Goal: Task Accomplishment & Management: Manage account settings

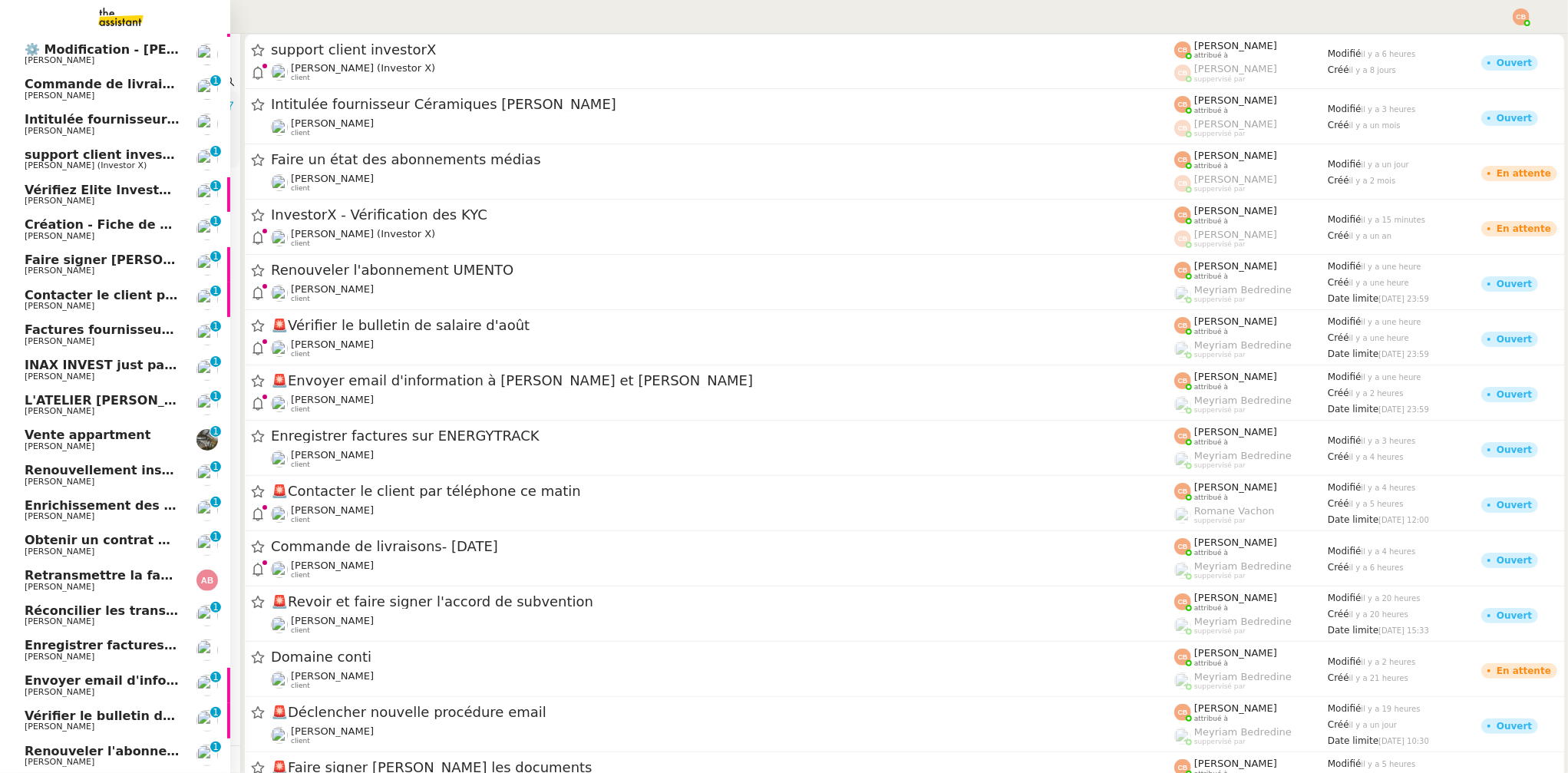
scroll to position [169, 0]
click at [122, 36] on link "Revoir et faire signer l'accord de subvention [PERSON_NAME]" at bounding box center [115, 20] width 230 height 35
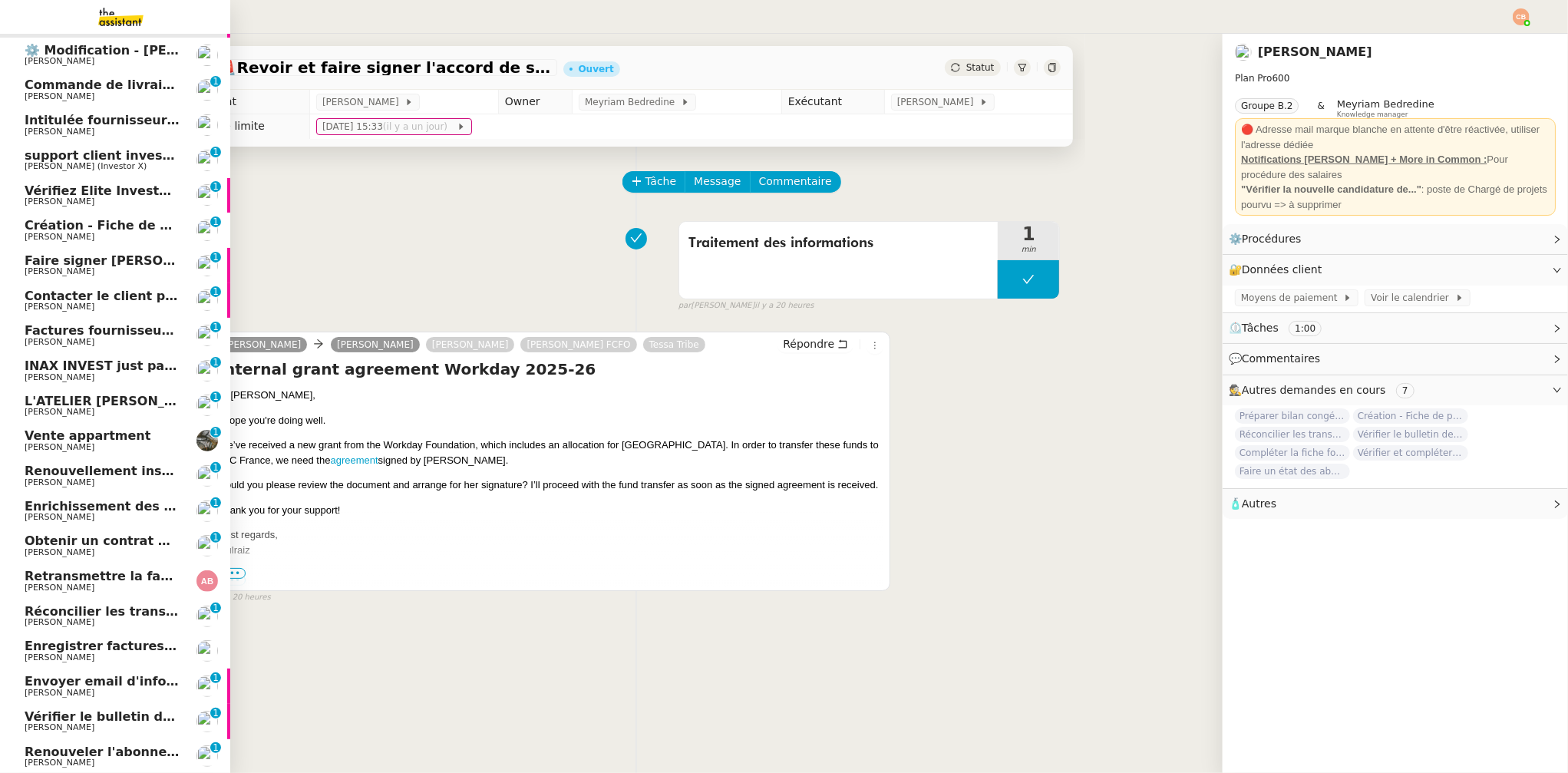
click at [121, 59] on span "[PERSON_NAME]" at bounding box center [101, 61] width 155 height 10
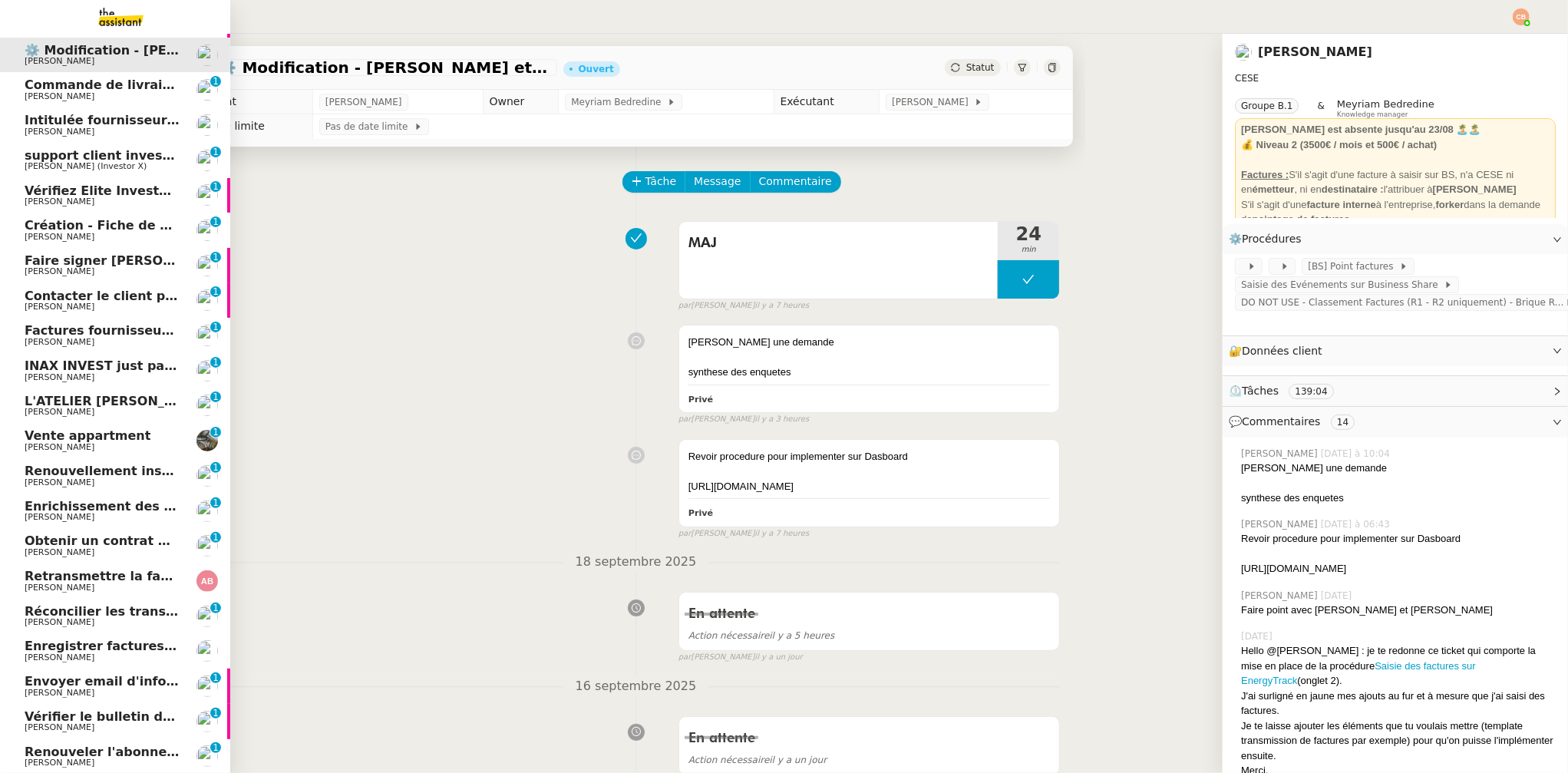
click at [117, 89] on span "Commande de livraisons- 19 septembre 2025" at bounding box center [137, 85] width 226 height 15
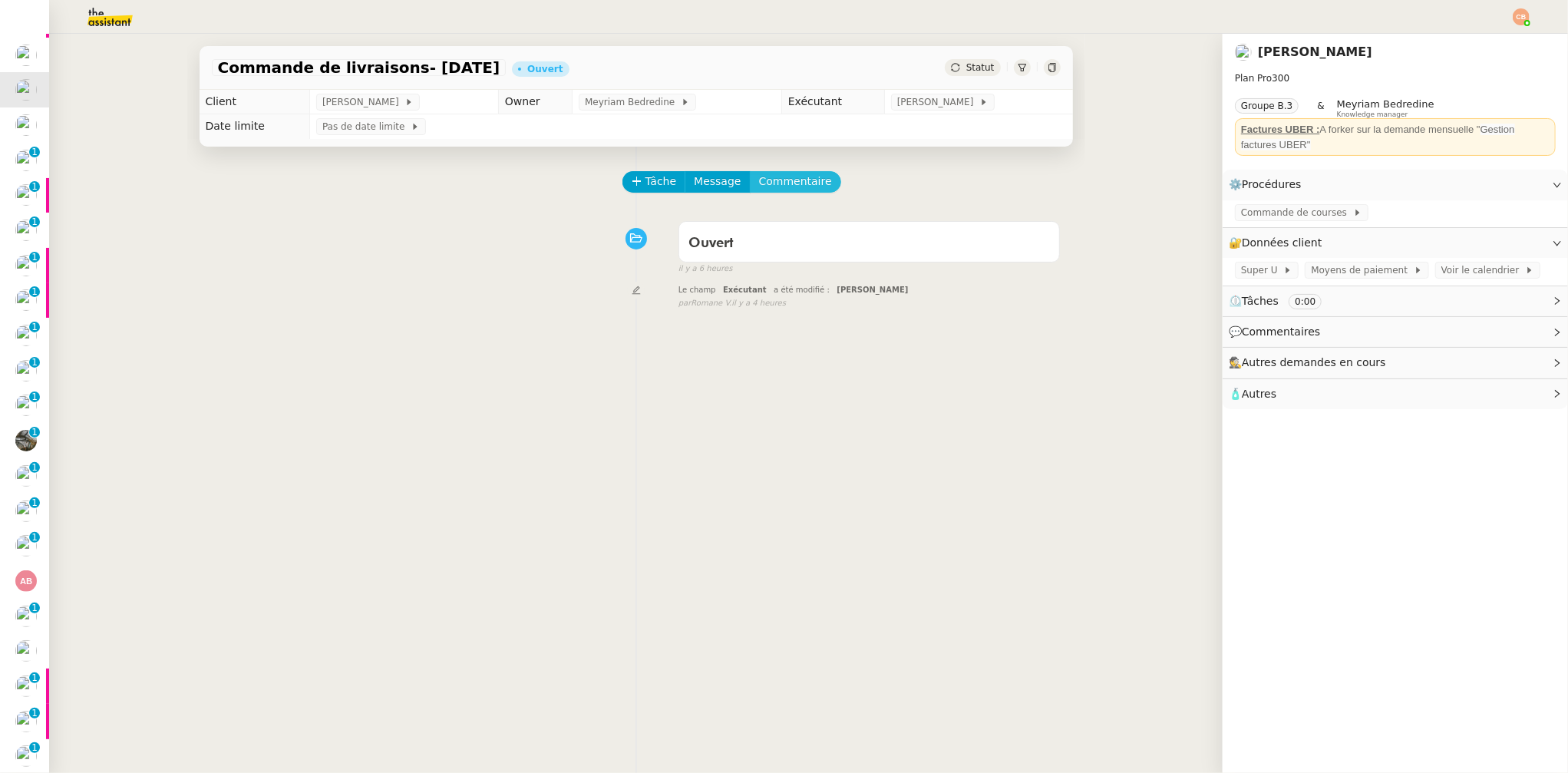
click at [796, 181] on span "Commentaire" at bounding box center [795, 181] width 73 height 17
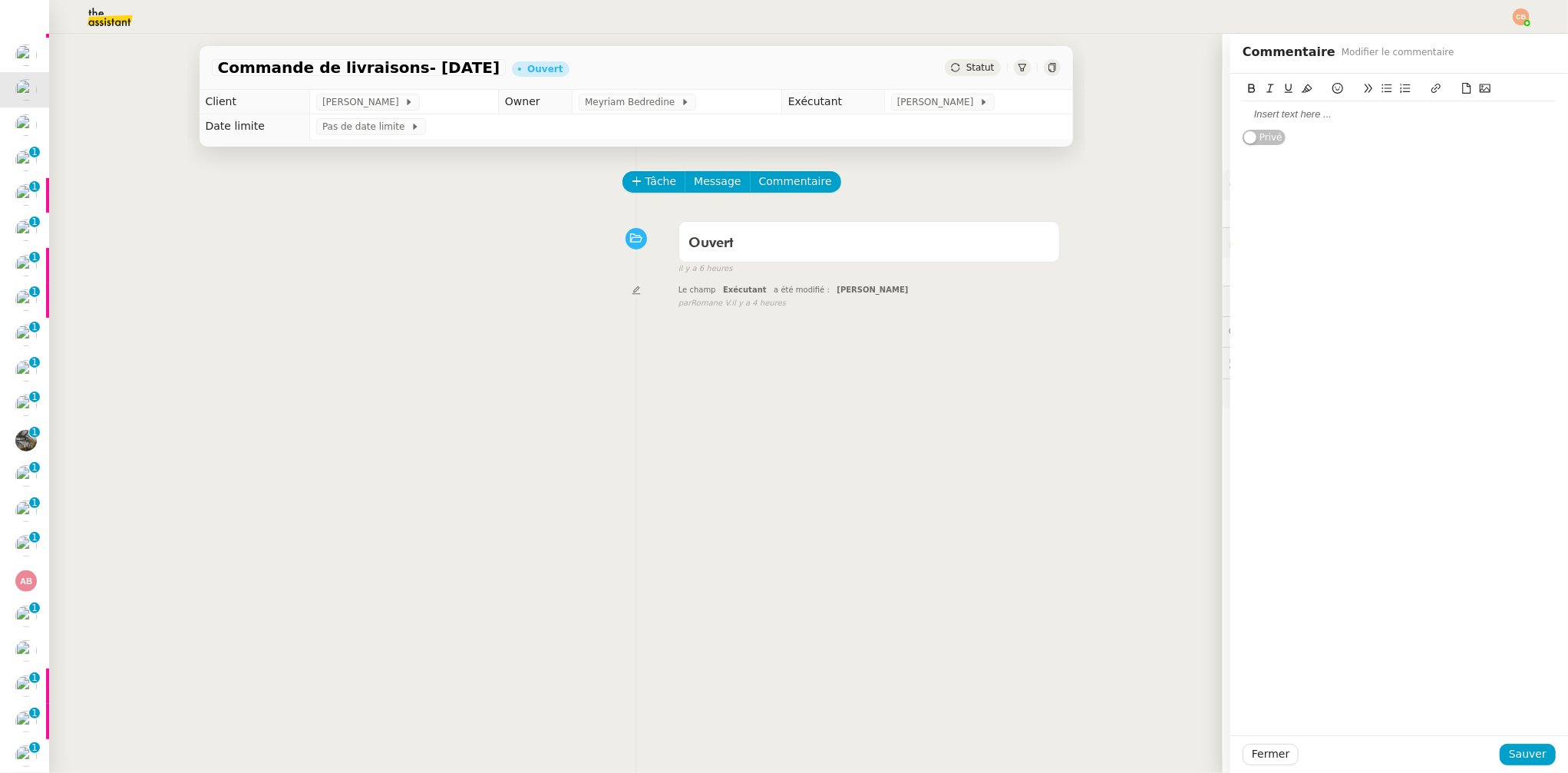
click at [1248, 116] on div at bounding box center [1399, 115] width 313 height 14
click at [1315, 665] on span "Sauver" at bounding box center [1528, 754] width 38 height 17
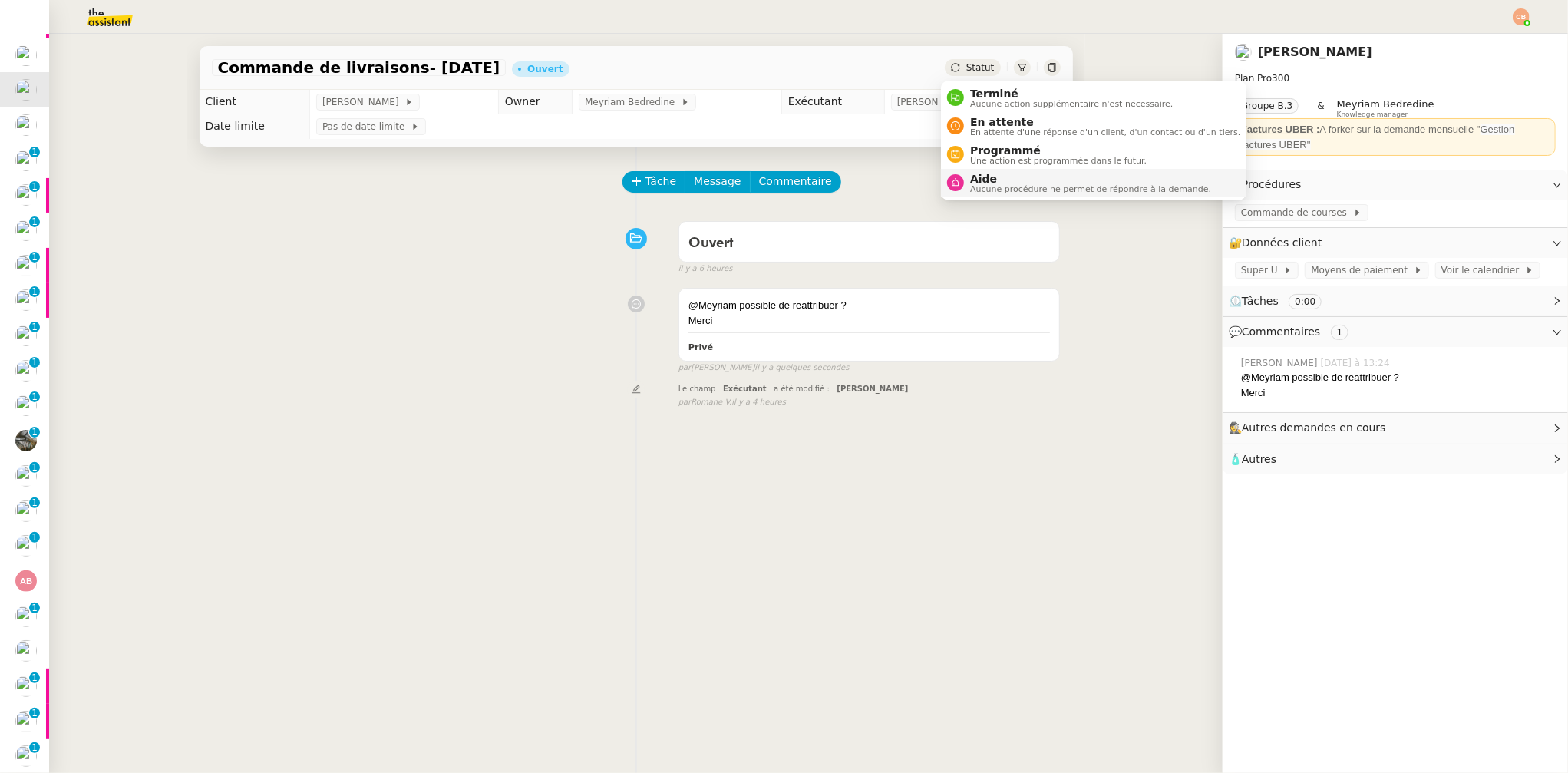
click at [988, 178] on span "Aide" at bounding box center [1091, 178] width 241 height 12
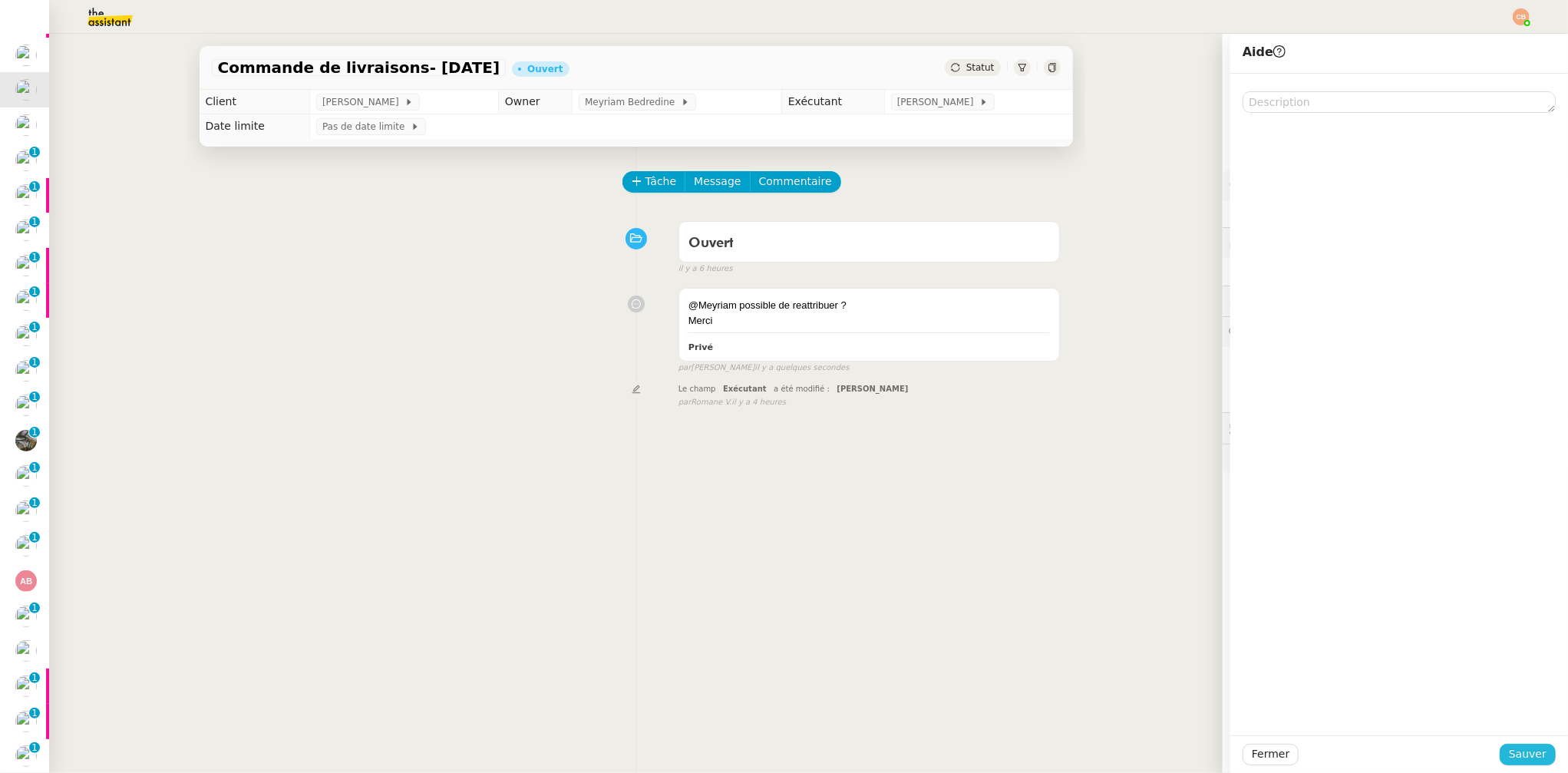
click at [1315, 665] on span "Sauver" at bounding box center [1528, 754] width 38 height 17
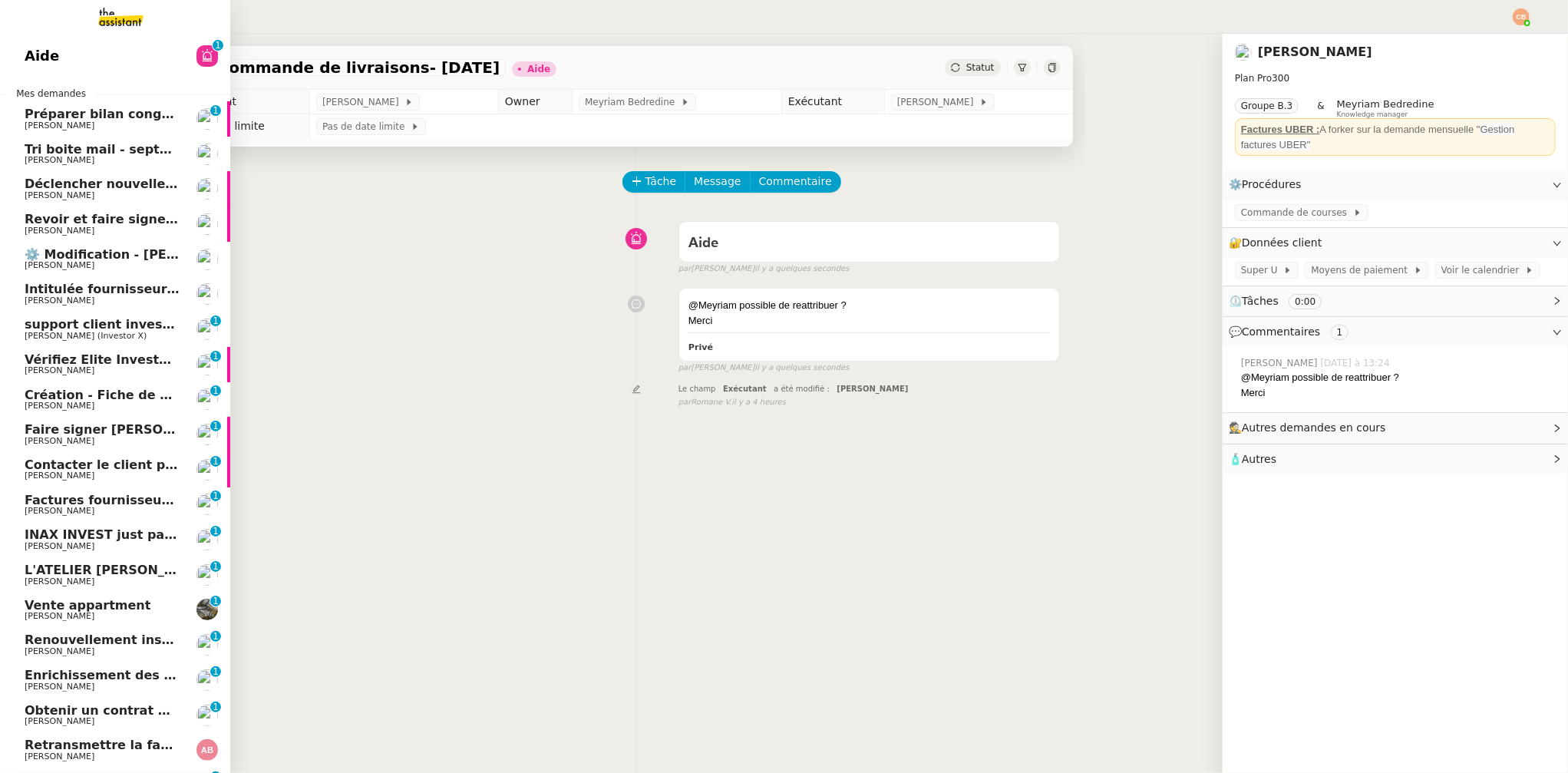
click at [53, 179] on span "Déclencher nouvelle procédure email" at bounding box center [153, 184] width 258 height 15
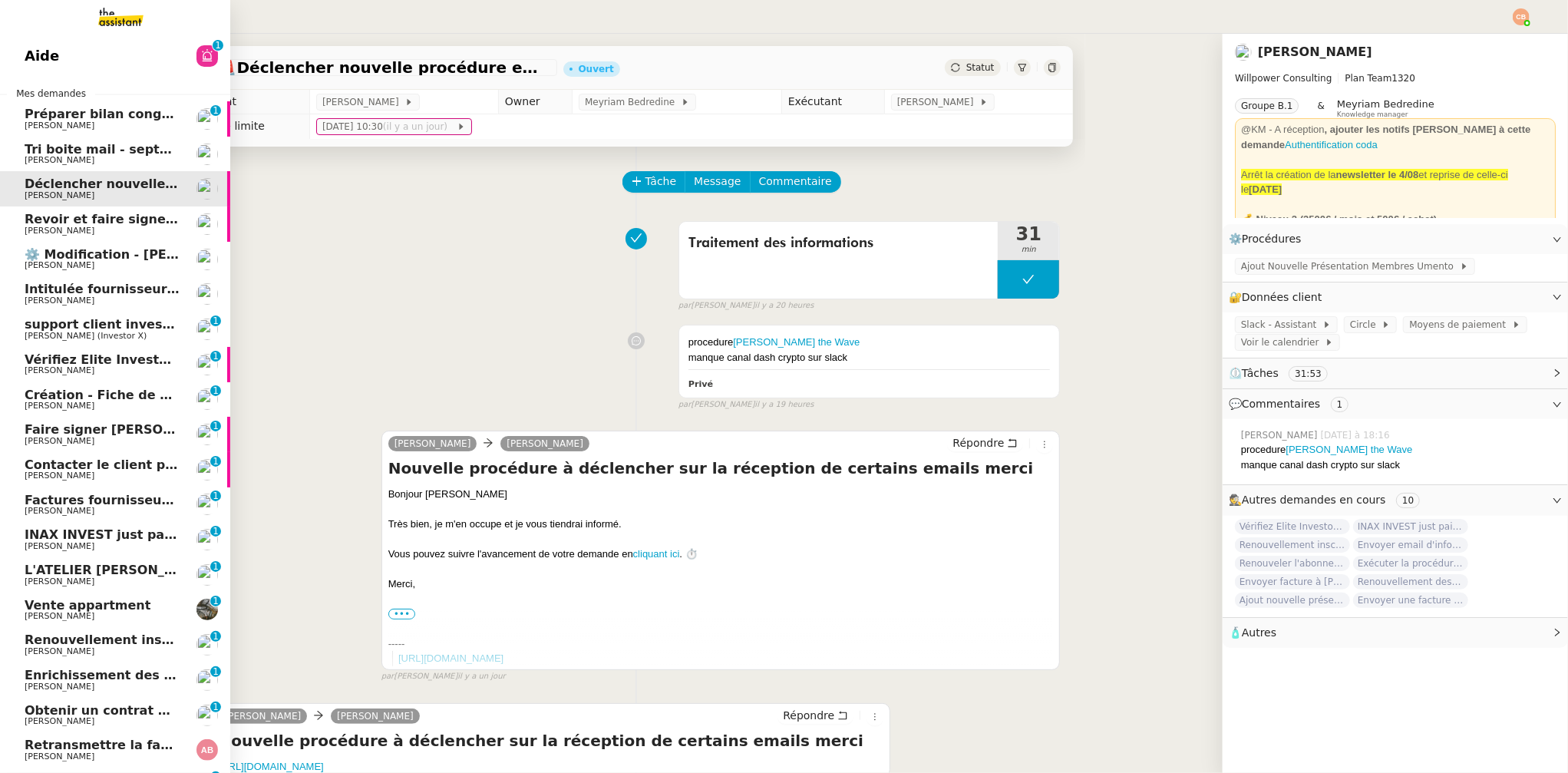
click at [59, 257] on span "⚙️ Modification - [PERSON_NAME] et suivi des devis sur Energy Track" at bounding box center [263, 254] width 478 height 15
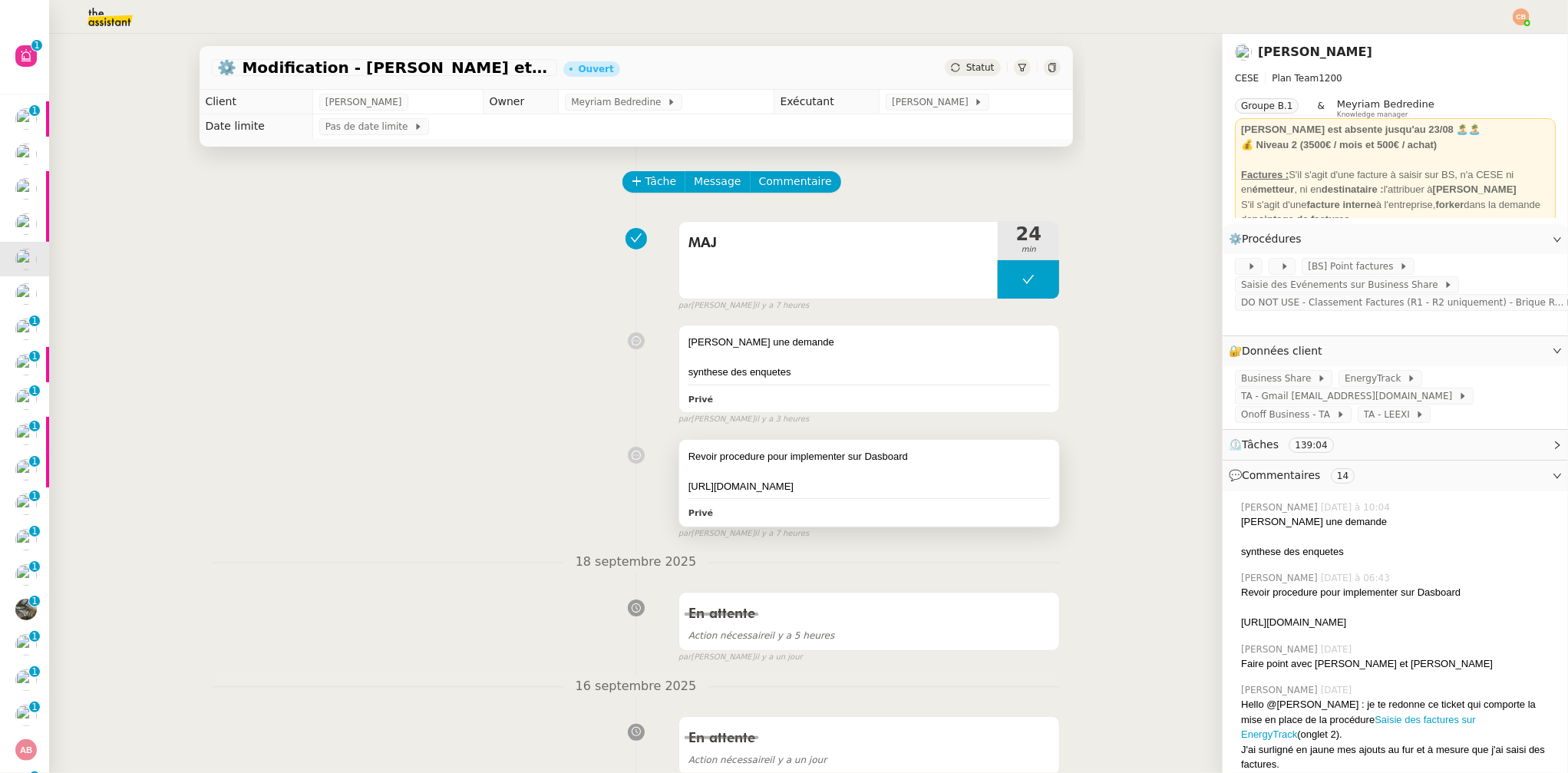
click at [839, 485] on div "[URL][DOMAIN_NAME]" at bounding box center [869, 487] width 362 height 16
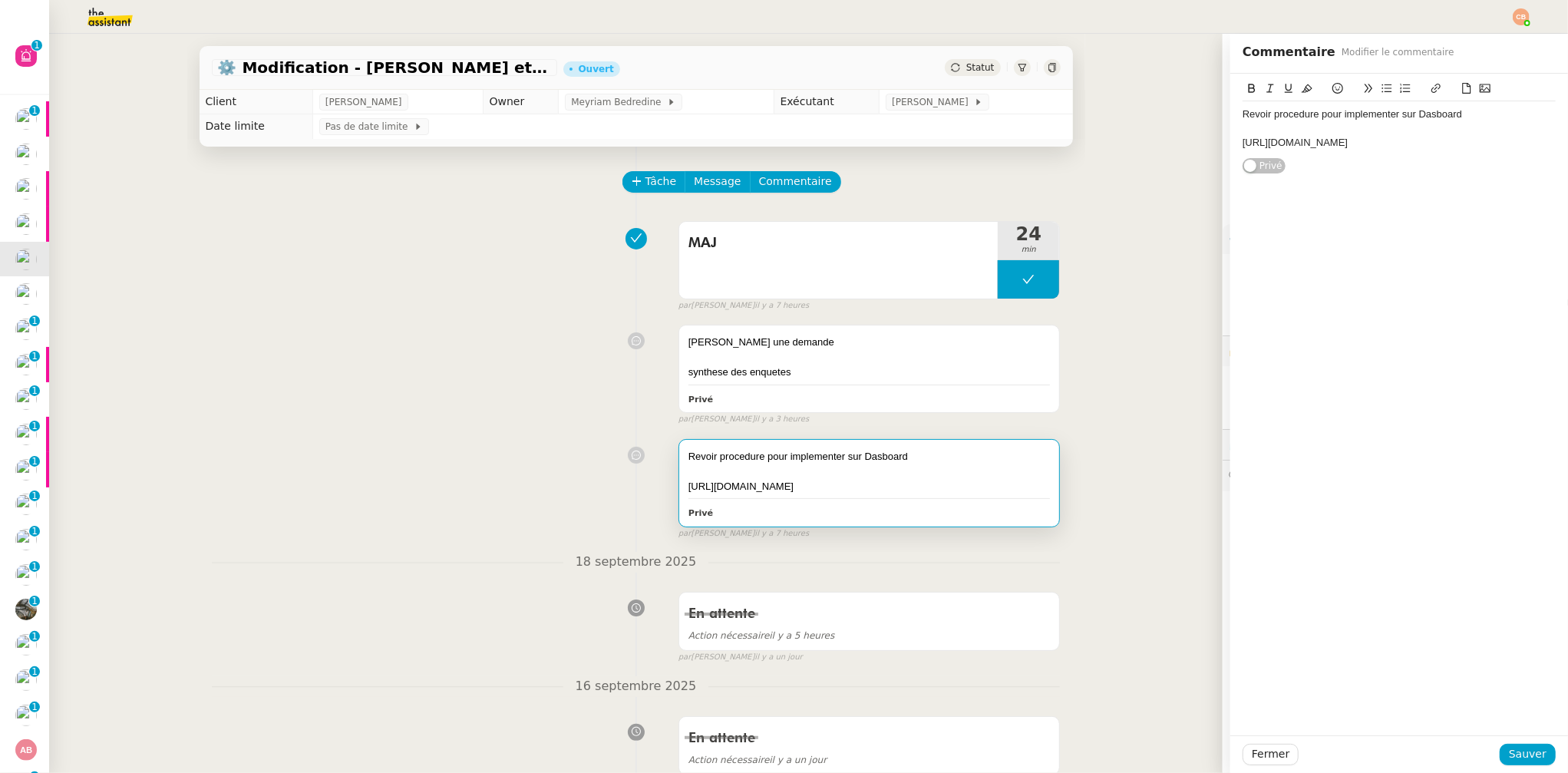
click at [1243, 145] on div "[URL][DOMAIN_NAME]" at bounding box center [1399, 143] width 313 height 14
drag, startPoint x: 1229, startPoint y: 143, endPoint x: 1515, endPoint y: 173, distance: 287.6
click at [1315, 173] on div "Revoir procedure pour implementer sur Dasboard https://docs.google.com/document…" at bounding box center [1399, 123] width 313 height 101
copy div "[URL][DOMAIN_NAME]"
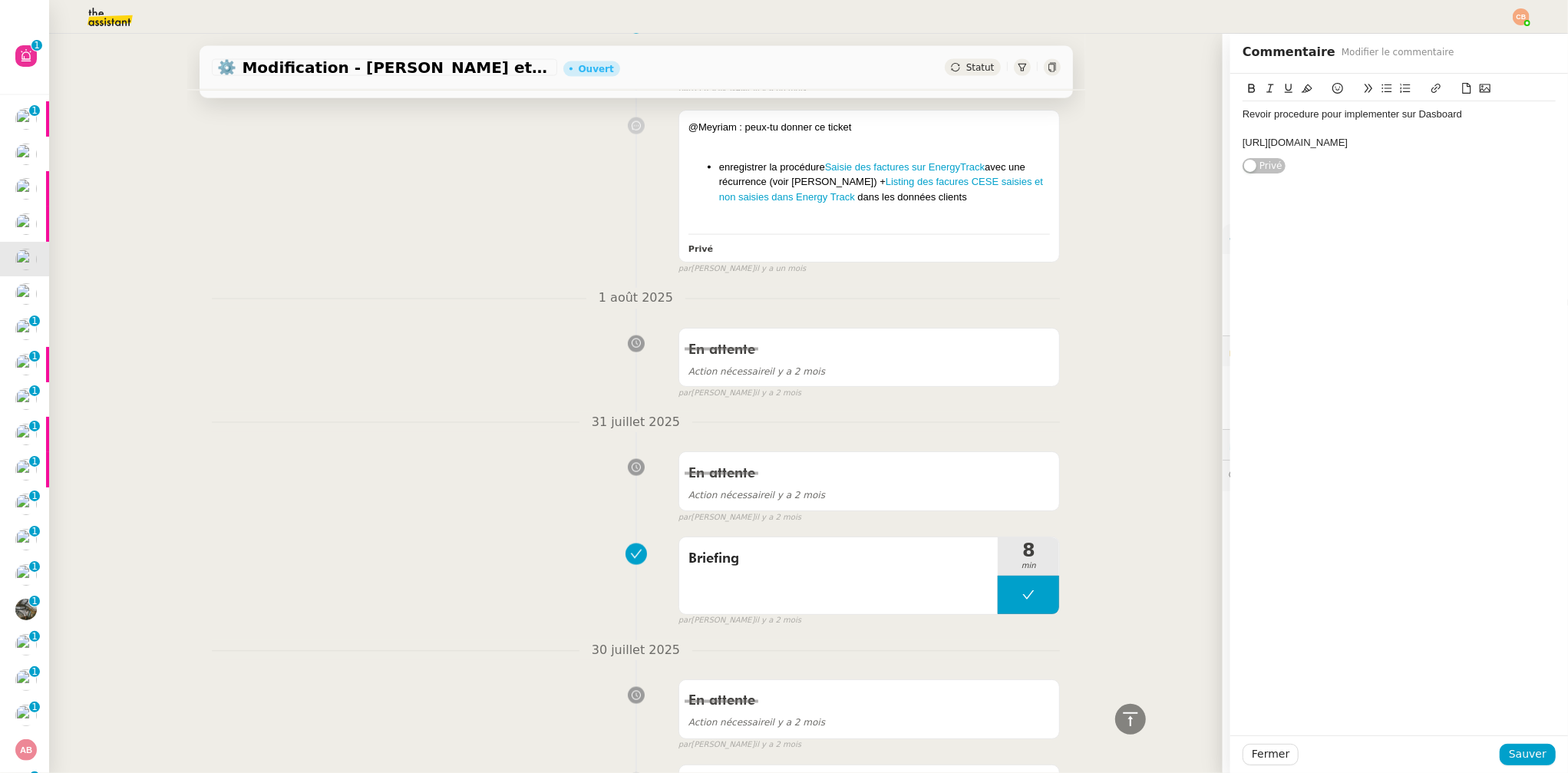
scroll to position [1801, 0]
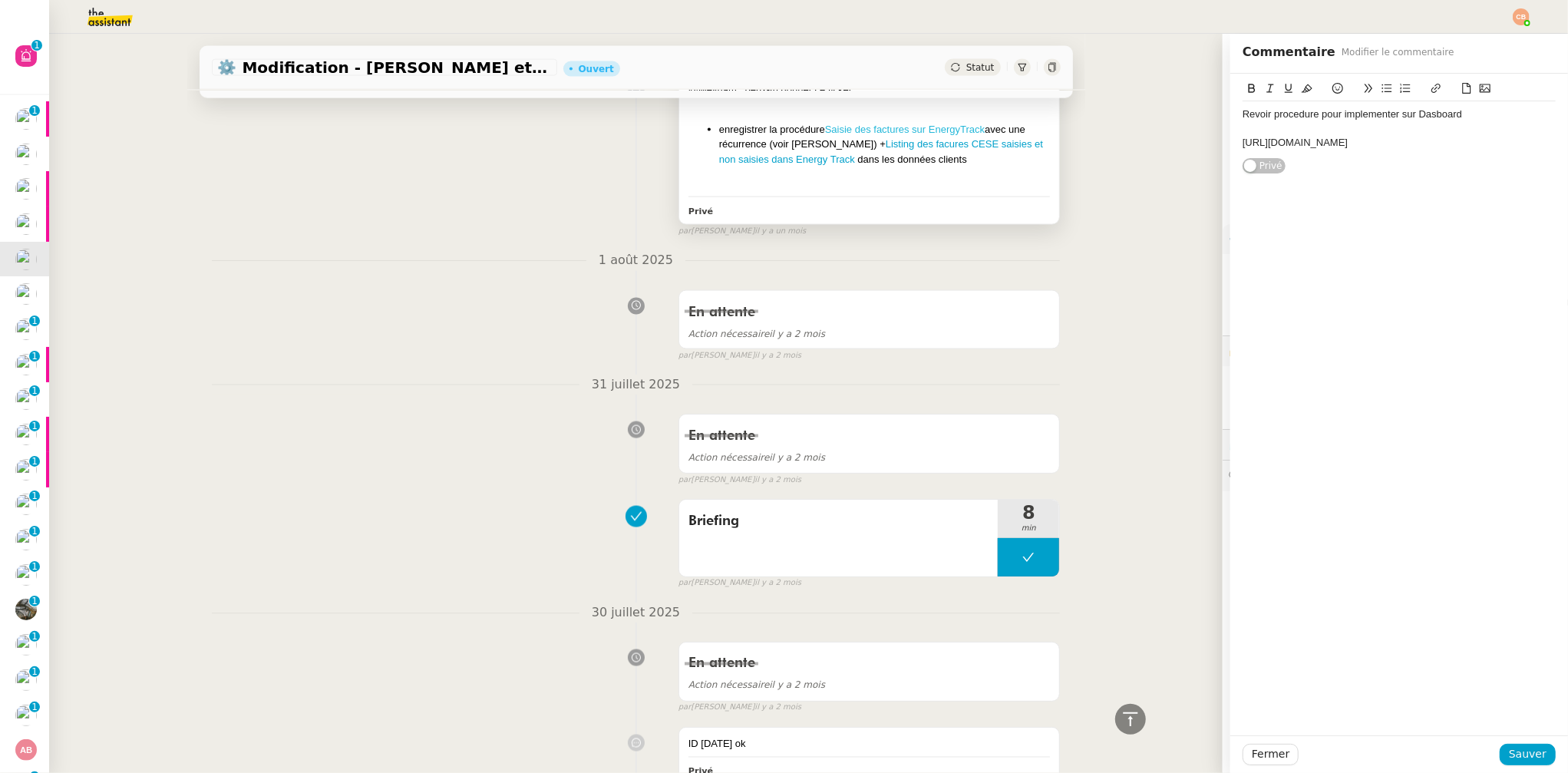
click at [863, 135] on link "Saisie des factures sur EnergyTrack" at bounding box center [905, 129] width 160 height 11
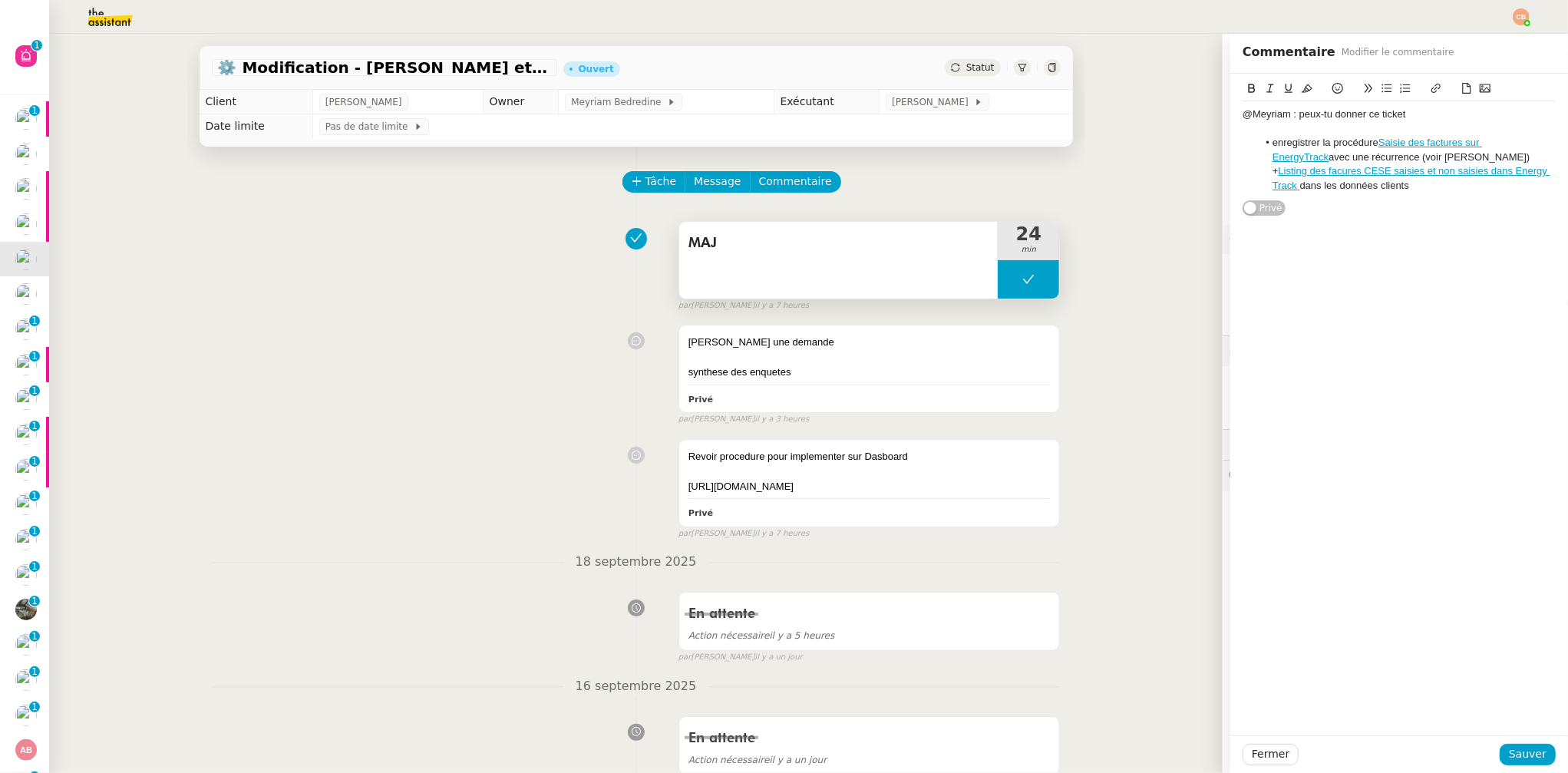
click at [1022, 283] on icon at bounding box center [1028, 279] width 12 height 12
click at [1007, 282] on icon at bounding box center [1014, 279] width 12 height 12
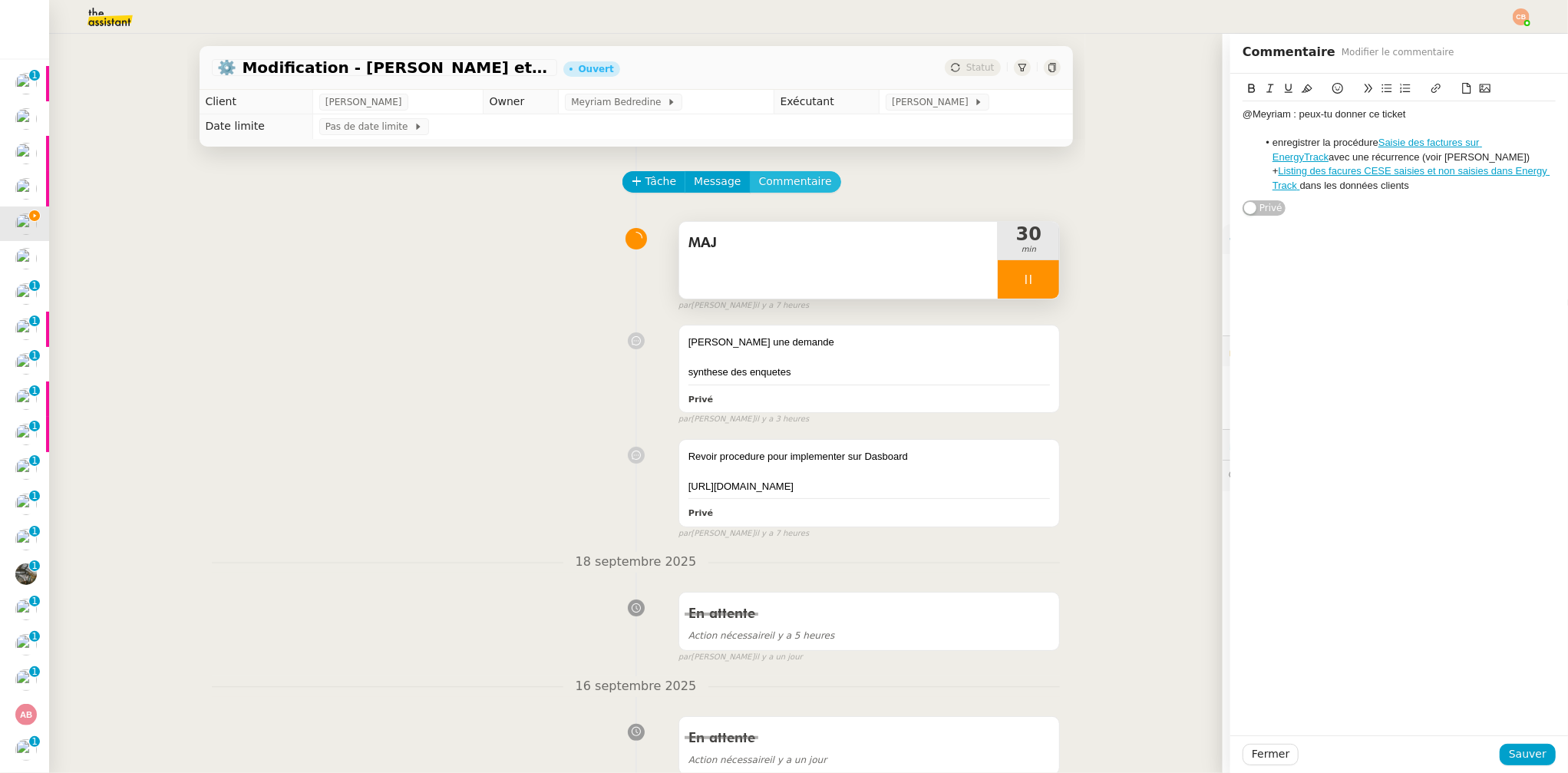
click at [769, 182] on span "Commentaire" at bounding box center [795, 181] width 73 height 17
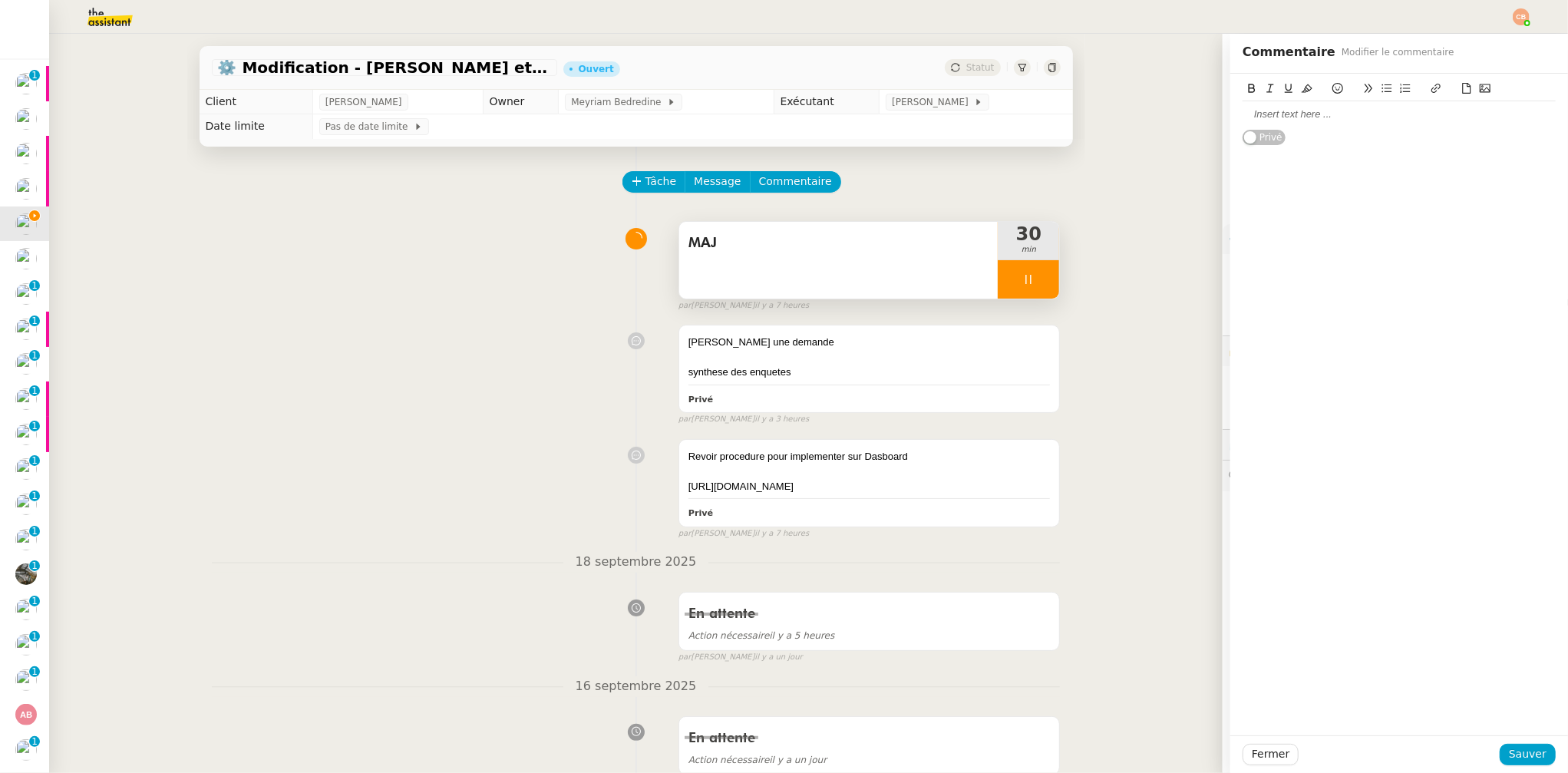
click at [1315, 84] on icon at bounding box center [1467, 88] width 10 height 10
click at [1020, 282] on div at bounding box center [1028, 280] width 61 height 38
click at [1039, 281] on icon at bounding box center [1044, 279] width 11 height 9
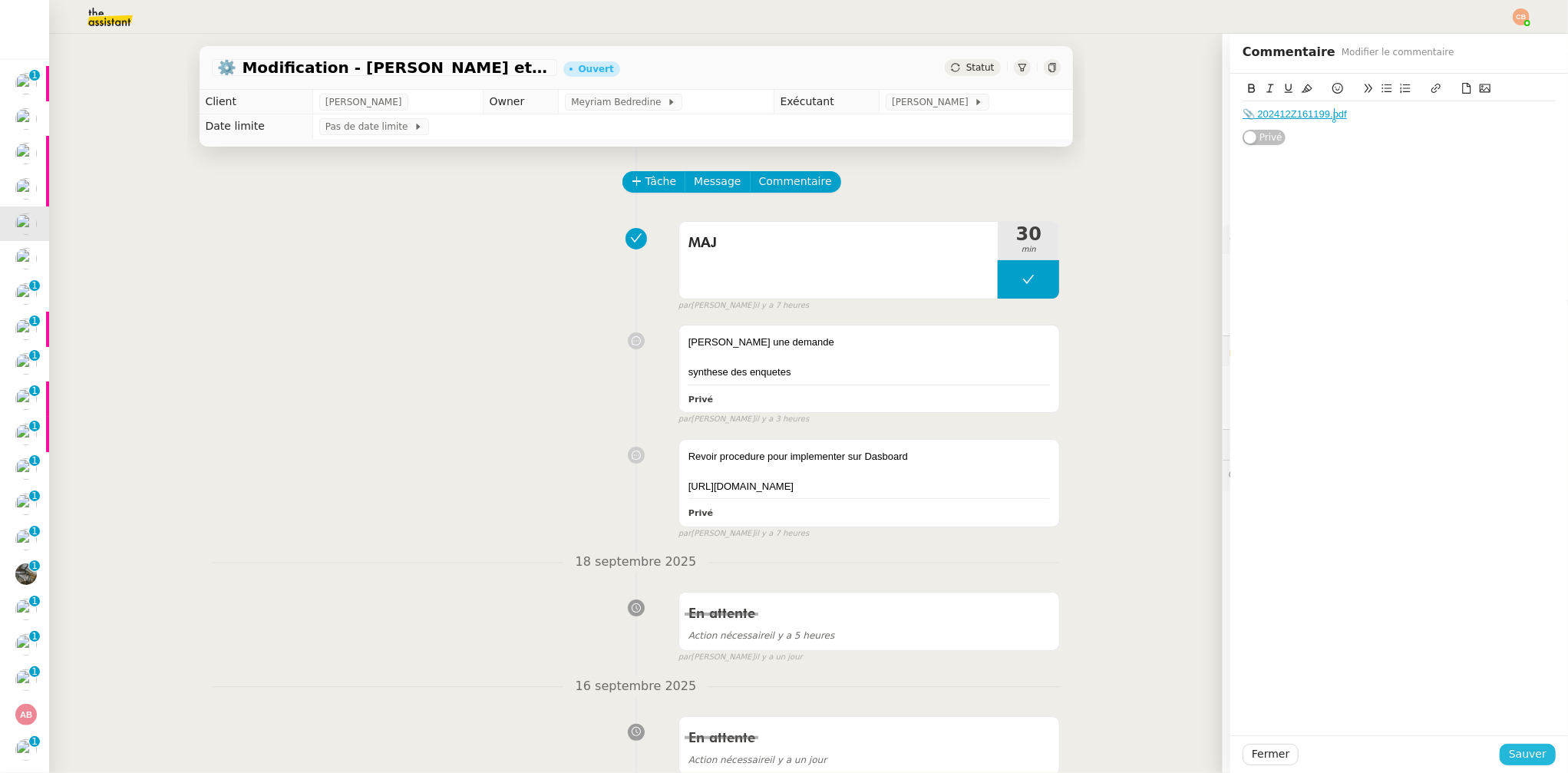
click at [1315, 665] on span "Sauver" at bounding box center [1528, 754] width 38 height 17
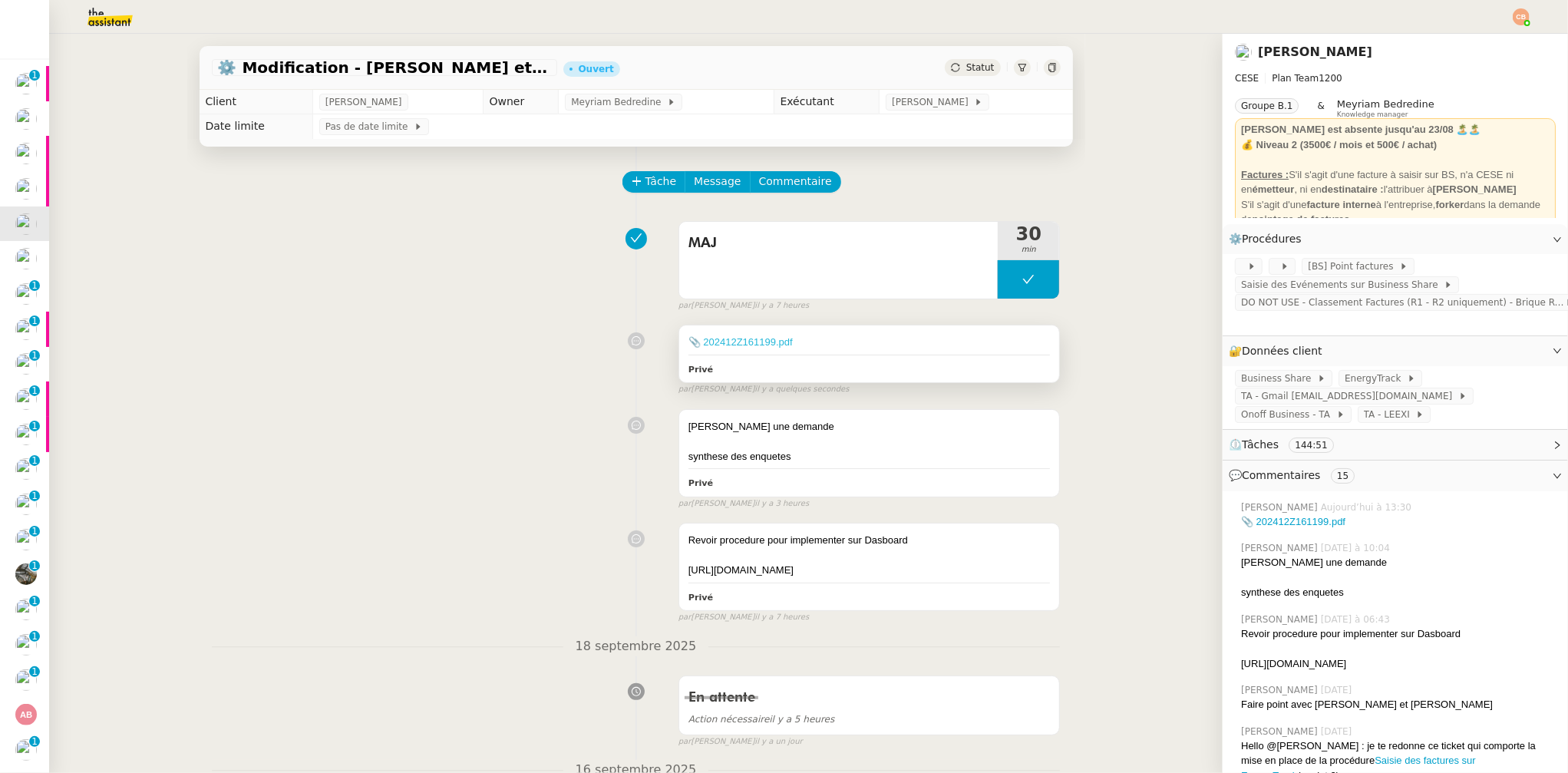
click at [763, 343] on link "📎 202412Z161199.pdf" at bounding box center [740, 341] width 104 height 11
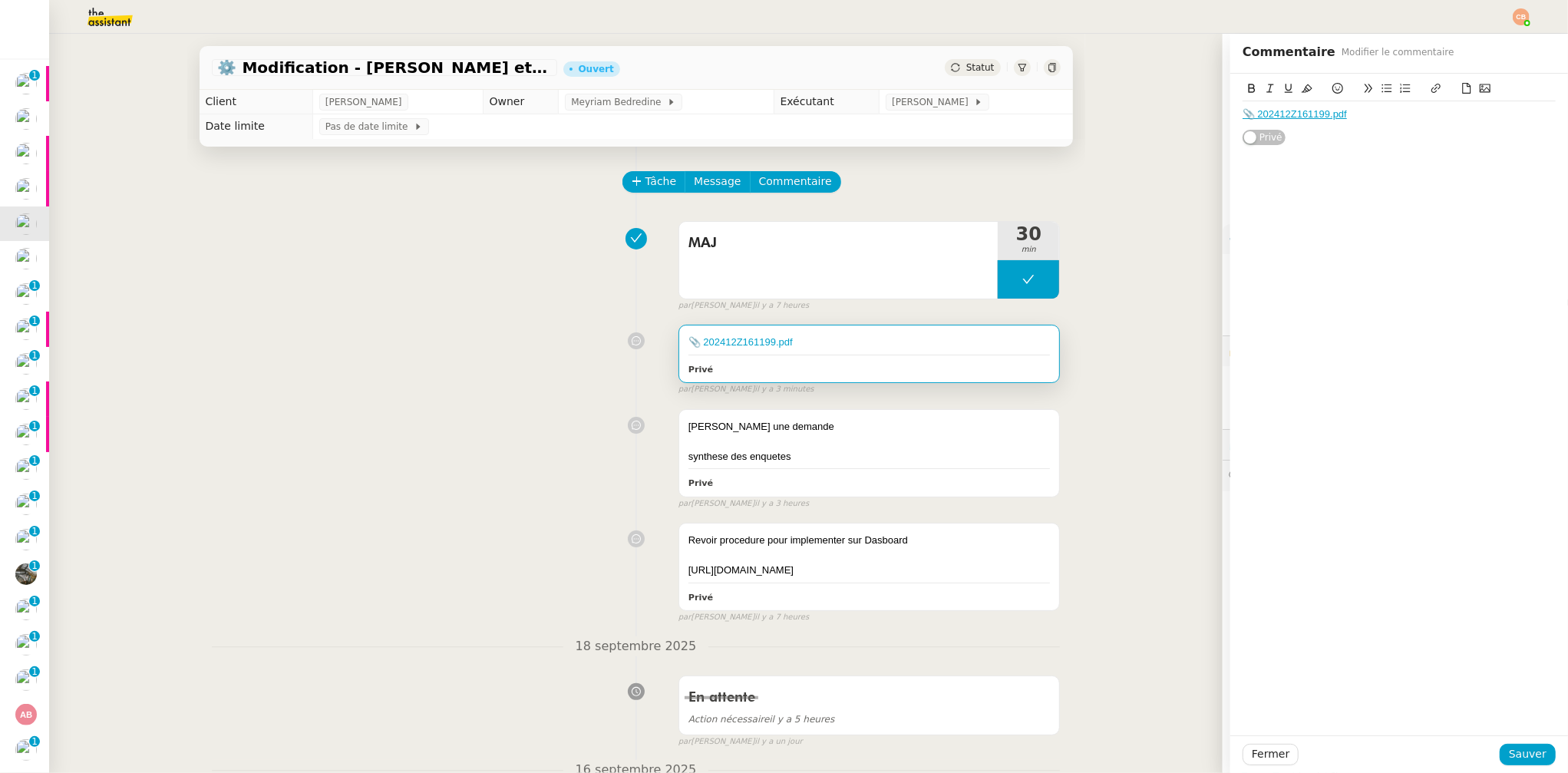
click at [425, 497] on div "Creer une demande synthese des enquetes Privé false par Coralie B. il y a 3 heu…" at bounding box center [636, 456] width 849 height 108
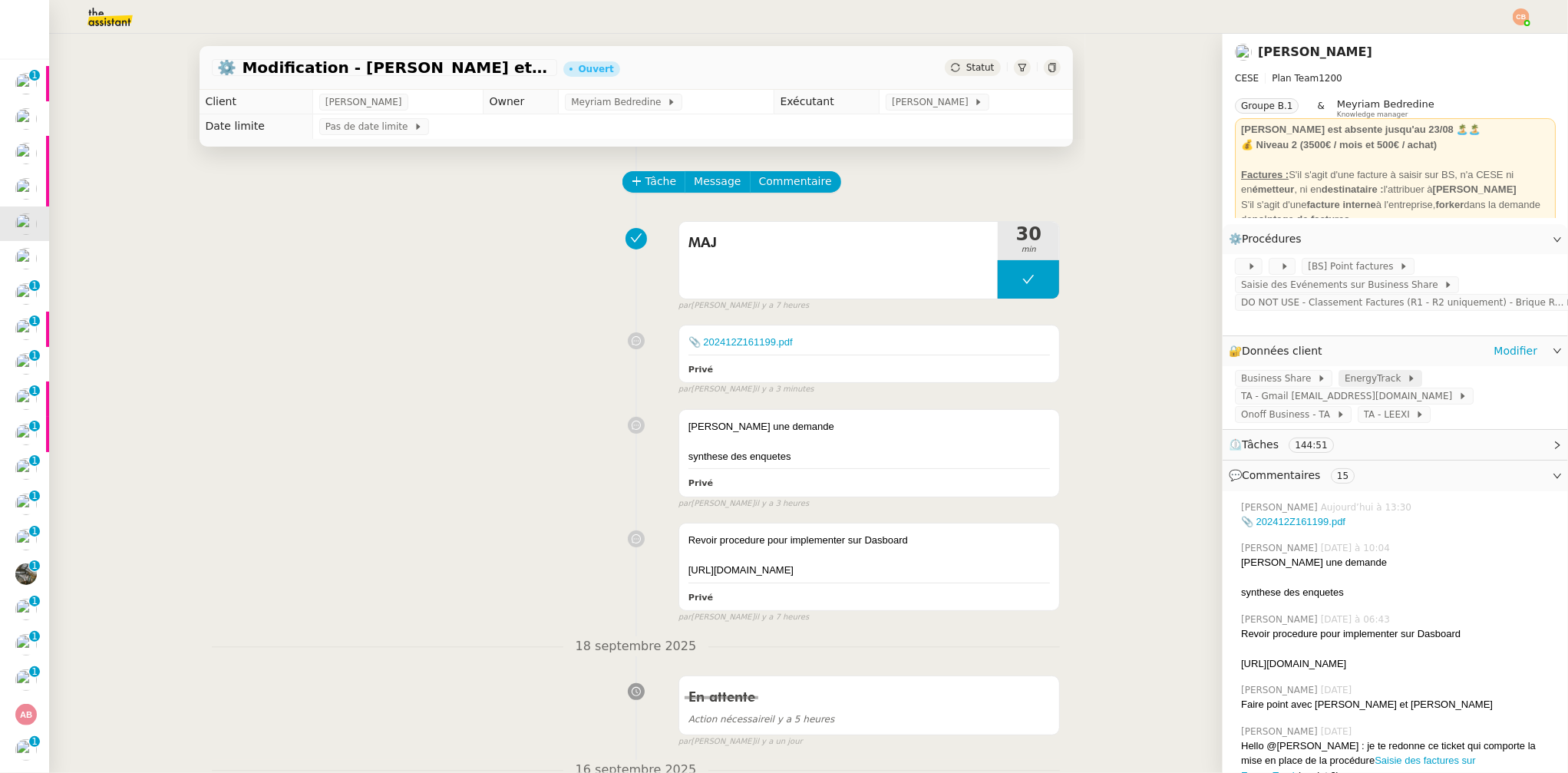
click at [1315, 376] on span "EnergyTrack" at bounding box center [1376, 379] width 62 height 16
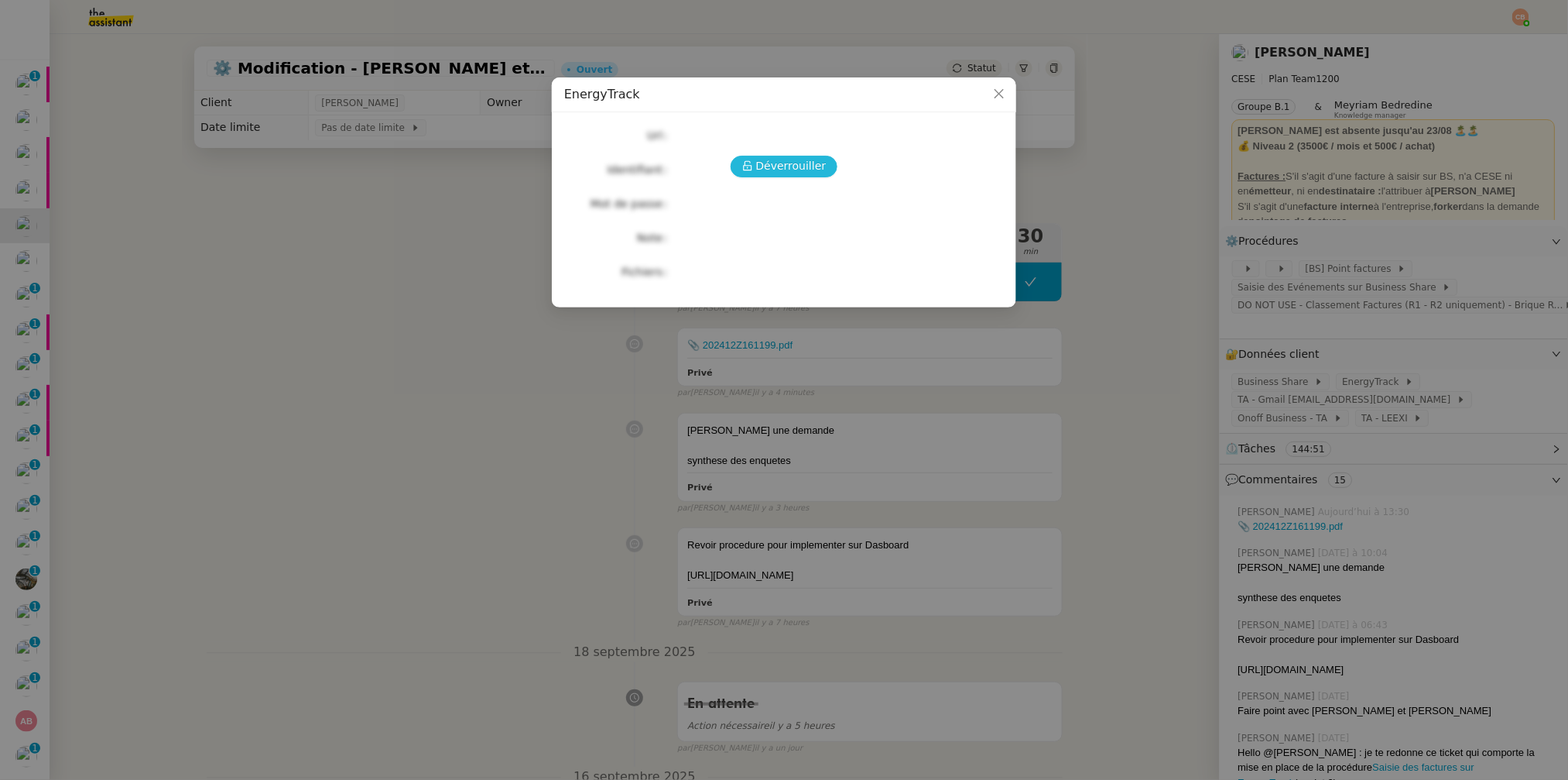
click at [778, 161] on span "Déverrouiller" at bounding box center [792, 166] width 71 height 18
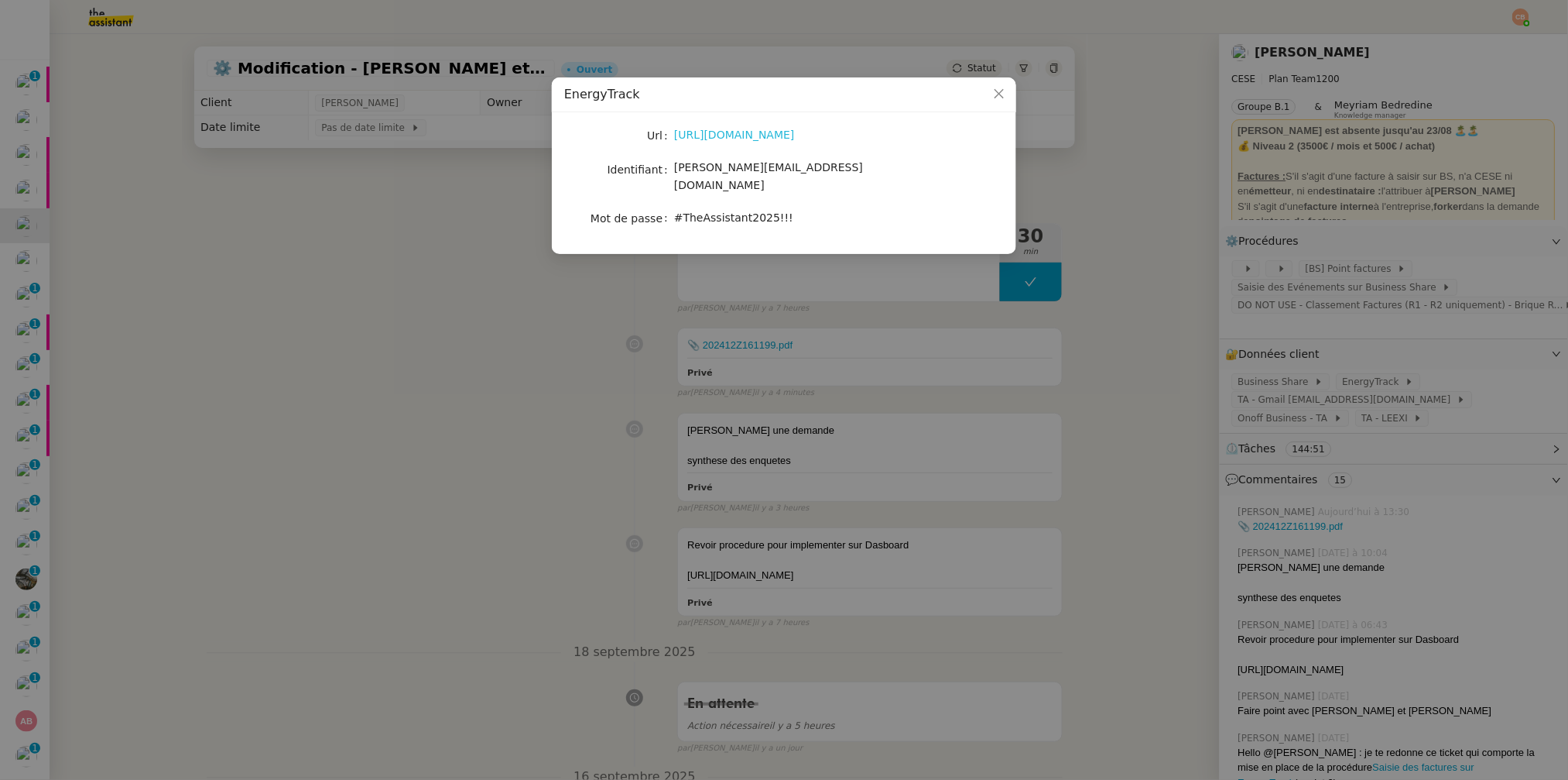
click at [753, 134] on link "[URL][DOMAIN_NAME]" at bounding box center [735, 135] width 121 height 12
drag, startPoint x: 874, startPoint y: 137, endPoint x: 833, endPoint y: 131, distance: 41.4
click at [872, 137] on div "[URL][DOMAIN_NAME]" at bounding box center [803, 135] width 257 height 18
drag, startPoint x: 825, startPoint y: 129, endPoint x: 661, endPoint y: 131, distance: 164.0
click at [661, 131] on nz-form-item "Url https://energytrack.fr/" at bounding box center [784, 135] width 440 height 22
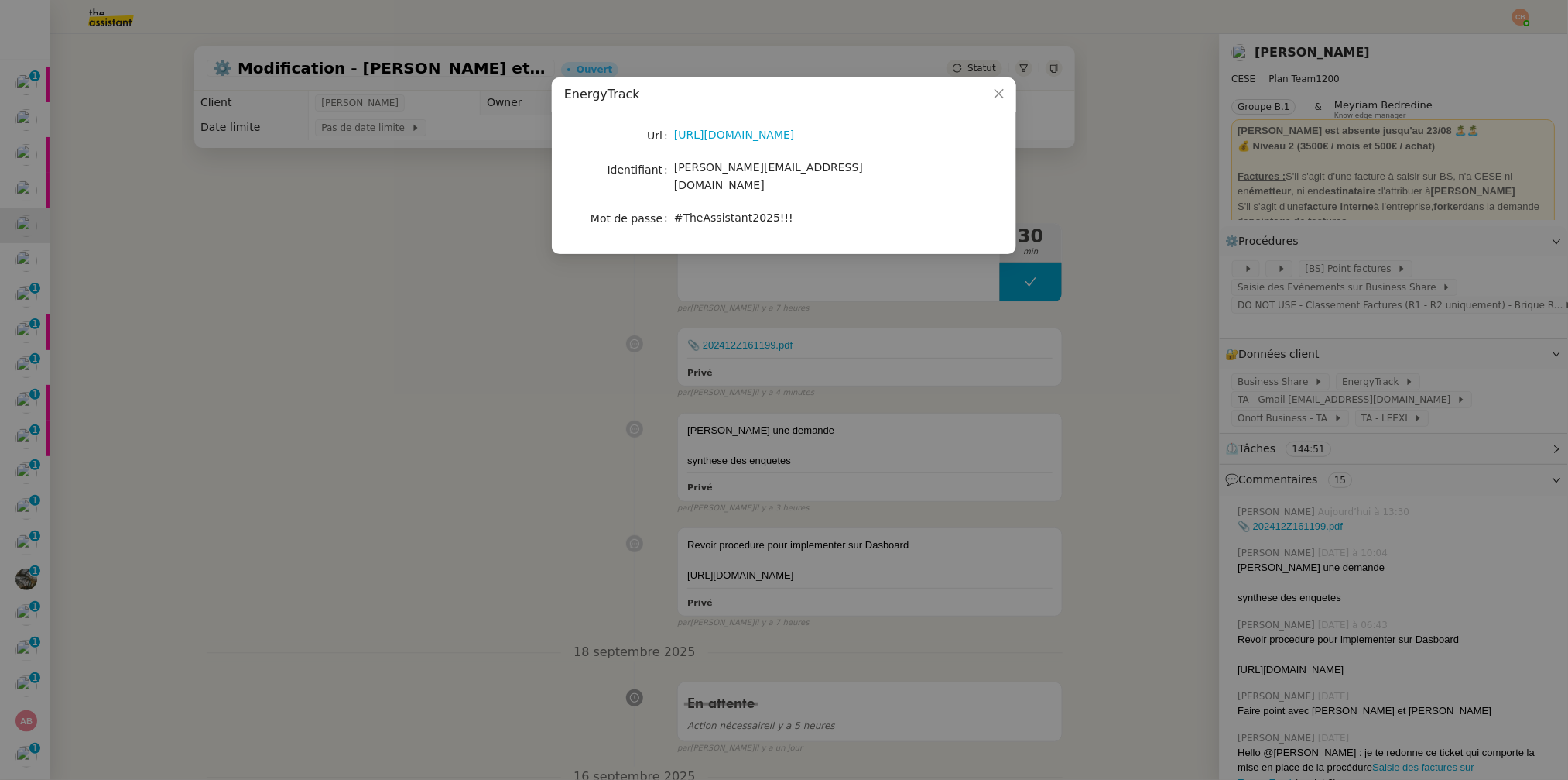
copy nz-form-item "l https://energytrack.fr/"
drag, startPoint x: 676, startPoint y: 172, endPoint x: 831, endPoint y: 169, distance: 155.0
click at [831, 169] on div "[PERSON_NAME][EMAIL_ADDRESS][DOMAIN_NAME]" at bounding box center [803, 176] width 257 height 36
copy span "[PERSON_NAME][EMAIL_ADDRESS][DOMAIN_NAME]"
drag, startPoint x: 676, startPoint y: 205, endPoint x: 788, endPoint y: 198, distance: 112.2
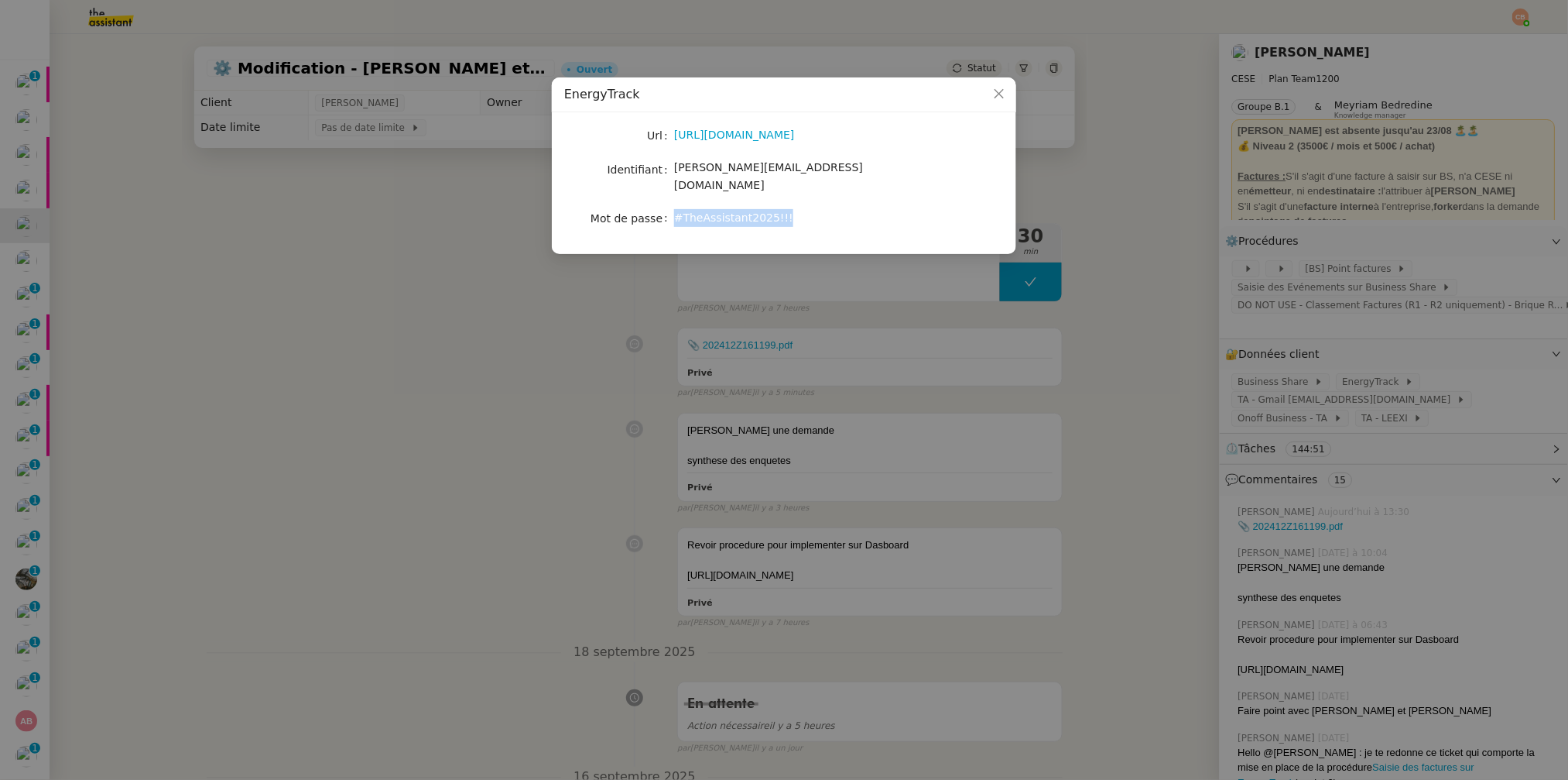
click at [788, 209] on div "#TheAssistant2025!!!" at bounding box center [803, 218] width 257 height 18
copy span "#TheAssistant2025!!!"
click at [529, 323] on nz-modal-container "EnergyTrack Url [URL][DOMAIN_NAME] Identifiant [PERSON_NAME][EMAIL_ADDRESS][DOM…" at bounding box center [784, 390] width 1568 height 780
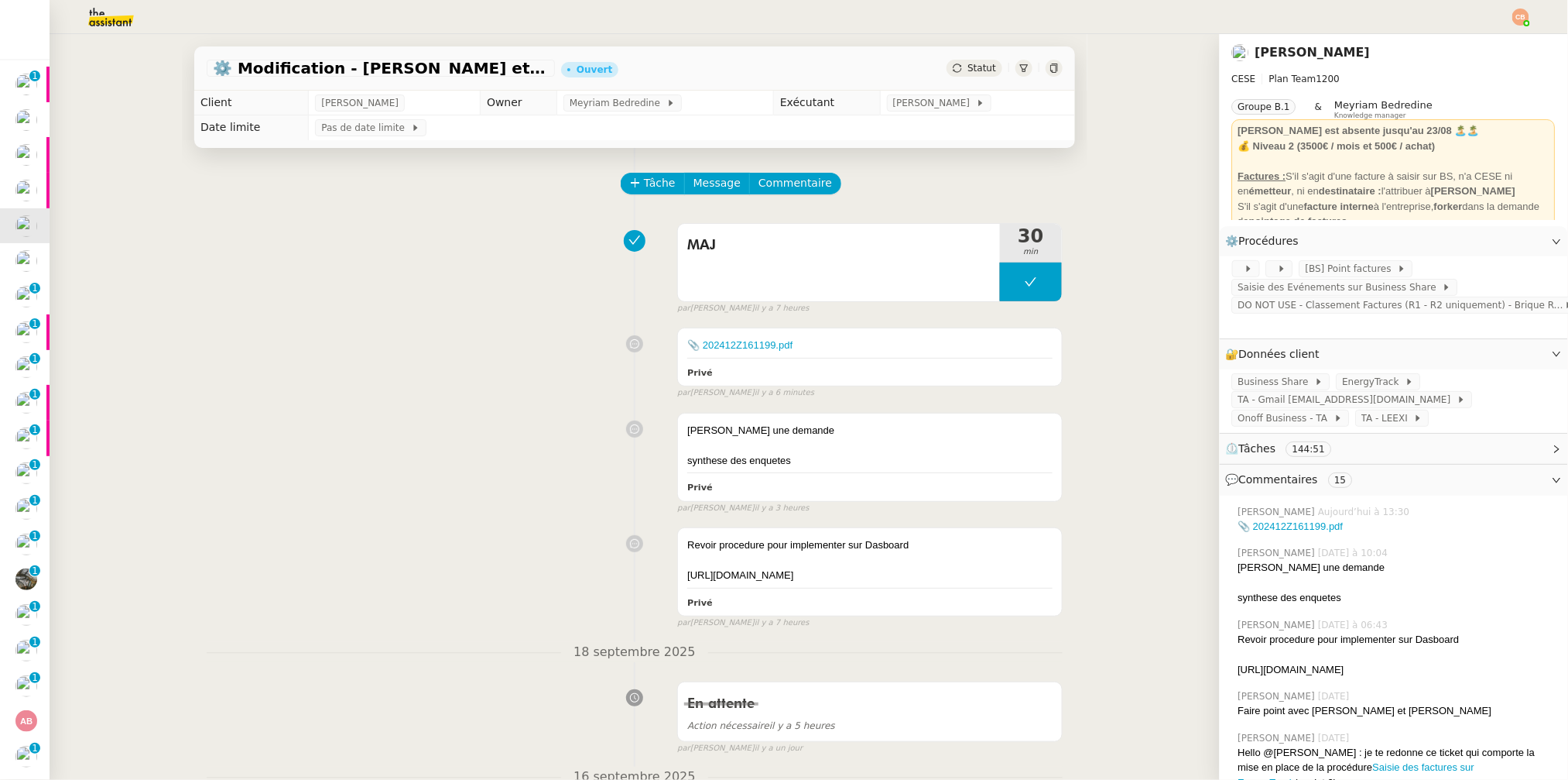
click at [529, 323] on nz-modal-container "EnergyTrack Url [URL][DOMAIN_NAME] Identifiant [PERSON_NAME][EMAIL_ADDRESS][DOM…" at bounding box center [784, 390] width 1568 height 780
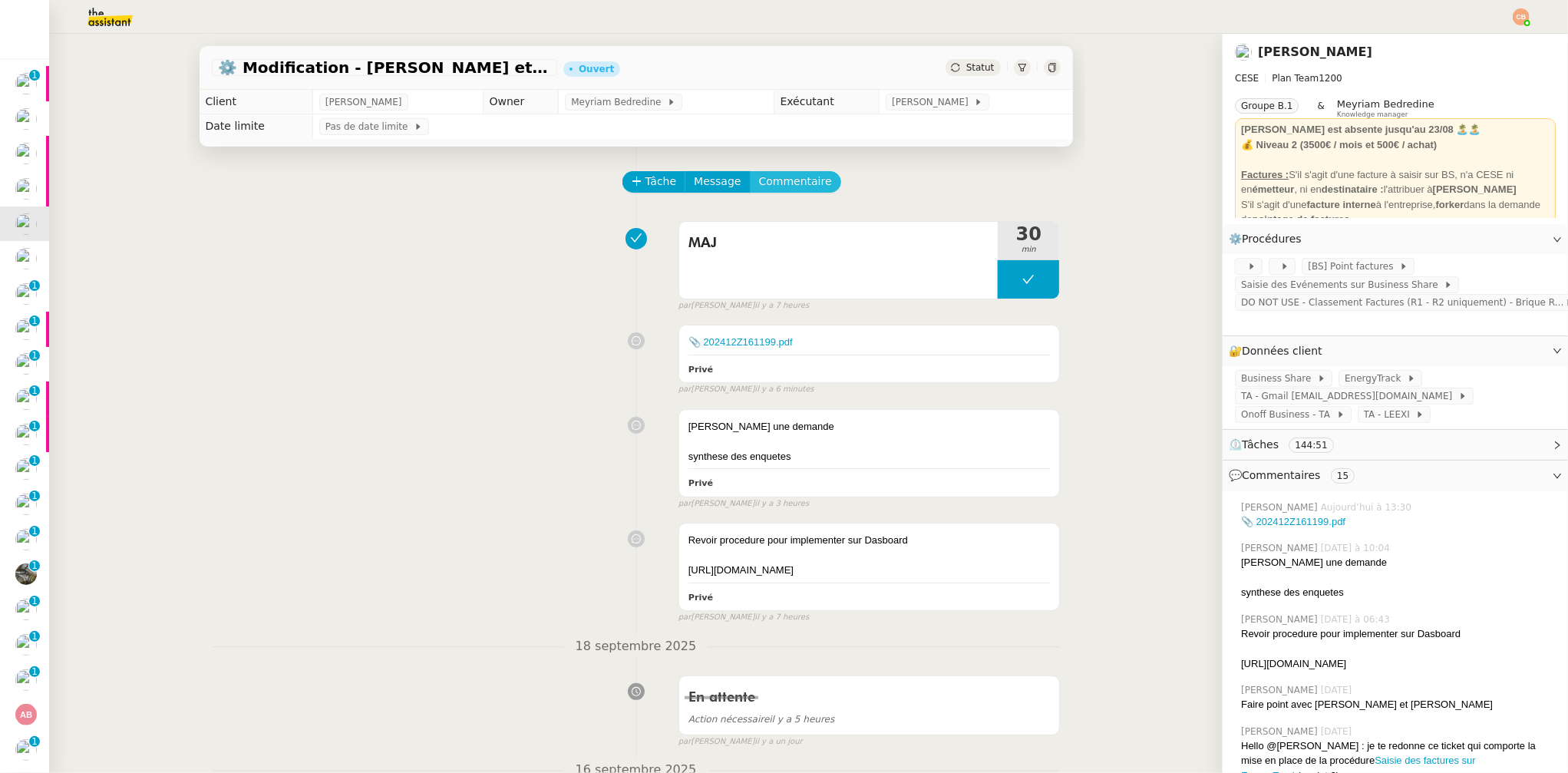
click at [793, 182] on span "Commentaire" at bounding box center [795, 181] width 73 height 17
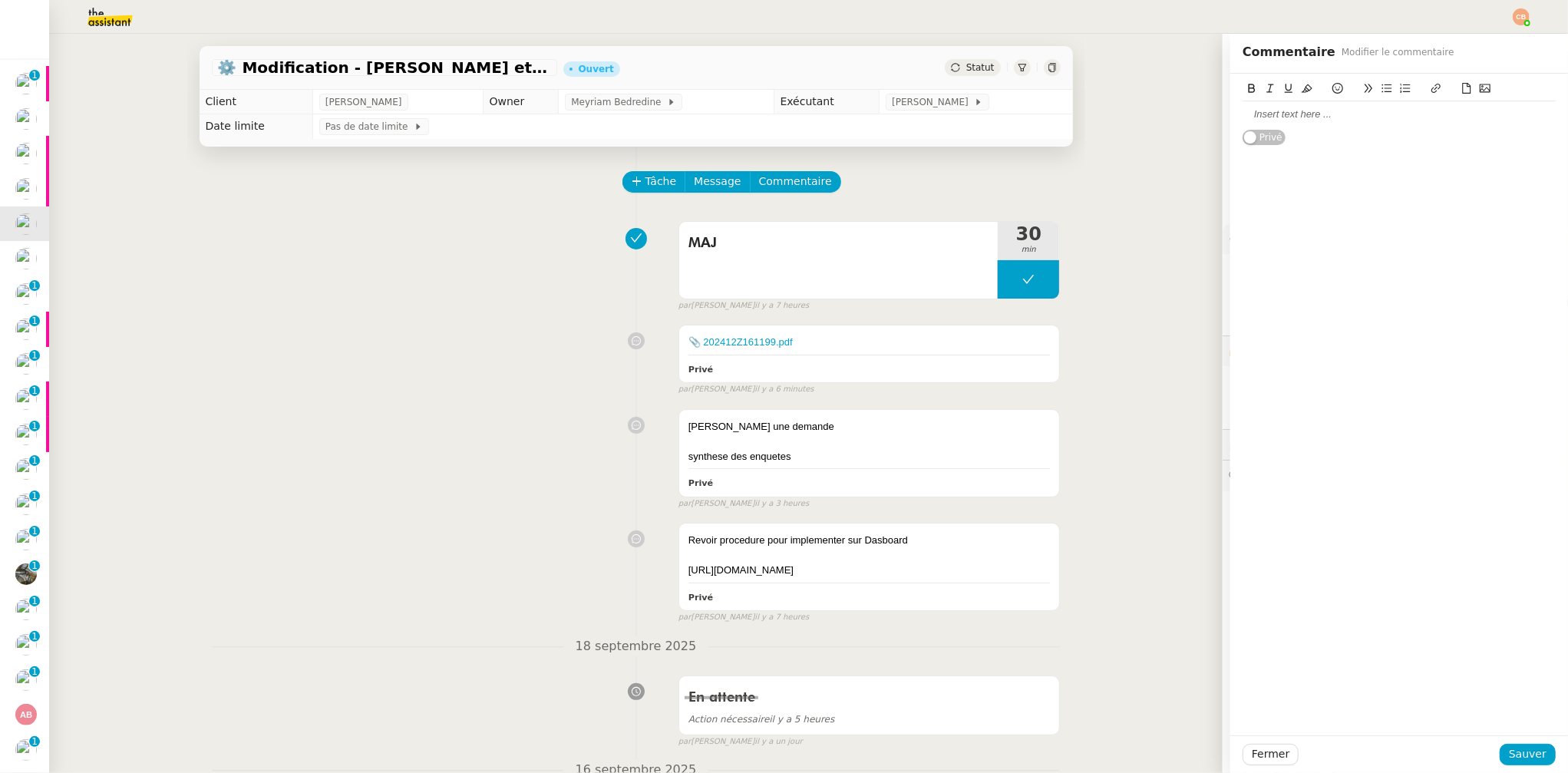
click at [1315, 86] on icon at bounding box center [1467, 88] width 10 height 10
click at [1315, 665] on span "Sauver" at bounding box center [1528, 754] width 38 height 17
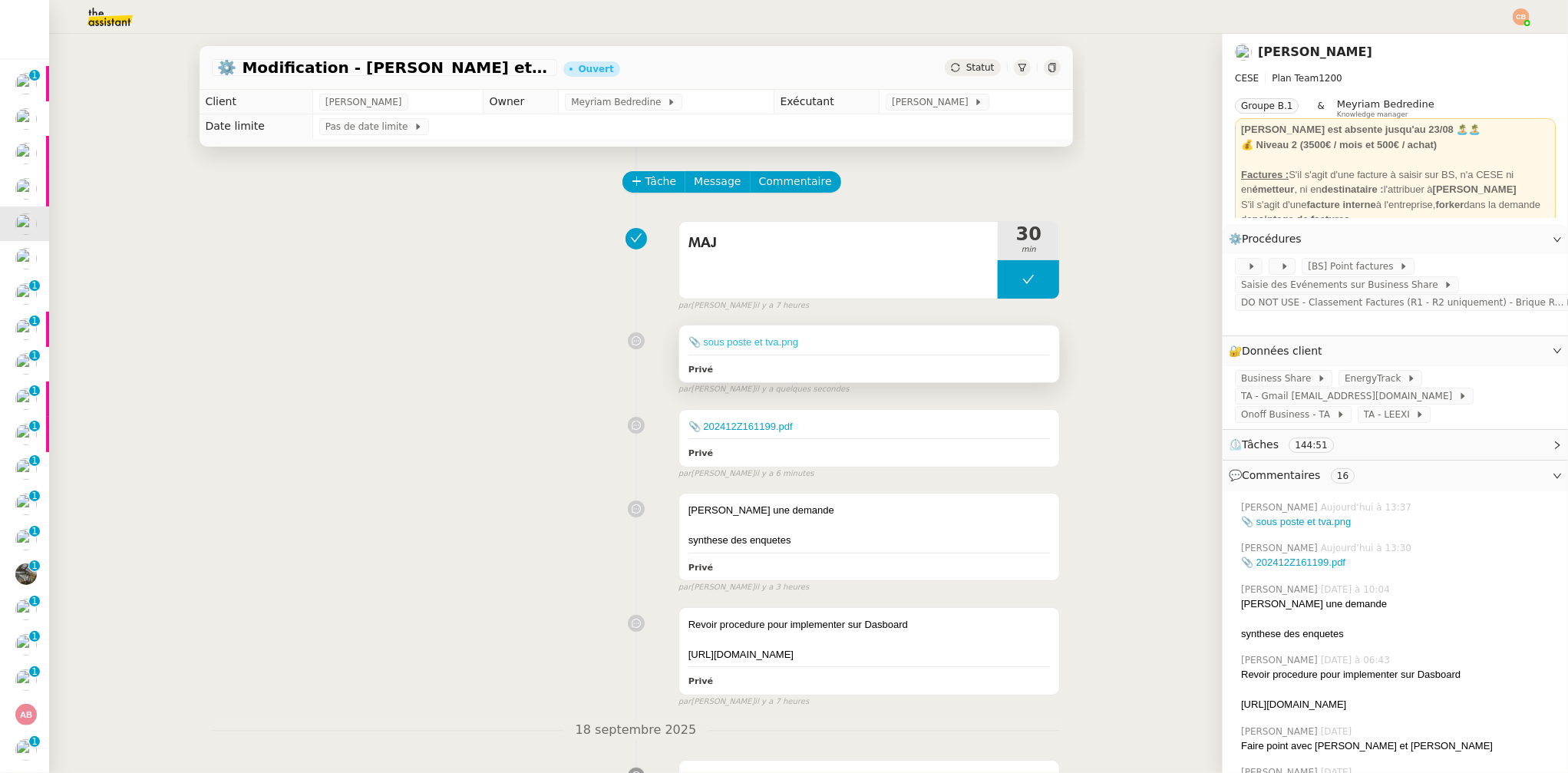
click at [718, 342] on link "📎 sous poste et tva.png" at bounding box center [743, 341] width 110 height 11
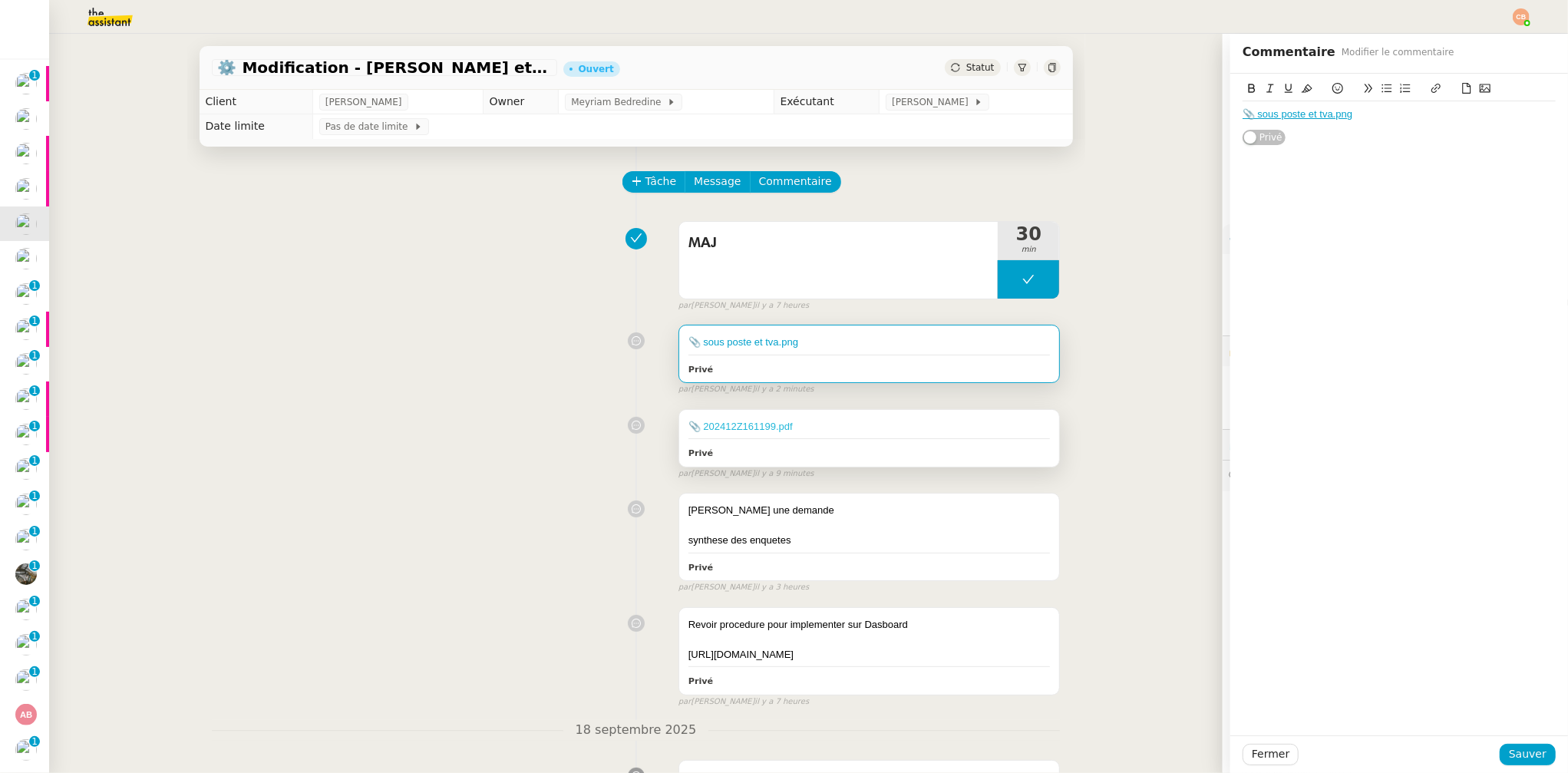
click at [763, 421] on link "📎 202412Z161199.pdf" at bounding box center [740, 426] width 104 height 11
click at [419, 425] on div "📎 202412Z161199.pdf Privé false par Coralie B. il y a 13 minutes" at bounding box center [636, 441] width 849 height 78
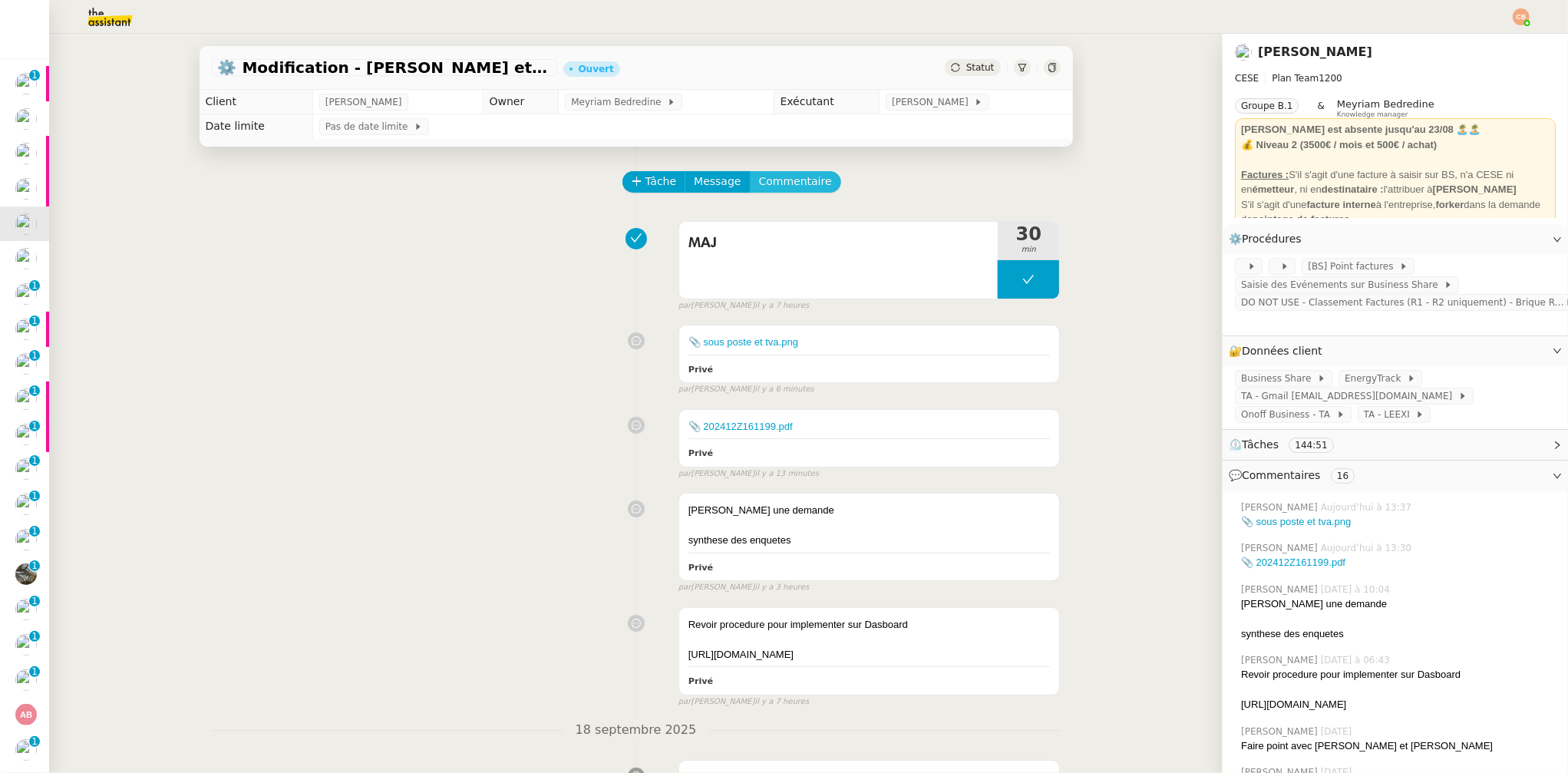
click at [776, 189] on span "Commentaire" at bounding box center [795, 181] width 73 height 17
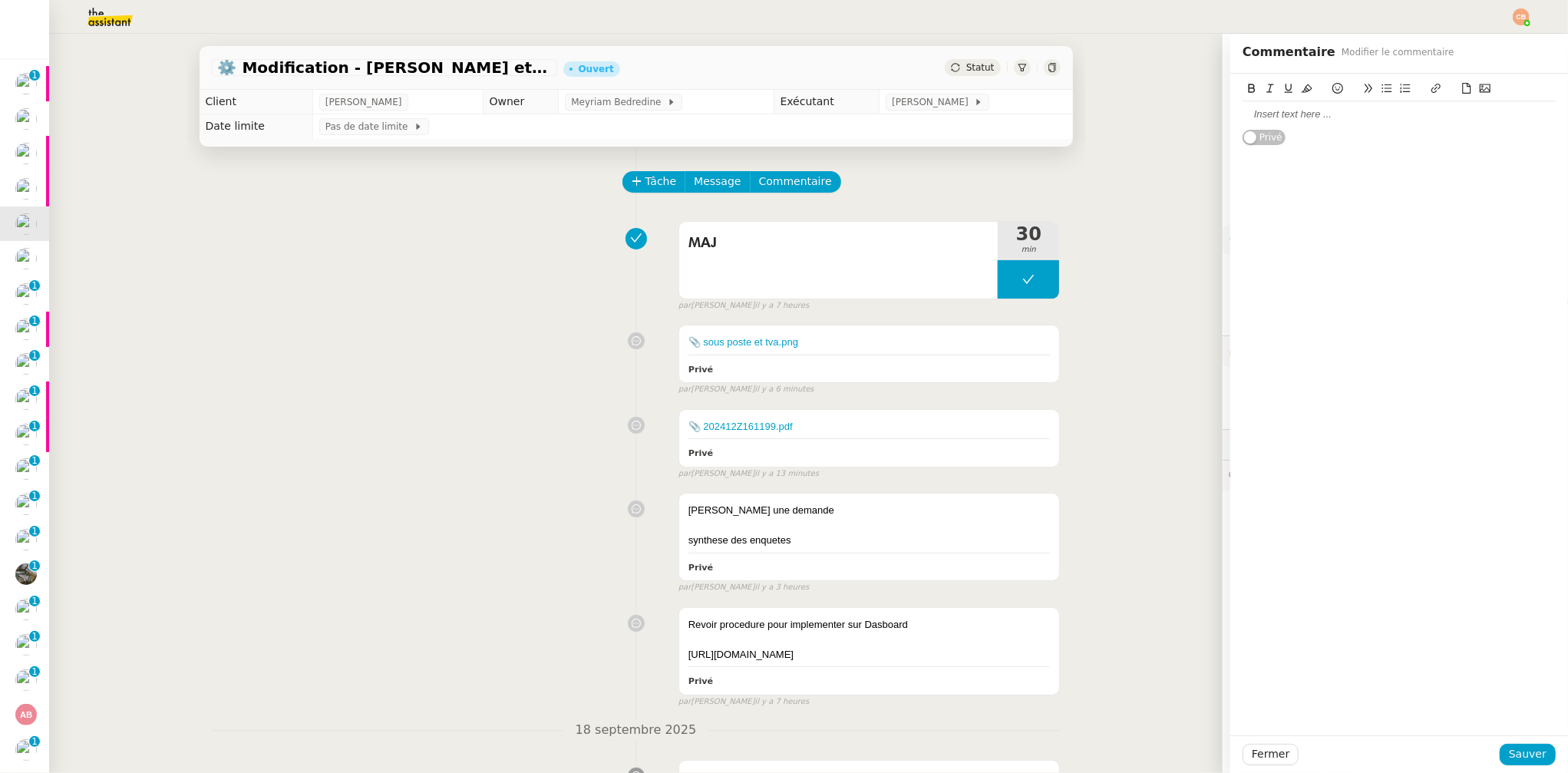
click at [1254, 118] on div at bounding box center [1399, 115] width 313 height 14
click at [1299, 115] on div "@Marylou," at bounding box center [1399, 115] width 313 height 14
click at [1315, 665] on span "Sauver" at bounding box center [1528, 754] width 38 height 17
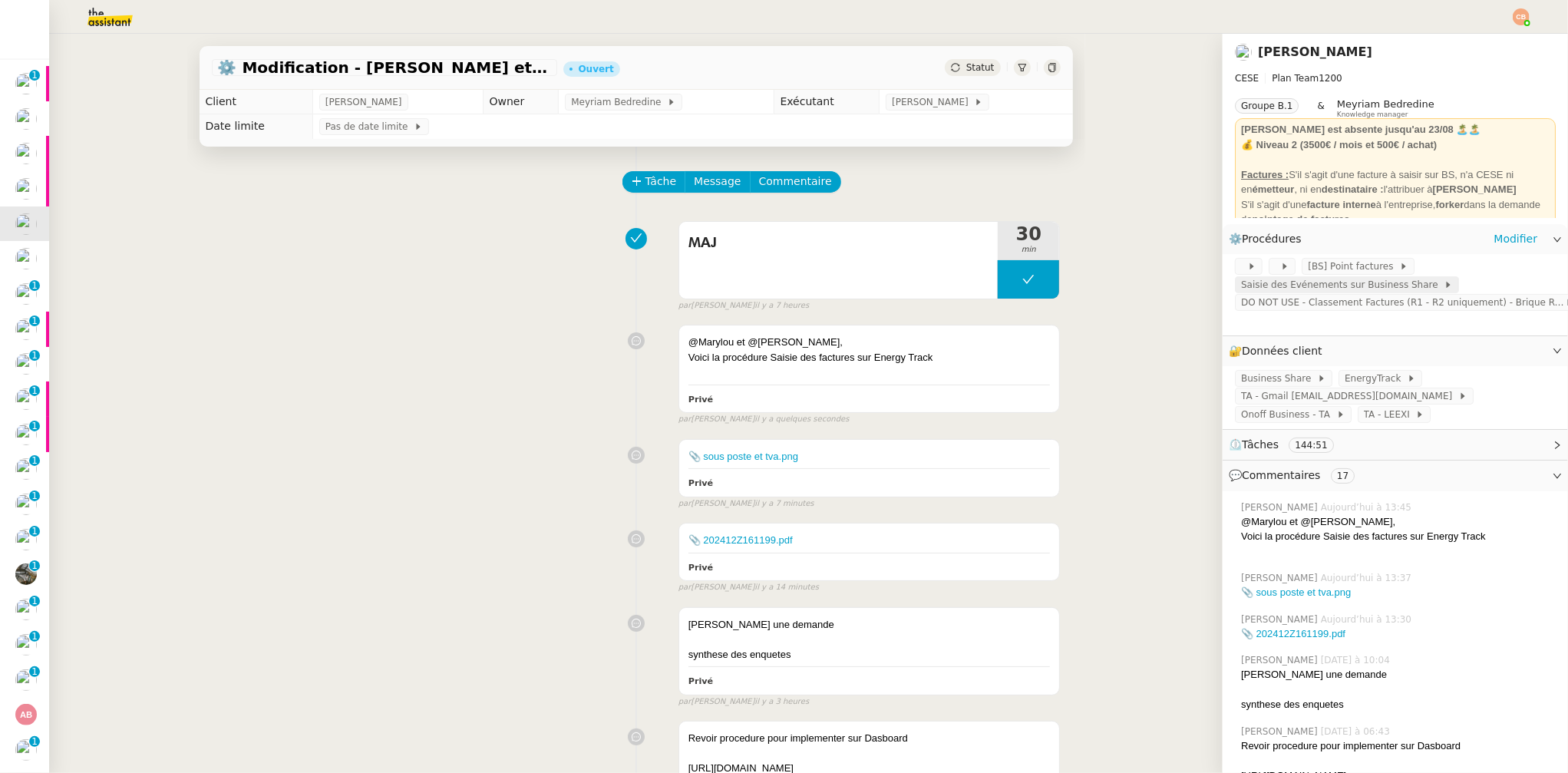
click at [1296, 282] on span "Saisie des Evénements sur Business Share" at bounding box center [1342, 285] width 203 height 16
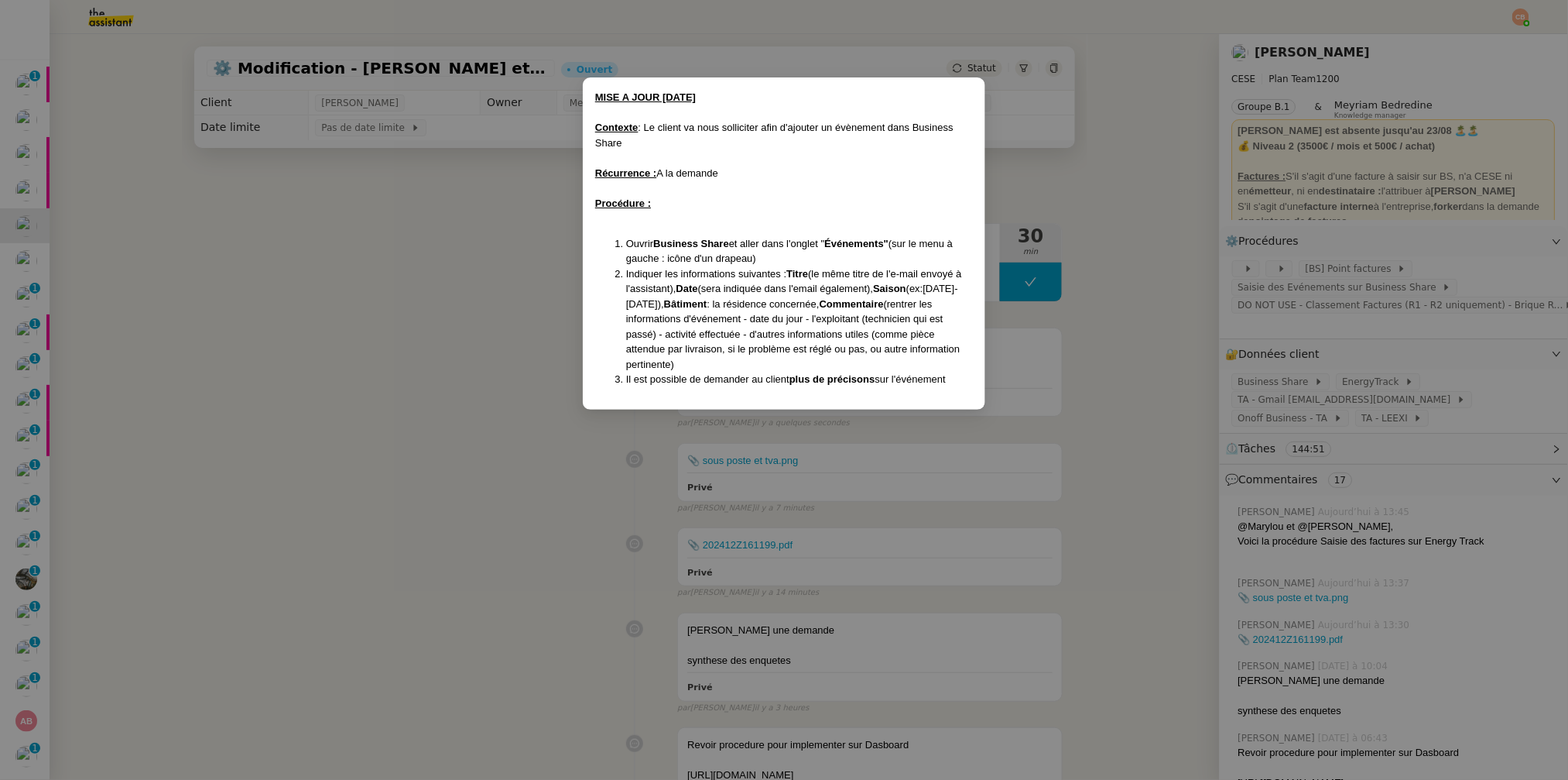
click at [456, 255] on nz-modal-container "MISE A JOUR 14/06/2022 Contexte : Le client va nous solliciter afin d'ajouter u…" at bounding box center [784, 390] width 1568 height 780
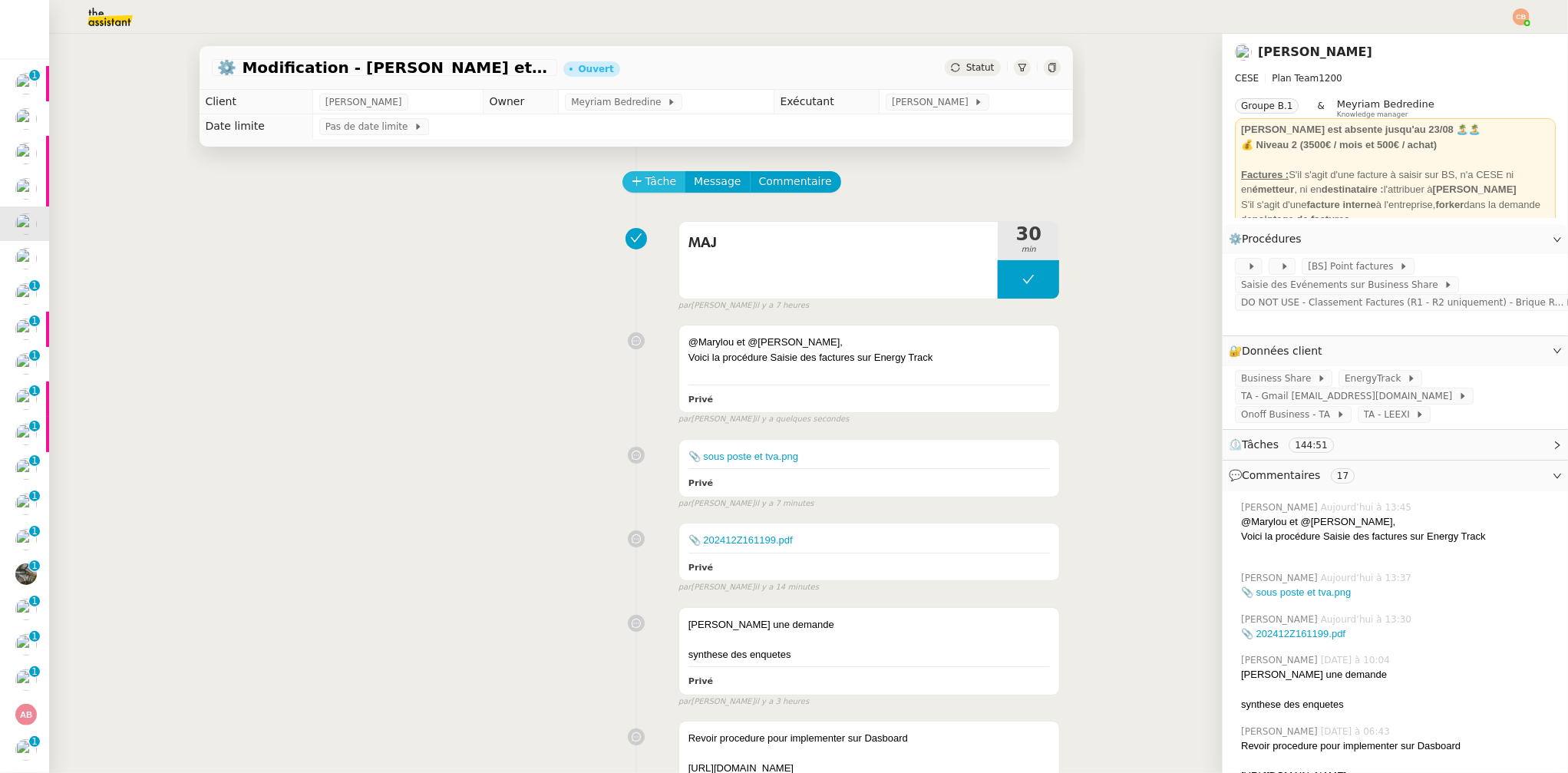
click at [645, 183] on span "Tâche" at bounding box center [661, 181] width 31 height 17
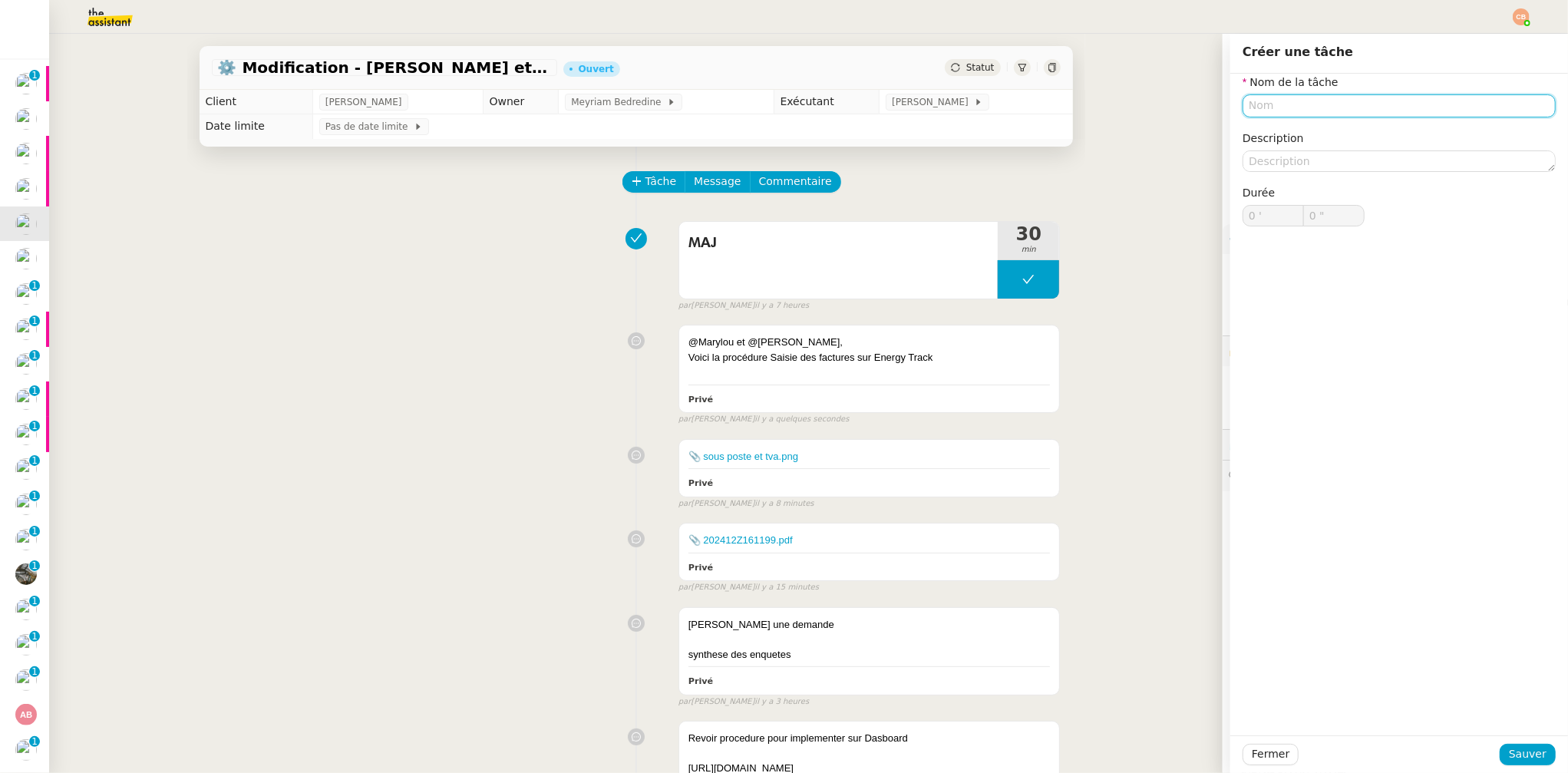
click at [1278, 111] on input "text" at bounding box center [1399, 105] width 313 height 22
click at [1270, 132] on div "Recap" at bounding box center [1387, 135] width 301 height 14
type input "Recap"
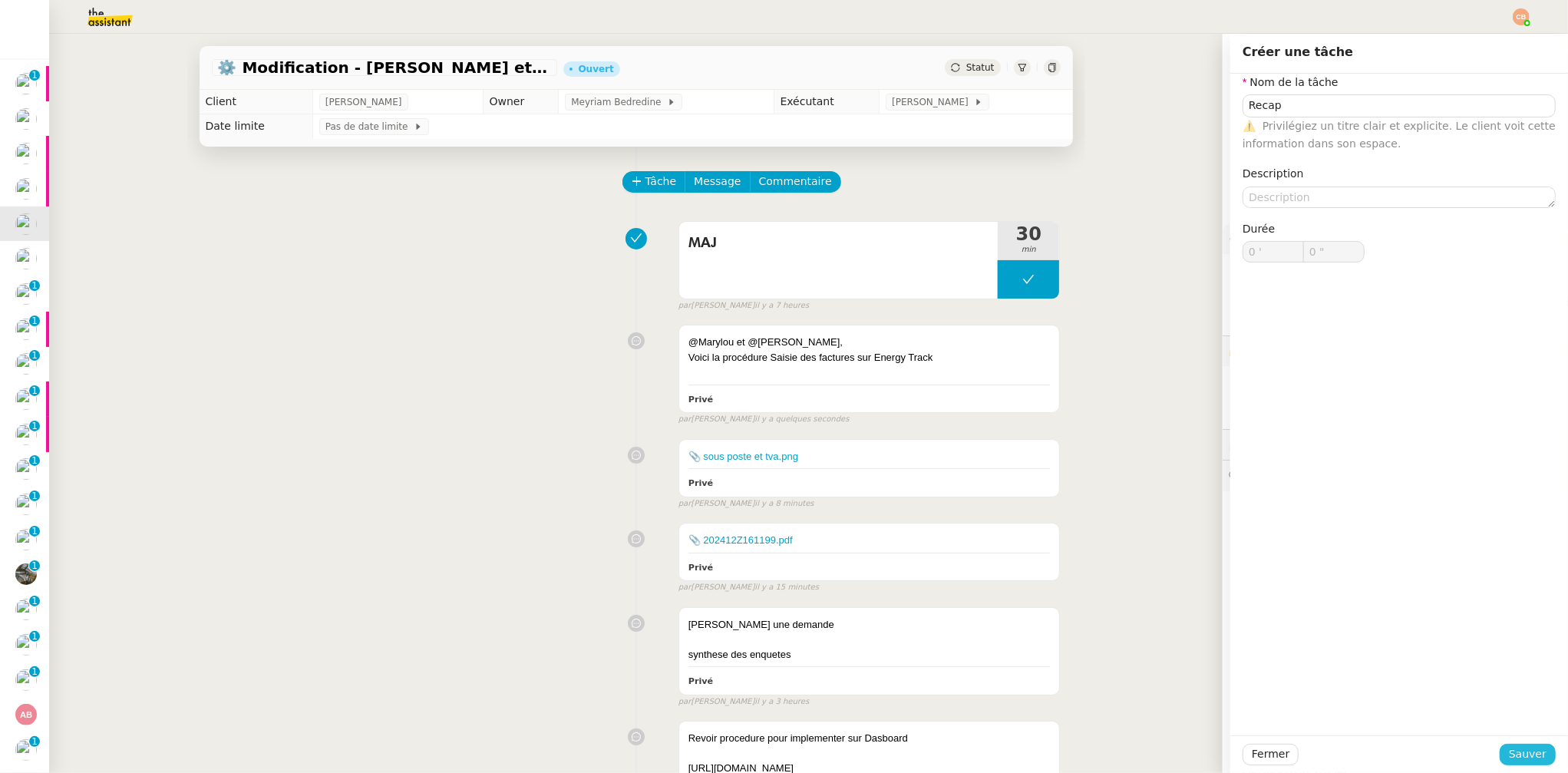
drag, startPoint x: 1518, startPoint y: 750, endPoint x: 1508, endPoint y: 749, distance: 10.0
click at [1315, 665] on span "Sauver" at bounding box center [1528, 754] width 38 height 17
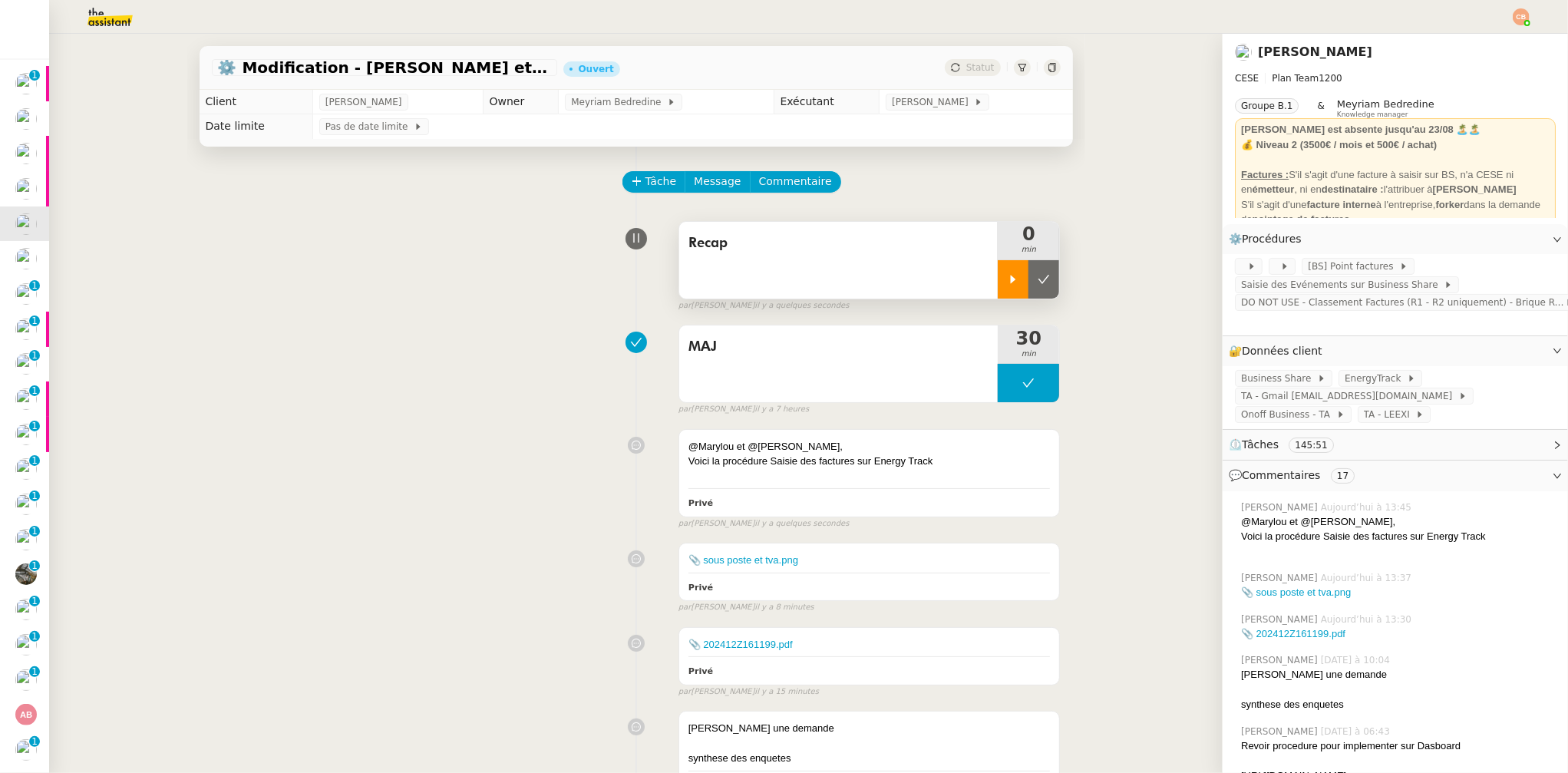
click at [1007, 281] on icon at bounding box center [1014, 279] width 12 height 12
click at [796, 185] on span "Commentaire" at bounding box center [795, 181] width 73 height 17
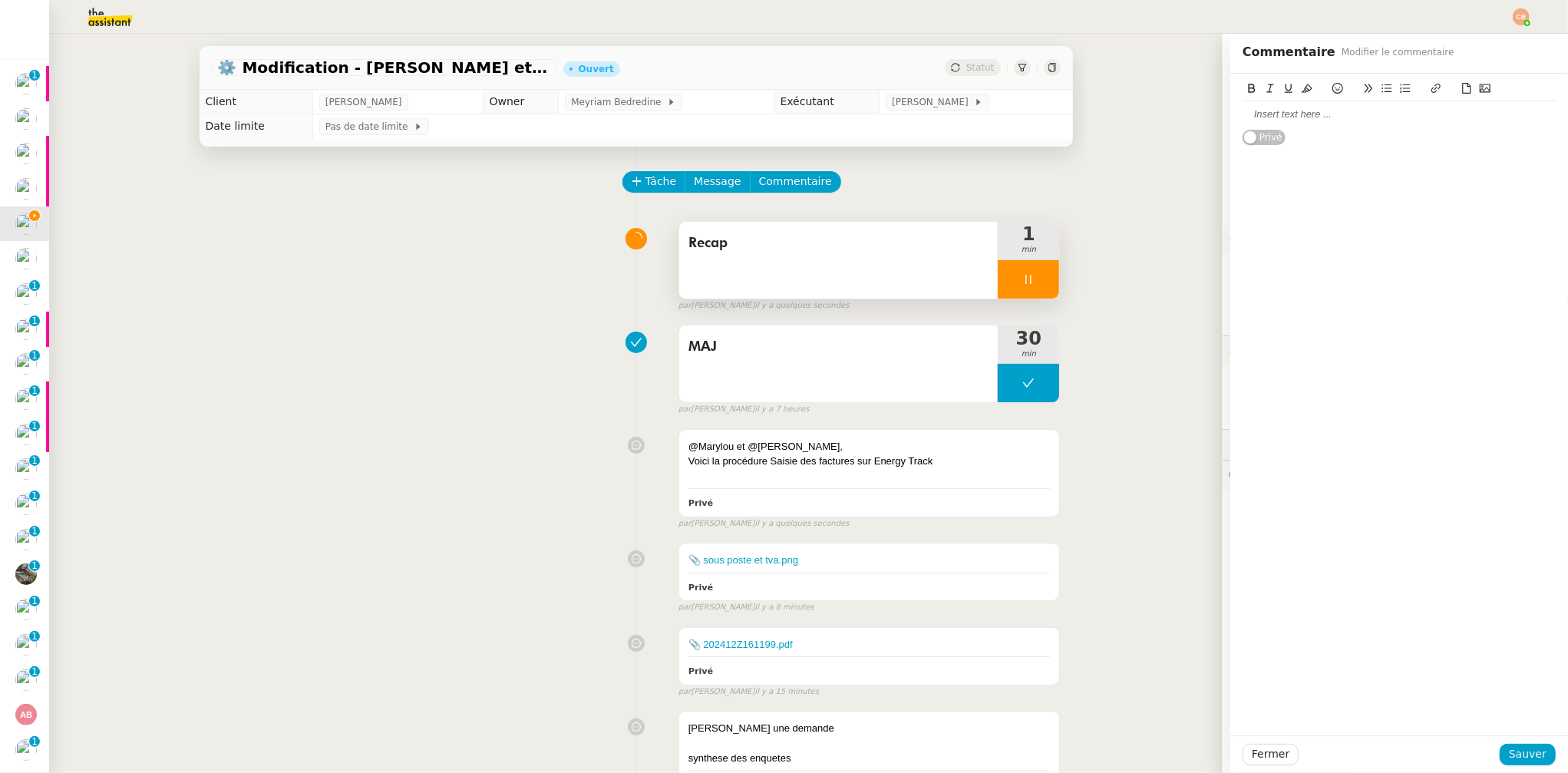
click at [1298, 119] on div at bounding box center [1399, 115] width 313 height 14
drag, startPoint x: 1397, startPoint y: 147, endPoint x: 1214, endPoint y: 140, distance: 183.1
click at [1214, 140] on app-ticket "⚙️ Modification - Saisie et suivi des devis sur Energy Track Ouvert Statut Clie…" at bounding box center [808, 403] width 1519 height 739
click at [1315, 88] on icon at bounding box center [1436, 88] width 10 height 10
type input "Saise des factures sur Energytrack"
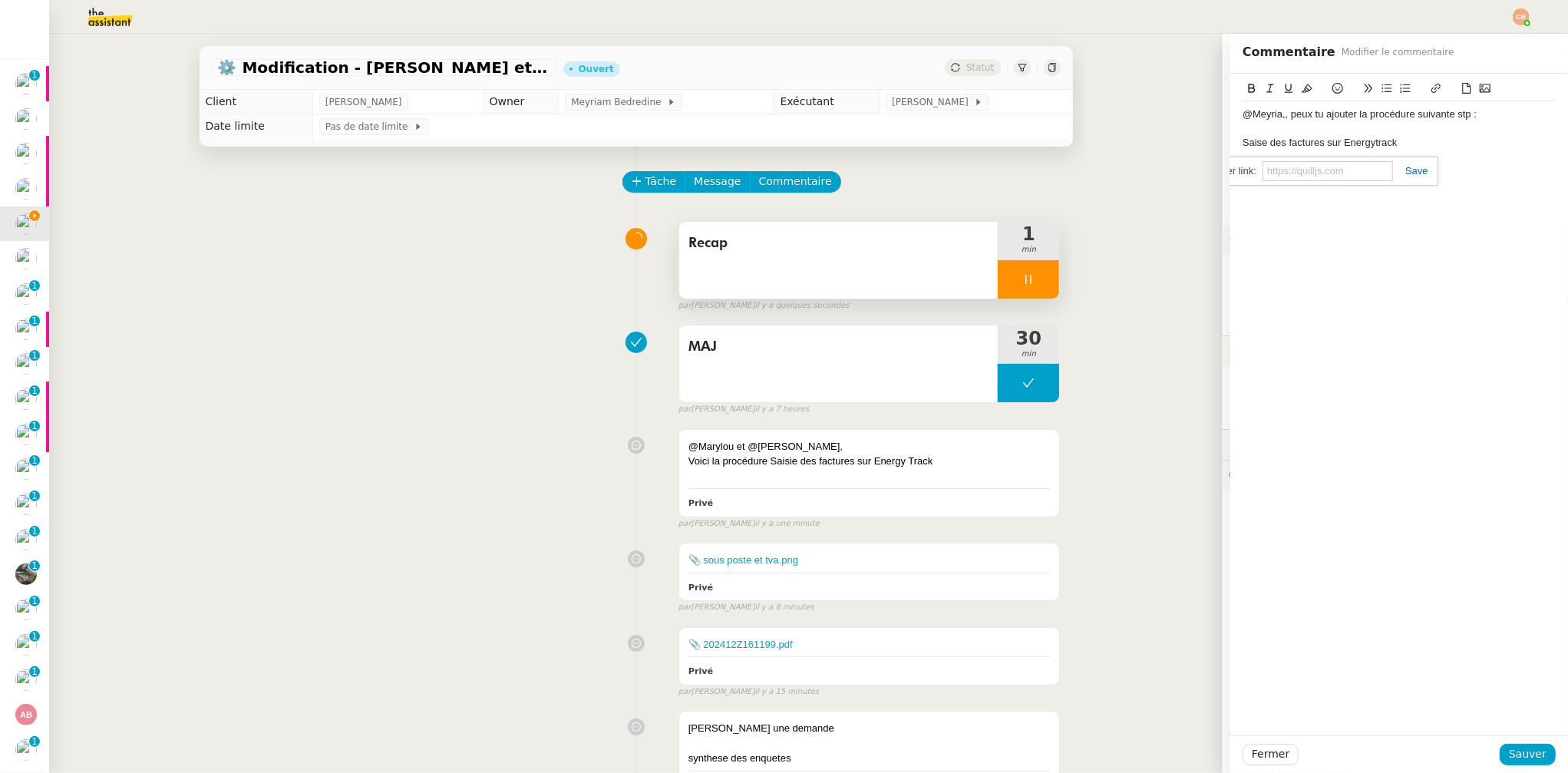
paste input "[URL][DOMAIN_NAME]"
type input "[URL][DOMAIN_NAME]"
click at [1315, 139] on div "Saise des factures sur Energytrack" at bounding box center [1399, 143] width 313 height 14
click at [1273, 172] on div "Peux tu le mettre sous forme de lien stp comme cela nous pouvons encore la modi…" at bounding box center [1399, 178] width 313 height 28
click at [1315, 172] on div "Peux tu la mettre sous forme de lien stp comme cela nous pouvons encore la modi…" at bounding box center [1399, 178] width 313 height 28
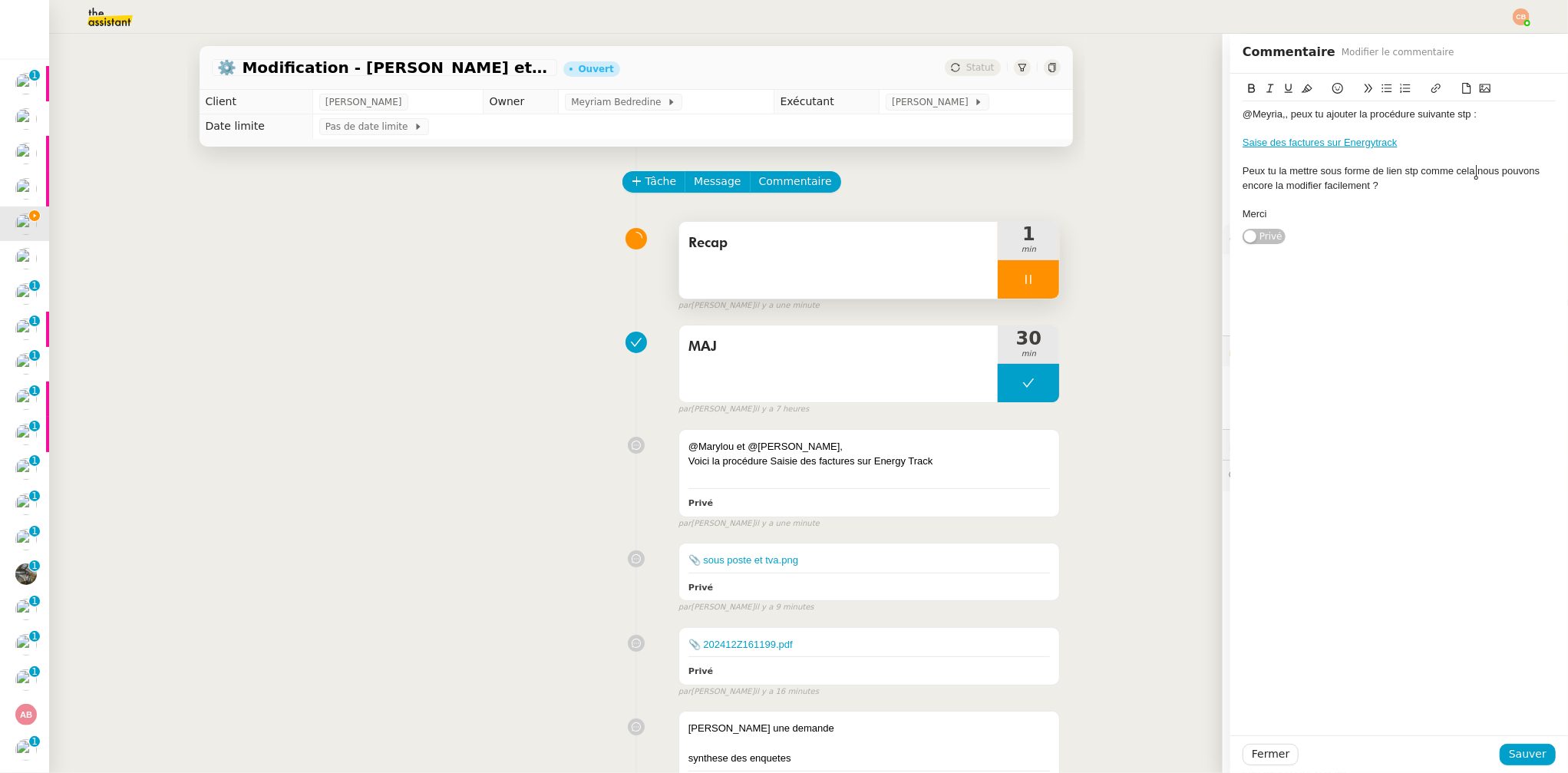
click at [0, 0] on lt-span ", nous" at bounding box center [0, 0] width 0 height 0
drag, startPoint x: 1509, startPoint y: 751, endPoint x: 1307, endPoint y: 721, distance: 204.2
click at [1315, 665] on span "Sauver" at bounding box center [1528, 754] width 38 height 17
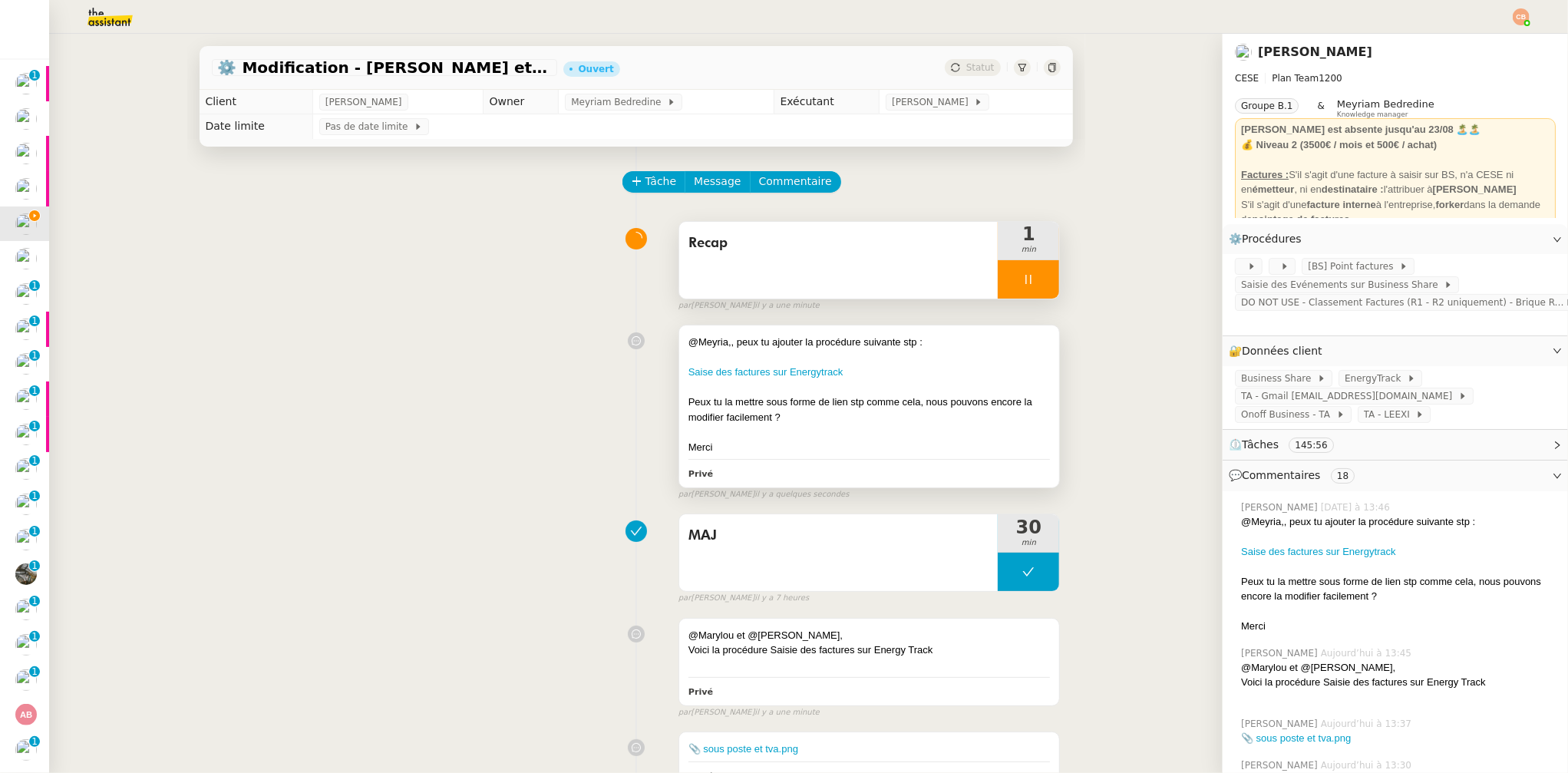
click at [707, 379] on div "Saise des factures sur Energytrack" at bounding box center [869, 373] width 362 height 16
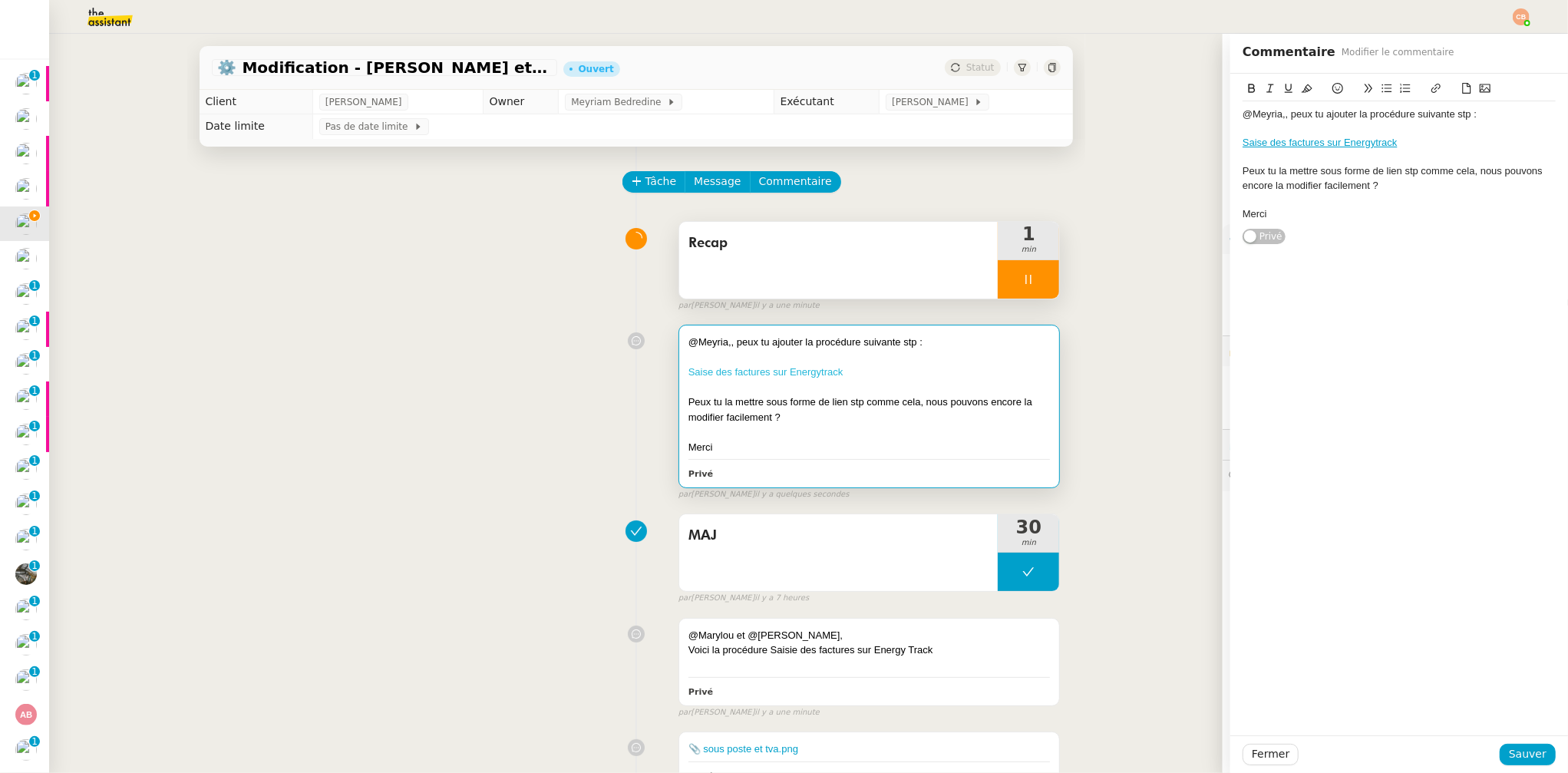
click at [728, 373] on link "Saise des factures sur Energytrack" at bounding box center [765, 372] width 155 height 11
click at [1315, 665] on span "Sauver" at bounding box center [1528, 754] width 38 height 17
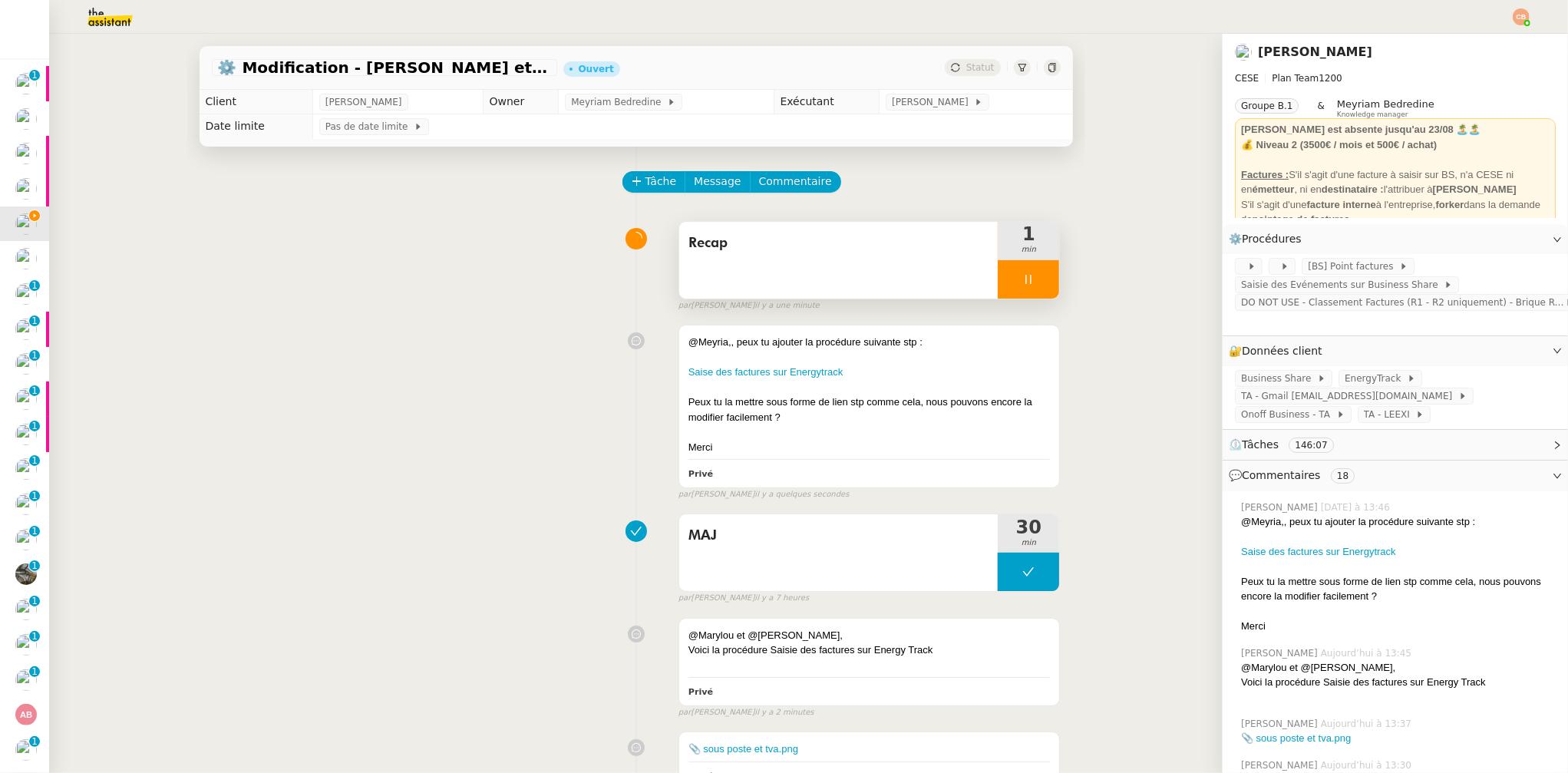
click at [1006, 283] on div at bounding box center [1028, 280] width 61 height 38
click at [1038, 278] on icon at bounding box center [1044, 279] width 12 height 12
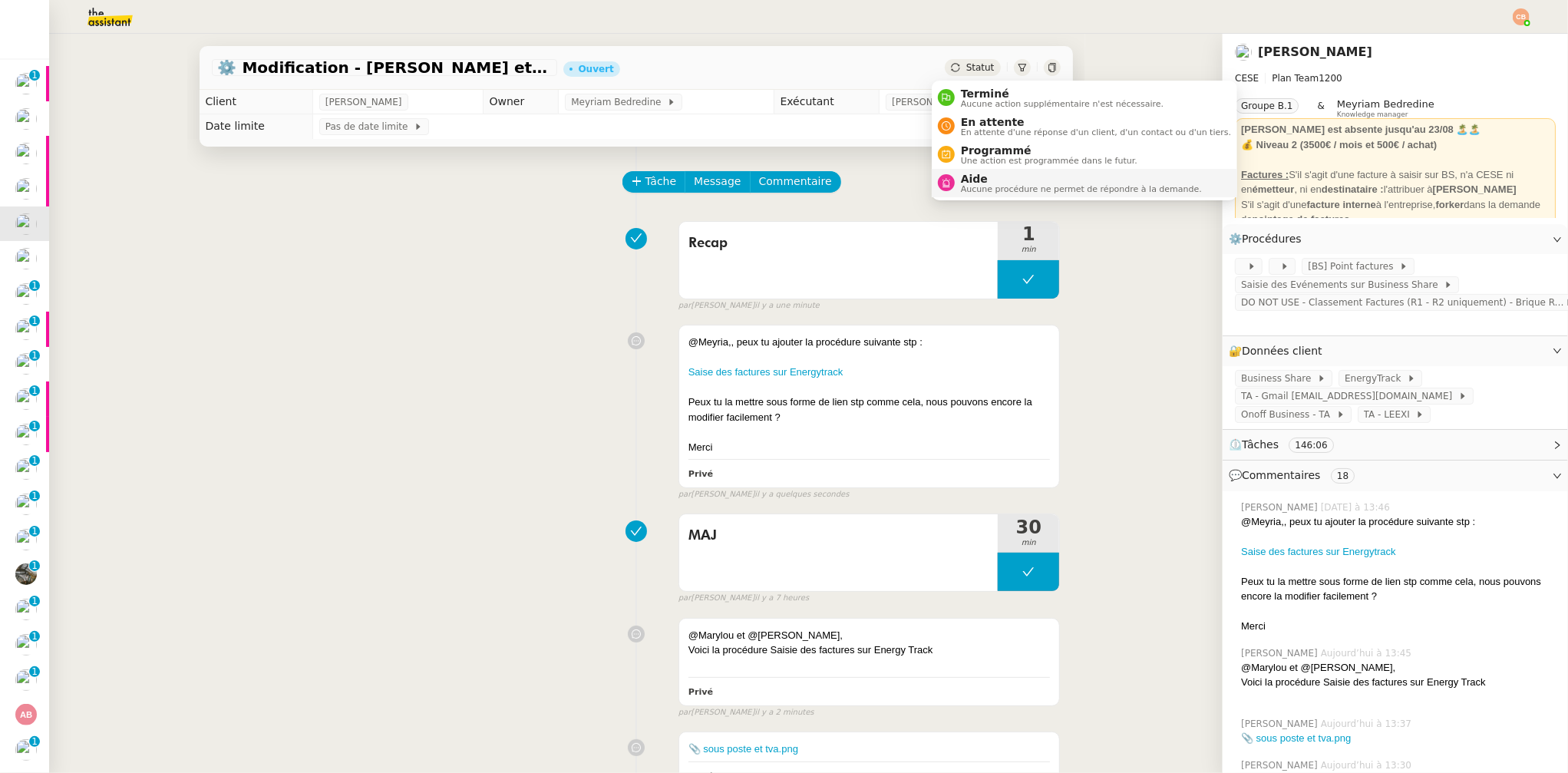
click at [981, 178] on span "Aide" at bounding box center [1082, 178] width 241 height 12
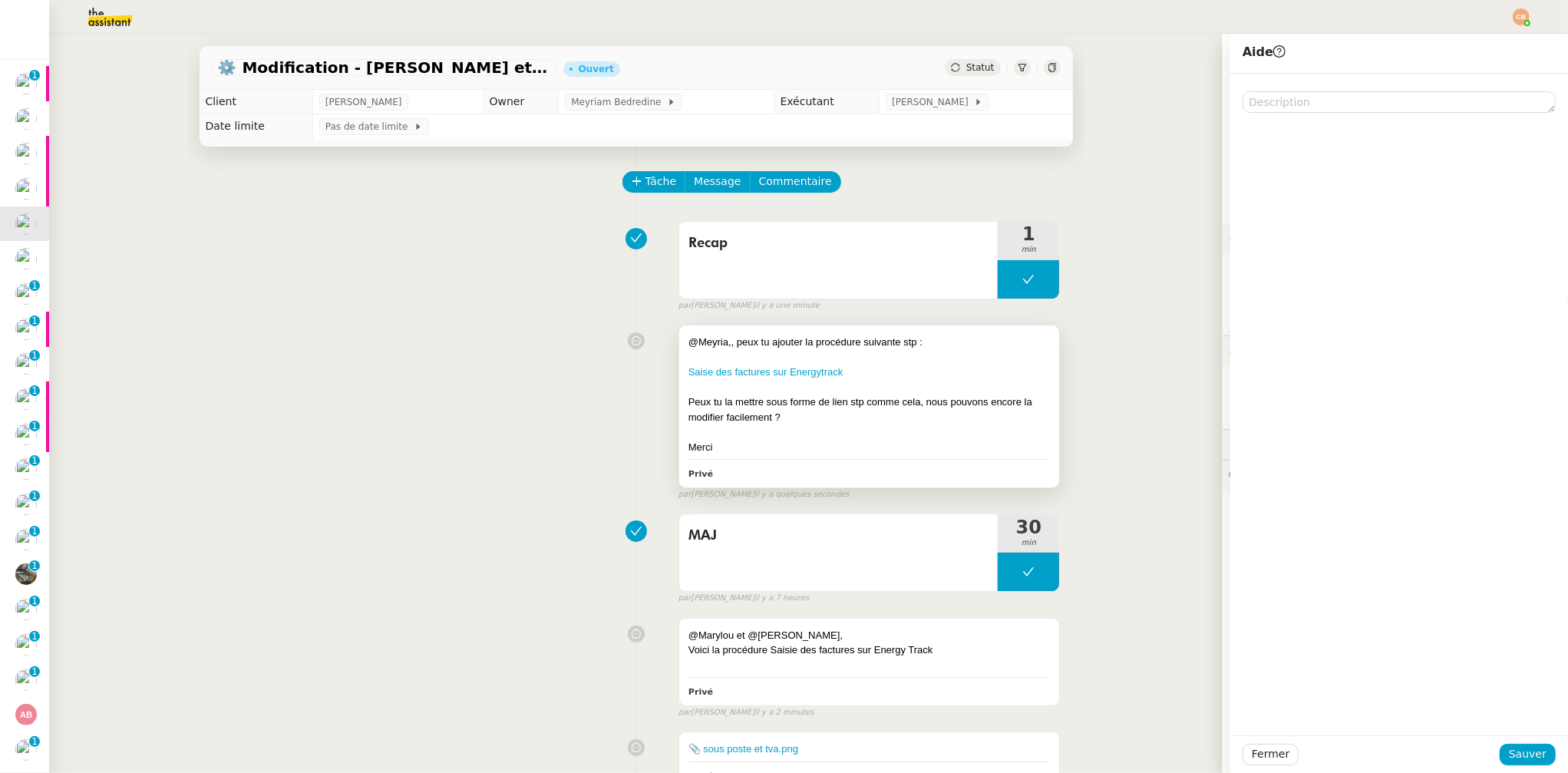
click at [737, 352] on div at bounding box center [869, 358] width 362 height 16
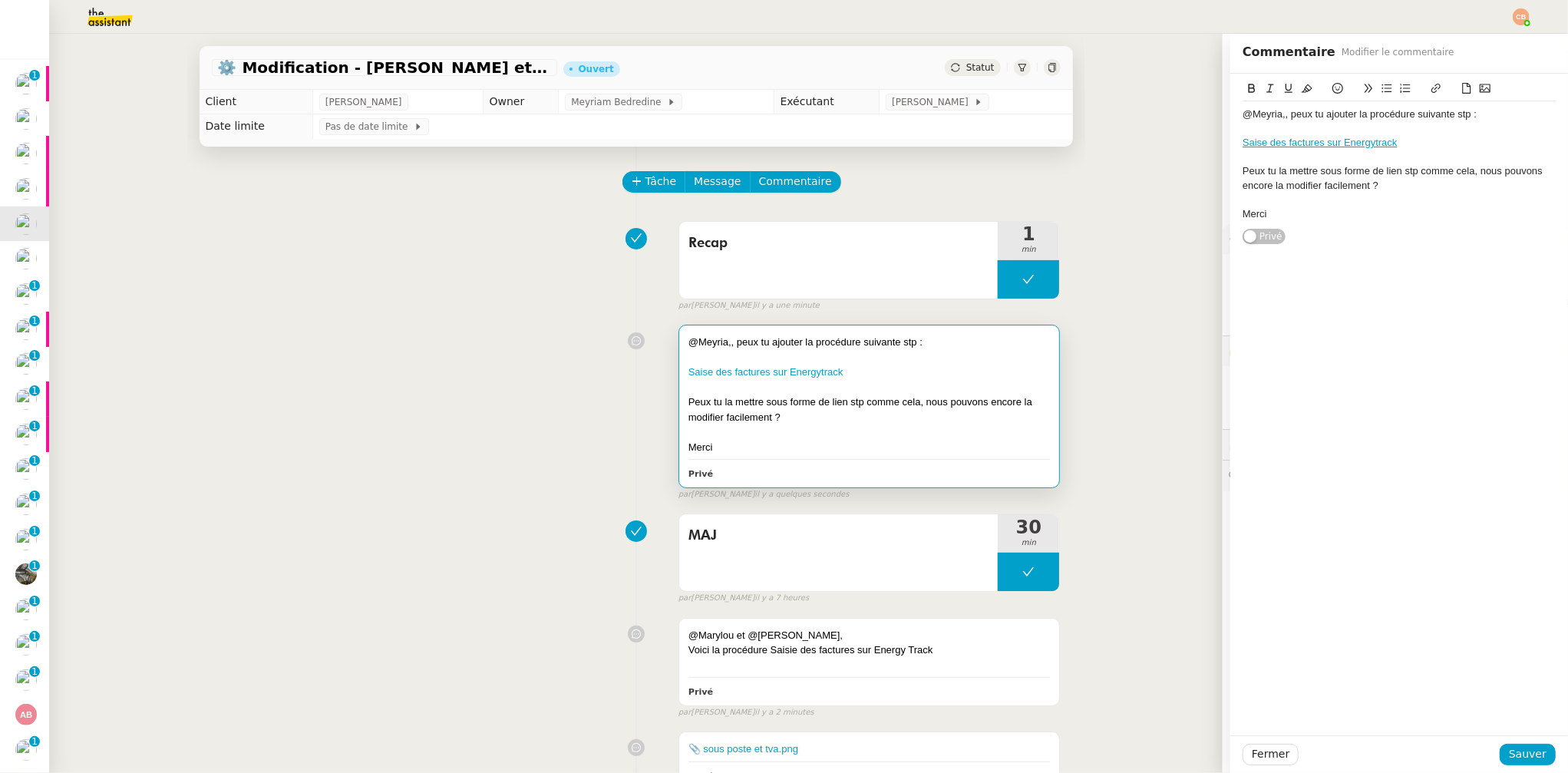
click at [1274, 118] on div "@Meyria,, peux tu ajouter la procédure suivante stp :" at bounding box center [1399, 115] width 313 height 14
click at [1315, 665] on span "Sauver" at bounding box center [1528, 754] width 38 height 17
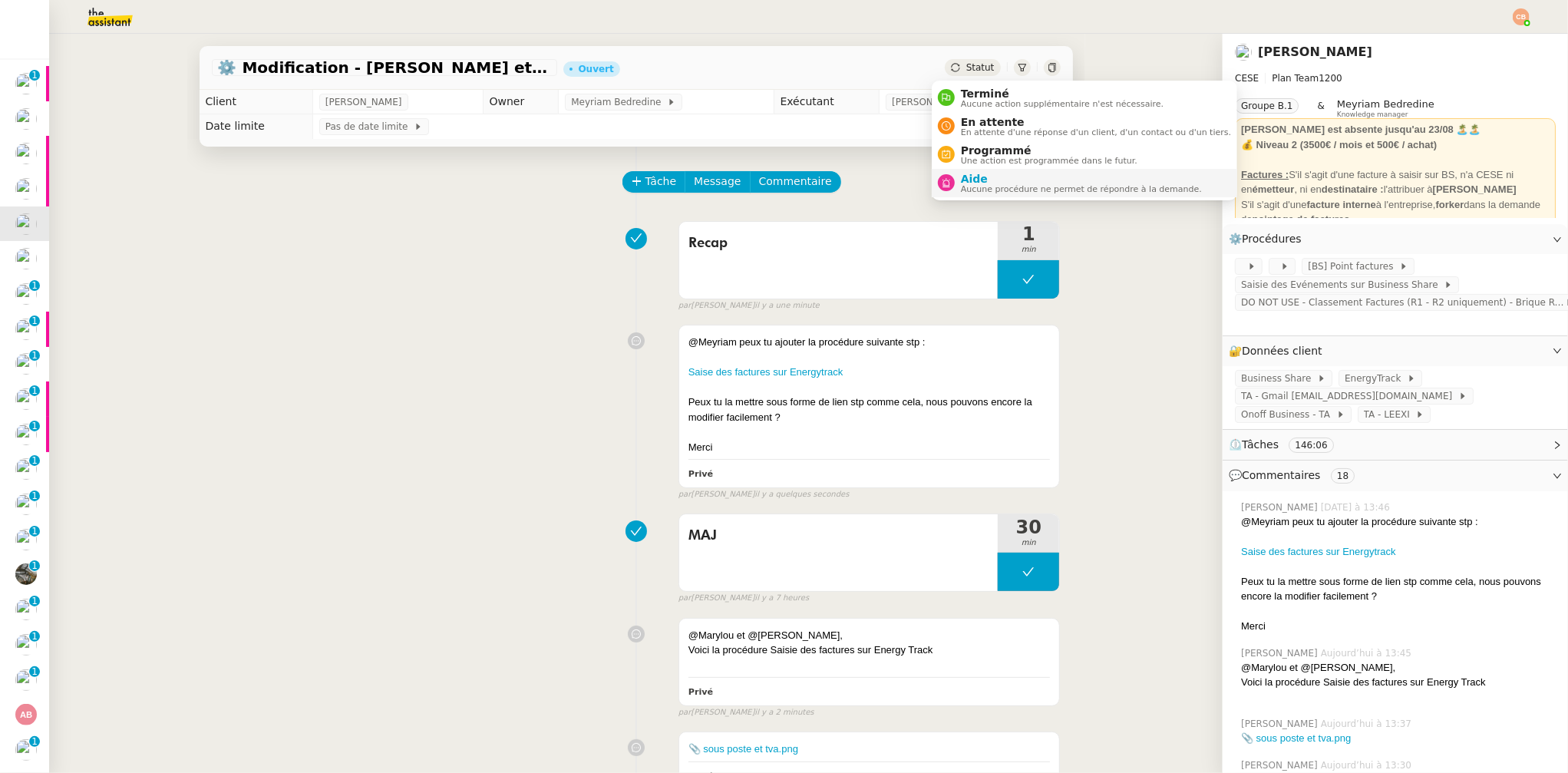
click at [979, 178] on span "Aide" at bounding box center [1082, 178] width 241 height 12
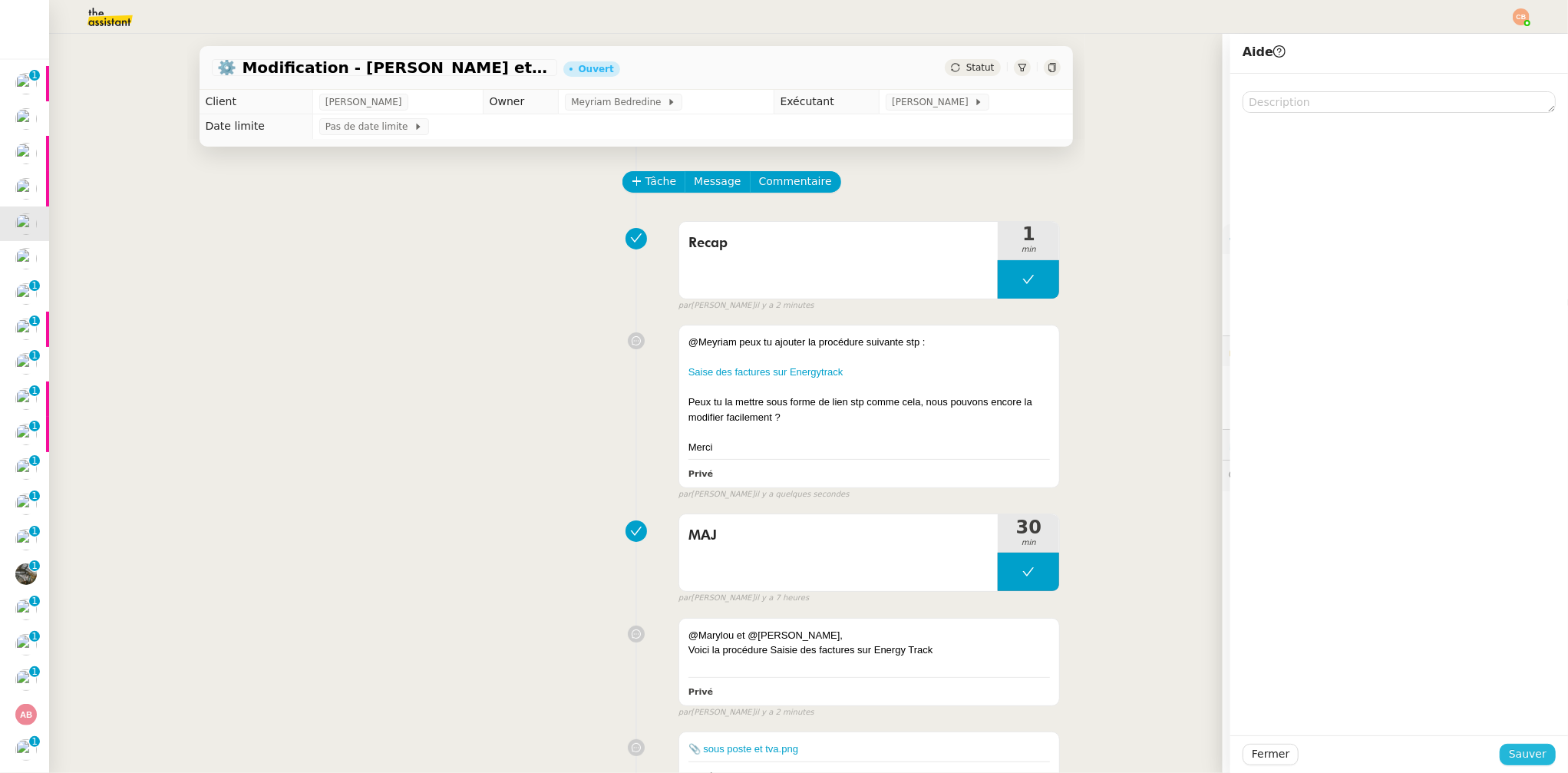
click at [1315, 665] on span "Sauver" at bounding box center [1528, 754] width 38 height 17
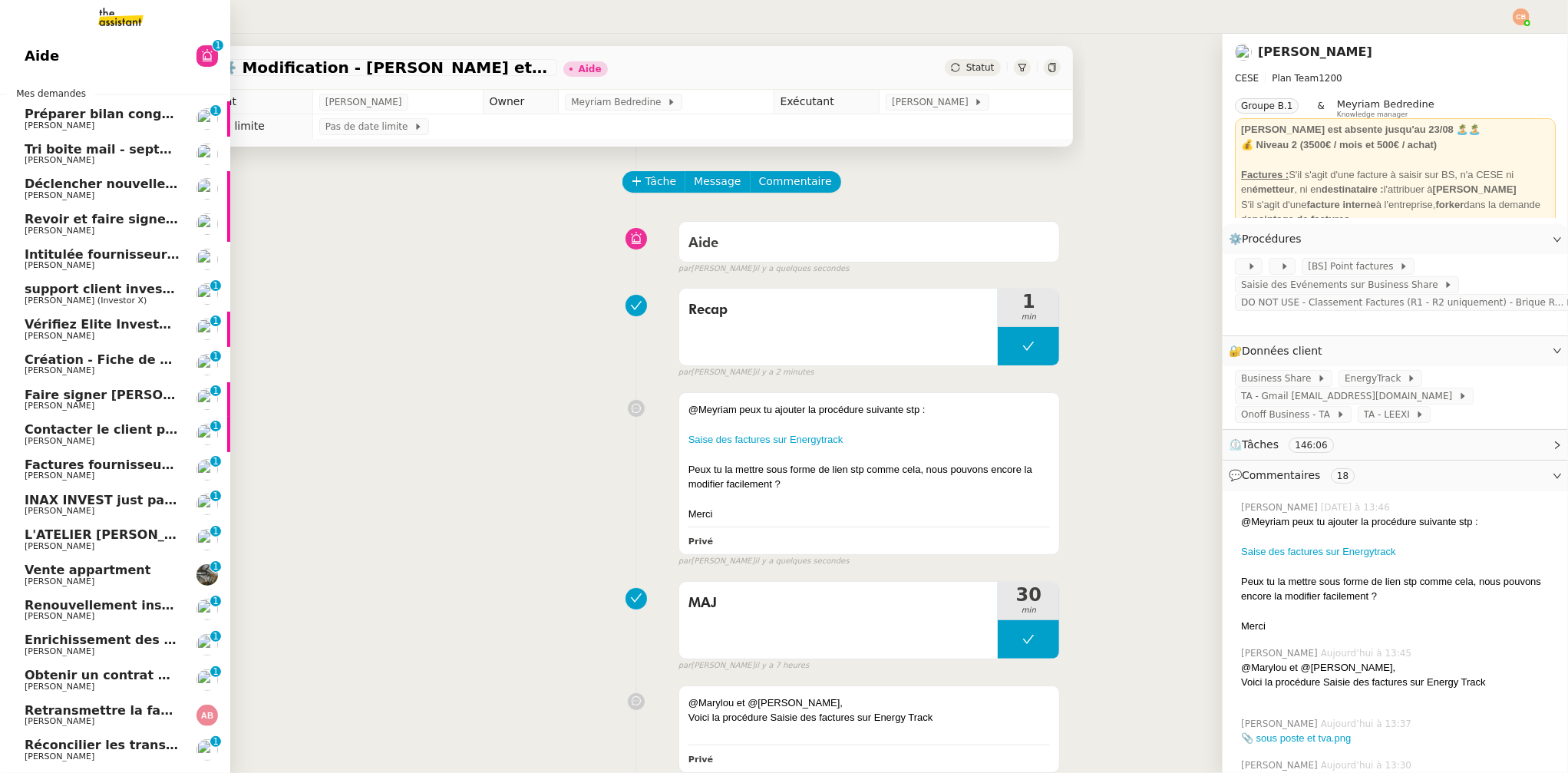
scroll to position [134, 0]
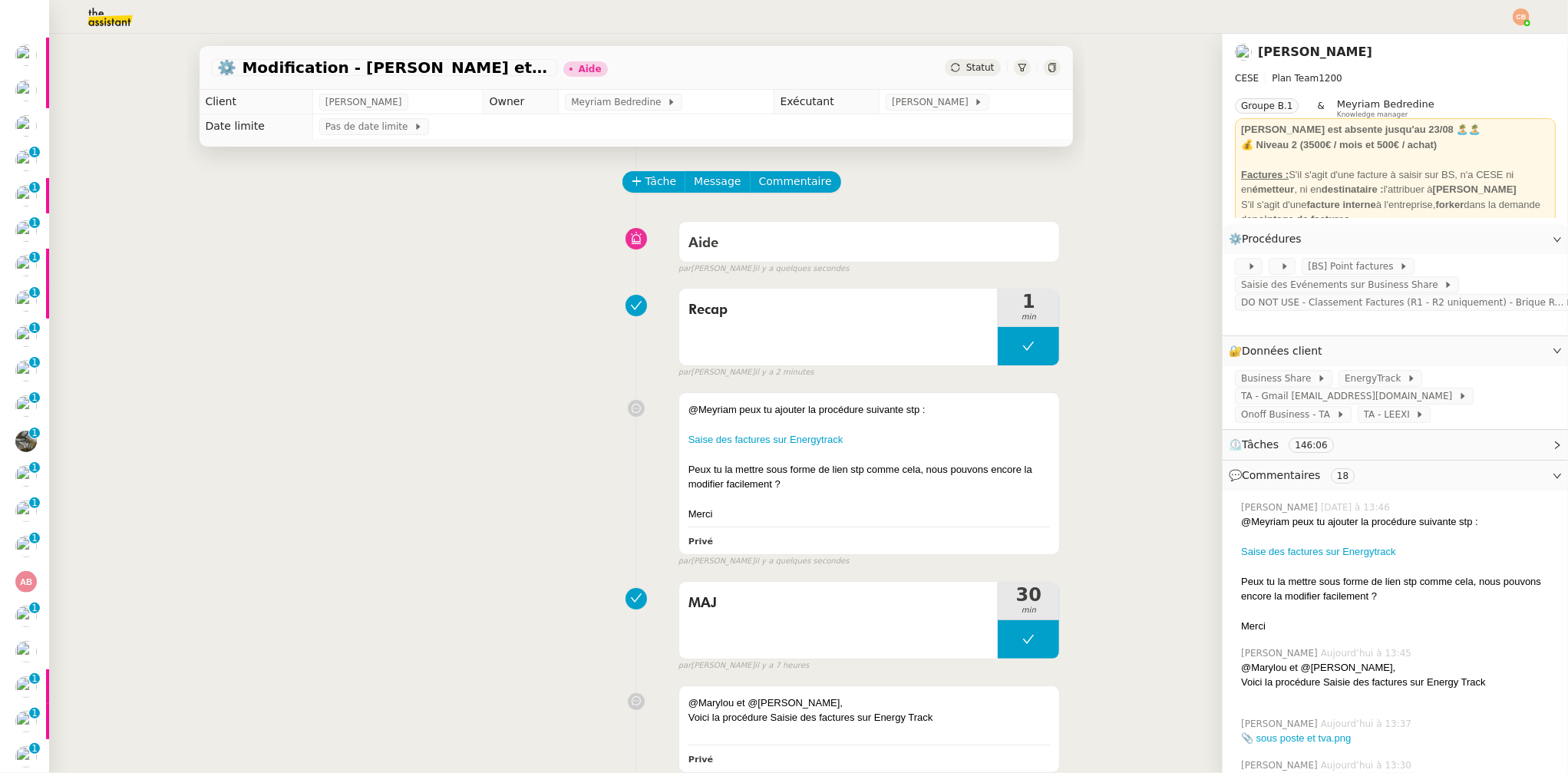
click at [212, 294] on div "Recap 1 min false par Coralie B. il y a 2 minutes" at bounding box center [636, 330] width 849 height 98
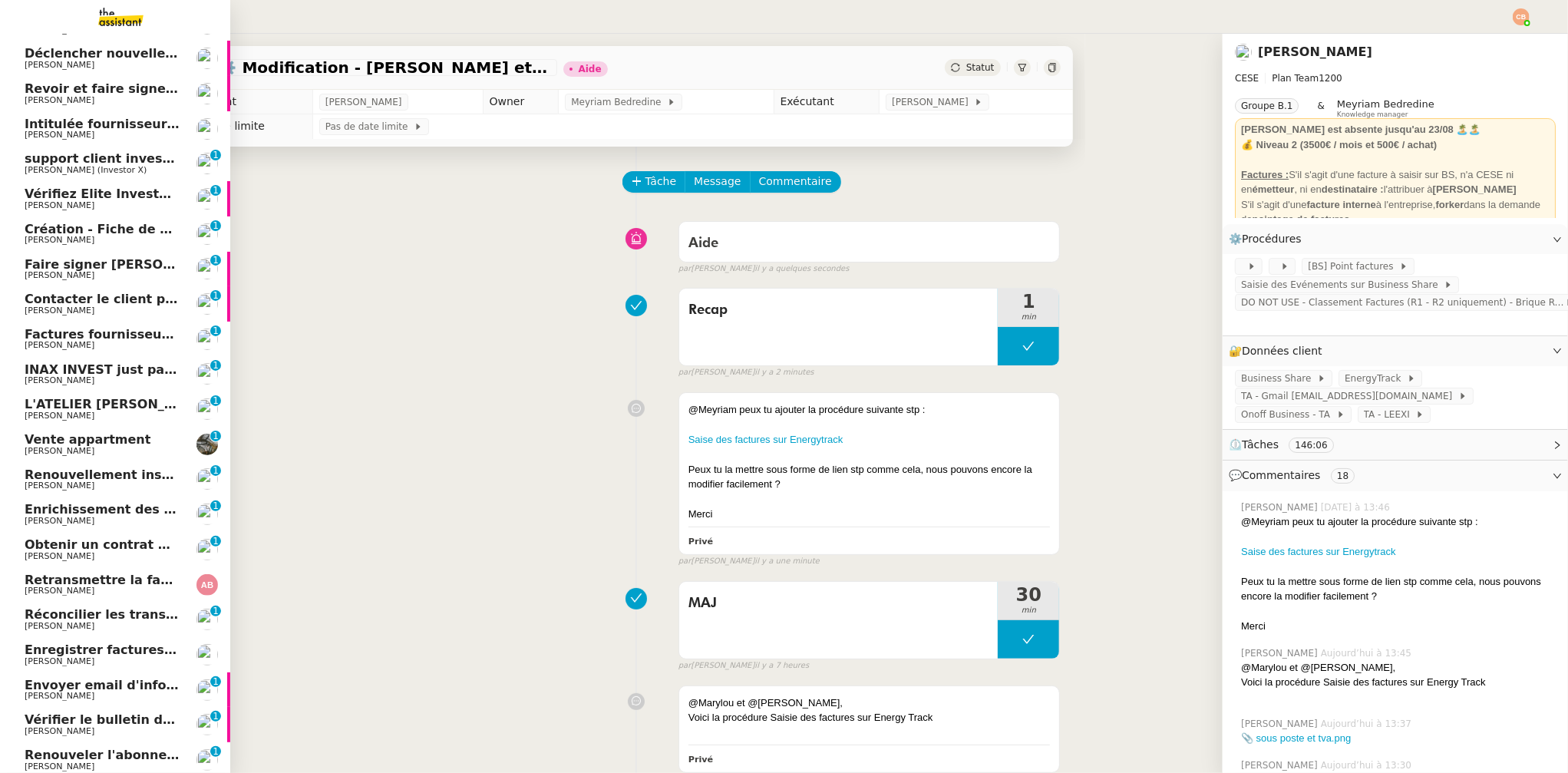
scroll to position [127, 0]
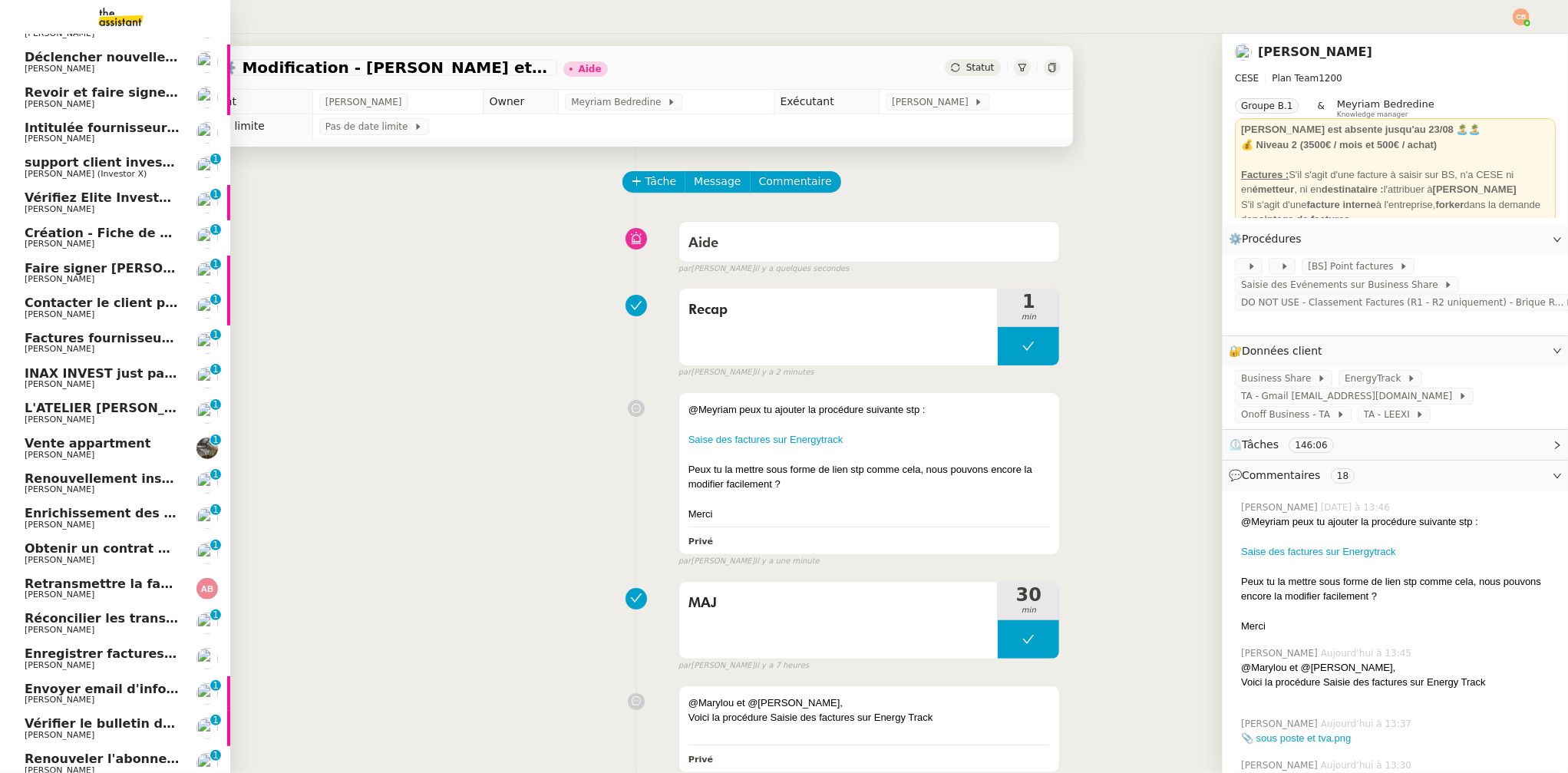
click at [80, 206] on span "[PERSON_NAME]" at bounding box center [59, 208] width 70 height 10
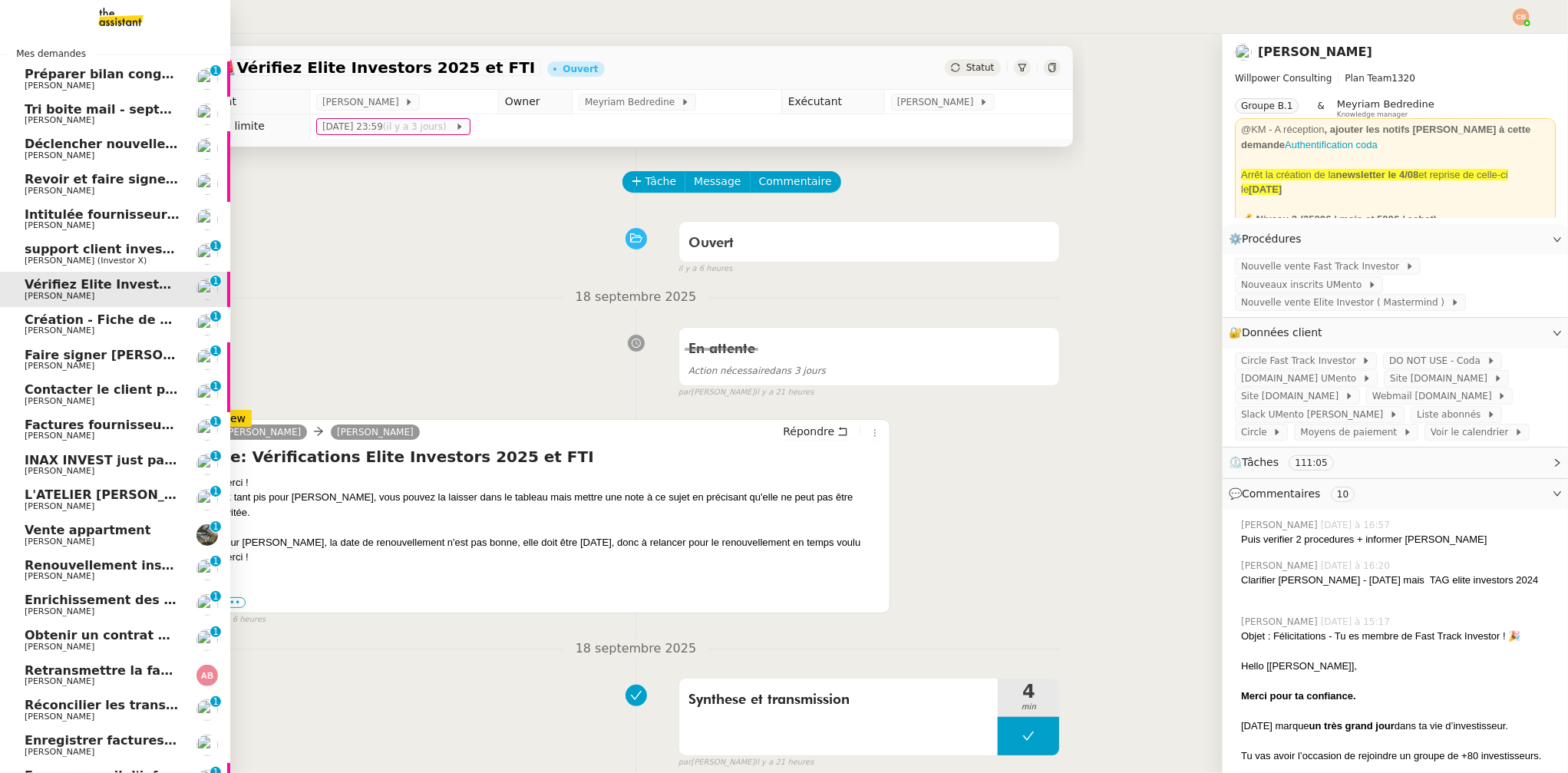
scroll to position [12, 0]
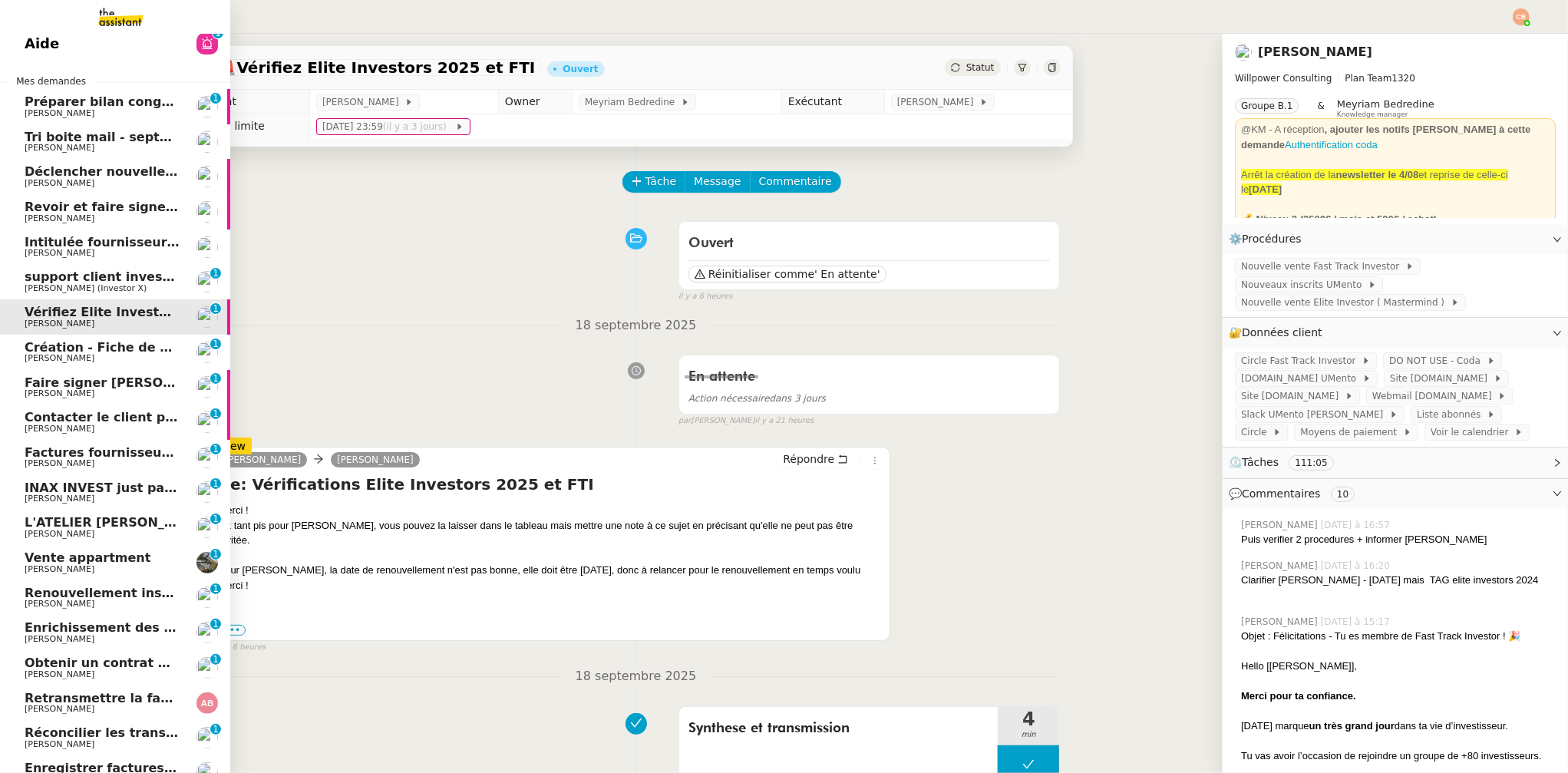
click at [90, 169] on span "Déclencher nouvelle procédure email" at bounding box center [153, 171] width 258 height 15
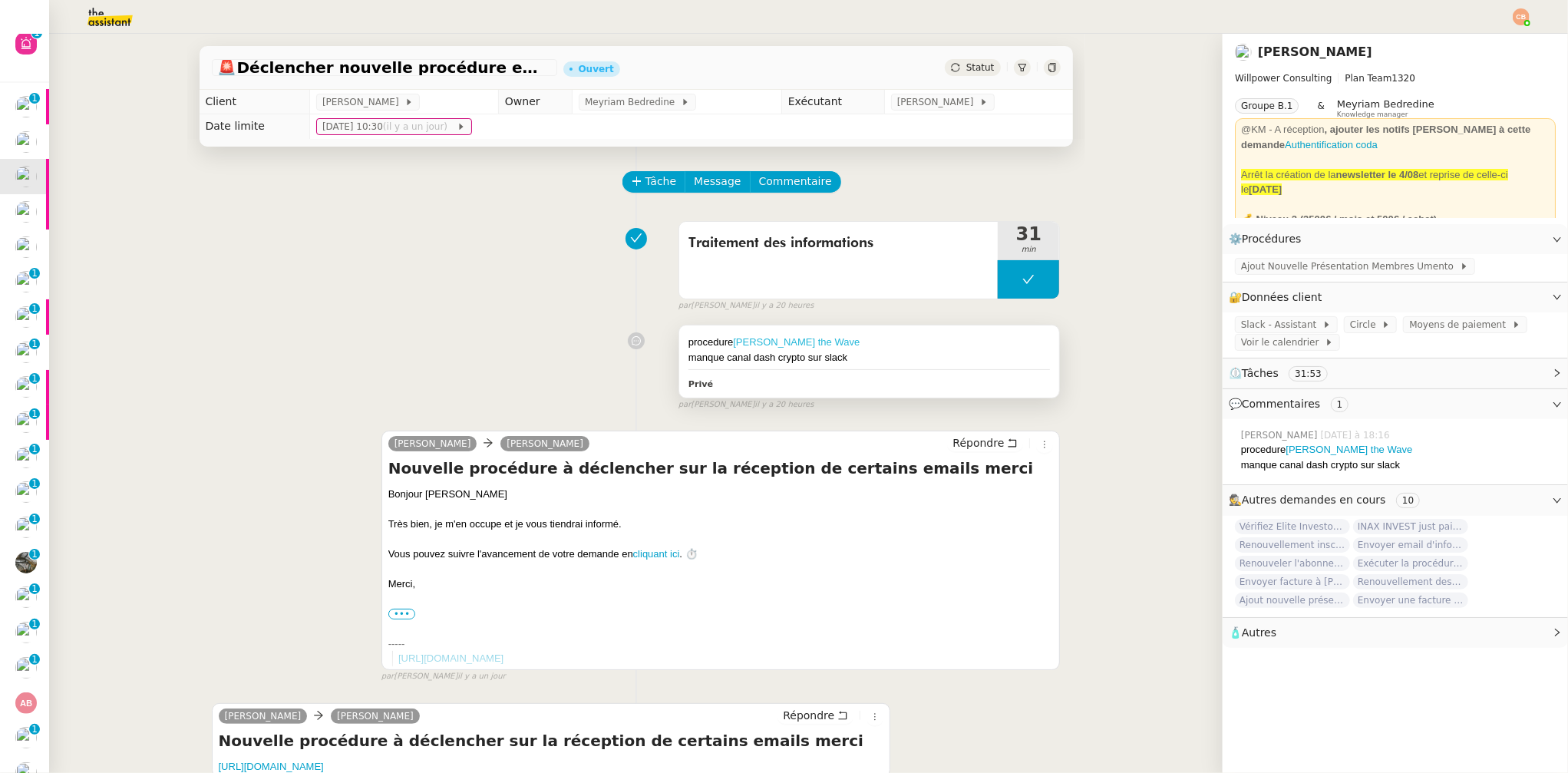
click at [747, 337] on link "Dave the Wave" at bounding box center [796, 341] width 127 height 11
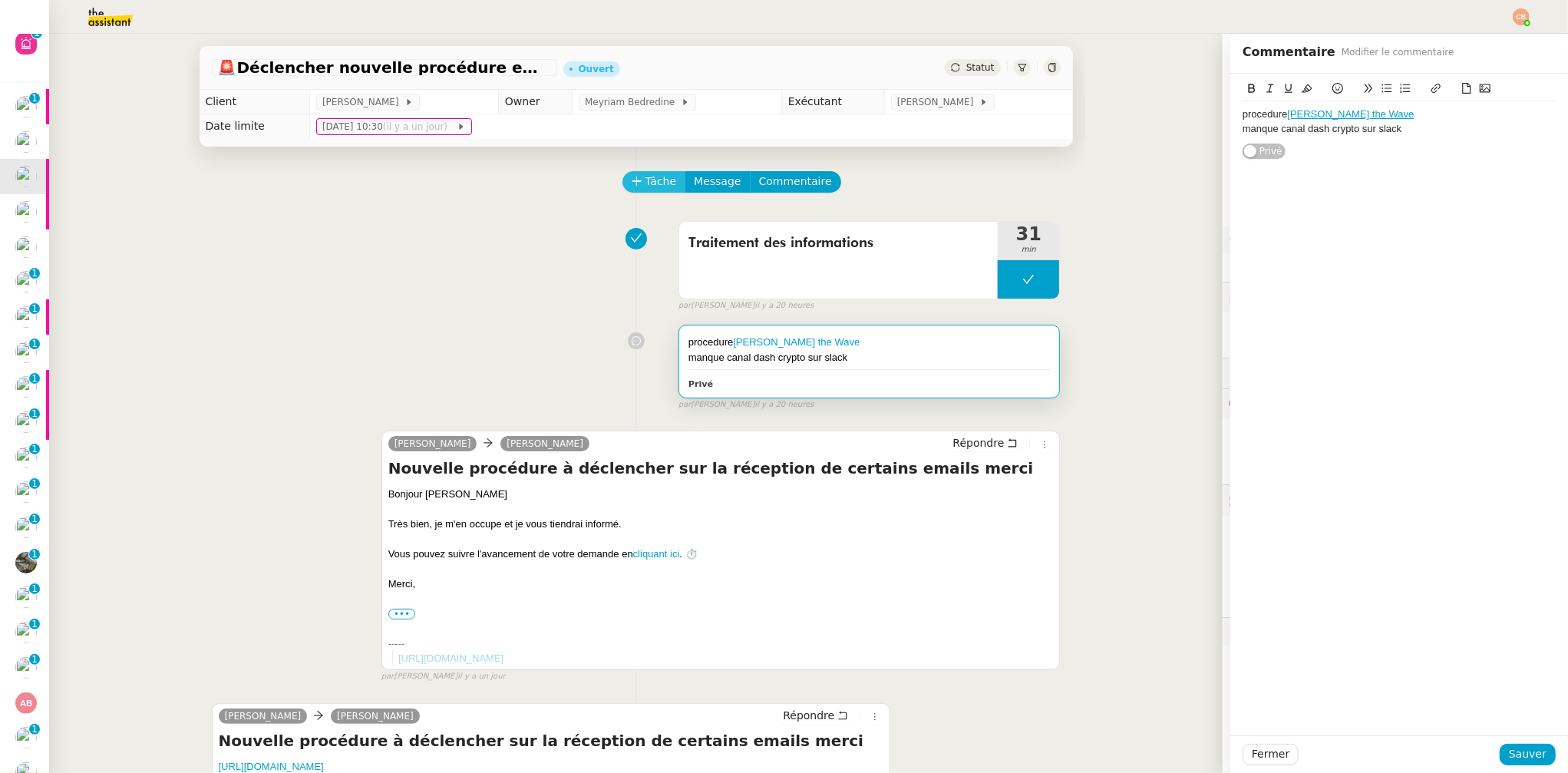
click at [645, 180] on span "Tâche" at bounding box center [661, 181] width 31 height 17
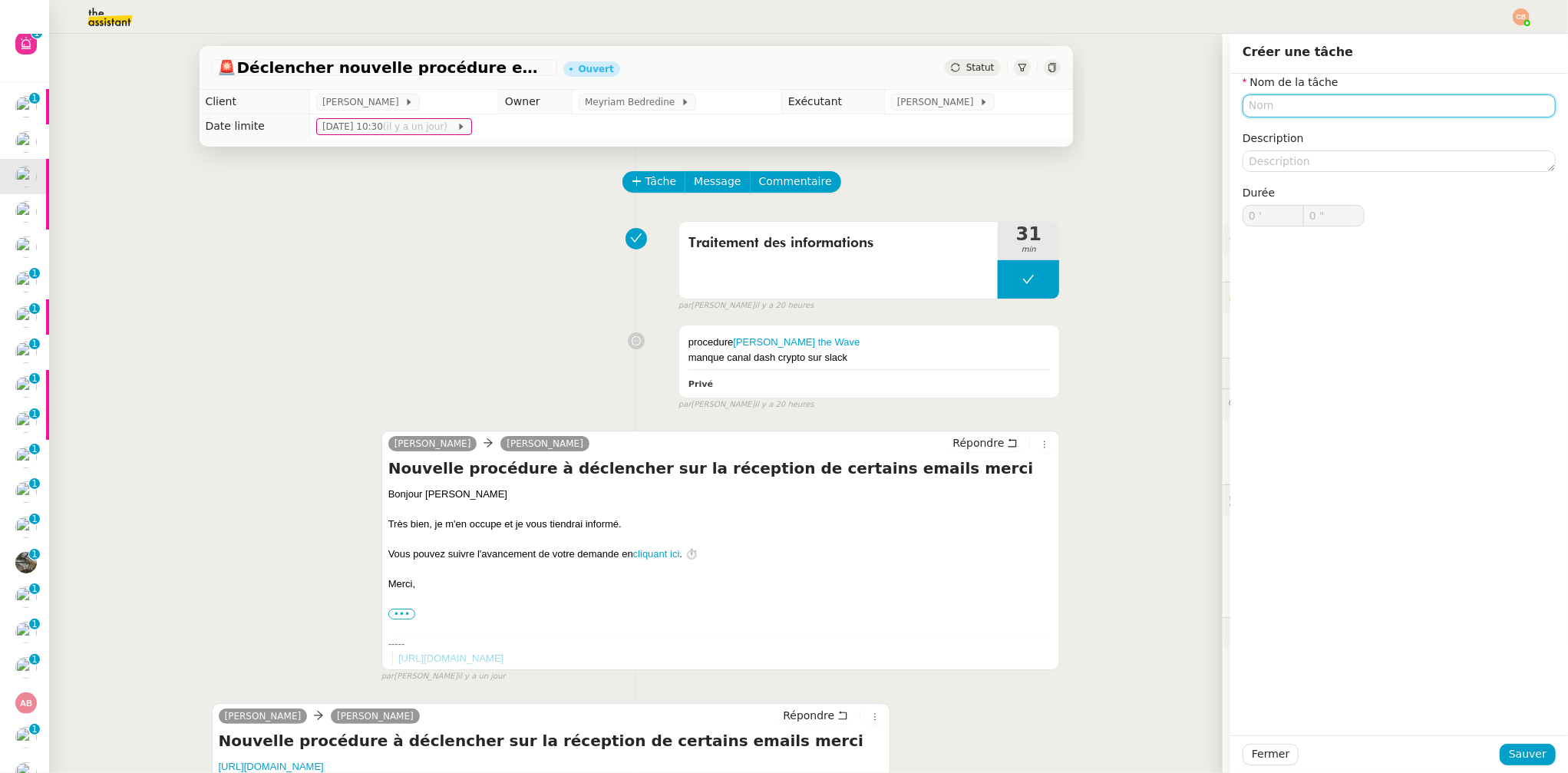
click at [1252, 108] on input "text" at bounding box center [1399, 105] width 313 height 22
click at [1256, 131] on div "Revision" at bounding box center [1387, 135] width 301 height 14
type input "Revision"
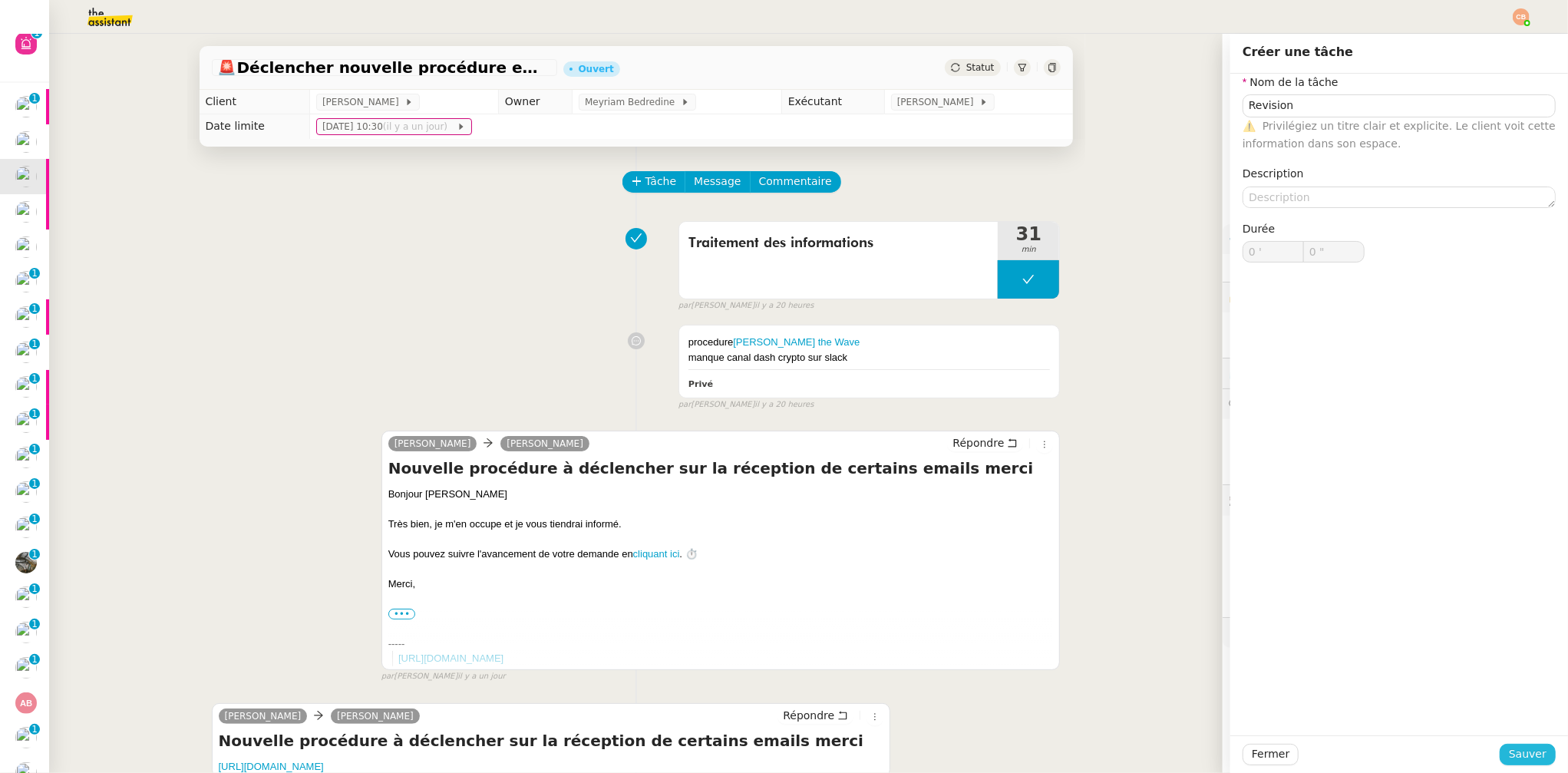
click at [1315, 665] on button "Sauver" at bounding box center [1528, 755] width 56 height 22
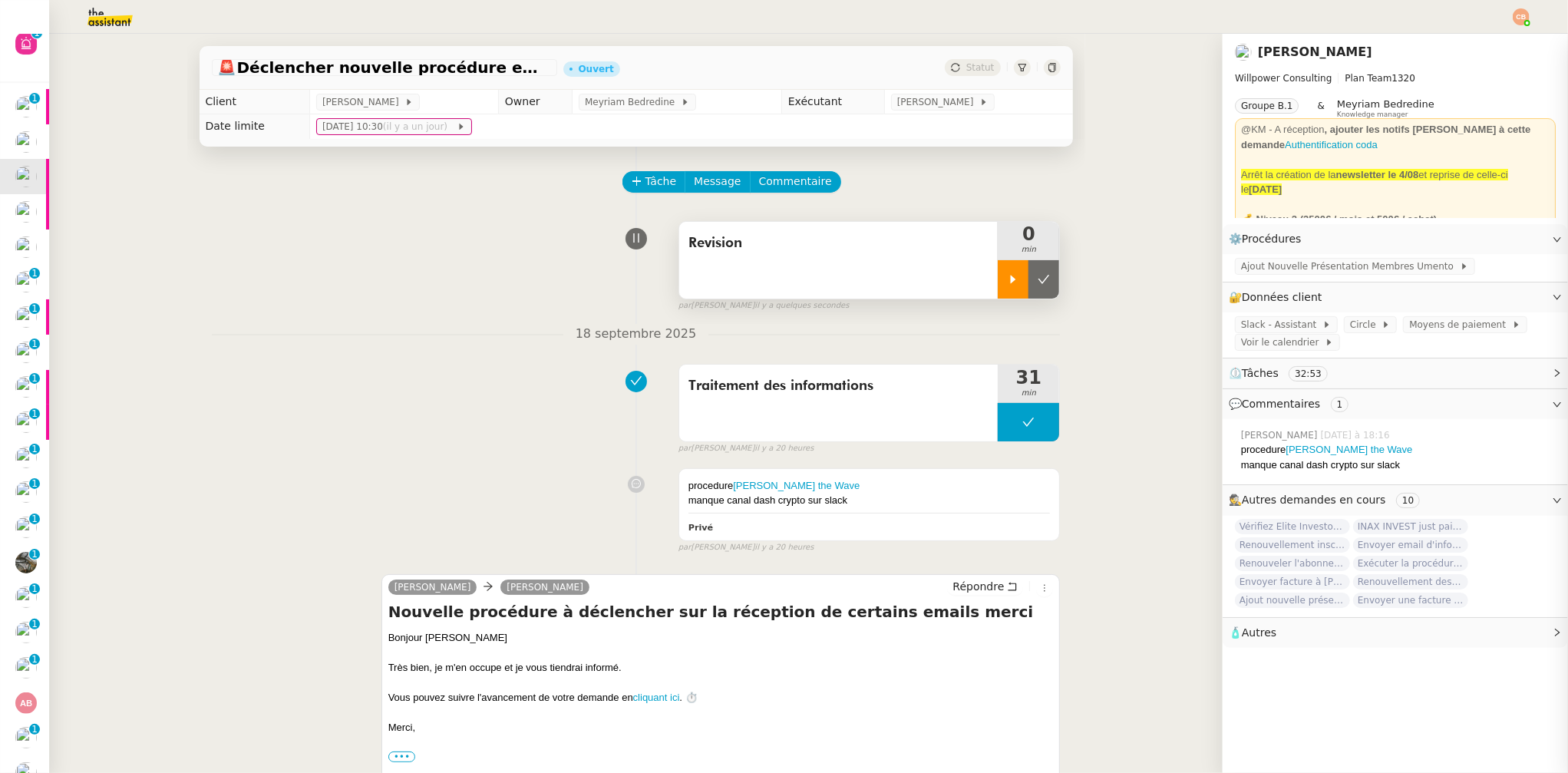
click at [1007, 280] on icon at bounding box center [1014, 279] width 12 height 12
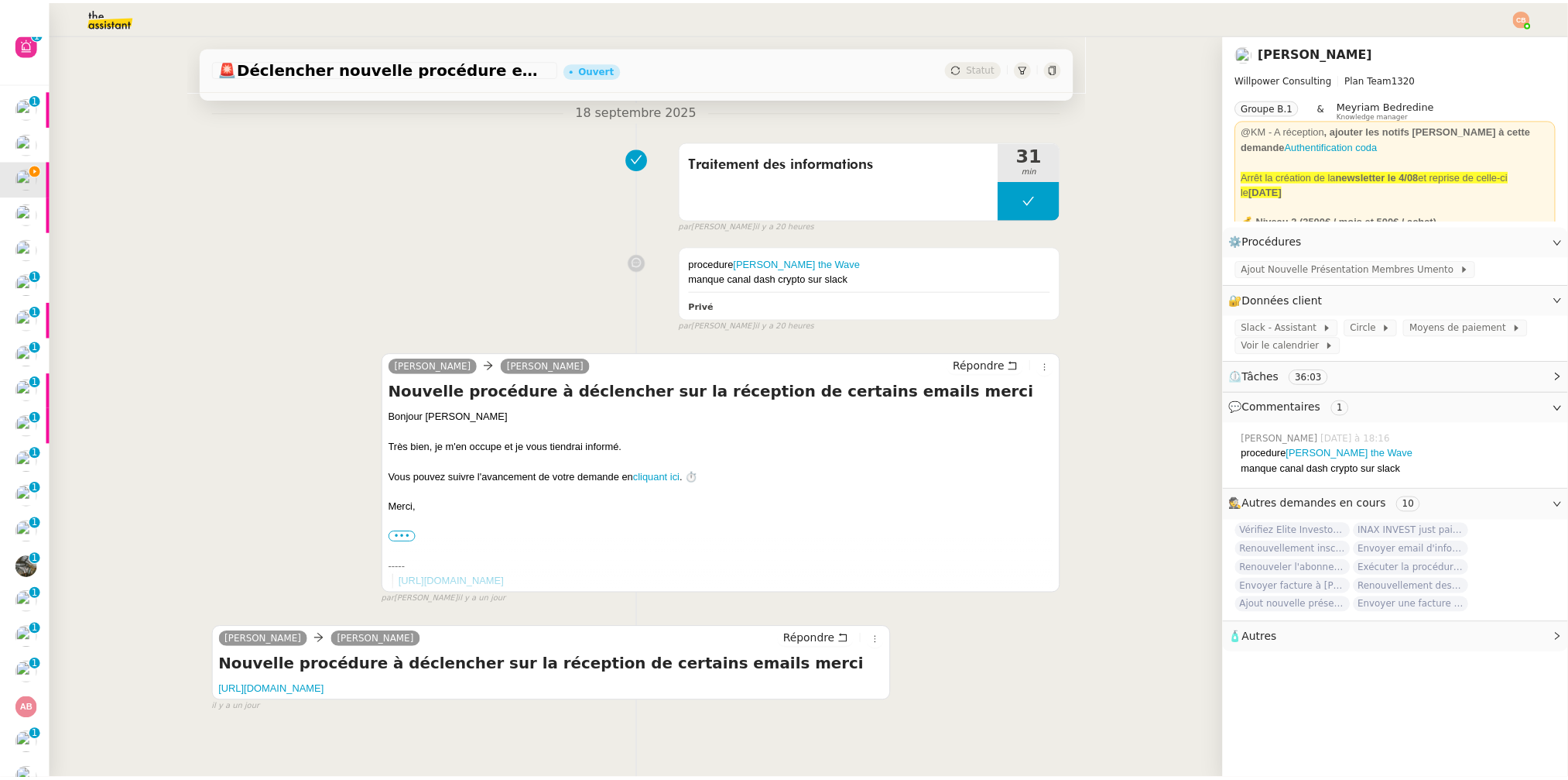
scroll to position [244, 0]
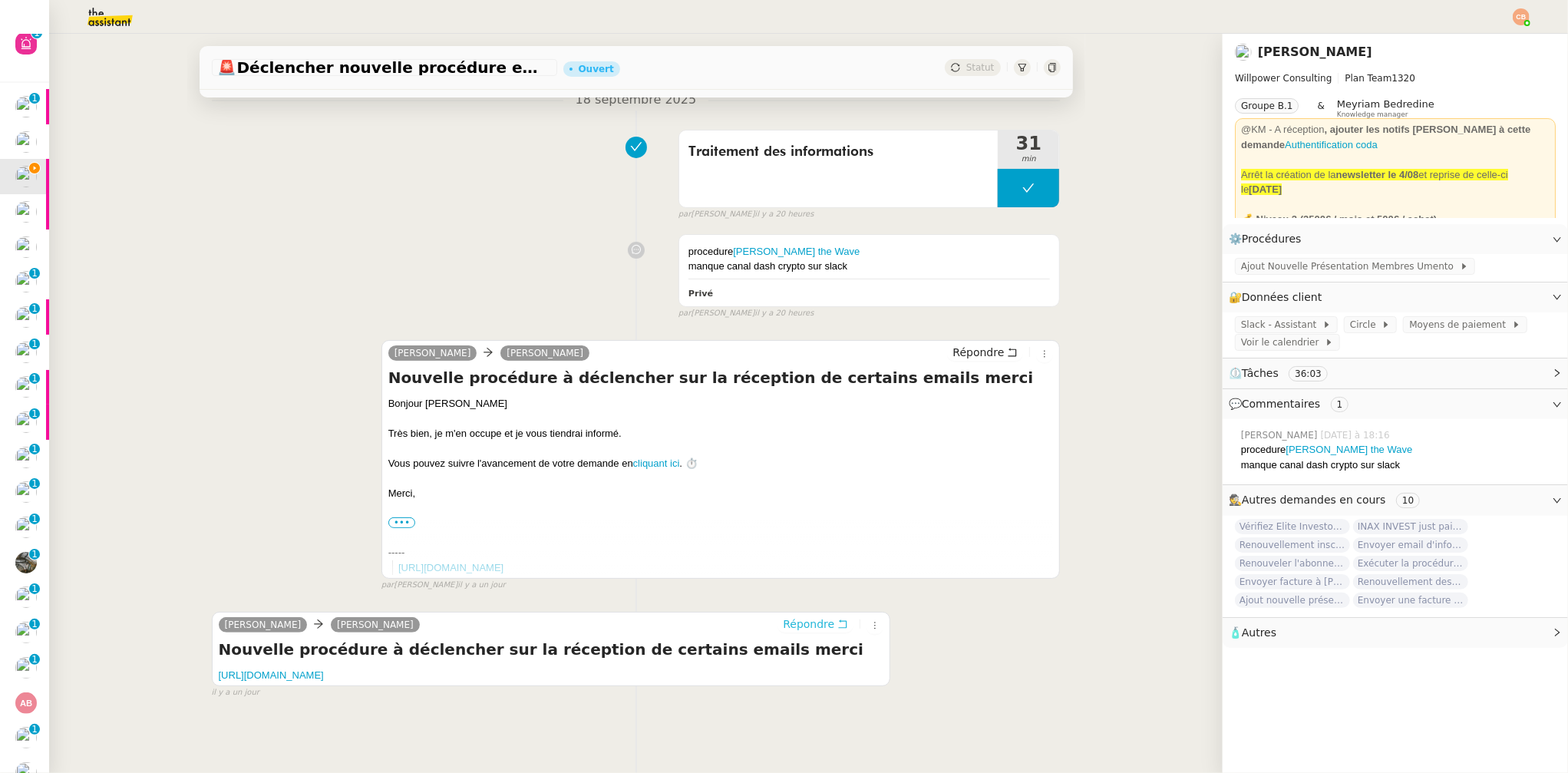
click at [794, 616] on span "Répondre" at bounding box center [808, 624] width 52 height 16
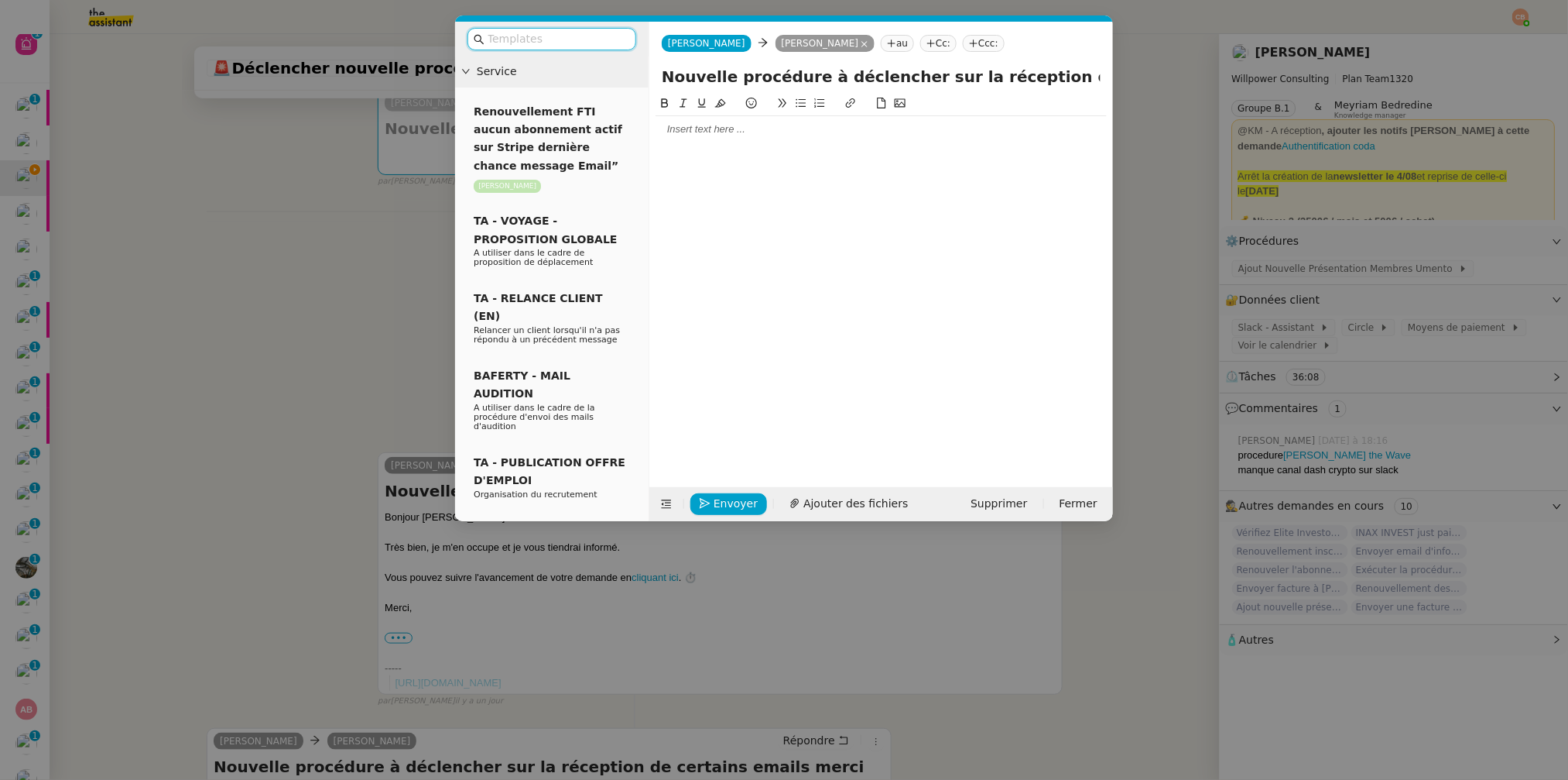
click at [727, 146] on div at bounding box center [881, 279] width 452 height 369
click at [722, 136] on div at bounding box center [881, 130] width 452 height 14
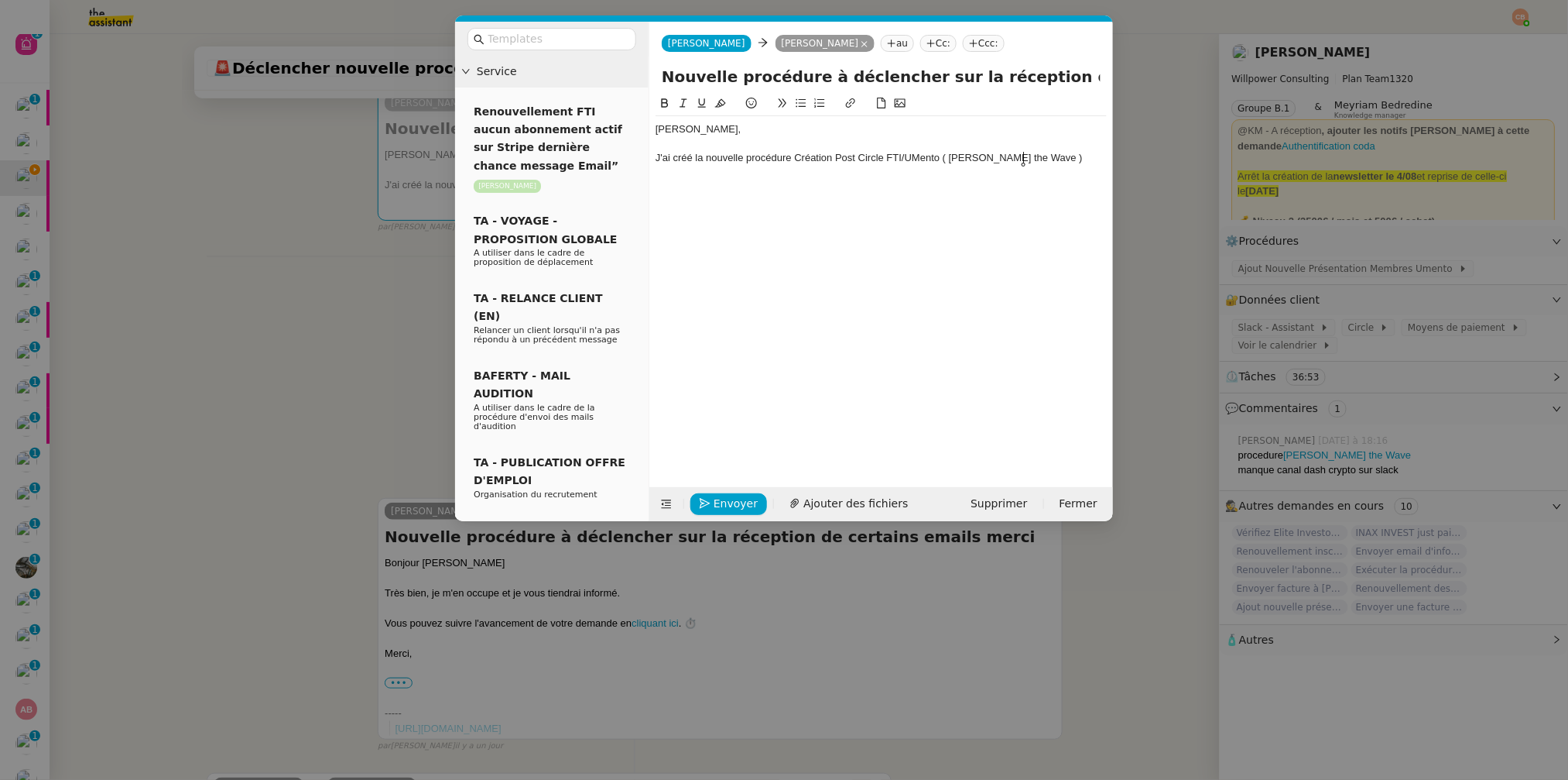
scroll to position [0, 0]
drag, startPoint x: 1033, startPoint y: 157, endPoint x: 795, endPoint y: 161, distance: 238.0
click at [795, 161] on div "J'ai créé la nouvelle procédure Création Post Circle FTI/UMento ( Dave the Wave…" at bounding box center [881, 158] width 452 height 14
click at [854, 104] on icon at bounding box center [850, 103] width 11 height 11
type input "Création Post Circle FTI/UMento ( Dave the Wave )"
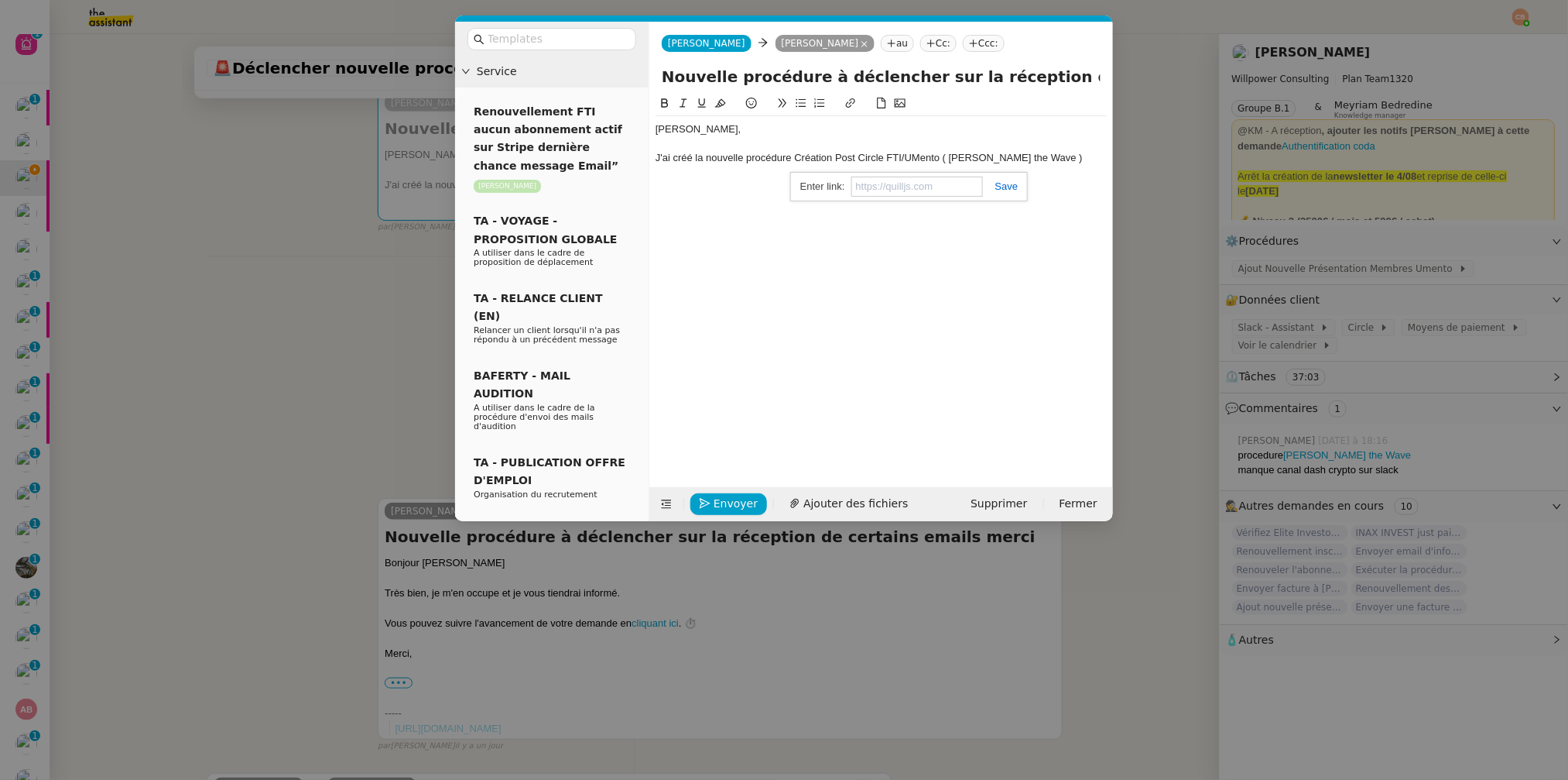
paste input "https://docs.google.com/document/d/1BQyzjG115GTDYtpOHfPodMkt4TDvAfpYR0NUZkKHb2Y…"
type input "https://docs.google.com/document/d/1BQyzjG115GTDYtpOHfPodMkt4TDvAfpYR0NUZkKHb2Y…"
click at [1036, 158] on div "J'ai créé la nouvelle procédure Création Post Circle FTI/UMento ( Dave the Wave…" at bounding box center [881, 158] width 452 height 14
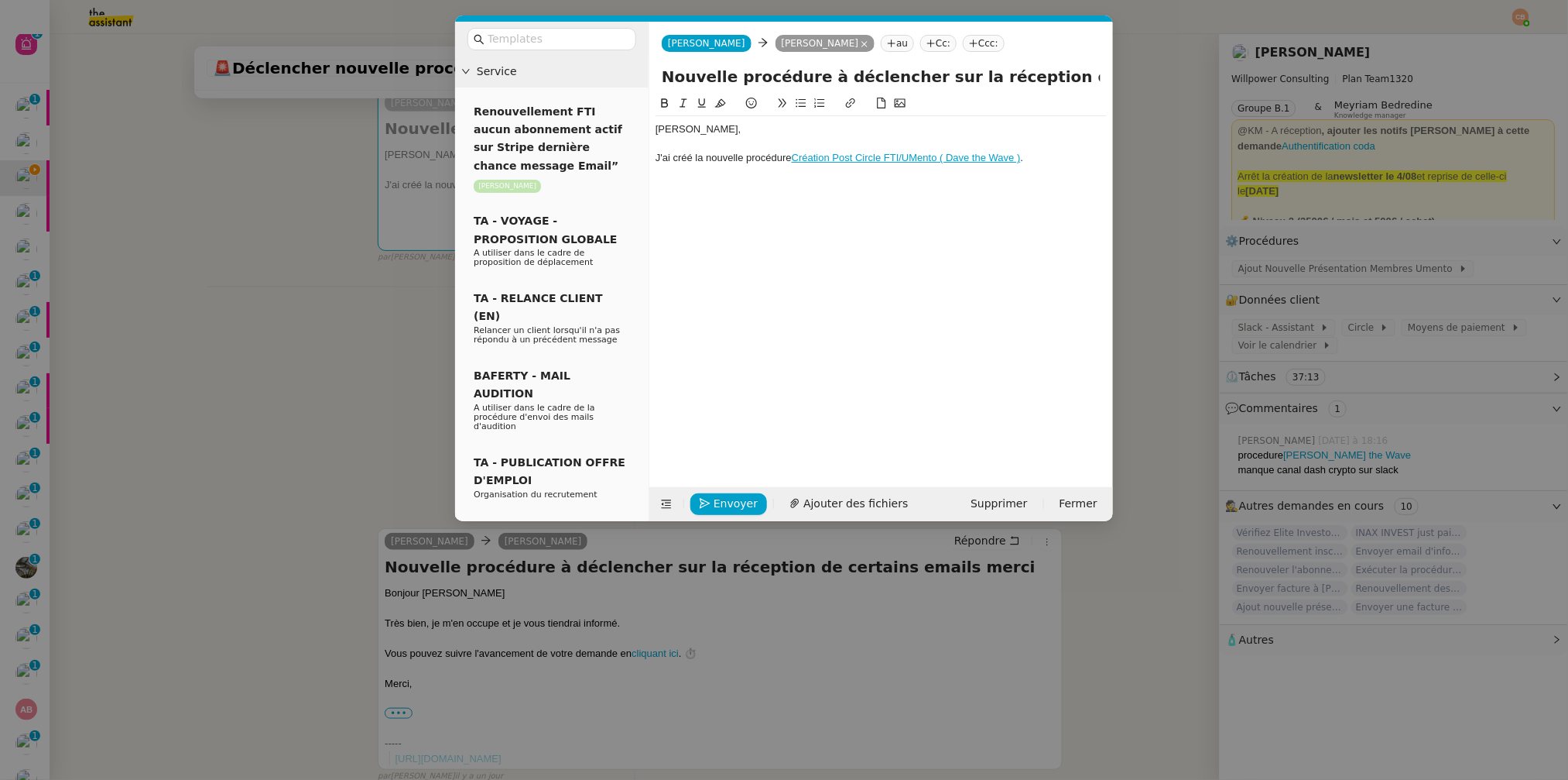
click at [799, 98] on icon at bounding box center [801, 103] width 11 height 11
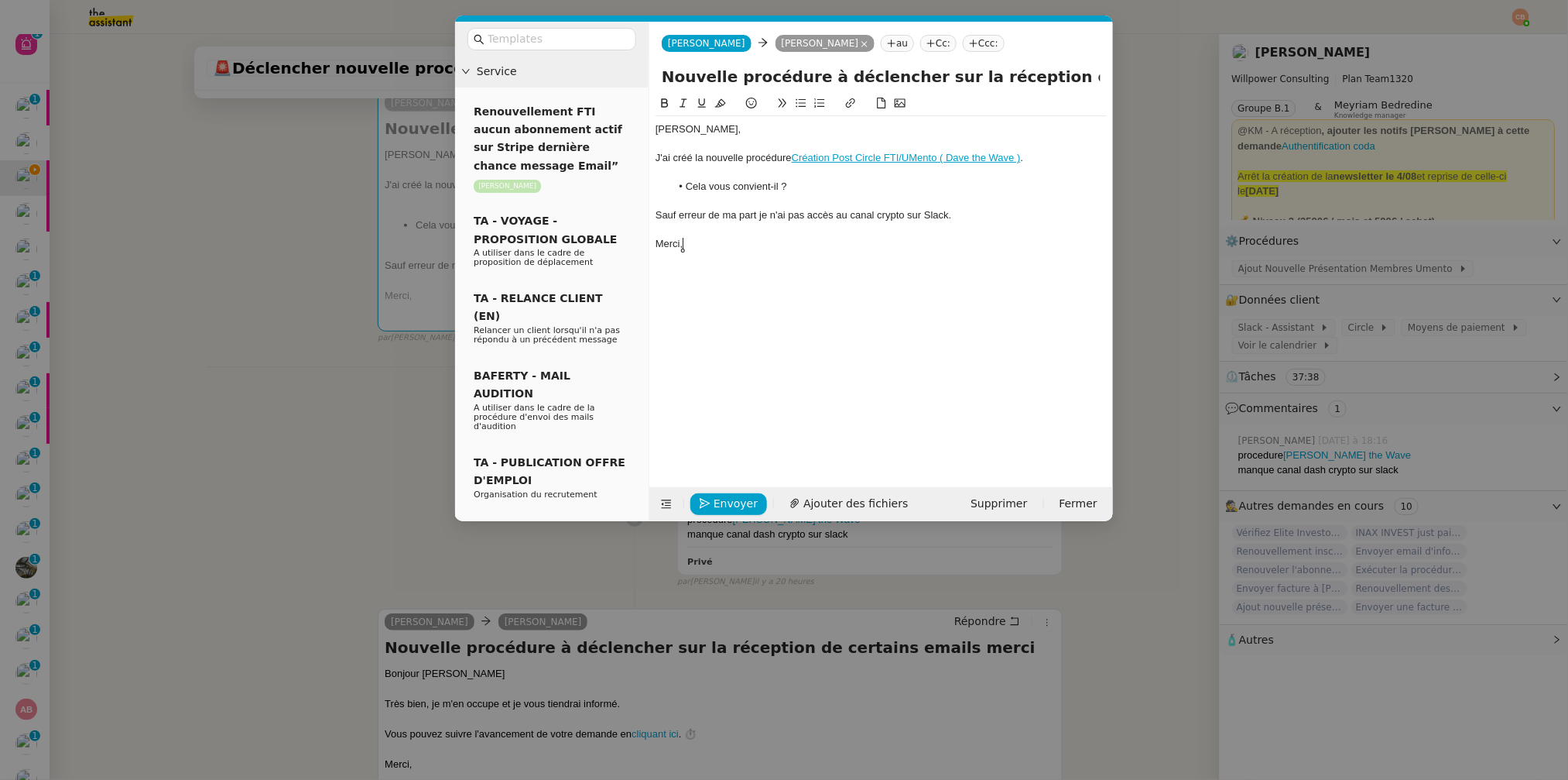
click at [763, 220] on div "Sauf erreur de ma part je n'ai pas accès au canal crypto sur Slack." at bounding box center [881, 215] width 452 height 14
click at [0, 0] on lt-span ", je" at bounding box center [0, 0] width 0 height 0
drag, startPoint x: 907, startPoint y: 218, endPoint x: 881, endPoint y: 219, distance: 26.0
click at [881, 219] on div "Sauf erreur de ma part, je n'ai pas accès au canal crypto sur Slack." at bounding box center [881, 215] width 452 height 14
click at [668, 104] on icon at bounding box center [665, 103] width 11 height 11
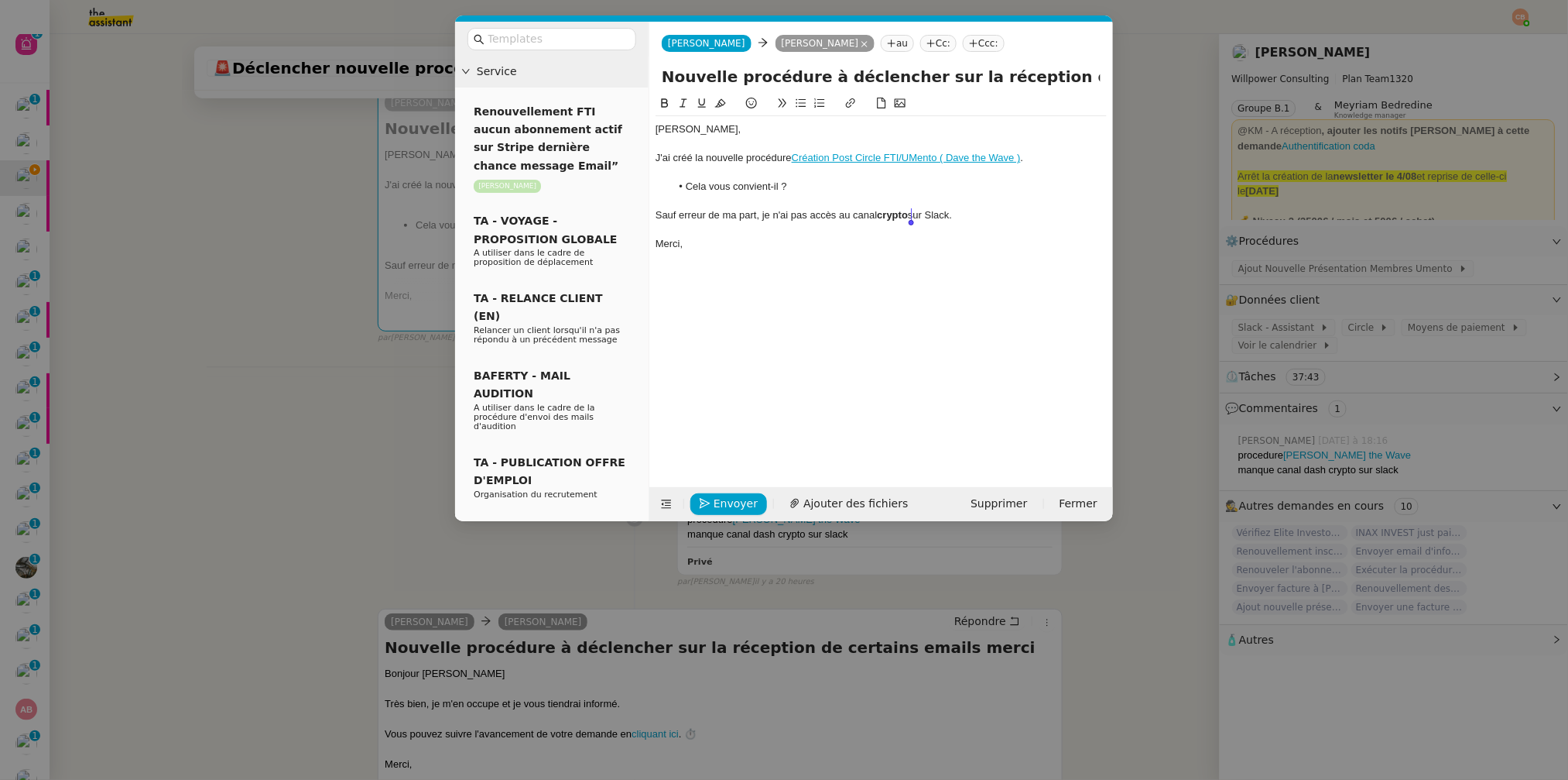
click at [882, 216] on strong "crypto" at bounding box center [892, 214] width 31 height 11
click at [285, 228] on nz-modal-container "Service Renouvellement FTI aucun abonnement actif sur Stripe dernière chance me…" at bounding box center [784, 390] width 1568 height 780
click at [206, 377] on nz-modal-container "Service Renouvellement FTI aucun abonnement actif sur Stripe dernière chance me…" at bounding box center [784, 390] width 1568 height 780
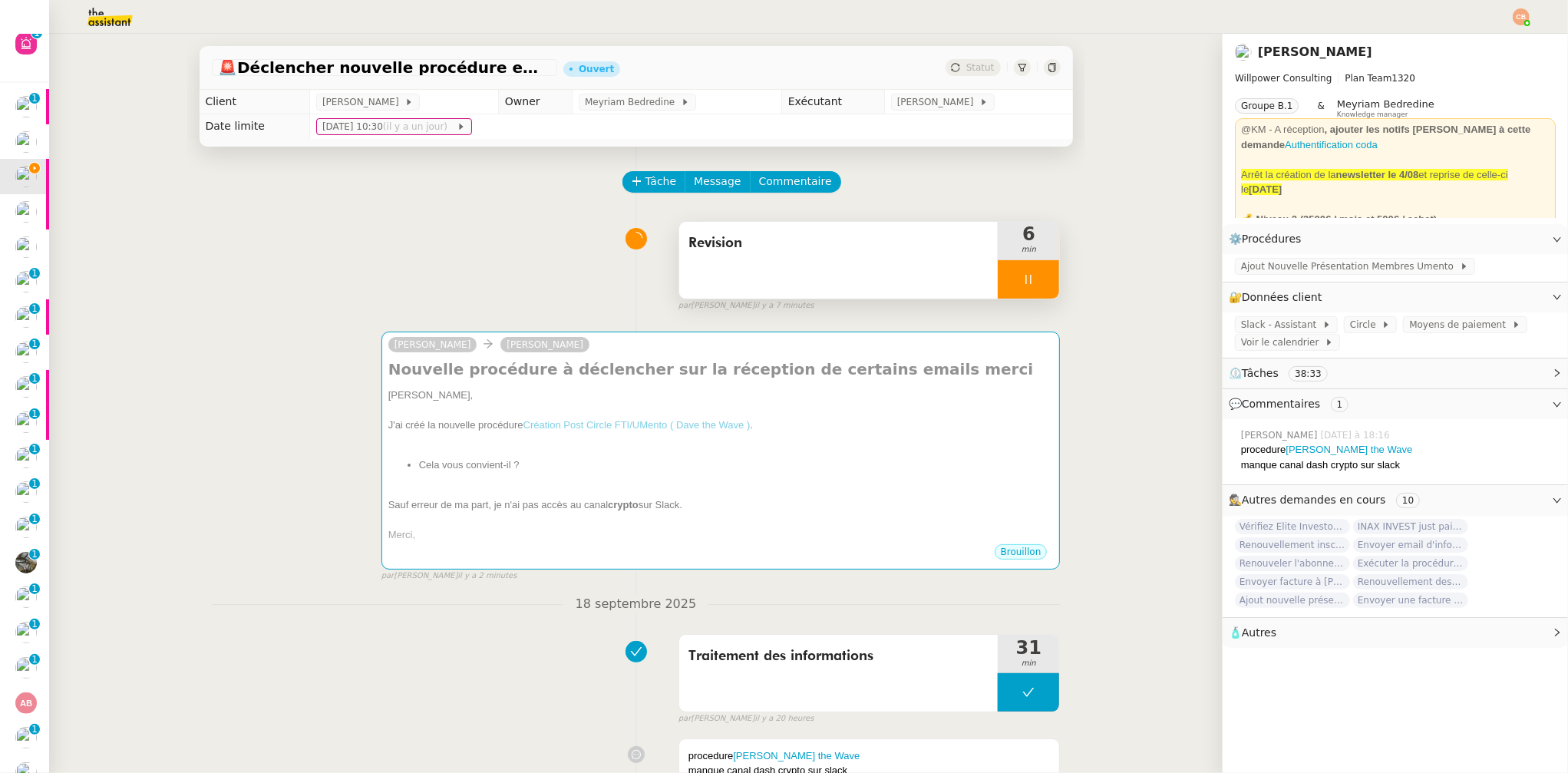
click at [998, 272] on div at bounding box center [1028, 280] width 61 height 38
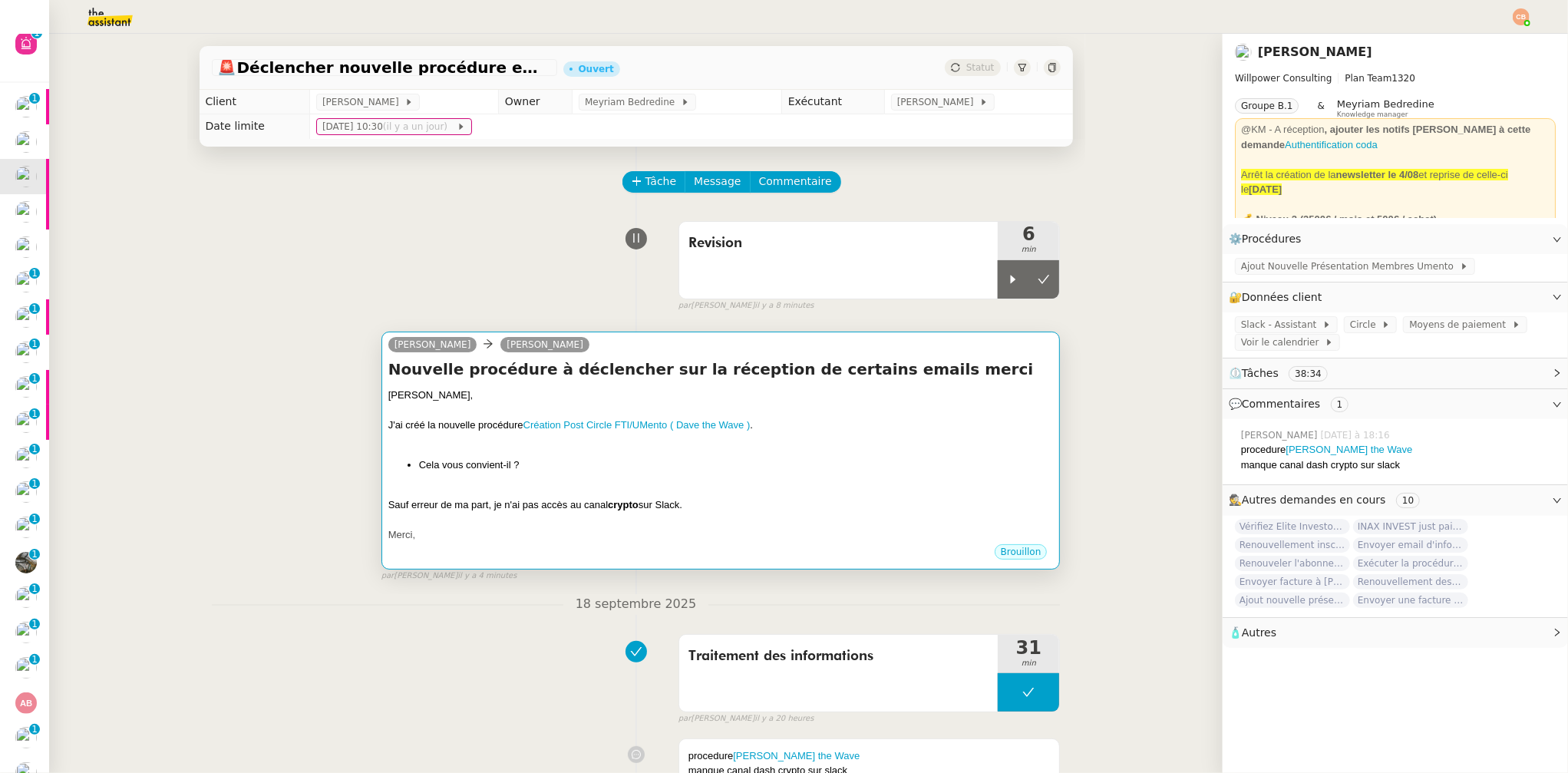
click at [756, 465] on li "Cela vous convient-il ?" at bounding box center [736, 465] width 635 height 16
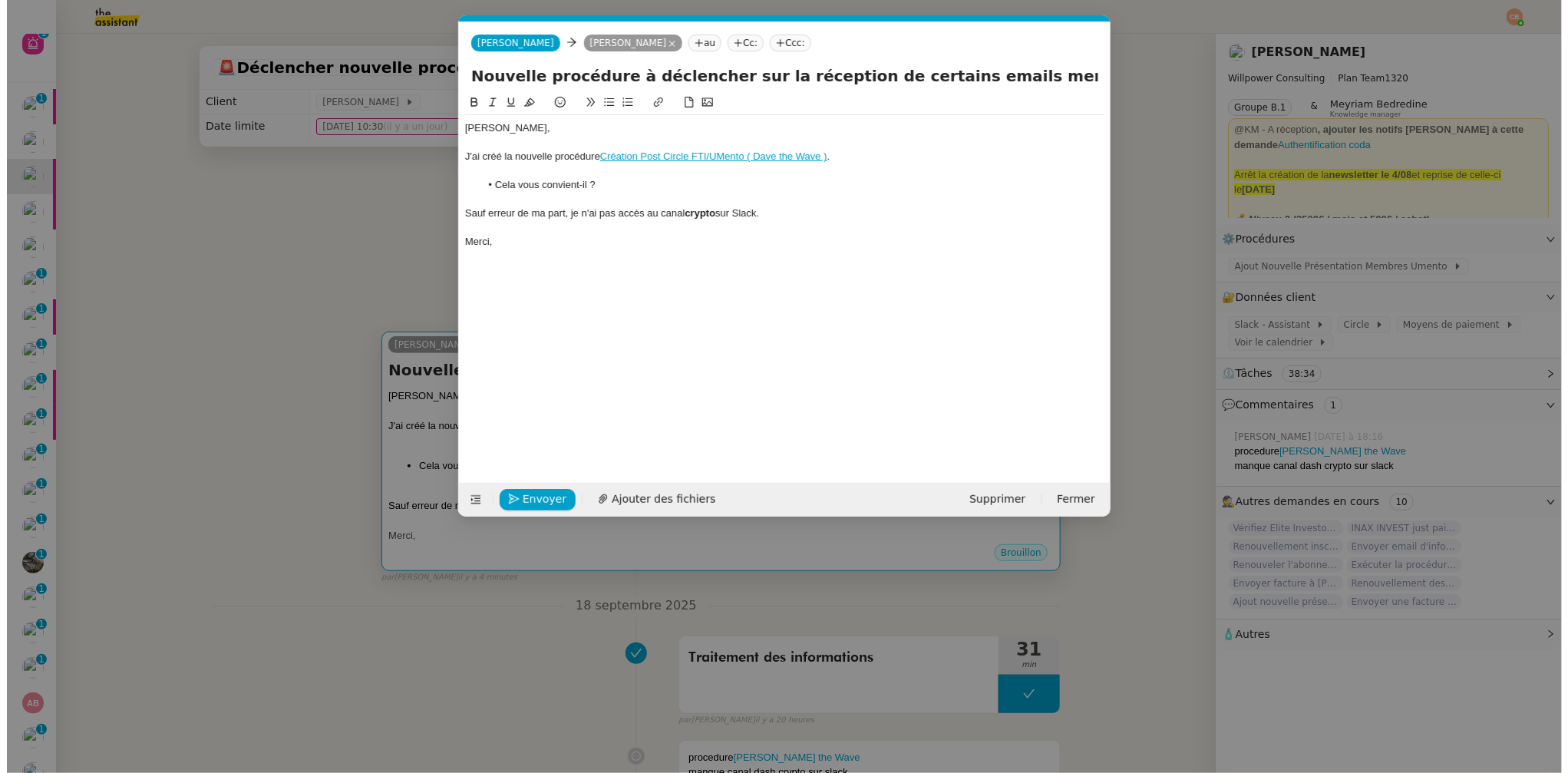
scroll to position [0, 33]
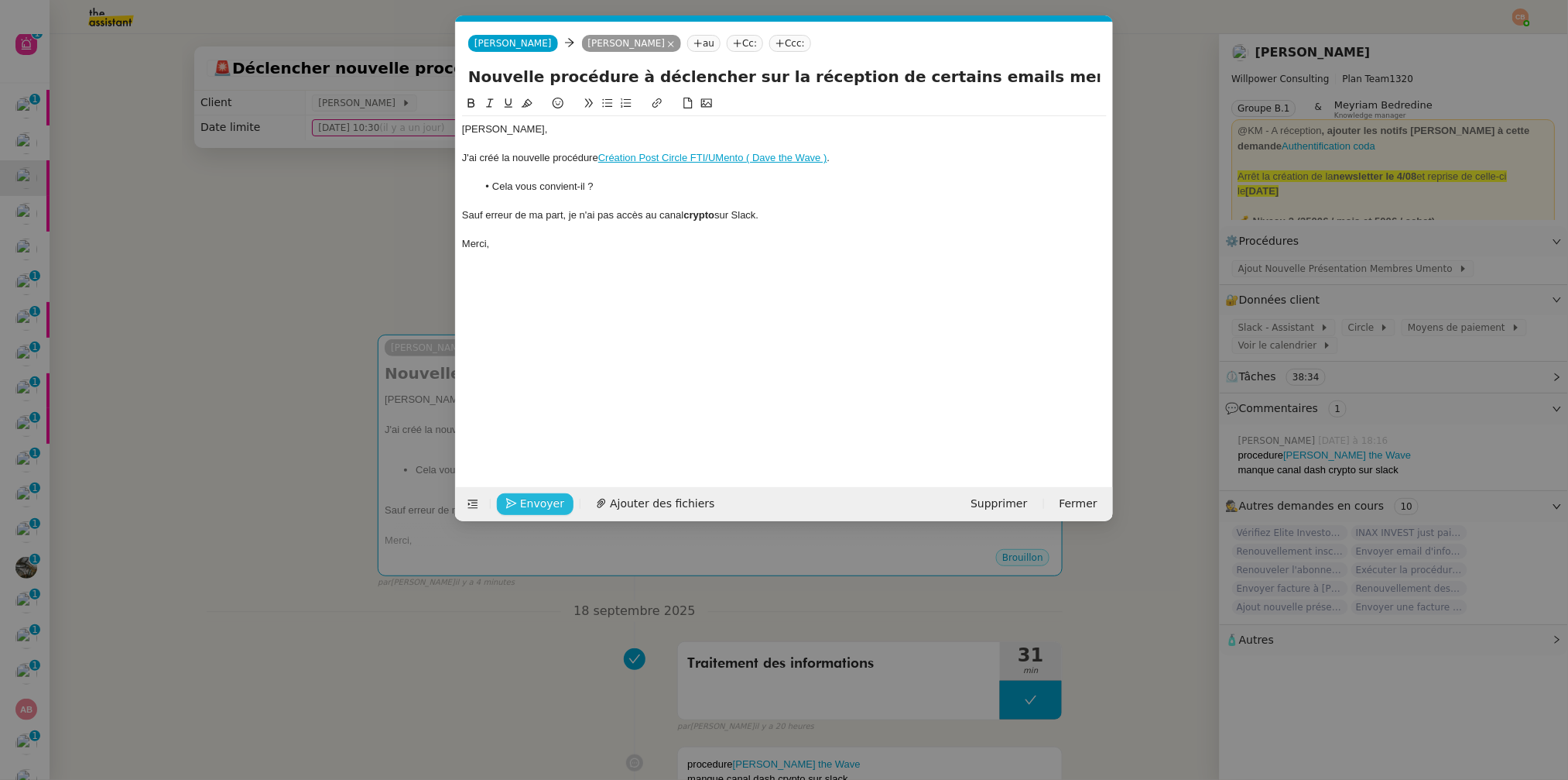
click at [533, 504] on span "Envoyer" at bounding box center [542, 504] width 44 height 18
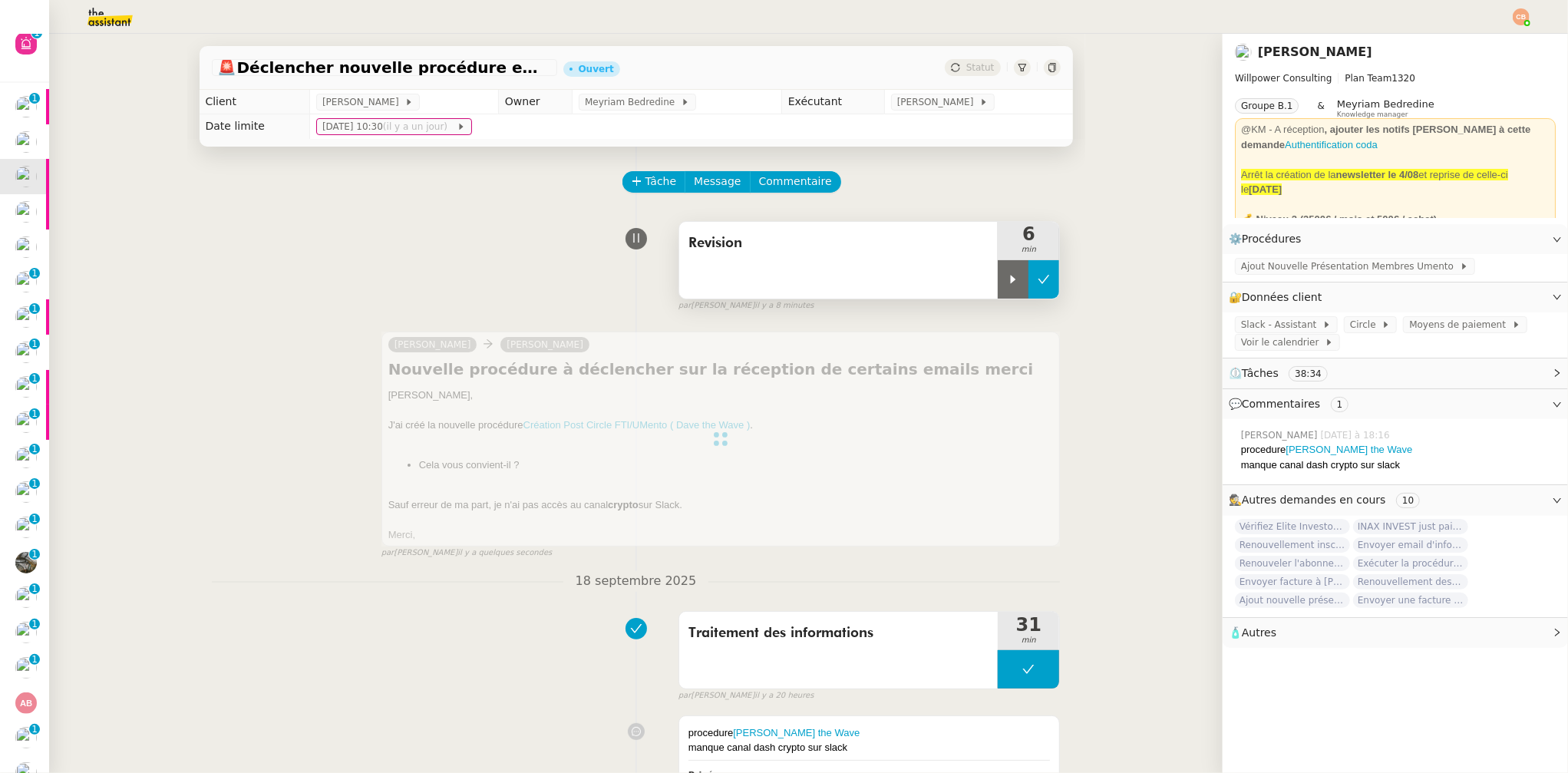
click at [1035, 292] on button at bounding box center [1043, 280] width 31 height 38
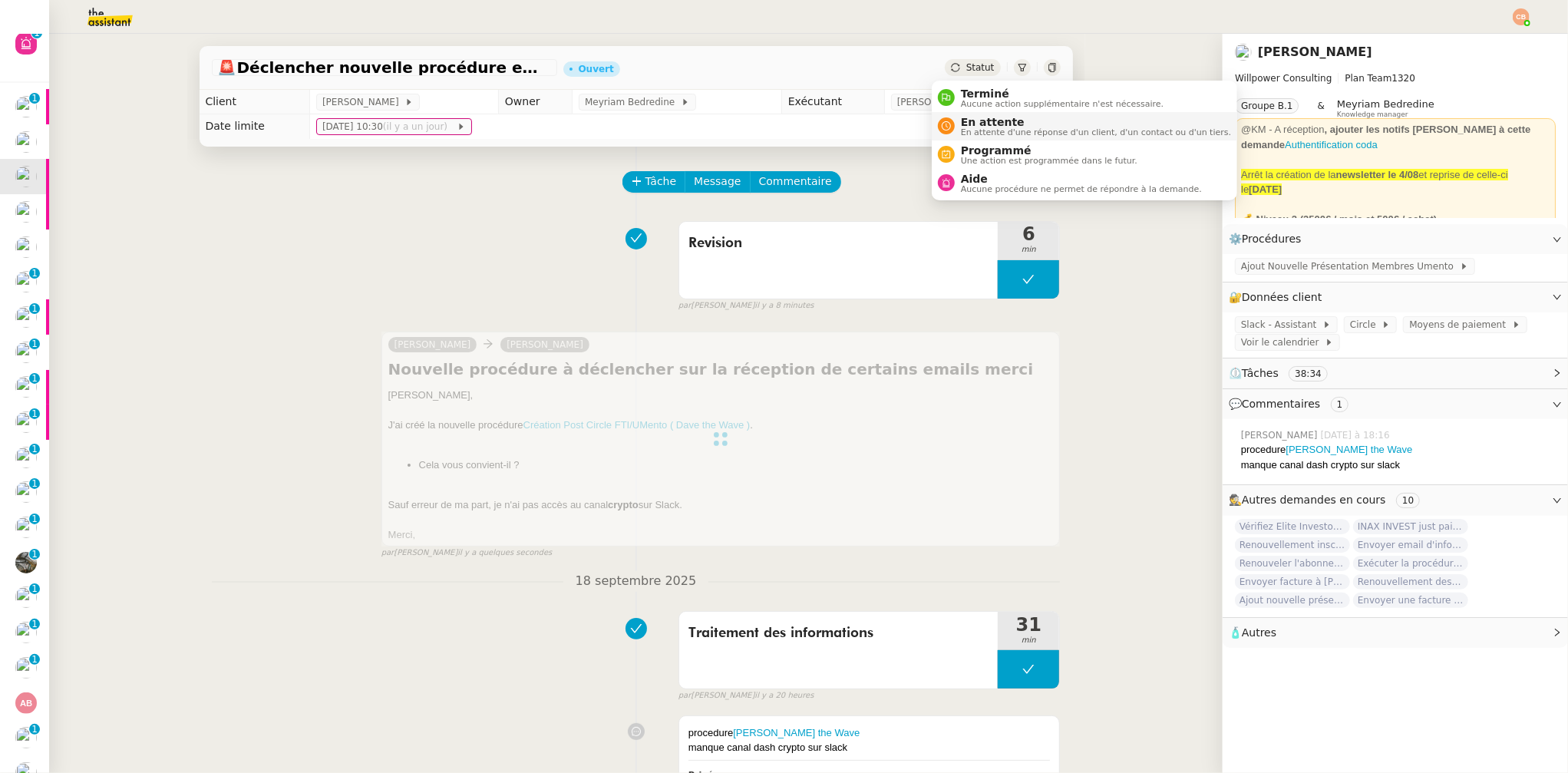
click at [985, 121] on span "En attente" at bounding box center [1096, 122] width 270 height 12
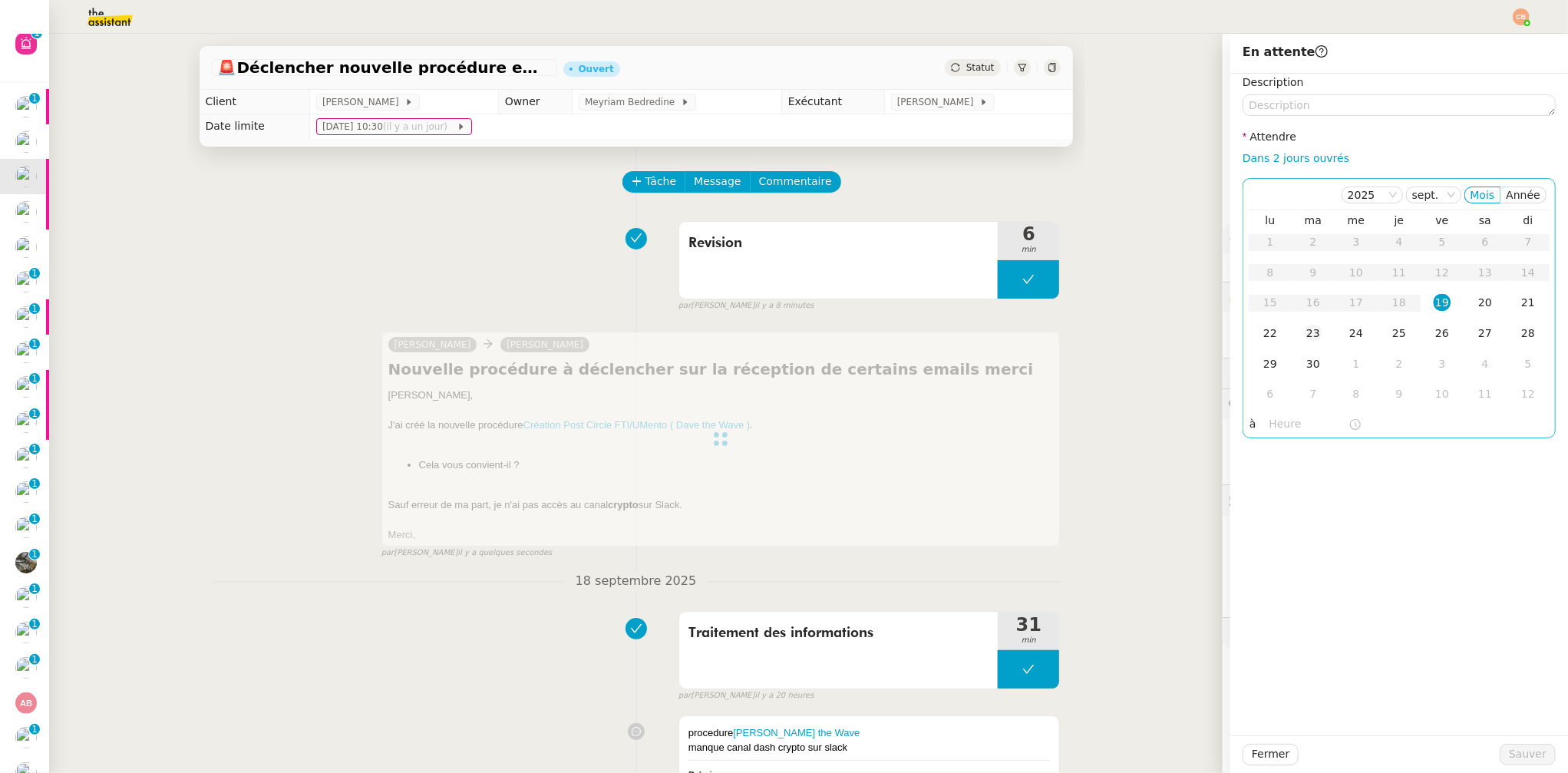
click at [1305, 331] on div "23" at bounding box center [1313, 332] width 17 height 17
click at [1279, 421] on input "text" at bounding box center [1309, 424] width 79 height 17
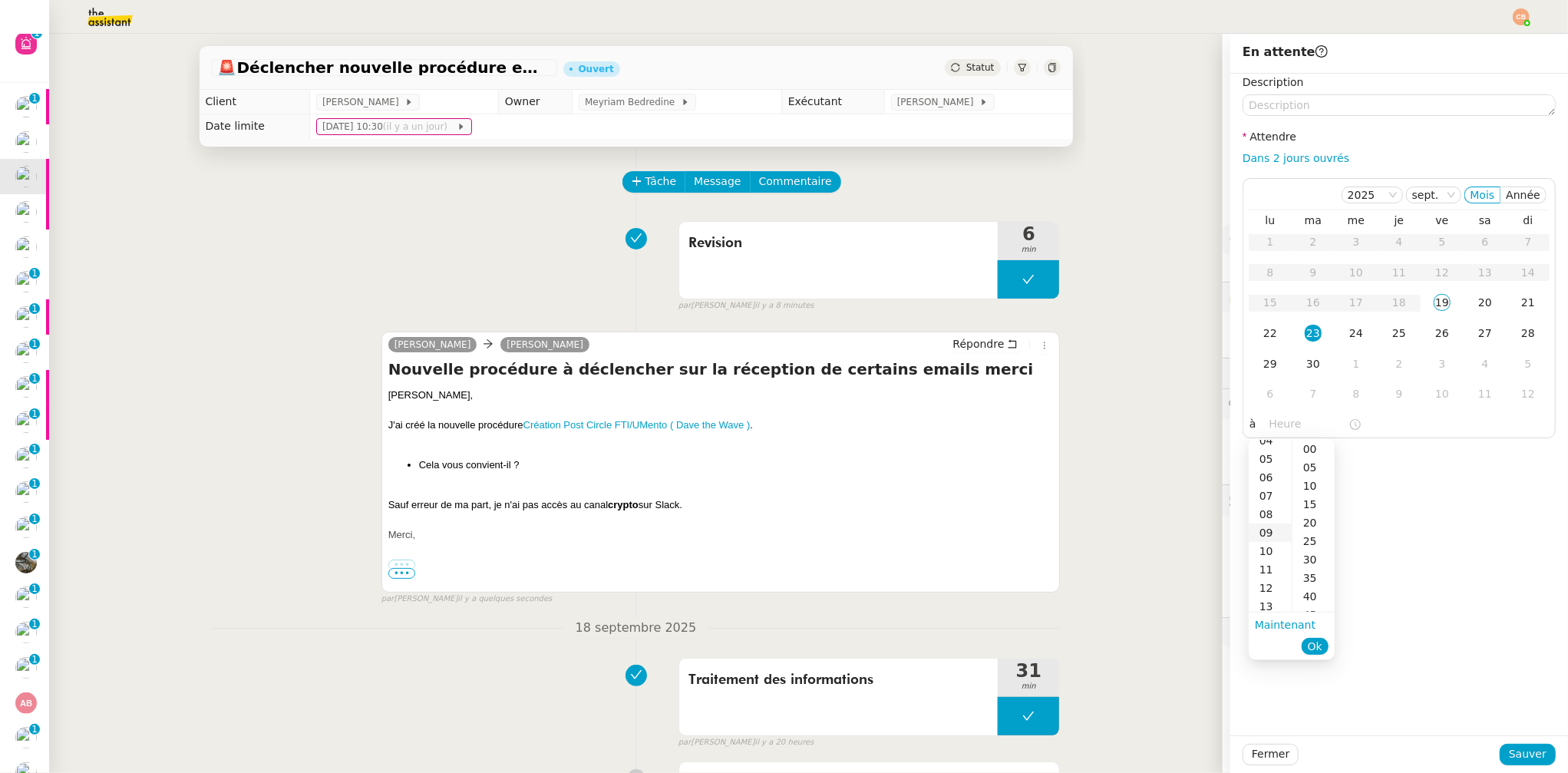
click at [1268, 534] on div "09" at bounding box center [1270, 533] width 43 height 18
click at [1313, 445] on div "00" at bounding box center [1314, 449] width 42 height 18
type input "09:00"
click at [1315, 456] on div "Description Attendre Dans 2 jours ouvrés [DATE] Mois Année lu ma me je ve sa di…" at bounding box center [1399, 404] width 338 height 662
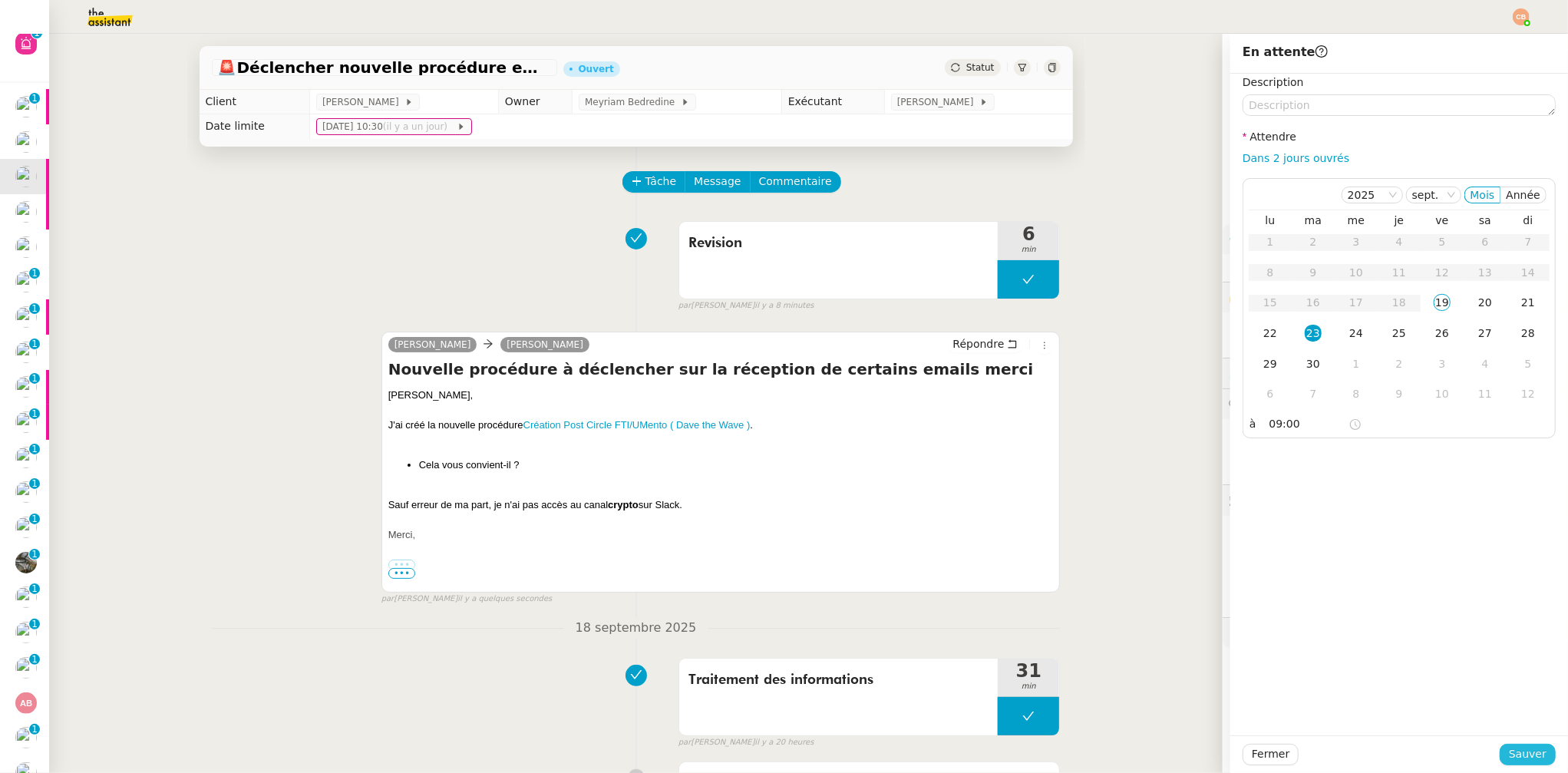
click at [1315, 665] on span "Sauver" at bounding box center [1528, 754] width 38 height 17
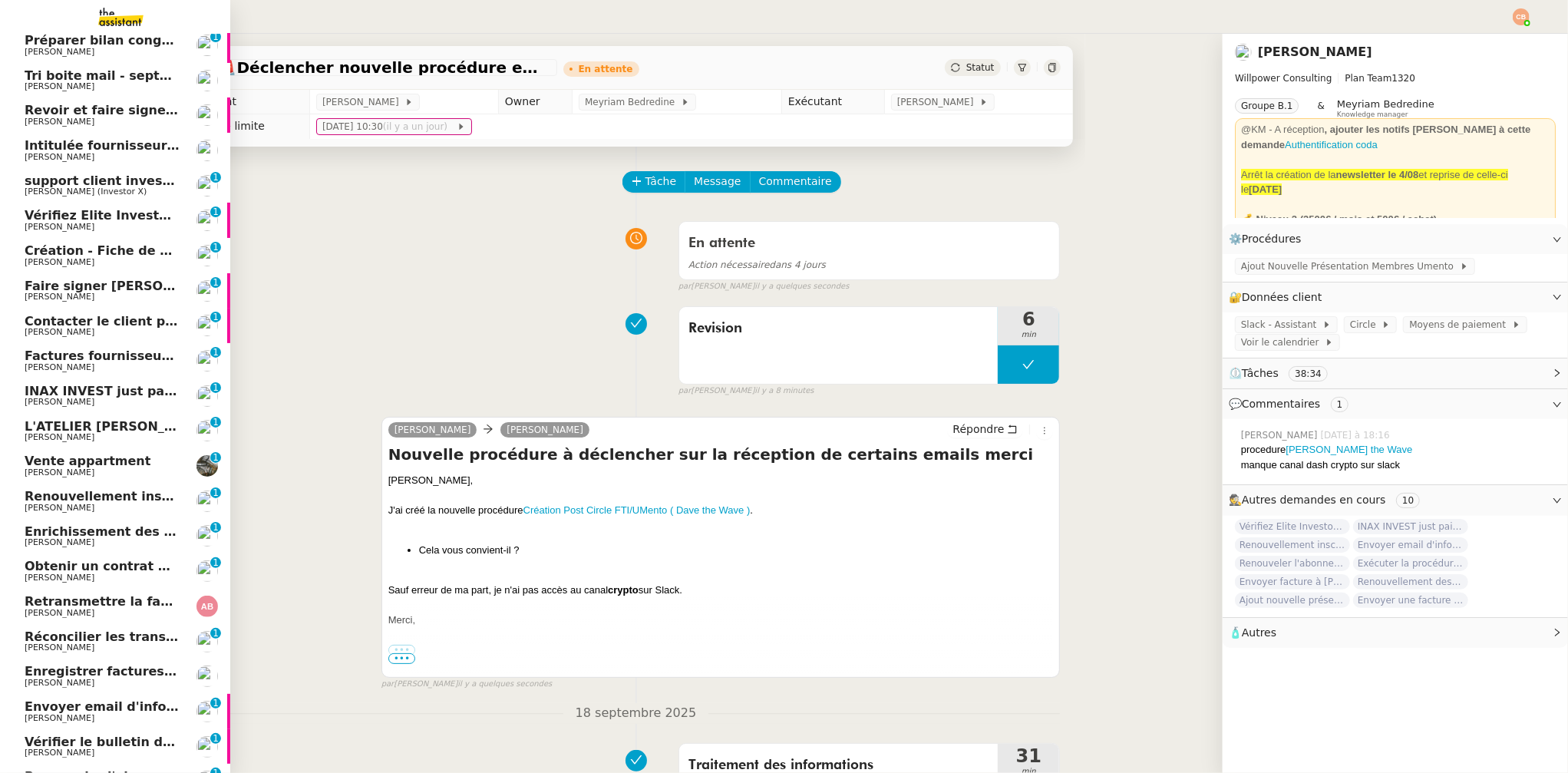
scroll to position [98, 0]
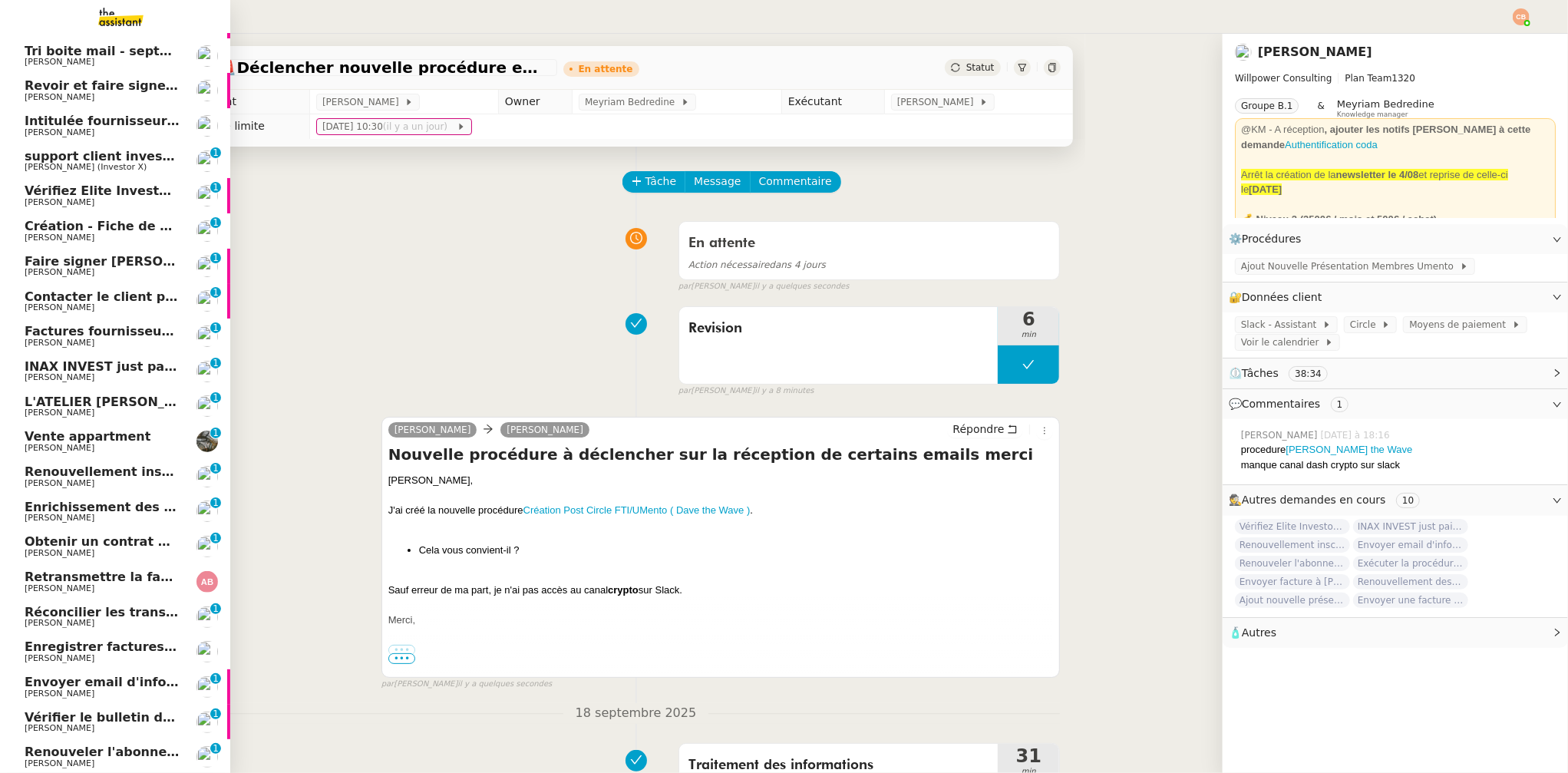
click at [112, 52] on span "Tri boite mail - septembre 2025" at bounding box center [133, 51] width 218 height 15
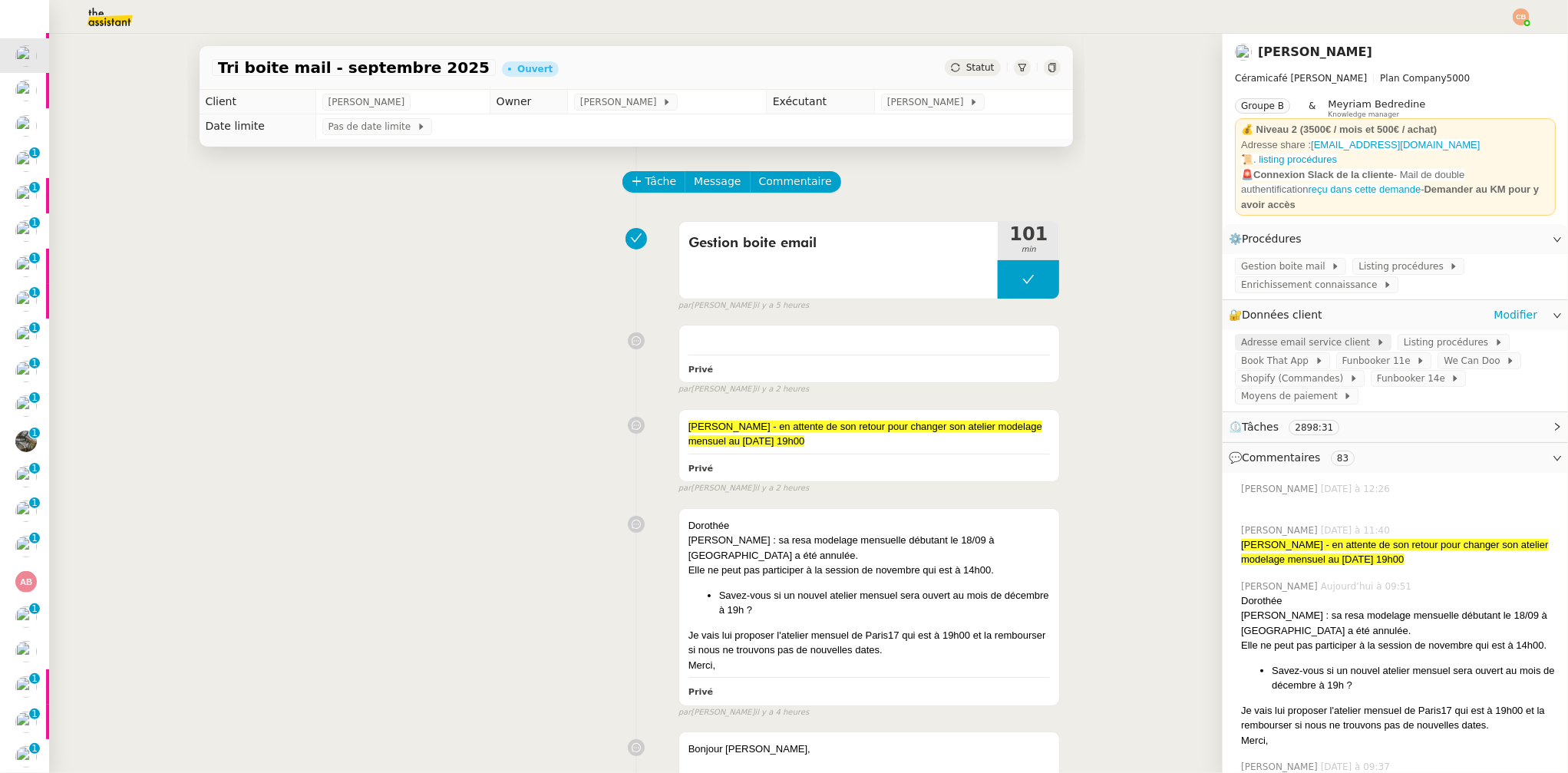
click at [1255, 335] on span "Adresse email service client" at bounding box center [1308, 343] width 135 height 16
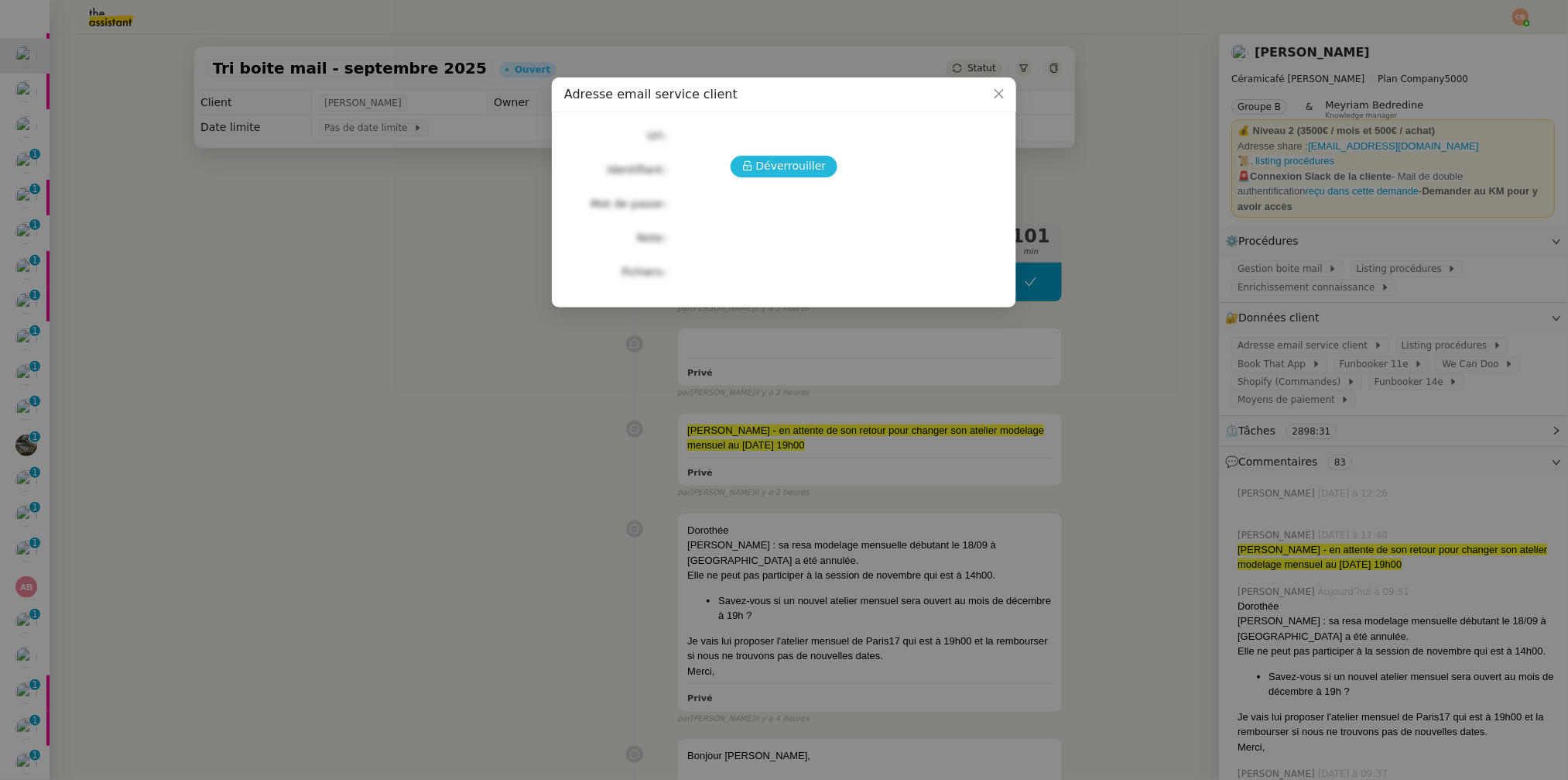
click at [796, 168] on span "Déverrouiller" at bounding box center [792, 166] width 71 height 18
click at [245, 198] on nz-modal-container "Adresse email service client Déverrouiller Url Identifiant Mot de passe Note Fi…" at bounding box center [784, 390] width 1568 height 780
click at [245, 199] on nz-modal-container "Adresse email service client Déverrouiller Url Identifiant Mot de passe Note Fi…" at bounding box center [784, 390] width 1568 height 780
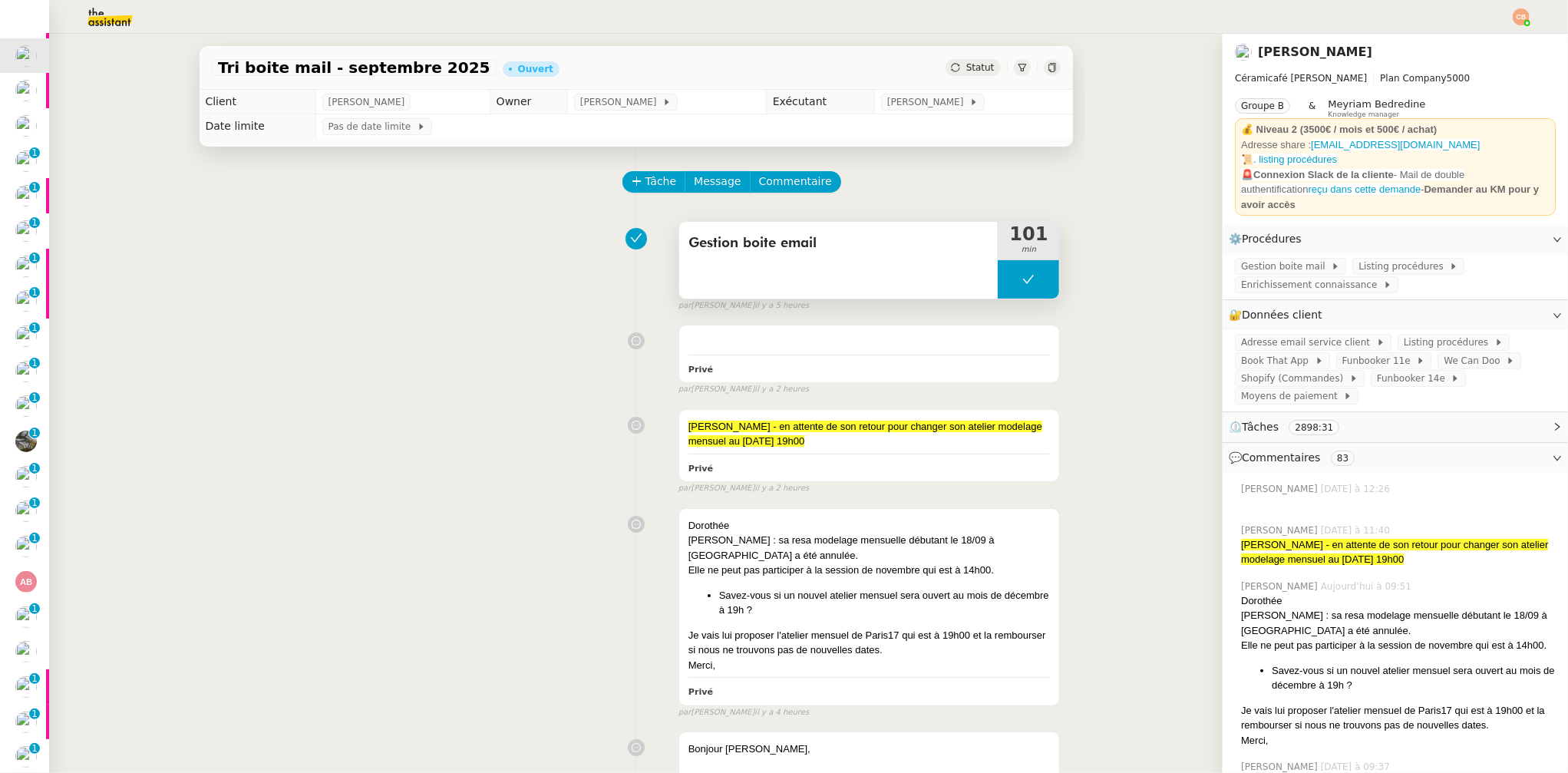
click at [1014, 289] on button at bounding box center [1028, 280] width 61 height 38
click at [1007, 278] on icon at bounding box center [1014, 279] width 12 height 12
click at [1259, 335] on span "Adresse email service client" at bounding box center [1308, 343] width 135 height 16
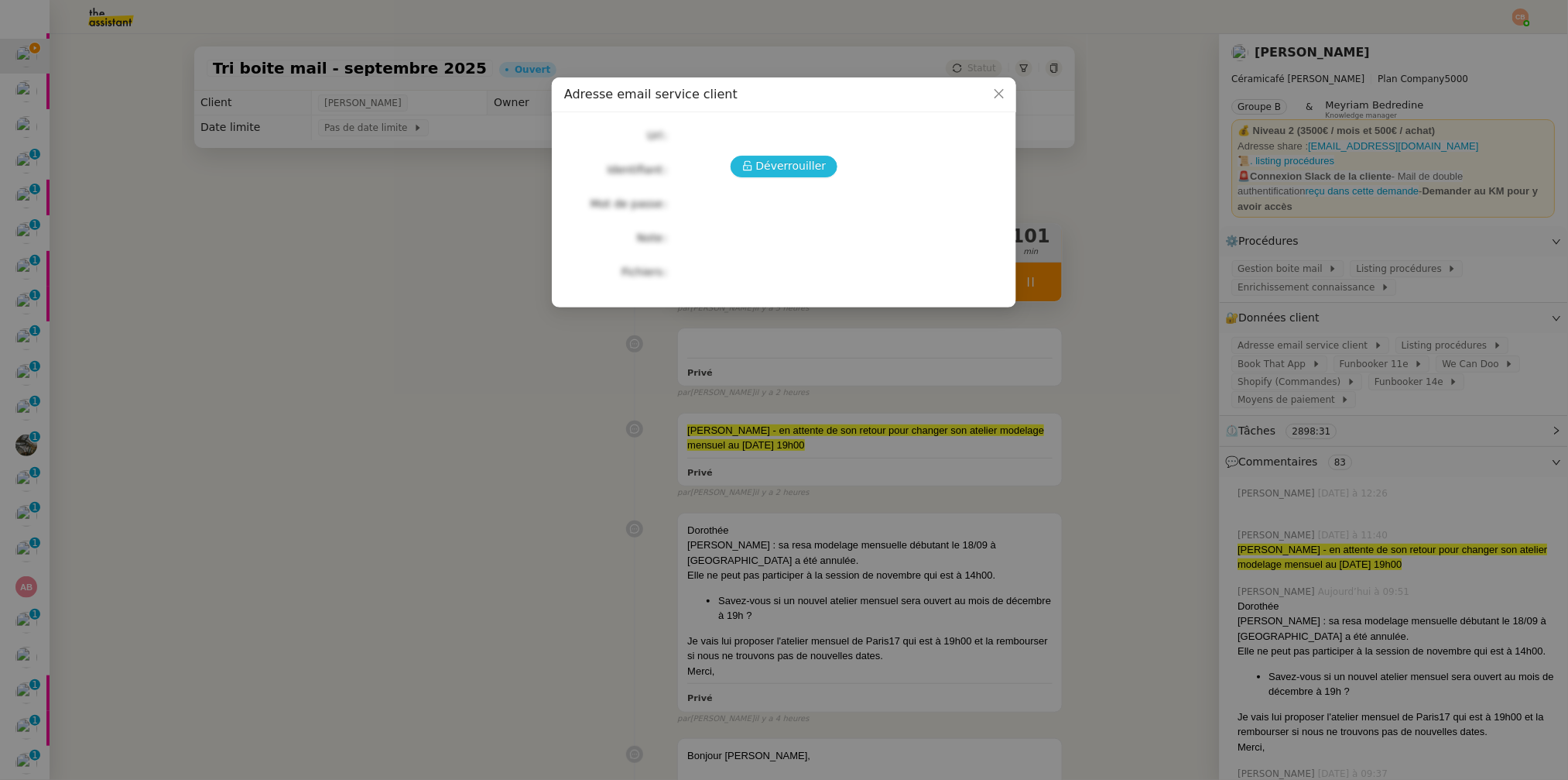
click at [795, 169] on span "Déverrouiller" at bounding box center [792, 166] width 71 height 18
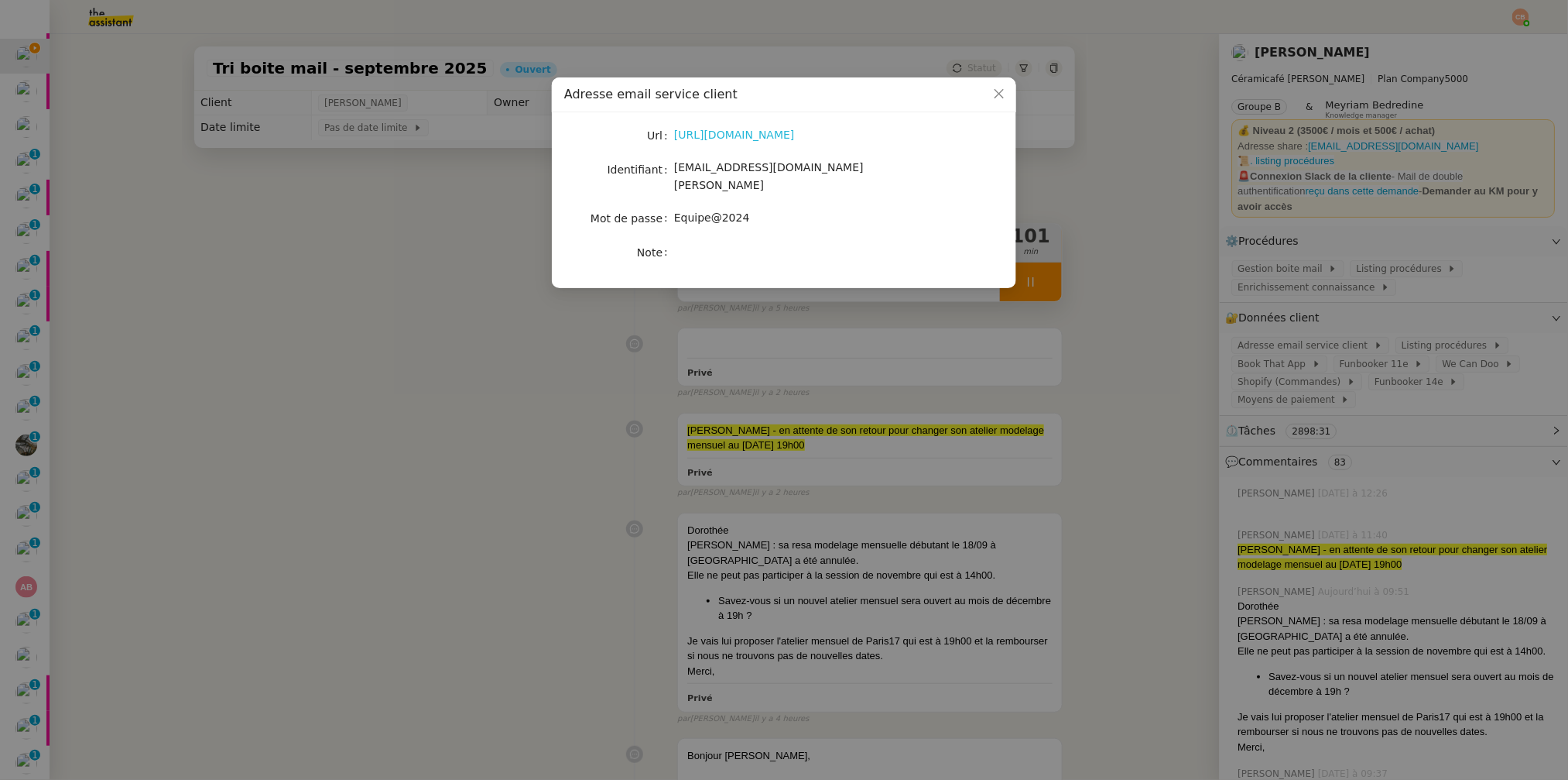
click at [773, 133] on link "https://ex4.mail.ovh.net/owa/#path=/mail" at bounding box center [735, 135] width 121 height 12
drag, startPoint x: 676, startPoint y: 169, endPoint x: 847, endPoint y: 169, distance: 171.0
click at [847, 169] on div "bonjour@ceramicafe-genevieve.fr" at bounding box center [803, 176] width 257 height 36
copy span "bonjour@ceramicafe-genevieve.fr"
drag, startPoint x: 674, startPoint y: 206, endPoint x: 795, endPoint y: 207, distance: 121.0
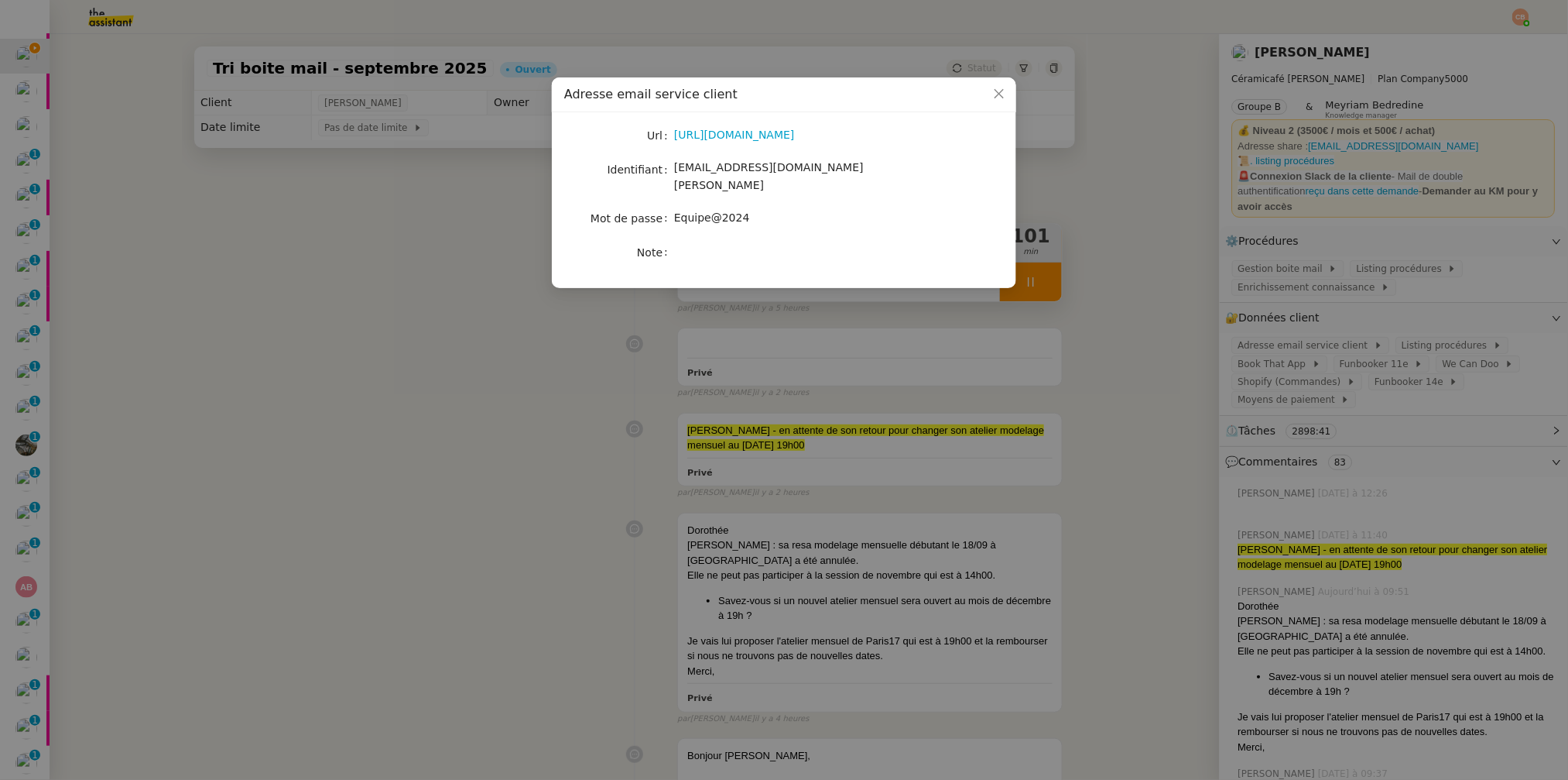
click at [795, 209] on div "Equipe@2024" at bounding box center [803, 218] width 257 height 18
drag, startPoint x: 783, startPoint y: 206, endPoint x: 677, endPoint y: 199, distance: 106.2
click at [677, 209] on div "Equipe@2024" at bounding box center [803, 218] width 257 height 18
copy span "Equipe@2024"
click at [370, 269] on nz-modal-container "Adresse email service client Url https://ex4.mail.ovh.net/owa/#path=/mail Ident…" at bounding box center [784, 390] width 1568 height 780
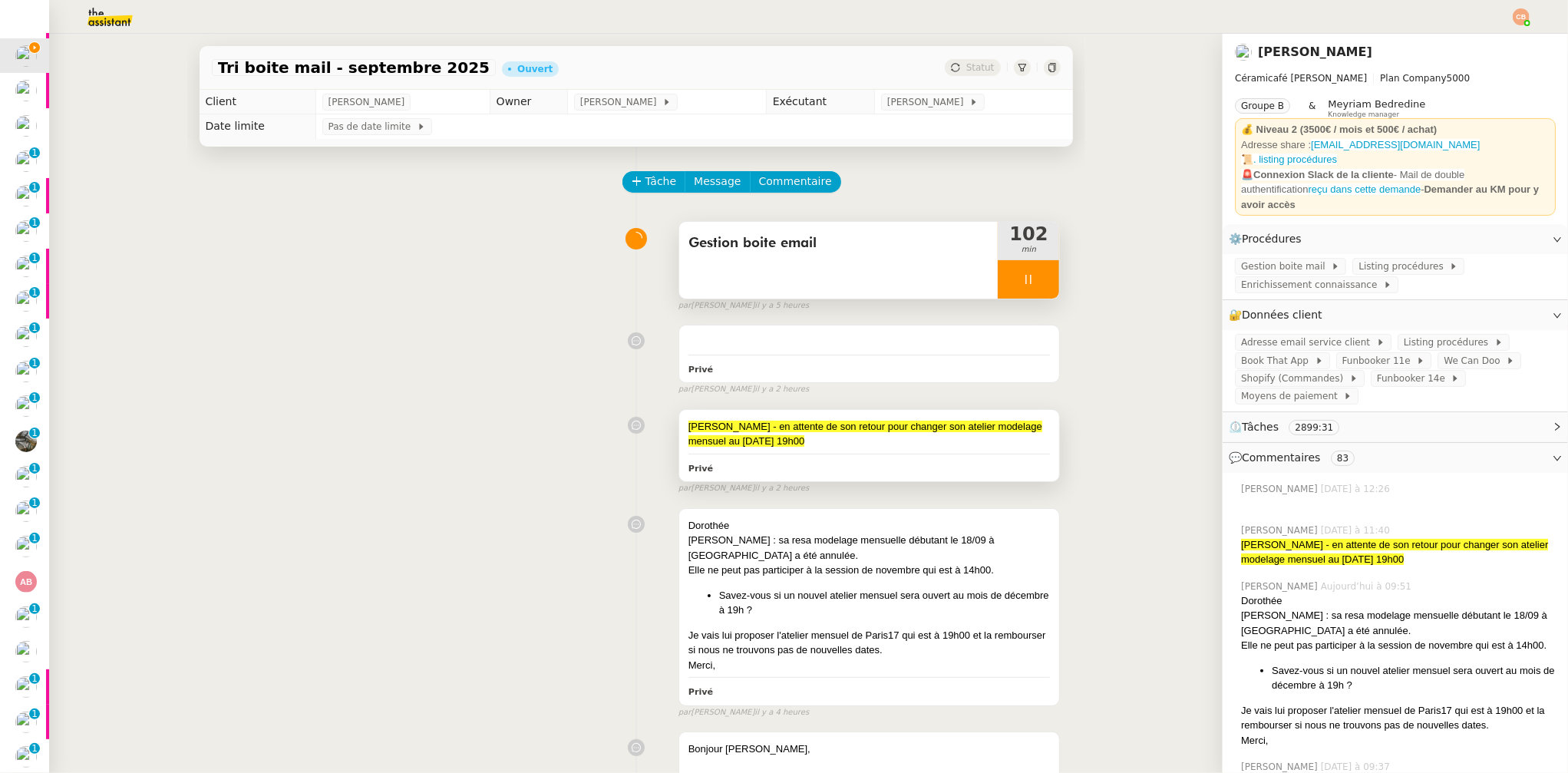
click at [886, 441] on div "Caroline Guillot - en attente de son retour pour changer son atelier modelage m…" at bounding box center [869, 434] width 362 height 30
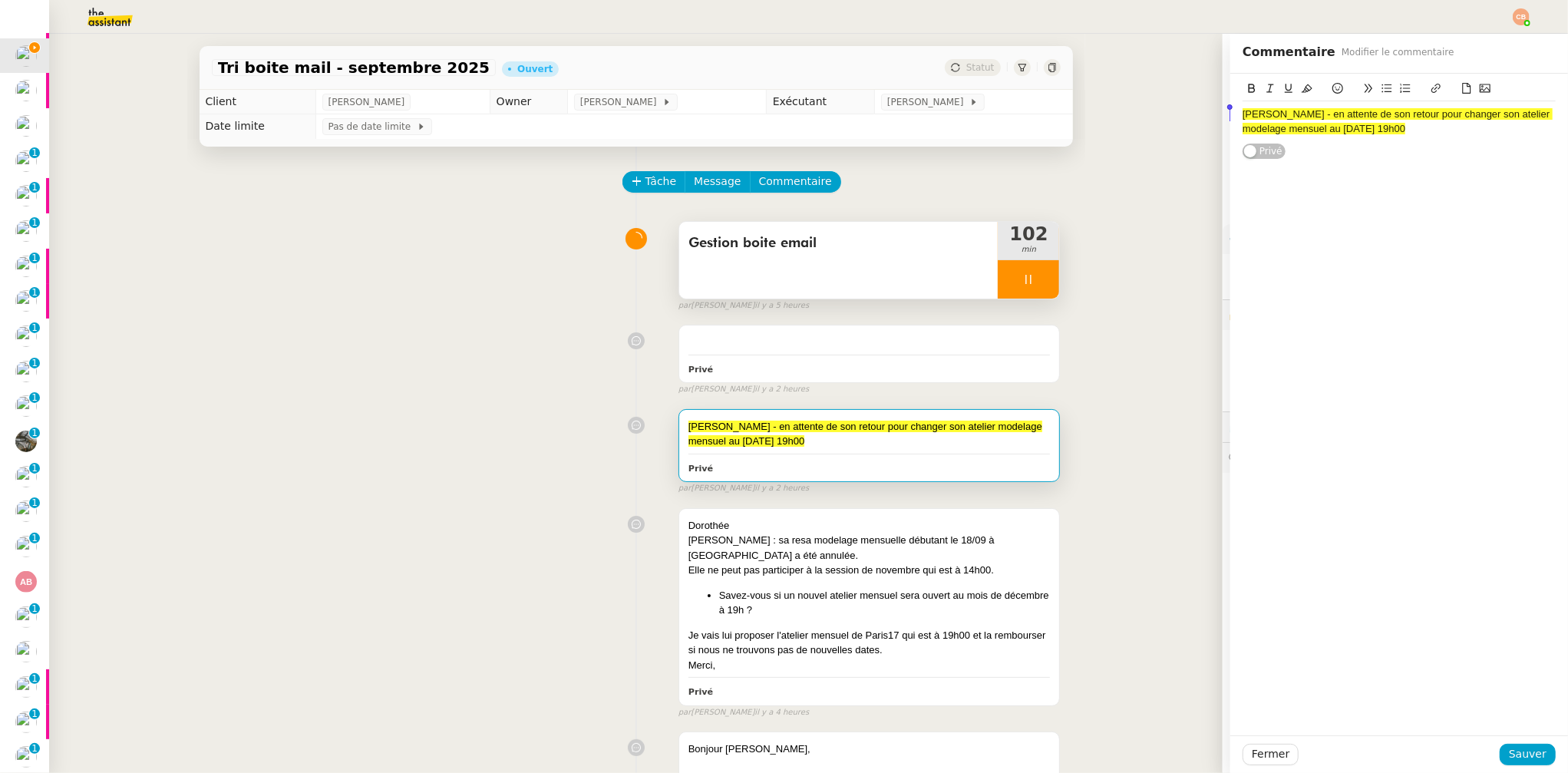
drag, startPoint x: 1432, startPoint y: 129, endPoint x: 1205, endPoint y: 100, distance: 228.8
click at [1205, 100] on app-ticket "Tri boite mail - septembre 2025 Ouvert Statut Client Genevieve Landsmann Owner …" at bounding box center [808, 403] width 1519 height 739
click at [1315, 665] on span "Sauver" at bounding box center [1528, 754] width 38 height 17
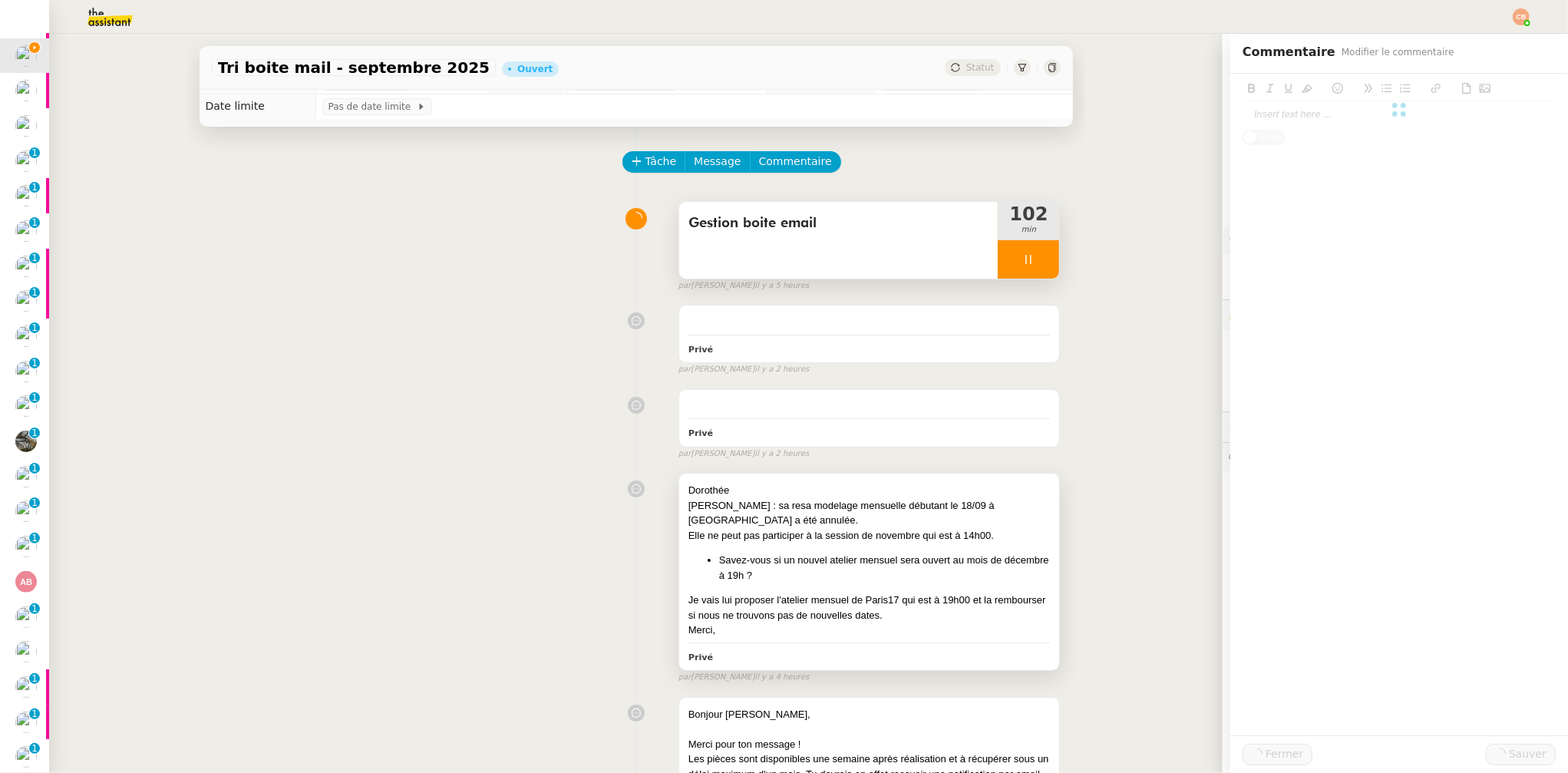
scroll to position [169, 0]
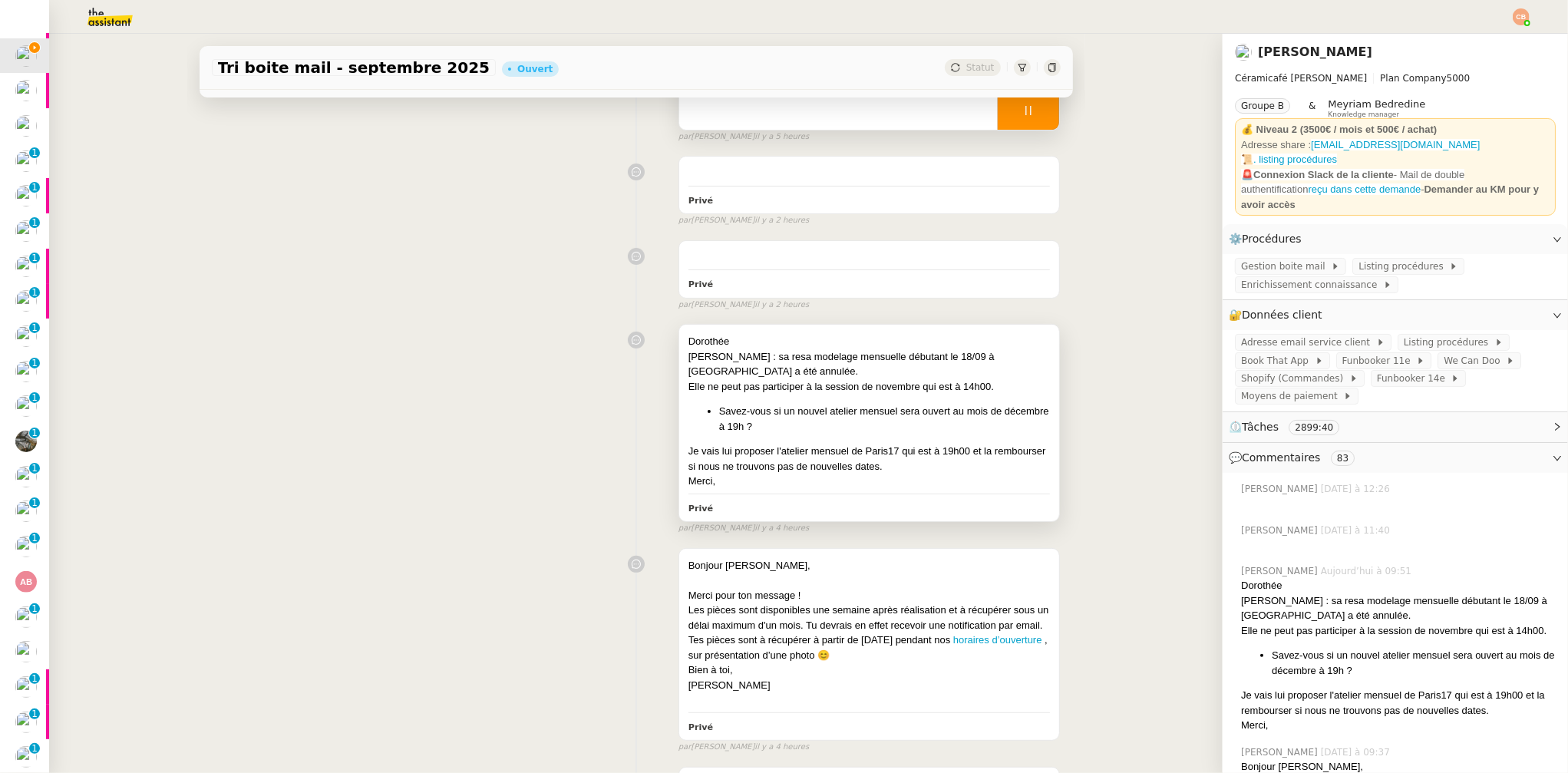
click at [840, 422] on li "Savez-vous si un nouvel atelier mensuel sera ouvert au mois de décembre à 19h ?" at bounding box center [884, 419] width 331 height 30
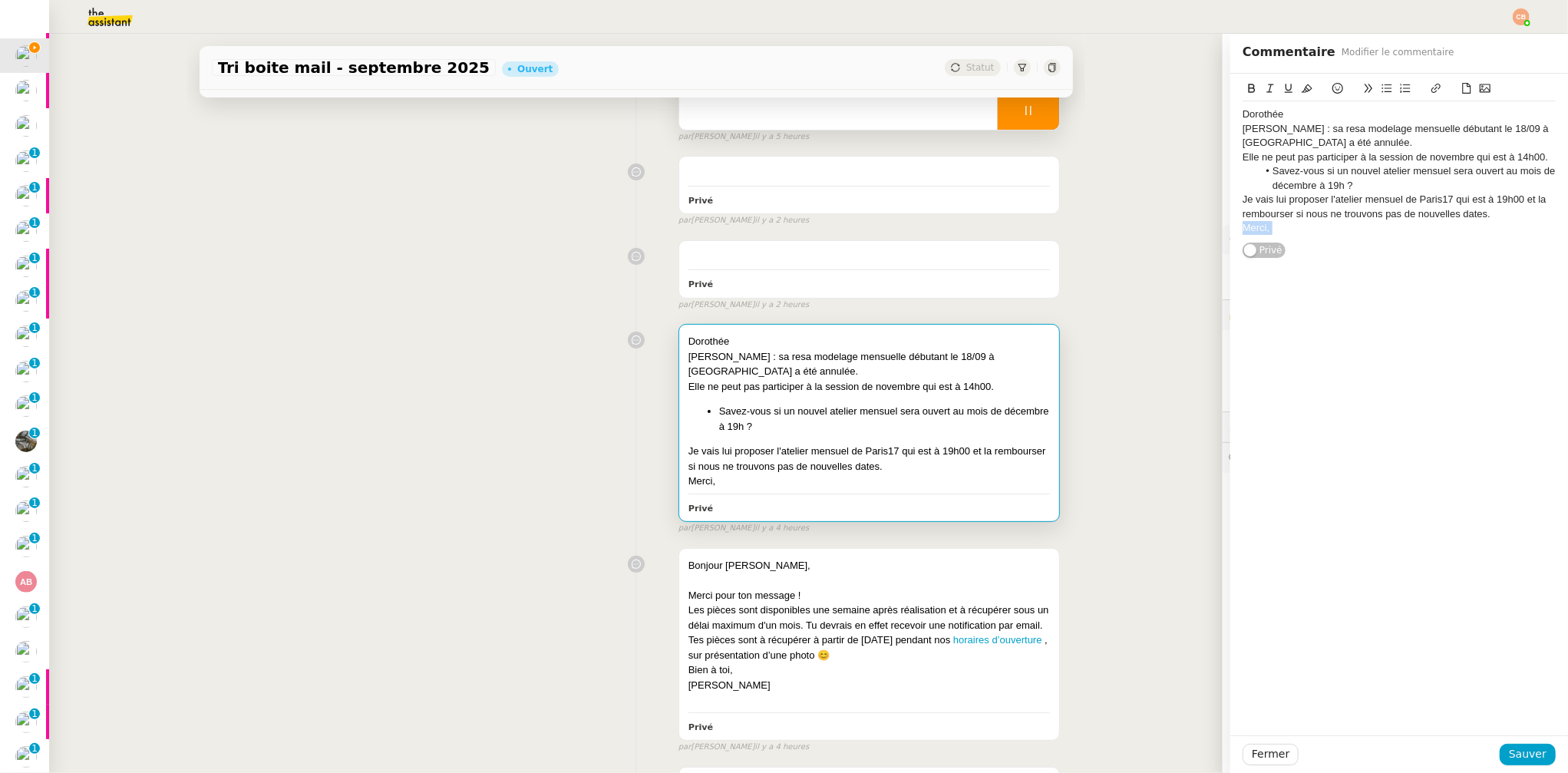
drag, startPoint x: 1321, startPoint y: 251, endPoint x: 1195, endPoint y: 115, distance: 185.4
click at [1195, 115] on app-ticket "Tri boite mail - septembre 2025 Ouvert Statut Client Genevieve Landsmann Owner …" at bounding box center [808, 403] width 1519 height 739
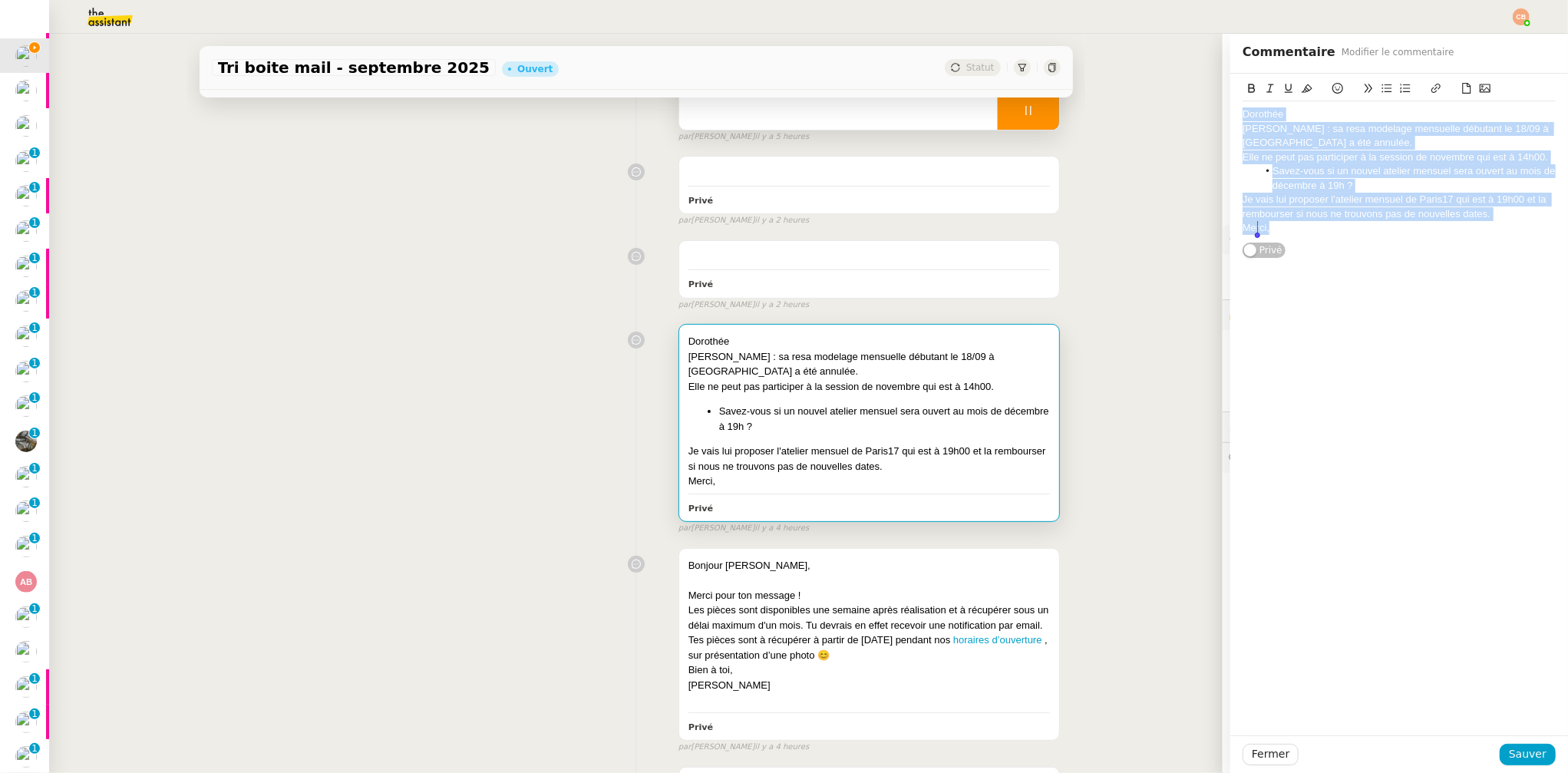
drag, startPoint x: 1231, startPoint y: 110, endPoint x: 1291, endPoint y: 278, distance: 178.4
click at [1291, 278] on div "Dorothée Caroline Guillot : sa resa modelage mensuelle débutant le 18/09 à Vers…" at bounding box center [1399, 404] width 338 height 662
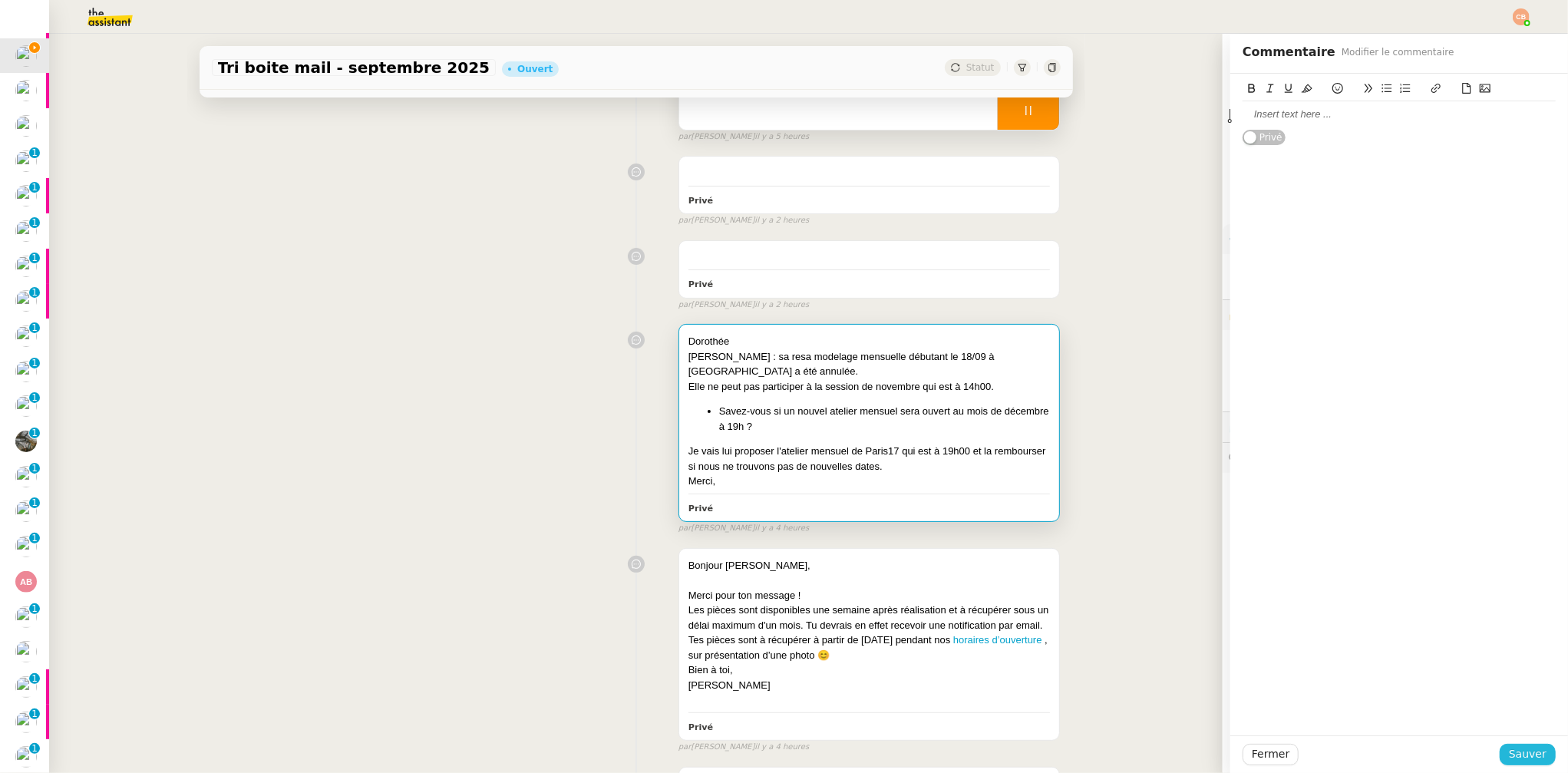
click at [1315, 665] on span "Sauver" at bounding box center [1528, 754] width 38 height 17
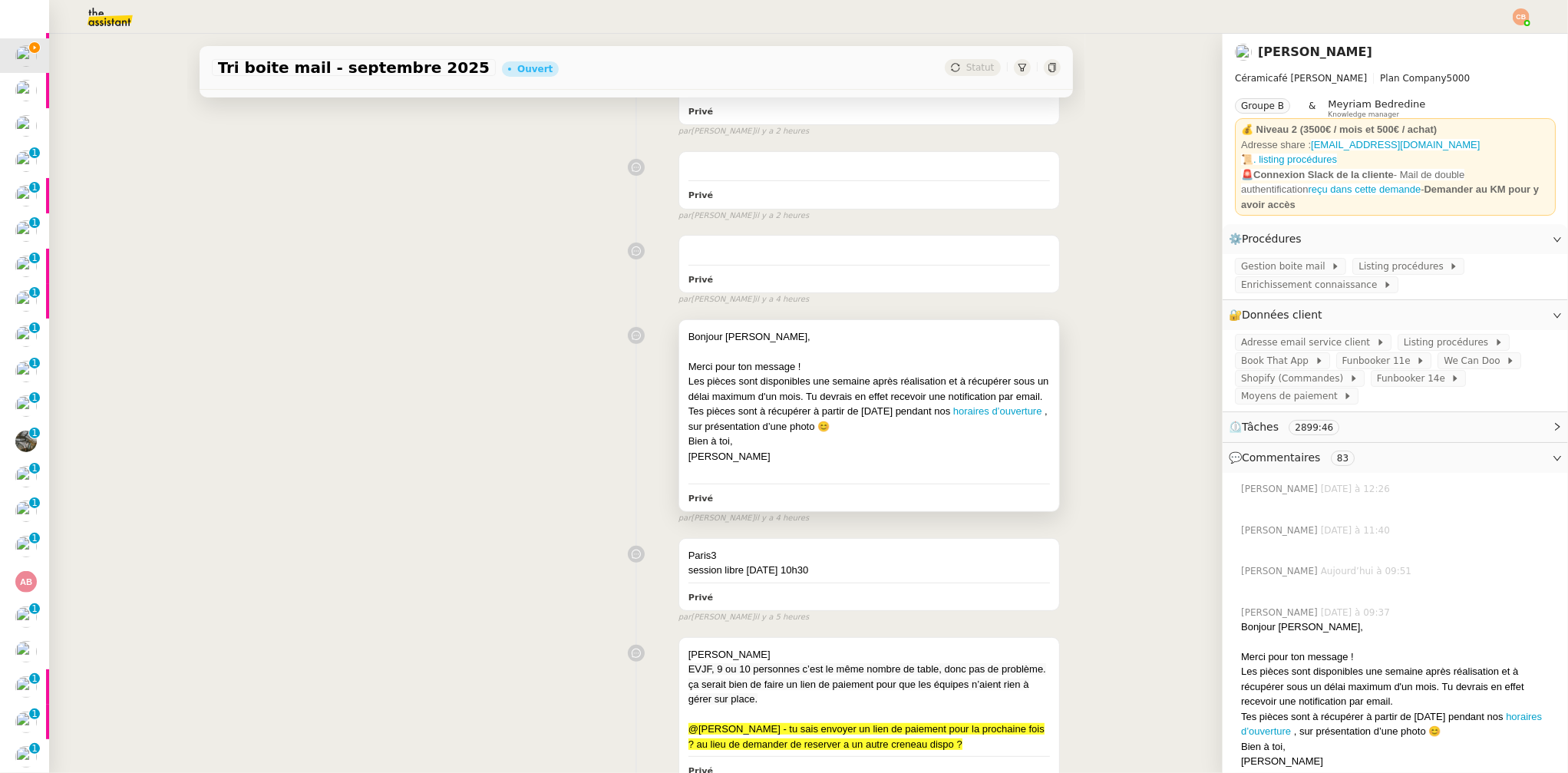
scroll to position [263, 0]
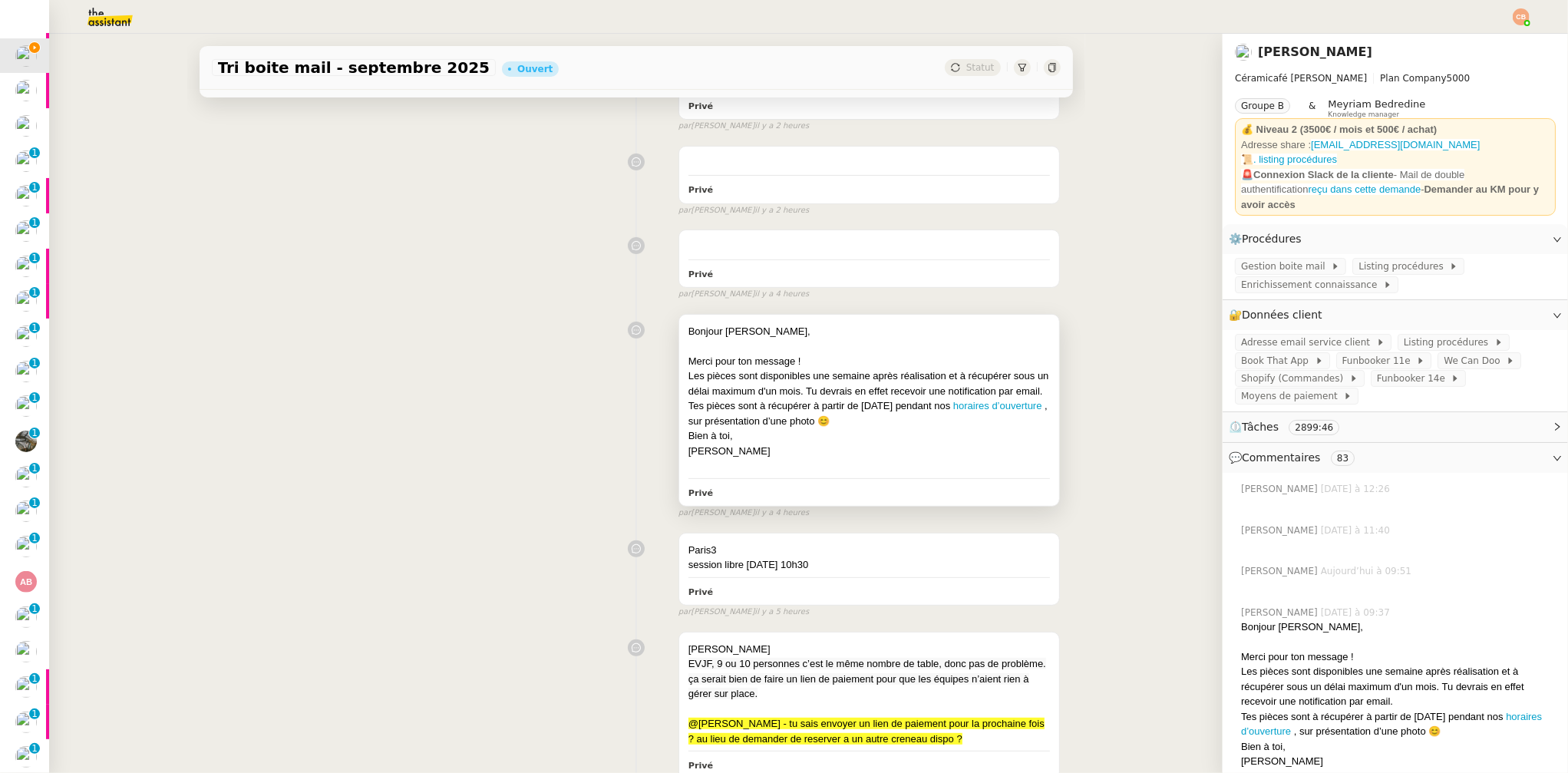
click at [874, 361] on div "Merci pour ton message !" at bounding box center [869, 362] width 362 height 16
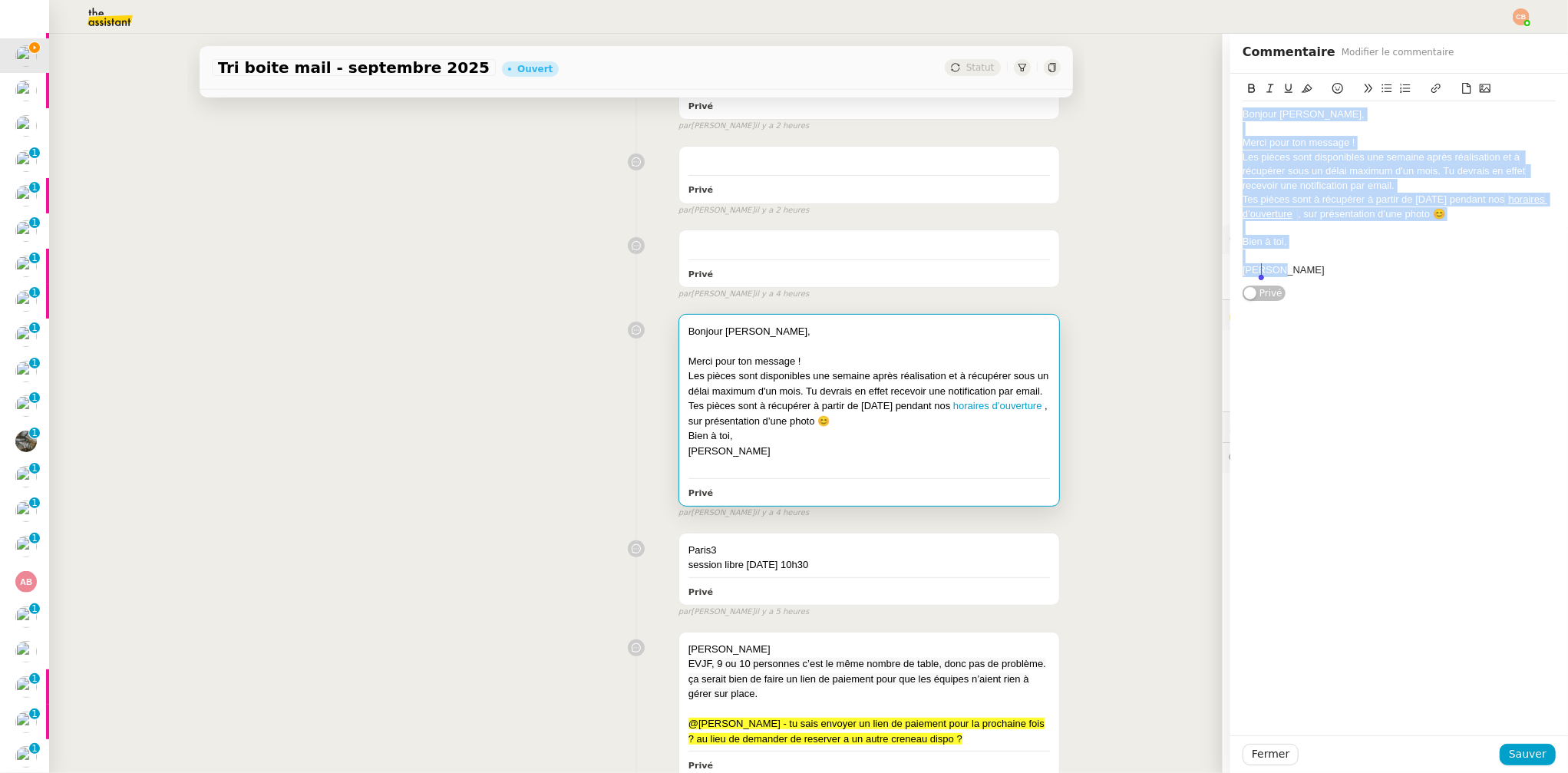
drag, startPoint x: 1230, startPoint y: 114, endPoint x: 1309, endPoint y: 337, distance: 236.6
click at [1309, 337] on div "Bonjour Tessa, Merci pour ton message ! Les pièces sont disponibles une semaine…" at bounding box center [1399, 404] width 338 height 662
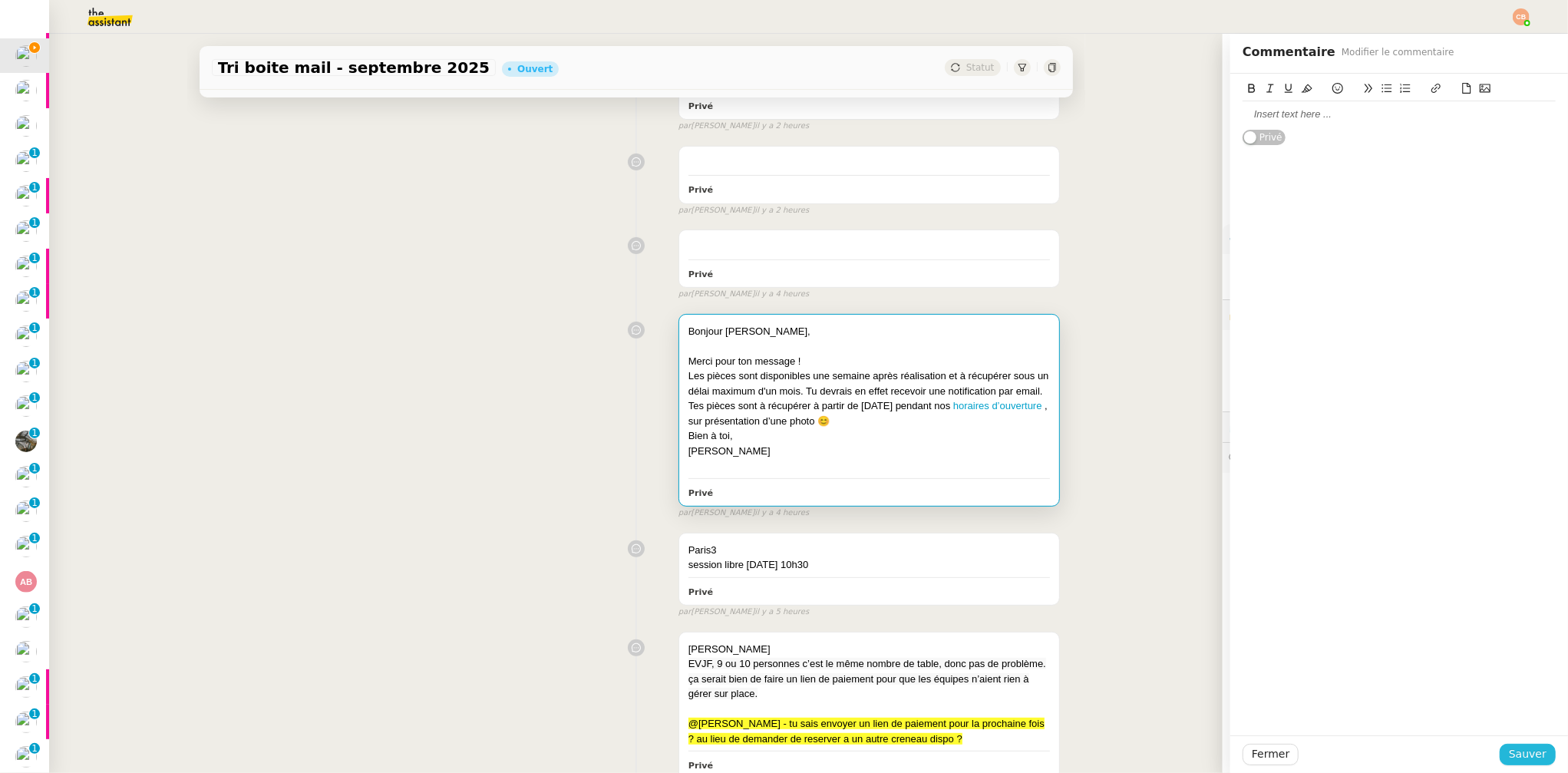
click at [1315, 665] on span "Sauver" at bounding box center [1528, 754] width 38 height 17
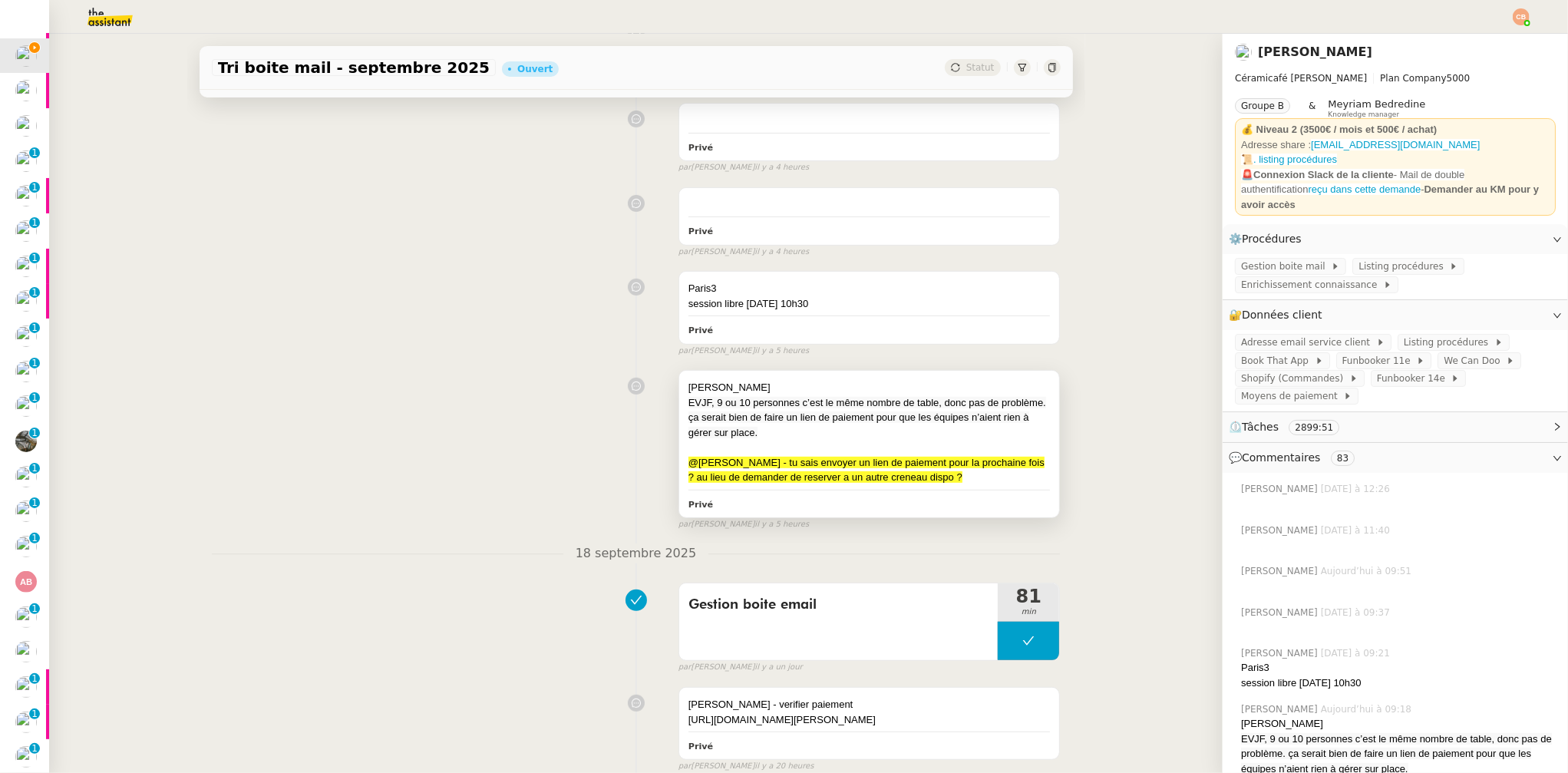
scroll to position [399, 0]
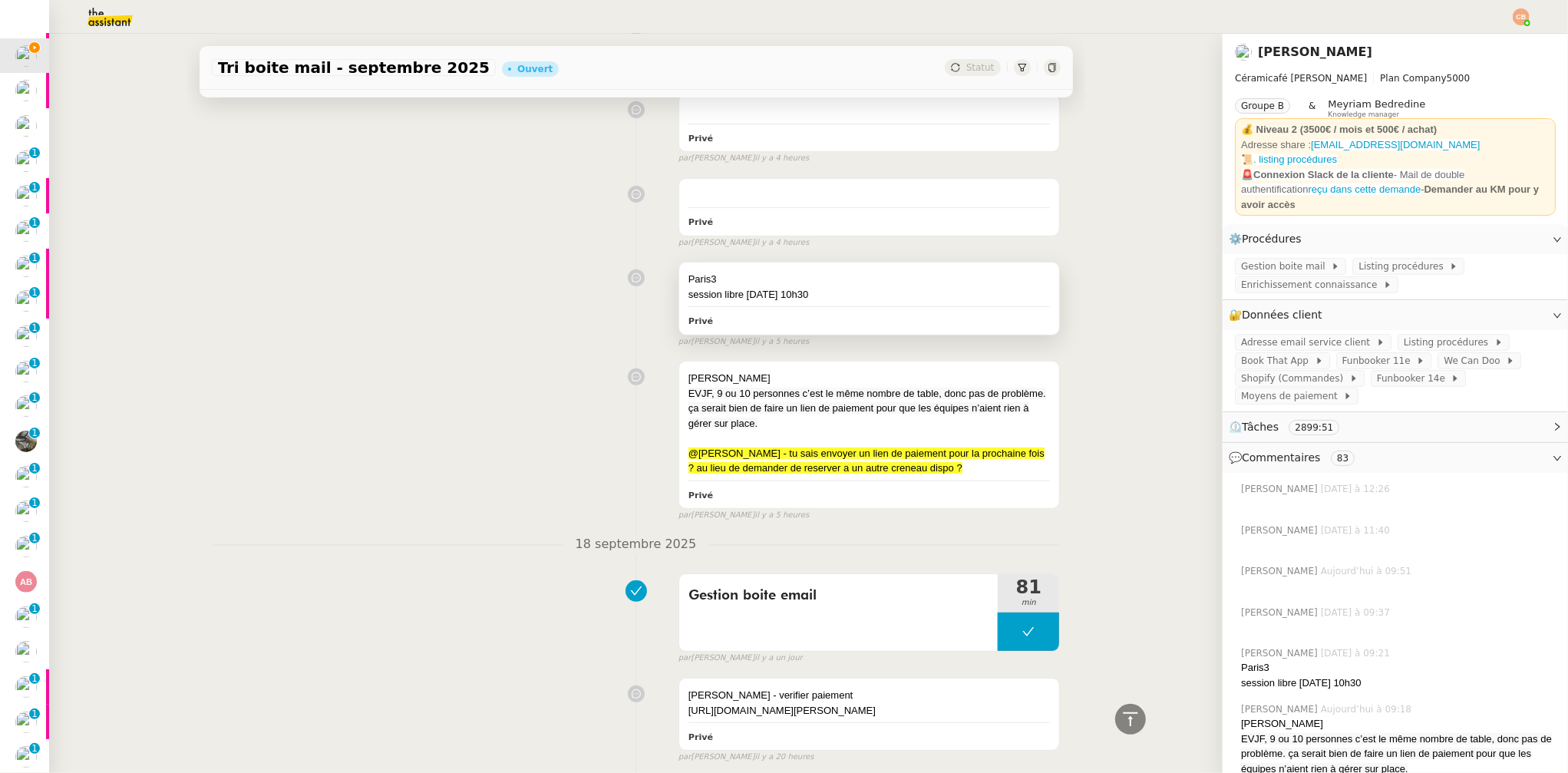
click at [817, 289] on div "session libre 20/09 à 10h30" at bounding box center [869, 295] width 362 height 16
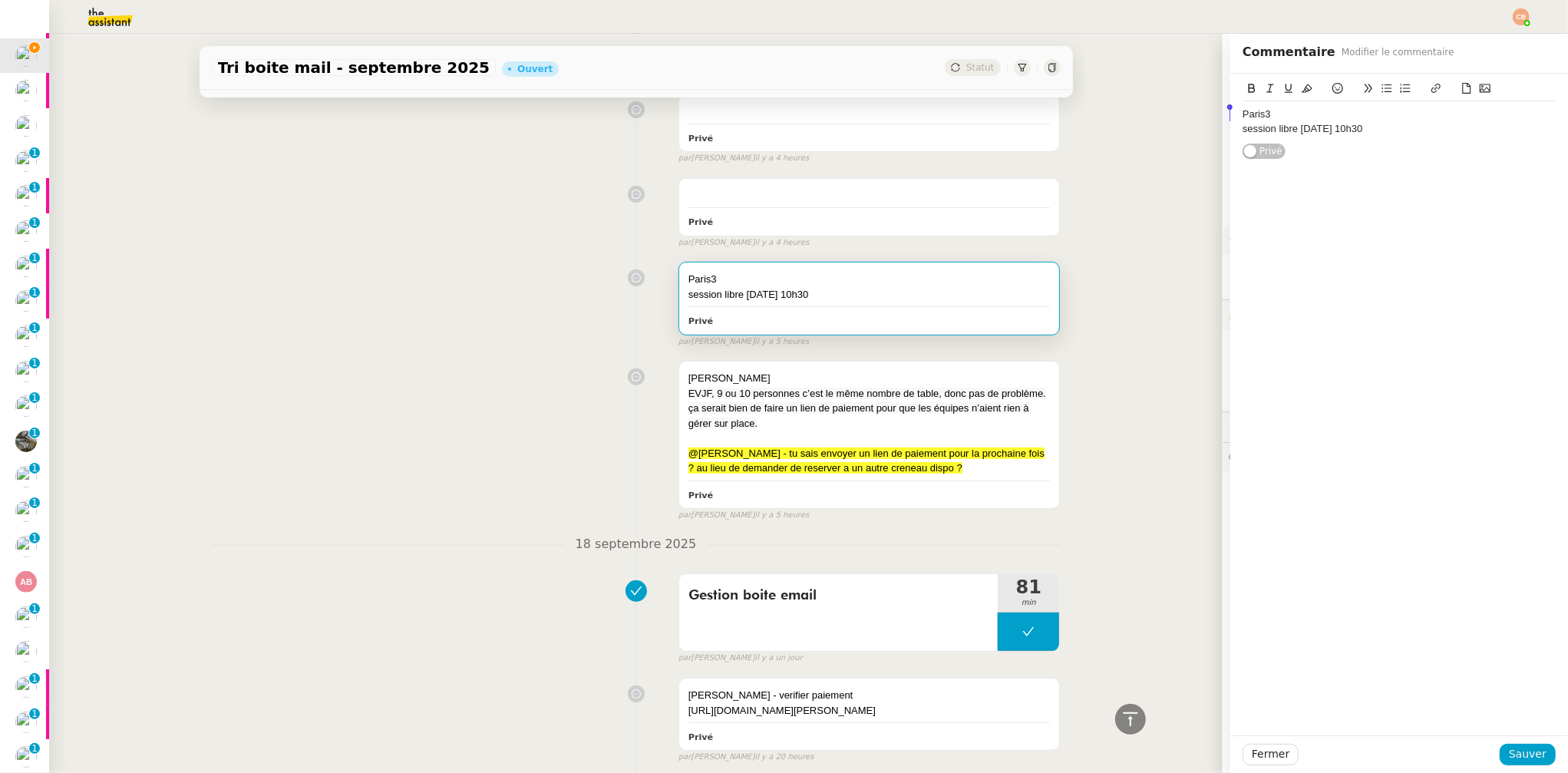
drag, startPoint x: 1364, startPoint y: 131, endPoint x: 1209, endPoint y: 99, distance: 158.3
click at [1209, 99] on app-ticket "Tri boite mail - septembre 2025 Ouvert Statut Client Genevieve Landsmann Owner …" at bounding box center [808, 403] width 1519 height 739
click at [1315, 665] on span "Sauver" at bounding box center [1528, 754] width 38 height 17
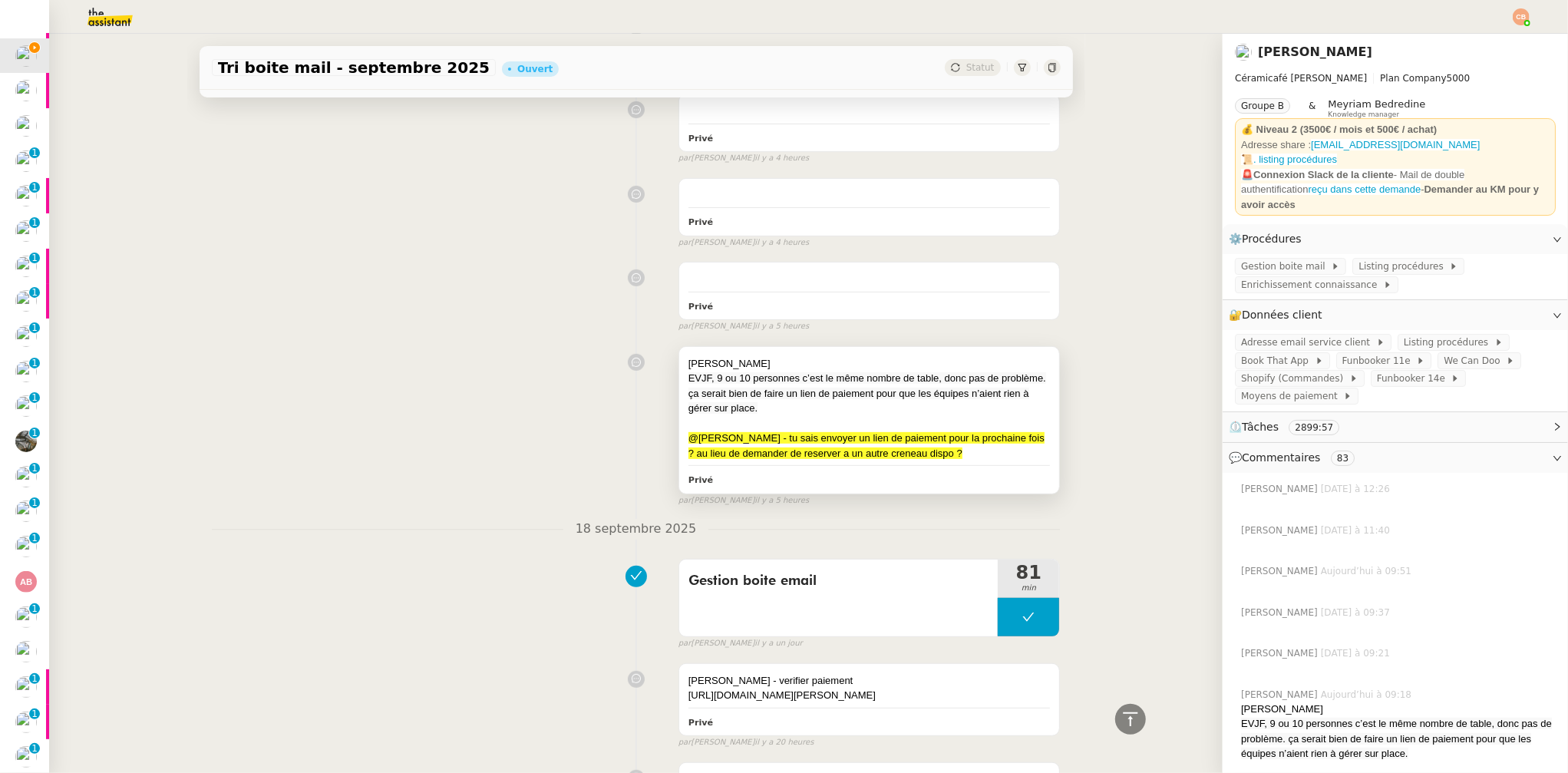
click at [853, 425] on div at bounding box center [869, 424] width 362 height 16
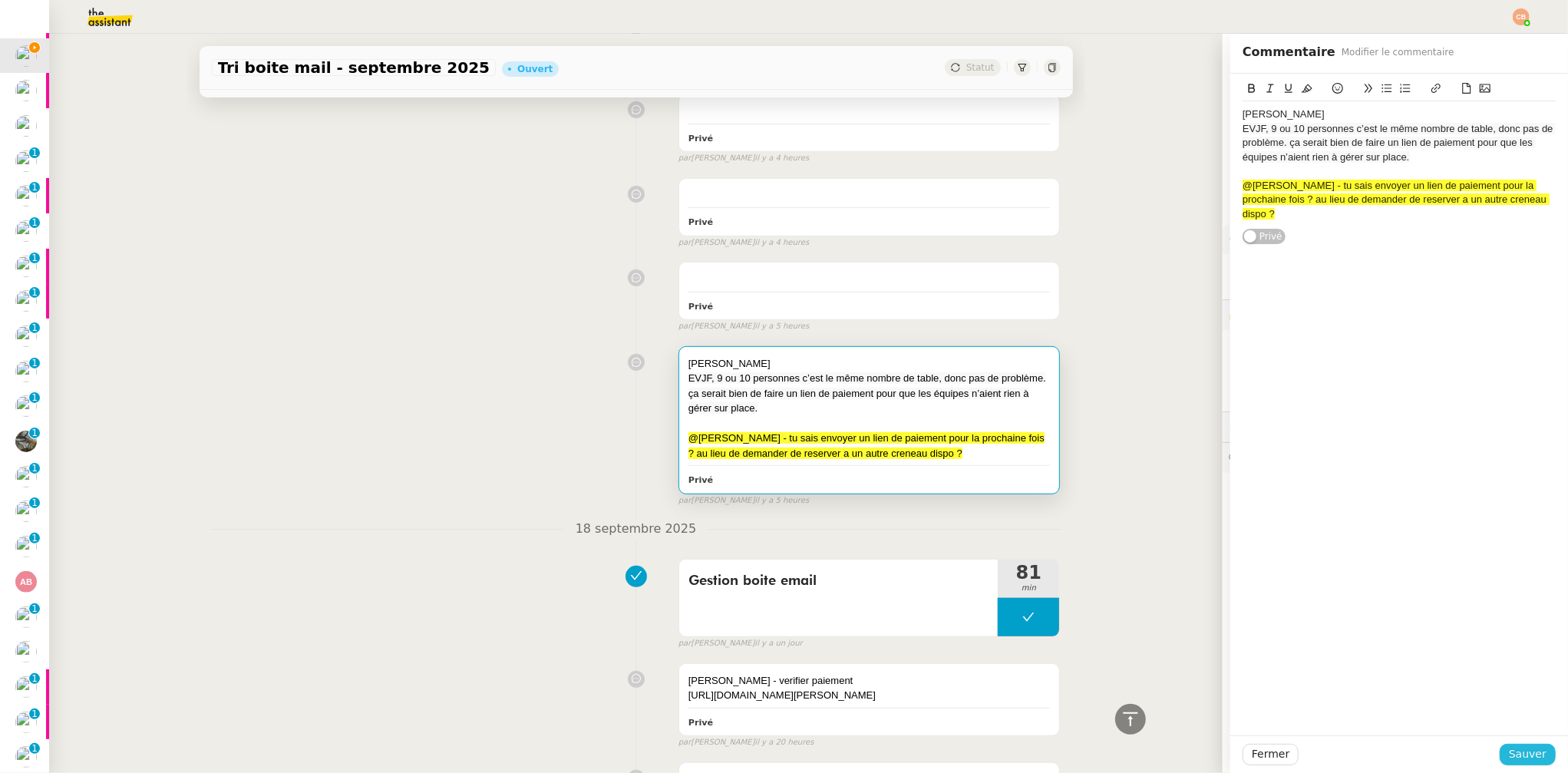
click at [1315, 665] on span "Sauver" at bounding box center [1528, 754] width 38 height 17
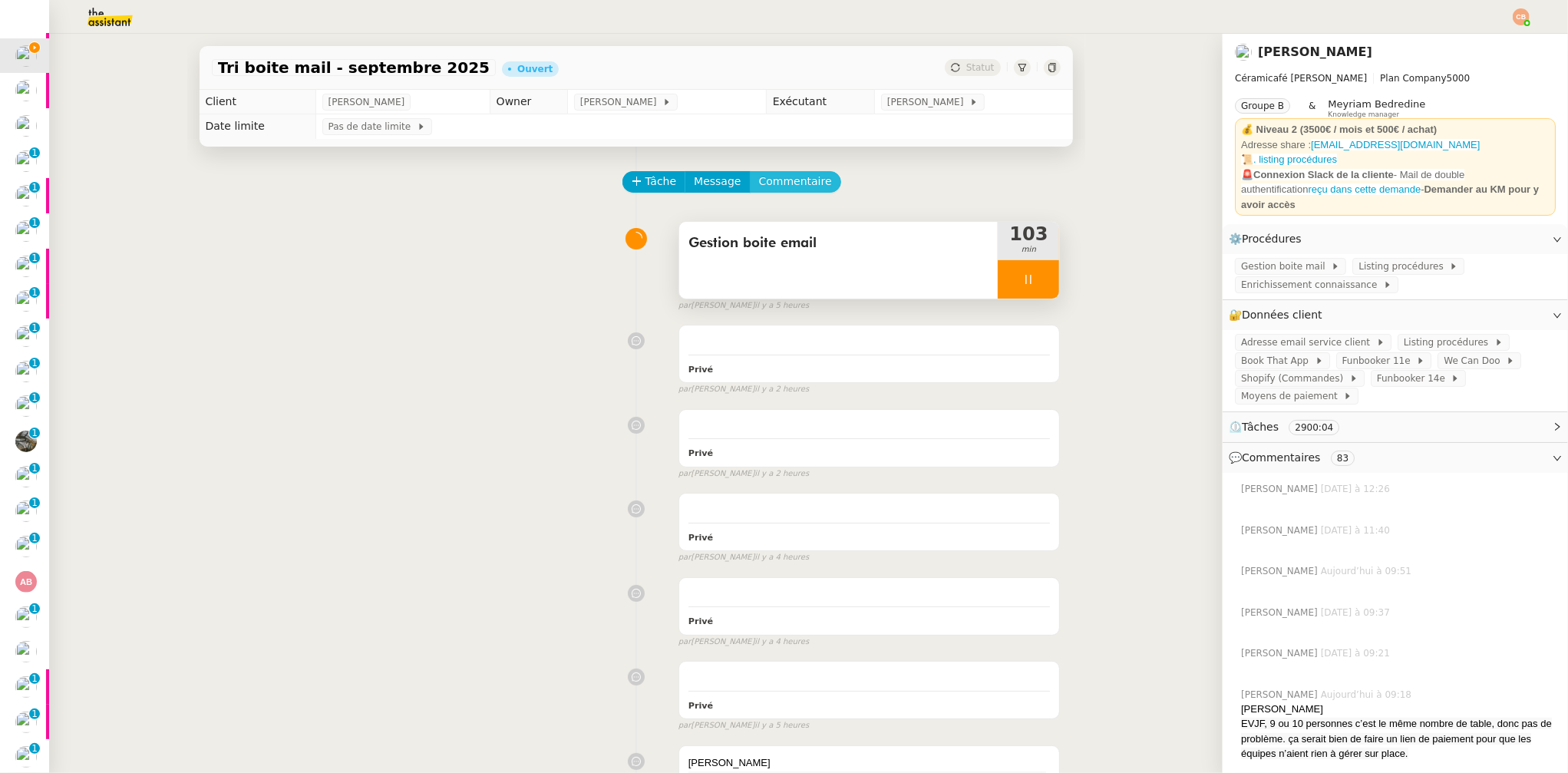
click at [788, 181] on span "Commentaire" at bounding box center [795, 181] width 73 height 17
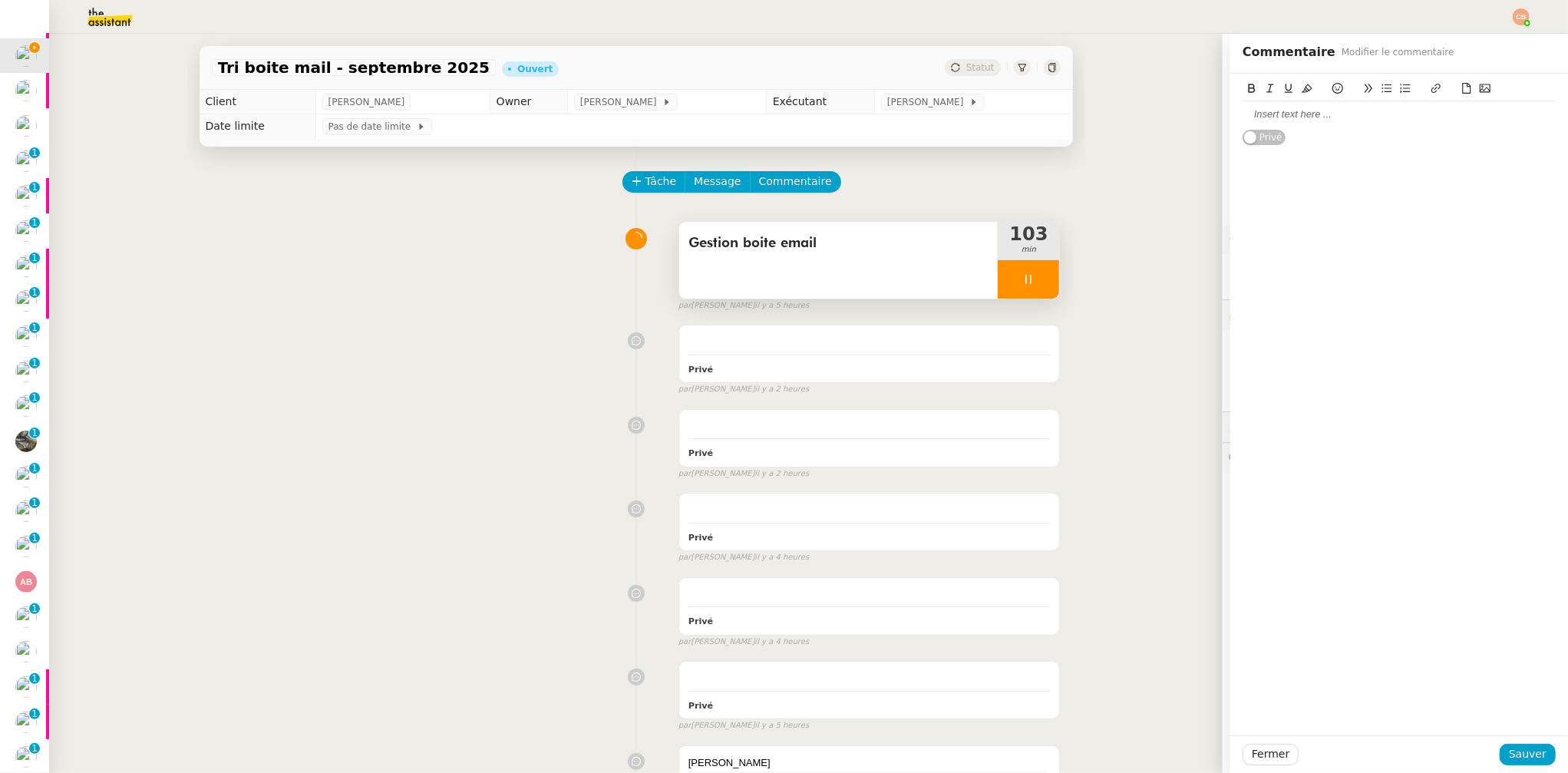
click at [1230, 116] on div "Privé" at bounding box center [1399, 109] width 338 height 73
click at [1249, 117] on div at bounding box center [1399, 115] width 313 height 14
click at [1315, 665] on span "Sauver" at bounding box center [1528, 754] width 38 height 17
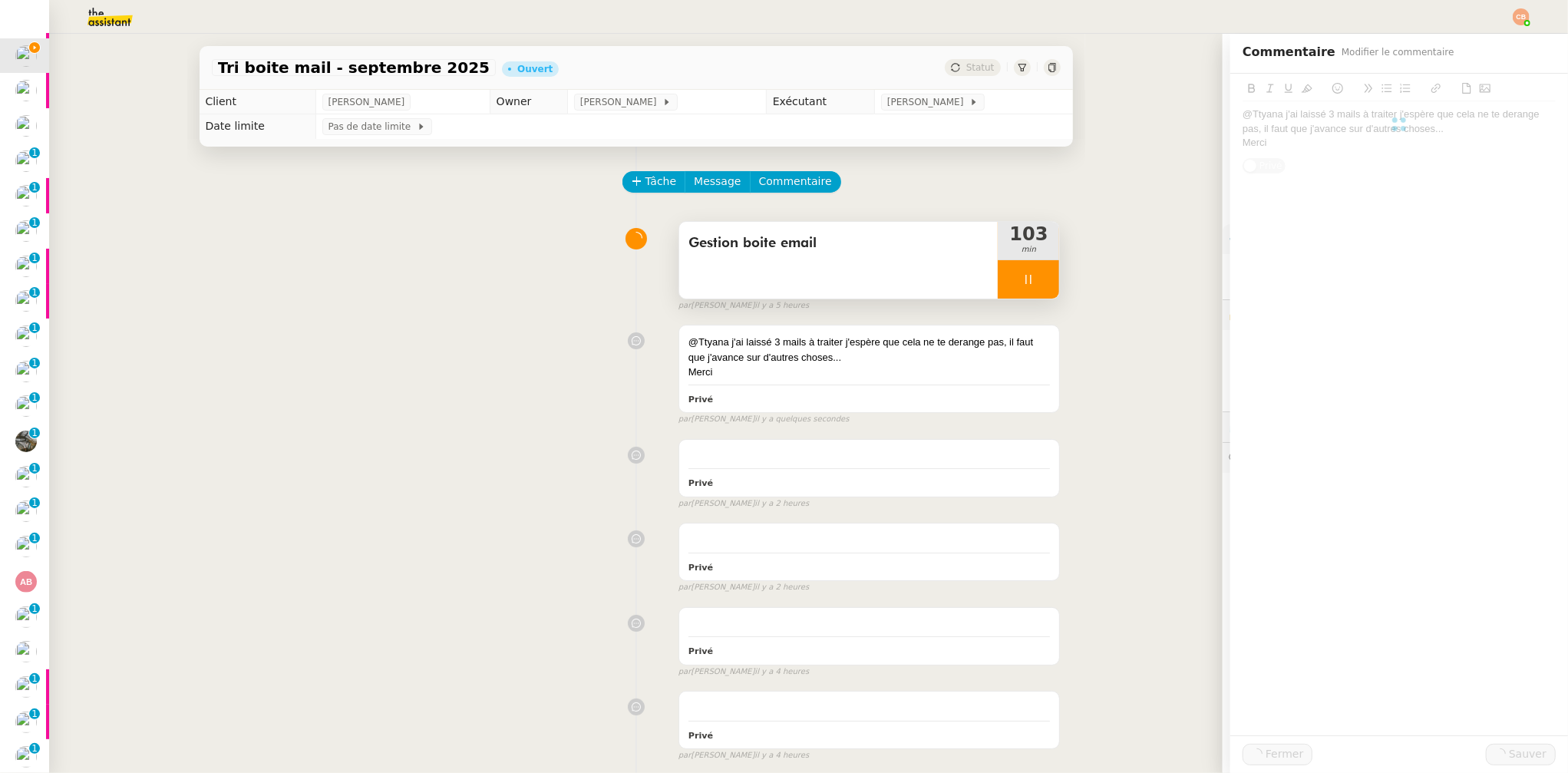
click at [1000, 271] on div at bounding box center [1028, 280] width 61 height 38
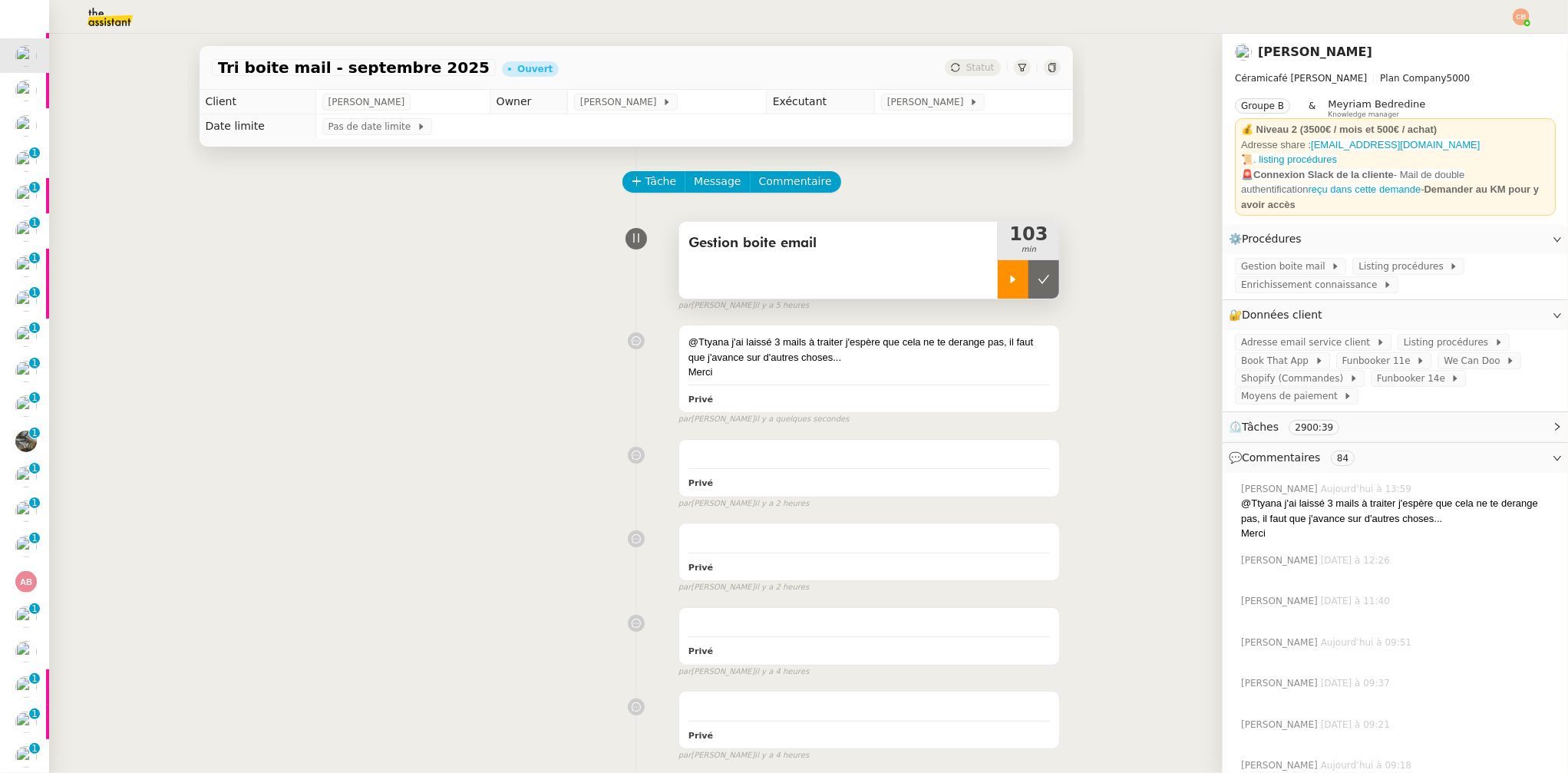
click at [1028, 272] on button at bounding box center [1043, 280] width 31 height 38
click at [653, 105] on span "[PERSON_NAME]" at bounding box center [622, 102] width 82 height 16
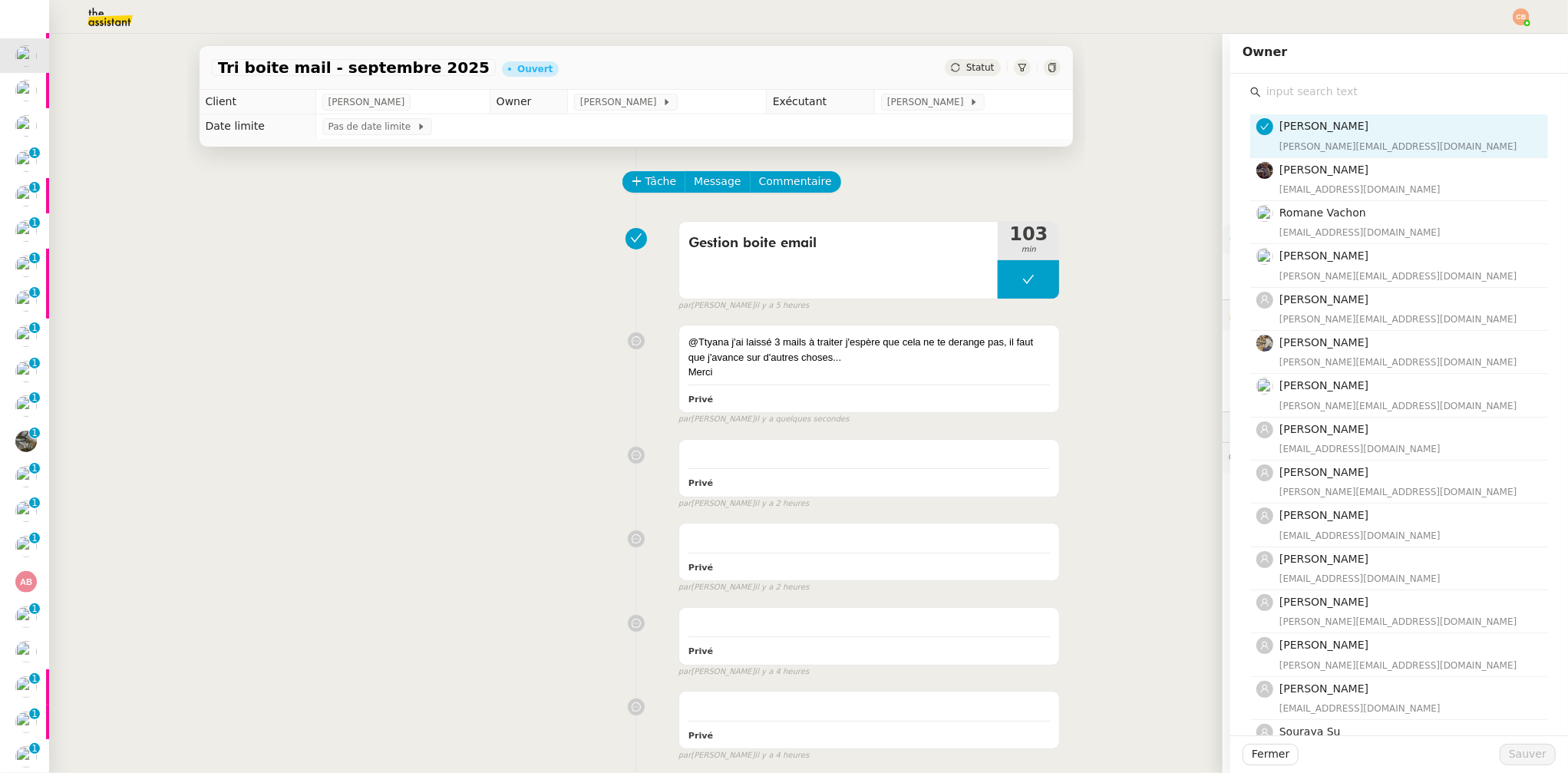
click at [1278, 85] on input "text" at bounding box center [1404, 92] width 287 height 21
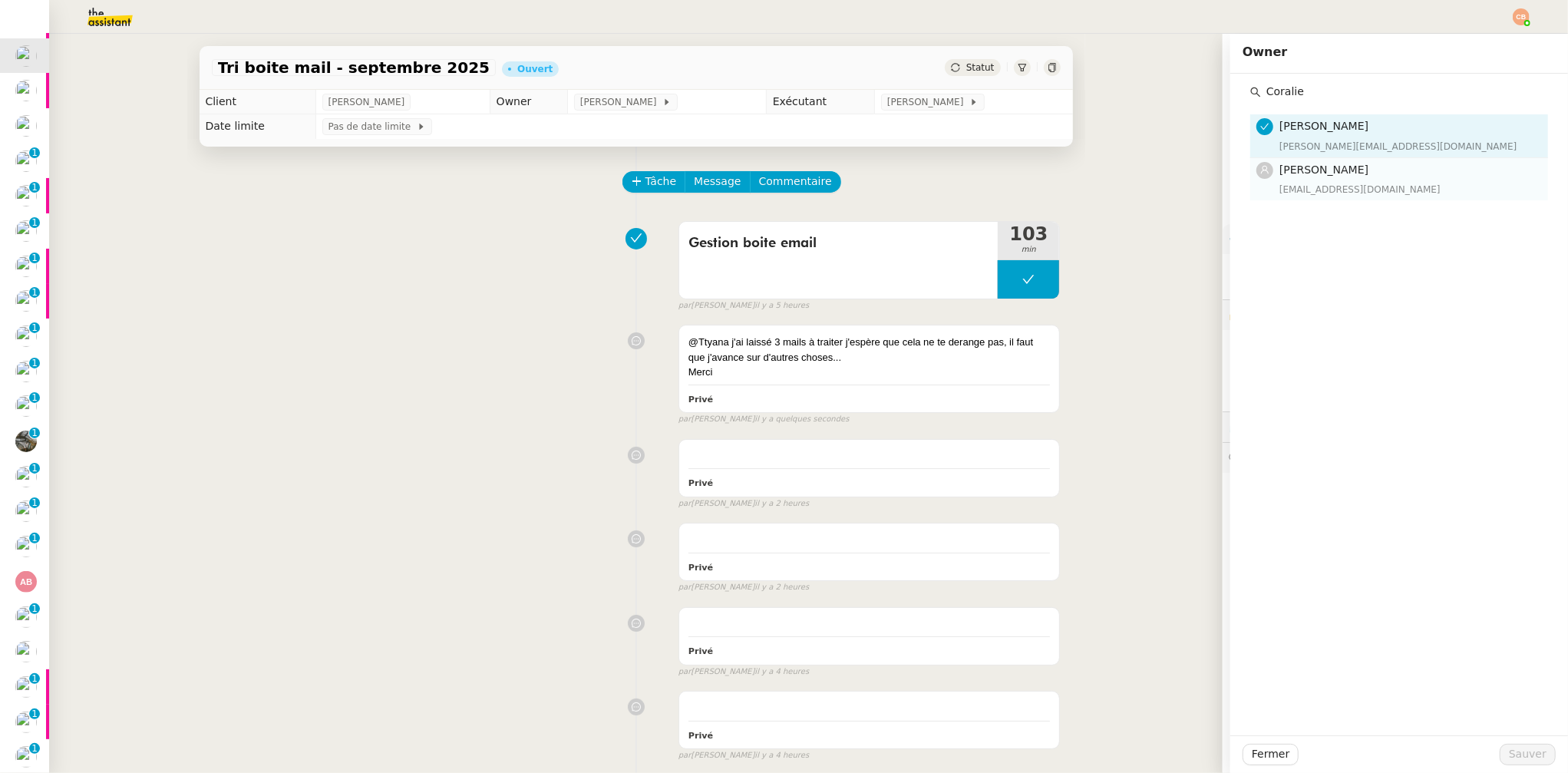
type input "Coralie"
click at [1297, 171] on span "[PERSON_NAME]" at bounding box center [1324, 170] width 89 height 12
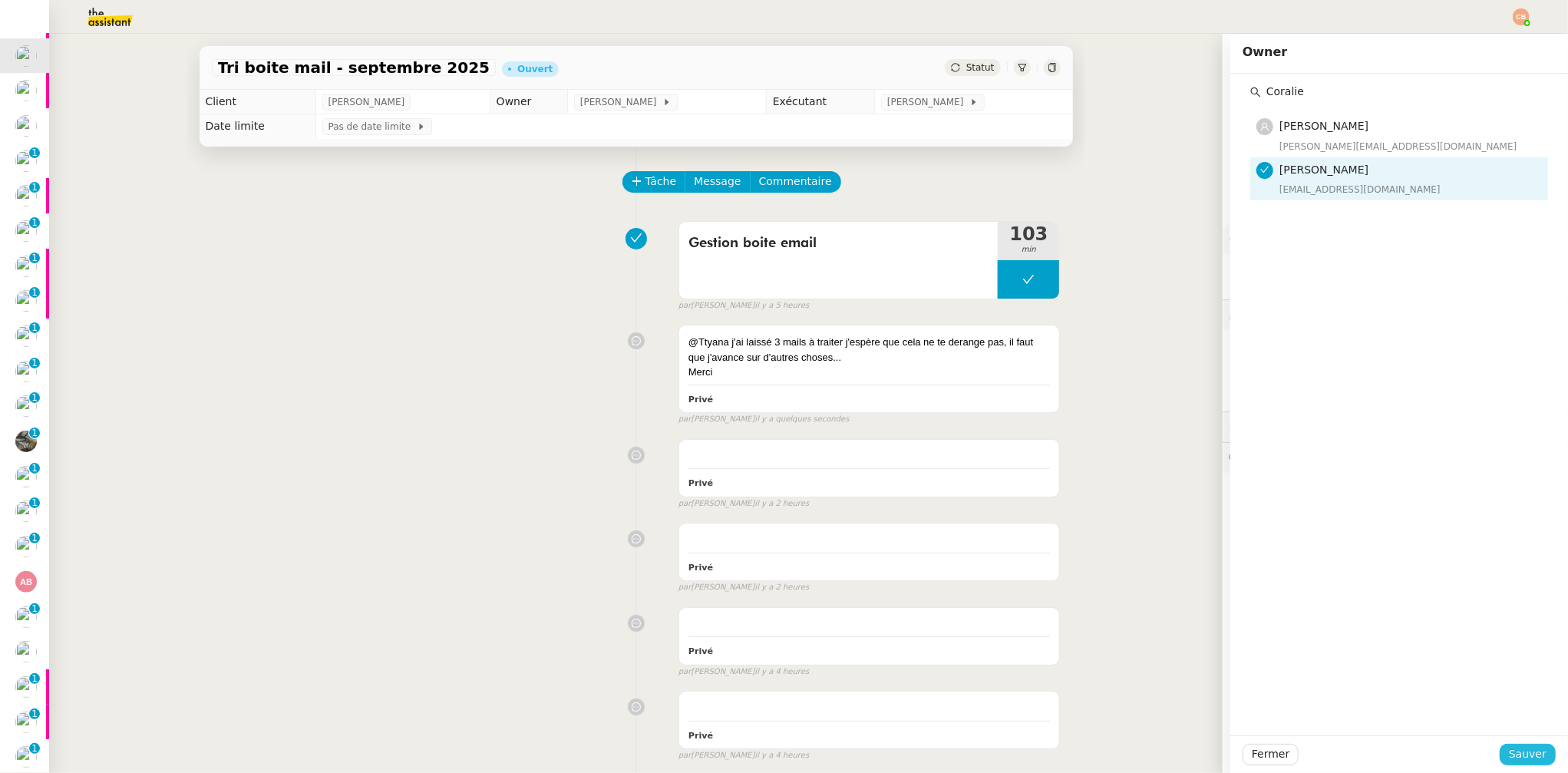
click at [1315, 665] on span "Sauver" at bounding box center [1528, 754] width 38 height 17
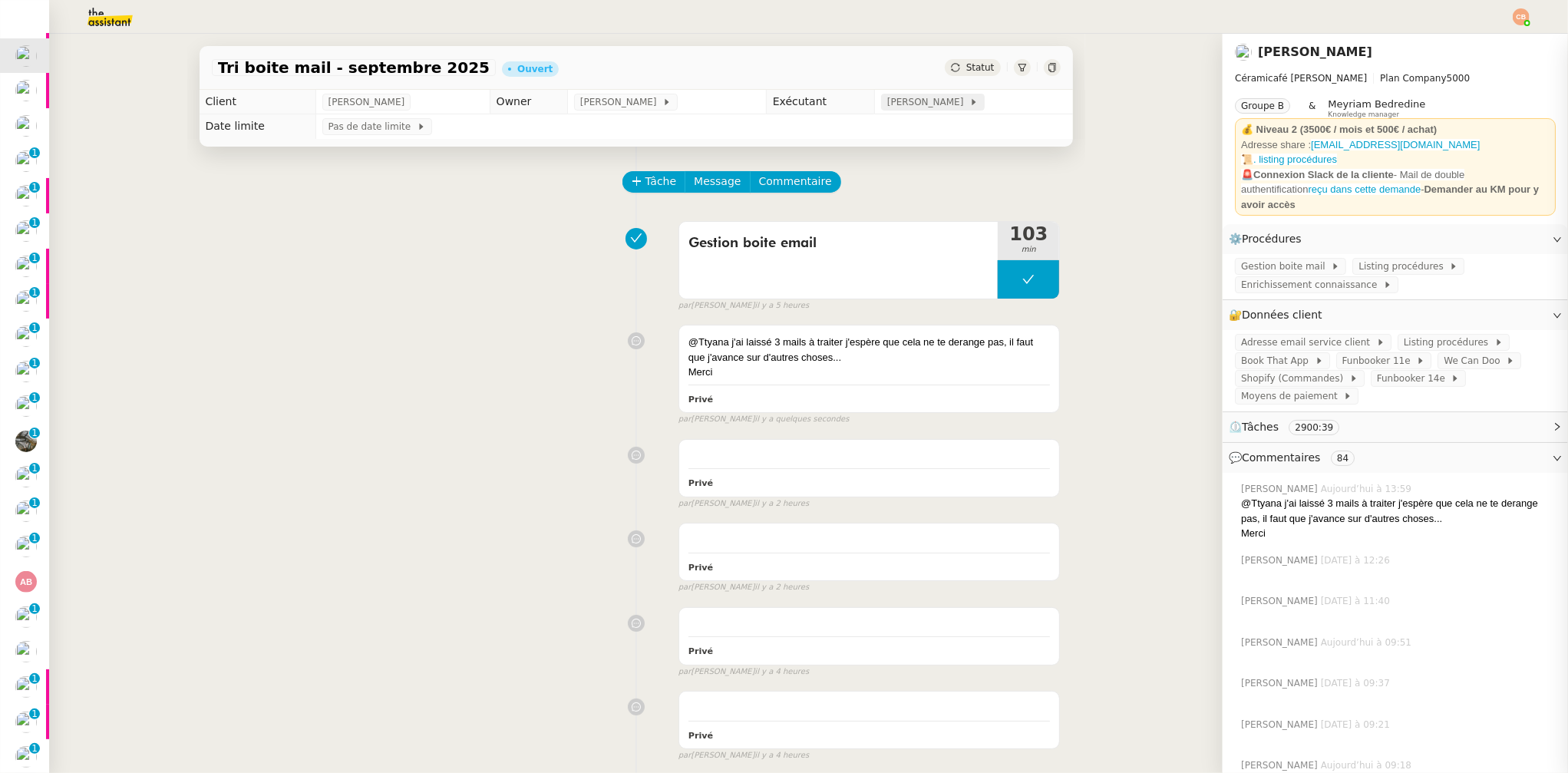
click at [921, 104] on span "[PERSON_NAME]" at bounding box center [929, 102] width 82 height 16
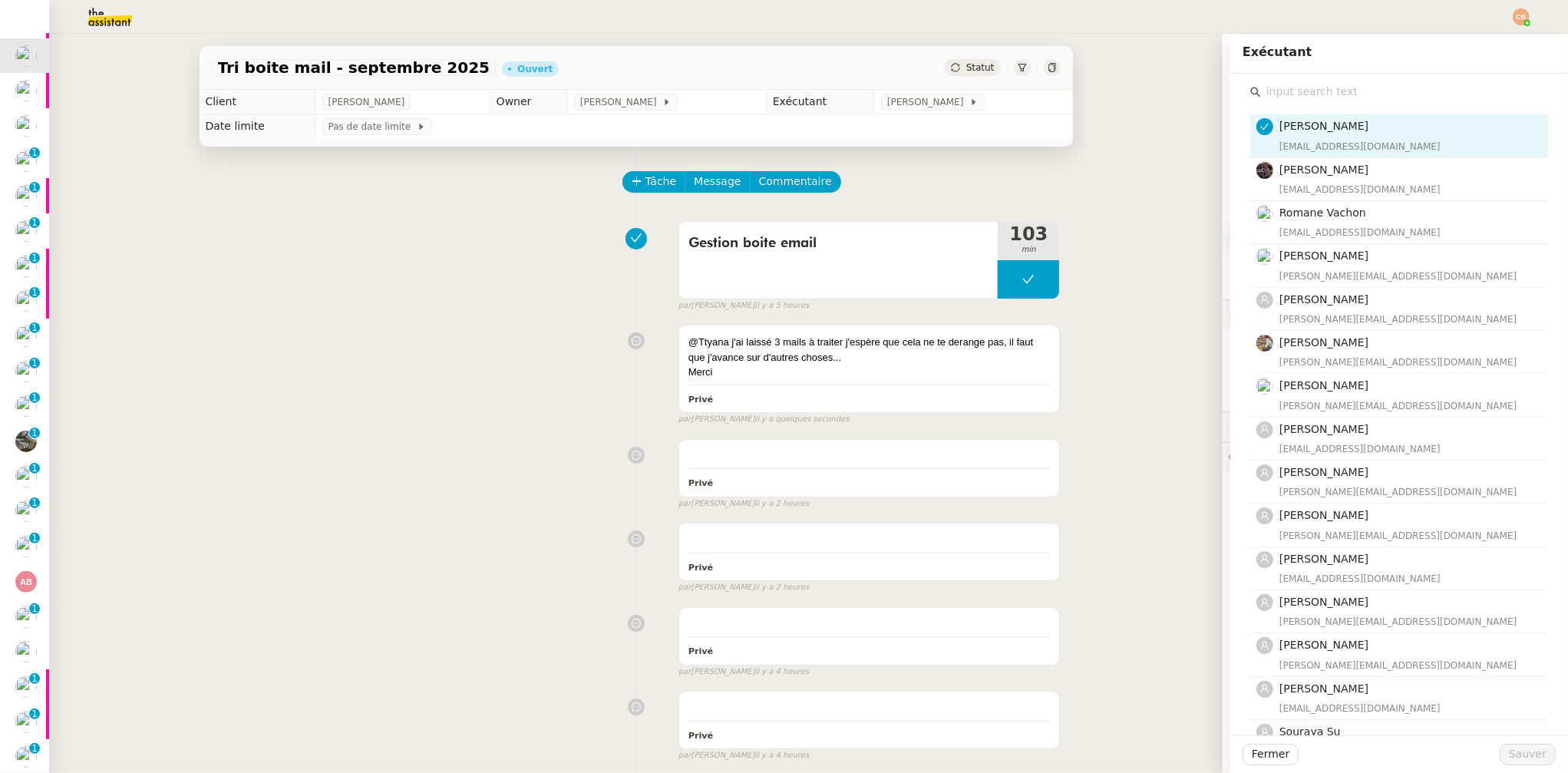
click at [1272, 91] on input "text" at bounding box center [1404, 92] width 287 height 21
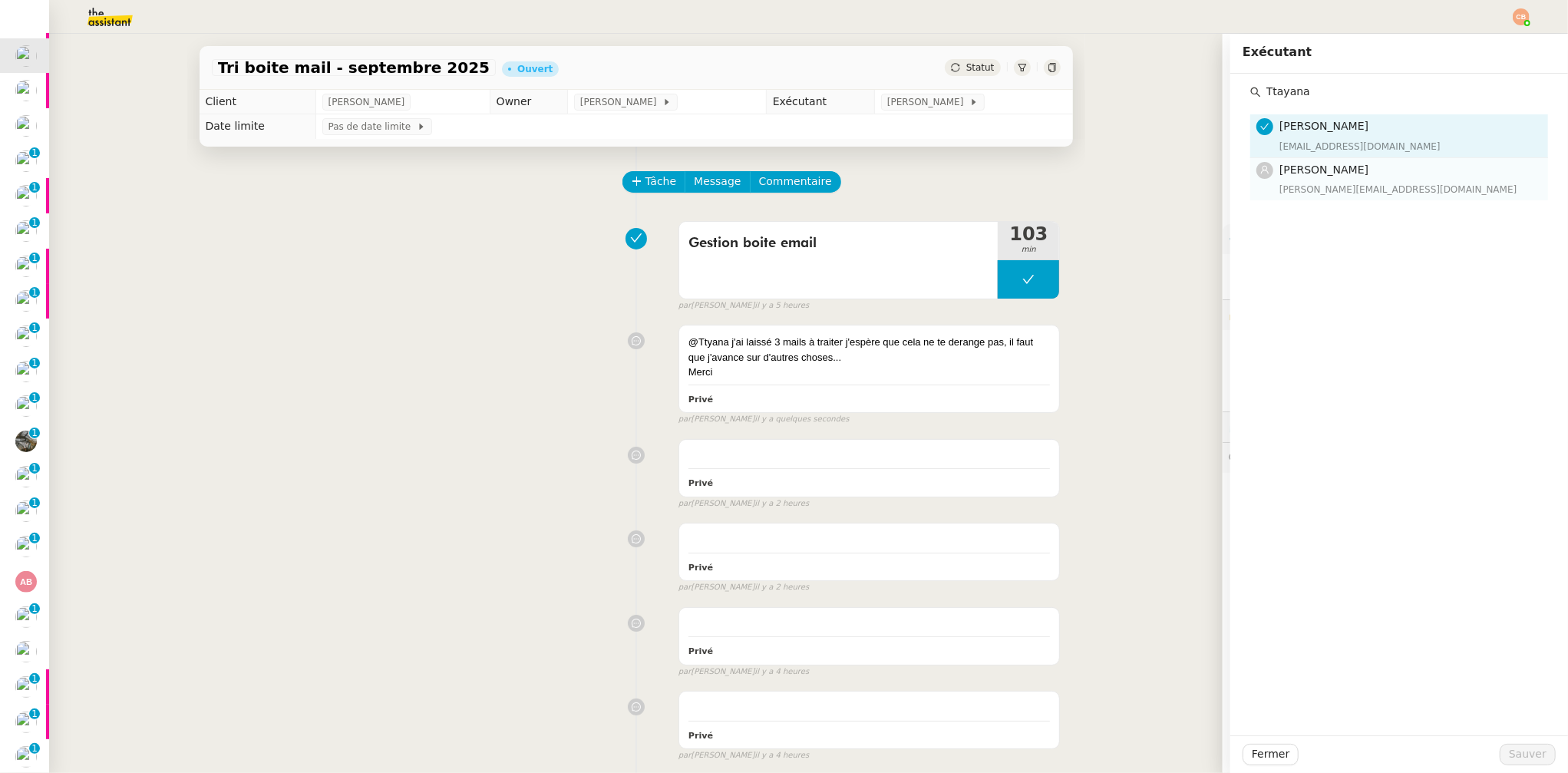
type input "Ttayana"
click at [1300, 177] on h4 "[PERSON_NAME]" at bounding box center [1409, 170] width 260 height 17
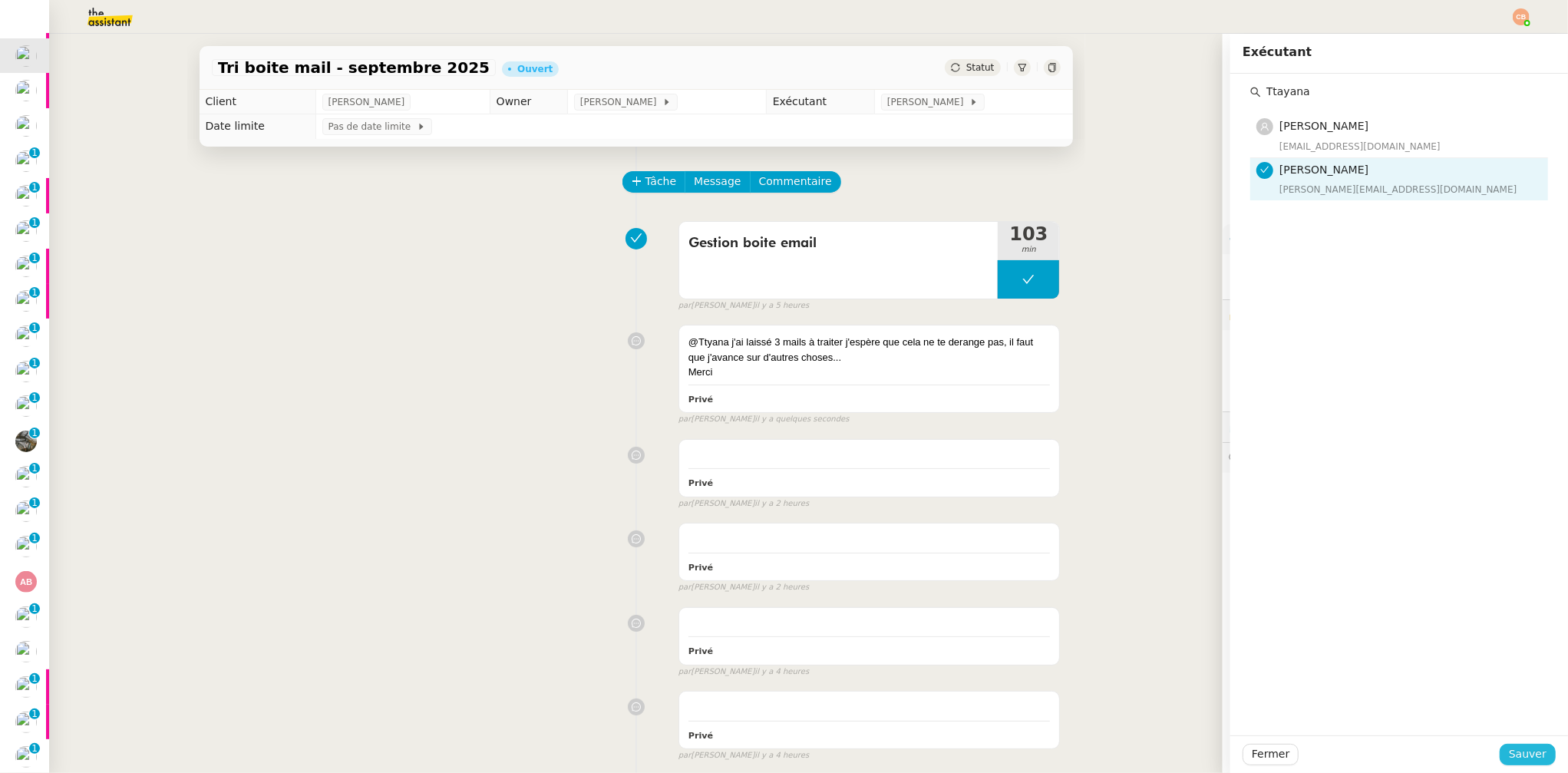
click at [1315, 665] on span "Sauver" at bounding box center [1528, 754] width 38 height 17
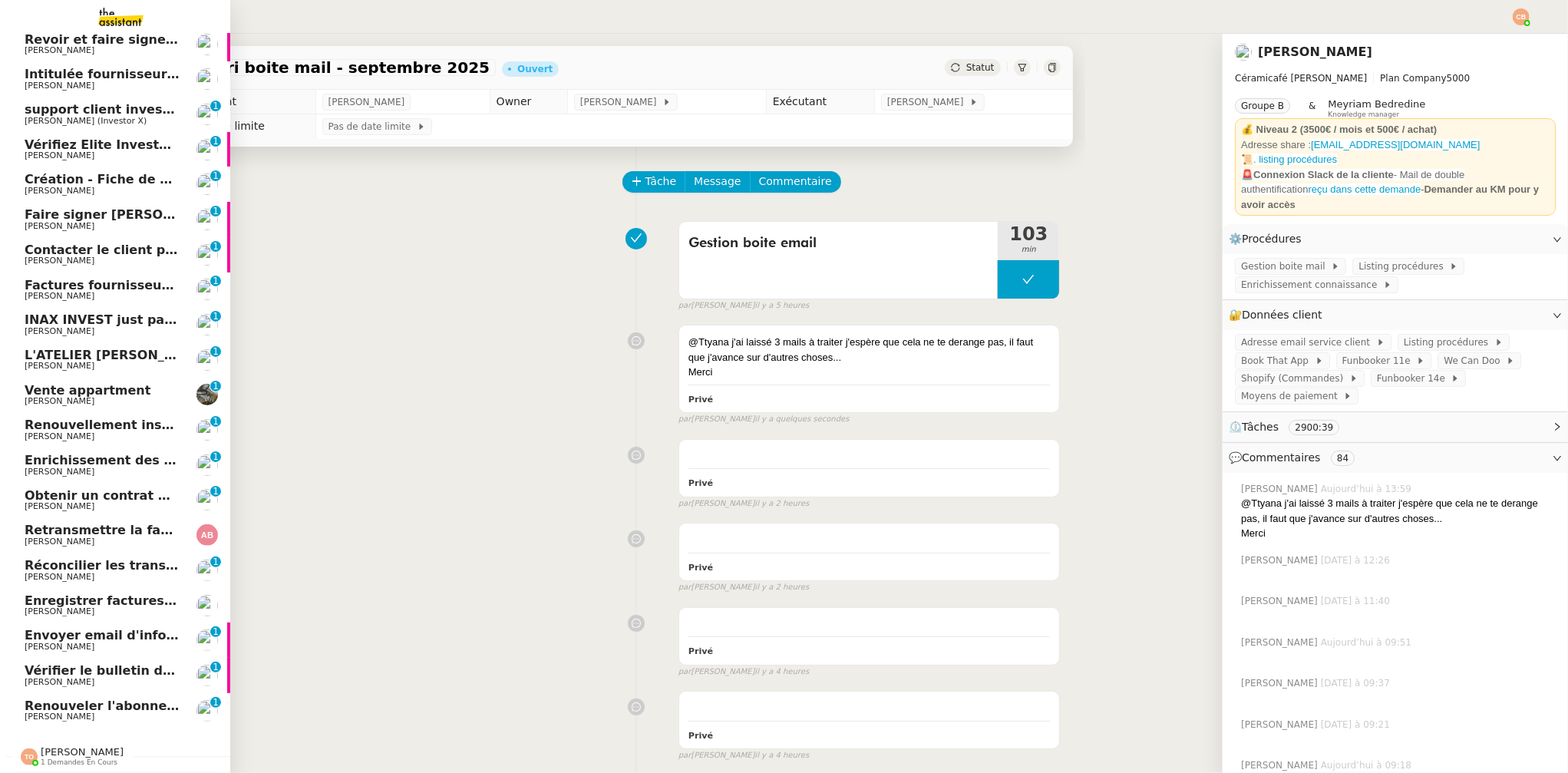
scroll to position [115, 0]
click at [97, 665] on span "[PERSON_NAME]" at bounding box center [101, 717] width 155 height 10
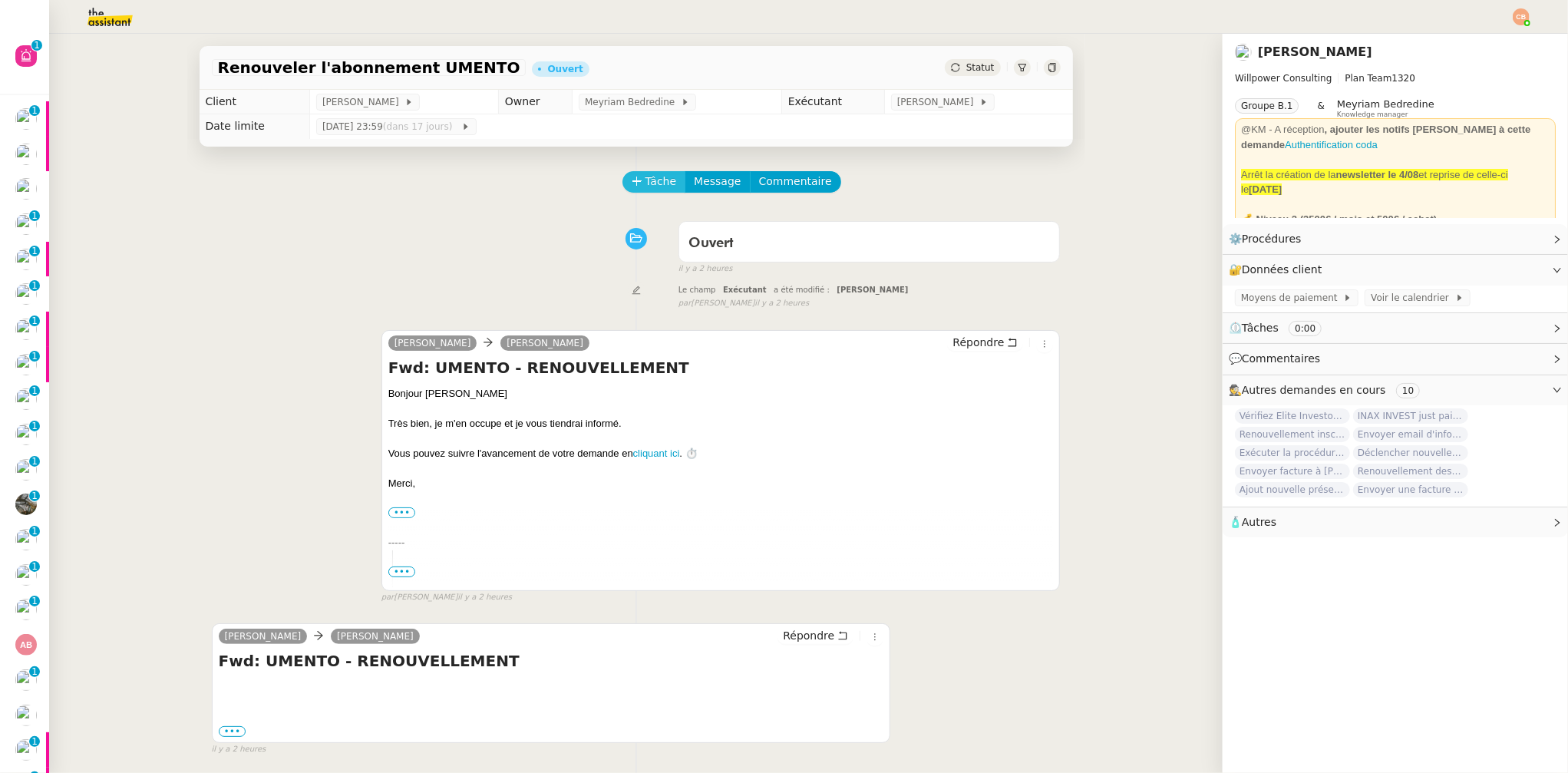
click at [631, 185] on icon at bounding box center [637, 181] width 10 height 10
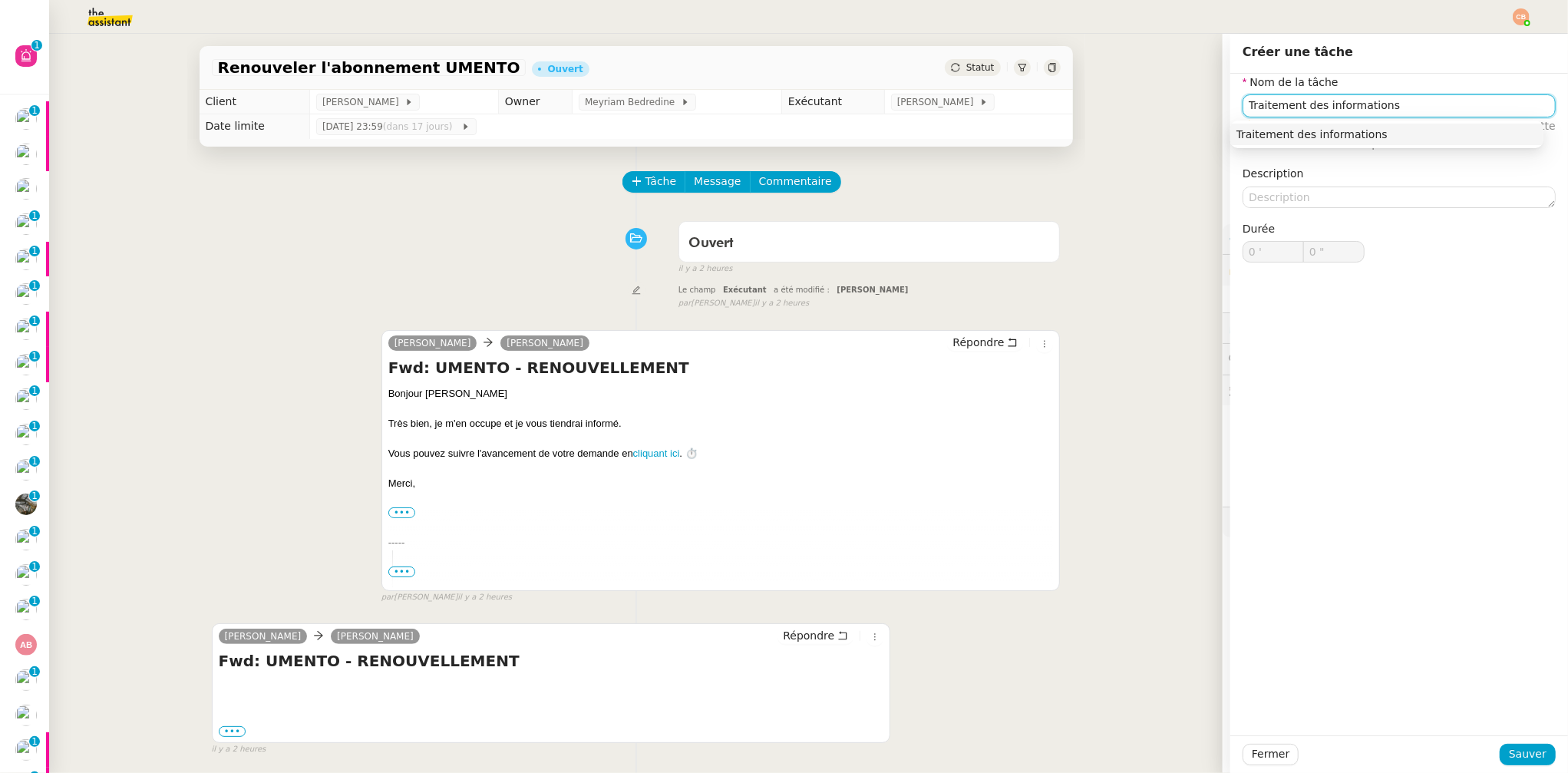
click at [1315, 128] on div "Traitement des informations" at bounding box center [1387, 135] width 301 height 14
type input "Traitement des informations"
click at [1315, 665] on span "Sauver" at bounding box center [1528, 754] width 38 height 17
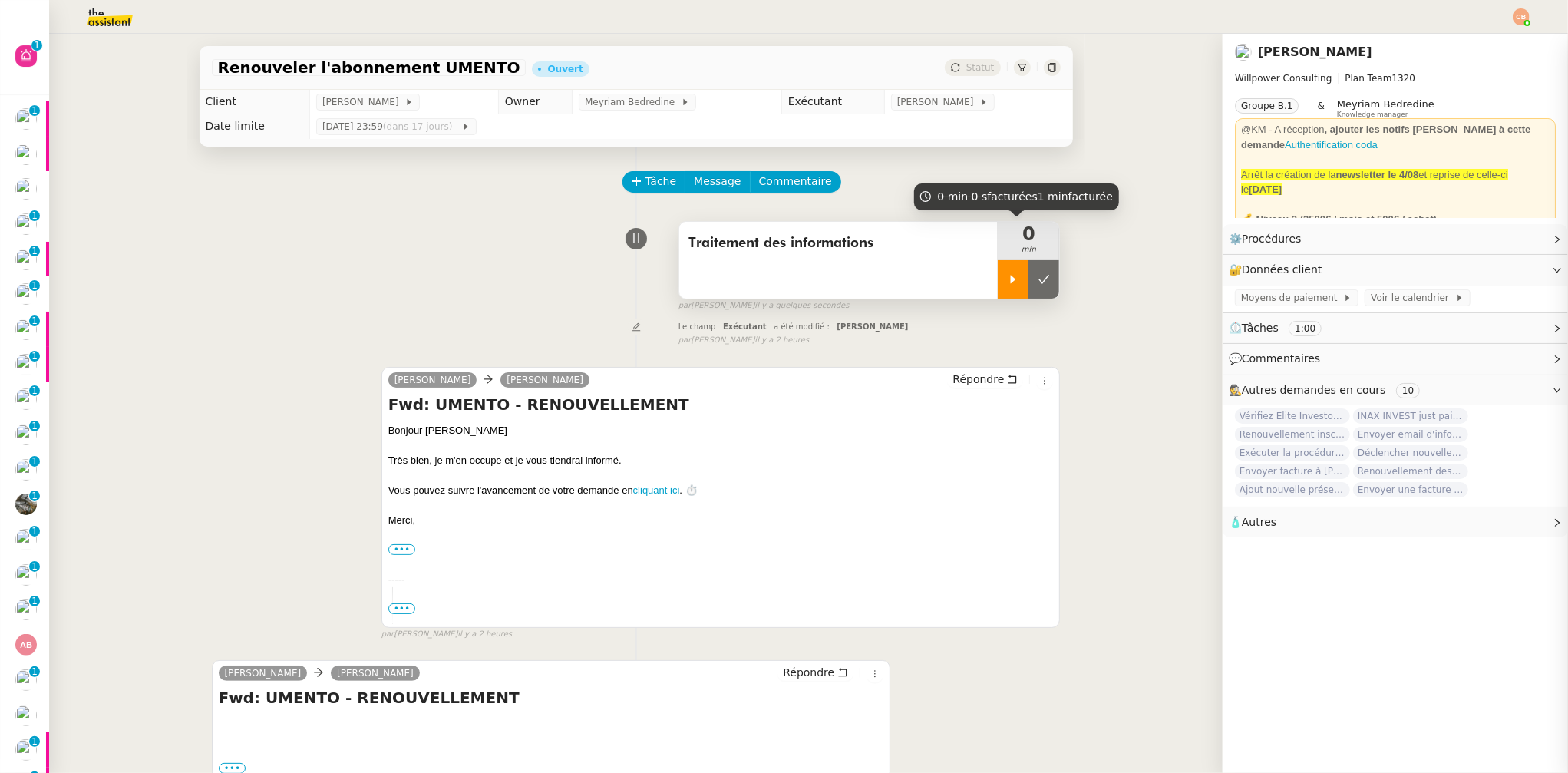
click at [999, 267] on div at bounding box center [1013, 280] width 31 height 38
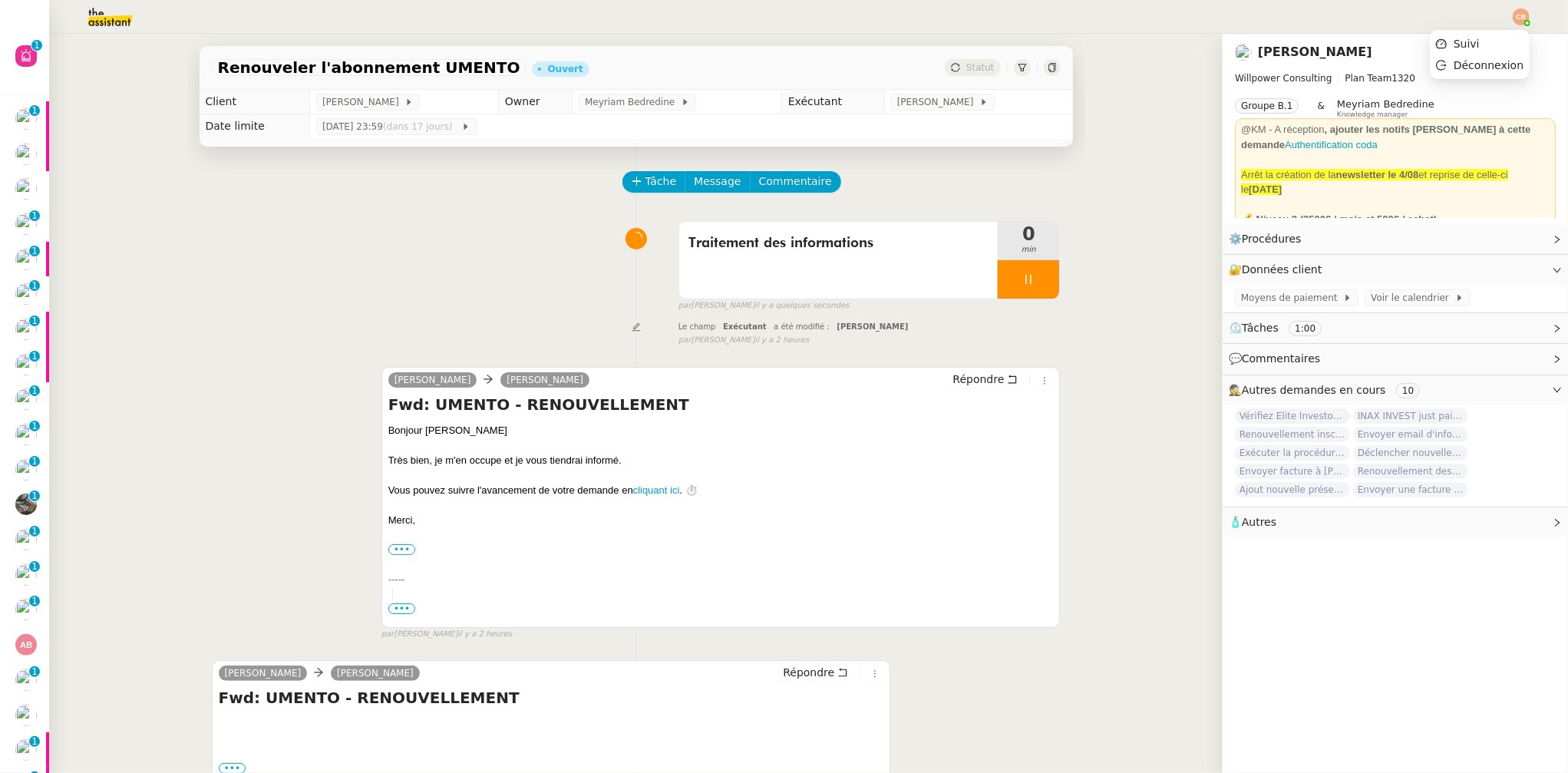
click at [1315, 13] on img at bounding box center [1521, 17] width 17 height 17
click at [1315, 38] on span "Suivi" at bounding box center [1467, 44] width 26 height 12
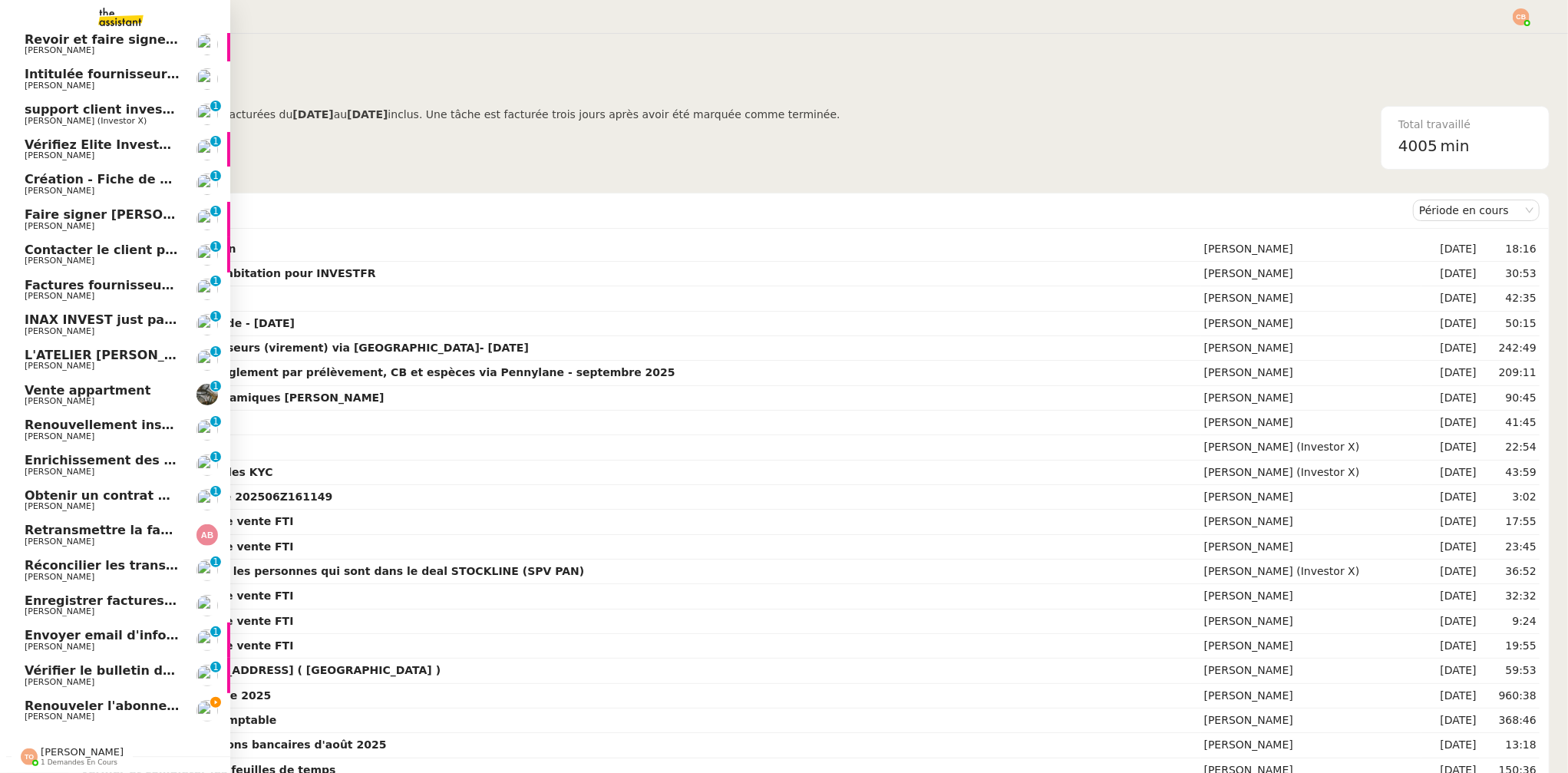
scroll to position [118, 0]
click at [53, 665] on span "Renouveler l'abonnement UMENTO" at bounding box center [145, 706] width 241 height 15
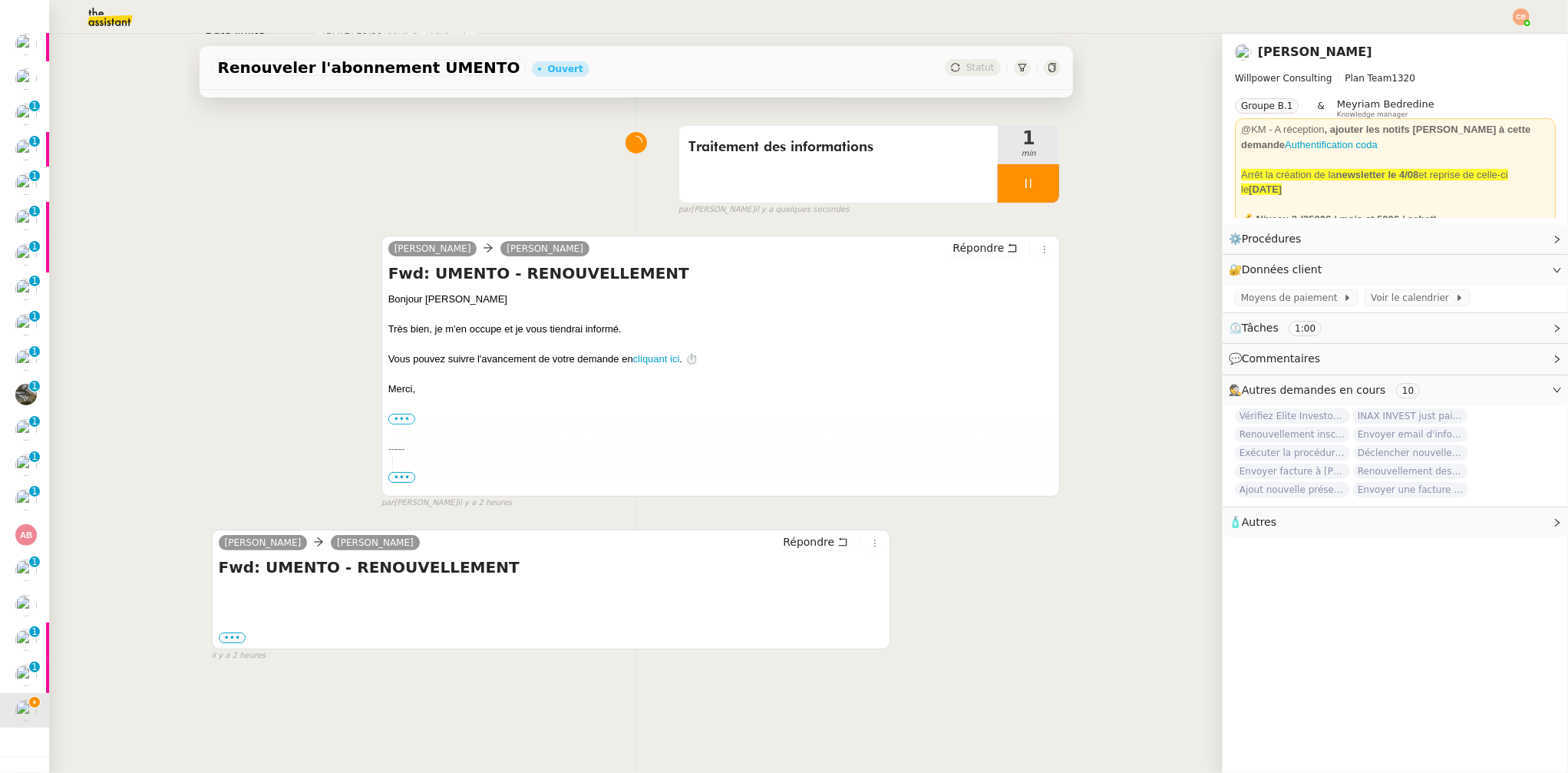
scroll to position [204, 0]
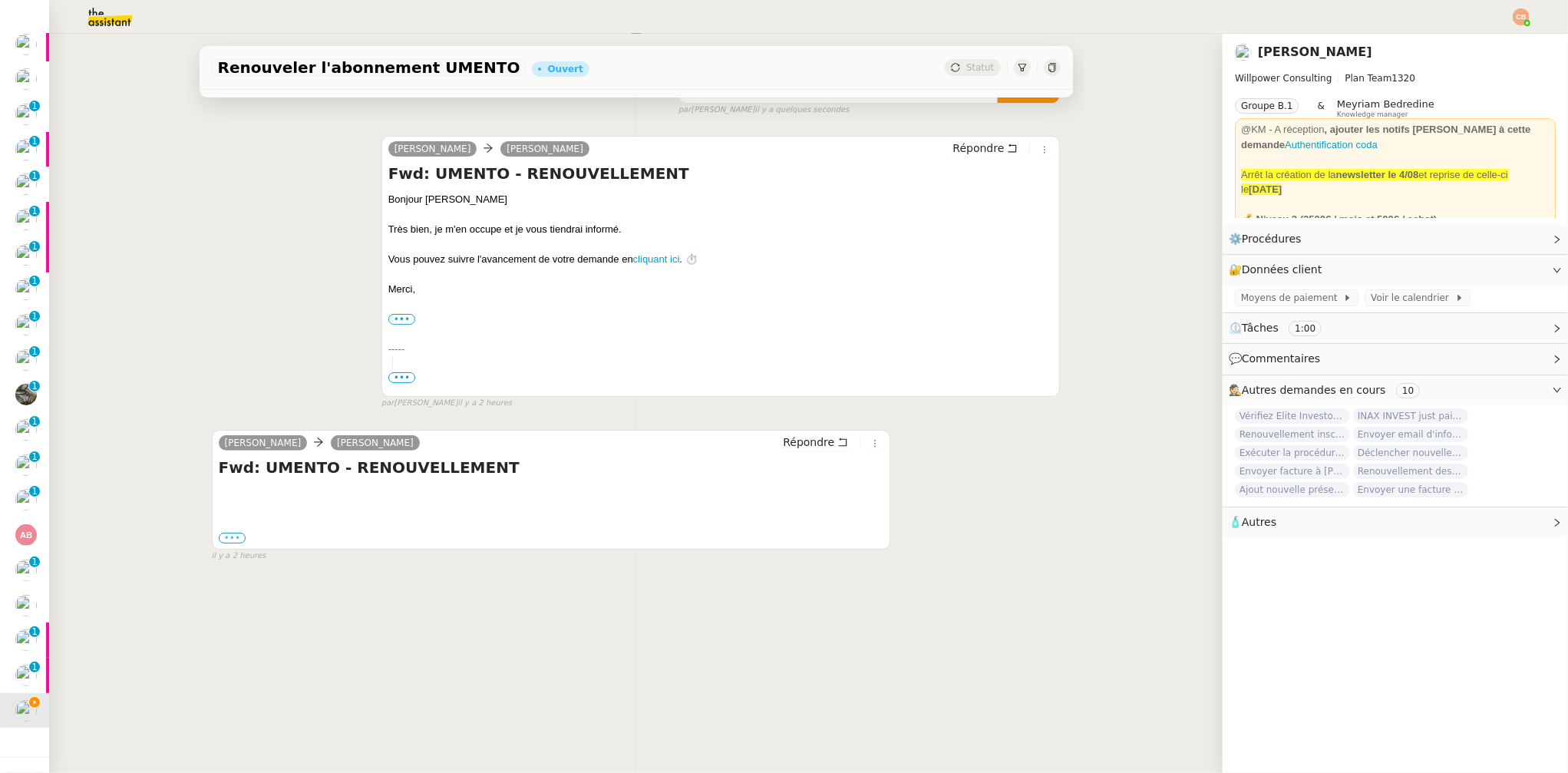
click at [234, 533] on label "•••" at bounding box center [233, 538] width 28 height 10
click at [0, 0] on input "•••" at bounding box center [0, 0] width 0 height 0
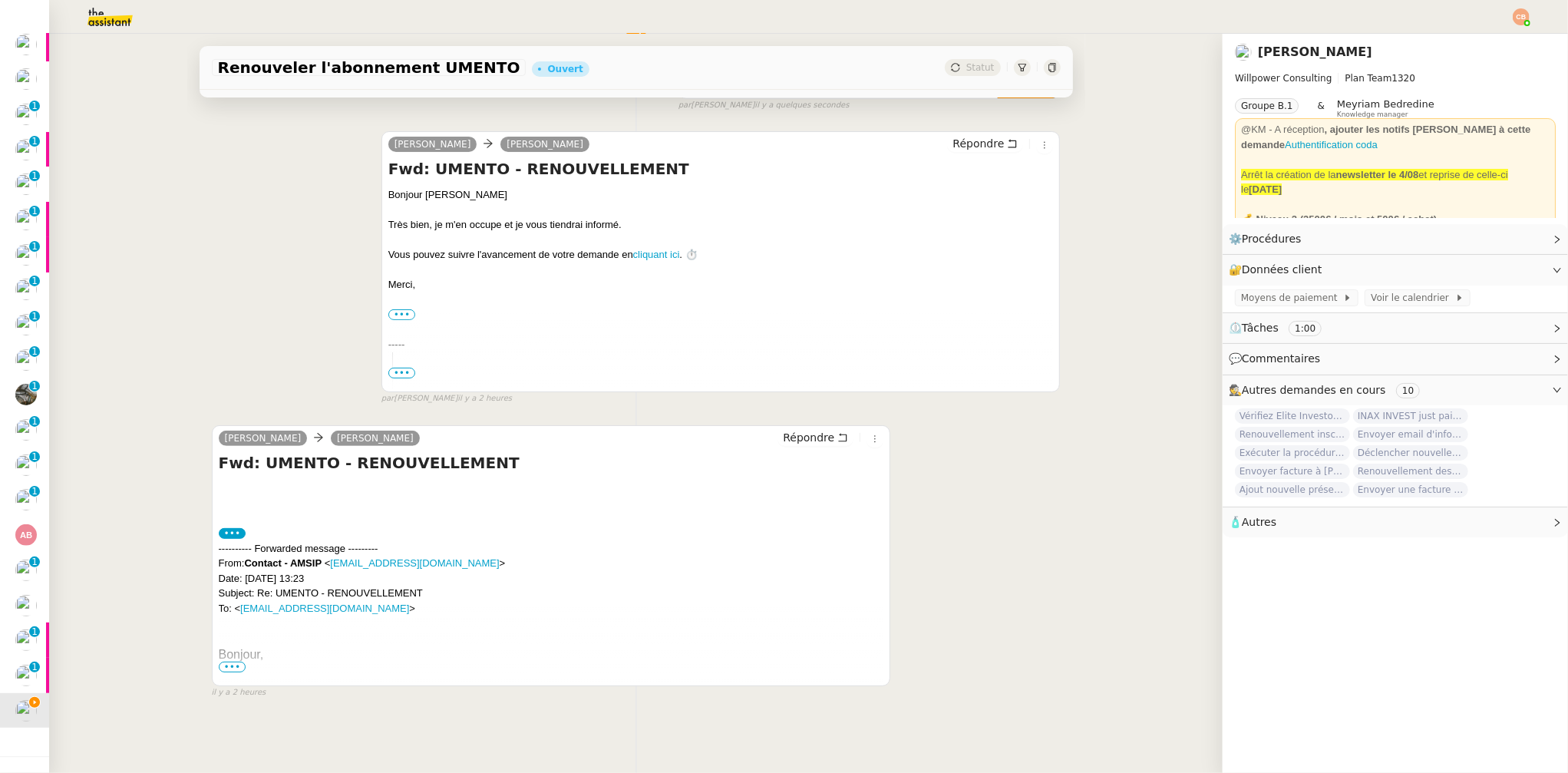
click at [229, 665] on span "•••" at bounding box center [233, 667] width 28 height 10
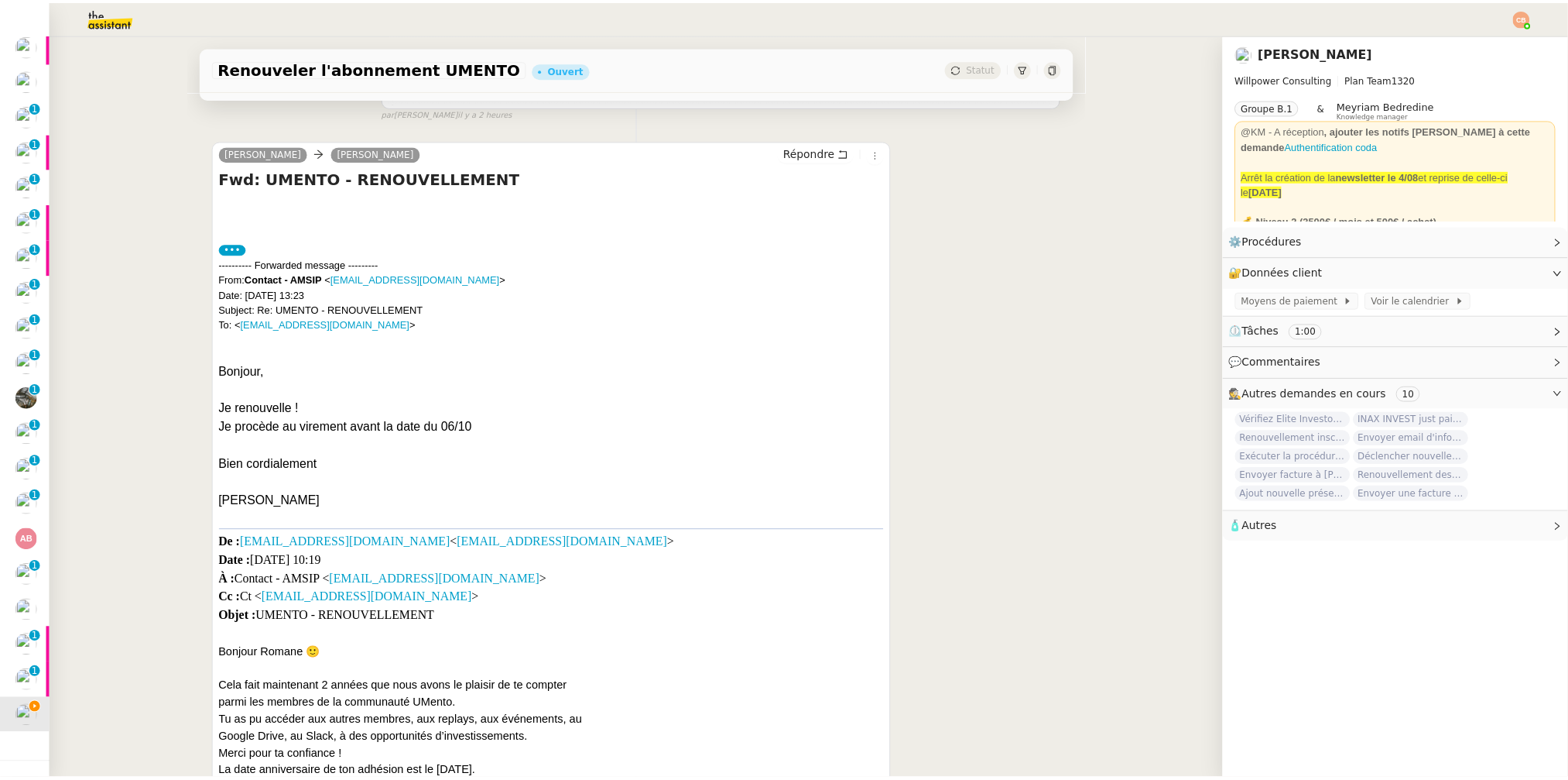
scroll to position [494, 0]
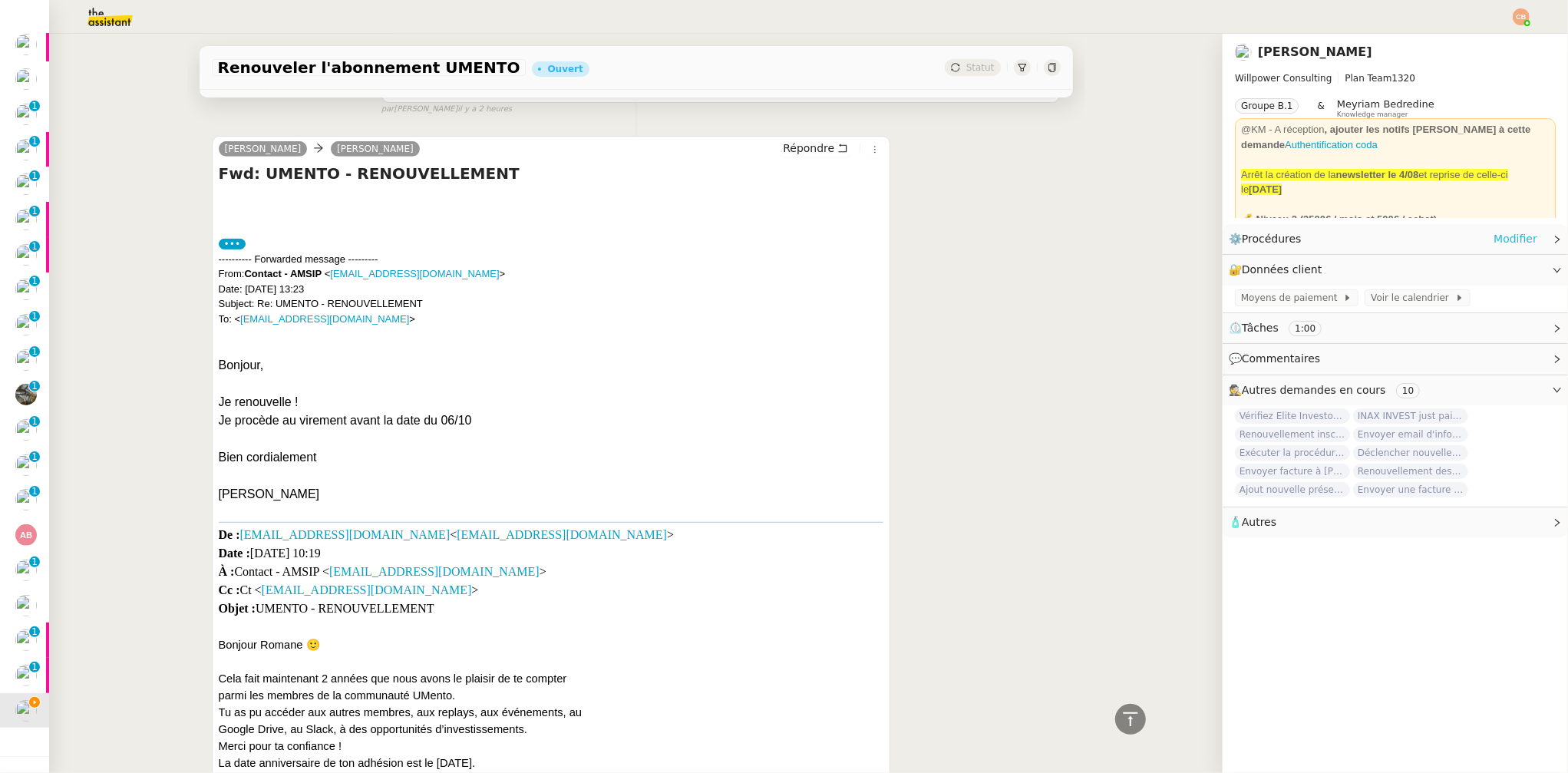
click at [1315, 242] on link "Modifier" at bounding box center [1516, 239] width 44 height 17
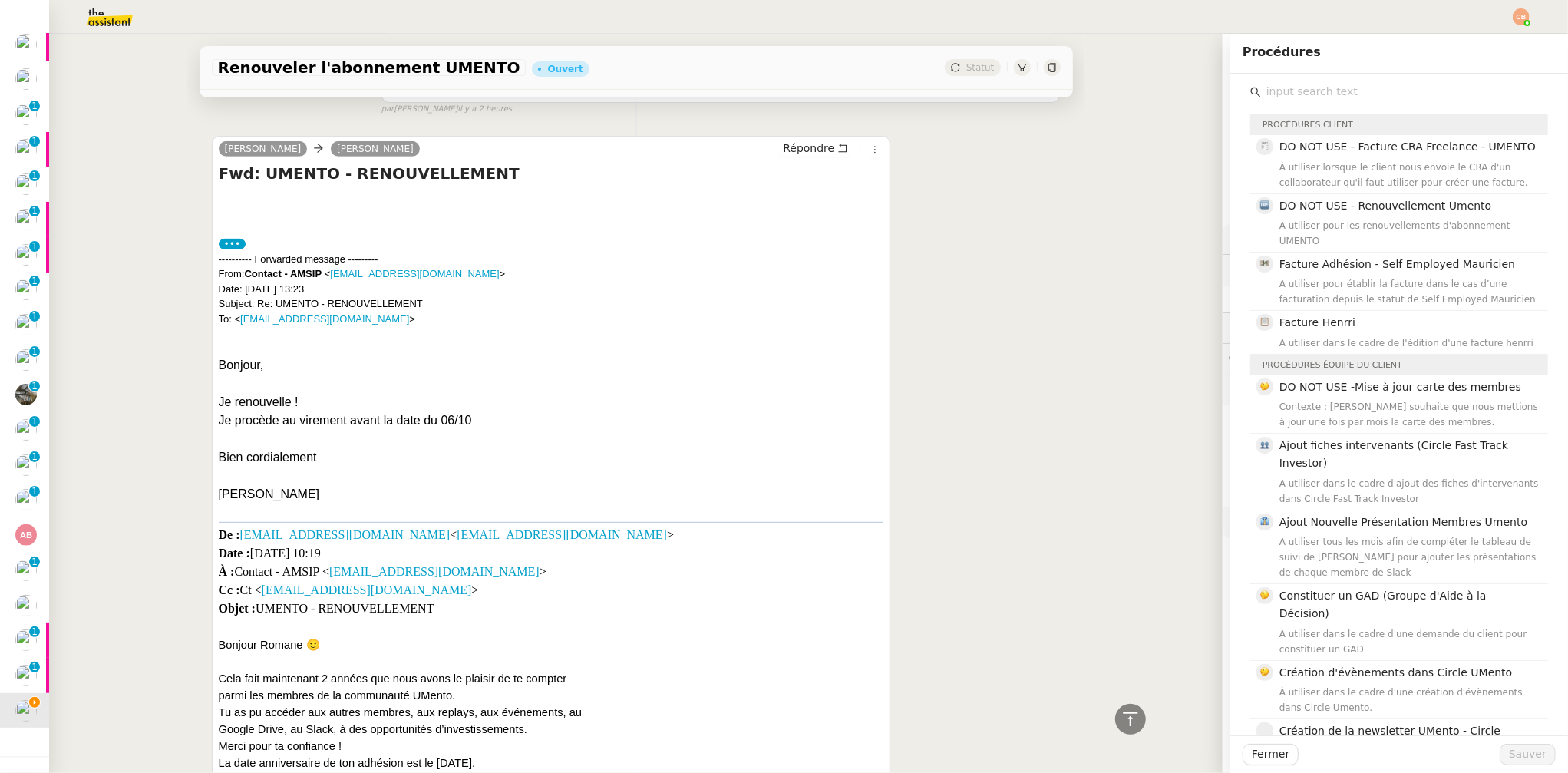
click at [1272, 94] on input "text" at bounding box center [1404, 92] width 287 height 21
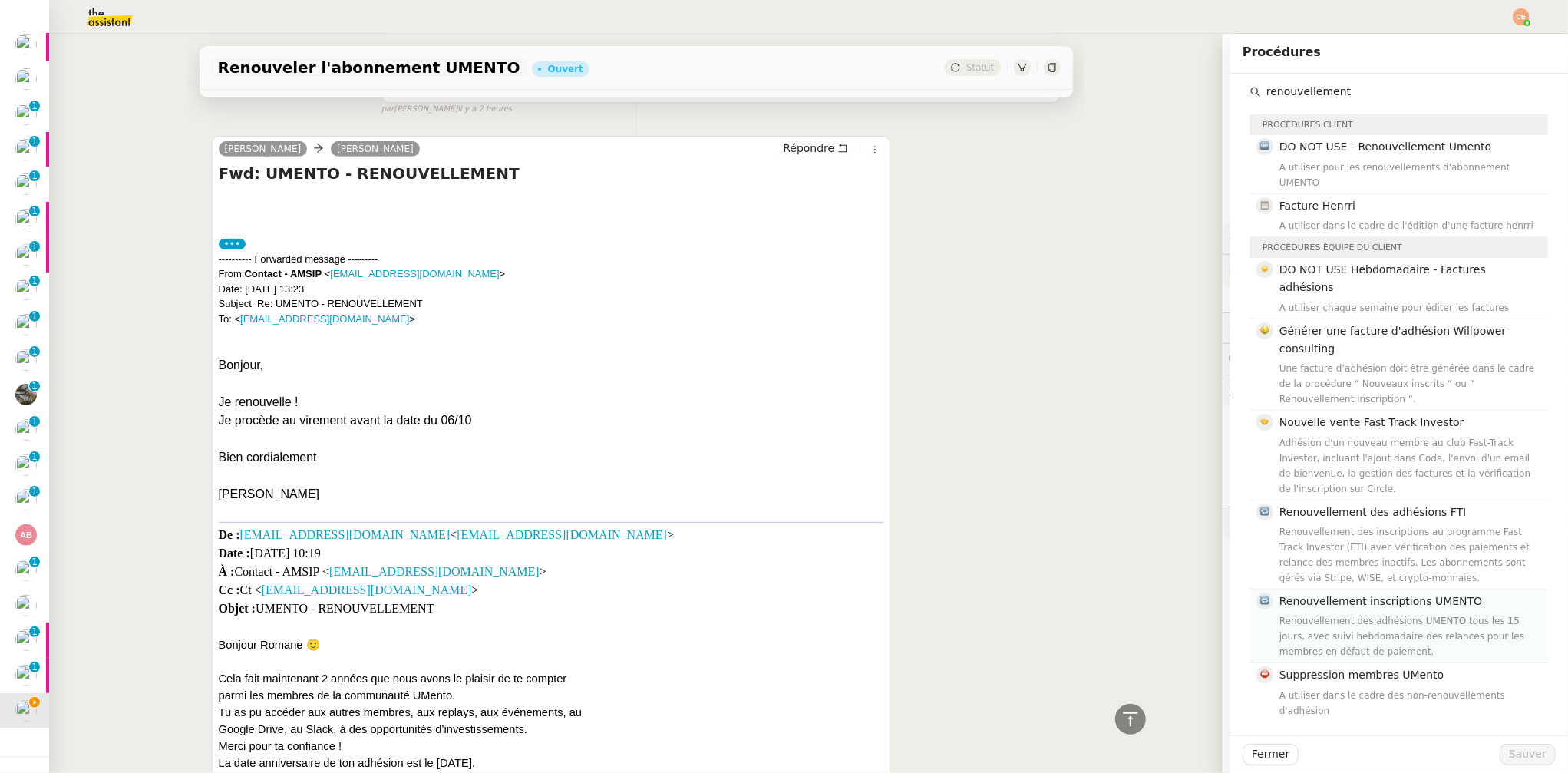
type input "renouvellement"
click at [1315, 613] on div "Renouvellement des adhésions UMENTO tous les 15 jours, avec suivi hebdomadaire …" at bounding box center [1409, 636] width 260 height 46
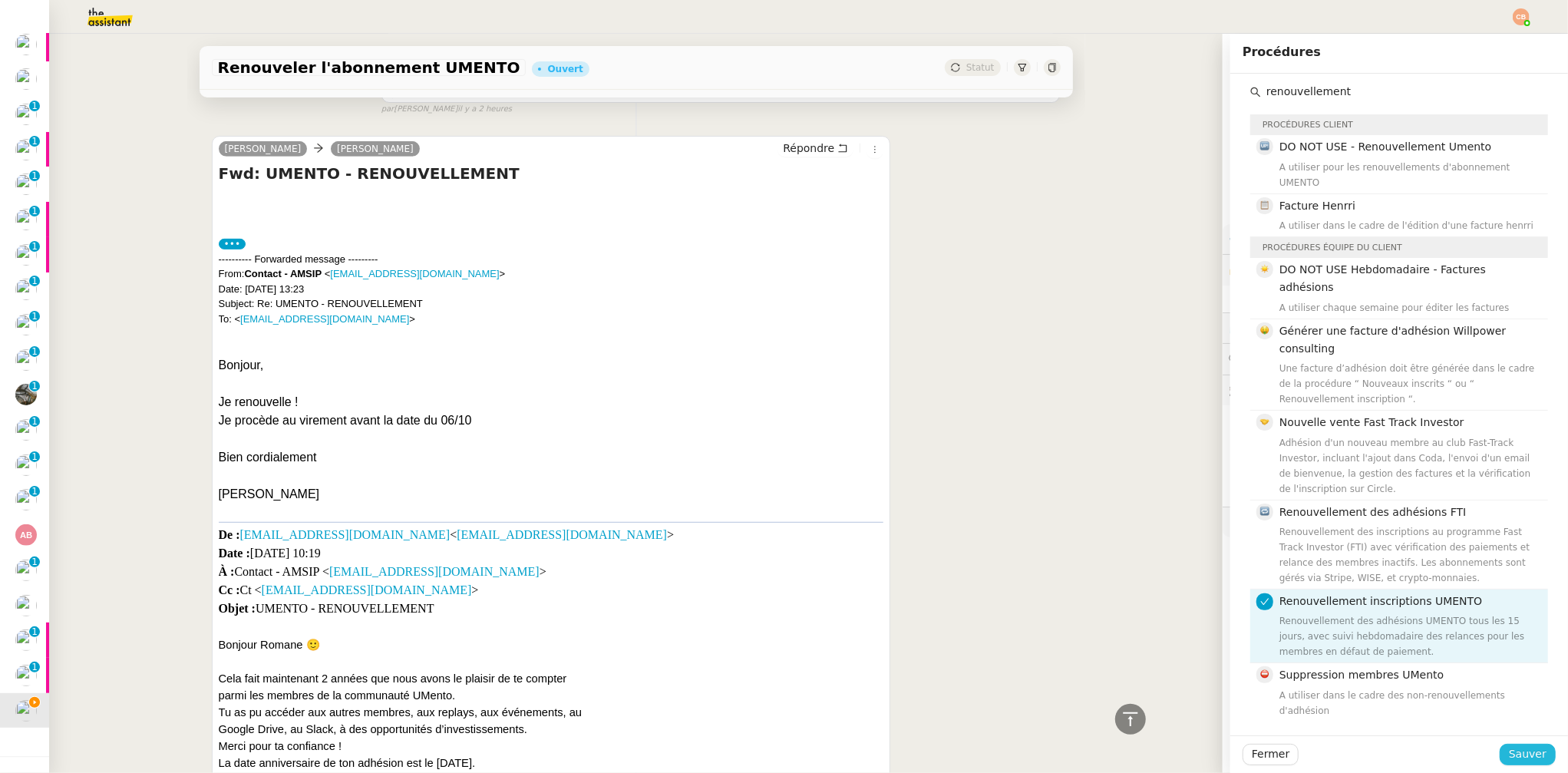
click at [1315, 665] on span "Sauver" at bounding box center [1528, 754] width 38 height 17
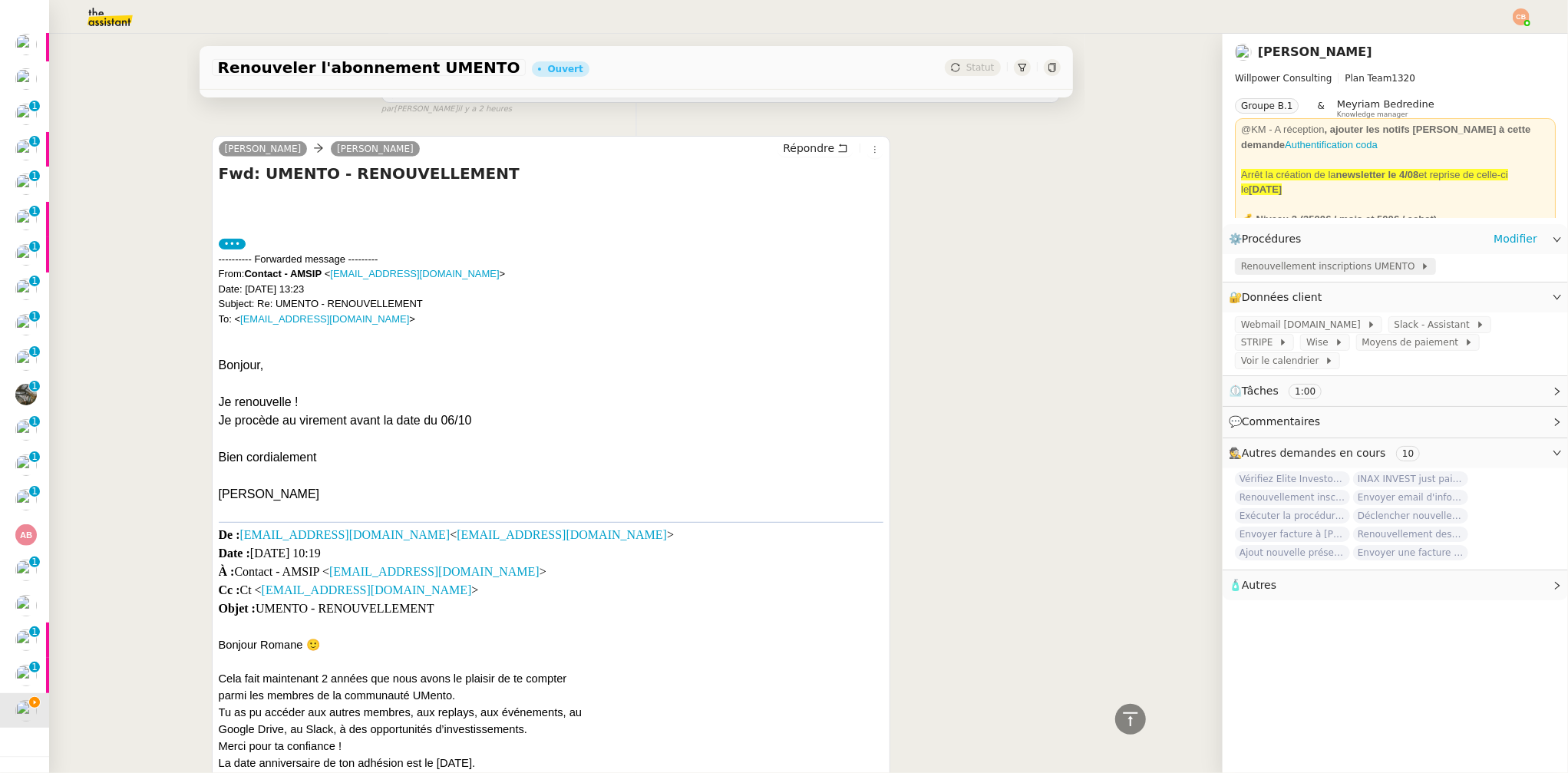
click at [1307, 273] on span "Renouvellement inscriptions UMENTO" at bounding box center [1330, 267] width 179 height 16
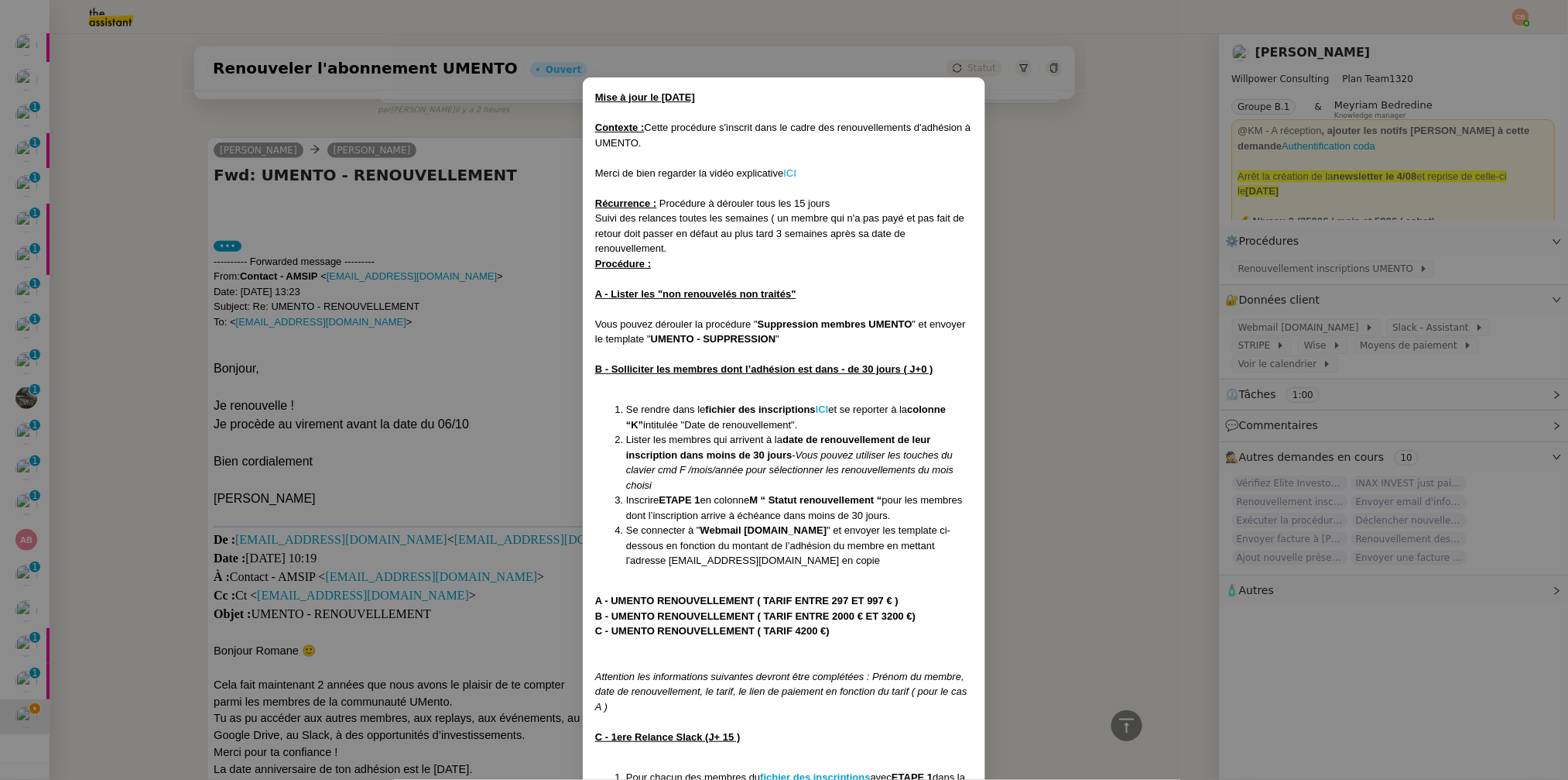
click at [826, 406] on strong "ICI" at bounding box center [822, 409] width 13 height 11
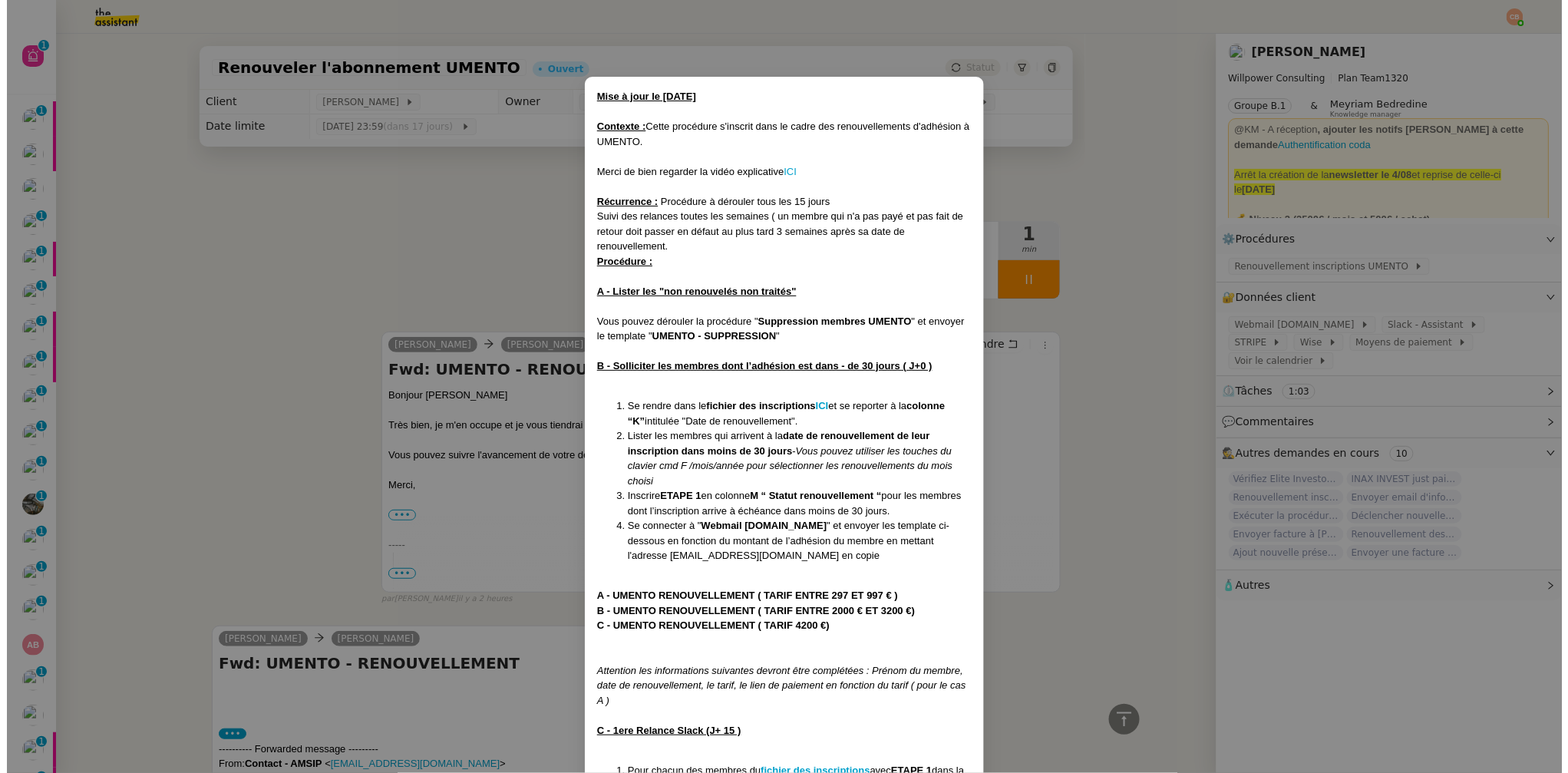
scroll to position [490, 0]
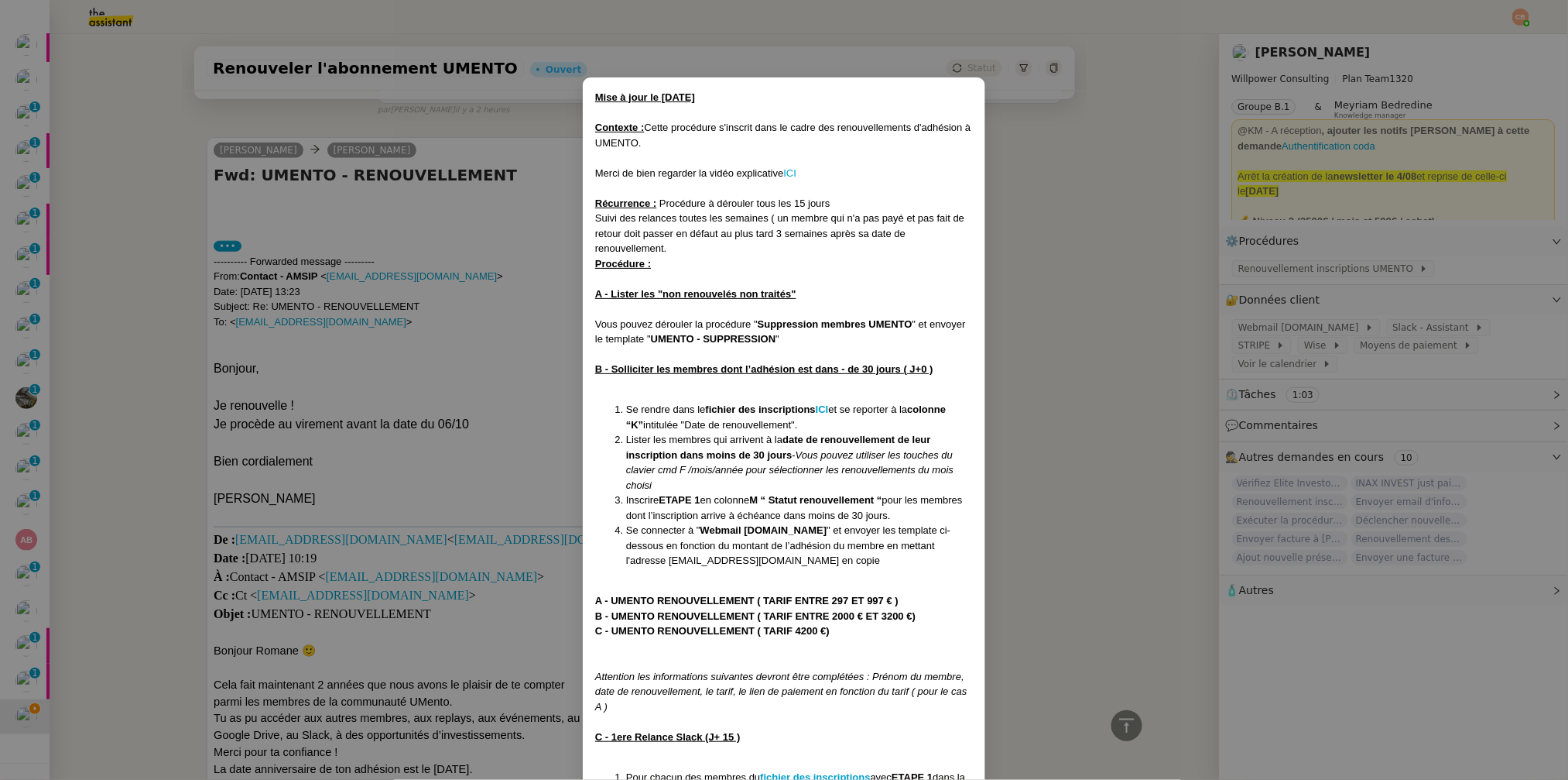
click at [414, 251] on nz-modal-container "Mise à jour le 12/08/2025 Contexte : Cette procédure s'inscrit dans le cadre de…" at bounding box center [784, 390] width 1568 height 780
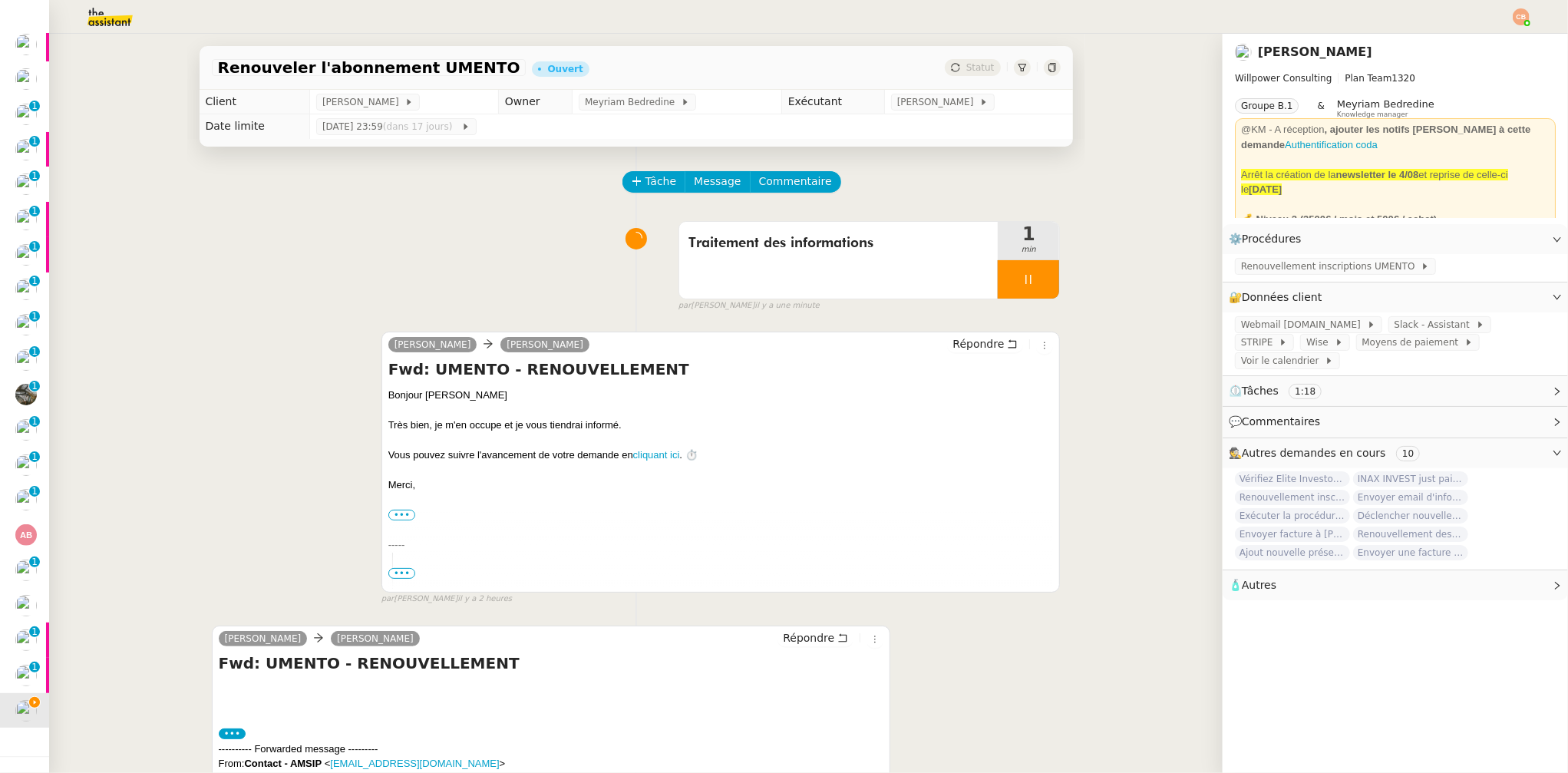
scroll to position [327, 0]
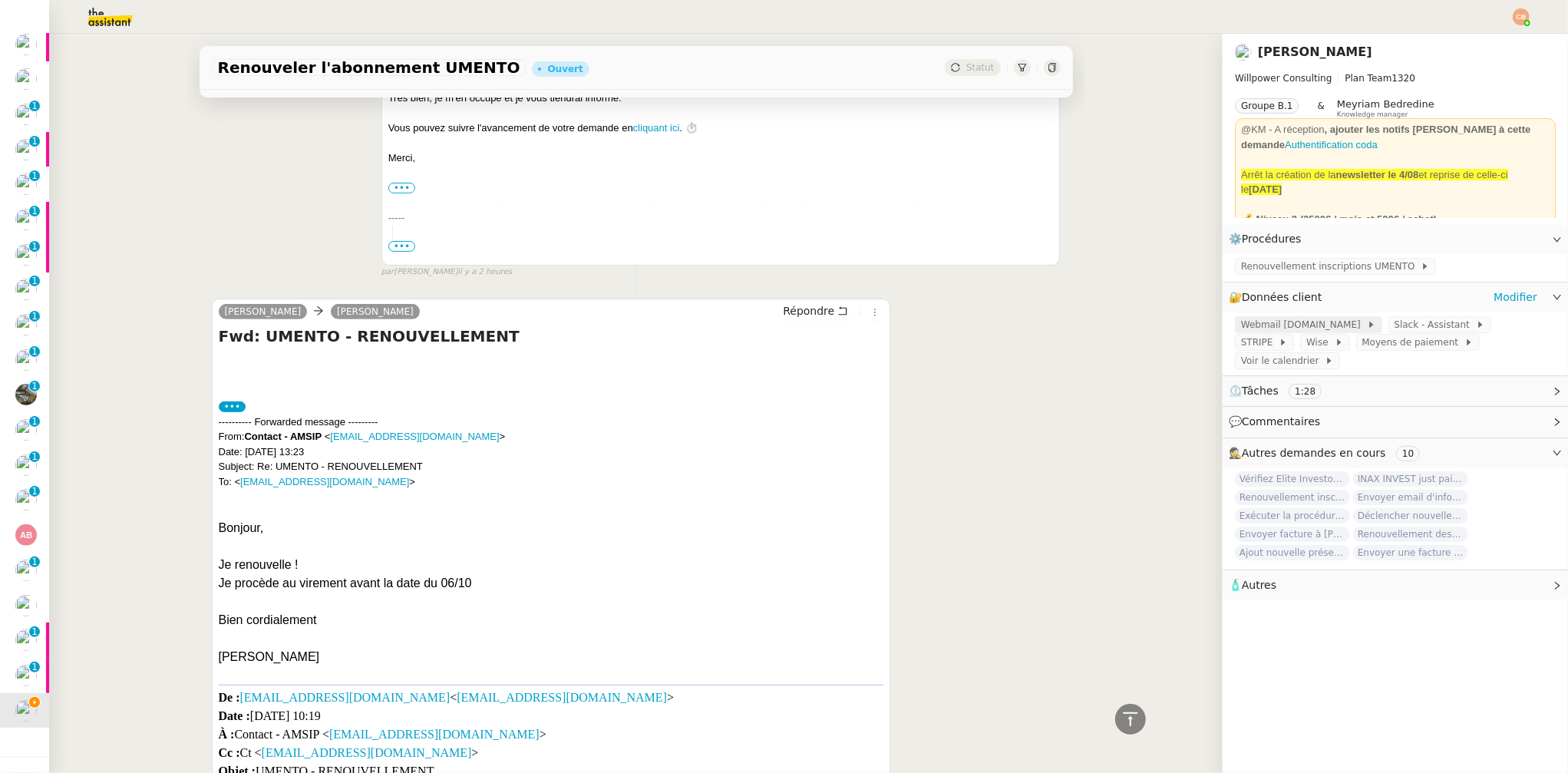
click at [1284, 327] on span "Webmail UMento.me" at bounding box center [1304, 325] width 126 height 16
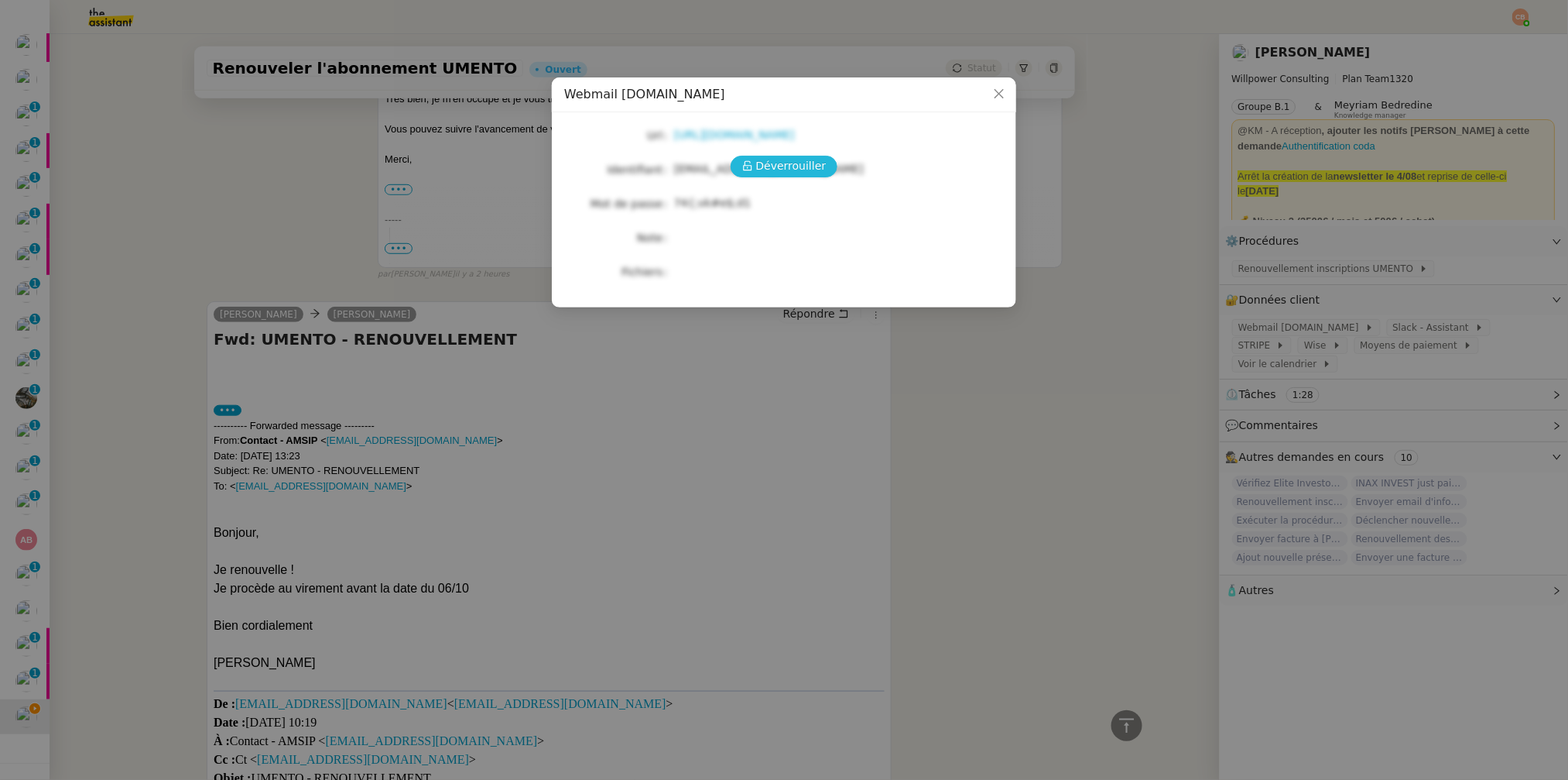
click at [818, 173] on span "Déverrouiller" at bounding box center [792, 166] width 71 height 18
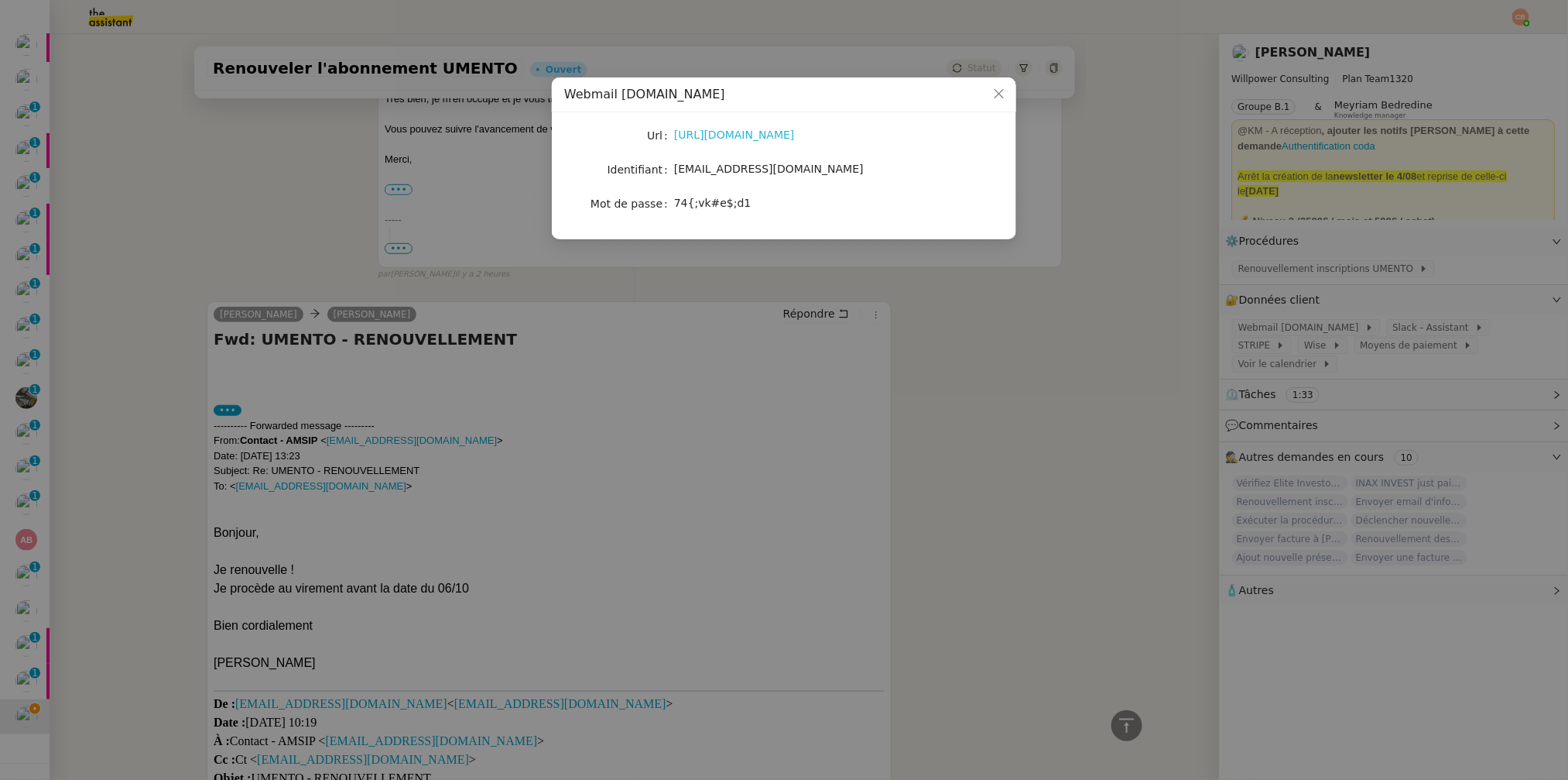
click at [763, 131] on link "https://webmail.umento.me/" at bounding box center [735, 135] width 121 height 12
drag, startPoint x: 674, startPoint y: 169, endPoint x: 842, endPoint y: 161, distance: 168.2
click at [842, 161] on div "theassistant@umento.me" at bounding box center [803, 169] width 257 height 18
drag, startPoint x: 826, startPoint y: 171, endPoint x: 673, endPoint y: 169, distance: 153.0
click at [673, 169] on nz-form-item "Identifiant theassistant@umento.me" at bounding box center [784, 169] width 440 height 22
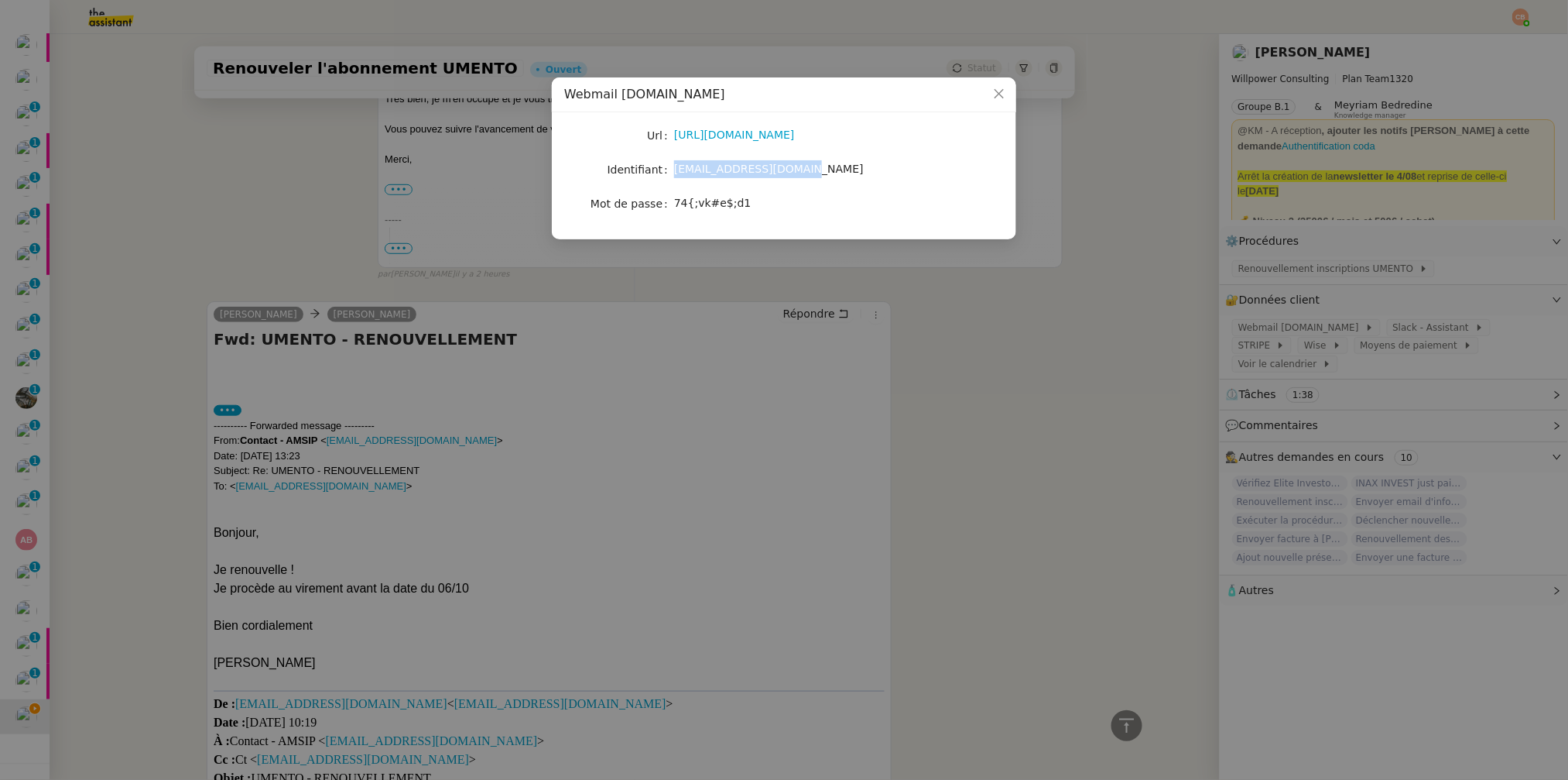
copy nz-form-item "theassistant@umento.me"
drag, startPoint x: 676, startPoint y: 201, endPoint x: 774, endPoint y: 198, distance: 98.0
click at [774, 198] on div "74{;vk#e$;d1" at bounding box center [803, 203] width 257 height 18
copy span "74{;vk#e$;d1"
click at [231, 255] on nz-modal-container "Webmail UMento.me Url https://webmail.umento.me/ Identifiant theassistant@ument…" at bounding box center [784, 390] width 1568 height 780
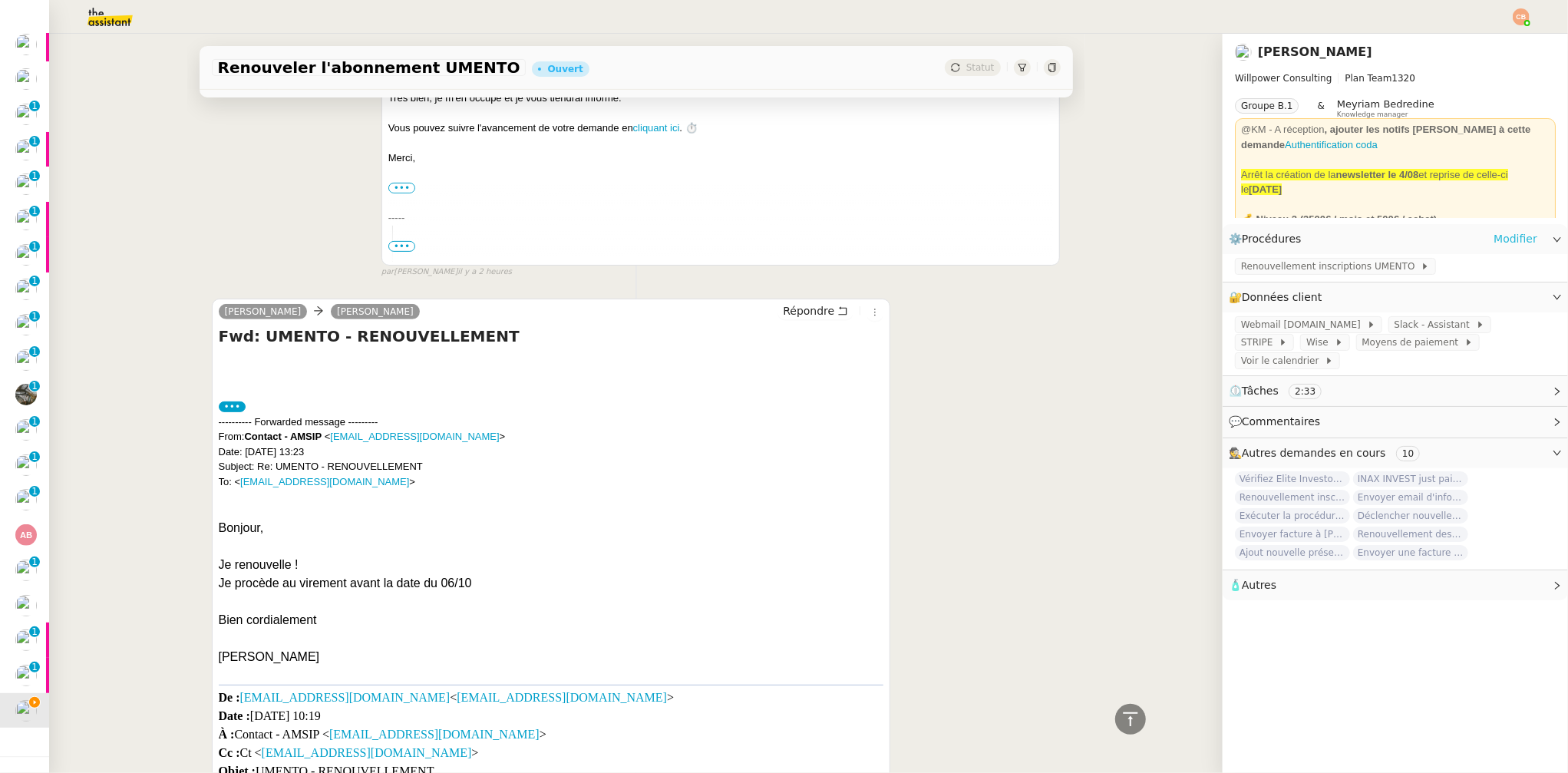
click at [1494, 237] on link "Modifier" at bounding box center [1516, 239] width 44 height 17
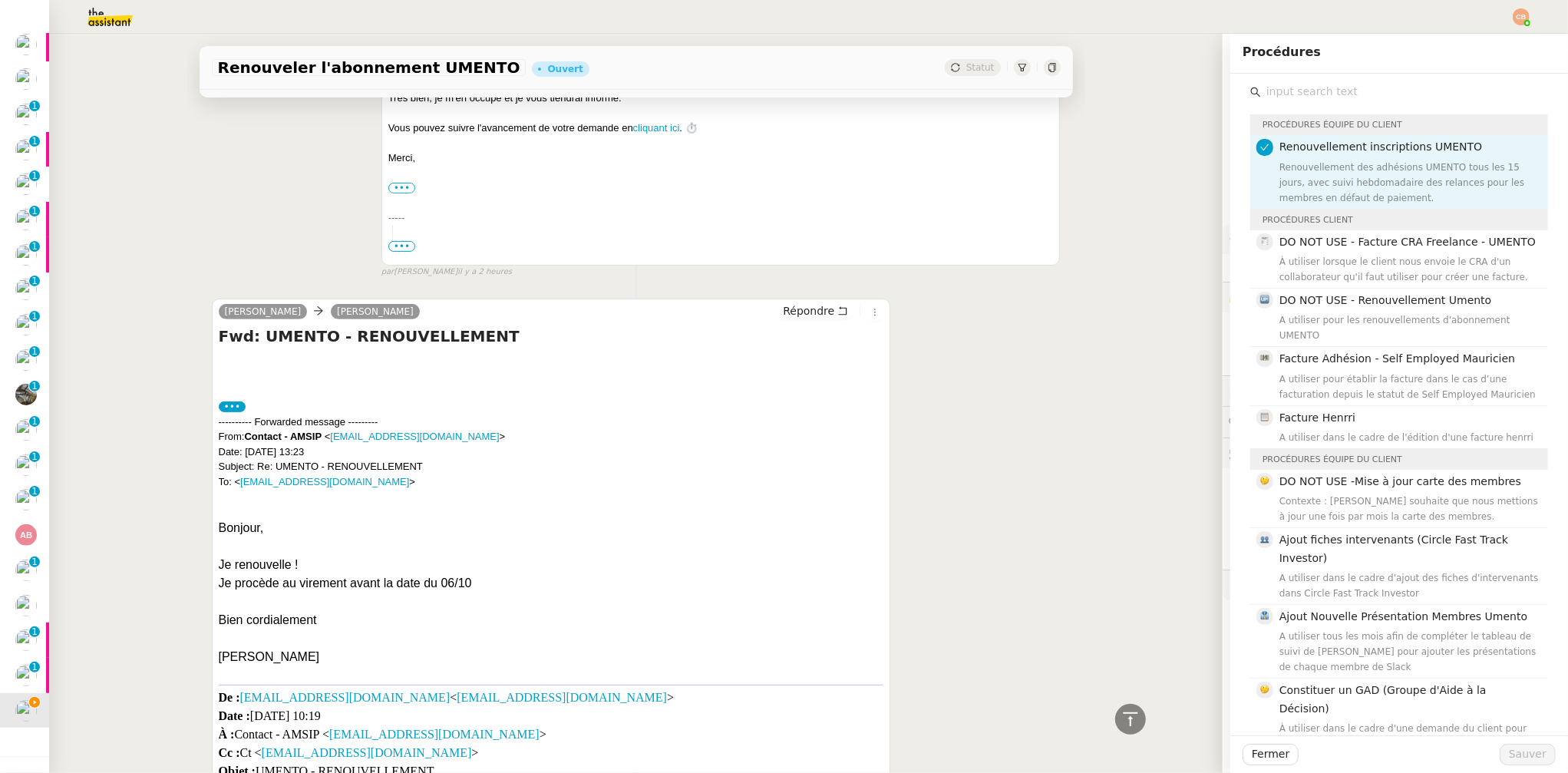
click at [1306, 92] on input "text" at bounding box center [1404, 92] width 287 height 21
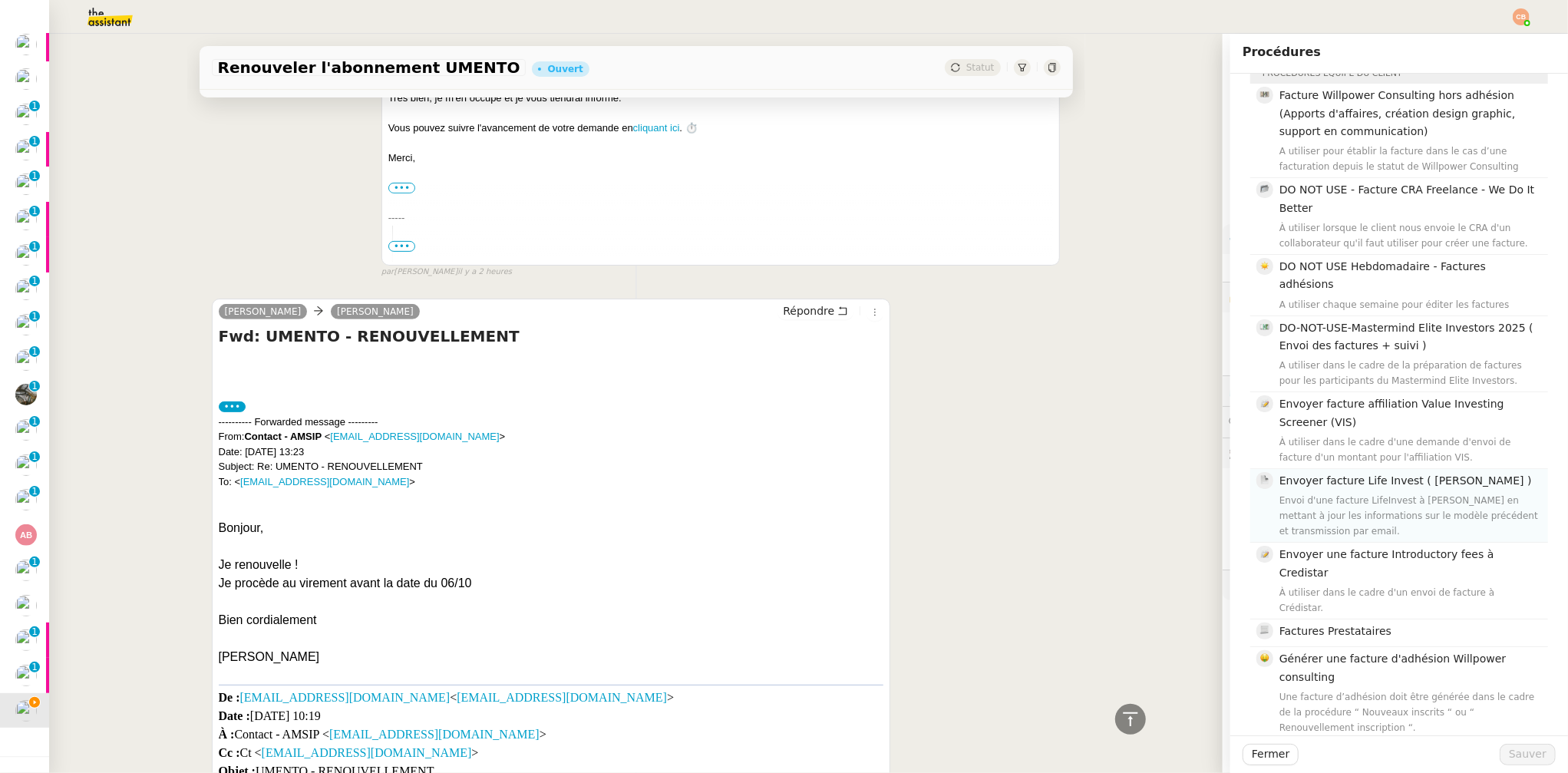
scroll to position [491, 0]
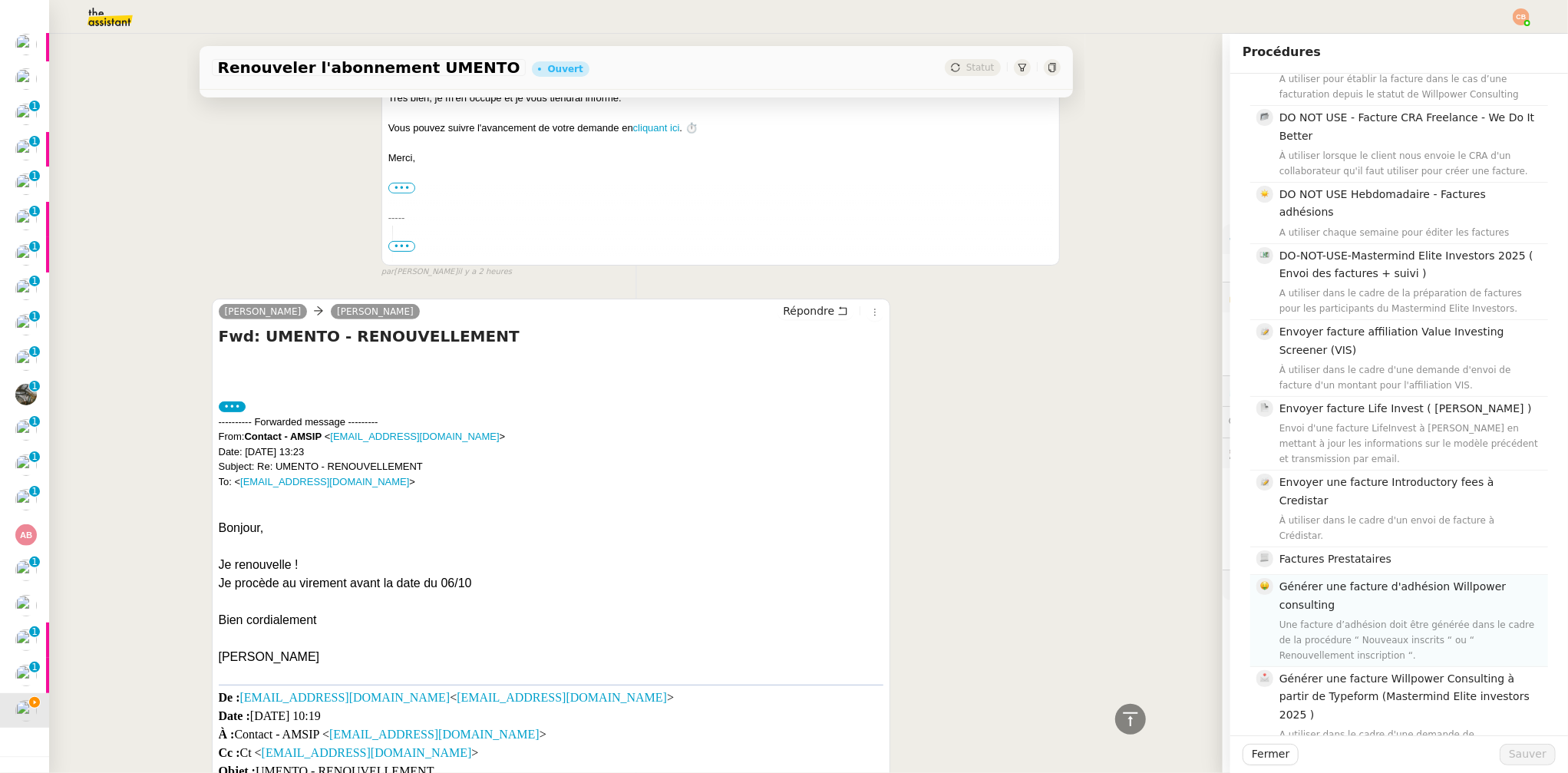
type input "facture"
click at [1363, 578] on div "Générer une facture d'adhésion Willpower consulting Une facture d’adhésion doit…" at bounding box center [1409, 620] width 260 height 85
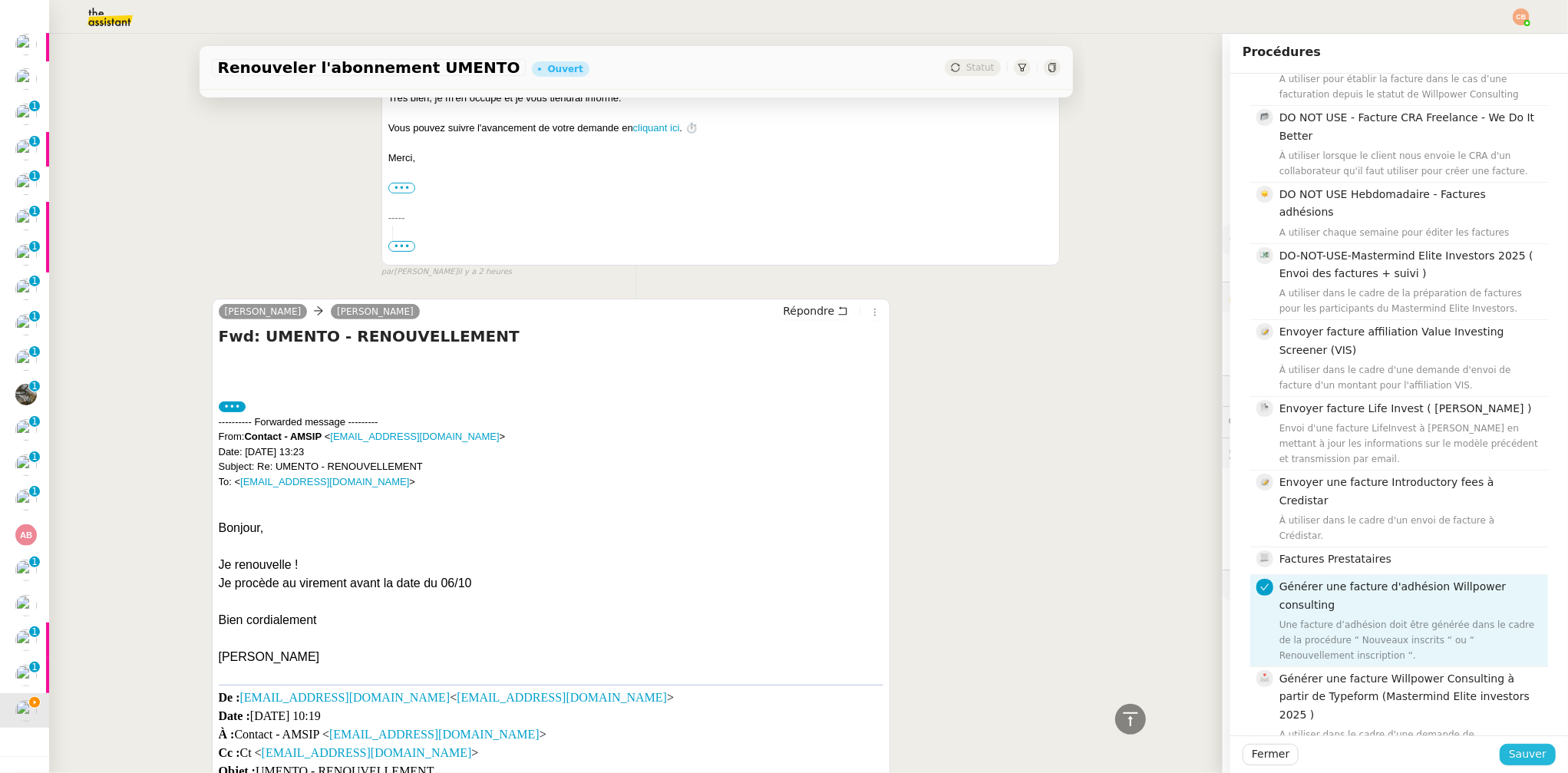
click at [1509, 750] on span "Sauver" at bounding box center [1528, 754] width 38 height 17
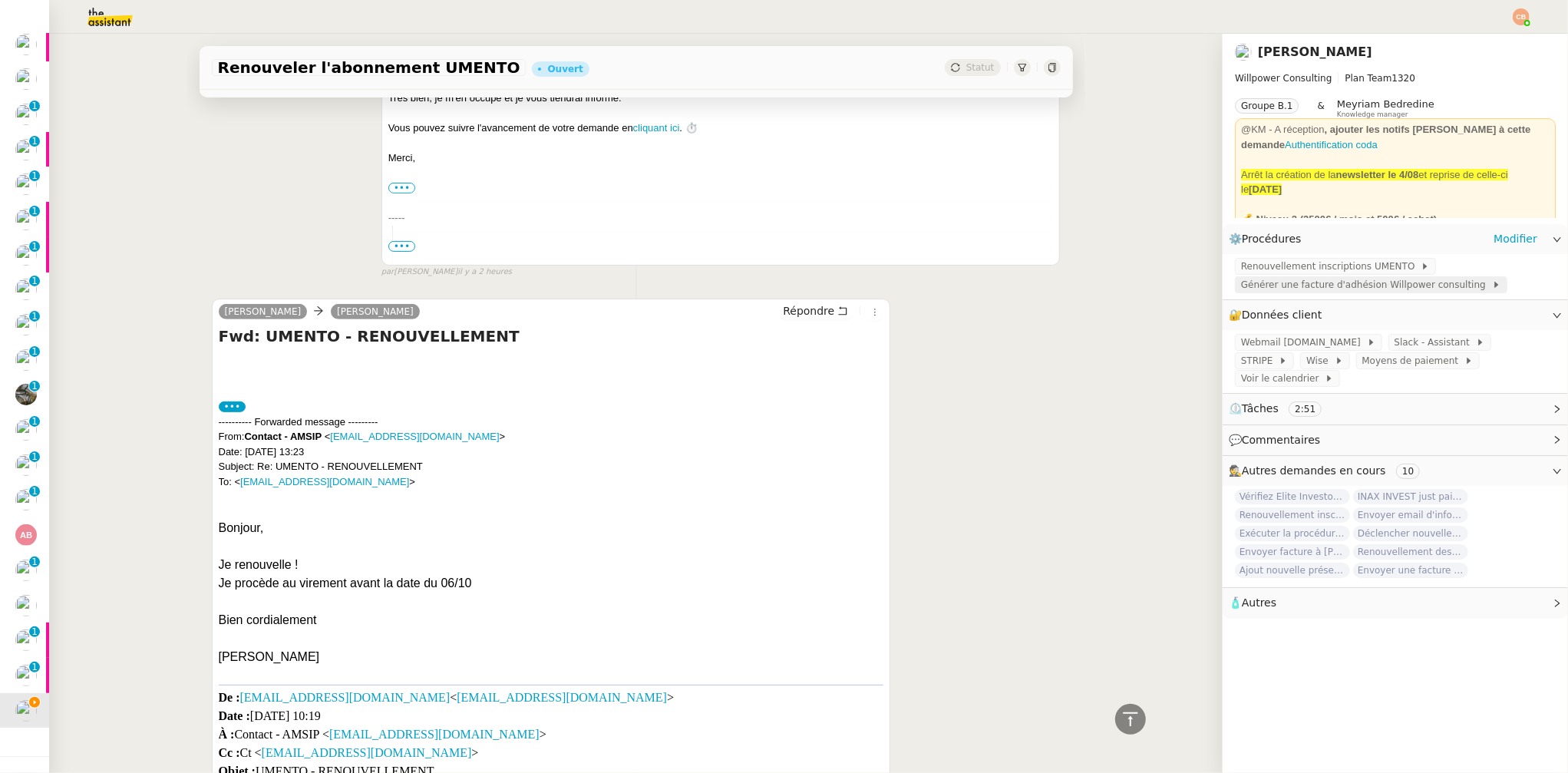
click at [1280, 288] on span "Générer une facture d'adhésion Willpower consulting" at bounding box center [1366, 285] width 251 height 16
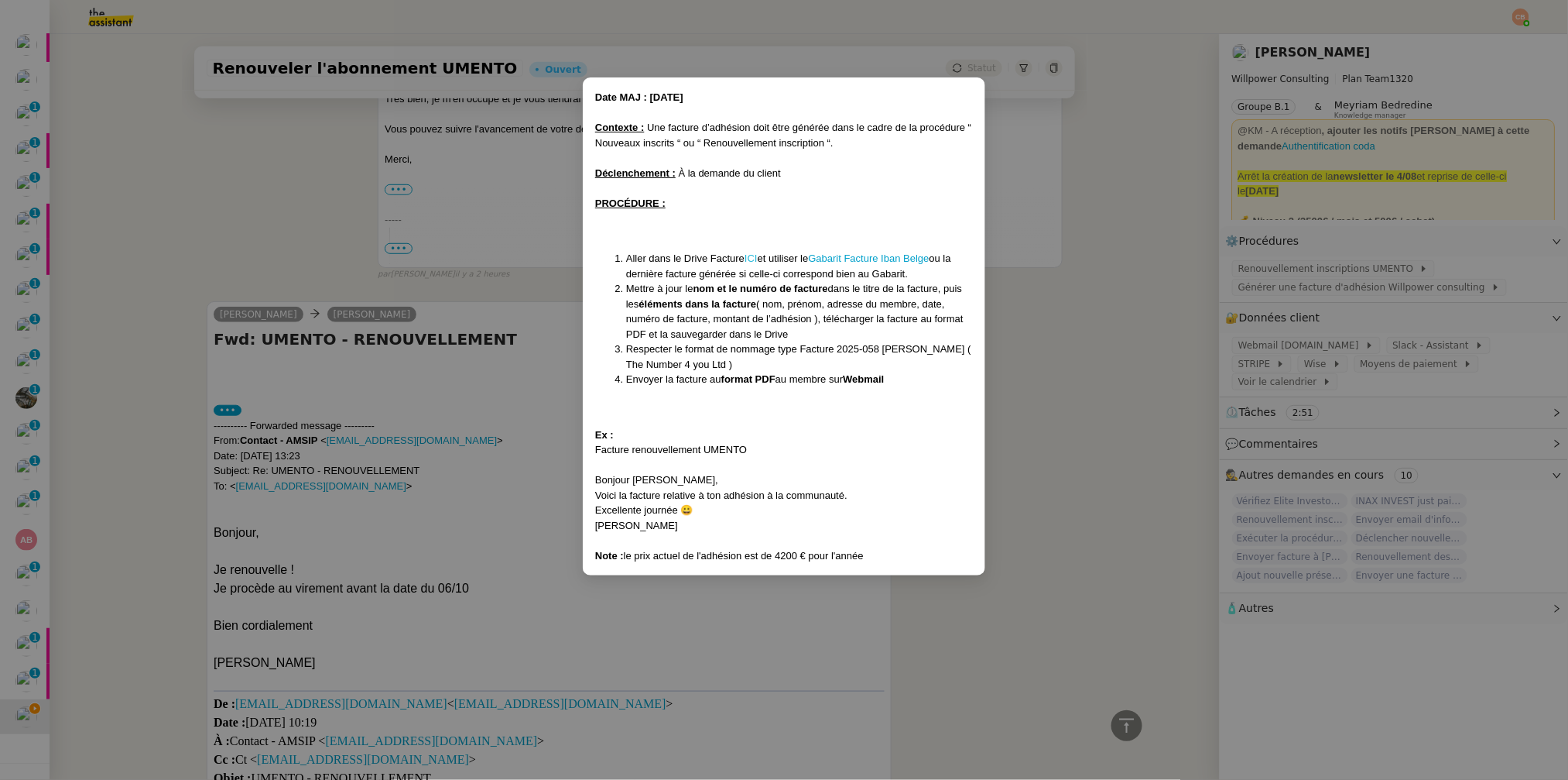
click at [750, 257] on link "ICI" at bounding box center [750, 258] width 13 height 11
drag, startPoint x: 663, startPoint y: 498, endPoint x: 704, endPoint y: 521, distance: 47.0
click at [704, 521] on div "Date MAJ : 24/ 04/2025 Contexte : Une facture d’adhésion doit être générée dans…" at bounding box center [784, 326] width 377 height 473
copy div "relative à ton adhésion à la communauté. Excellente journée 😀 Camille"
click at [282, 288] on nz-modal-container "Date MAJ : 24/ 04/2025 Contexte : Une facture d’adhésion doit être générée dans…" at bounding box center [784, 390] width 1568 height 780
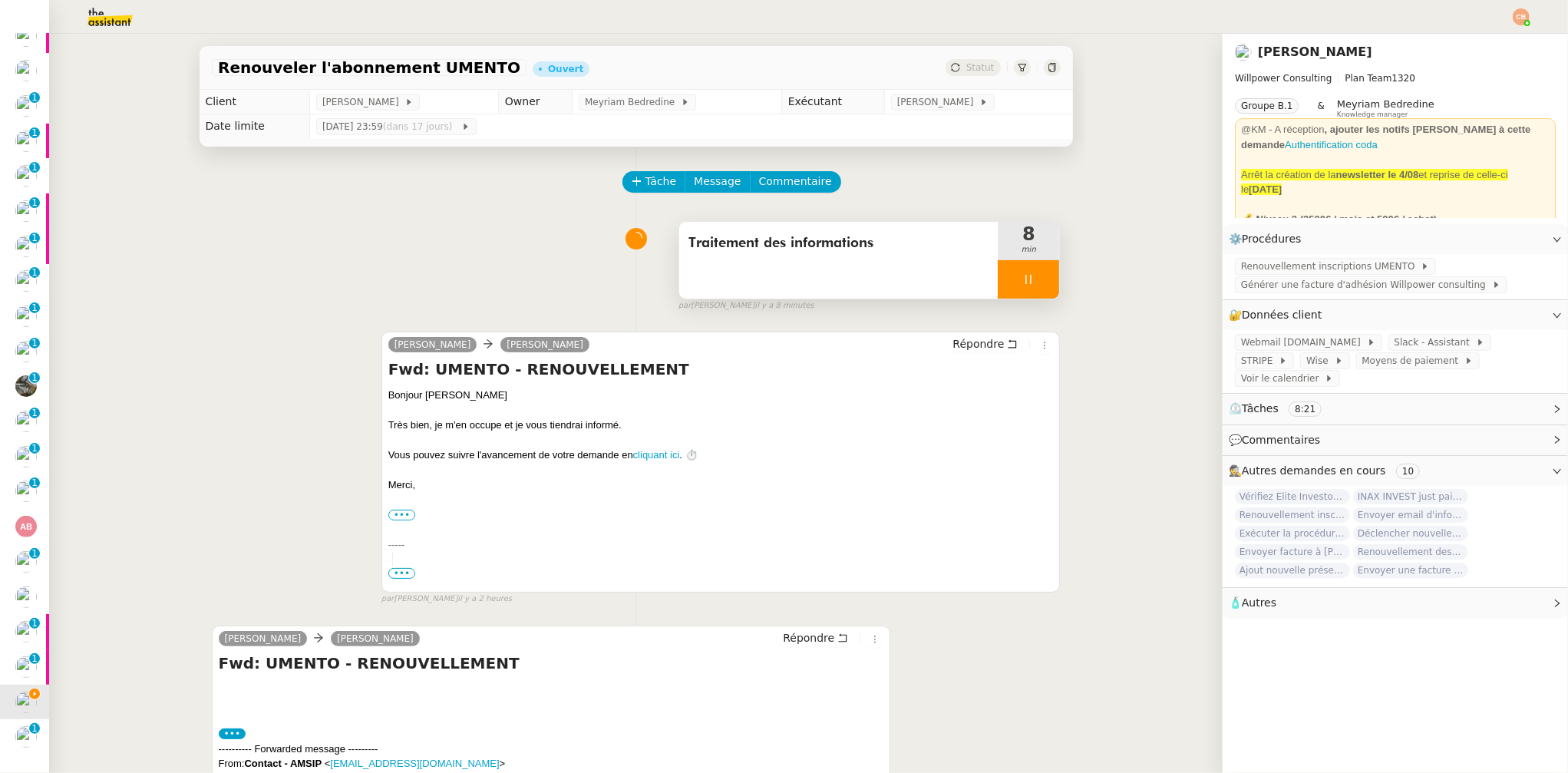
click at [998, 279] on div at bounding box center [1028, 280] width 61 height 38
click at [1038, 277] on icon at bounding box center [1044, 279] width 12 height 12
click at [900, 285] on div "Traitement des informations" at bounding box center [839, 261] width 319 height 77
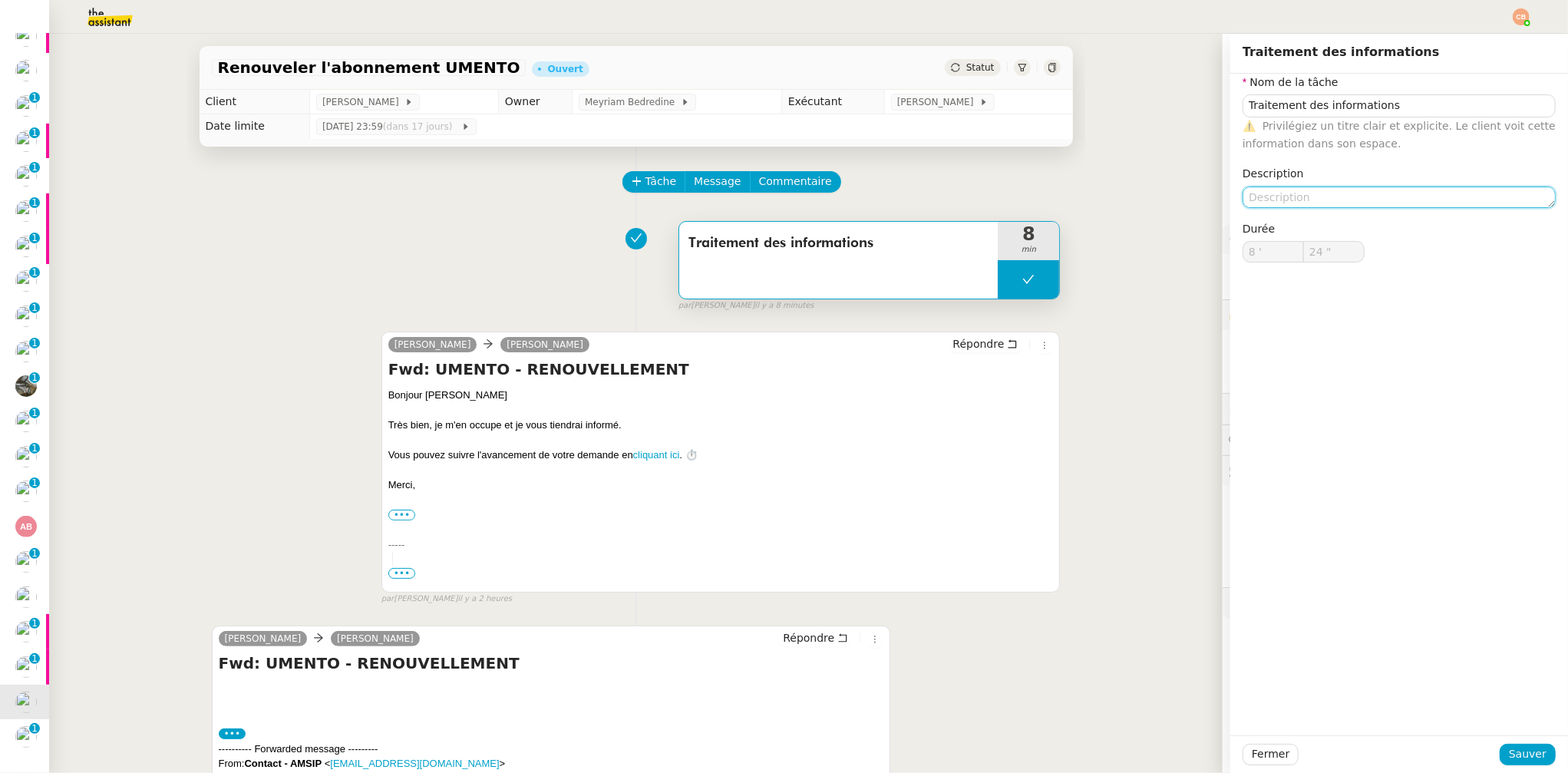
click at [1290, 186] on textarea at bounding box center [1399, 197] width 313 height 22
type textarea "Transmission facture"
click at [1513, 754] on span "Sauver" at bounding box center [1528, 754] width 38 height 17
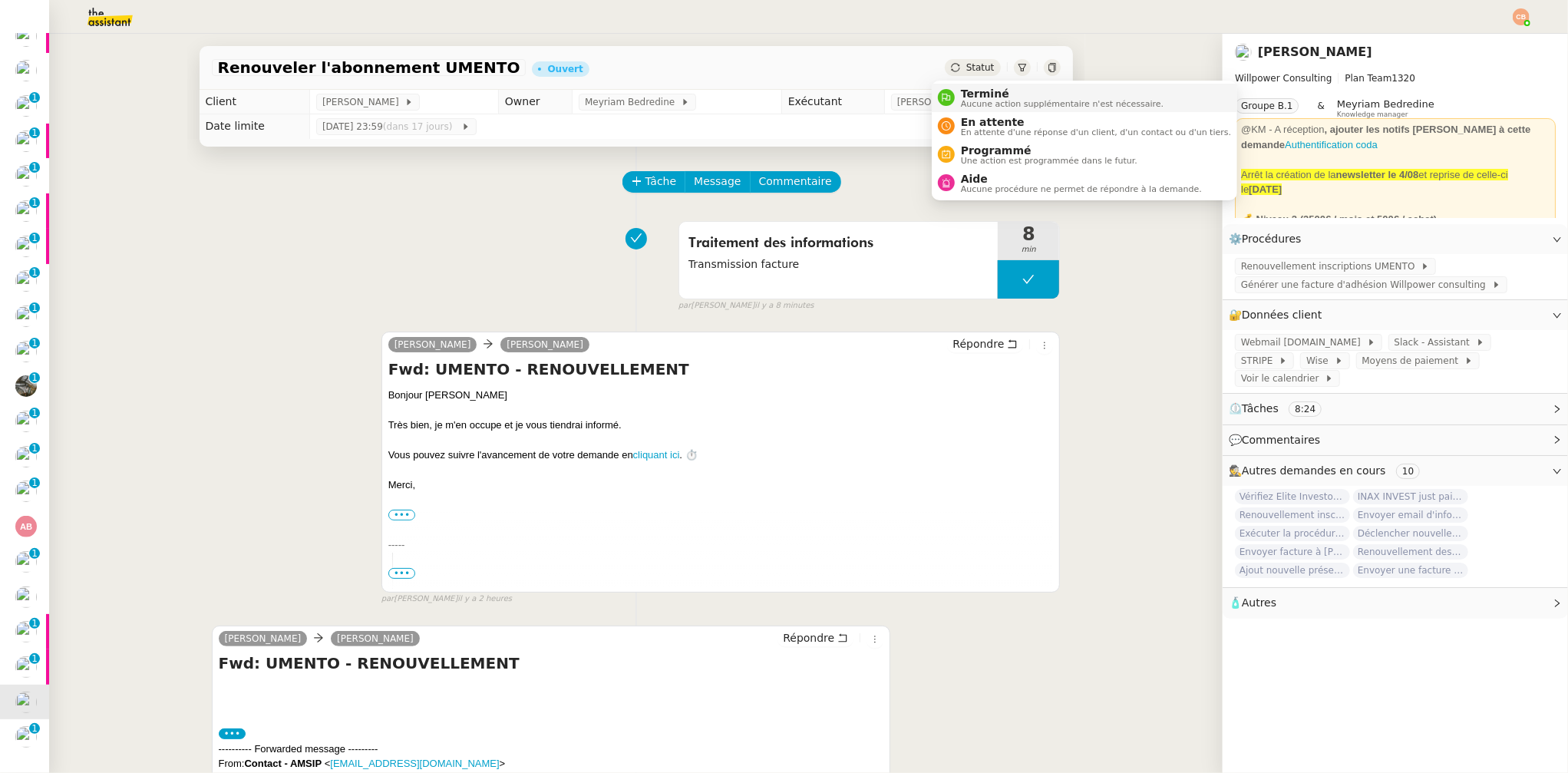
click at [964, 92] on span "Terminé" at bounding box center [1063, 94] width 203 height 12
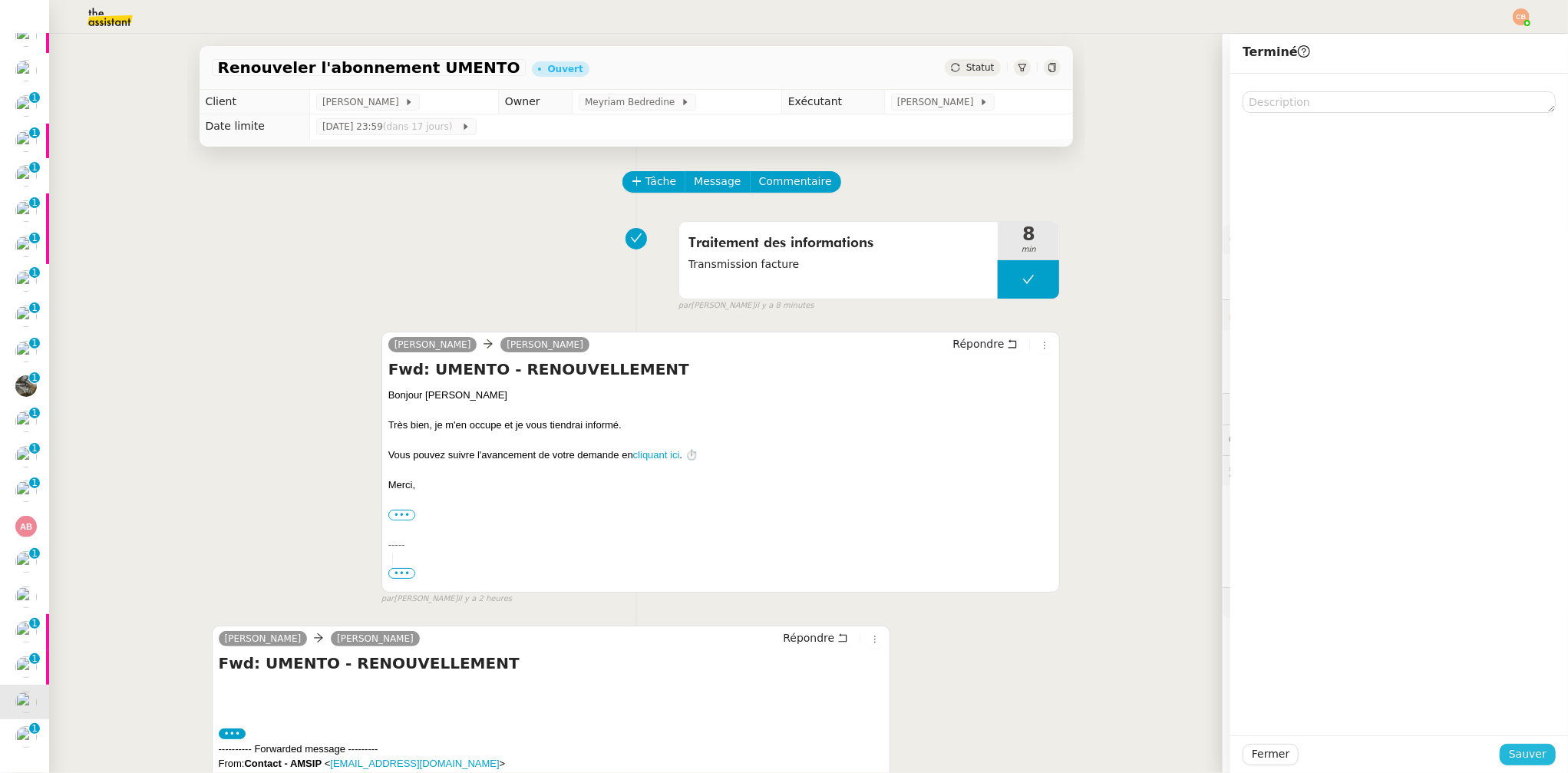
click at [1513, 755] on span "Sauver" at bounding box center [1528, 754] width 38 height 17
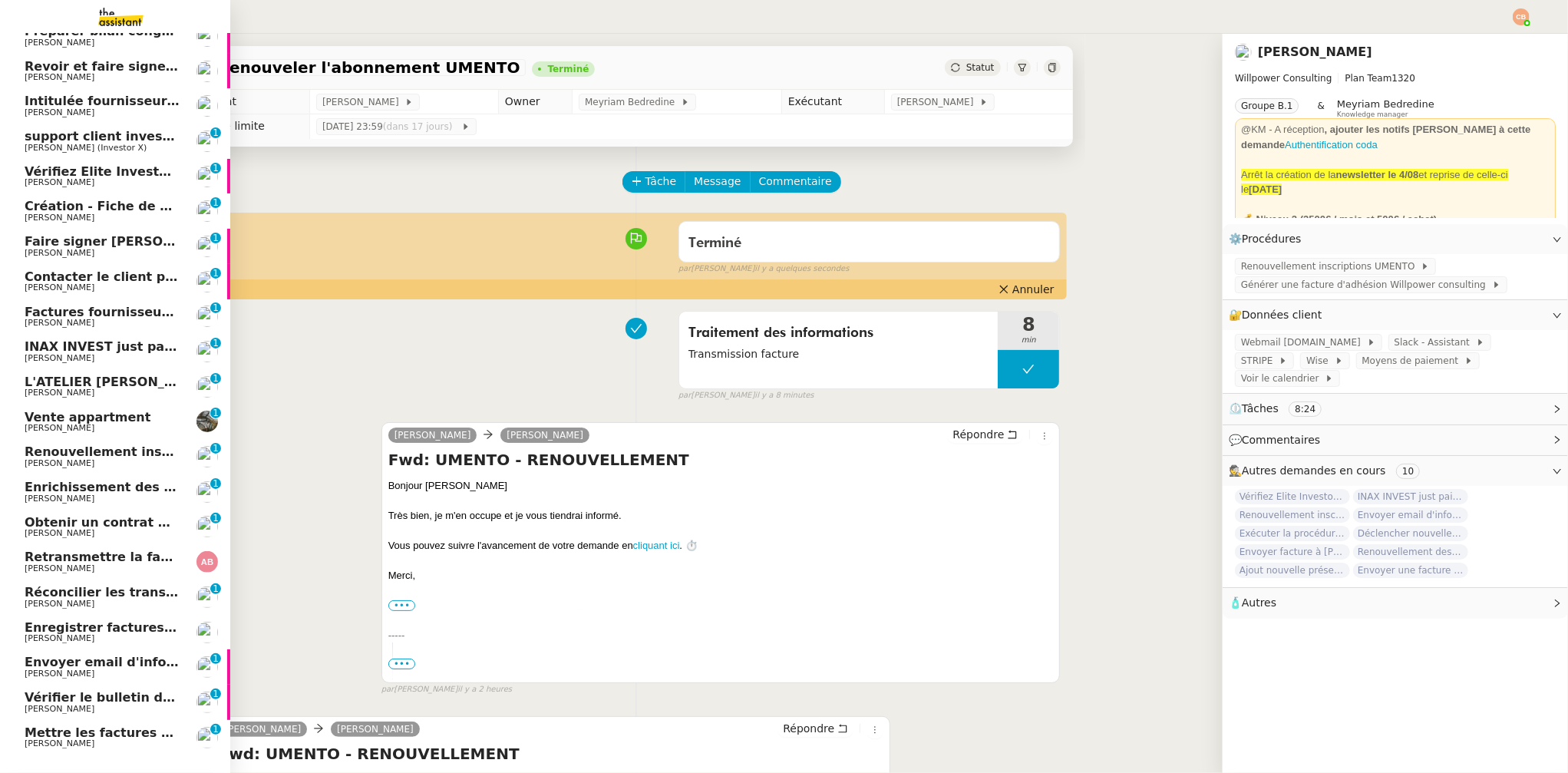
scroll to position [154, 0]
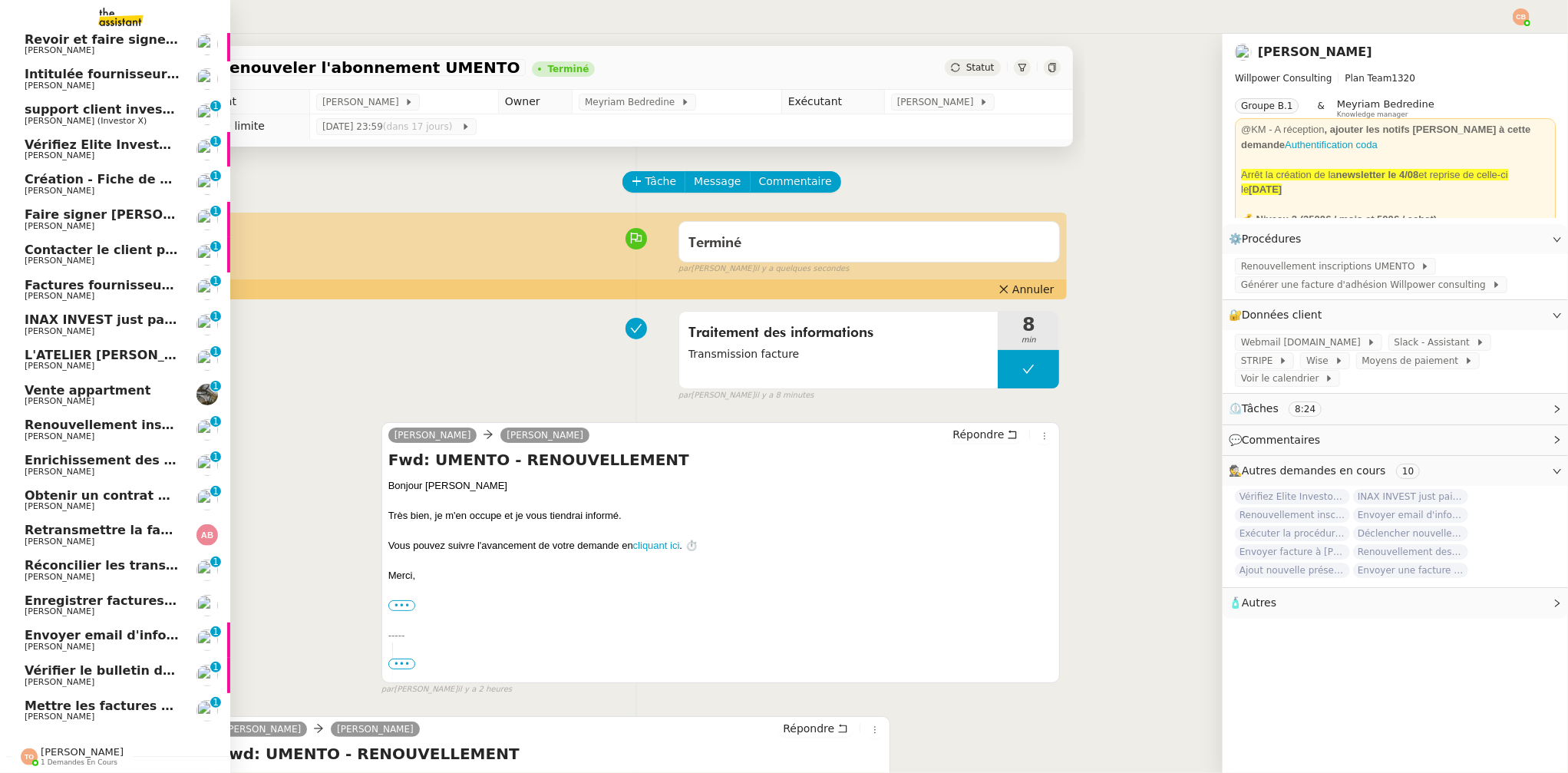
click at [57, 418] on span "Renouvellement inscriptions - septembre 2025" at bounding box center [186, 424] width 324 height 15
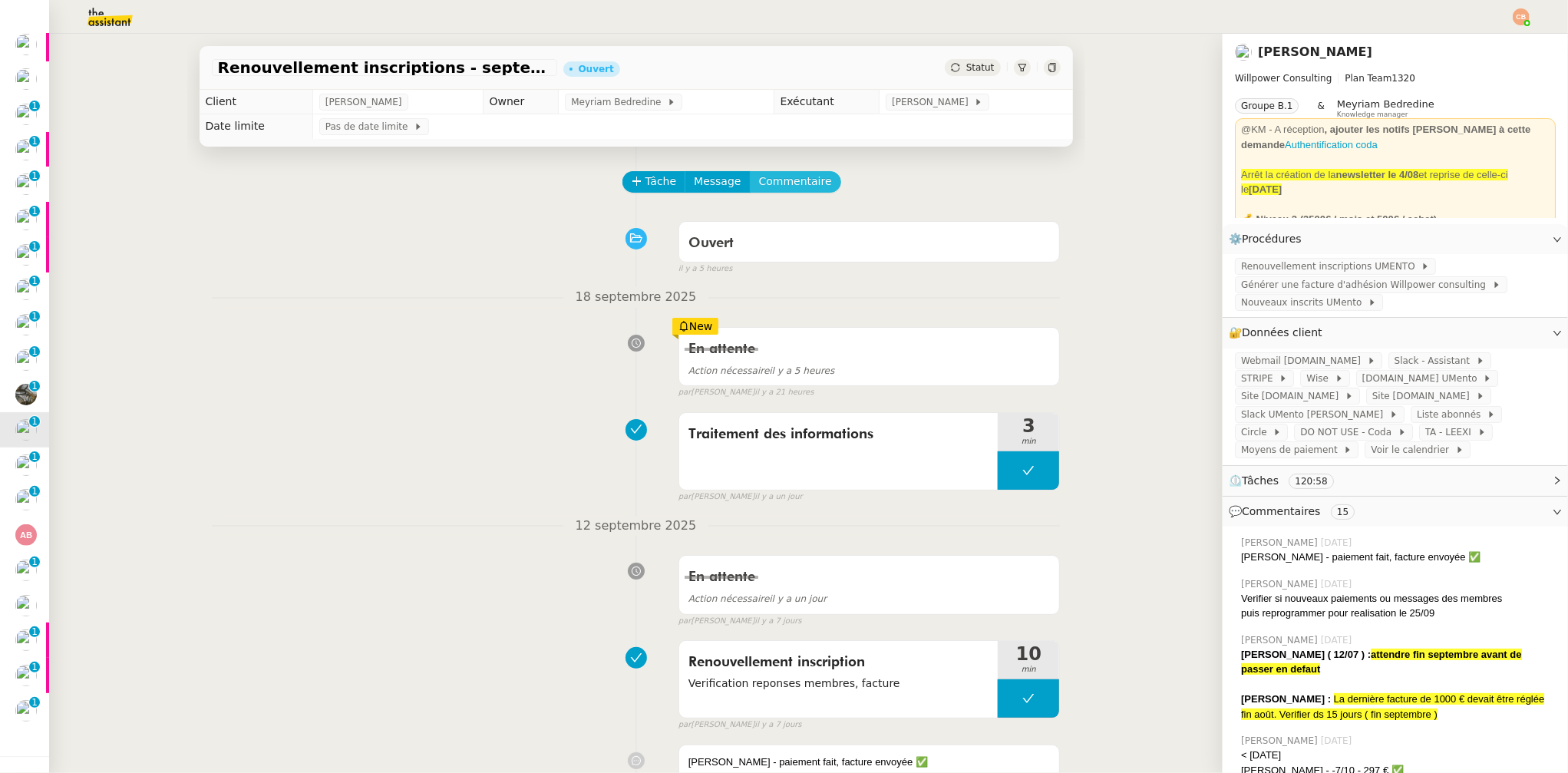
click at [763, 173] on span "Commentaire" at bounding box center [795, 181] width 73 height 17
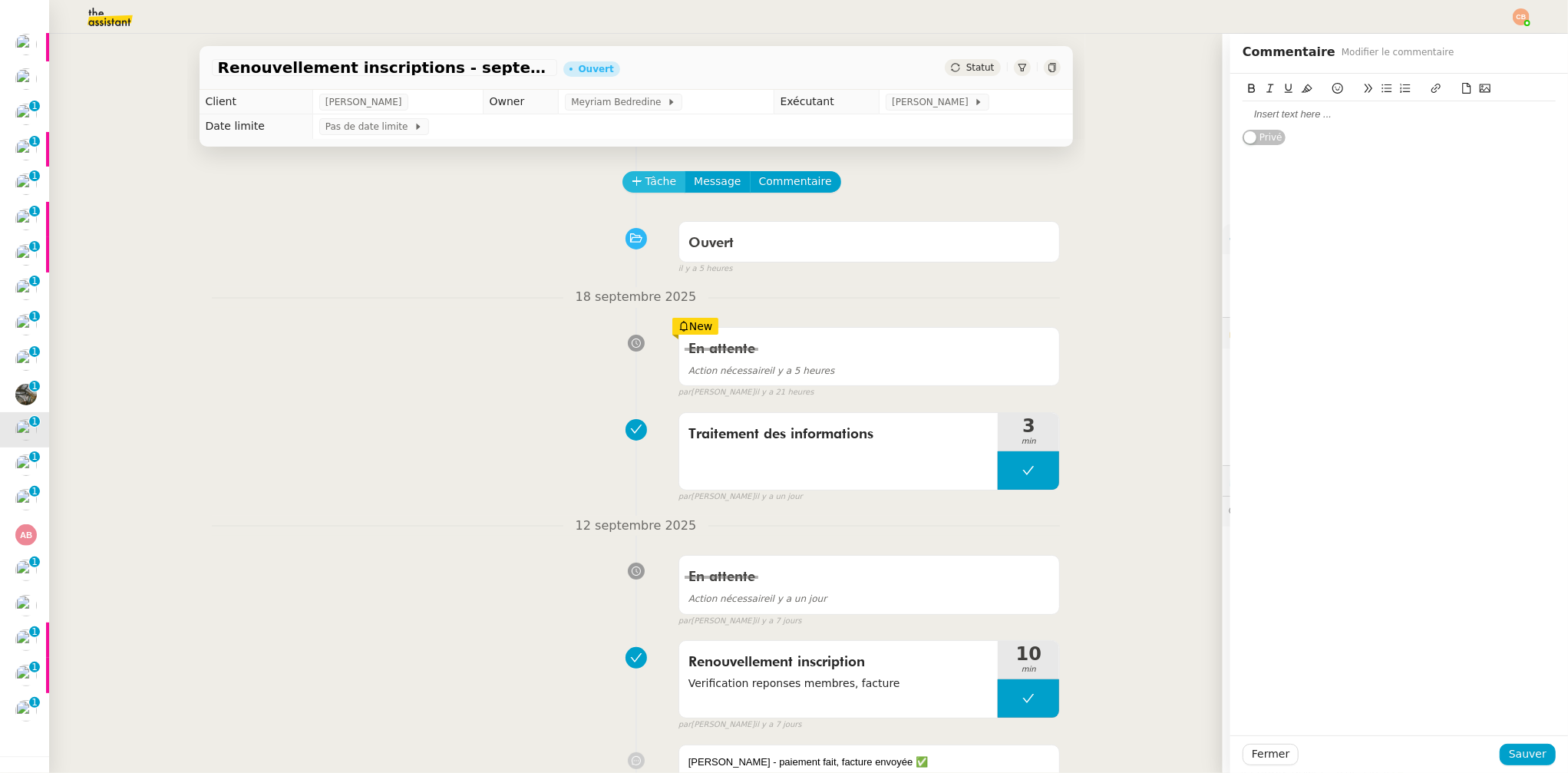
click at [654, 182] on span "Tâche" at bounding box center [661, 181] width 31 height 17
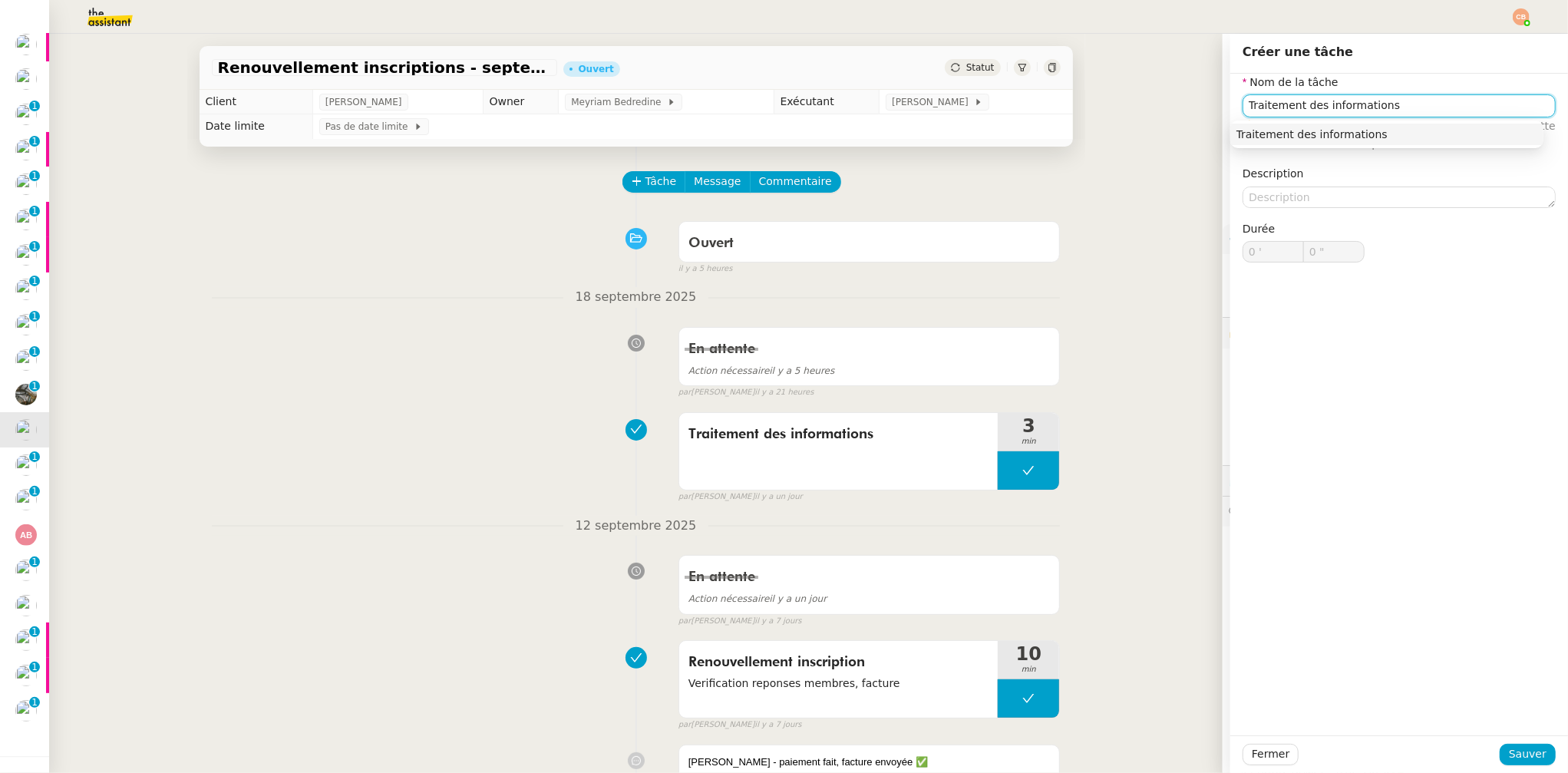
click at [1296, 135] on div "Traitement des informations" at bounding box center [1387, 135] width 301 height 14
type input "Traitement des informations"
click at [1510, 749] on span "Sauver" at bounding box center [1528, 754] width 38 height 17
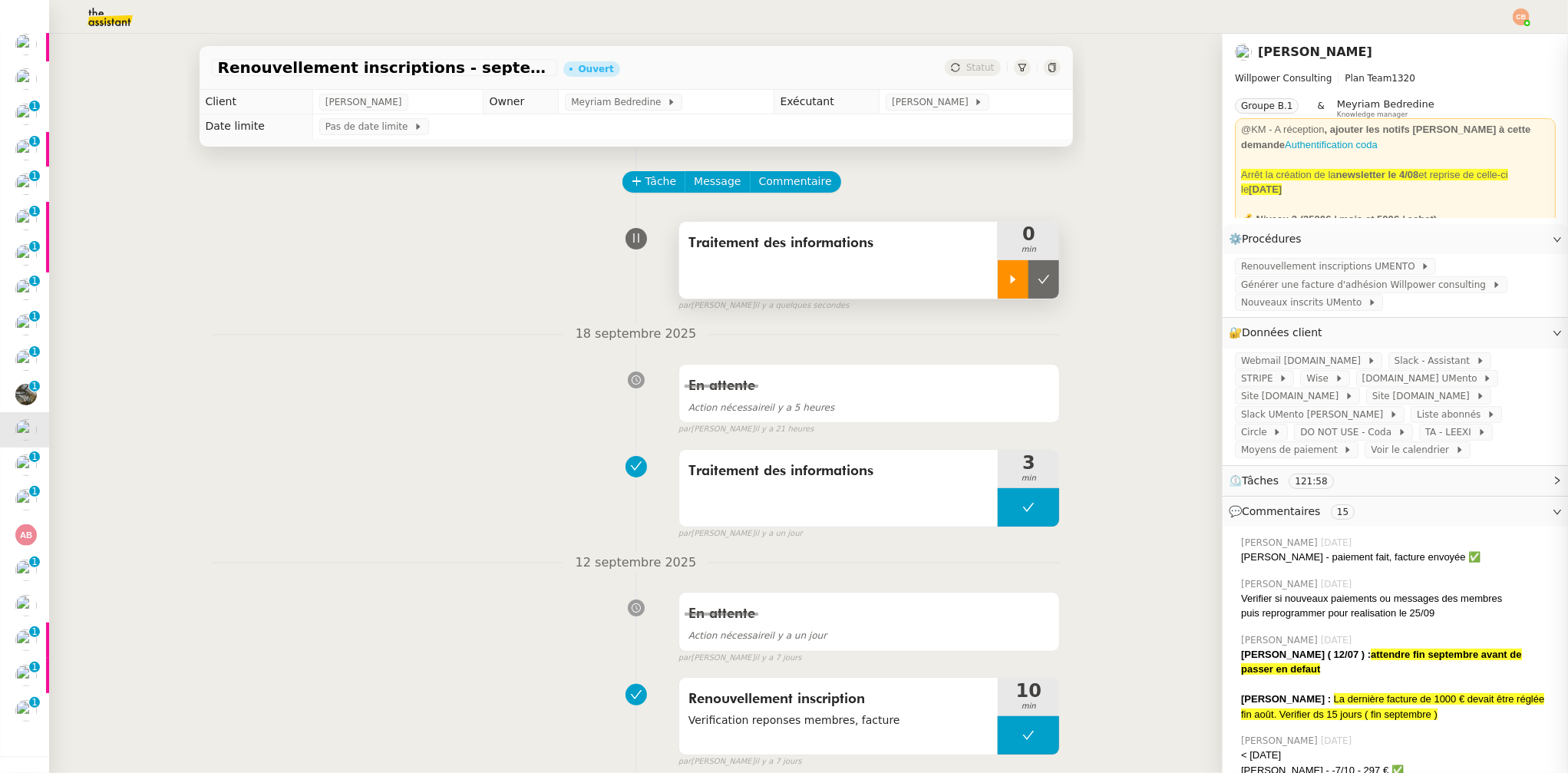
click at [998, 286] on div at bounding box center [1013, 280] width 31 height 38
click at [787, 182] on span "Commentaire" at bounding box center [795, 181] width 73 height 17
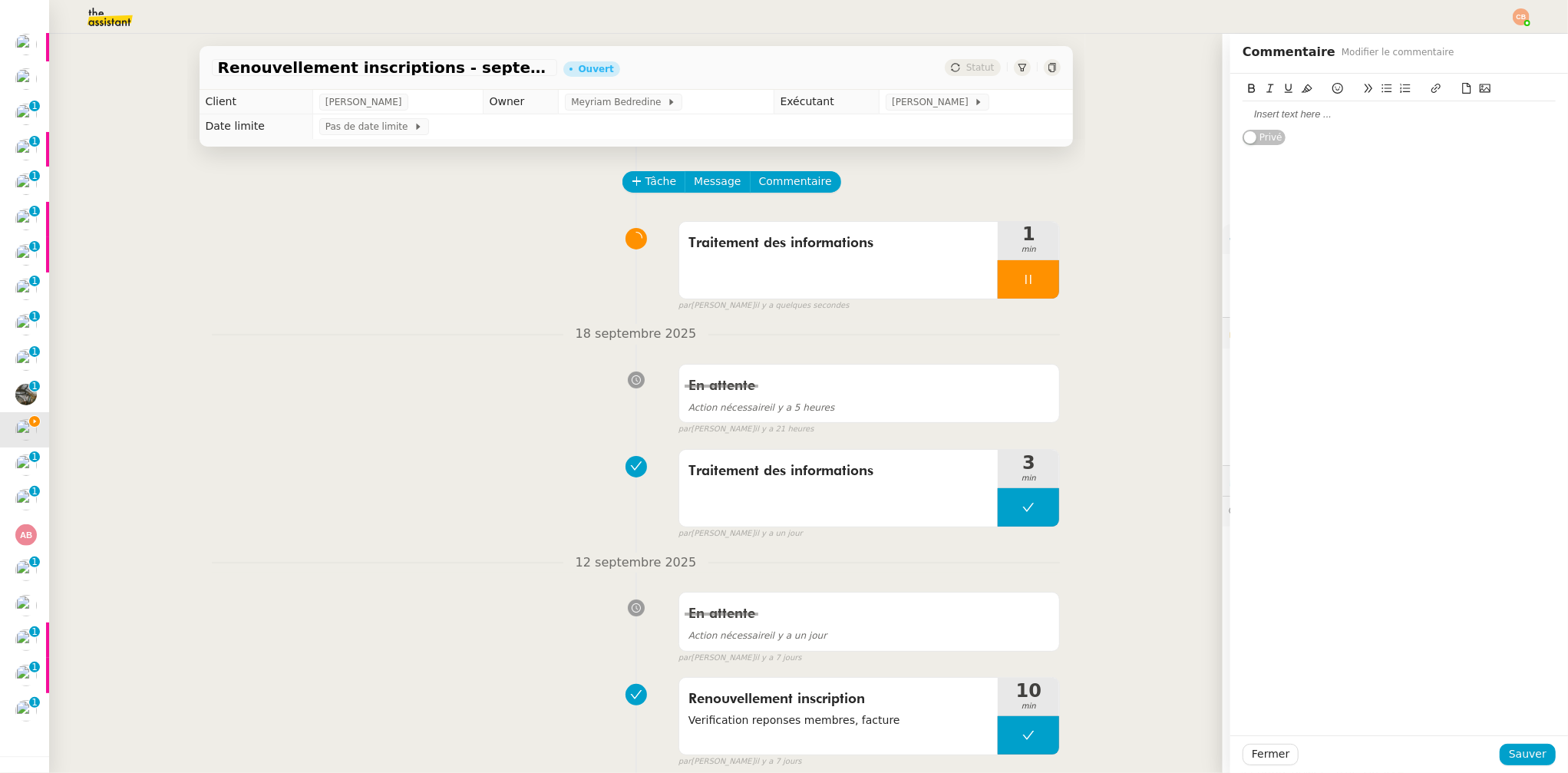
click at [1267, 114] on div at bounding box center [1399, 115] width 313 height 14
click at [1333, 87] on icon at bounding box center [1338, 88] width 10 height 10
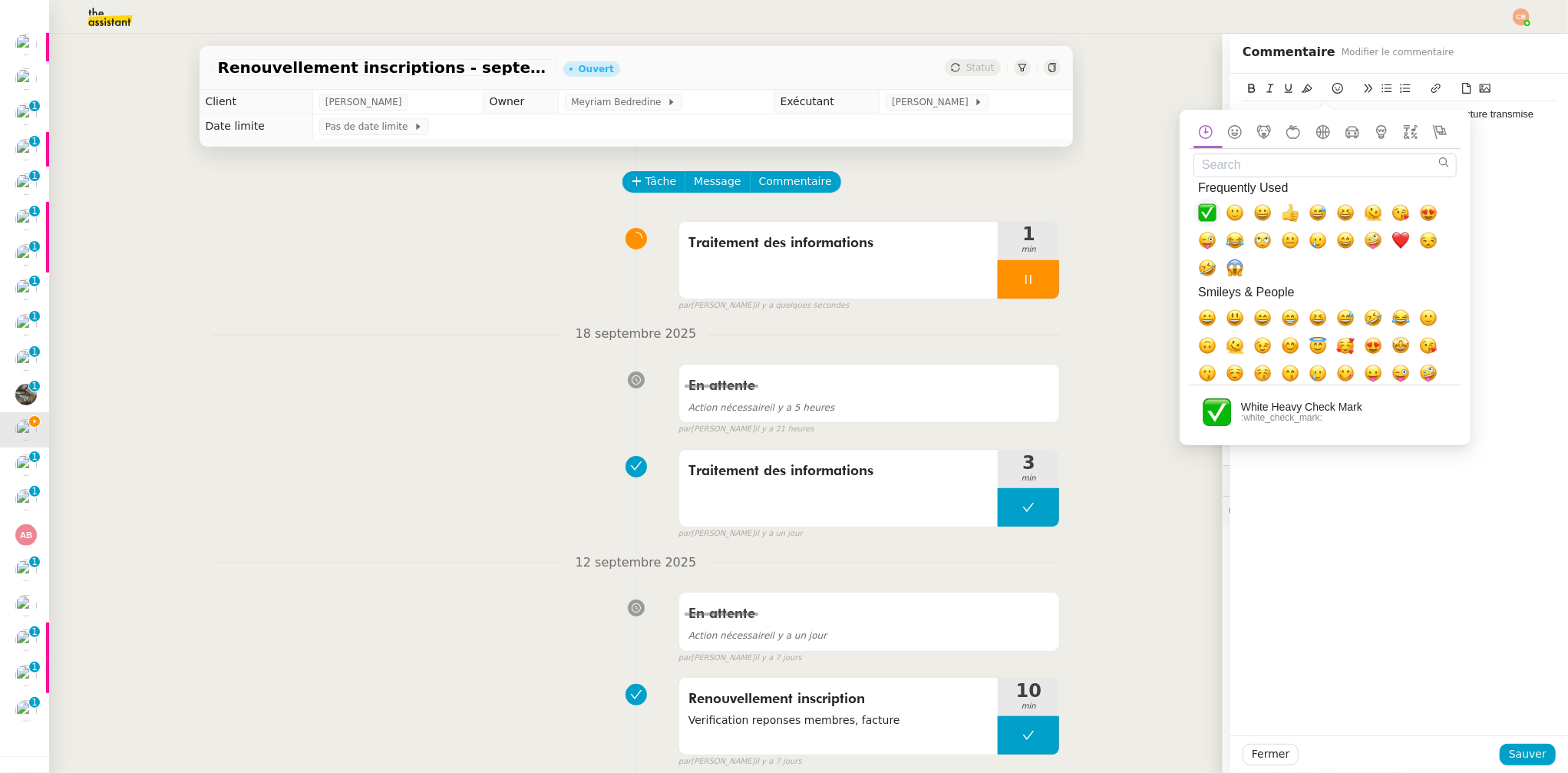
click at [1203, 206] on span "✅, white_check_mark" at bounding box center [1207, 212] width 18 height 18
click at [1514, 160] on div "Romane a confirmer renouveler avant le 06/10 - facture transmise ✅ Privé" at bounding box center [1399, 404] width 338 height 662
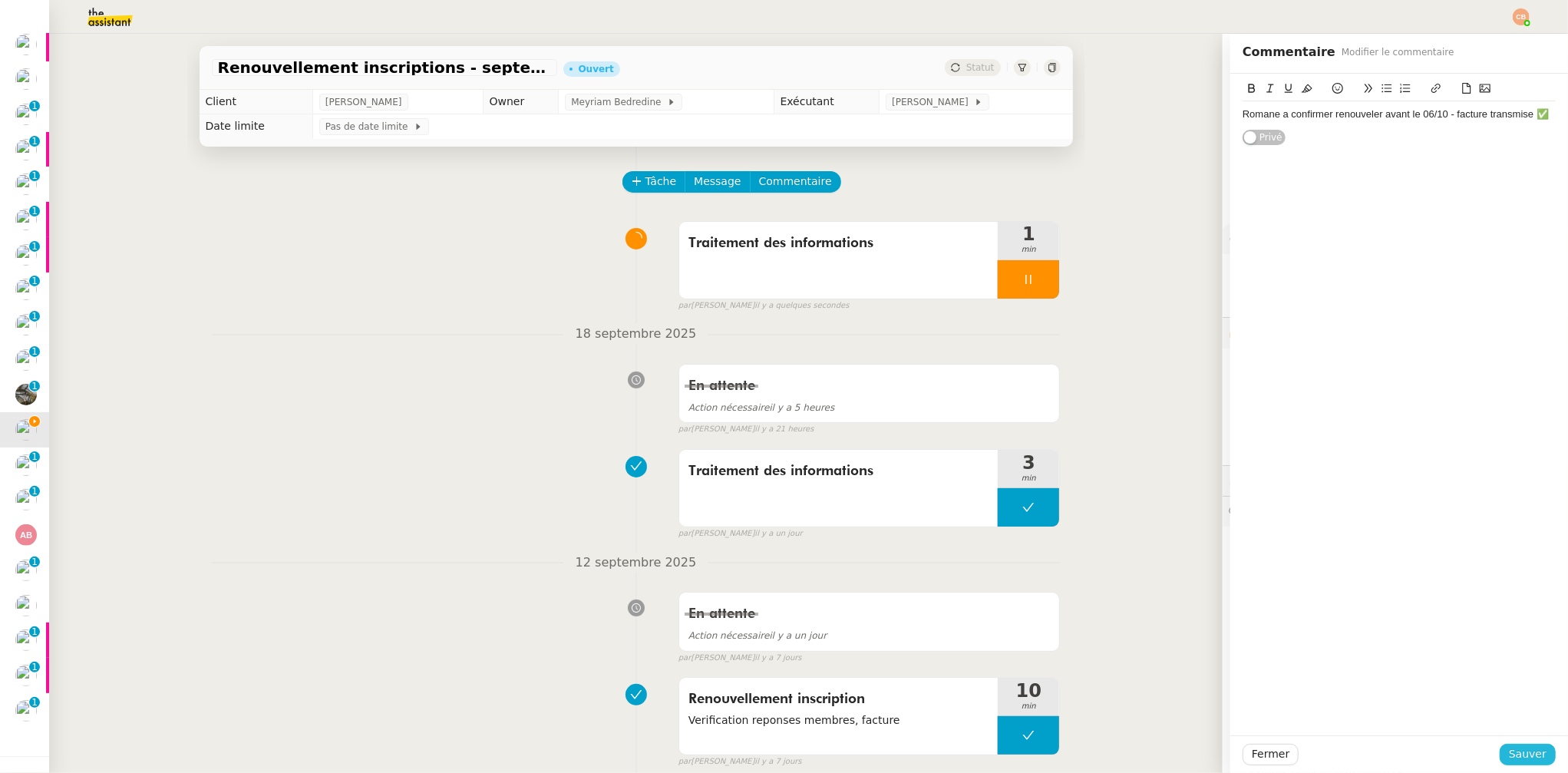
click at [1522, 752] on span "Sauver" at bounding box center [1528, 754] width 38 height 17
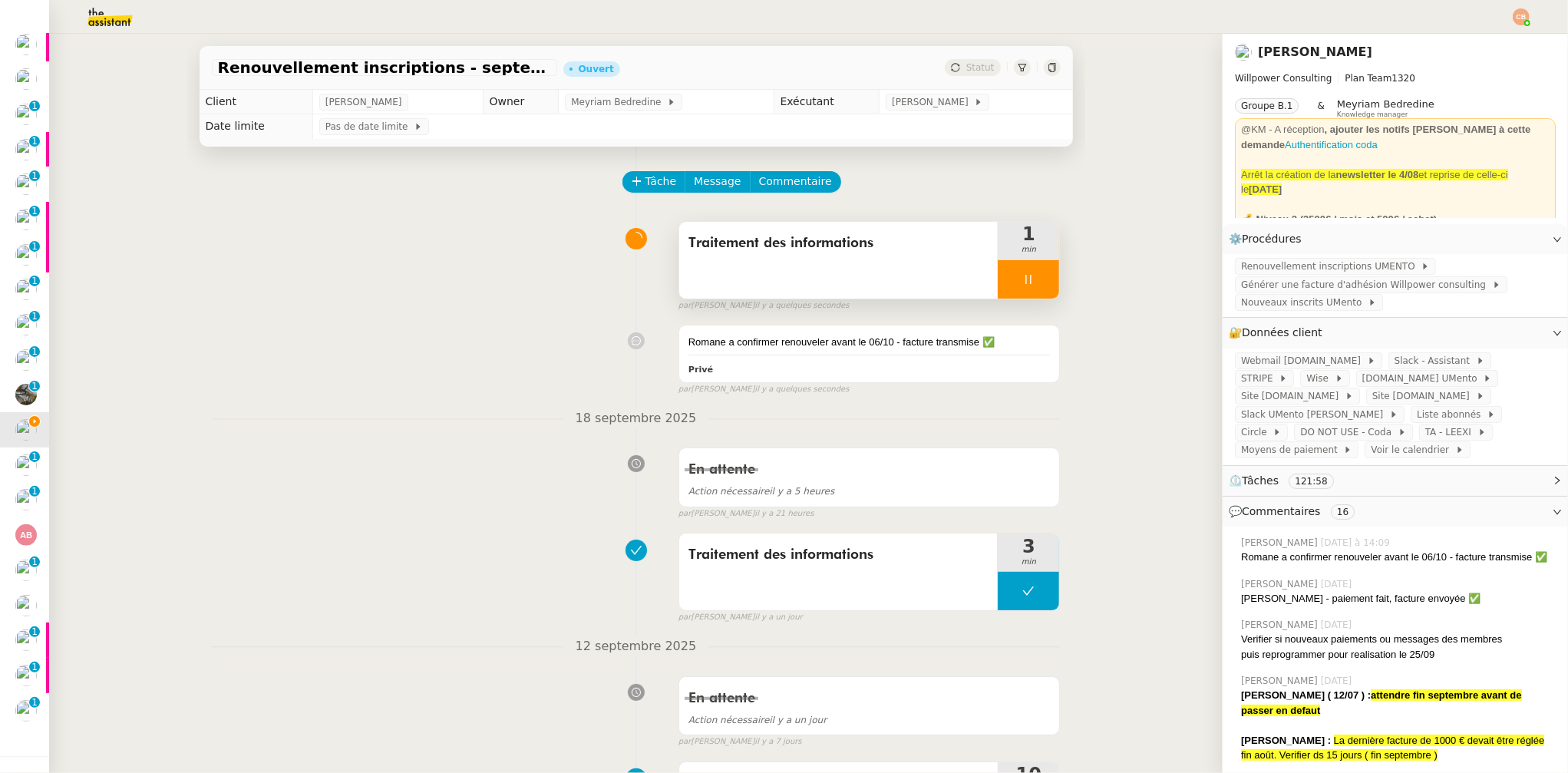
click at [1027, 277] on div at bounding box center [1028, 280] width 61 height 38
click at [1028, 272] on button at bounding box center [1043, 280] width 31 height 38
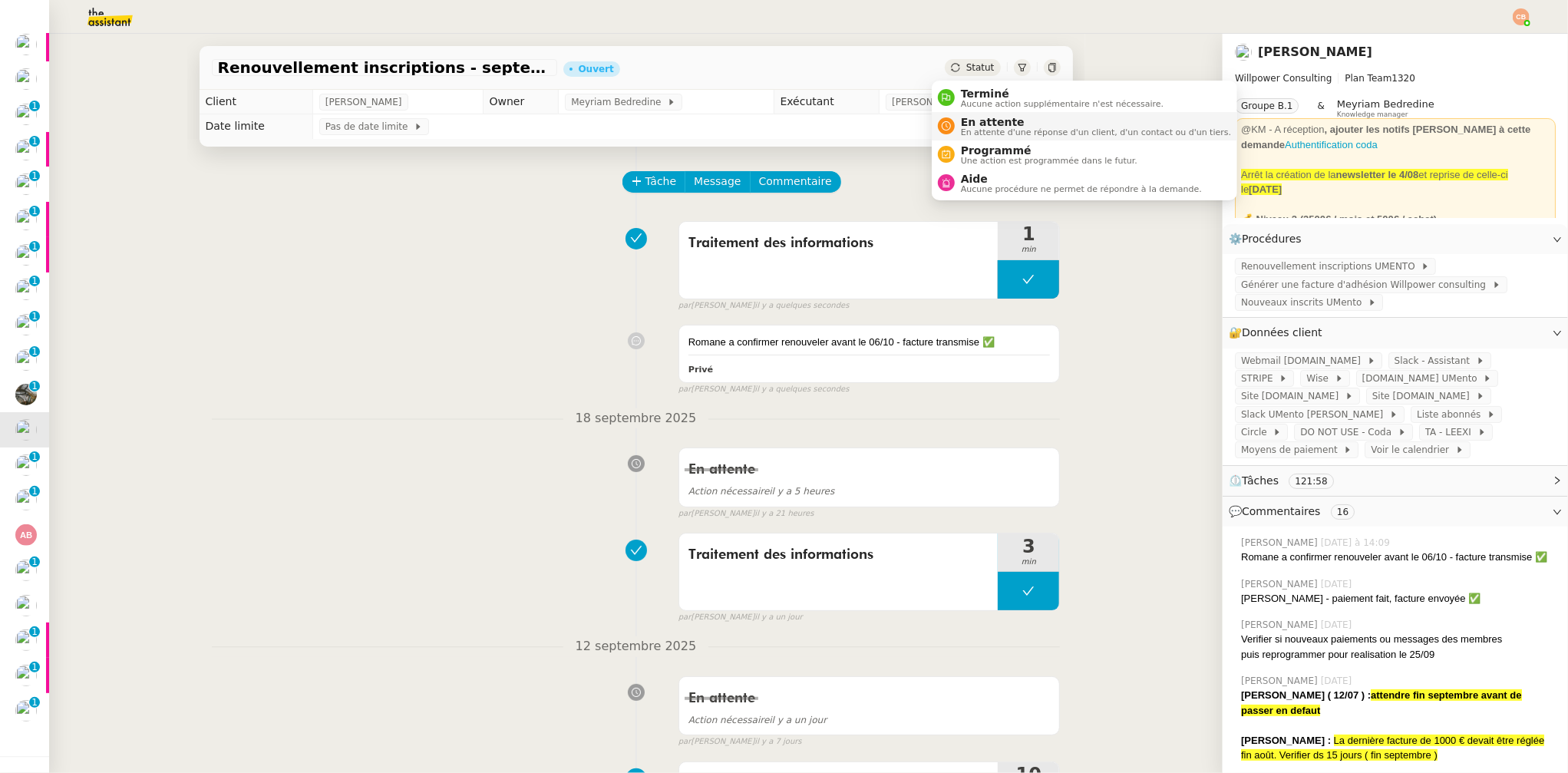
click at [968, 120] on span "En attente" at bounding box center [1096, 122] width 270 height 12
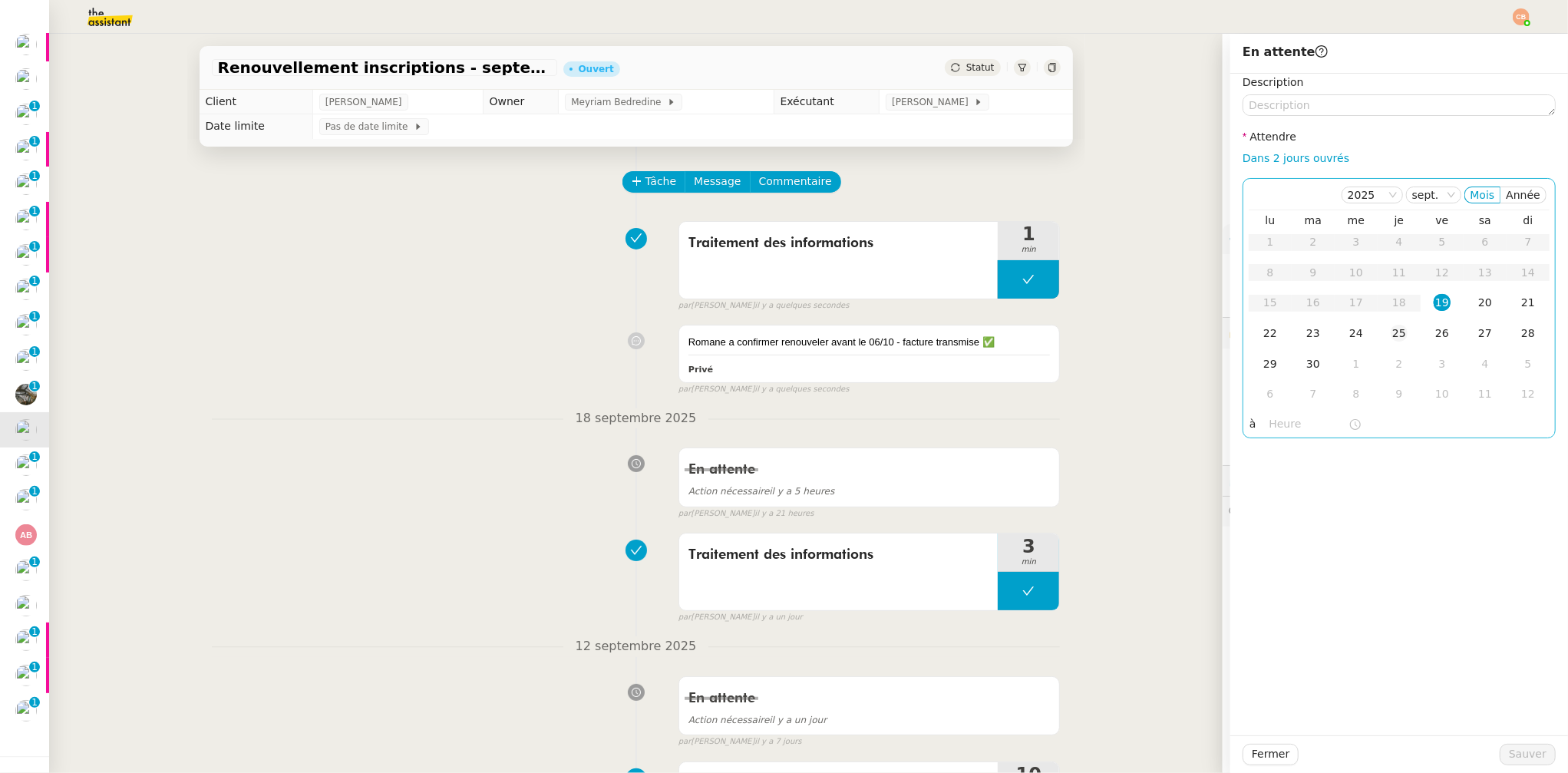
click at [1390, 331] on div "25" at bounding box center [1398, 332] width 17 height 17
click at [1293, 419] on input "text" at bounding box center [1309, 424] width 79 height 17
click at [1265, 587] on div "09" at bounding box center [1270, 589] width 43 height 18
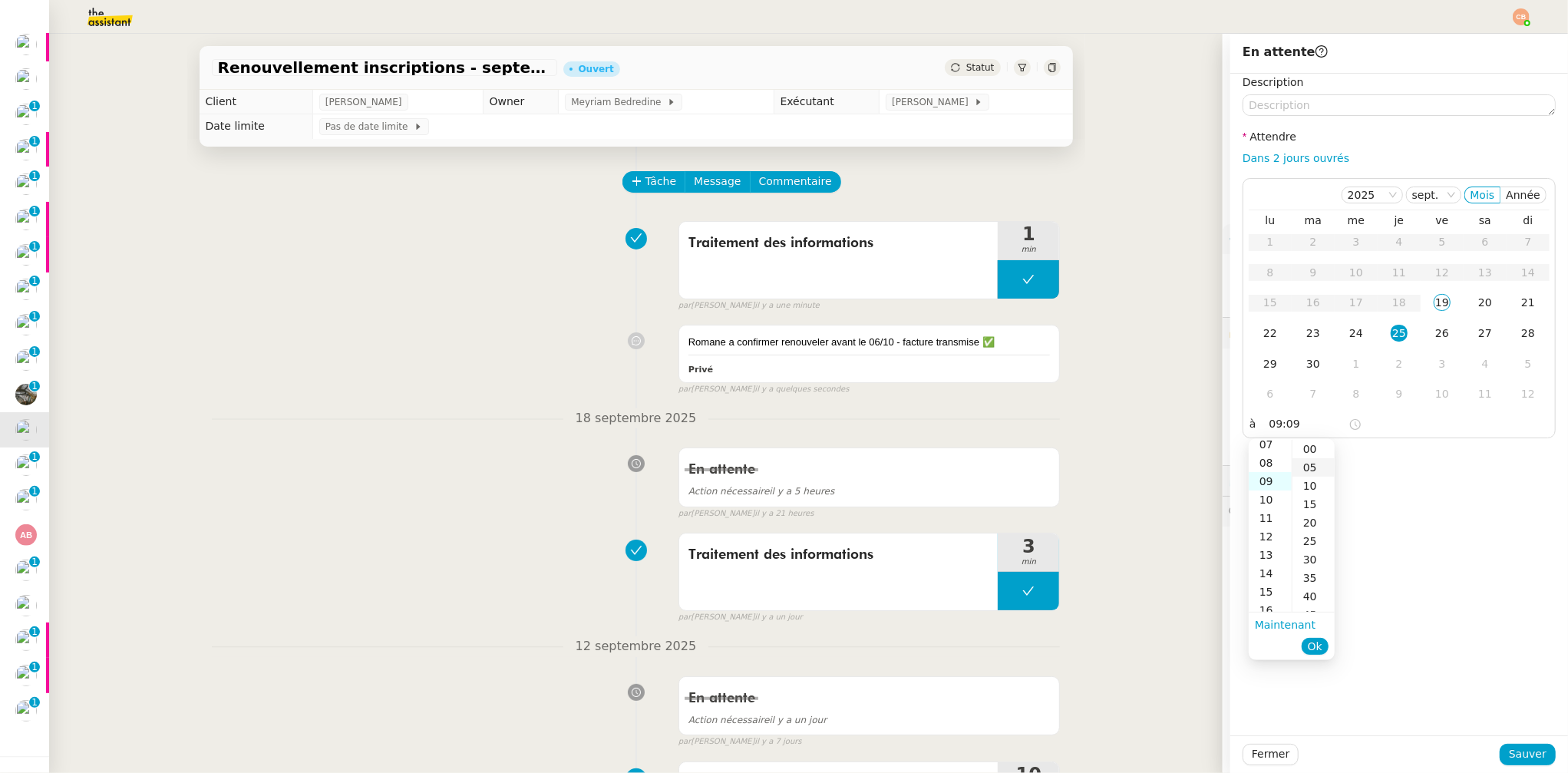
scroll to position [165, 0]
click at [1310, 449] on div "00" at bounding box center [1314, 449] width 42 height 18
type input "09:00"
click at [1449, 455] on div "Description Attendre Dans 2 jours ouvrés [DATE] Mois Année lu ma me je ve sa di…" at bounding box center [1399, 404] width 338 height 662
click at [1516, 755] on span "Sauver" at bounding box center [1528, 754] width 38 height 17
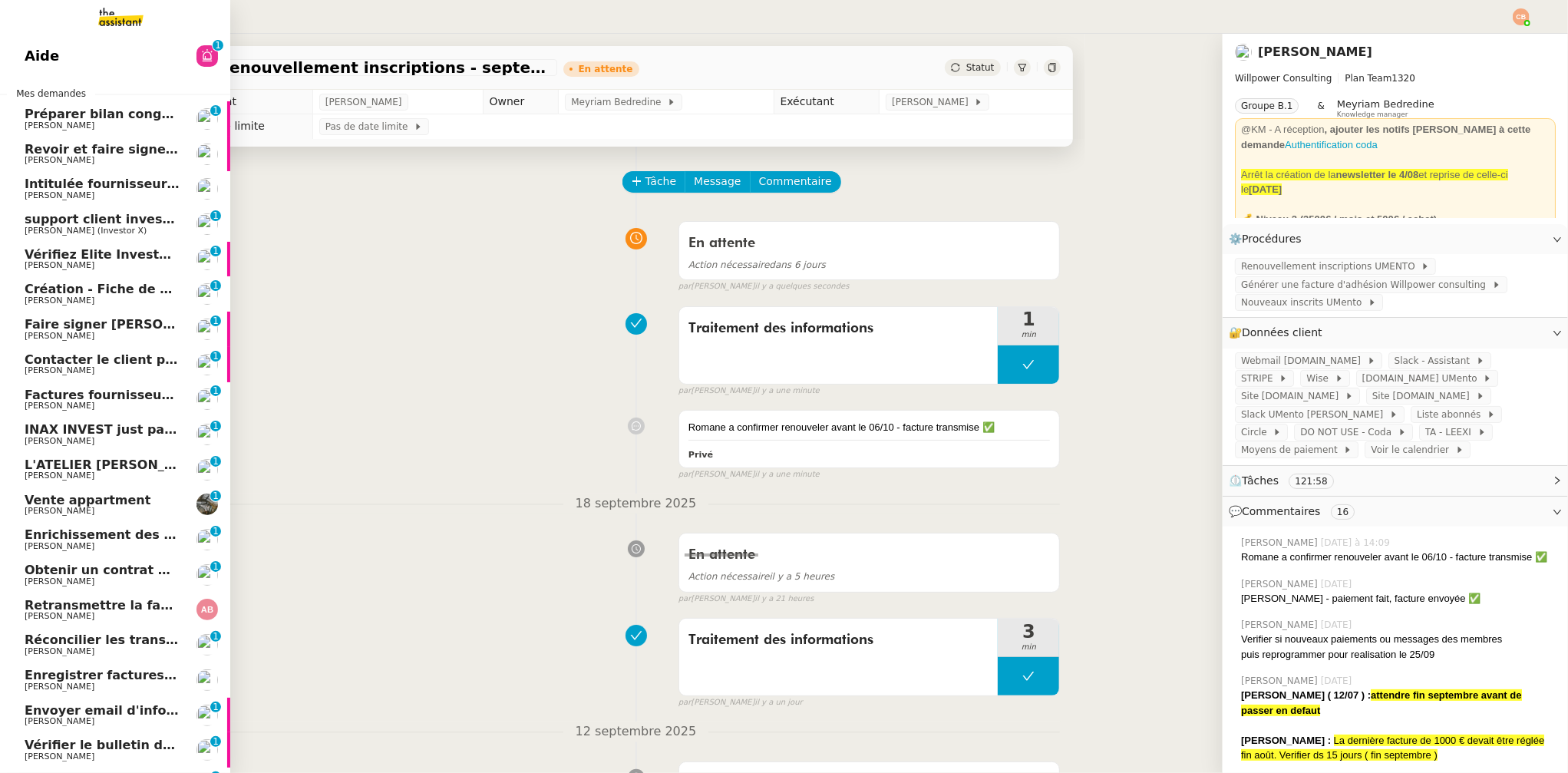
click at [50, 185] on span "Intitulée fournisseur Céramiques [PERSON_NAME]" at bounding box center [198, 184] width 347 height 15
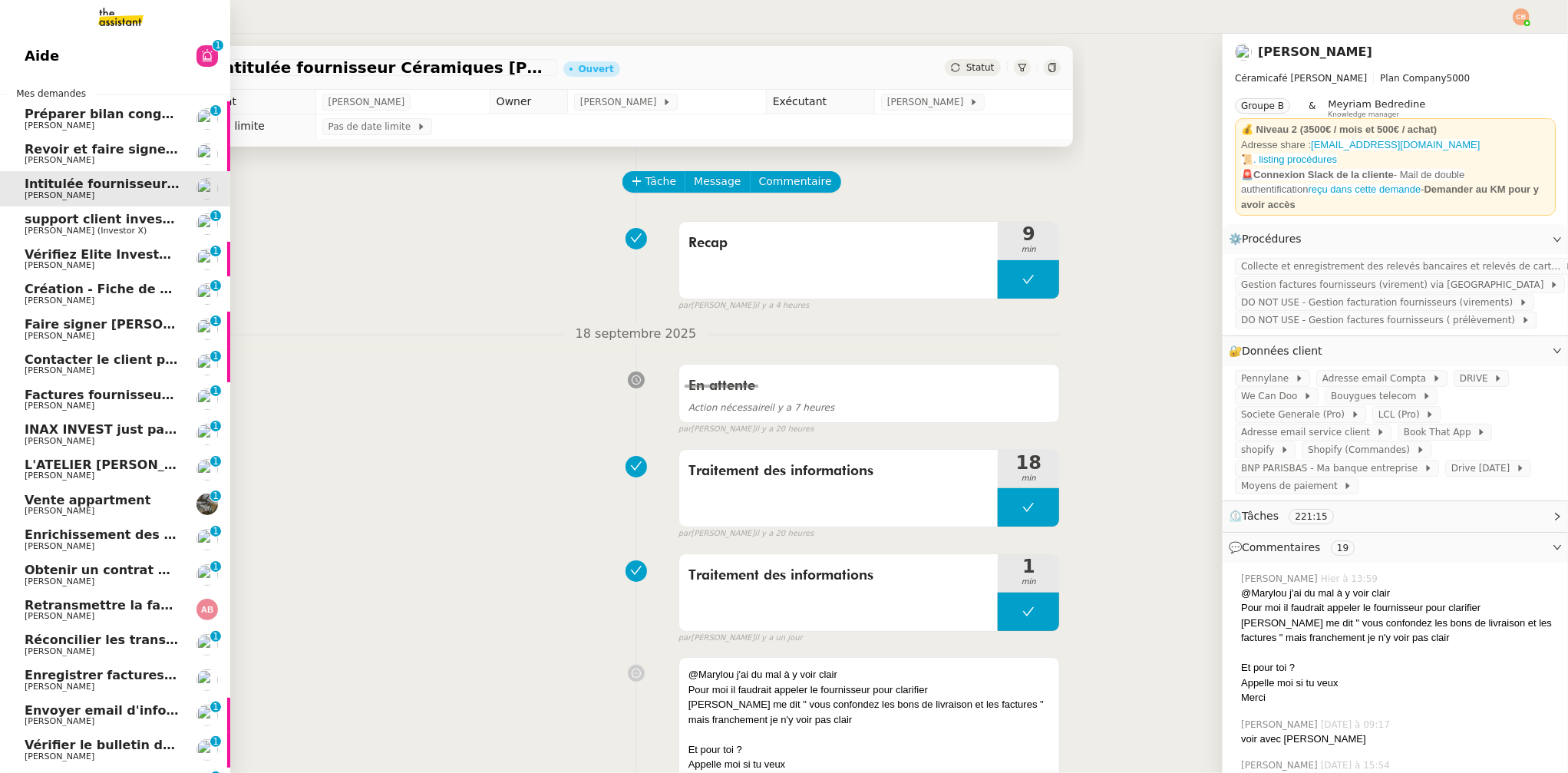
click at [68, 329] on span "Faire signer [PERSON_NAME] les documents" at bounding box center [177, 324] width 305 height 15
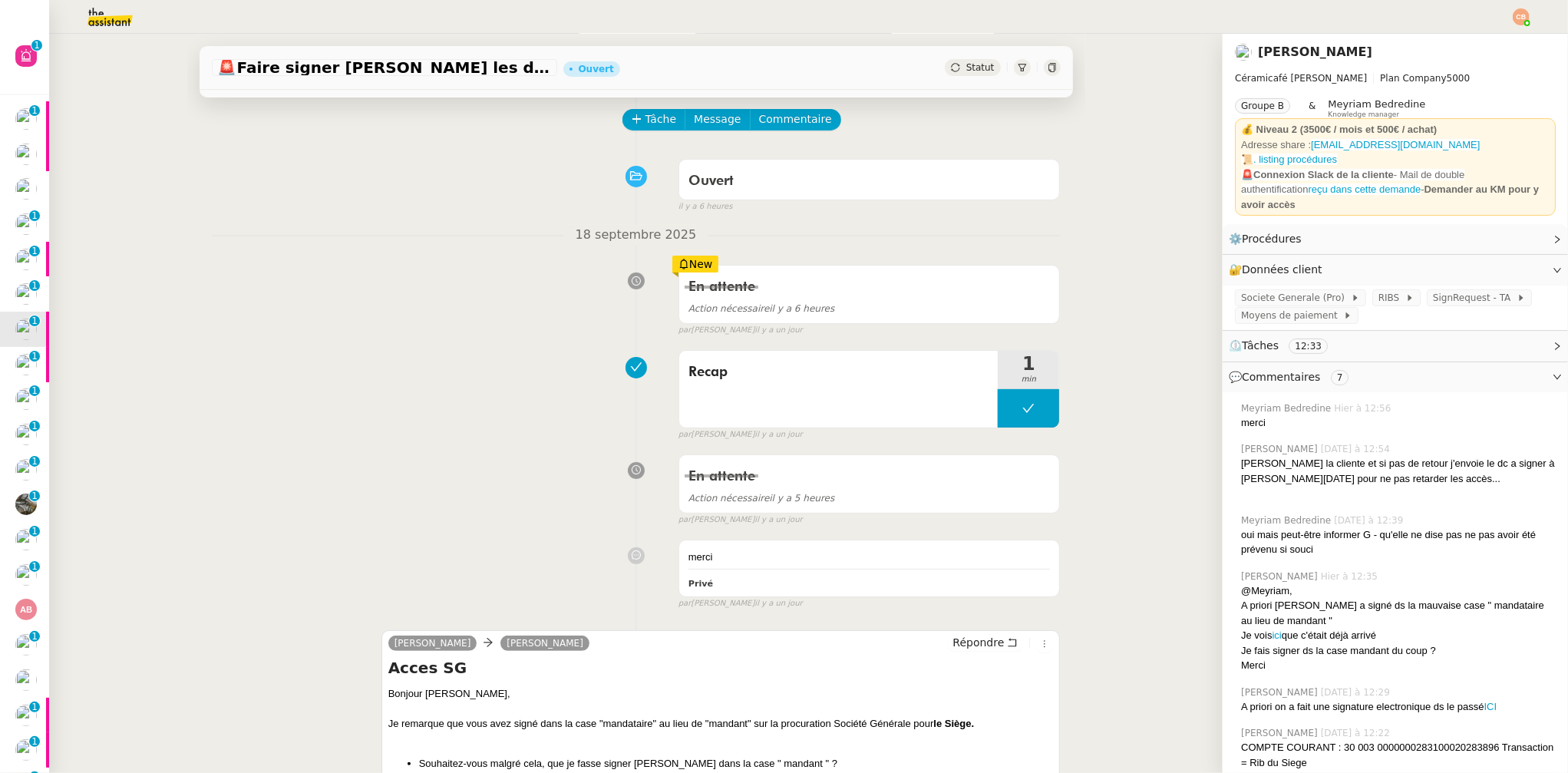
scroll to position [36, 0]
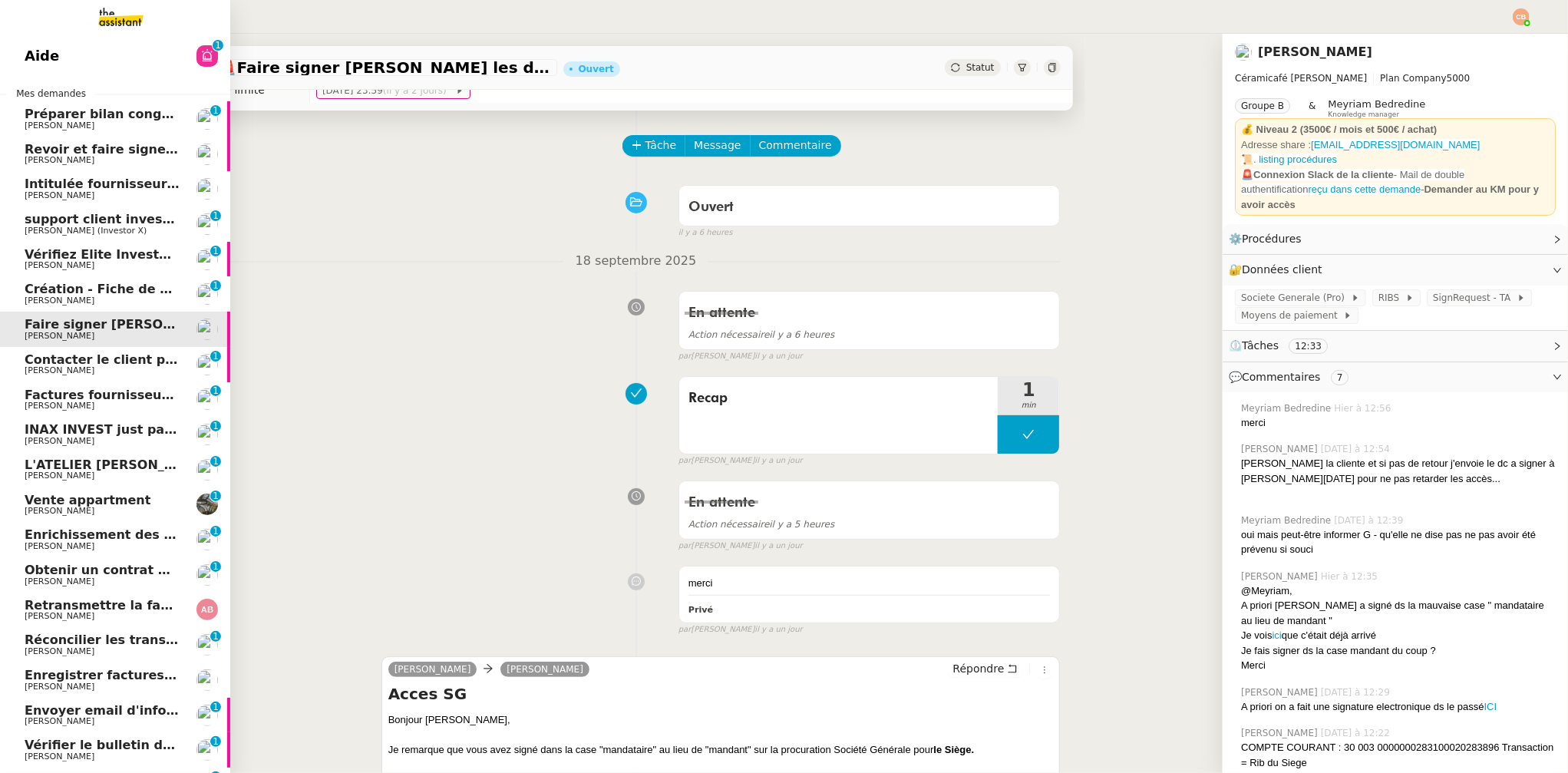
click at [62, 403] on span "[PERSON_NAME]" at bounding box center [59, 405] width 70 height 10
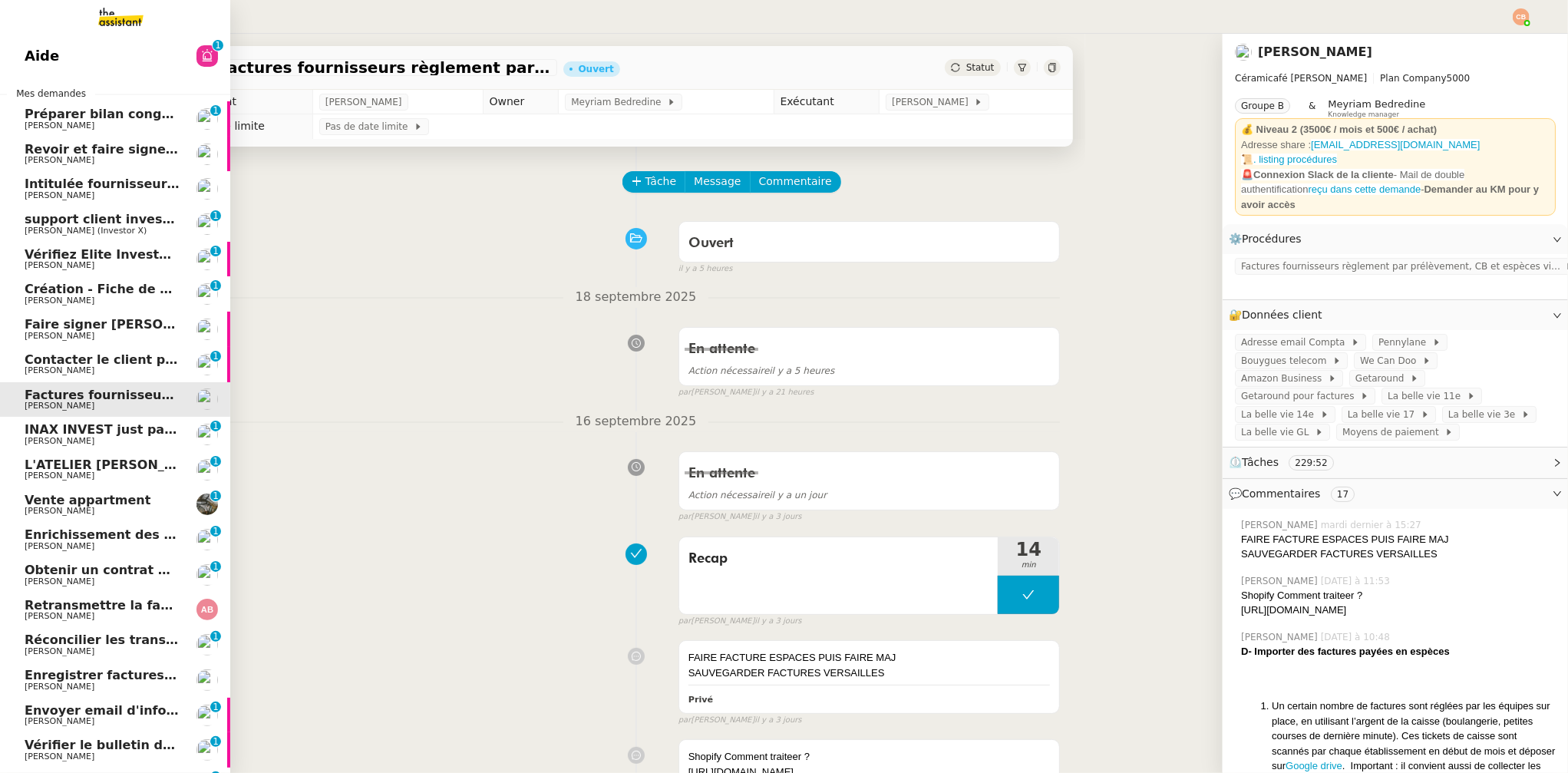
click at [44, 477] on span "[PERSON_NAME]" at bounding box center [59, 475] width 70 height 10
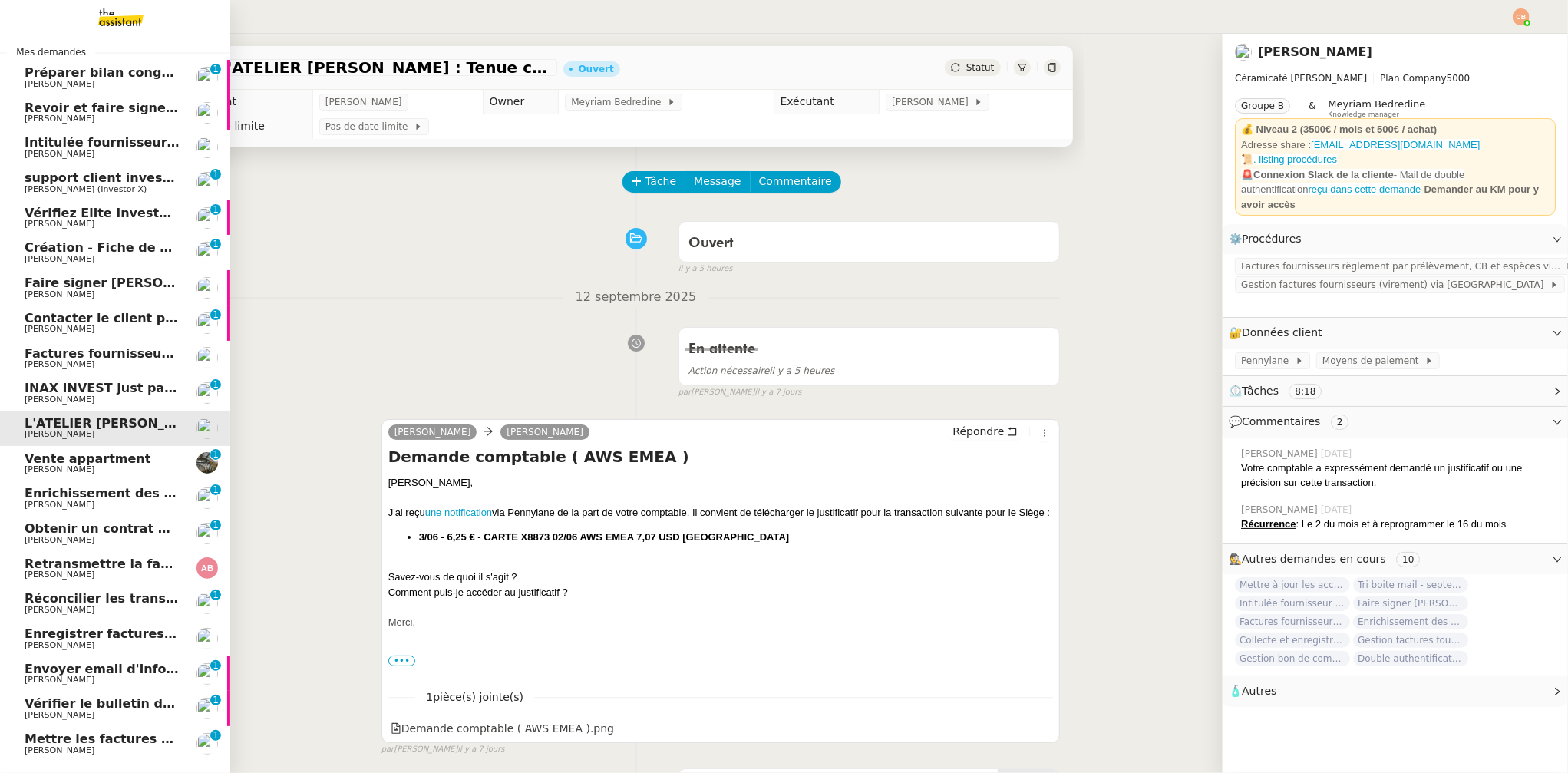
scroll to position [66, 0]
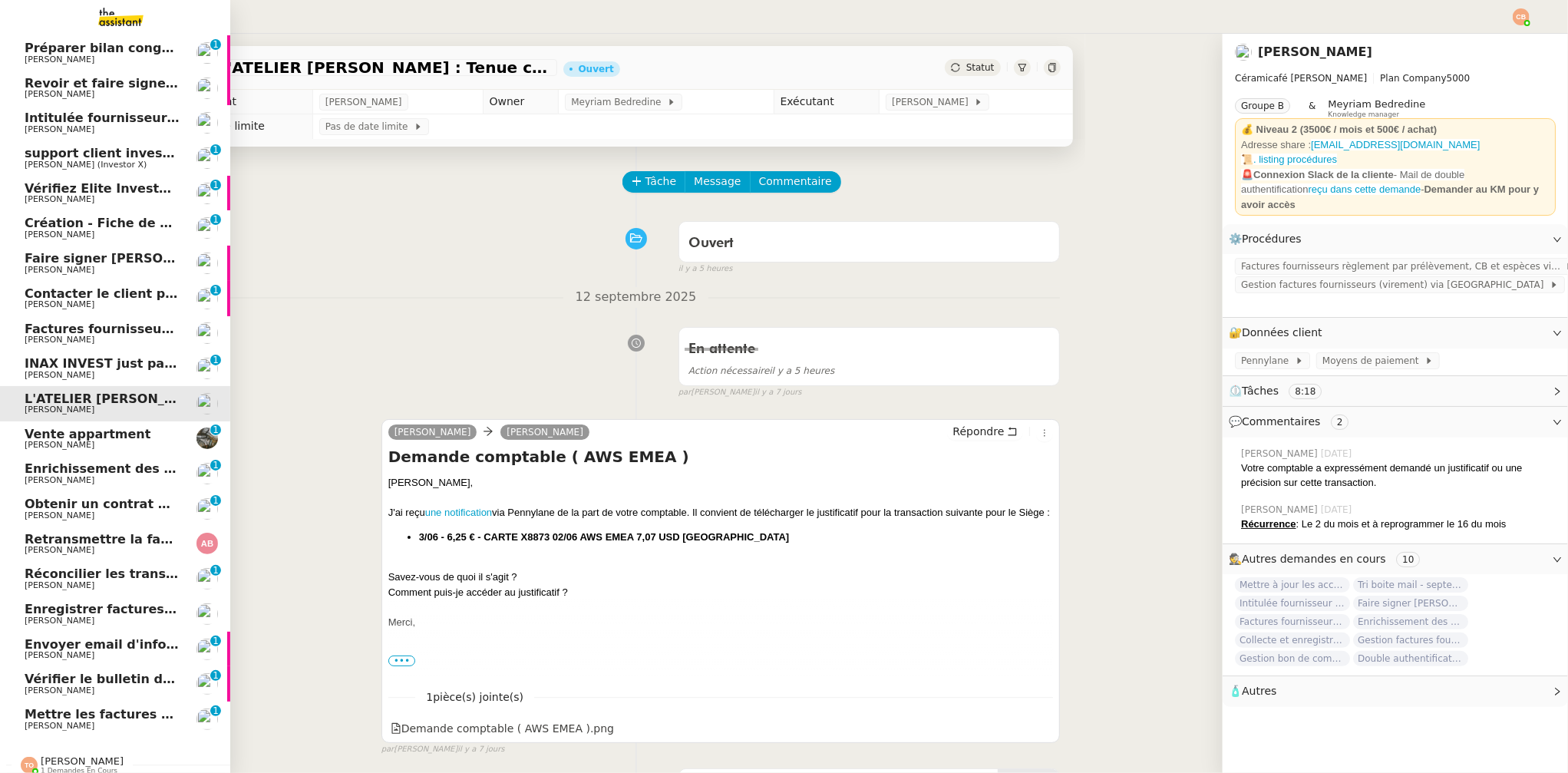
click at [58, 606] on span "Enregistrer factures sur ENERGYTRACK" at bounding box center [160, 609] width 272 height 15
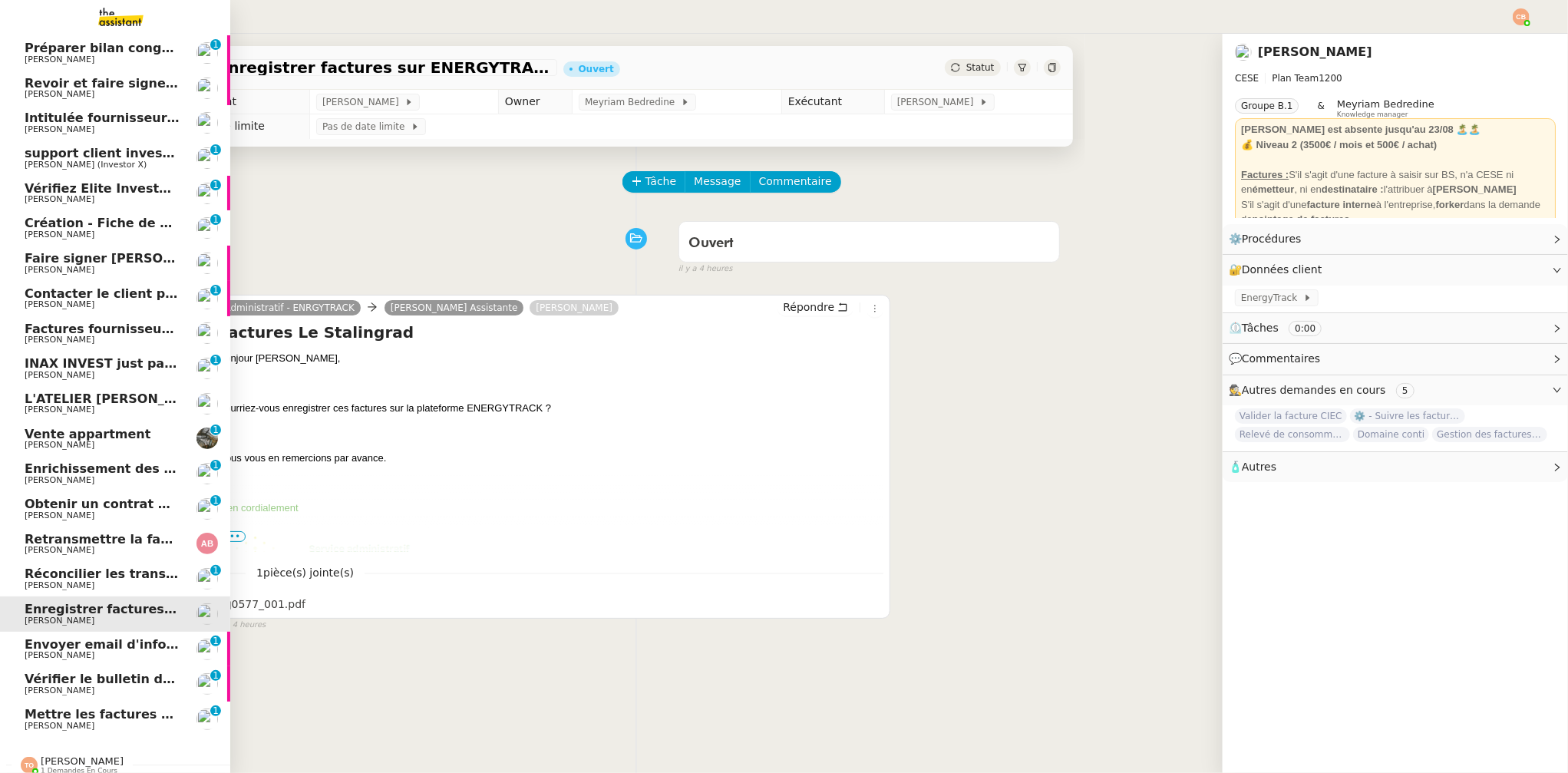
click at [73, 707] on span "Mettre les factures sur EnergyTrack" at bounding box center [149, 714] width 248 height 15
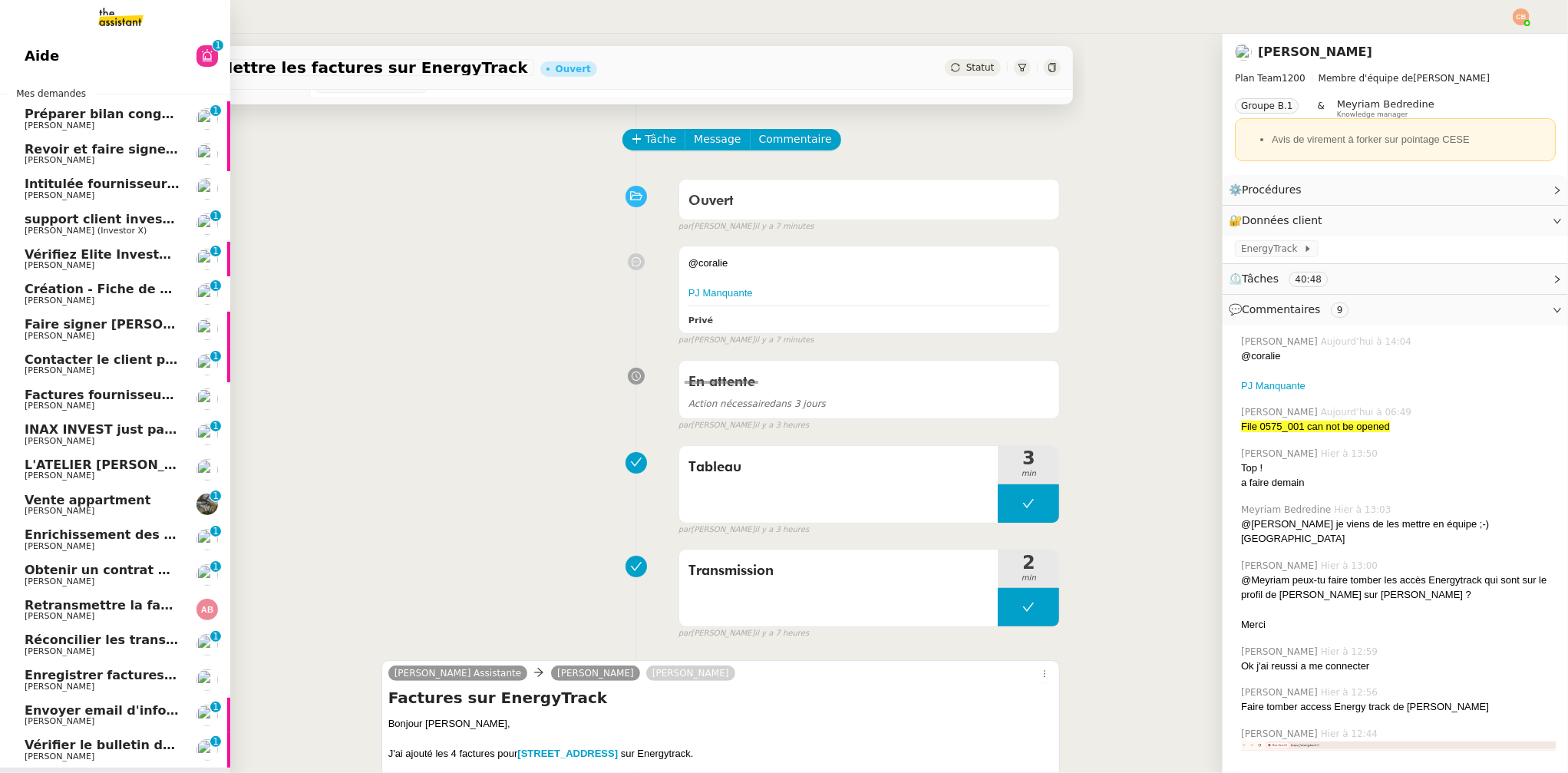
click at [59, 331] on span "[PERSON_NAME]" at bounding box center [59, 335] width 70 height 10
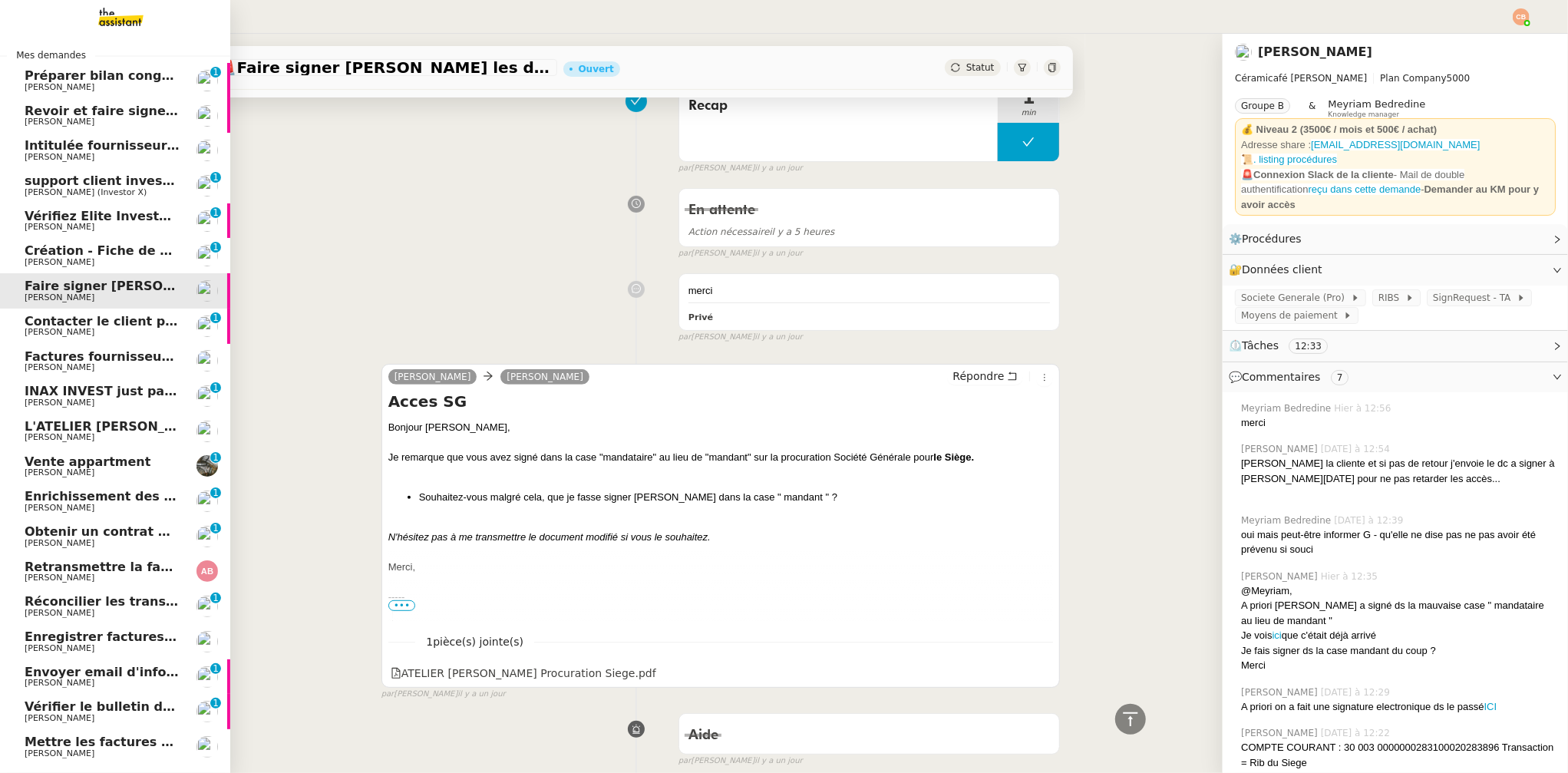
scroll to position [82, 0]
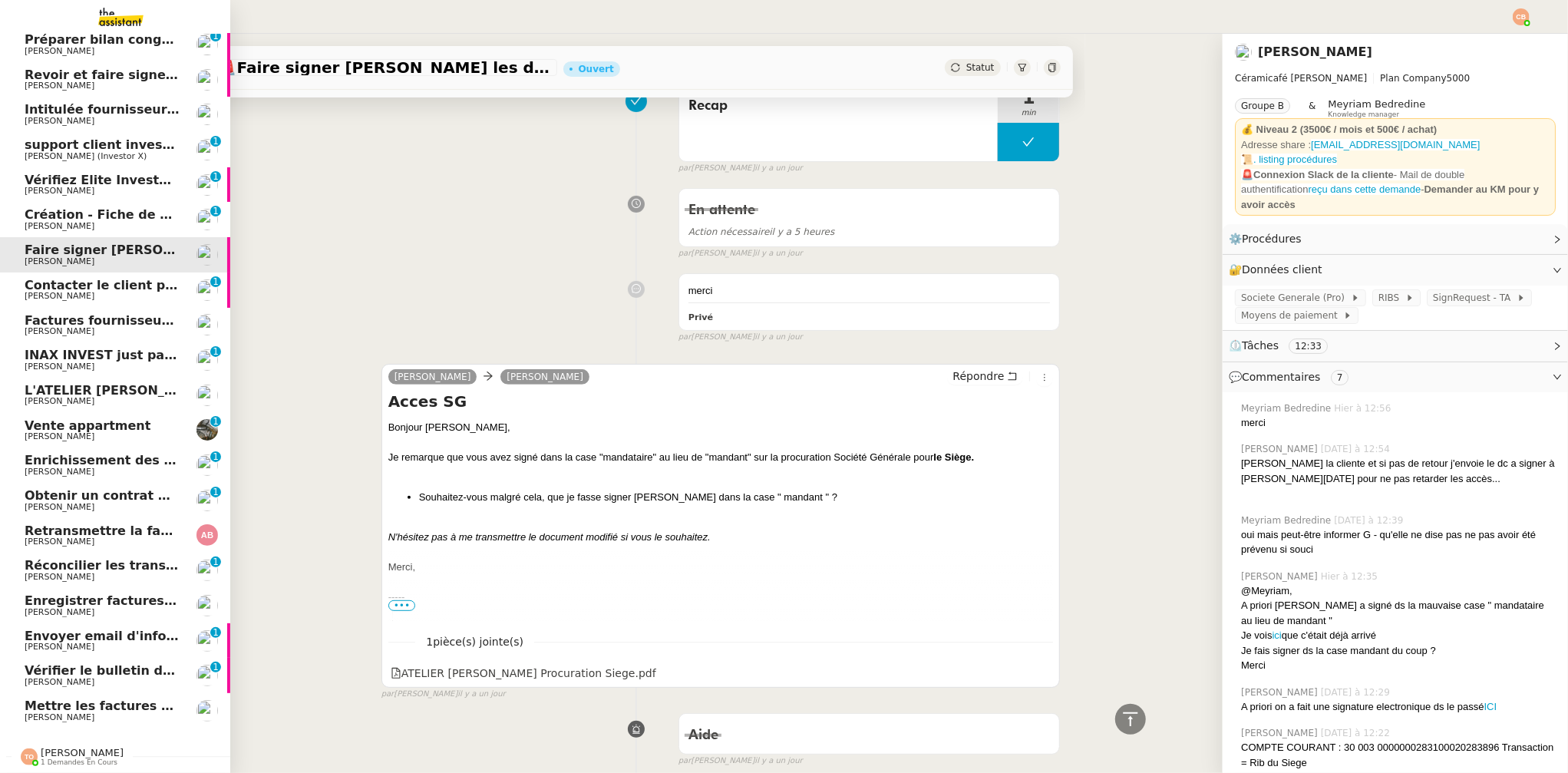
click at [62, 703] on span "Mettre les factures sur EnergyTrack" at bounding box center [149, 706] width 248 height 15
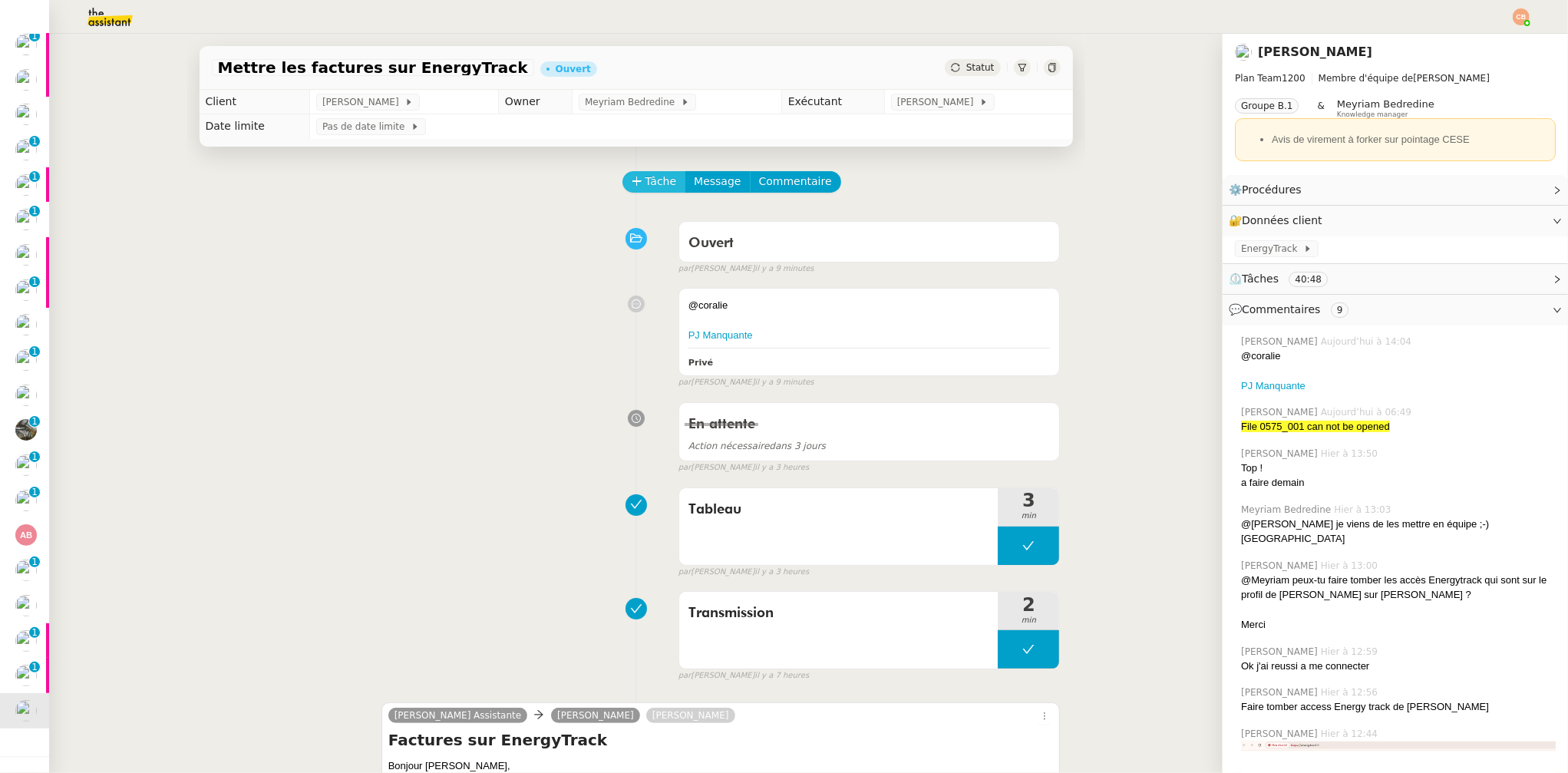
click at [650, 189] on span "Tâche" at bounding box center [661, 181] width 31 height 17
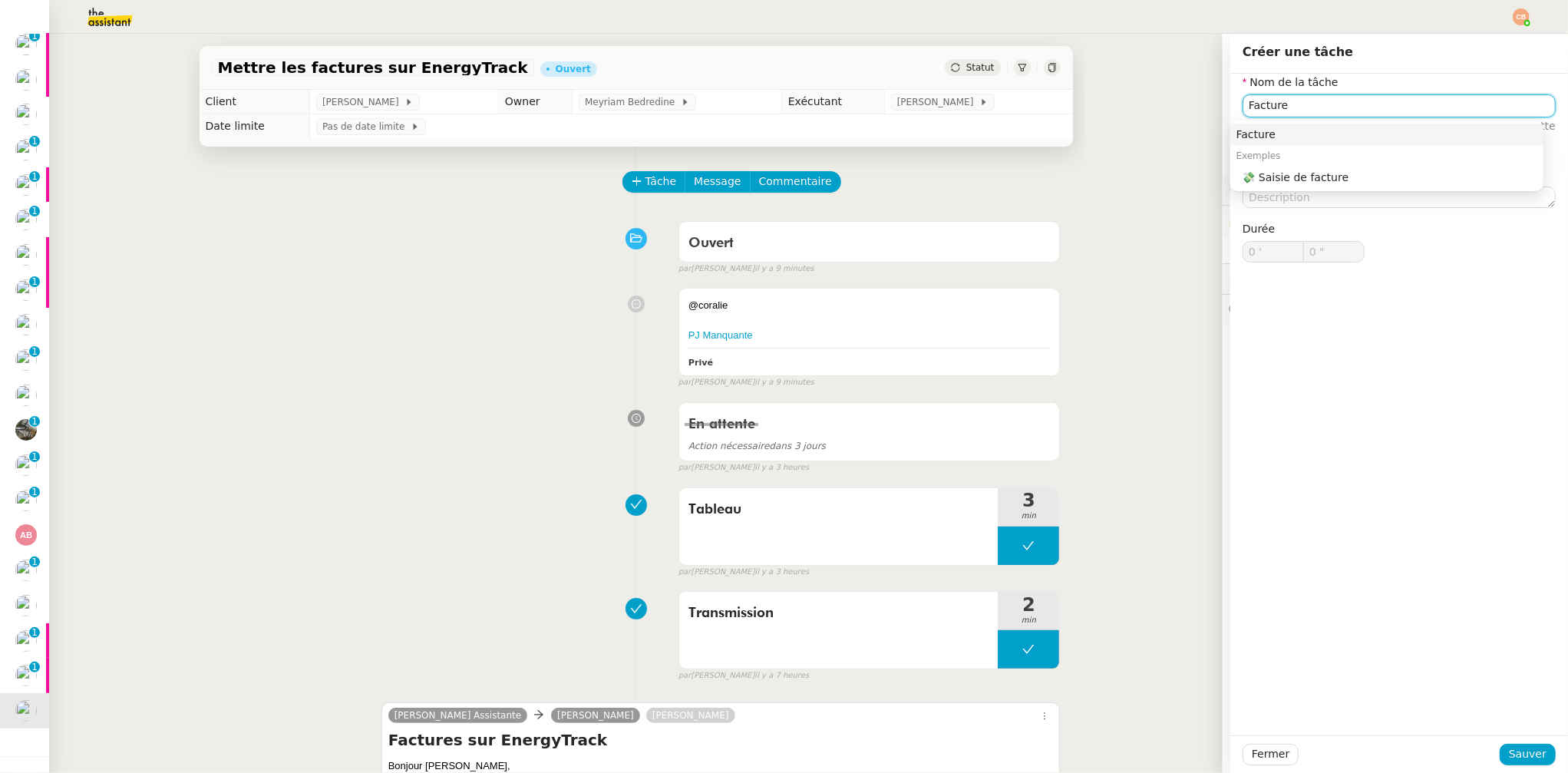
click at [1301, 135] on div "Facture" at bounding box center [1387, 135] width 301 height 14
type input "Facture"
click at [1515, 750] on span "Sauver" at bounding box center [1528, 754] width 38 height 17
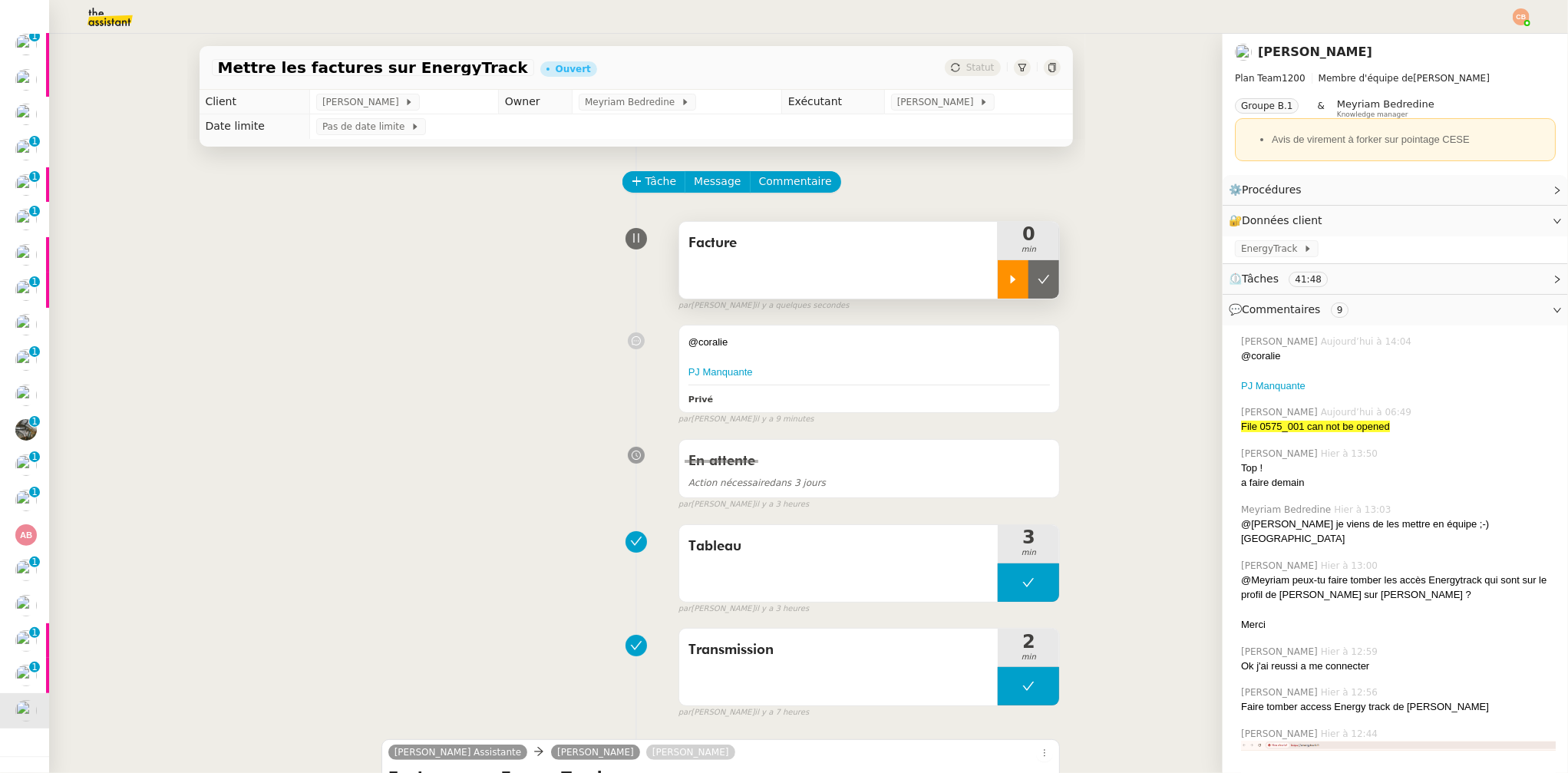
click at [998, 289] on div at bounding box center [1013, 280] width 31 height 38
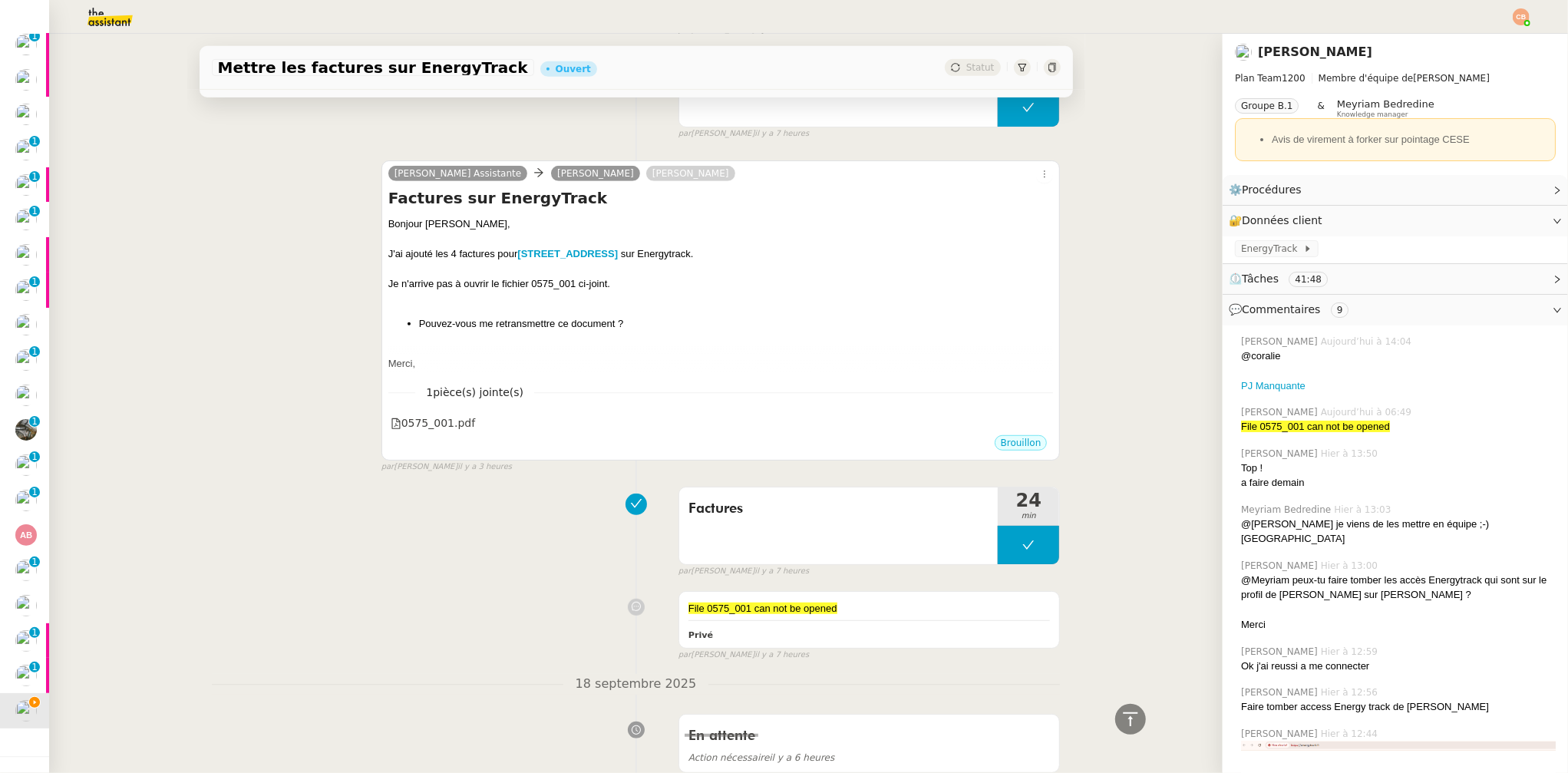
scroll to position [225, 0]
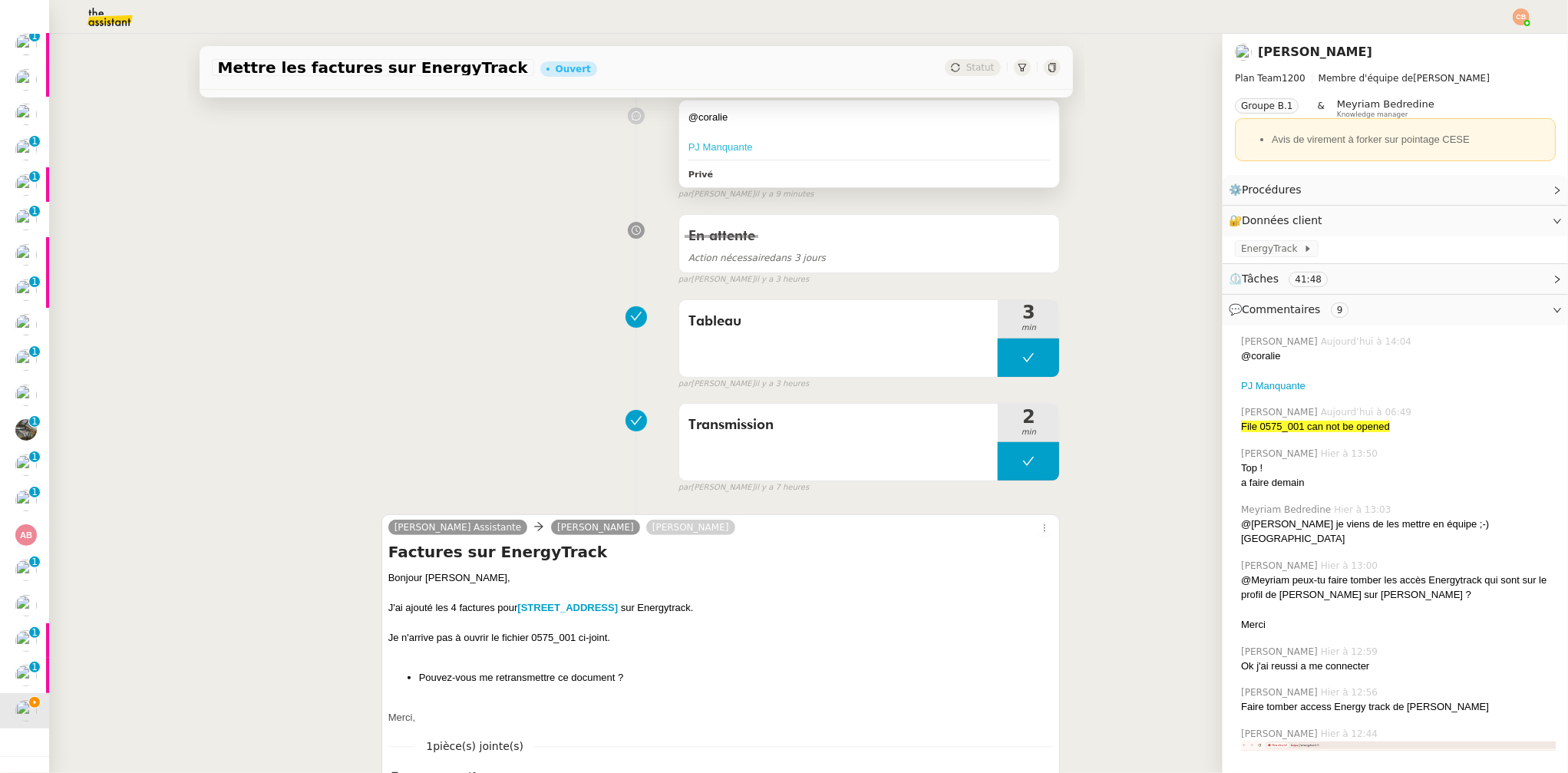
click at [692, 145] on link "PJ Manquante" at bounding box center [721, 147] width 65 height 11
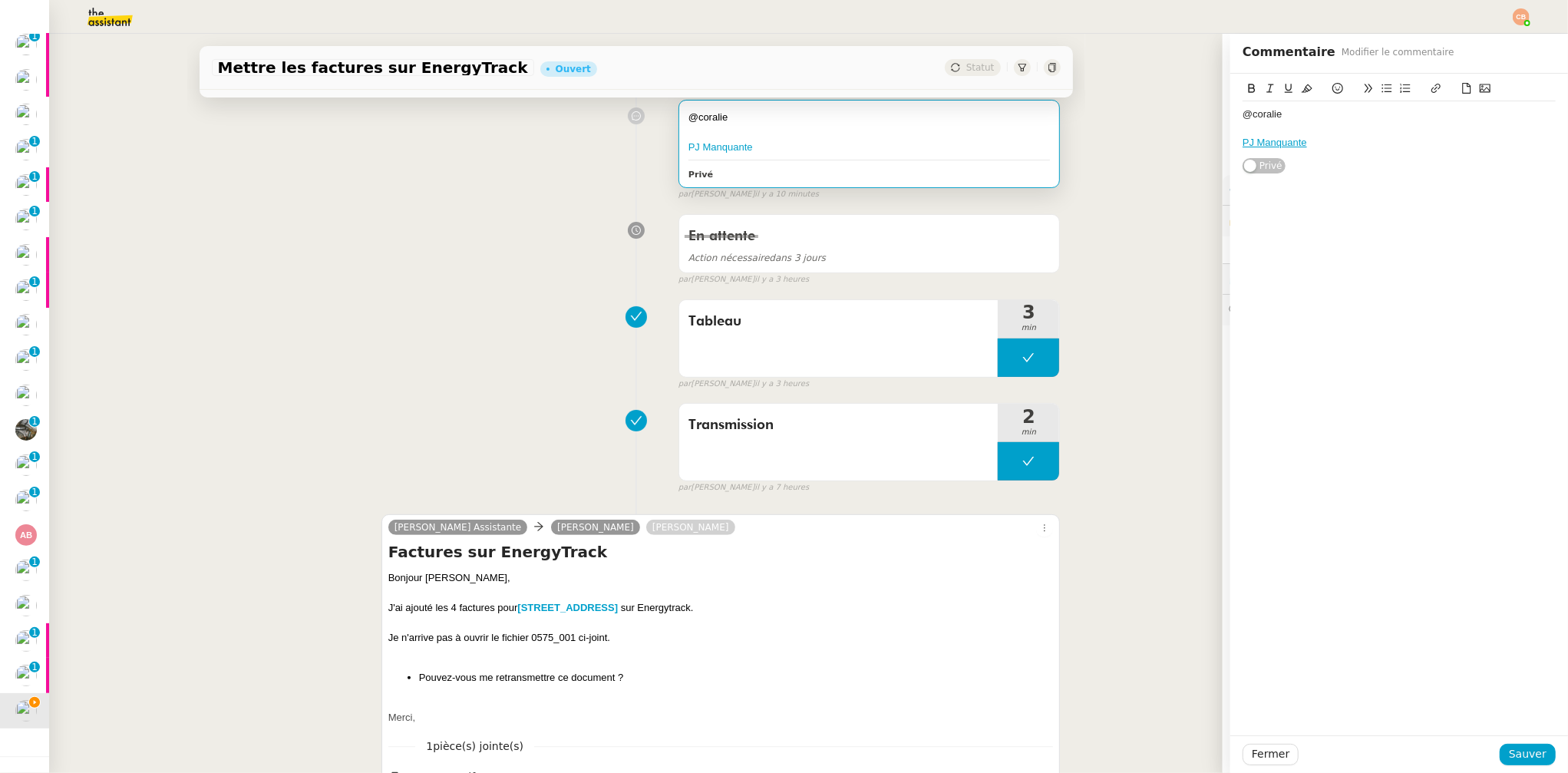
click at [365, 344] on div "Tableau 3 min false par Coralie B. il y a 3 heures" at bounding box center [636, 341] width 849 height 98
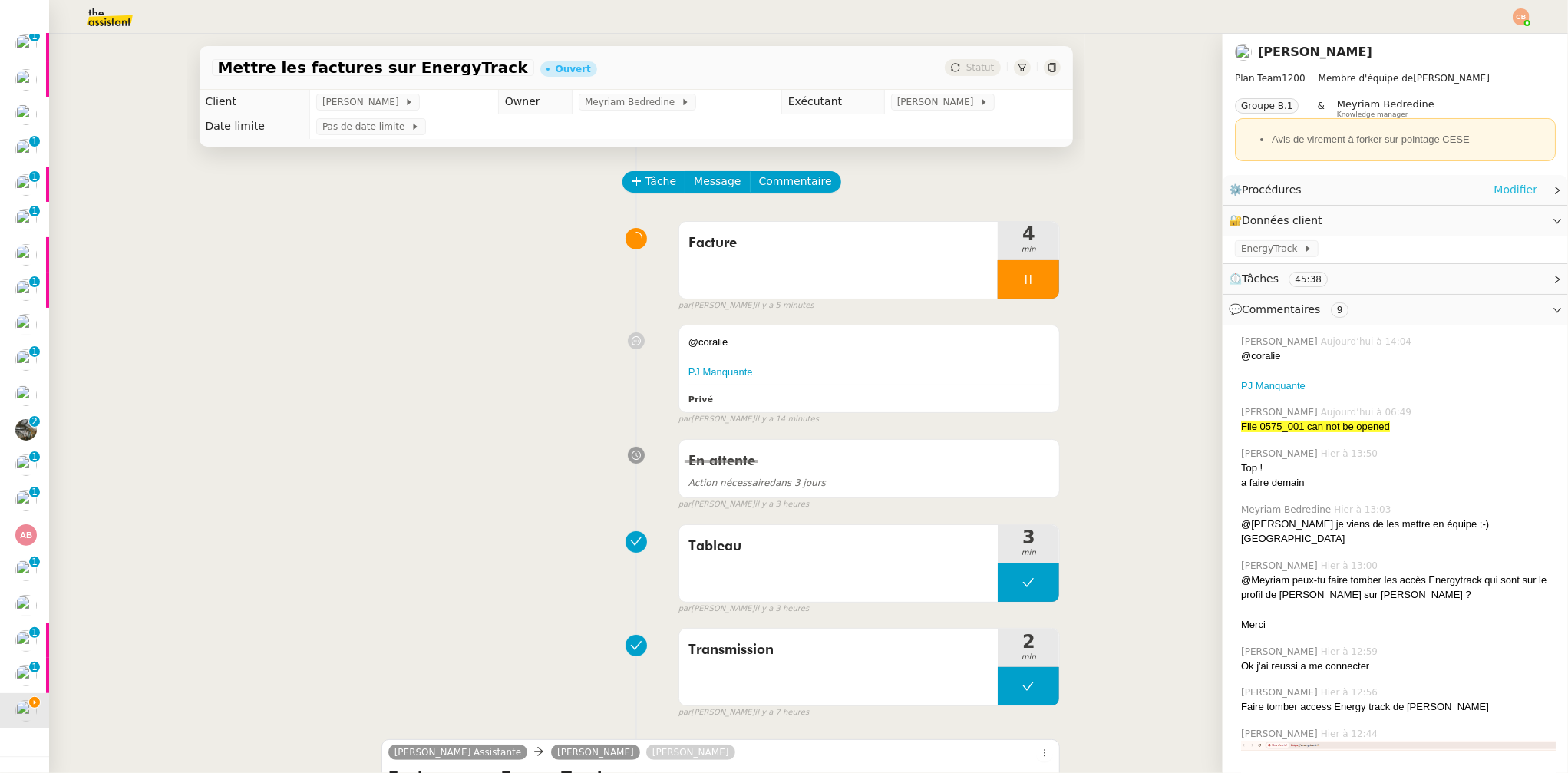
click at [1523, 189] on link "Modifier" at bounding box center [1516, 190] width 44 height 17
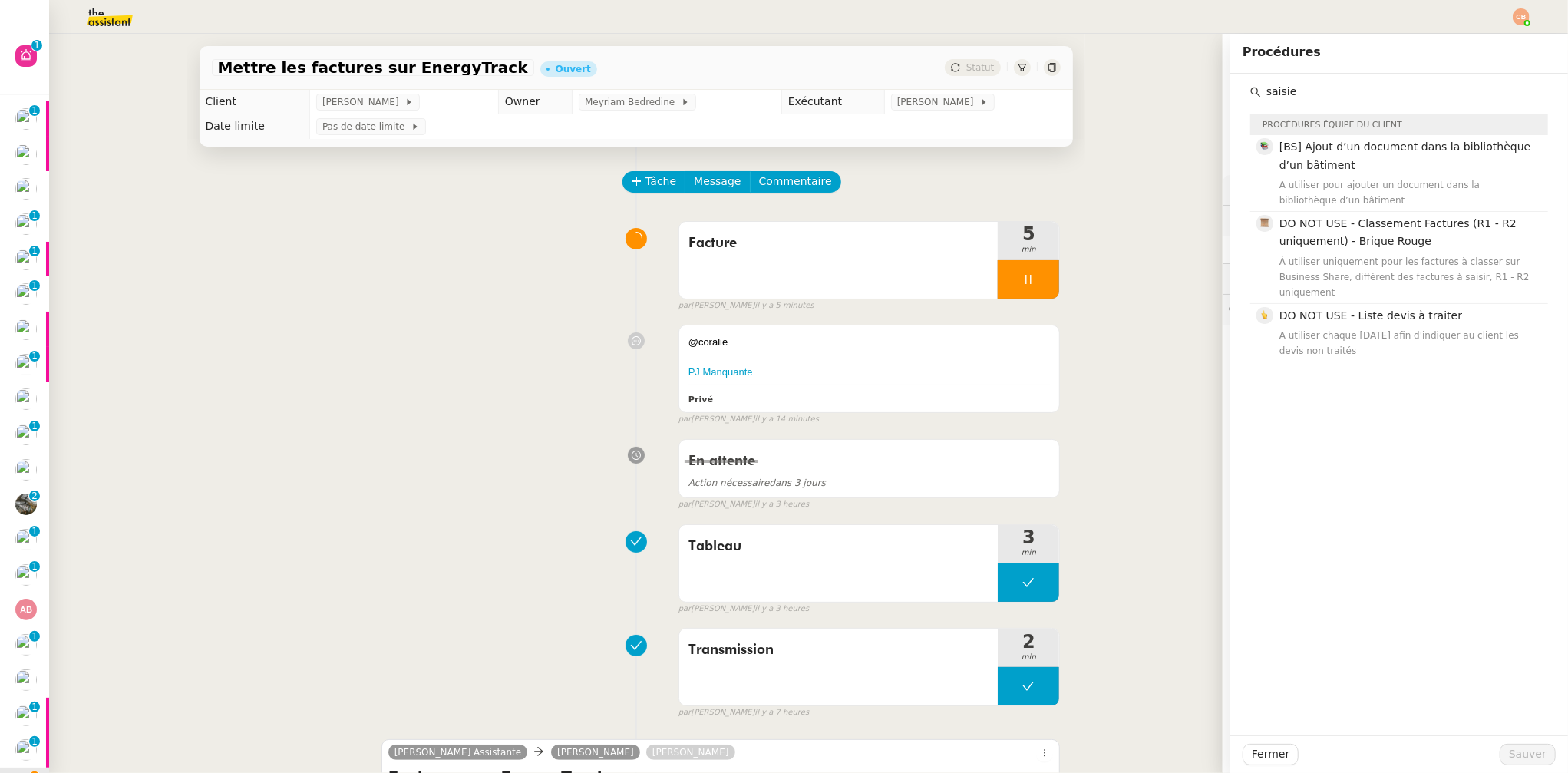
type input "saisie"
click at [397, 288] on div "Facture 5 min false par Coralie B. il y a 5 minutes" at bounding box center [636, 263] width 849 height 98
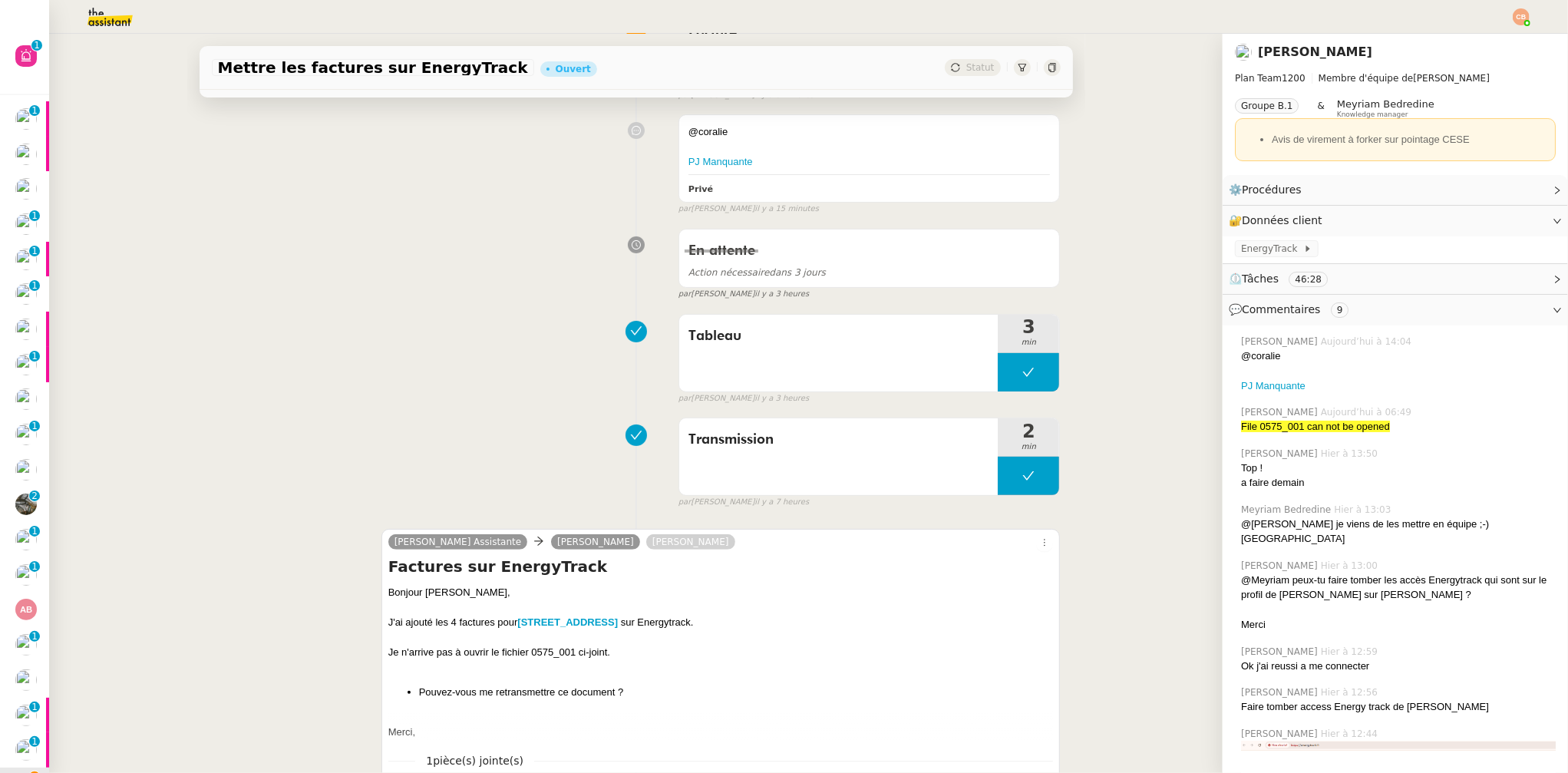
scroll to position [235, 0]
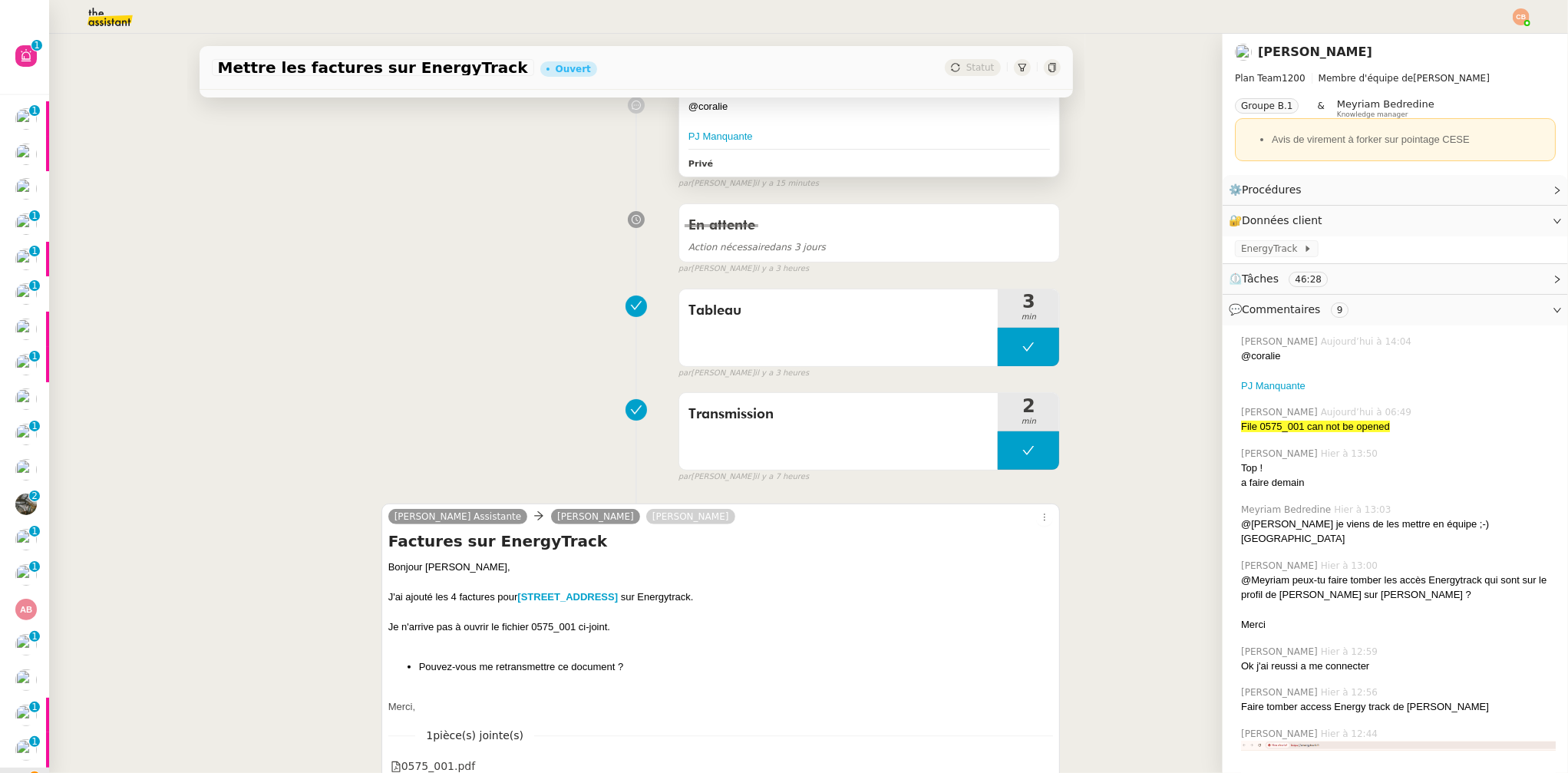
click at [838, 129] on div "PJ Manquante" at bounding box center [869, 136] width 362 height 16
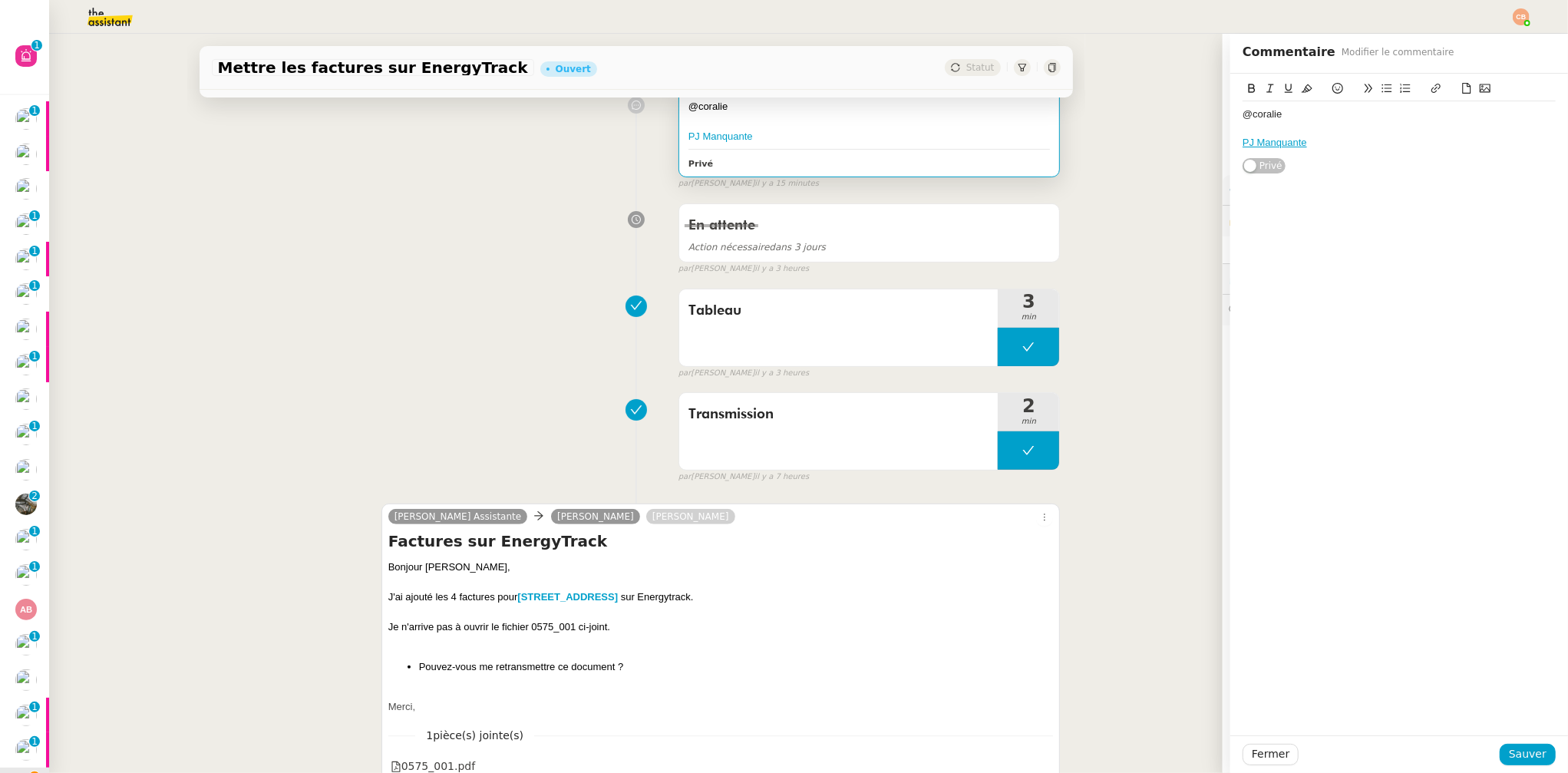
click at [1333, 143] on div "PJ Manquante" at bounding box center [1399, 143] width 313 height 14
click at [1537, 756] on button "Sauver" at bounding box center [1528, 755] width 56 height 22
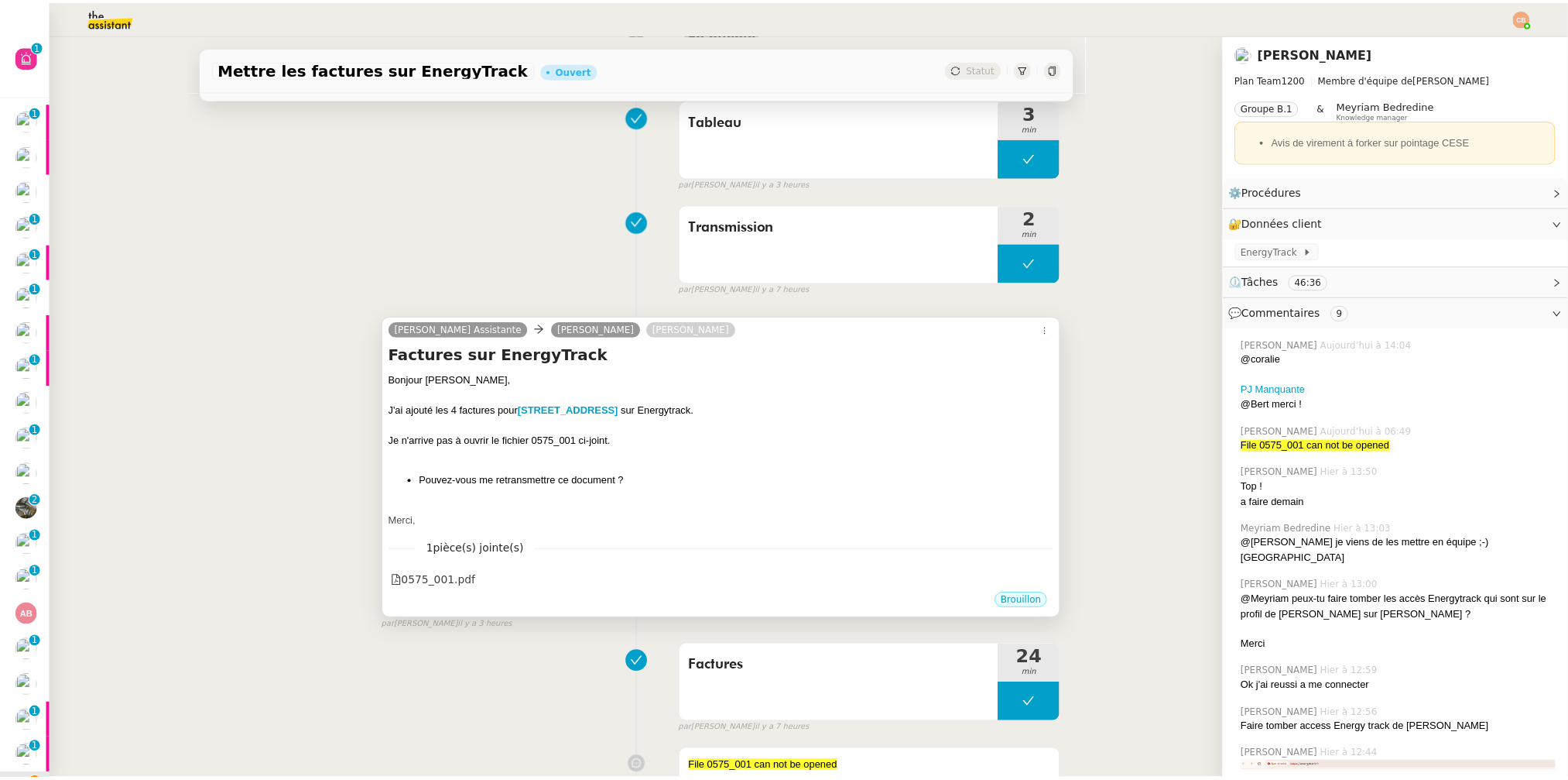
scroll to position [511, 0]
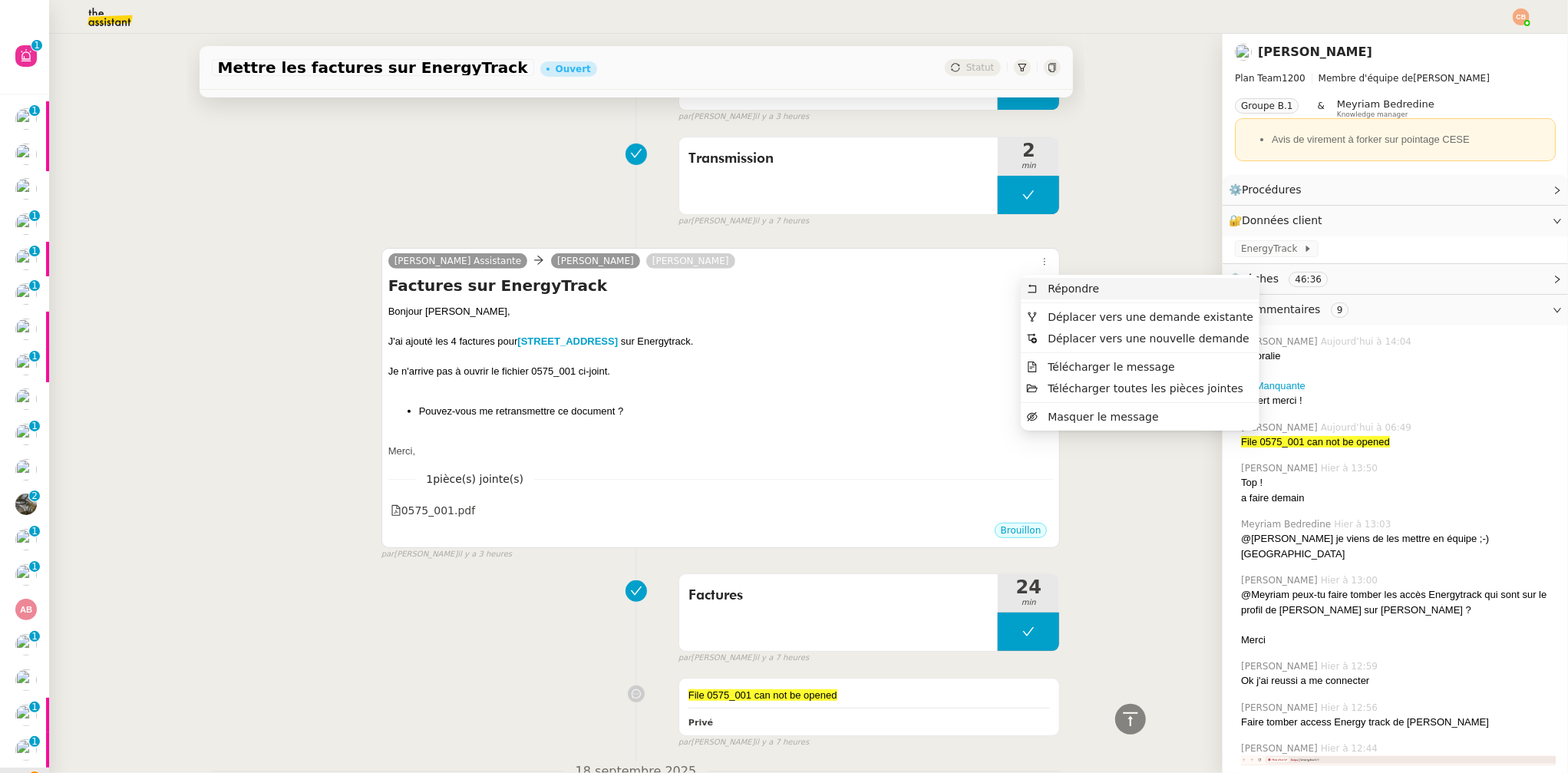
click at [1039, 289] on span "Répondre" at bounding box center [1063, 289] width 73 height 14
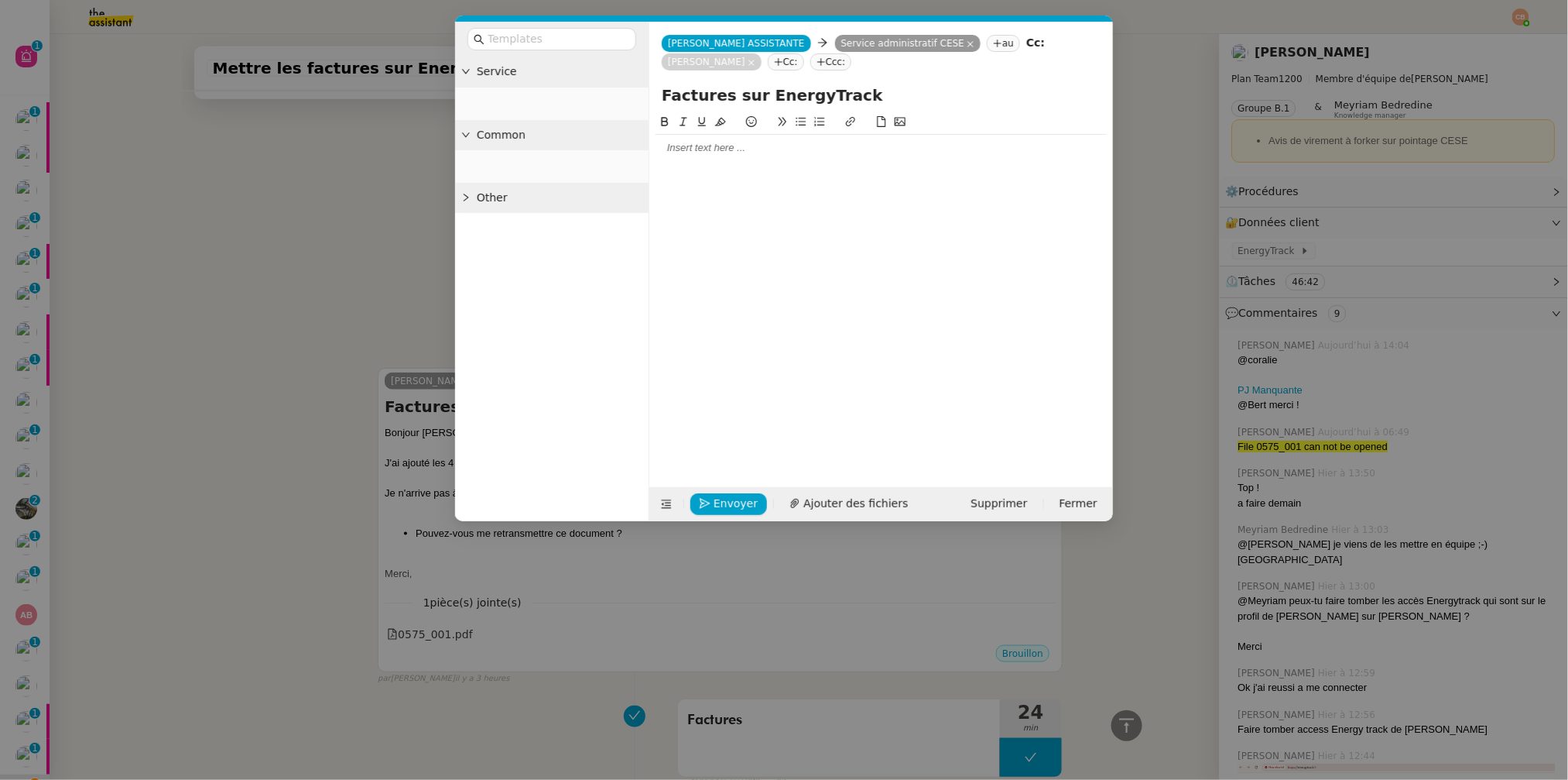
scroll to position [630, 0]
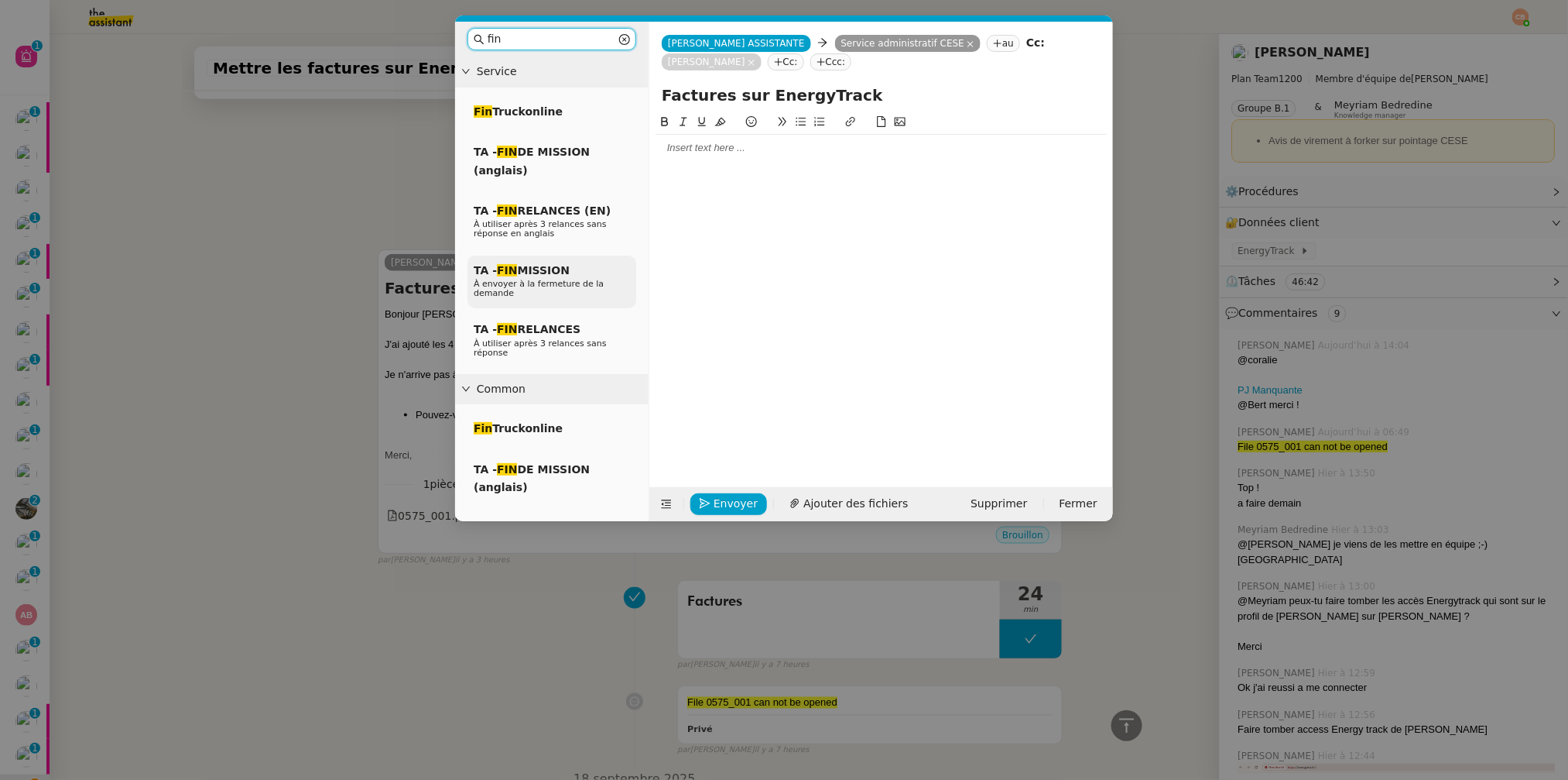
type input "fin"
click at [542, 282] on span "À envoyer à la fermeture de la demande" at bounding box center [538, 289] width 130 height 19
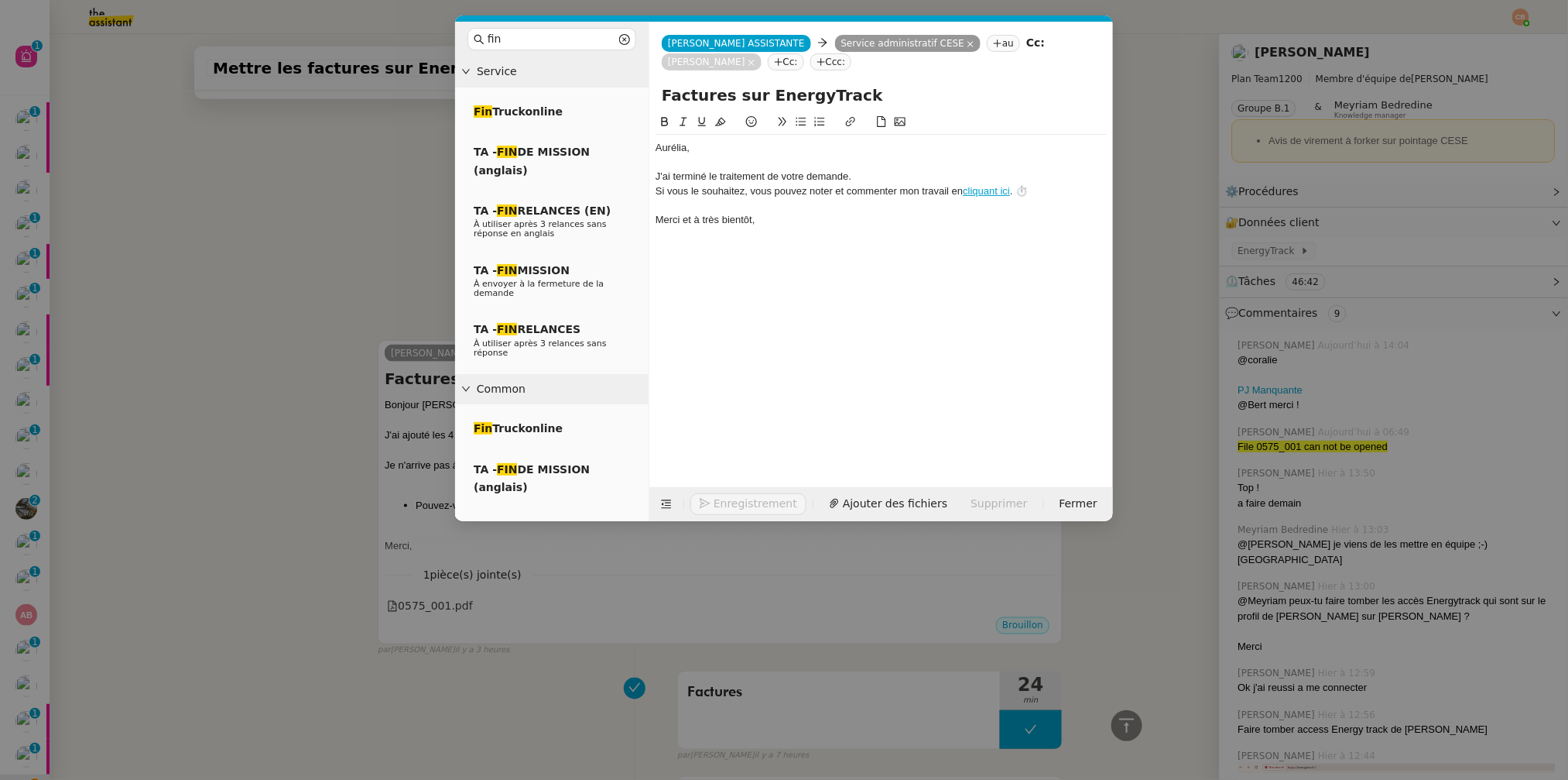
scroll to position [720, 0]
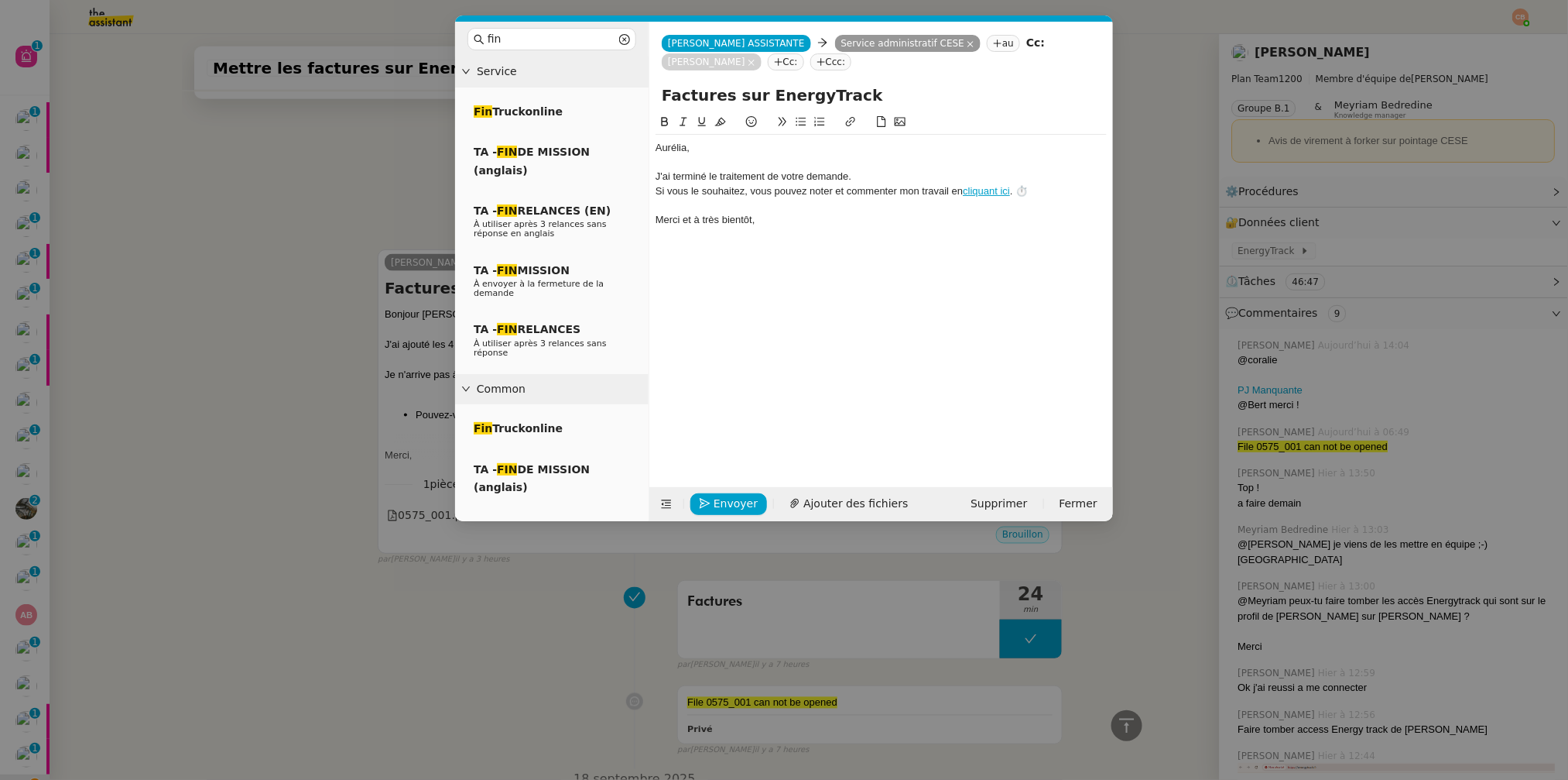
click at [864, 176] on div "J'ai terminé le traitement de votre demande." at bounding box center [881, 176] width 452 height 14
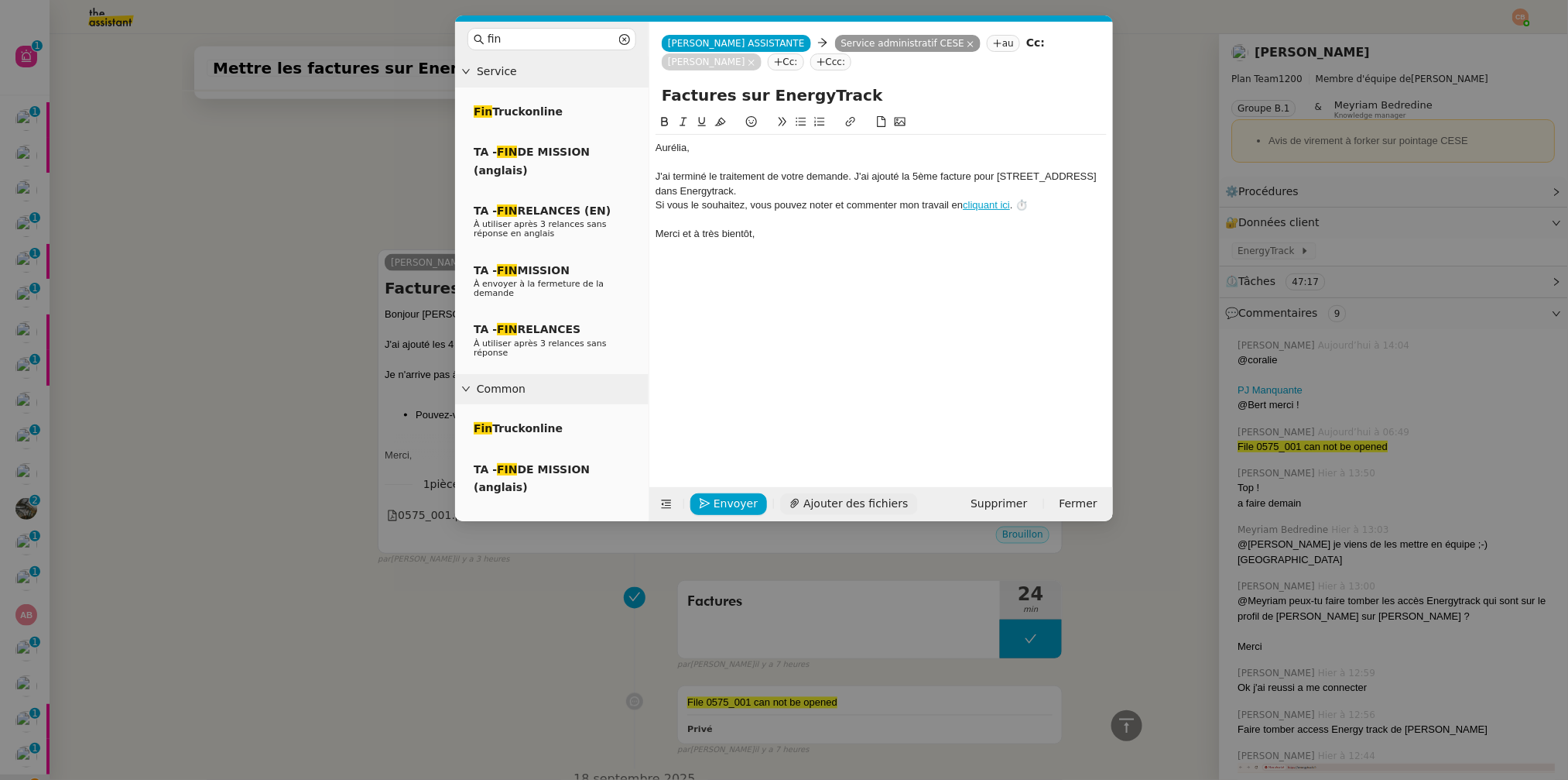
click at [830, 497] on span "Ajouter des fichiers" at bounding box center [855, 504] width 104 height 18
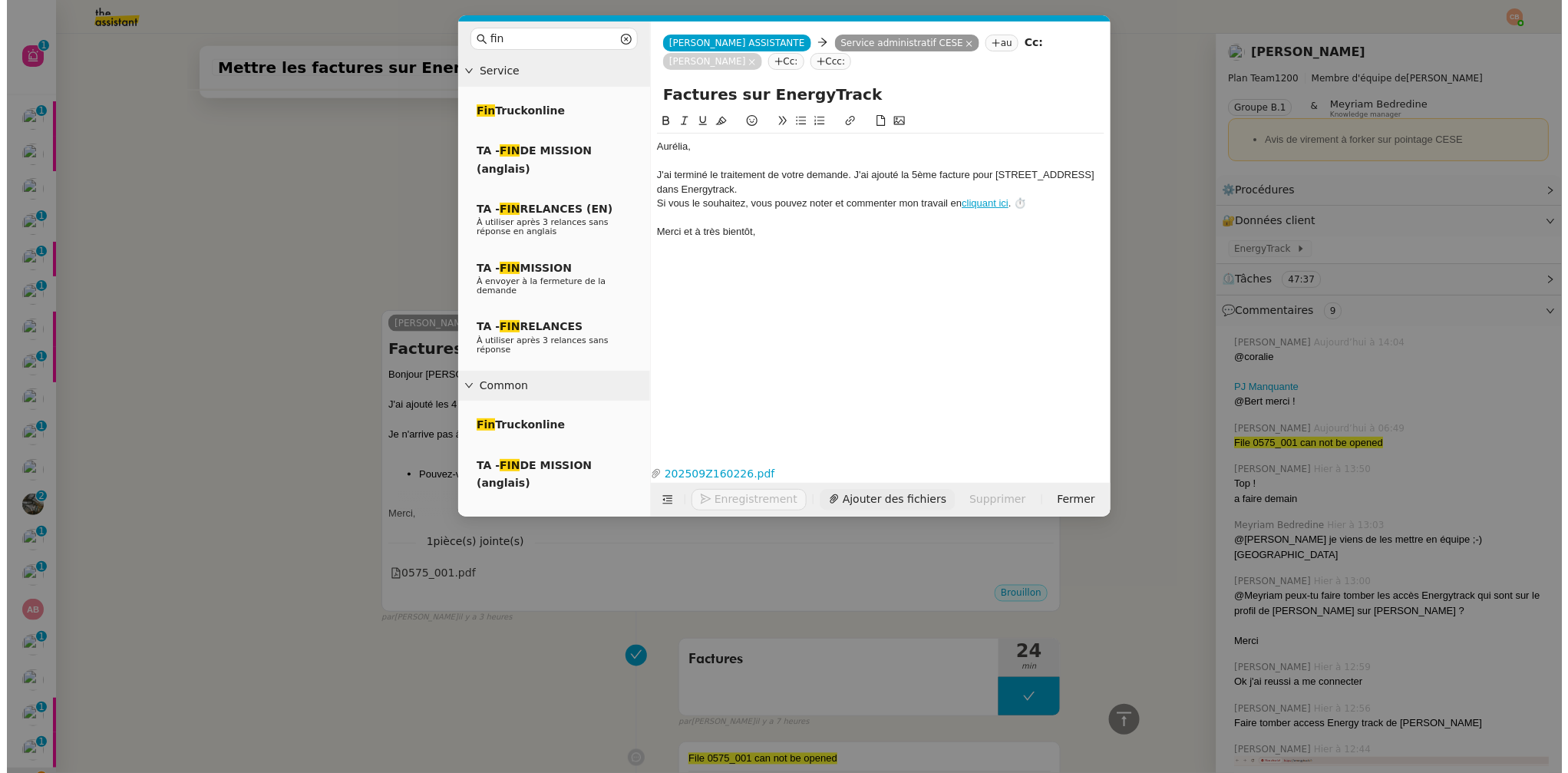
scroll to position [776, 0]
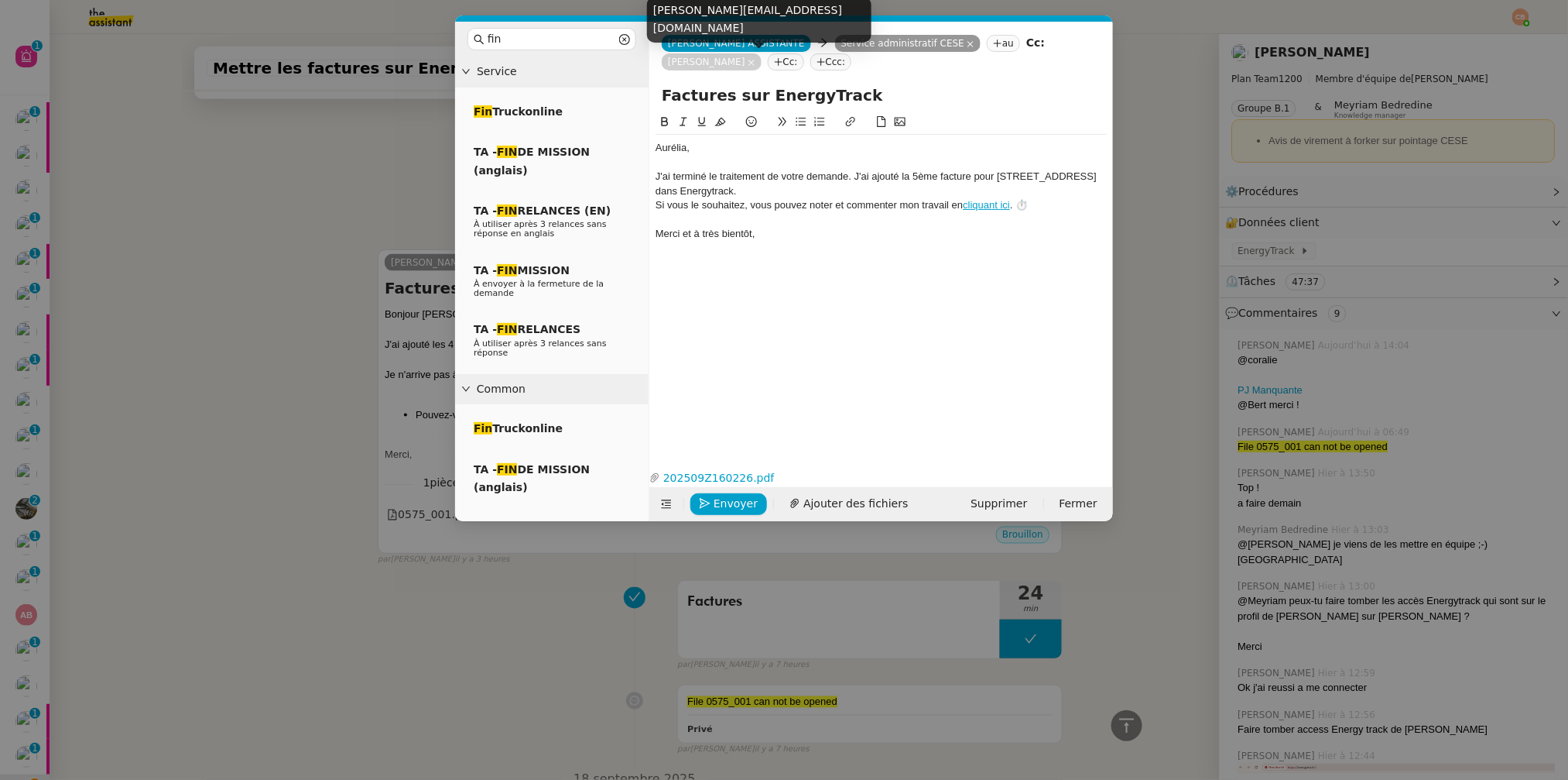
click at [750, 63] on icon at bounding box center [751, 63] width 6 height 6
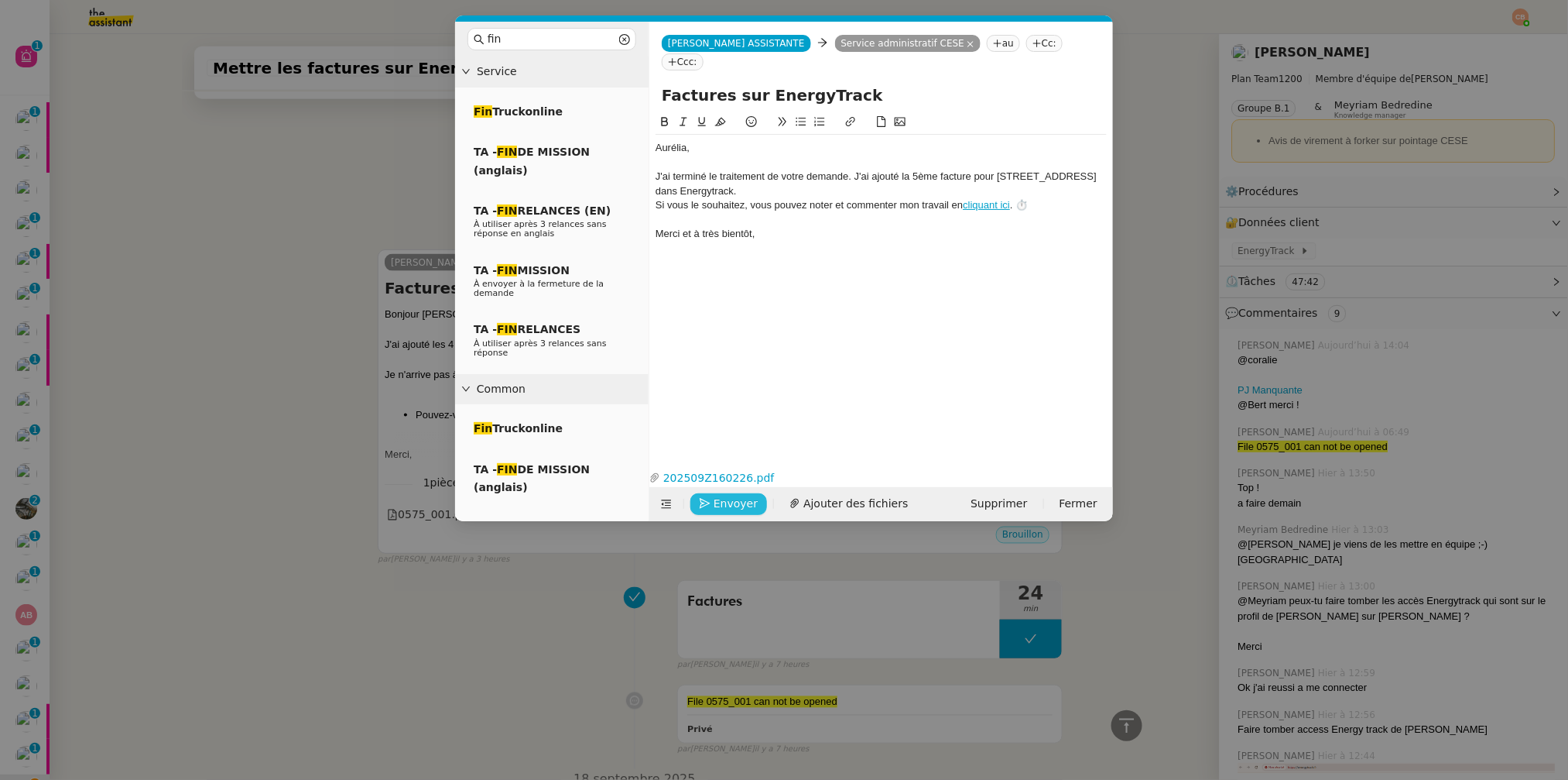
click at [738, 501] on span "Envoyer" at bounding box center [735, 504] width 44 height 18
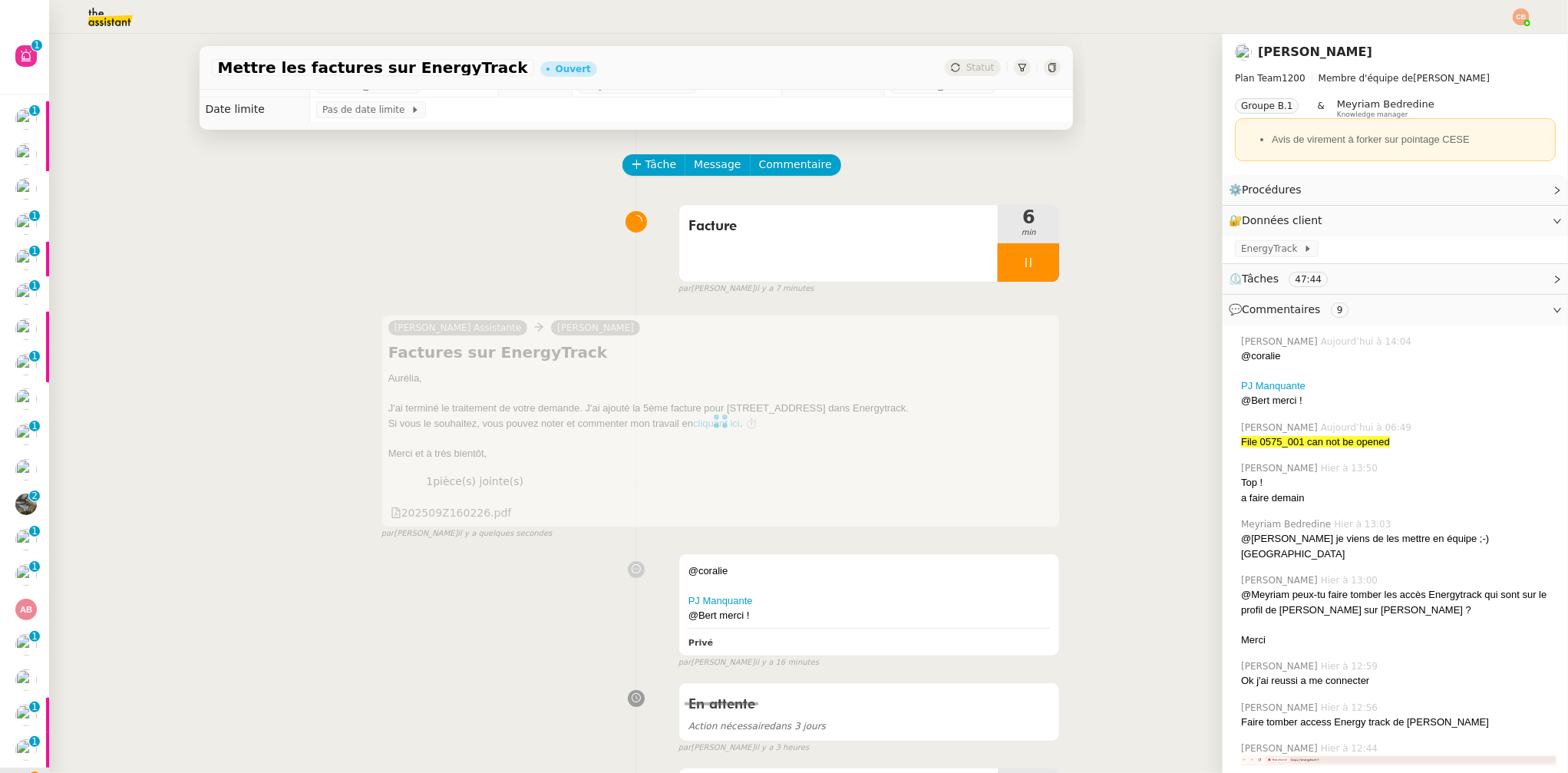
scroll to position [0, 0]
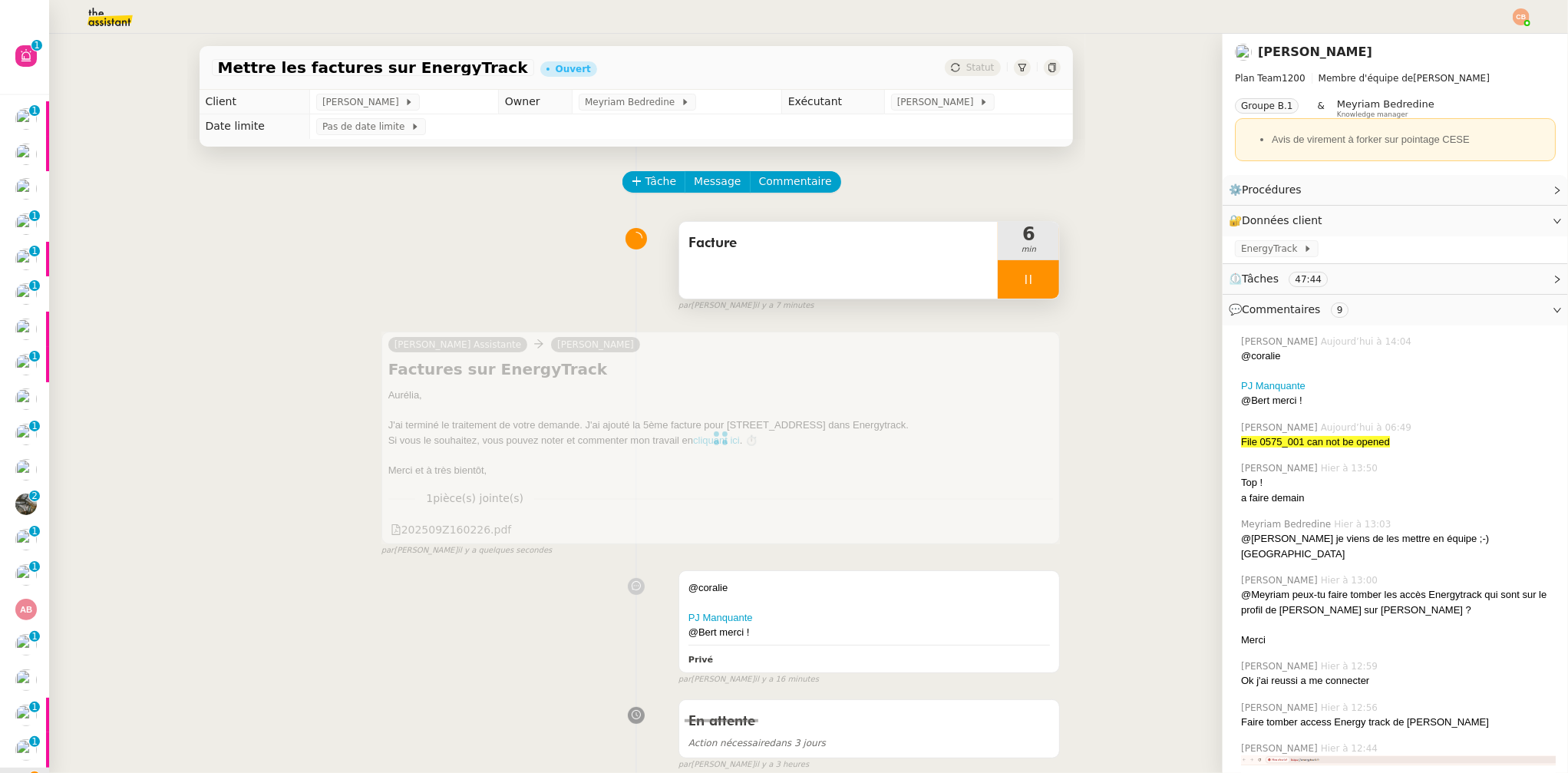
click at [1007, 287] on div at bounding box center [1028, 280] width 61 height 38
click at [1038, 280] on icon at bounding box center [1044, 279] width 12 height 12
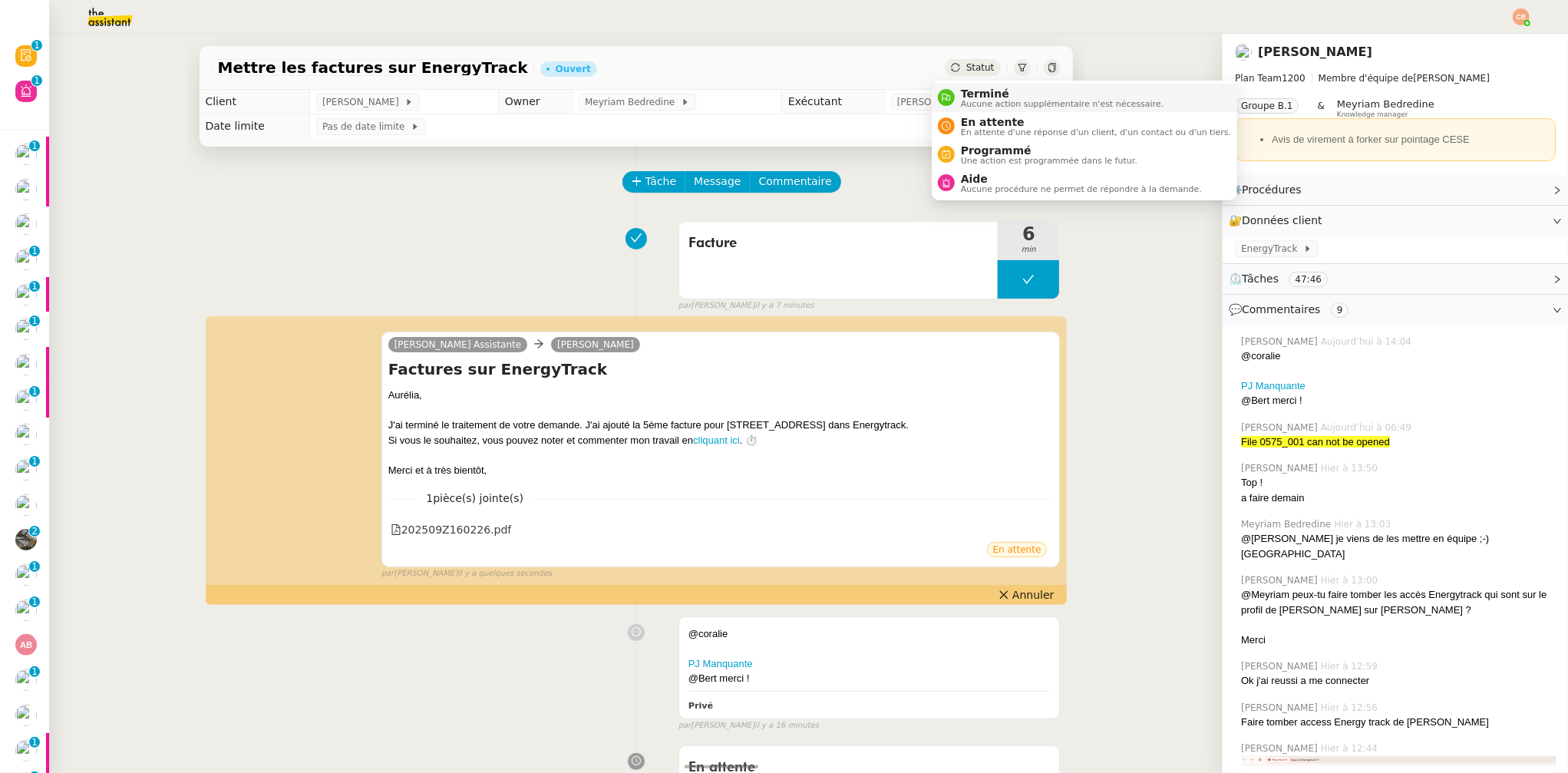
click at [972, 91] on span "Terminé" at bounding box center [1063, 94] width 203 height 12
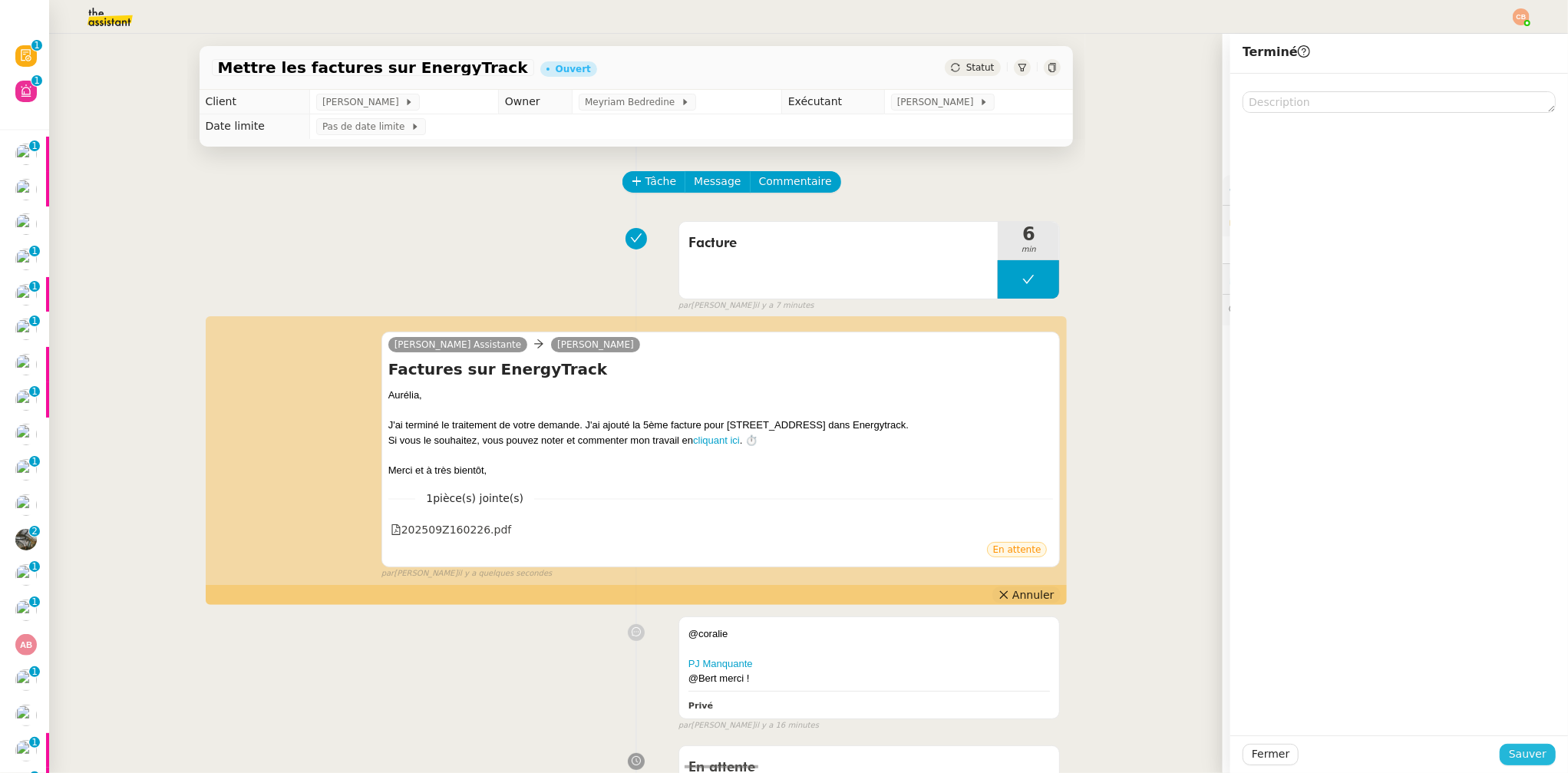
drag, startPoint x: 1535, startPoint y: 756, endPoint x: 1035, endPoint y: 660, distance: 509.1
click at [1534, 755] on button "Sauver" at bounding box center [1528, 755] width 56 height 22
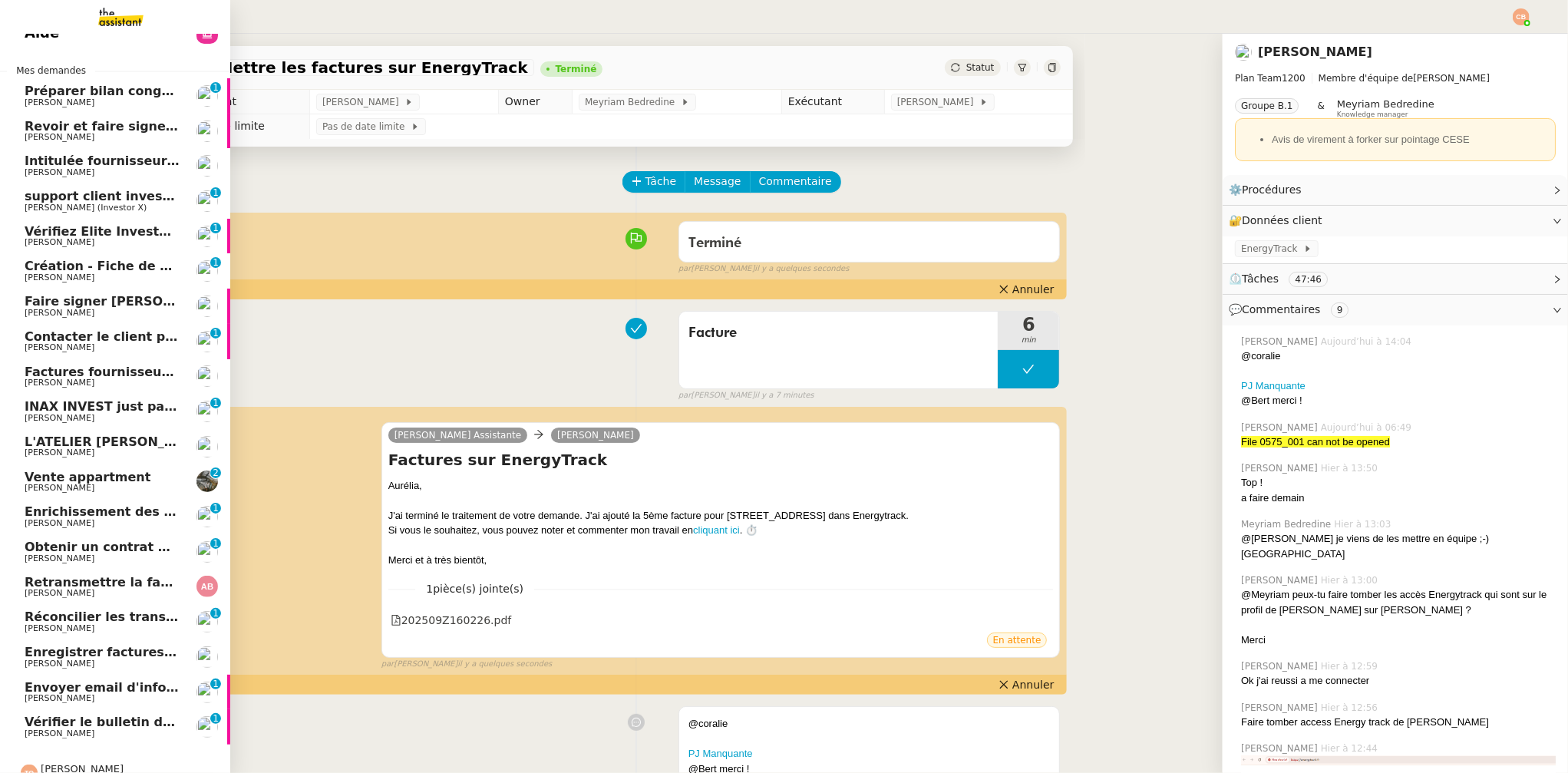
scroll to position [83, 0]
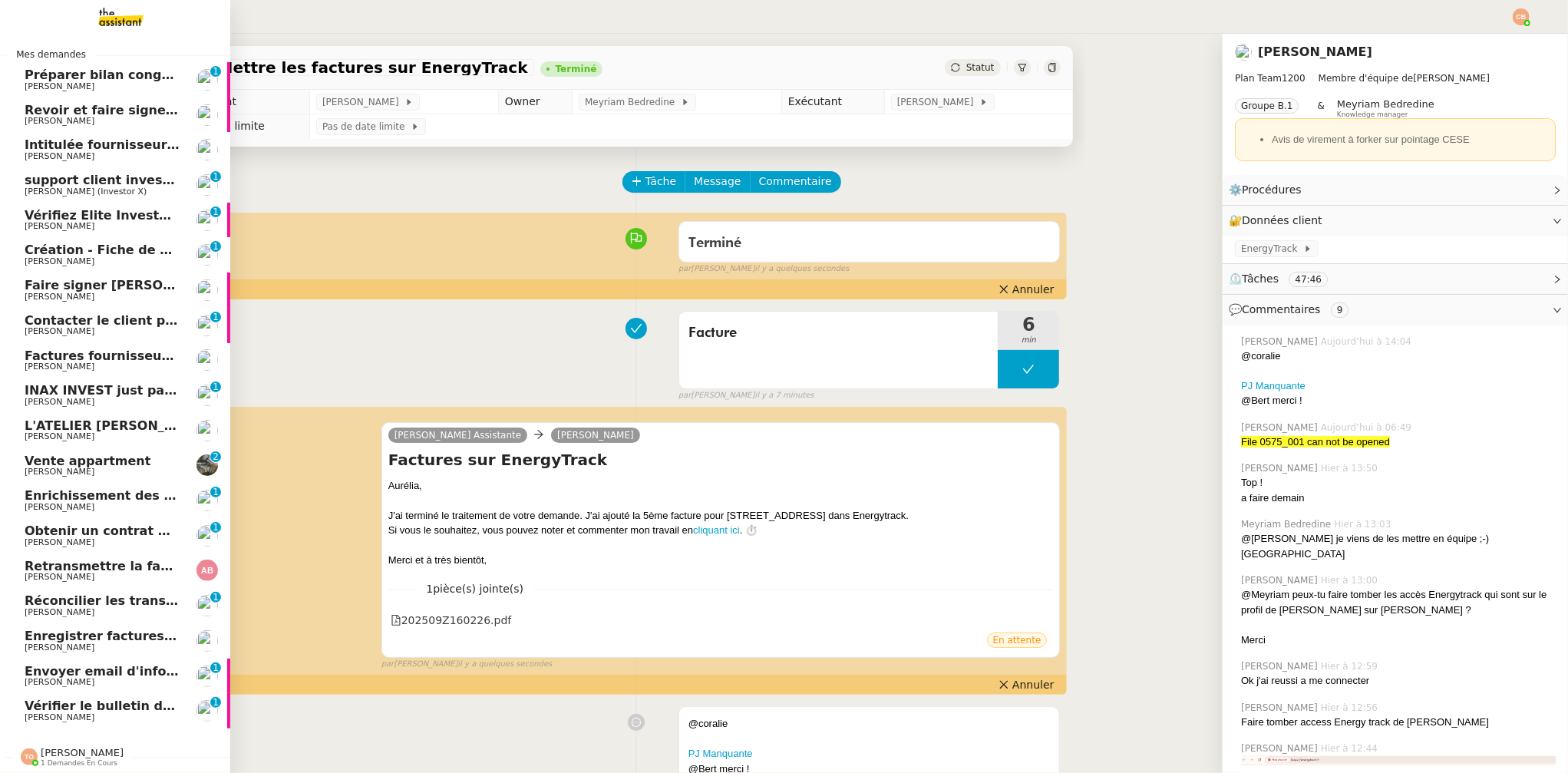
click at [74, 699] on span "Vérifier le bulletin de salaire d'août" at bounding box center [147, 706] width 246 height 15
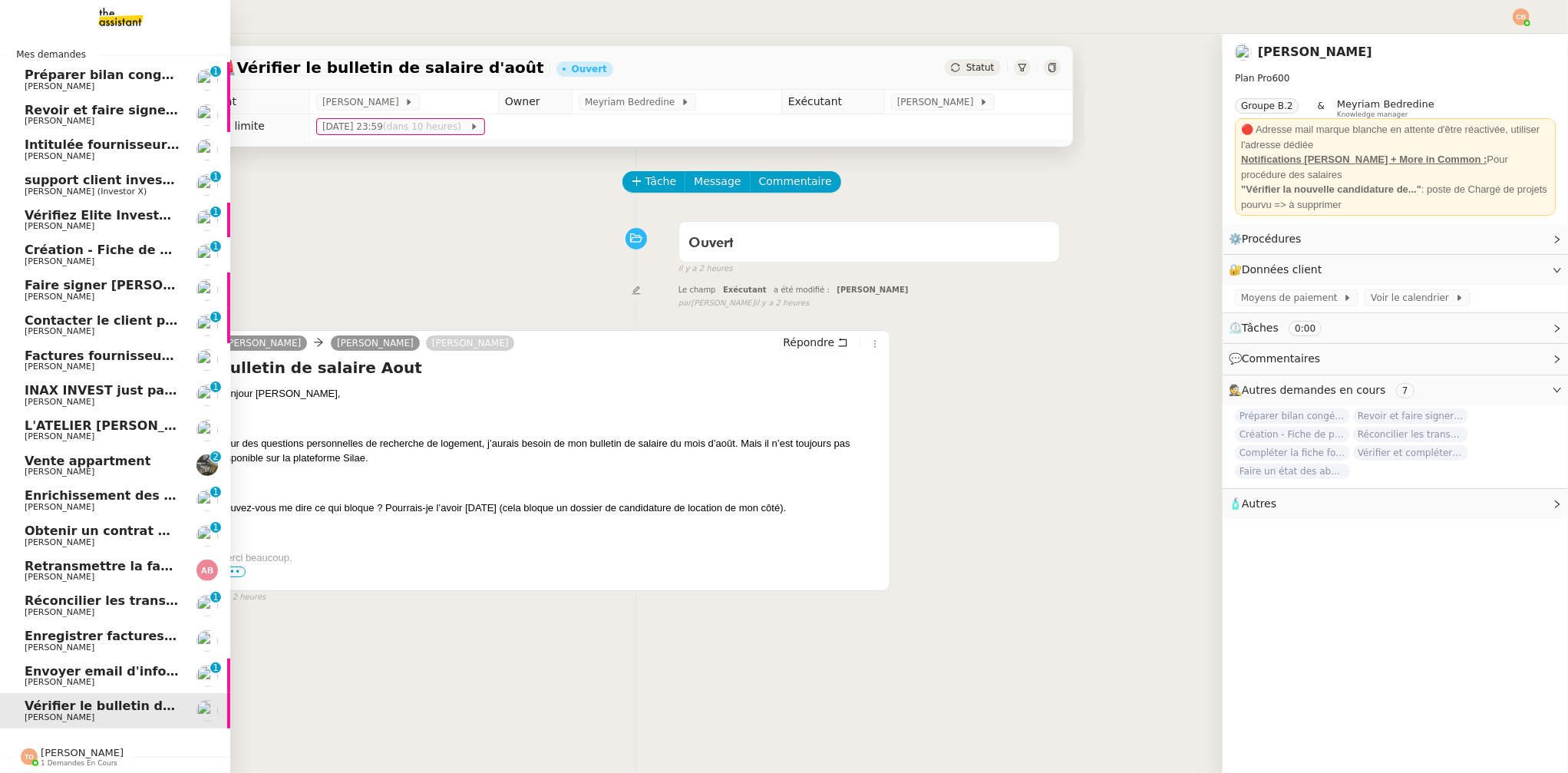
click at [41, 677] on span "[PERSON_NAME]" at bounding box center [59, 681] width 70 height 10
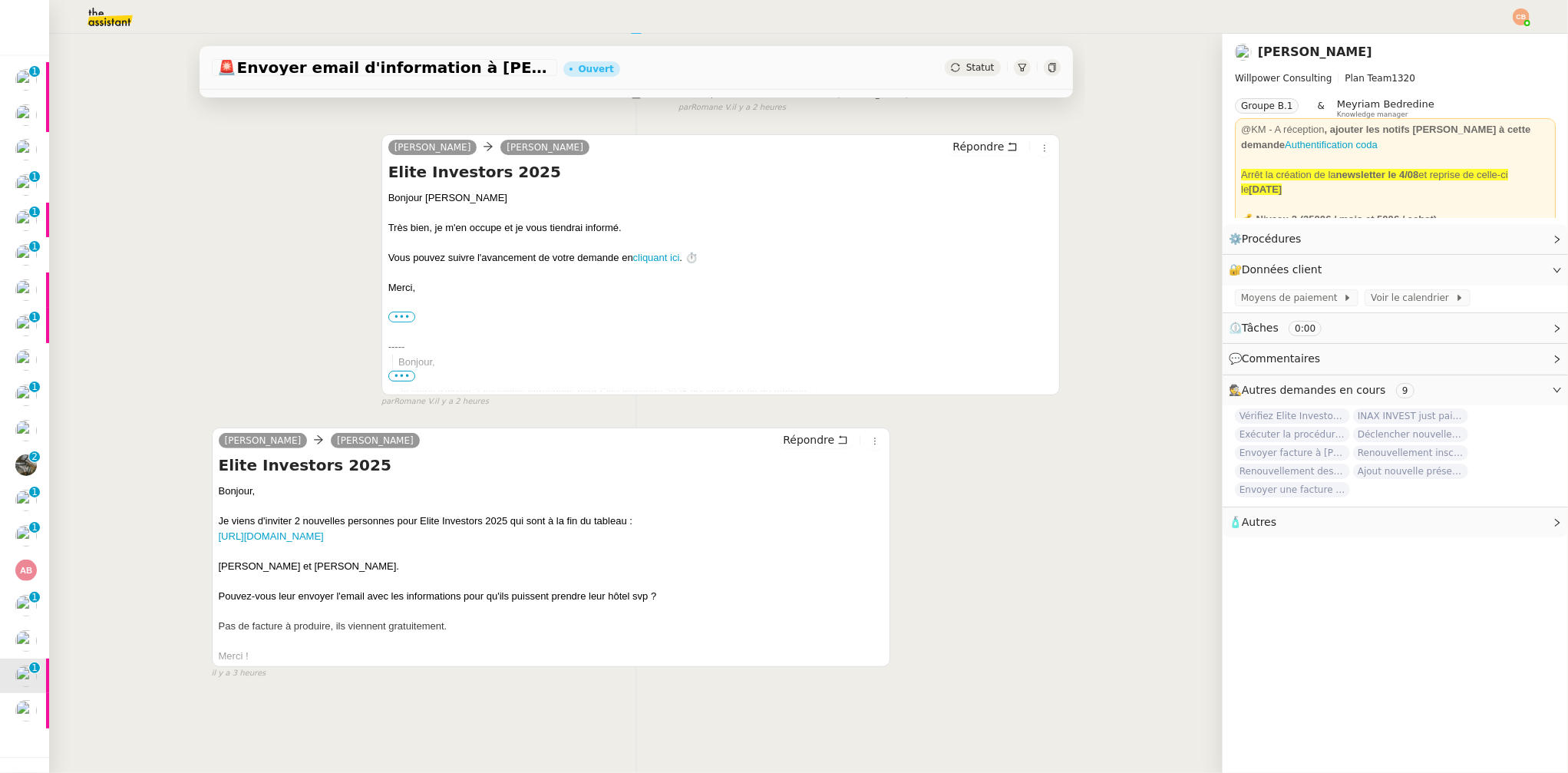
scroll to position [204, 0]
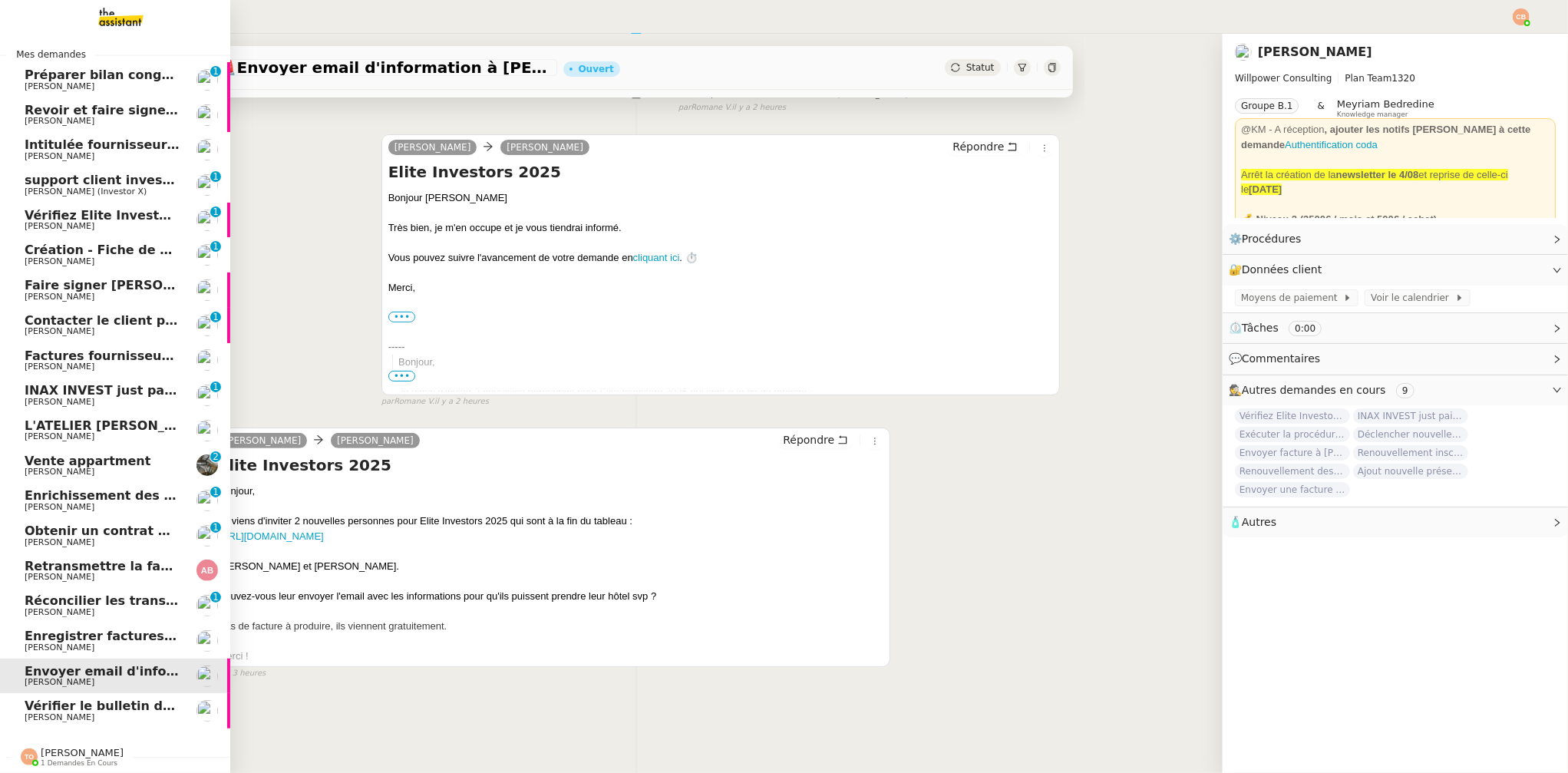
click at [59, 631] on span "Enregistrer factures sur ENERGYTRACK" at bounding box center [160, 636] width 272 height 15
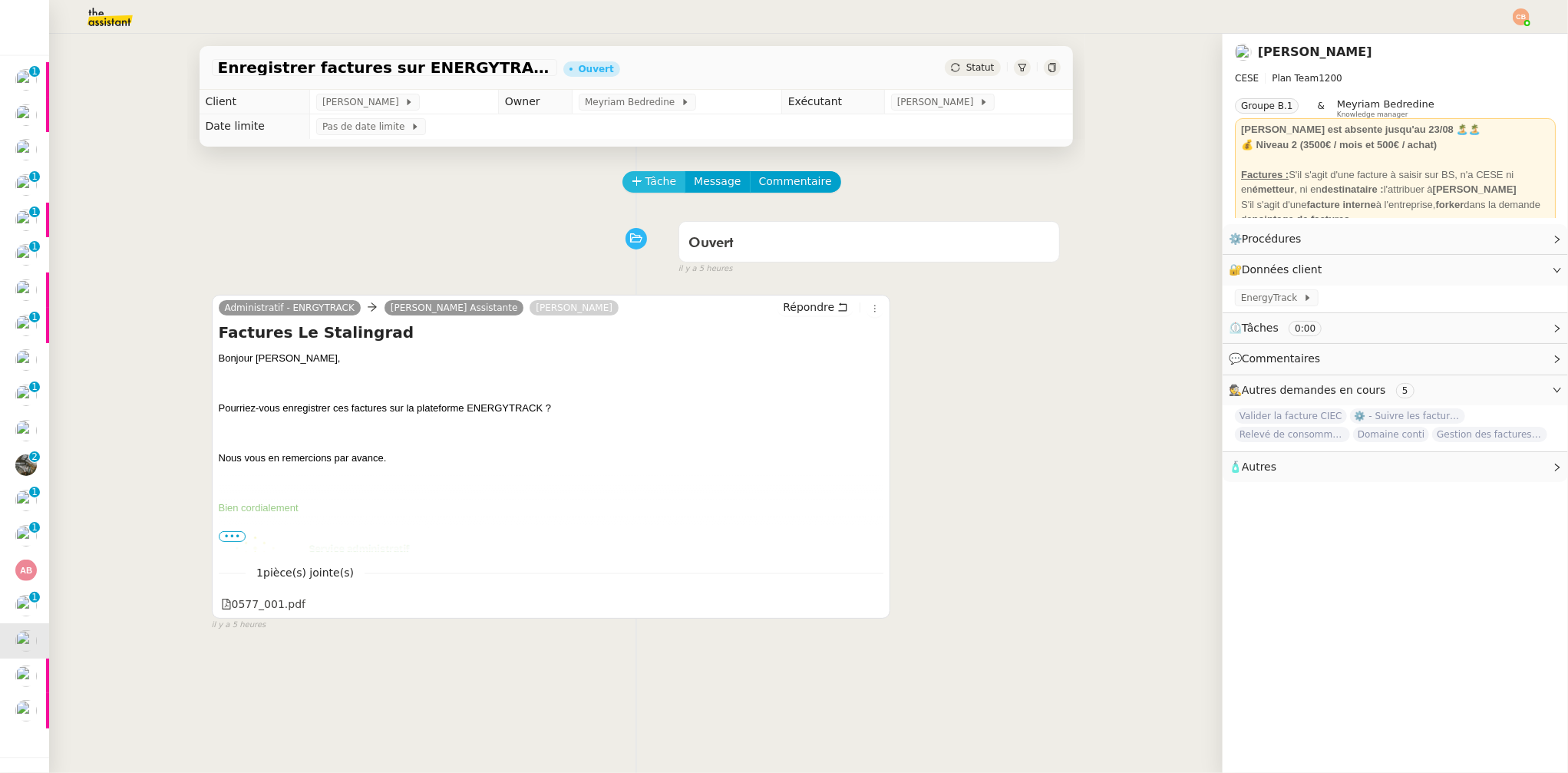
click at [645, 181] on span "Tâche" at bounding box center [661, 181] width 31 height 17
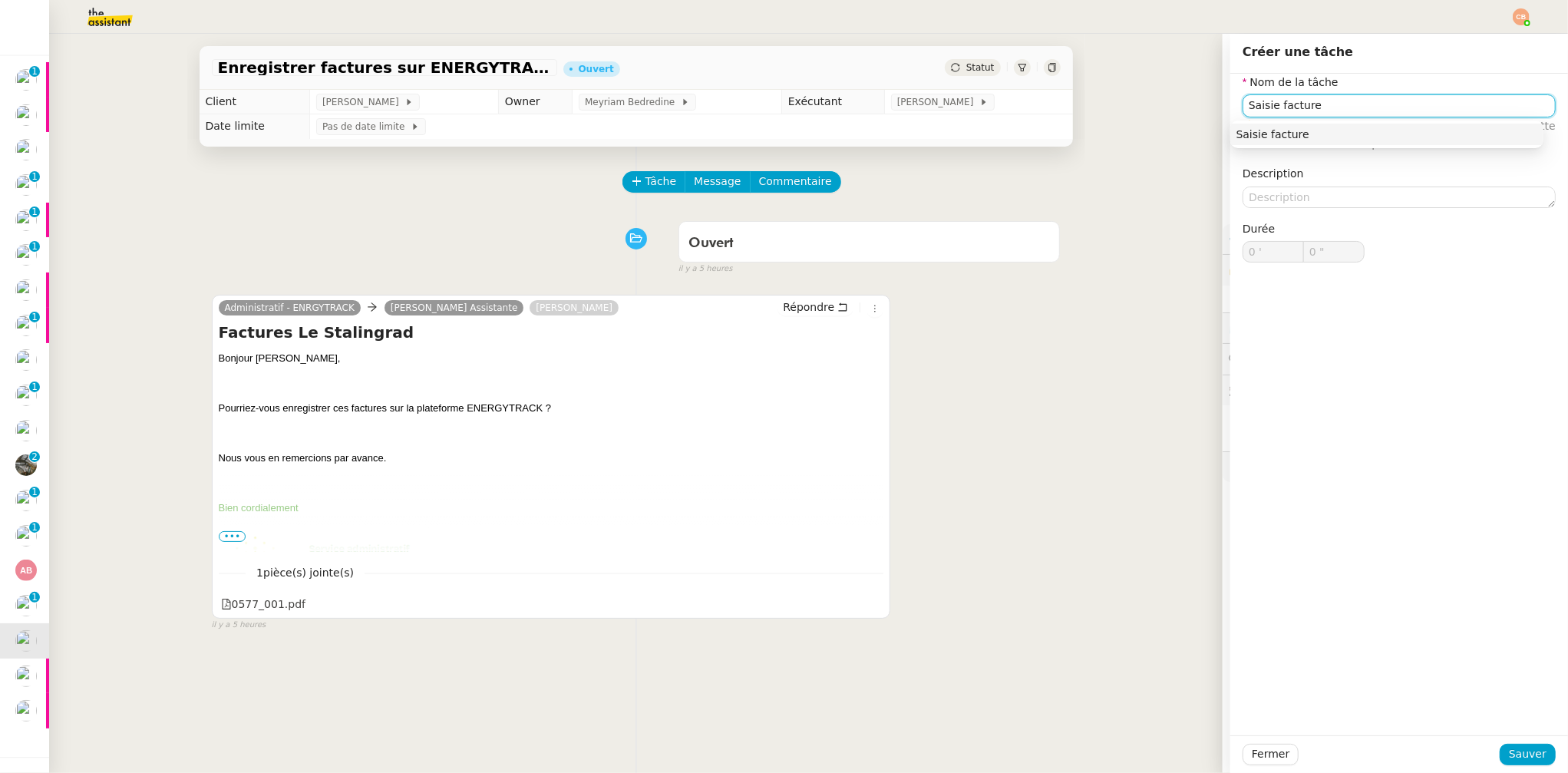
click at [1302, 129] on div "Saisie facture" at bounding box center [1387, 135] width 301 height 14
type input "Saisie facture"
click at [1516, 757] on span "Sauver" at bounding box center [1528, 754] width 38 height 17
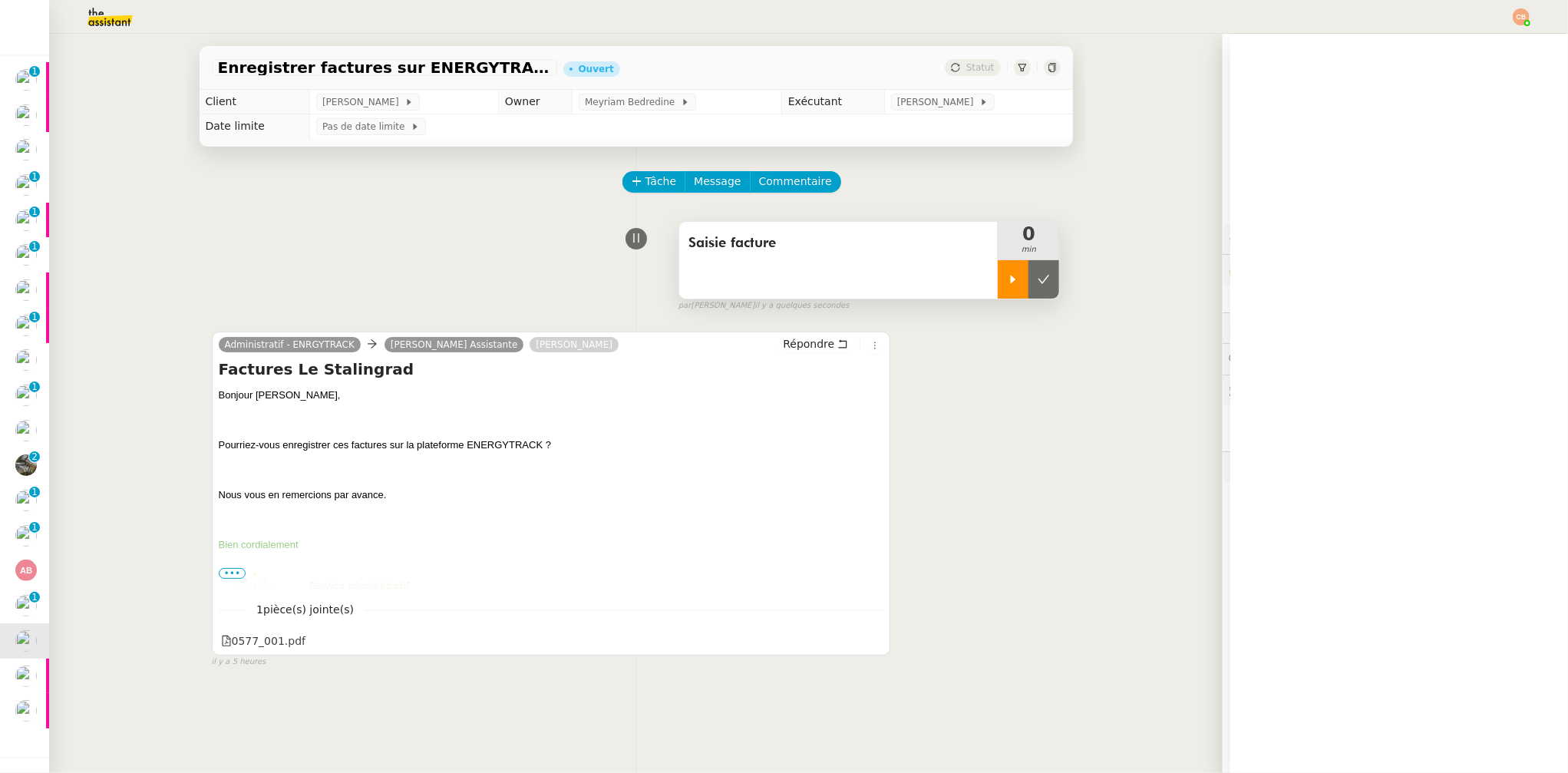
click at [1011, 279] on icon at bounding box center [1014, 279] width 5 height 9
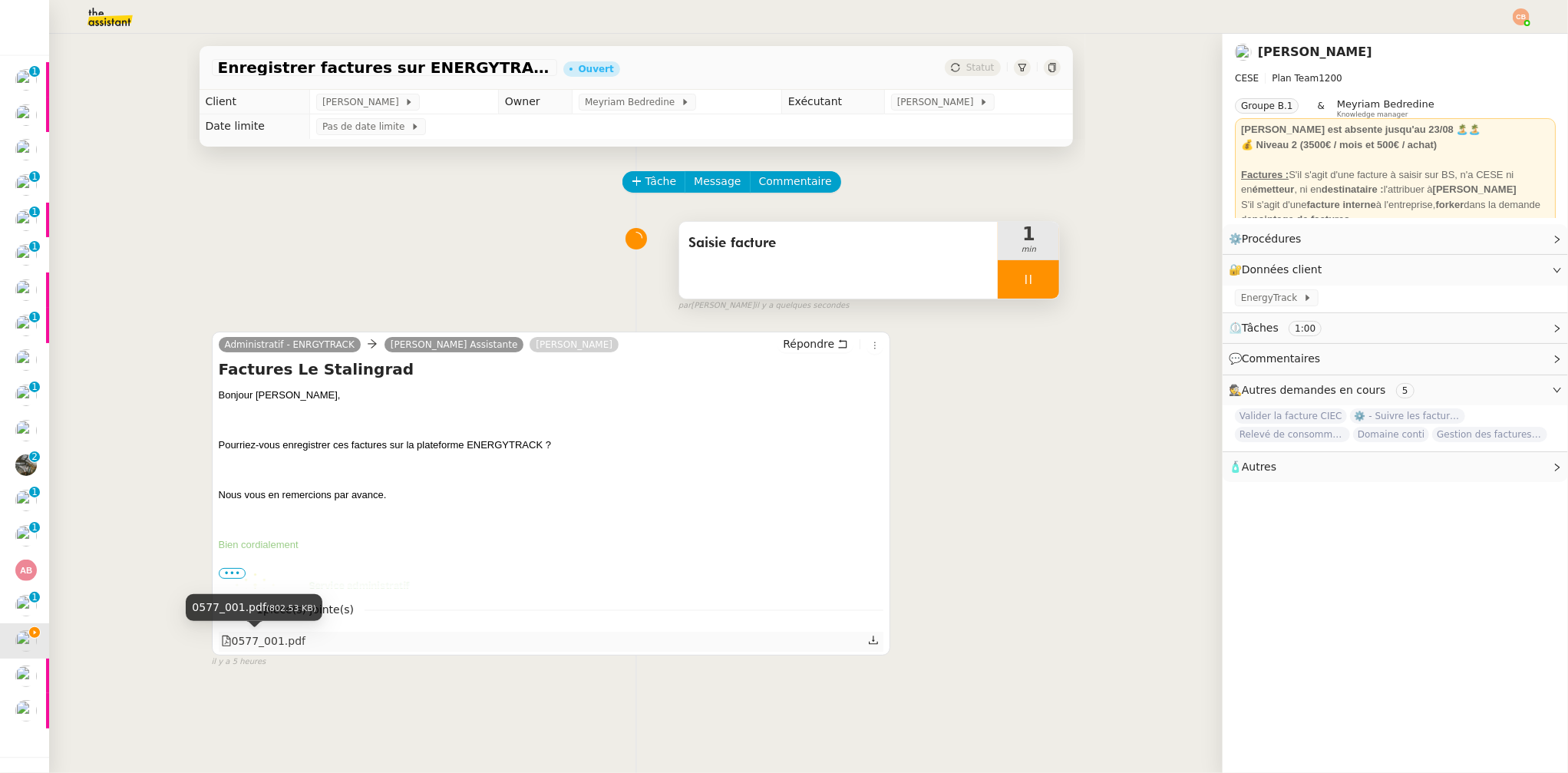
click at [275, 639] on div "0577_001.pdf" at bounding box center [263, 641] width 85 height 17
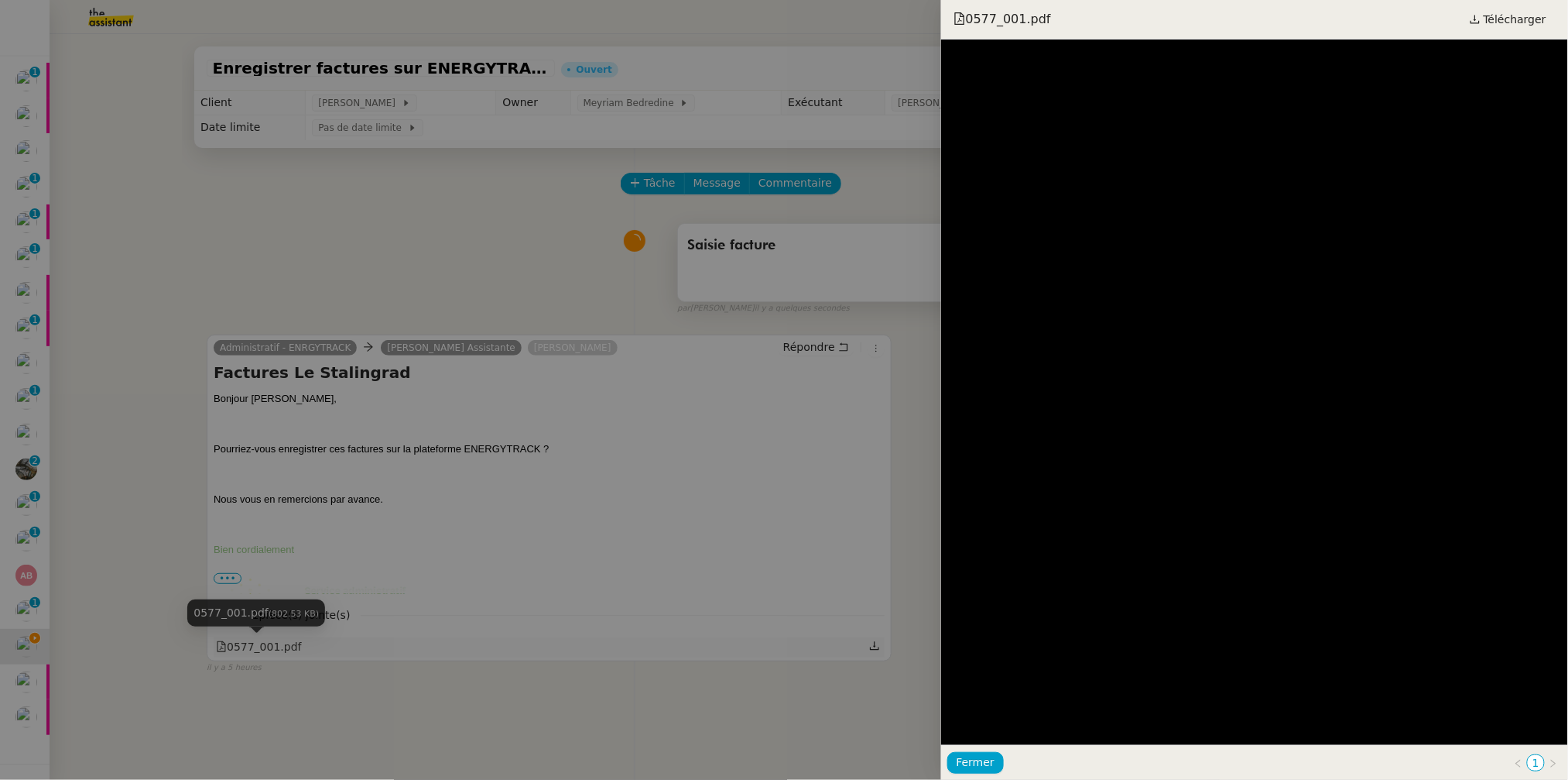
click at [278, 645] on div at bounding box center [784, 390] width 1568 height 780
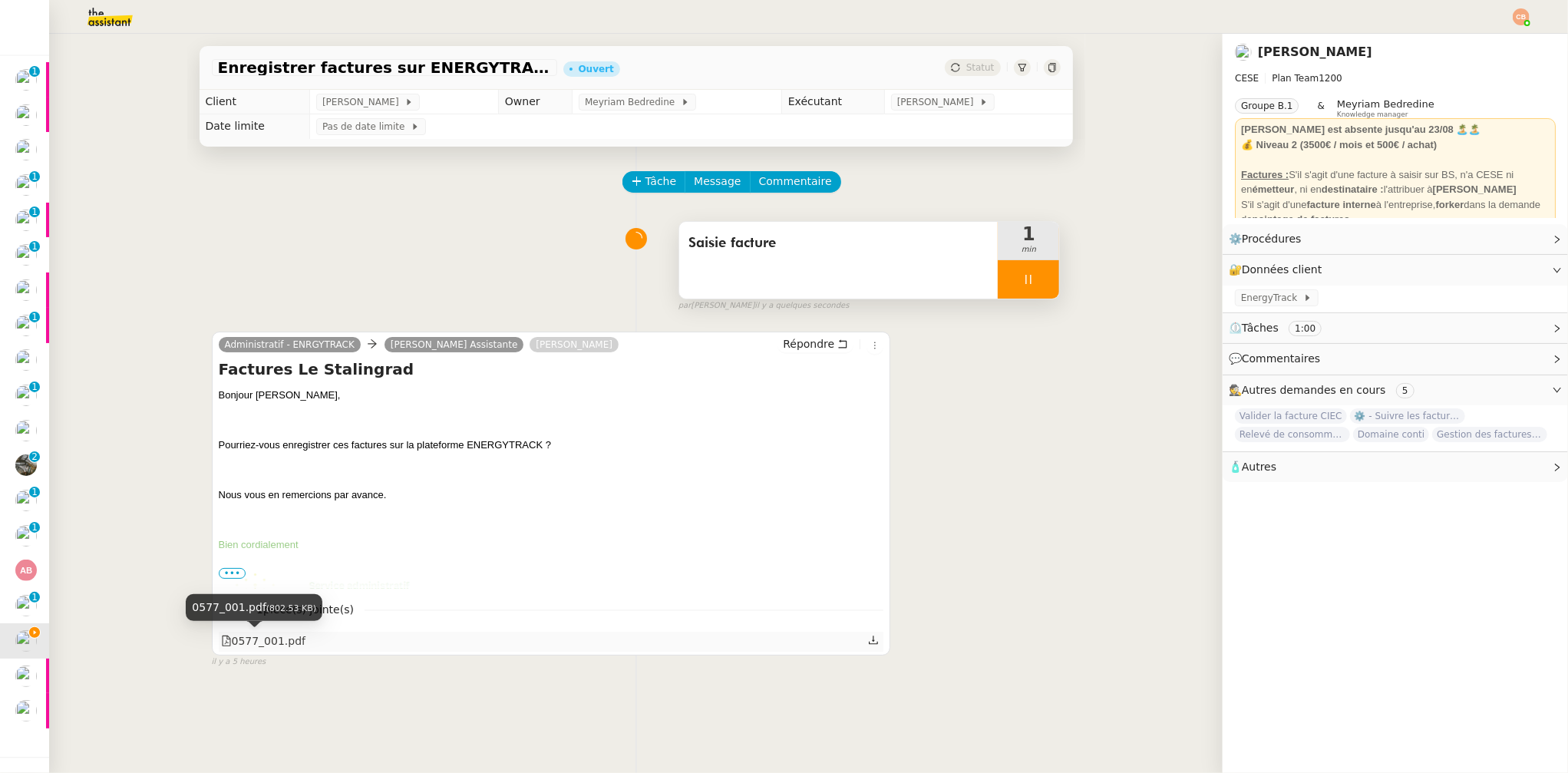
click at [275, 639] on div "0577_001.pdf" at bounding box center [263, 641] width 85 height 17
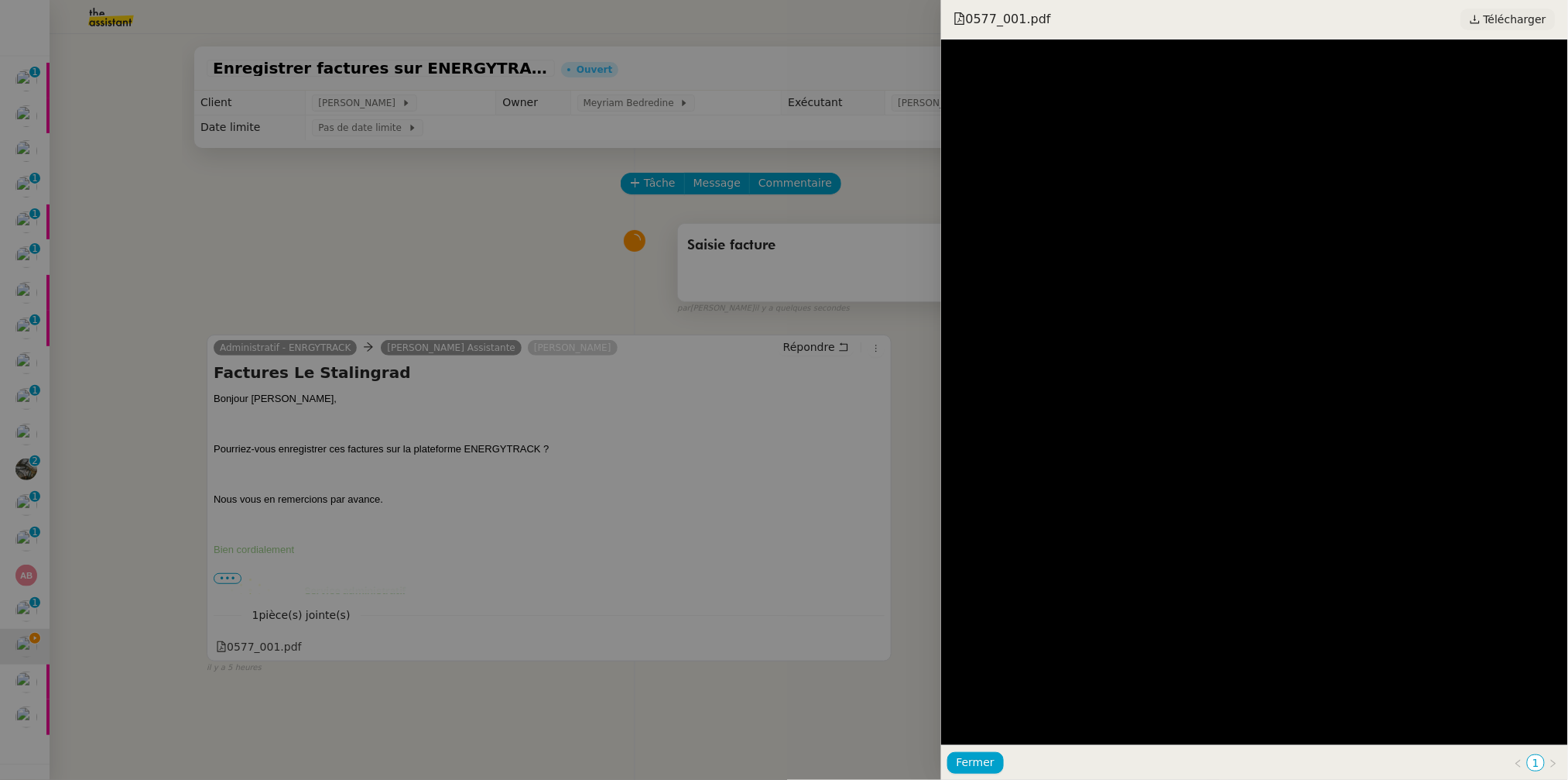
click at [1492, 22] on span "Télécharger" at bounding box center [1515, 19] width 63 height 20
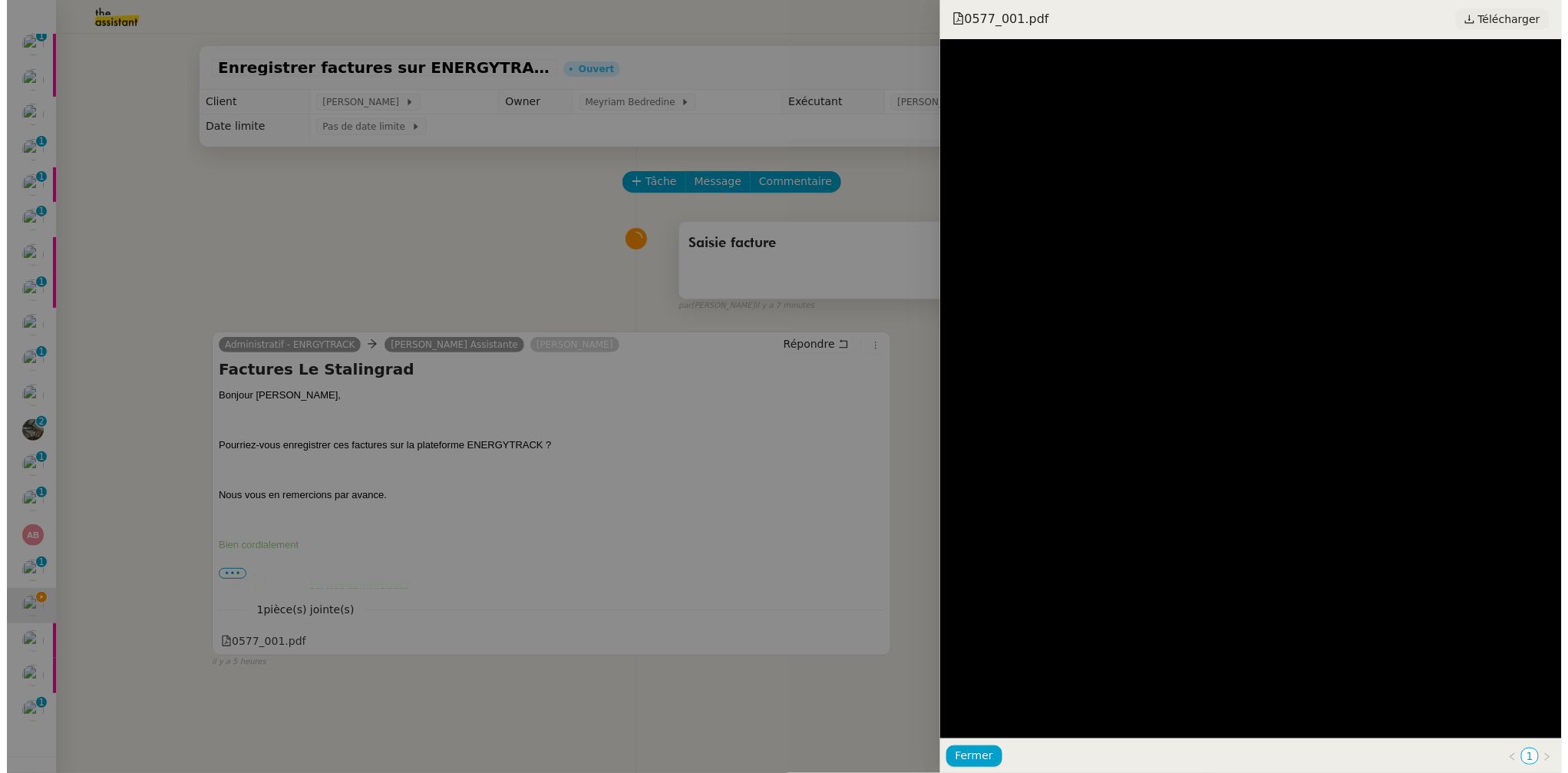
scroll to position [12, 0]
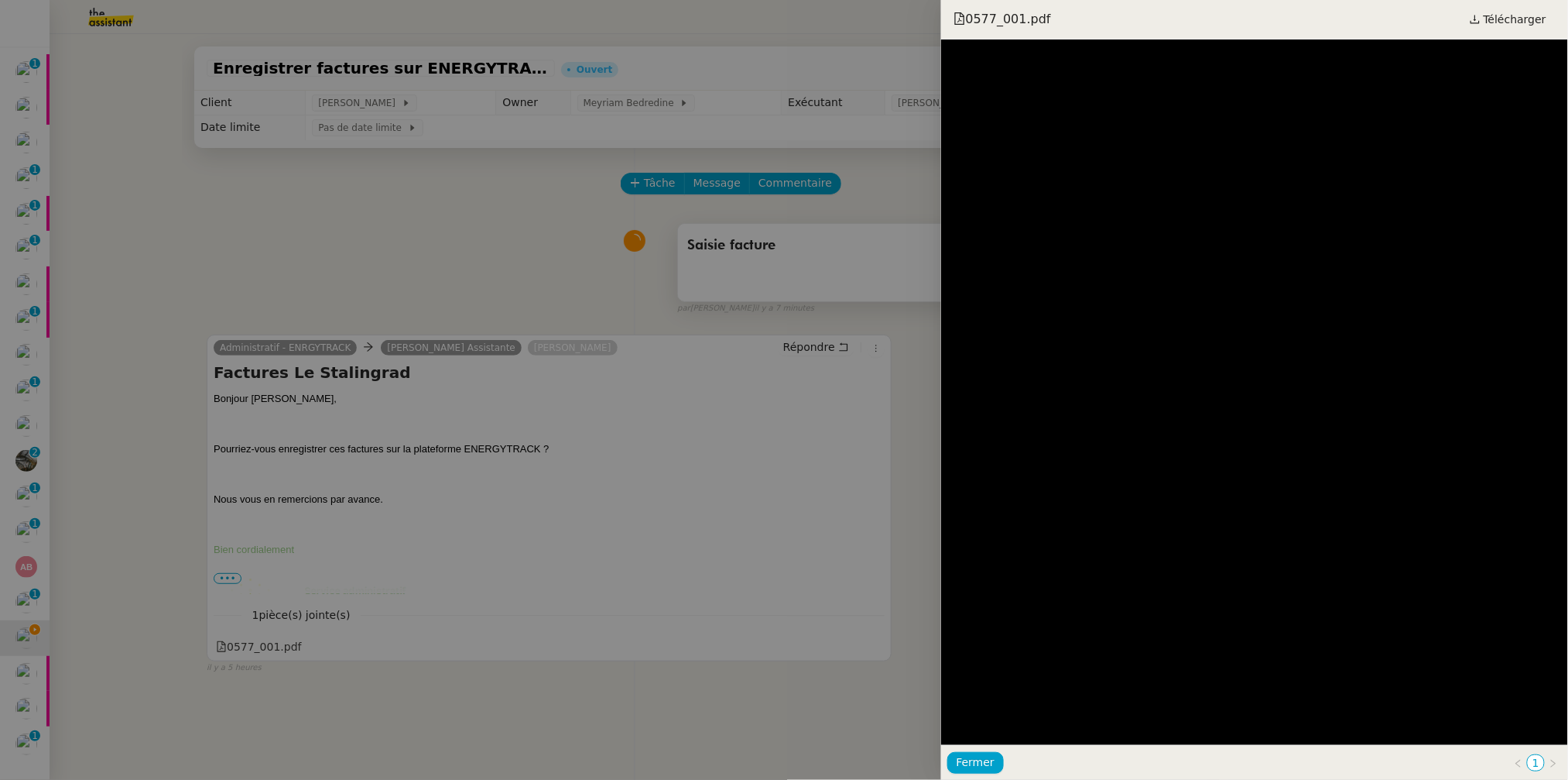
click at [603, 278] on div at bounding box center [784, 390] width 1568 height 780
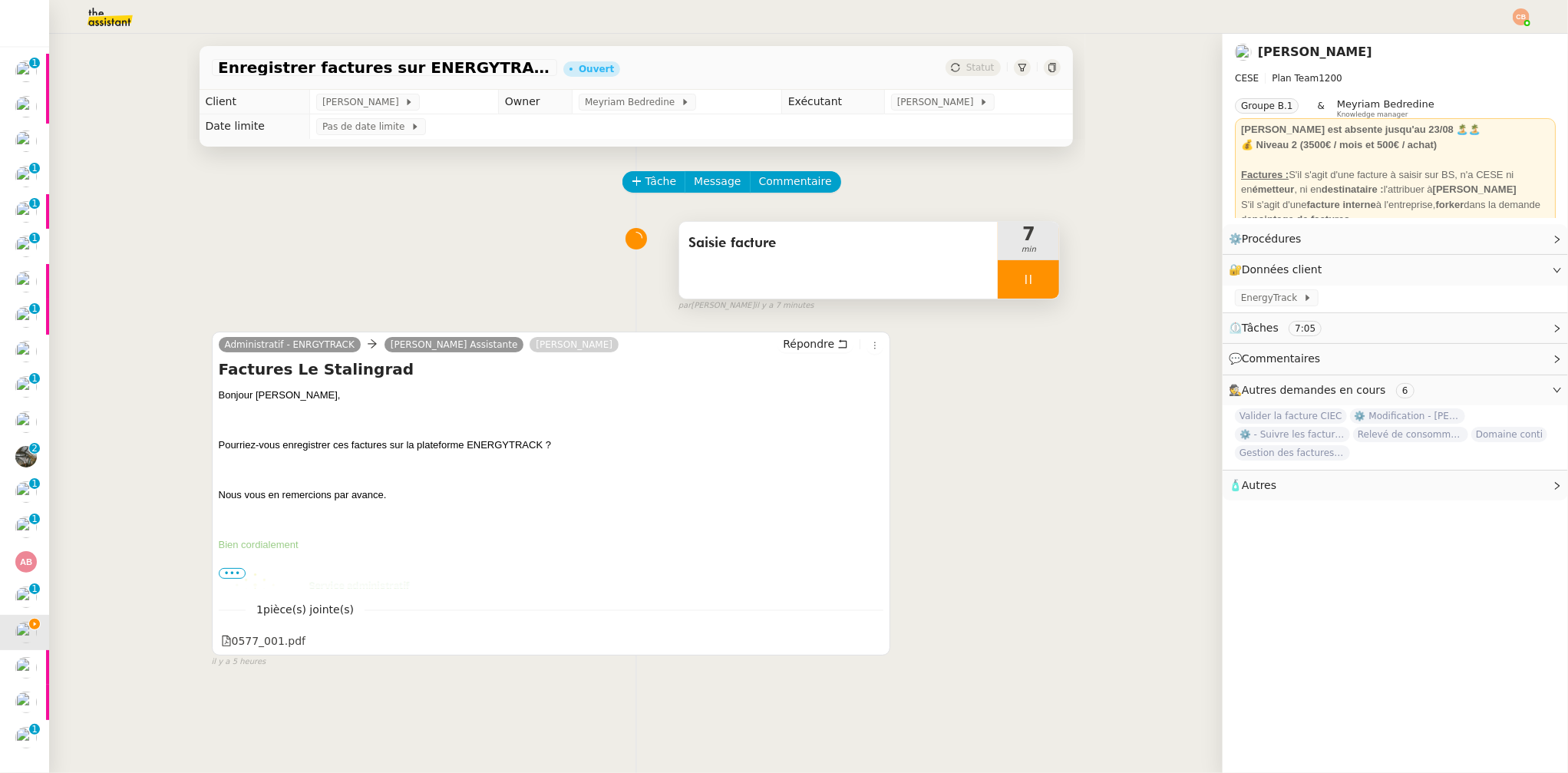
click at [1002, 273] on div at bounding box center [1028, 280] width 61 height 38
click at [883, 271] on div "Saisie facture" at bounding box center [839, 261] width 319 height 77
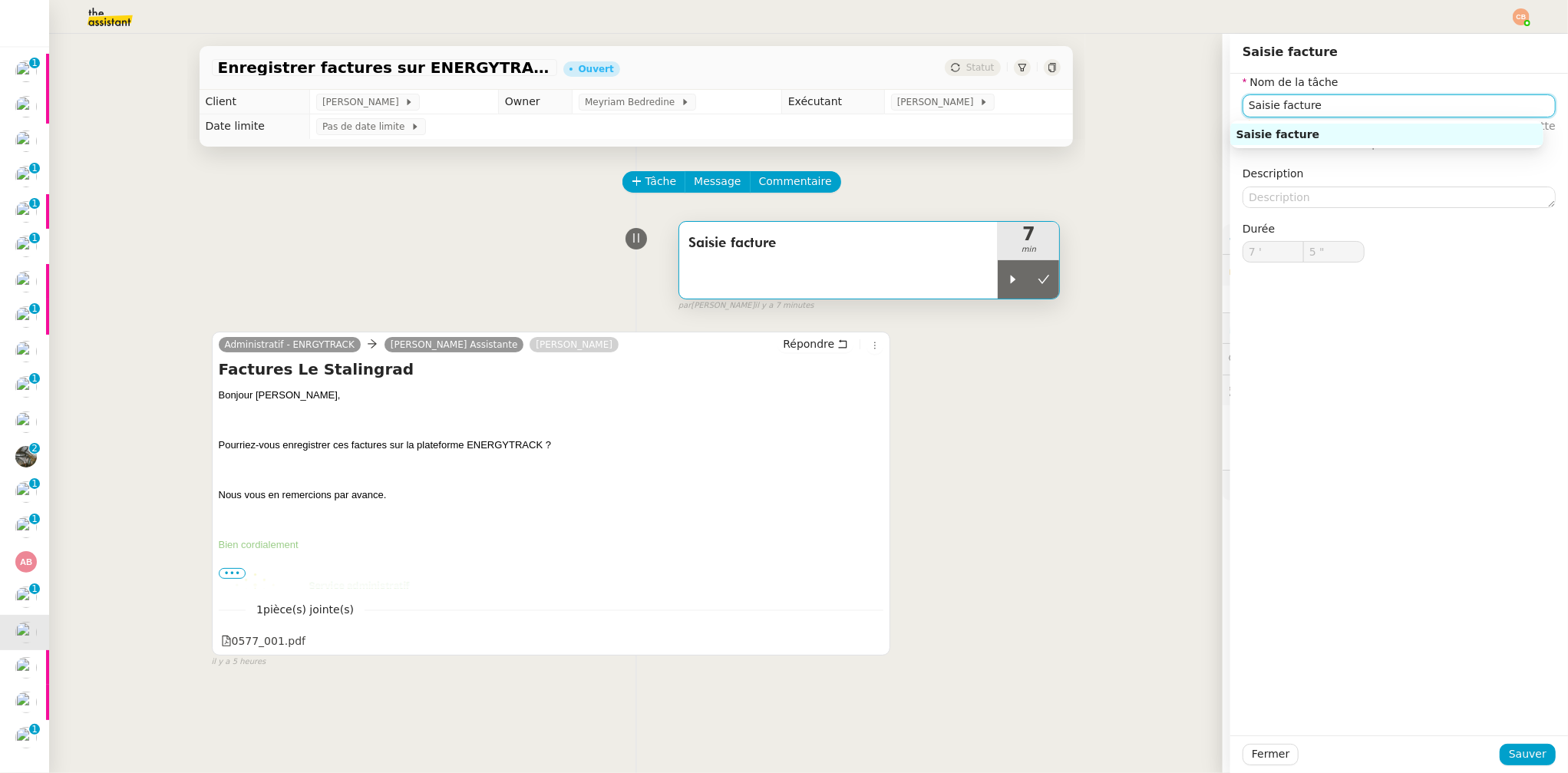
drag, startPoint x: 1314, startPoint y: 106, endPoint x: 1230, endPoint y: 110, distance: 84.1
click at [1243, 110] on input "Saisie facture" at bounding box center [1399, 105] width 313 height 22
click at [1258, 110] on input "preaparation doc" at bounding box center [1399, 105] width 313 height 22
click at [1291, 135] on div "preparation doc" at bounding box center [1387, 135] width 301 height 14
type input "preparation doc"
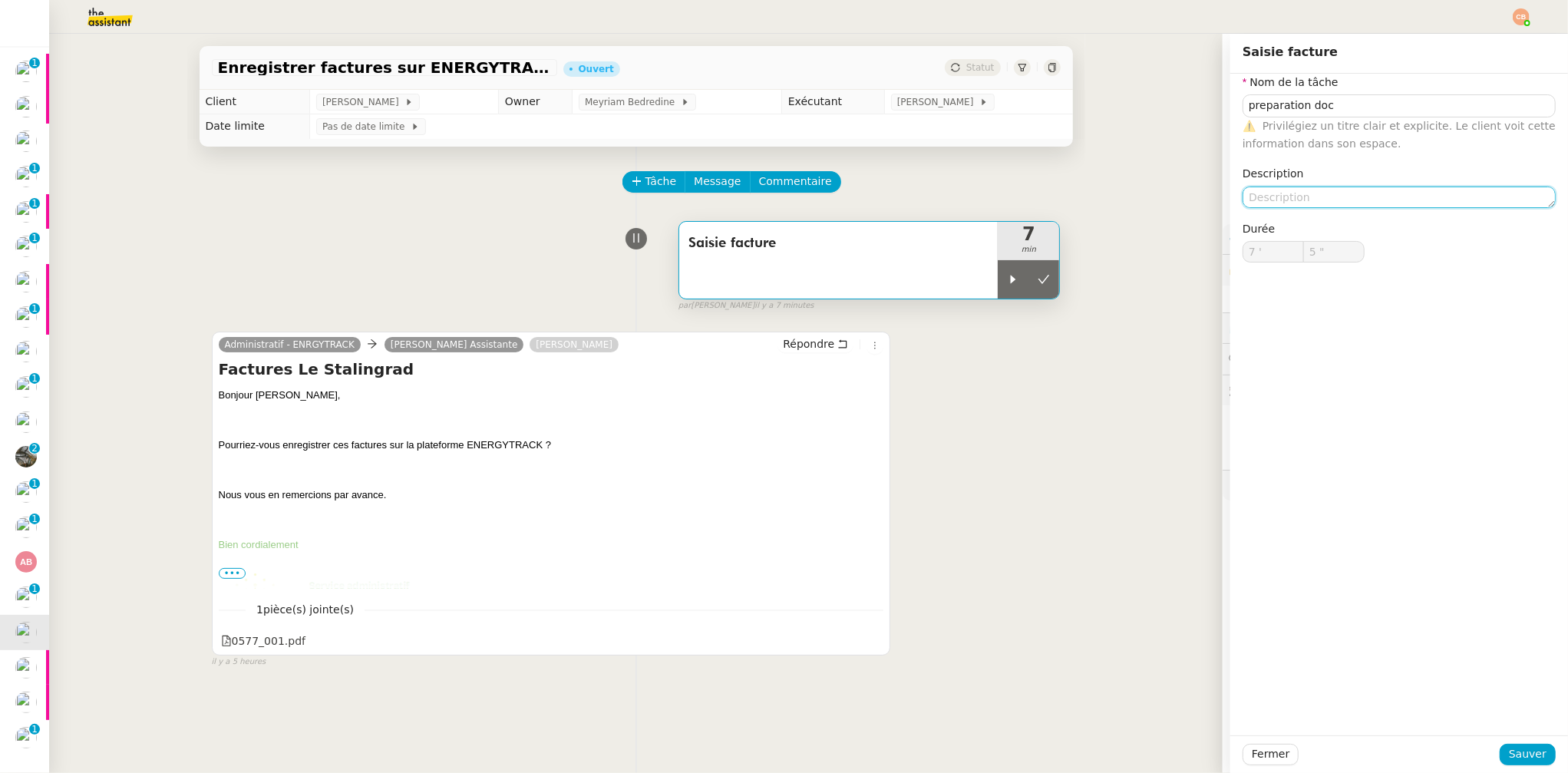
click at [1284, 193] on textarea at bounding box center [1399, 197] width 313 height 22
type textarea "extraction + fusion"
click at [1516, 749] on span "Sauver" at bounding box center [1528, 754] width 38 height 17
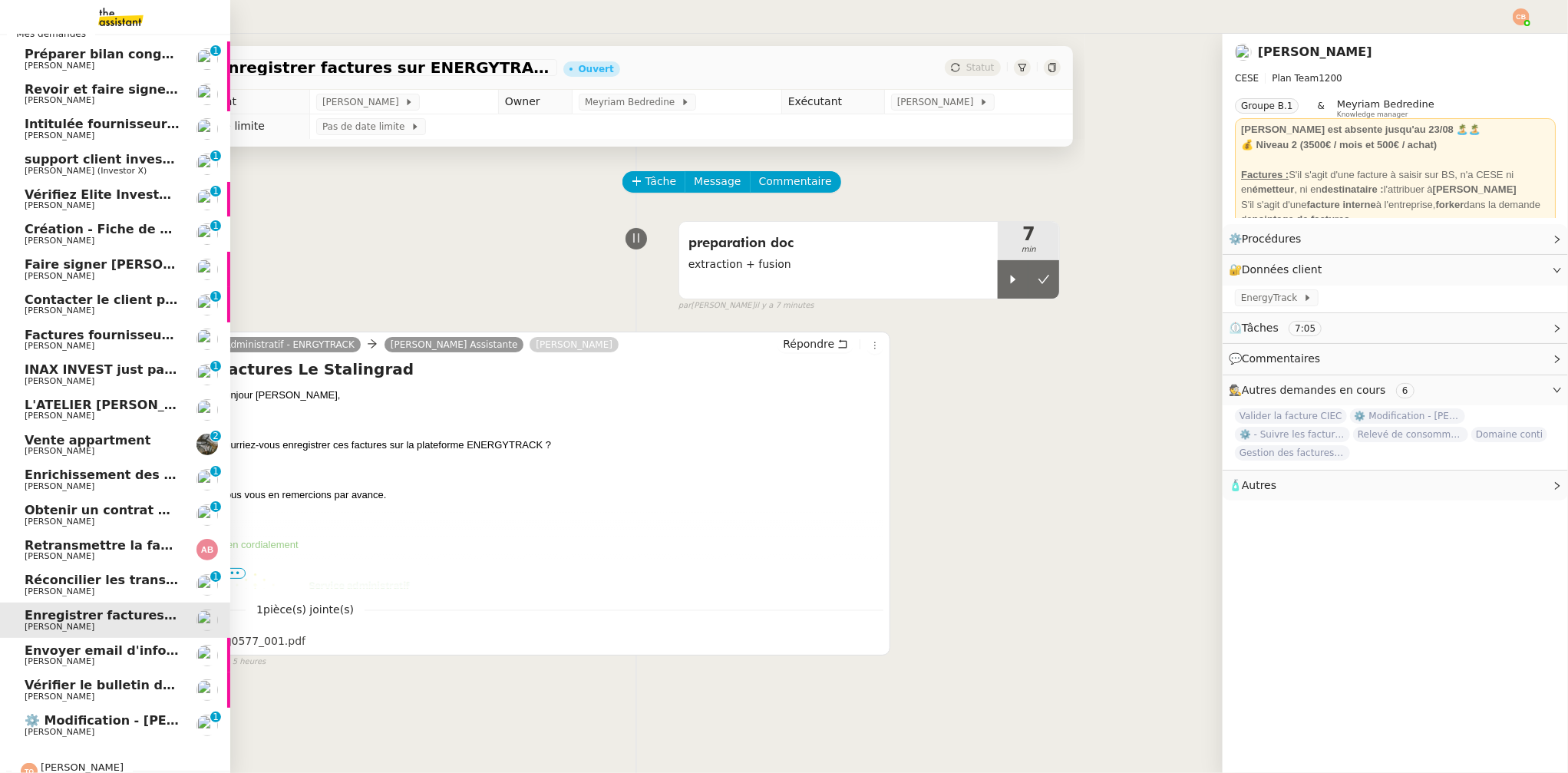
scroll to position [47, 0]
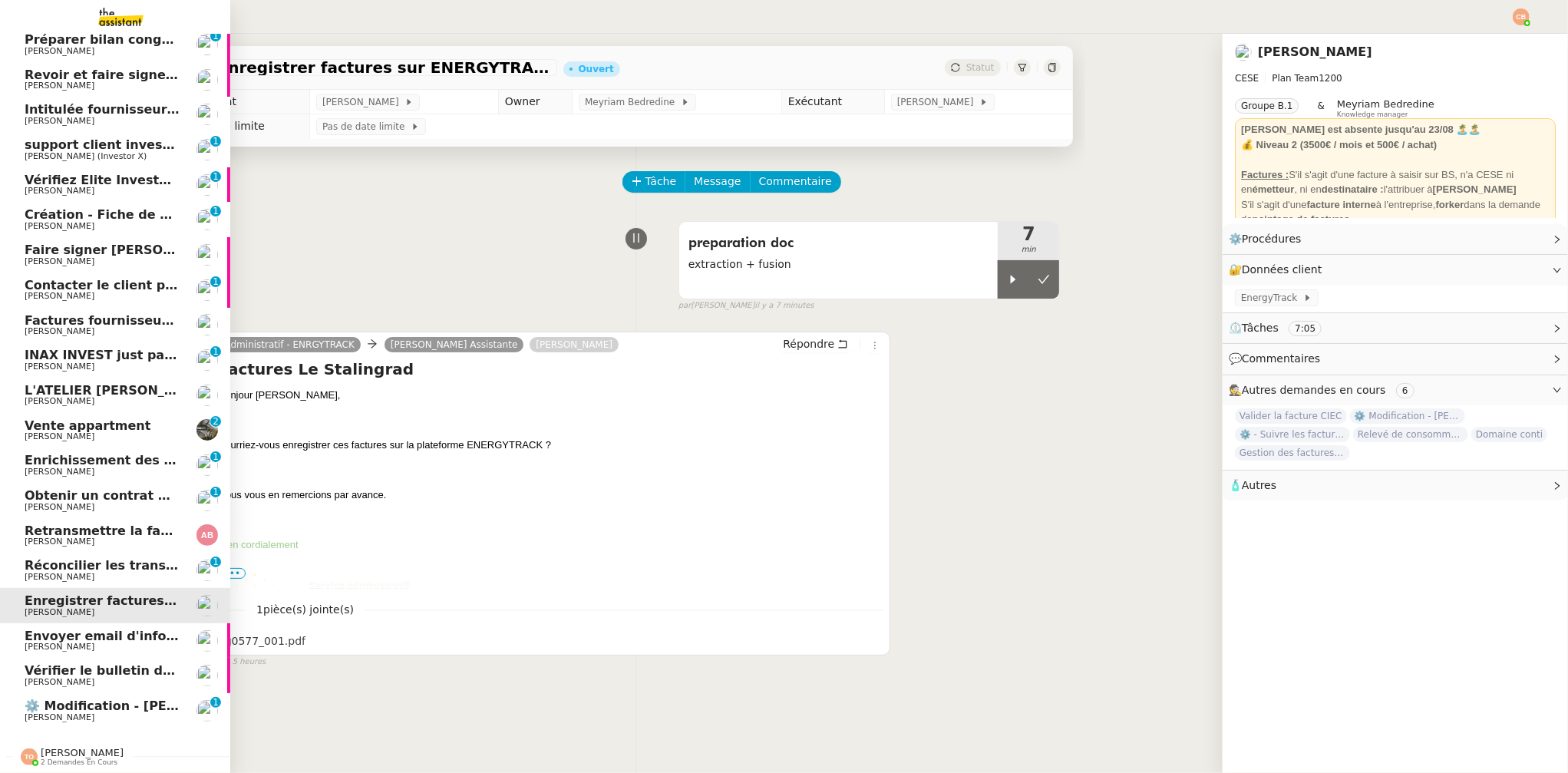
click at [120, 699] on span "⚙️ Modification - [PERSON_NAME] et suivi des devis sur Energy Track" at bounding box center [263, 706] width 478 height 15
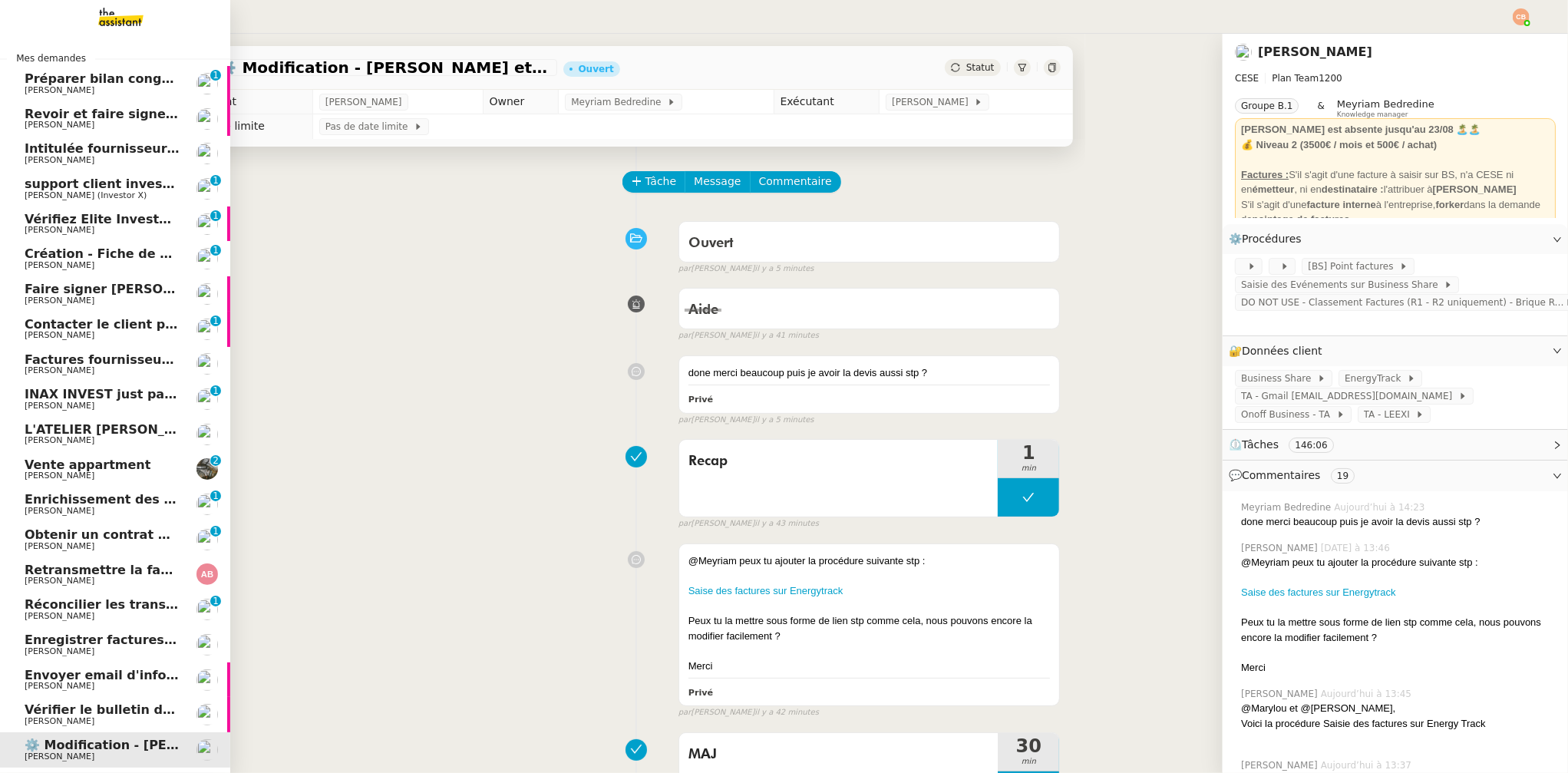
click at [52, 284] on span "Faire signer [PERSON_NAME] les documents" at bounding box center [177, 289] width 305 height 15
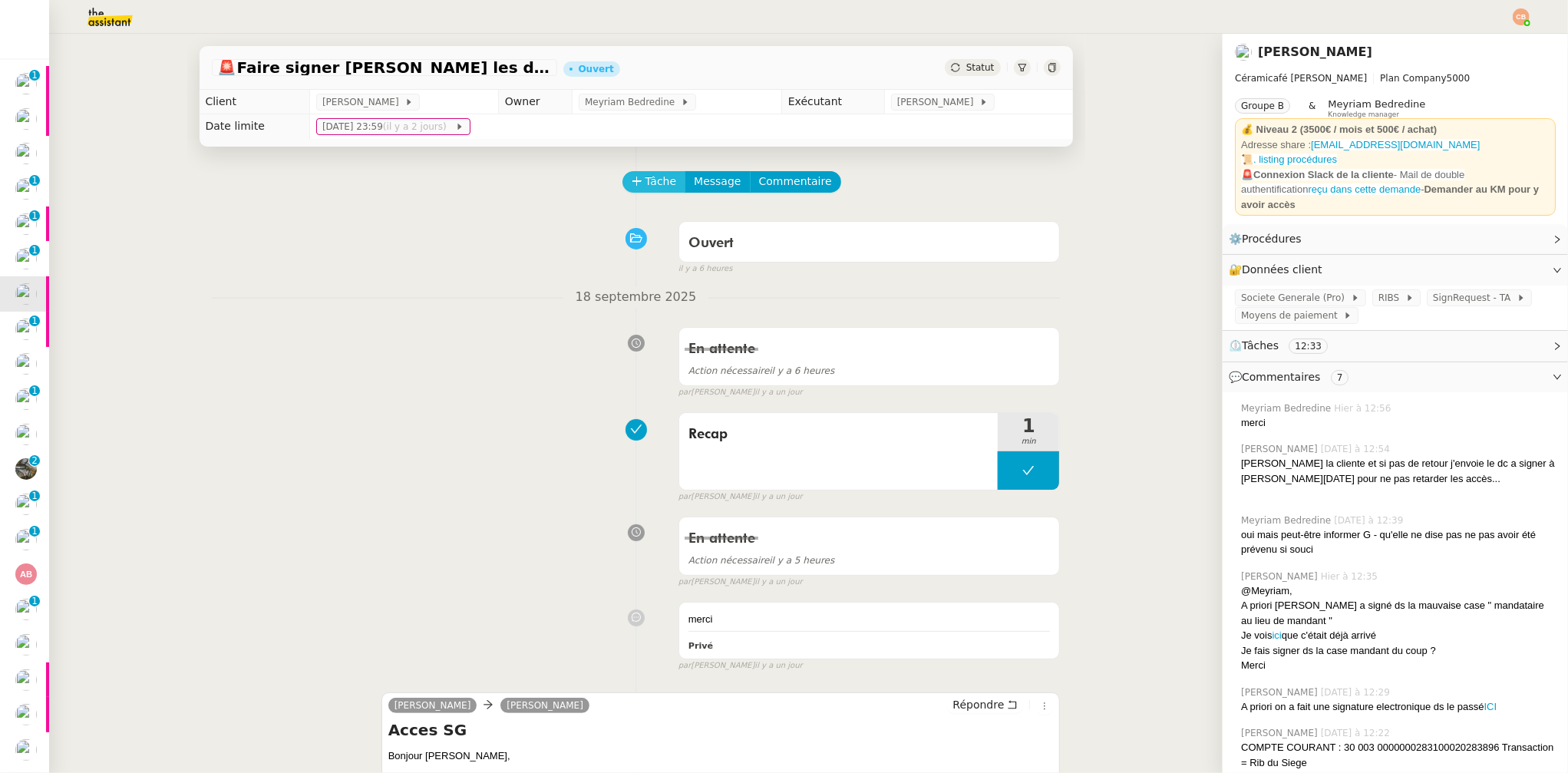
click at [647, 188] on span "Tâche" at bounding box center [661, 181] width 31 height 17
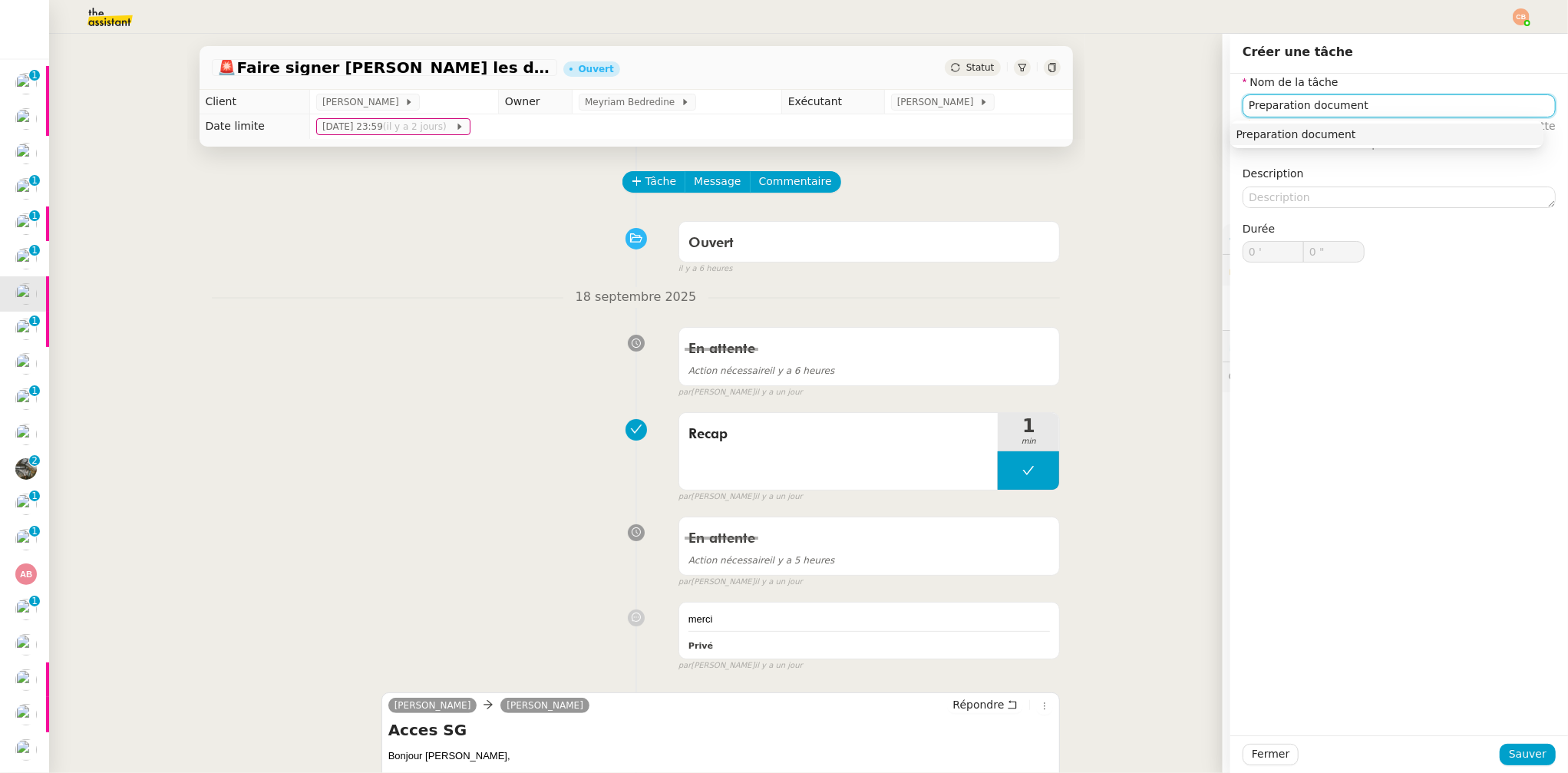
click at [1256, 129] on div "Preparation document" at bounding box center [1387, 135] width 301 height 14
type input "Preparation document"
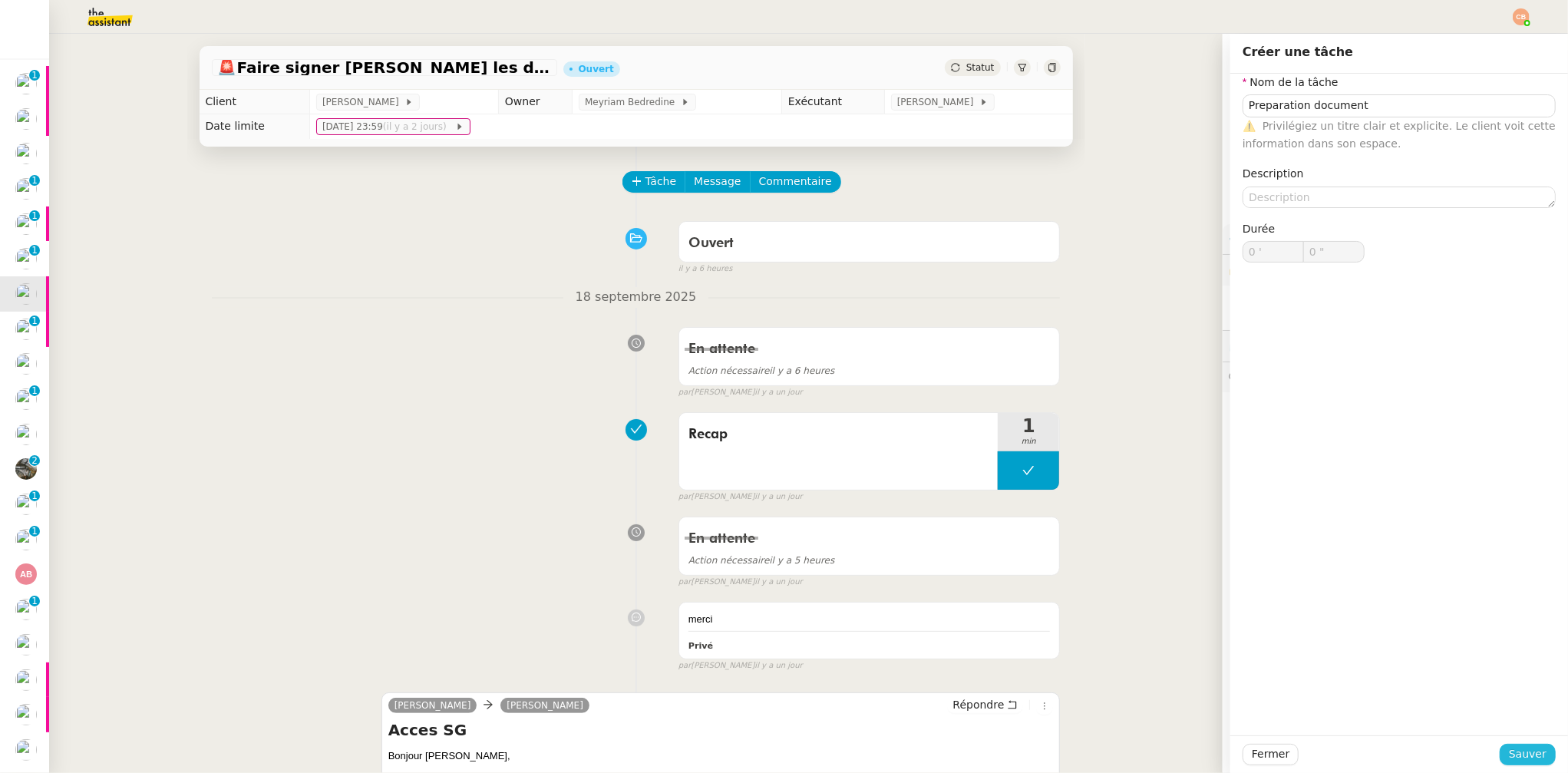
click at [1539, 763] on button "Sauver" at bounding box center [1528, 755] width 56 height 22
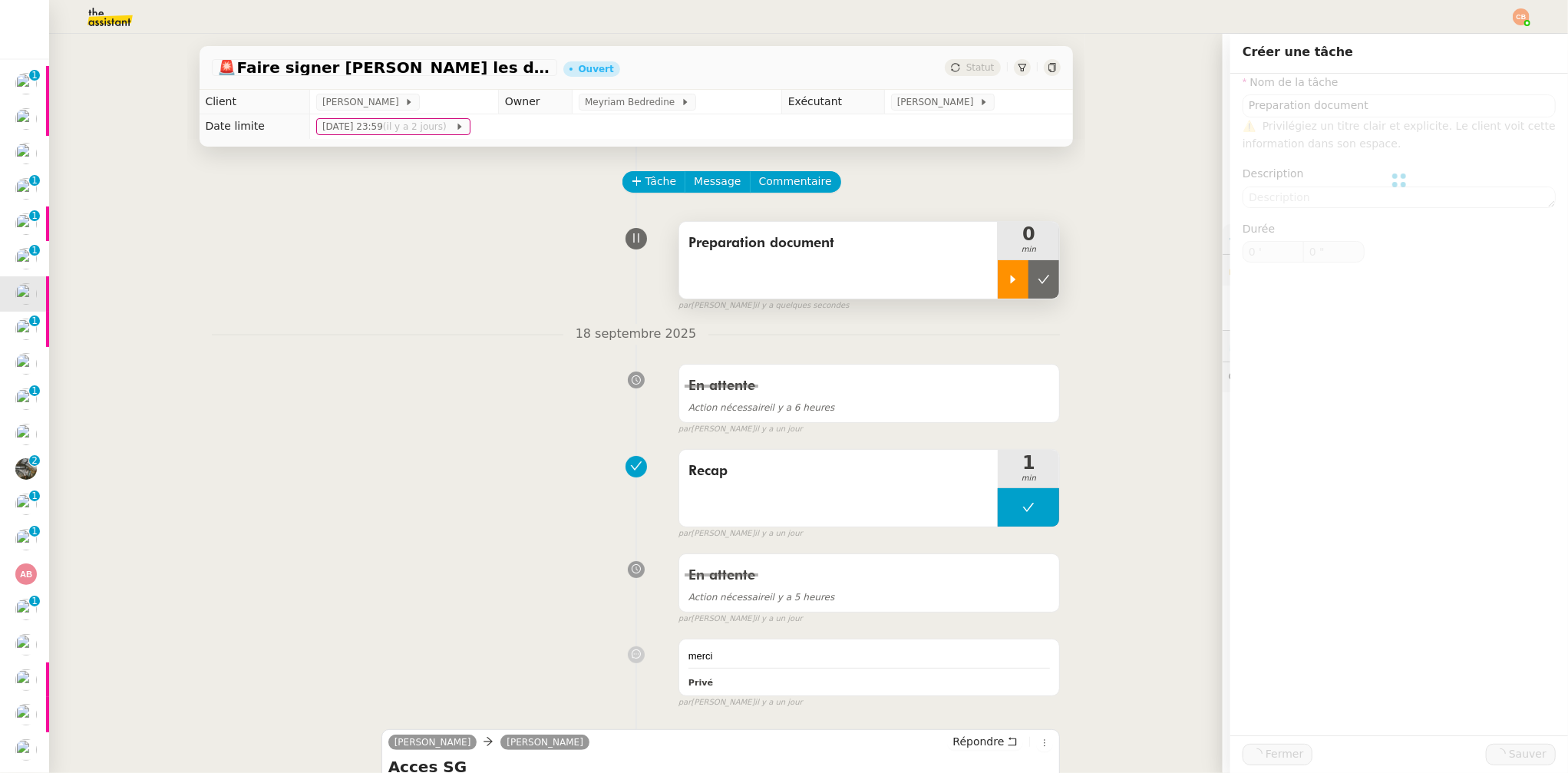
click at [1007, 283] on icon at bounding box center [1014, 279] width 12 height 12
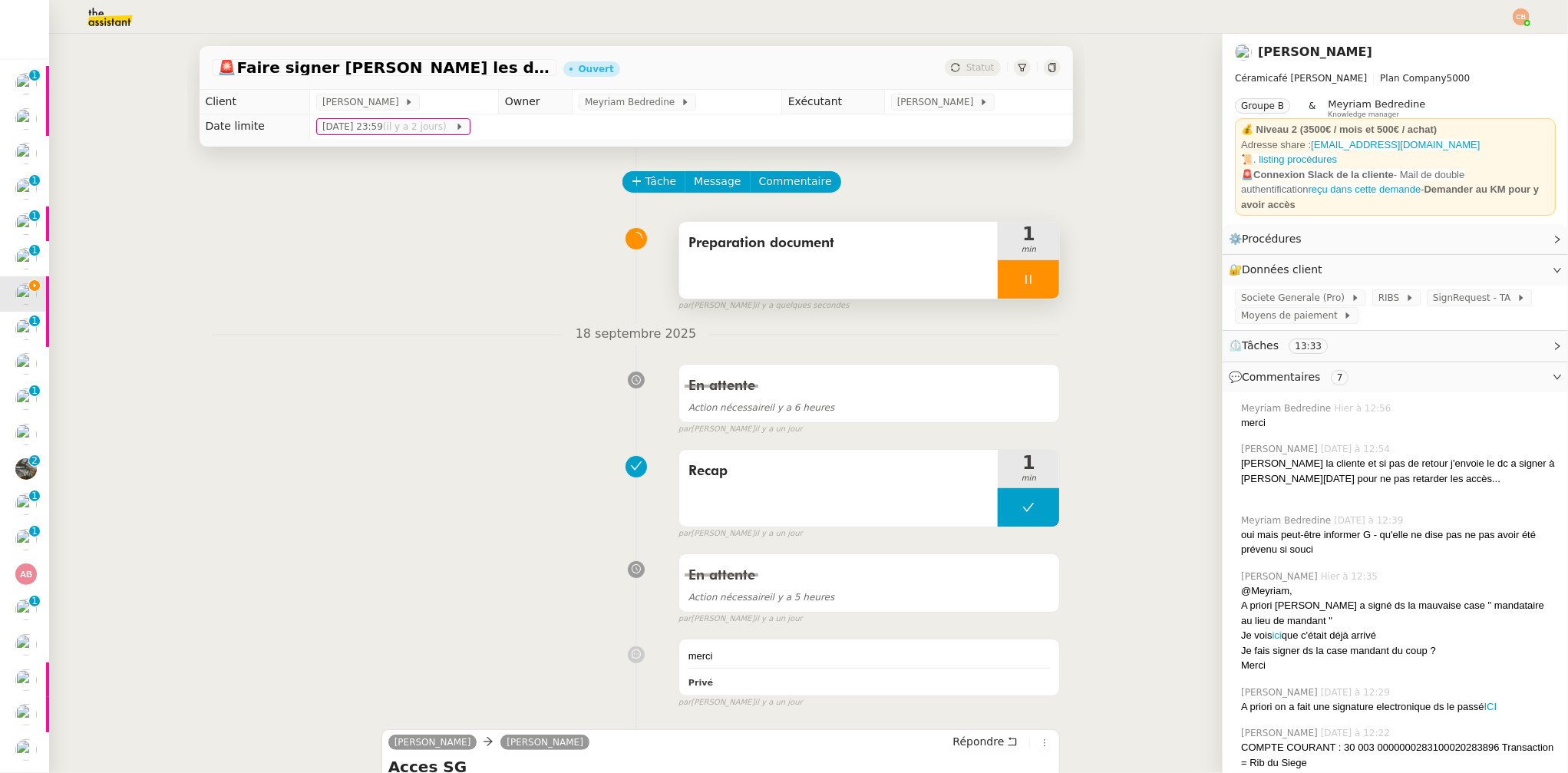
scroll to position [519, 0]
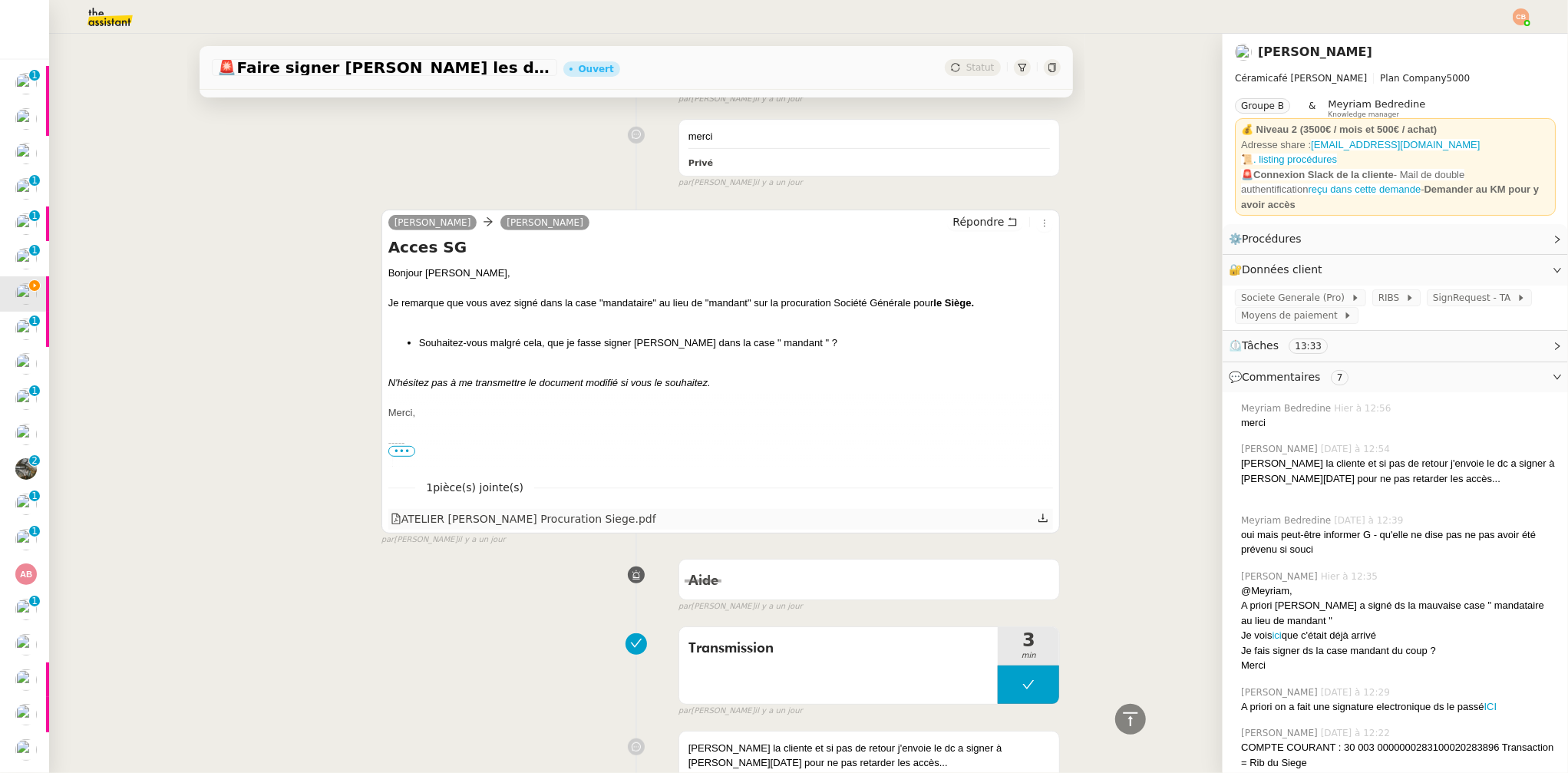
click at [443, 519] on div "ATELIER GENEVIEVE Procuration Siege.pdf" at bounding box center [524, 519] width 266 height 17
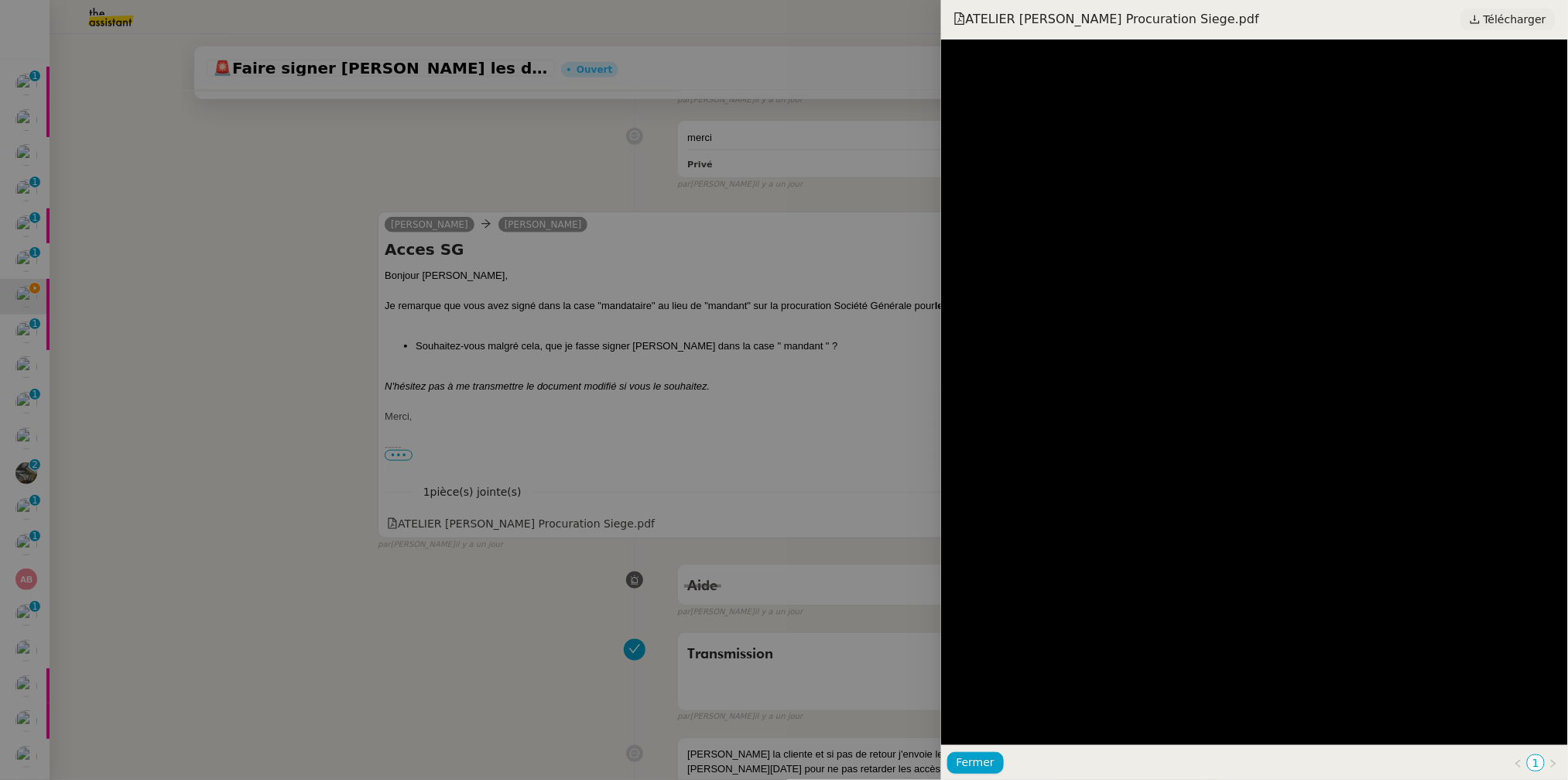
click at [1499, 19] on span "Télécharger" at bounding box center [1515, 19] width 63 height 20
click at [161, 196] on div at bounding box center [784, 390] width 1568 height 780
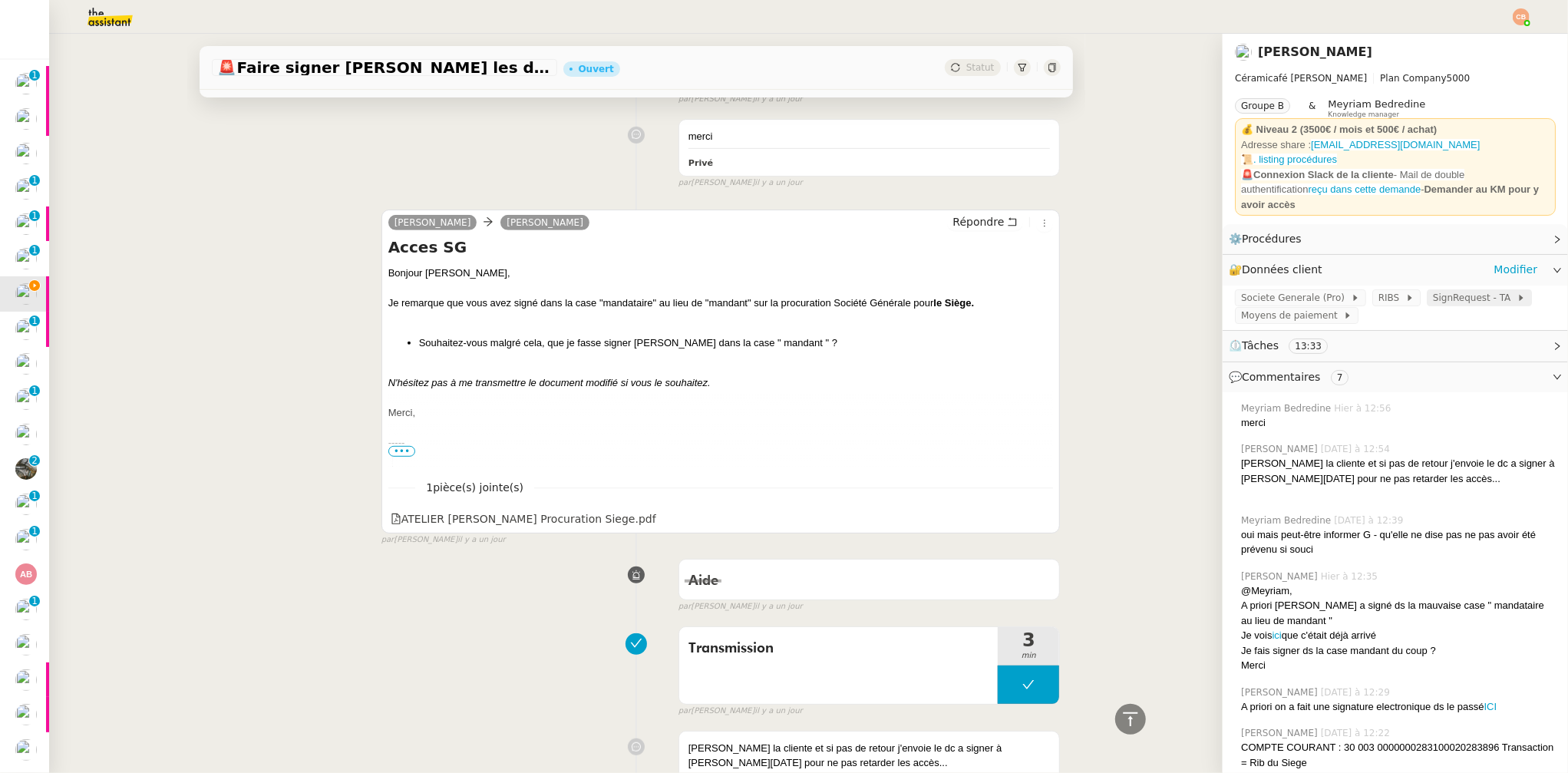
click at [1433, 290] on span "SignRequest - TA" at bounding box center [1475, 298] width 84 height 16
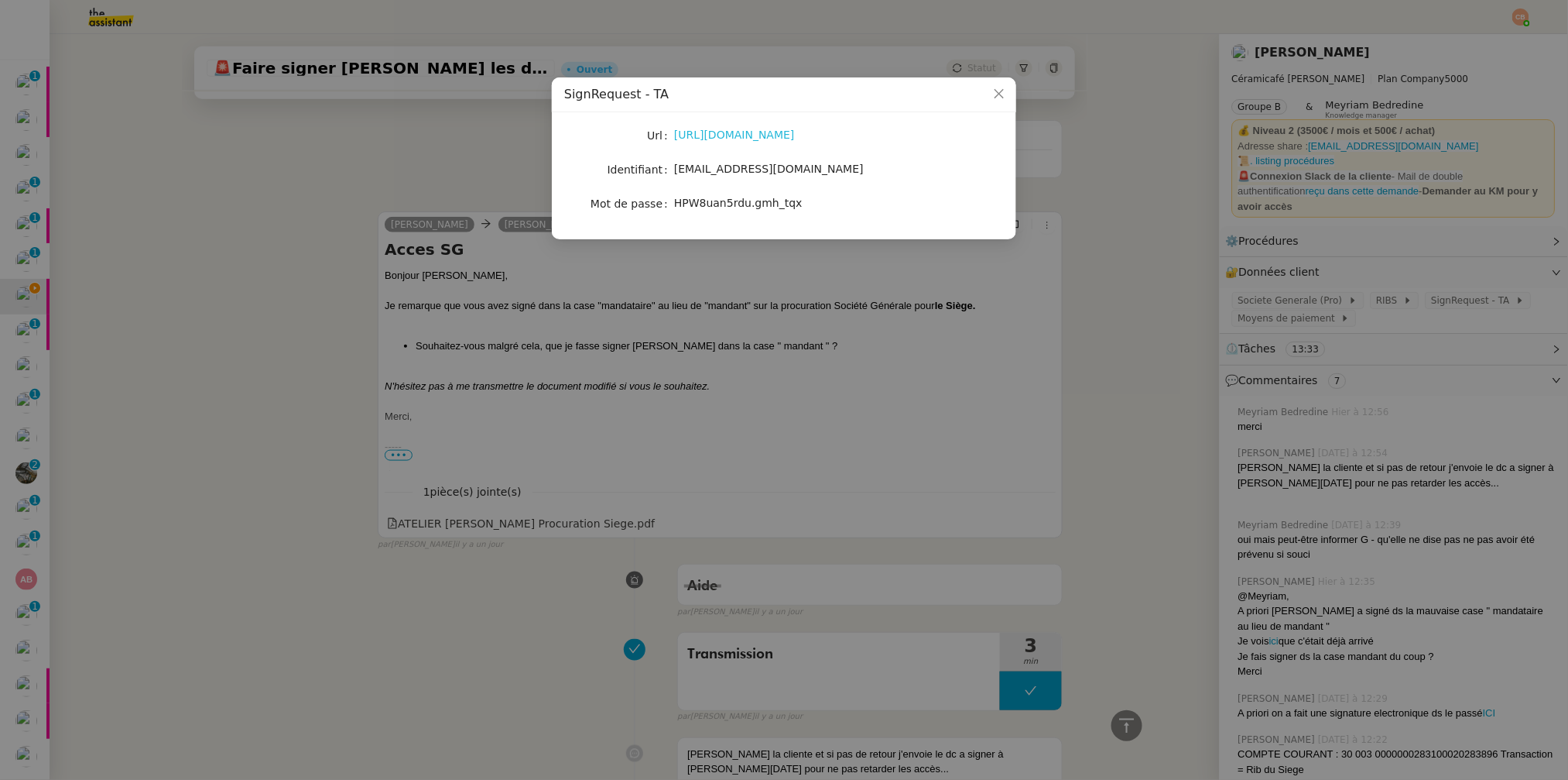
click at [757, 136] on link "https://signrequest.com/#/" at bounding box center [735, 135] width 121 height 12
click at [284, 221] on nz-modal-container "SignRequest - TA Url https://signrequest.com/#/ Identifiant account@team.theass…" at bounding box center [784, 390] width 1568 height 780
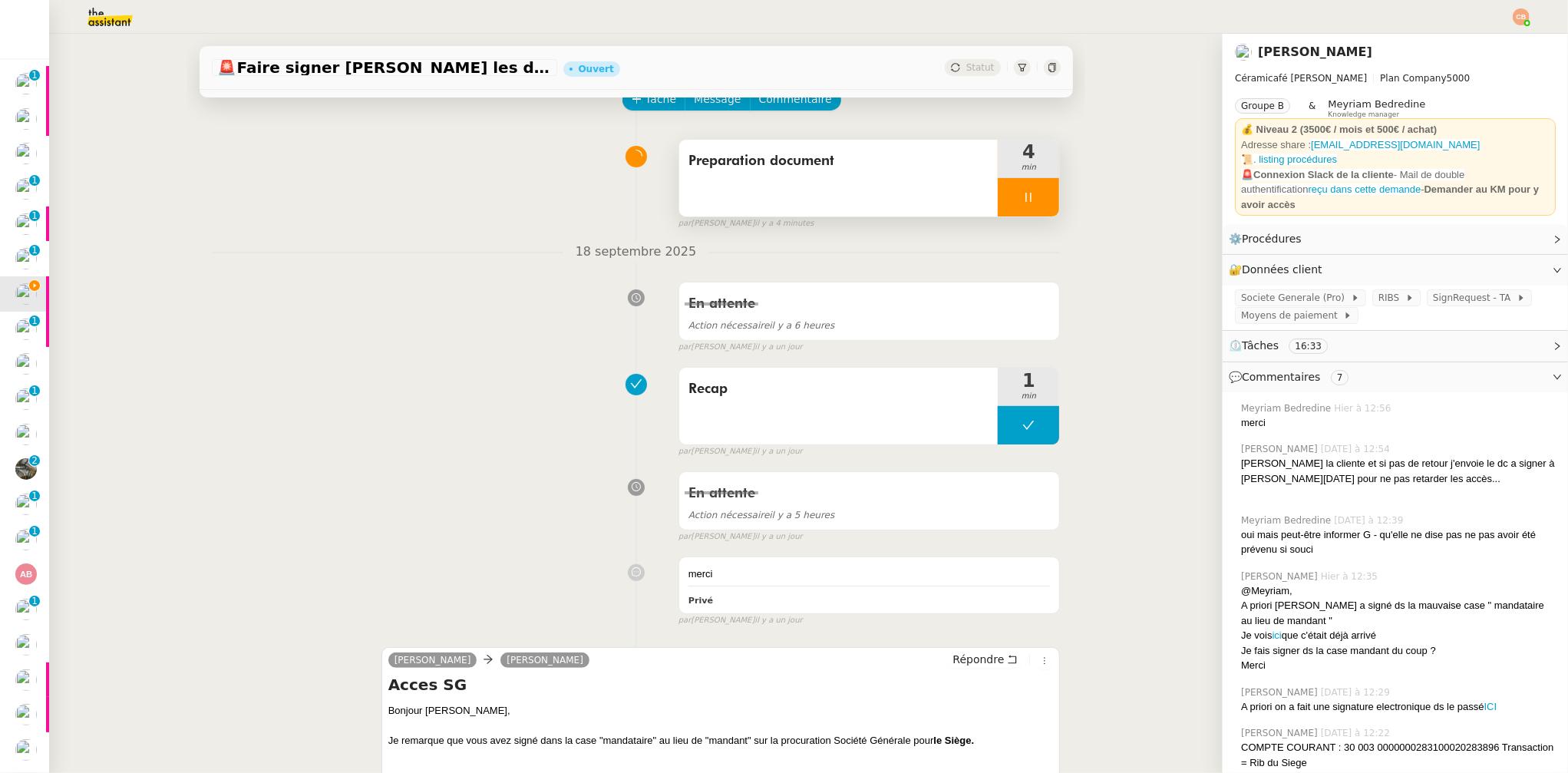
scroll to position [0, 0]
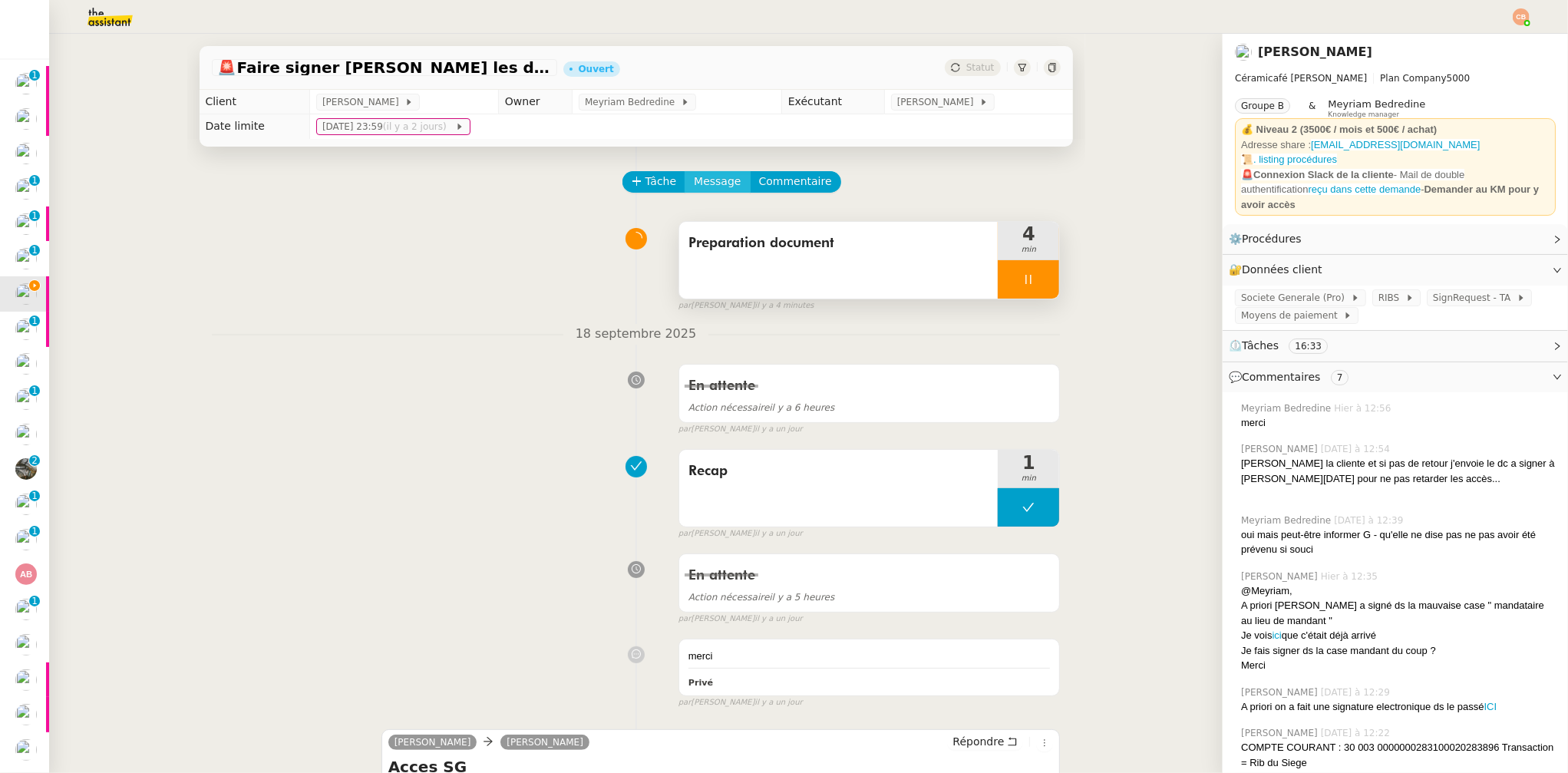
click at [714, 185] on span "Message" at bounding box center [717, 181] width 47 height 17
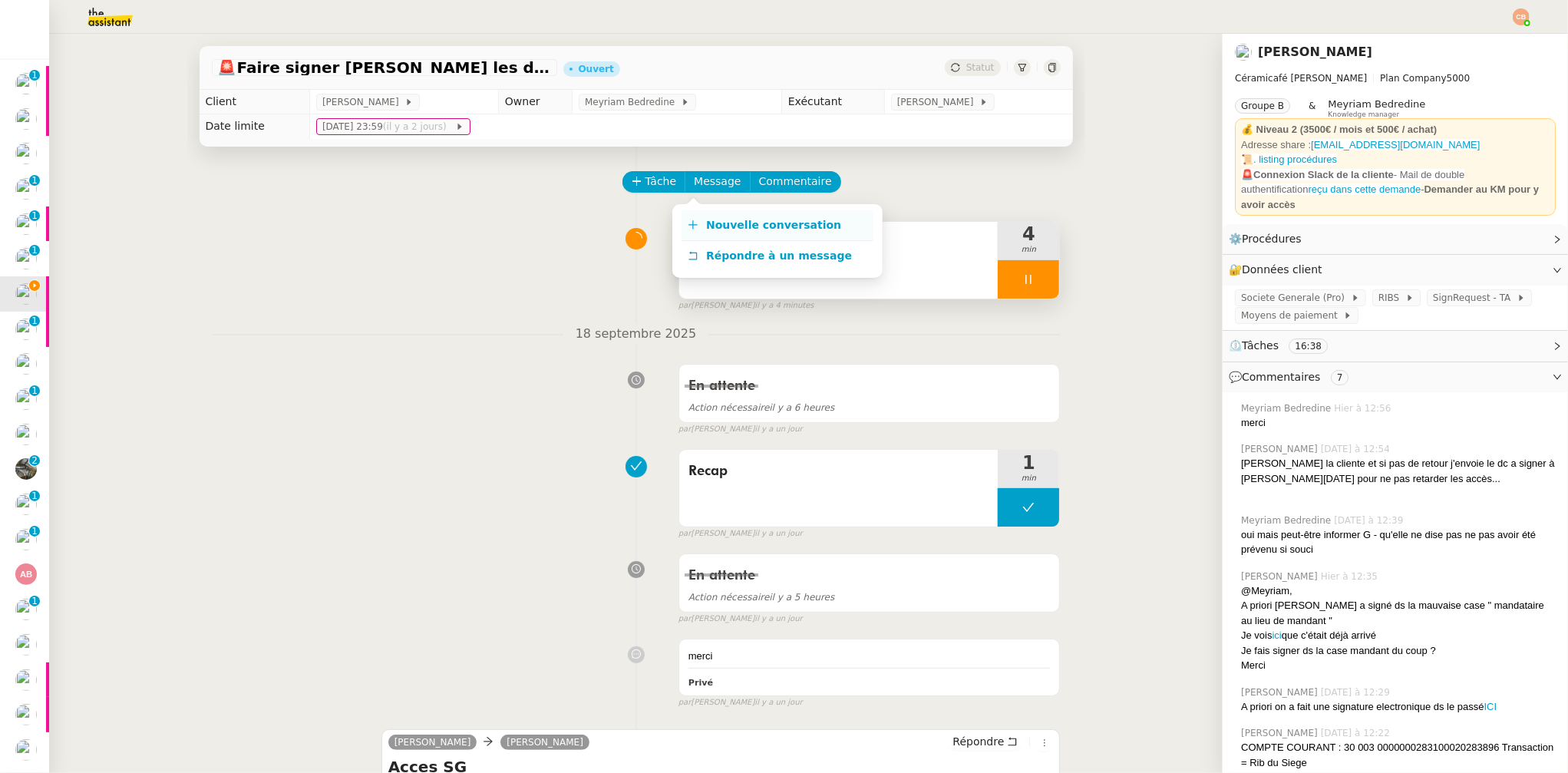
click at [719, 217] on link "Nouvelle conversation" at bounding box center [777, 226] width 192 height 31
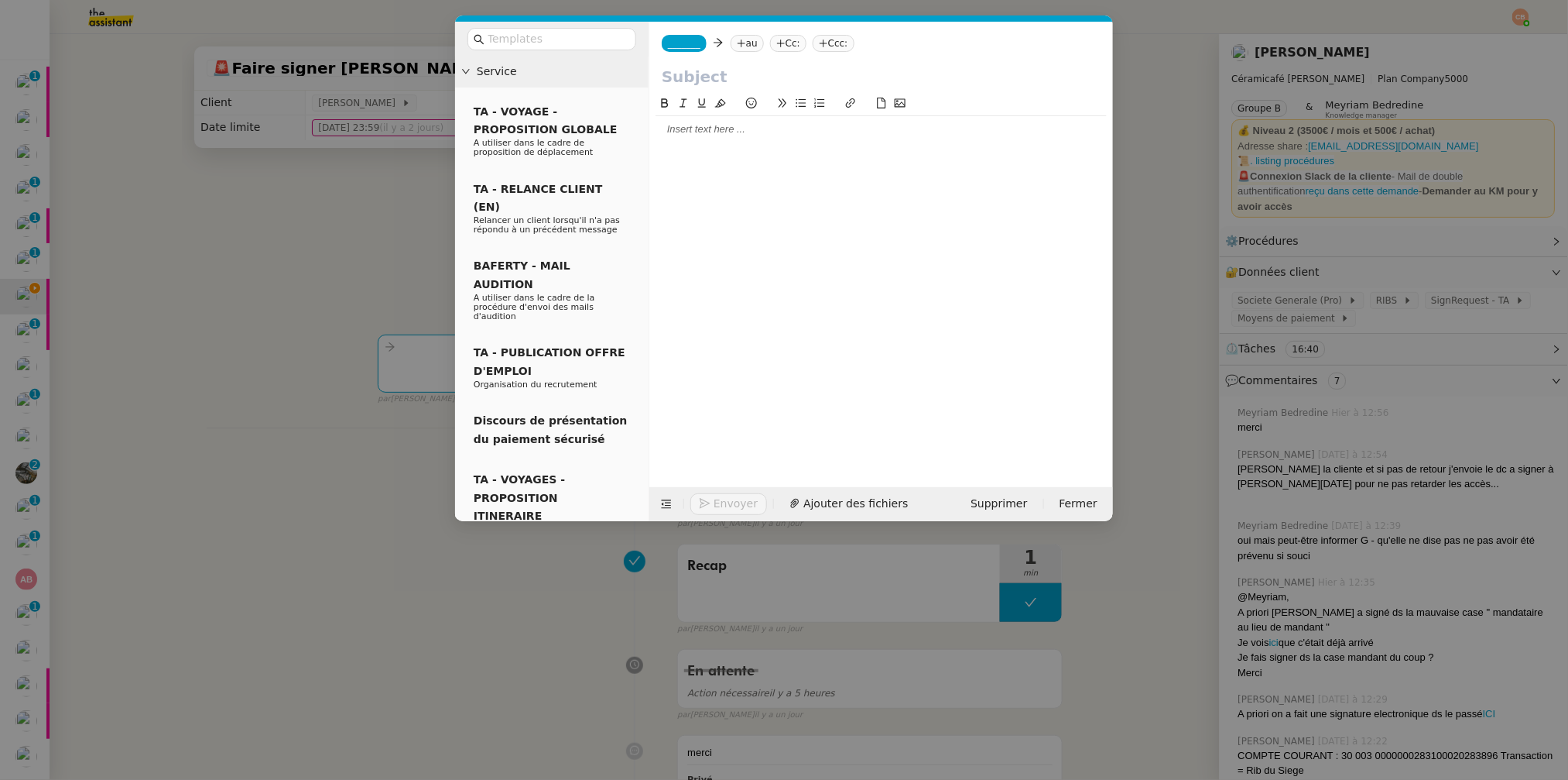
click at [687, 48] on nz-tag "_______" at bounding box center [683, 42] width 45 height 17
click at [684, 76] on span "charlie@ceramicafe-genevieve.fr" at bounding box center [777, 79] width 220 height 9
click at [775, 45] on nz-tag "au" at bounding box center [792, 42] width 34 height 17
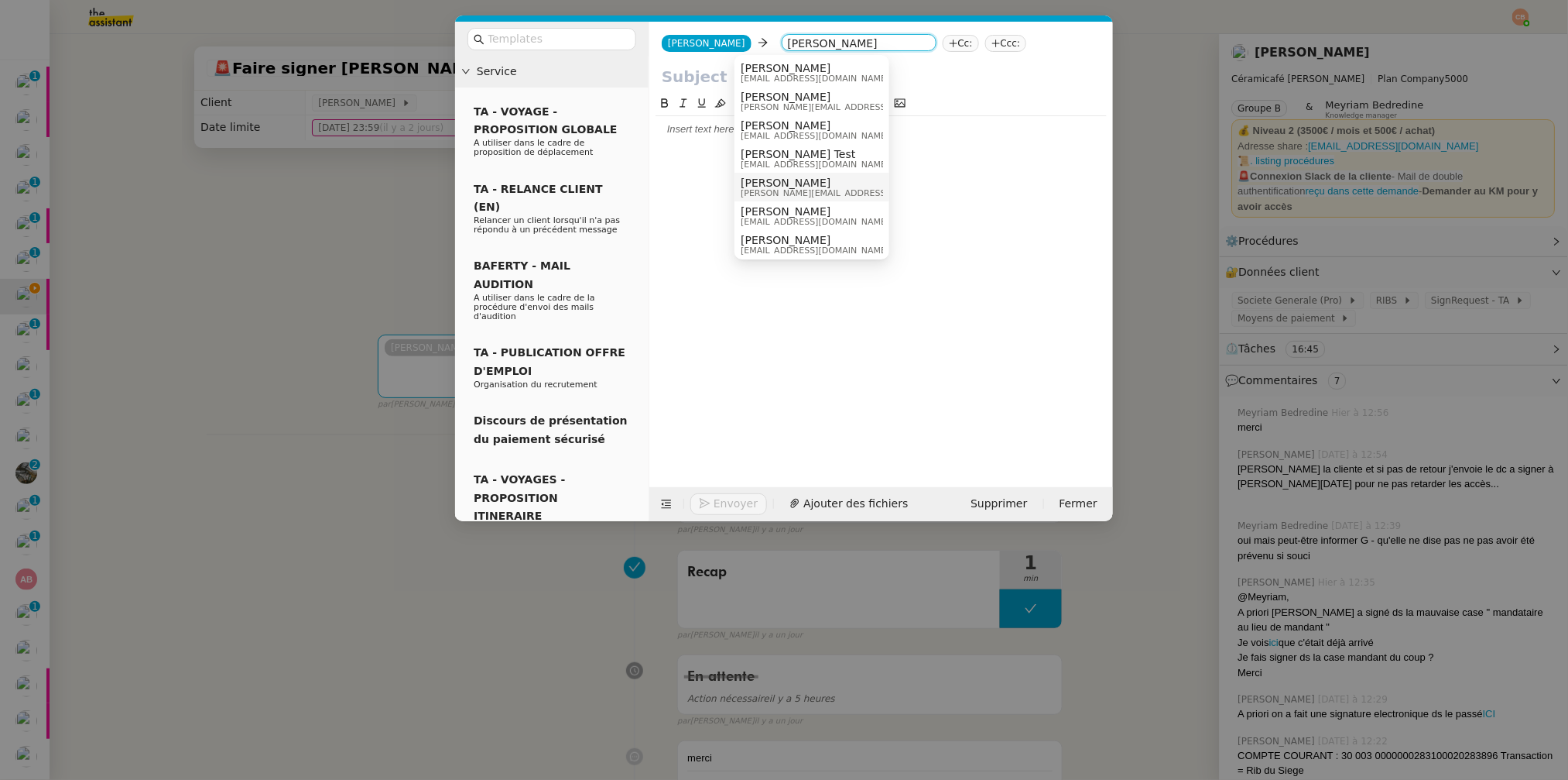
type input "bertrand"
click at [800, 183] on span "Bertrand Canavaggio" at bounding box center [850, 183] width 220 height 12
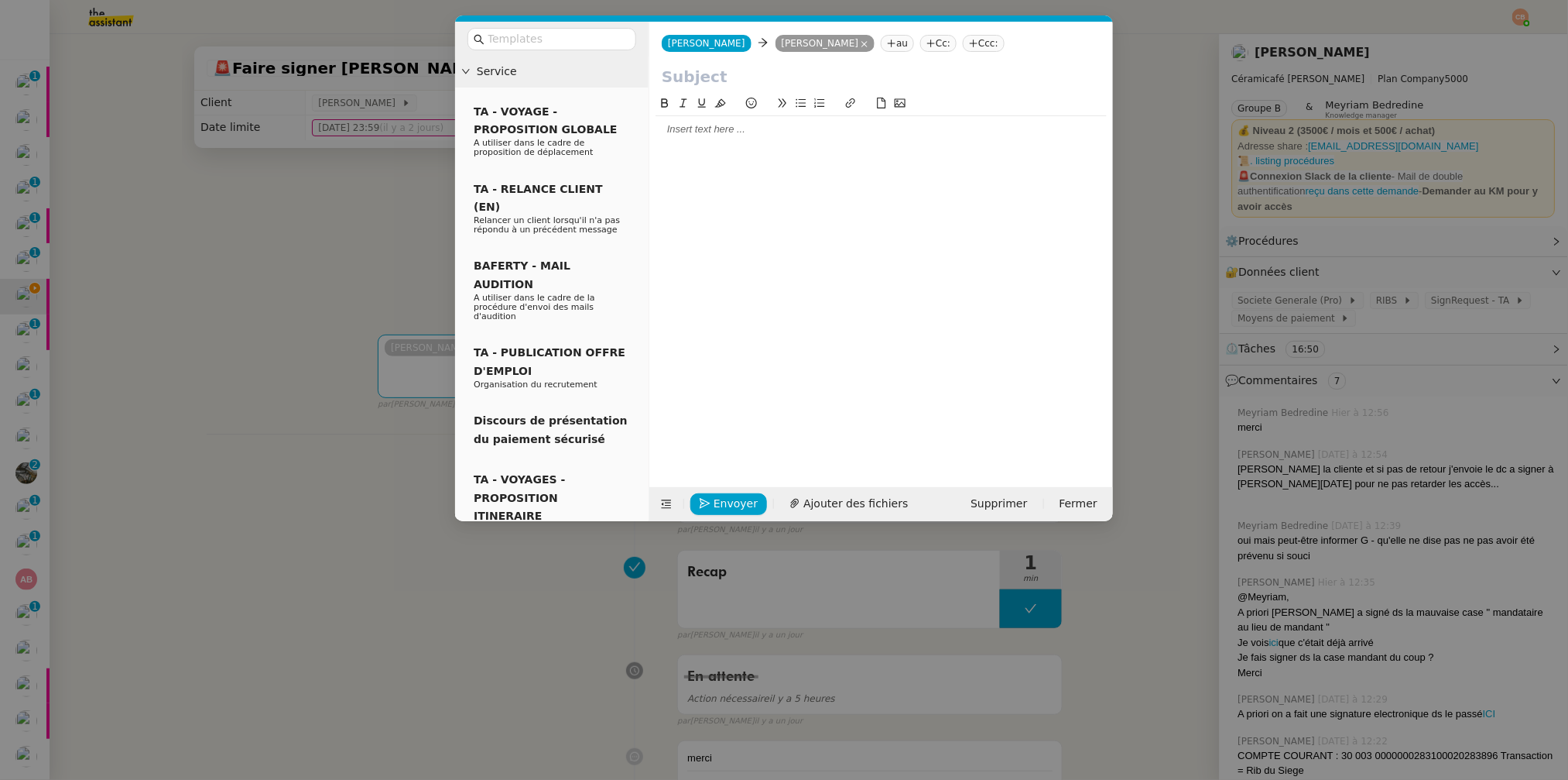
click at [744, 133] on div at bounding box center [881, 130] width 452 height 14
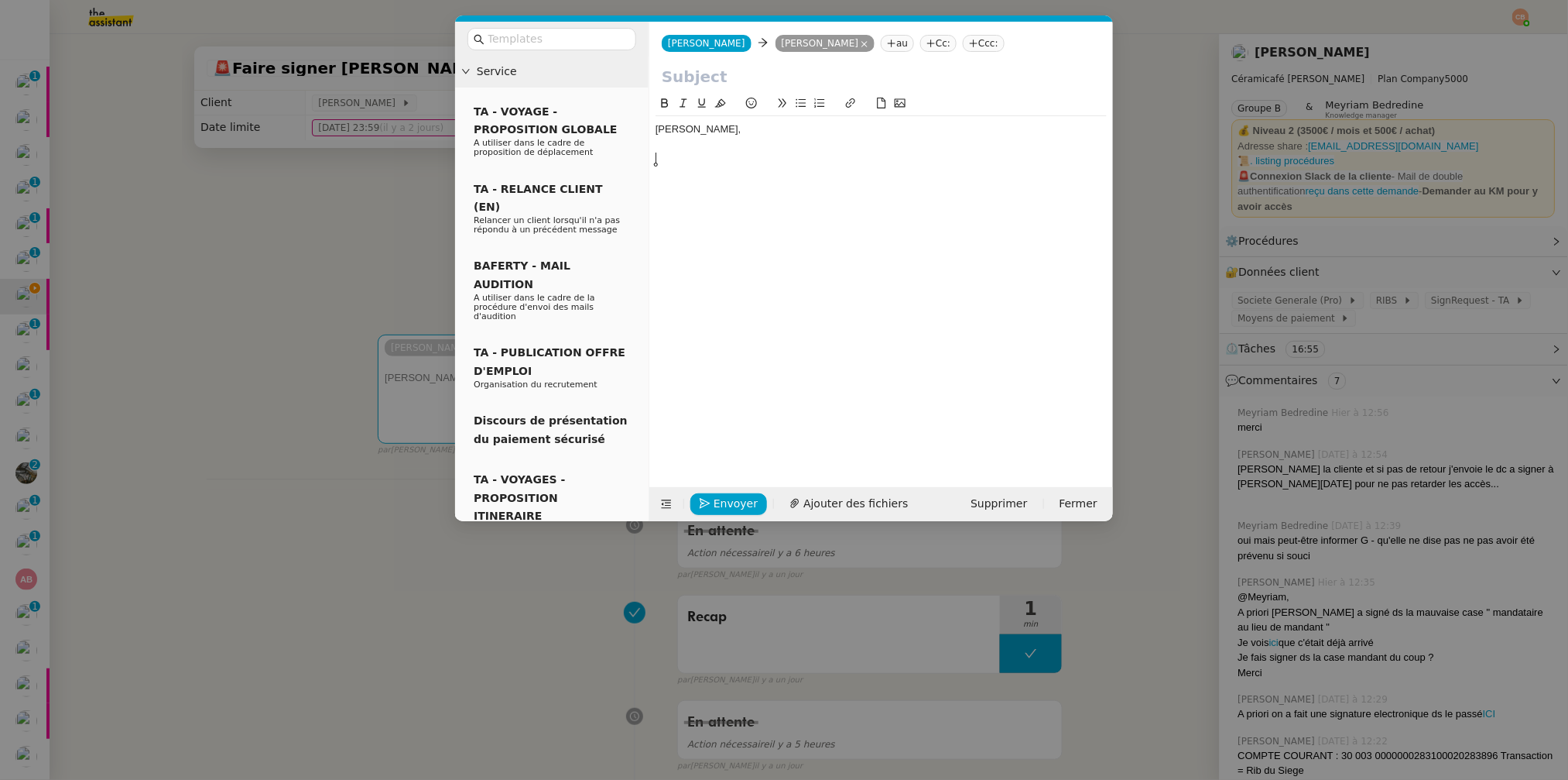
click at [698, 130] on div "Bonjour bertrand," at bounding box center [881, 130] width 452 height 14
click at [855, 499] on span "Ajouter des fichiers" at bounding box center [855, 504] width 104 height 18
click at [701, 148] on div at bounding box center [881, 144] width 452 height 14
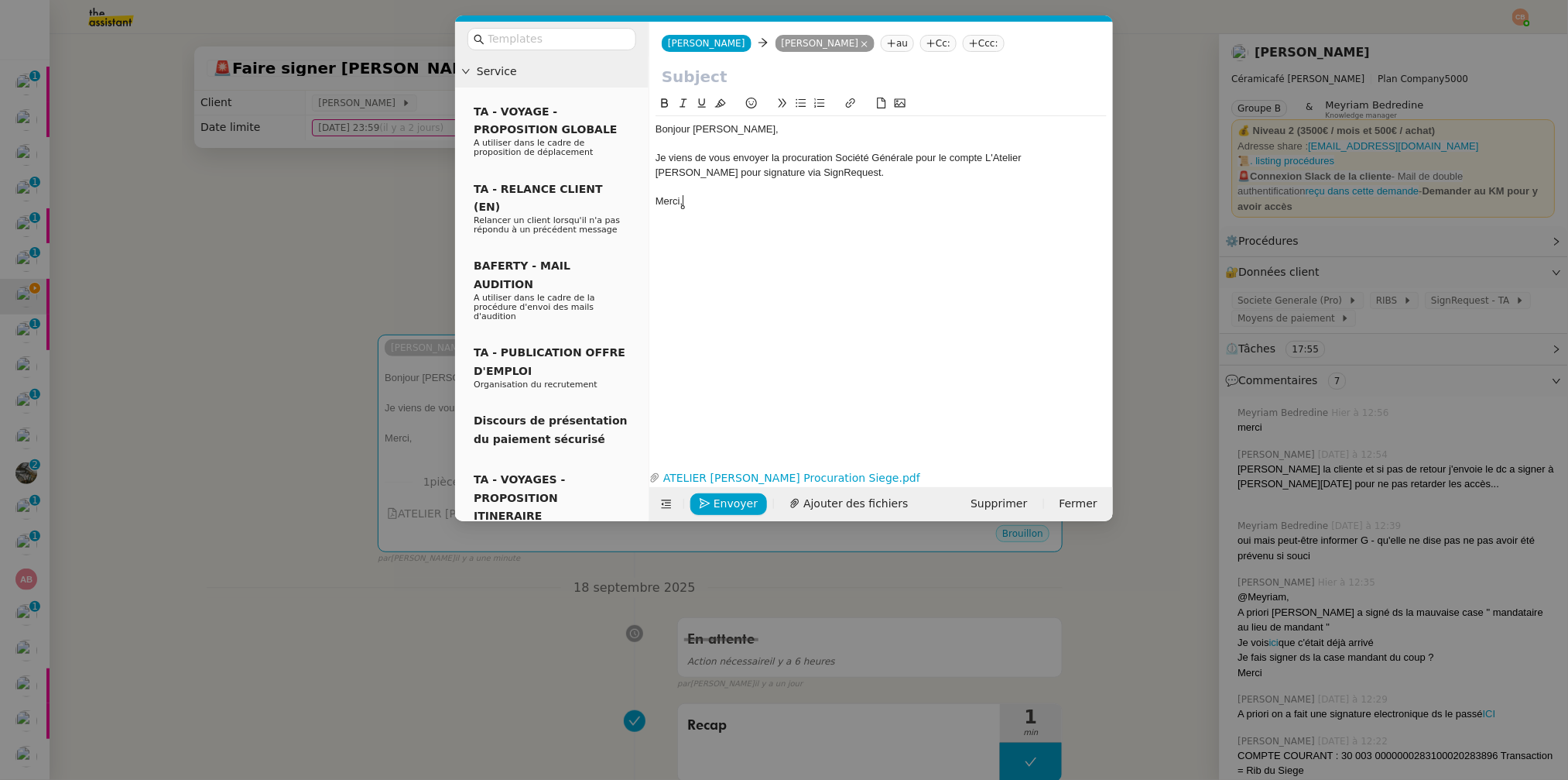
click at [659, 79] on div at bounding box center [881, 79] width 464 height 29
click at [669, 78] on input "text" at bounding box center [881, 77] width 439 height 23
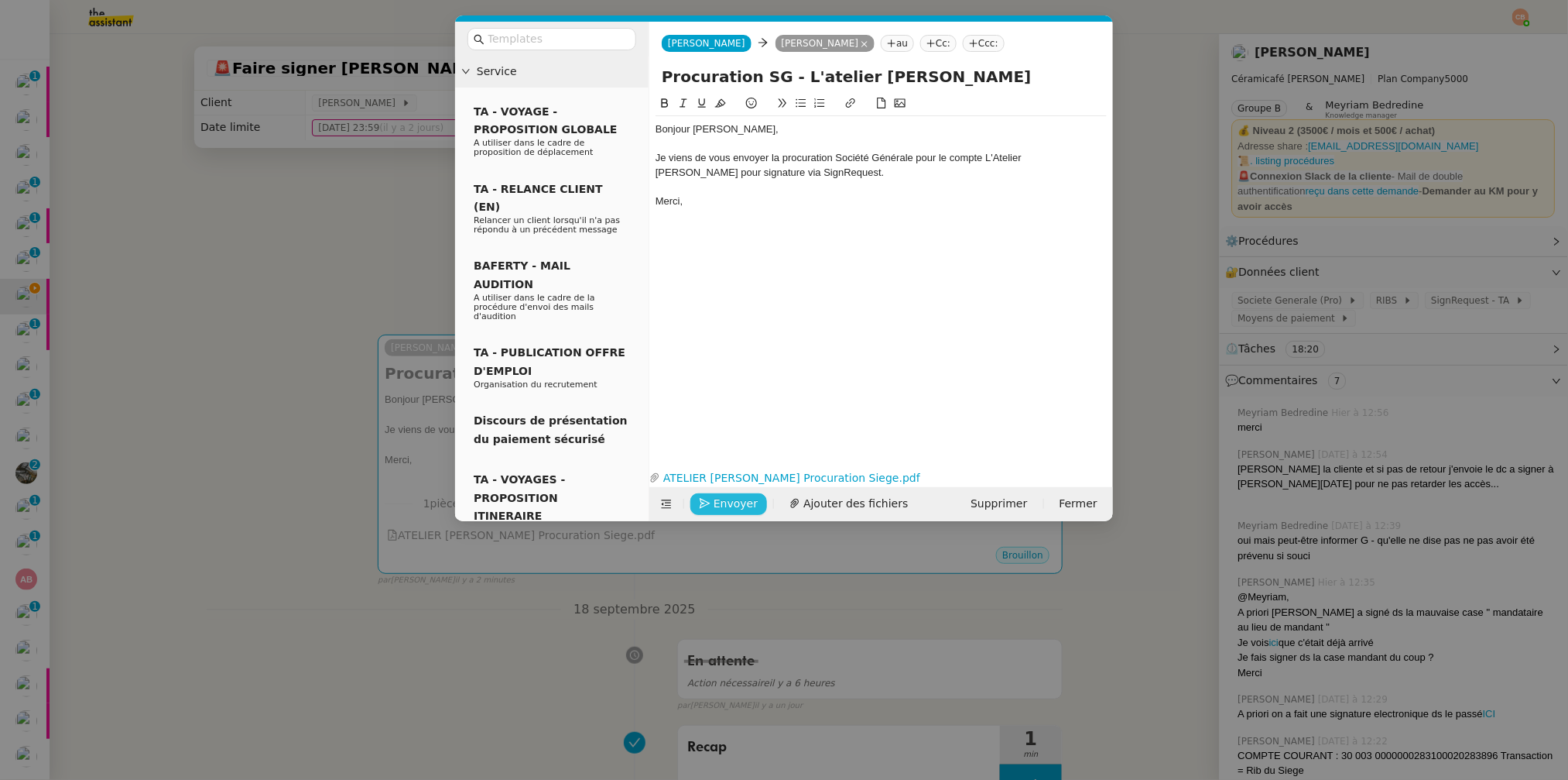
type input "Procuration SG - L'atelier Geneviève Siège"
click at [725, 504] on span "Envoyer" at bounding box center [735, 504] width 44 height 18
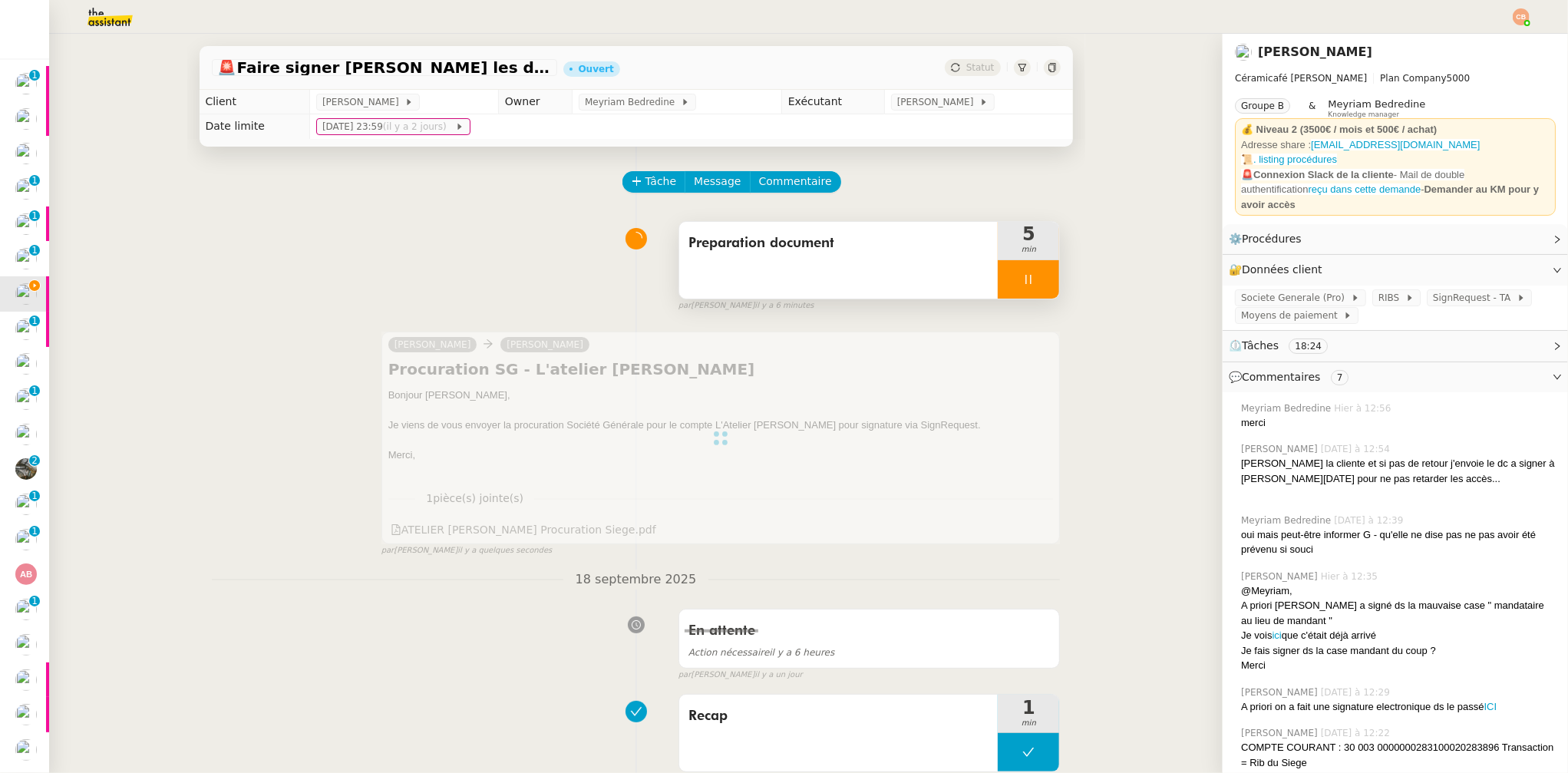
click at [1022, 278] on icon at bounding box center [1028, 279] width 12 height 12
click at [1038, 279] on icon at bounding box center [1044, 279] width 12 height 12
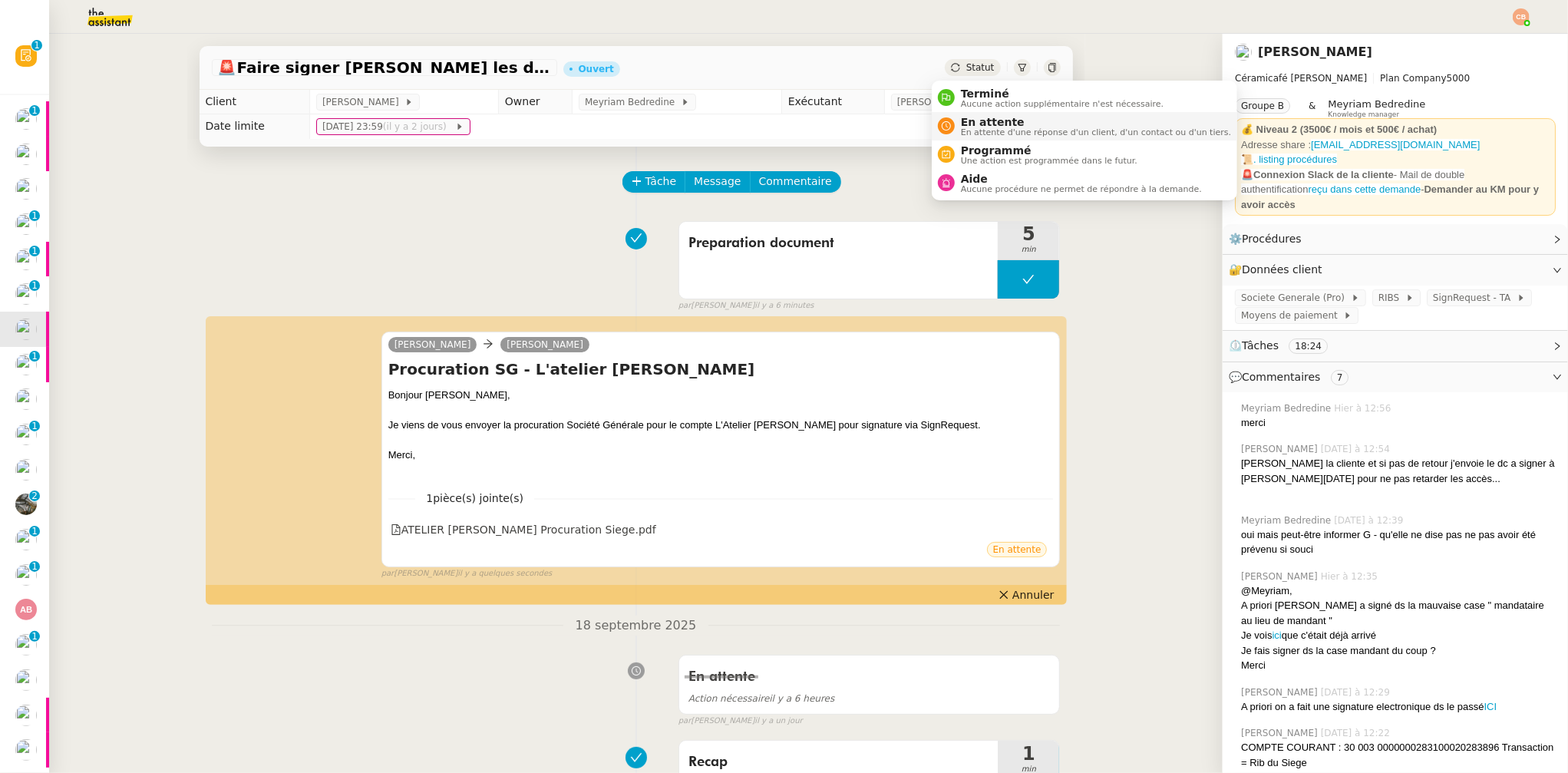
click at [967, 122] on span "En attente" at bounding box center [1096, 122] width 270 height 12
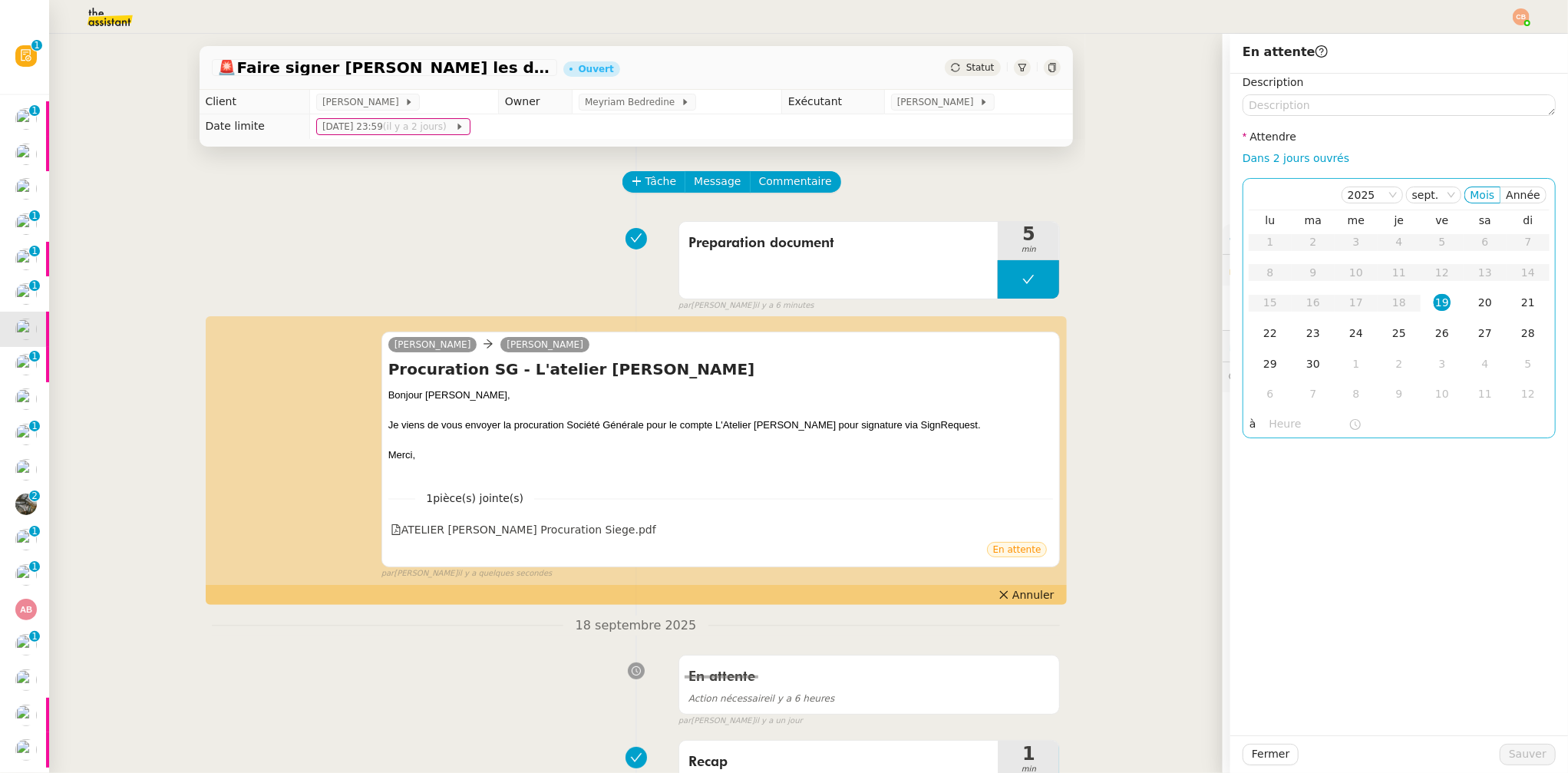
click at [1434, 302] on div "19" at bounding box center [1442, 302] width 17 height 17
click at [1287, 428] on input "text" at bounding box center [1309, 424] width 79 height 17
click at [1271, 520] on div "16" at bounding box center [1270, 522] width 43 height 18
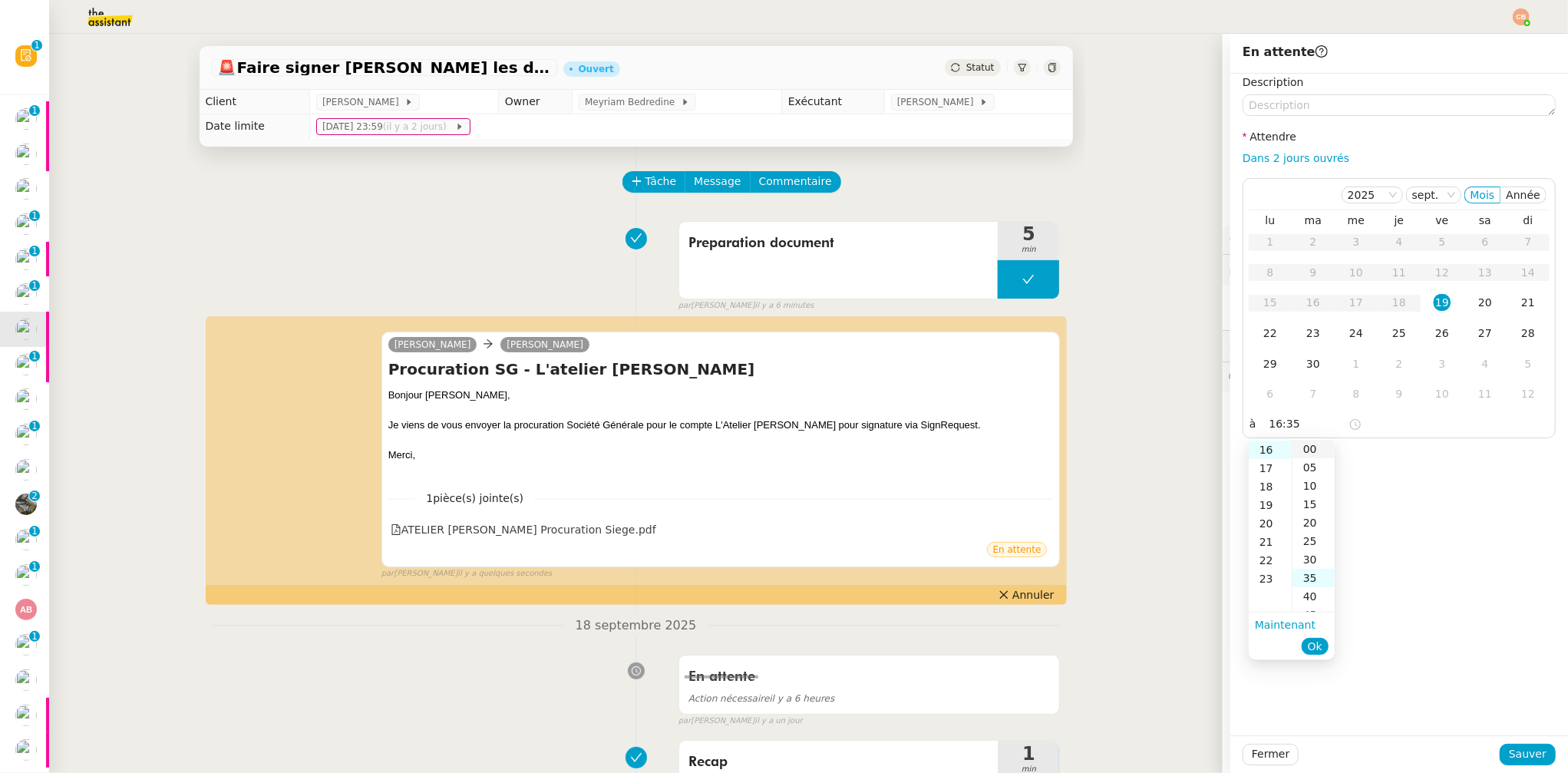
click at [1311, 445] on div "00" at bounding box center [1314, 449] width 42 height 18
type input "16:00"
click at [1431, 469] on div "Description Attendre Dans 2 jours ouvrés 2025 sept. Mois Année lu ma me je ve s…" at bounding box center [1399, 404] width 338 height 662
click at [1509, 755] on span "Sauver" at bounding box center [1528, 754] width 38 height 17
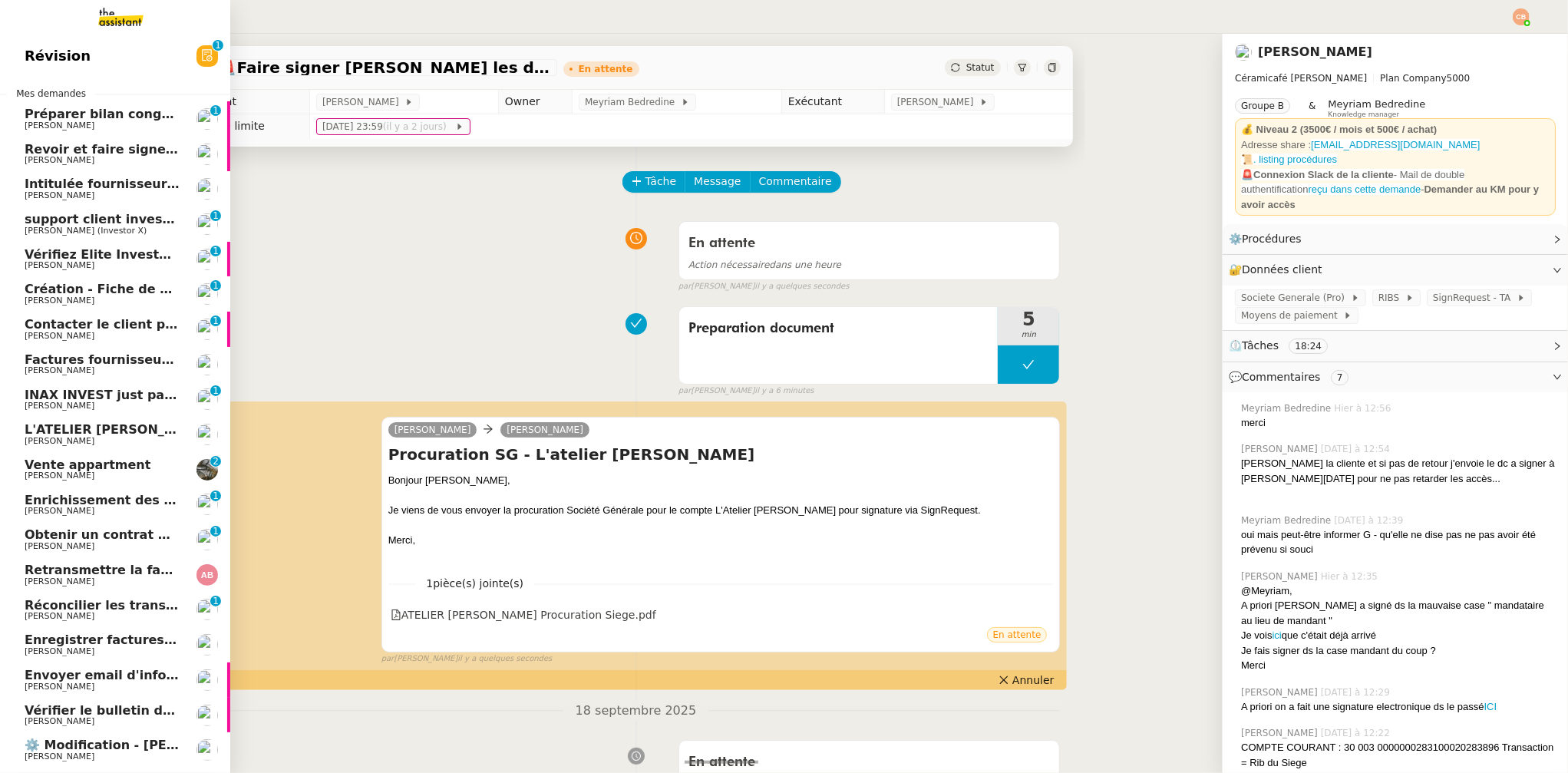
click at [44, 301] on span "[PERSON_NAME]" at bounding box center [59, 300] width 70 height 10
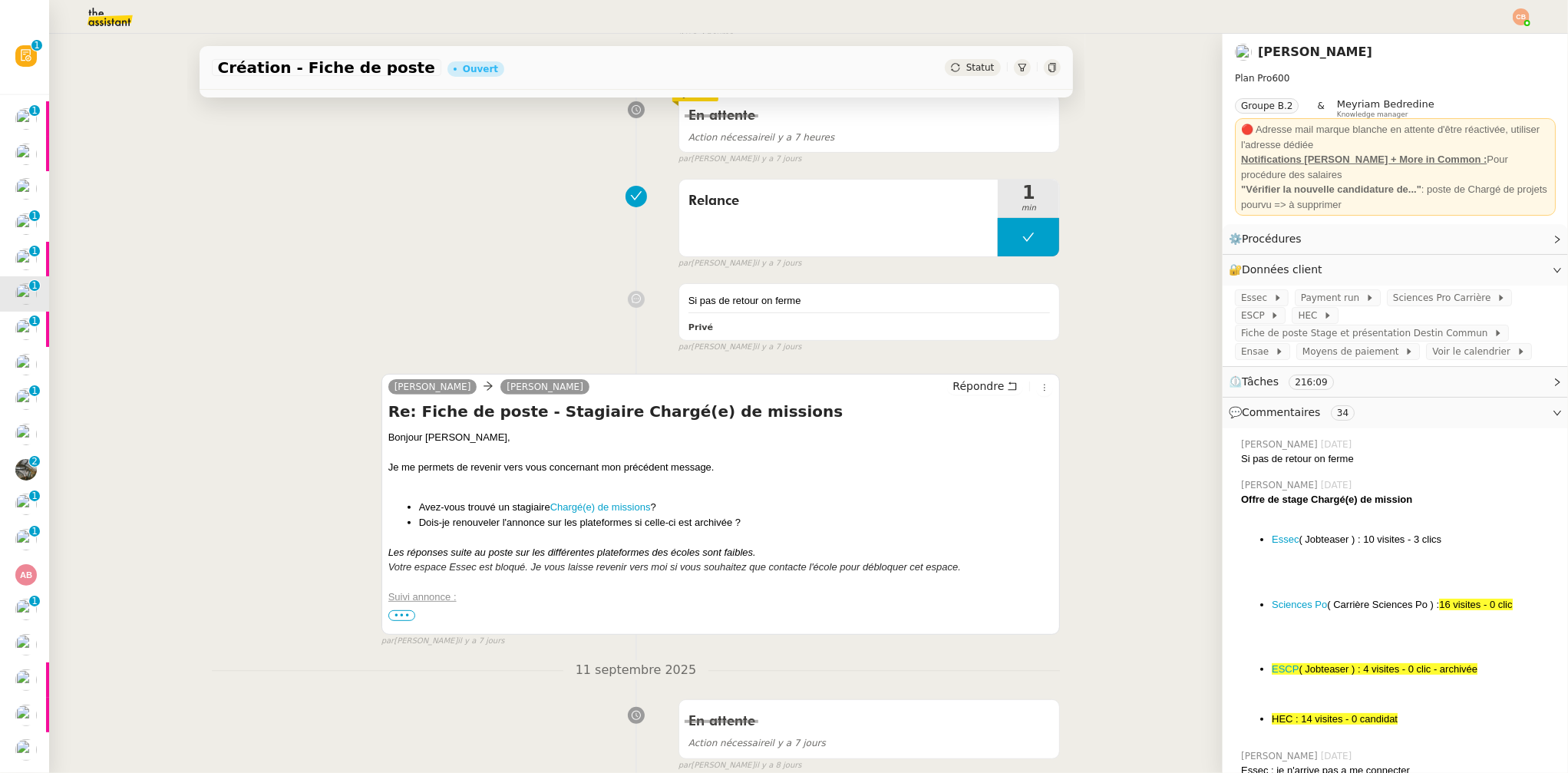
scroll to position [247, 0]
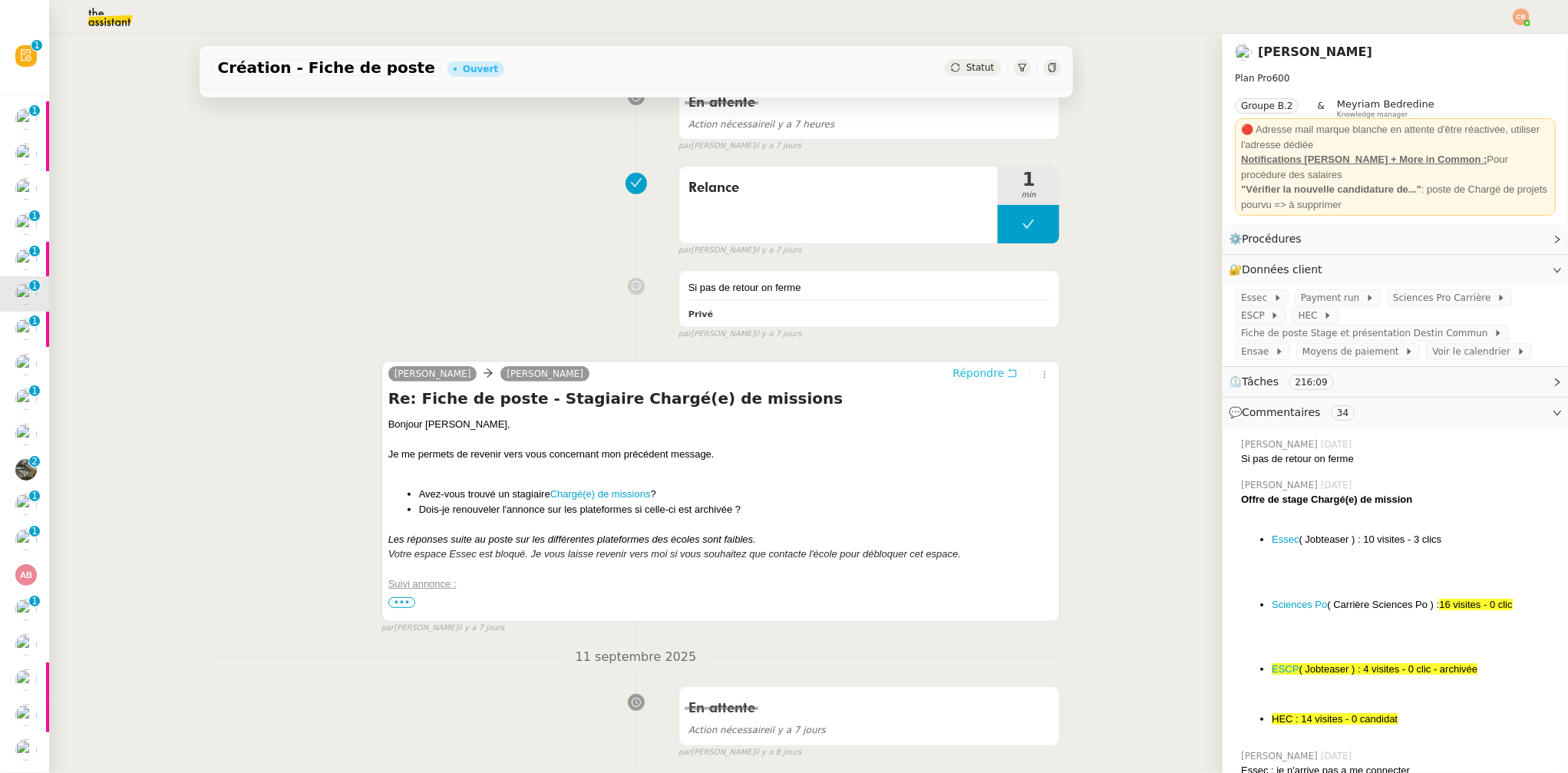
click at [952, 377] on span "Répondre" at bounding box center [978, 373] width 52 height 16
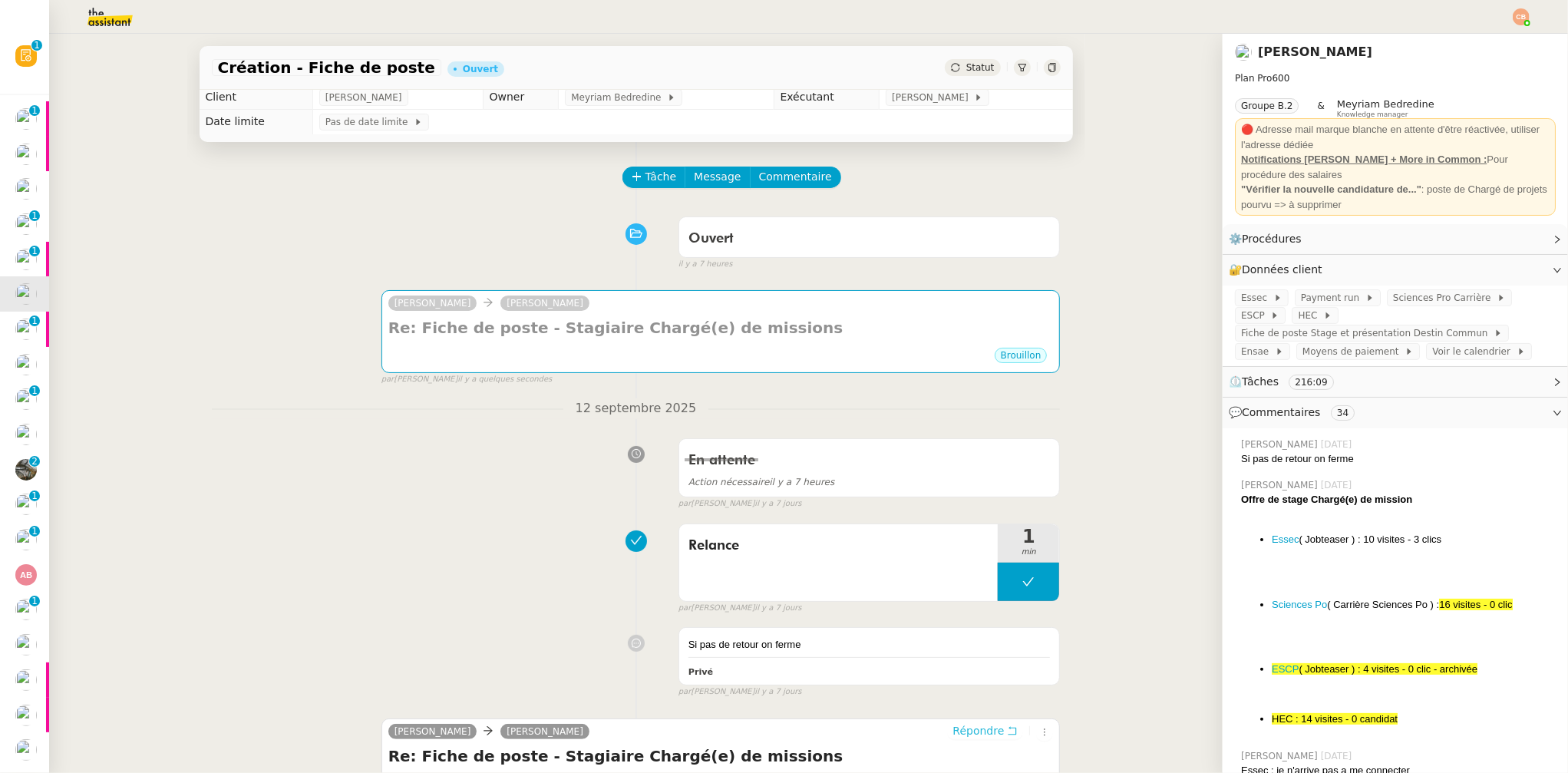
scroll to position [0, 0]
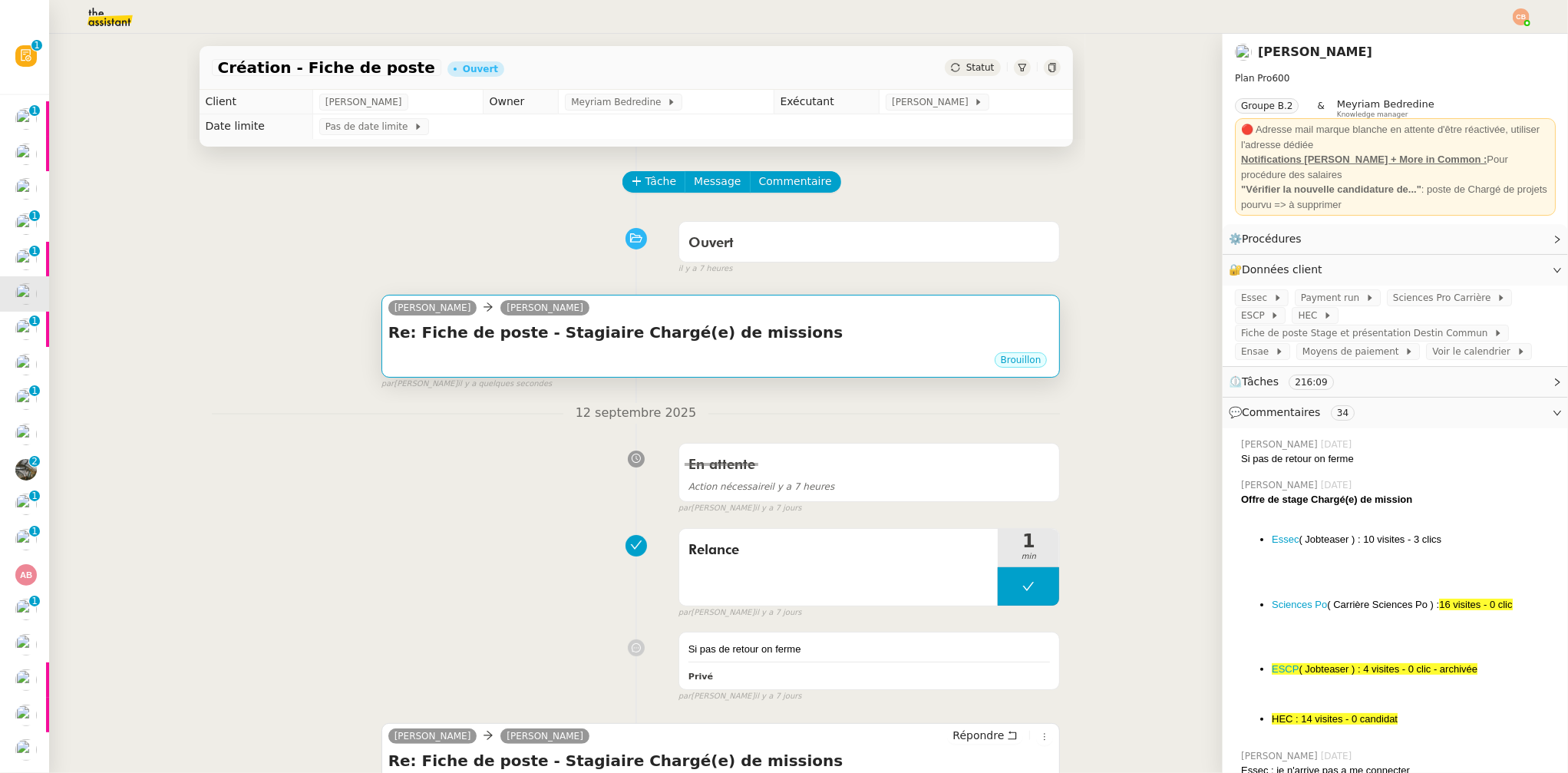
click at [638, 307] on div "Camille Beau Laurence de Nervaux" at bounding box center [721, 310] width 666 height 23
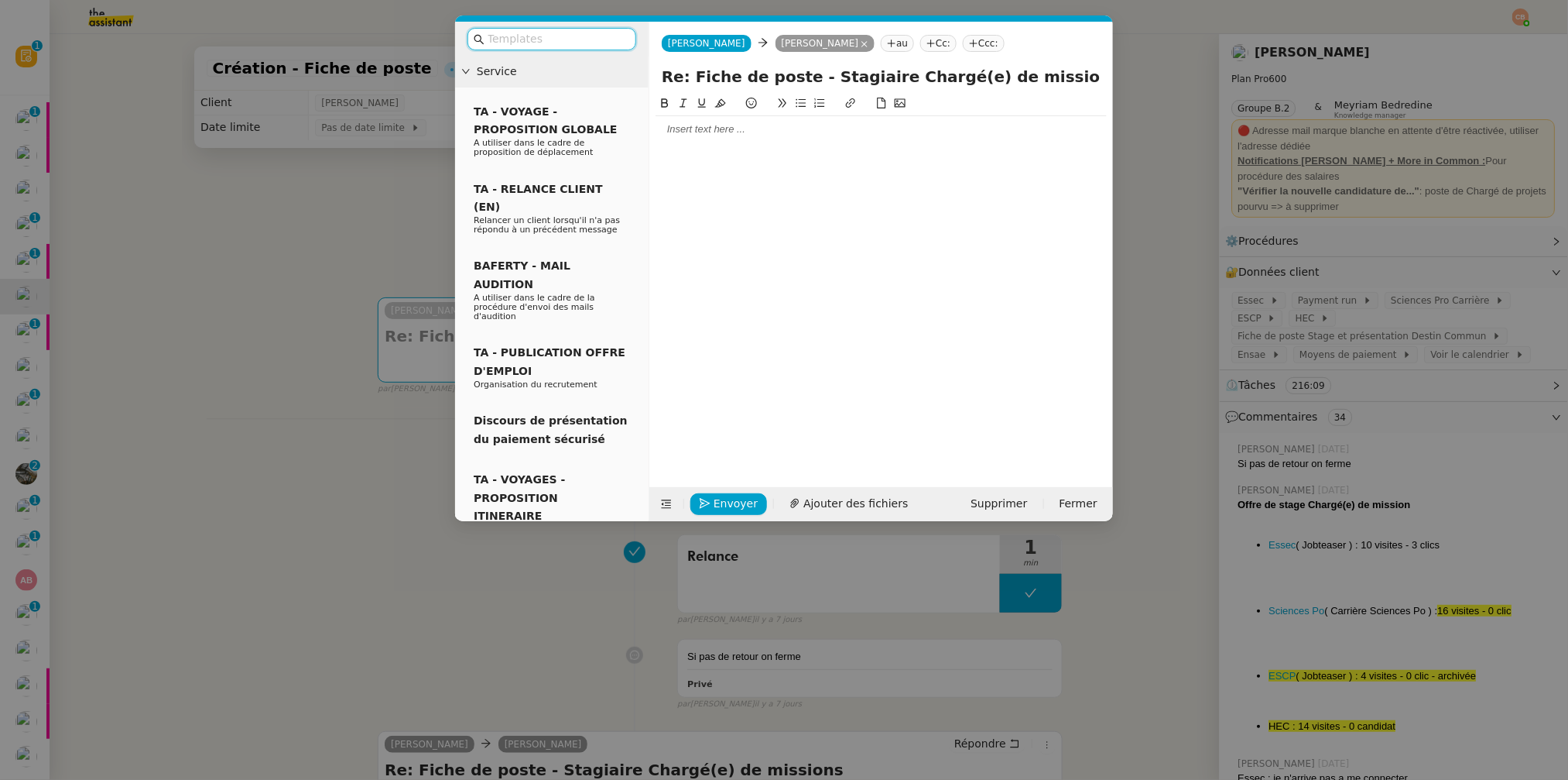
click at [506, 41] on input "text" at bounding box center [557, 39] width 139 height 18
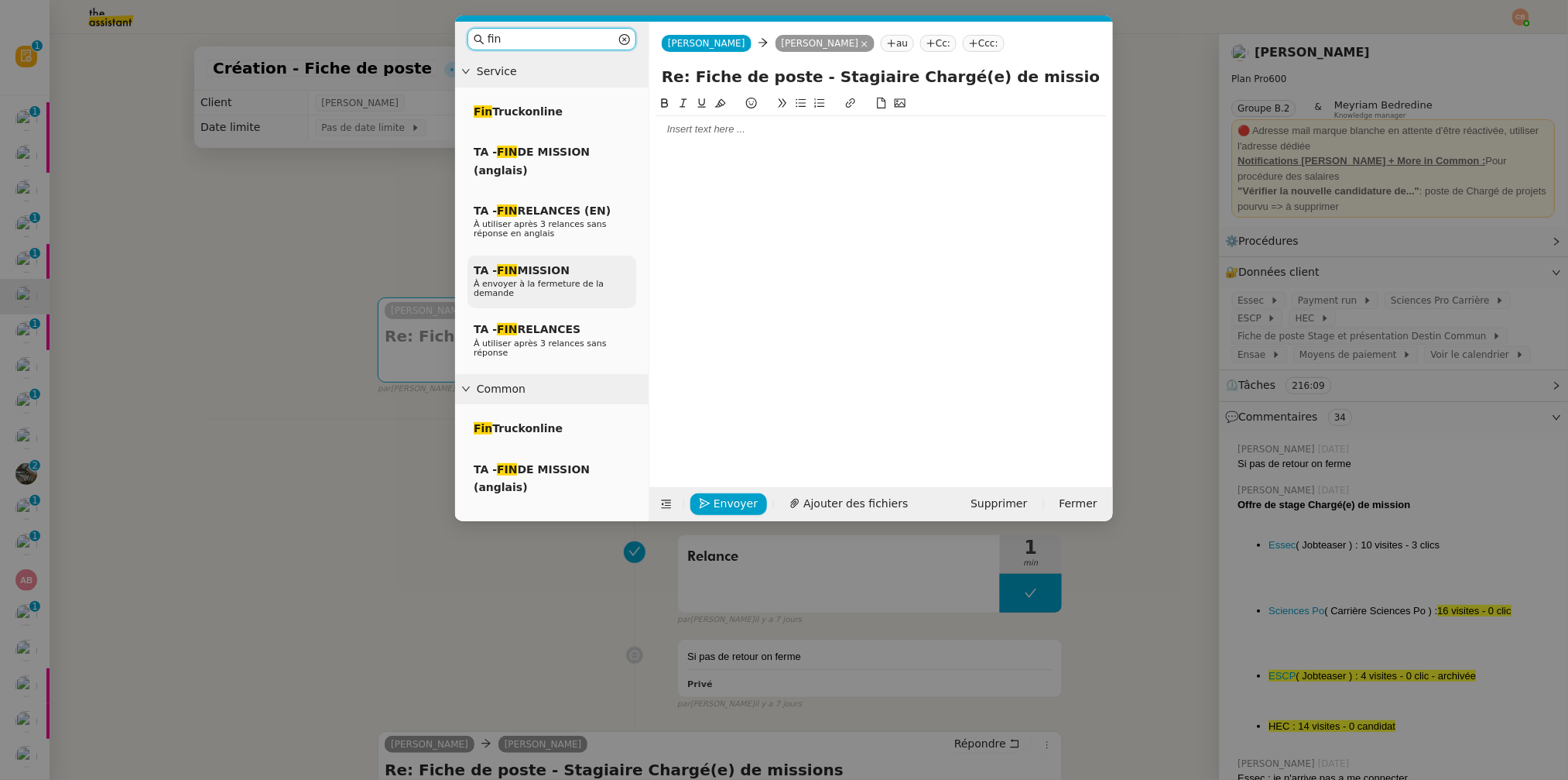
type input "fin"
click at [540, 281] on span "À envoyer à la fermeture de la demande" at bounding box center [538, 289] width 130 height 19
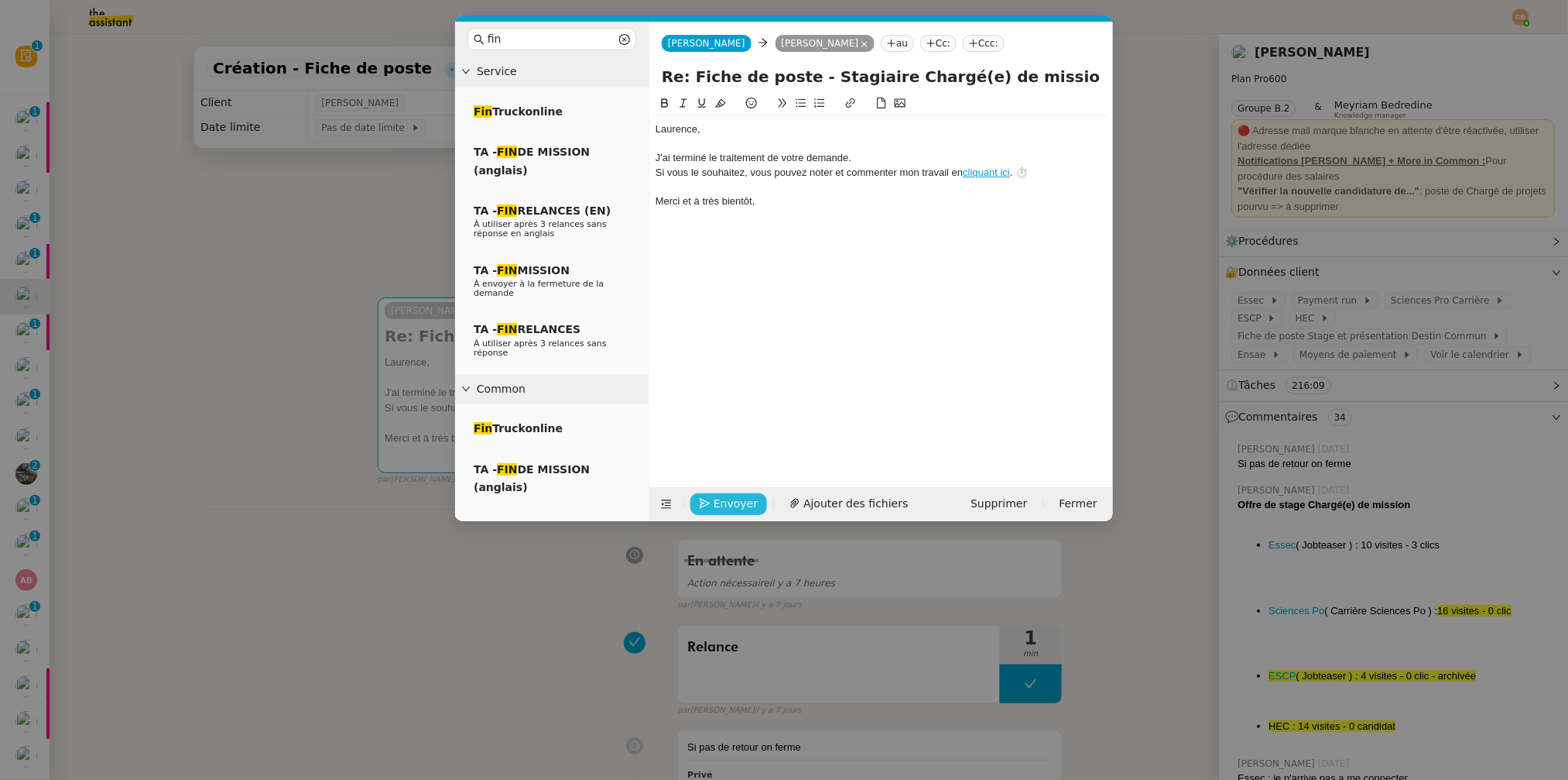
click at [719, 500] on span "Envoyer" at bounding box center [735, 504] width 44 height 18
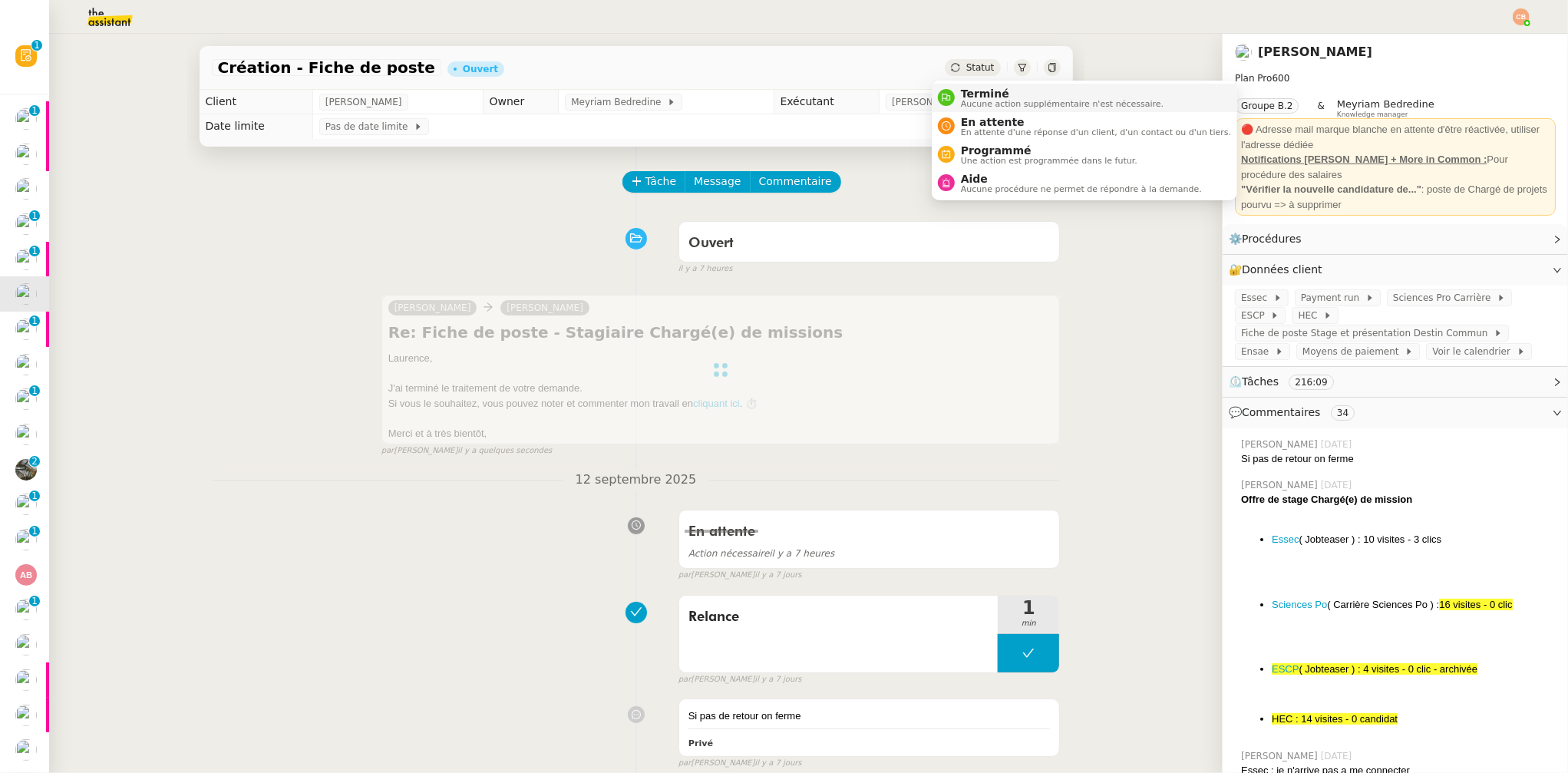
click at [970, 100] on span "Aucune action supplémentaire n'est nécessaire." at bounding box center [1063, 104] width 203 height 9
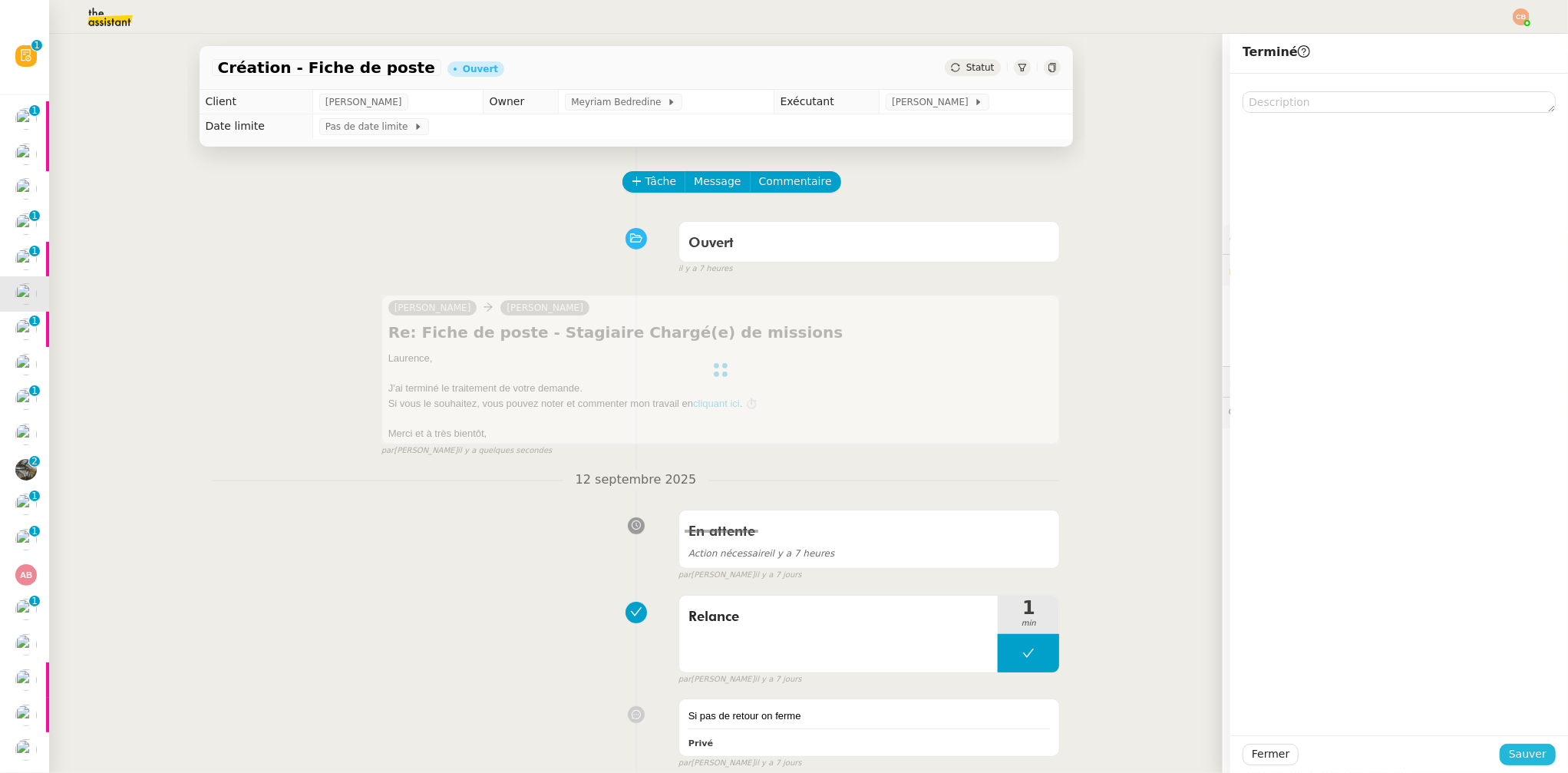
click at [1516, 754] on span "Sauver" at bounding box center [1528, 754] width 38 height 17
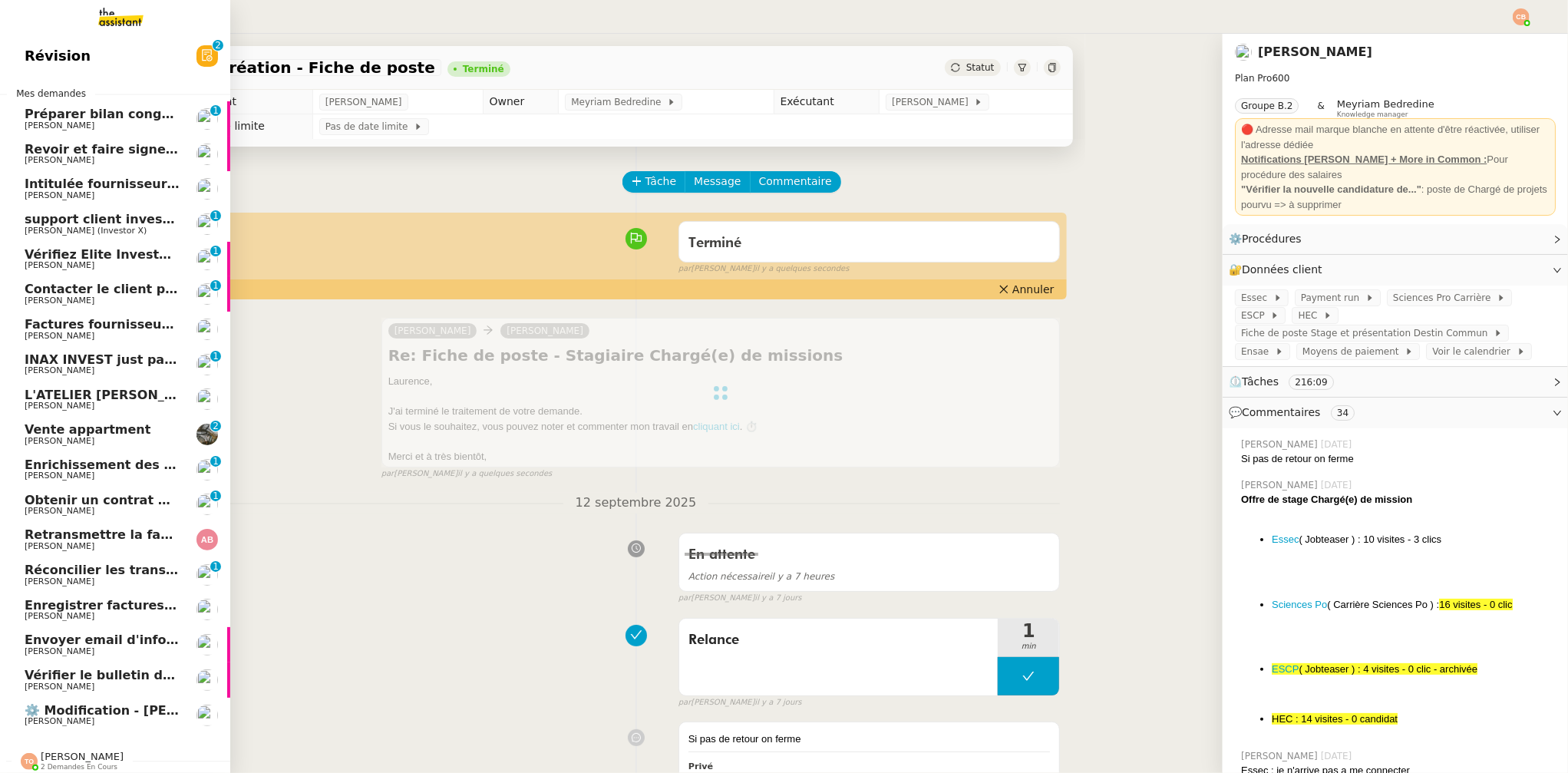
click at [41, 292] on span "Contacter le client par téléphone ce matin" at bounding box center [171, 289] width 293 height 15
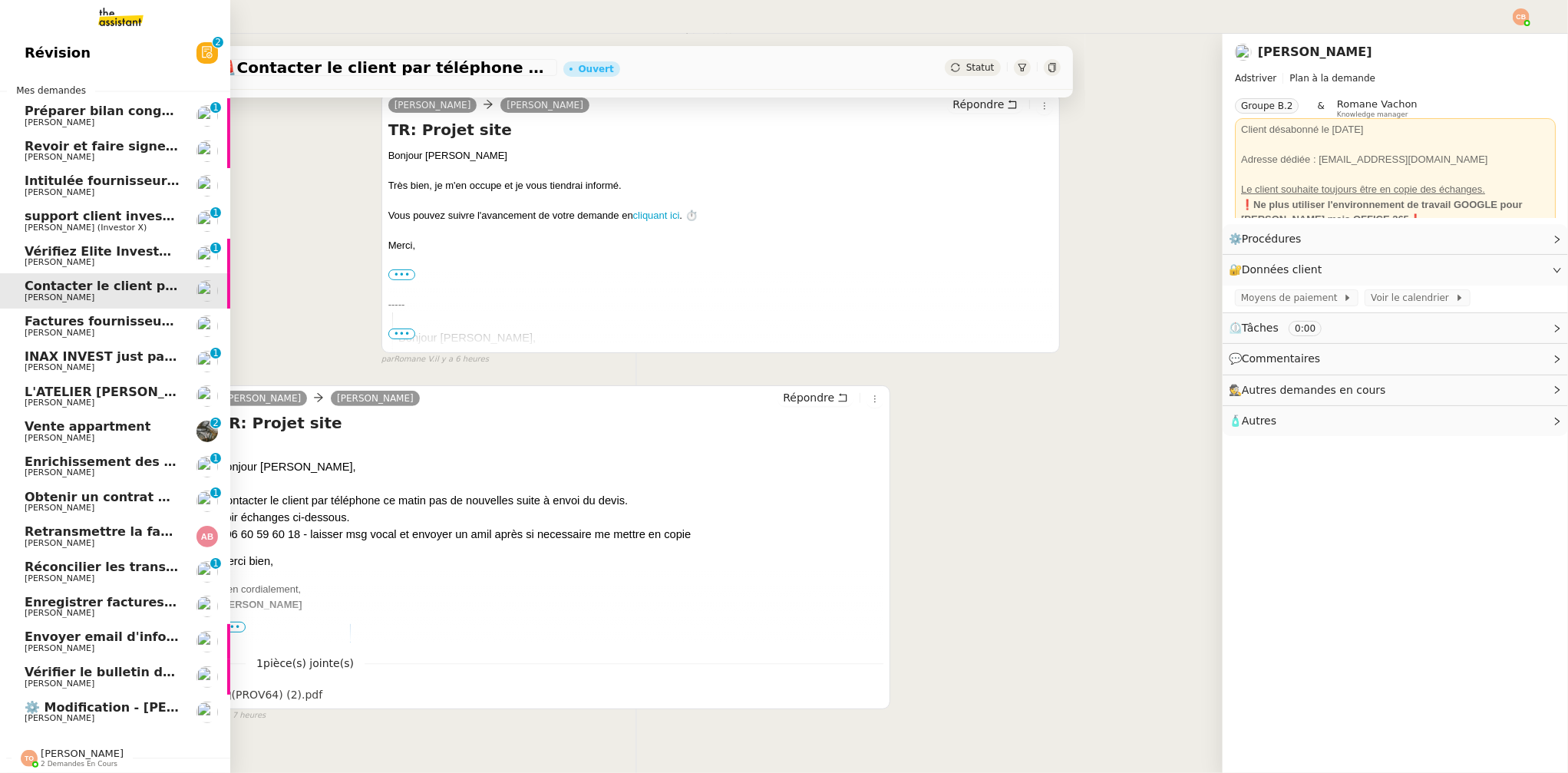
scroll to position [12, 0]
click at [64, 137] on span "Revoir et faire signer l'accord de subvention" at bounding box center [178, 144] width 309 height 15
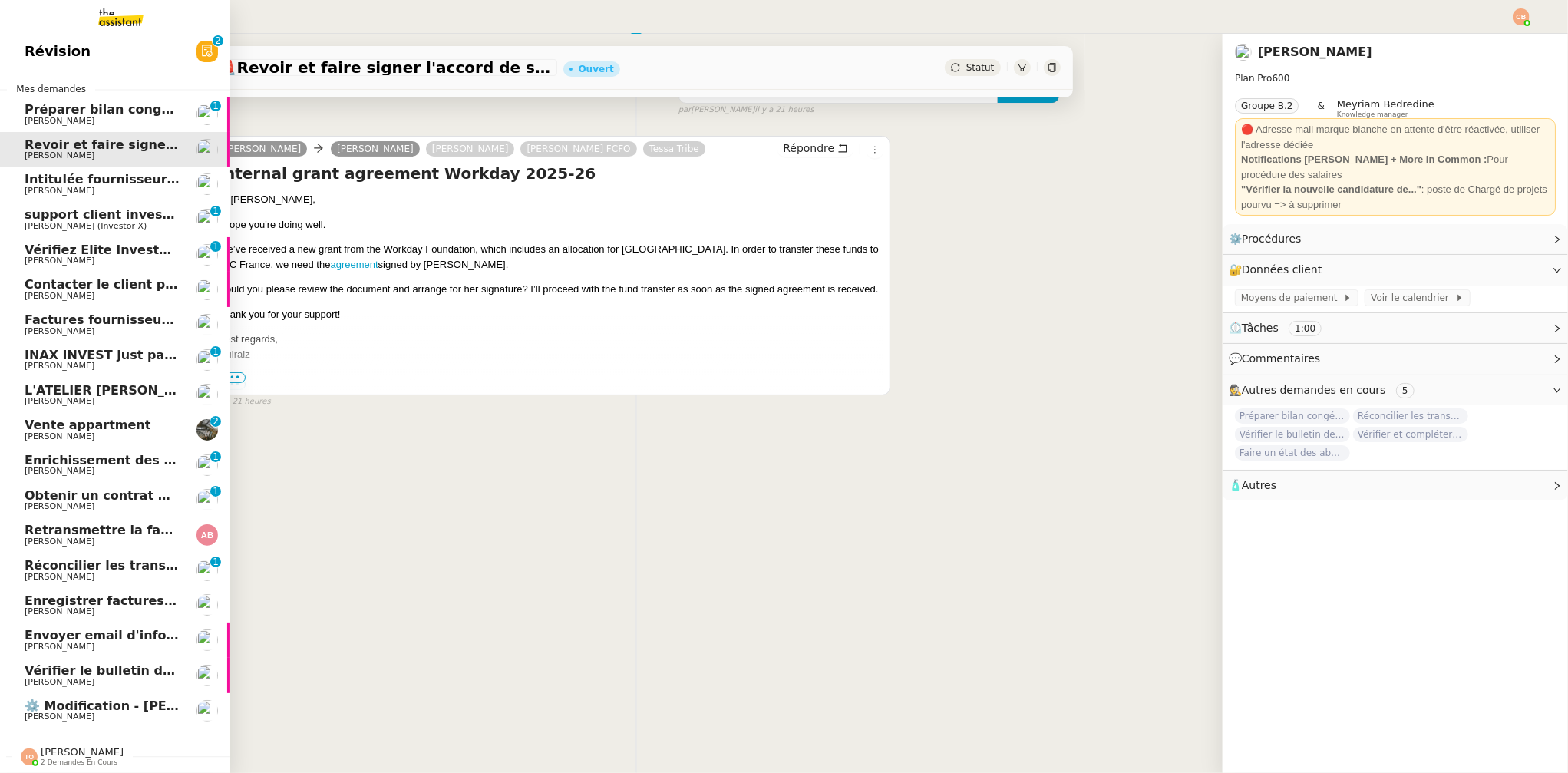
scroll to position [205, 0]
click at [59, 593] on span "Enregistrer factures sur ENERGYTRACK" at bounding box center [160, 600] width 272 height 15
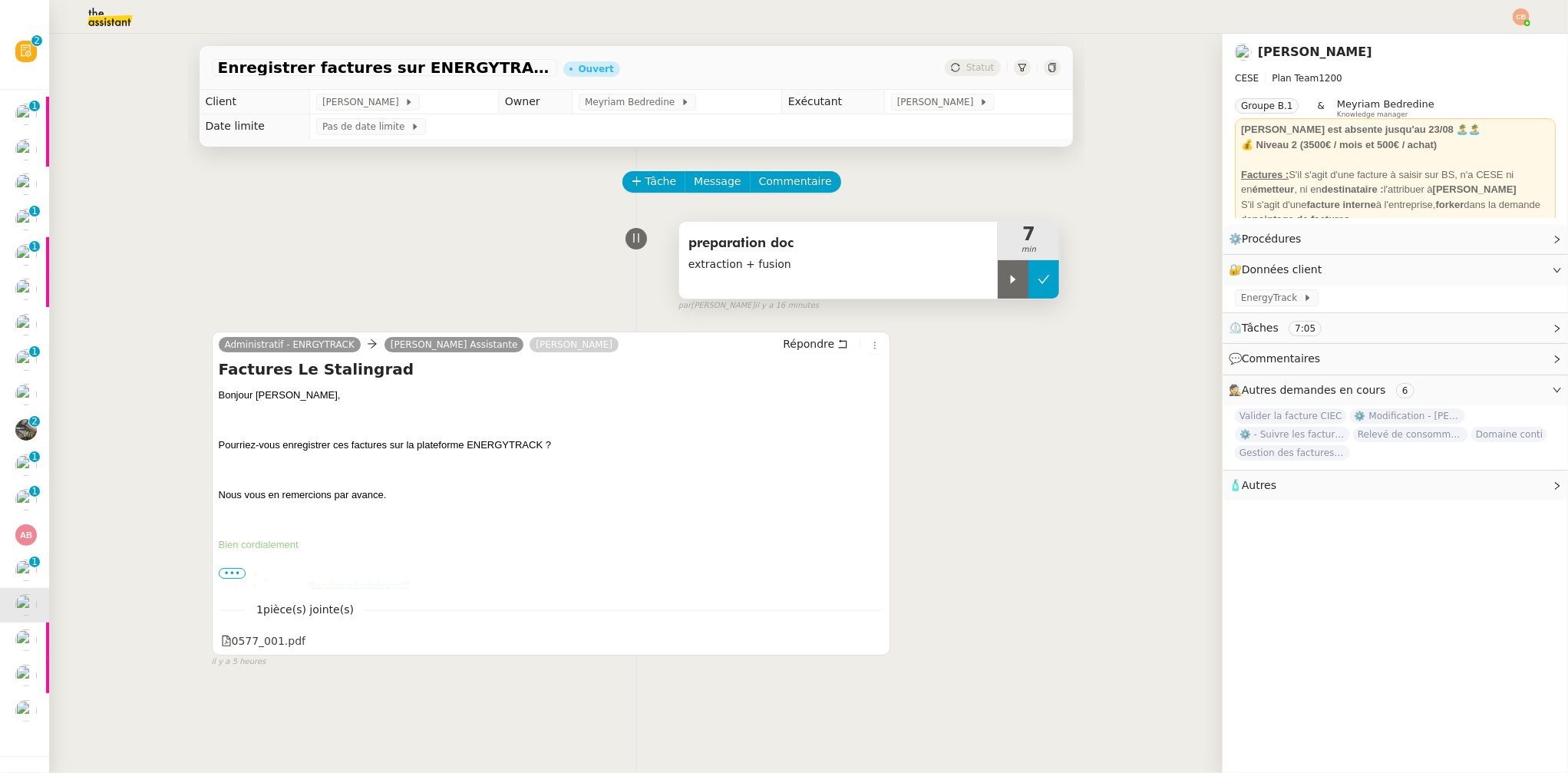
click at [1038, 275] on icon at bounding box center [1044, 279] width 12 height 12
click at [645, 173] on span "Tâche" at bounding box center [661, 181] width 31 height 17
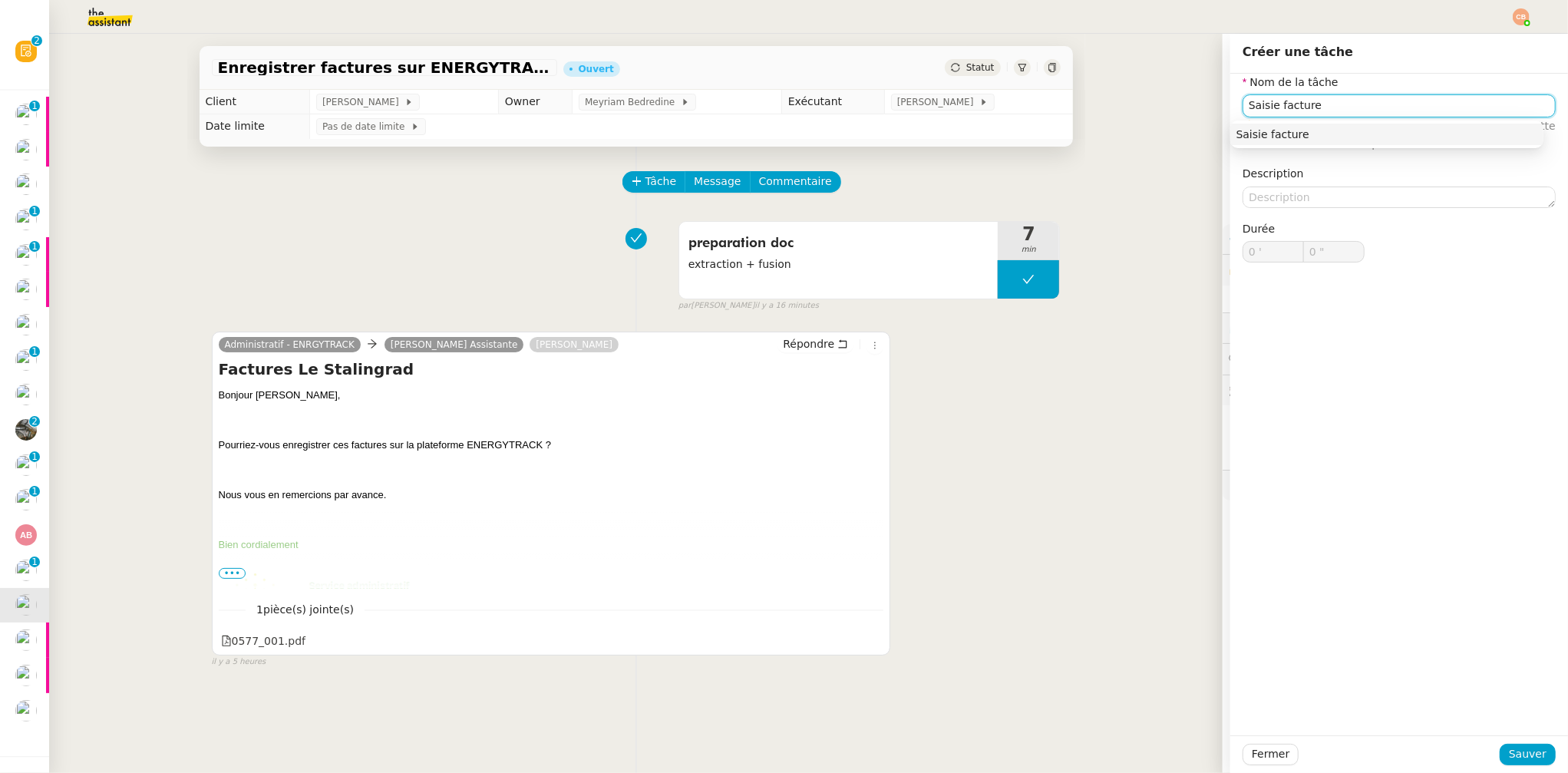
click at [1336, 135] on div "Saisie facture" at bounding box center [1387, 135] width 301 height 14
type input "Saisie facture"
click at [1529, 755] on span "Sauver" at bounding box center [1528, 754] width 38 height 17
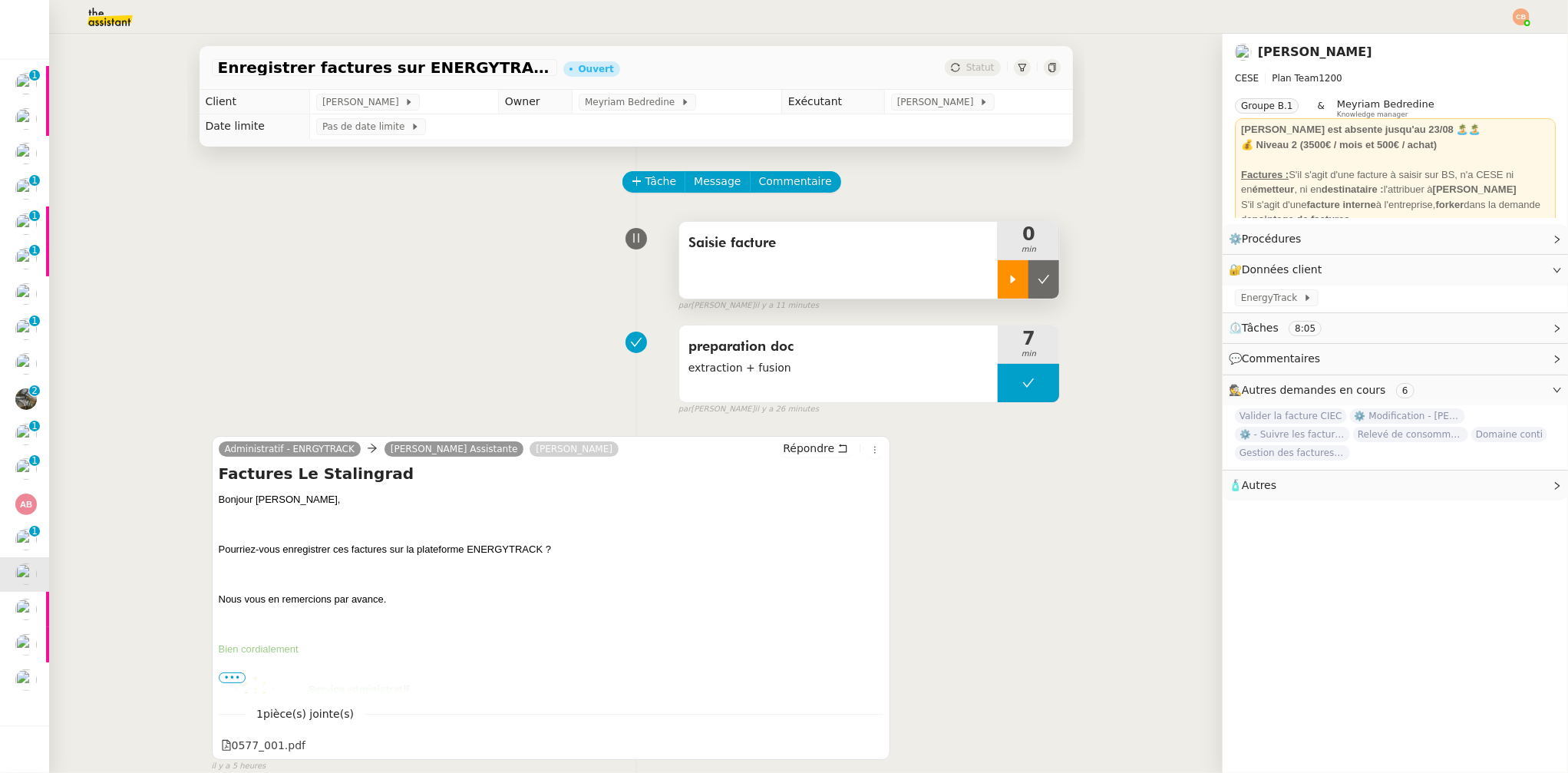
click at [1007, 280] on icon at bounding box center [1014, 279] width 12 height 12
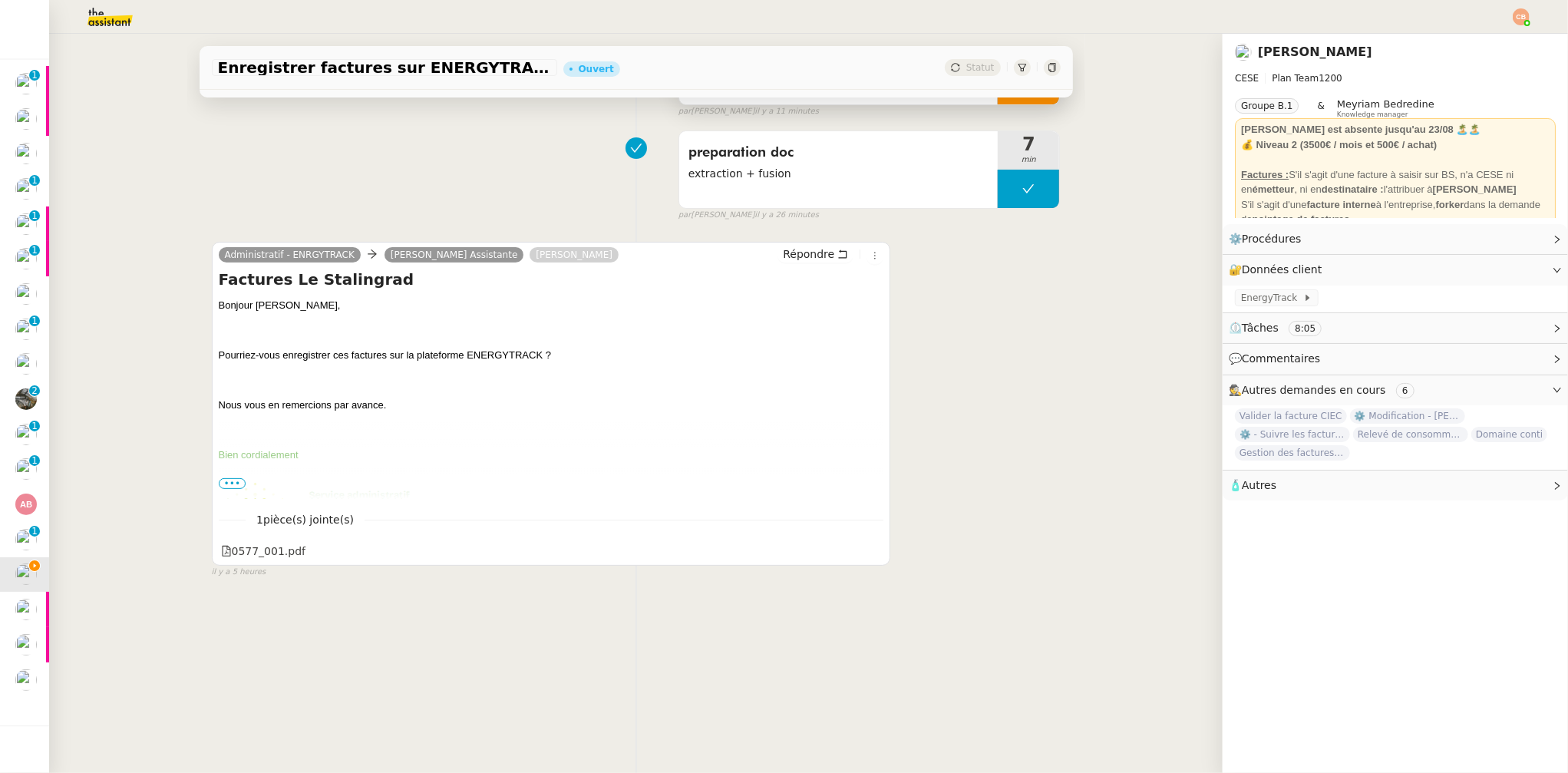
scroll to position [204, 0]
click at [284, 541] on div "0577_001.pdf" at bounding box center [263, 550] width 85 height 17
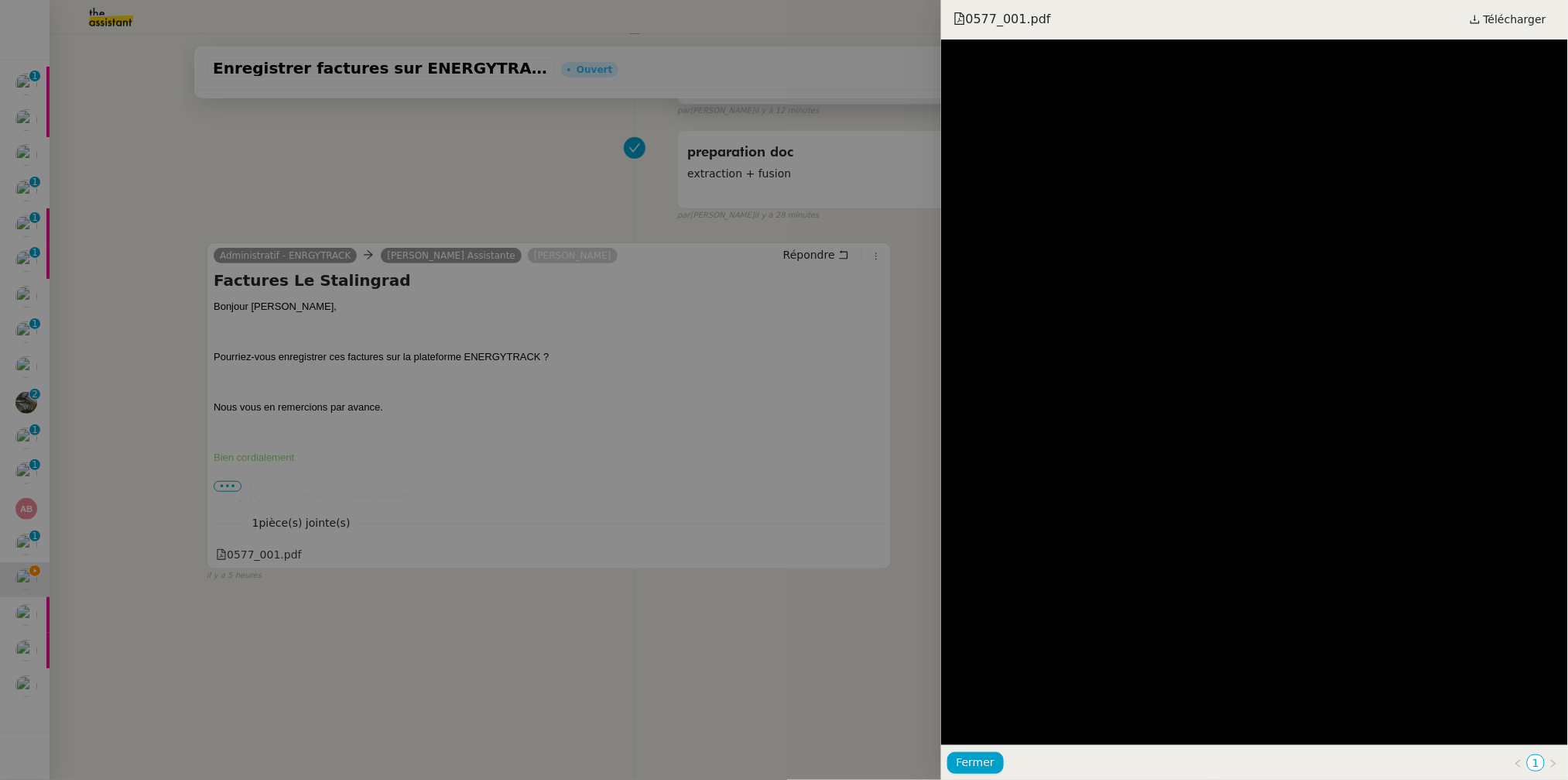
click at [208, 184] on div at bounding box center [784, 390] width 1568 height 780
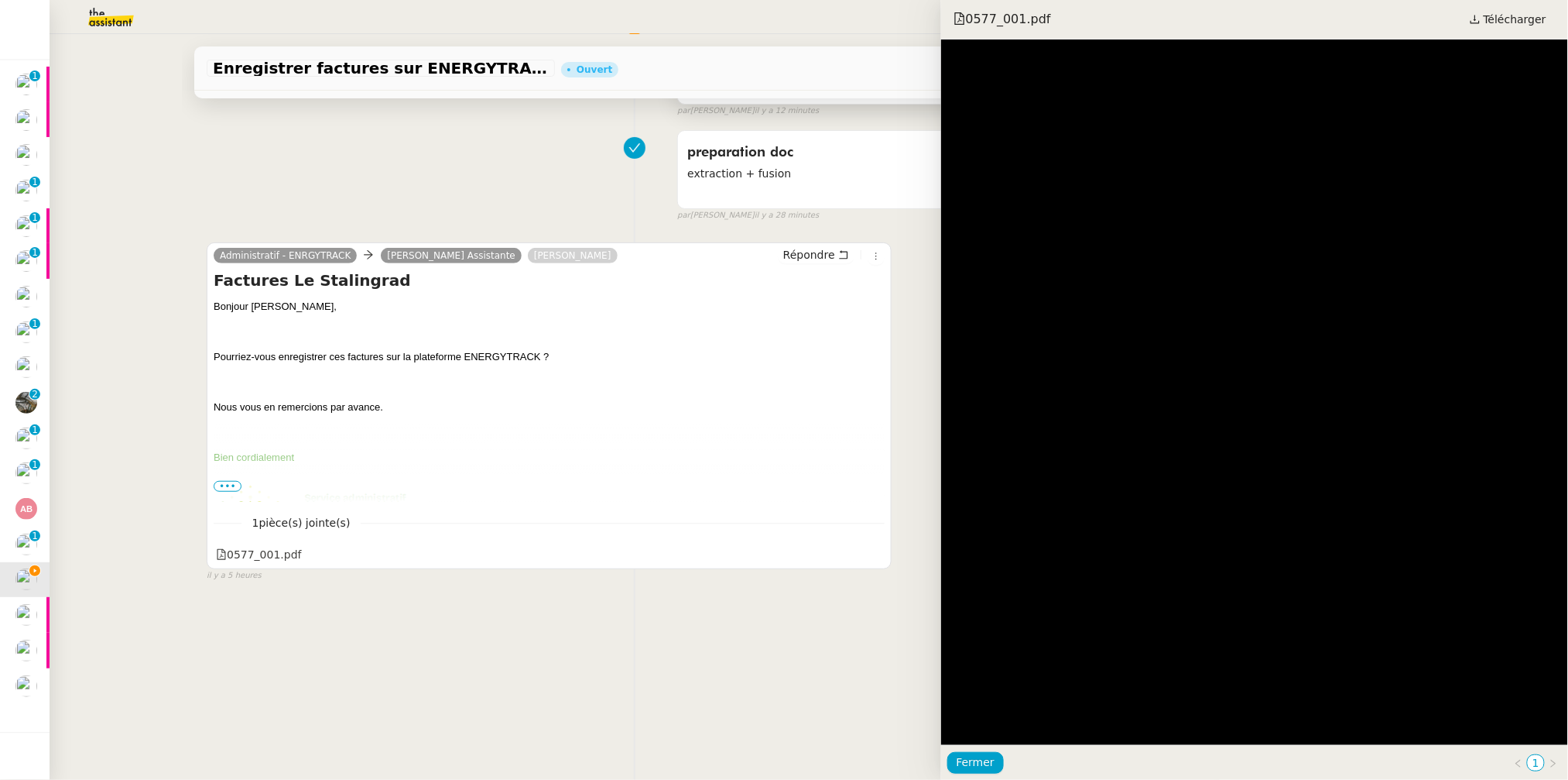
click at [208, 184] on div at bounding box center [784, 390] width 1568 height 780
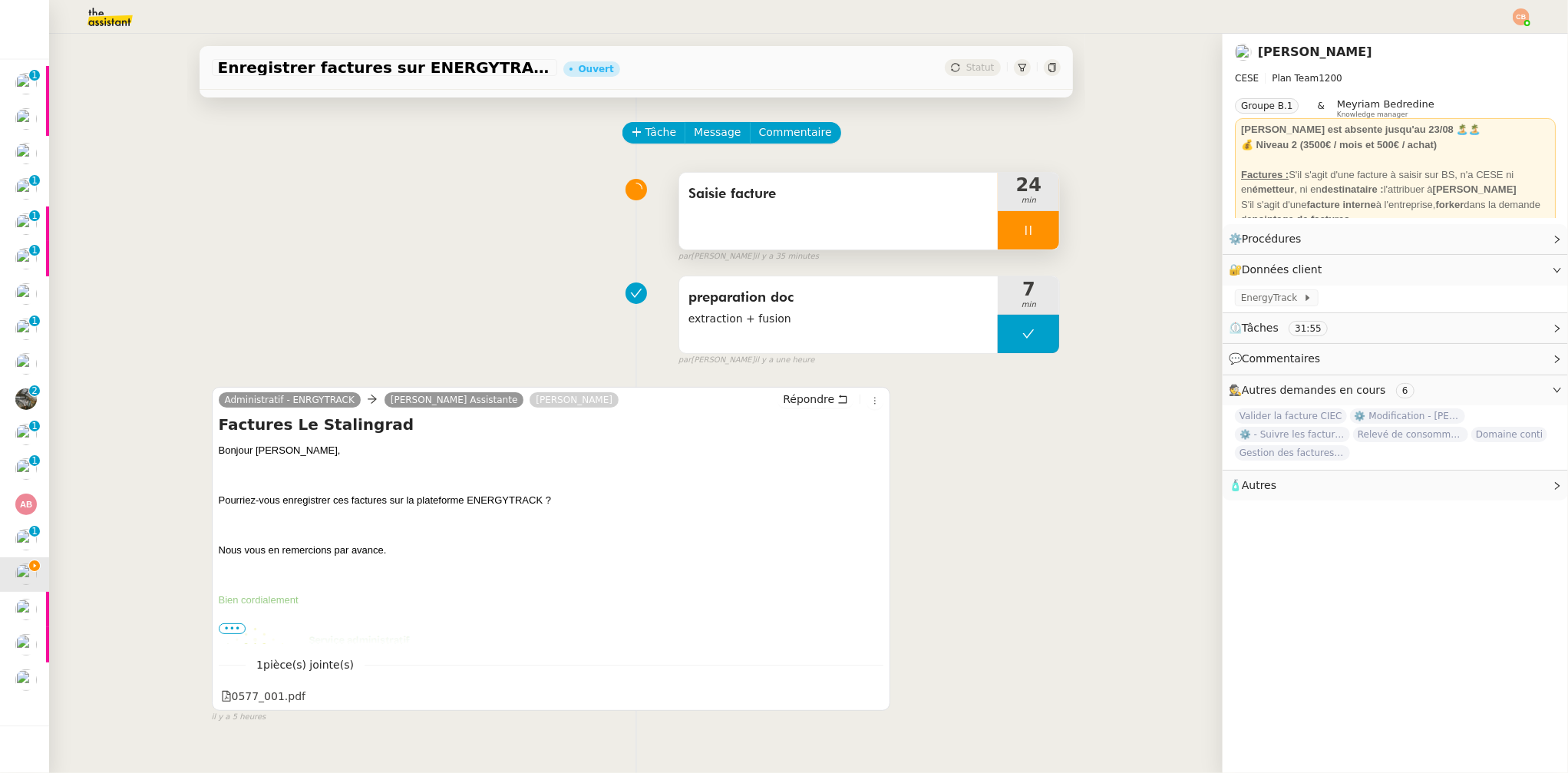
scroll to position [0, 0]
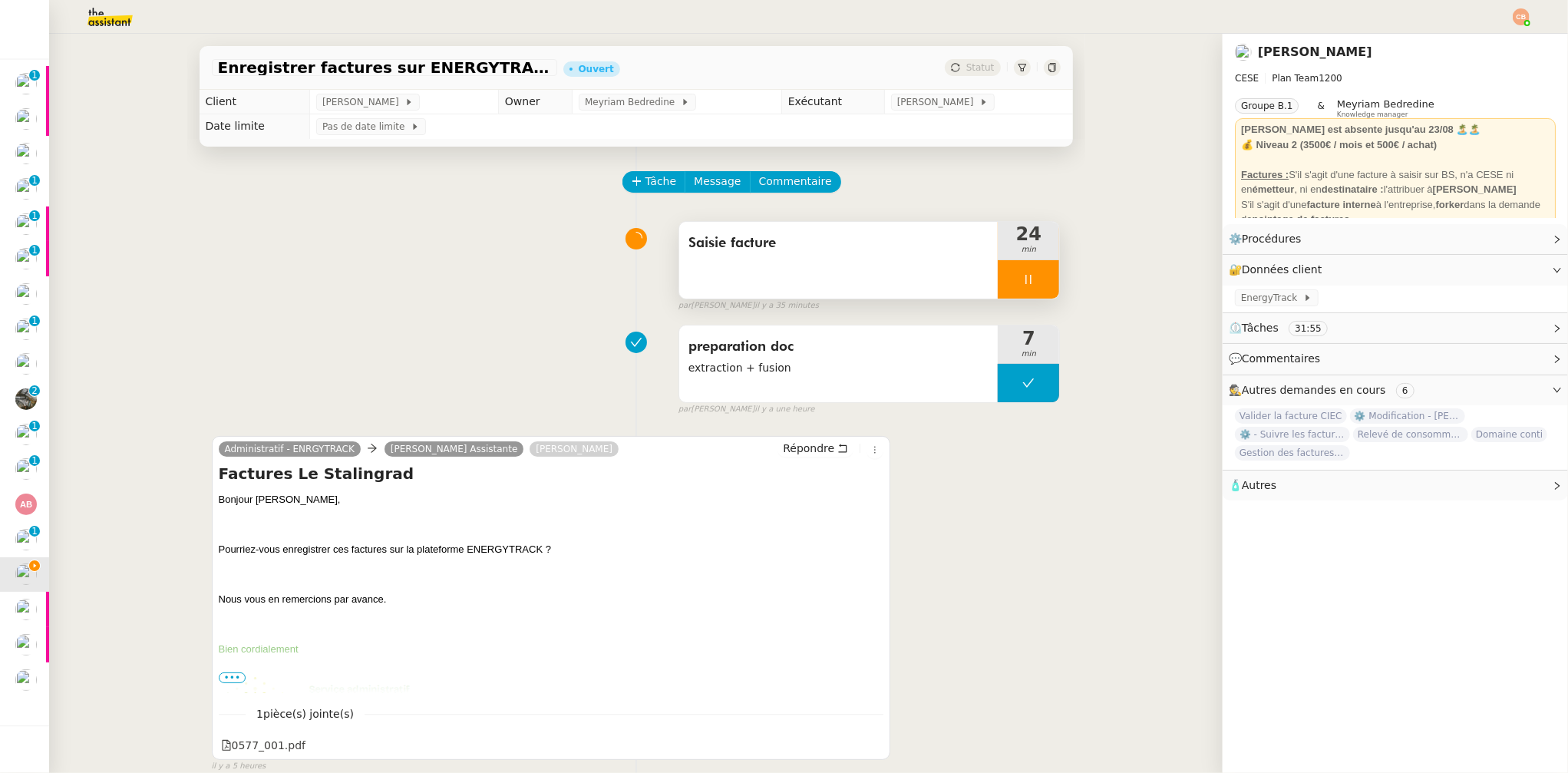
click at [1022, 275] on icon at bounding box center [1028, 279] width 12 height 12
click at [1038, 276] on icon at bounding box center [1044, 279] width 12 height 12
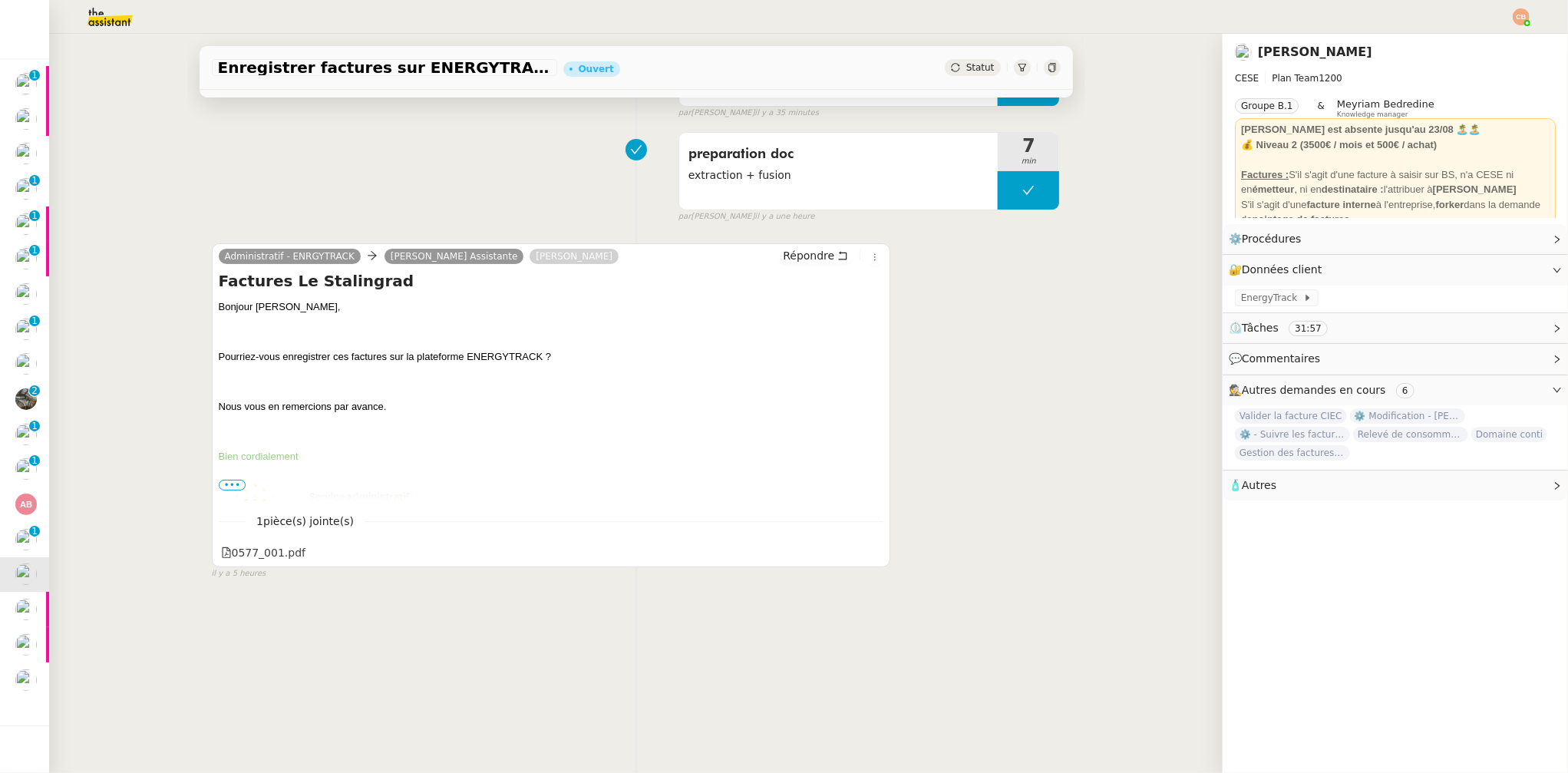
scroll to position [204, 0]
click at [1508, 235] on link "Modifier" at bounding box center [1516, 239] width 44 height 17
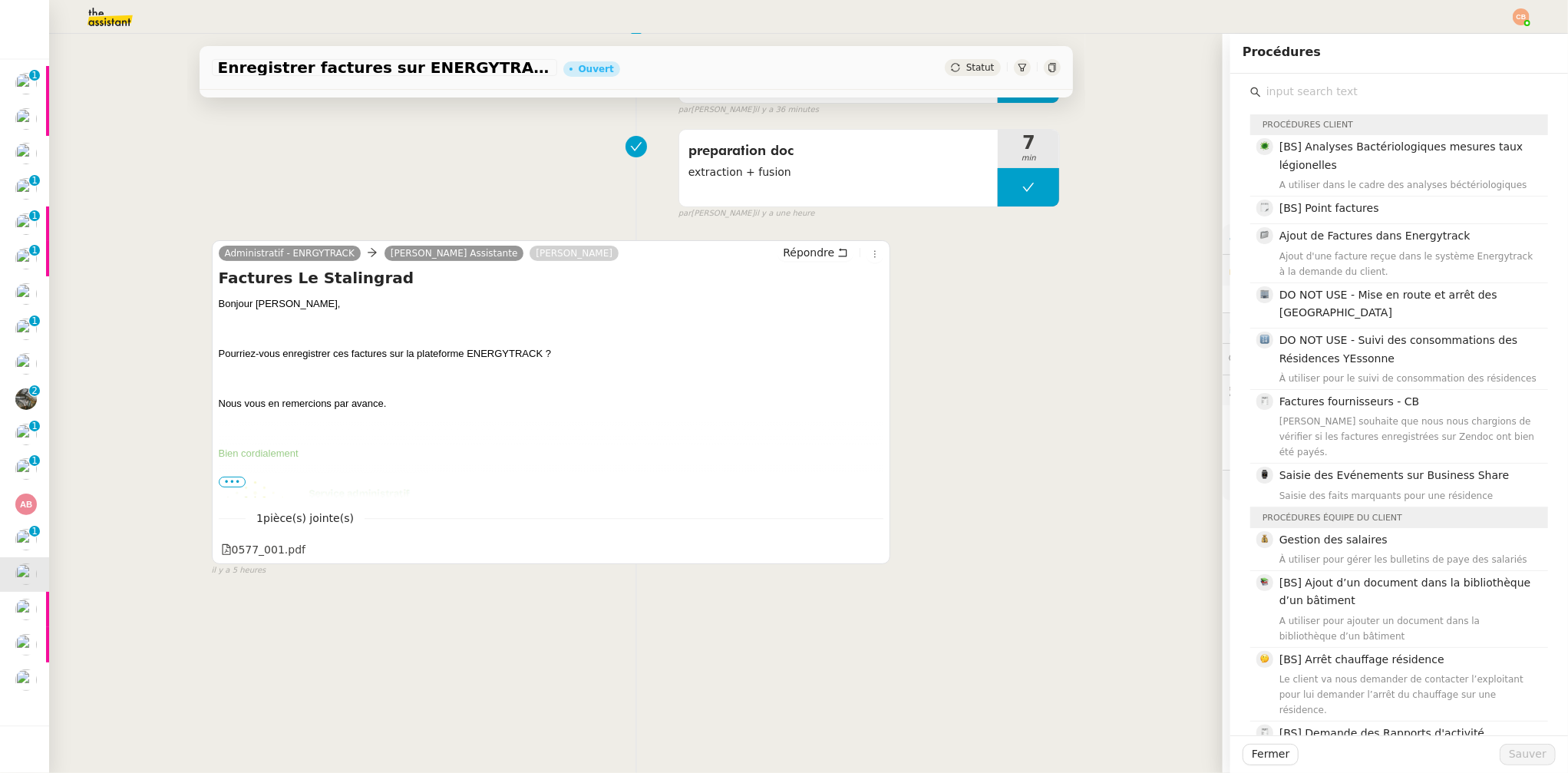
click at [1302, 91] on input "text" at bounding box center [1404, 92] width 287 height 21
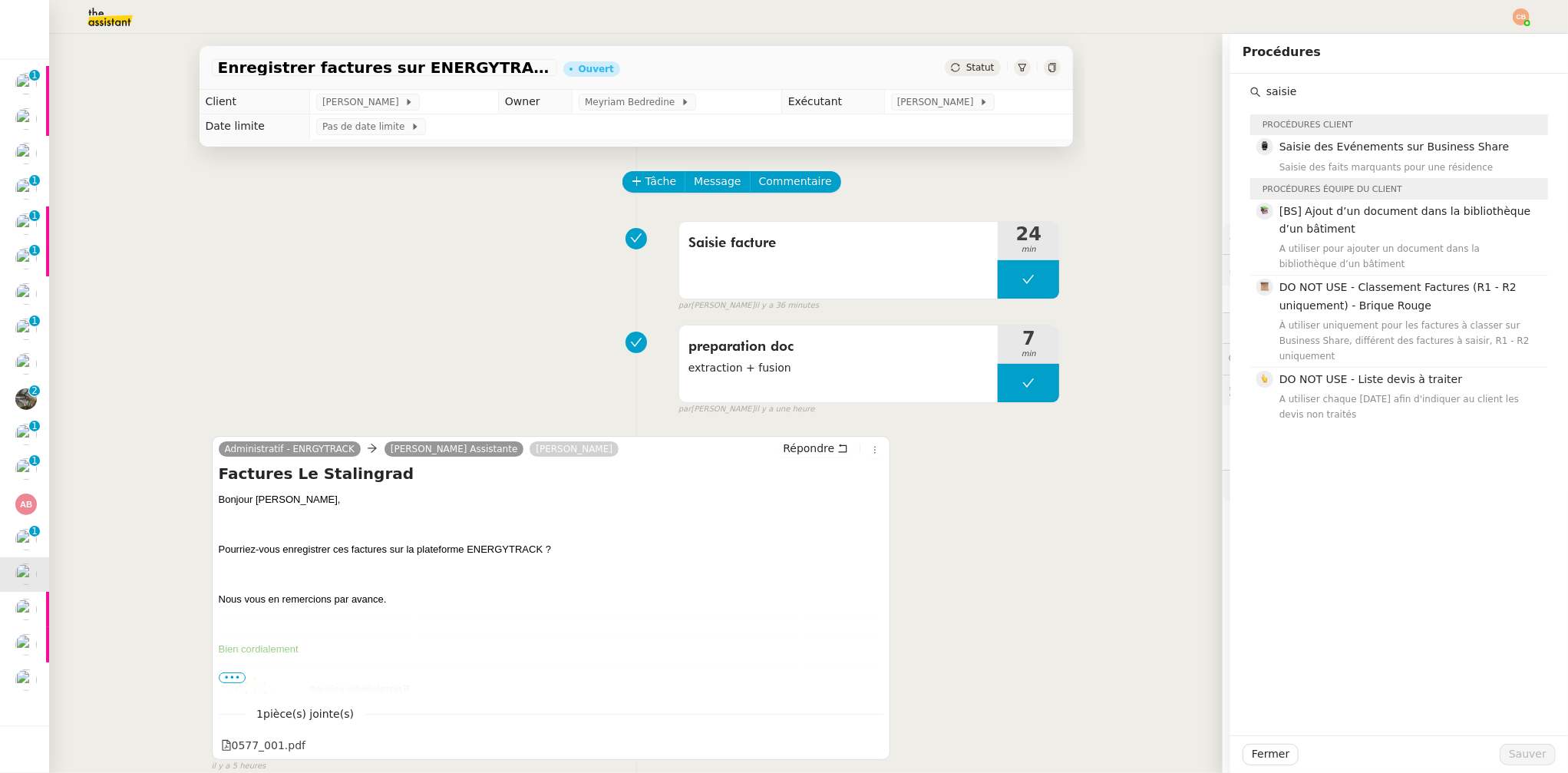
click at [1285, 94] on input "saisie" at bounding box center [1404, 92] width 287 height 21
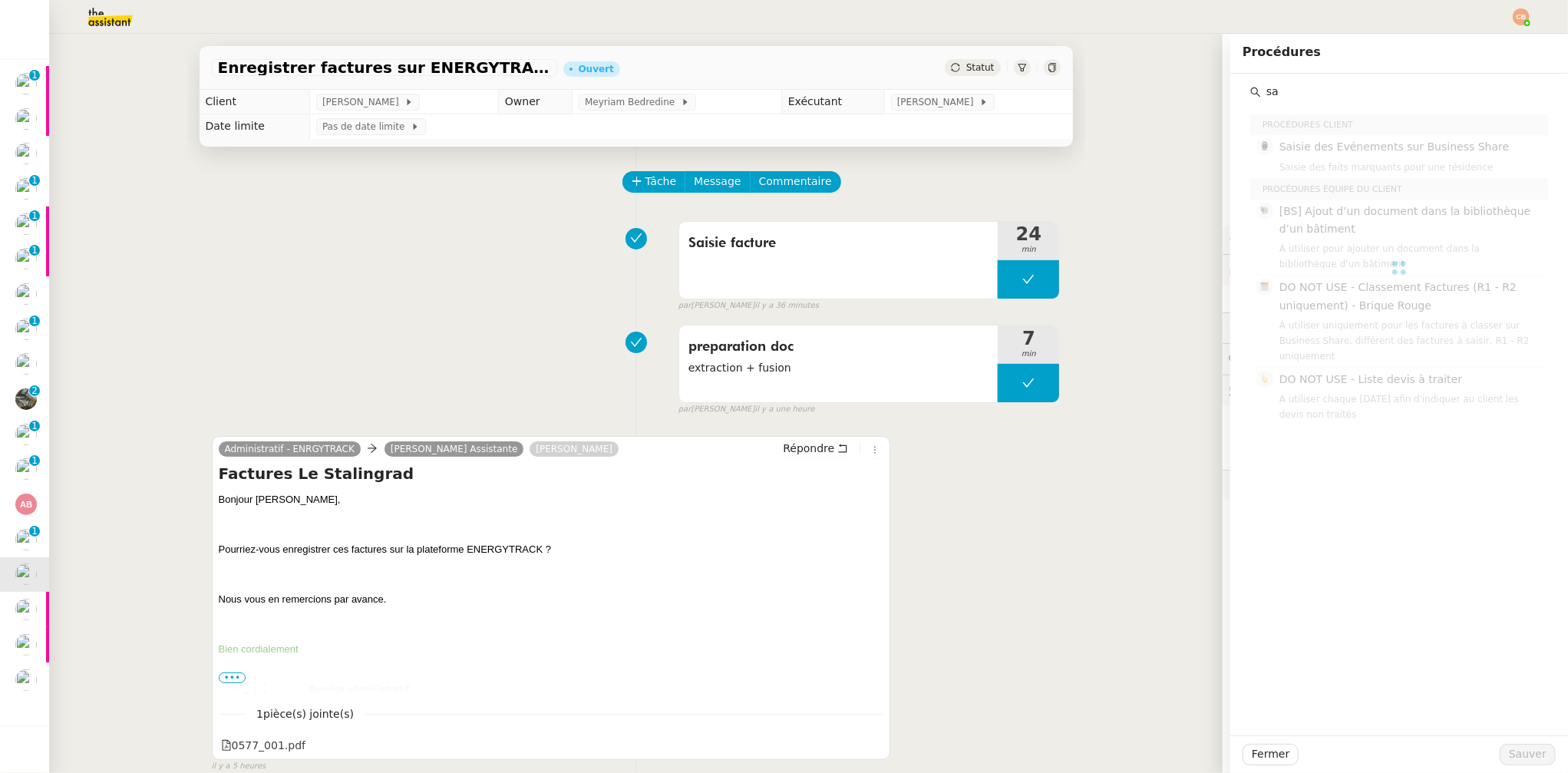
type input "s"
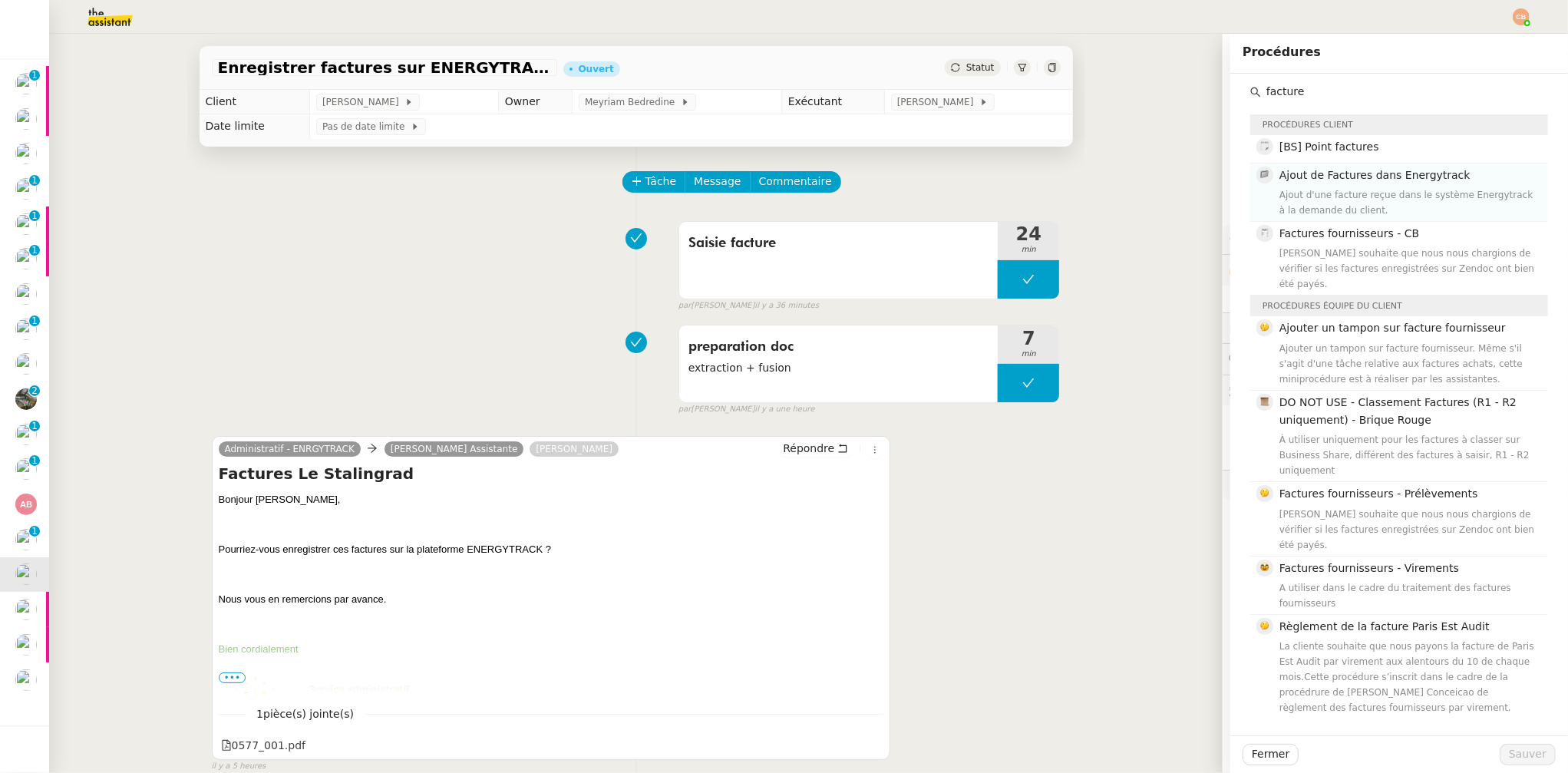
type input "facture"
click at [1318, 172] on span "Ajout de Factures dans Energytrack" at bounding box center [1375, 175] width 192 height 12
click at [1537, 756] on button "Sauver" at bounding box center [1528, 755] width 56 height 22
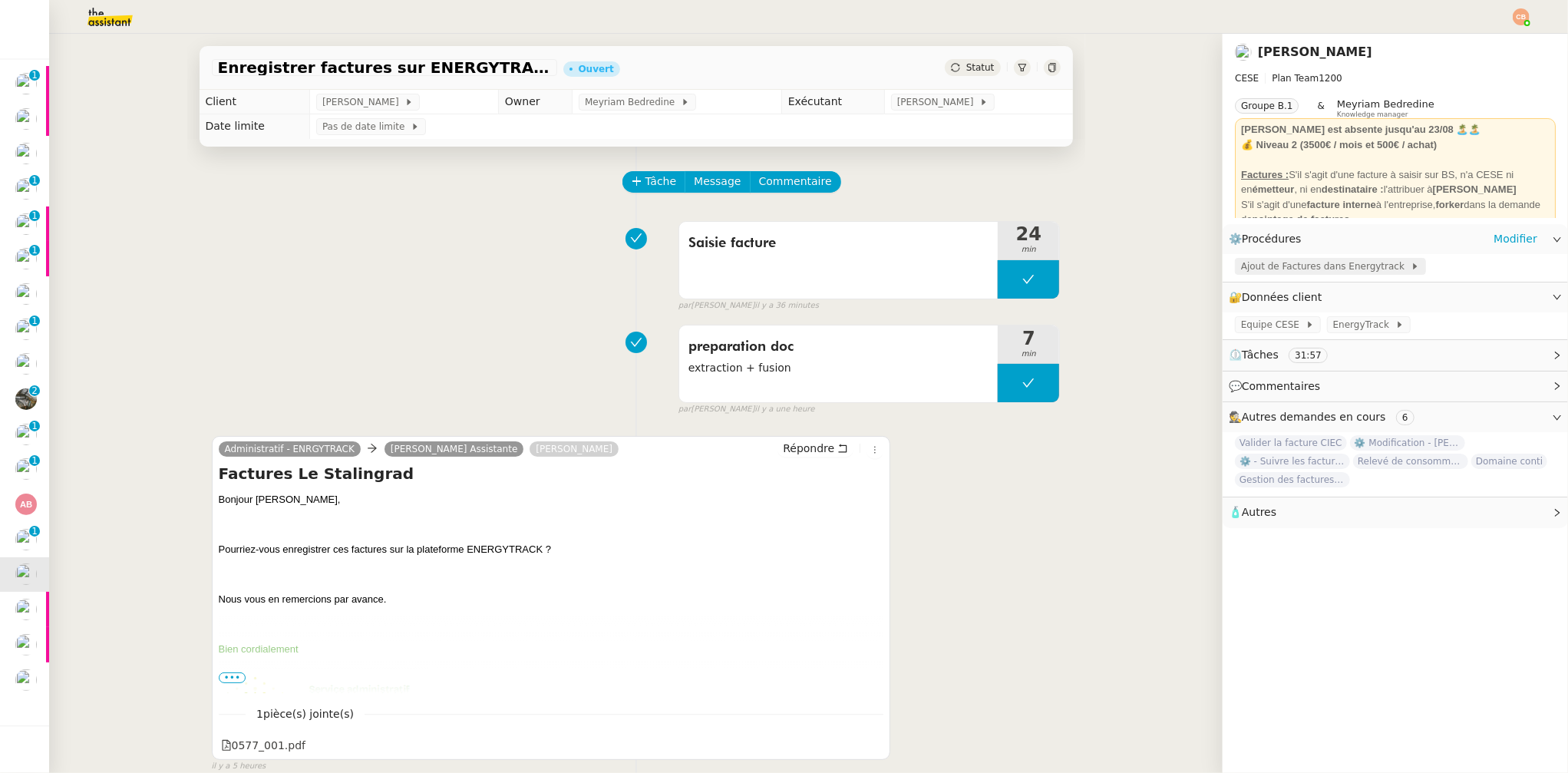
click at [1273, 267] on span "Ajout de Factures dans Energytrack" at bounding box center [1326, 267] width 170 height 16
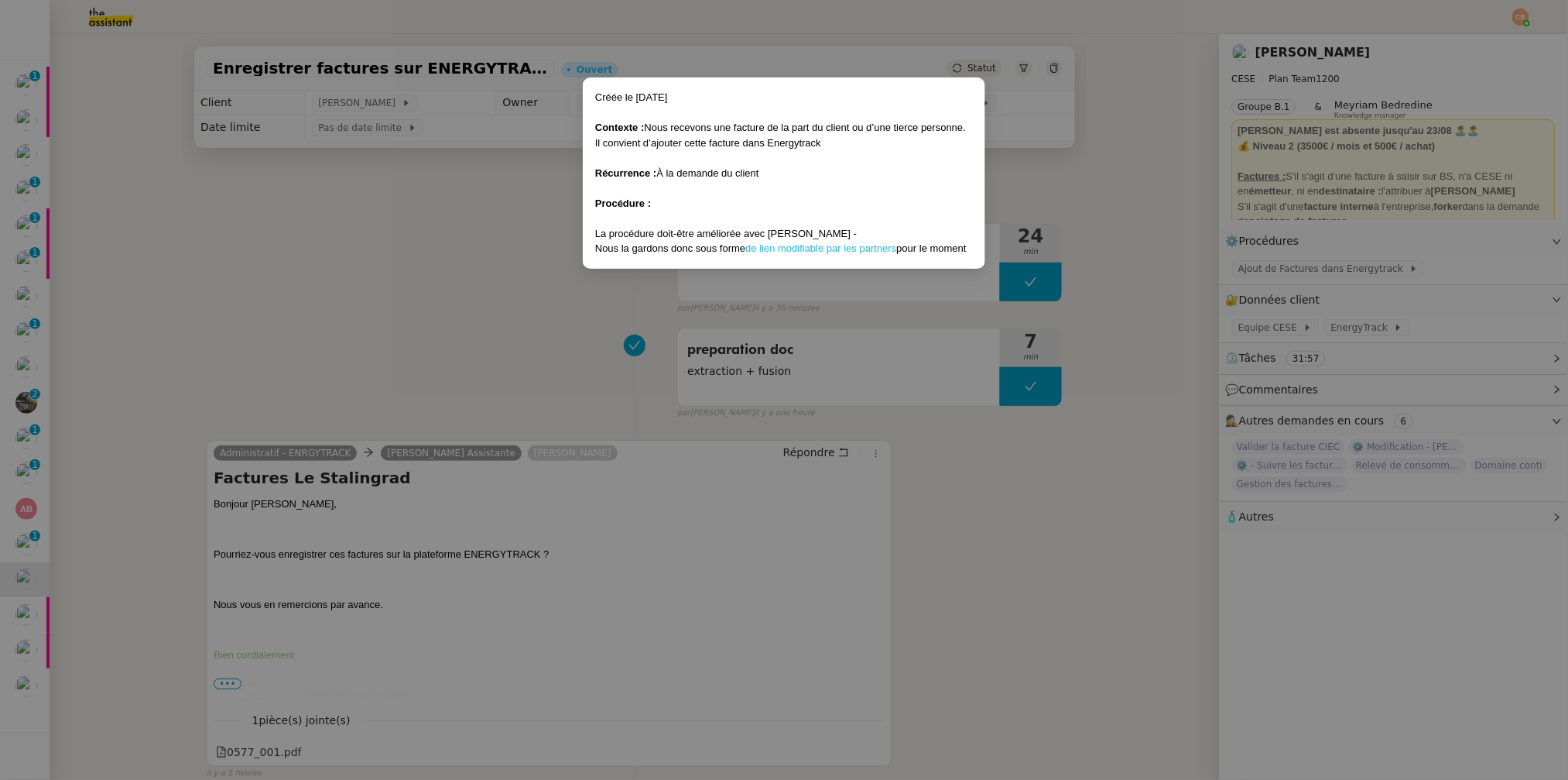
click at [810, 251] on link "de lien modifiable par les partners" at bounding box center [820, 248] width 151 height 11
click at [234, 194] on nz-modal-container "Créée le 19/09/2025 Contexte : Nous recevons une facture de la part du client o…" at bounding box center [784, 390] width 1568 height 780
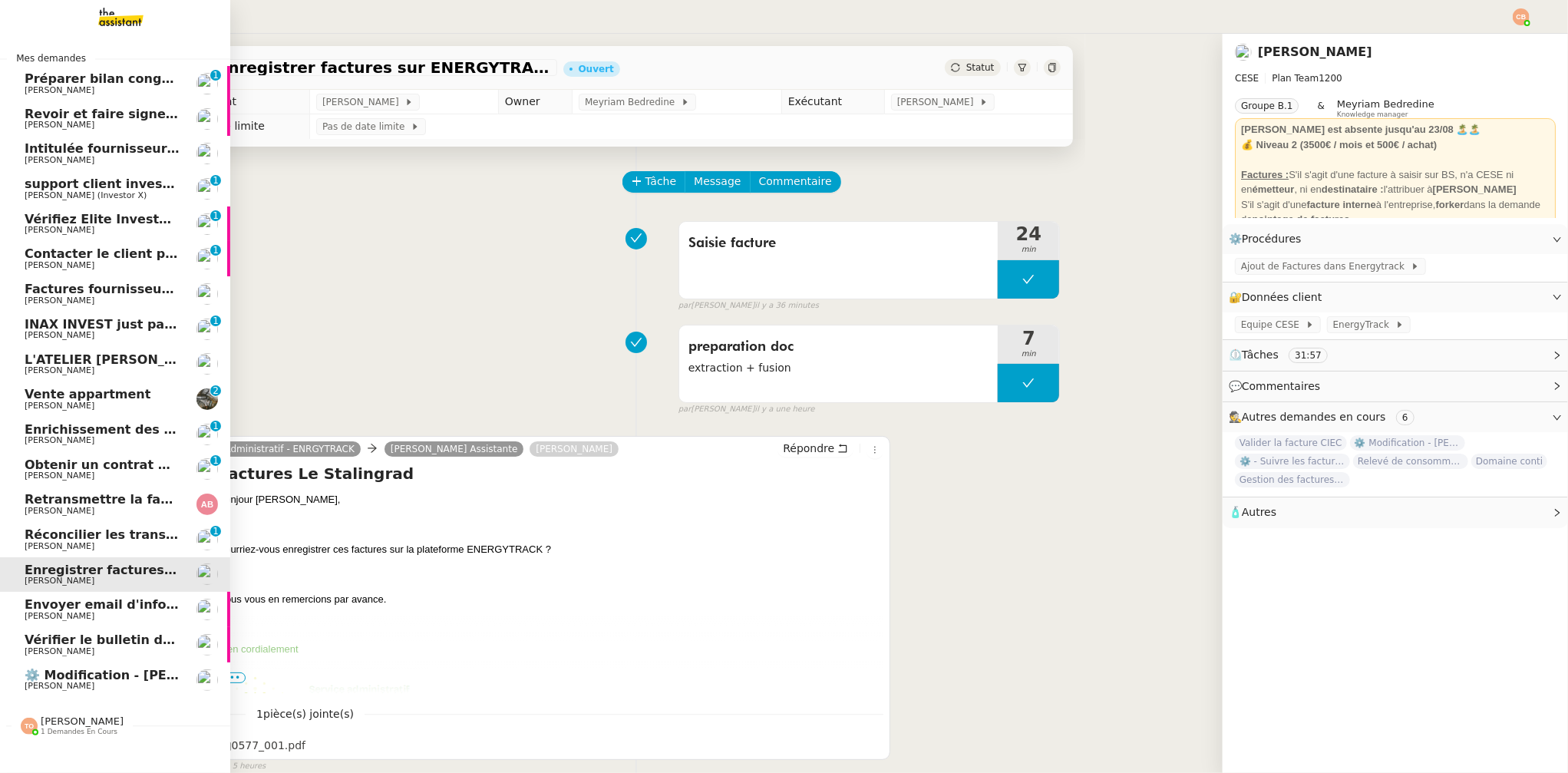
click at [70, 672] on span "⚙️ Modification - [PERSON_NAME] et suivi des devis sur Energy Track" at bounding box center [263, 675] width 478 height 15
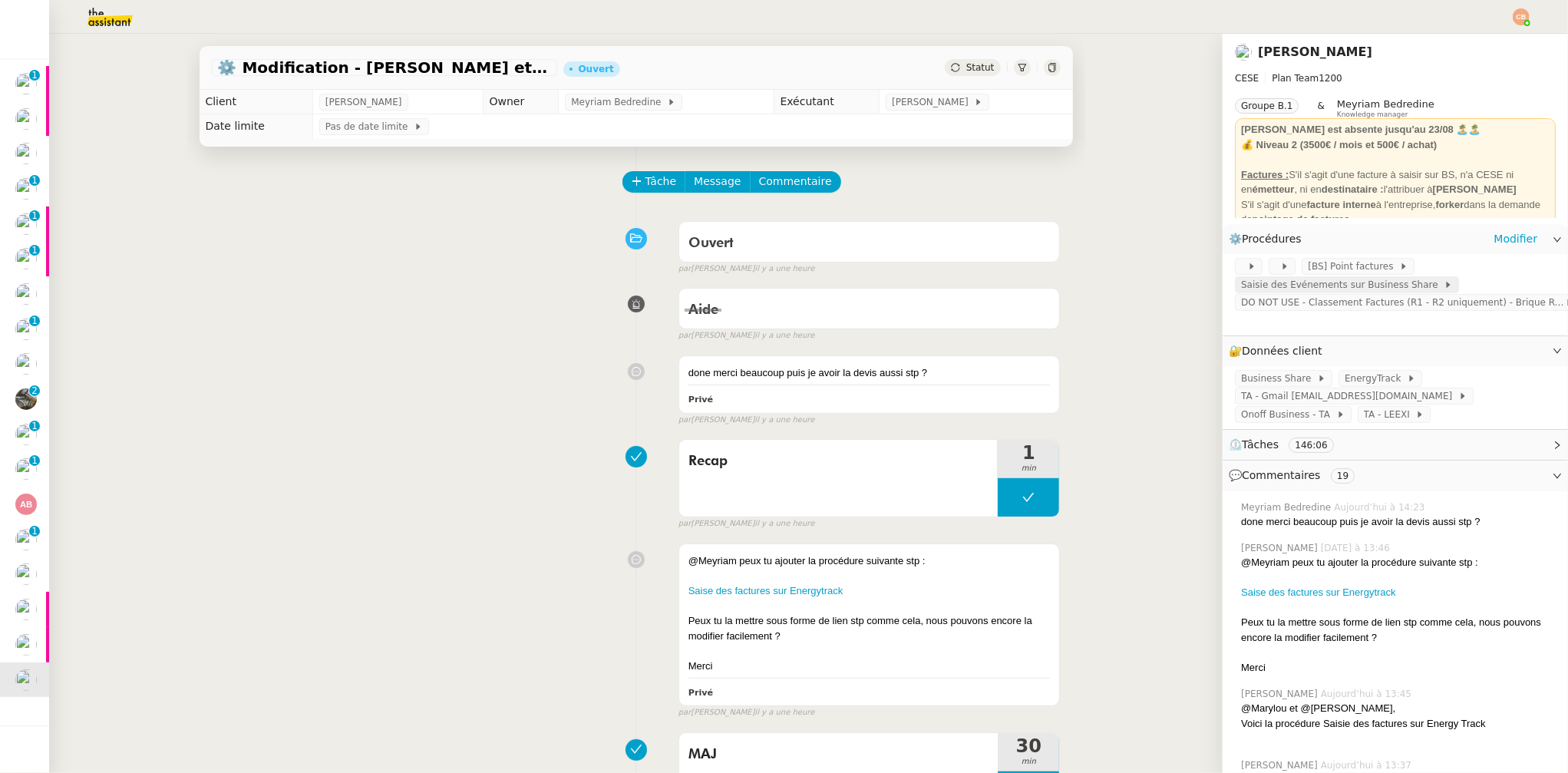
click at [1286, 284] on span "Saisie des Evénements sur Business Share" at bounding box center [1342, 285] width 203 height 16
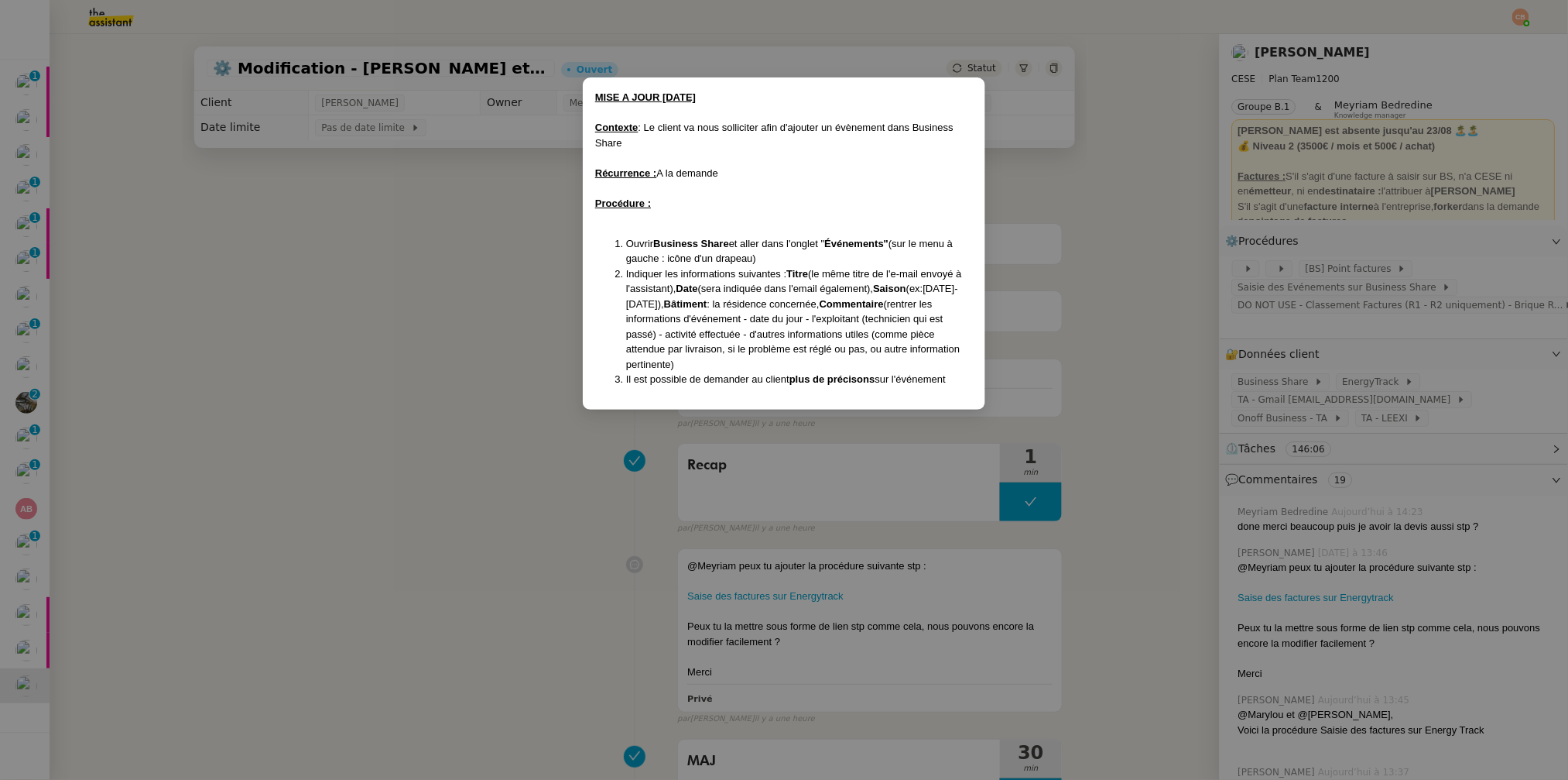
click at [477, 316] on nz-modal-container "MISE A JOUR 14/06/2022 Contexte : Le client va nous solliciter afin d'ajouter u…" at bounding box center [784, 390] width 1568 height 780
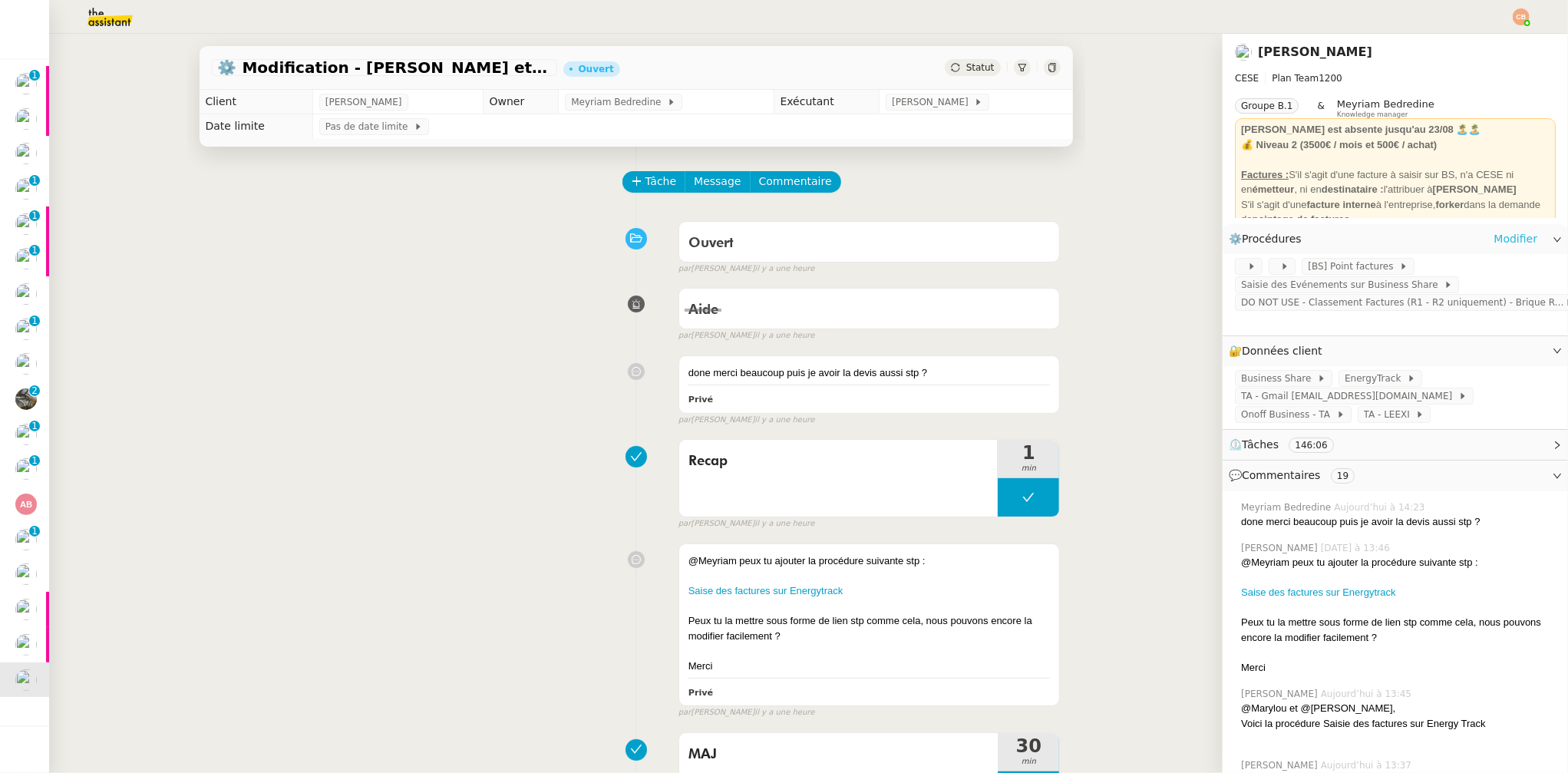
click at [1494, 240] on link "Modifier" at bounding box center [1516, 239] width 44 height 17
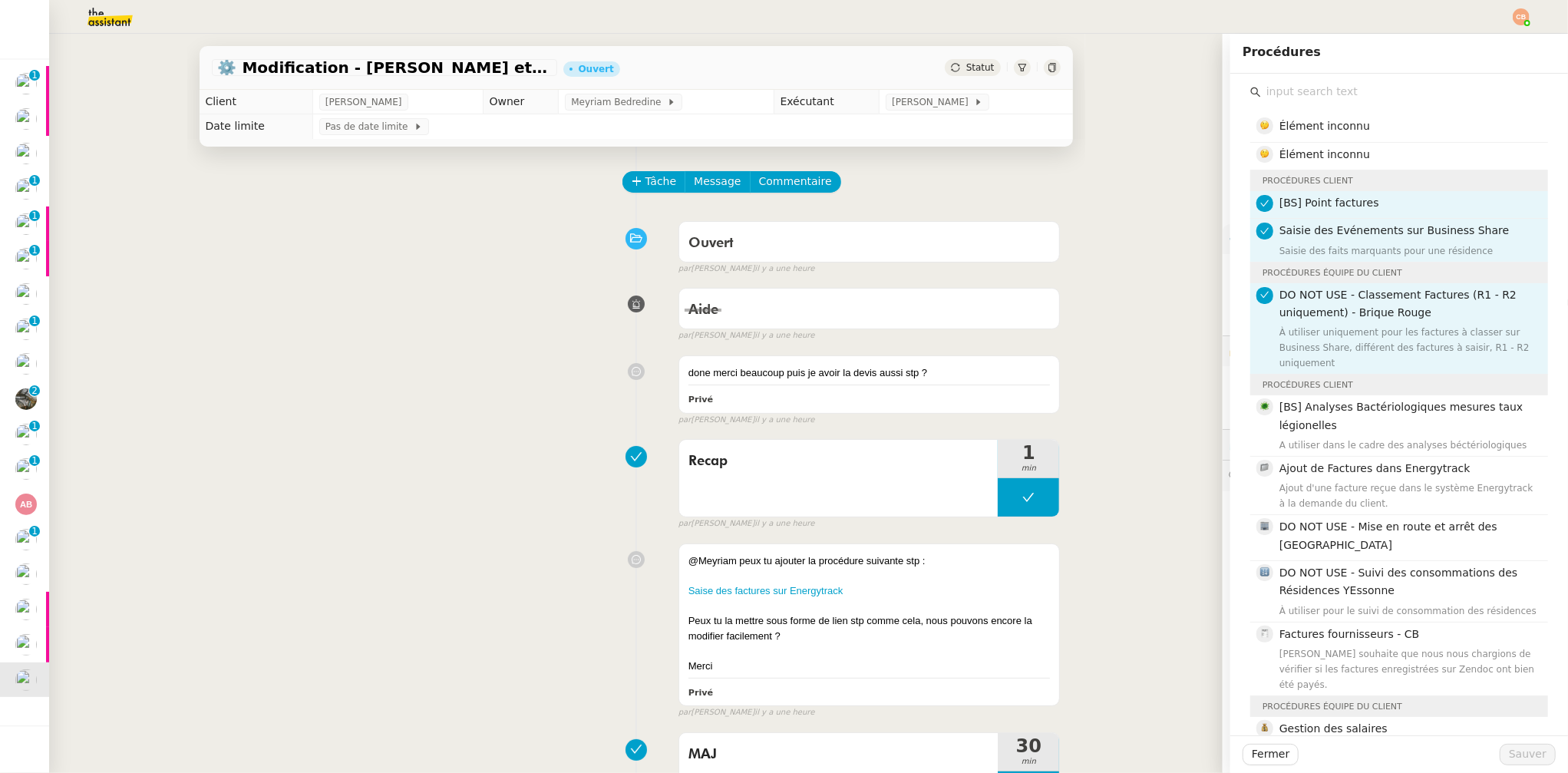
click at [1291, 94] on input "text" at bounding box center [1404, 92] width 287 height 21
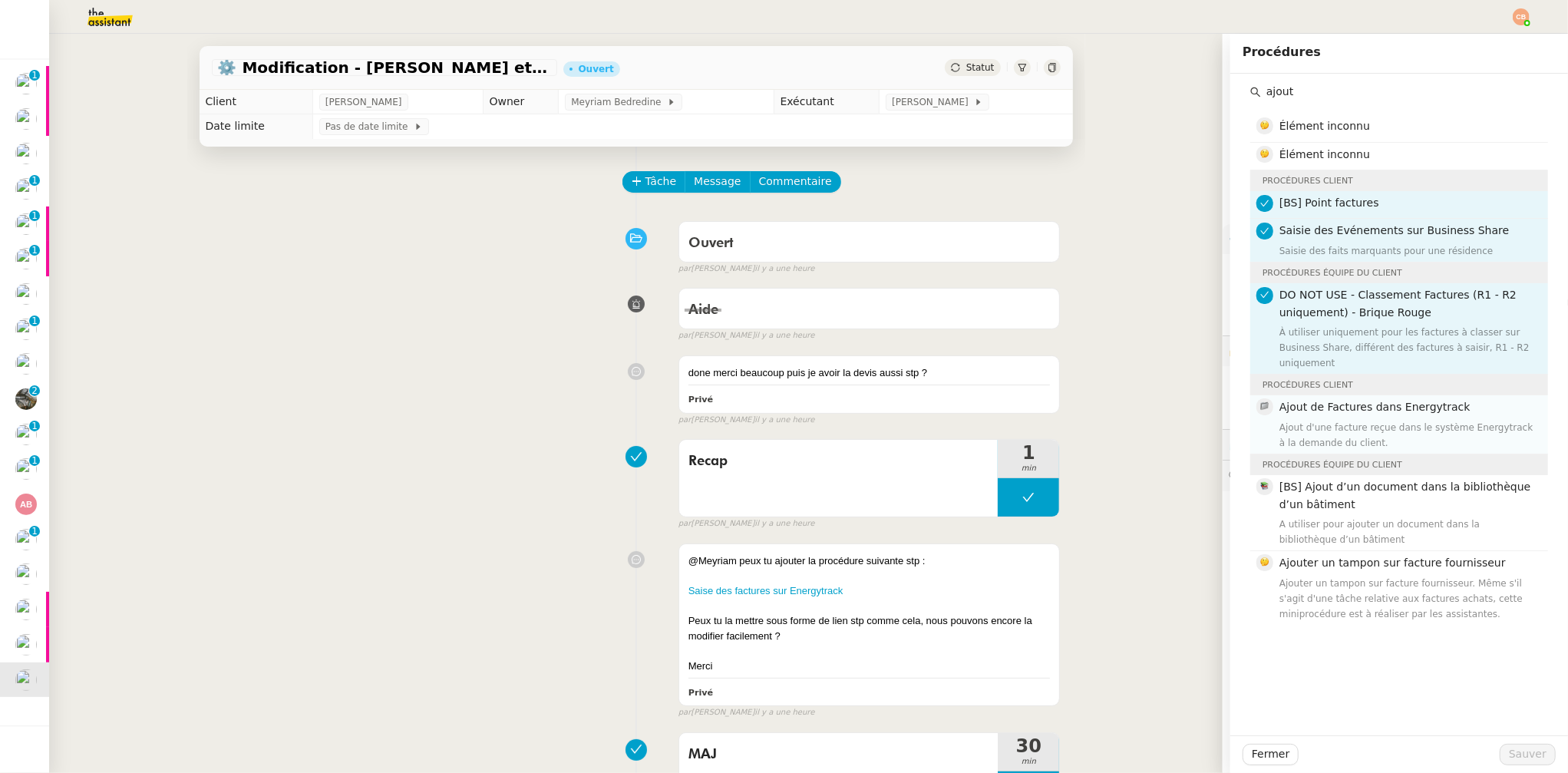
type input "ajout"
click at [1338, 410] on span "Ajout de Factures dans Energytrack" at bounding box center [1375, 407] width 192 height 12
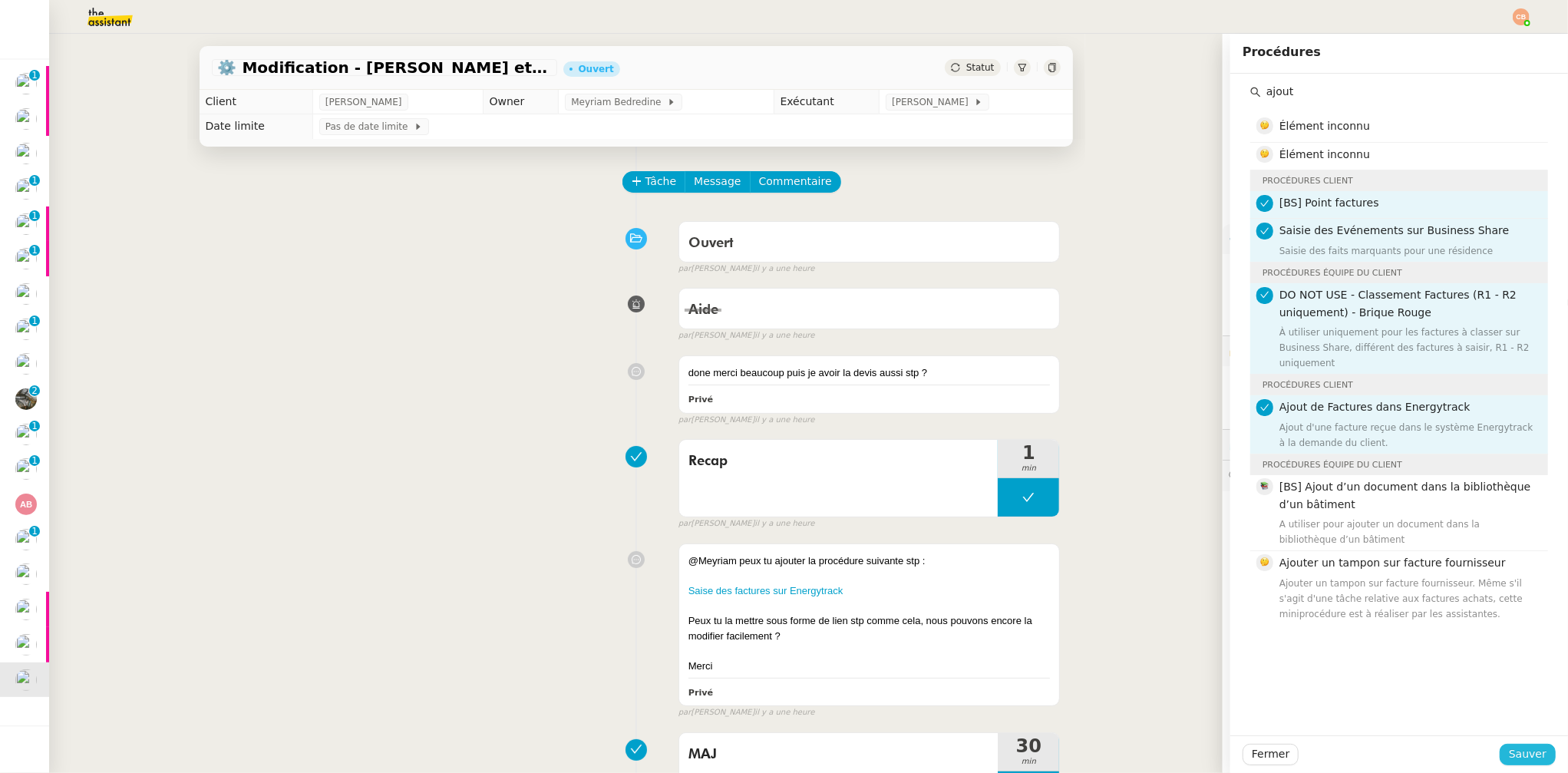
click at [1509, 759] on span "Sauver" at bounding box center [1528, 754] width 38 height 17
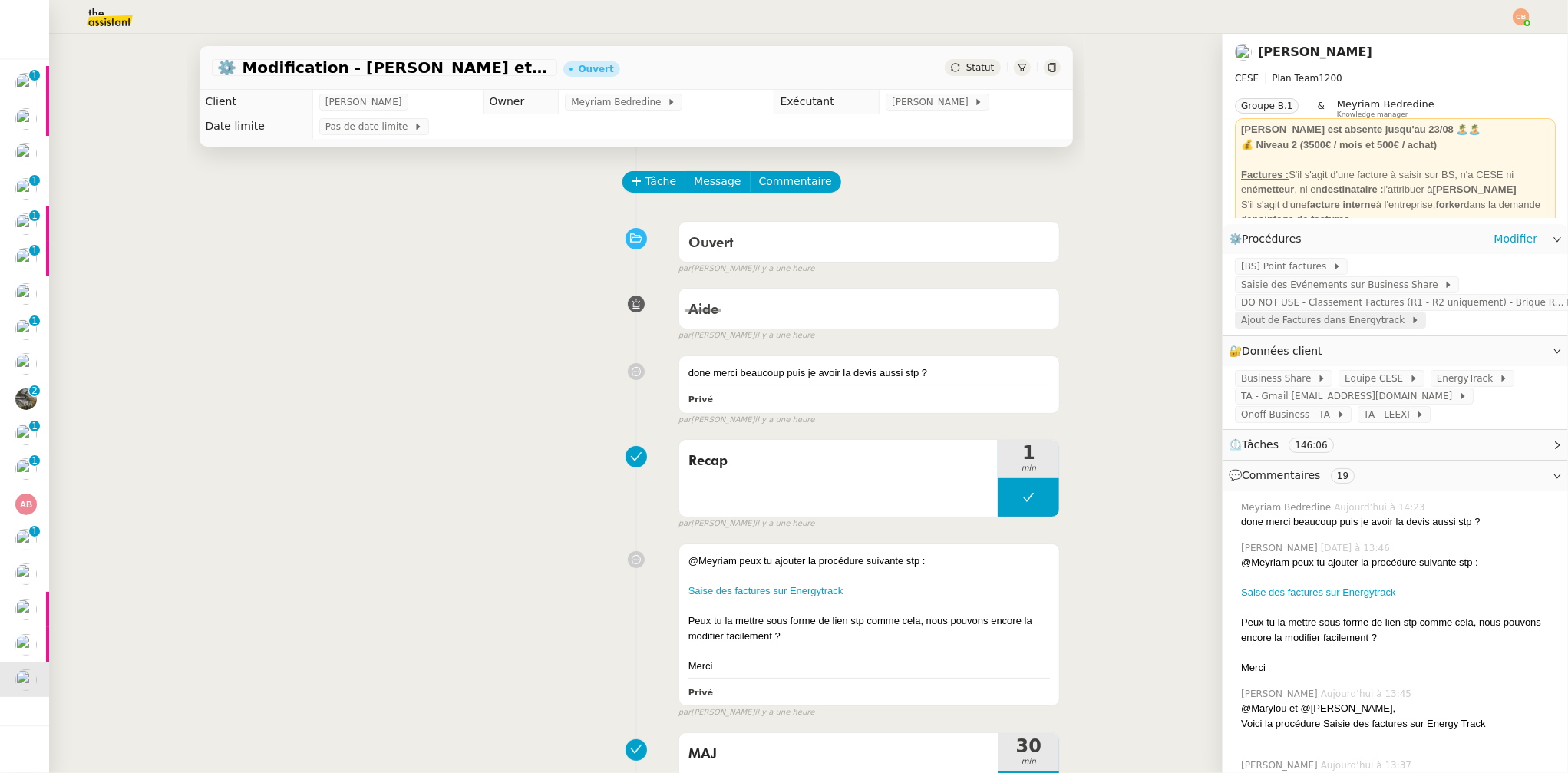
click at [1279, 324] on span "Ajout de Factures dans Energytrack" at bounding box center [1326, 320] width 170 height 16
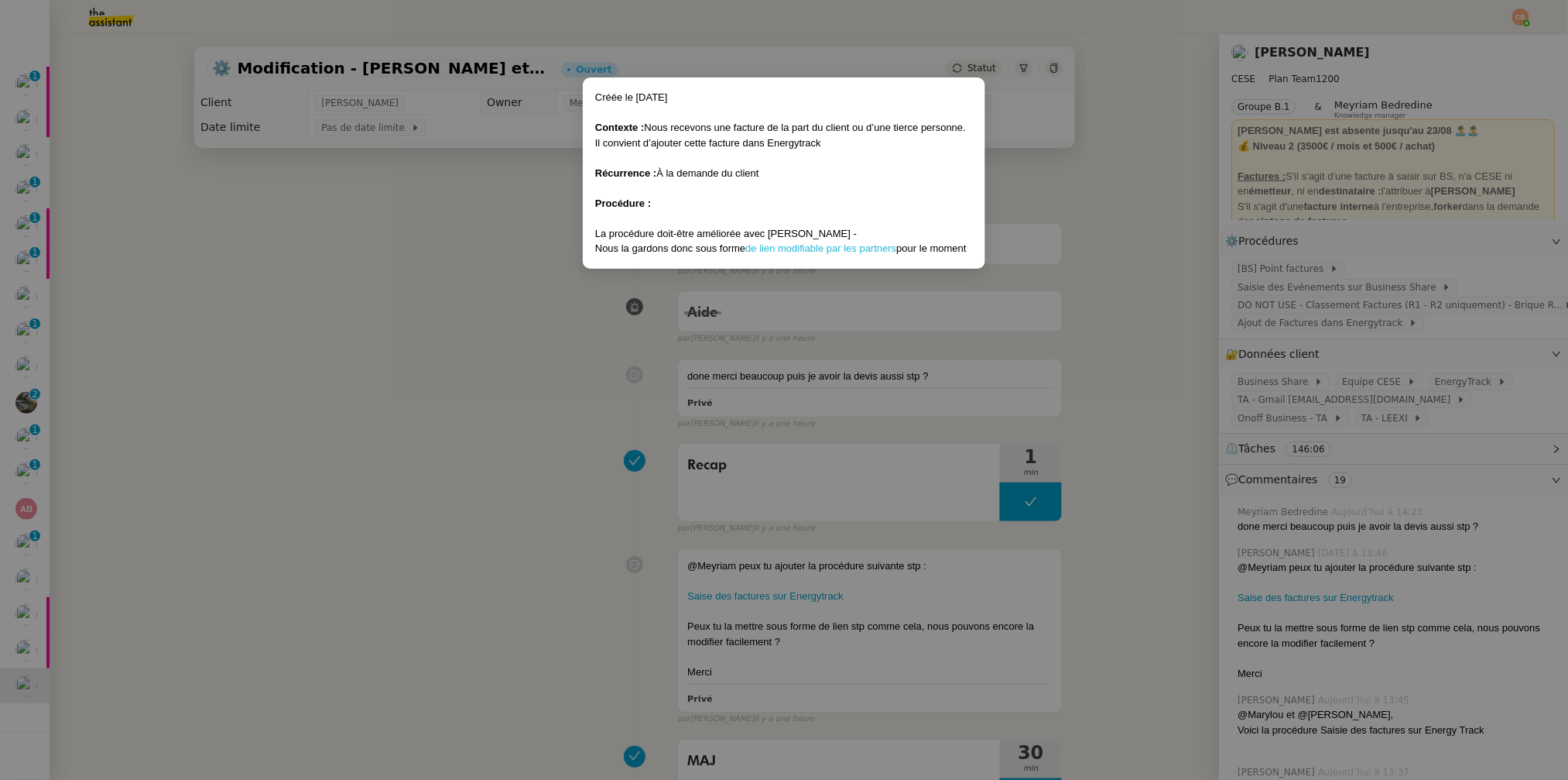
click at [840, 250] on link "de lien modifiable par les partners" at bounding box center [820, 248] width 151 height 11
click at [482, 446] on nz-modal-container "Créée le 19/09/2025 Contexte : Nous recevons une facture de la part du client o…" at bounding box center [784, 390] width 1568 height 780
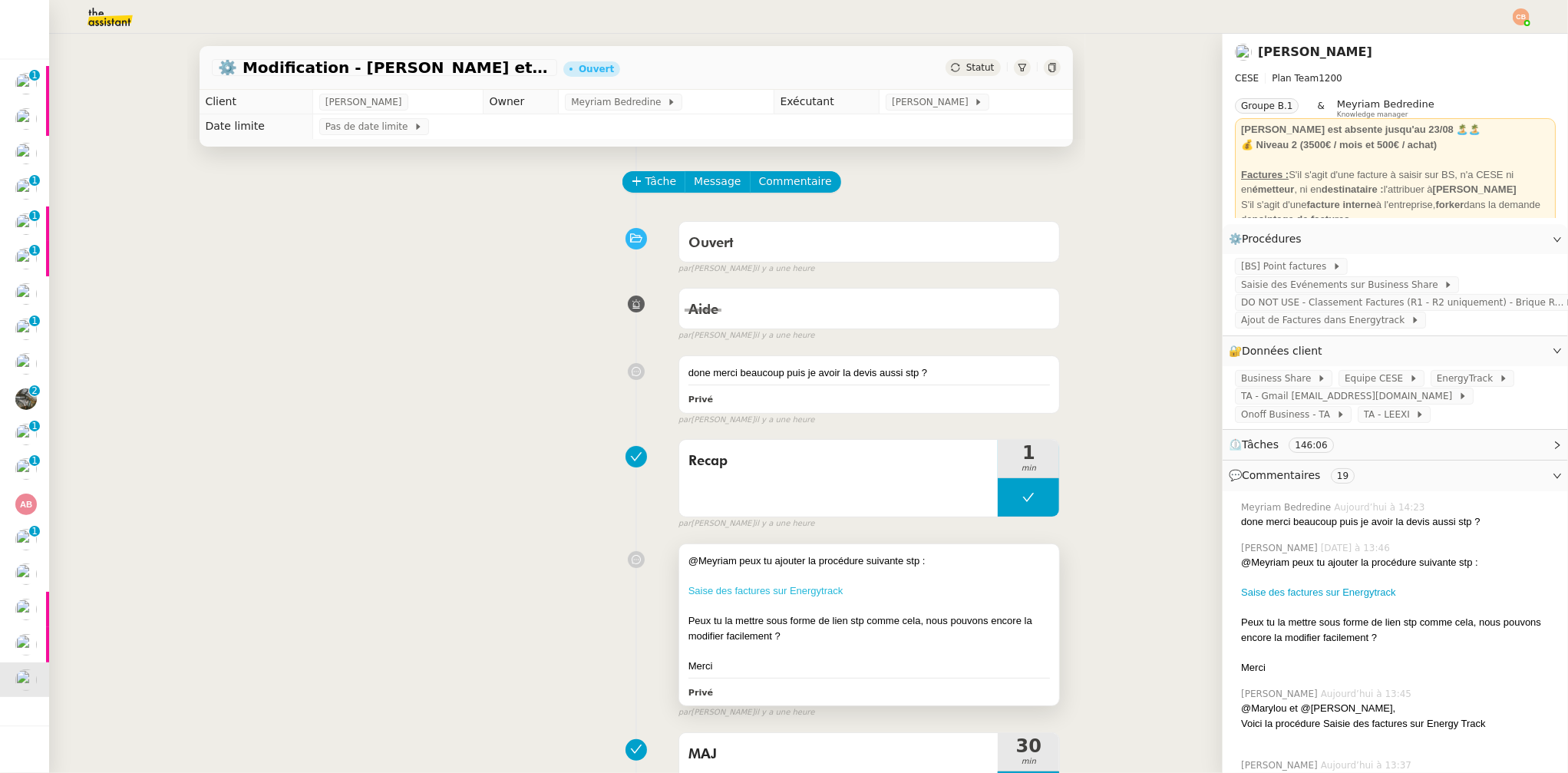
click at [712, 588] on link "Saise des factures sur Energytrack" at bounding box center [765, 590] width 155 height 11
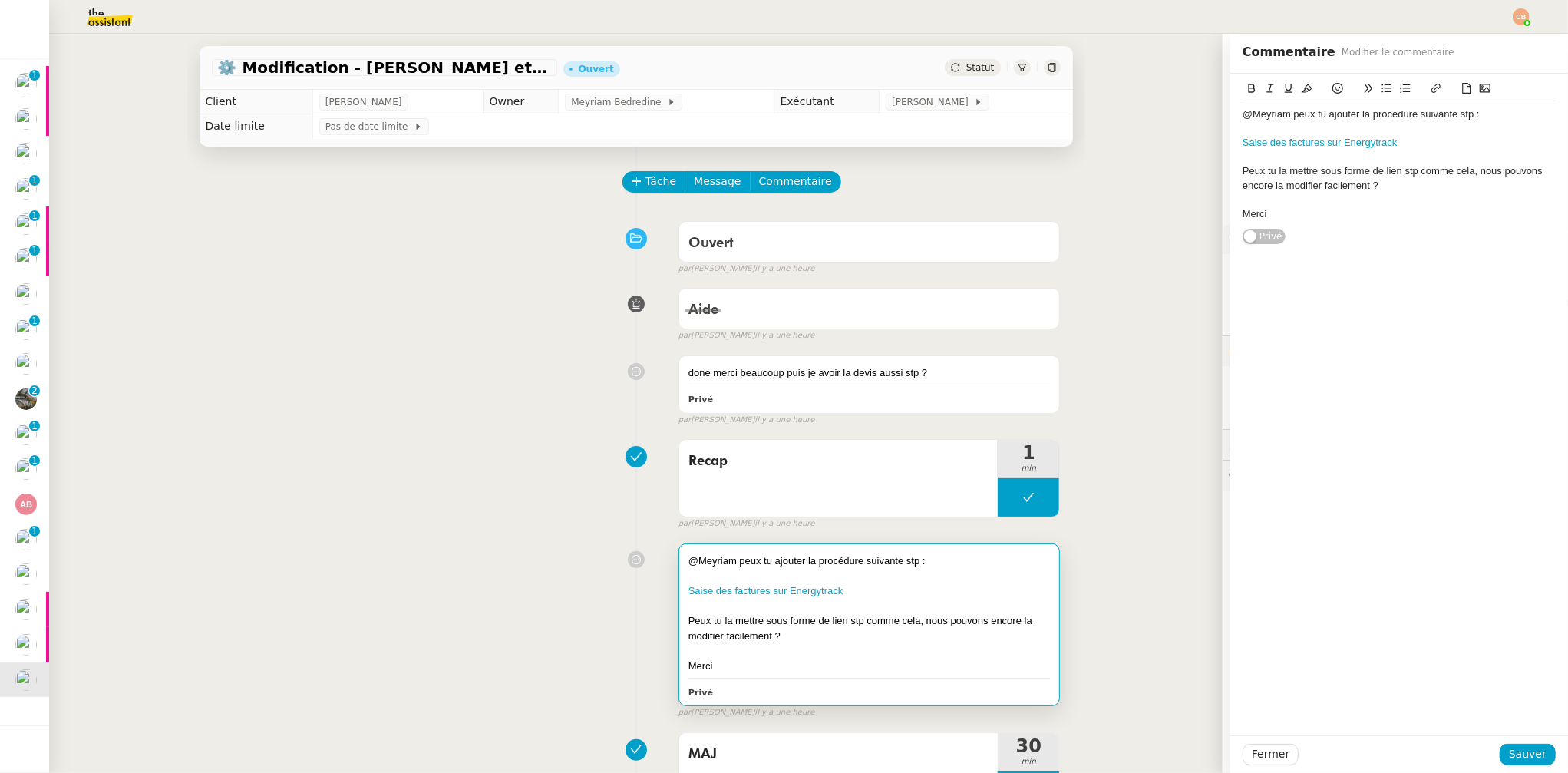
click at [352, 310] on div "Aide false par Coralie B. il y a une heure" at bounding box center [636, 311] width 849 height 61
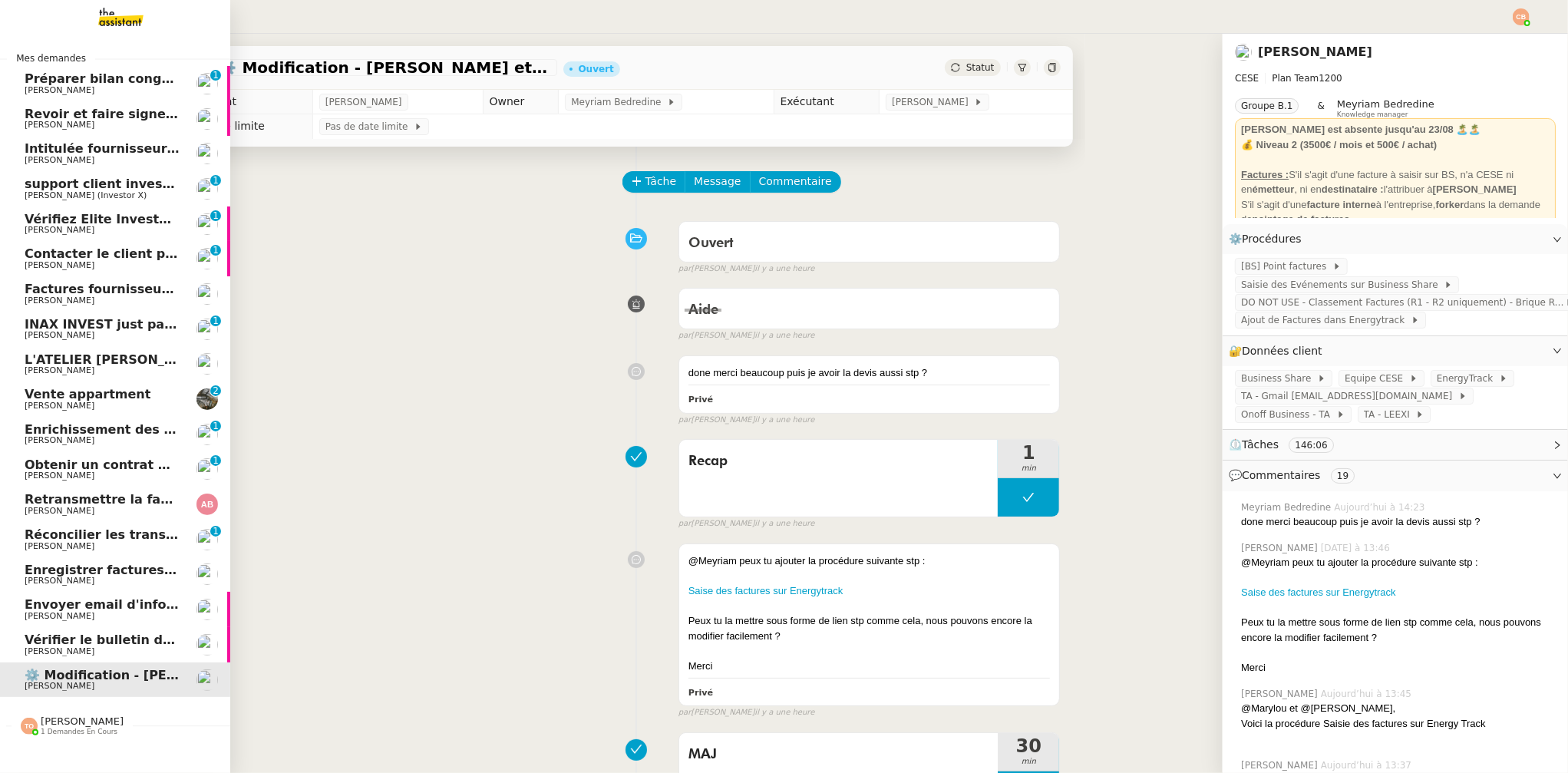
click at [90, 583] on span "[PERSON_NAME]" at bounding box center [59, 580] width 70 height 10
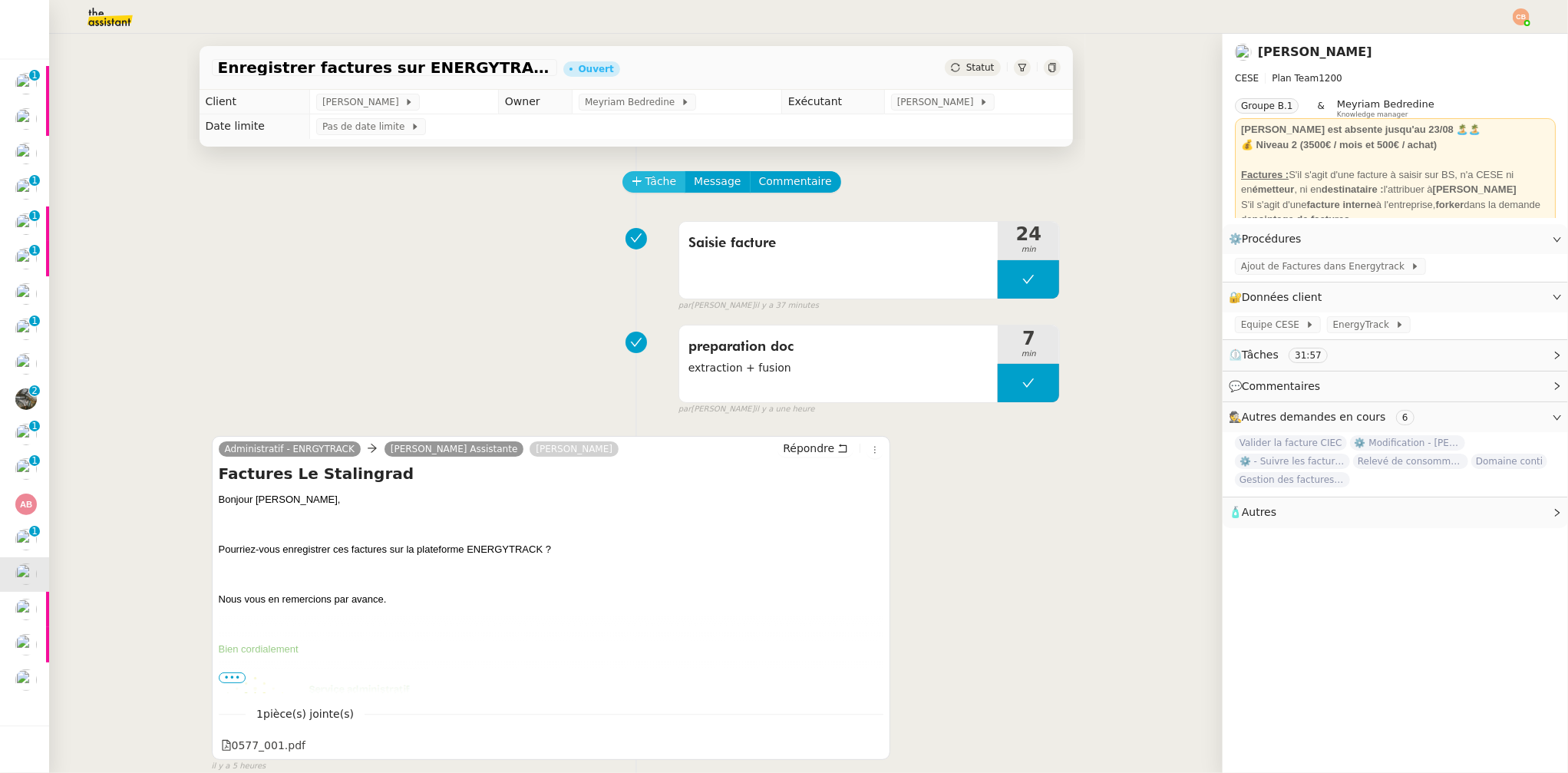
click at [668, 182] on button "Tâche" at bounding box center [654, 182] width 64 height 22
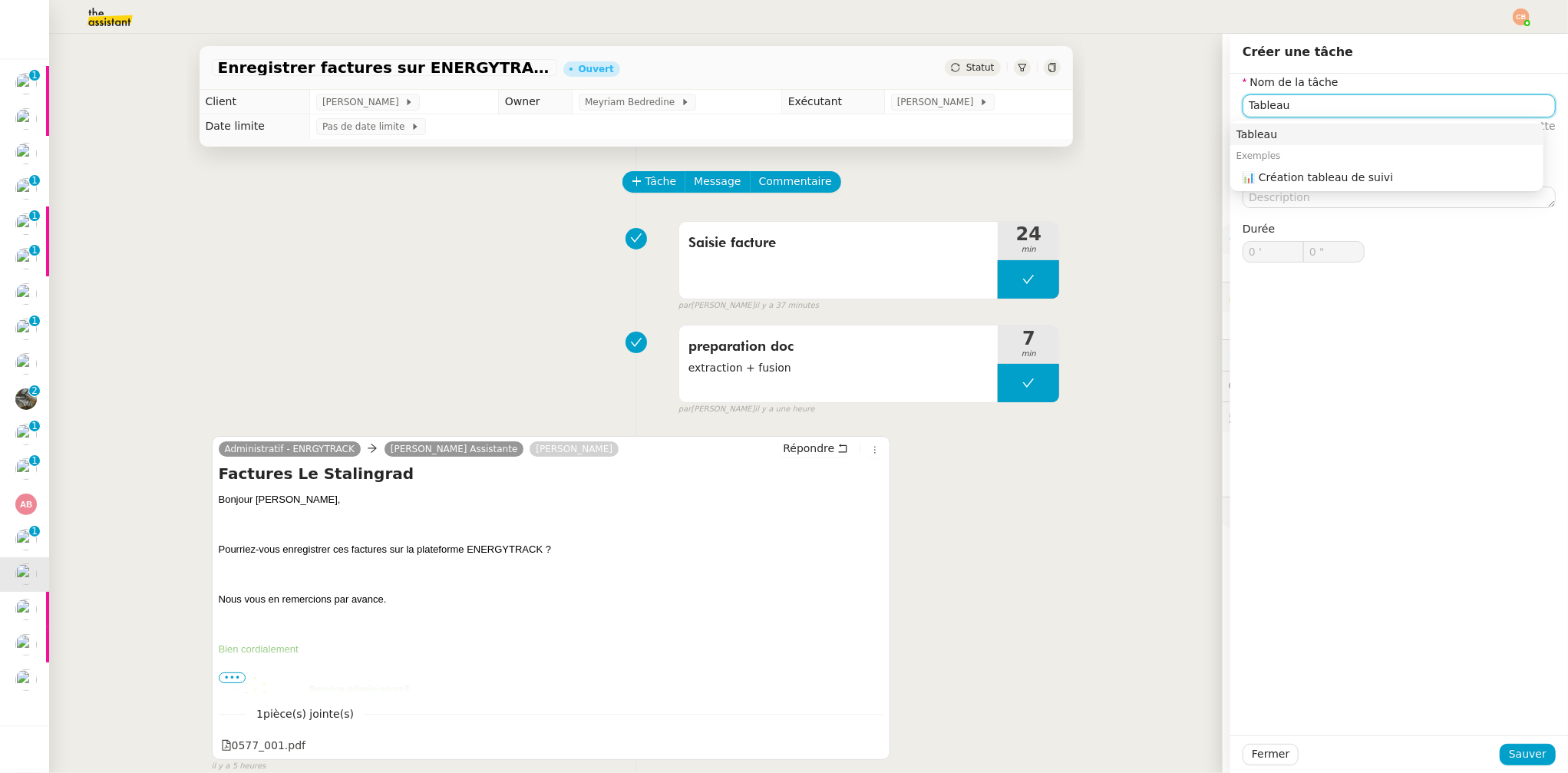
click at [1299, 130] on div "Tableau" at bounding box center [1387, 135] width 301 height 14
type input "Tableau"
click at [1524, 752] on span "Sauver" at bounding box center [1528, 754] width 38 height 17
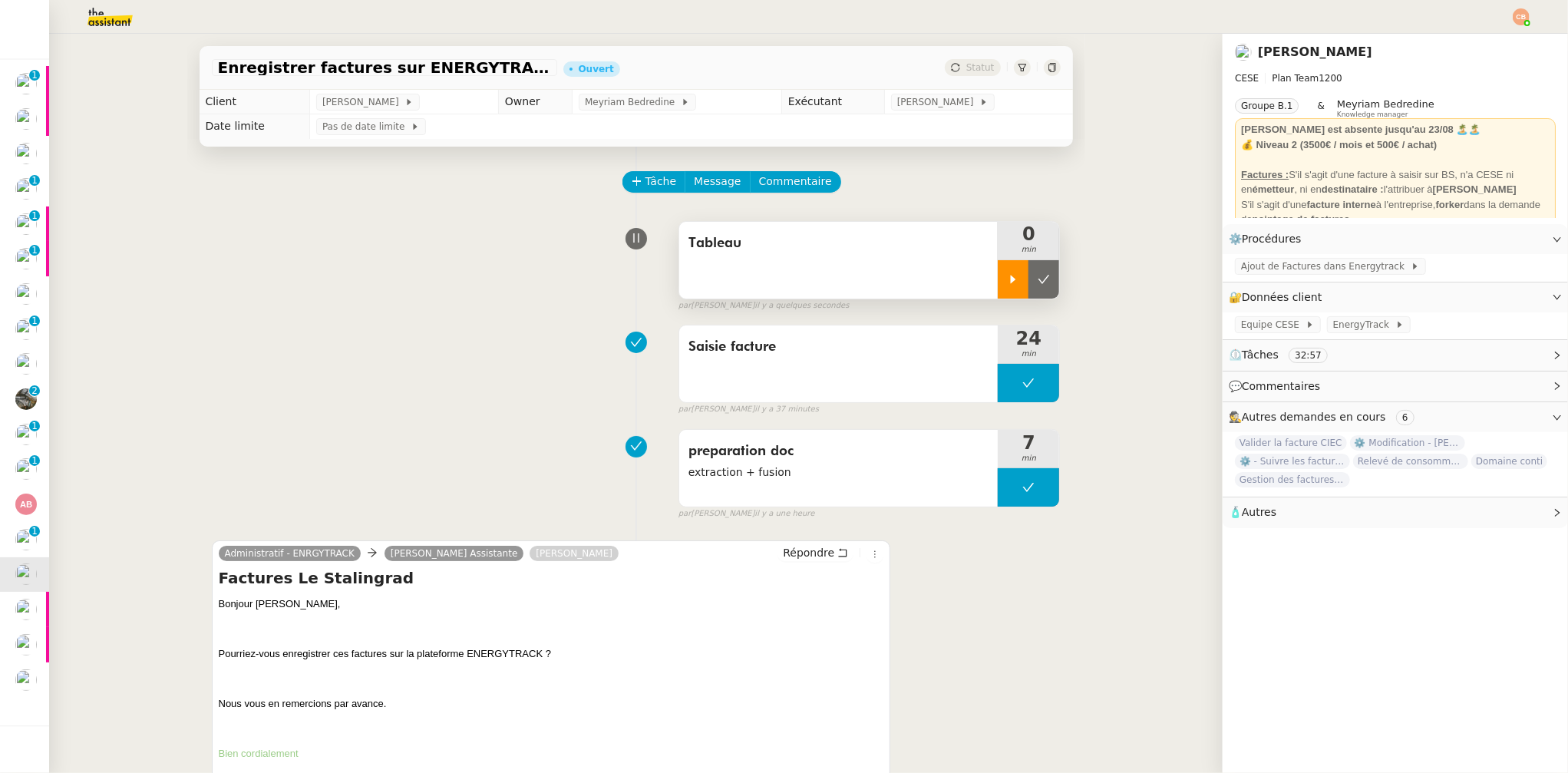
click at [999, 288] on div at bounding box center [1013, 280] width 31 height 38
click at [1005, 275] on div at bounding box center [1028, 280] width 61 height 38
click at [1038, 275] on icon at bounding box center [1044, 279] width 12 height 12
click at [782, 181] on span "Commentaire" at bounding box center [795, 181] width 73 height 17
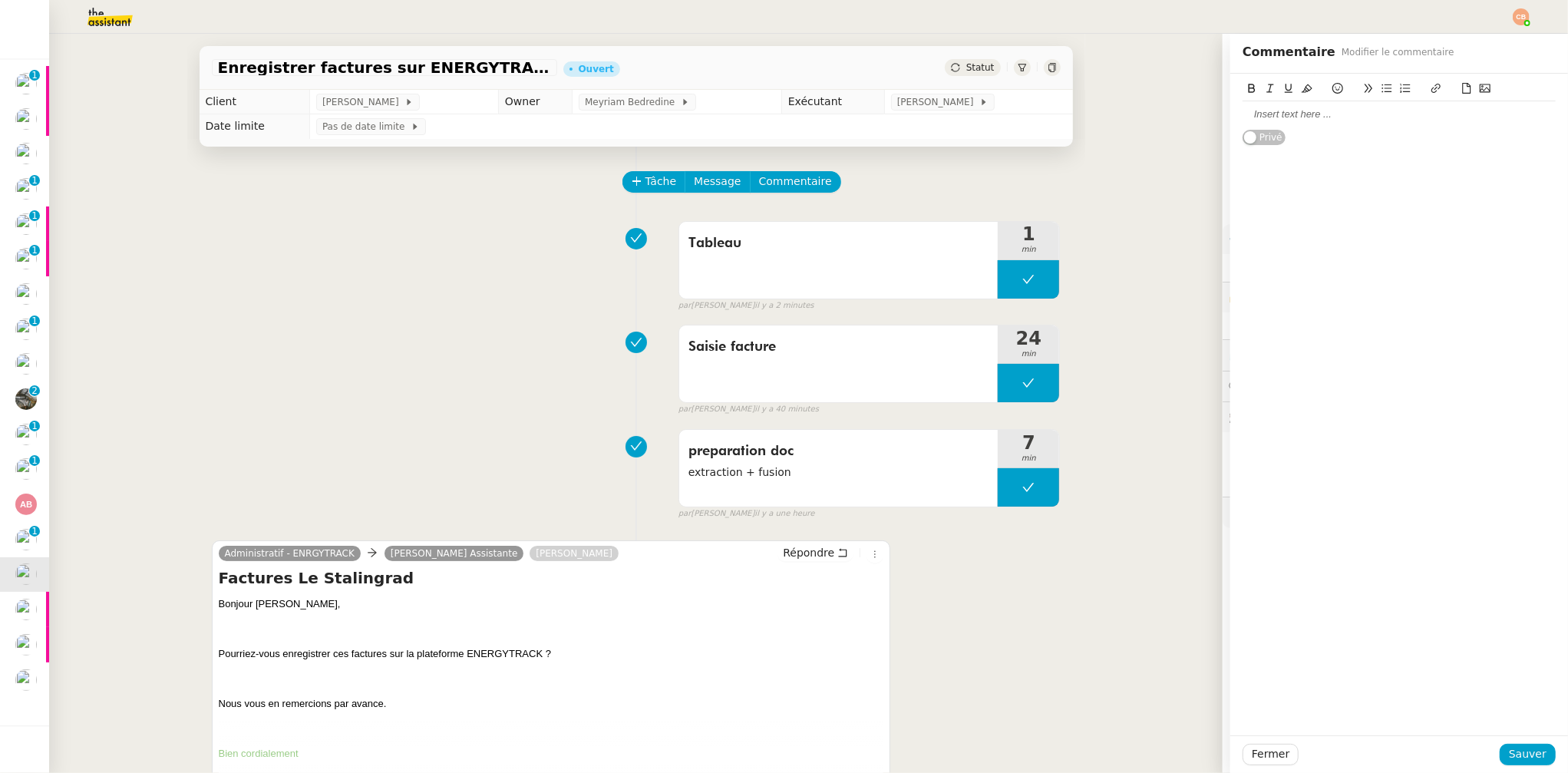
click at [1461, 91] on icon at bounding box center [1467, 88] width 10 height 10
click at [1365, 115] on div "📎 202509Z160363.pdf" at bounding box center [1399, 115] width 313 height 14
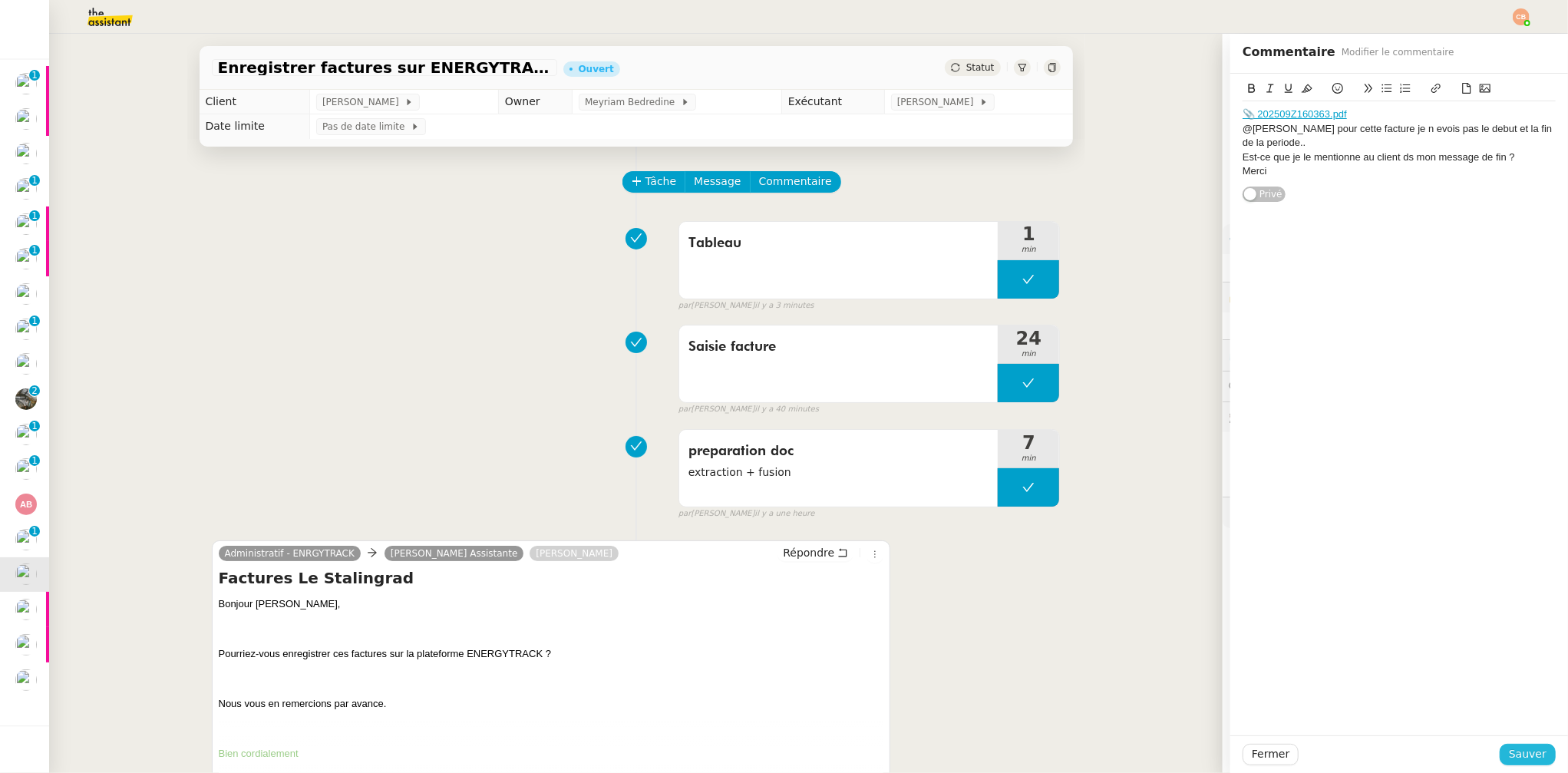
click at [1529, 753] on span "Sauver" at bounding box center [1528, 754] width 38 height 17
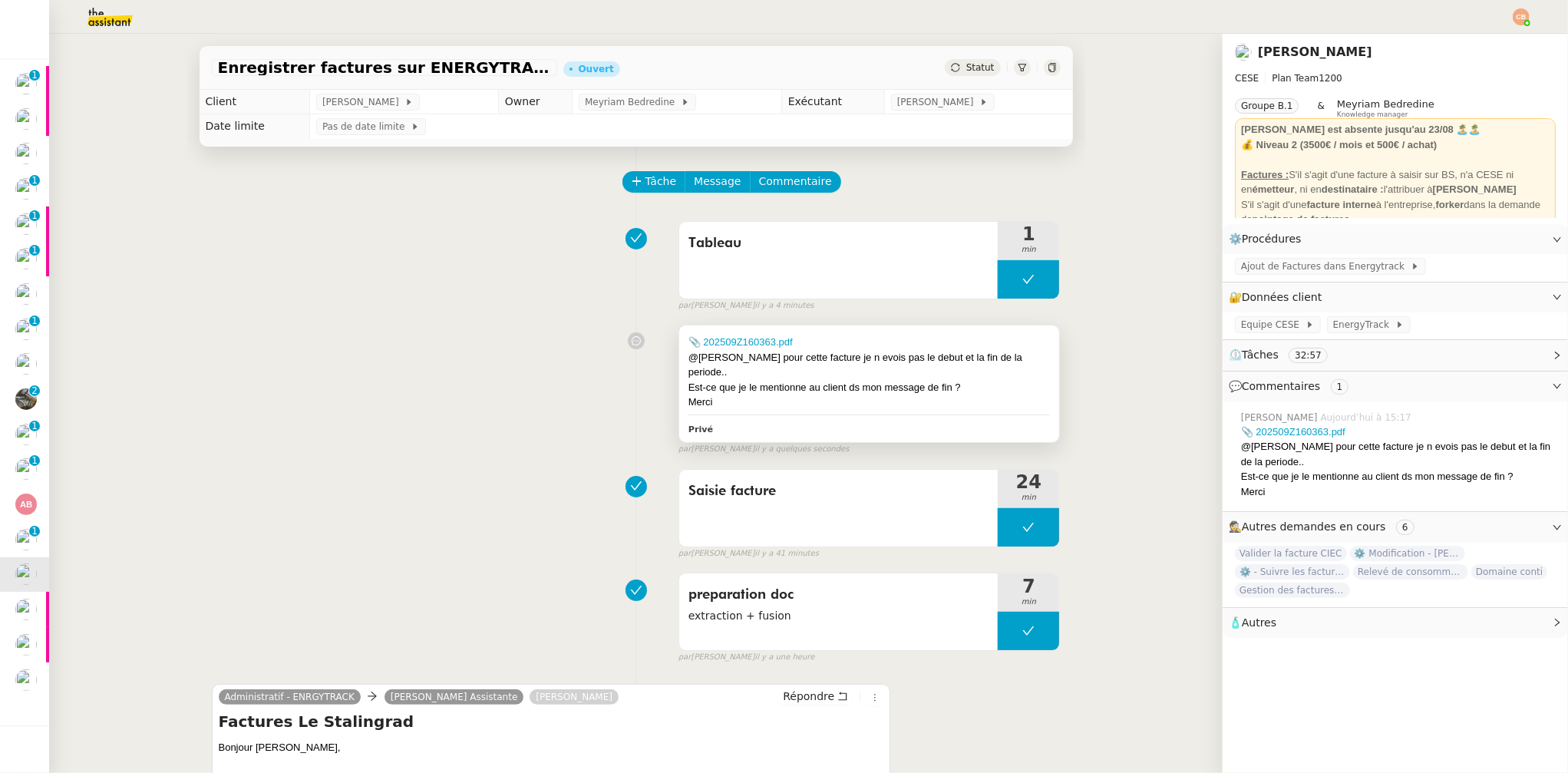
click at [819, 327] on div "📎 202509Z160363.pdf @Charles pour cette facture je n evois pas le debut et la f…" at bounding box center [869, 383] width 380 height 116
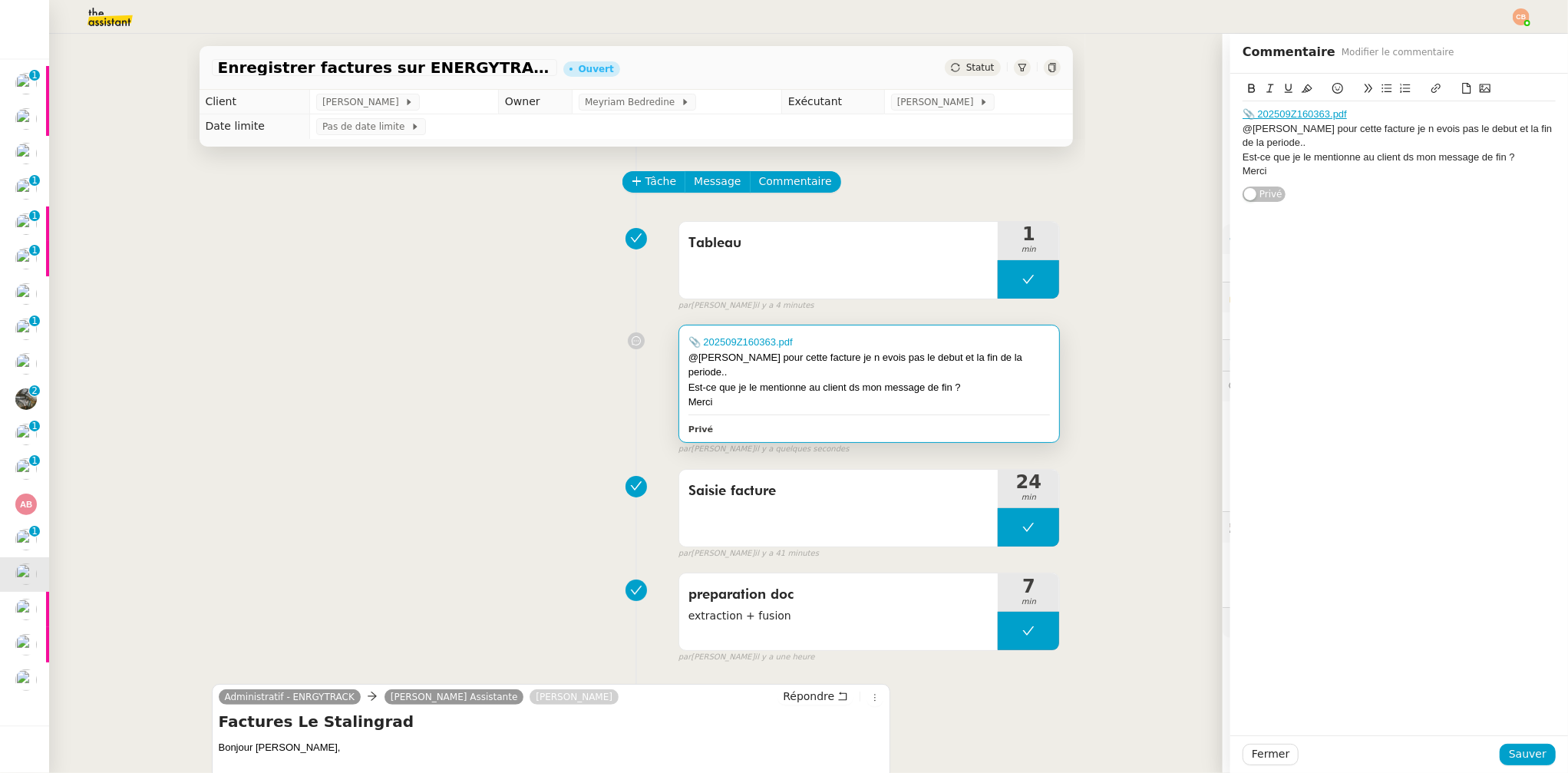
click at [1287, 175] on div "Merci" at bounding box center [1399, 171] width 313 height 14
click at [1321, 145] on div "@Charles pour cette facture je n evois pas le debut et la fin de la periode.." at bounding box center [1399, 136] width 313 height 28
click at [1510, 755] on span "Sauver" at bounding box center [1528, 754] width 38 height 17
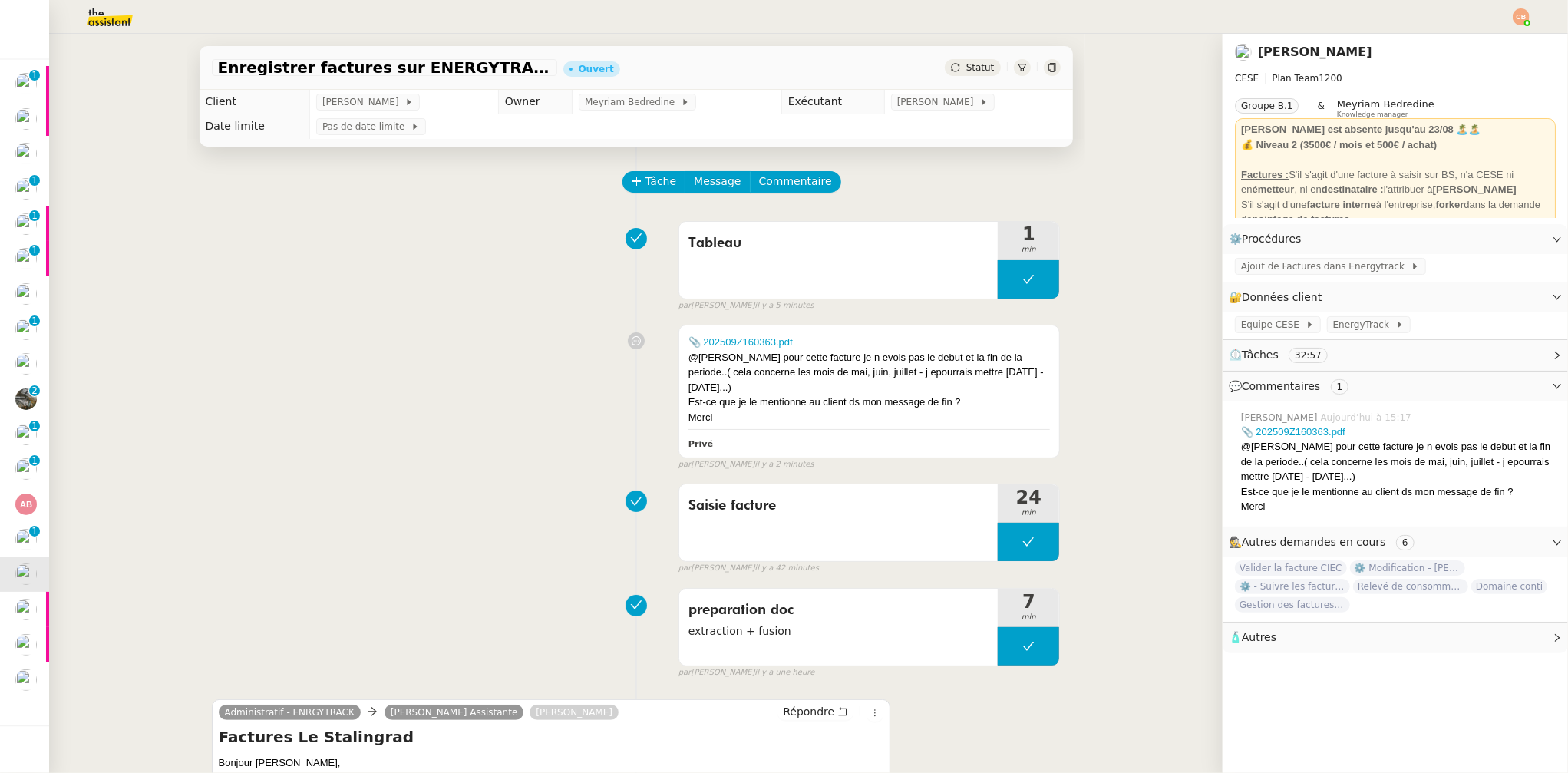
click at [470, 442] on div "📎 202509Z160363.pdf @Charles pour cette facture je n evois pas le debut et la f…" at bounding box center [636, 393] width 849 height 153
click at [143, 312] on div "Enregistrer factures sur ENERGYTRACK Ouvert Statut Client Charles Da Conceicao …" at bounding box center [636, 403] width 1174 height 739
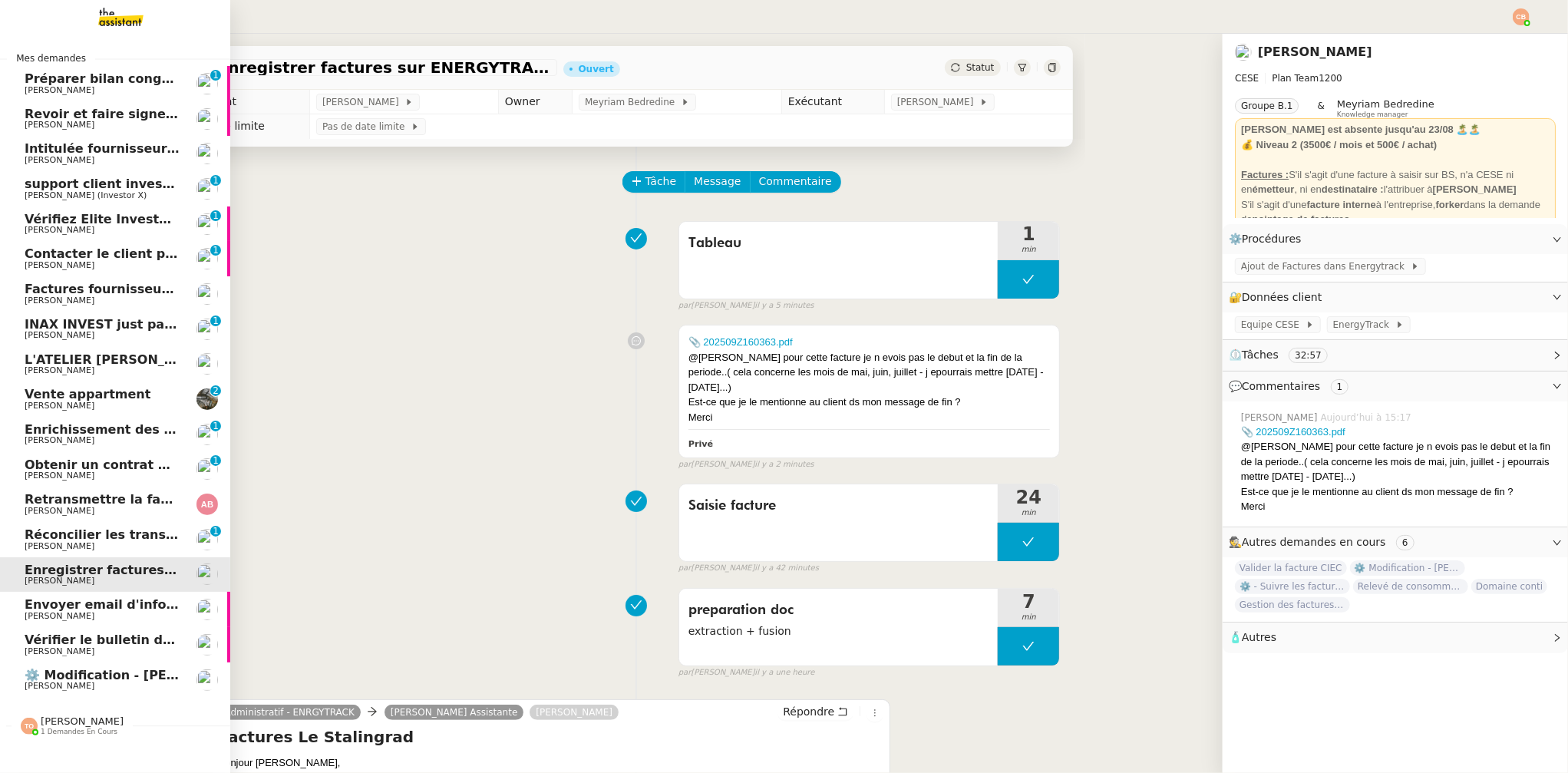
click at [55, 672] on span "⚙️ Modification - [PERSON_NAME] et suivi des devis sur Energy Track" at bounding box center [263, 675] width 478 height 15
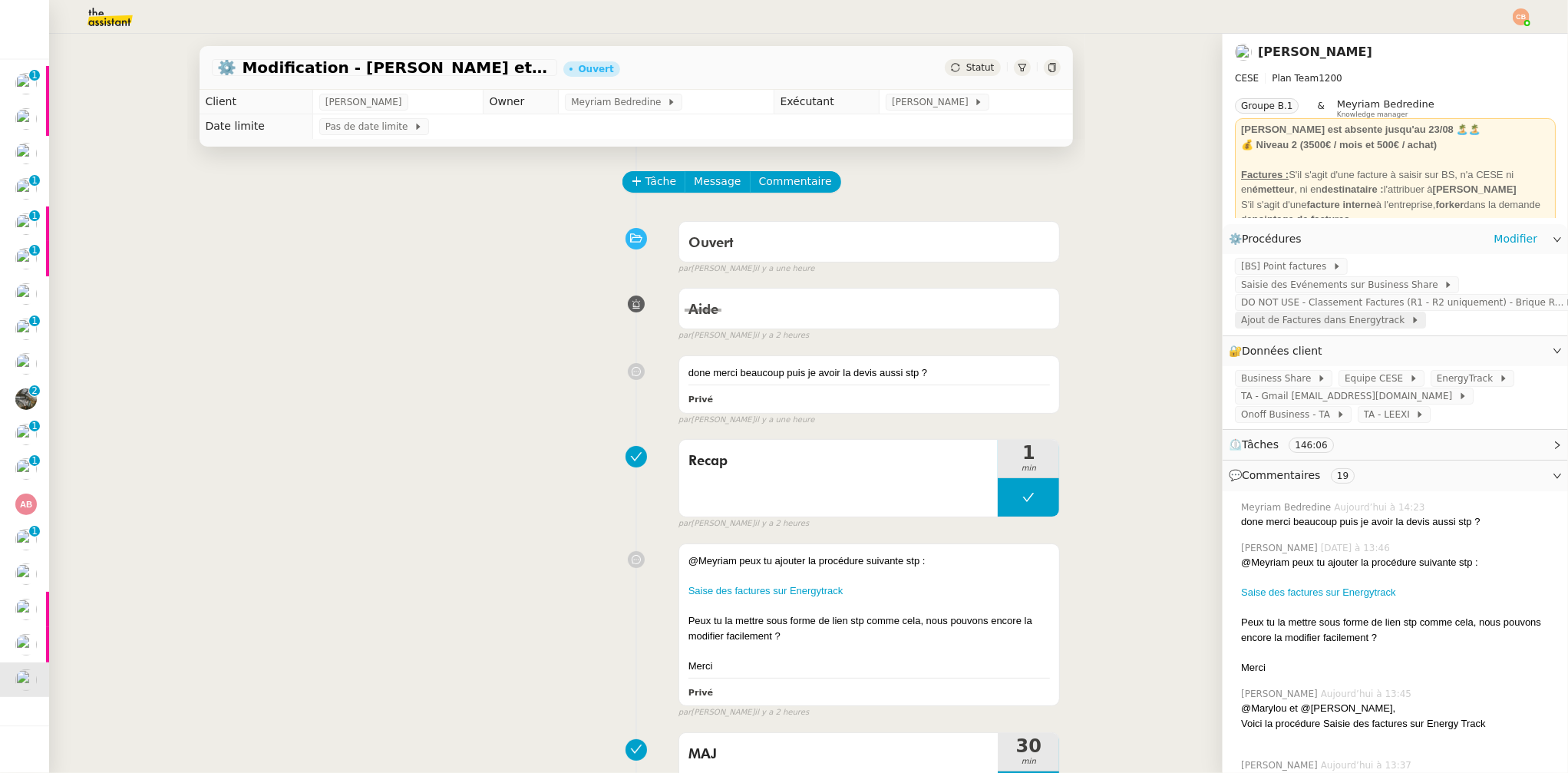
click at [1258, 324] on span "Ajout de Factures dans Energytrack" at bounding box center [1326, 320] width 170 height 16
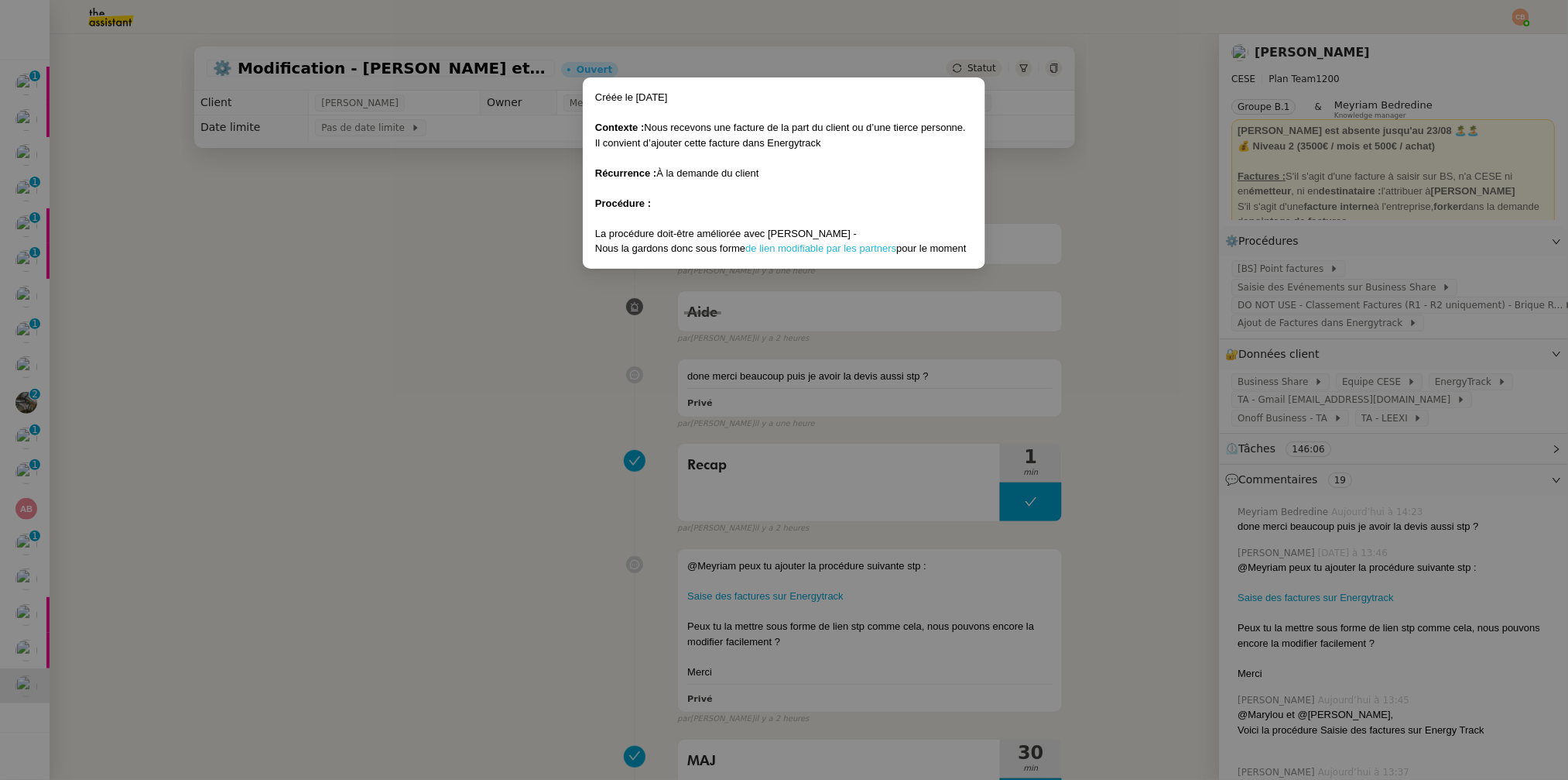
click at [804, 246] on link "de lien modifiable par les partners" at bounding box center [820, 248] width 151 height 11
click at [497, 240] on nz-modal-container "Créée le 19/09/2025 Contexte : Nous recevons une facture de la part du client o…" at bounding box center [784, 390] width 1568 height 780
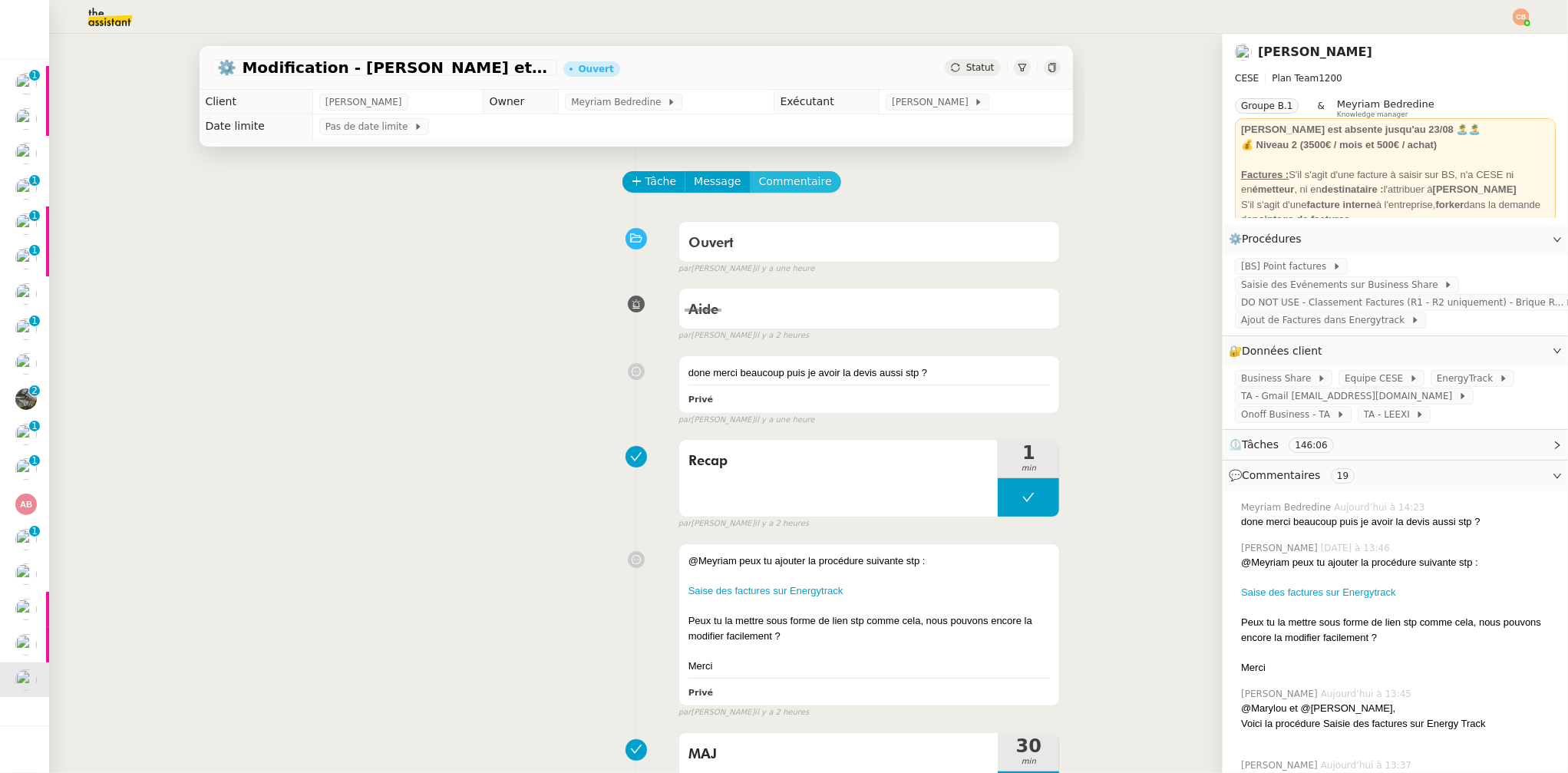
click at [759, 179] on span "Commentaire" at bounding box center [795, 181] width 73 height 17
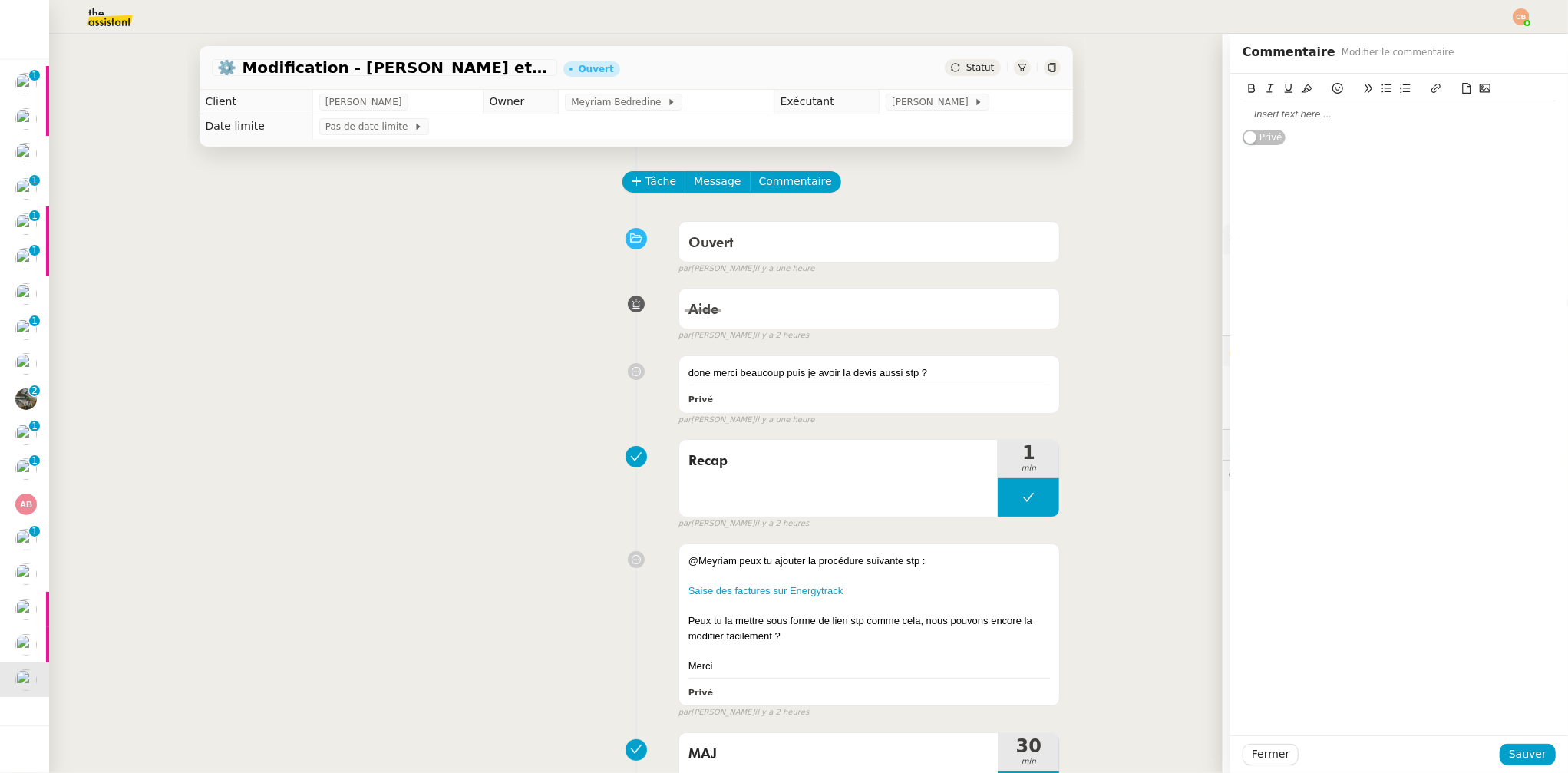
click at [1258, 120] on div at bounding box center [1399, 115] width 313 height 14
click at [1536, 755] on button "Sauver" at bounding box center [1528, 755] width 56 height 22
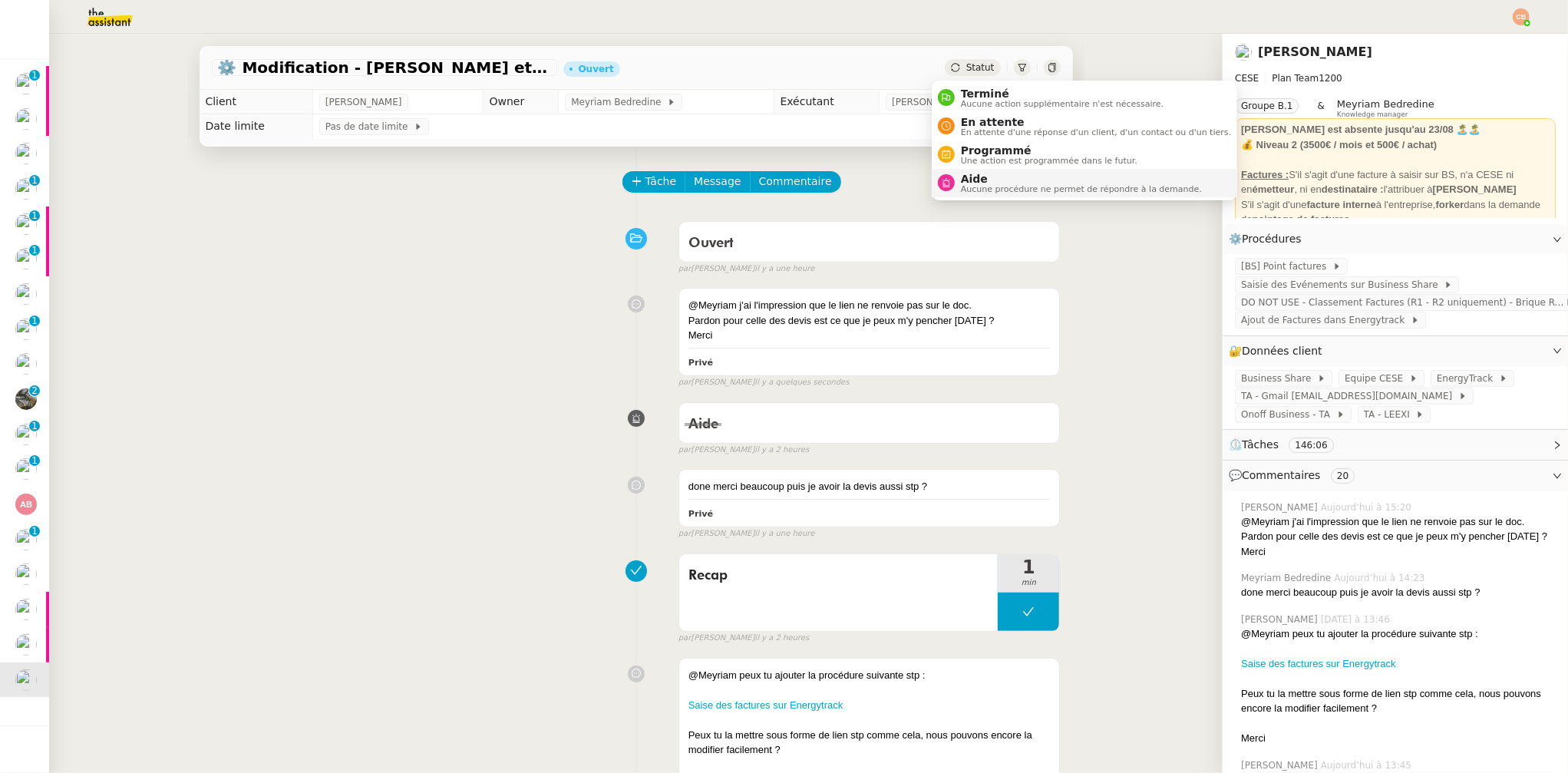
click at [982, 175] on span "Aide" at bounding box center [1082, 178] width 241 height 12
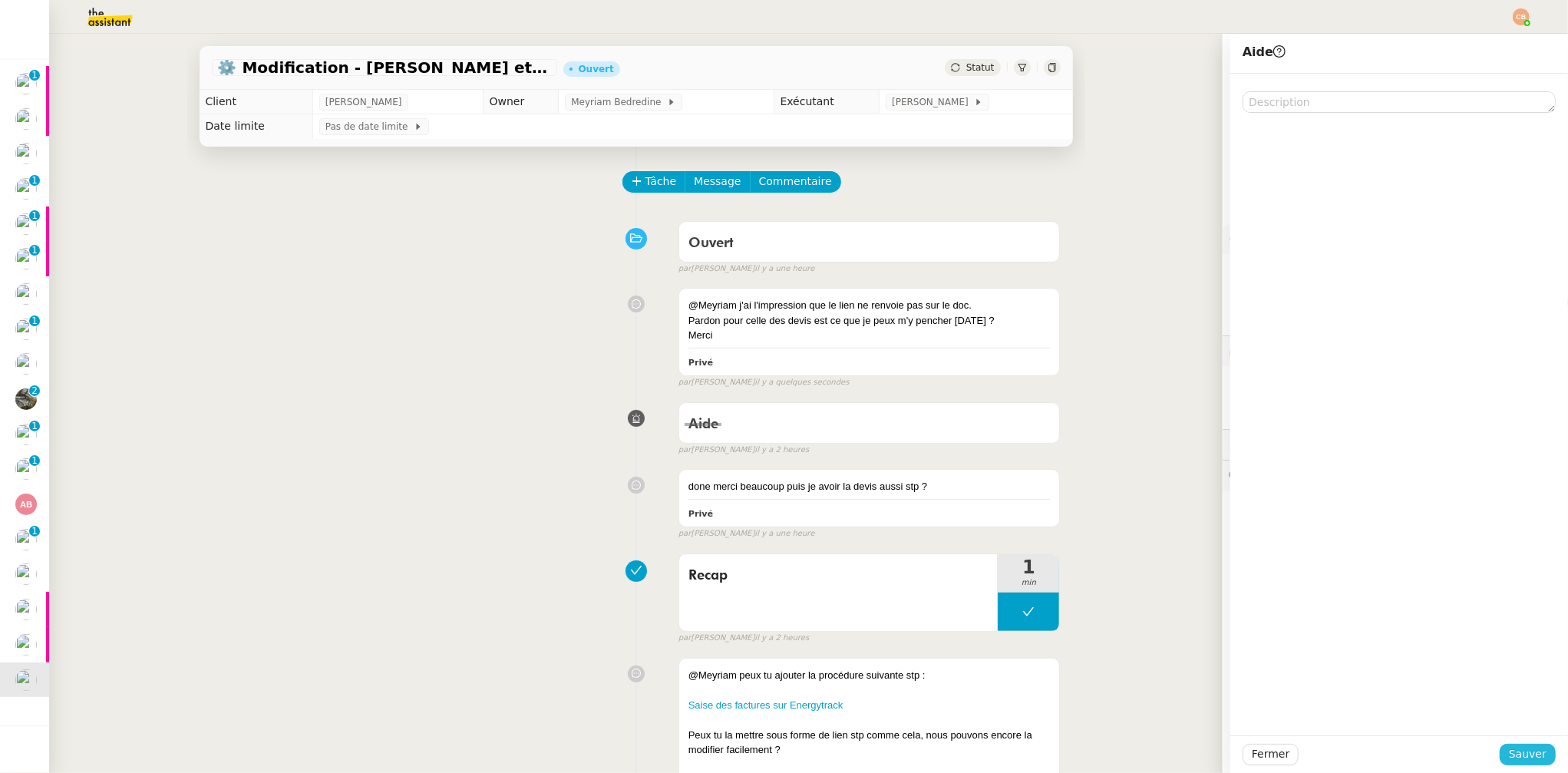
click at [1525, 753] on span "Sauver" at bounding box center [1528, 754] width 38 height 17
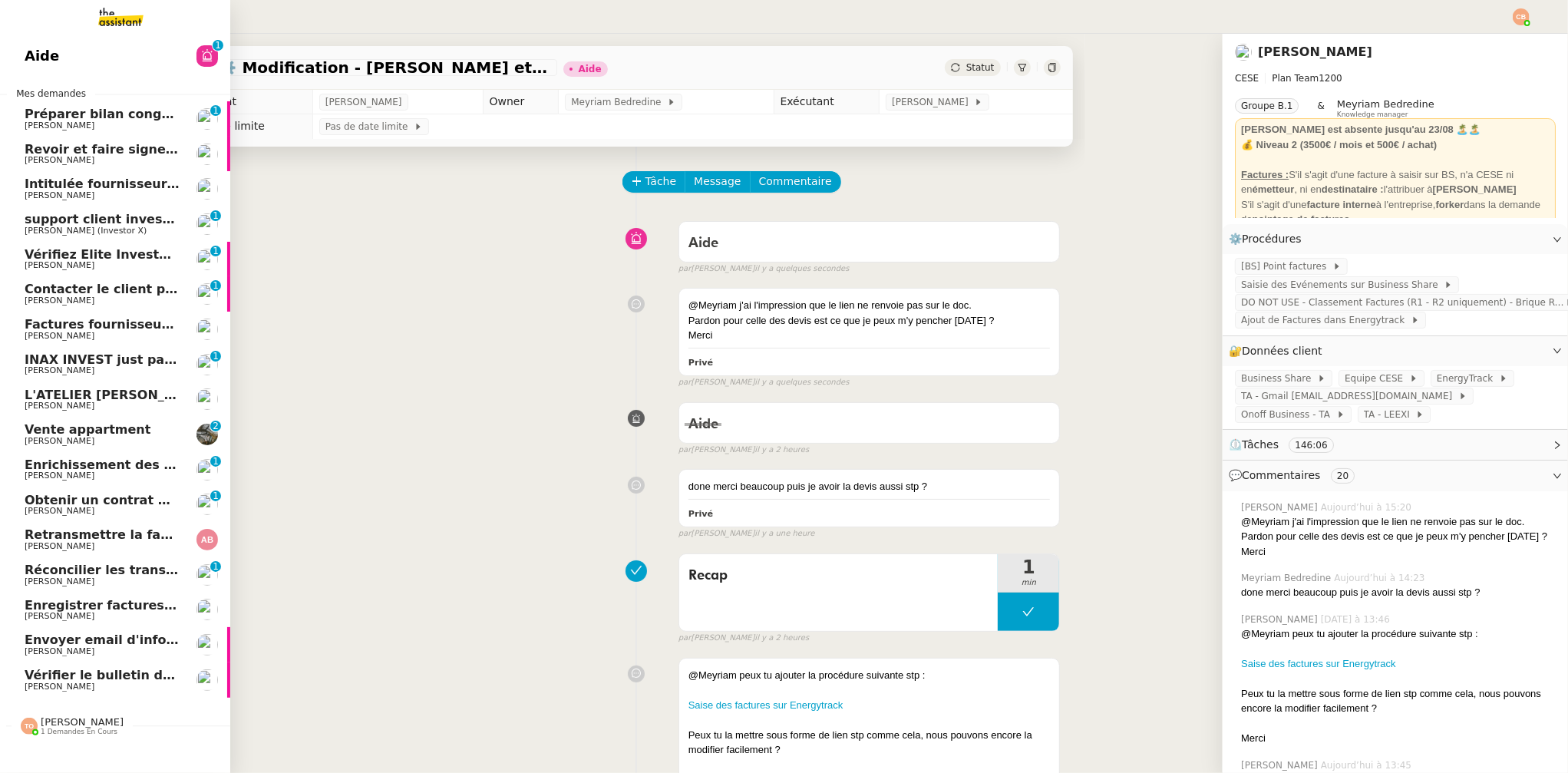
click at [78, 150] on span "Revoir et faire signer l'accord de subvention" at bounding box center [178, 149] width 309 height 15
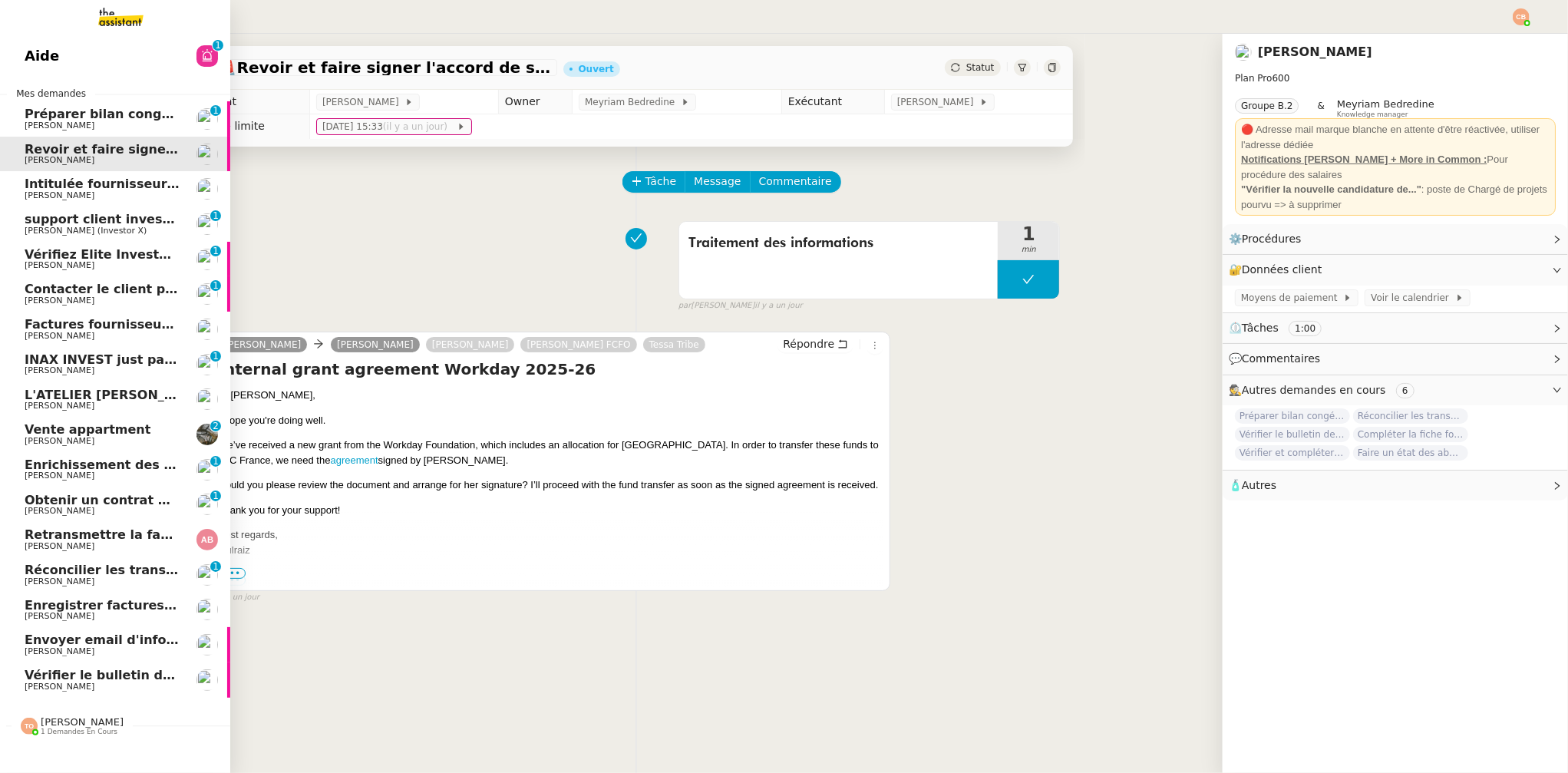
click at [53, 597] on link "Enregistrer factures sur ENERGYTRACK Charles Da Conceicao" at bounding box center [115, 610] width 230 height 35
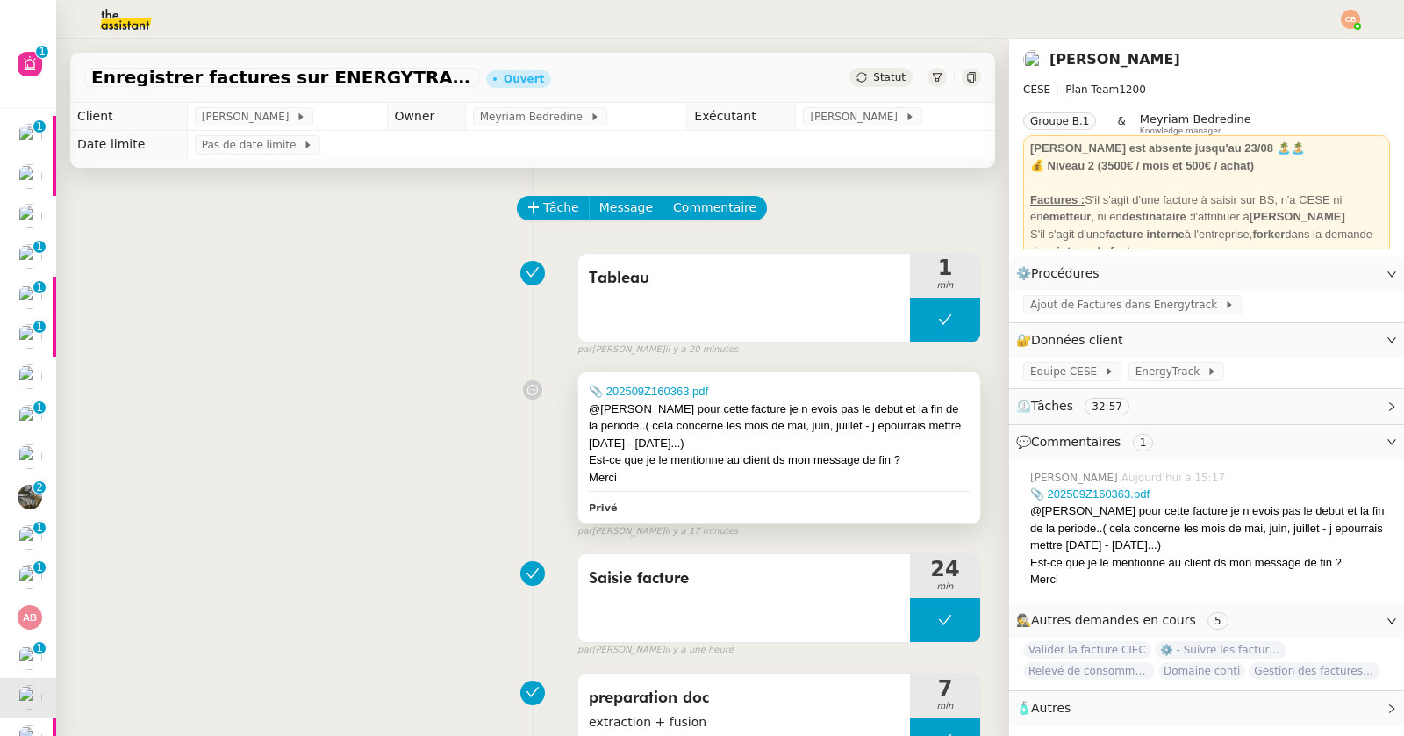
click at [638, 383] on div "📎 202509Z160363.pdf" at bounding box center [779, 392] width 381 height 18
click at [637, 390] on link "📎 202509Z160363.pdf" at bounding box center [648, 390] width 119 height 13
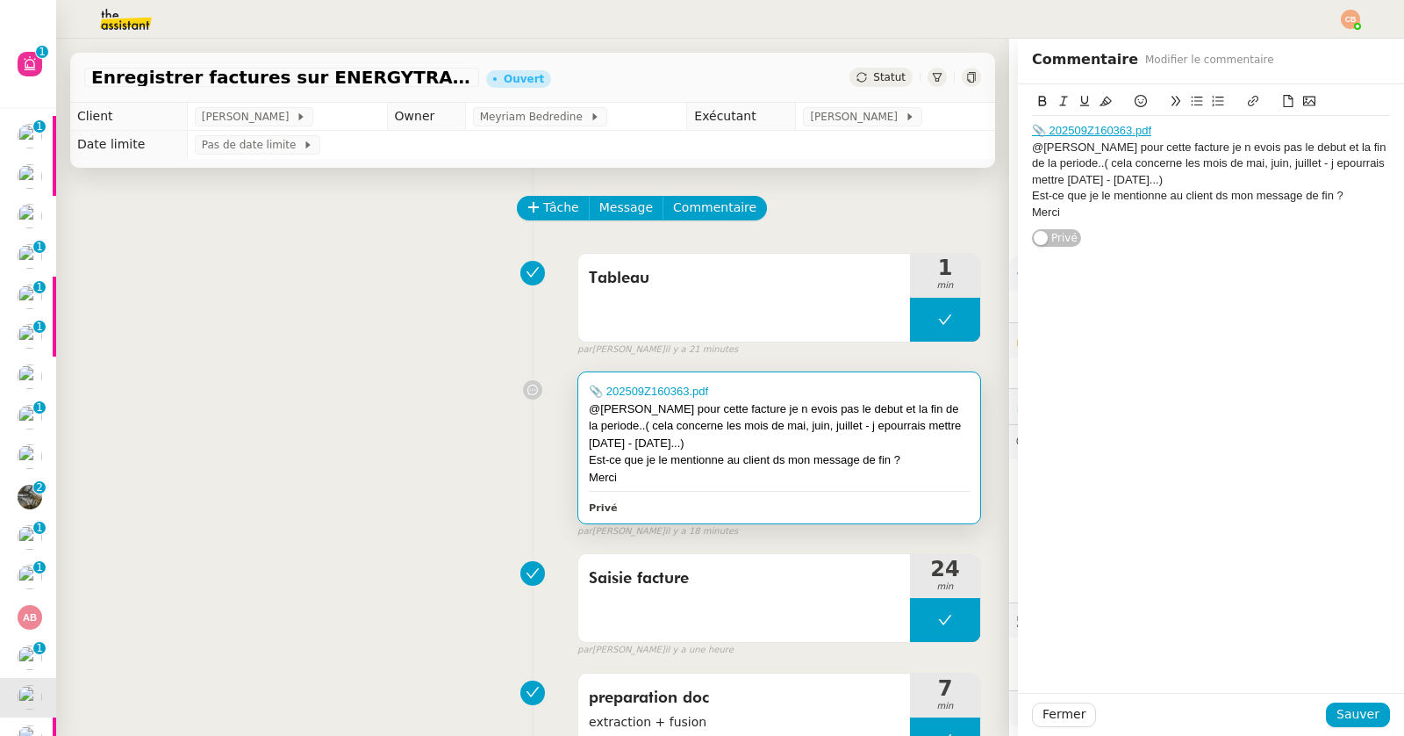
click at [300, 480] on div "📎 202509Z160363.pdf @Charles pour cette facture je n evois pas le debut et la f…" at bounding box center [532, 450] width 897 height 175
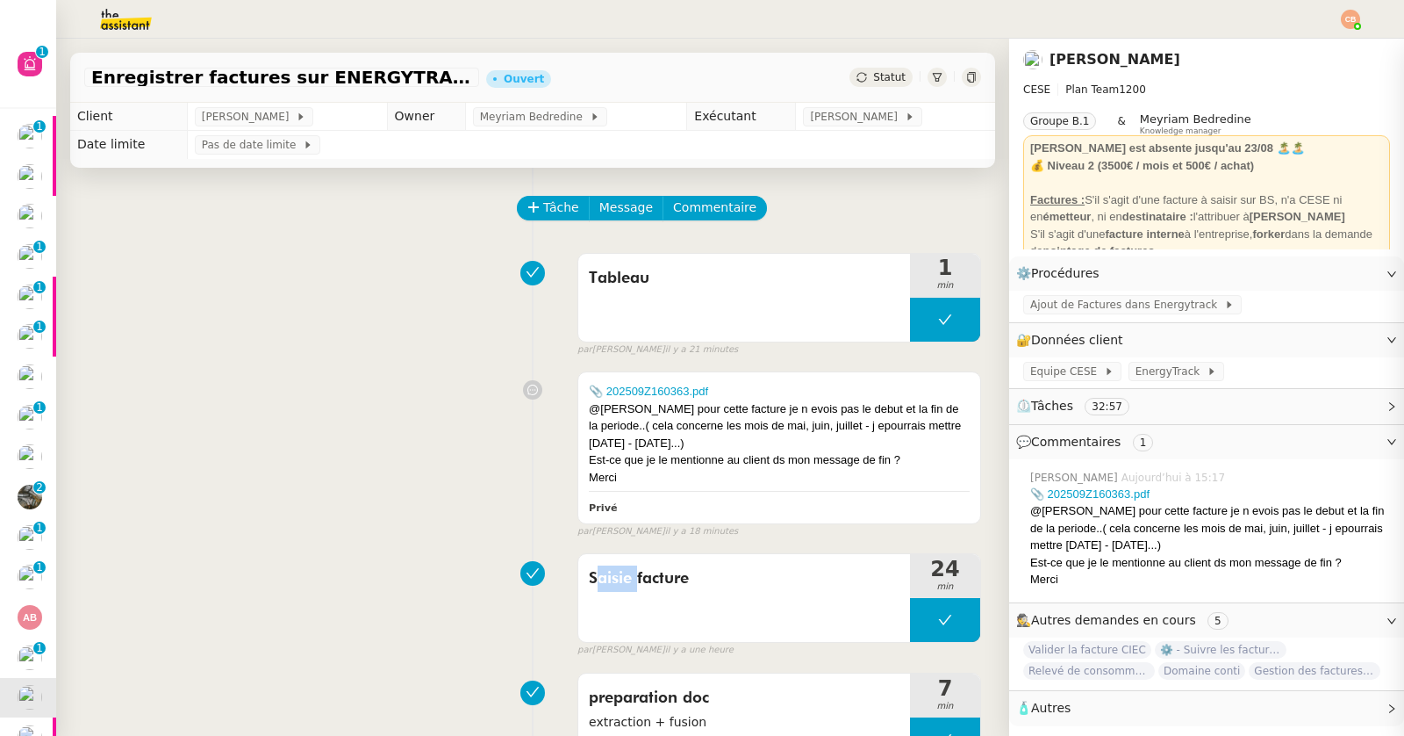
click at [300, 480] on div "📎 202509Z160363.pdf @Charles pour cette facture je n evois pas le debut et la f…" at bounding box center [532, 450] width 897 height 175
click at [910, 318] on button at bounding box center [945, 320] width 70 height 44
click at [921, 318] on icon at bounding box center [928, 319] width 14 height 14
click at [425, 456] on div "📎 202509Z160363.pdf @Charles pour cette facture je n evois pas le debut et la f…" at bounding box center [532, 450] width 897 height 175
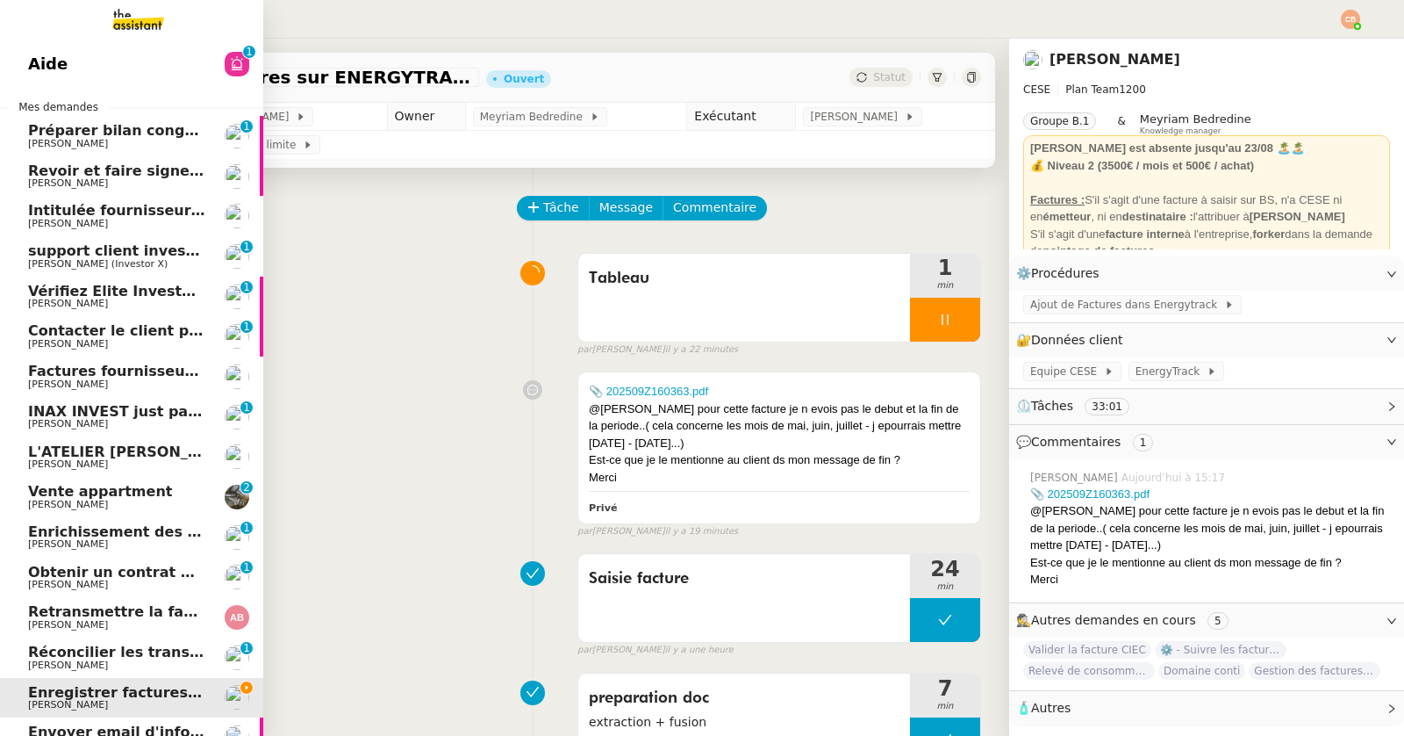
click at [64, 65] on link "Aide 0 1 2 3 4 5 6 7 8 9" at bounding box center [131, 64] width 263 height 40
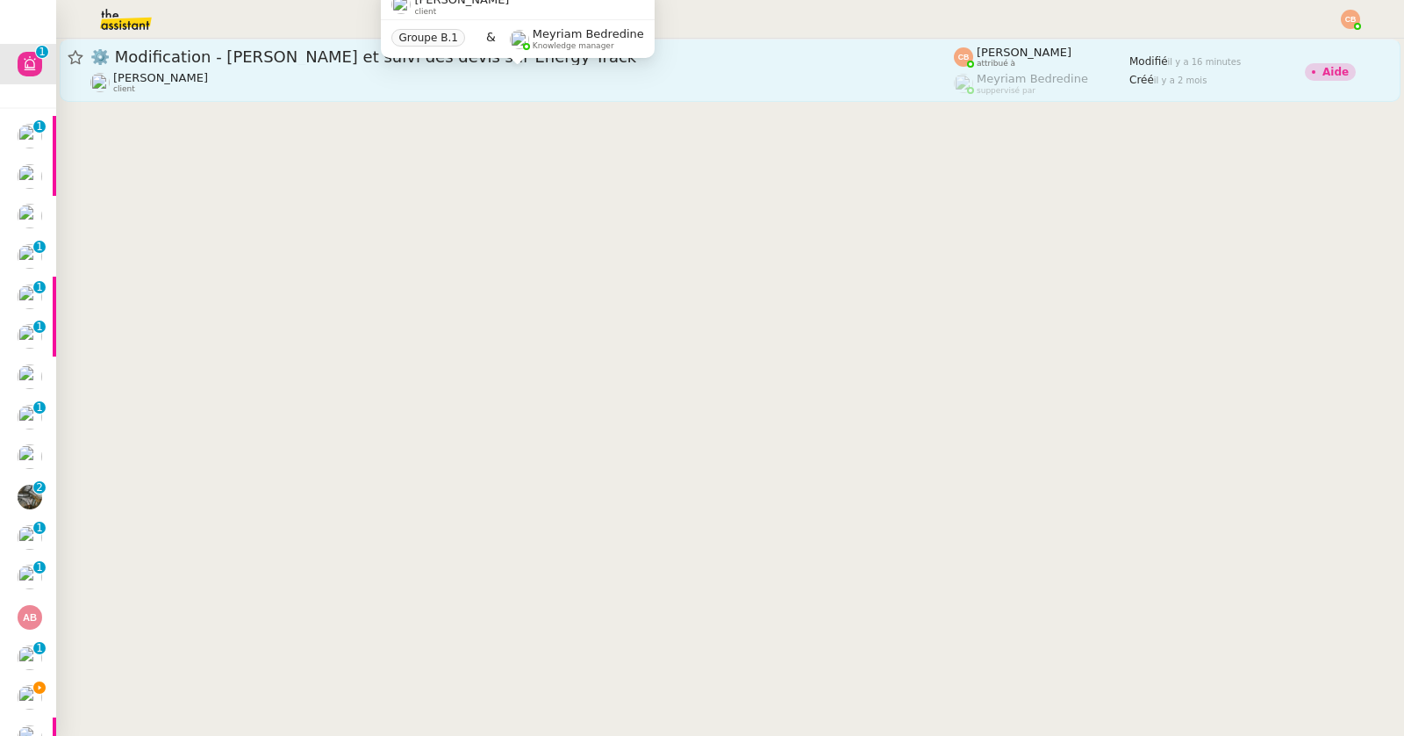
click at [327, 84] on div "Charles Da Conceicao client" at bounding box center [522, 82] width 864 height 23
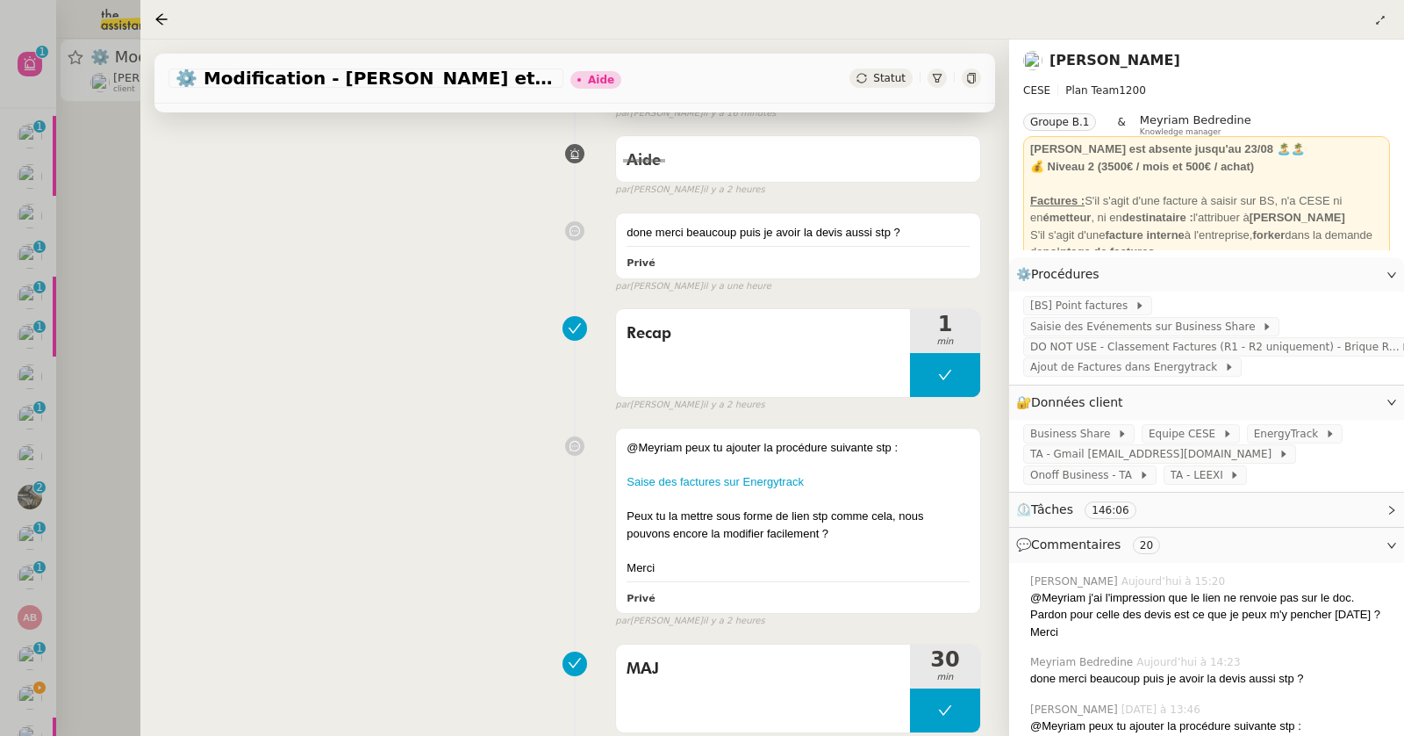
scroll to position [356, 0]
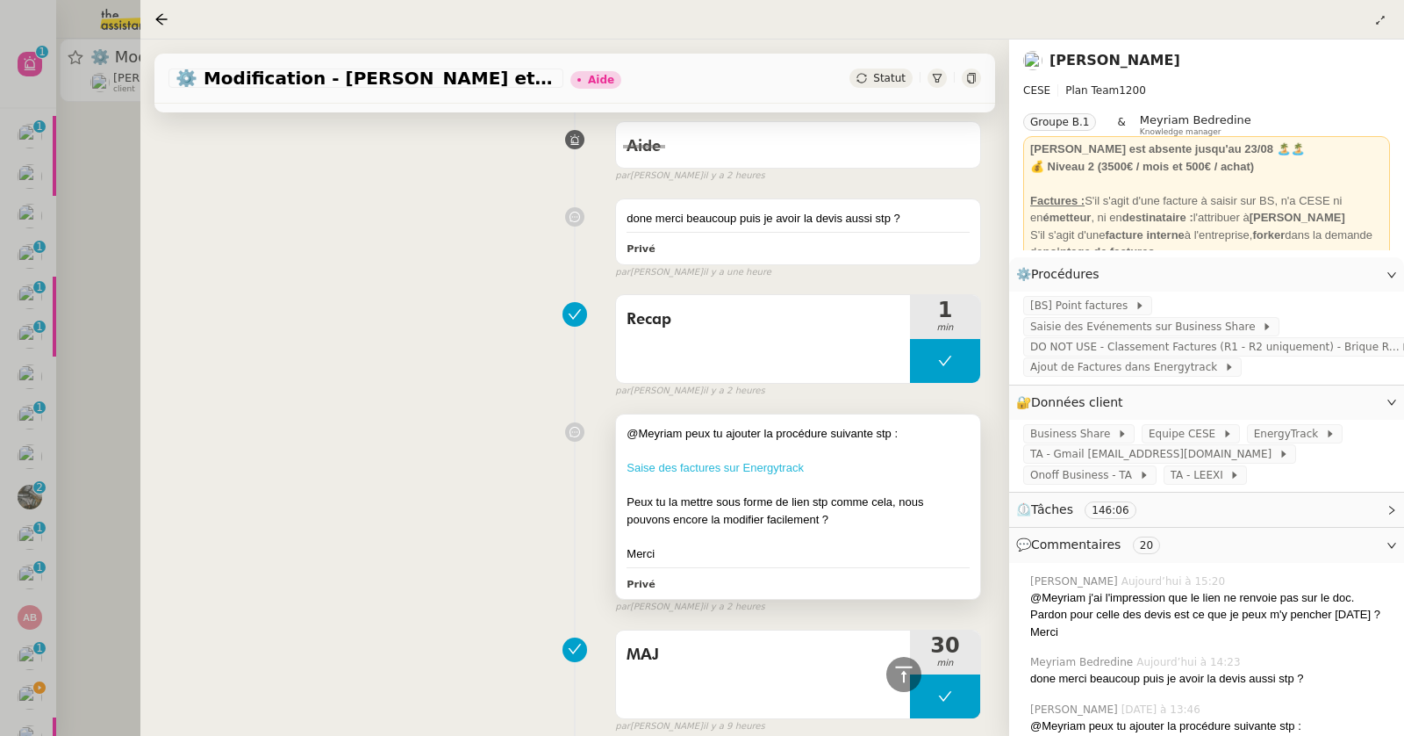
click at [650, 461] on link "Saise des factures sur Energytrack" at bounding box center [715, 467] width 177 height 13
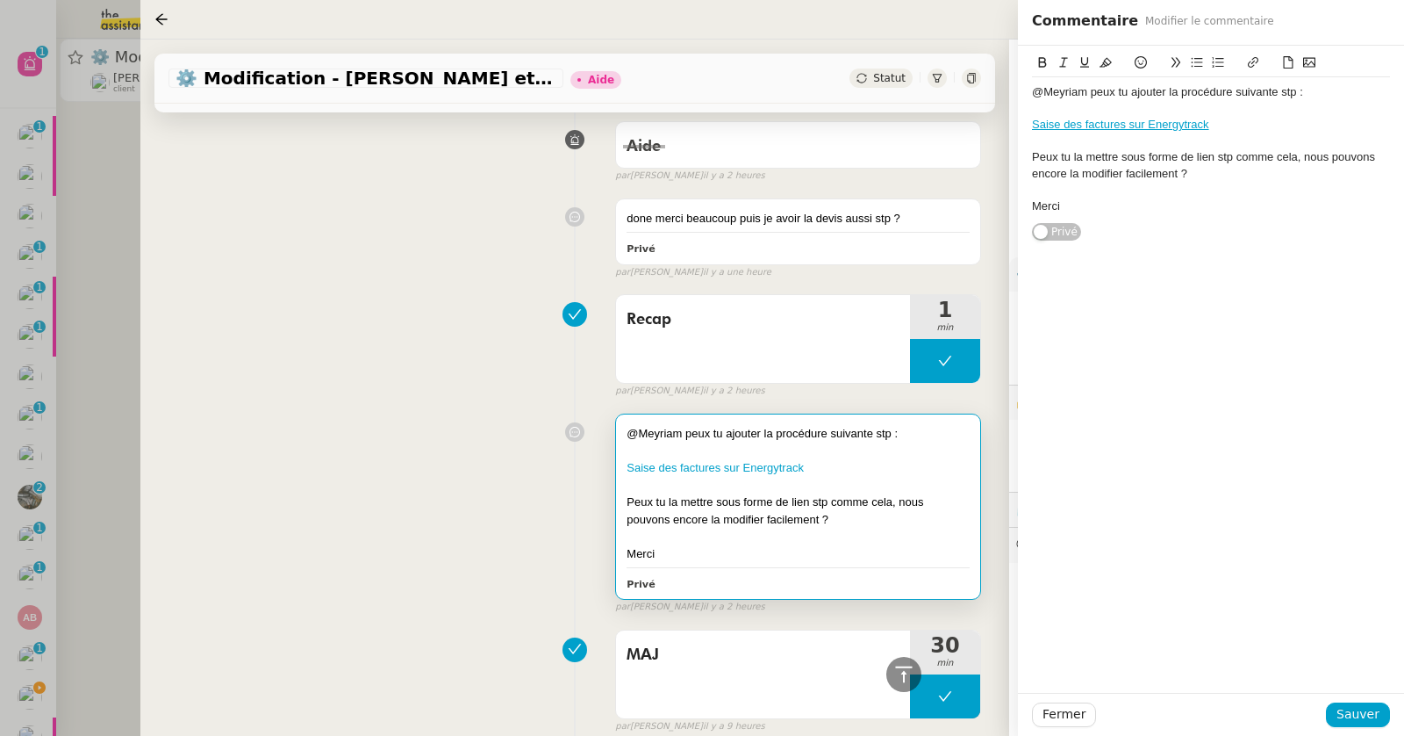
click at [348, 299] on div "Recap 1 min false par Coralie B. il y a 2 heures" at bounding box center [575, 342] width 813 height 112
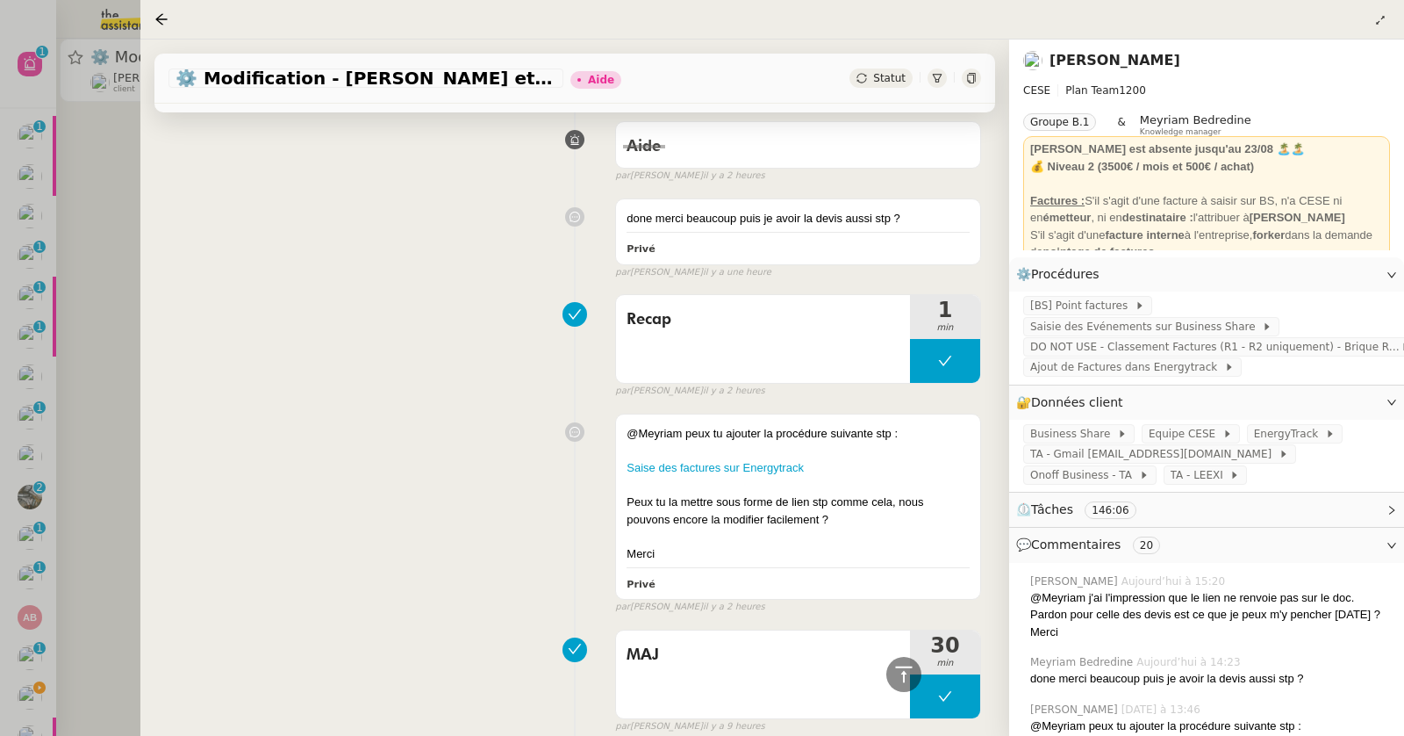
click at [364, 286] on div "Recap 1 min false par Coralie B. il y a 2 heures" at bounding box center [575, 342] width 813 height 112
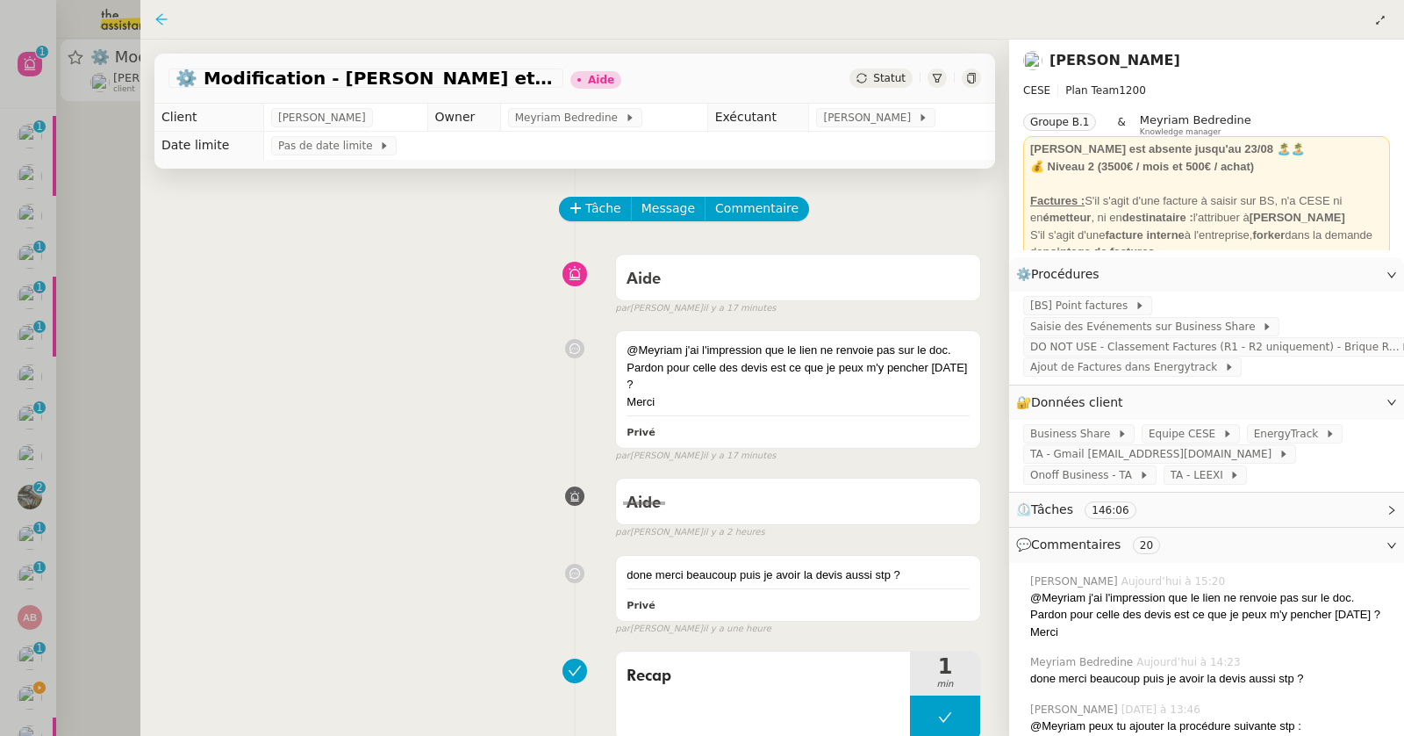
click at [165, 13] on icon at bounding box center [161, 19] width 14 height 14
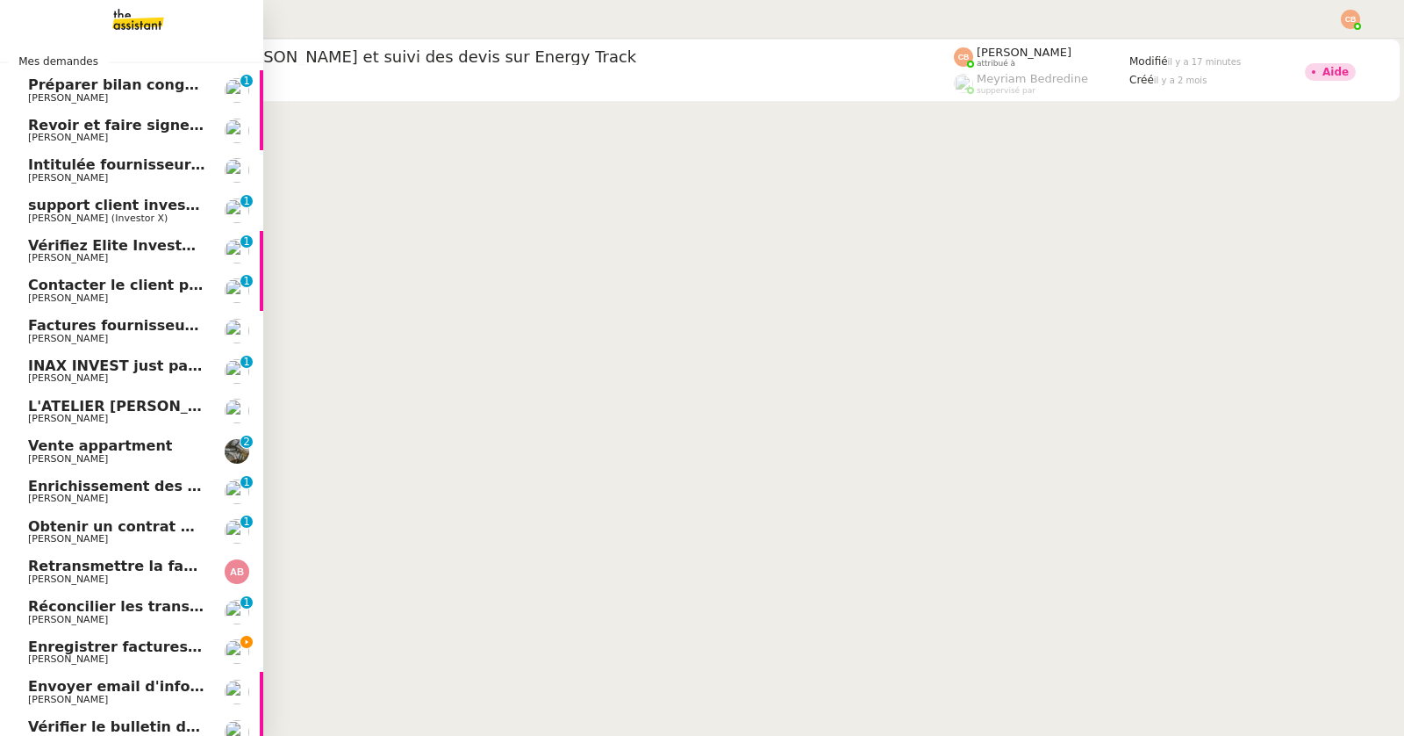
scroll to position [124, 0]
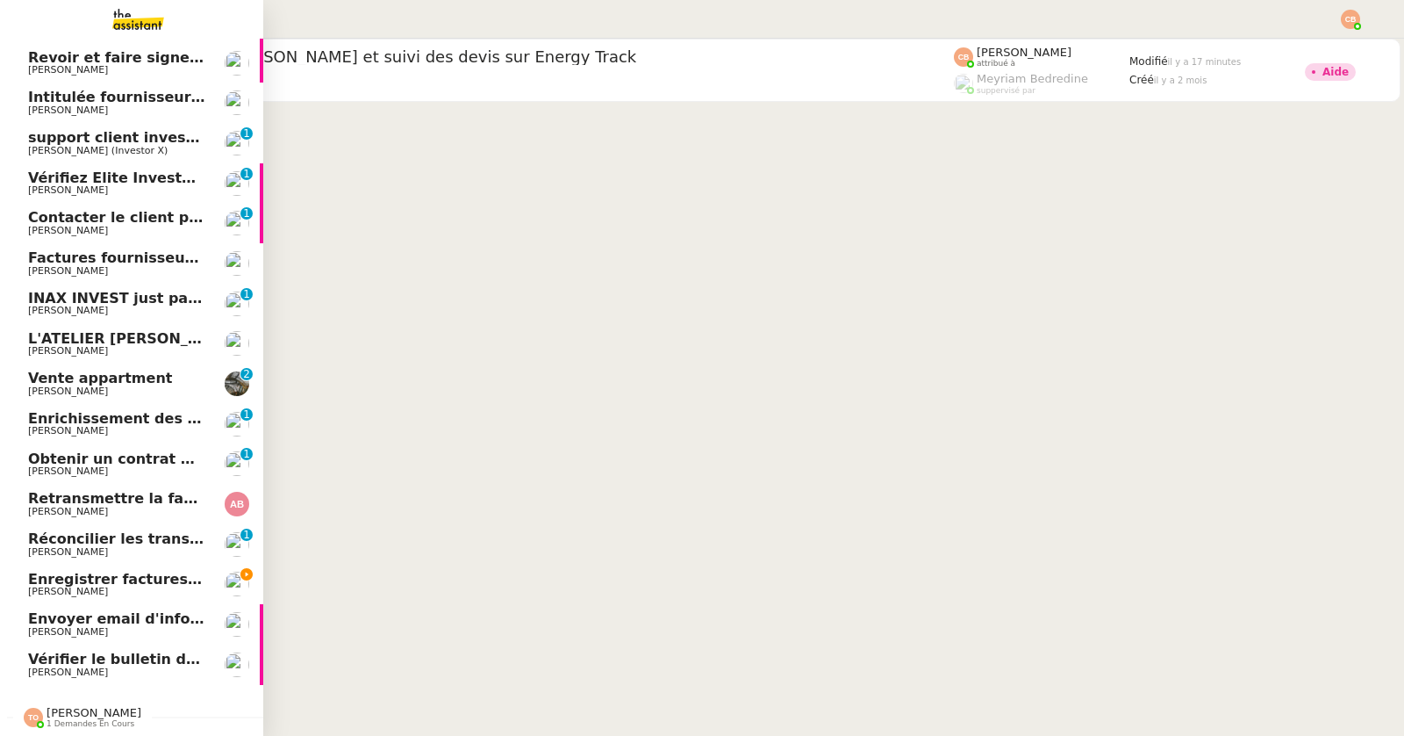
click at [96, 571] on span "Enregistrer factures sur ENERGYTRACK" at bounding box center [183, 579] width 311 height 17
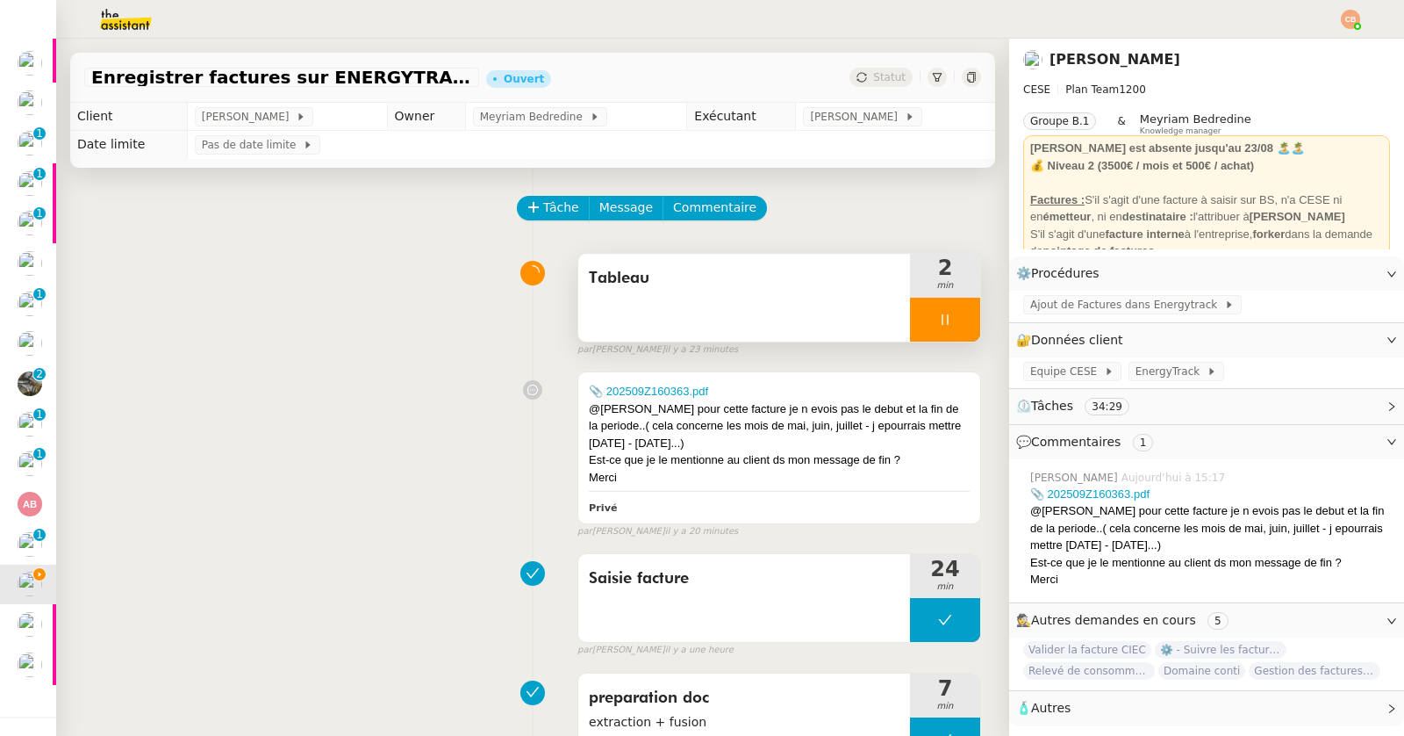
click at [929, 327] on div at bounding box center [945, 320] width 70 height 44
click at [956, 321] on icon at bounding box center [963, 319] width 14 height 14
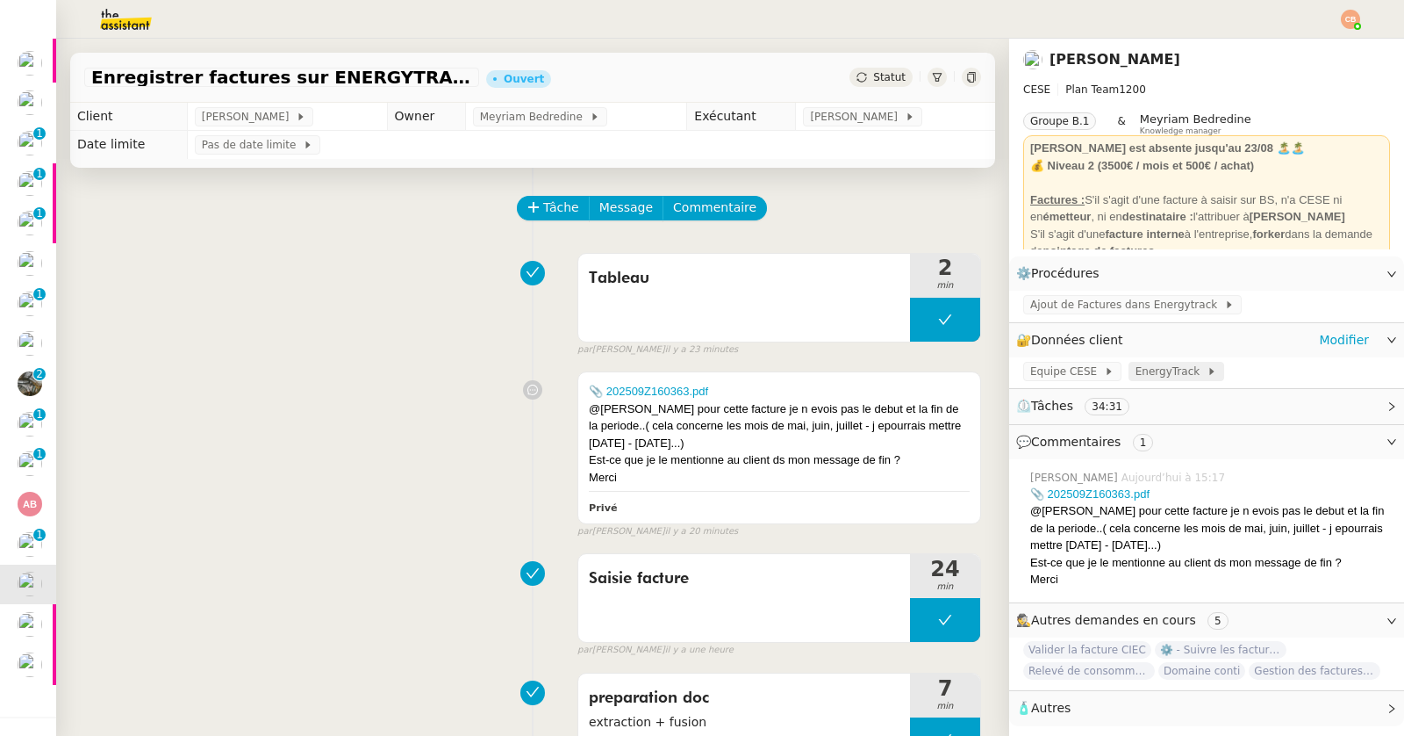
click at [1138, 372] on span "EnergyTrack" at bounding box center [1171, 372] width 71 height 18
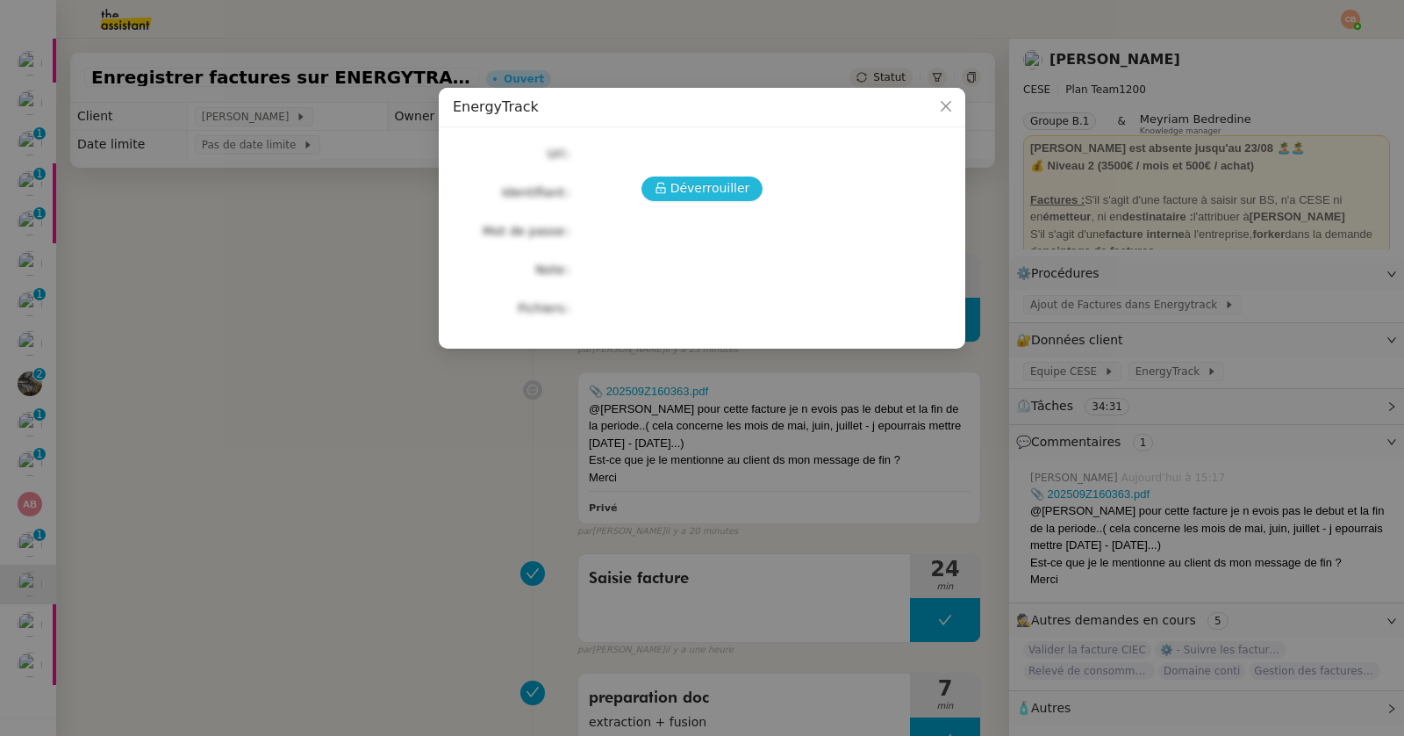
click at [691, 189] on span "Déverrouiller" at bounding box center [711, 188] width 80 height 20
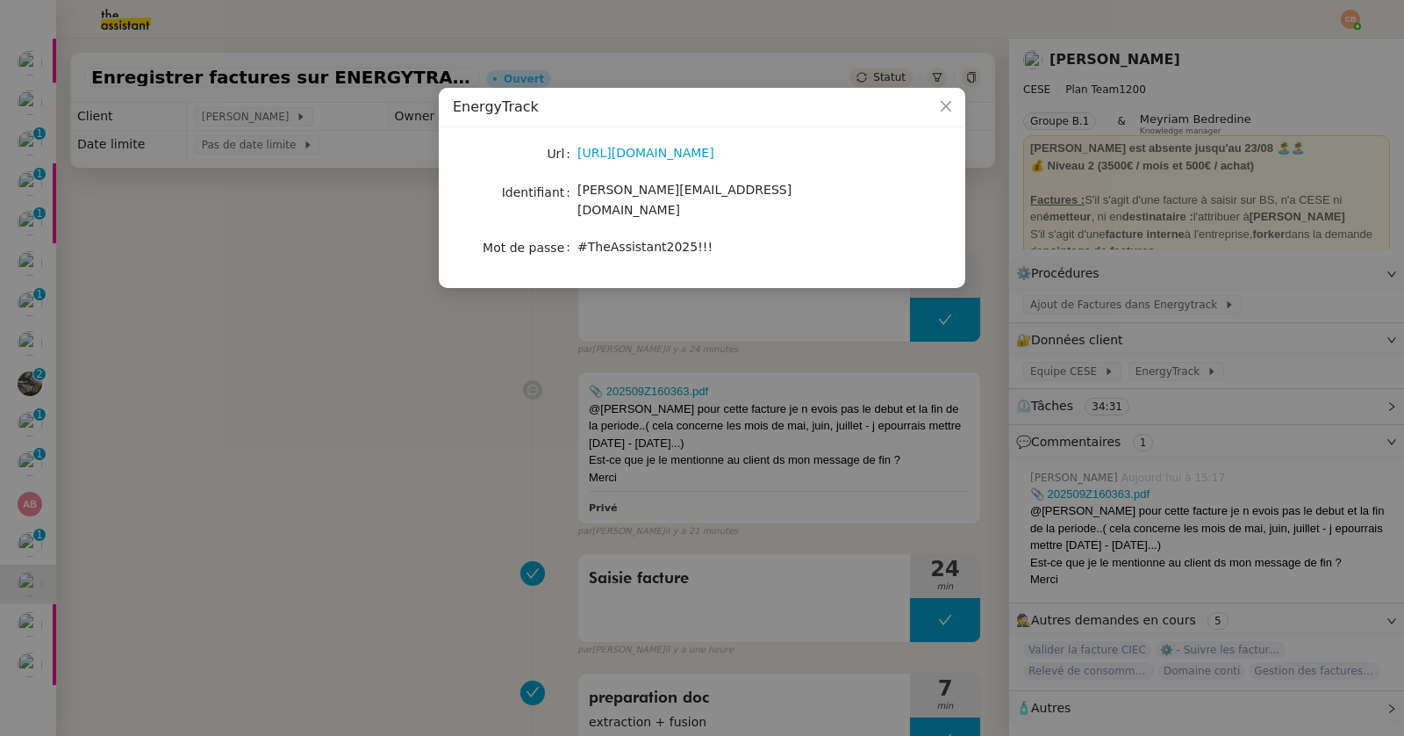
drag, startPoint x: 718, startPoint y: 154, endPoint x: 576, endPoint y: 155, distance: 142.2
click at [576, 155] on nz-form-item "Url https://energytrack.fr/" at bounding box center [702, 153] width 499 height 25
copy nz-form-item "[URL][DOMAIN_NAME]"
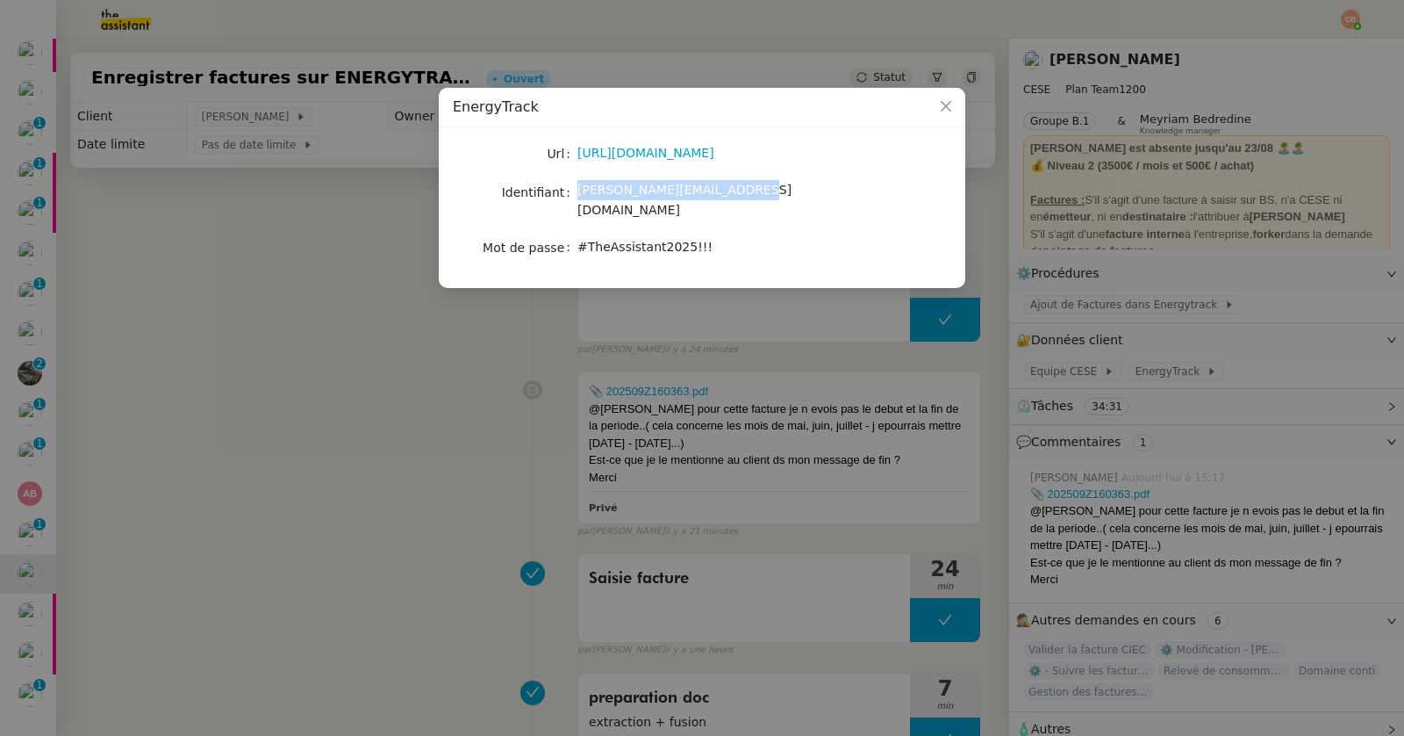
drag, startPoint x: 739, startPoint y: 196, endPoint x: 578, endPoint y: 191, distance: 161.6
click at [578, 191] on div "[PERSON_NAME][EMAIL_ADDRESS][DOMAIN_NAME]" at bounding box center [723, 200] width 291 height 41
copy span "[PERSON_NAME][EMAIL_ADDRESS][DOMAIN_NAME]"
drag, startPoint x: 578, startPoint y: 229, endPoint x: 757, endPoint y: 224, distance: 180.0
click at [757, 237] on div "#TheAssistant2025!!!" at bounding box center [723, 247] width 291 height 20
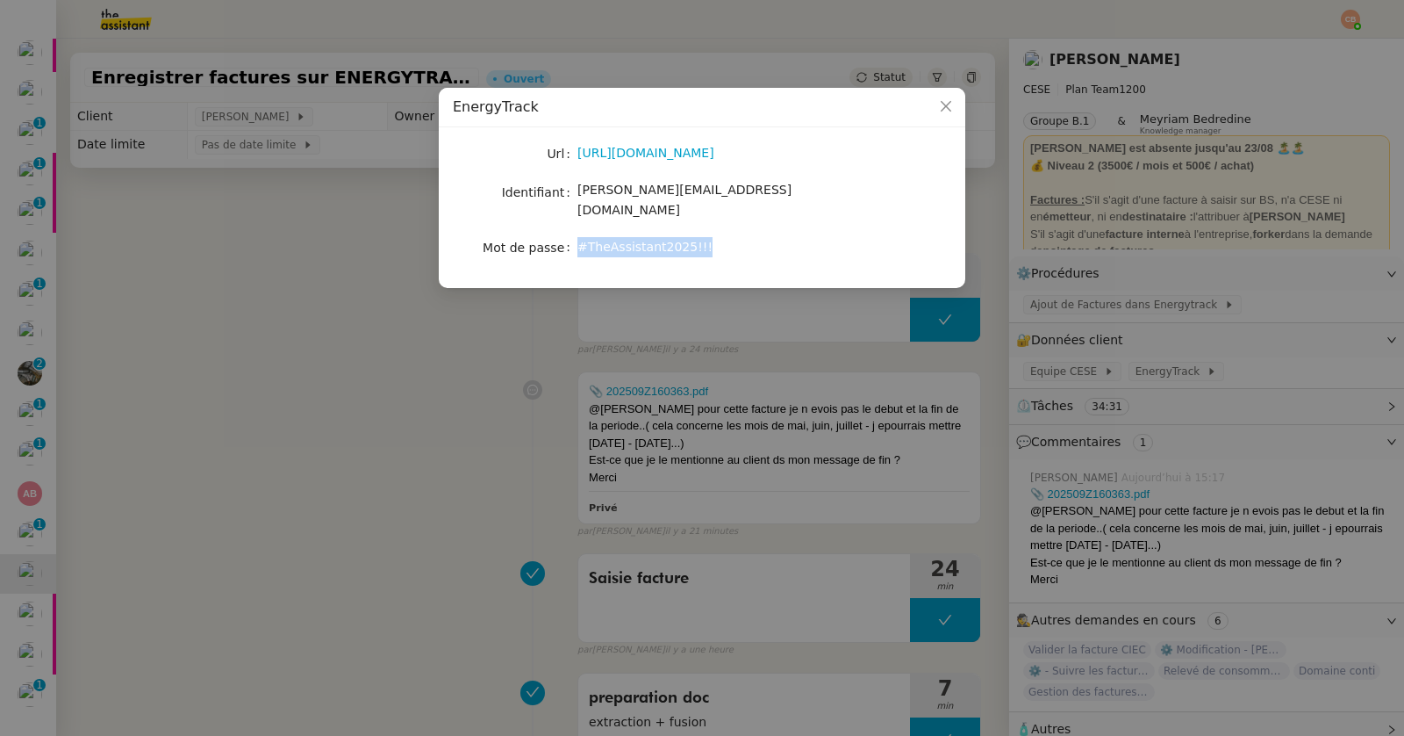
copy span "#TheAssistant2025!!!"
click at [338, 531] on nz-modal-container "EnergyTrack Url [URL][DOMAIN_NAME] Identifiant [PERSON_NAME][EMAIL_ADDRESS][DOM…" at bounding box center [702, 368] width 1404 height 736
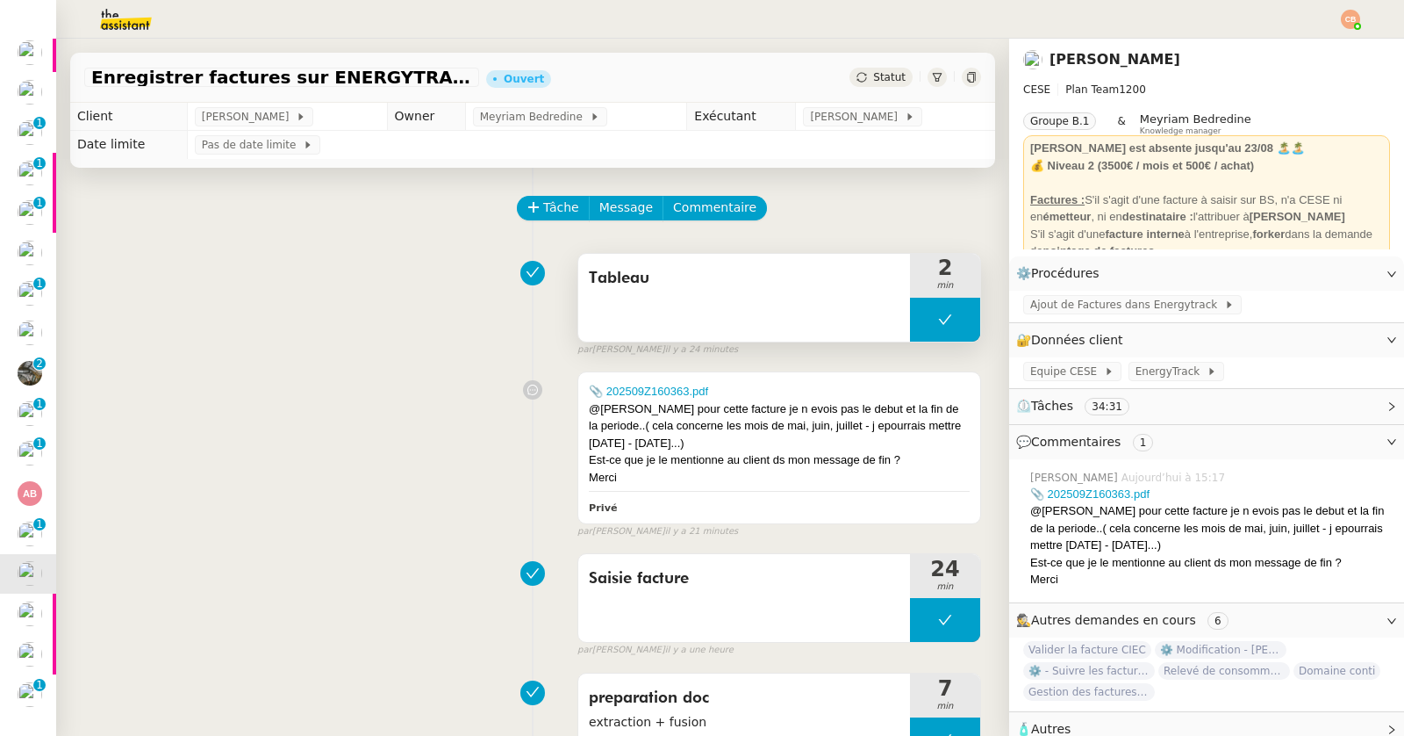
click at [911, 329] on button at bounding box center [945, 320] width 70 height 44
click at [916, 327] on div at bounding box center [927, 320] width 35 height 44
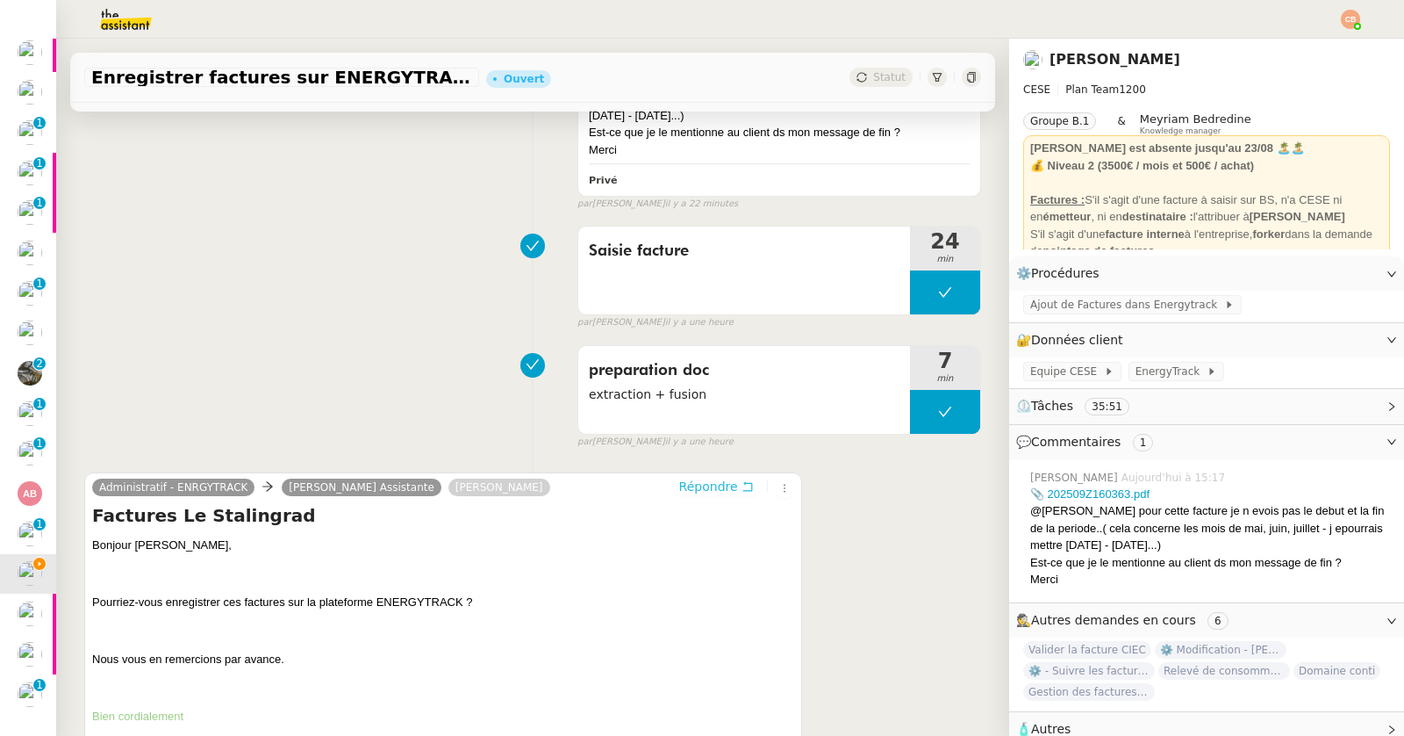
click at [688, 482] on span "Répondre" at bounding box center [708, 486] width 59 height 18
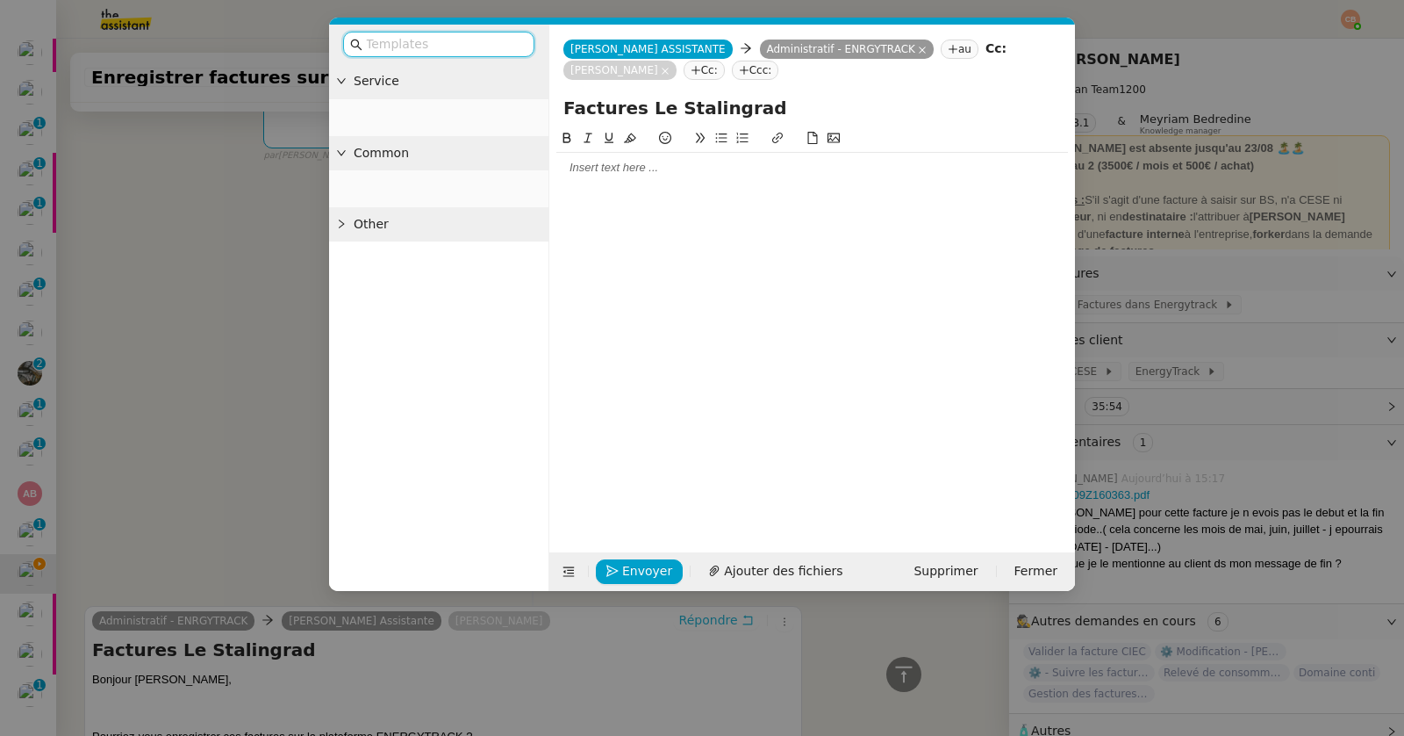
scroll to position [461, 0]
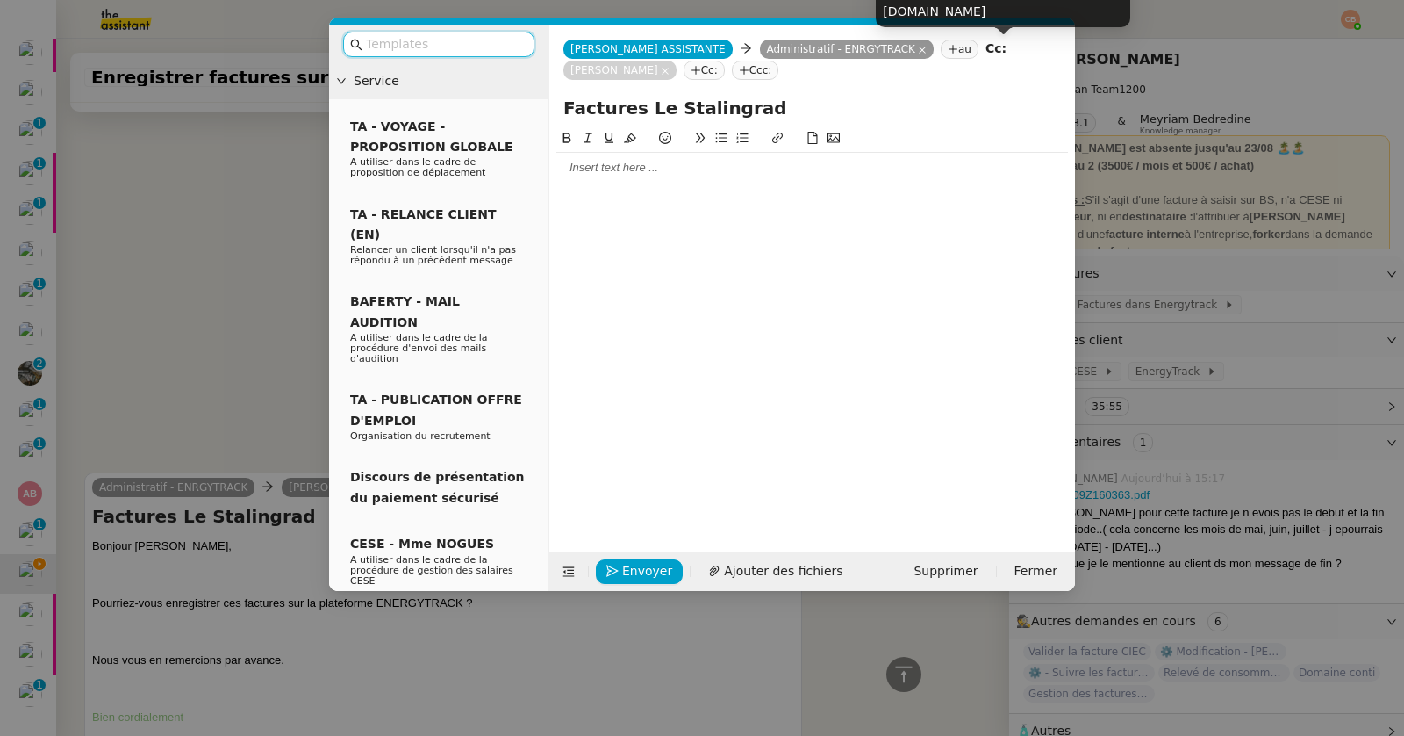
click at [677, 61] on nz-tag "[PERSON_NAME]" at bounding box center [620, 70] width 113 height 19
click at [670, 67] on icon at bounding box center [665, 71] width 9 height 9
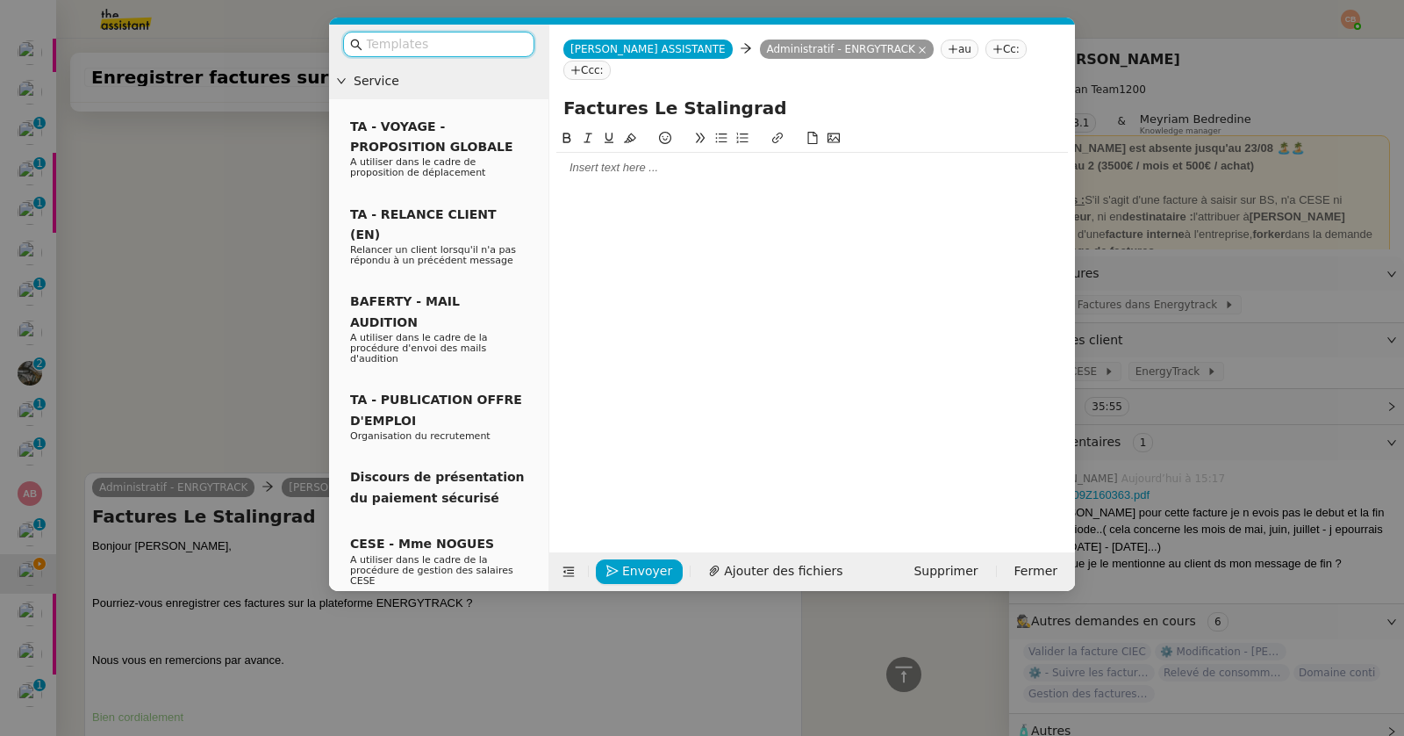
click at [485, 38] on input "text" at bounding box center [445, 44] width 158 height 20
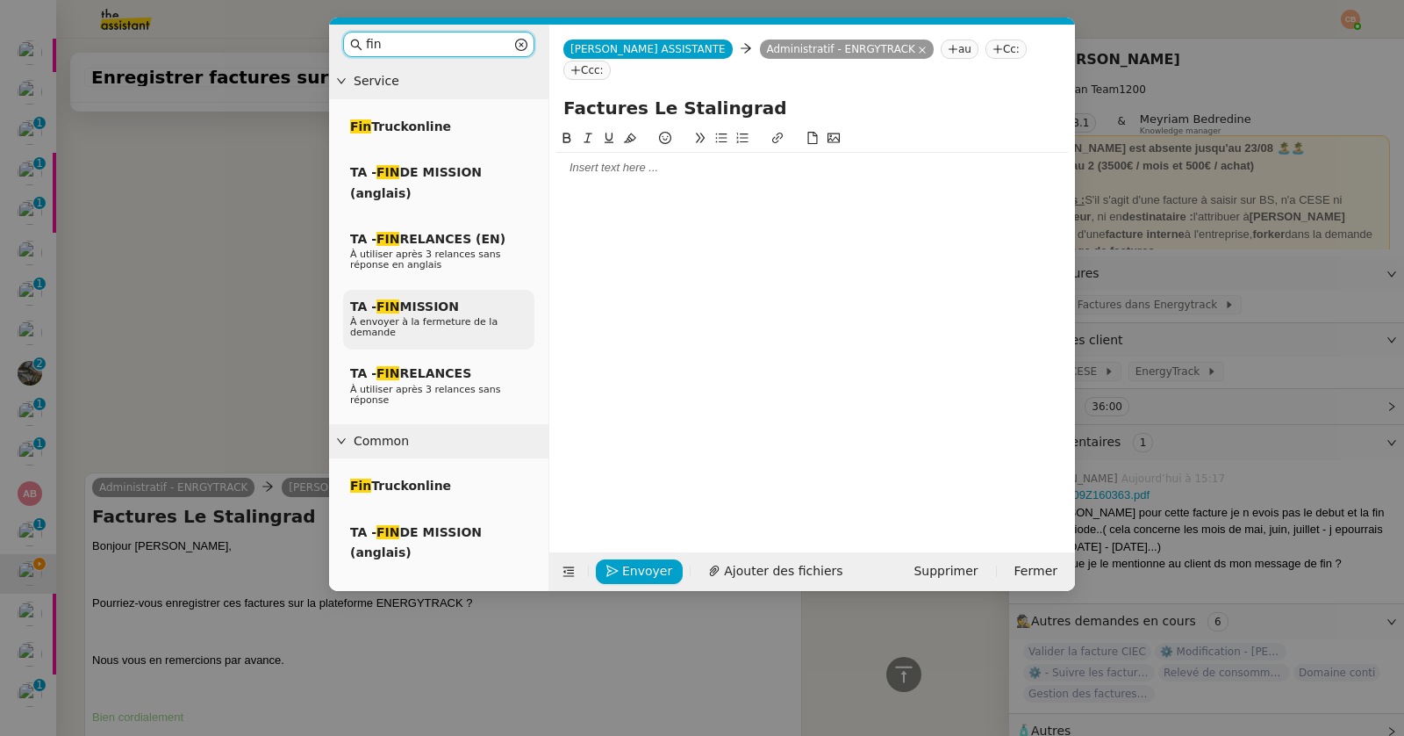
type input "fin"
click at [461, 312] on div "TA - FIN MISSION À envoyer à la fermeture de la demande" at bounding box center [438, 320] width 191 height 61
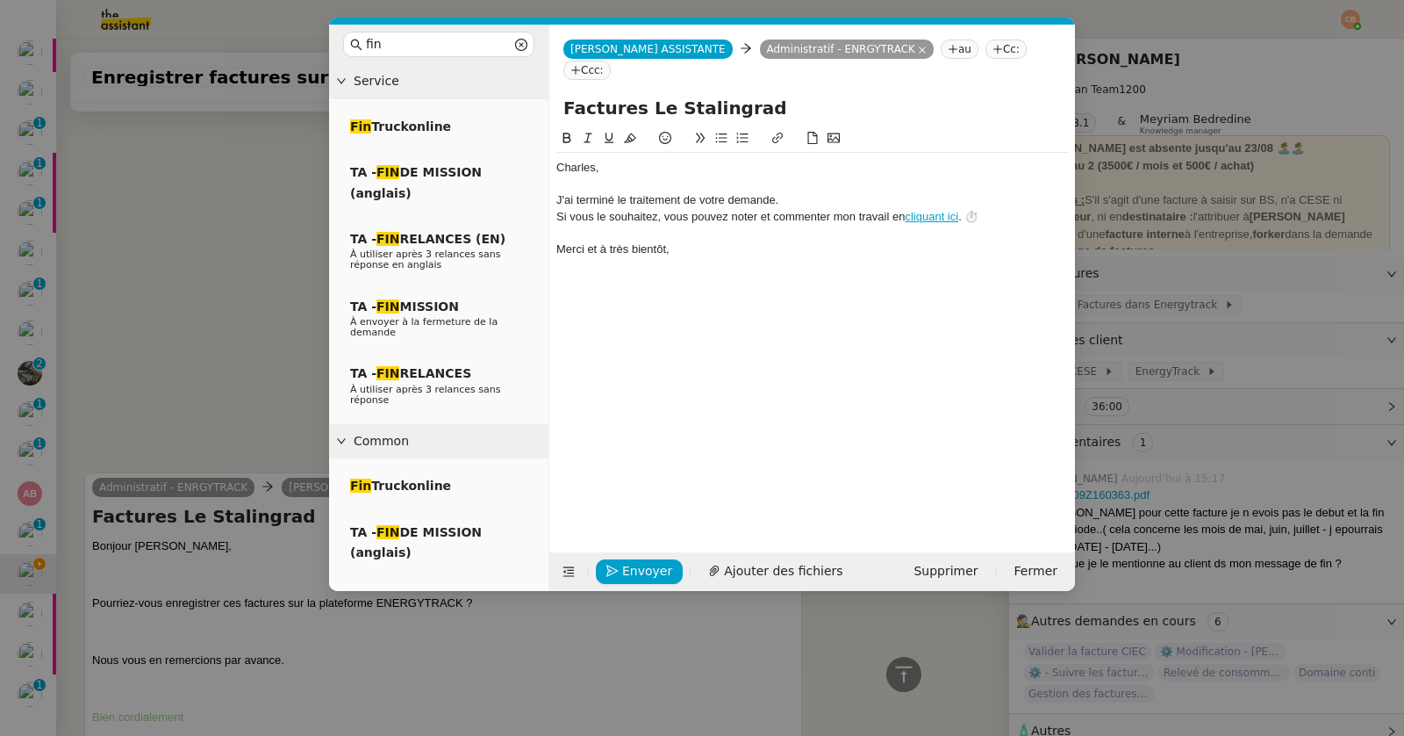
scroll to position [564, 0]
drag, startPoint x: 642, startPoint y: 142, endPoint x: 554, endPoint y: 141, distance: 87.8
click at [554, 141] on body "Mes demandes Préparer bilan congés équipe Laurence de Nervaux 0 1 2 3 4 5 6 7 8…" at bounding box center [702, 368] width 1404 height 736
click at [276, 191] on nz-modal-container "fin Service Fin Truckonline TA - FIN DE MISSION (anglais) TA - FIN RELANCES (EN…" at bounding box center [702, 368] width 1404 height 736
click at [217, 424] on nz-modal-container "fin Service Fin Truckonline TA - FIN DE MISSION (anglais) TA - FIN RELANCES (EN…" at bounding box center [702, 368] width 1404 height 736
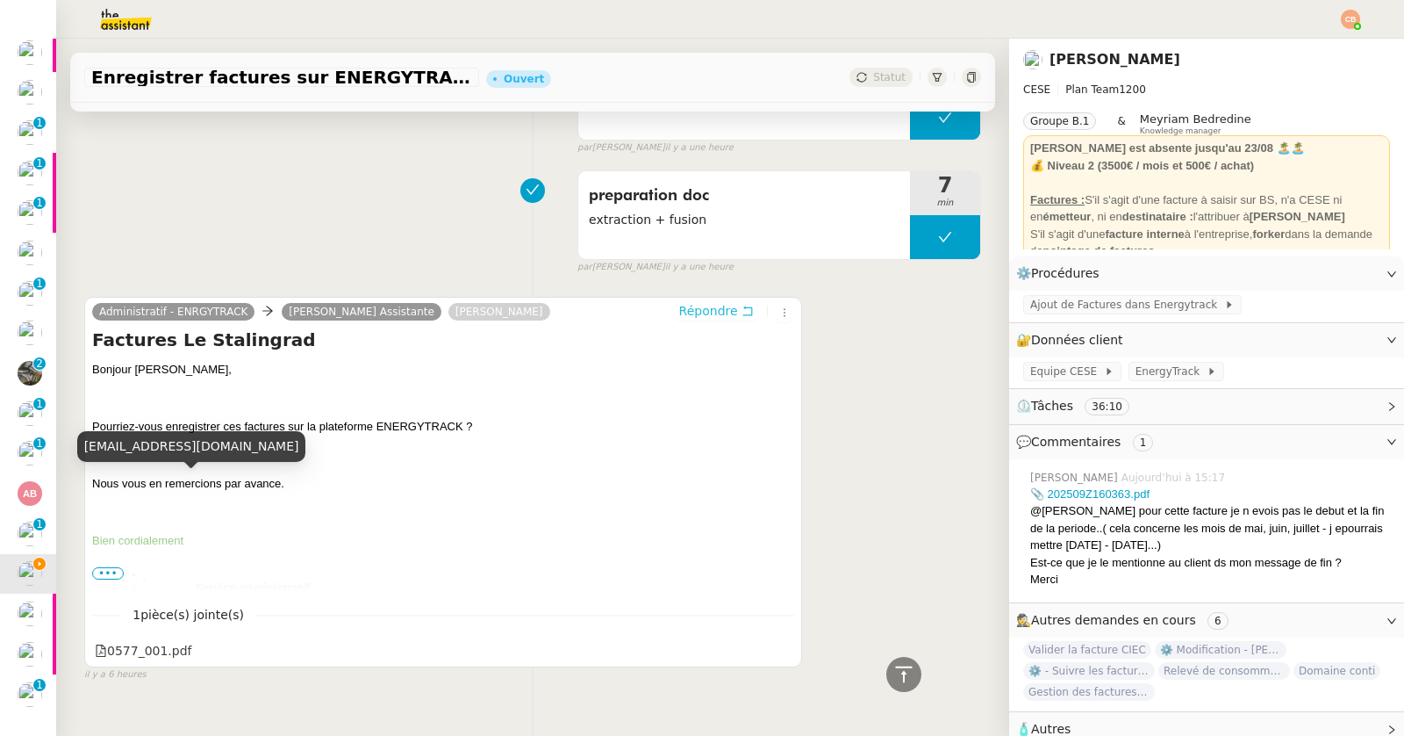
scroll to position [773, 0]
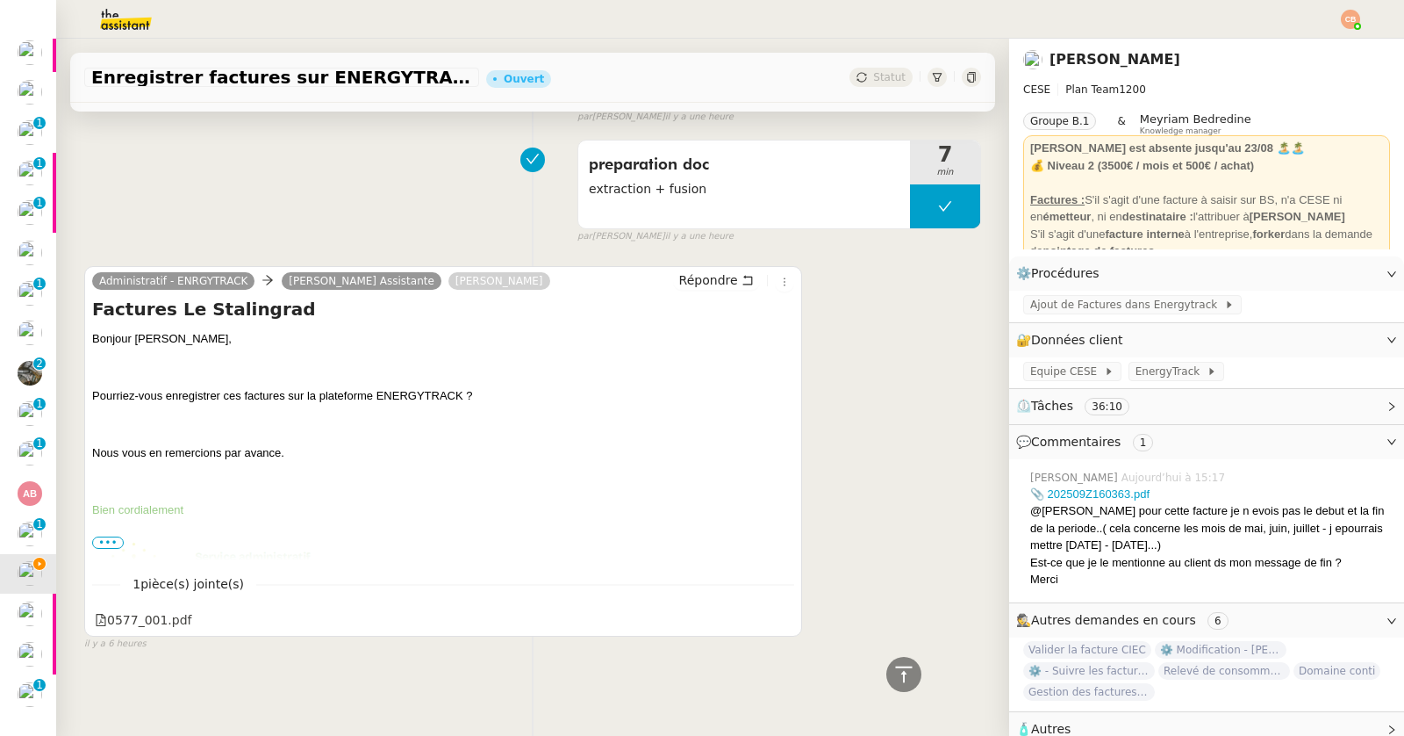
click at [118, 536] on span "•••" at bounding box center [108, 542] width 32 height 12
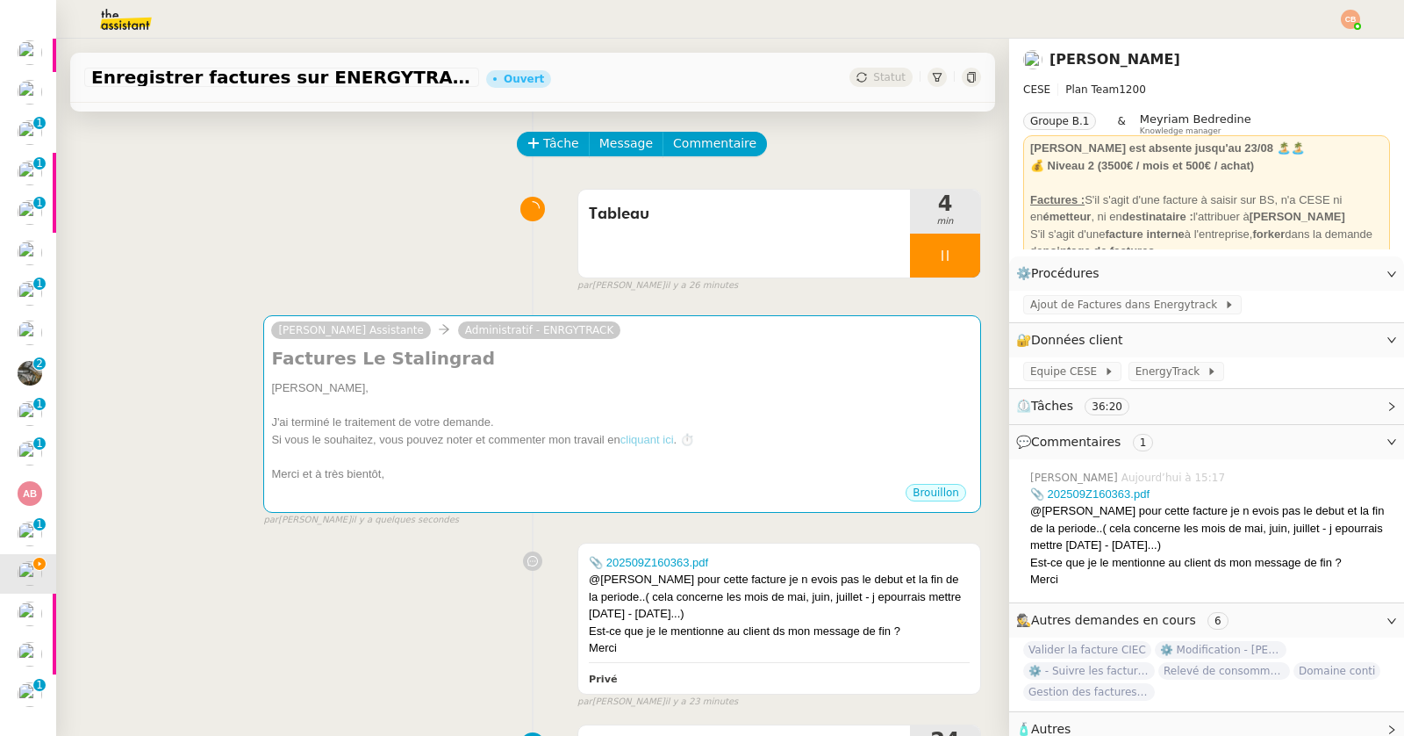
scroll to position [60, 0]
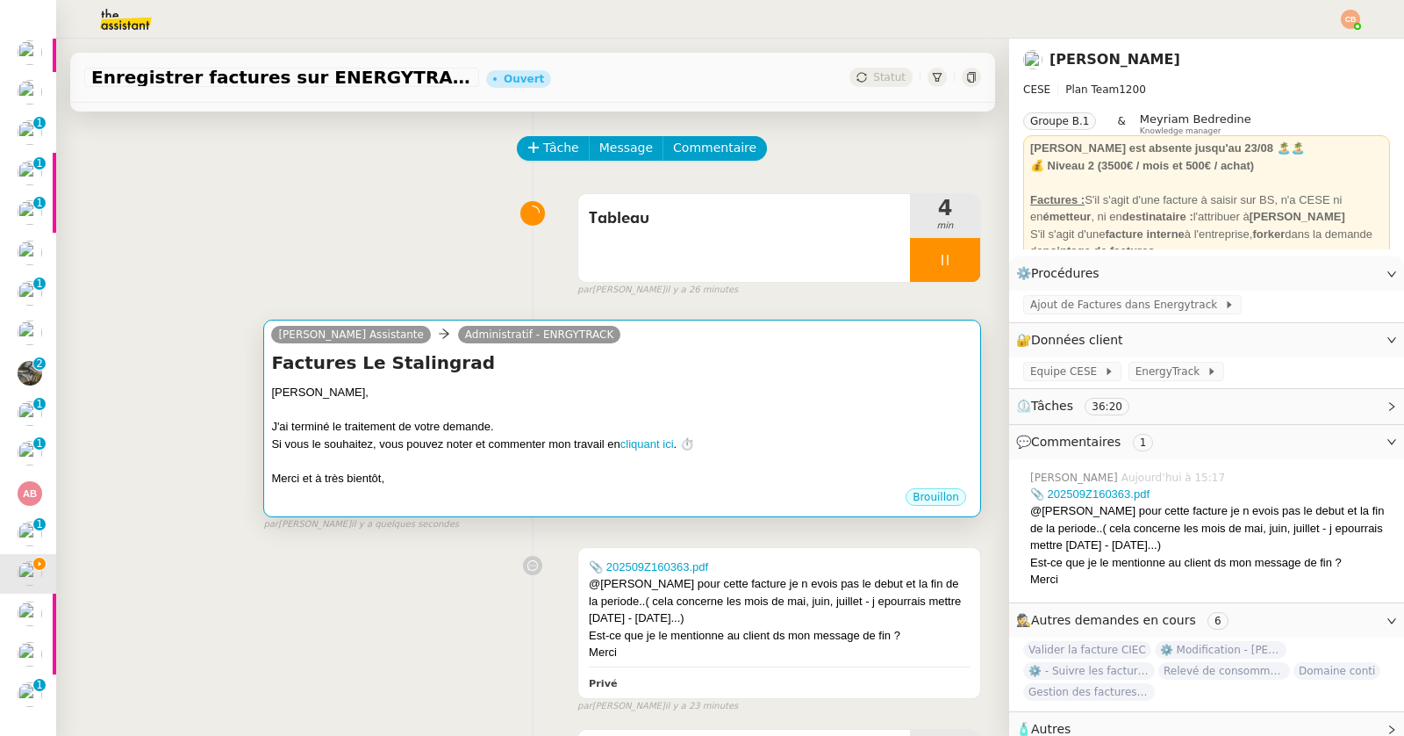
click at [434, 401] on div at bounding box center [622, 410] width 702 height 18
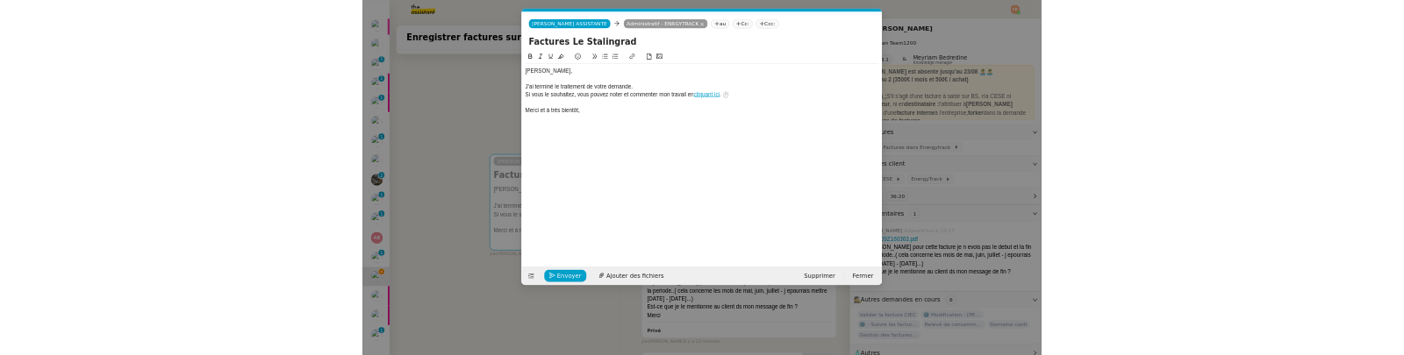
scroll to position [0, 50]
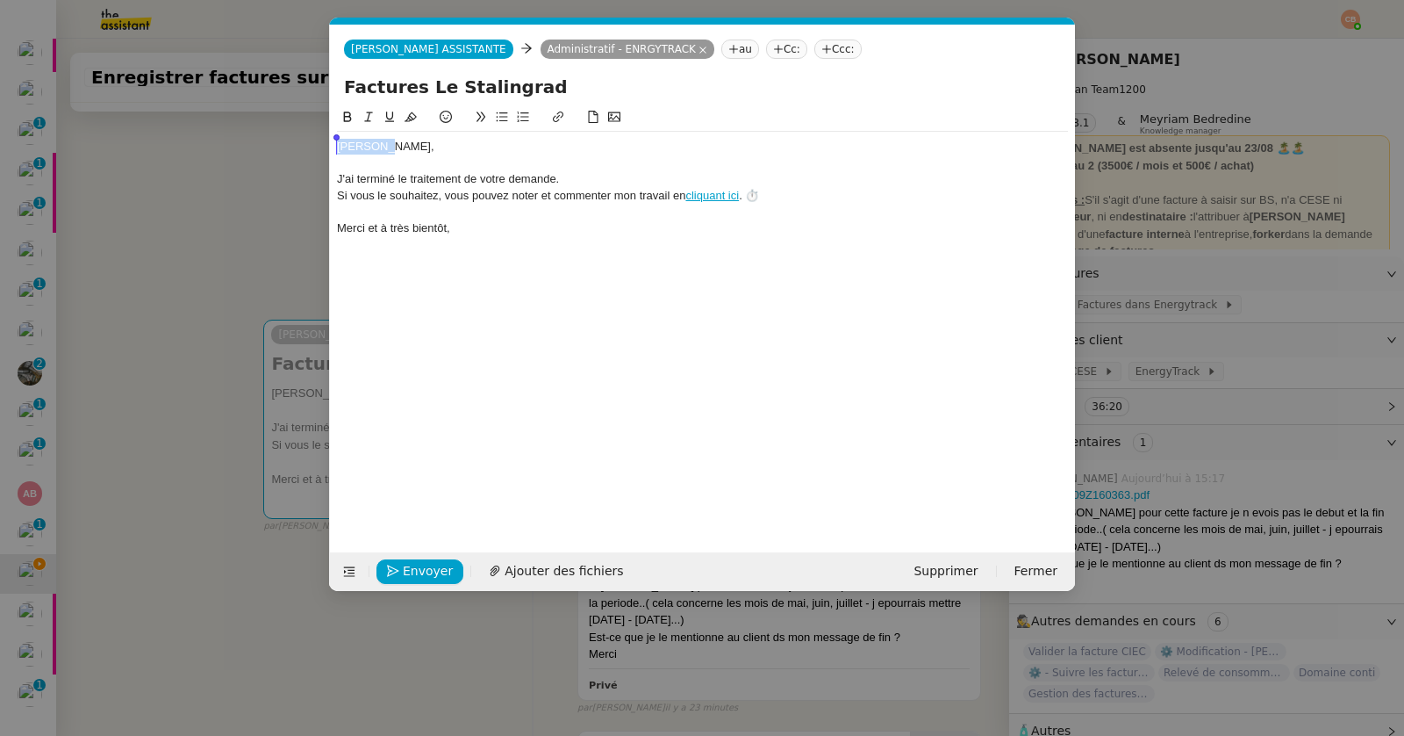
drag, startPoint x: 400, startPoint y: 149, endPoint x: 284, endPoint y: 145, distance: 116.8
click at [284, 145] on nz-modal-container "fin Service Fin Truckonline TA - FIN DE MISSION (anglais) TA - FIN RELANCES (EN…" at bounding box center [702, 368] width 1404 height 736
click at [602, 172] on div "J'ai terminé le traitement de votre demande." at bounding box center [702, 179] width 731 height 16
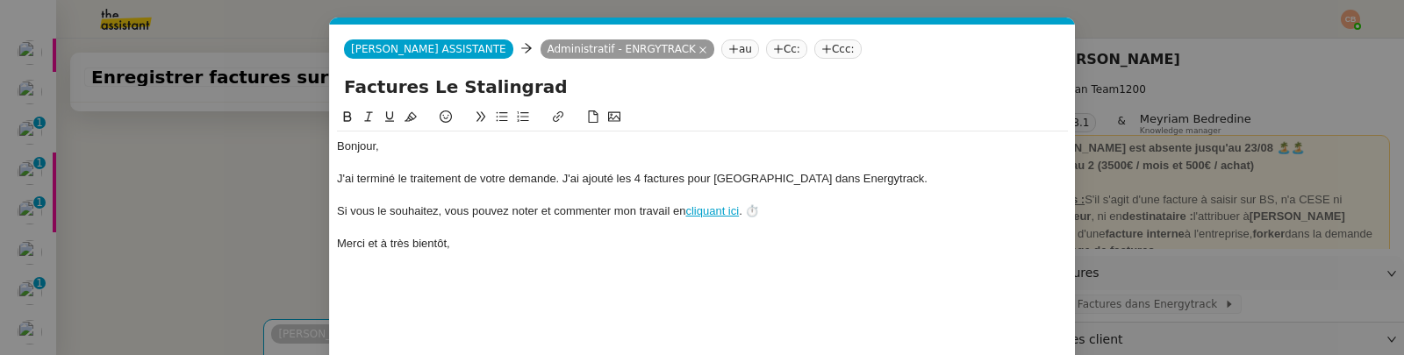
click at [44, 347] on nz-modal-container "fin Service Fin Truckonline TA - FIN DE MISSION (anglais) TA - FIN RELANCES (EN…" at bounding box center [702, 177] width 1404 height 355
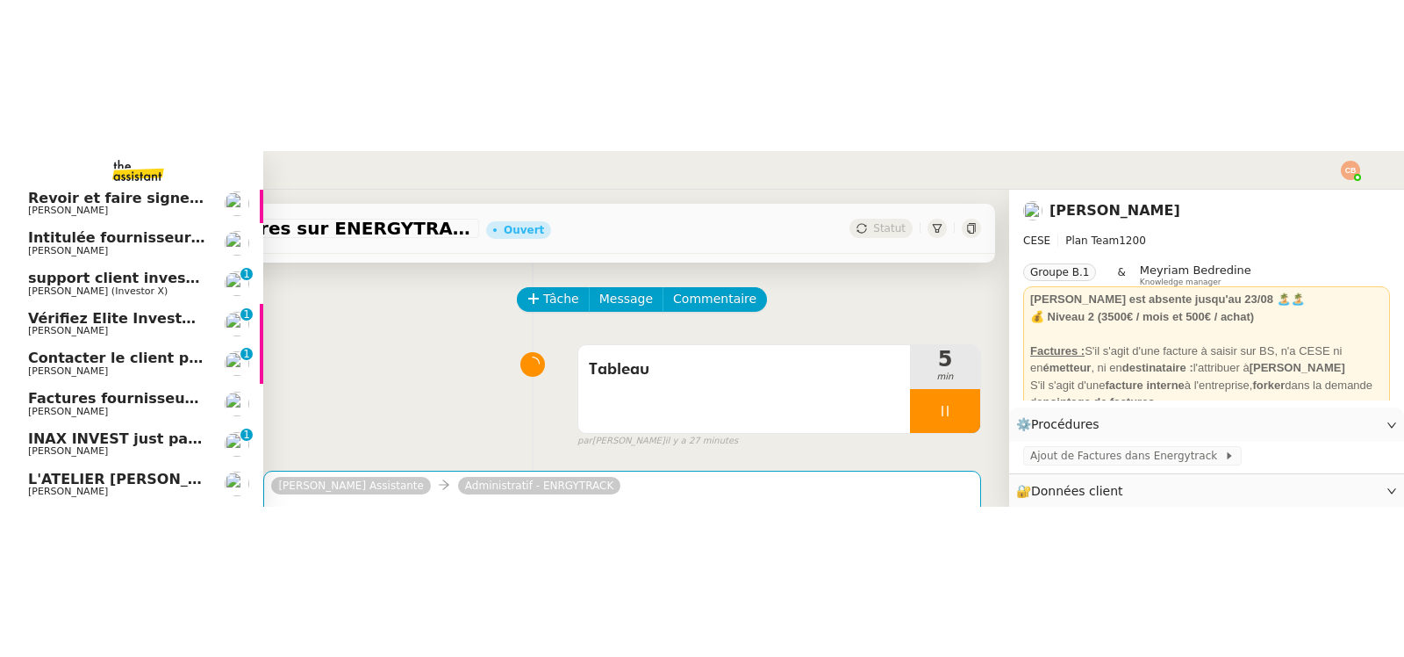
scroll to position [83, 6]
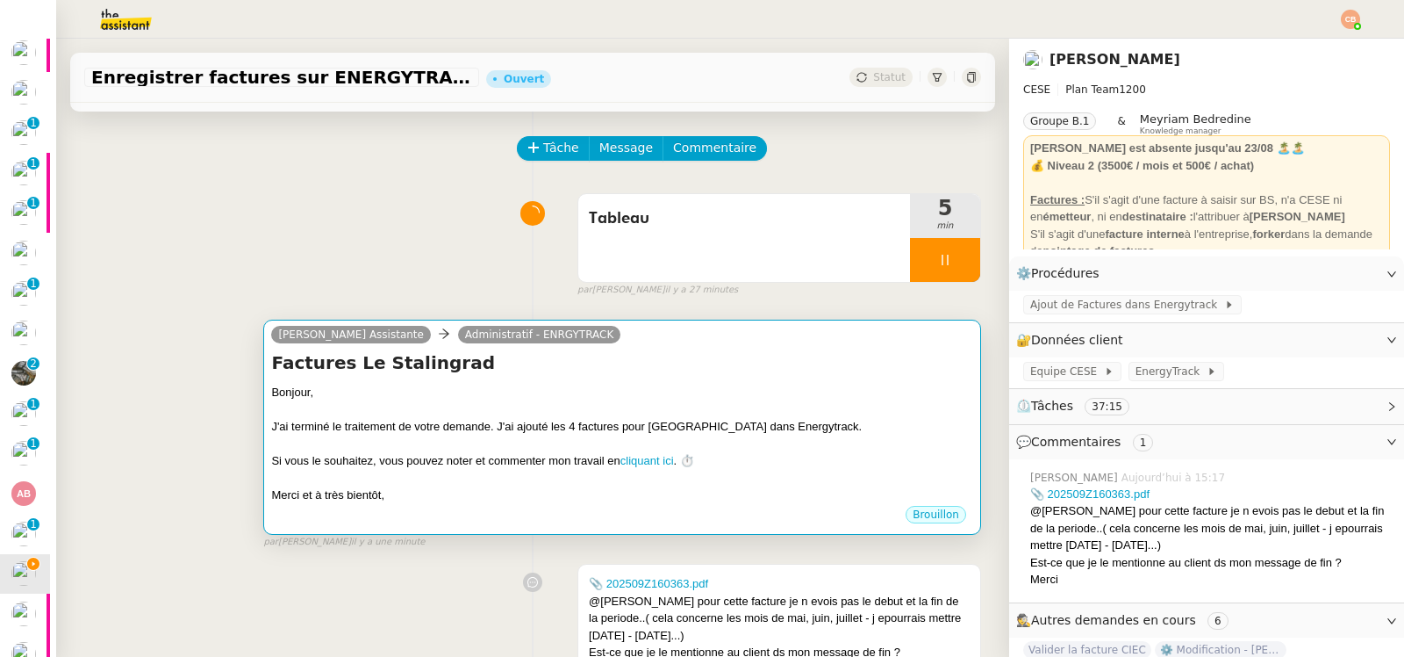
click at [592, 390] on div "Bonjour," at bounding box center [622, 393] width 702 height 18
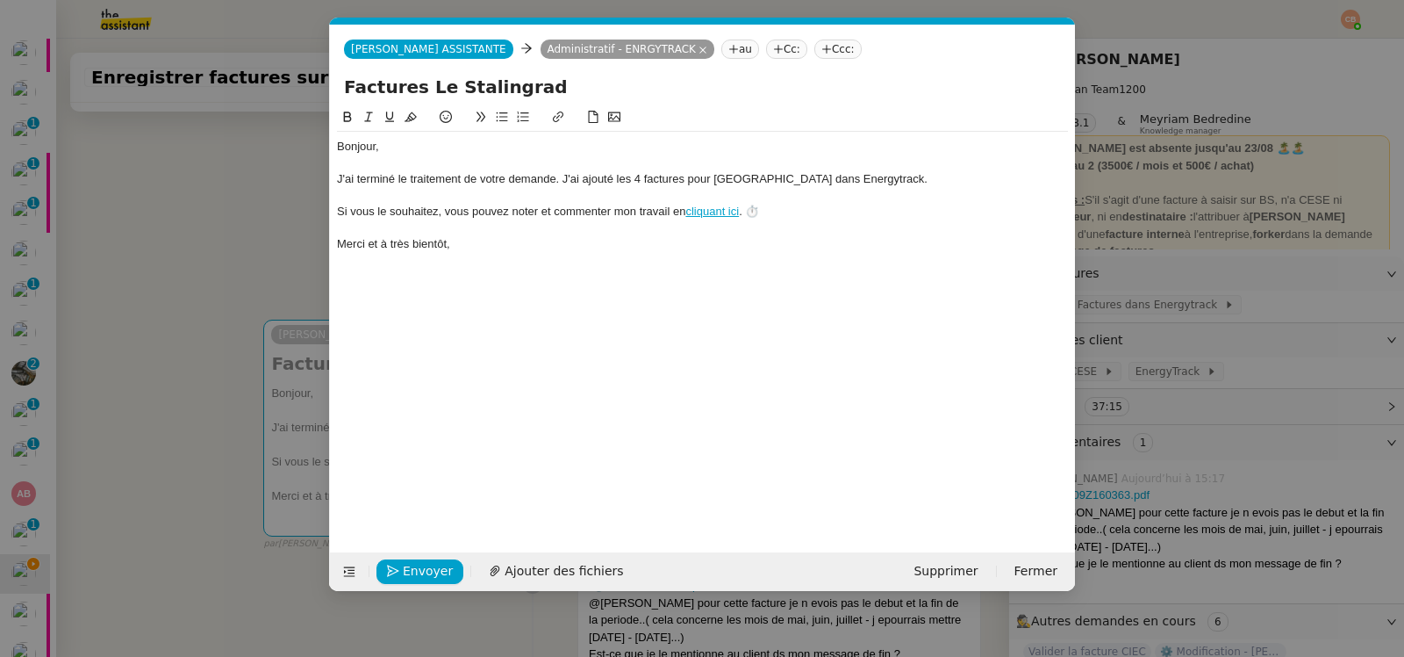
scroll to position [0, 50]
click at [549, 567] on span "Ajouter des fichiers" at bounding box center [564, 571] width 118 height 20
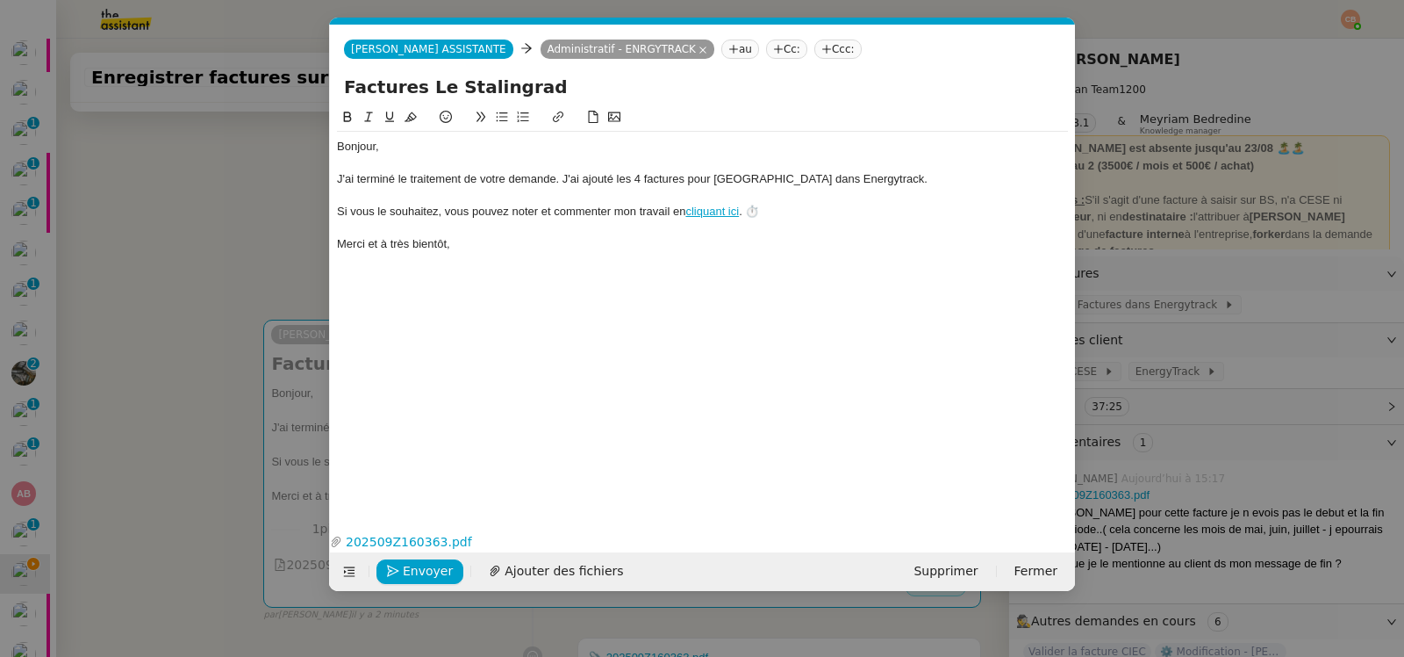
click at [165, 194] on nz-modal-container "fin Service Fin Truckonline TA - FIN DE MISSION (anglais) TA - FIN RELANCES (EN…" at bounding box center [702, 328] width 1404 height 657
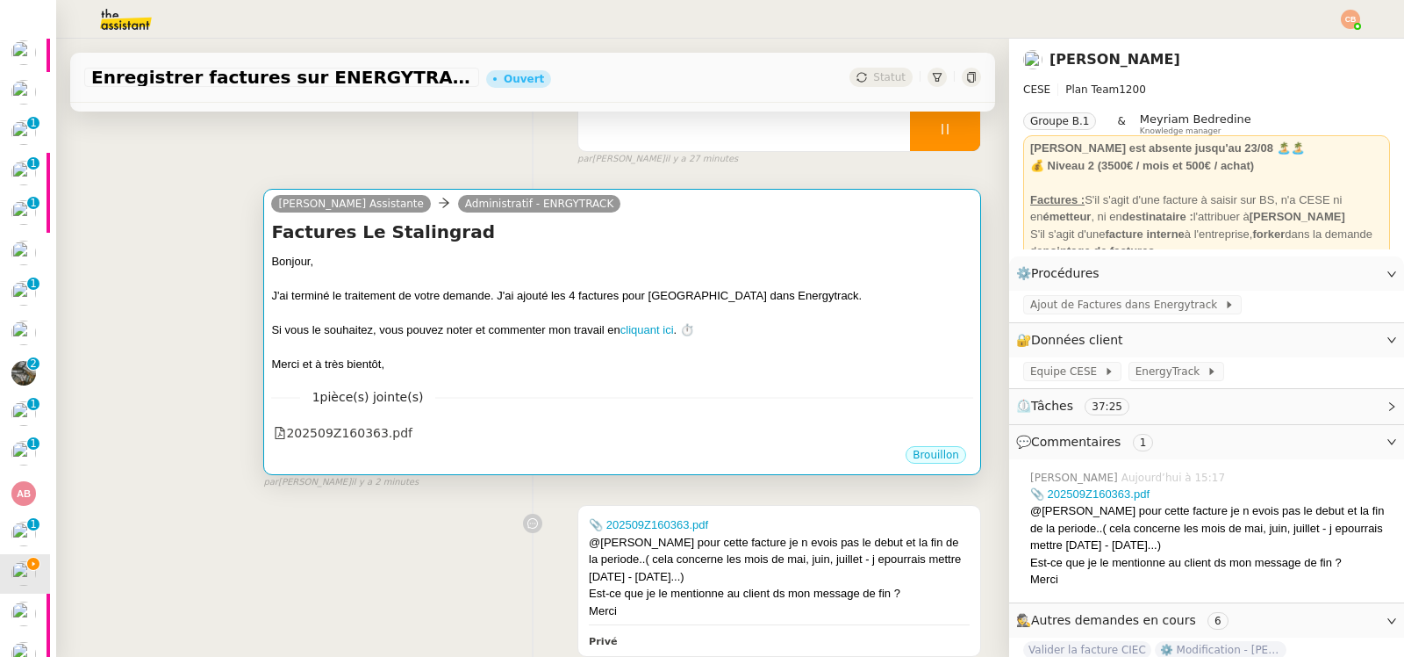
scroll to position [516, 0]
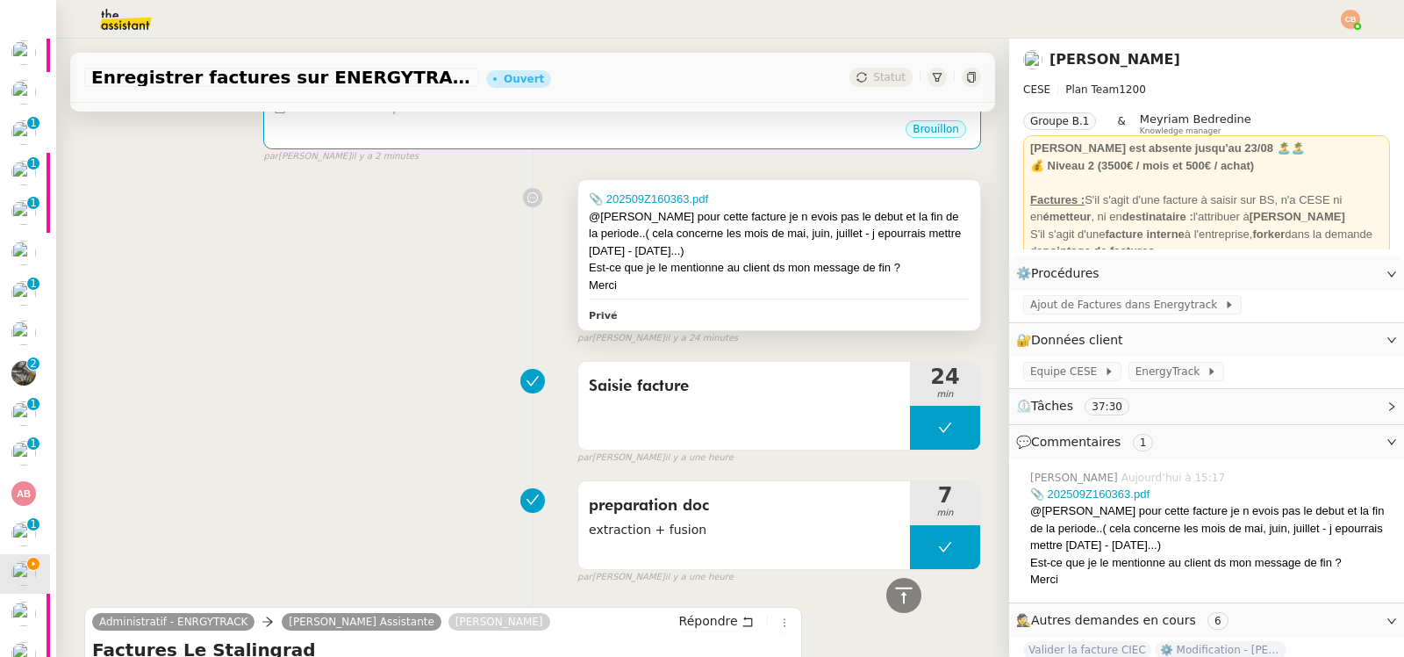
click at [728, 251] on div "@[PERSON_NAME] pour cette facture je n evois pas le debut et la fin de la perio…" at bounding box center [779, 234] width 381 height 52
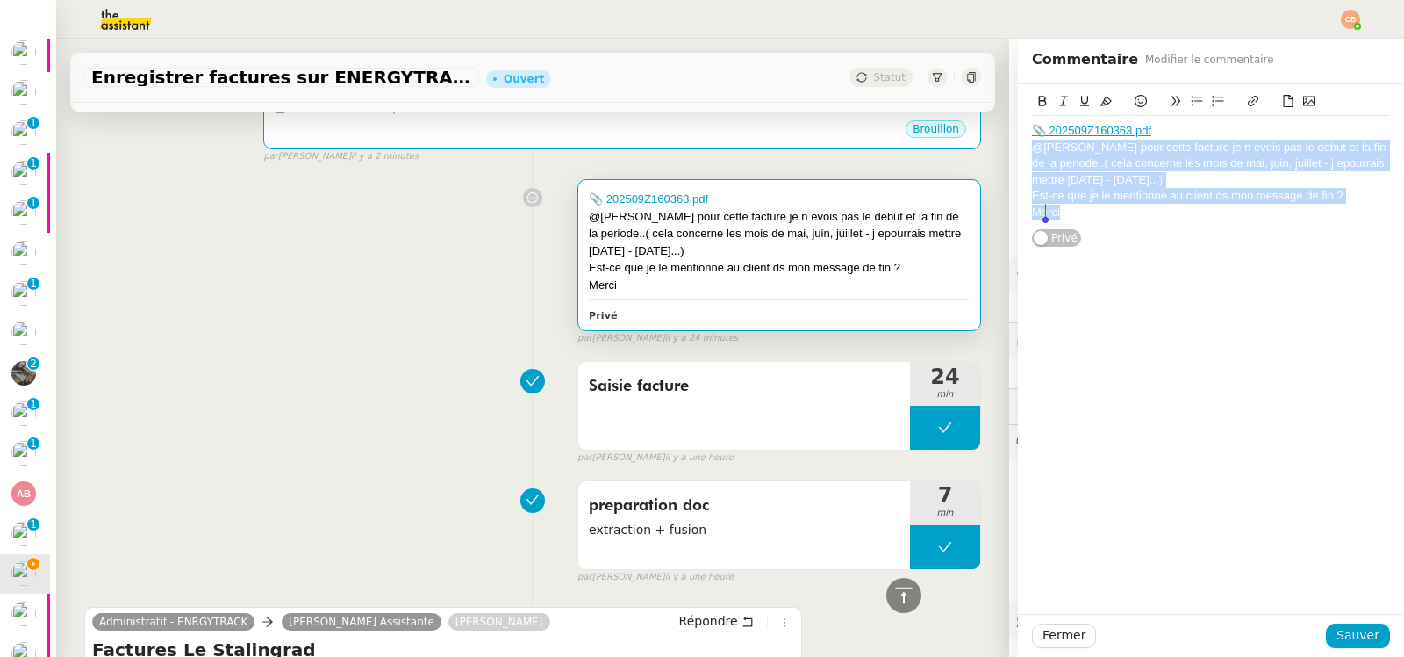
drag, startPoint x: 1021, startPoint y: 146, endPoint x: 1066, endPoint y: 227, distance: 93.5
click at [1066, 227] on div "📎 202509Z160363.pdf @Charles pour cette facture je n evois pas le debut et la f…" at bounding box center [1211, 165] width 358 height 163
copy div "@Charles pour cette facture je n evois pas le debut et la fin de la periode..( …"
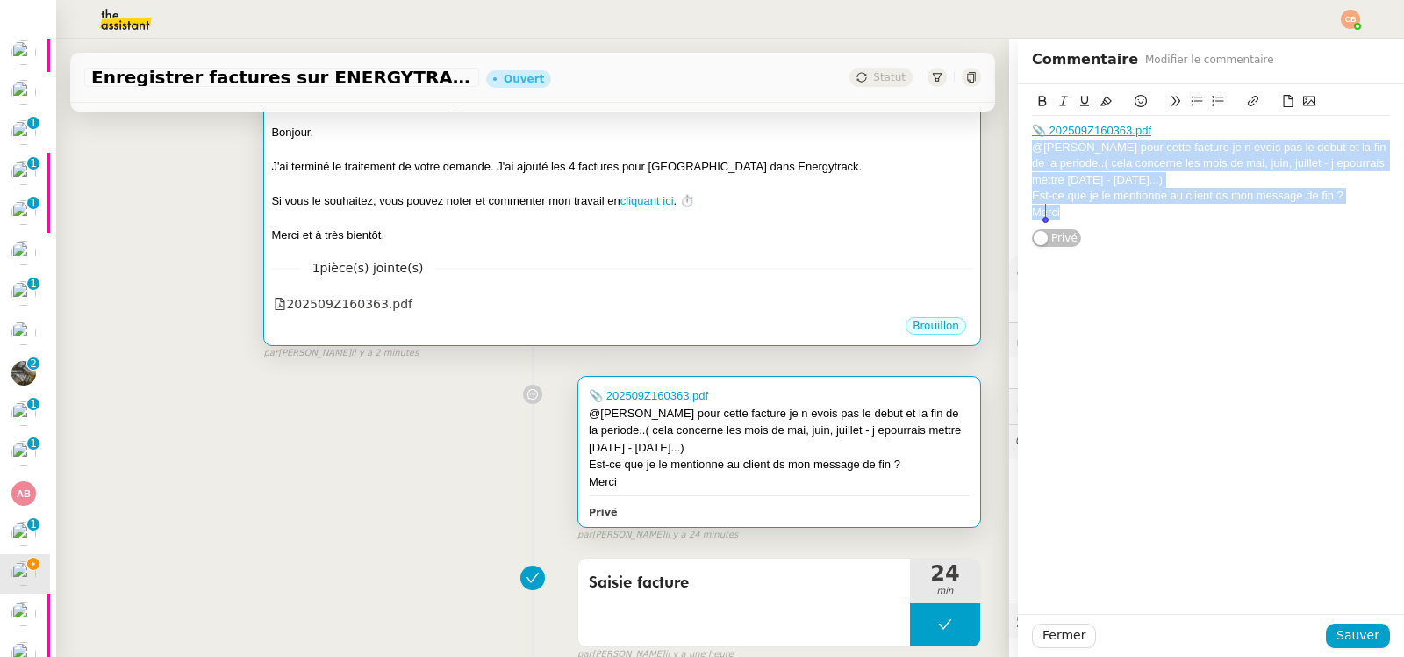
scroll to position [116, 0]
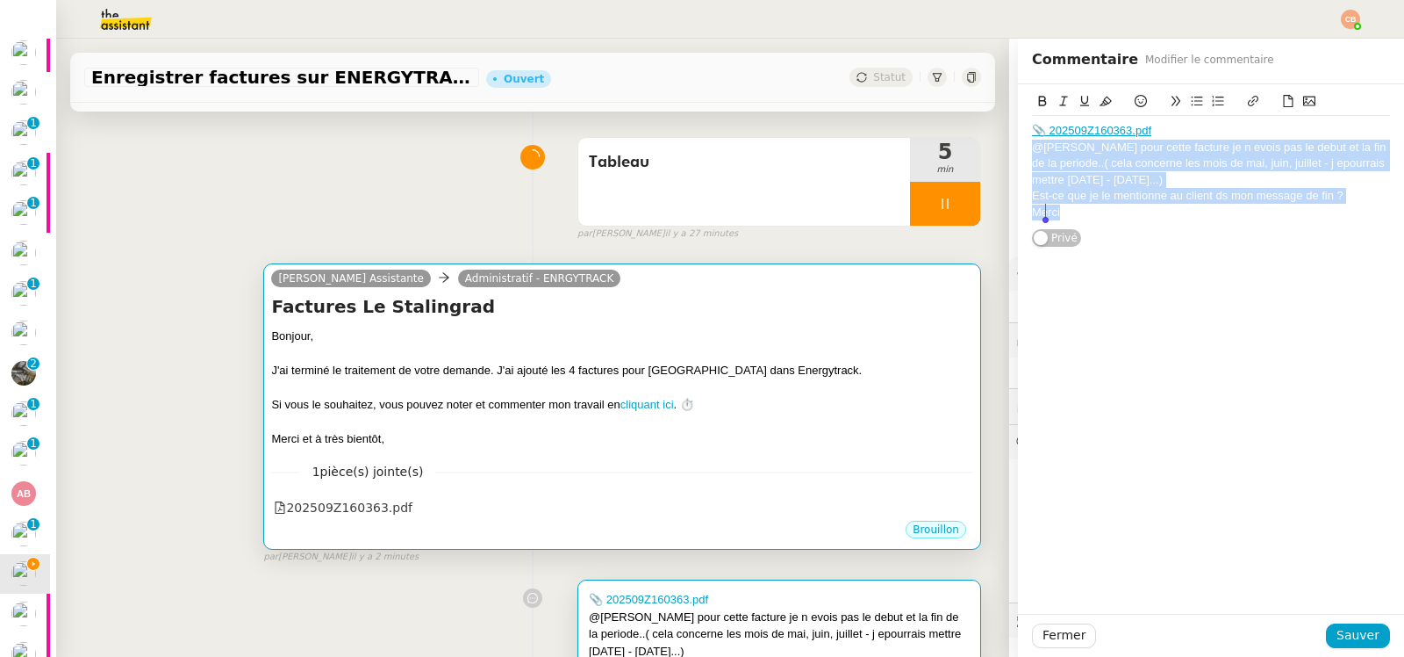
click at [708, 316] on h4 "Factures Le Stalingrad" at bounding box center [622, 306] width 702 height 25
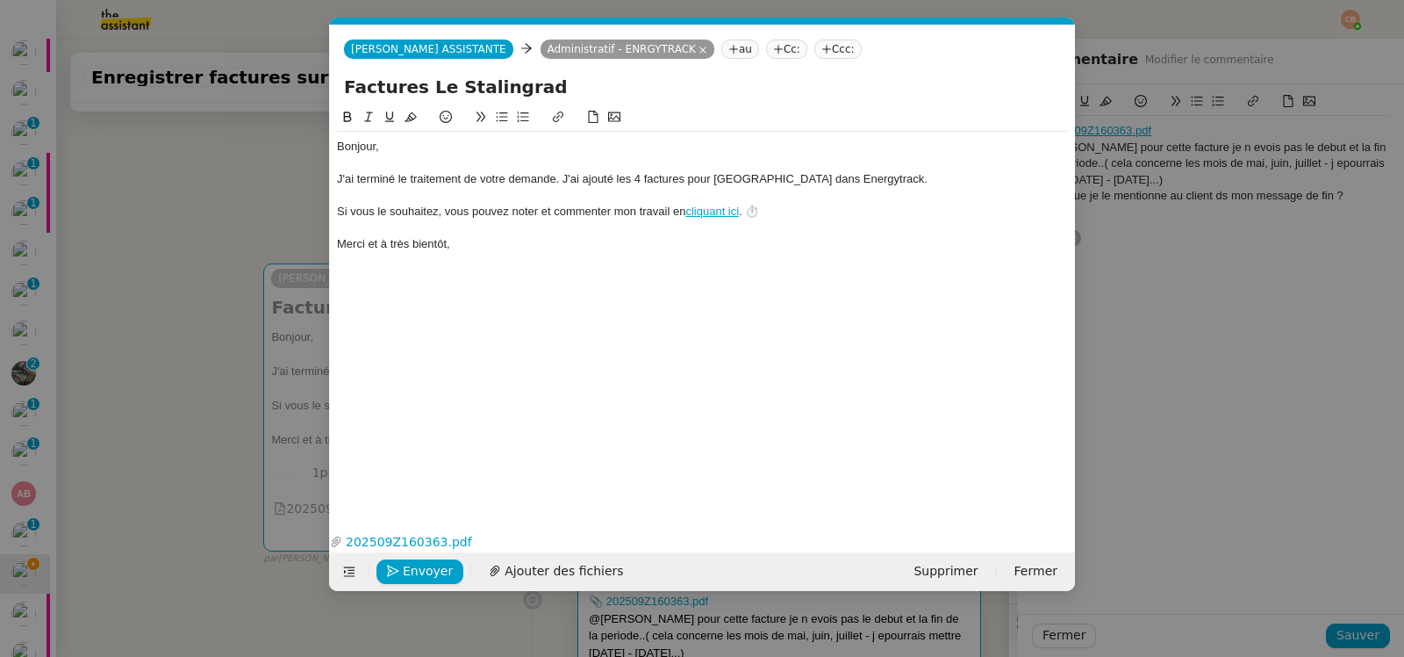
scroll to position [0, 50]
click at [894, 180] on div "J'ai terminé le traitement de votre demande. J'ai ajouté les 4 factures pour [G…" at bounding box center [702, 179] width 731 height 16
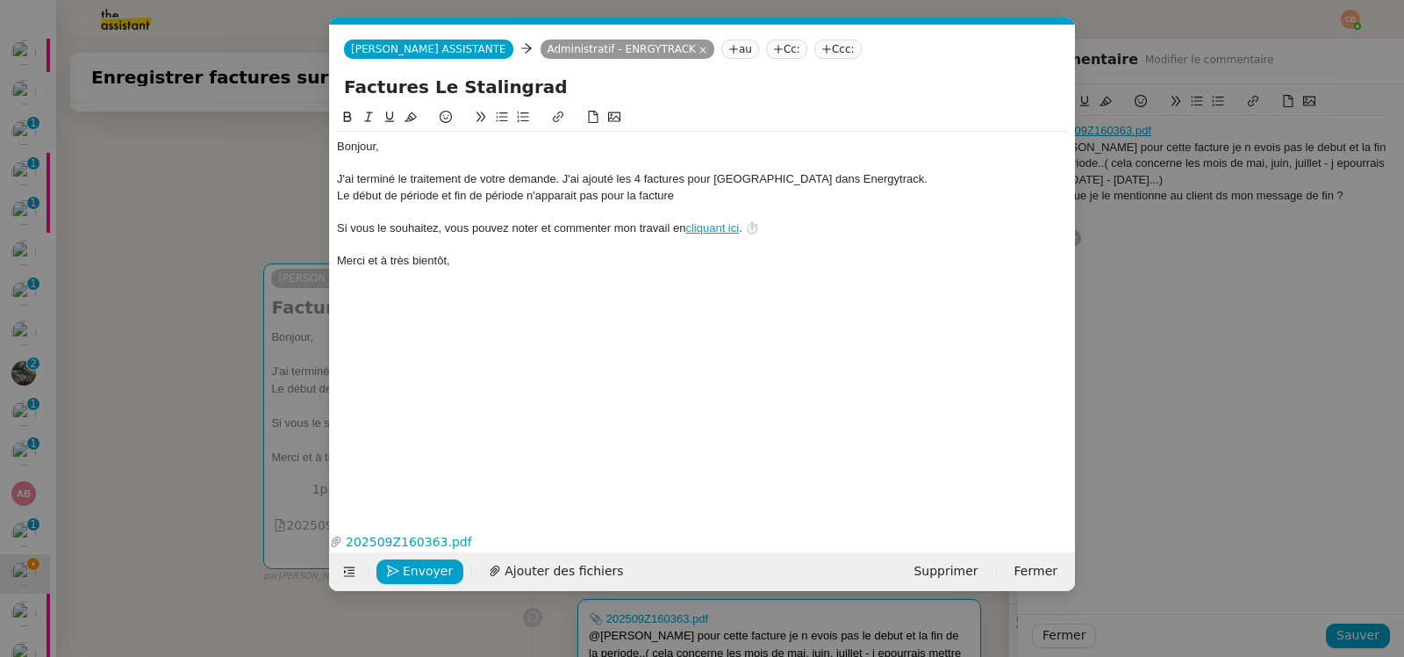
scroll to position [0, 0]
click at [207, 194] on nz-modal-container "fin Service Fin Truckonline TA - FIN DE MISSION (anglais) TA - FIN RELANCES (EN…" at bounding box center [702, 328] width 1404 height 657
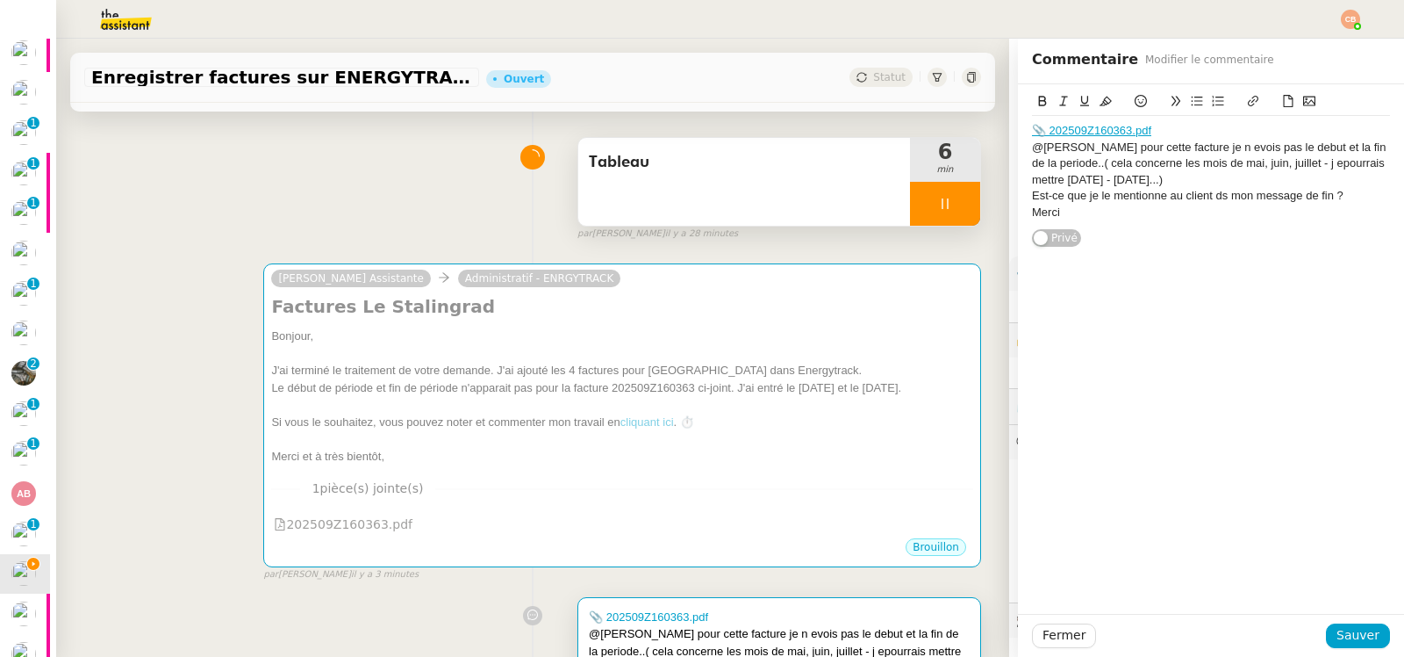
click at [911, 207] on div at bounding box center [945, 204] width 70 height 44
click at [956, 202] on icon at bounding box center [963, 204] width 14 height 14
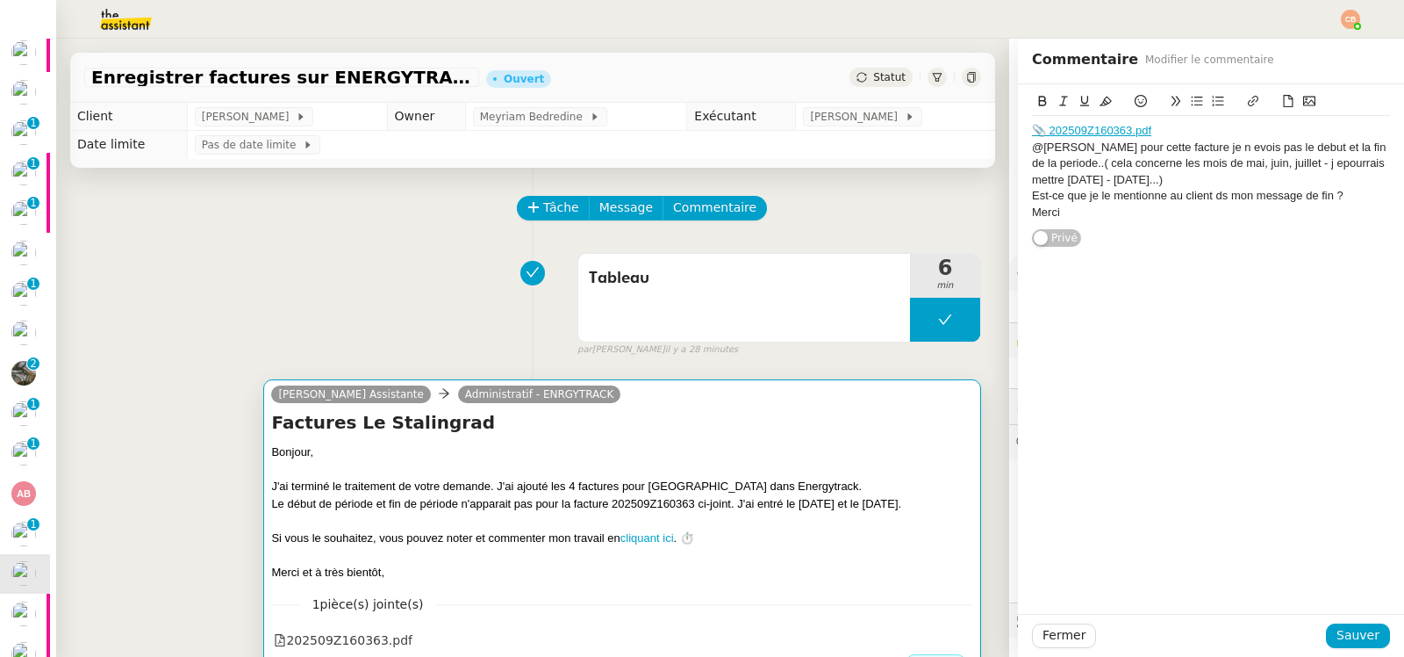
click at [840, 437] on div "Factures Le Stalingrad Bonjour, J'ai terminé le traitement de votre demande. J'…" at bounding box center [622, 495] width 702 height 170
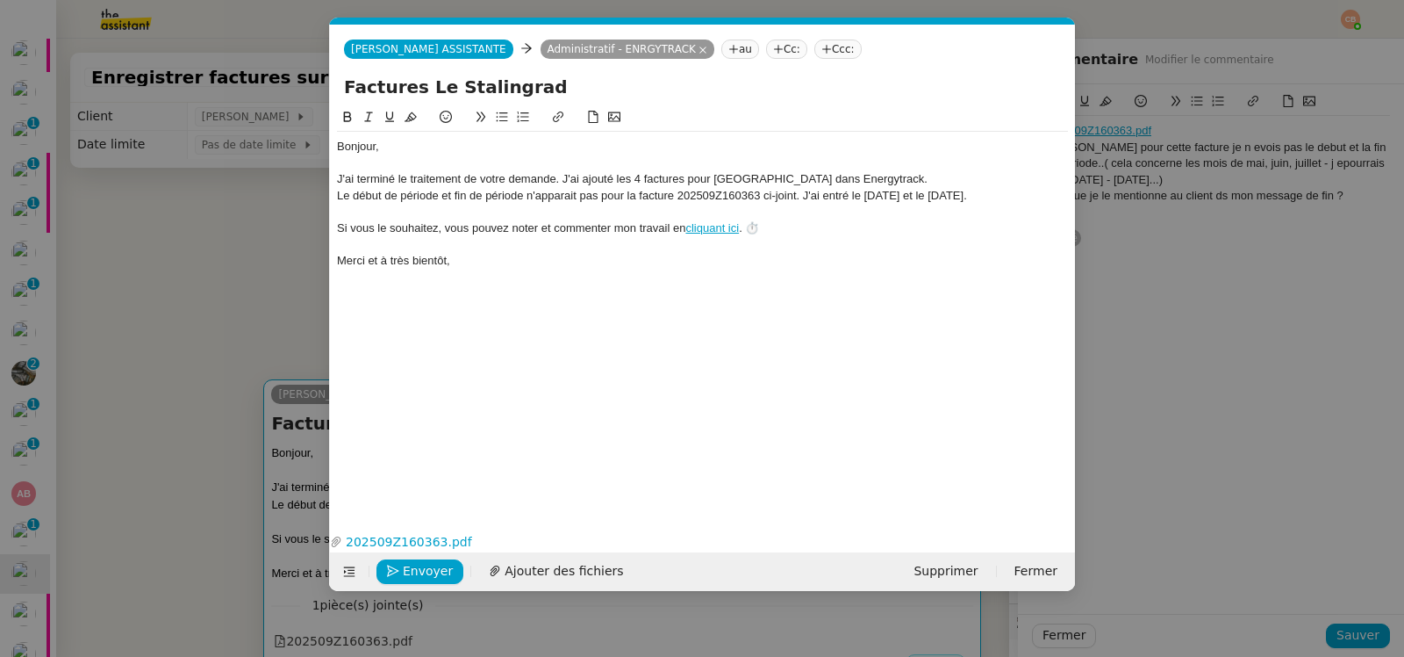
scroll to position [0, 50]
click at [335, 199] on nz-spin "Bonjour, J'ai terminé le traitement de votre demande. J'ai ajouté les 4 facture…" at bounding box center [702, 307] width 745 height 400
click at [337, 196] on div "Le début de période et fin de période n'apparait pas pour la facture 202509Z160…" at bounding box center [702, 196] width 731 height 16
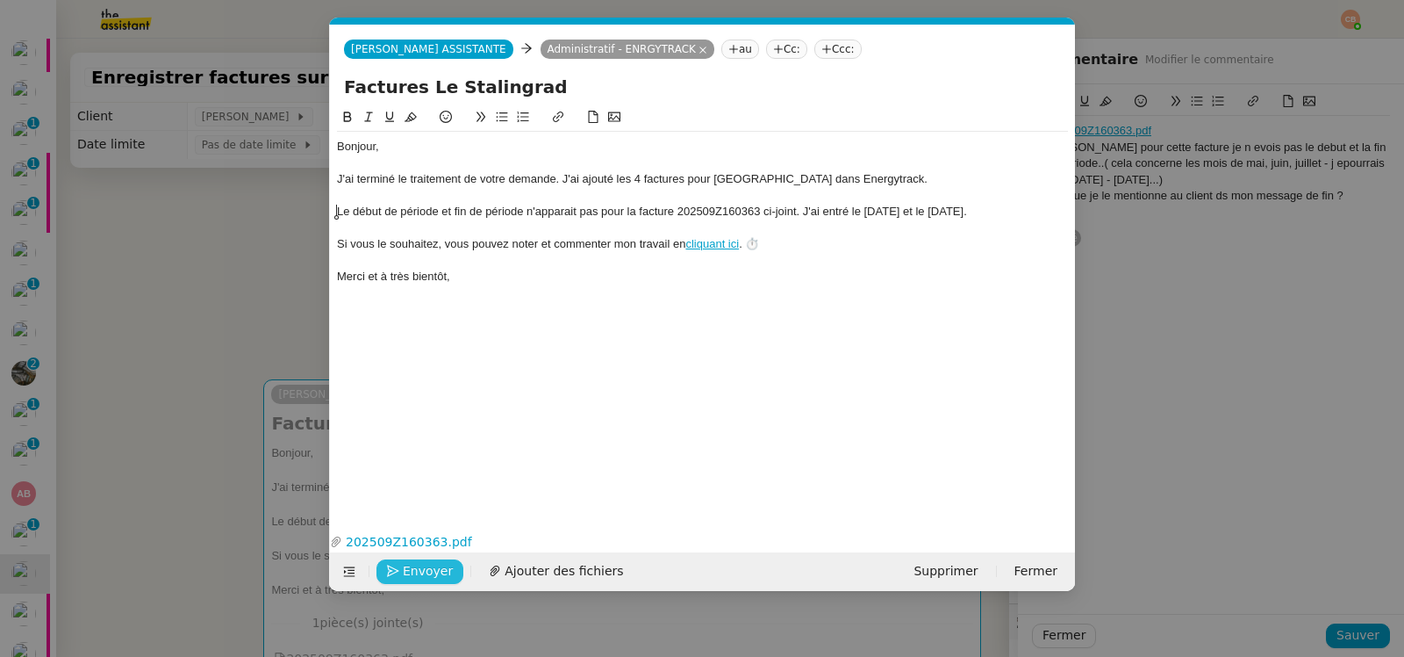
click at [403, 571] on span "Envoyer" at bounding box center [428, 571] width 50 height 20
click at [403, 571] on span "Confirmer l'envoi" at bounding box center [455, 571] width 105 height 20
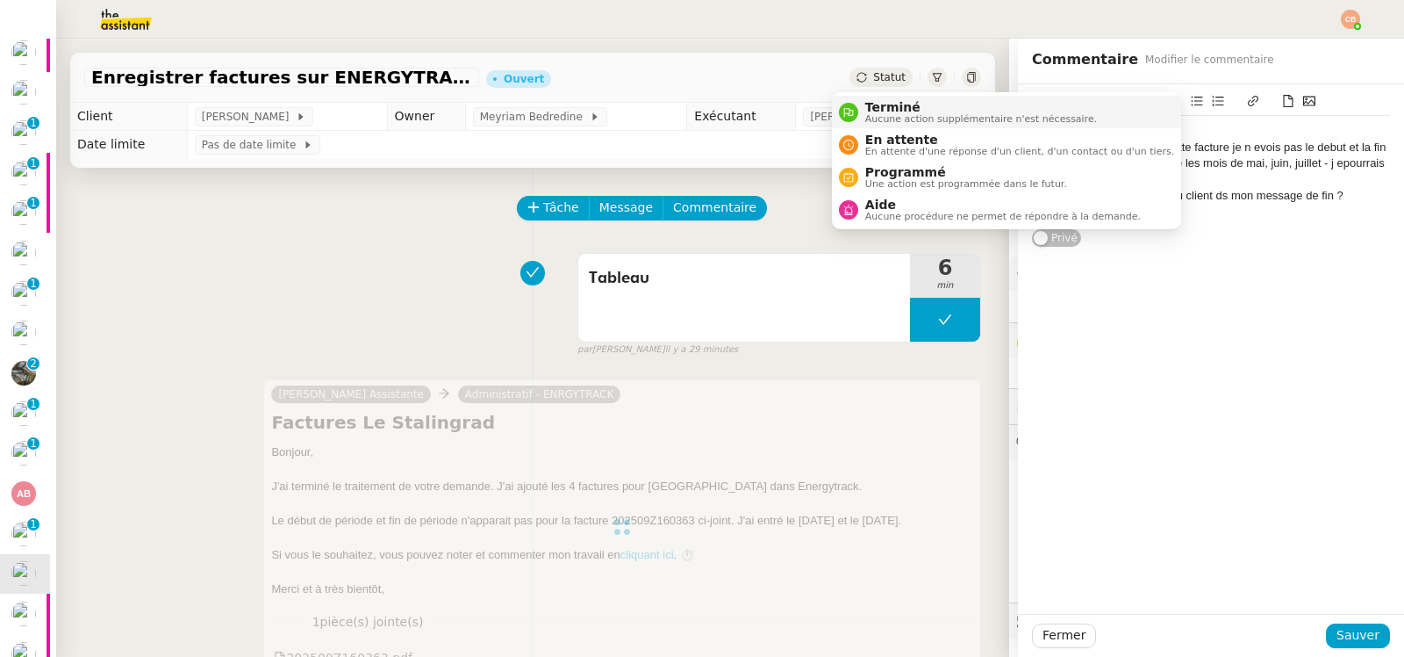
click at [866, 114] on span "Aucune action supplémentaire n'est nécessaire." at bounding box center [981, 119] width 232 height 10
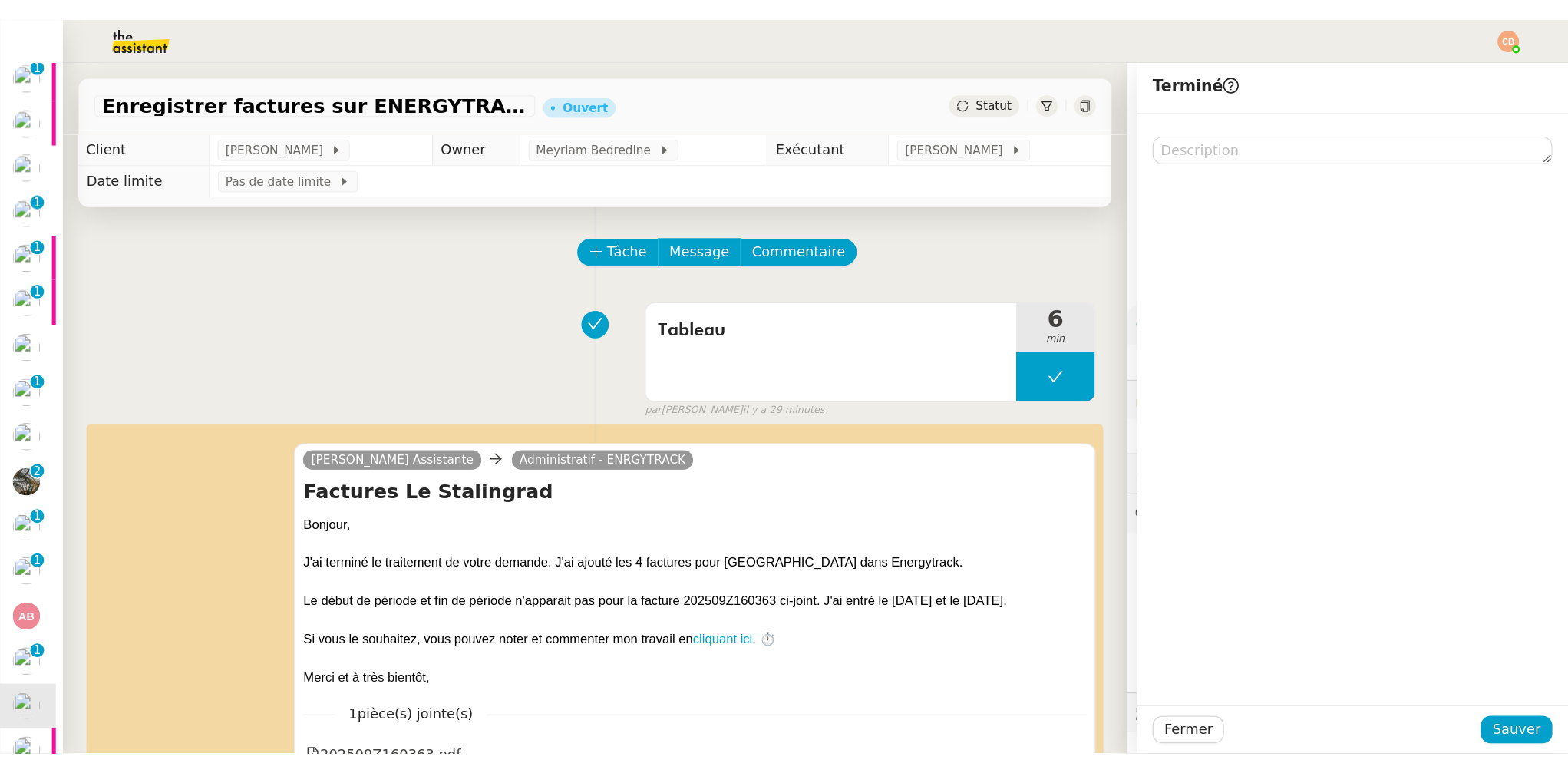
scroll to position [108, 5]
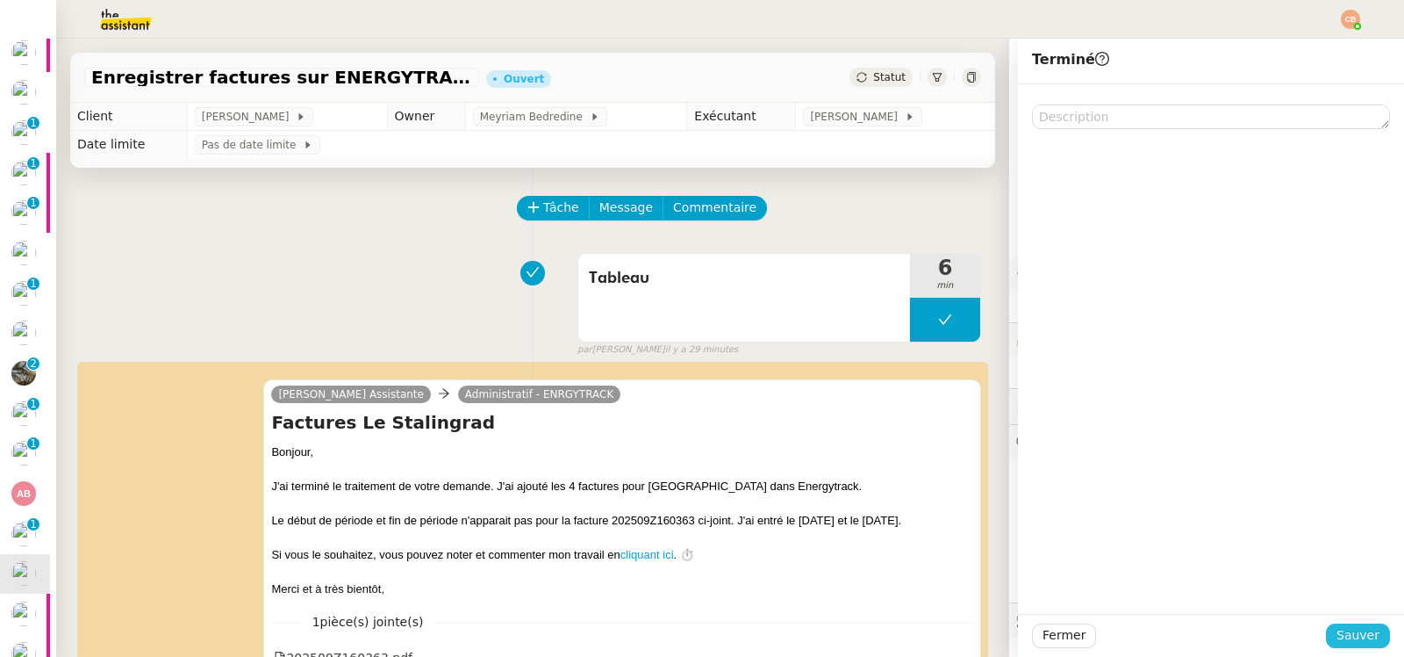
click at [1346, 631] on span "Sauver" at bounding box center [1358, 635] width 43 height 20
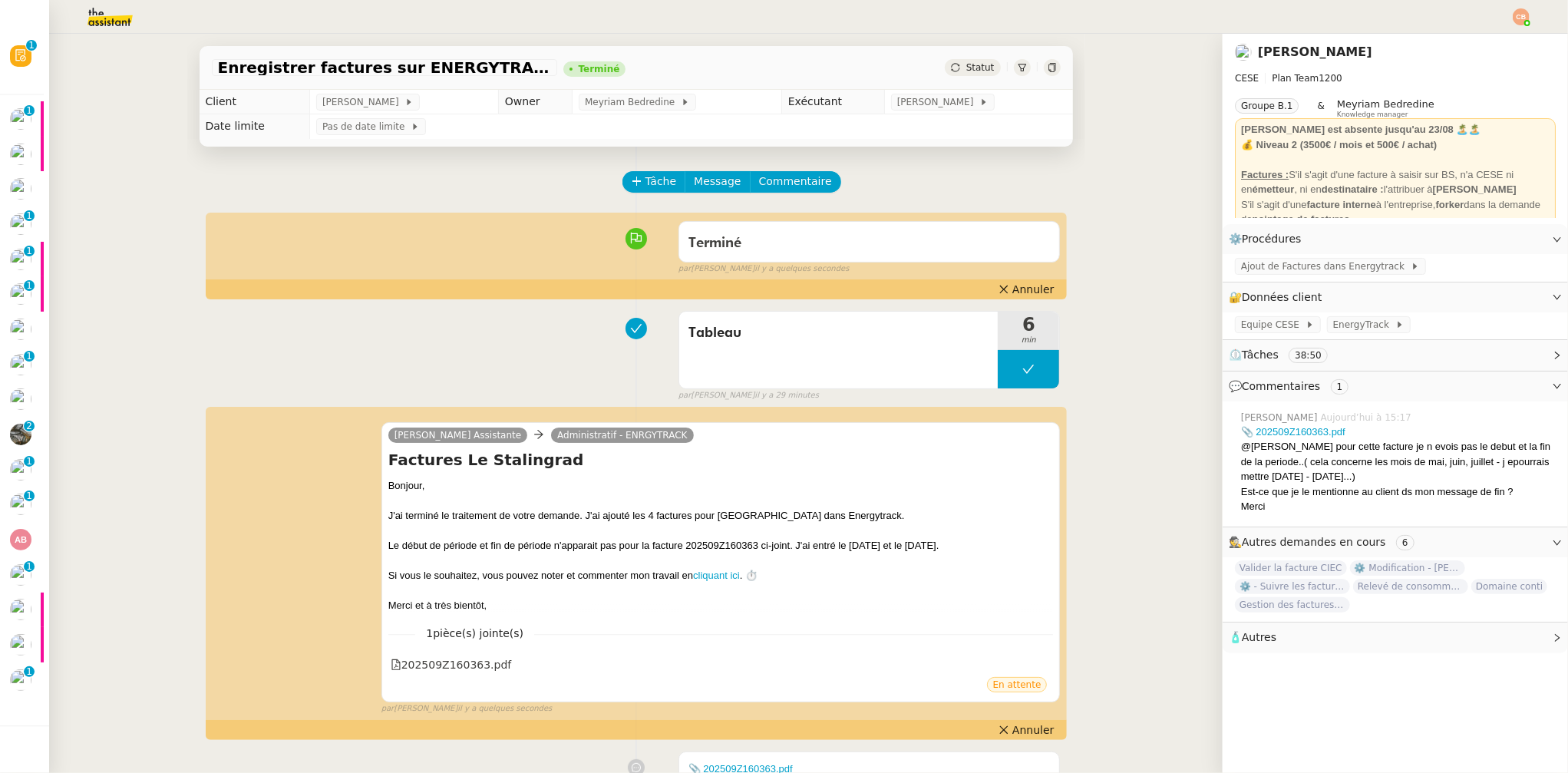
scroll to position [0, 5]
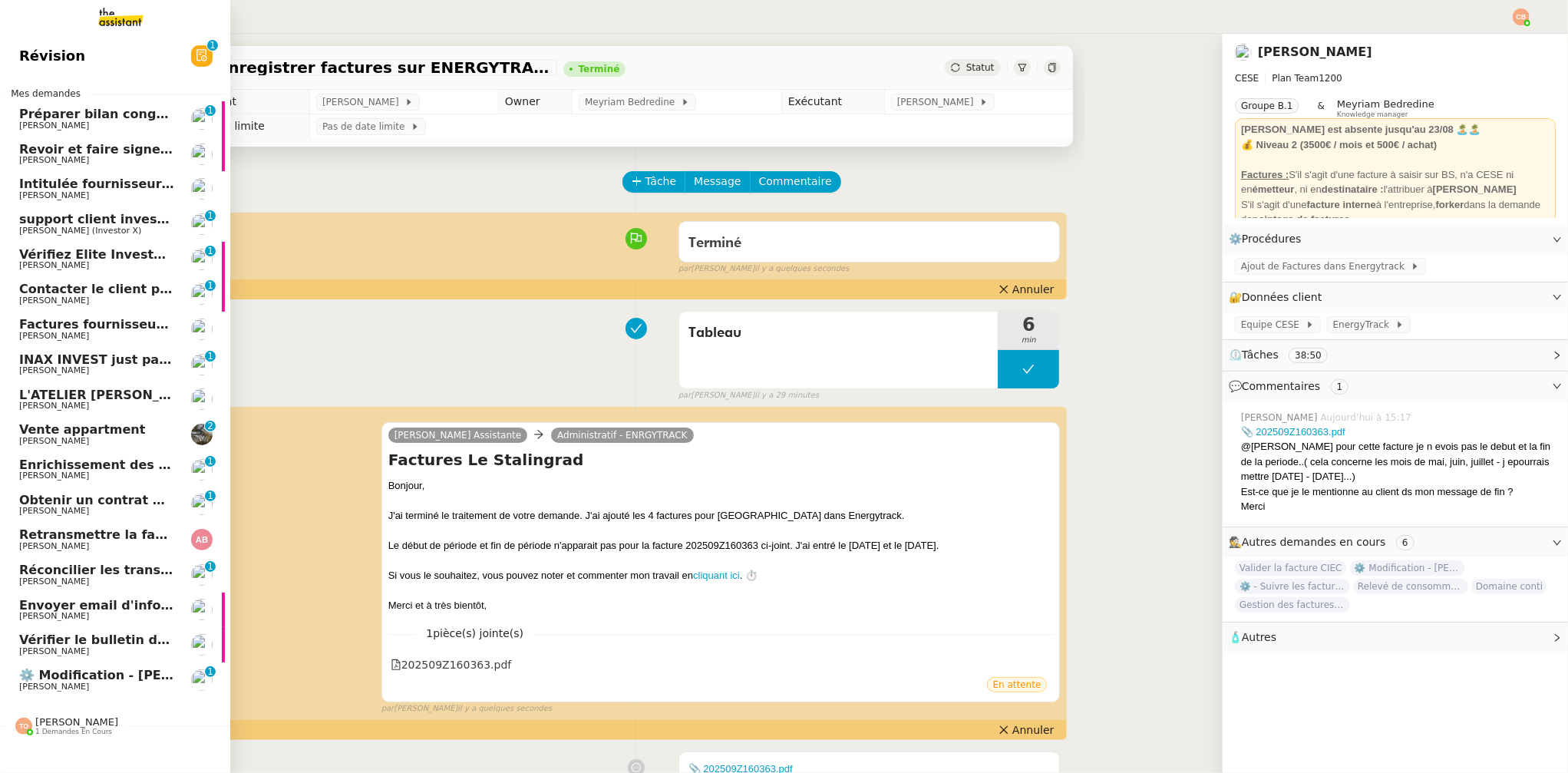
click at [65, 220] on span "support client investorX" at bounding box center [102, 219] width 167 height 15
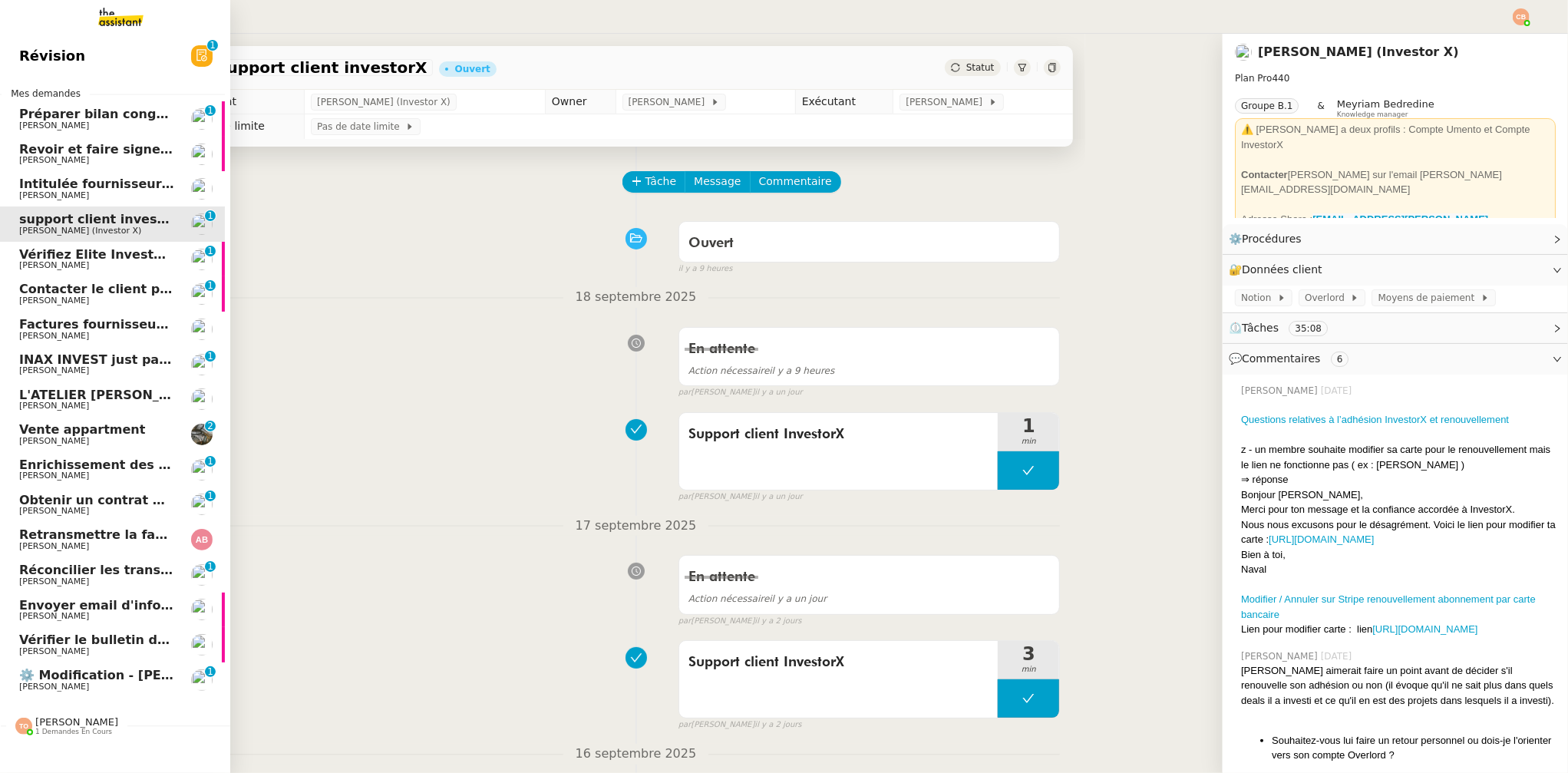
click at [78, 643] on span "⚙️ Modification - [PERSON_NAME] et suivi des devis sur Energy Track" at bounding box center [258, 675] width 478 height 15
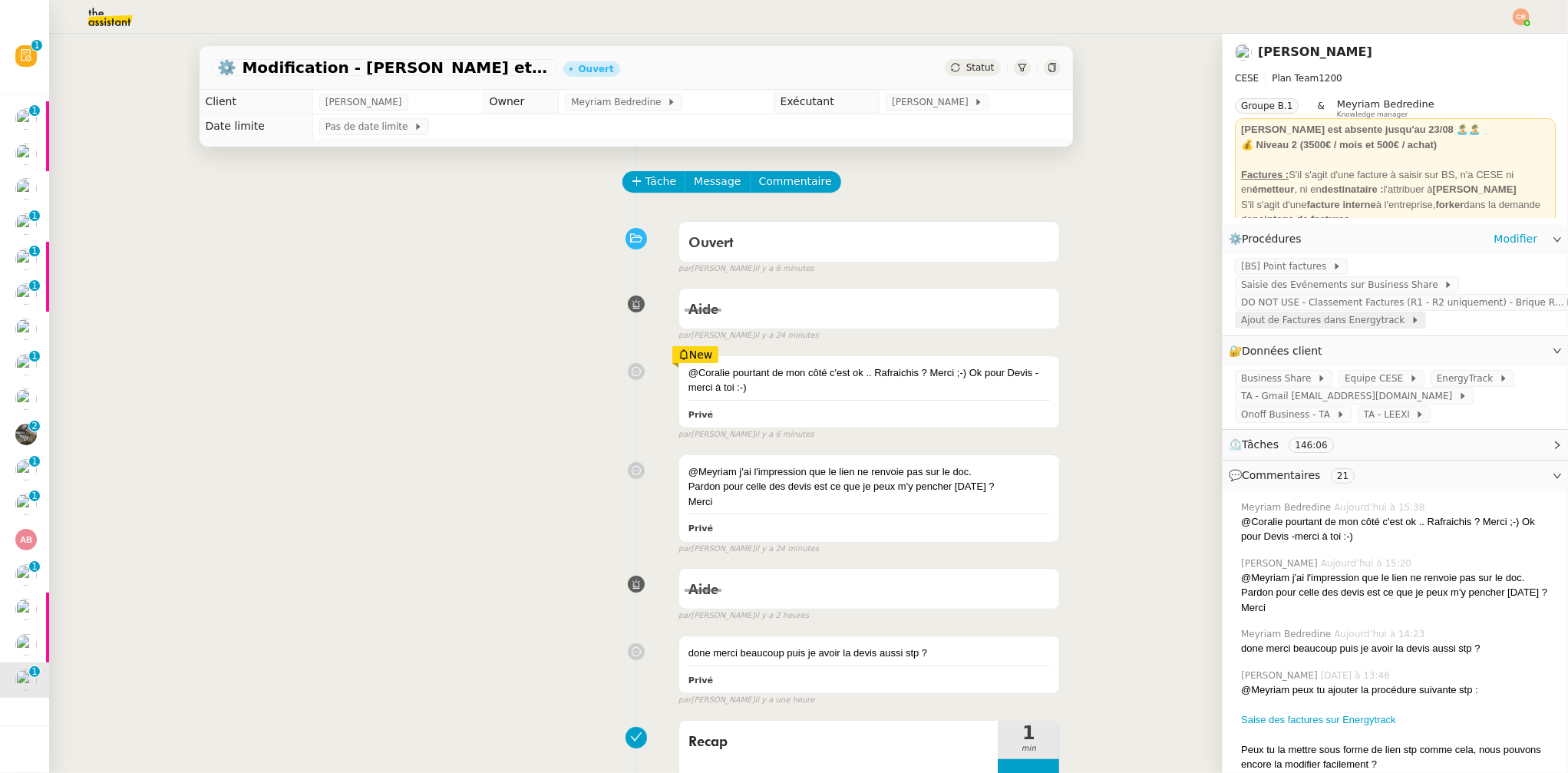
click at [1278, 320] on span "Ajout de Factures dans Energytrack" at bounding box center [1326, 320] width 170 height 16
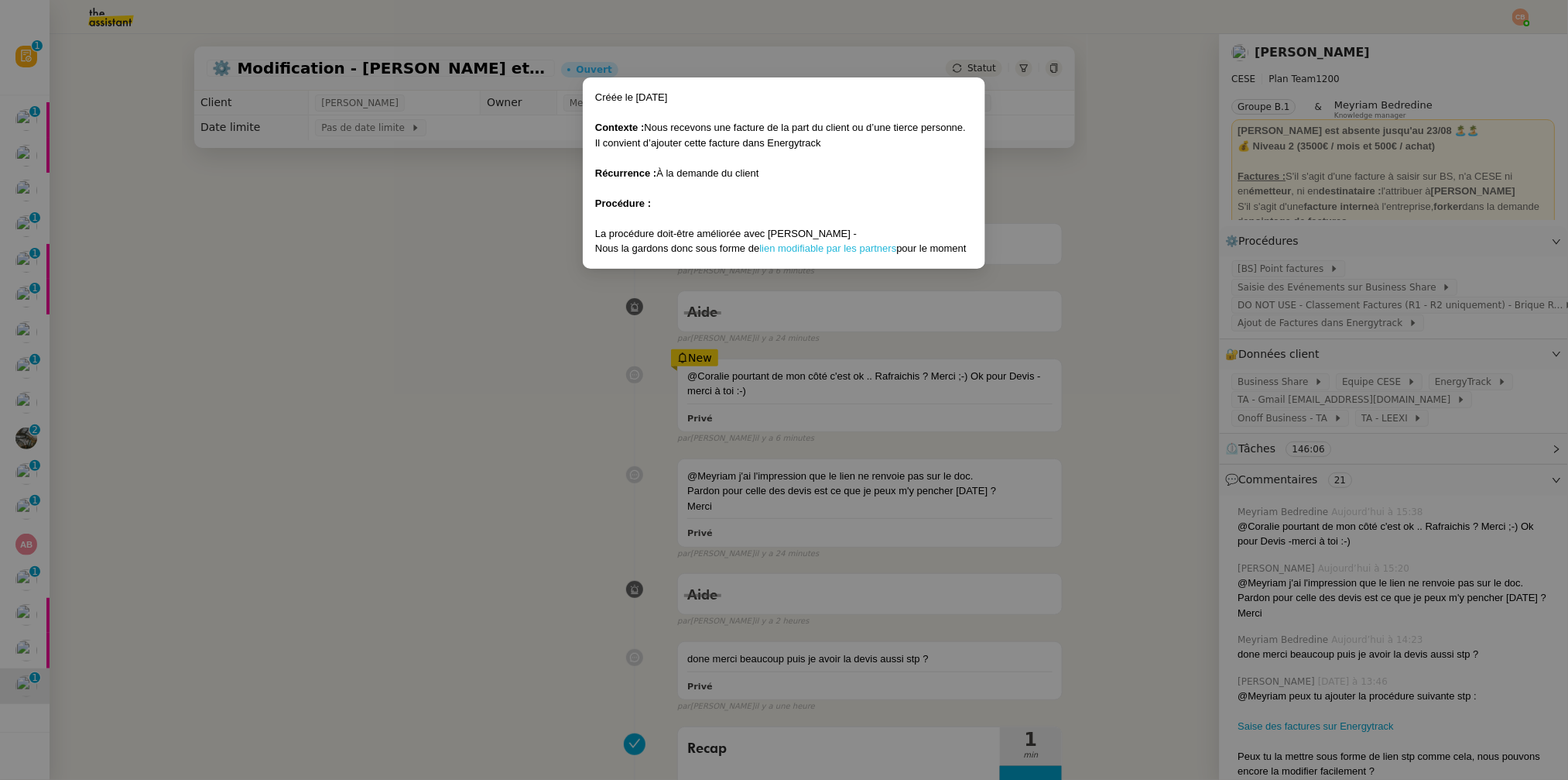
click at [858, 247] on link "lien modifiable par les partners" at bounding box center [827, 248] width 137 height 11
click at [334, 193] on nz-modal-container "Créée le [DATE] Contexte : Nous recevons une facture de la part du client ou d’…" at bounding box center [784, 390] width 1568 height 780
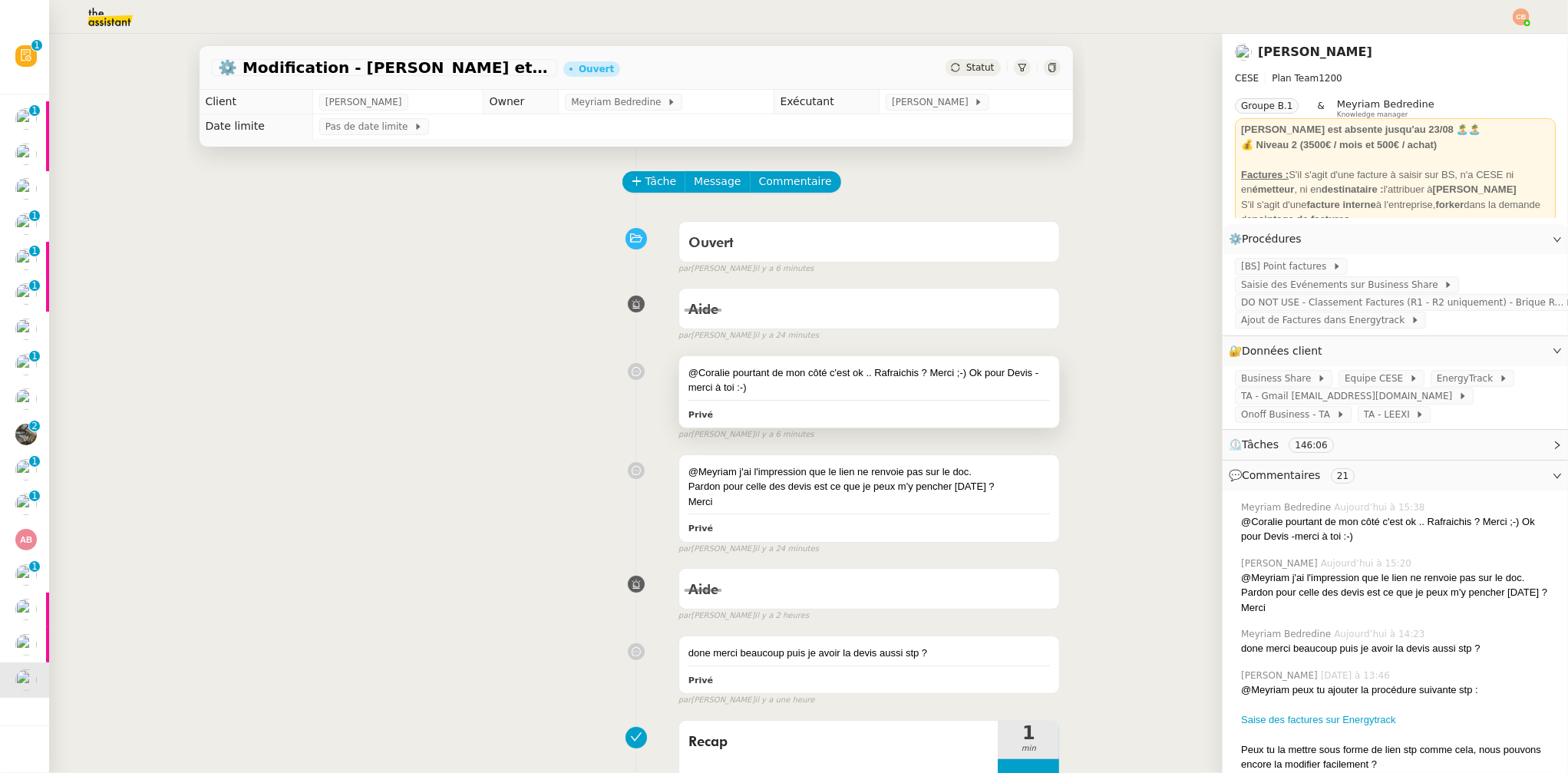
click at [795, 384] on div "@Coralie pourtant de mon côté c'est ok .. Rafraichis ? Merci ;-) Ok pour Devis …" at bounding box center [869, 380] width 362 height 30
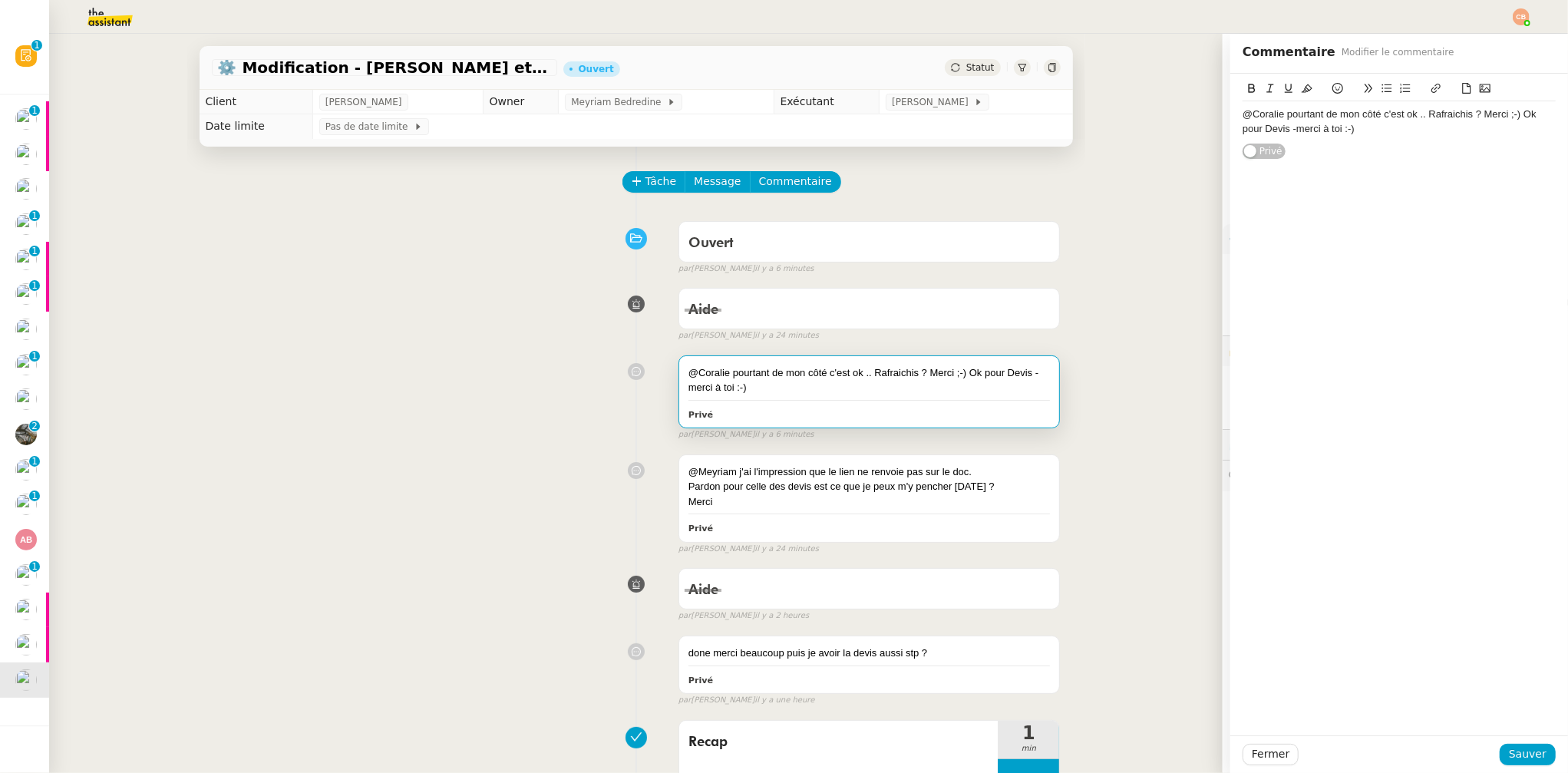
click at [1370, 127] on div "@Coralie pourtant de mon côté c'est ok .. Rafraichis ? Merci ;-) Ok pour Devis …" at bounding box center [1399, 122] width 313 height 28
click at [1519, 749] on span "Sauver" at bounding box center [1528, 754] width 38 height 17
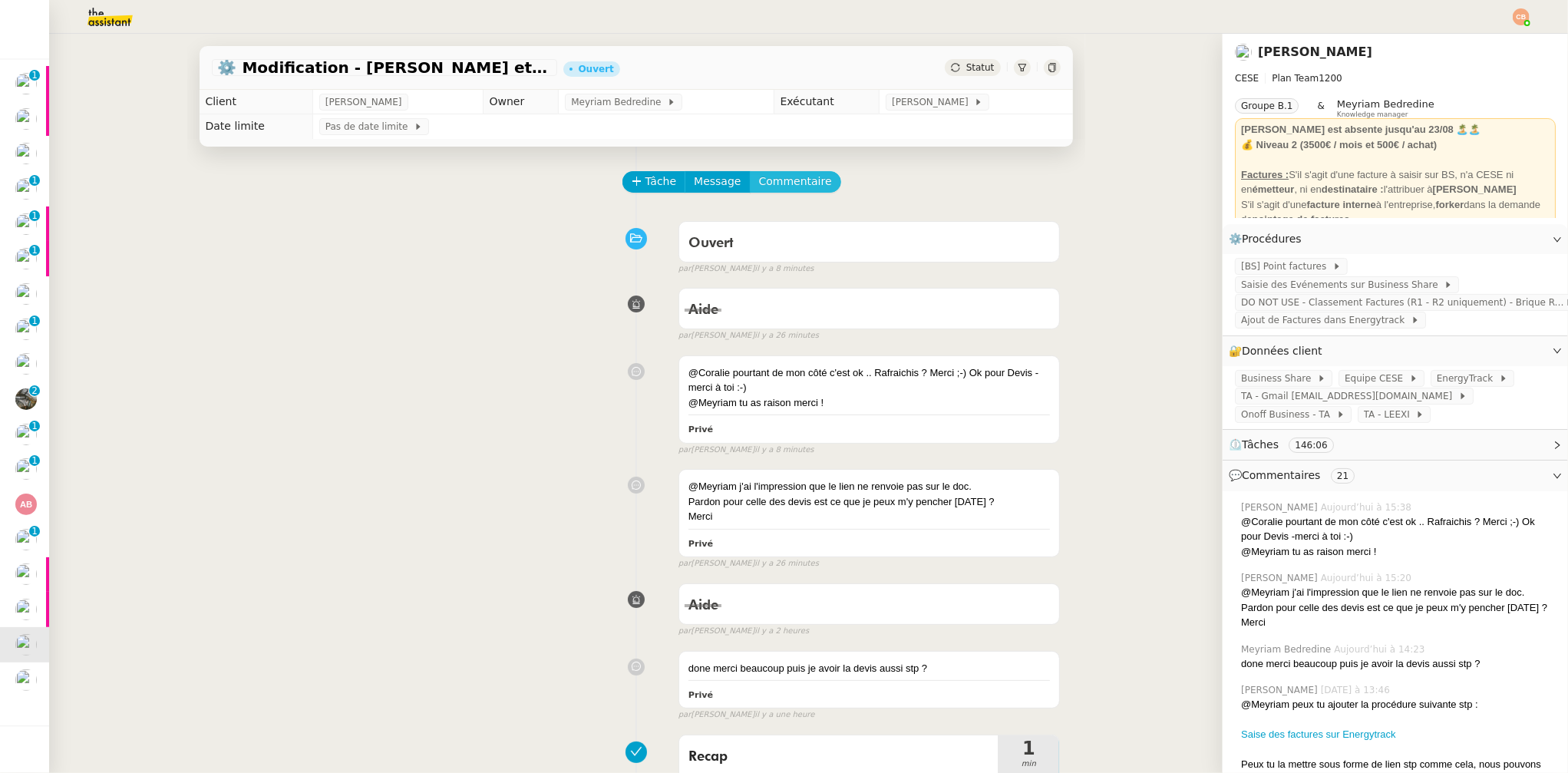
click at [777, 180] on span "Commentaire" at bounding box center [795, 181] width 73 height 17
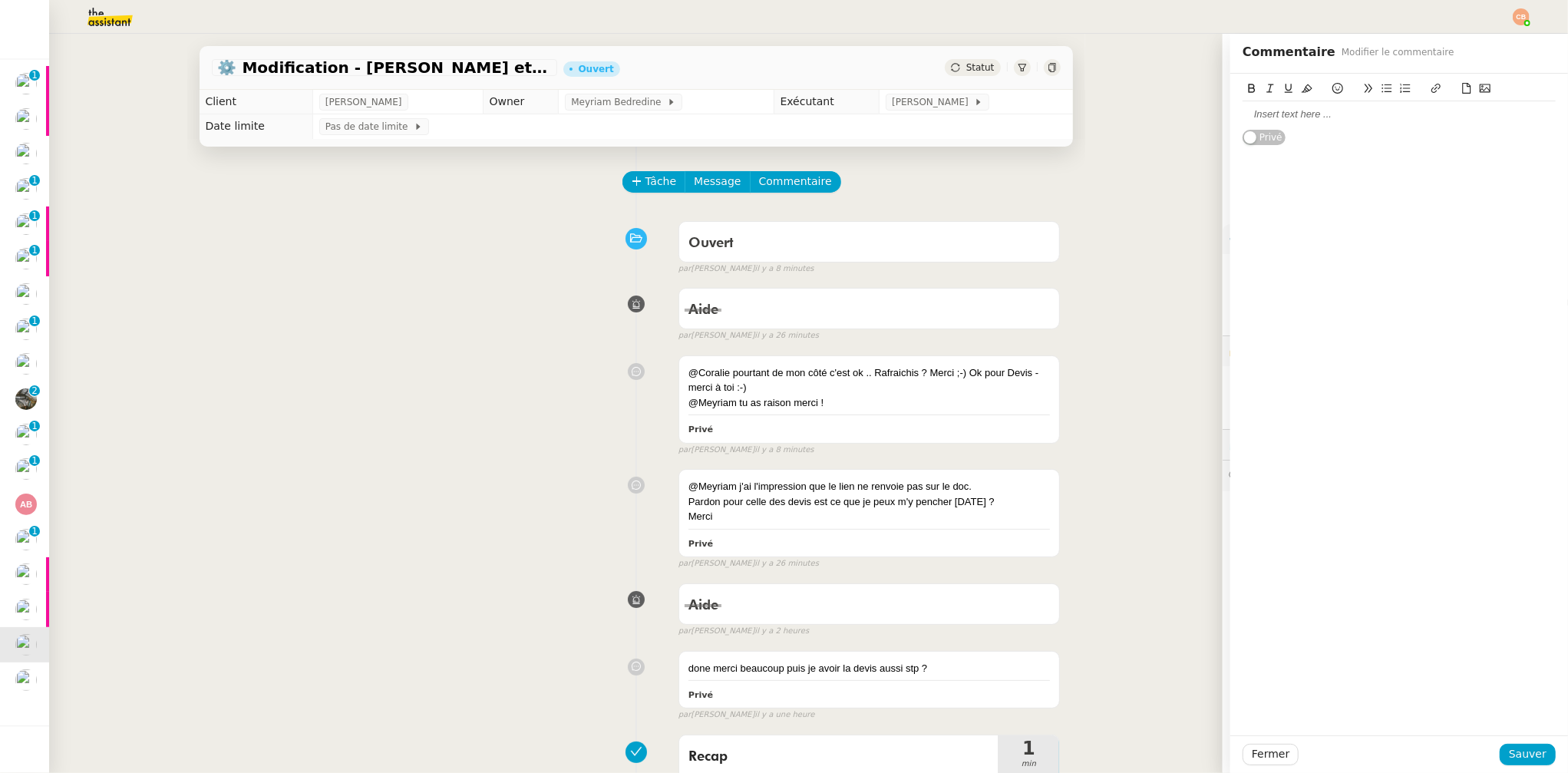
click at [1327, 108] on div at bounding box center [1399, 115] width 313 height 14
click at [1532, 754] on span "Sauver" at bounding box center [1528, 754] width 38 height 17
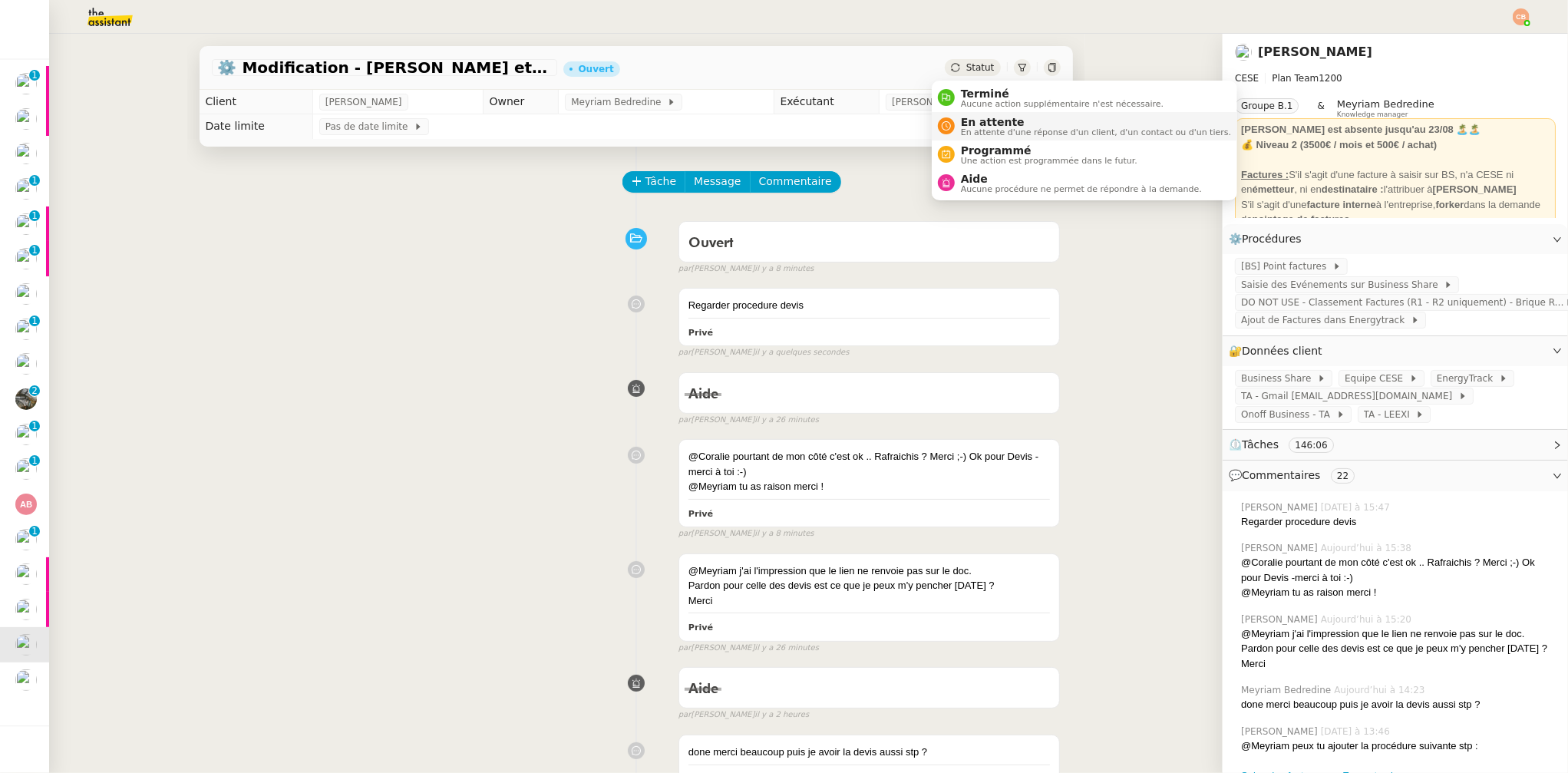
click at [978, 119] on span "En attente" at bounding box center [1096, 122] width 270 height 12
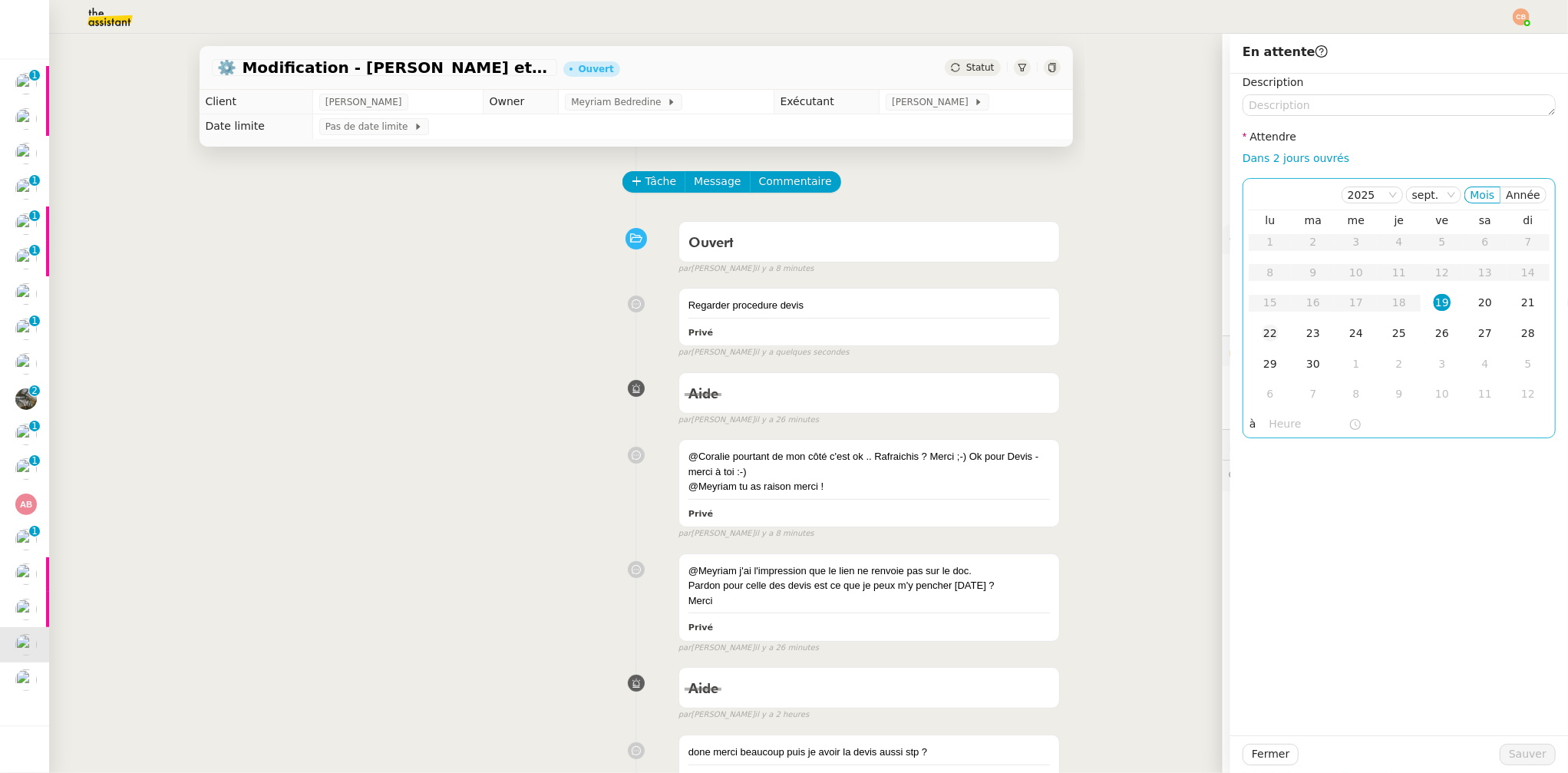
click at [1262, 336] on div "22" at bounding box center [1270, 332] width 17 height 17
click at [1271, 428] on input "text" at bounding box center [1309, 424] width 79 height 17
click at [1270, 548] on div "09" at bounding box center [1270, 547] width 43 height 18
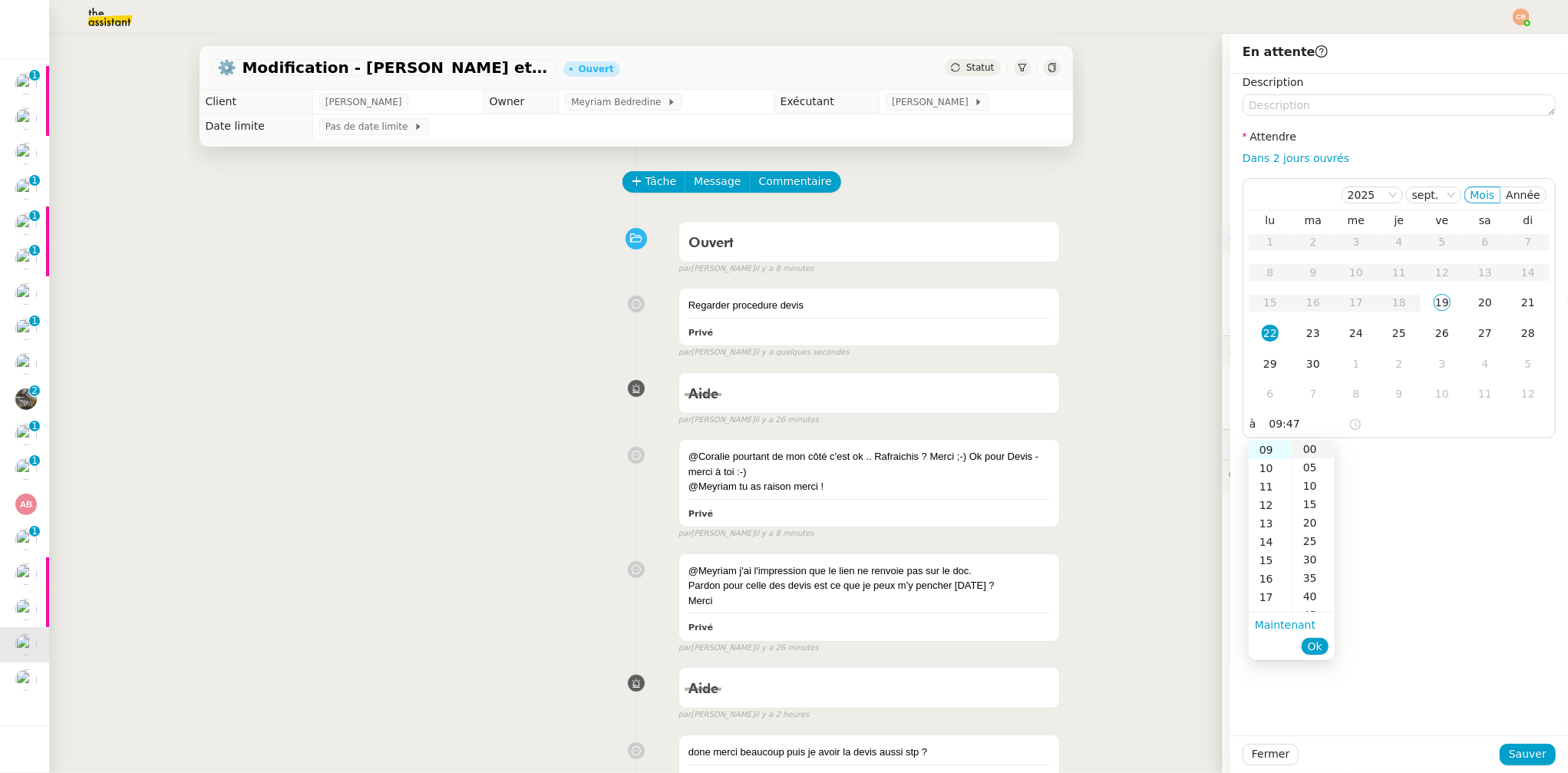
click at [1303, 442] on div "00" at bounding box center [1314, 449] width 42 height 18
type input "09:00"
click at [1381, 445] on div "Description Attendre Dans 2 jours ouvrés [DATE] Mois Année lu ma me je ve sa di…" at bounding box center [1399, 404] width 338 height 662
click at [1517, 756] on span "Sauver" at bounding box center [1528, 754] width 38 height 17
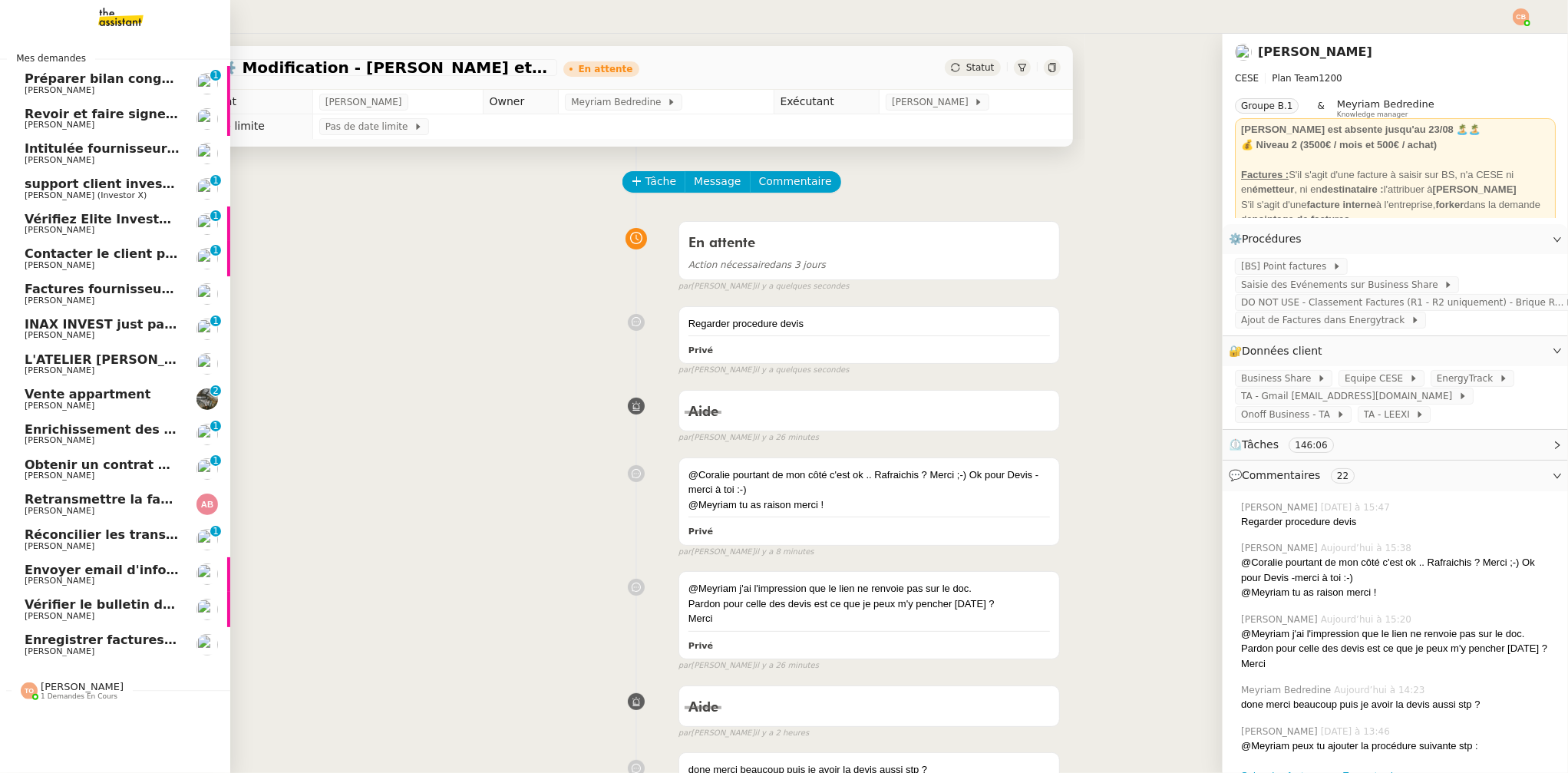
click at [93, 639] on span "Enregistrer factures sur ENERGYTRACK" at bounding box center [160, 639] width 272 height 15
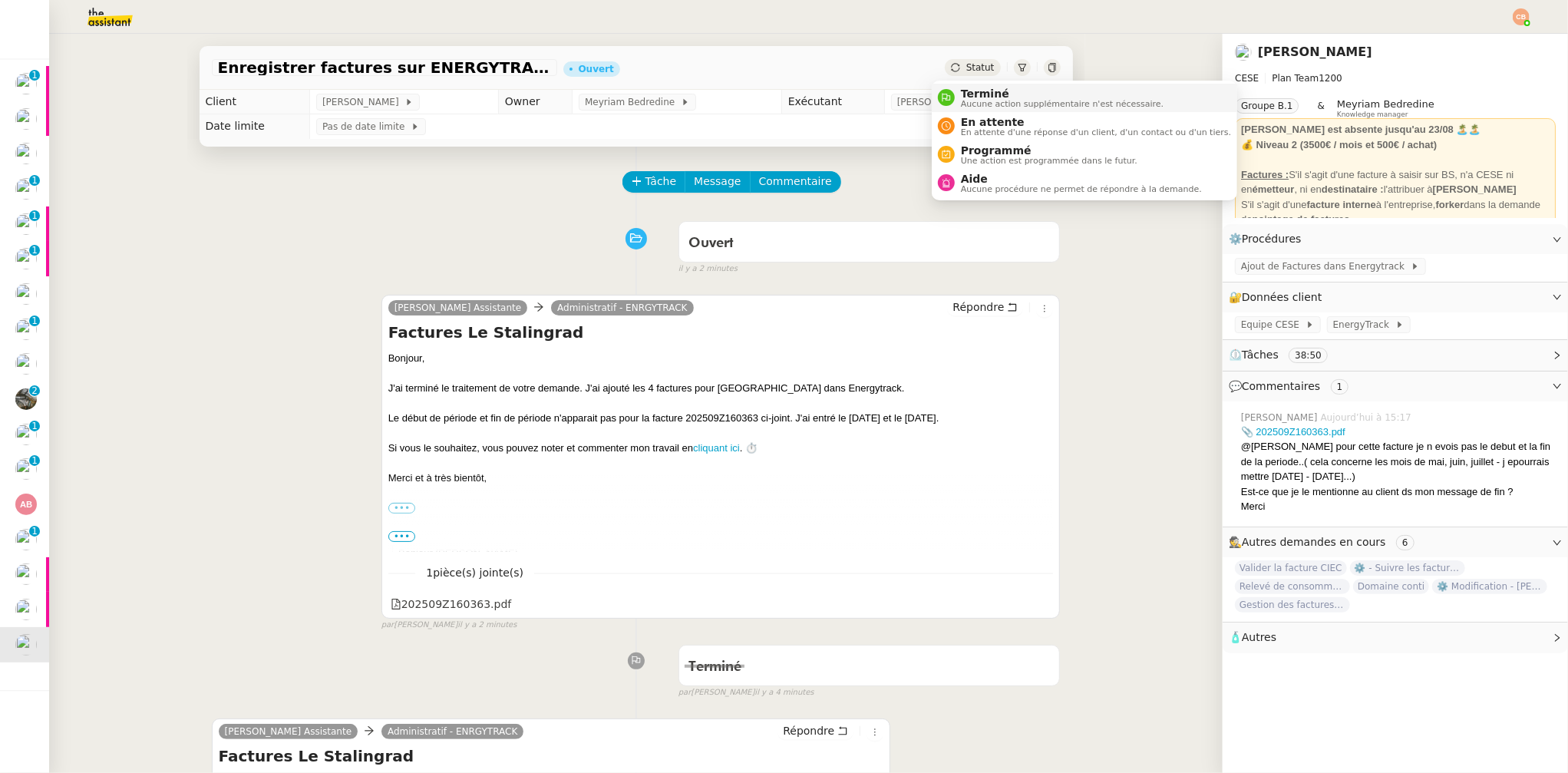
click at [979, 91] on span "Terminé" at bounding box center [1063, 94] width 203 height 12
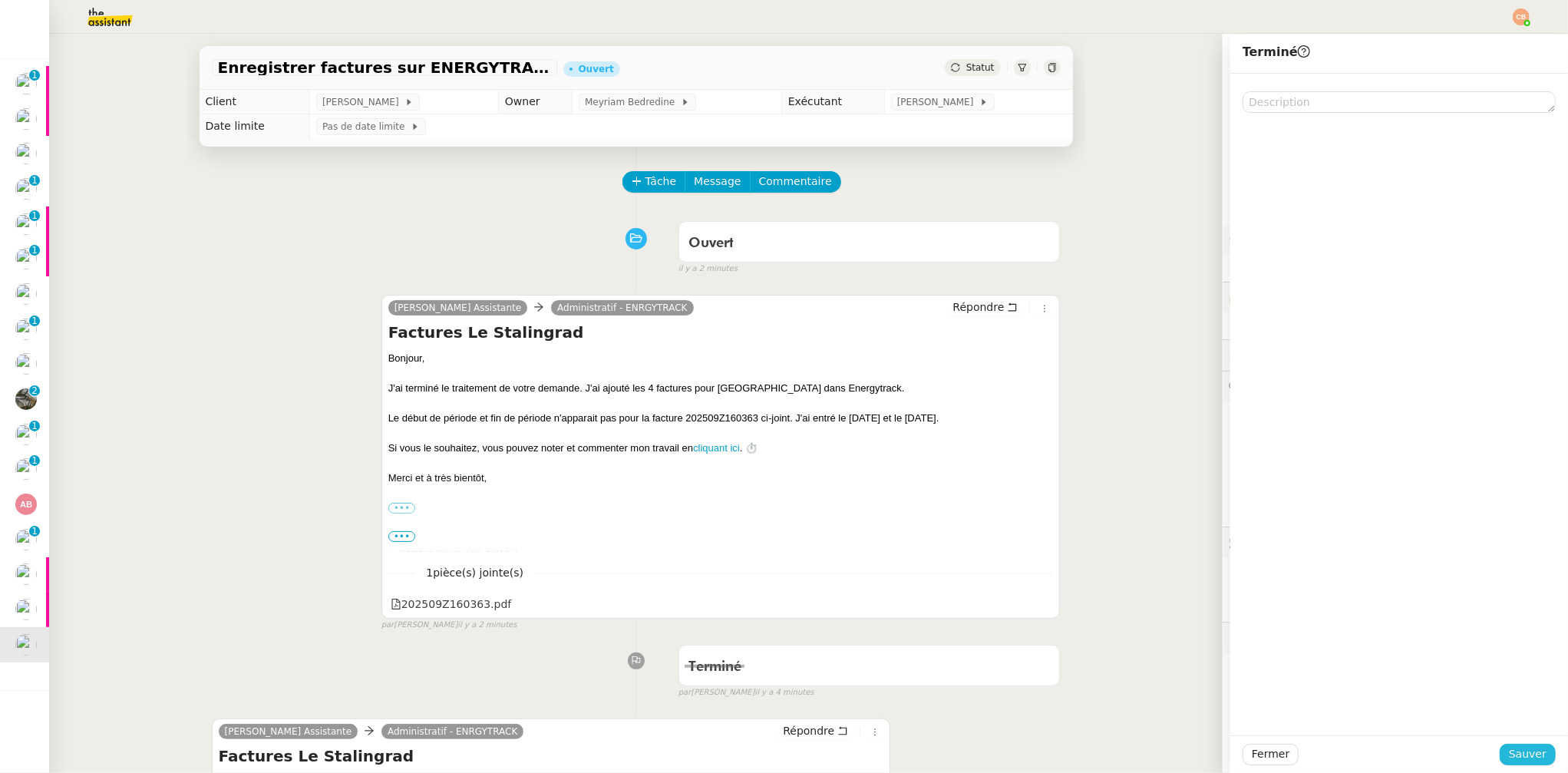
click at [1515, 750] on span "Sauver" at bounding box center [1528, 754] width 38 height 17
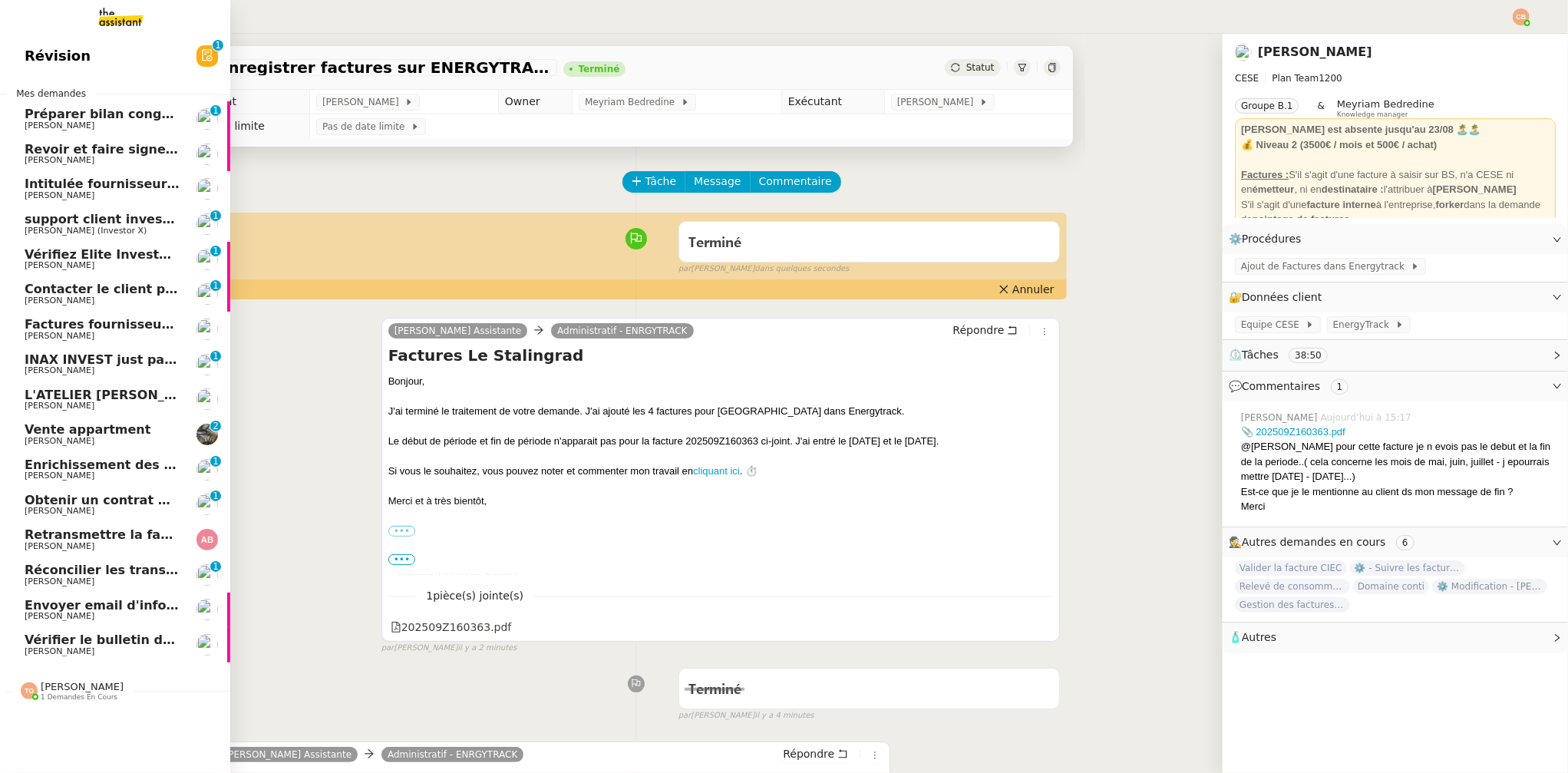
click at [66, 640] on span "Vérifier le bulletin de salaire d'août" at bounding box center [147, 639] width 246 height 15
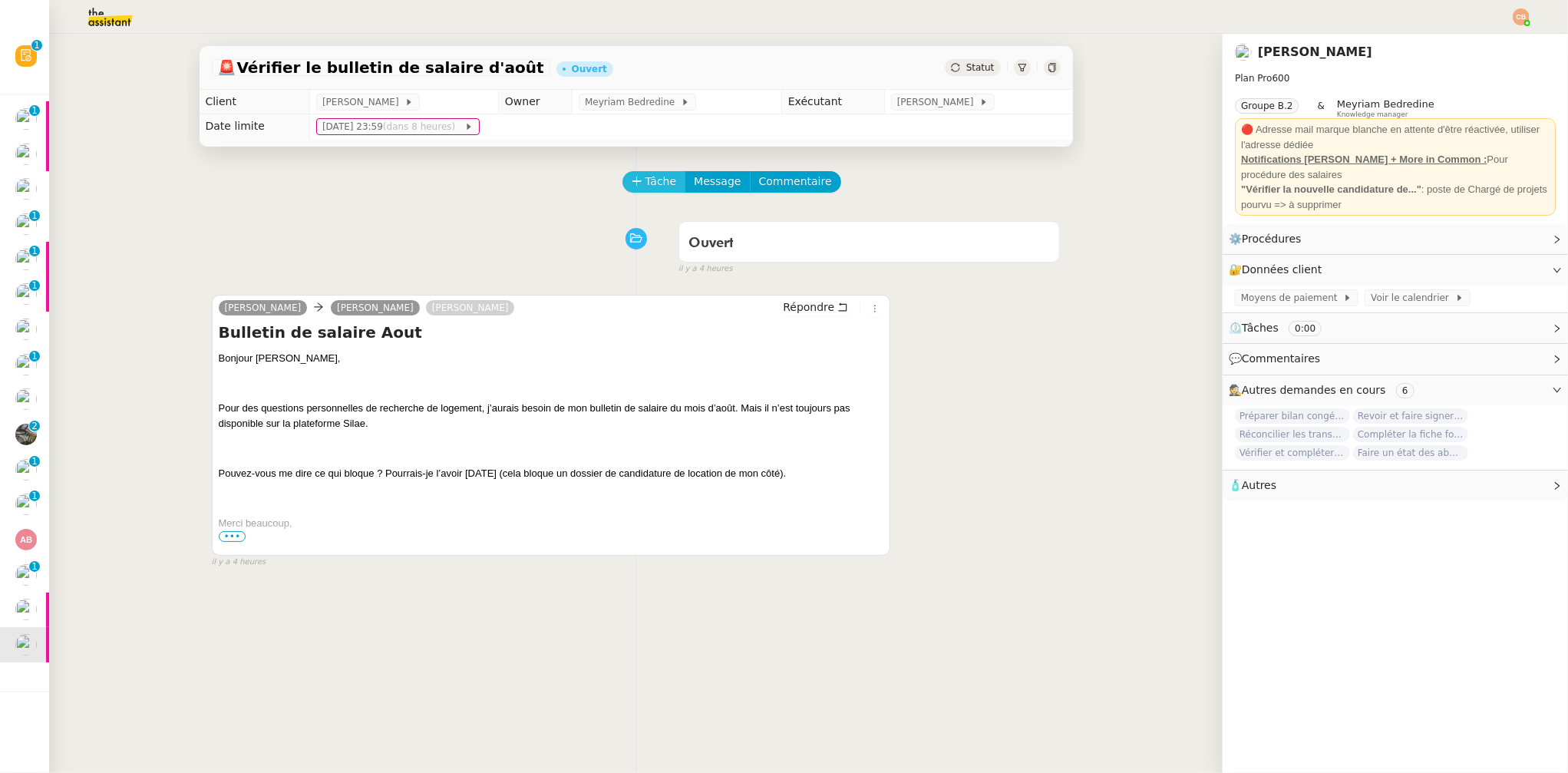
click at [655, 182] on span "Tâche" at bounding box center [661, 181] width 31 height 17
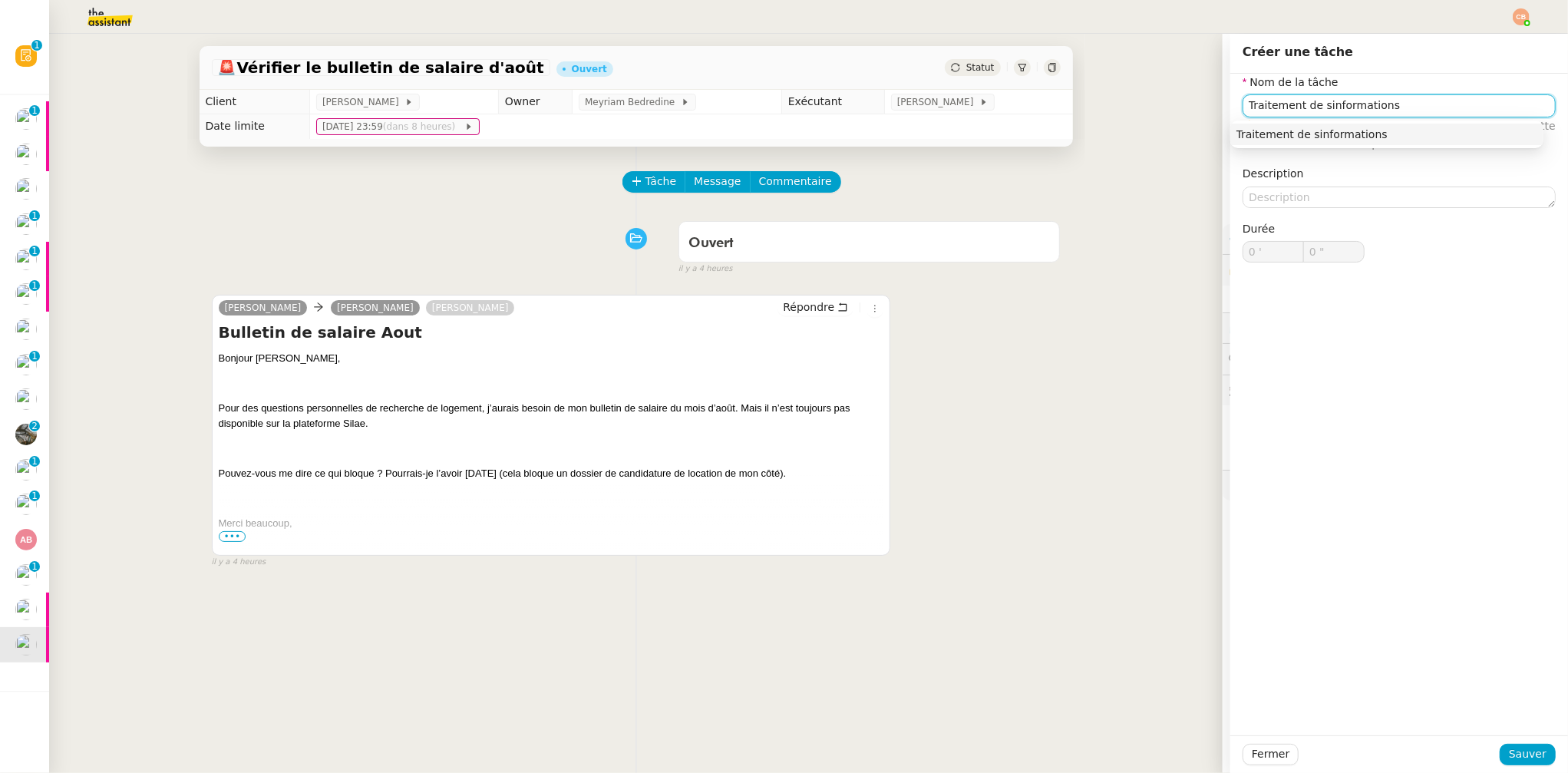
click at [1310, 108] on input "Traitement de sinformations" at bounding box center [1399, 105] width 313 height 22
click at [1308, 104] on input "Traitement desinformations" at bounding box center [1399, 105] width 313 height 22
click at [1316, 132] on div "Traitement des informations" at bounding box center [1387, 135] width 301 height 14
type input "Traitement des informations"
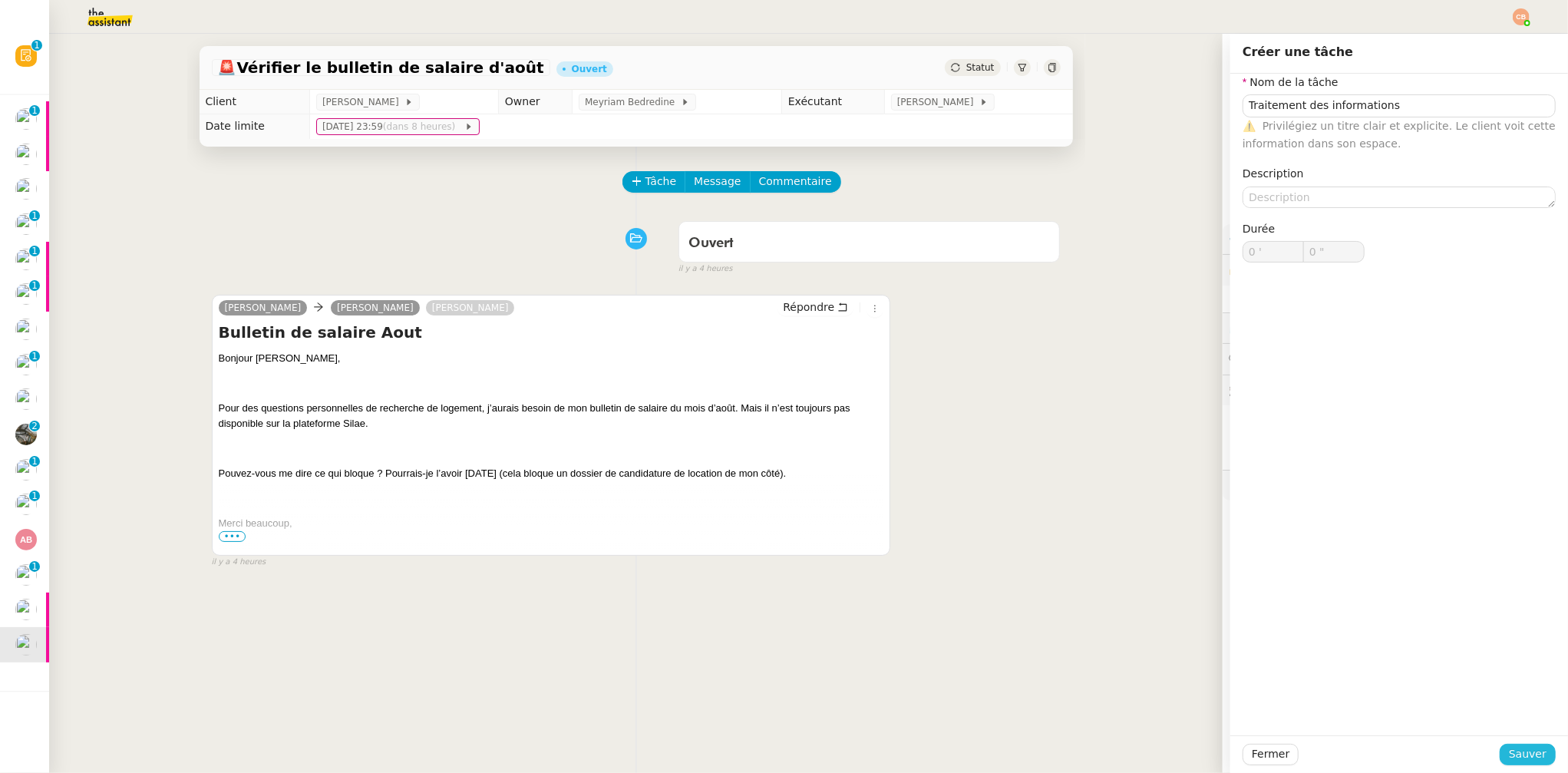
click at [1509, 756] on span "Sauver" at bounding box center [1528, 754] width 38 height 17
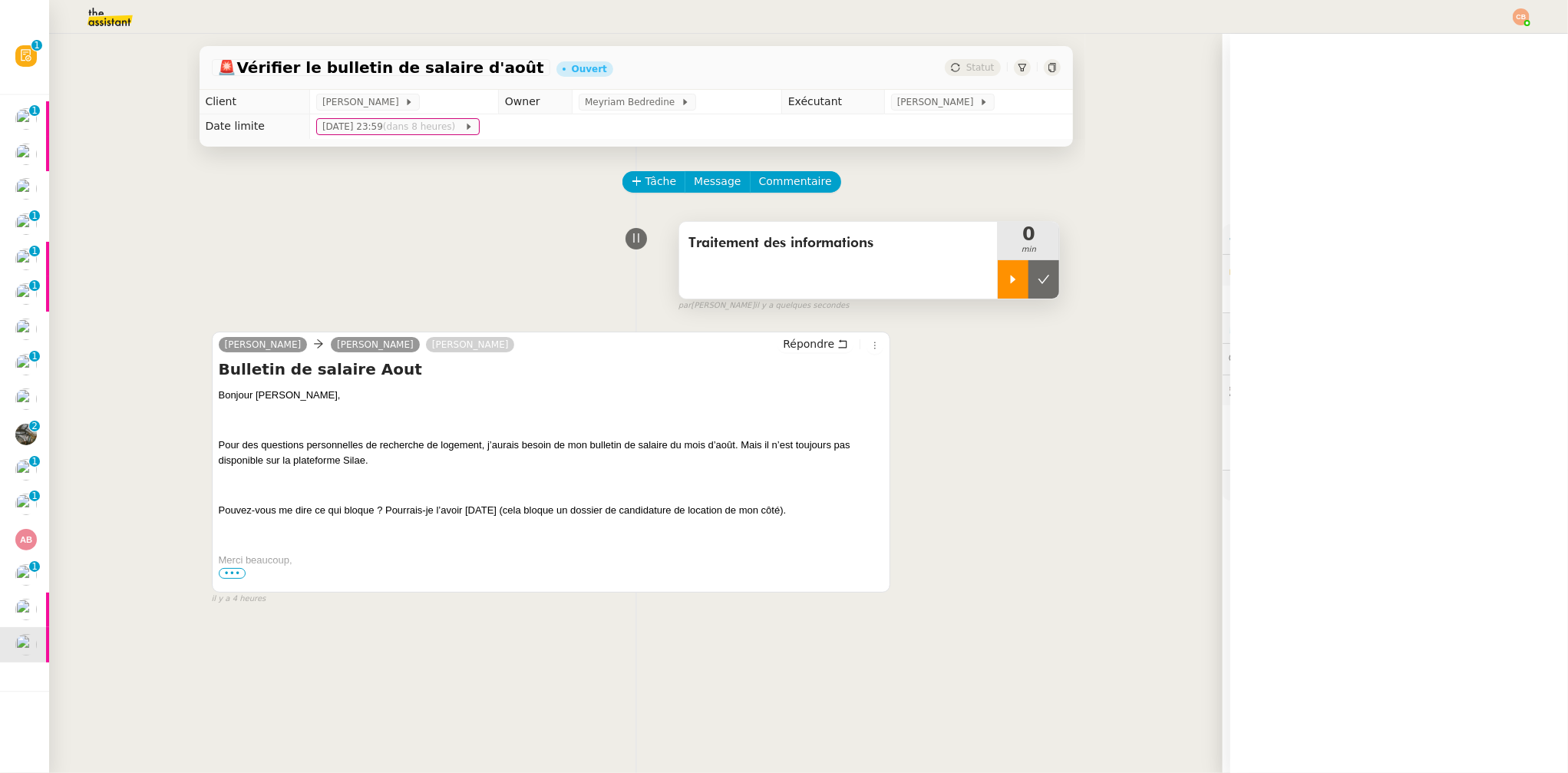
click at [1007, 285] on icon at bounding box center [1014, 279] width 12 height 12
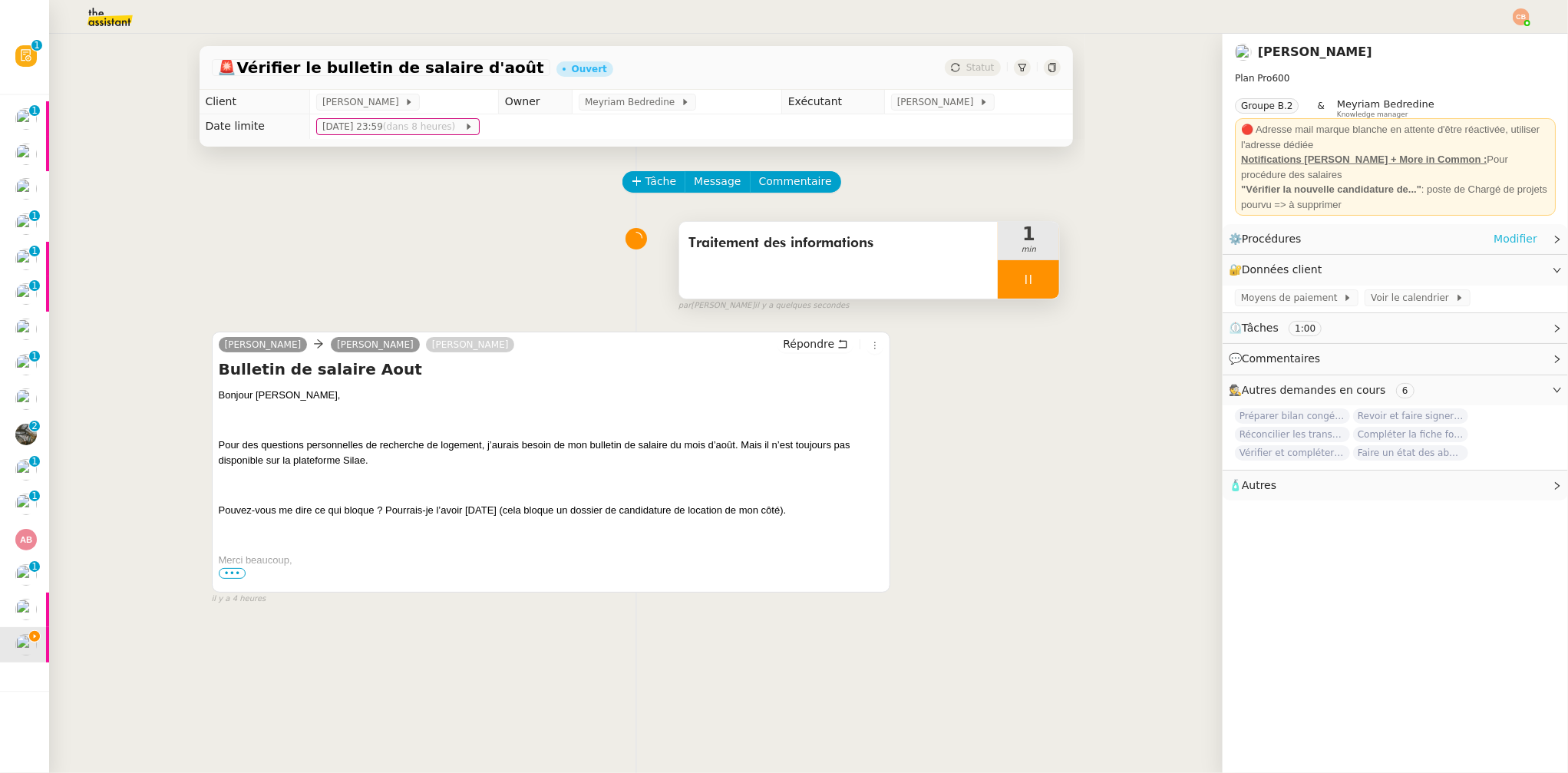
click at [1494, 238] on link "Modifier" at bounding box center [1516, 239] width 44 height 17
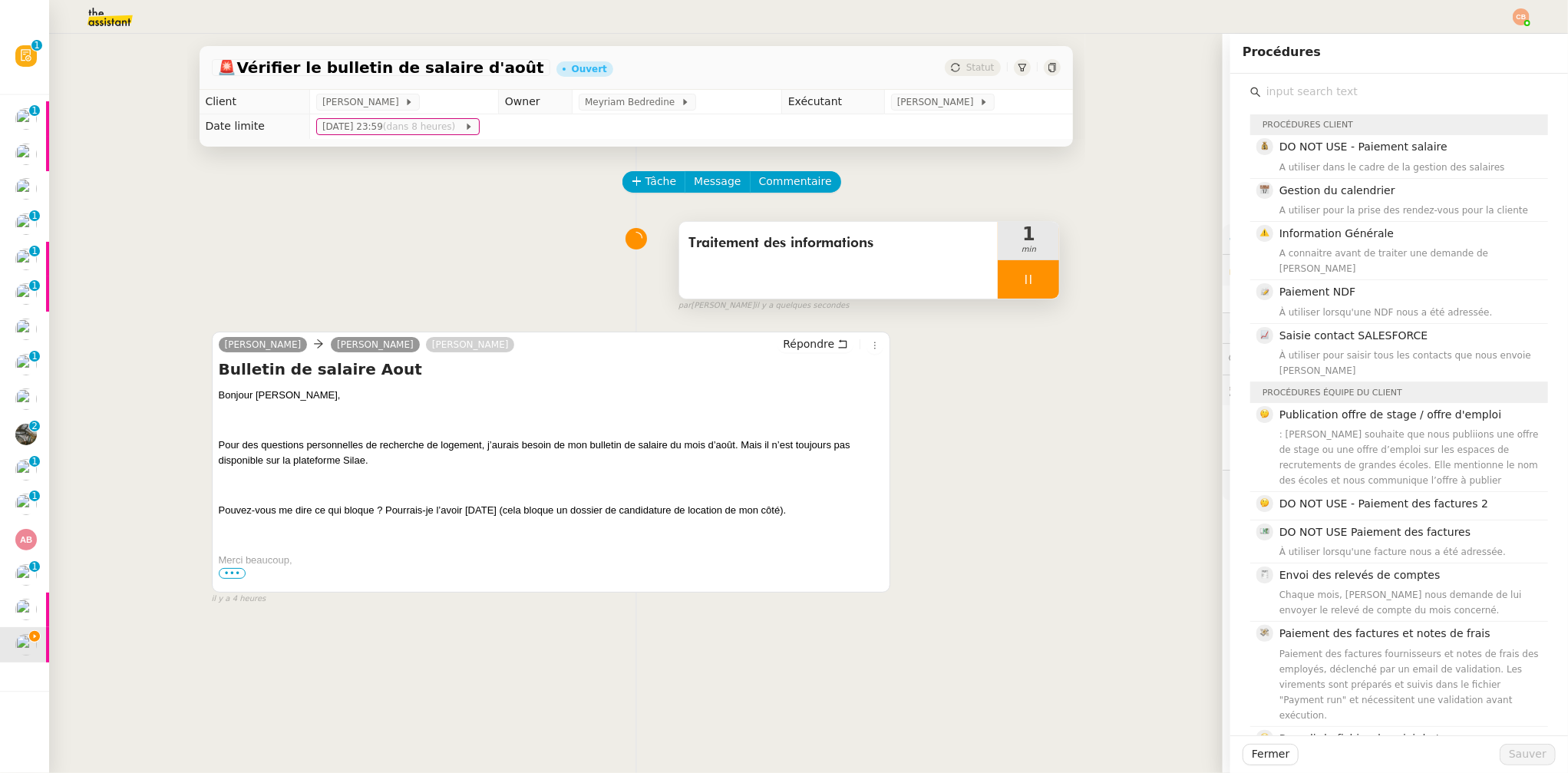
click at [1318, 81] on input "text" at bounding box center [1404, 92] width 287 height 21
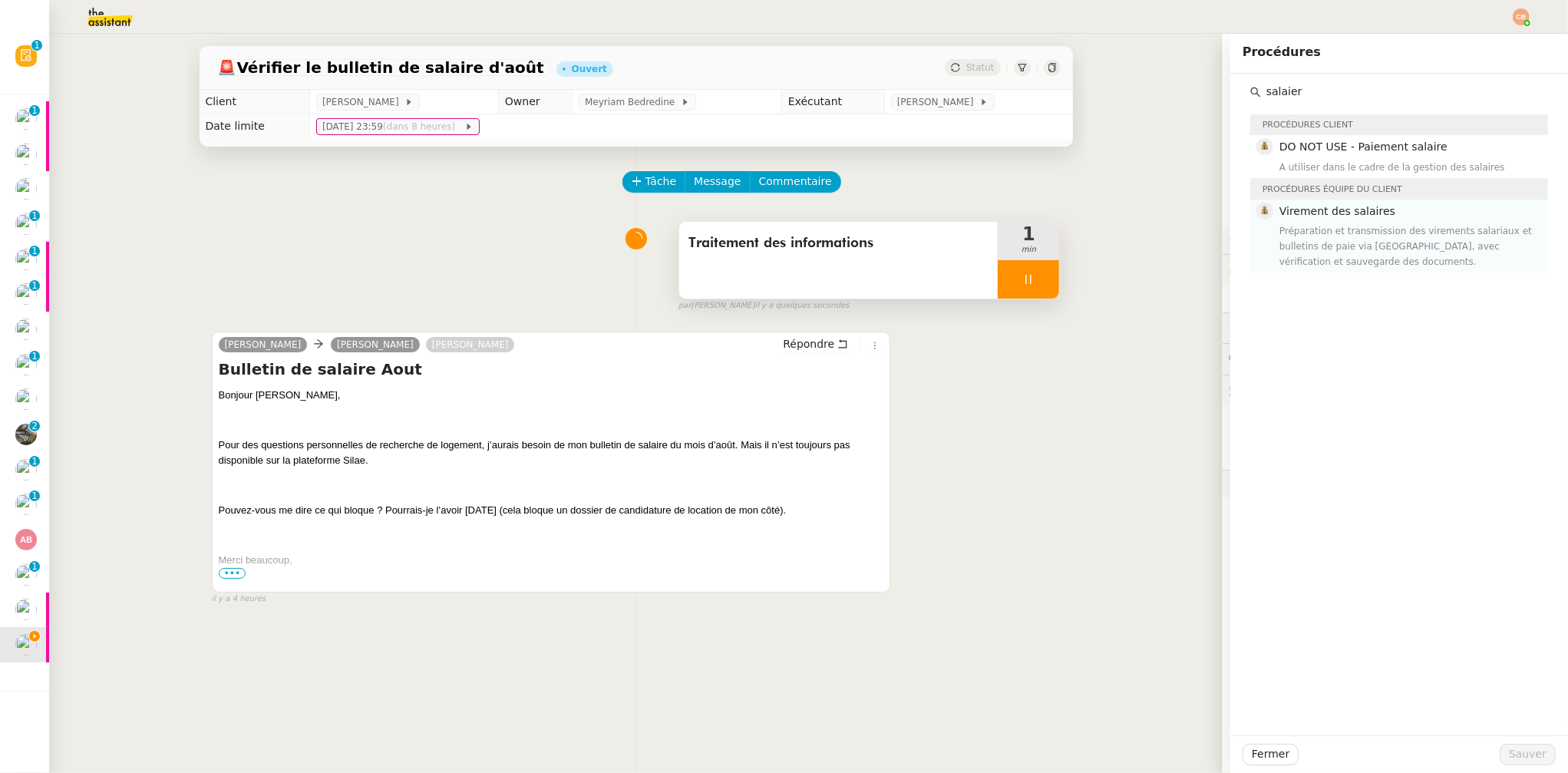
type input "salaier"
click at [1302, 254] on div "Préparation et transmission des virements salariaux et bulletins de paie via [G…" at bounding box center [1409, 246] width 260 height 46
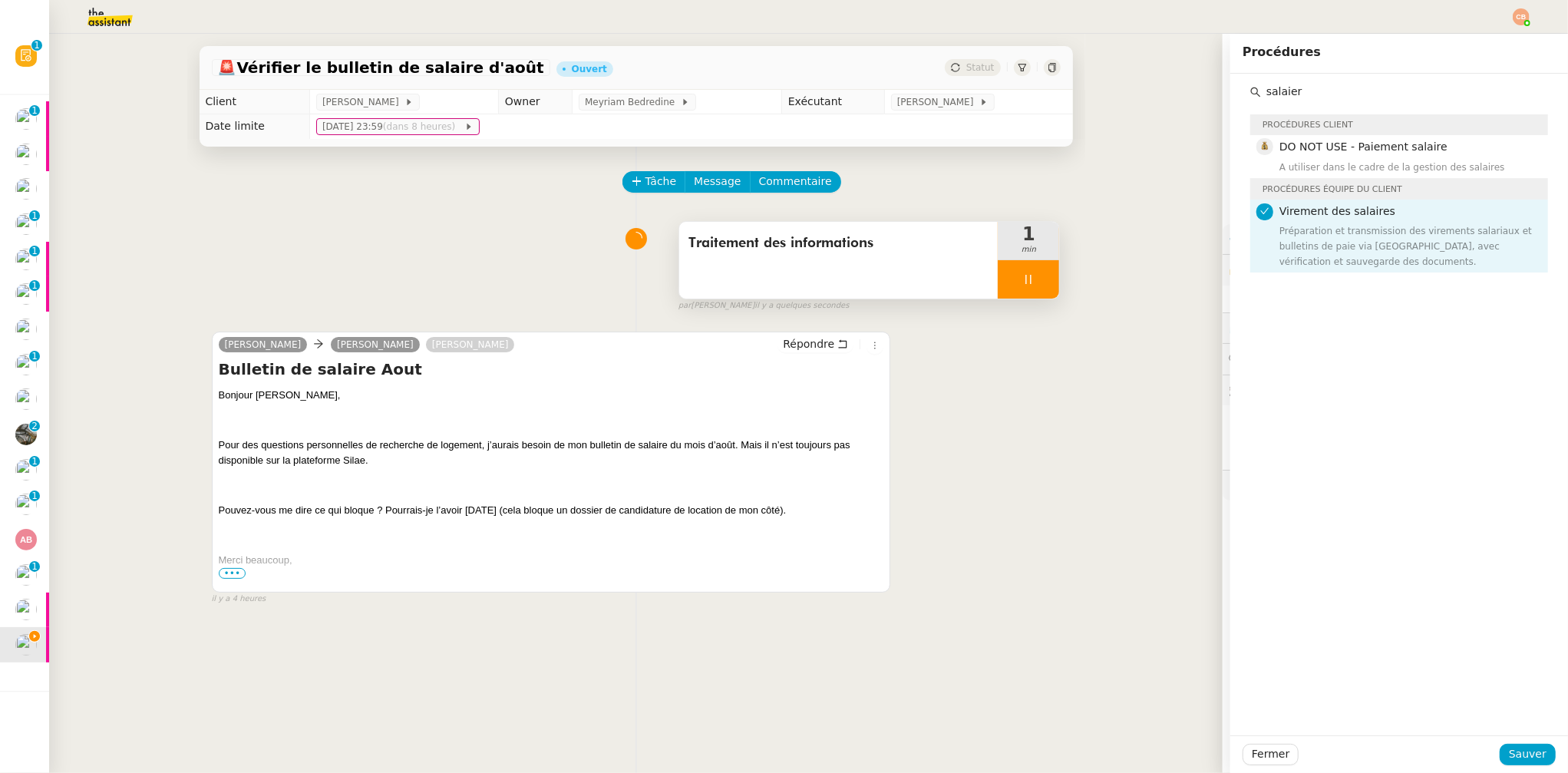
click at [1492, 744] on div "Fermer Sauver" at bounding box center [1399, 755] width 313 height 22
click at [1500, 756] on button "Sauver" at bounding box center [1528, 755] width 56 height 22
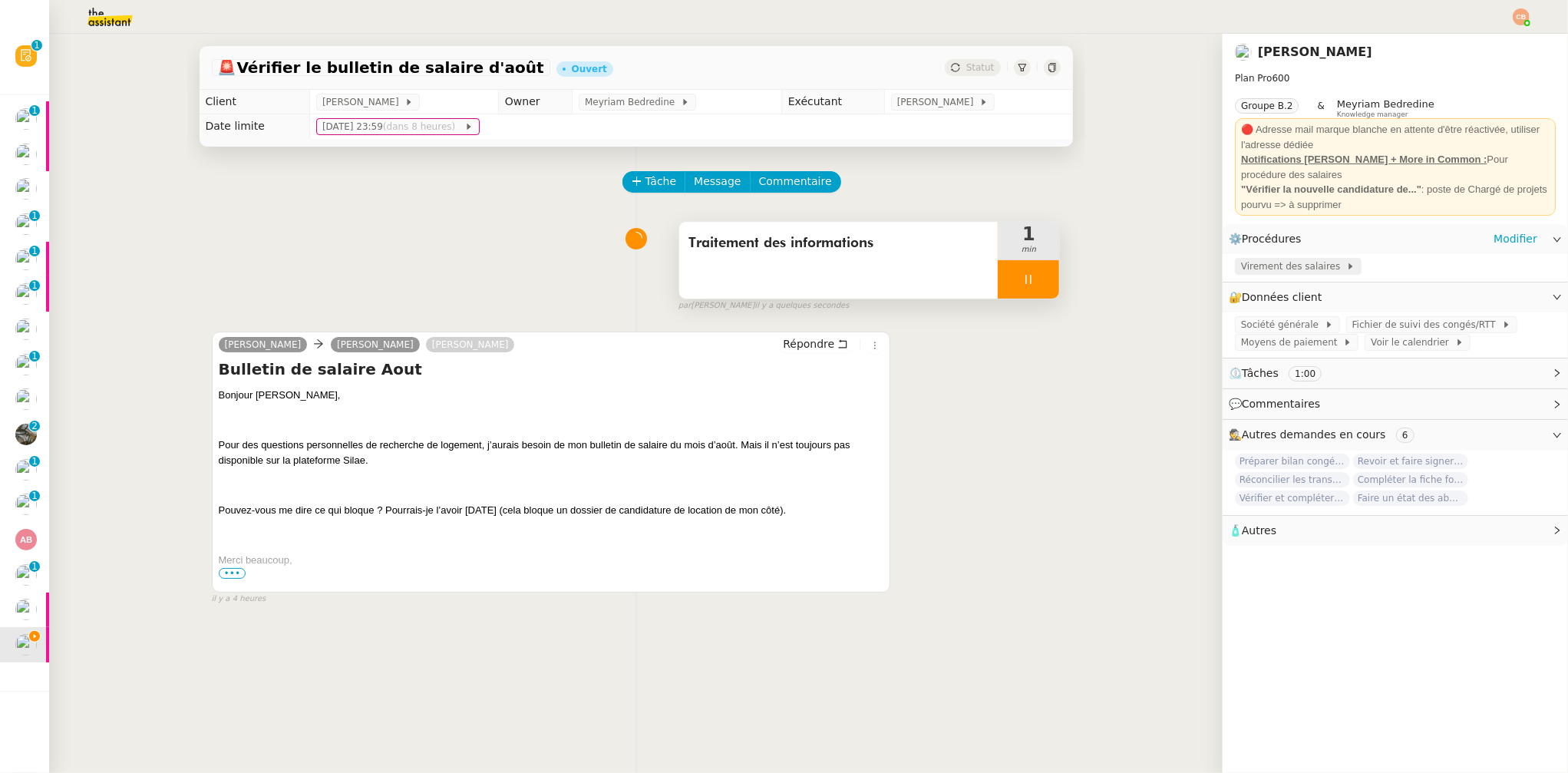
click at [1258, 266] on span "Virement des salaires" at bounding box center [1293, 267] width 105 height 16
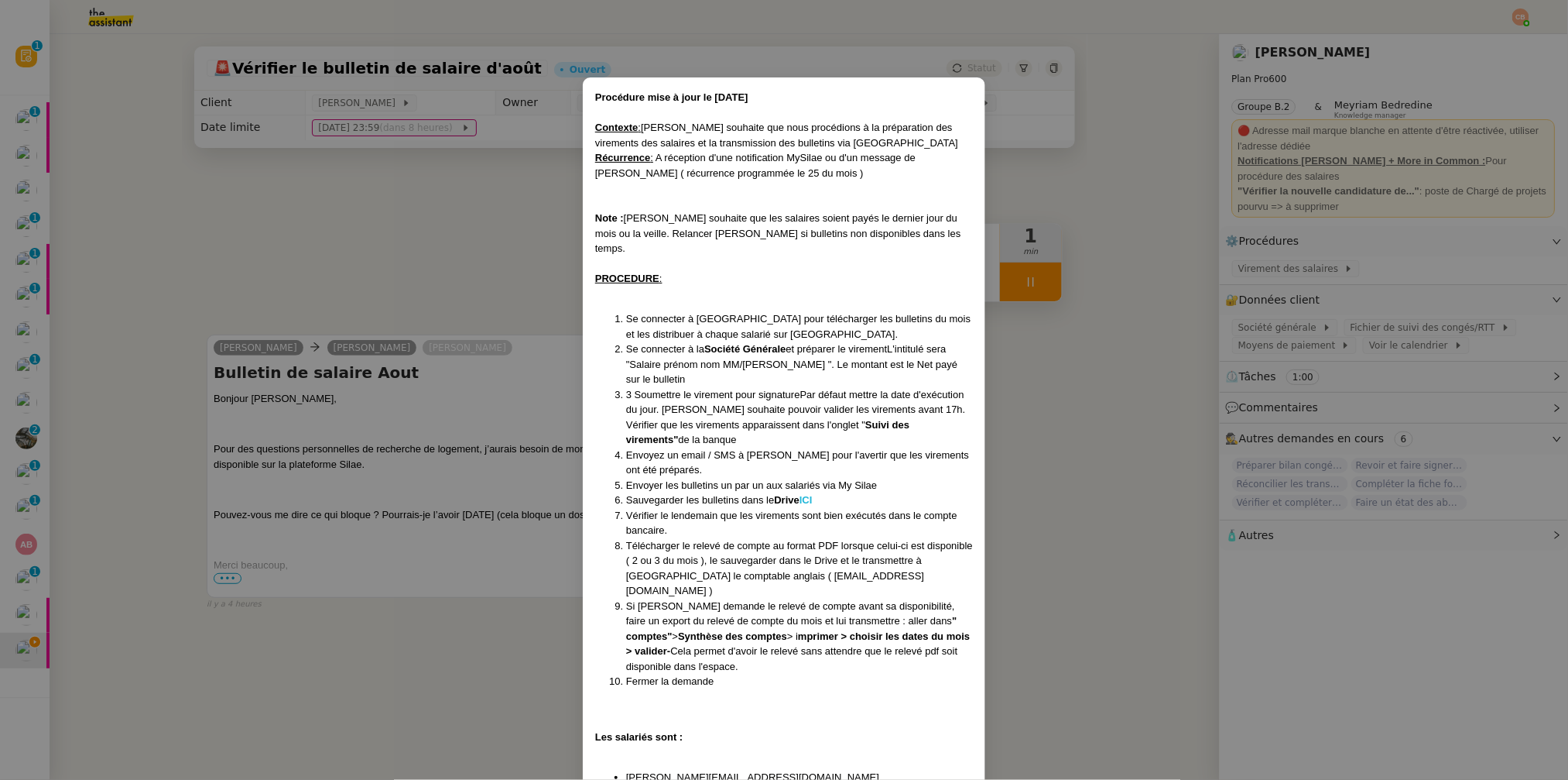
click at [813, 494] on strong "ICI" at bounding box center [806, 499] width 13 height 11
click at [198, 274] on nz-modal-container "Procédure mise à jour le [DATE] Contexte : [PERSON_NAME] souhaite que nous proc…" at bounding box center [784, 390] width 1568 height 780
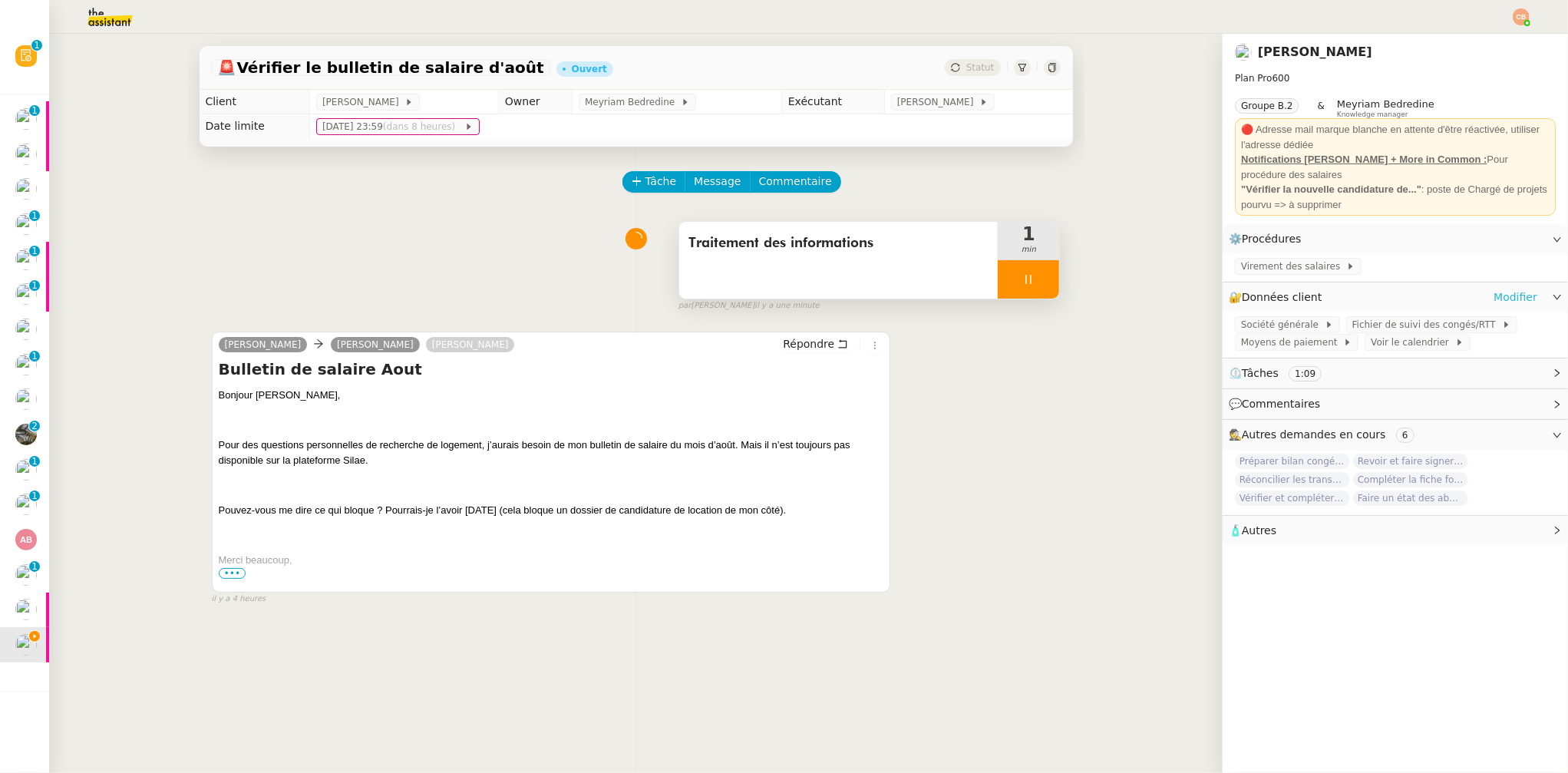
click at [1505, 296] on link "Modifier" at bounding box center [1516, 297] width 44 height 17
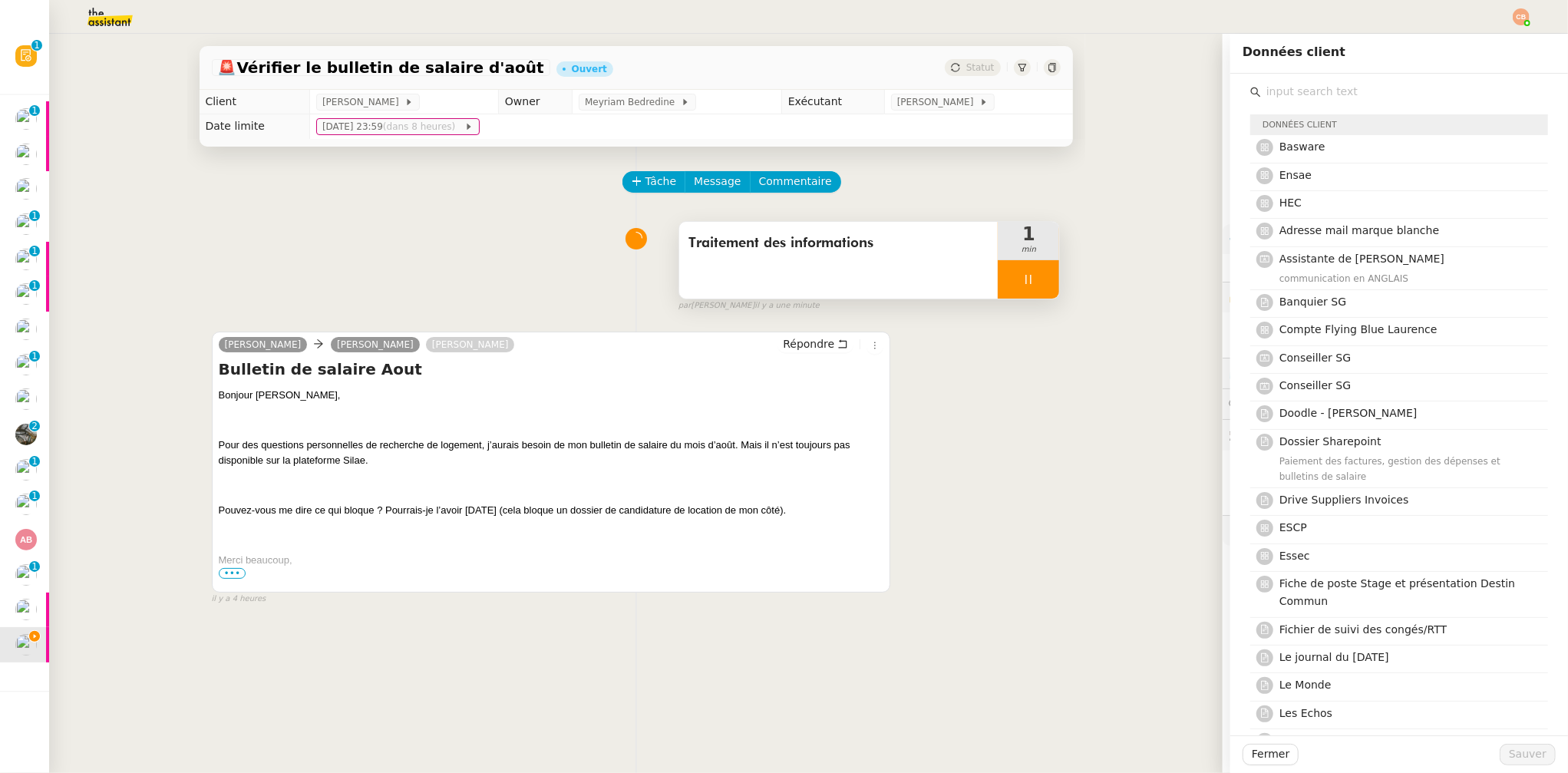
click at [1295, 93] on input "text" at bounding box center [1404, 92] width 287 height 21
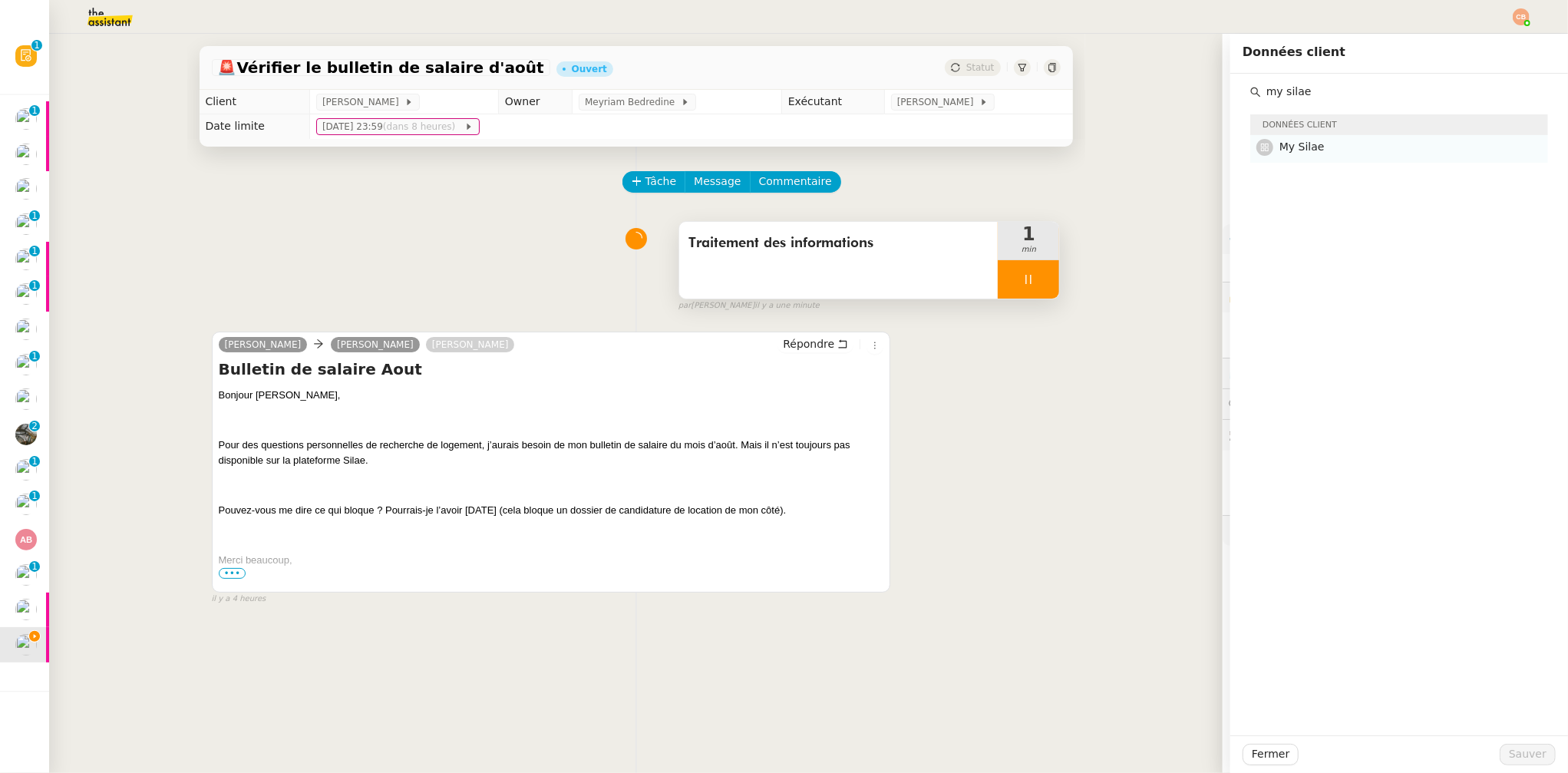
type input "my silae"
click at [1311, 142] on h4 "My Silae" at bounding box center [1409, 147] width 260 height 17
click at [1509, 756] on span "Sauver" at bounding box center [1528, 754] width 38 height 17
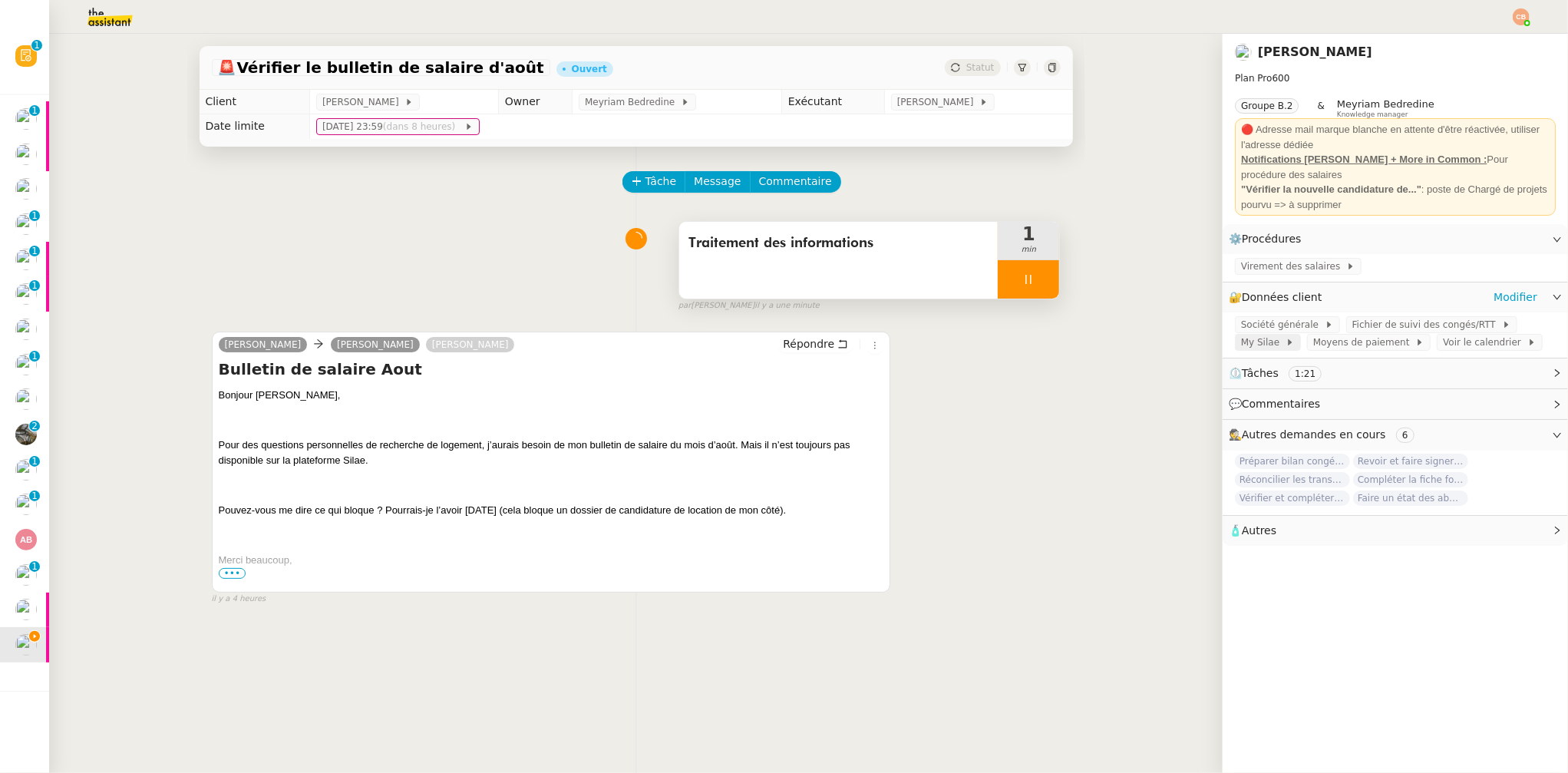
click at [1245, 342] on span "My Silae" at bounding box center [1263, 343] width 45 height 16
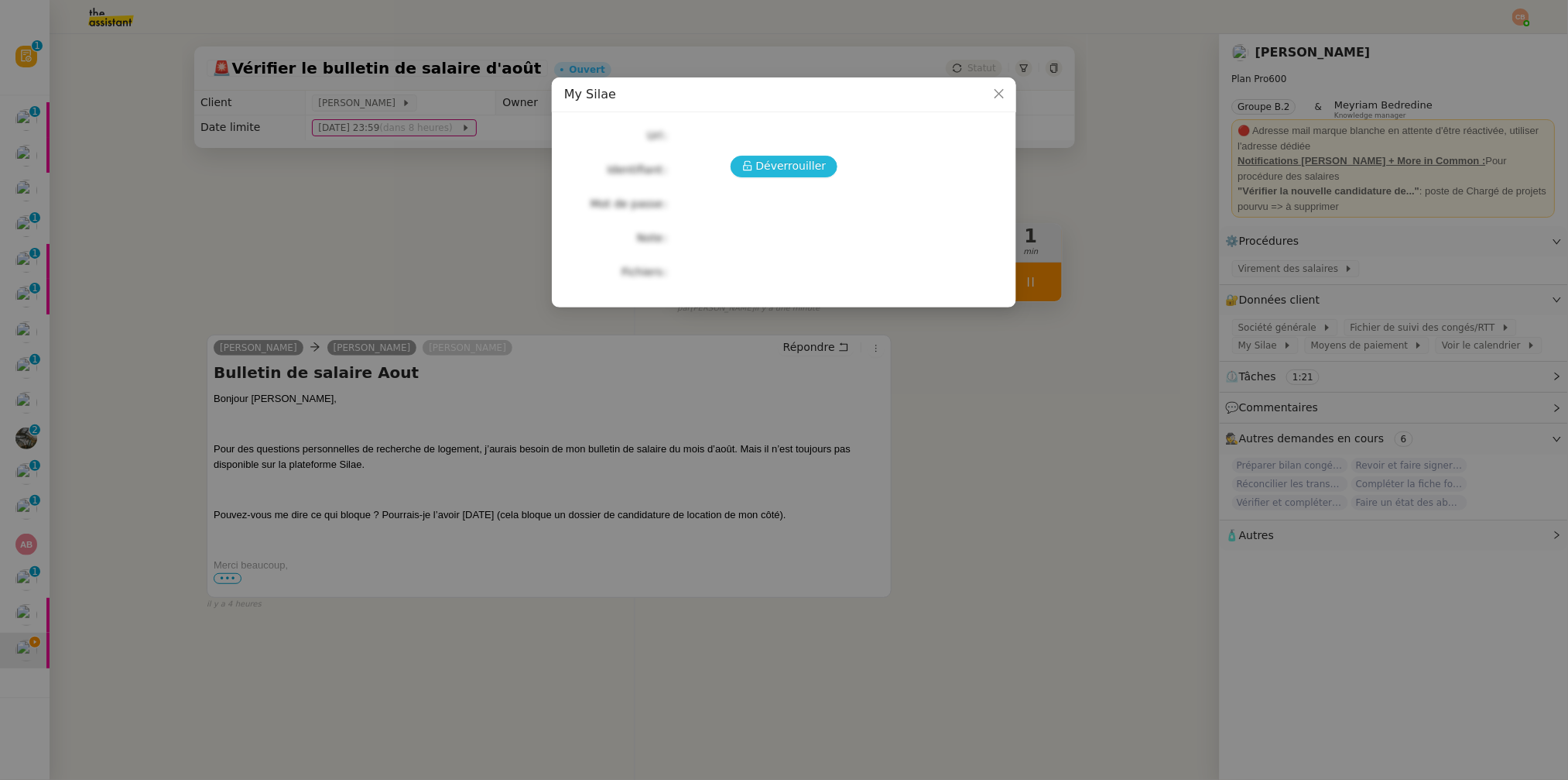
click at [759, 167] on span "Déverrouiller" at bounding box center [792, 166] width 71 height 18
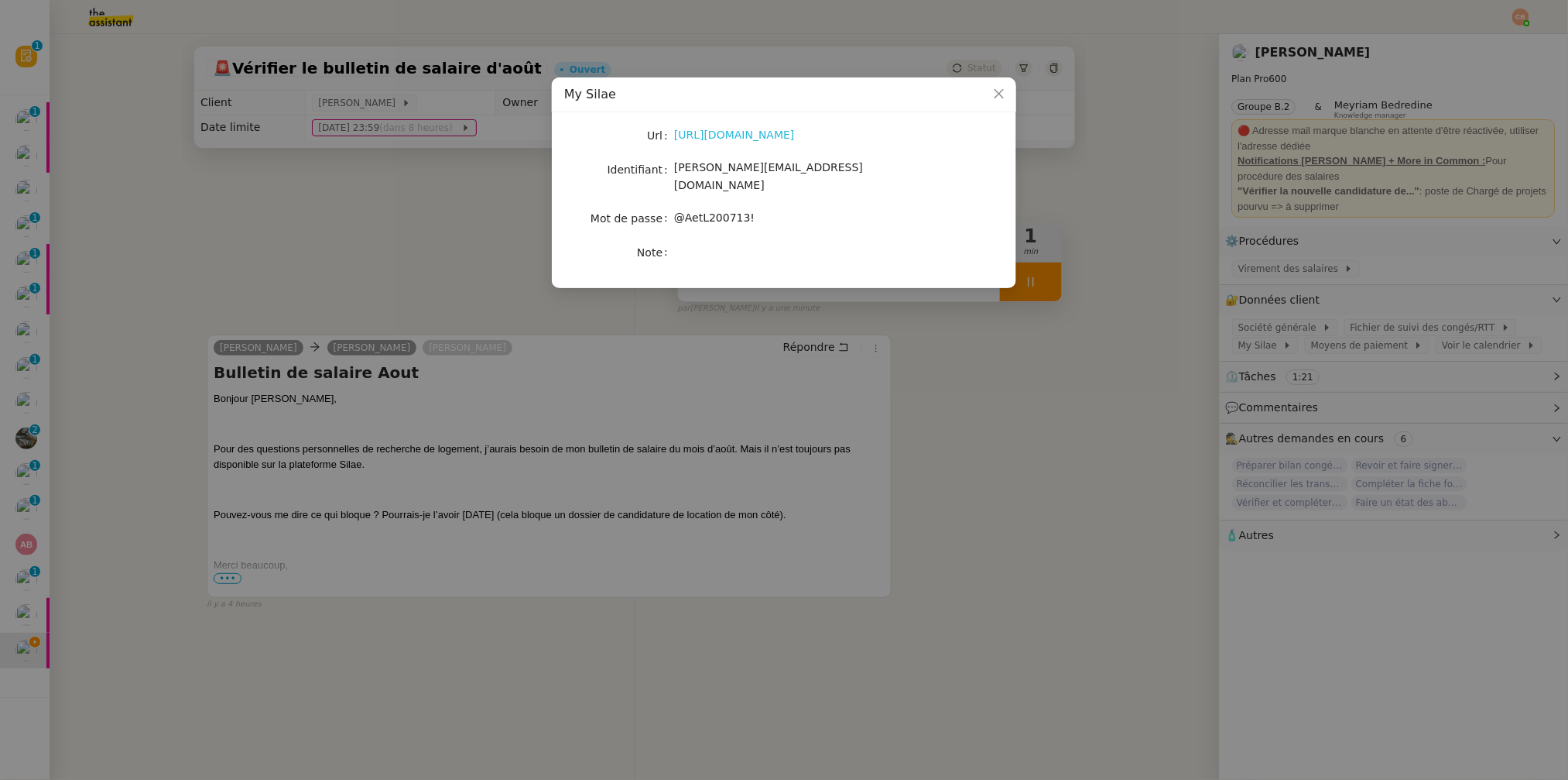
click at [714, 134] on link "[URL][DOMAIN_NAME]" at bounding box center [735, 135] width 121 height 12
drag, startPoint x: 676, startPoint y: 168, endPoint x: 865, endPoint y: 176, distance: 189.2
click at [865, 176] on div "[PERSON_NAME][EMAIL_ADDRESS][DOMAIN_NAME]" at bounding box center [803, 176] width 257 height 36
copy span "[PERSON_NAME][EMAIL_ADDRESS][DOMAIN_NAME]"
drag, startPoint x: 676, startPoint y: 204, endPoint x: 808, endPoint y: 207, distance: 132.0
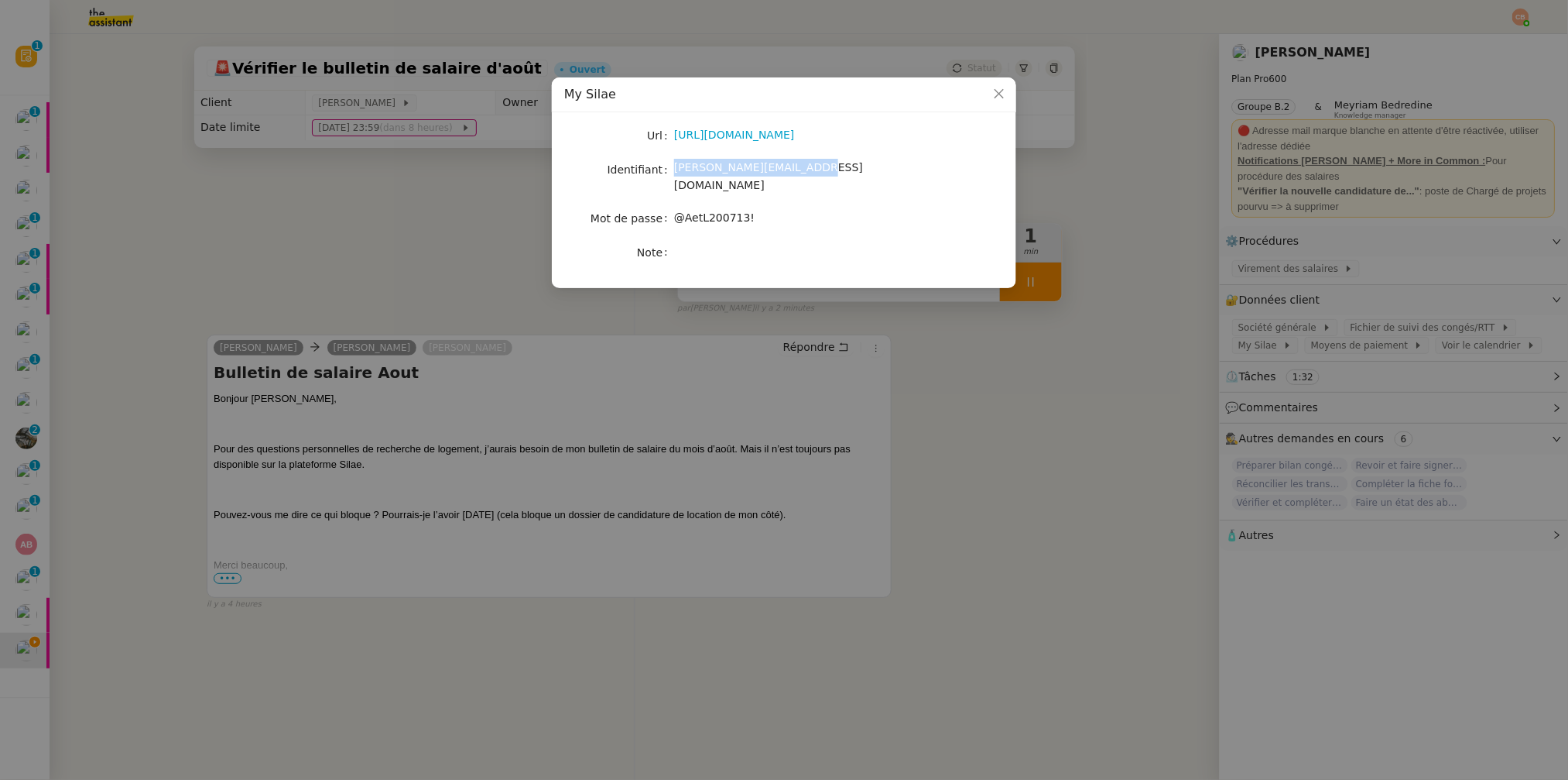
click at [808, 209] on div "@AetL200713!" at bounding box center [803, 218] width 257 height 18
copy span "@AetL200713!"
click at [208, 217] on nz-modal-container "My [PERSON_NAME] [URL][DOMAIN_NAME] Identifiant [PERSON_NAME][EMAIL_ADDRESS][DO…" at bounding box center [784, 390] width 1568 height 780
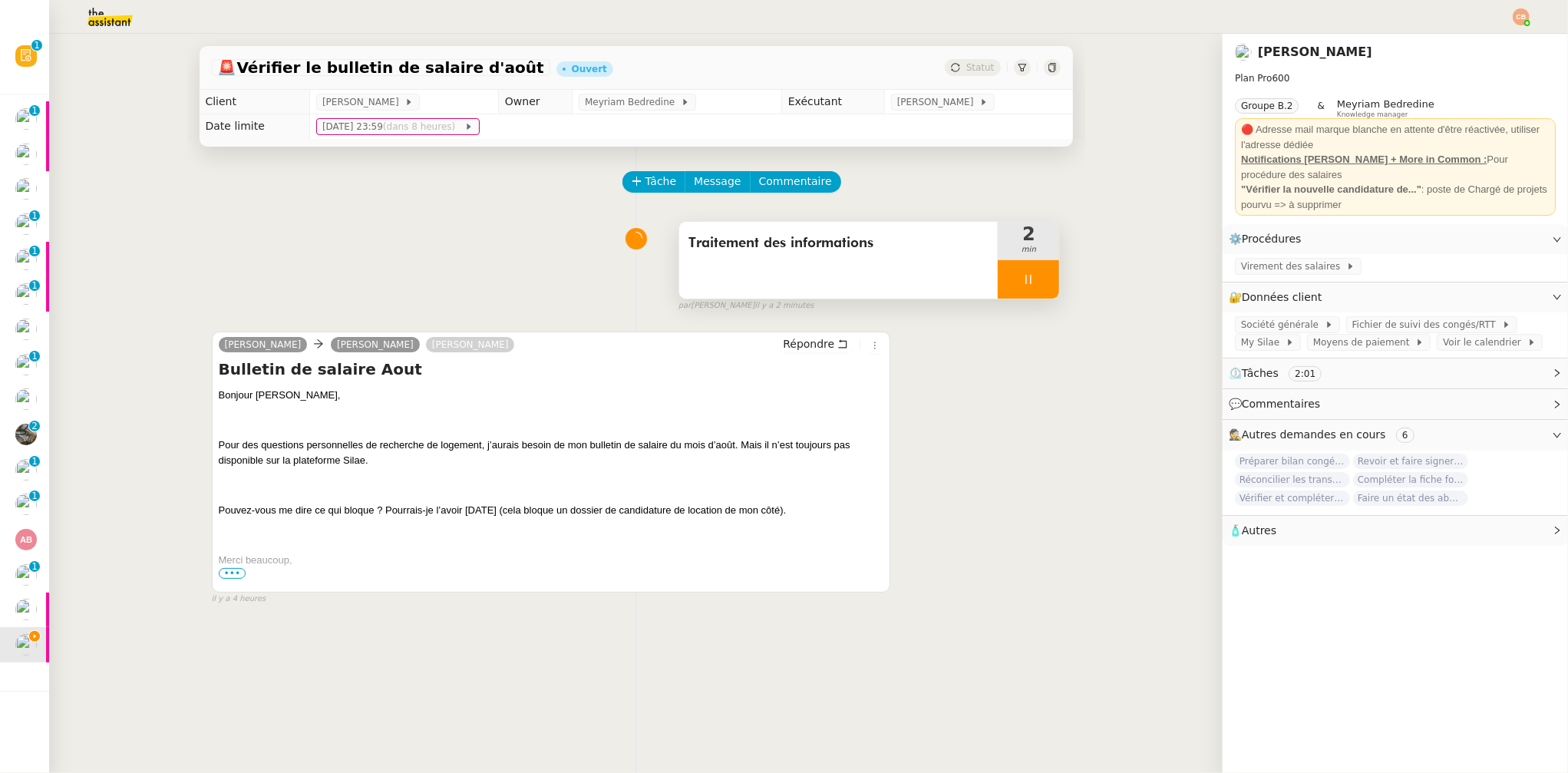
click at [120, 22] on img at bounding box center [98, 17] width 119 height 34
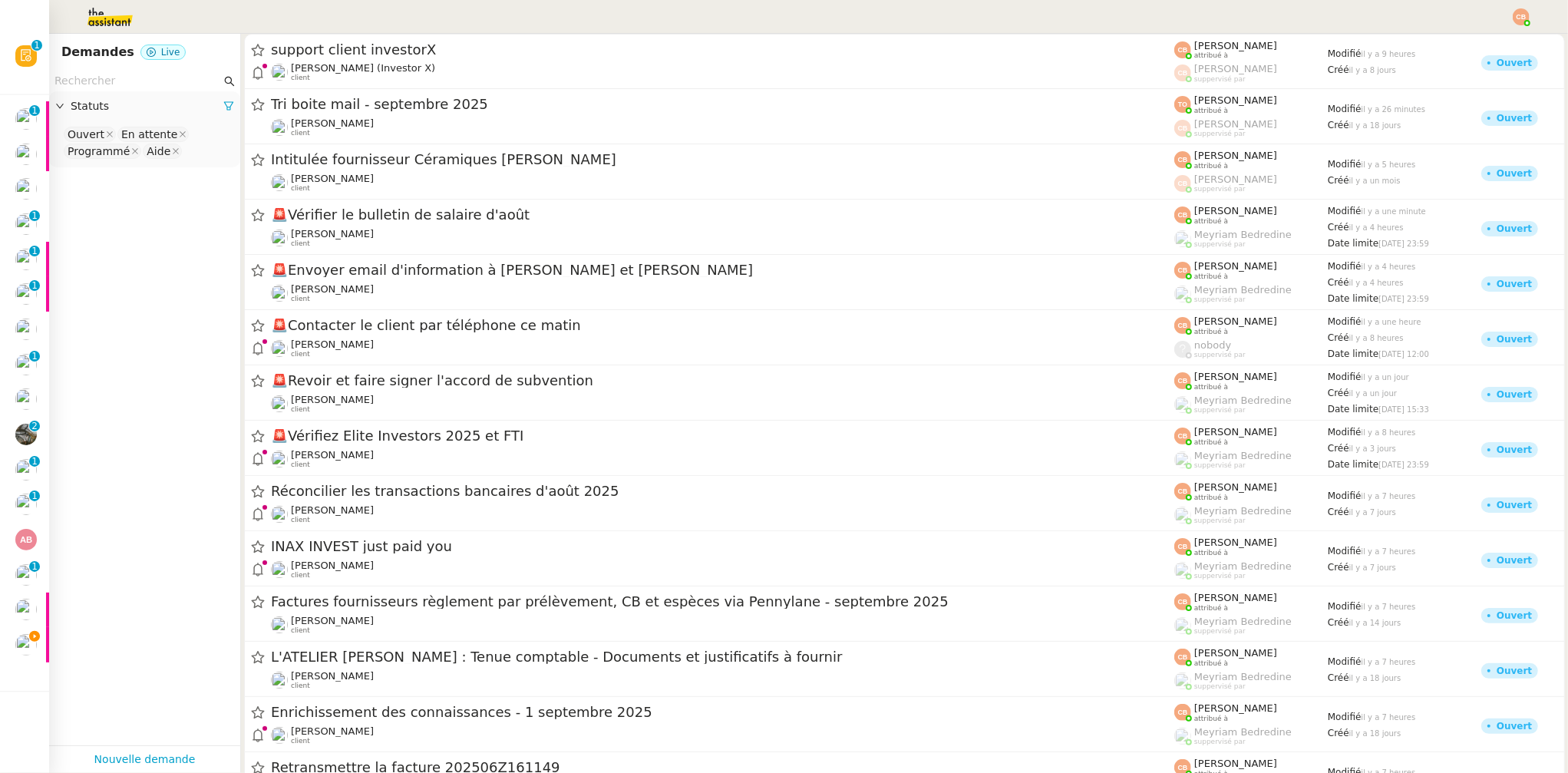
click at [127, 77] on input "text" at bounding box center [137, 81] width 166 height 17
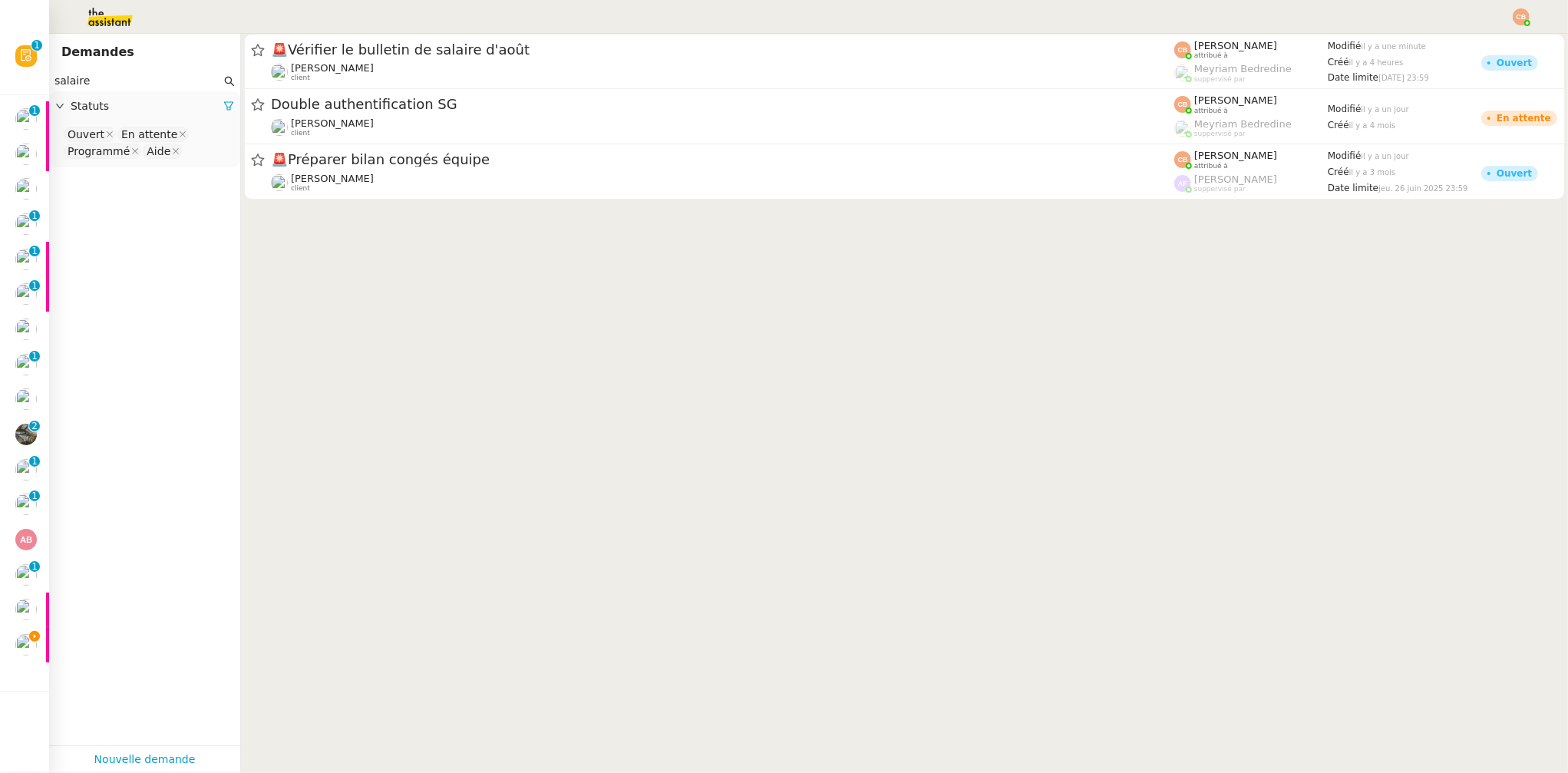
type input "salaire"
click at [208, 156] on nz-select-top-control "Ouvert En attente Programmé Aide" at bounding box center [144, 143] width 166 height 36
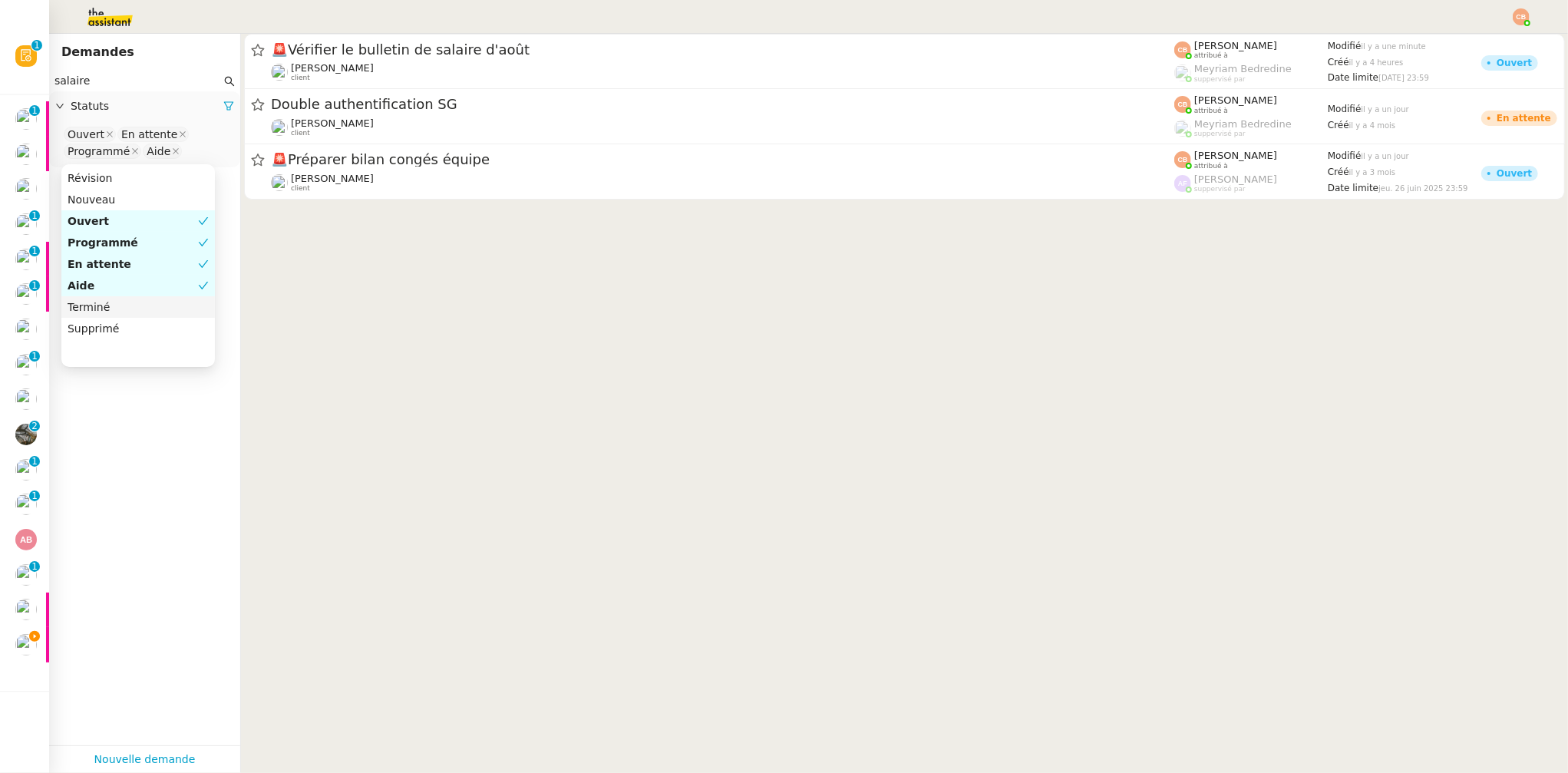
click at [154, 297] on nz-option-item "Terminé" at bounding box center [138, 307] width 154 height 22
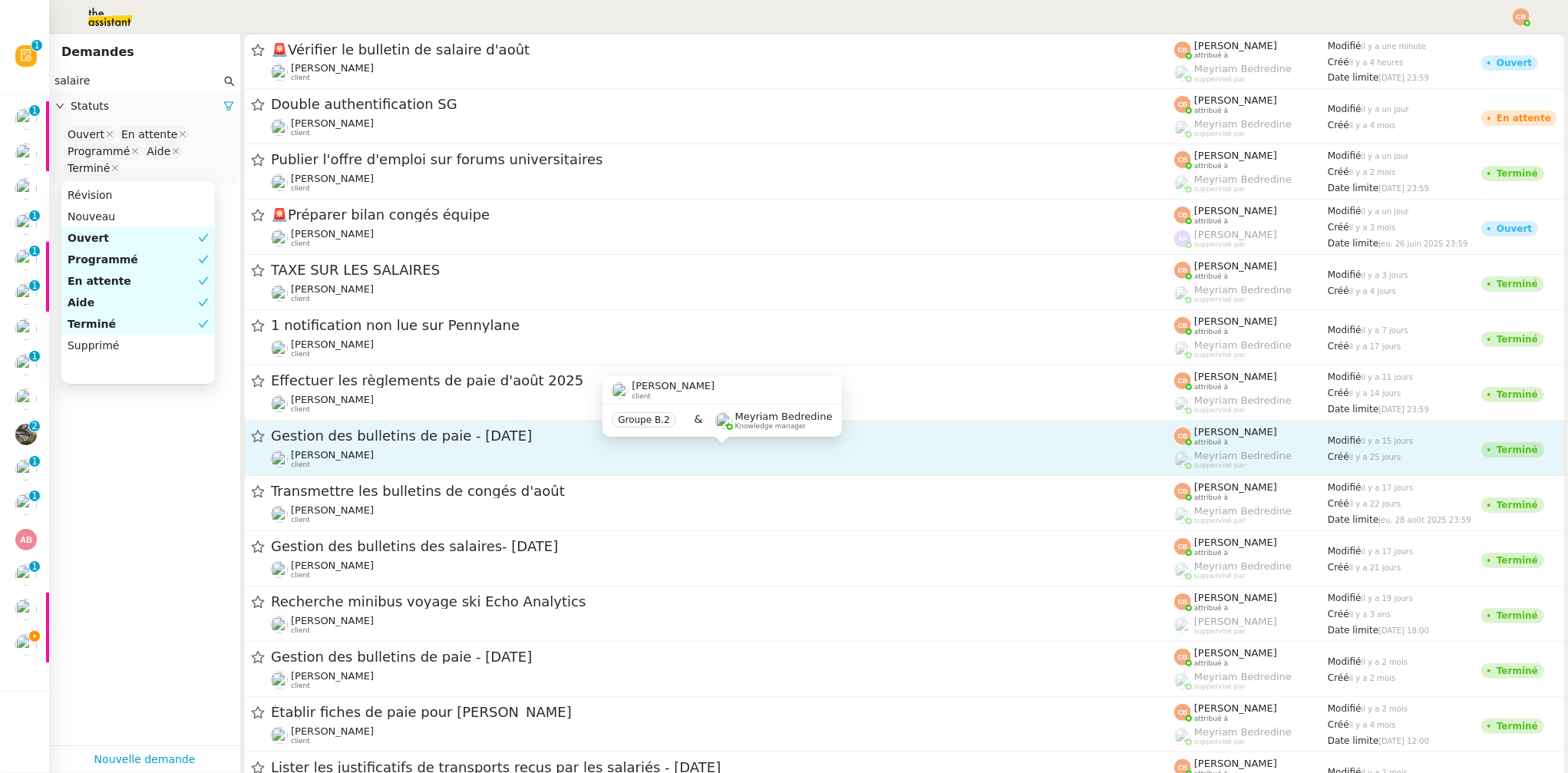
click at [418, 449] on div "[PERSON_NAME] client" at bounding box center [722, 458] width 903 height 20
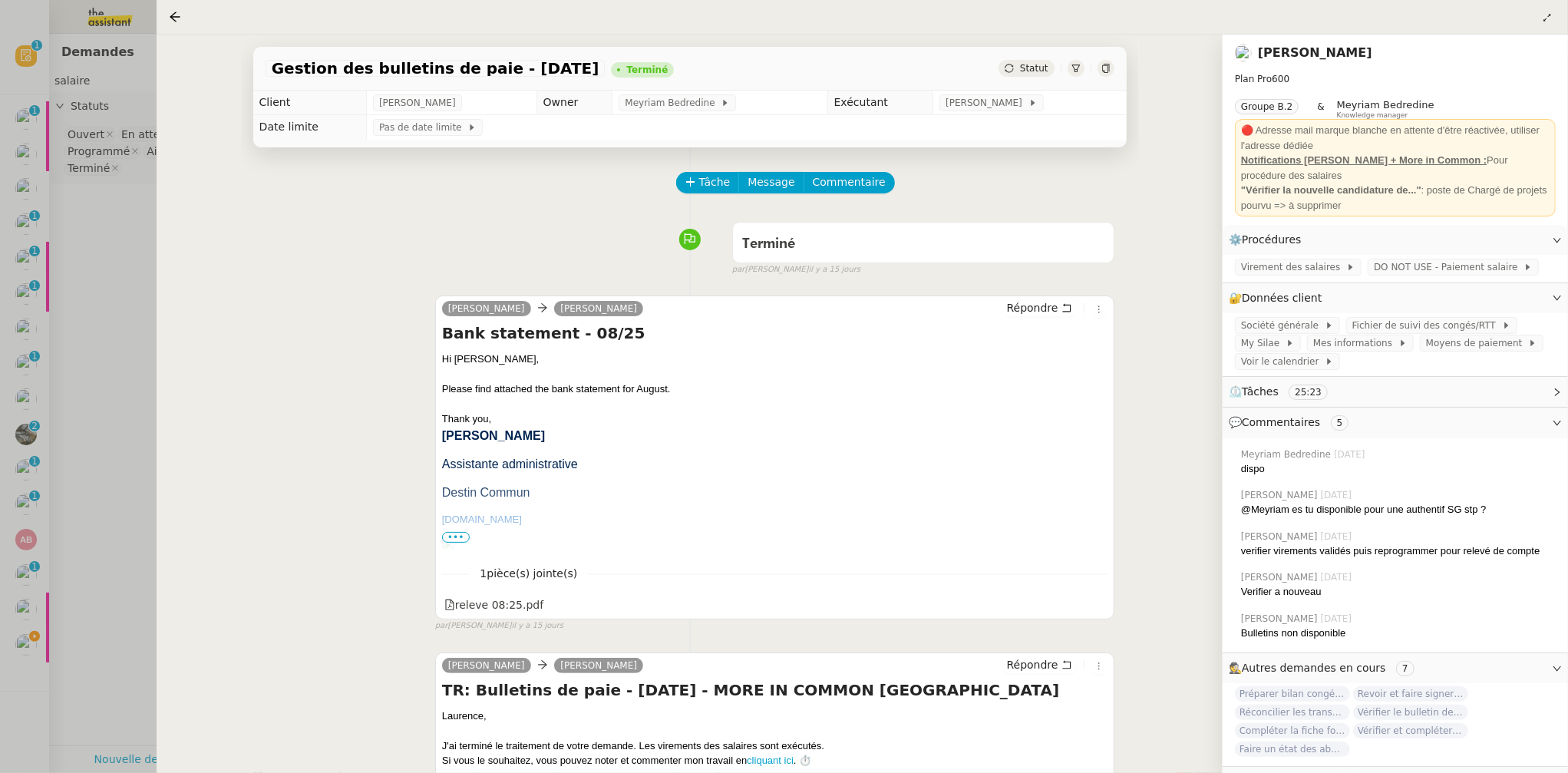
click at [116, 279] on div at bounding box center [784, 386] width 1568 height 773
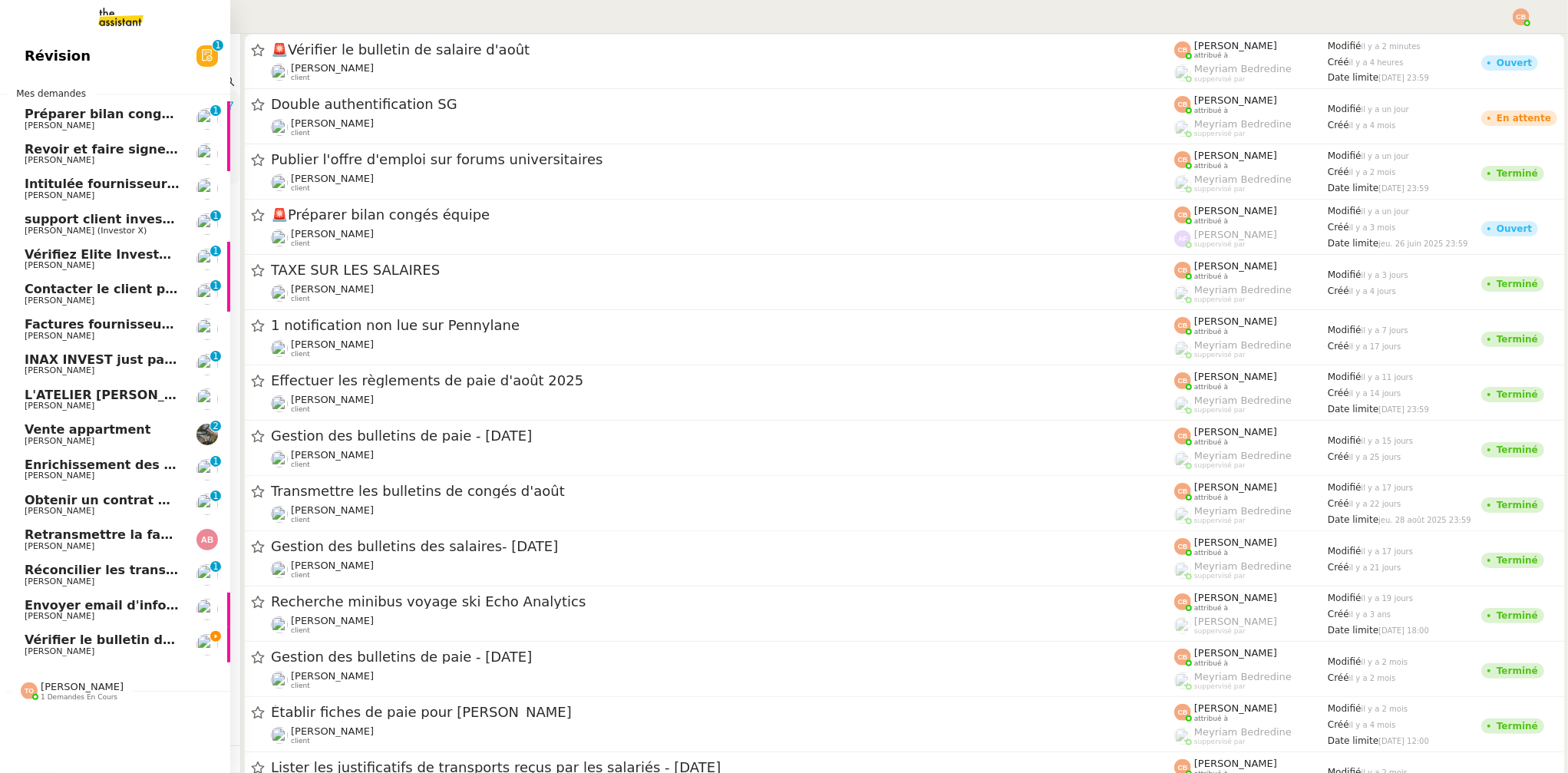
click at [40, 646] on span "[PERSON_NAME]" at bounding box center [59, 651] width 70 height 10
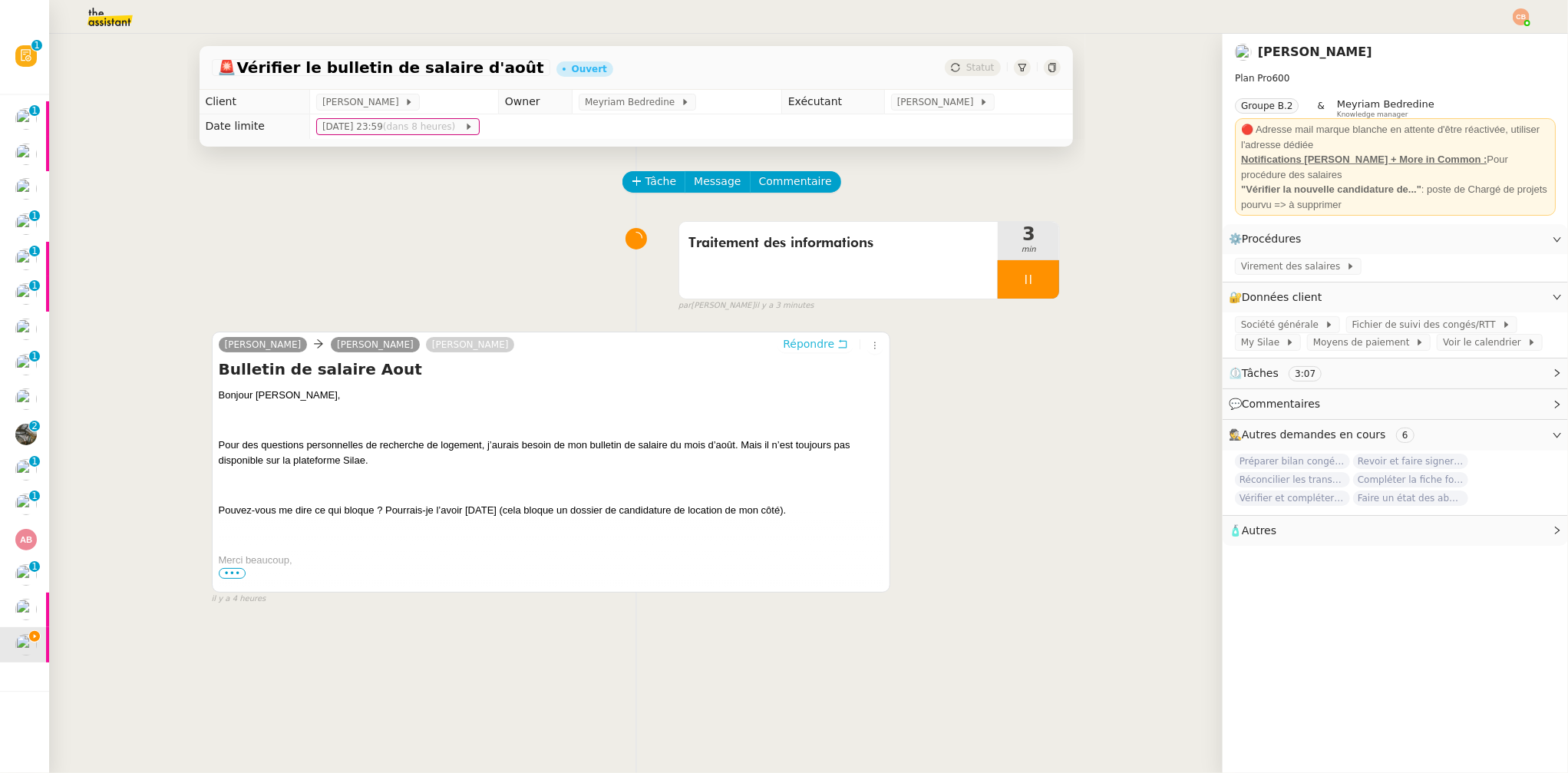
click at [805, 345] on span "Répondre" at bounding box center [808, 344] width 52 height 16
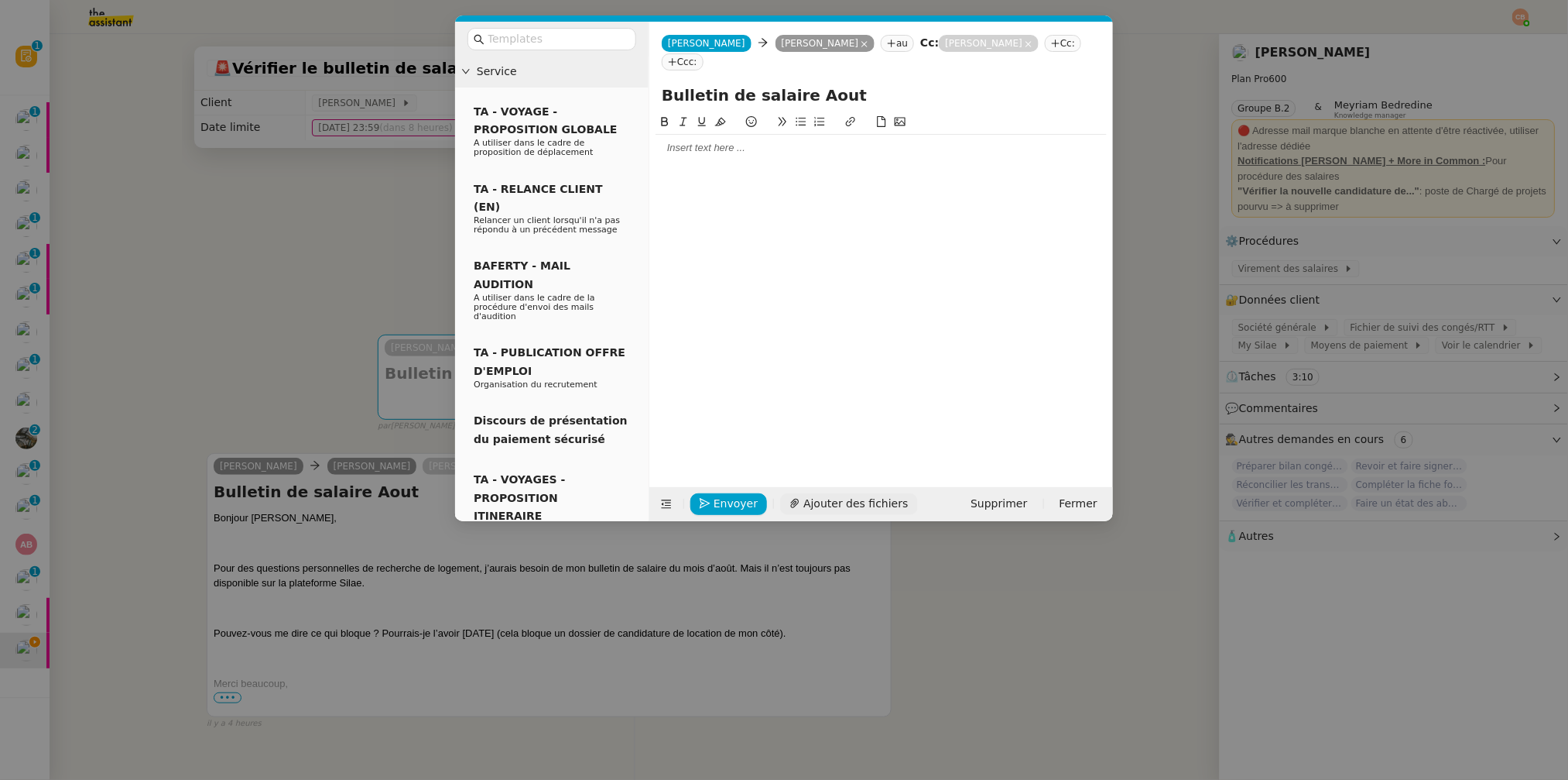
click at [823, 508] on span "Ajouter des fichiers" at bounding box center [855, 504] width 104 height 18
click at [682, 143] on div at bounding box center [881, 148] width 452 height 14
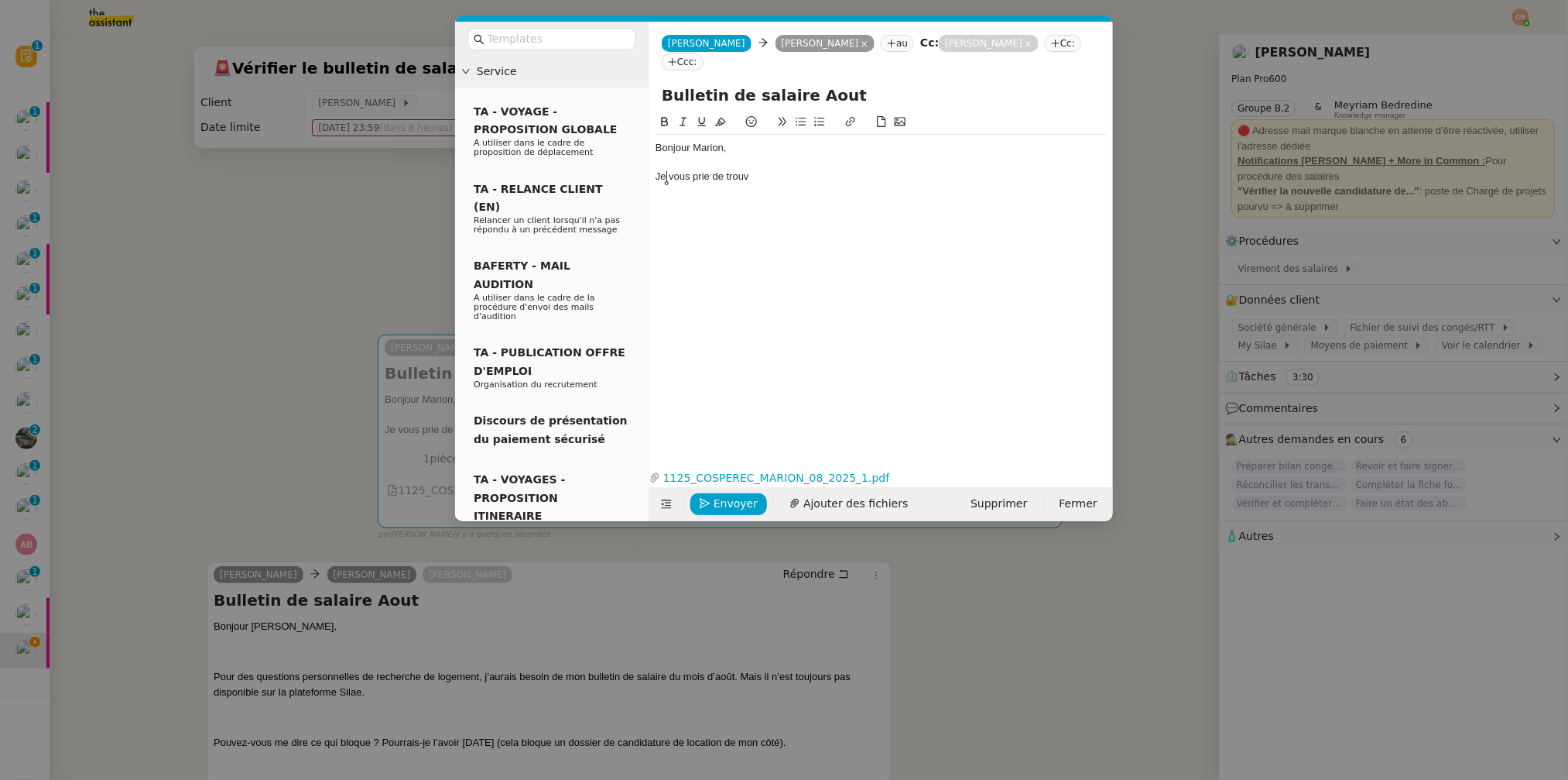
click at [665, 178] on div "Je vous prie de trouv" at bounding box center [881, 176] width 452 height 14
drag, startPoint x: 761, startPoint y: 175, endPoint x: 725, endPoint y: 176, distance: 36.0
click at [725, 176] on div "Je viens de transmettre vous prie de trouv" at bounding box center [881, 176] width 452 height 14
click at [758, 174] on div "Je viens de transmettre vous prie de trouv" at bounding box center [881, 176] width 452 height 14
click at [668, 175] on div "Je viens de transmettre les bulletins via [GEOGRAPHIC_DATA]. vous prie de trouv" at bounding box center [881, 176] width 452 height 14
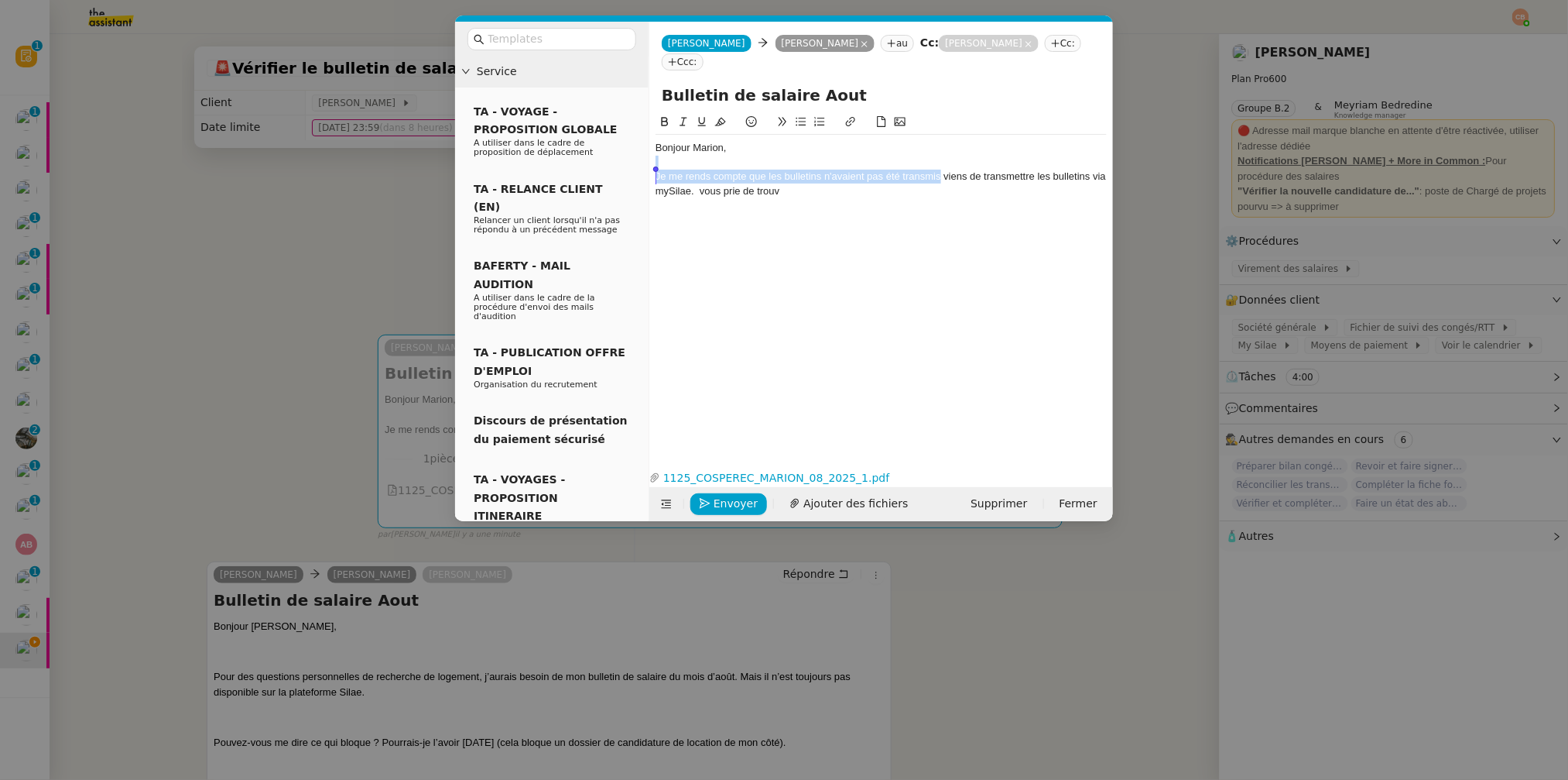
drag, startPoint x: 941, startPoint y: 176, endPoint x: 626, endPoint y: 168, distance: 315.1
click at [626, 168] on nz-layout "Service TA - VOYAGE - PROPOSITION GLOBALE A utiliser dans le cadre de propositi…" at bounding box center [784, 272] width 658 height 499
drag, startPoint x: 711, startPoint y: 179, endPoint x: 763, endPoint y: 179, distance: 52.0
click at [763, 179] on div "Je viens de transmettre les bulletins via [GEOGRAPHIC_DATA]. vous prie de trouv" at bounding box center [881, 176] width 452 height 14
drag, startPoint x: 961, startPoint y: 178, endPoint x: 864, endPoint y: 180, distance: 97.0
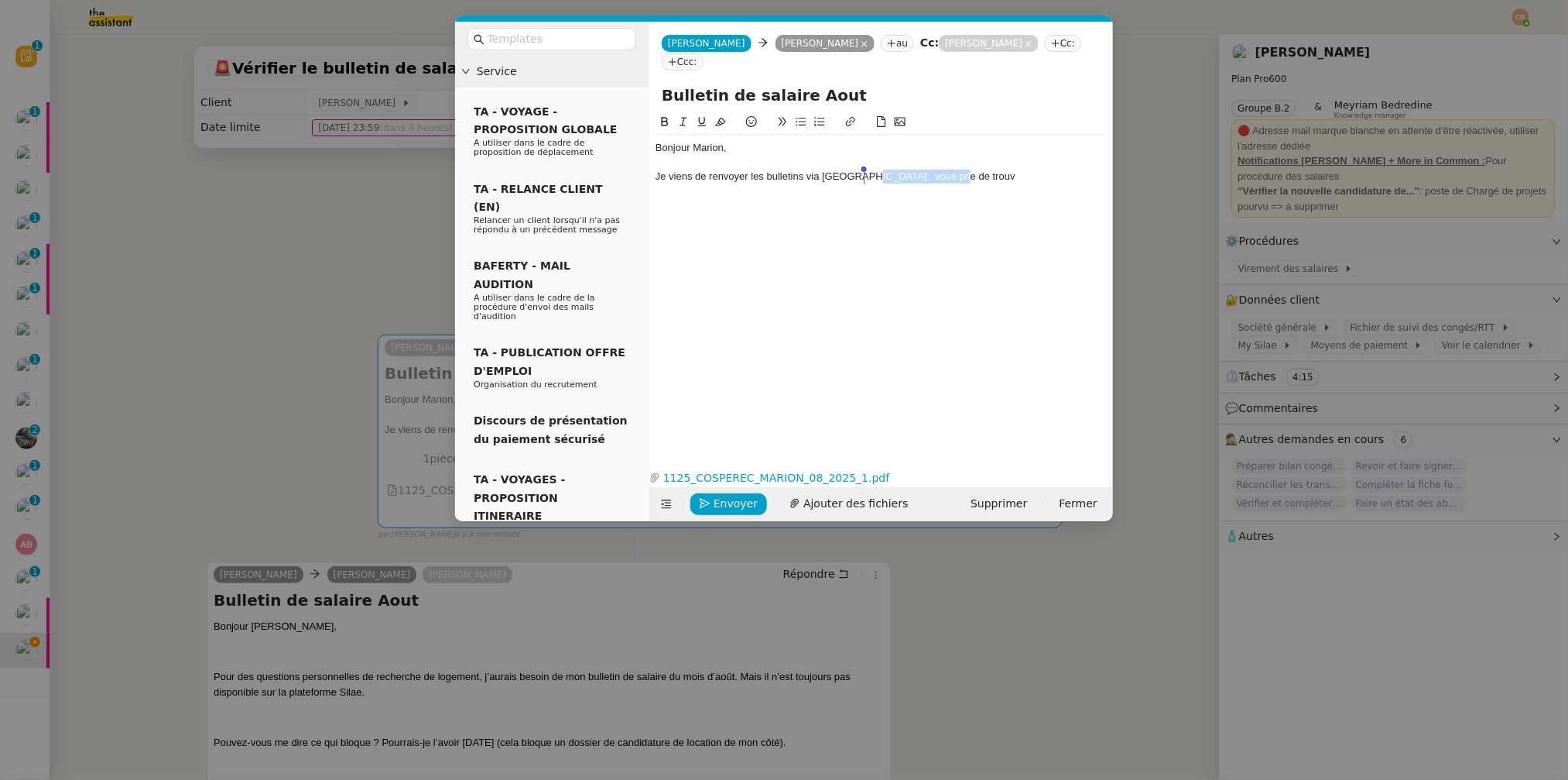
click at [864, 180] on div "Je viens de renvoyer les bulletins via [GEOGRAPHIC_DATA]. vous prie de trouv" at bounding box center [881, 176] width 452 height 14
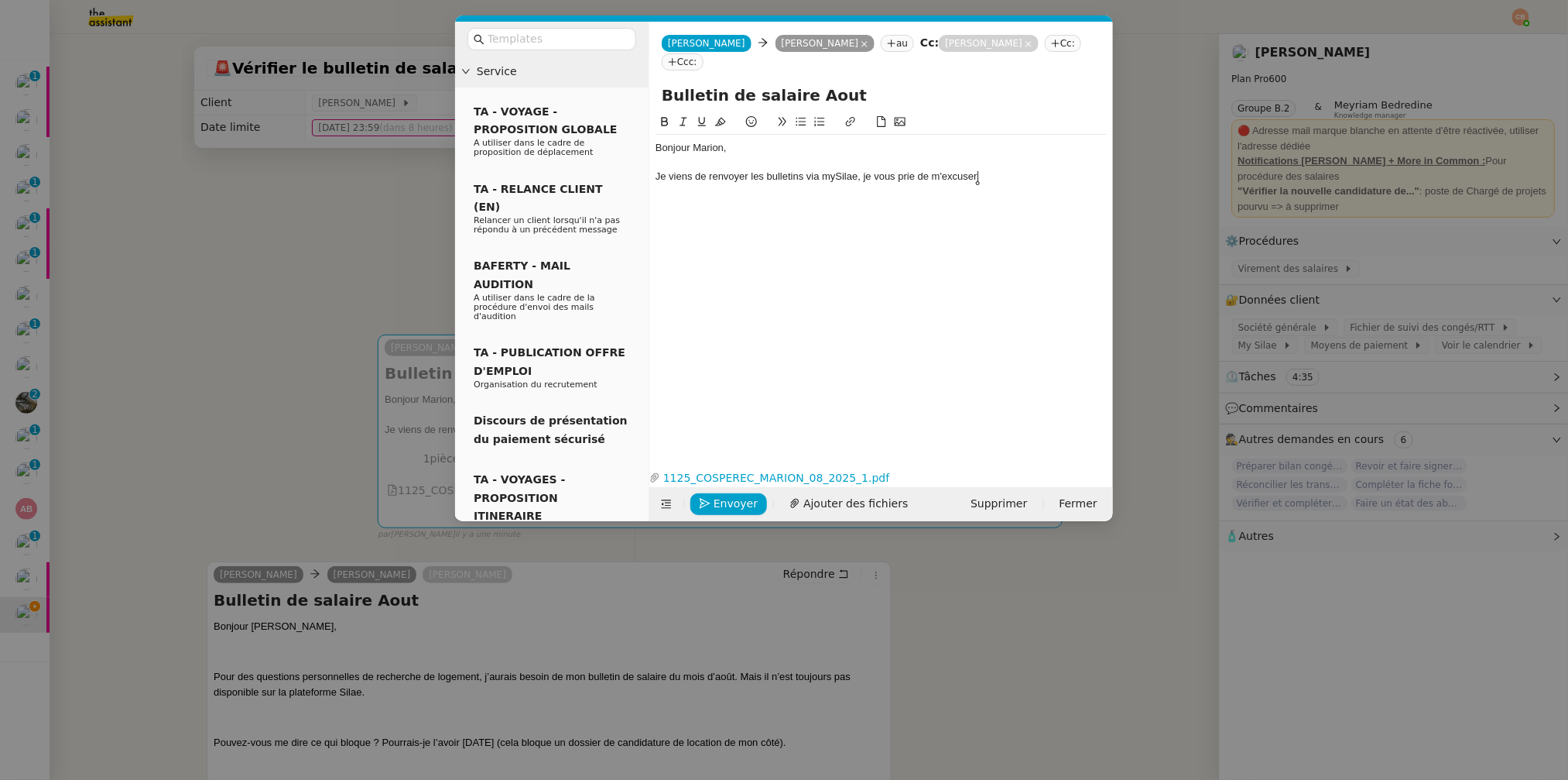
click at [830, 177] on div "Je viens de renvoyer les bulletins via mySilae, je vous prie de m'excuser" at bounding box center [881, 176] width 452 height 14
click at [657, 178] on div "Je viens de renvoyer les bulletins via [GEOGRAPHIC_DATA], je vous prie de m'exc…" at bounding box center [881, 176] width 452 height 14
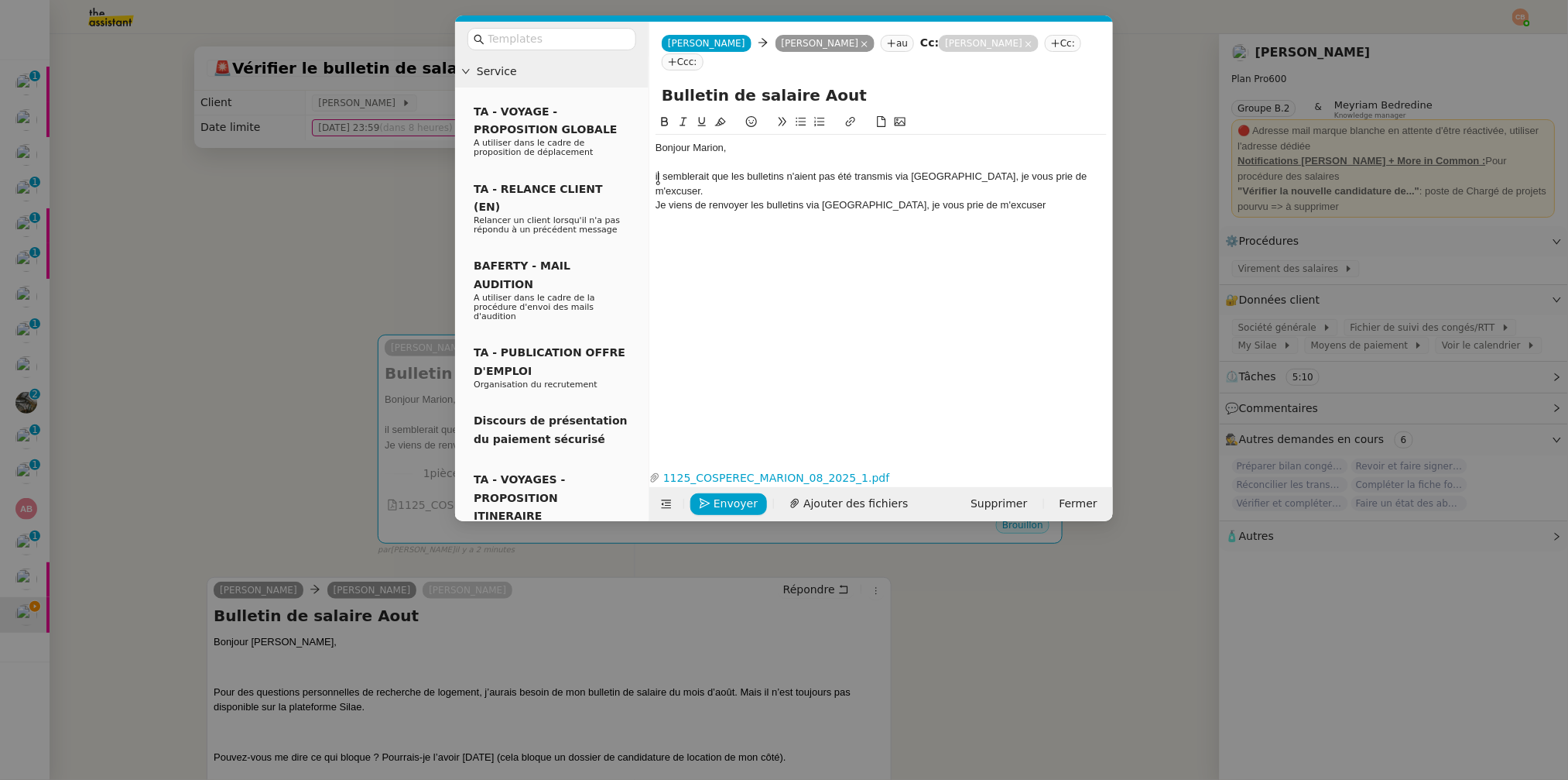
click at [659, 174] on div "il semblerait que les bulletins n'aient pas été transmis via [GEOGRAPHIC_DATA],…" at bounding box center [881, 184] width 452 height 28
click at [1074, 179] on div "Il semblerait que les bulletins n'aient pas été transmis via [GEOGRAPHIC_DATA],…" at bounding box center [881, 184] width 452 height 28
drag, startPoint x: 979, startPoint y: 206, endPoint x: 603, endPoint y: 203, distance: 376.0
click at [603, 203] on nz-layout "Service TA - VOYAGE - PROPOSITION GLOBALE A utiliser dans le cadre de propositi…" at bounding box center [784, 272] width 658 height 499
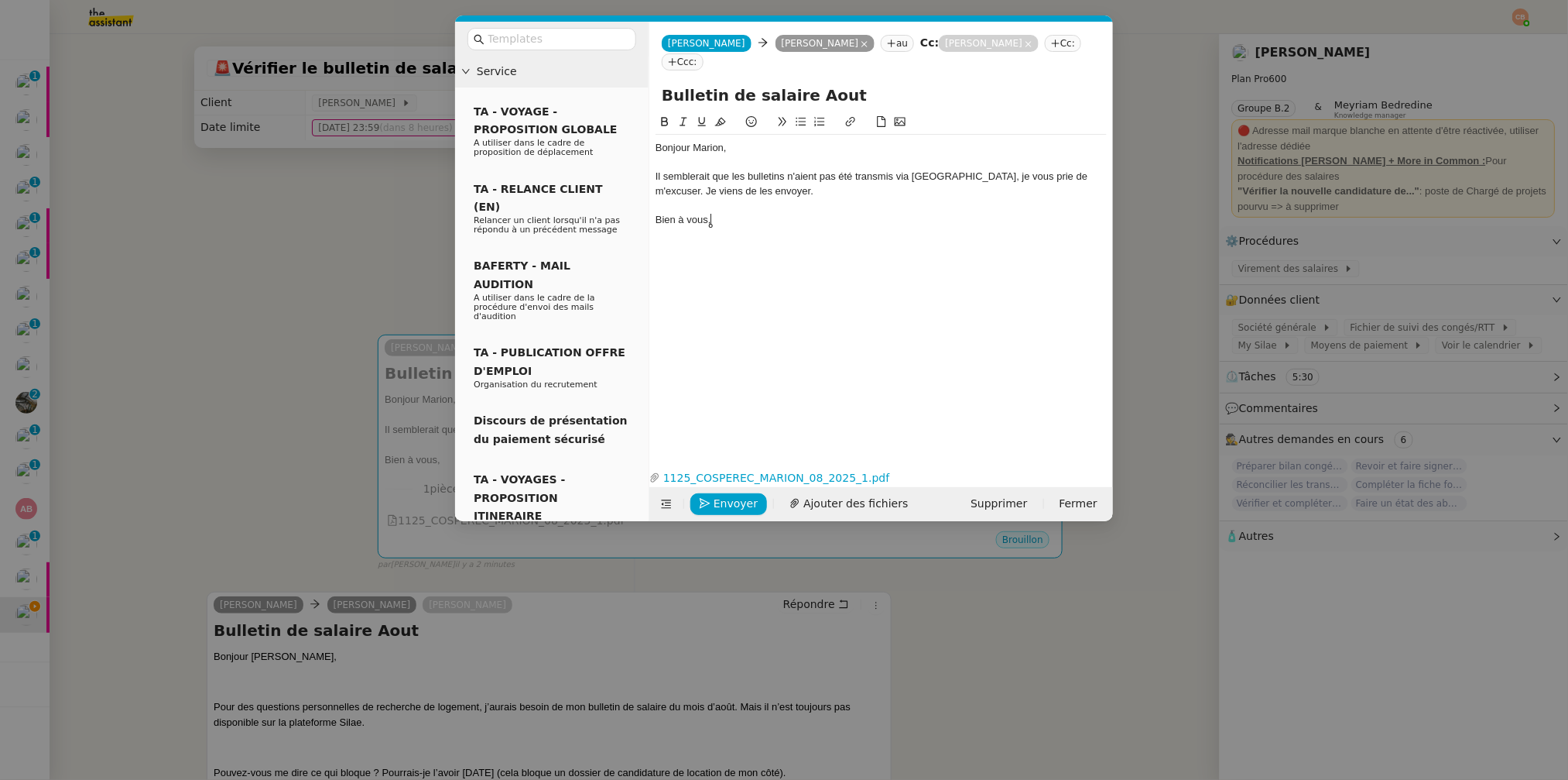
click at [327, 217] on nz-modal-container "Service TA - VOYAGE - PROPOSITION GLOBALE A utiliser dans le cadre de propositi…" at bounding box center [784, 390] width 1568 height 780
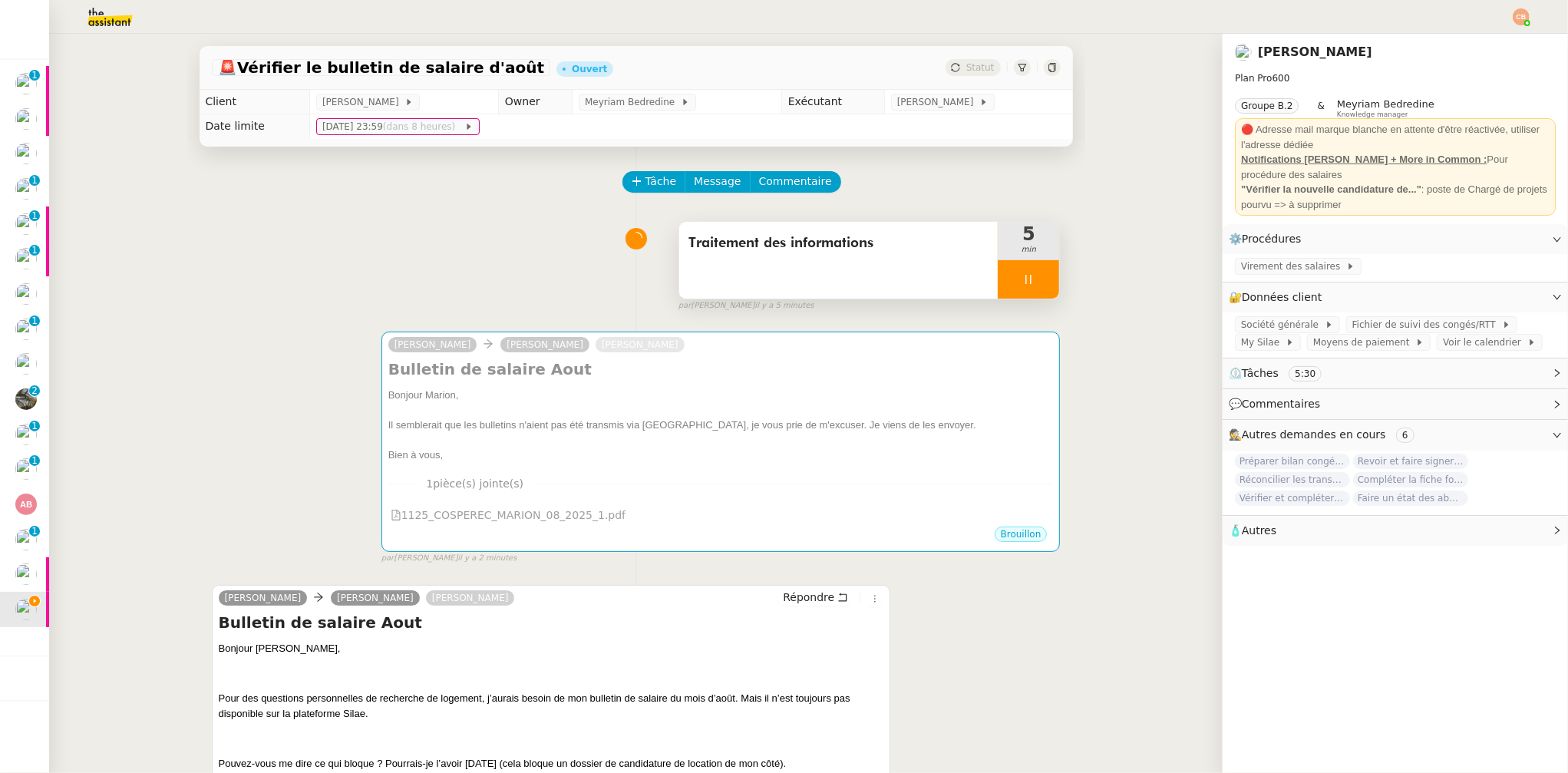
click at [1027, 268] on div at bounding box center [1028, 280] width 61 height 38
click at [1038, 281] on icon at bounding box center [1044, 279] width 12 height 12
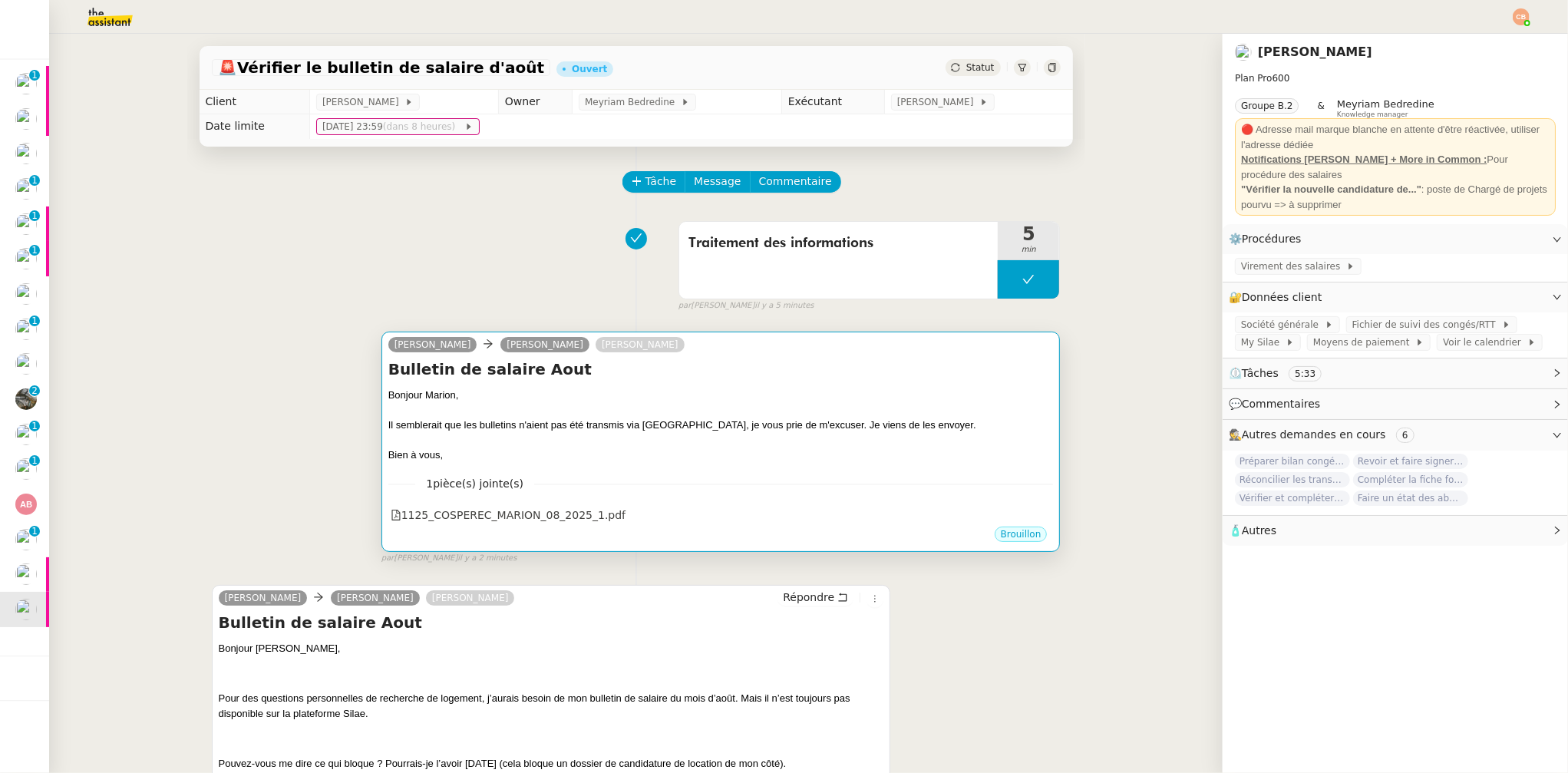
click at [1014, 375] on h4 "Bulletin de salaire Aout" at bounding box center [721, 369] width 666 height 22
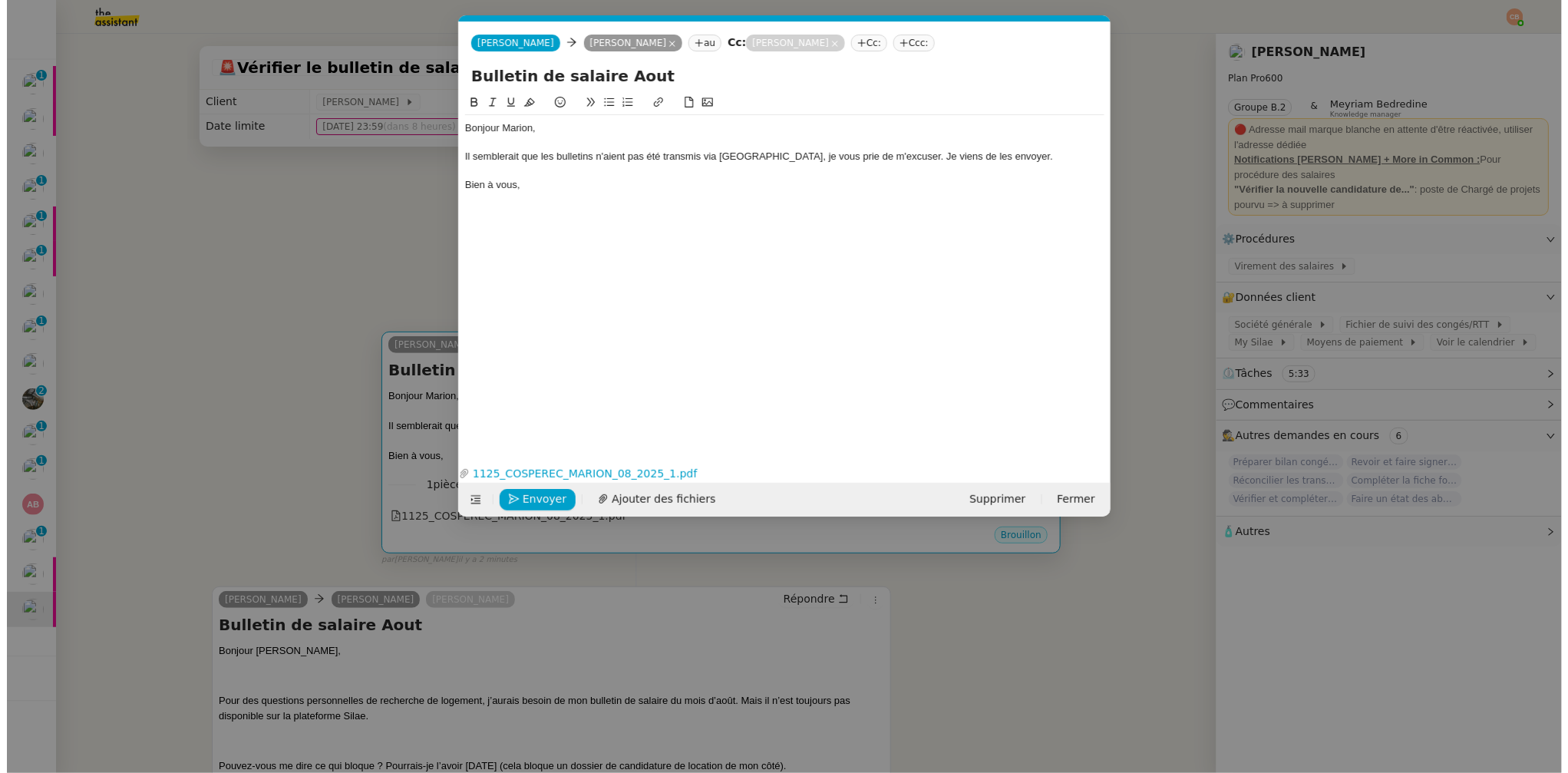
scroll to position [0, 33]
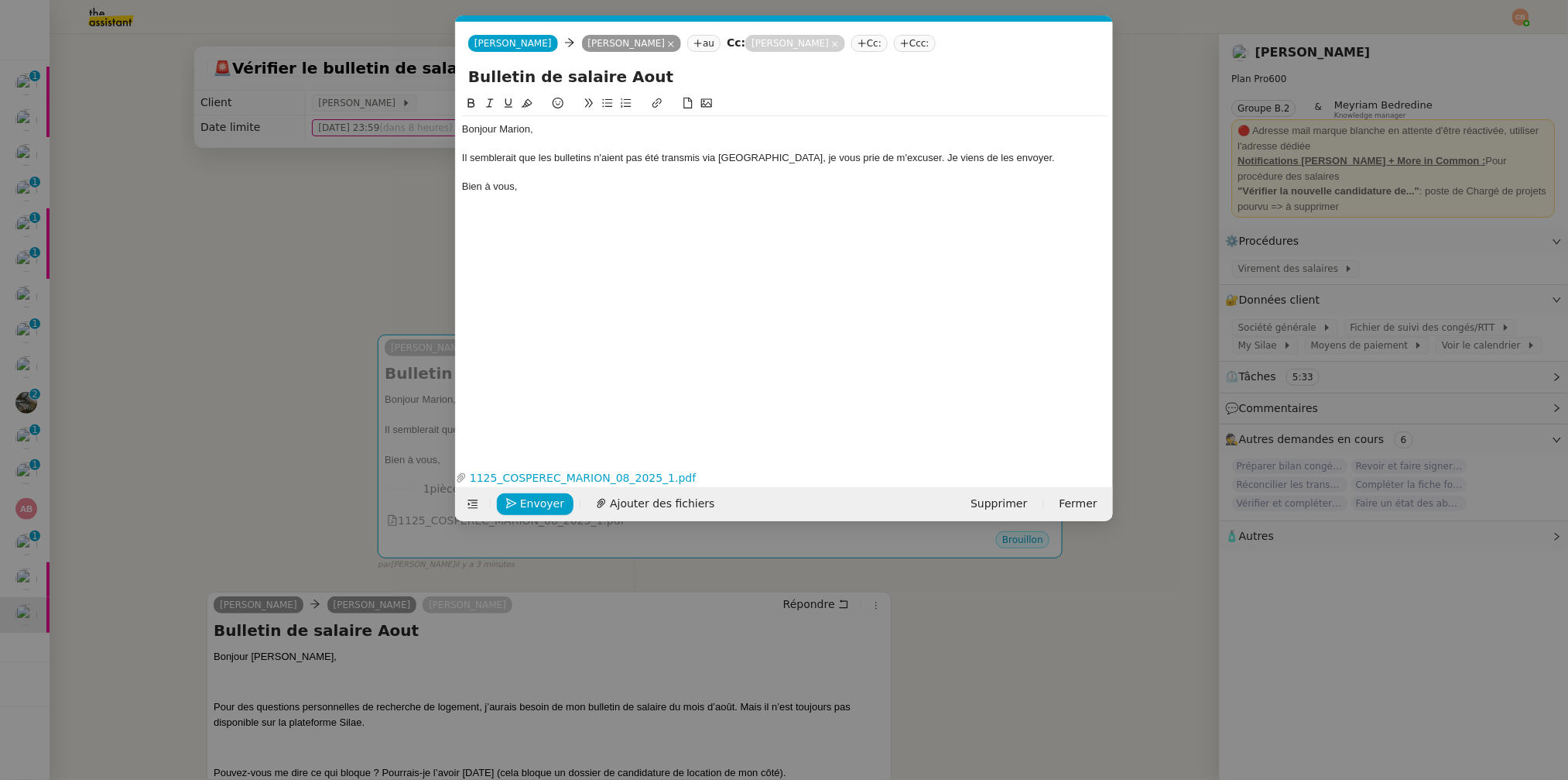
click at [590, 157] on div "Il semblerait que les bulletins n'aient pas été transmis via [GEOGRAPHIC_DATA],…" at bounding box center [784, 158] width 645 height 14
click at [524, 508] on span "Envoyer" at bounding box center [542, 504] width 44 height 18
click at [524, 508] on span "Confirmer l'envoi" at bounding box center [566, 504] width 93 height 18
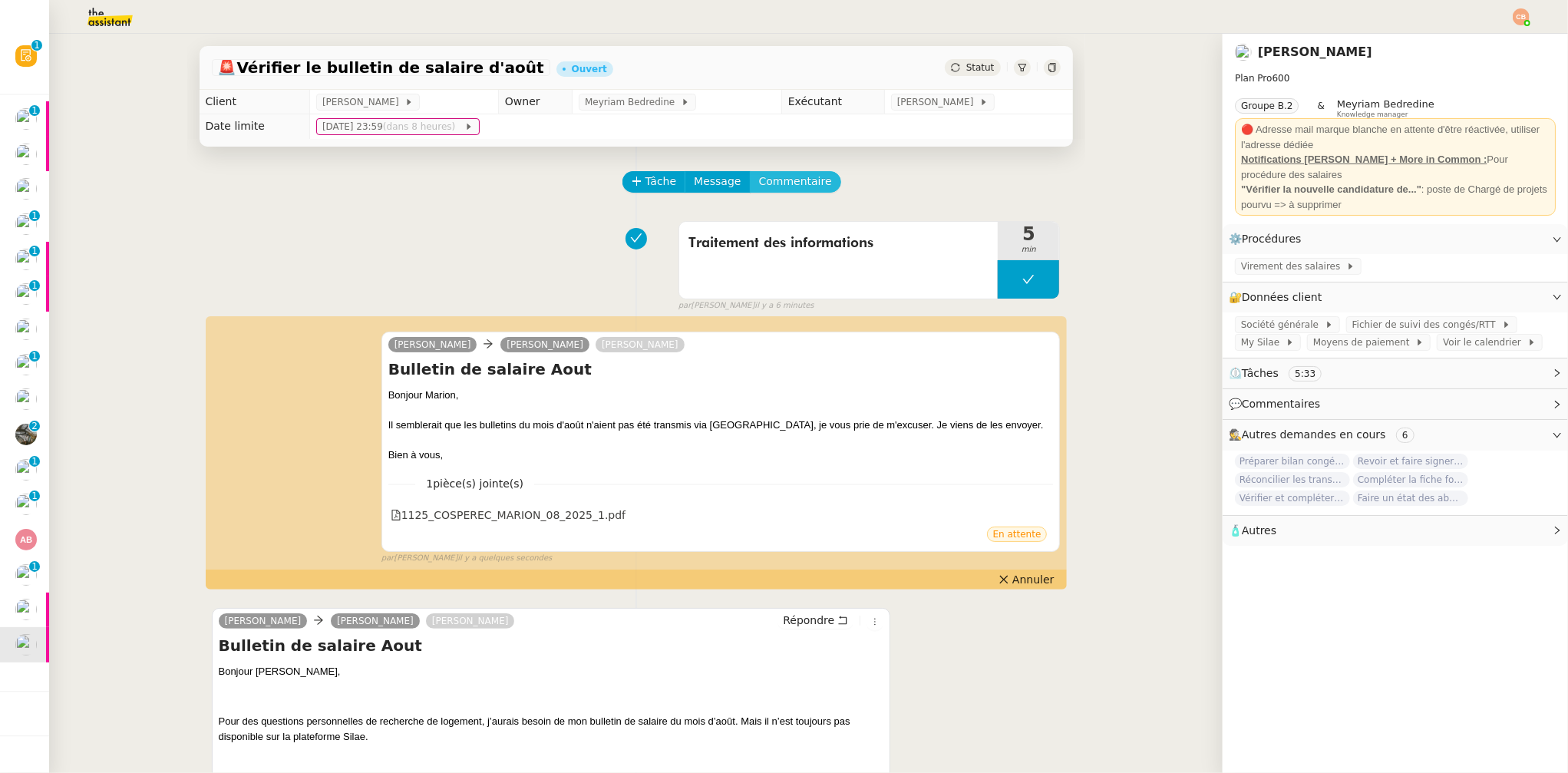
click at [807, 175] on span "Commentaire" at bounding box center [795, 181] width 73 height 17
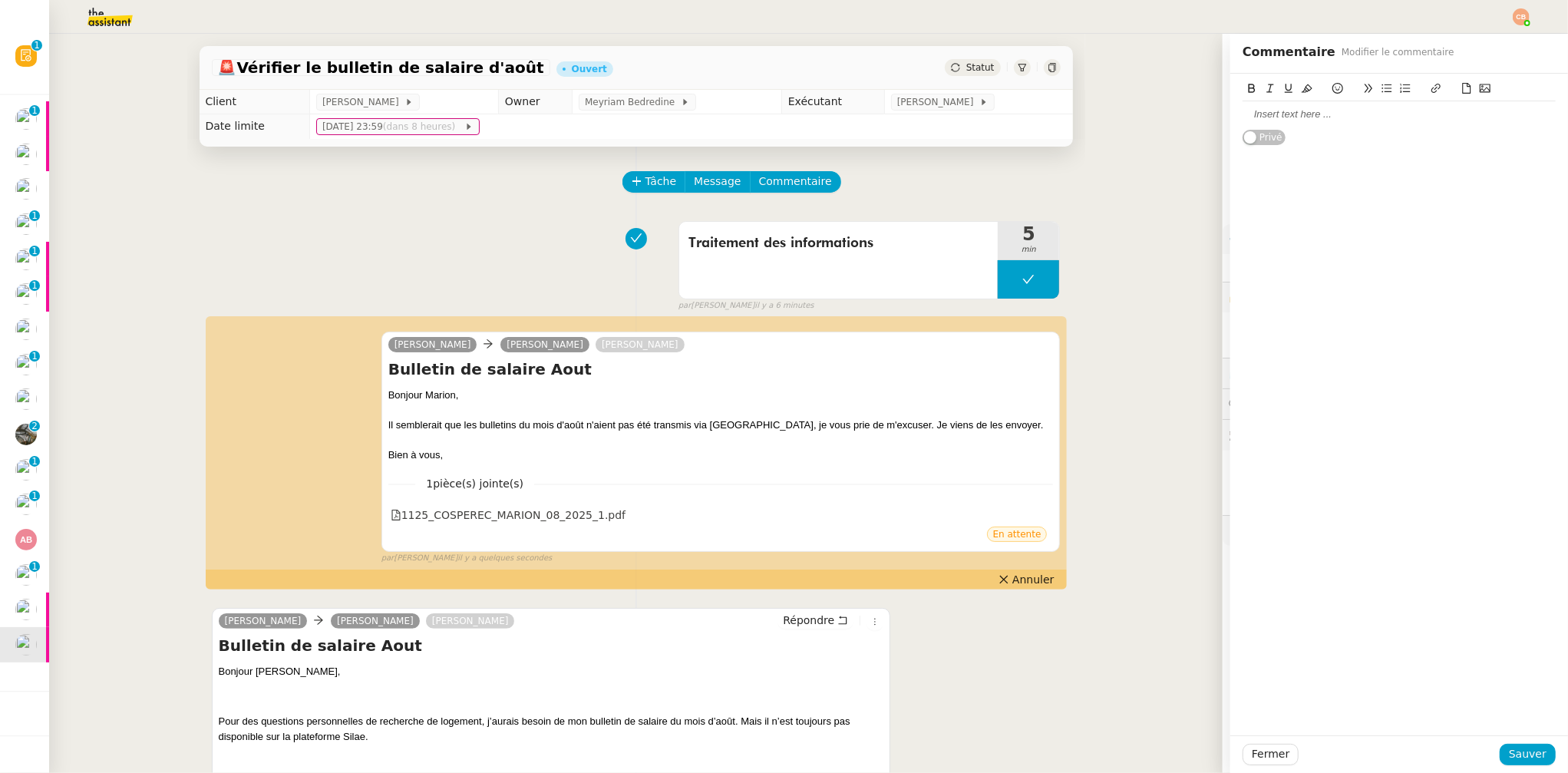
click at [1265, 115] on div at bounding box center [1399, 115] width 313 height 14
click at [1515, 749] on span "Sauver" at bounding box center [1528, 754] width 38 height 17
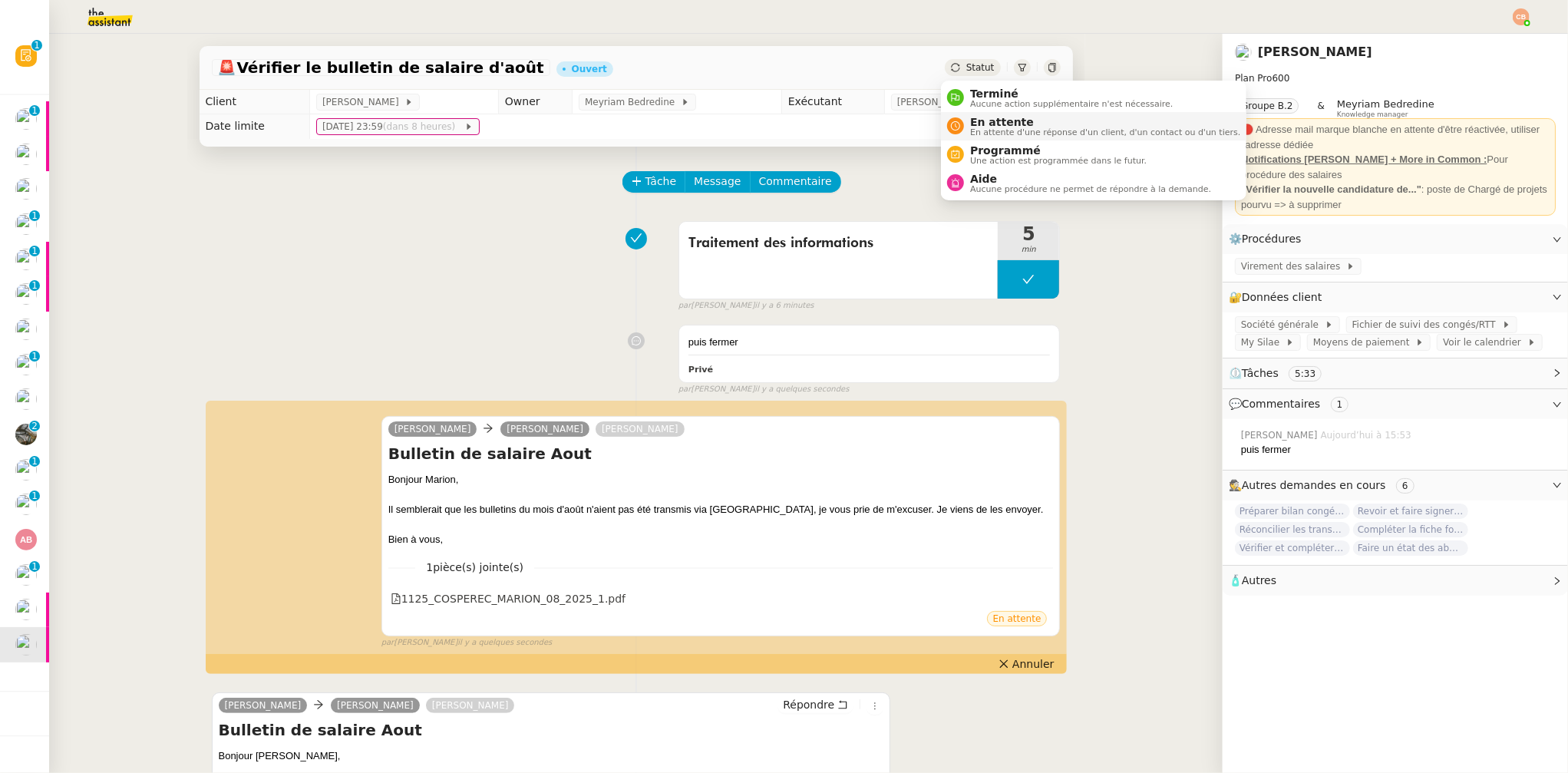
click at [979, 122] on span "En attente" at bounding box center [1105, 122] width 270 height 12
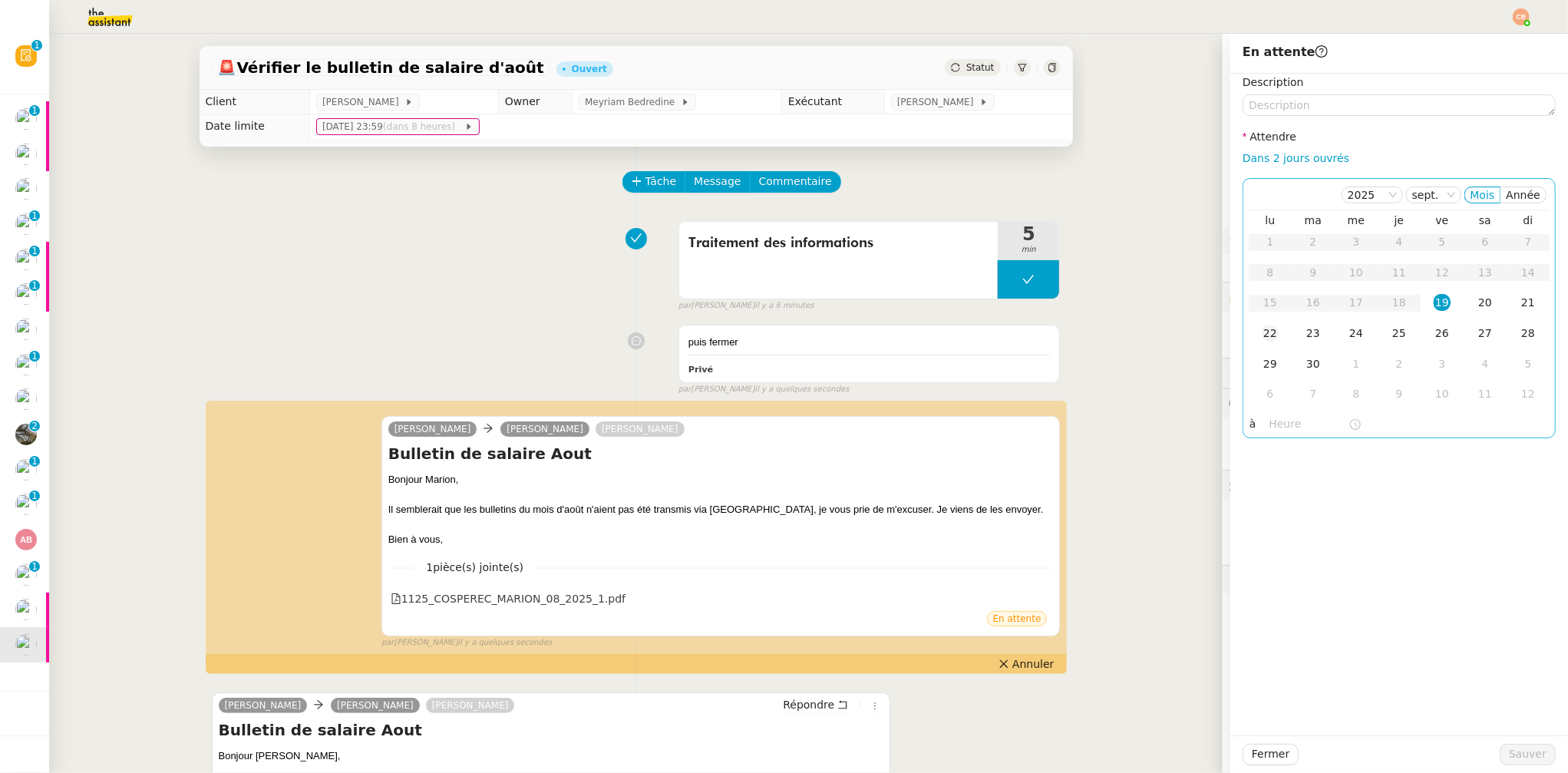
click at [1262, 331] on div "22" at bounding box center [1270, 332] width 17 height 17
click at [1272, 417] on input "text" at bounding box center [1309, 424] width 79 height 17
click at [1265, 592] on div "09" at bounding box center [1270, 591] width 43 height 18
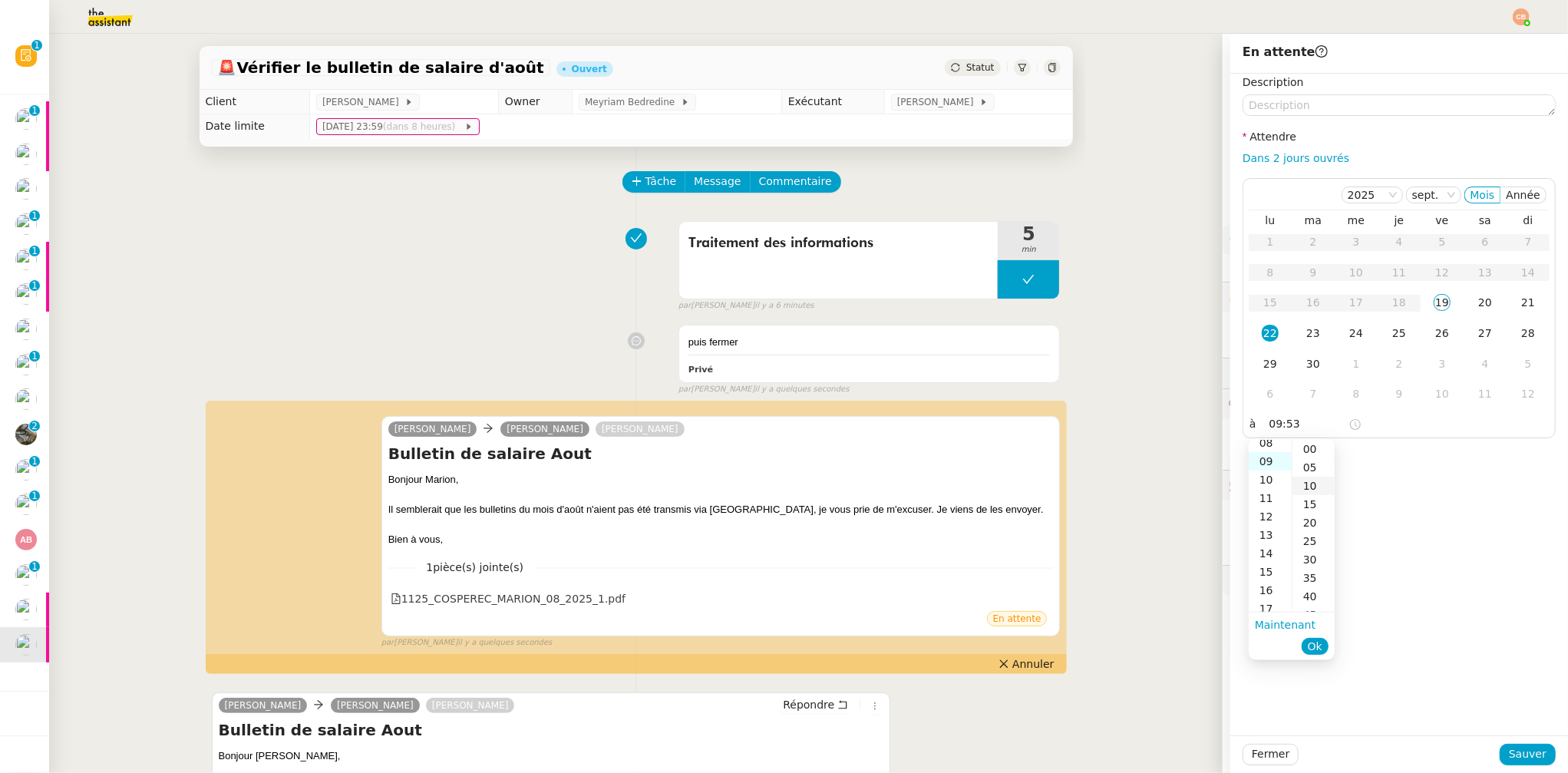
scroll to position [165, 0]
click at [1313, 451] on div "00" at bounding box center [1314, 449] width 42 height 18
type input "09:00"
drag, startPoint x: 1363, startPoint y: 455, endPoint x: 1412, endPoint y: 599, distance: 152.1
click at [1365, 455] on div "Description Attendre Dans 2 jours ouvrés [DATE] Mois Année lu ma me je ve sa di…" at bounding box center [1399, 404] width 338 height 662
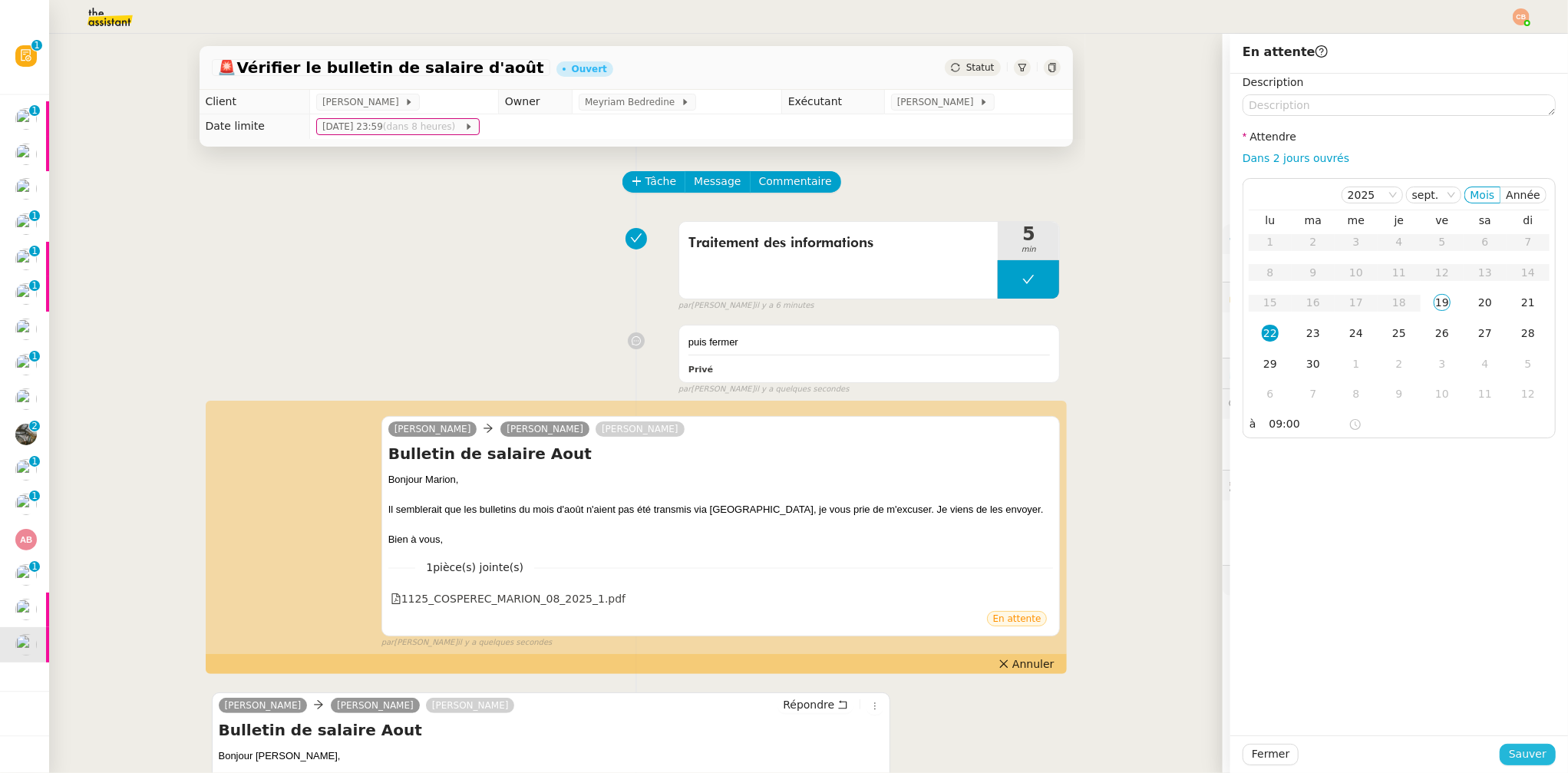
click at [1509, 754] on span "Sauver" at bounding box center [1528, 754] width 38 height 17
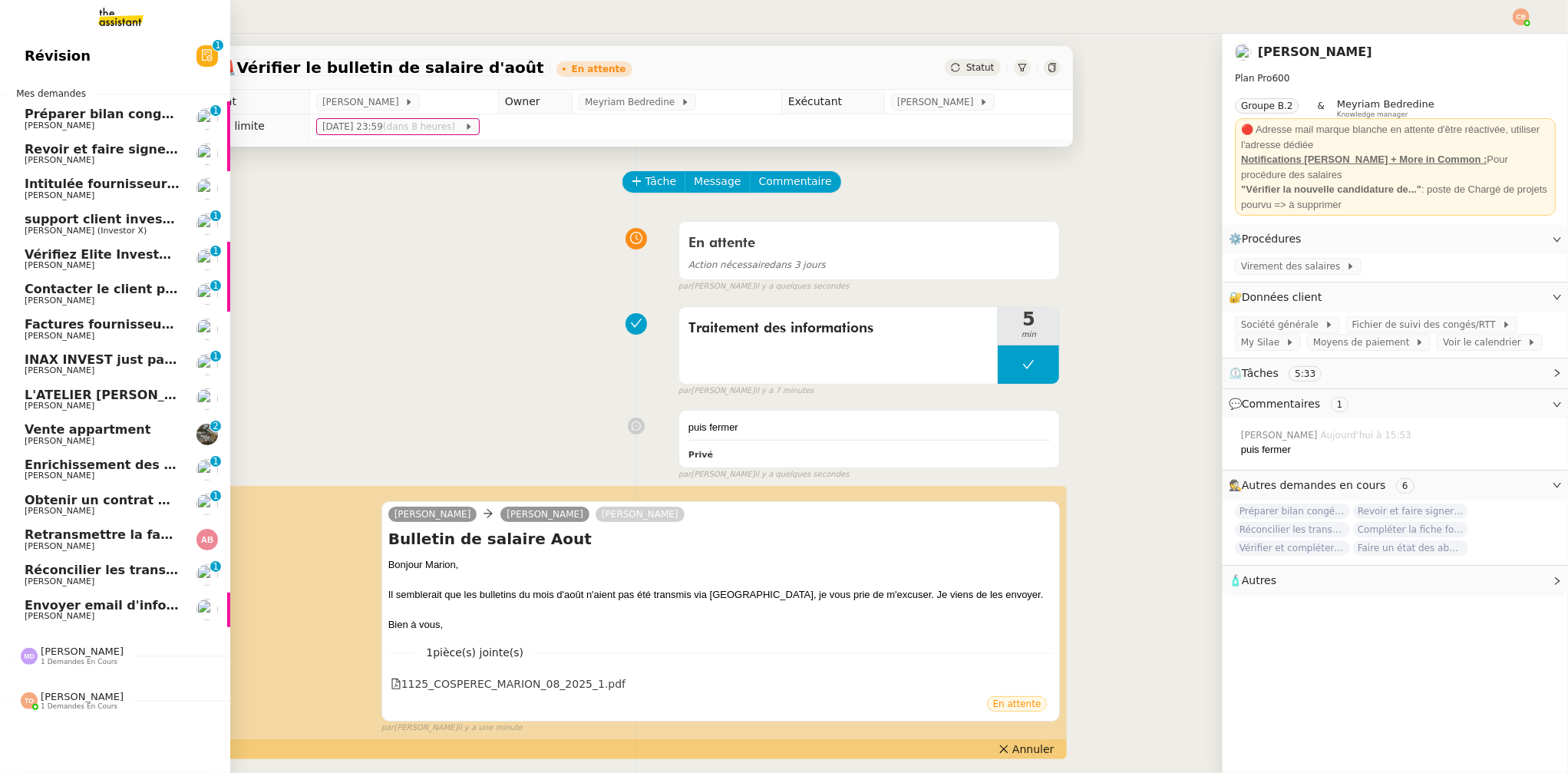
click at [69, 575] on span "Réconcilier les transactions bancaires d'août 2025" at bounding box center [199, 569] width 349 height 15
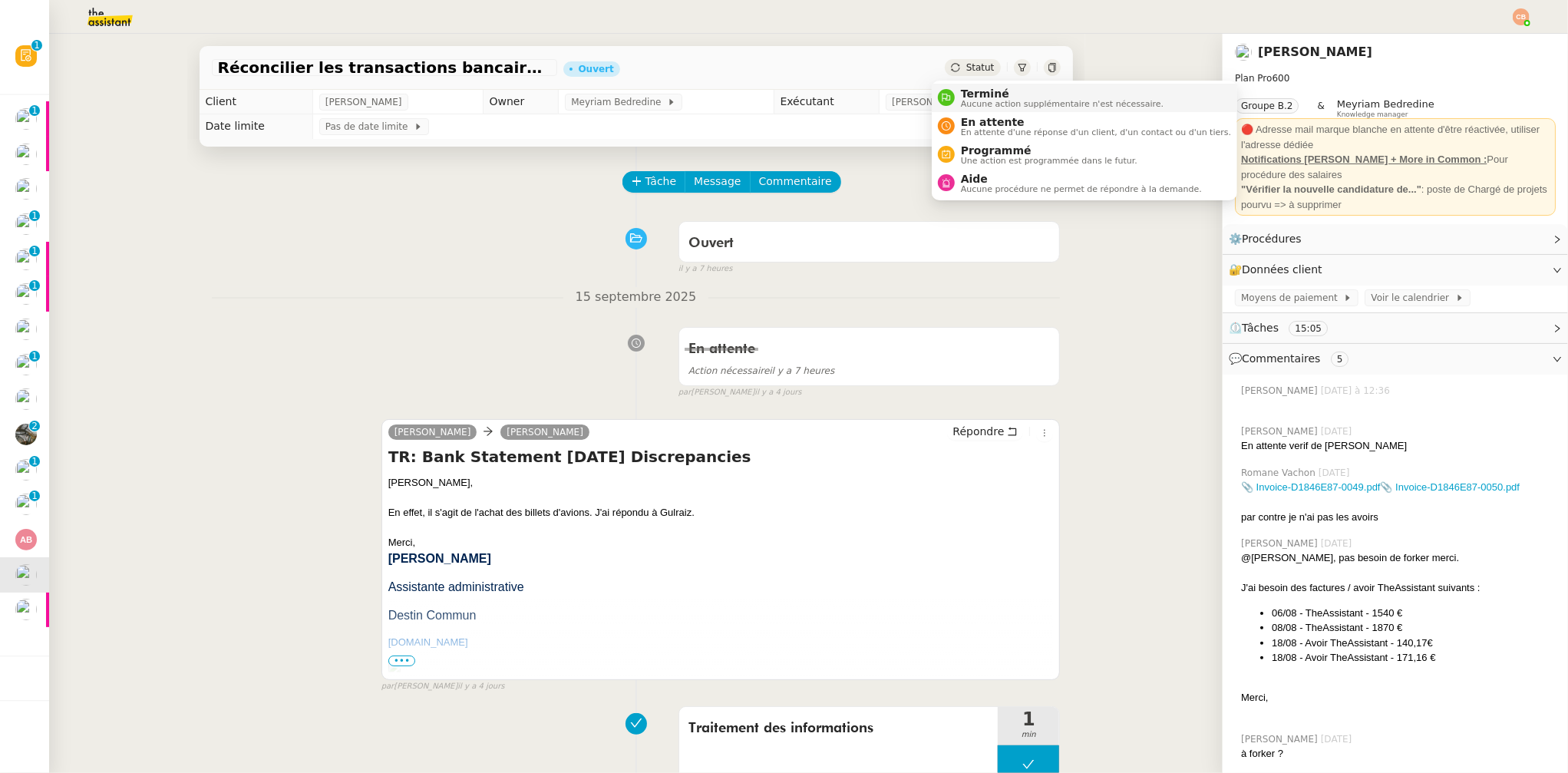
click at [985, 100] on span "Aucune action supplémentaire n'est nécessaire." at bounding box center [1063, 104] width 203 height 9
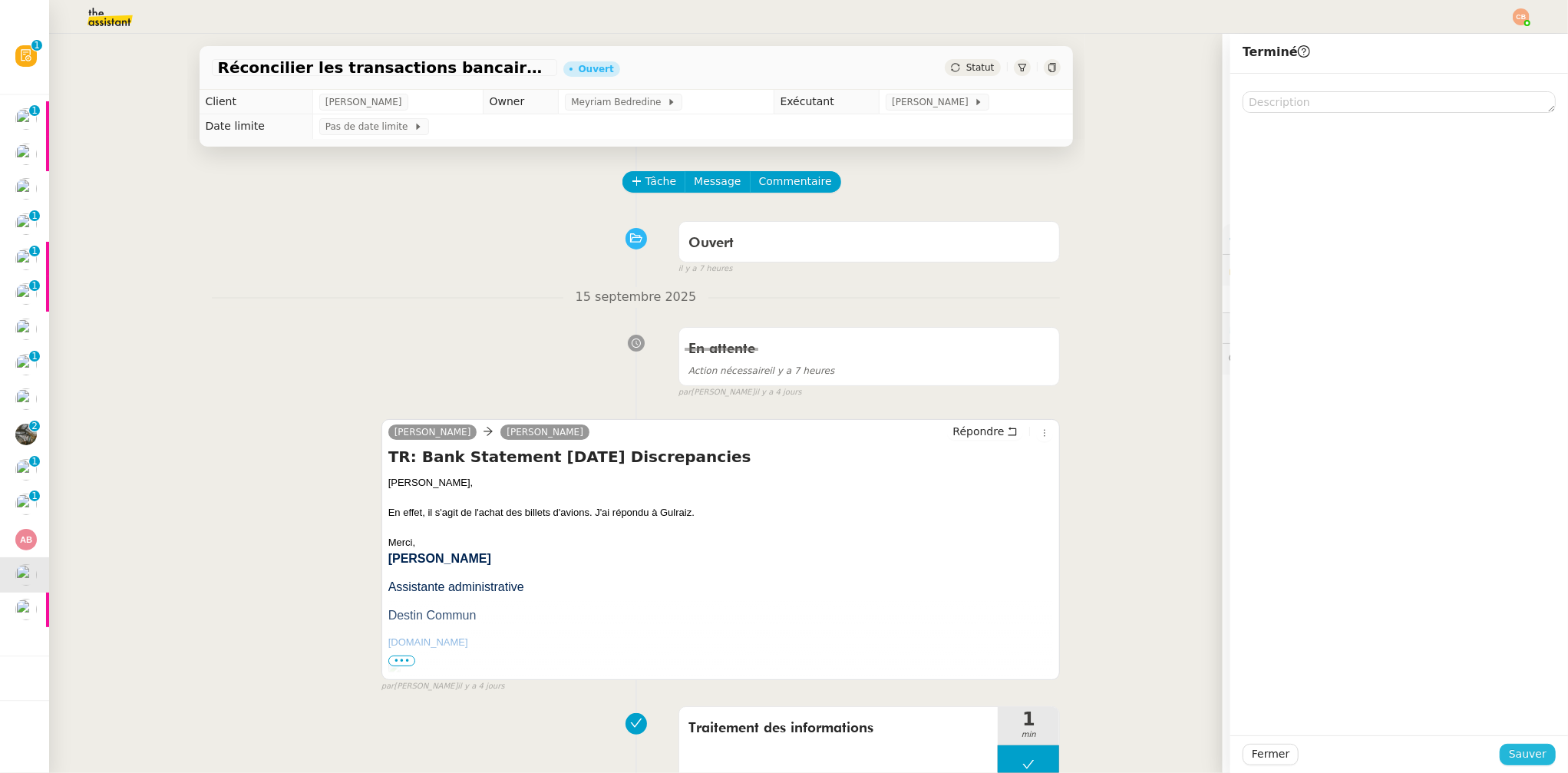
click at [1500, 744] on button "Sauver" at bounding box center [1528, 755] width 56 height 22
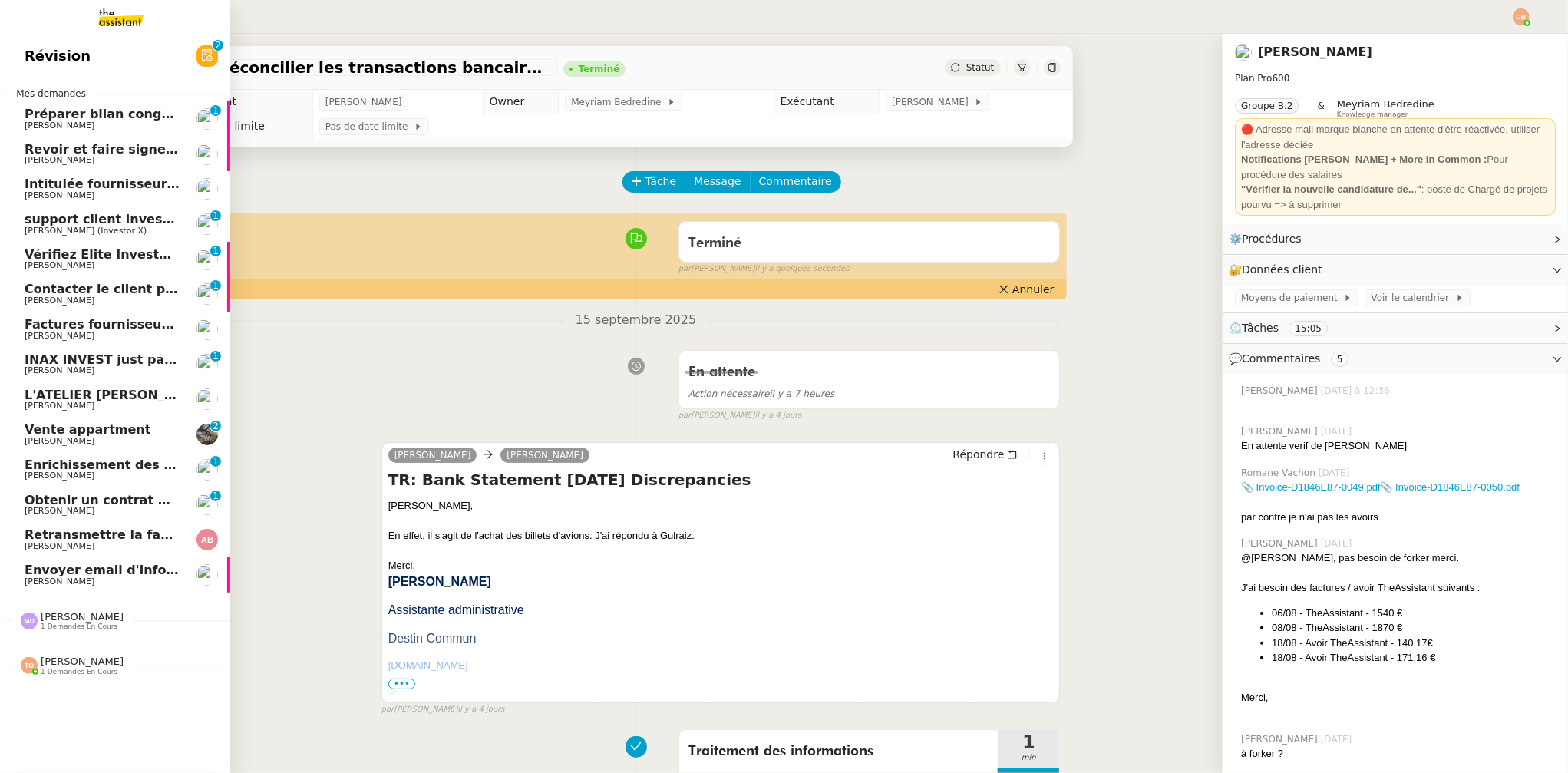
click at [125, 540] on span "Retransmettre la facture 202506Z161149" at bounding box center [168, 534] width 288 height 15
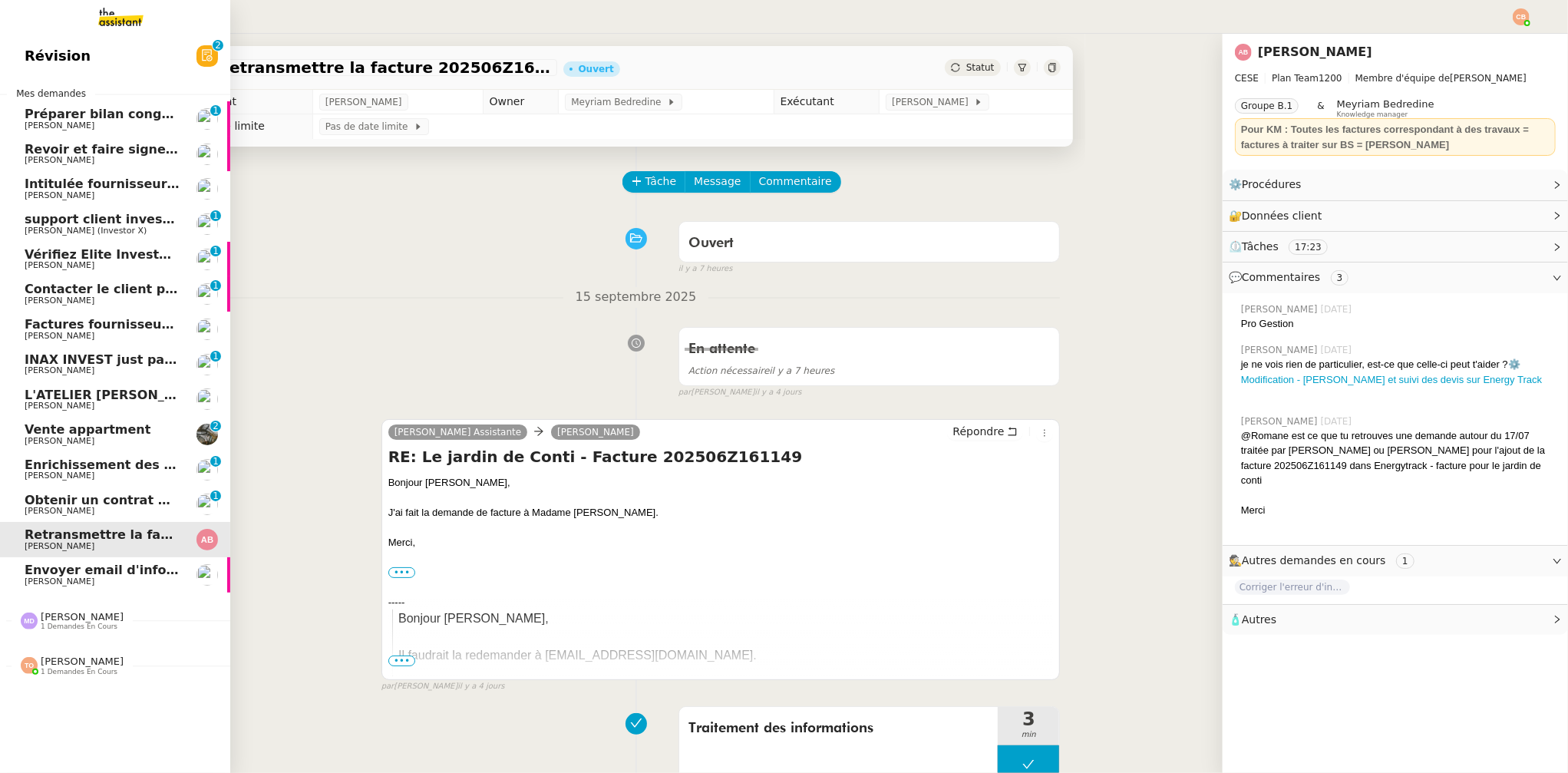
click at [64, 296] on span "[PERSON_NAME]" at bounding box center [59, 300] width 70 height 10
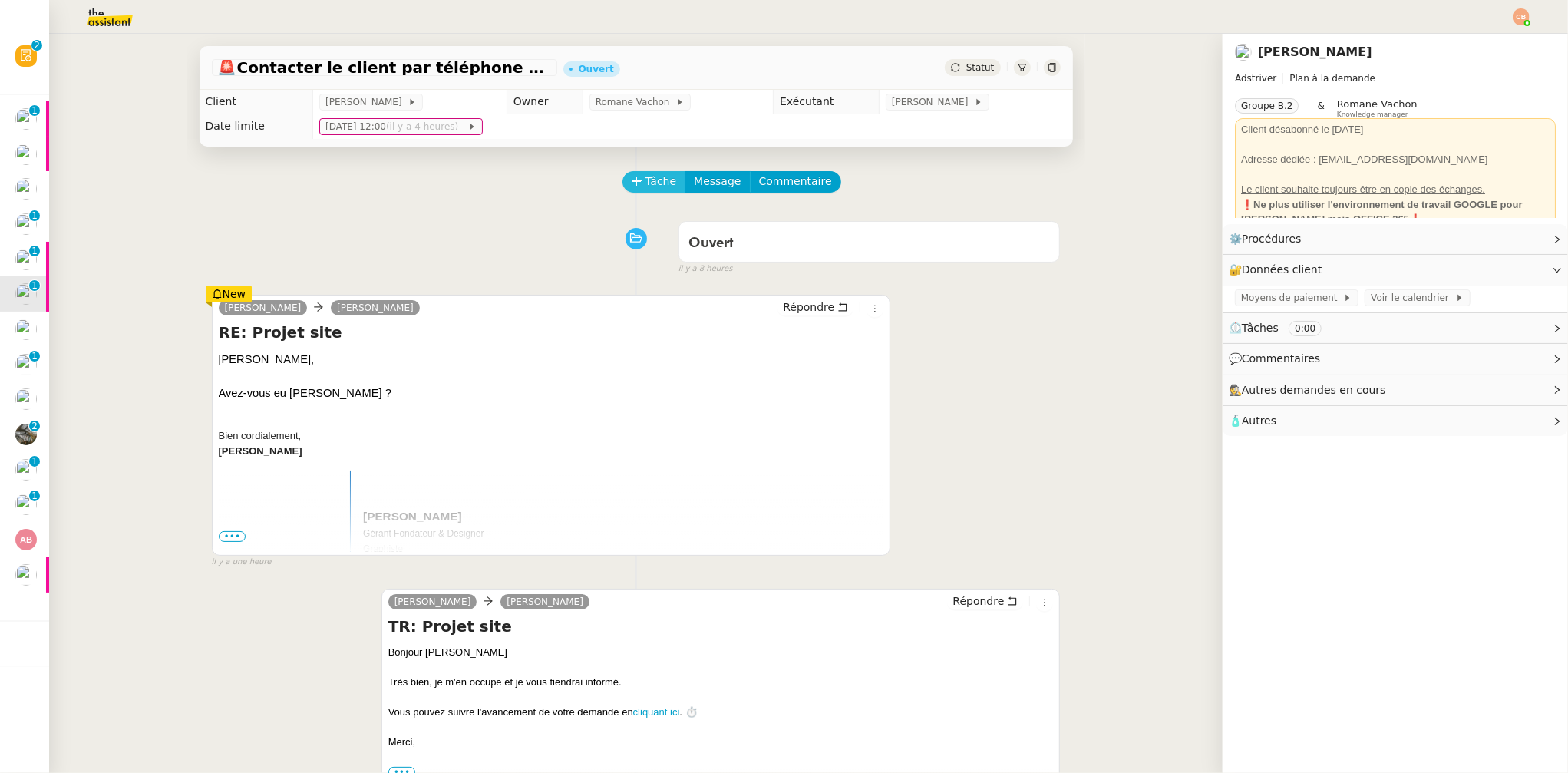
click at [647, 185] on span "Tâche" at bounding box center [661, 181] width 31 height 17
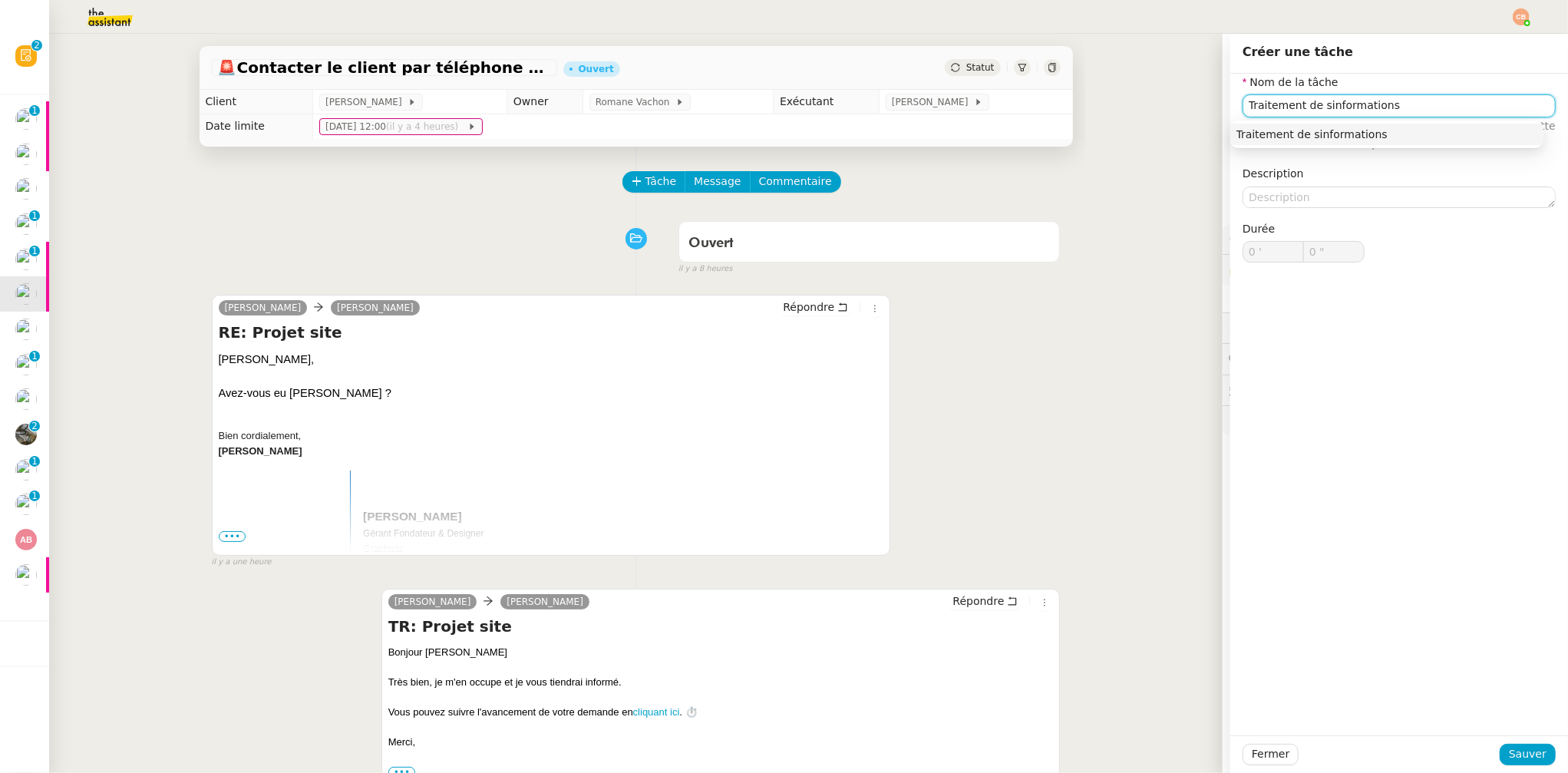
click at [1308, 101] on input "Traitement de sinformations" at bounding box center [1399, 105] width 313 height 22
click at [1309, 108] on input "Traitement desinformations" at bounding box center [1399, 105] width 313 height 22
click at [1315, 129] on div "Traitement des informations" at bounding box center [1387, 135] width 301 height 14
type input "Traitement des informations"
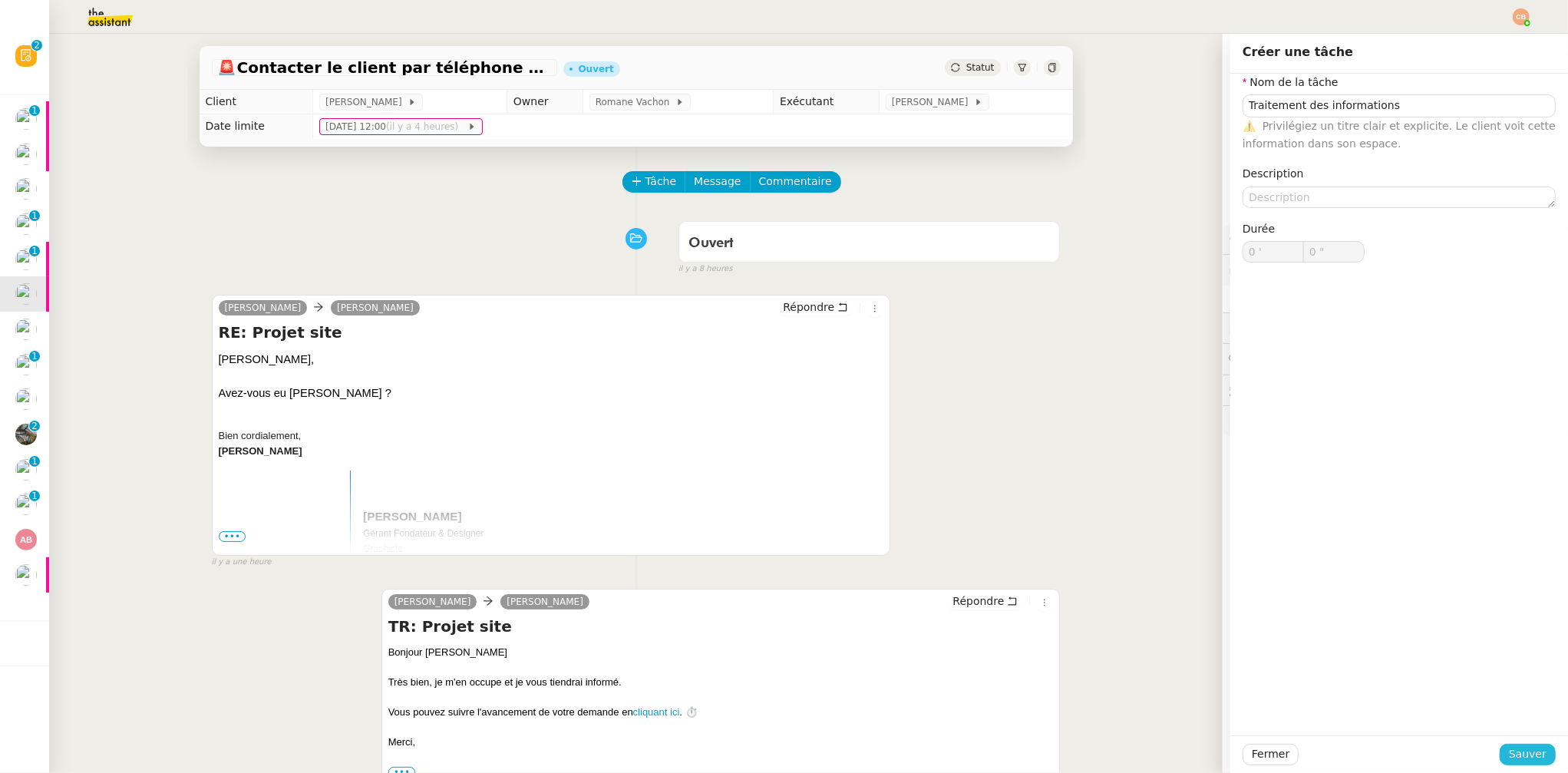
click at [1513, 744] on button "Sauver" at bounding box center [1528, 755] width 56 height 22
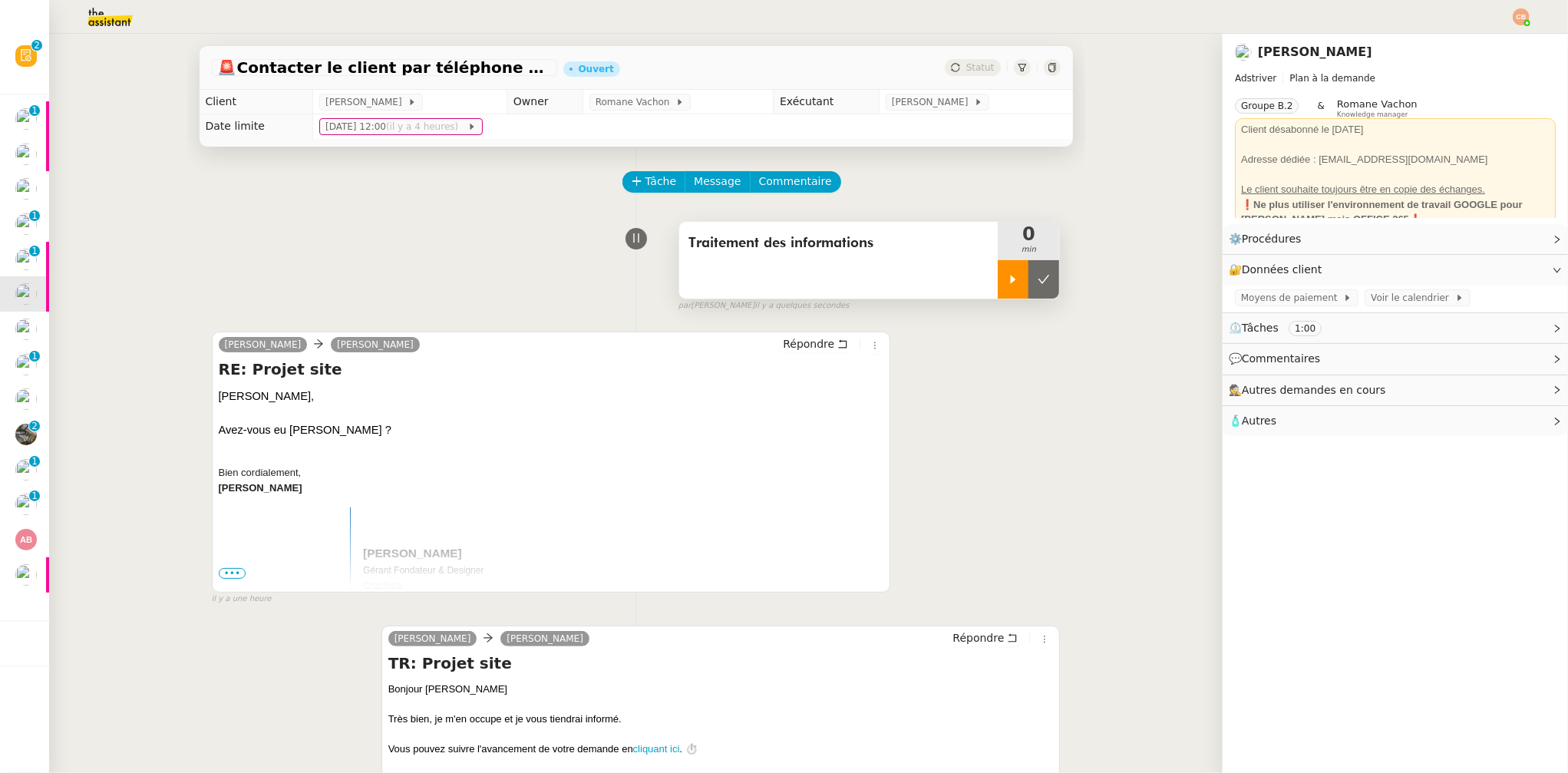
click at [1008, 275] on div at bounding box center [1013, 280] width 31 height 38
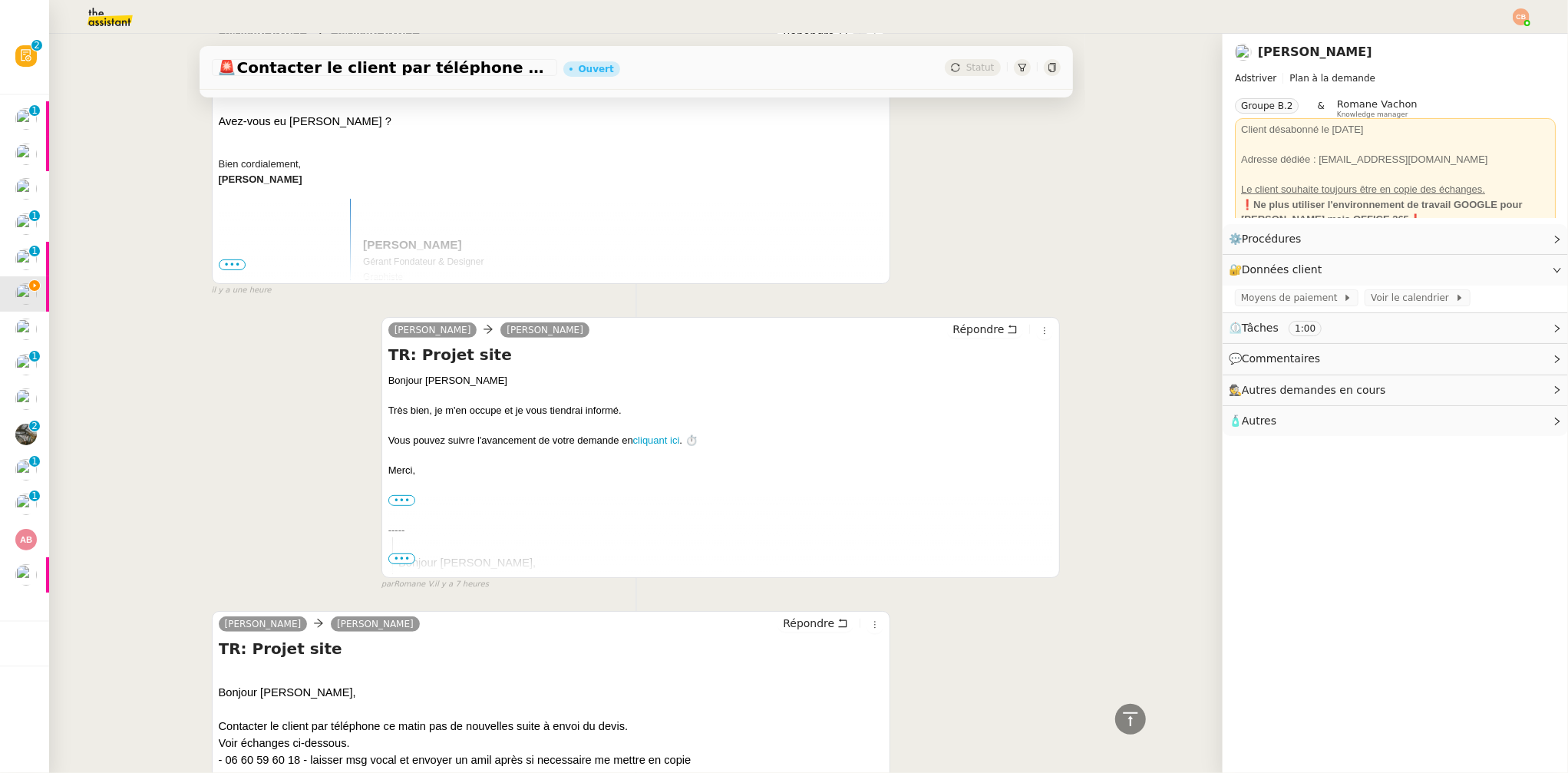
scroll to position [564, 0]
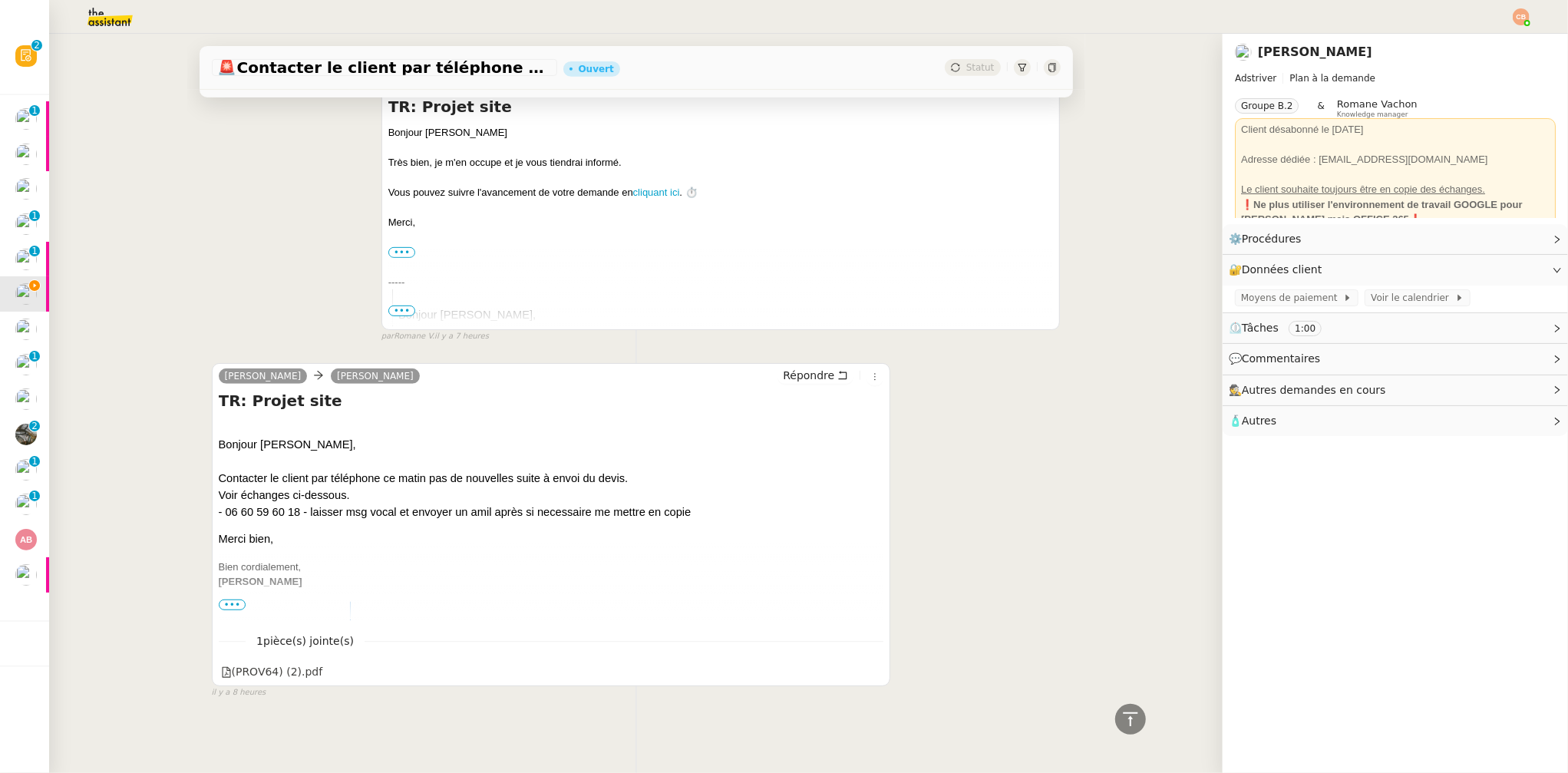
click at [225, 600] on span "•••" at bounding box center [233, 605] width 28 height 10
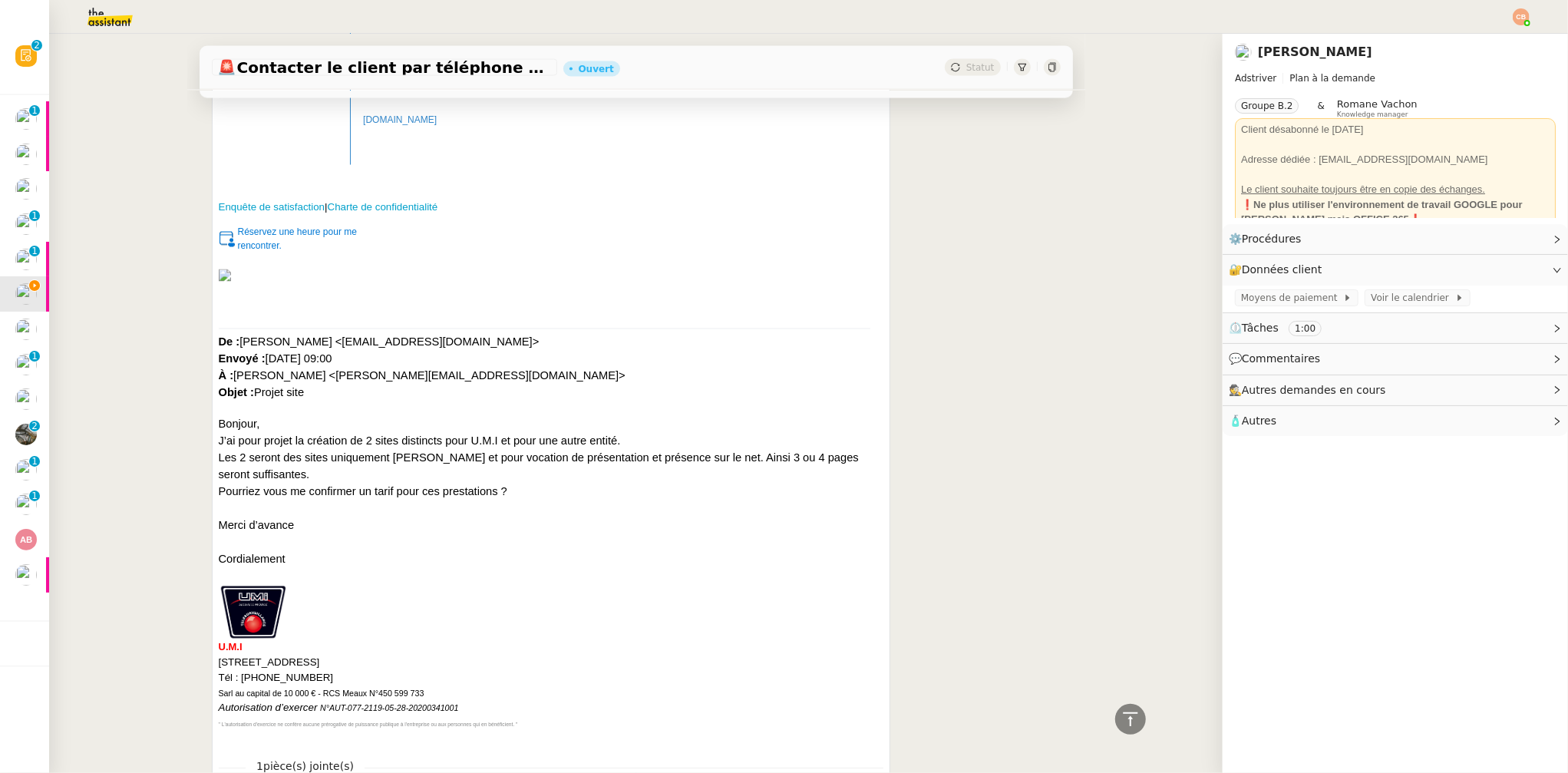
scroll to position [2310, 0]
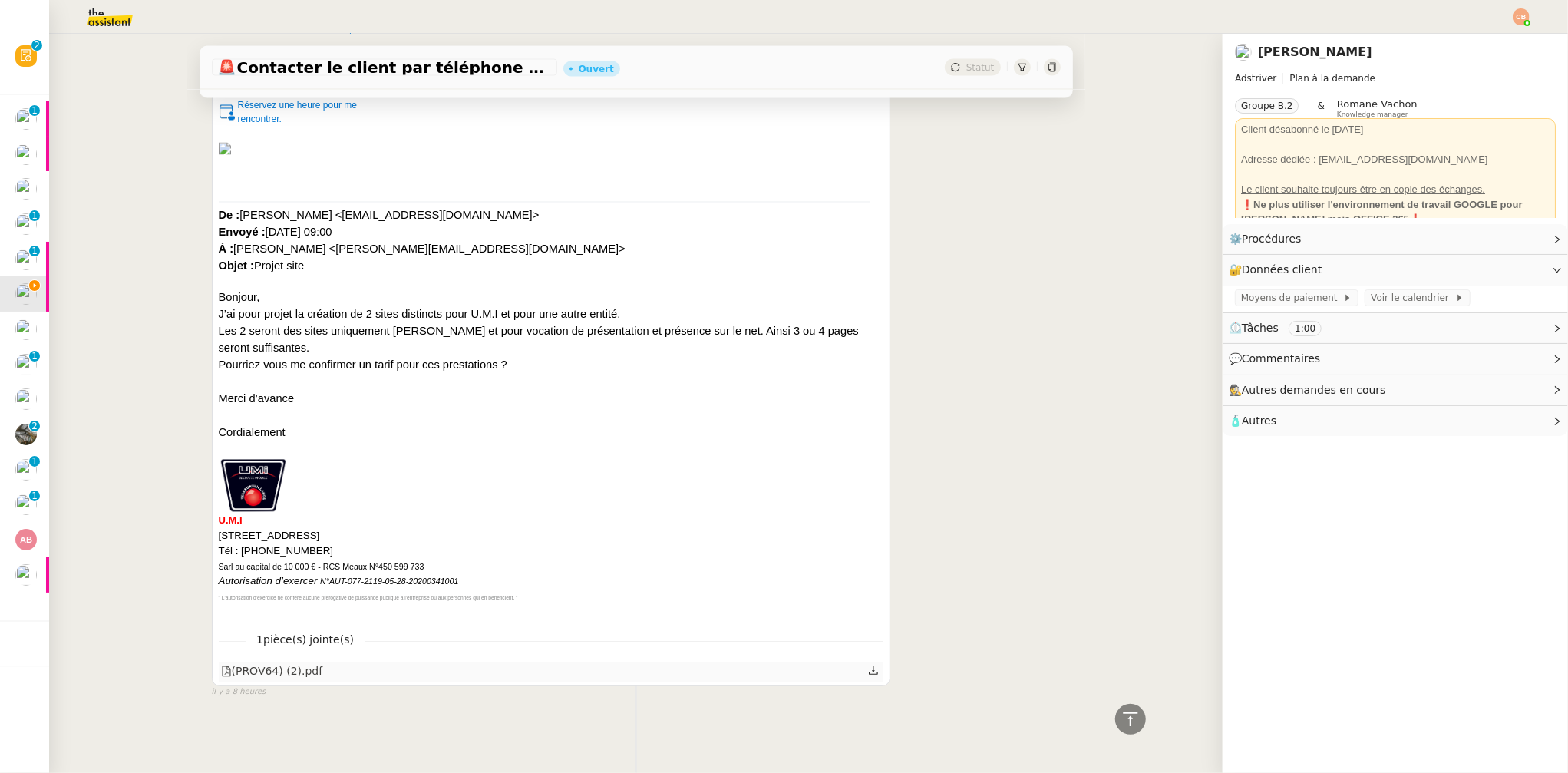
click at [270, 663] on div "(PROV64) (2).pdf" at bounding box center [272, 672] width 102 height 17
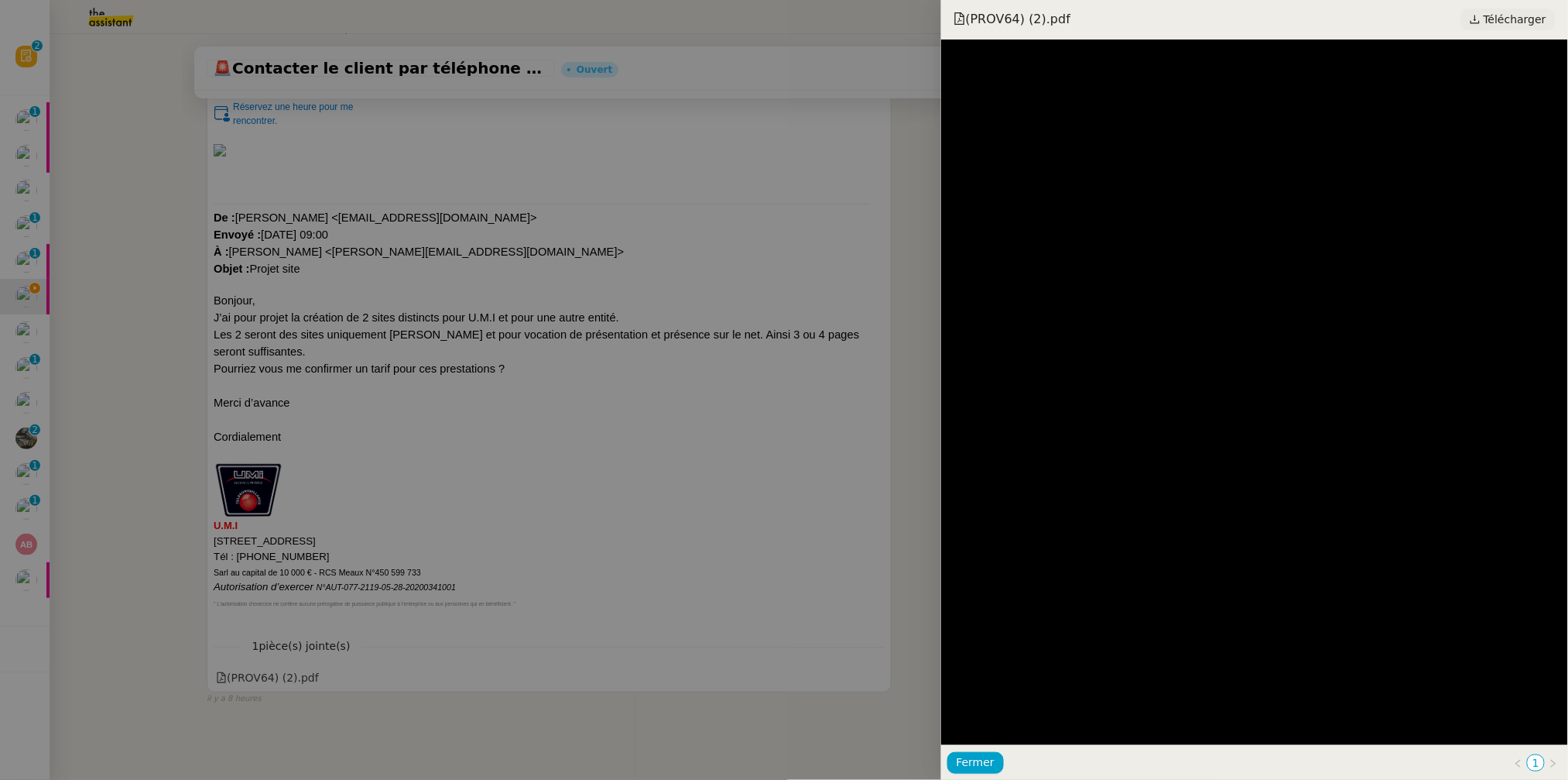
click at [1513, 21] on span "Télécharger" at bounding box center [1515, 19] width 63 height 20
click at [711, 192] on div at bounding box center [784, 390] width 1568 height 780
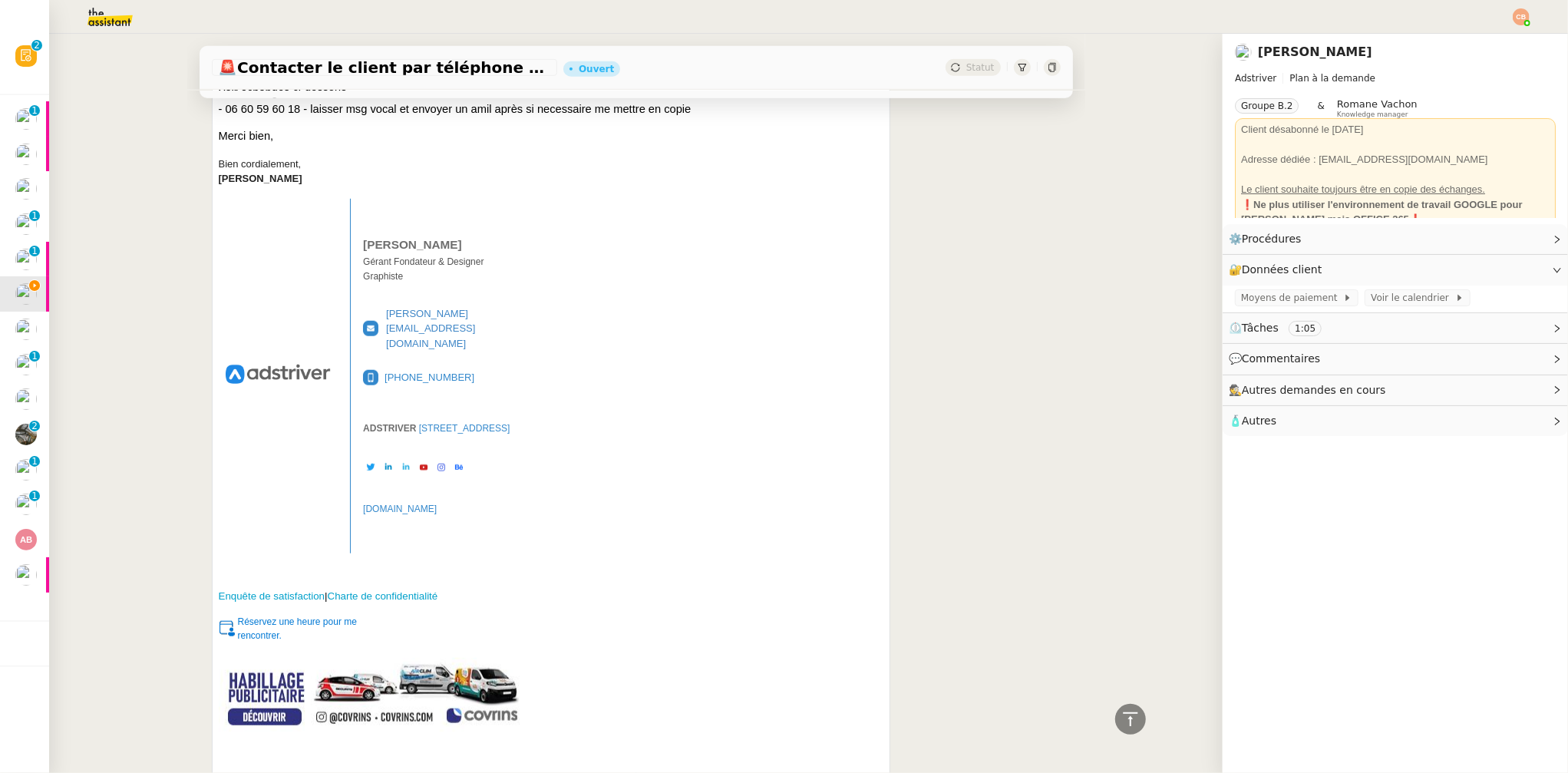
scroll to position [0, 0]
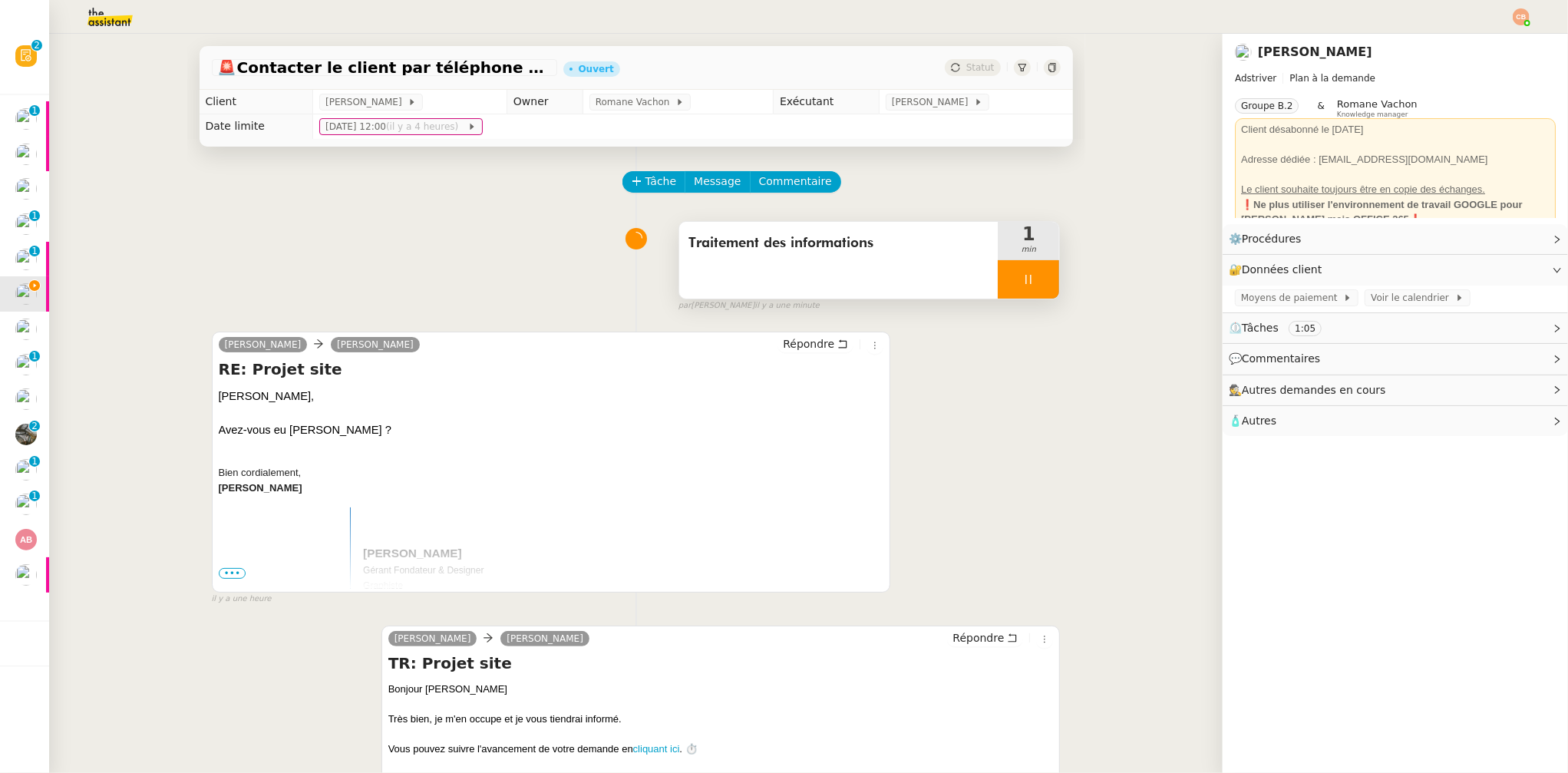
click at [1001, 275] on div at bounding box center [1028, 280] width 61 height 38
click at [657, 182] on span "Tâche" at bounding box center [661, 181] width 31 height 17
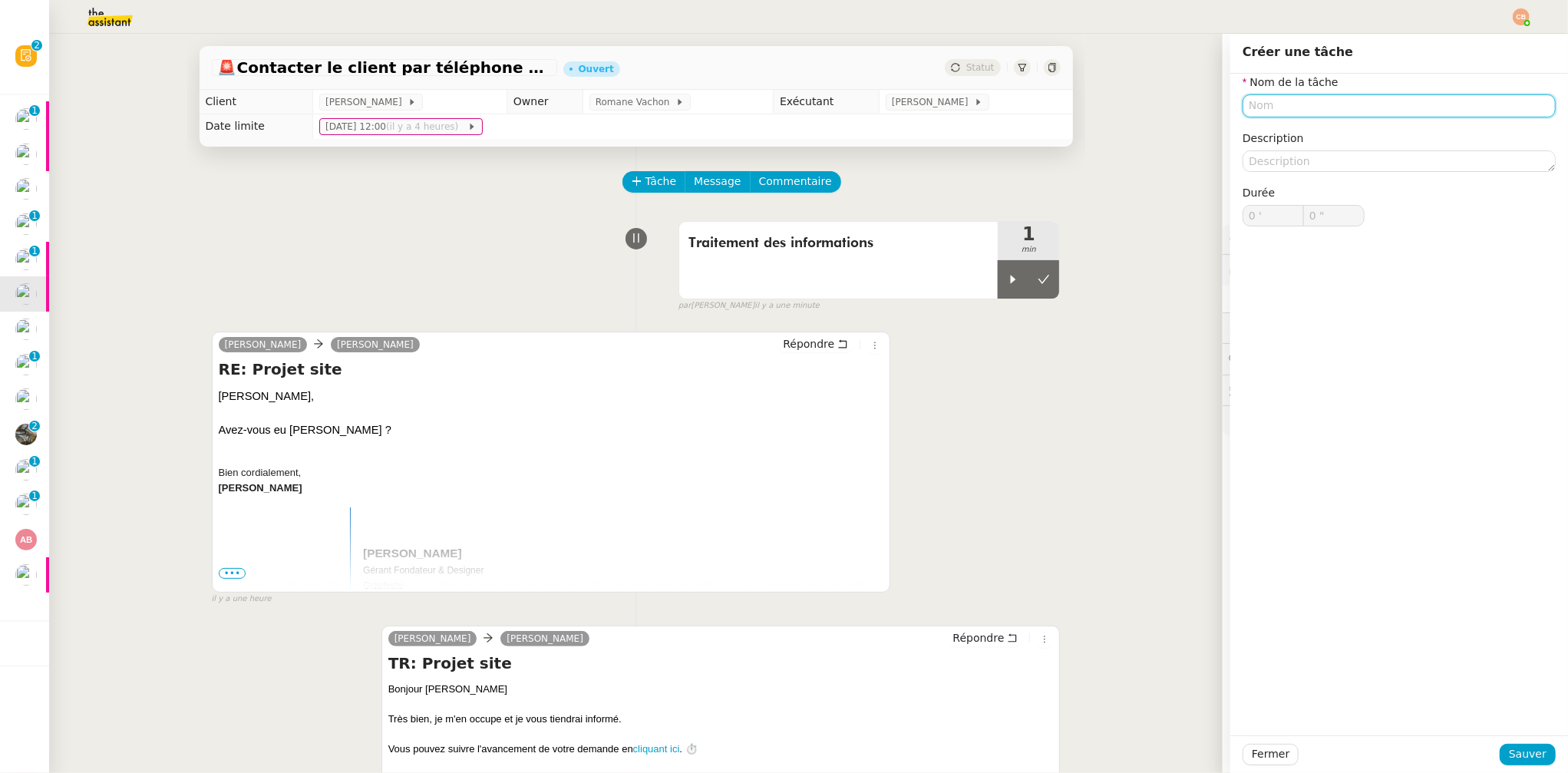
click at [1265, 109] on input "text" at bounding box center [1399, 105] width 313 height 22
click at [1330, 129] on div "Preparation appel" at bounding box center [1387, 135] width 301 height 14
type input "Preparation appel"
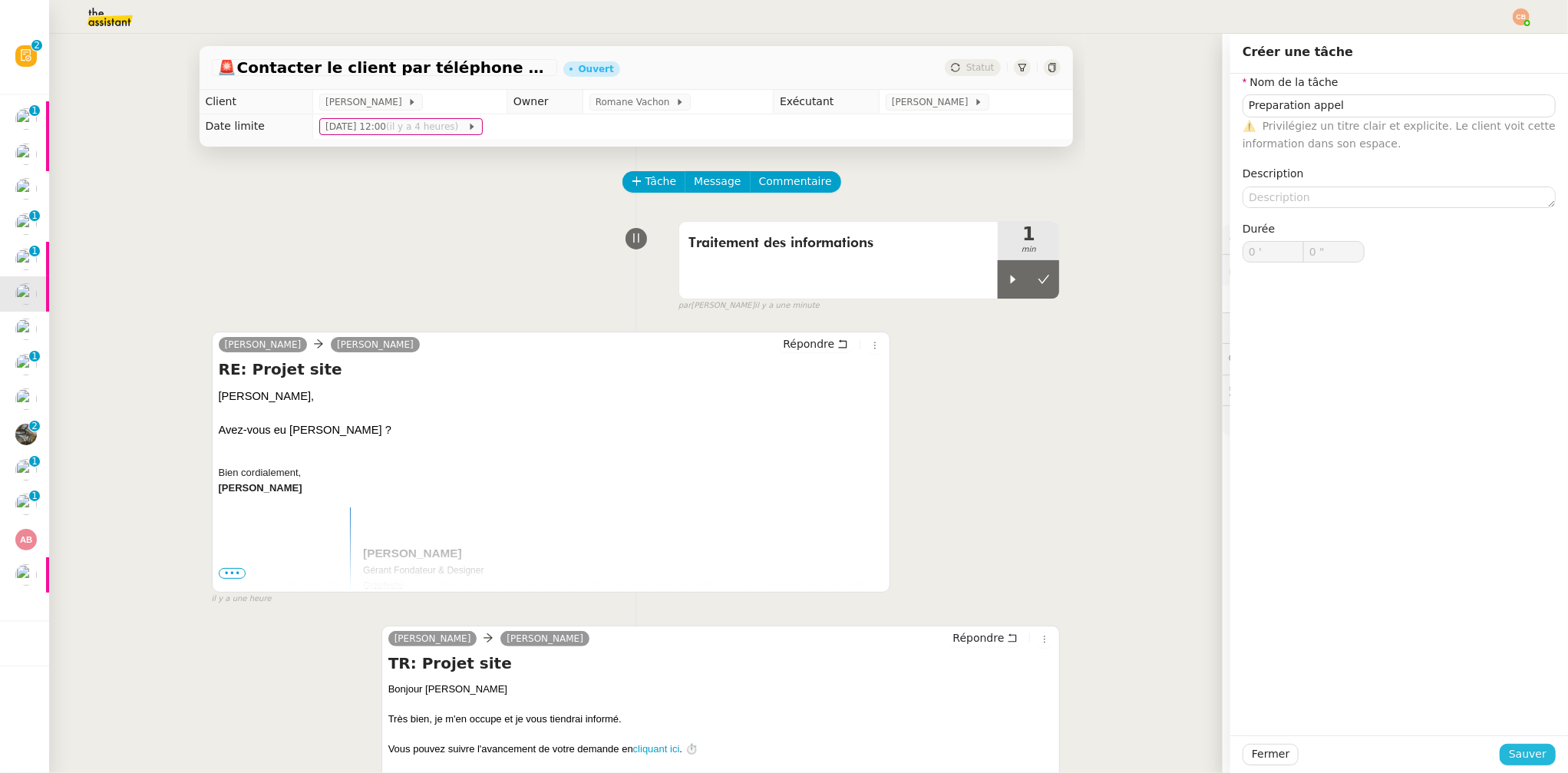
drag, startPoint x: 1524, startPoint y: 754, endPoint x: 1196, endPoint y: 644, distance: 346.0
click at [1524, 753] on span "Sauver" at bounding box center [1528, 754] width 38 height 17
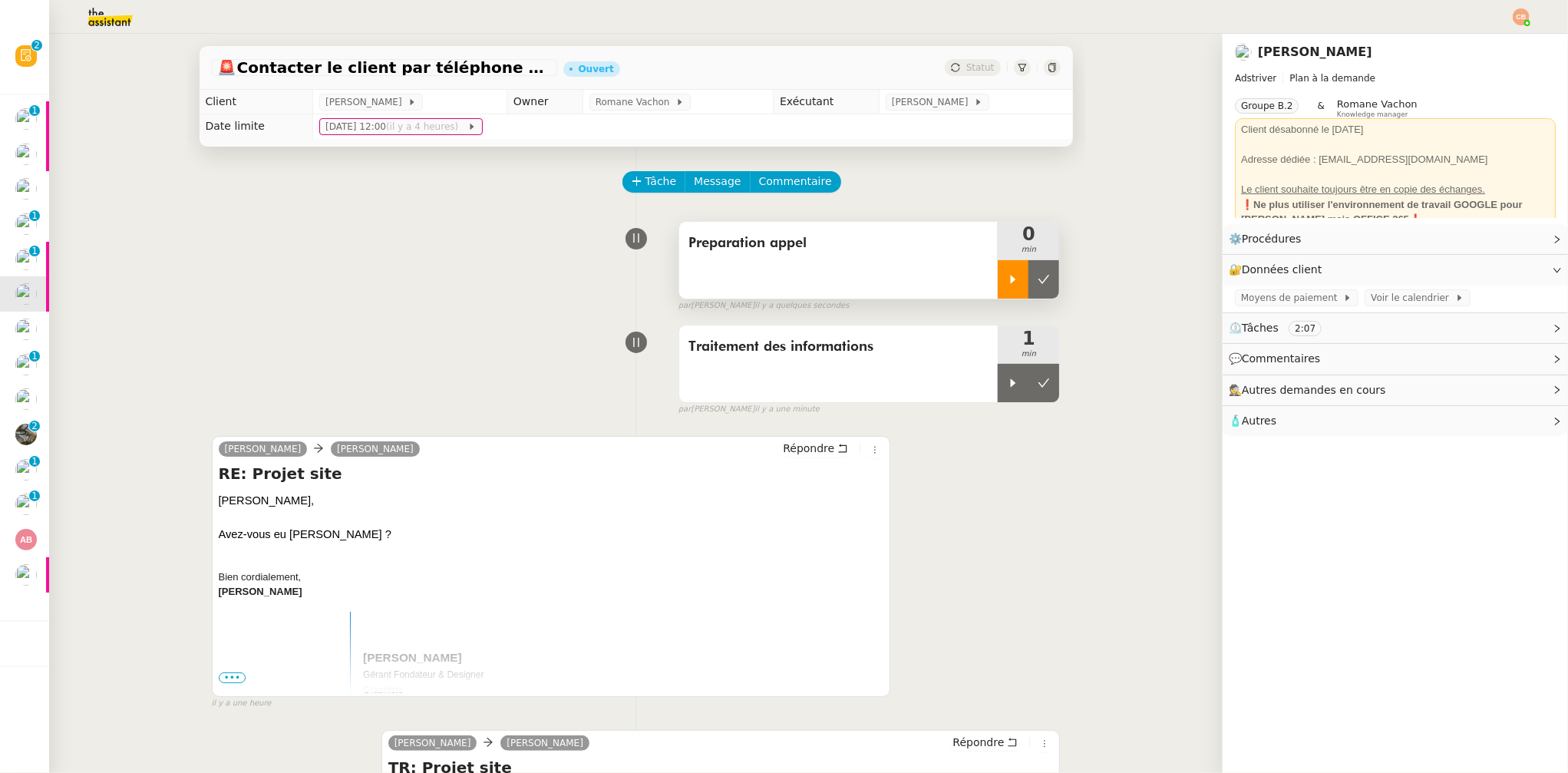
click at [999, 288] on div at bounding box center [1013, 280] width 31 height 38
click at [795, 178] on span "Commentaire" at bounding box center [795, 181] width 73 height 17
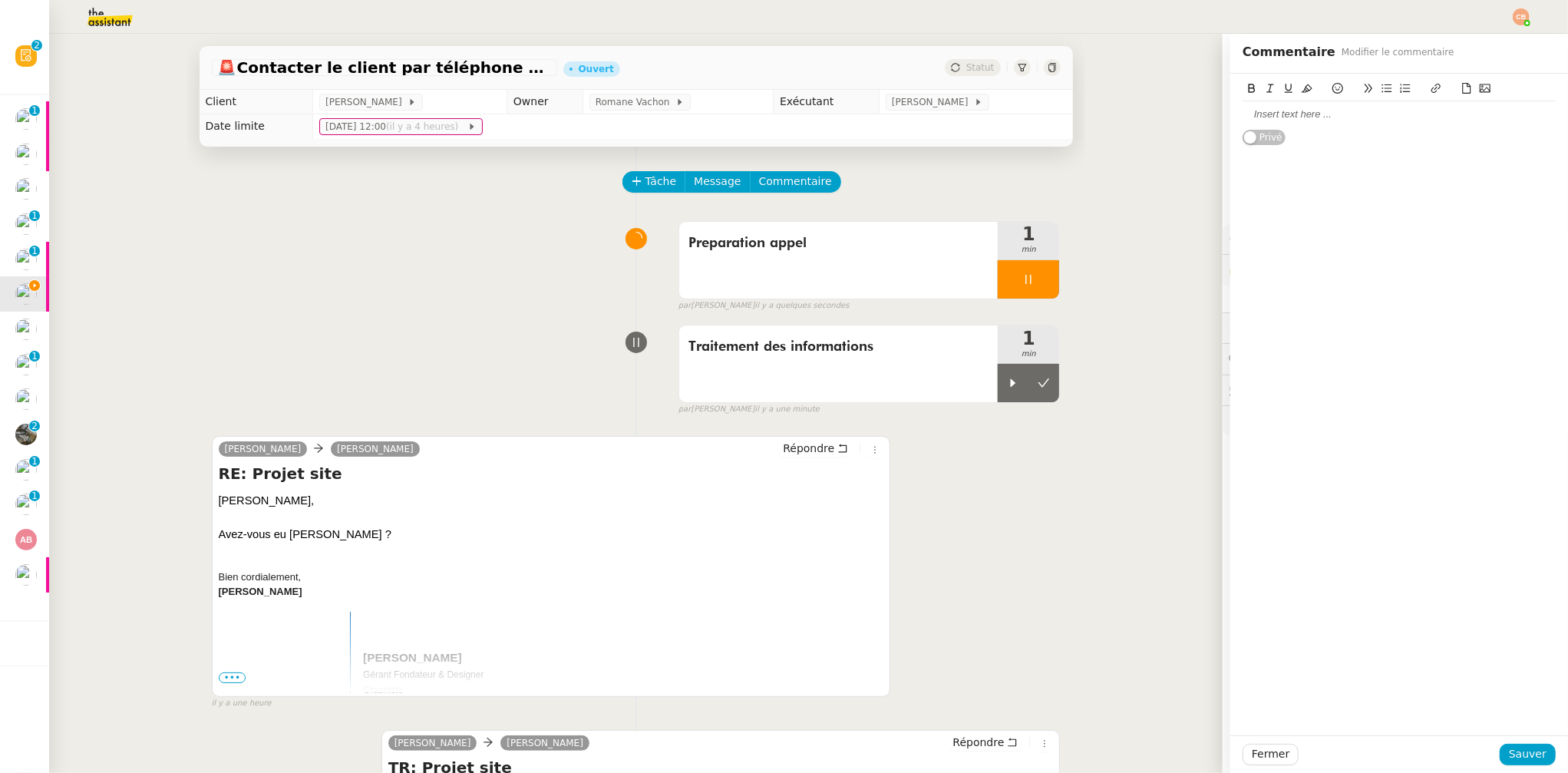
click at [1365, 117] on div at bounding box center [1399, 115] width 313 height 14
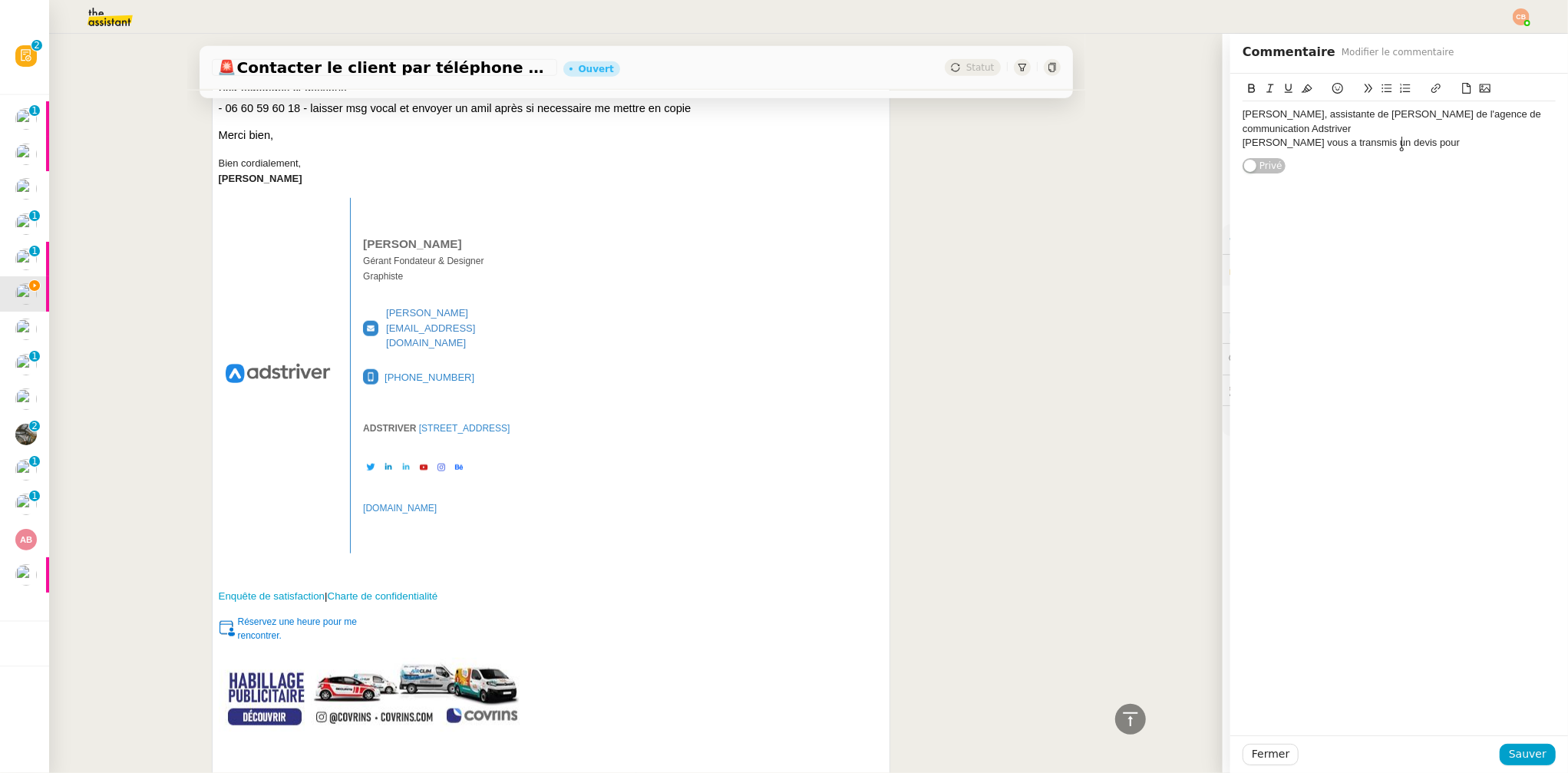
scroll to position [1645, 0]
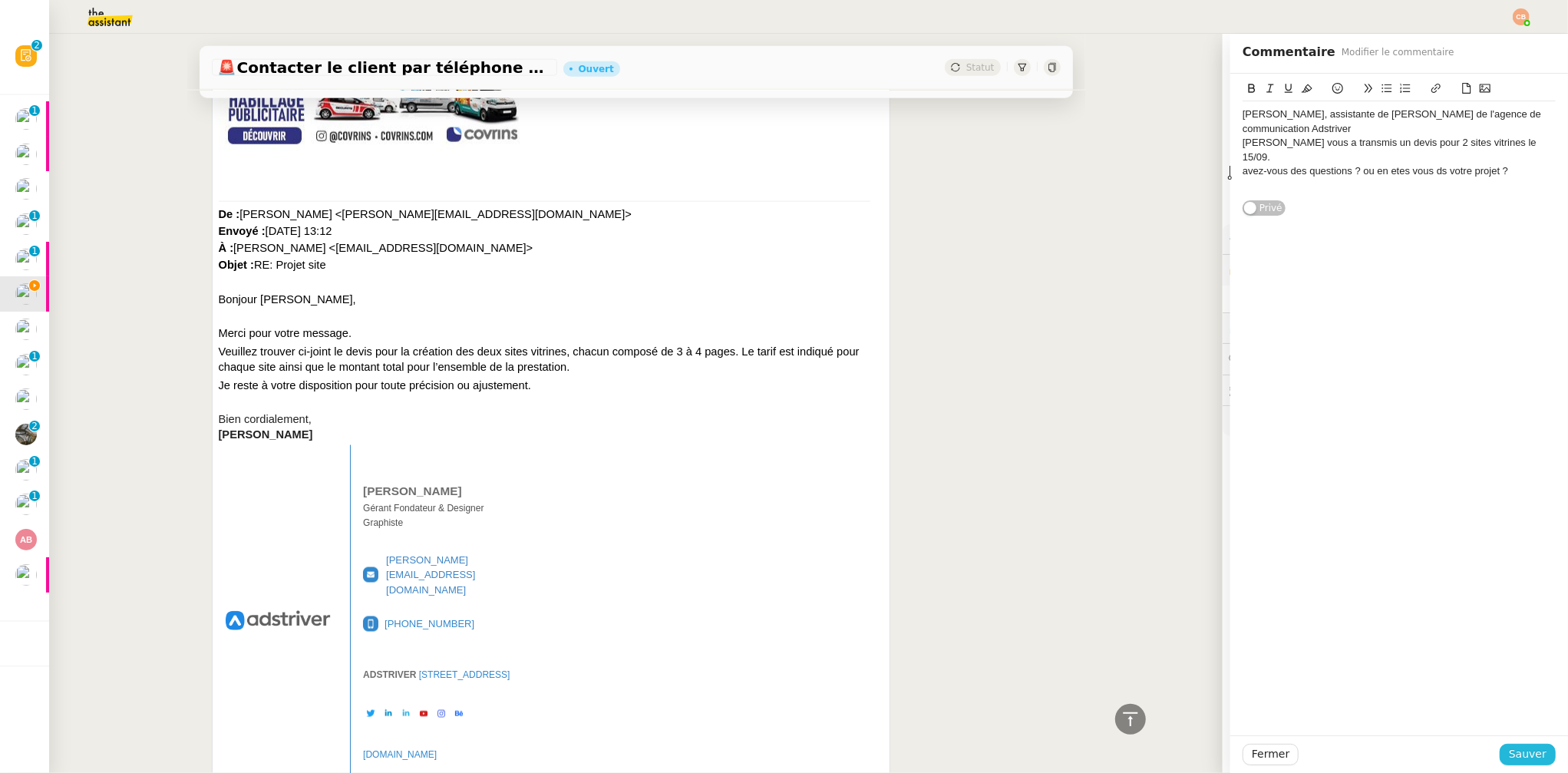
click at [1510, 750] on span "Sauver" at bounding box center [1528, 754] width 38 height 17
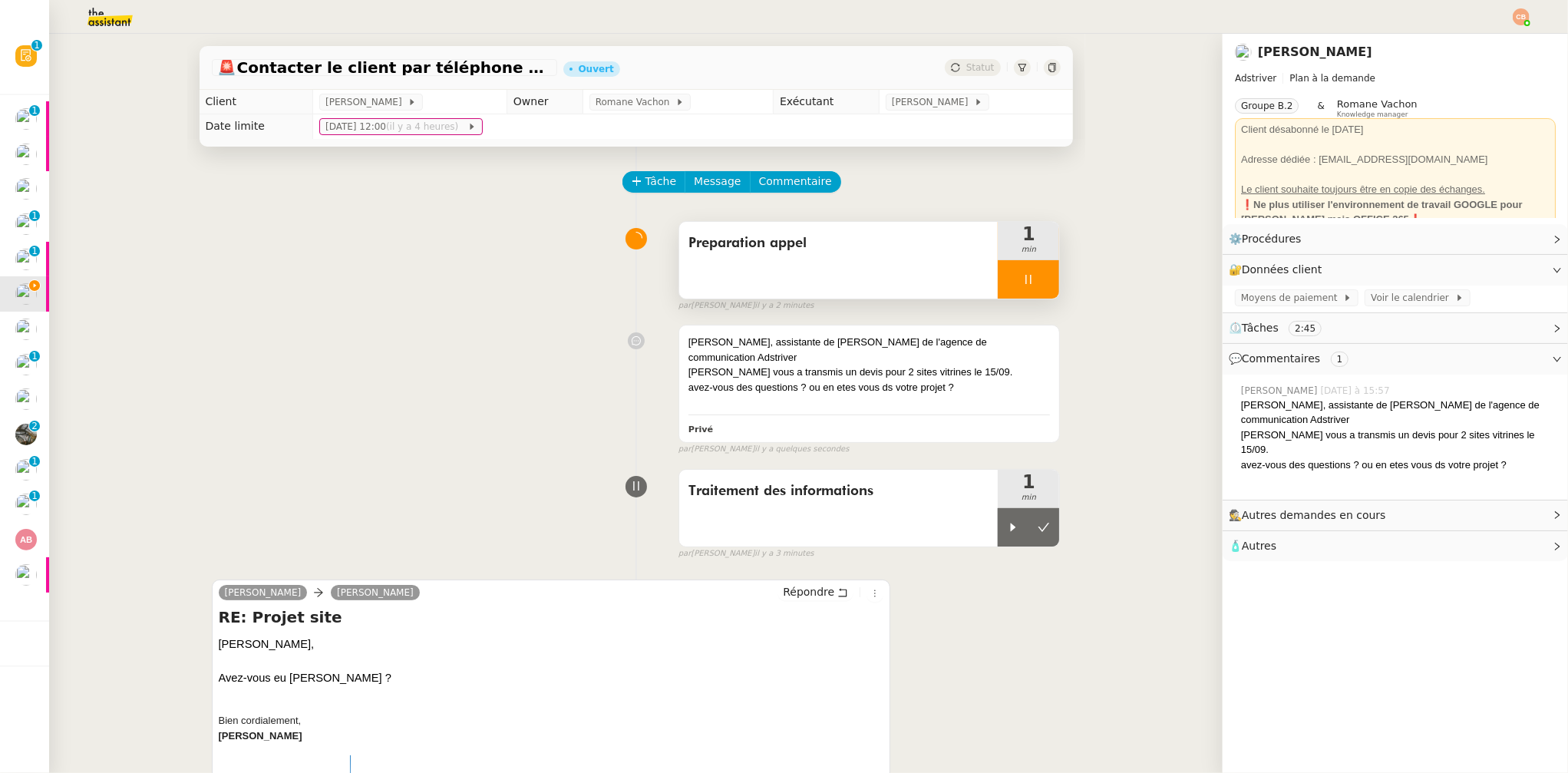
click at [998, 279] on div at bounding box center [1028, 280] width 61 height 38
click at [643, 192] on div "Tâche Message Commentaire" at bounding box center [842, 190] width 436 height 37
click at [645, 181] on span "Tâche" at bounding box center [661, 181] width 31 height 17
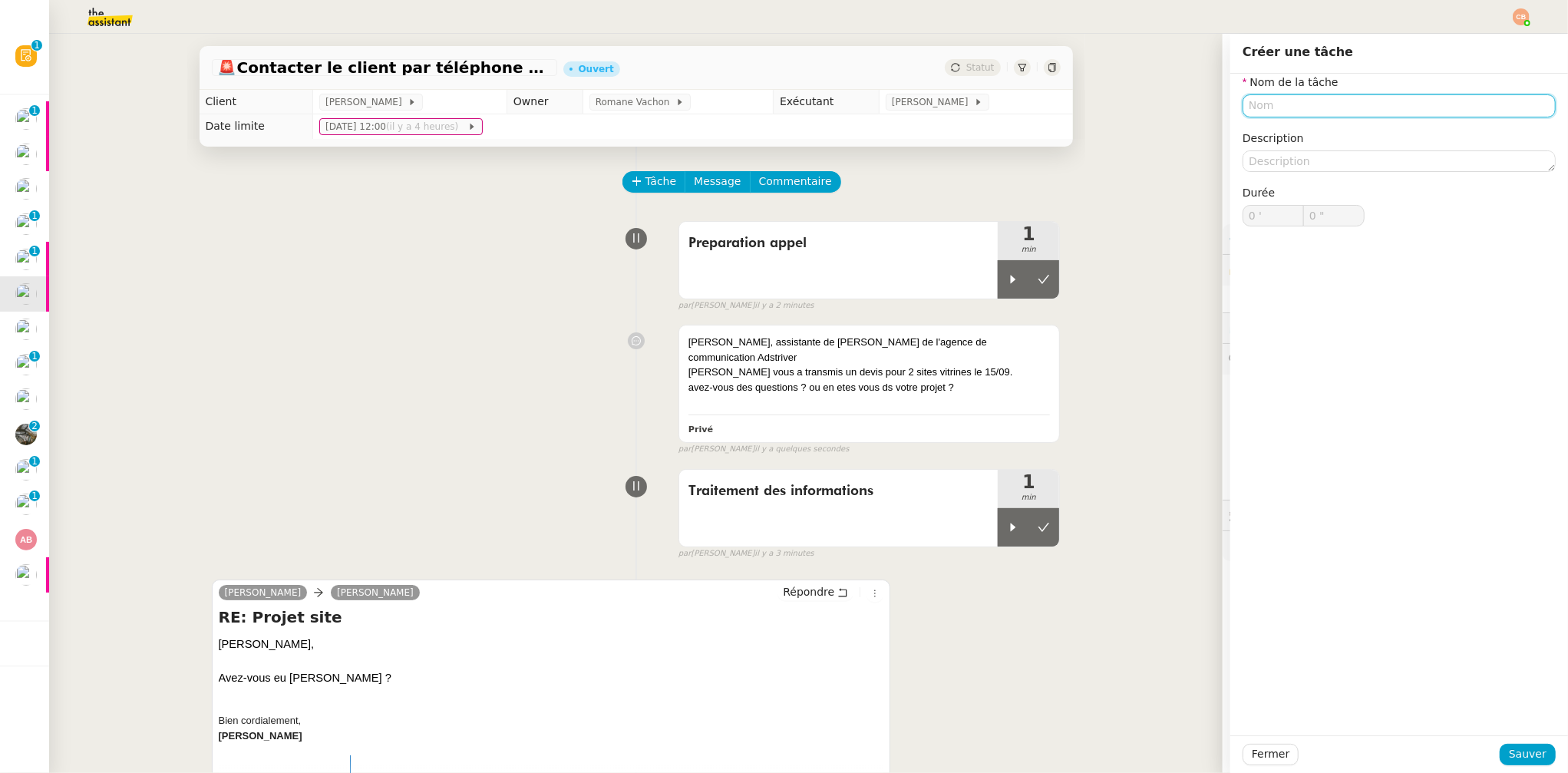
click at [1297, 113] on input "text" at bounding box center [1399, 105] width 313 height 22
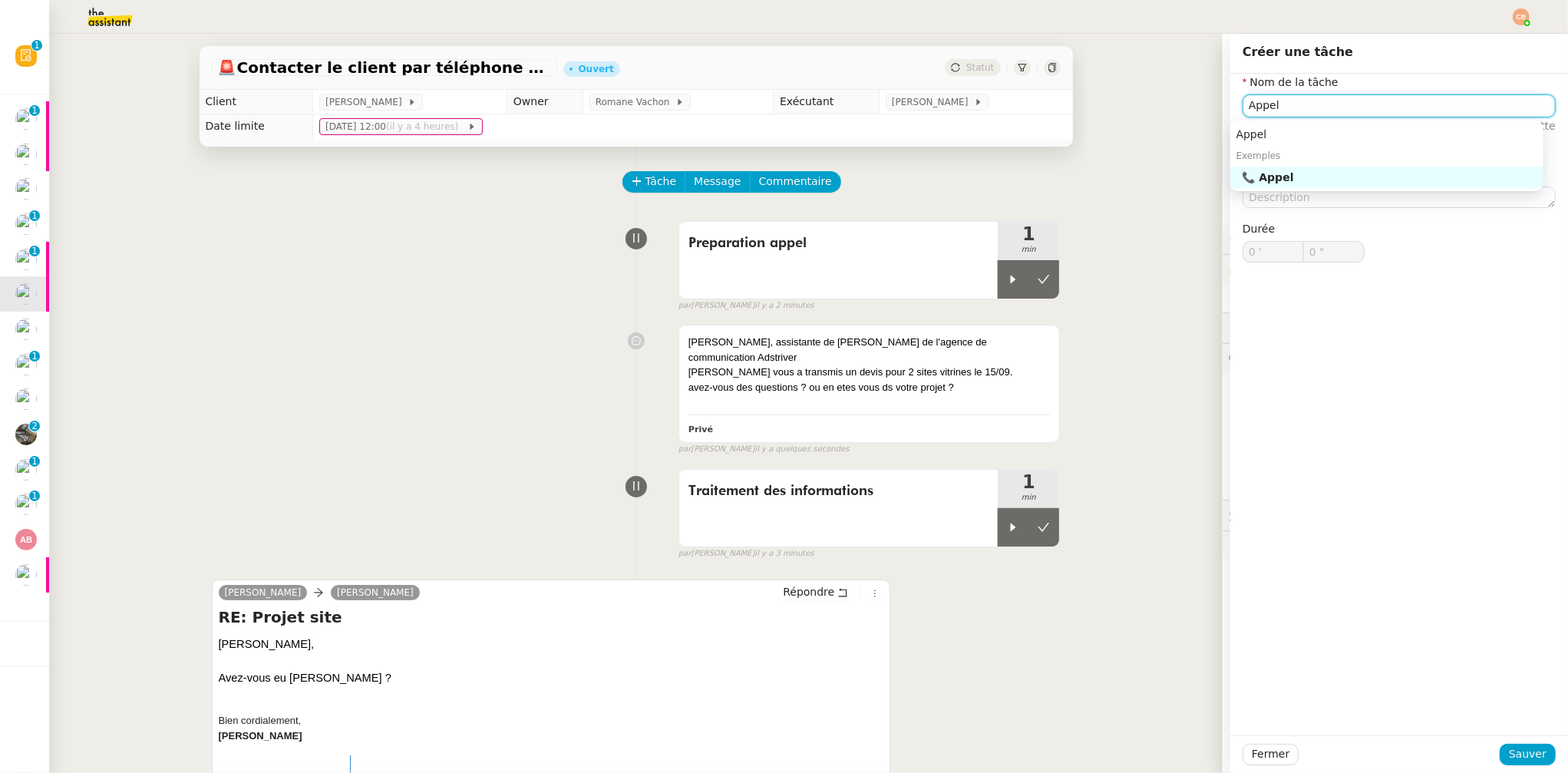
click at [1300, 177] on div "📞 Appel" at bounding box center [1390, 178] width 295 height 14
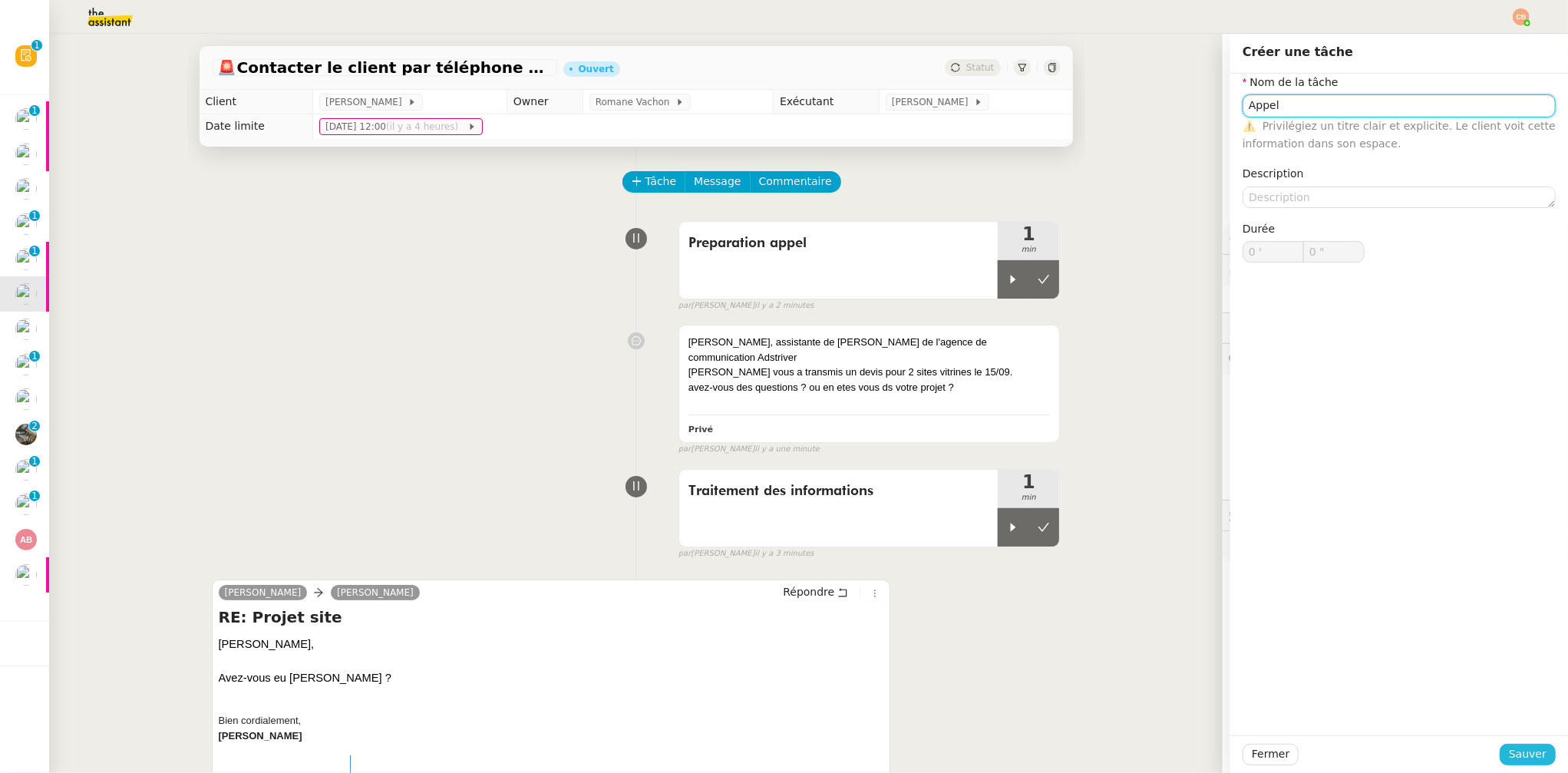
type input "Appel"
click at [1509, 756] on span "Sauver" at bounding box center [1528, 754] width 38 height 17
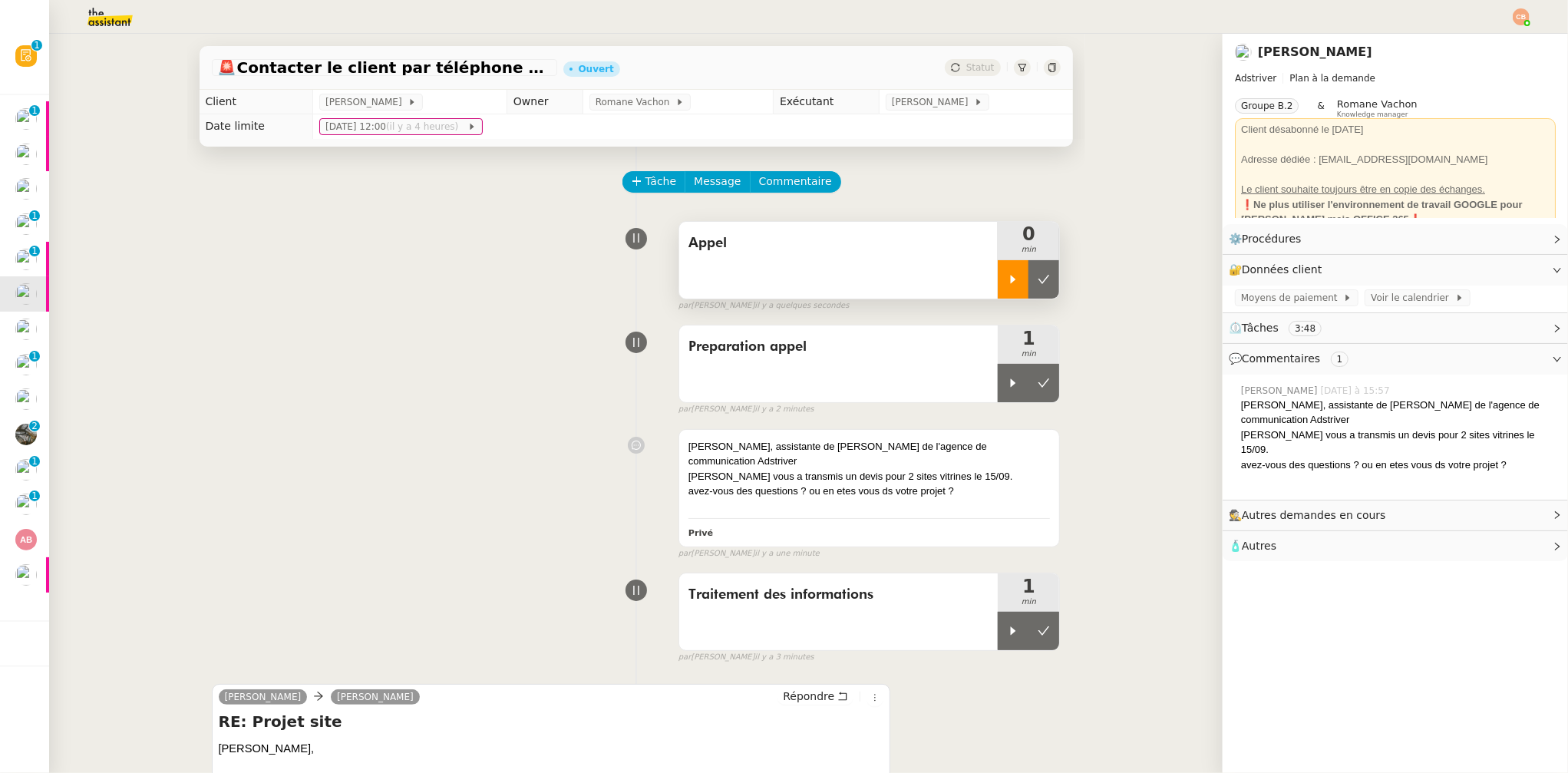
click at [998, 287] on div at bounding box center [1013, 280] width 31 height 38
click at [995, 484] on div "avez-vous des questions ? ou en etes vous ds votre projet ?" at bounding box center [869, 491] width 362 height 16
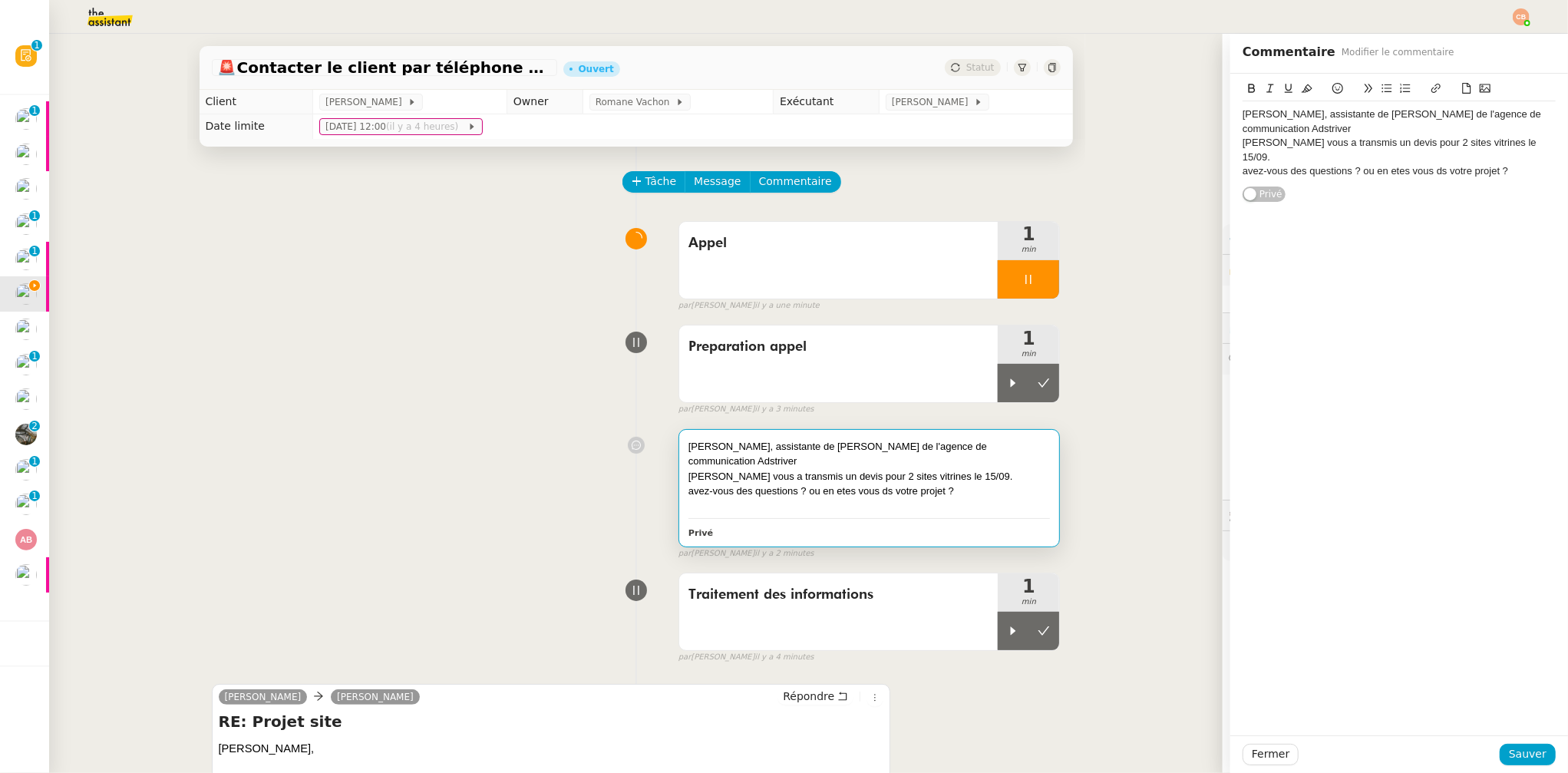
click at [1505, 164] on div "avez-vous des questions ? ou en etes vous ds votre projet ?" at bounding box center [1399, 171] width 313 height 14
click at [1307, 122] on div "[PERSON_NAME], assistante de [PERSON_NAME] de l'agence de communication Adstriv…" at bounding box center [1399, 122] width 313 height 28
drag, startPoint x: 1230, startPoint y: 115, endPoint x: 1364, endPoint y: 192, distance: 154.5
click at [1364, 192] on div "[PERSON_NAME], assistante de [PERSON_NAME] de l'agence de communication Adstriv…" at bounding box center [1399, 157] width 313 height 111
copy div "[PERSON_NAME], assistante de [PERSON_NAME] de l'agence de communication Adstriv…"
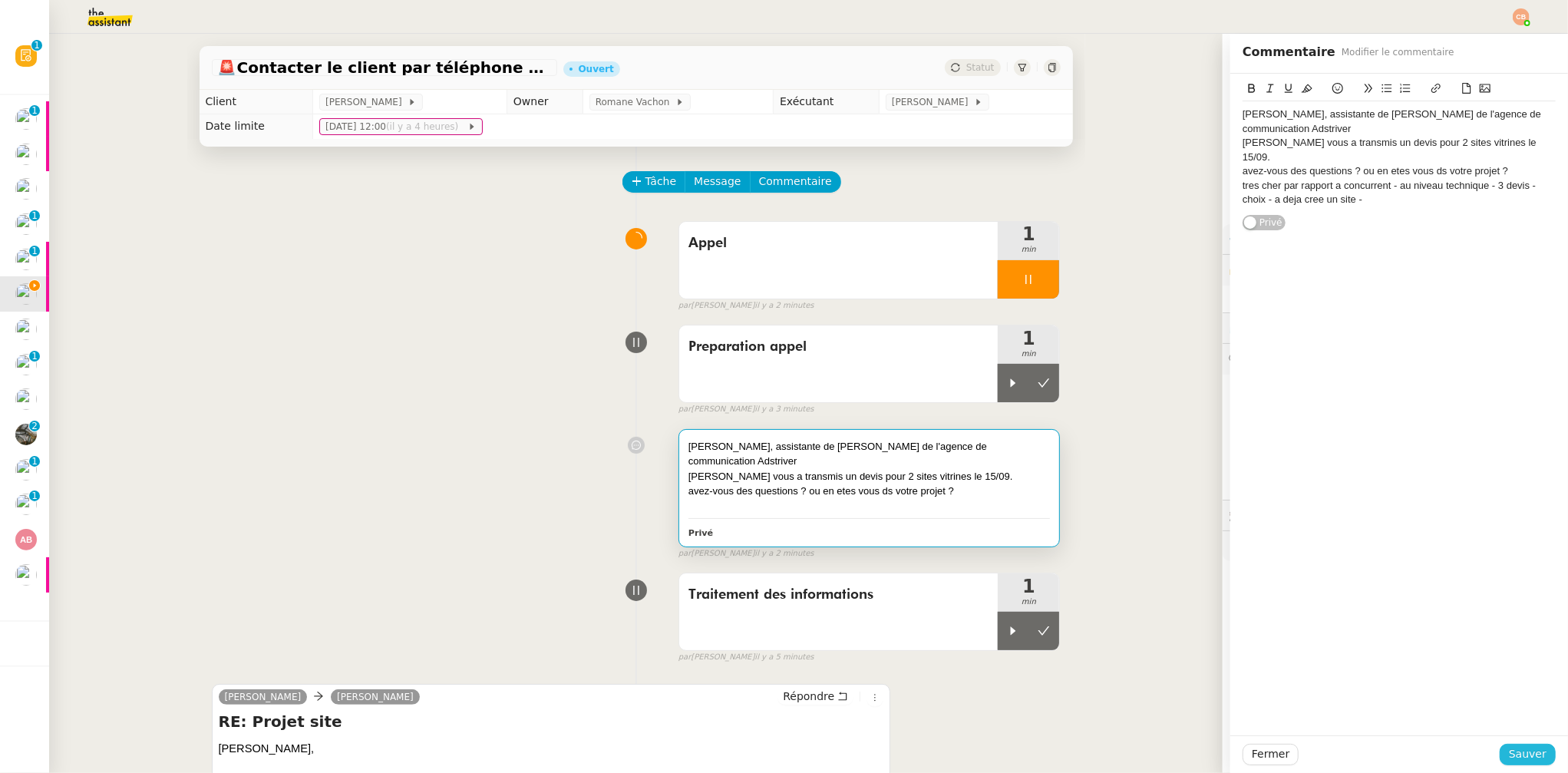
click at [1520, 746] on span "Sauver" at bounding box center [1528, 754] width 38 height 17
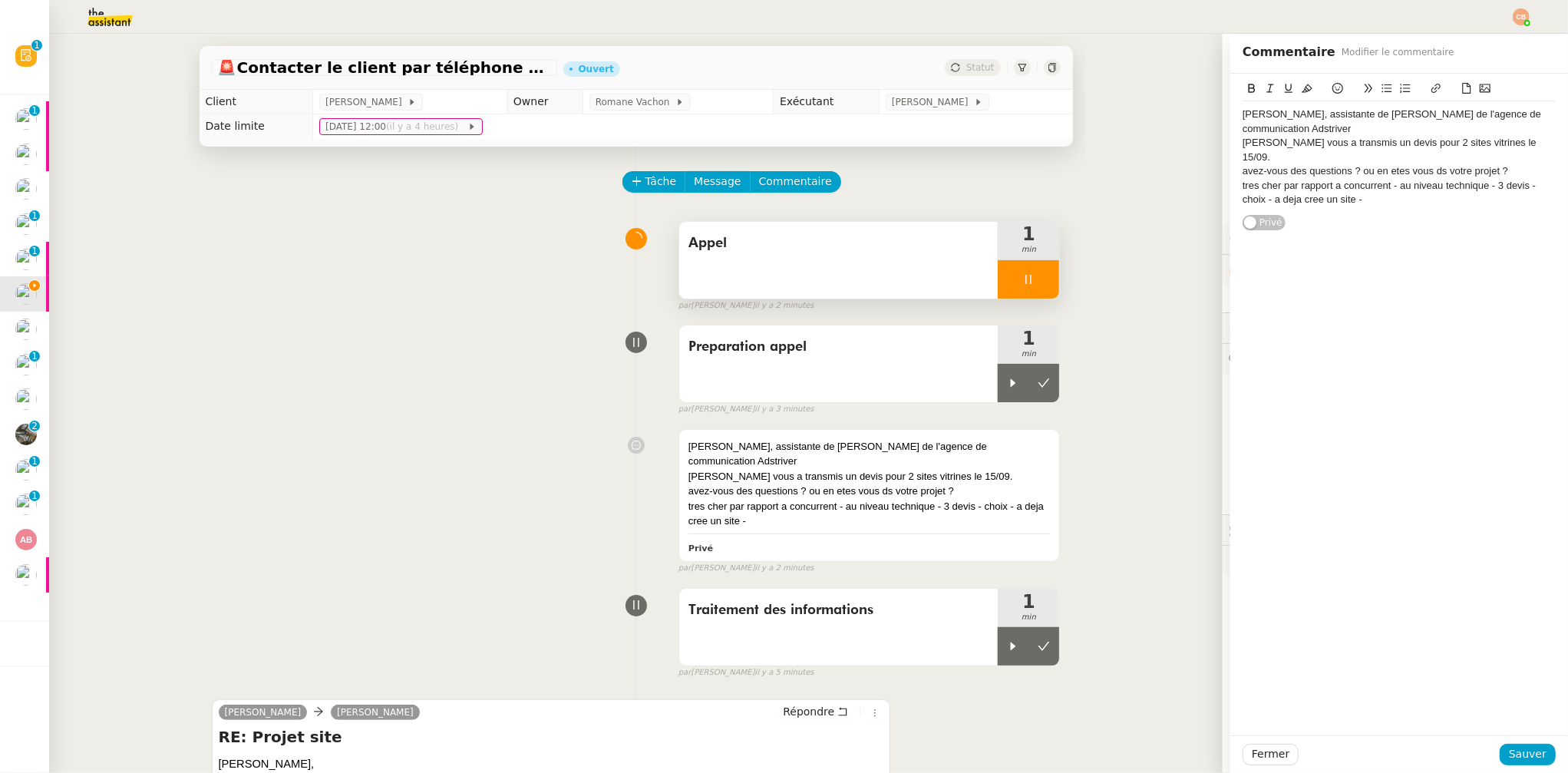
click at [1009, 288] on div at bounding box center [1028, 280] width 61 height 38
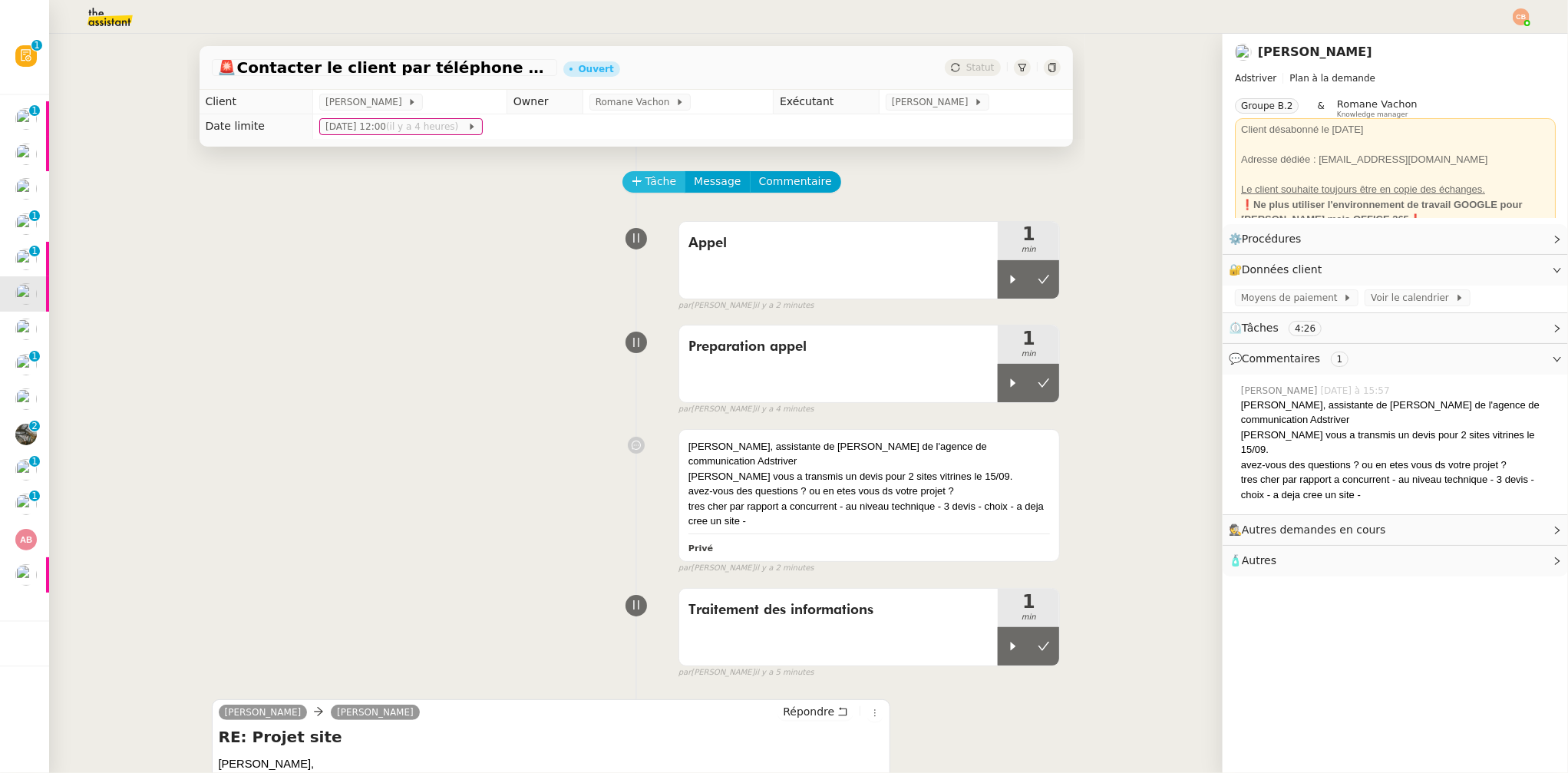
click at [631, 179] on icon at bounding box center [637, 181] width 10 height 10
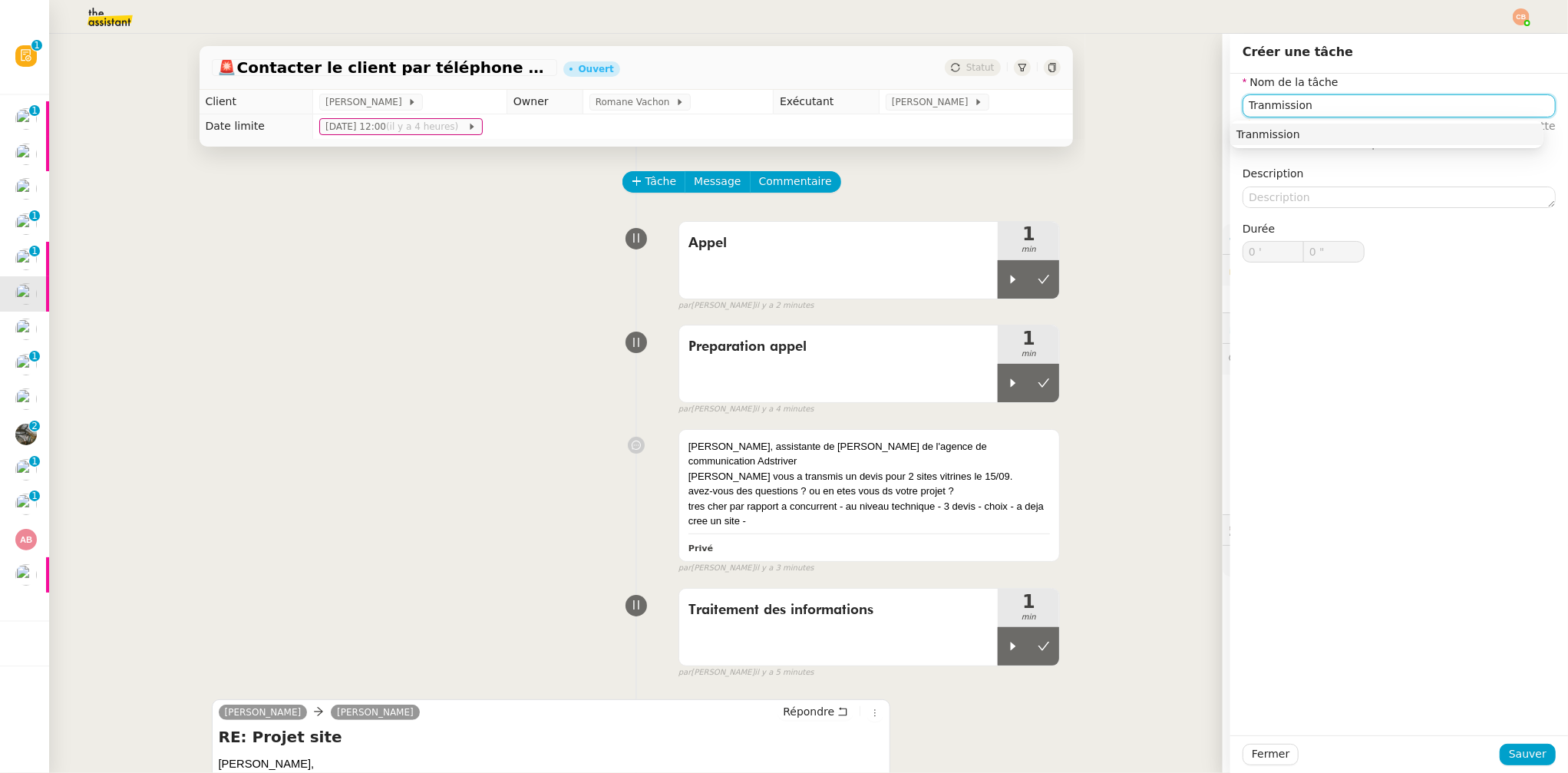
click at [1260, 103] on input "Tranmission" at bounding box center [1399, 105] width 313 height 22
click at [1280, 128] on div "Transmission" at bounding box center [1387, 135] width 301 height 14
type input "Transmission"
click at [1509, 747] on span "Sauver" at bounding box center [1528, 754] width 38 height 17
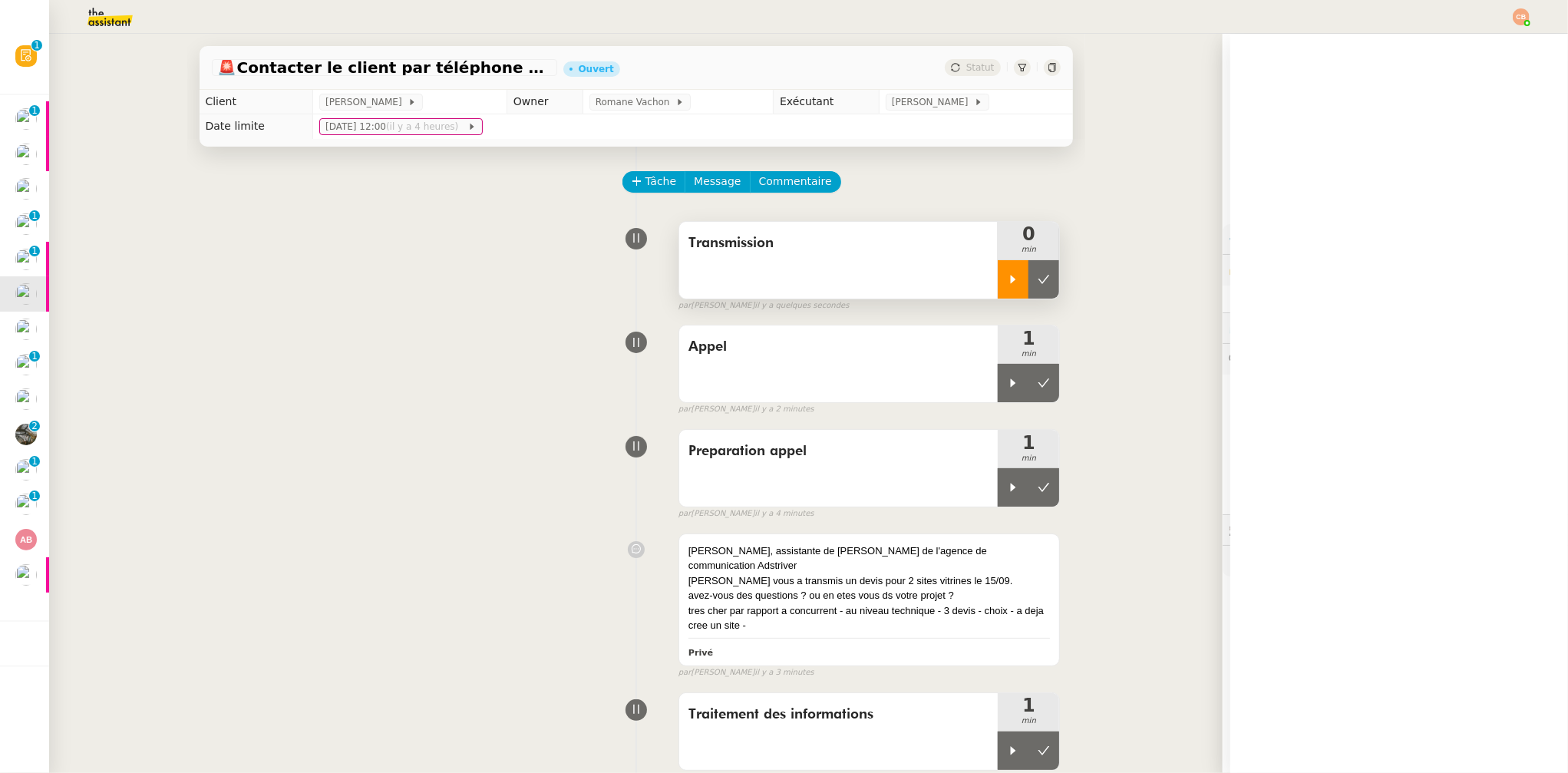
click at [998, 286] on div at bounding box center [1013, 280] width 31 height 38
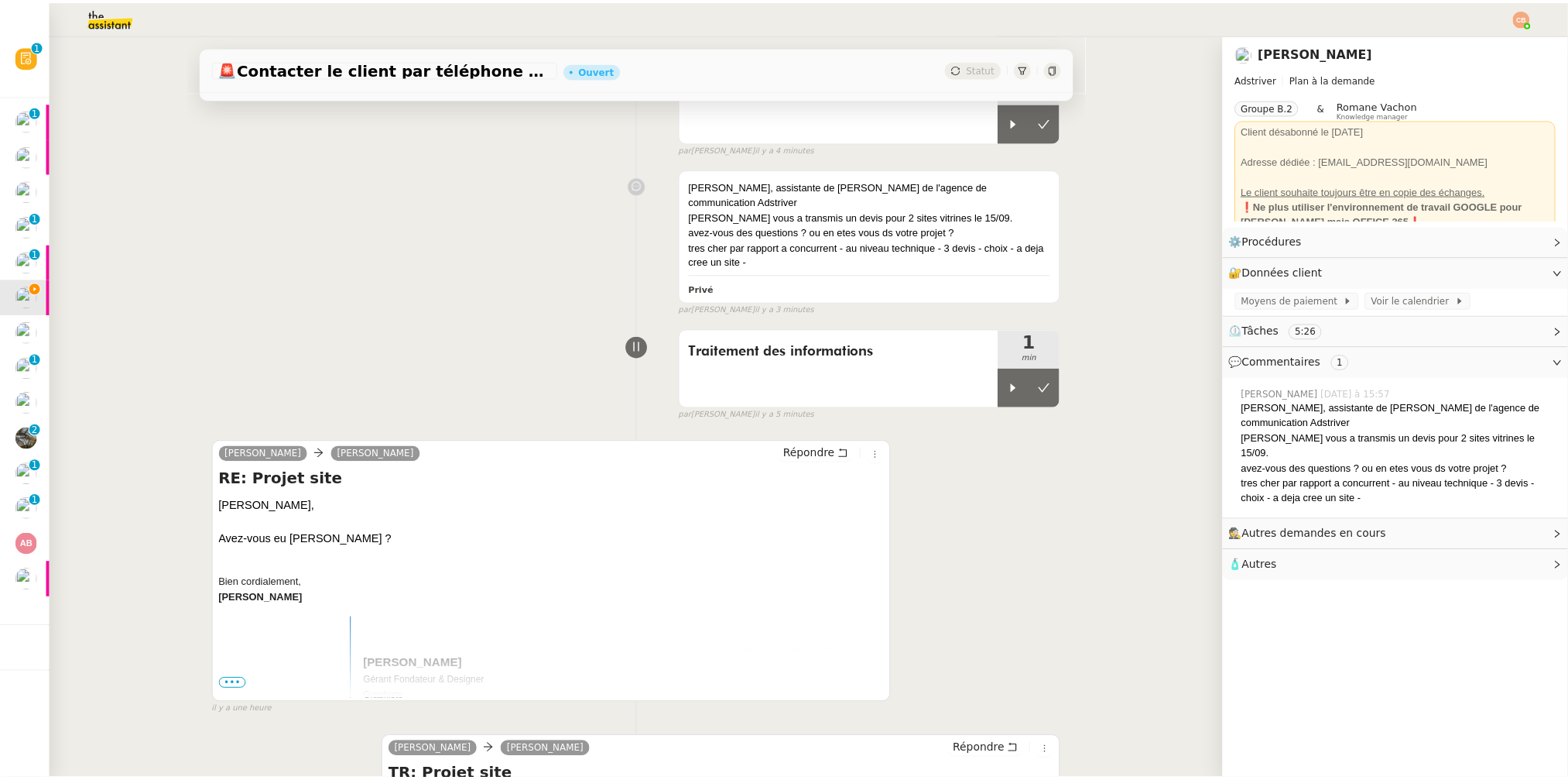
scroll to position [643, 0]
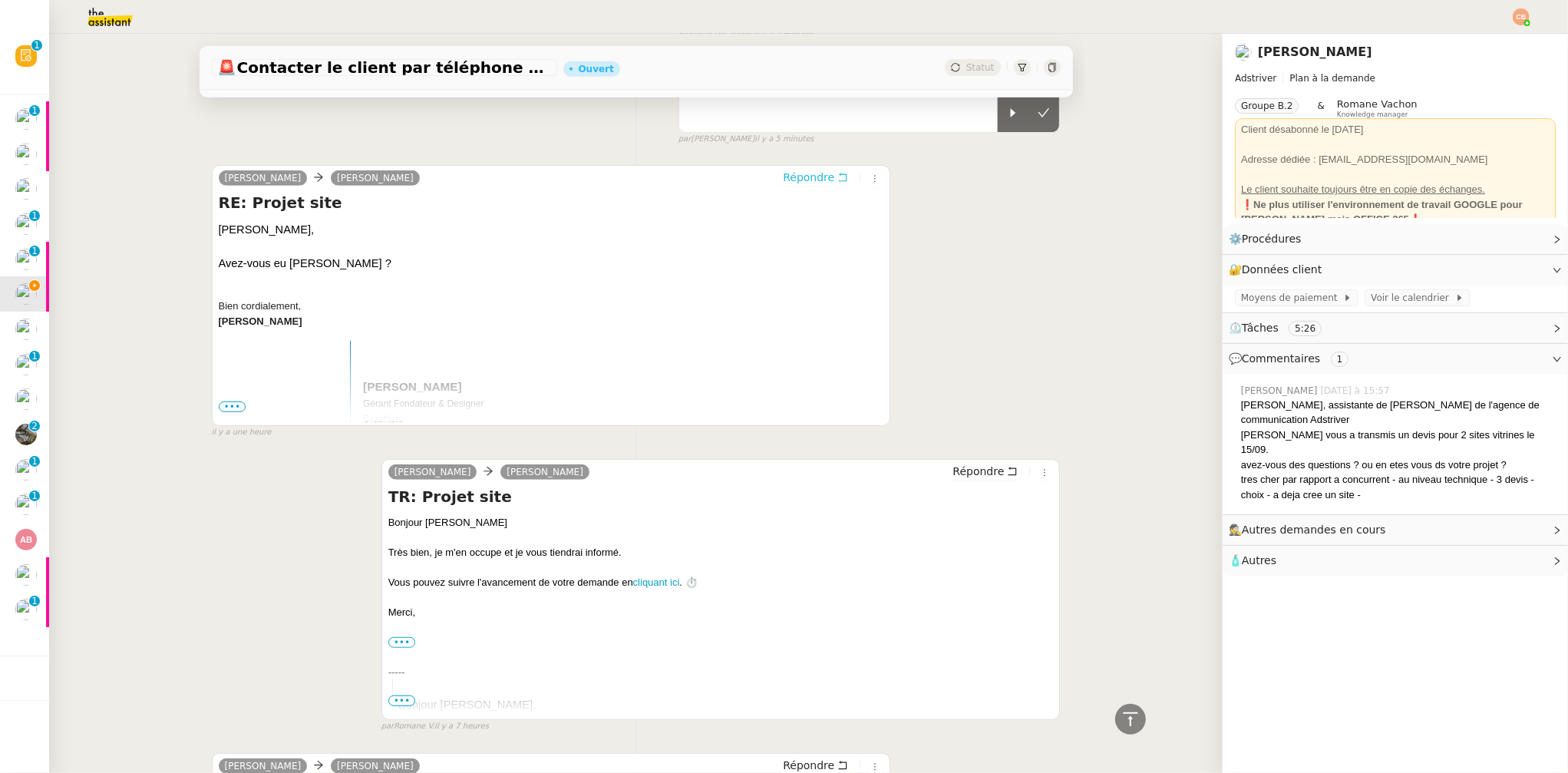
click at [783, 170] on span "Répondre" at bounding box center [808, 178] width 52 height 16
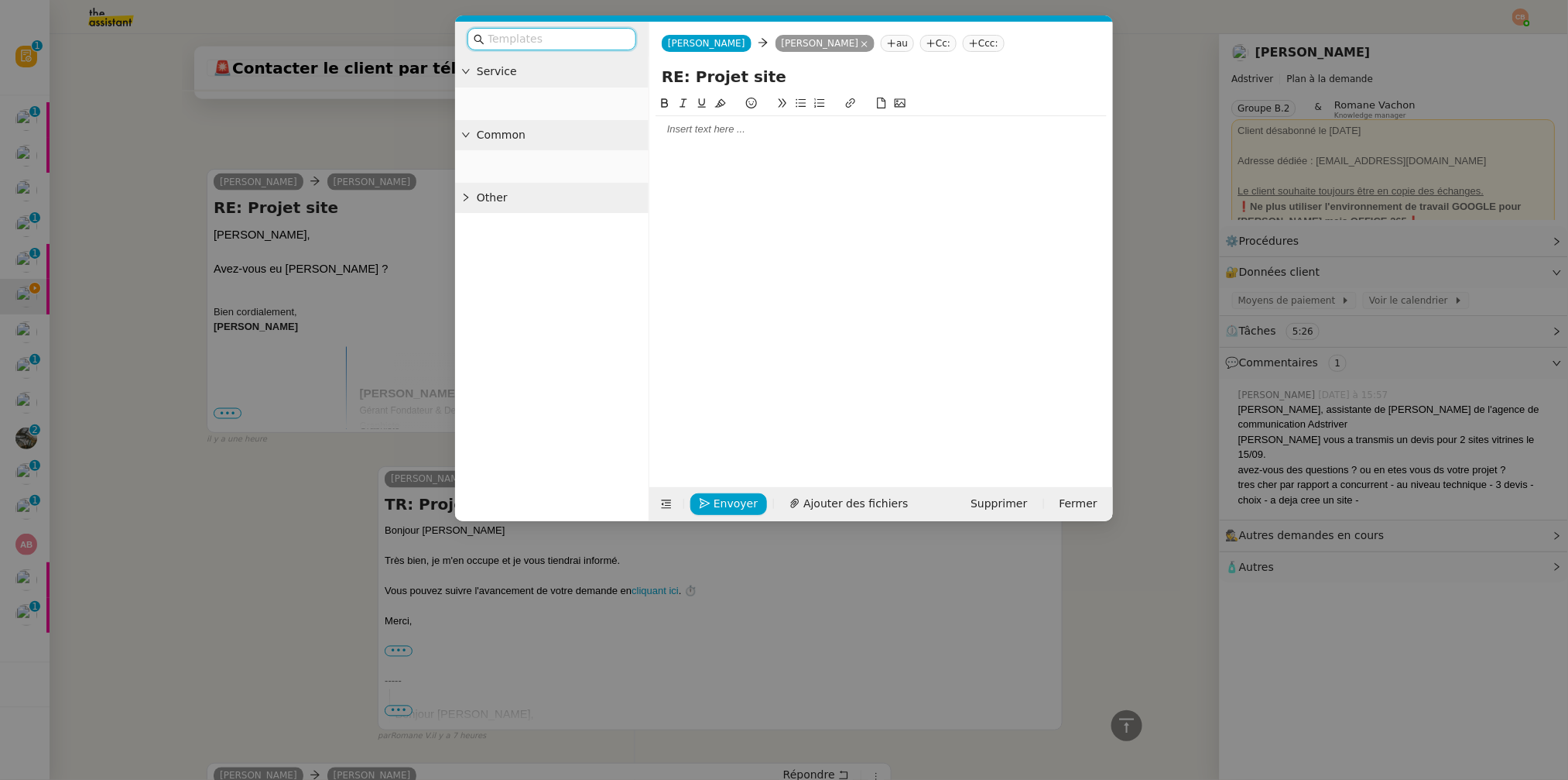
scroll to position [762, 0]
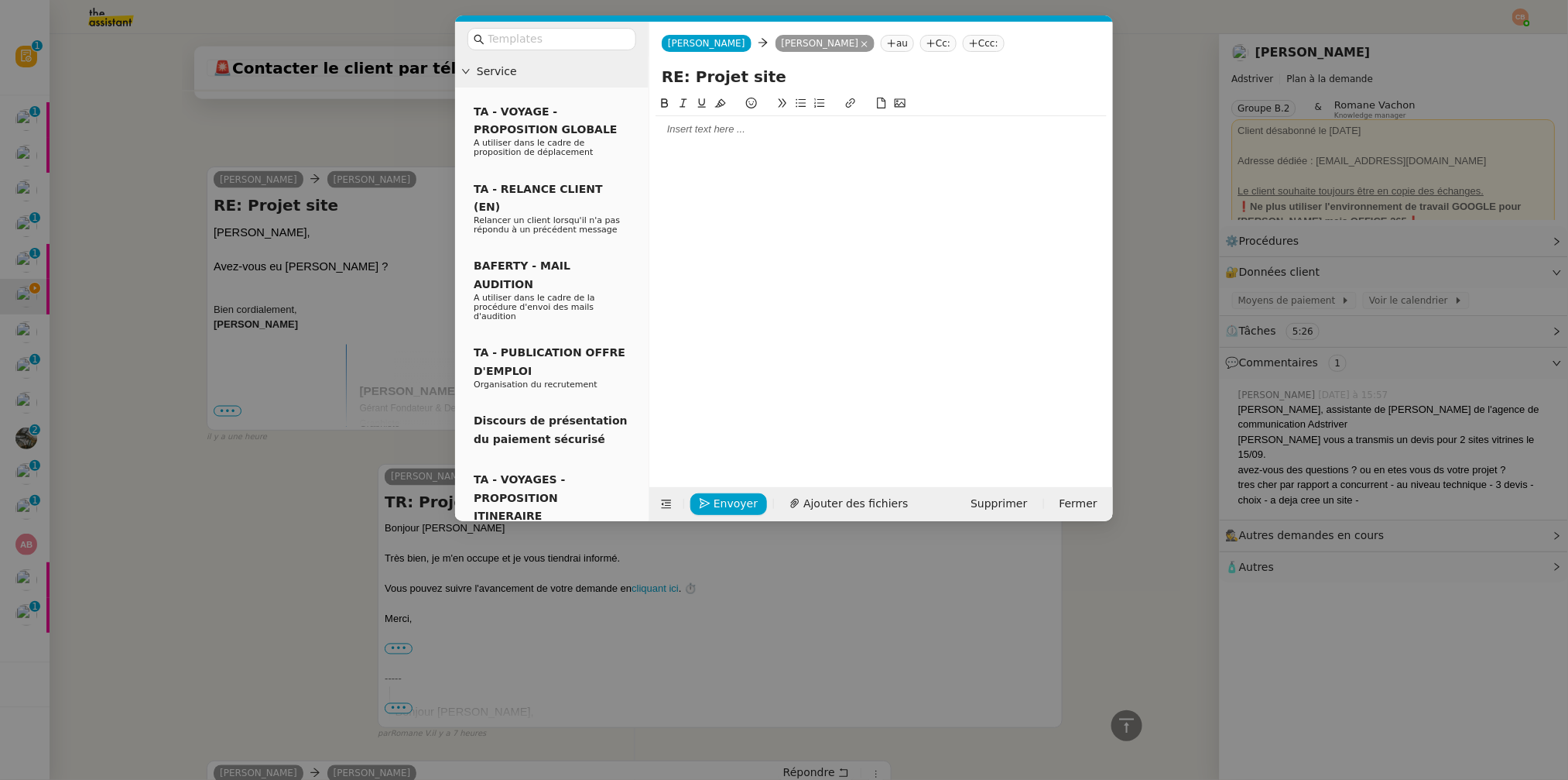
click at [760, 132] on div at bounding box center [881, 130] width 452 height 14
click at [726, 161] on div "Je viens d'échnager" at bounding box center [881, 158] width 452 height 14
click at [725, 161] on div "Je viens d'échager" at bounding box center [881, 158] width 452 height 14
click at [756, 157] on div "Je viens d'échanger" at bounding box center [881, 158] width 452 height 14
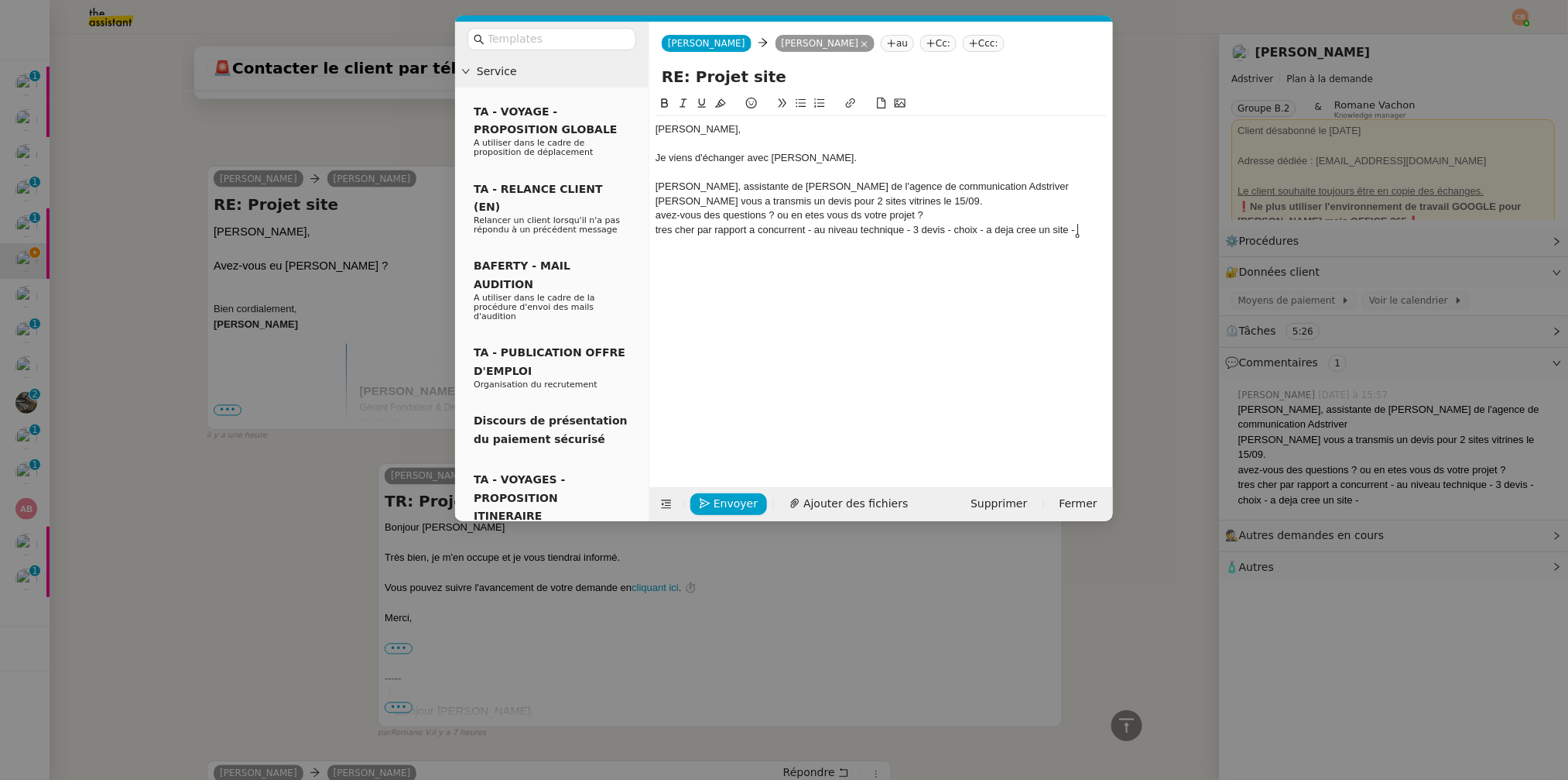
scroll to position [883, 0]
click at [853, 160] on div "Je viens d'échanger avec [PERSON_NAME]." at bounding box center [881, 158] width 452 height 14
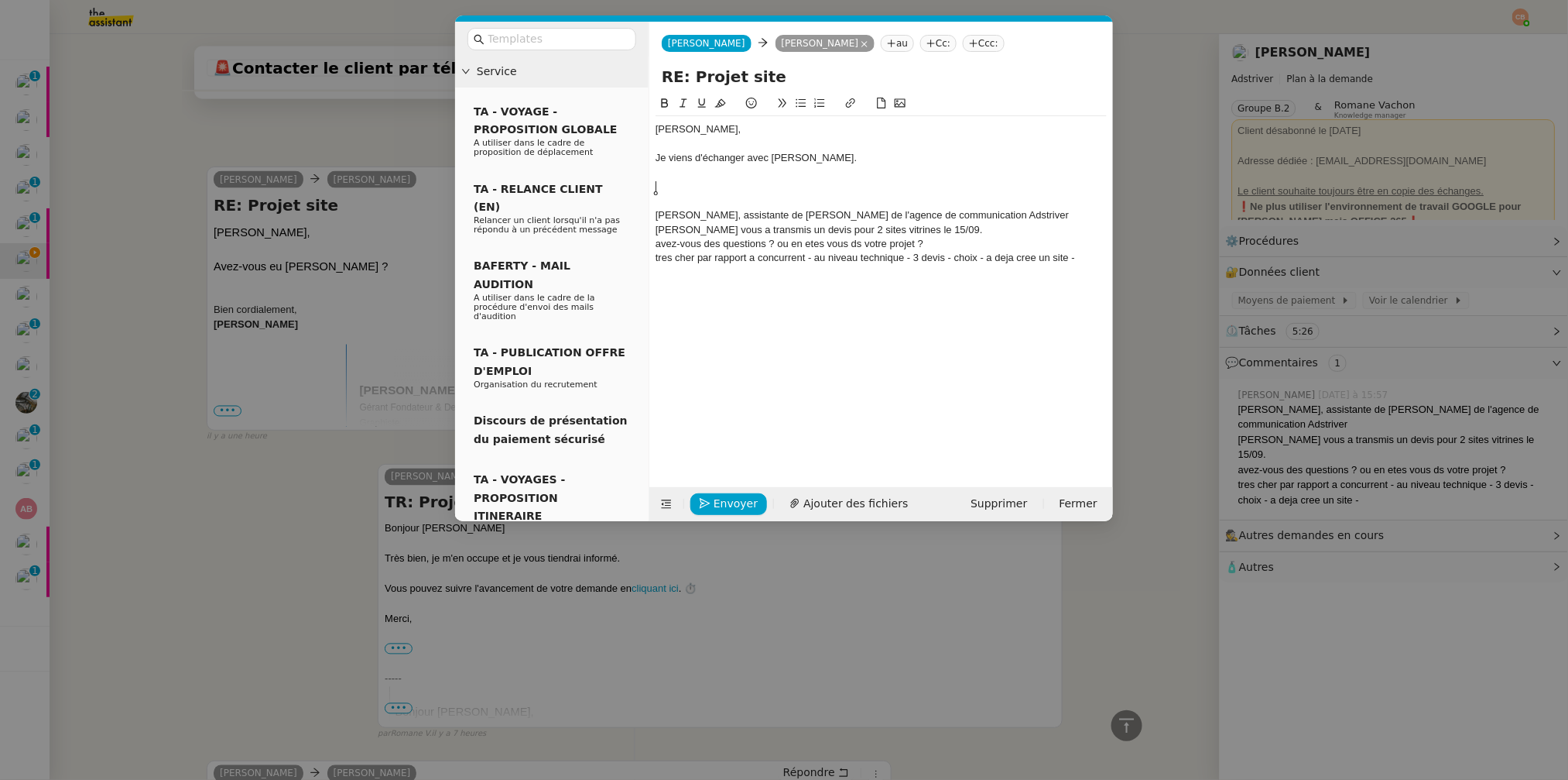
scroll to position [912, 0]
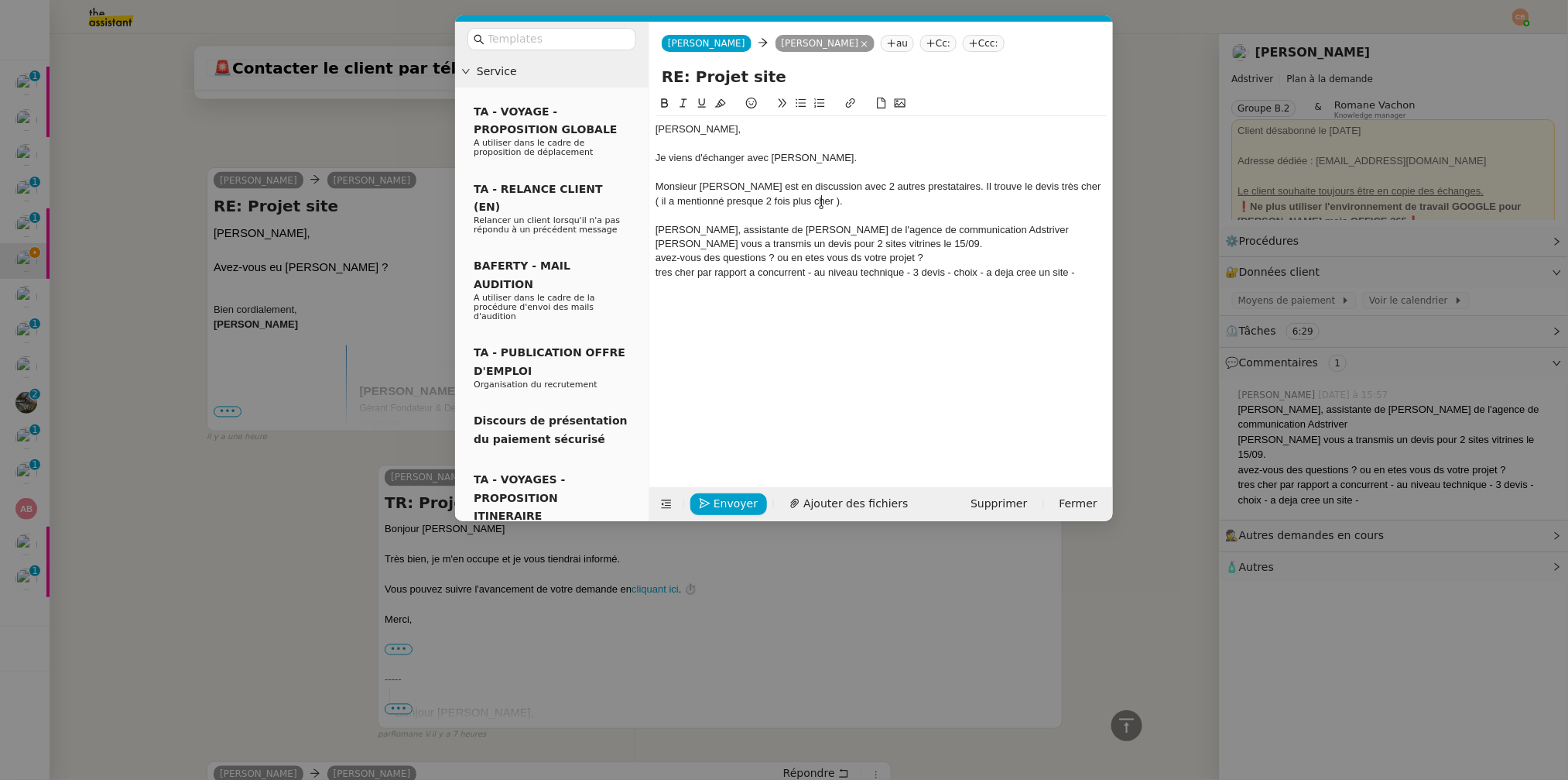
click at [861, 155] on div "Je viens d'échanger avec [PERSON_NAME]." at bounding box center [881, 158] width 452 height 14
click at [833, 202] on div "Monsieur [PERSON_NAME] est en discussion avec 2 autres prestataires. Il trouve …" at bounding box center [881, 194] width 452 height 28
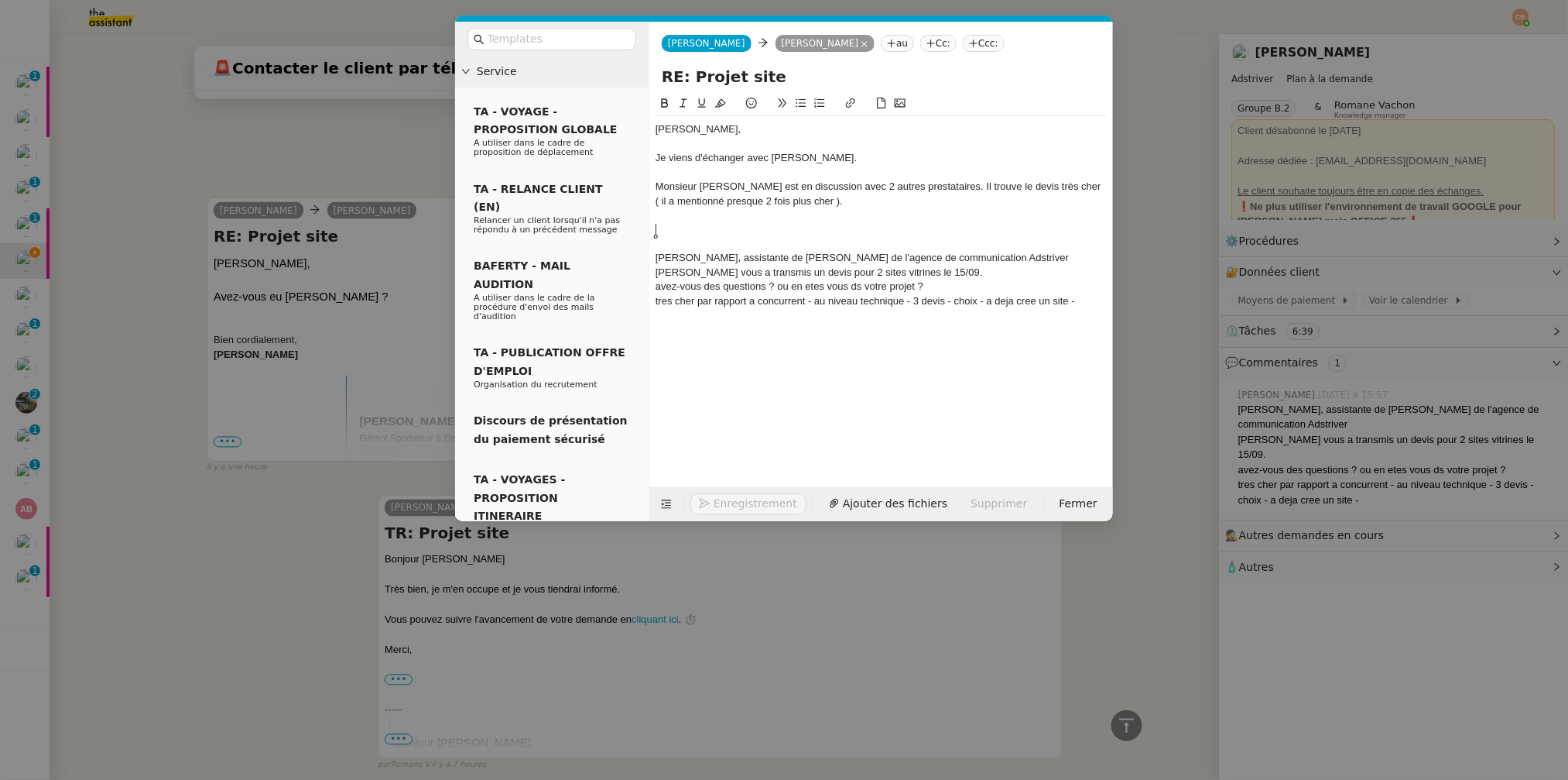
scroll to position [943, 0]
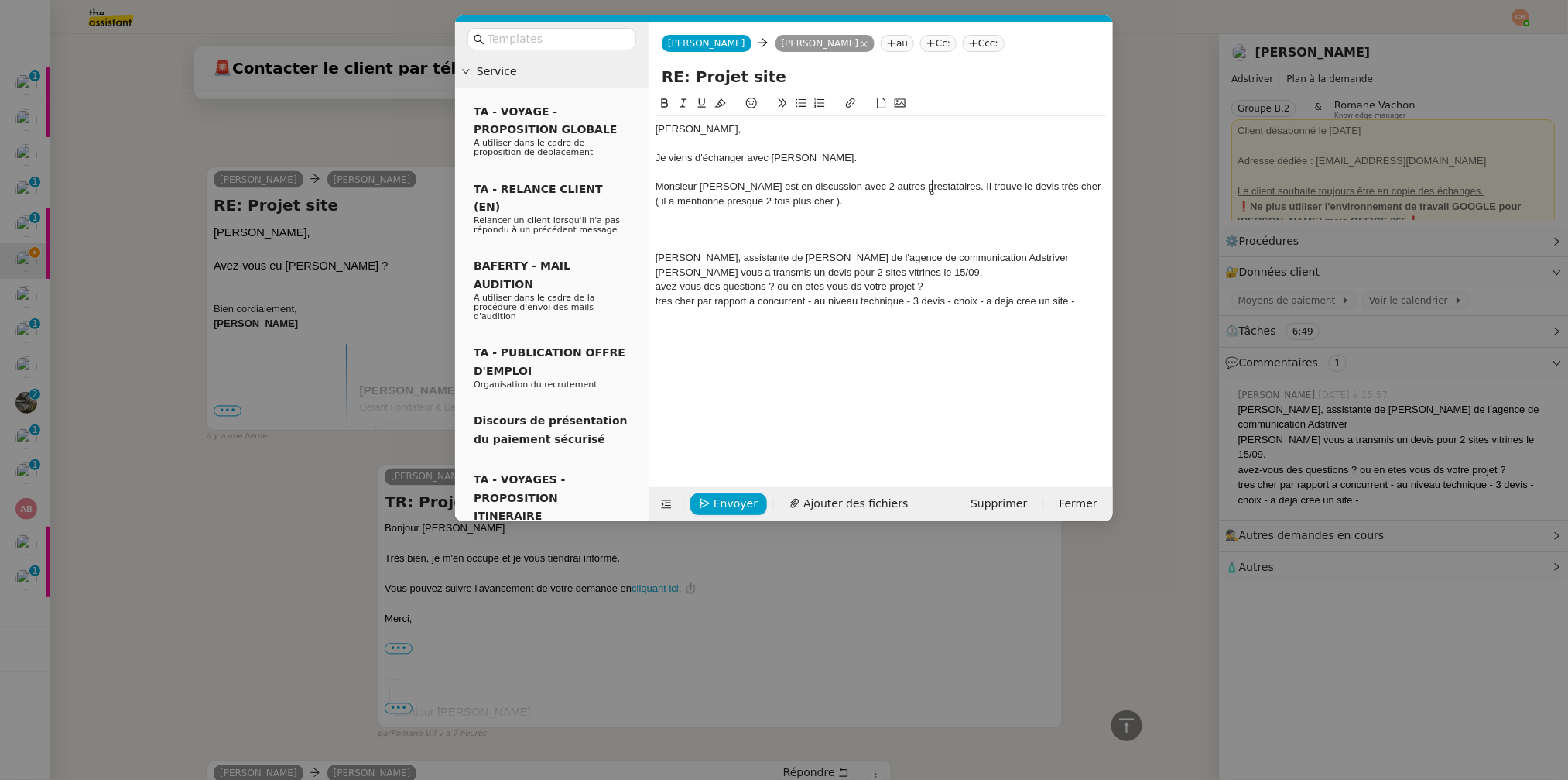
click at [933, 185] on div "Monsieur [PERSON_NAME] est en discussion avec 2 autres prestataires. Il trouve …" at bounding box center [881, 194] width 452 height 28
drag, startPoint x: 764, startPoint y: 202, endPoint x: 1104, endPoint y: 187, distance: 340.3
click at [1104, 187] on div "Monsieur [PERSON_NAME] est en discussion avec 2 autres prestataires qui ont fai…" at bounding box center [881, 194] width 452 height 28
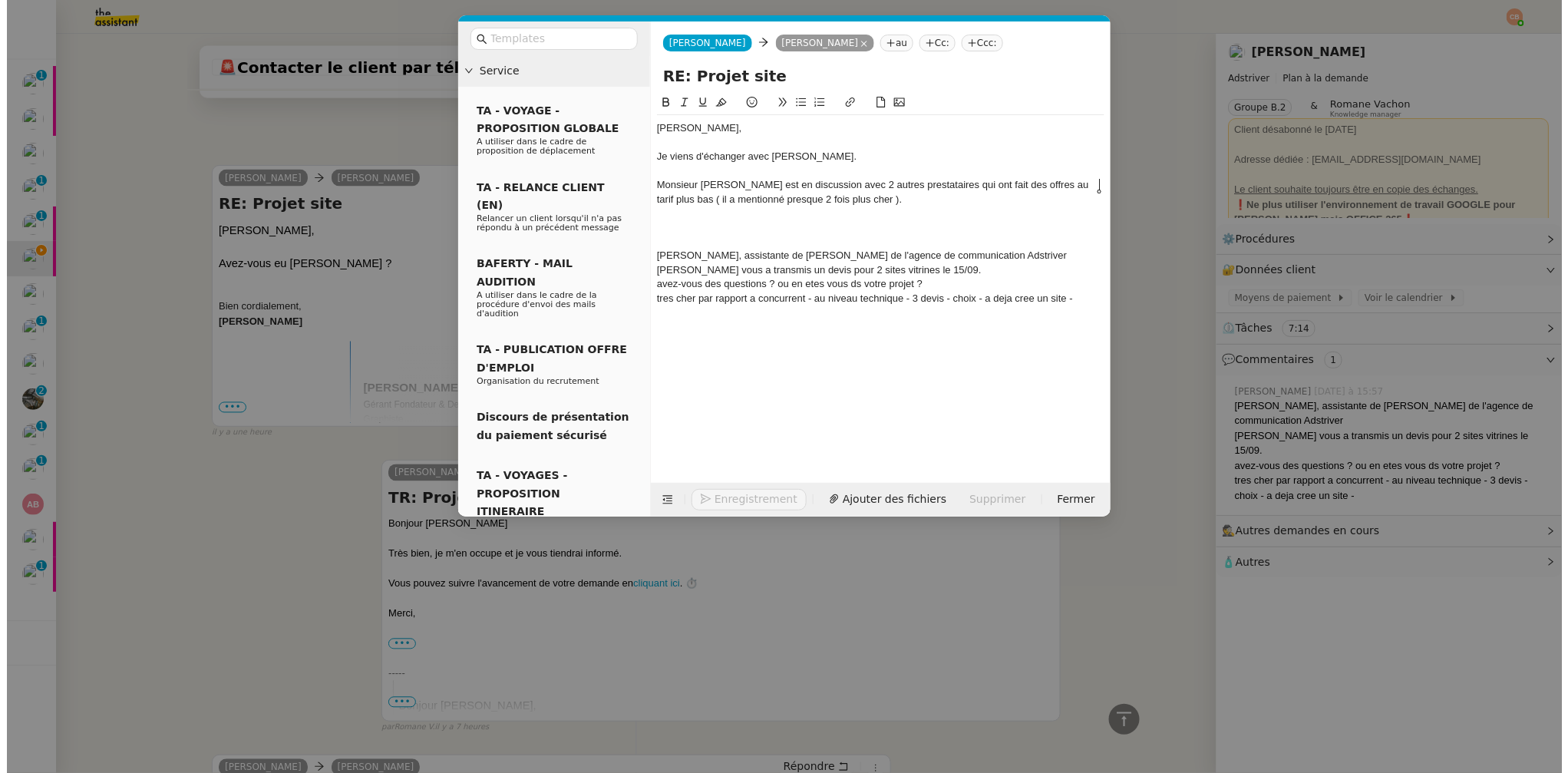
scroll to position [935, 0]
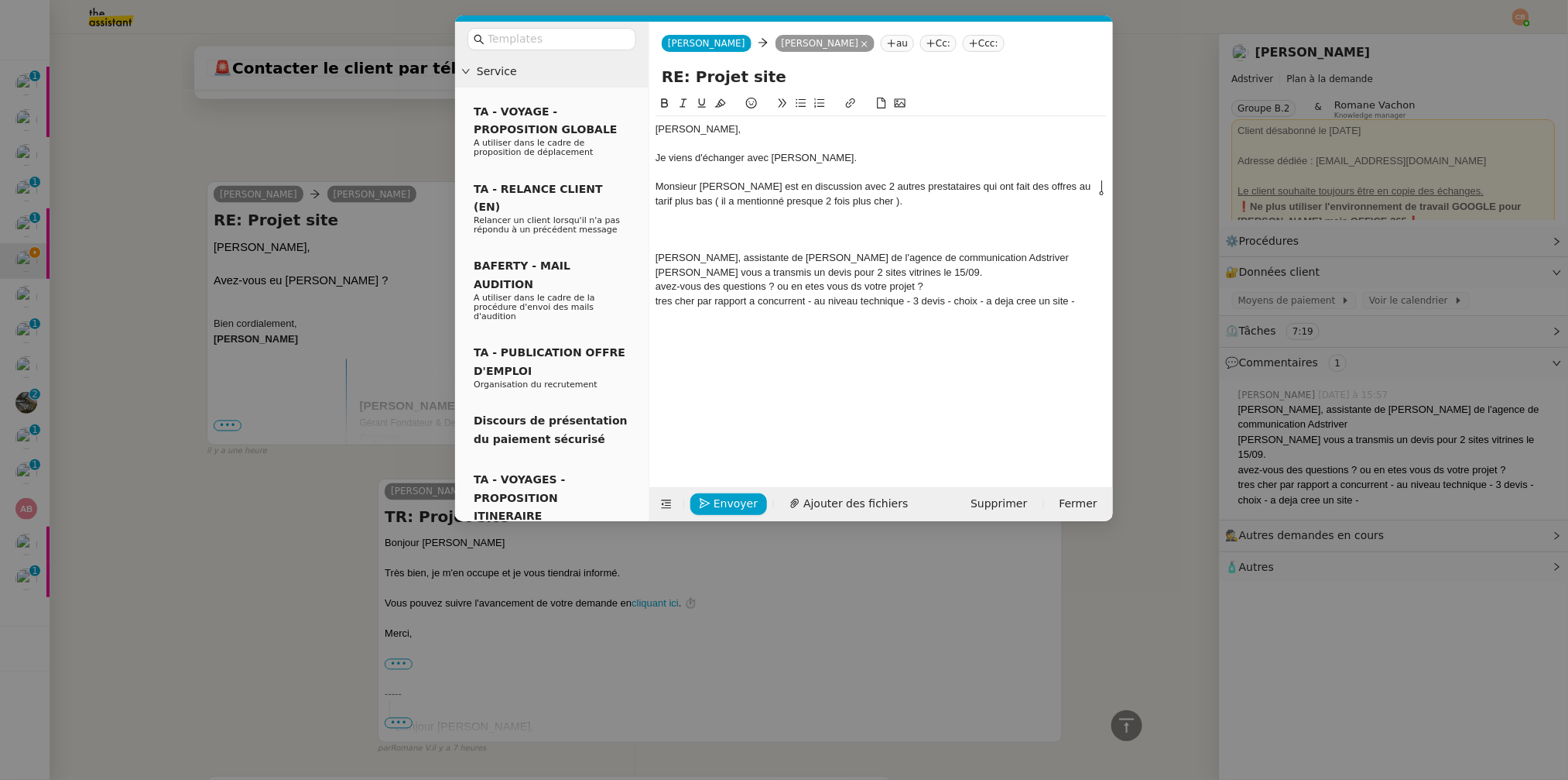
click at [357, 150] on nz-modal-container "Service TA - VOYAGE - PROPOSITION GLOBALE A utiliser dans le cadre de propositi…" at bounding box center [784, 390] width 1568 height 780
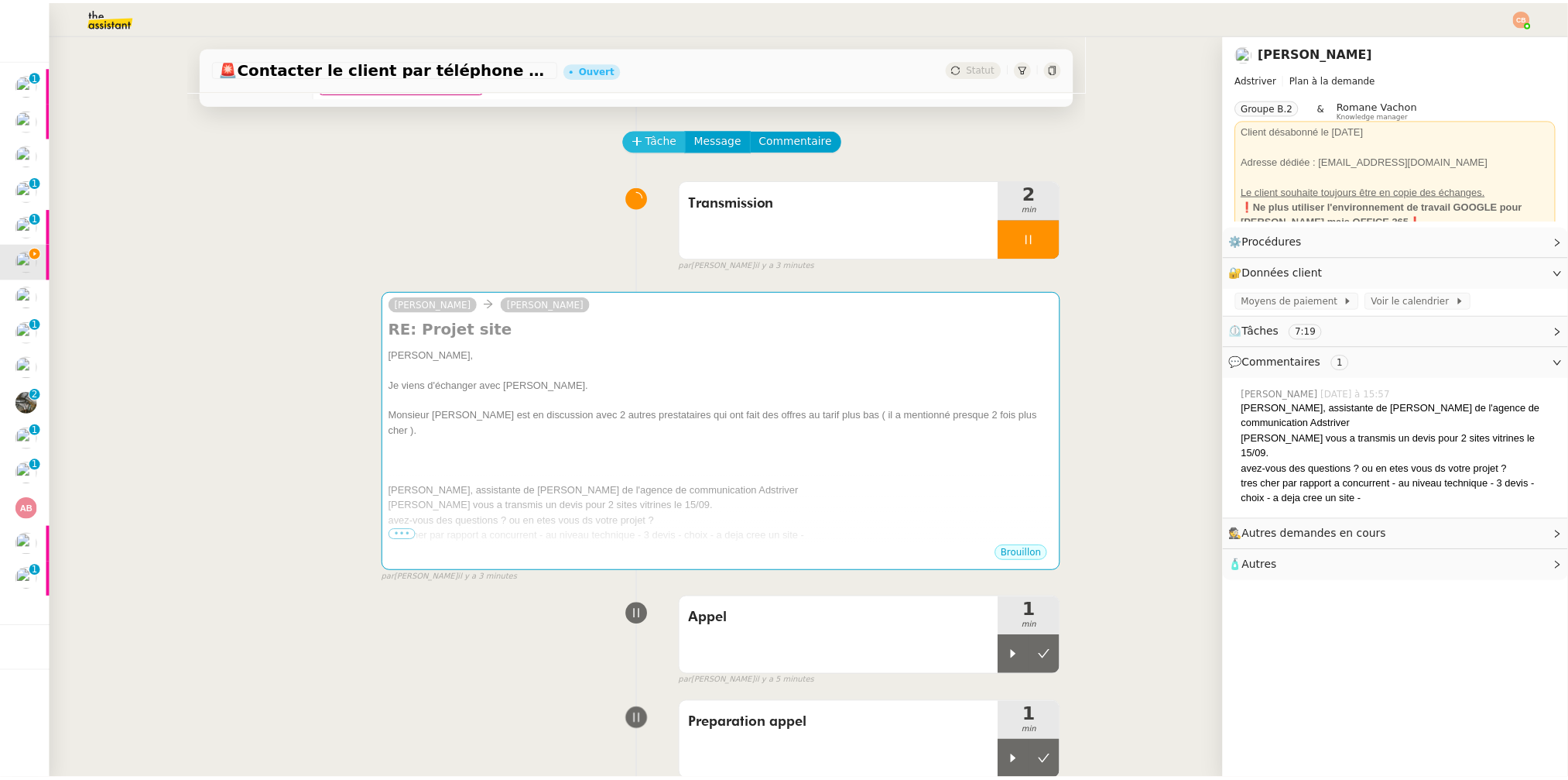
scroll to position [0, 0]
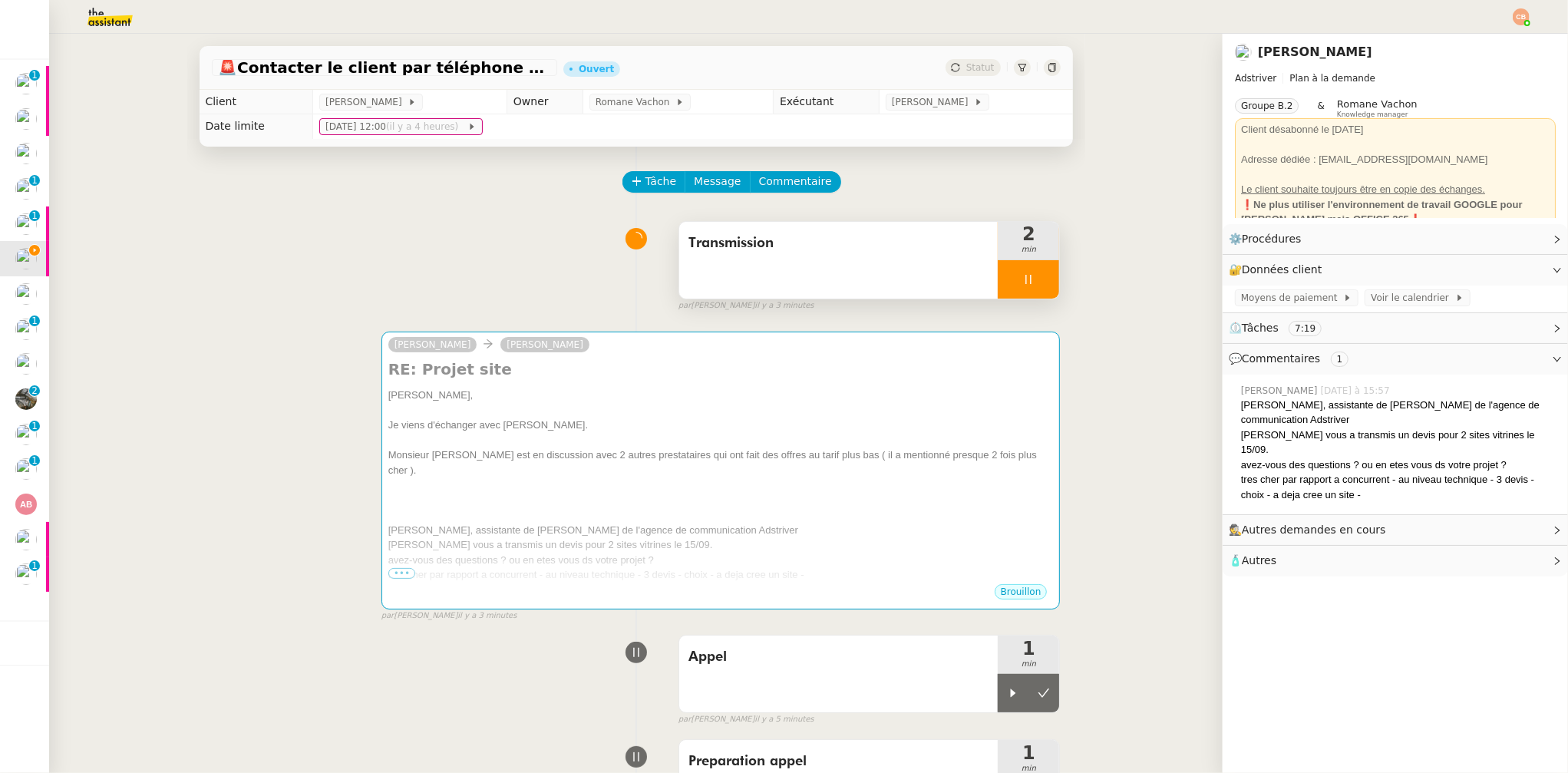
click at [998, 276] on div at bounding box center [1028, 280] width 61 height 38
click at [1007, 281] on icon at bounding box center [1014, 279] width 12 height 12
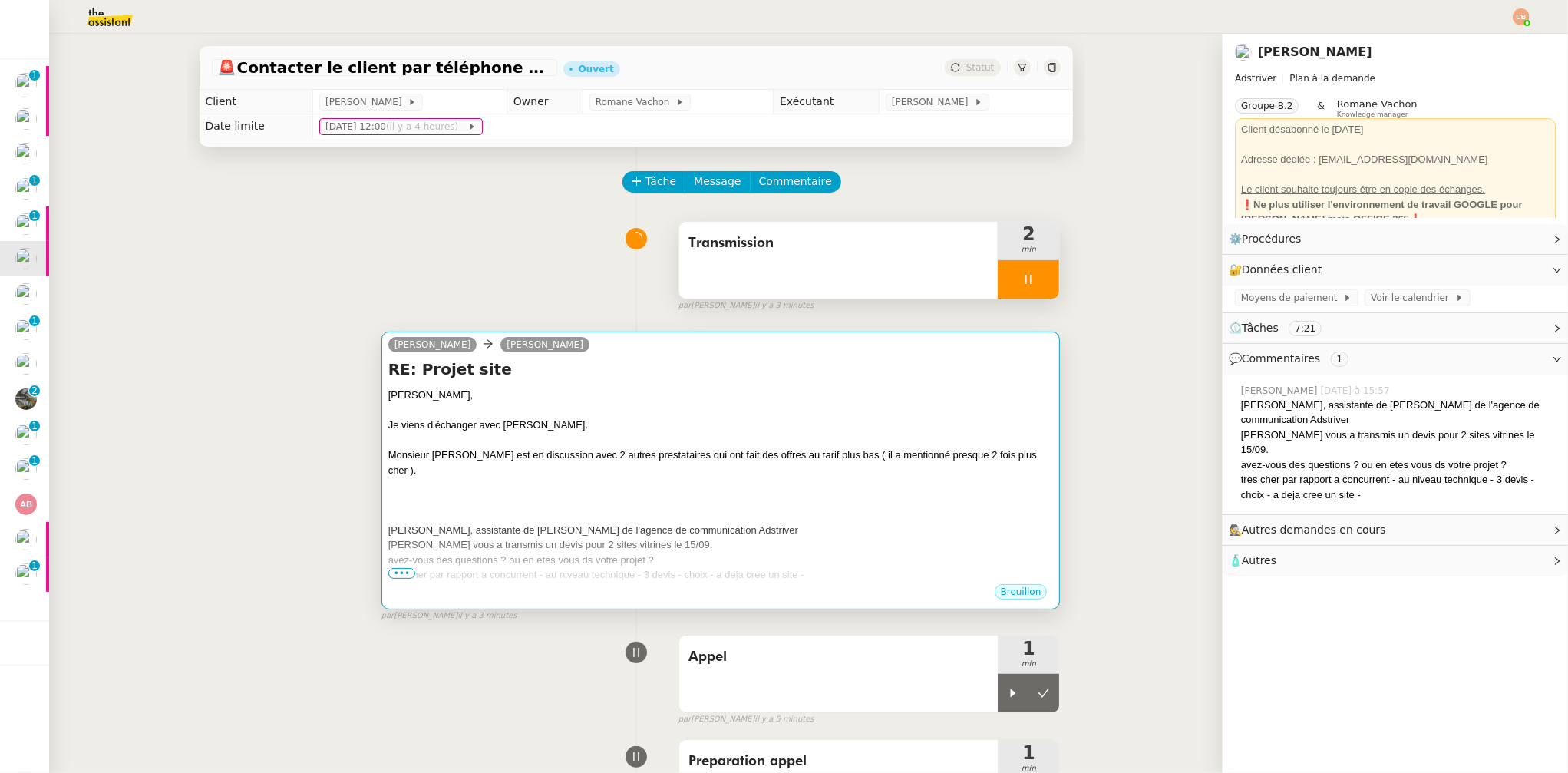
click at [728, 435] on div at bounding box center [721, 441] width 666 height 16
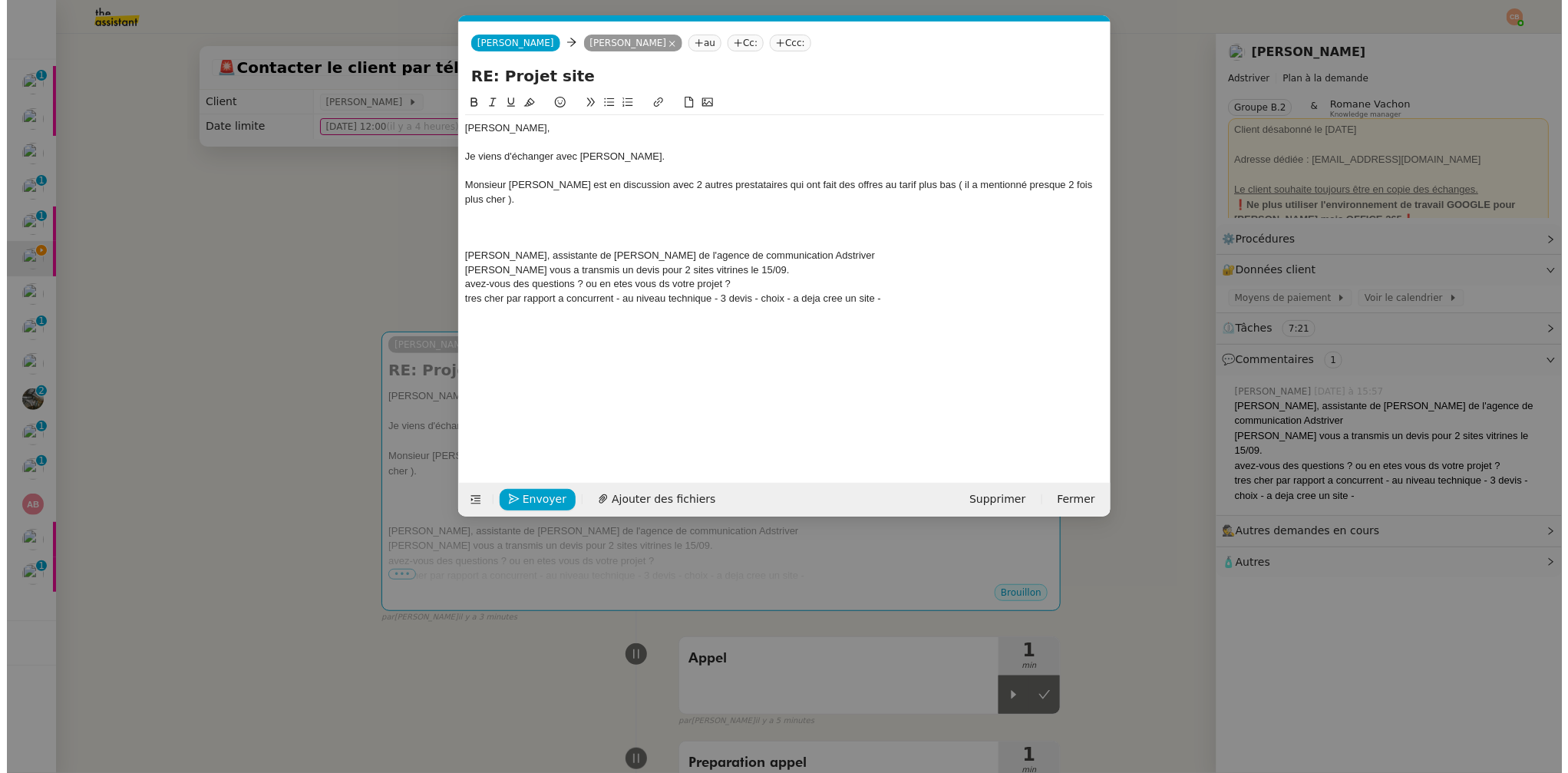
scroll to position [0, 33]
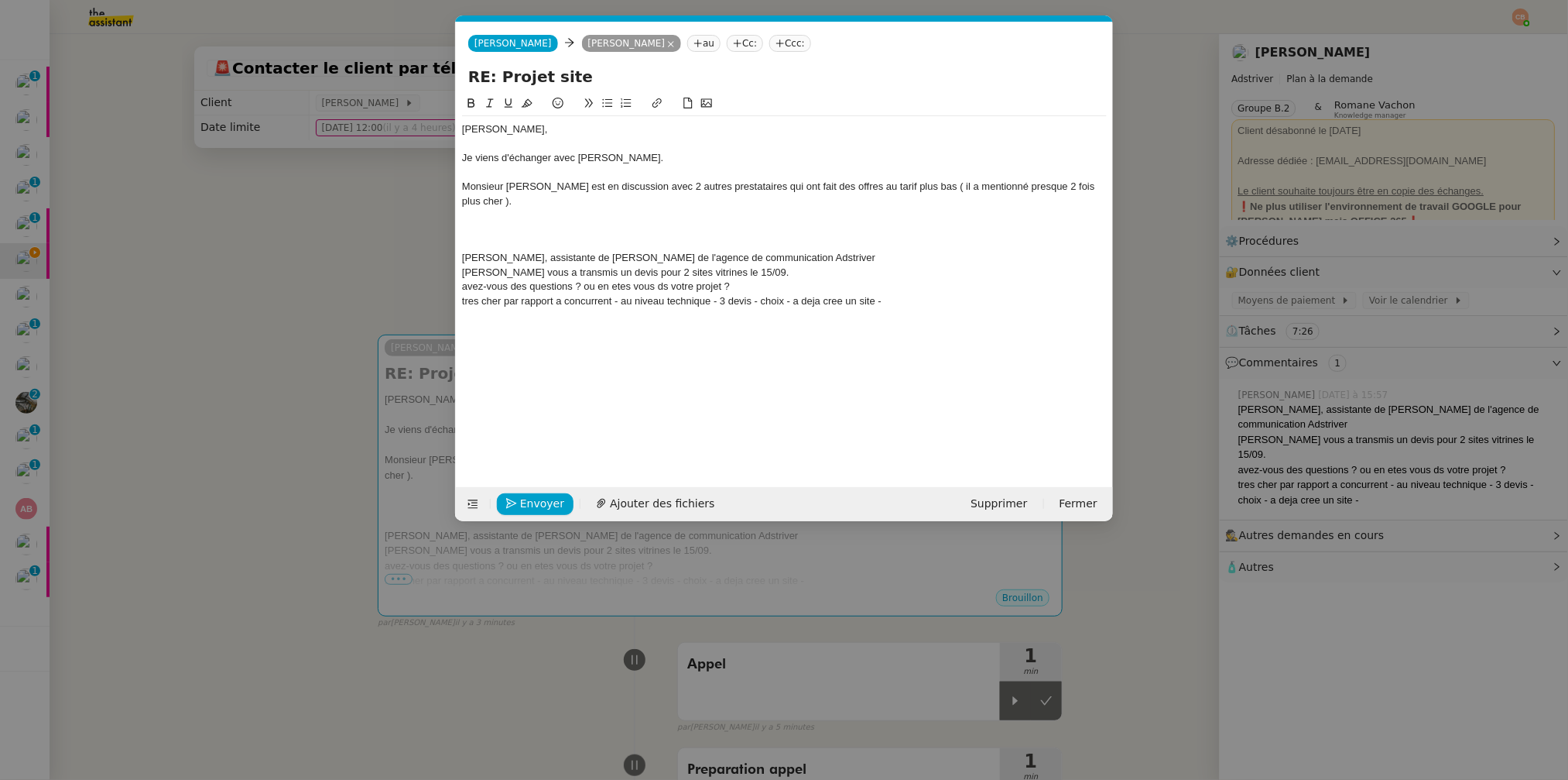
click at [1096, 186] on div "Monsieur [PERSON_NAME] est en discussion avec 2 autres prestataires qui ont fai…" at bounding box center [784, 194] width 645 height 28
drag, startPoint x: 525, startPoint y: 199, endPoint x: 458, endPoint y: 200, distance: 67.0
click at [458, 200] on nz-spin "[PERSON_NAME], Je viens d'échanger avec [PERSON_NAME]. Monsieur [PERSON_NAME] e…" at bounding box center [784, 281] width 657 height 375
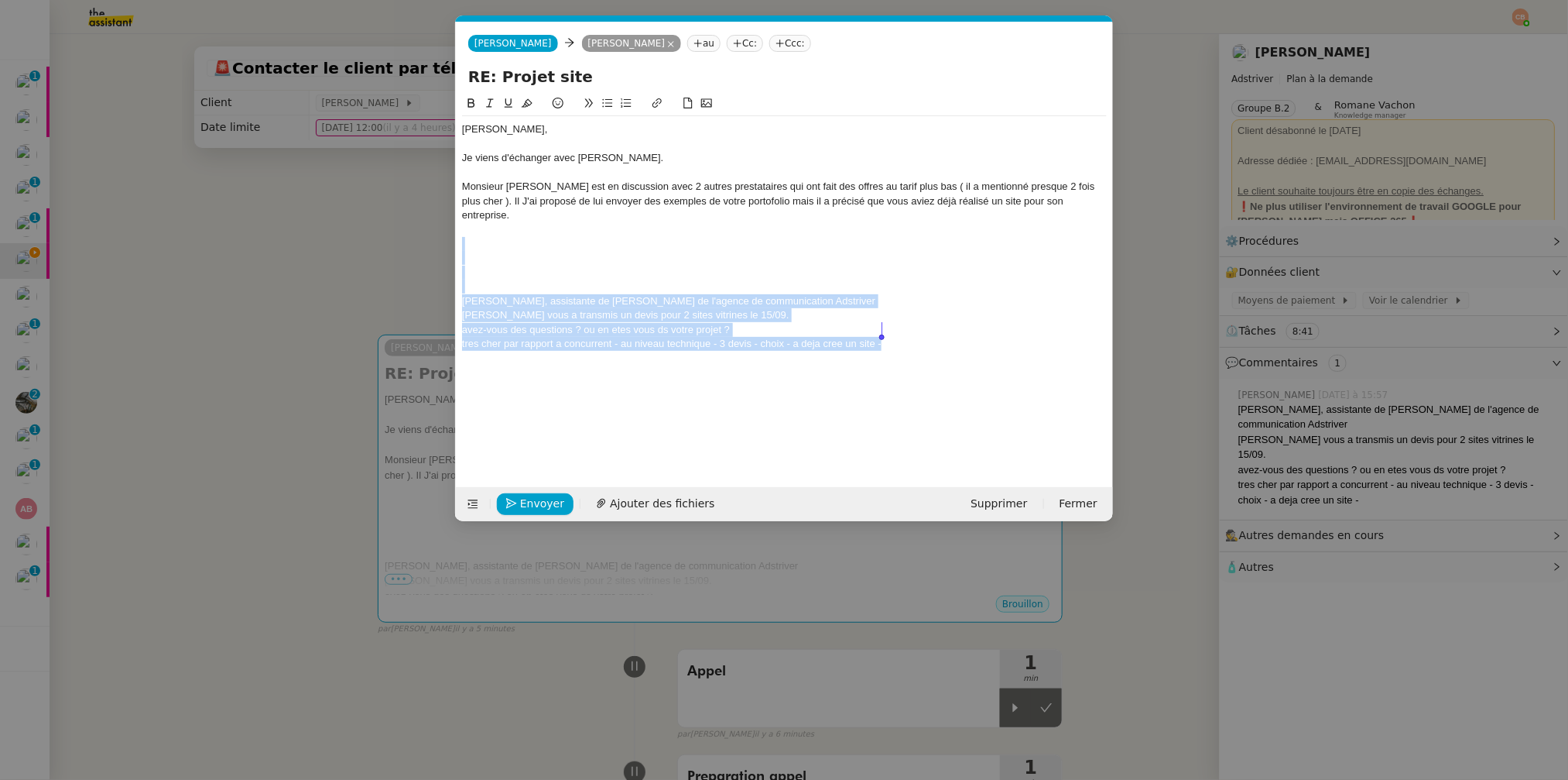
drag, startPoint x: 487, startPoint y: 227, endPoint x: 974, endPoint y: 366, distance: 506.4
click at [974, 366] on div "[PERSON_NAME], Je viens d'échanger avec [PERSON_NAME]. Monsieur [PERSON_NAME] e…" at bounding box center [784, 279] width 645 height 369
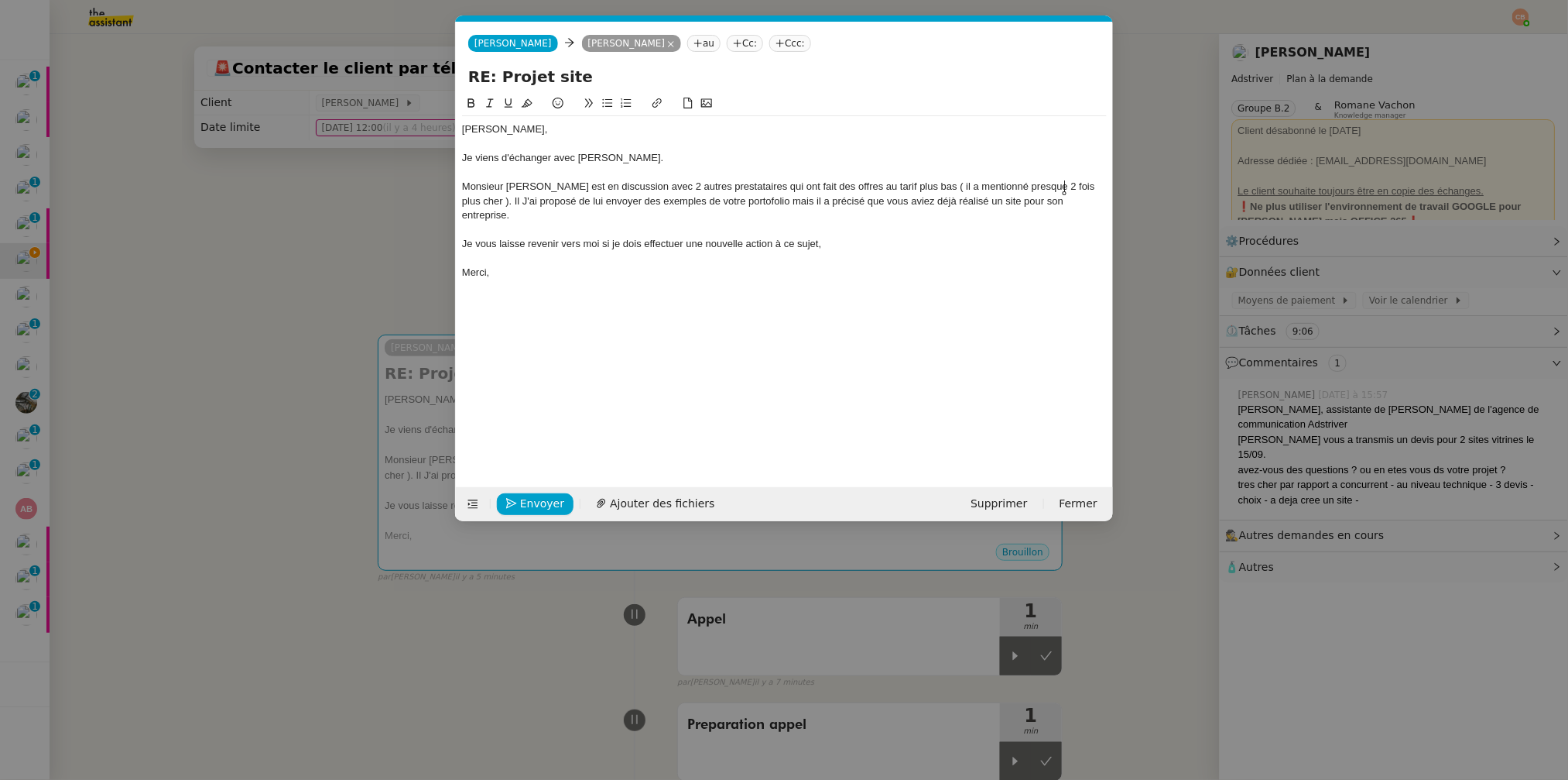
click at [1065, 184] on div "Monsieur [PERSON_NAME] est en discussion avec 2 autres prestataires qui ont fai…" at bounding box center [784, 201] width 645 height 42
click at [468, 206] on div "Monsieur [PERSON_NAME] est en discussion avec 2 autres prestataires qui ont fai…" at bounding box center [784, 201] width 645 height 42
click at [468, 201] on div "Monsieur Leseur est en discussion avec 2 autres prestataires qui ont fait des o…" at bounding box center [784, 201] width 645 height 42
click at [351, 230] on nz-modal-container "Service TA - VOYAGE - PROPOSITION GLOBALE A utiliser dans le cadre de propositi…" at bounding box center [784, 390] width 1568 height 780
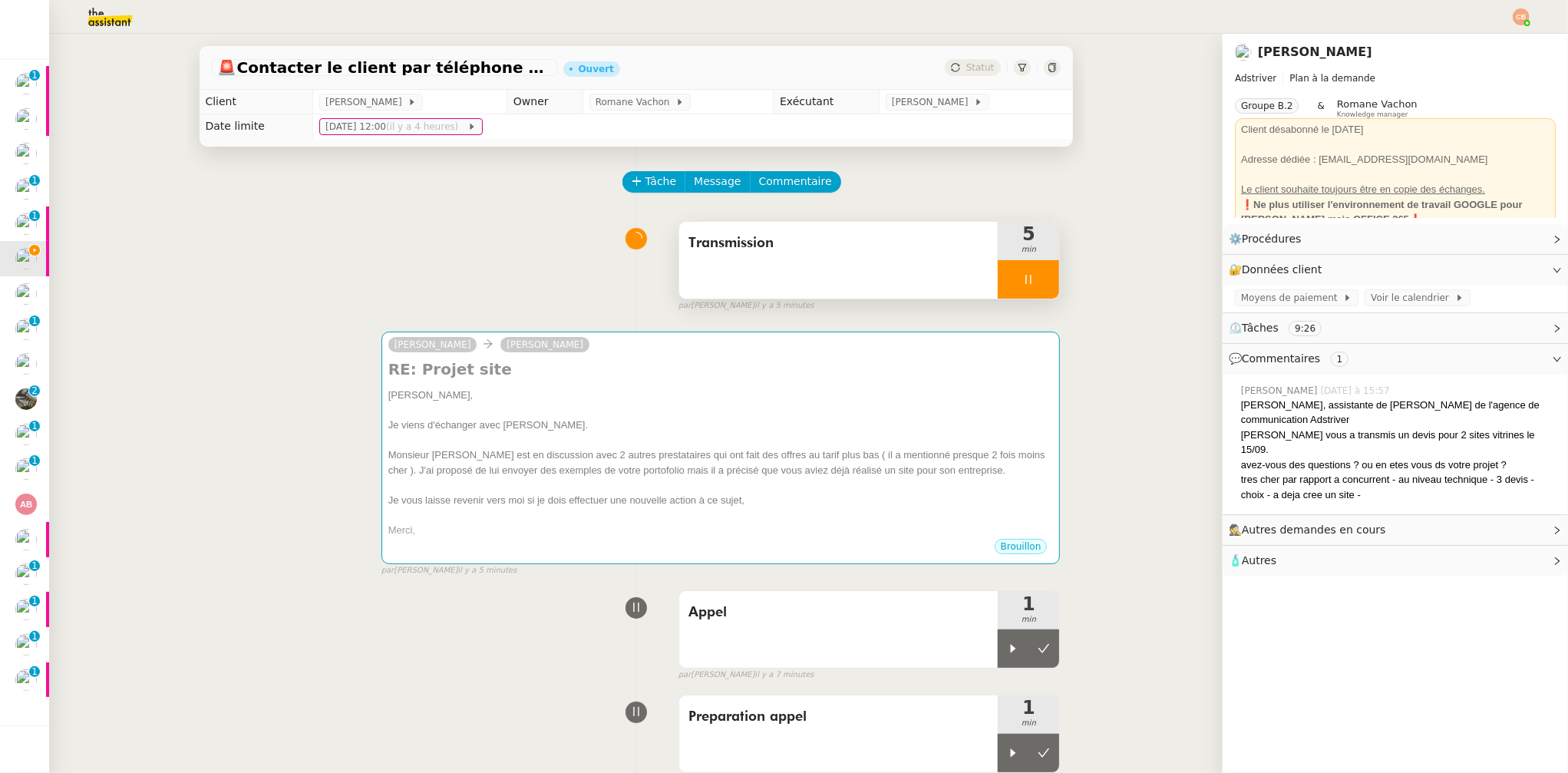
click at [998, 271] on div at bounding box center [1028, 280] width 61 height 38
click at [1038, 280] on icon at bounding box center [1044, 279] width 12 height 12
click at [847, 281] on div "Transmission" at bounding box center [839, 261] width 319 height 77
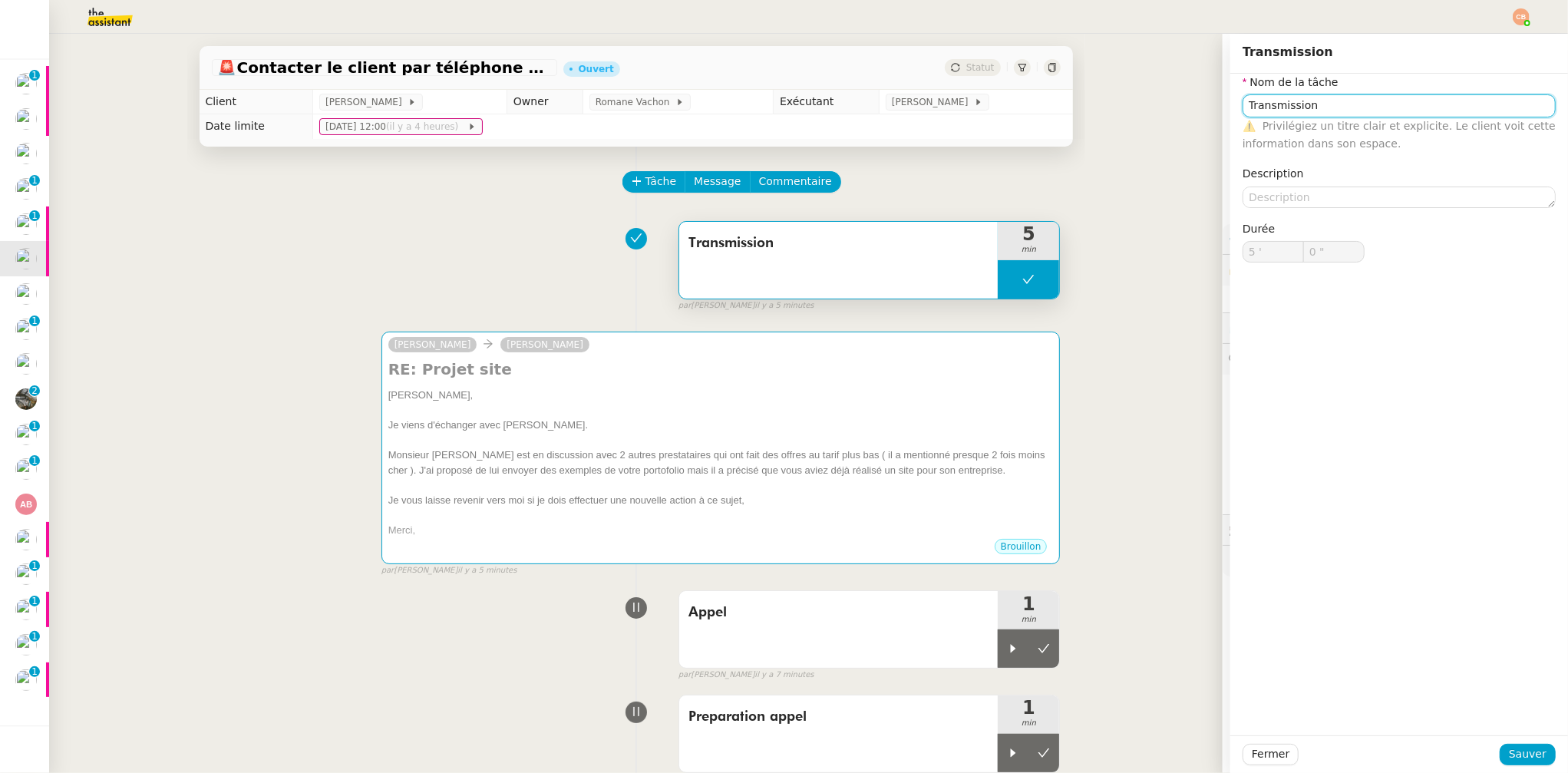
click at [1243, 111] on input "Transmission" at bounding box center [1399, 105] width 313 height 22
click at [1315, 125] on nz-auto-option "Synthese et Transmission" at bounding box center [1387, 134] width 313 height 22
type input "Synthese et Transmission"
click at [1510, 750] on span "Sauver" at bounding box center [1528, 754] width 38 height 17
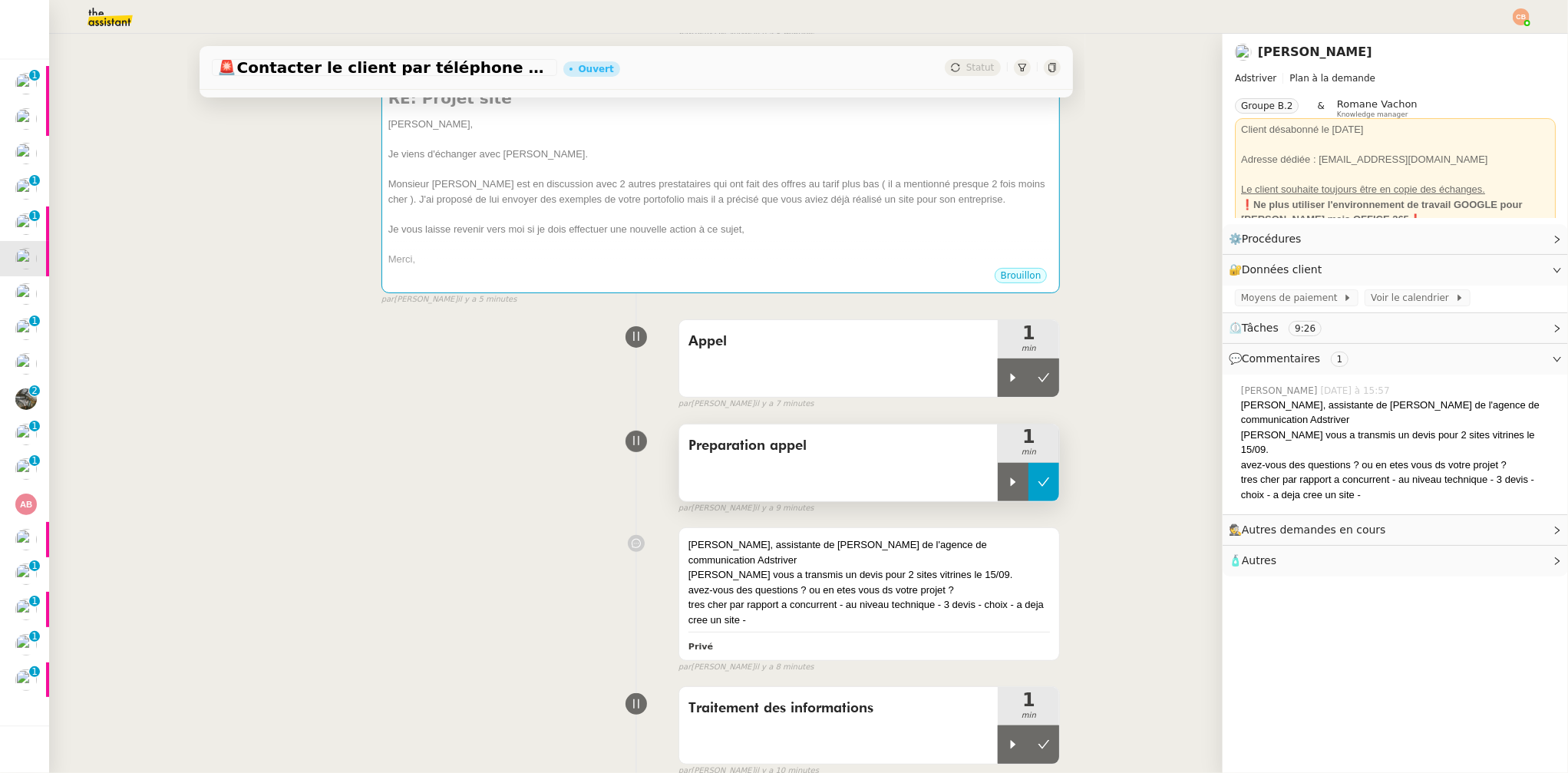
scroll to position [286, 0]
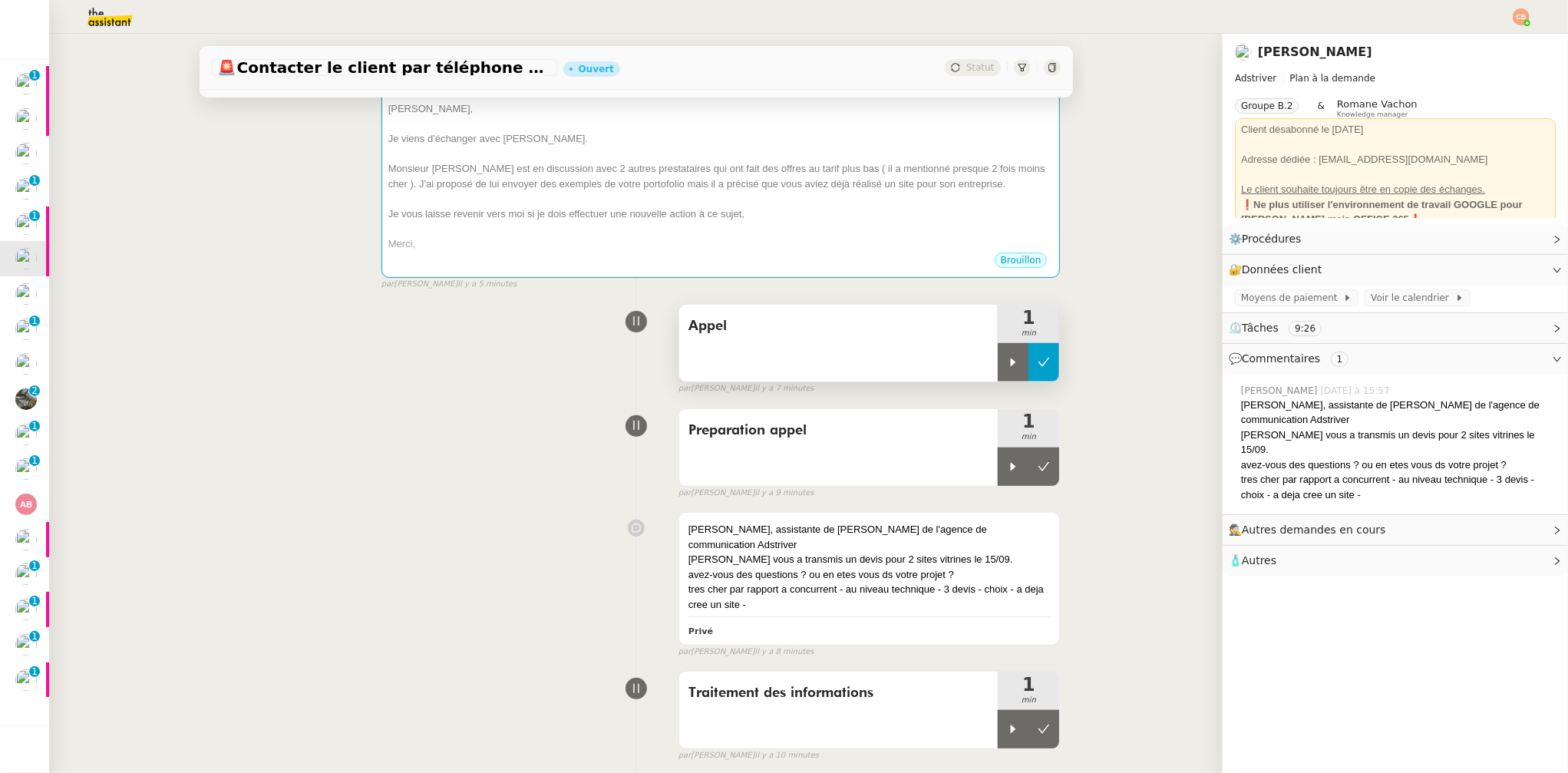
click at [1040, 366] on button at bounding box center [1043, 362] width 31 height 38
click at [1038, 466] on icon at bounding box center [1044, 467] width 12 height 12
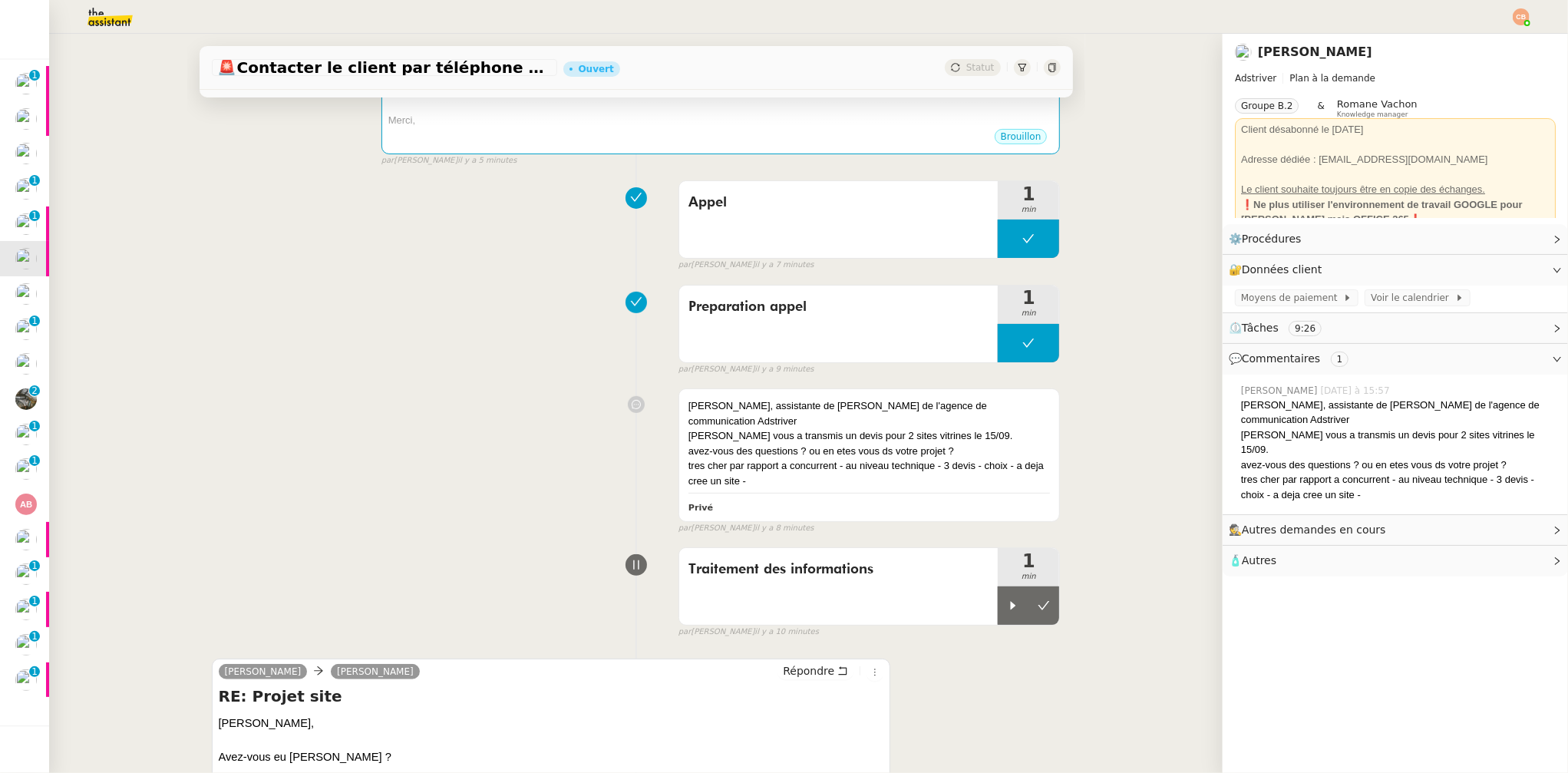
scroll to position [417, 0]
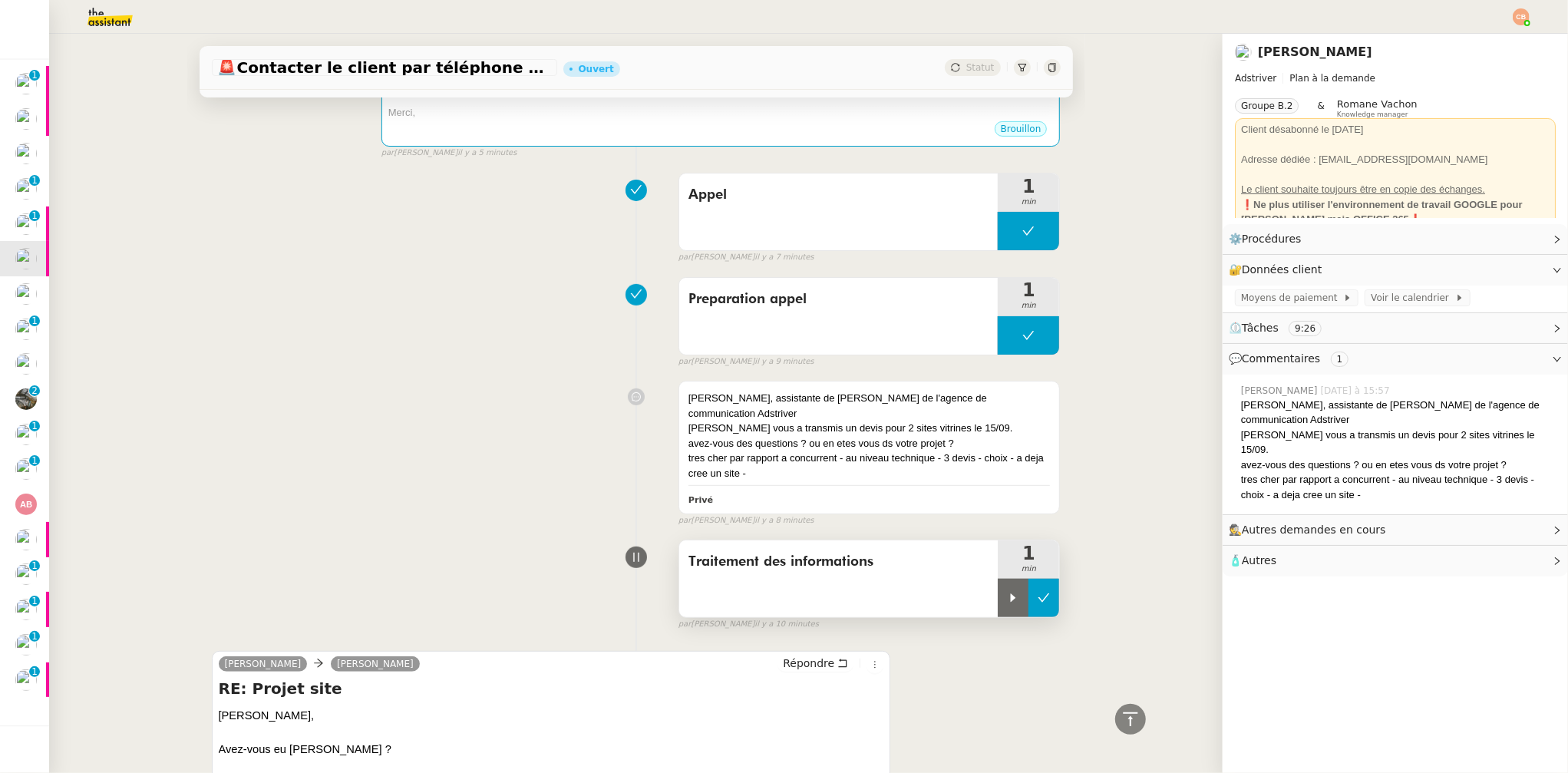
click at [1028, 591] on button at bounding box center [1043, 598] width 31 height 38
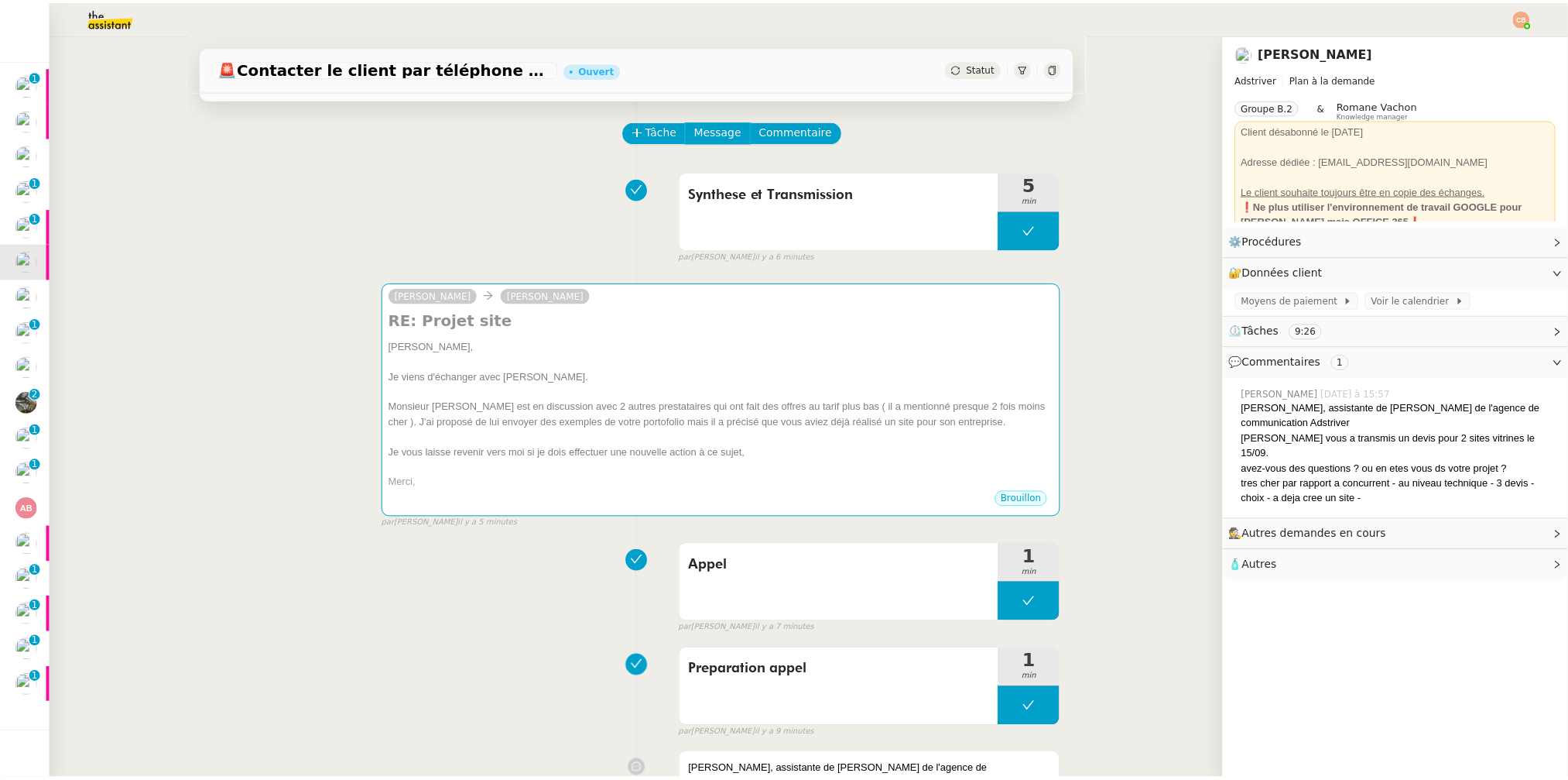
scroll to position [0, 0]
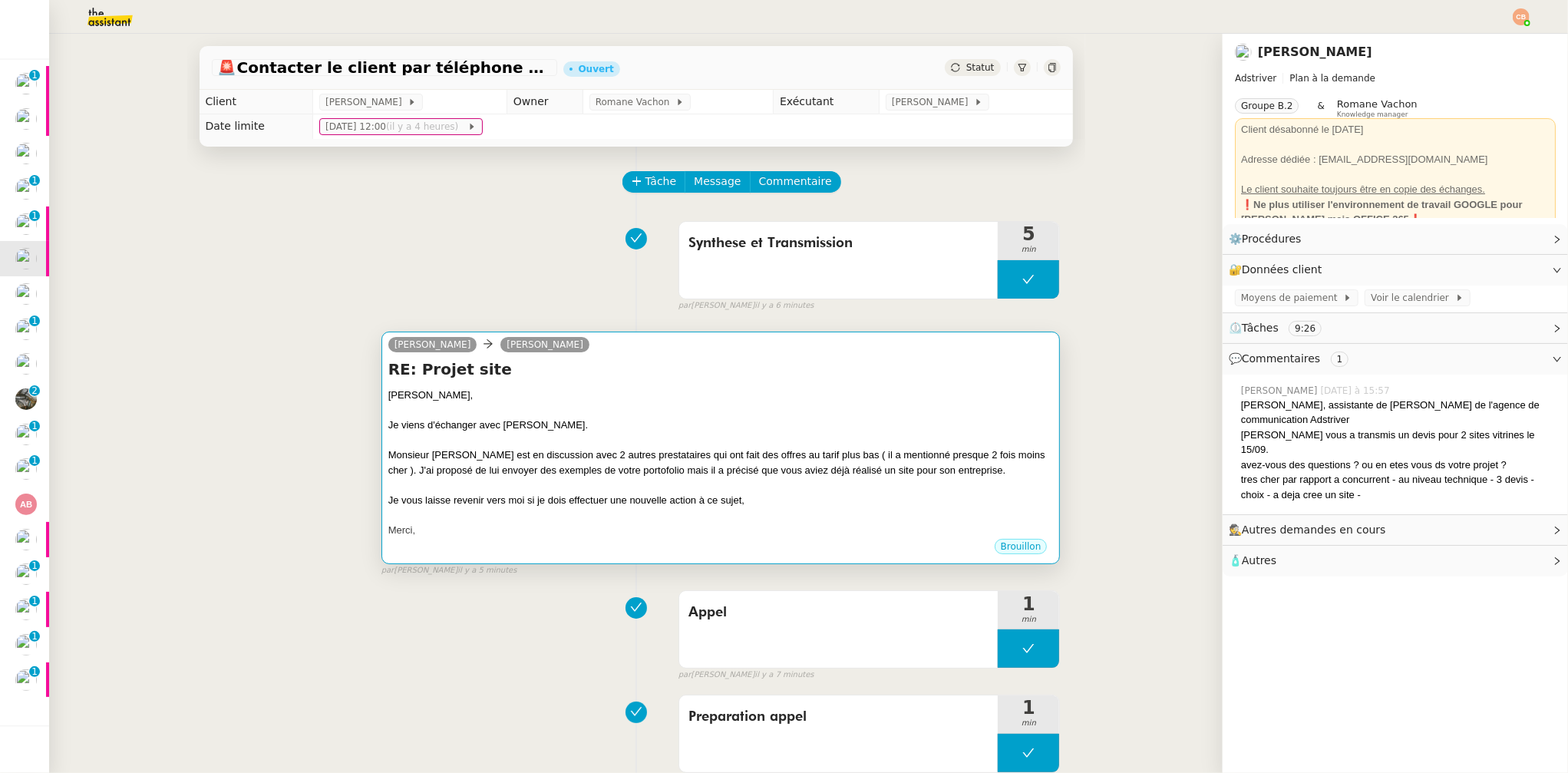
click at [748, 366] on h4 "RE: Projet site" at bounding box center [721, 369] width 666 height 22
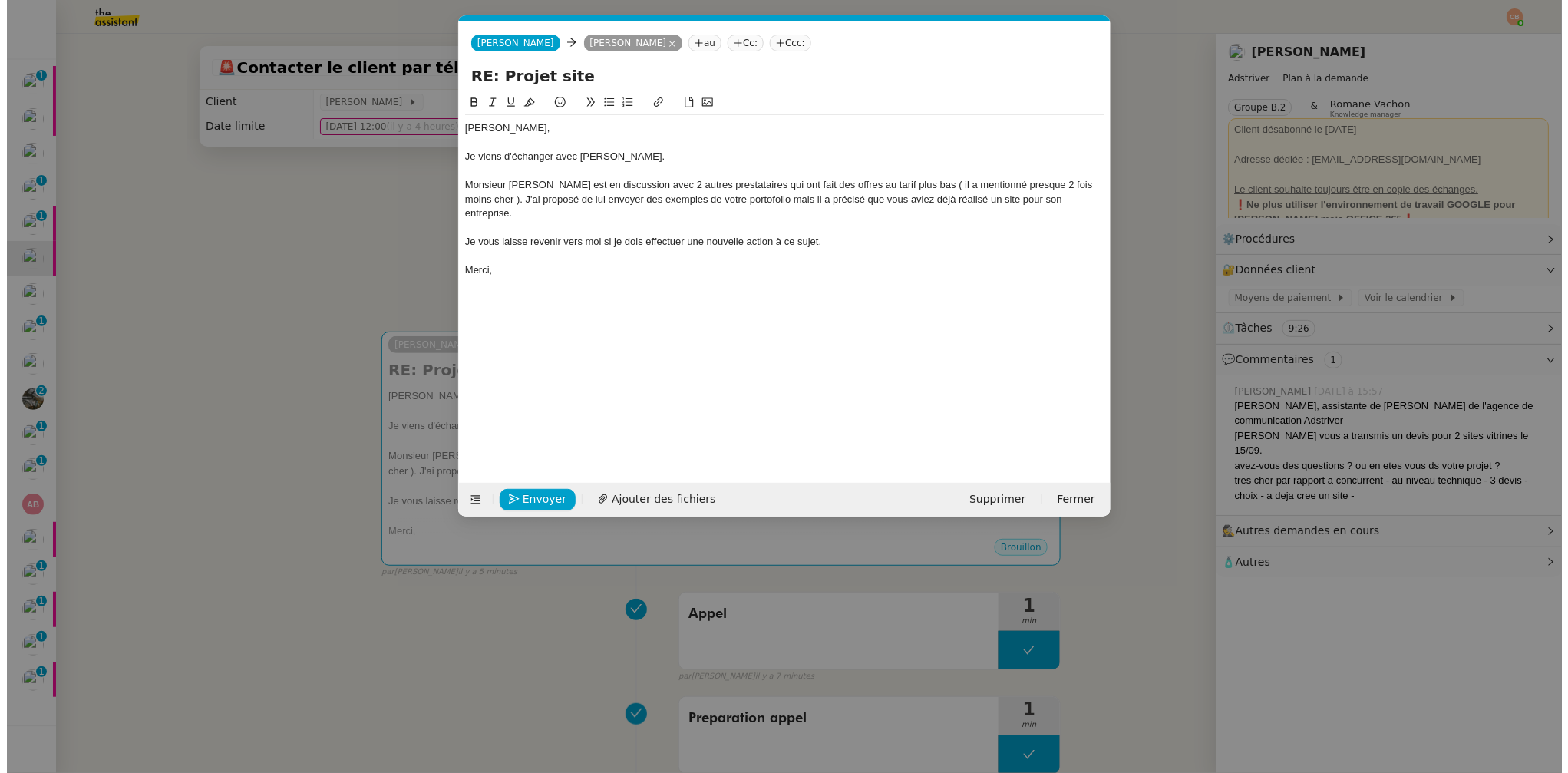
scroll to position [0, 33]
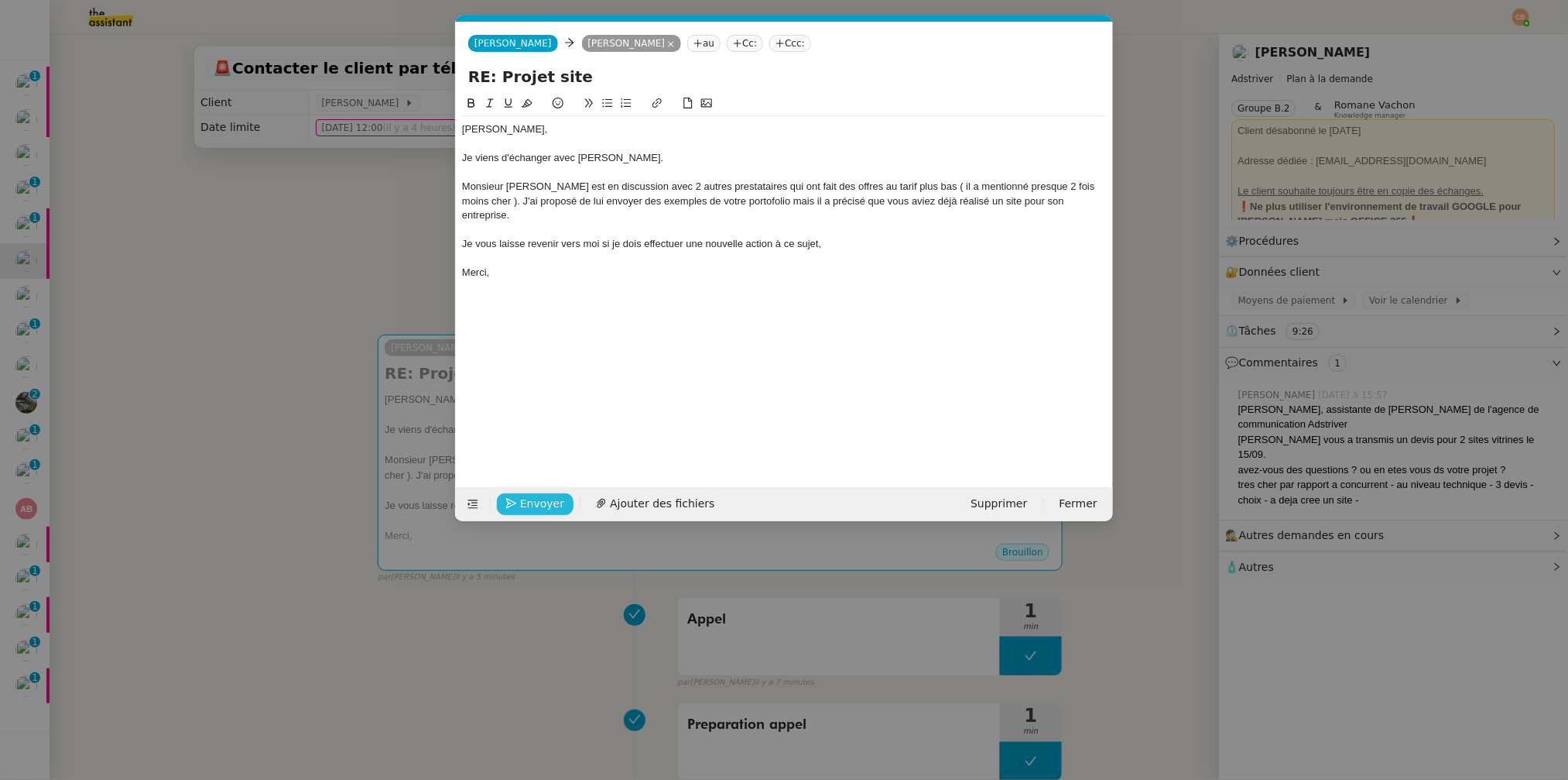
click at [526, 503] on span "Envoyer" at bounding box center [542, 504] width 44 height 18
click at [526, 503] on span "Confirmer l'envoi" at bounding box center [566, 504] width 93 height 18
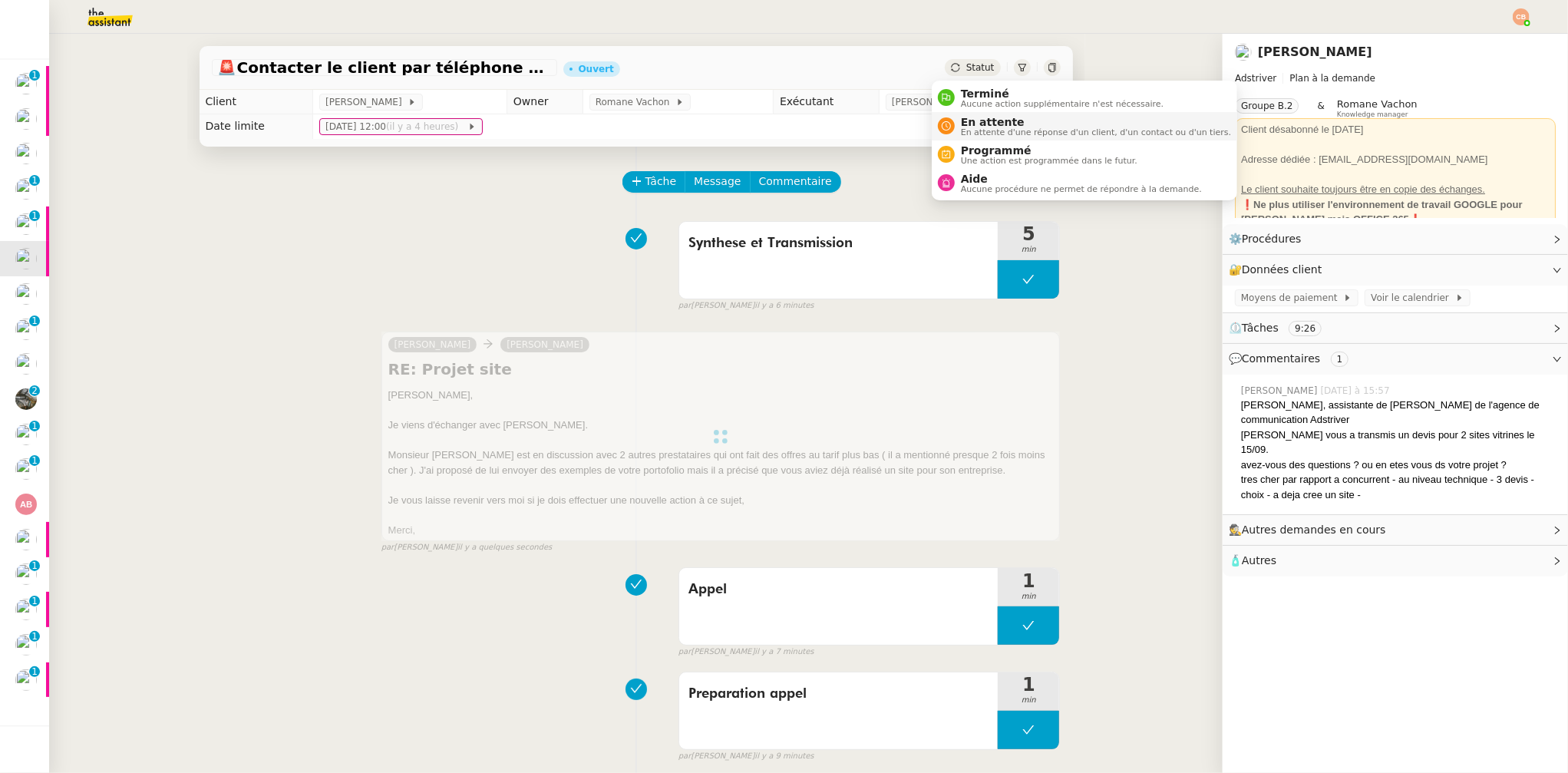
click at [971, 119] on span "En attente" at bounding box center [1096, 122] width 270 height 12
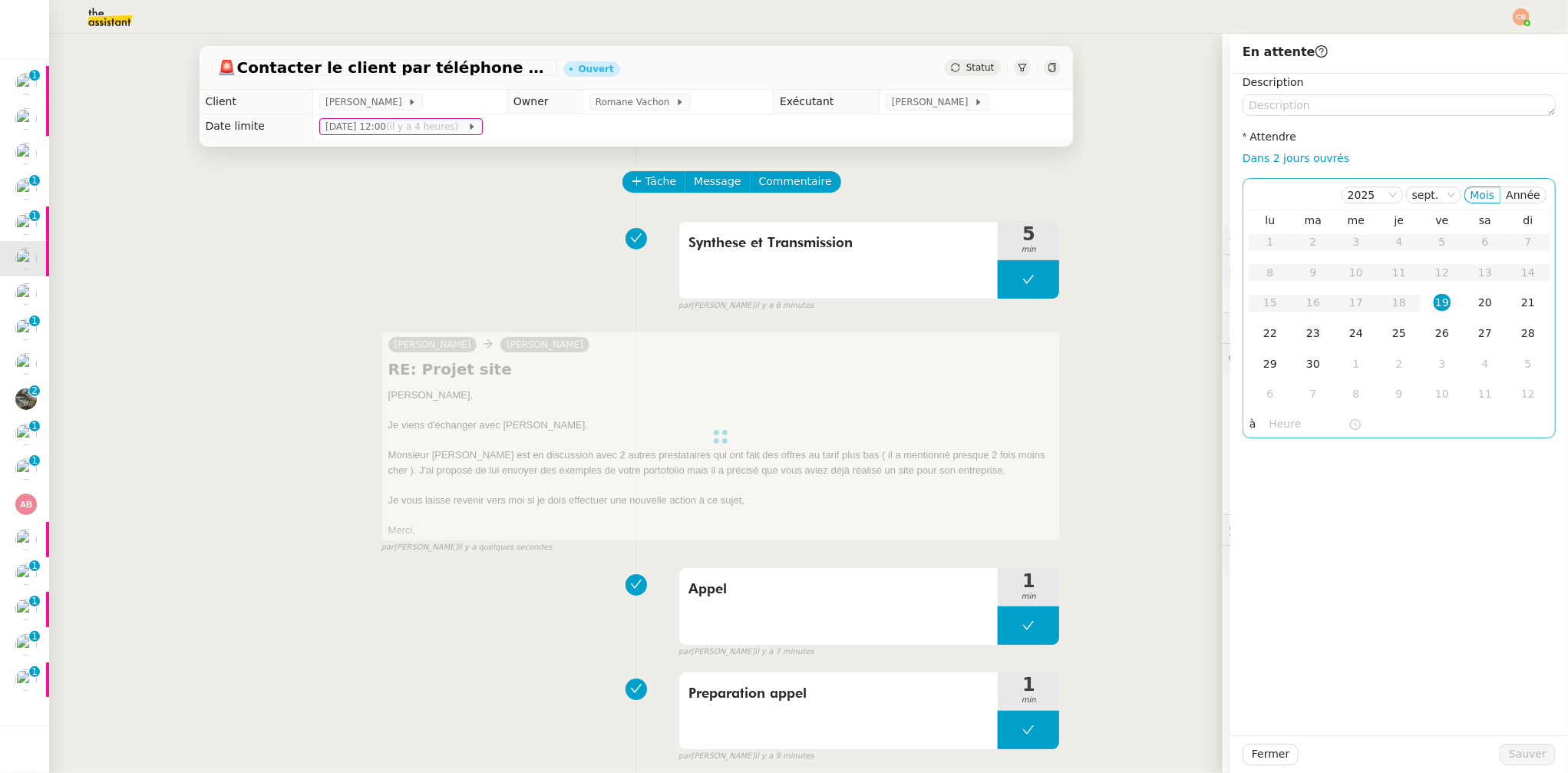
click at [1305, 330] on div "23" at bounding box center [1313, 332] width 17 height 17
click at [1270, 423] on input "text" at bounding box center [1309, 424] width 79 height 17
click at [1262, 493] on div "08" at bounding box center [1270, 491] width 43 height 18
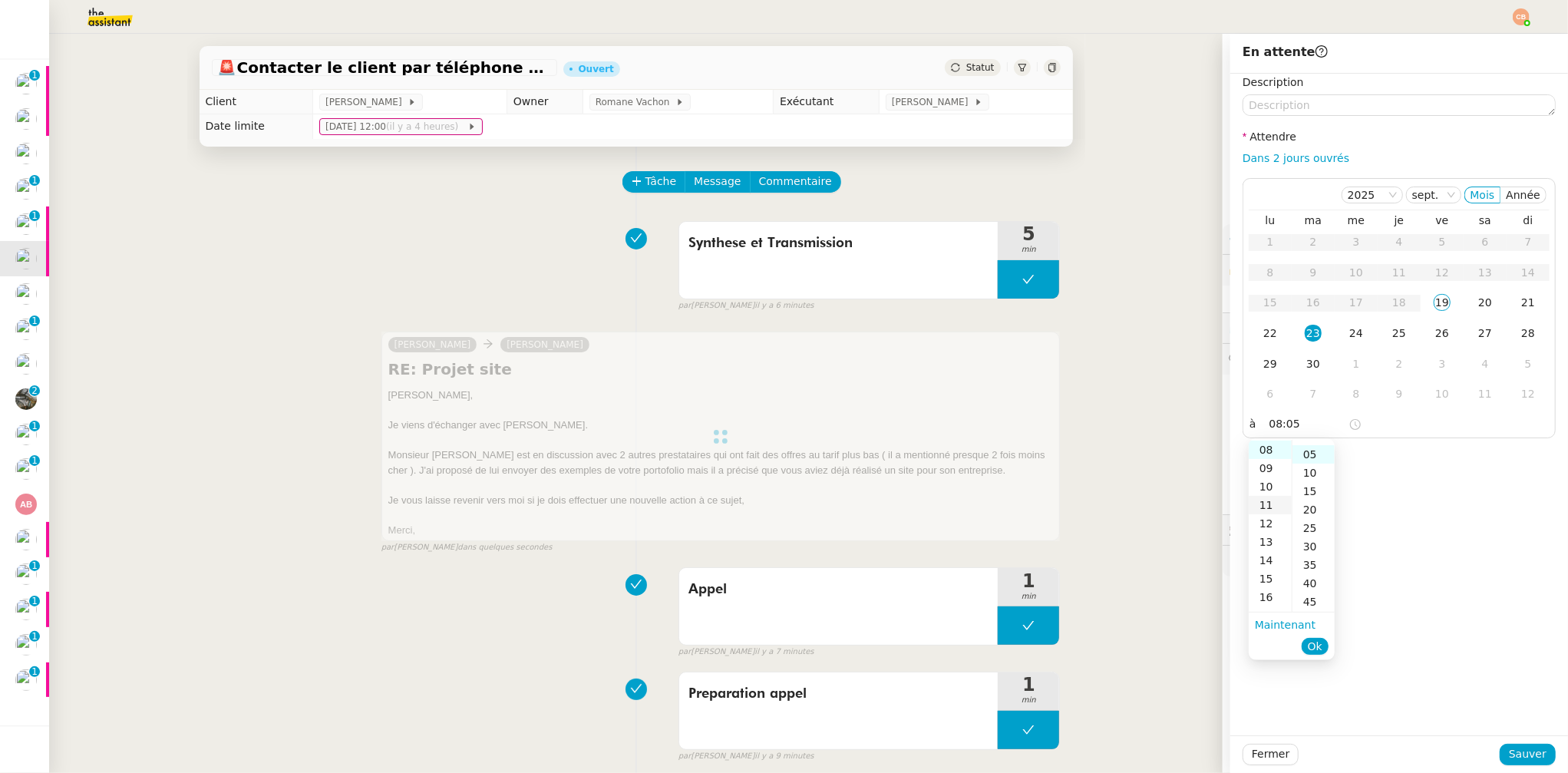
scroll to position [17, 0]
click at [1266, 470] on div "09" at bounding box center [1270, 468] width 43 height 18
click at [1309, 443] on div "00" at bounding box center [1314, 449] width 42 height 18
type input "09:00"
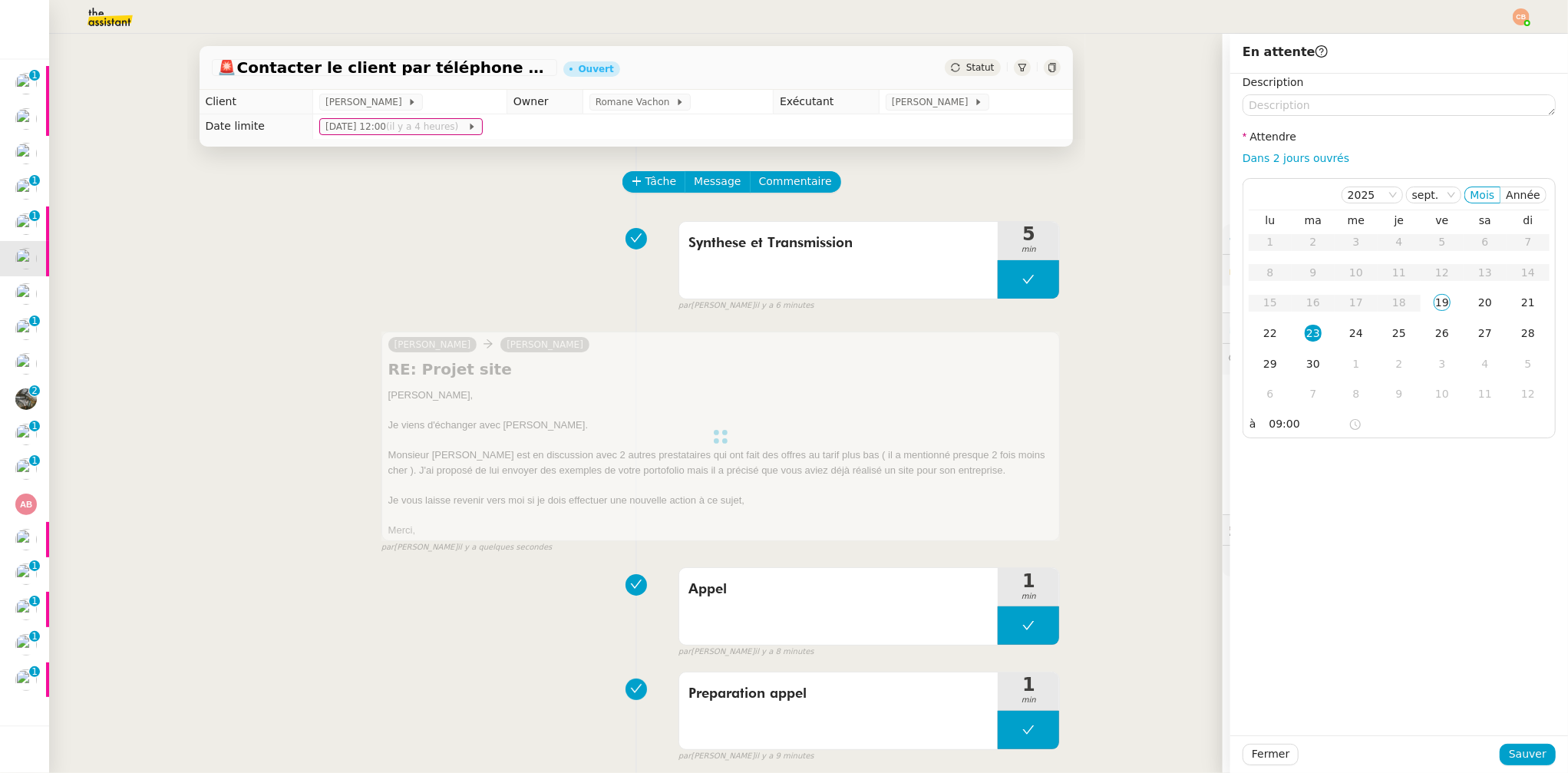
drag, startPoint x: 1382, startPoint y: 449, endPoint x: 1443, endPoint y: 569, distance: 134.6
click at [1382, 449] on div "Description Attendre Dans 2 jours ouvrés [DATE] Mois Année lu ma me je ve sa di…" at bounding box center [1399, 404] width 338 height 662
click at [1523, 752] on span "Sauver" at bounding box center [1528, 754] width 38 height 17
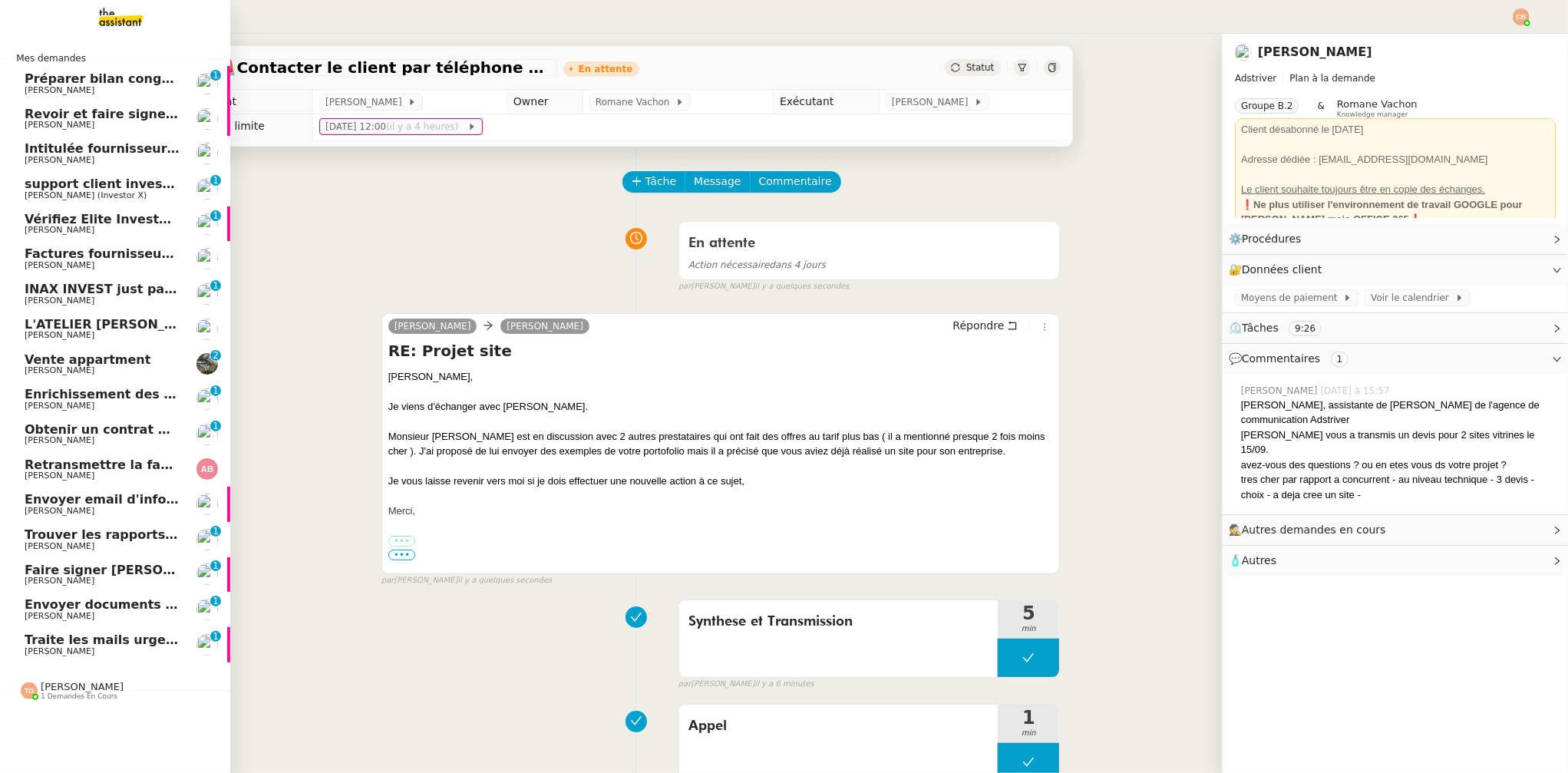
click at [104, 643] on span "Traite les mails urgents" at bounding box center [106, 639] width 164 height 15
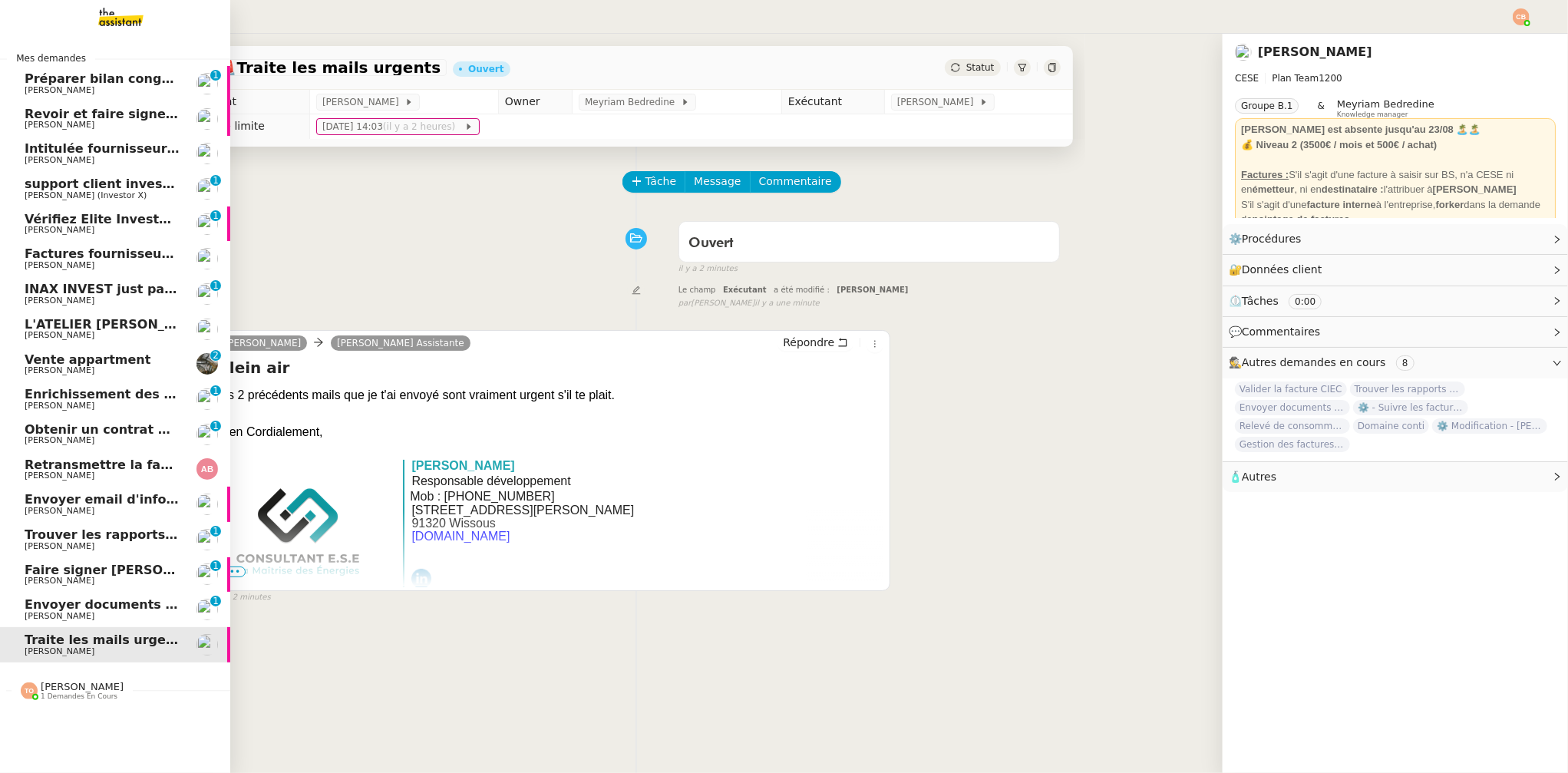
click at [33, 613] on span "[PERSON_NAME]" at bounding box center [59, 616] width 70 height 10
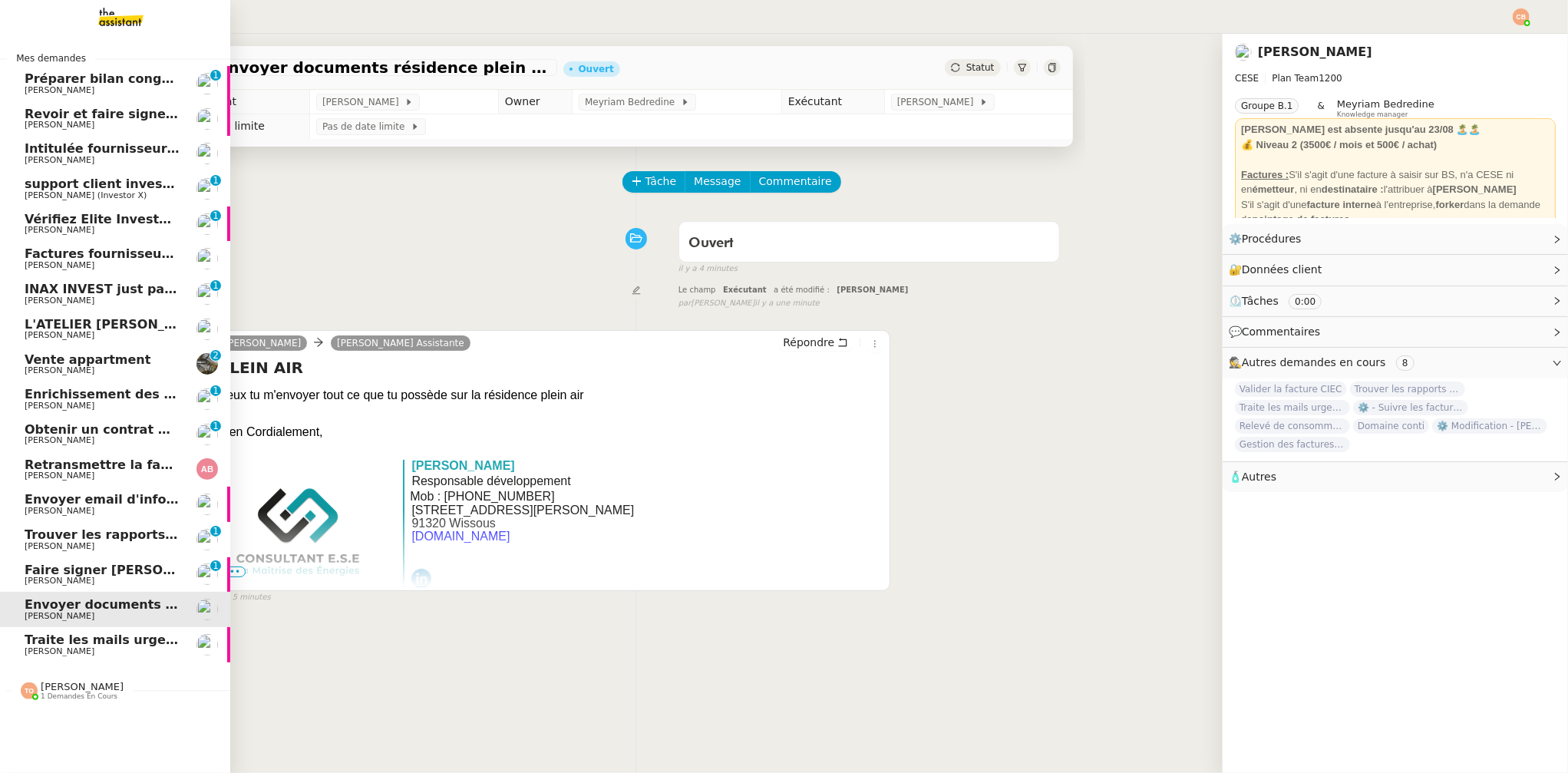
click at [56, 547] on span "[PERSON_NAME]" at bounding box center [59, 546] width 70 height 10
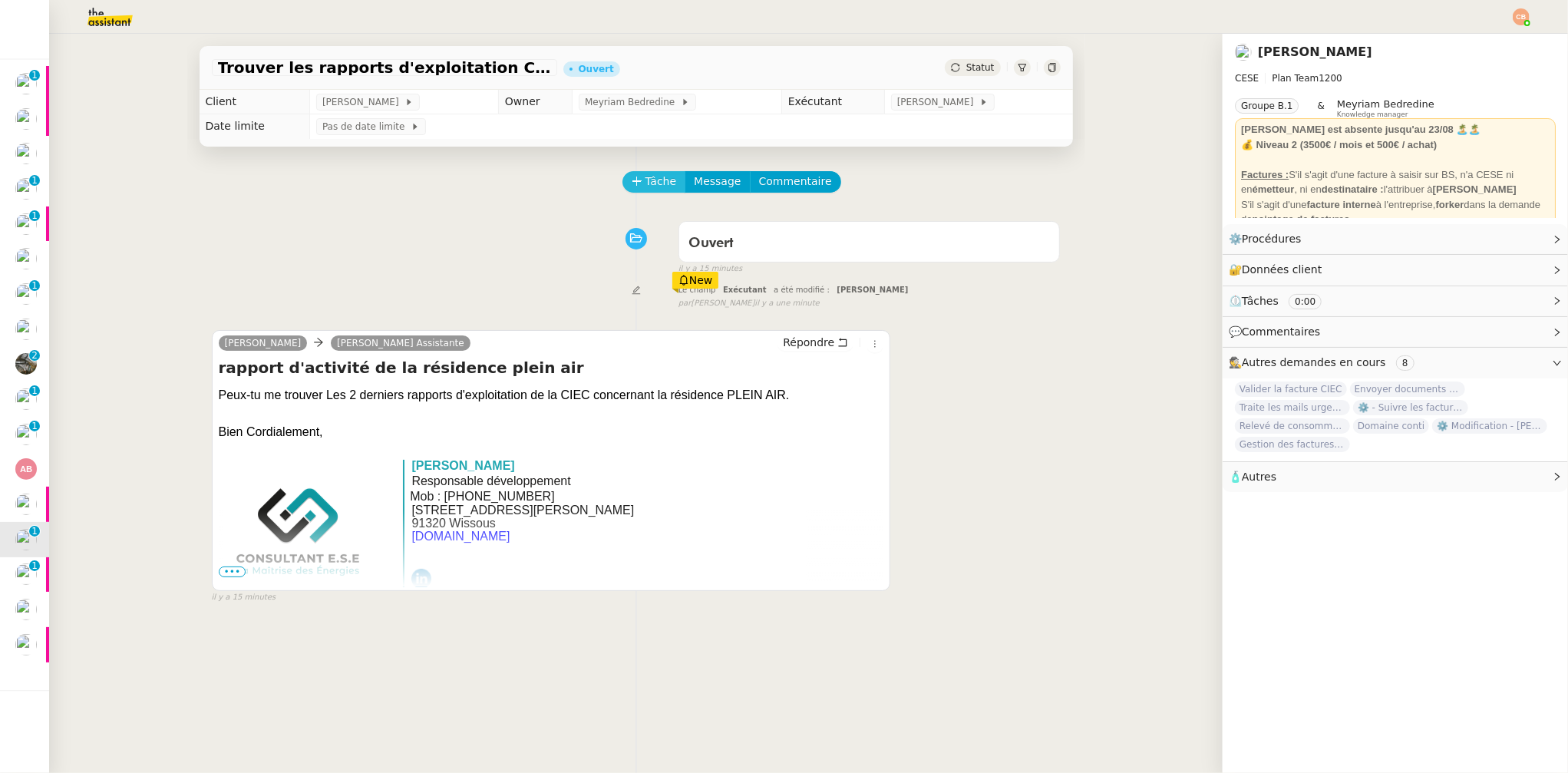
click at [658, 182] on span "Tâche" at bounding box center [661, 181] width 31 height 17
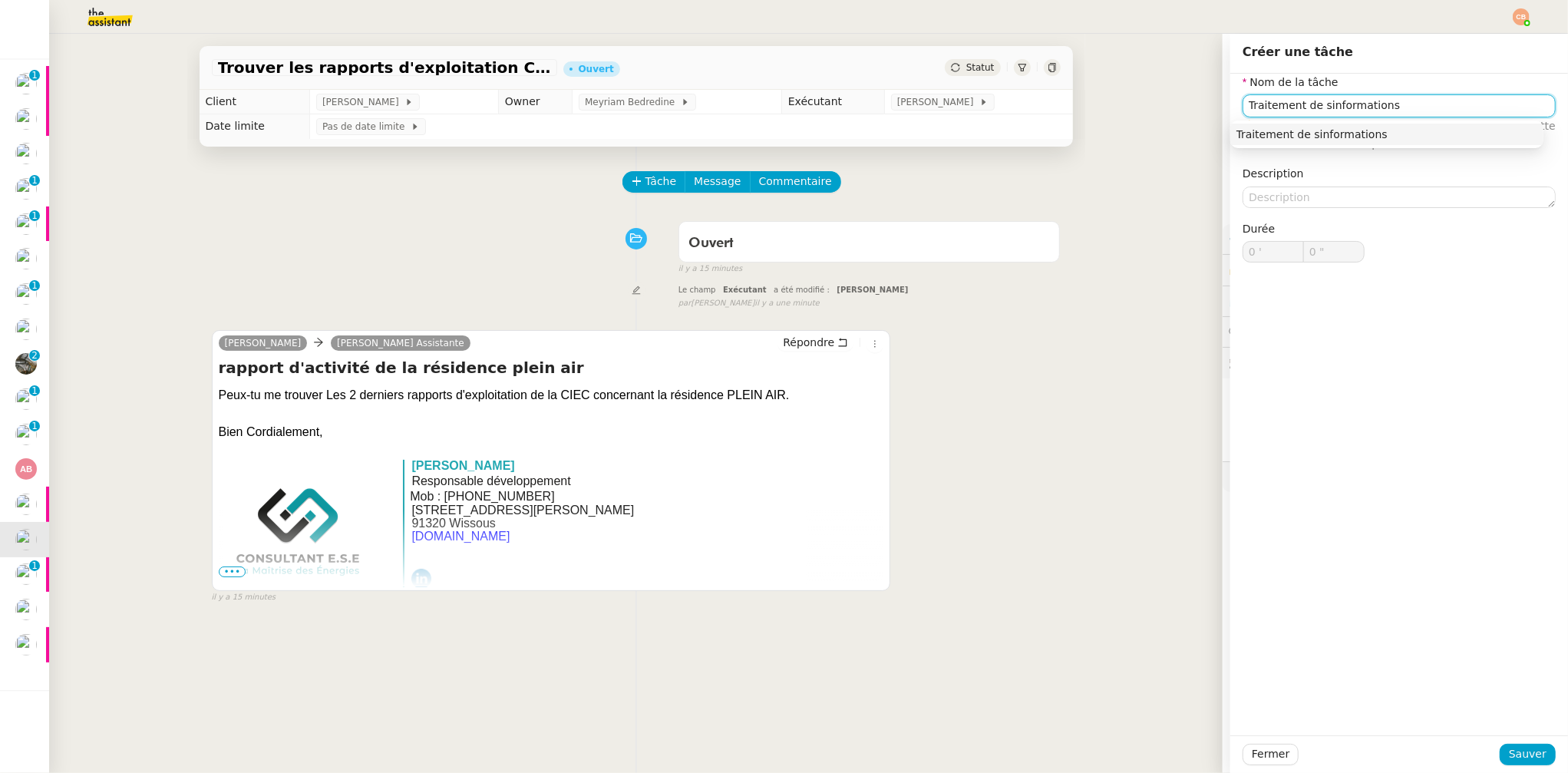
click at [1306, 108] on input "Traitement de sinformations" at bounding box center [1399, 105] width 313 height 22
click at [1309, 108] on input "Traitement de sinformations" at bounding box center [1399, 105] width 313 height 22
click at [1309, 105] on input "Traitement desinformations" at bounding box center [1399, 105] width 313 height 22
click at [1310, 141] on div "Traitement des informations" at bounding box center [1387, 135] width 301 height 14
type input "Traitement des informations"
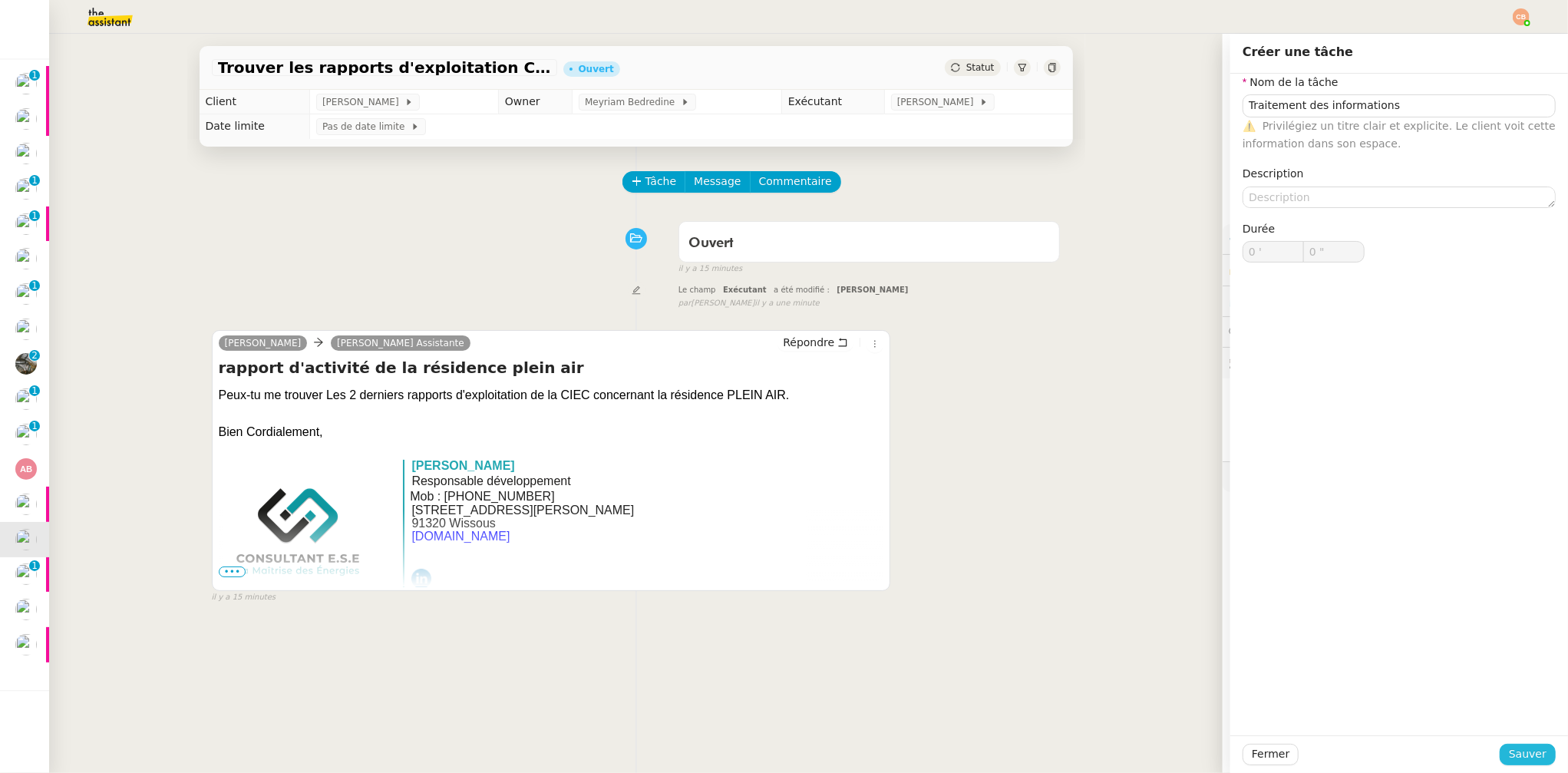
click at [1509, 750] on span "Sauver" at bounding box center [1528, 754] width 38 height 17
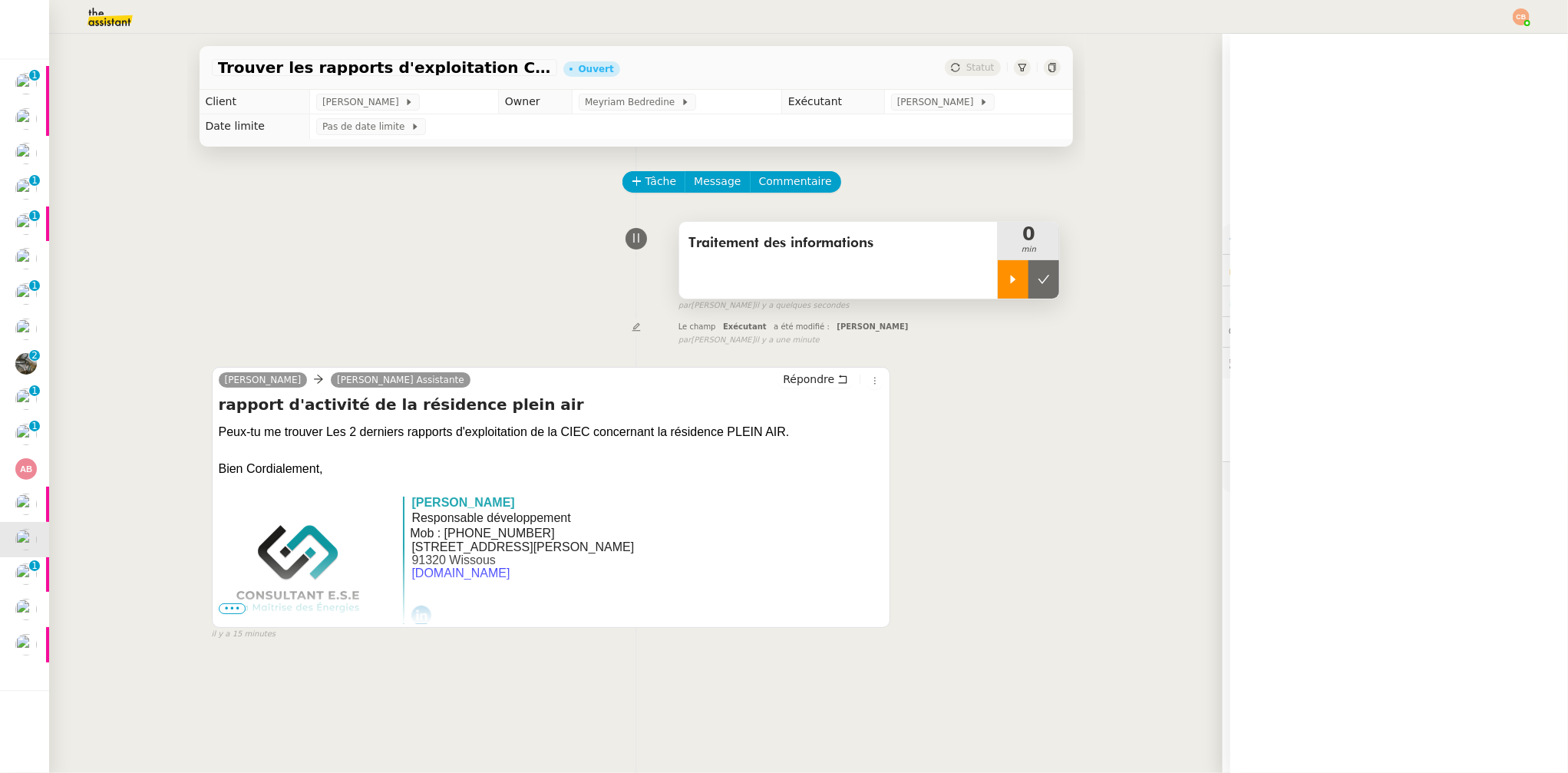
click at [998, 287] on div at bounding box center [1013, 280] width 31 height 38
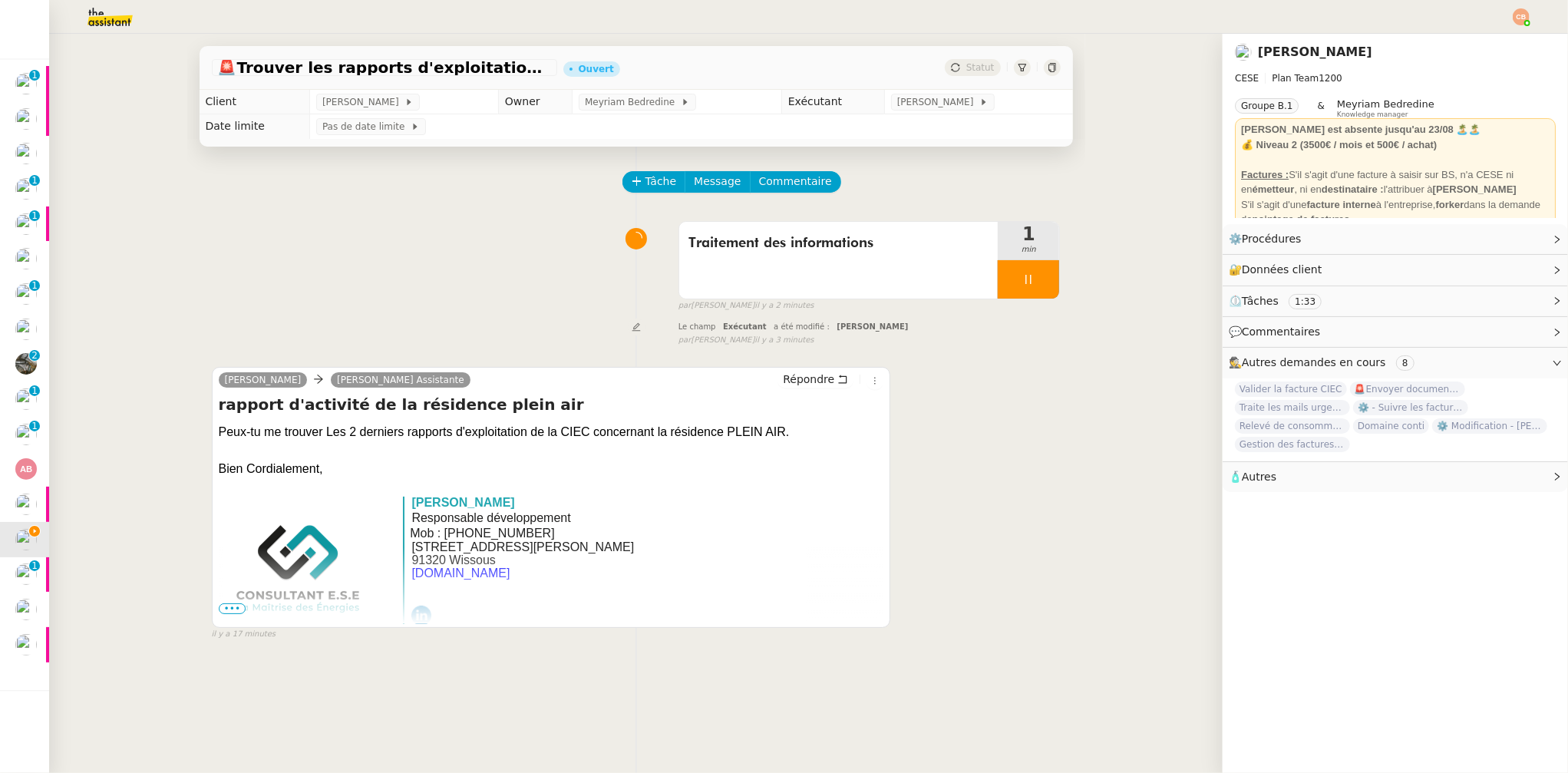
click at [1504, 301] on span "⏲️ Tâches 1:33" at bounding box center [1383, 301] width 309 height 17
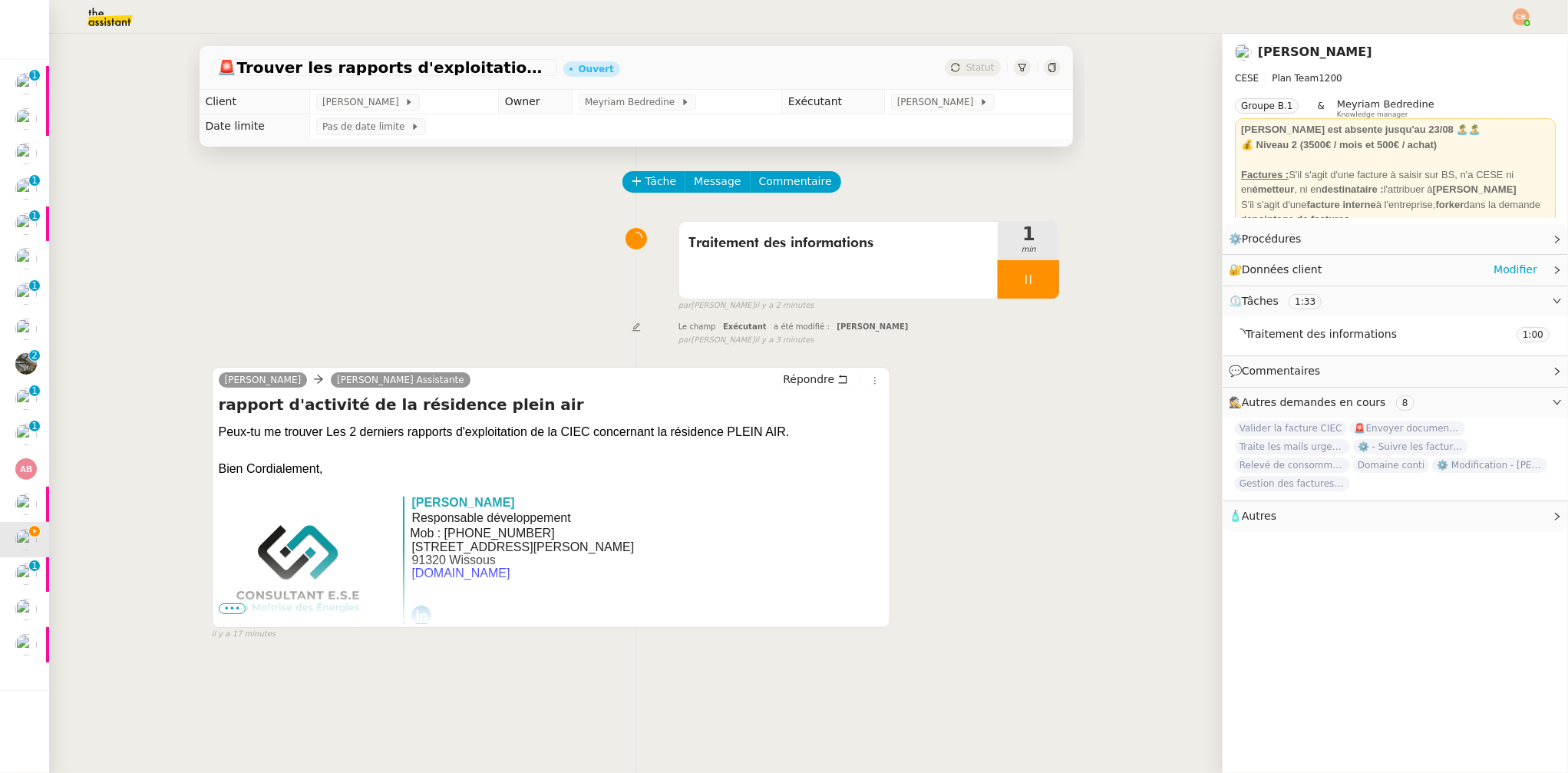
click at [1528, 269] on div "🔐 Données client Modifier" at bounding box center [1395, 269] width 345 height 30
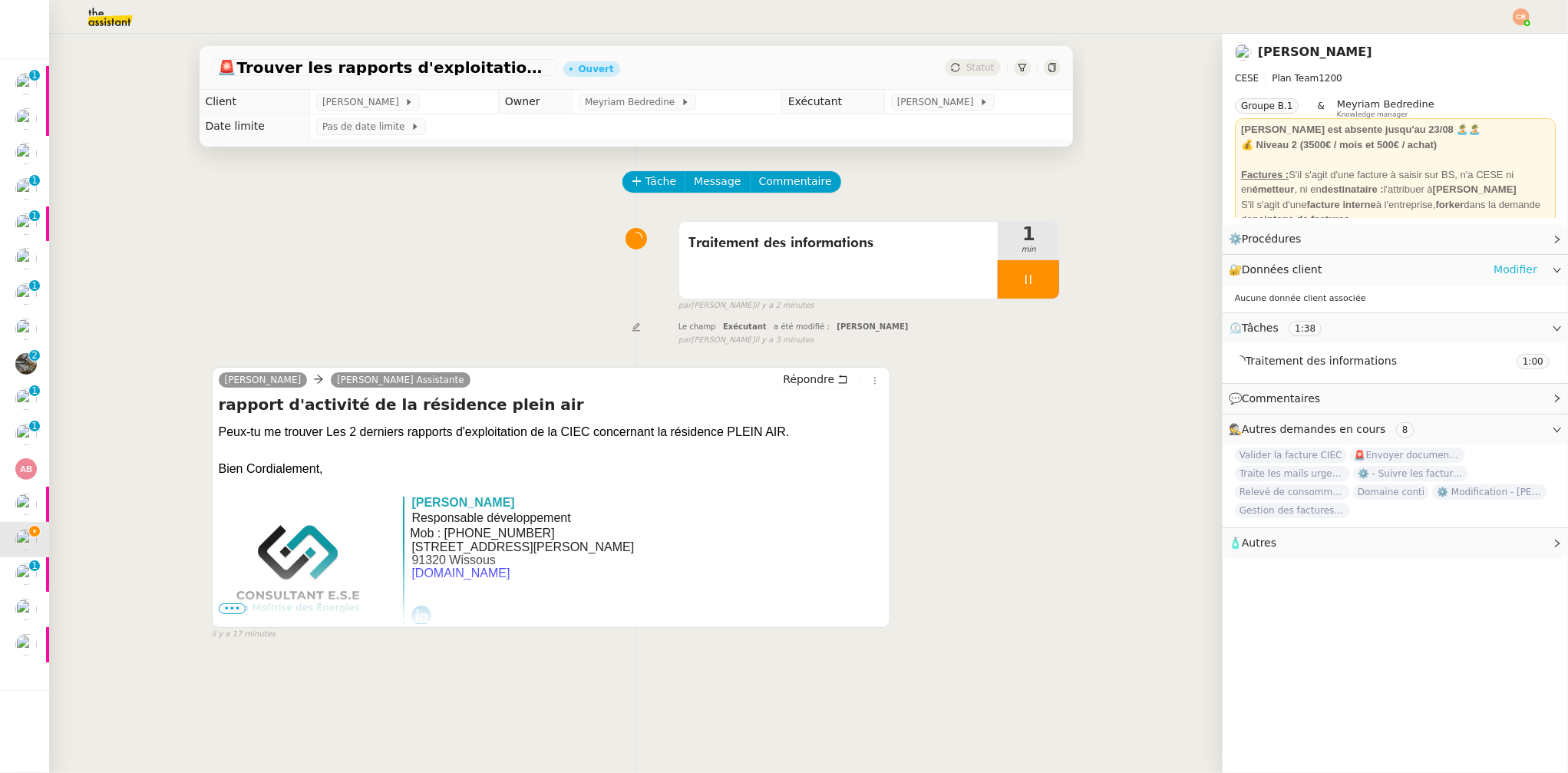
click at [1496, 268] on link "Modifier" at bounding box center [1516, 269] width 44 height 17
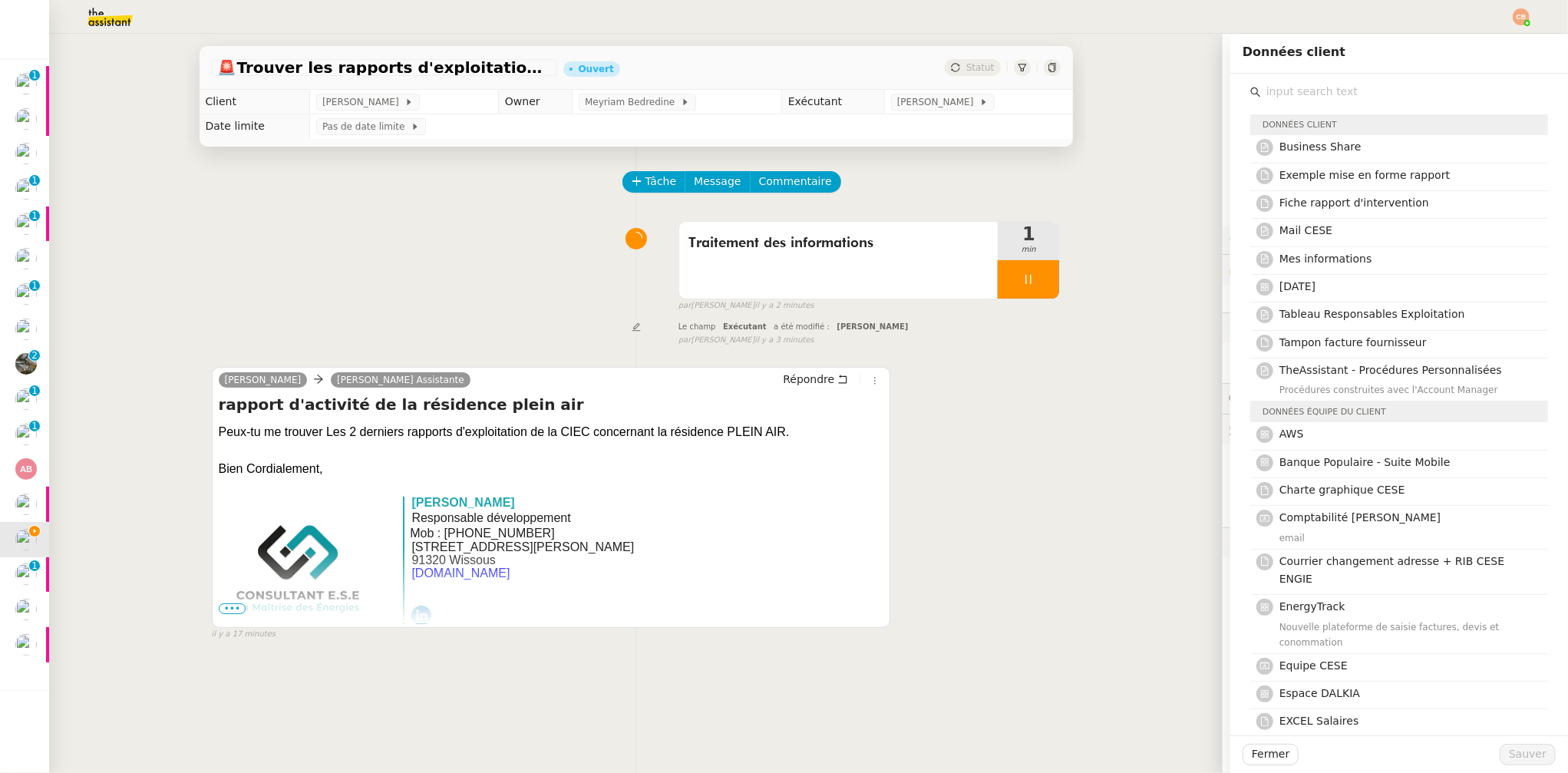
click at [1320, 87] on input "text" at bounding box center [1404, 92] width 287 height 21
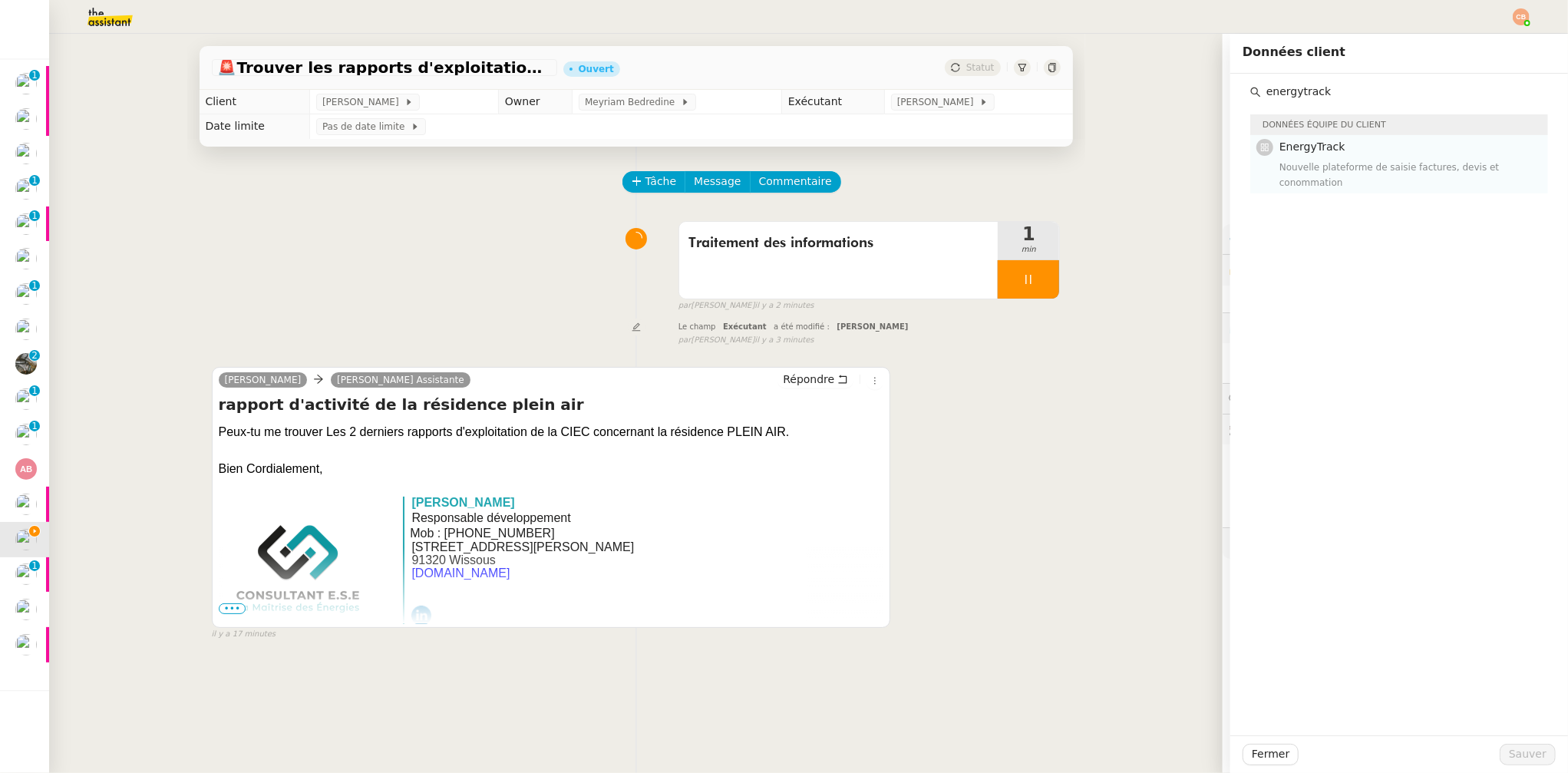
type input "energytrack"
click at [1362, 151] on h4 "EnergyTrack" at bounding box center [1409, 147] width 260 height 17
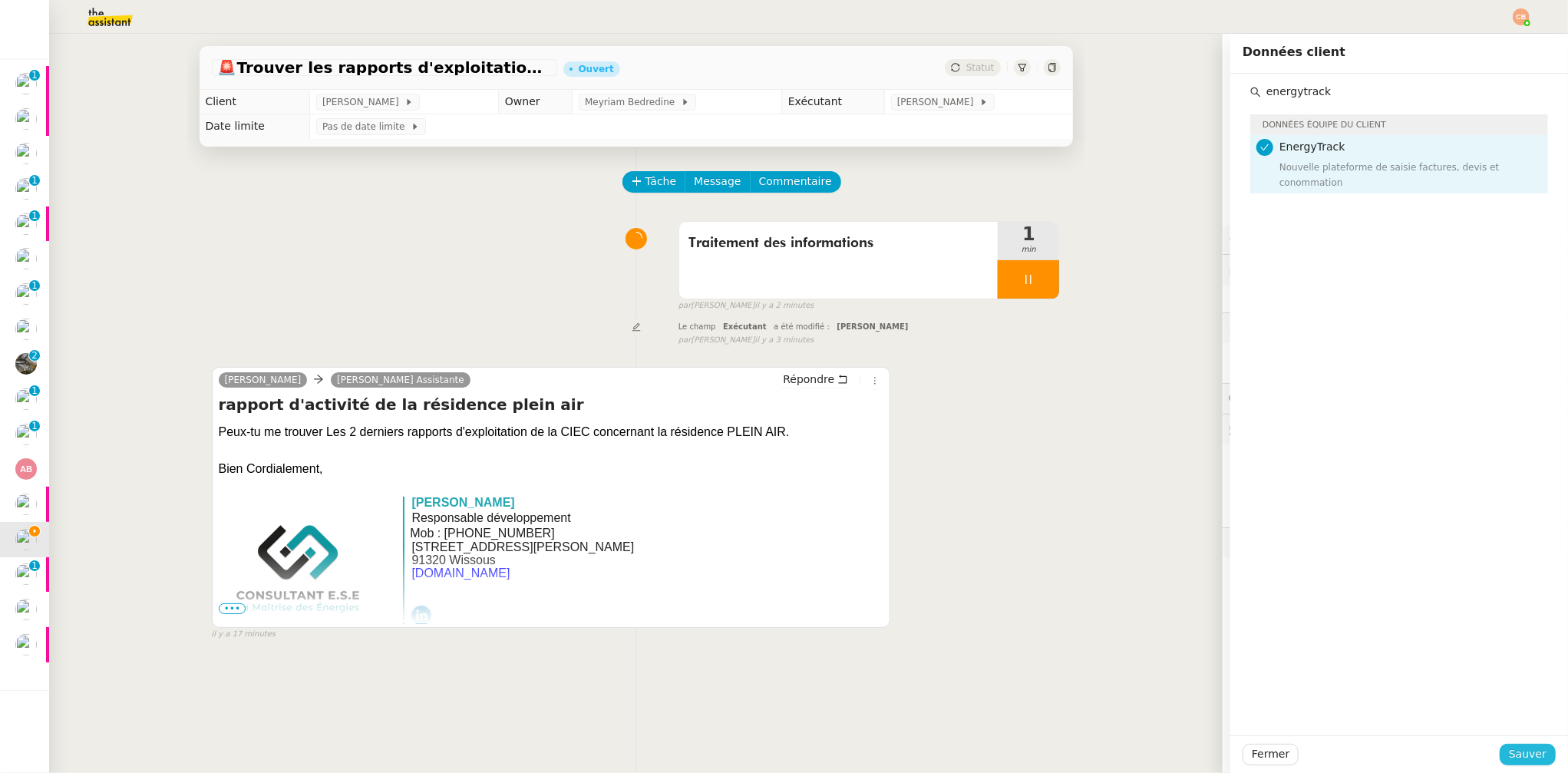
click at [1523, 750] on span "Sauver" at bounding box center [1528, 754] width 38 height 17
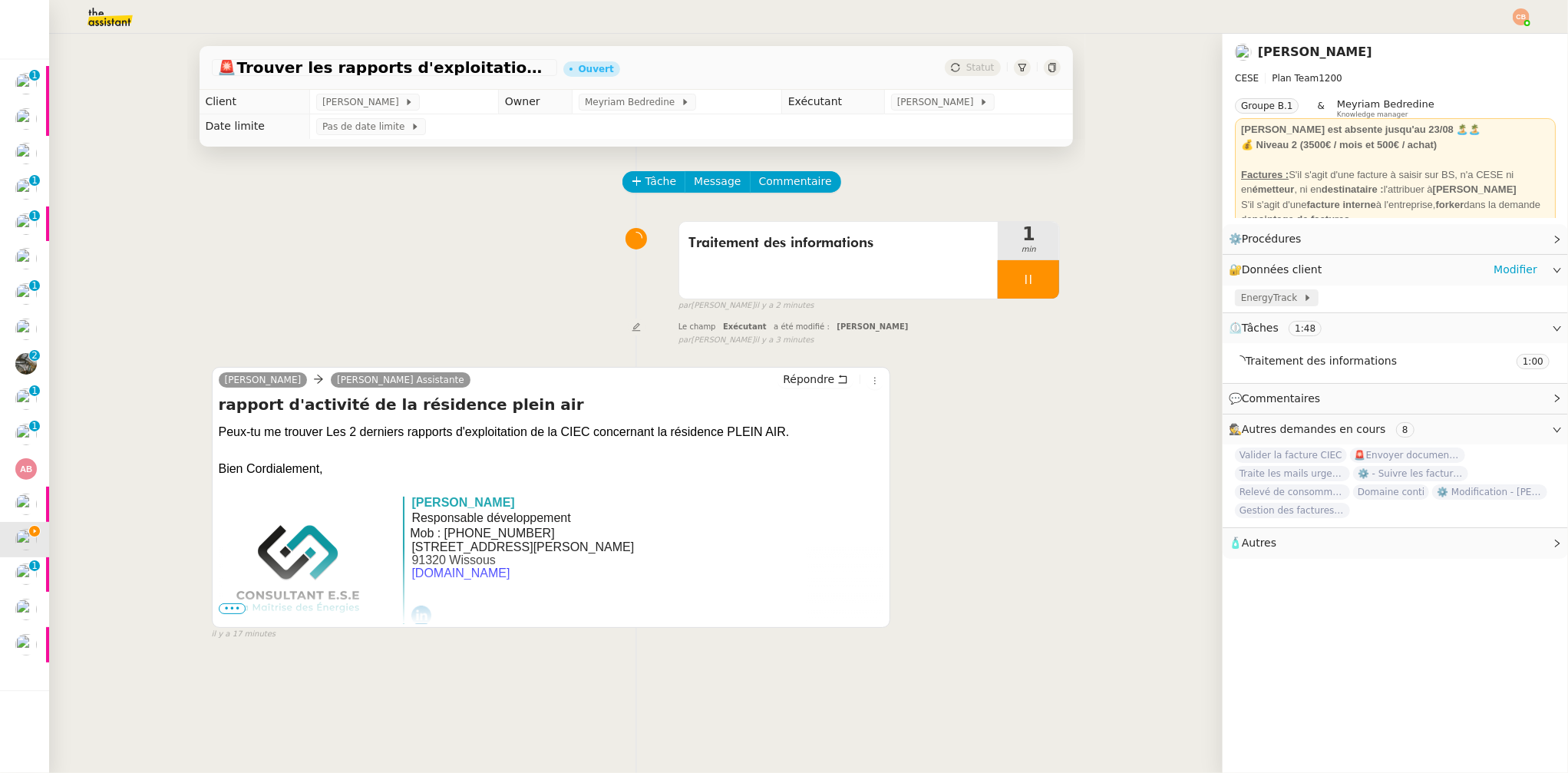
click at [1275, 298] on span "EnergyTrack" at bounding box center [1272, 298] width 62 height 16
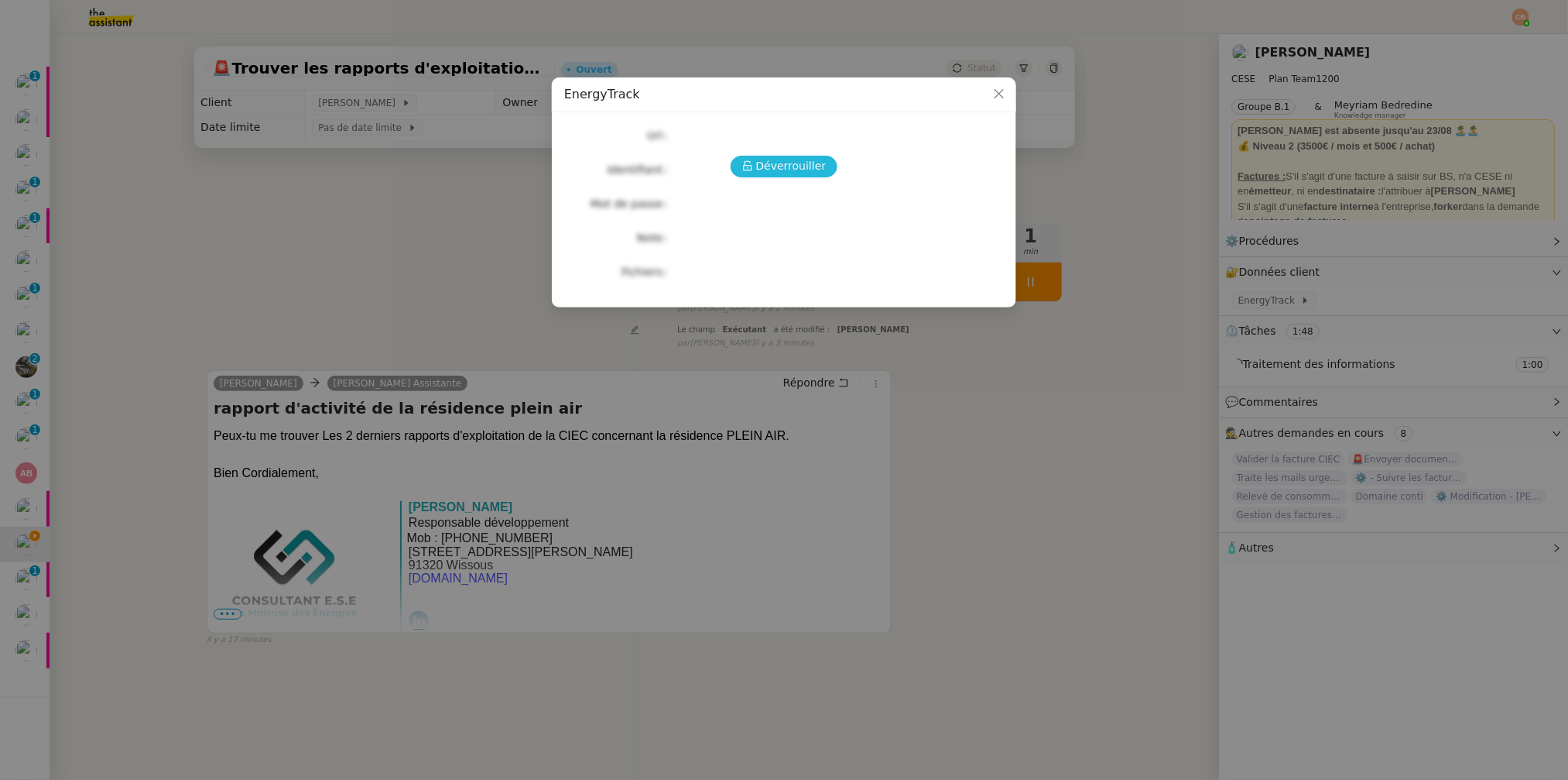
click at [770, 167] on span "Déverrouiller" at bounding box center [792, 166] width 71 height 18
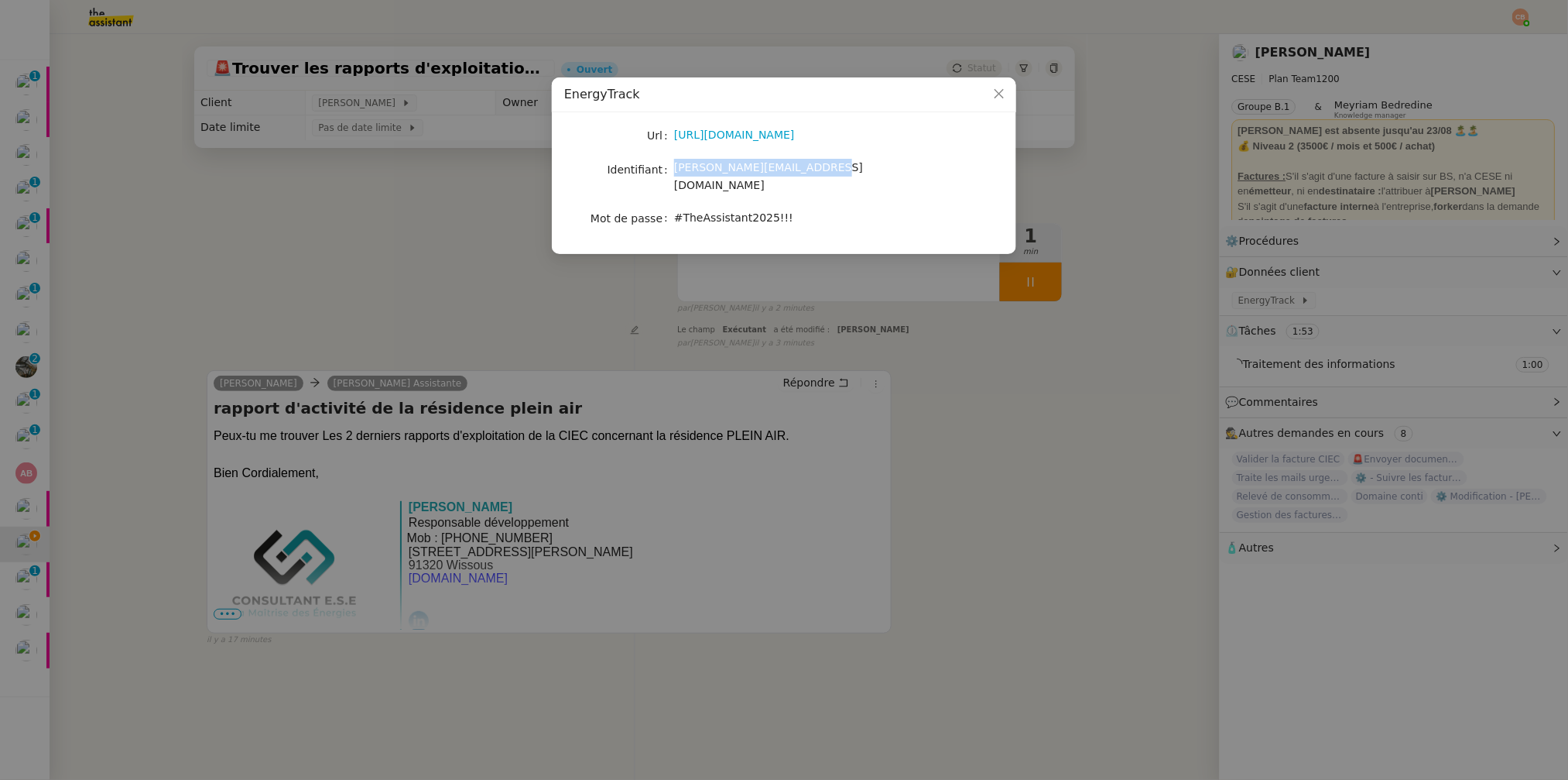
drag, startPoint x: 676, startPoint y: 168, endPoint x: 818, endPoint y: 169, distance: 142.0
click at [818, 169] on div "camille.assistante@cese.fr" at bounding box center [803, 176] width 257 height 36
click at [815, 145] on div "https://energytrack.fr/" at bounding box center [803, 135] width 257 height 22
drag, startPoint x: 807, startPoint y: 130, endPoint x: 675, endPoint y: 130, distance: 132.0
click at [675, 130] on div "https://energytrack.fr/" at bounding box center [803, 135] width 257 height 18
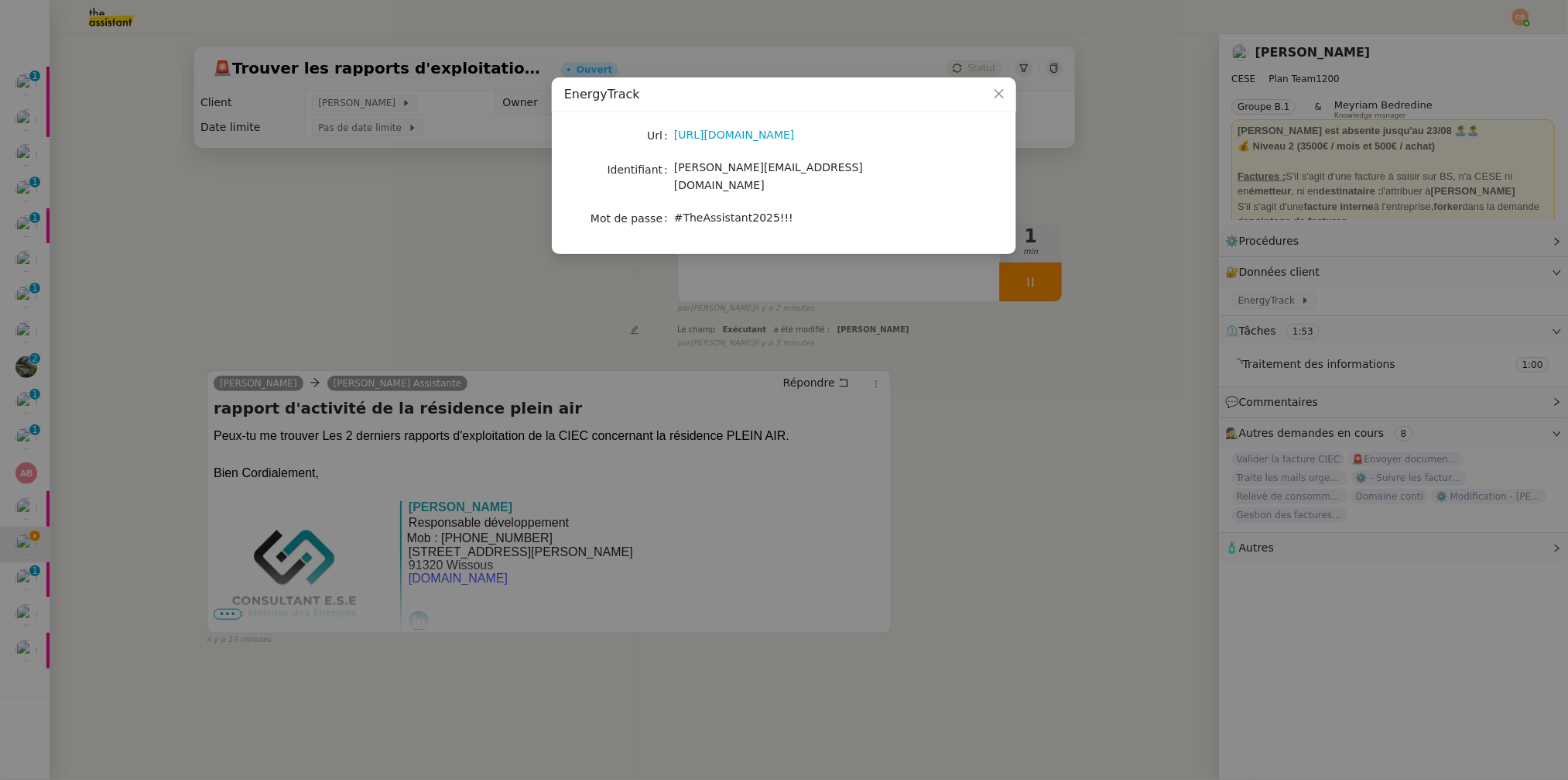
copy link "https://energytrack.fr/"
drag, startPoint x: 675, startPoint y: 170, endPoint x: 845, endPoint y: 168, distance: 170.0
click at [845, 168] on div "camille.assistante@cese.fr" at bounding box center [803, 176] width 257 height 36
copy span "camille.assistante@cese.fr"
drag, startPoint x: 675, startPoint y: 203, endPoint x: 818, endPoint y: 204, distance: 143.0
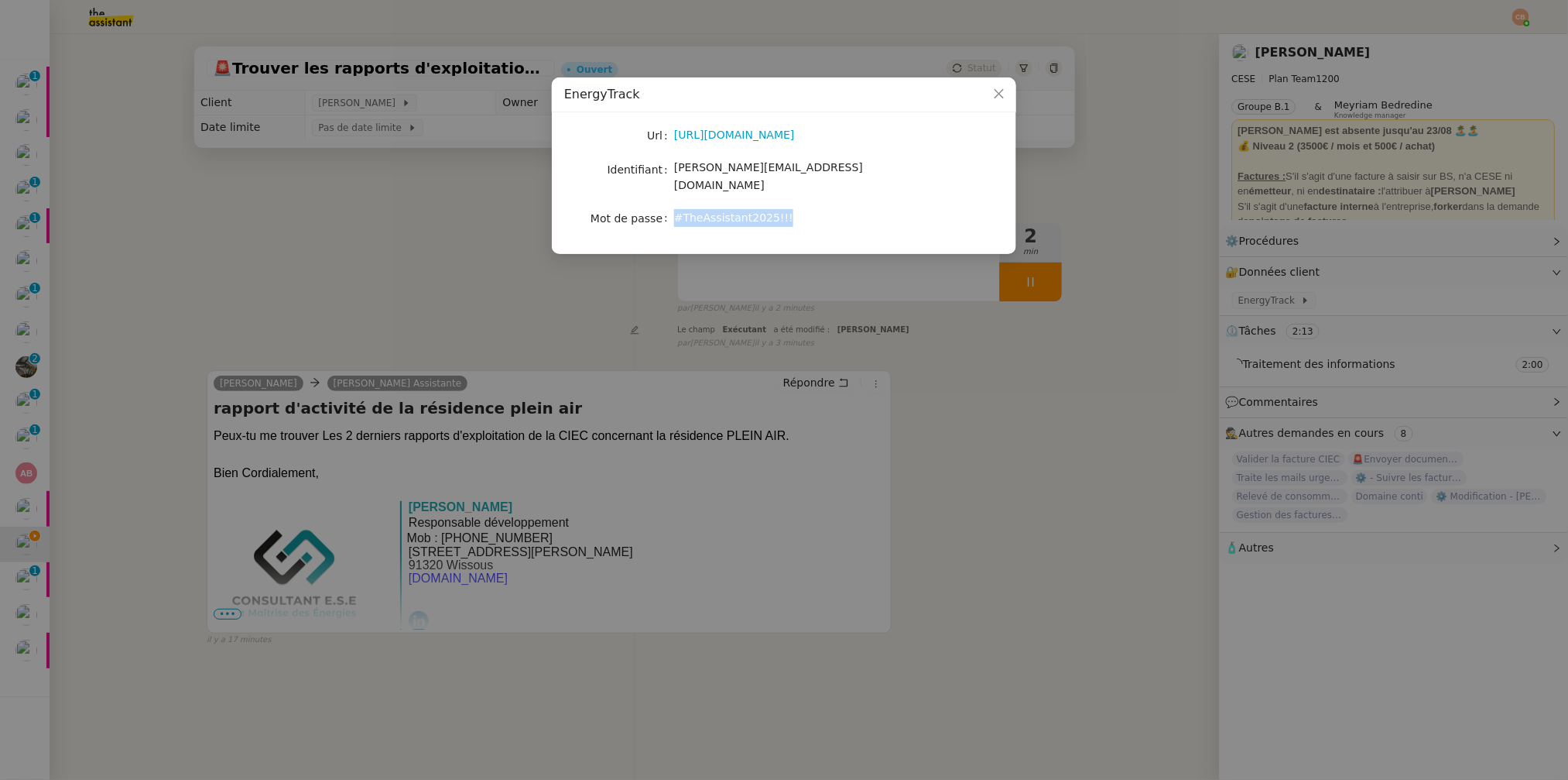
click at [818, 209] on div "#TheAssistant2025!!!" at bounding box center [803, 218] width 257 height 18
copy span "#TheAssistant2025!!!"
click at [421, 239] on nz-modal-container "EnergyTrack Url https://energytrack.fr/ Identifiant camille.assistante@cese.fr …" at bounding box center [784, 390] width 1568 height 780
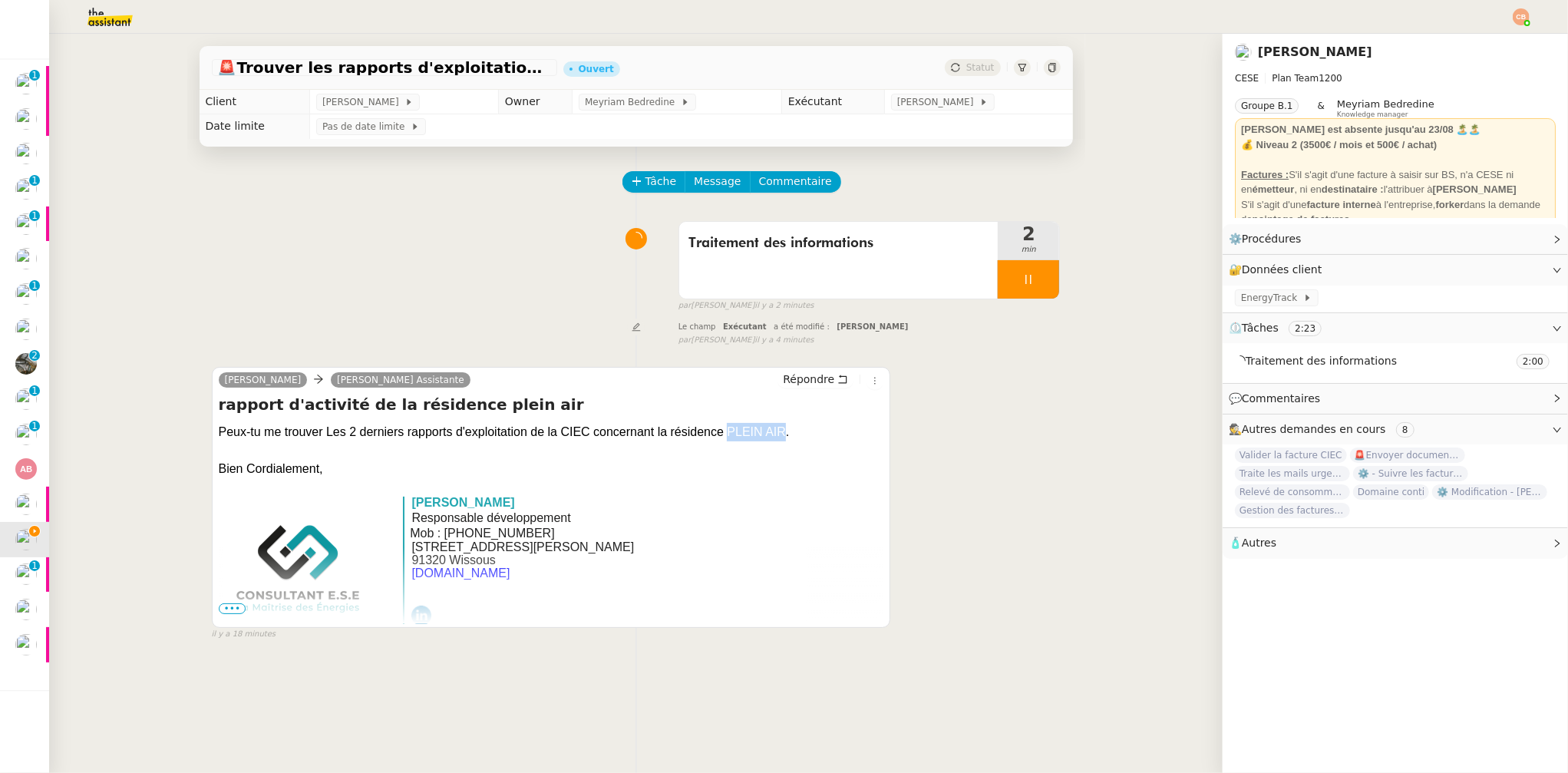
drag, startPoint x: 721, startPoint y: 428, endPoint x: 776, endPoint y: 431, distance: 55.1
click at [776, 431] on div "Peux-tu me trouver Les 2 derniers rapports d'exploitation de la CIEC concernant…" at bounding box center [551, 432] width 666 height 18
copy div "PLEIN AIR"
click at [543, 258] on div "Traitement des informations 3 min false par Coralie B. il y a 3 minutes" at bounding box center [636, 263] width 849 height 98
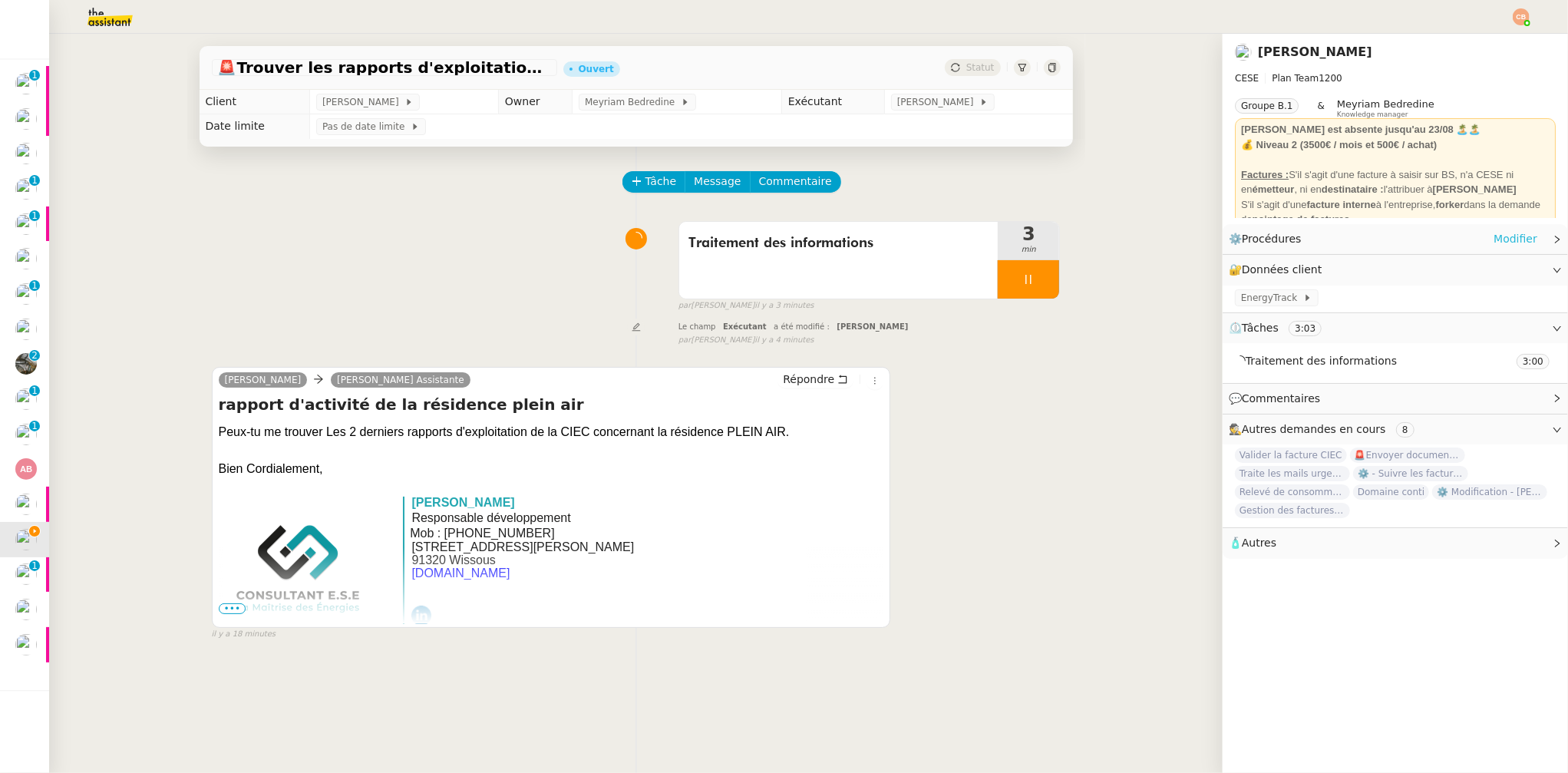
click at [1494, 238] on link "Modifier" at bounding box center [1516, 239] width 44 height 17
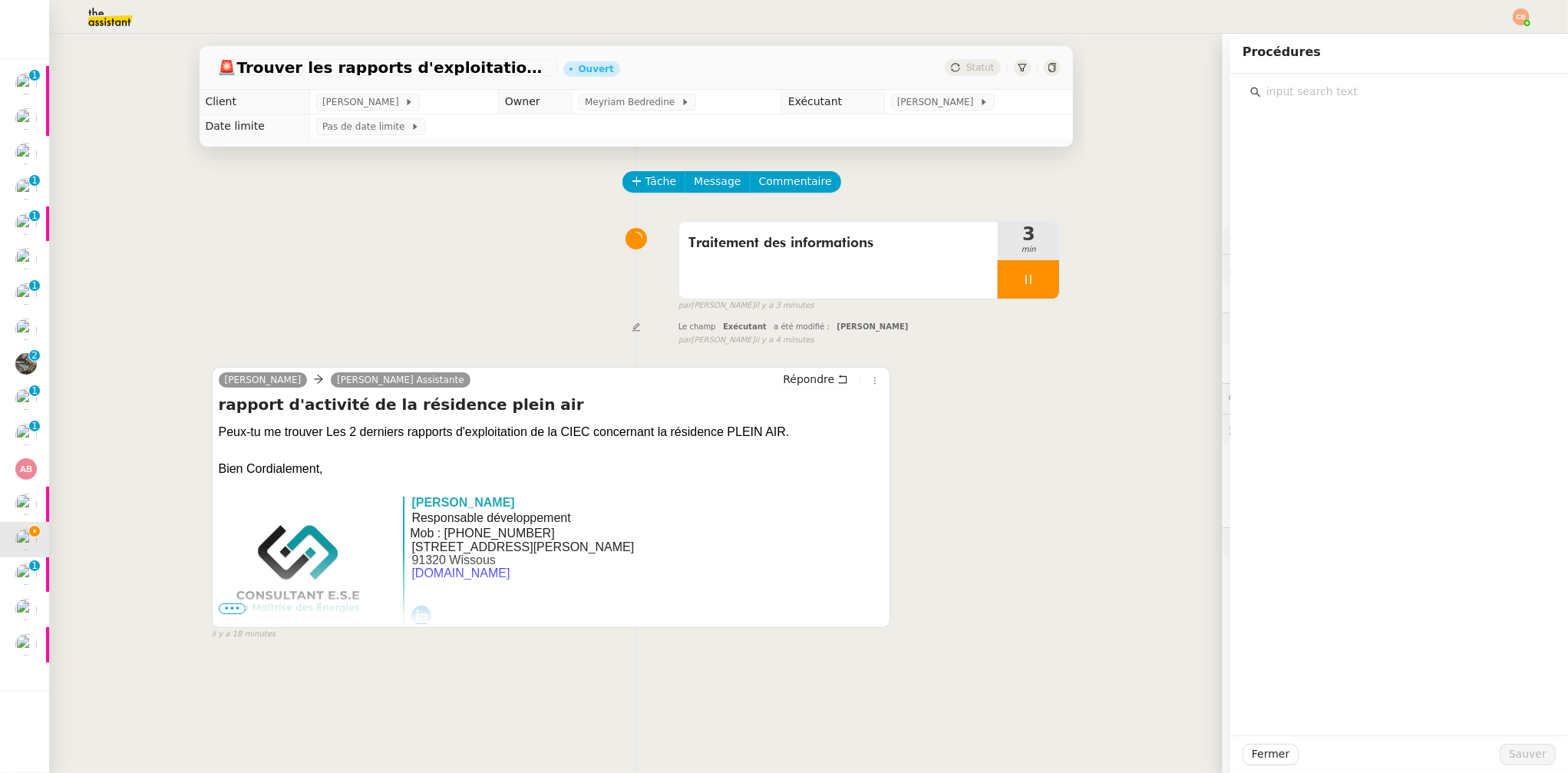
click at [1290, 95] on input "text" at bounding box center [1404, 92] width 287 height 21
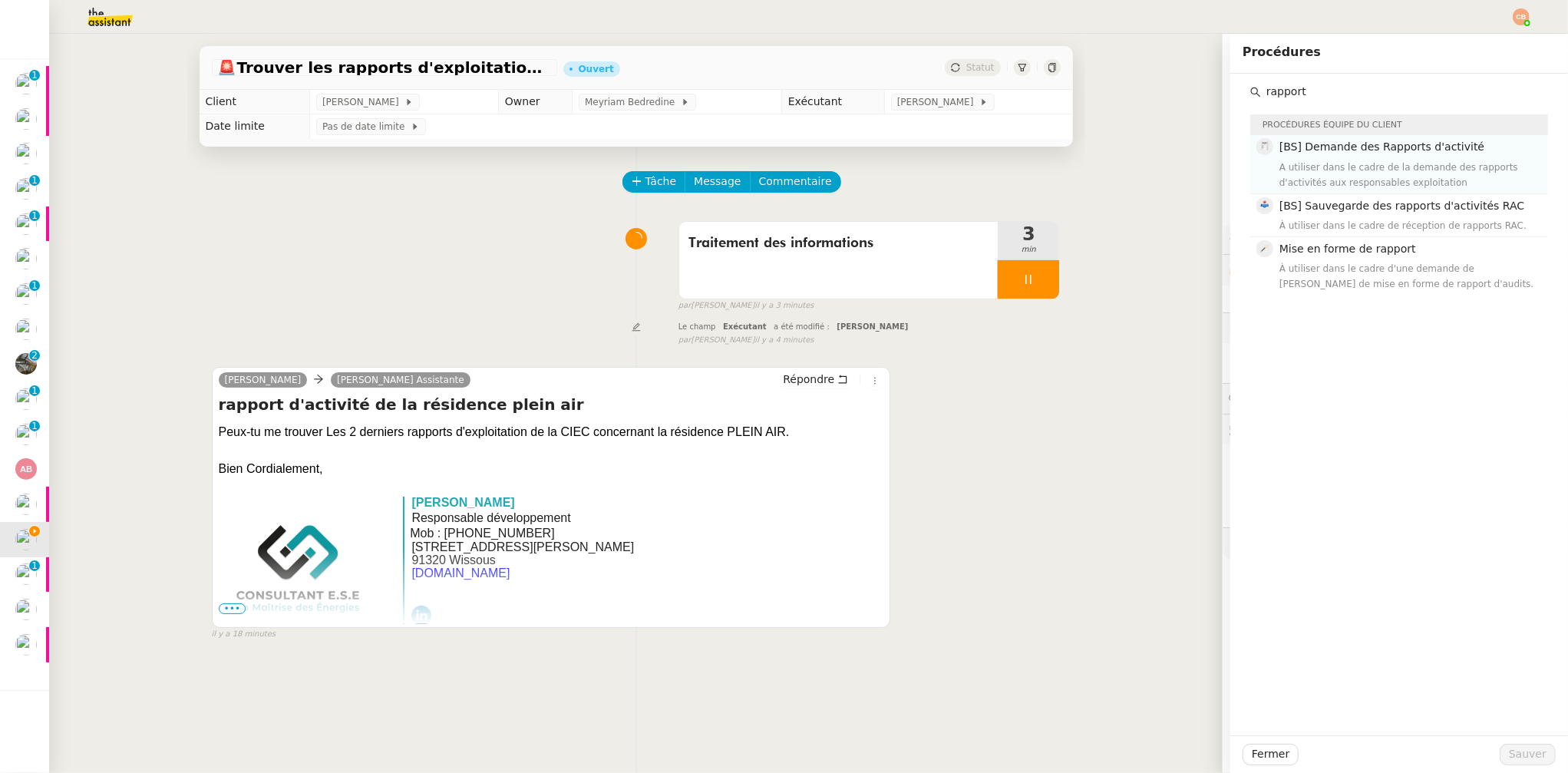
type input "rapport"
click at [1328, 165] on div "A utiliser dans le cadre de la demande des rapports d'activités aux responsable…" at bounding box center [1409, 175] width 260 height 31
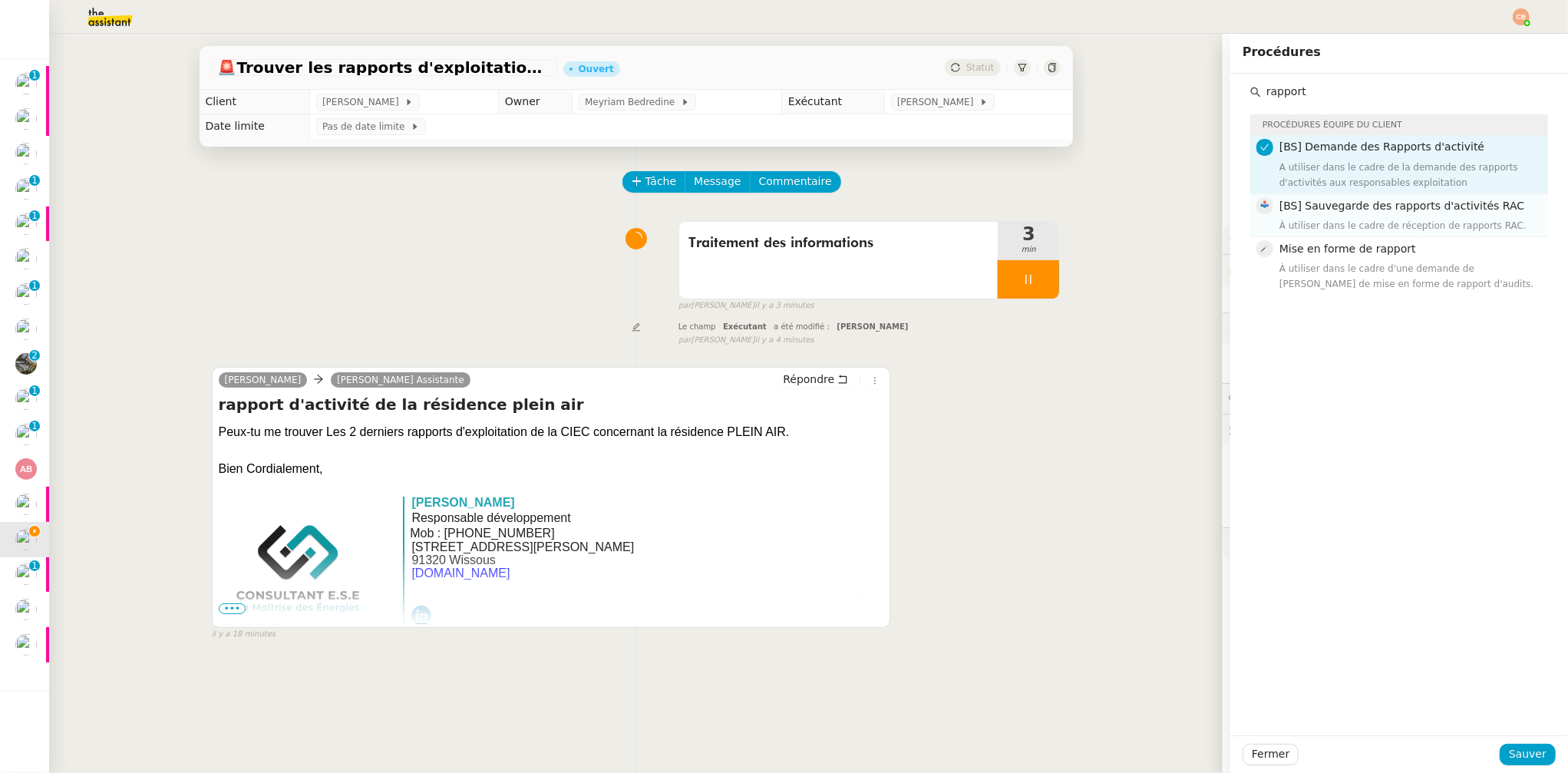
click at [1342, 203] on span "[BS] Sauvegarde des rapports d'activités RAC" at bounding box center [1402, 205] width 245 height 12
click at [1509, 749] on span "Sauver" at bounding box center [1528, 754] width 38 height 17
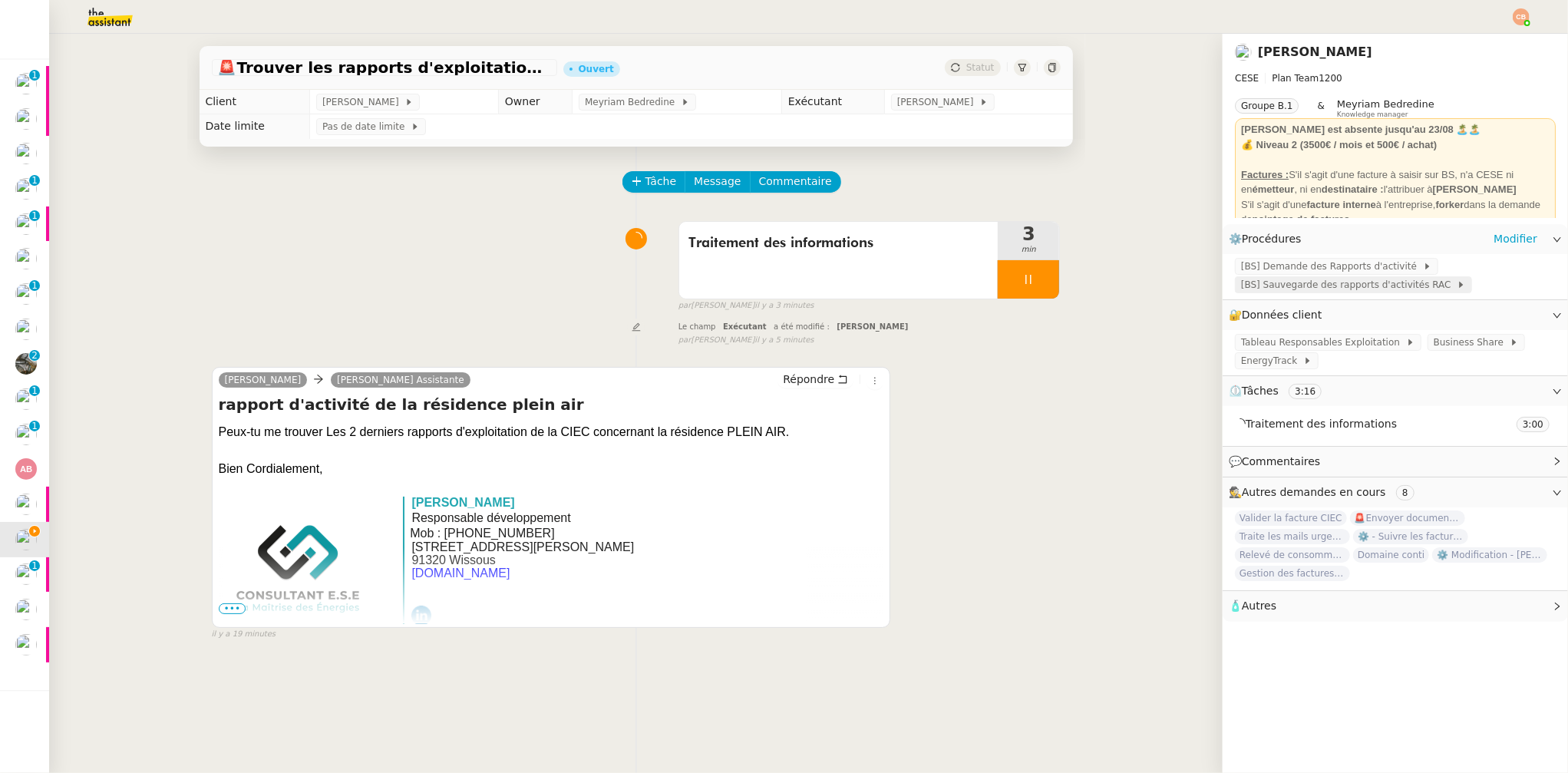
click at [1279, 284] on span "[BS] Sauvegarde des rapports d'activités RAC" at bounding box center [1348, 285] width 216 height 16
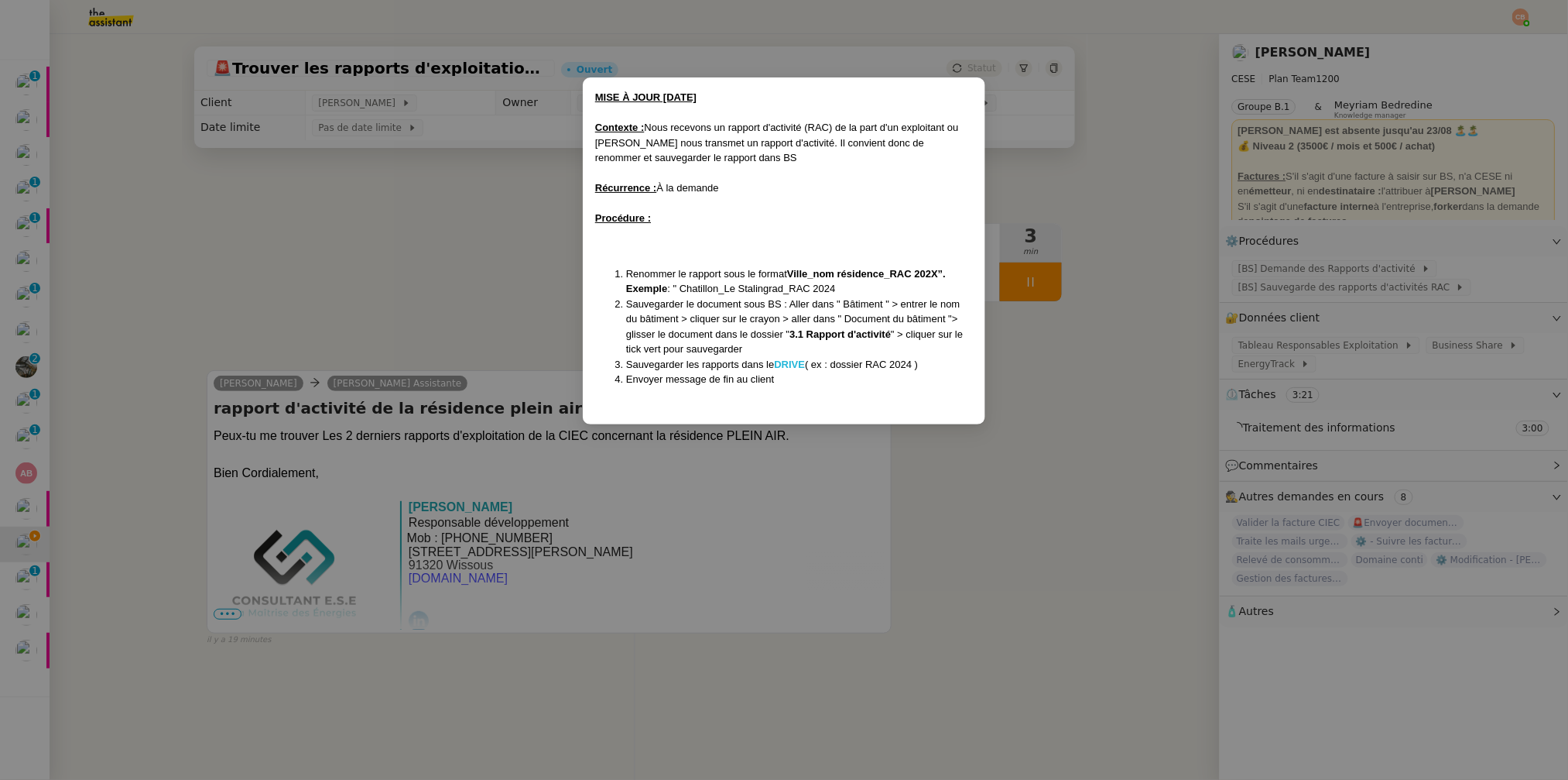
click at [794, 364] on strong "DRIVE" at bounding box center [790, 364] width 31 height 11
click at [512, 244] on nz-modal-container "MISE À JOUR 22/10/2024 Contexte : Nous recevons un rapport d'activité (RAC) de …" at bounding box center [784, 390] width 1568 height 780
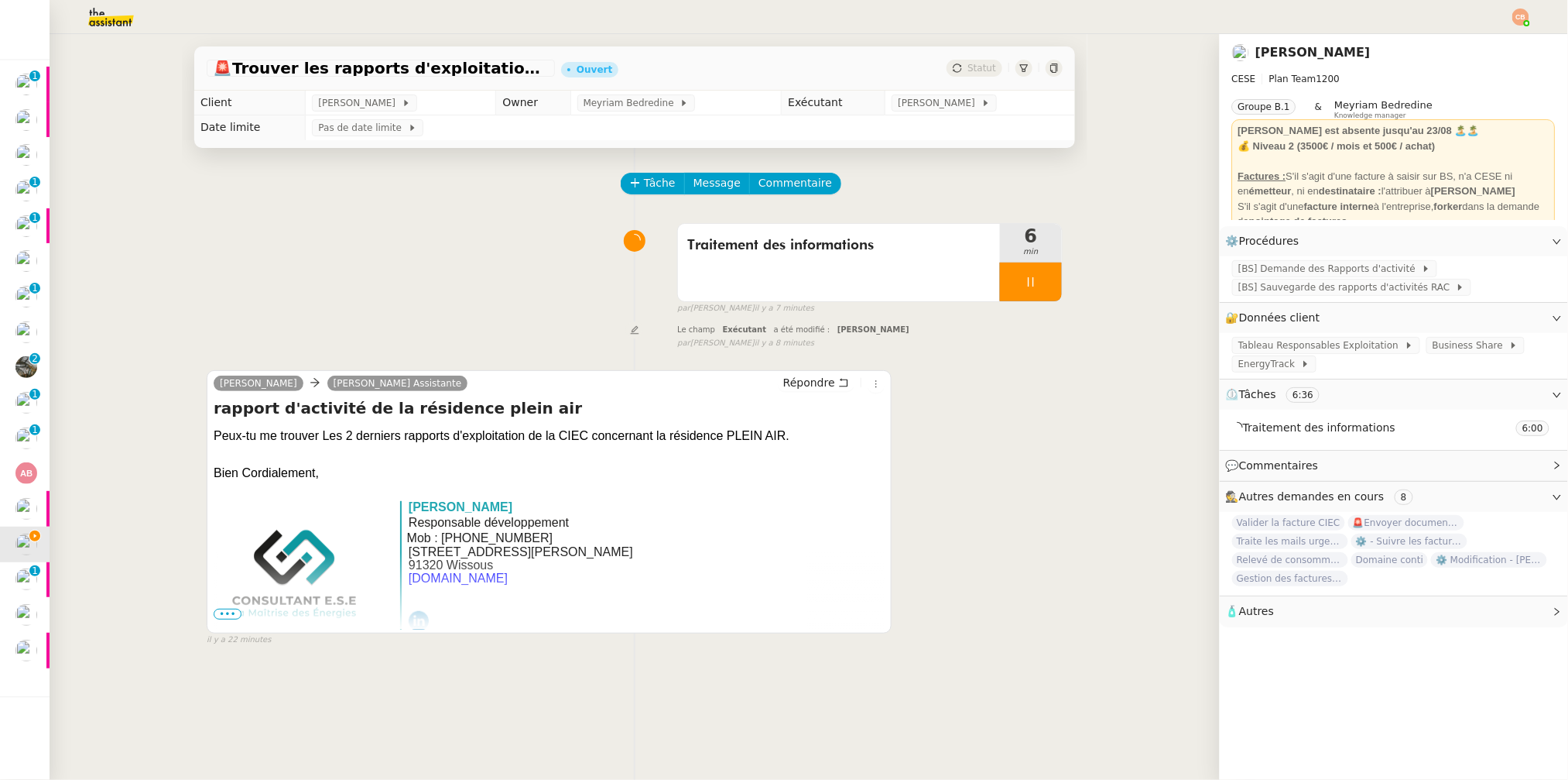
click at [512, 244] on nz-modal-container "MISE À JOUR 22/10/2024 Contexte : Nous recevons un rapport d'activité (RAC) de …" at bounding box center [784, 390] width 1568 height 780
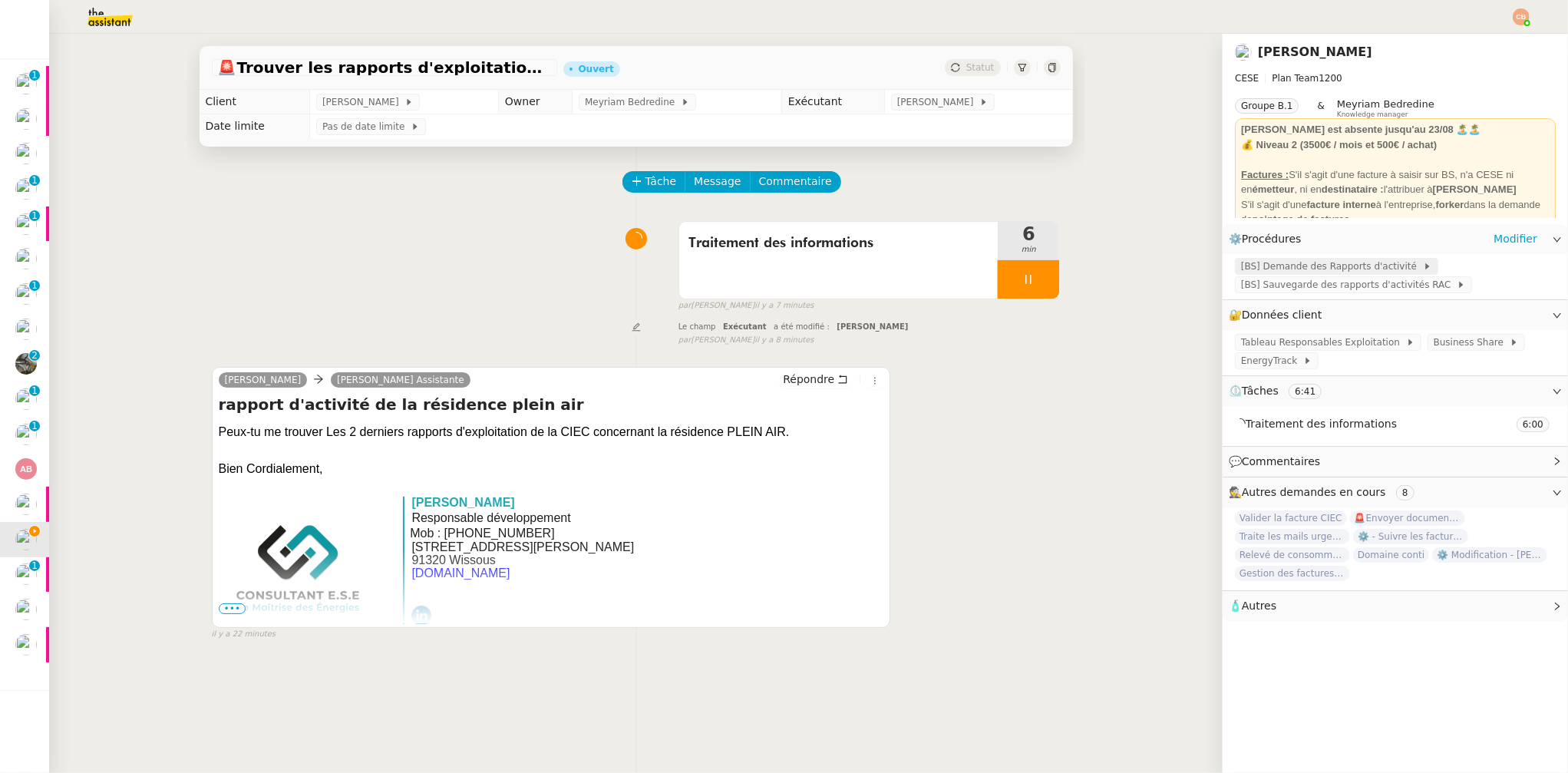
click at [1293, 268] on span "[BS] Demande des Rapports d'activité" at bounding box center [1332, 267] width 182 height 16
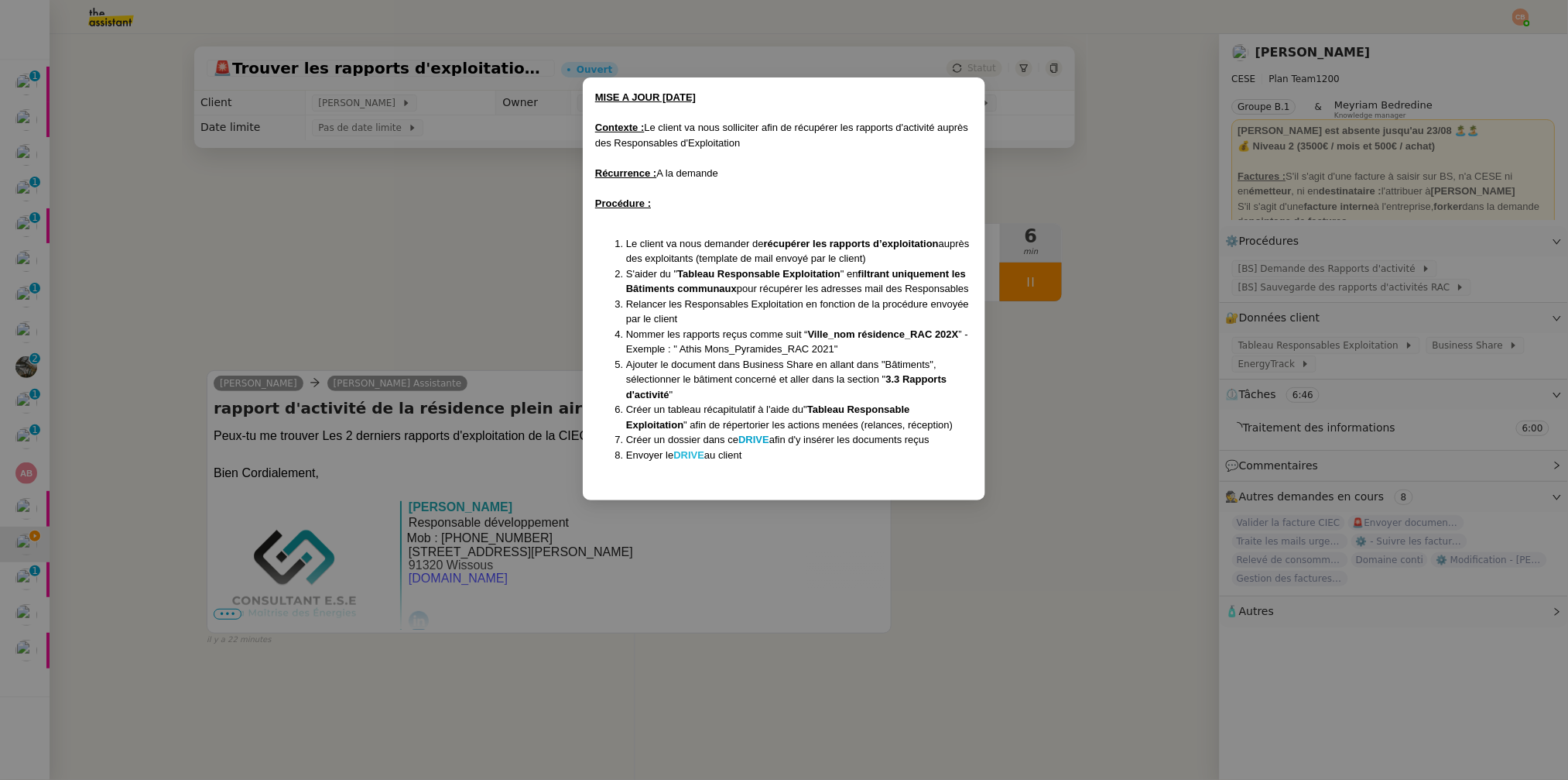
click at [693, 454] on strong "DRIVE" at bounding box center [689, 454] width 31 height 11
click at [250, 243] on nz-modal-container "MISE A JOUR 22/06/2022 Contexte : Le client va nous solliciter afin de récupére…" at bounding box center [784, 390] width 1568 height 780
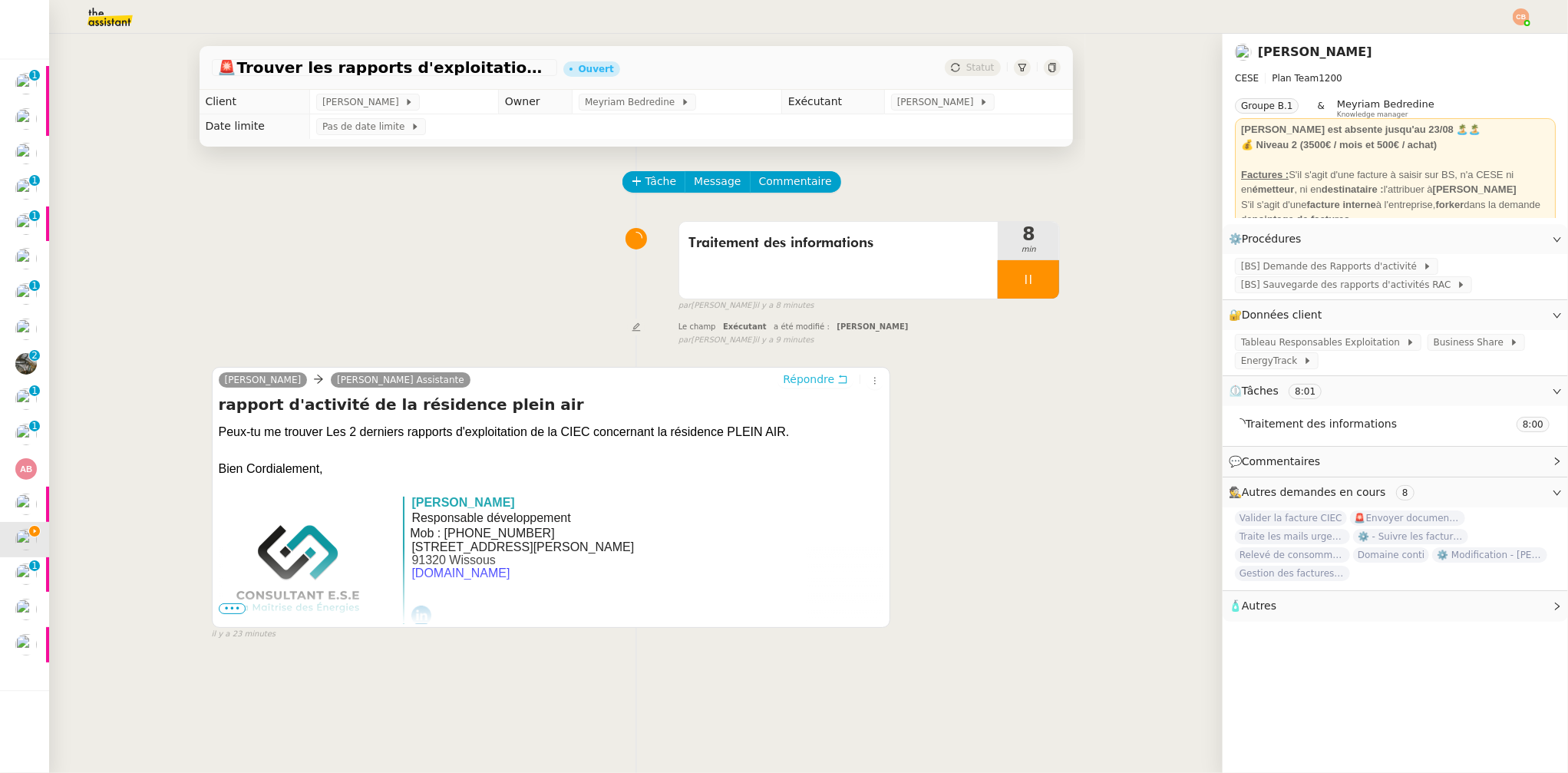
click at [798, 377] on span "Répondre" at bounding box center [808, 380] width 52 height 16
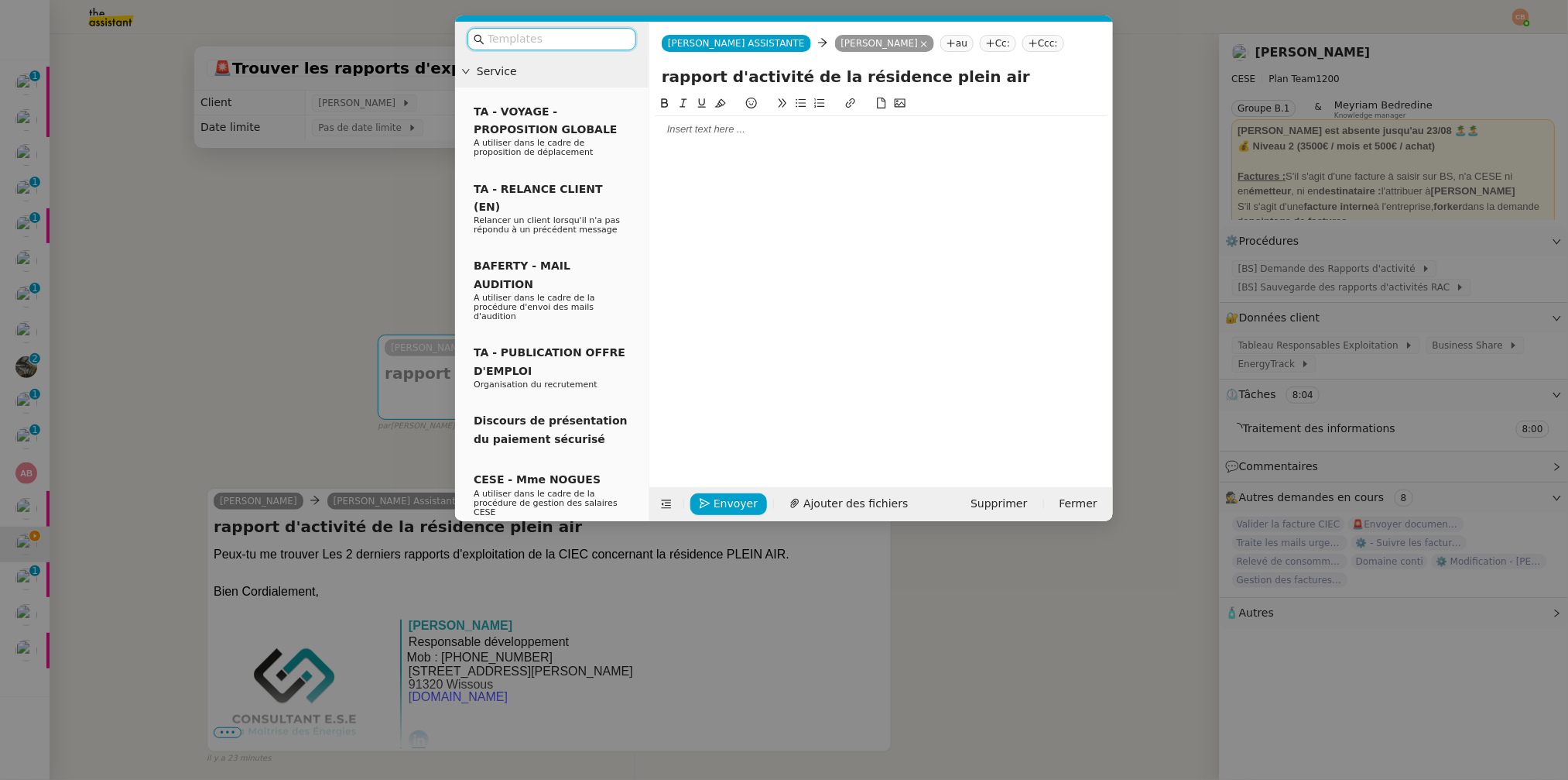
click at [702, 128] on div at bounding box center [881, 130] width 452 height 14
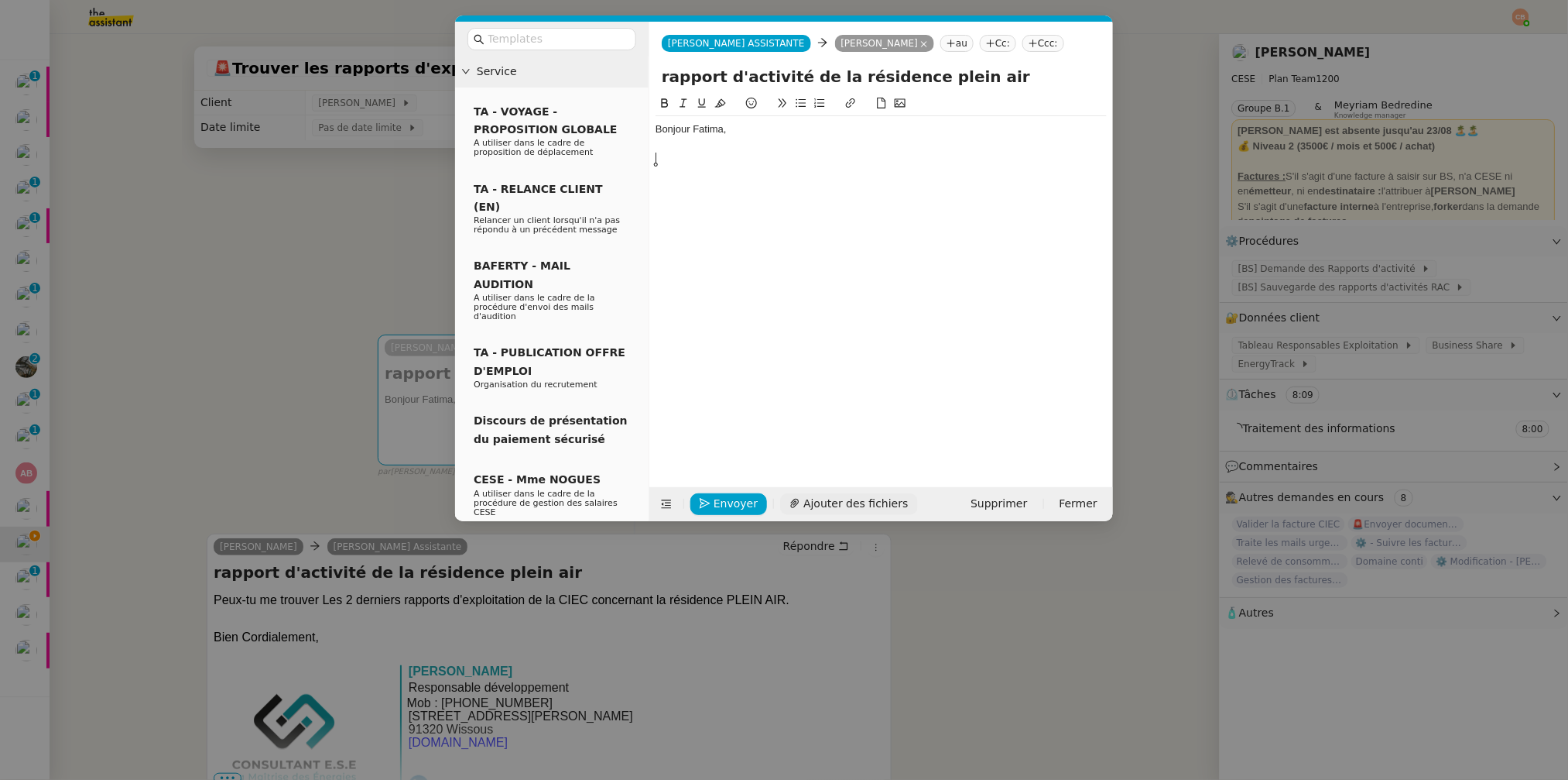
click at [840, 502] on span "Ajouter des fichiers" at bounding box center [855, 504] width 104 height 18
click at [824, 504] on span "Ajouter des fichiers" at bounding box center [855, 504] width 104 height 18
click at [696, 147] on div at bounding box center [881, 144] width 452 height 14
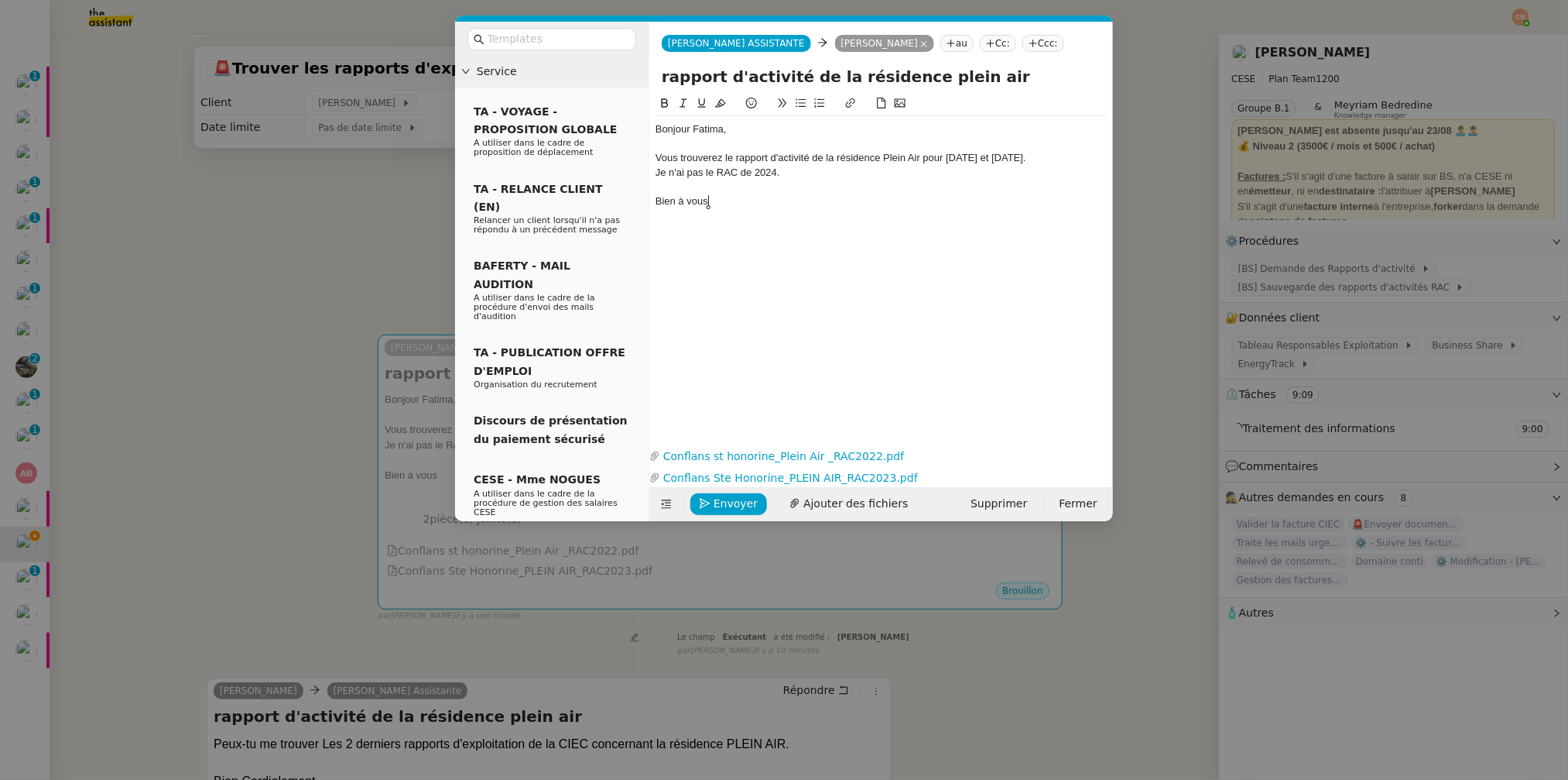
click at [221, 267] on nz-modal-container "Service TA - VOYAGE - PROPOSITION GLOBALE A utiliser dans le cadre de propositi…" at bounding box center [784, 390] width 1568 height 780
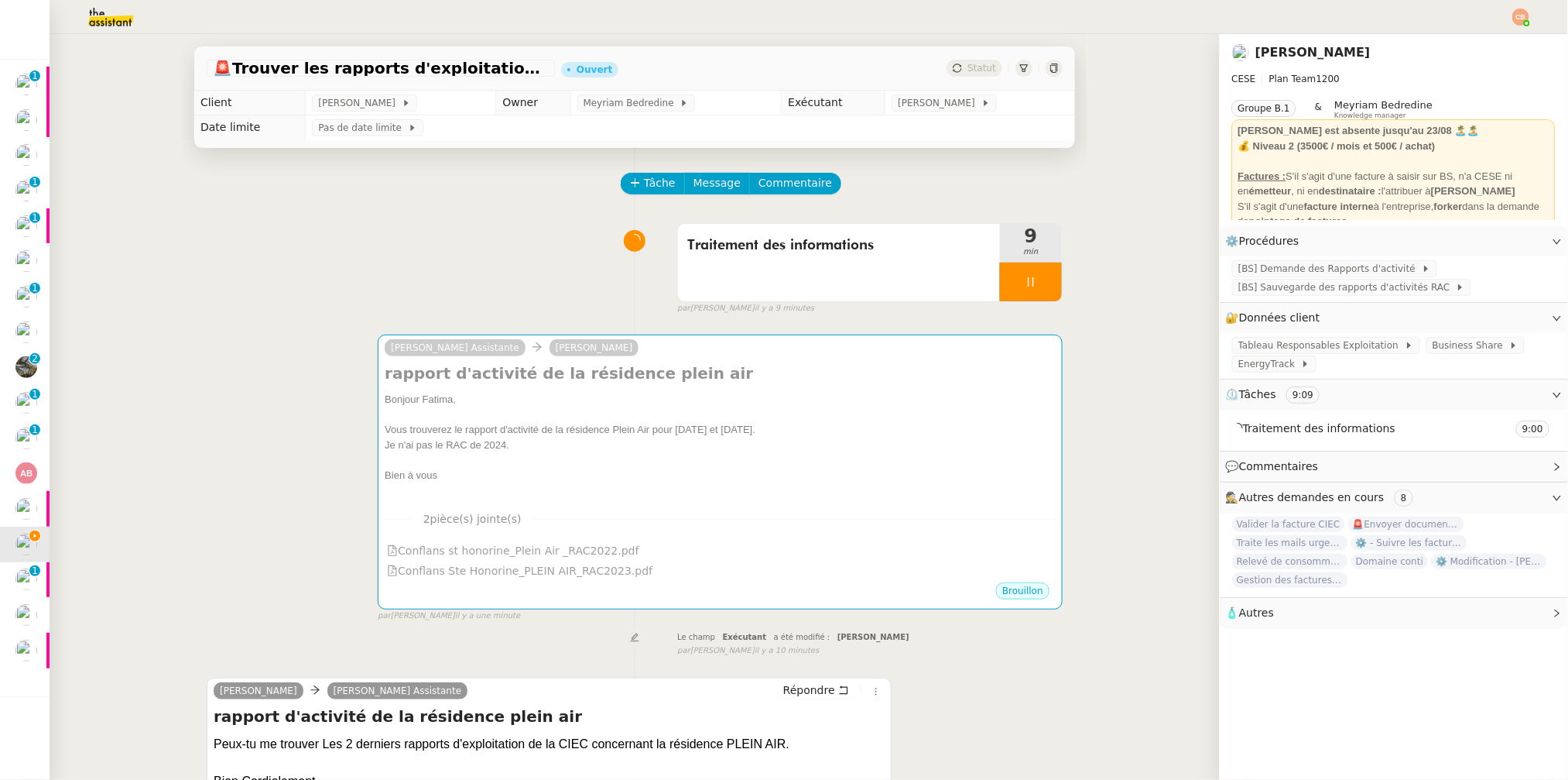
click at [221, 267] on nz-modal-container "Service TA - VOYAGE - PROPOSITION GLOBALE A utiliser dans le cadre de propositi…" at bounding box center [784, 390] width 1568 height 780
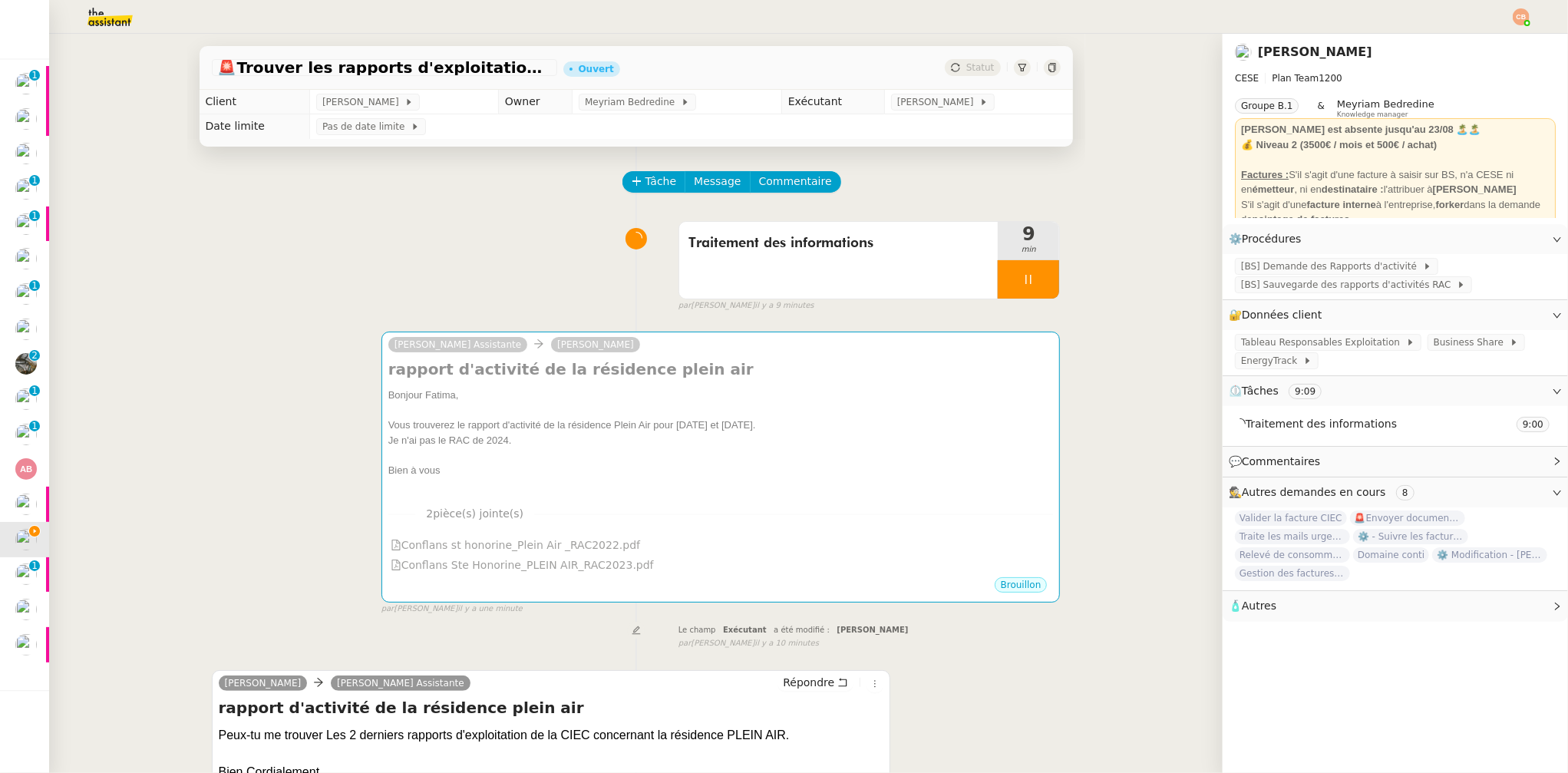
click at [105, 19] on img at bounding box center [98, 17] width 119 height 34
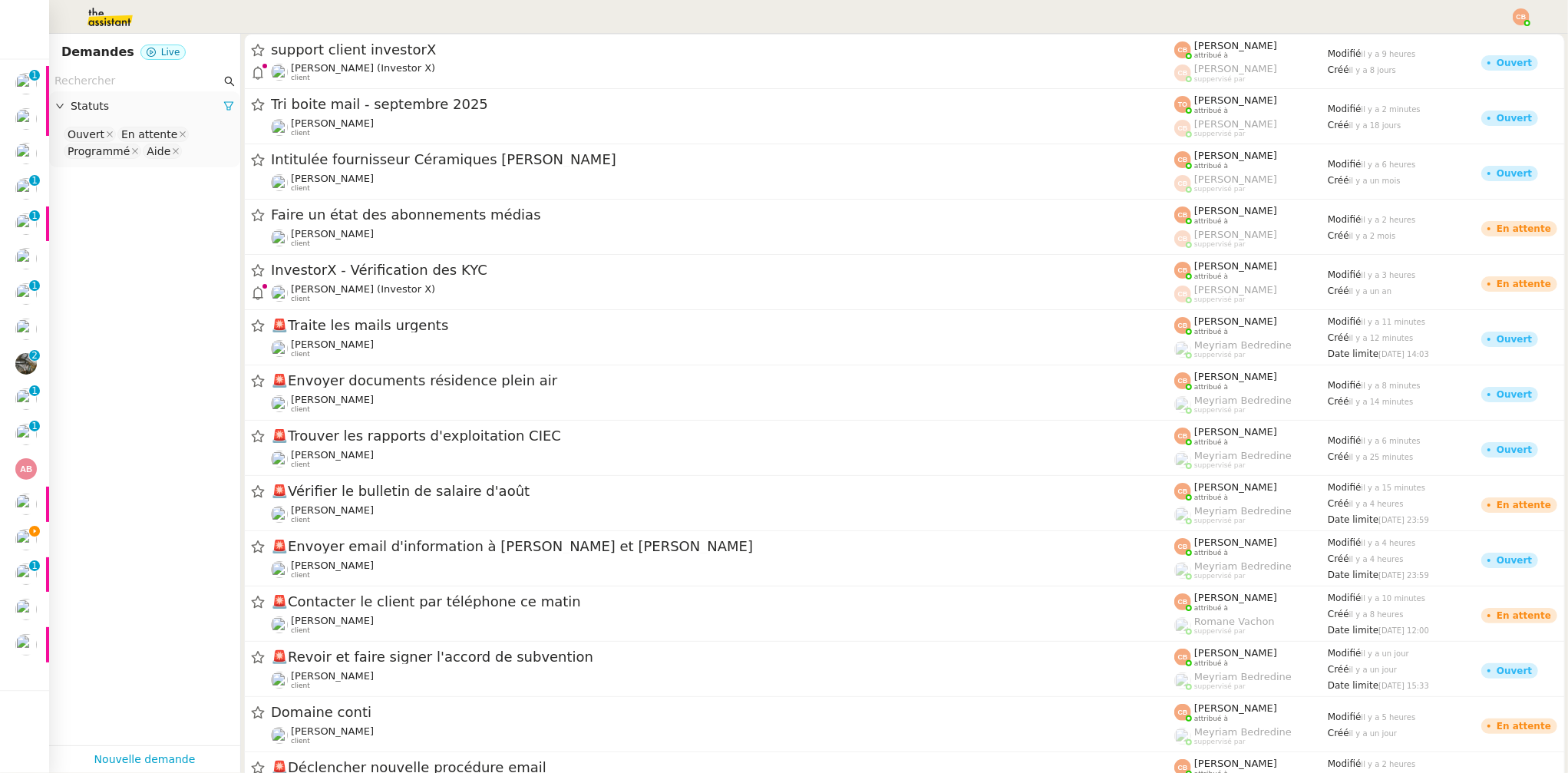
click at [99, 79] on input "text" at bounding box center [137, 81] width 166 height 17
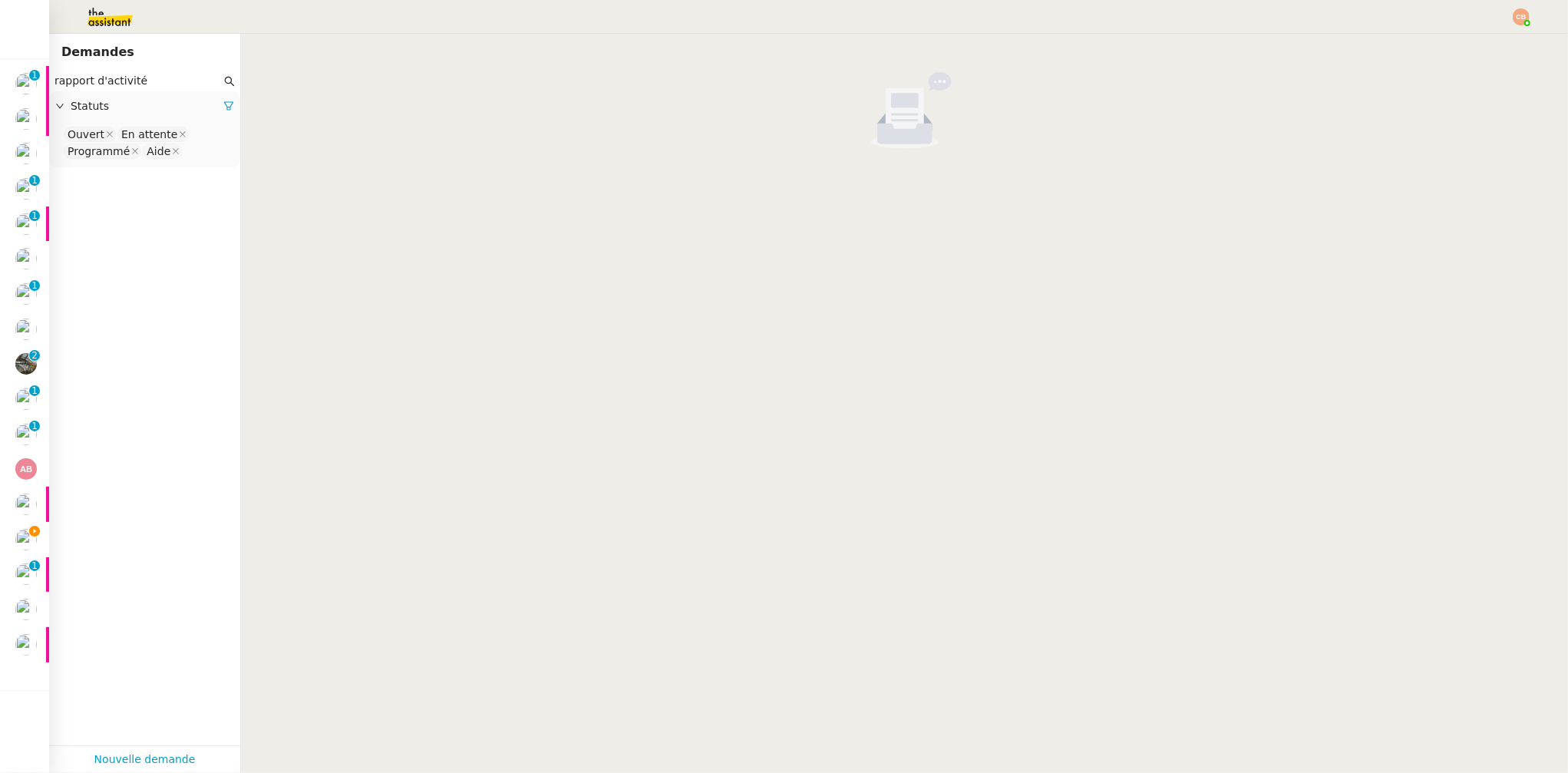
type input "rapport d'activité"
click at [190, 147] on nz-select-top-control "Ouvert En attente Programmé Aide" at bounding box center [144, 143] width 166 height 36
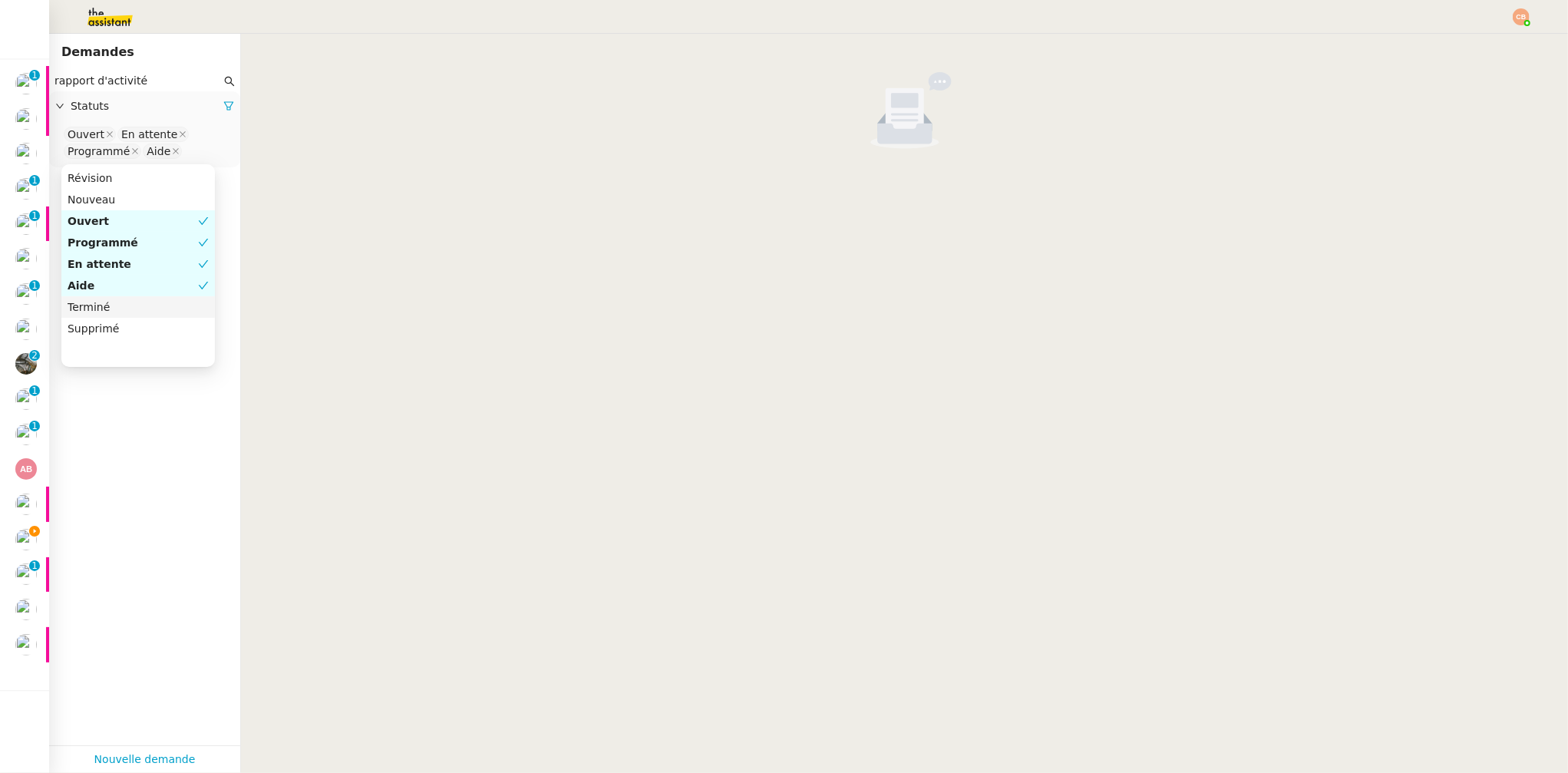
click at [131, 296] on nz-option-item "Terminé" at bounding box center [138, 307] width 154 height 22
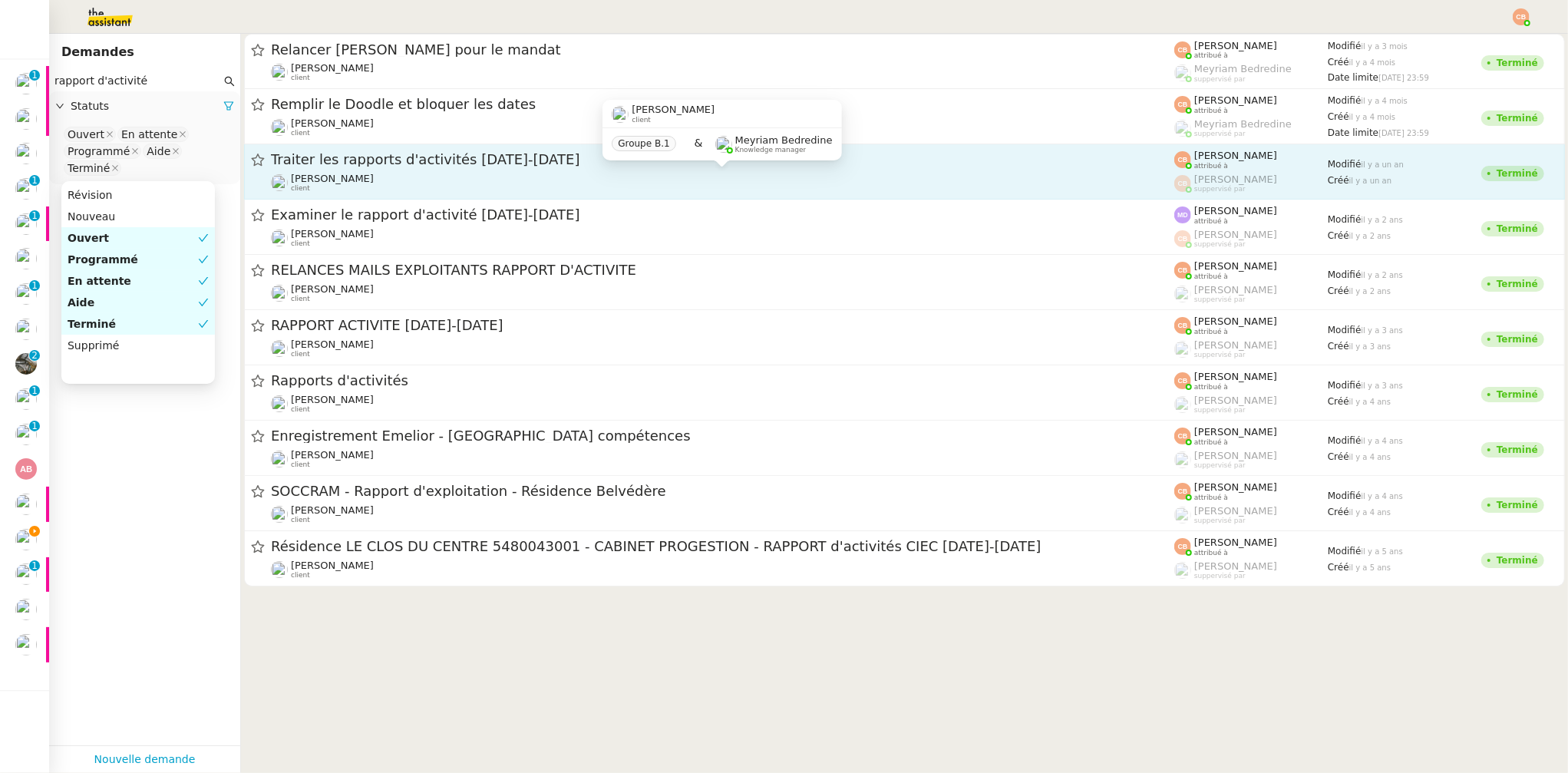
click at [372, 172] on span "Charles Da Conceicao" at bounding box center [332, 178] width 83 height 11
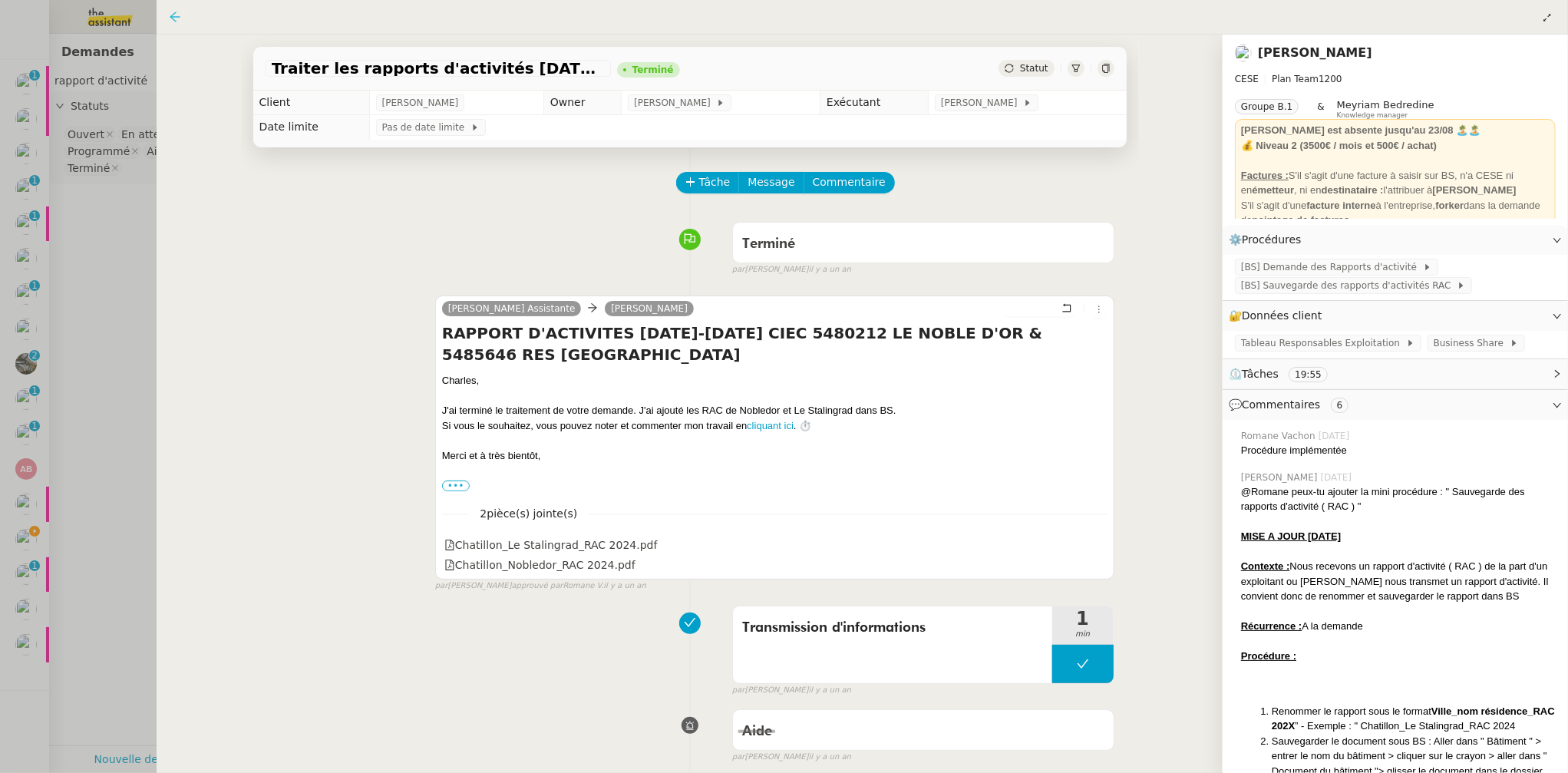
click at [172, 11] on icon at bounding box center [175, 17] width 12 height 12
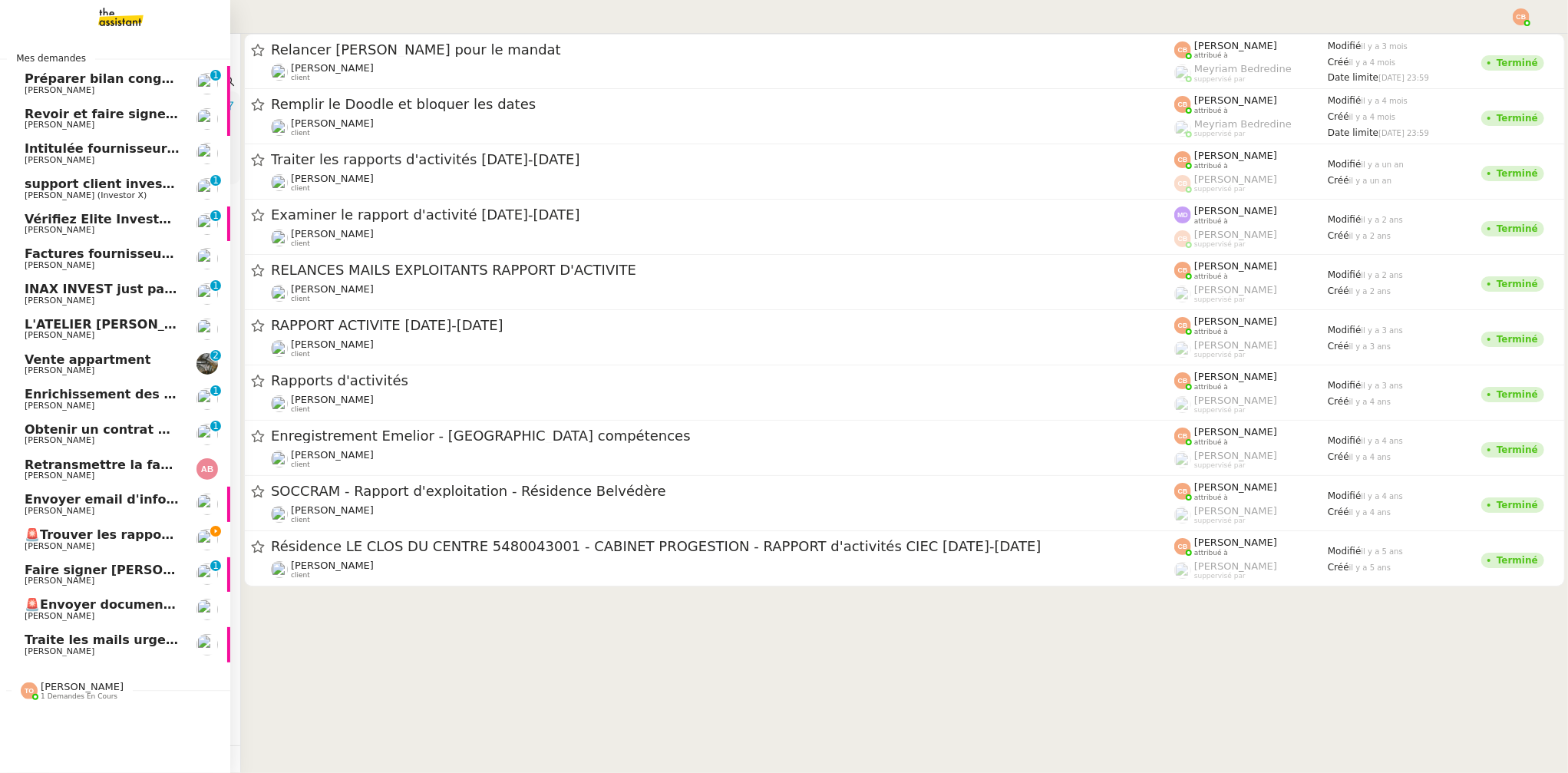
click at [109, 537] on span "🚨Trouver les rapports d'exploitation CIEC" at bounding box center [171, 534] width 292 height 15
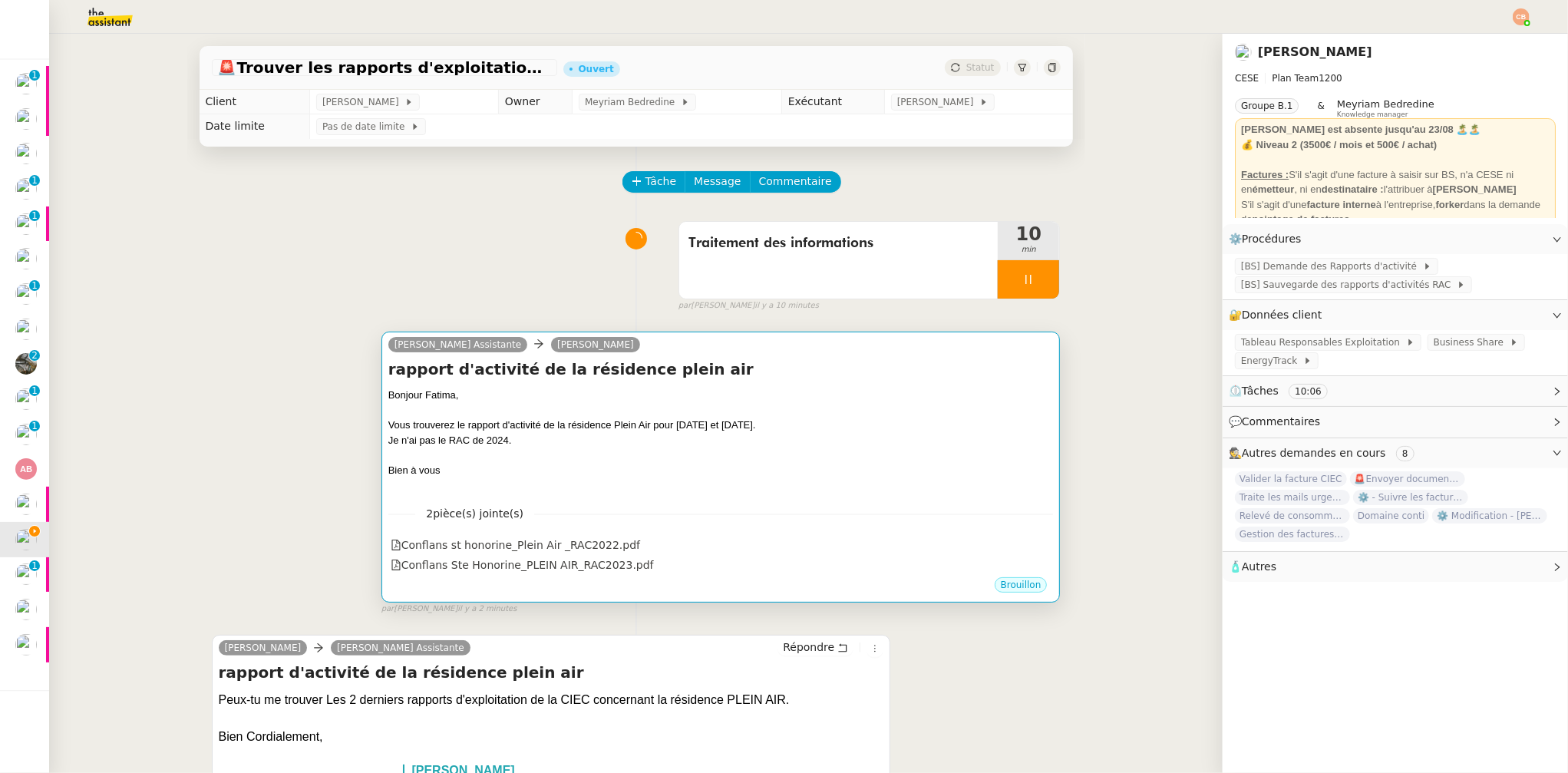
click at [714, 400] on div "Bonjour Fatima," at bounding box center [721, 395] width 666 height 16
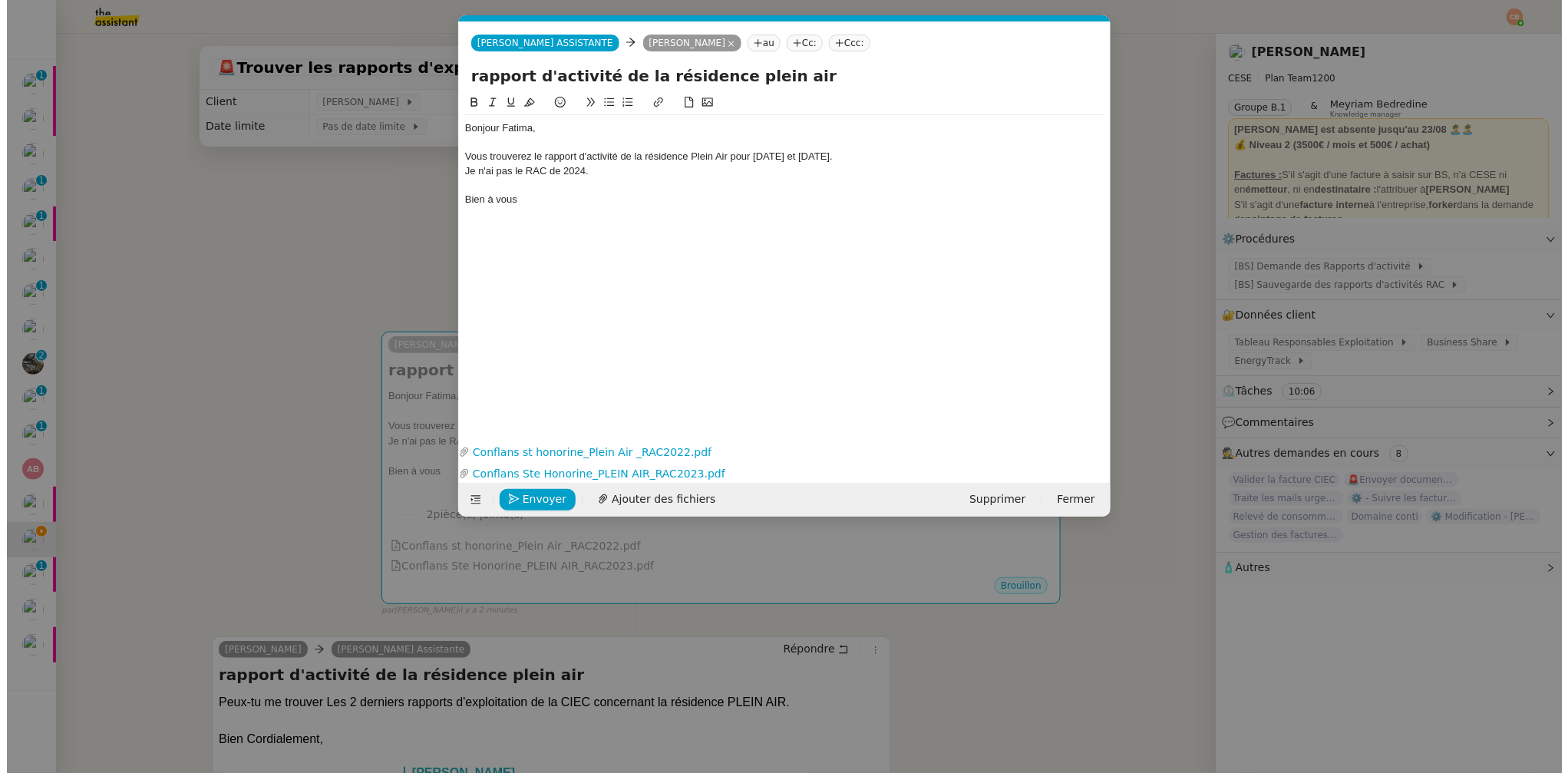
scroll to position [0, 33]
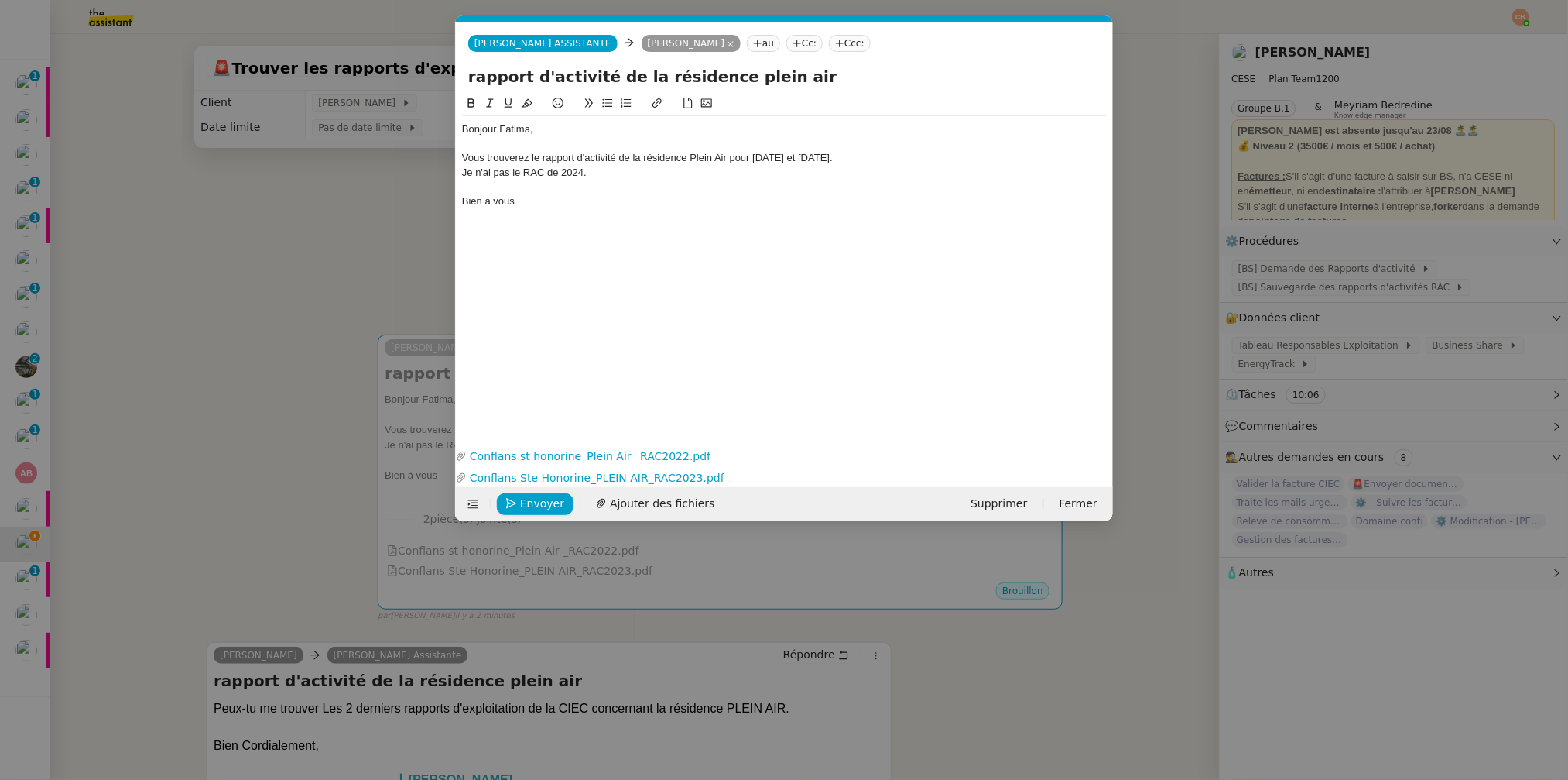
click at [601, 174] on div "Je n'ai pas le RAC de 2024." at bounding box center [784, 173] width 645 height 14
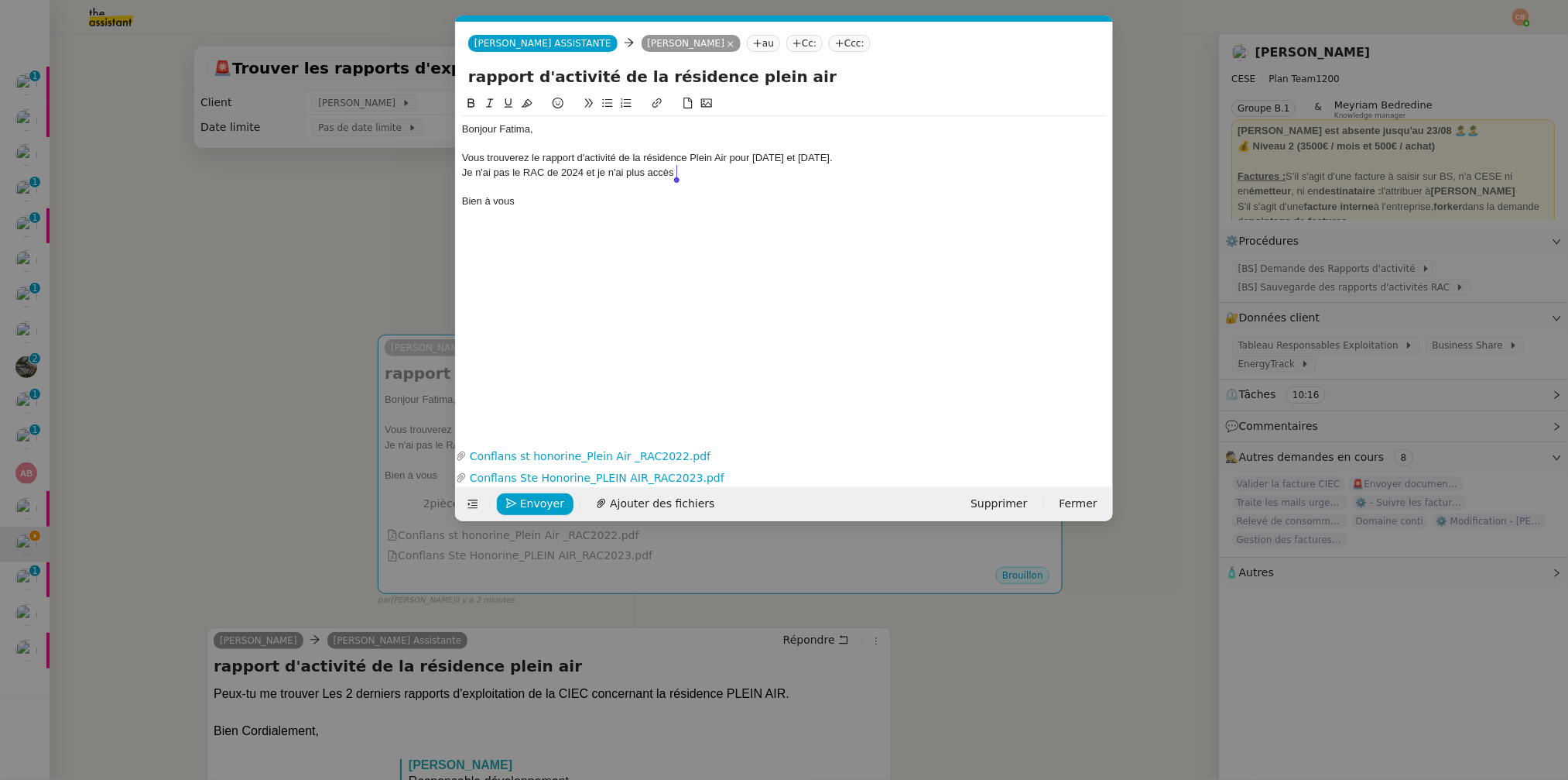
drag, startPoint x: 584, startPoint y: 173, endPoint x: 687, endPoint y: 175, distance: 103.0
click at [687, 175] on div "Je n'ai pas le RAC de 2024 et je n'ai plus accès" at bounding box center [784, 173] width 645 height 14
click at [295, 253] on nz-modal-container "Service TA - VOYAGE - PROPOSITION GLOBALE A utiliser dans le cadre de propositi…" at bounding box center [784, 390] width 1568 height 780
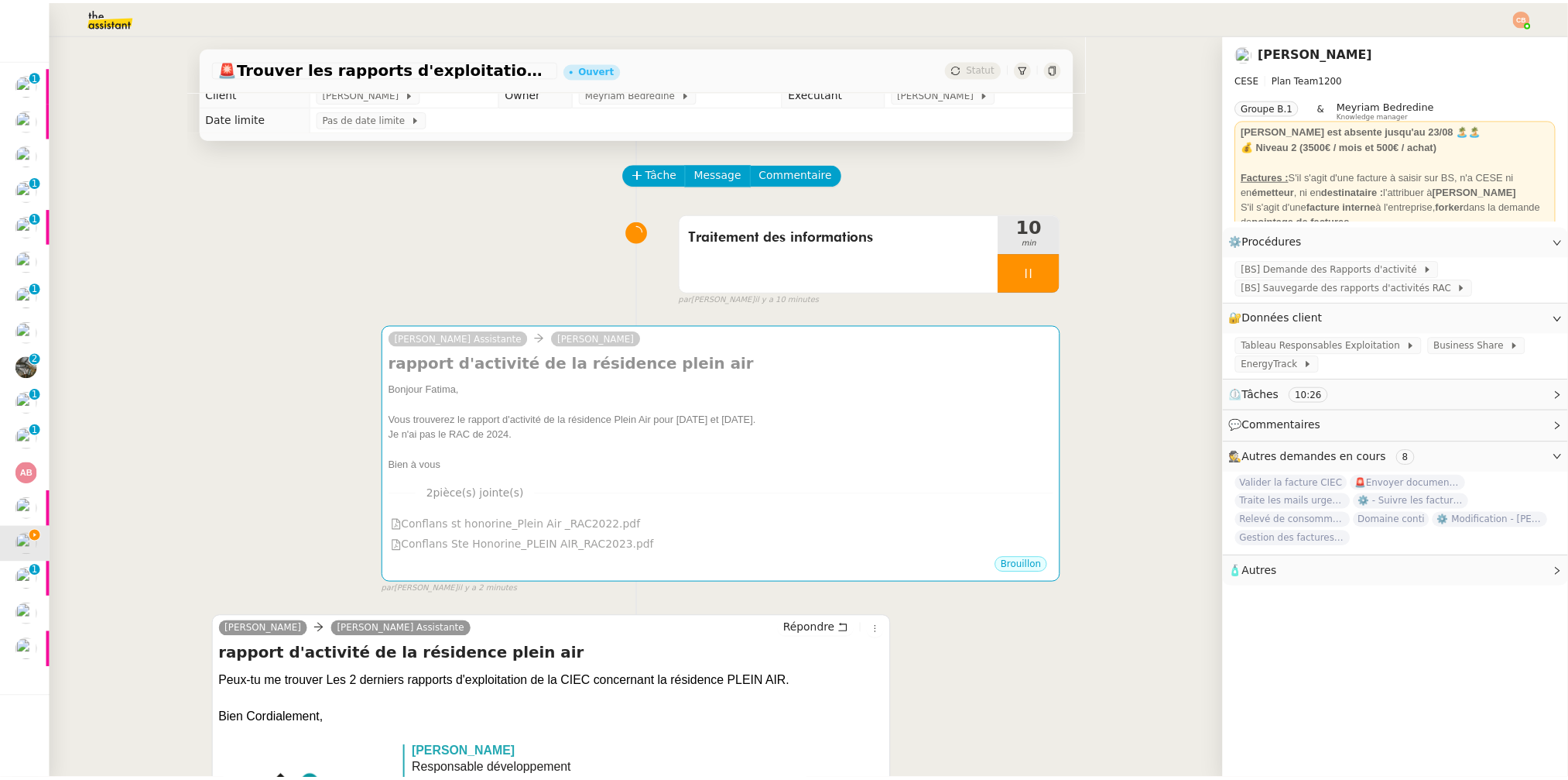
scroll to position [0, 0]
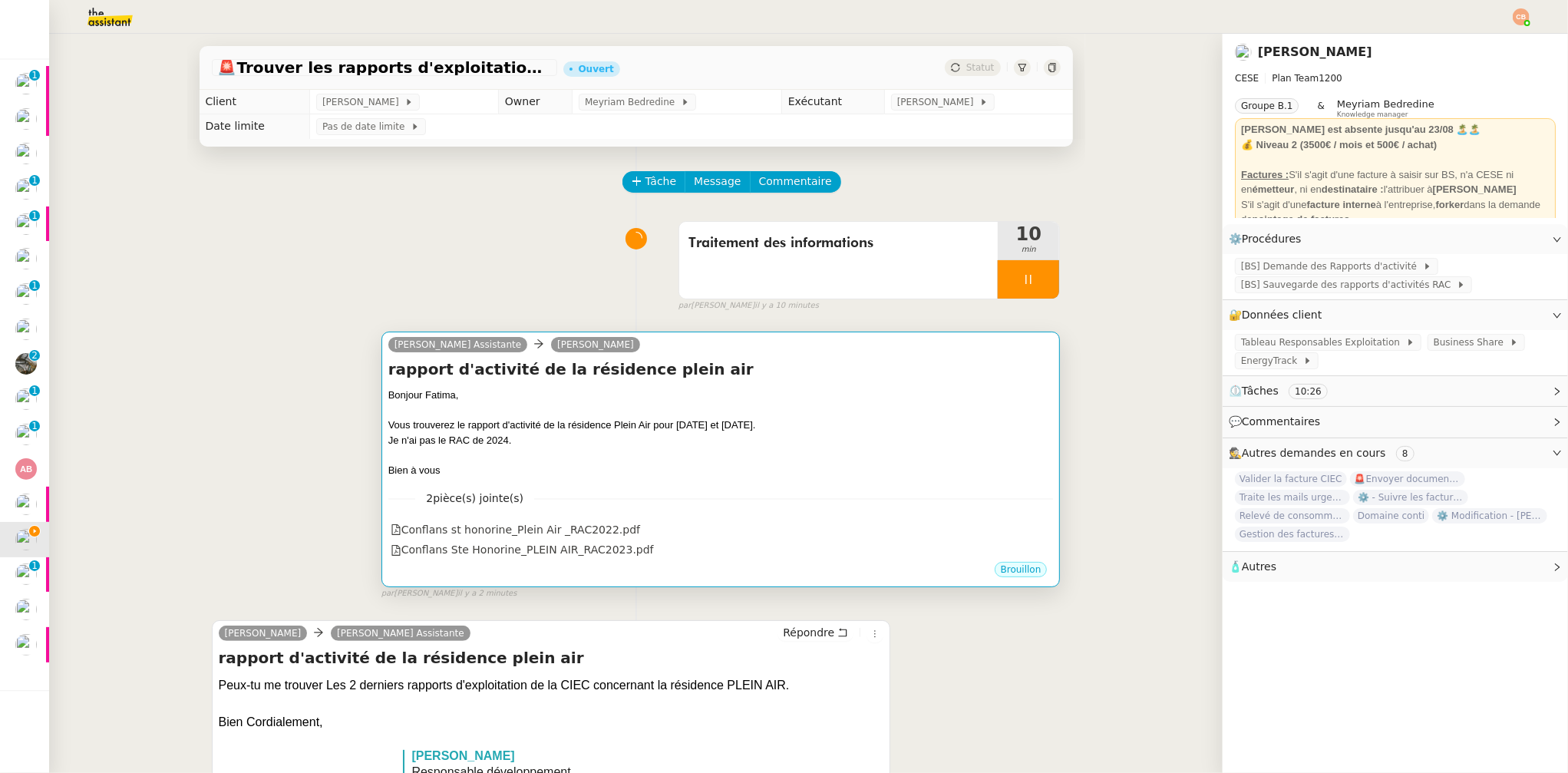
click at [471, 395] on div "Bonjour Fatima," at bounding box center [721, 395] width 666 height 16
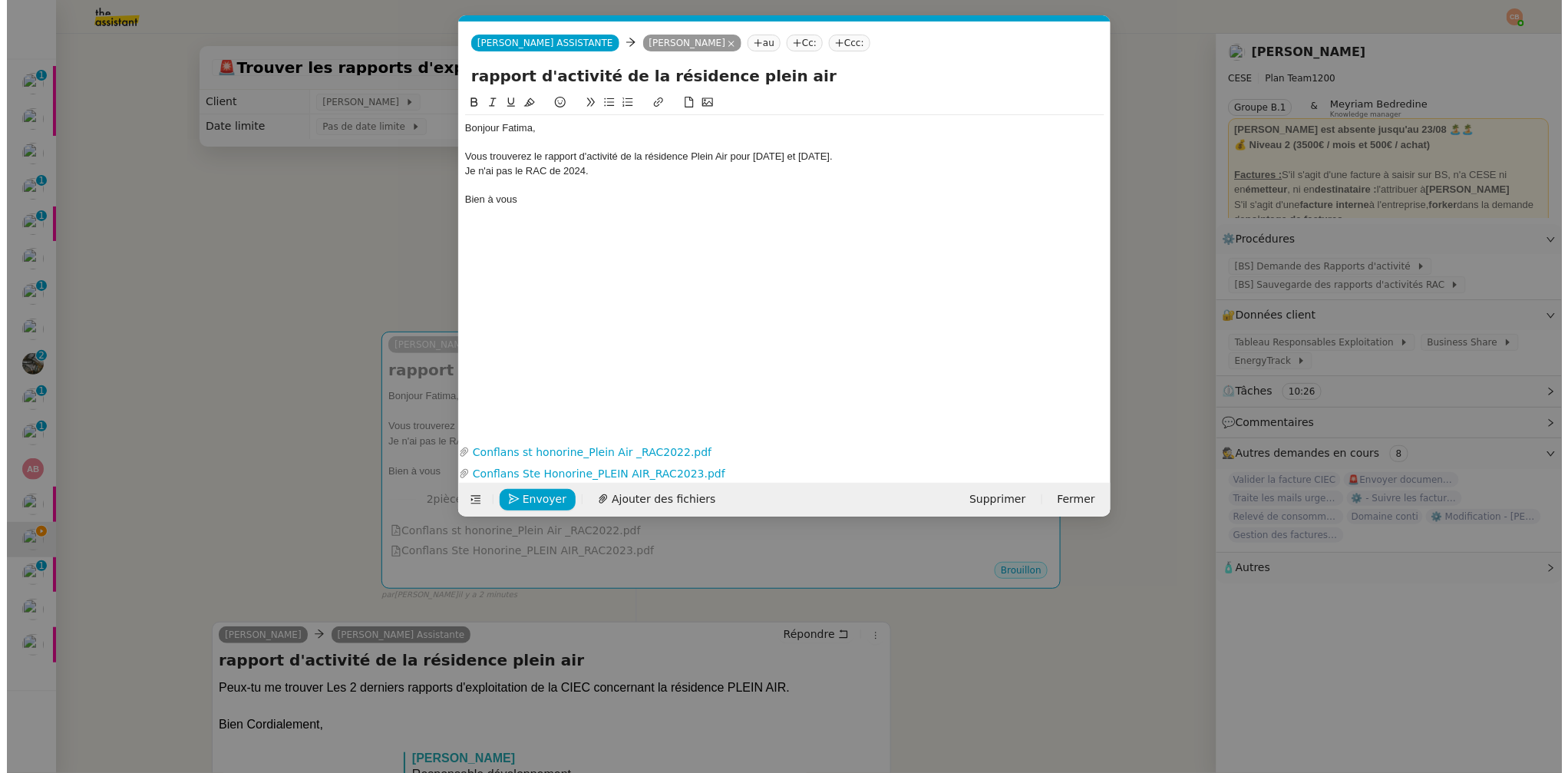
scroll to position [0, 33]
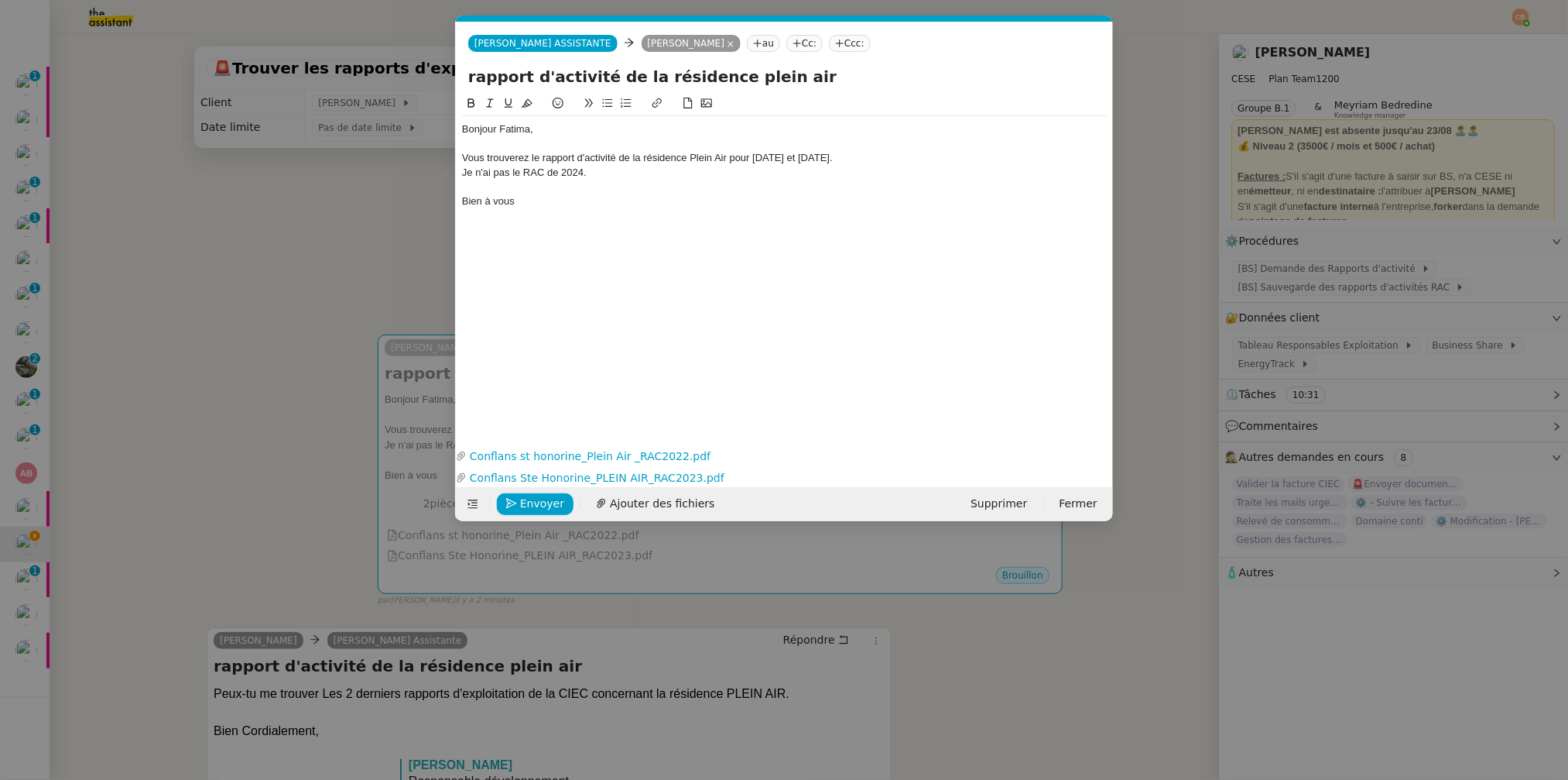
click at [537, 202] on div "Bien à vous" at bounding box center [784, 201] width 645 height 14
click at [533, 500] on span "Envoyer" at bounding box center [542, 504] width 44 height 18
click at [533, 500] on span "Confirmer l'envoi" at bounding box center [566, 504] width 93 height 18
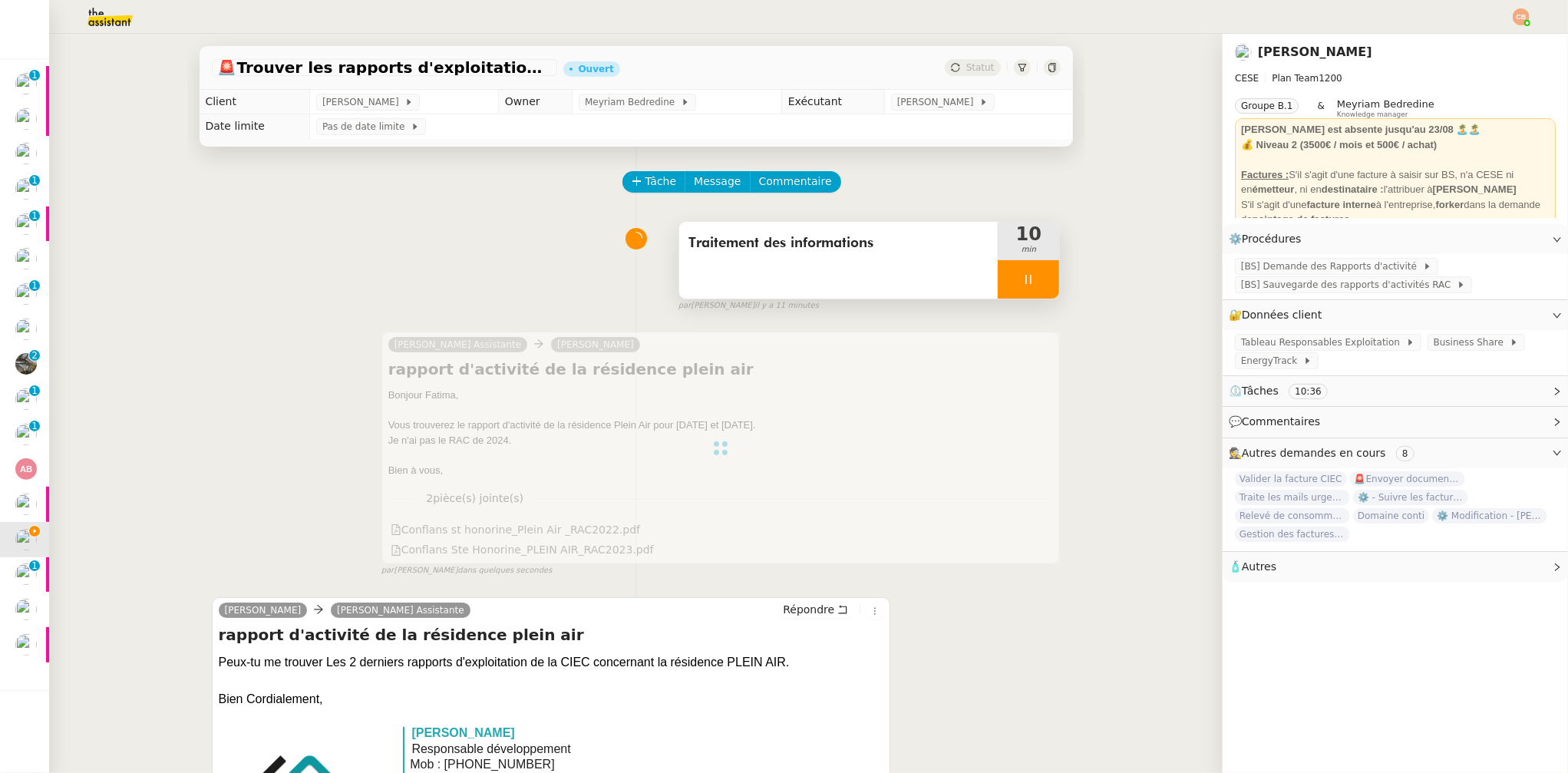
click at [1022, 277] on icon at bounding box center [1028, 279] width 12 height 12
click at [1038, 279] on icon at bounding box center [1044, 279] width 12 height 12
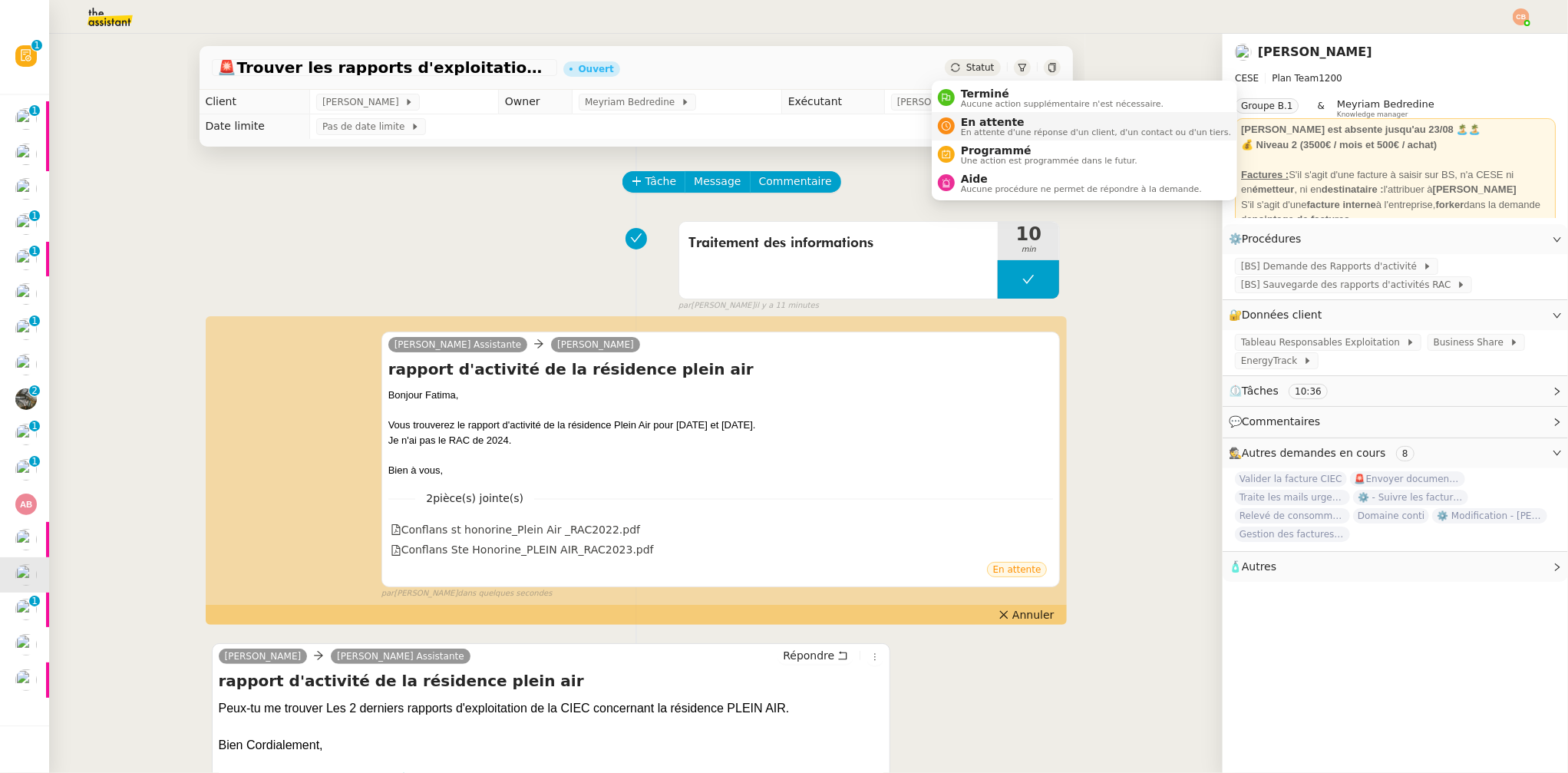
click at [984, 129] on span "En attente d'une réponse d'un client, d'un contact ou d'un tiers." at bounding box center [1096, 133] width 270 height 9
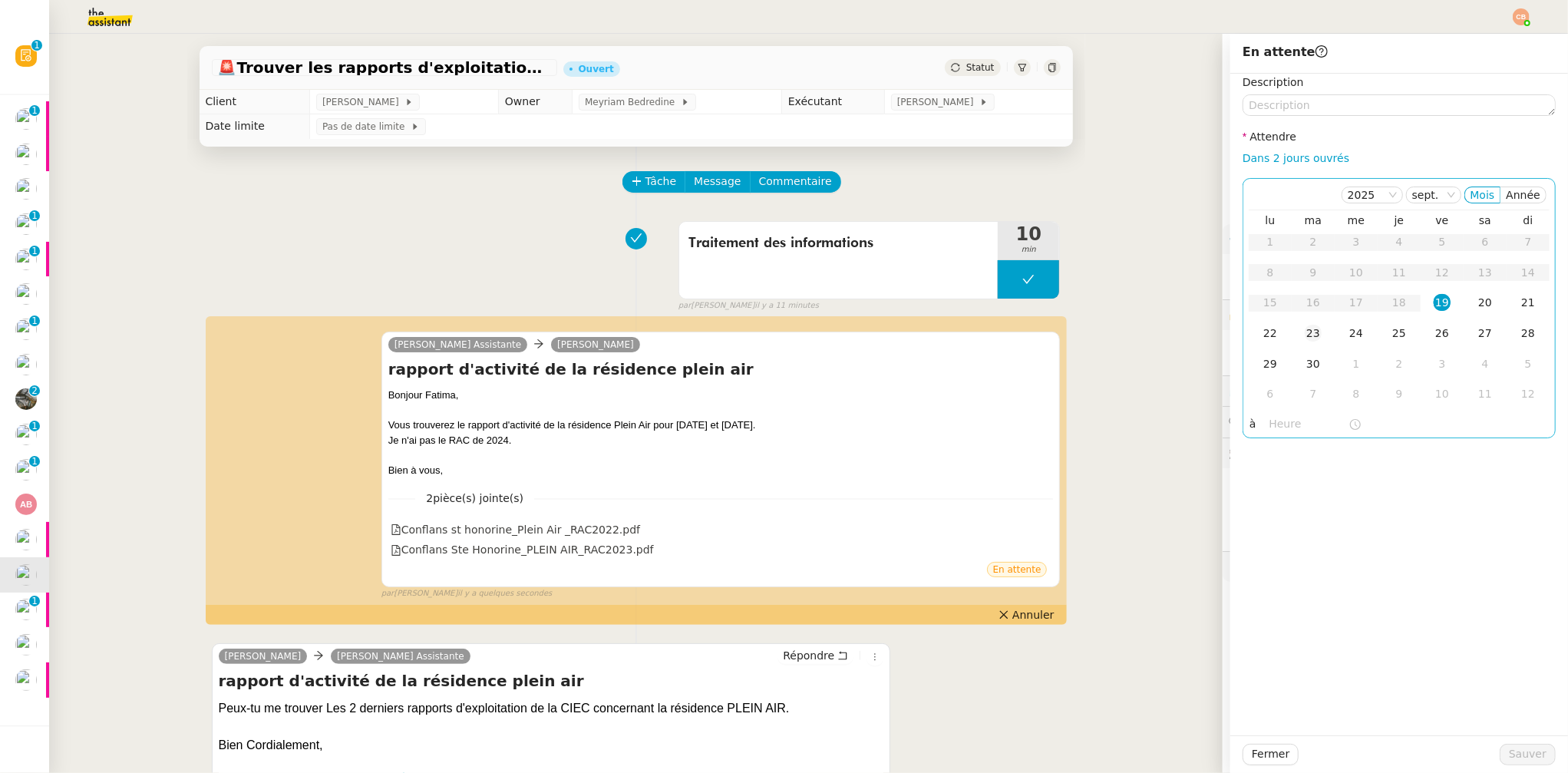
click at [1305, 331] on div "23" at bounding box center [1313, 332] width 17 height 17
click at [1288, 430] on input "text" at bounding box center [1309, 424] width 79 height 17
click at [1271, 509] on div "09" at bounding box center [1270, 511] width 43 height 18
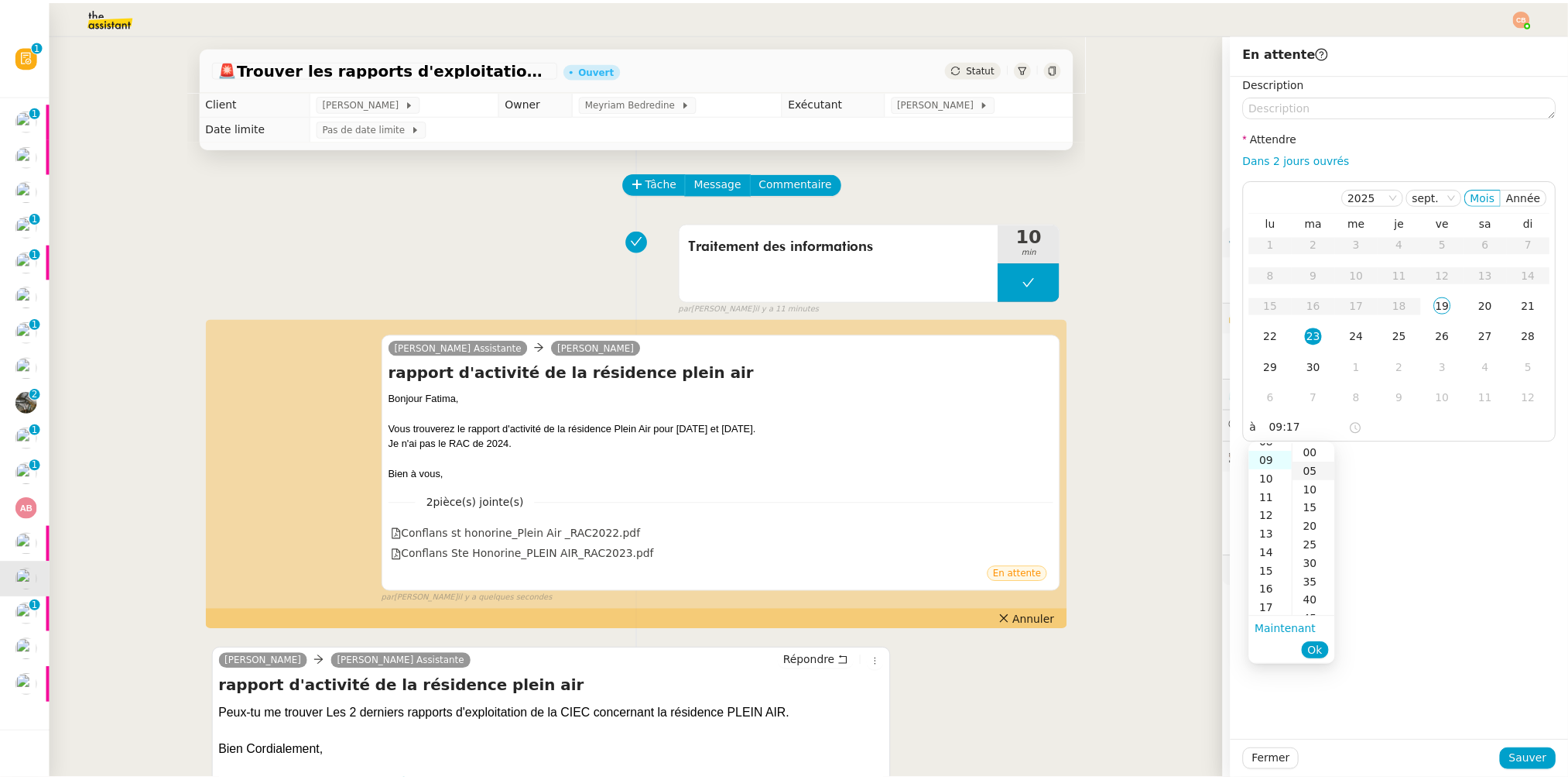
scroll to position [167, 0]
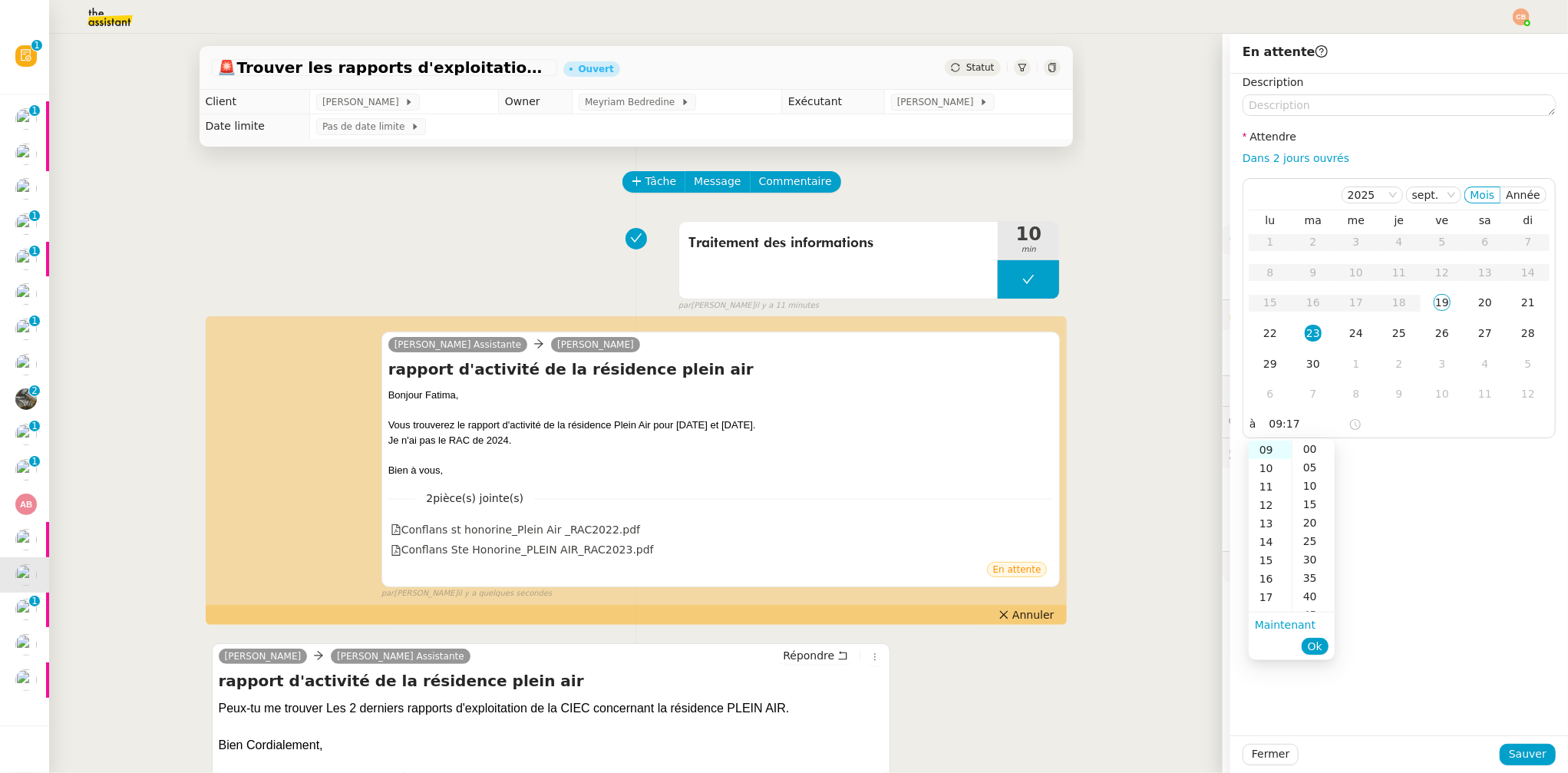
drag, startPoint x: 1310, startPoint y: 449, endPoint x: 1383, endPoint y: 462, distance: 74.1
click at [1311, 449] on div "00" at bounding box center [1314, 449] width 42 height 18
type input "09:00"
click at [1416, 470] on div "Description Attendre Dans 2 jours ouvrés 2025 sept. Mois Année lu ma me je ve s…" at bounding box center [1399, 404] width 338 height 662
drag, startPoint x: 1516, startPoint y: 750, endPoint x: 1065, endPoint y: 609, distance: 472.5
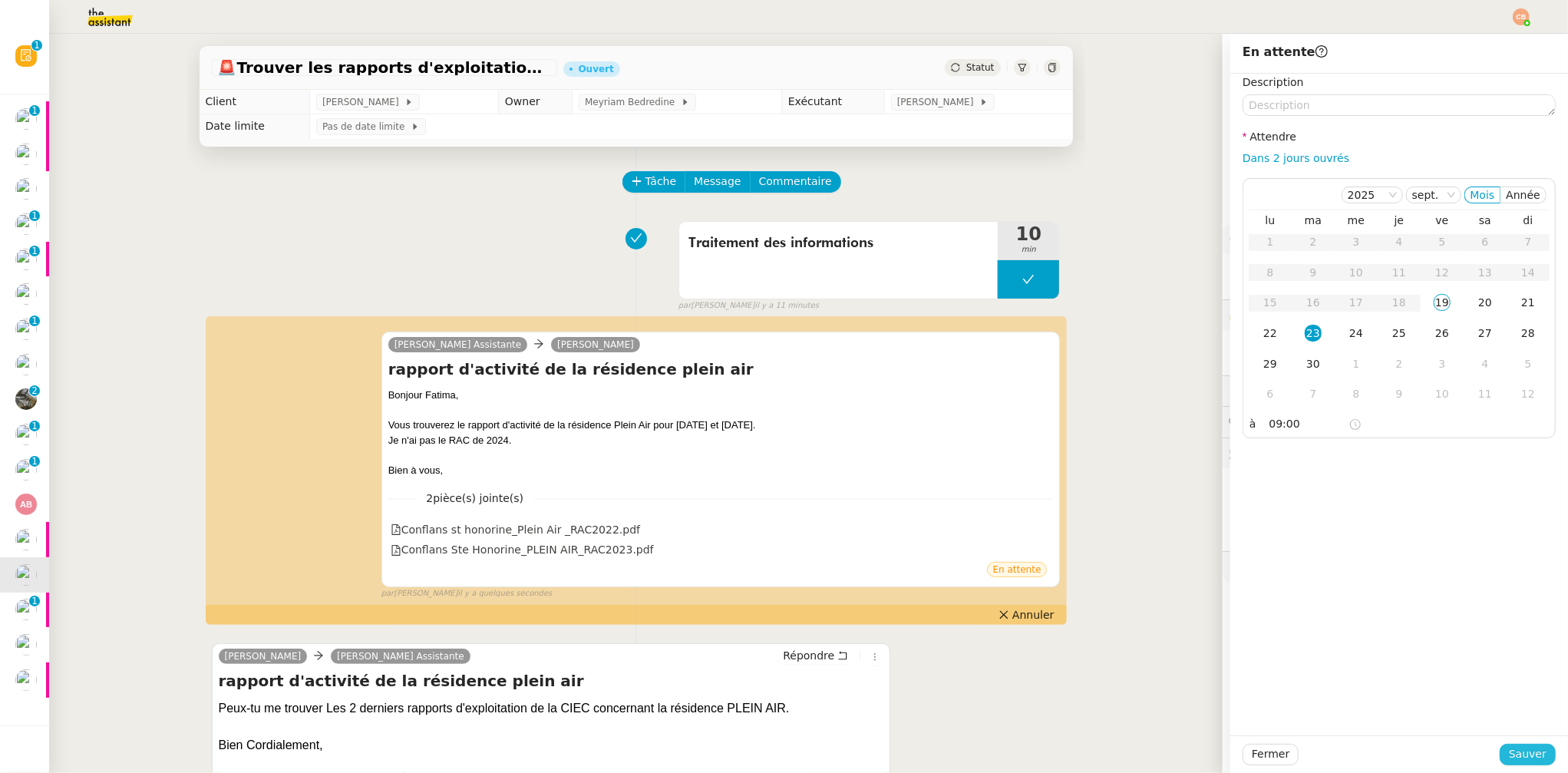
click at [1516, 750] on span "Sauver" at bounding box center [1528, 754] width 38 height 17
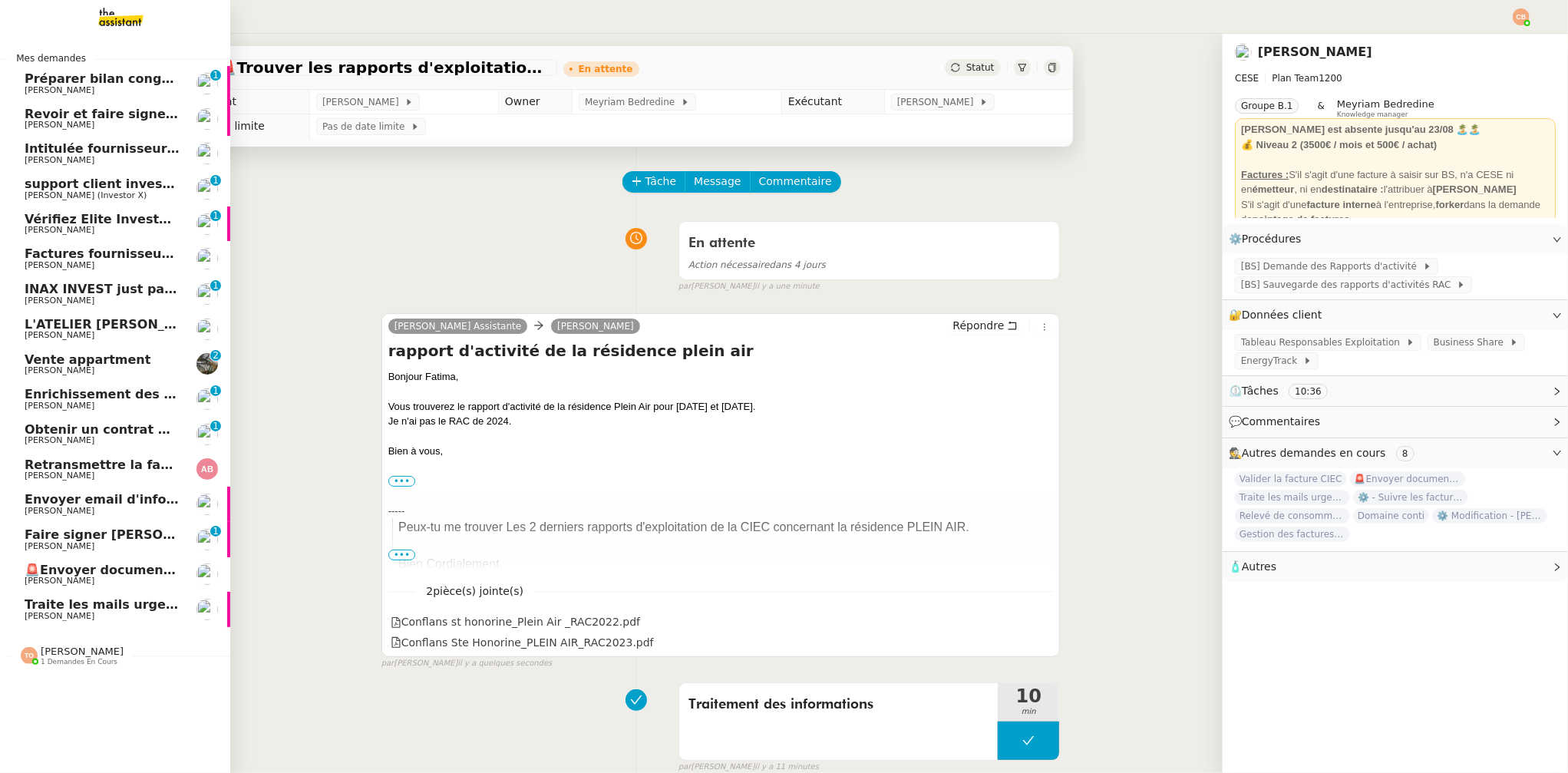
click at [44, 600] on span "Traite les mails urgents" at bounding box center [106, 604] width 164 height 15
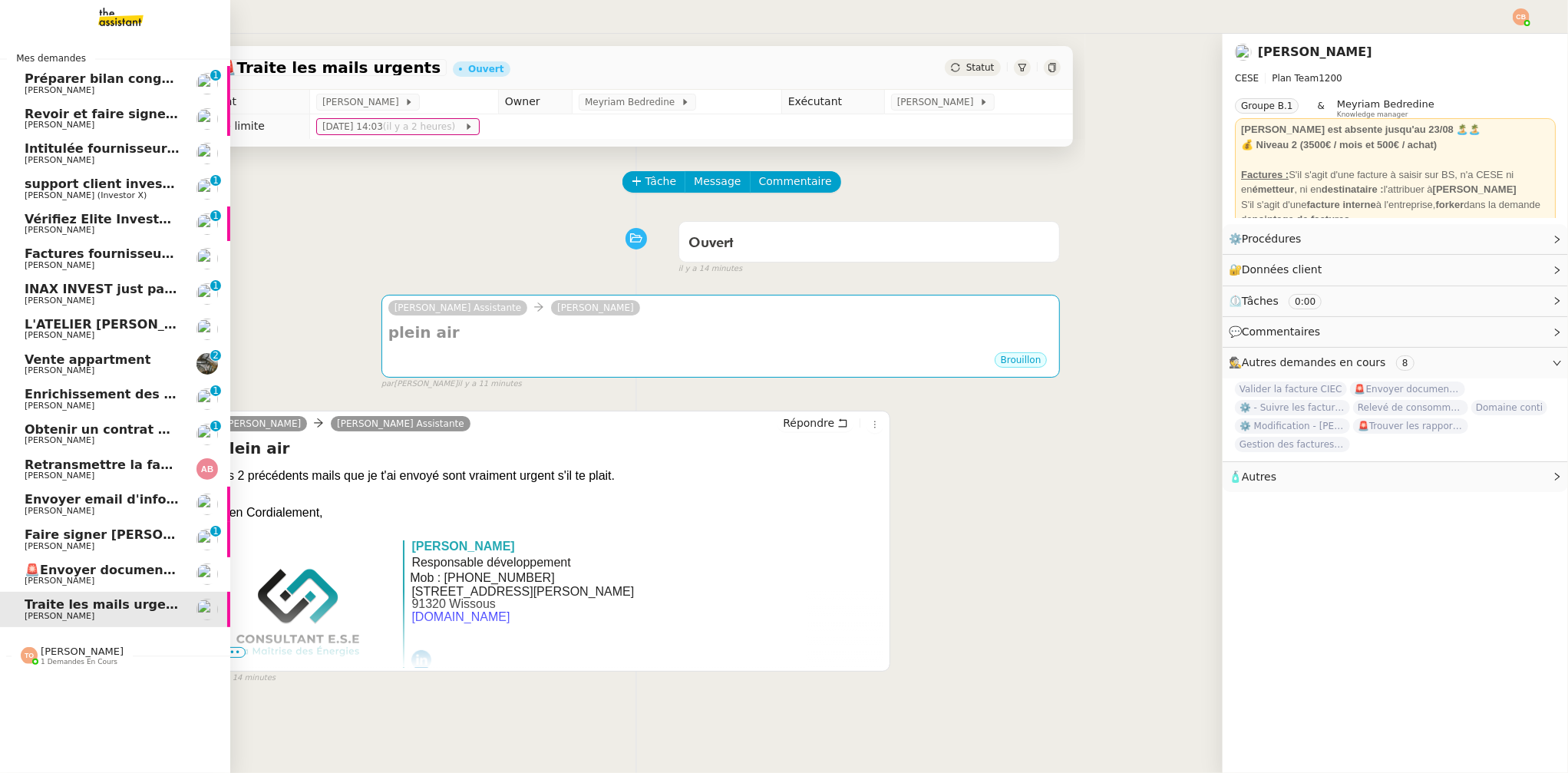
click at [38, 568] on span "🚨Envoyer documents résidence plein air" at bounding box center [167, 569] width 285 height 15
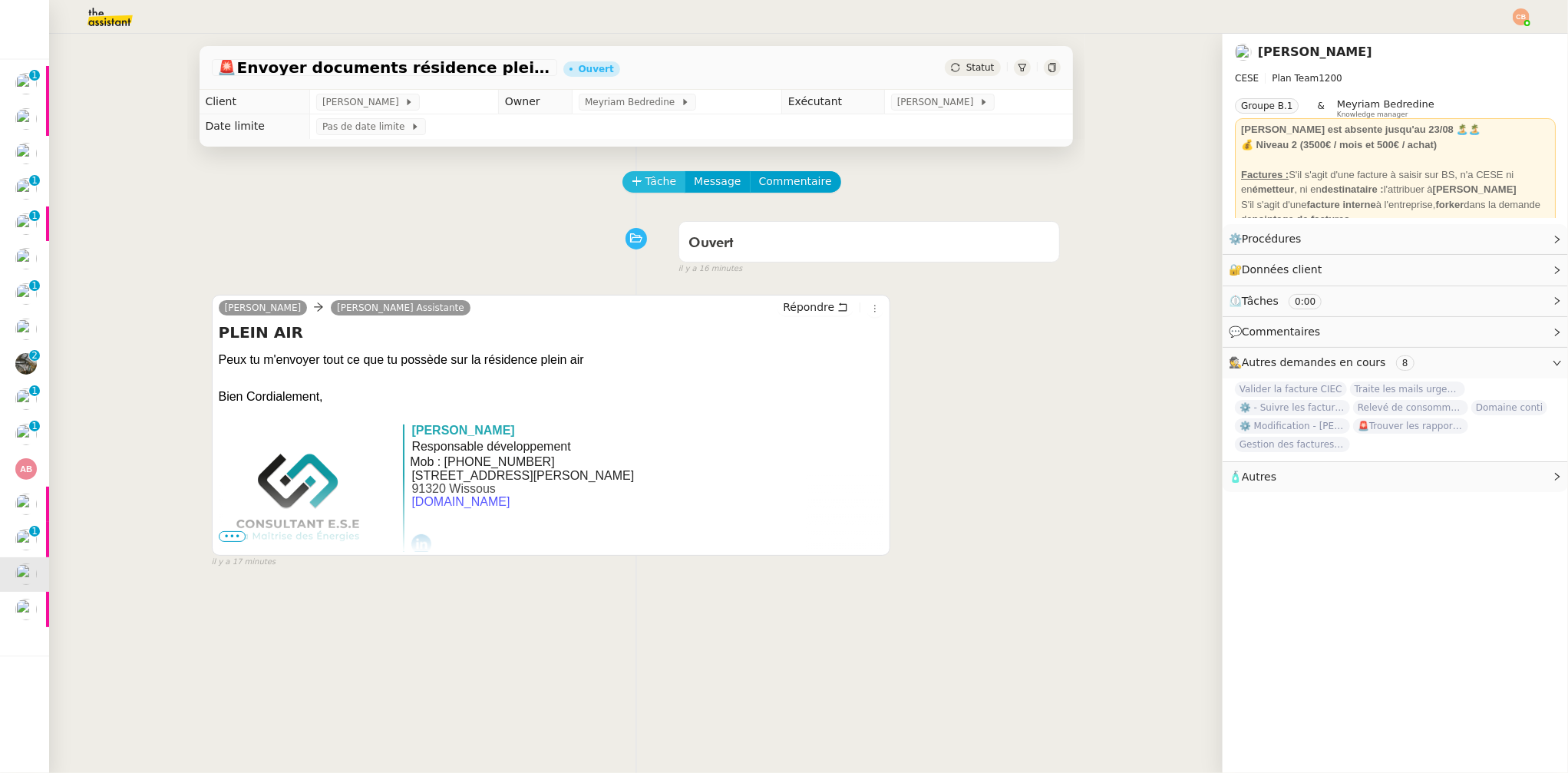
click at [649, 186] on span "Tâche" at bounding box center [661, 181] width 31 height 17
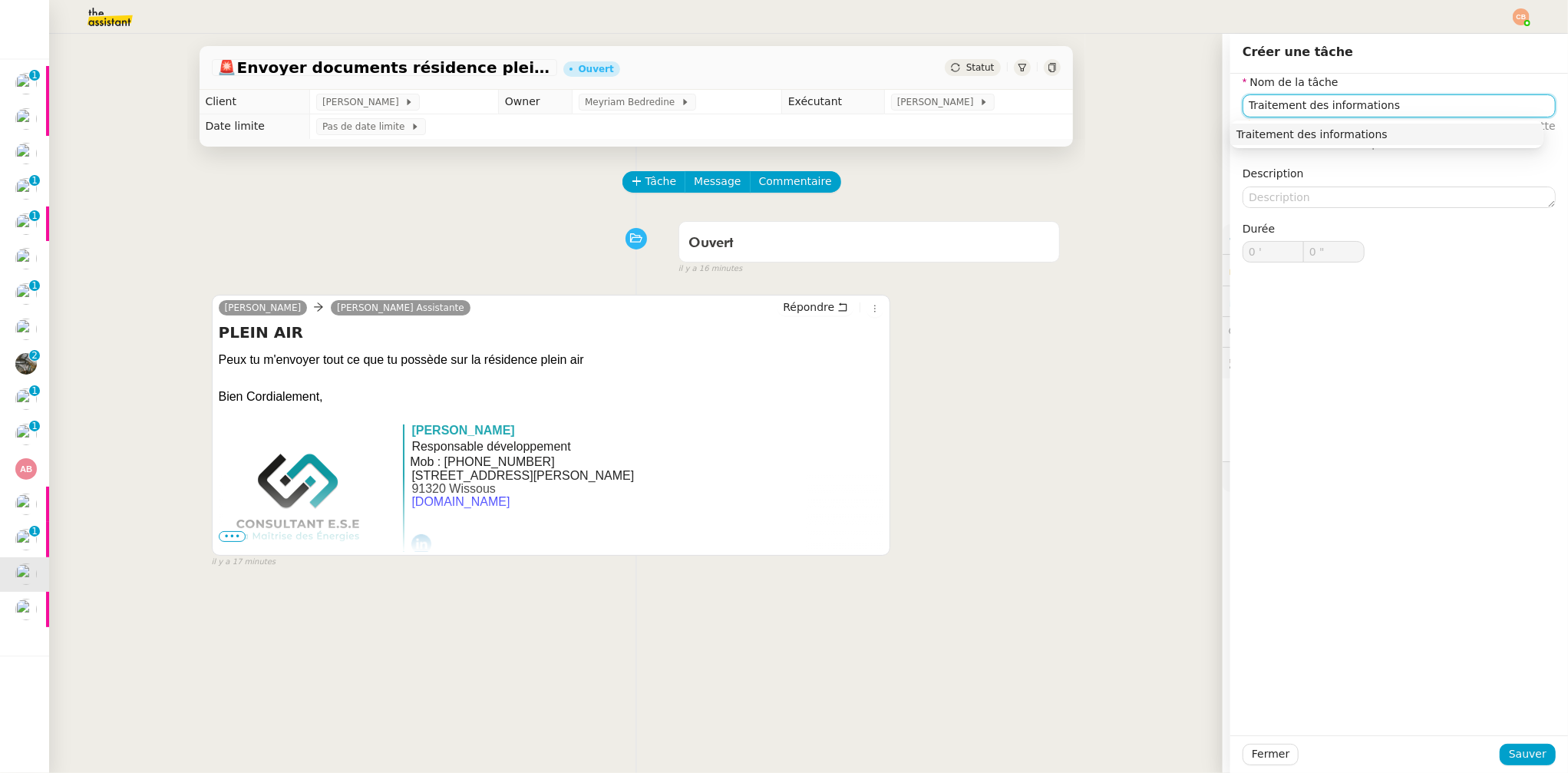
click at [1314, 129] on div "Traitement des informations" at bounding box center [1387, 135] width 301 height 14
type input "Traitement des informations"
click at [1518, 752] on span "Sauver" at bounding box center [1528, 754] width 38 height 17
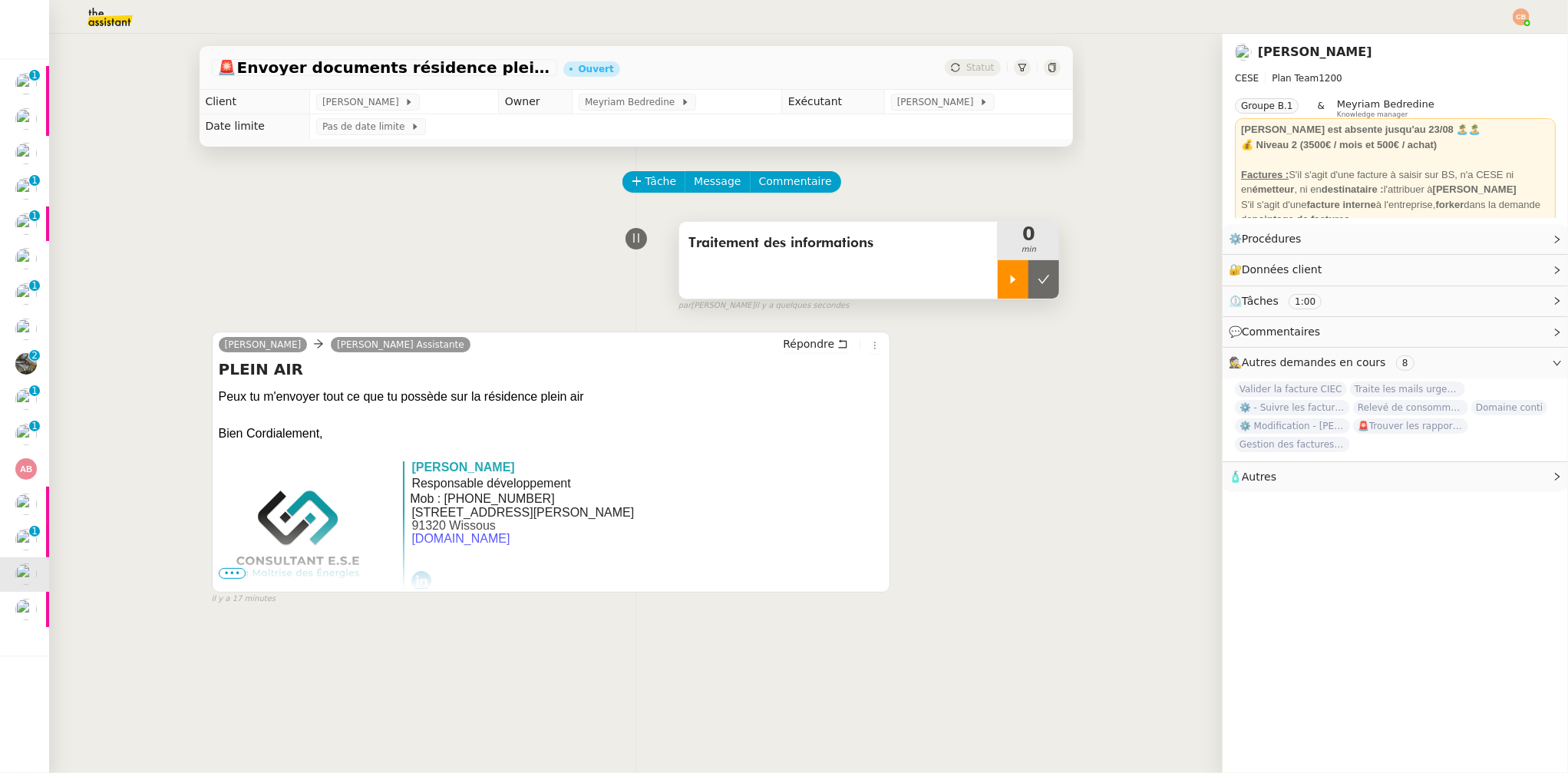
click at [998, 286] on div at bounding box center [1013, 280] width 31 height 38
click at [221, 181] on div "Tâche Message Commentaire" at bounding box center [636, 190] width 849 height 37
click at [783, 344] on span "Répondre" at bounding box center [808, 344] width 52 height 16
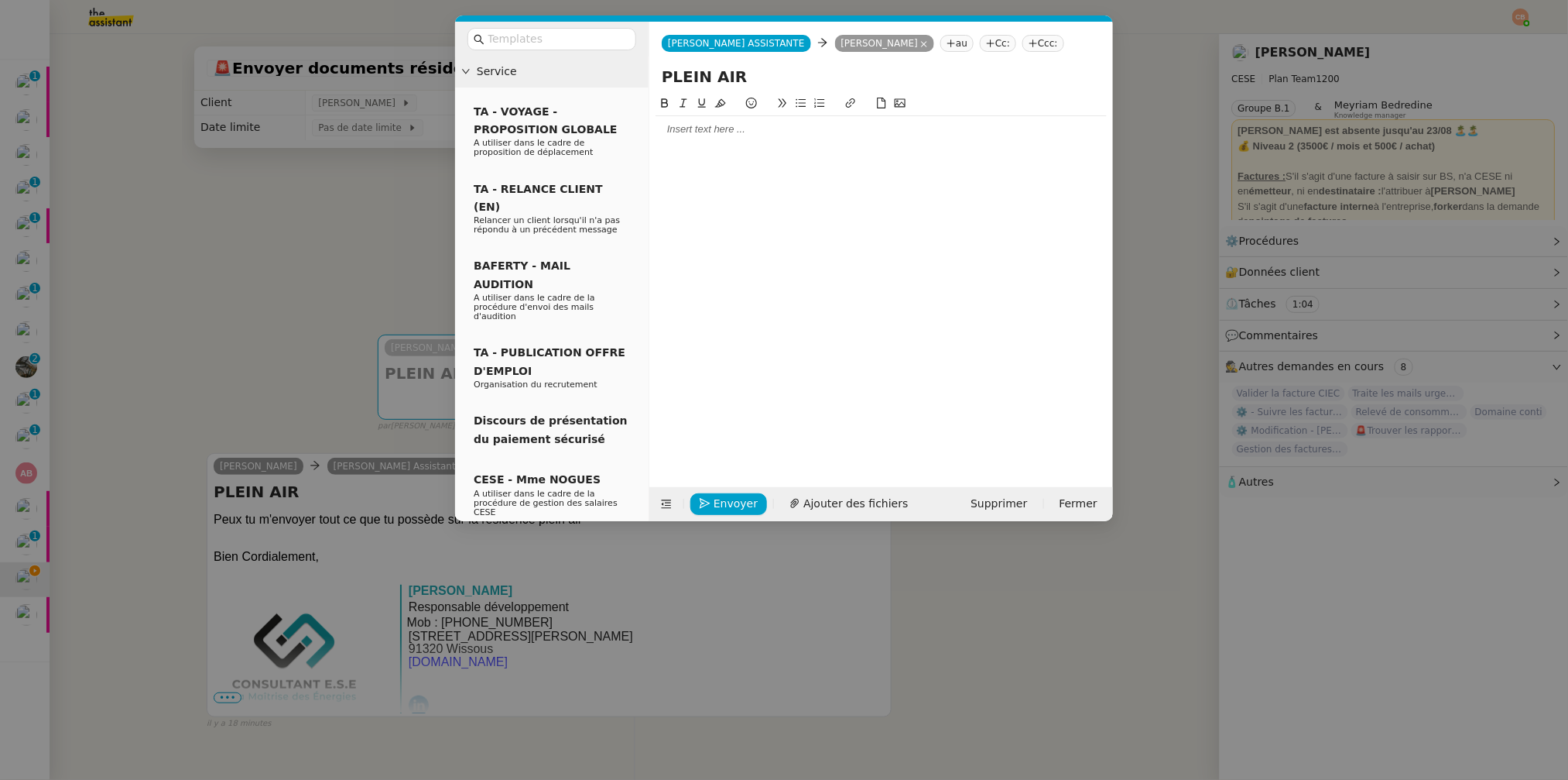
click at [720, 127] on div at bounding box center [881, 130] width 452 height 14
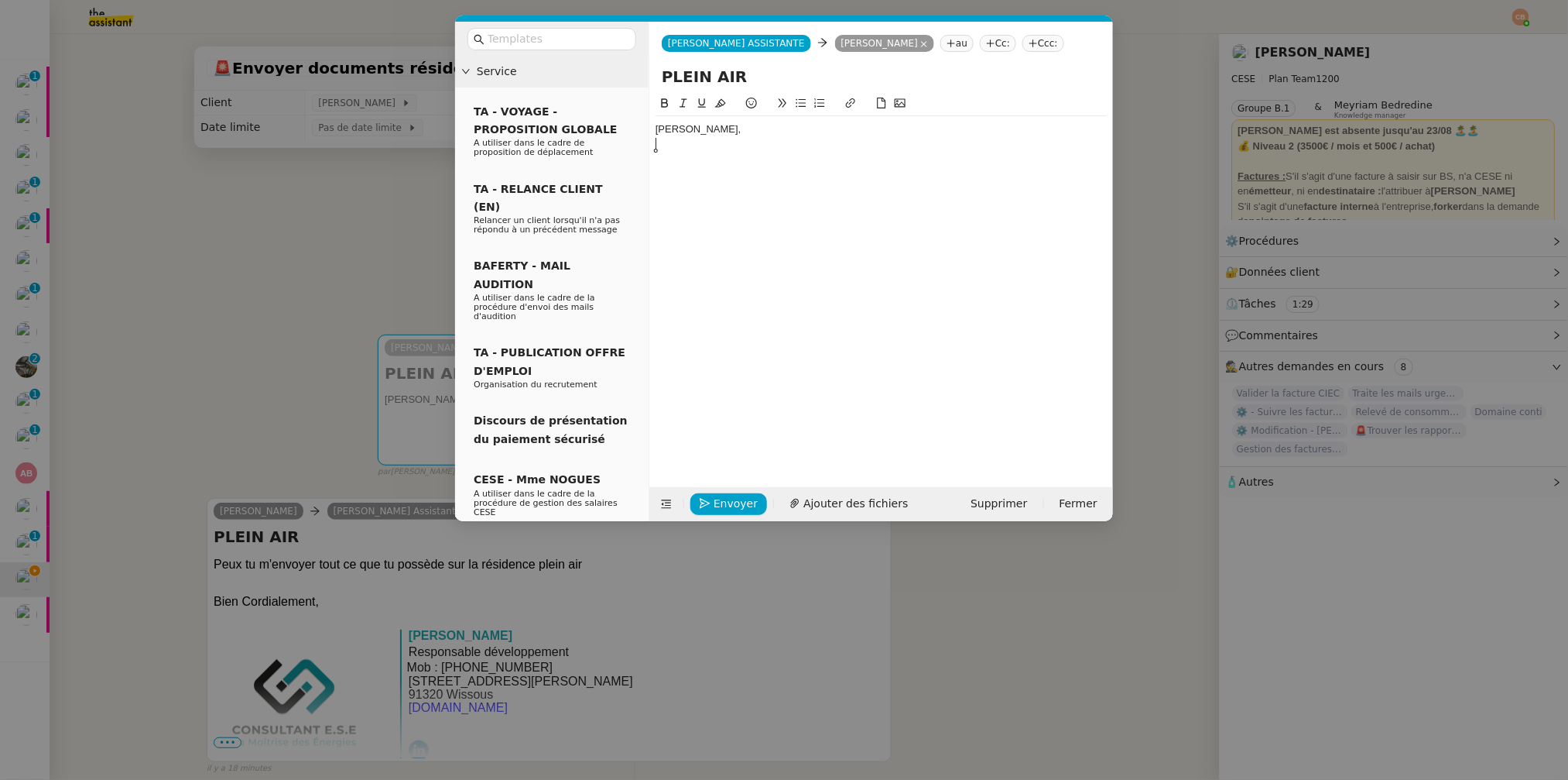
click at [697, 146] on div at bounding box center [881, 144] width 452 height 14
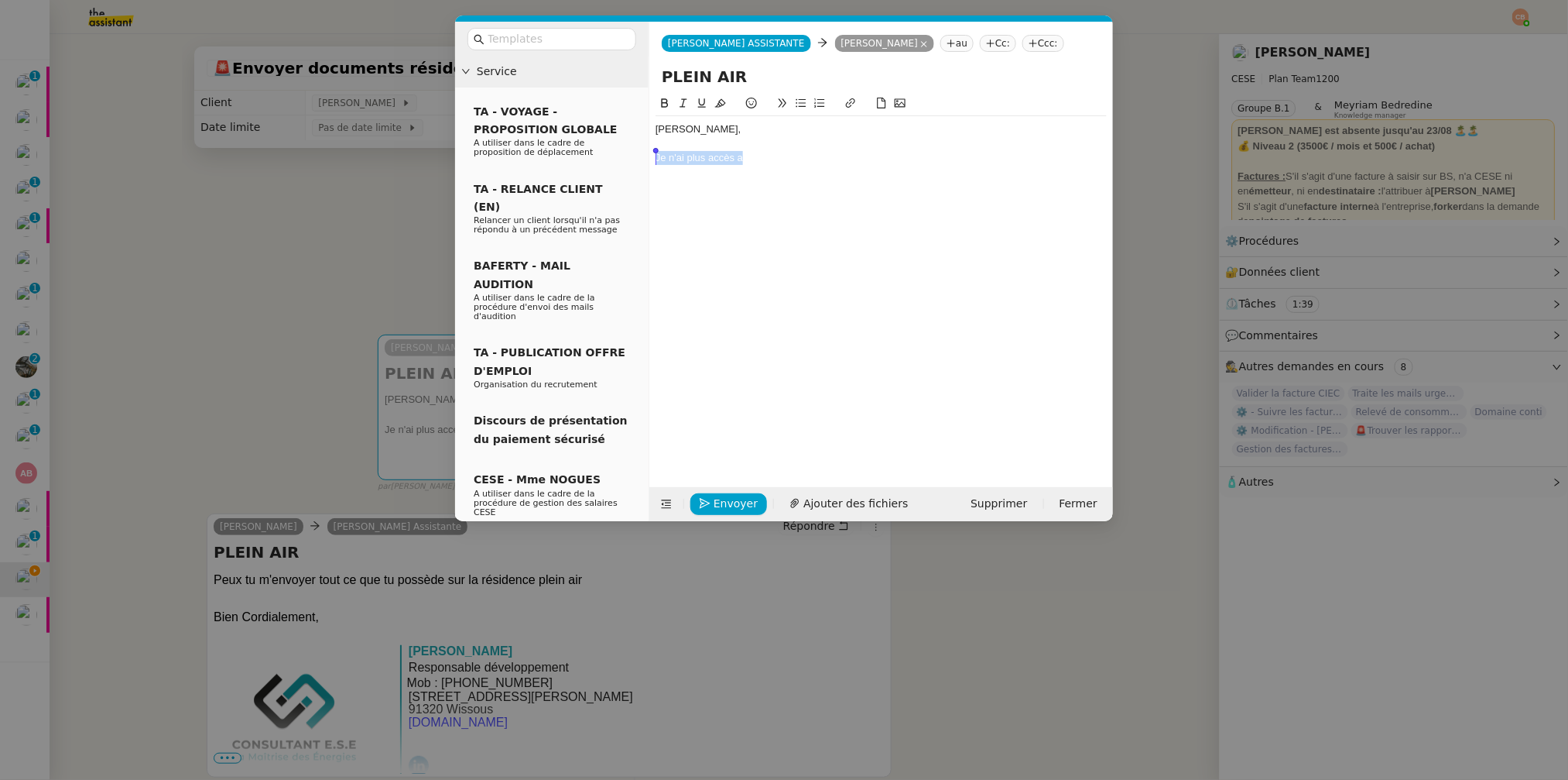
drag, startPoint x: 747, startPoint y: 158, endPoint x: 655, endPoint y: 161, distance: 92.0
click at [655, 161] on div "Je n'ai plus accès a" at bounding box center [881, 158] width 452 height 14
drag, startPoint x: 779, startPoint y: 154, endPoint x: 654, endPoint y: 160, distance: 125.1
click at [654, 160] on nz-spin "Fatima, La majorité des documents" at bounding box center [881, 281] width 464 height 375
click at [758, 169] on div at bounding box center [881, 173] width 452 height 14
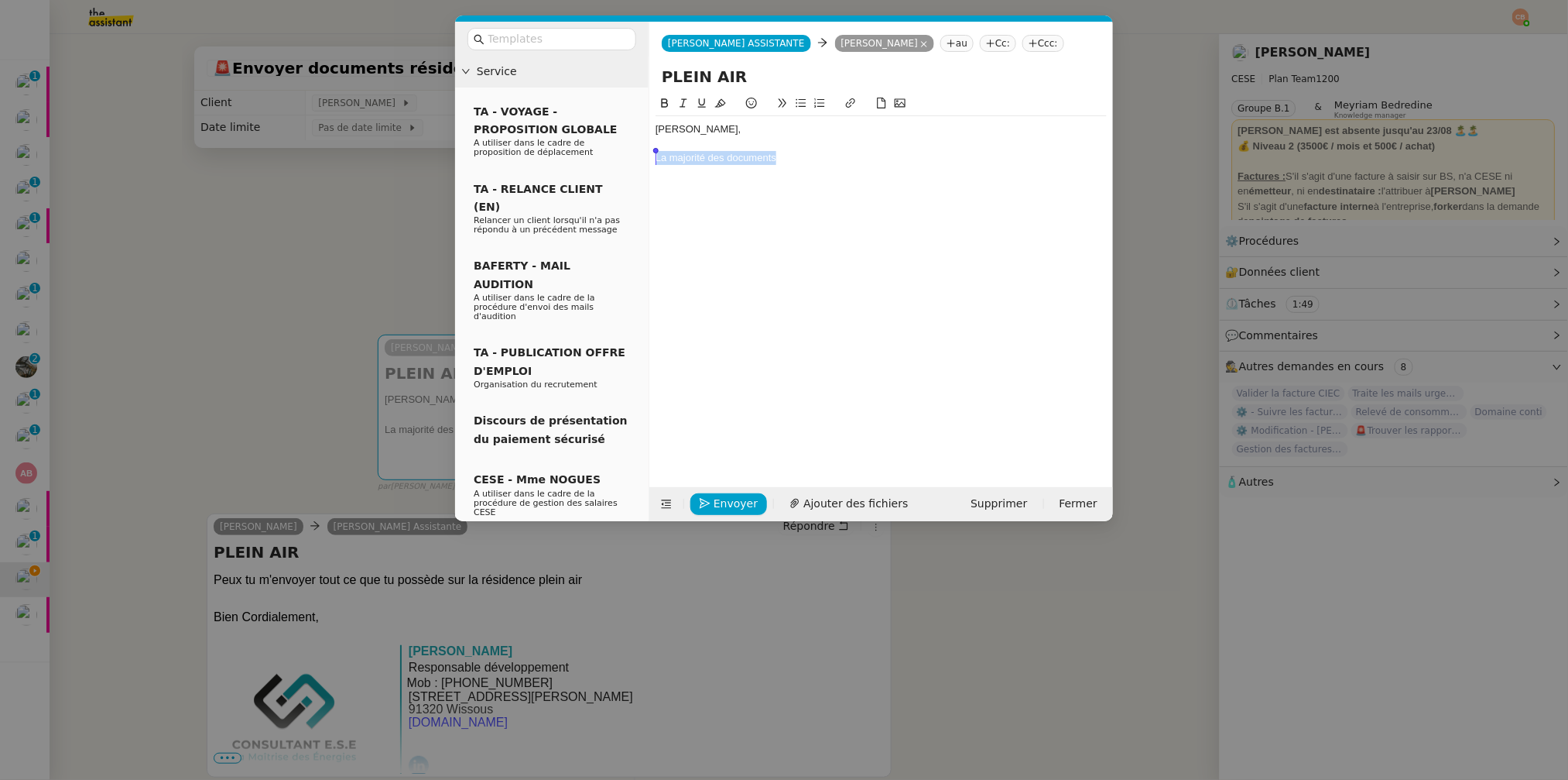
drag, startPoint x: 787, startPoint y: 161, endPoint x: 654, endPoint y: 156, distance: 133.1
click at [654, 156] on nz-spin "Fatima, La majorité des documents" at bounding box center [881, 281] width 464 height 375
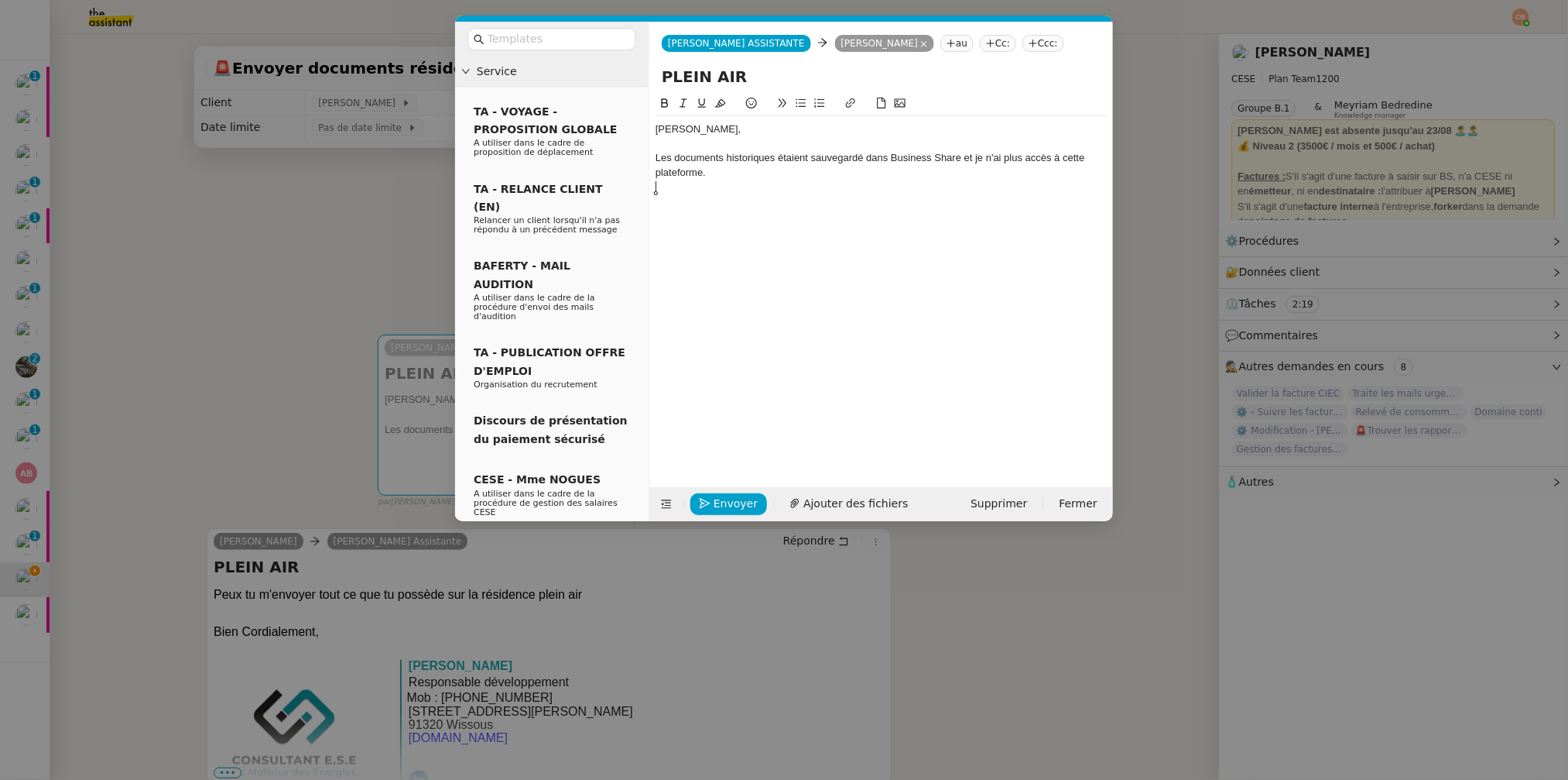
click at [841, 163] on div "Les documents historiques étaient sauvegardé dans Business Share et je n'ai plu…" at bounding box center [881, 165] width 452 height 28
click at [0, 0] on lt-span "sauvegardé s" at bounding box center [0, 0] width 0 height 0
click at [752, 178] on div "Les documents historiques étaient sauvegardés dans Business Share et je n'ai pl…" at bounding box center [881, 165] width 452 height 28
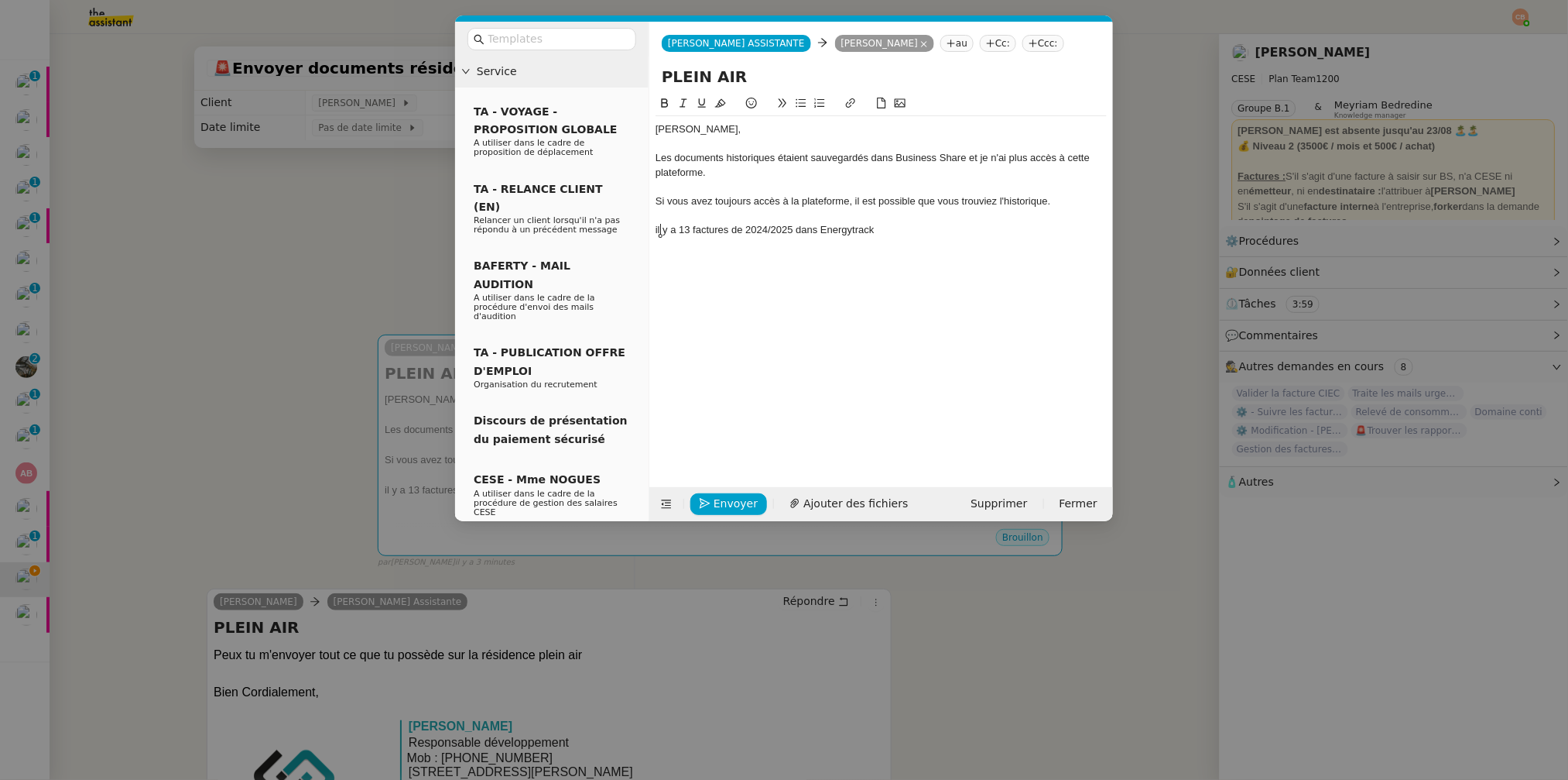
click at [660, 231] on div "il y a 13 factures de 2024/2025 dans Energytrack" at bounding box center [881, 230] width 452 height 14
click at [0, 0] on lt-strong "I" at bounding box center [0, 0] width 0 height 0
click at [896, 230] on div "Il y a 13 factures de 2024/2025 dans Energytrack" at bounding box center [881, 230] width 452 height 14
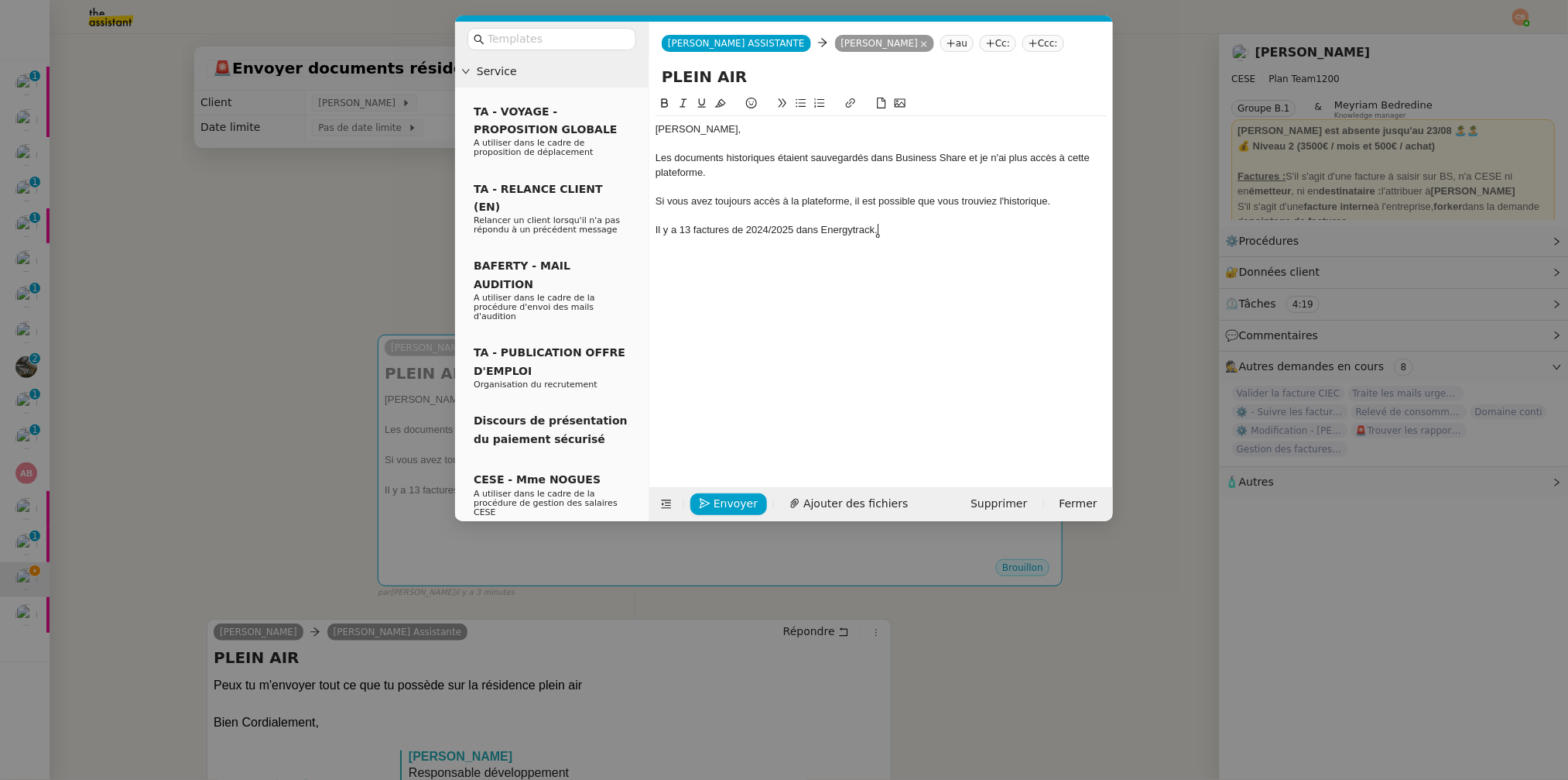
click at [886, 233] on div "Il y a 13 factures de 2024/2025 dans Energytrack." at bounding box center [881, 230] width 452 height 14
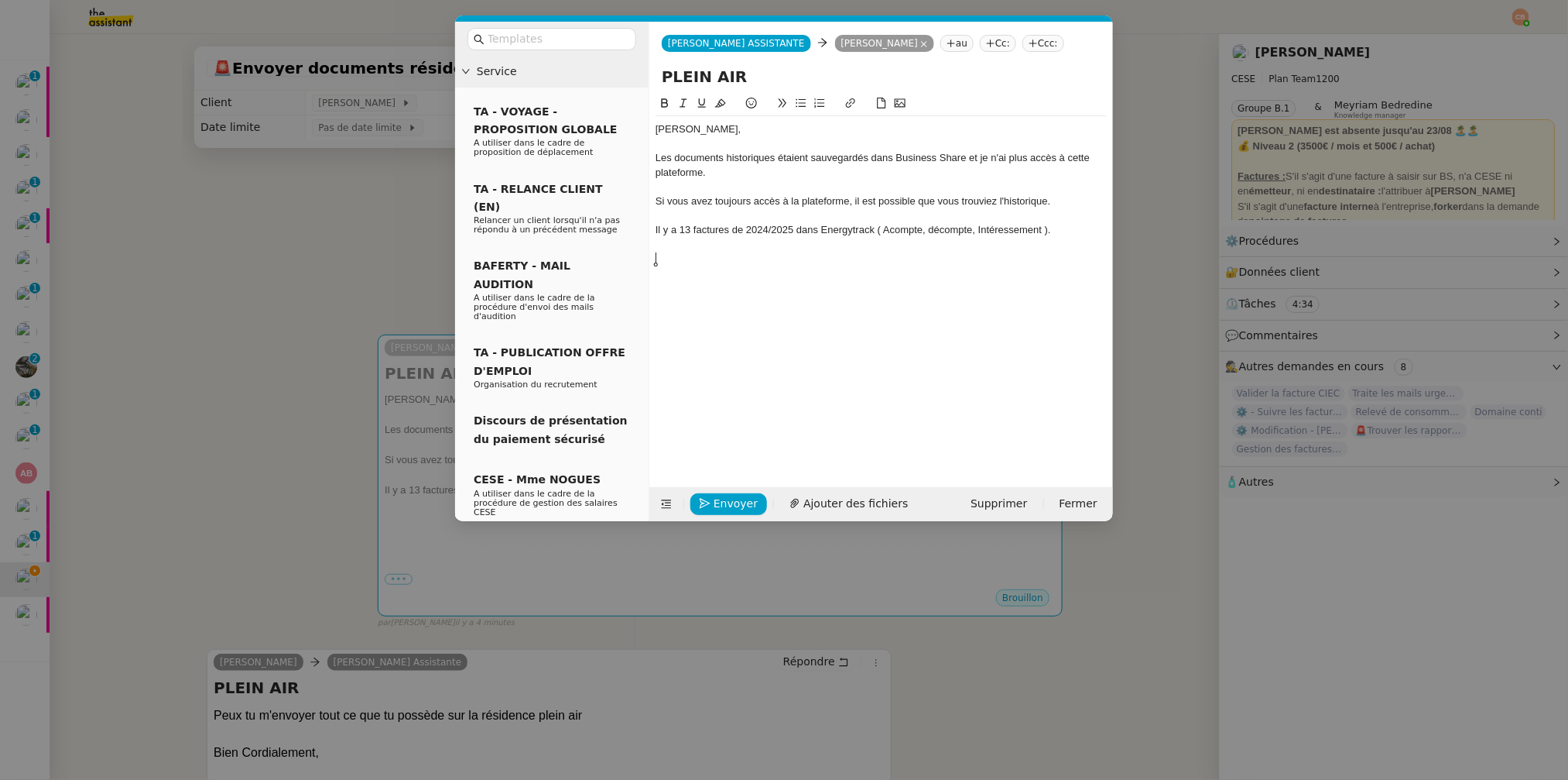
click at [803, 104] on icon at bounding box center [801, 103] width 11 height 11
click at [980, 41] on nz-tag "Cc:" at bounding box center [997, 42] width 36 height 17
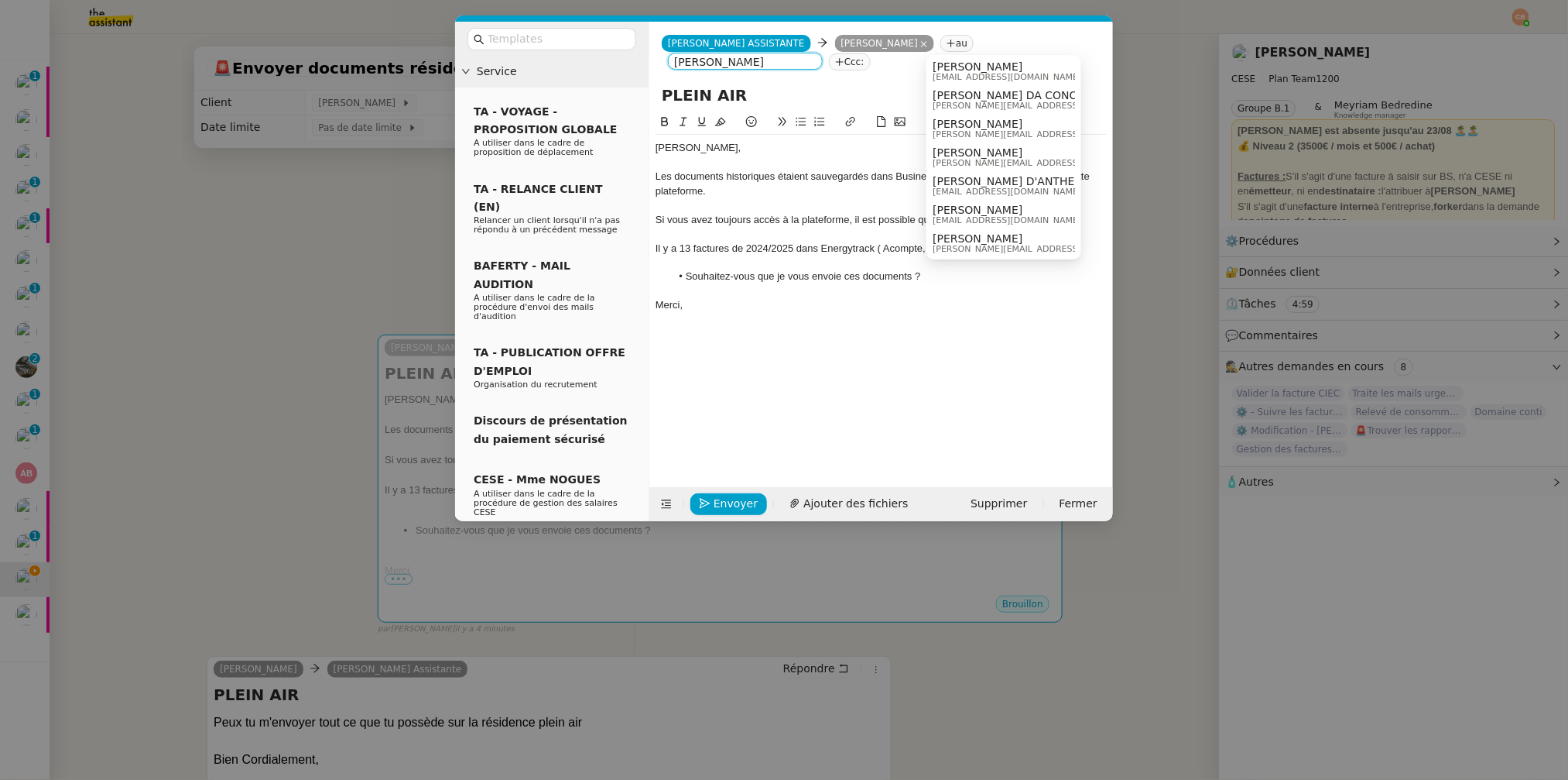
scroll to position [193, 0]
type input "charles"
click at [975, 161] on span "Charles Da Conceicao" at bounding box center [1042, 161] width 220 height 12
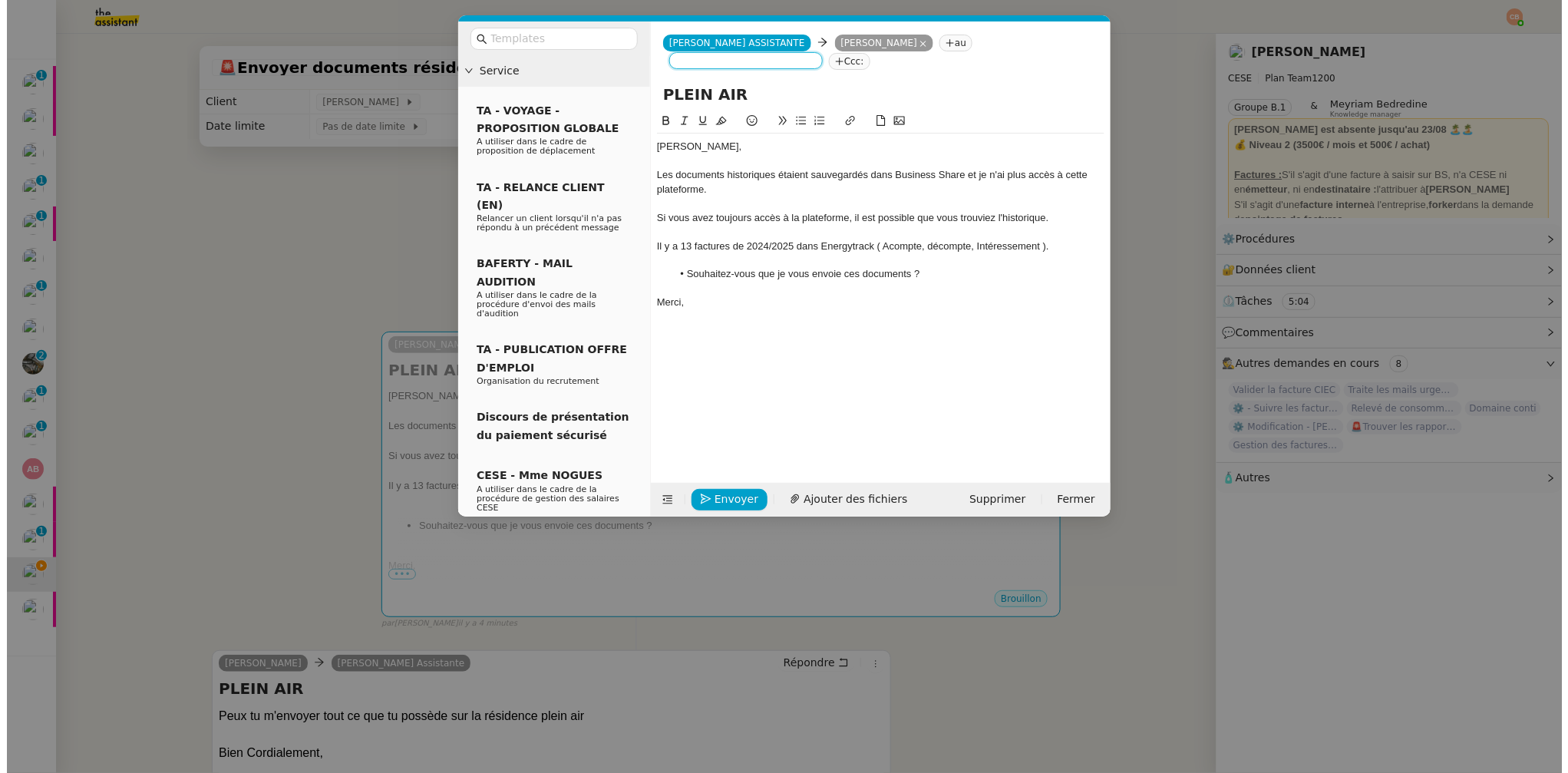
scroll to position [0, 0]
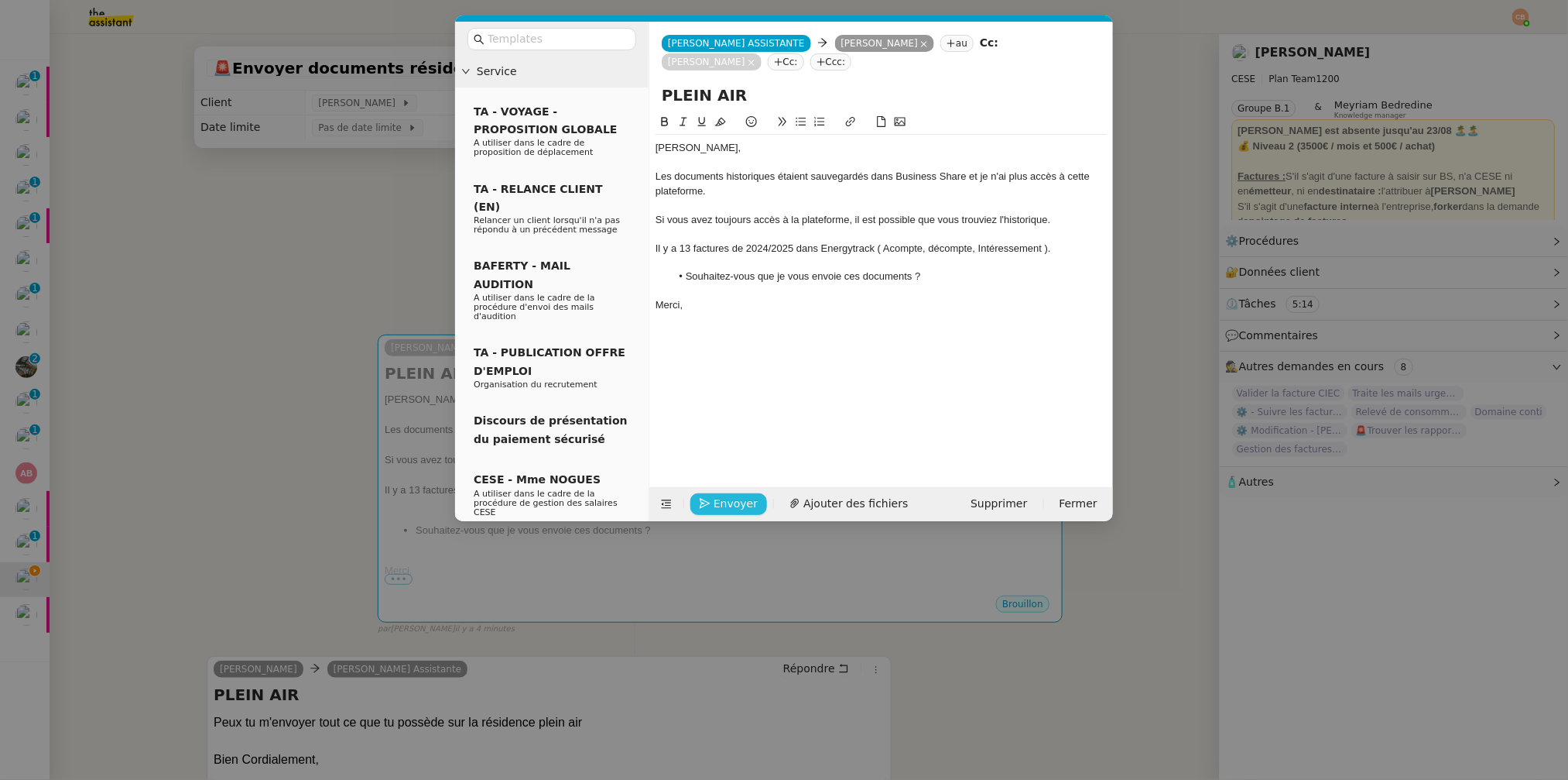
click at [717, 497] on span "Envoyer" at bounding box center [735, 504] width 44 height 18
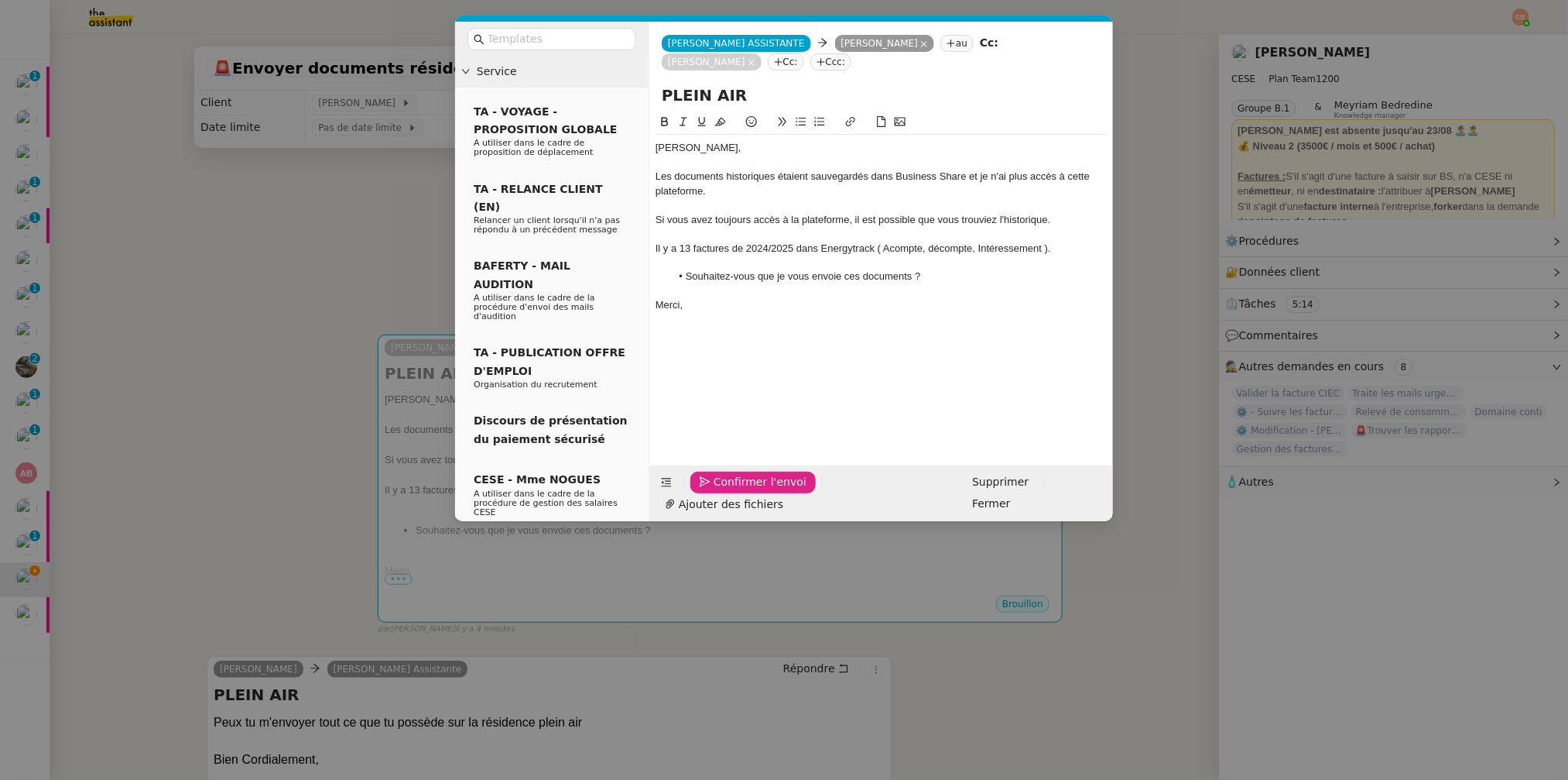
click at [717, 491] on span "Confirmer l'envoi" at bounding box center [759, 482] width 93 height 18
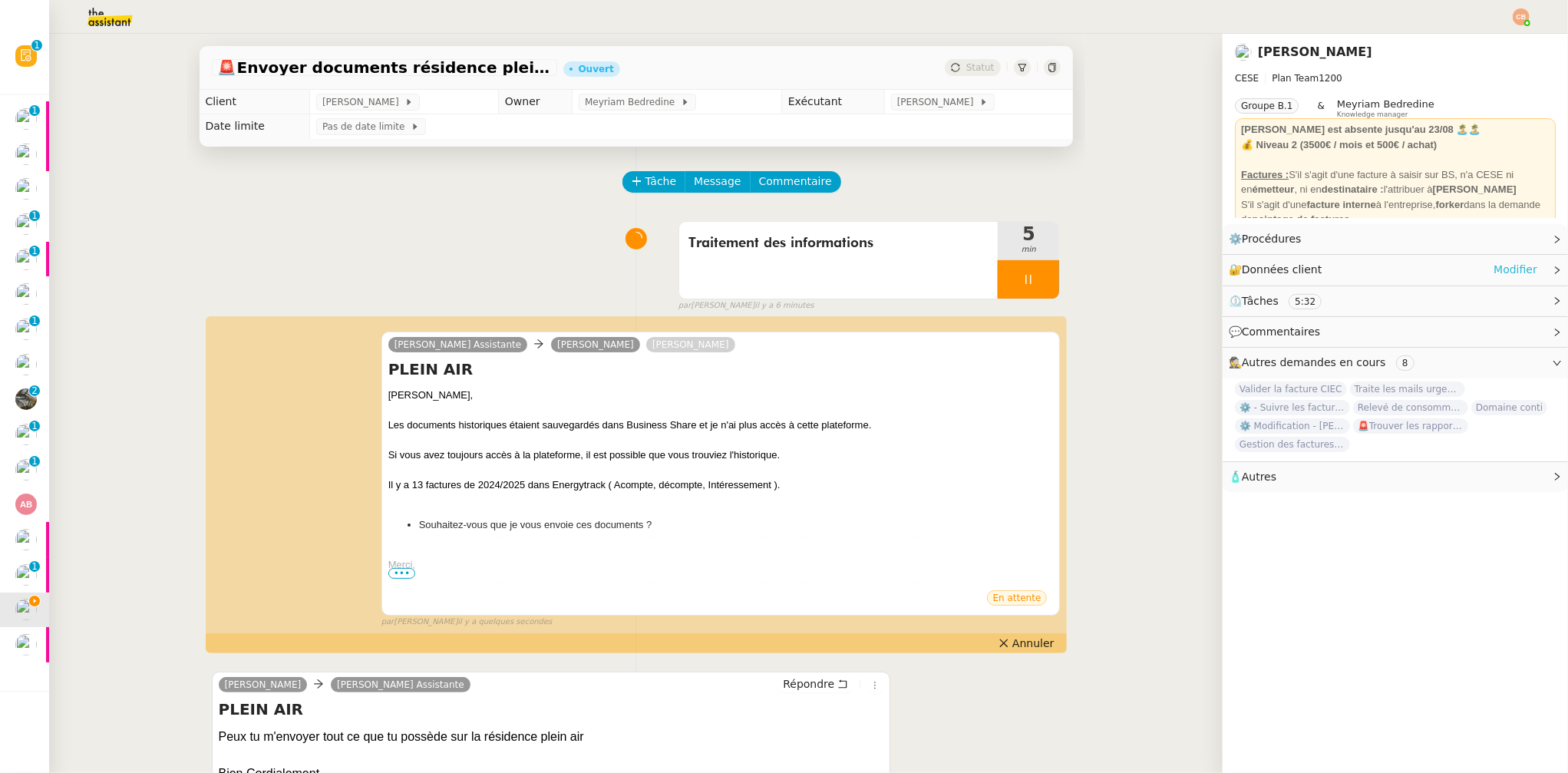
click at [1510, 268] on link "Modifier" at bounding box center [1516, 269] width 44 height 17
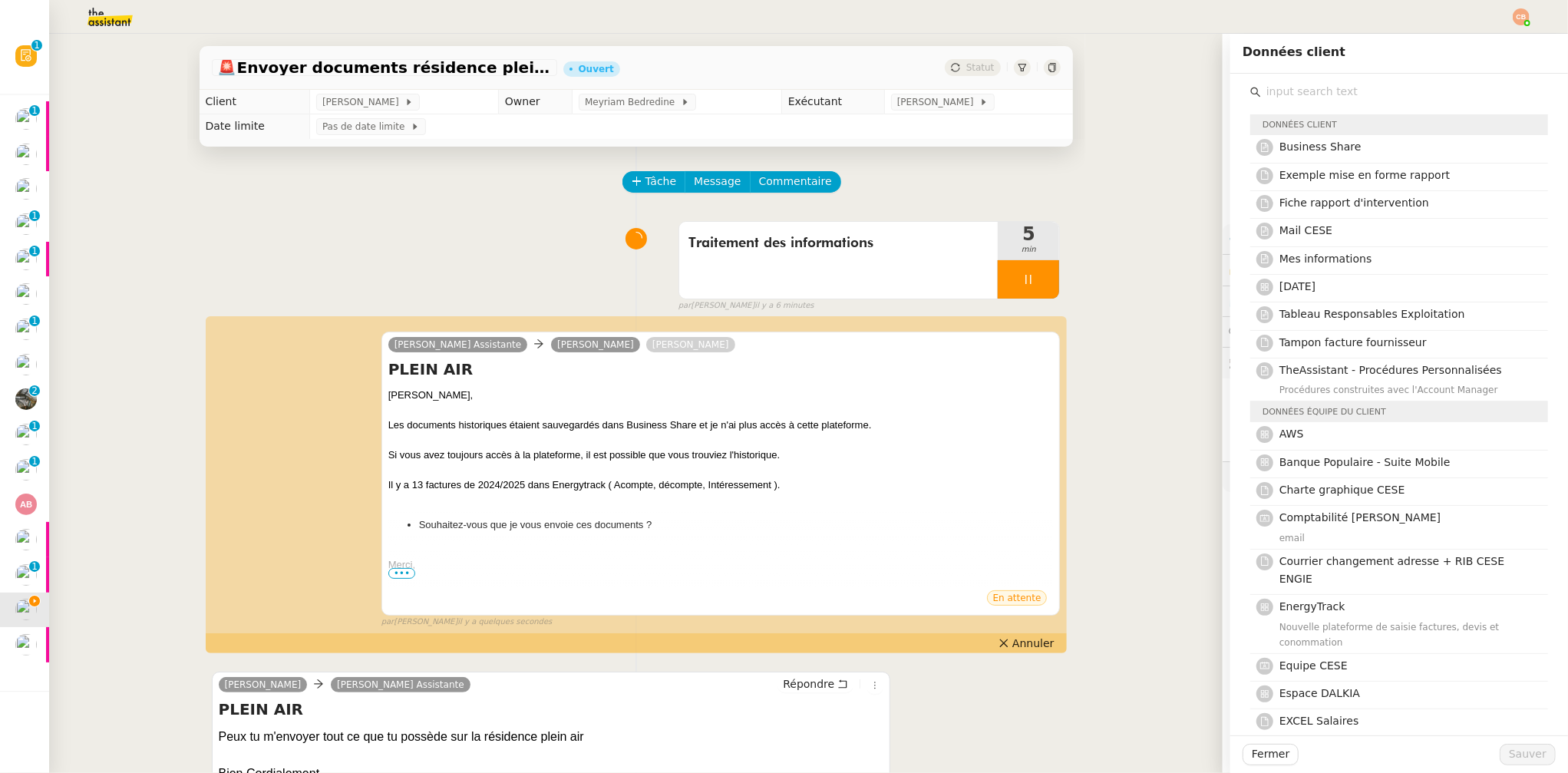
click at [1290, 89] on input "text" at bounding box center [1404, 92] width 287 height 21
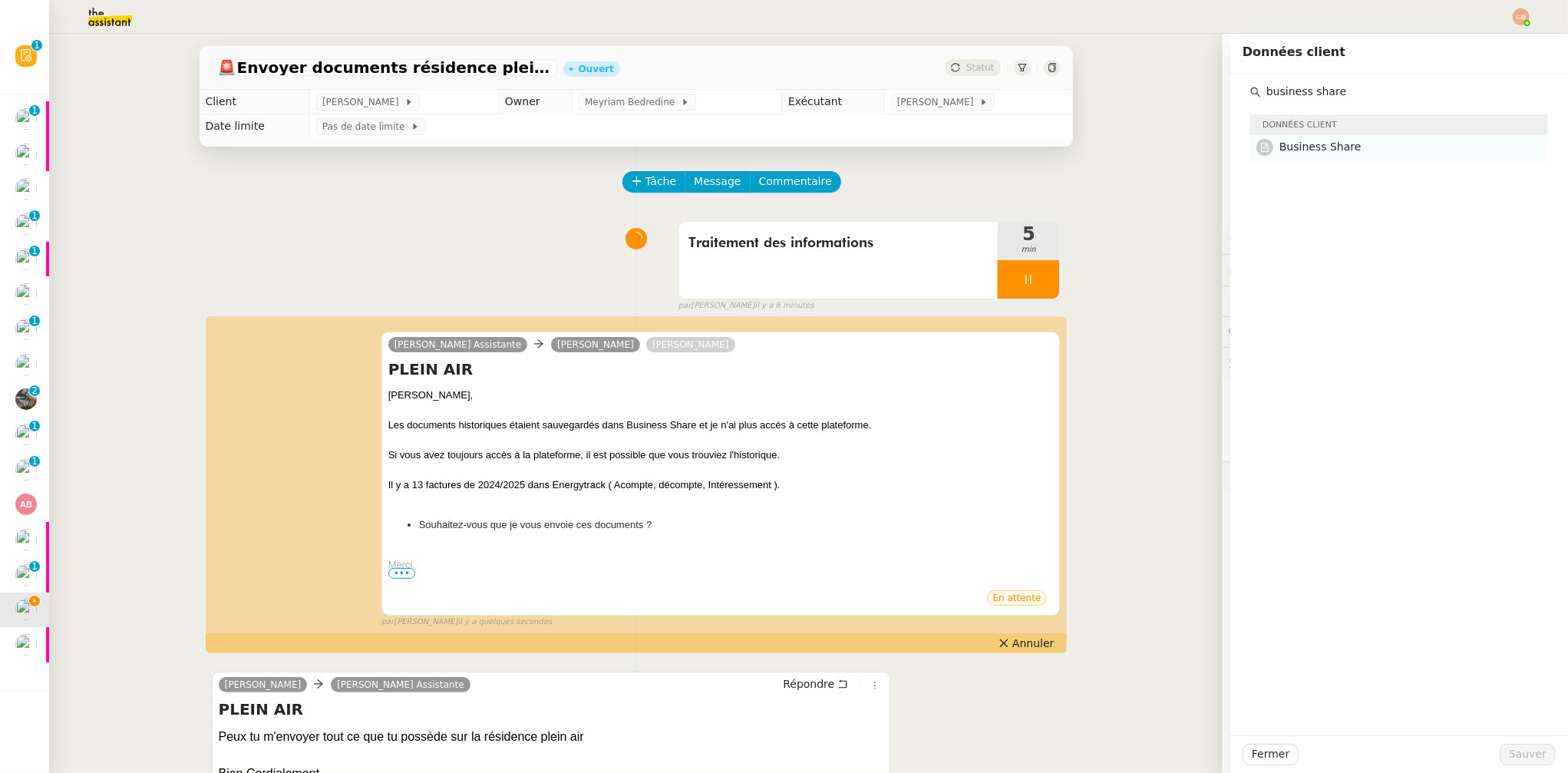
type input "business share"
click at [1291, 146] on span "Business Share" at bounding box center [1321, 147] width 82 height 12
click at [1509, 750] on span "Sauver" at bounding box center [1528, 754] width 38 height 17
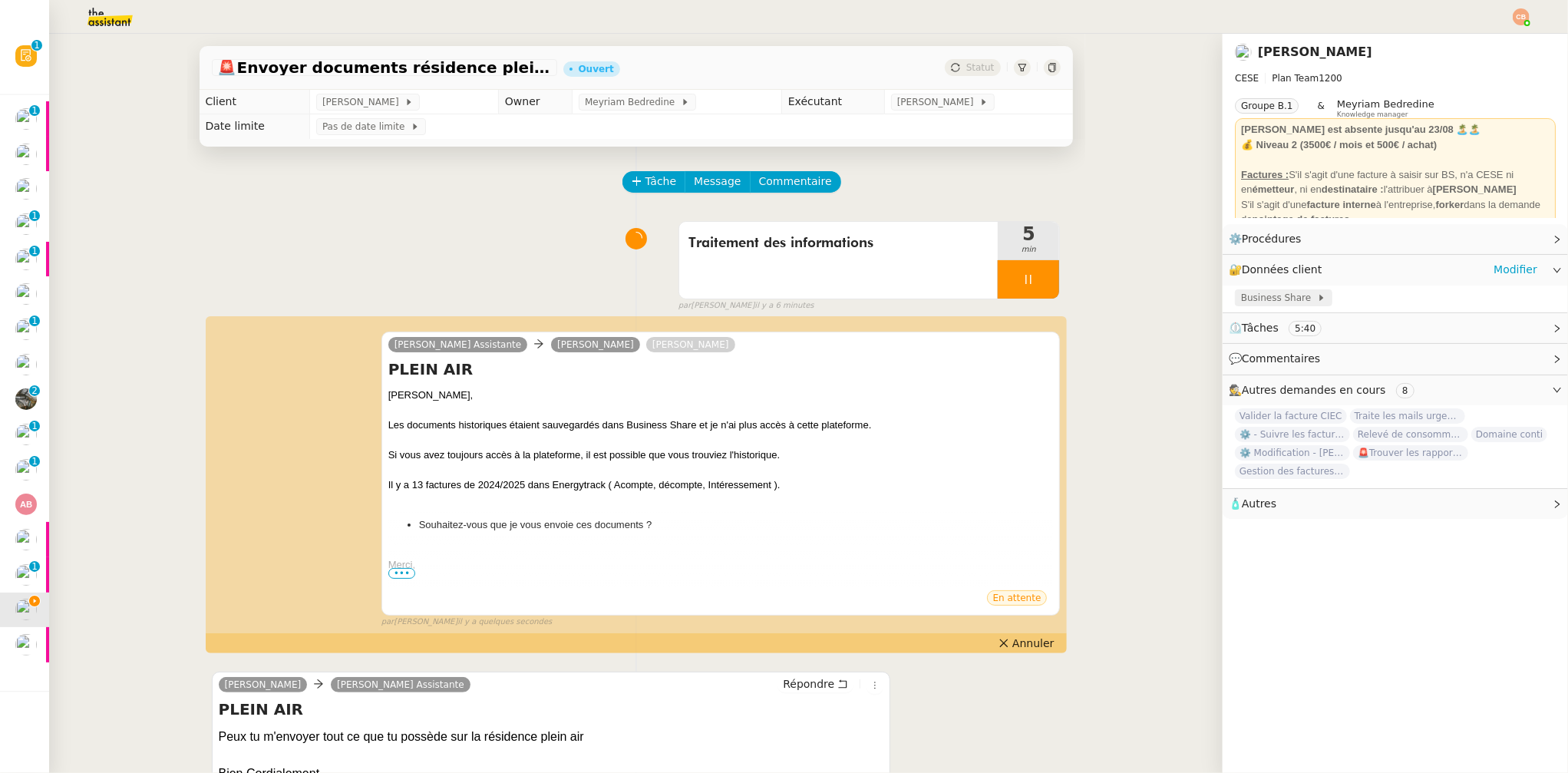
click at [1274, 295] on span "Business Share" at bounding box center [1279, 298] width 76 height 16
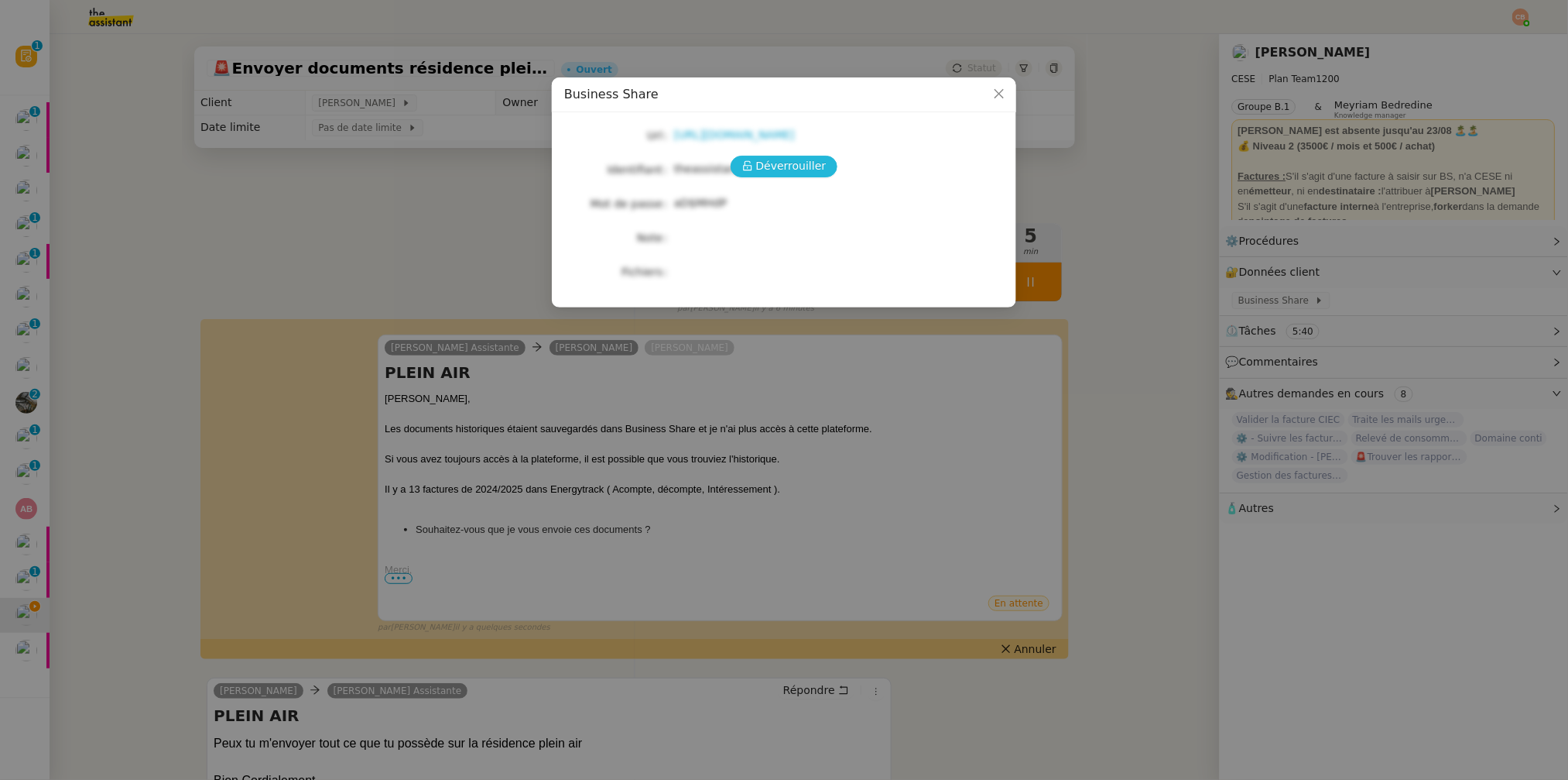
click at [805, 156] on button "Déverrouiller" at bounding box center [785, 166] width 108 height 22
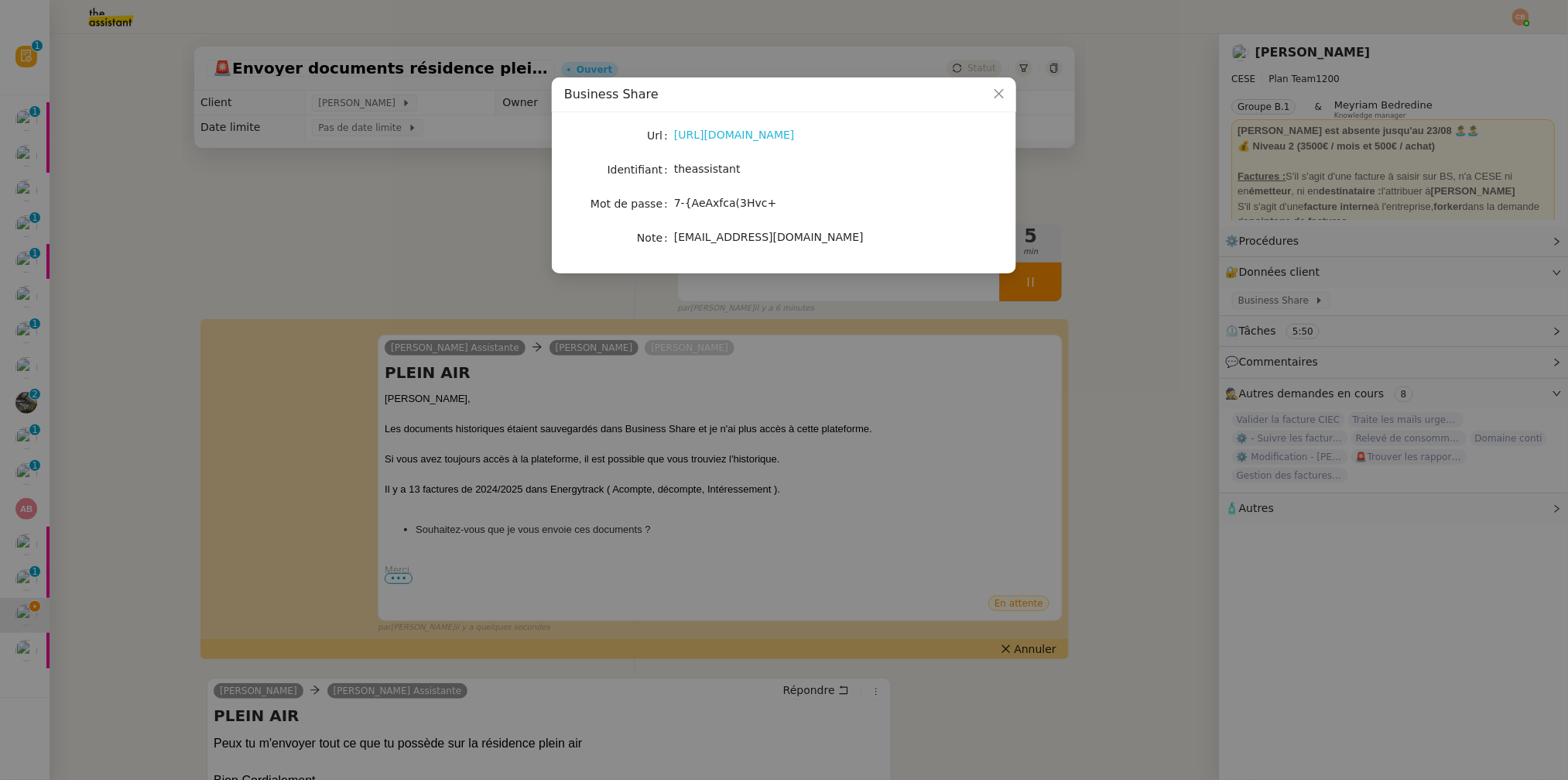
click at [780, 134] on link "https://cese.businessshare.fr/_layouts/BusinessShare/LogIn/default.aspx?ReturnU…" at bounding box center [735, 135] width 121 height 12
click at [306, 231] on nz-modal-container "Business Share Url https://cese.businessshare.fr/_layouts/BusinessShare/LogIn/d…" at bounding box center [784, 390] width 1568 height 780
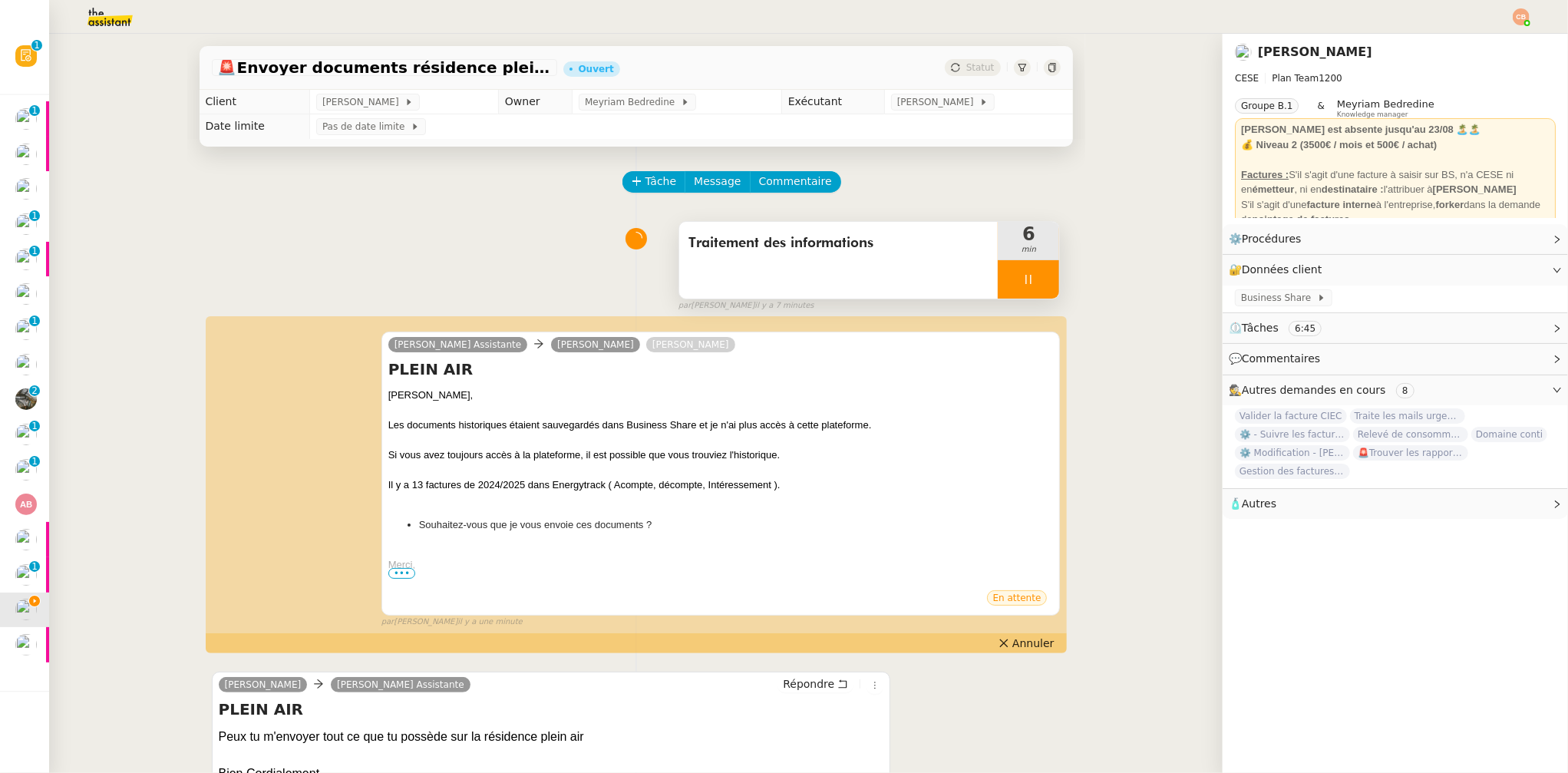
click at [1032, 282] on div at bounding box center [1028, 280] width 61 height 38
click at [1038, 282] on icon at bounding box center [1044, 279] width 12 height 12
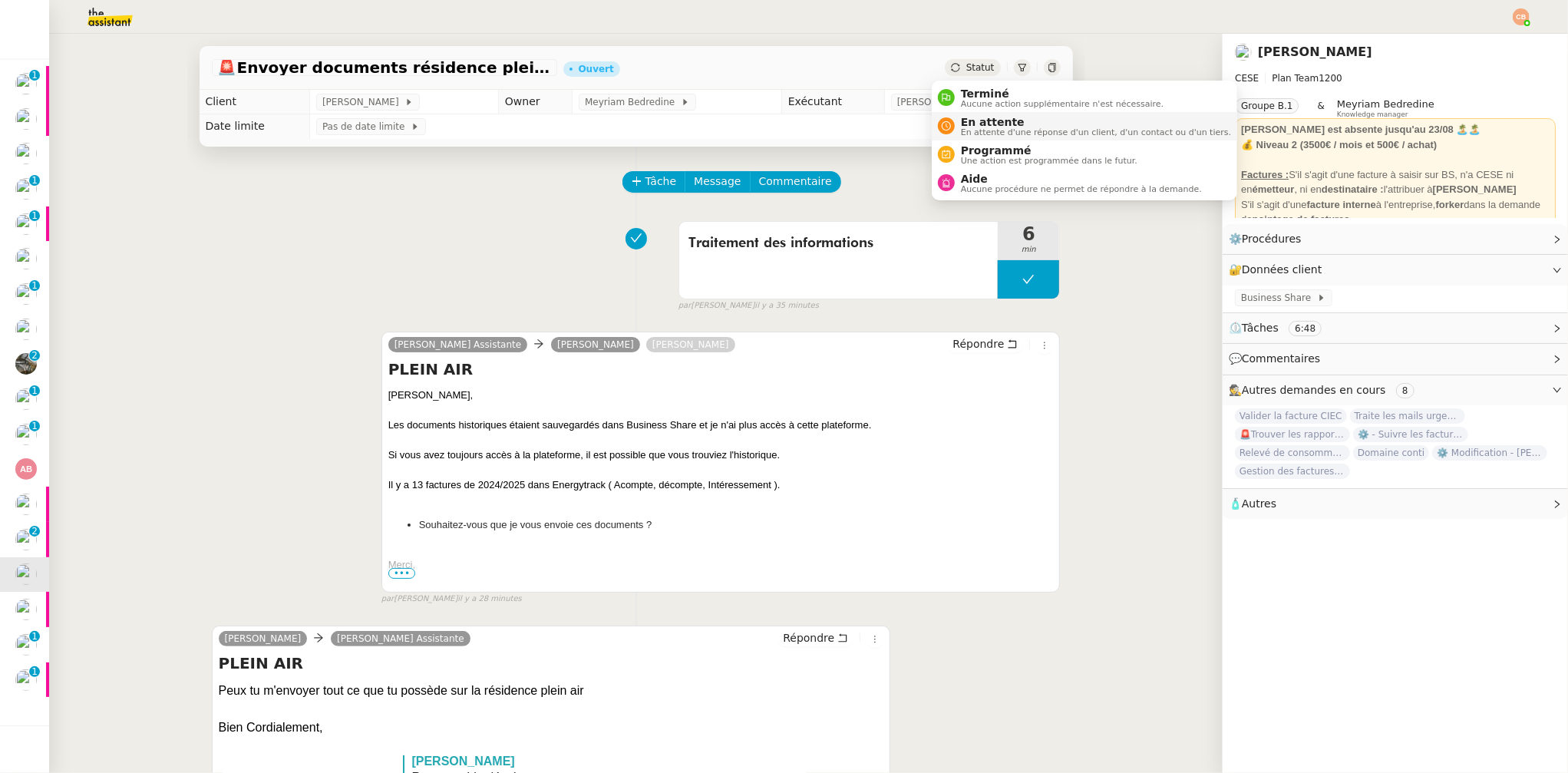
click at [961, 121] on span "En attente" at bounding box center [1096, 122] width 270 height 12
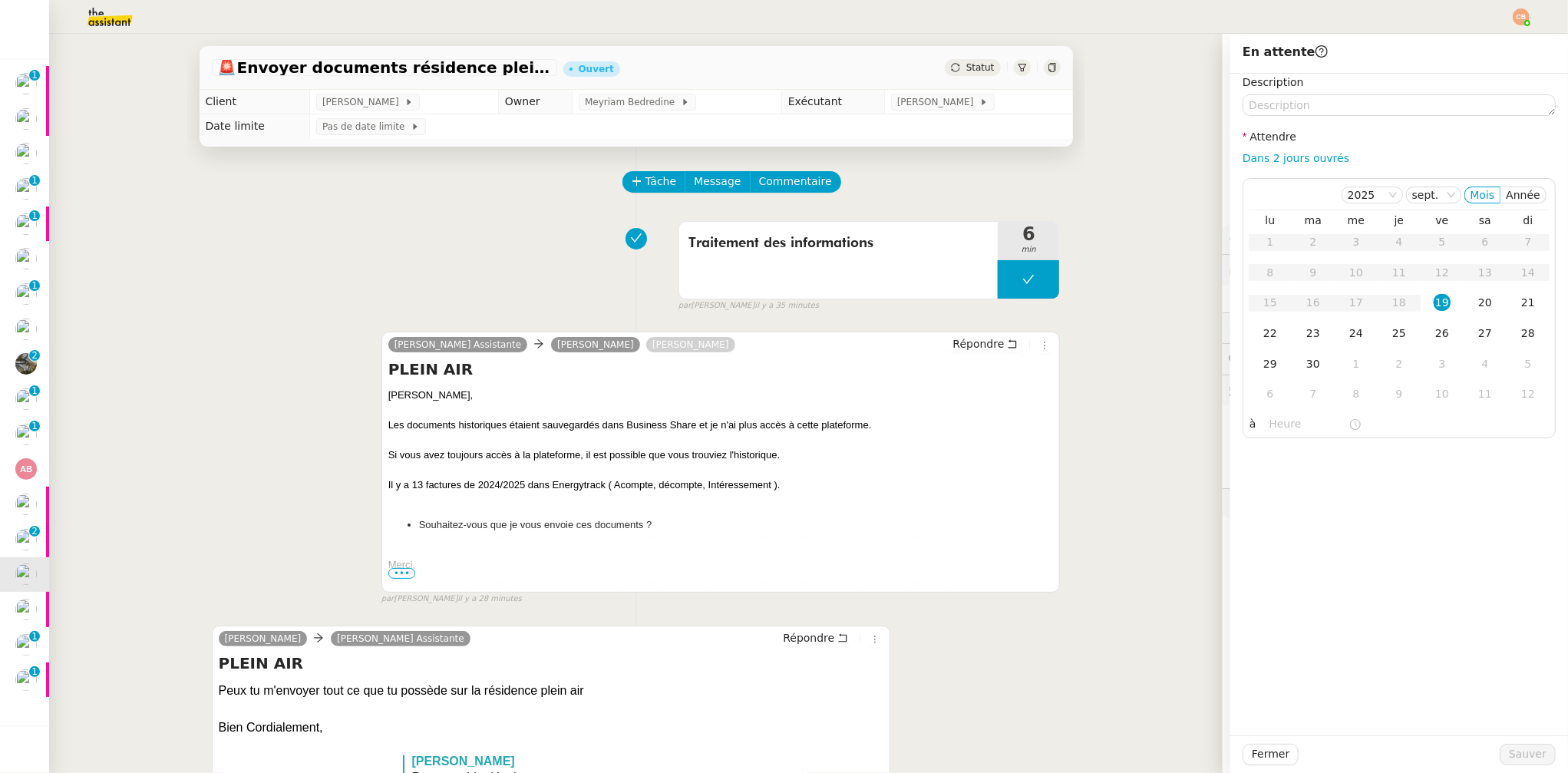
click at [528, 229] on div "Traitement des informations 6 min false par Coralie B. il y a 35 minutes" at bounding box center [636, 263] width 849 height 98
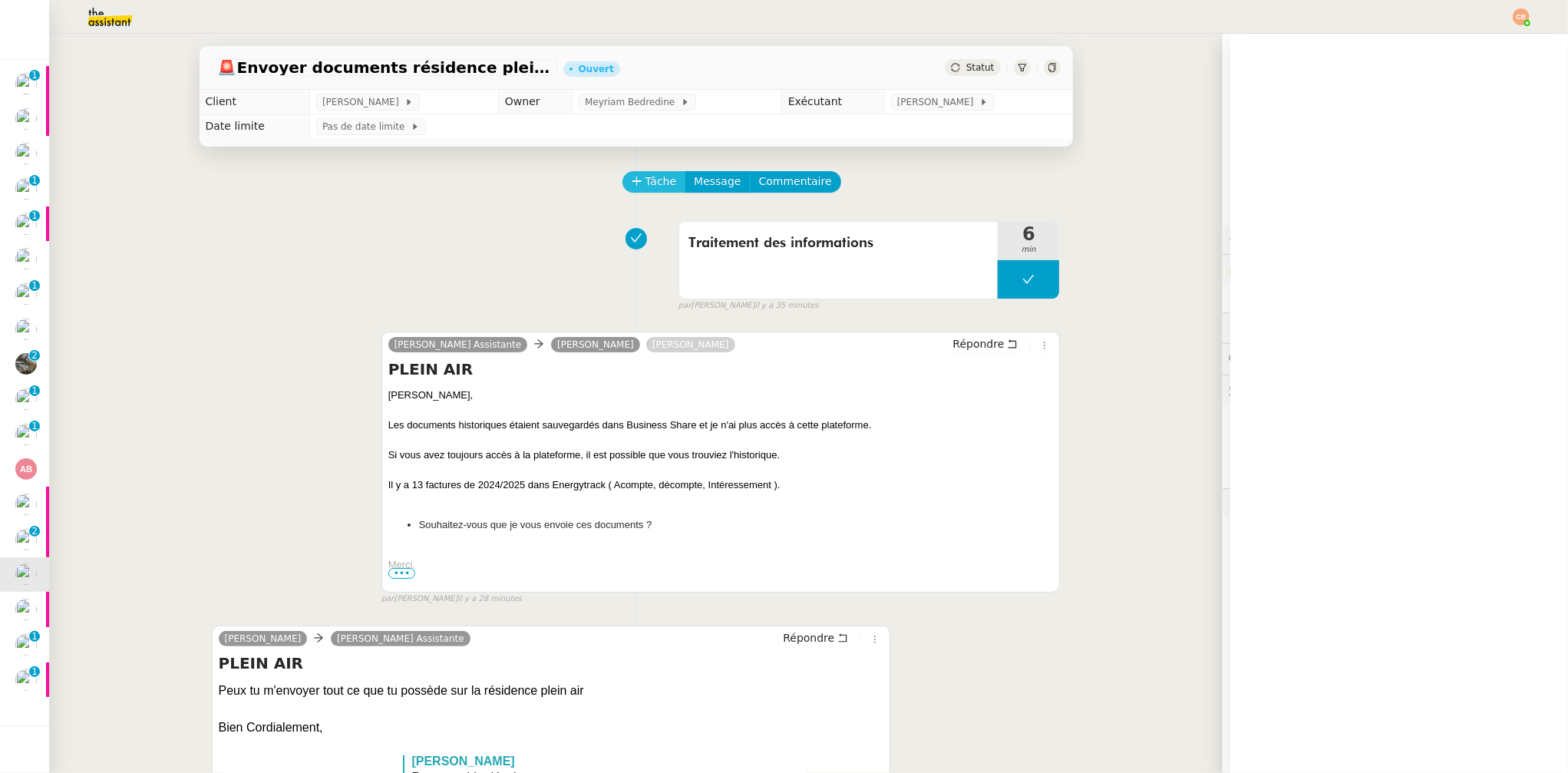
click at [631, 178] on button "Tâche" at bounding box center [654, 182] width 64 height 22
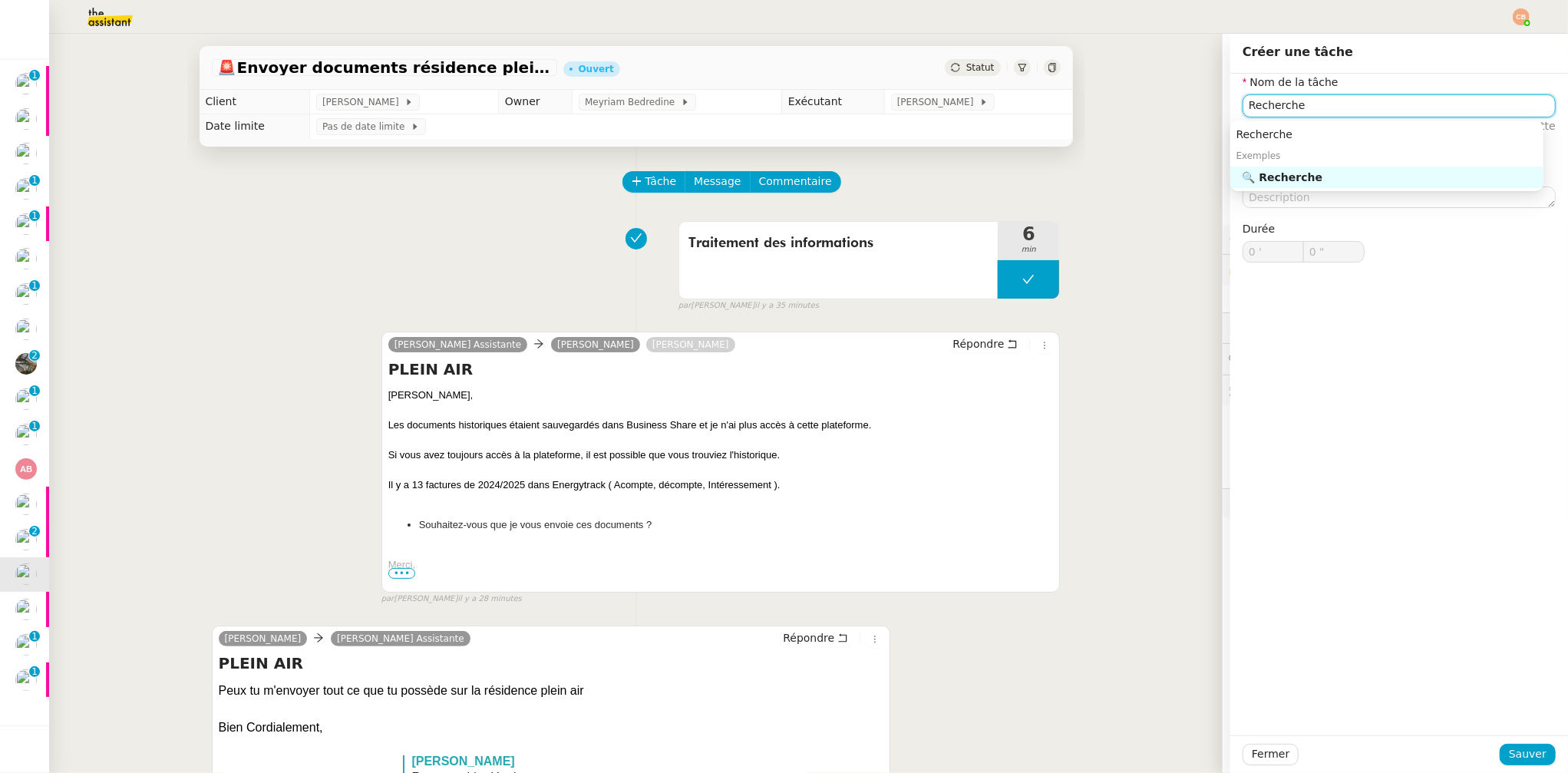
click at [1281, 174] on div "🔍 Recherche" at bounding box center [1390, 178] width 295 height 14
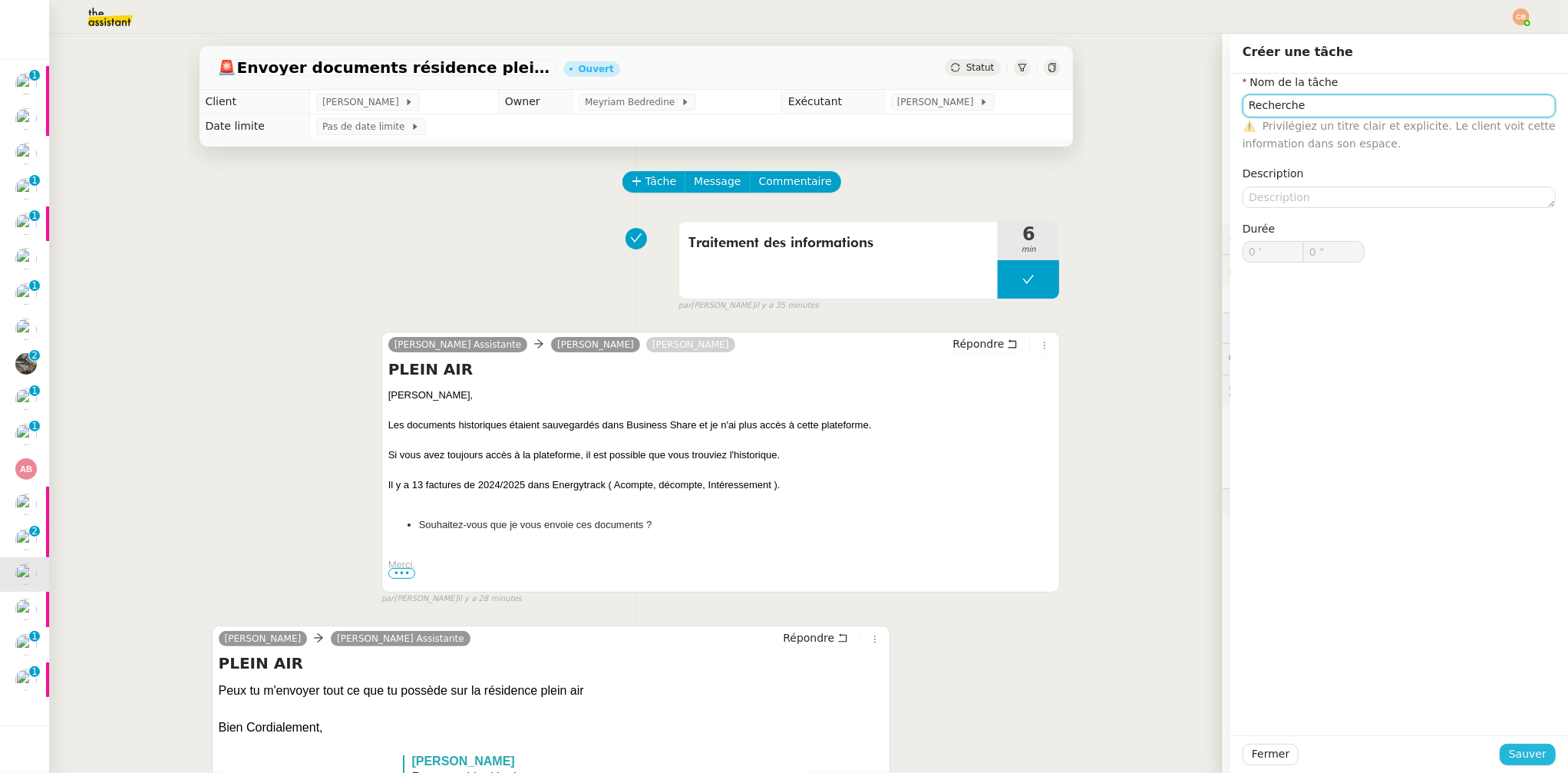
type input "Recherche"
click at [1523, 756] on span "Sauver" at bounding box center [1528, 754] width 38 height 17
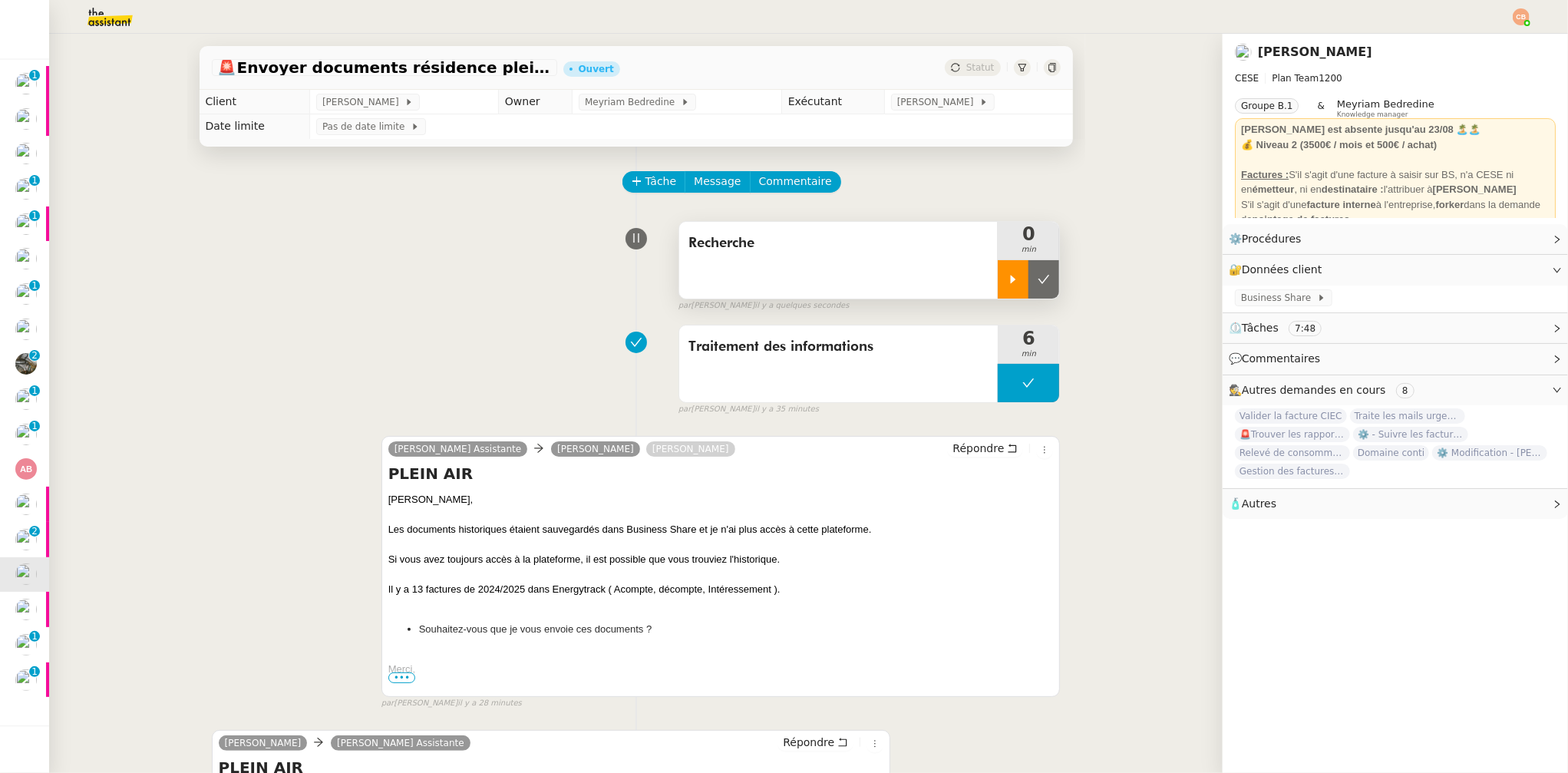
click at [998, 296] on div at bounding box center [1013, 280] width 31 height 38
click at [1494, 236] on link "Modifier" at bounding box center [1516, 239] width 44 height 17
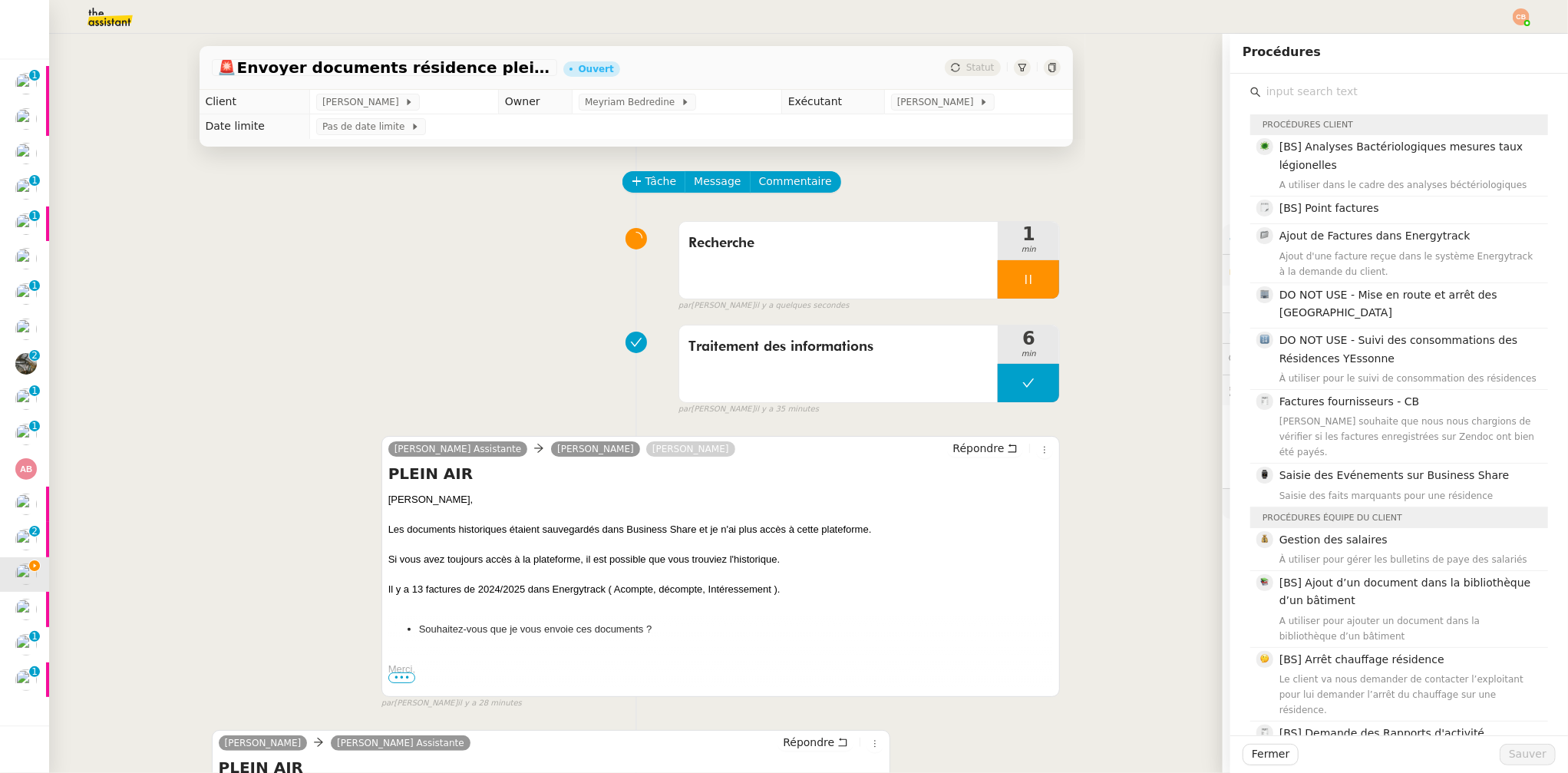
click at [1263, 91] on input "text" at bounding box center [1404, 92] width 287 height 21
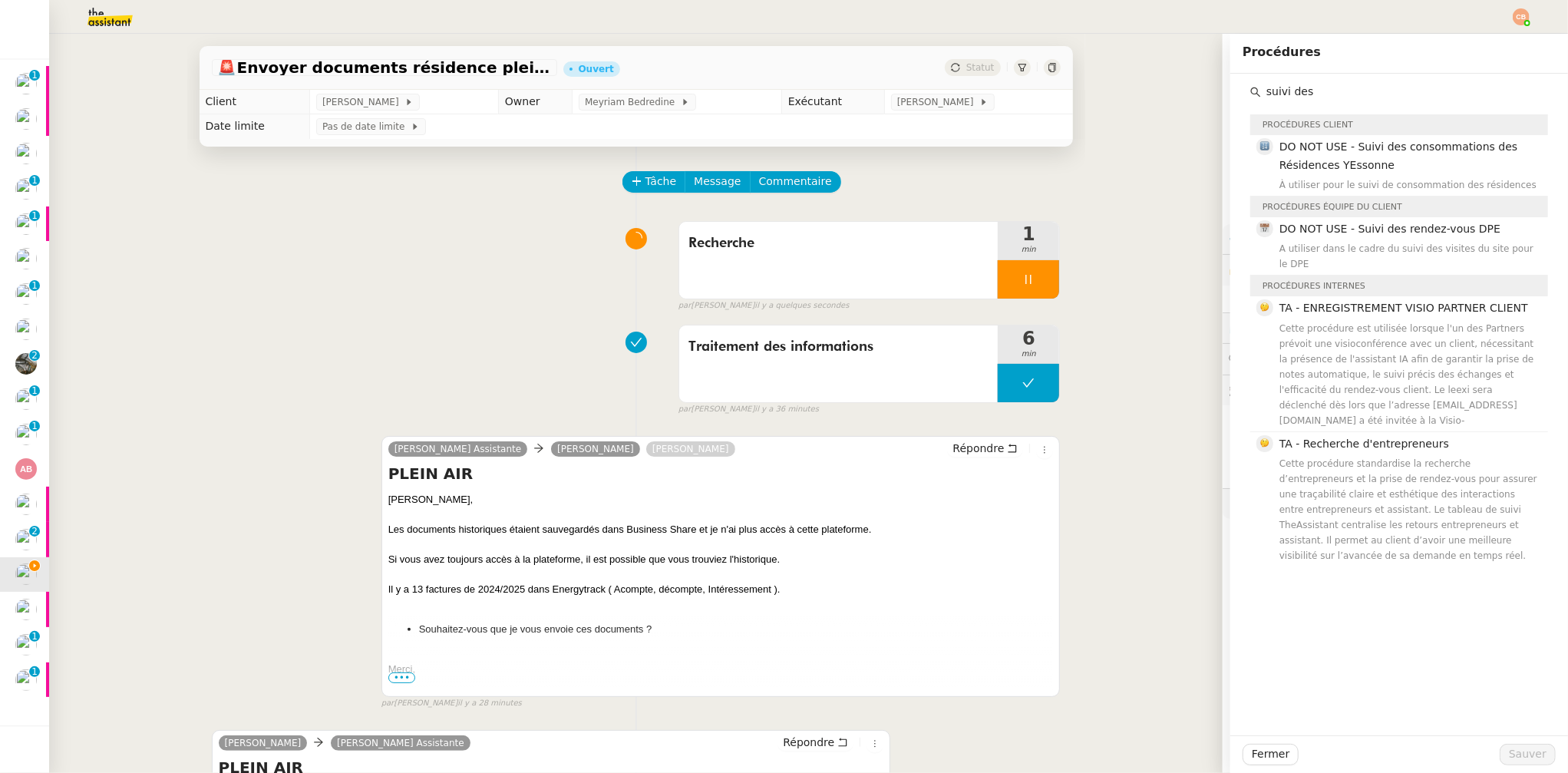
type input "suivi des"
click at [278, 211] on div "Tâche Message Commentaire Veuillez patienter une erreur s'est produite 👌👌👌 mess…" at bounding box center [636, 588] width 898 height 882
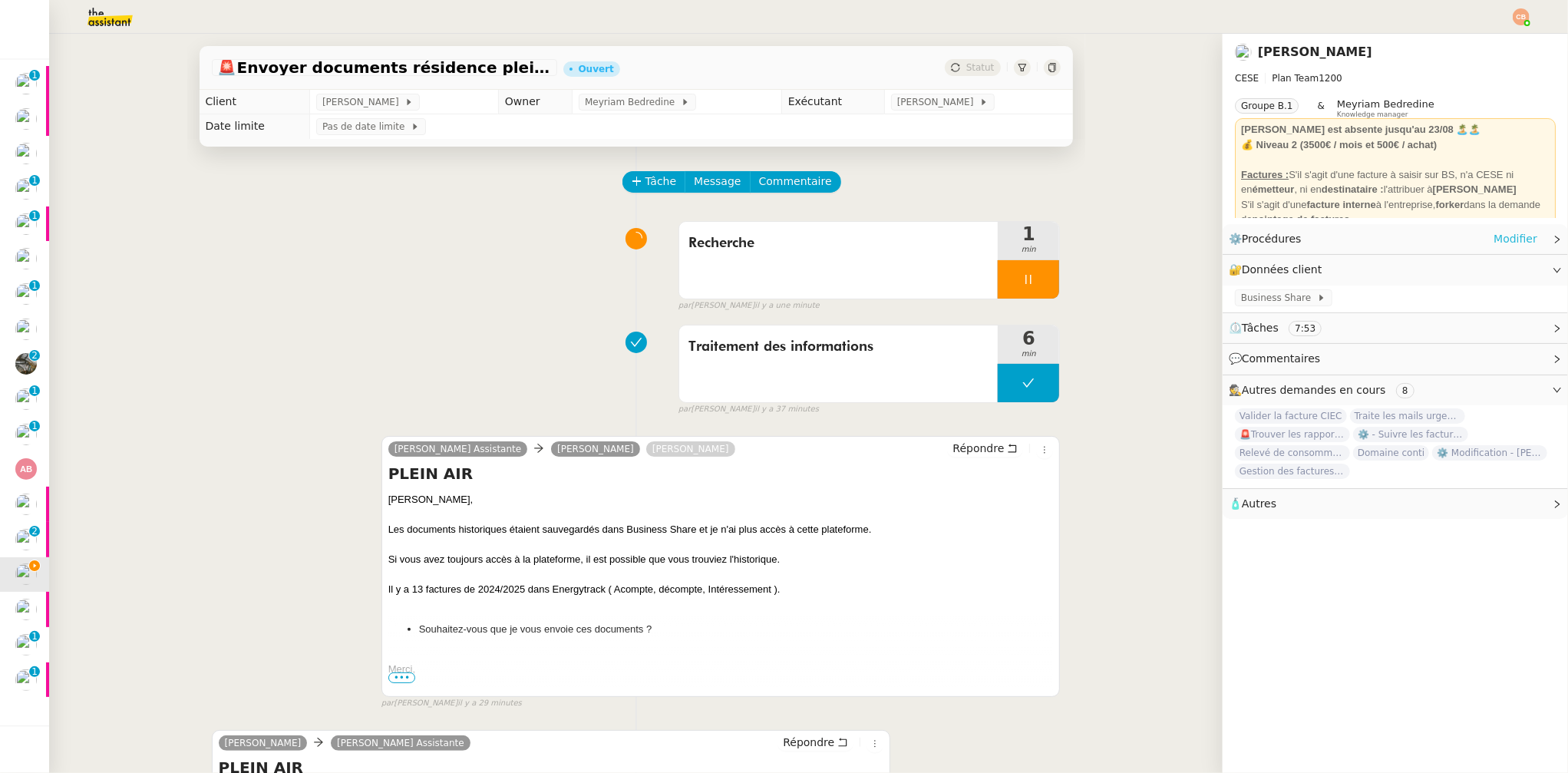
click at [1494, 239] on link "Modifier" at bounding box center [1516, 239] width 44 height 17
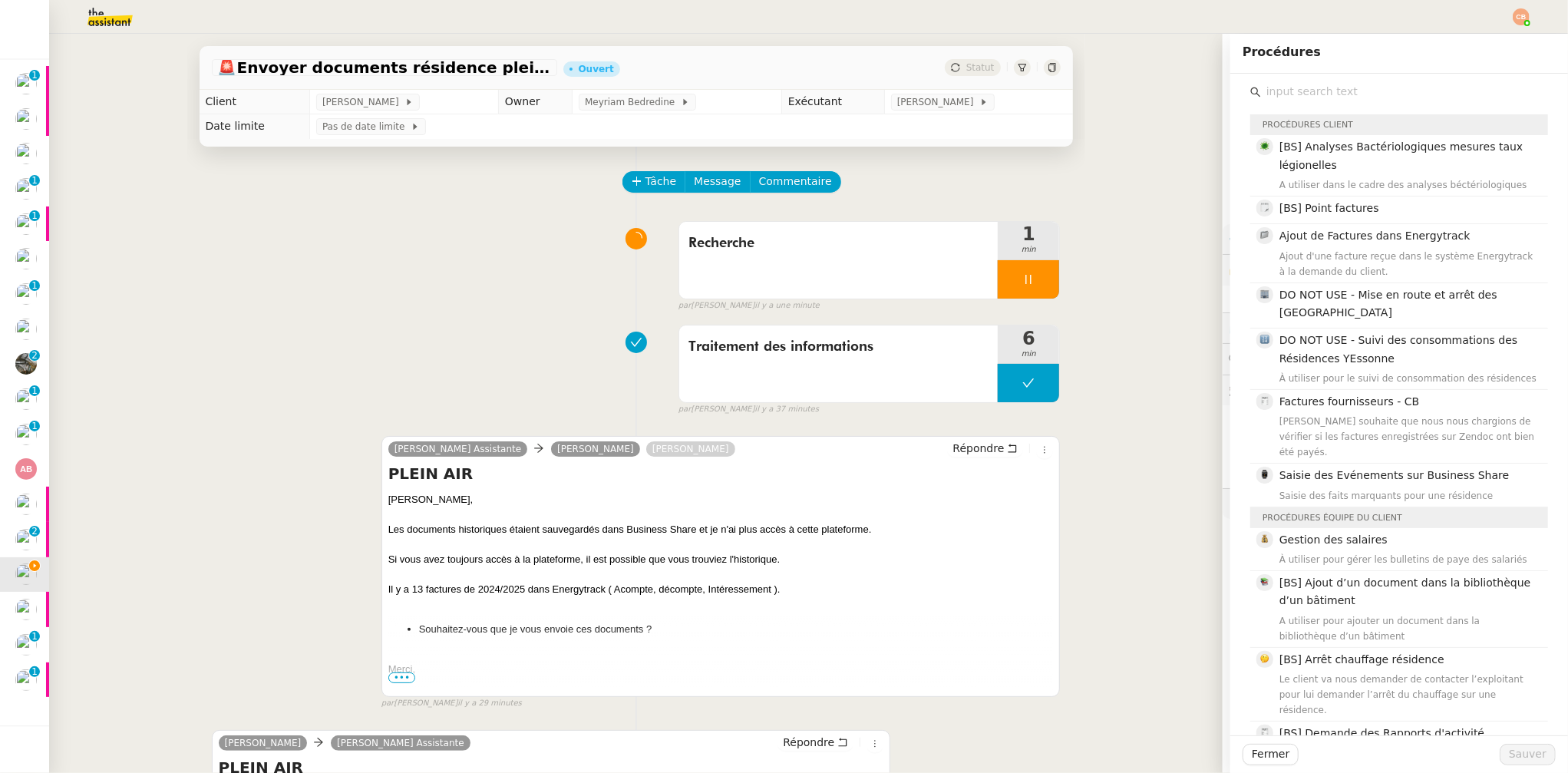
click at [1309, 94] on input "text" at bounding box center [1404, 92] width 287 height 21
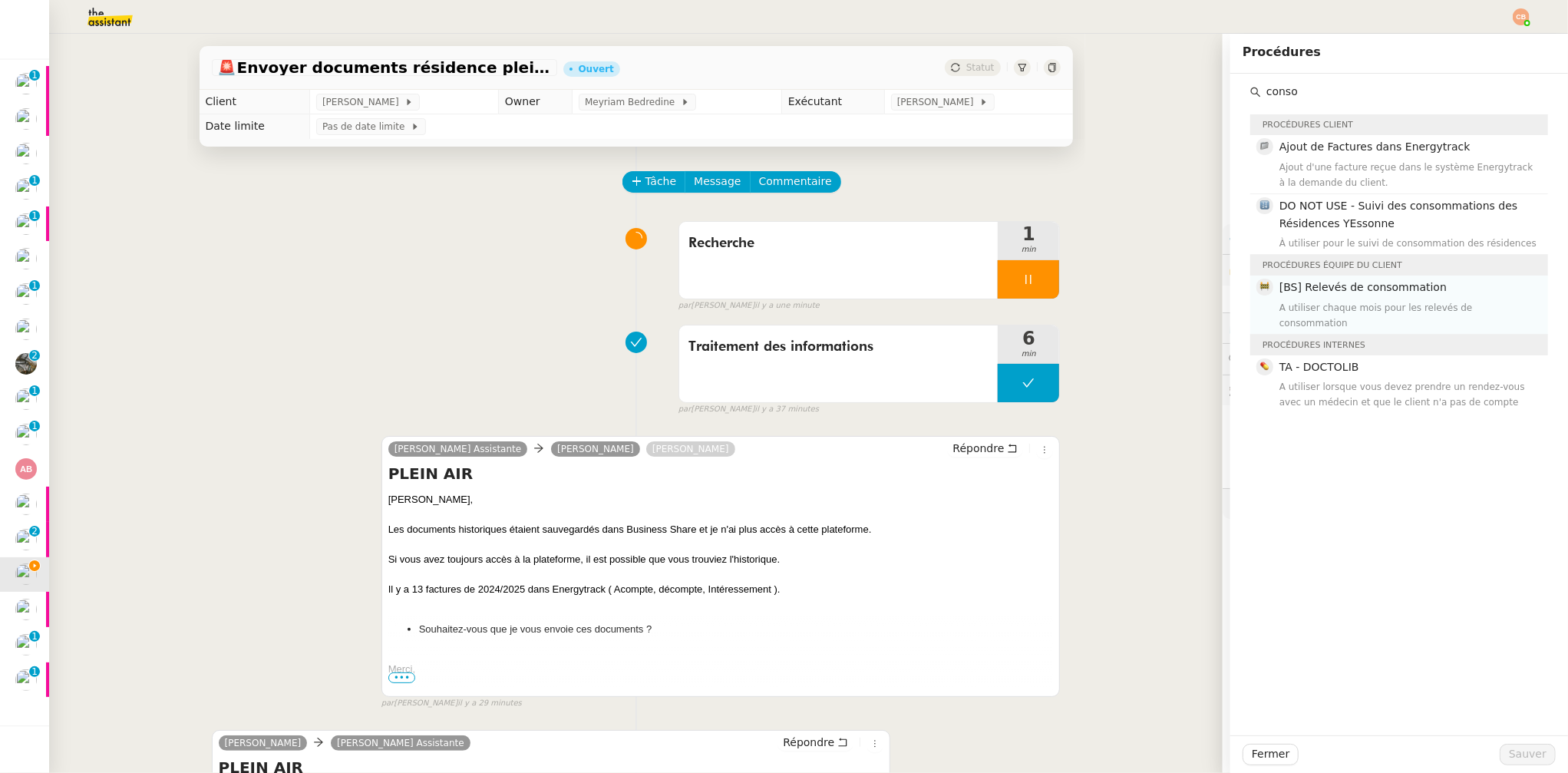
type input "conso"
click at [1335, 300] on div "A utiliser chaque mois pour les relevés de consommation" at bounding box center [1409, 315] width 260 height 31
click at [1509, 751] on span "Sauver" at bounding box center [1528, 754] width 38 height 17
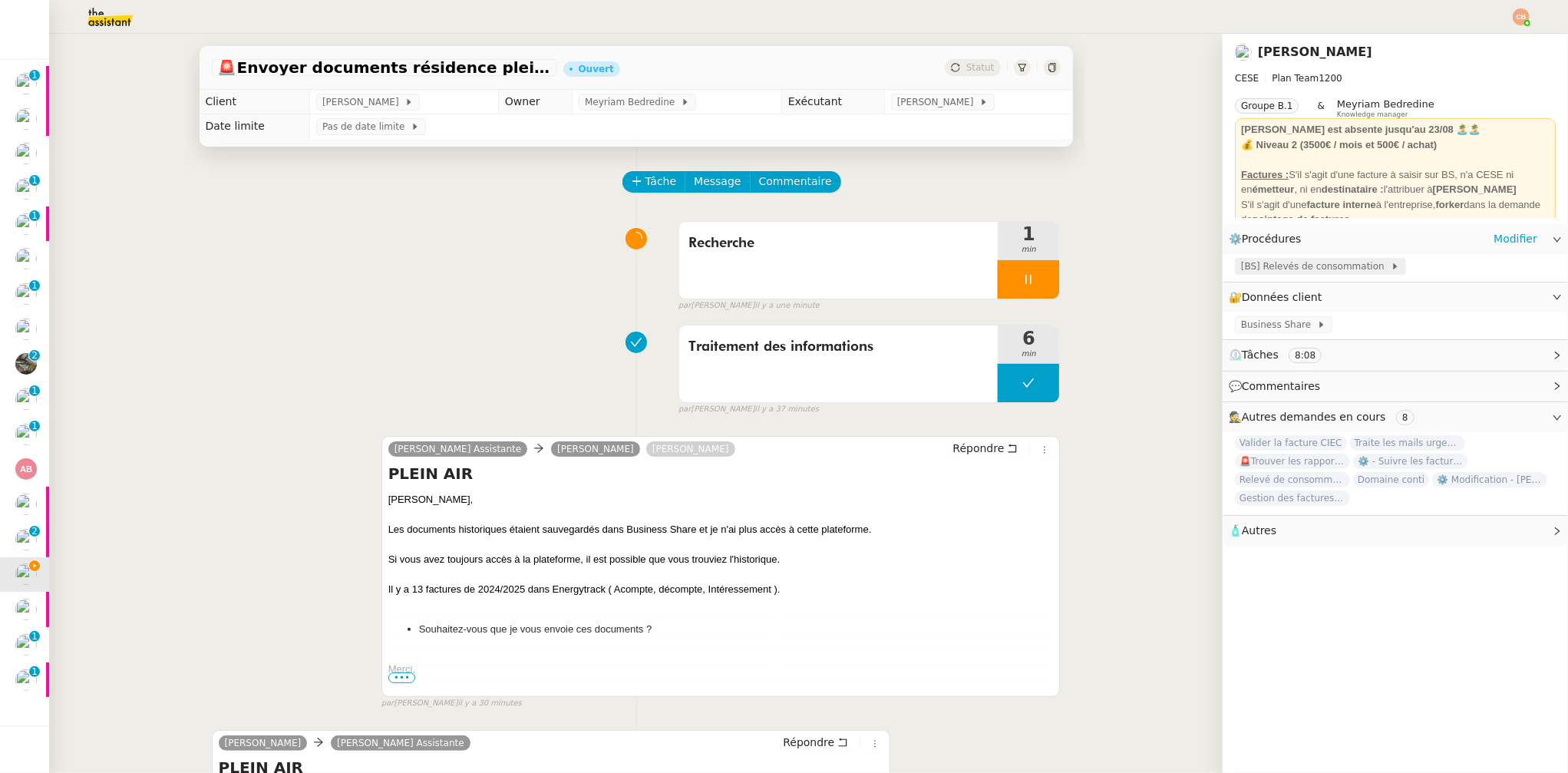
click at [1282, 263] on span "[BS] Relevés de consommation" at bounding box center [1315, 267] width 150 height 16
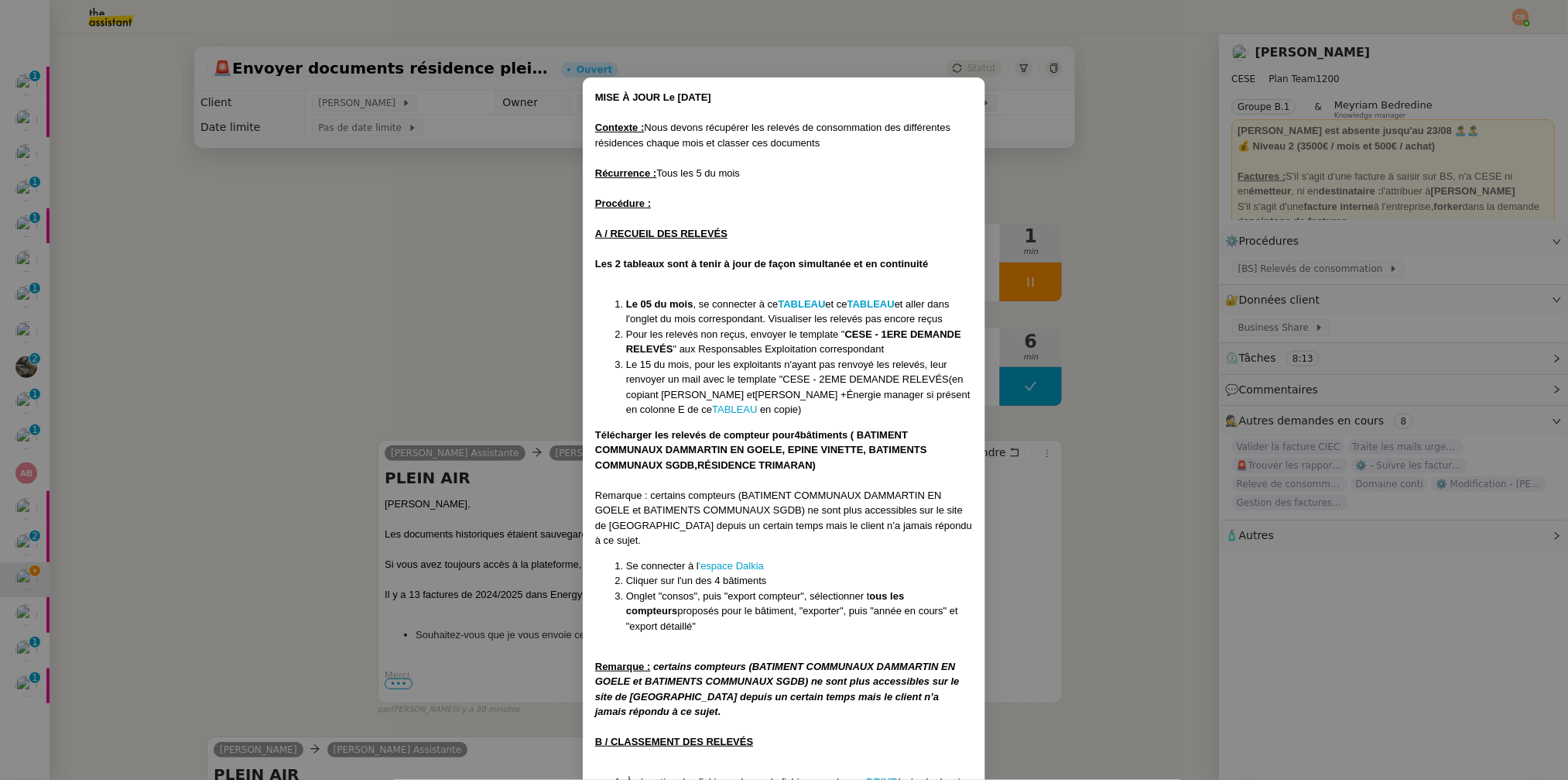
scroll to position [79, 0]
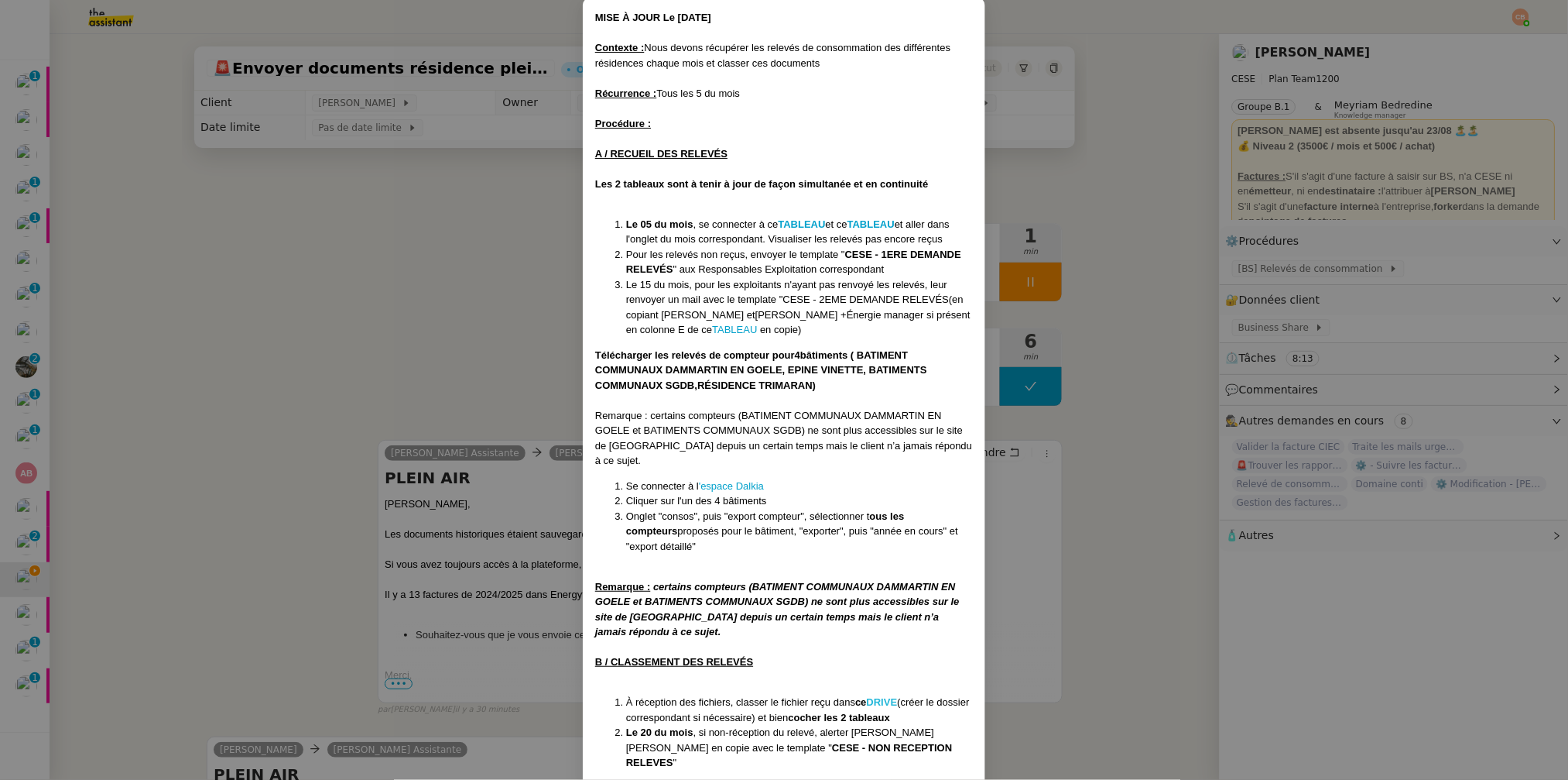
click at [884, 696] on strong "DRIVE" at bounding box center [882, 701] width 31 height 11
click at [258, 281] on nz-modal-container "MISE À JOUR Le 17/07/2025 Contexte : Nous devons récupérer les relevés de conso…" at bounding box center [784, 390] width 1568 height 780
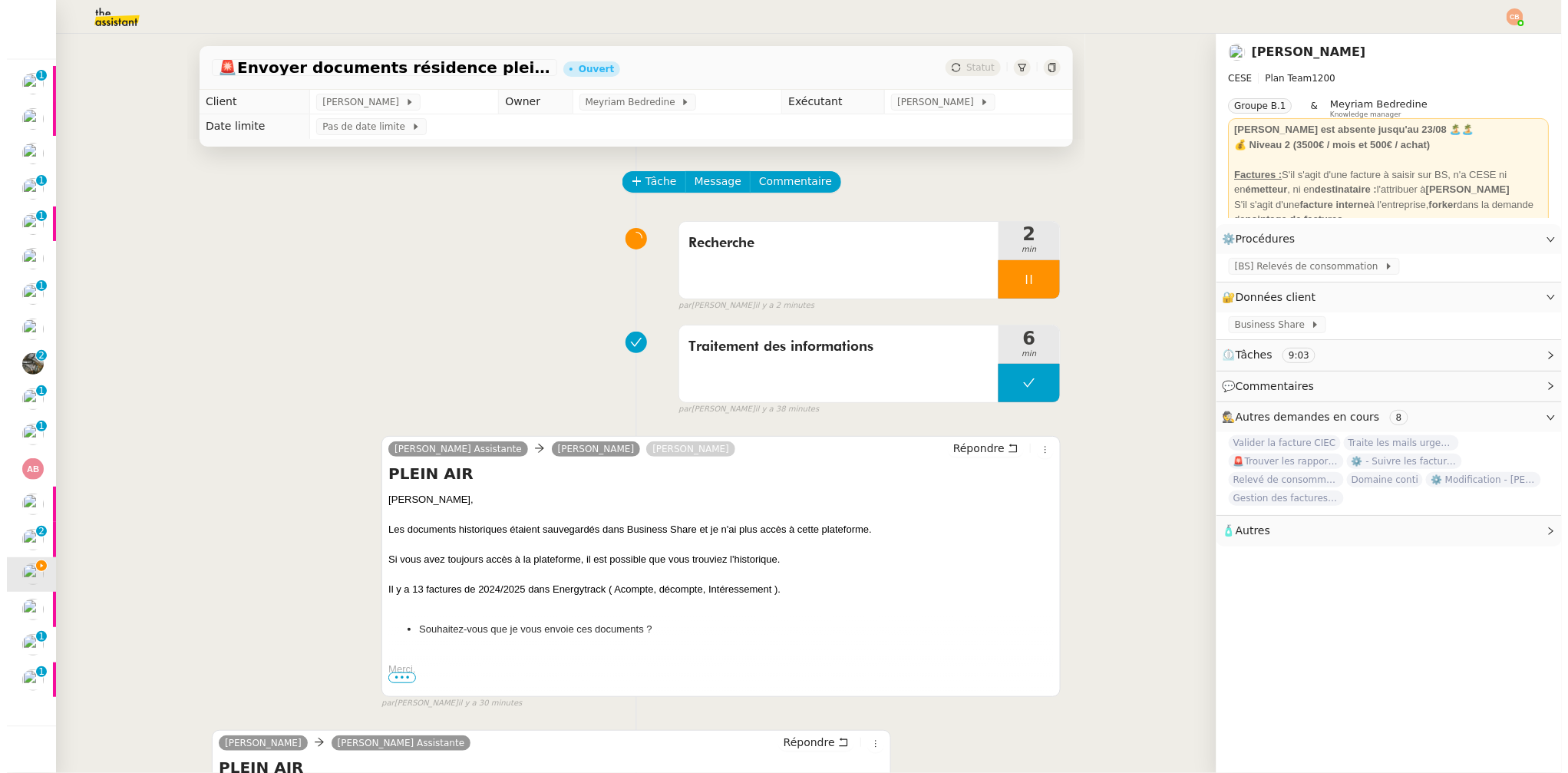
scroll to position [3, 0]
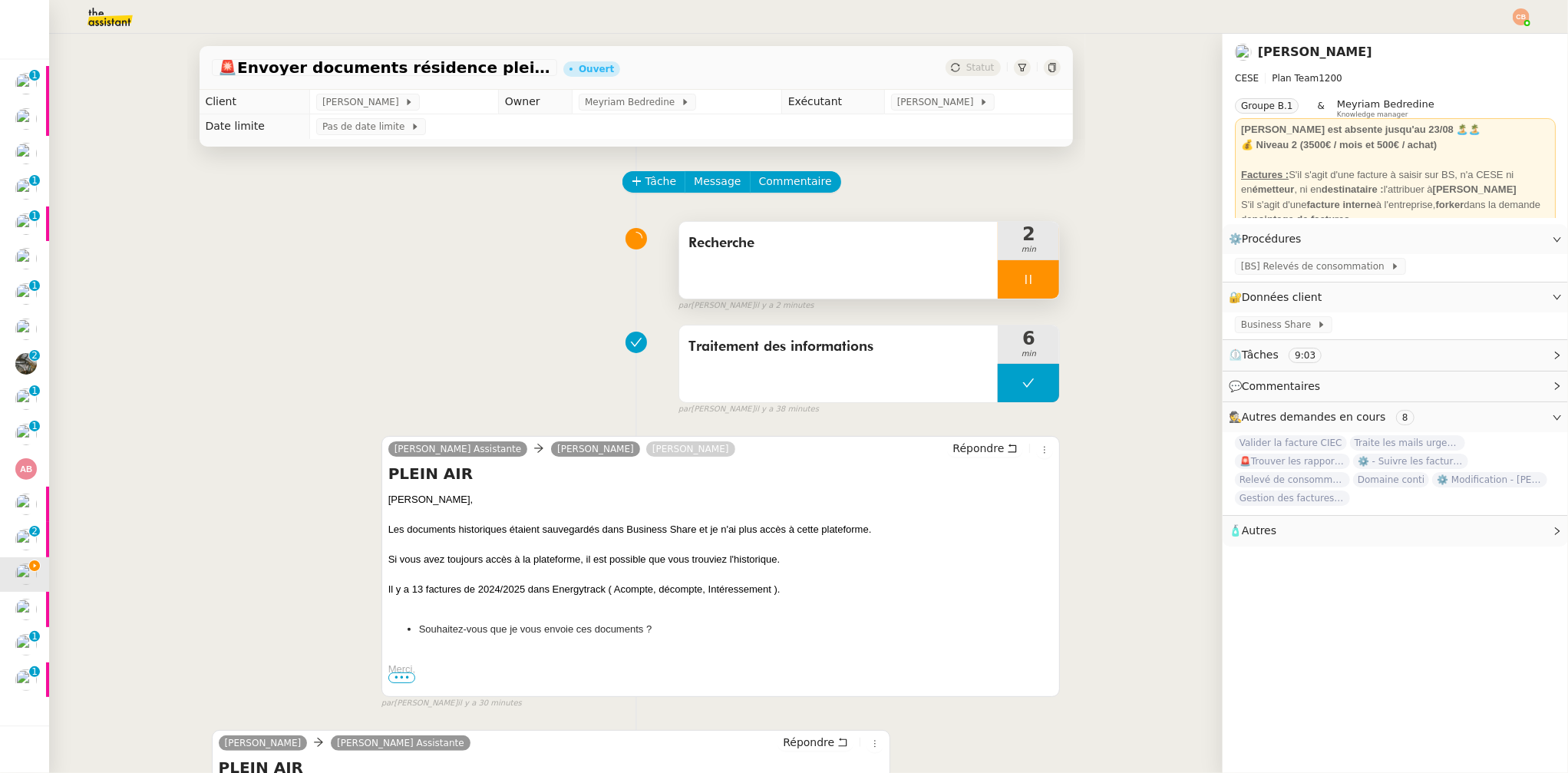
click at [1004, 282] on div at bounding box center [1028, 280] width 61 height 38
drag, startPoint x: 1034, startPoint y: 277, endPoint x: 1026, endPoint y: 235, distance: 42.8
click at [1035, 277] on button at bounding box center [1043, 280] width 31 height 38
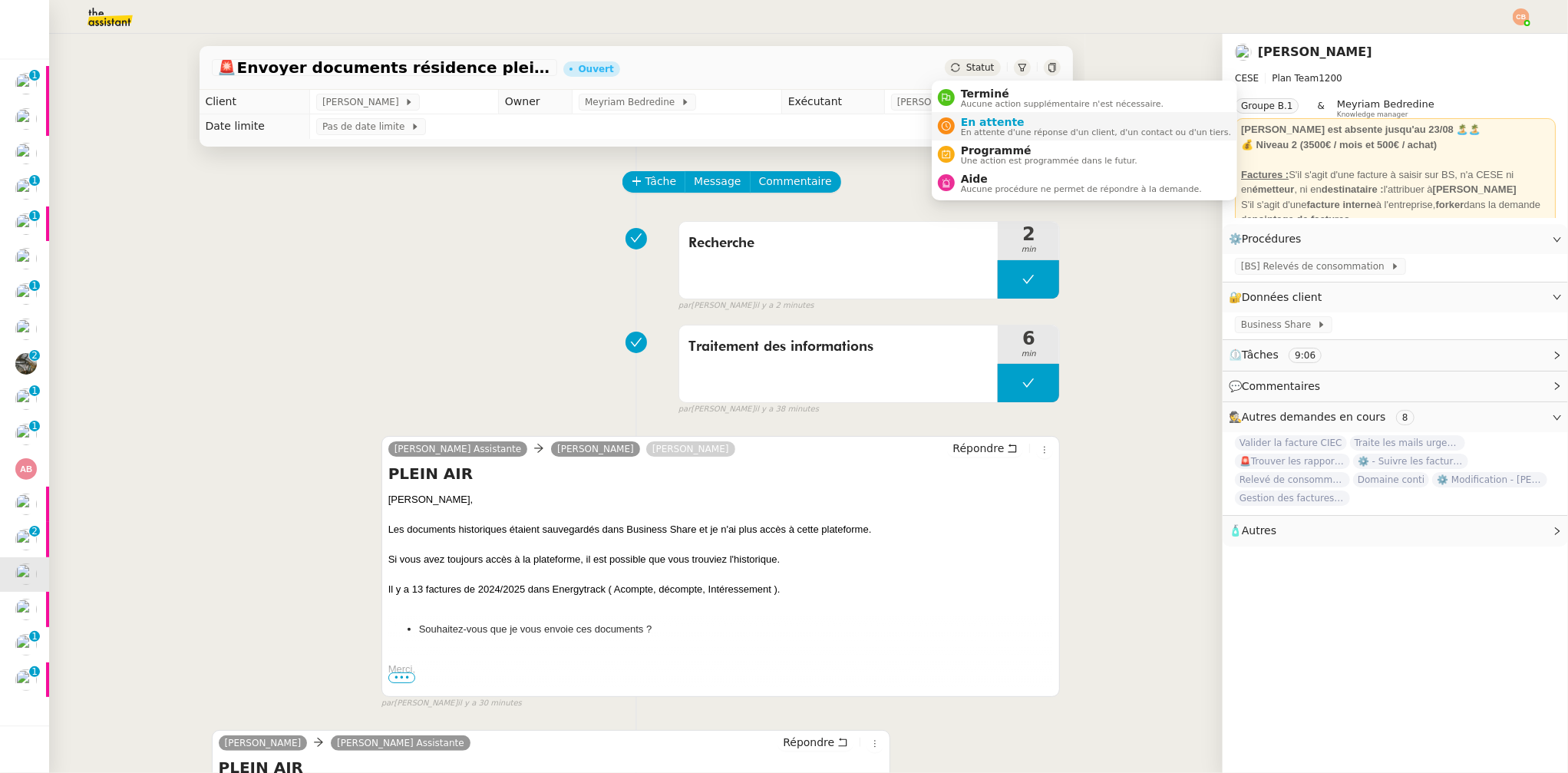
click at [965, 124] on span "En attente" at bounding box center [1096, 122] width 270 height 12
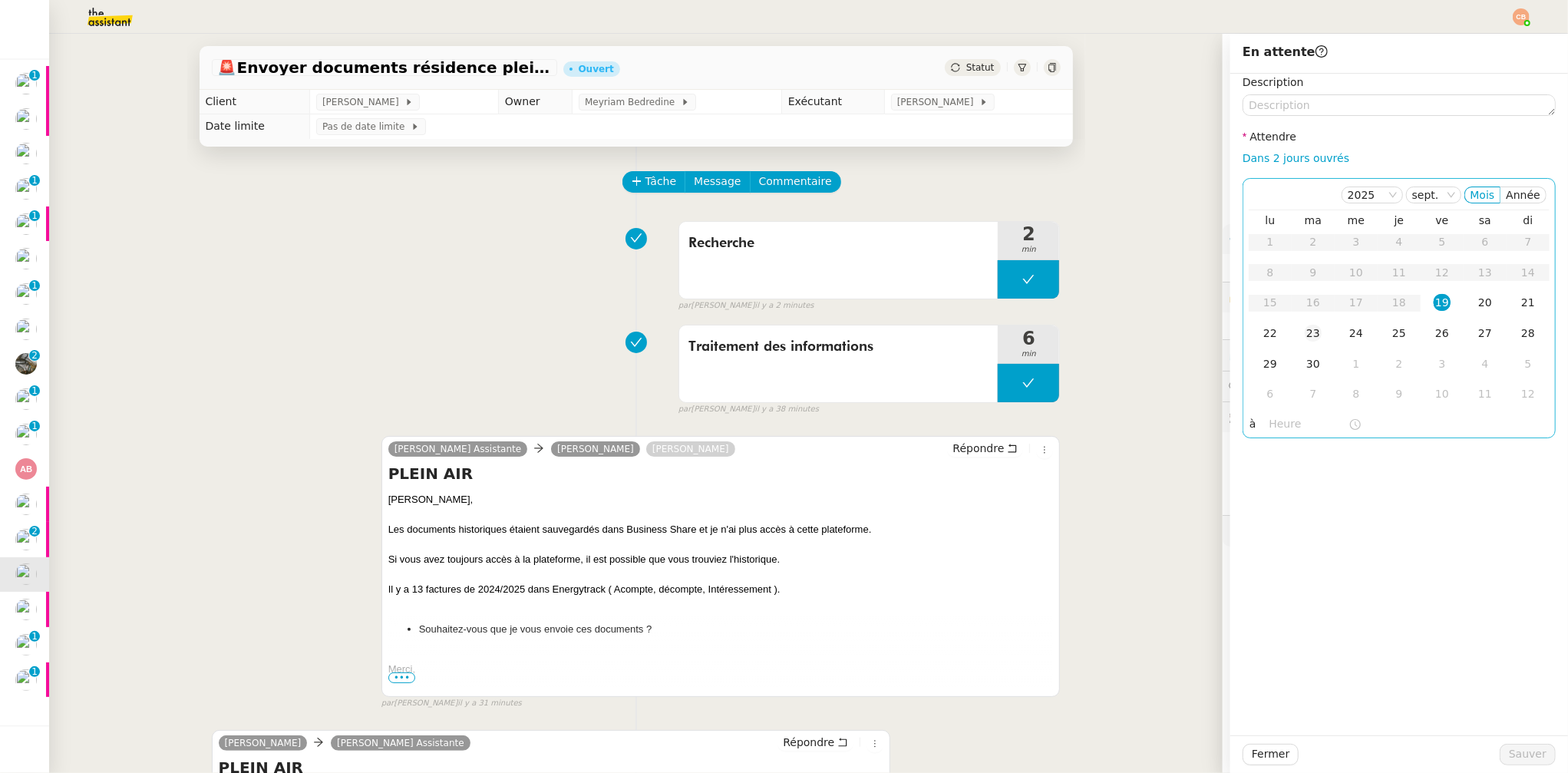
click at [1305, 331] on div "23" at bounding box center [1313, 332] width 17 height 17
click at [1275, 424] on input "text" at bounding box center [1309, 424] width 79 height 17
click at [1271, 588] on div "09" at bounding box center [1270, 589] width 43 height 18
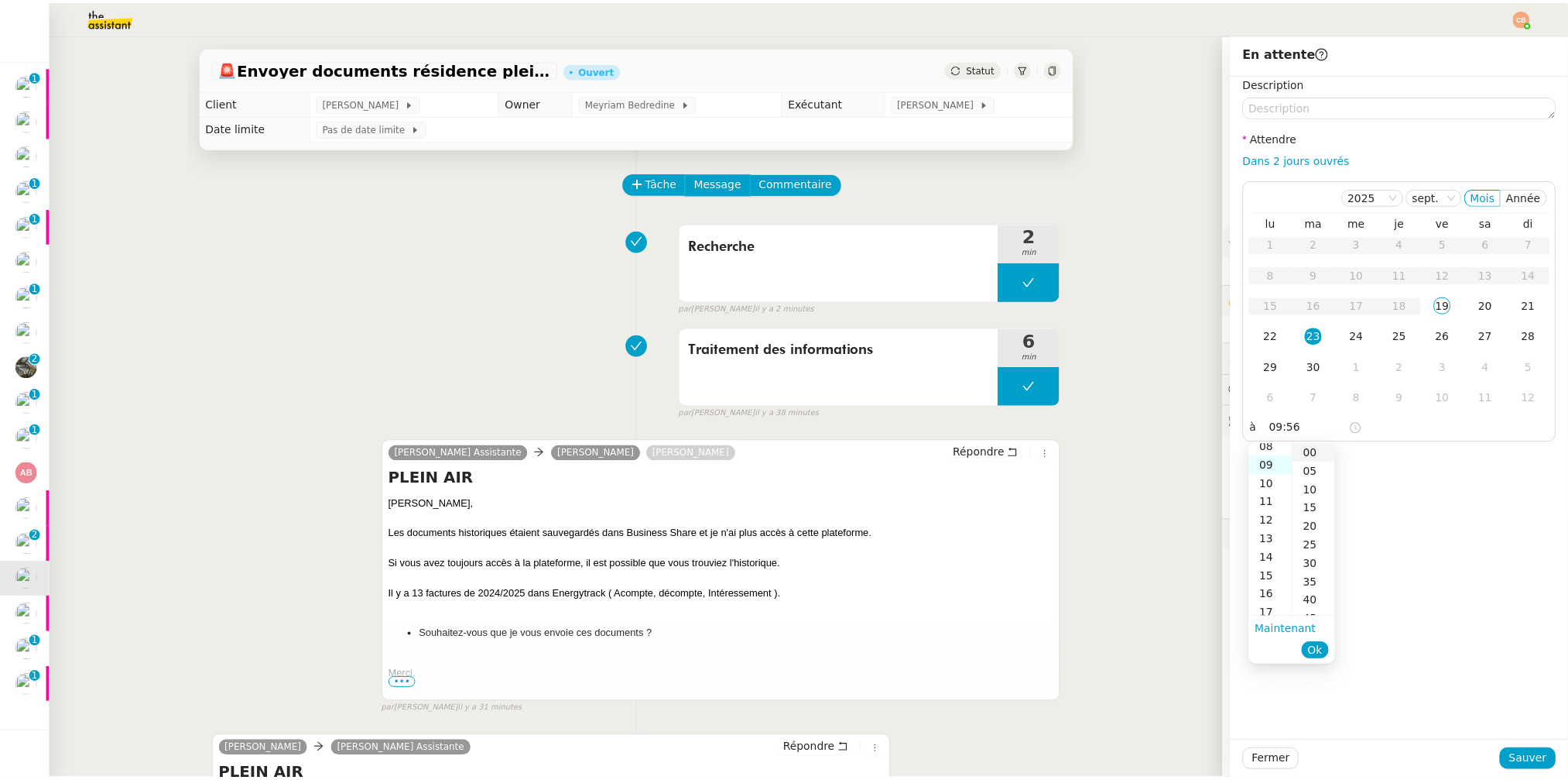
scroll to position [167, 0]
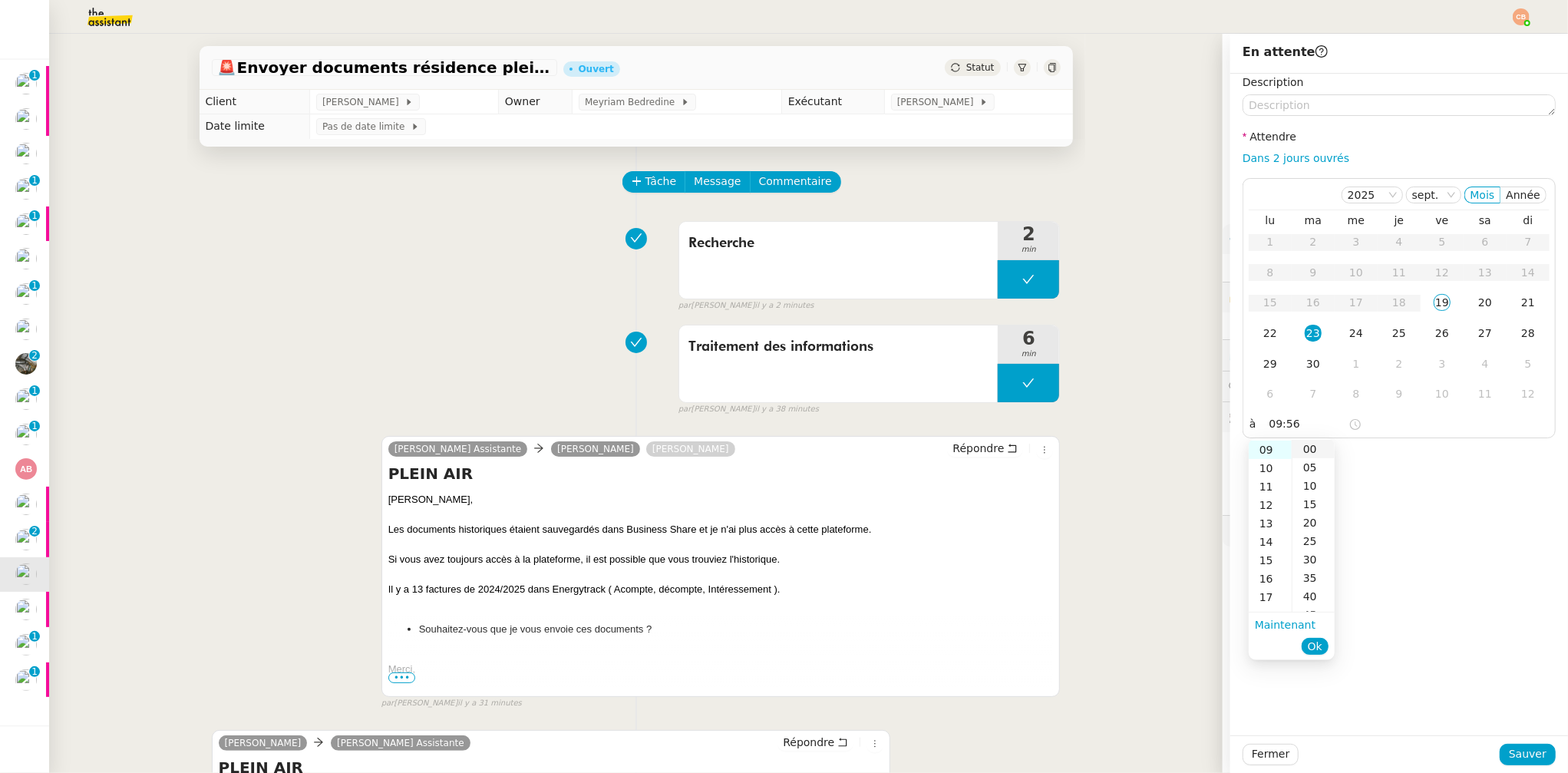
click at [1307, 449] on div "00" at bounding box center [1314, 449] width 42 height 18
type input "09:00"
drag, startPoint x: 1398, startPoint y: 448, endPoint x: 1414, endPoint y: 456, distance: 17.9
click at [1400, 449] on div "Description Attendre Dans 2 jours ouvrés 2025 sept. Mois Année lu ma me je ve s…" at bounding box center [1399, 404] width 338 height 662
click at [1530, 756] on span "Sauver" at bounding box center [1528, 754] width 38 height 17
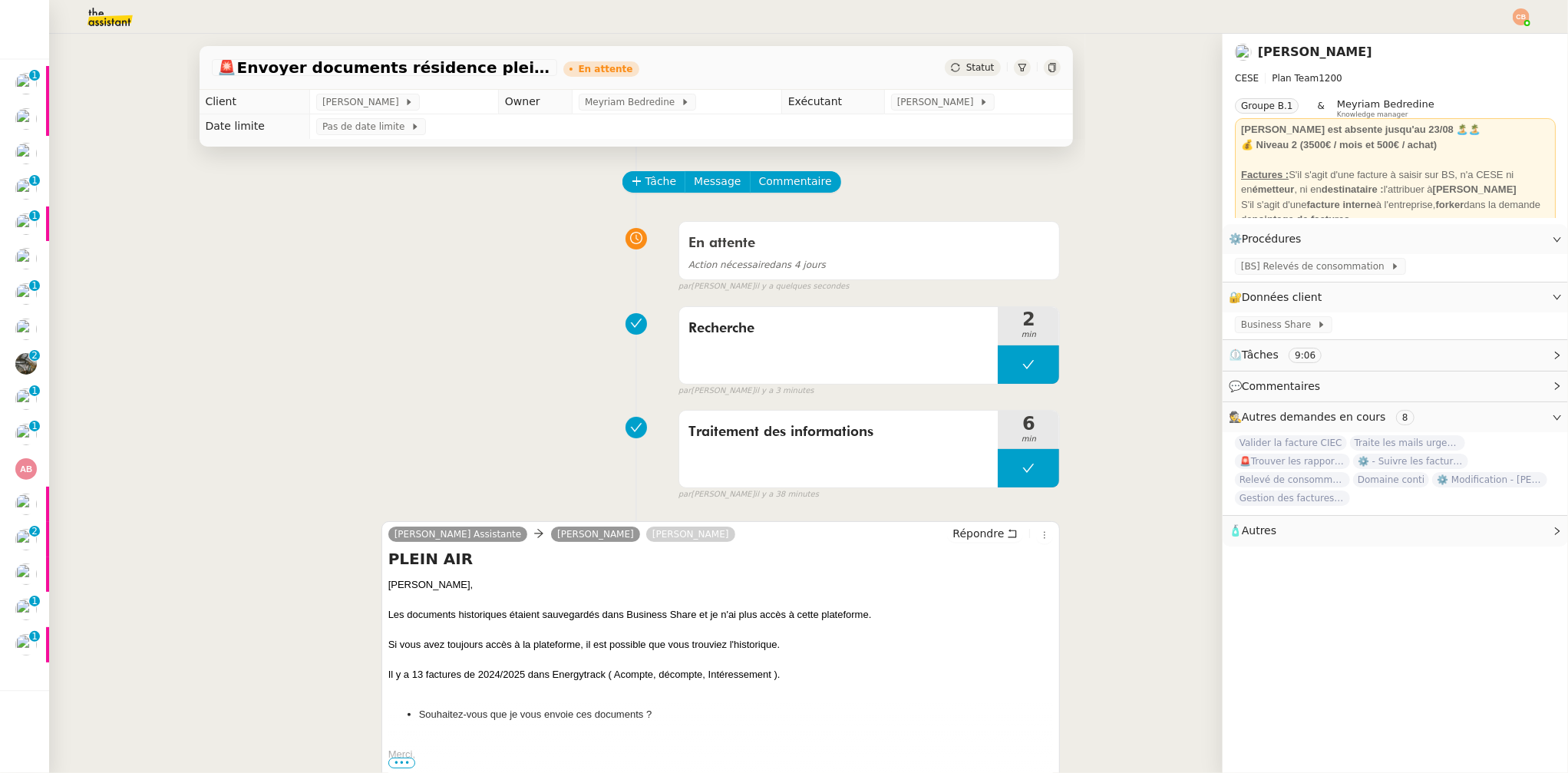
click at [285, 289] on div "En attente Action nécessaire dans 4 jours false par Coralie B. il y a quelques …" at bounding box center [636, 254] width 849 height 79
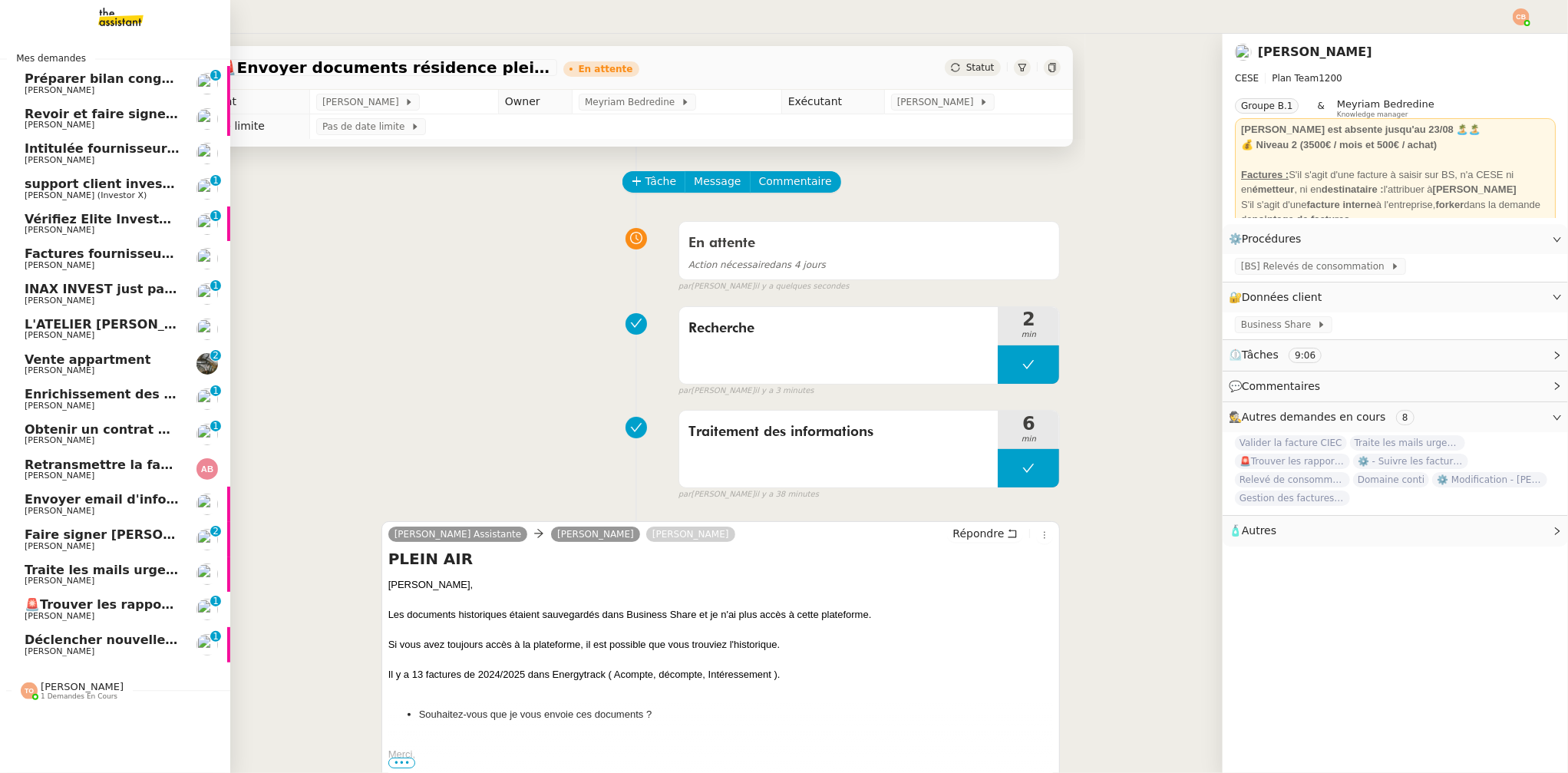
click at [80, 577] on span "Charles Da Conceicao" at bounding box center [59, 580] width 70 height 10
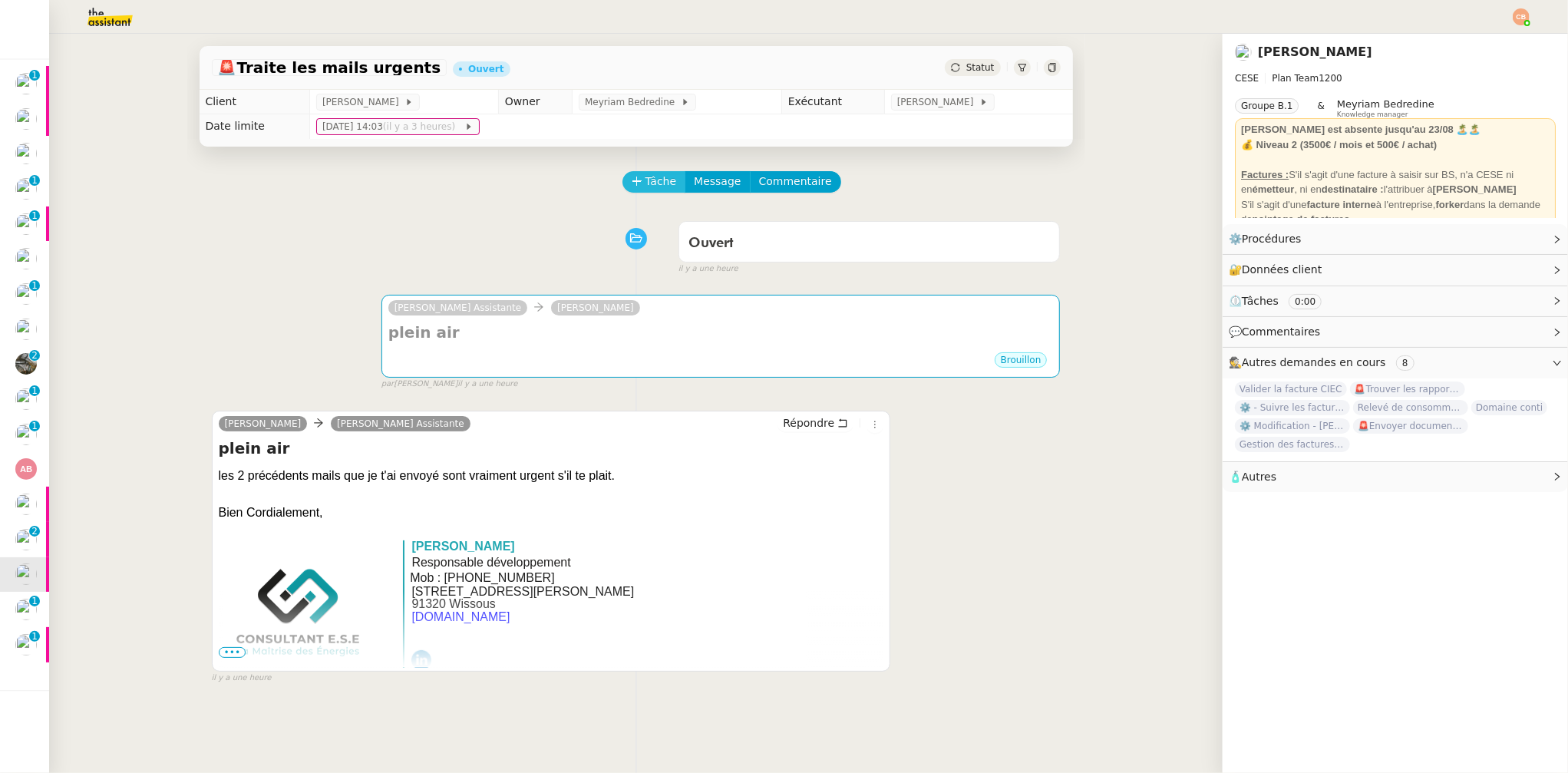
click at [652, 181] on span "Tâche" at bounding box center [661, 181] width 31 height 17
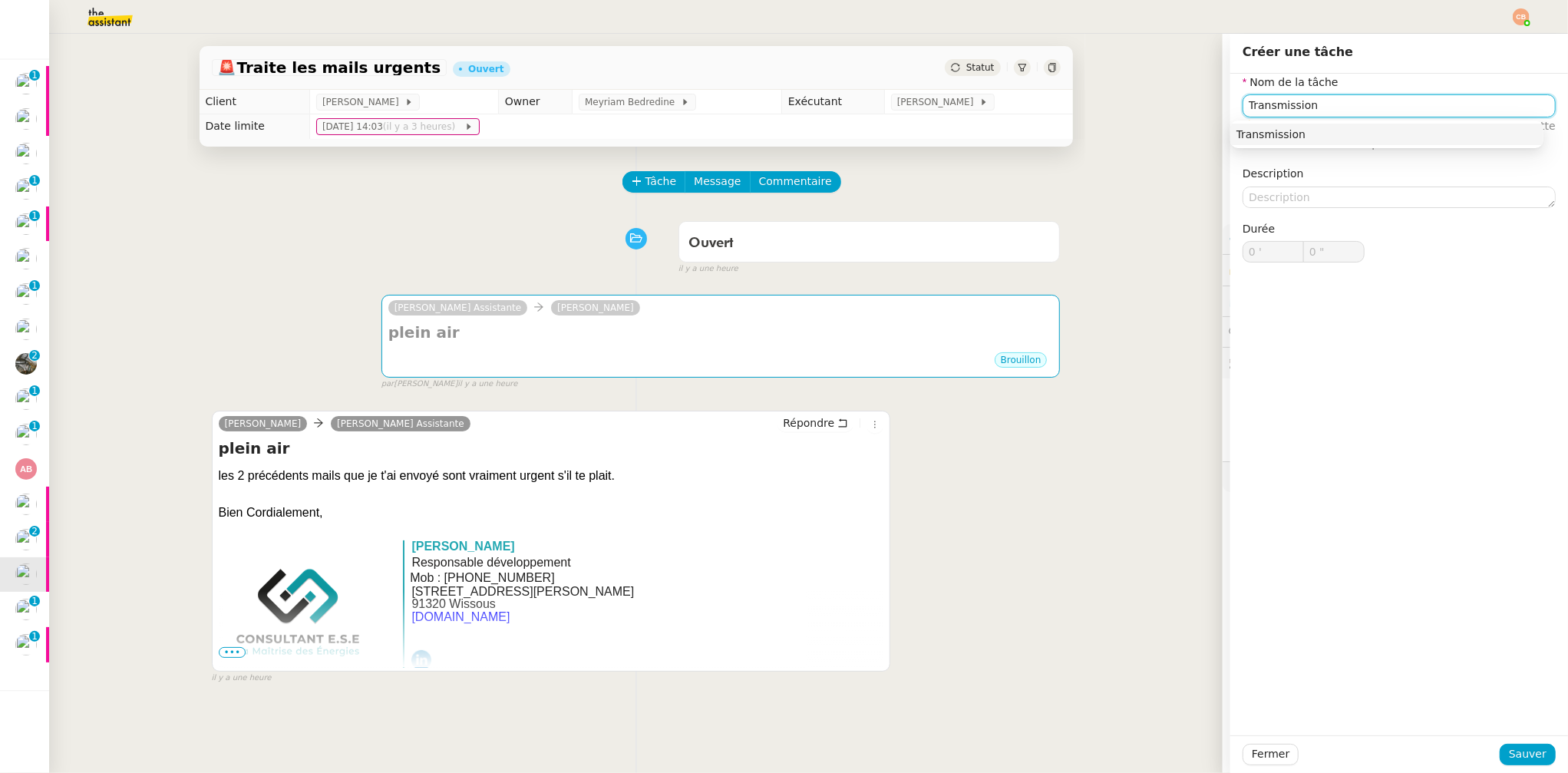
click at [1286, 131] on div "Transmission" at bounding box center [1387, 135] width 301 height 14
type input "Transmission"
click at [1509, 760] on span "Sauver" at bounding box center [1528, 754] width 38 height 17
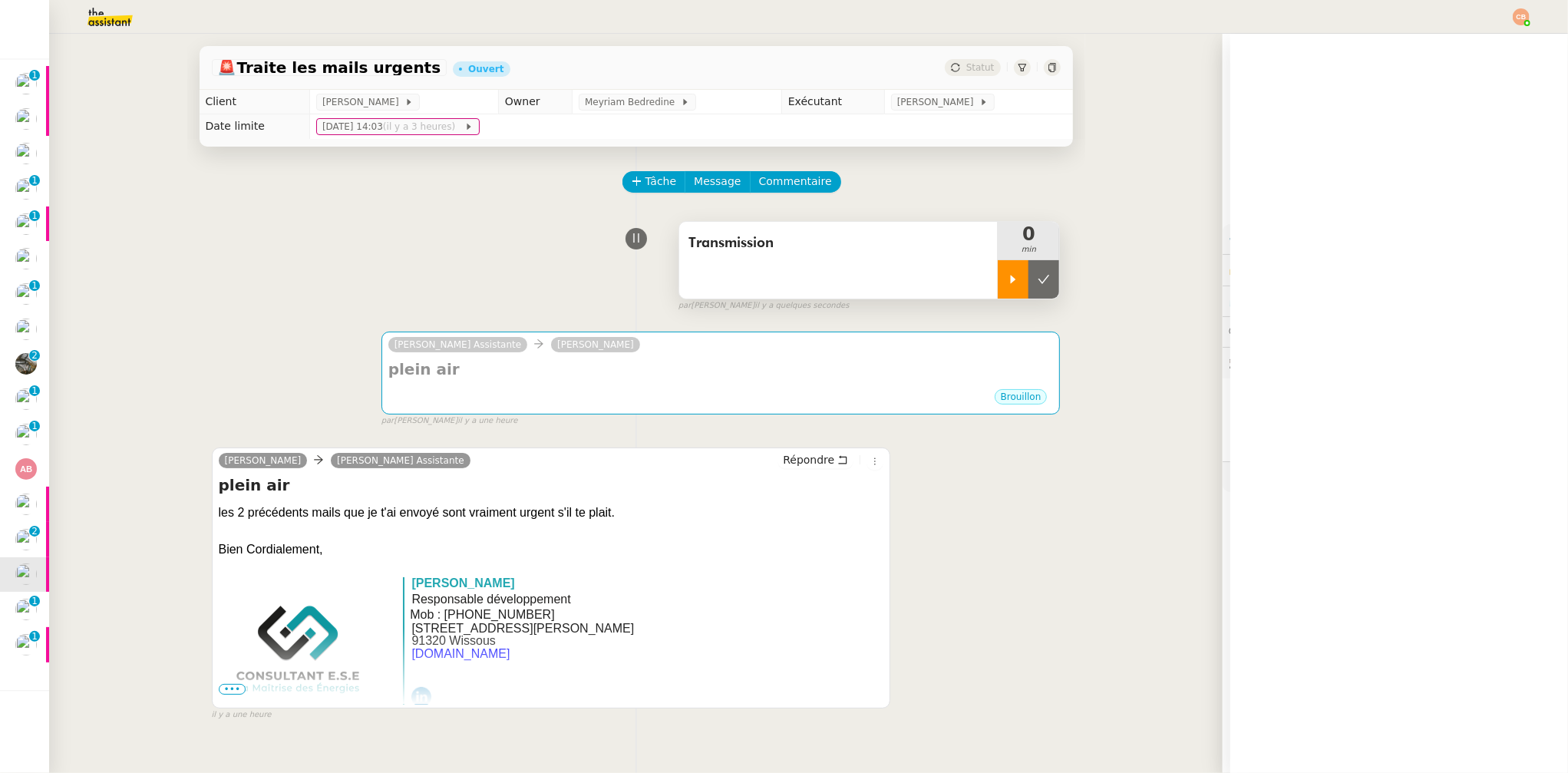
click at [1011, 279] on icon at bounding box center [1014, 279] width 5 height 9
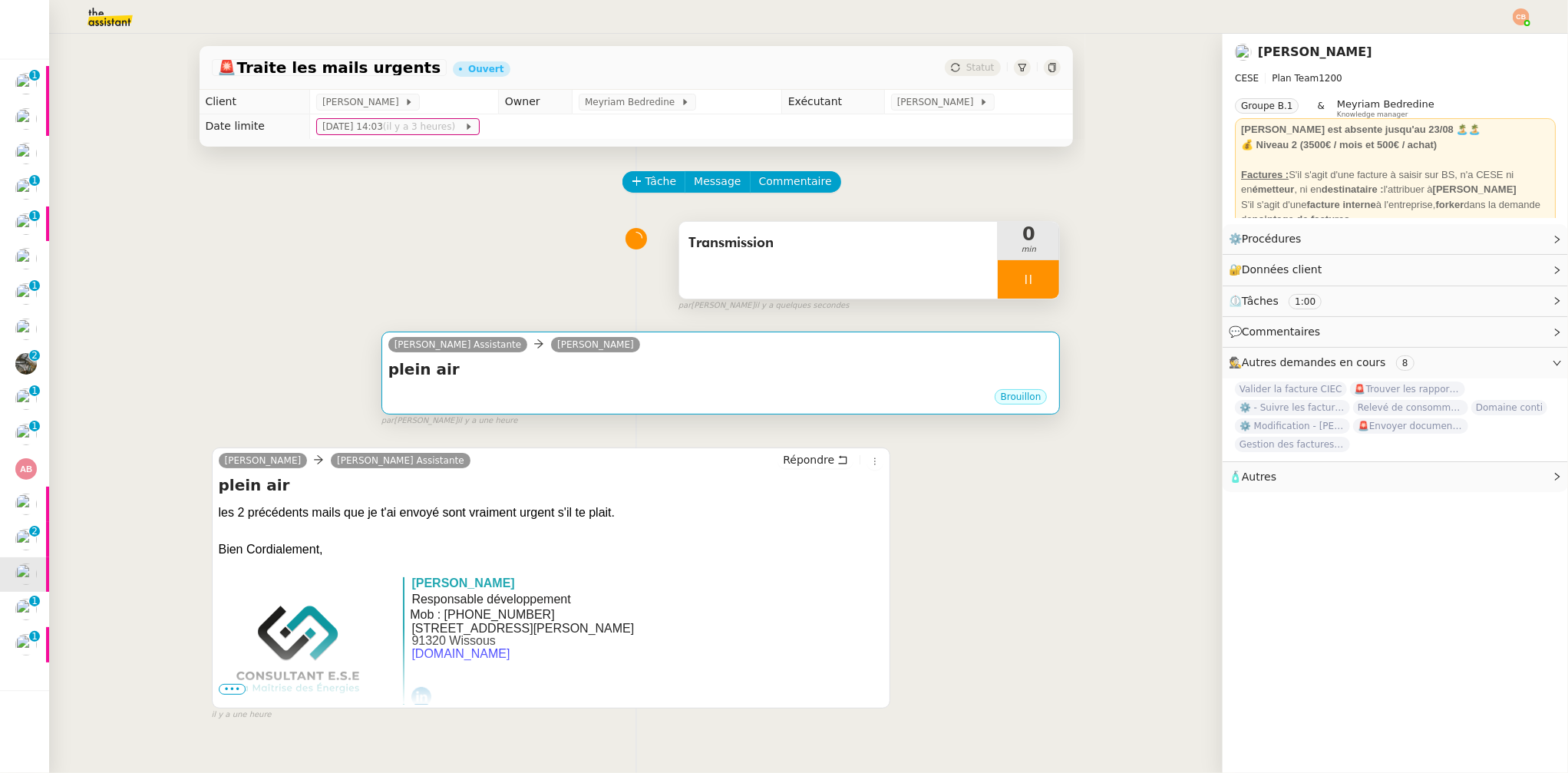
click at [712, 373] on h4 "plein air" at bounding box center [721, 369] width 666 height 22
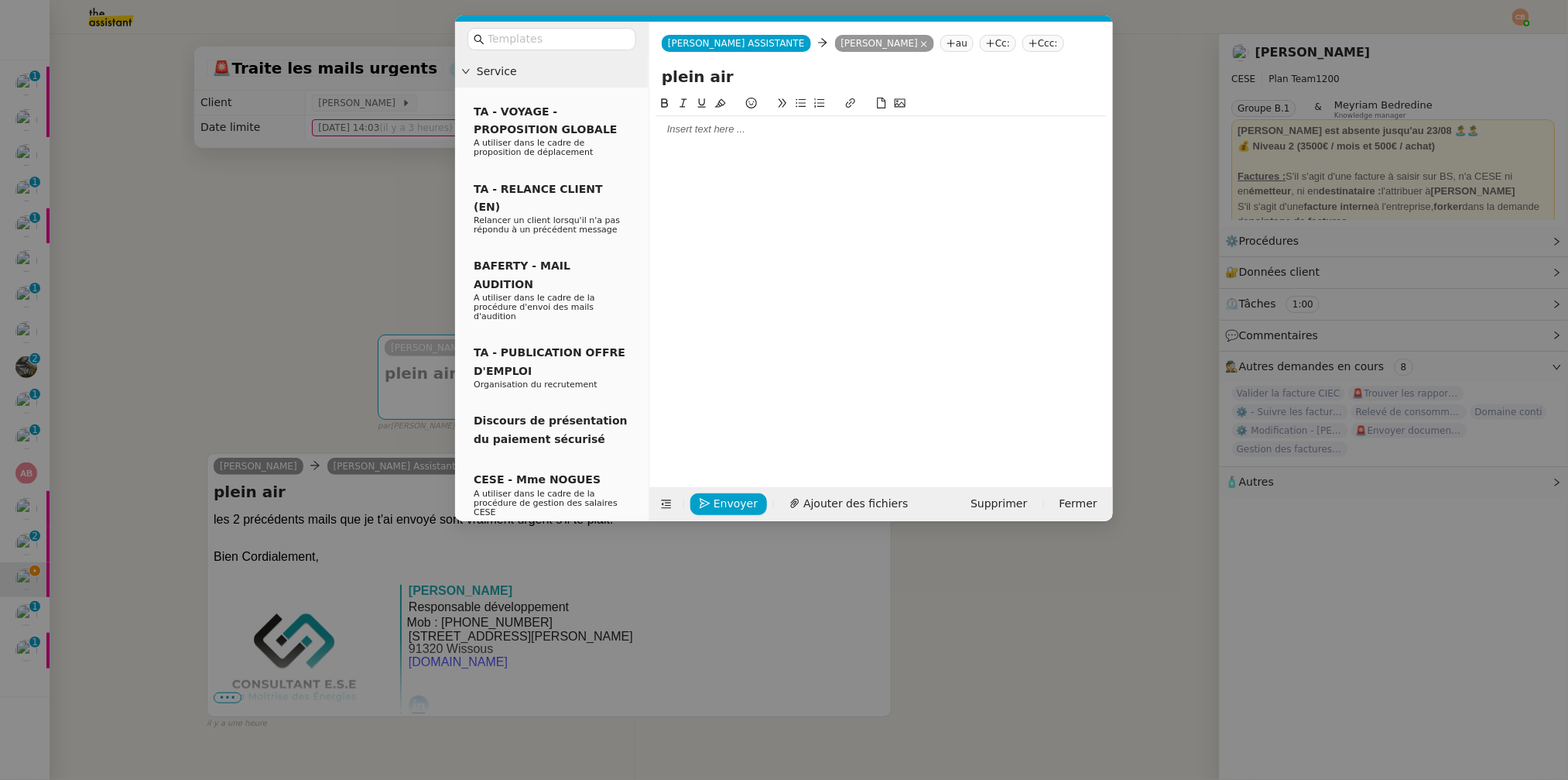
click at [701, 135] on div at bounding box center [881, 130] width 452 height 14
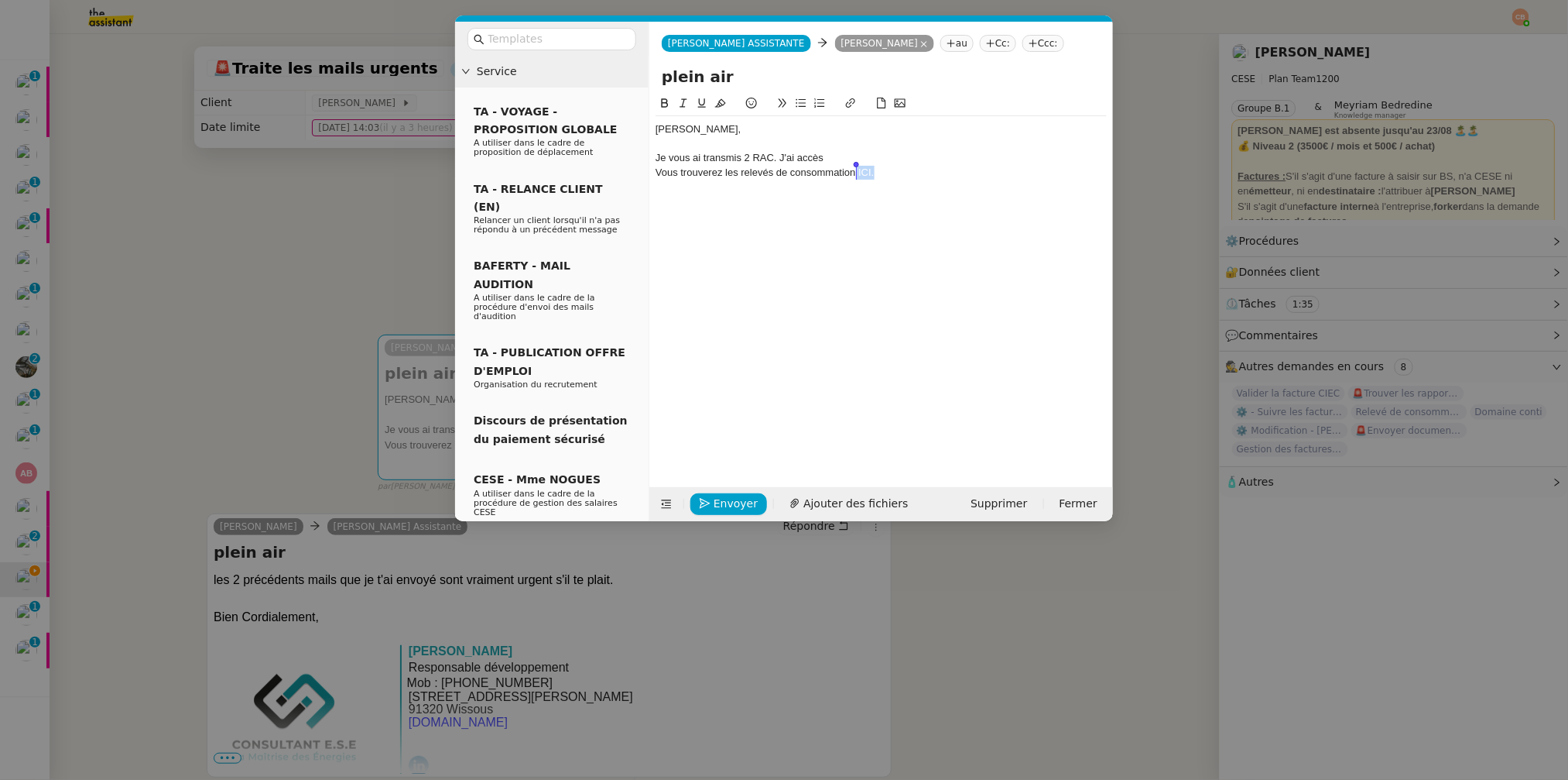
drag, startPoint x: 881, startPoint y: 170, endPoint x: 856, endPoint y: 169, distance: 25.0
click at [856, 169] on div "Vous trouverez les relevés de consommation ICI." at bounding box center [881, 173] width 452 height 14
click at [851, 108] on icon at bounding box center [850, 103] width 11 height 11
type input "ICI."
paste input "https://drive.google.com/drive/folders/1CGGMt3gG76JciFZV-7UZhyABX0FM3iYT?usp=sh…"
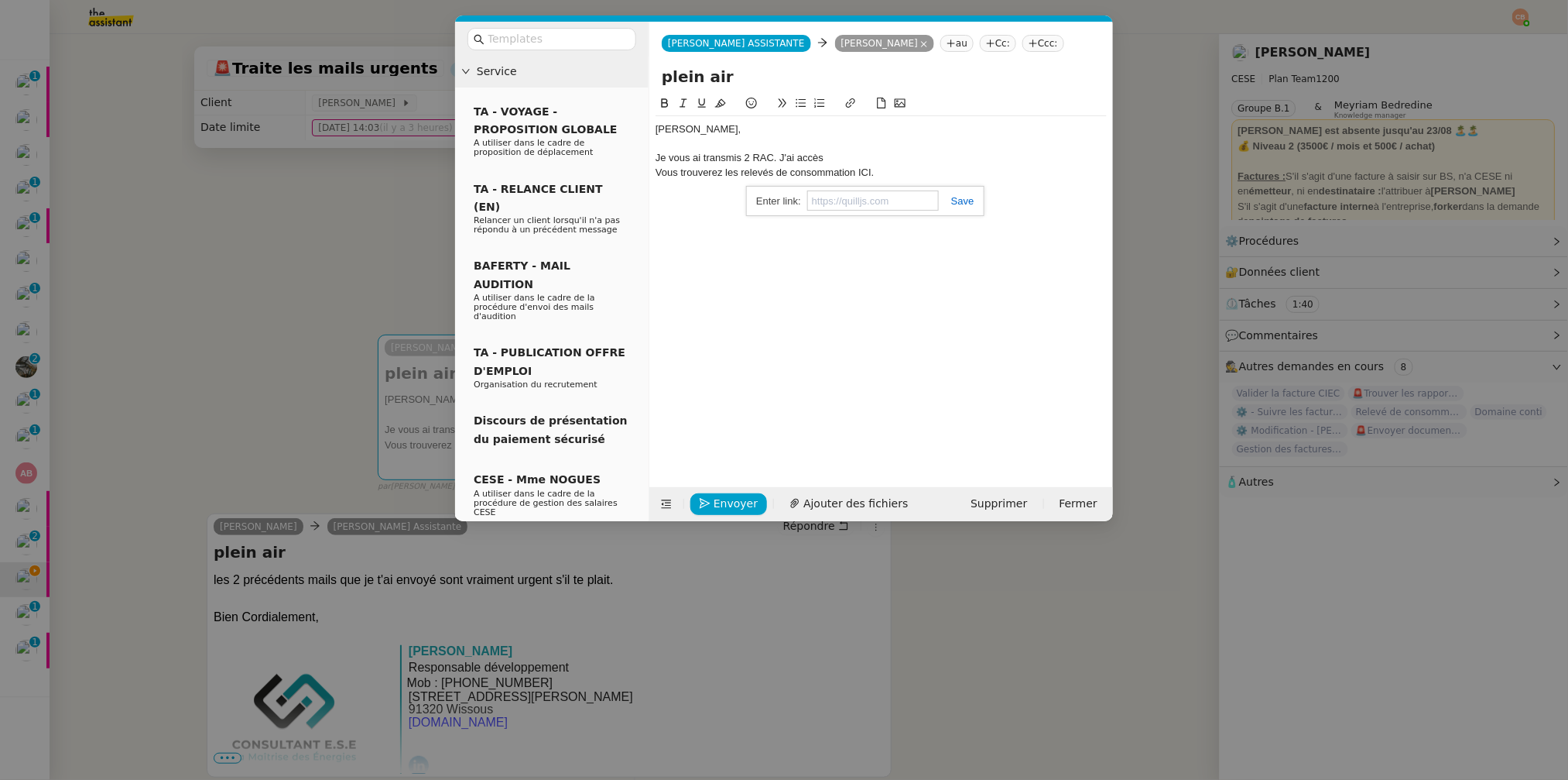
type input "https://drive.google.com/drive/folders/1CGGMt3gG76JciFZV-7UZhyABX0FM3iYT?usp=sh…"
click at [835, 155] on div "Je vous ai transmis 2 RAC. J'ai accès" at bounding box center [881, 158] width 452 height 14
click at [846, 159] on div "Je vous ai transmis 2 RAC. J'ai accès aux factures" at bounding box center [881, 158] width 452 height 14
click at [939, 158] on div "Je vous ai transmis 2 RAC. J'ai accès aux denières factures" at bounding box center [881, 158] width 452 height 14
click at [888, 193] on div "Vous trouverez les relevés de consommation ICI." at bounding box center [881, 187] width 452 height 14
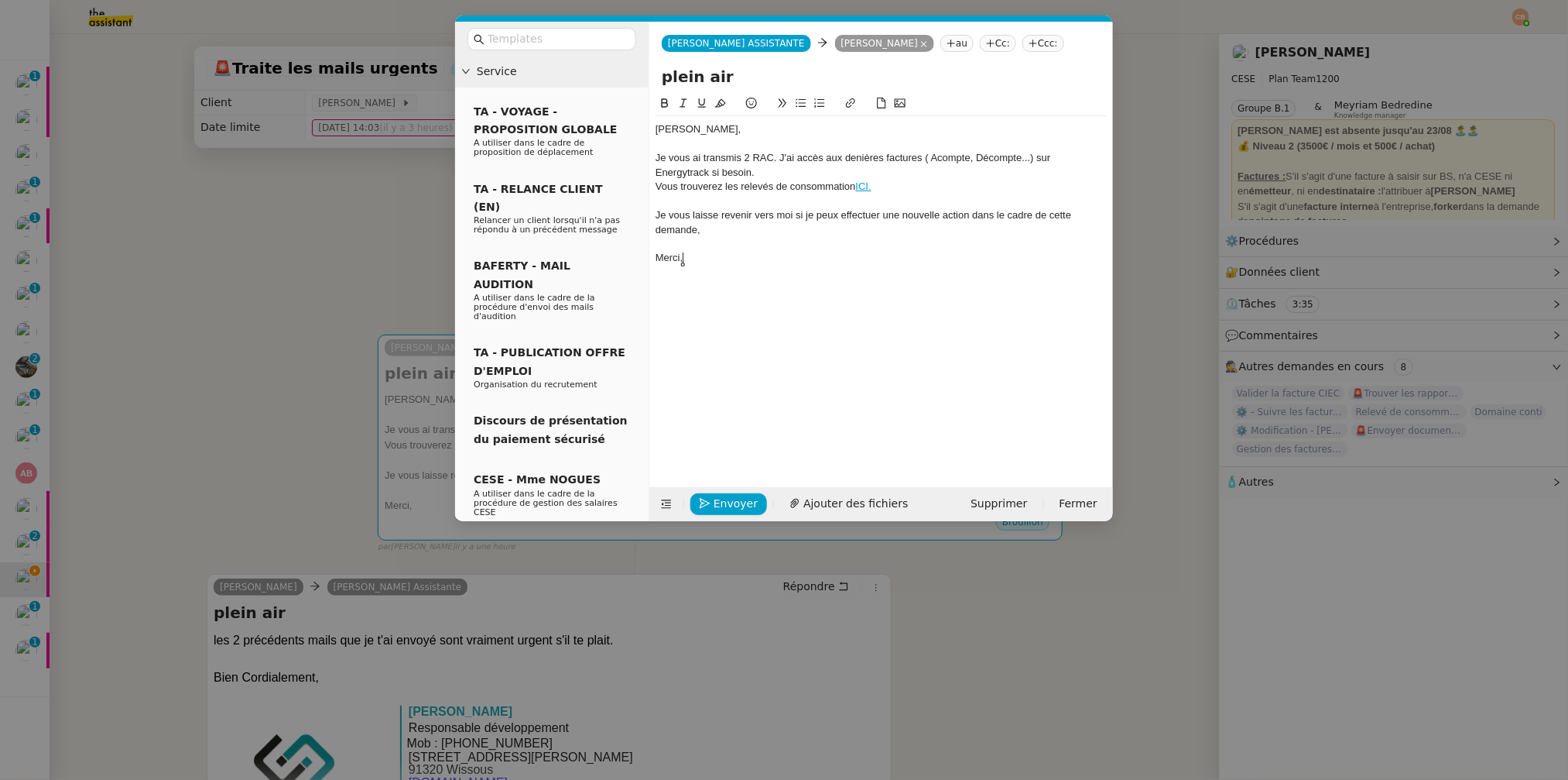
click at [301, 220] on nz-modal-container "Service TA - VOYAGE - PROPOSITION GLOBALE A utiliser dans le cadre de propositi…" at bounding box center [784, 390] width 1568 height 780
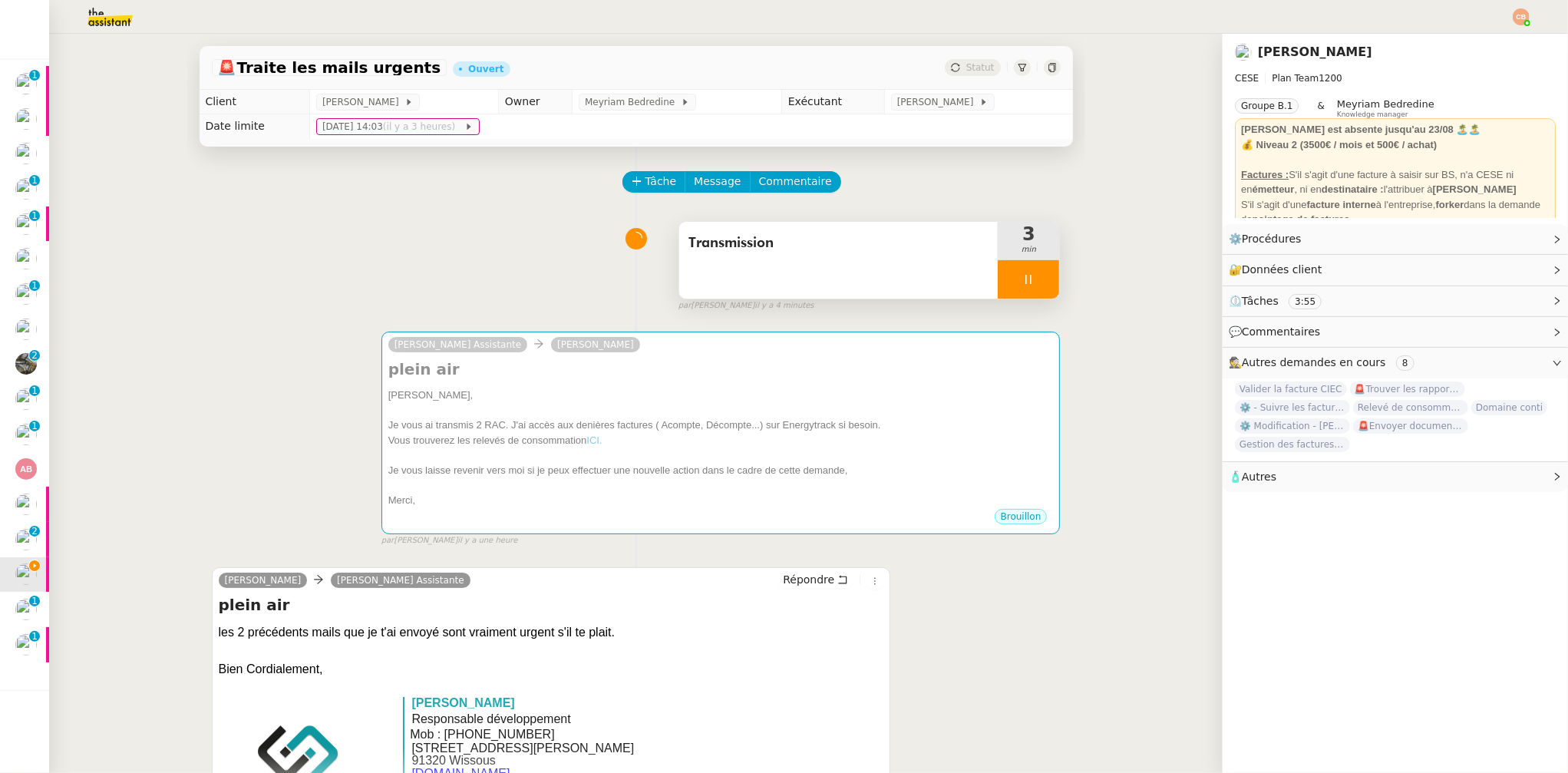
click at [1028, 287] on div at bounding box center [1028, 280] width 61 height 38
click at [1028, 280] on button at bounding box center [1043, 280] width 31 height 38
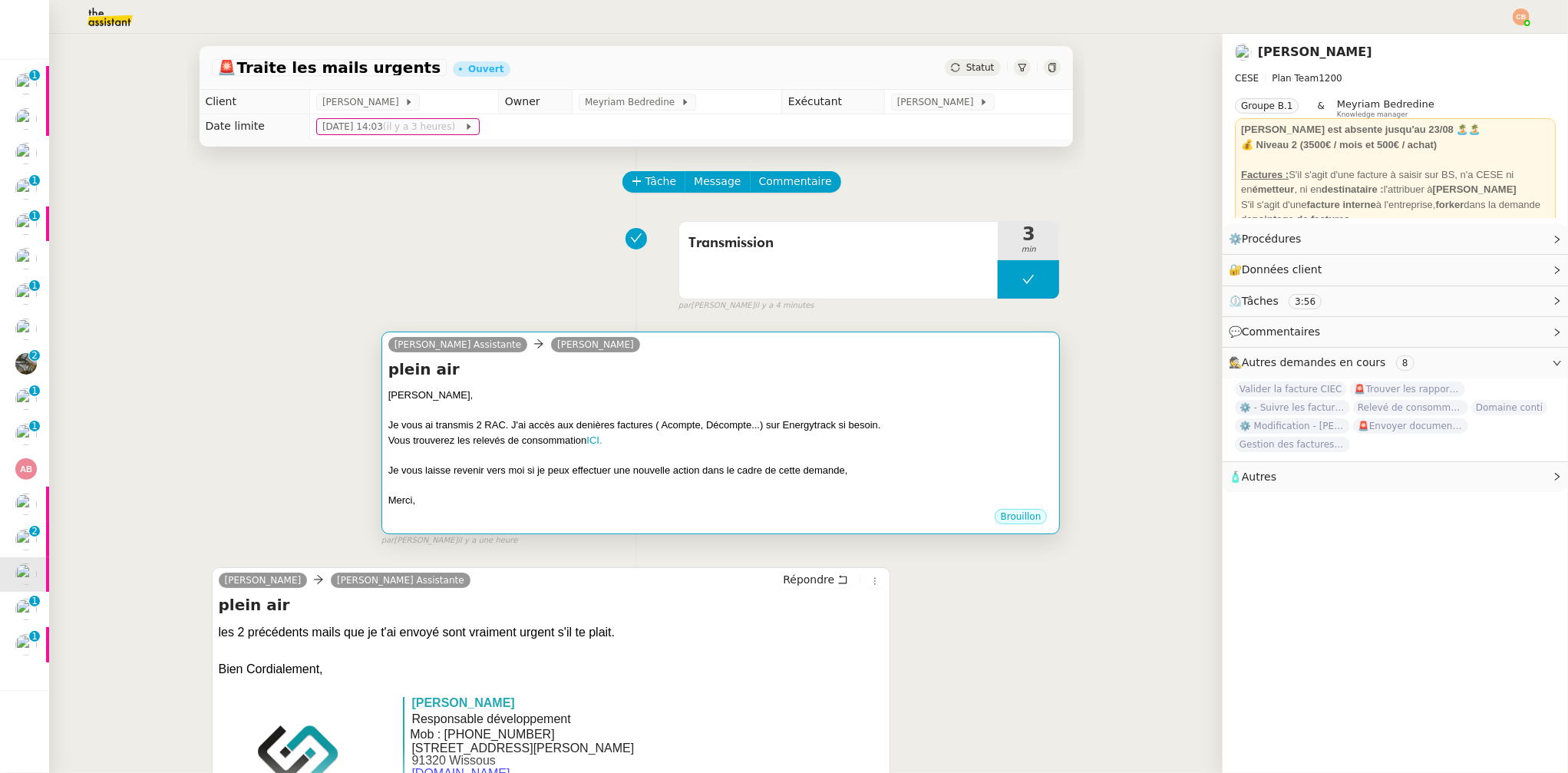
click at [509, 384] on div "plein air Fatima, Je vous ai transmis 2 RAC. J'ai accès aux denières factures (…" at bounding box center [721, 433] width 666 height 149
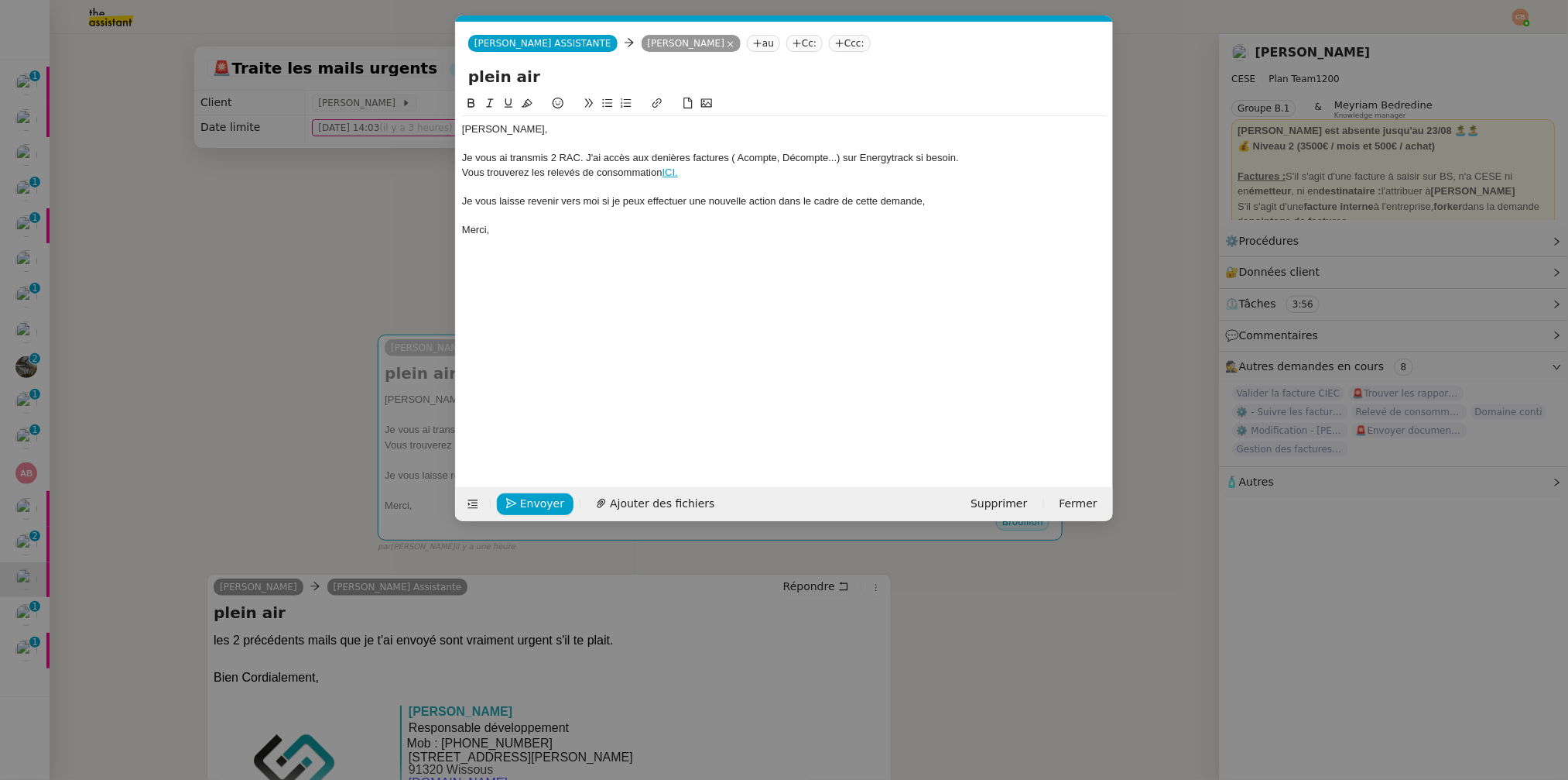
scroll to position [0, 34]
click at [579, 155] on div "Je vous ai transmis 2 RAC. J'ai accès aux denières factures ( Acompte, Décompte…" at bounding box center [784, 158] width 645 height 14
click at [744, 162] on div "Je vous ai transmis 2 RAC ( 2022 et 2023 ). J'ai accès aux denières factures ( …" at bounding box center [784, 158] width 645 height 14
click at [737, 157] on div "Je vous ai transmis 2 RAC ( 2022 et 2023 ). J'ai accès aux denières factures ( …" at bounding box center [784, 158] width 645 height 14
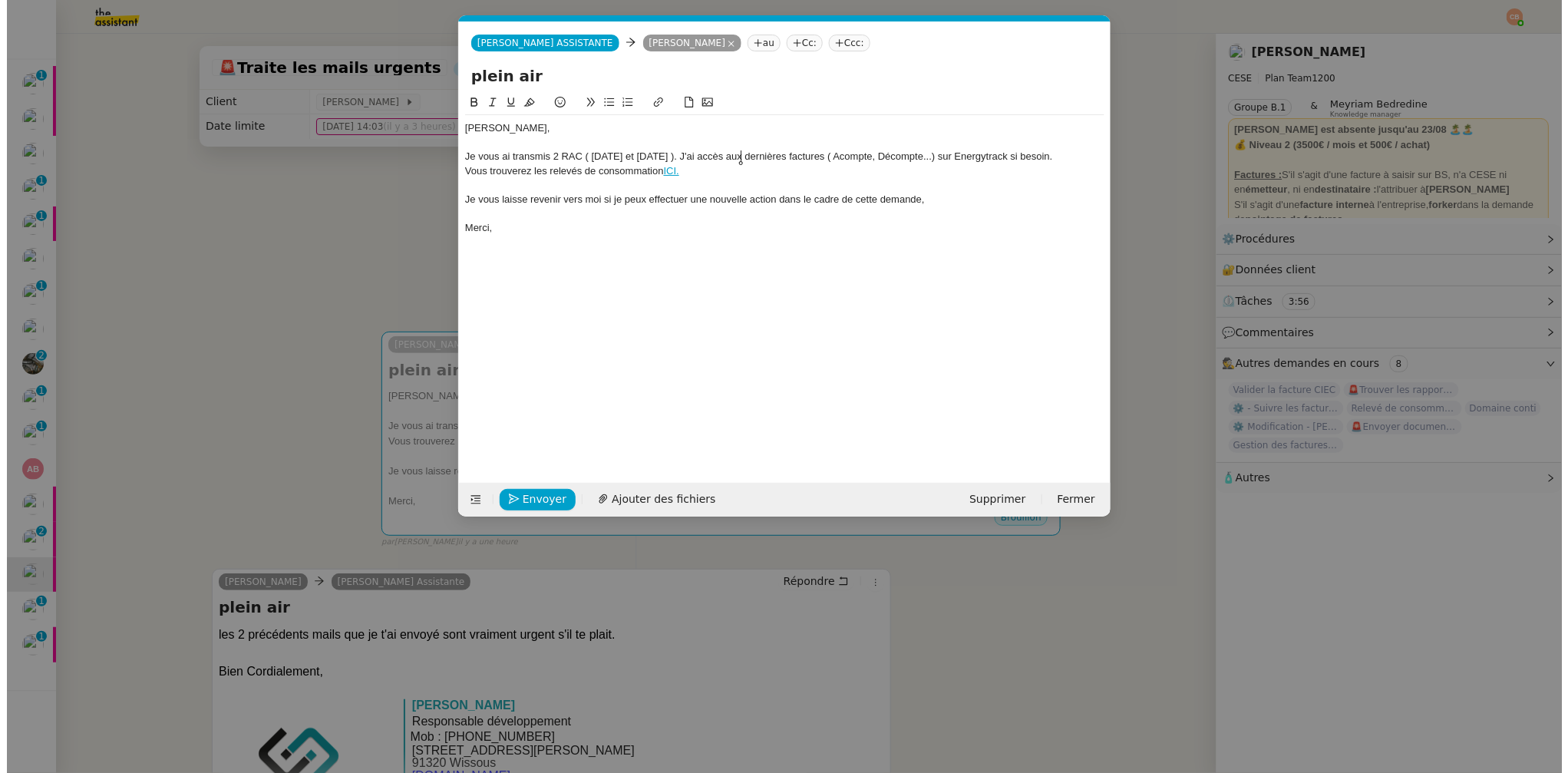
scroll to position [0, 33]
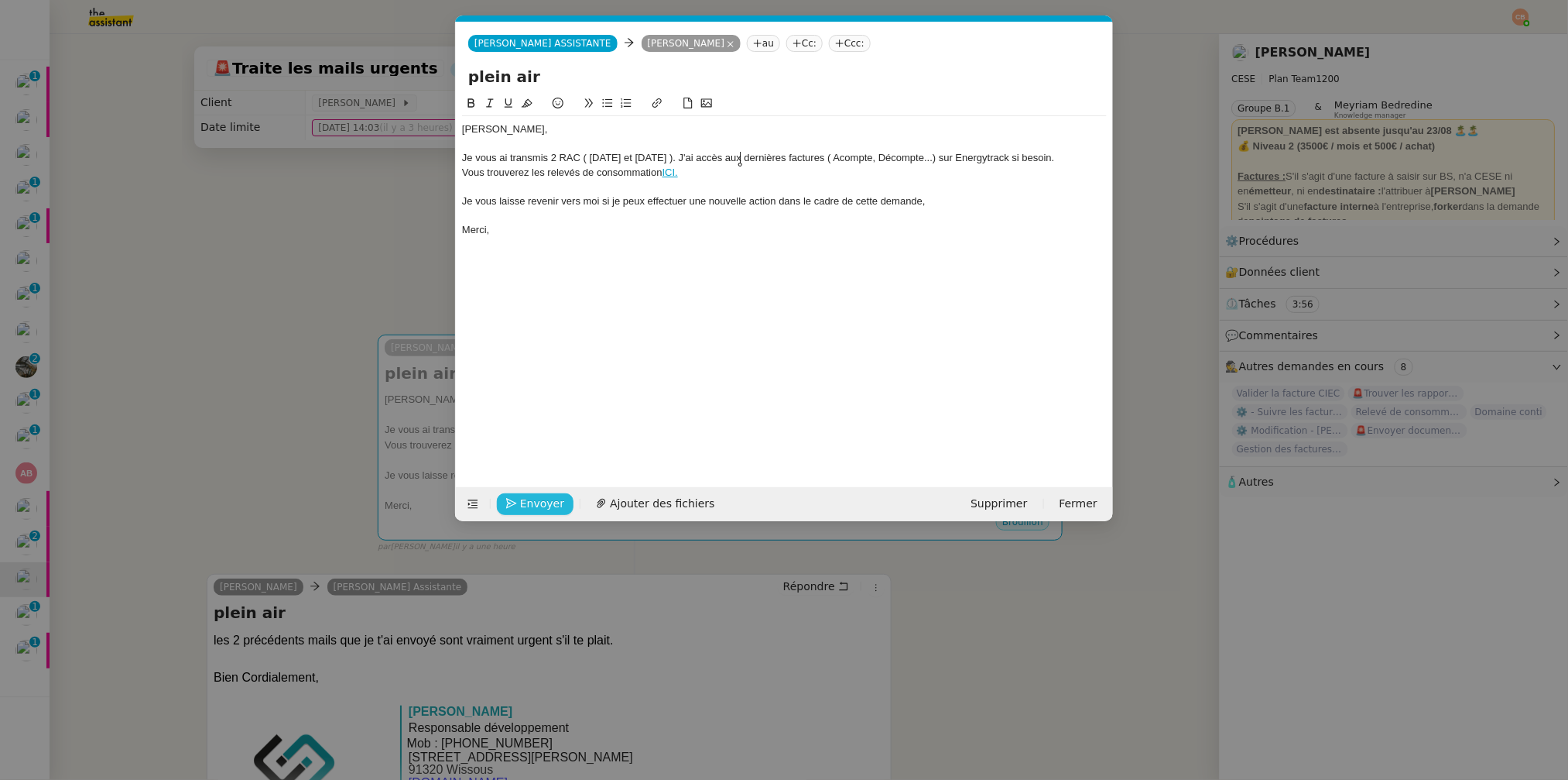
click at [525, 502] on span "Envoyer" at bounding box center [542, 504] width 44 height 18
click at [525, 502] on span "Confirmer l'envoi" at bounding box center [566, 504] width 93 height 18
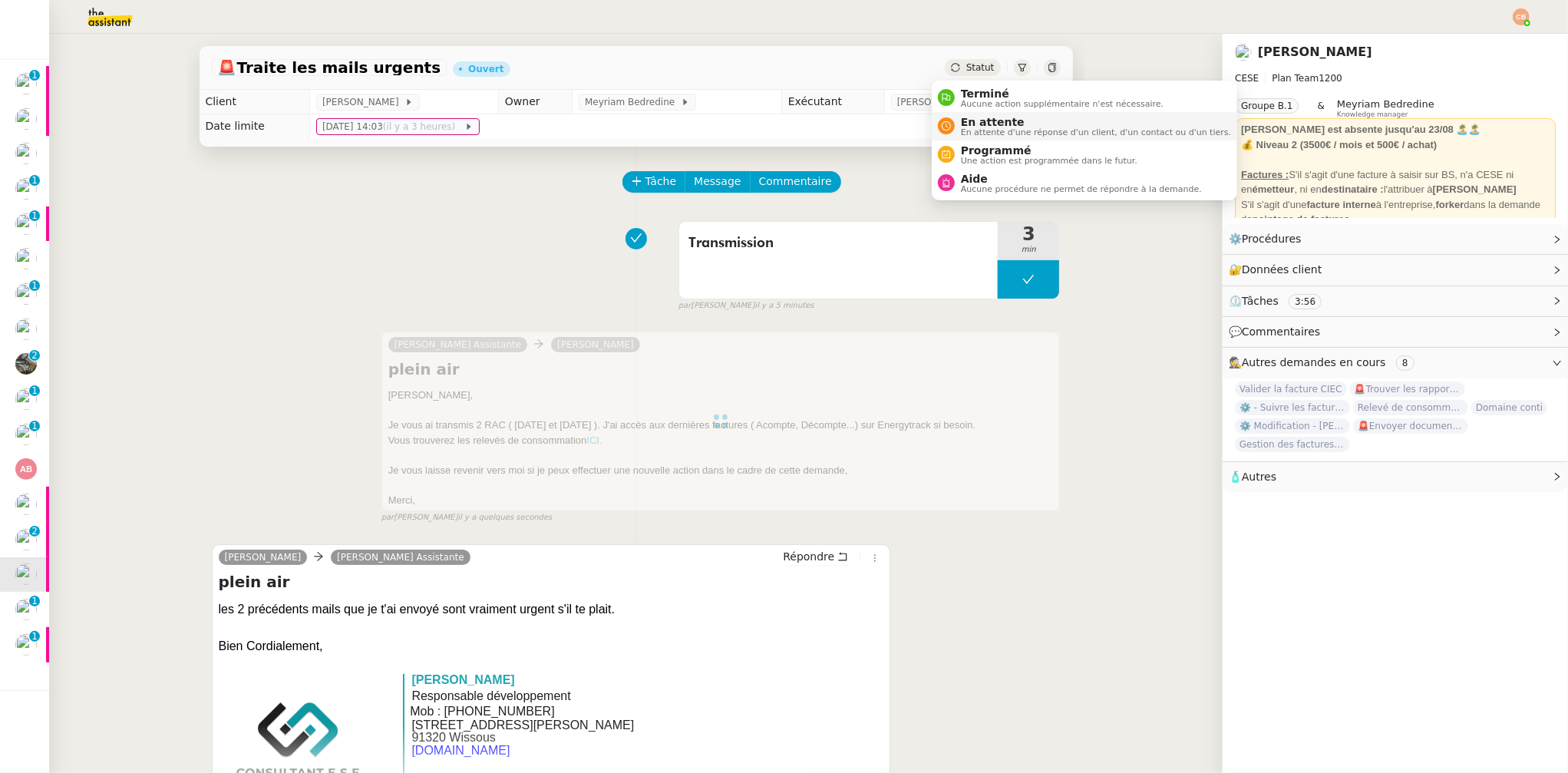
click at [979, 130] on span "En attente d'une réponse d'un client, d'un contact ou d'un tiers." at bounding box center [1096, 133] width 270 height 9
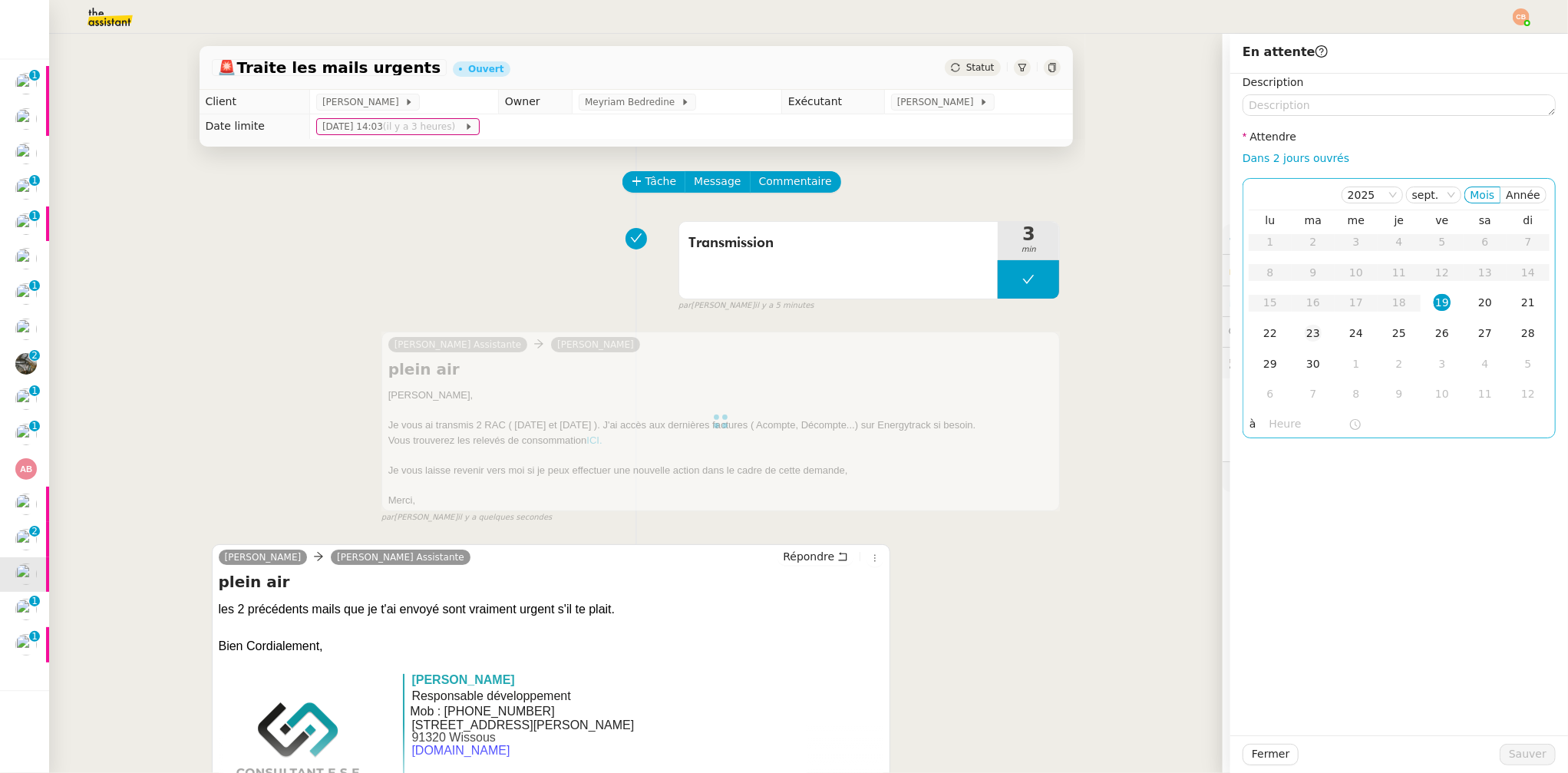
click at [1305, 330] on div "23" at bounding box center [1313, 332] width 17 height 17
drag, startPoint x: 1272, startPoint y: 411, endPoint x: 1271, endPoint y: 420, distance: 9.1
click at [1272, 412] on div "lu ma me je ve sa di 1 2 3 4 5 6 7 8 9 10 11 12 13 14 15 16 17 18 19 20 21 22 2…" at bounding box center [1399, 312] width 301 height 203
click at [1267, 436] on div "[DATE] Mois Année lu ma me je ve sa di 1 2 3 4 5 6 7 8 9 10 11 12 13 14 15 16 1…" at bounding box center [1399, 309] width 313 height 261
click at [1271, 424] on input "text" at bounding box center [1309, 424] width 79 height 17
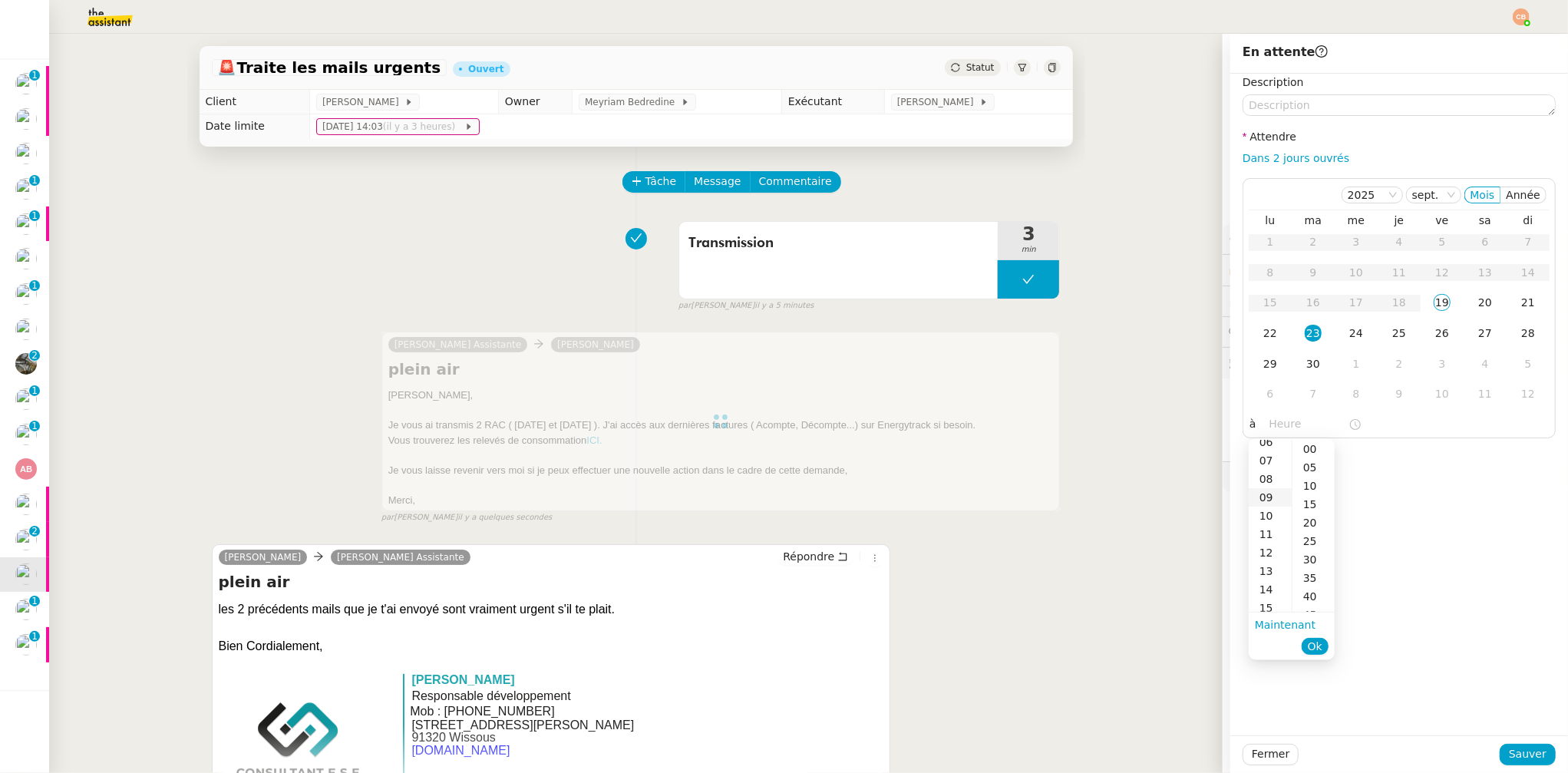
click at [1270, 504] on div "09" at bounding box center [1270, 497] width 43 height 18
click at [1307, 449] on div "00" at bounding box center [1314, 449] width 42 height 18
type input "09:00"
click at [1407, 457] on div "Description Attendre Dans 2 jours ouvrés [DATE] Mois Année lu ma me je ve sa di…" at bounding box center [1399, 404] width 338 height 662
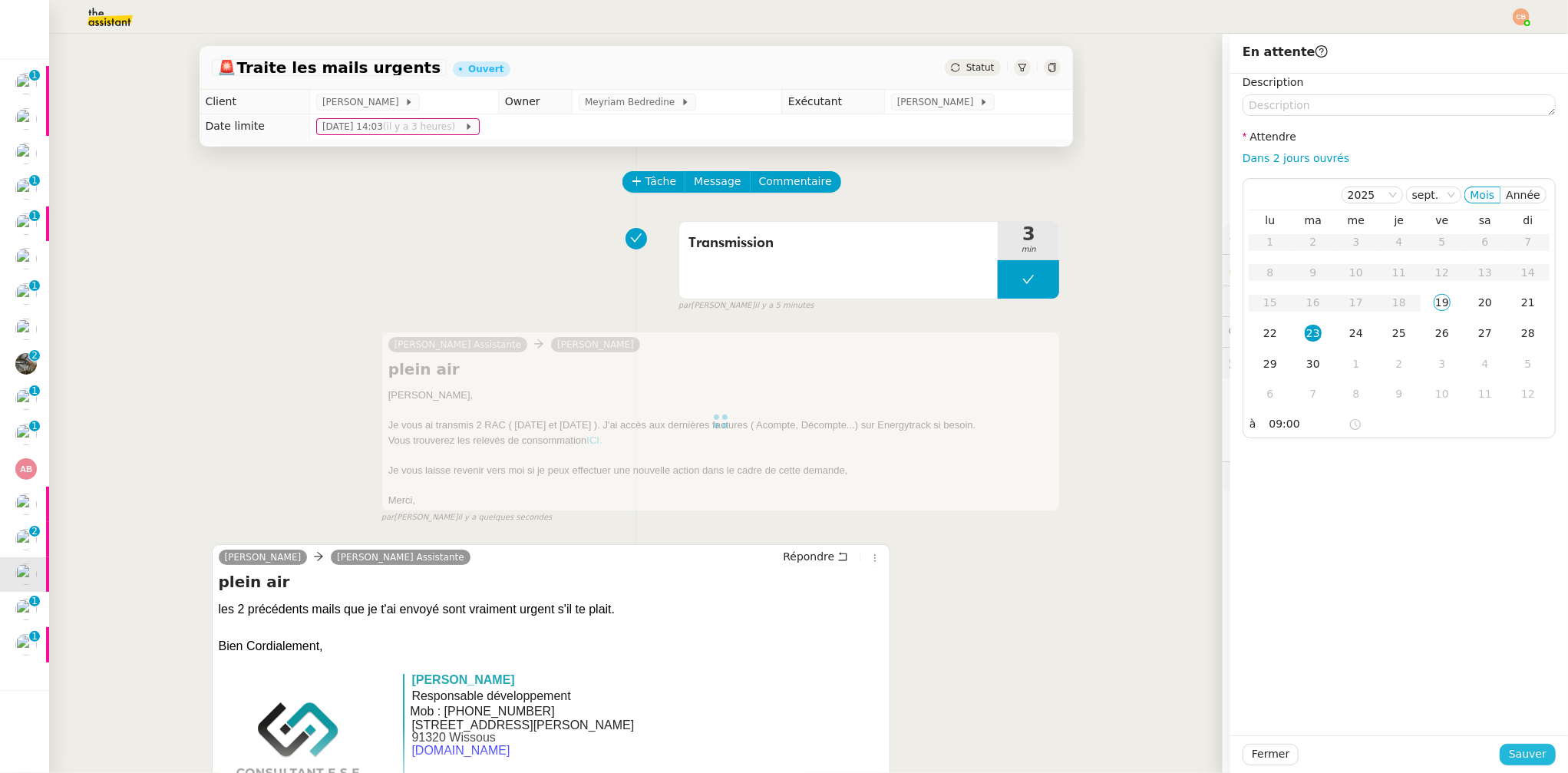
click at [1509, 758] on span "Sauver" at bounding box center [1528, 754] width 38 height 17
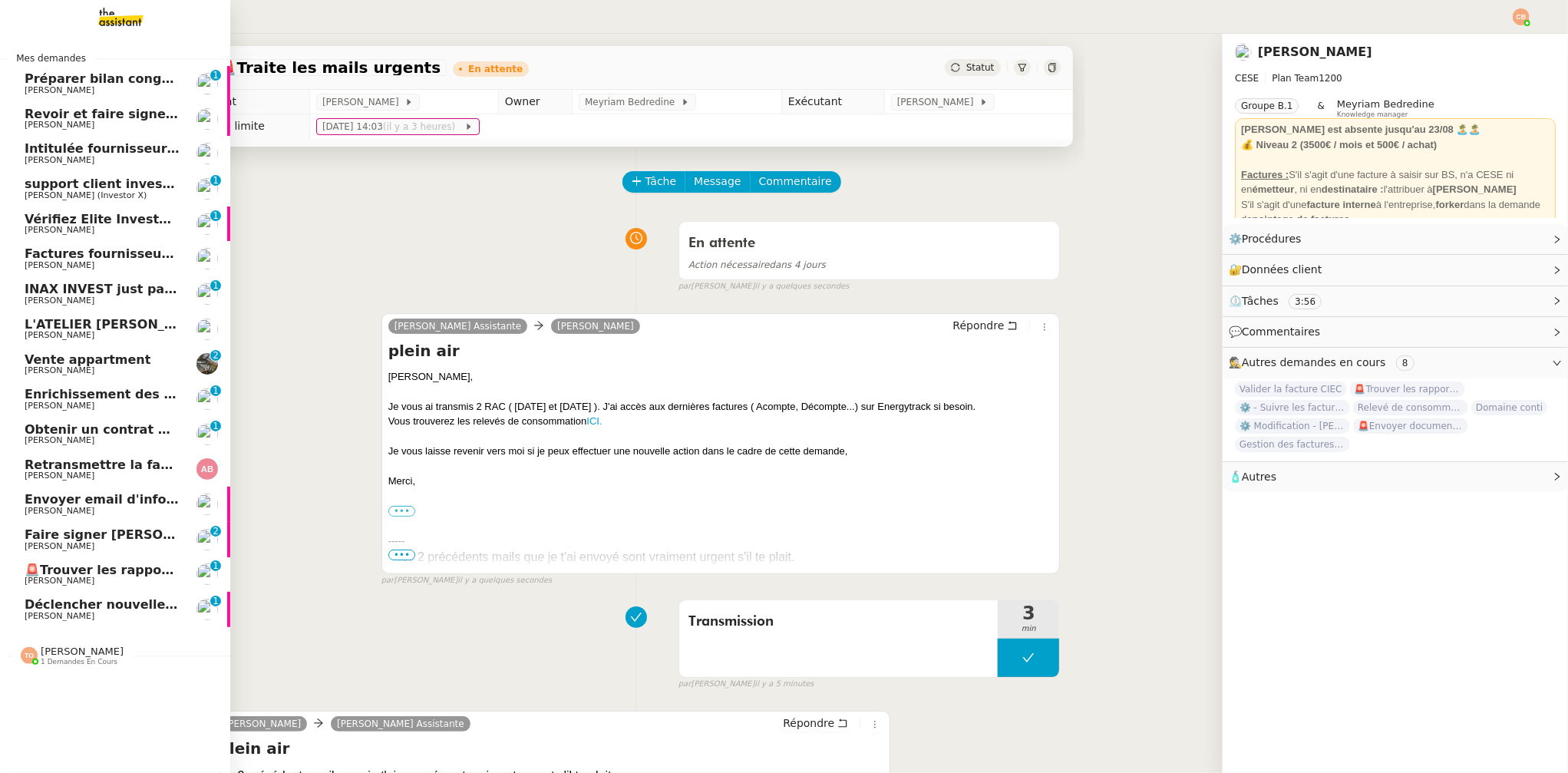
click at [108, 570] on span "🚨Trouver les rapports d'exploitation CIEC" at bounding box center [171, 569] width 292 height 15
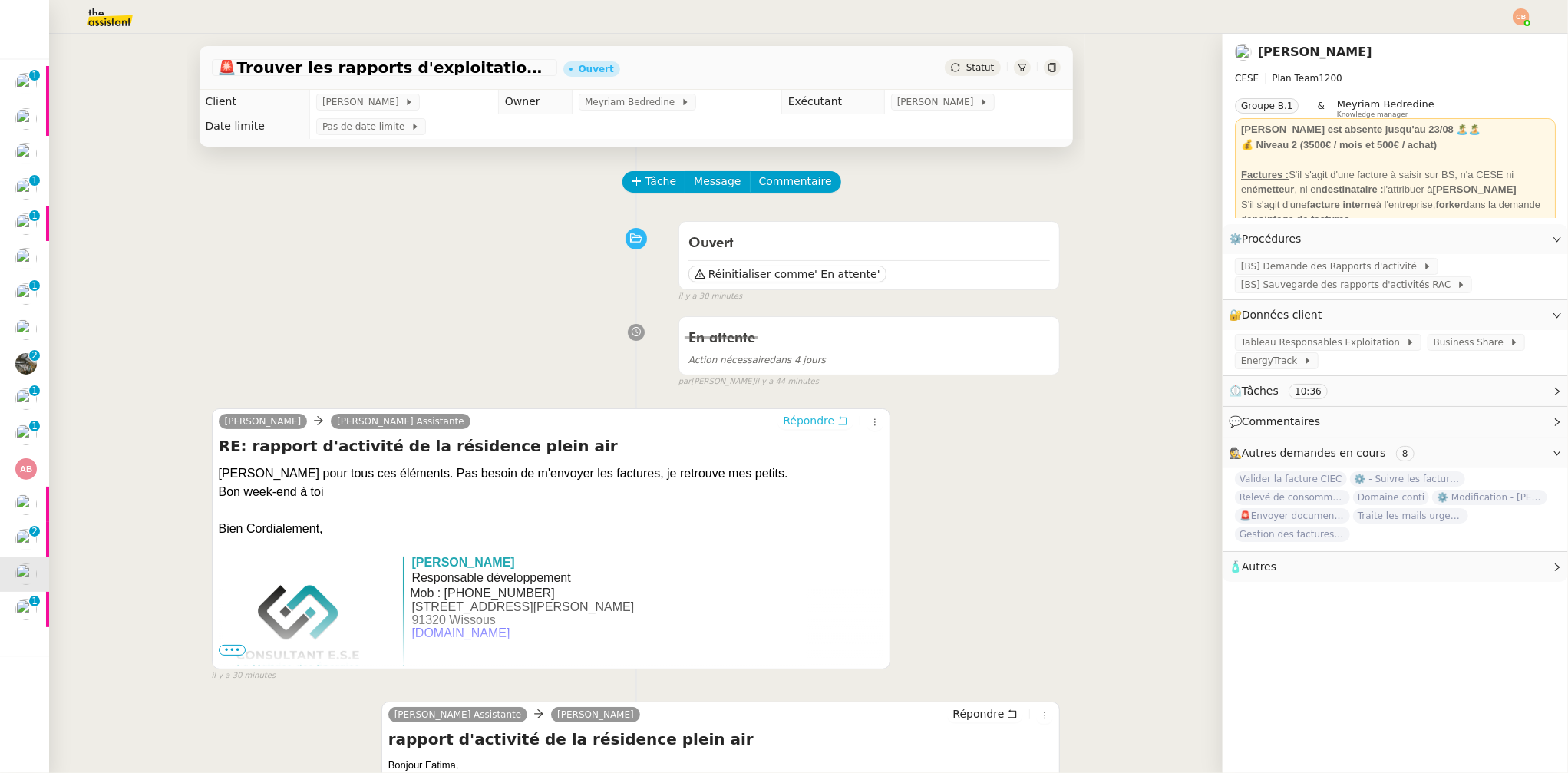
click at [783, 421] on span "Répondre" at bounding box center [808, 421] width 52 height 16
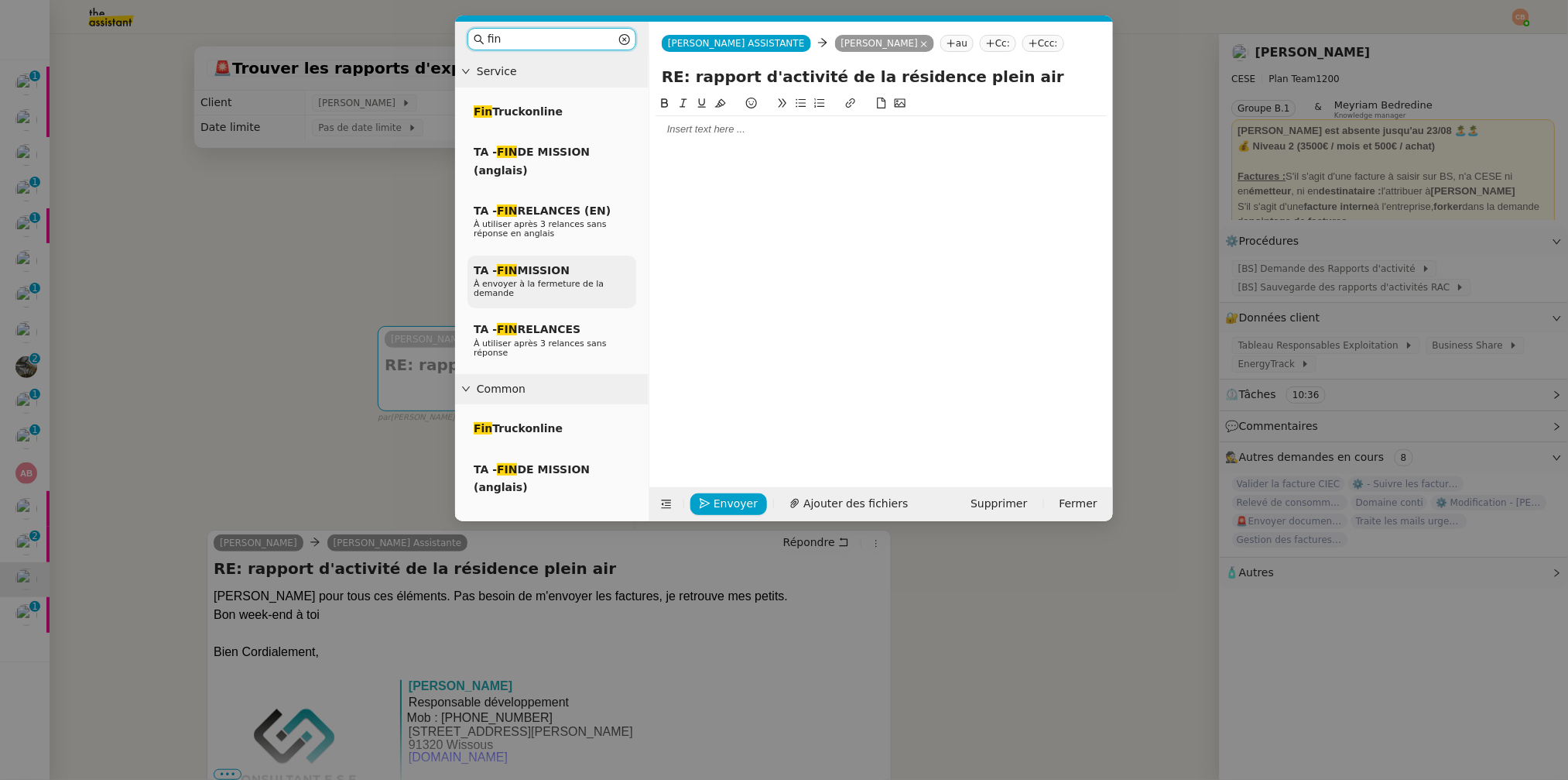
type input "fin"
click at [519, 267] on span "TA - FIN MISSION" at bounding box center [521, 270] width 96 height 12
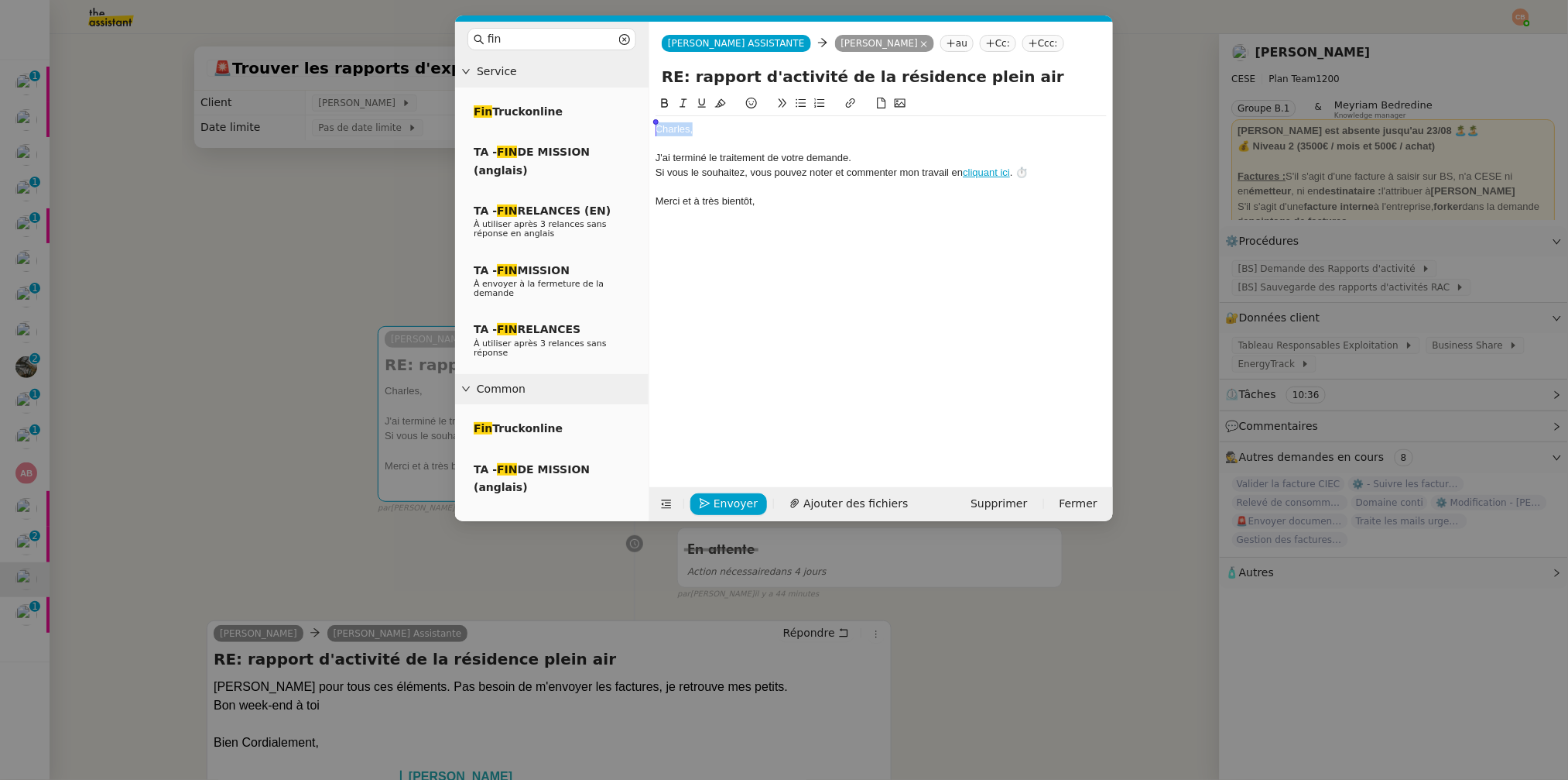
drag, startPoint x: 711, startPoint y: 130, endPoint x: 652, endPoint y: 131, distance: 59.0
click at [652, 131] on nz-spin "﻿[PERSON_NAME]﻿, J'ai terminé le traitement de votre demande. Si vous le souhai…" at bounding box center [881, 281] width 464 height 375
click at [724, 503] on span "Envoyer" at bounding box center [735, 504] width 44 height 18
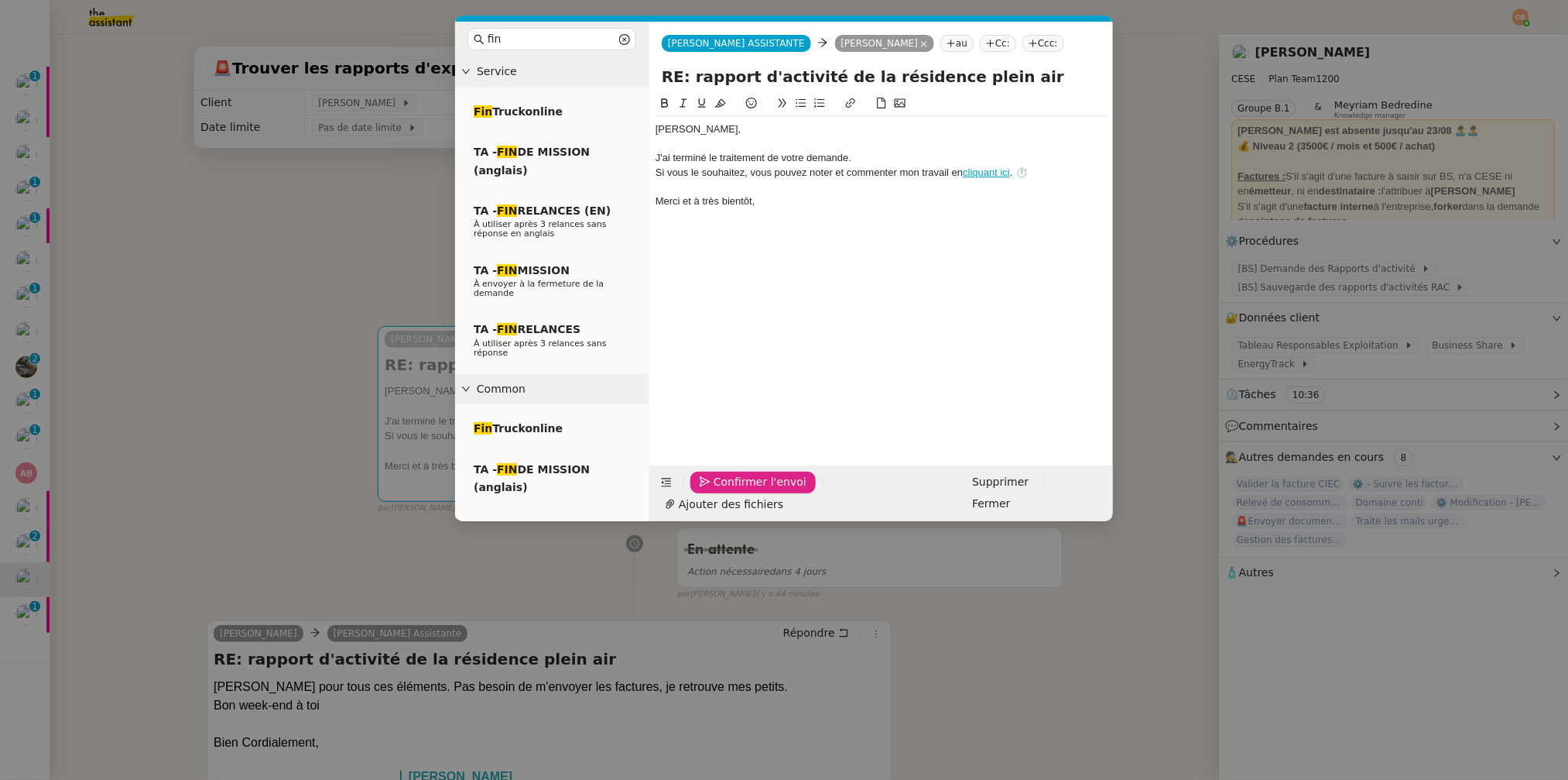
click at [724, 491] on span "Confirmer l'envoi" at bounding box center [759, 482] width 93 height 18
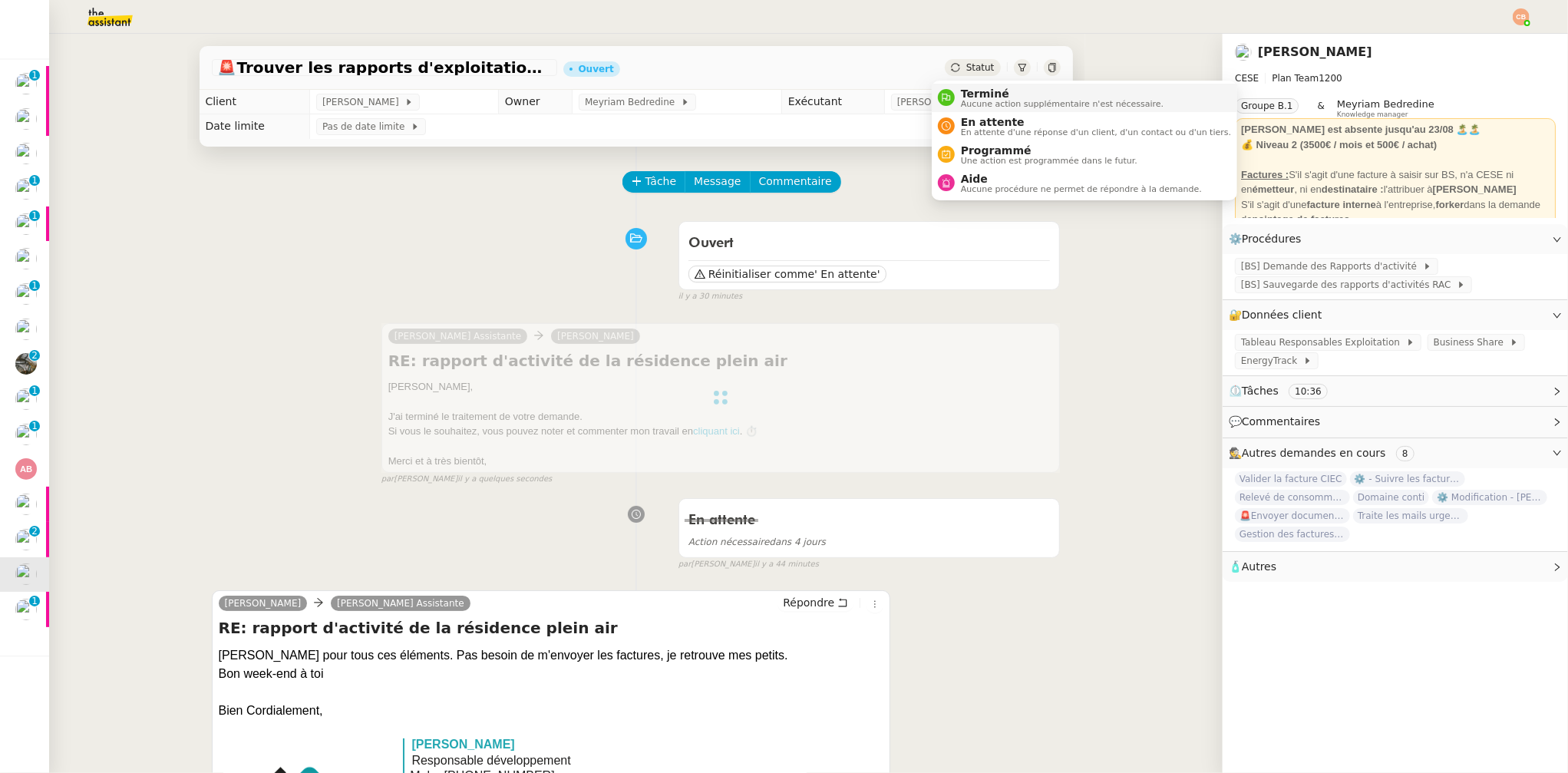
click at [971, 93] on span "Terminé" at bounding box center [1063, 94] width 203 height 12
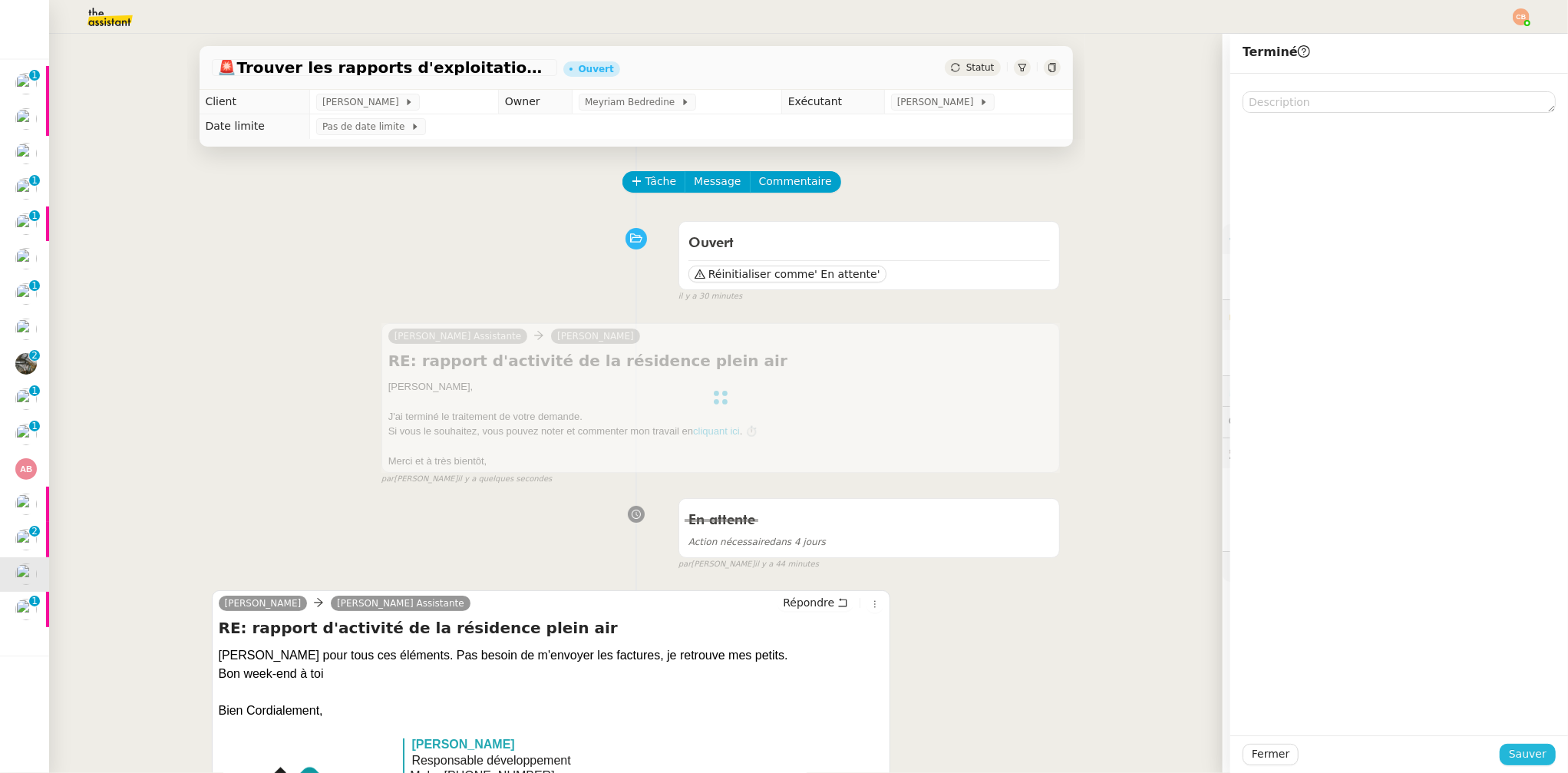
click at [1519, 756] on span "Sauver" at bounding box center [1528, 754] width 38 height 17
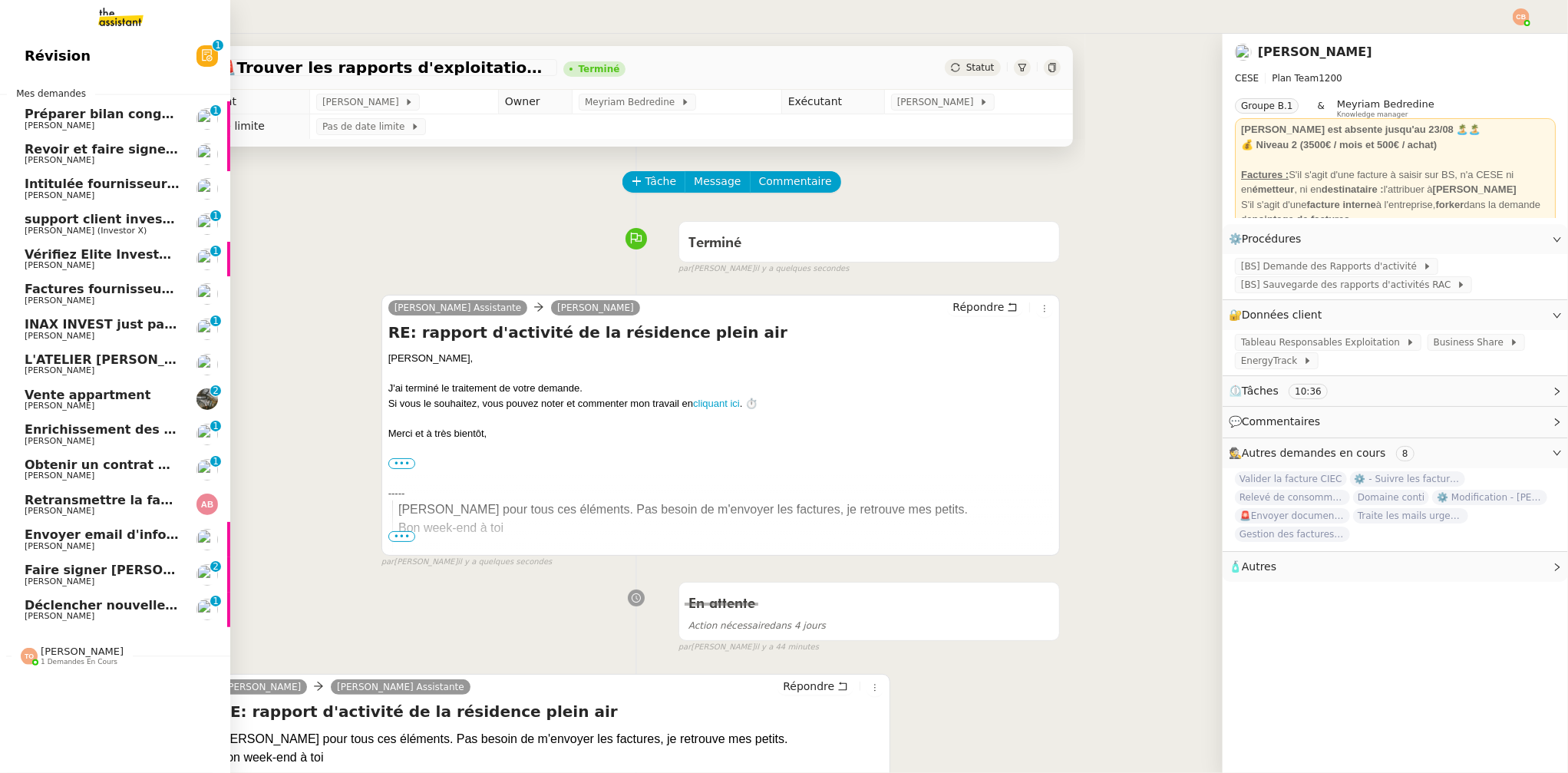
click at [80, 575] on span "Faire signer [PERSON_NAME] les documents" at bounding box center [177, 569] width 305 height 15
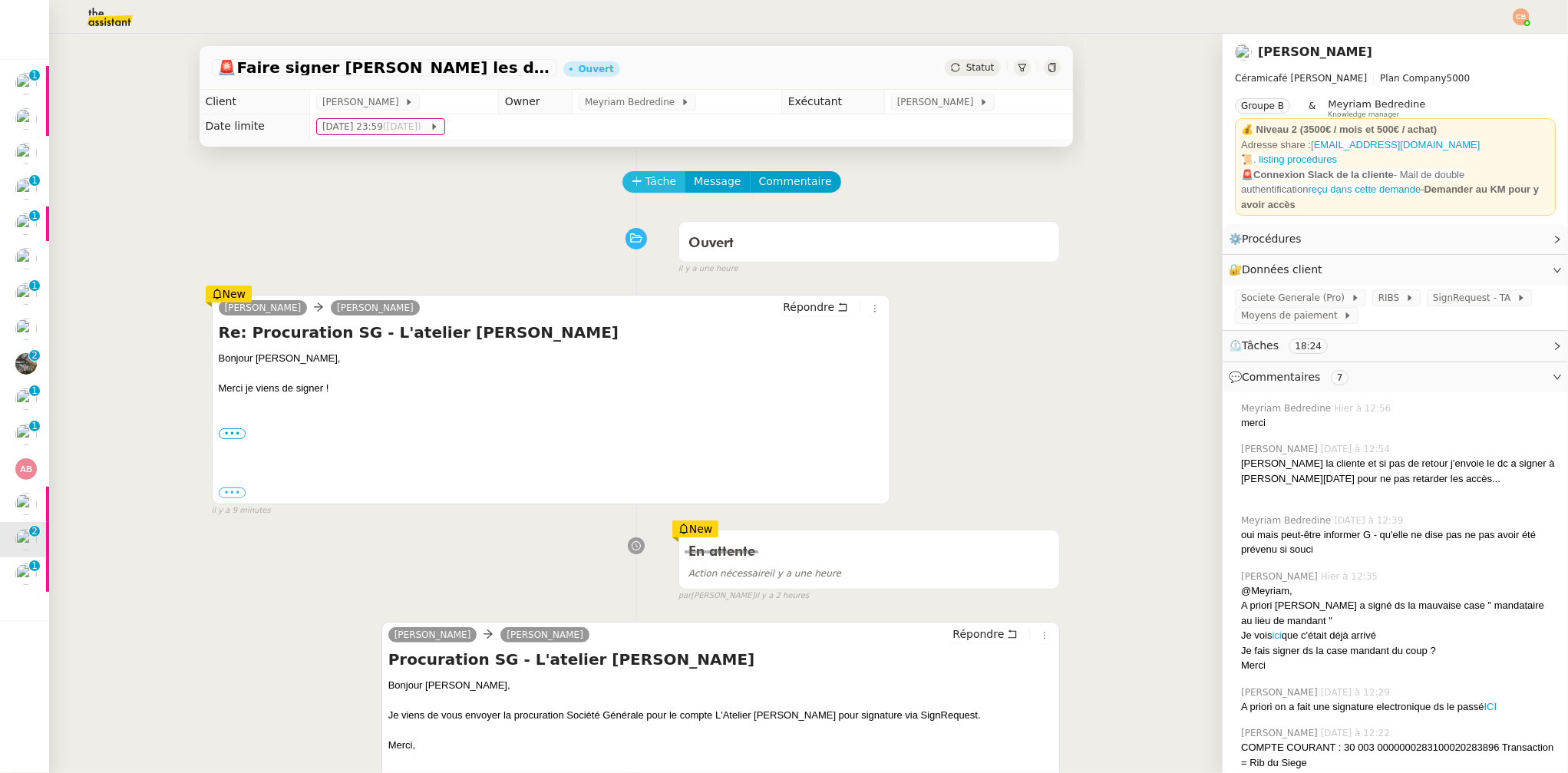
click at [645, 179] on span "Tâche" at bounding box center [661, 181] width 31 height 17
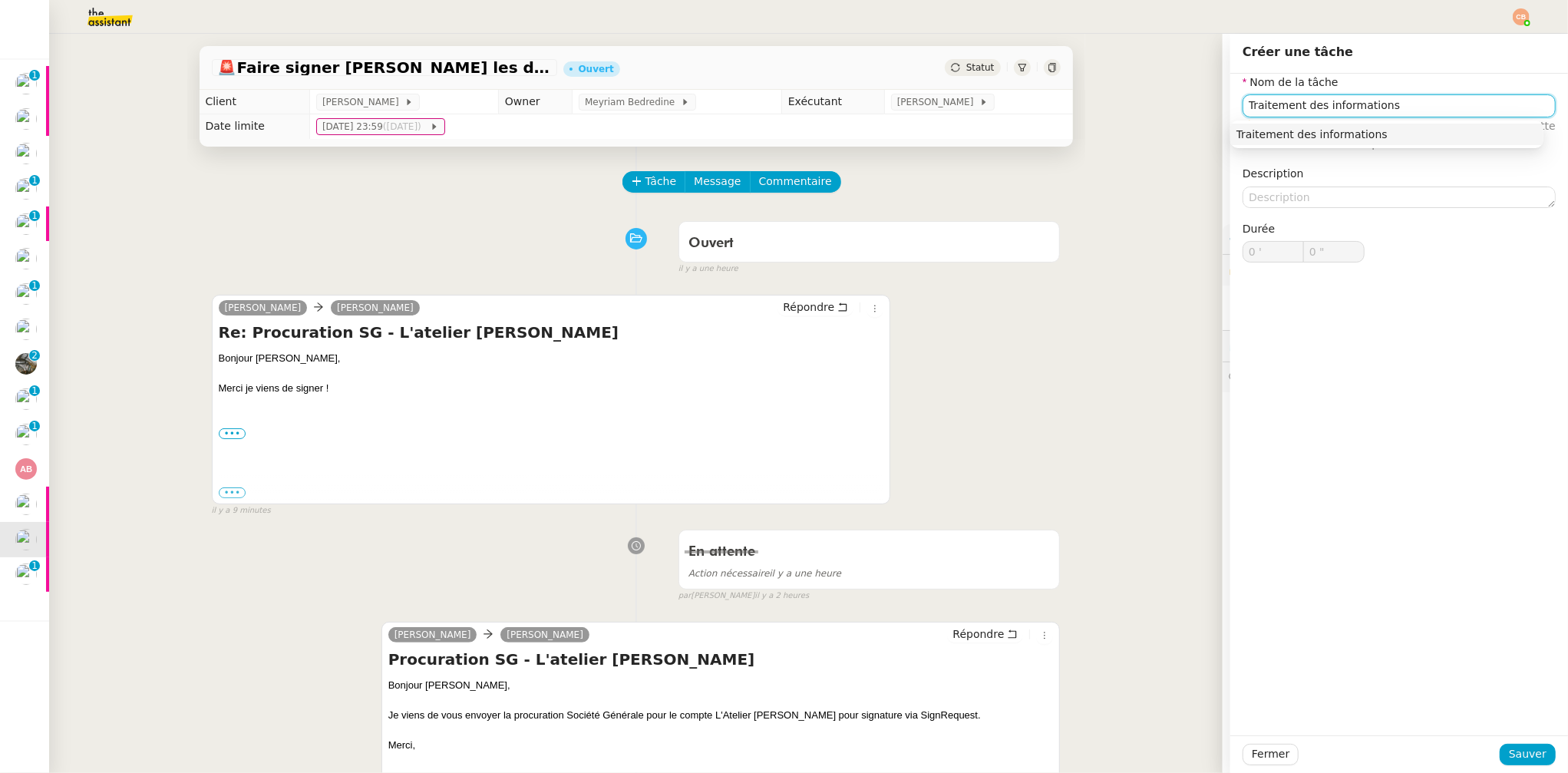
click at [1308, 133] on div "Traitement des informations" at bounding box center [1387, 135] width 301 height 14
type input "Traitement des informations"
click at [1509, 753] on span "Sauver" at bounding box center [1528, 754] width 38 height 17
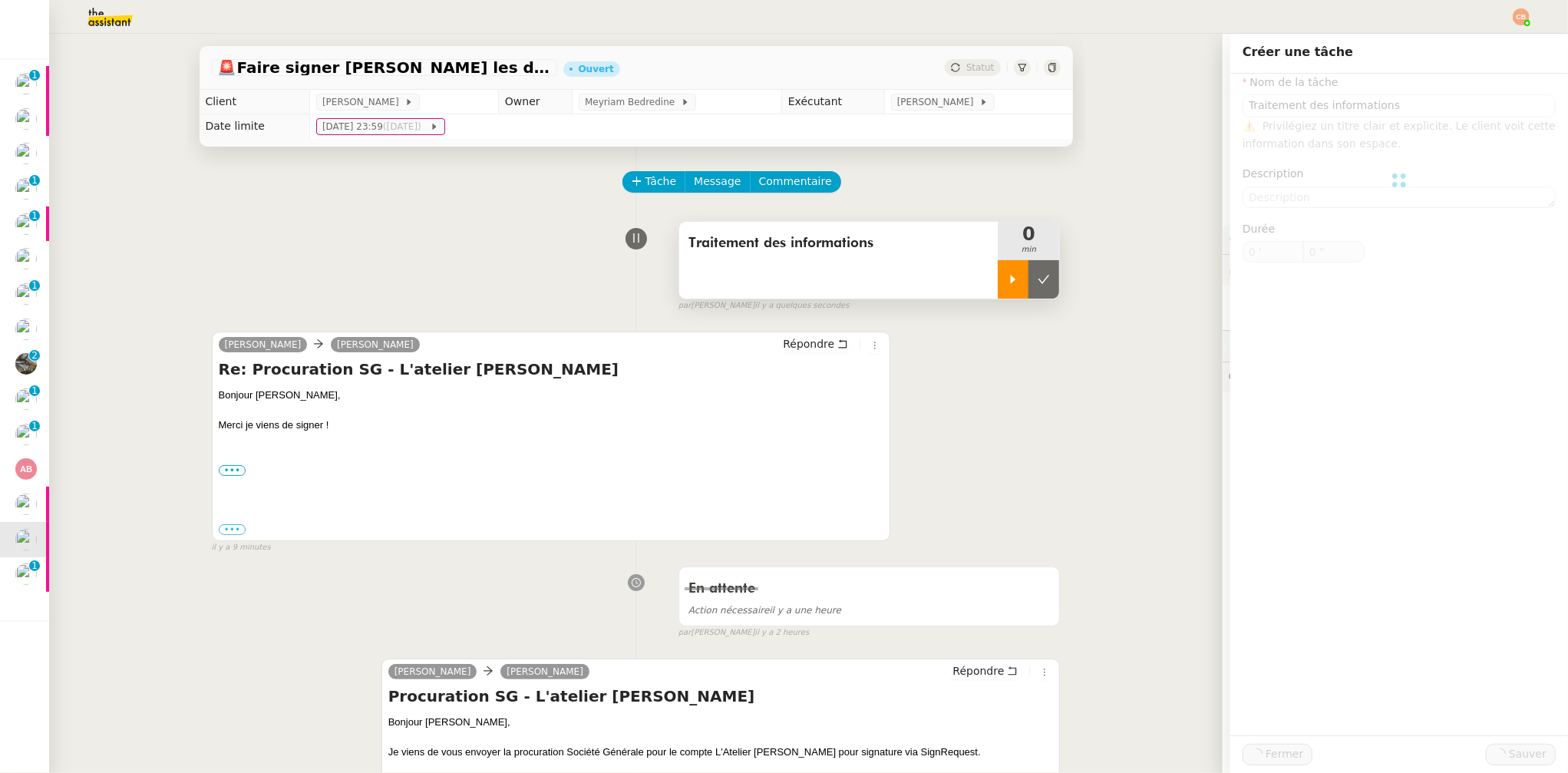
click at [1007, 275] on icon at bounding box center [1014, 279] width 12 height 12
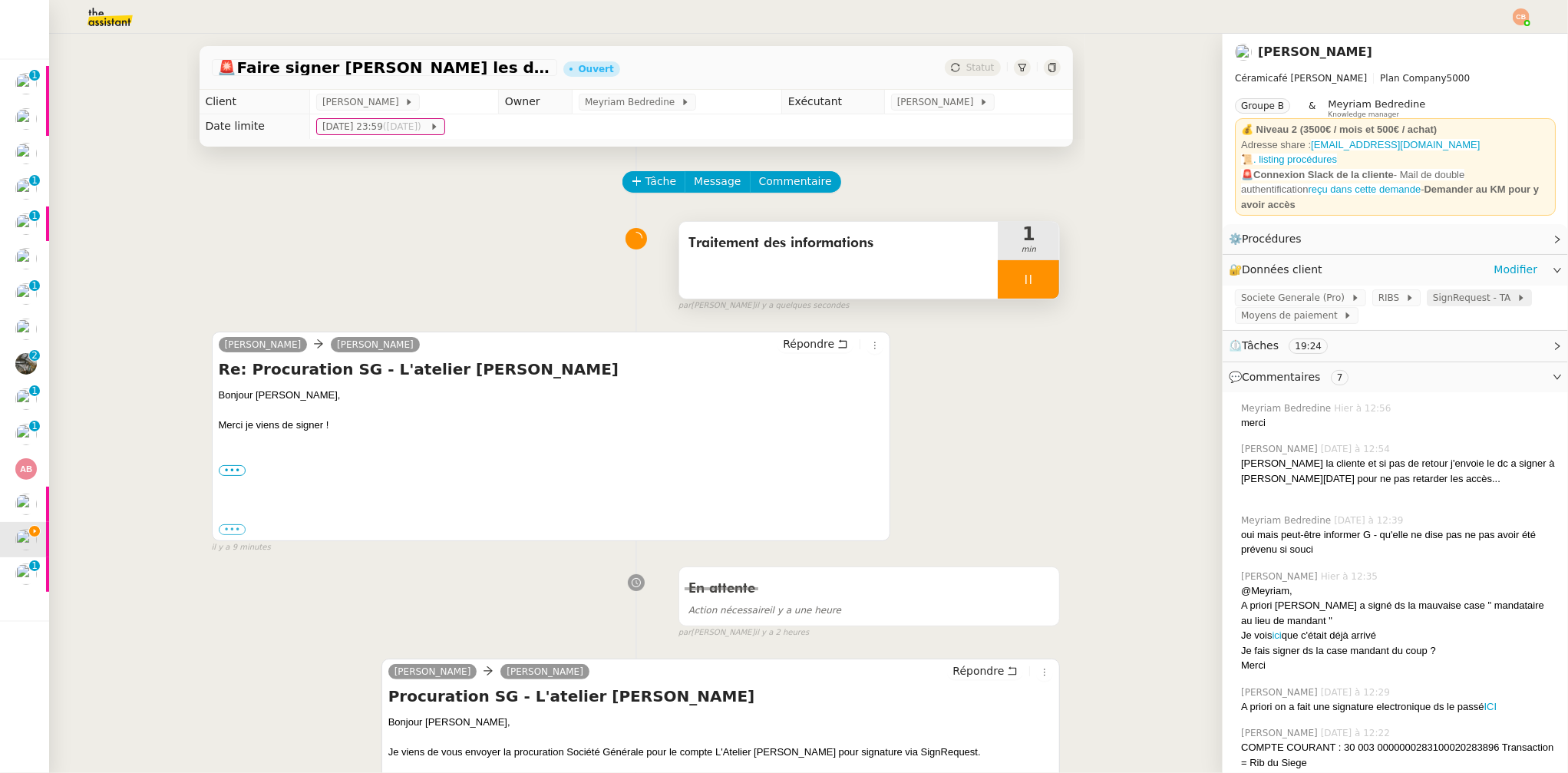
click at [1435, 290] on span "SignRequest - TA" at bounding box center [1475, 298] width 84 height 16
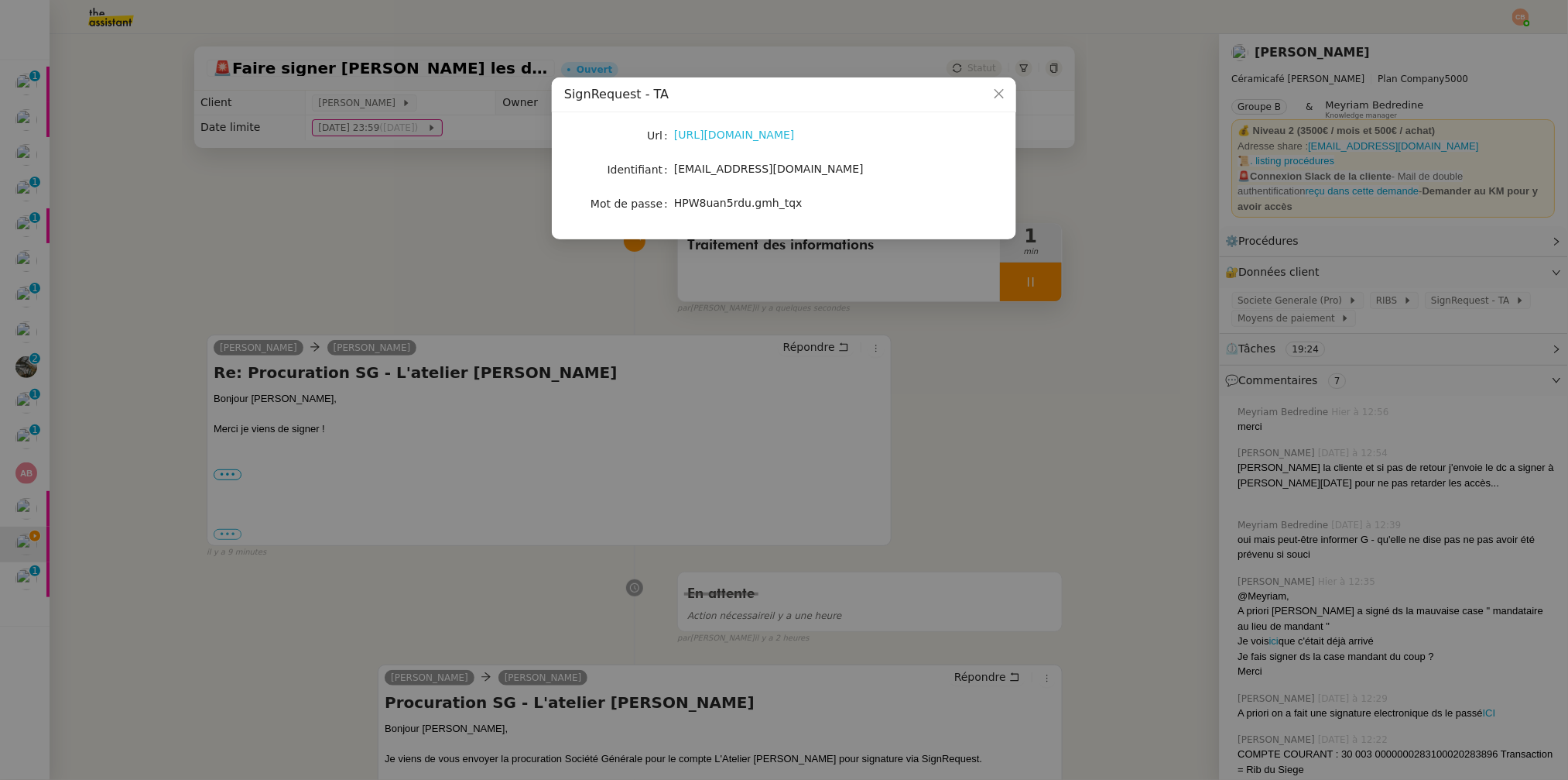
click at [756, 132] on link "https://signrequest.com/#/" at bounding box center [735, 135] width 121 height 12
click at [224, 148] on nz-modal-container "SignRequest - TA Url https://signrequest.com/#/ Identifiant account@team.theass…" at bounding box center [784, 390] width 1568 height 780
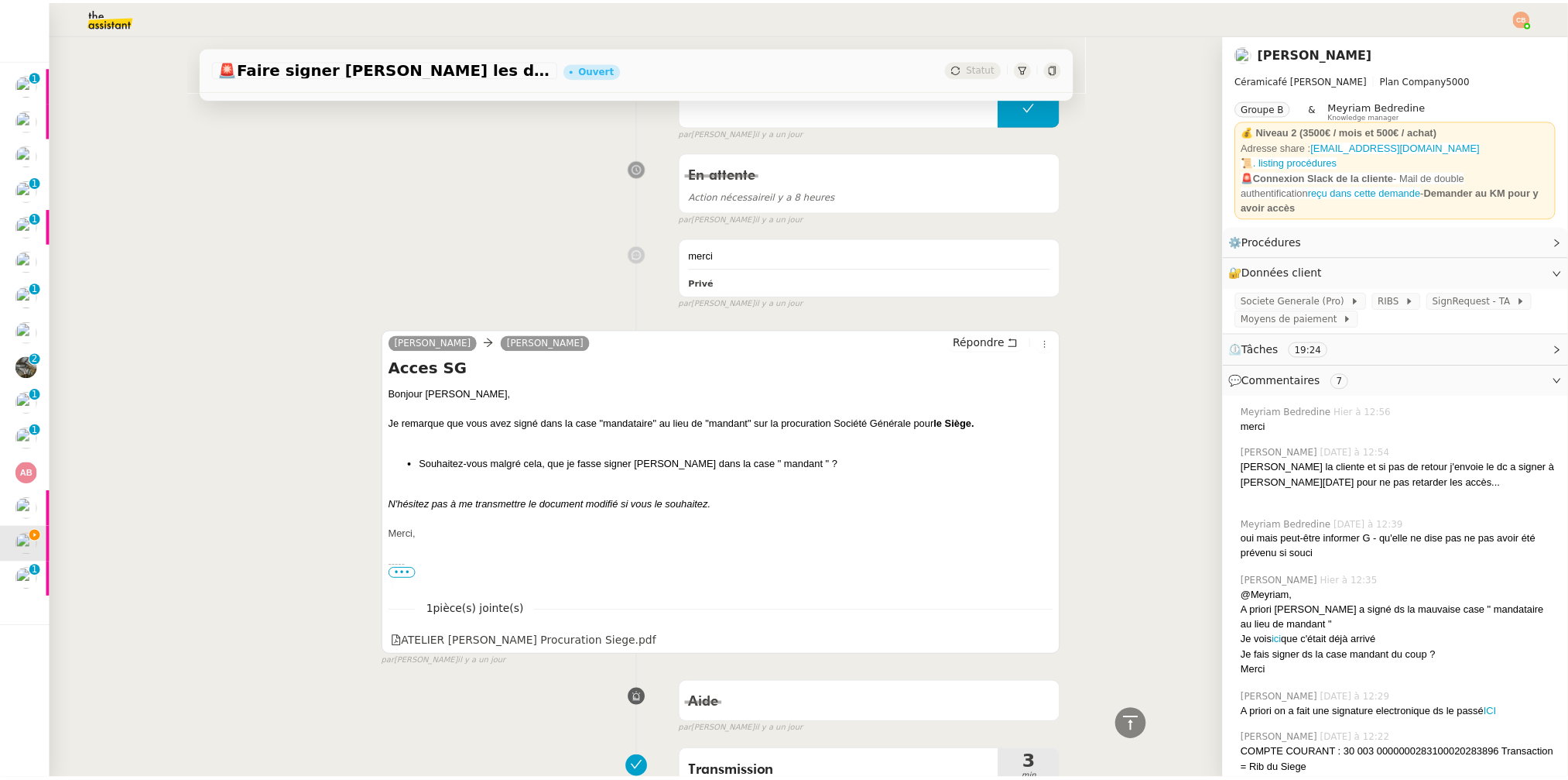
scroll to position [1211, 0]
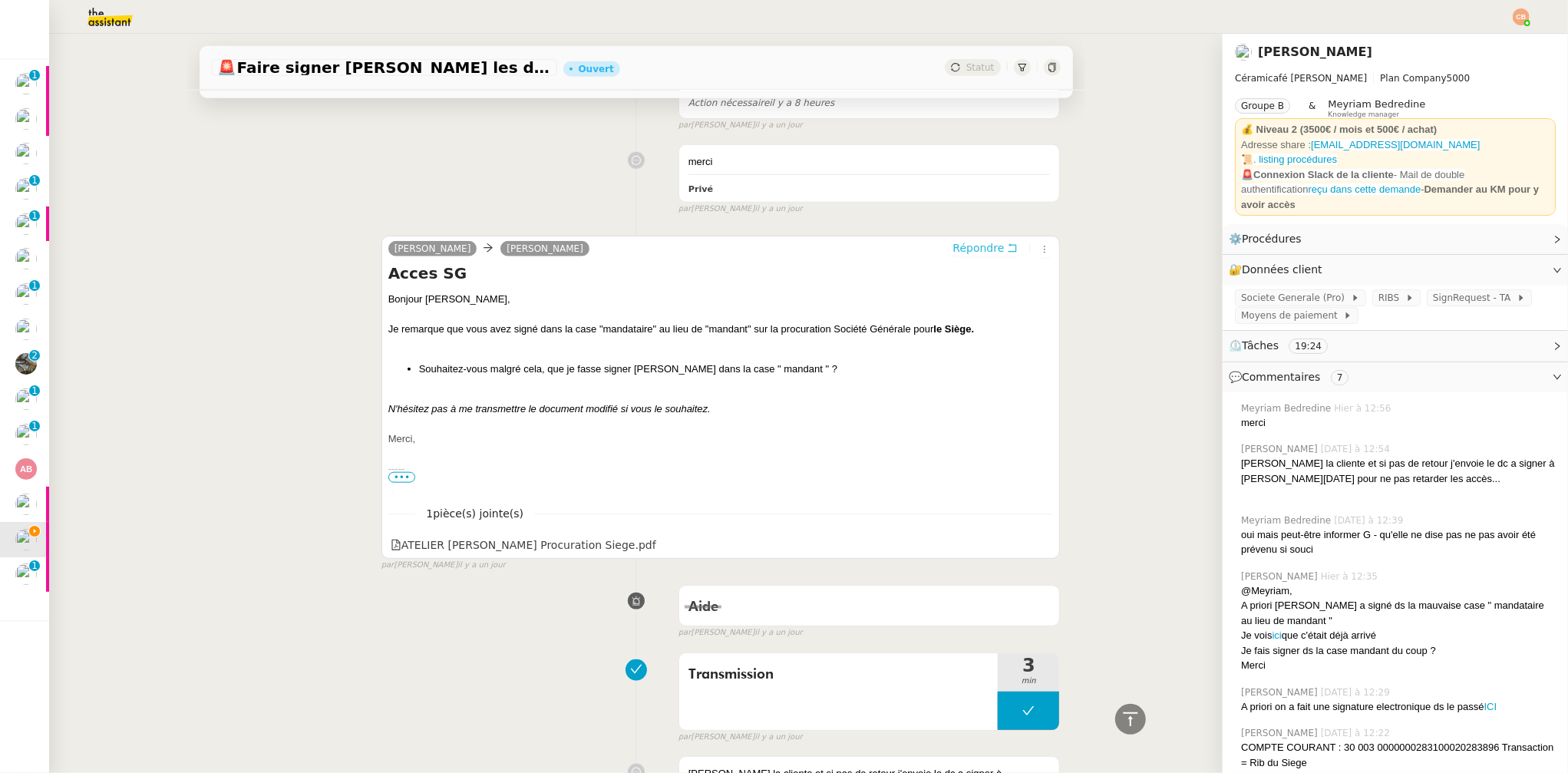
click at [963, 248] on span "Répondre" at bounding box center [978, 248] width 52 height 16
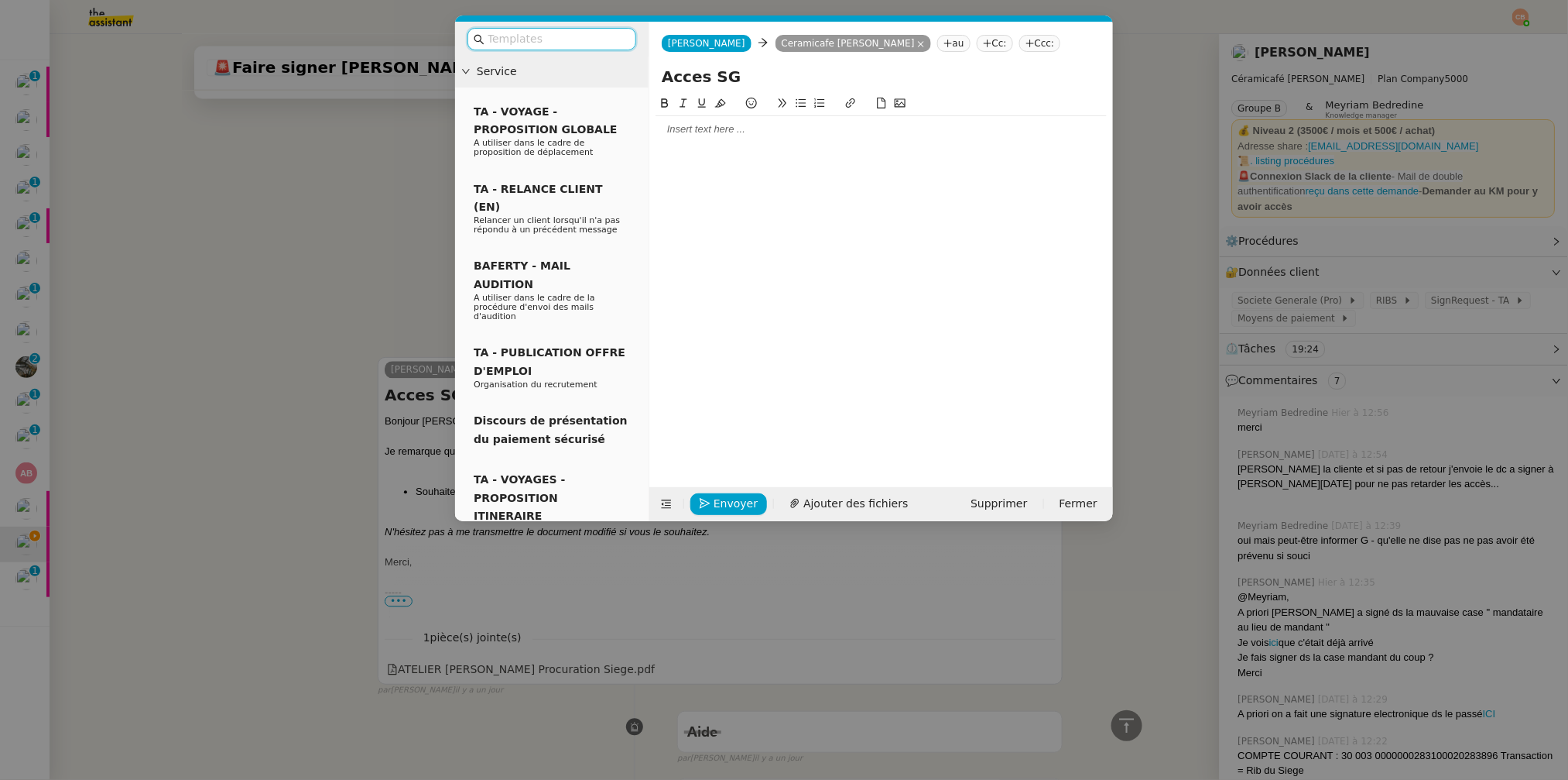
scroll to position [1332, 0]
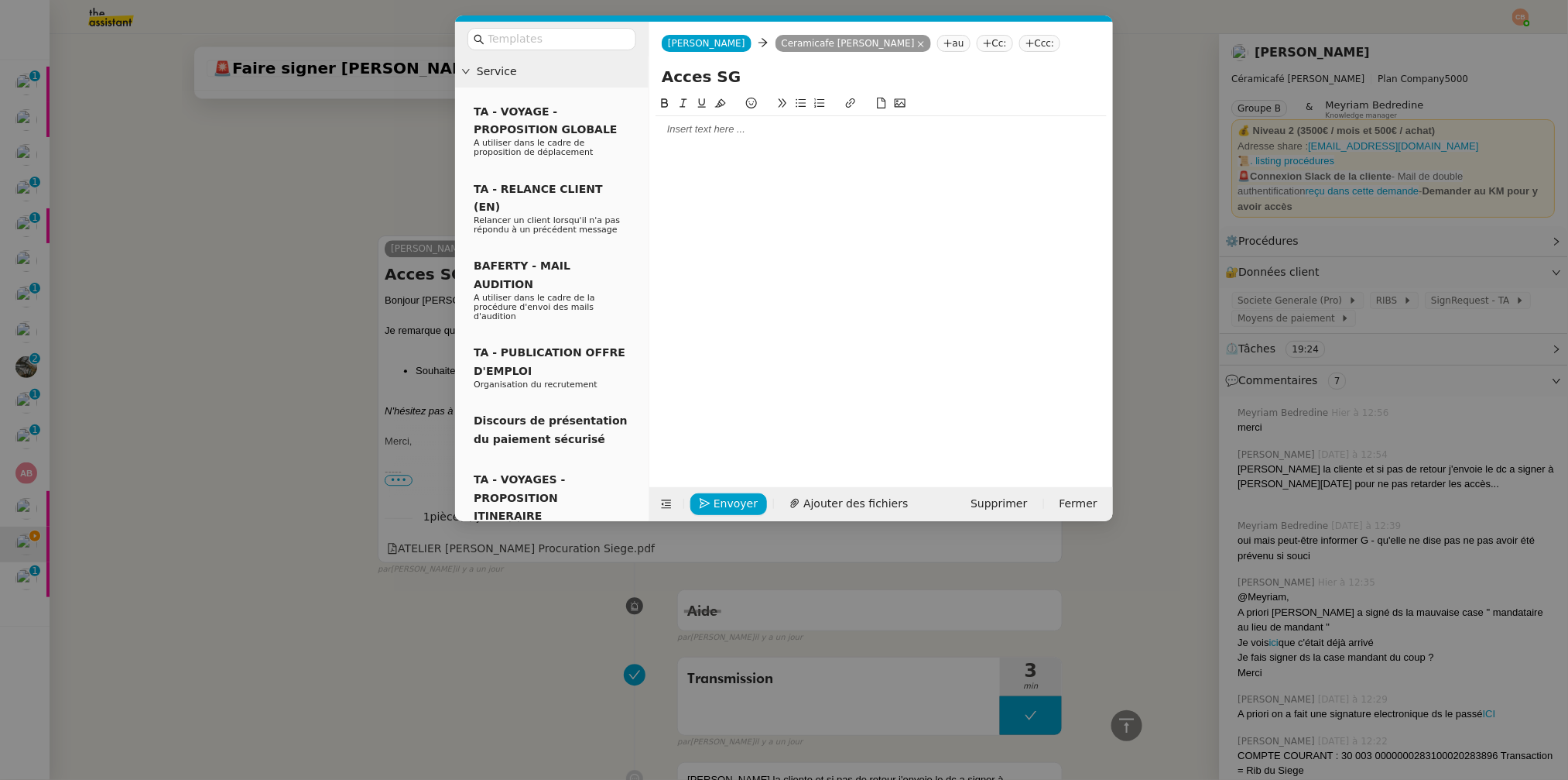
click at [765, 131] on div at bounding box center [881, 130] width 452 height 14
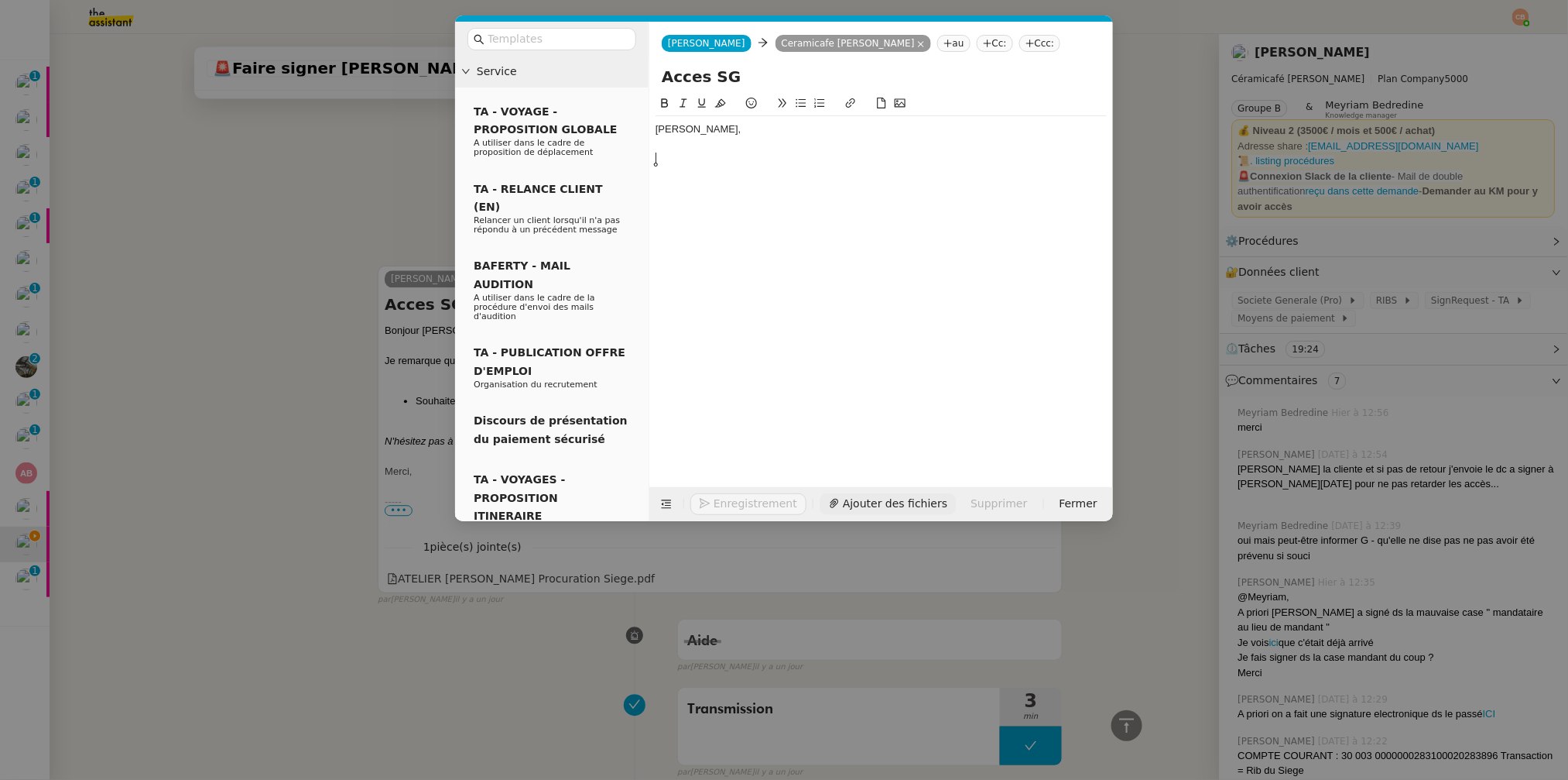
scroll to position [1377, 0]
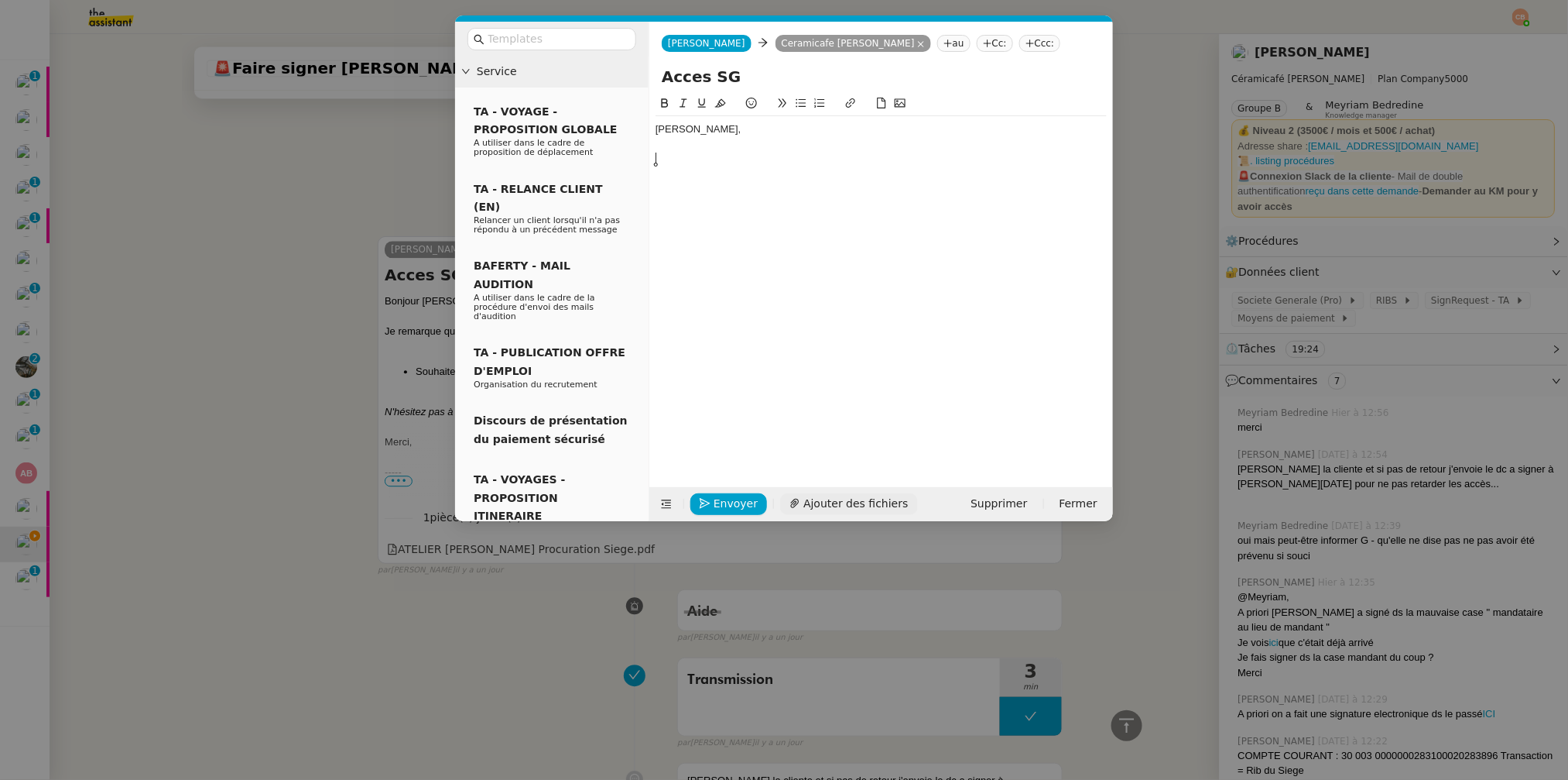
click at [854, 498] on span "Ajouter des fichiers" at bounding box center [855, 504] width 104 height 18
click at [856, 500] on span "Ajouter des fichiers" at bounding box center [855, 504] width 104 height 18
click at [719, 130] on div "[PERSON_NAME]," at bounding box center [881, 130] width 452 height 14
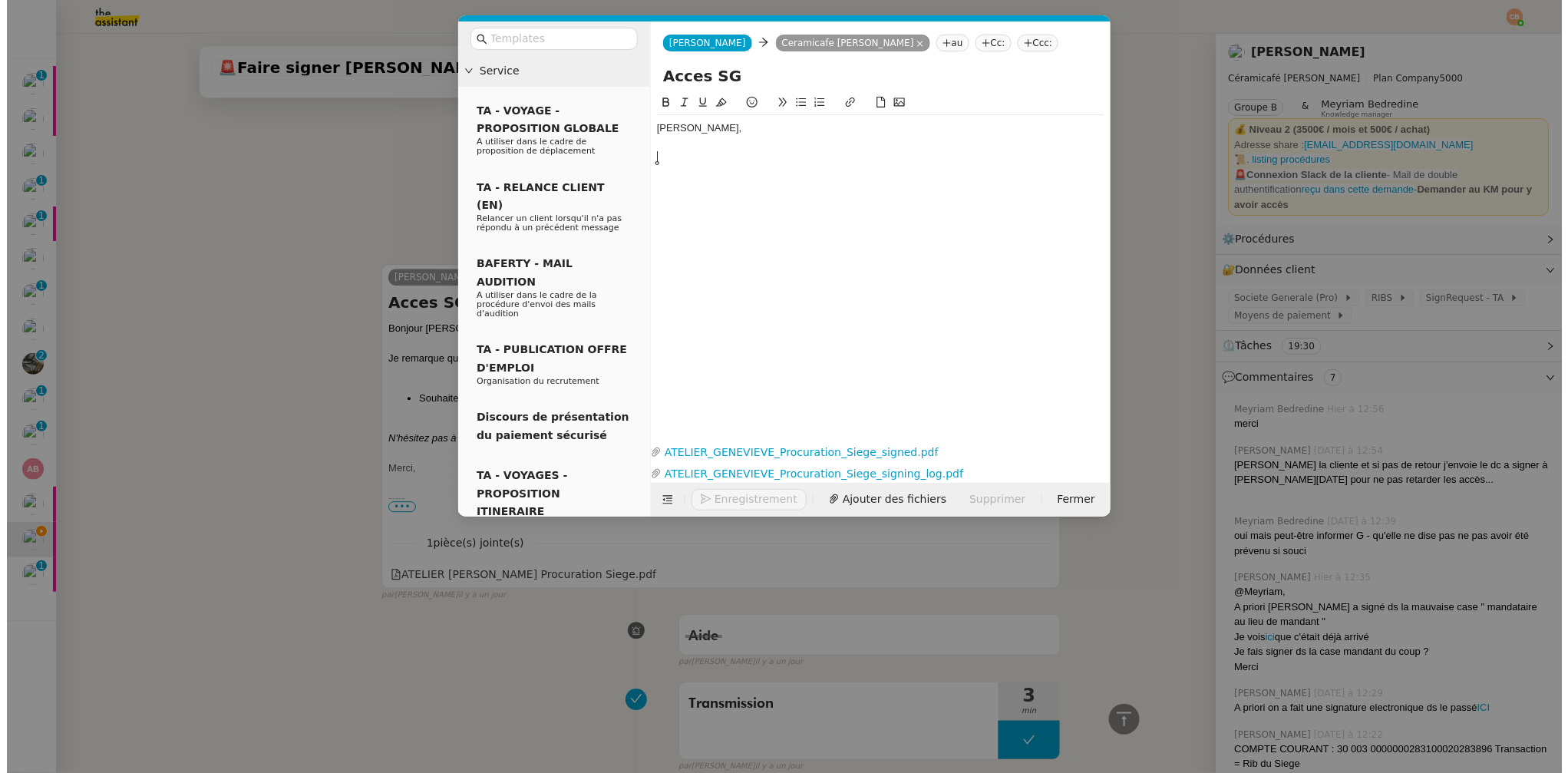
scroll to position [1478, 0]
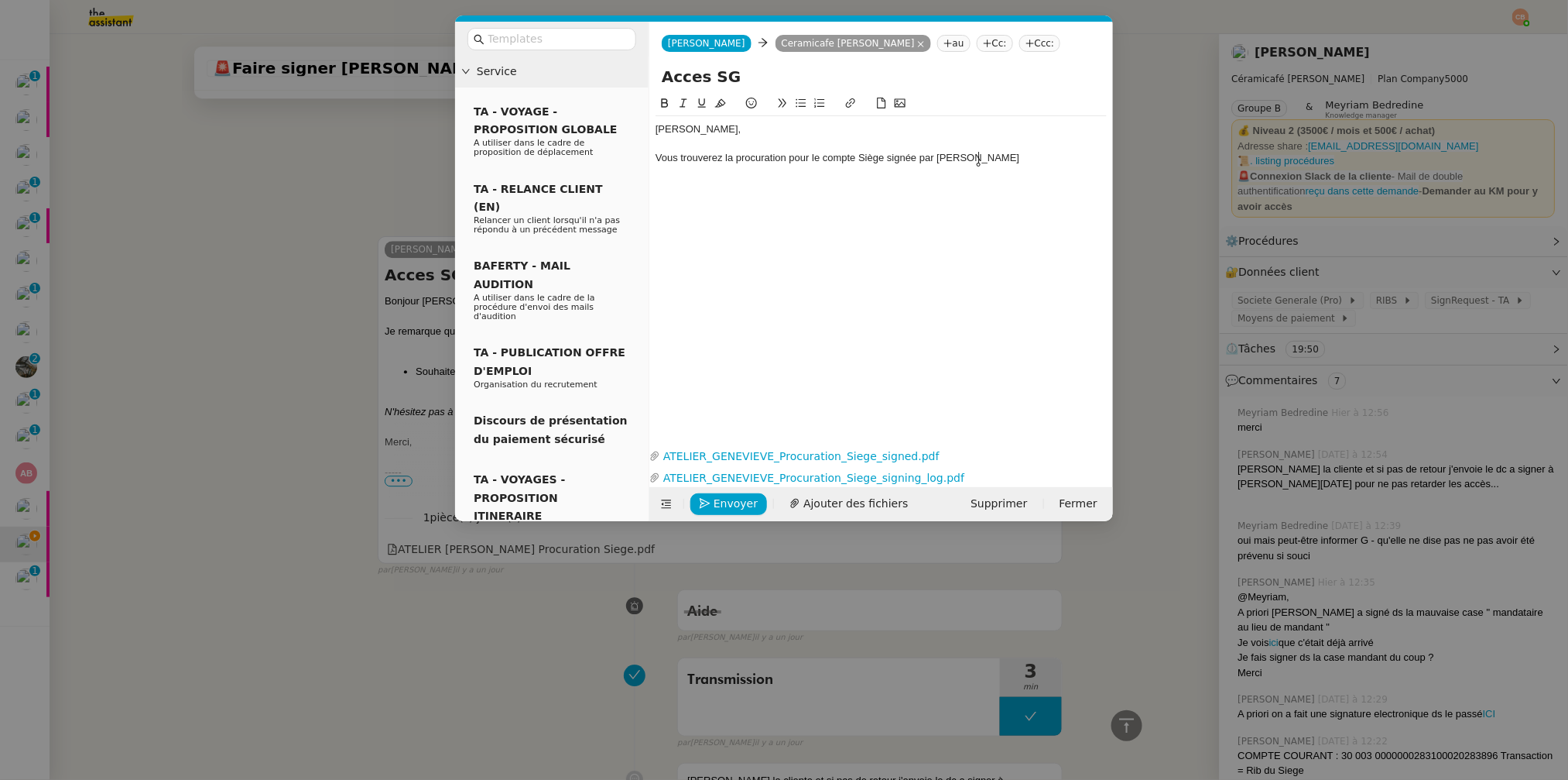
click at [323, 216] on nz-modal-container "Service TA - VOYAGE - PROPOSITION GLOBALE A utiliser dans le cadre de propositi…" at bounding box center [784, 390] width 1568 height 780
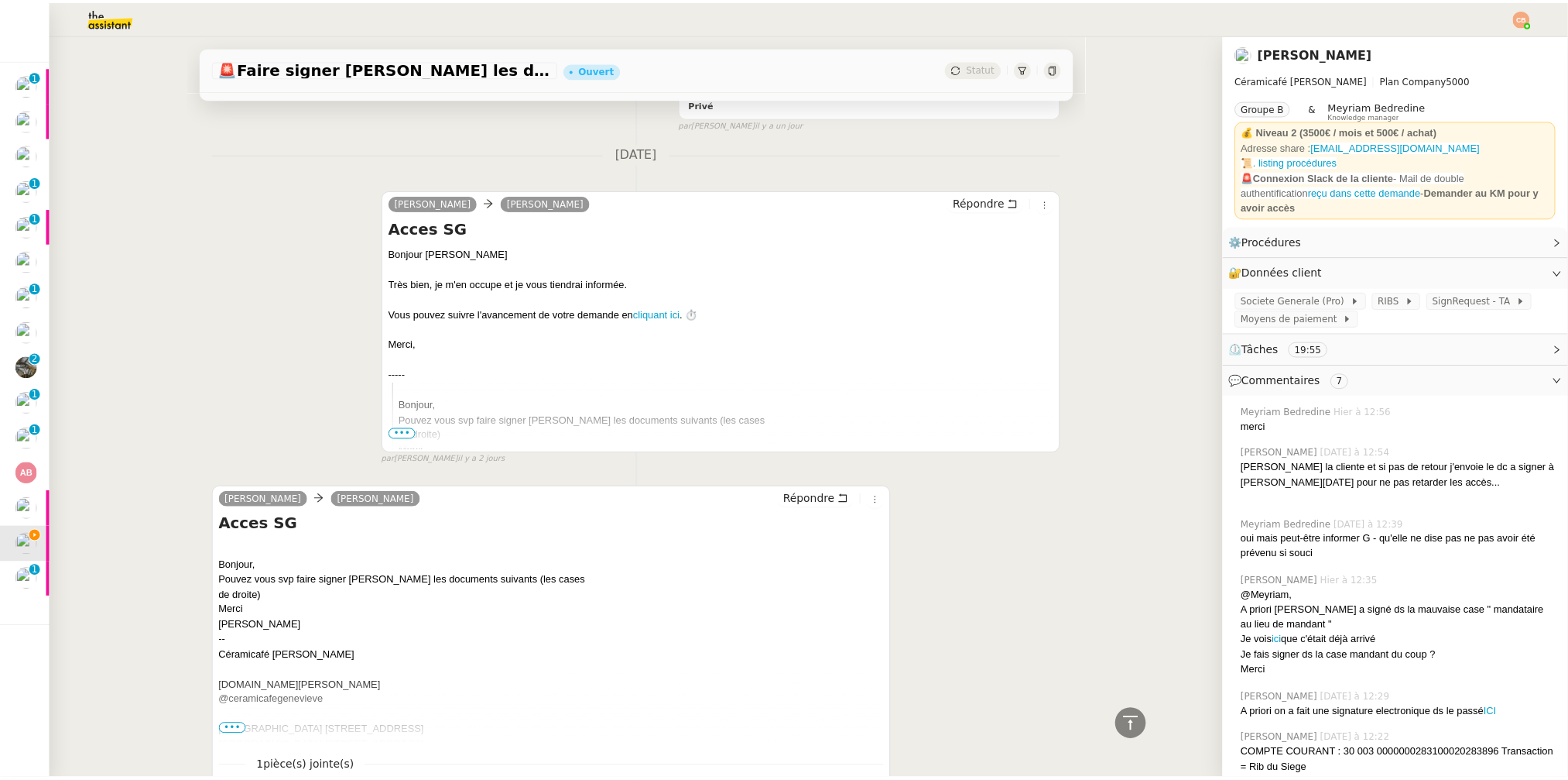
scroll to position [0, 0]
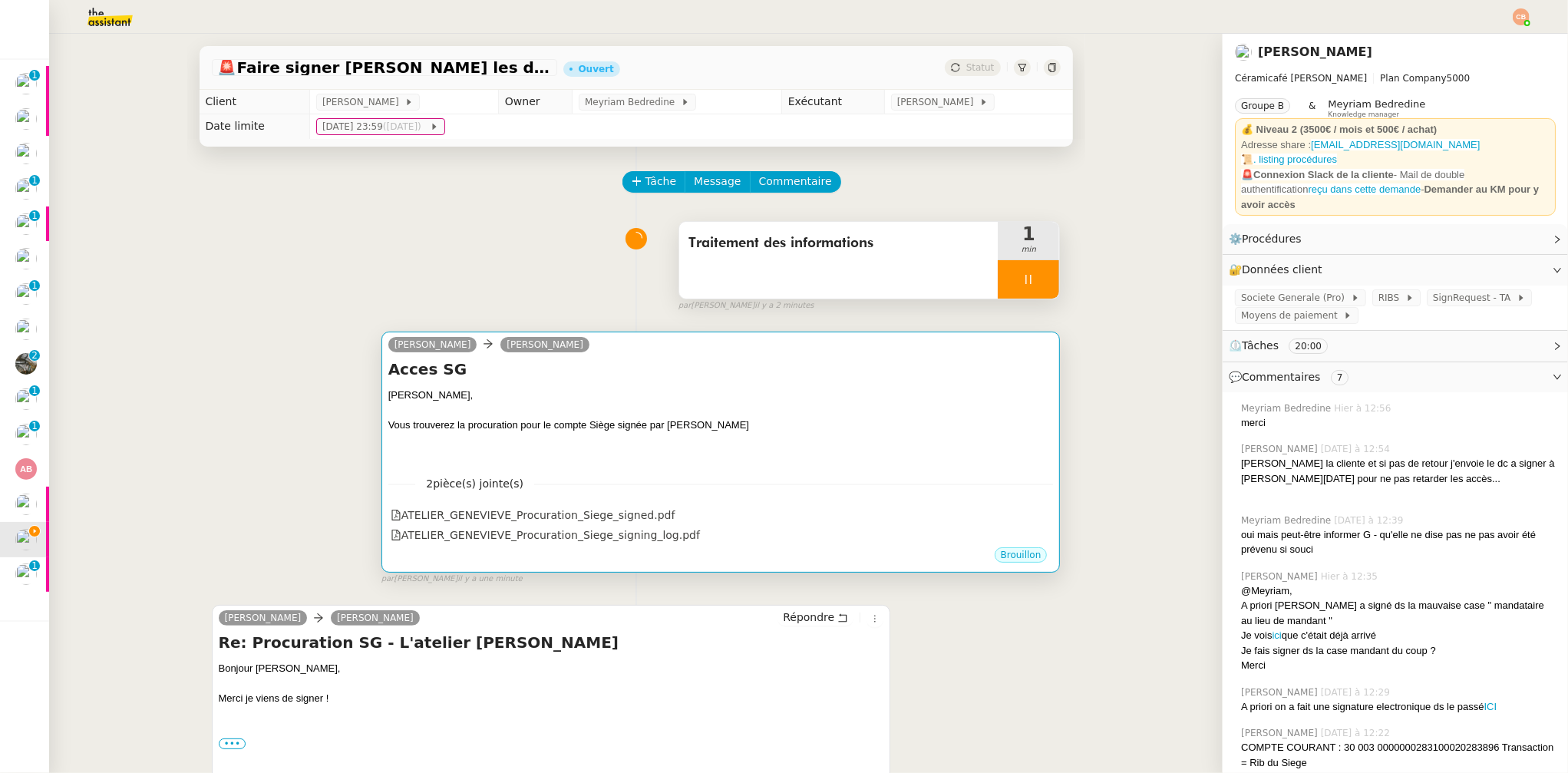
click at [613, 379] on h4 "Acces SG" at bounding box center [721, 369] width 666 height 22
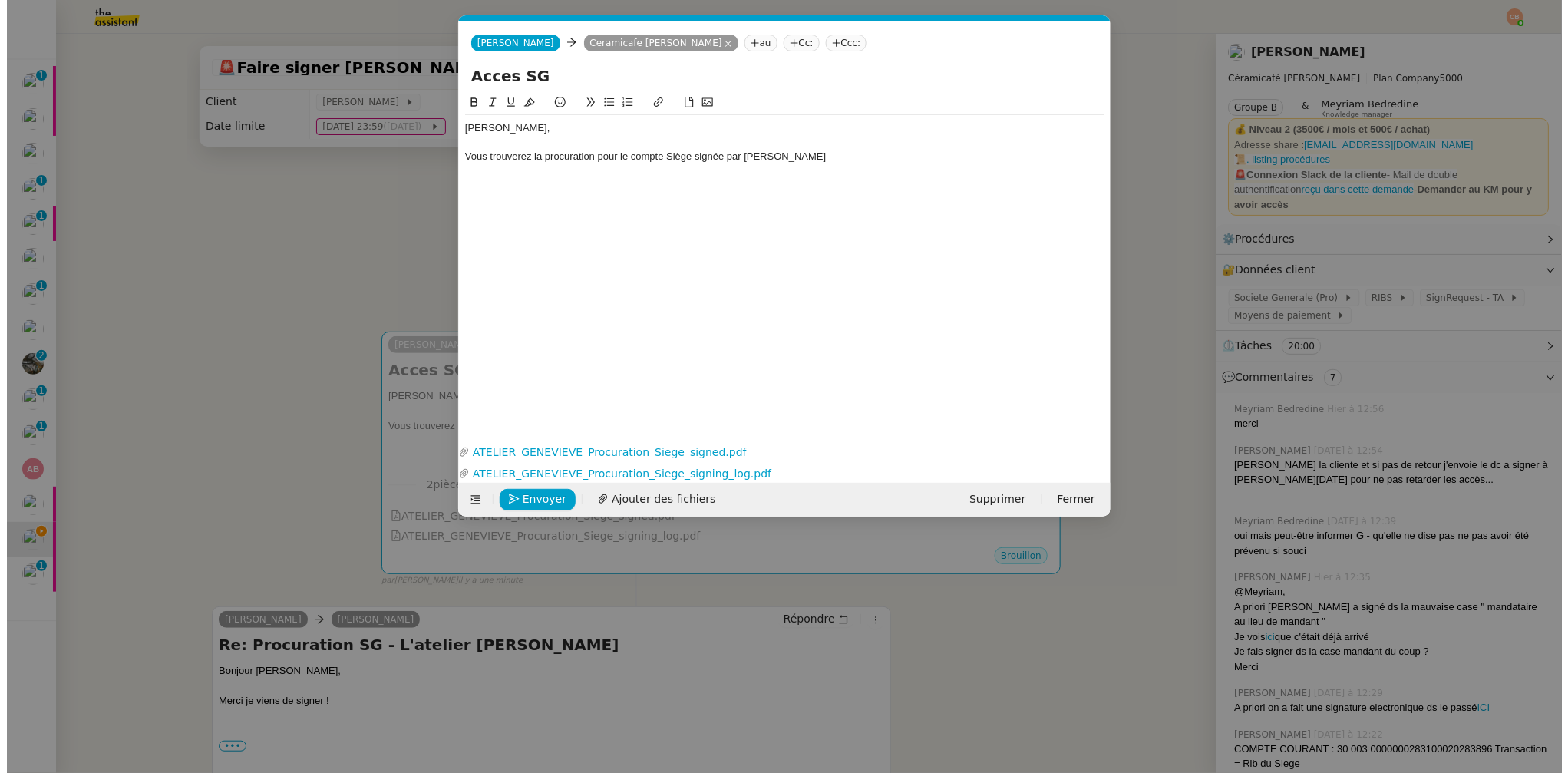
scroll to position [0, 33]
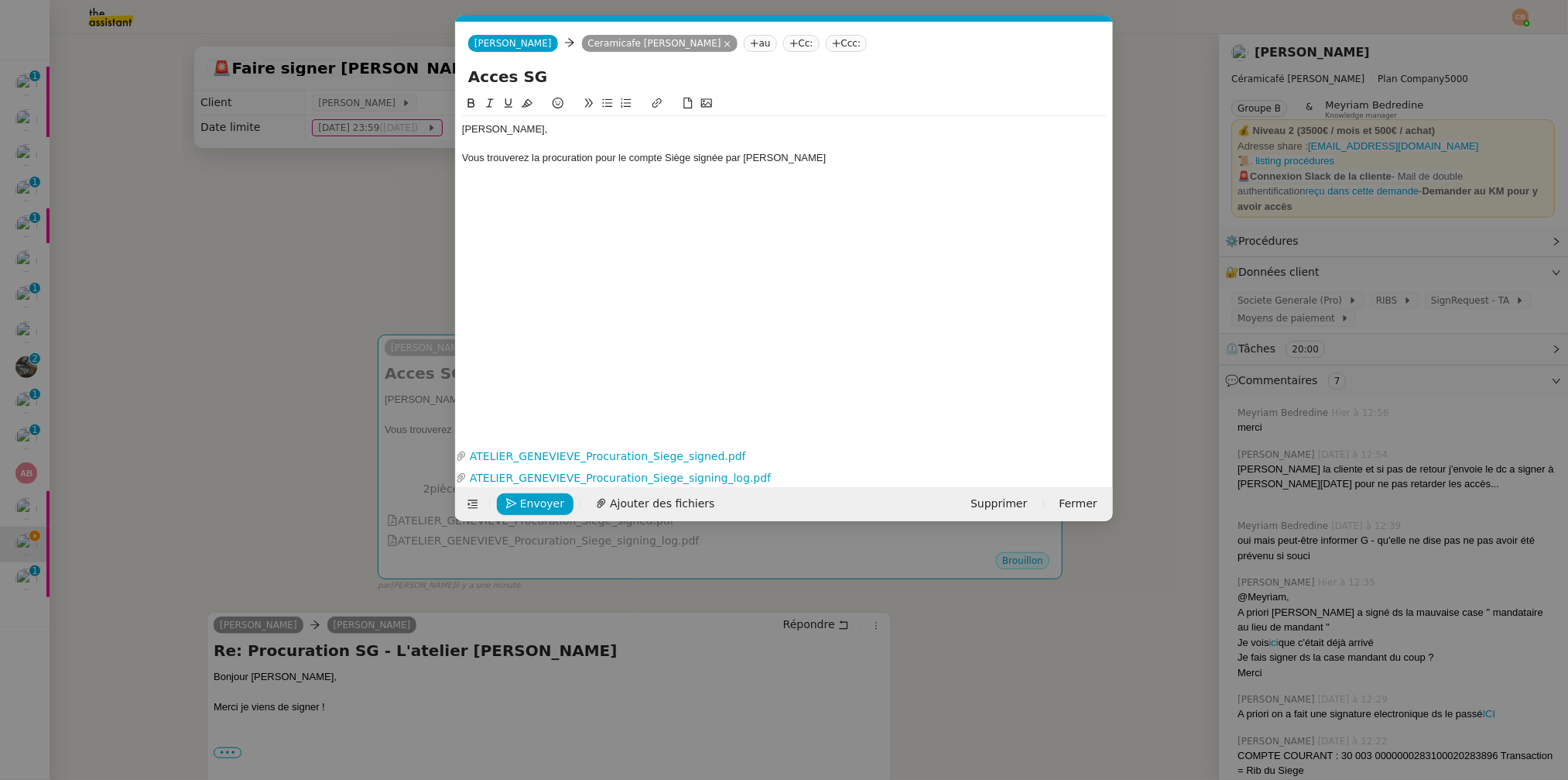
click at [811, 160] on div "Vous trouverez la procuration pour le compte Siège signée par Bertrand" at bounding box center [784, 158] width 645 height 14
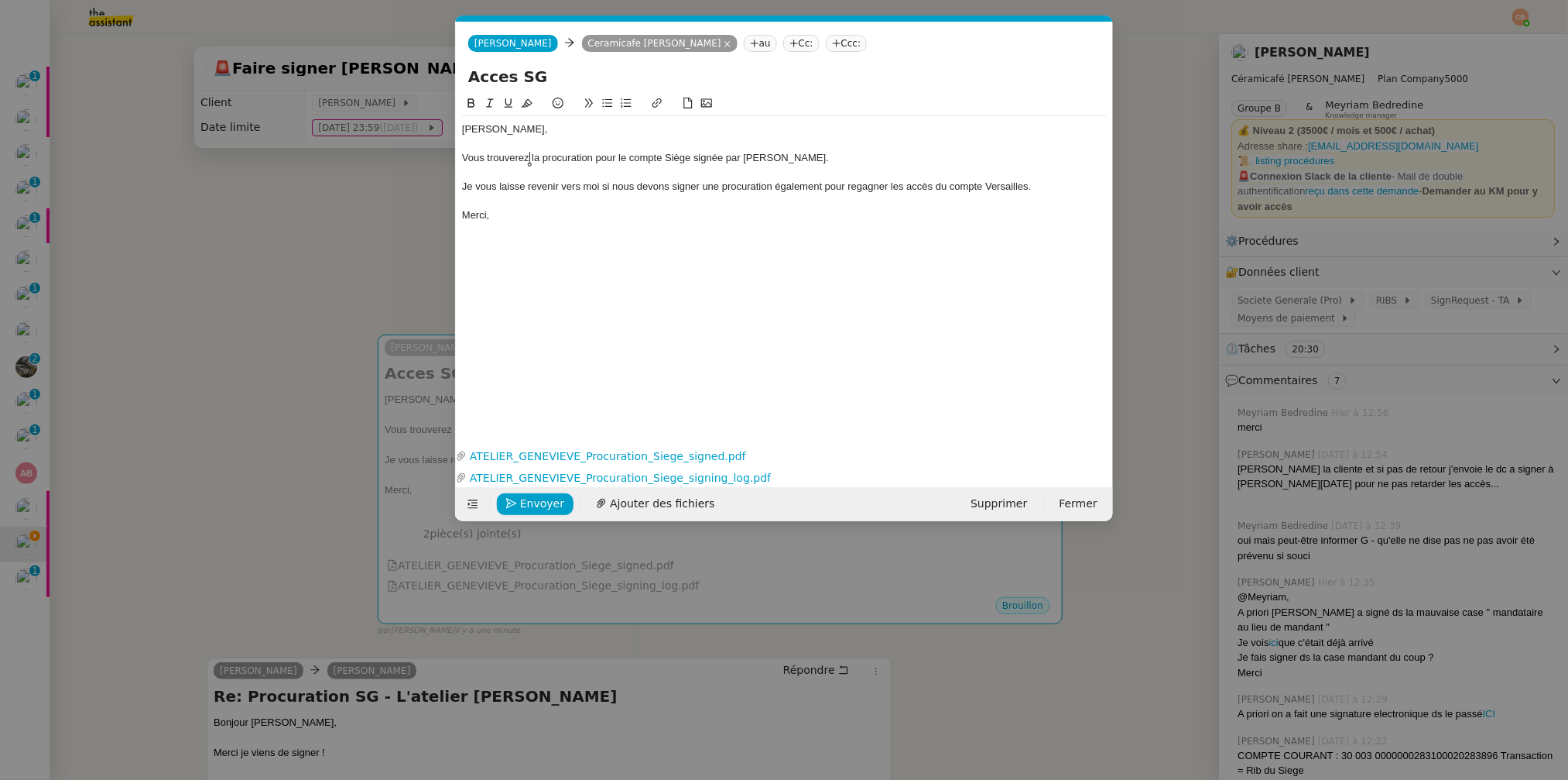
click at [530, 161] on div "Vous trouverez la procuration pour le compte Siège signée par Bertrand." at bounding box center [784, 158] width 645 height 14
drag, startPoint x: 697, startPoint y: 157, endPoint x: 723, endPoint y: 161, distance: 26.3
click at [723, 161] on div "Vous trouverez ci-joint la procuration pour le compte Siège signée par Bertrand." at bounding box center [784, 158] width 645 height 14
click at [472, 101] on icon at bounding box center [471, 103] width 11 height 11
click at [693, 162] on div "Vous trouverez ci-joint la procuration pour le compte Siège signée par Bertrand." at bounding box center [784, 158] width 645 height 14
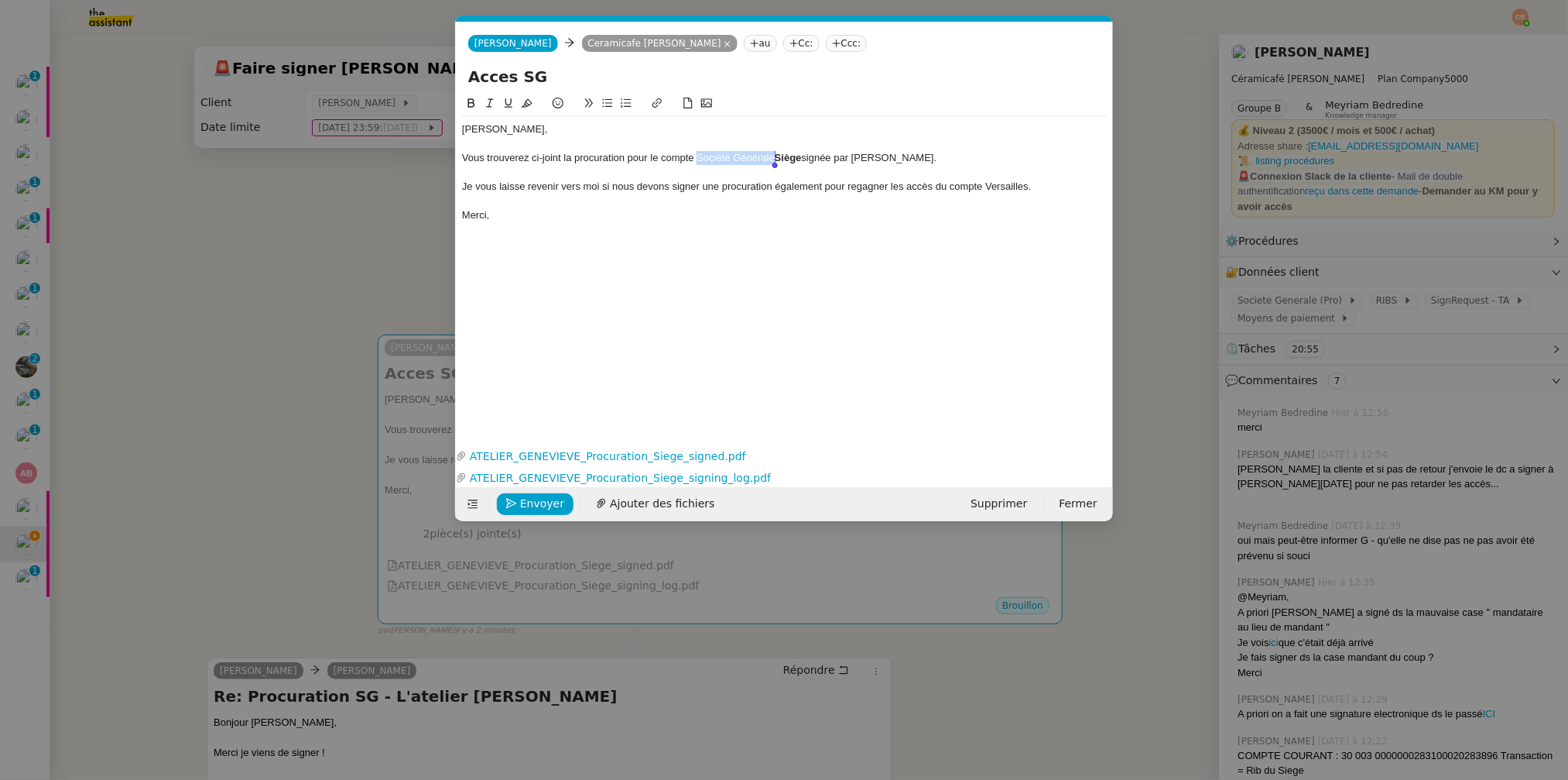
drag, startPoint x: 697, startPoint y: 160, endPoint x: 773, endPoint y: 158, distance: 76.0
click at [773, 158] on div "Vous trouverez ci-joint la procuration pour le compte Société Générale Siège si…" at bounding box center [784, 158] width 645 height 14
click at [814, 141] on div at bounding box center [784, 144] width 645 height 14
click at [541, 504] on span "Envoyer" at bounding box center [542, 504] width 44 height 18
click at [541, 504] on span "Confirmer l'envoi" at bounding box center [566, 504] width 93 height 18
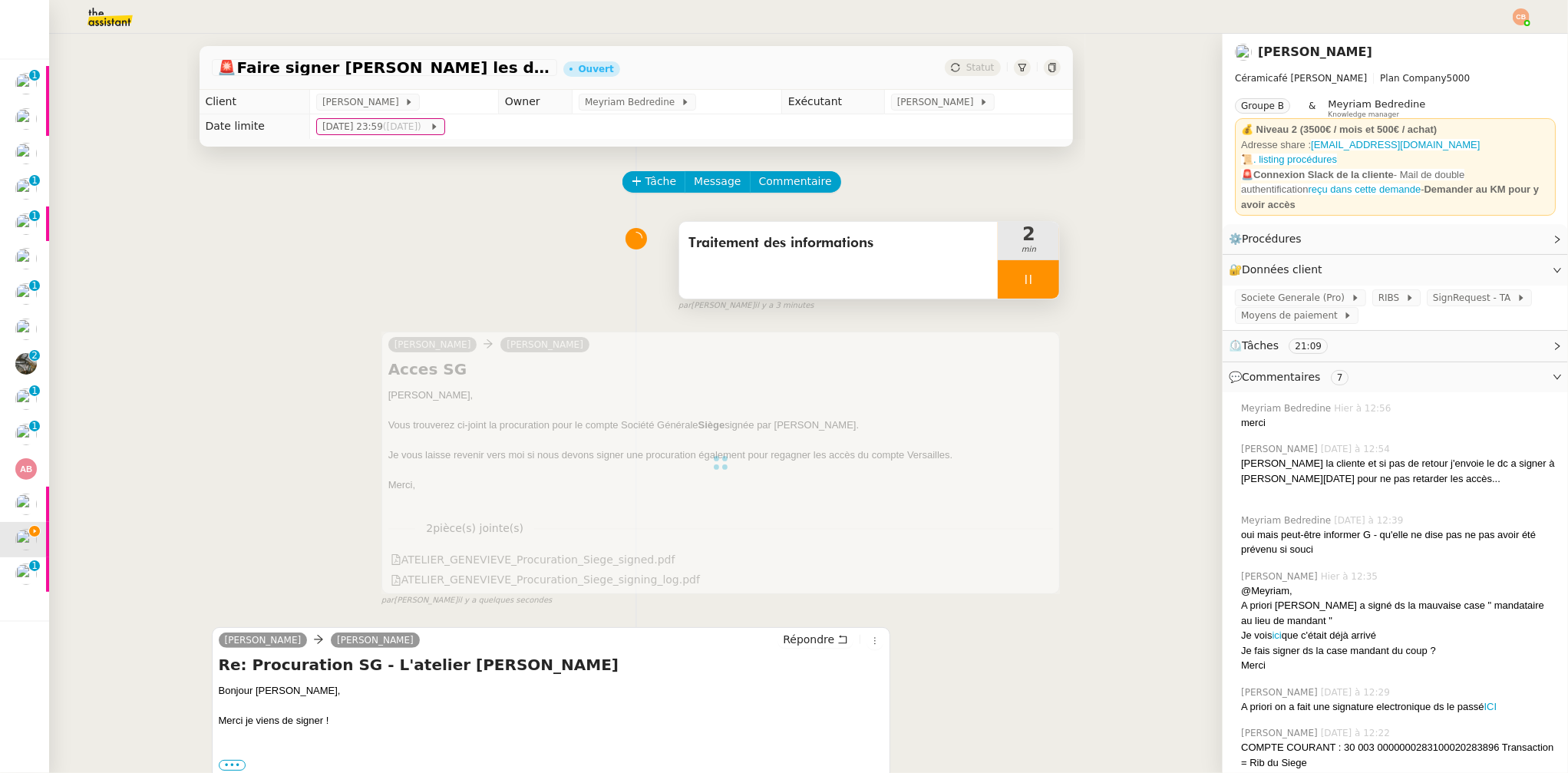
click at [1030, 273] on div at bounding box center [1028, 280] width 61 height 38
click at [1038, 273] on icon at bounding box center [1044, 279] width 12 height 12
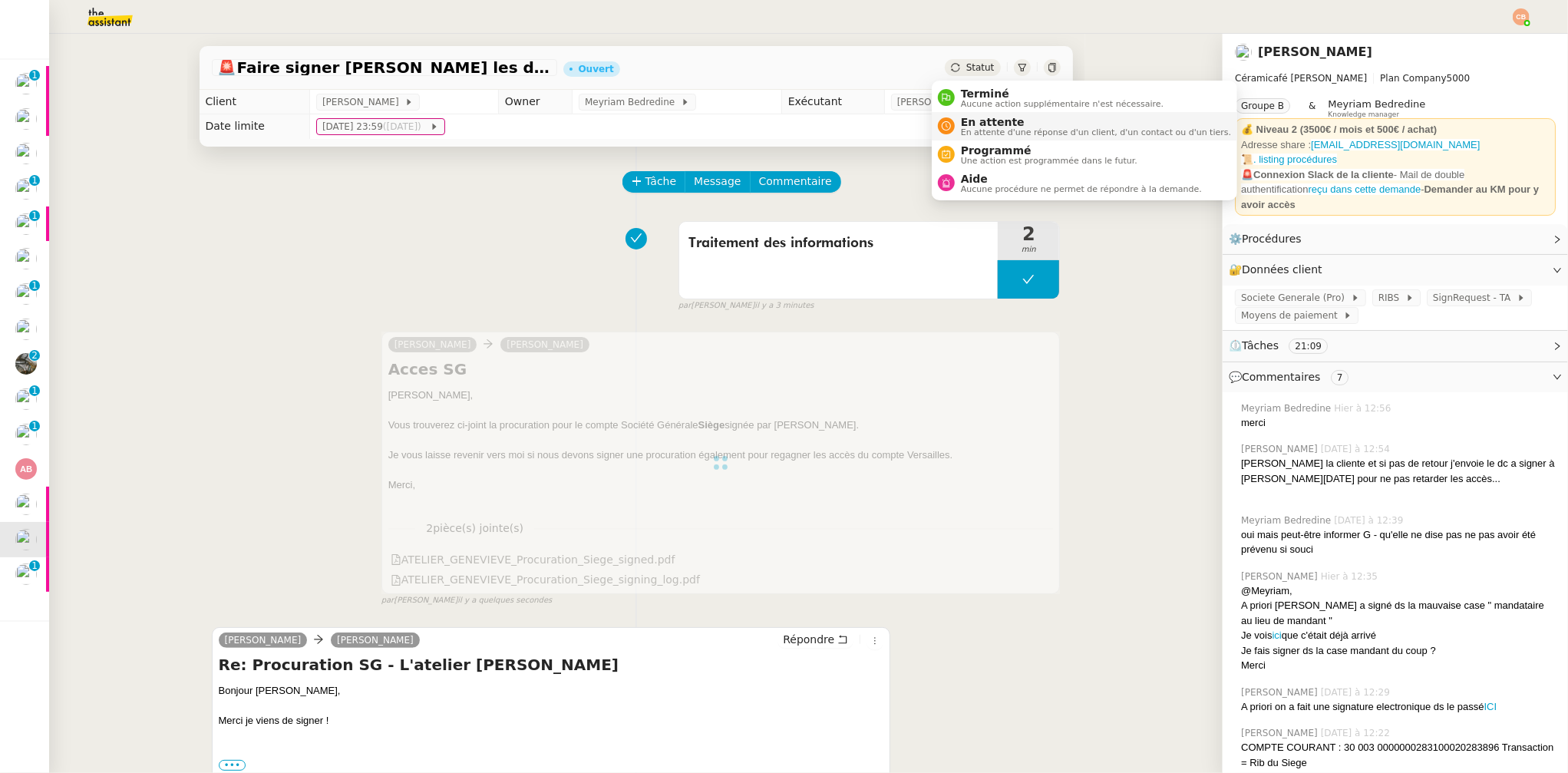
click at [969, 119] on span "En attente" at bounding box center [1096, 122] width 270 height 12
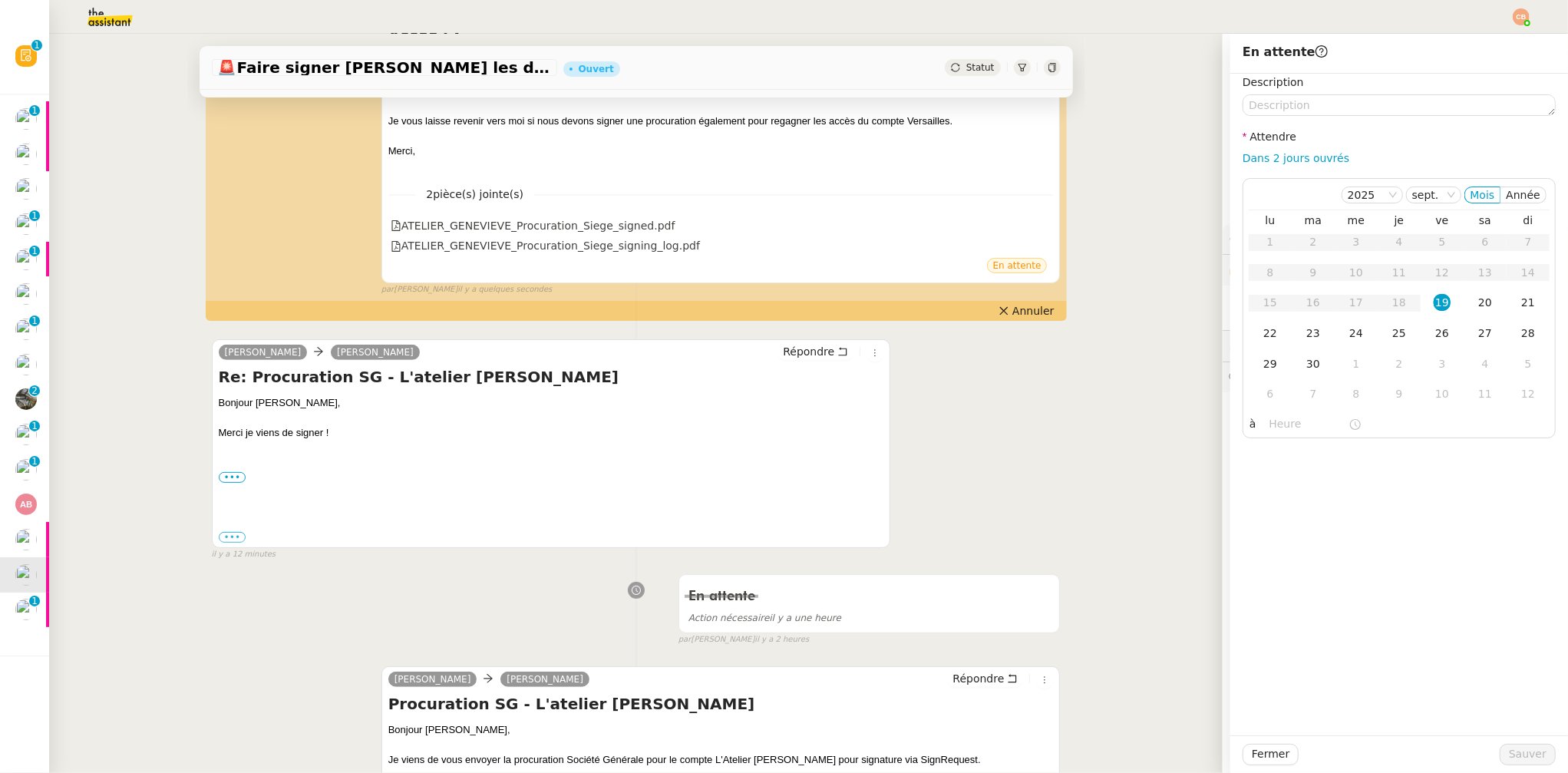
scroll to position [412, 0]
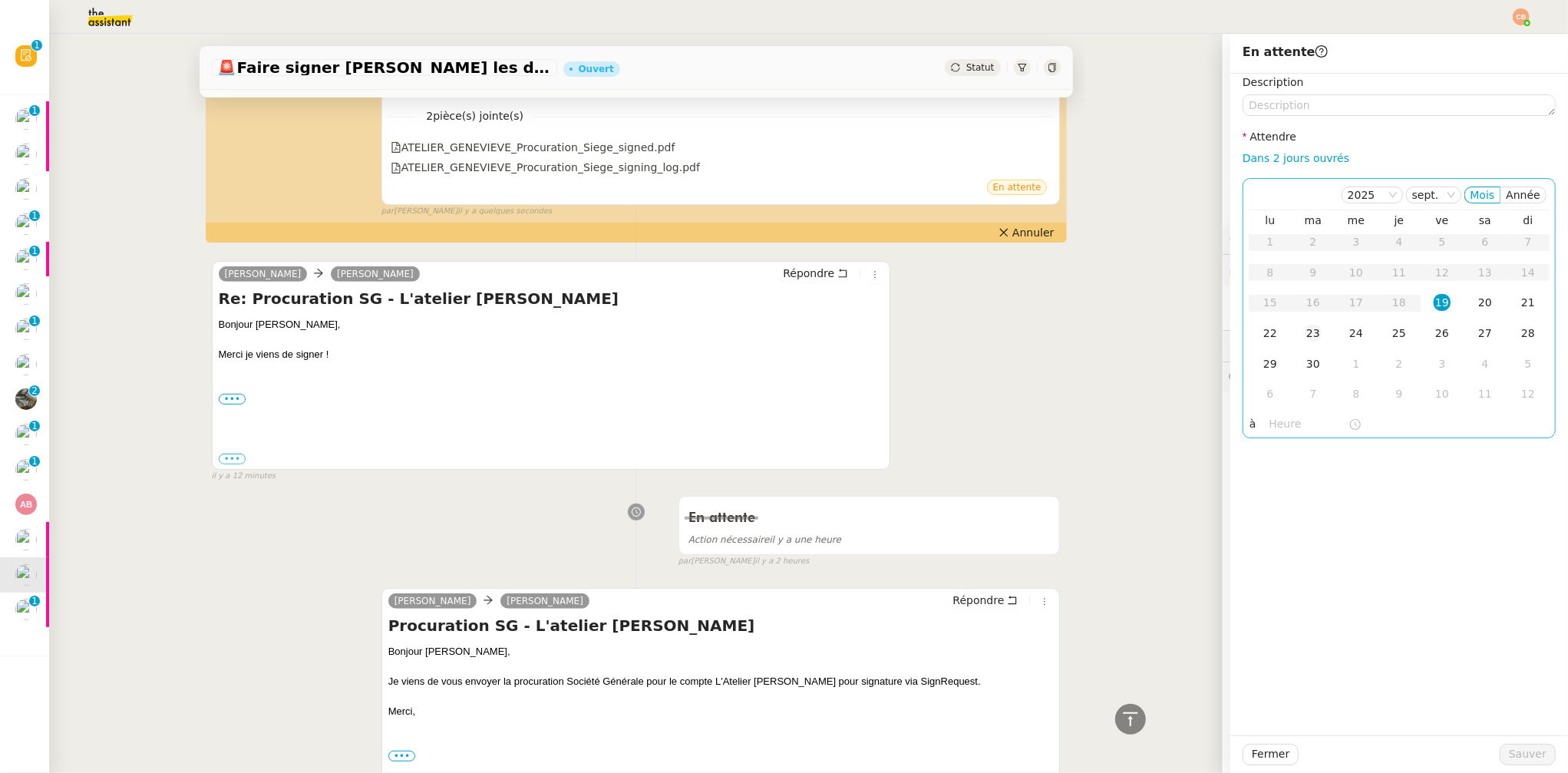
click at [1305, 330] on div "23" at bounding box center [1313, 332] width 17 height 17
click at [1278, 421] on input "text" at bounding box center [1309, 424] width 79 height 17
click at [1270, 582] on div "09" at bounding box center [1270, 585] width 43 height 18
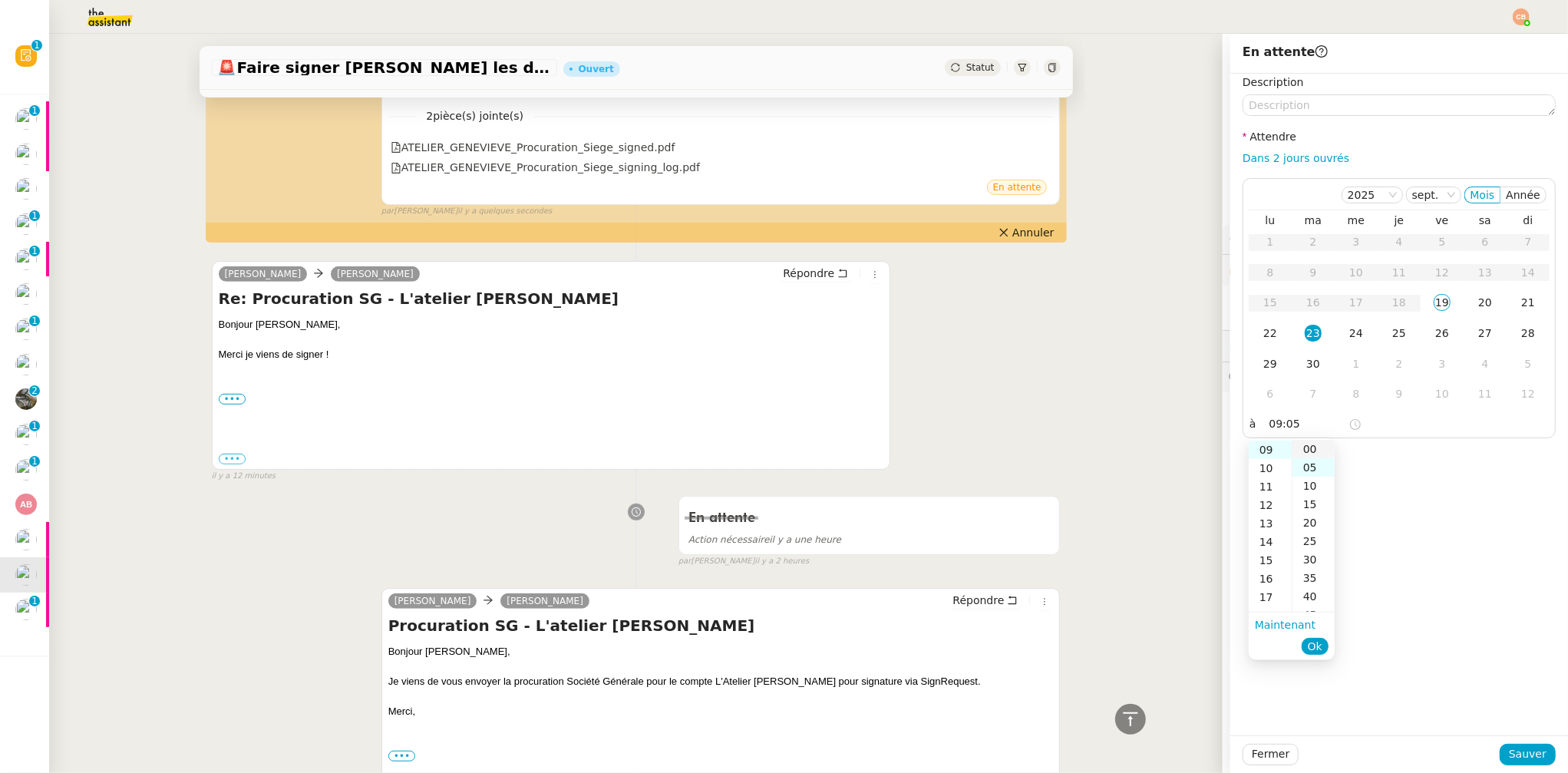
click at [1307, 450] on div "00" at bounding box center [1314, 449] width 42 height 18
type input "09:00"
click at [1432, 449] on div "Description Attendre Dans 2 jours ouvrés 2025 sept. Mois Année lu ma me je ve s…" at bounding box center [1399, 404] width 338 height 662
click at [1500, 756] on button "Sauver" at bounding box center [1528, 755] width 56 height 22
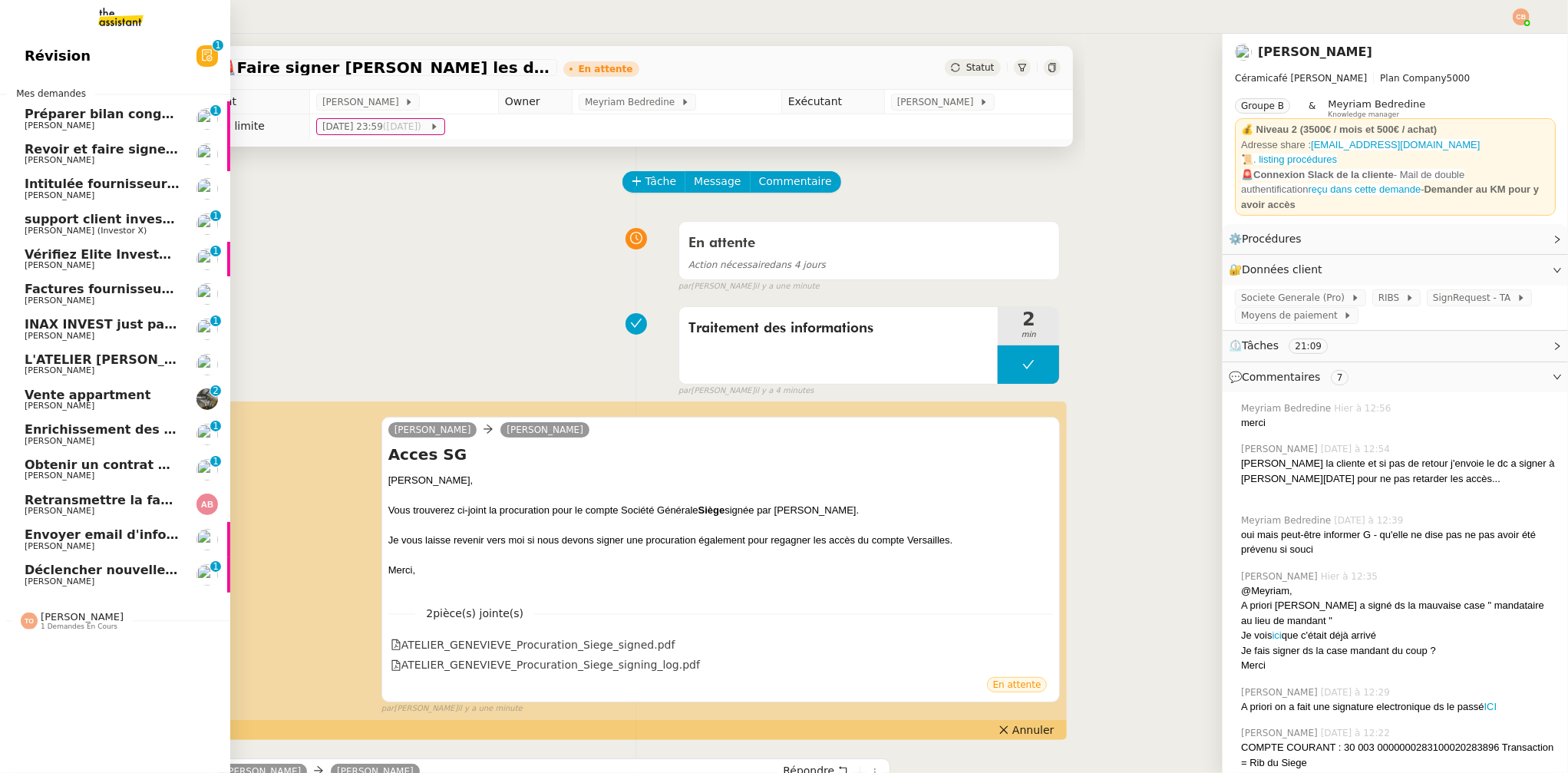
click at [59, 623] on span "1 demandes en cours" at bounding box center [80, 627] width 77 height 9
click at [65, 651] on span "Tri boite mail - septembre 2025" at bounding box center [100, 650] width 151 height 15
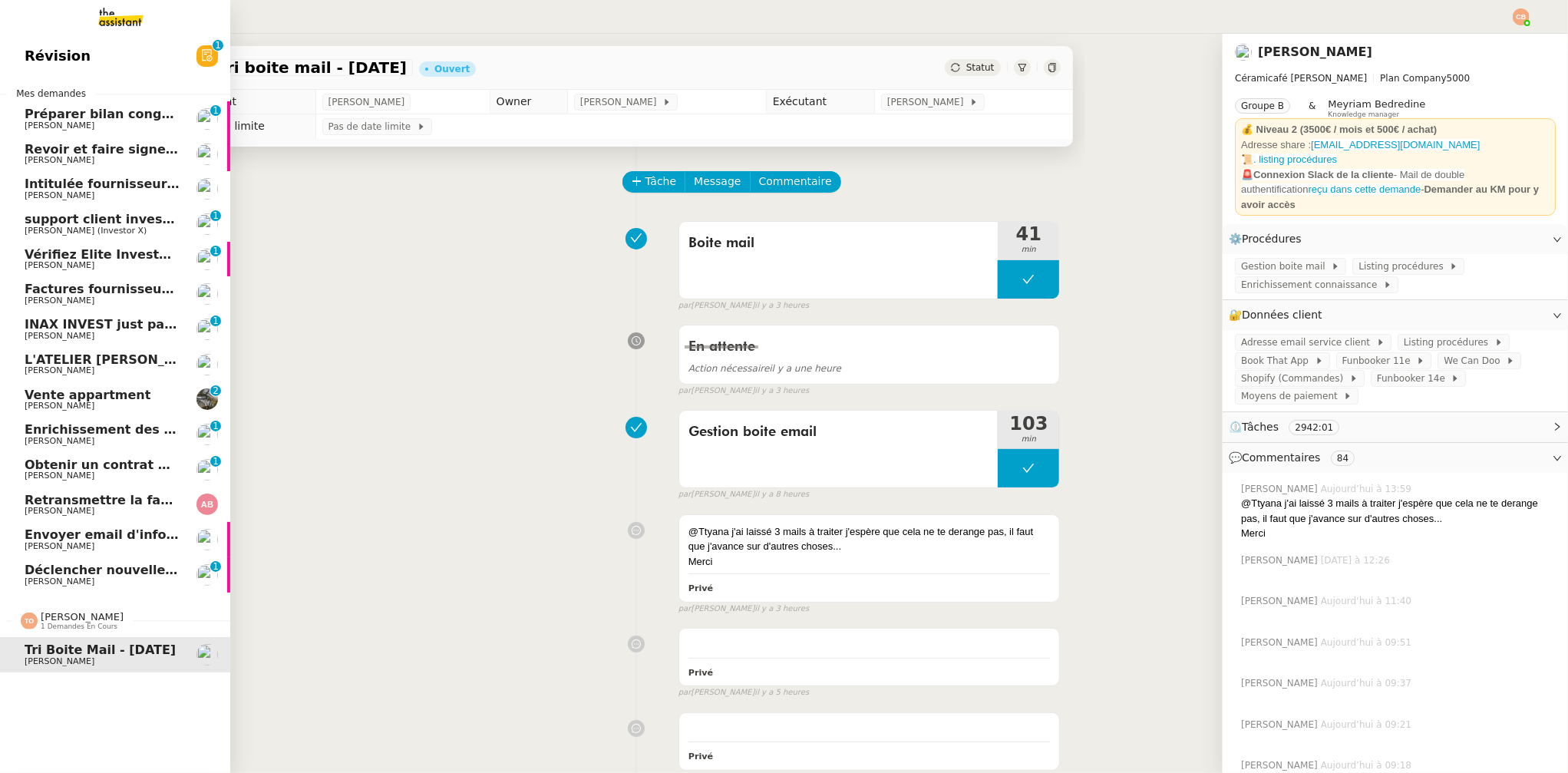
click at [79, 578] on span "Cédric Tempestini" at bounding box center [59, 581] width 70 height 10
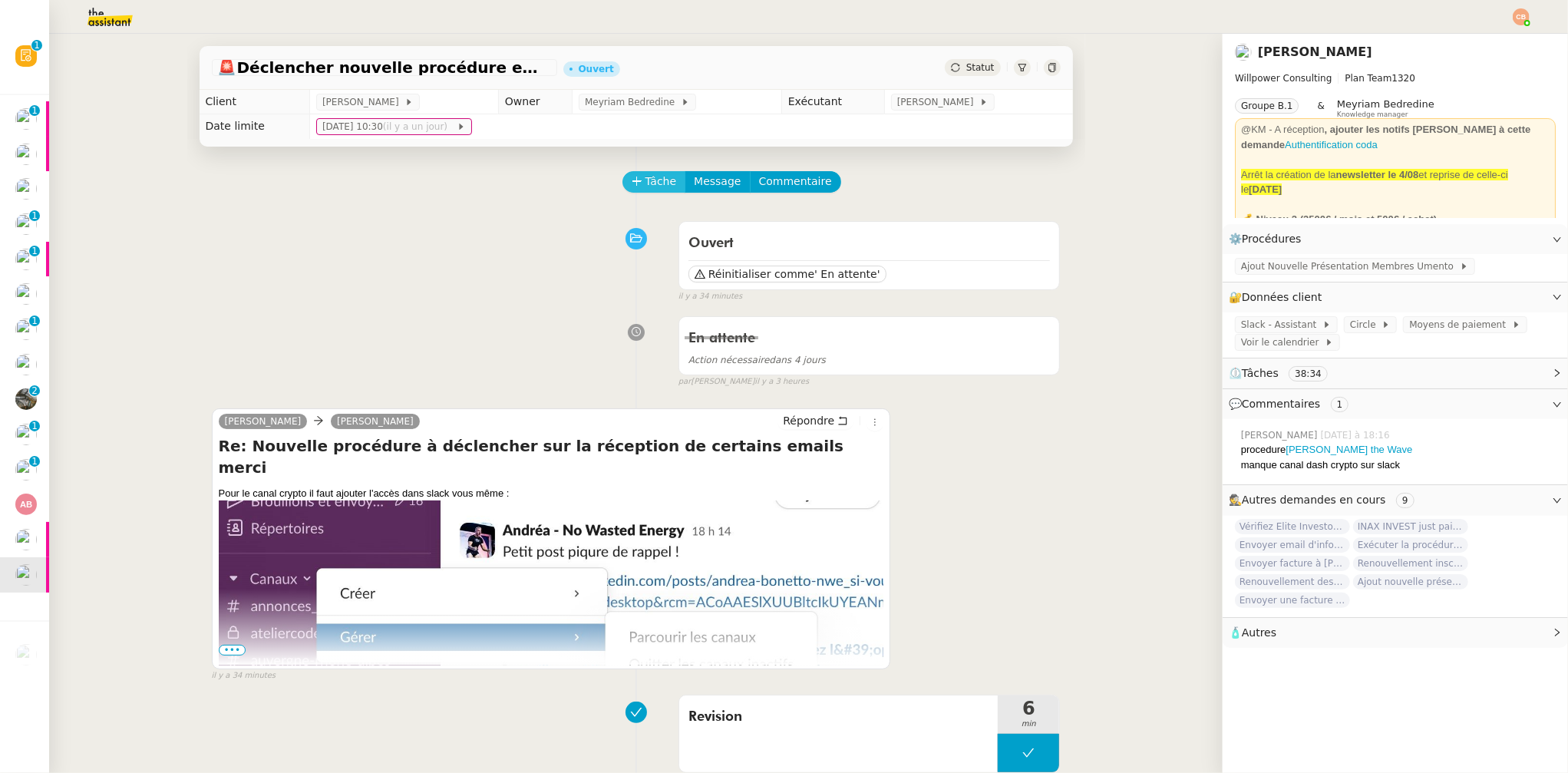
click at [645, 188] on span "Tâche" at bounding box center [661, 181] width 31 height 17
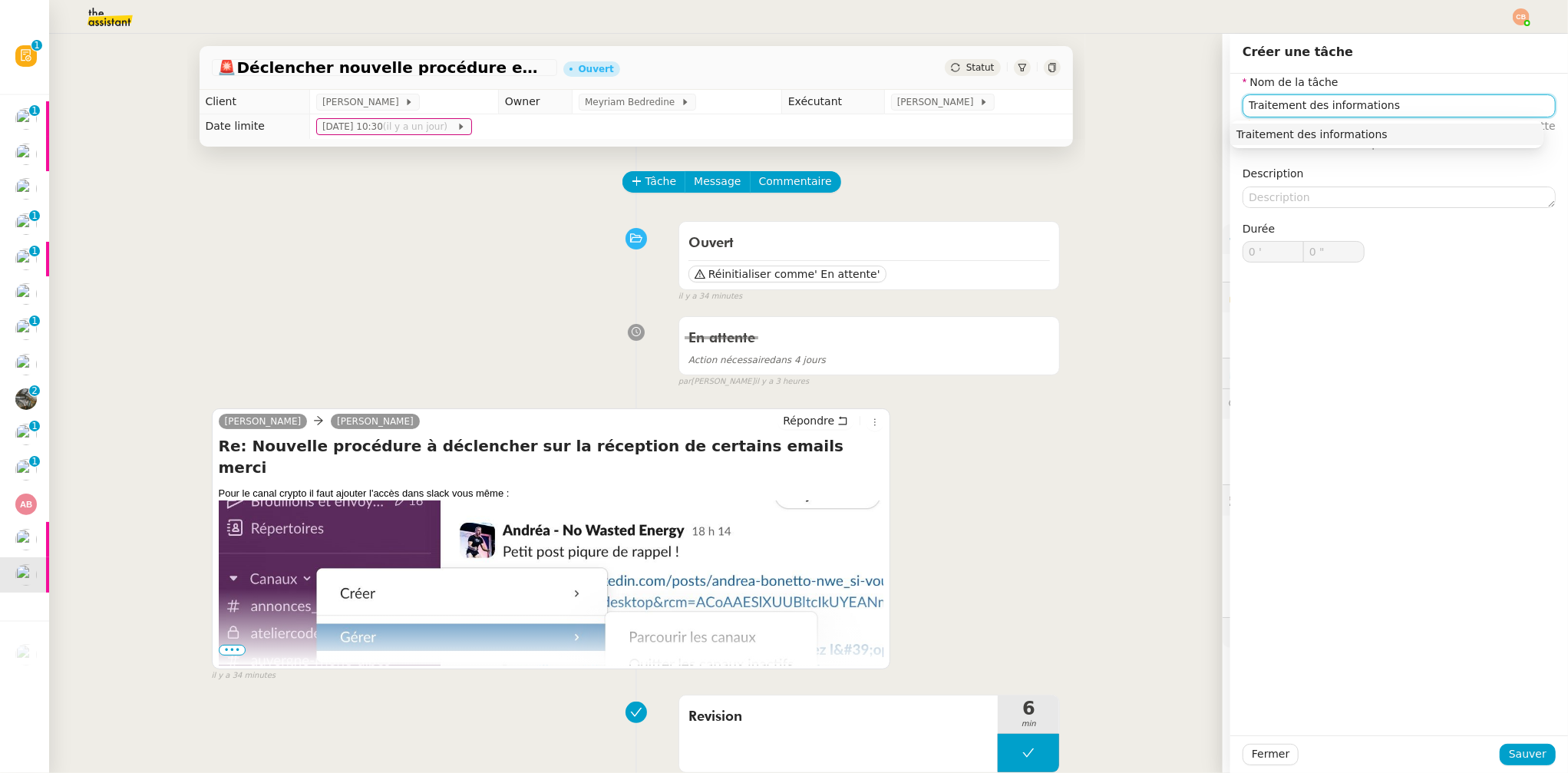
click at [1343, 124] on nz-auto-option "Traitement des informations" at bounding box center [1387, 134] width 313 height 22
type input "Traitement des informations"
click at [1529, 753] on span "Sauver" at bounding box center [1528, 754] width 38 height 17
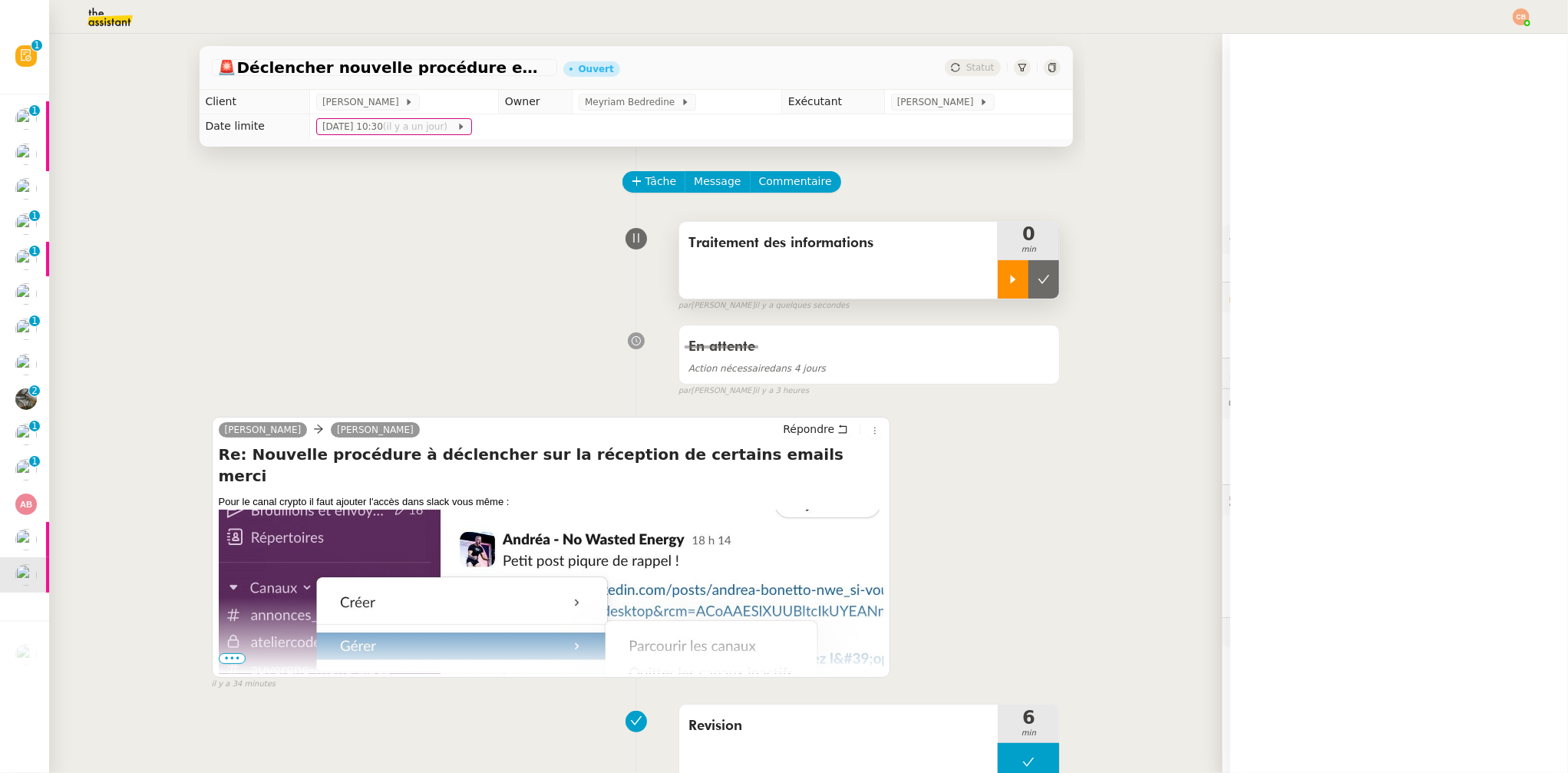
click at [998, 292] on div at bounding box center [1013, 280] width 31 height 38
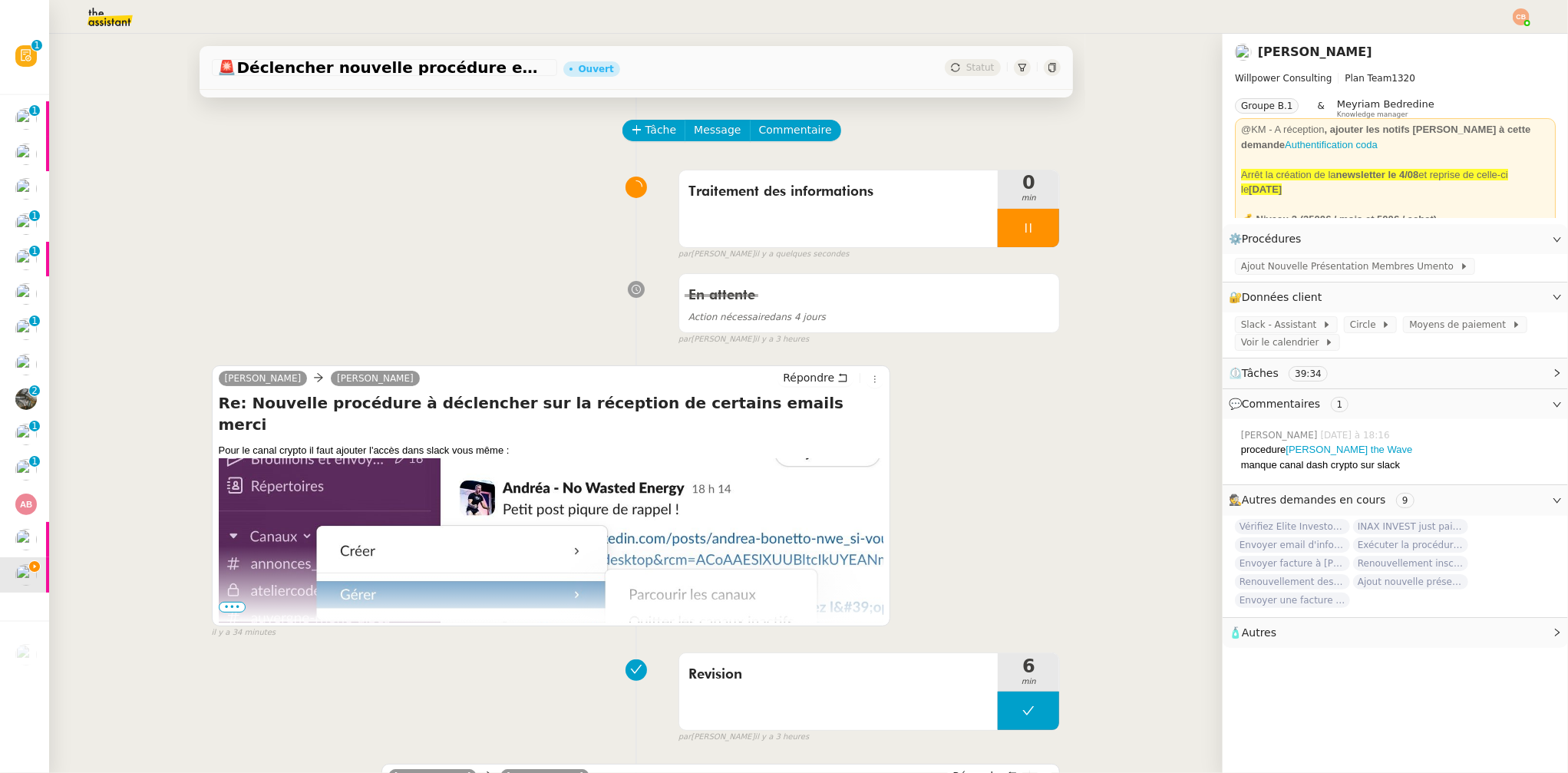
scroll to position [268, 0]
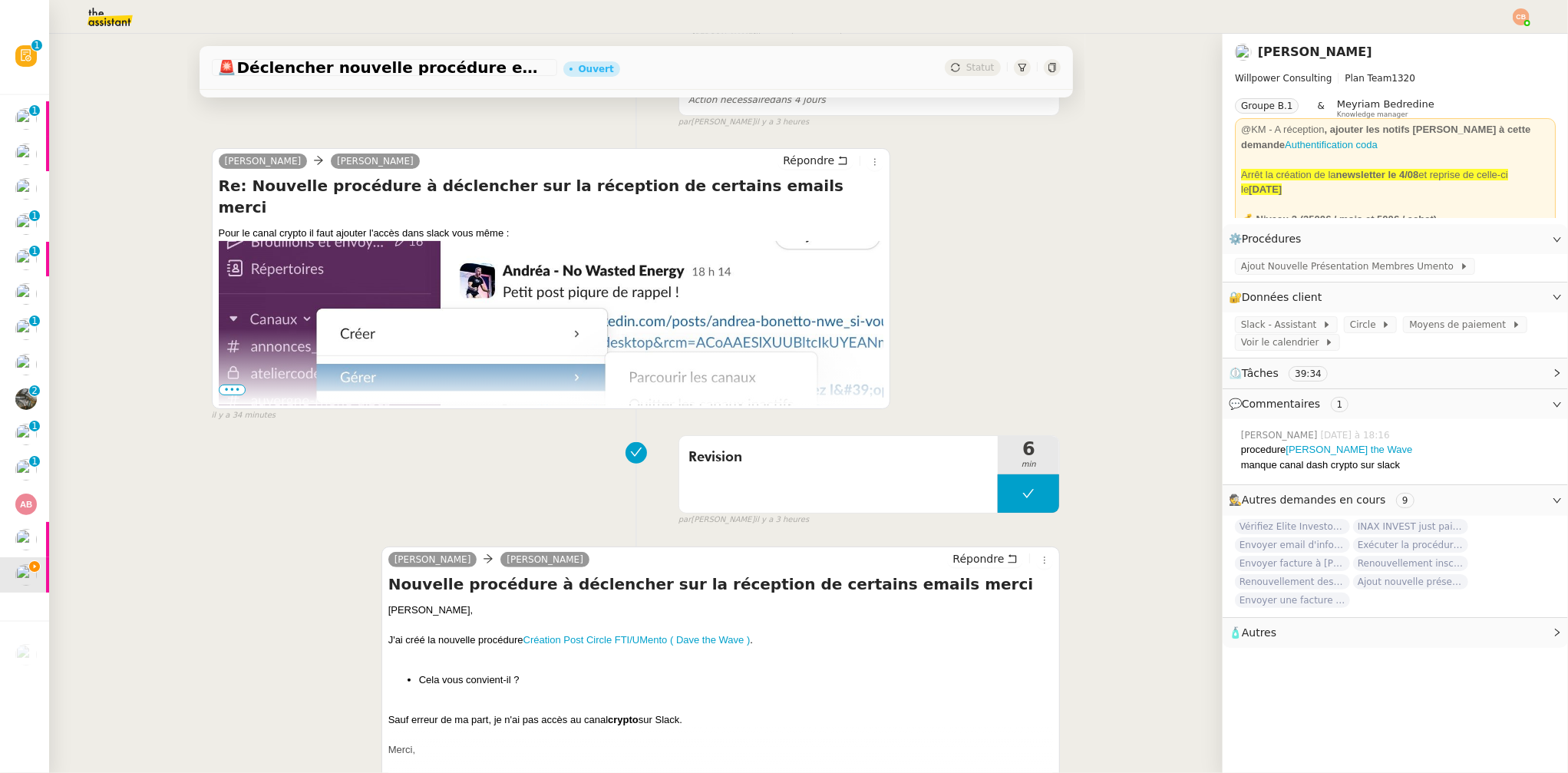
click at [231, 387] on span "•••" at bounding box center [233, 390] width 28 height 10
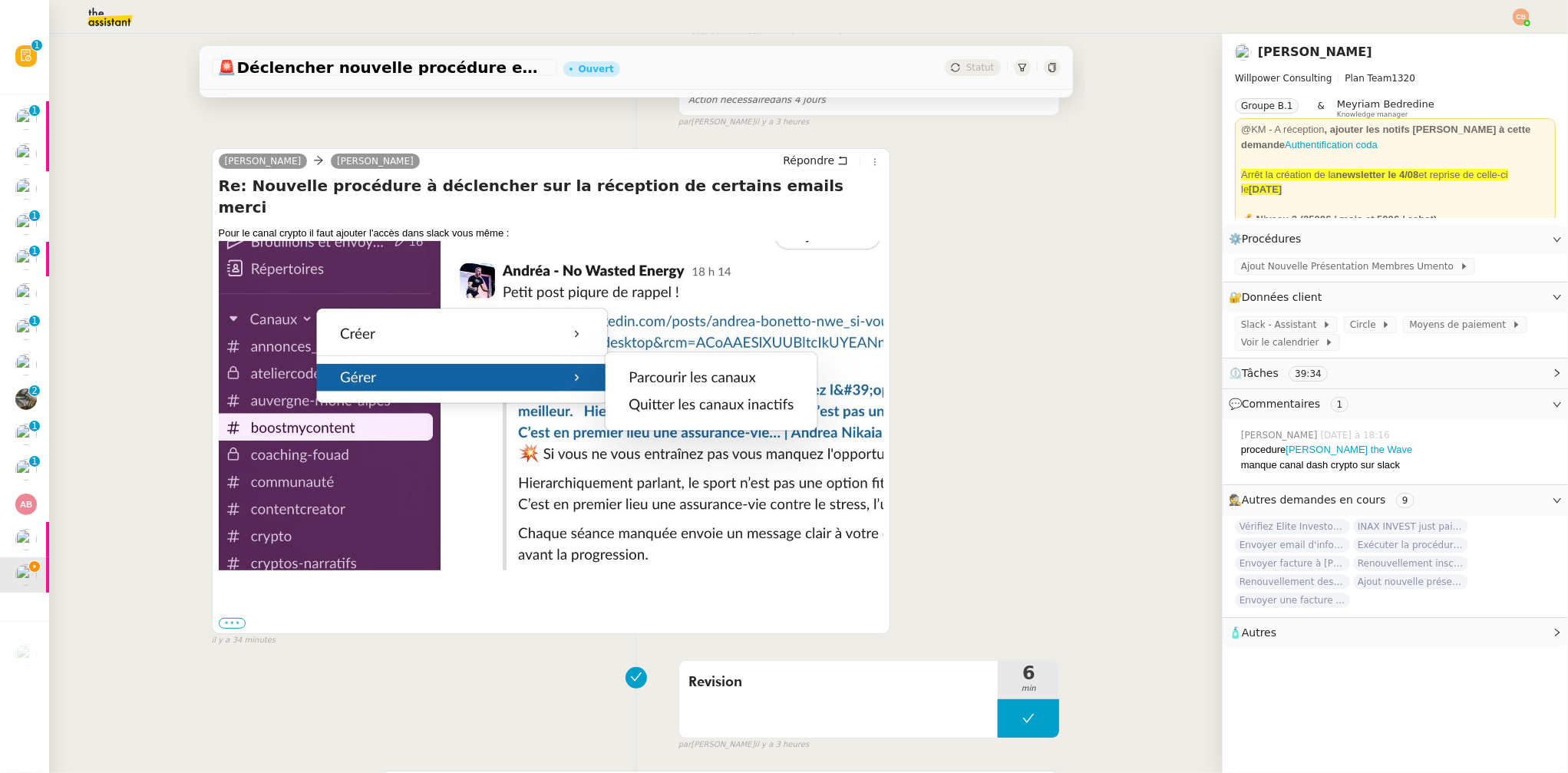
click at [229, 618] on label "•••" at bounding box center [233, 623] width 28 height 10
click at [0, 0] on input "•••" at bounding box center [0, 0] width 0 height 0
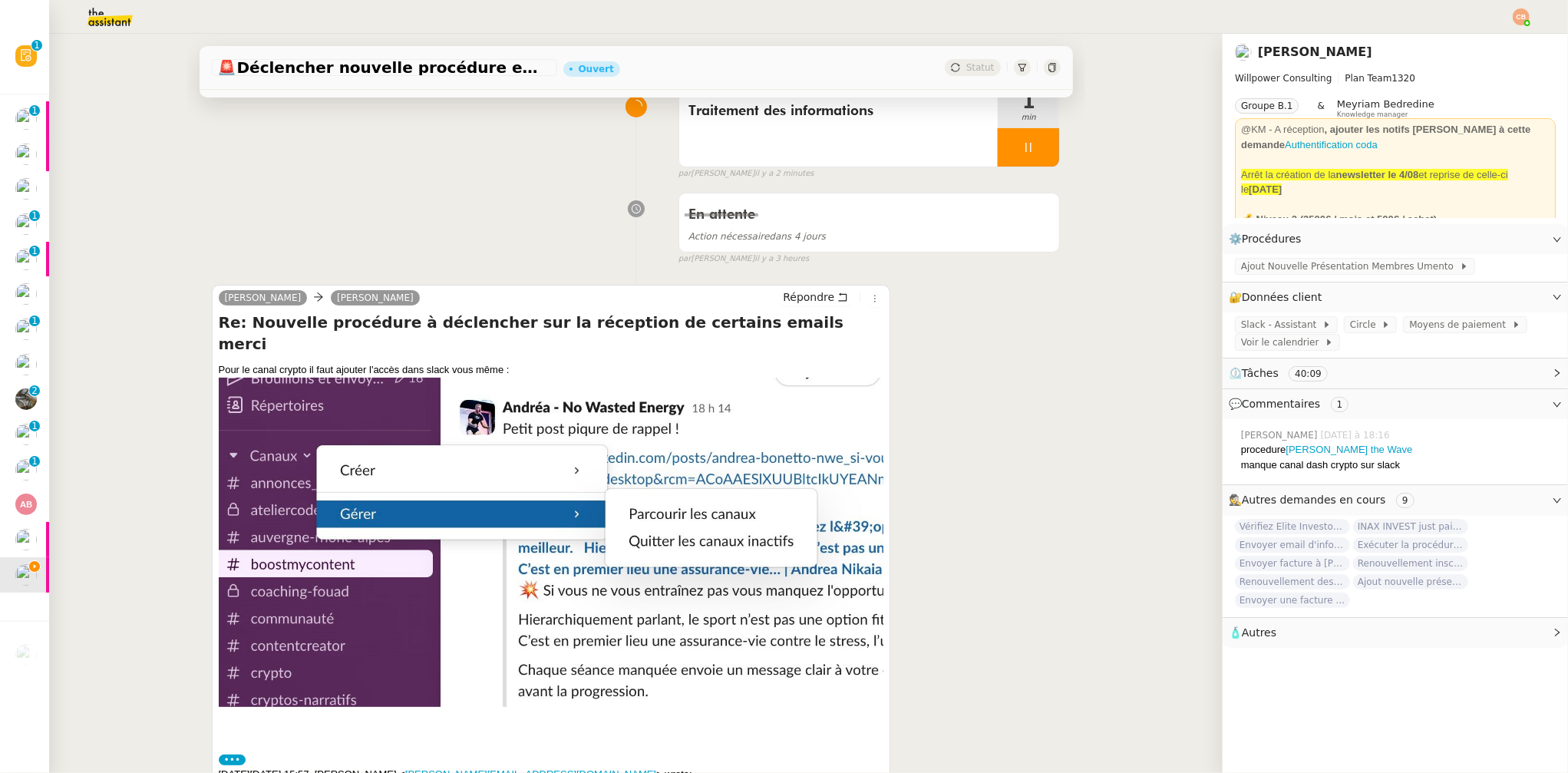
scroll to position [0, 0]
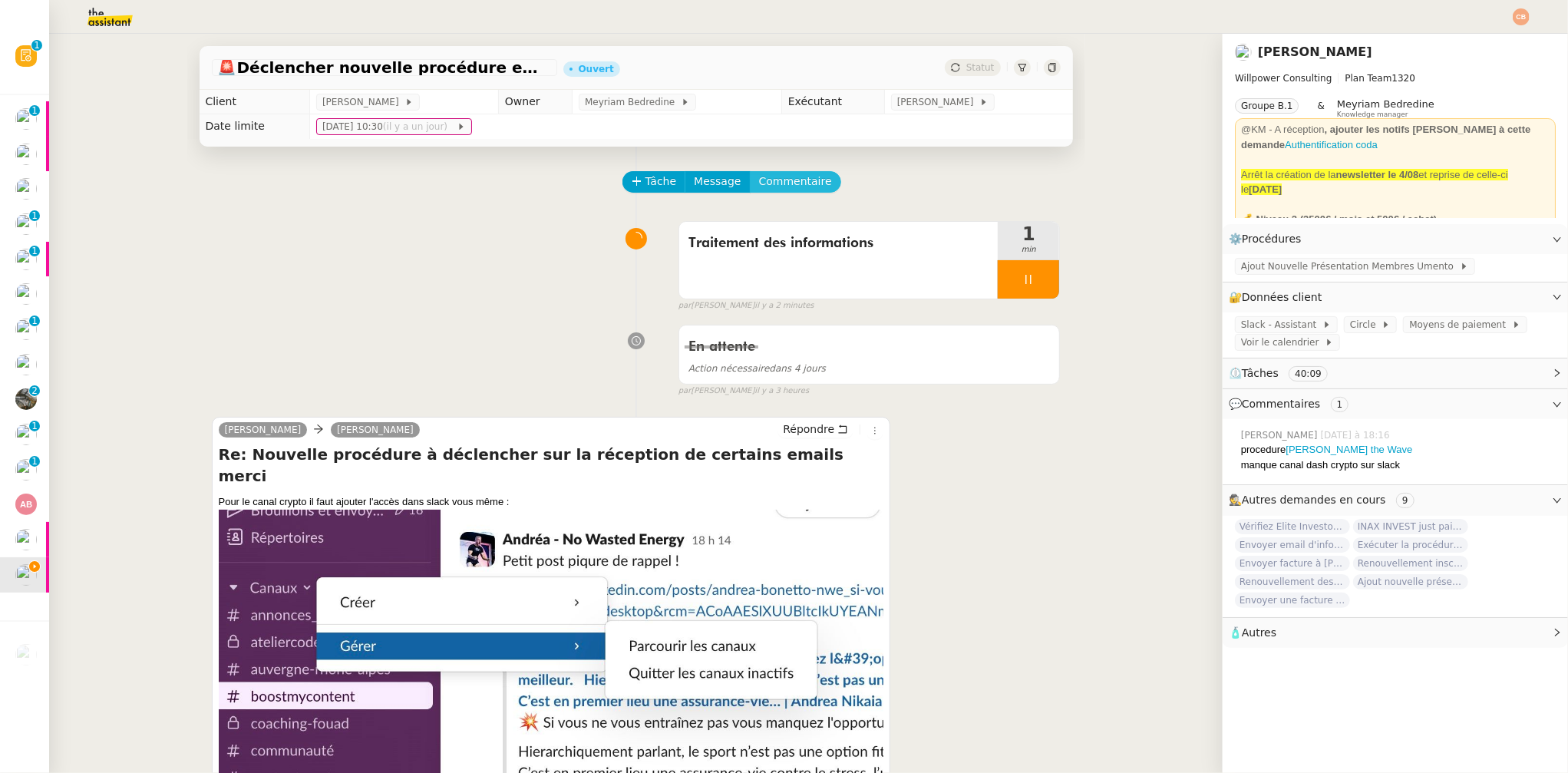
click at [800, 184] on span "Commentaire" at bounding box center [795, 181] width 73 height 17
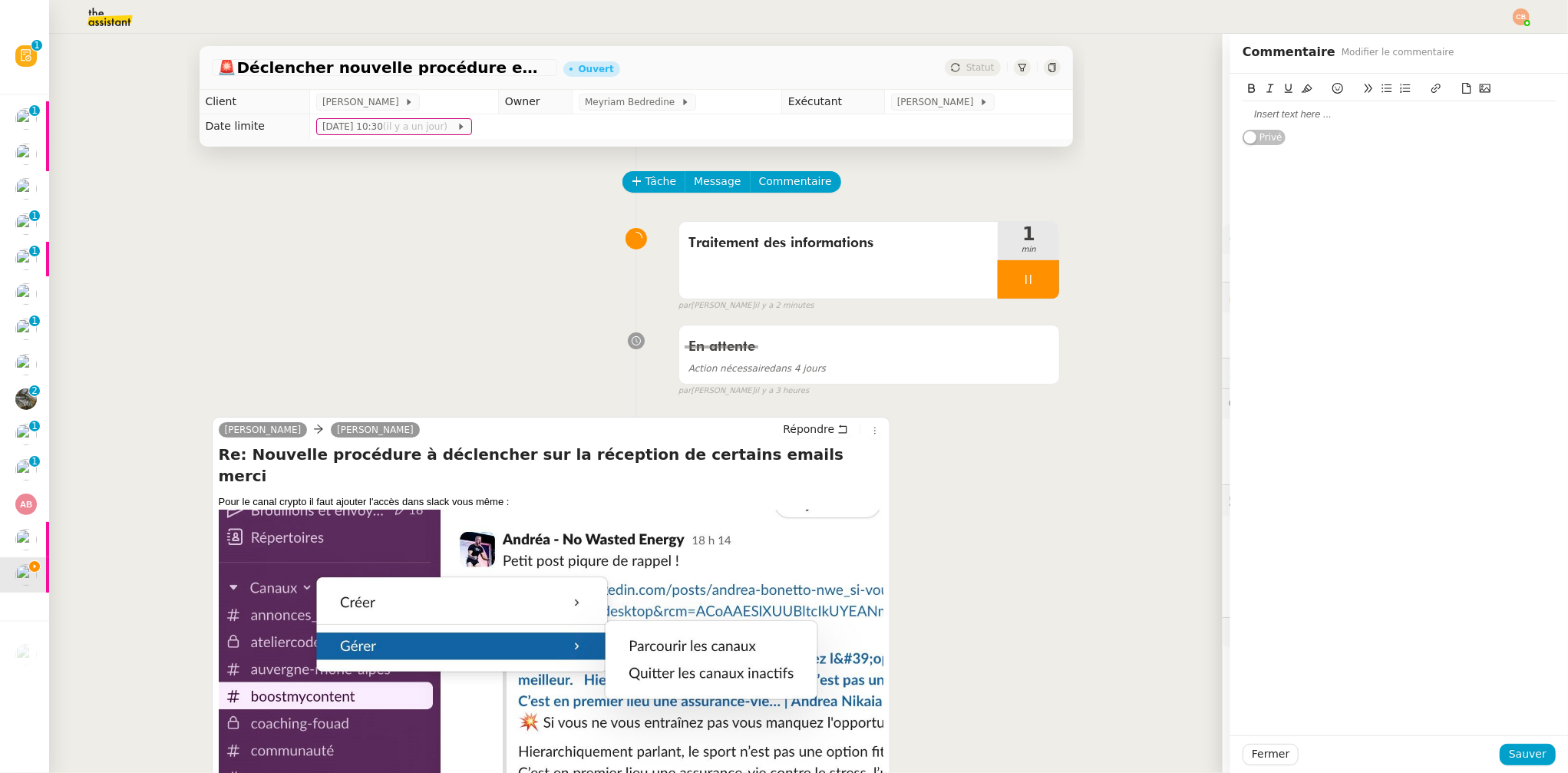
click at [1279, 114] on div at bounding box center [1399, 115] width 313 height 14
click at [1330, 86] on button at bounding box center [1337, 88] width 18 height 17
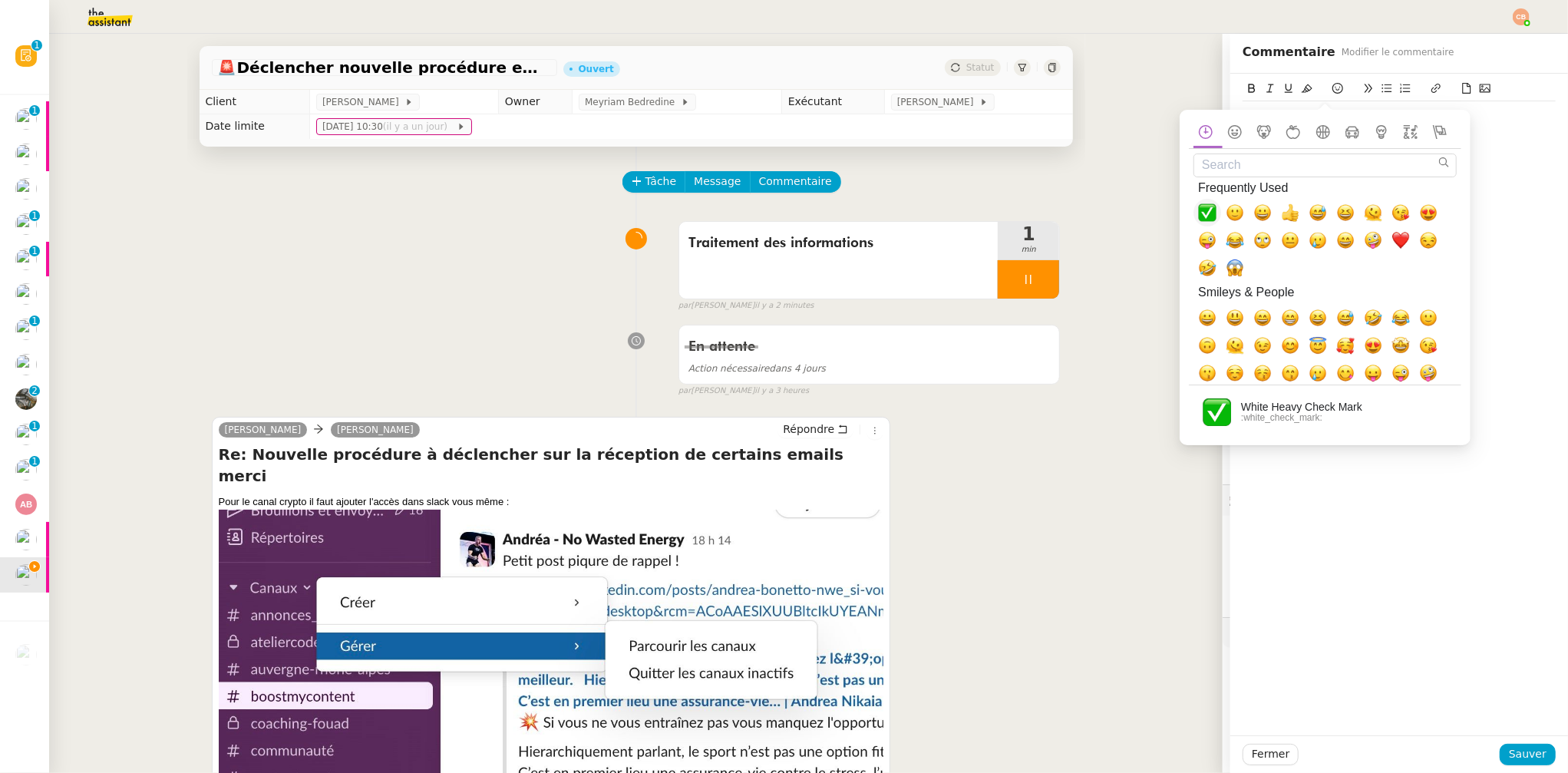
click at [1211, 213] on span "✅, white_check_mark" at bounding box center [1207, 212] width 18 height 18
click at [1479, 149] on div "canal crypto ajouté ✅ Privé" at bounding box center [1399, 404] width 338 height 662
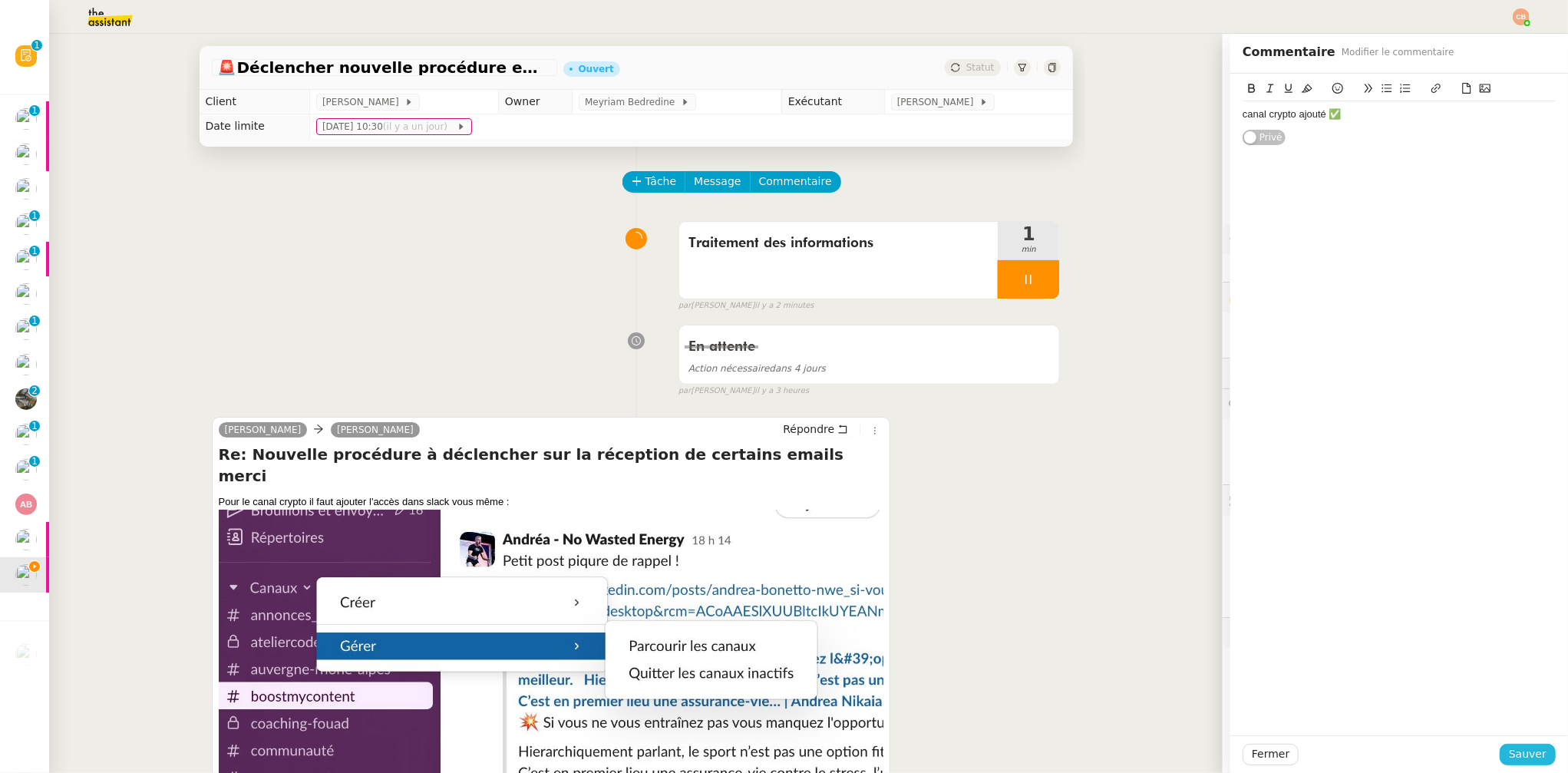
click at [1500, 750] on button "Sauver" at bounding box center [1528, 755] width 56 height 22
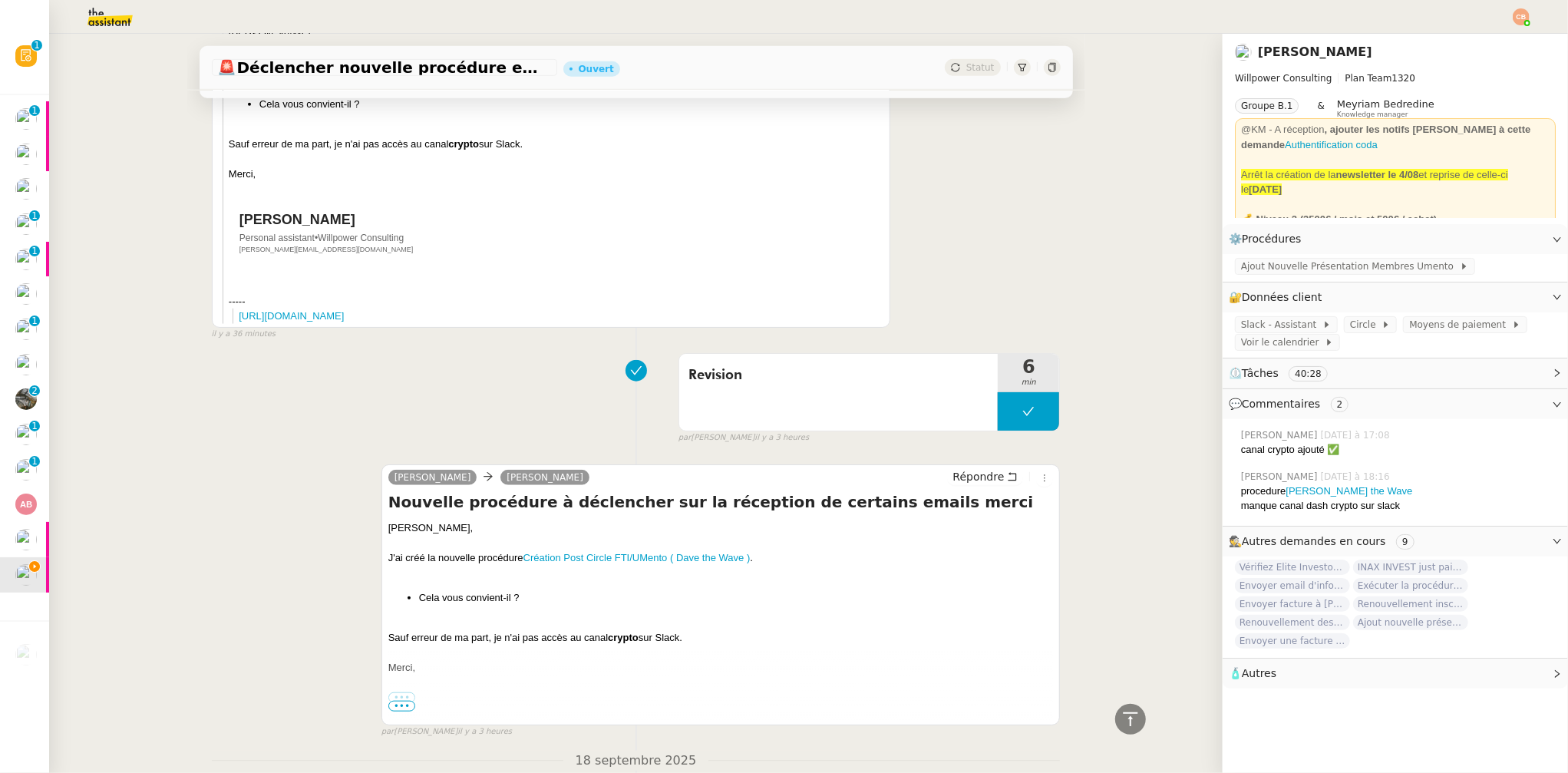
scroll to position [1037, 0]
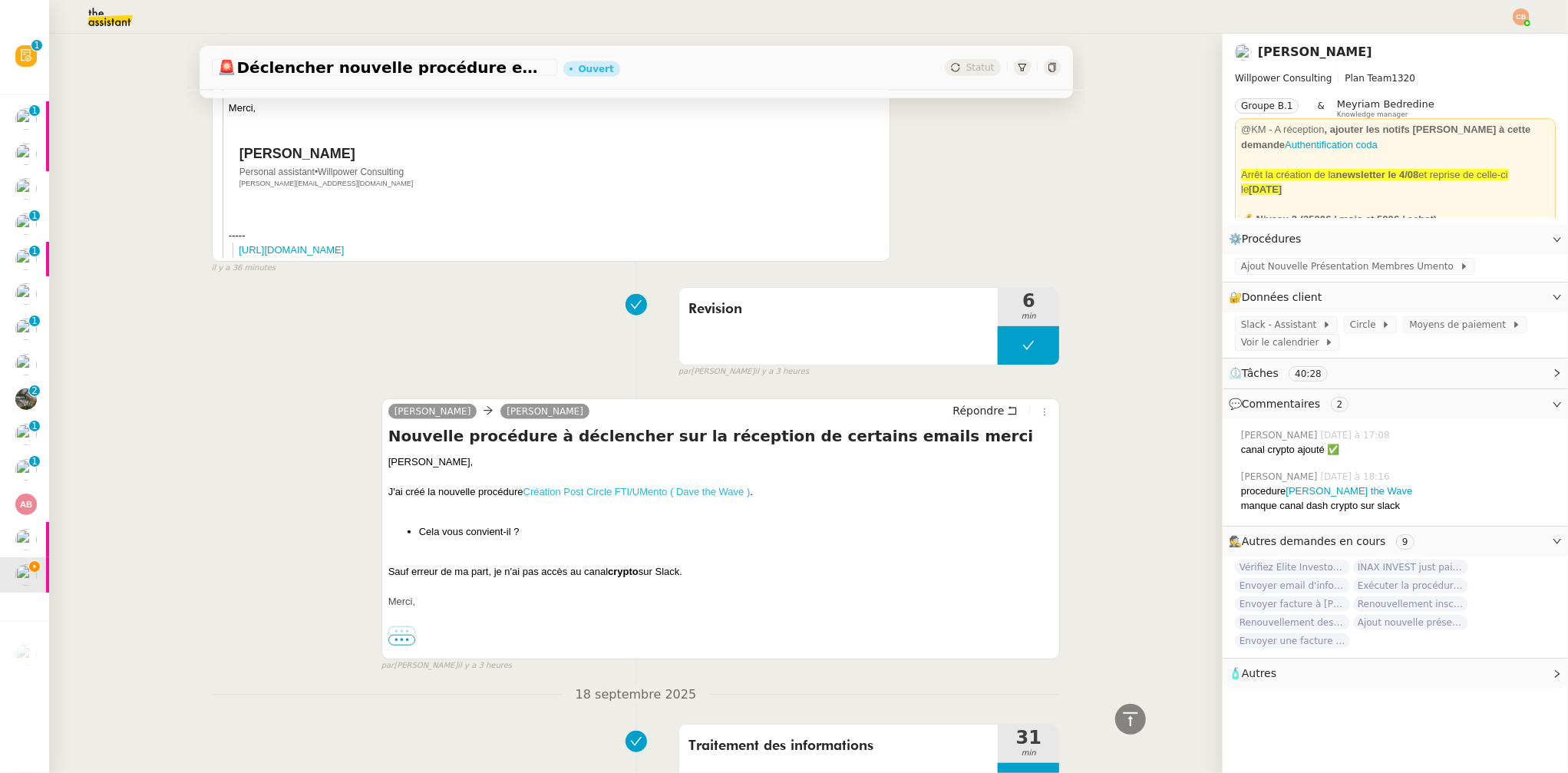
click at [647, 486] on link "Création Post Circle FTI/UMento ( Dave the Wave )" at bounding box center [638, 491] width 227 height 11
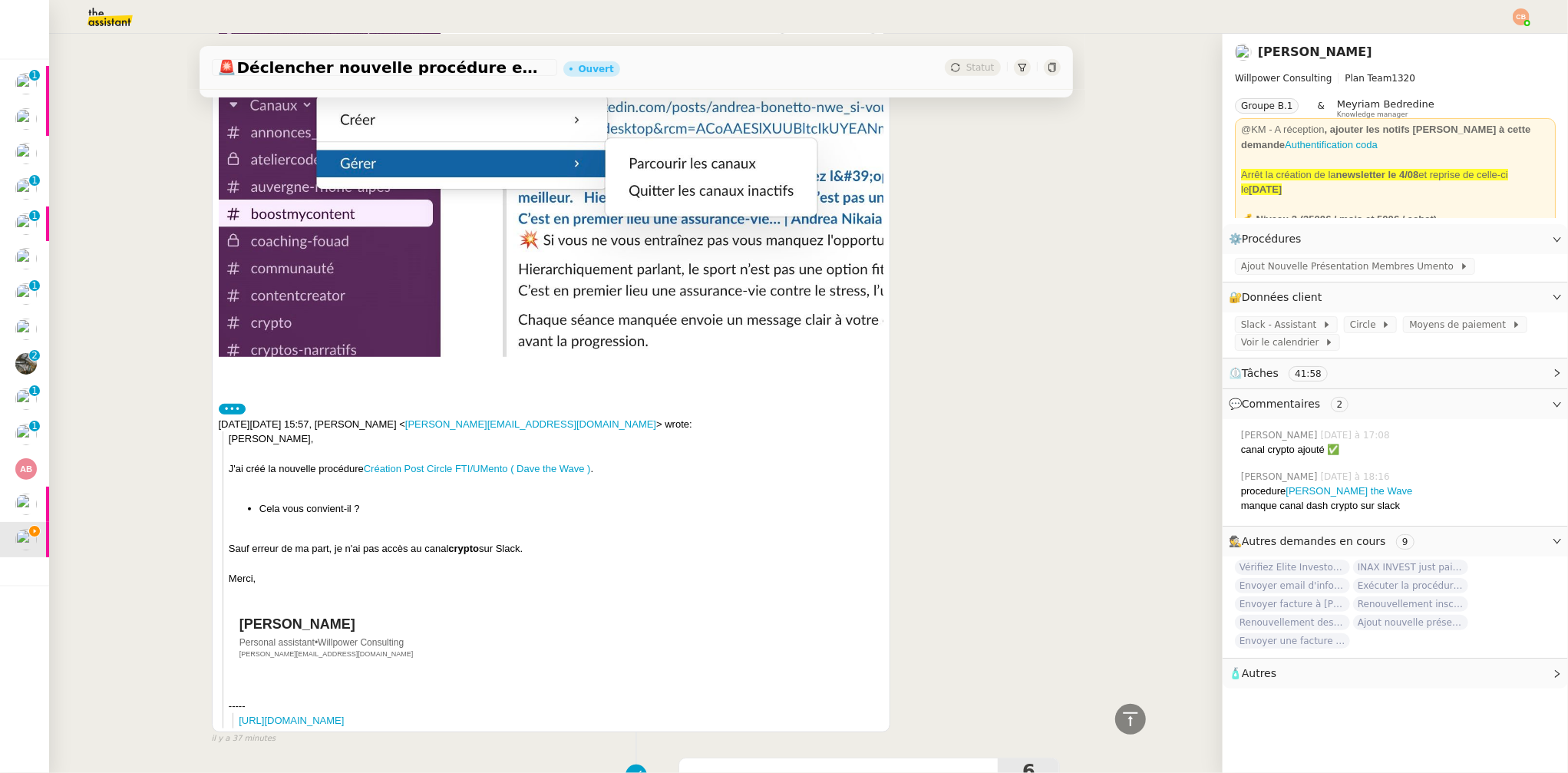
scroll to position [0, 0]
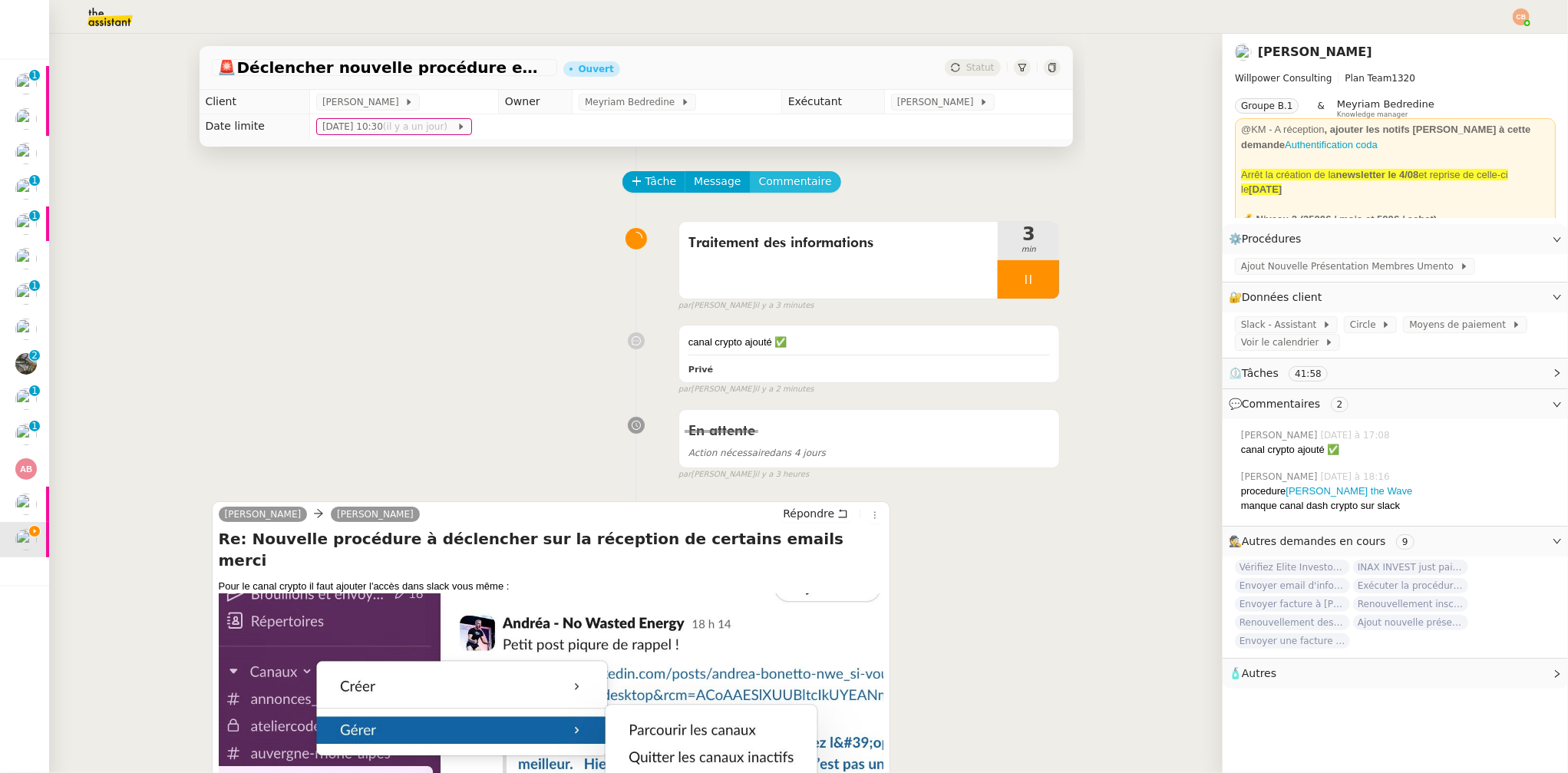
click at [767, 185] on span "Commentaire" at bounding box center [795, 181] width 73 height 17
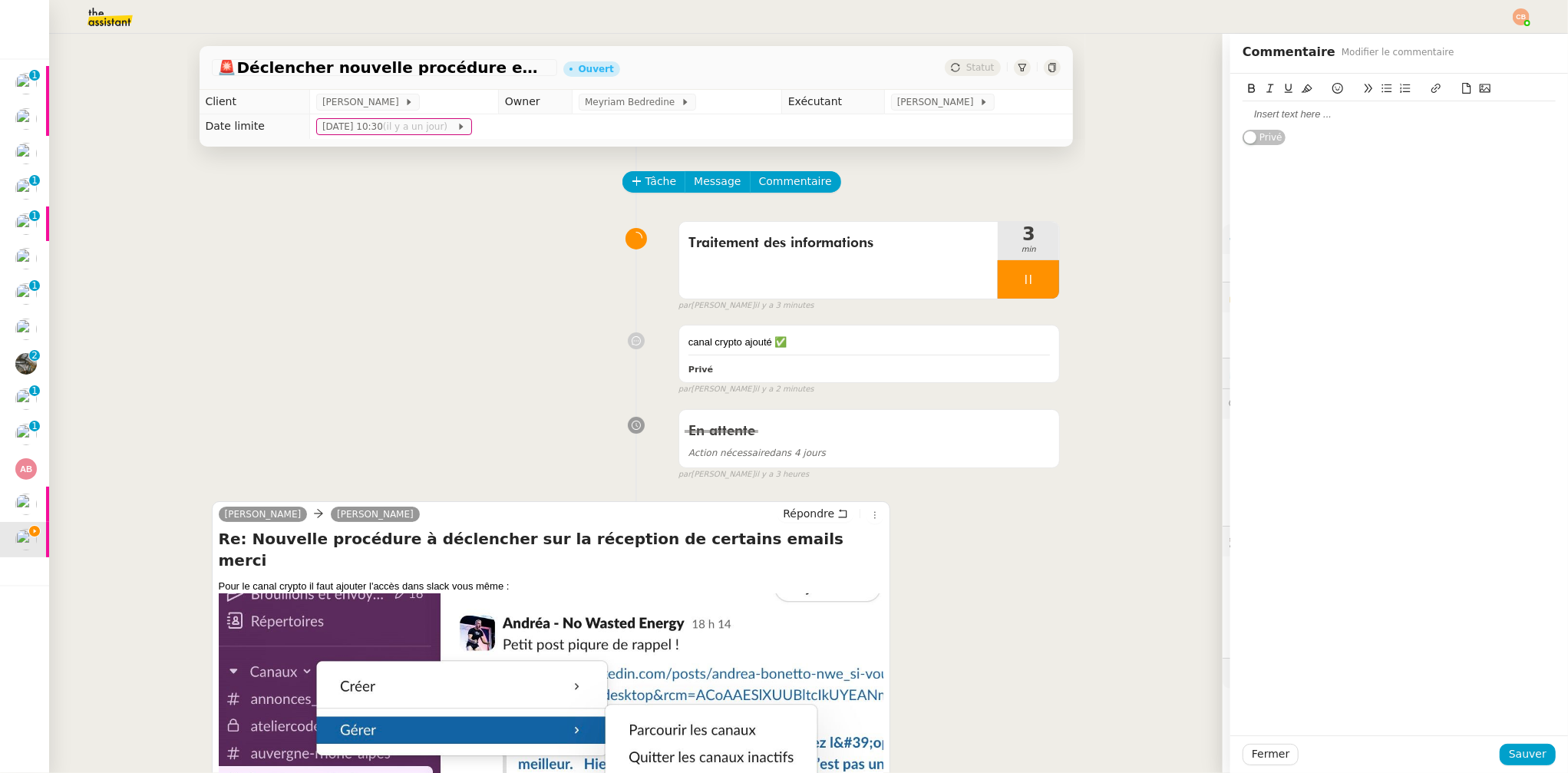
click at [1353, 110] on div at bounding box center [1399, 115] width 313 height 14
click at [1537, 753] on button "Sauver" at bounding box center [1528, 755] width 56 height 22
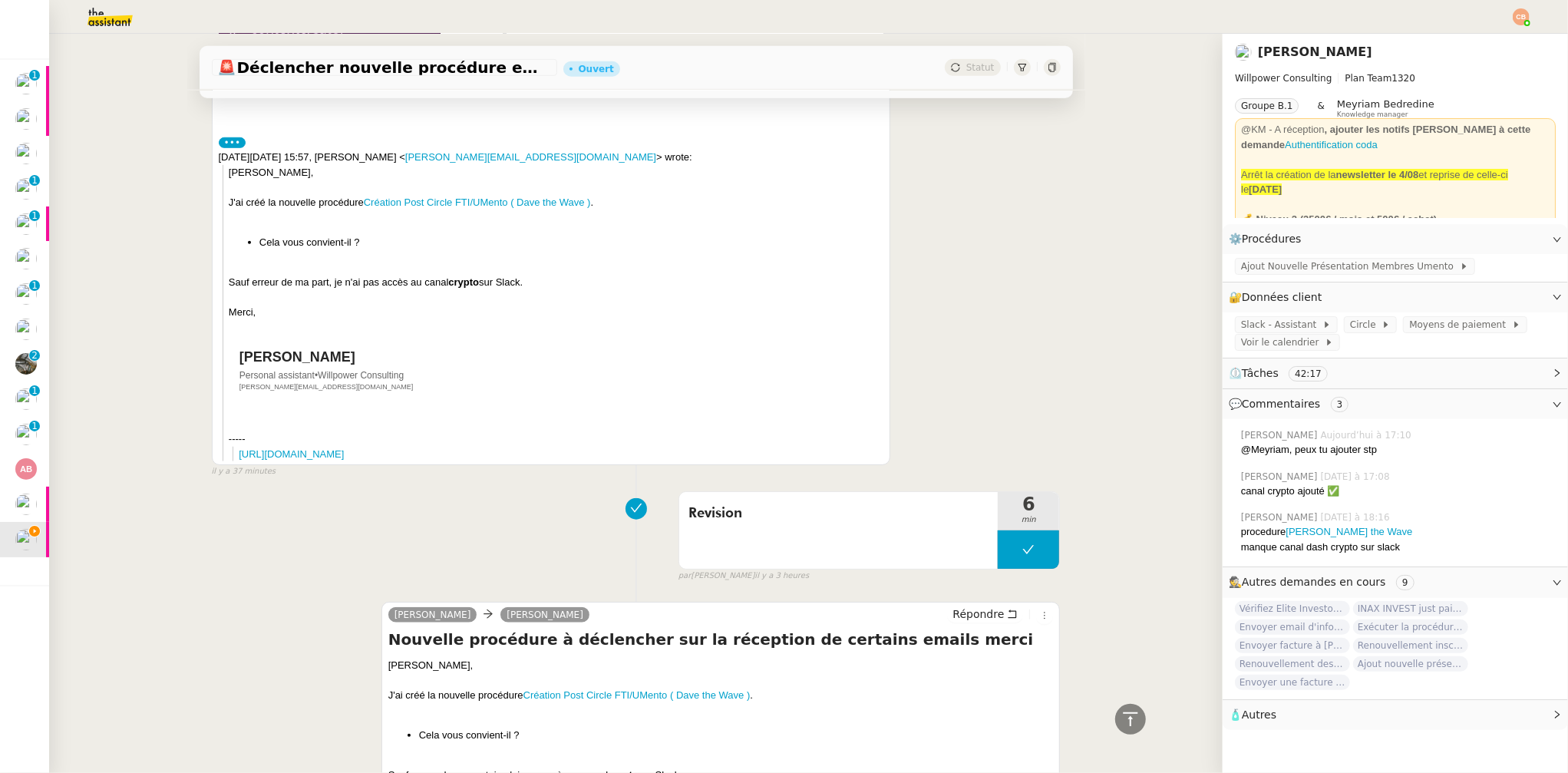
scroll to position [978, 0]
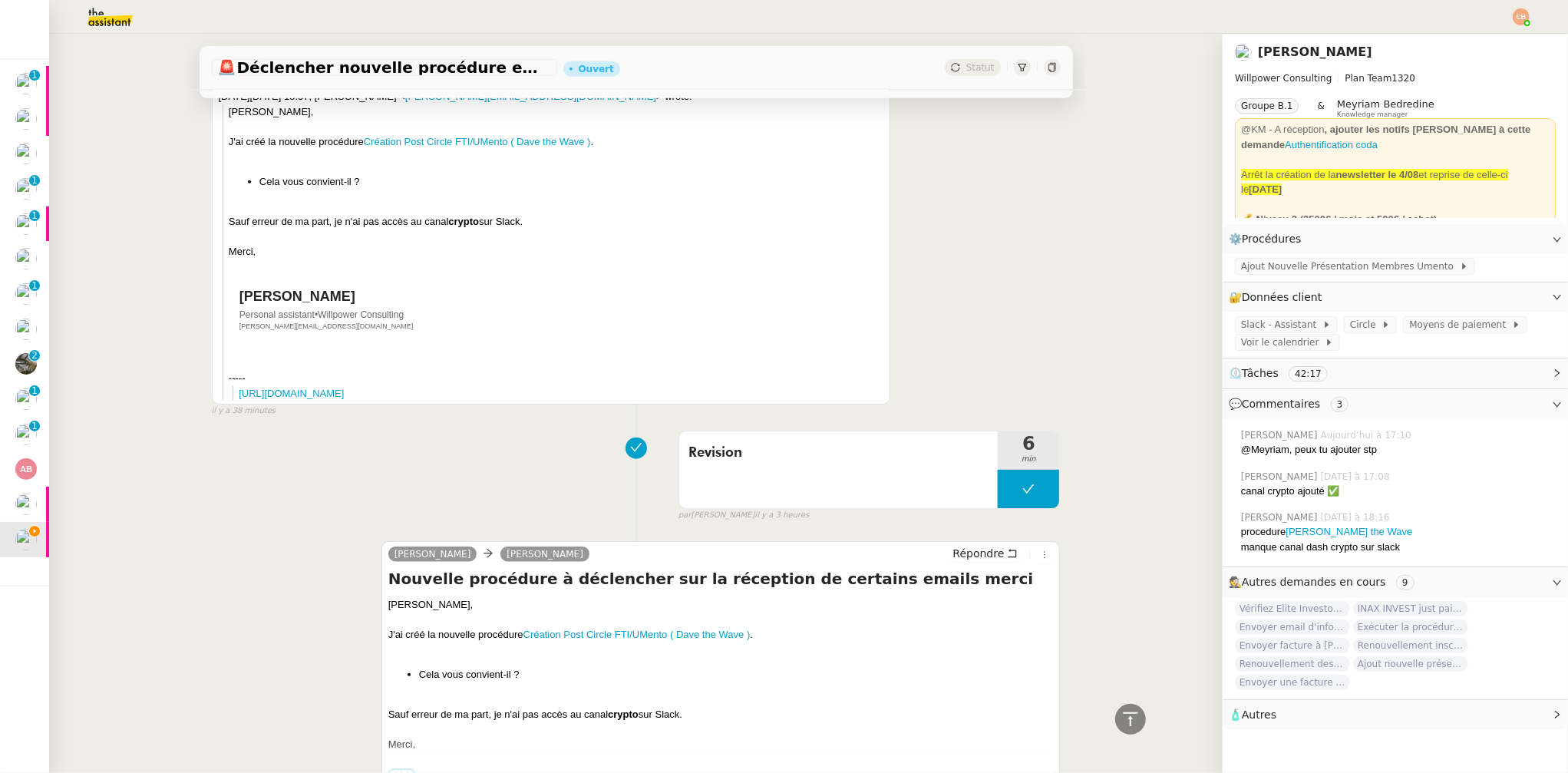
click at [637, 693] on div at bounding box center [721, 700] width 666 height 16
click at [823, 627] on div "J'ai créé la nouvelle procédure Création Post Circle FTI/UMento ( Dave the Wave…" at bounding box center [721, 635] width 666 height 16
click at [910, 597] on div "Cédric," at bounding box center [721, 605] width 666 height 16
drag, startPoint x: 470, startPoint y: 611, endPoint x: 759, endPoint y: 615, distance: 289.0
click at [759, 627] on div "J'ai créé la nouvelle procédure Création Post Circle FTI/UMento ( Dave the Wave…" at bounding box center [721, 635] width 666 height 16
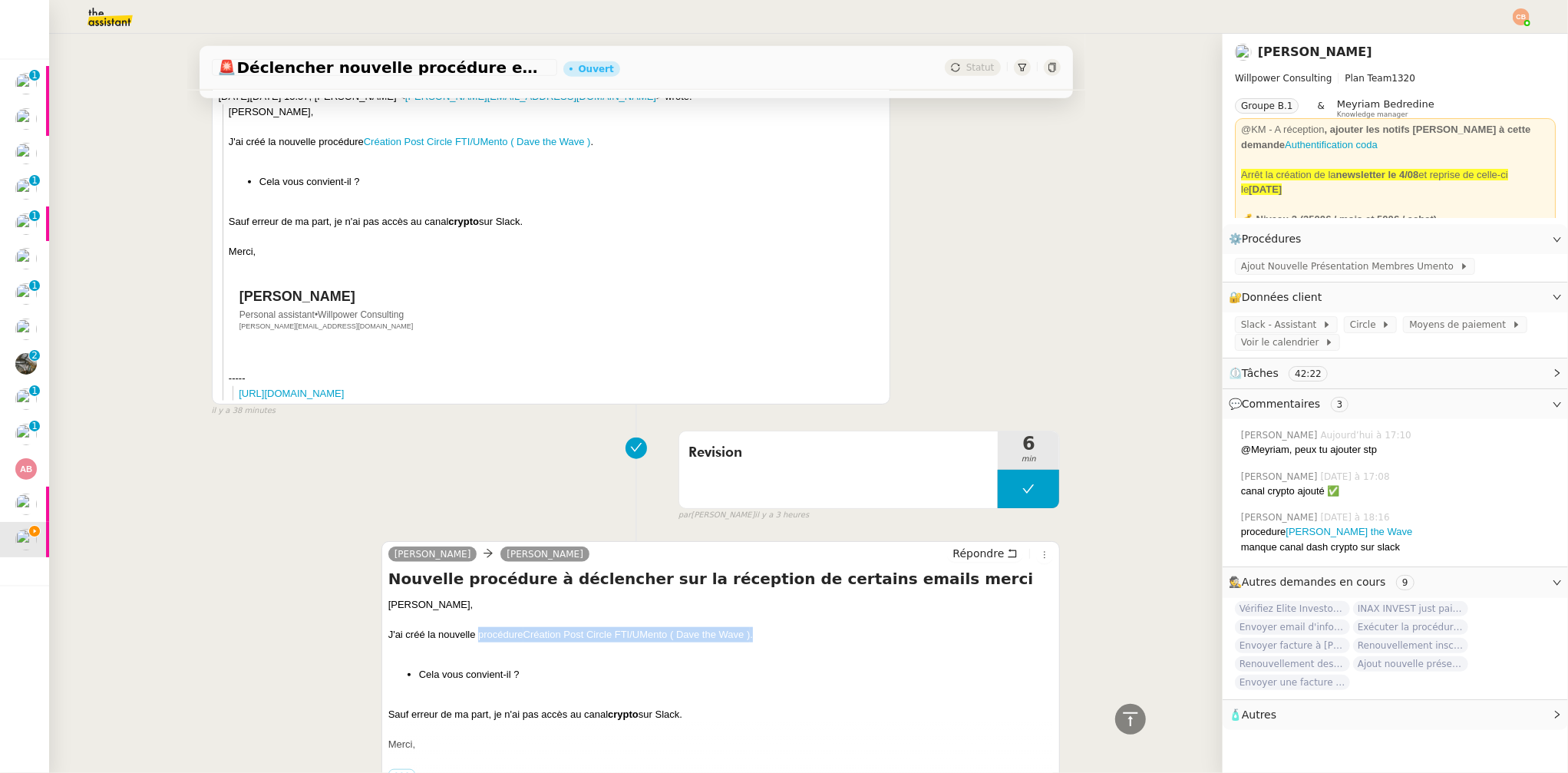
copy div "procédure Création Post Circle FTI/UMento ( Dave the Wave ) ."
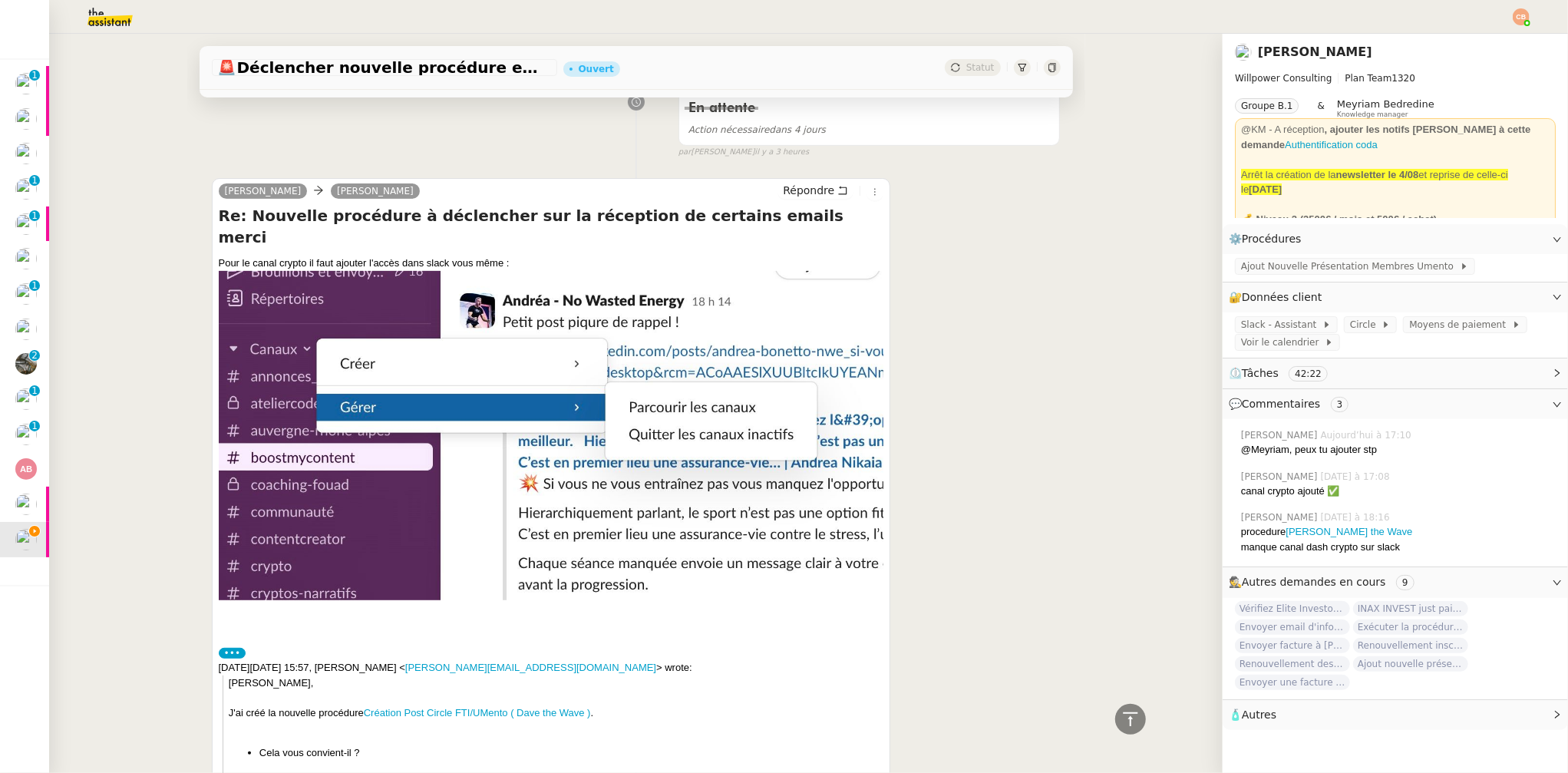
scroll to position [0, 0]
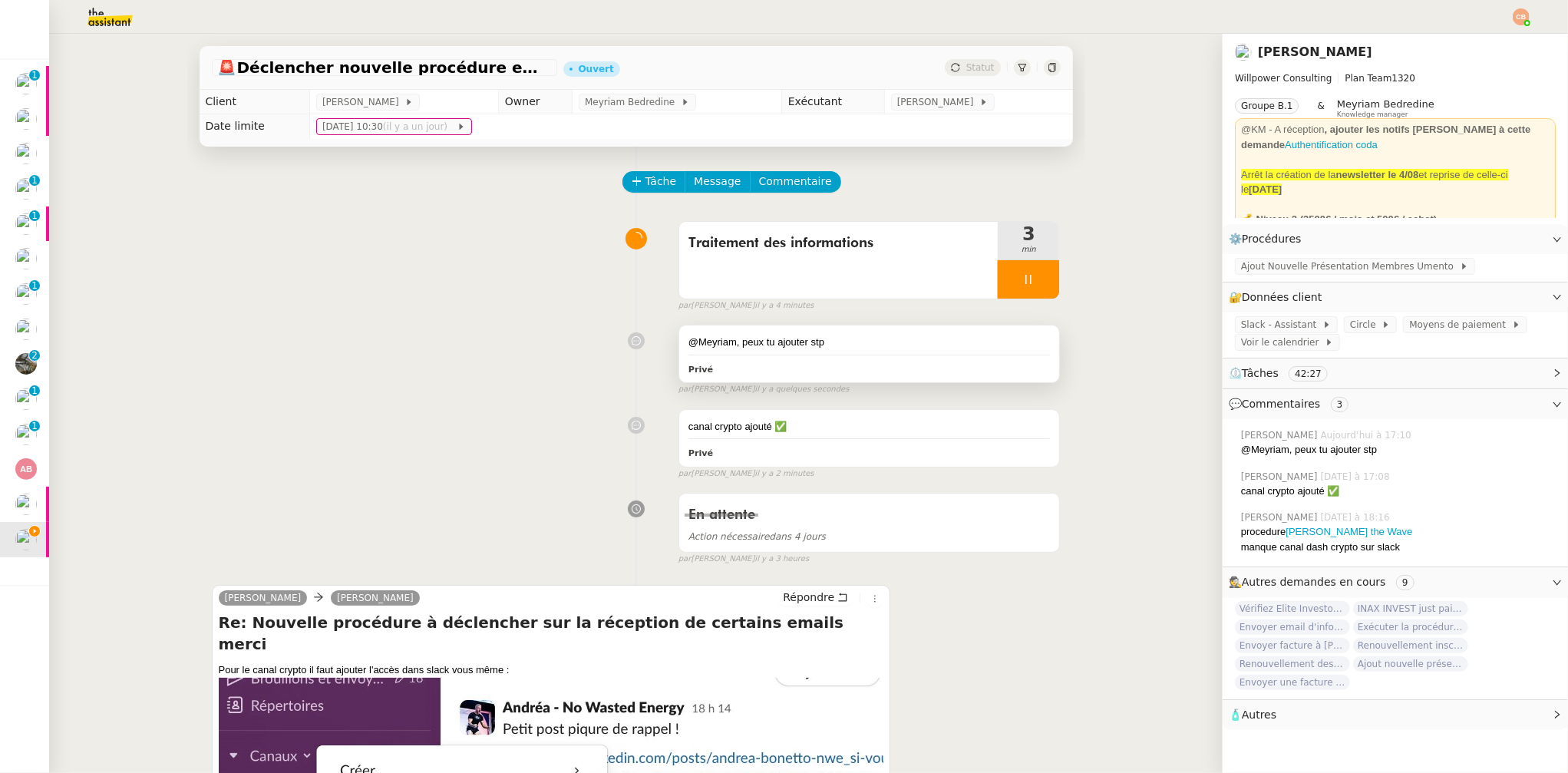
click at [870, 351] on div "@Meyriam, peux tu ajouter stp Privé" at bounding box center [869, 353] width 380 height 57
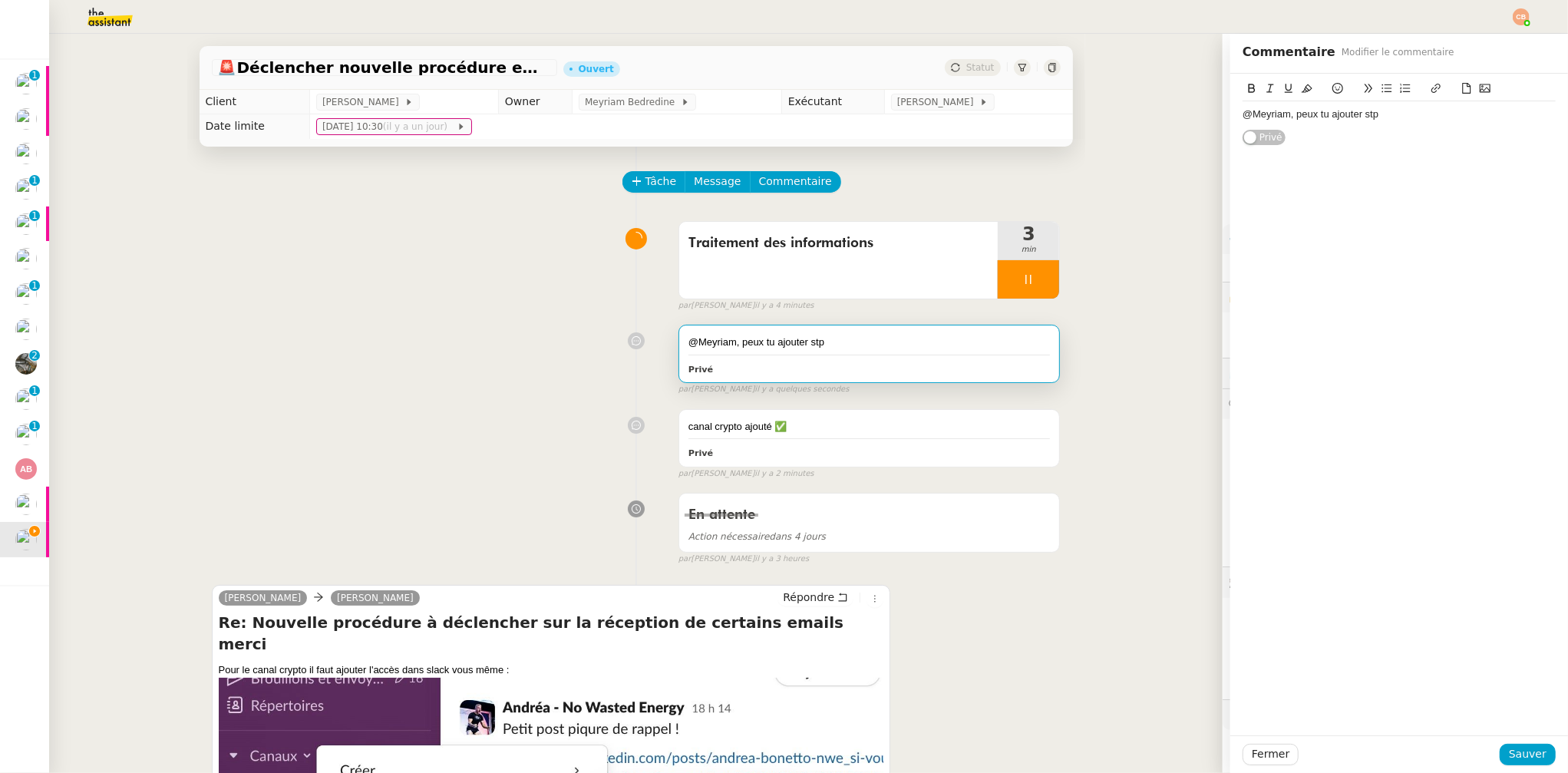
click at [1418, 123] on div "@Meyriam, peux tu ajouter stp" at bounding box center [1399, 115] width 313 height 26
click at [1372, 113] on div "@Meyriam, peux tu ajouter stp procédure Création Post Circle FTI/UMento ( Dave …" at bounding box center [1399, 122] width 313 height 28
click at [1369, 113] on div "@Meyriam, peux tu ajouter stp procédure Création Post Circle FTI/UMento ( Dave …" at bounding box center [1399, 122] width 313 height 28
click at [1419, 127] on lpop-circle at bounding box center [1419, 126] width 15 height 15
click at [1386, 596] on div "@Meyriam, peux tu ajouter stp la nouvelle procédure Création Post Circle FTI/UM…" at bounding box center [1399, 404] width 338 height 662
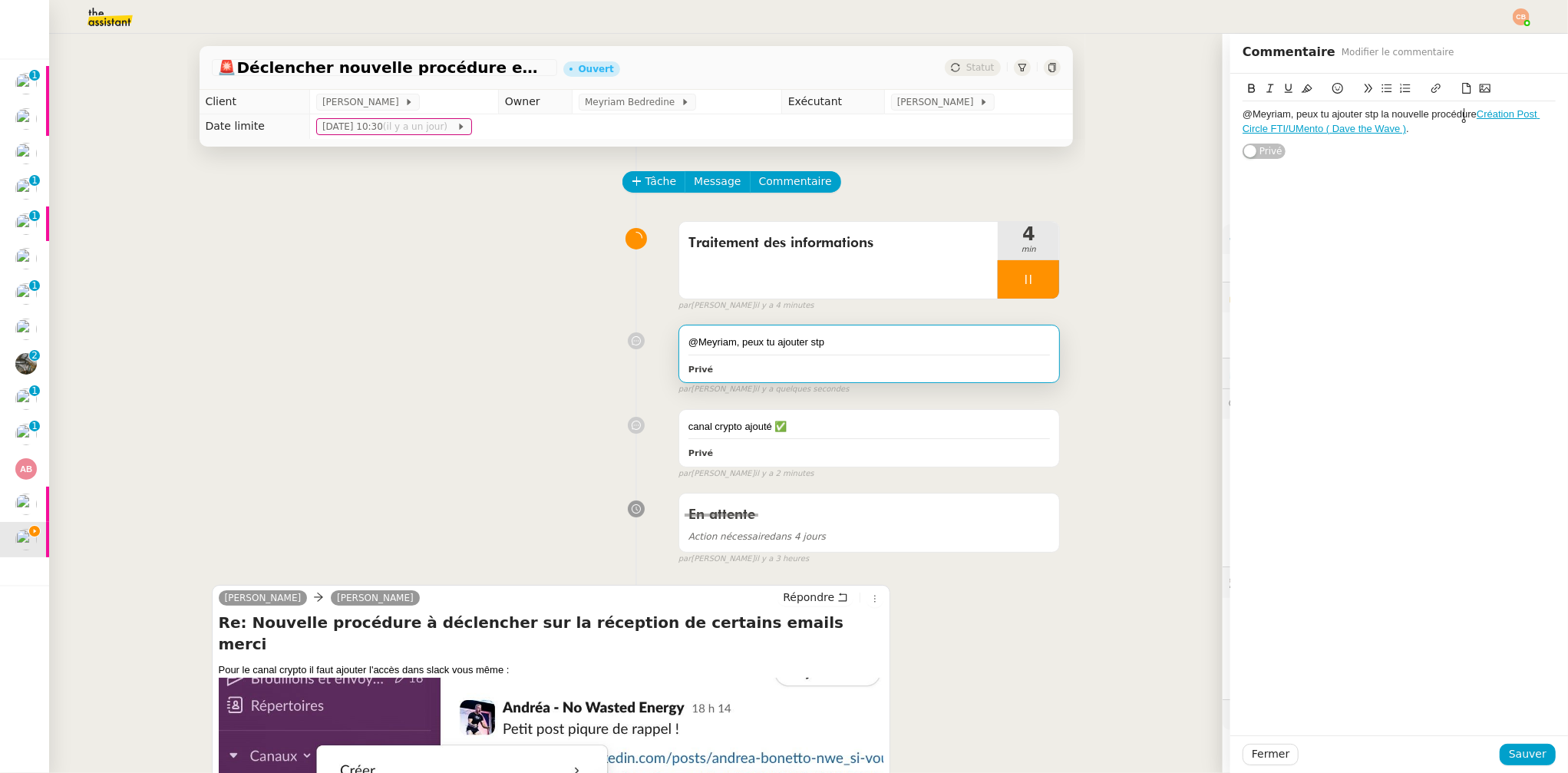
click at [1464, 116] on div "@Meyriam, peux tu ajouter stp la nouvelle procédure Création Post Circle FTI/UM…" at bounding box center [1399, 122] width 313 height 28
click at [1382, 86] on icon at bounding box center [1387, 88] width 10 height 10
click at [1507, 129] on li "Création Post Circle FTI/UMento ( Dave the Wave ) ." at bounding box center [1407, 129] width 298 height 14
click at [1528, 758] on span "Sauver" at bounding box center [1528, 754] width 38 height 17
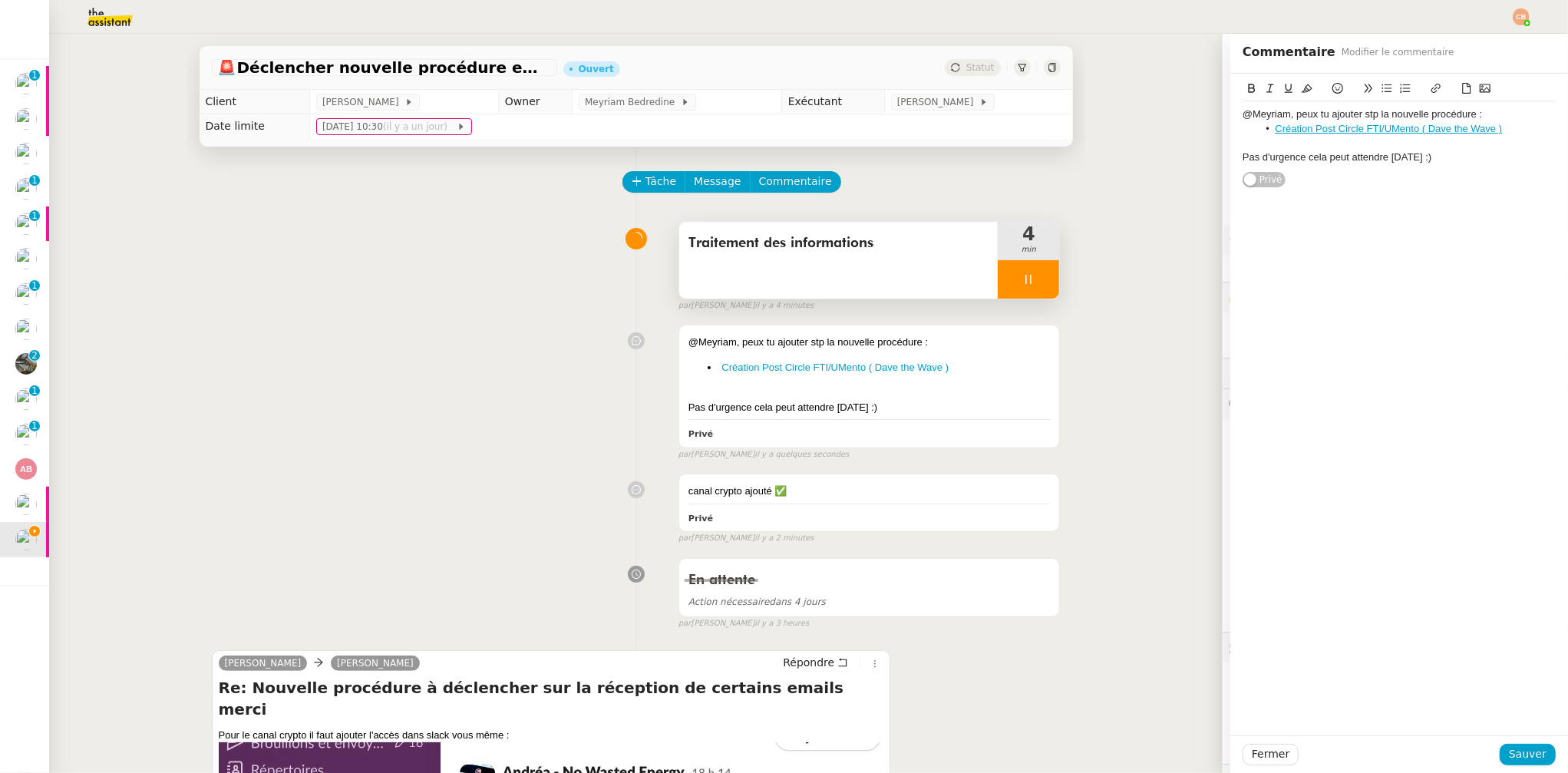
click at [1033, 286] on div at bounding box center [1028, 280] width 61 height 38
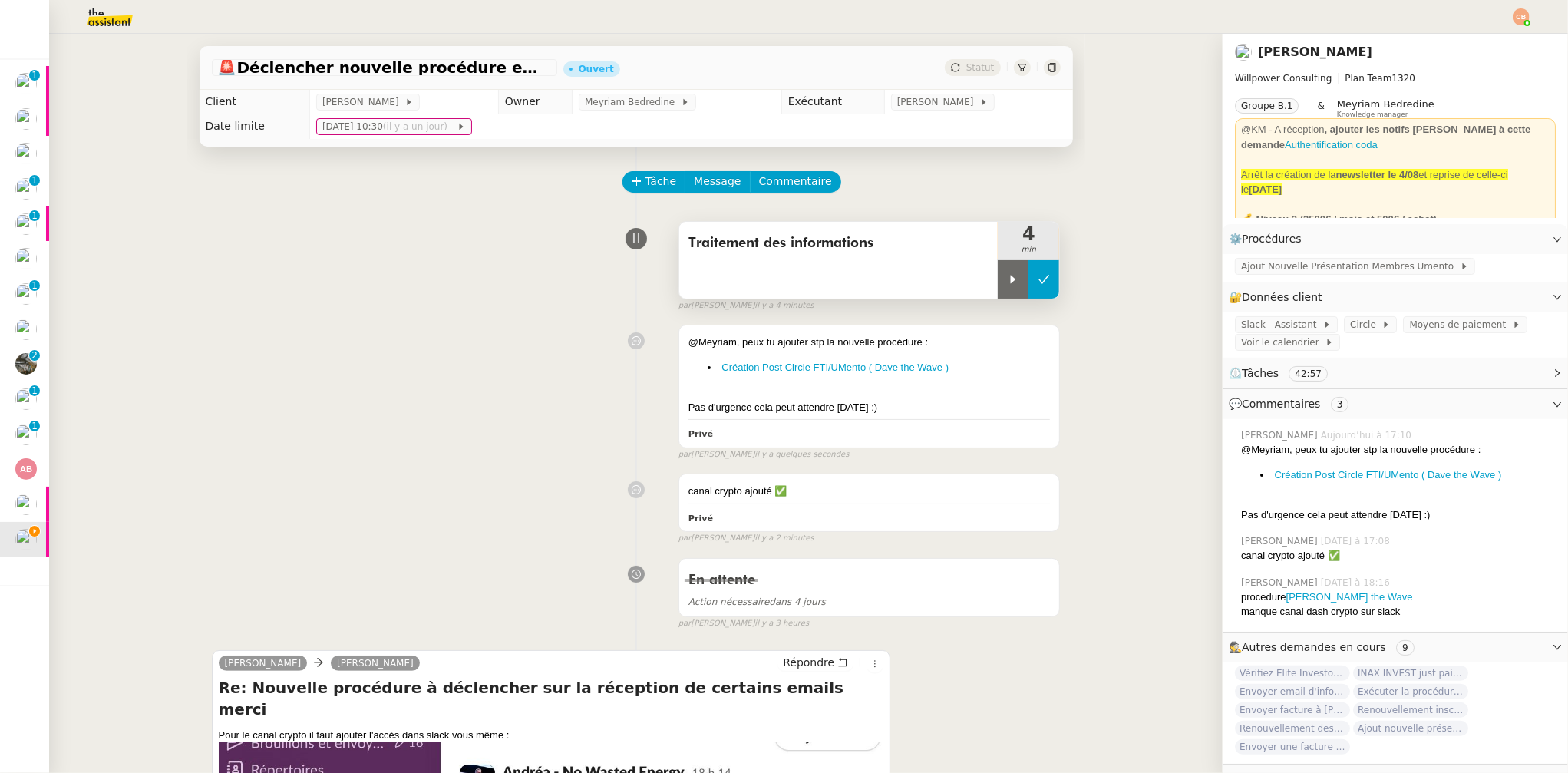
click at [1038, 279] on icon at bounding box center [1044, 279] width 12 height 12
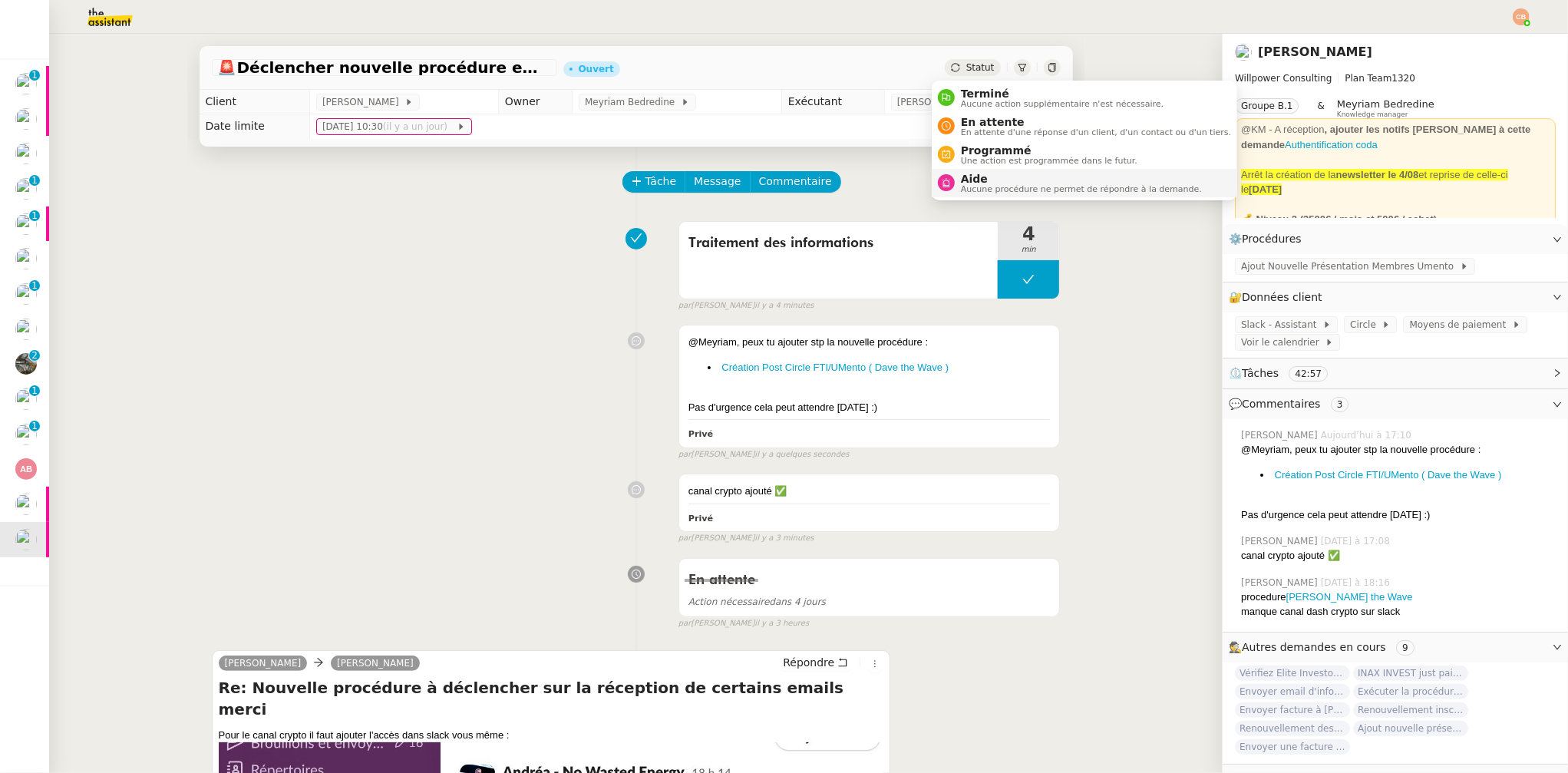
click at [973, 177] on span "Aide" at bounding box center [1082, 178] width 241 height 12
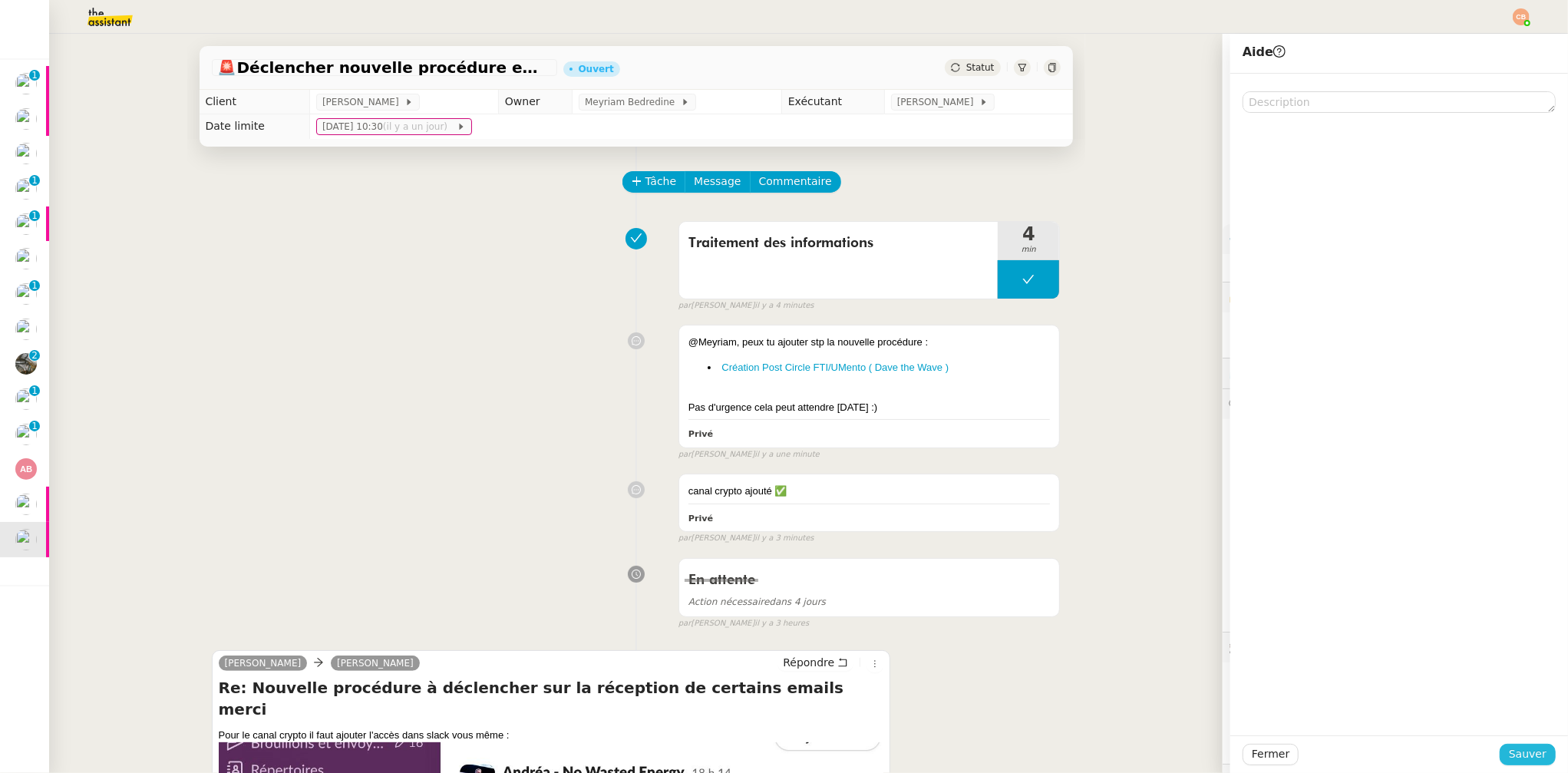
click at [1500, 756] on button "Sauver" at bounding box center [1528, 755] width 56 height 22
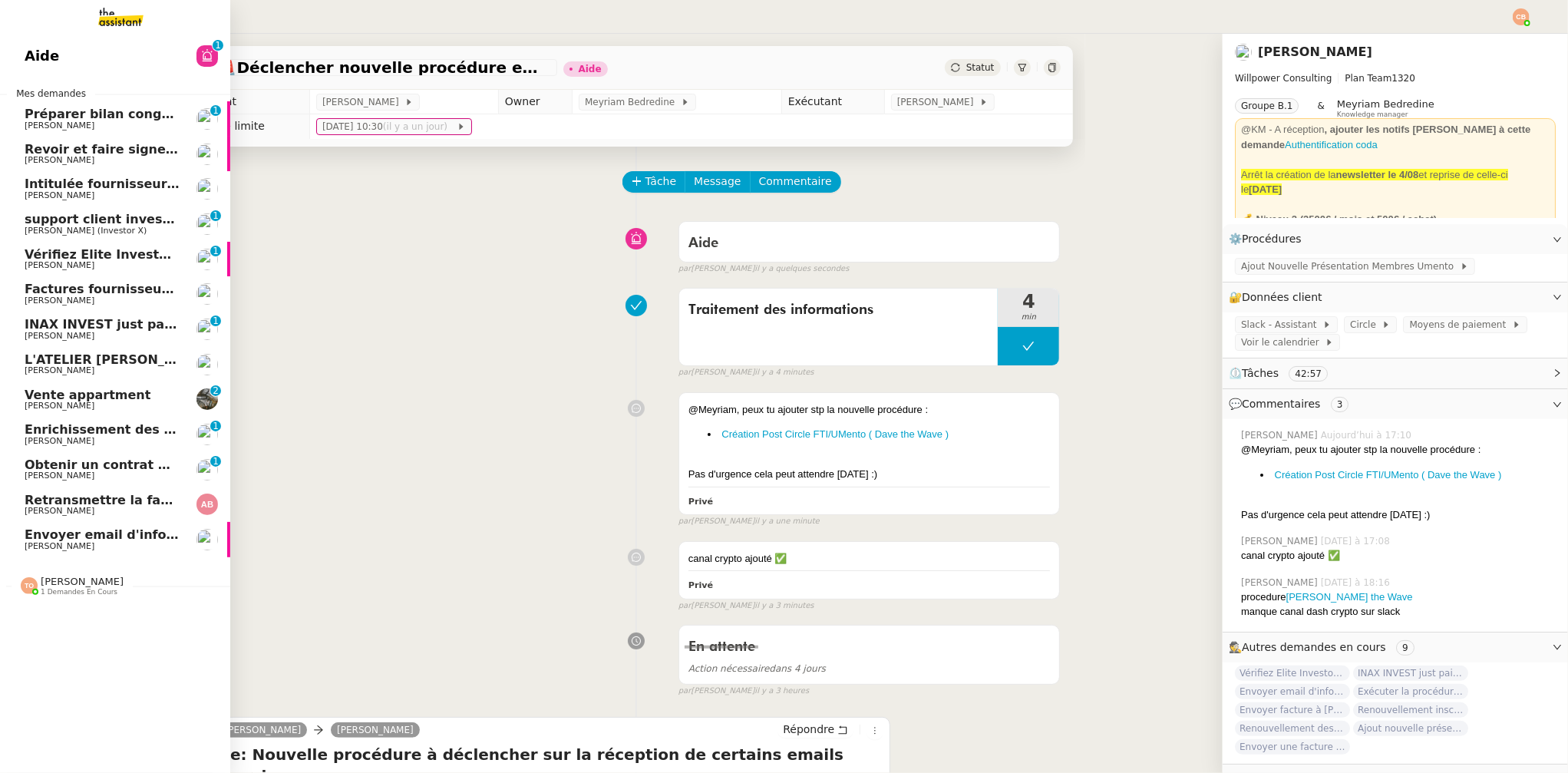
click at [82, 499] on span "Retransmettre la facture 202506Z161149" at bounding box center [168, 500] width 288 height 15
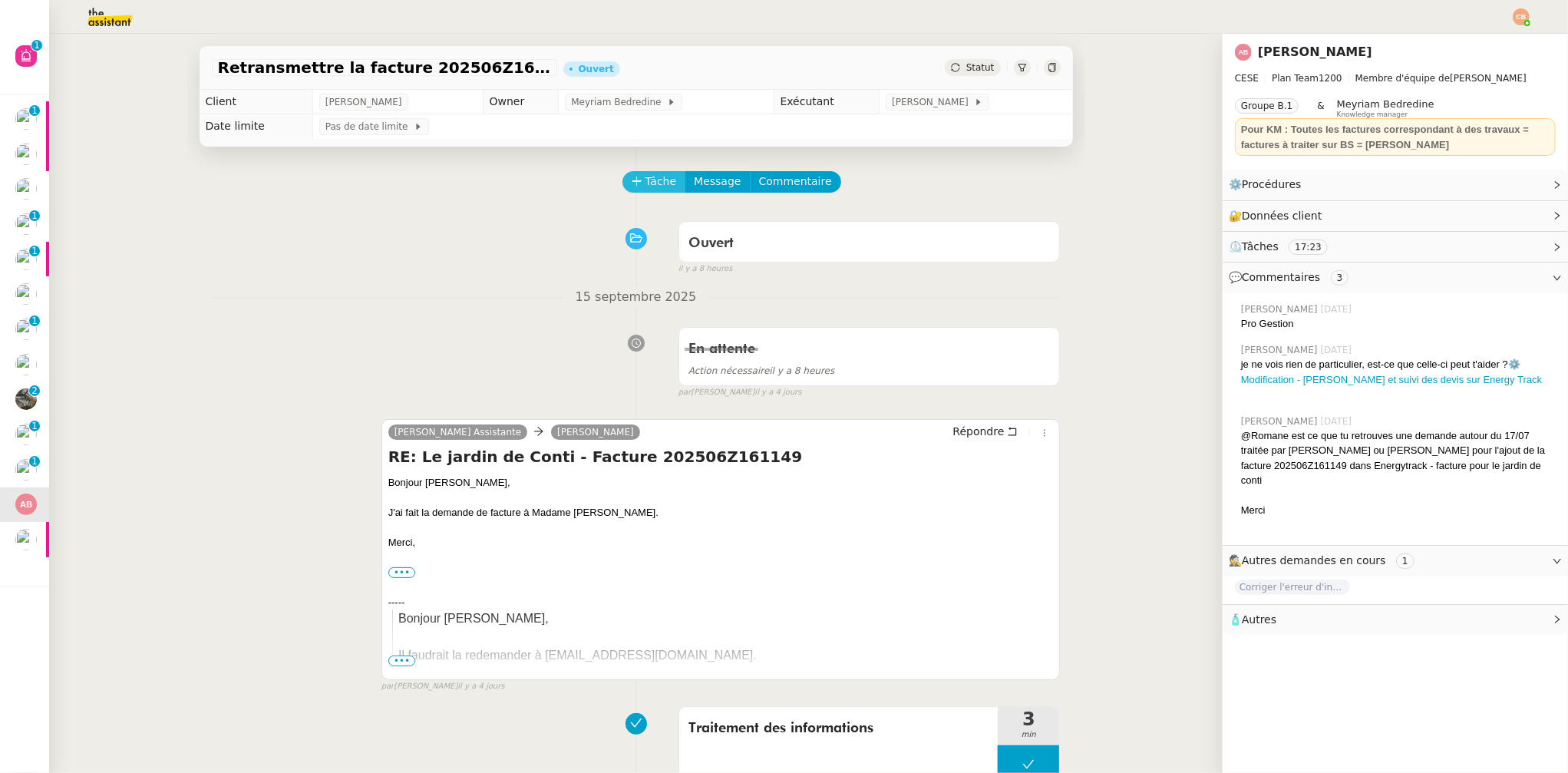
click at [623, 183] on button "Tâche" at bounding box center [654, 182] width 64 height 22
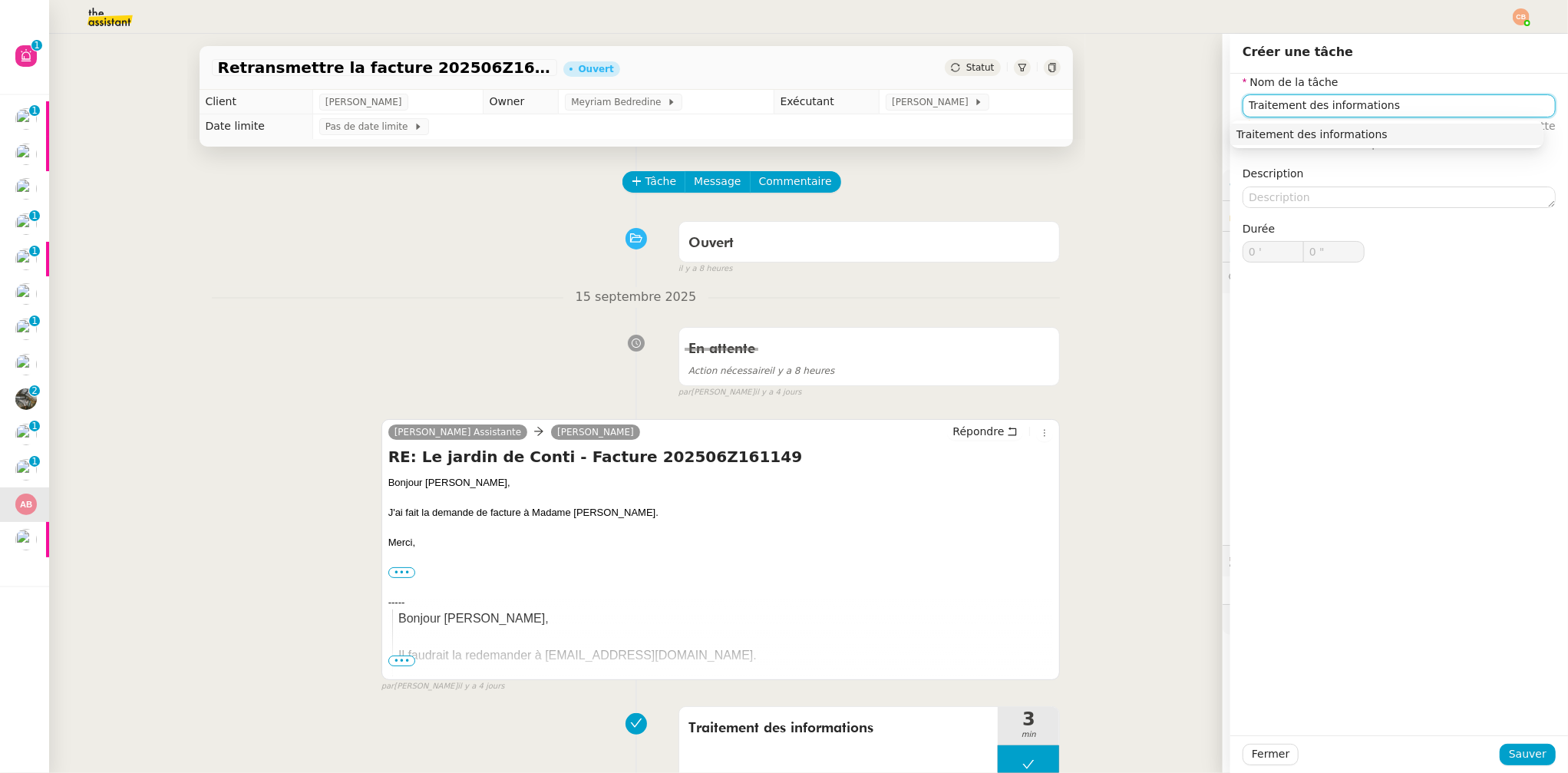
click at [1356, 142] on nz-auto-option "Traitement des informations" at bounding box center [1387, 134] width 313 height 22
type input "Traitement des informations"
click at [1525, 761] on span "Sauver" at bounding box center [1528, 754] width 38 height 17
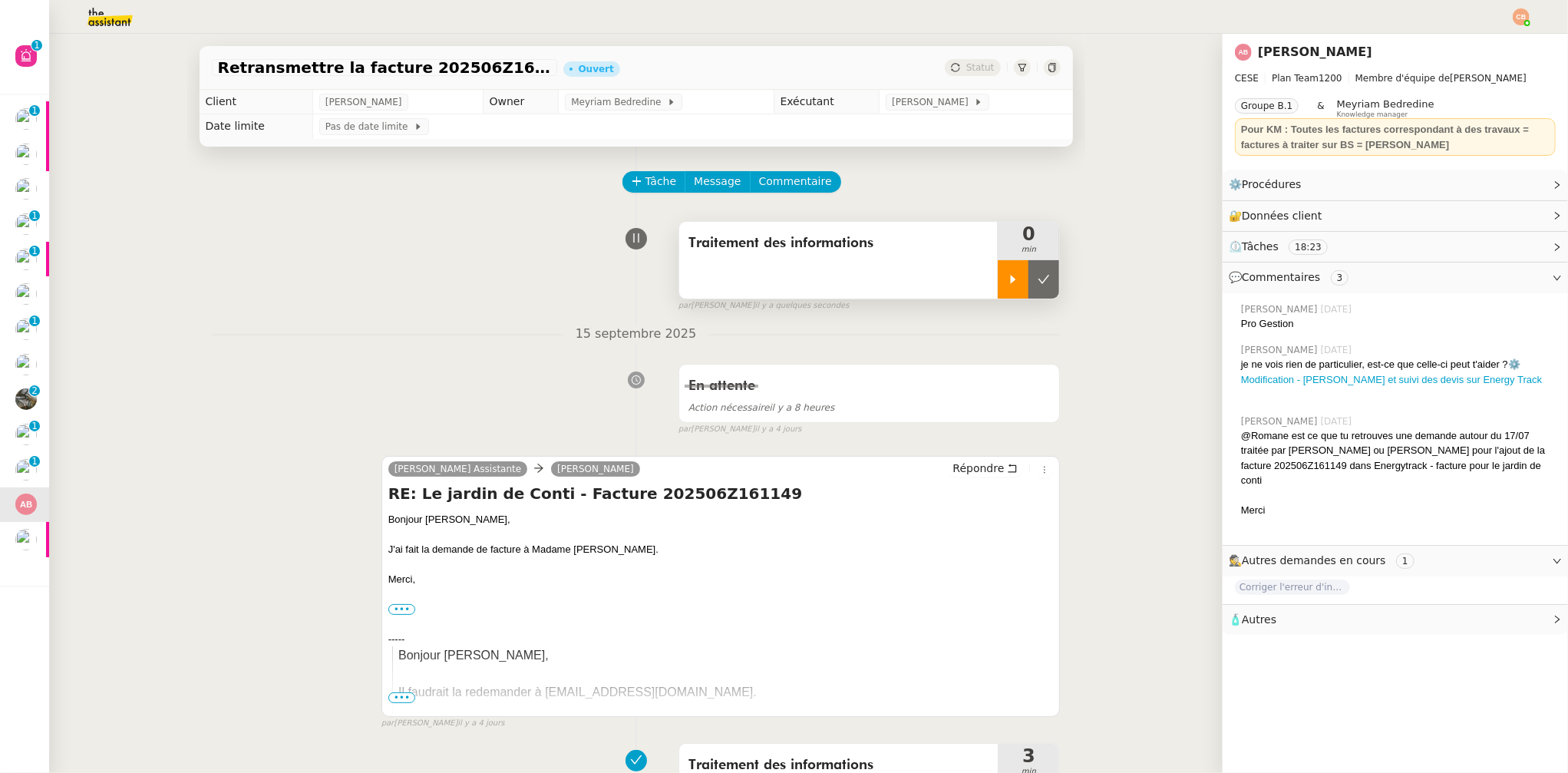
click at [1007, 282] on icon at bounding box center [1014, 279] width 12 height 12
click at [1506, 217] on link "Modifier" at bounding box center [1516, 216] width 44 height 17
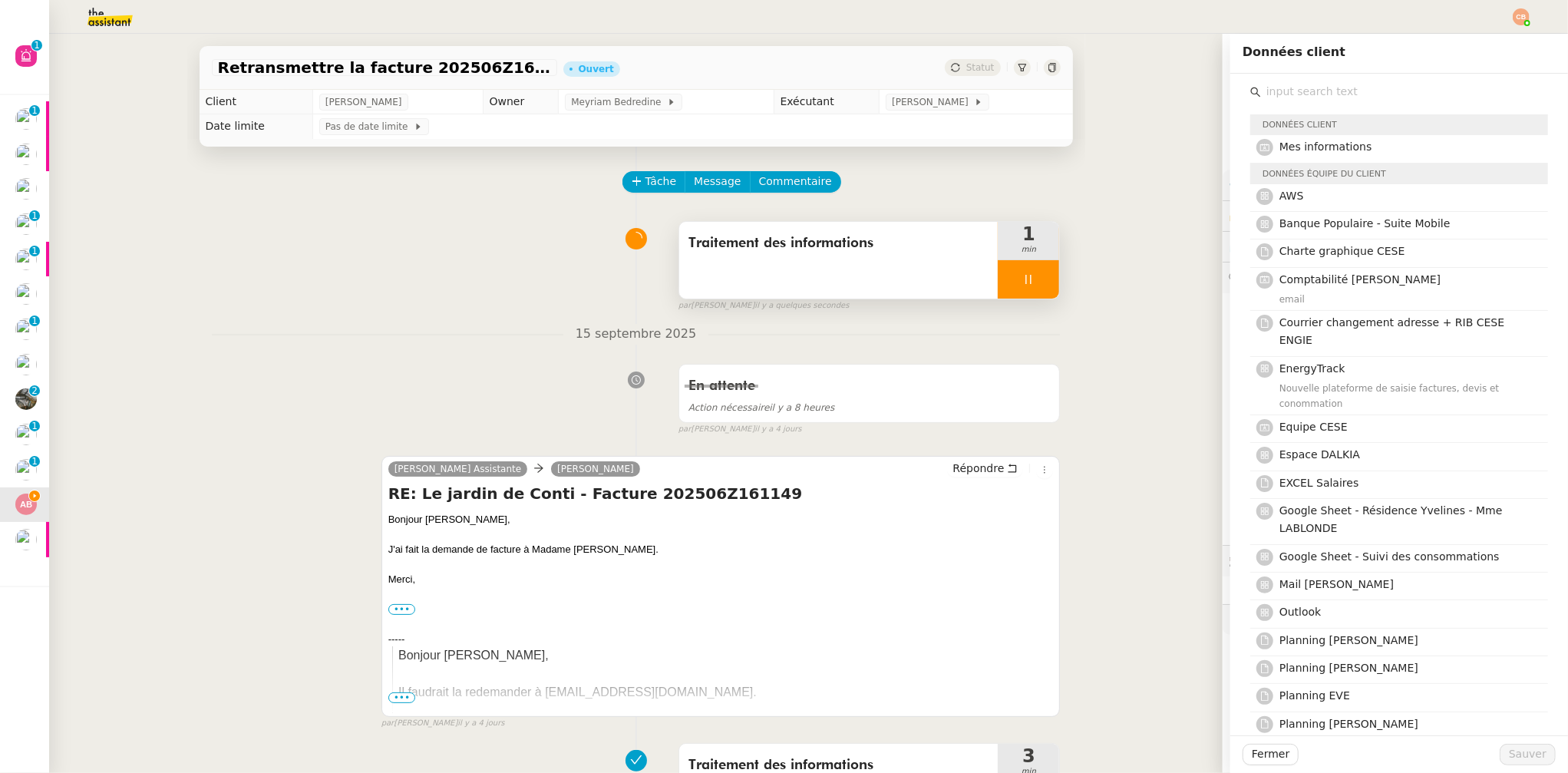
click at [1312, 90] on input "text" at bounding box center [1404, 92] width 287 height 21
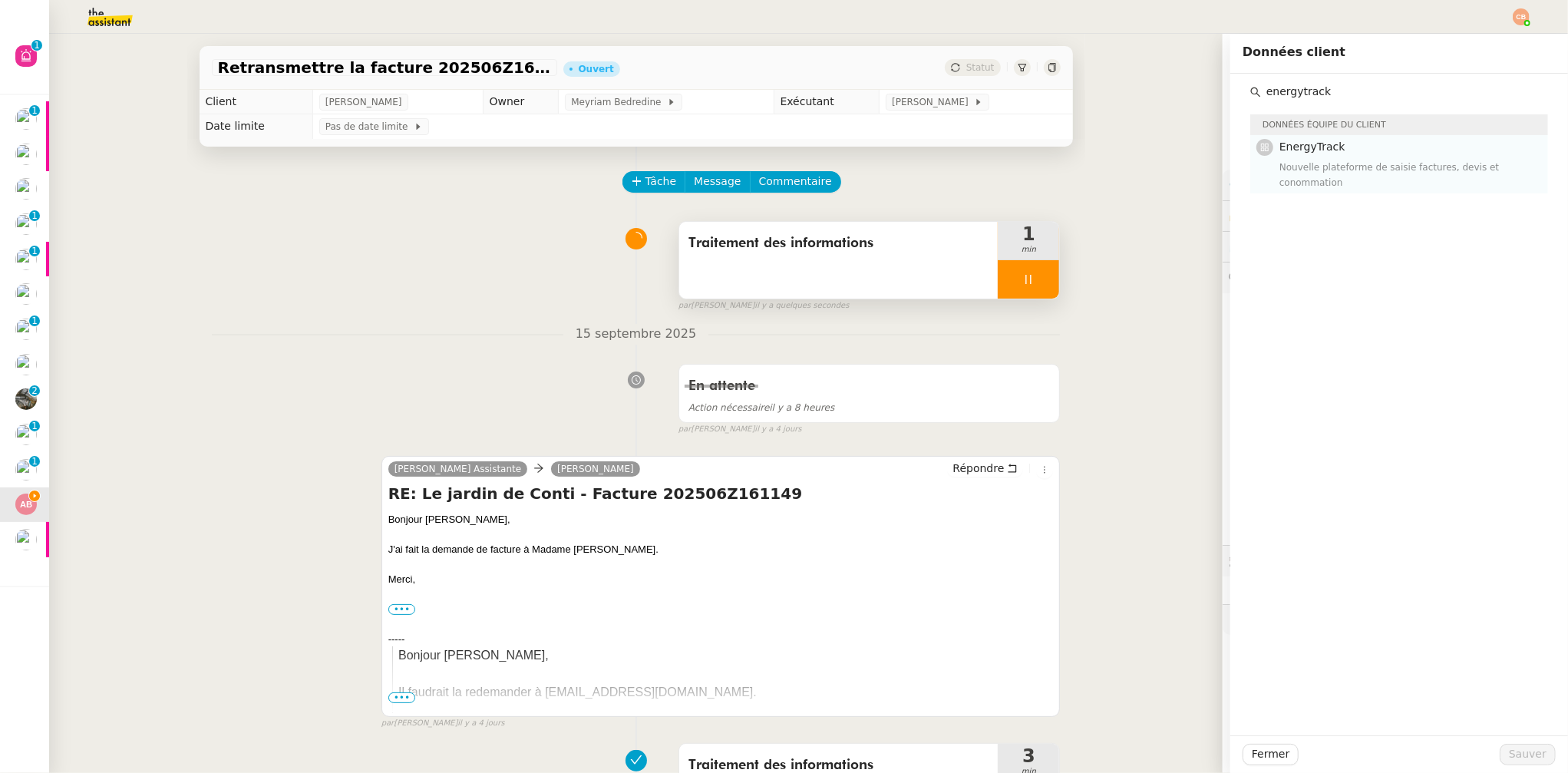
type input "energytrack"
click at [1322, 172] on div "Nouvelle plateforme de saisie factures, devis et conommation" at bounding box center [1409, 175] width 260 height 31
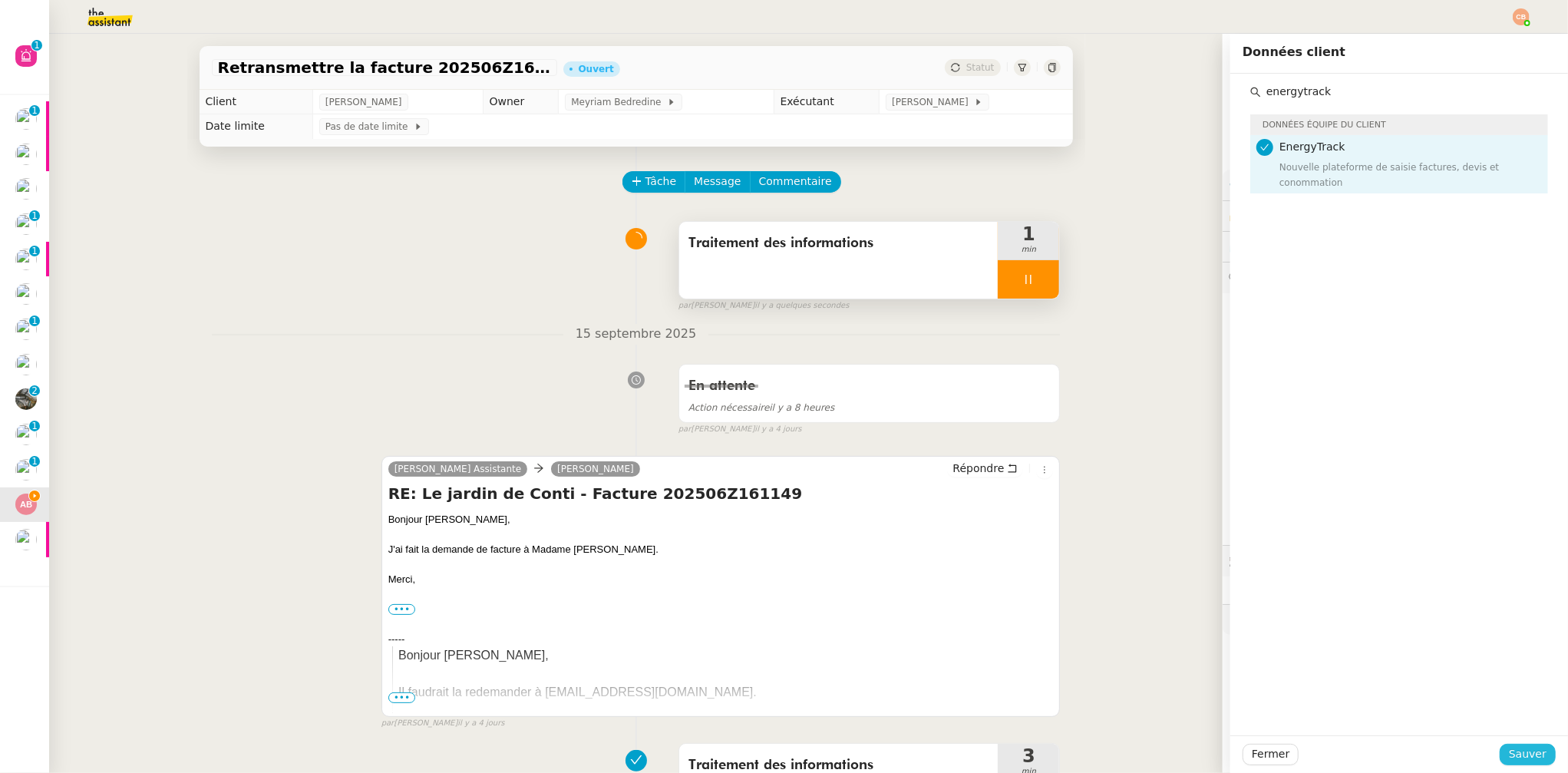
click at [1514, 746] on span "Sauver" at bounding box center [1528, 754] width 38 height 17
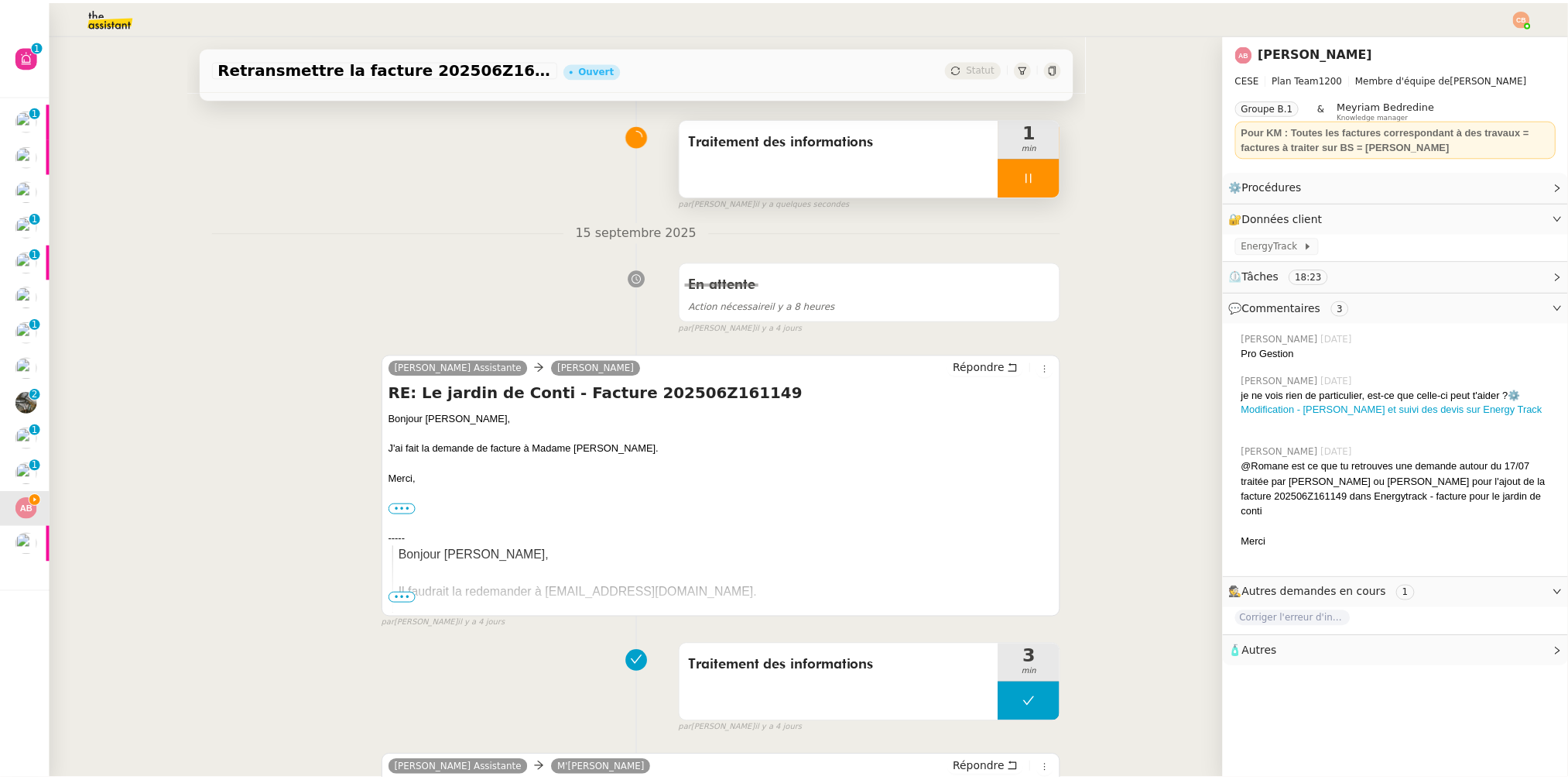
scroll to position [499, 0]
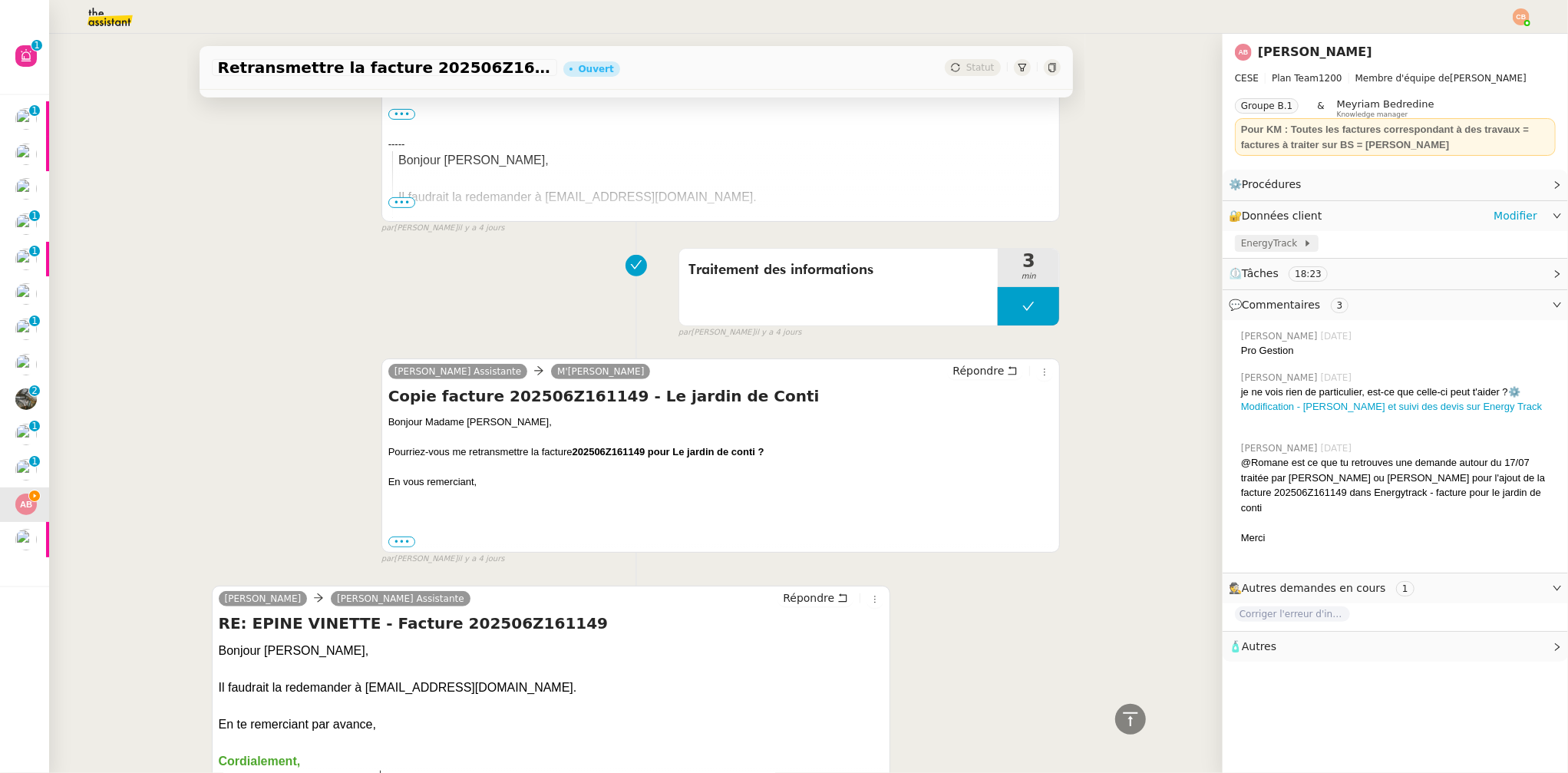
click at [1259, 240] on span "EnergyTrack" at bounding box center [1272, 243] width 62 height 16
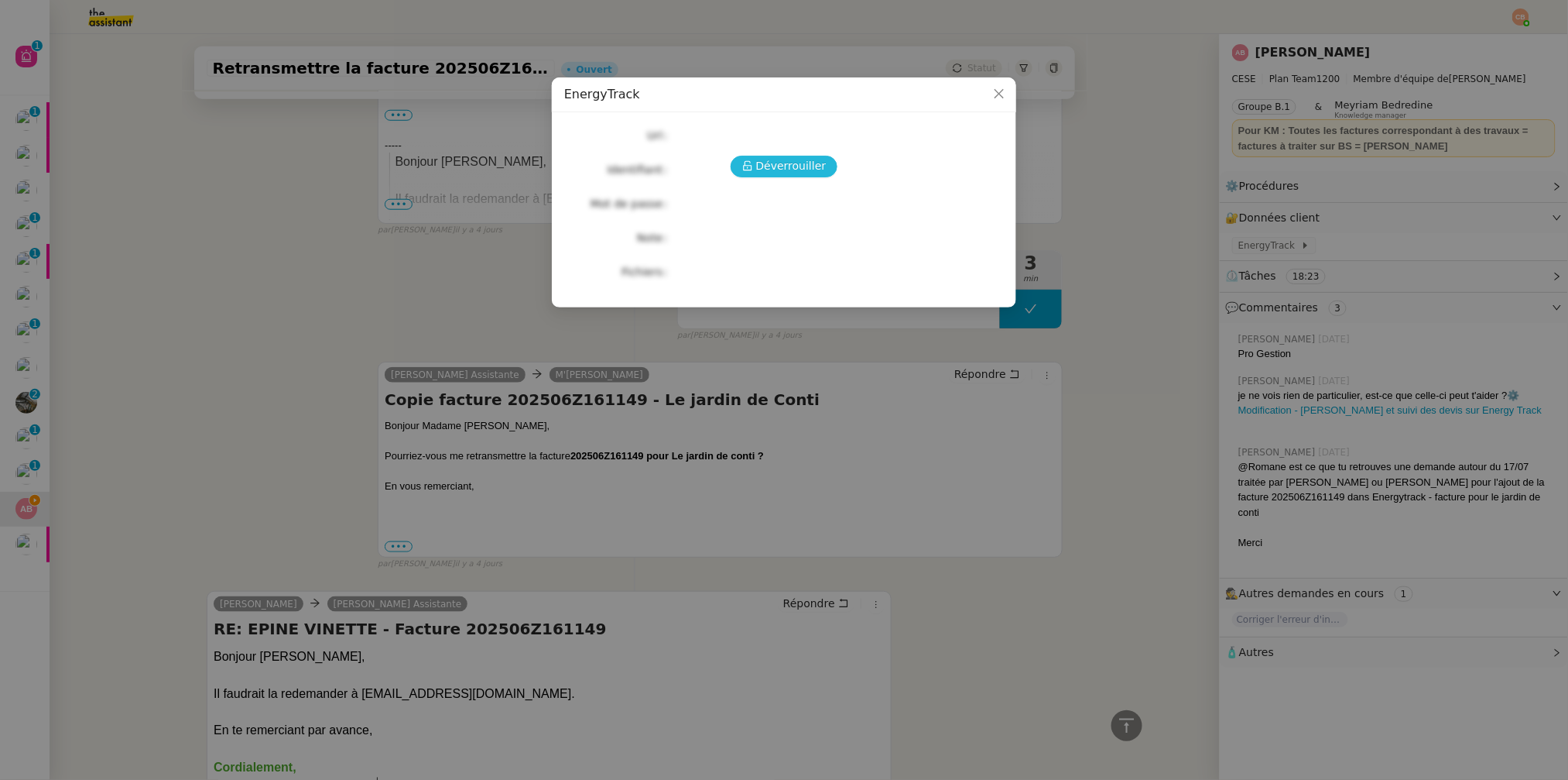
click at [763, 162] on span "Déverrouiller" at bounding box center [792, 166] width 71 height 18
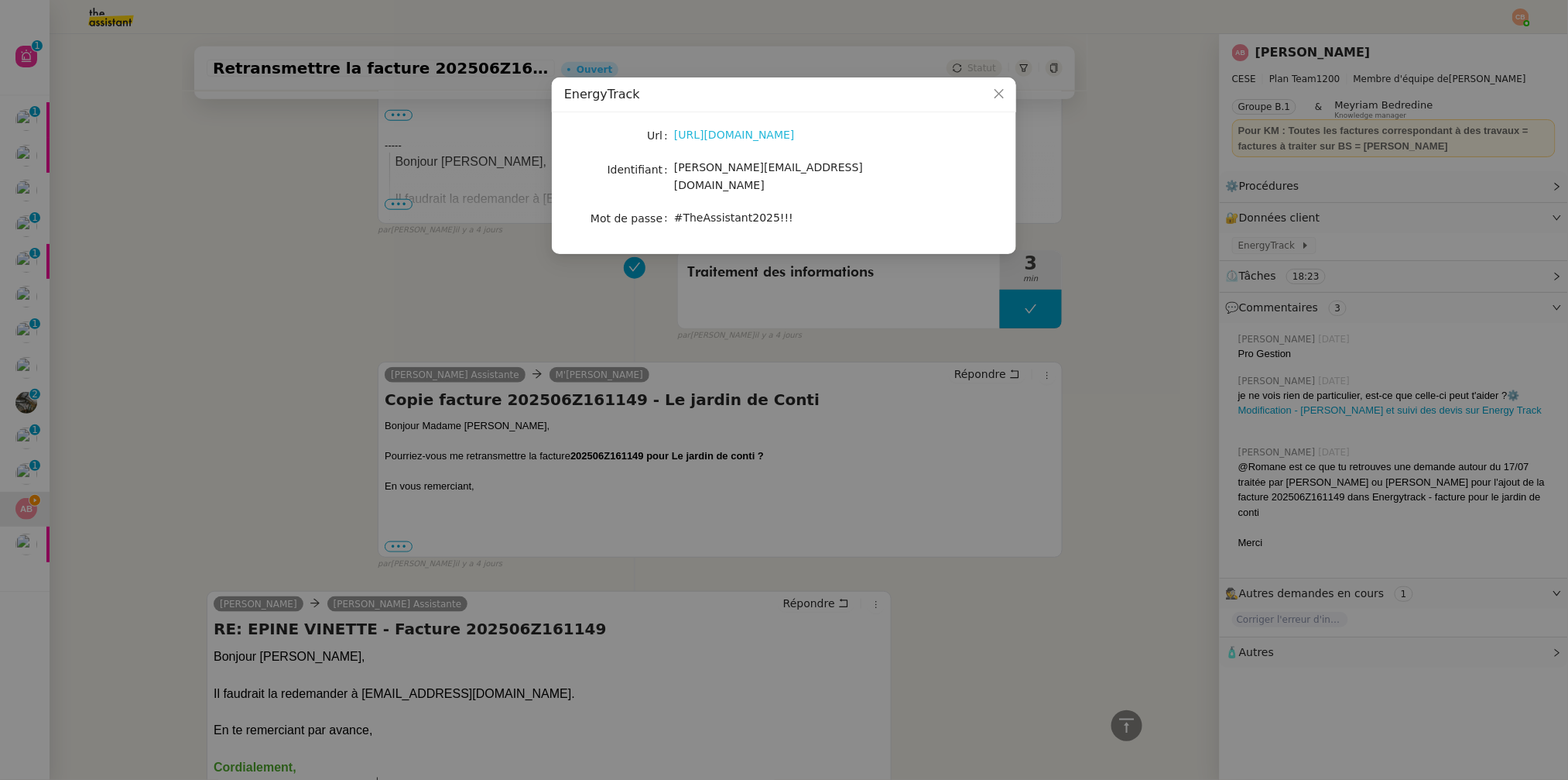
click at [676, 135] on link "https://energytrack.fr/" at bounding box center [735, 135] width 121 height 12
drag, startPoint x: 808, startPoint y: 137, endPoint x: 675, endPoint y: 136, distance: 133.0
click at [675, 136] on div "https://energytrack.fr/" at bounding box center [803, 135] width 257 height 18
copy link "https://energytrack.fr/"
drag, startPoint x: 676, startPoint y: 171, endPoint x: 825, endPoint y: 173, distance: 149.0
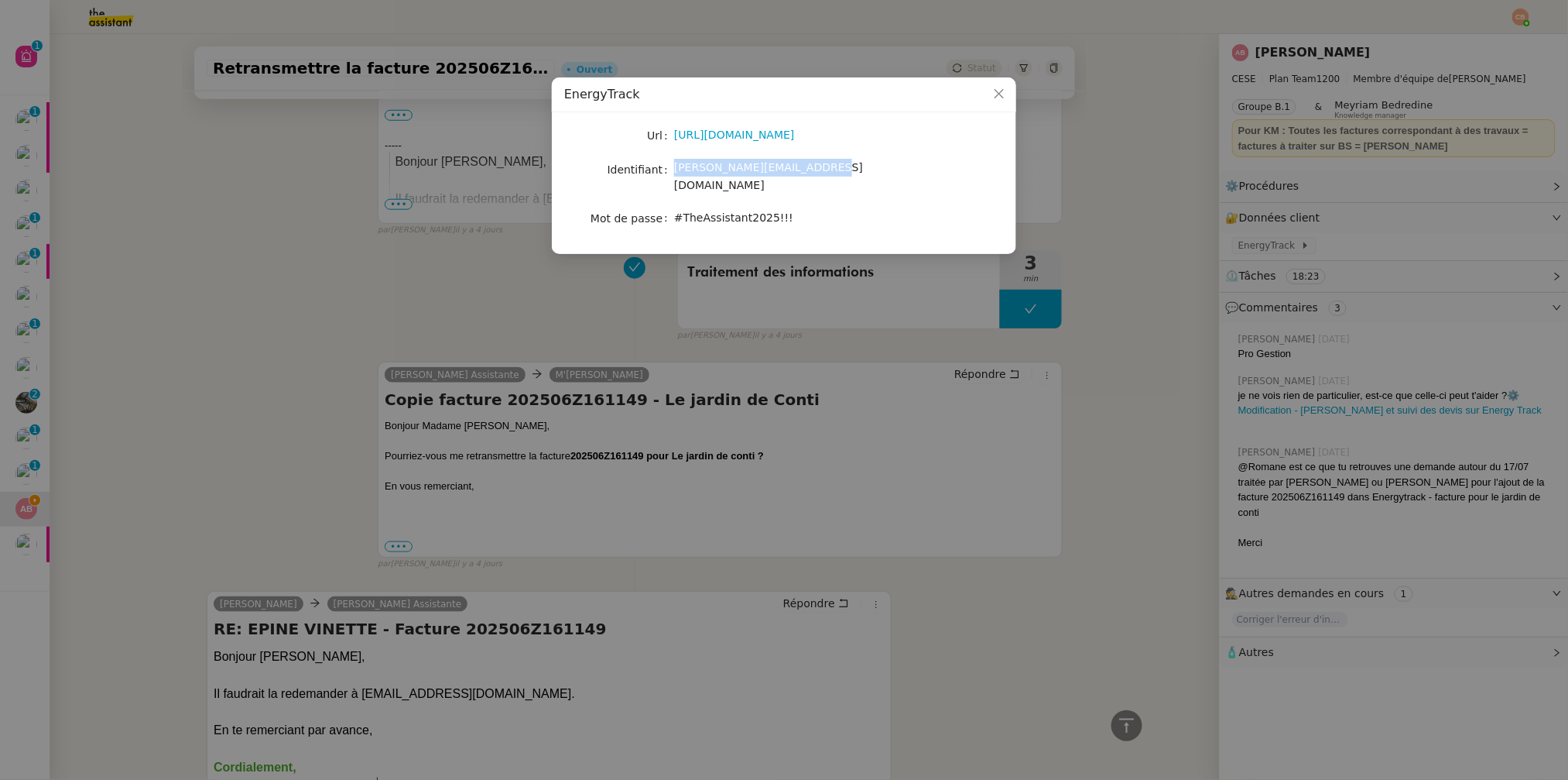
click at [825, 173] on div "camille.assistante@cese.fr" at bounding box center [803, 176] width 257 height 36
copy span "camille.assistante@cese.fr"
drag, startPoint x: 675, startPoint y: 203, endPoint x: 804, endPoint y: 203, distance: 129.0
click at [804, 209] on div "#TheAssistant2025!!!" at bounding box center [803, 218] width 257 height 18
copy span "#TheAssistant2025!!!"
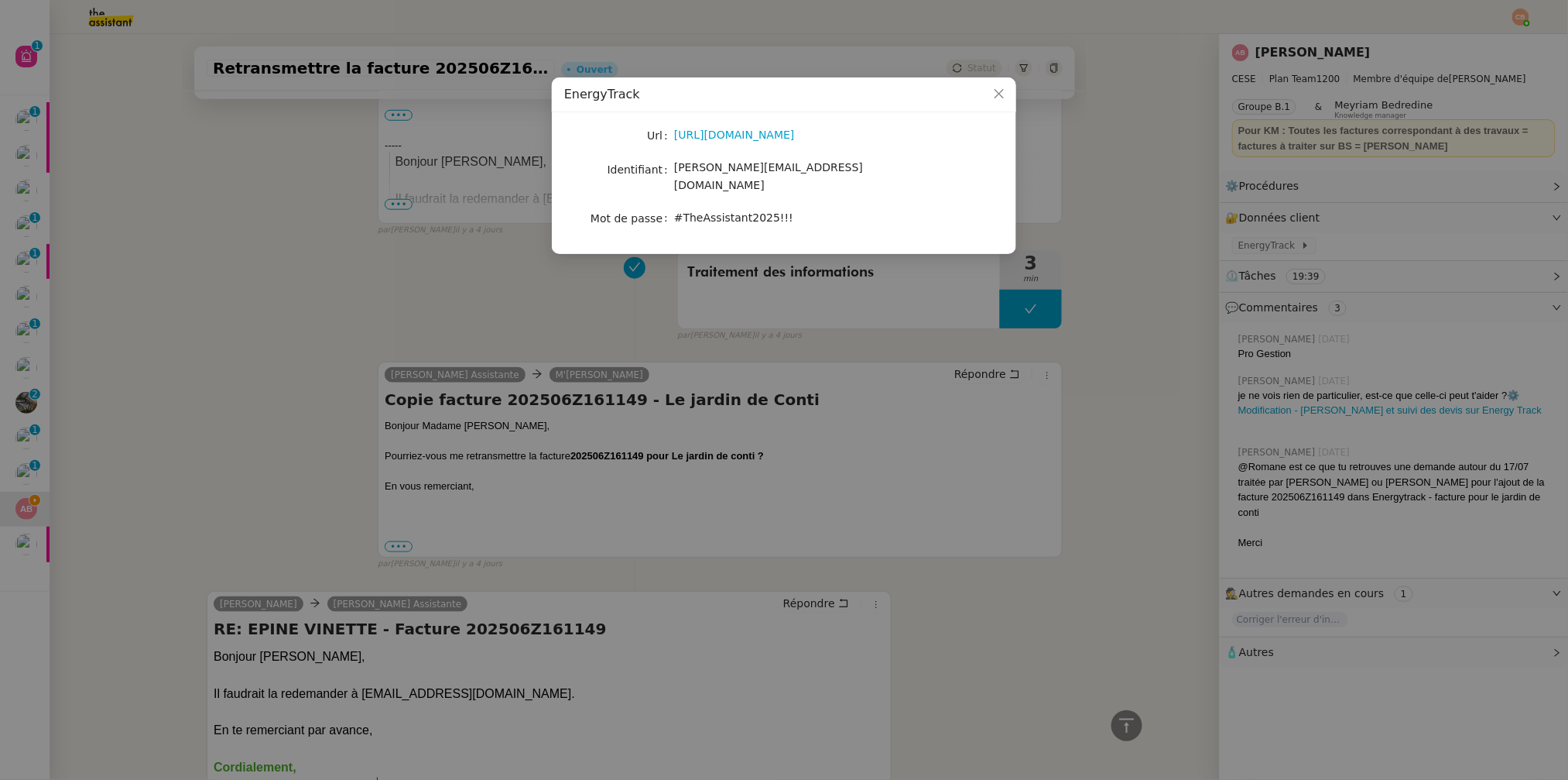
click at [305, 449] on nz-modal-container "EnergyTrack Url https://energytrack.fr/ Identifiant camille.assistante@cese.fr …" at bounding box center [784, 390] width 1568 height 780
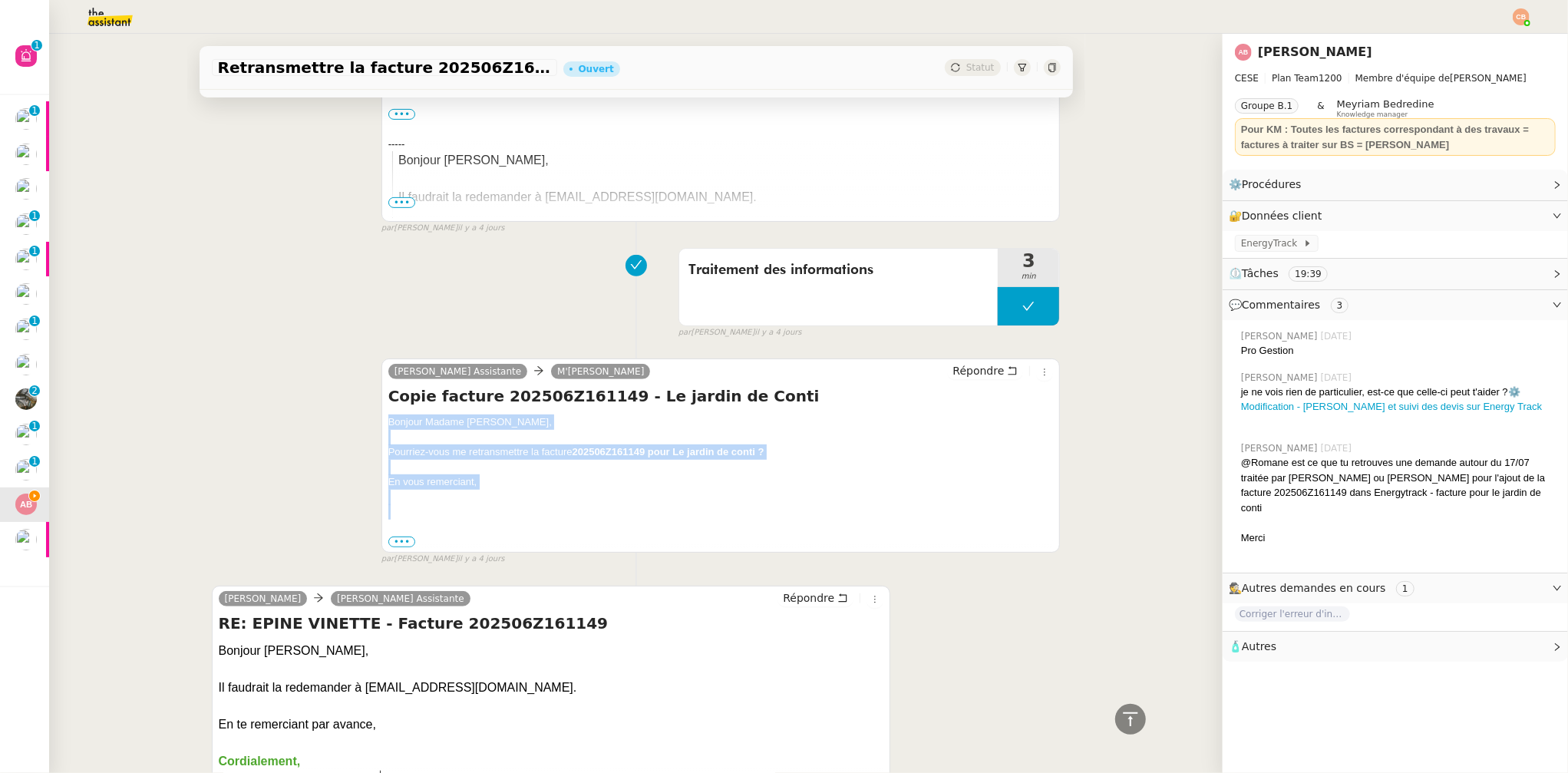
drag, startPoint x: 381, startPoint y: 421, endPoint x: 549, endPoint y: 505, distance: 187.8
click at [549, 505] on div "Bonjour Madame M'Jallad, Pourriez-vous me retransmettre la facture 202506Z16114…" at bounding box center [721, 482] width 666 height 135
copy div "Bonjour Madame M'Jallad, Pourriez-vous me retransmettre la facture 202506Z16114…"
click at [959, 367] on span "Répondre" at bounding box center [978, 371] width 52 height 16
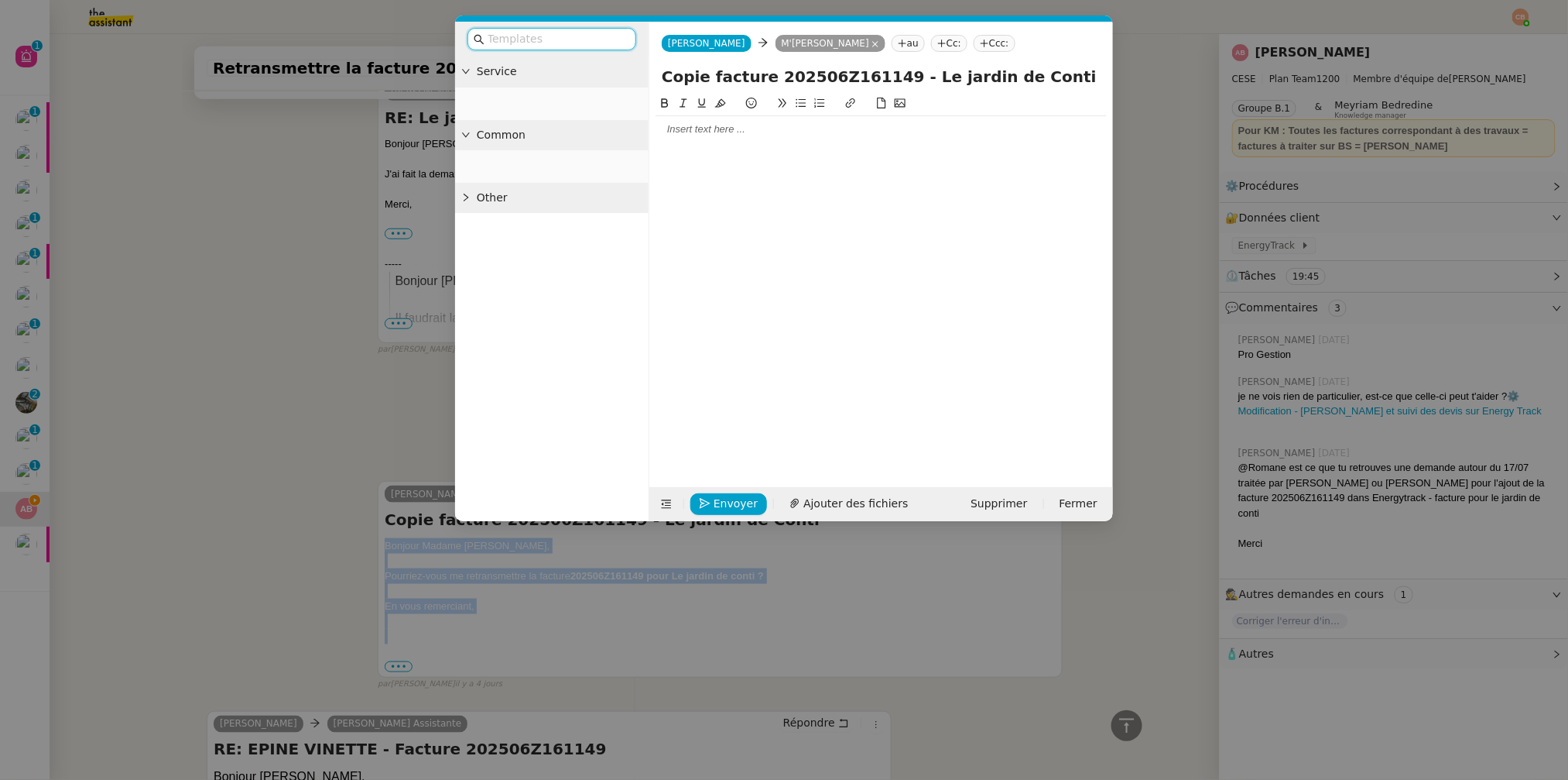
scroll to position [620, 0]
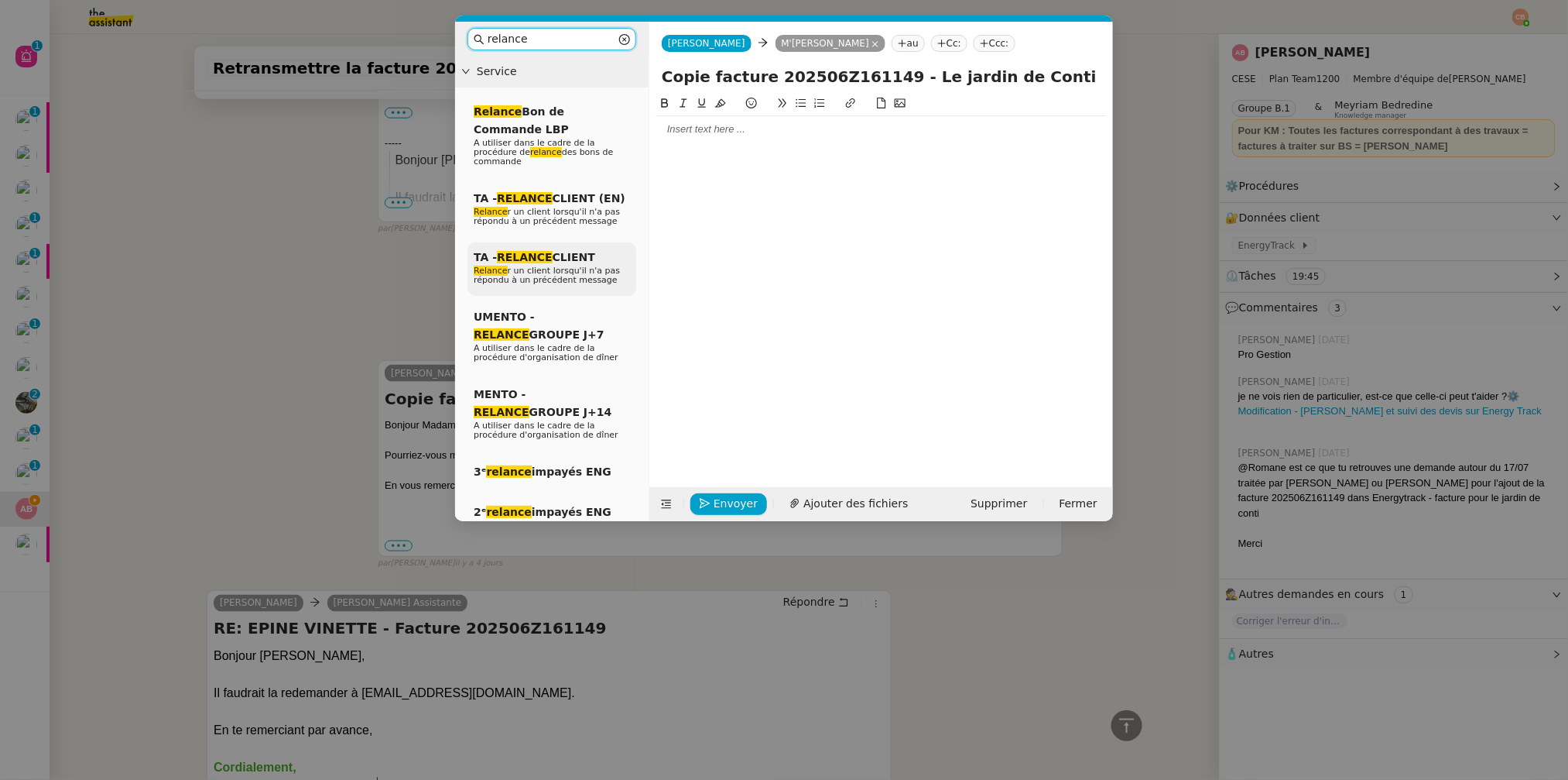
type input "relance"
click at [569, 251] on span "TA - RELANCE CLIENT" at bounding box center [534, 257] width 122 height 12
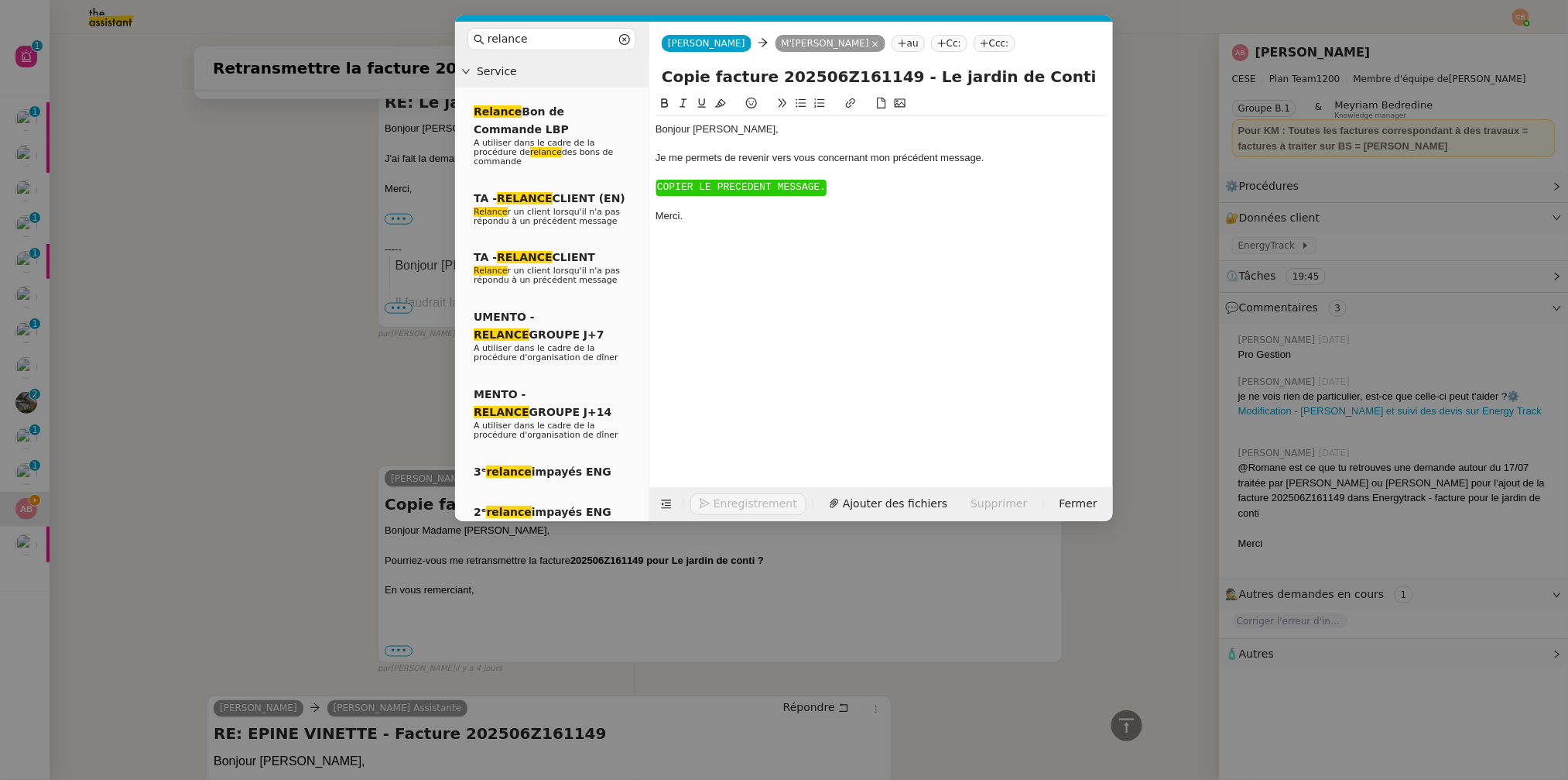
scroll to position [725, 0]
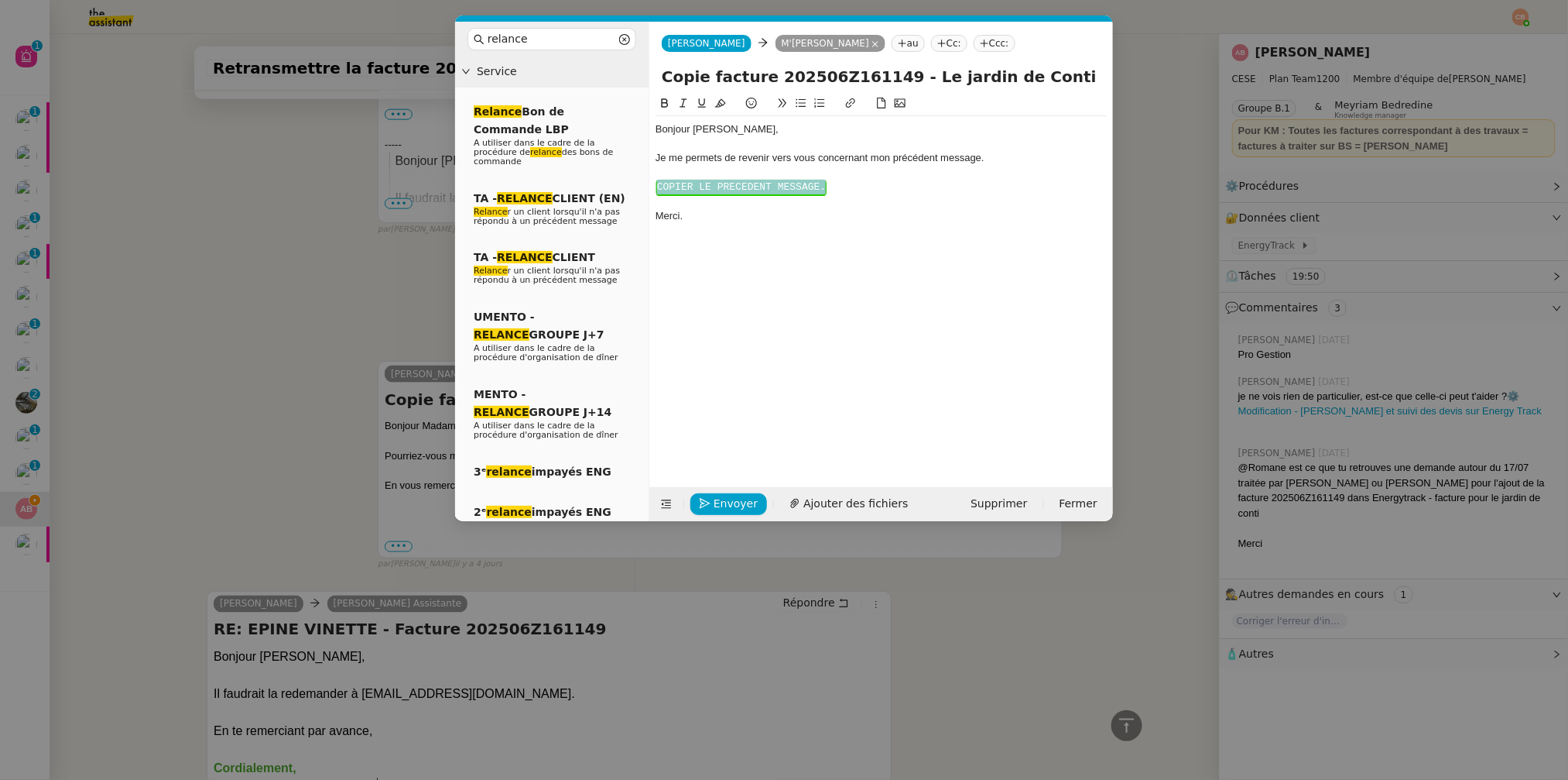
drag, startPoint x: 837, startPoint y: 182, endPoint x: 637, endPoint y: 183, distance: 200.0
click at [637, 183] on nz-layout "relance Service Relance Bon de Commande LBP A utiliser dans le cadre de la proc…" at bounding box center [784, 272] width 658 height 499
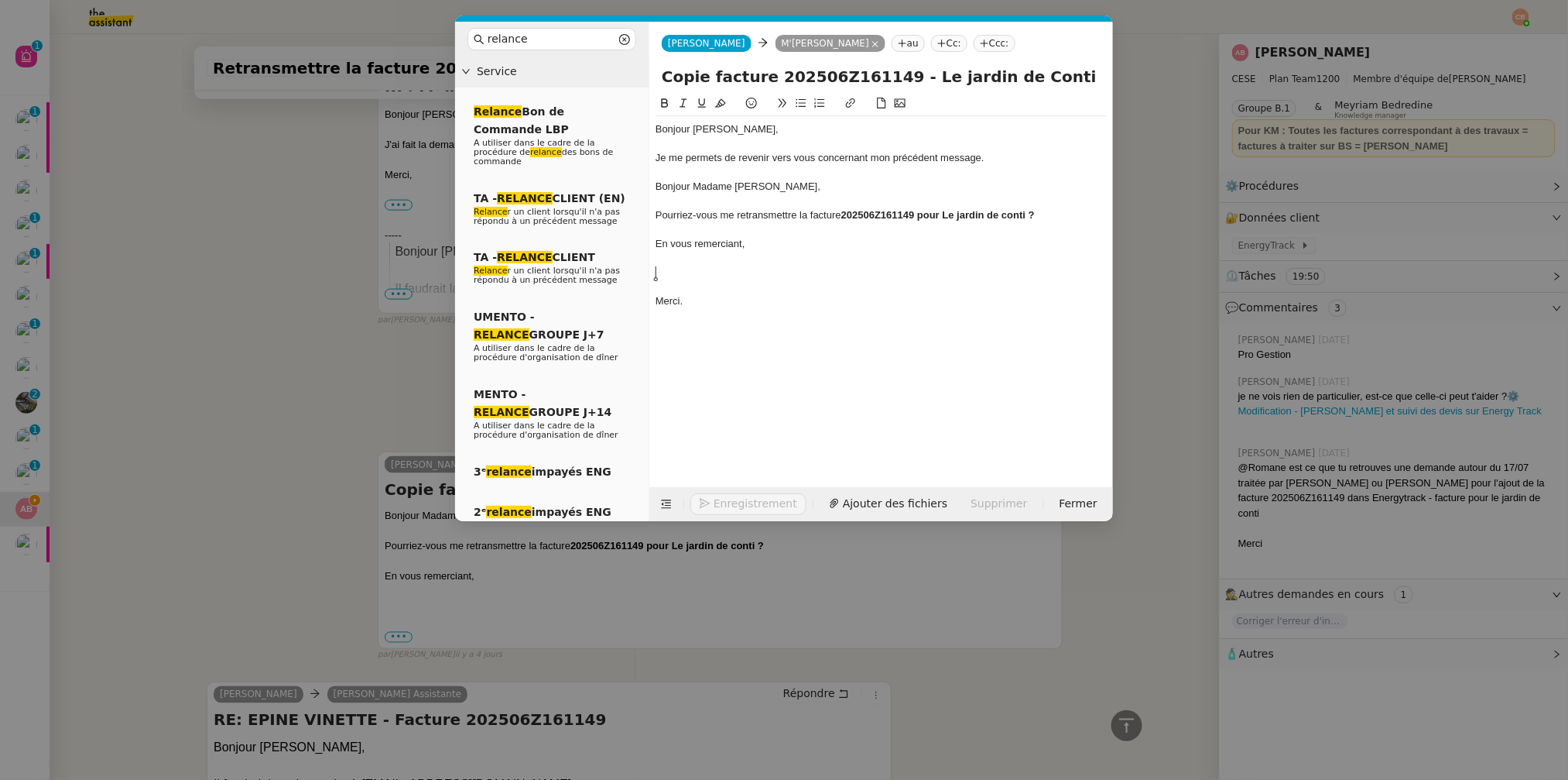
scroll to position [816, 0]
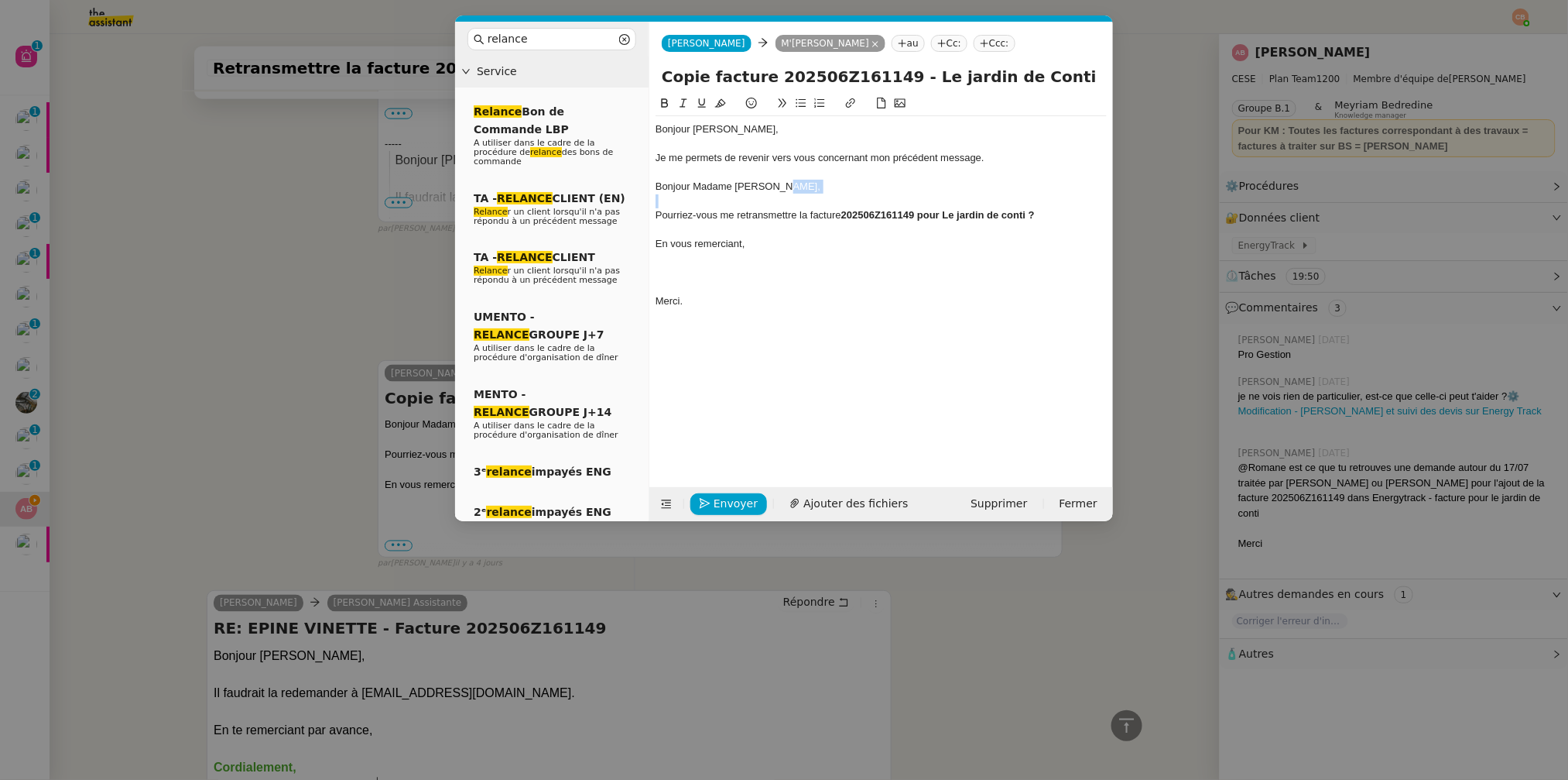
drag, startPoint x: 788, startPoint y: 187, endPoint x: 672, endPoint y: 195, distance: 116.3
click at [672, 195] on div "Bonjour ﻿Anthony﻿, Je me permets de revenir vers vous concernant mon précédent …" at bounding box center [881, 215] width 452 height 199
drag, startPoint x: 757, startPoint y: 130, endPoint x: 653, endPoint y: 132, distance: 104.0
click at [653, 132] on nz-spin "Bonjour ﻿Anthony﻿, Je me permets de revenir vers vous concernant mon précédent …" at bounding box center [881, 281] width 464 height 375
drag, startPoint x: 791, startPoint y: 184, endPoint x: 657, endPoint y: 189, distance: 134.1
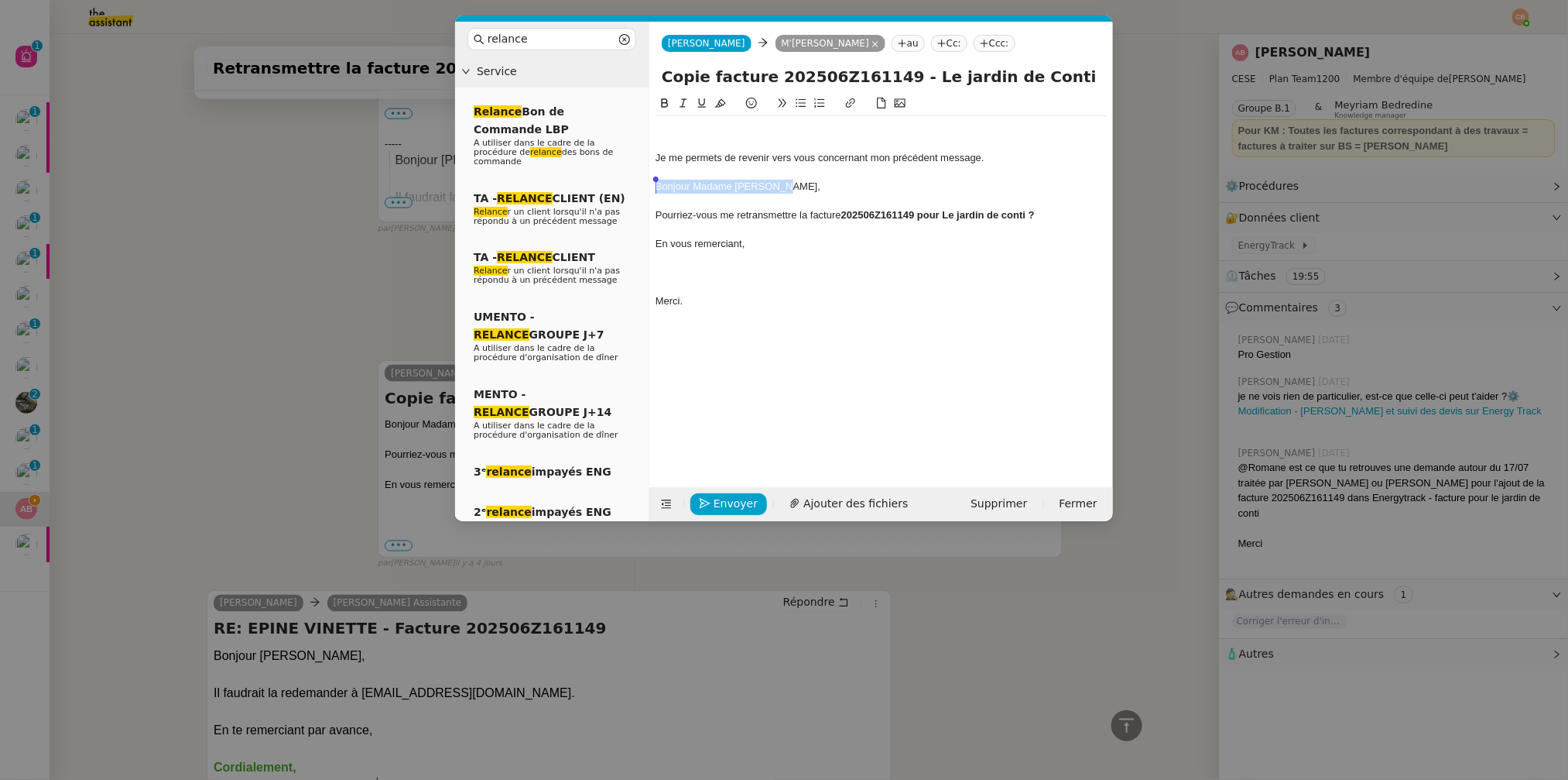
click at [657, 189] on div "Bonjour Madame M'Jallad," at bounding box center [881, 187] width 452 height 14
copy div "Bonjour Madame M'Jallad,"
click at [668, 126] on div at bounding box center [881, 130] width 452 height 14
drag, startPoint x: 785, startPoint y: 187, endPoint x: 648, endPoint y: 191, distance: 137.1
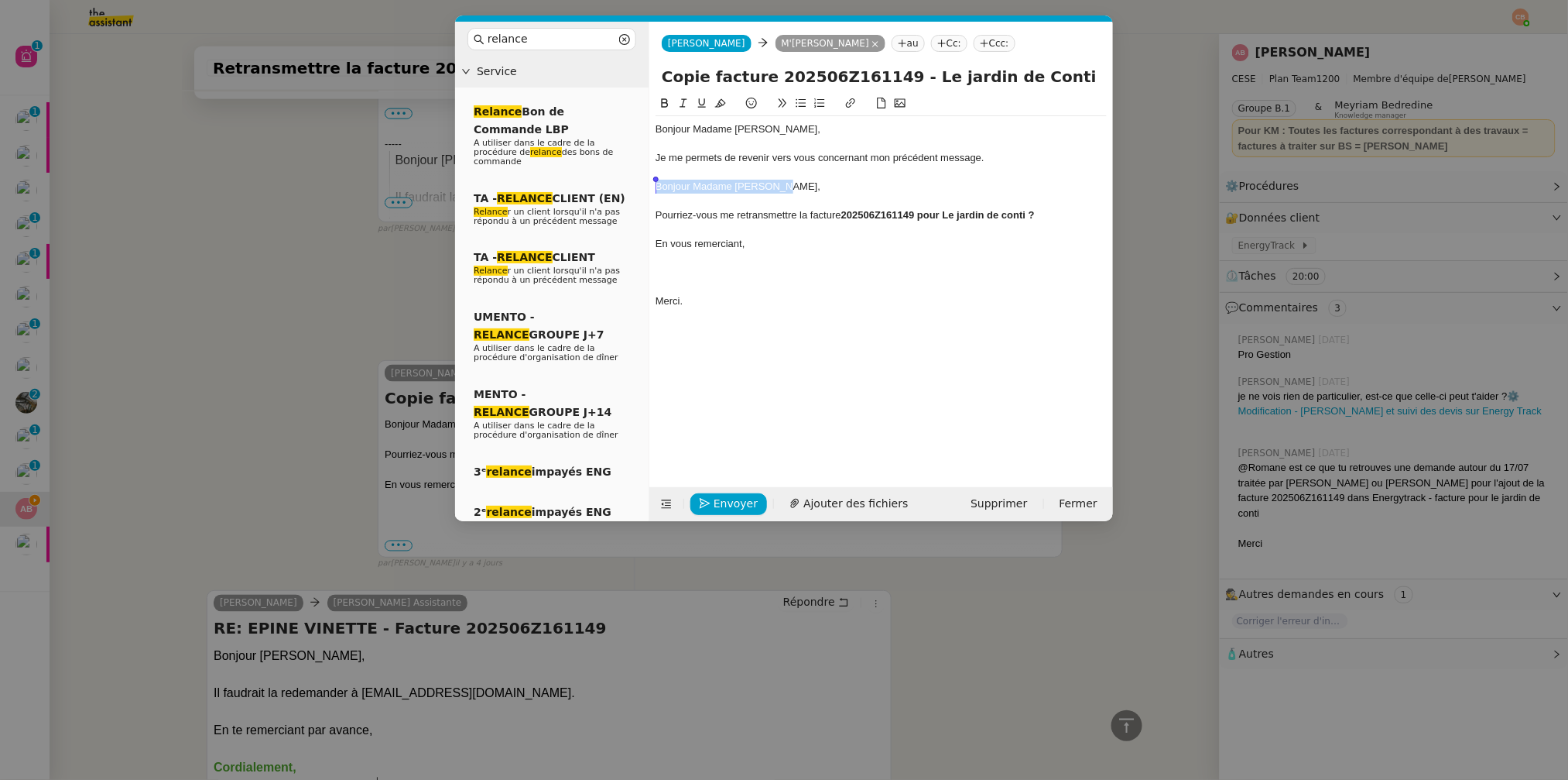
click at [648, 191] on nz-layout "relance Service Relance Bon de Commande LBP A utiliser dans le cadre de la proc…" at bounding box center [784, 272] width 658 height 499
click at [657, 218] on div "Pourriez-vous me retransmettre la facture 202506Z161149 pour Le jardin de conti…" at bounding box center [881, 215] width 452 height 14
drag, startPoint x: 705, startPoint y: 275, endPoint x: 640, endPoint y: 275, distance: 65.0
click at [640, 275] on nz-layout "relance Service Relance Bon de Commande LBP A utiliser dans le cadre de la proc…" at bounding box center [784, 272] width 658 height 499
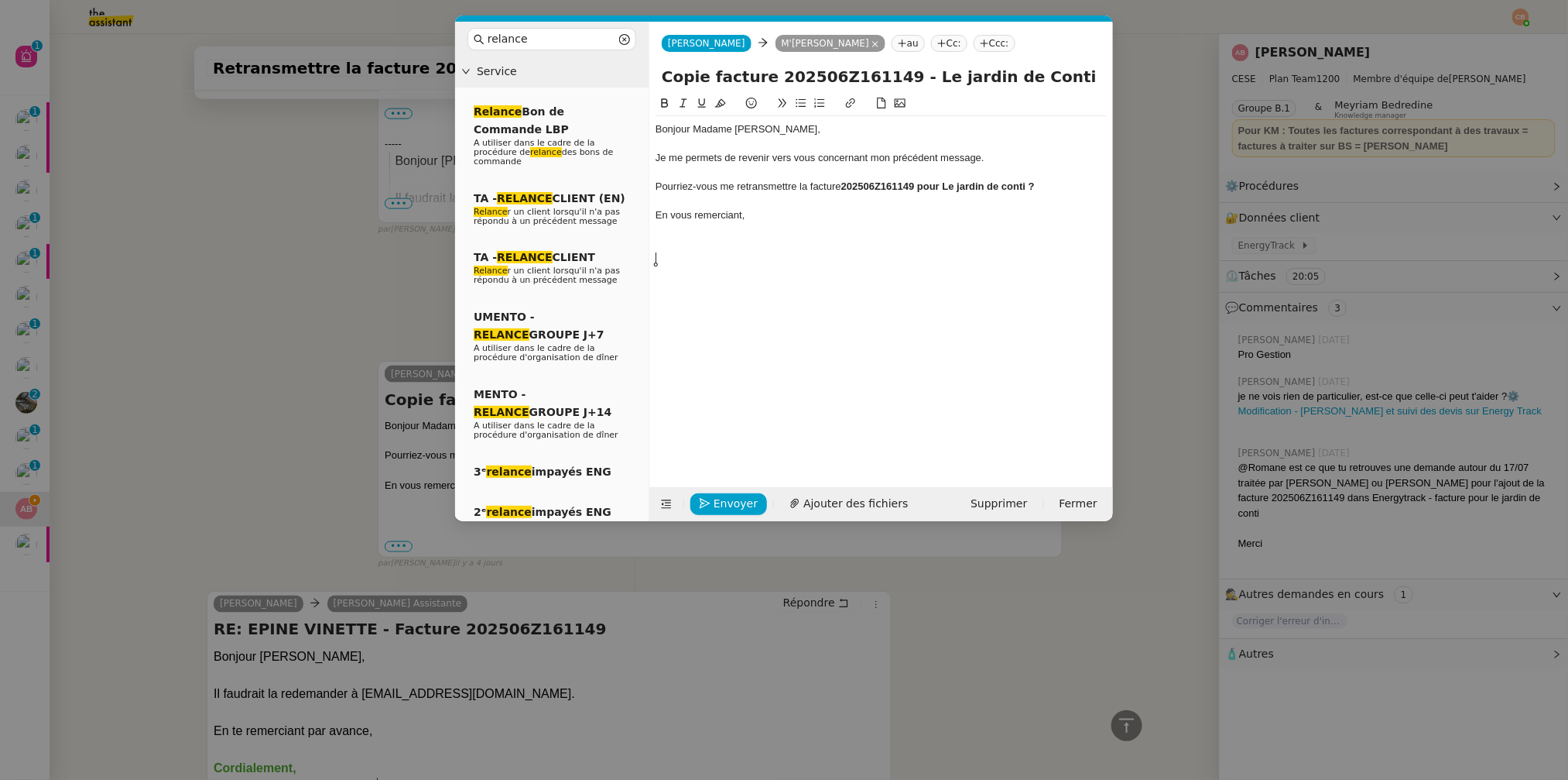
click at [360, 326] on nz-modal-container "relance Service Relance Bon de Commande LBP A utiliser dans le cadre de la proc…" at bounding box center [784, 390] width 1568 height 780
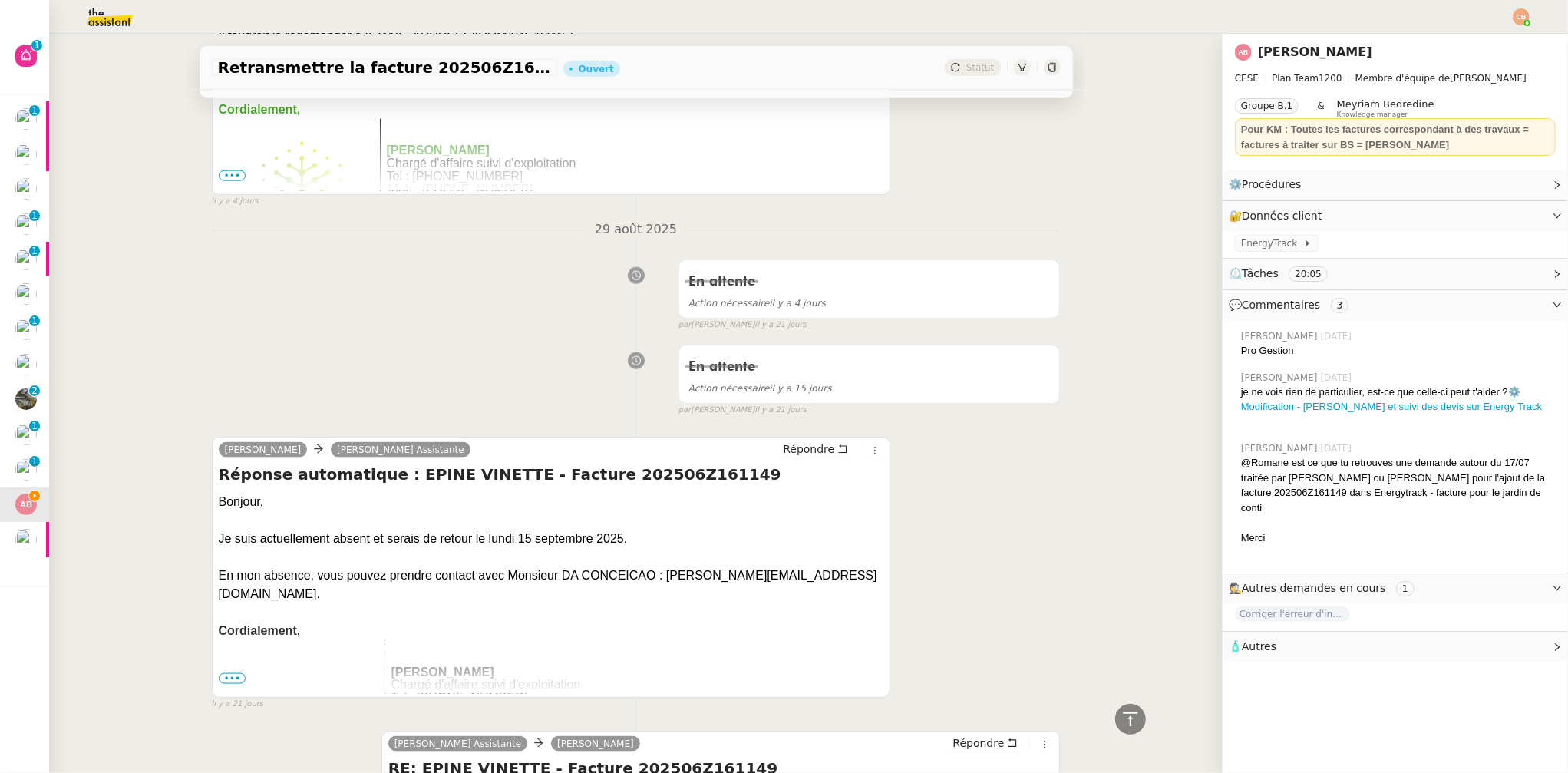
scroll to position [1600, 0]
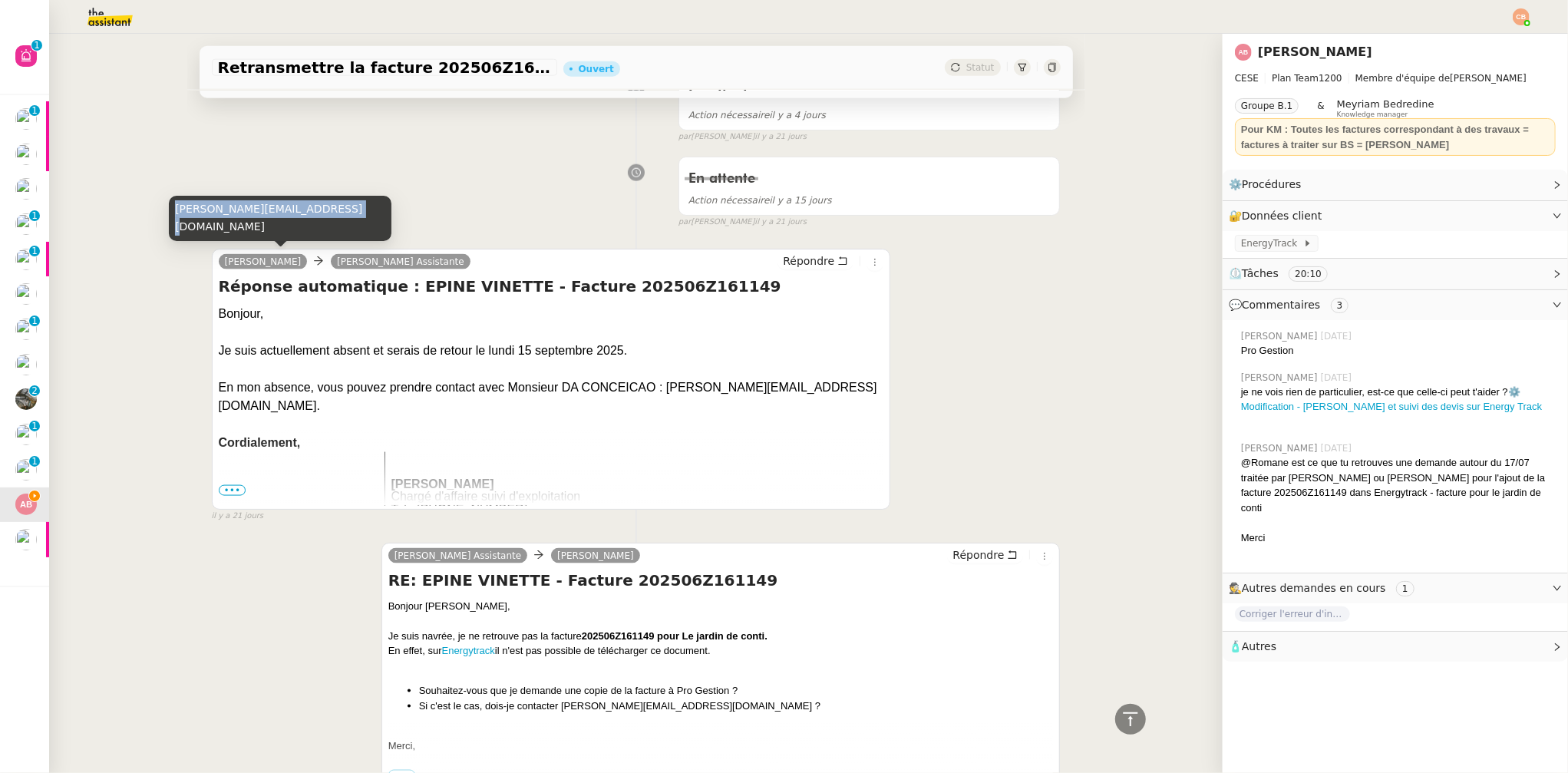
drag, startPoint x: 177, startPoint y: 228, endPoint x: 326, endPoint y: 227, distance: 149.0
click at [326, 227] on div "anthony.bruley@energytrack.fr" at bounding box center [280, 219] width 223 height 45
copy div "anthony.bruley@energytrack.fr"
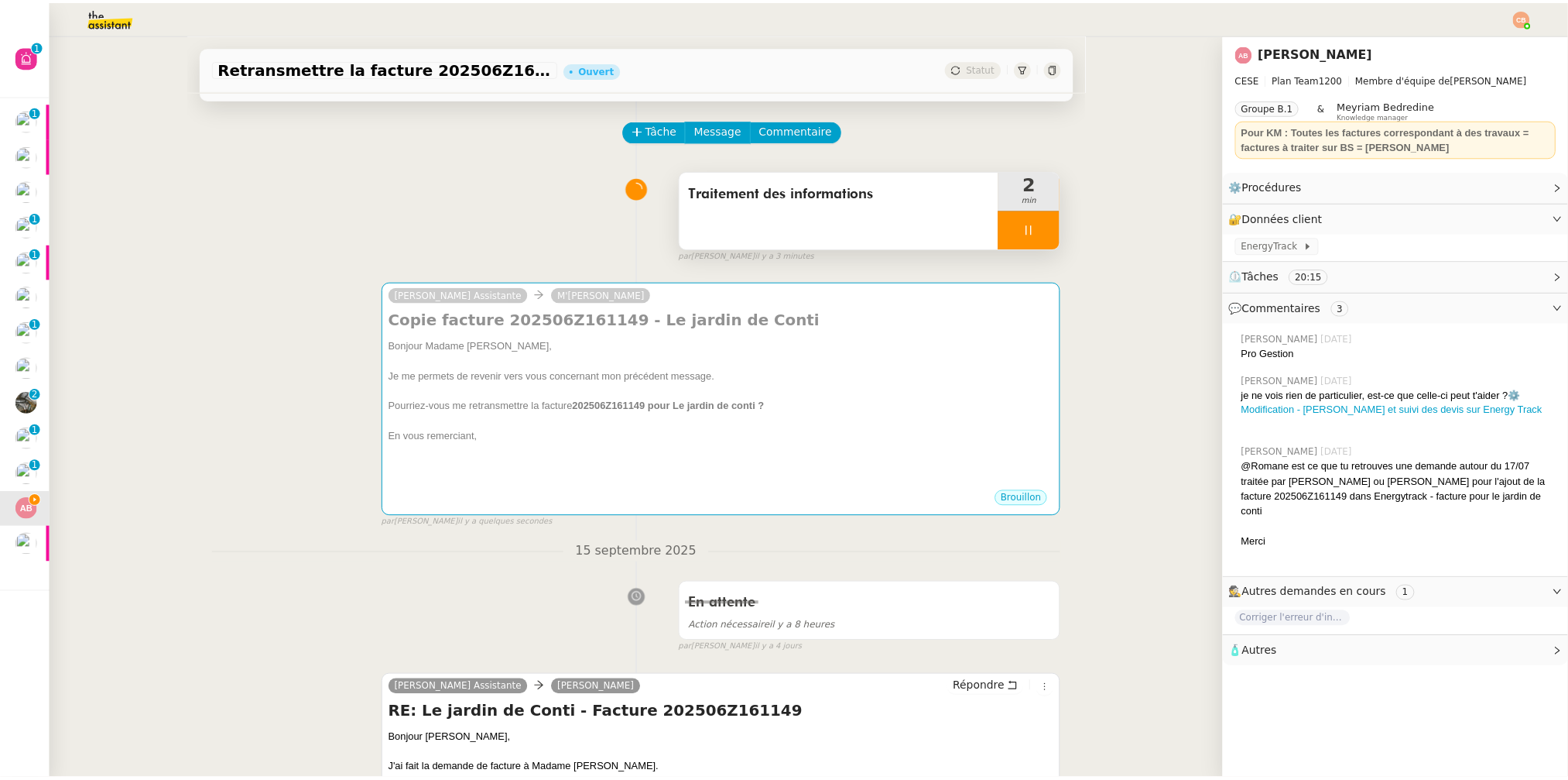
scroll to position [0, 0]
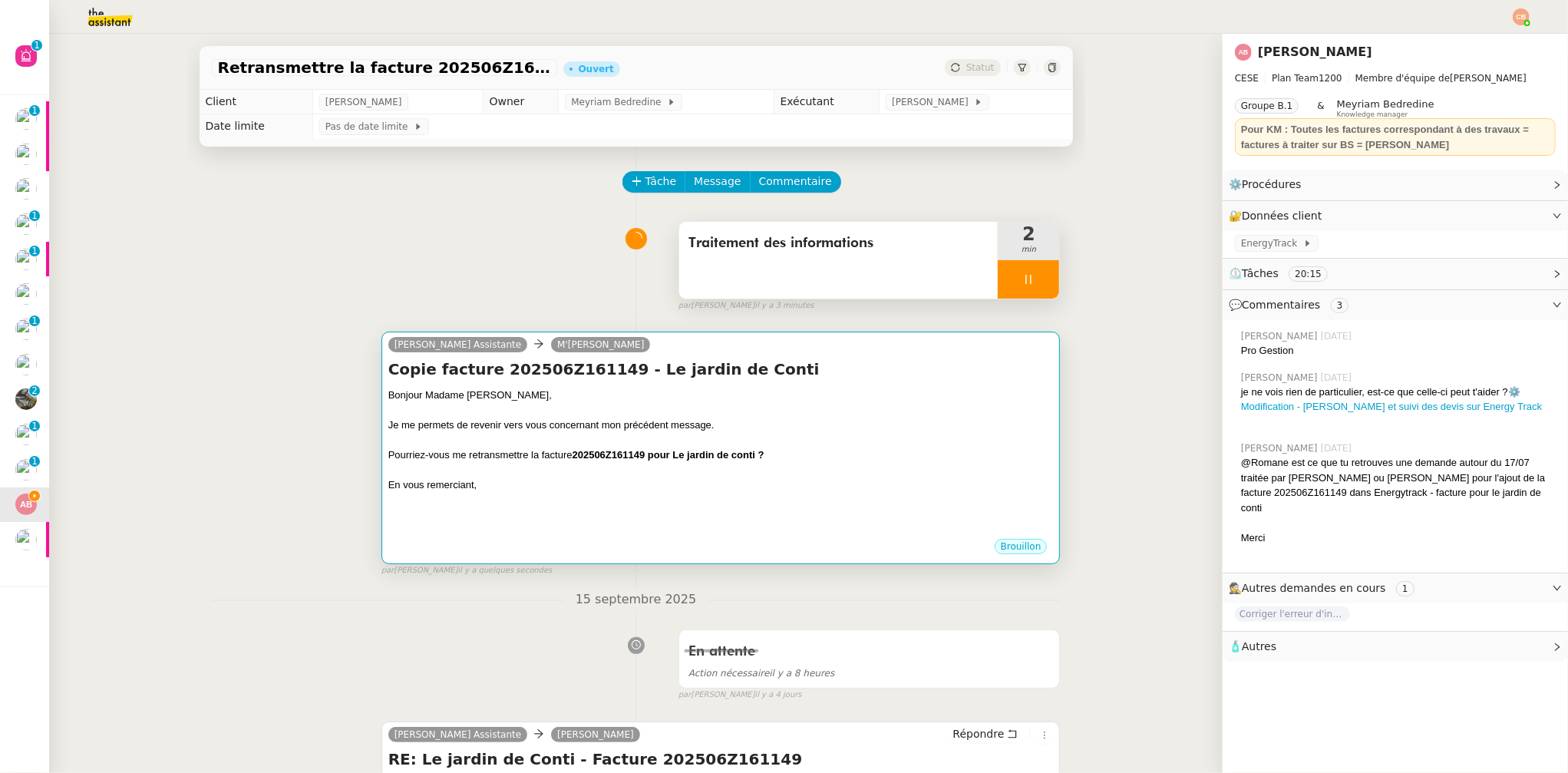
click at [725, 374] on h4 "Copie facture 202506Z161149 - Le jardin de Conti" at bounding box center [721, 369] width 666 height 22
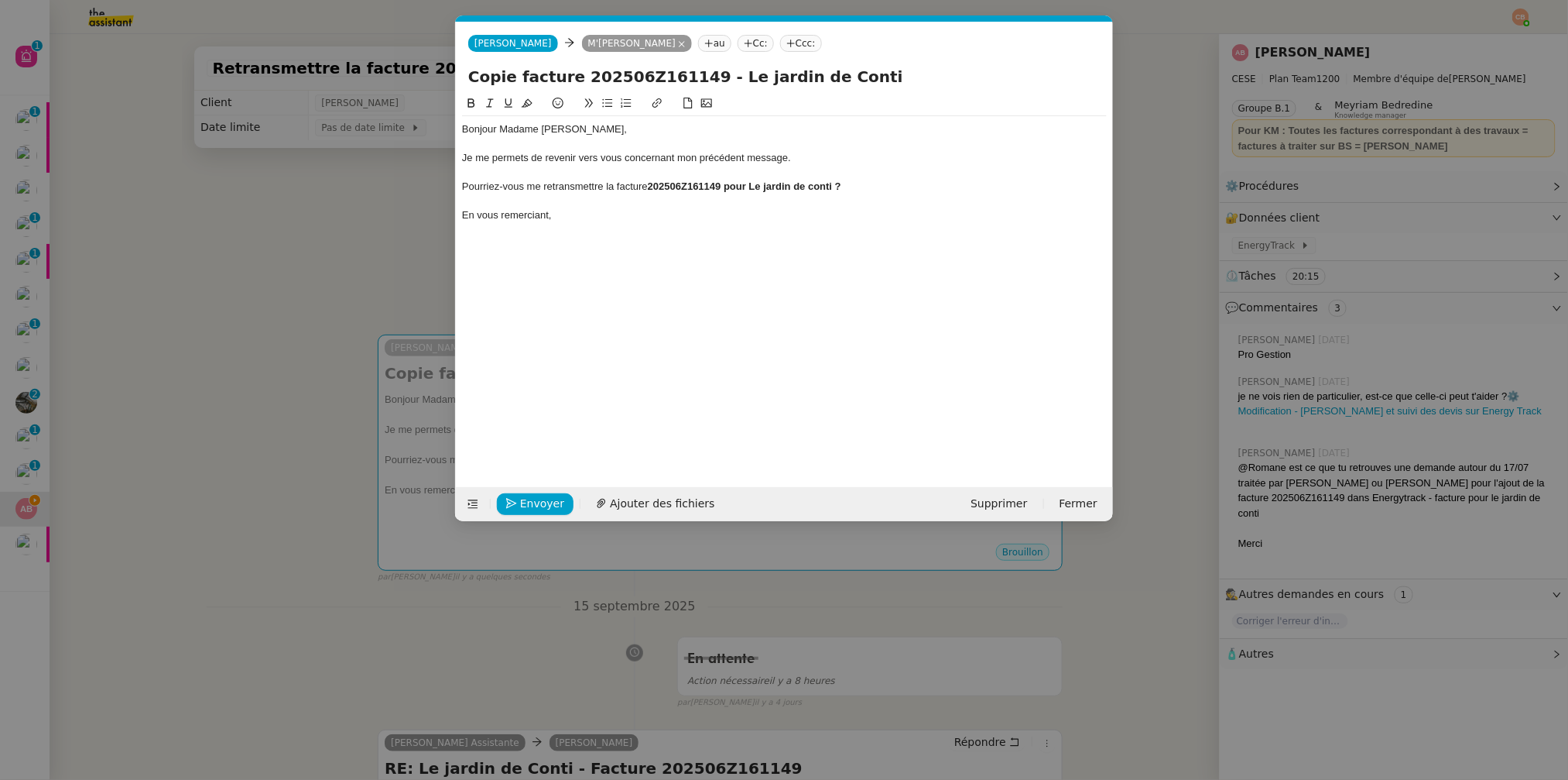
scroll to position [0, 68]
click at [737, 42] on nz-tag "Cc:" at bounding box center [755, 42] width 36 height 17
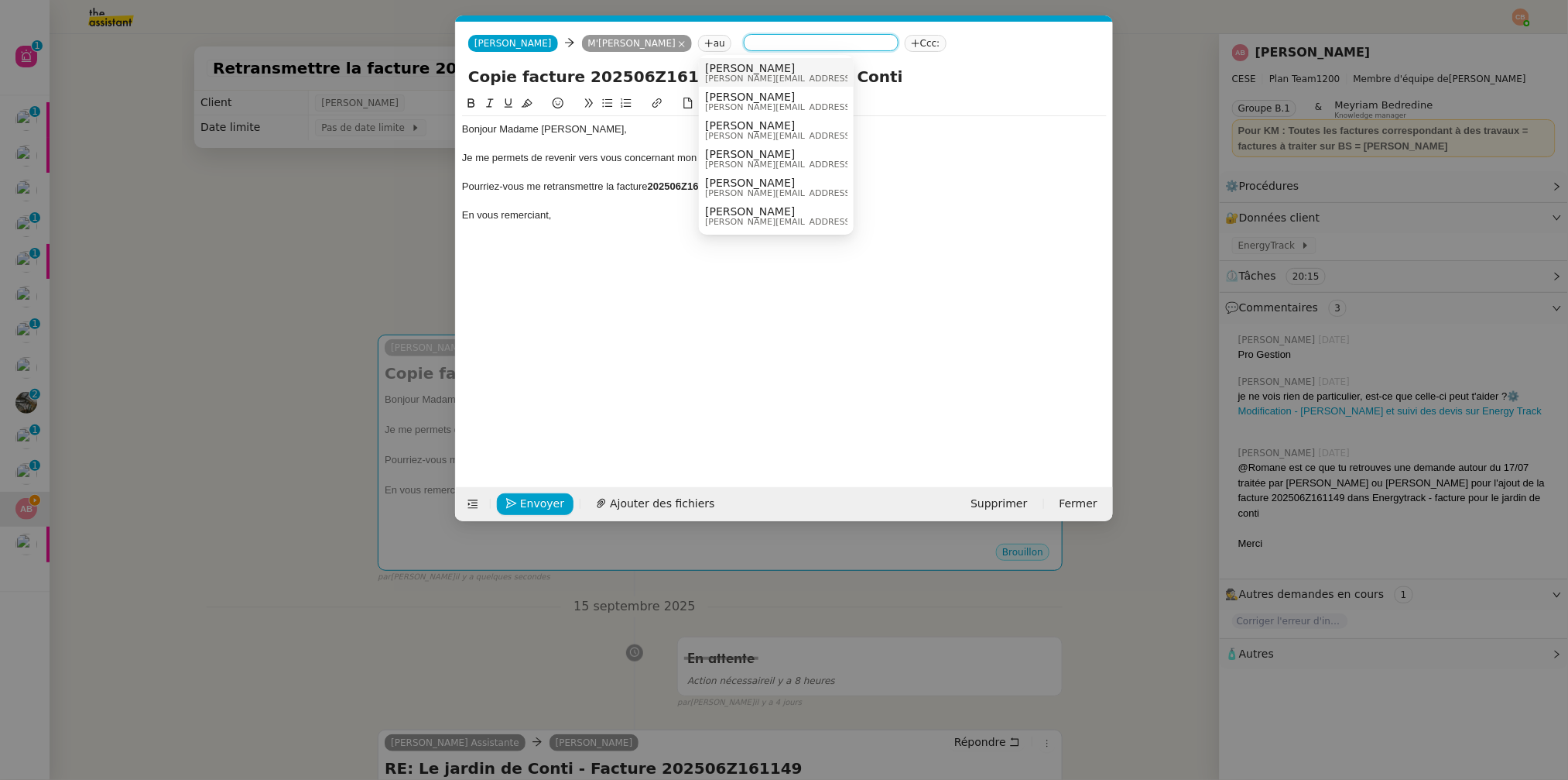
paste input "anthony.bruley@energytrack.fr"
type input "anthony.bruley@energytrack.fr"
click at [761, 124] on span "anthony.bruley@energytrack.fr" at bounding box center [845, 125] width 280 height 12
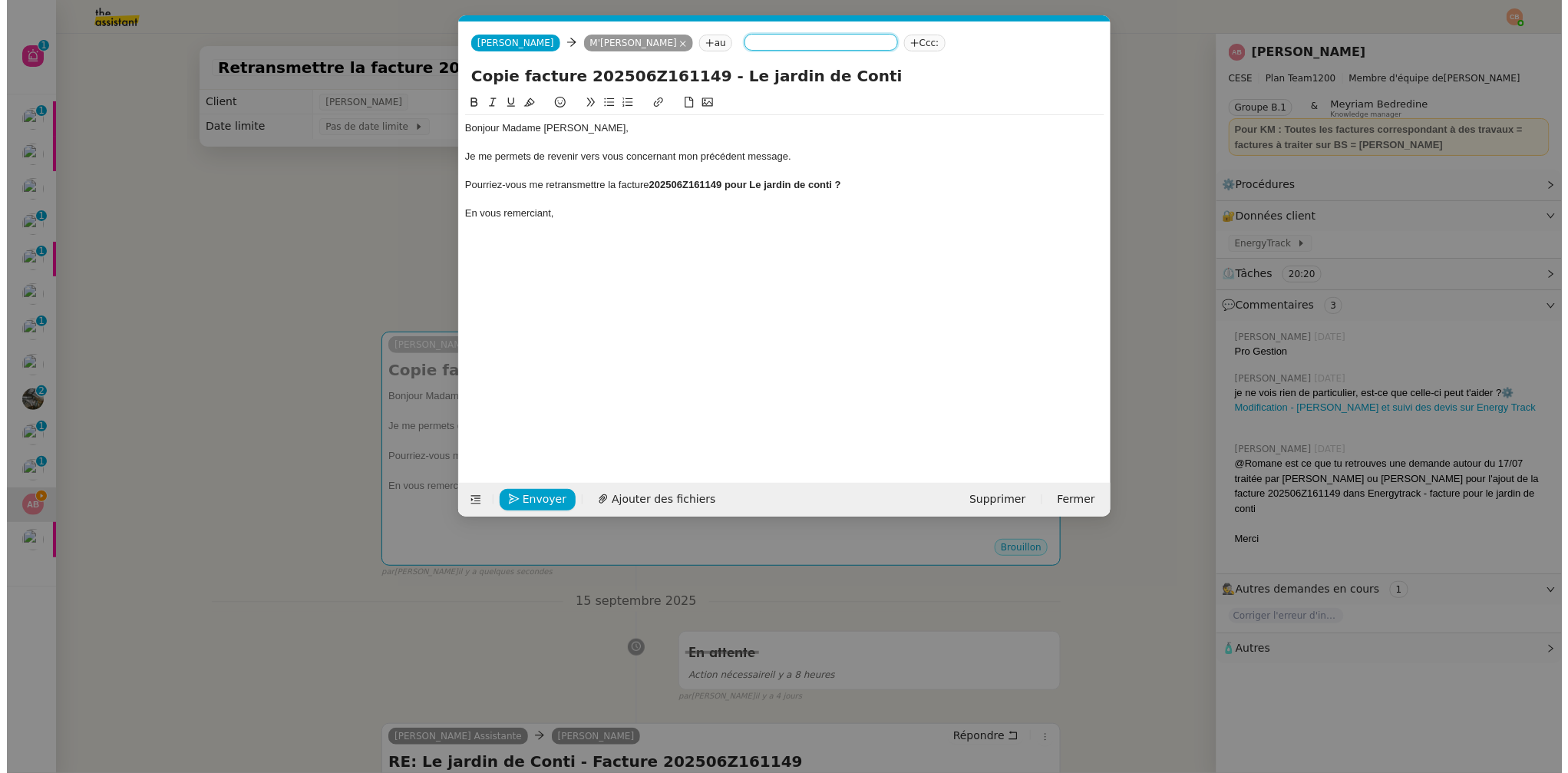
scroll to position [0, 0]
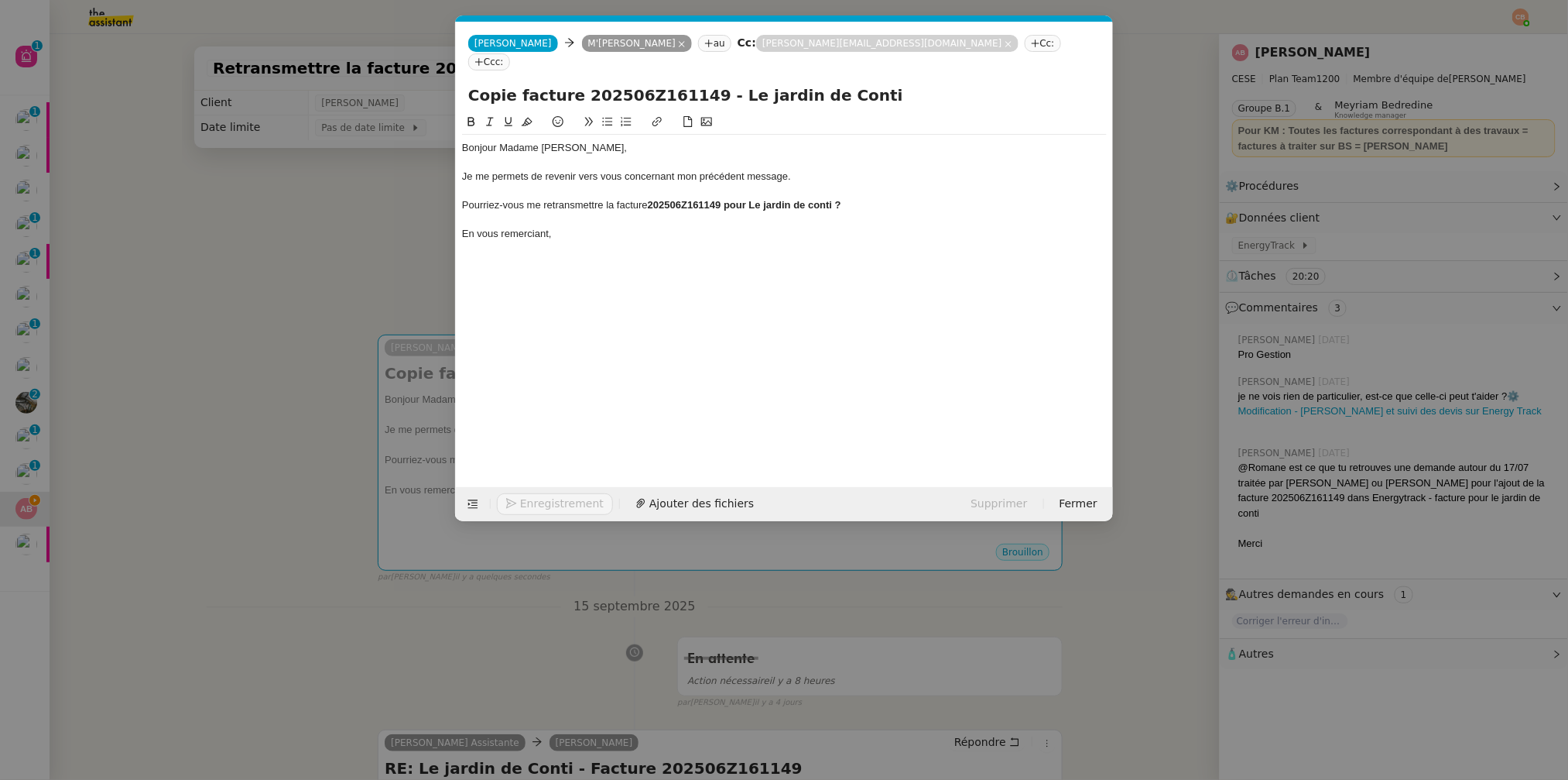
click at [288, 257] on nz-modal-container "relance Service Relance Bon de Commande LBP A utiliser dans le cadre de la proc…" at bounding box center [784, 390] width 1568 height 780
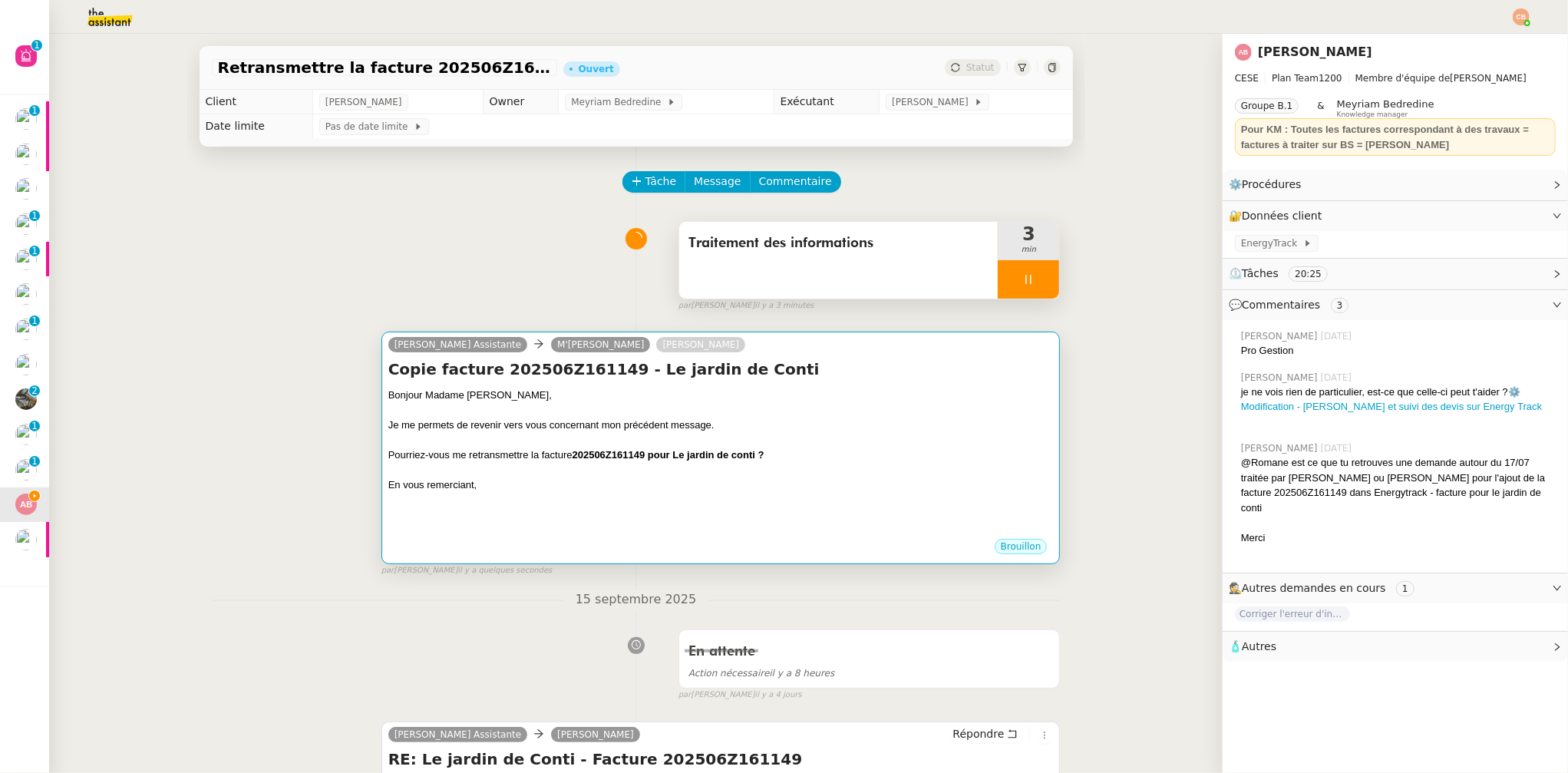
click at [804, 393] on div "Bonjour Madame M'Jallad," at bounding box center [721, 395] width 666 height 16
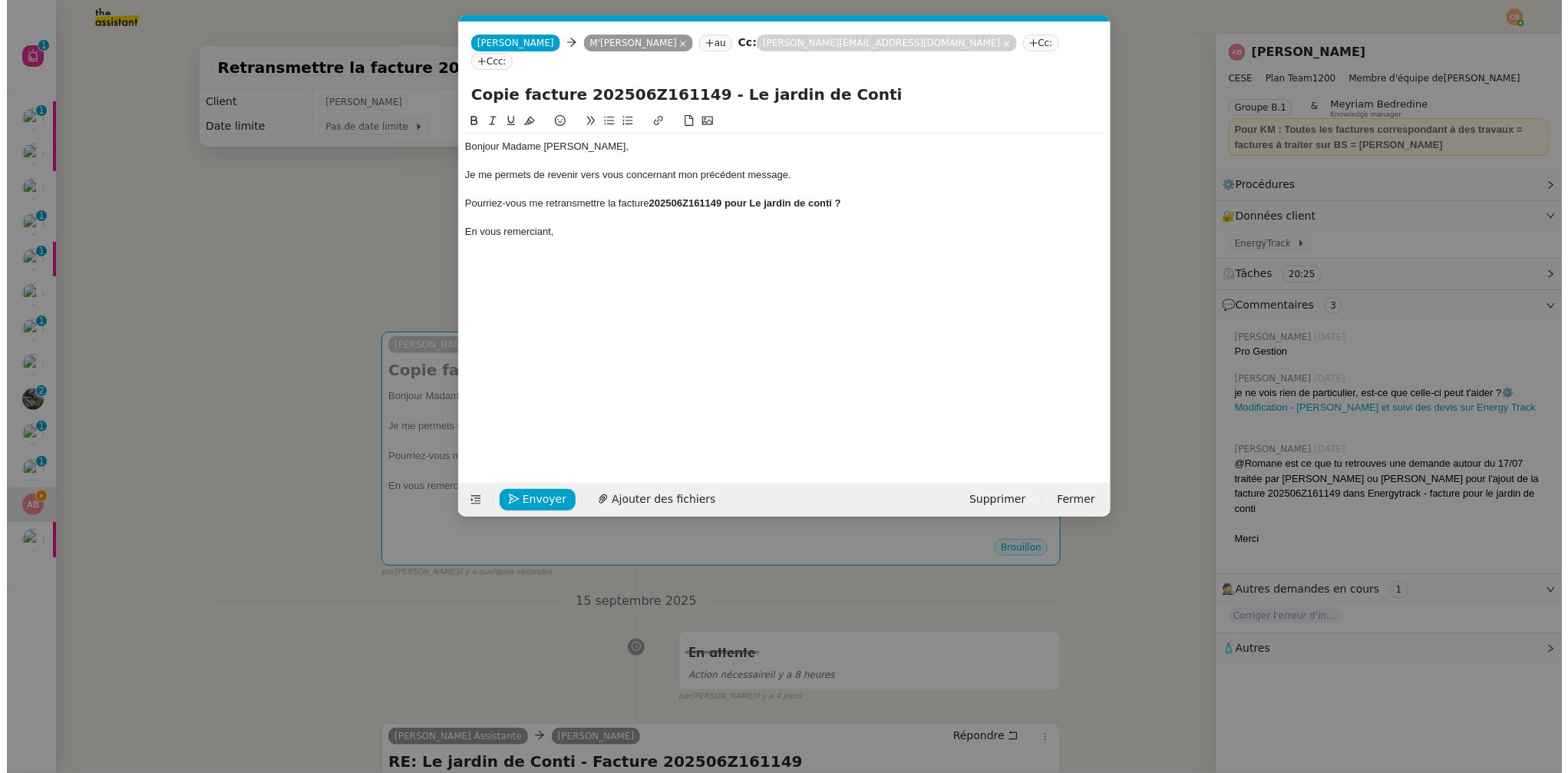
scroll to position [0, 67]
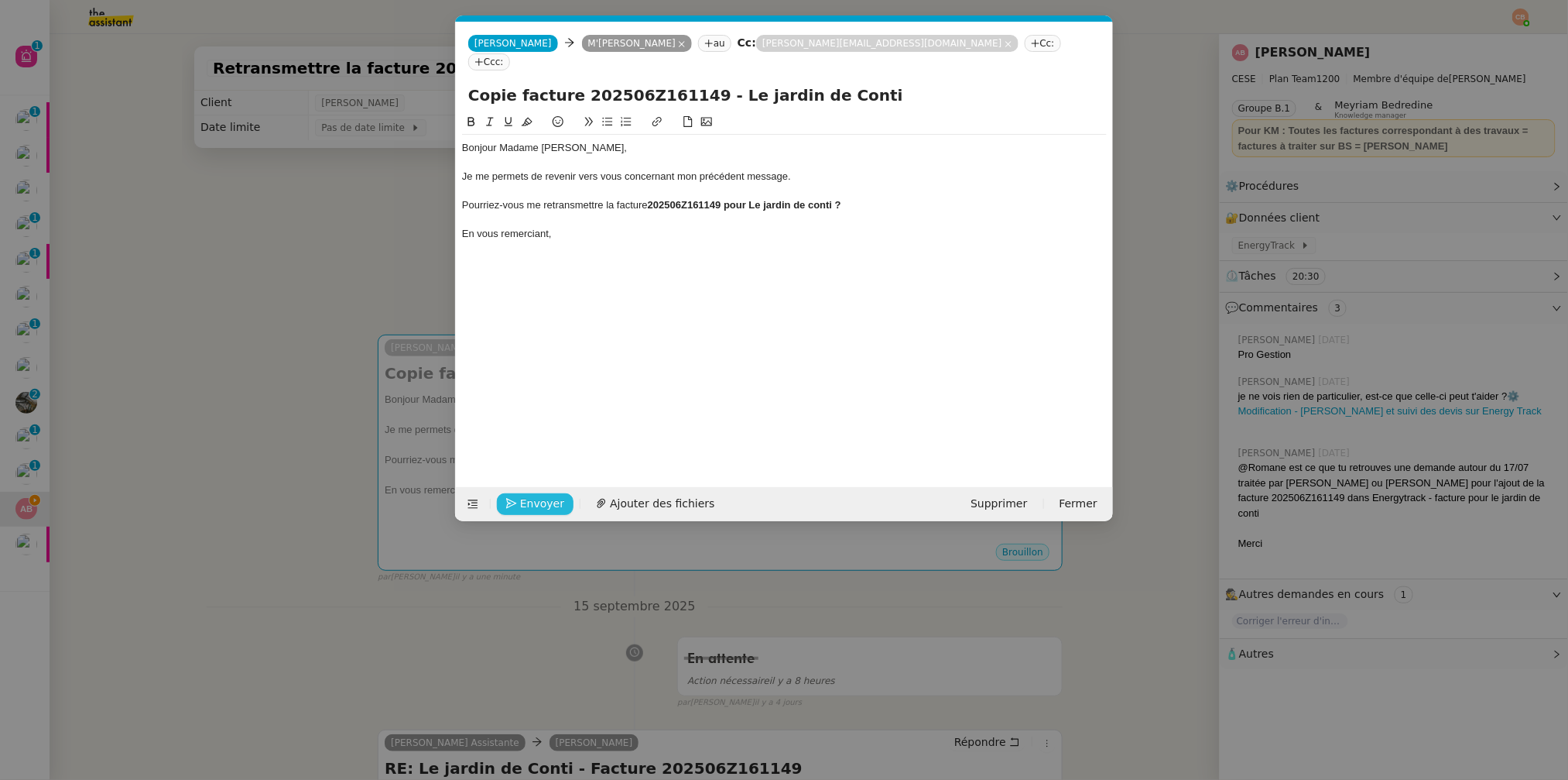
click at [551, 510] on span "Envoyer" at bounding box center [542, 504] width 44 height 18
click at [551, 510] on span "Confirmer l'envoi" at bounding box center [566, 504] width 93 height 18
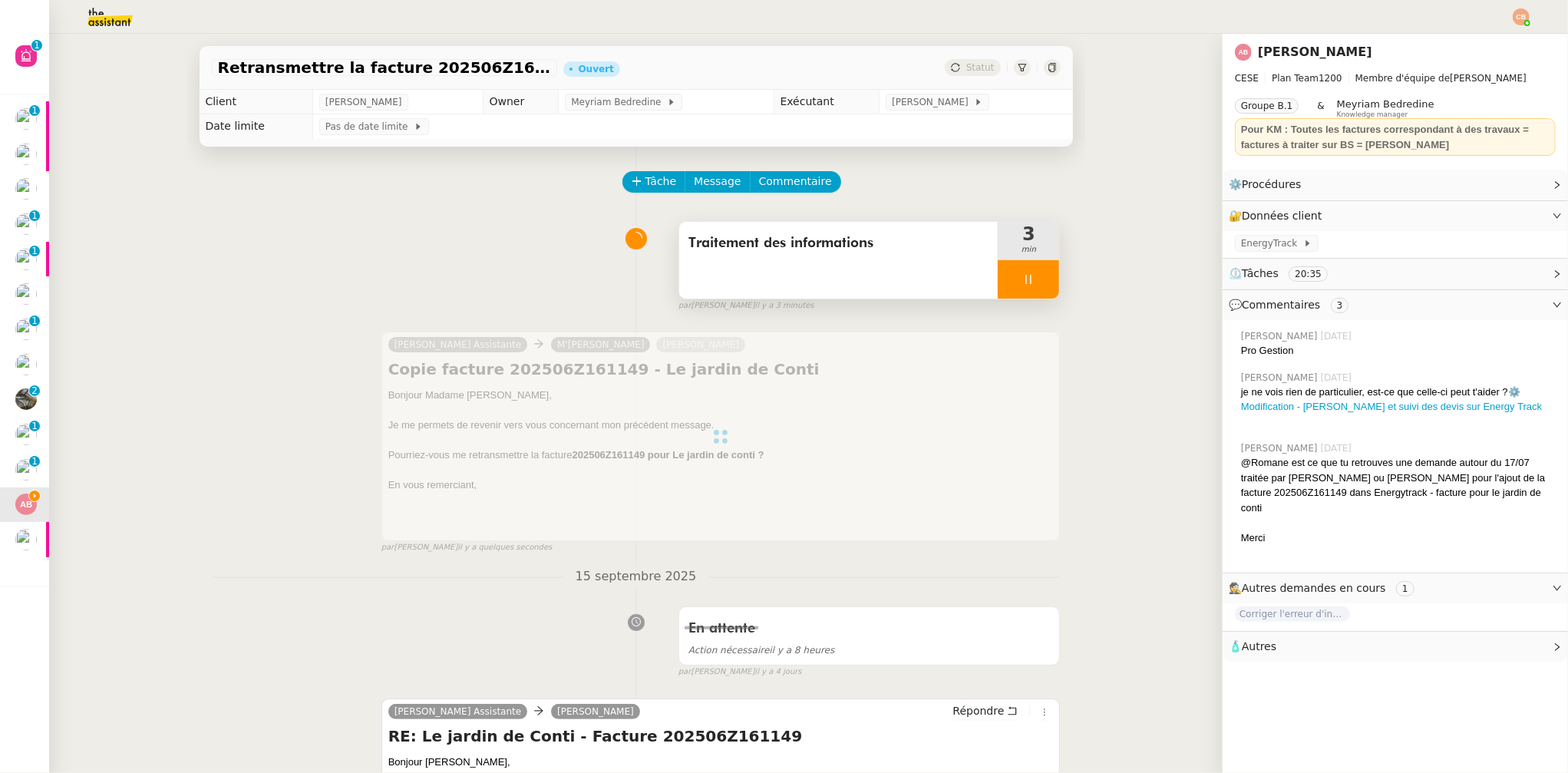
click at [1027, 280] on div at bounding box center [1028, 280] width 61 height 38
click at [1038, 280] on icon at bounding box center [1044, 279] width 12 height 12
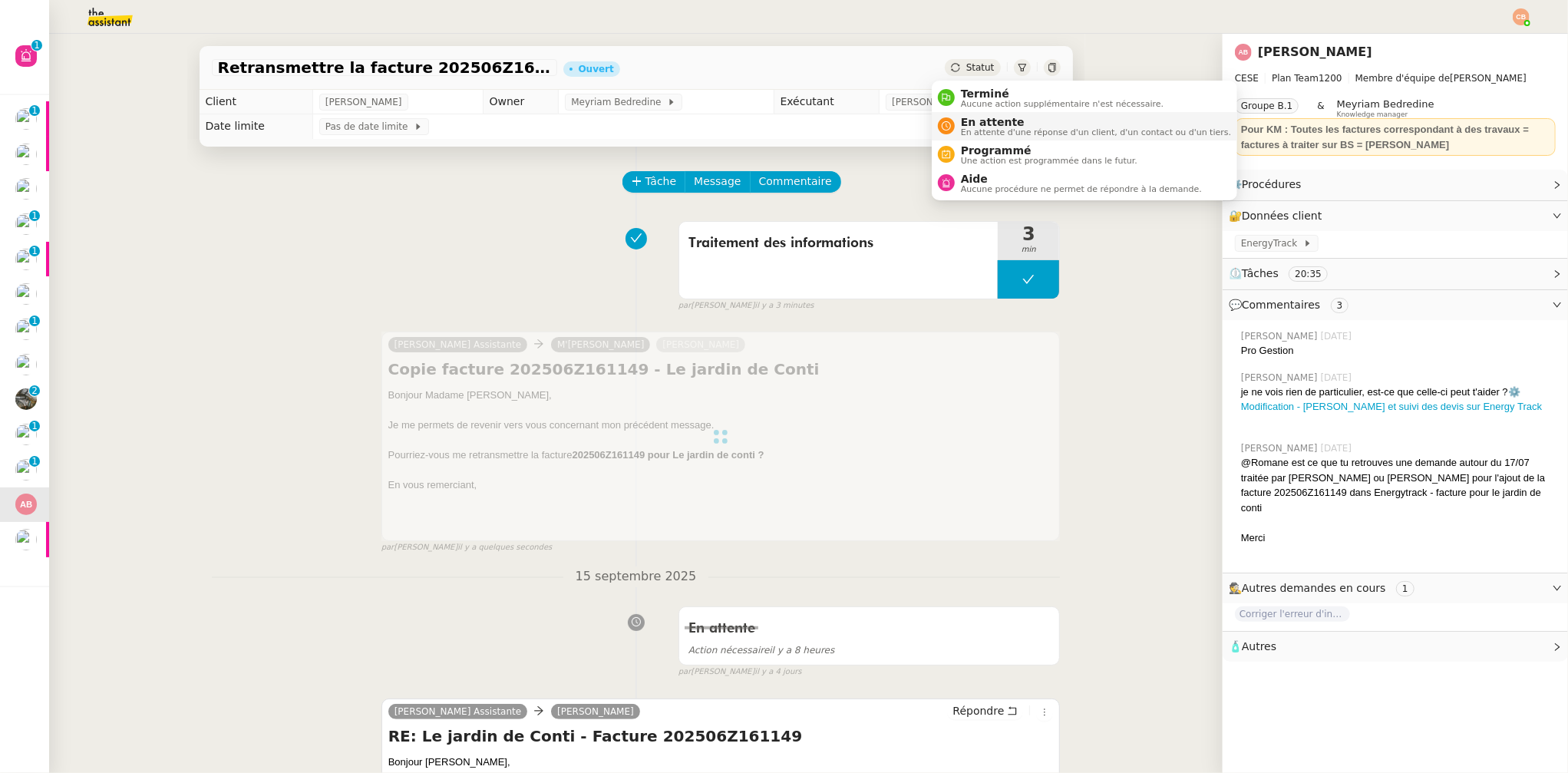
click at [980, 121] on span "En attente" at bounding box center [1096, 122] width 270 height 12
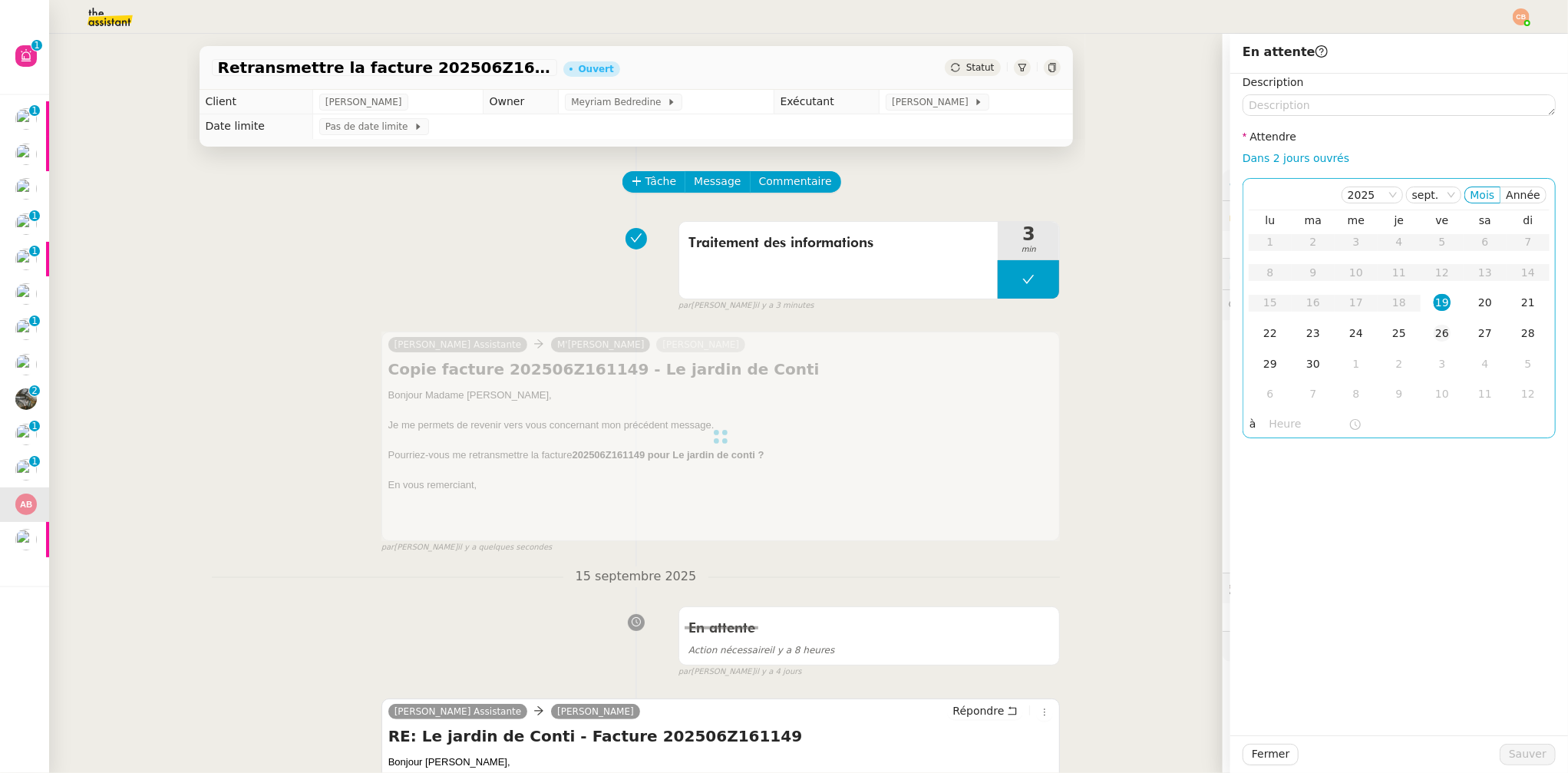
click at [1434, 330] on div "26" at bounding box center [1442, 332] width 17 height 17
click at [1283, 422] on input "text" at bounding box center [1309, 424] width 79 height 17
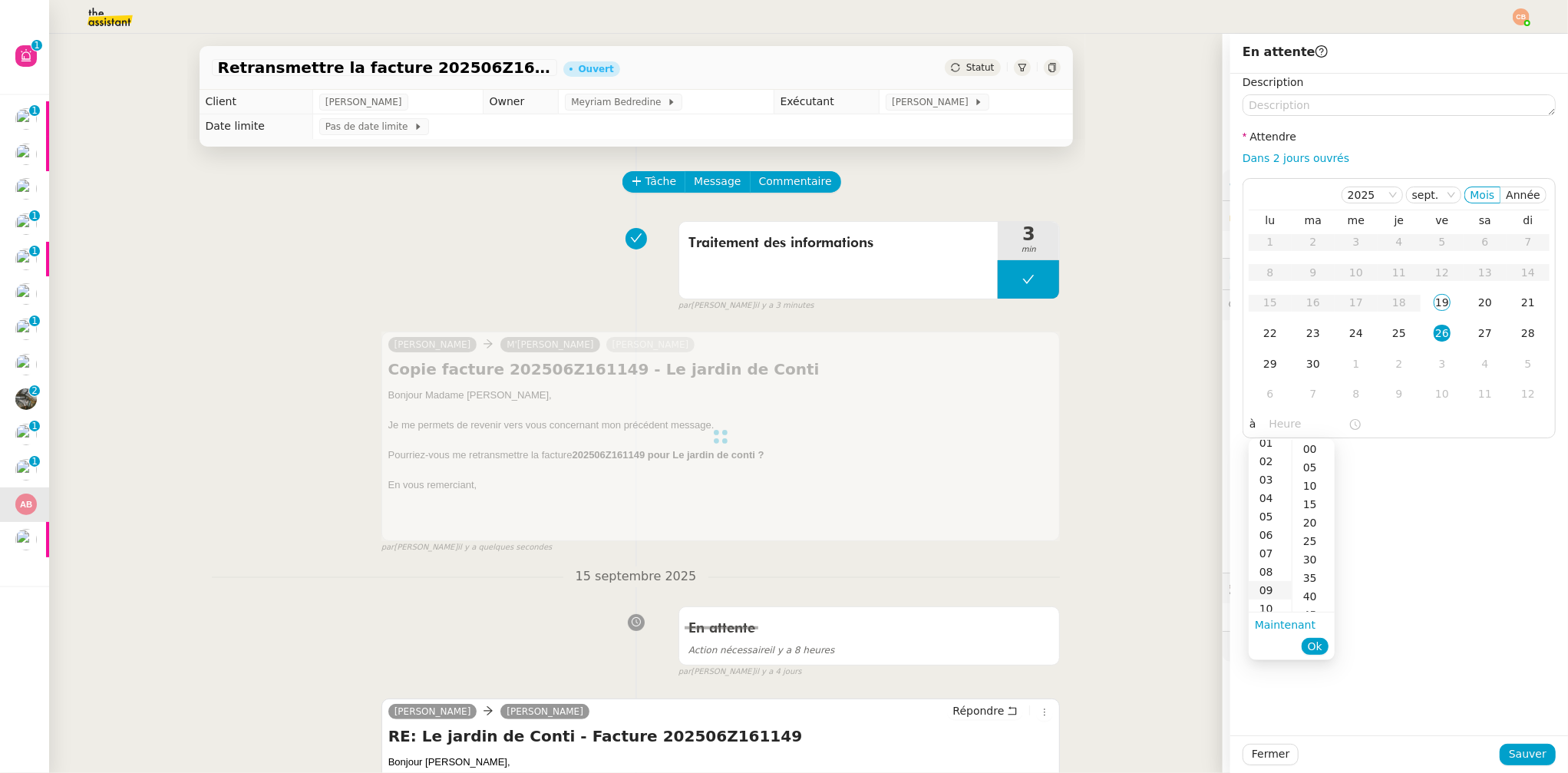
click at [1268, 592] on div "09" at bounding box center [1270, 589] width 43 height 18
click at [1313, 447] on div "00" at bounding box center [1314, 449] width 42 height 18
type input "09:00"
click at [1420, 453] on div "Description Attendre Dans 2 jours ouvrés 2025 sept. Mois Année lu ma me je ve s…" at bounding box center [1399, 404] width 338 height 662
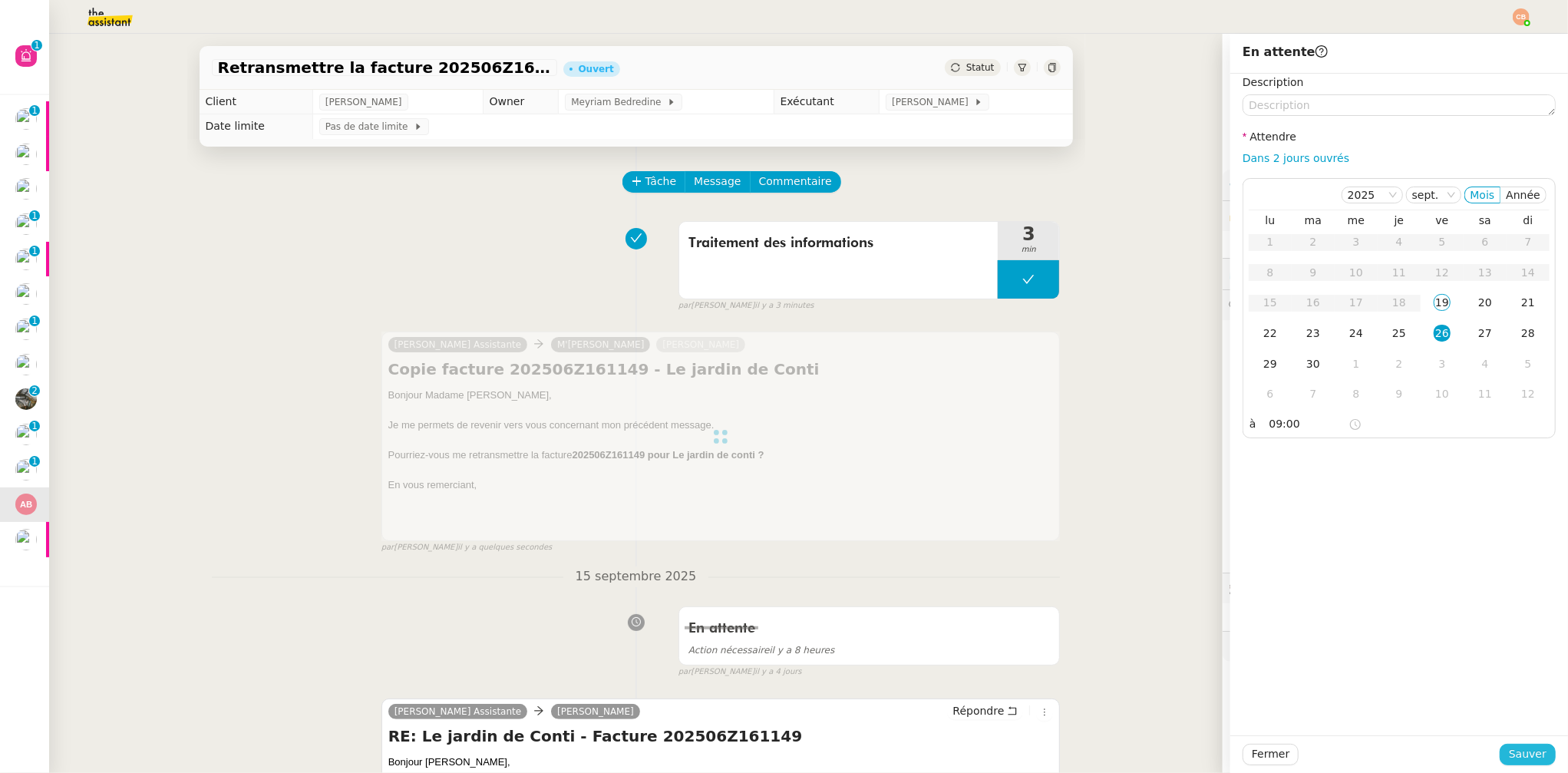
drag, startPoint x: 1514, startPoint y: 753, endPoint x: 645, endPoint y: 641, distance: 876.2
click at [1513, 752] on span "Sauver" at bounding box center [1528, 754] width 38 height 17
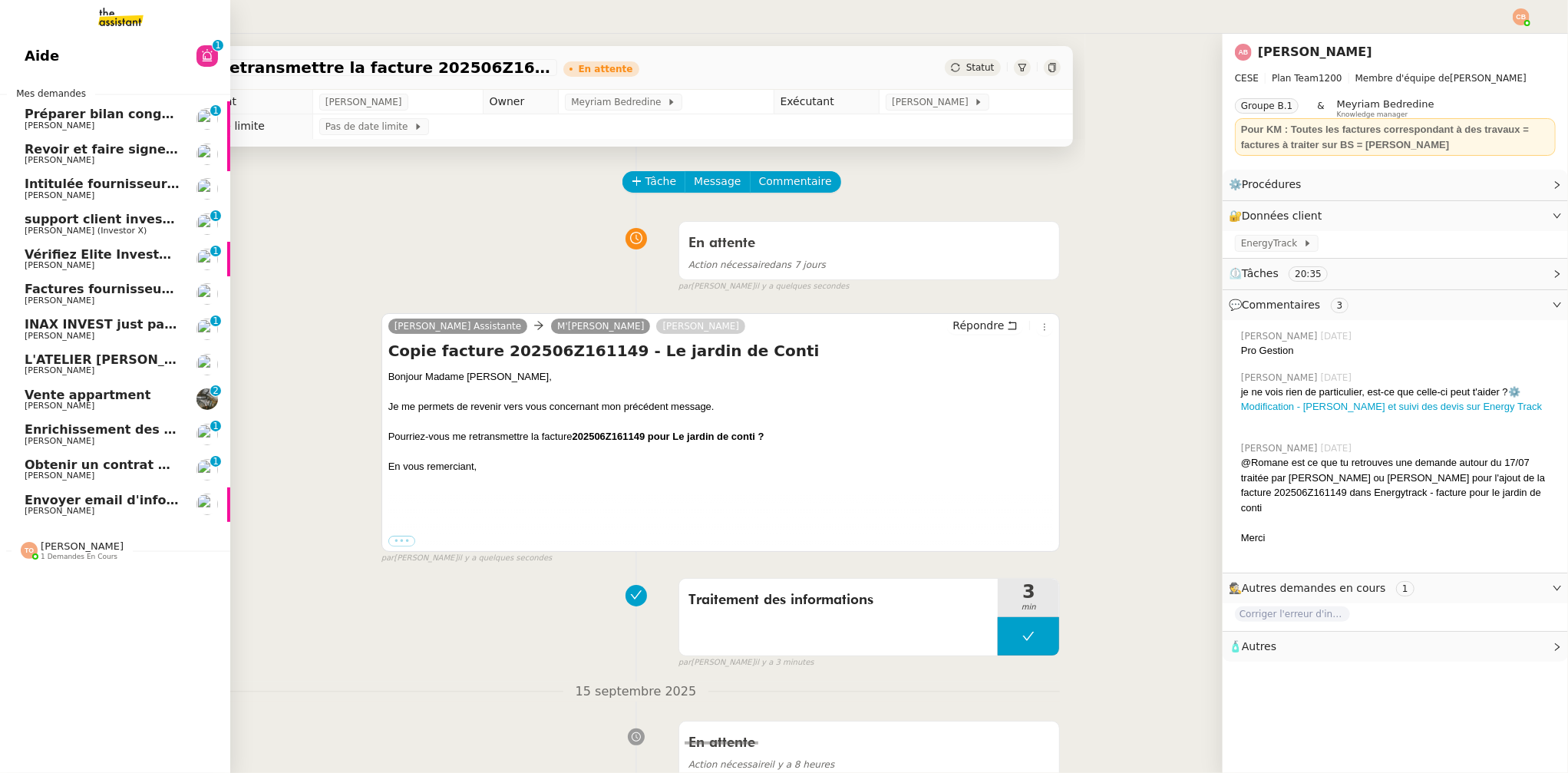
click at [74, 493] on span "Envoyer email d'information à Jérôme et Alexandre" at bounding box center [256, 500] width 463 height 15
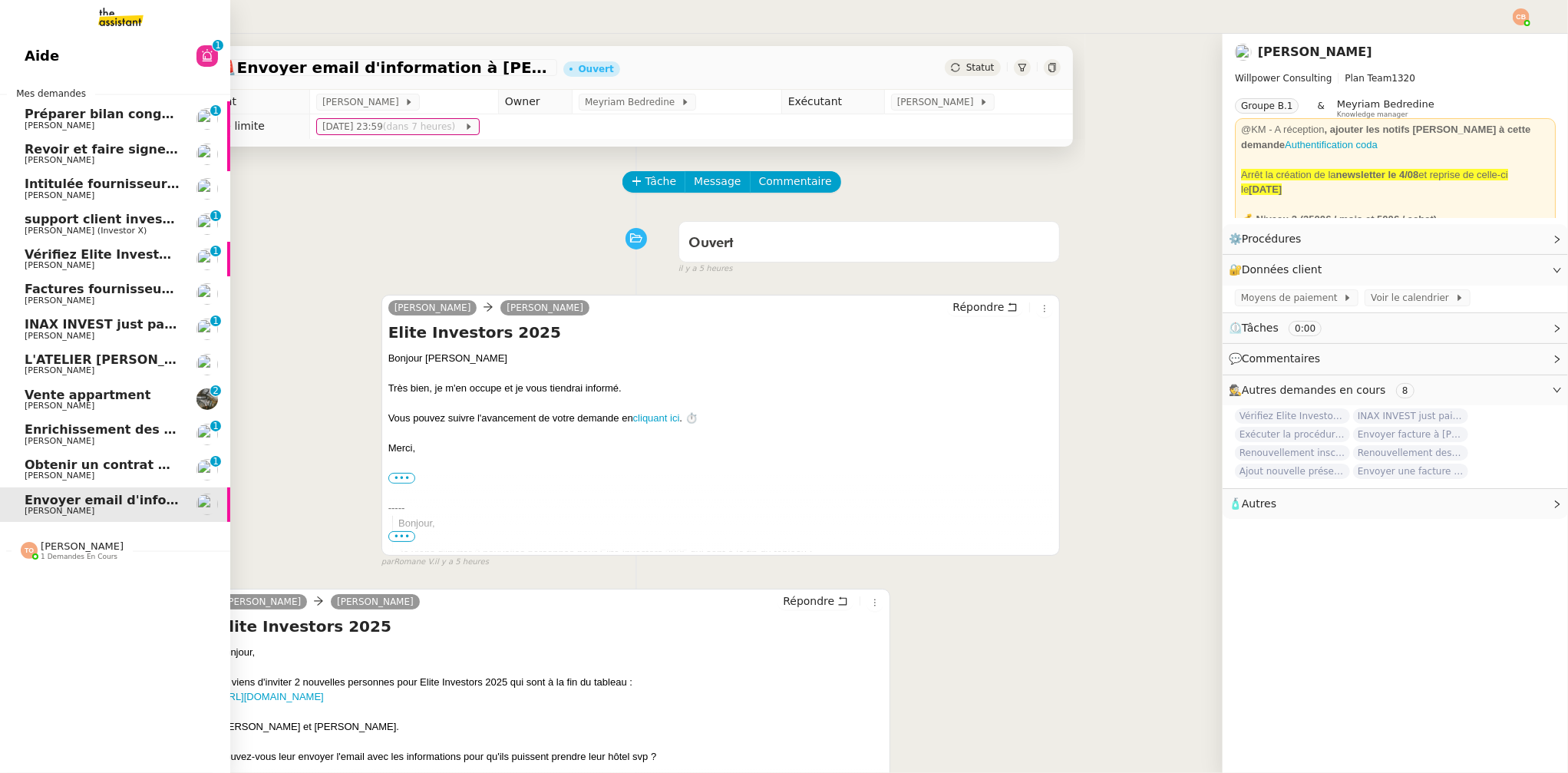
click at [80, 468] on span "Obtenir un contrat Orange" at bounding box center [116, 464] width 185 height 15
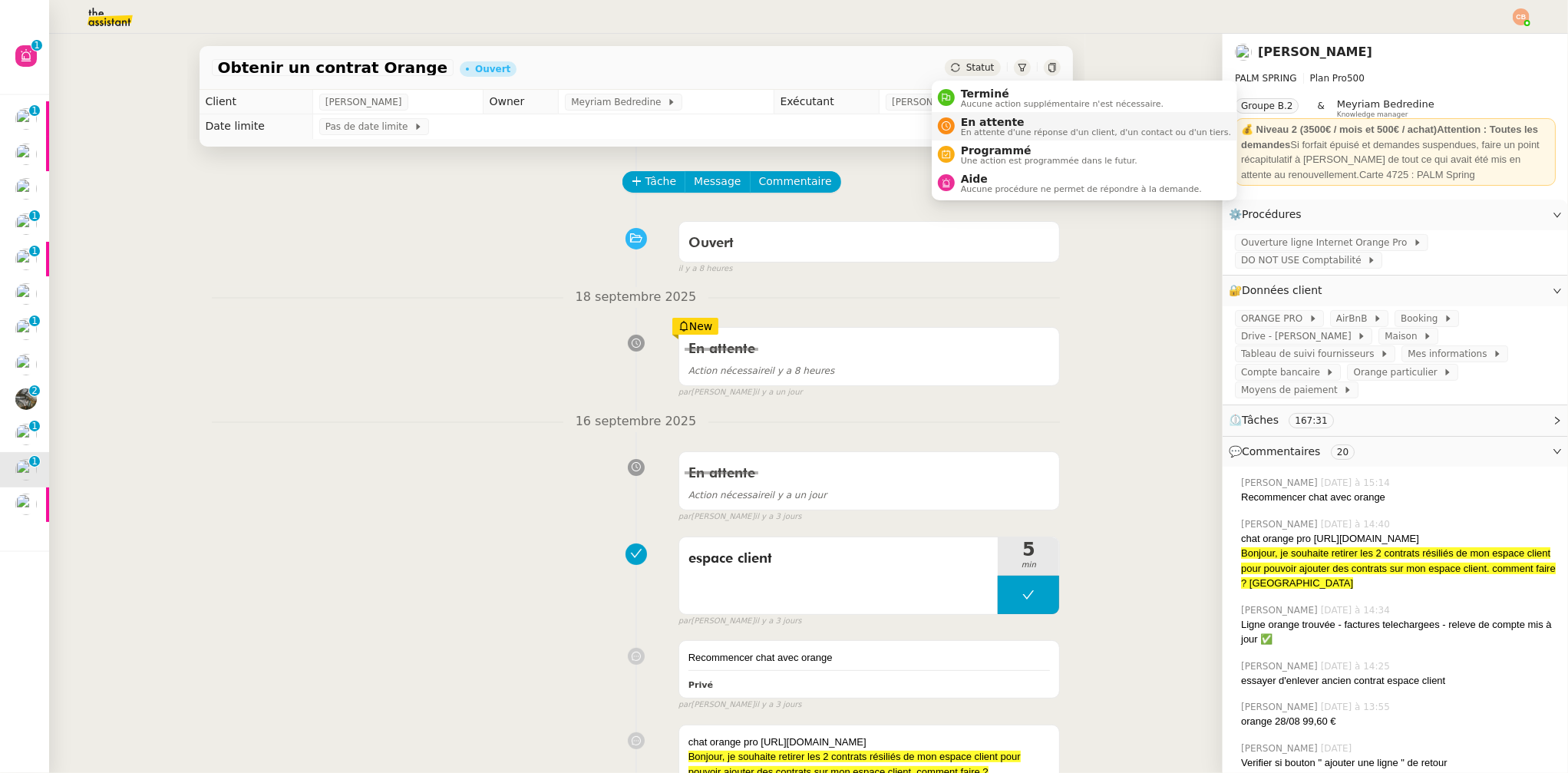
click at [962, 120] on span "En attente" at bounding box center [1096, 122] width 270 height 12
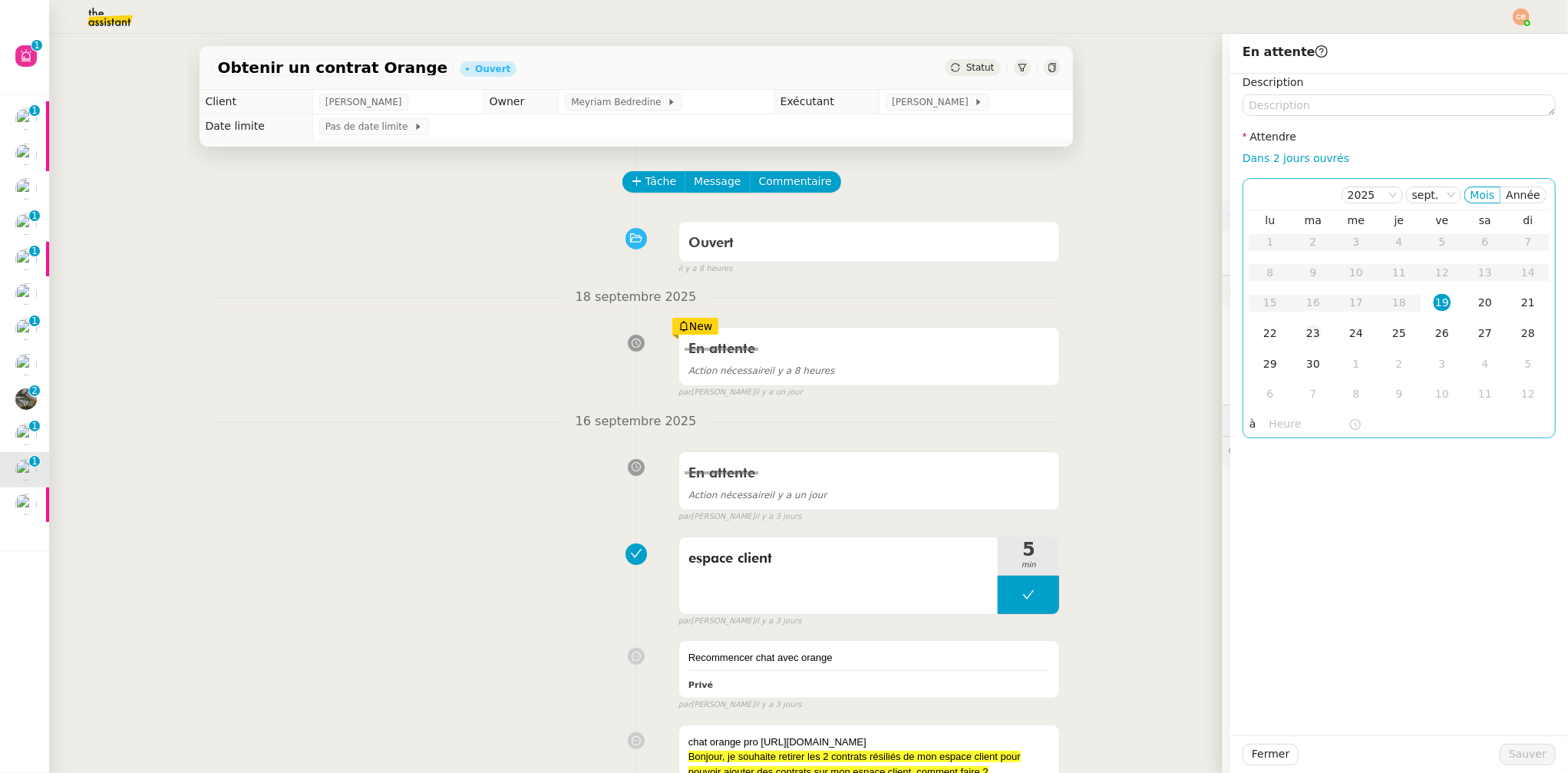
click at [1305, 338] on div "23" at bounding box center [1313, 332] width 17 height 17
click at [1283, 432] on input "text" at bounding box center [1309, 424] width 79 height 17
click at [1264, 513] on div "09" at bounding box center [1270, 513] width 43 height 18
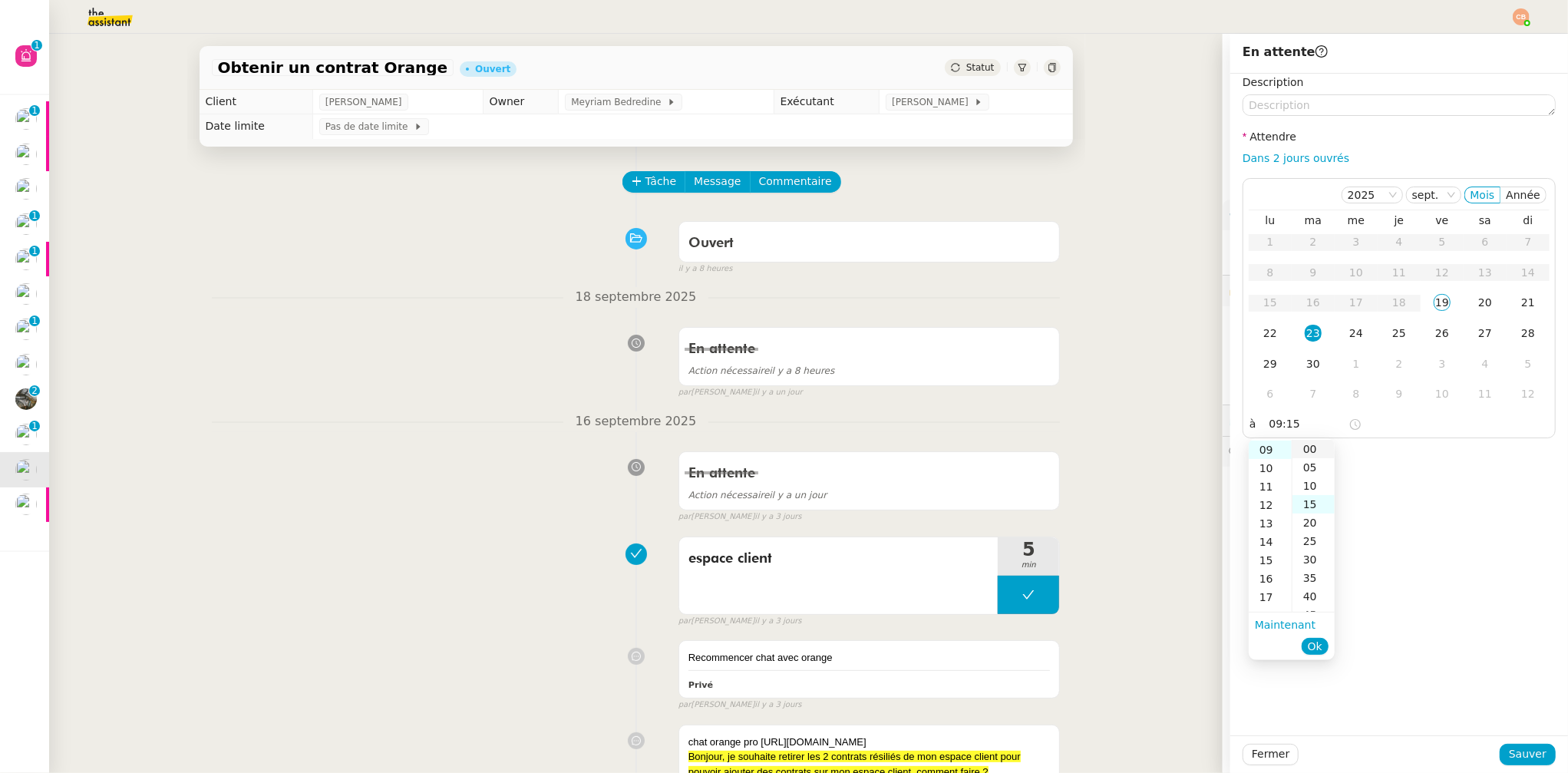
click at [1309, 448] on div "00" at bounding box center [1314, 449] width 42 height 18
type input "09:00"
drag, startPoint x: 1391, startPoint y: 455, endPoint x: 1418, endPoint y: 543, distance: 92.0
click at [1392, 455] on div "Description Attendre Dans 2 jours ouvrés 2025 sept. Mois Année lu ma me je ve s…" at bounding box center [1399, 404] width 338 height 662
click at [1511, 761] on span "Sauver" at bounding box center [1528, 754] width 38 height 17
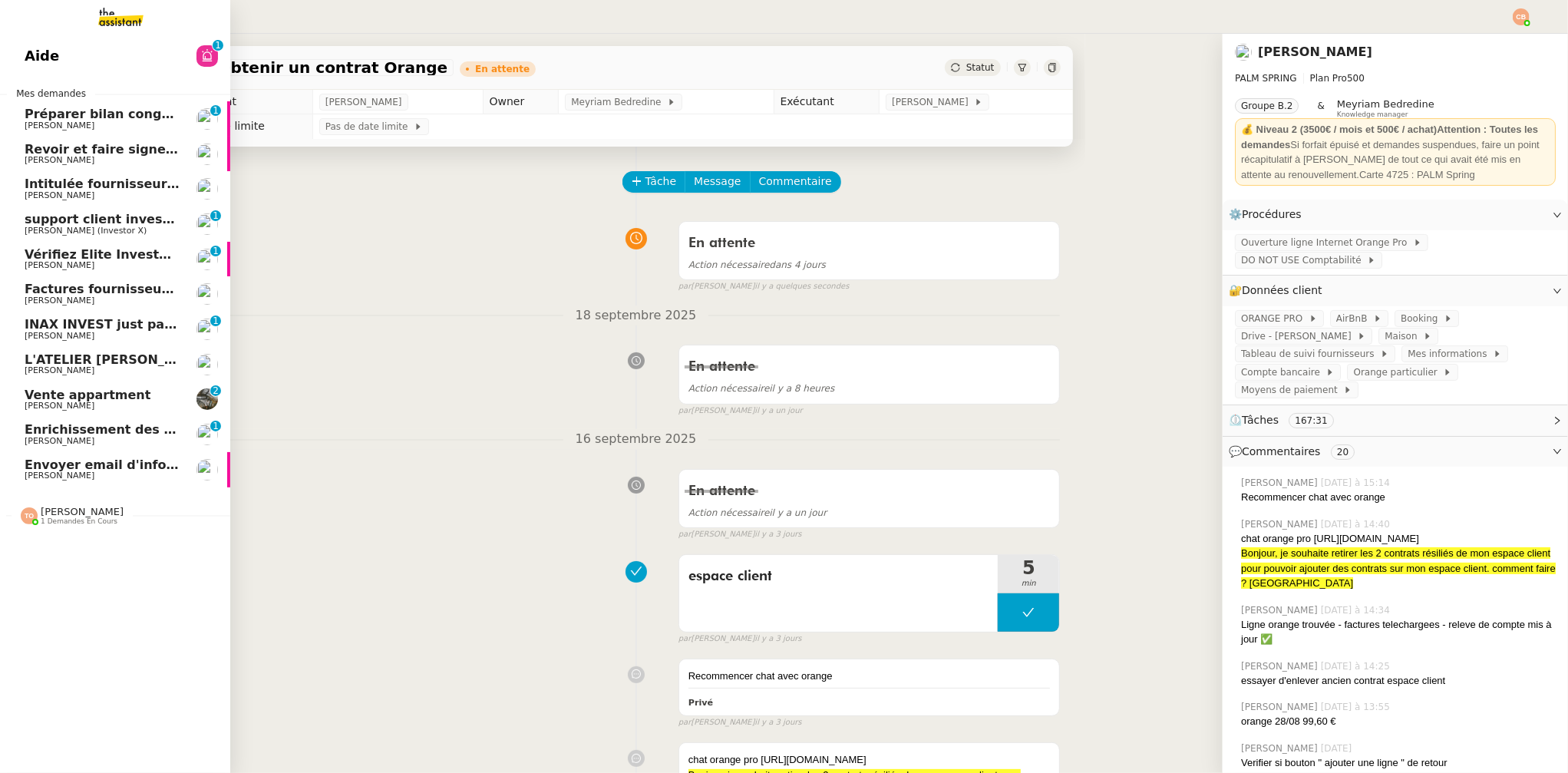
click at [66, 430] on span "Enrichissement des connaissances - 1 septembre 2025" at bounding box center [174, 429] width 300 height 15
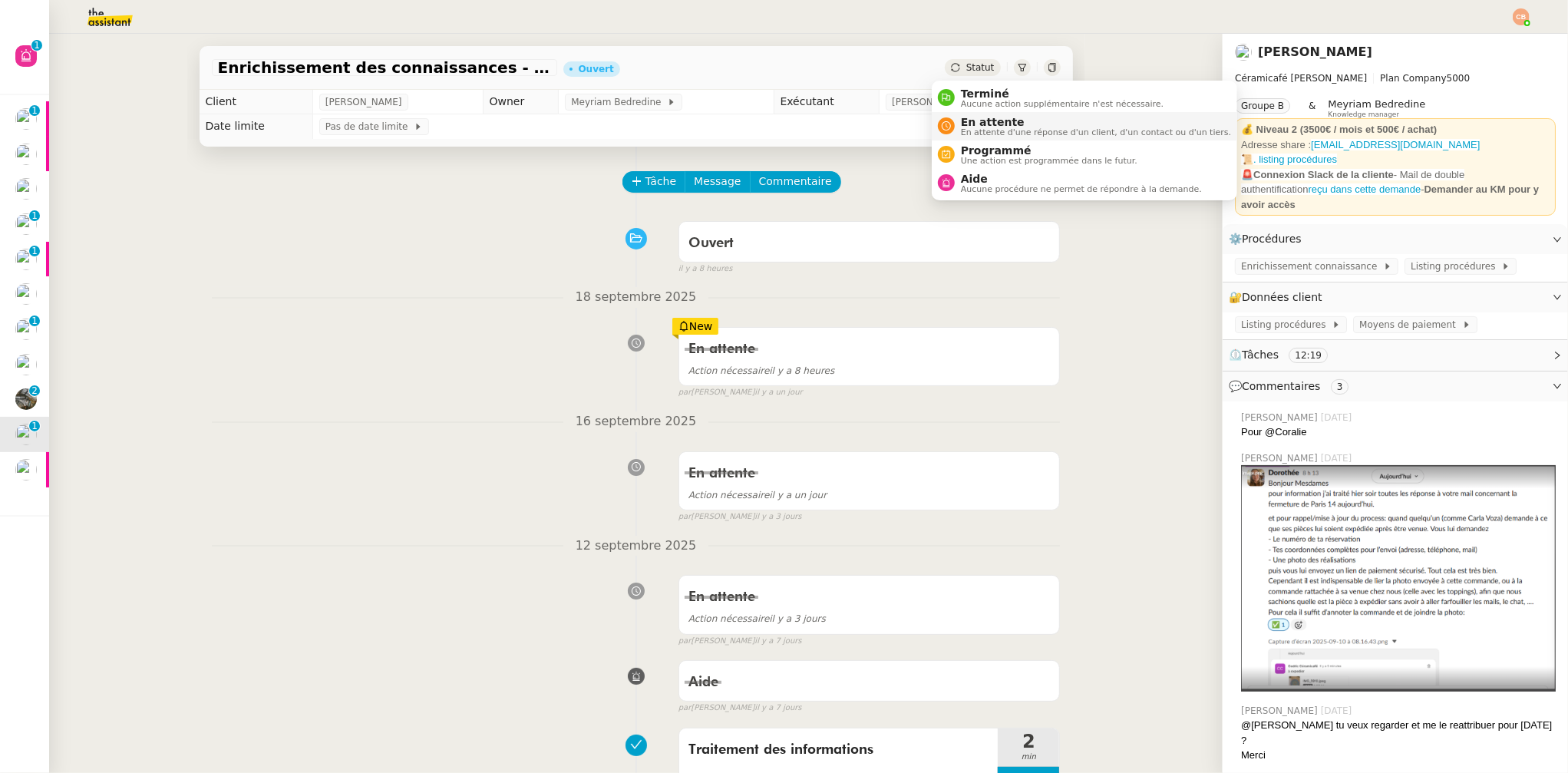
click at [961, 118] on span "En attente" at bounding box center [1096, 122] width 270 height 12
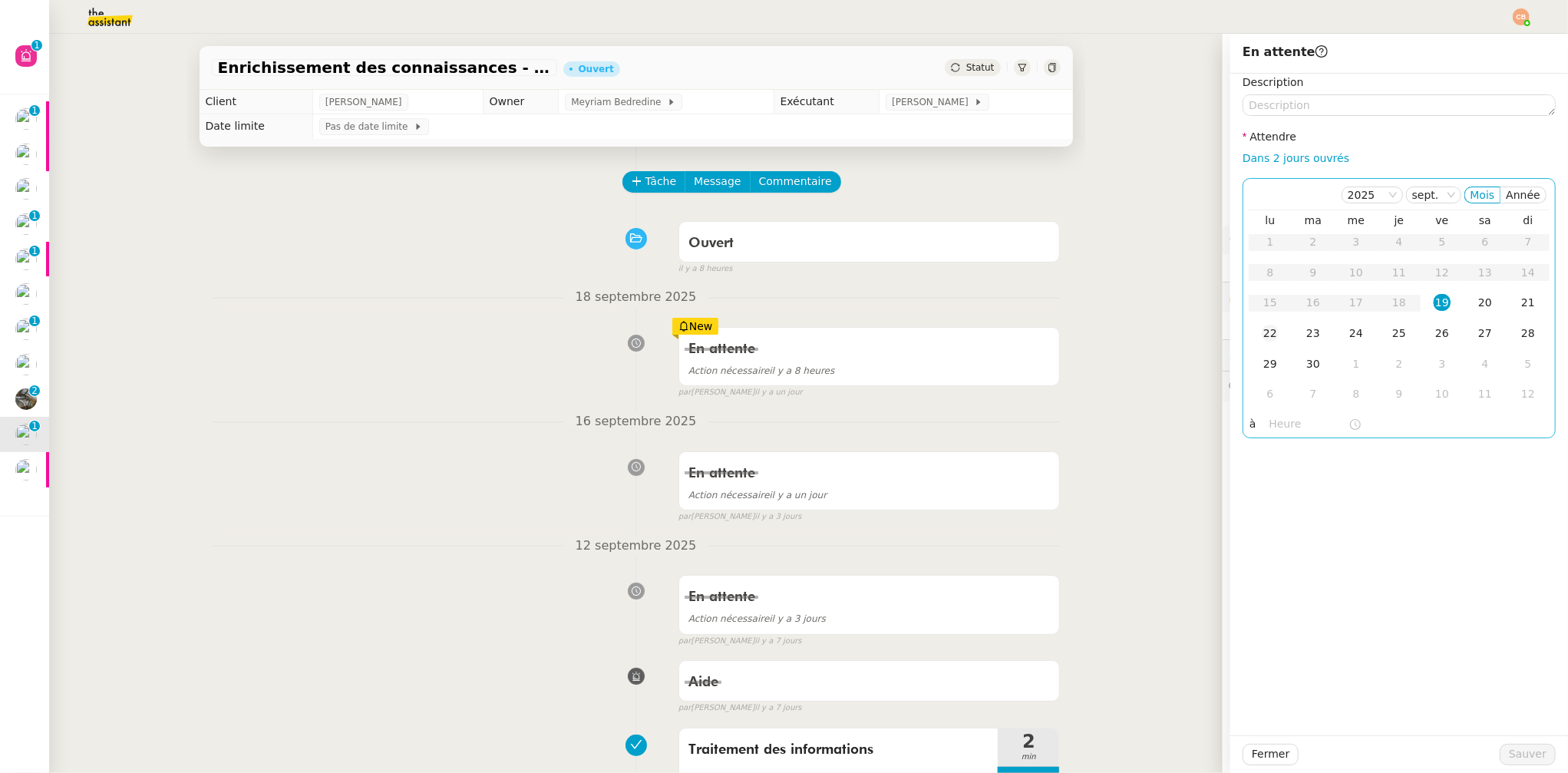
click at [1262, 336] on div "22" at bounding box center [1270, 332] width 17 height 17
click at [1279, 429] on input "text" at bounding box center [1309, 424] width 79 height 17
click at [1269, 581] on div "09" at bounding box center [1270, 586] width 43 height 18
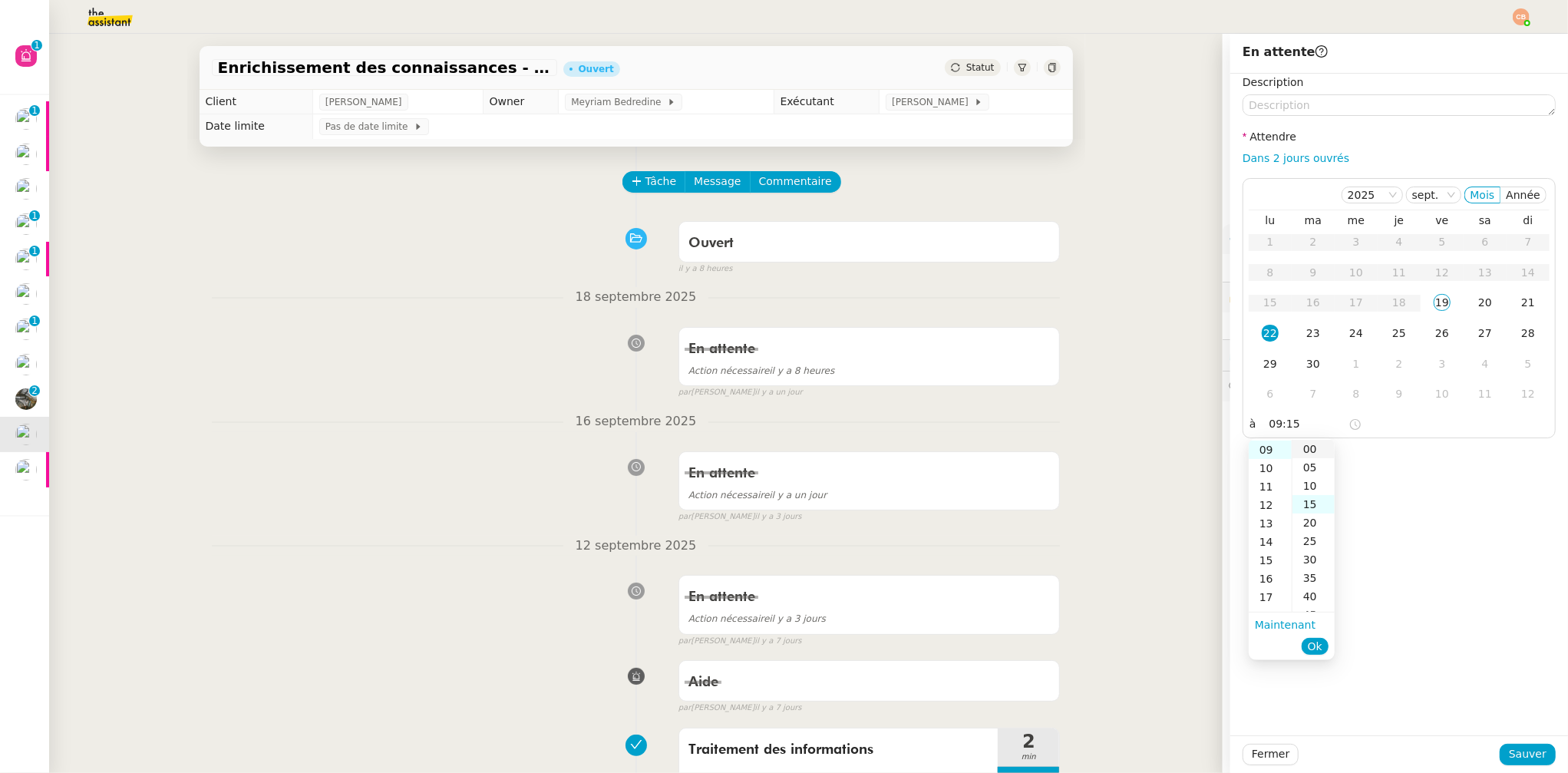
click at [1306, 444] on div "00" at bounding box center [1314, 449] width 42 height 18
type input "09:00"
click at [1416, 458] on div "Description Attendre Dans 2 jours ouvrés 2025 sept. Mois Année lu ma me je ve s…" at bounding box center [1399, 404] width 338 height 662
click at [1509, 763] on span "Sauver" at bounding box center [1528, 754] width 38 height 17
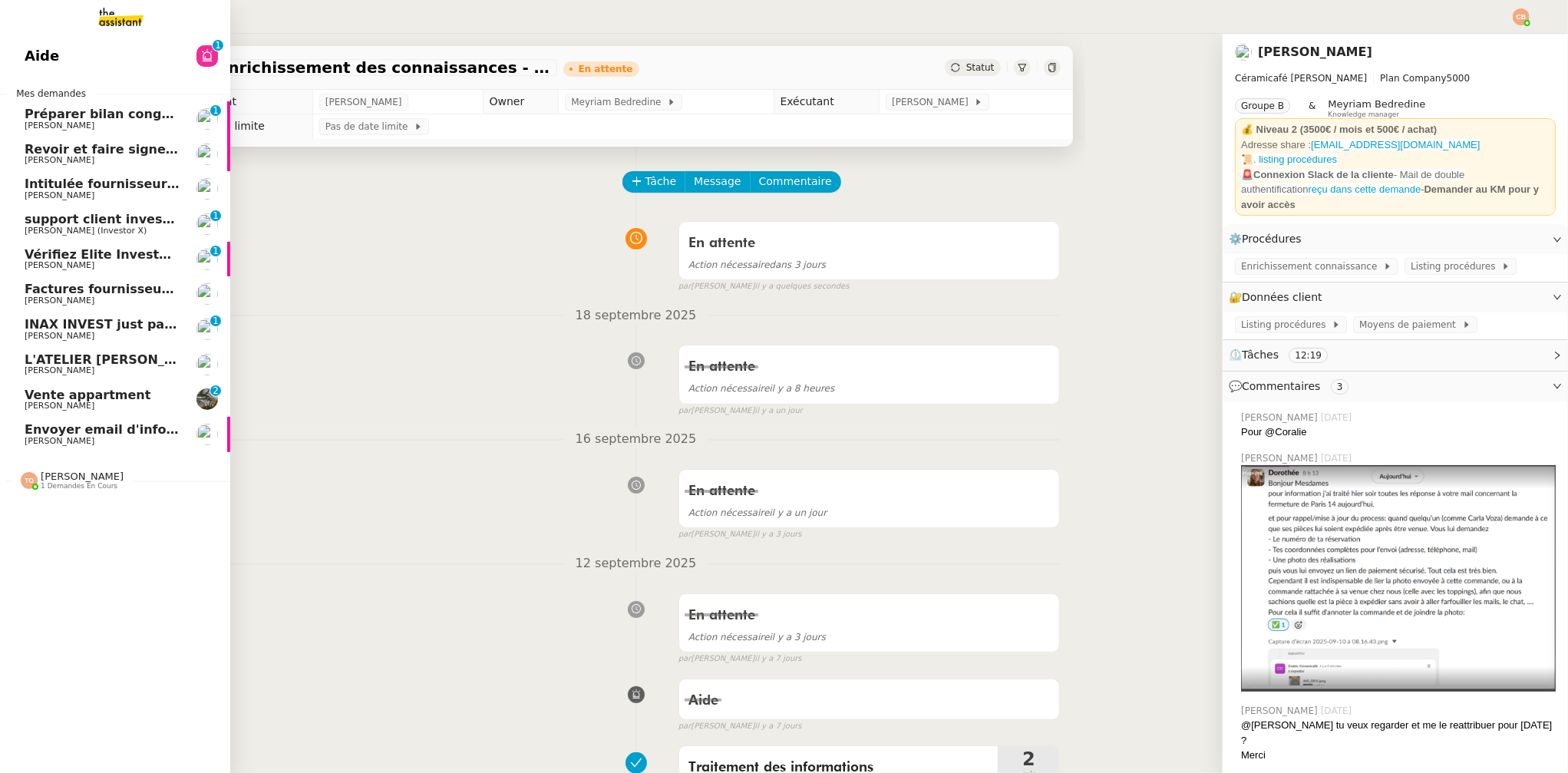
click at [66, 398] on span "Vente appartment" at bounding box center [87, 394] width 126 height 15
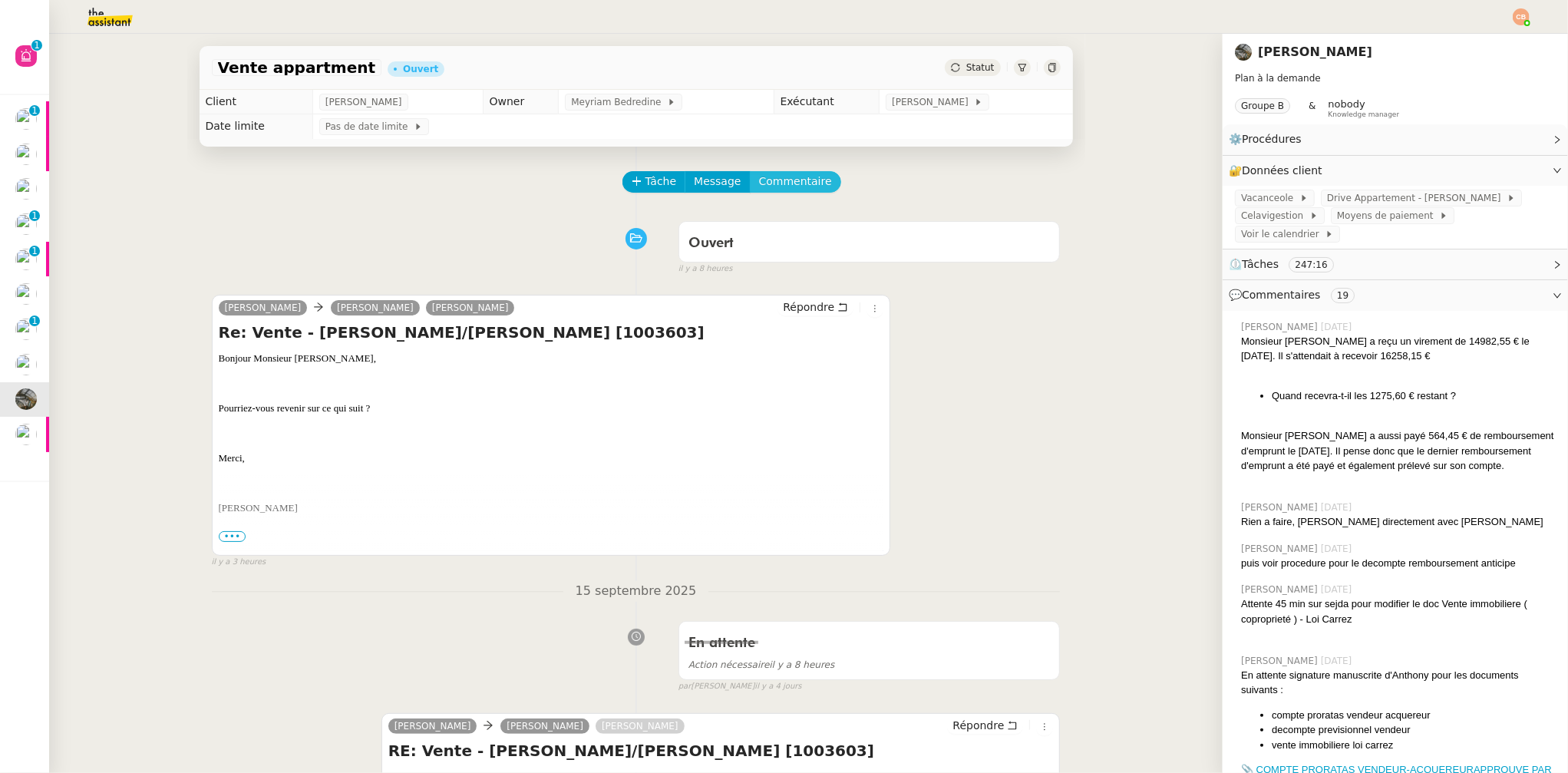
click at [779, 174] on span "Commentaire" at bounding box center [795, 181] width 73 height 17
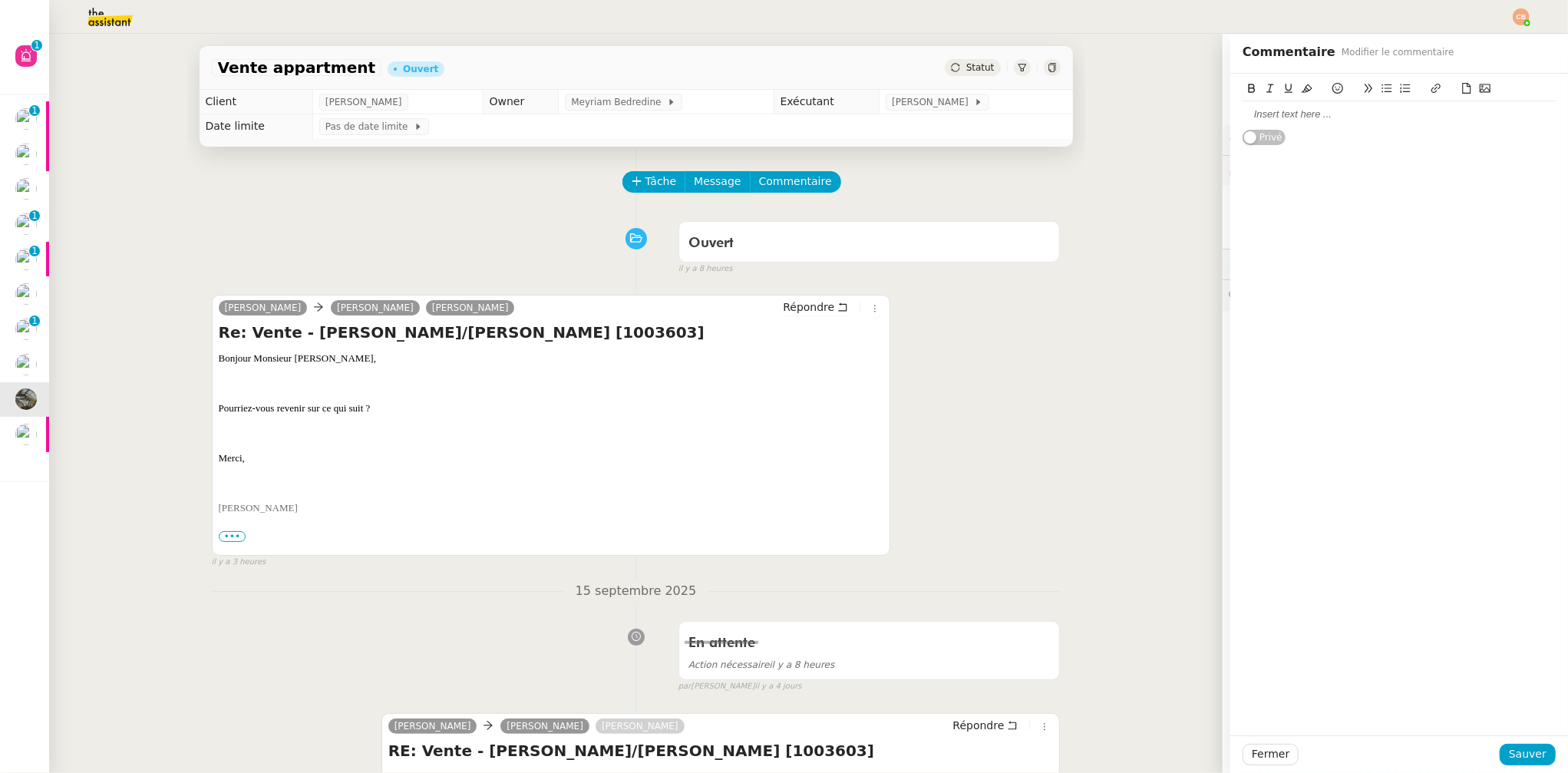
click at [1246, 117] on div at bounding box center [1399, 115] width 313 height 14
click at [1516, 745] on span "Sauver" at bounding box center [1528, 754] width 38 height 17
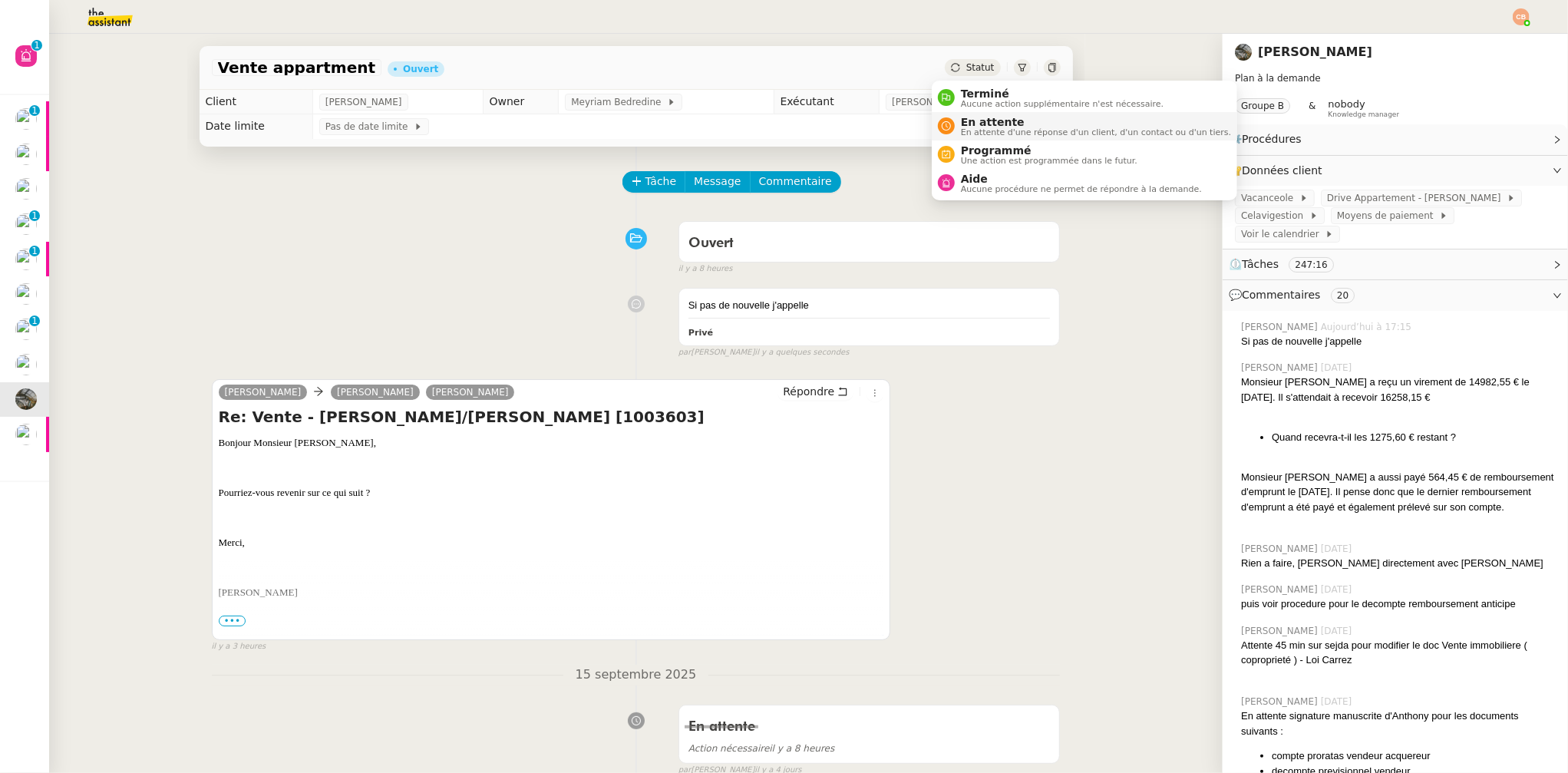
click at [970, 122] on span "En attente" at bounding box center [1096, 122] width 270 height 12
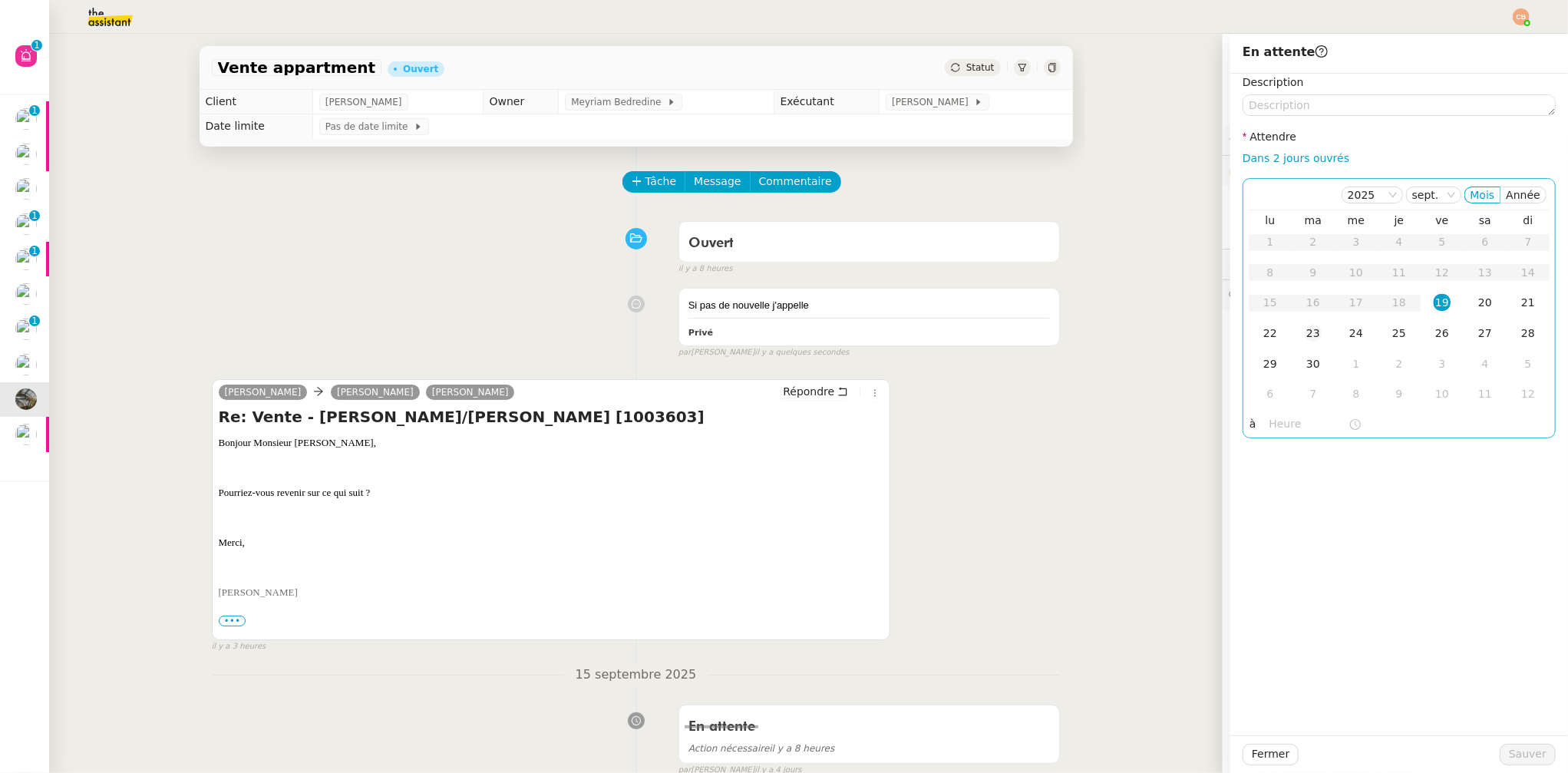
click at [1305, 336] on div "23" at bounding box center [1313, 332] width 17 height 17
click at [1270, 416] on input "text" at bounding box center [1309, 424] width 79 height 17
click at [1261, 571] on div "08" at bounding box center [1270, 571] width 43 height 18
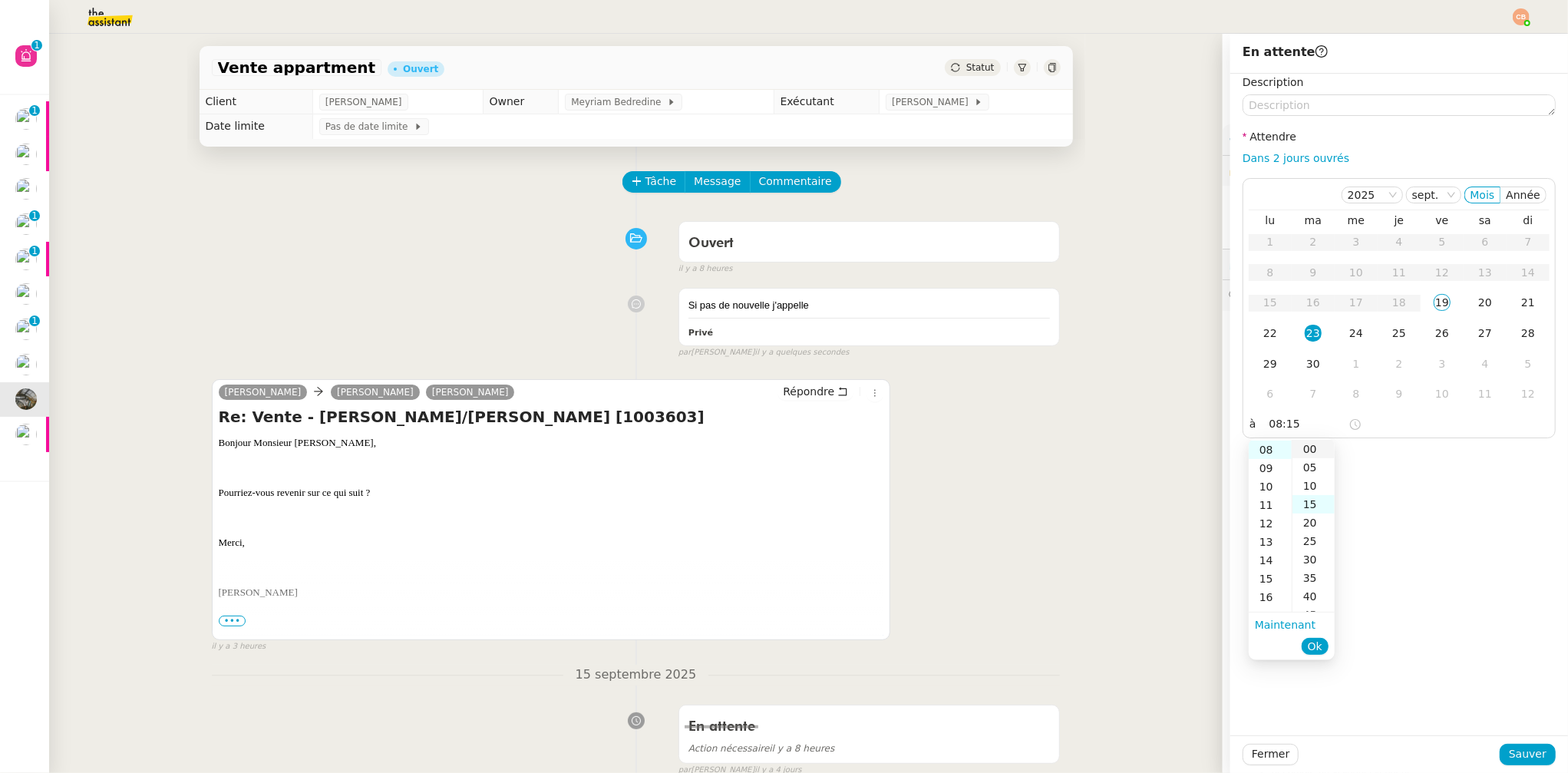
click at [1310, 447] on div "00" at bounding box center [1314, 449] width 42 height 18
type input "08:00"
drag, startPoint x: 1439, startPoint y: 462, endPoint x: 1462, endPoint y: 568, distance: 108.5
click at [1439, 462] on div "Description Attendre Dans 2 jours ouvrés 2025 sept. Mois Année lu ma me je ve s…" at bounding box center [1399, 404] width 338 height 662
click at [1510, 753] on span "Sauver" at bounding box center [1528, 754] width 38 height 17
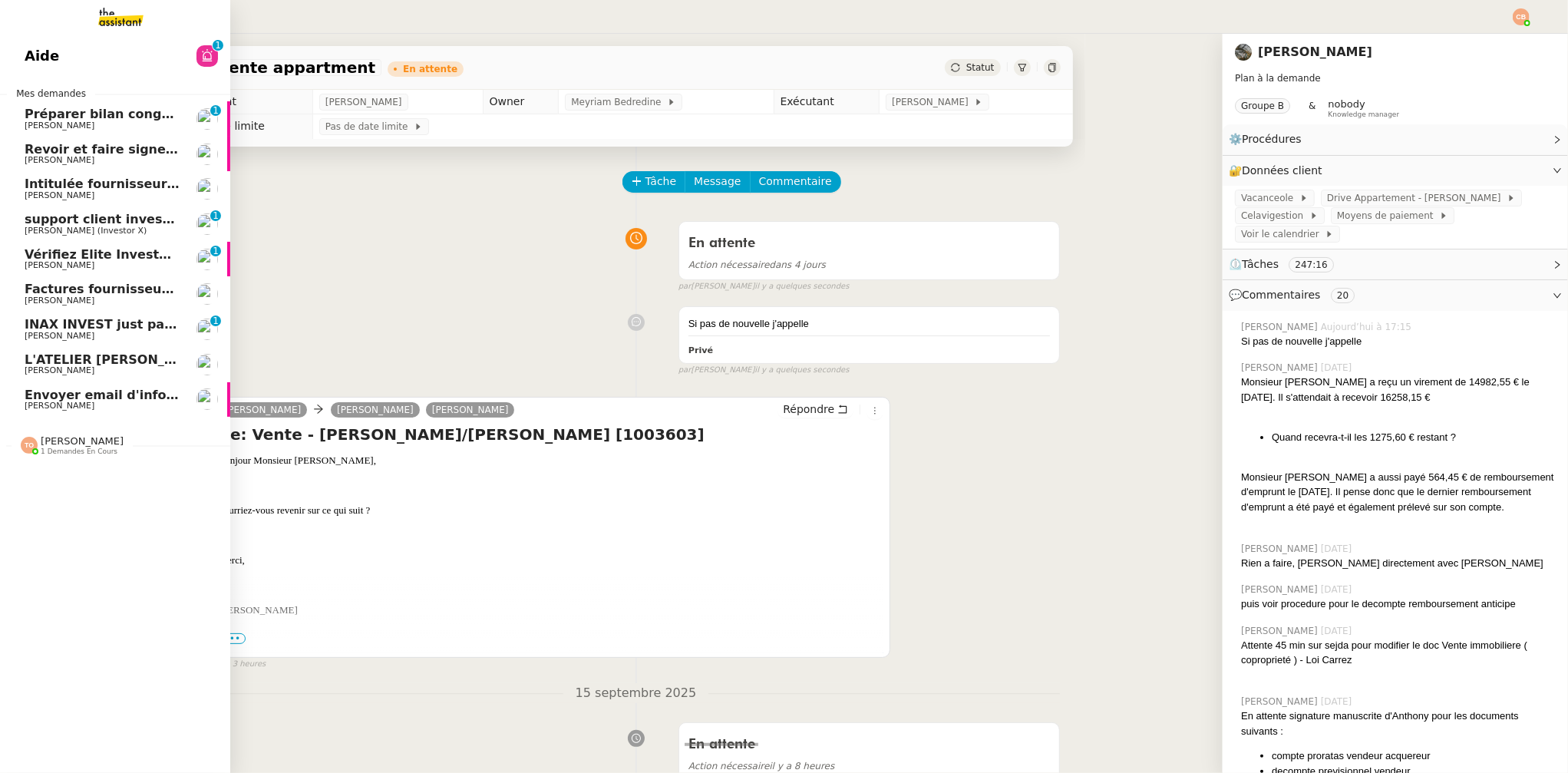
click at [76, 356] on span "L'ATELIER GENEVIEVE : Tenue comptable - Documents et justificatifs à fournir" at bounding box center [311, 359] width 574 height 15
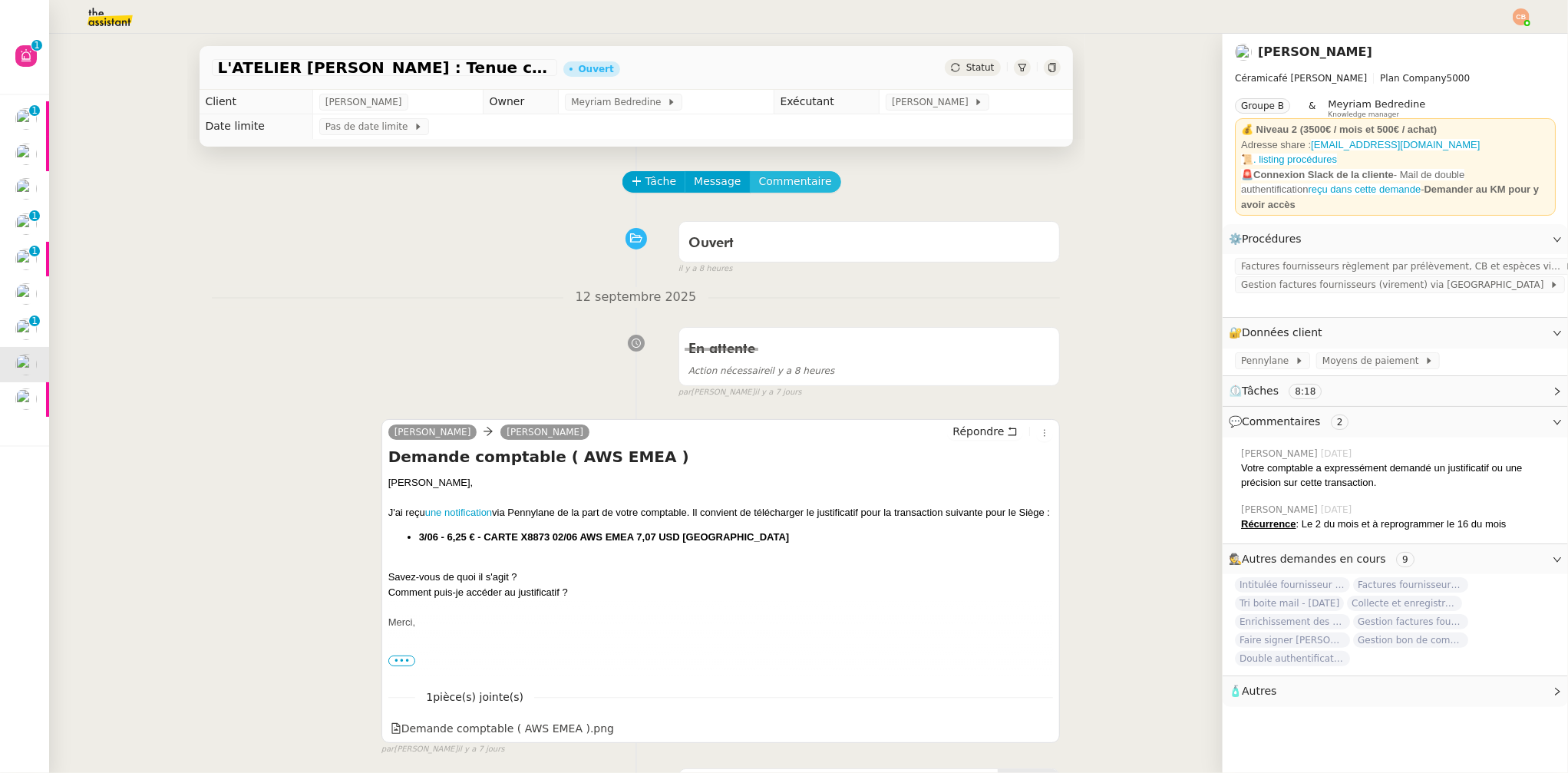
click at [763, 181] on span "Commentaire" at bounding box center [795, 181] width 73 height 17
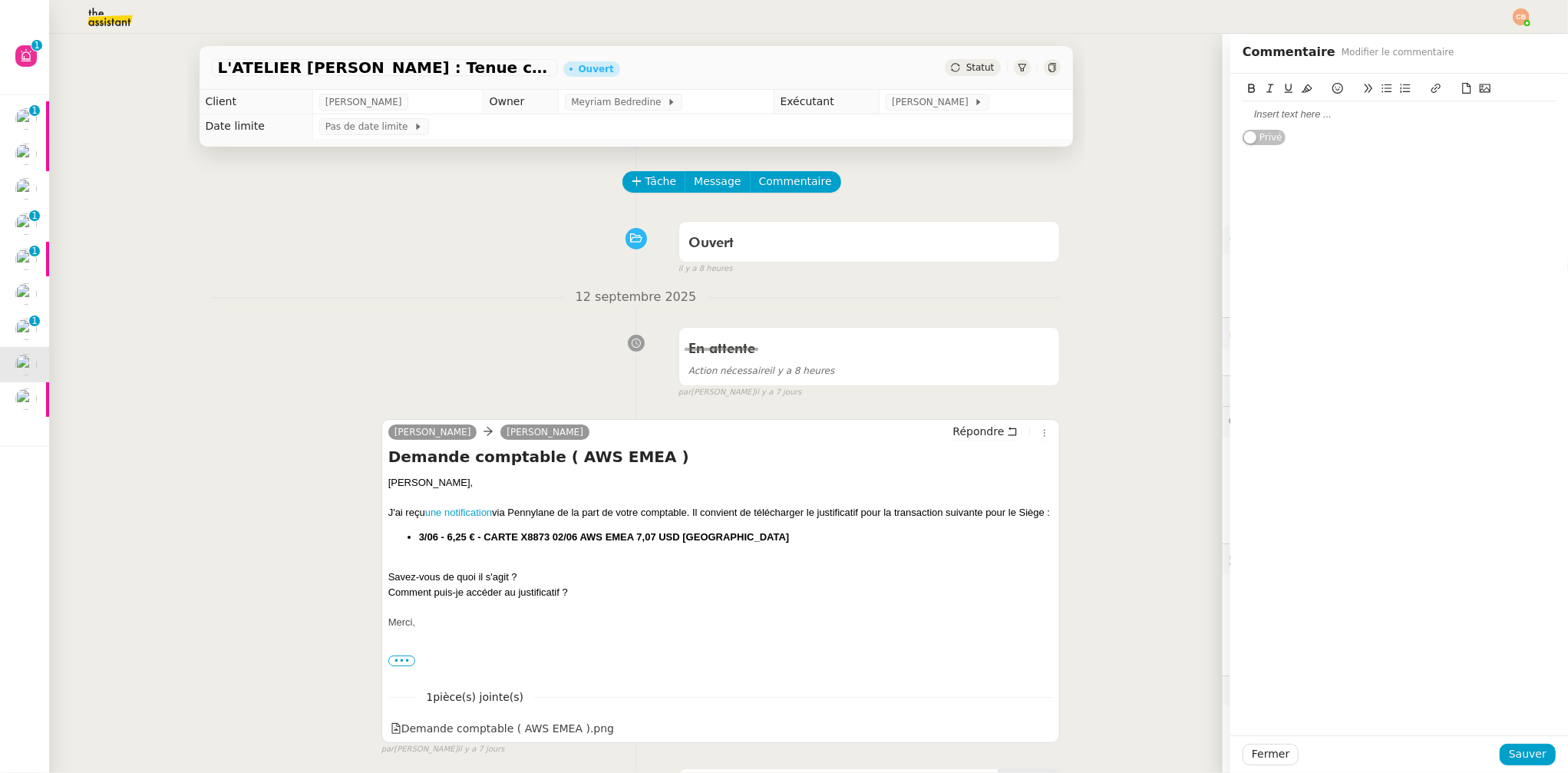
click at [1397, 101] on div at bounding box center [1399, 90] width 313 height 22
click at [1360, 111] on div at bounding box center [1399, 115] width 313 height 14
click at [1535, 757] on button "Sauver" at bounding box center [1528, 755] width 56 height 22
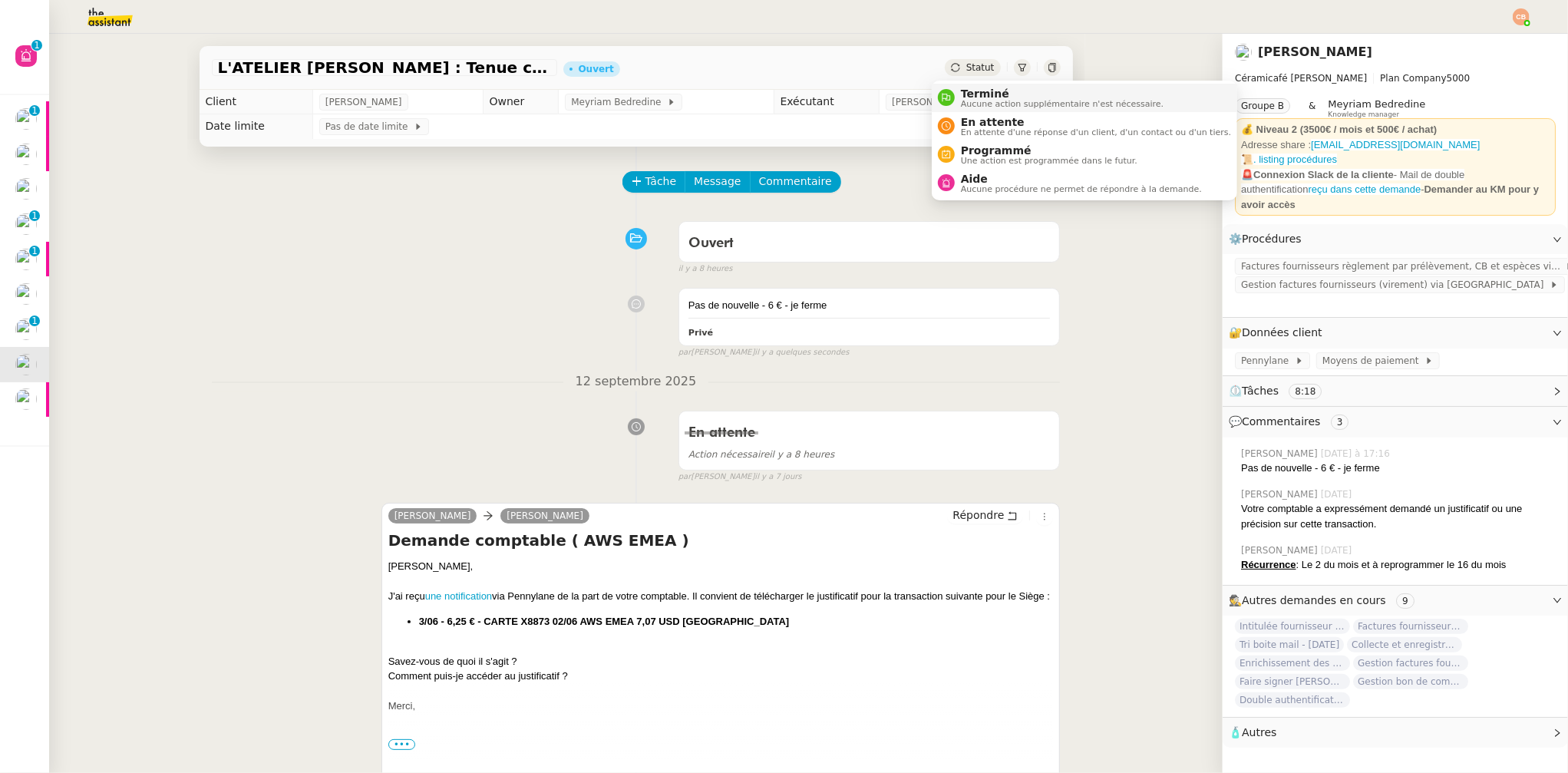
click at [973, 92] on span "Terminé" at bounding box center [1063, 94] width 203 height 12
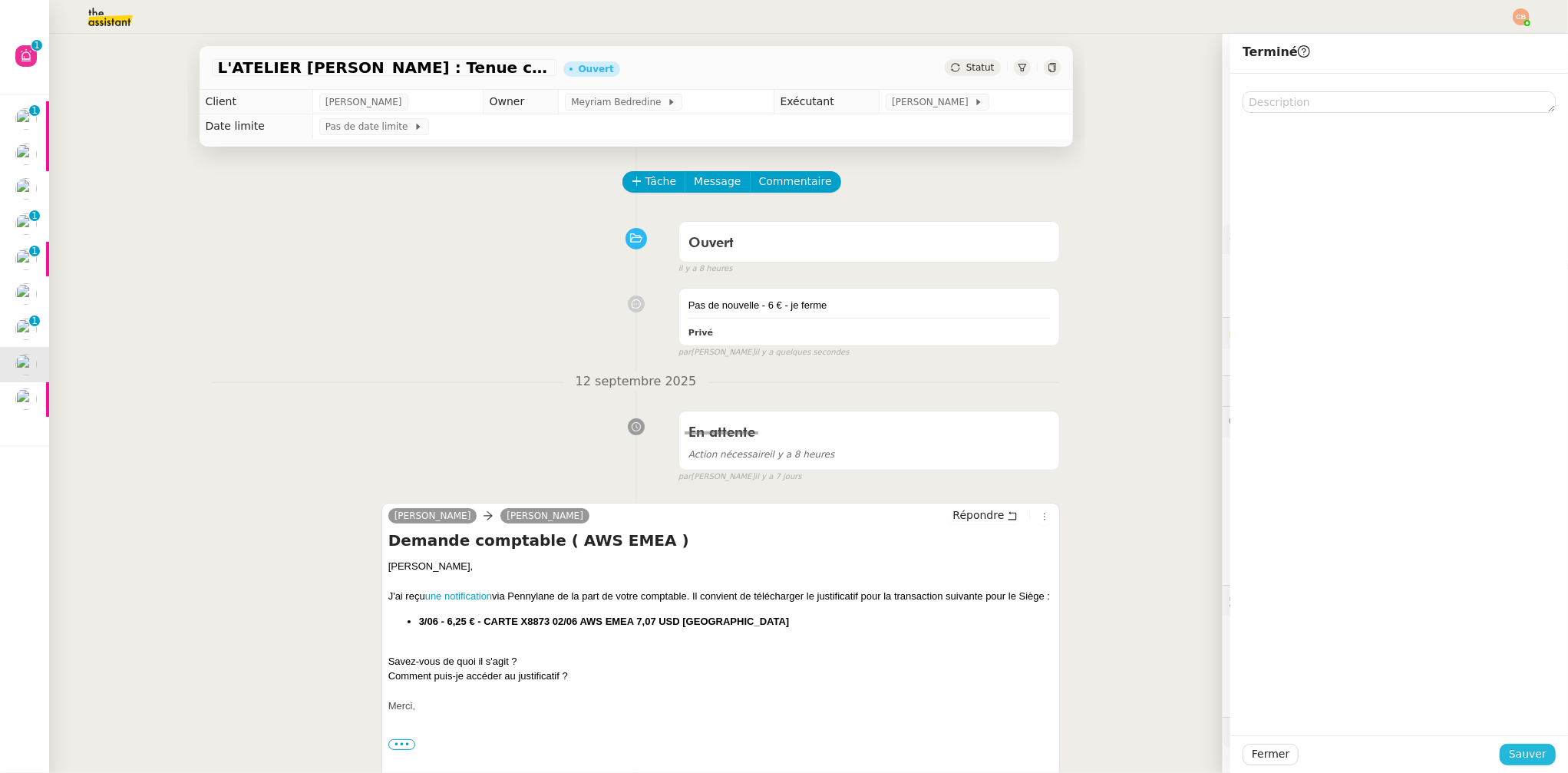
click at [1509, 746] on span "Sauver" at bounding box center [1528, 754] width 38 height 17
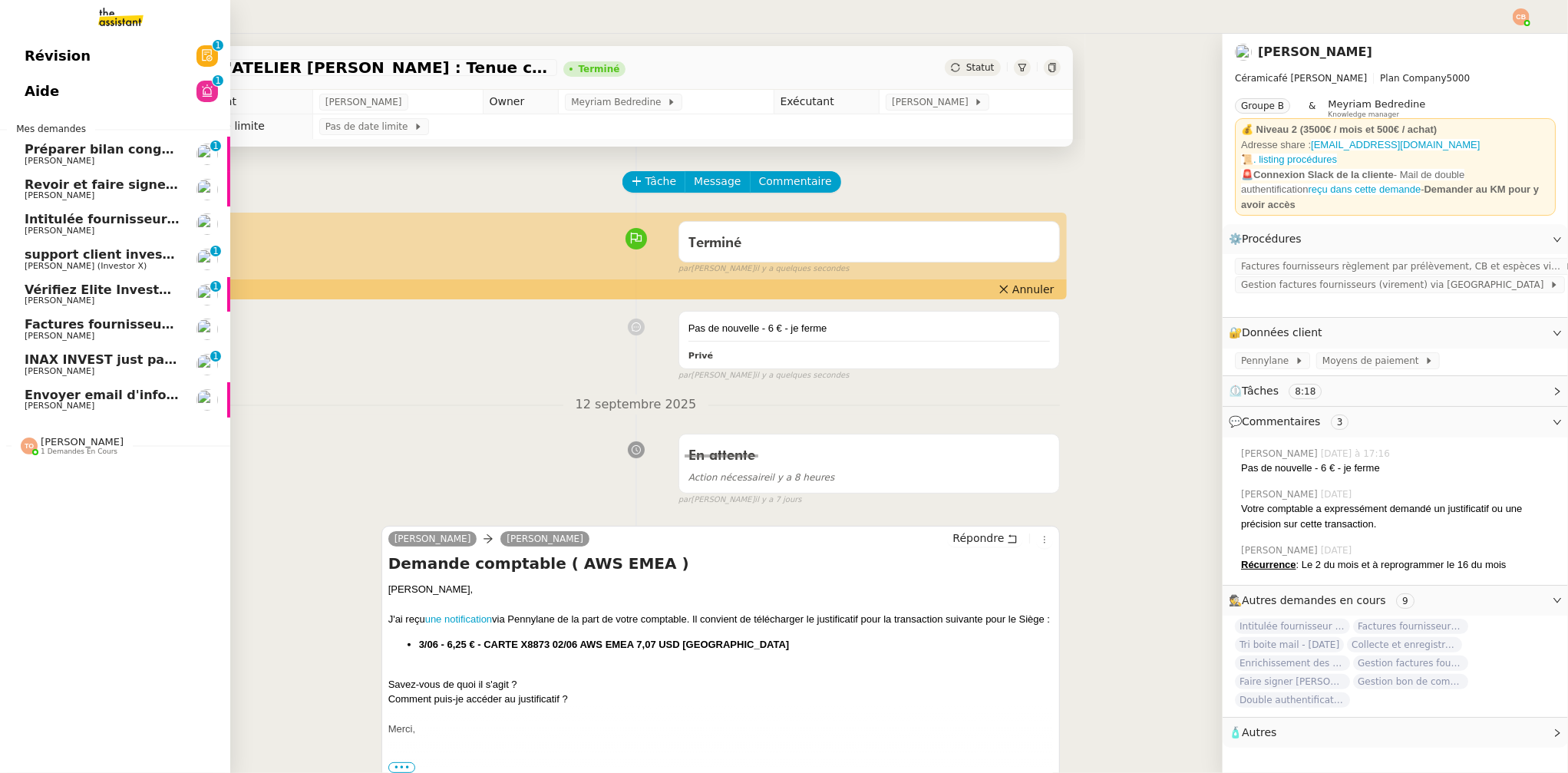
click at [51, 362] on span "INAX INVEST just paid you" at bounding box center [115, 359] width 182 height 15
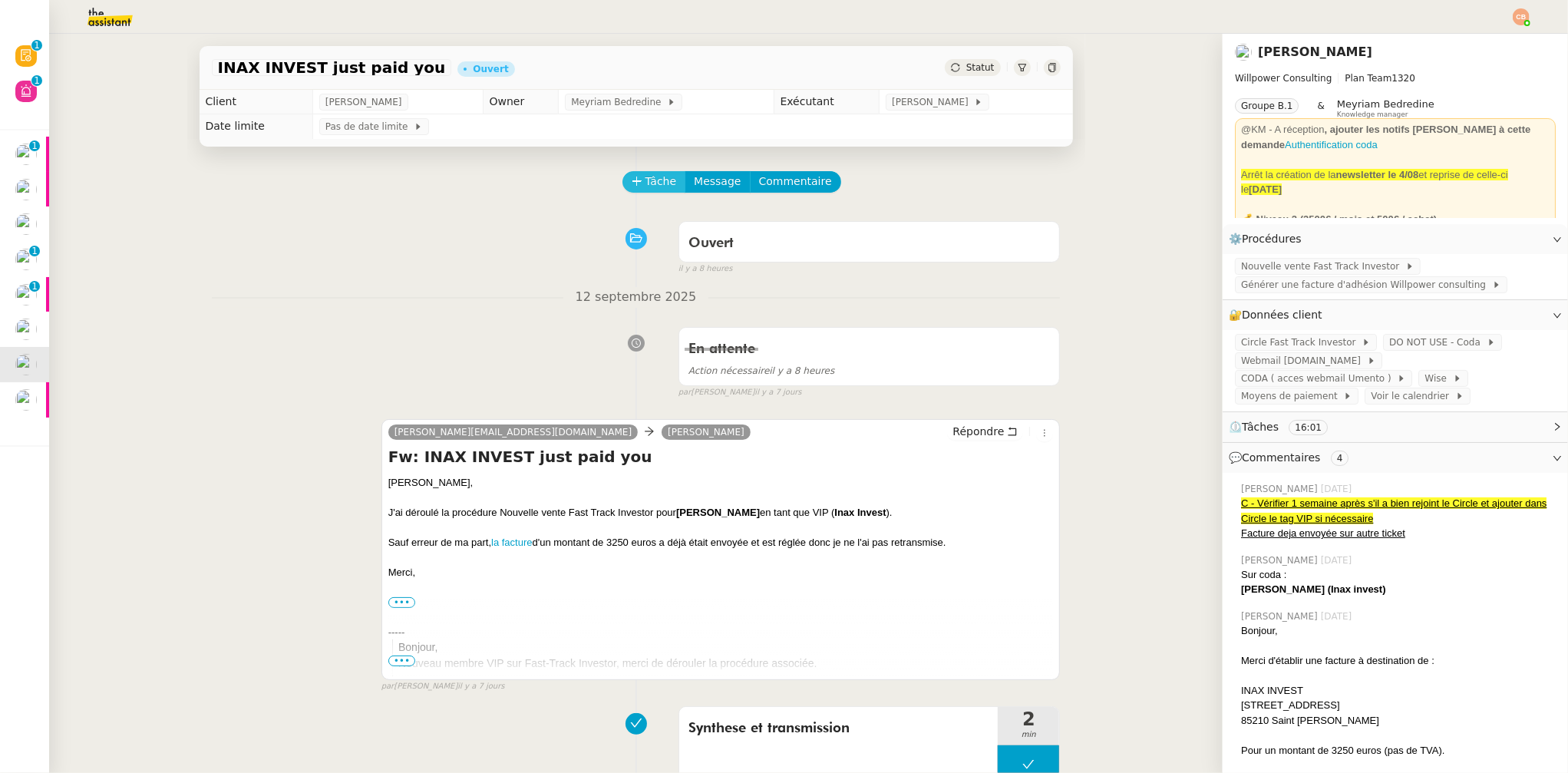
click at [652, 178] on span "Tâche" at bounding box center [661, 181] width 31 height 17
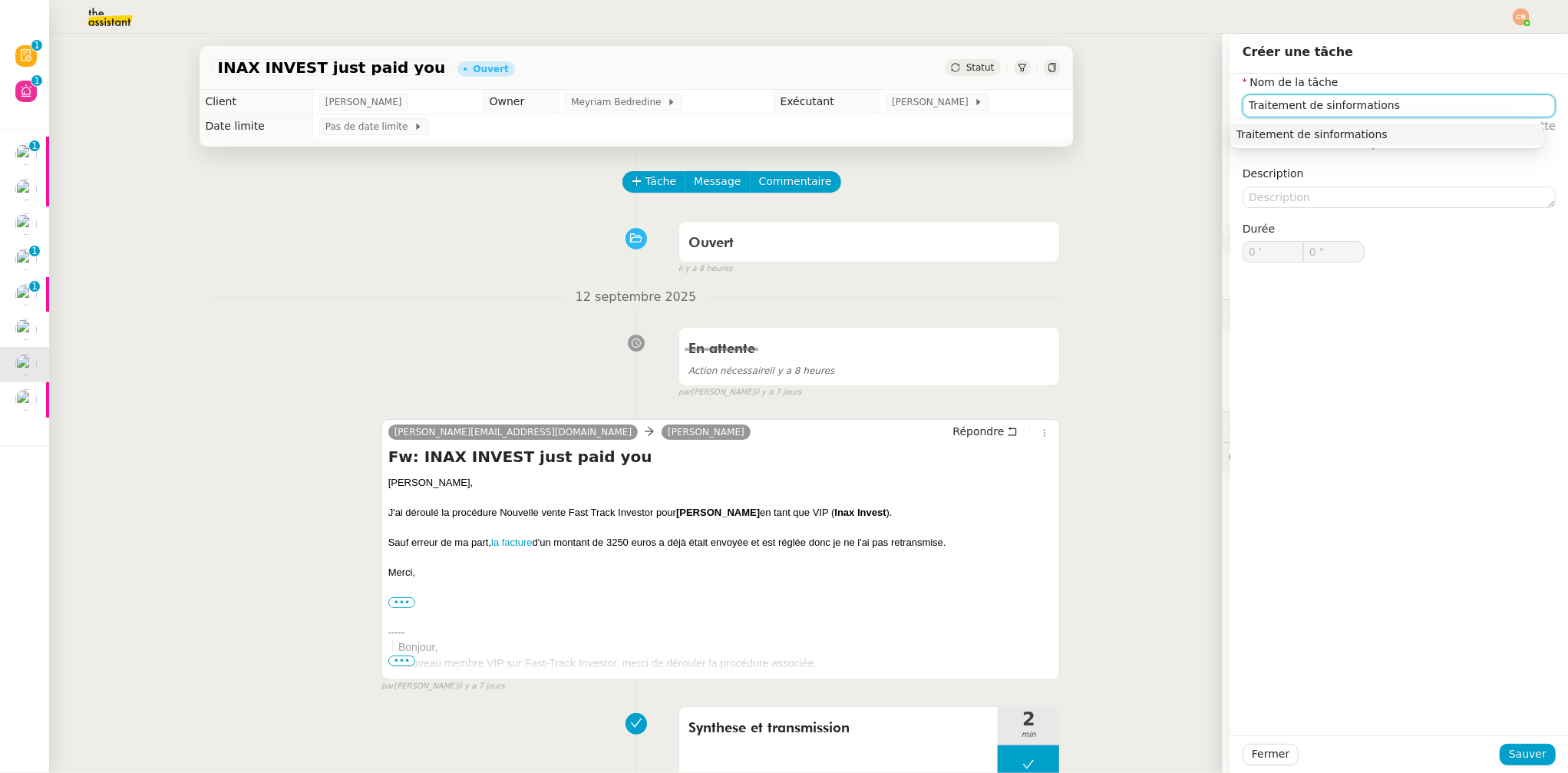
click at [1309, 106] on input "Traitement de sinformations" at bounding box center [1399, 105] width 313 height 22
click at [1310, 107] on input "Traitement desinformations" at bounding box center [1399, 105] width 313 height 22
click at [1318, 132] on div "Traitement des informations" at bounding box center [1387, 135] width 301 height 14
type input "Traitement des informations"
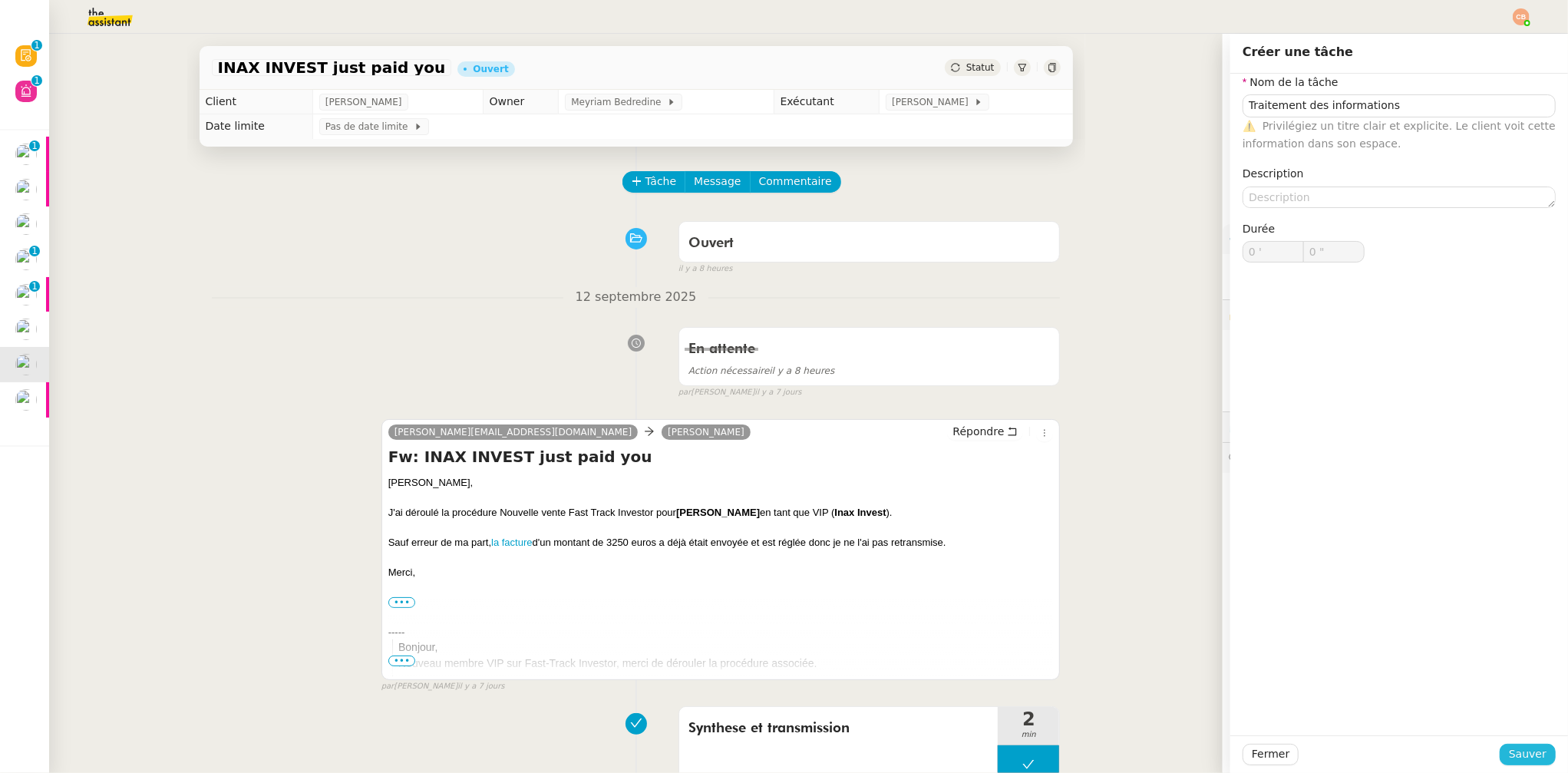
click at [1528, 752] on span "Sauver" at bounding box center [1528, 754] width 38 height 17
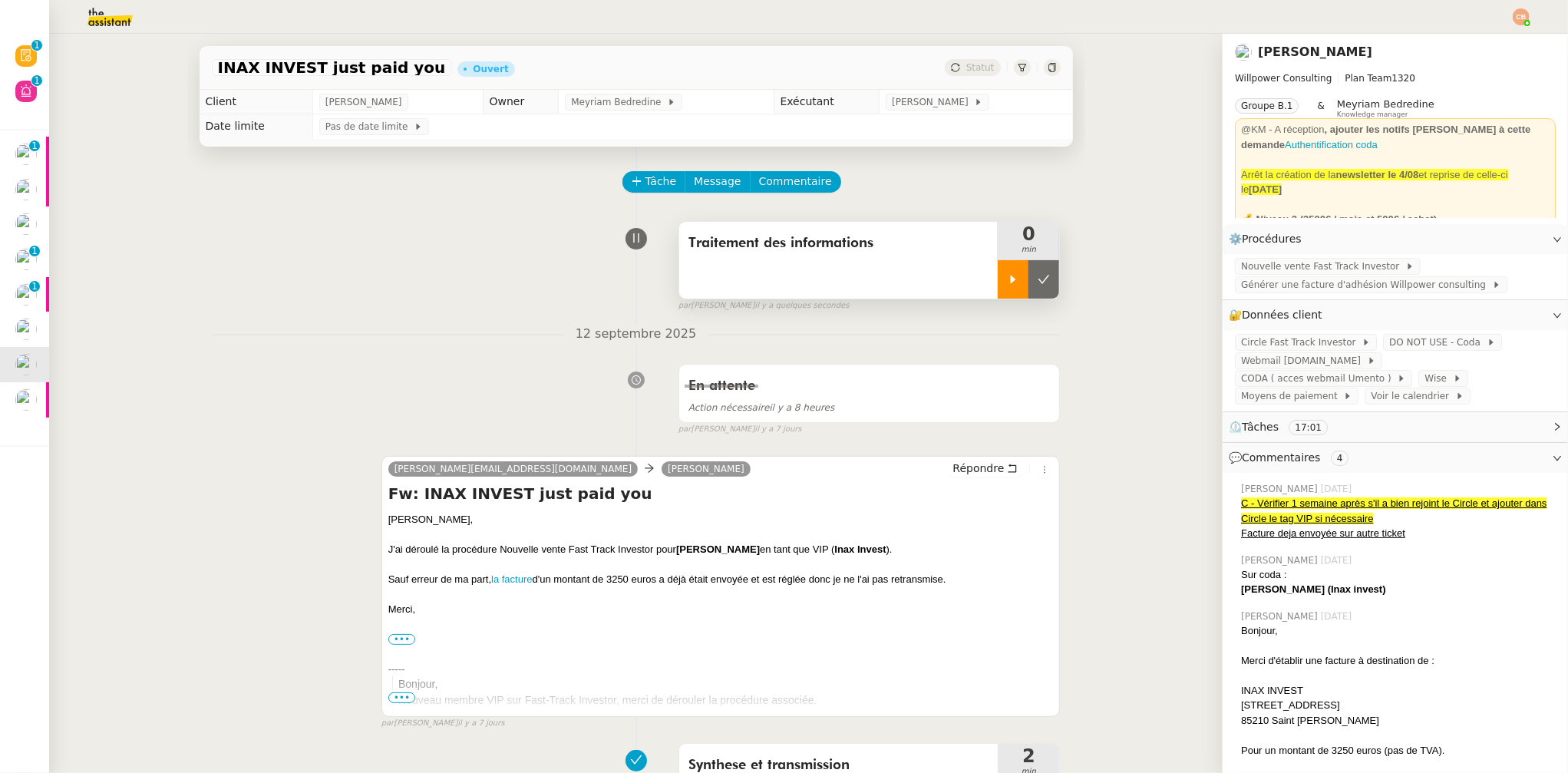
click at [998, 288] on div at bounding box center [1013, 280] width 31 height 38
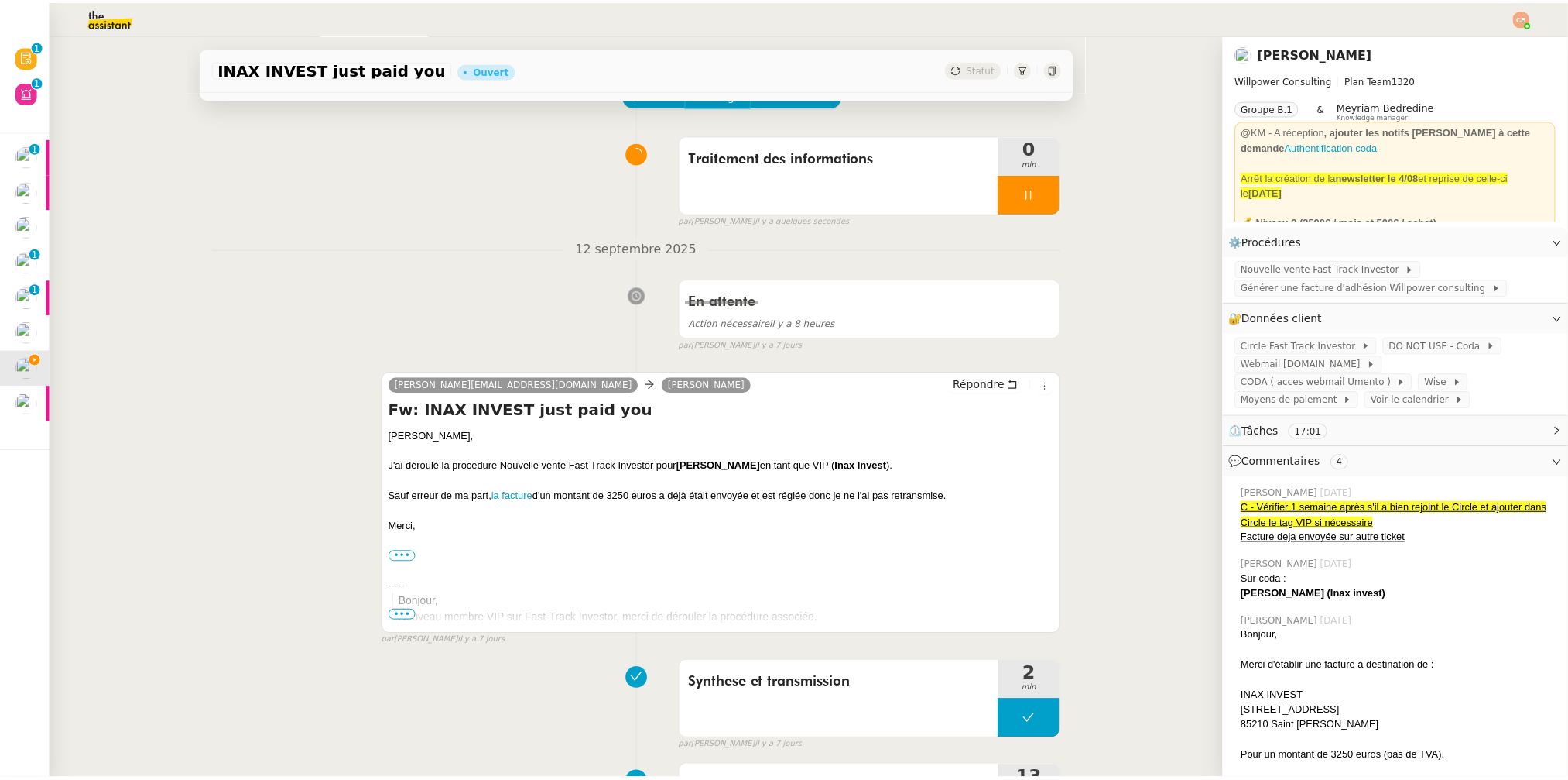
scroll to position [274, 0]
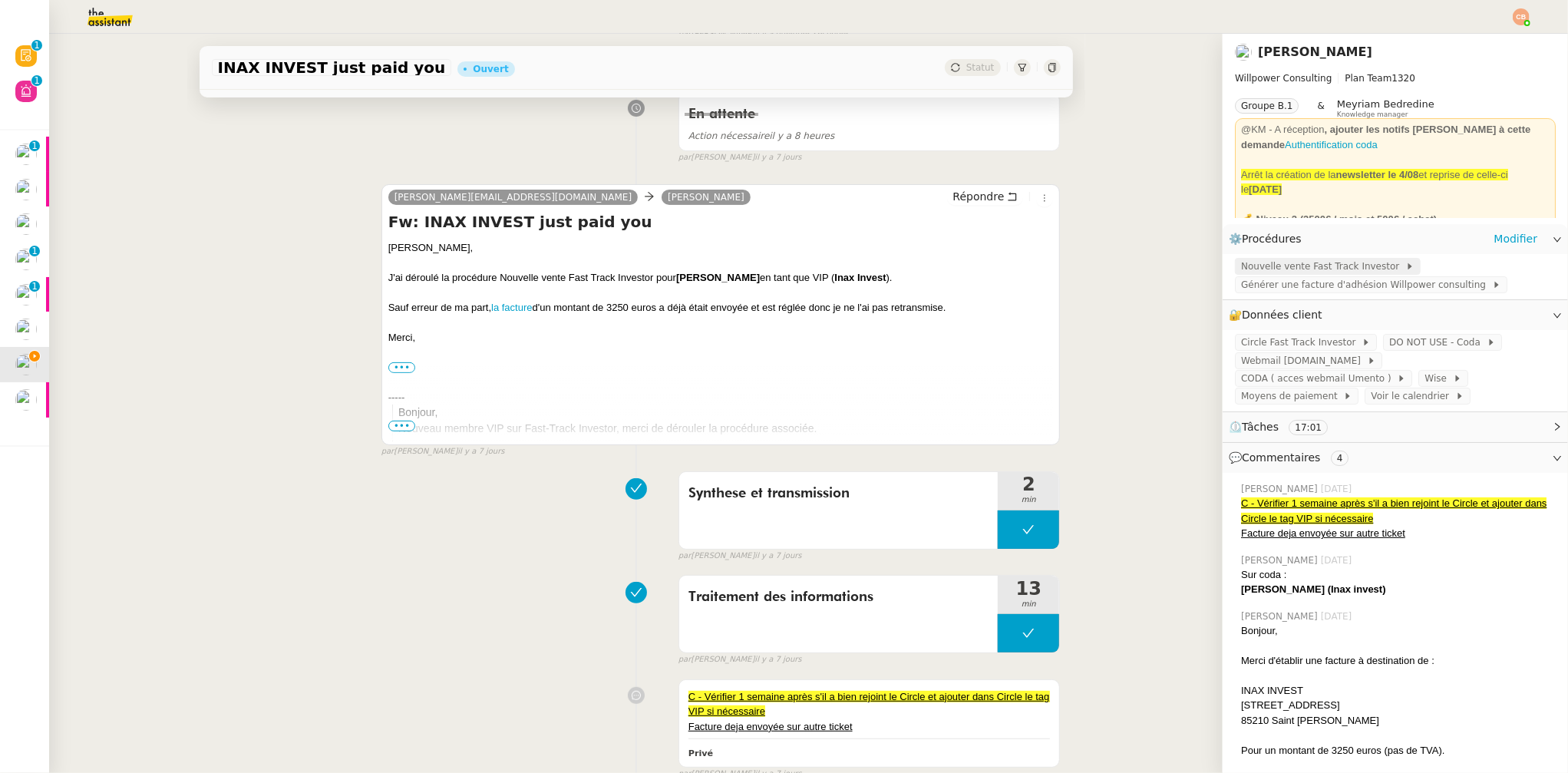
click at [1279, 261] on span "Nouvelle vente Fast Track Investor" at bounding box center [1323, 267] width 164 height 16
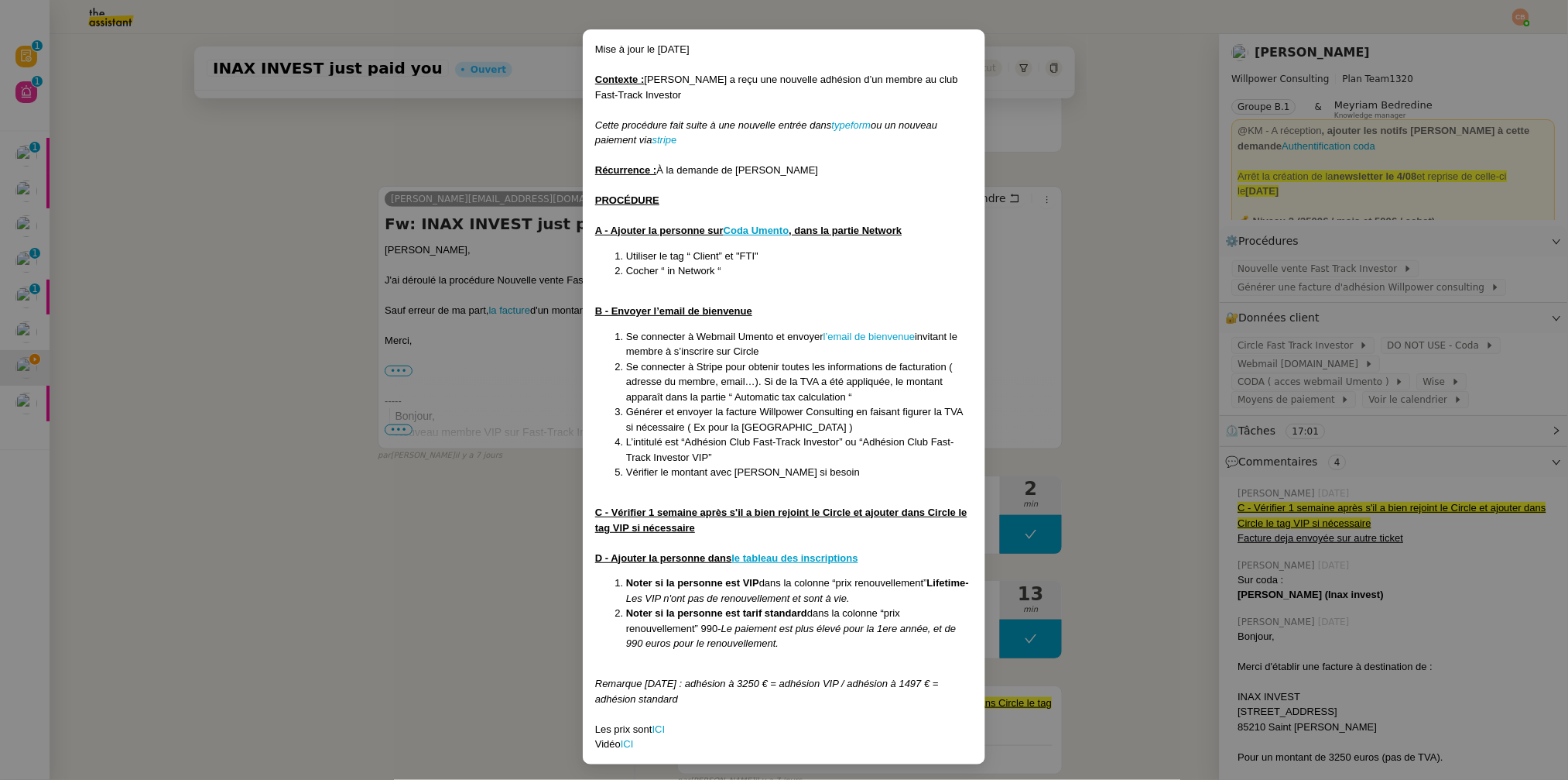
scroll to position [49, 0]
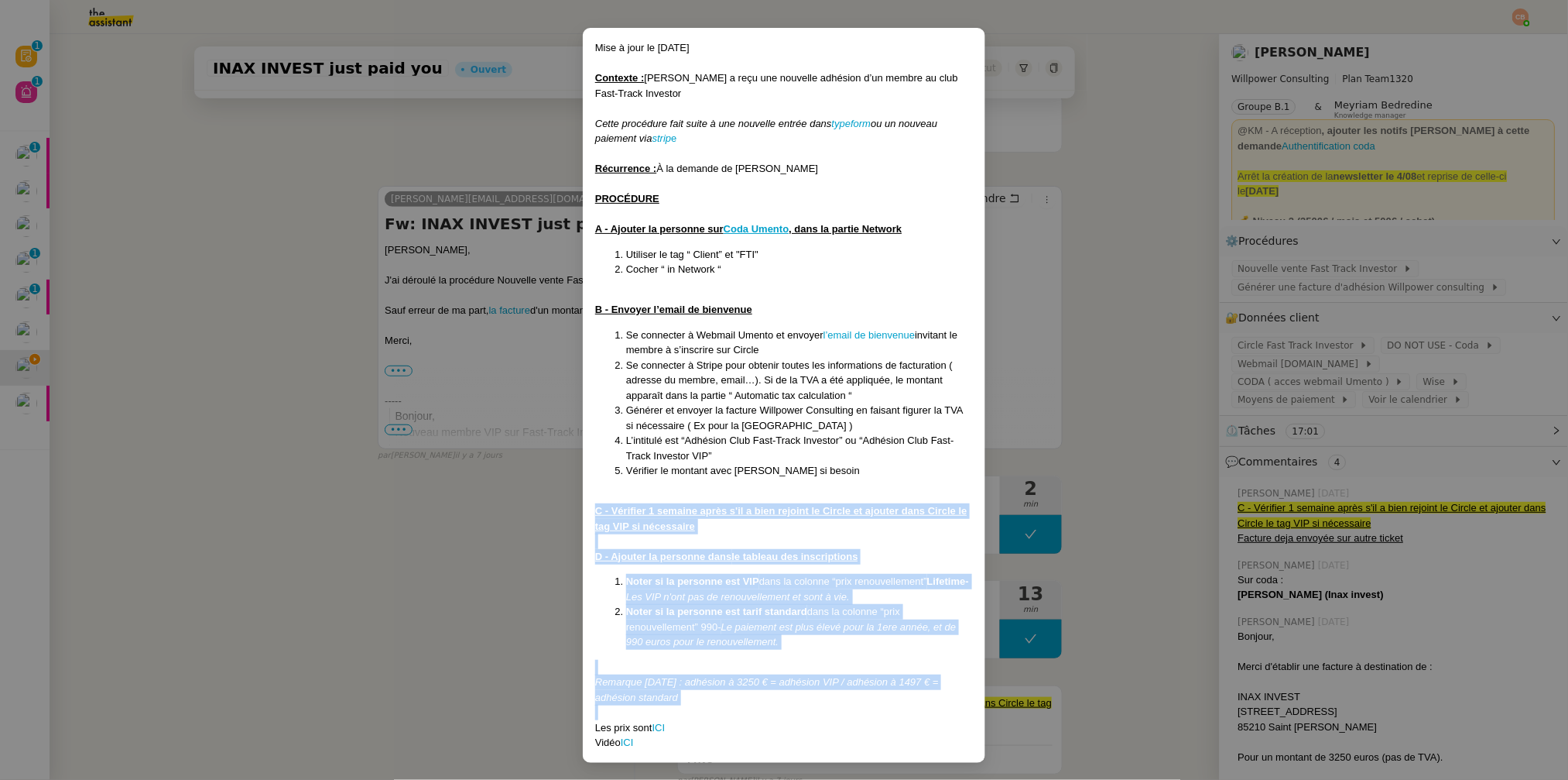
drag, startPoint x: 593, startPoint y: 510, endPoint x: 804, endPoint y: 705, distance: 287.3
click at [804, 705] on div "Mise à jour le 08/09/2025 Contexte : Cédric a reçu une nouvelle adhésion d’un m…" at bounding box center [784, 395] width 377 height 710
copy div "C - Vérifier 1 semaine après s'il a bien rejoint le Circle et ajouter dans Circ…"
click at [294, 574] on nz-modal-container "Mise à jour le 08/09/2025 Contexte : Cédric a reçu une nouvelle adhésion d’un m…" at bounding box center [784, 390] width 1568 height 780
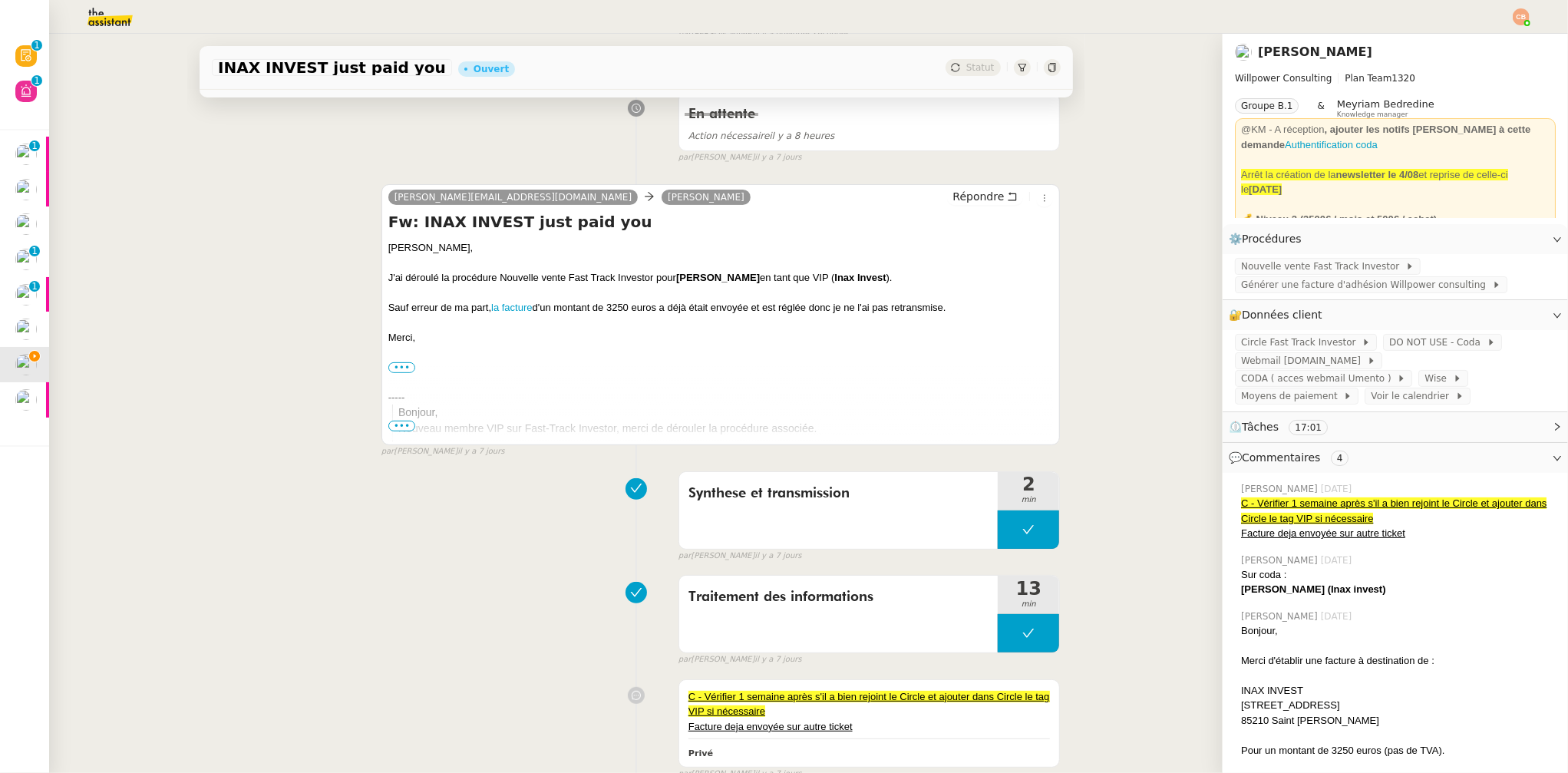
scroll to position [0, 0]
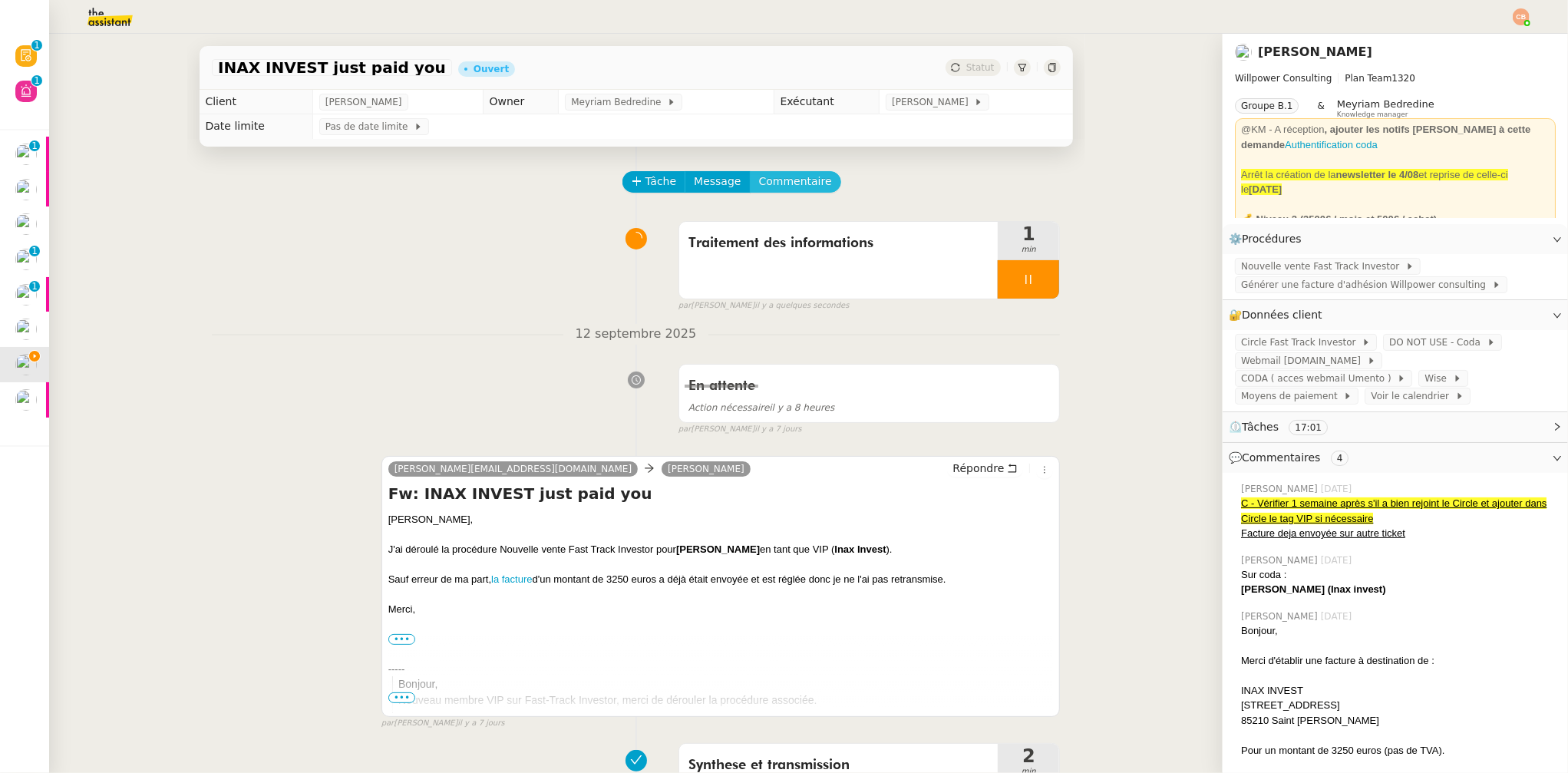
click at [776, 186] on span "Commentaire" at bounding box center [795, 181] width 73 height 17
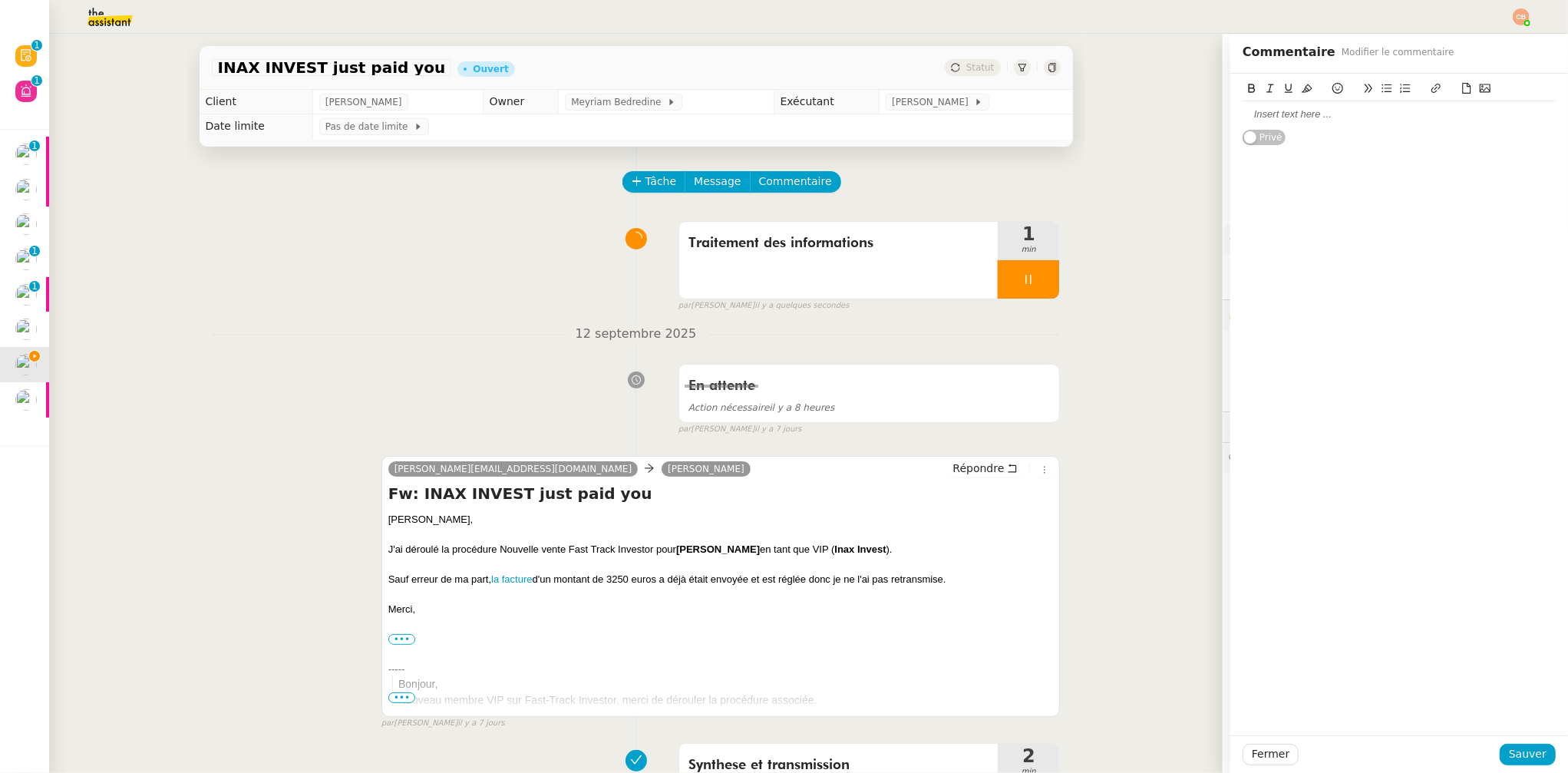
click at [1243, 112] on div at bounding box center [1399, 115] width 313 height 14
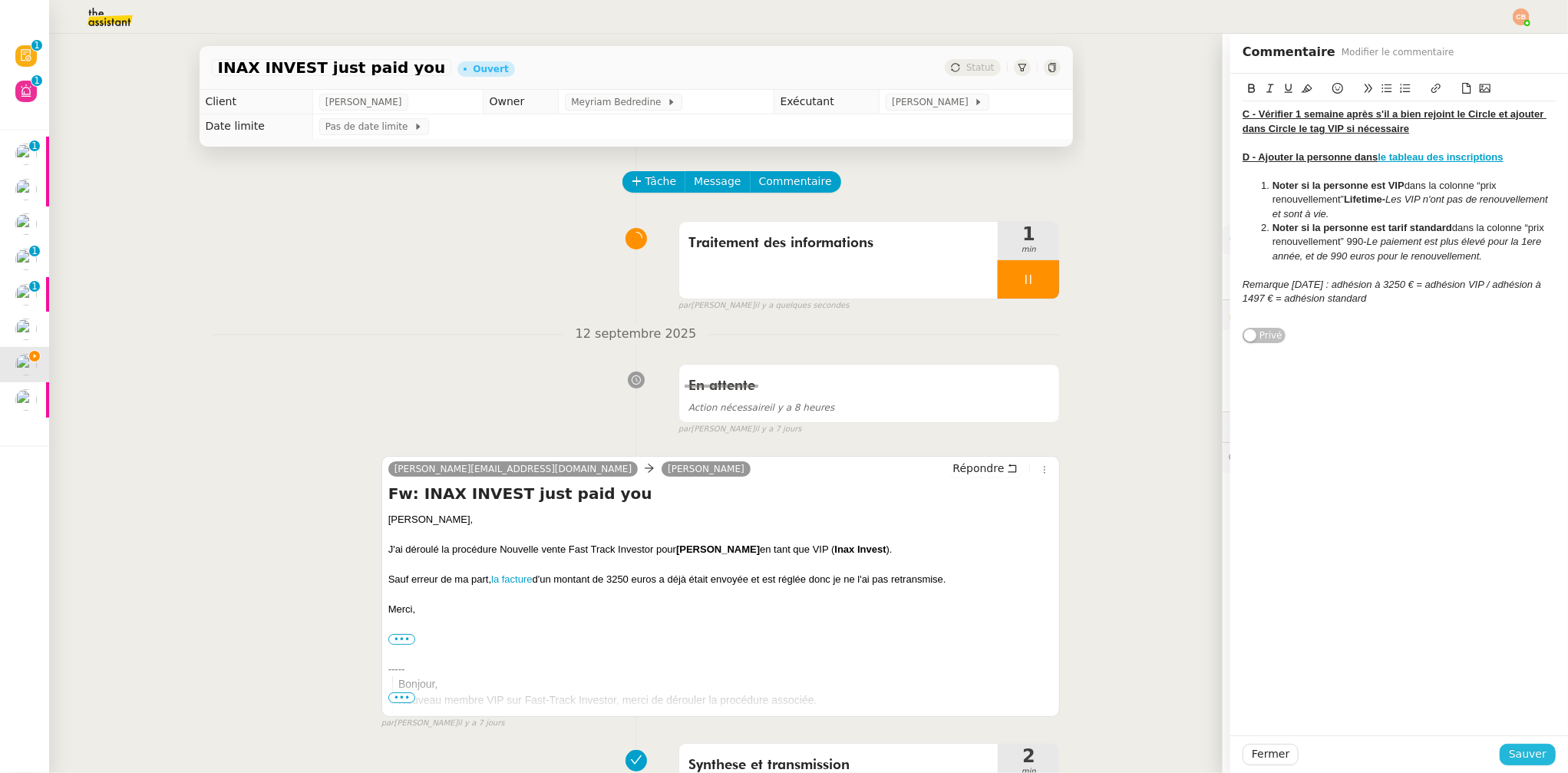
click at [1516, 752] on span "Sauver" at bounding box center [1528, 754] width 38 height 17
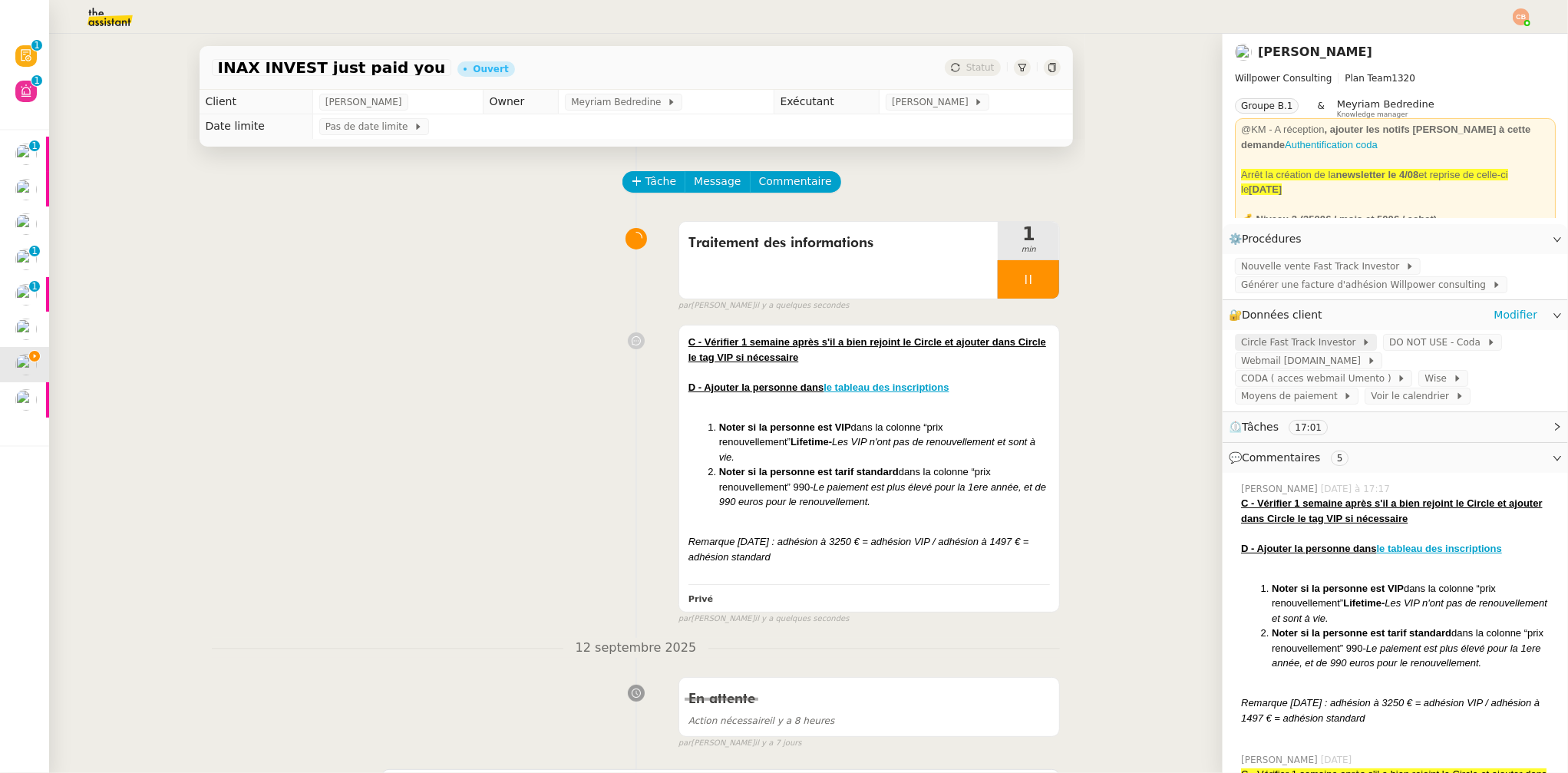
click at [1329, 340] on span "Circle Fast Track Investor" at bounding box center [1301, 343] width 121 height 16
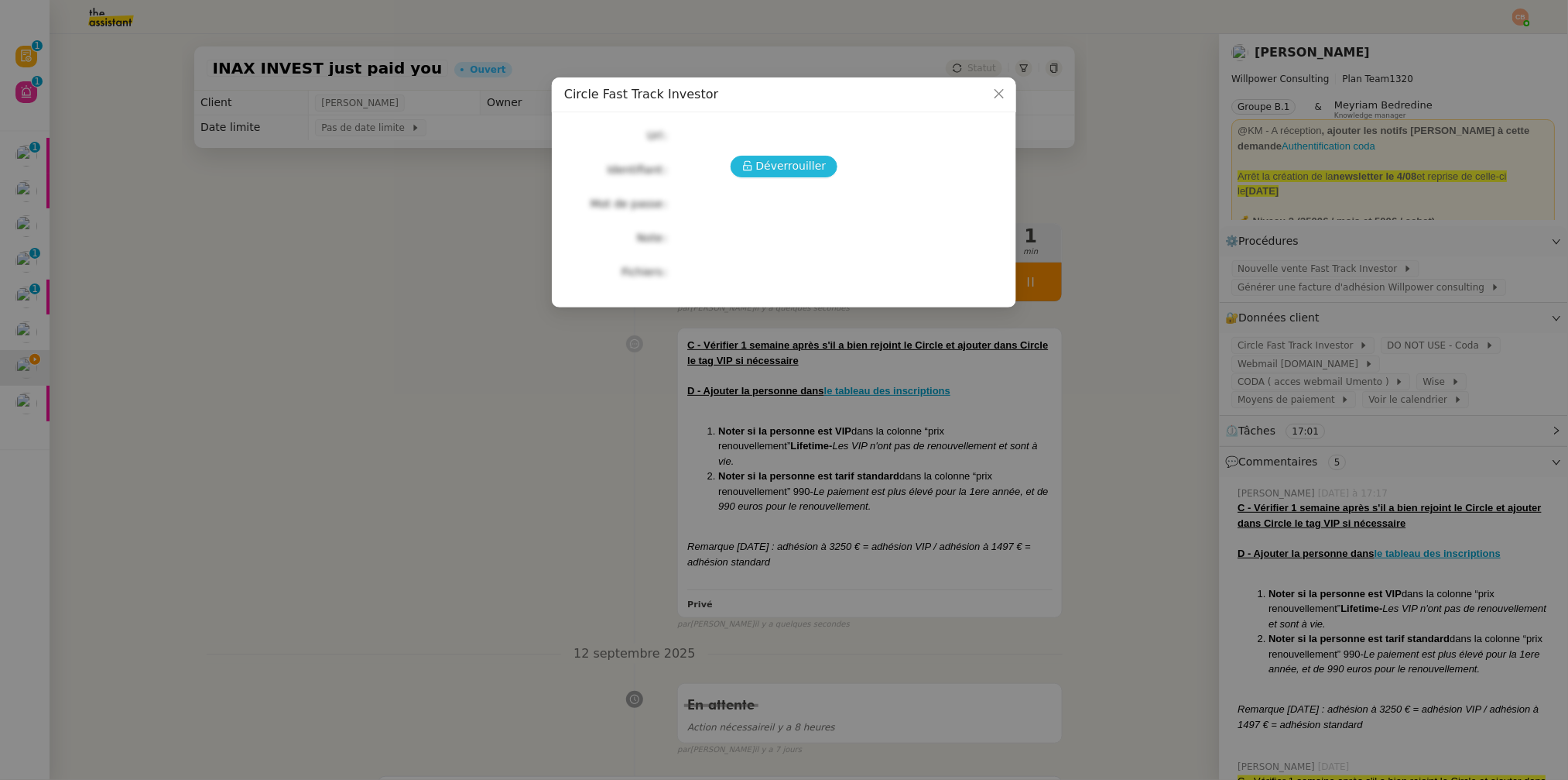
click at [753, 169] on icon at bounding box center [748, 166] width 11 height 11
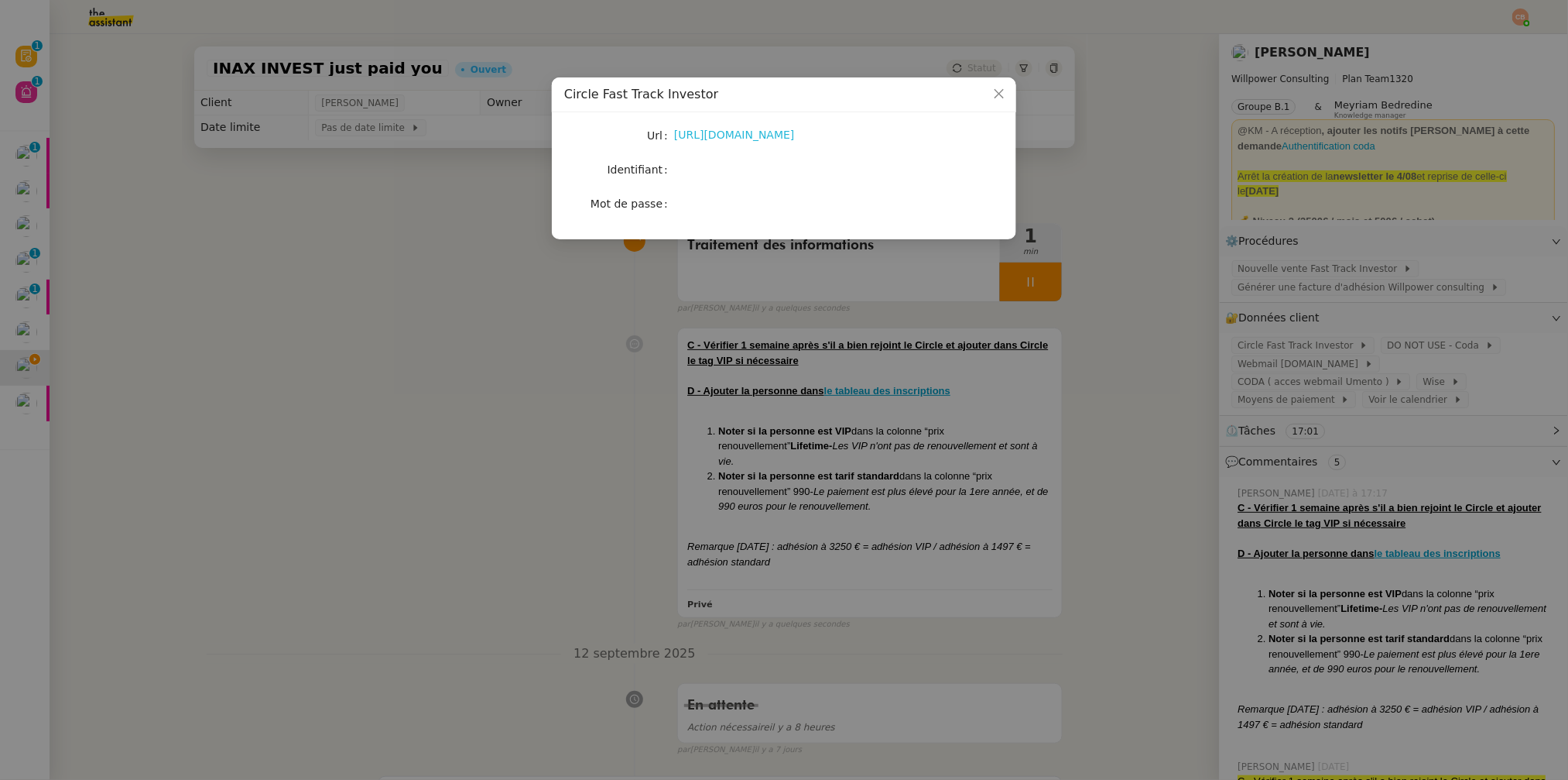
click at [760, 133] on link "https://fast-track-investor.circle.so/c/resources/" at bounding box center [735, 135] width 121 height 12
click at [205, 253] on nz-modal-container "Circle Fast Track Investor Url https://fast-track-investor.circle.so/c/resource…" at bounding box center [784, 390] width 1568 height 780
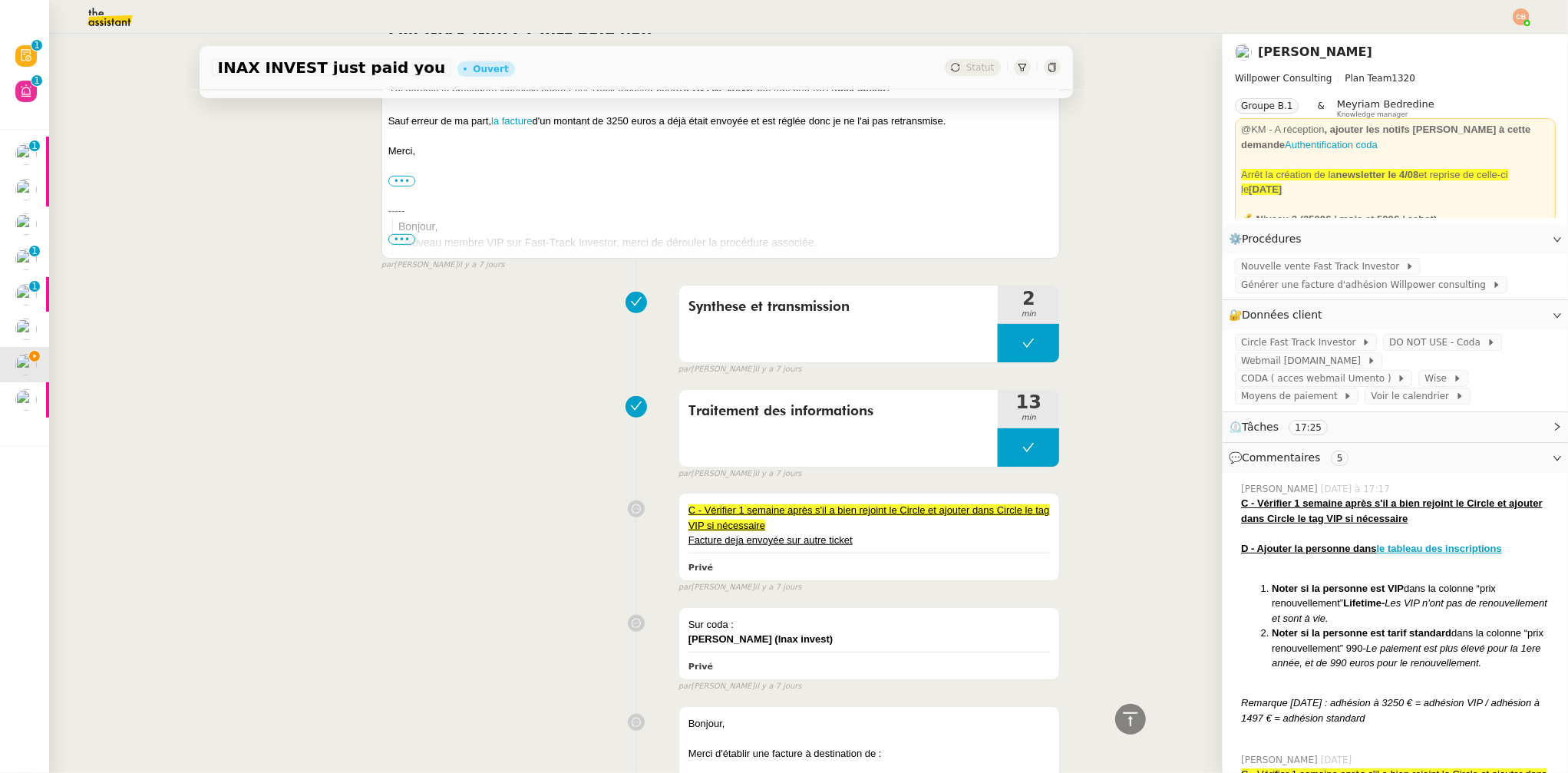
scroll to position [227, 0]
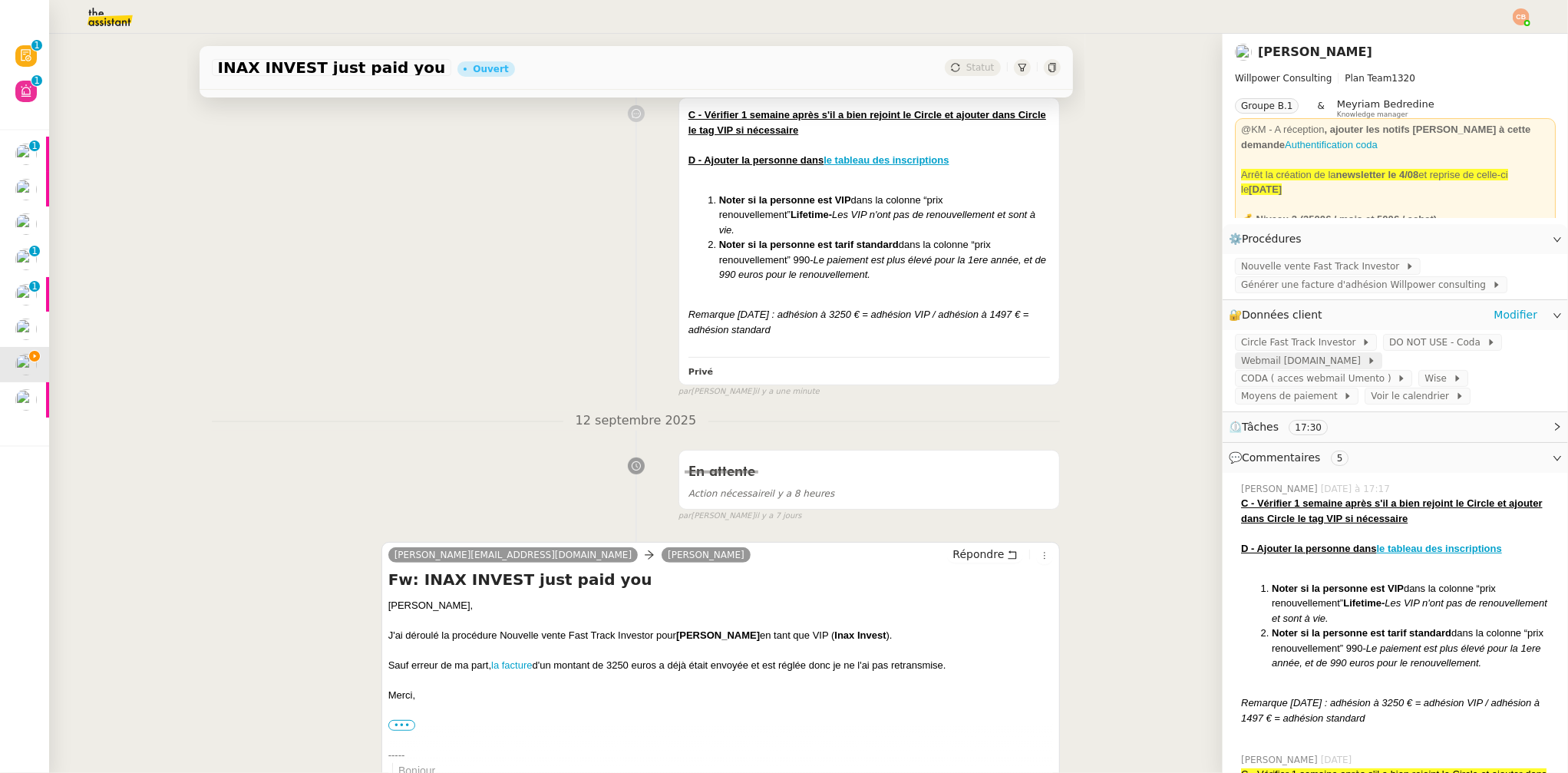
click at [1273, 361] on span "Webmail UMento.me" at bounding box center [1304, 361] width 126 height 16
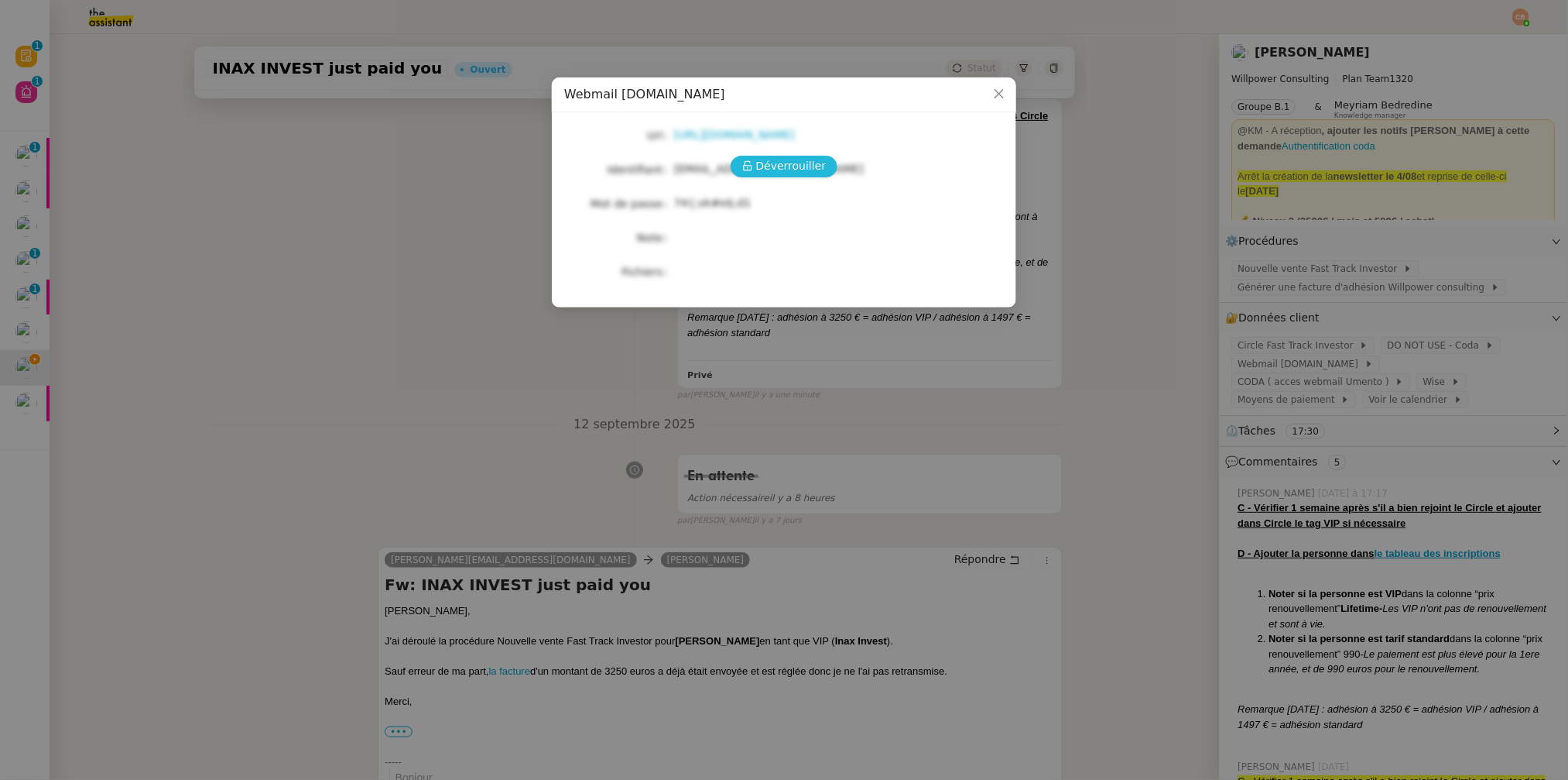
click at [817, 169] on span "Déverrouiller" at bounding box center [792, 166] width 71 height 18
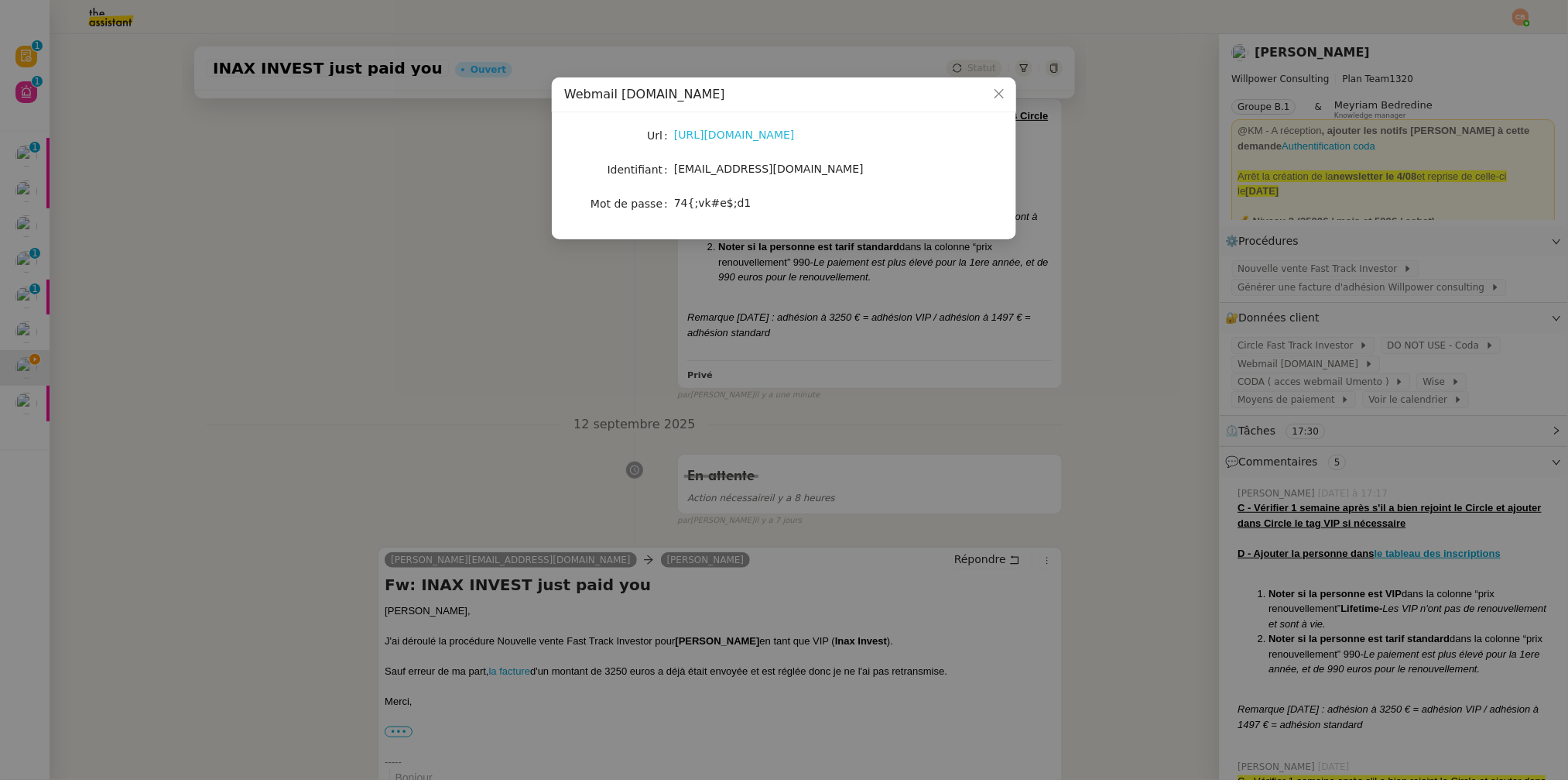
click at [728, 137] on link "https://webmail.umento.me/" at bounding box center [735, 135] width 121 height 12
drag, startPoint x: 678, startPoint y: 204, endPoint x: 798, endPoint y: 213, distance: 120.3
click at [798, 213] on div "74{;vk#e$;d1" at bounding box center [803, 204] width 257 height 22
drag, startPoint x: 783, startPoint y: 206, endPoint x: 676, endPoint y: 202, distance: 107.1
click at [676, 202] on div "74{;vk#e$;d1" at bounding box center [803, 203] width 257 height 18
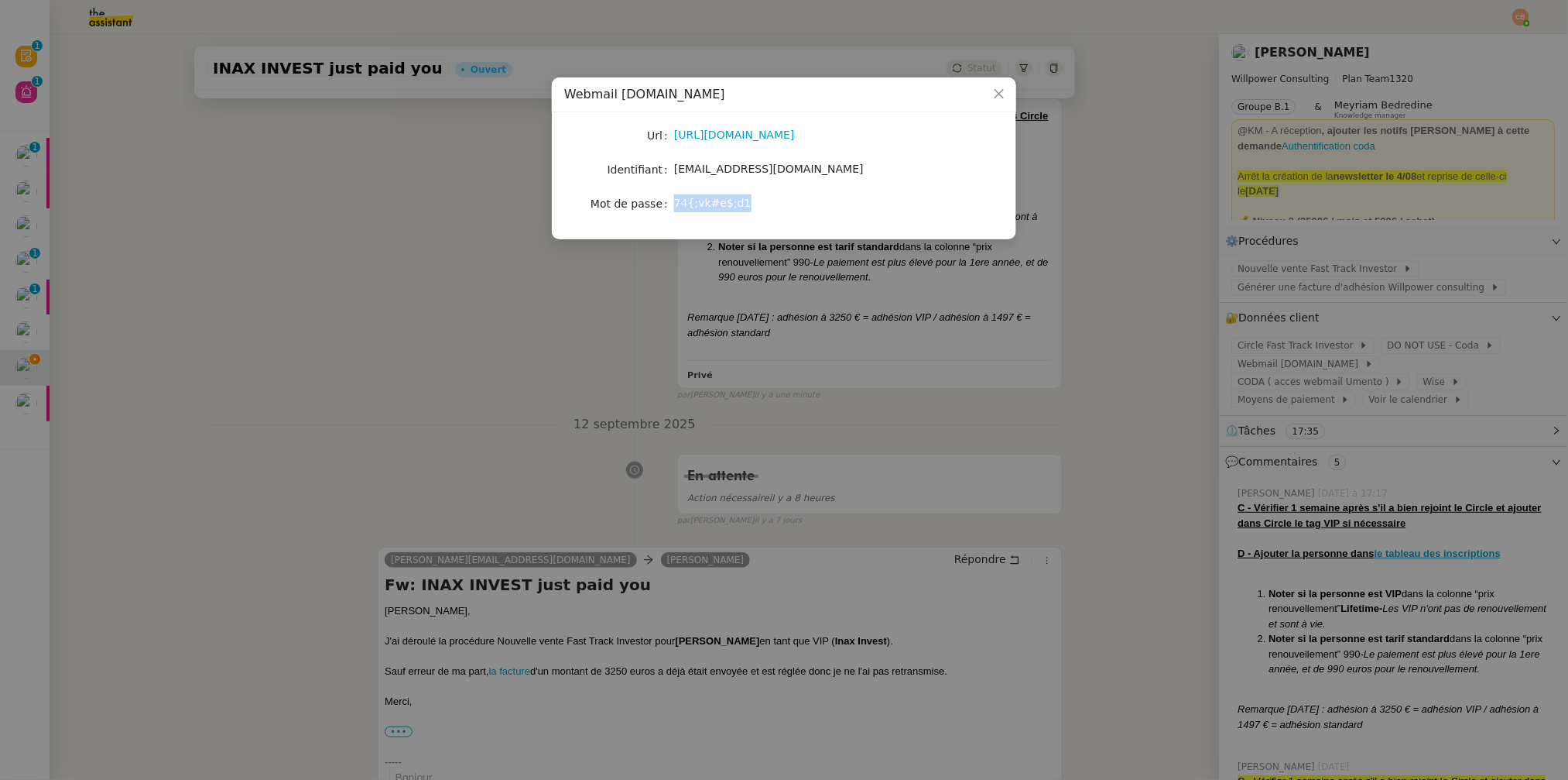
copy span "74{;vk#e$;d1"
click at [324, 289] on nz-modal-container "Webmail UMento.me Url https://webmail.umento.me/ Identifiant theassistant@ument…" at bounding box center [784, 390] width 1568 height 780
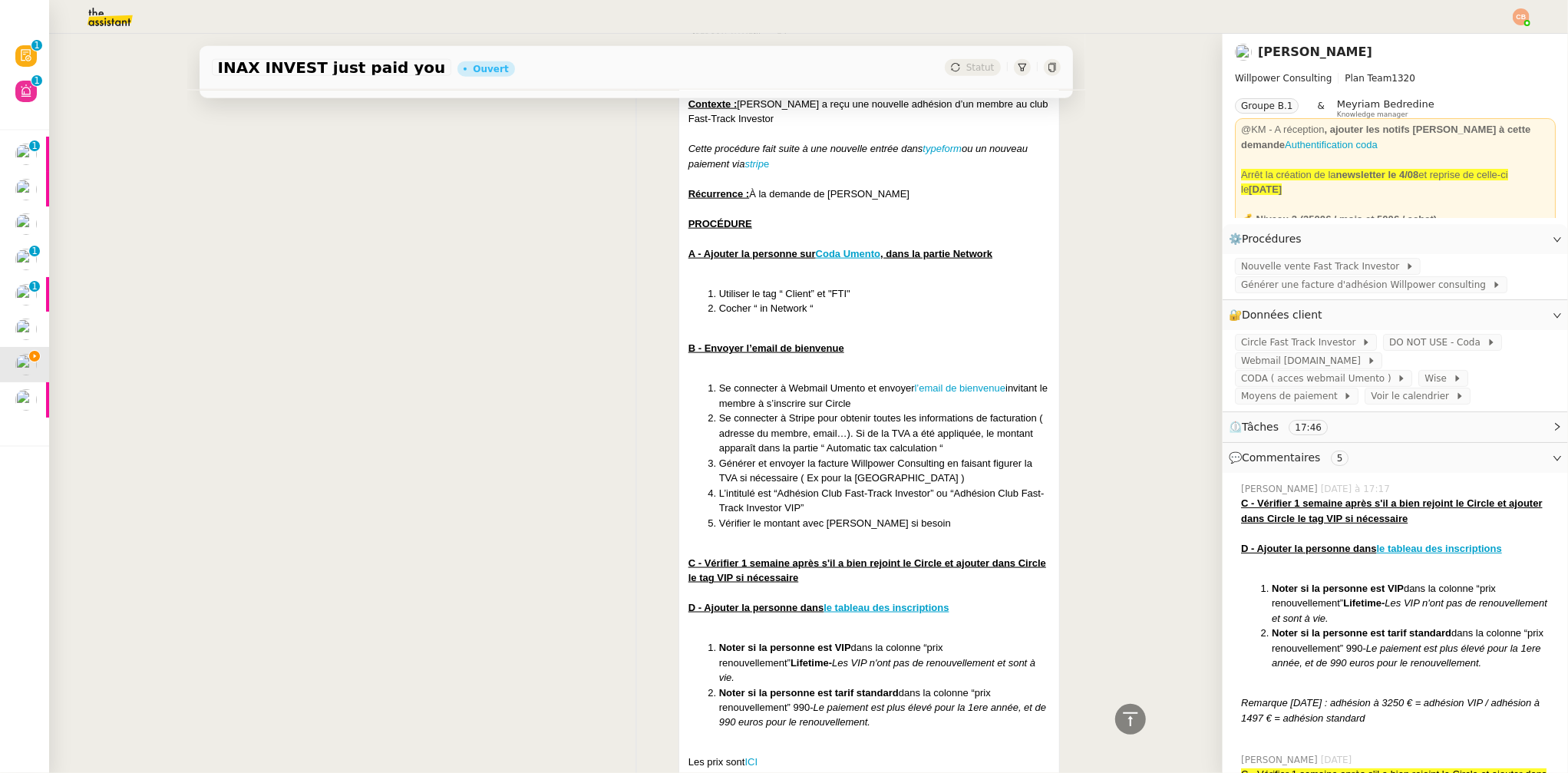
scroll to position [1949, 0]
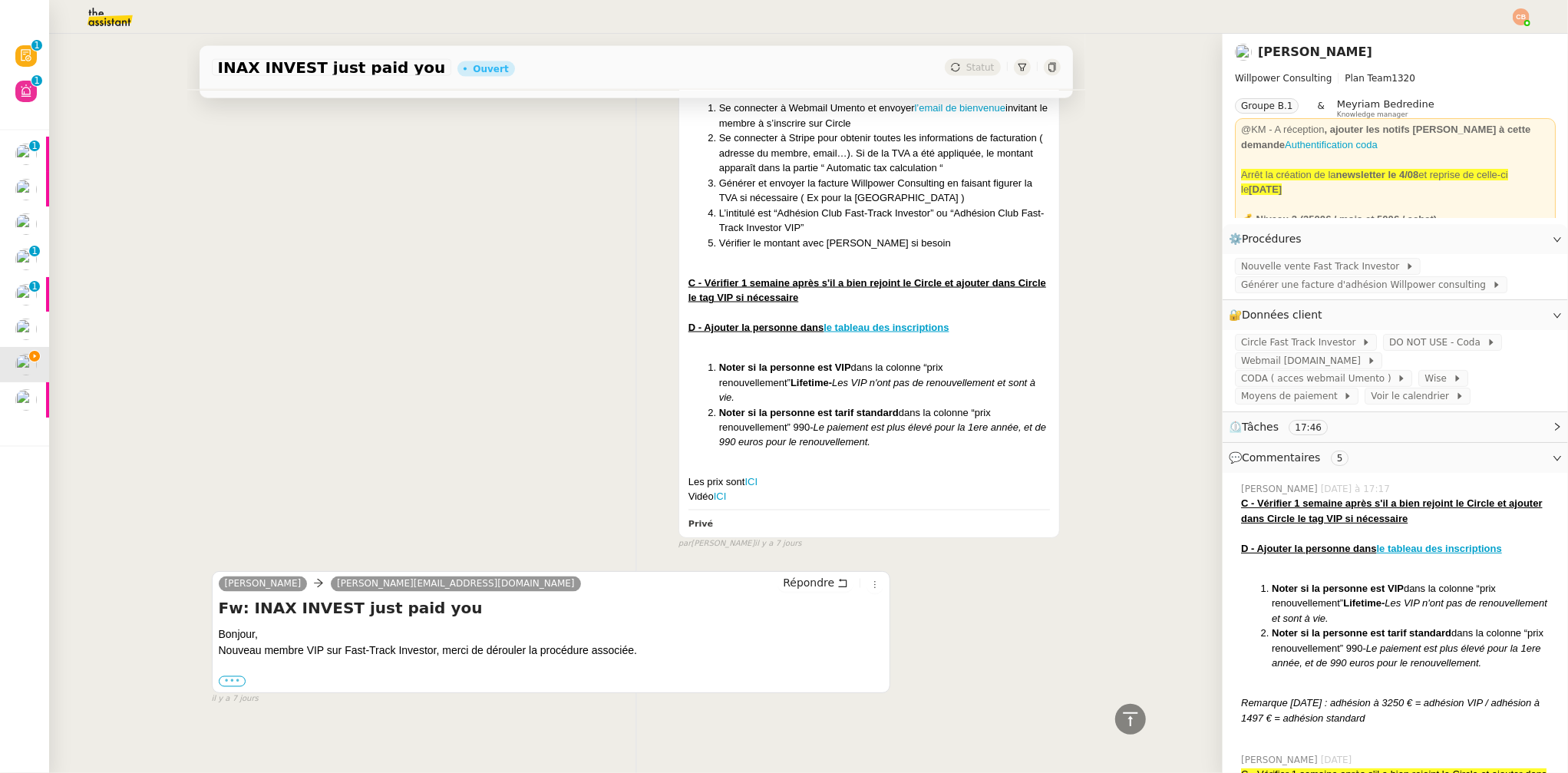
click at [229, 676] on label "•••" at bounding box center [233, 681] width 28 height 10
click at [0, 0] on input "•••" at bounding box center [0, 0] width 0 height 0
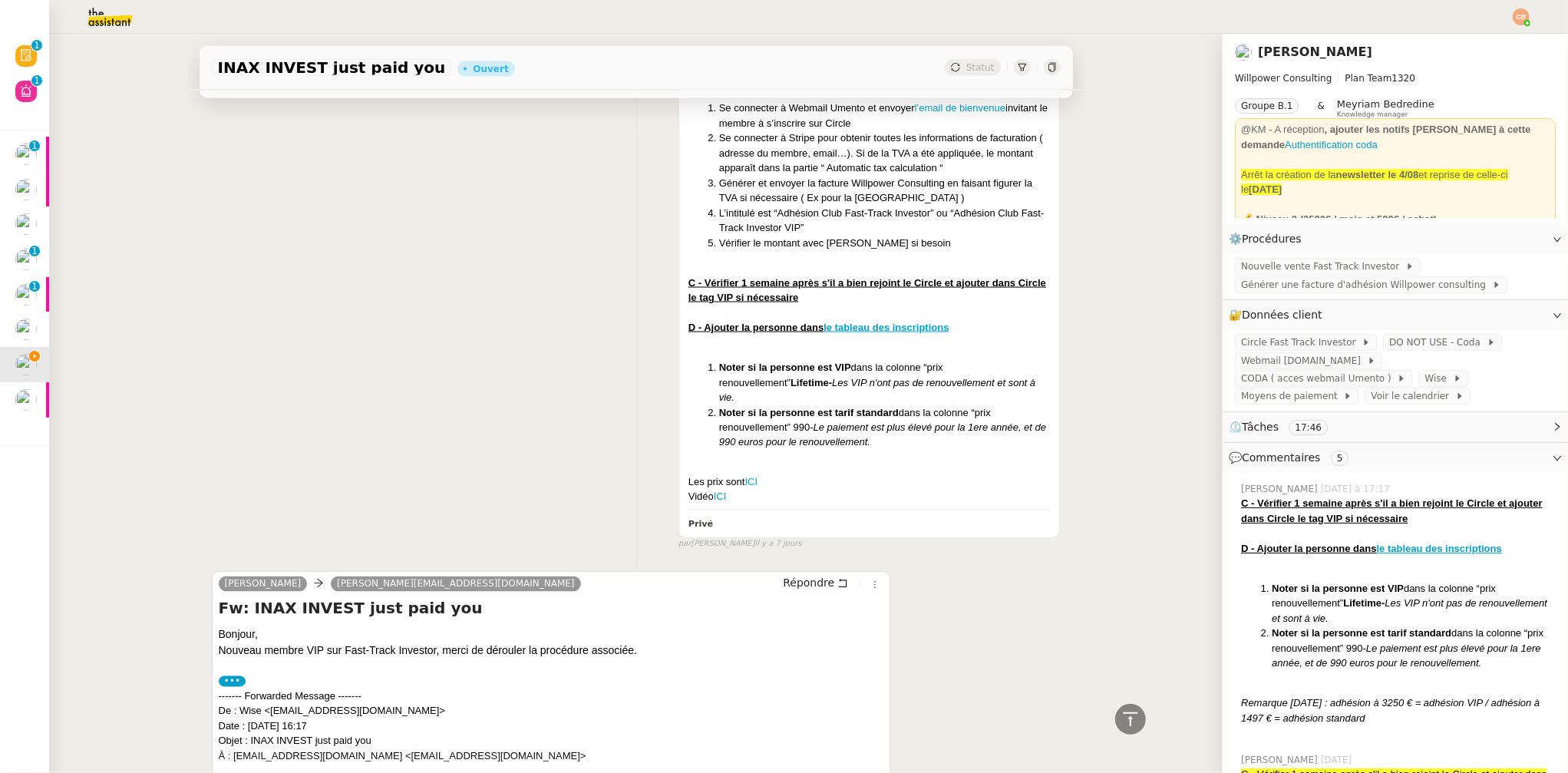
click at [226, 676] on label "•••" at bounding box center [233, 681] width 28 height 10
click at [0, 0] on input "•••" at bounding box center [0, 0] width 0 height 0
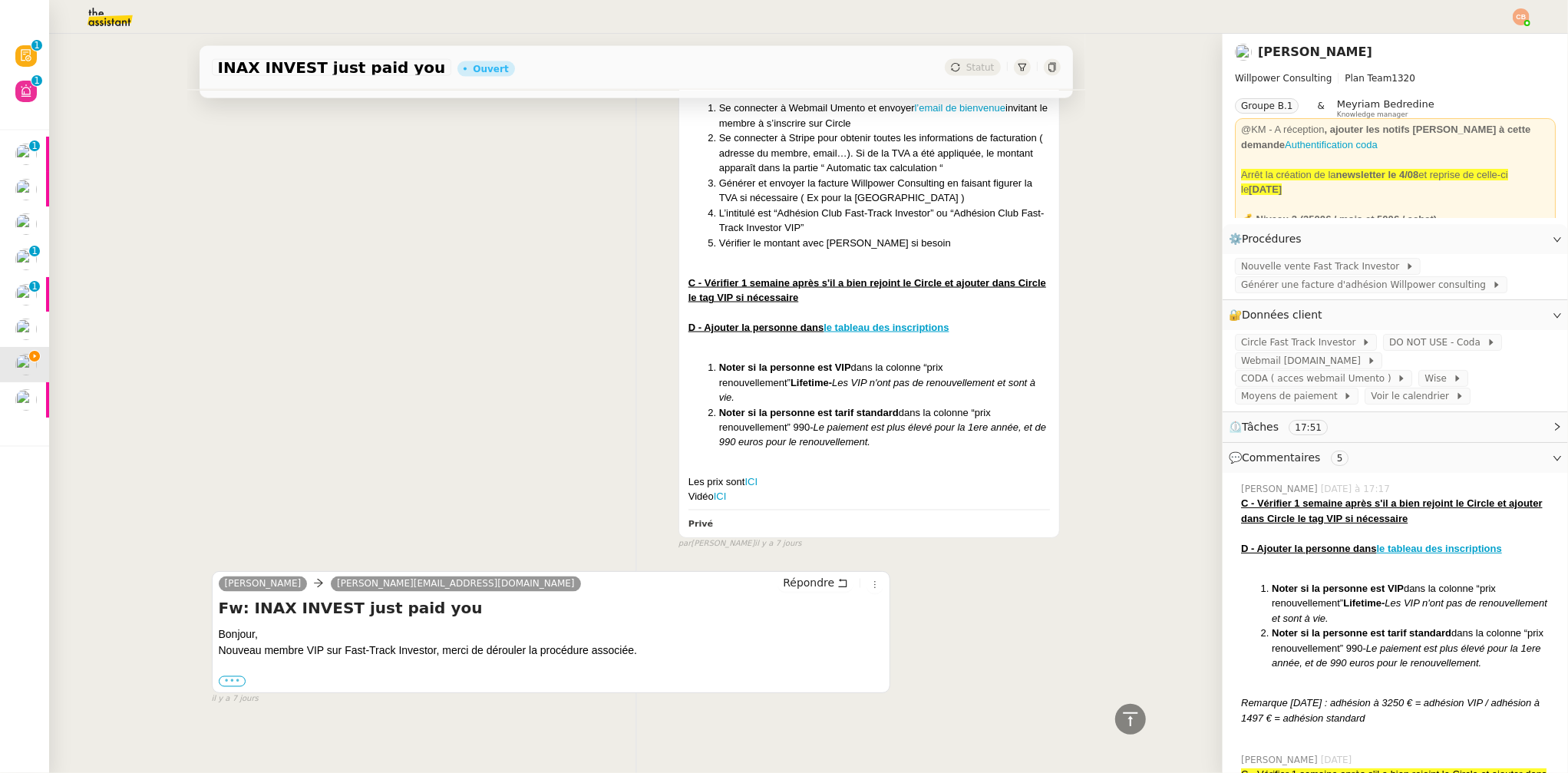
click at [230, 676] on label "•••" at bounding box center [233, 681] width 28 height 10
click at [0, 0] on input "•••" at bounding box center [0, 0] width 0 height 0
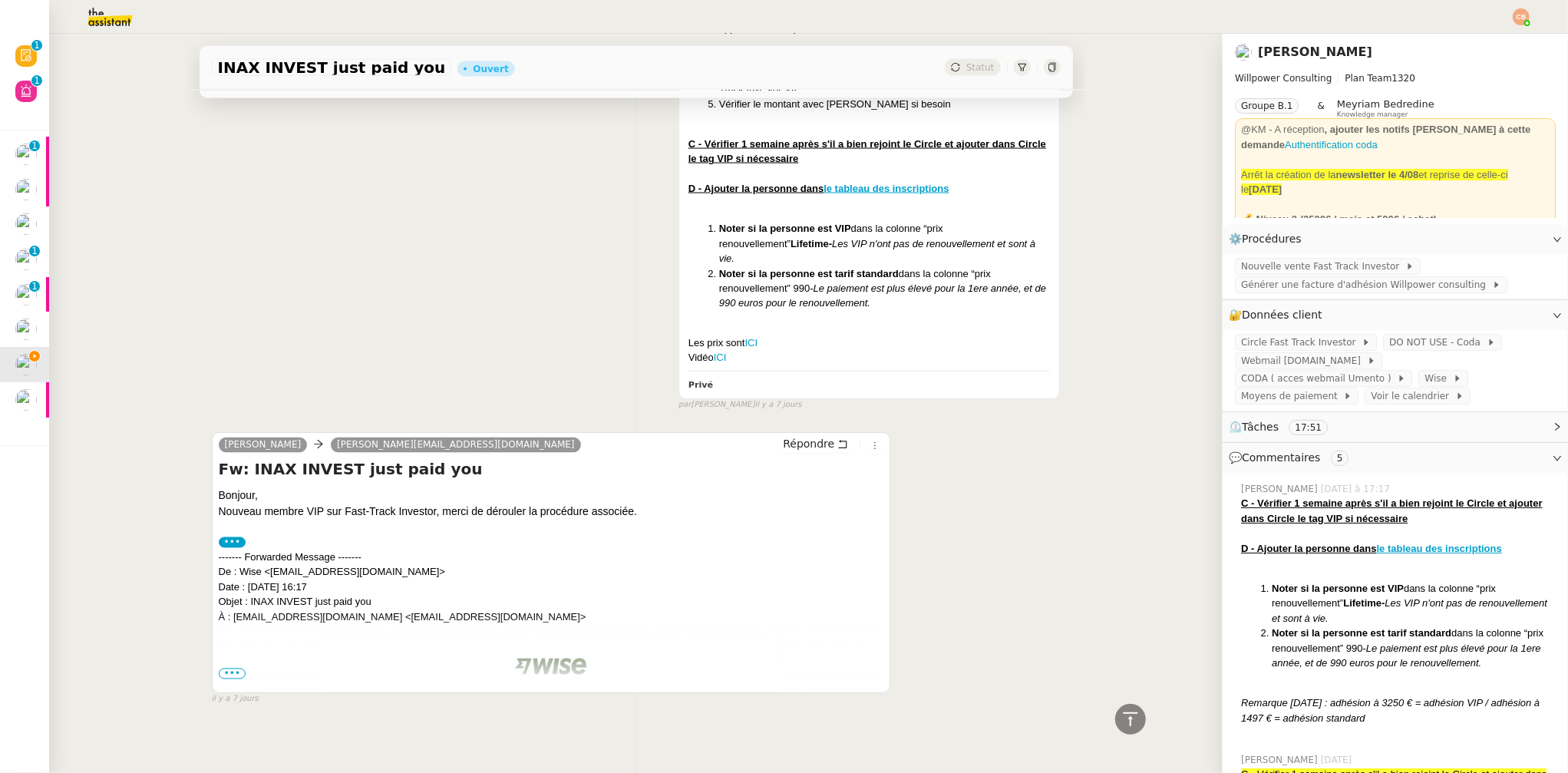
scroll to position [2089, 0]
click at [232, 668] on span "•••" at bounding box center [233, 673] width 28 height 10
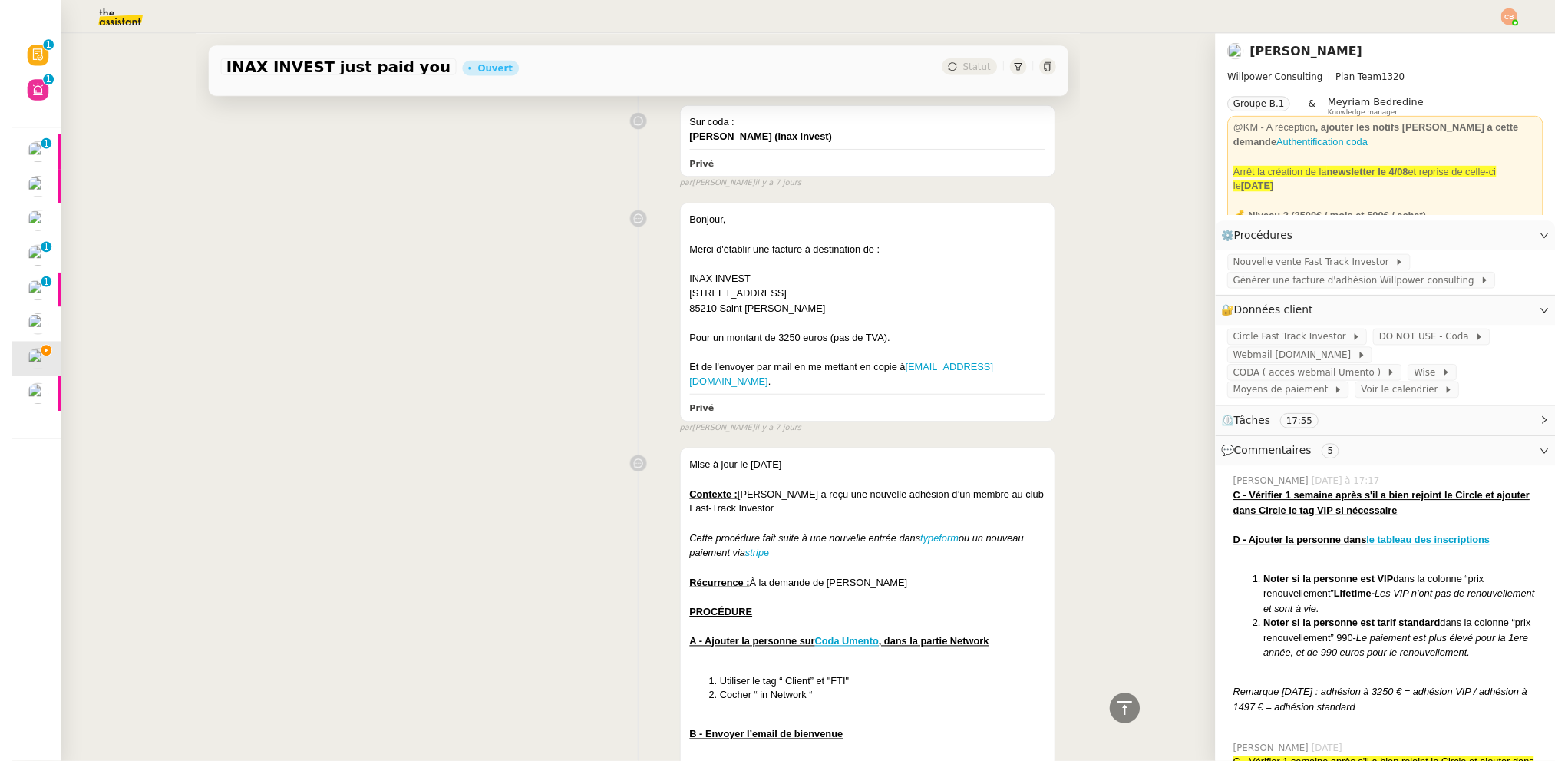
scroll to position [1271, 0]
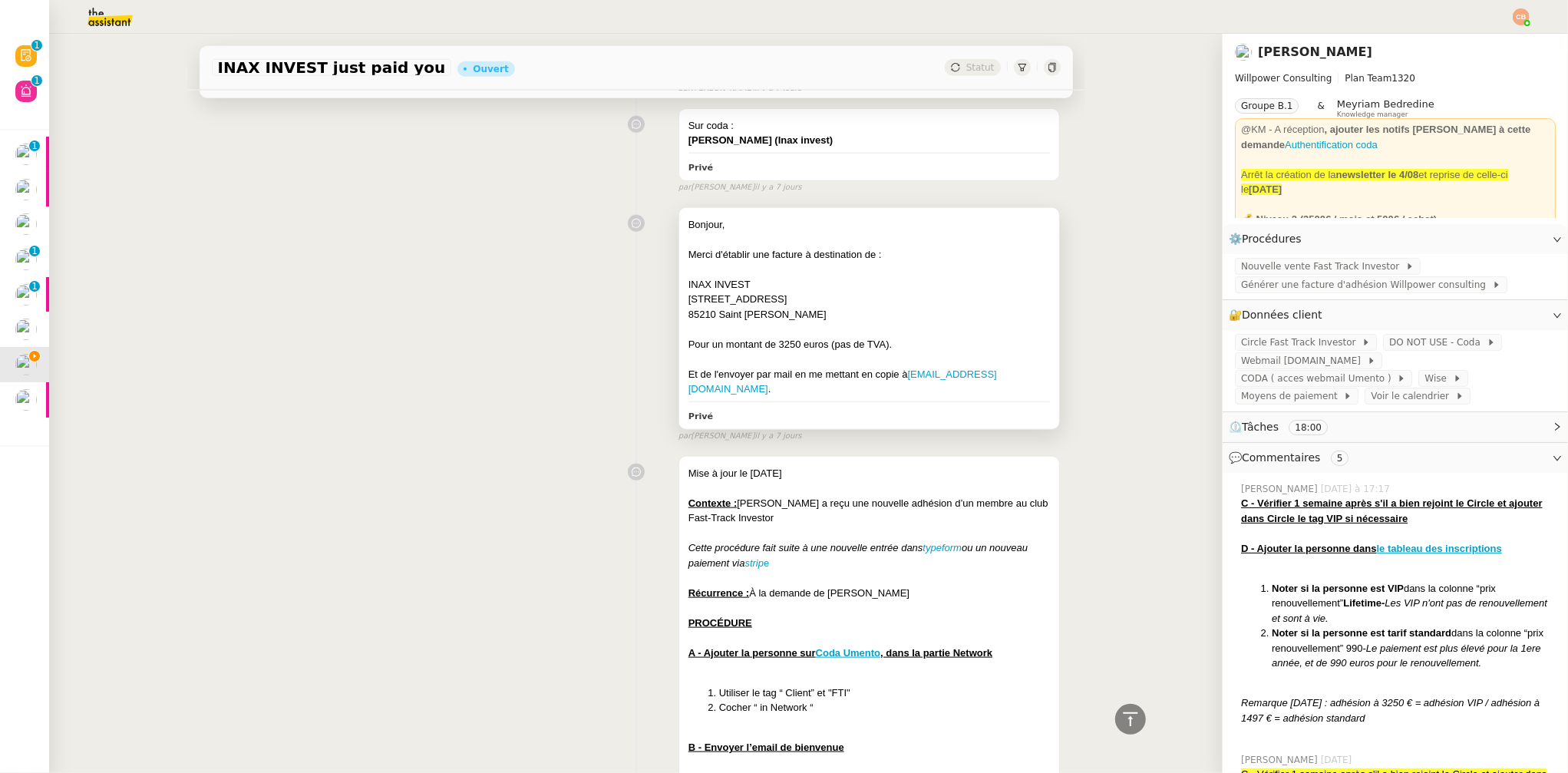
click at [985, 337] on div "Pour un montant de 3250 euros (pas de TVA)." at bounding box center [869, 345] width 362 height 16
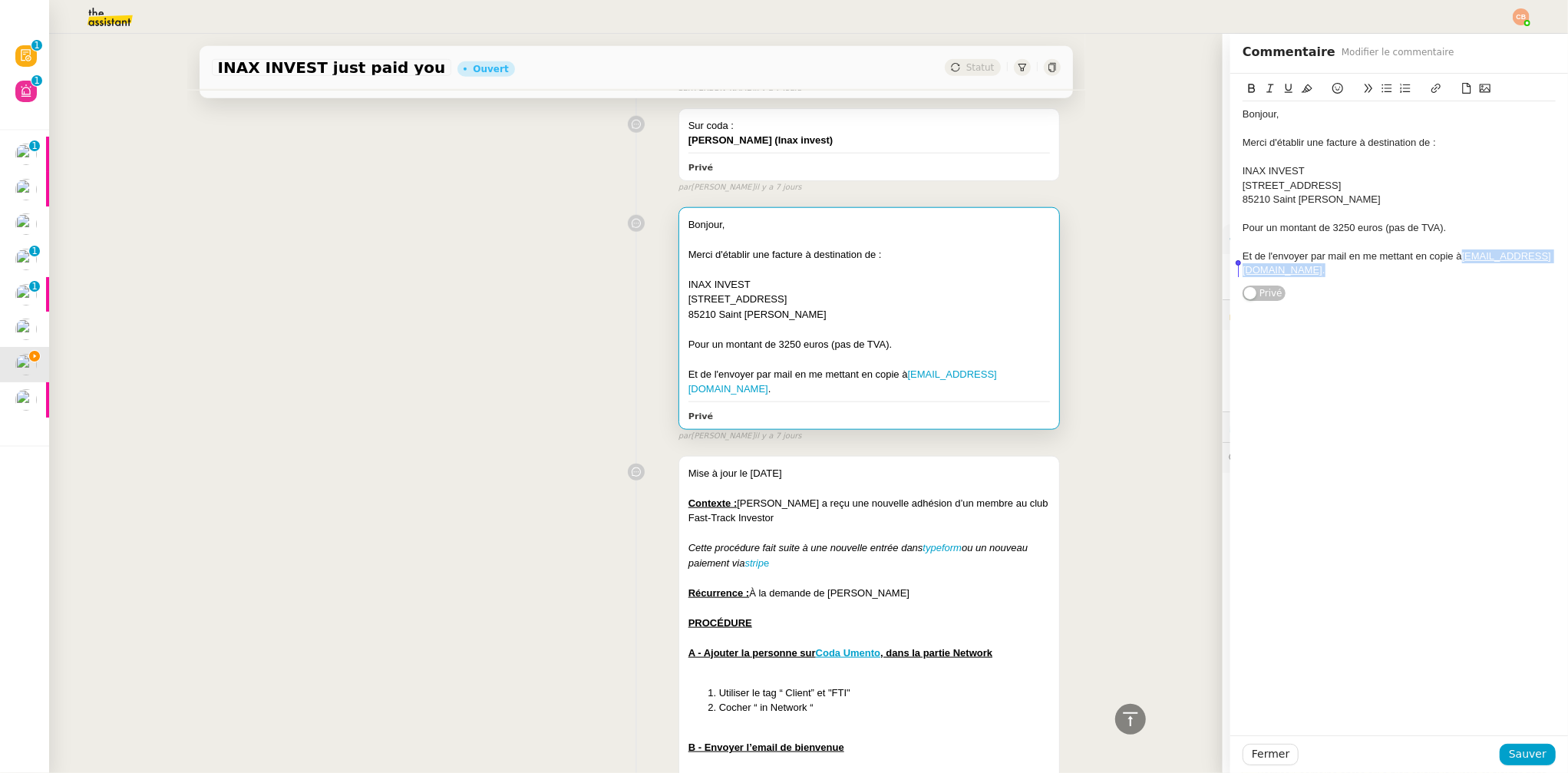
drag, startPoint x: 1348, startPoint y: 272, endPoint x: 1240, endPoint y: 272, distance: 108.0
click at [1243, 272] on div "Et de l'envoyer par mail en me mettant en copie à a.ouvrard@icloud.com ." at bounding box center [1399, 263] width 313 height 28
copy div "a.ouvrard@icloud.com ."
click at [522, 355] on div "Bonjour, Merci d'établir une facture à destination de : INAX INVEST 2 route de …" at bounding box center [636, 321] width 849 height 242
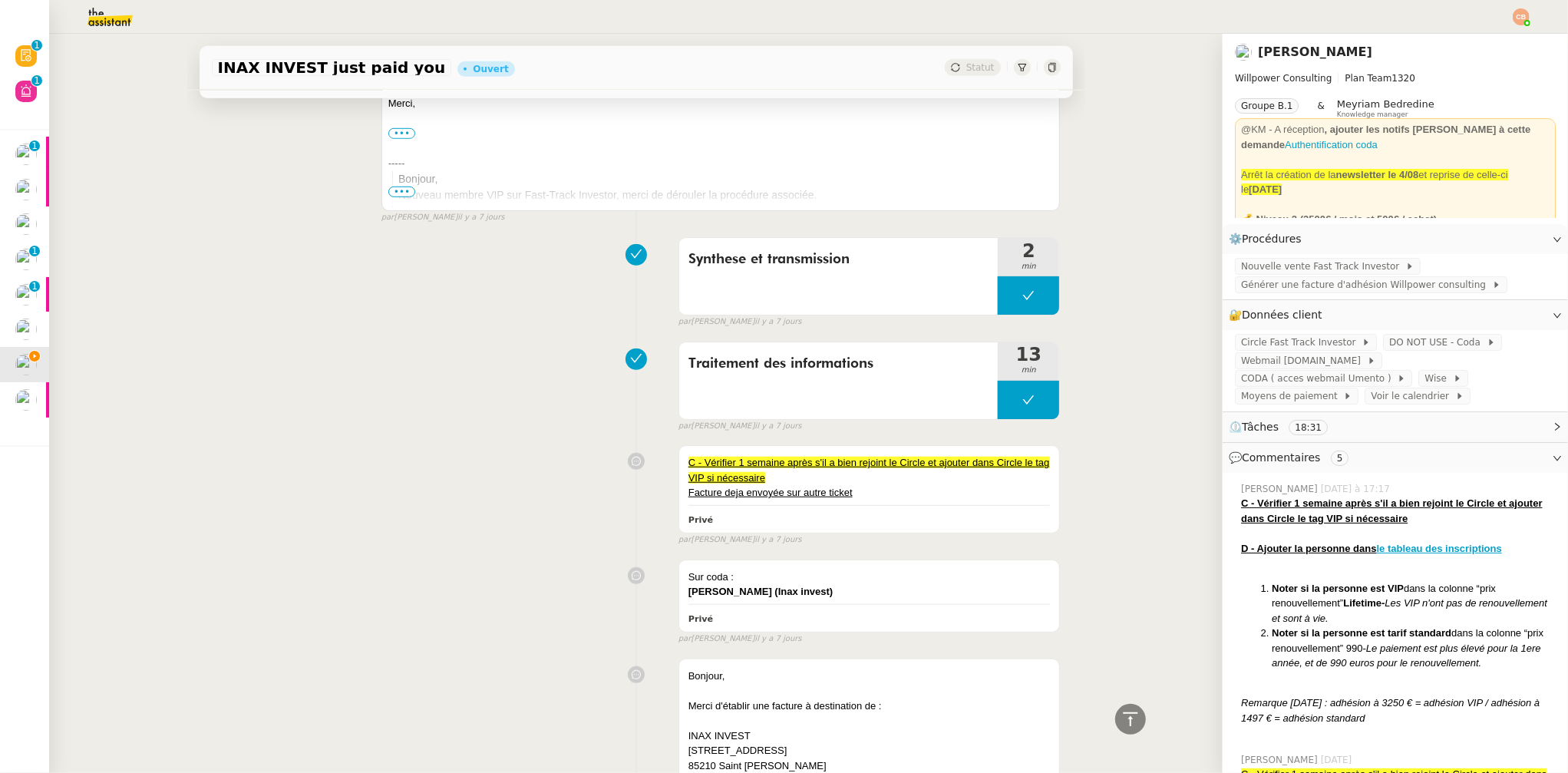
scroll to position [724, 0]
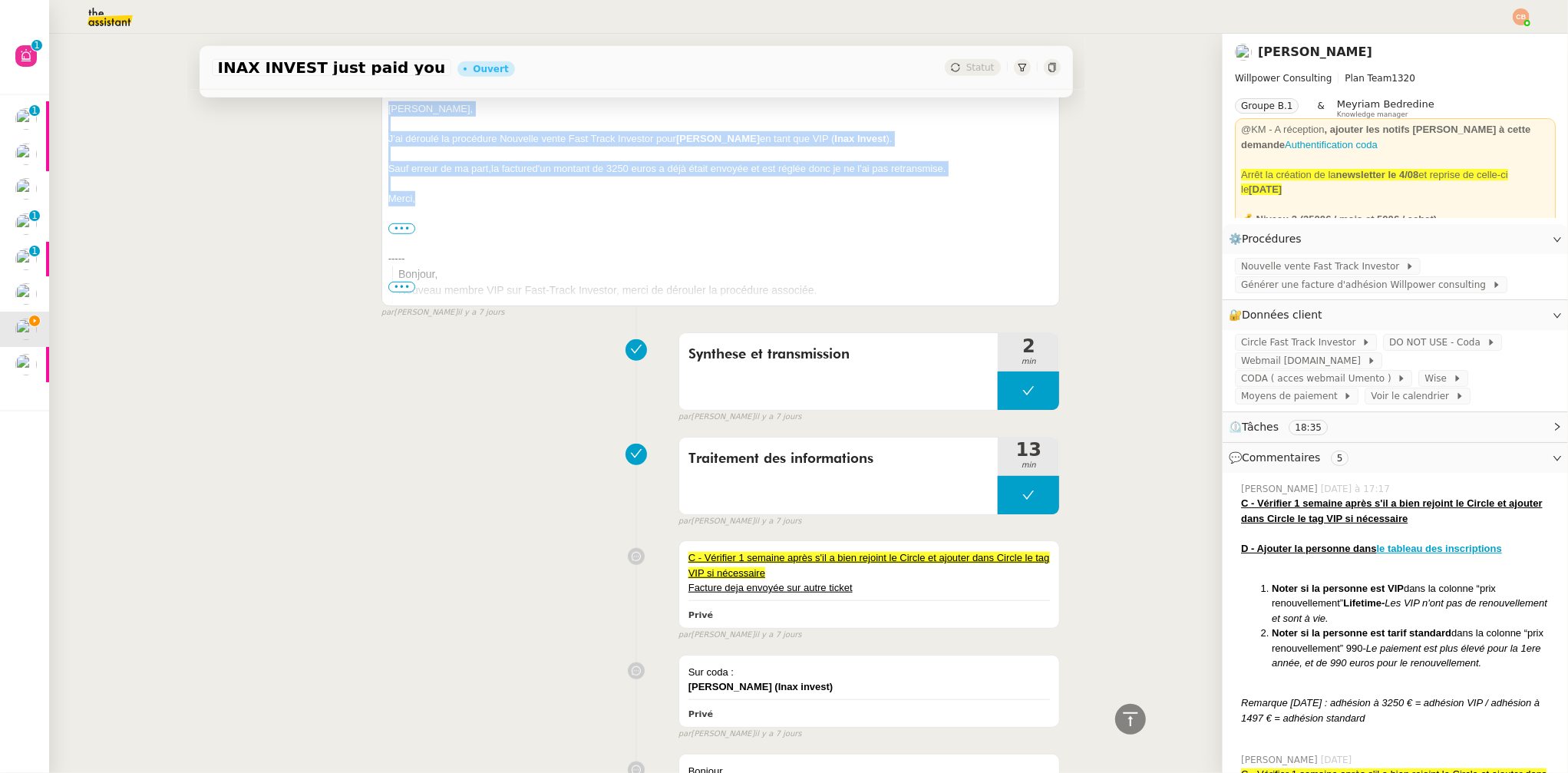
drag, startPoint x: 382, startPoint y: 111, endPoint x: 443, endPoint y: 200, distance: 107.9
click at [443, 200] on div "Cédric, J'ai déroulé la procédure Nouvelle vente Fast Track Investor pour Aurel…" at bounding box center [721, 214] width 666 height 226
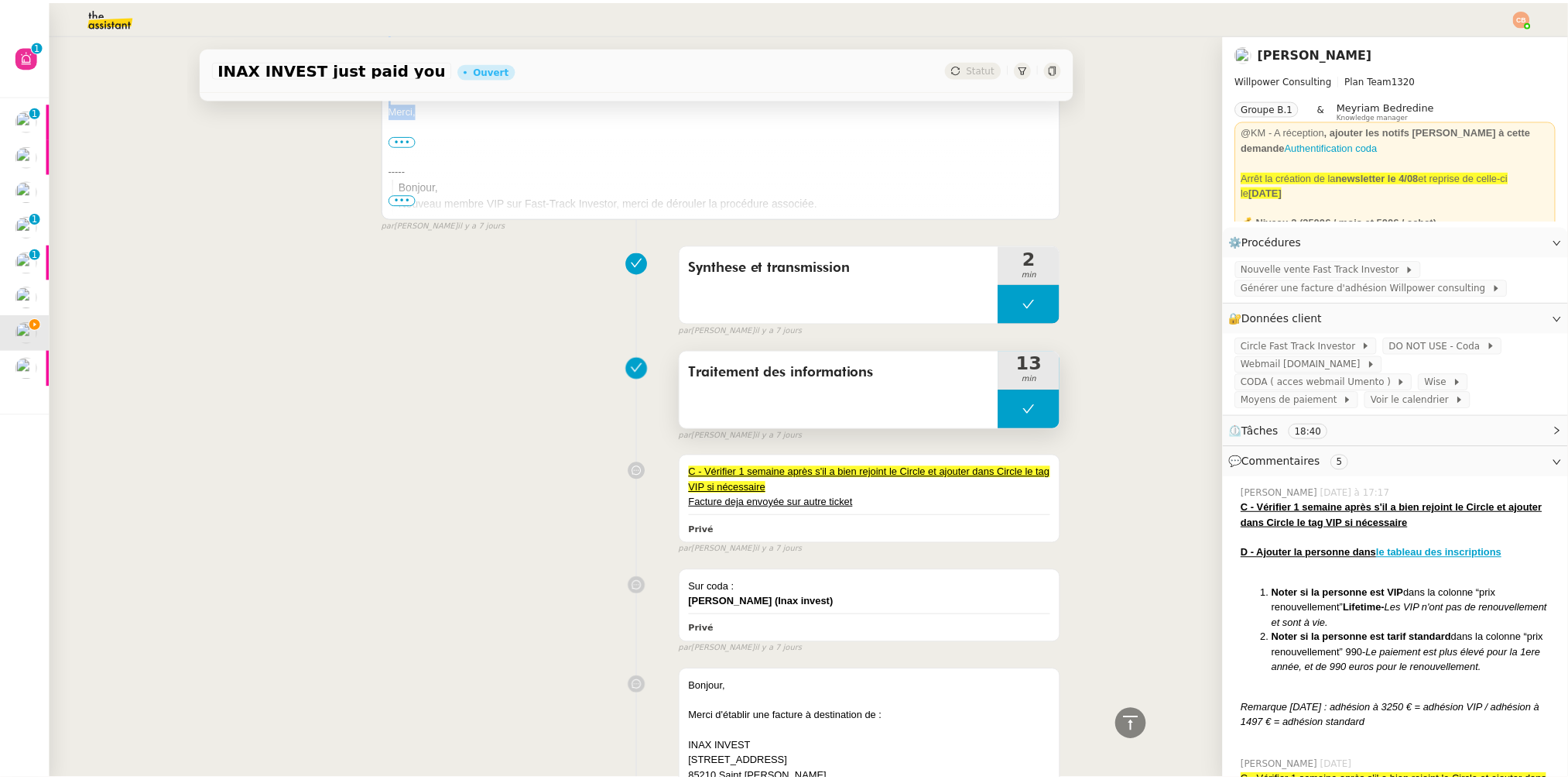
scroll to position [441, 0]
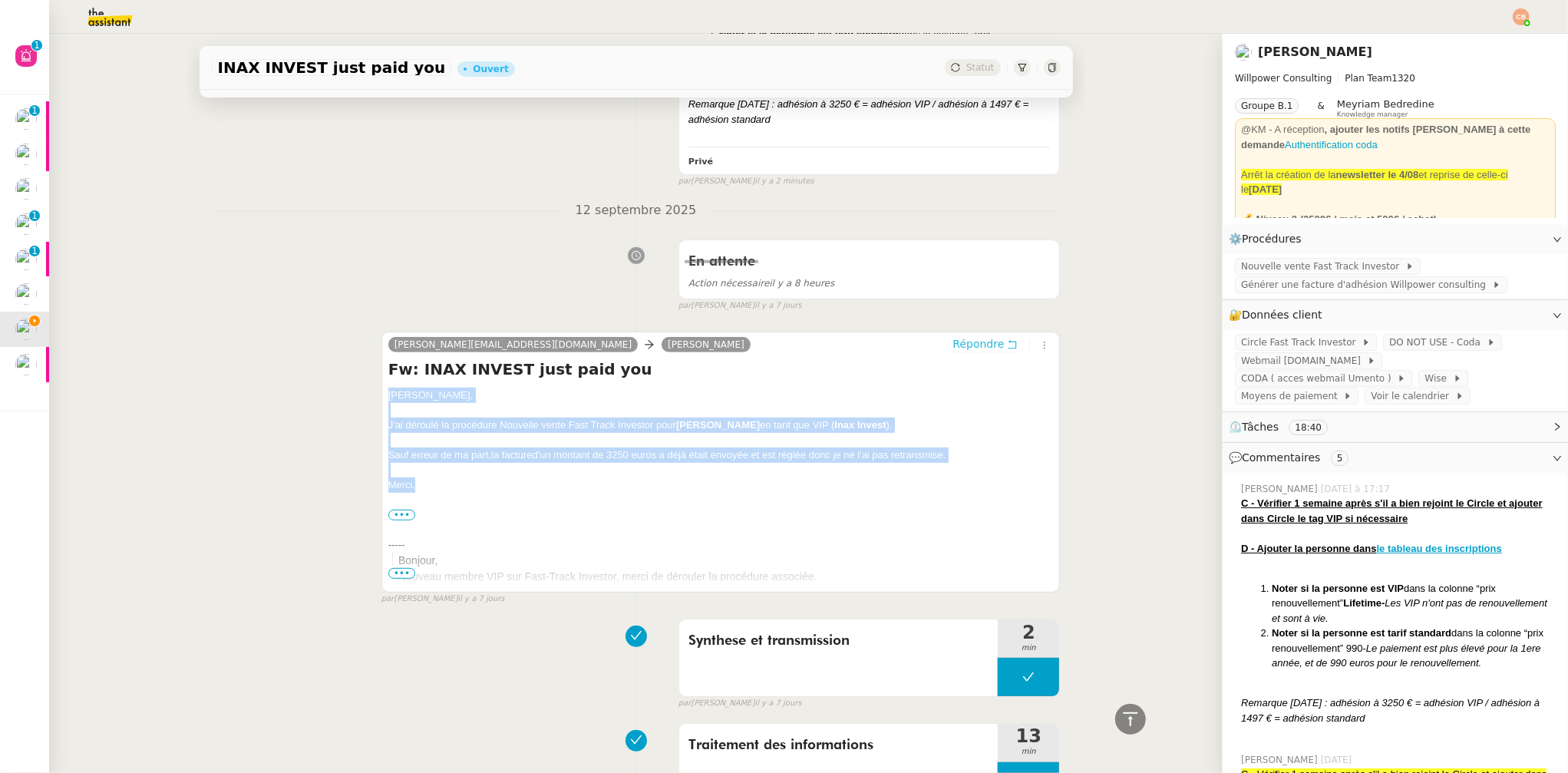
click at [960, 344] on span "Répondre" at bounding box center [978, 344] width 52 height 16
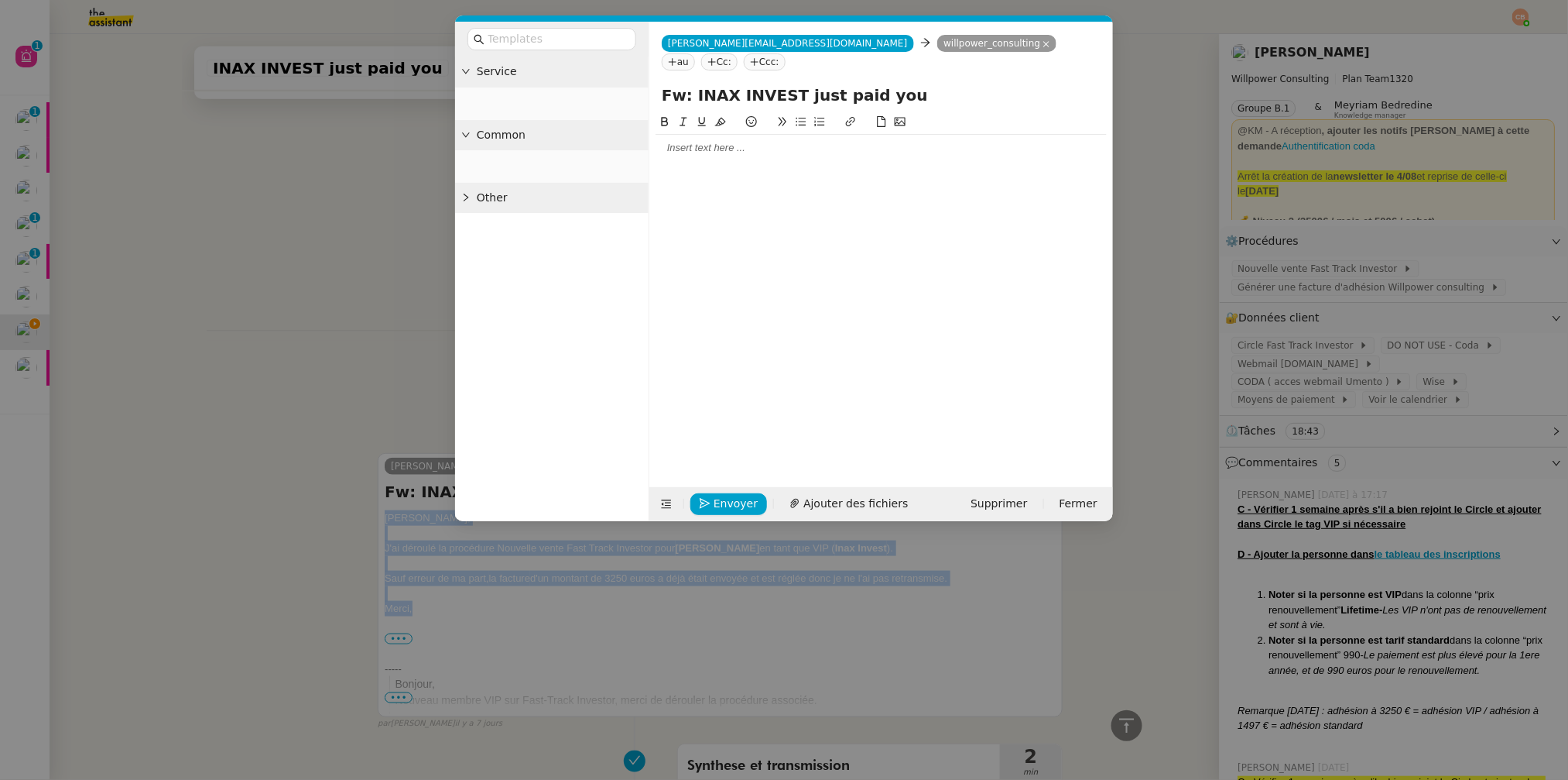
scroll to position [560, 0]
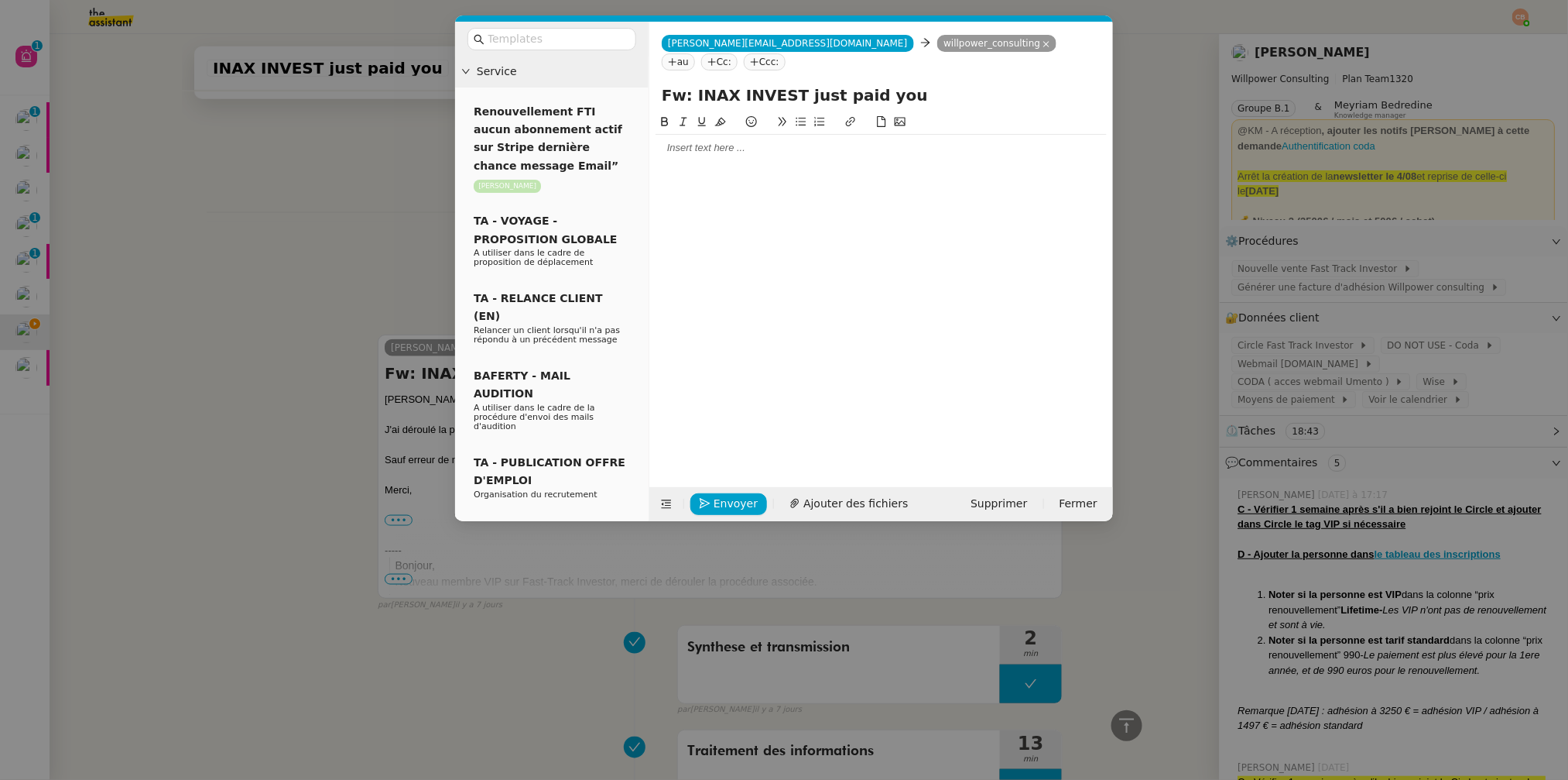
click at [735, 137] on div at bounding box center [881, 148] width 452 height 26
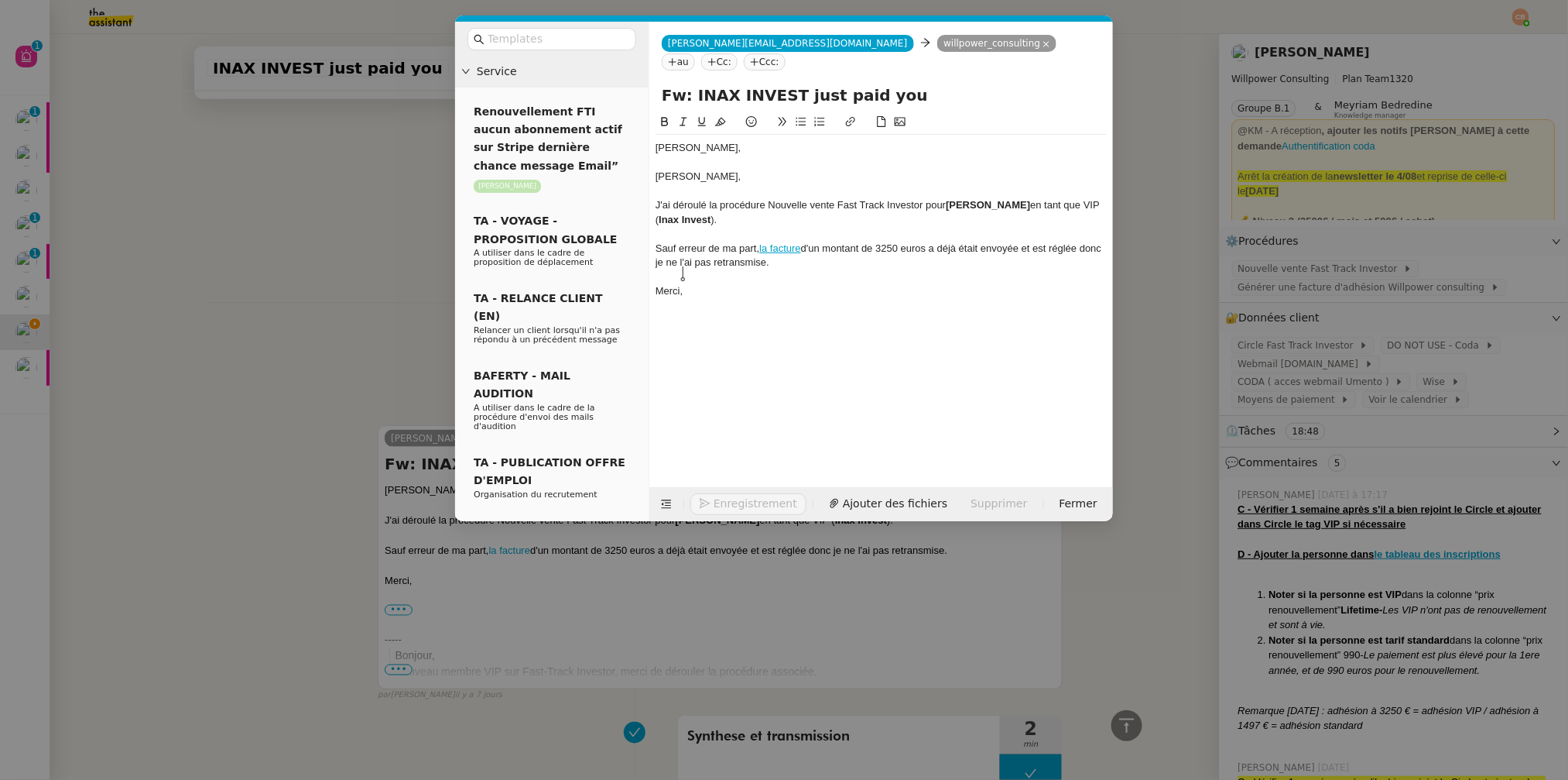
scroll to position [695, 0]
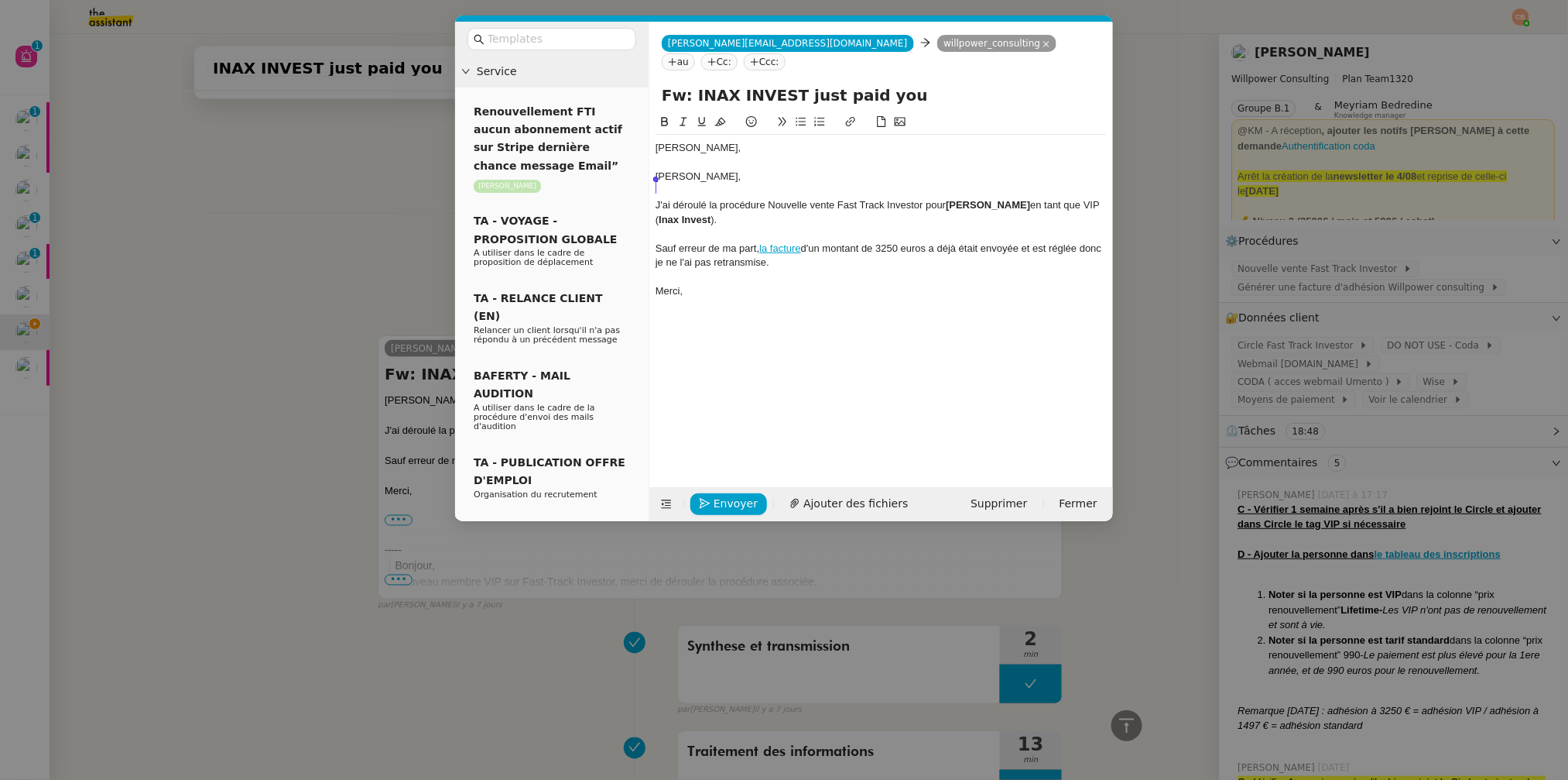
drag, startPoint x: 951, startPoint y: 186, endPoint x: 656, endPoint y: 187, distance: 295.0
click at [656, 199] on div "J'ai déroulé la procédure Nouvelle vente Fast Track Investor pour Aurelien Ouvr…" at bounding box center [881, 213] width 452 height 28
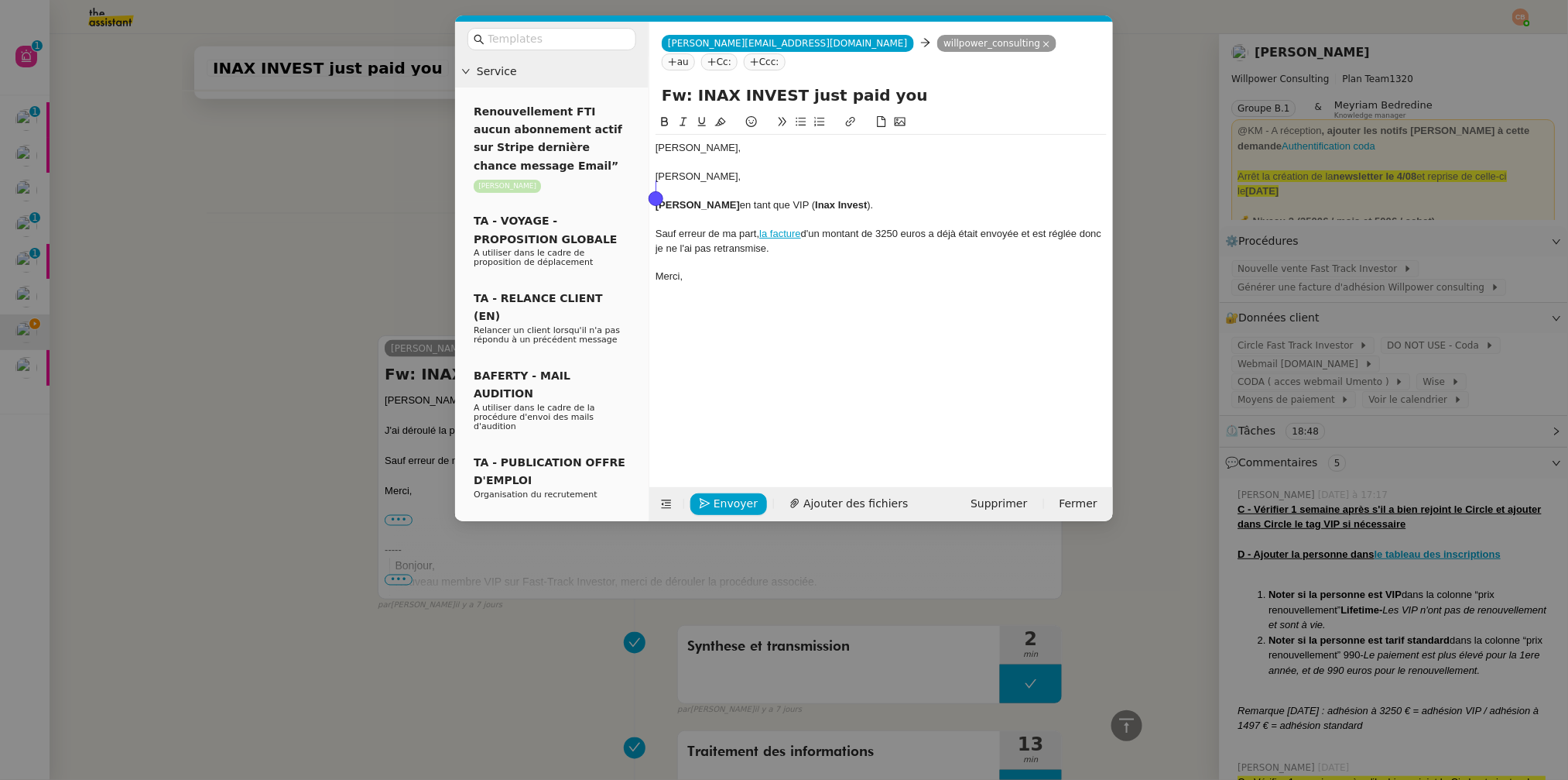
click at [657, 199] on strong "Aurelien Ouvrard" at bounding box center [698, 205] width 85 height 11
drag, startPoint x: 740, startPoint y: 185, endPoint x: 813, endPoint y: 188, distance: 73.1
click at [813, 199] on div "﻿ Aurelien Ouvrard en tant que VIP ( Inax Invest )." at bounding box center [881, 206] width 452 height 14
click at [825, 199] on div "Aurelien Ouvrard ( Inax Invest )." at bounding box center [881, 206] width 452 height 14
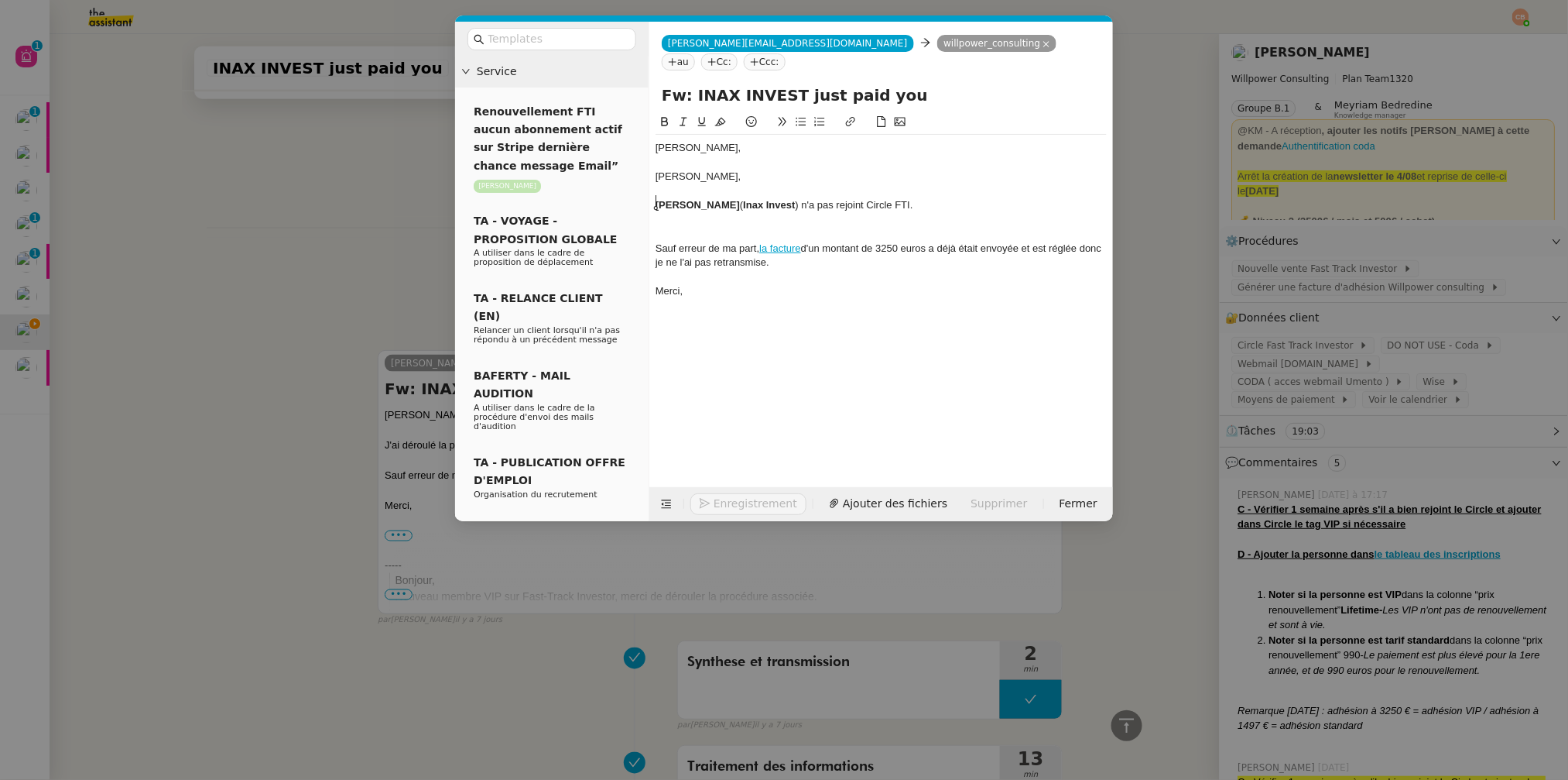
scroll to position [711, 0]
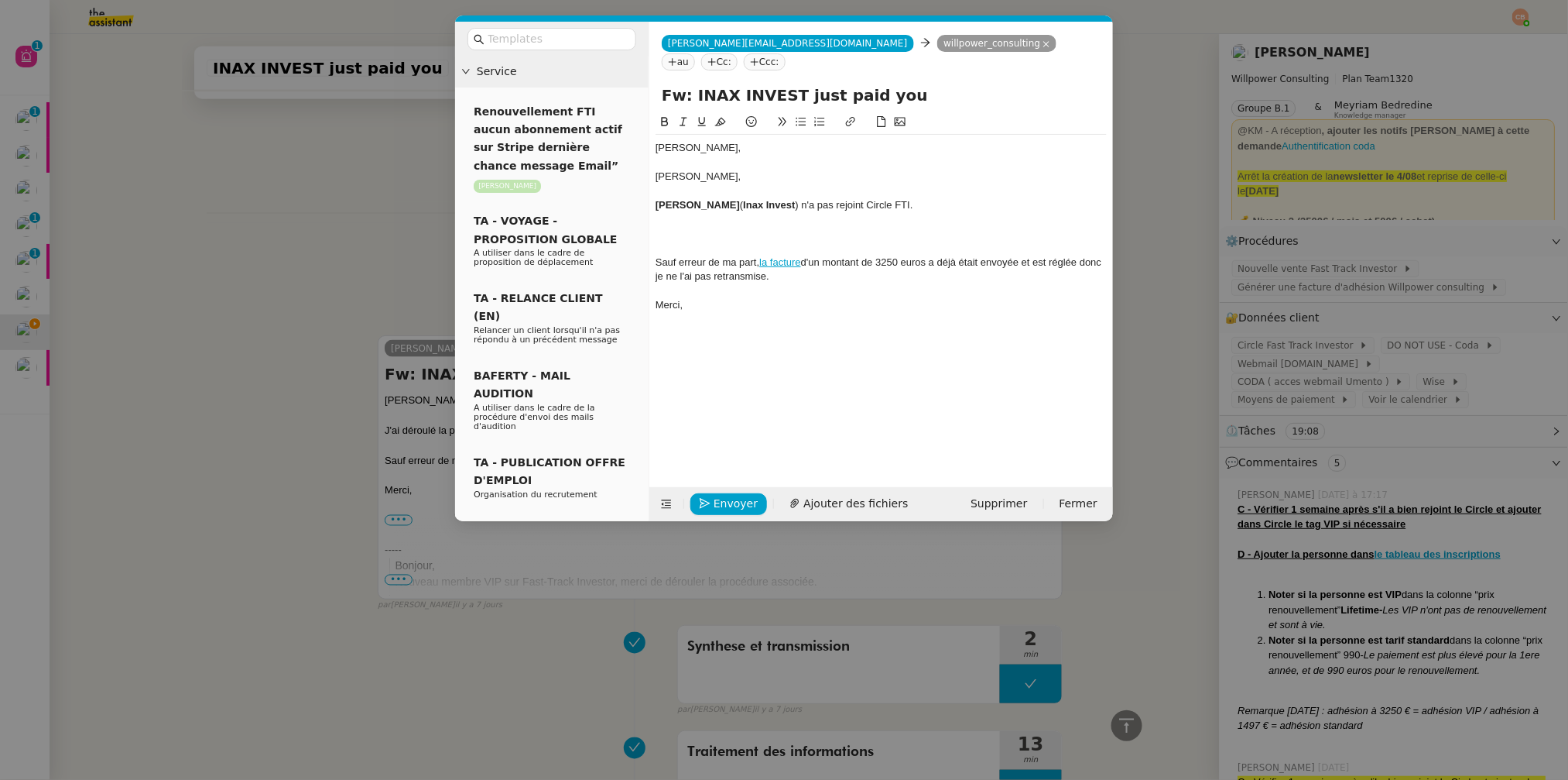
click at [801, 116] on icon at bounding box center [801, 122] width 11 height 11
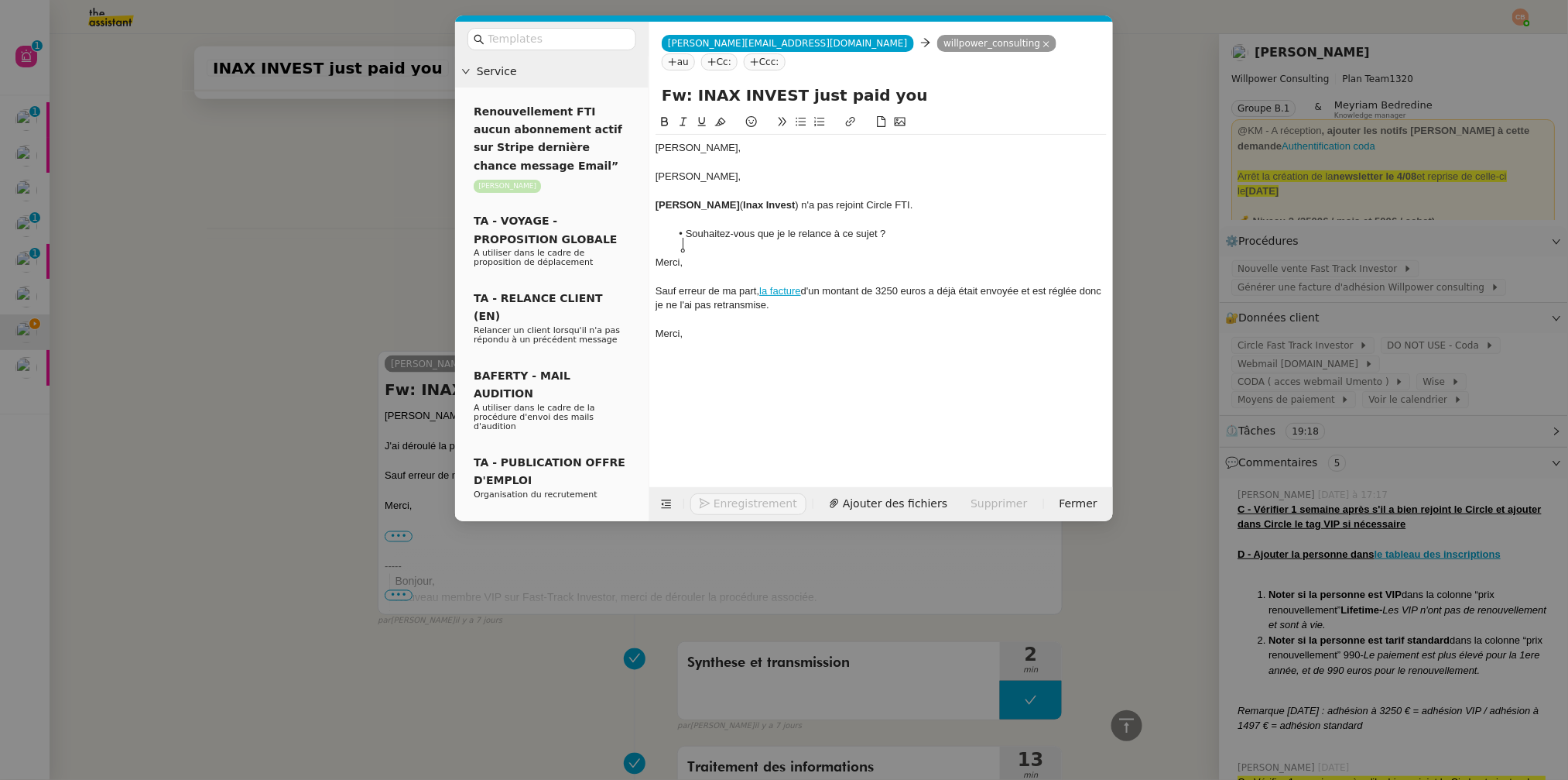
scroll to position [763, 0]
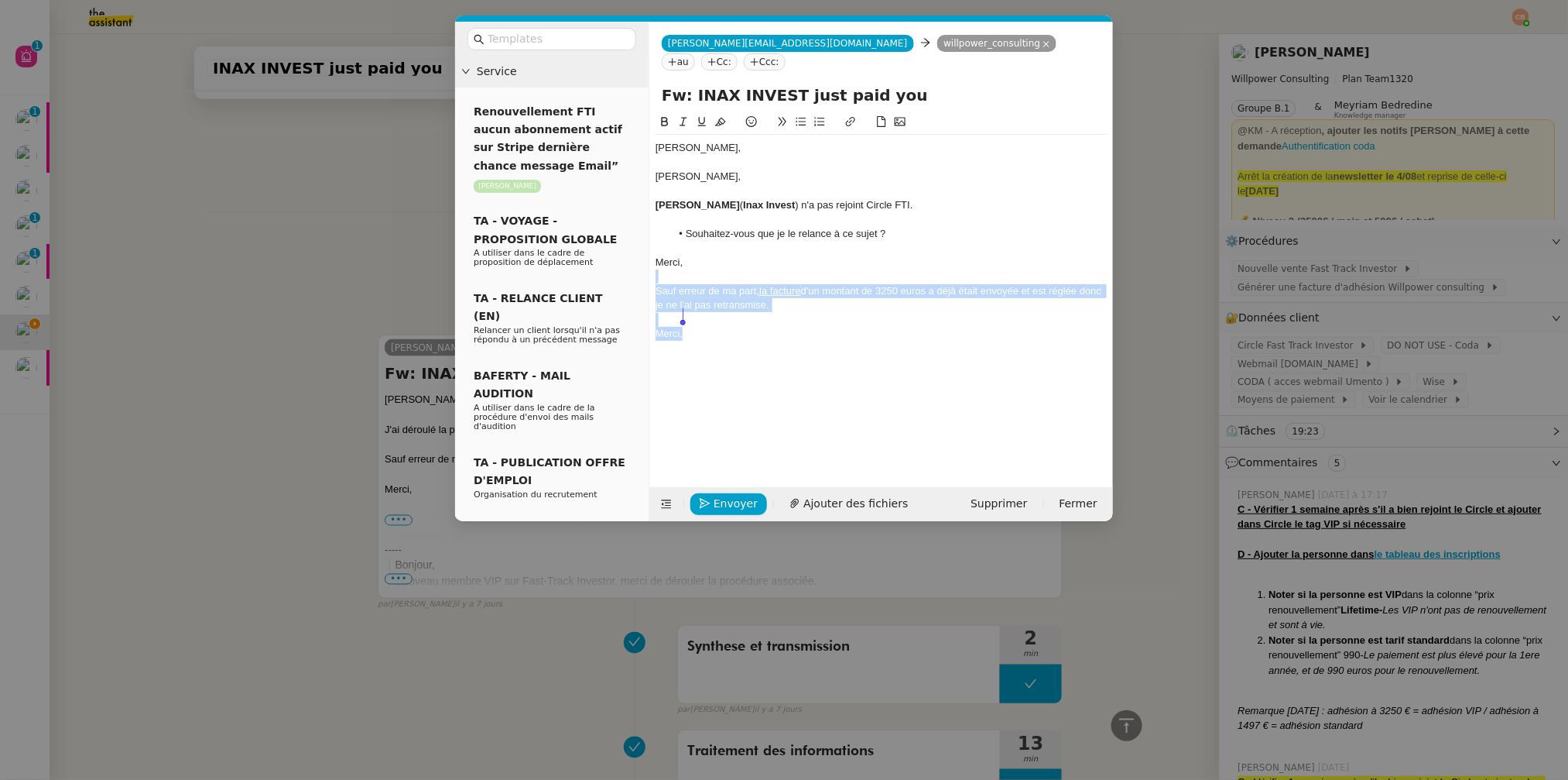
drag, startPoint x: 670, startPoint y: 261, endPoint x: 682, endPoint y: 328, distance: 68.1
click at [682, 328] on div "Cédric, Cédric, Aurelien Ouvrard ( Inax Invest ) n'a pas rejoint Circle FTI. So…" at bounding box center [881, 241] width 452 height 213
click at [213, 231] on nz-modal-container "Service Renouvellement FTI aucun abonnement actif sur Stripe dernière chance me…" at bounding box center [784, 390] width 1568 height 780
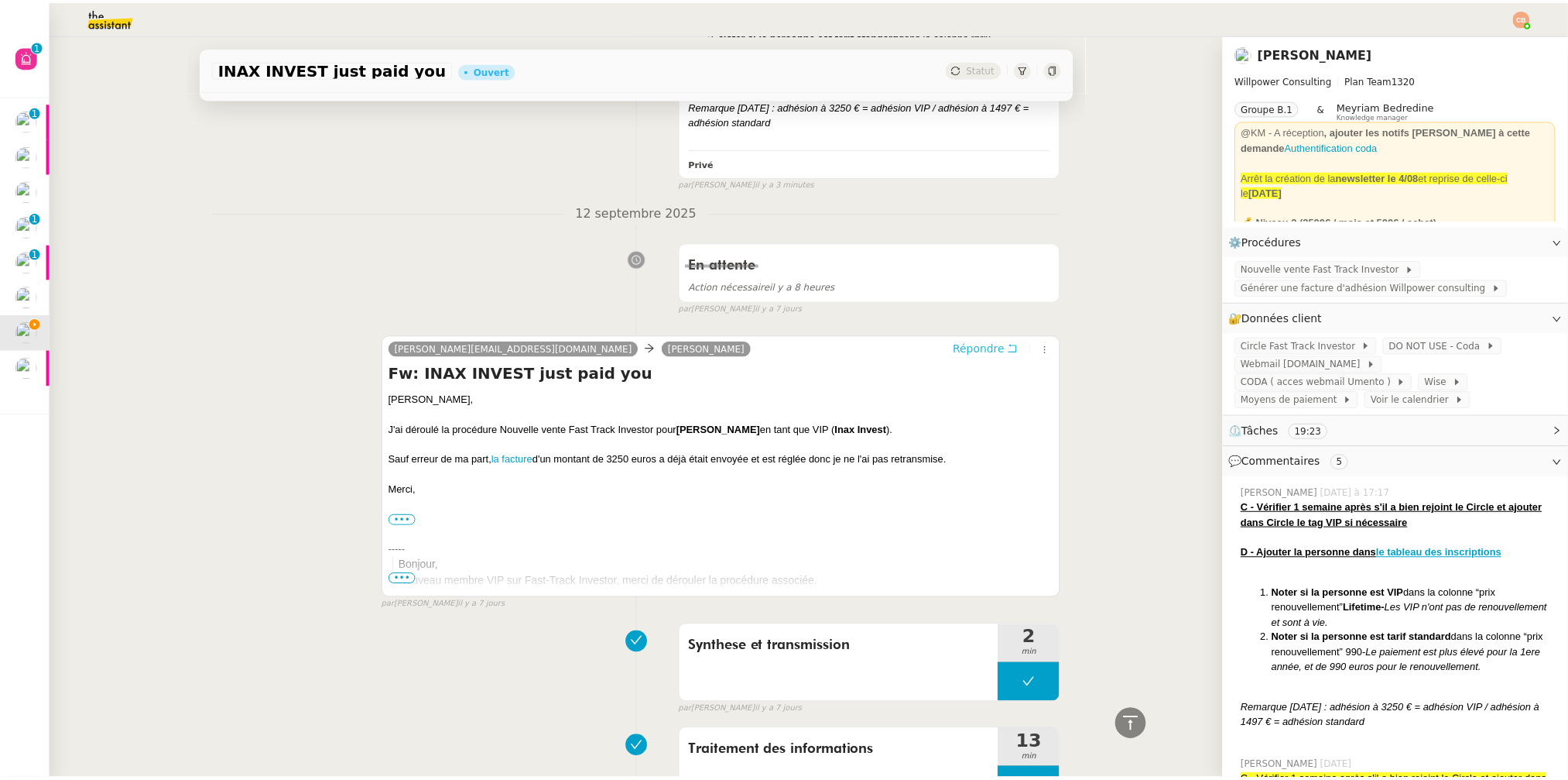
scroll to position [0, 0]
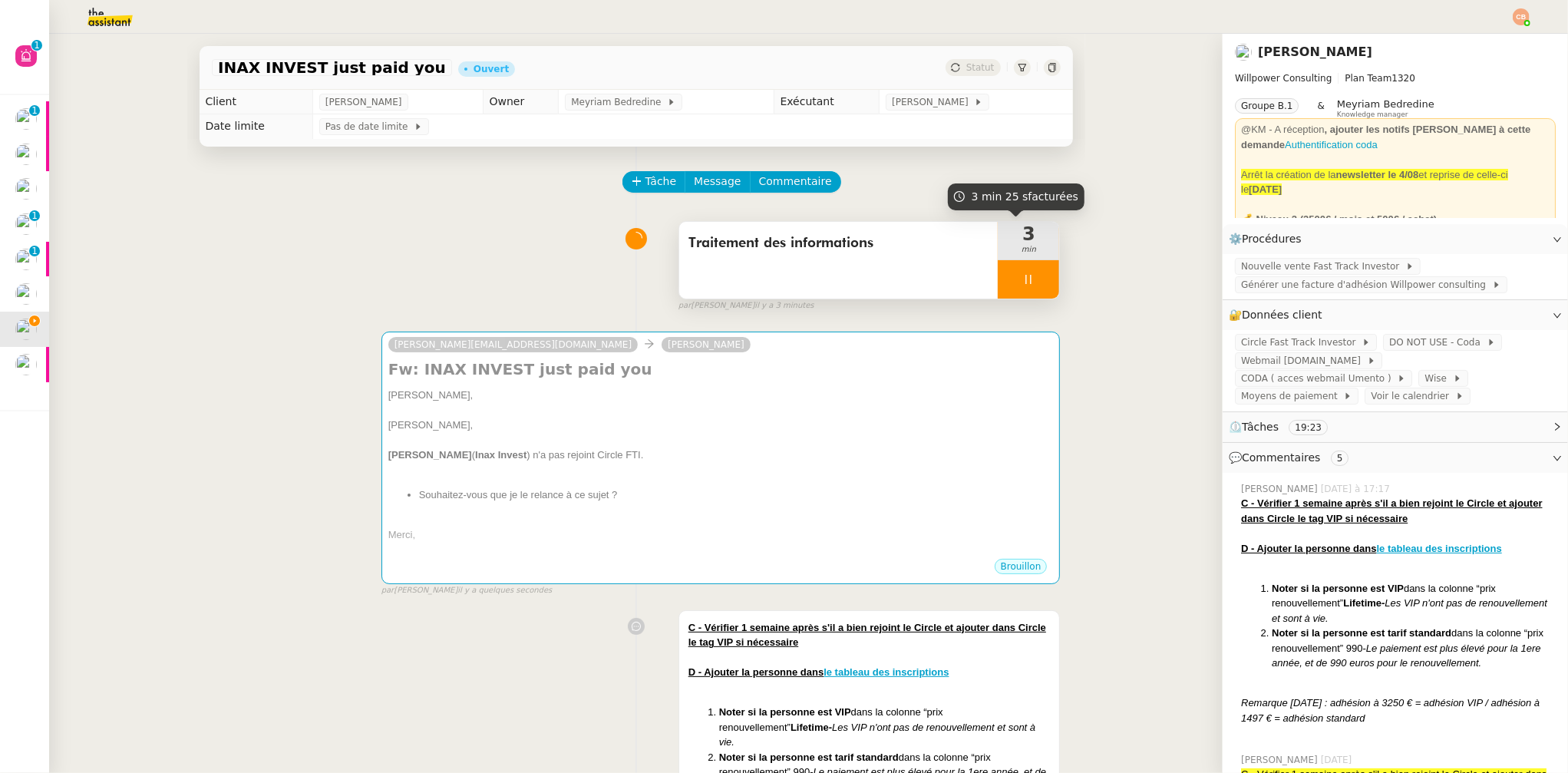
click at [1020, 273] on div at bounding box center [1028, 280] width 61 height 38
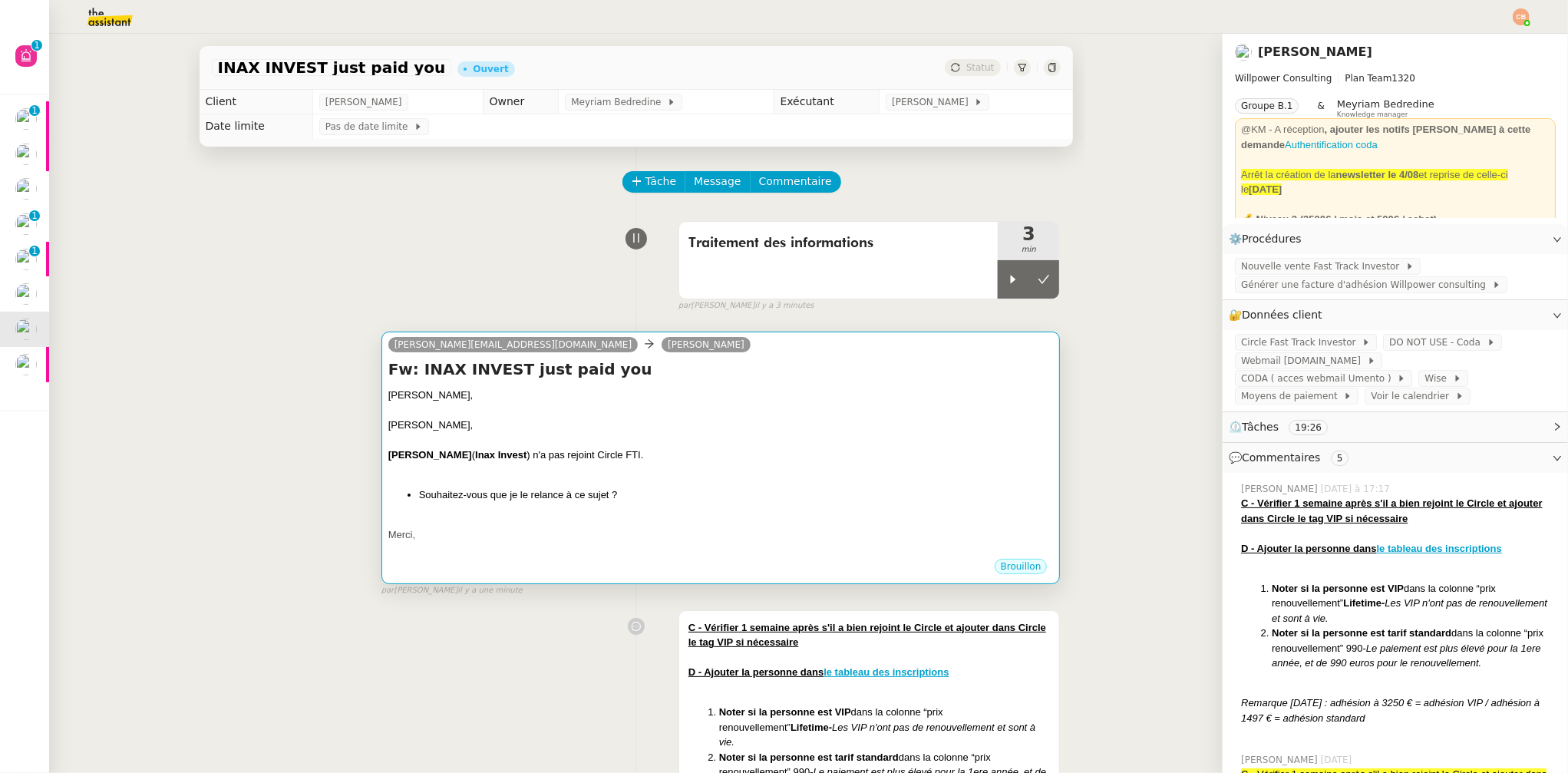
click at [815, 434] on div at bounding box center [721, 441] width 666 height 16
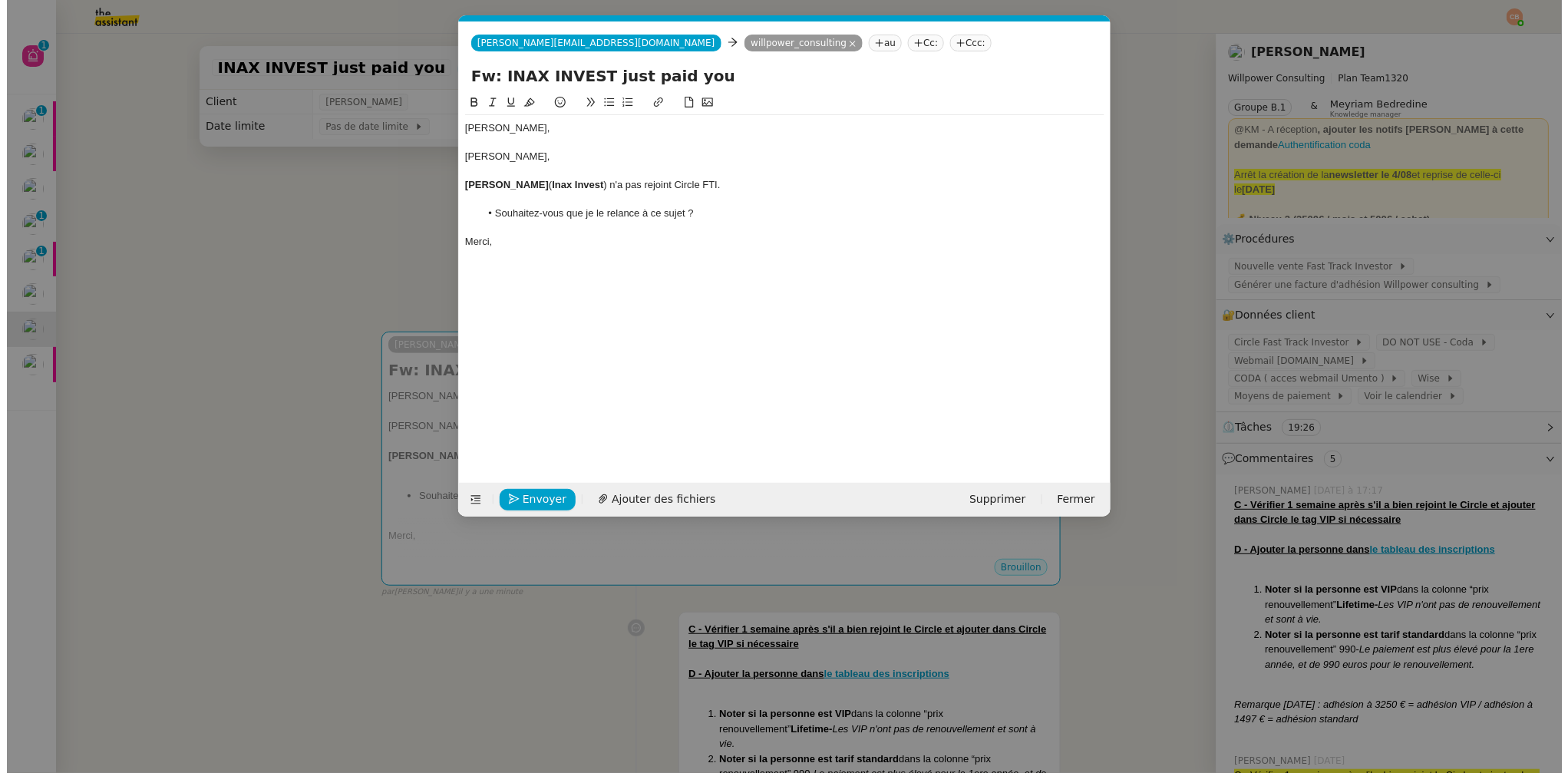
scroll to position [0, 33]
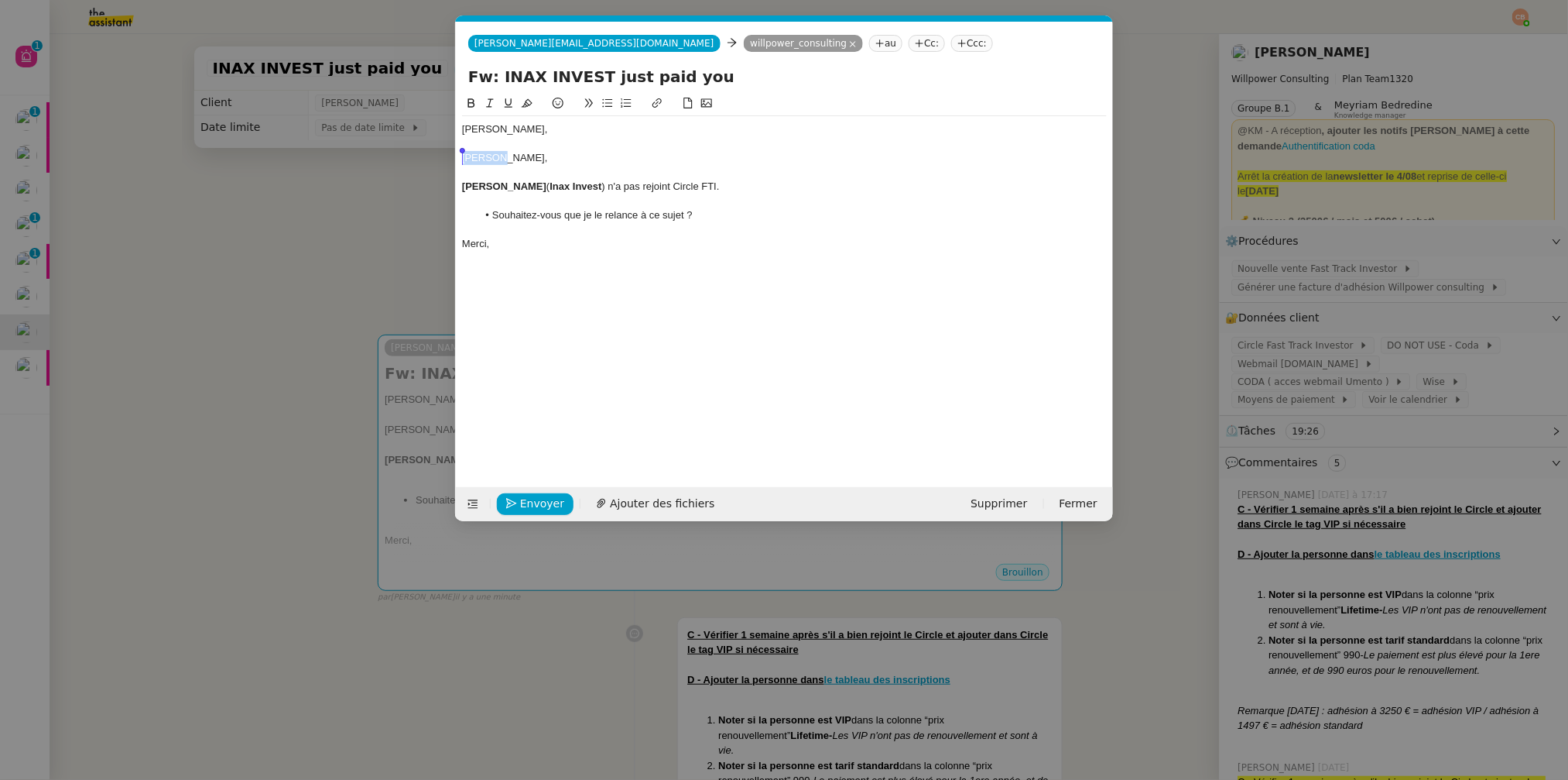
drag, startPoint x: 524, startPoint y: 163, endPoint x: 436, endPoint y: 154, distance: 88.5
click at [436, 154] on nz-modal-container "Service Renouvellement FTI aucun abonnement actif sur Stripe dernière chance me…" at bounding box center [784, 390] width 1568 height 780
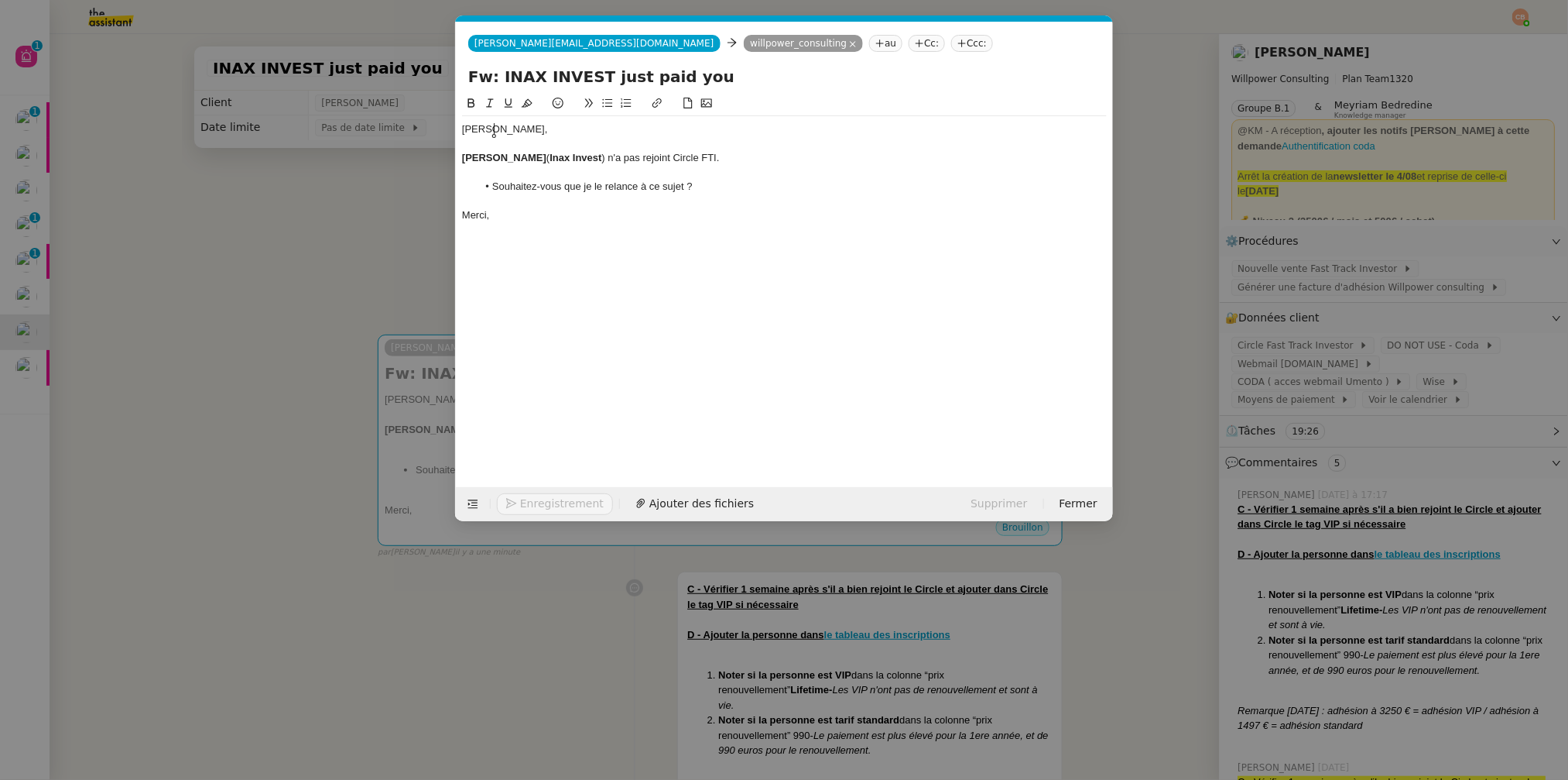
click at [250, 217] on nz-modal-container "Service Renouvellement FTI aucun abonnement actif sur Stripe dernière chance me…" at bounding box center [784, 390] width 1568 height 780
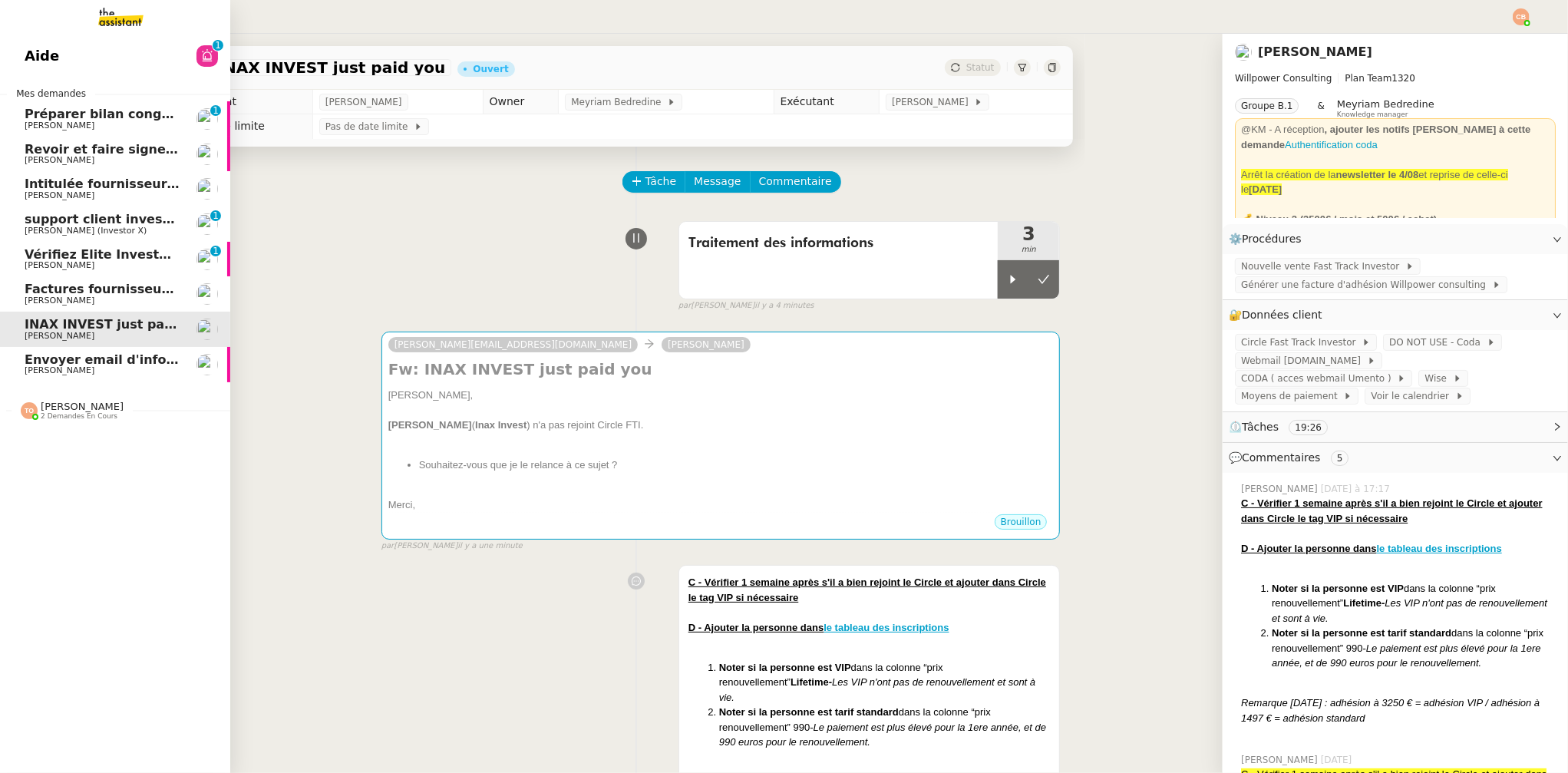
click at [51, 365] on span "Envoyer email d'information à Jérôme et Alexandre" at bounding box center [256, 359] width 463 height 15
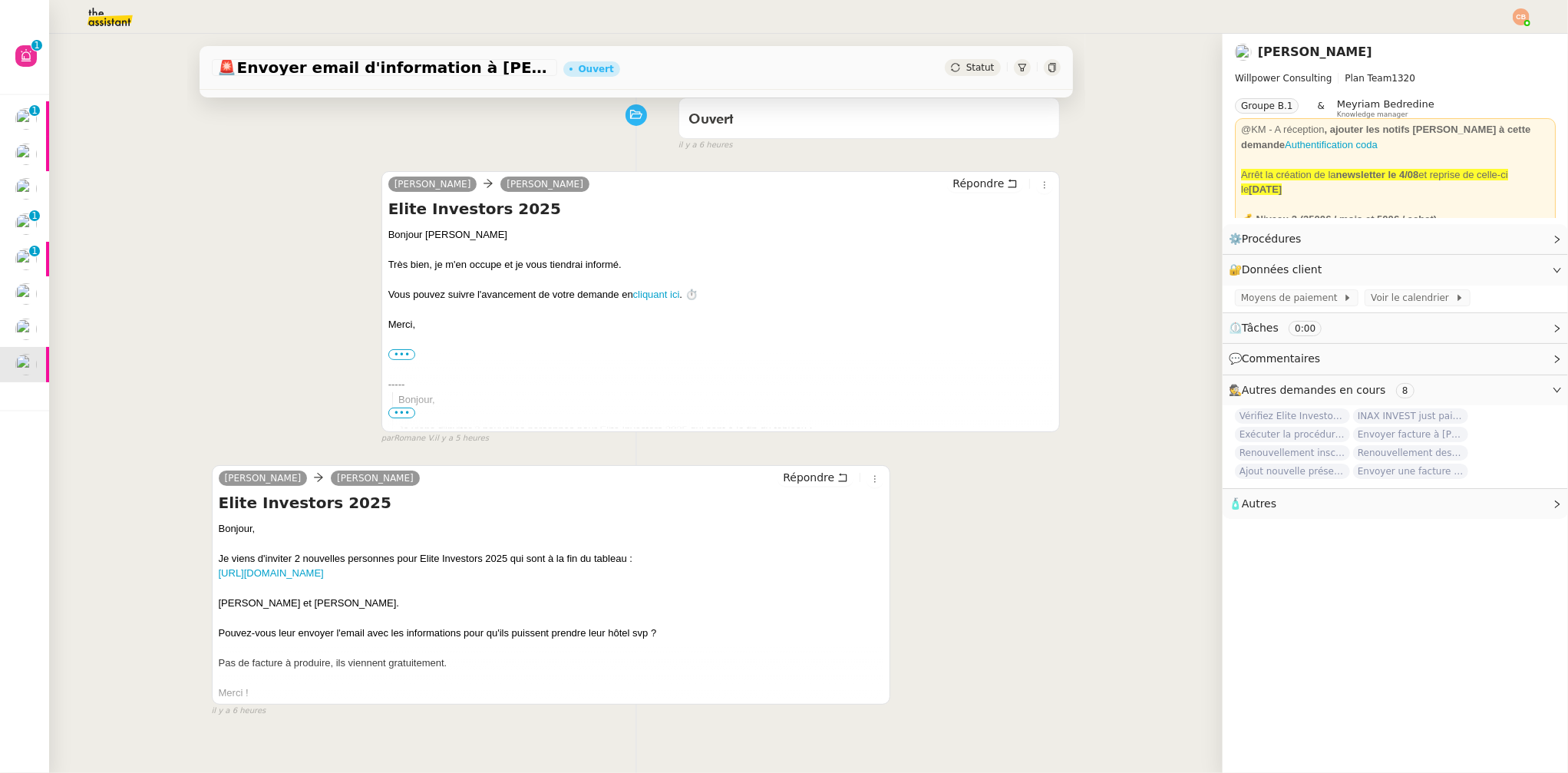
scroll to position [125, 0]
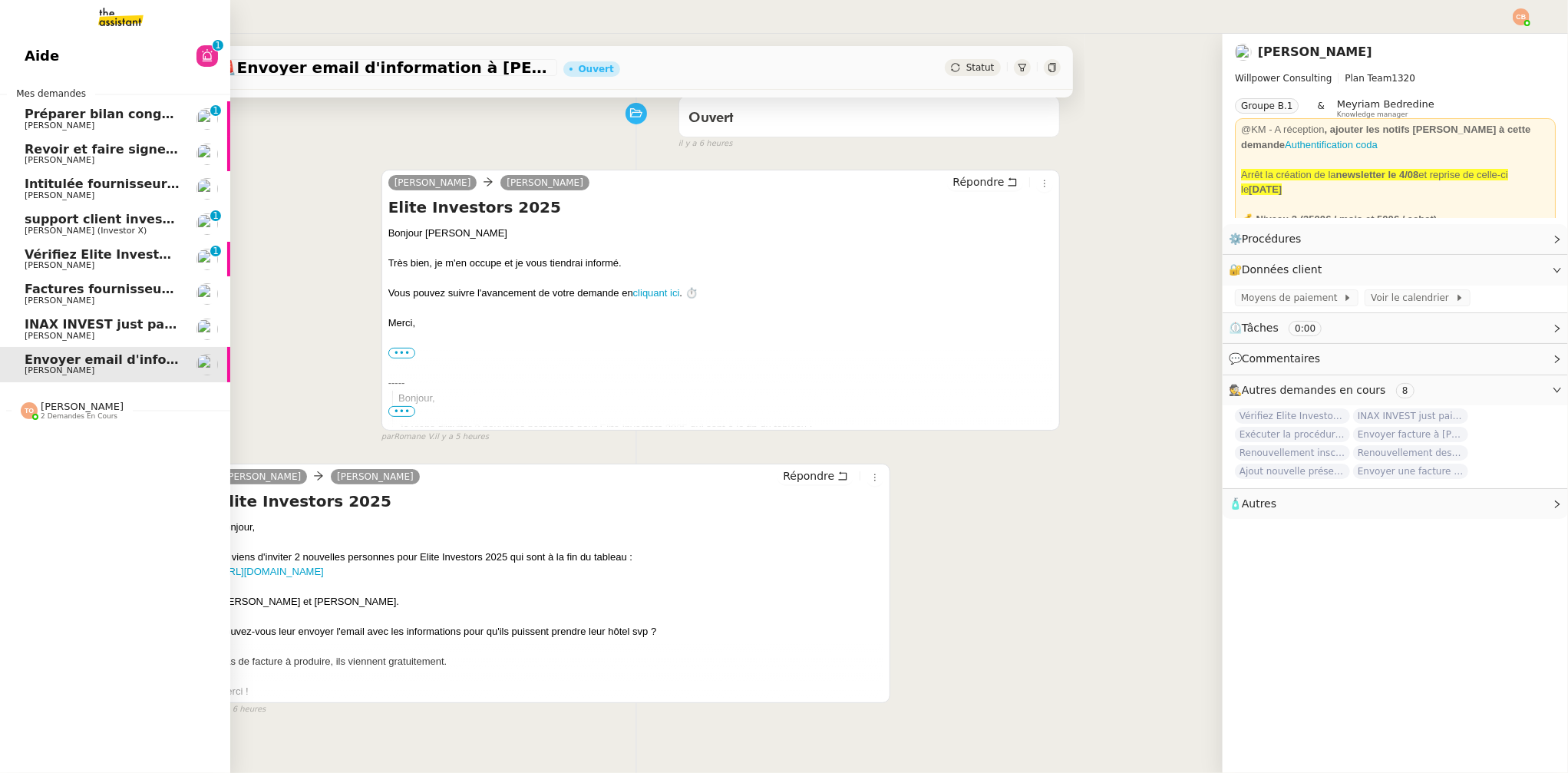
click at [37, 336] on span "Cédric Tempestini" at bounding box center [59, 335] width 70 height 10
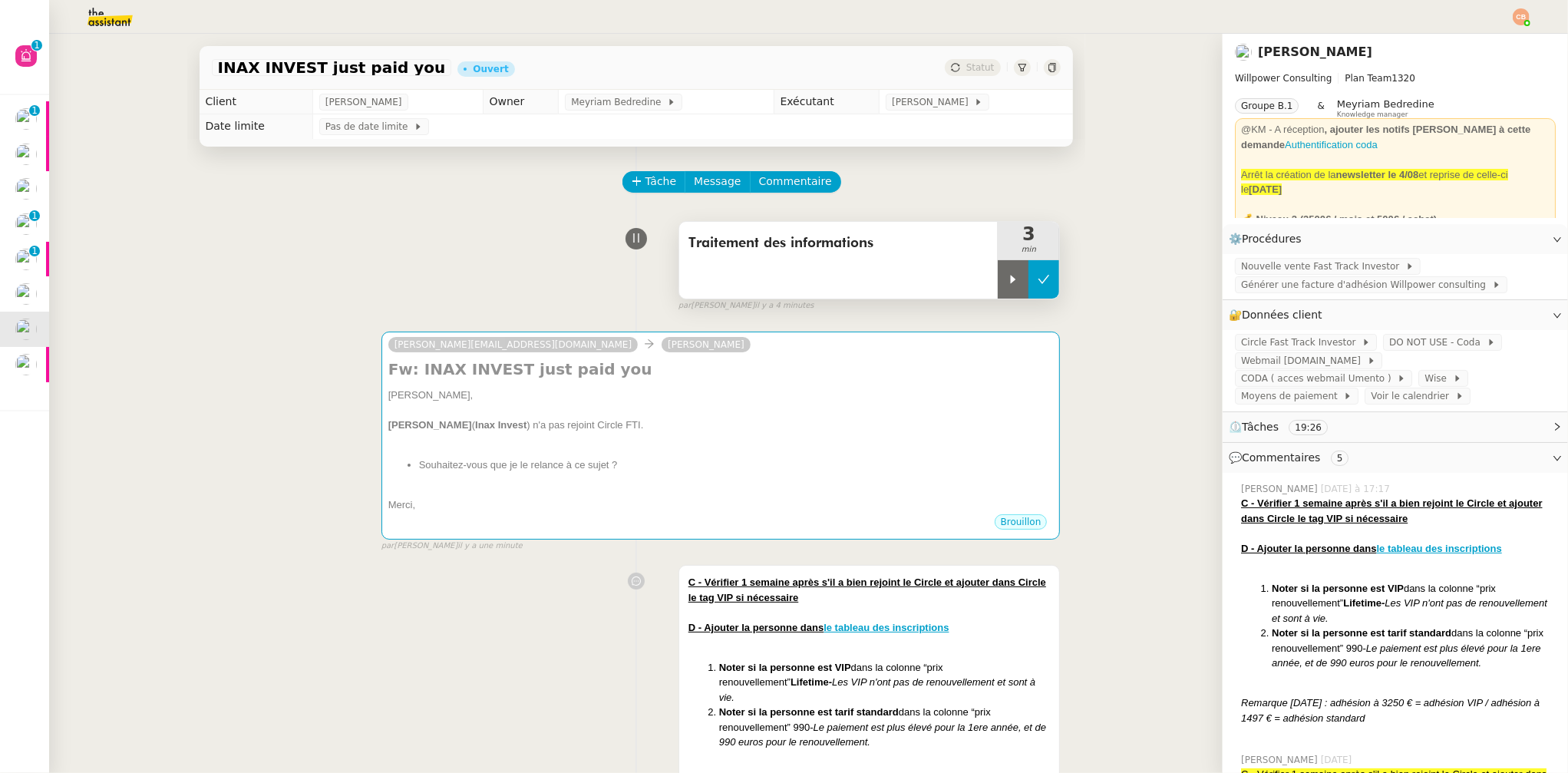
click at [1038, 275] on icon at bounding box center [1044, 279] width 12 height 12
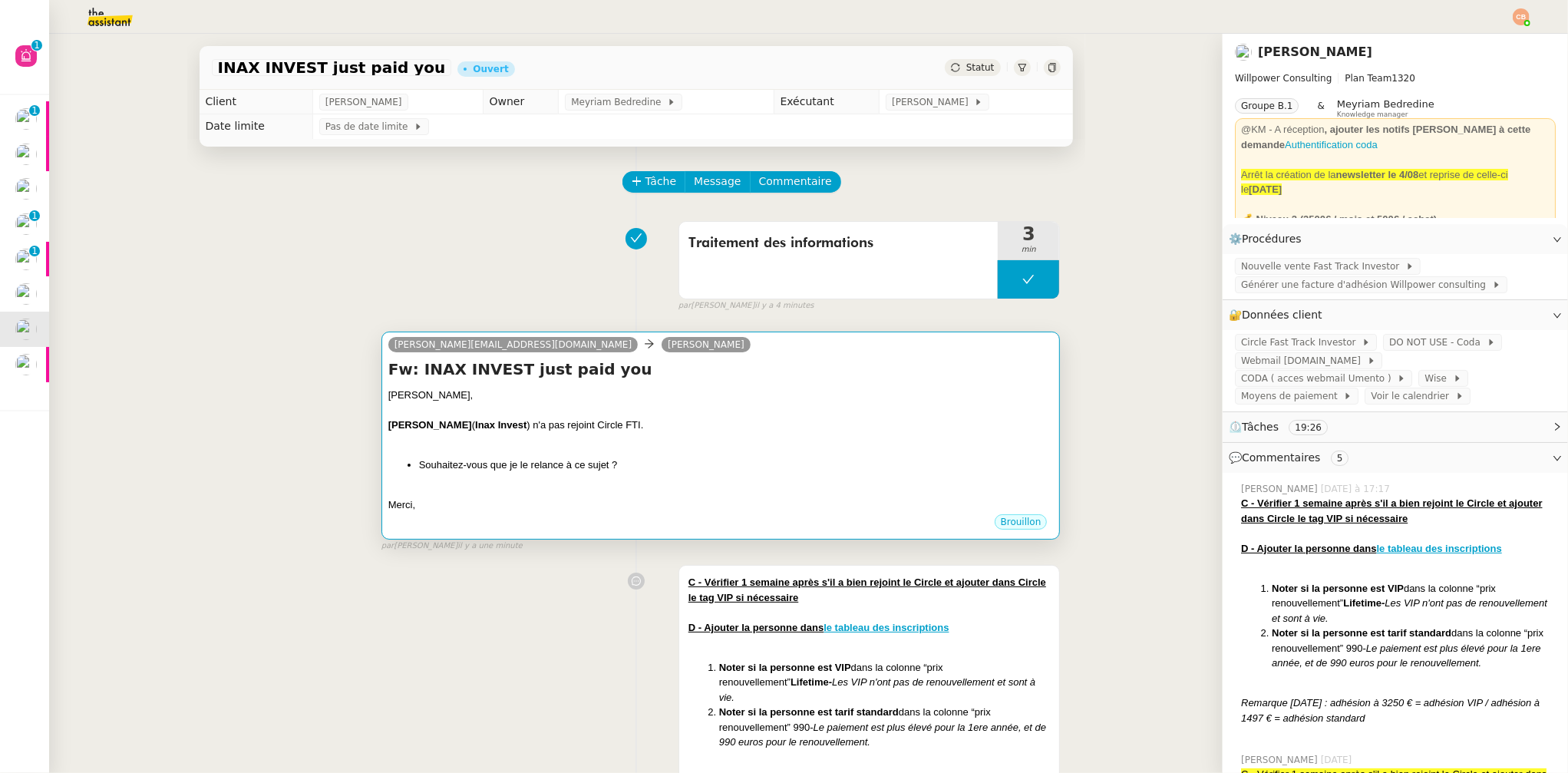
click at [859, 408] on div at bounding box center [721, 411] width 666 height 16
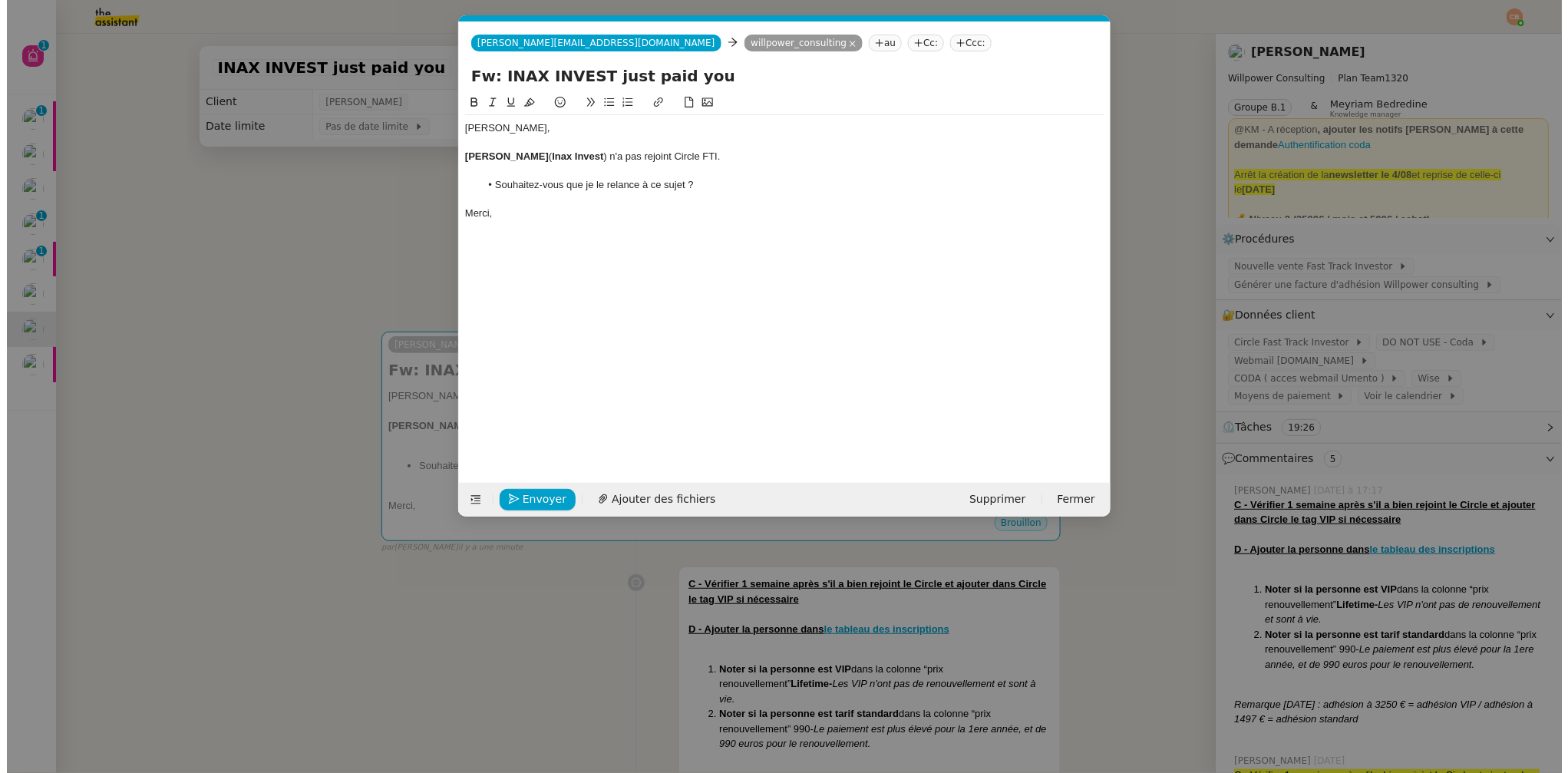
scroll to position [0, 33]
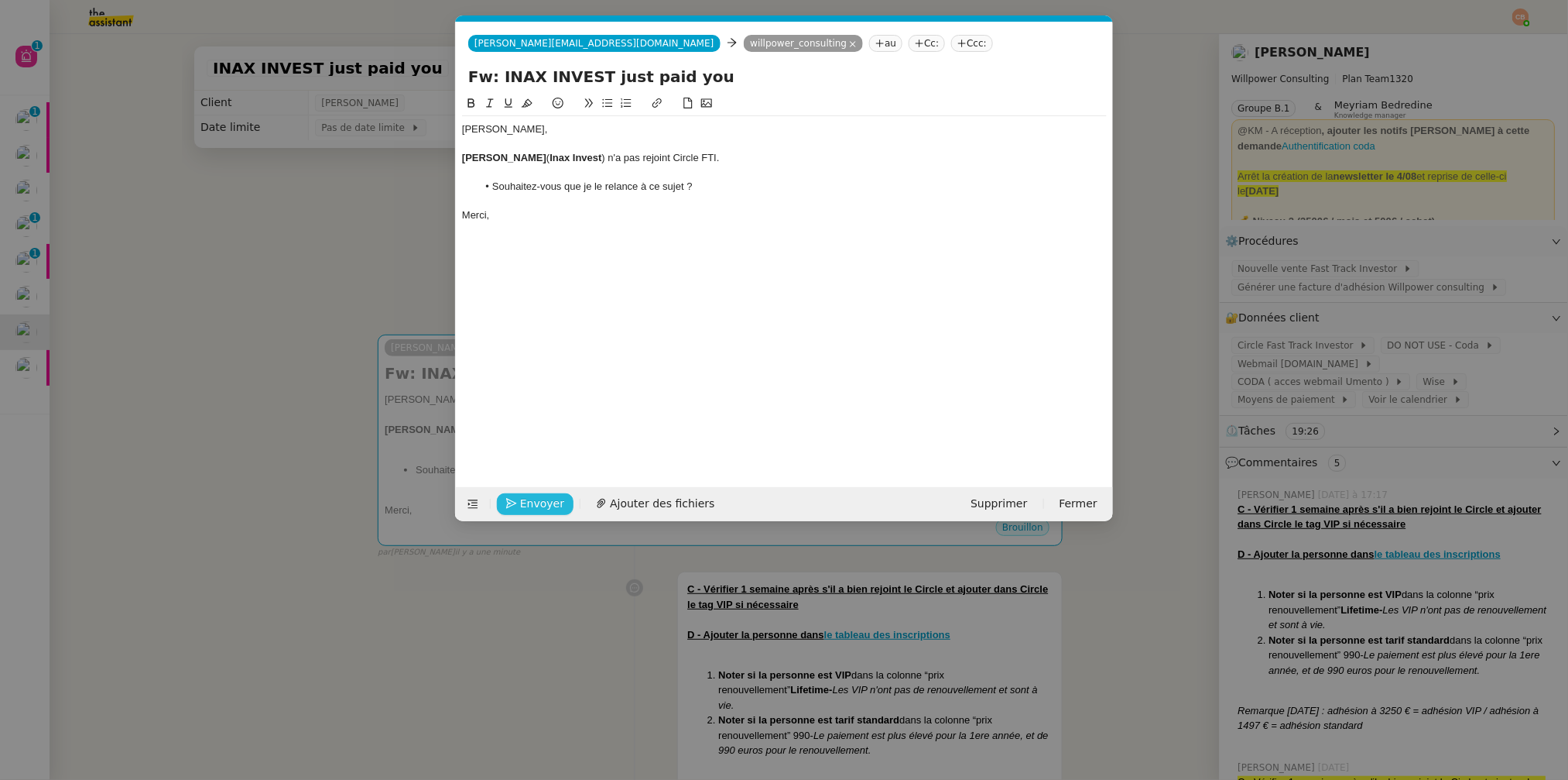
click at [516, 500] on icon "button" at bounding box center [511, 503] width 11 height 11
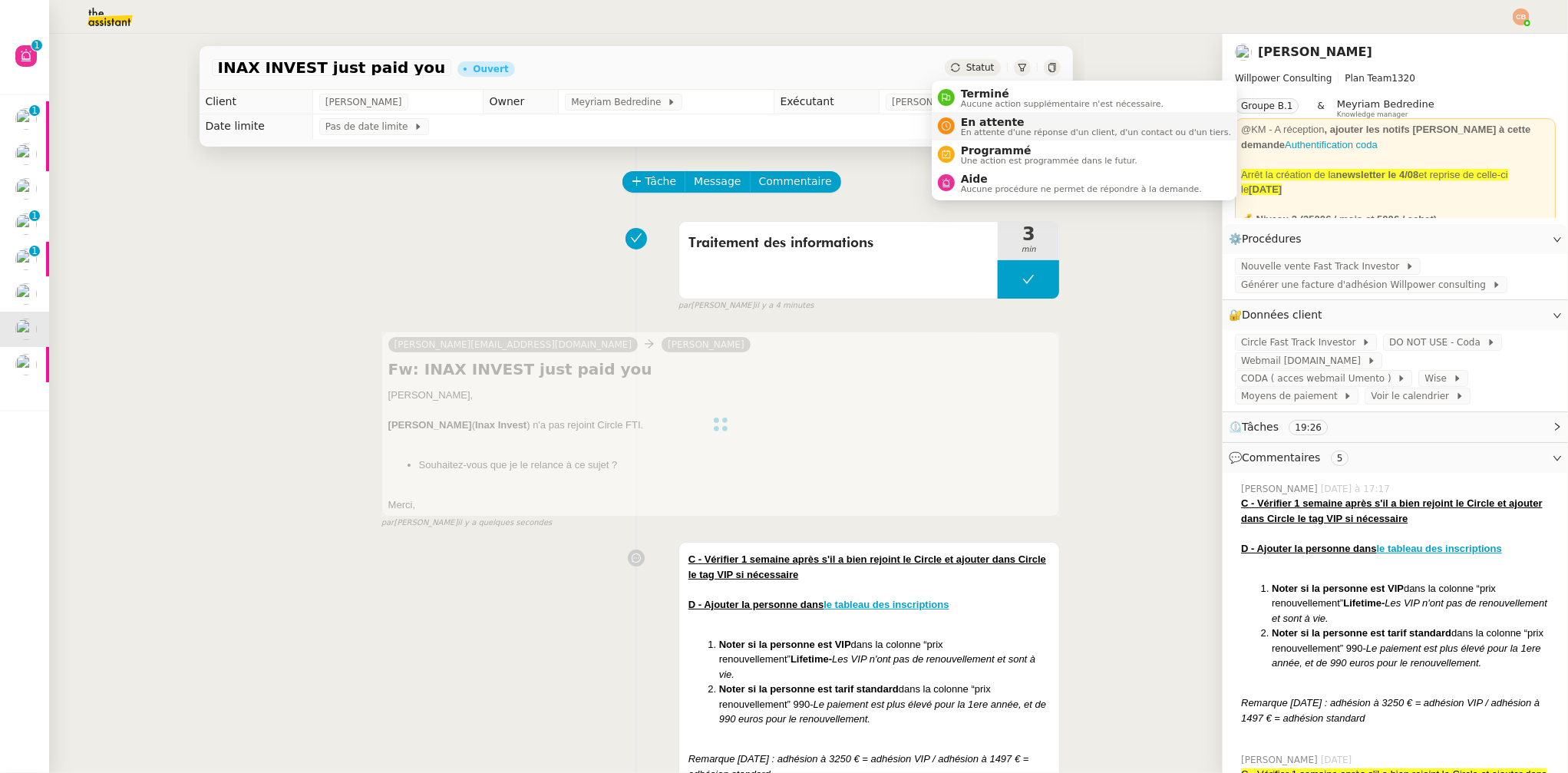
click at [966, 120] on span "En attente" at bounding box center [1096, 122] width 270 height 12
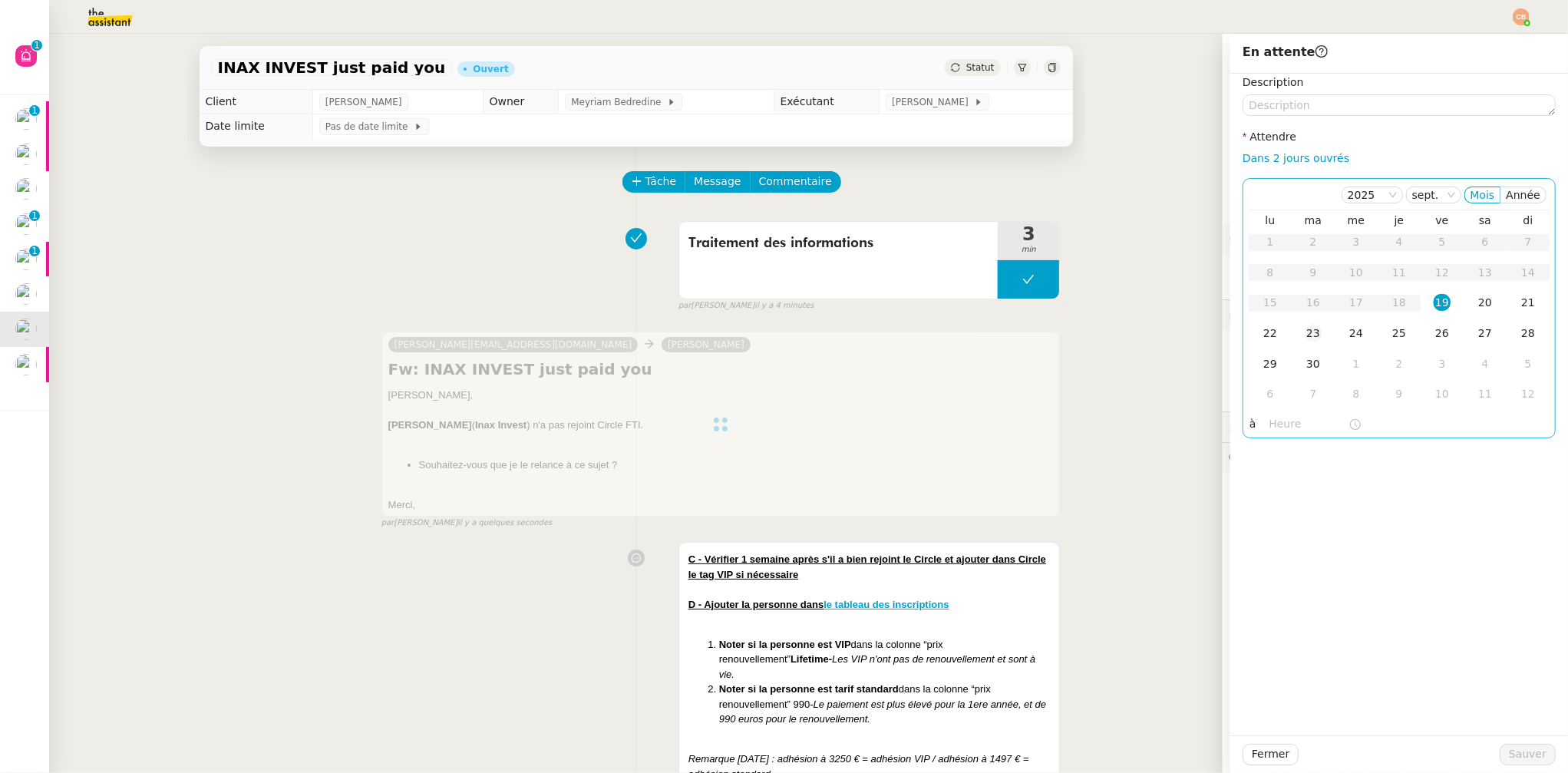
click at [1305, 329] on div "23" at bounding box center [1313, 332] width 17 height 17
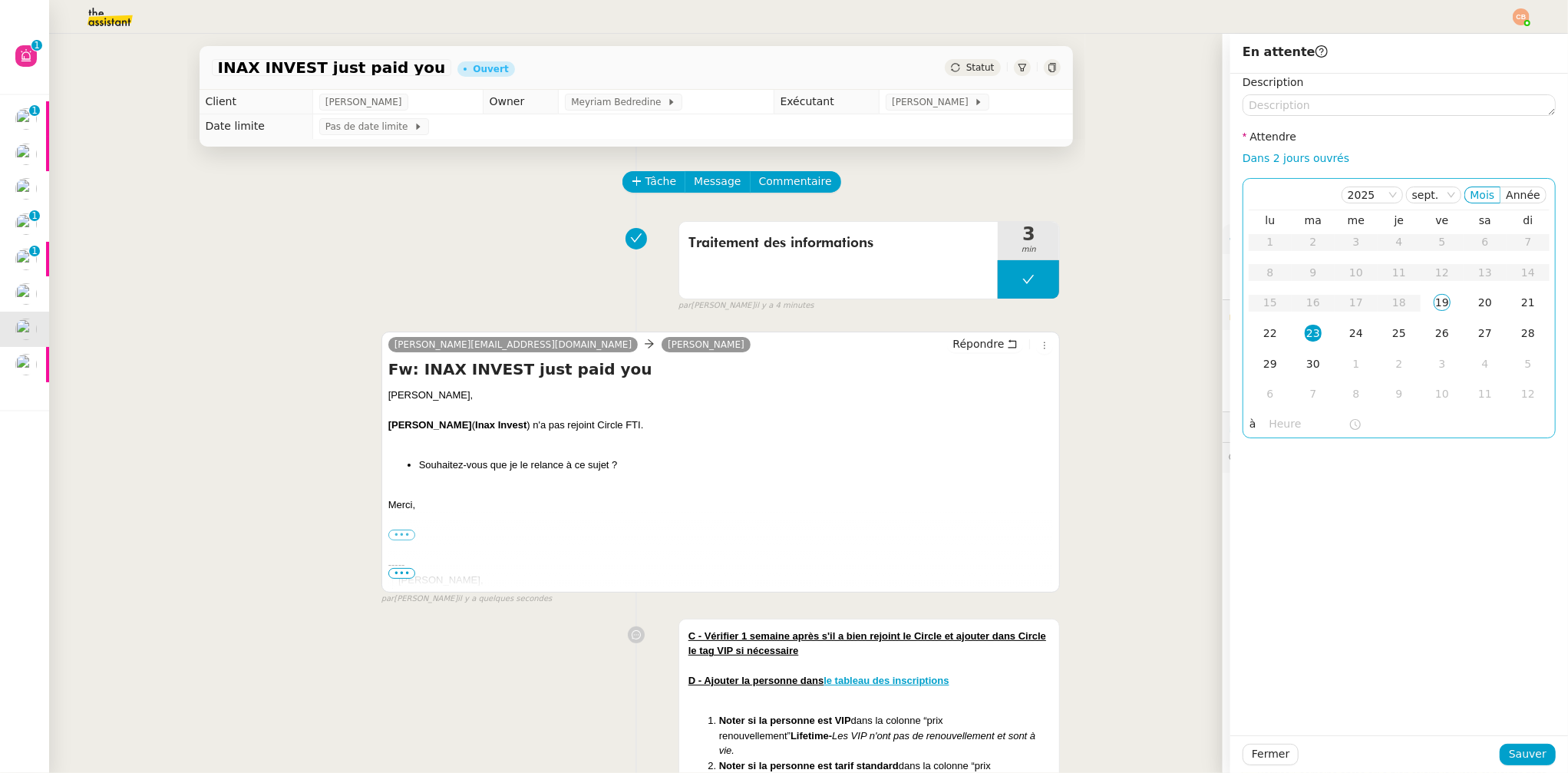
click at [1282, 425] on input "text" at bounding box center [1309, 424] width 79 height 17
click at [1270, 504] on div "09" at bounding box center [1270, 501] width 43 height 18
click at [1310, 445] on div "00" at bounding box center [1314, 449] width 42 height 18
type input "09:00"
click at [1439, 464] on div "Description Attendre Dans 2 jours ouvrés 2025 sept. Mois Année lu ma me je ve s…" at bounding box center [1399, 404] width 338 height 662
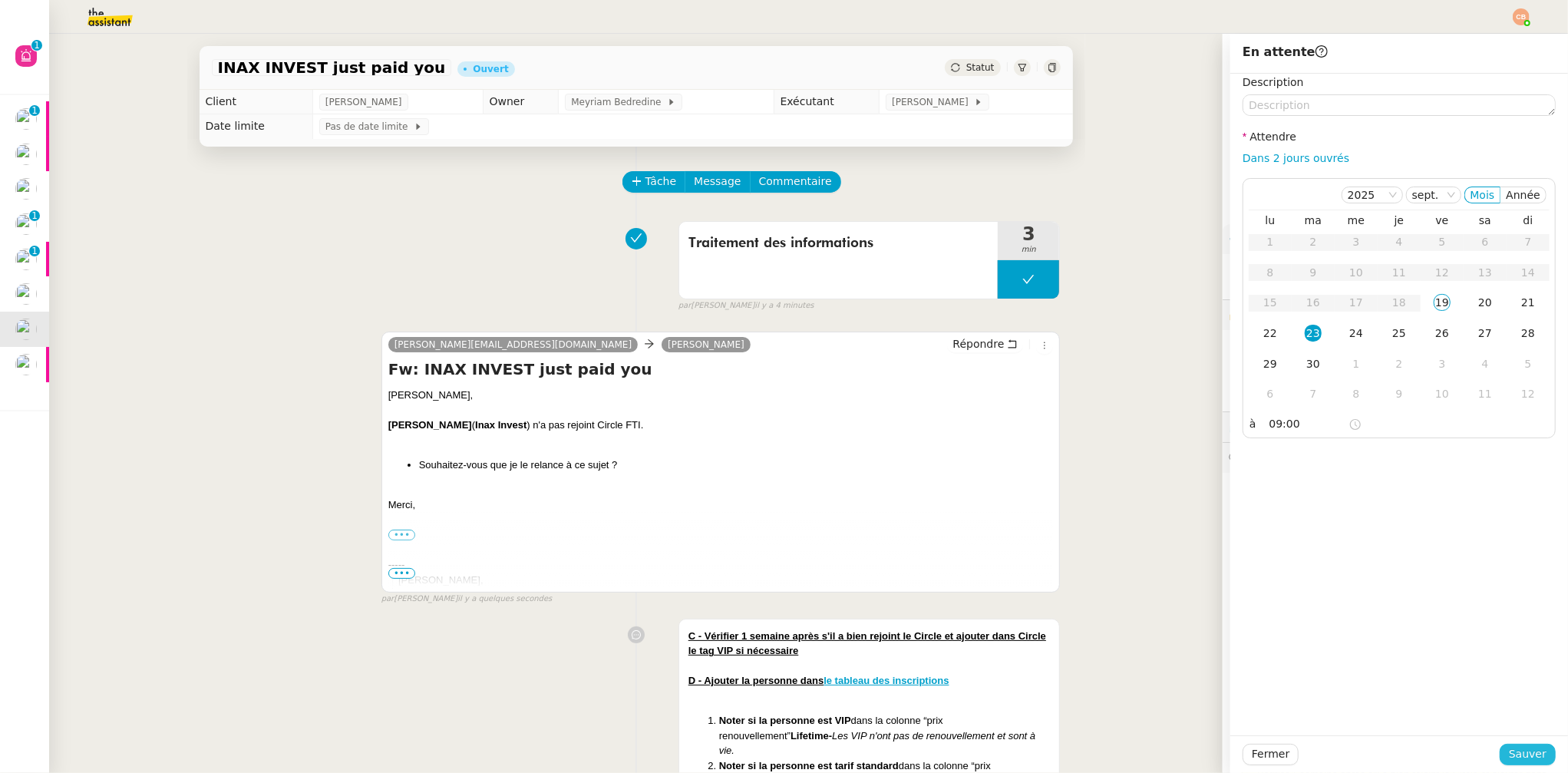
click at [1516, 750] on span "Sauver" at bounding box center [1528, 754] width 38 height 17
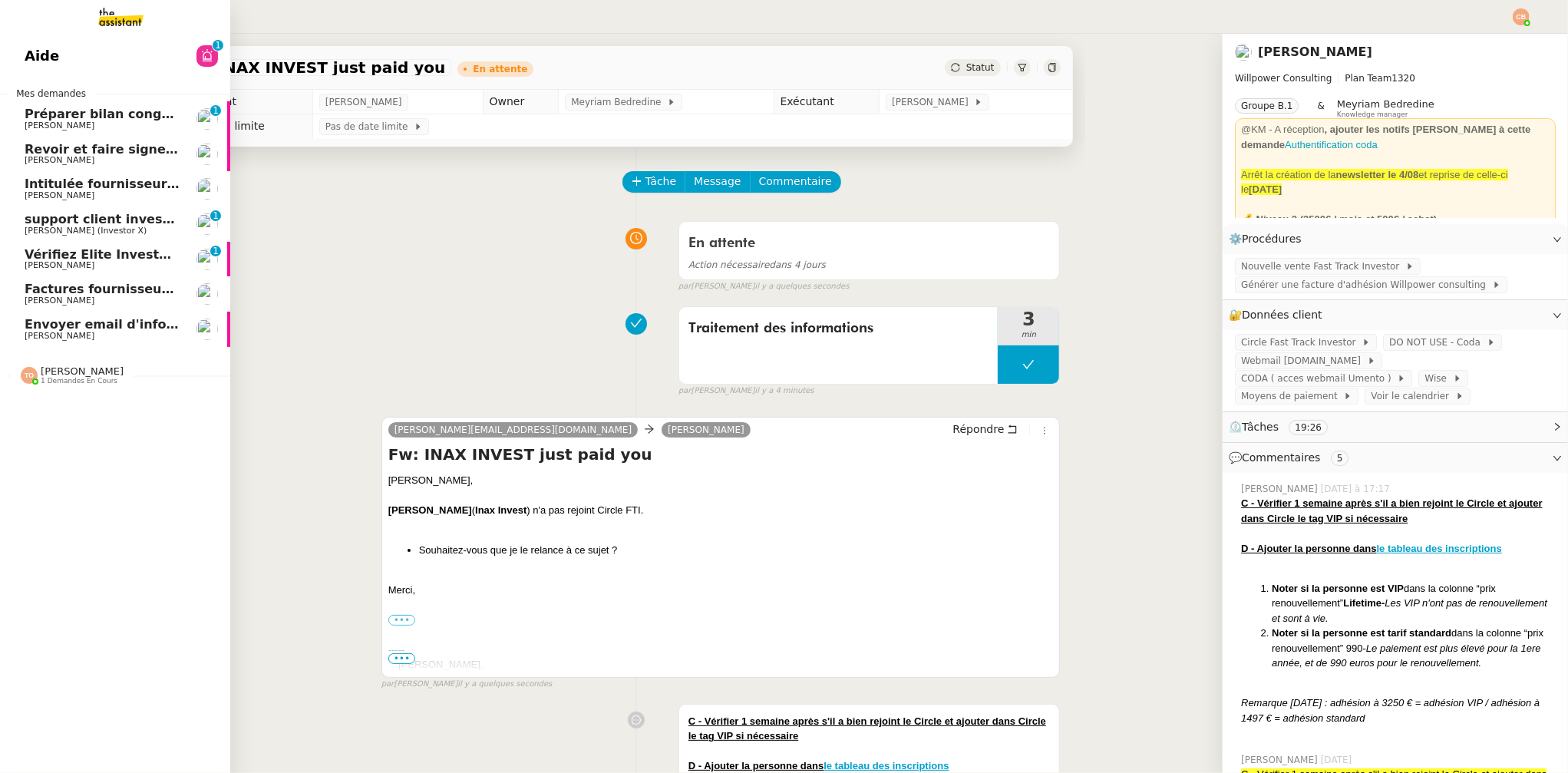
click at [84, 254] on span "Vérifiez Elite Investors 2025 et FTI" at bounding box center [143, 254] width 239 height 15
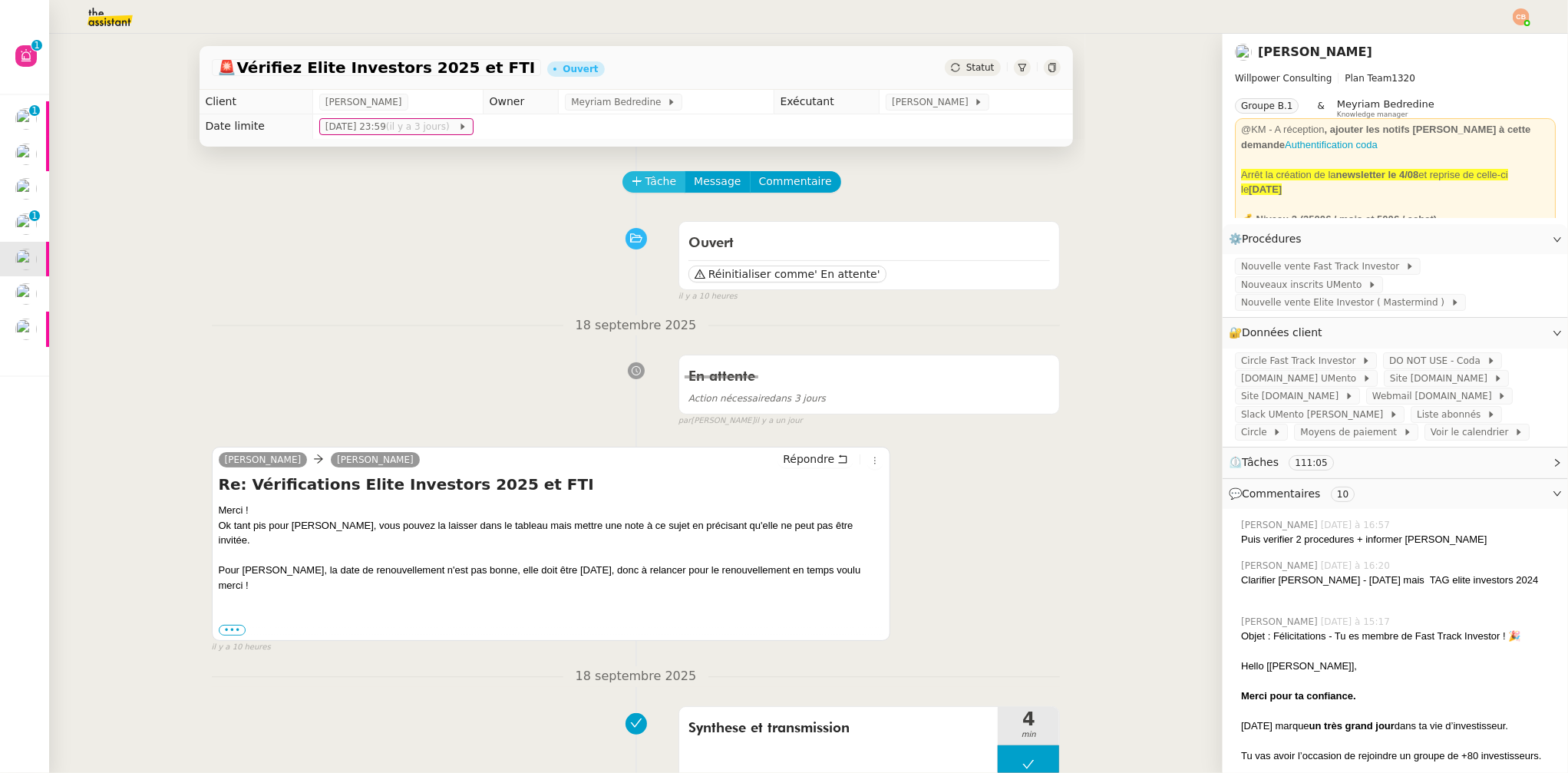
click at [659, 185] on span "Tâche" at bounding box center [661, 181] width 31 height 17
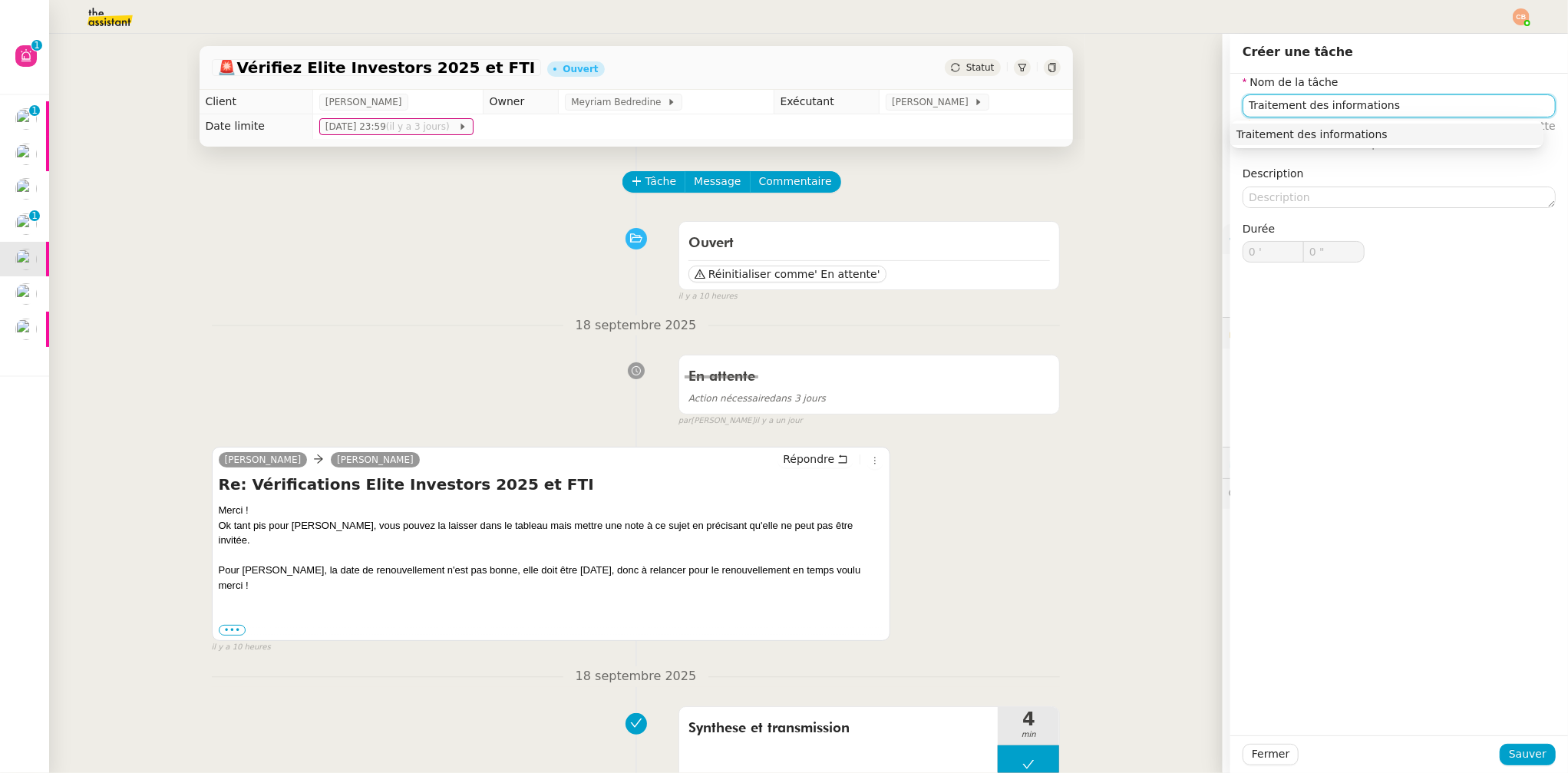
click at [1342, 123] on nz-auto-option "Traitement des informations" at bounding box center [1387, 134] width 313 height 22
type input "Traitement des informations"
click at [1509, 749] on span "Sauver" at bounding box center [1528, 754] width 38 height 17
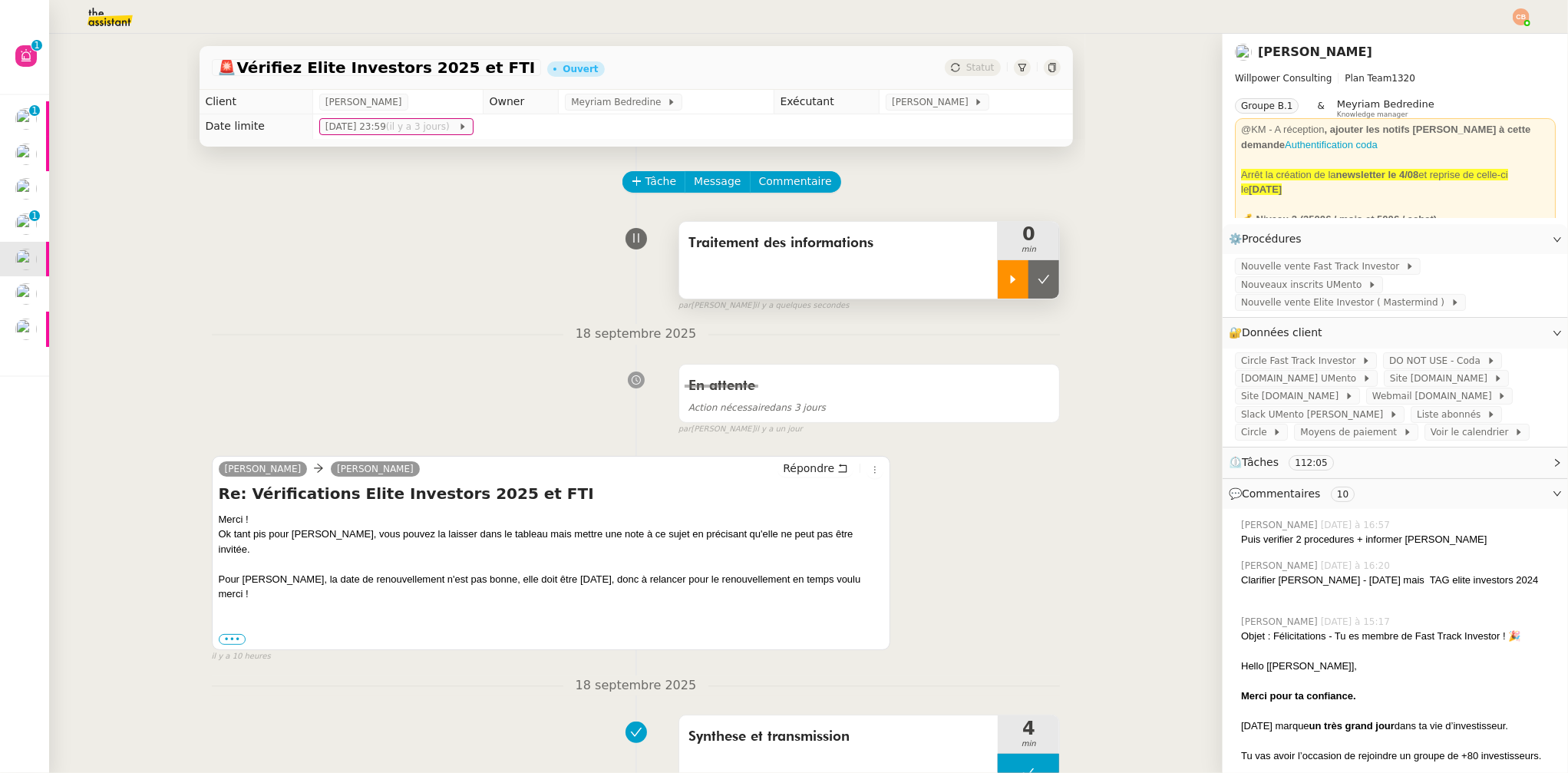
click at [999, 286] on div at bounding box center [1013, 280] width 31 height 38
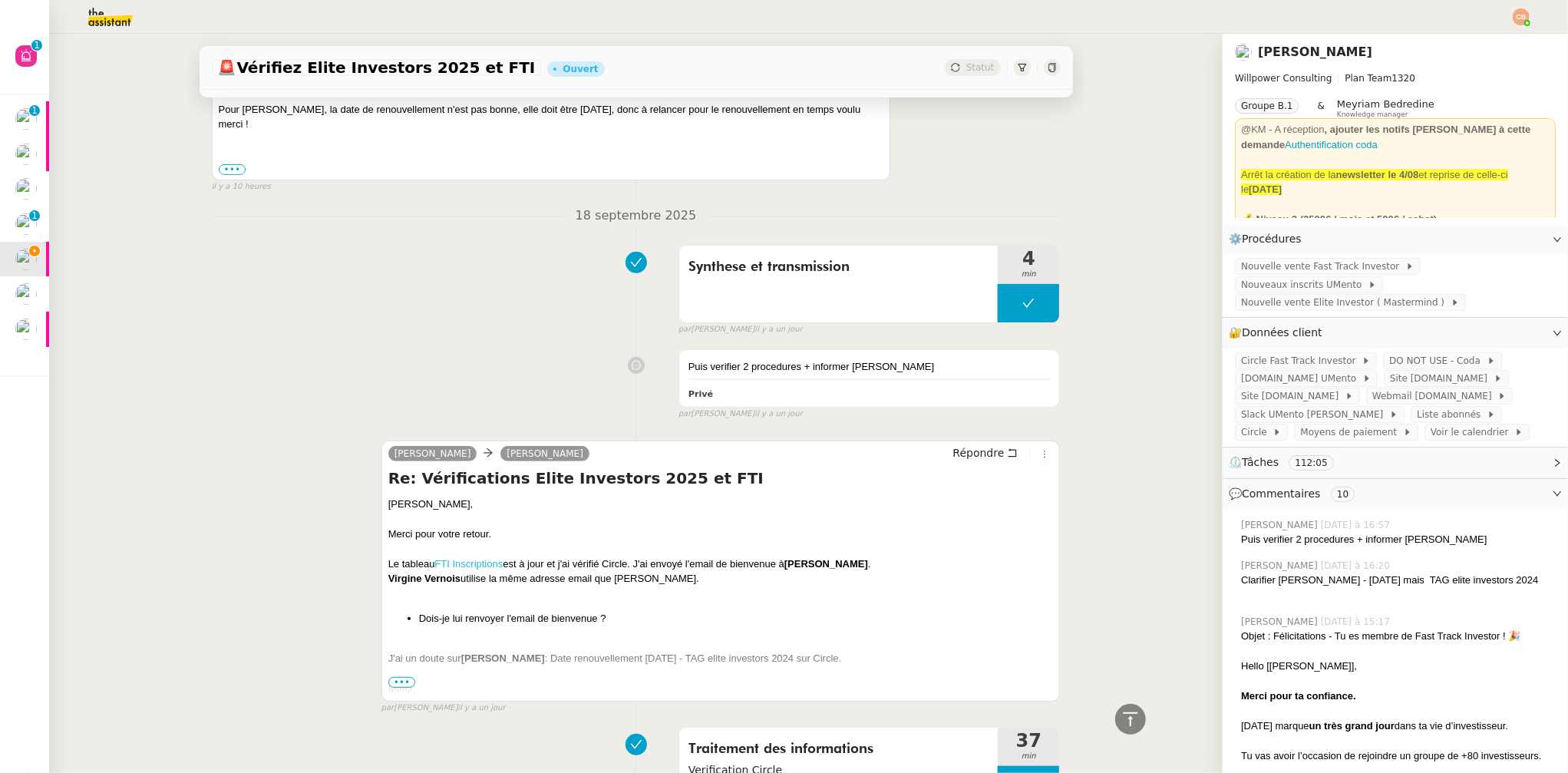
click at [449, 558] on link "FTI Inscriptions" at bounding box center [469, 563] width 68 height 11
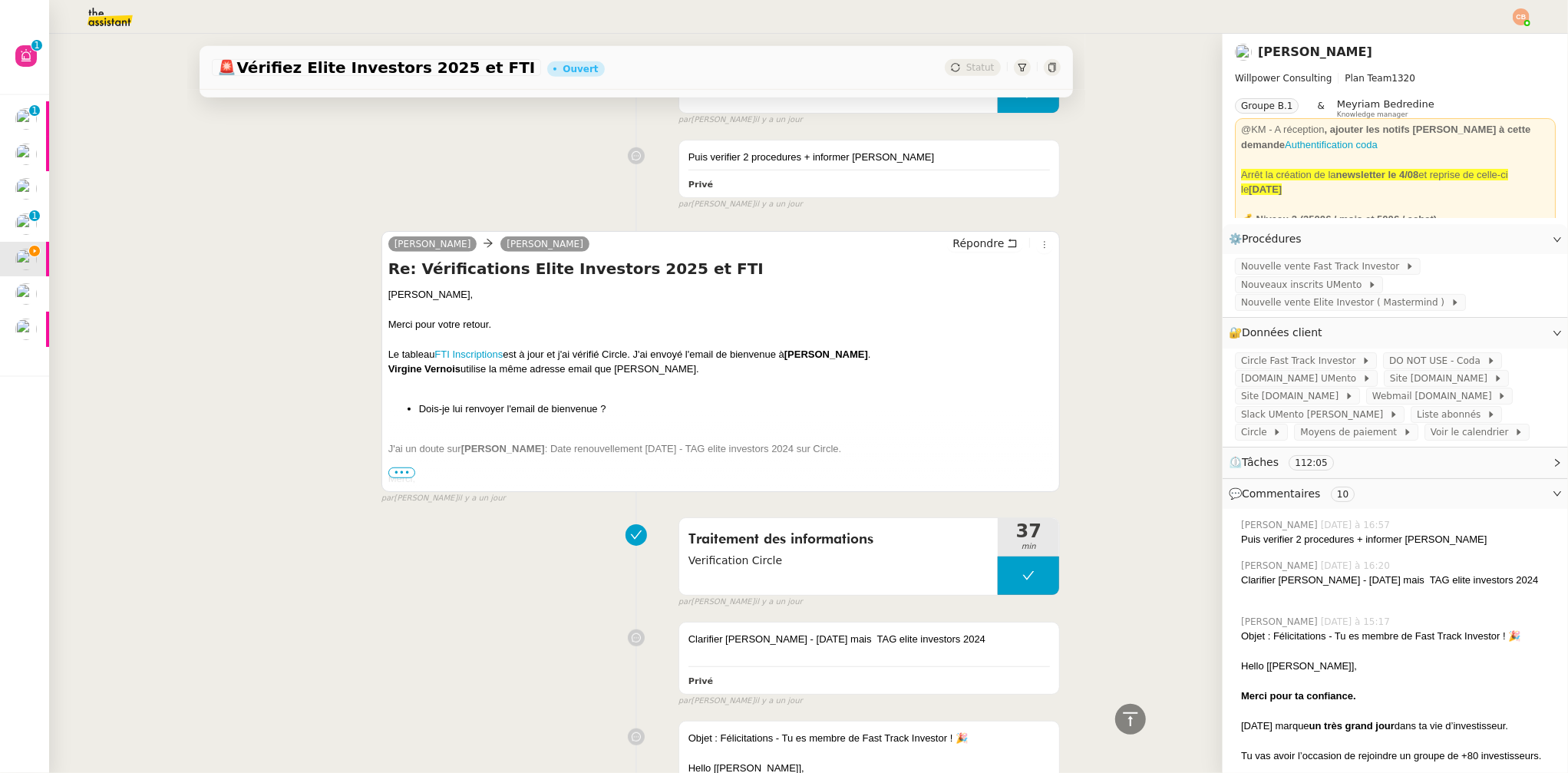
scroll to position [788, 0]
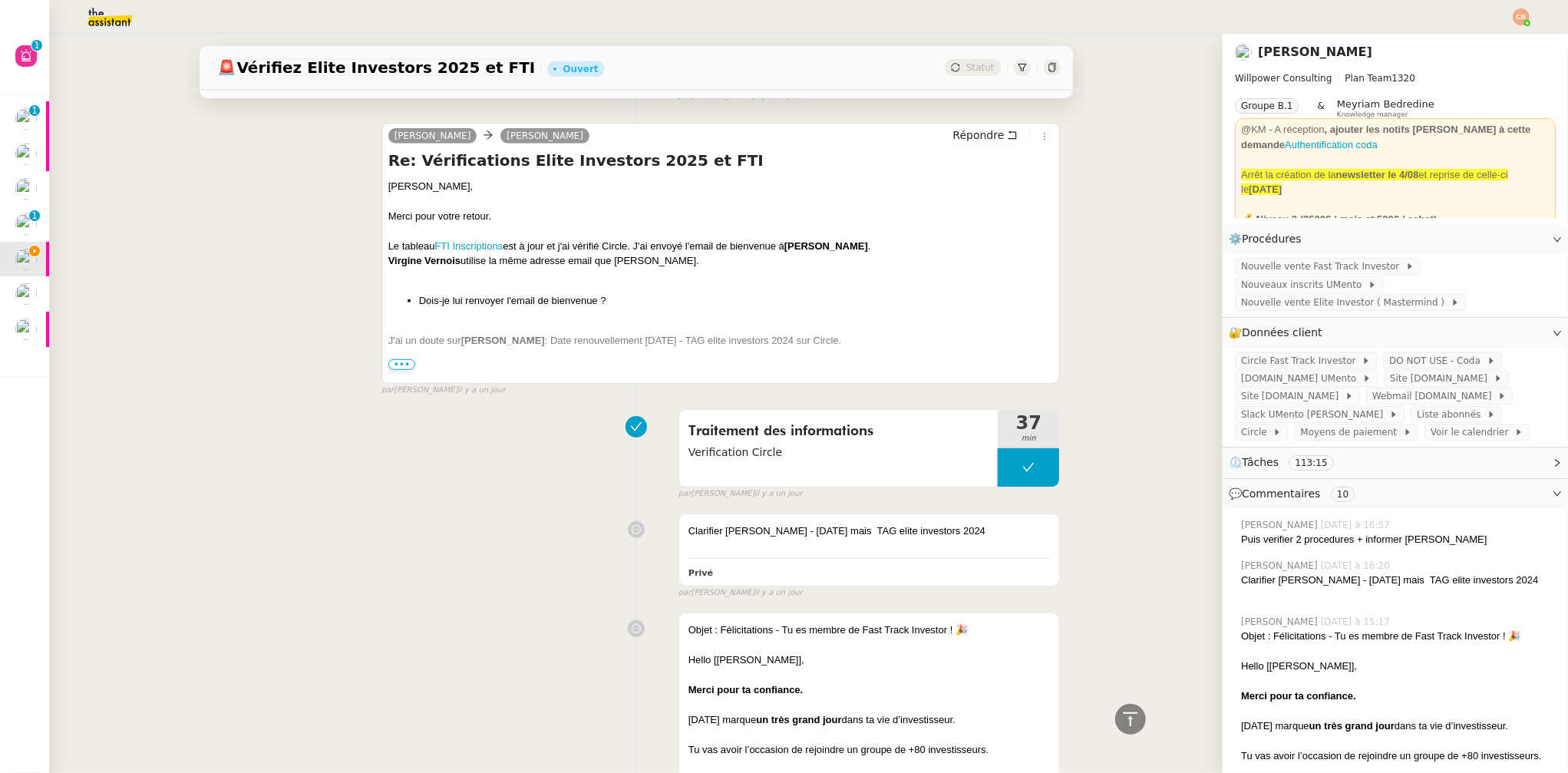
click at [400, 359] on span "•••" at bounding box center [402, 365] width 28 height 10
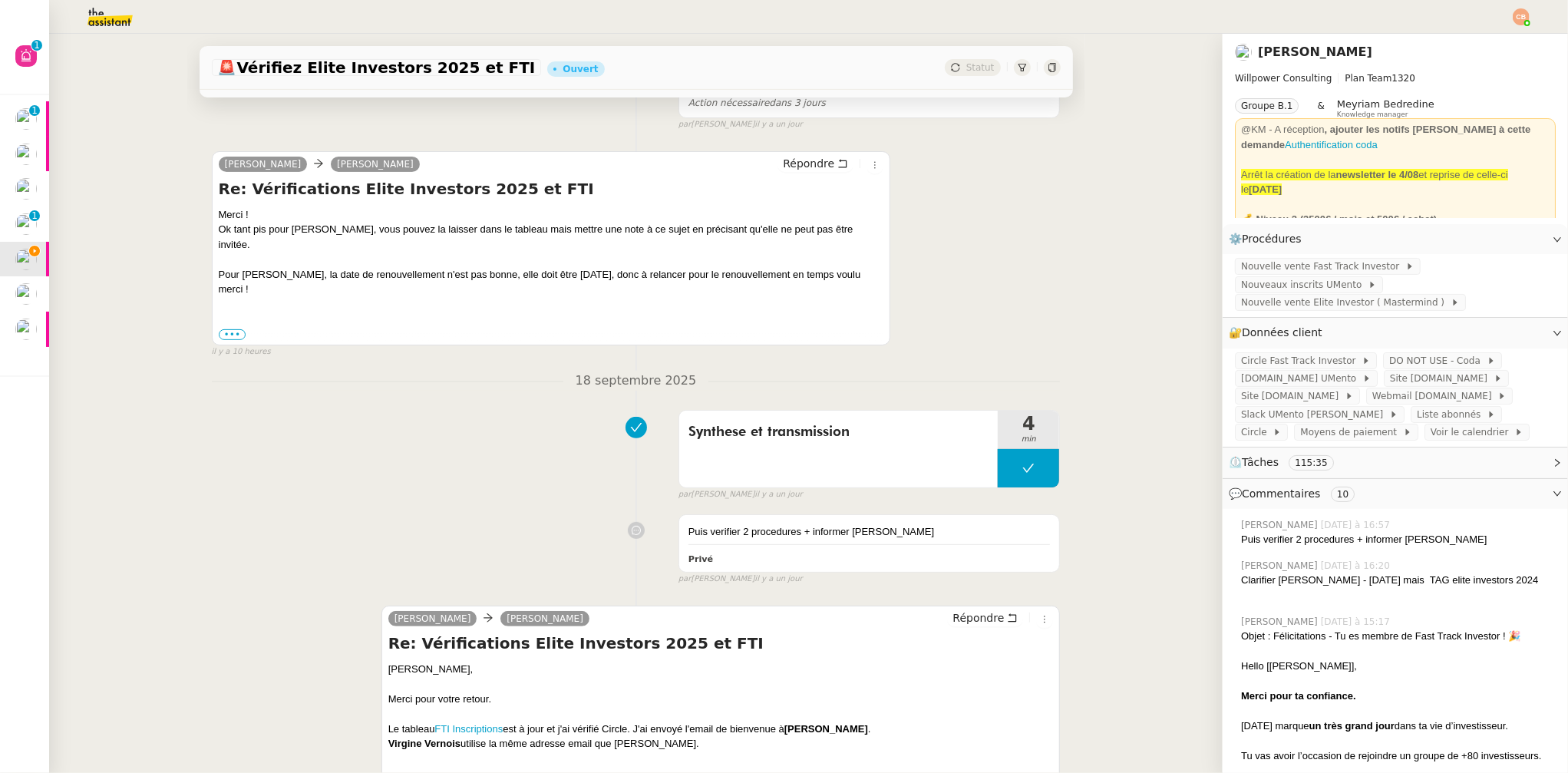
scroll to position [576, 0]
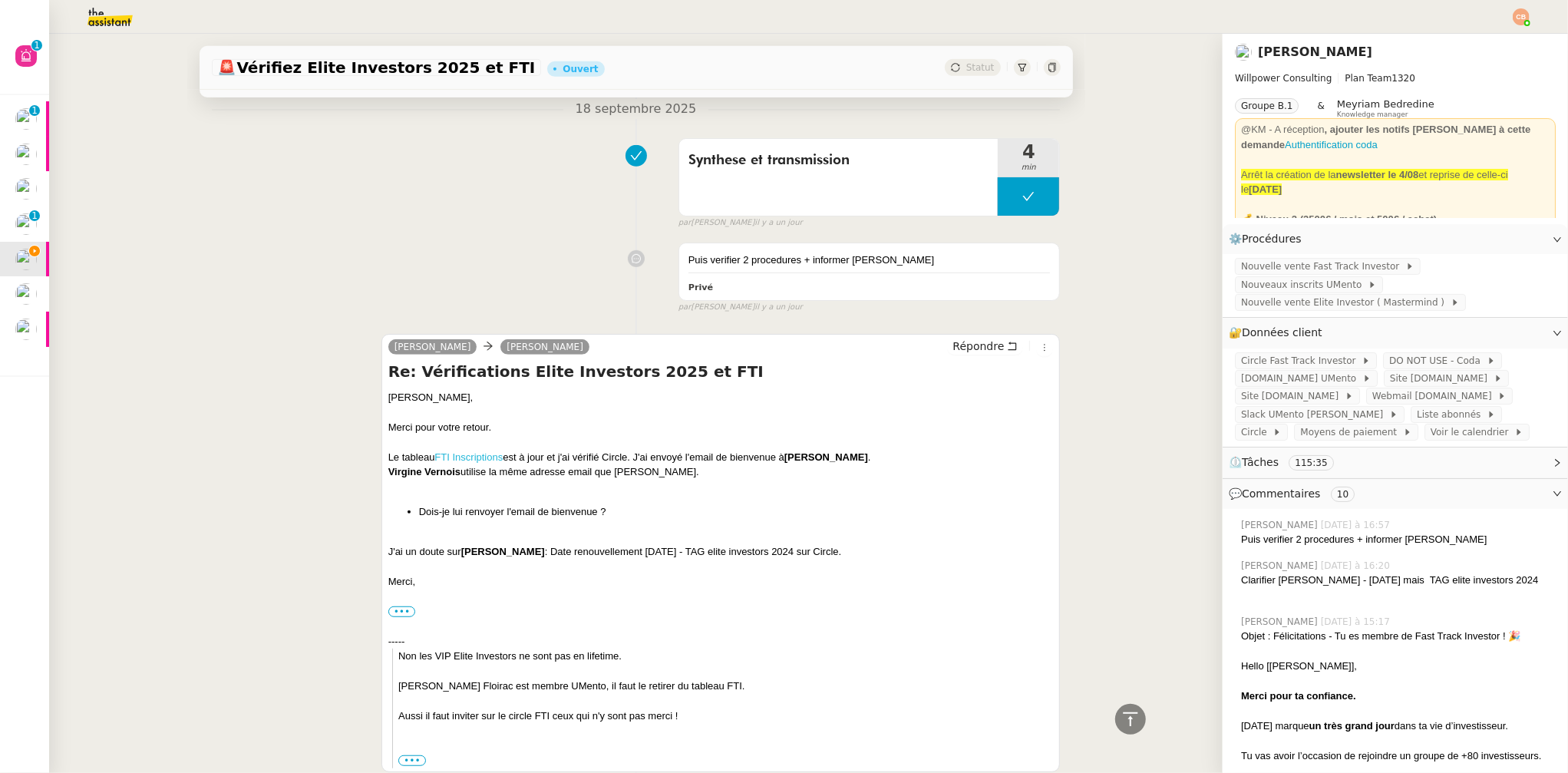
click at [461, 451] on link "FTI Inscriptions" at bounding box center [469, 456] width 68 height 11
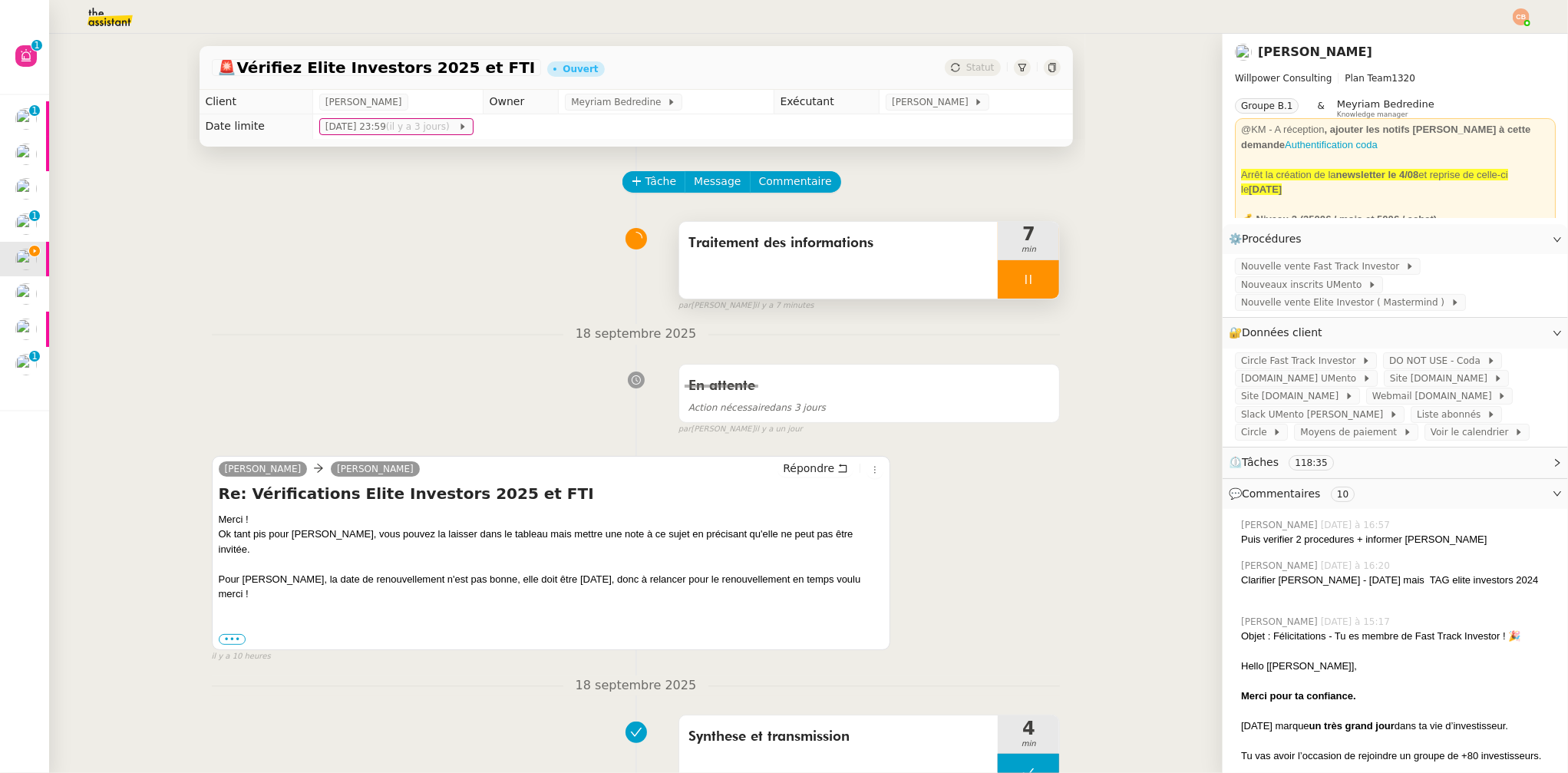
click at [1022, 273] on icon at bounding box center [1028, 279] width 12 height 12
click at [1028, 272] on button at bounding box center [1043, 280] width 31 height 38
click at [645, 175] on span "Tâche" at bounding box center [661, 181] width 31 height 17
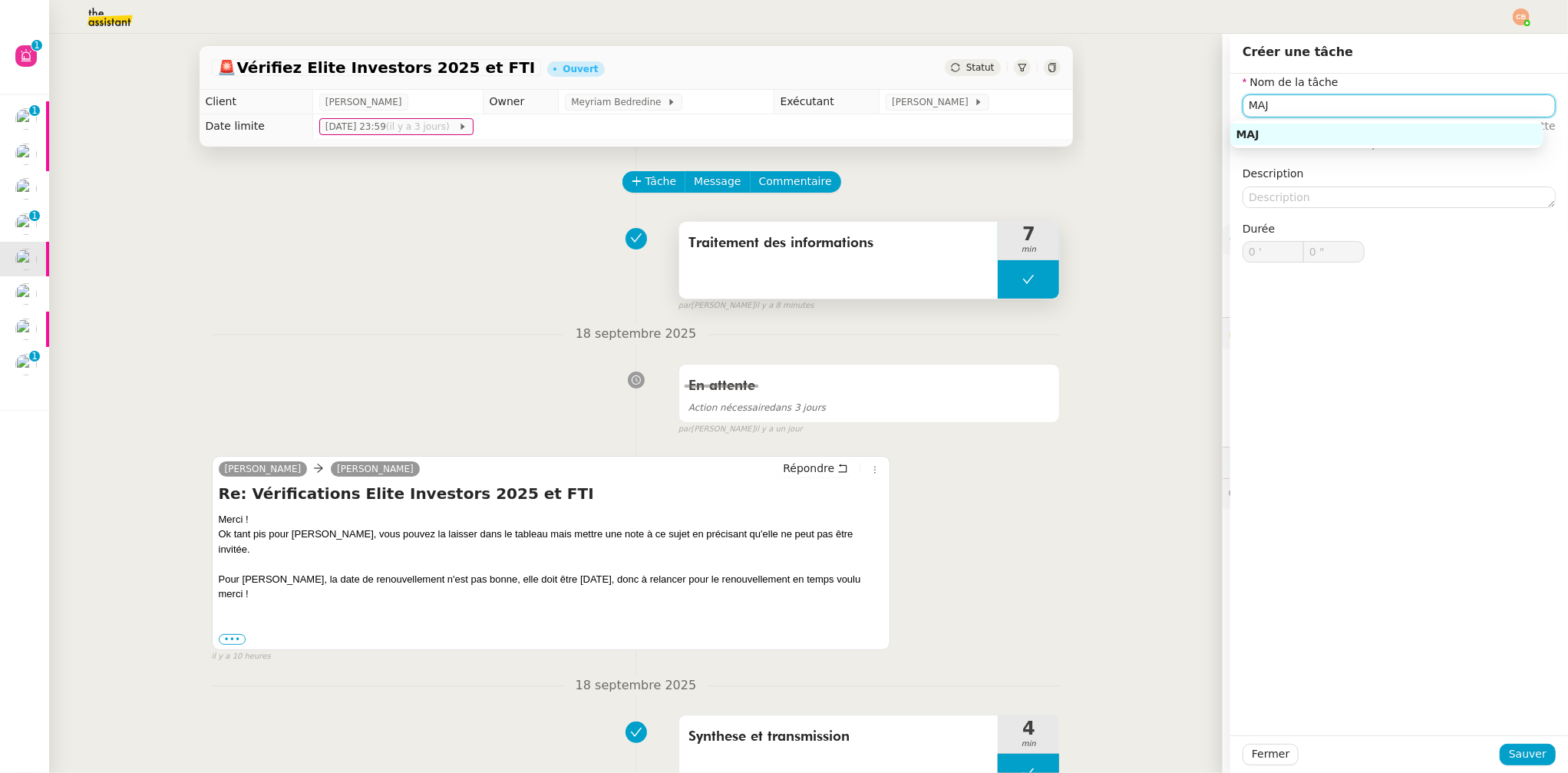
click at [1251, 134] on div "MAJ" at bounding box center [1387, 135] width 301 height 14
type input "MAJ"
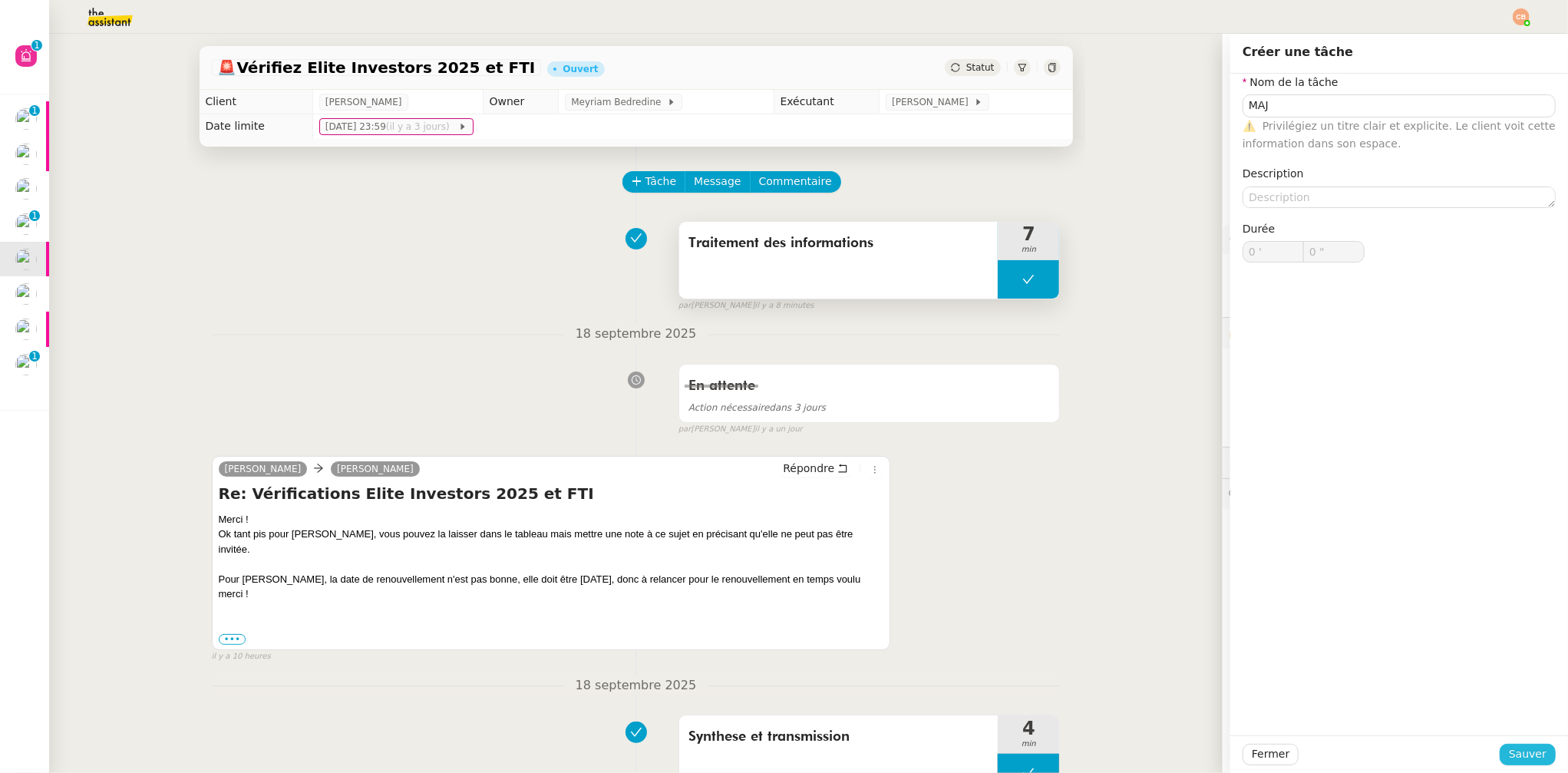
click at [1530, 757] on span "Sauver" at bounding box center [1528, 754] width 38 height 17
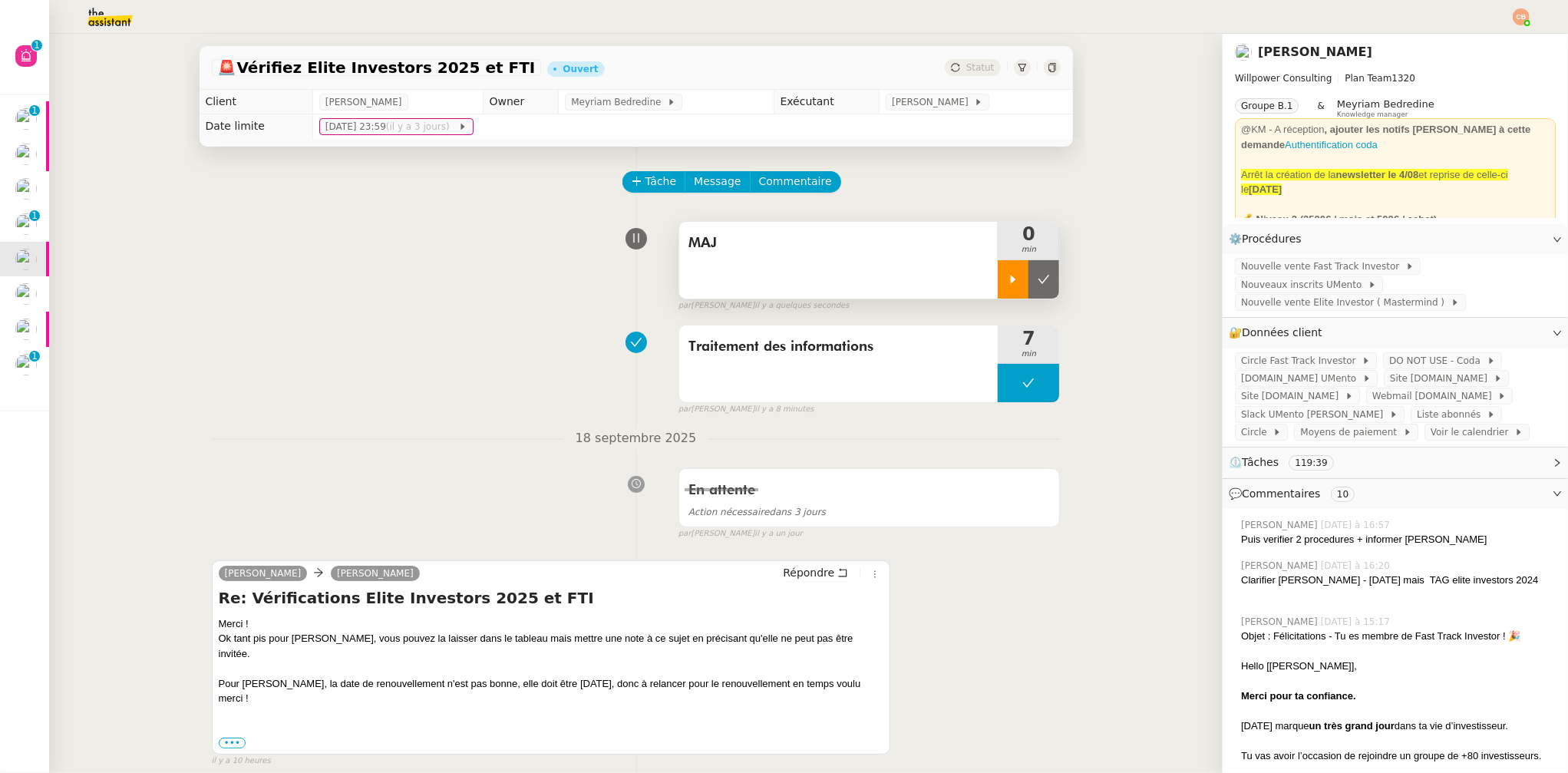
click at [998, 284] on div at bounding box center [1013, 280] width 31 height 38
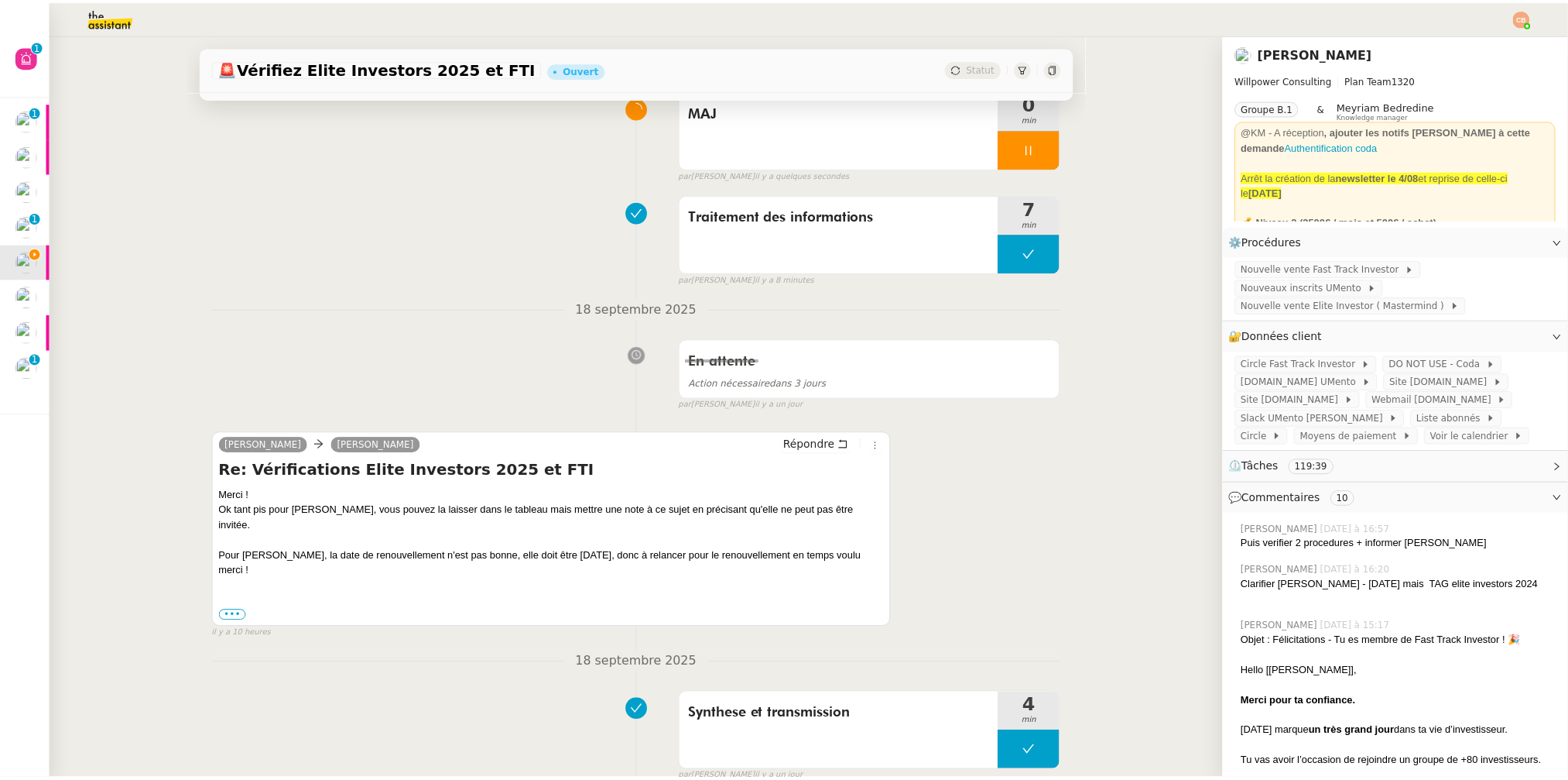
scroll to position [176, 0]
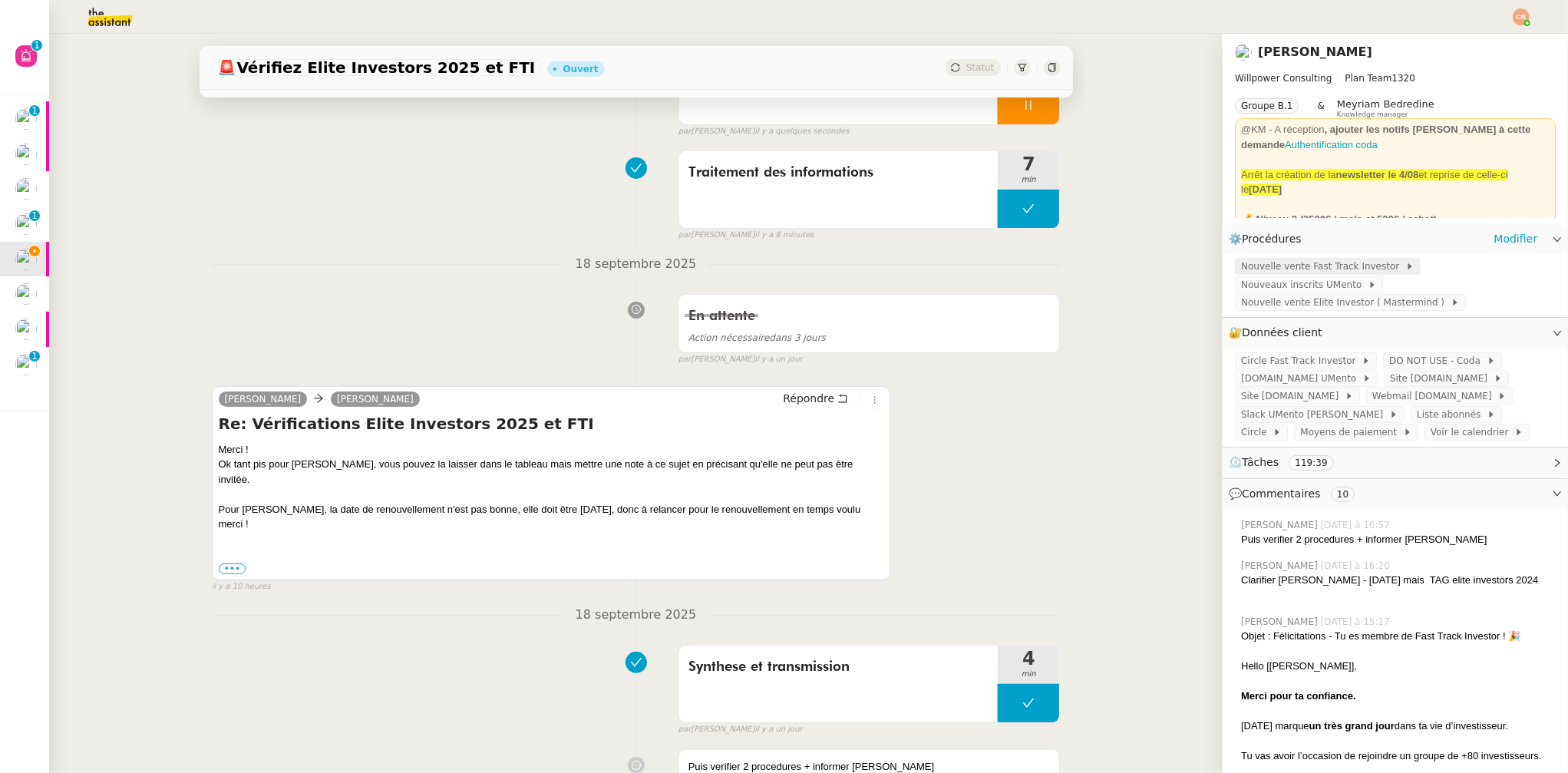
click at [1267, 268] on span "Nouvelle vente Fast Track Investor" at bounding box center [1323, 267] width 164 height 16
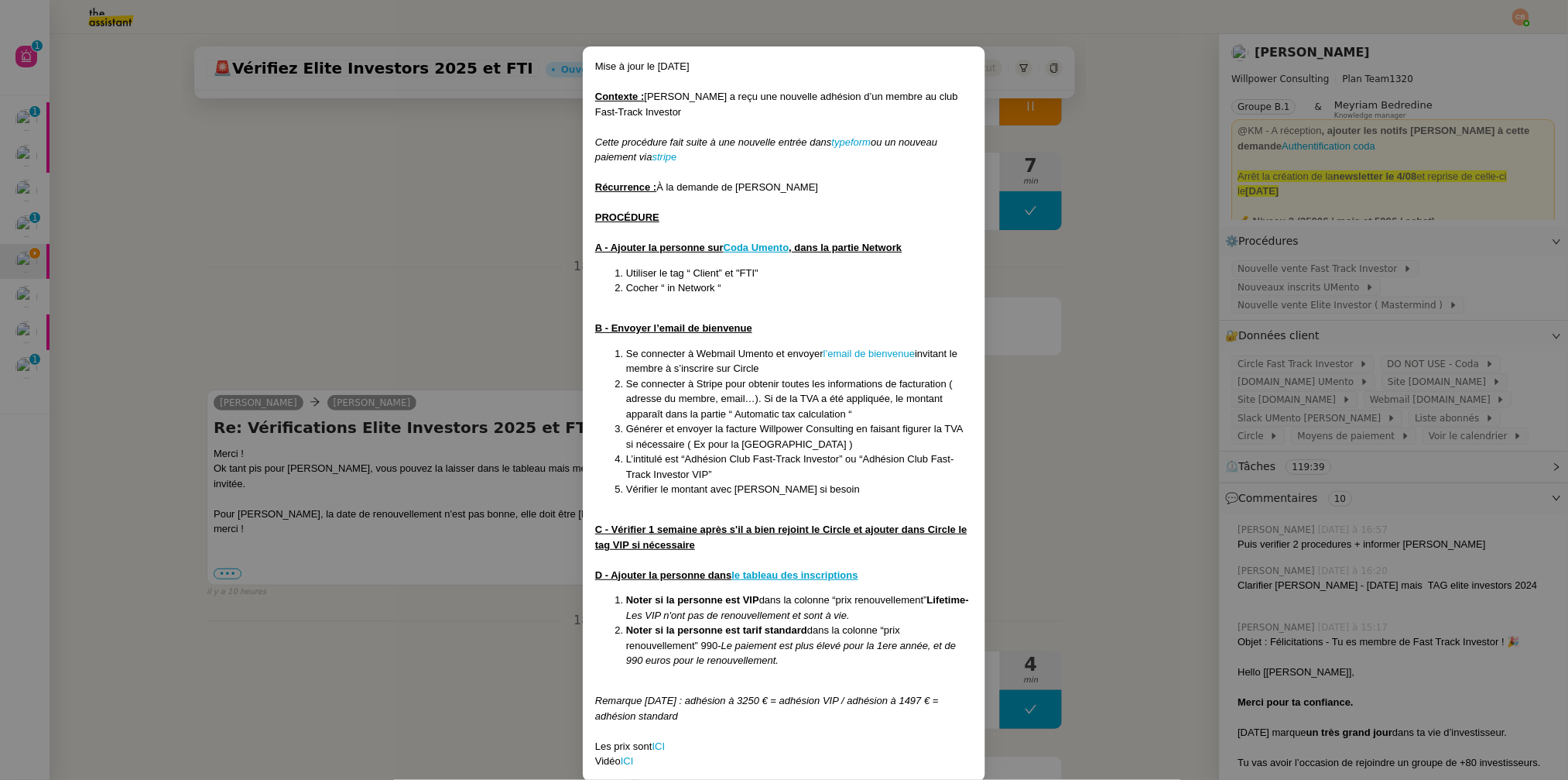
scroll to position [49, 0]
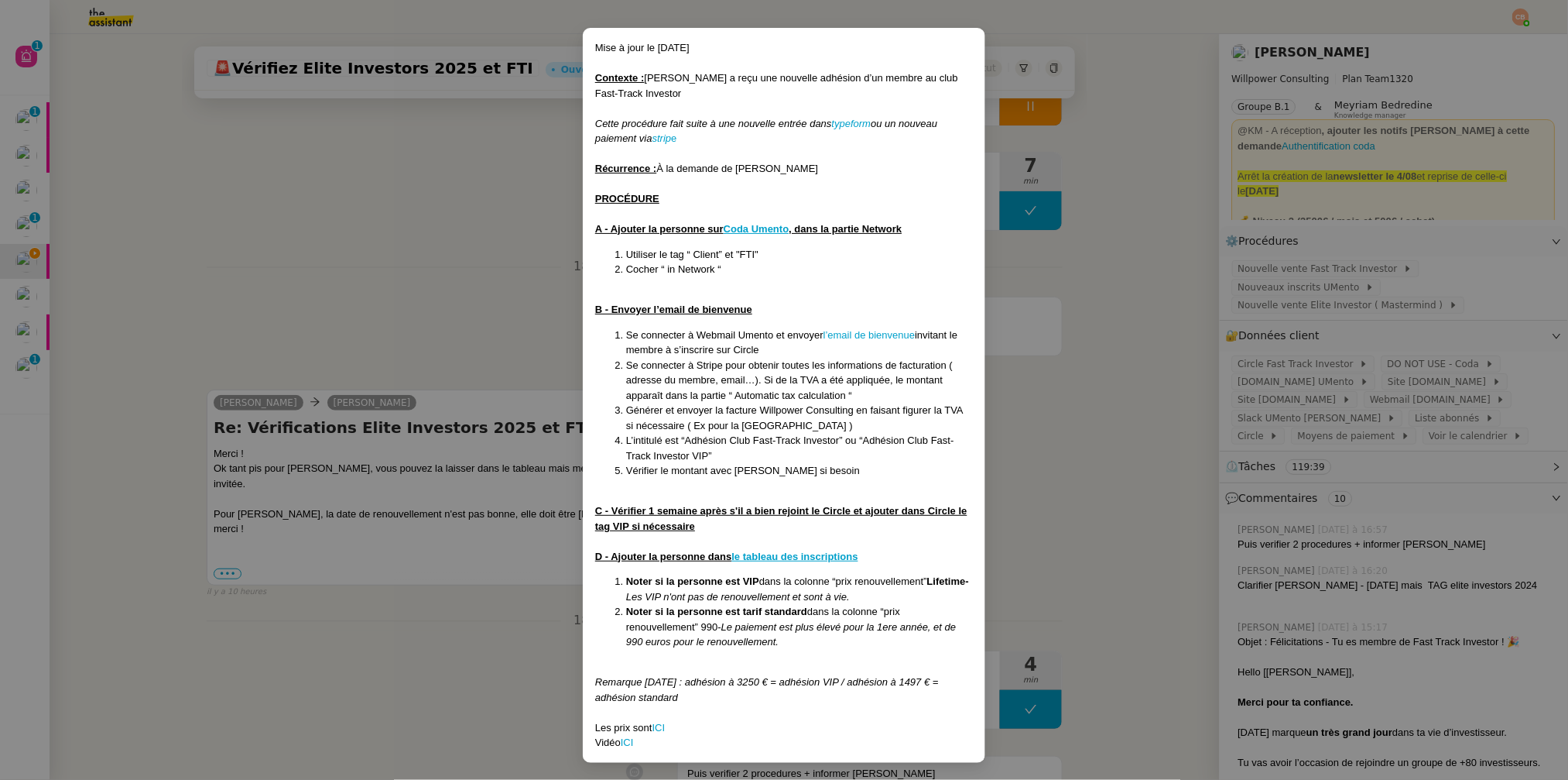
click at [486, 281] on nz-modal-container "Mise à jour le 08/09/2025 Contexte : Cédric a reçu une nouvelle adhésion d’un m…" at bounding box center [784, 390] width 1568 height 780
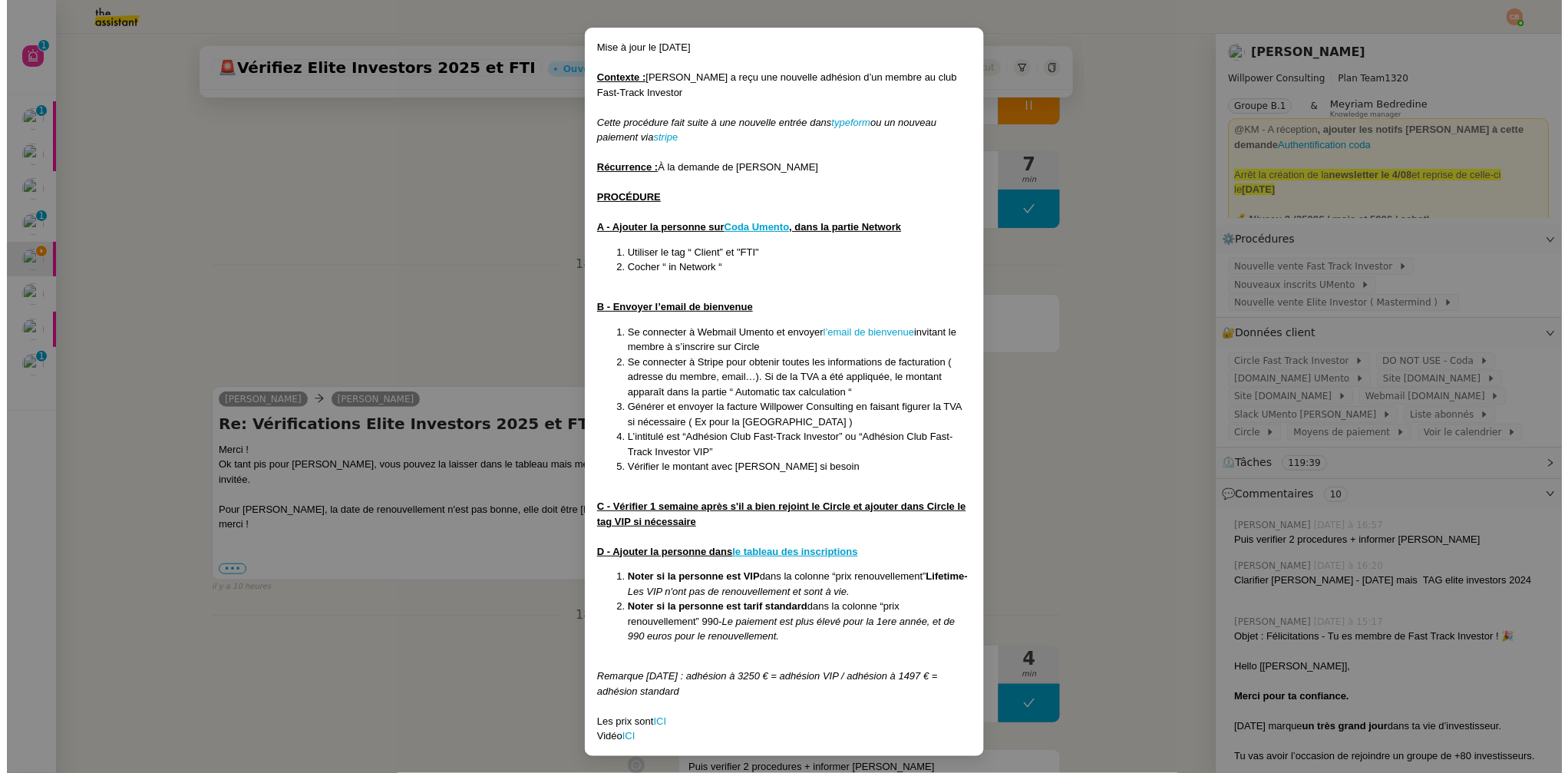
scroll to position [0, 0]
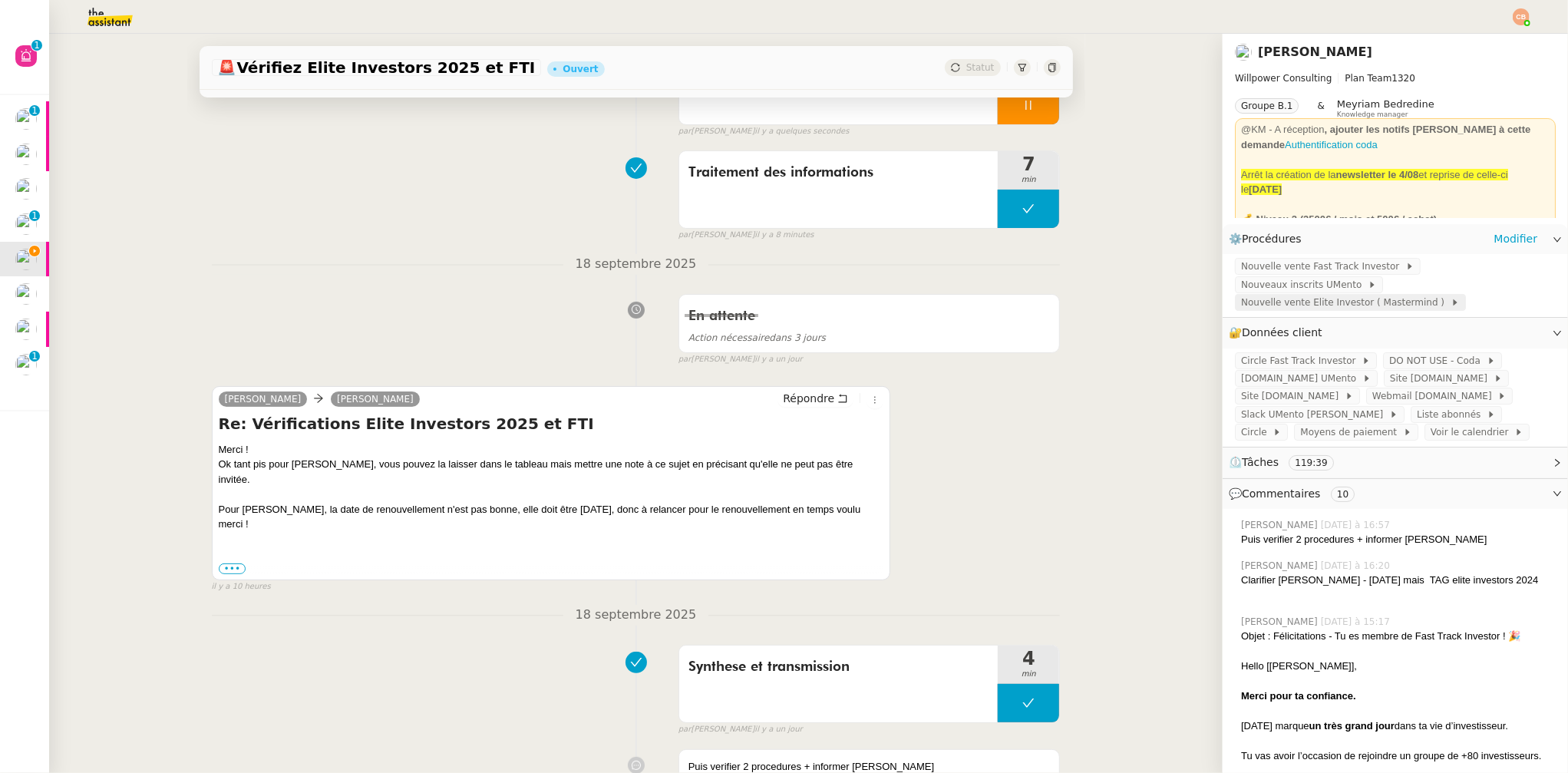
click at [1313, 303] on span "Nouvelle vente Elite Investor ( Mastermind )" at bounding box center [1346, 303] width 210 height 16
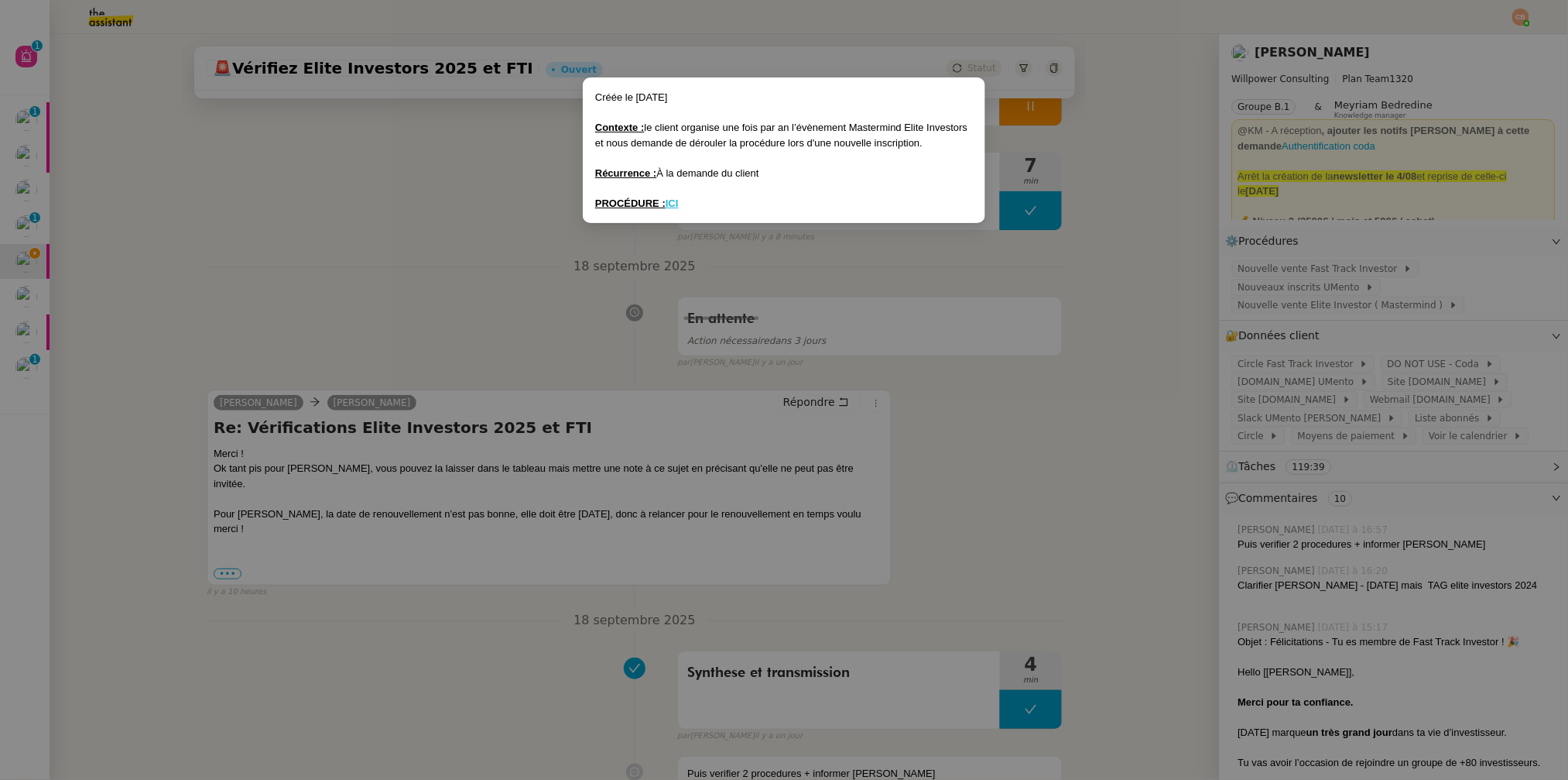
click at [676, 199] on u "ICI" at bounding box center [672, 203] width 13 height 11
click at [287, 212] on nz-modal-container "Créée le 1/07/25 Contexte : le client organise une fois par an l’évènement Mast…" at bounding box center [784, 390] width 1568 height 780
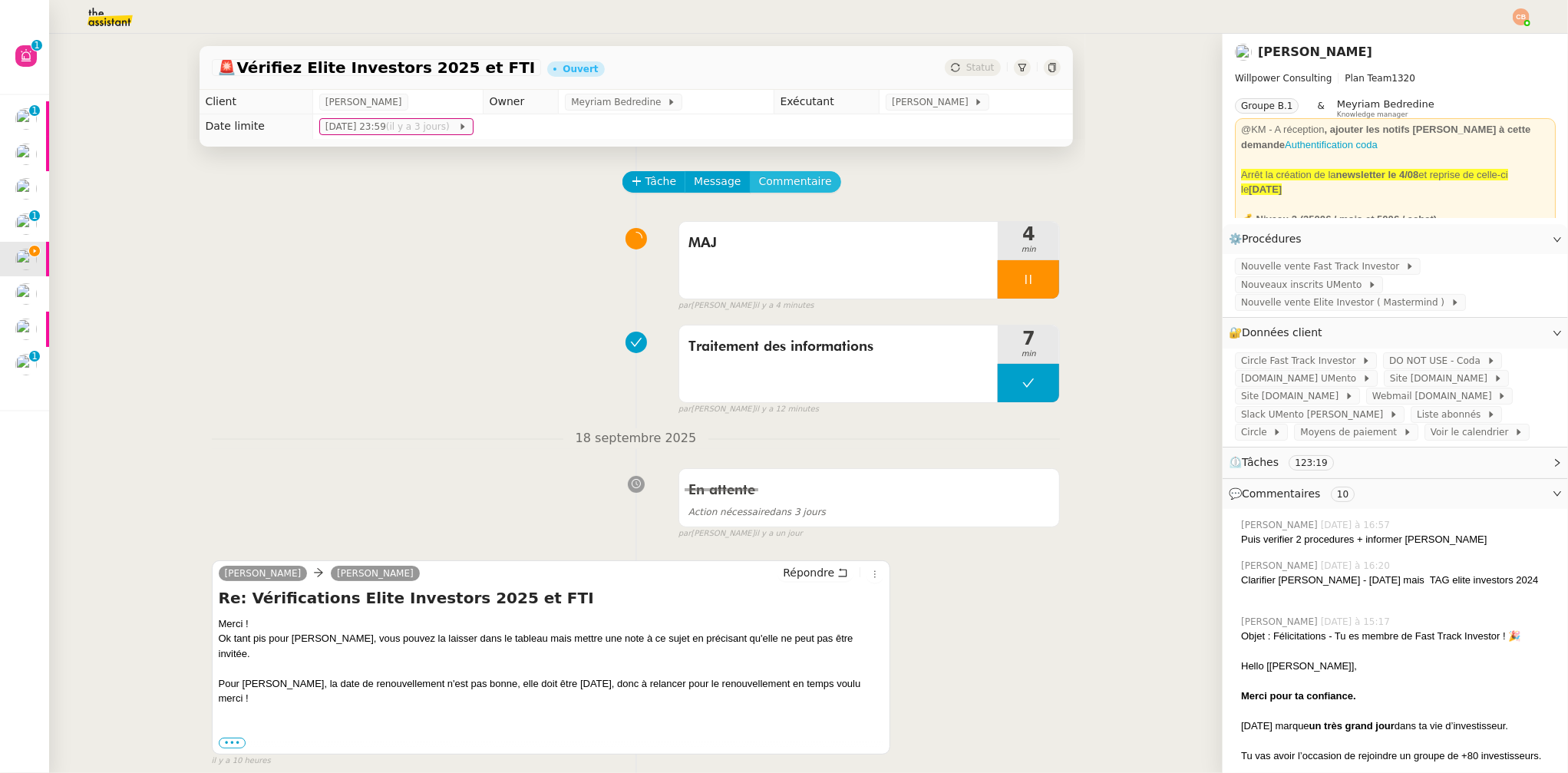
click at [793, 179] on span "Commentaire" at bounding box center [795, 181] width 73 height 17
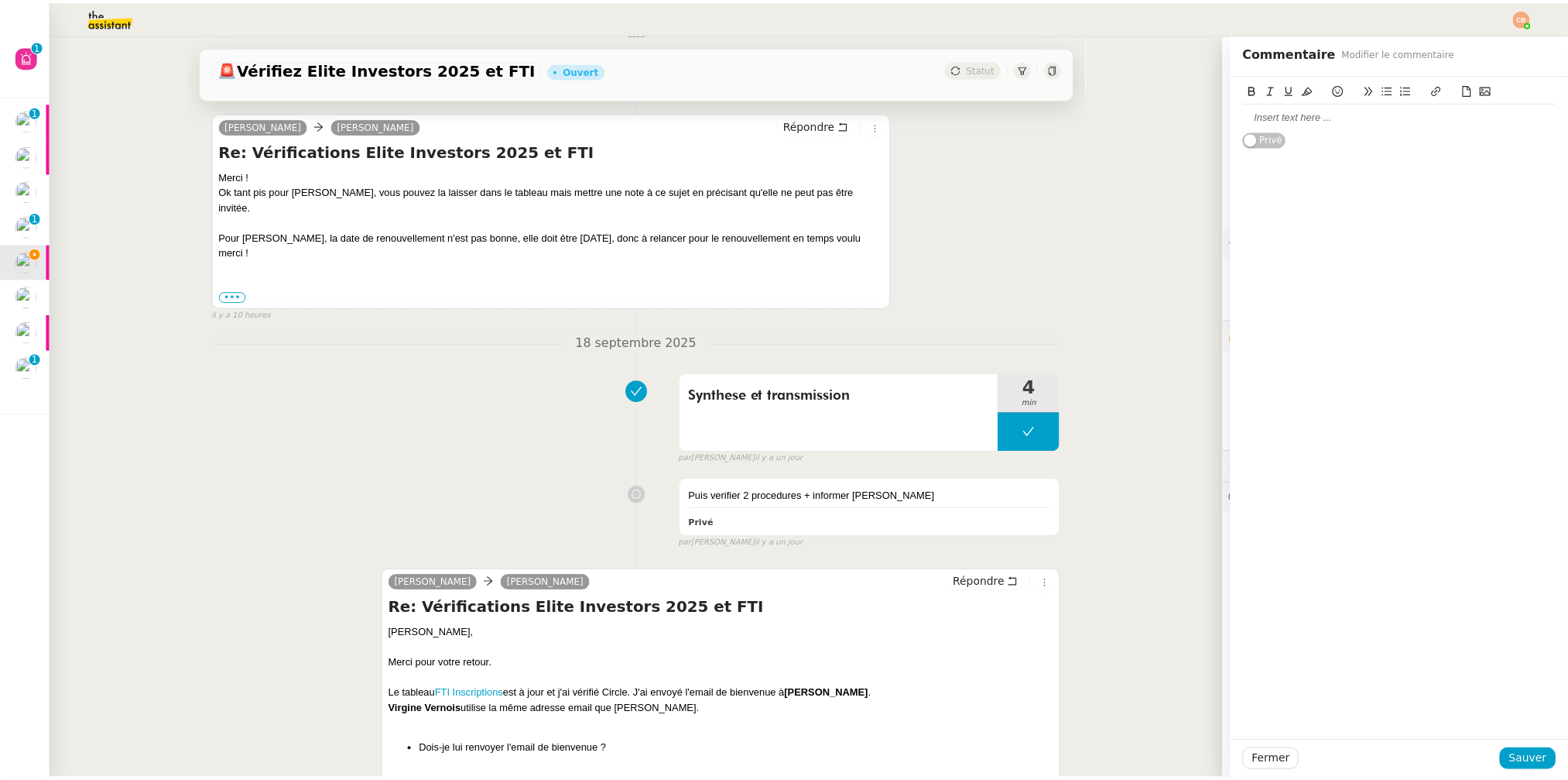
scroll to position [517, 0]
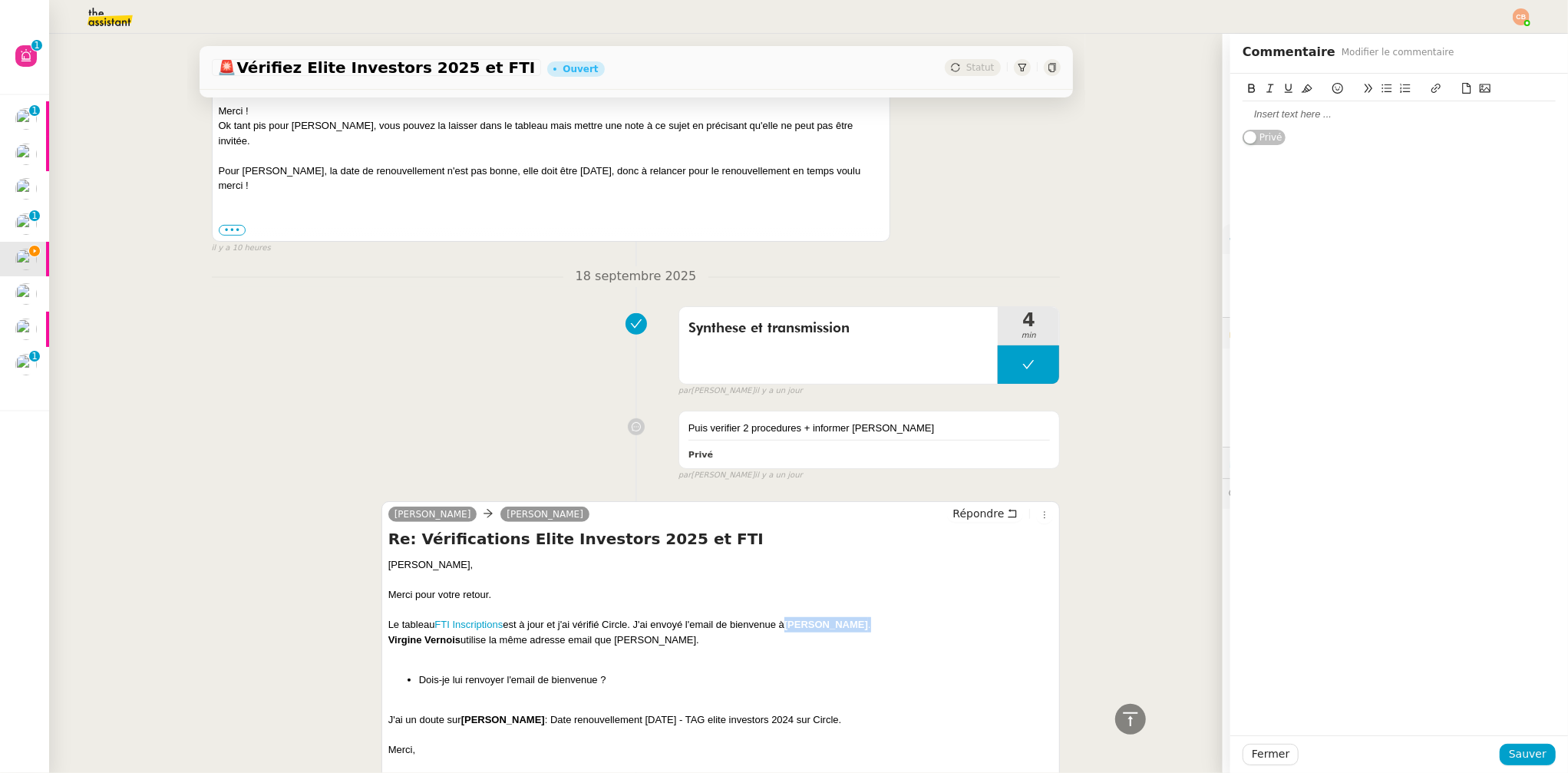
drag, startPoint x: 786, startPoint y: 612, endPoint x: 890, endPoint y: 609, distance: 104.0
click at [890, 617] on div "Le tableau FTI Inscriptions est à jour et j'ai vérifié Circle. J'ai envoyé l'em…" at bounding box center [721, 625] width 666 height 16
click at [419, 374] on div "Synthese et transmission 4 min false par Coralie B. il y a un jour" at bounding box center [636, 348] width 849 height 98
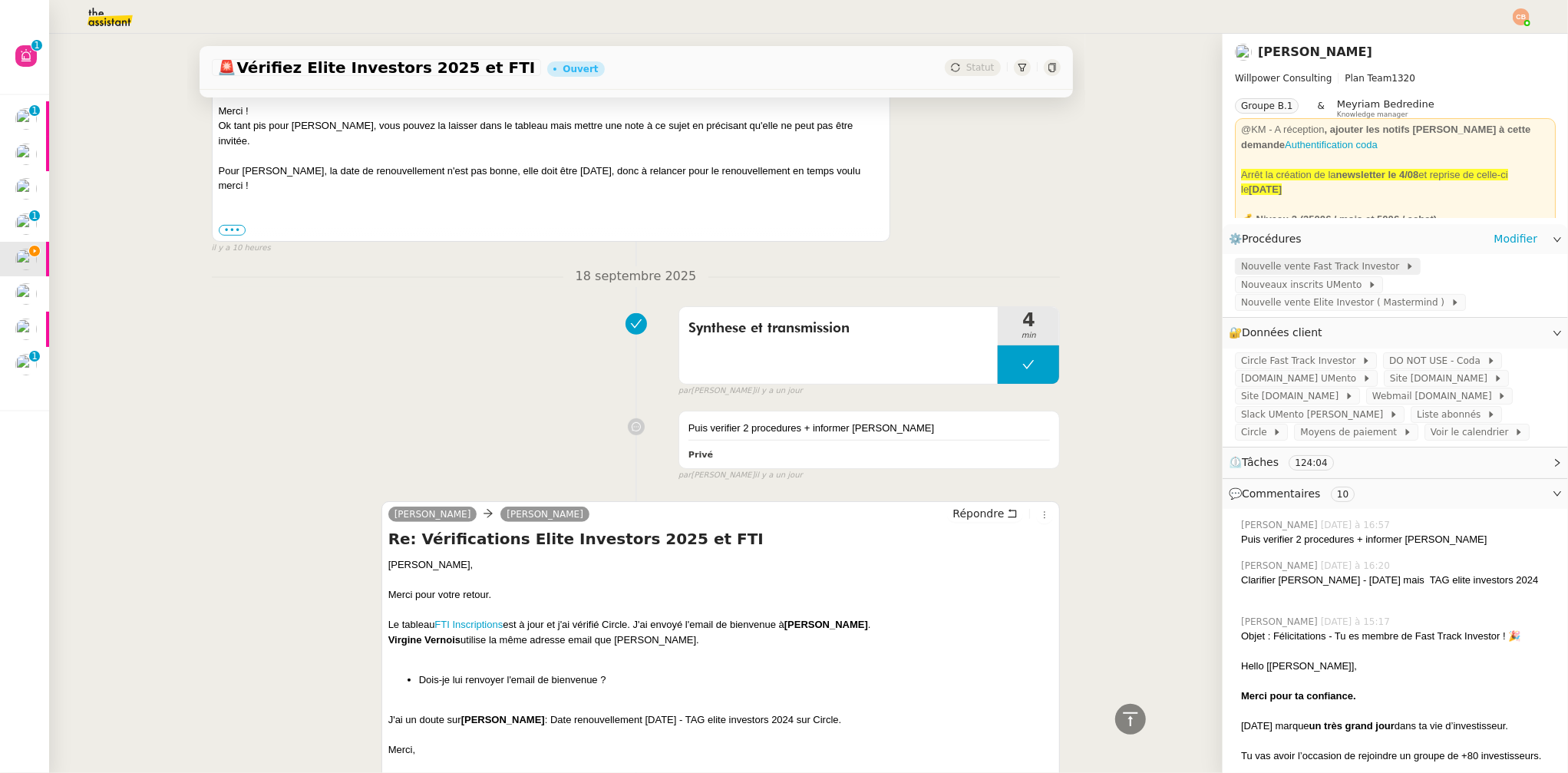
click at [1332, 261] on span "Nouvelle vente Fast Track Investor" at bounding box center [1323, 267] width 164 height 16
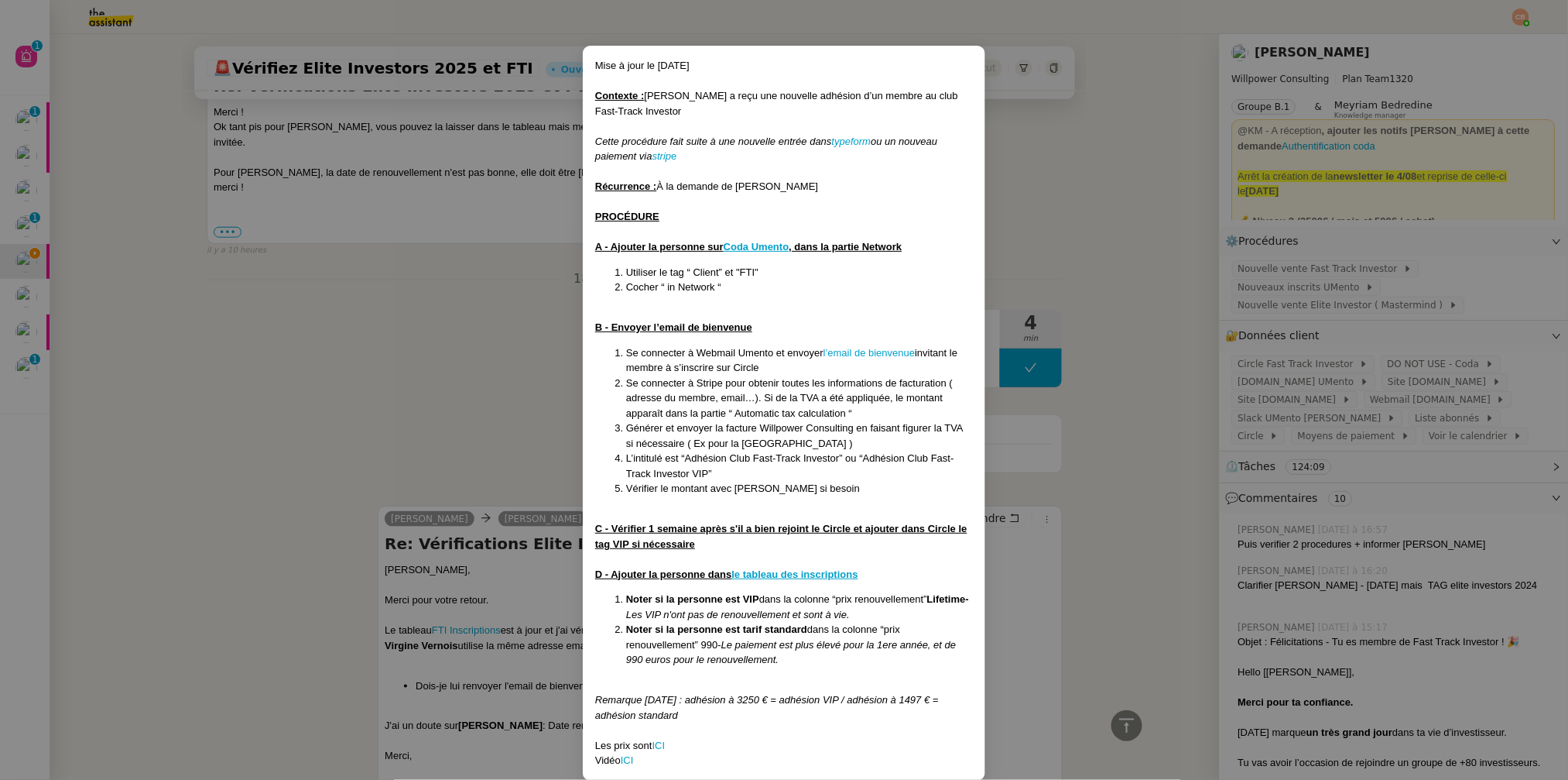
scroll to position [49, 0]
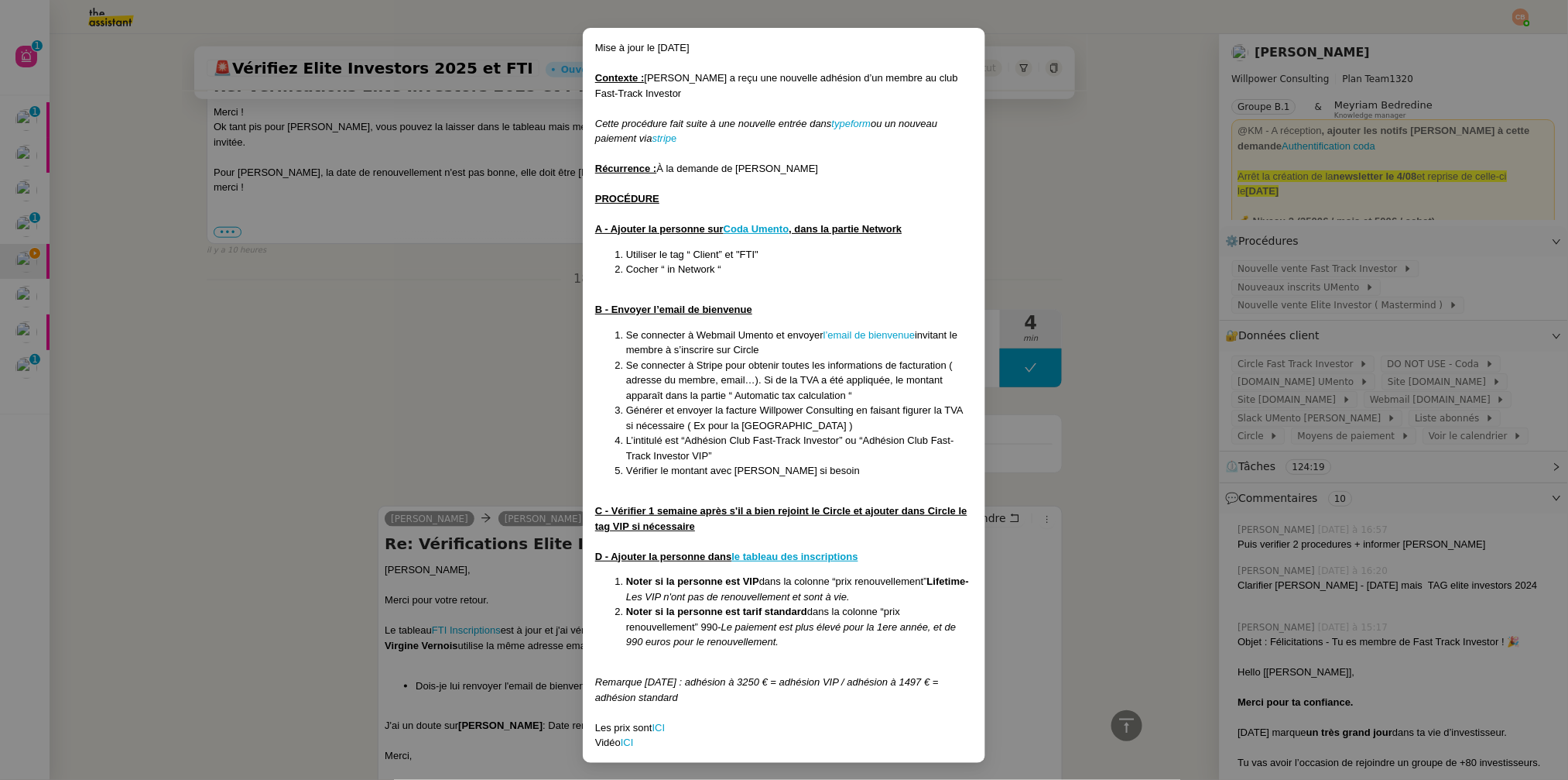
click at [439, 325] on nz-modal-container "Mise à jour le 08/09/2025 Contexte : Cédric a reçu une nouvelle adhésion d’un m…" at bounding box center [784, 390] width 1568 height 780
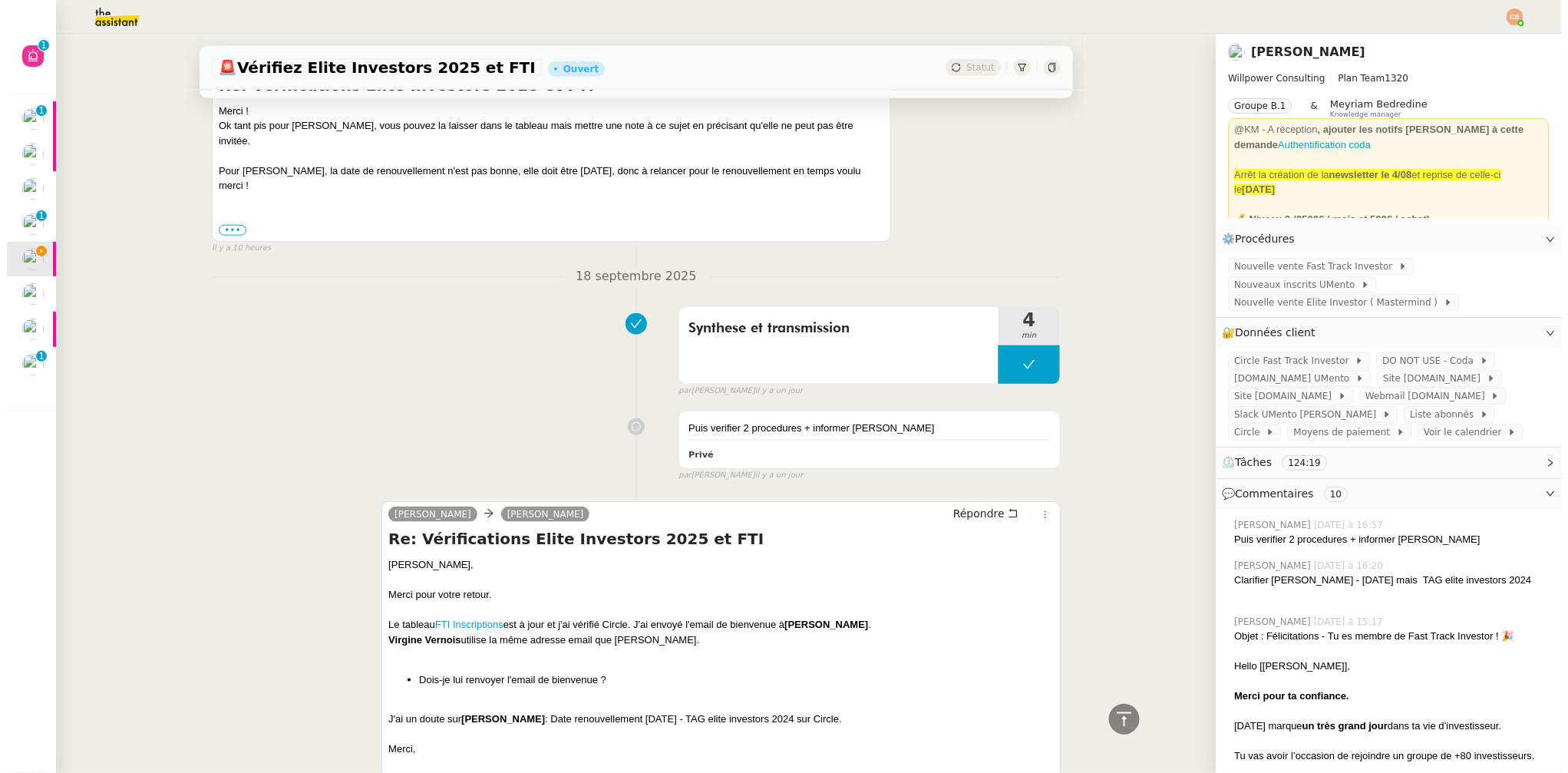
scroll to position [0, 0]
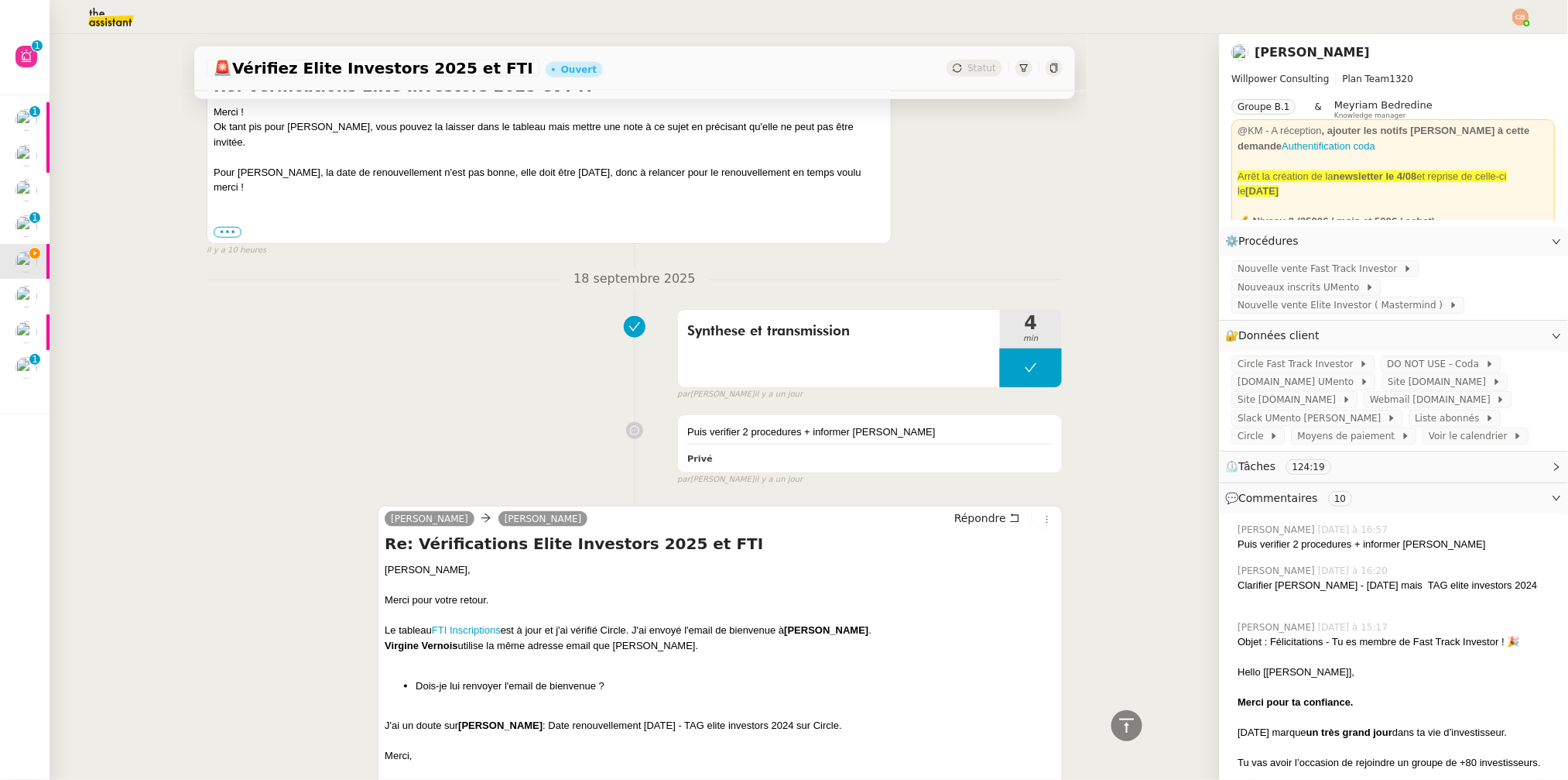
click at [439, 325] on nz-modal-container "Mise à jour le 08/09/2025 Contexte : Cédric a reçu une nouvelle adhésion d’un m…" at bounding box center [784, 390] width 1568 height 780
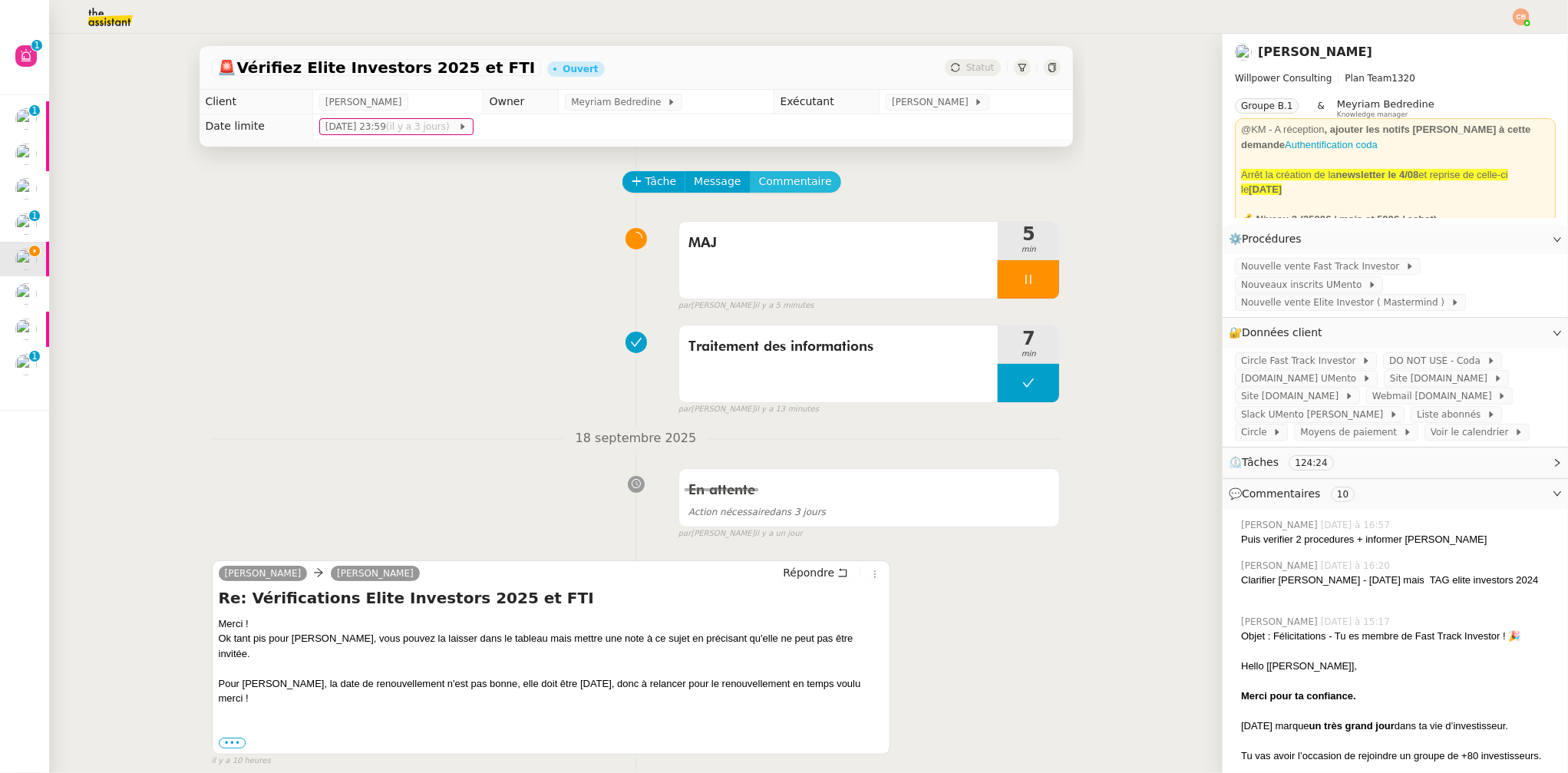
click at [805, 180] on span "Commentaire" at bounding box center [795, 181] width 73 height 17
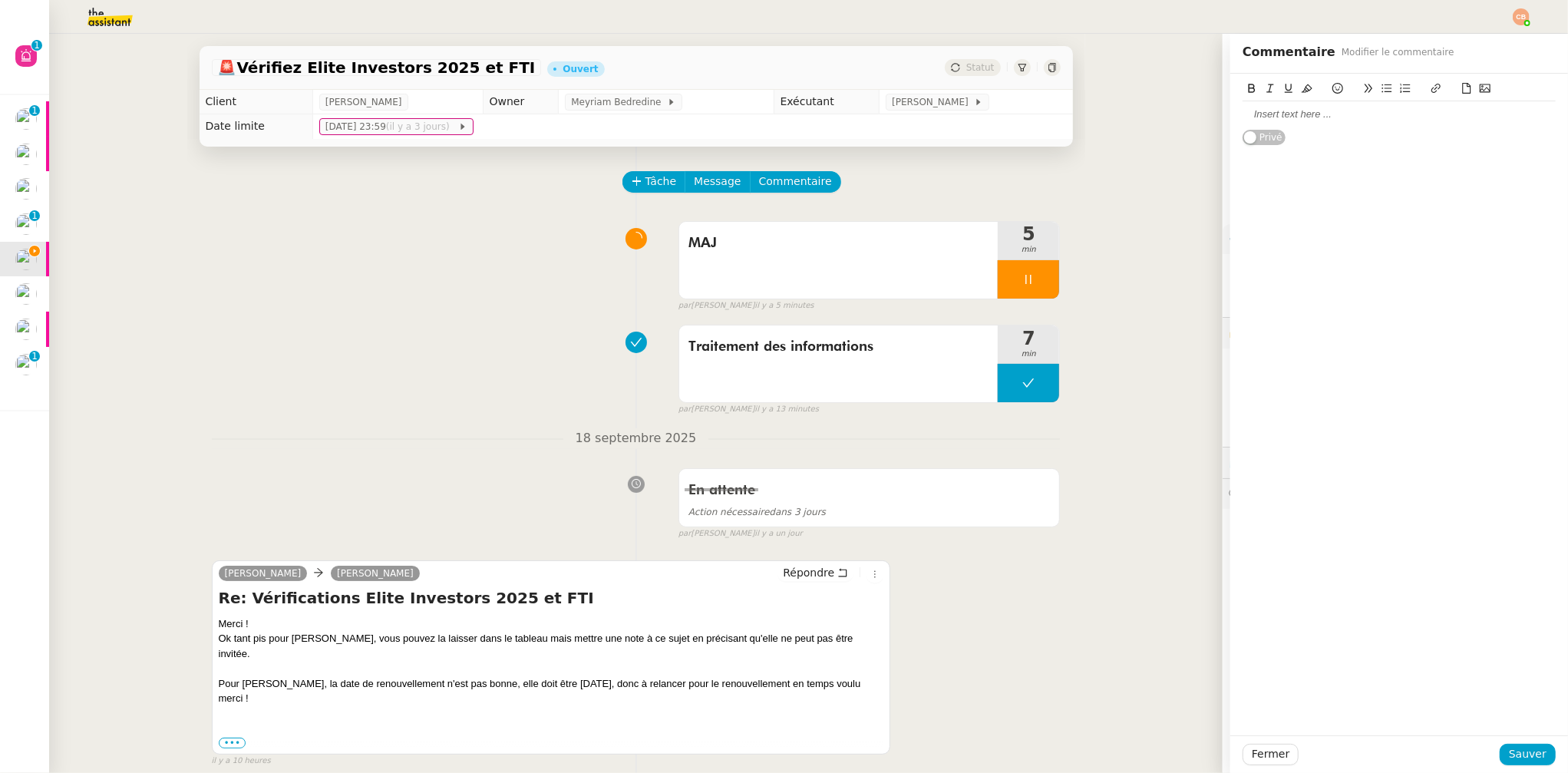
click at [1272, 120] on div at bounding box center [1399, 115] width 313 height 14
click at [1333, 87] on icon at bounding box center [1338, 88] width 10 height 10
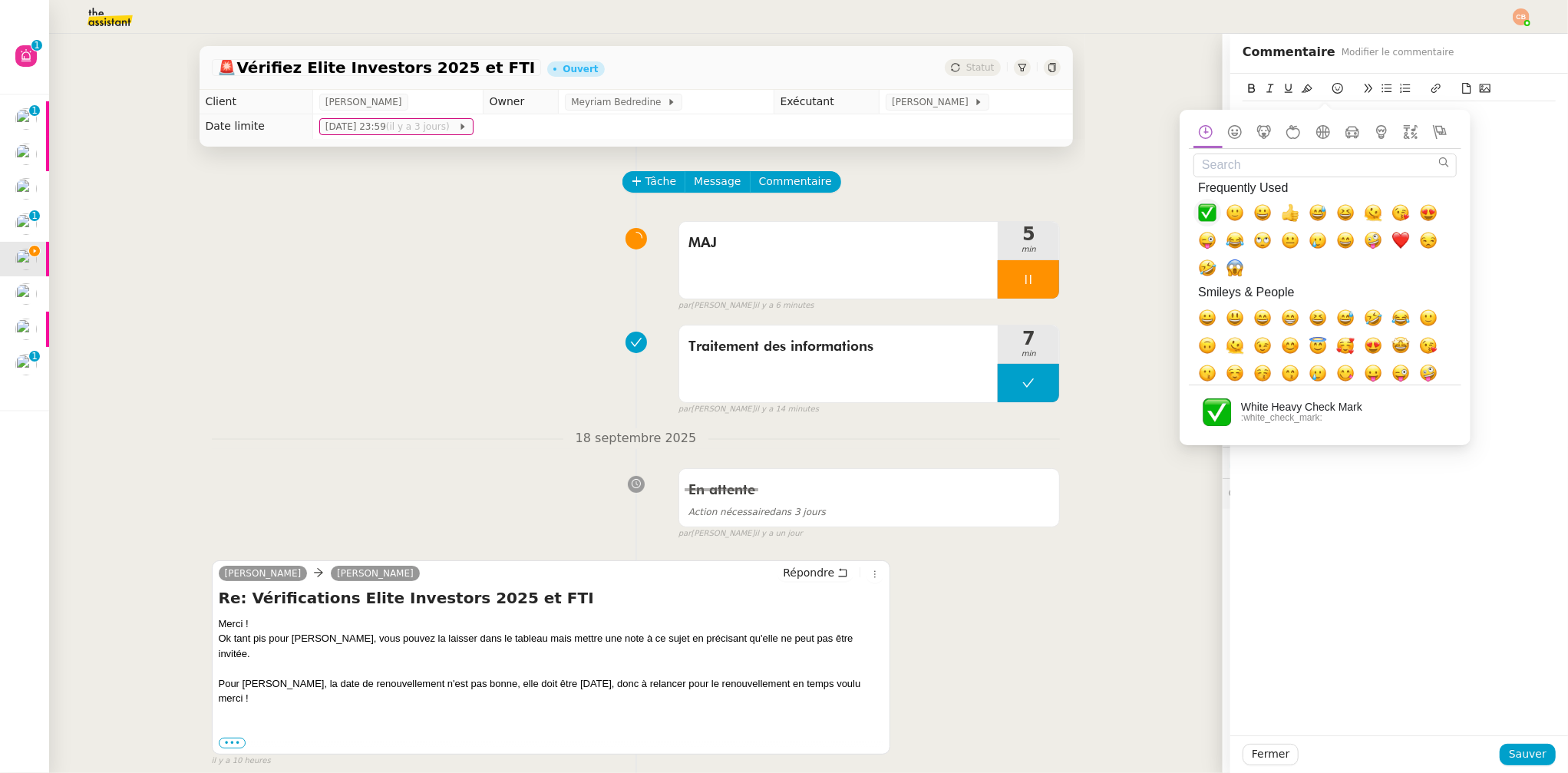
click at [1209, 214] on span "✅, white_check_mark" at bounding box center [1207, 212] width 18 height 18
click at [1487, 161] on div "Nicolas Blanco a rejoint FTI ✅ Privé" at bounding box center [1399, 404] width 338 height 662
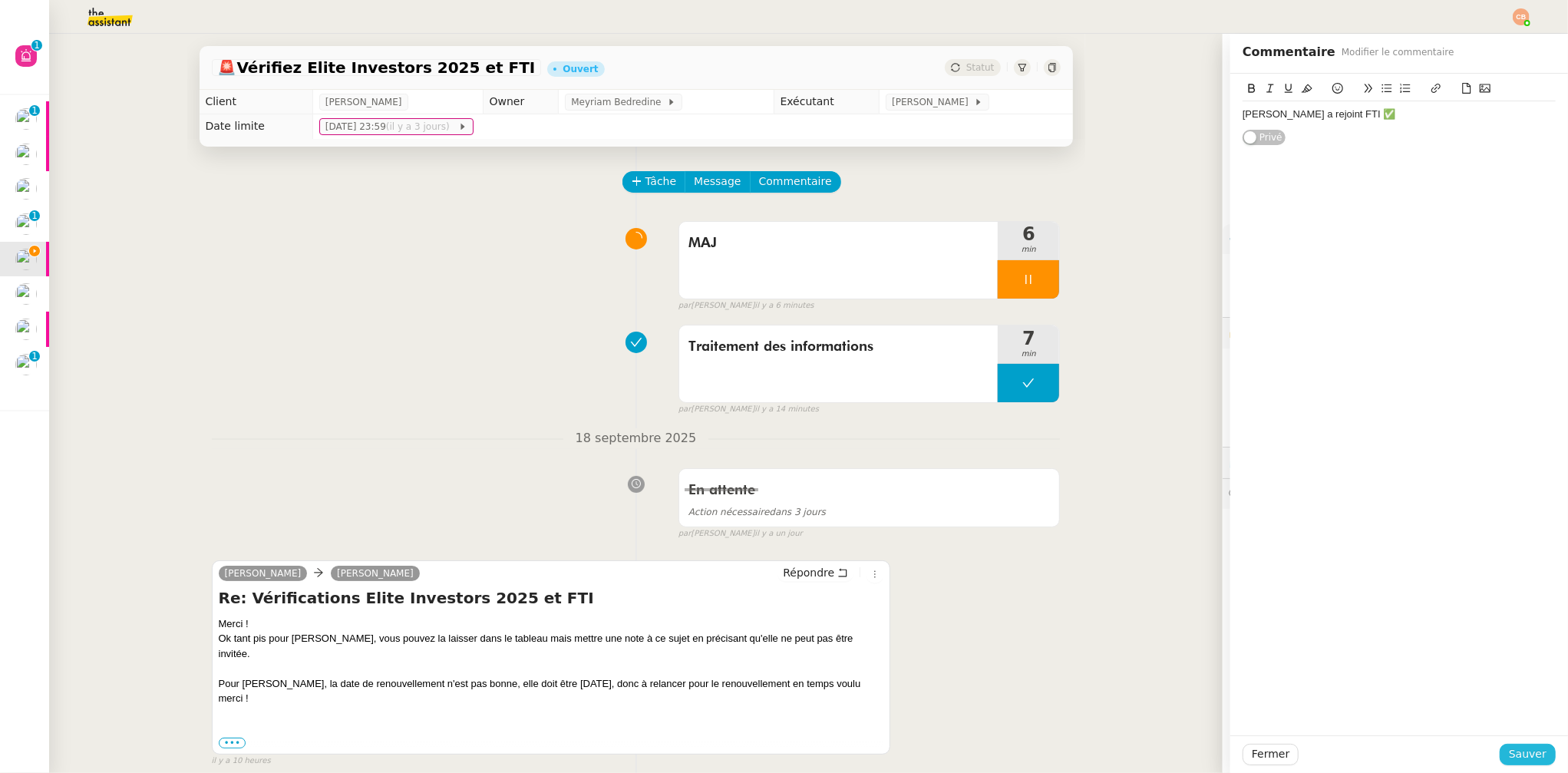
click at [1519, 753] on span "Sauver" at bounding box center [1528, 754] width 38 height 17
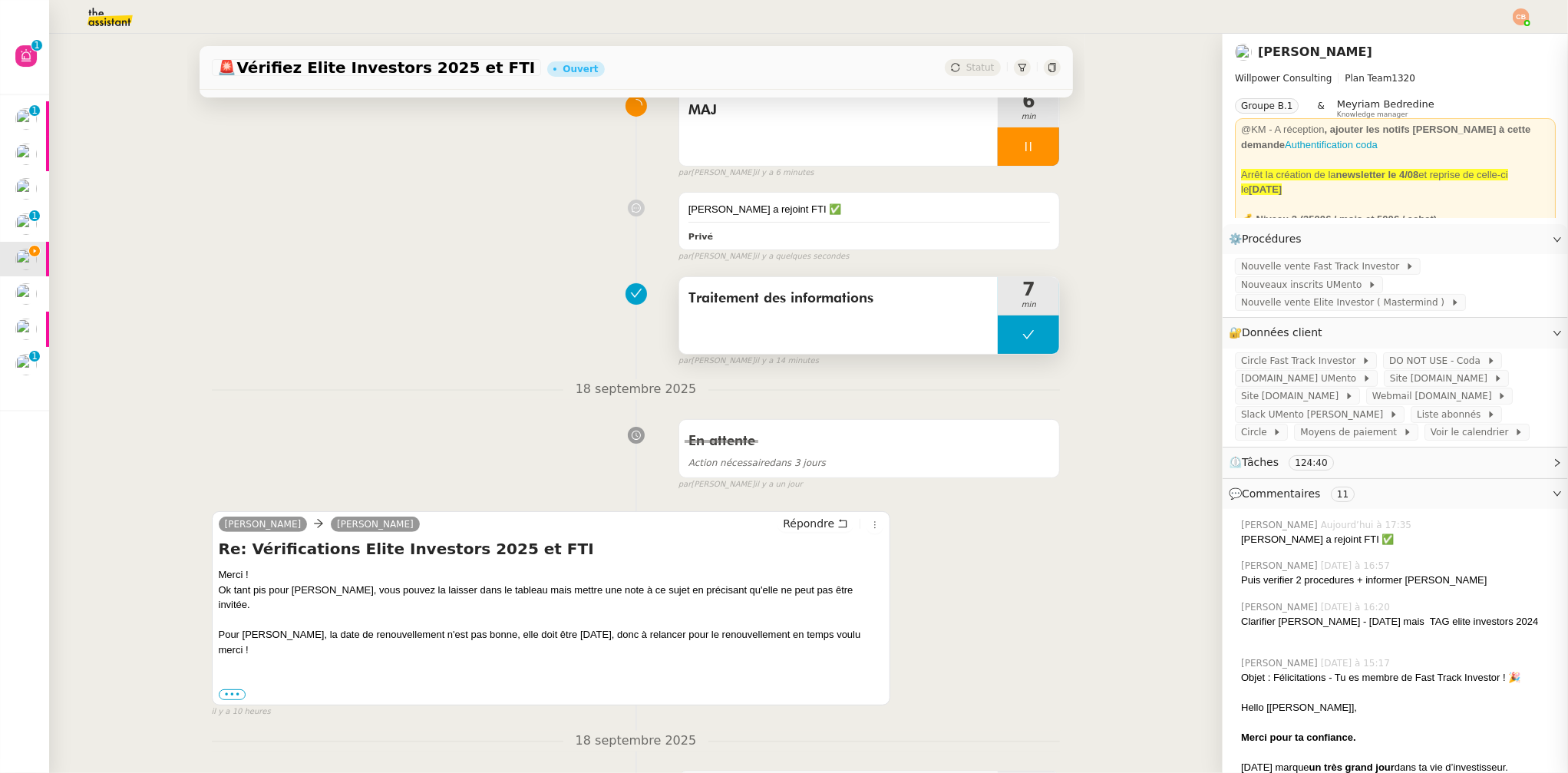
scroll to position [205, 0]
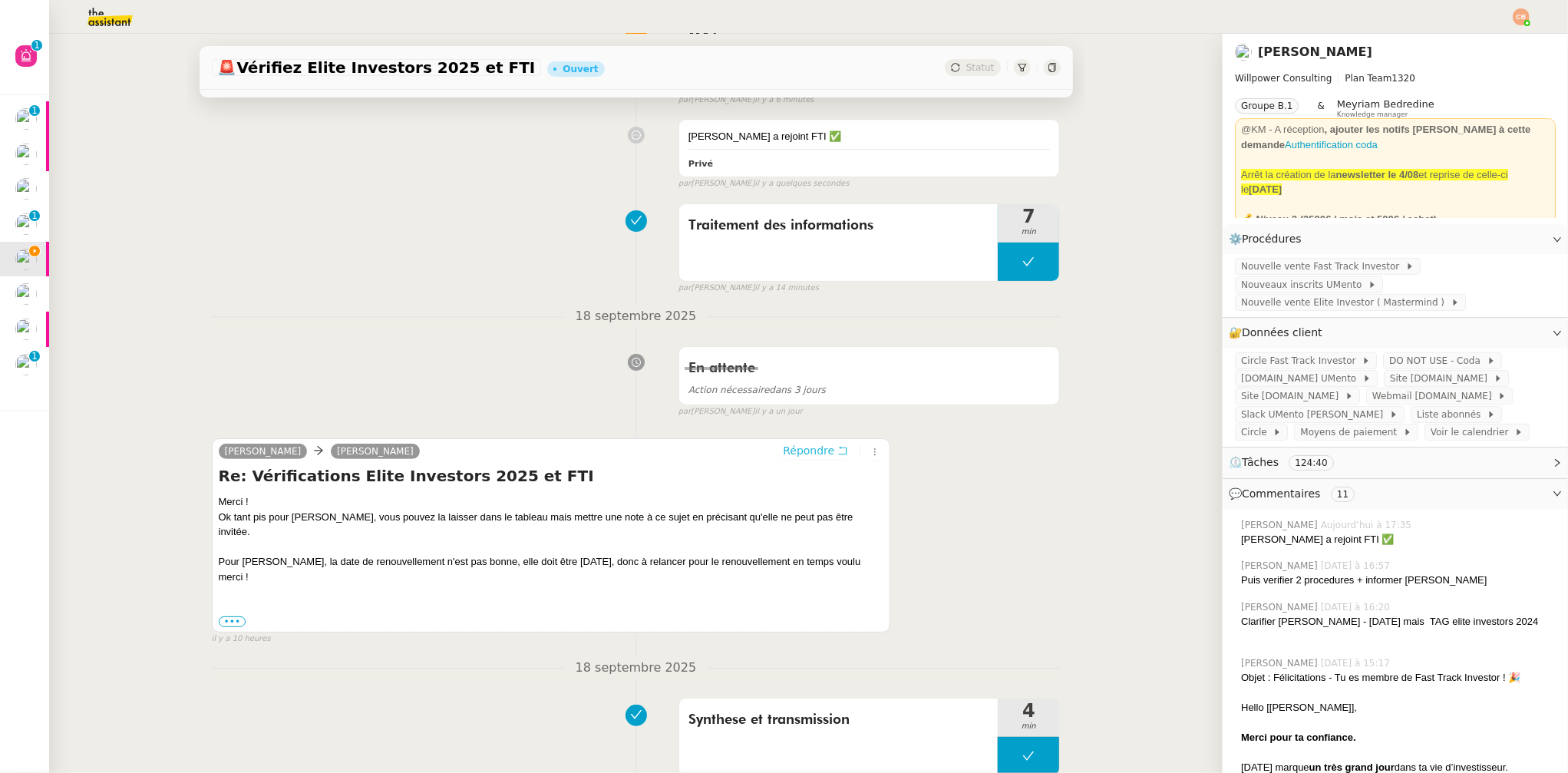
click at [797, 454] on span "Répondre" at bounding box center [808, 450] width 52 height 16
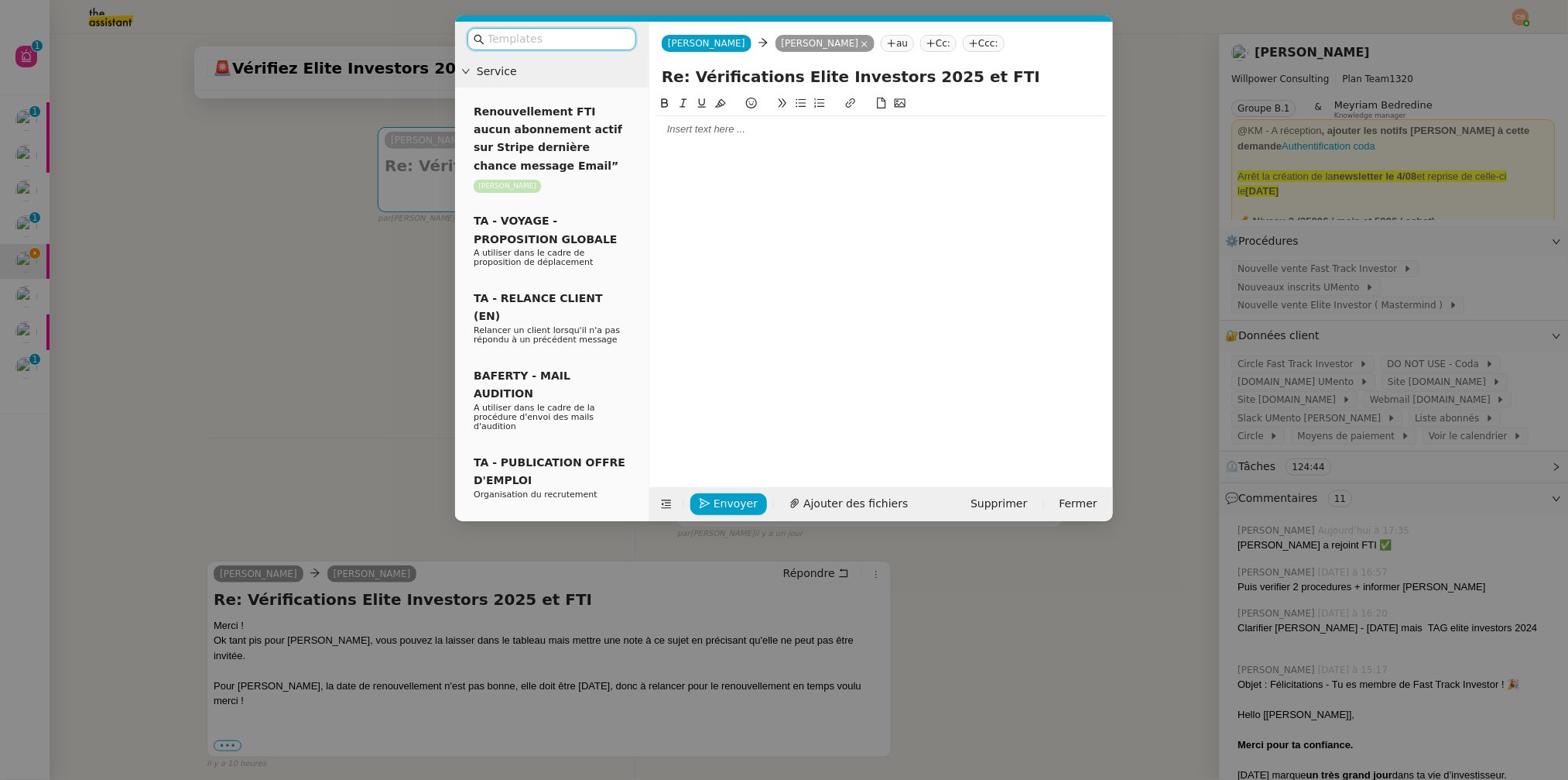
click at [713, 130] on div at bounding box center [881, 130] width 452 height 14
click at [560, 46] on input "text" at bounding box center [557, 39] width 139 height 18
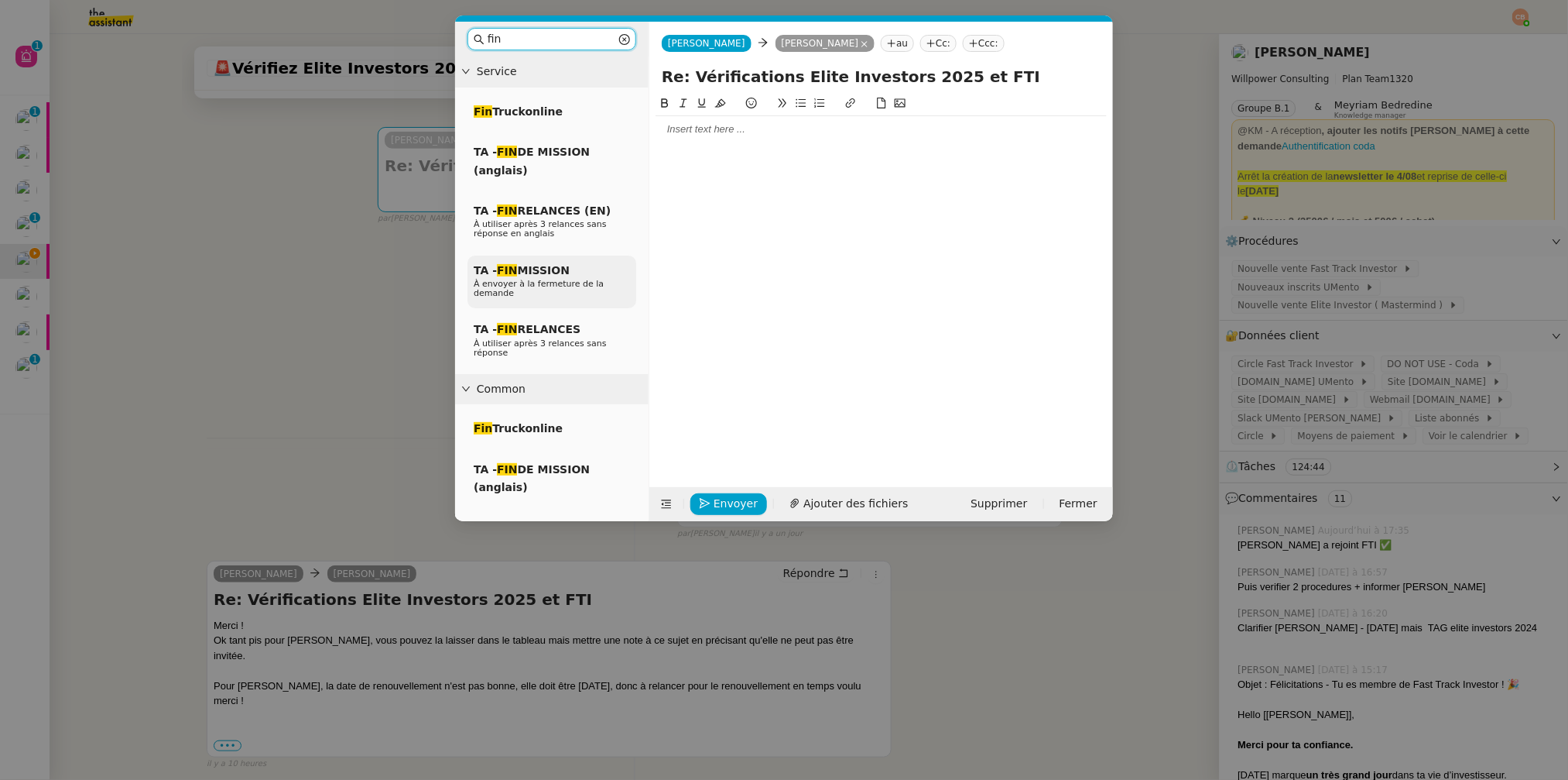
type input "fin"
click at [558, 259] on div "TA - FIN MISSION À envoyer à la fermeture de la demande" at bounding box center [551, 282] width 168 height 54
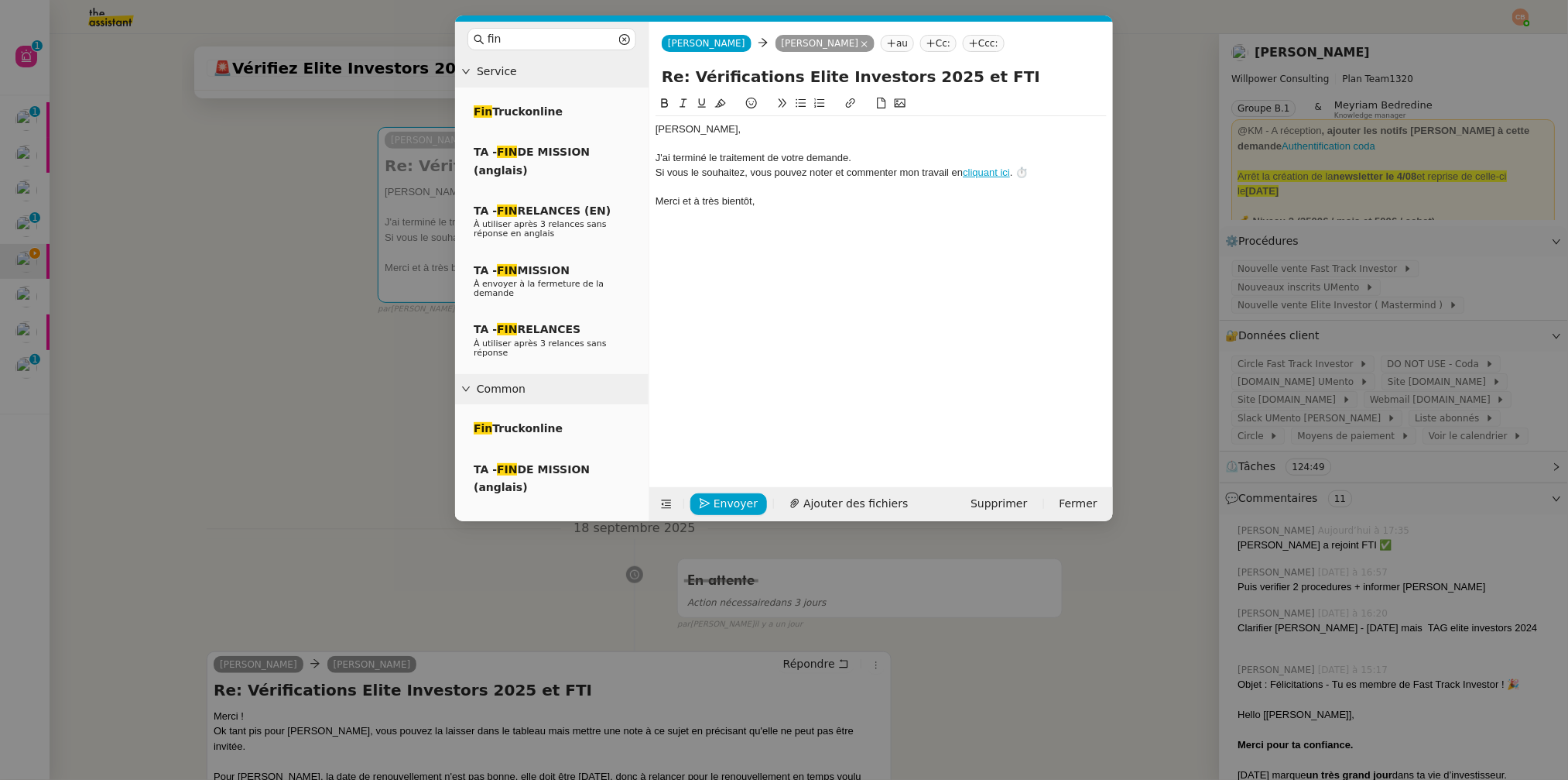
click at [866, 159] on div "J'ai terminé le traitement de votre demande." at bounding box center [881, 158] width 452 height 14
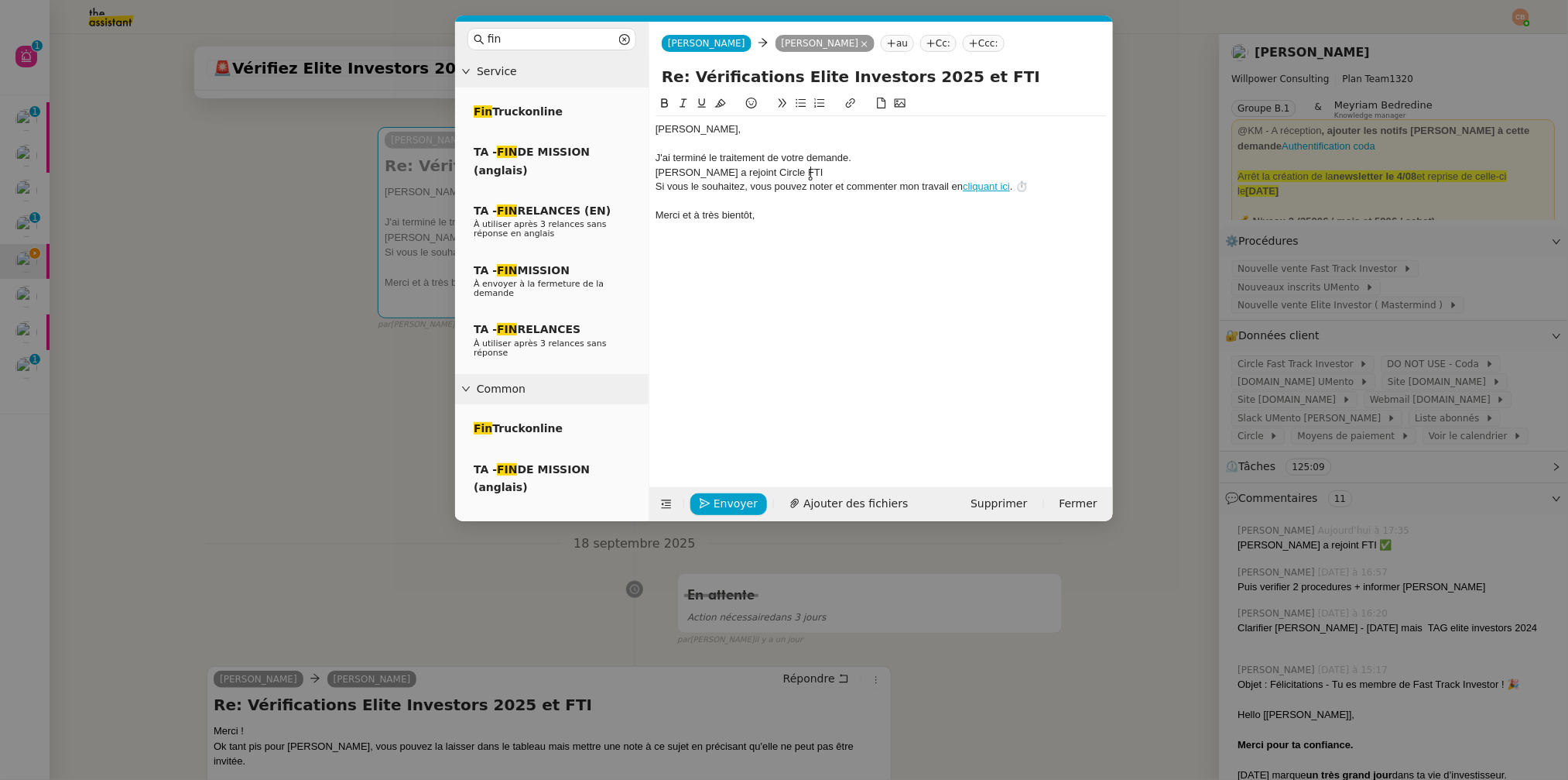
click at [658, 173] on div "Nicolas BLanco a rejoint Circle FTI" at bounding box center [881, 173] width 452 height 14
click at [802, 103] on icon at bounding box center [801, 103] width 11 height 11
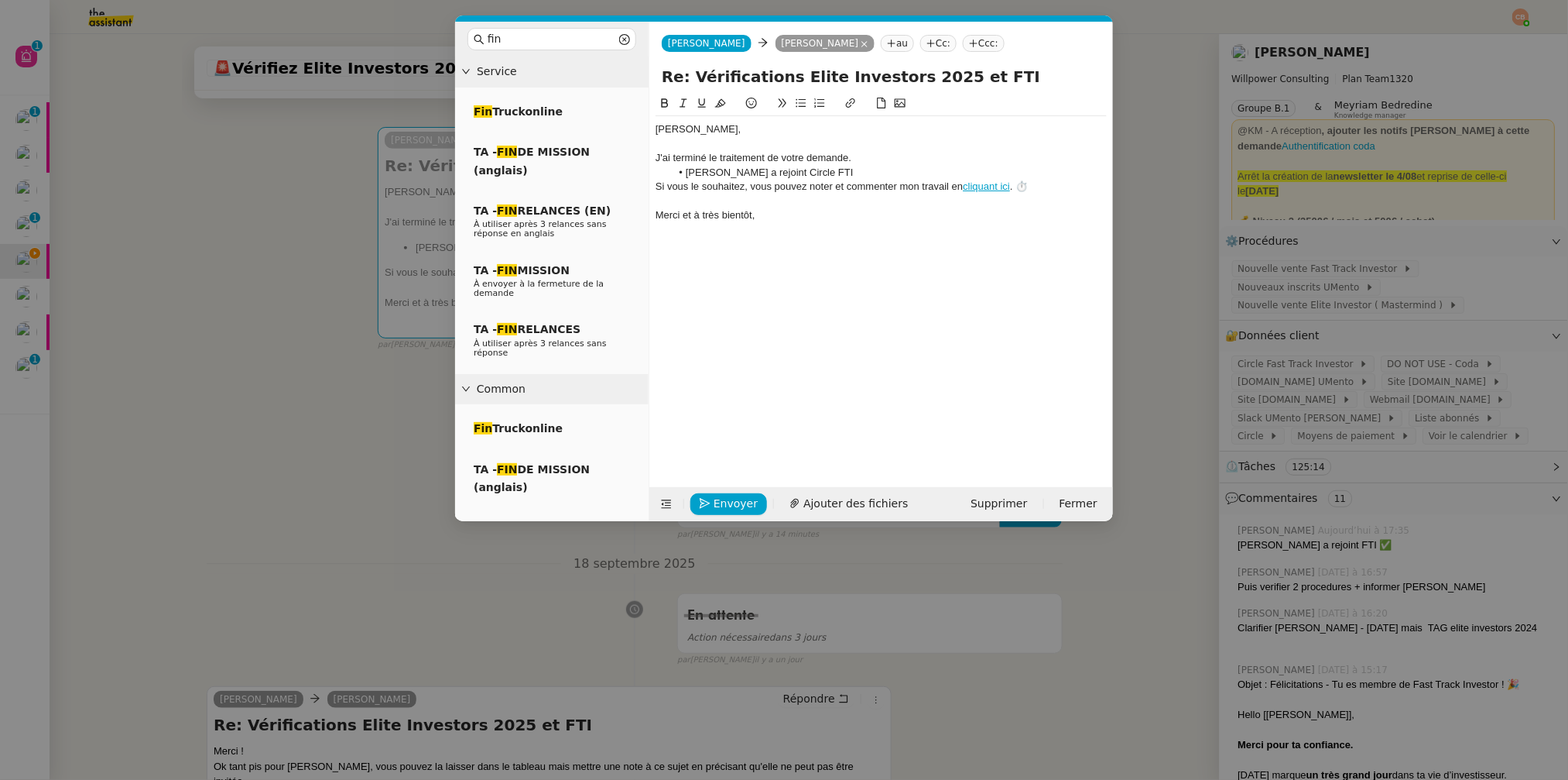
click at [363, 477] on nz-modal-container "fin Service Fin Truckonline TA - FIN DE MISSION (anglais) TA - FIN RELANCES (EN…" at bounding box center [784, 390] width 1568 height 780
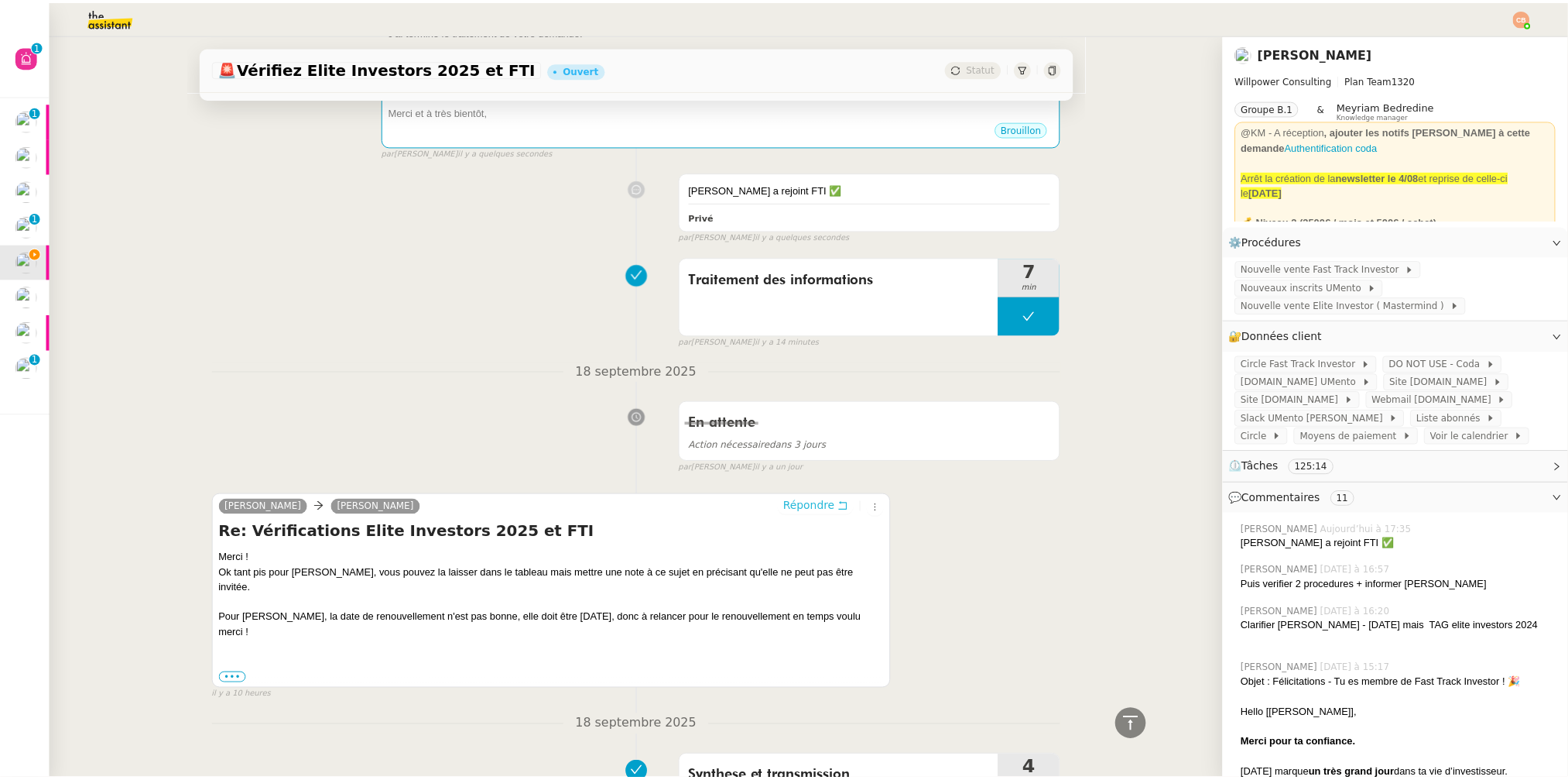
scroll to position [0, 0]
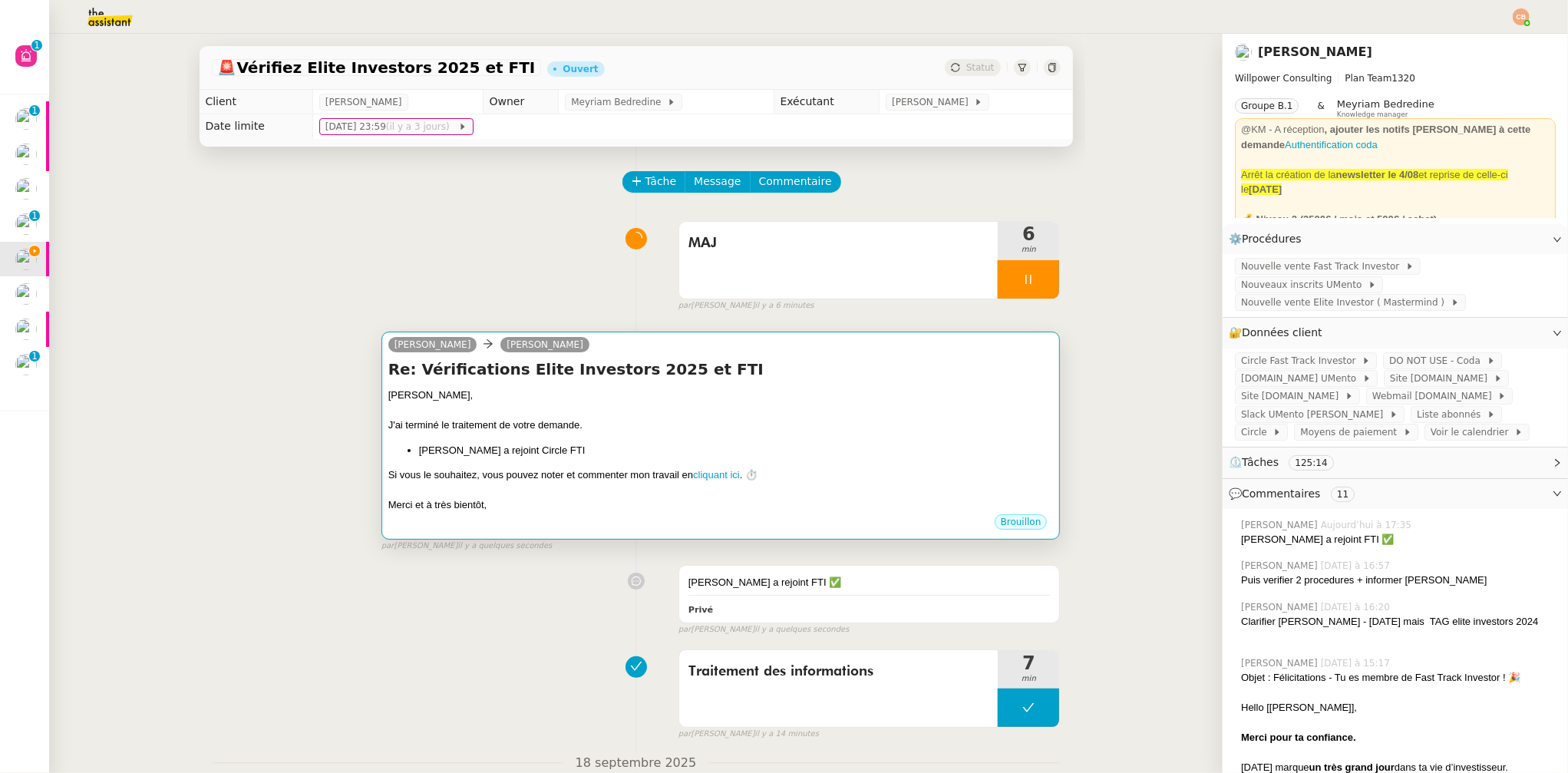
click at [584, 435] on div "﻿Cédric﻿, J'ai terminé le traitement de votre demande. Nicolas BLanco a rejoint…" at bounding box center [721, 449] width 666 height 125
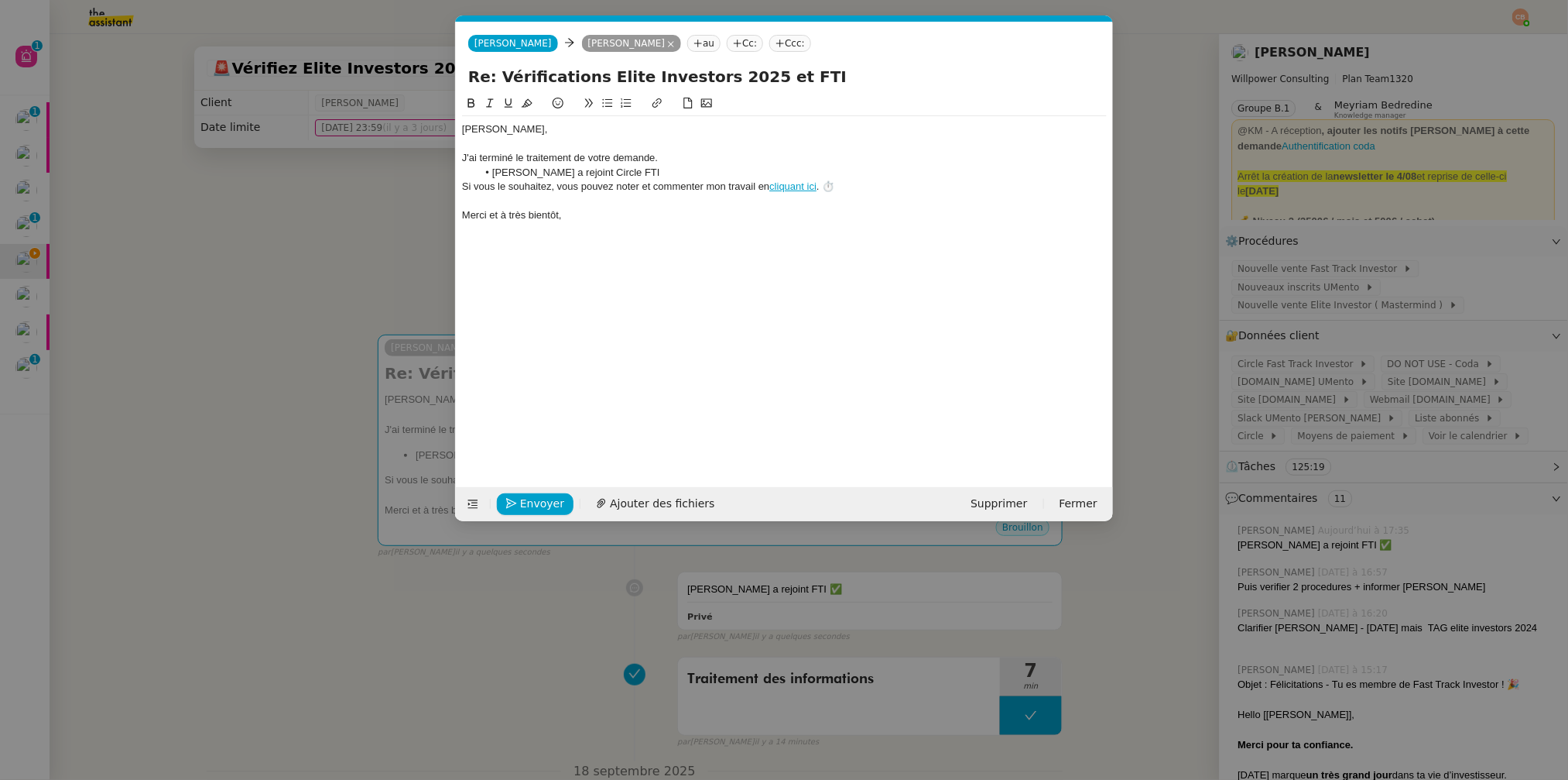
scroll to position [0, 44]
click at [665, 174] on li "Nicolas BLanco a rejoint Circle FTI" at bounding box center [793, 173] width 630 height 14
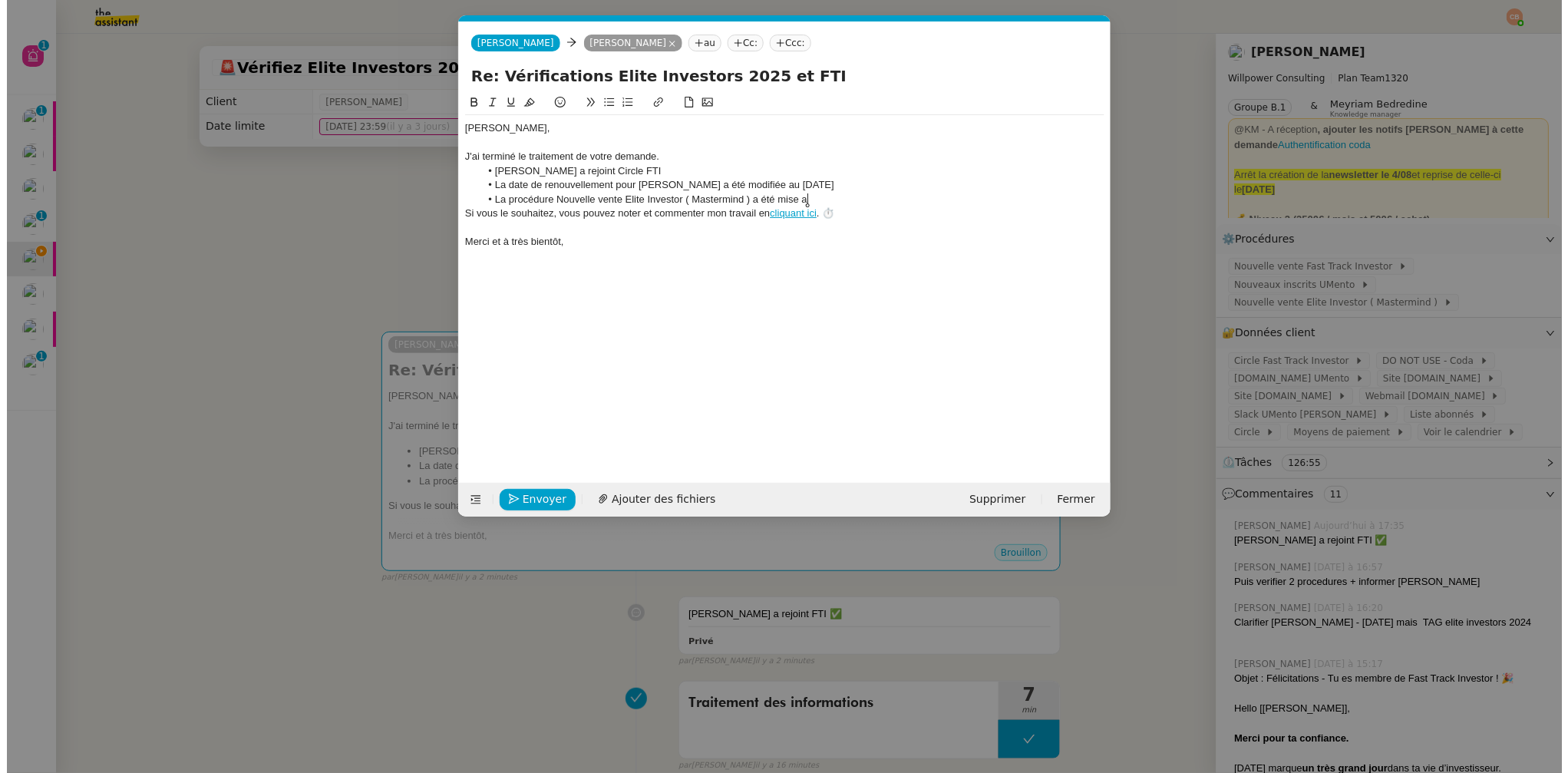
scroll to position [0, 44]
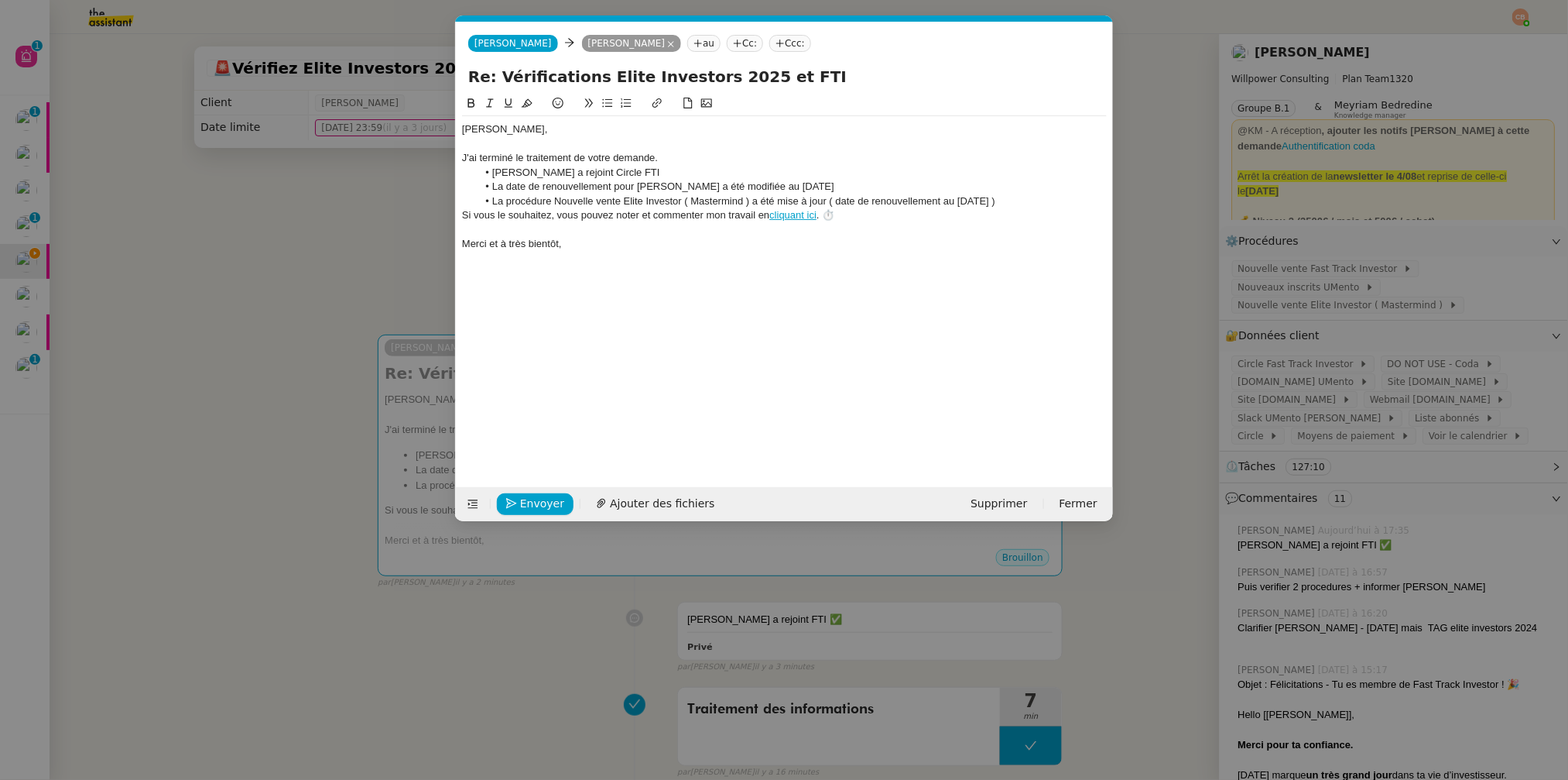
click at [320, 225] on nz-modal-container "fin Service Fin Truckonline TA - FIN DE MISSION (anglais) TA - FIN RELANCES (EN…" at bounding box center [784, 390] width 1568 height 780
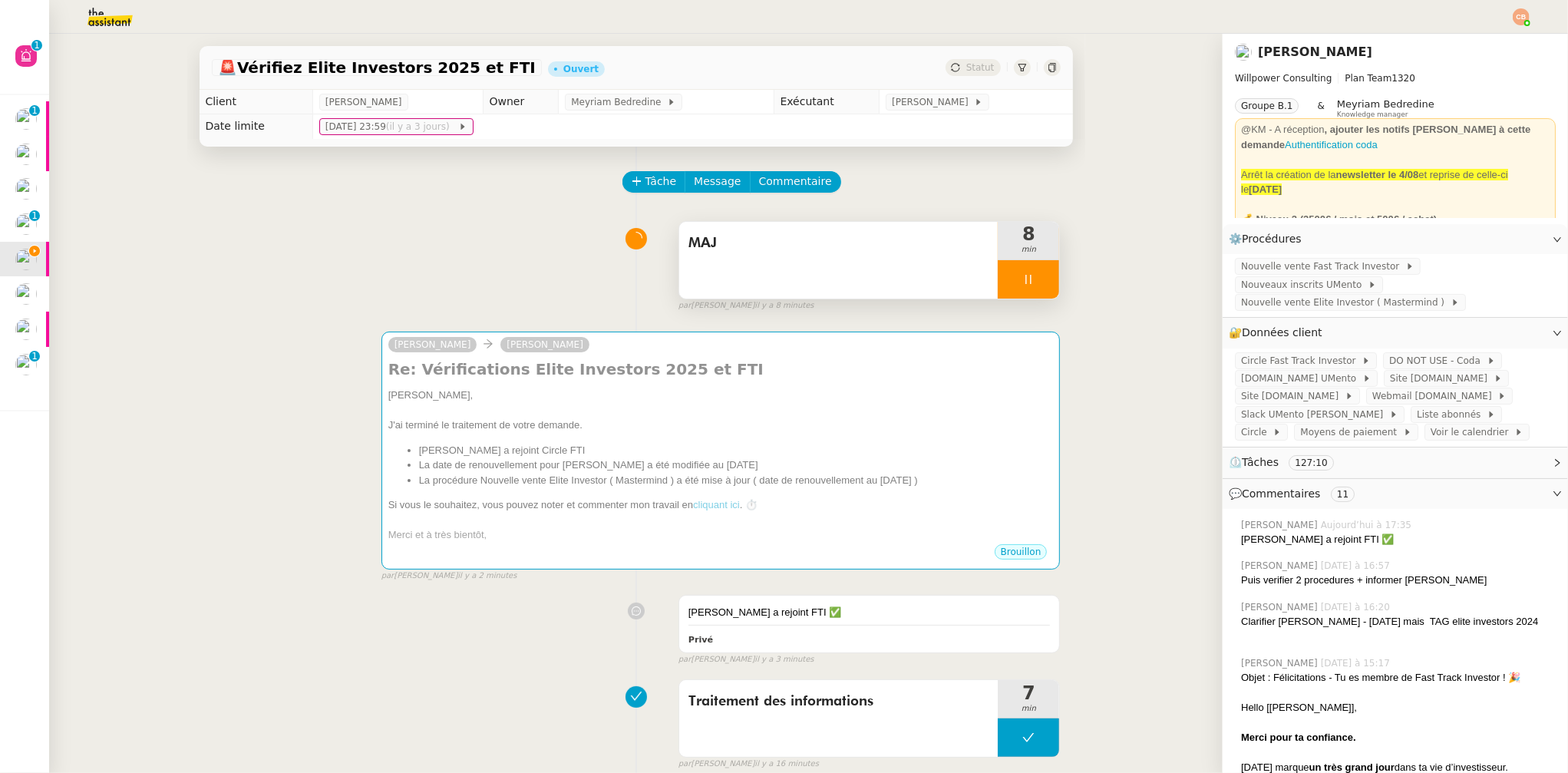
click at [1006, 272] on div at bounding box center [1028, 280] width 61 height 38
click at [1028, 279] on button at bounding box center [1043, 280] width 31 height 38
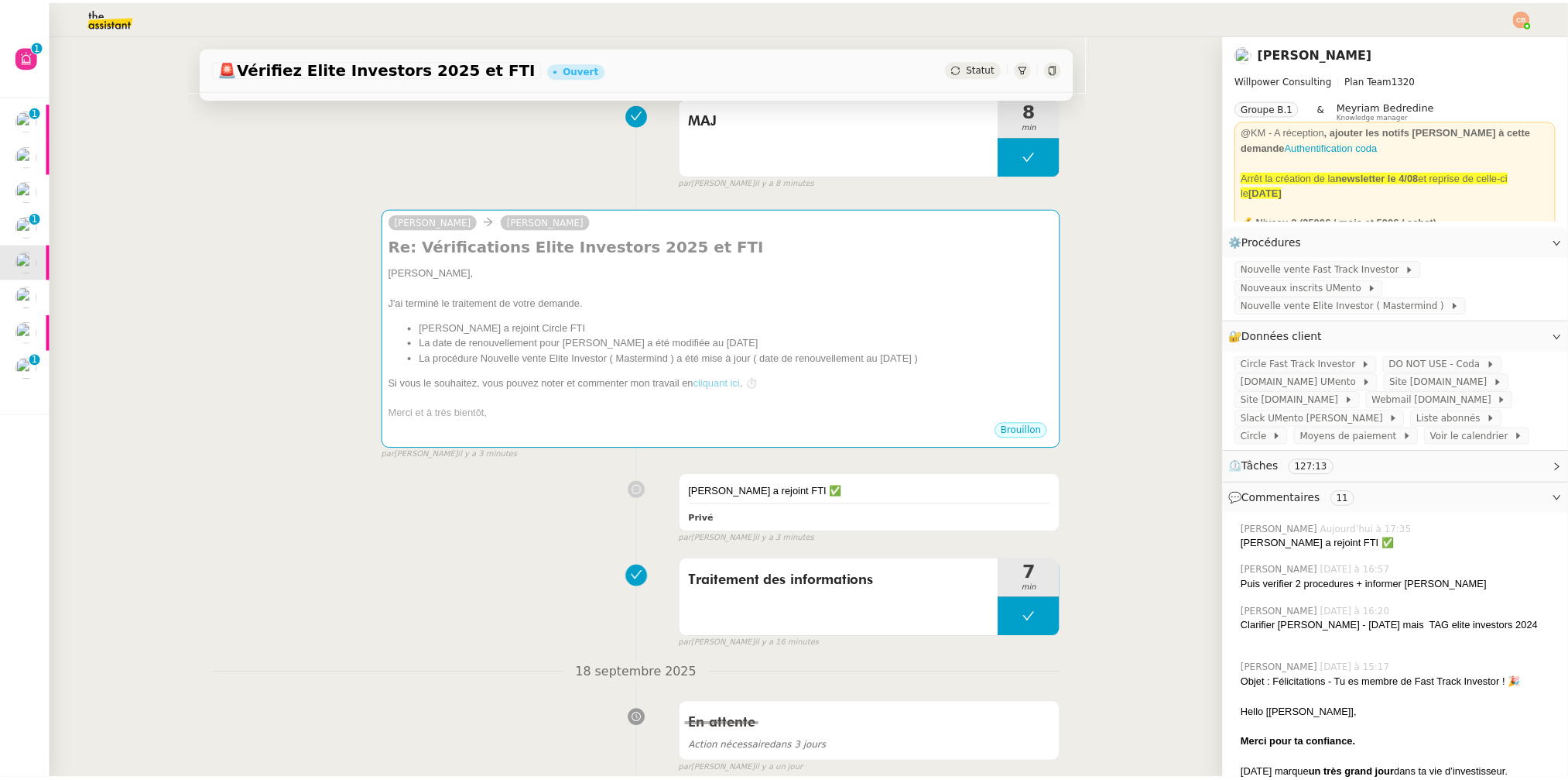
scroll to position [0, 0]
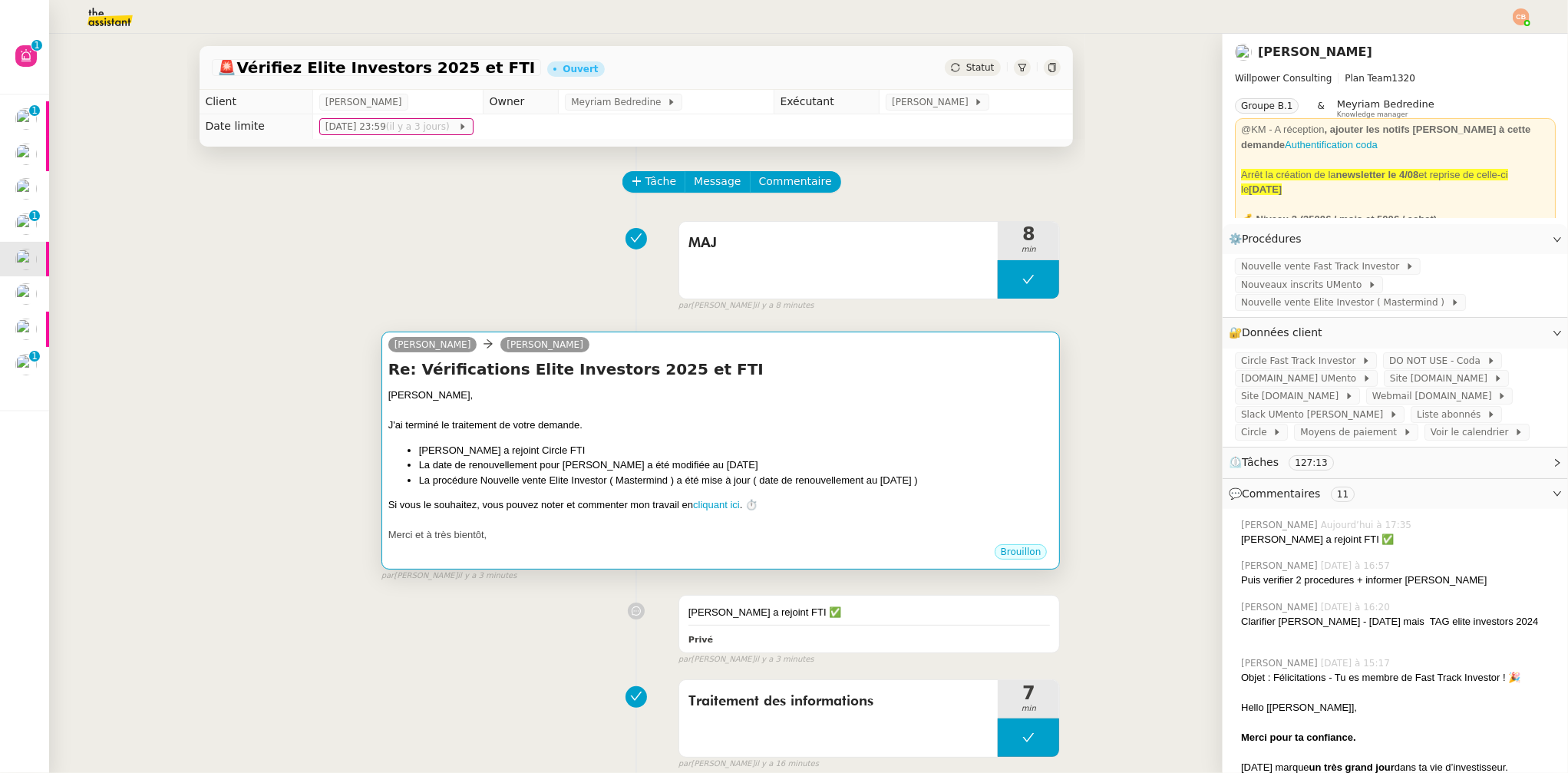
click at [861, 473] on li "La procédure Nouvelle vente Elite Investor ( Mastermind ) a été mise à jour ( d…" at bounding box center [736, 481] width 635 height 16
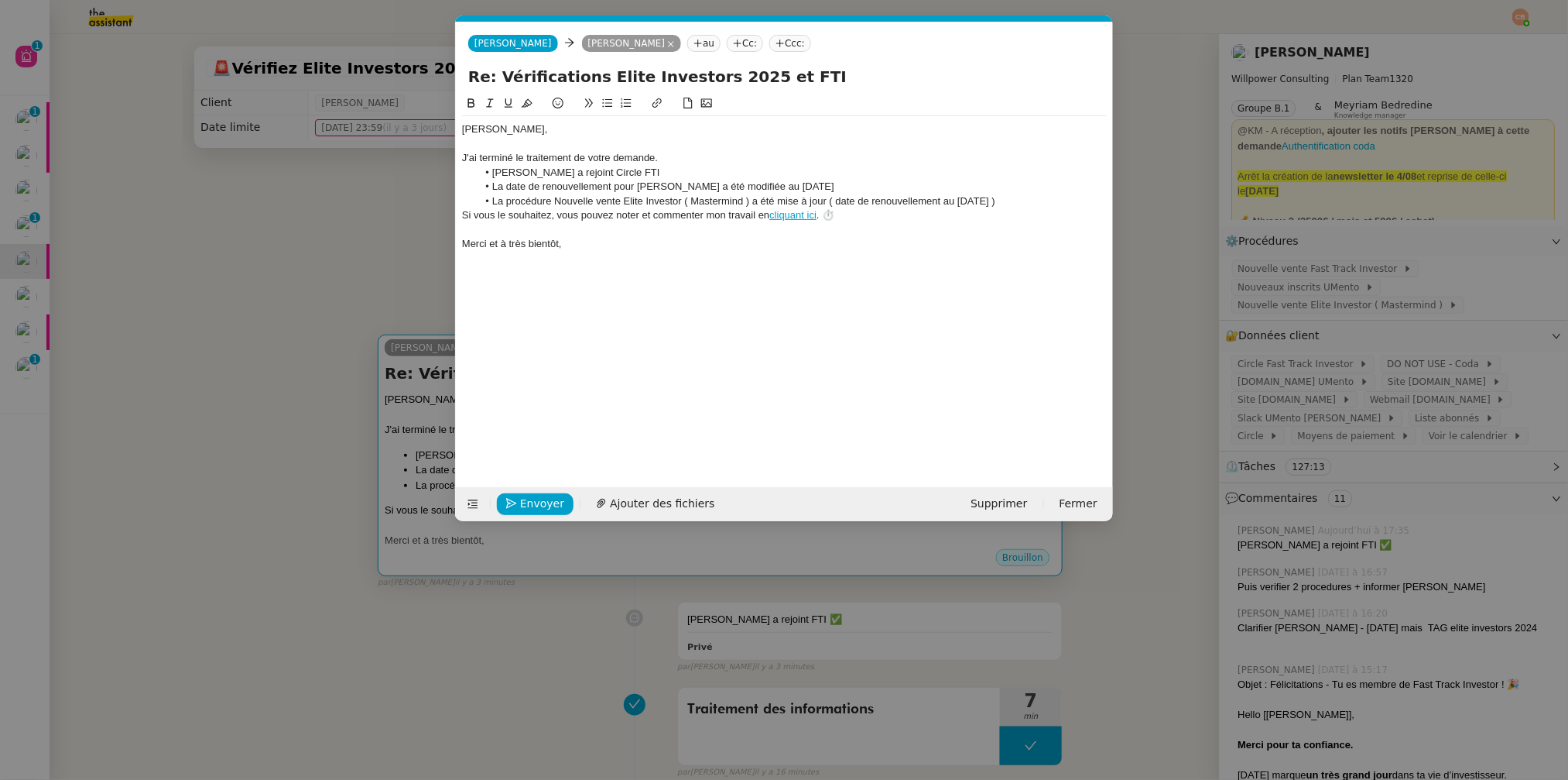
scroll to position [0, 44]
click at [540, 175] on li "Nicolas BLanco a rejoint Circle FTI" at bounding box center [793, 173] width 630 height 14
drag, startPoint x: 682, startPoint y: 204, endPoint x: 554, endPoint y: 199, distance: 128.1
click at [554, 199] on li "La procédure Nouvelle vente Elite Investor ( Mastermind ) a été mise à jour ( d…" at bounding box center [793, 201] width 630 height 14
click at [658, 100] on icon at bounding box center [657, 103] width 11 height 11
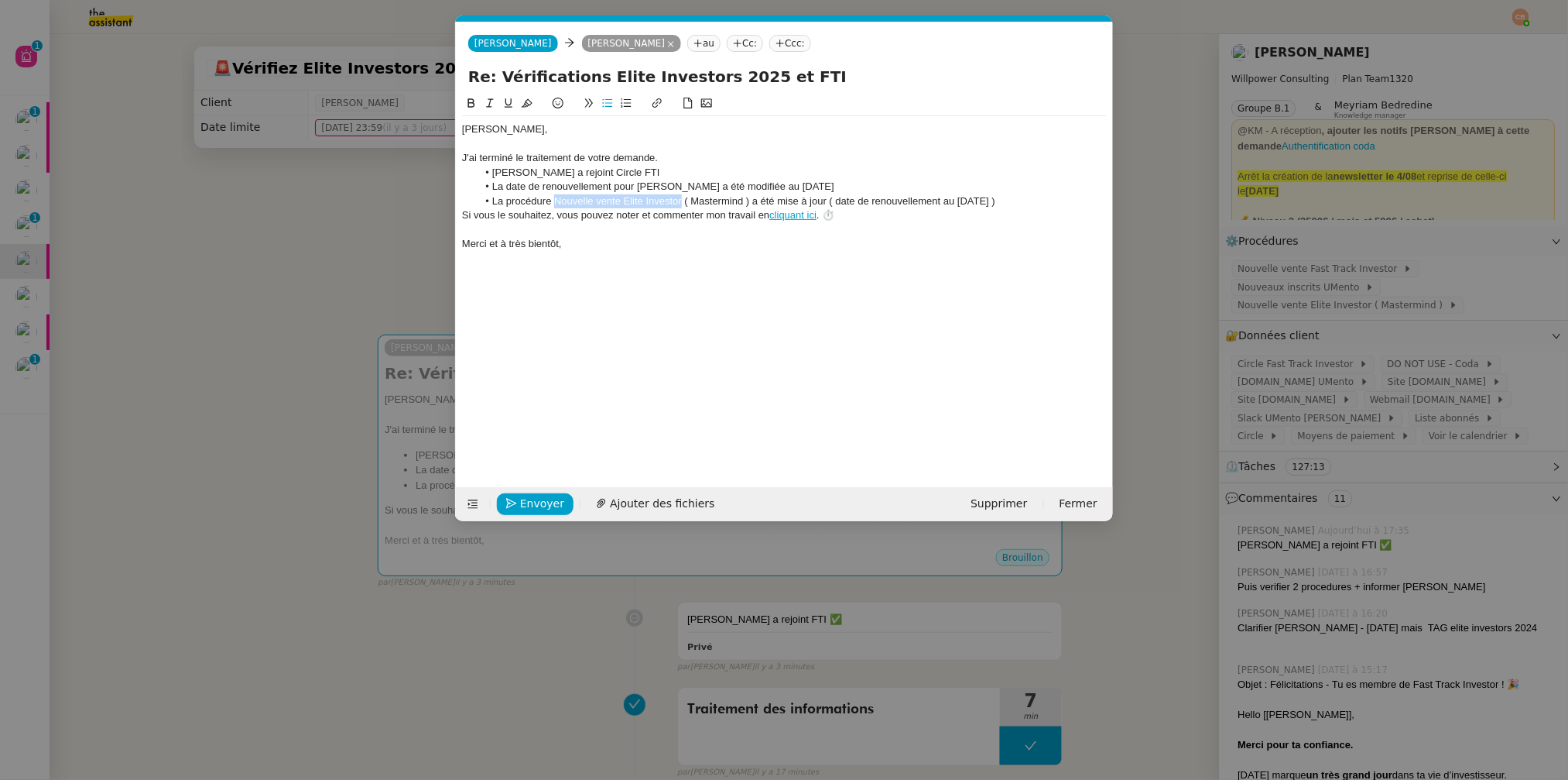
type input "Nouvelle vente Elite Investor"
paste input "https://docs.google.com/document/d/1LGChBXkea9zuWjhVyBGqACwVhkcXcp6MHn7l4fSJoMg…"
click at [746, 203] on li "La procédure Nouvelle vente Elite Investor ( Mastermind ) a été mise à jour ( d…" at bounding box center [793, 201] width 630 height 14
click at [750, 201] on li "La procédure Nouvelle vente Elite Investor ( Mastermind ) a été mise à jour ( d…" at bounding box center [793, 201] width 630 height 14
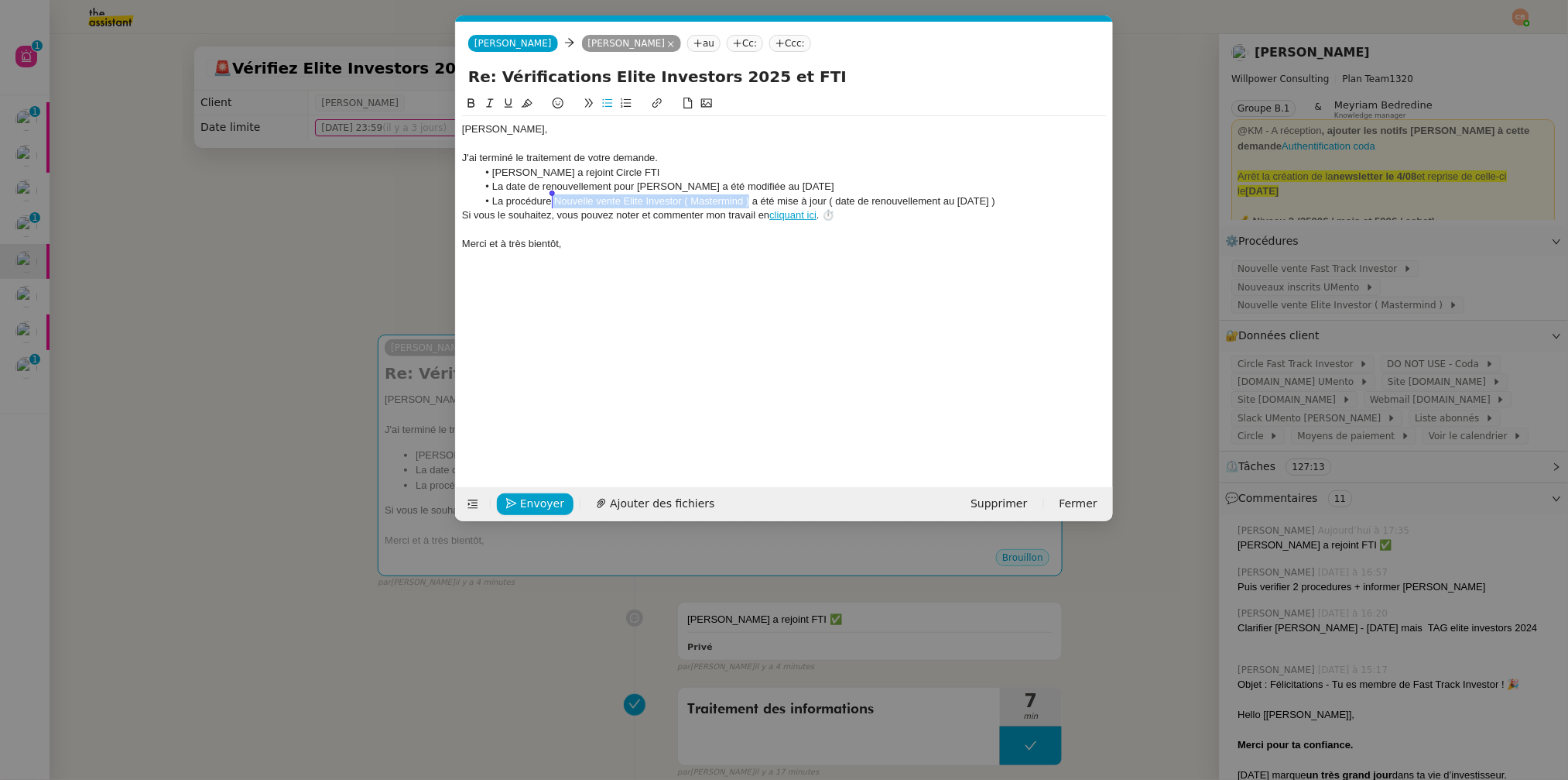
drag, startPoint x: 728, startPoint y: 200, endPoint x: 553, endPoint y: 203, distance: 175.0
click at [553, 203] on li "La procédure Nouvelle vente Elite Investor ( Mastermind ) a été mise à jour ( d…" at bounding box center [793, 201] width 630 height 14
click at [660, 98] on icon at bounding box center [657, 102] width 10 height 10
type input "Nouvelle vente Elite Investor ( Mastermind )"
paste input "https://docs.google.com/document/d/1LGChBXkea9zuWjhVyBGqACwVhkcXcp6MHn7l4fSJoMg…"
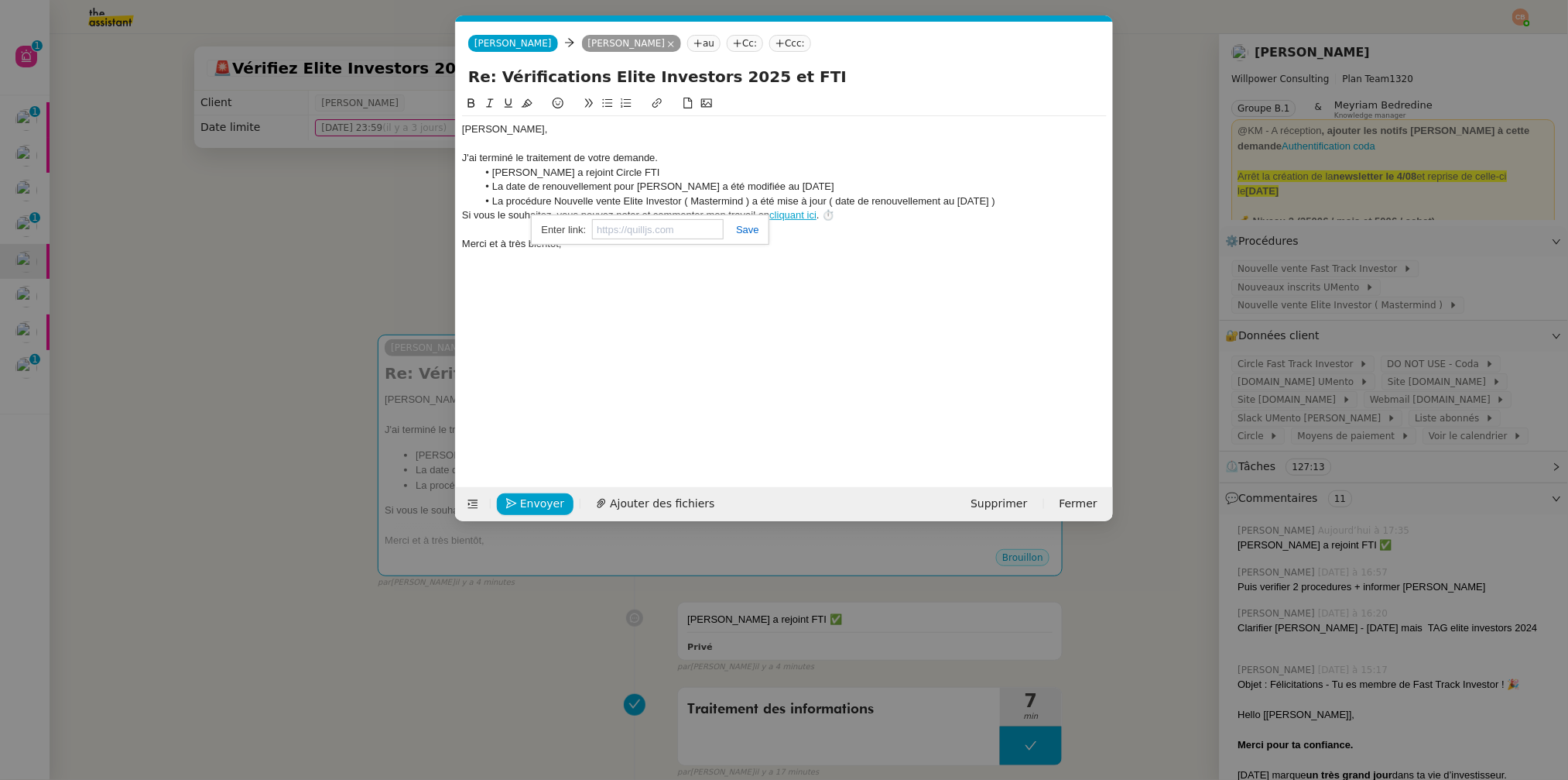
type input "https://docs.google.com/document/d/1LGChBXkea9zuWjhVyBGqACwVhkcXcp6MHn7l4fSJoMg…"
click at [700, 289] on div "Cédric﻿, J'ai terminé le traitement de votre demande. Nicolas Blanco a rejoint …" at bounding box center [784, 279] width 645 height 369
click at [541, 505] on span "Envoyer" at bounding box center [542, 504] width 44 height 18
click at [541, 505] on span "Confirmer l'envoi" at bounding box center [566, 504] width 93 height 18
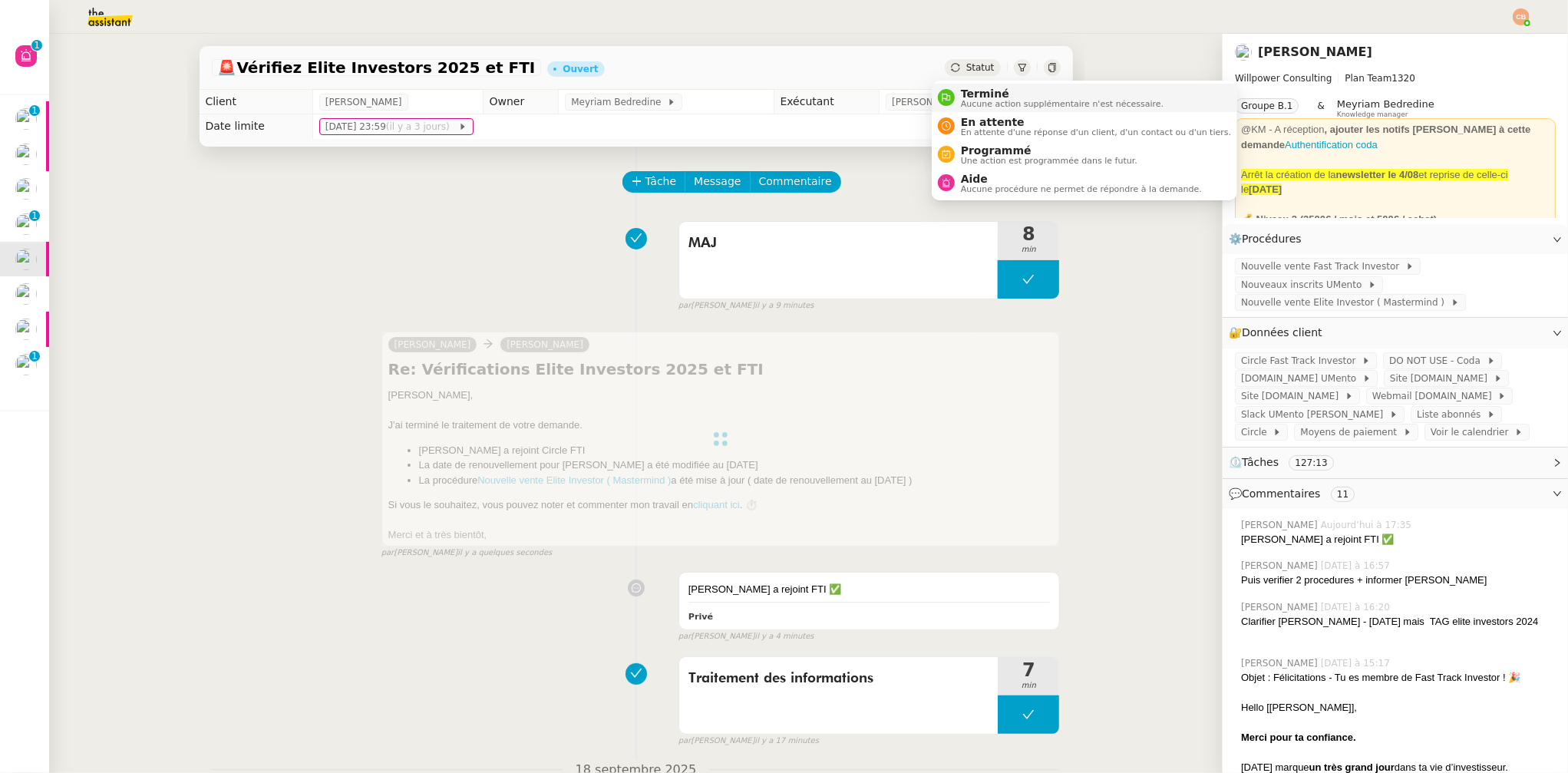
click at [983, 100] on span "Aucune action supplémentaire n'est nécessaire." at bounding box center [1063, 104] width 203 height 9
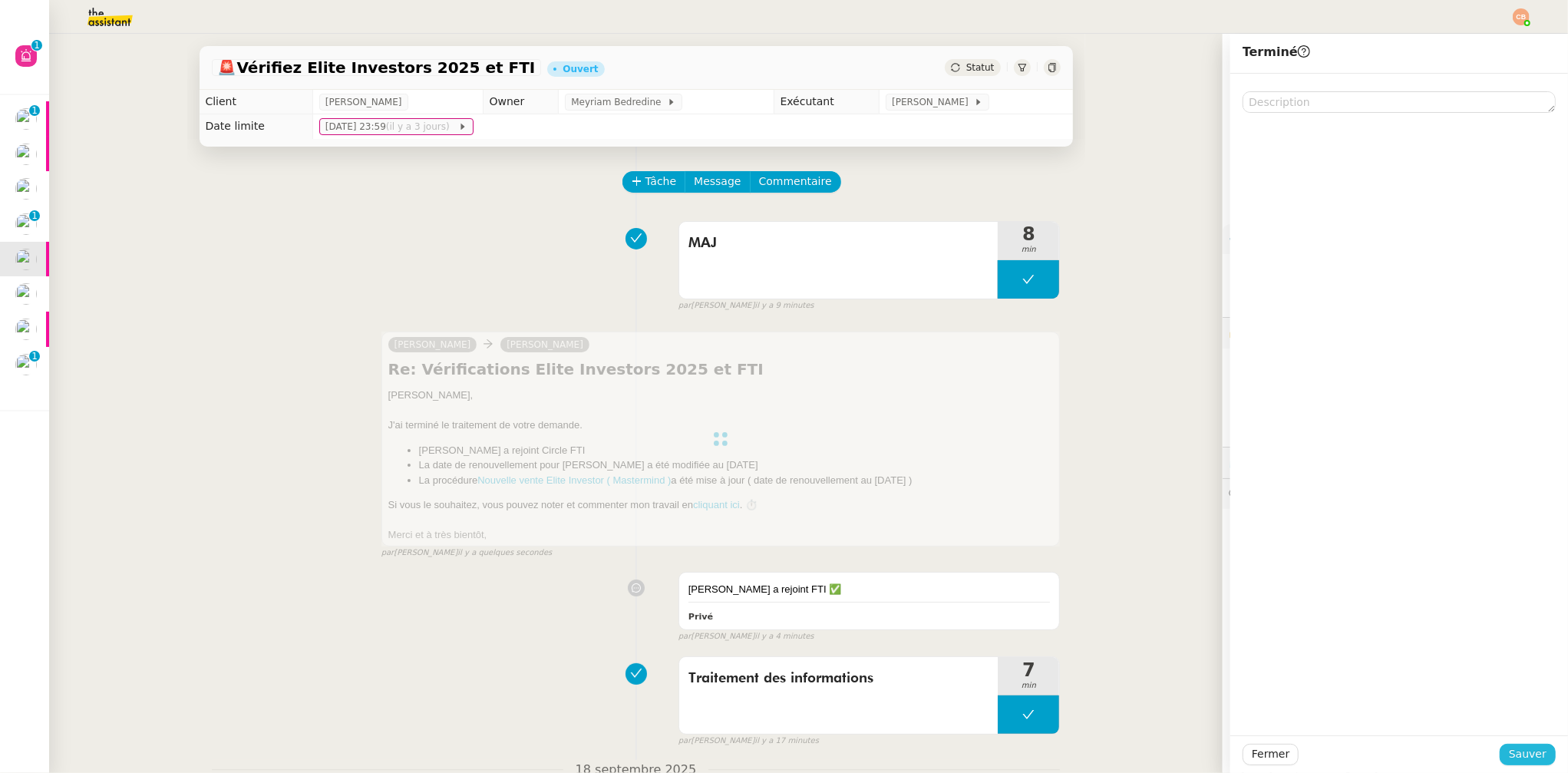
click at [1500, 752] on button "Sauver" at bounding box center [1528, 755] width 56 height 22
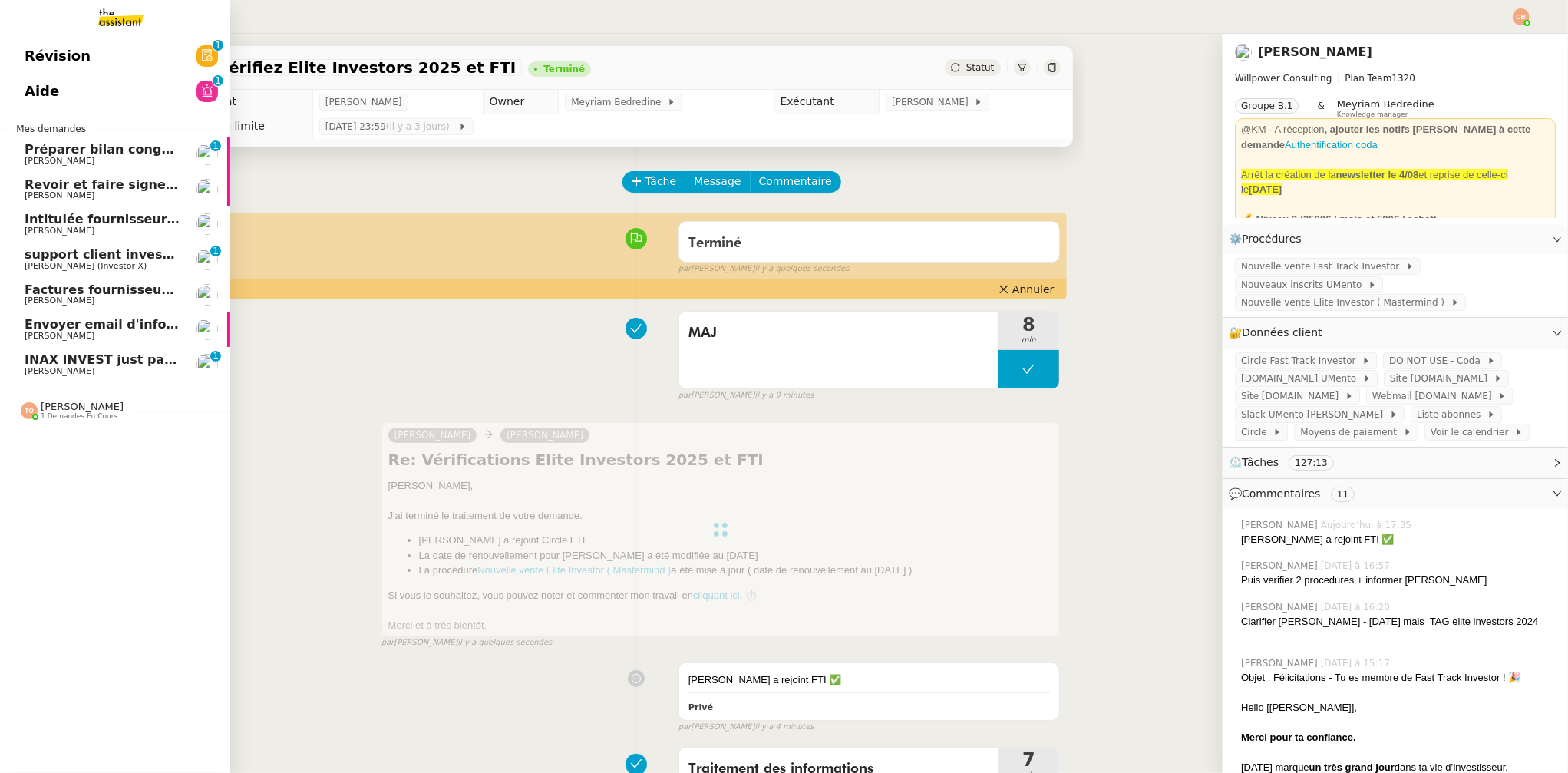
click at [73, 357] on span "INAX INVEST just paid you" at bounding box center [115, 359] width 182 height 15
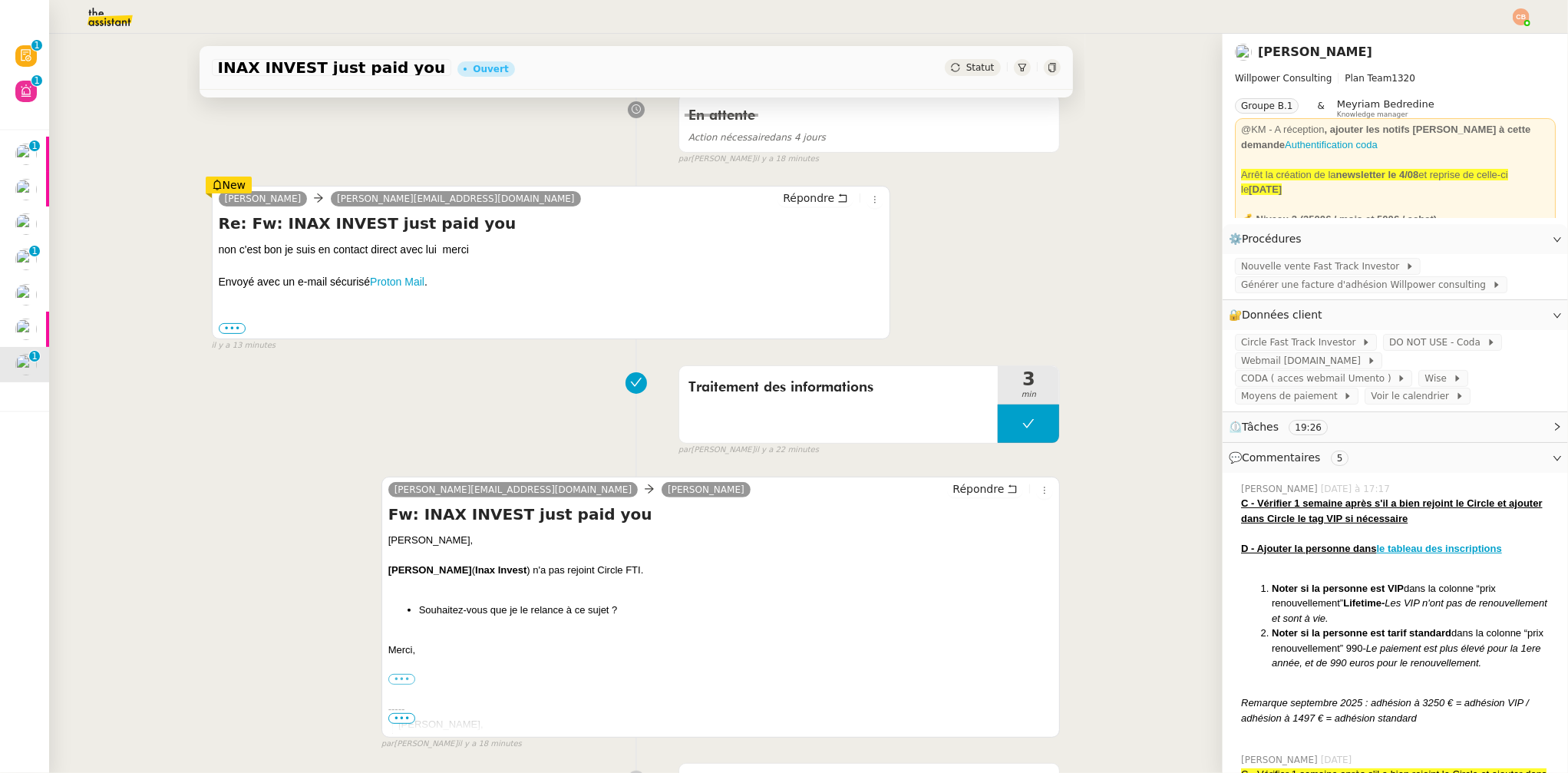
scroll to position [223, 0]
click at [792, 199] on span "Répondre" at bounding box center [808, 198] width 52 height 16
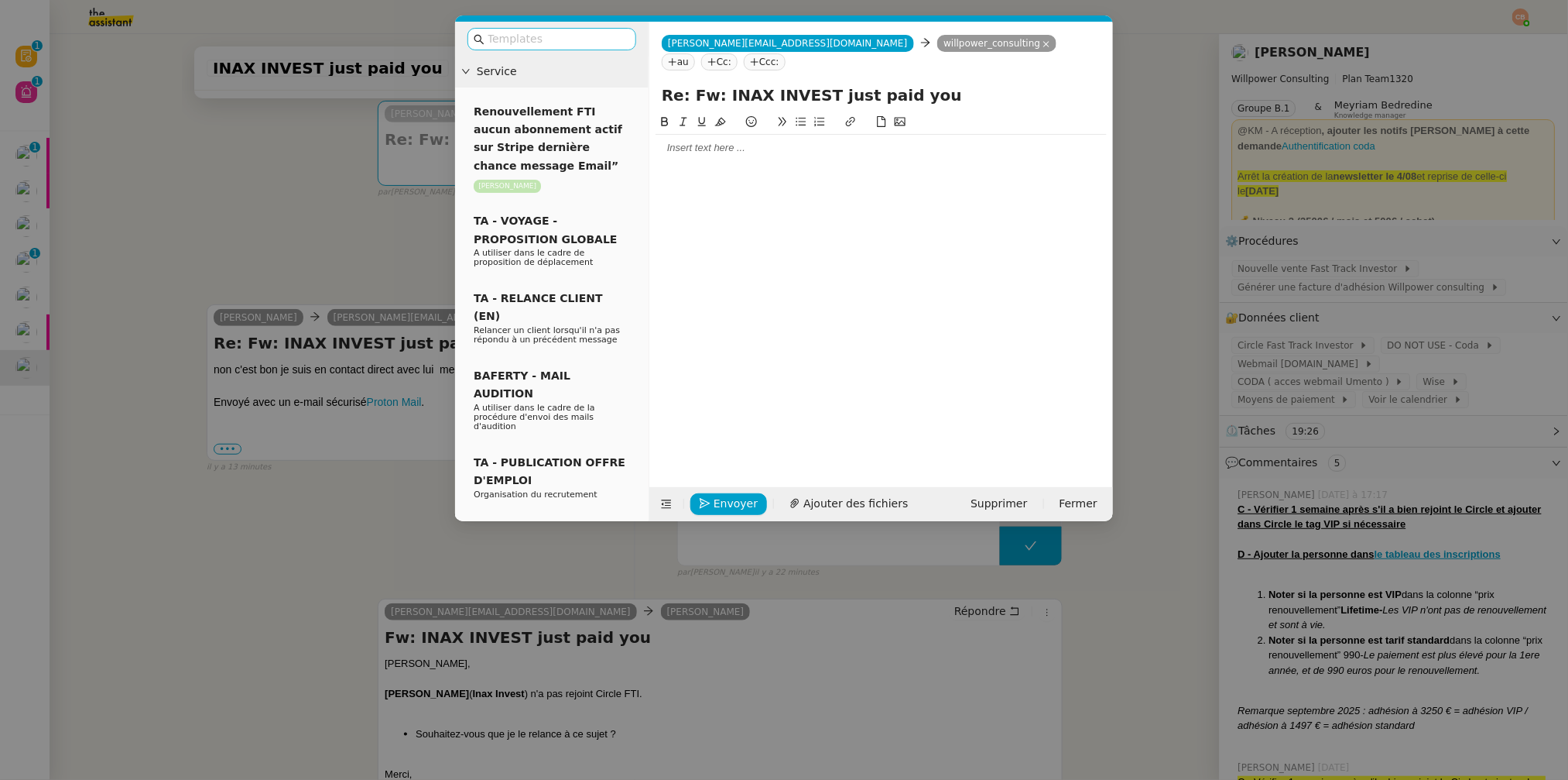
click at [529, 39] on input "text" at bounding box center [557, 39] width 139 height 18
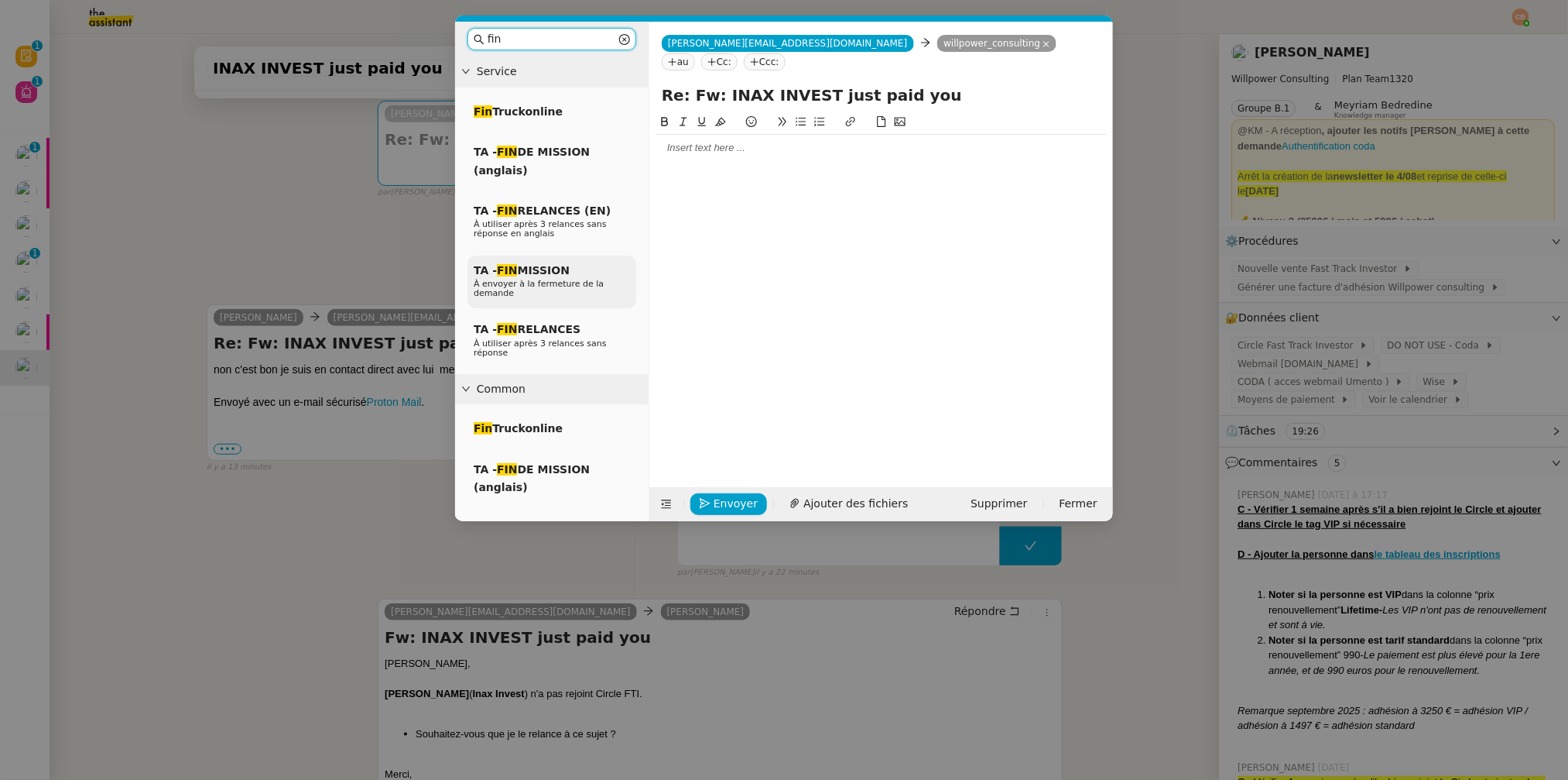
type input "fin"
click at [541, 266] on span "TA - FIN MISSION" at bounding box center [521, 270] width 96 height 12
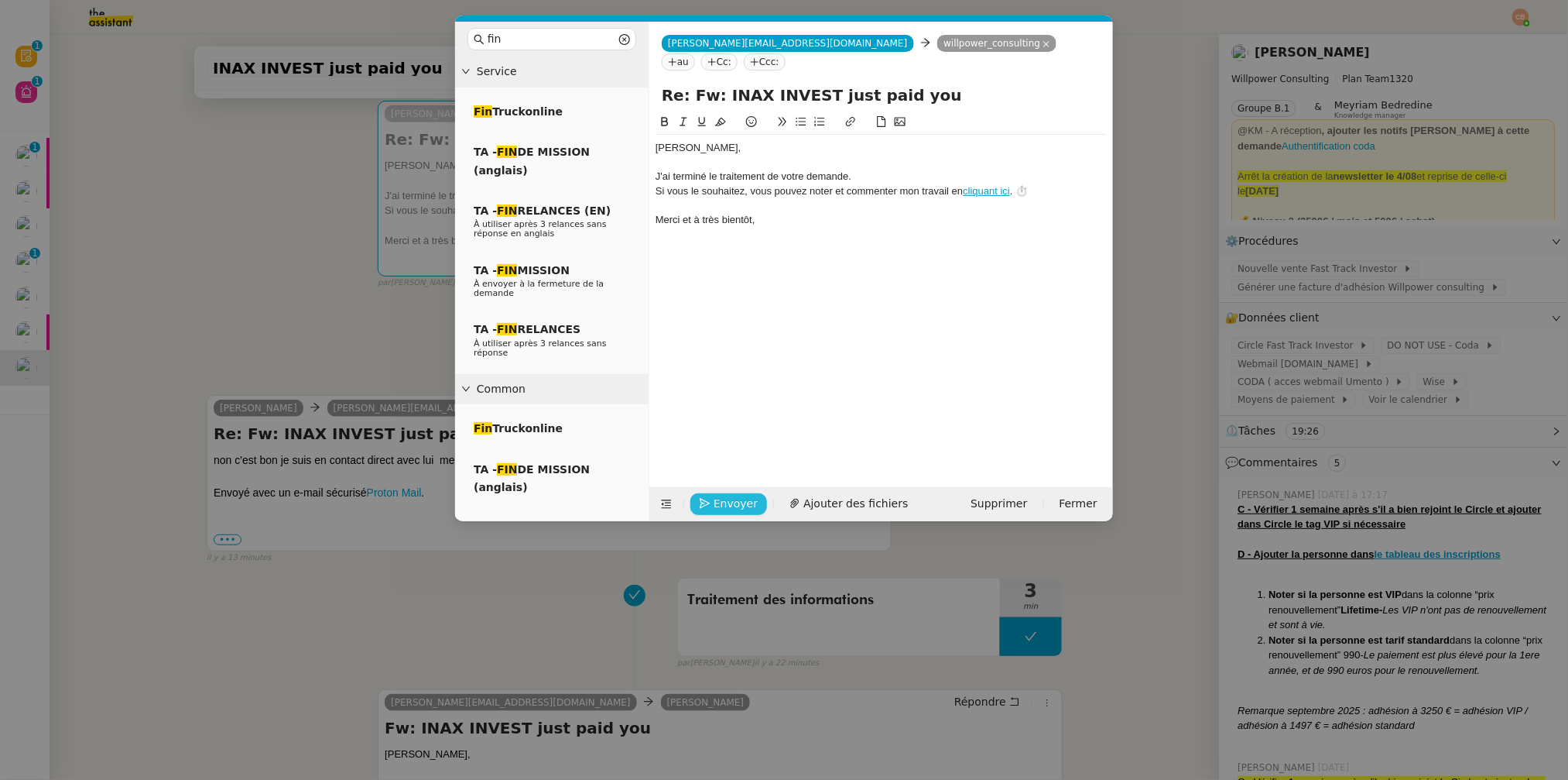
click at [727, 500] on span "Envoyer" at bounding box center [735, 504] width 44 height 18
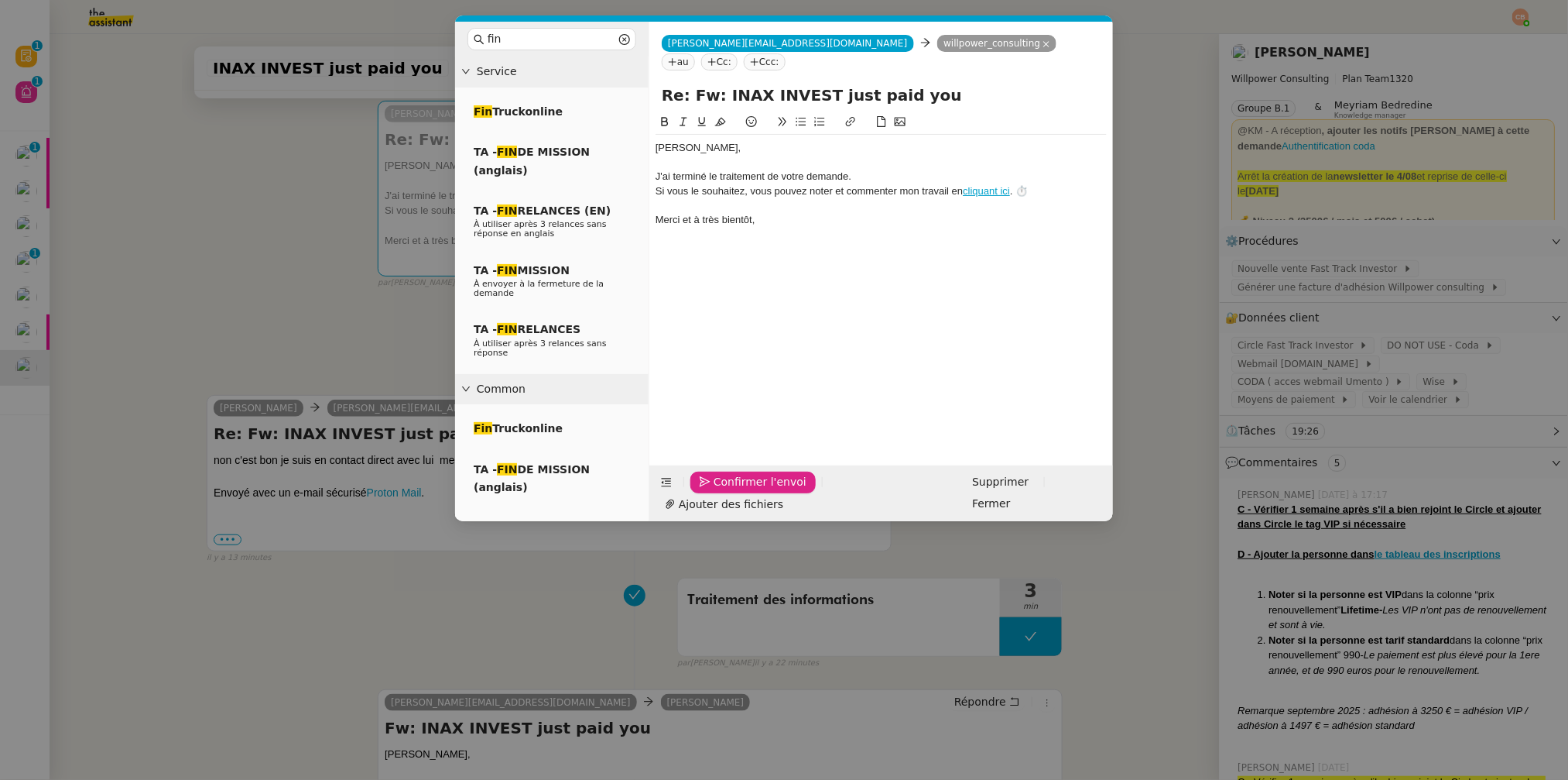
click at [727, 491] on span "Confirmer l'envoi" at bounding box center [759, 482] width 93 height 18
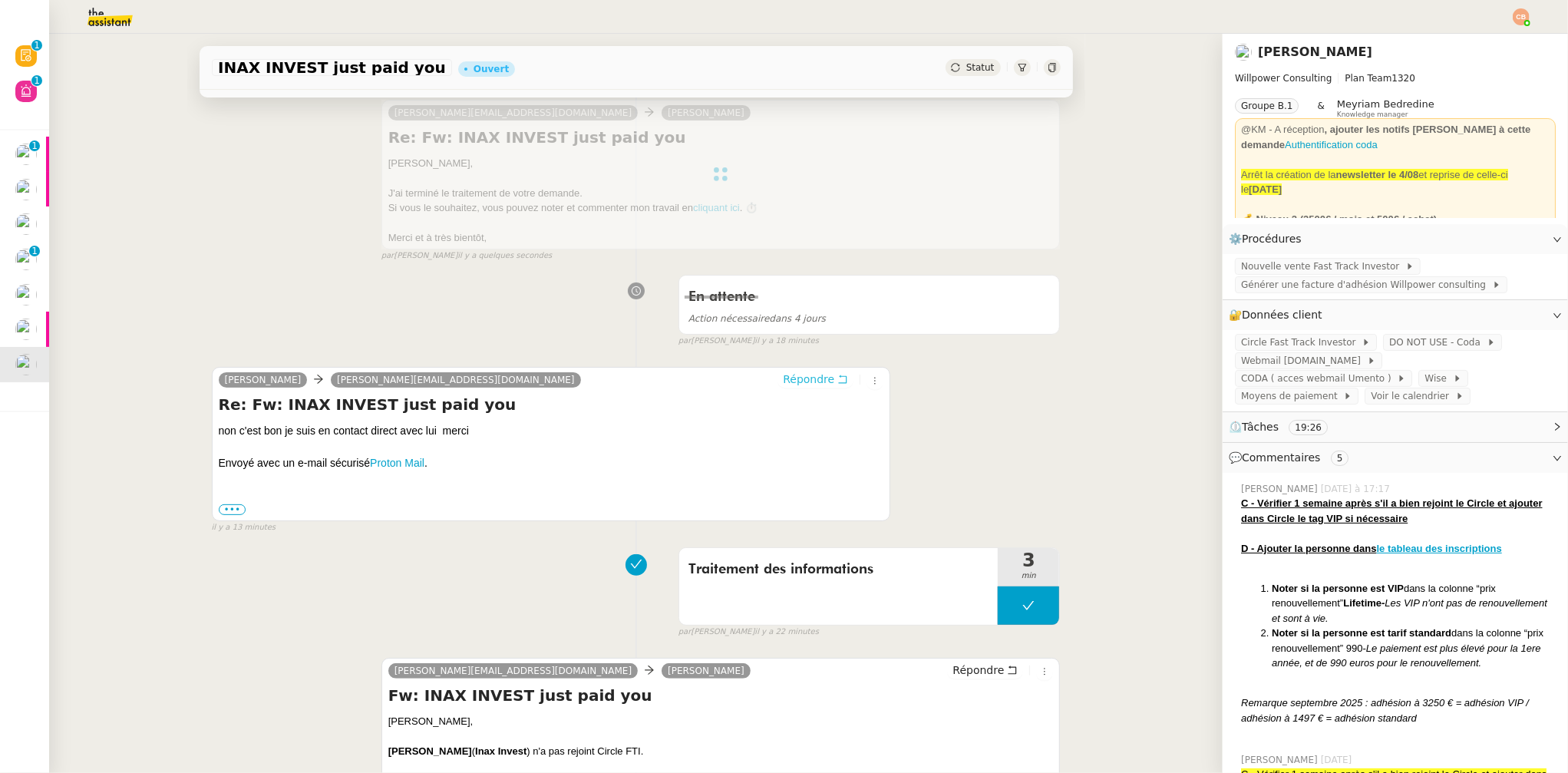
scroll to position [0, 0]
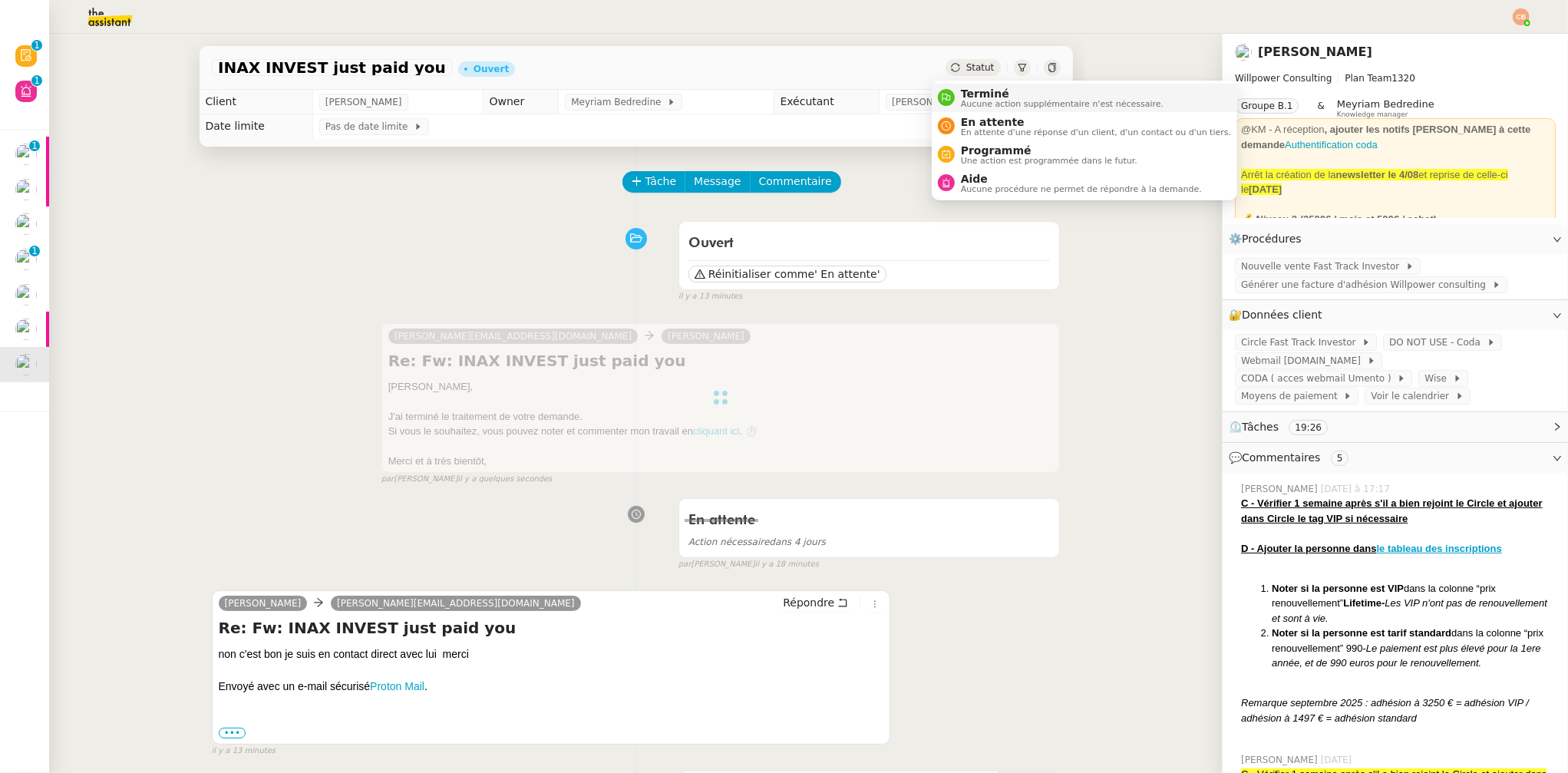
click at [973, 108] on li "Terminé Aucune action supplémentaire n'est nécessaire." at bounding box center [1084, 98] width 305 height 28
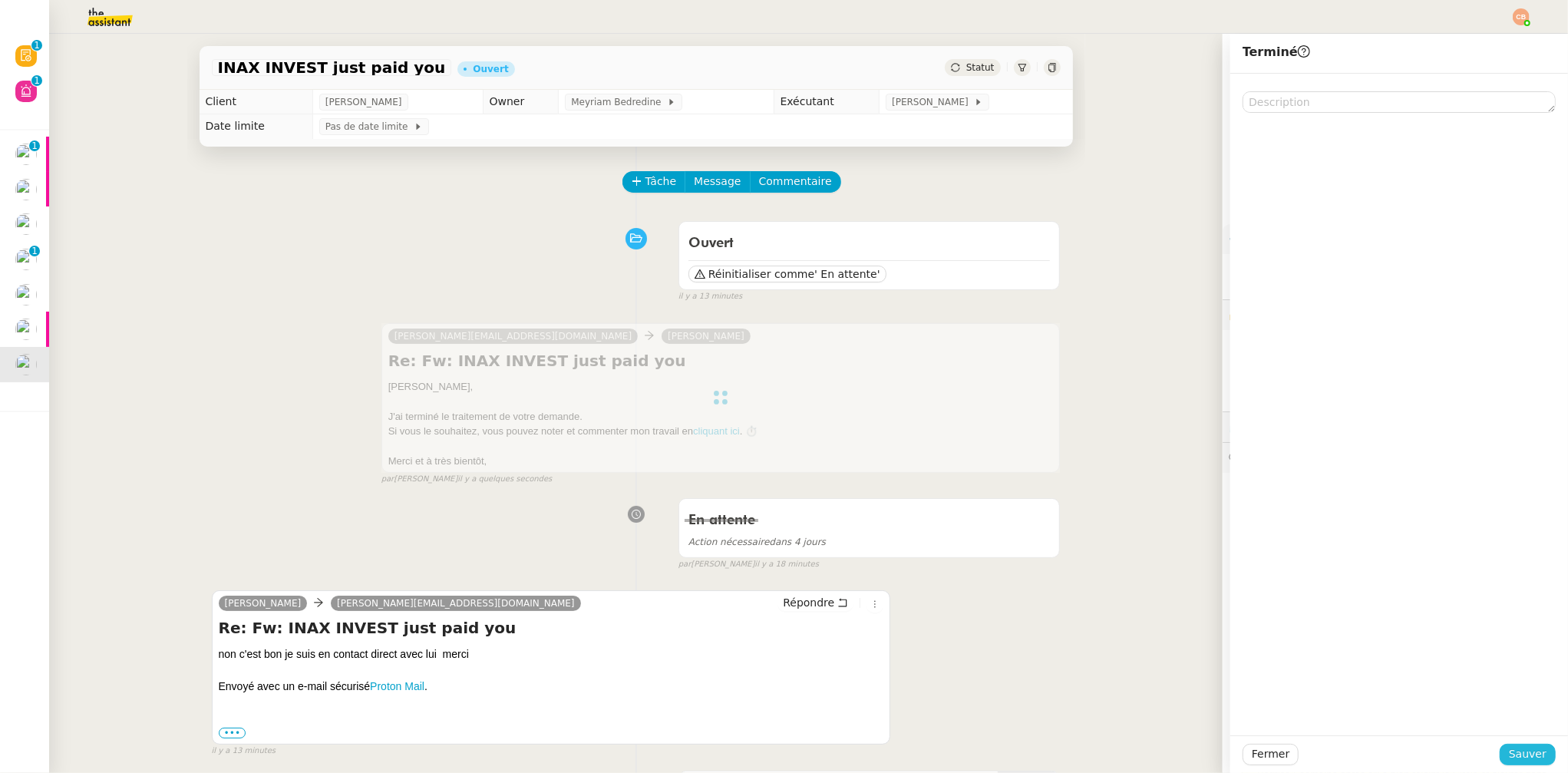
click at [1509, 760] on span "Sauver" at bounding box center [1528, 754] width 38 height 17
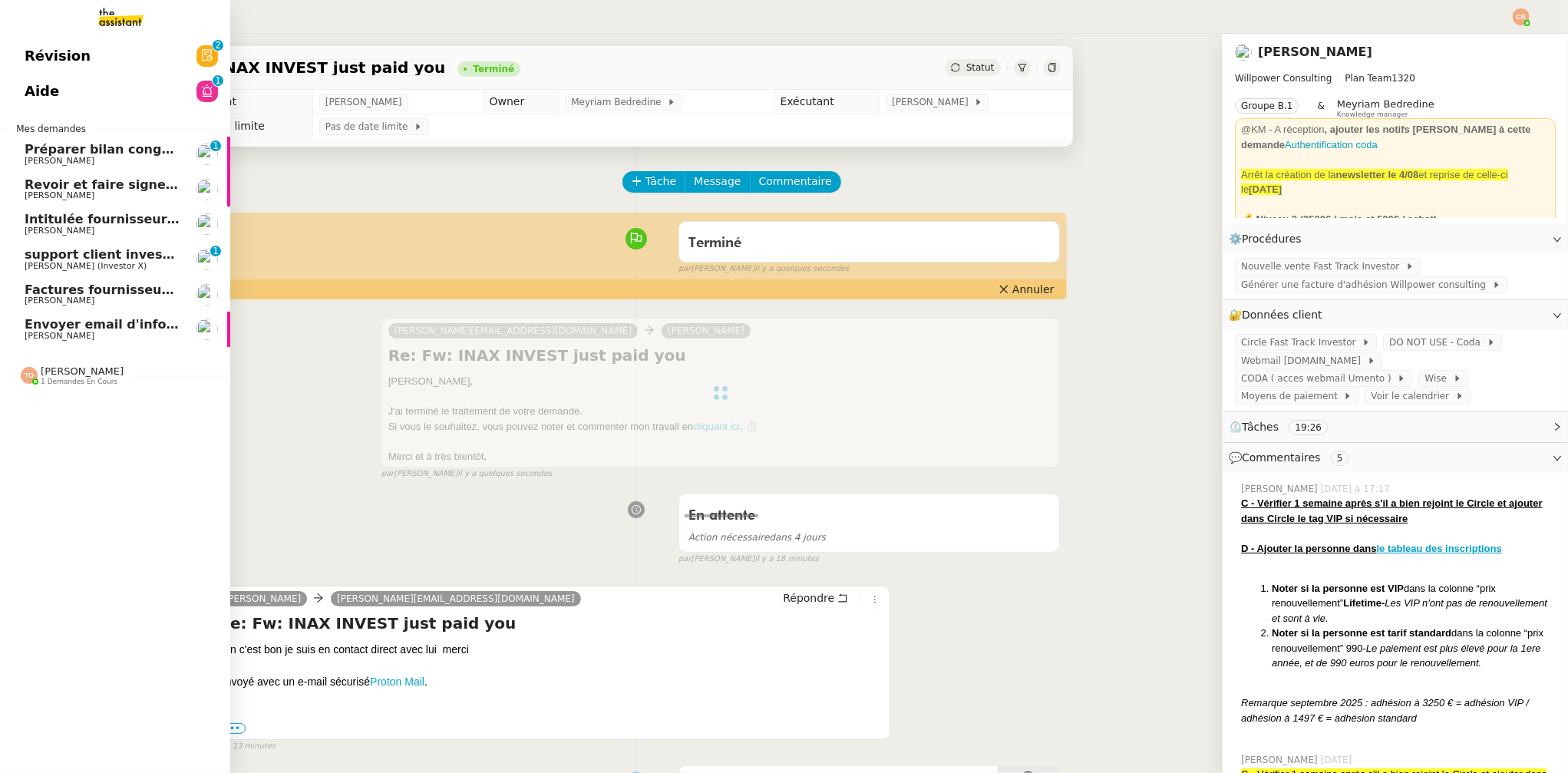
click at [93, 187] on span "Revoir et faire signer l'accord de subvention" at bounding box center [178, 185] width 309 height 15
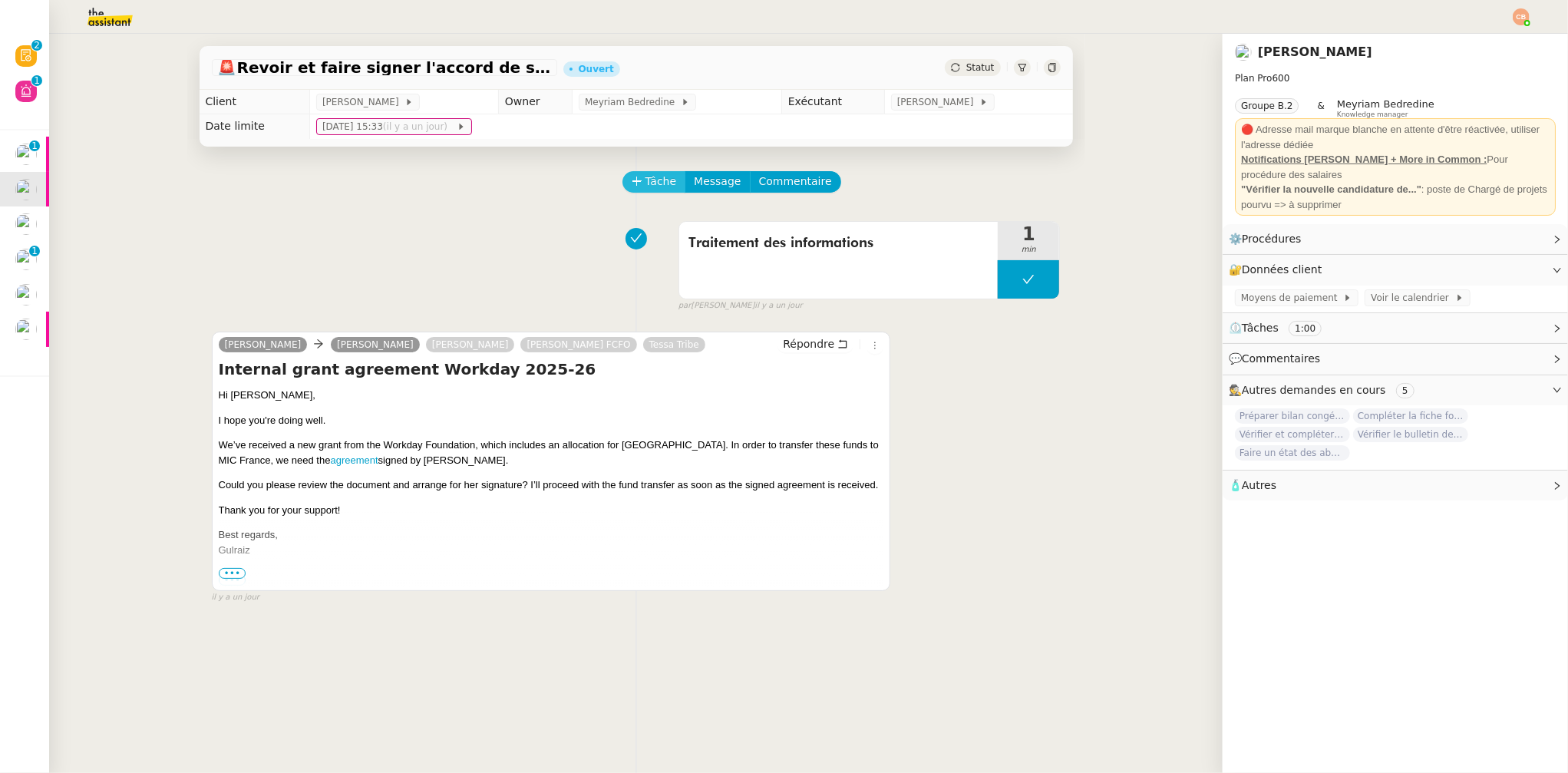
click at [631, 176] on icon at bounding box center [637, 181] width 10 height 10
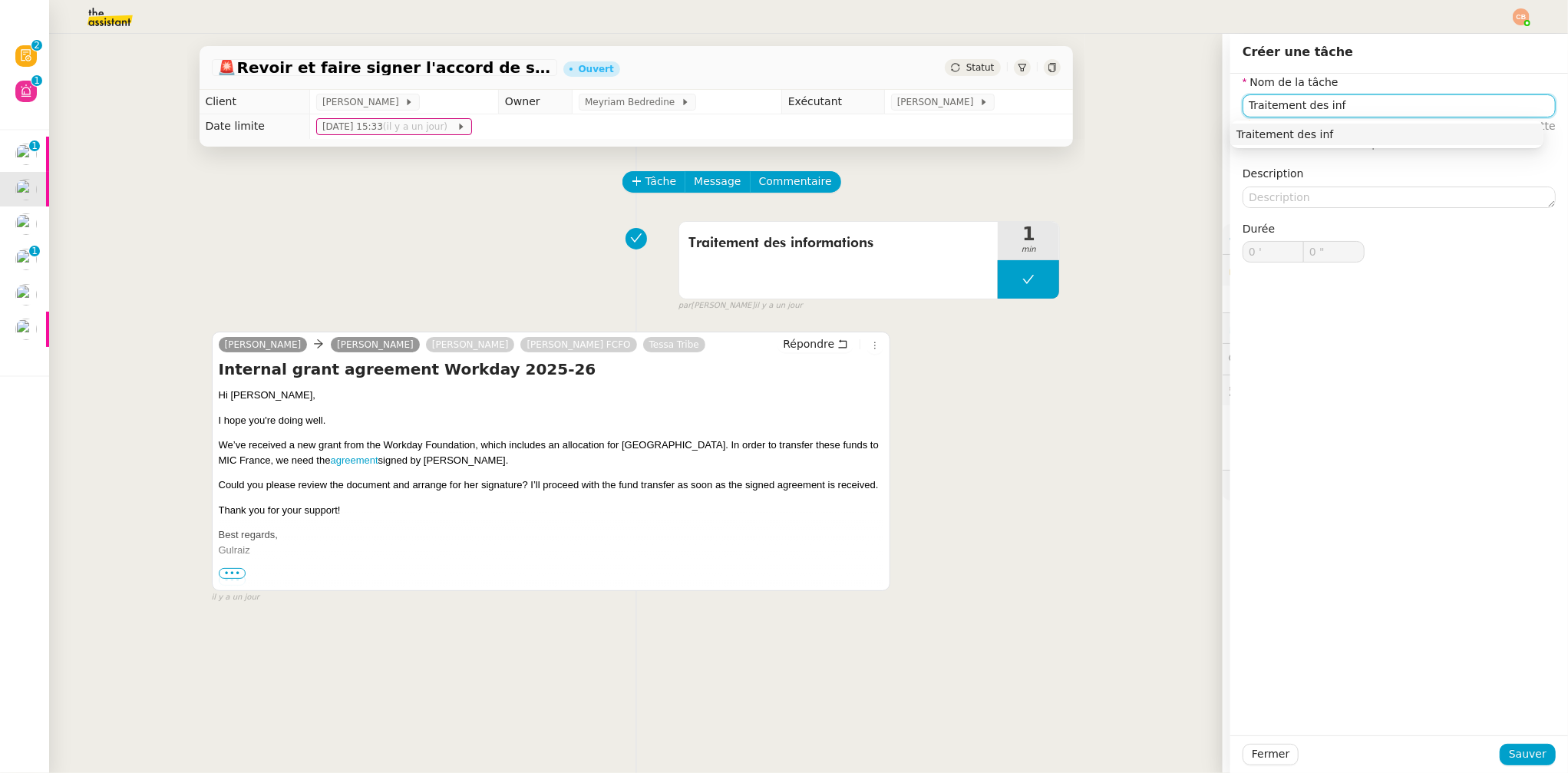
type input "Traitement des inf"
click at [410, 273] on div "Traitement des informations 1 min false par Coralie B. il y a un jour" at bounding box center [636, 263] width 849 height 98
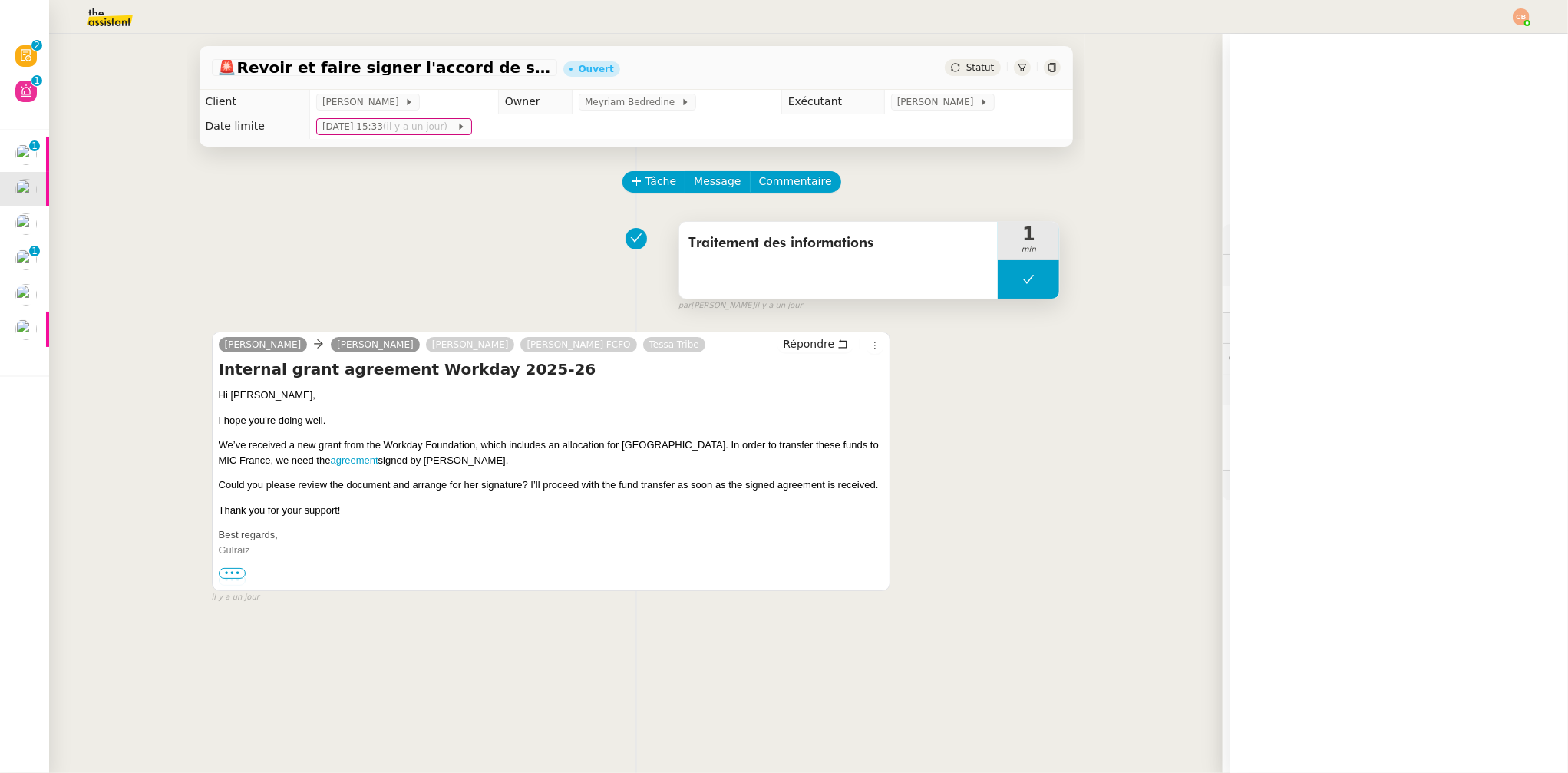
click at [1016, 272] on button at bounding box center [1028, 280] width 61 height 38
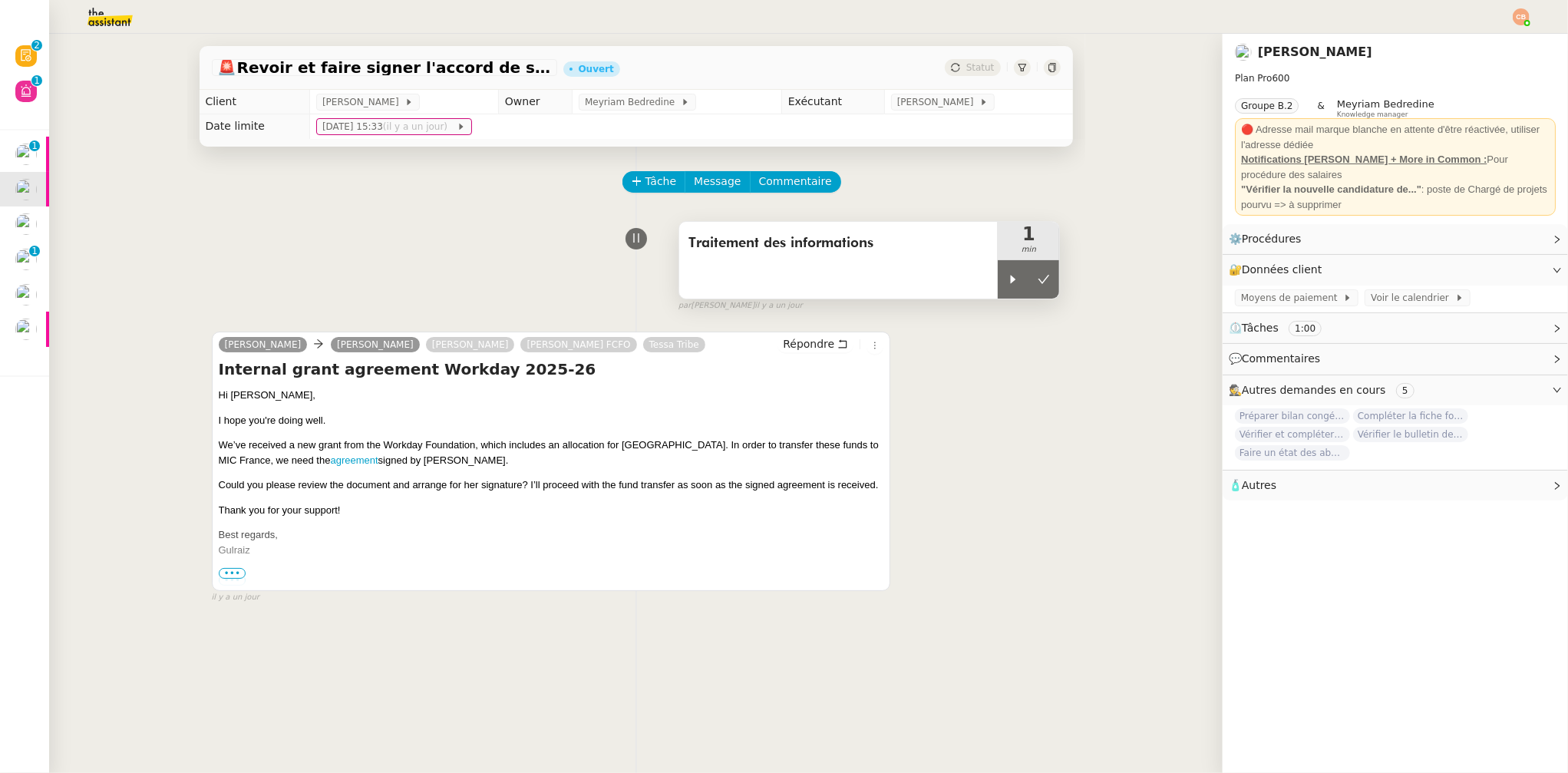
drag, startPoint x: 1000, startPoint y: 277, endPoint x: 896, endPoint y: 287, distance: 104.5
click at [1007, 278] on icon at bounding box center [1014, 279] width 12 height 12
click at [330, 457] on link "agreement" at bounding box center [353, 460] width 47 height 11
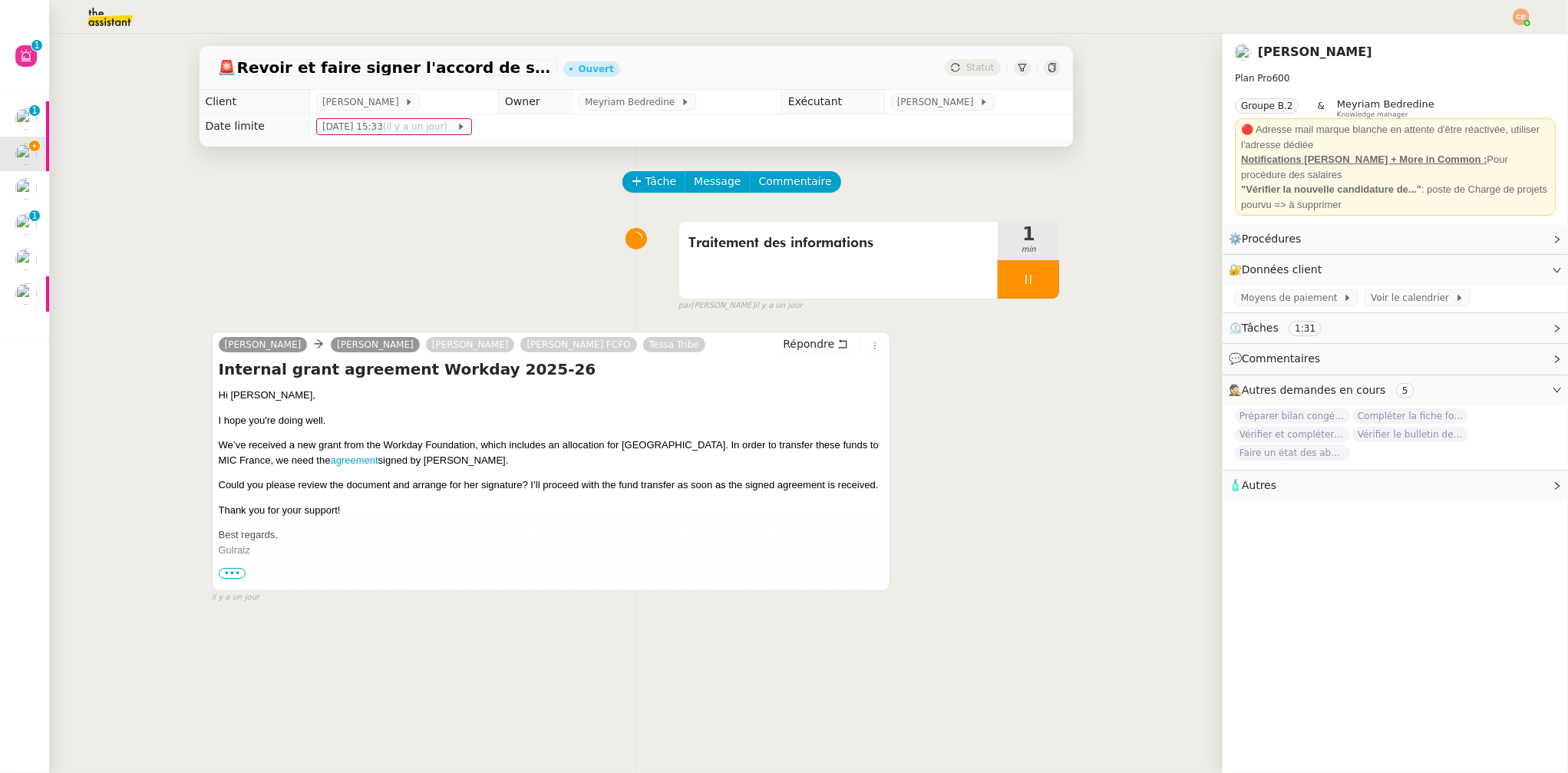
click at [534, 229] on div "Traitement des informations 1 min false par Coralie B. il y a un jour" at bounding box center [636, 263] width 849 height 98
click at [1519, 16] on img at bounding box center [1521, 17] width 17 height 17
click at [1479, 40] on span "Suivi" at bounding box center [1467, 44] width 26 height 12
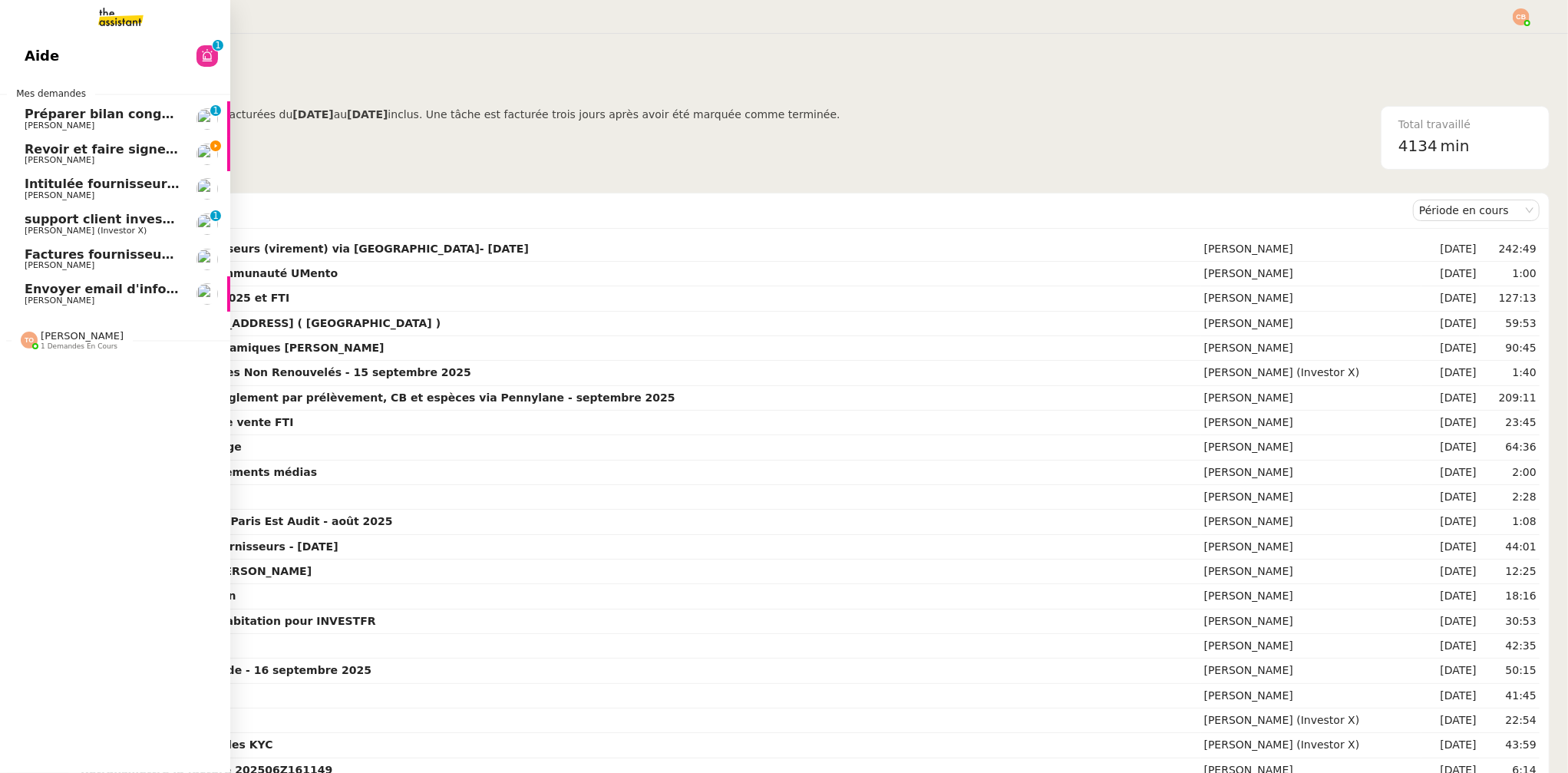
click at [34, 155] on span "[PERSON_NAME]" at bounding box center [59, 159] width 70 height 10
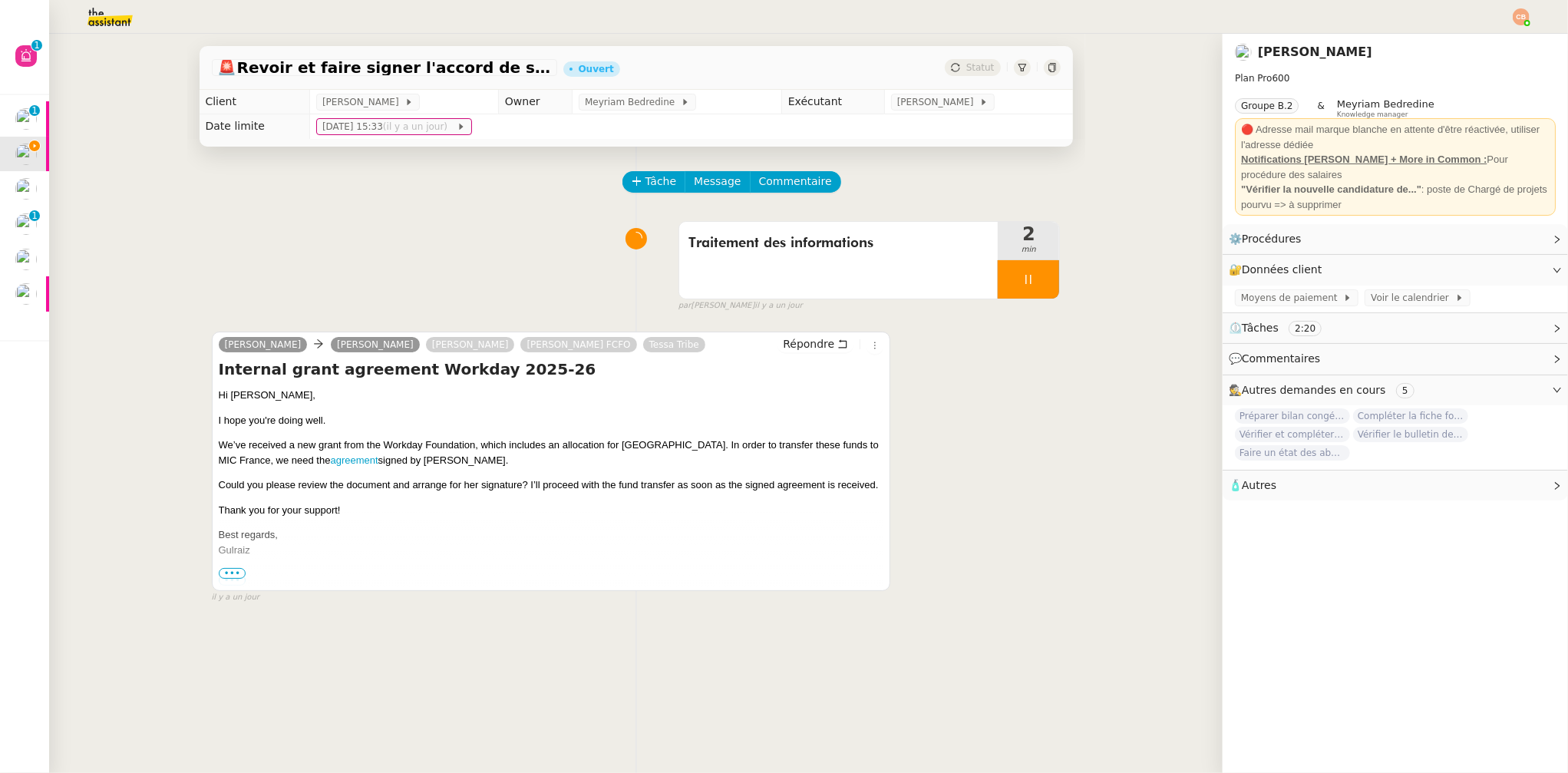
click at [426, 341] on link "[PERSON_NAME]" at bounding box center [470, 345] width 89 height 14
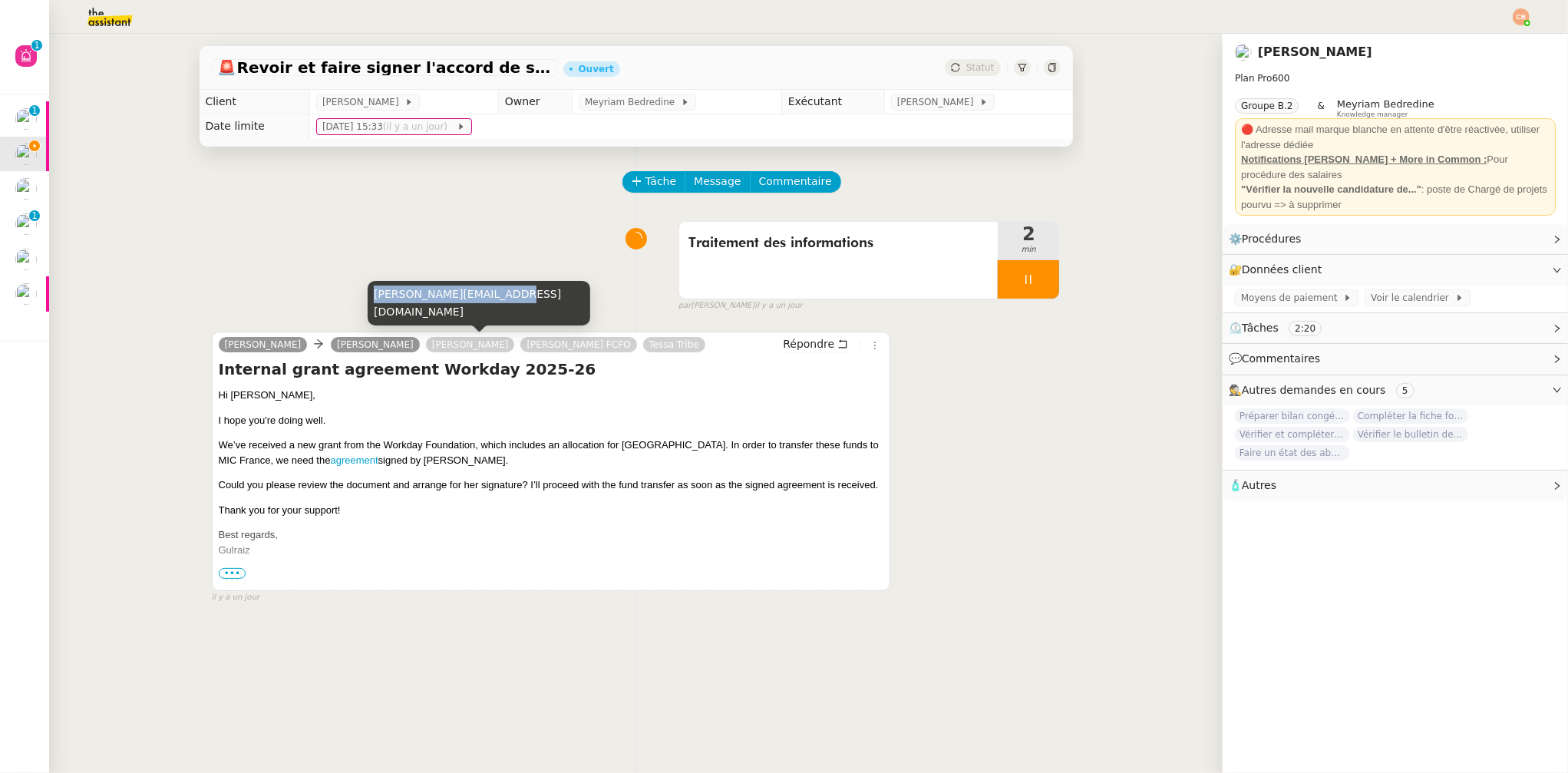
drag, startPoint x: 373, startPoint y: 314, endPoint x: 509, endPoint y: 306, distance: 136.2
click at [509, 306] on div "laurence@destincommun.fr" at bounding box center [478, 303] width 223 height 45
copy div "laurence@destincommun.fr"
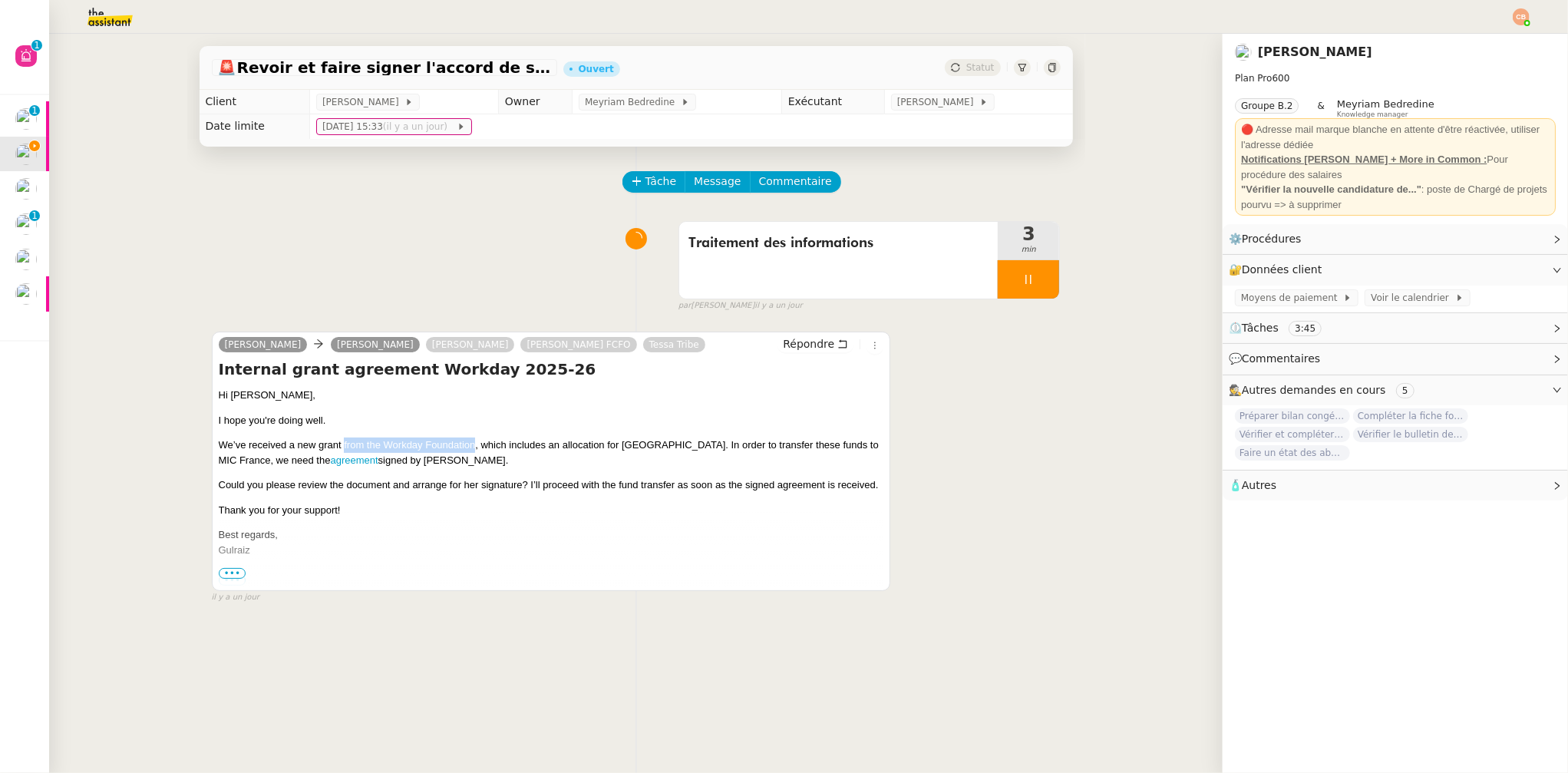
drag, startPoint x: 338, startPoint y: 447, endPoint x: 467, endPoint y: 444, distance: 129.0
click at [467, 444] on p "We’ve received a new grant from the Workday Foundation, which includes an alloc…" at bounding box center [551, 452] width 666 height 30
copy p "from the Workday Foundation"
click at [798, 345] on span "Répondre" at bounding box center [808, 344] width 52 height 16
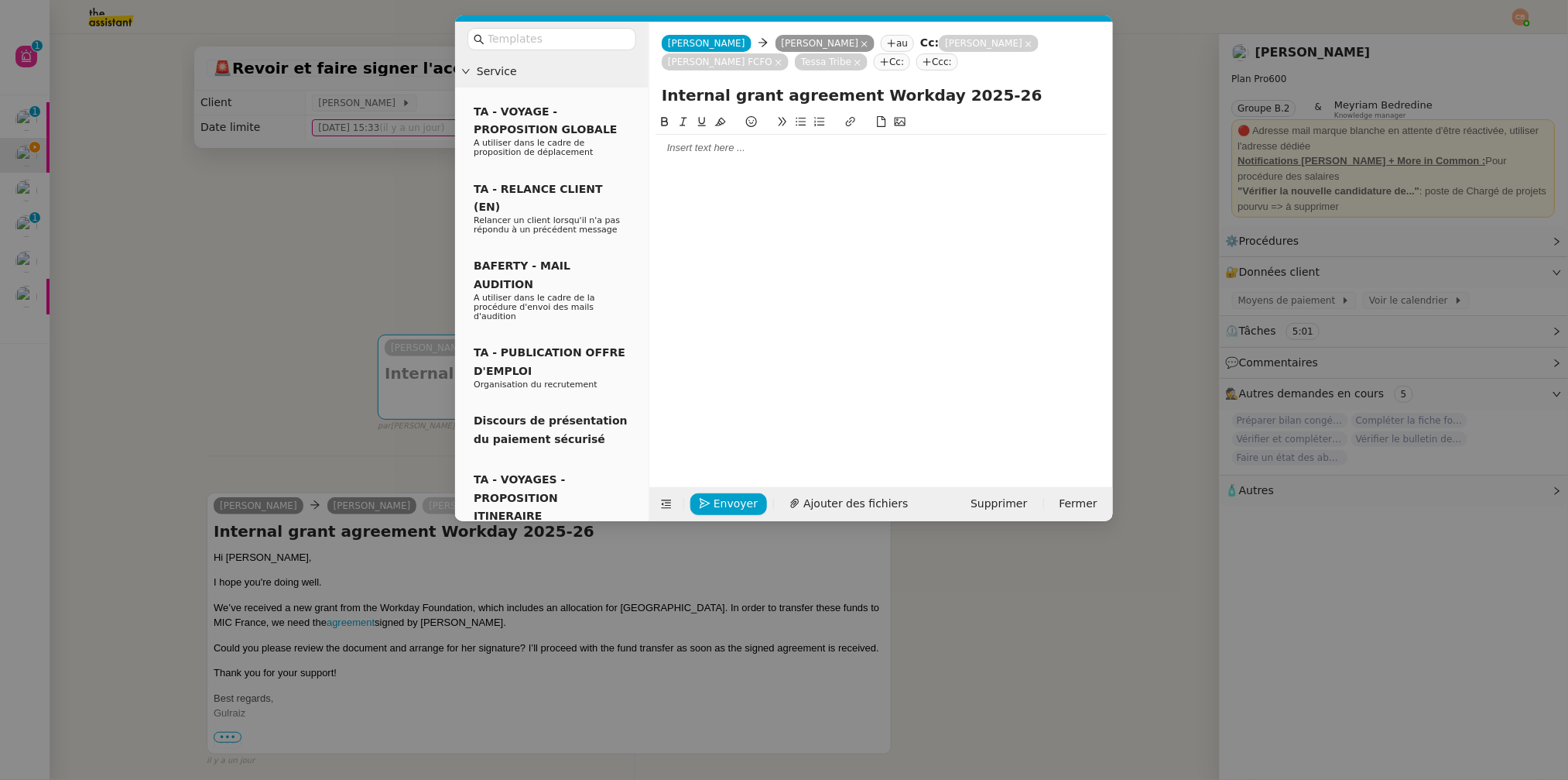
click at [713, 149] on div at bounding box center [881, 148] width 452 height 14
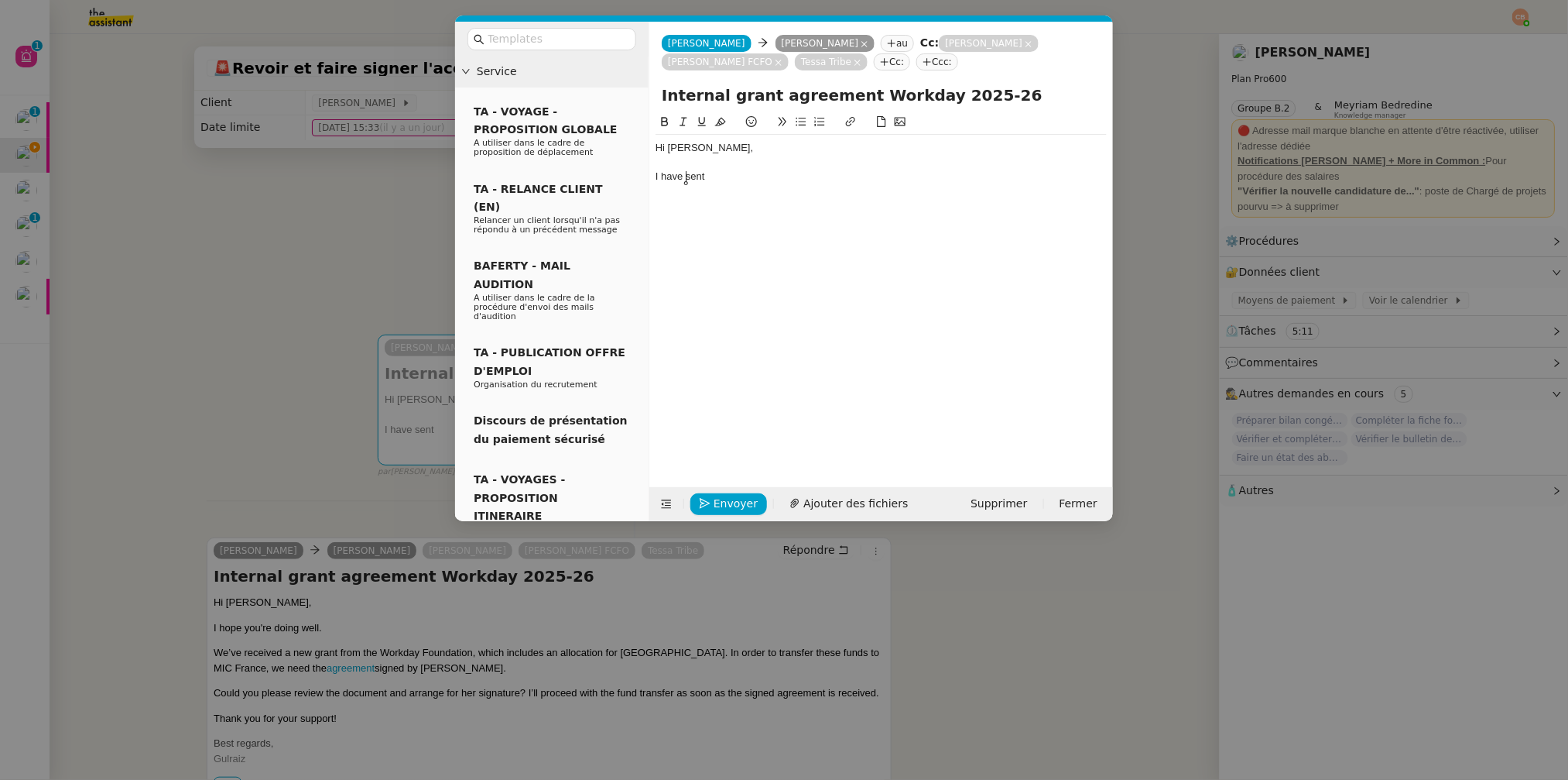
click at [685, 175] on div "I have sent" at bounding box center [881, 176] width 452 height 14
click at [692, 162] on div at bounding box center [881, 162] width 452 height 14
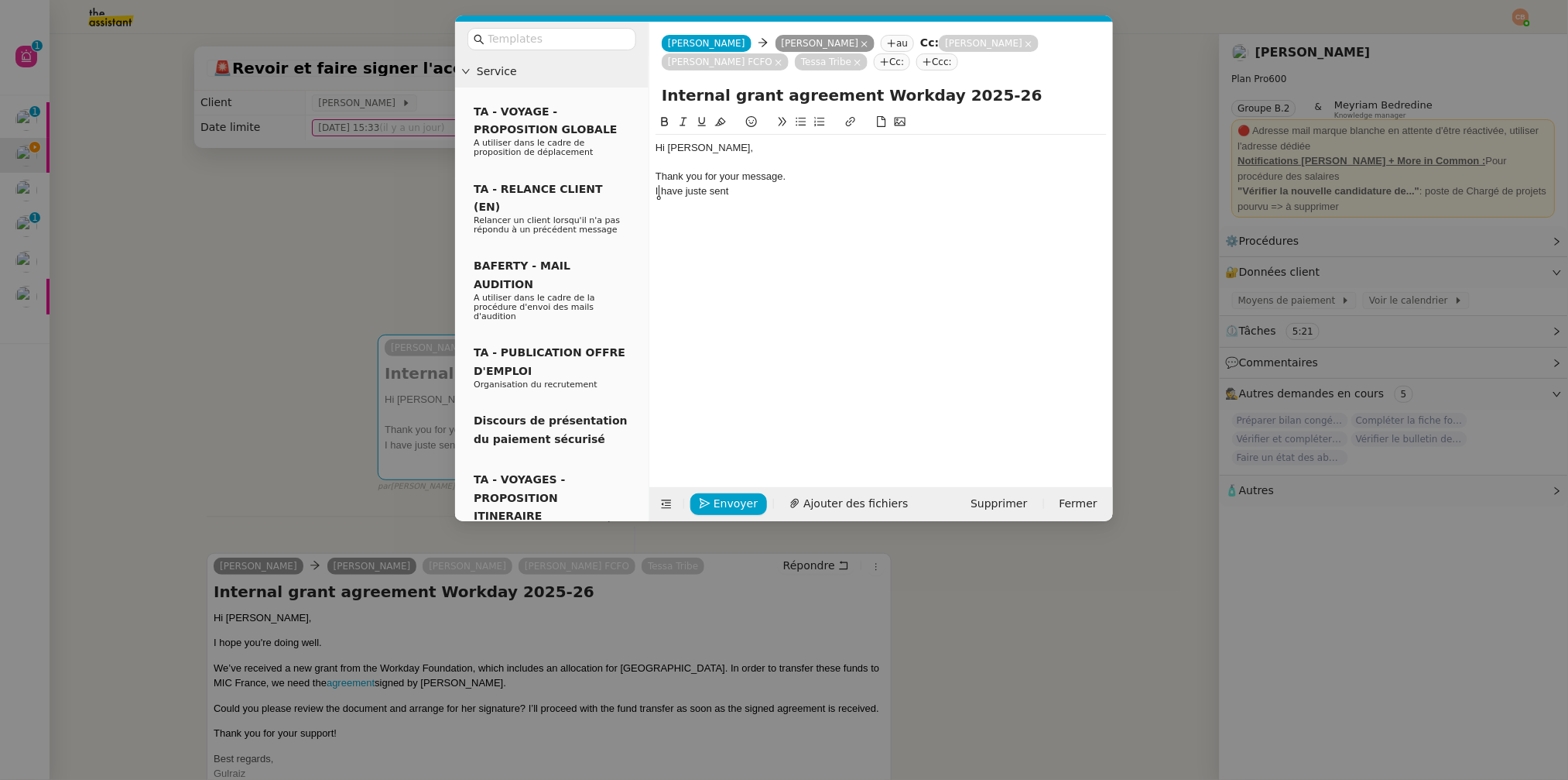
click at [657, 192] on div "I have juste sent" at bounding box center [881, 191] width 452 height 14
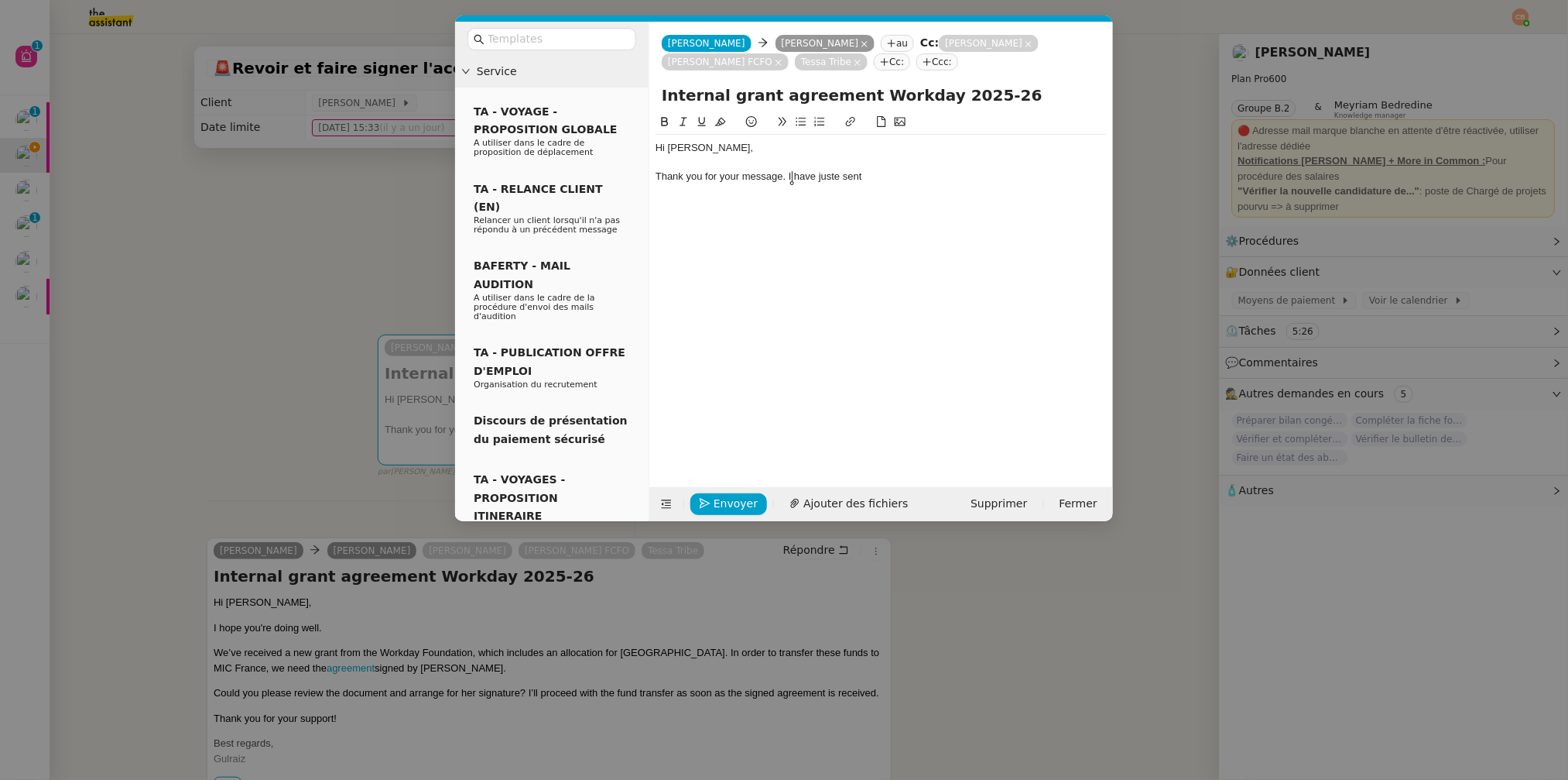
click at [840, 178] on div "Thank you for your message. I have juste sent" at bounding box center [881, 176] width 452 height 14
click at [877, 177] on div "Thank you for your message. I have just sent" at bounding box center [881, 176] width 452 height 14
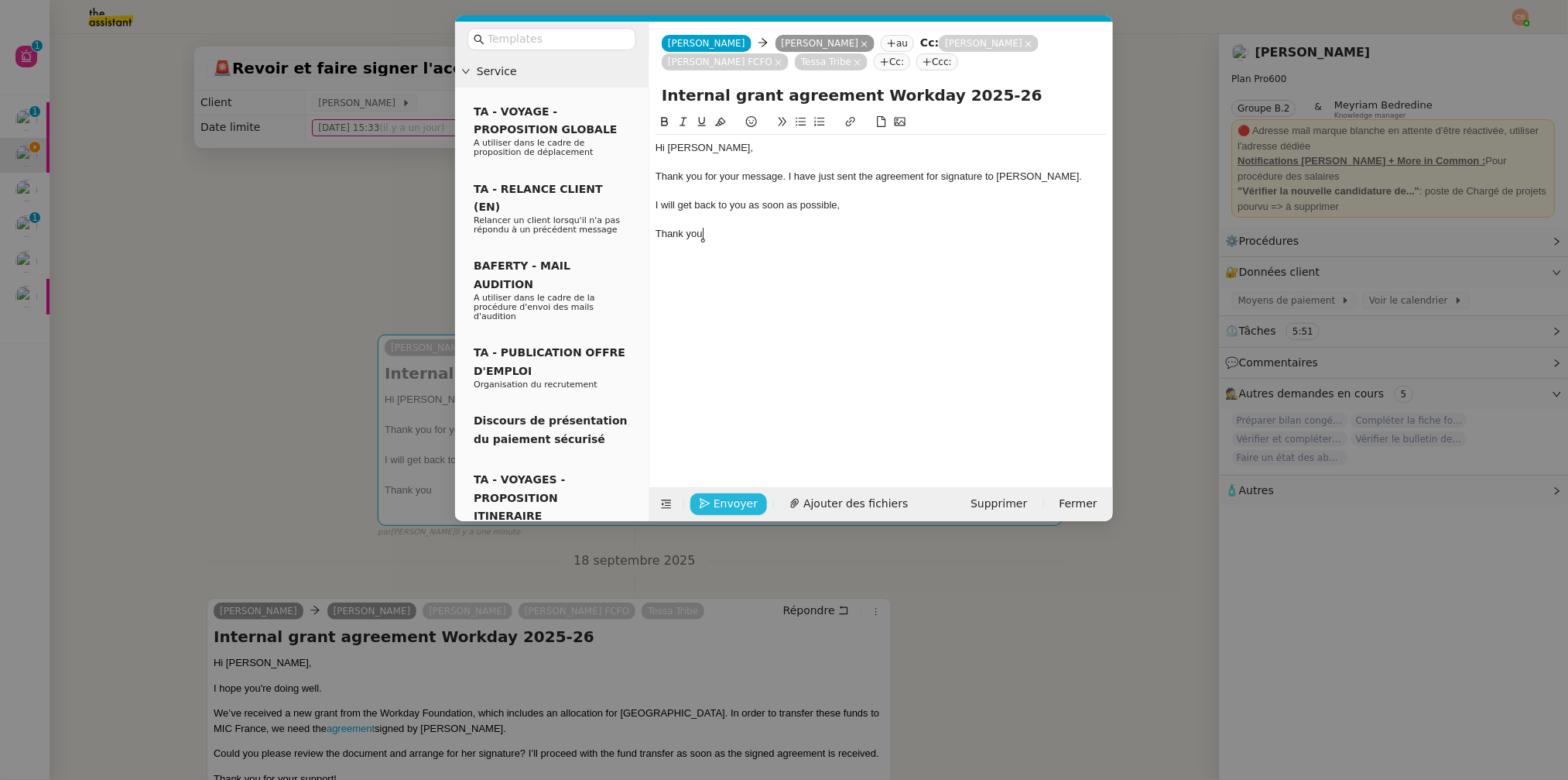
click at [727, 505] on span "Envoyer" at bounding box center [735, 504] width 44 height 18
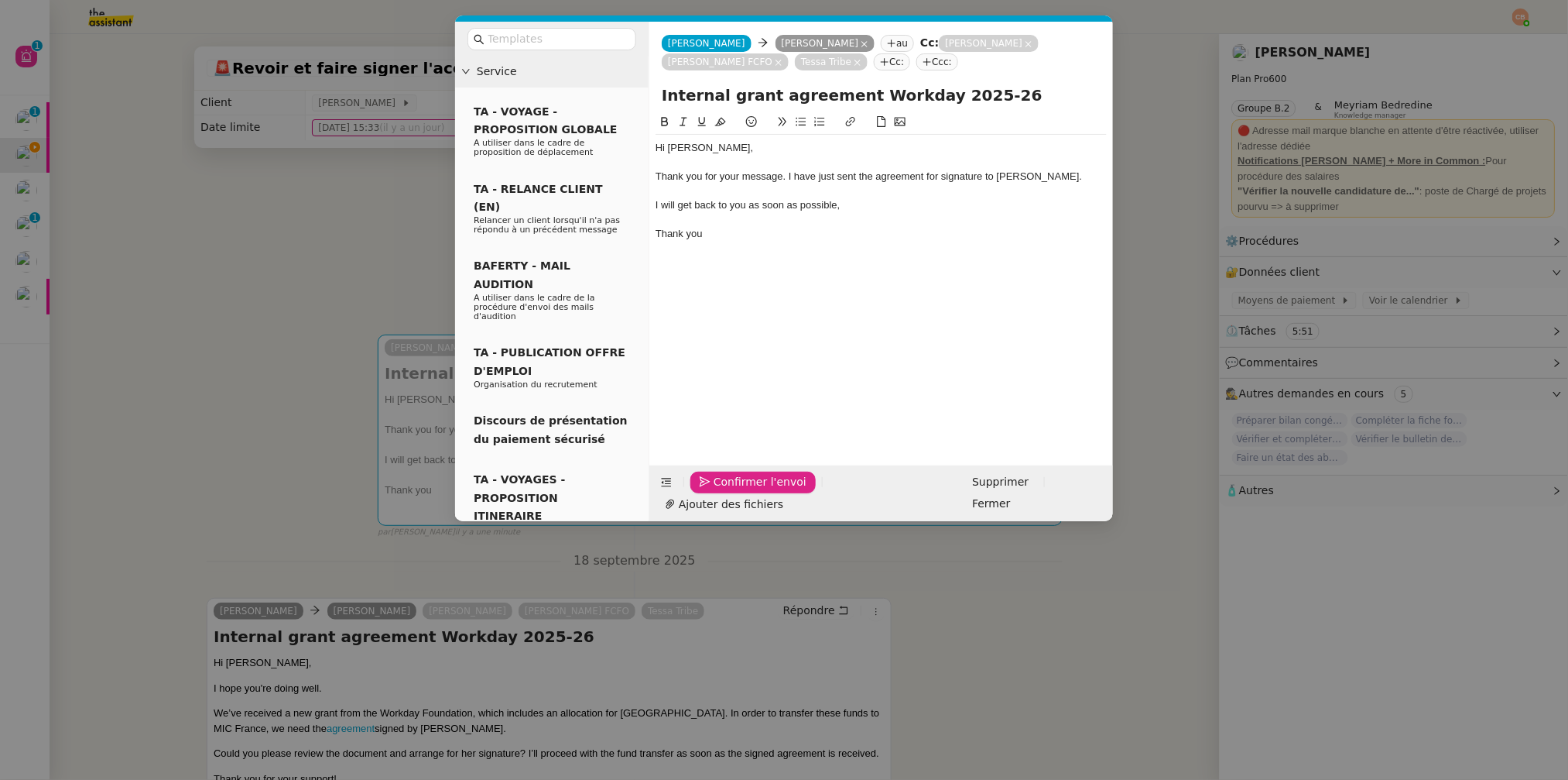
click at [727, 491] on span "Confirmer l'envoi" at bounding box center [759, 482] width 93 height 18
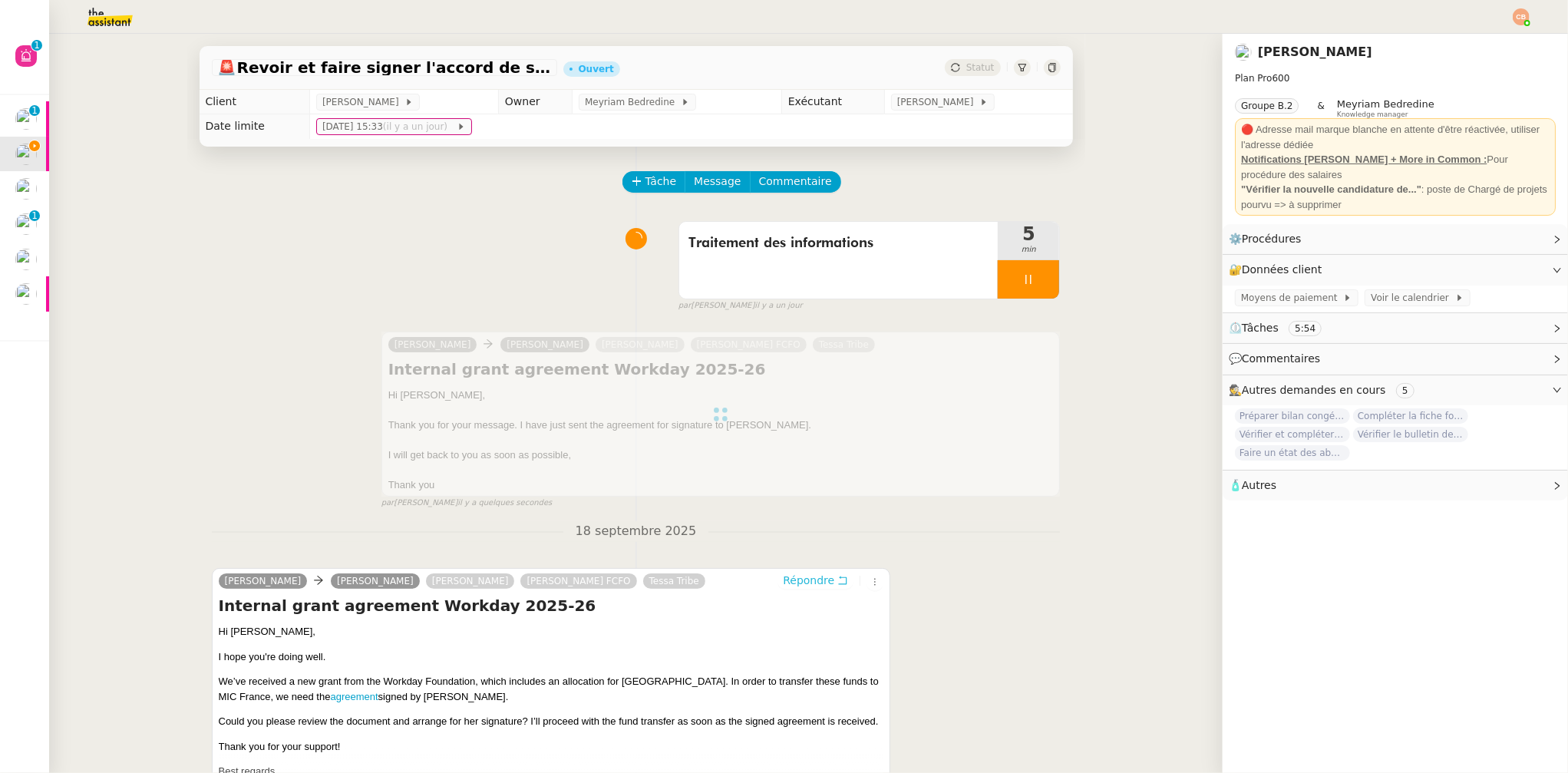
scroll to position [3, 0]
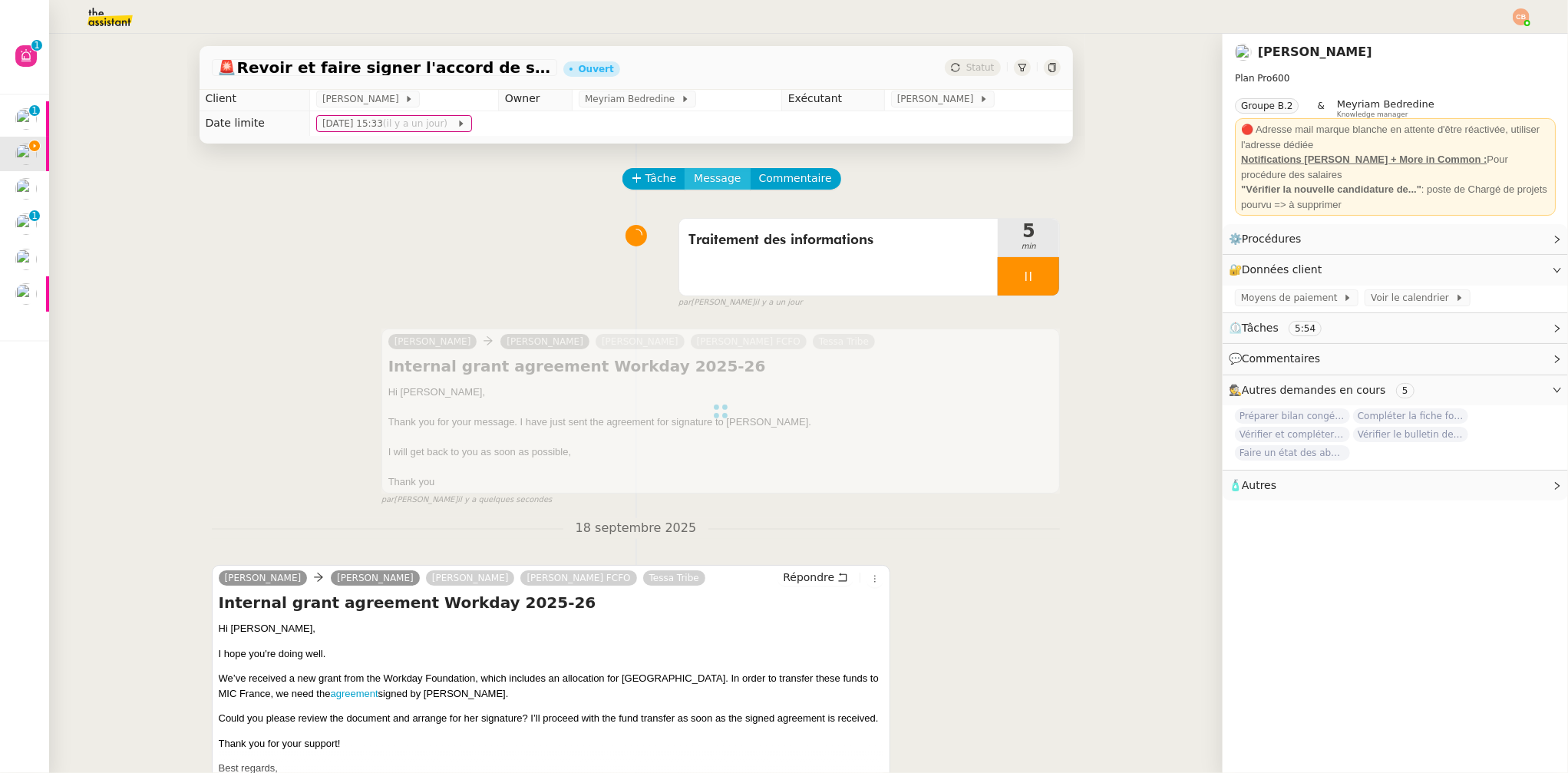
click at [704, 179] on span "Message" at bounding box center [717, 178] width 47 height 17
click at [708, 217] on span "Nouvelle conversation" at bounding box center [774, 222] width 135 height 12
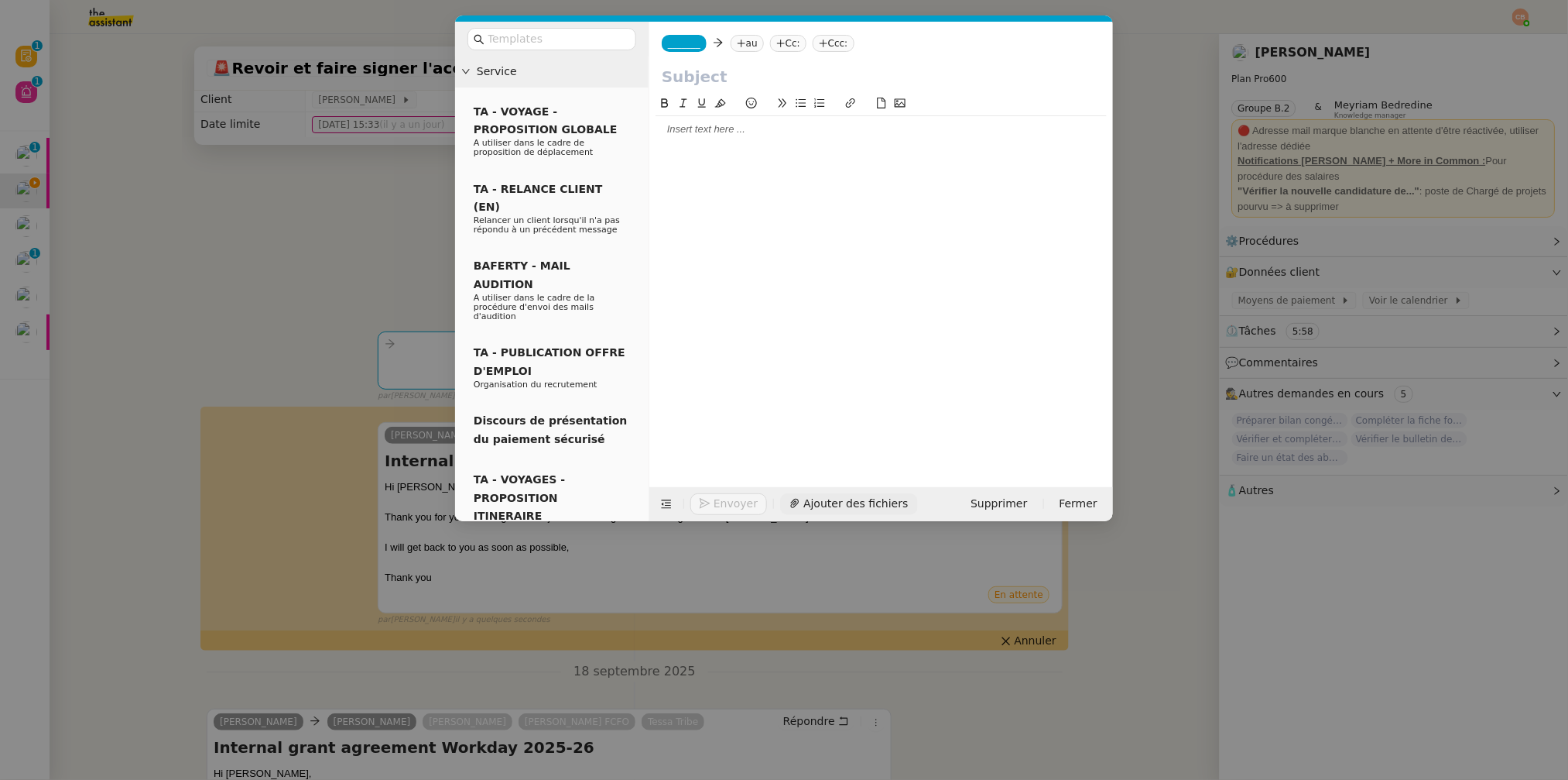
click at [826, 510] on span "Ajouter des fichiers" at bounding box center [855, 504] width 104 height 18
click at [822, 509] on span "Ajouter des fichiers" at bounding box center [855, 504] width 104 height 18
click at [692, 45] on span "_______" at bounding box center [683, 43] width 33 height 11
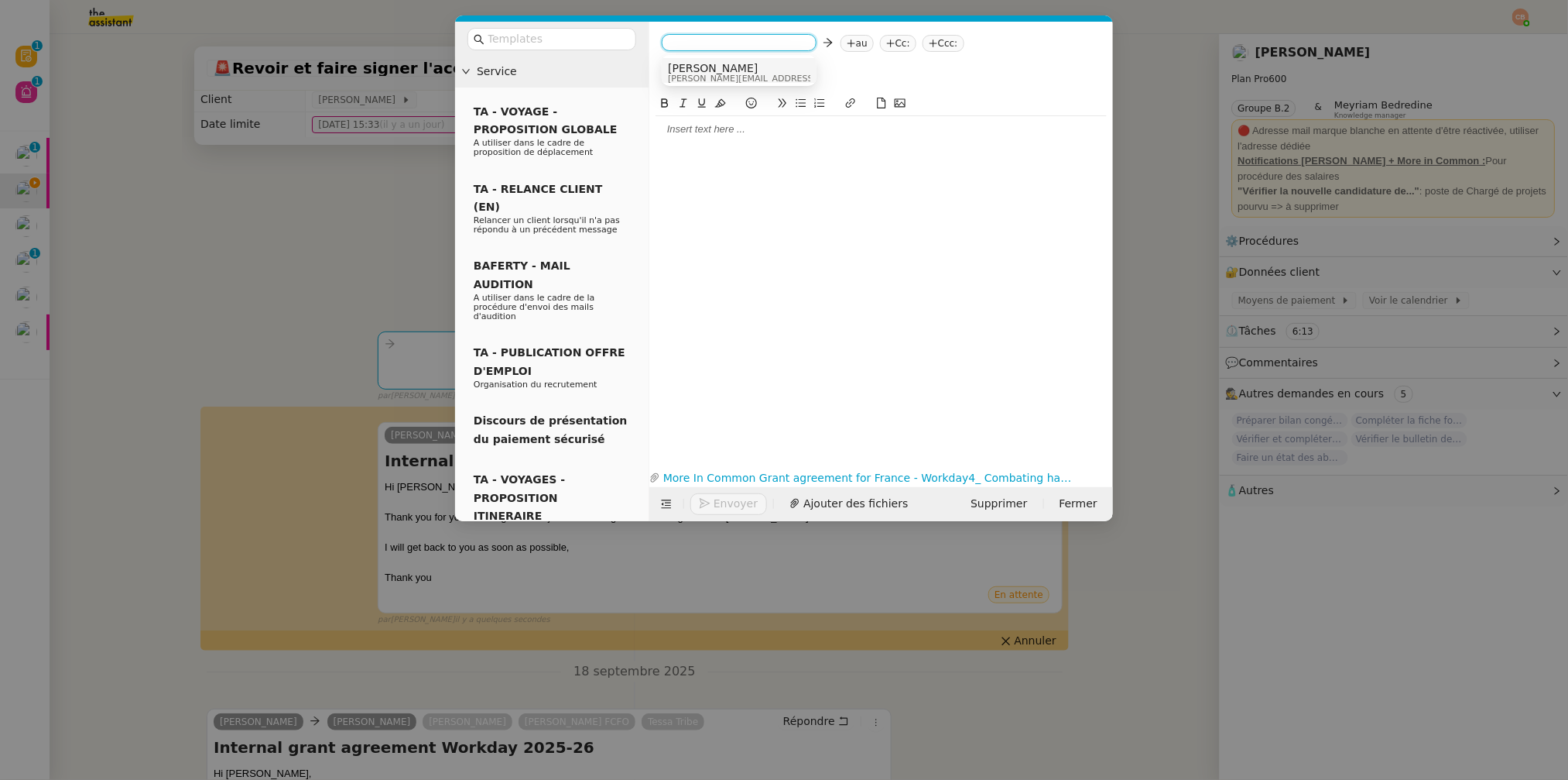
click at [681, 74] on span "camillebeau@theassistant.com" at bounding box center [777, 79] width 220 height 9
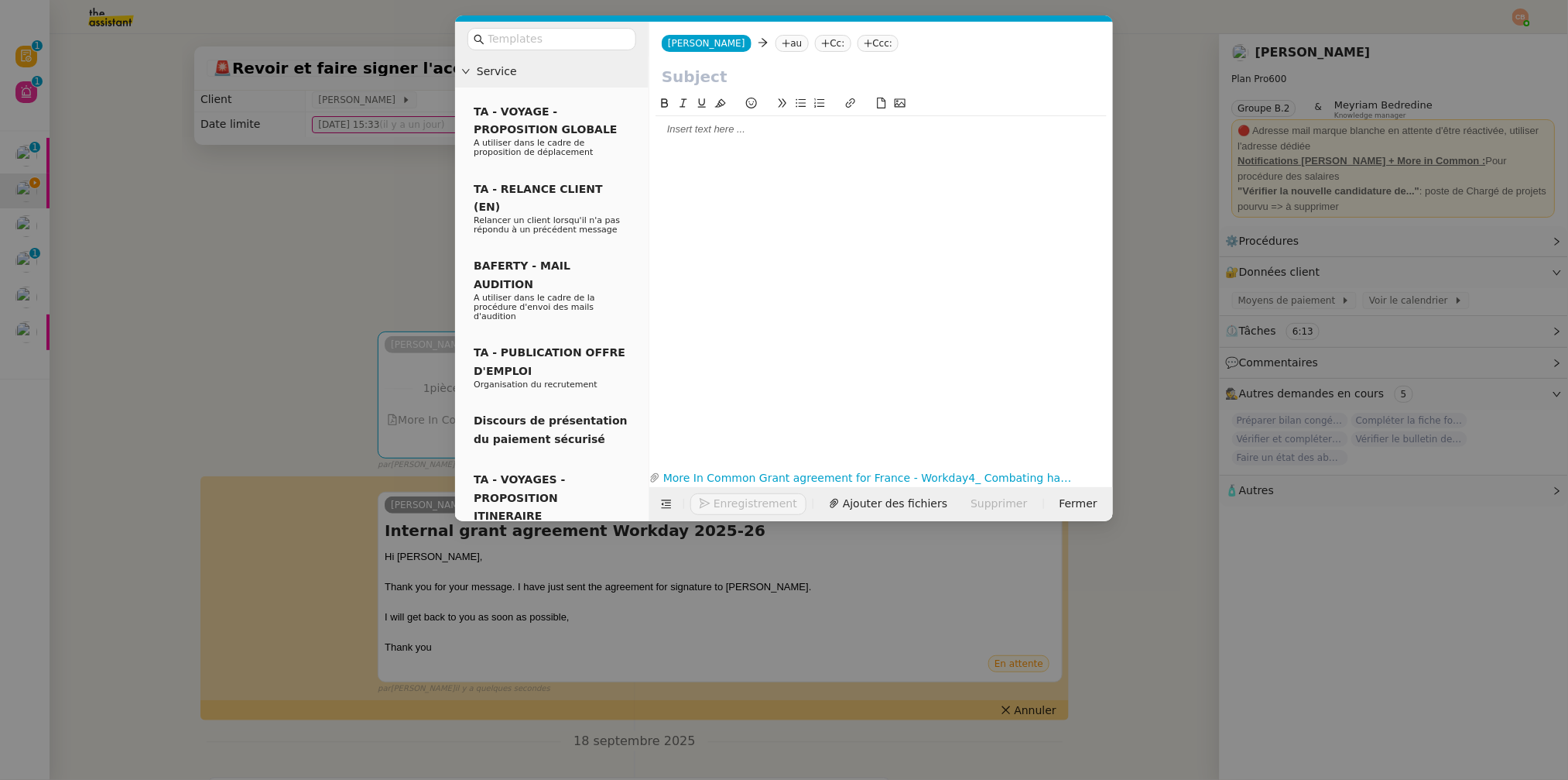
click at [782, 45] on icon at bounding box center [787, 43] width 10 height 10
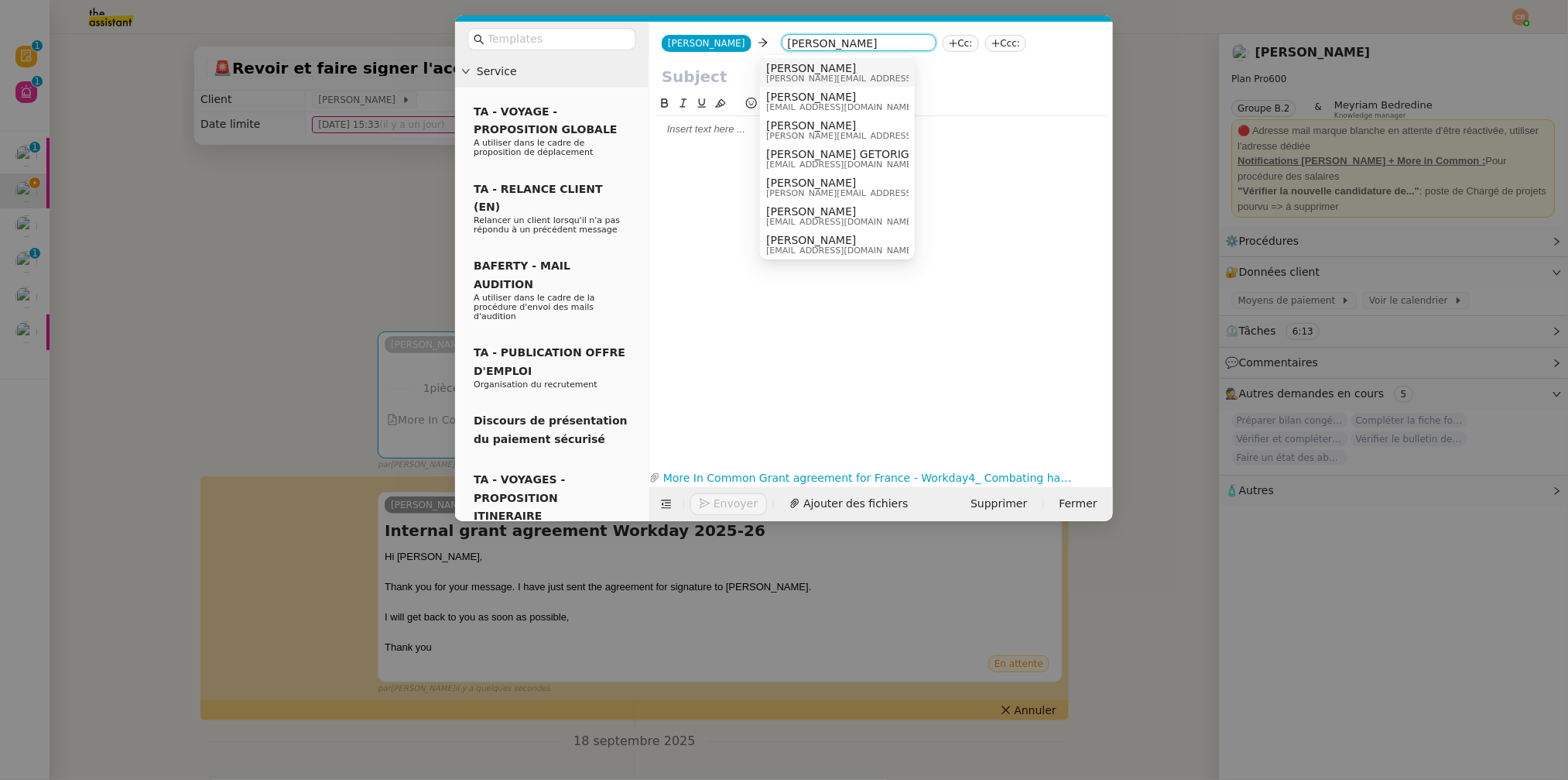
type input "laurence"
click at [780, 69] on span "[PERSON_NAME]" at bounding box center [876, 68] width 220 height 12
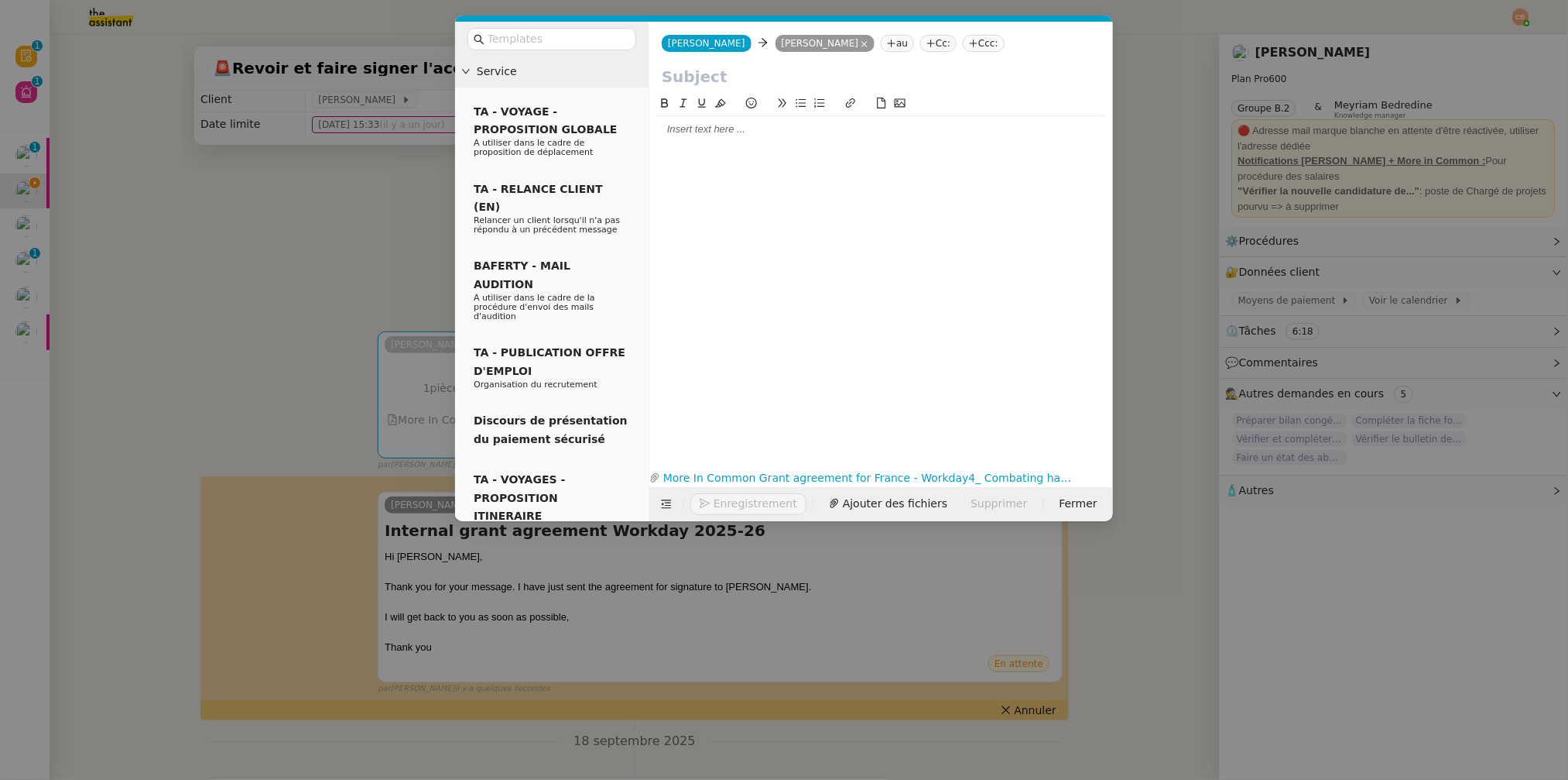
click at [713, 124] on div at bounding box center [881, 130] width 452 height 14
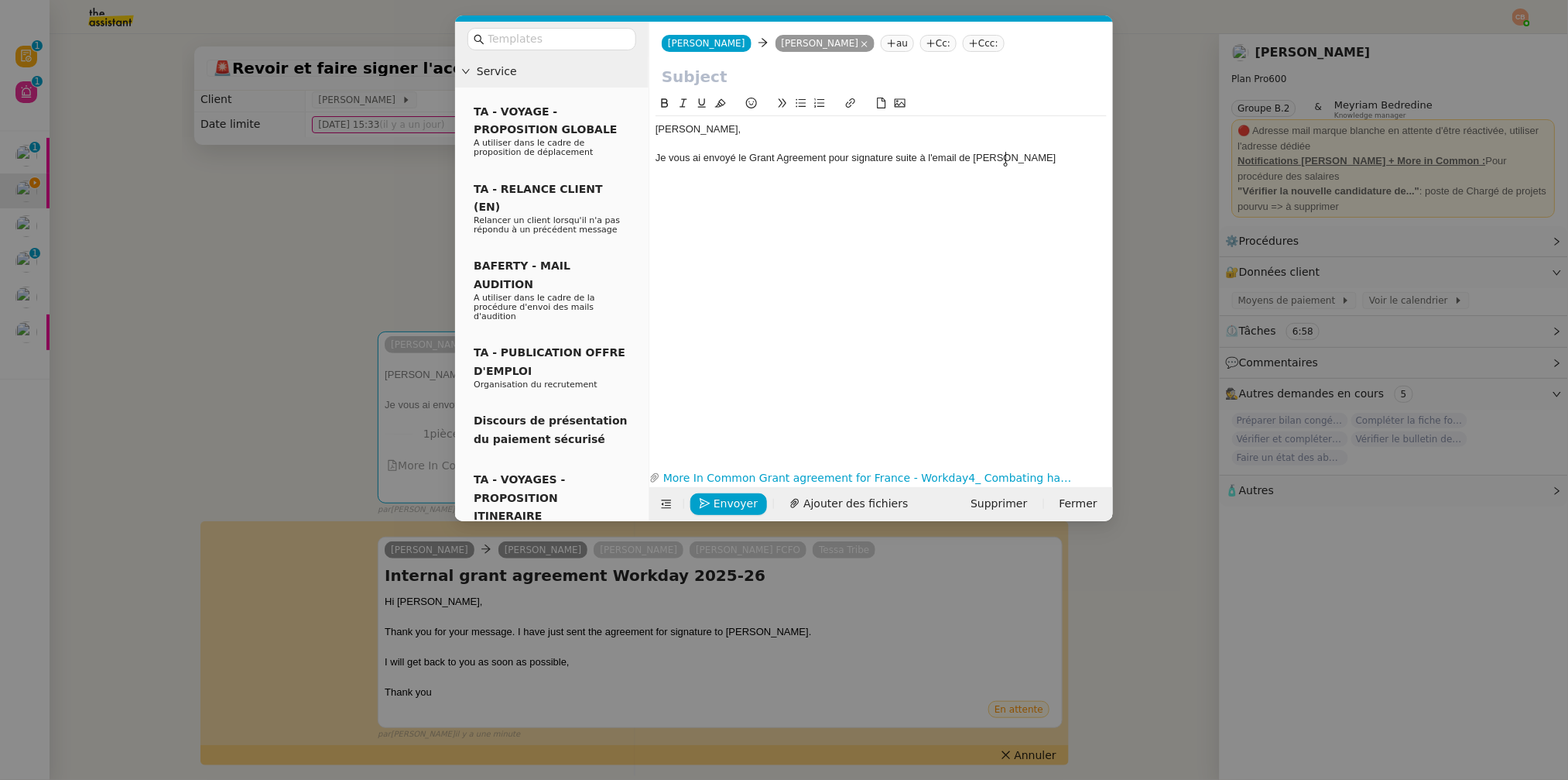
click at [895, 158] on div "Je vous ai envoyé le Grant Agreement pour signature suite à l'email de Gulraiz" at bounding box center [881, 158] width 452 height 14
drag, startPoint x: 132, startPoint y: 309, endPoint x: 237, endPoint y: 351, distance: 113.1
click at [132, 309] on nz-modal-container "Service TA - VOYAGE - PROPOSITION GLOBALE A utiliser dans le cadre de propositi…" at bounding box center [784, 390] width 1568 height 780
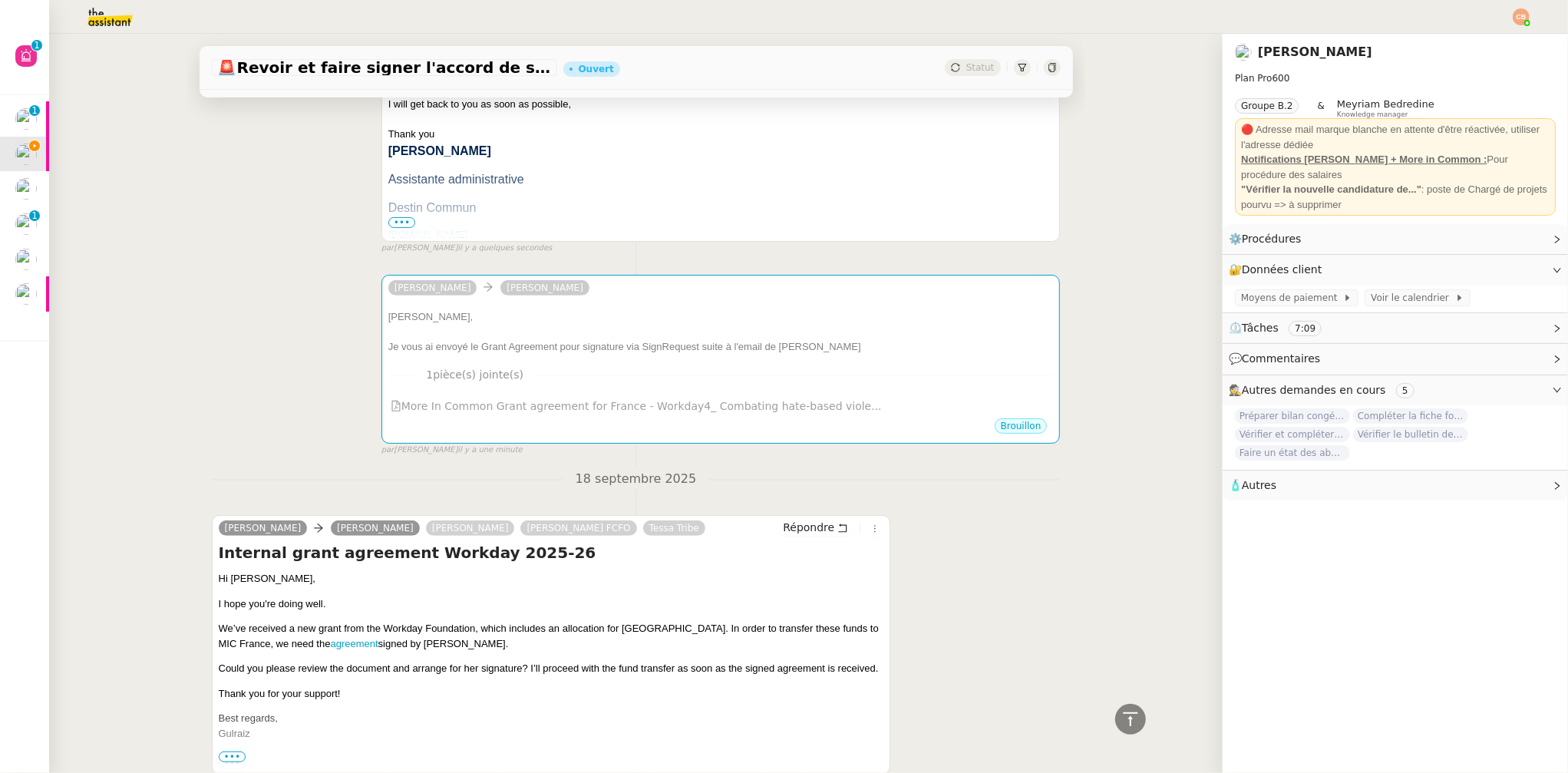
scroll to position [448, 0]
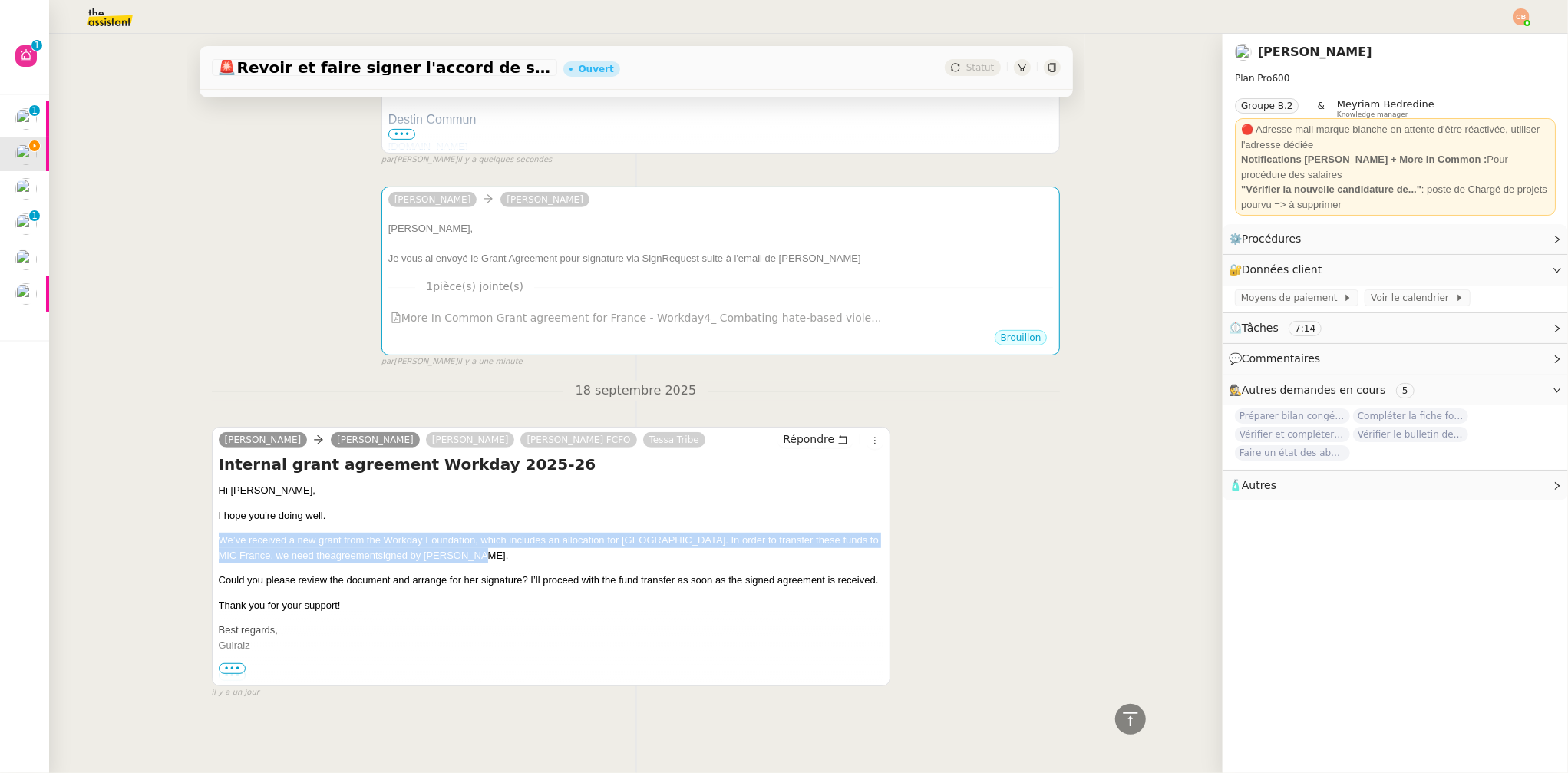
drag, startPoint x: 213, startPoint y: 531, endPoint x: 505, endPoint y: 542, distance: 292.2
click at [505, 542] on p "We’ve received a new grant from the Workday Foundation, which includes an alloc…" at bounding box center [551, 547] width 666 height 30
copy p "We’ve received a new grant from the Workday Foundation, which includes an alloc…"
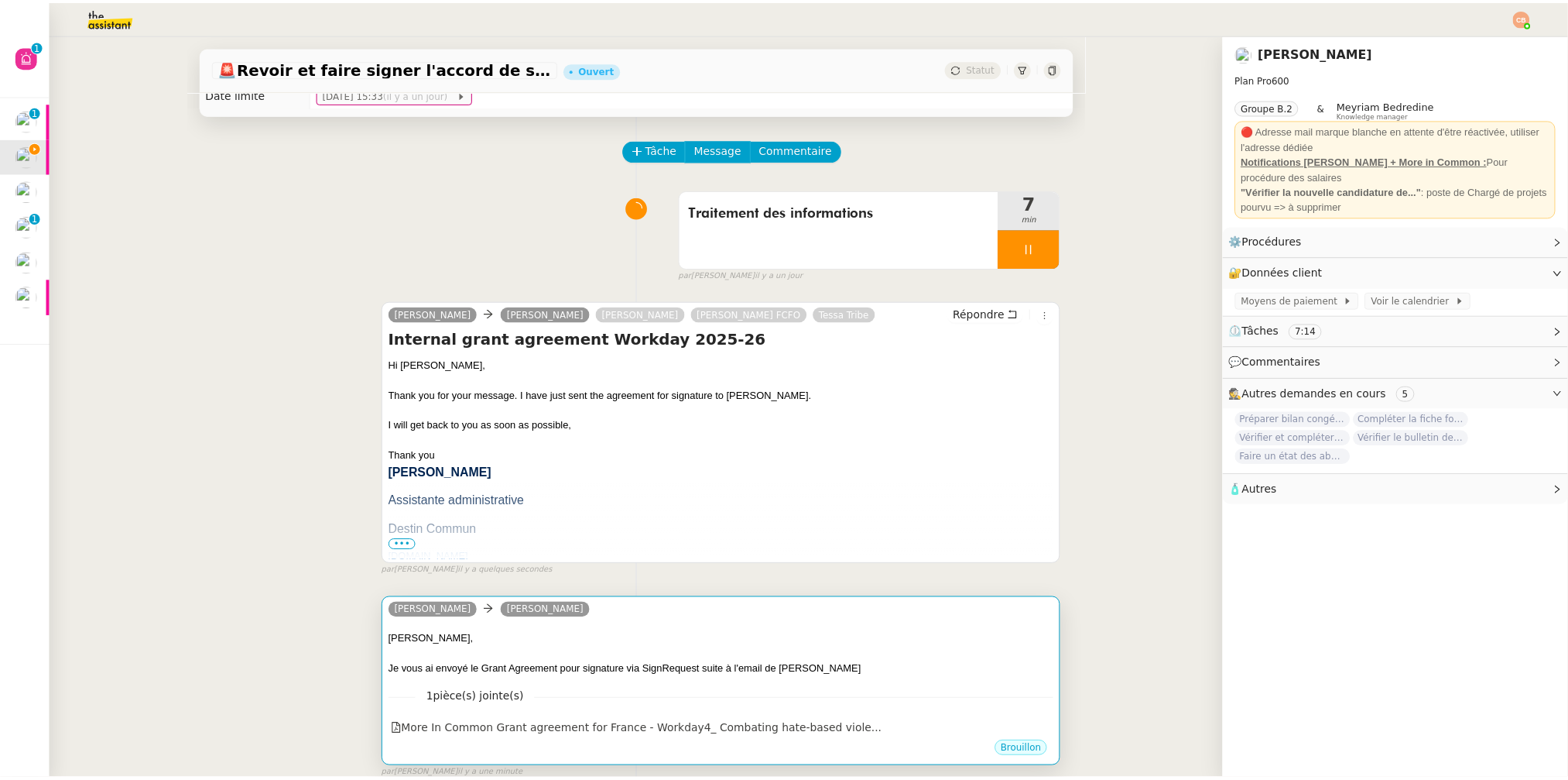
scroll to position [150, 0]
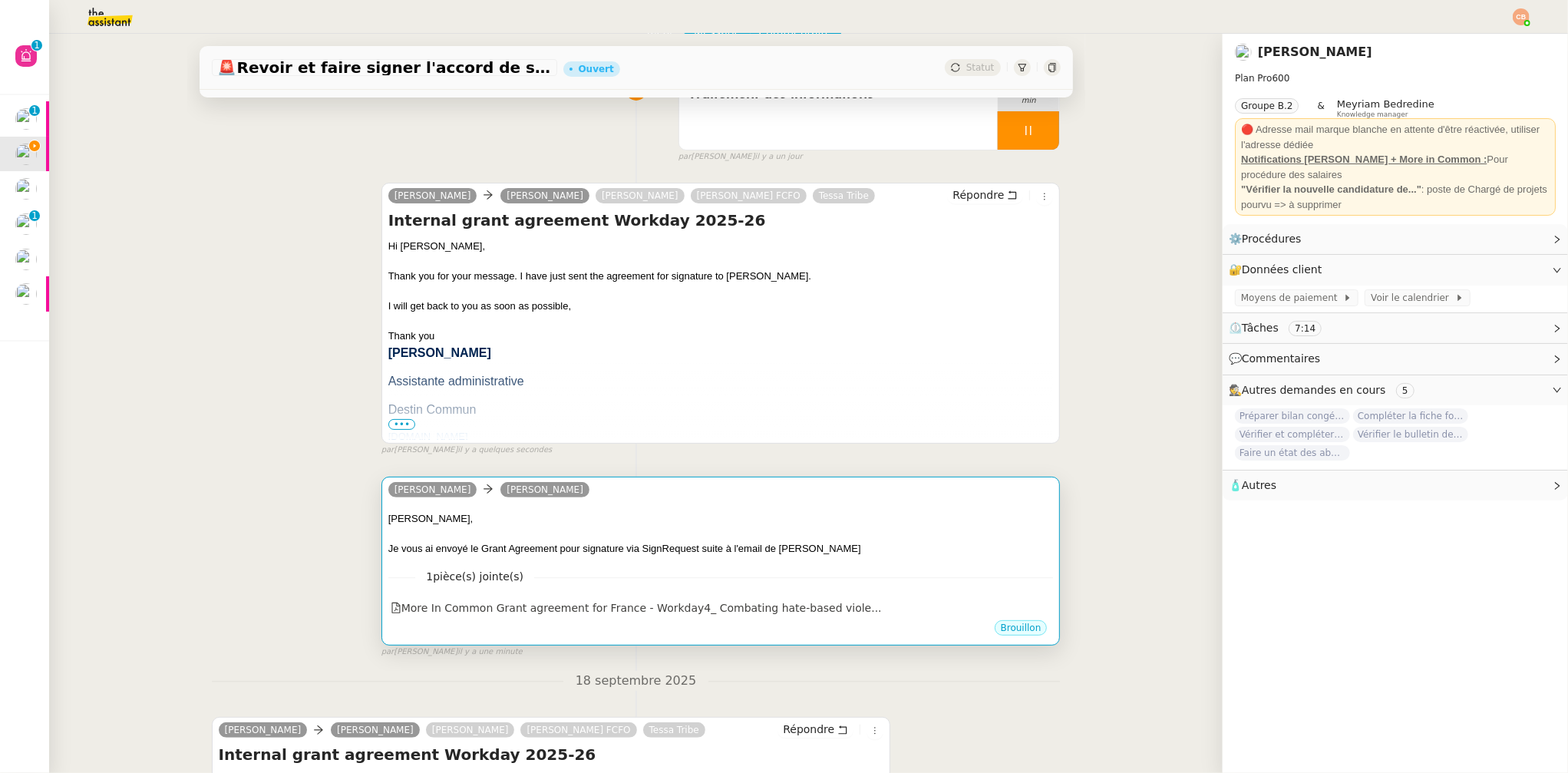
click at [804, 512] on div "[PERSON_NAME]," at bounding box center [721, 519] width 666 height 16
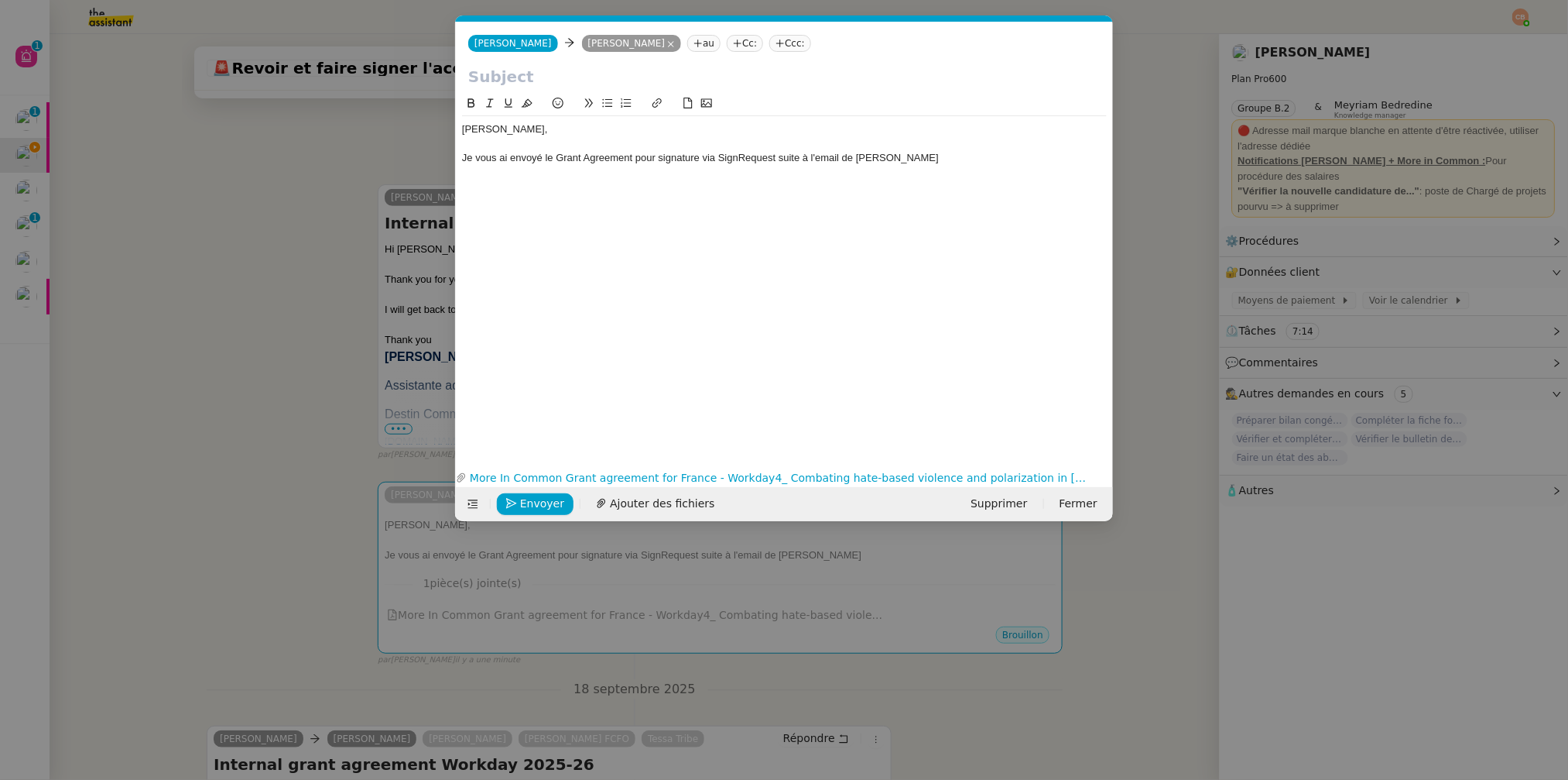
scroll to position [0, 34]
click at [902, 161] on div "Je vous ai envoyé le Grant Agreement pour signature via SignRequest suite à l'e…" at bounding box center [784, 158] width 645 height 14
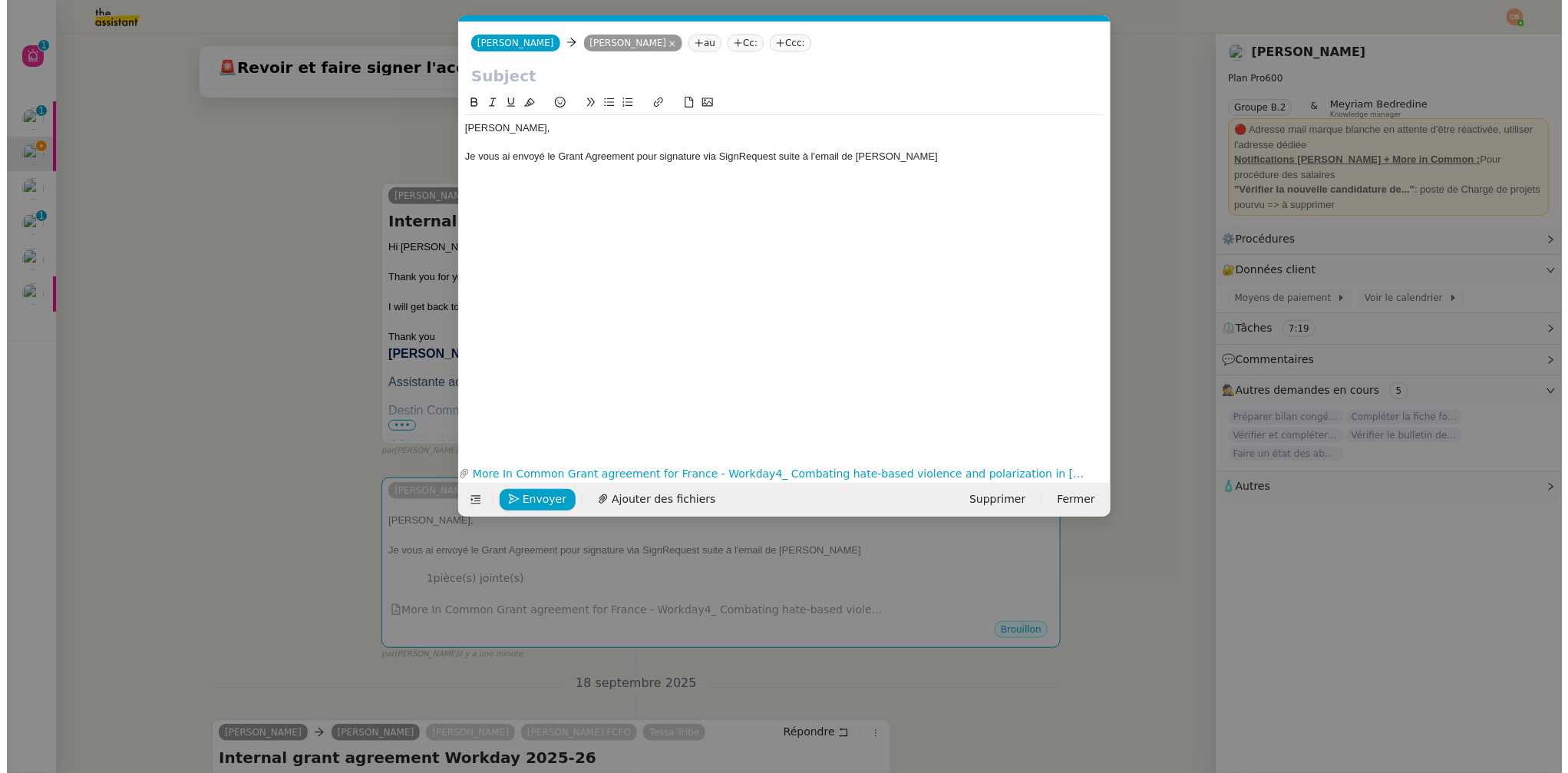
scroll to position [0, 0]
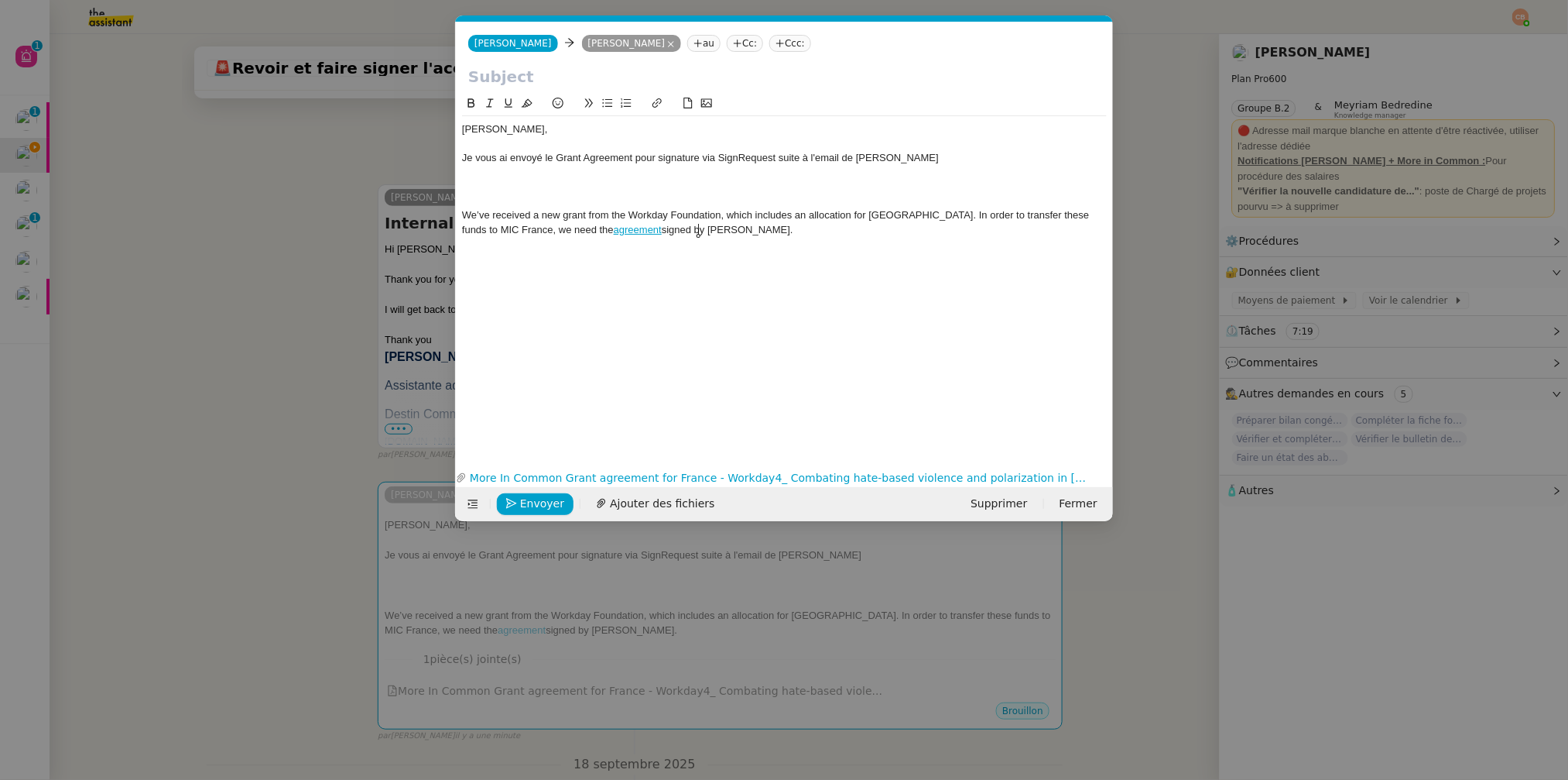
click at [898, 157] on div "Je vous ai envoyé le Grant Agreement pour signature via SignRequest suite à l'e…" at bounding box center [784, 158] width 645 height 14
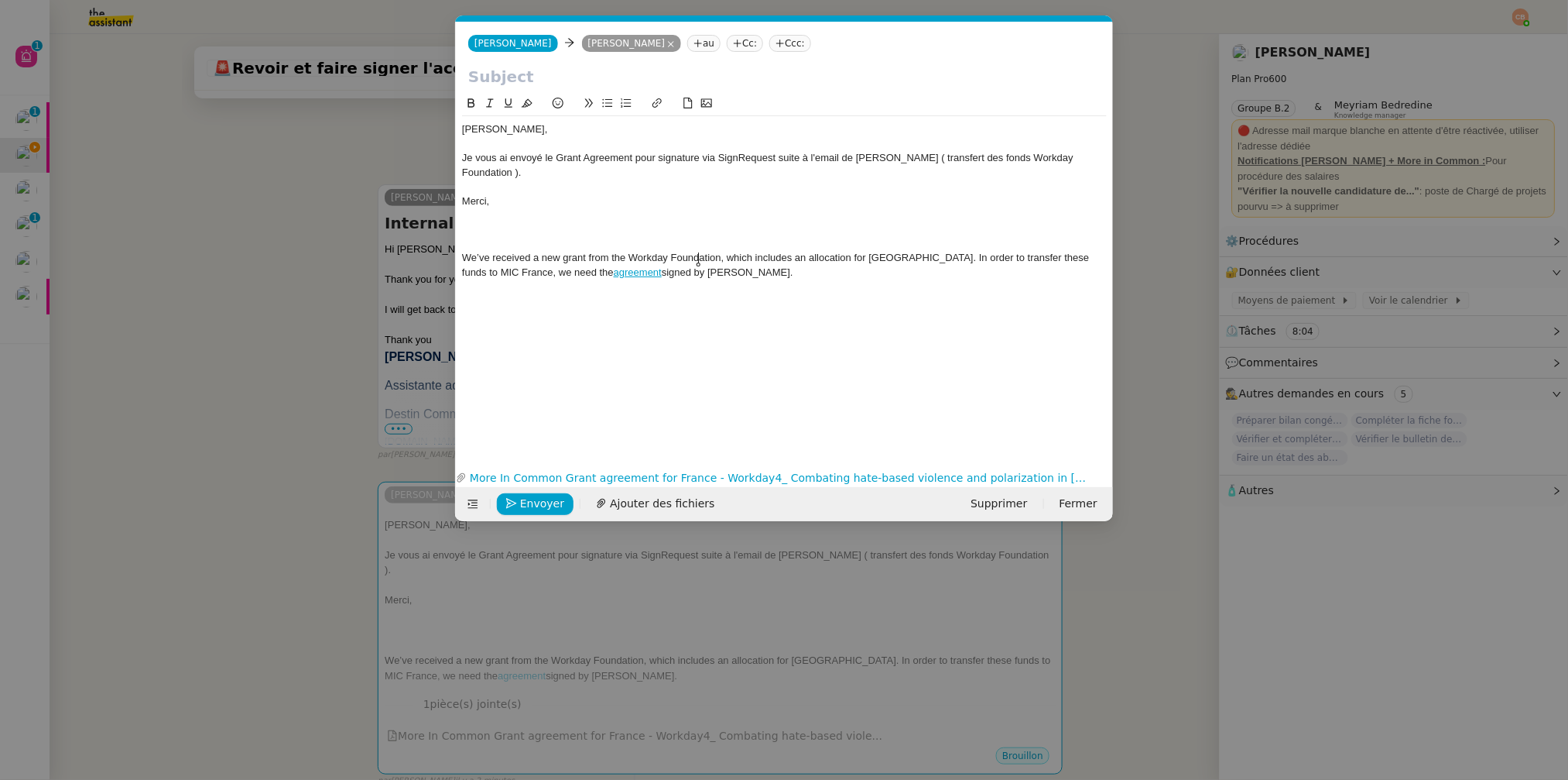
drag, startPoint x: 504, startPoint y: 207, endPoint x: 596, endPoint y: 302, distance: 132.2
click at [596, 302] on div "Laurence, Je vous ai envoyé le Grant Agreement pour signature via SignRequest s…" at bounding box center [784, 267] width 645 height 347
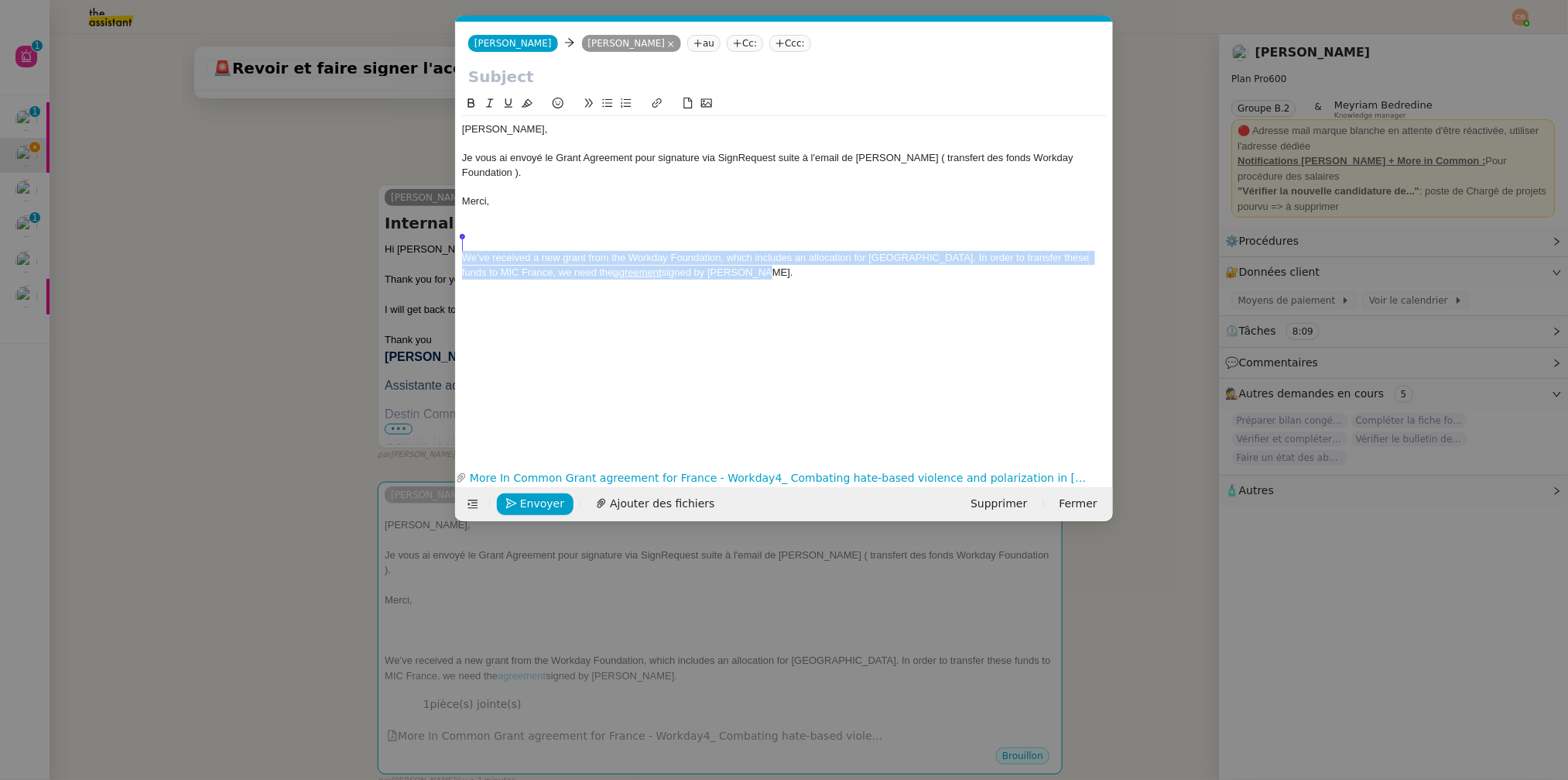
drag, startPoint x: 713, startPoint y: 262, endPoint x: 431, endPoint y: 240, distance: 282.9
click at [431, 240] on nz-modal-container "Service TA - VOYAGE - PROPOSITION GLOBALE A utiliser dans le cadre de propositi…" at bounding box center [784, 390] width 1568 height 780
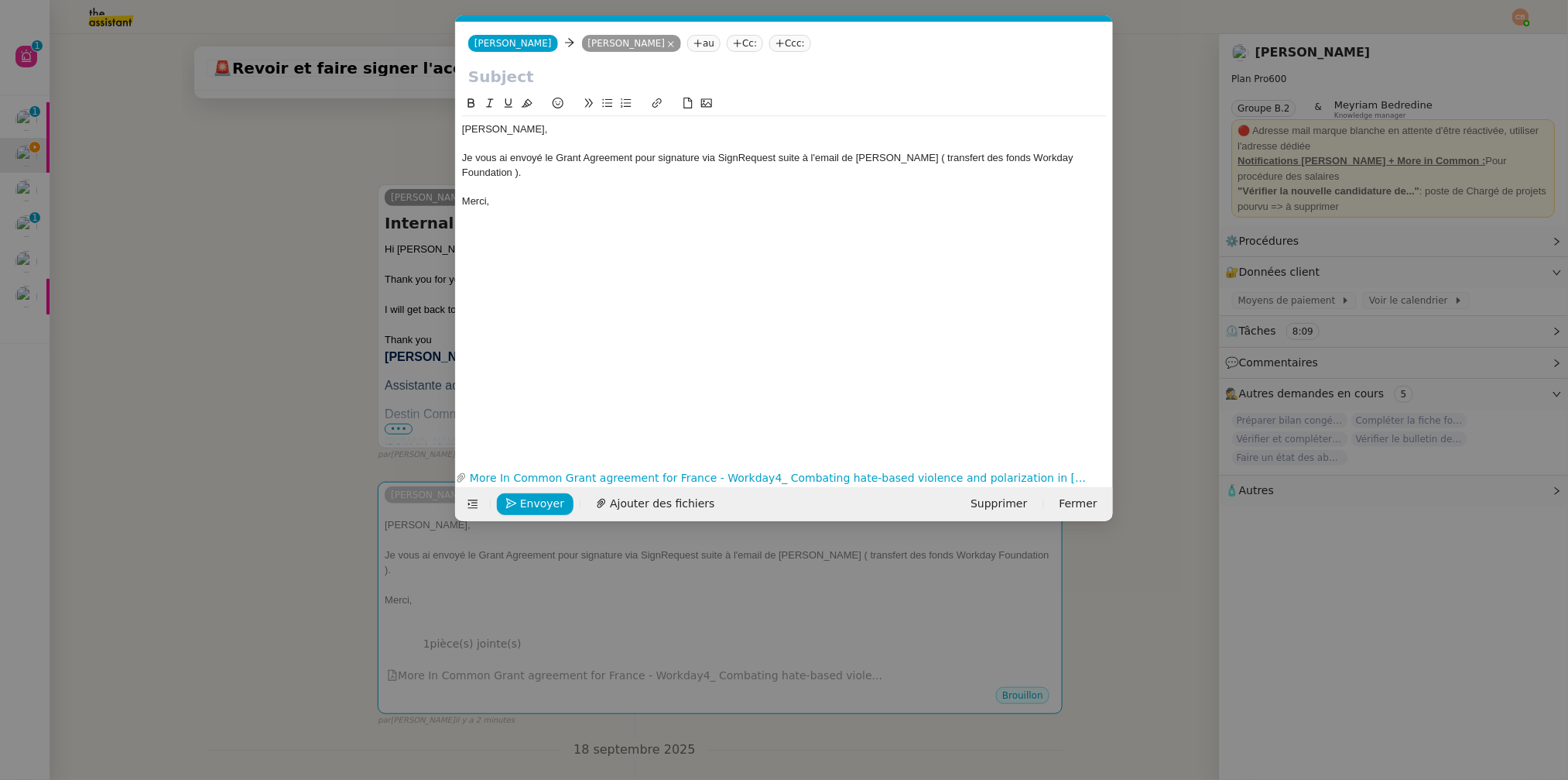
click at [500, 79] on input "text" at bounding box center [784, 77] width 632 height 23
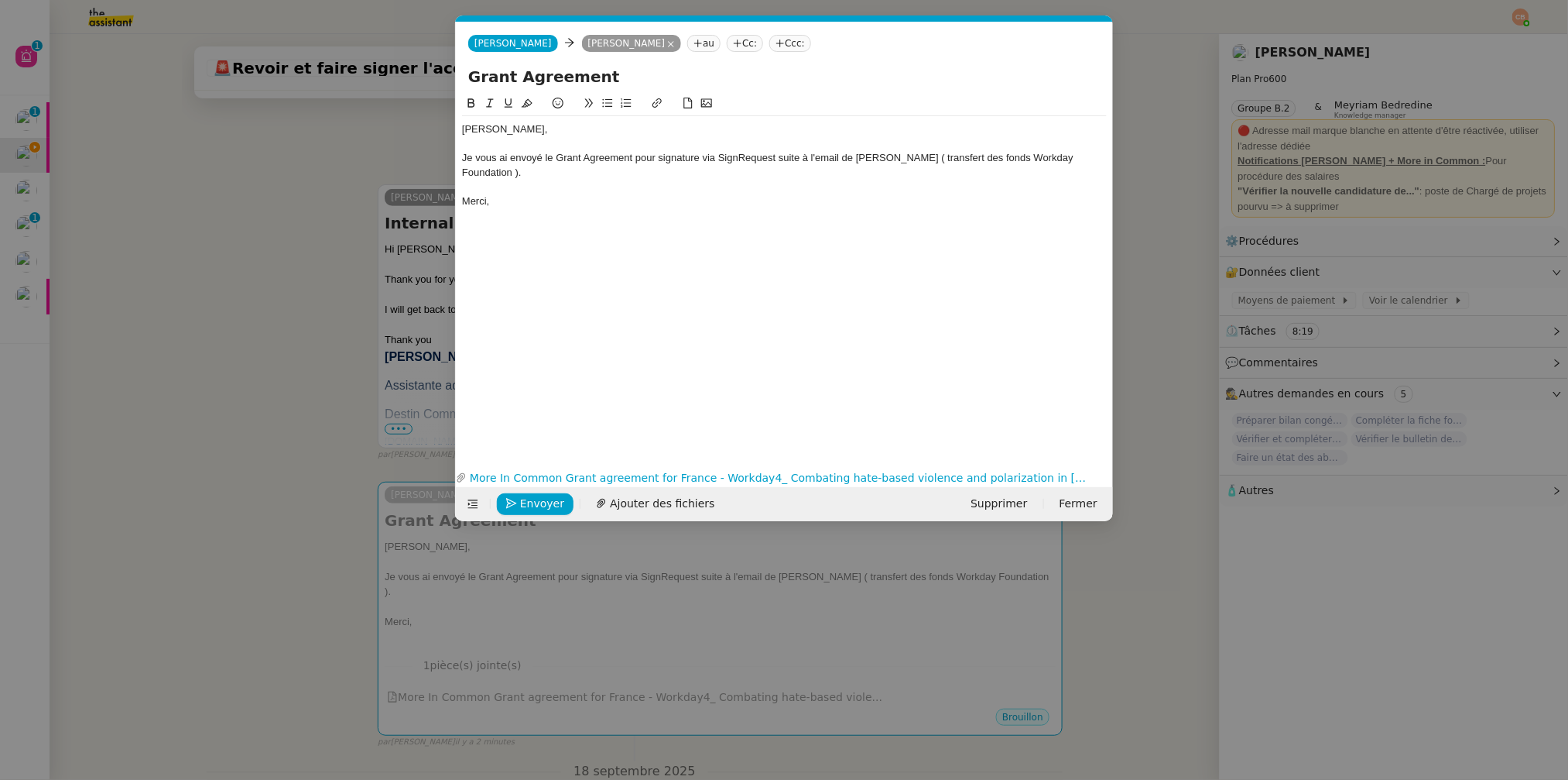
click at [468, 75] on input "Grant Agreement" at bounding box center [784, 77] width 632 height 23
click at [688, 81] on input "Signature Grant Agreement" at bounding box center [784, 77] width 632 height 23
type input "Signature Grant Agreement - Workday Foundation"
click at [548, 500] on span "Envoyer" at bounding box center [542, 504] width 44 height 18
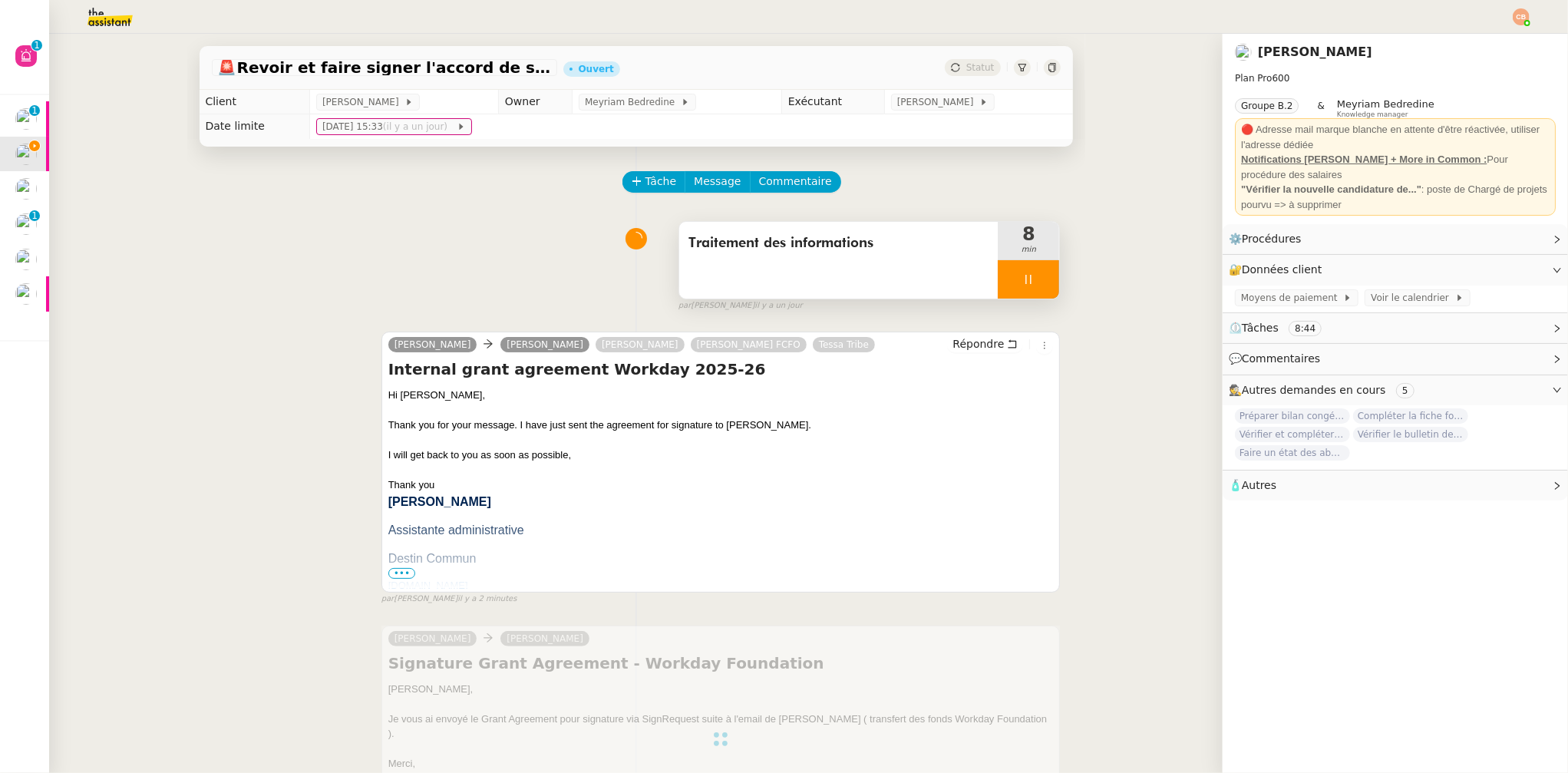
click at [1000, 274] on div at bounding box center [1028, 280] width 61 height 38
click at [1039, 279] on icon at bounding box center [1044, 279] width 11 height 9
click at [913, 271] on div "Traitement des informations" at bounding box center [839, 261] width 319 height 77
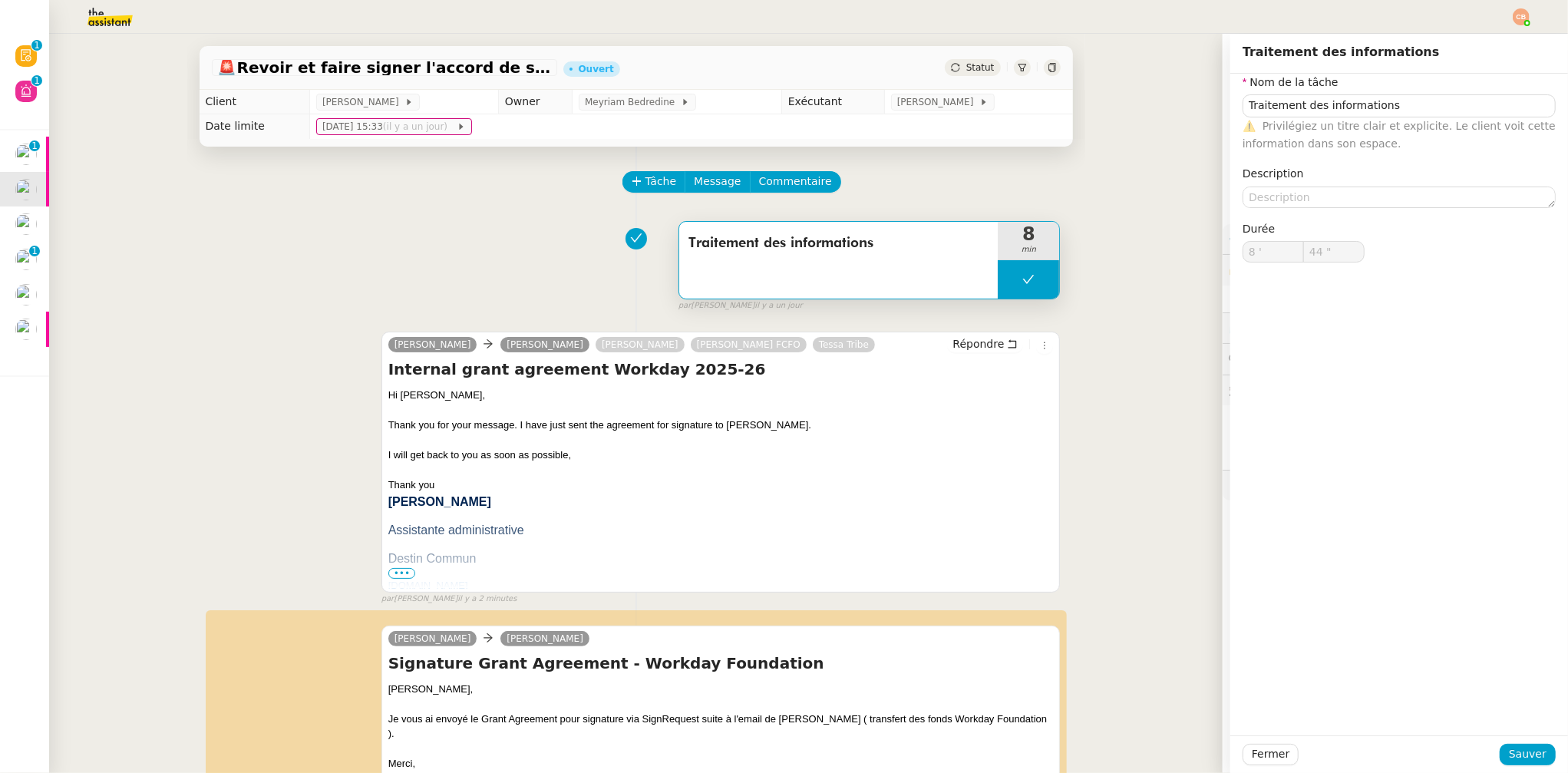
type input "Traitement des informations"
type input "8 '"
type input "44 ""
type input "Traitement des informations"
type input "8 '"
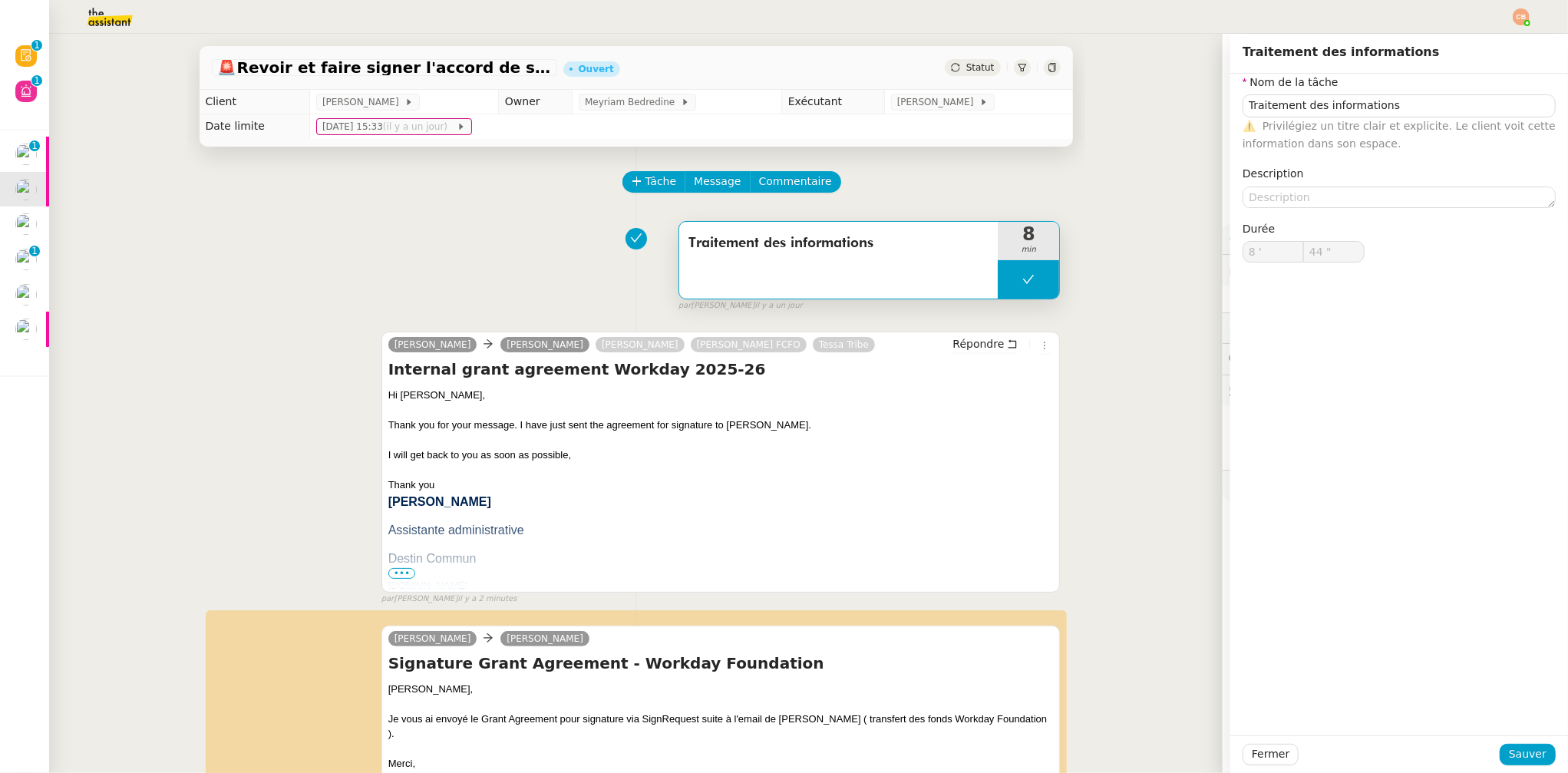
type input "44 ""
type input "Traitement des informations"
type input "8 '"
type input "44 ""
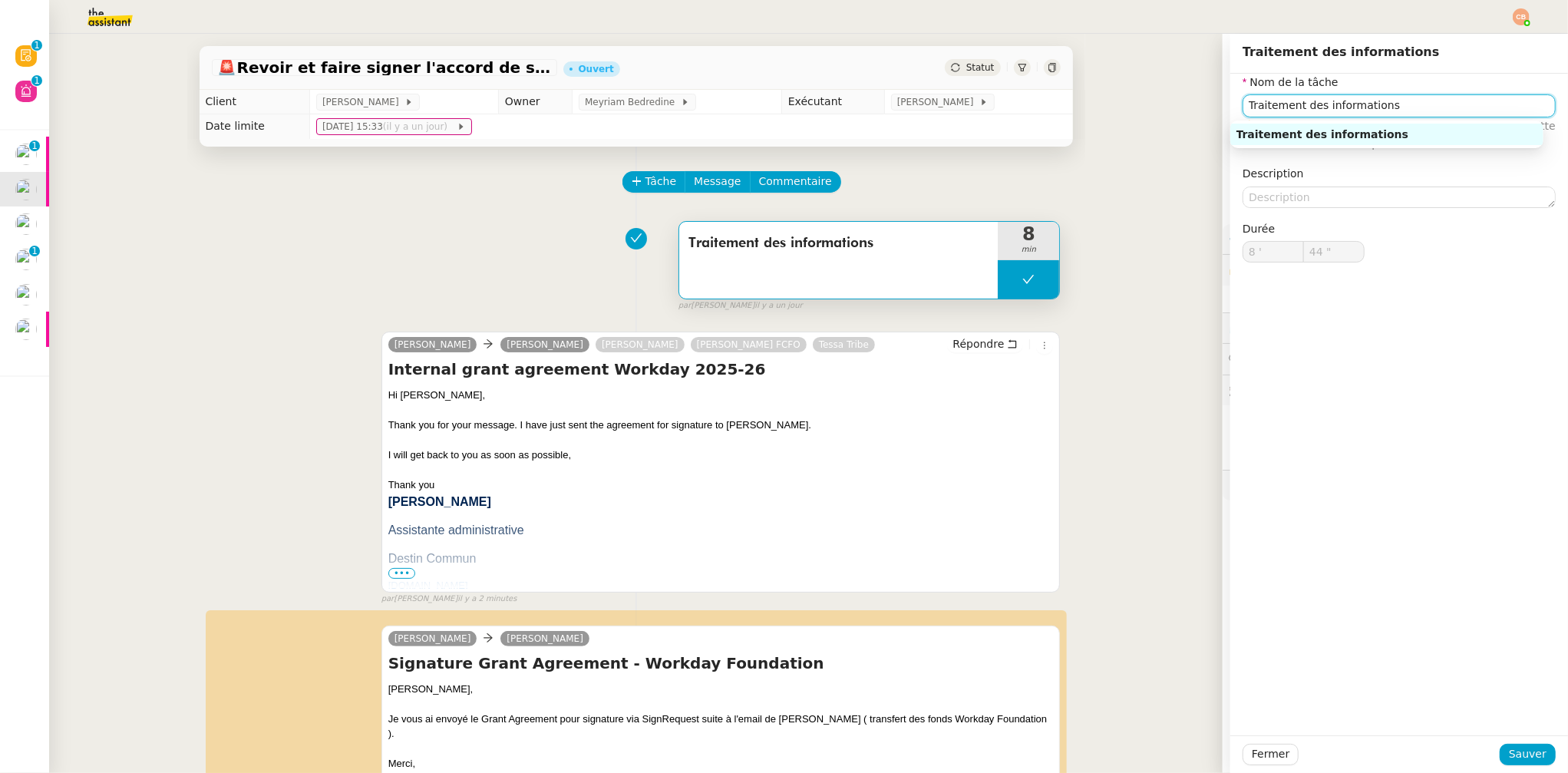
drag, startPoint x: 1398, startPoint y: 104, endPoint x: 1178, endPoint y: 105, distance: 220.0
click at [1178, 105] on app-ticket "🚨 Revoir et faire signer l'accord de subvention Ouvert Statut Client Laurence d…" at bounding box center [808, 403] width 1519 height 739
click at [1261, 134] on div "Preparation des documents" at bounding box center [1387, 135] width 301 height 14
type input "Preparation des documents"
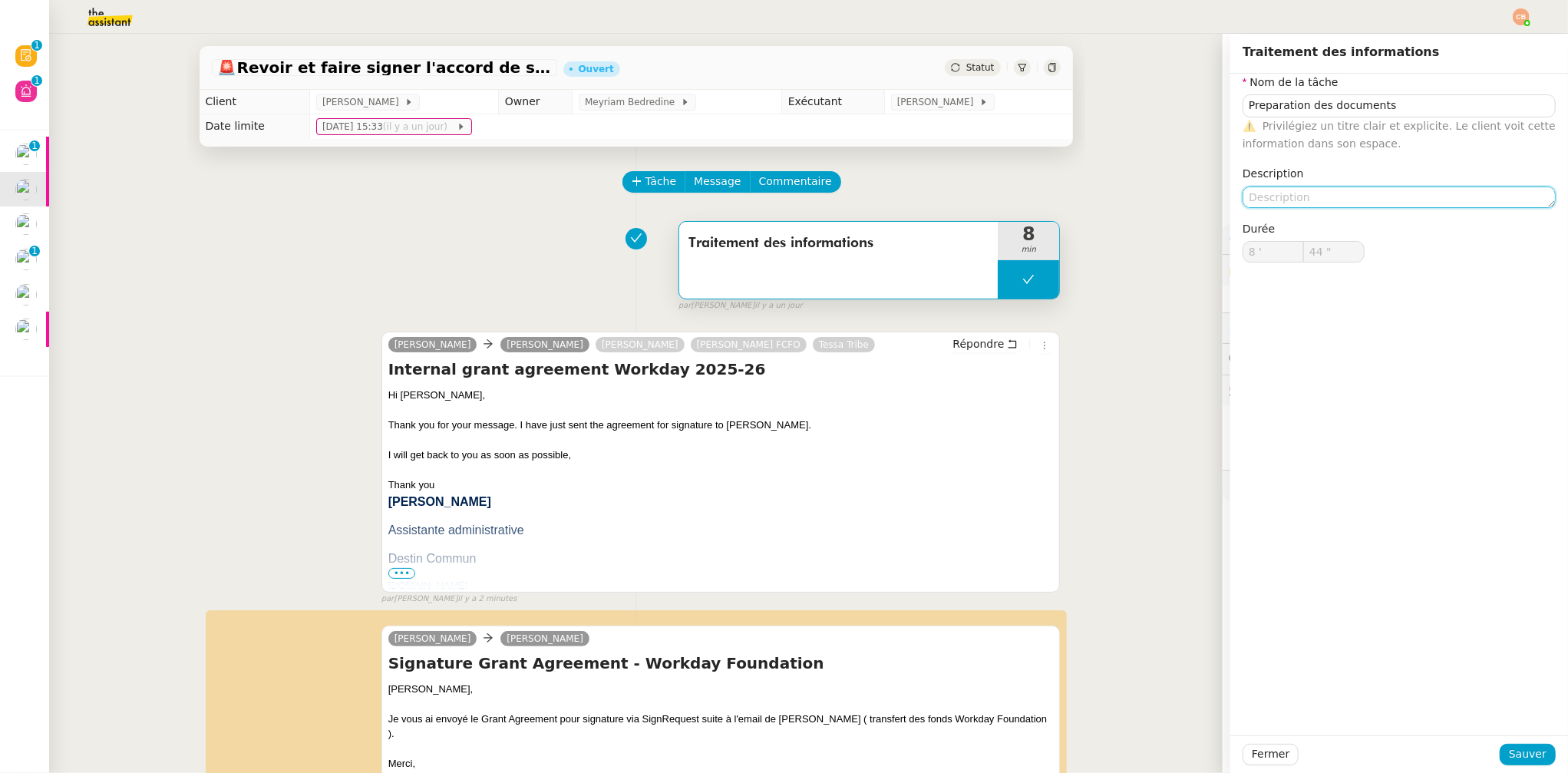
click at [1309, 205] on textarea at bounding box center [1399, 197] width 313 height 22
type textarea "+ échange"
click at [1531, 750] on span "Sauver" at bounding box center [1528, 754] width 38 height 17
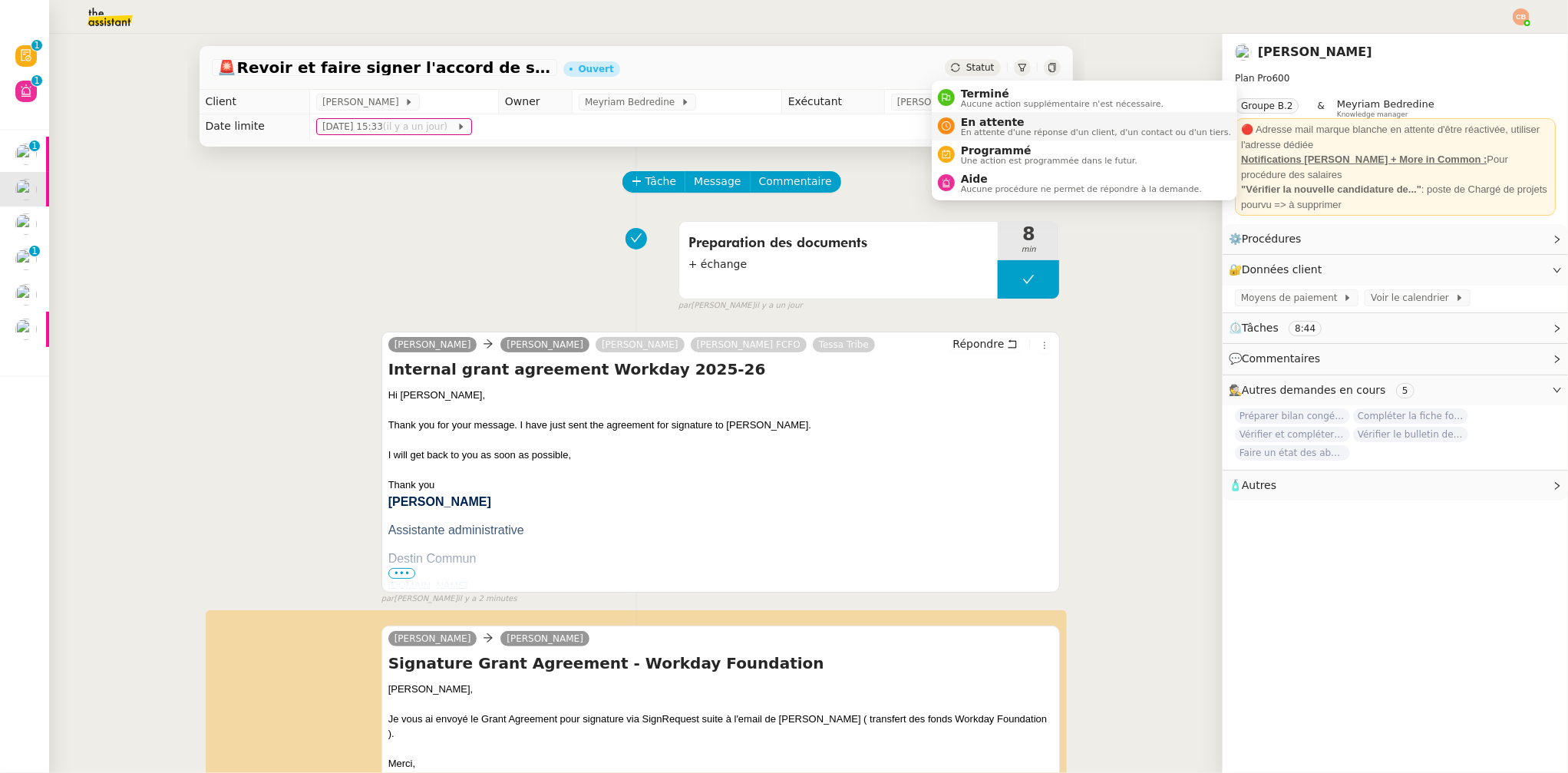
click at [979, 122] on span "En attente" at bounding box center [1096, 122] width 270 height 12
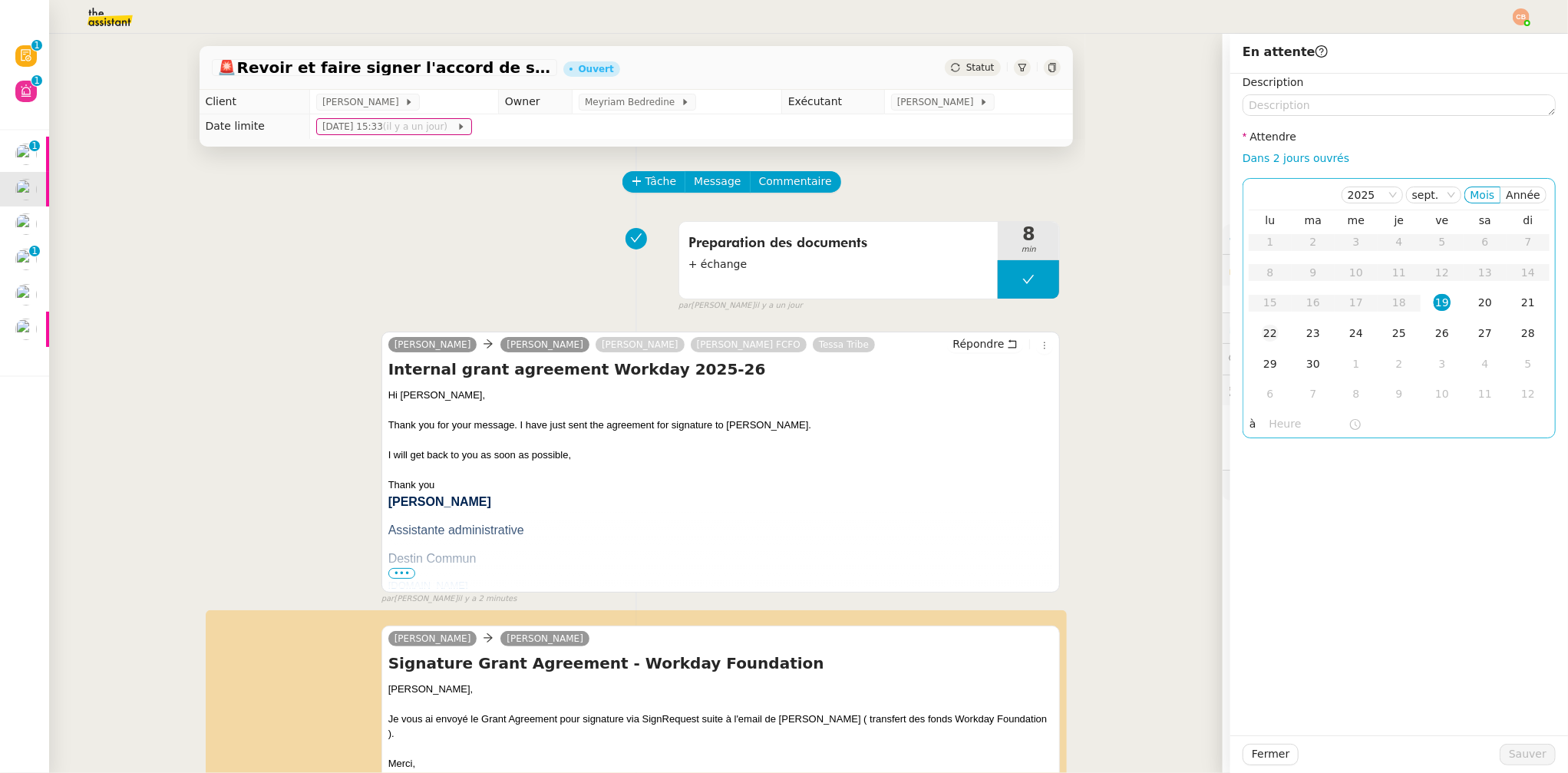
click at [1262, 334] on div "22" at bounding box center [1270, 332] width 17 height 17
click at [1271, 419] on input "text" at bounding box center [1309, 424] width 79 height 17
click at [1265, 517] on div "09" at bounding box center [1270, 514] width 43 height 18
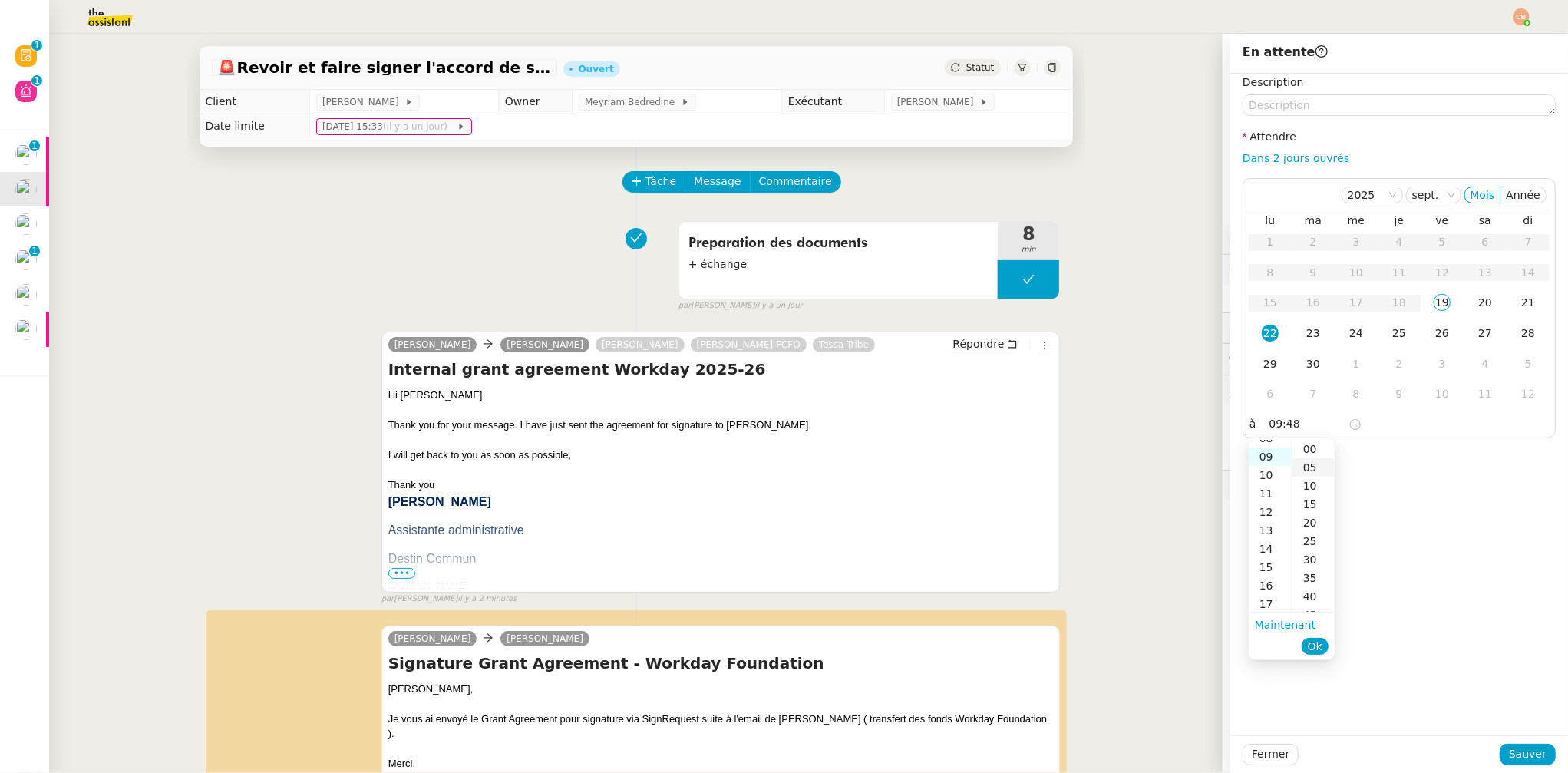
scroll to position [165, 0]
click at [1307, 449] on div "00" at bounding box center [1314, 449] width 42 height 18
type input "09:00"
drag, startPoint x: 1385, startPoint y: 451, endPoint x: 1434, endPoint y: 593, distance: 150.2
click at [1386, 455] on div "Description Attendre Dans 2 jours ouvrés 2025 sept. Mois Année lu ma me je ve s…" at bounding box center [1399, 404] width 338 height 662
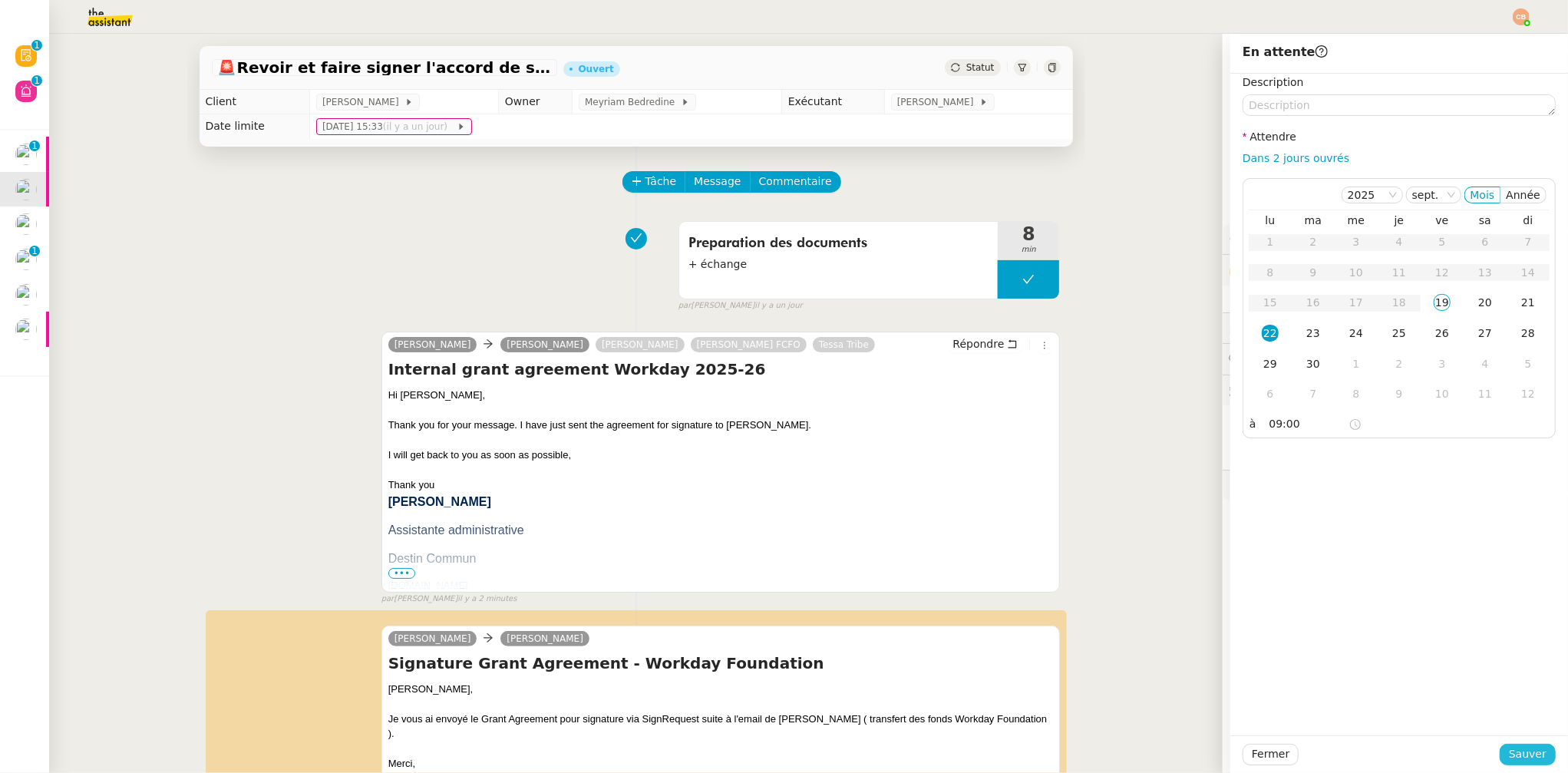
click at [1509, 756] on span "Sauver" at bounding box center [1528, 754] width 38 height 17
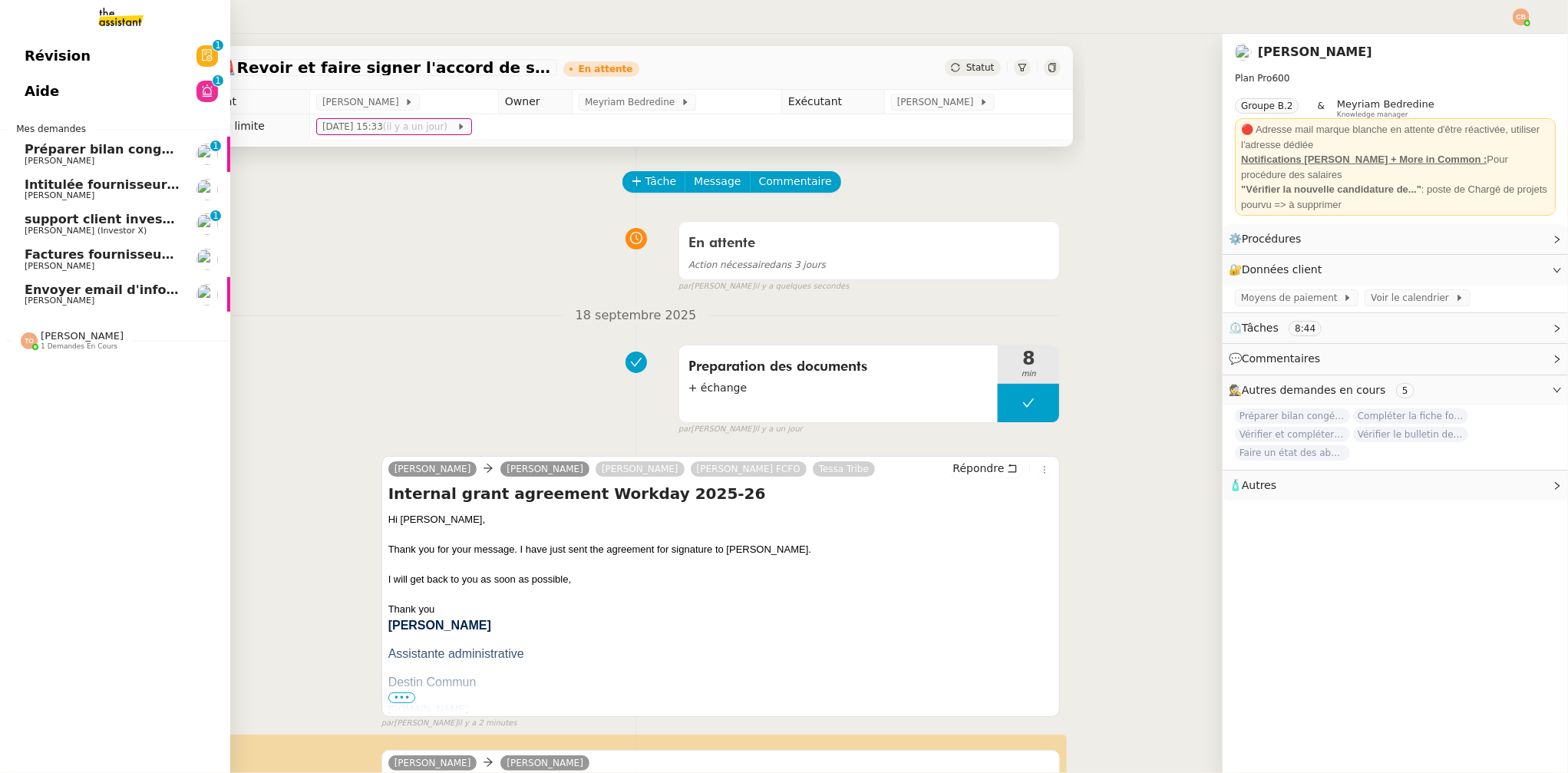
click at [66, 157] on span "[PERSON_NAME]" at bounding box center [59, 160] width 70 height 10
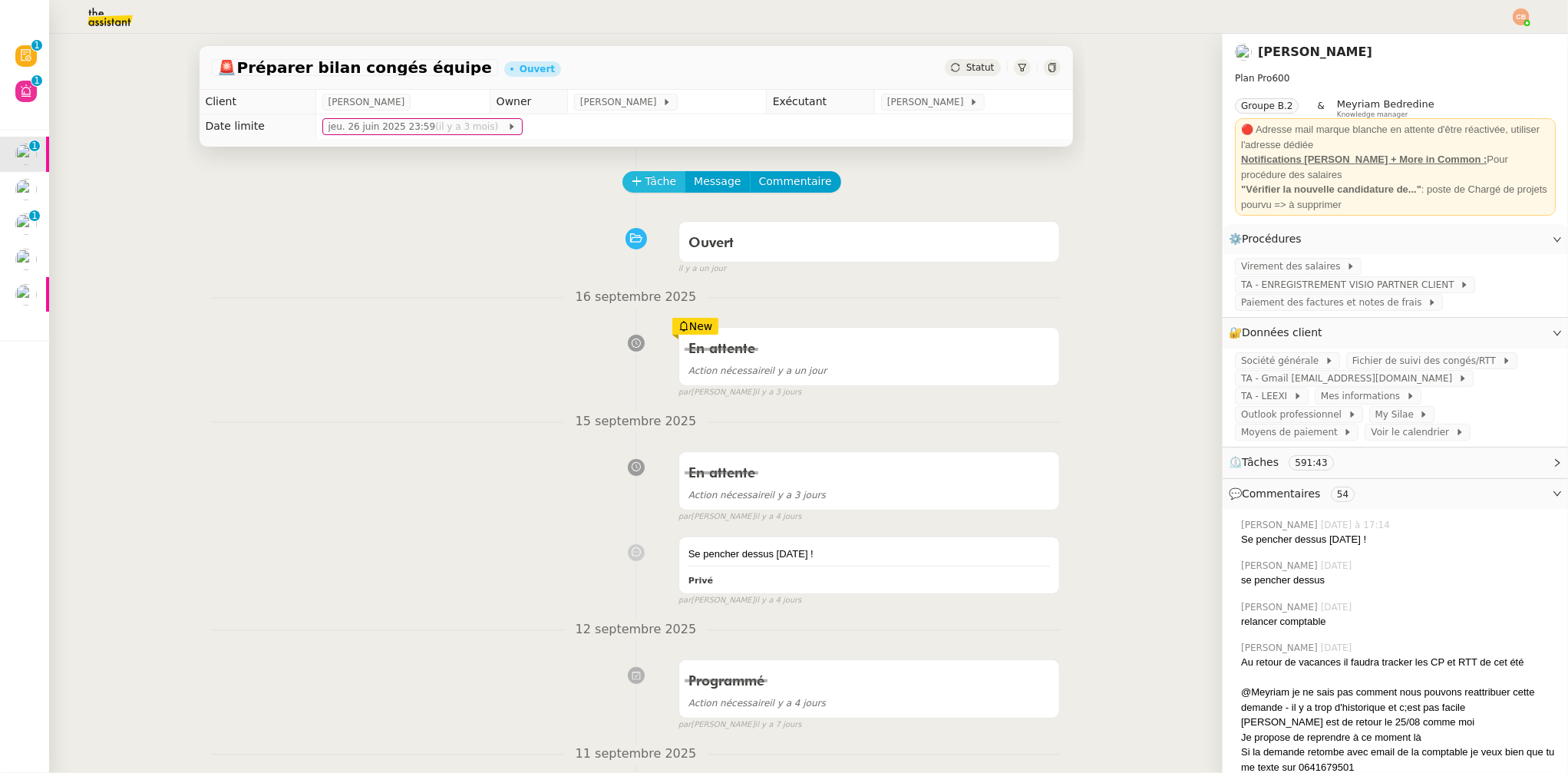
click at [646, 185] on span "Tâche" at bounding box center [661, 181] width 31 height 17
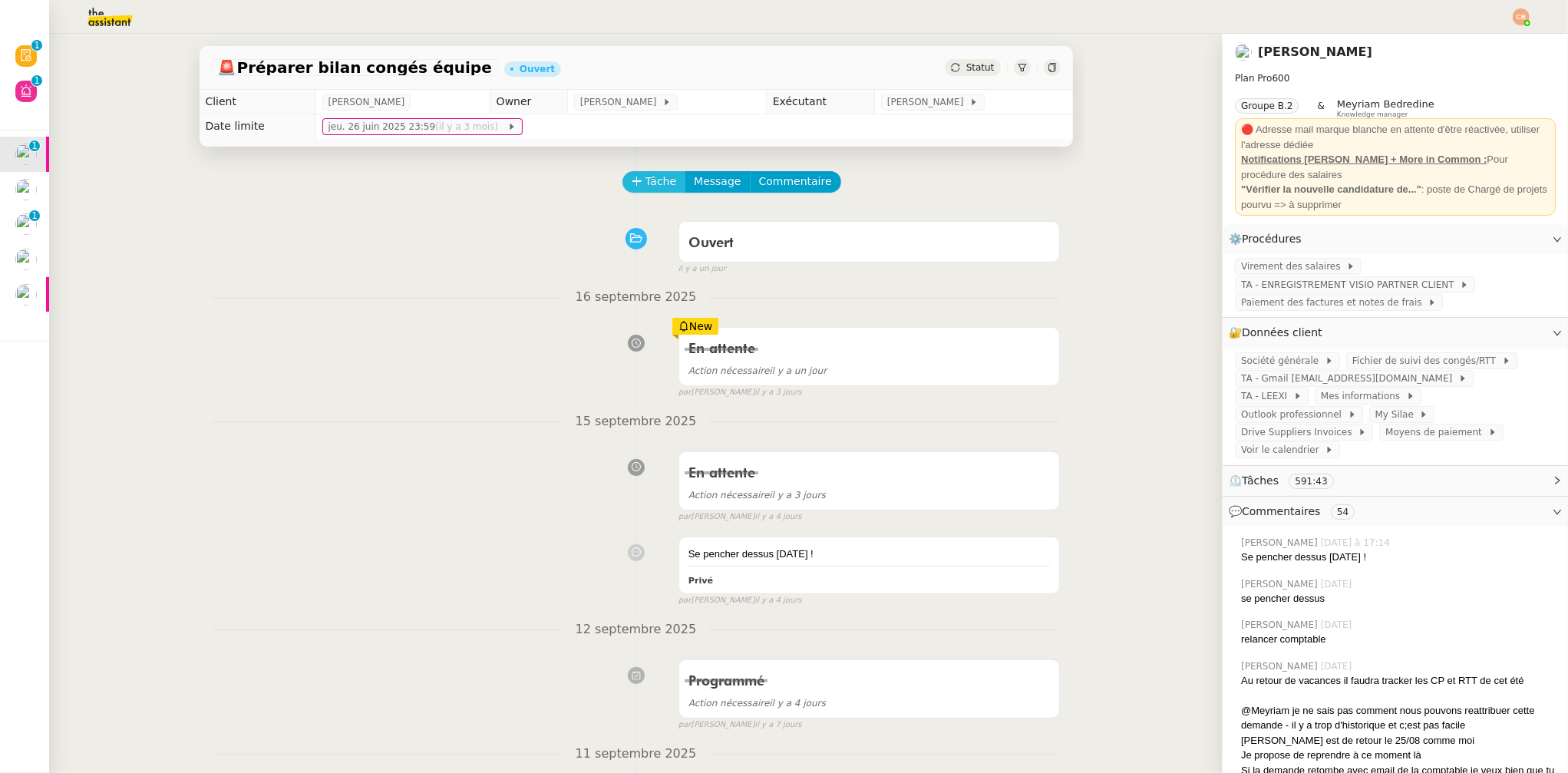
click at [626, 186] on button "Tâche" at bounding box center [654, 182] width 64 height 22
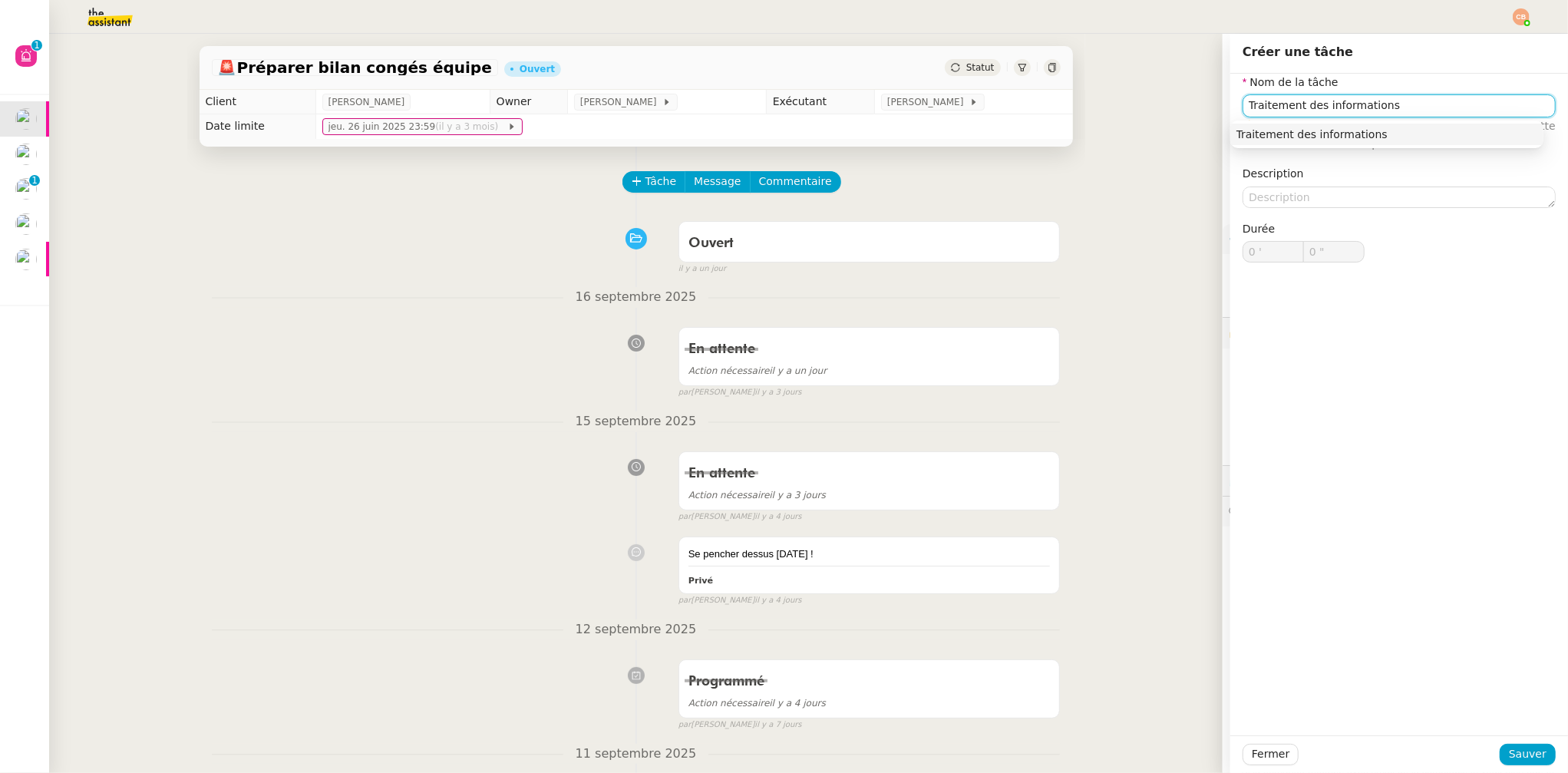
click at [1297, 130] on div "Traitement des informations" at bounding box center [1387, 135] width 301 height 14
type input "Traitement des informations"
click at [1509, 748] on span "Sauver" at bounding box center [1528, 754] width 38 height 17
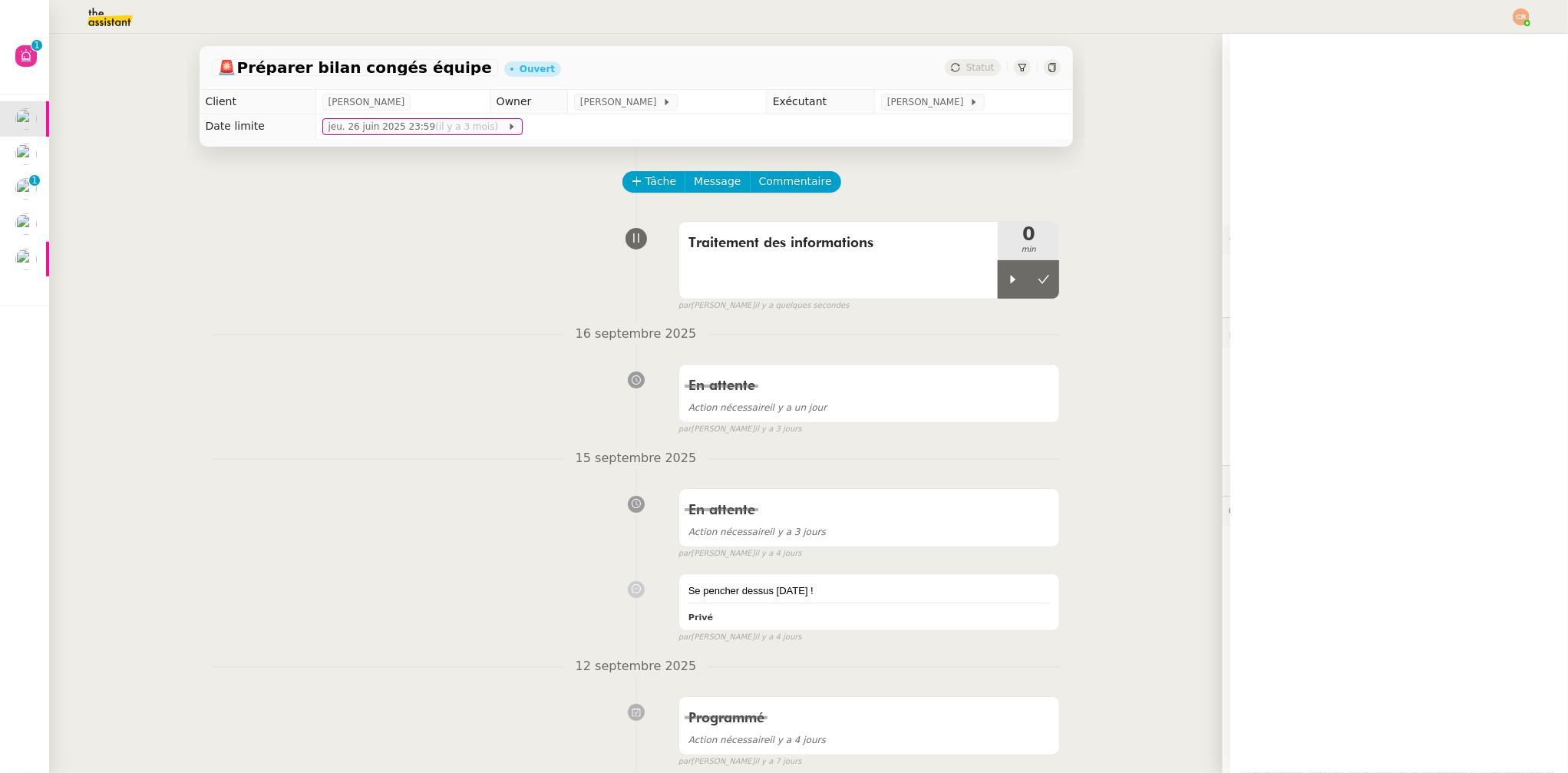
click at [1004, 271] on div at bounding box center [1013, 280] width 31 height 38
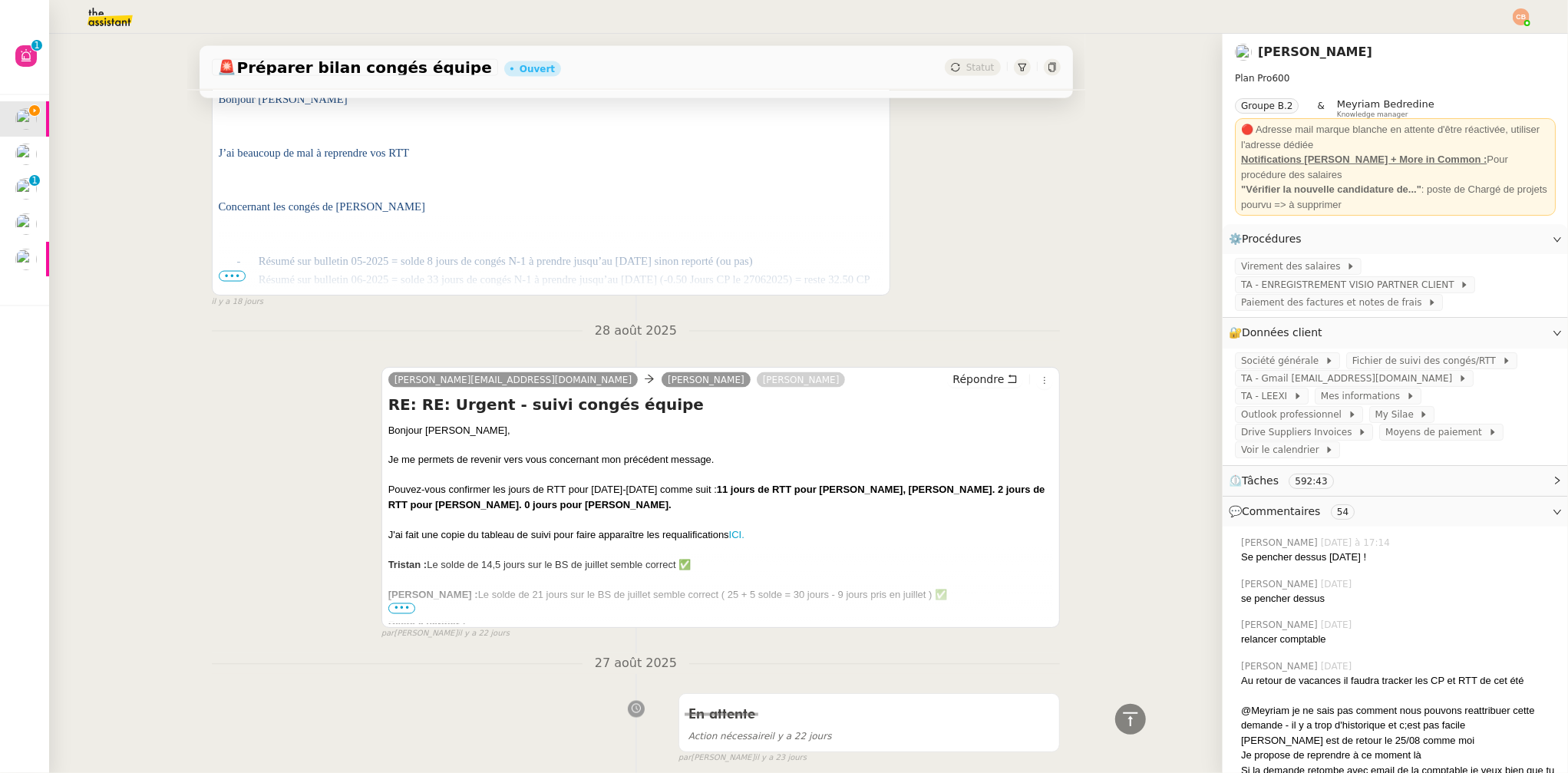
scroll to position [1905, 0]
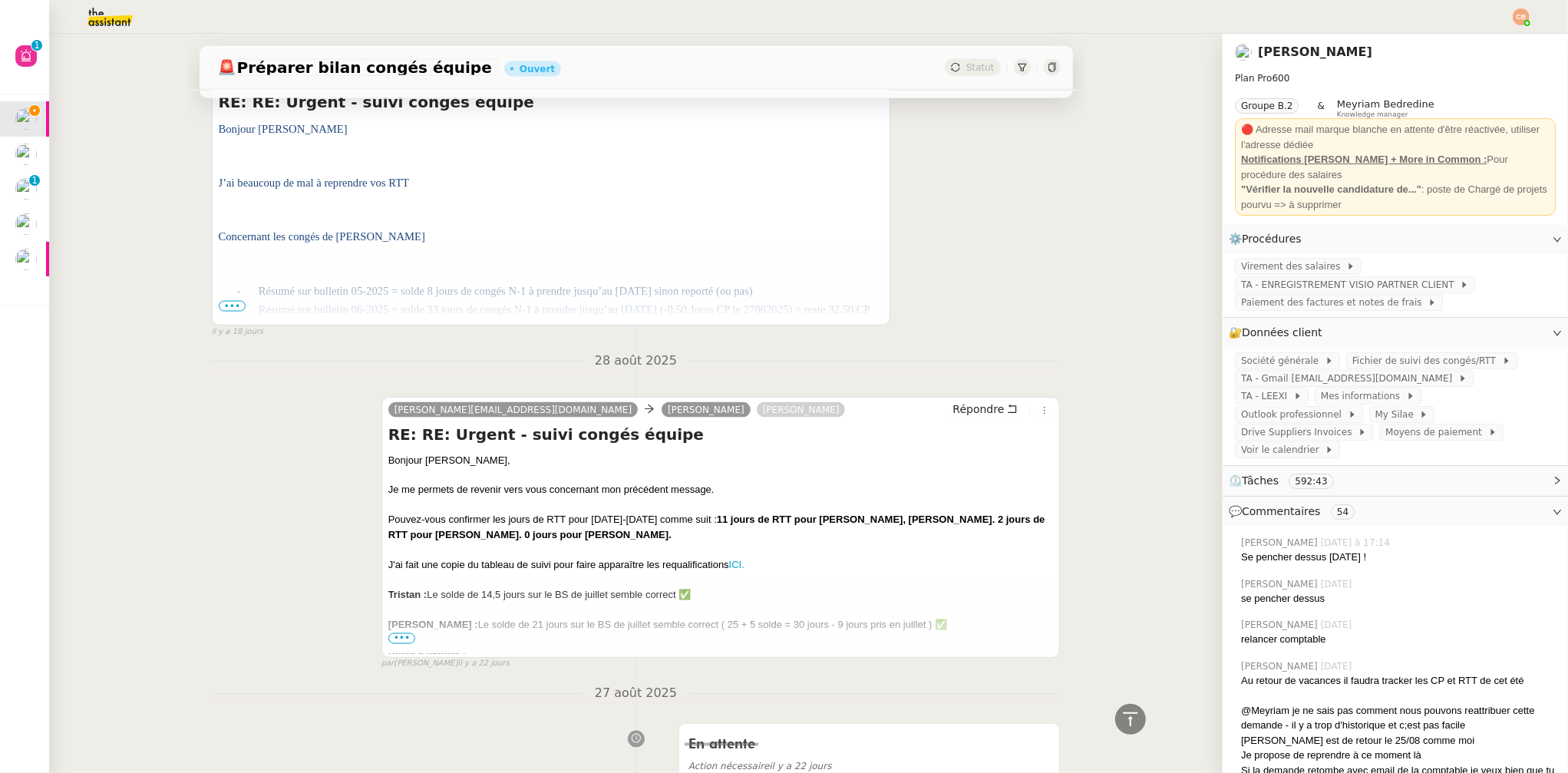
click at [228, 305] on span "•••" at bounding box center [233, 306] width 28 height 10
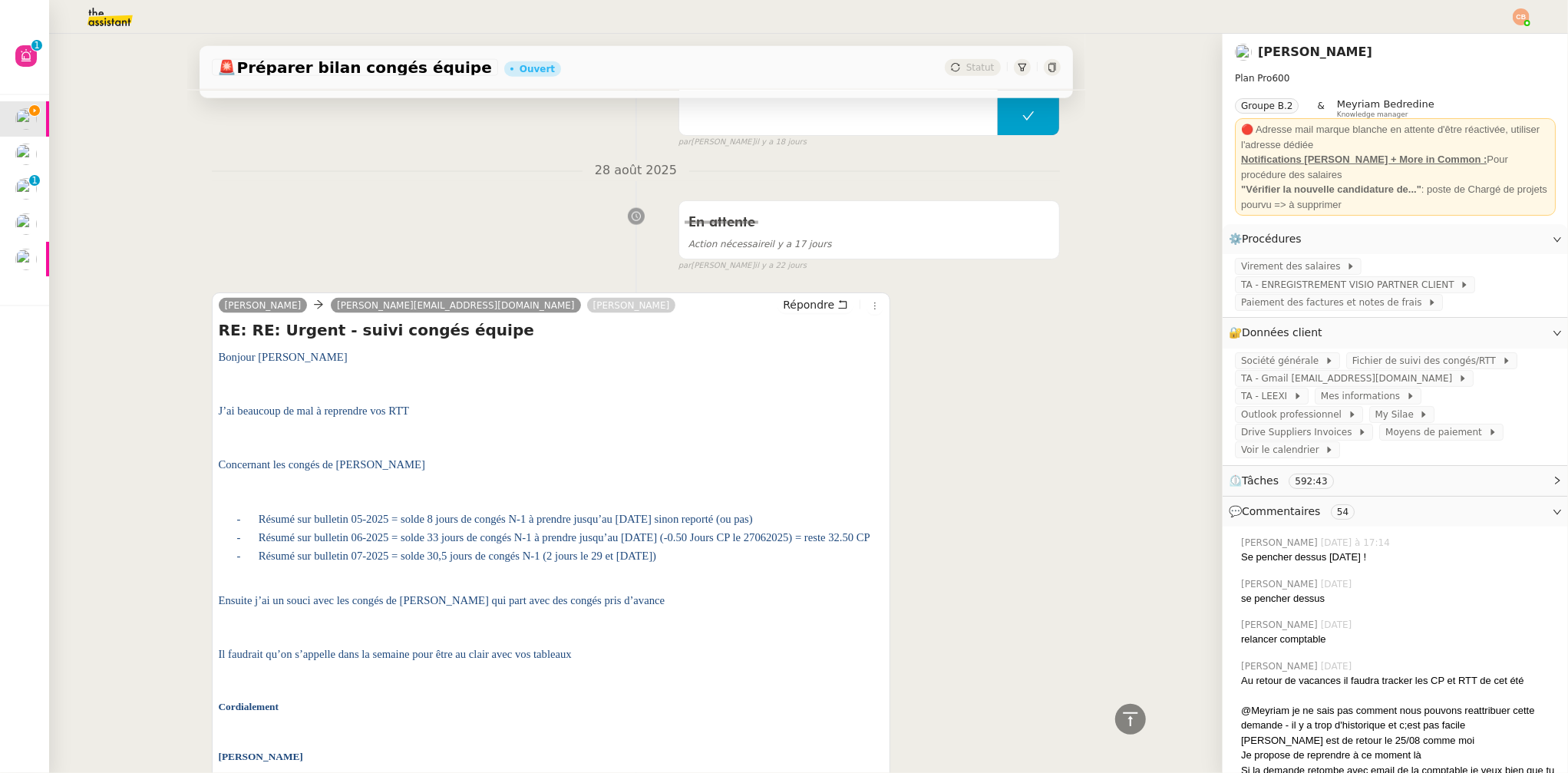
scroll to position [1661, 0]
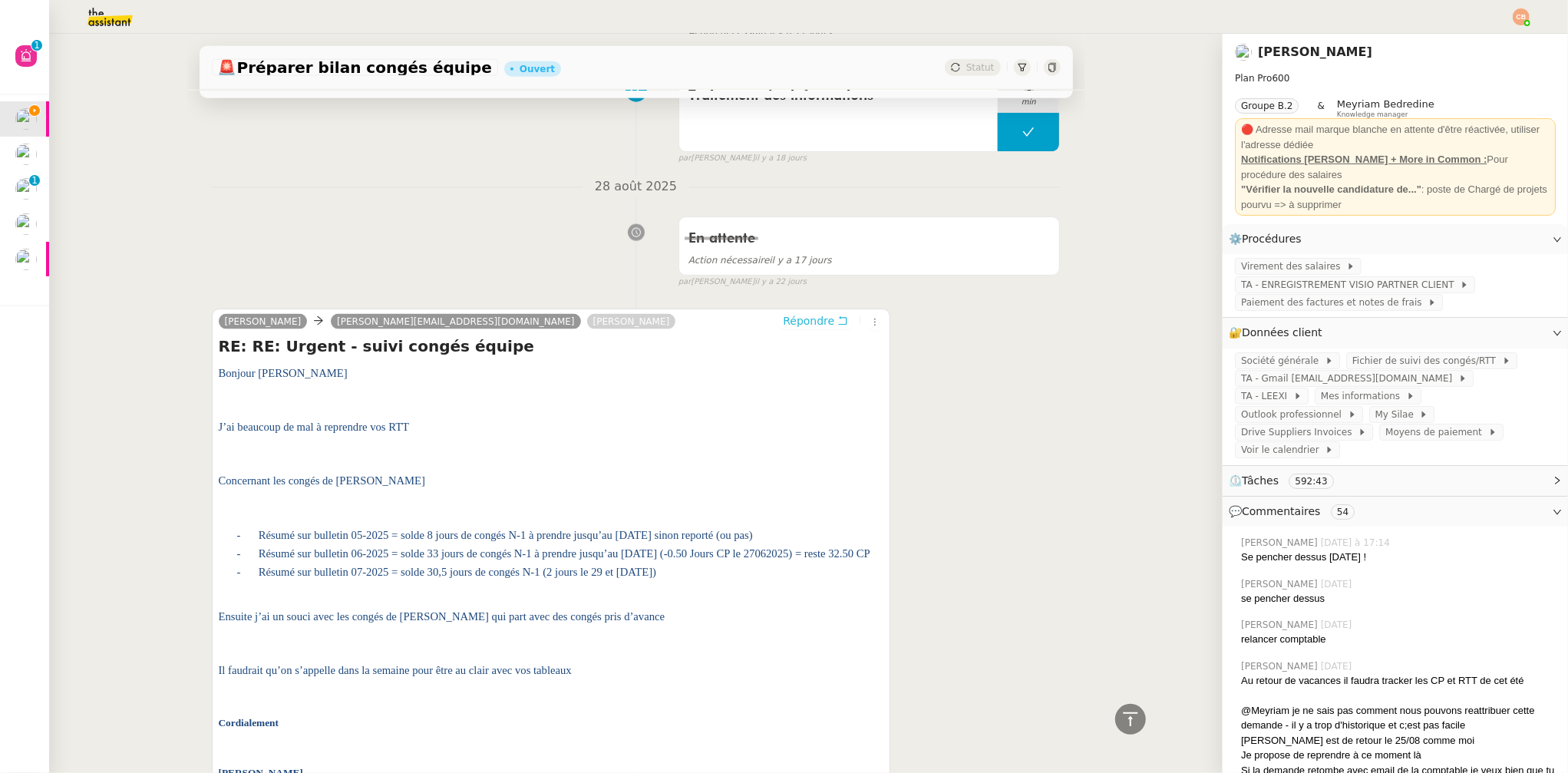
click at [783, 324] on span "Répondre" at bounding box center [808, 321] width 52 height 16
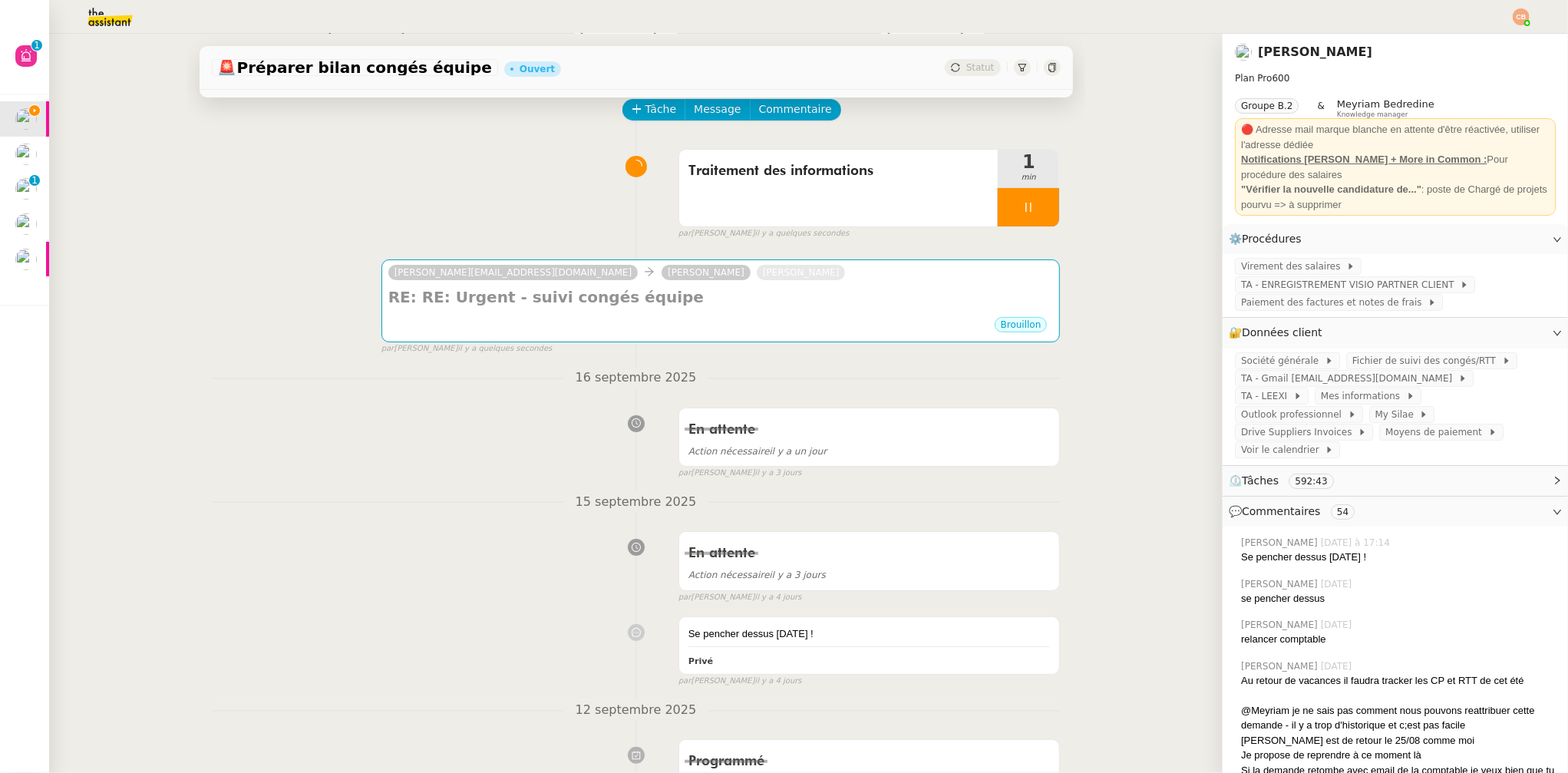
scroll to position [0, 0]
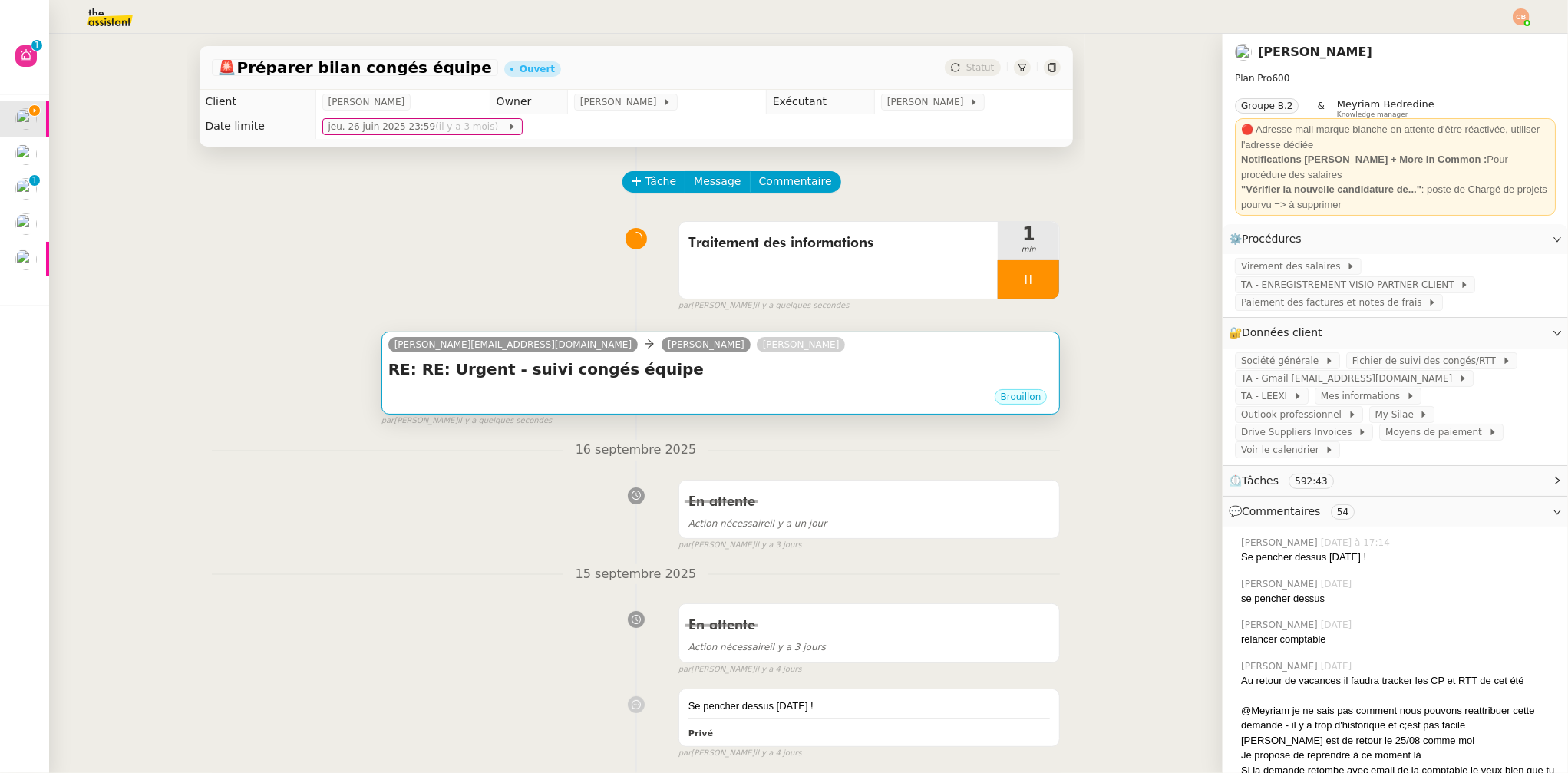
click at [662, 362] on h4 "RE: RE: Urgent - suivi congés équipe" at bounding box center [721, 369] width 666 height 22
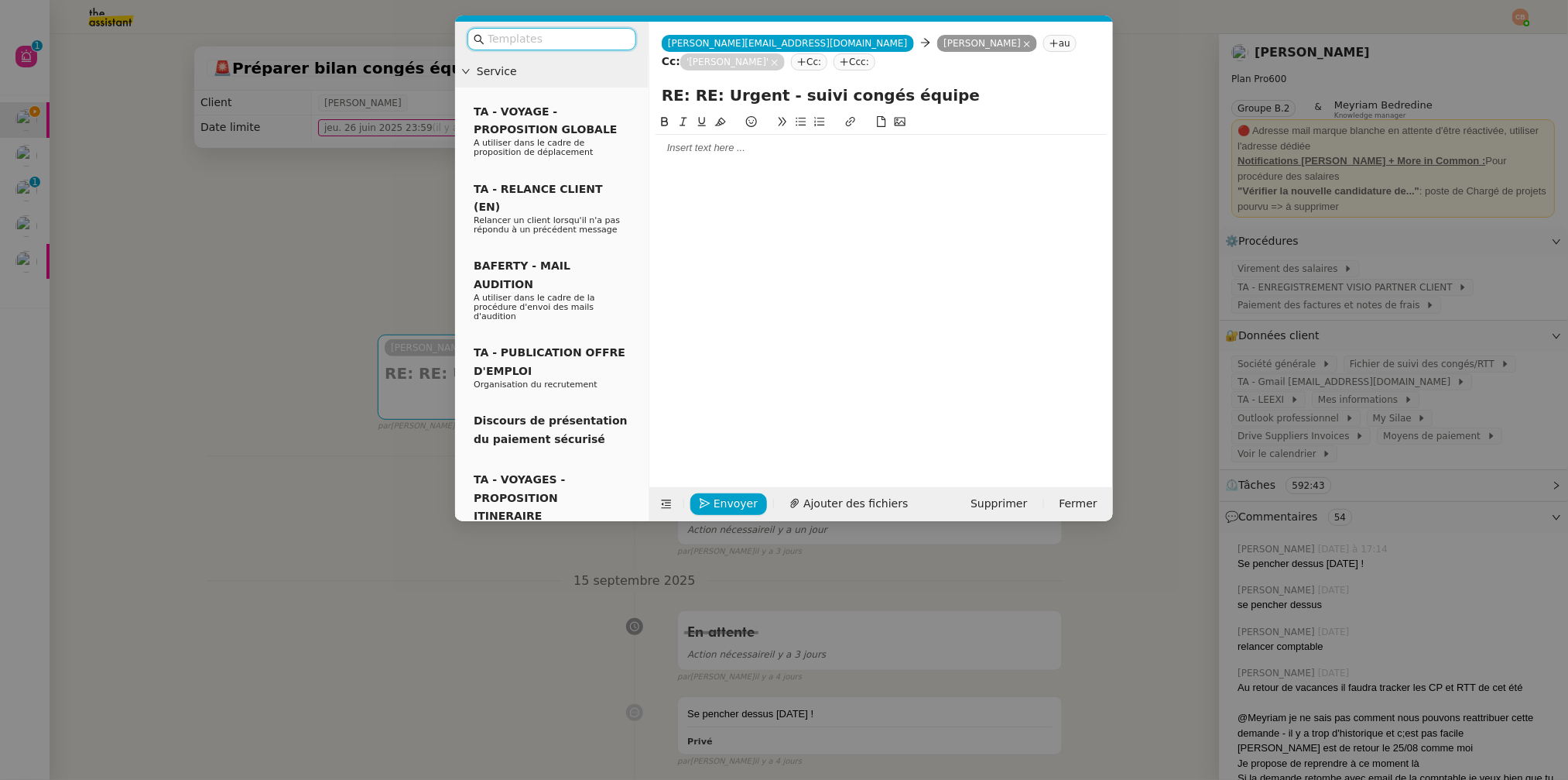
click at [688, 148] on div at bounding box center [881, 148] width 452 height 14
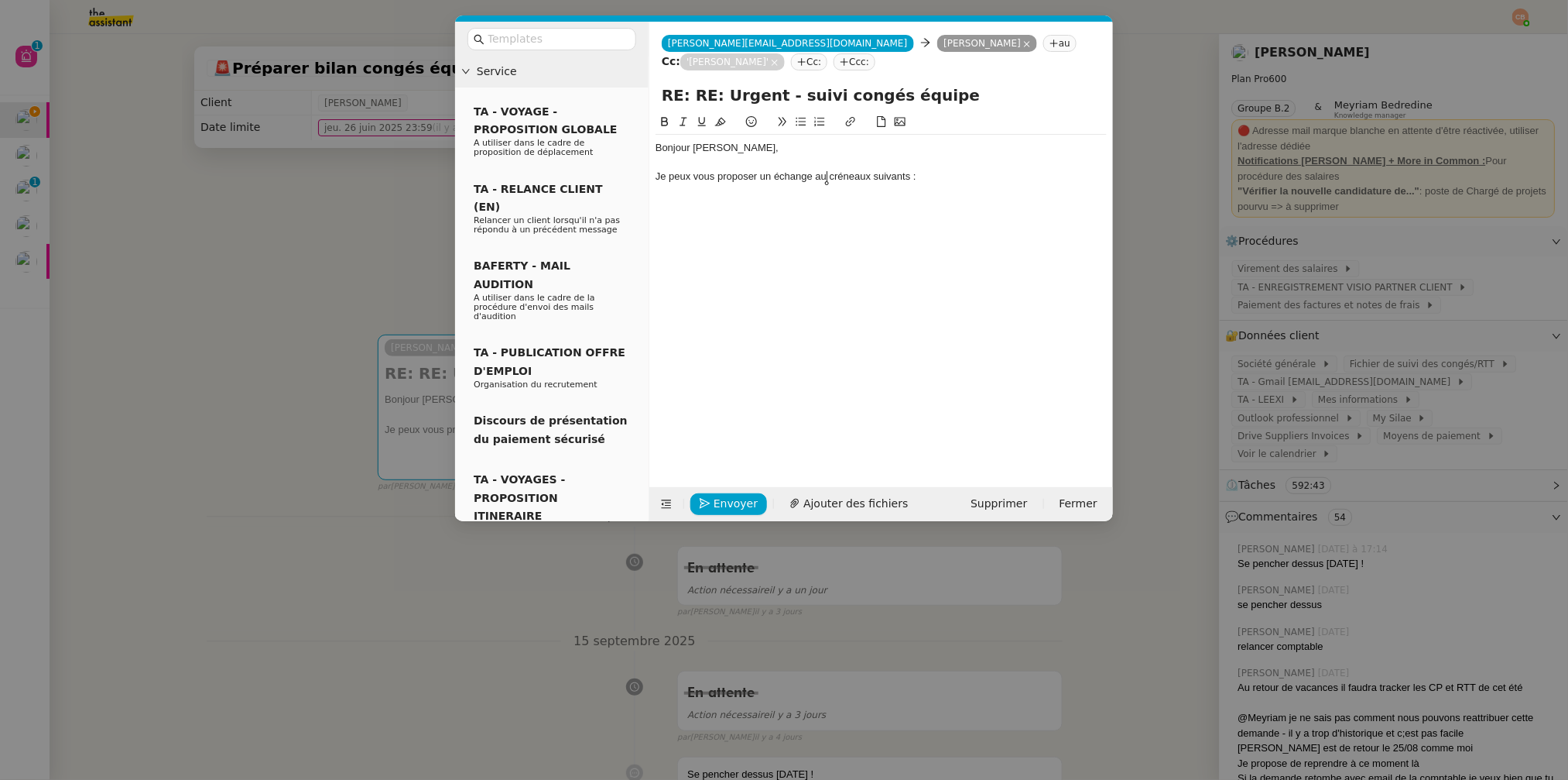
click at [825, 177] on div "Je peux vous proposer un échange au créneaux suivants :" at bounding box center [881, 176] width 452 height 14
click at [351, 205] on nz-modal-container "Service TA - VOYAGE - PROPOSITION GLOBALE A utiliser dans le cadre de propositi…" at bounding box center [784, 390] width 1568 height 780
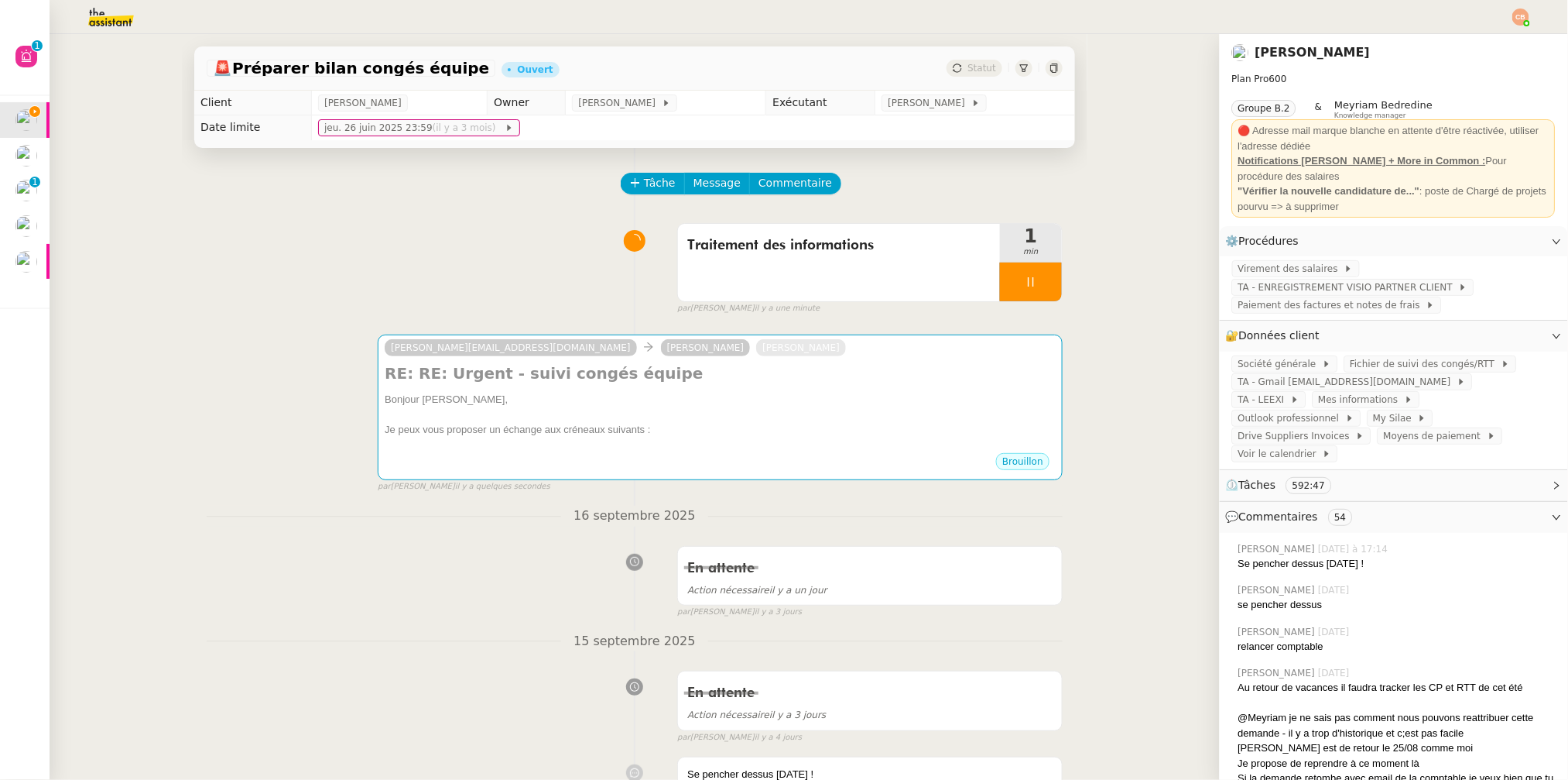
click at [351, 205] on nz-modal-container "Service TA - VOYAGE - PROPOSITION GLOBALE A utiliser dans le cadre de propositi…" at bounding box center [784, 390] width 1568 height 780
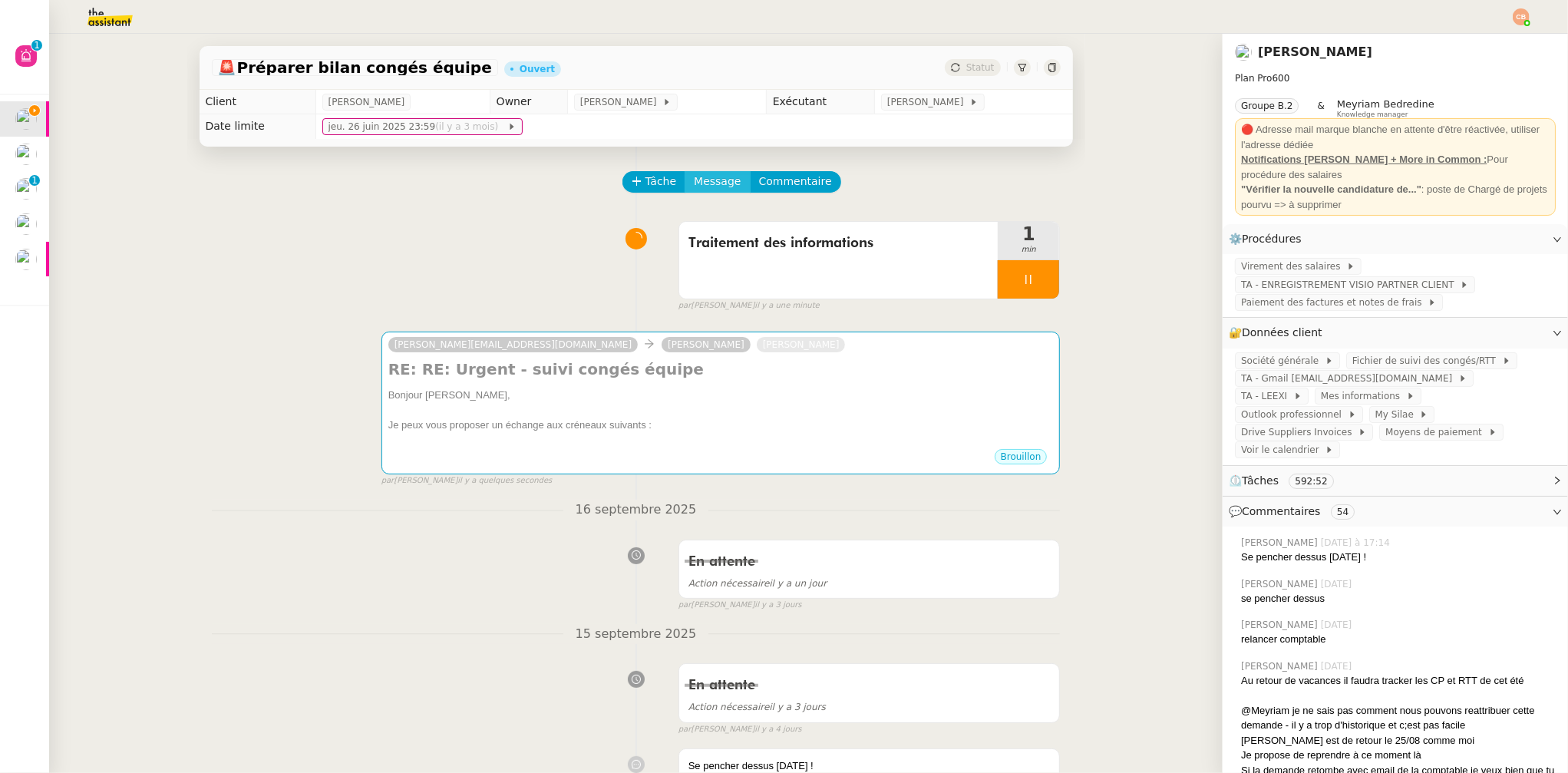
click at [717, 181] on span "Message" at bounding box center [717, 181] width 47 height 17
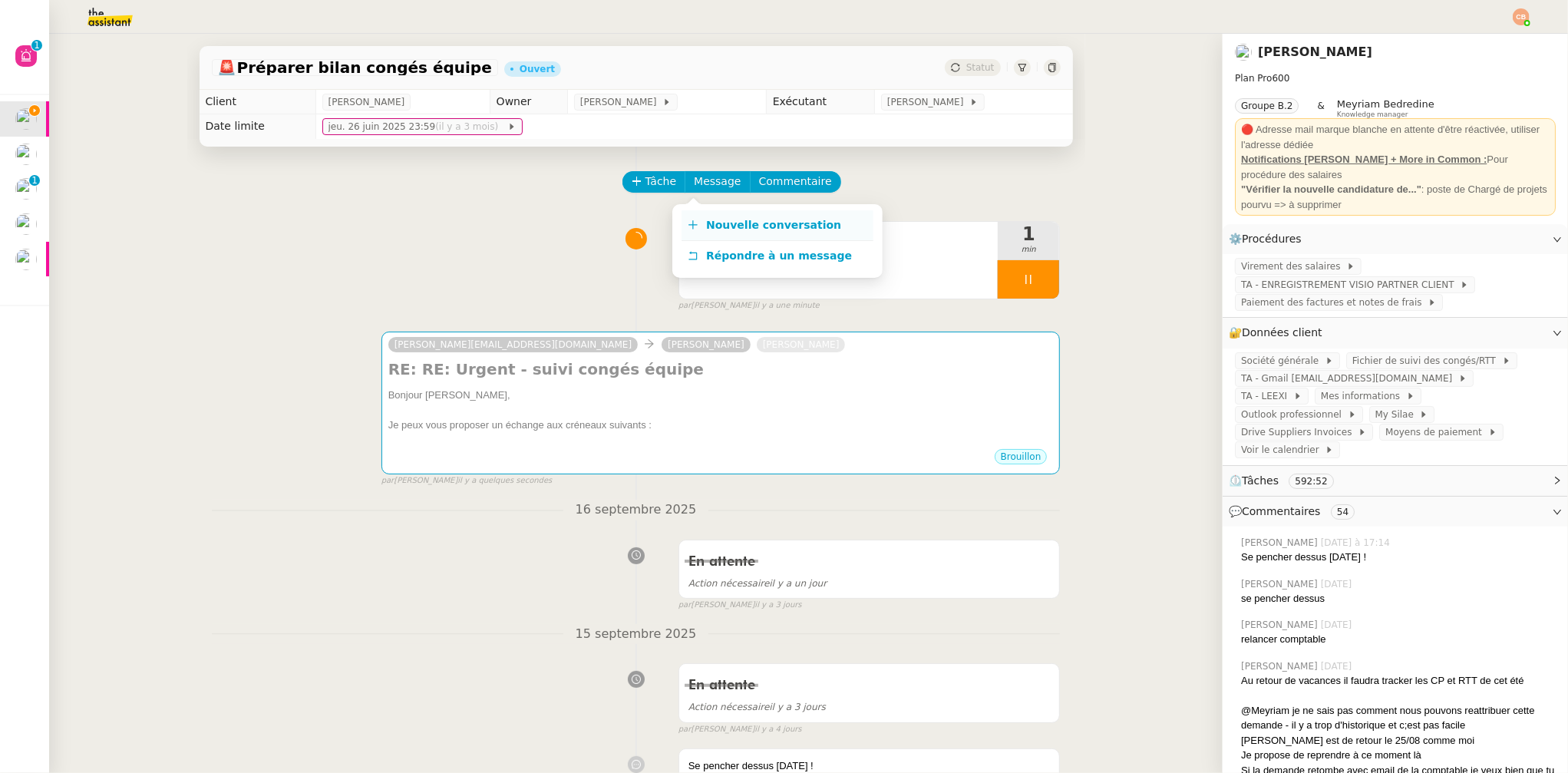
click at [732, 223] on span "Nouvelle conversation" at bounding box center [774, 225] width 135 height 12
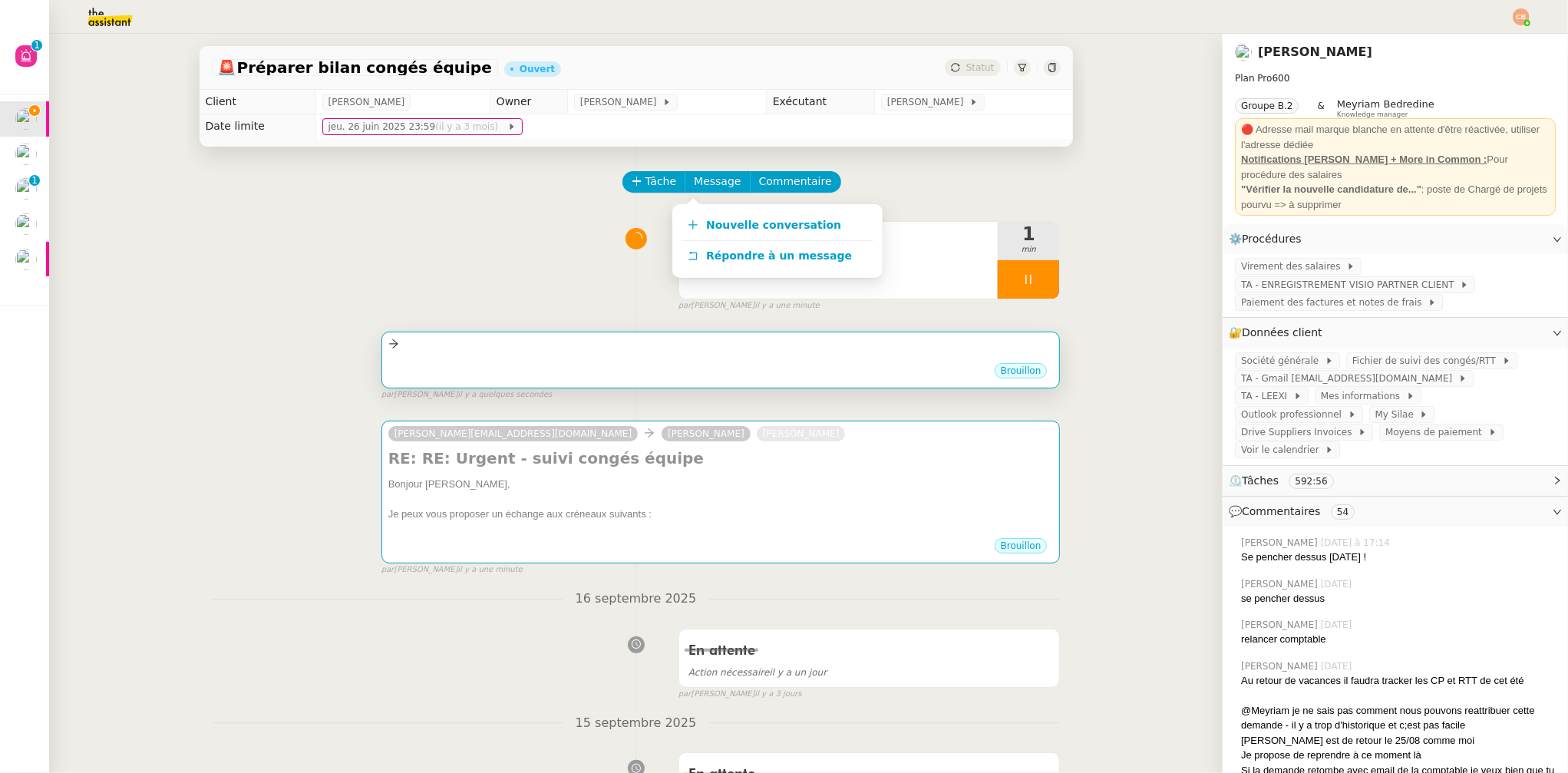
click at [493, 360] on div "•••" at bounding box center [721, 358] width 666 height 8
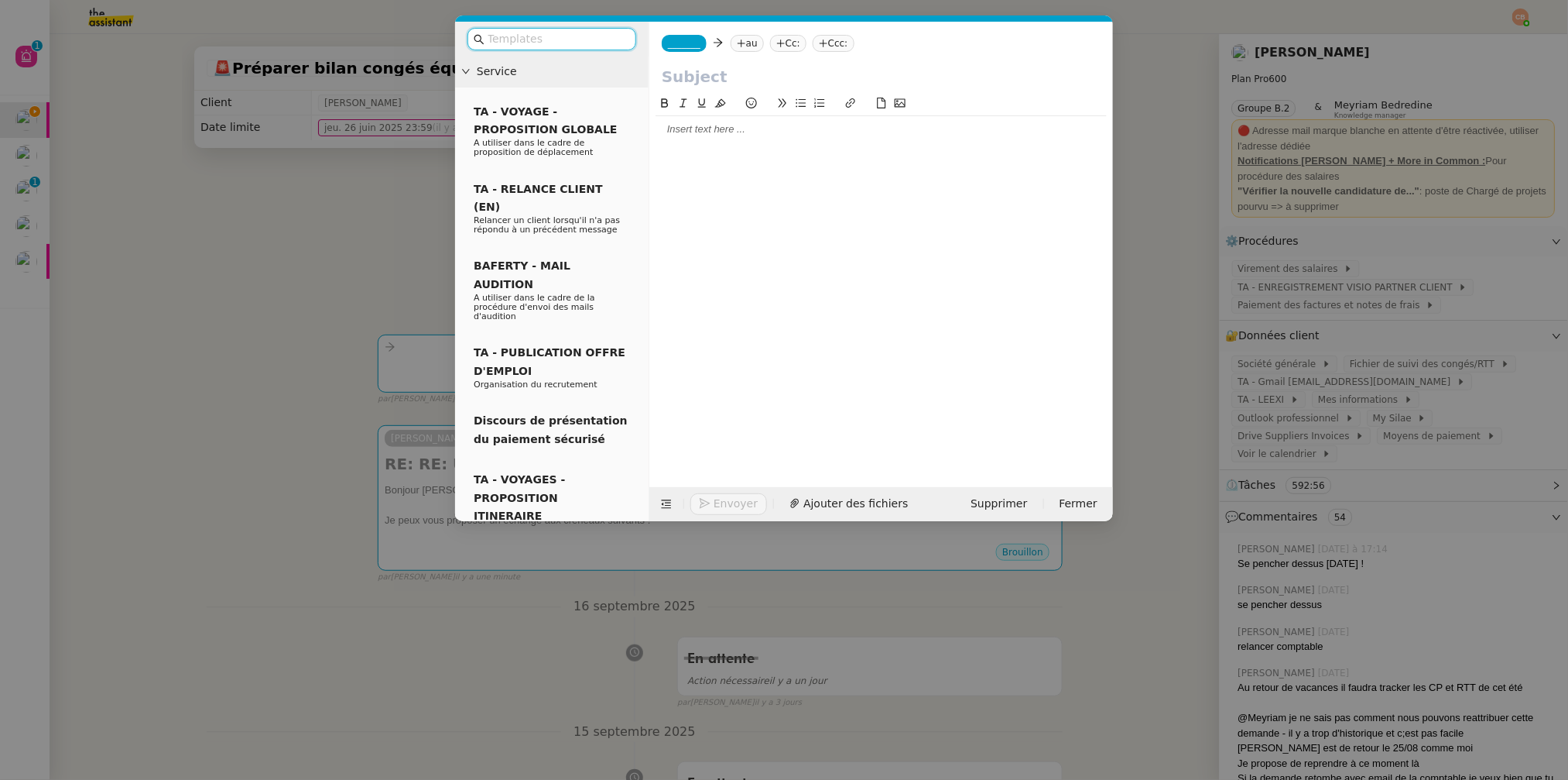
click at [520, 42] on input "text" at bounding box center [557, 39] width 139 height 18
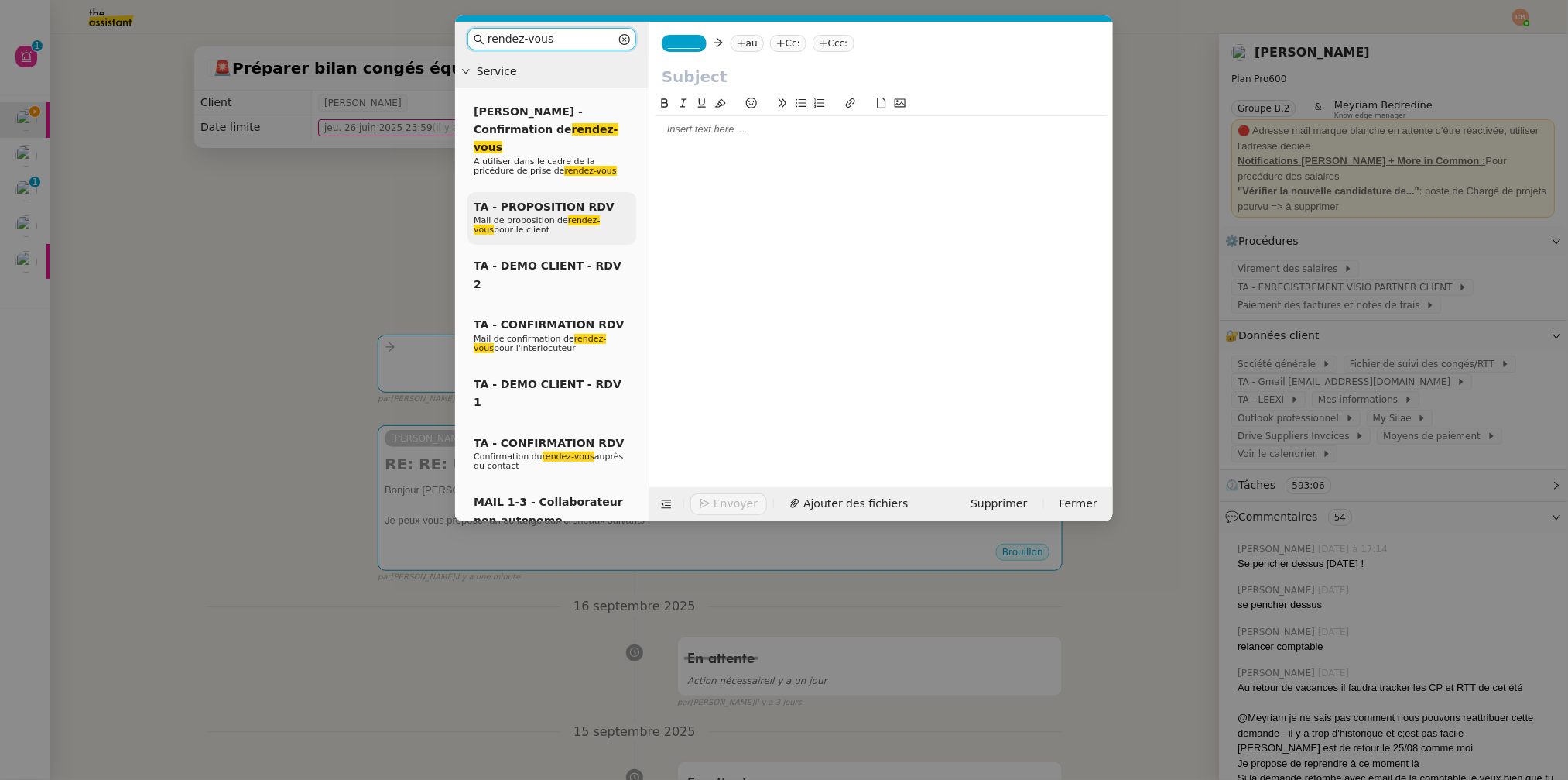
type input "rendez-vous"
click at [554, 227] on p "Mail de proposition de rendez-vous pour le client" at bounding box center [551, 225] width 156 height 19
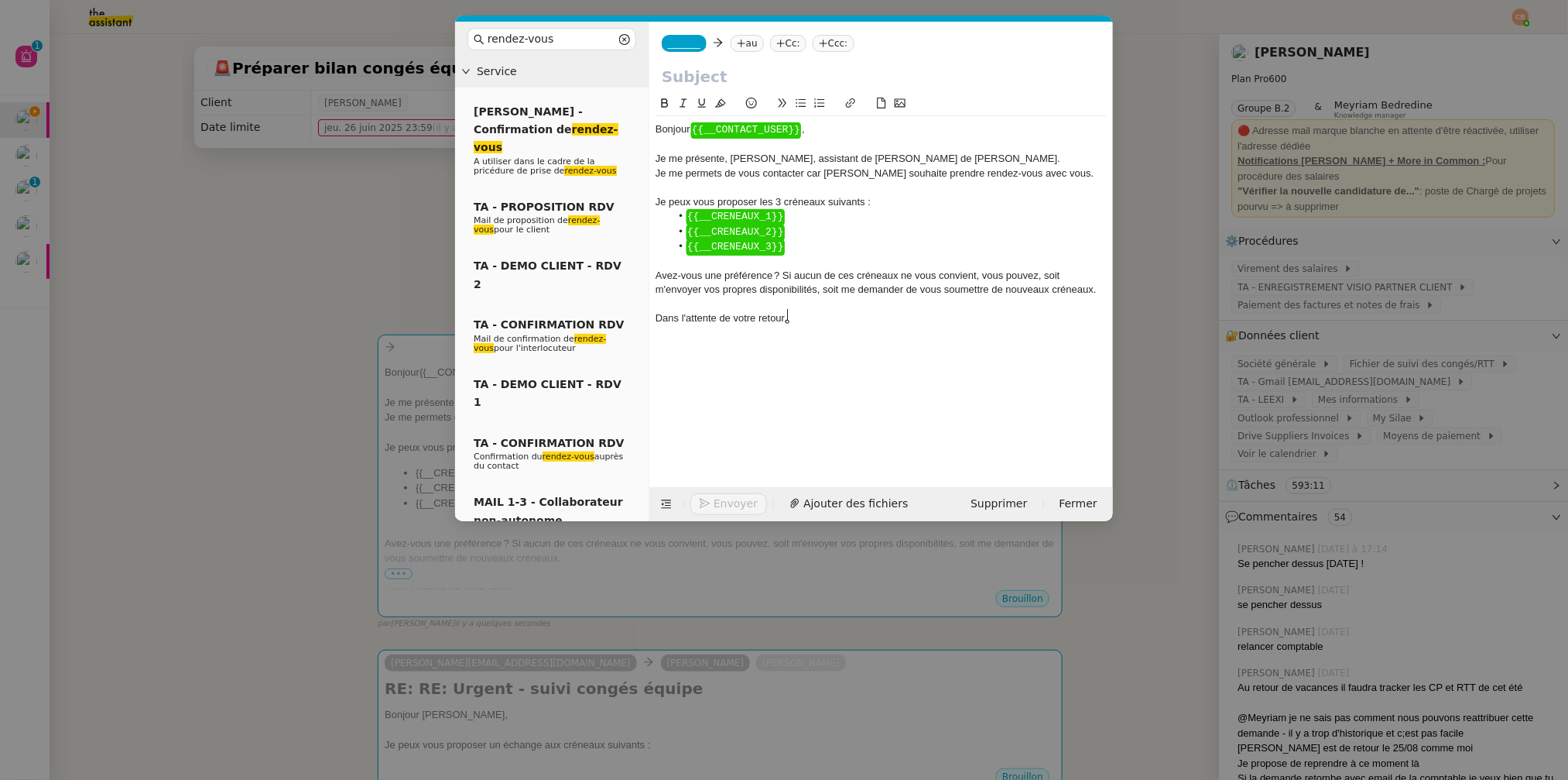
drag, startPoint x: 658, startPoint y: 199, endPoint x: 783, endPoint y: 330, distance: 181.1
click at [783, 330] on div "Bonjour ﻿ {{__CONTACT_USER}} ﻿ , Je me présente, ﻿Camille Beau﻿, assistant de ﻿…" at bounding box center [881, 279] width 452 height 369
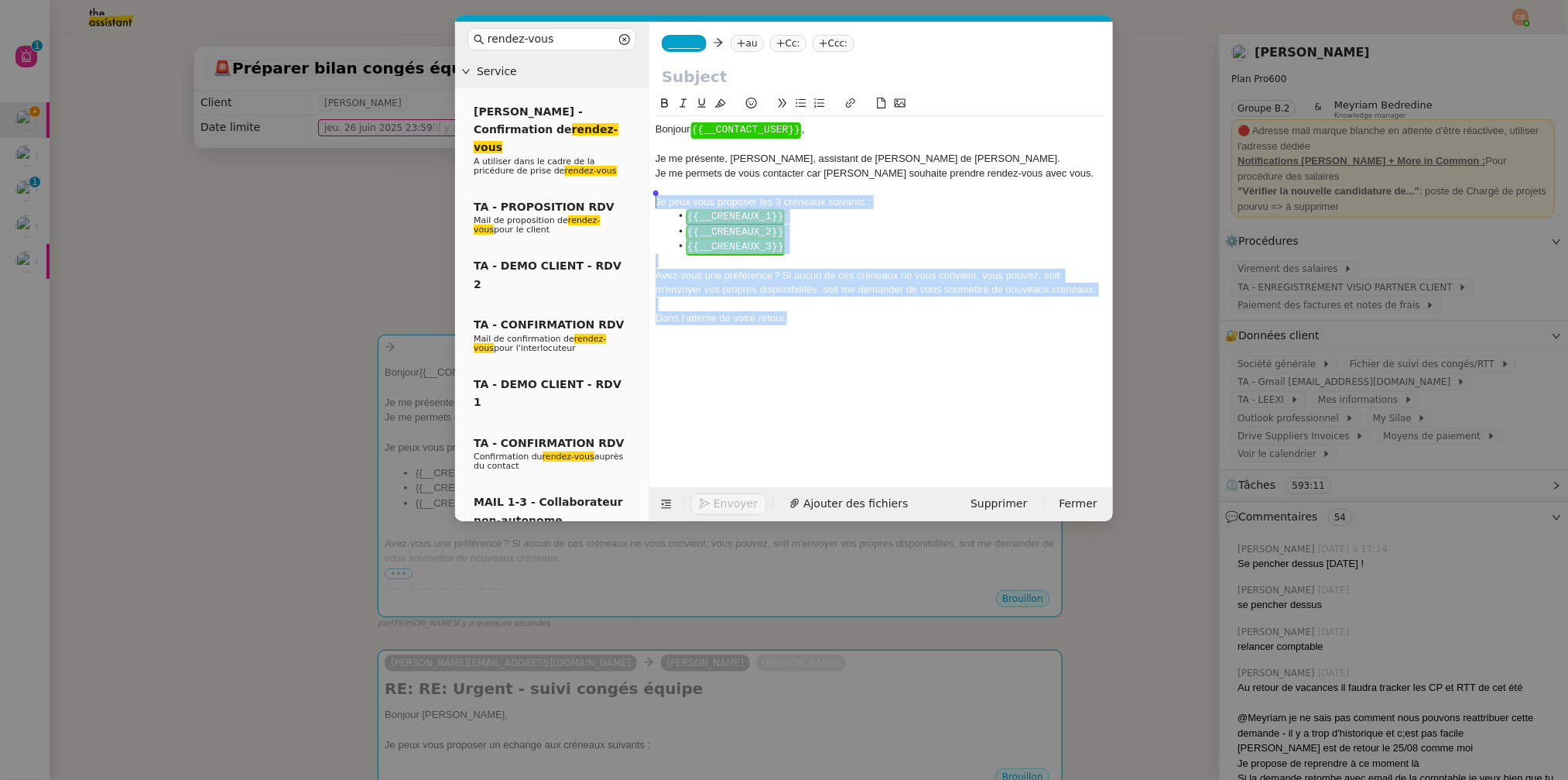
drag, startPoint x: 801, startPoint y: 317, endPoint x: 653, endPoint y: 194, distance: 192.4
click at [653, 194] on nz-spin "Bonjour ﻿ {{__CONTACT_USER}} ﻿ , Je me présente, ﻿Camille Beau﻿, assistant de ﻿…" at bounding box center [881, 281] width 464 height 375
copy div "Je peux vous proposer les 3 créneaux suivants : ﻿ {{__CRENEAUX_1}} ﻿ ﻿ {{__CREN…"
click at [273, 274] on nz-modal-container "rendez-vous Service Florent SEILER - Confirmation de rendez-vous A utiliser dan…" at bounding box center [784, 390] width 1568 height 780
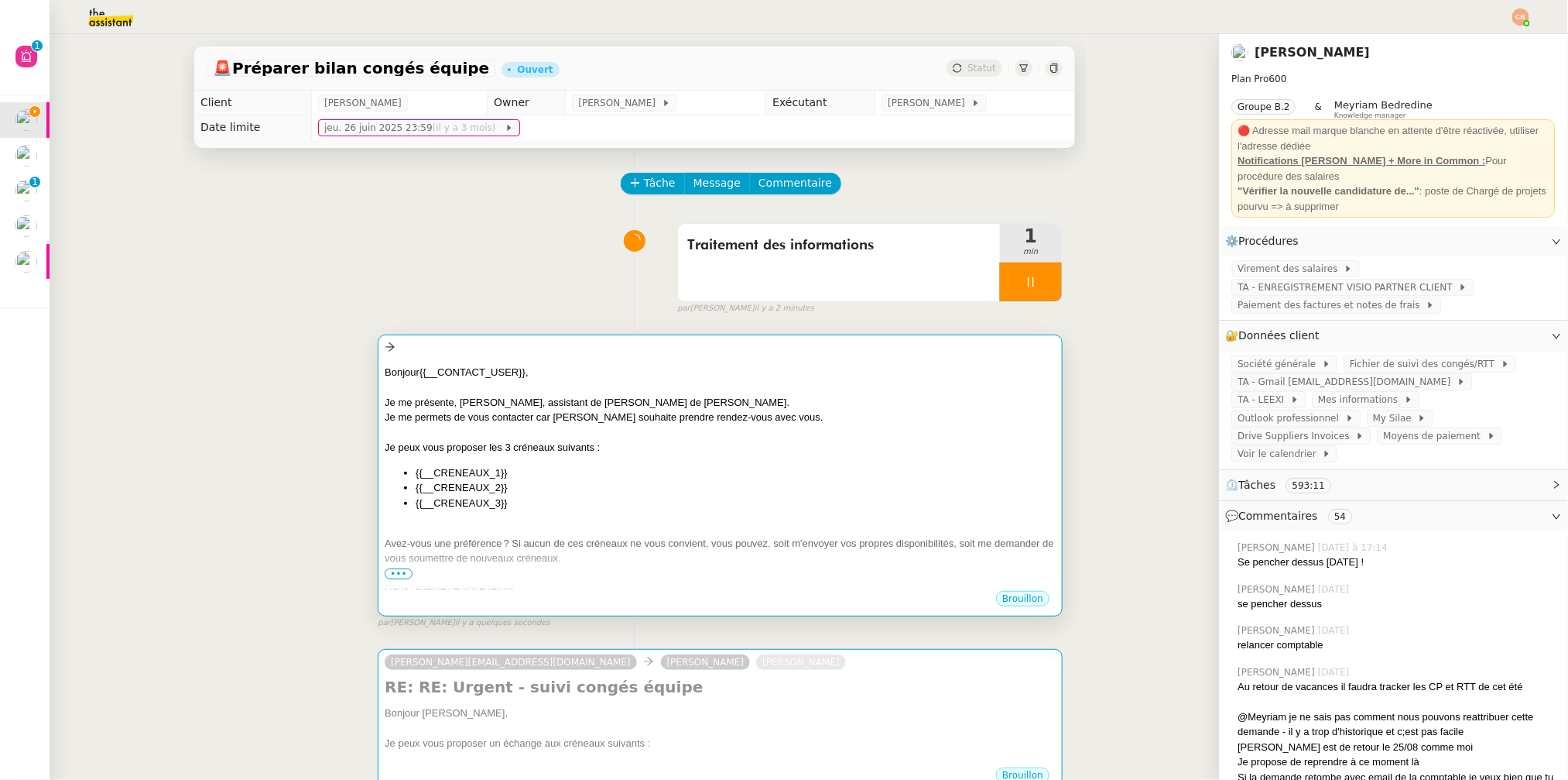
drag, startPoint x: 302, startPoint y: 376, endPoint x: 699, endPoint y: 452, distance: 404.2
click at [302, 376] on div "Bonjour ﻿ {{__CONTACT_USER}} ﻿ , Je me présente, ﻿Camille Beau﻿, assistant de ﻿…" at bounding box center [634, 474] width 856 height 308
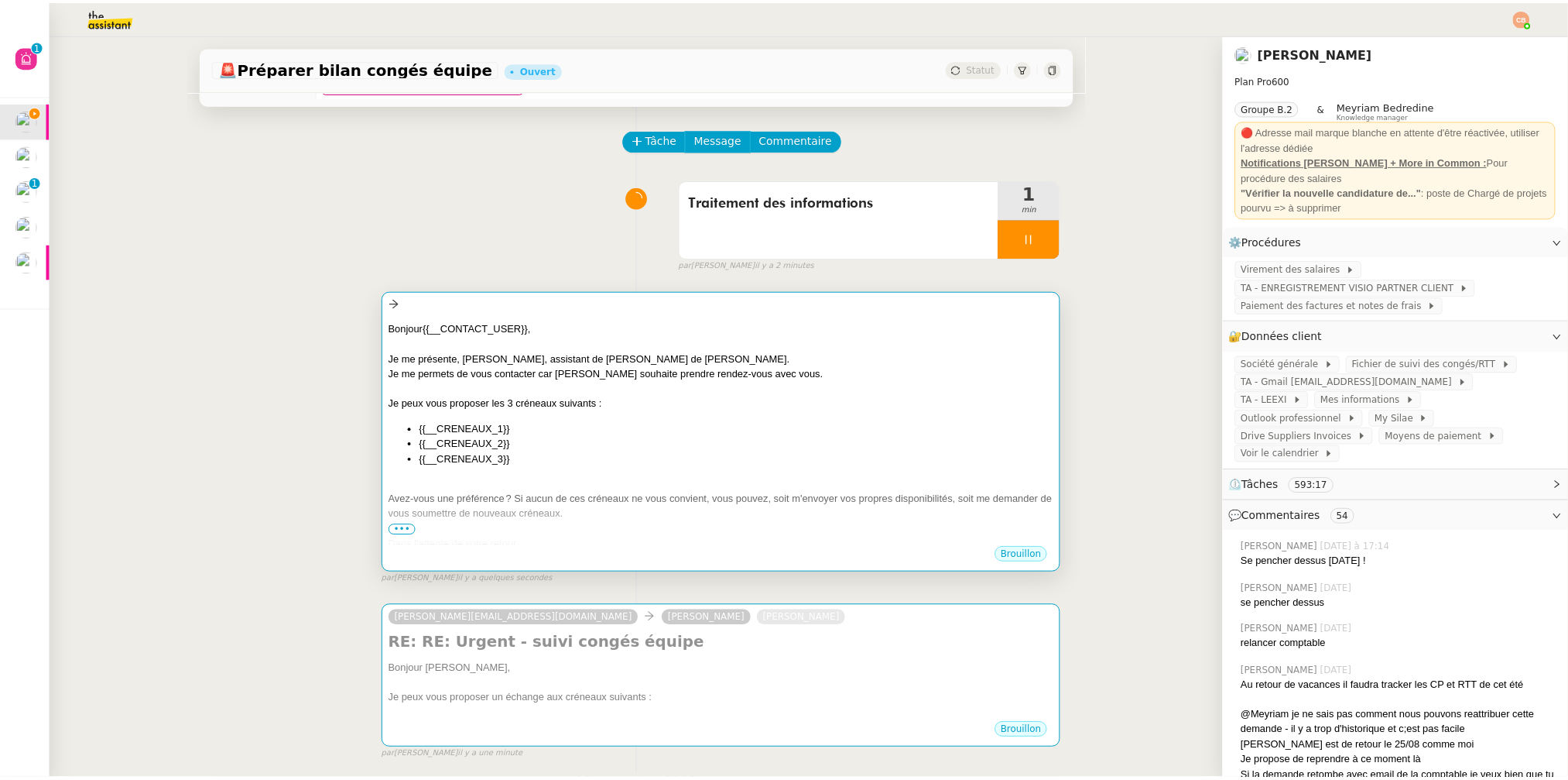
scroll to position [251, 0]
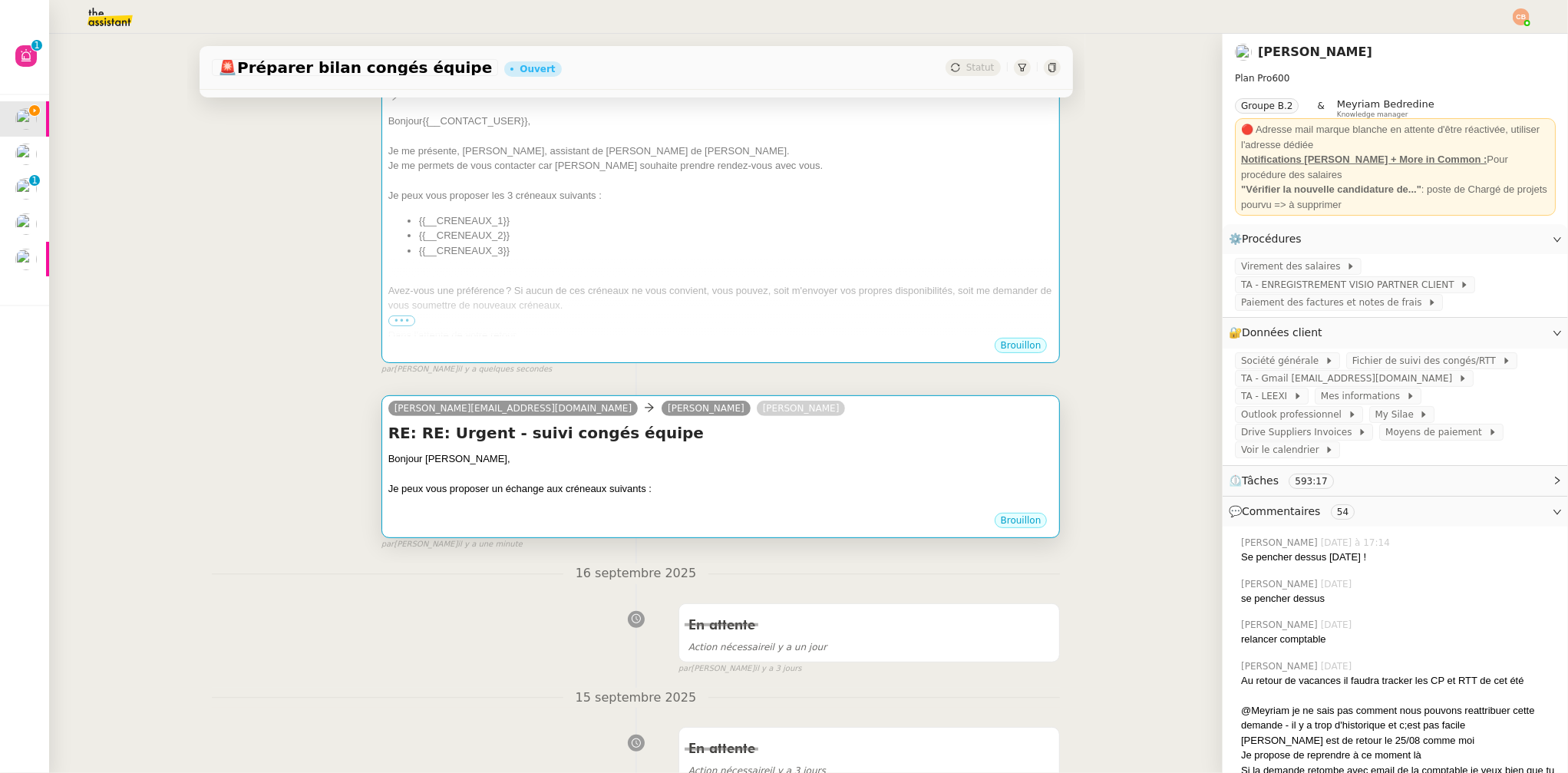
click at [667, 455] on div "Bonjour Elisabeth," at bounding box center [721, 459] width 666 height 16
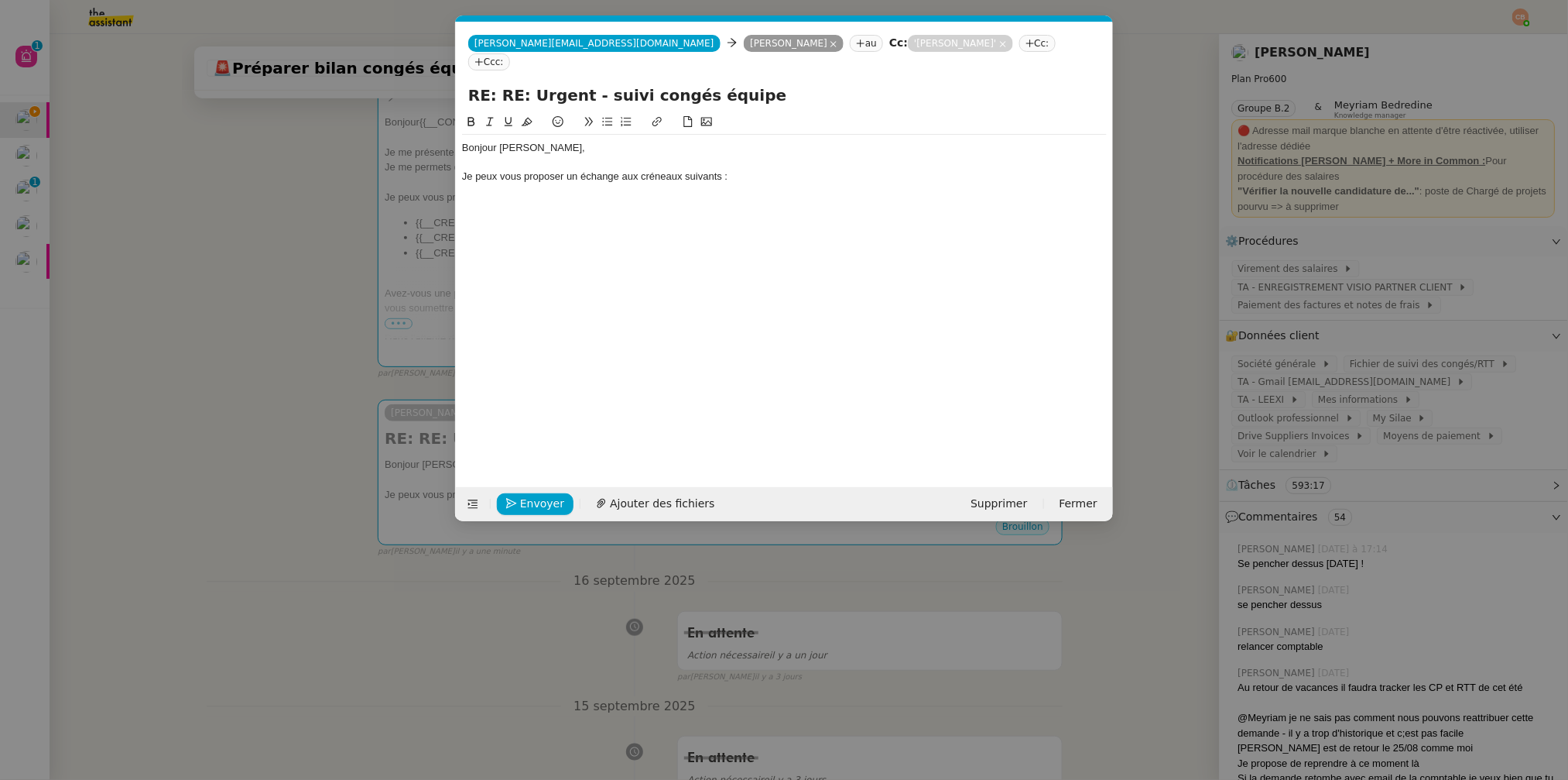
scroll to position [0, 34]
click at [749, 169] on div "Je peux vous proposer un échange aux créneaux suivants :" at bounding box center [784, 176] width 645 height 14
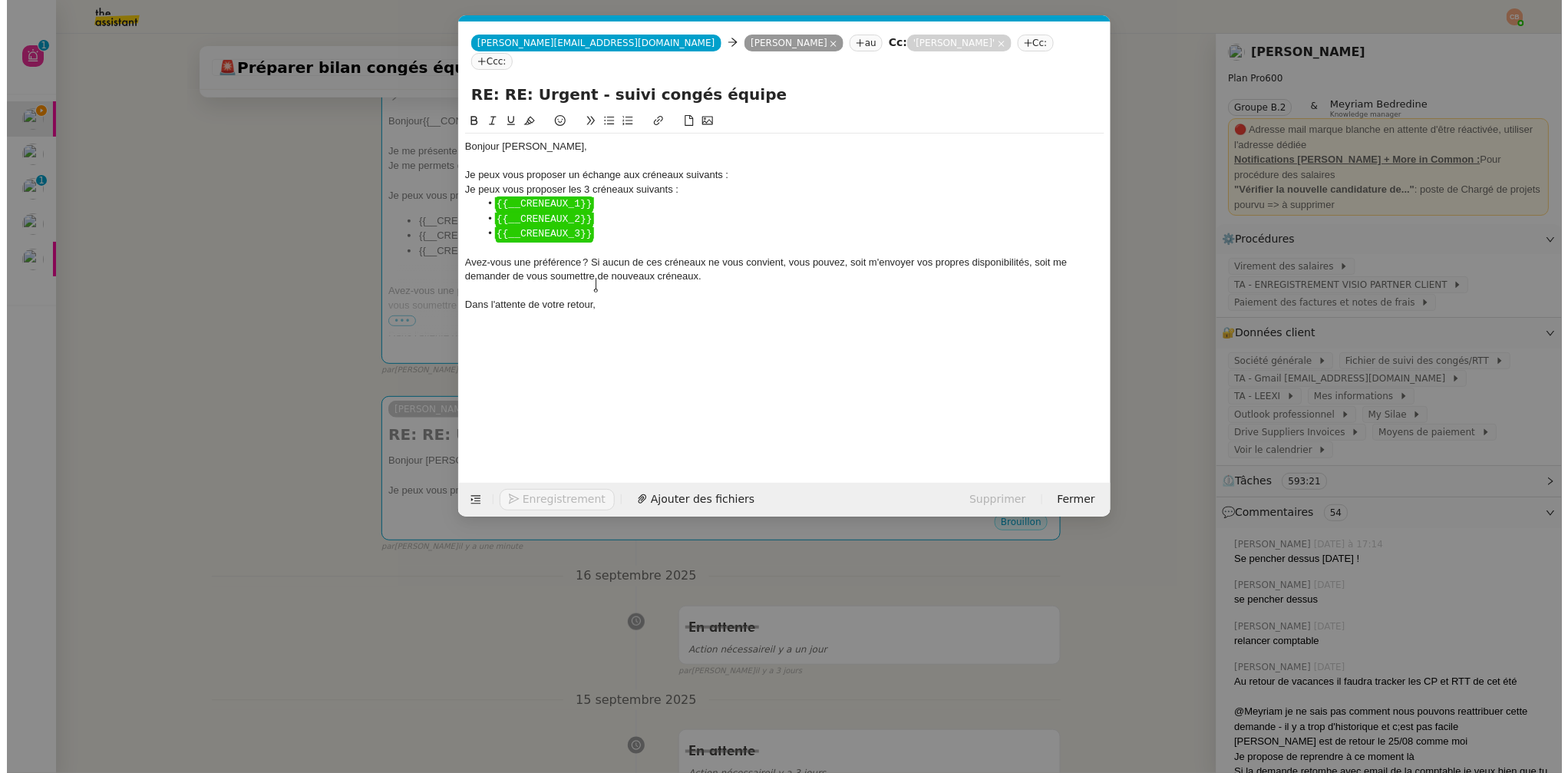
scroll to position [0, 0]
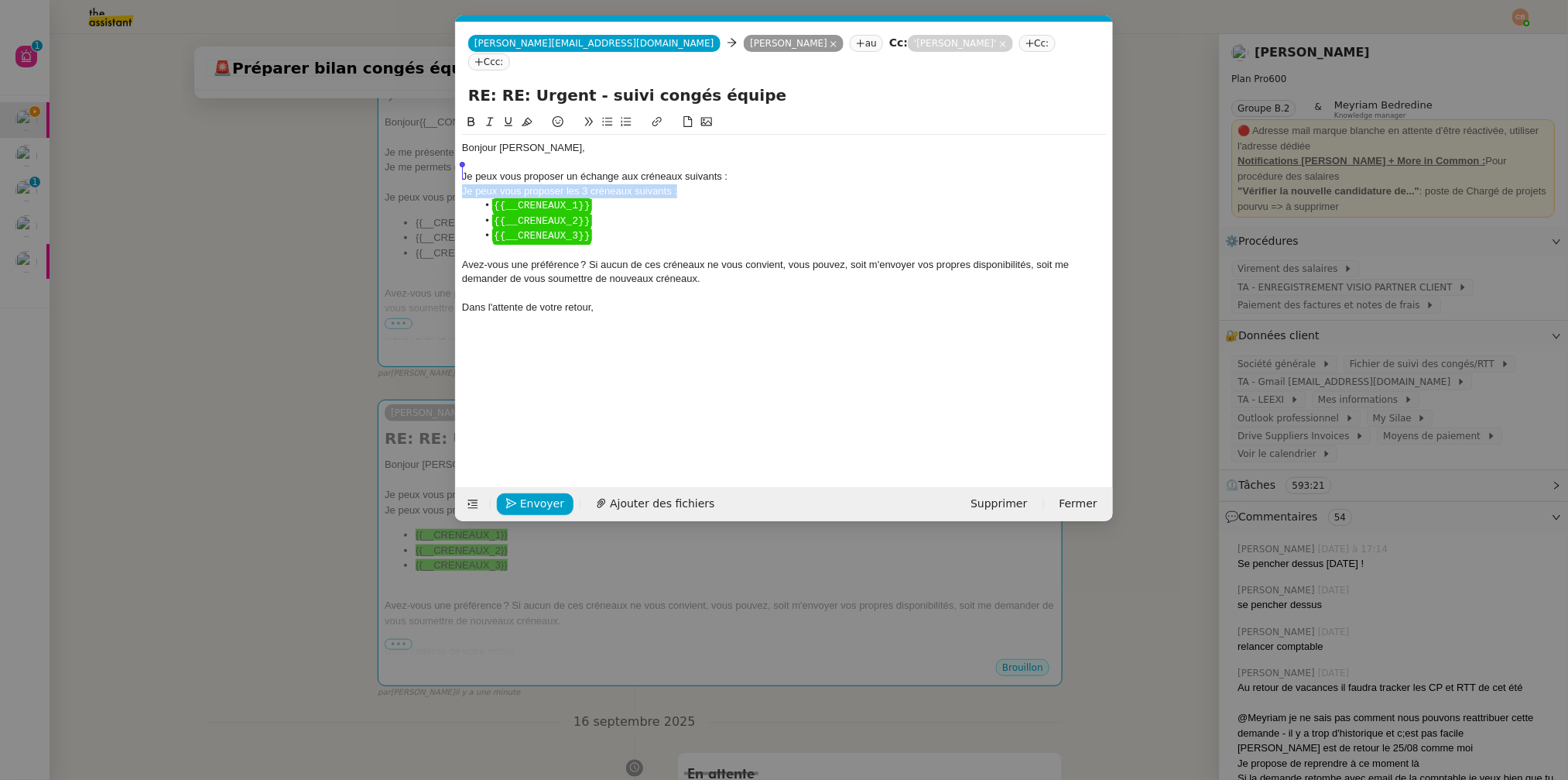
drag, startPoint x: 685, startPoint y: 169, endPoint x: 454, endPoint y: 174, distance: 231.1
click at [454, 174] on nz-modal-container "Service TA - VOYAGE - PROPOSITION GLOBALE A utiliser dans le cadre de propositi…" at bounding box center [784, 390] width 1568 height 780
click at [618, 199] on li "﻿ {{__CRENEAUX_1}} ﻿" at bounding box center [793, 206] width 630 height 15
click at [618, 199] on div "﻿ {{__CRENEAUX_1}} ﻿" at bounding box center [784, 206] width 645 height 15
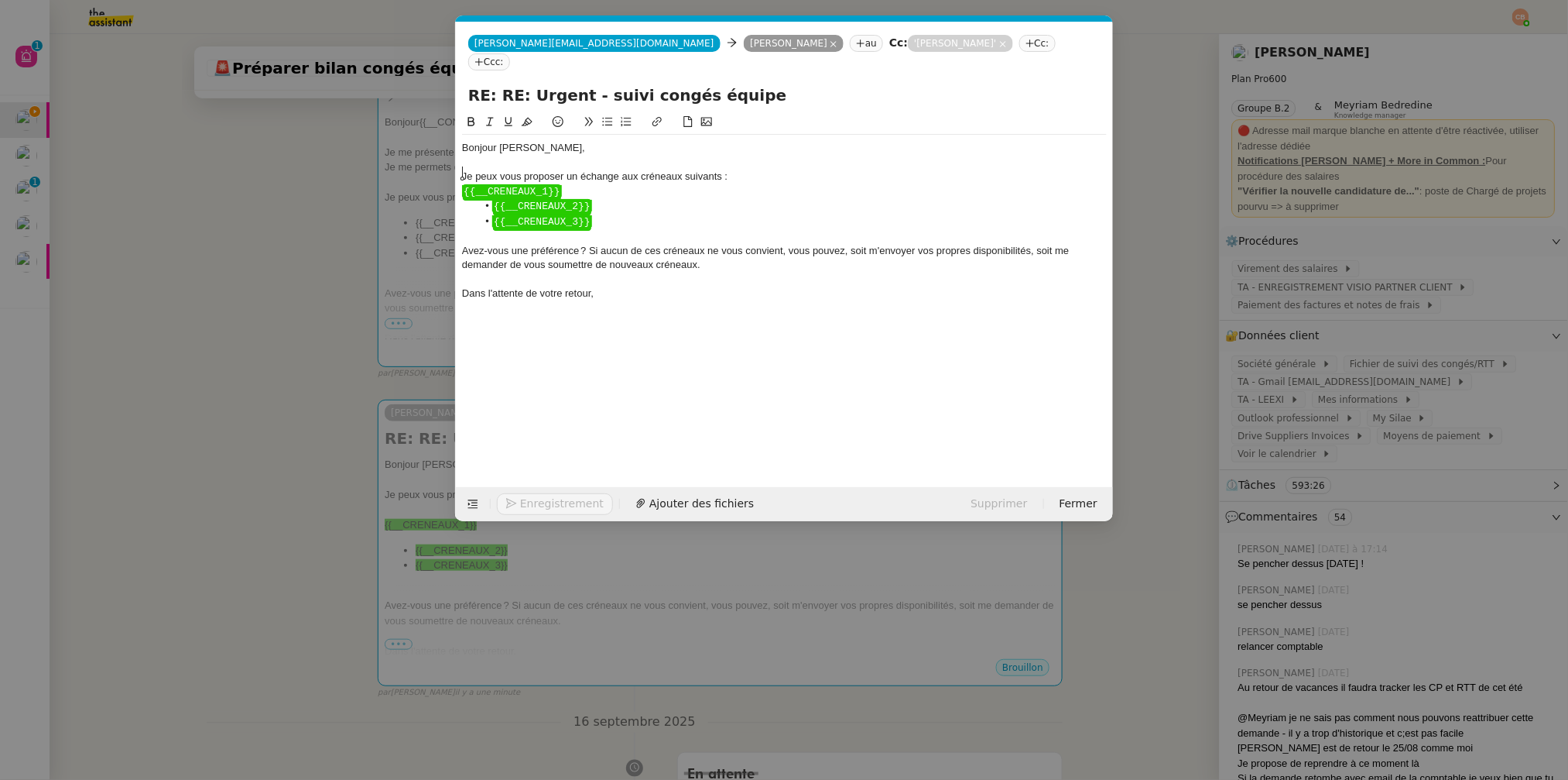
click at [602, 199] on li "﻿ {{__CRENEAUX_2}} ﻿" at bounding box center [793, 206] width 630 height 15
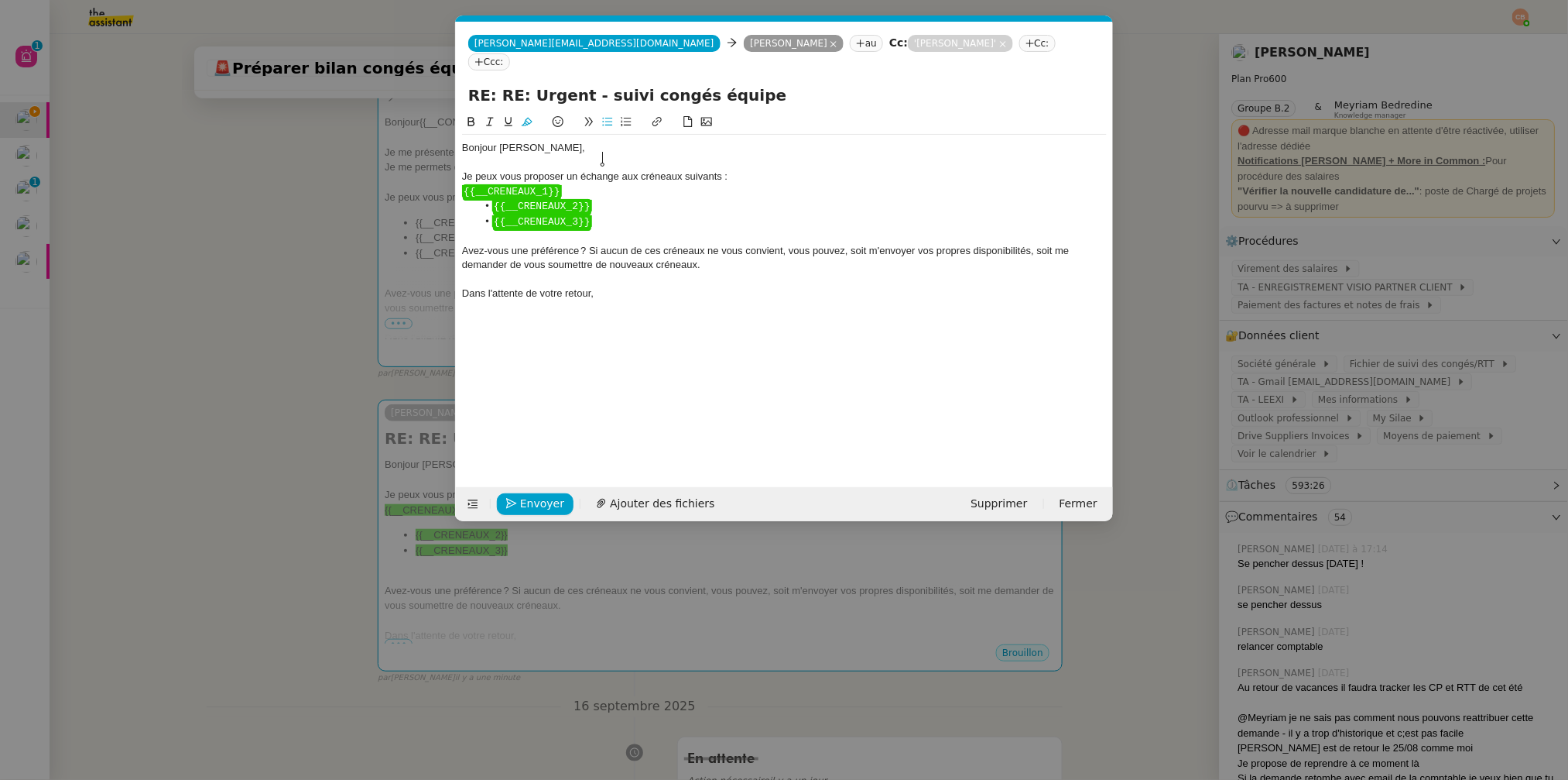
click at [601, 169] on div "Je peux vous proposer un échange aux créneaux suivants :" at bounding box center [784, 176] width 645 height 14
click at [586, 184] on div "﻿ {{__CRENEAUX_1}} ﻿" at bounding box center [784, 191] width 645 height 15
click at [607, 116] on icon at bounding box center [608, 122] width 11 height 11
click at [610, 214] on li "﻿ {{__CRENEAUX_3}} ﻿" at bounding box center [793, 221] width 630 height 15
click at [602, 199] on li "﻿ {{__CRENEAUX_2}} ﻿" at bounding box center [793, 206] width 630 height 15
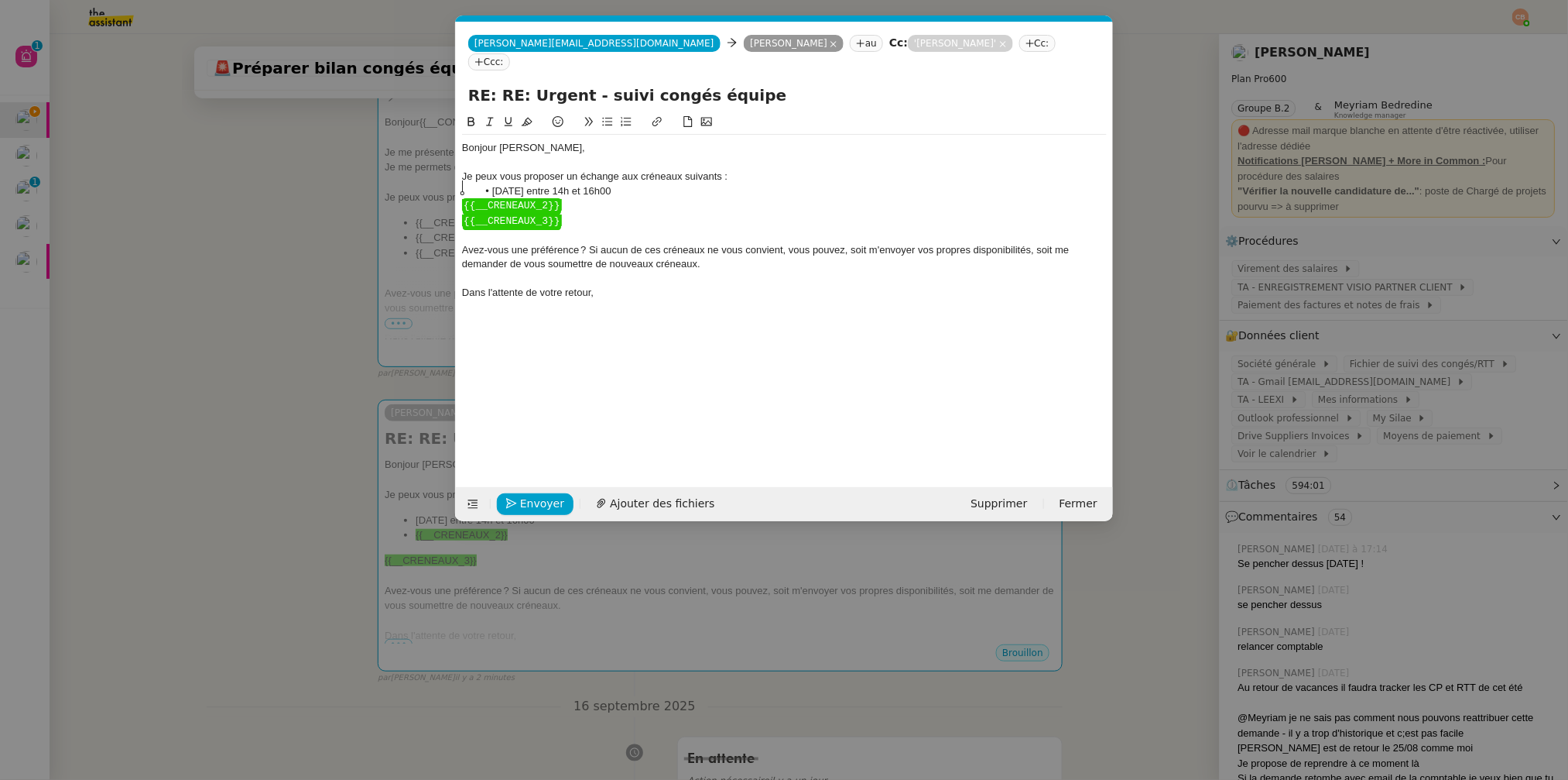
click at [602, 199] on div "﻿ {{__CRENEAUX_2}} ﻿" at bounding box center [784, 206] width 645 height 15
click at [606, 199] on li "﻿ {{__CRENEAUX_2}} ﻿" at bounding box center [793, 206] width 630 height 15
click at [606, 199] on div "﻿ {{__CRENEAUX_2}} ﻿" at bounding box center [784, 206] width 645 height 15
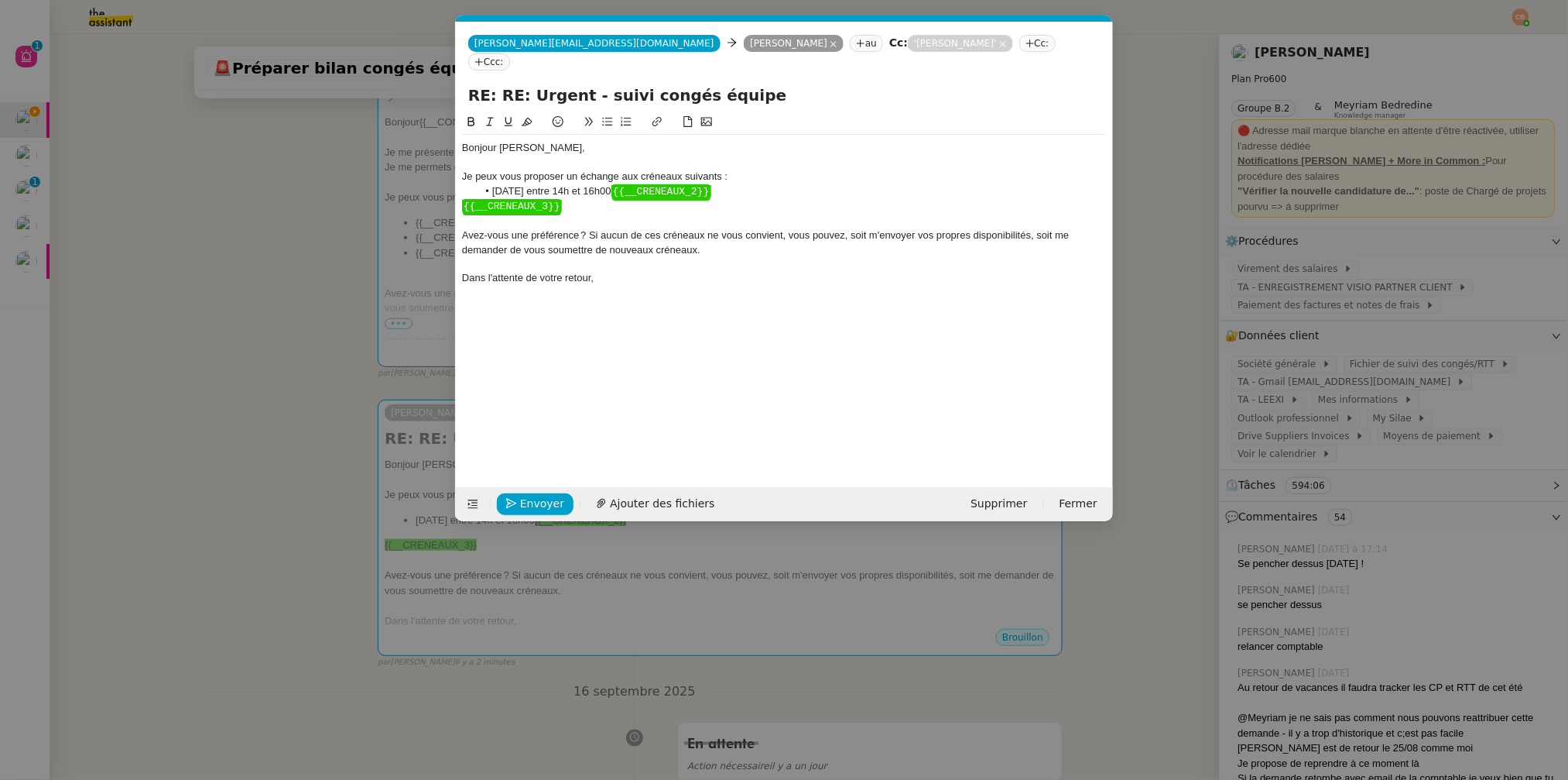
click at [791, 184] on li "lundi 22 septembre entre 14h et 16h00 ﻿ {{__CRENEAUX_2}} ﻿" at bounding box center [793, 191] width 630 height 15
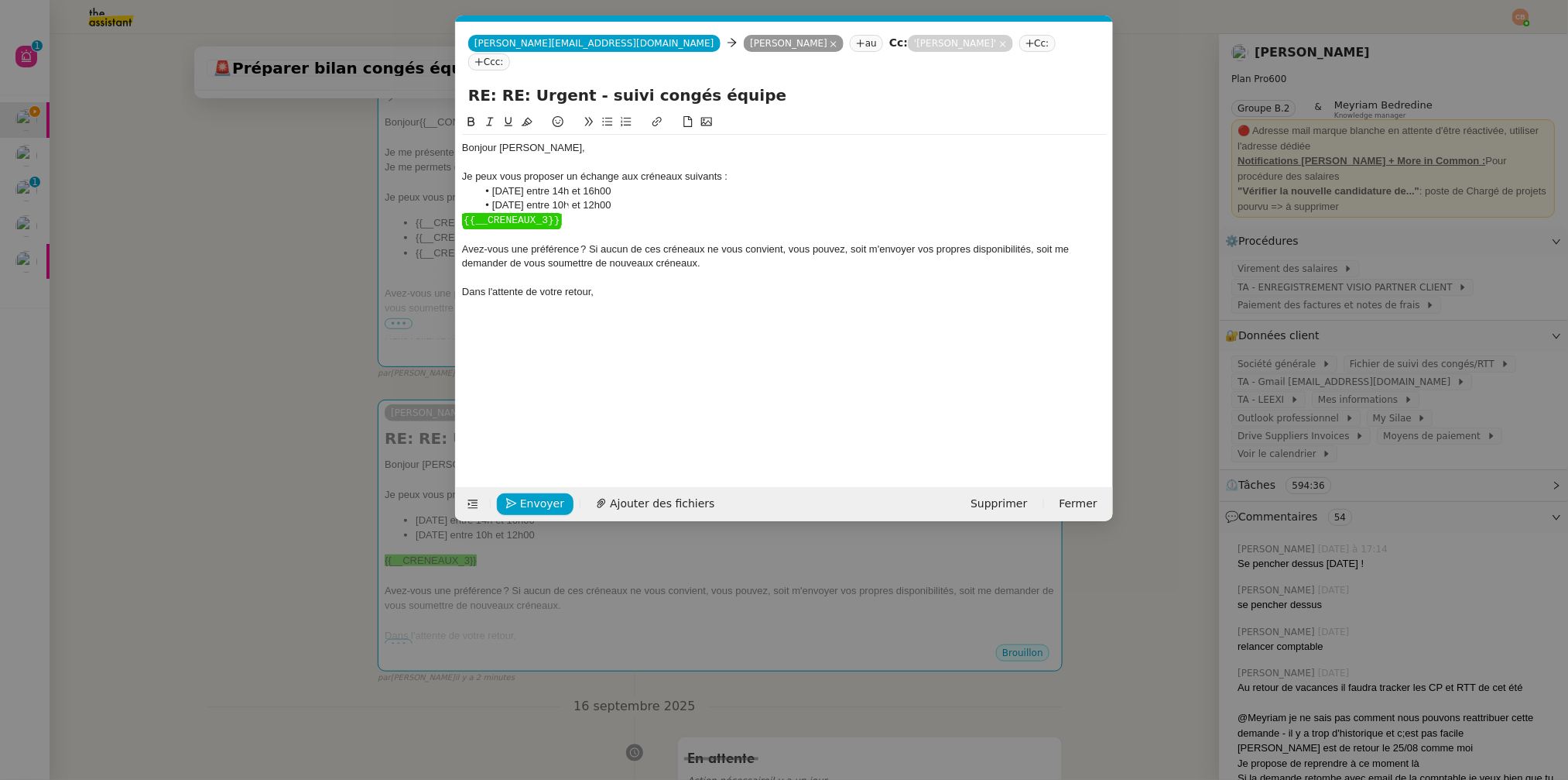
click at [634, 213] on div "﻿ {{__CRENEAUX_3}} ﻿" at bounding box center [784, 220] width 645 height 15
click at [265, 201] on nz-modal-container "Service TA - VOYAGE - PROPOSITION GLOBALE A utiliser dans le cadre de propositi…" at bounding box center [784, 390] width 1568 height 780
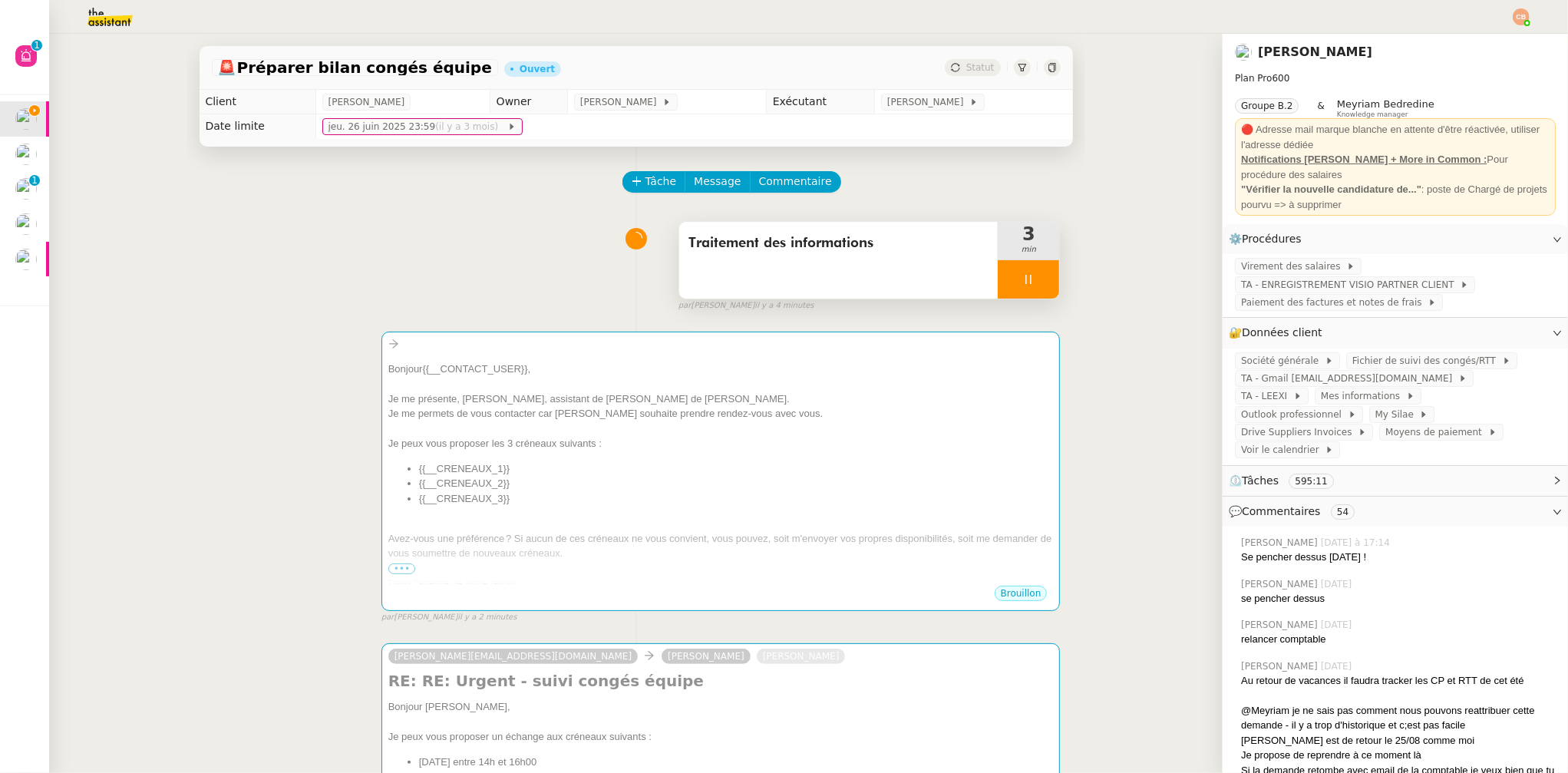
click at [1022, 282] on icon at bounding box center [1028, 279] width 12 height 12
click at [1039, 277] on icon at bounding box center [1044, 279] width 11 height 9
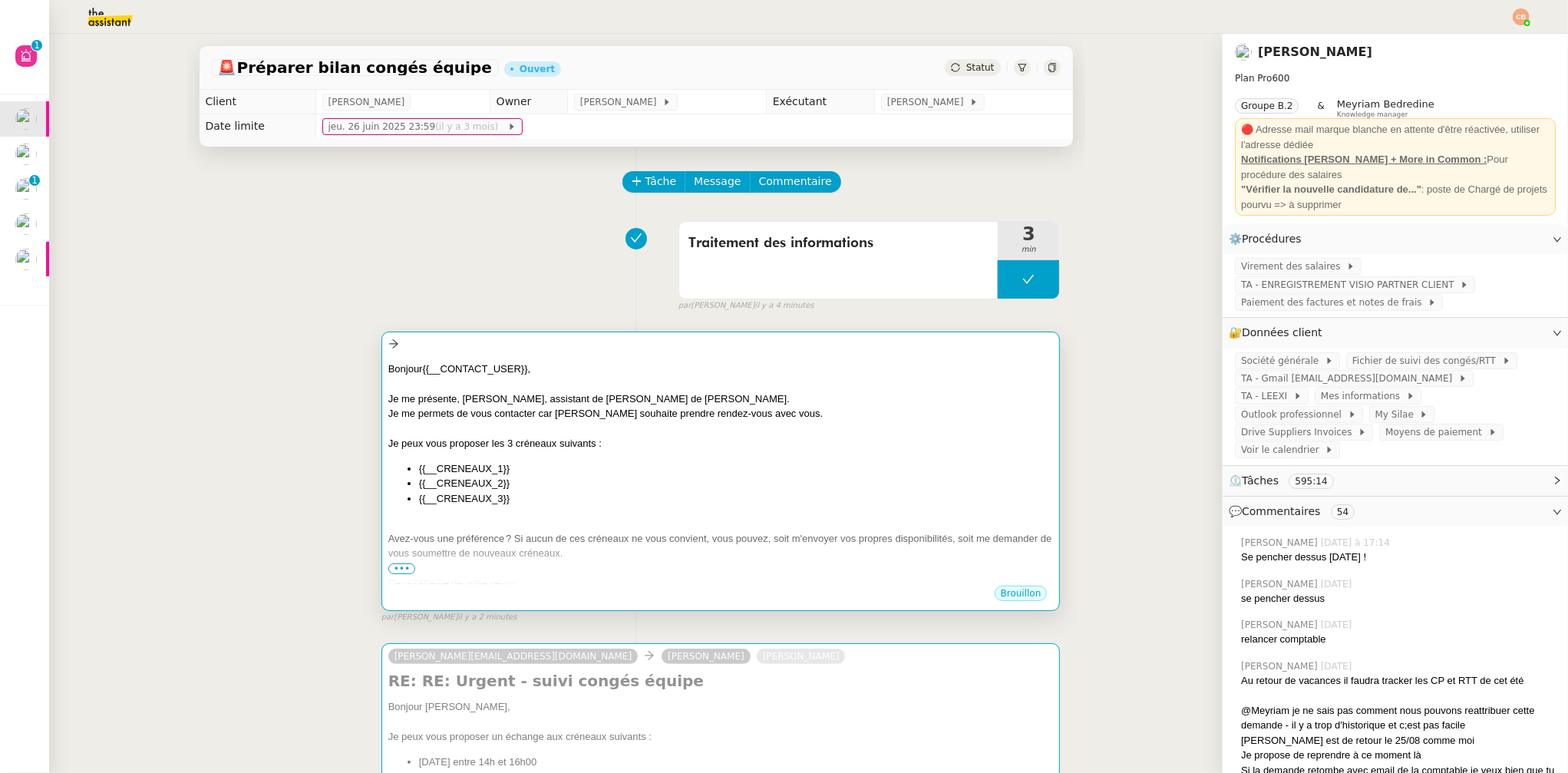
click at [871, 418] on div "Je me permets de vous contacter car ﻿Laurence﻿ souhaite prendre rendez-vous ave…" at bounding box center [721, 414] width 666 height 16
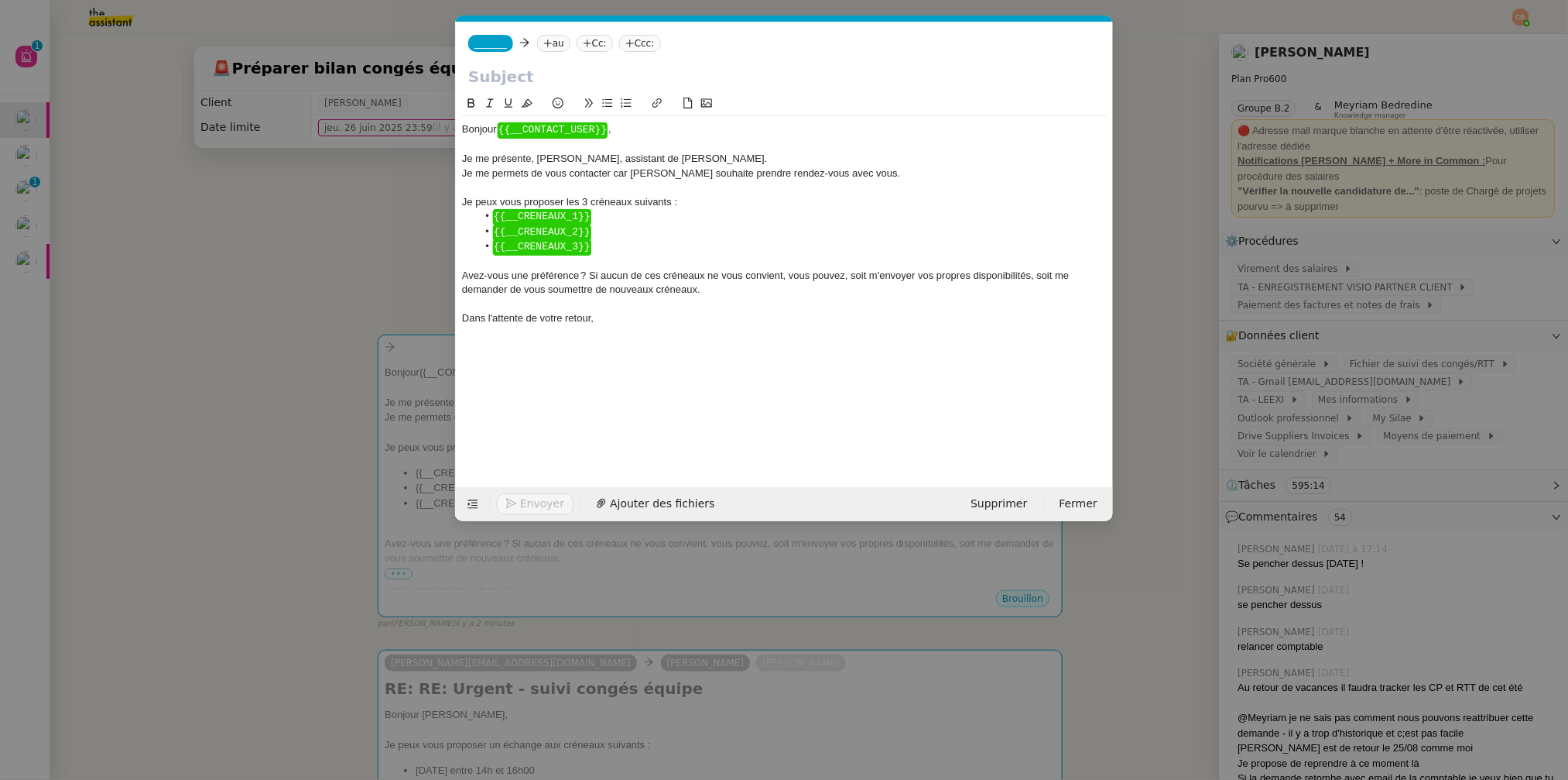
scroll to position [0, 94]
click at [1010, 506] on span "Supprimer" at bounding box center [999, 504] width 56 height 18
click at [1135, 459] on span "OK" at bounding box center [1143, 463] width 16 height 16
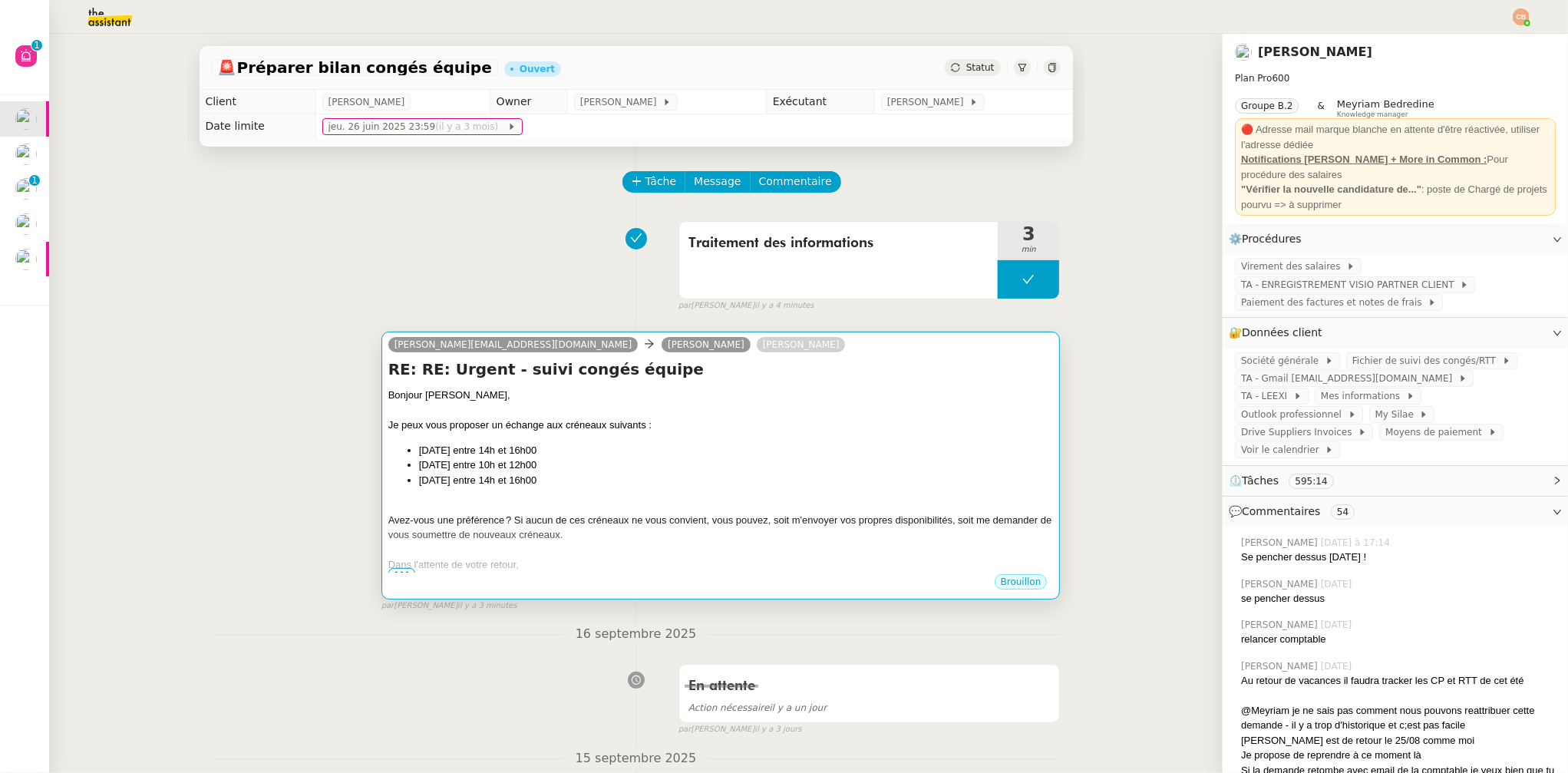
click at [776, 442] on li "lundi 22 septembre entre 14h et 16h00" at bounding box center [736, 450] width 635 height 16
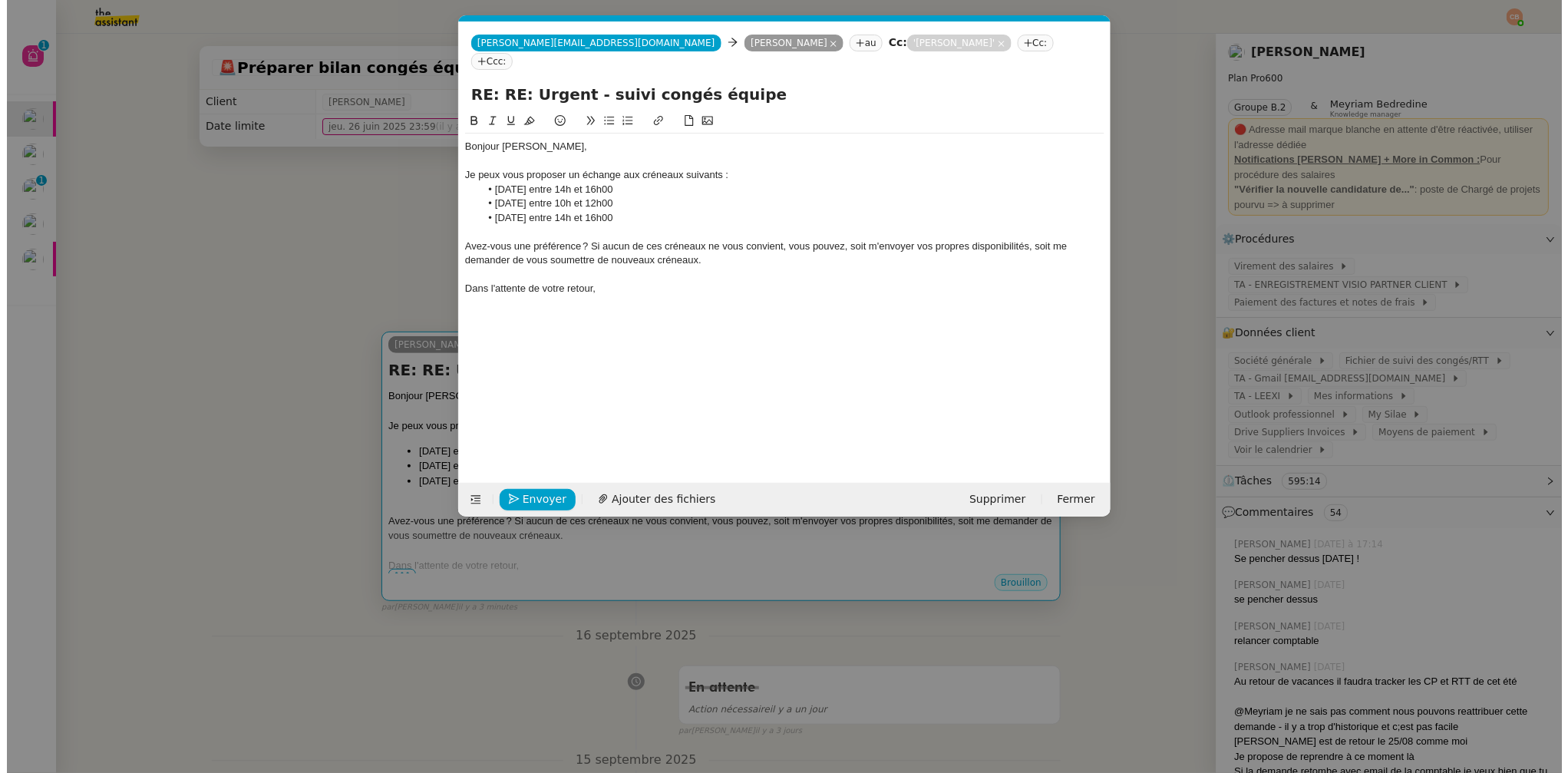
scroll to position [0, 33]
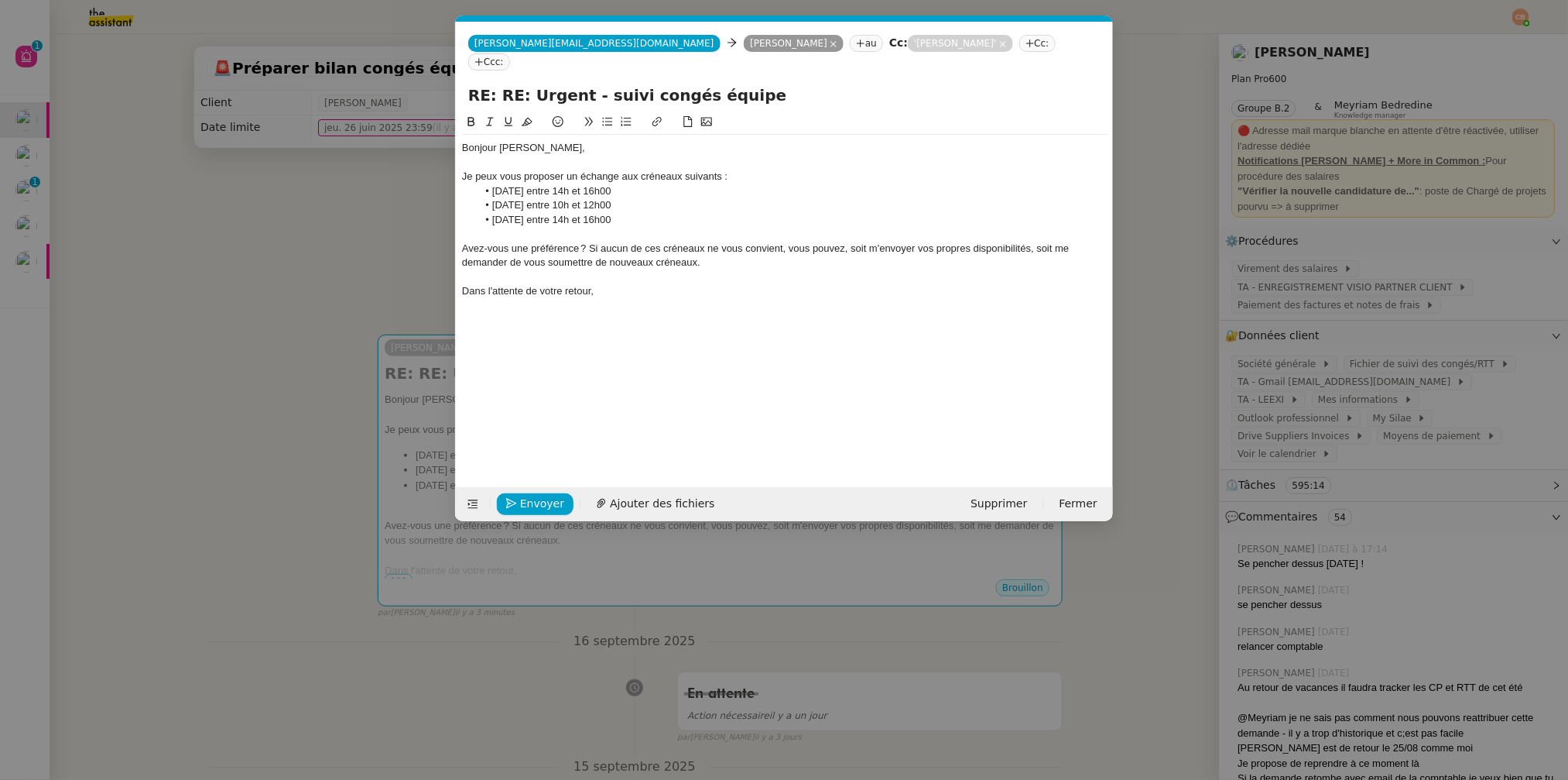
click at [620, 184] on li "lundi 22 septembre entre 14h et 16h00" at bounding box center [793, 191] width 630 height 14
click at [622, 184] on li "lundi 22 septembre entre 14h et 16h00" at bounding box center [793, 191] width 630 height 14
click at [625, 199] on li "mardi 23 septembre entre 10h et 12h00" at bounding box center [793, 206] width 630 height 14
click at [623, 213] on li "jeudi 25 septembre entre 14h et 16h00" at bounding box center [793, 220] width 630 height 14
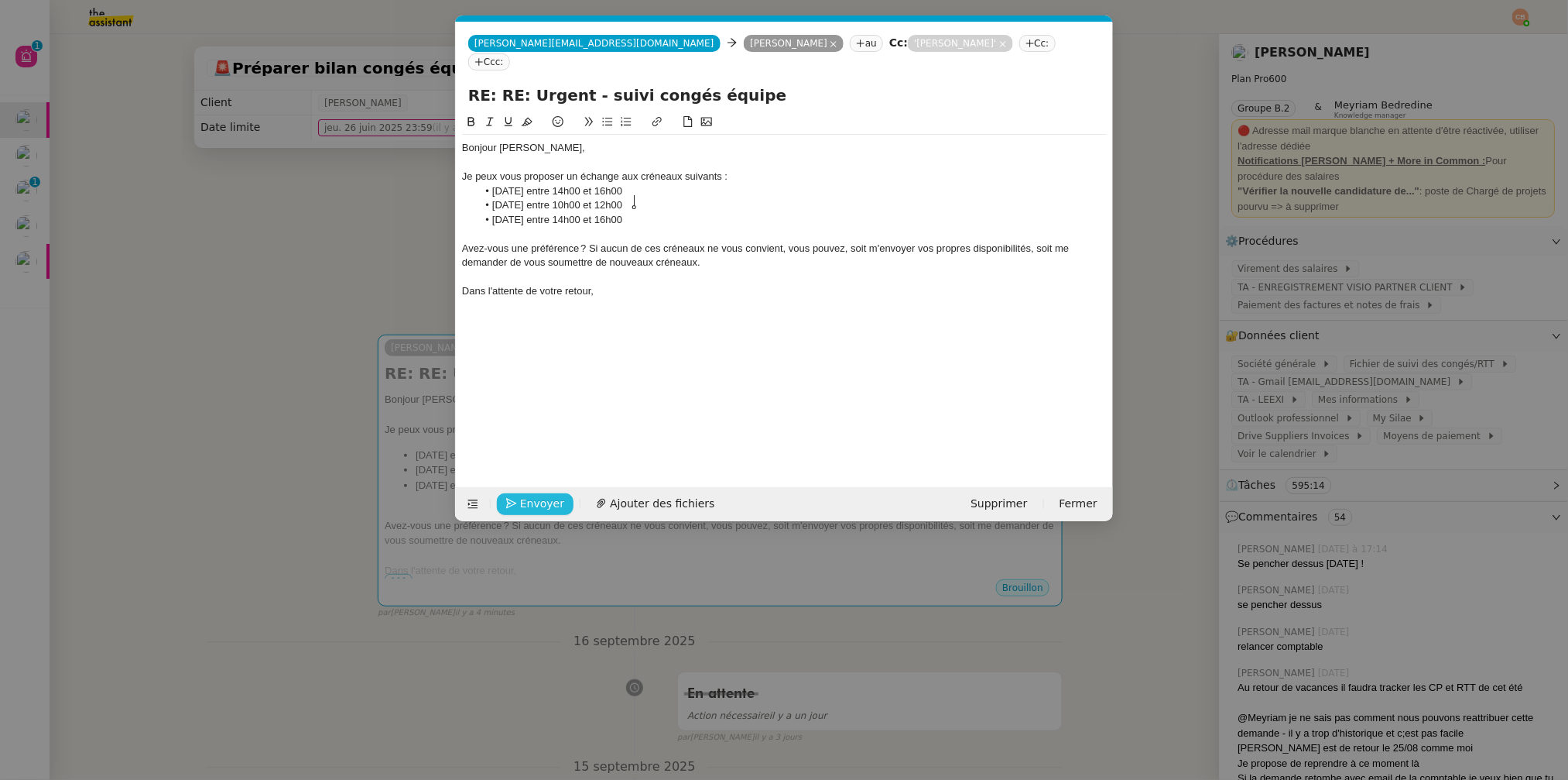
click at [518, 505] on button "Envoyer" at bounding box center [535, 504] width 77 height 22
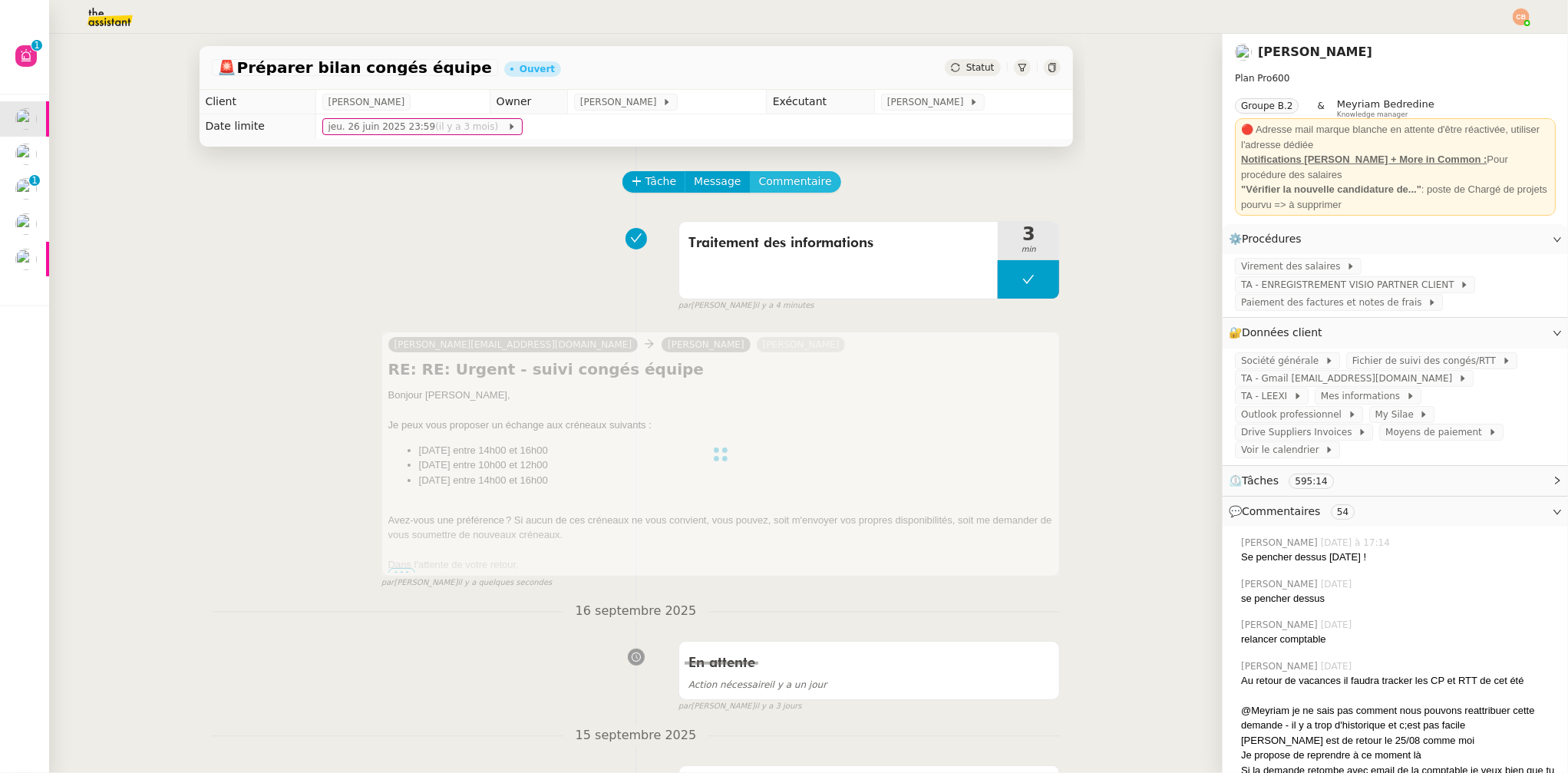
click at [785, 178] on span "Commentaire" at bounding box center [795, 181] width 73 height 17
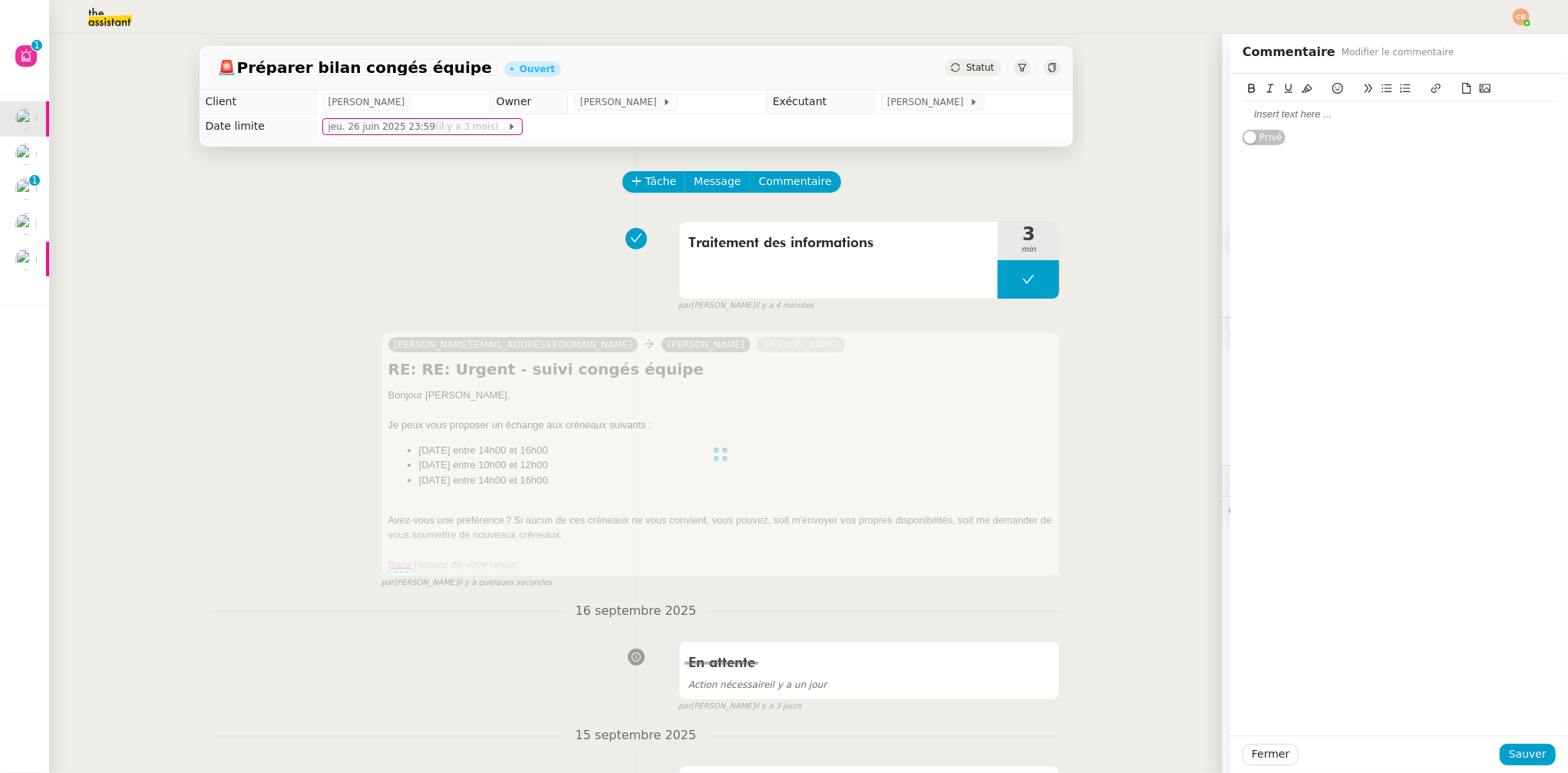
click at [1254, 111] on div at bounding box center [1399, 115] width 313 height 14
click at [1509, 748] on span "Sauver" at bounding box center [1528, 754] width 38 height 17
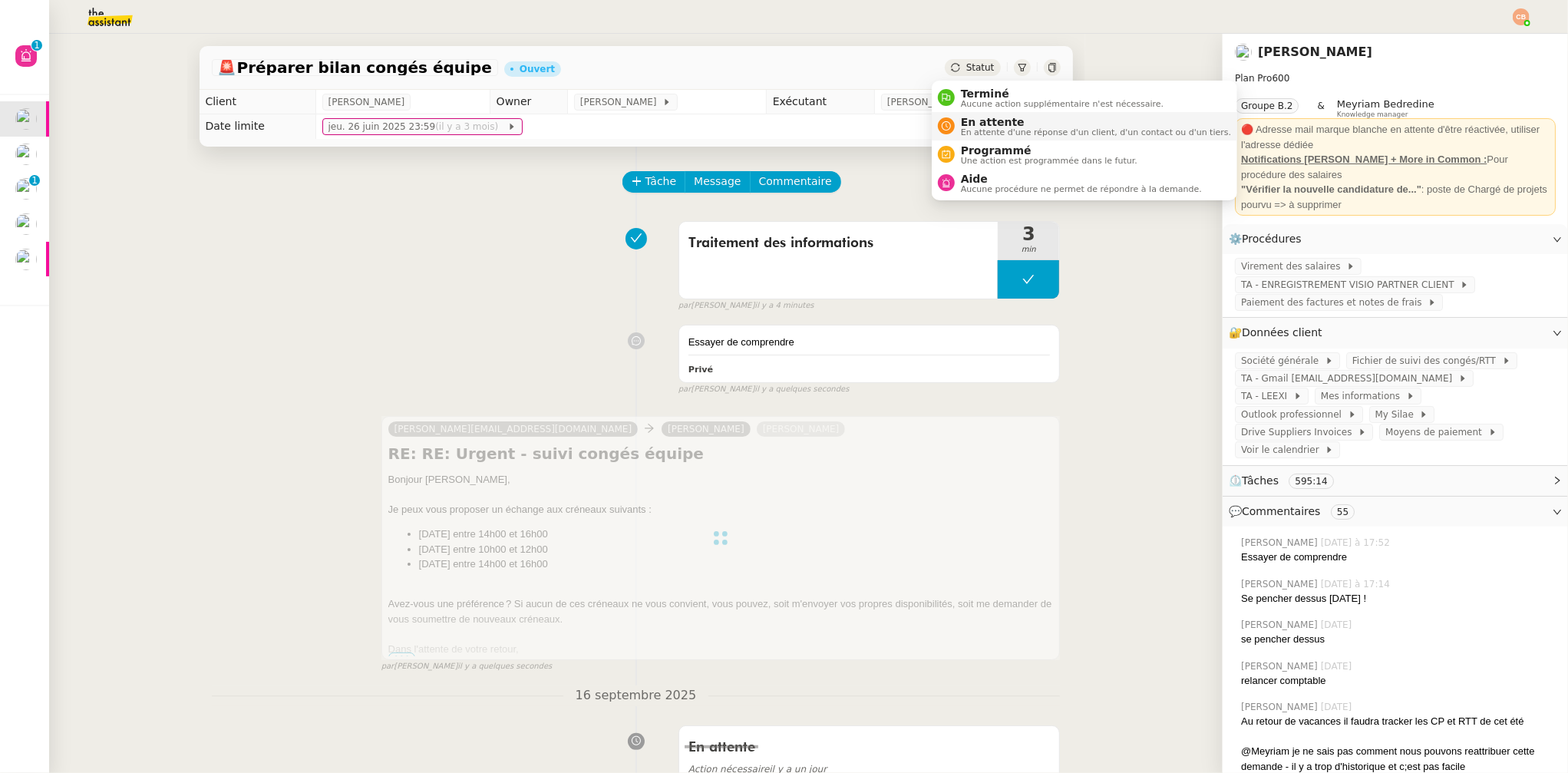
click at [986, 122] on span "En attente" at bounding box center [1096, 122] width 270 height 12
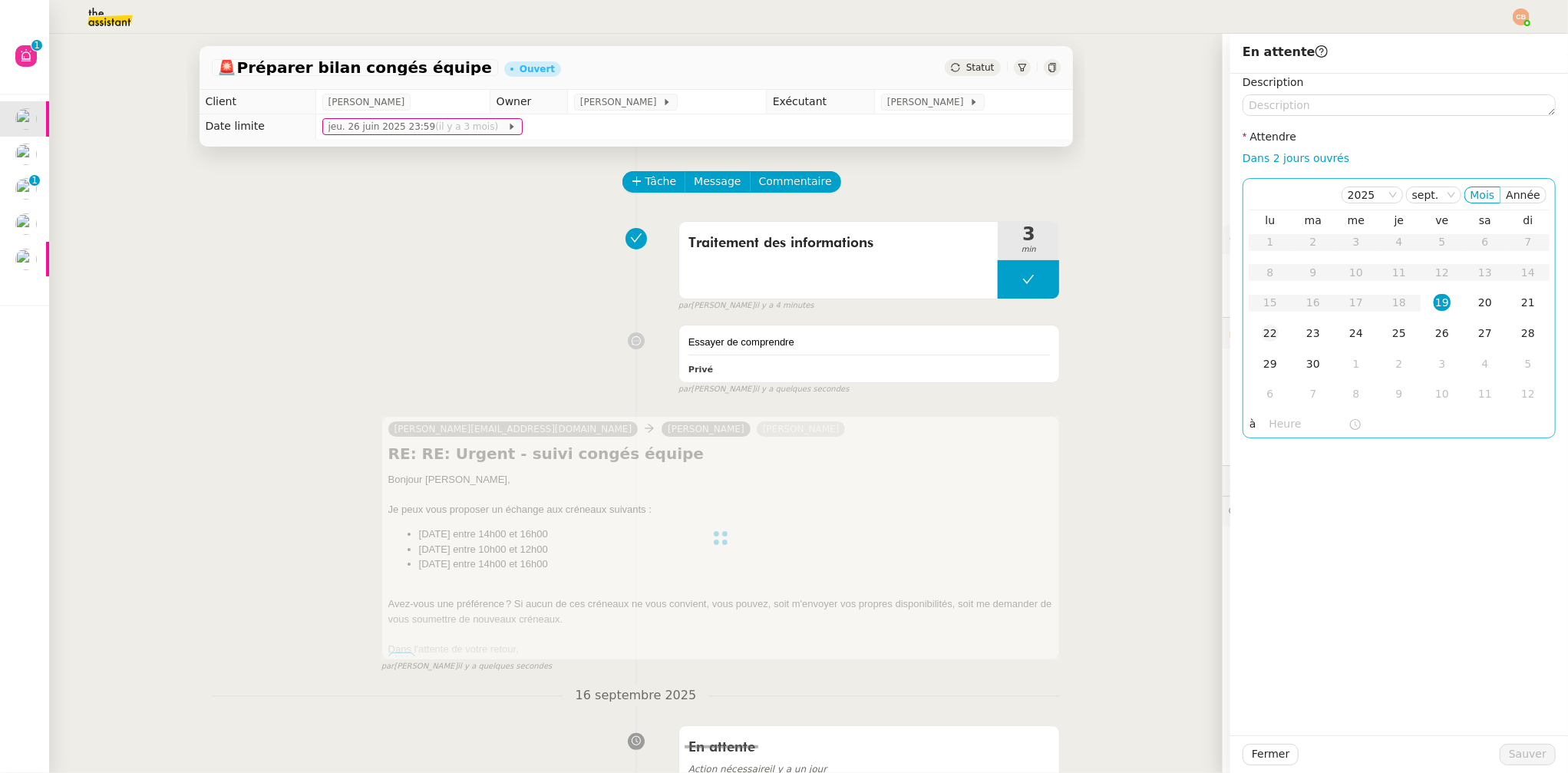
click at [1265, 331] on div "22" at bounding box center [1270, 332] width 17 height 17
click at [1274, 430] on input "text" at bounding box center [1309, 424] width 79 height 17
click at [1265, 524] on div "09" at bounding box center [1270, 529] width 43 height 18
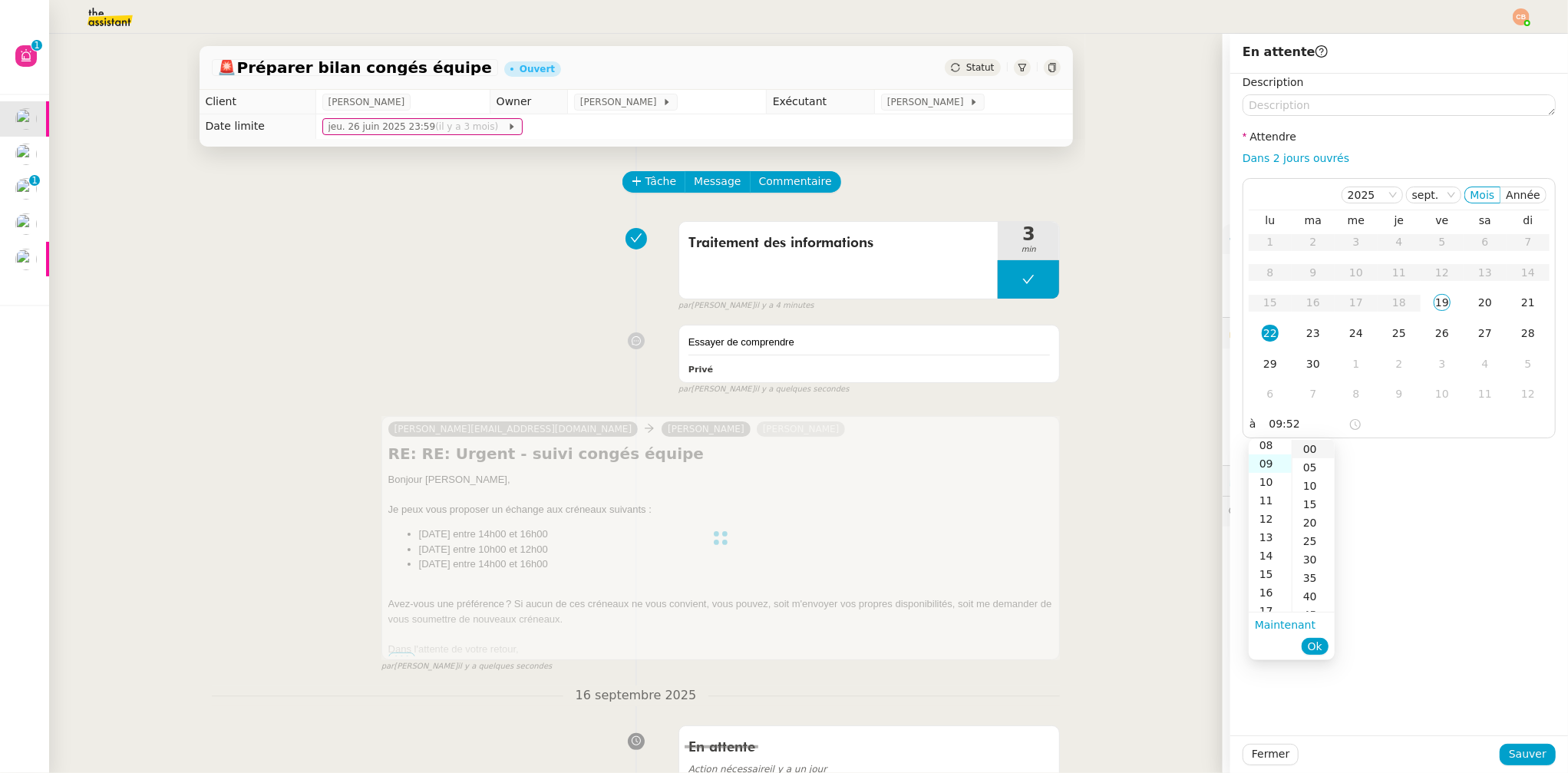
scroll to position [165, 0]
click at [1313, 447] on div "00" at bounding box center [1314, 449] width 42 height 18
type input "09:00"
click at [1415, 455] on div "Description Attendre Dans 2 jours ouvrés 2025 sept. Mois Année lu ma me je ve s…" at bounding box center [1399, 404] width 338 height 662
click at [1519, 750] on span "Sauver" at bounding box center [1528, 754] width 38 height 17
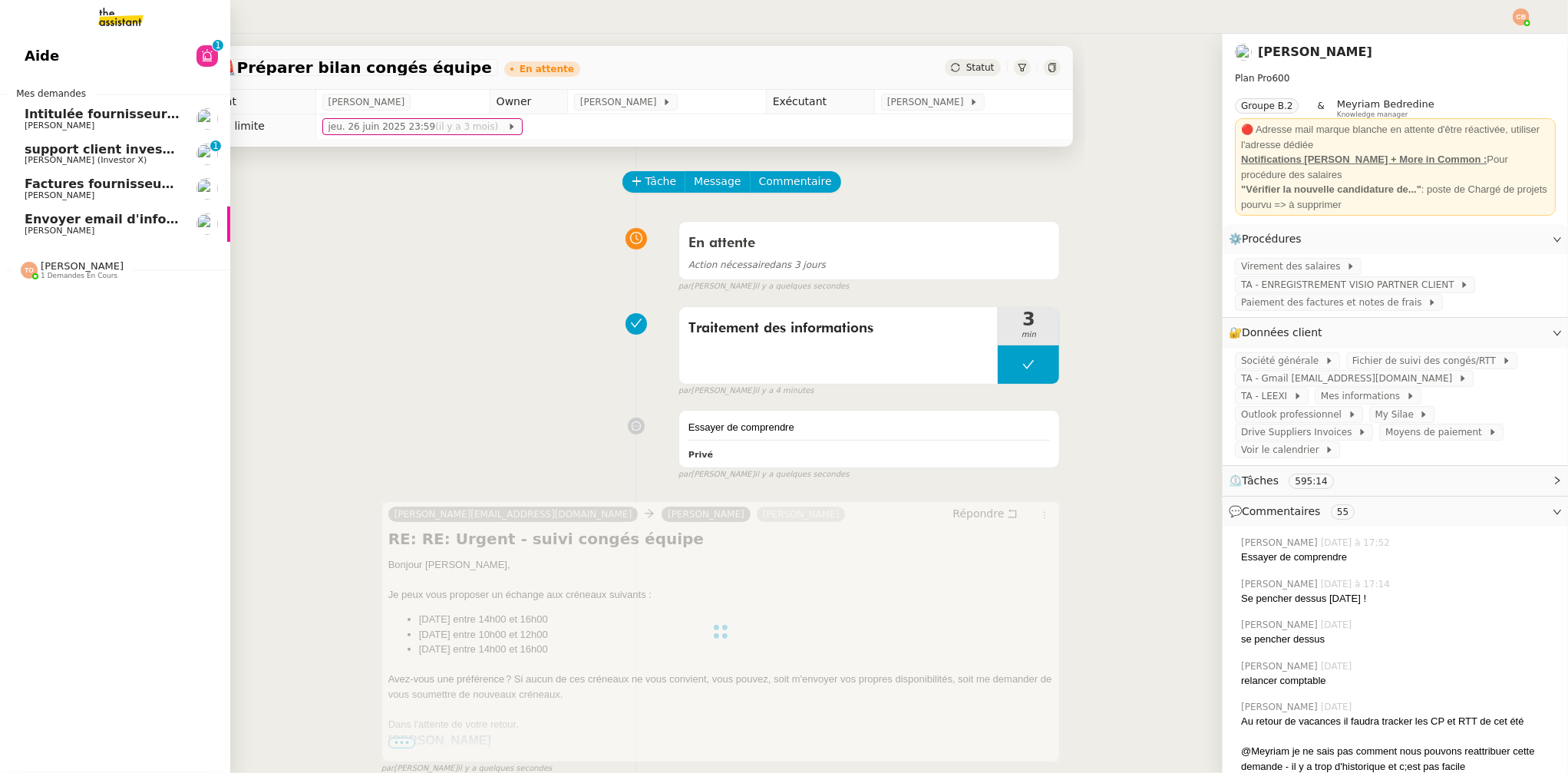
click at [73, 116] on span "Intitulée fournisseur Céramiques DOMINIQUE NB" at bounding box center [198, 114] width 347 height 15
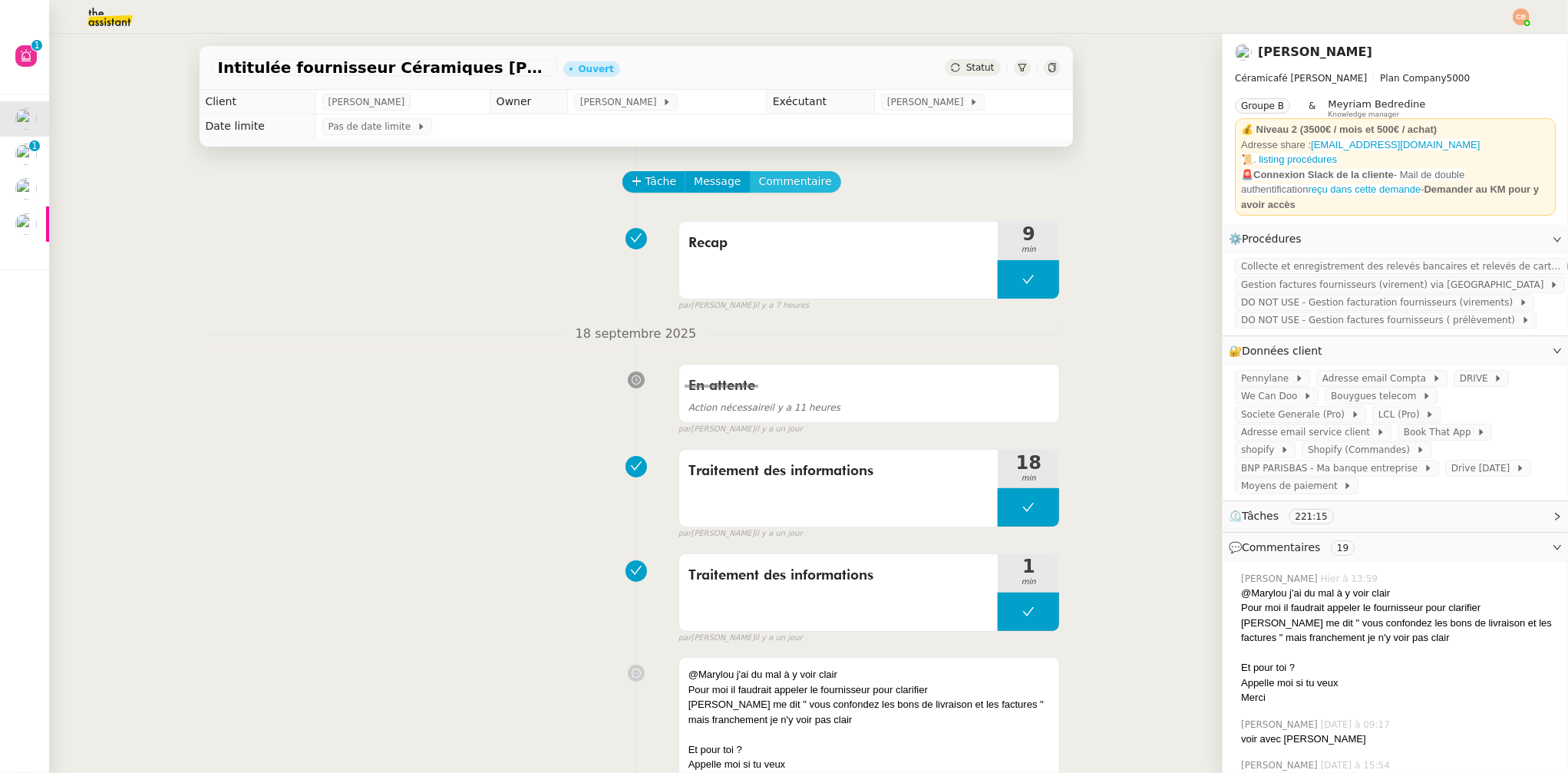
click at [776, 185] on span "Commentaire" at bounding box center [795, 181] width 73 height 17
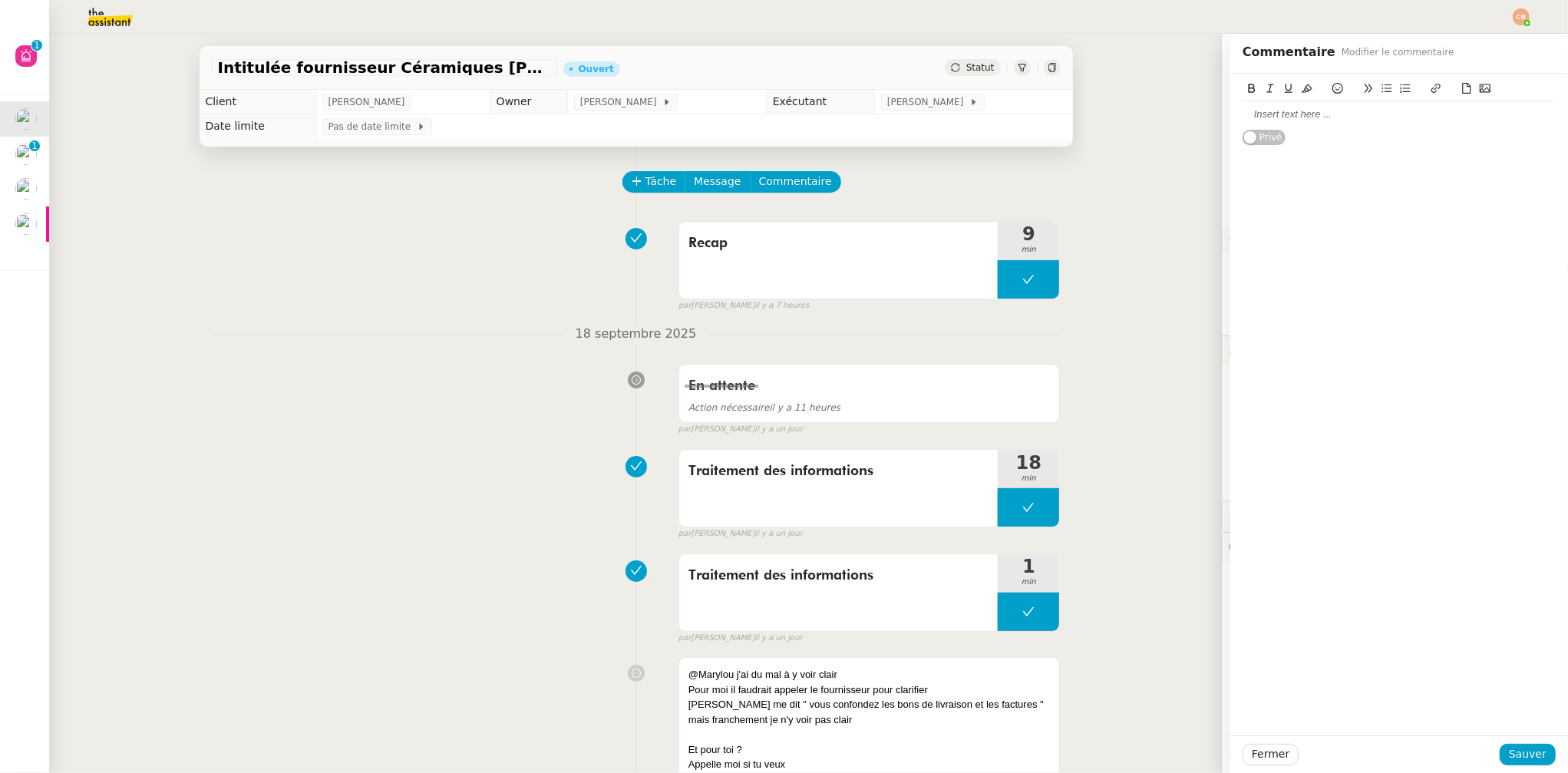
click at [1295, 121] on div at bounding box center [1399, 115] width 313 height 14
click at [1530, 762] on span "Sauver" at bounding box center [1528, 754] width 38 height 17
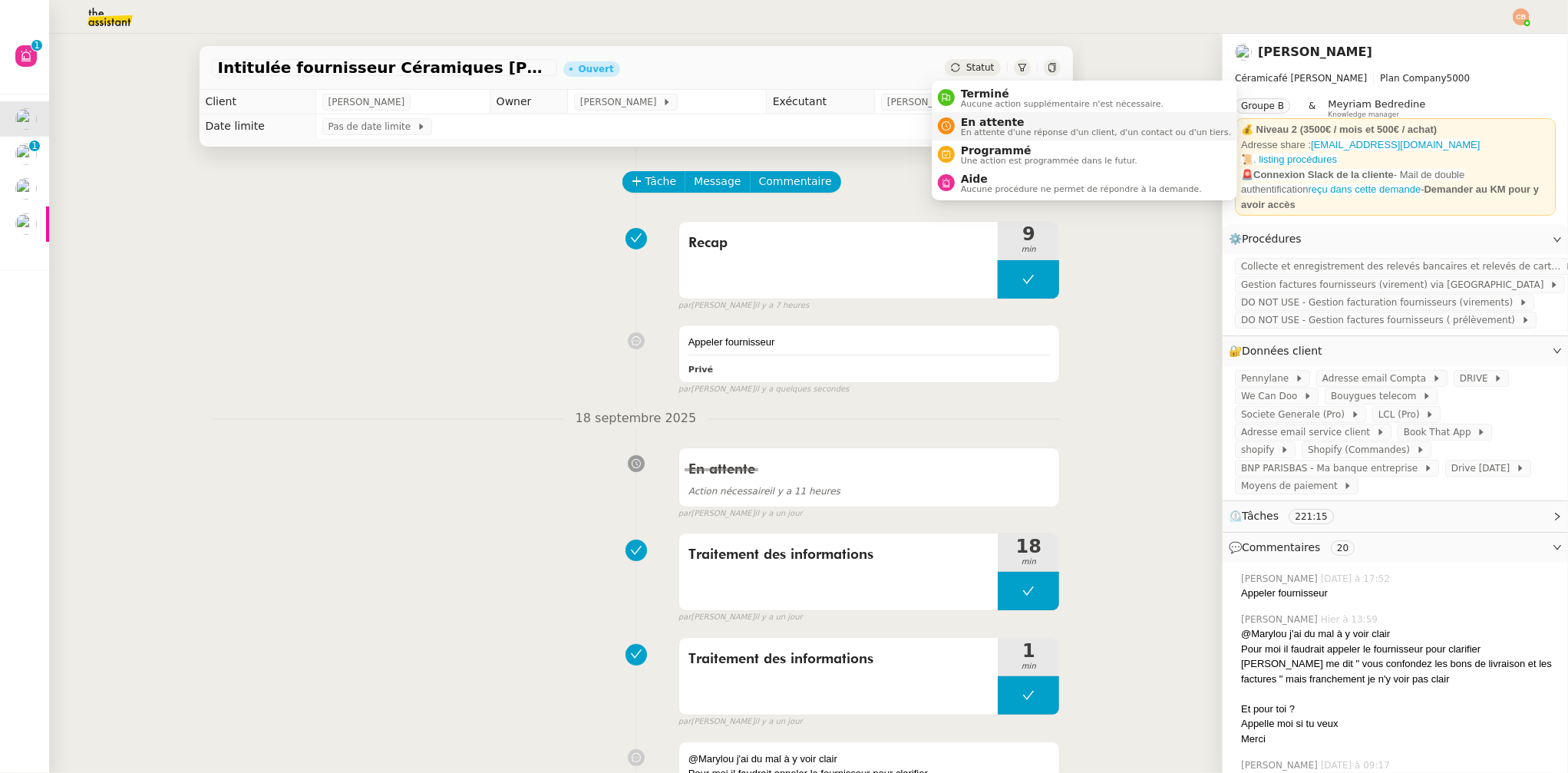
click at [970, 118] on span "En attente" at bounding box center [1096, 122] width 270 height 12
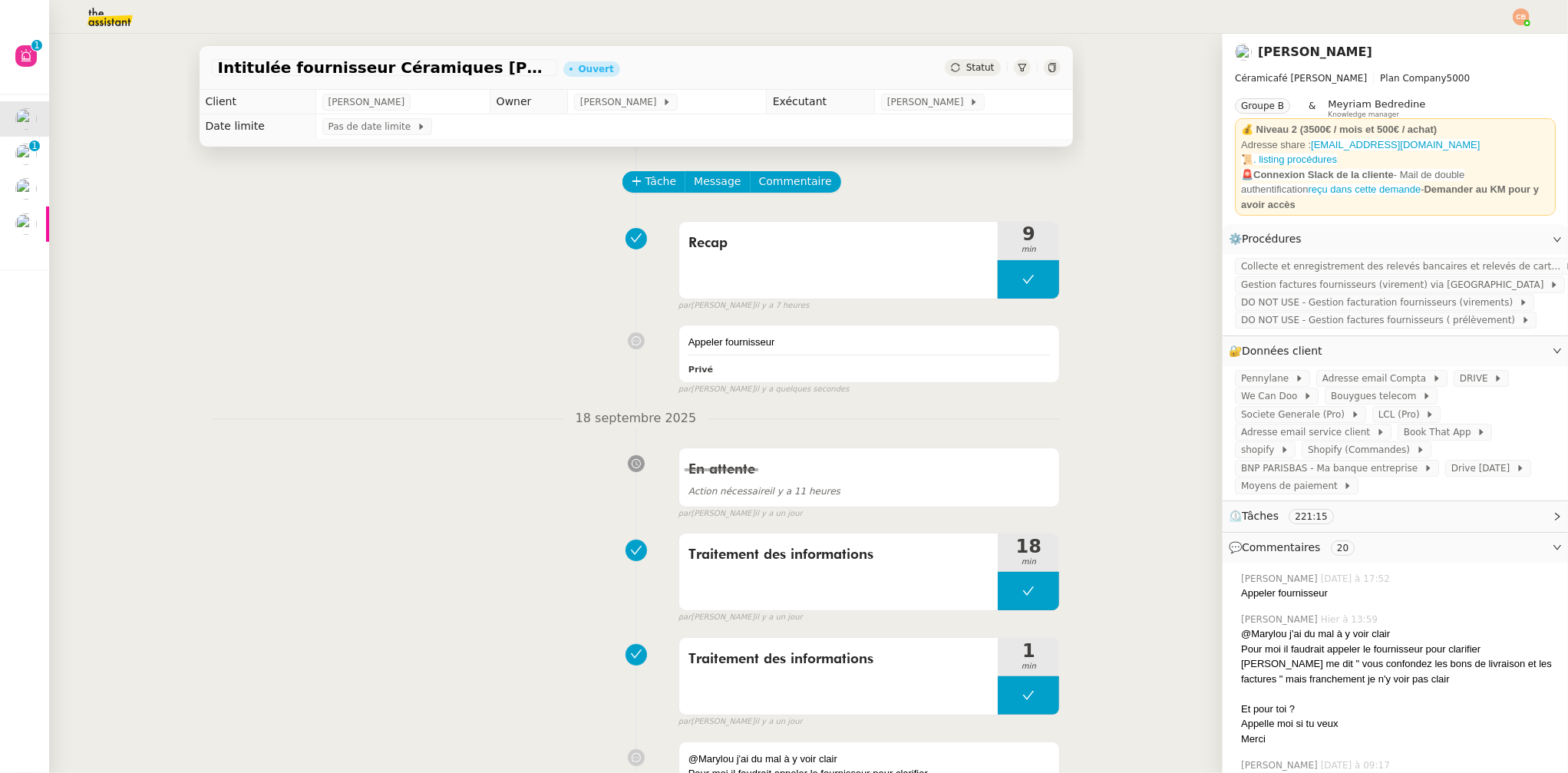
click at [970, 118] on td "Pas de date limite" at bounding box center [693, 127] width 756 height 24
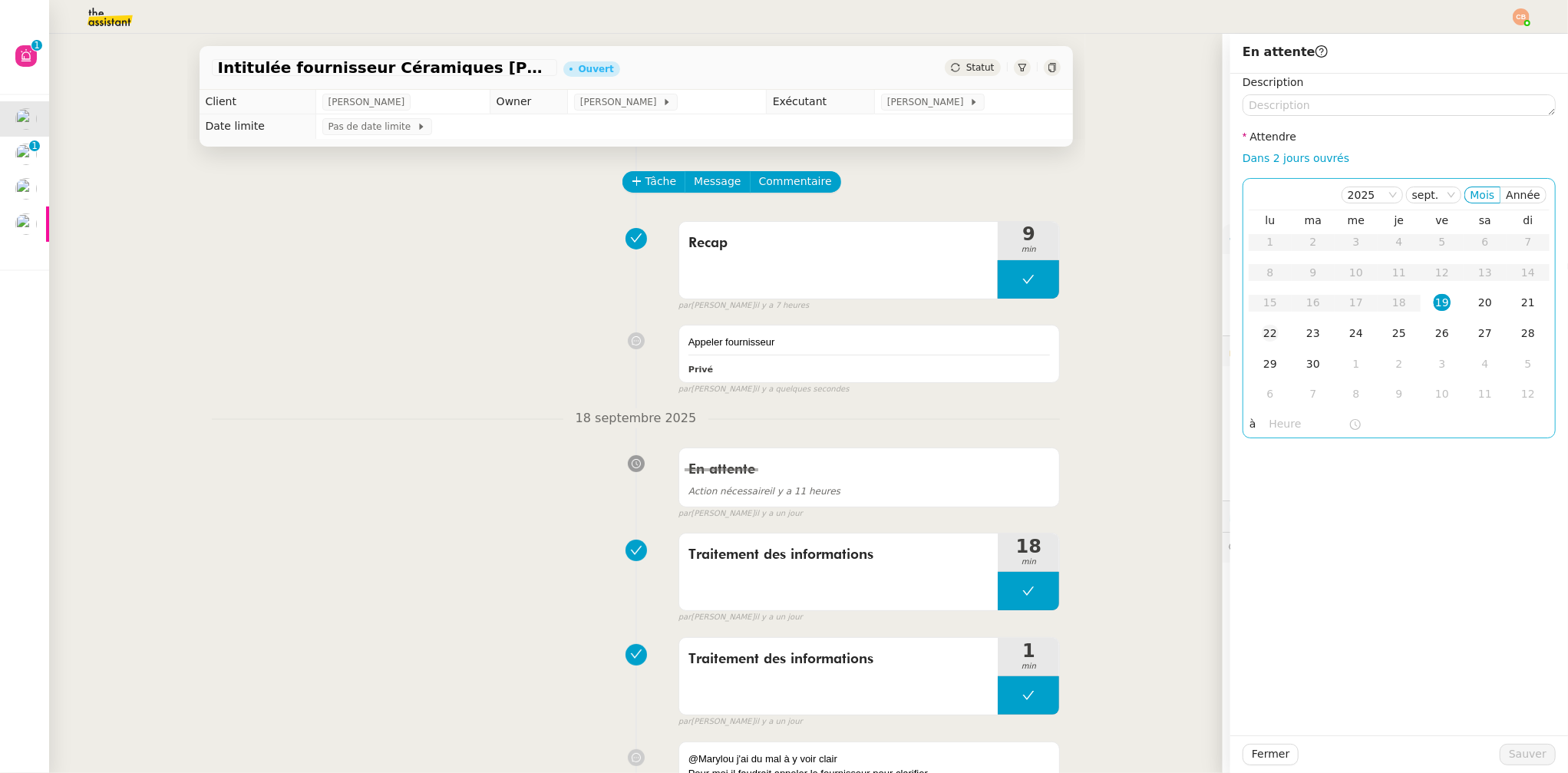
click at [1262, 332] on div "22" at bounding box center [1270, 332] width 17 height 17
click at [1270, 421] on input "text" at bounding box center [1309, 424] width 79 height 17
click at [1265, 517] on div "09" at bounding box center [1270, 517] width 43 height 18
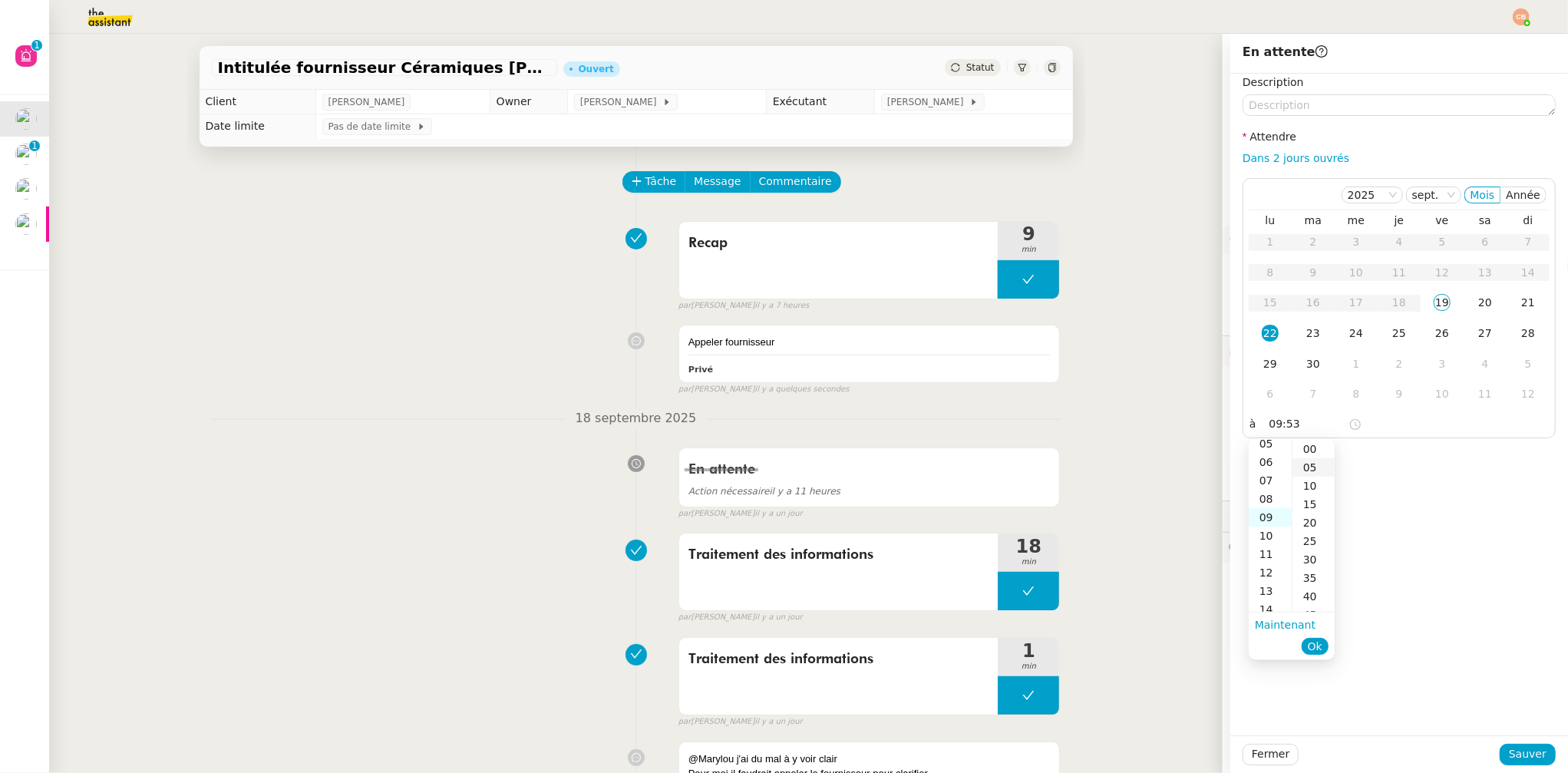
scroll to position [165, 0]
click at [1309, 449] on div "00" at bounding box center [1314, 449] width 42 height 18
type input "09:00"
drag, startPoint x: 1376, startPoint y: 449, endPoint x: 1398, endPoint y: 496, distance: 51.9
click at [1376, 449] on div "Description Attendre Dans 2 jours ouvrés 2025 sept. Mois Année lu ma me je ve s…" at bounding box center [1399, 404] width 338 height 662
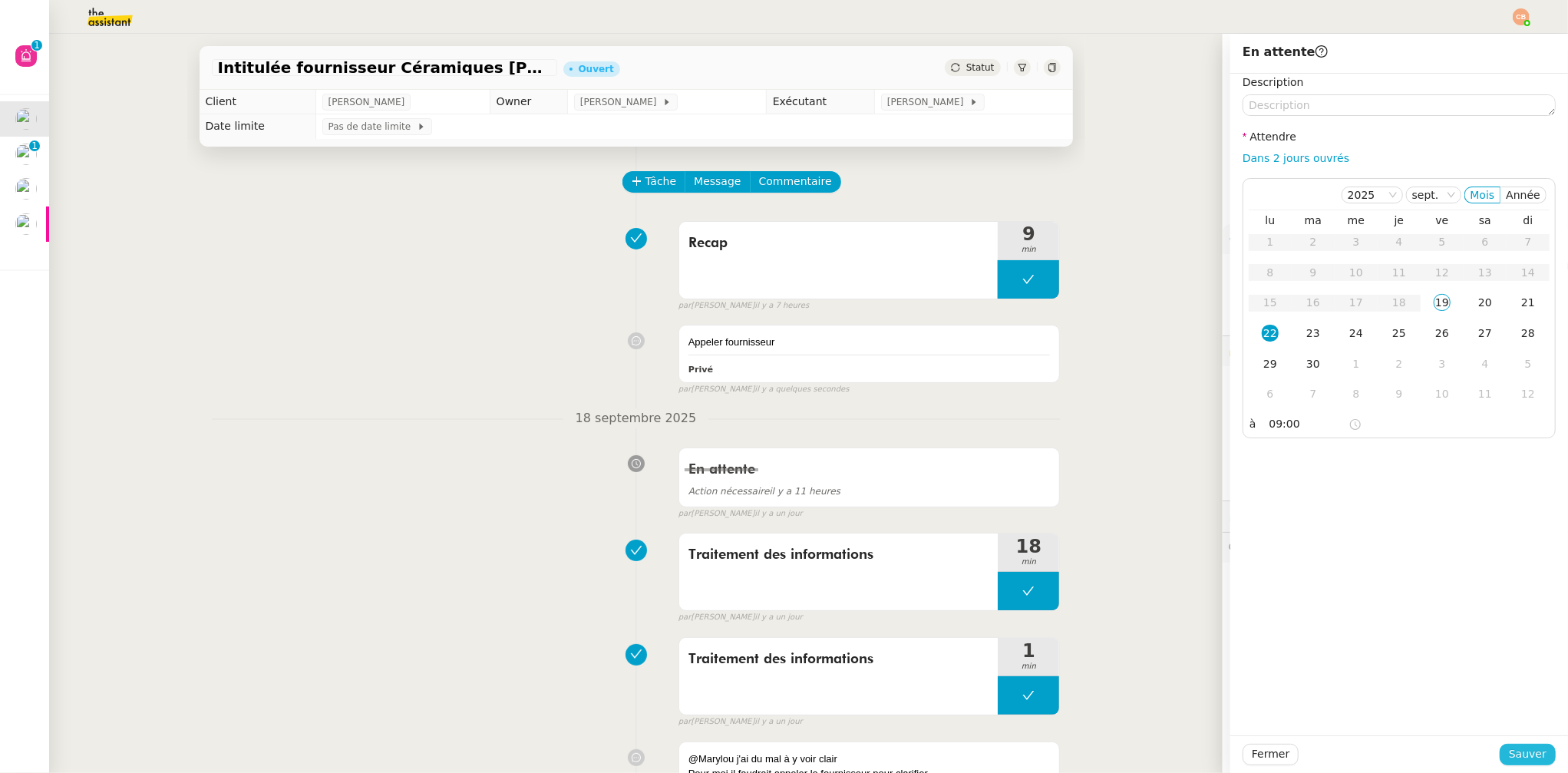
click at [1509, 746] on span "Sauver" at bounding box center [1528, 754] width 38 height 17
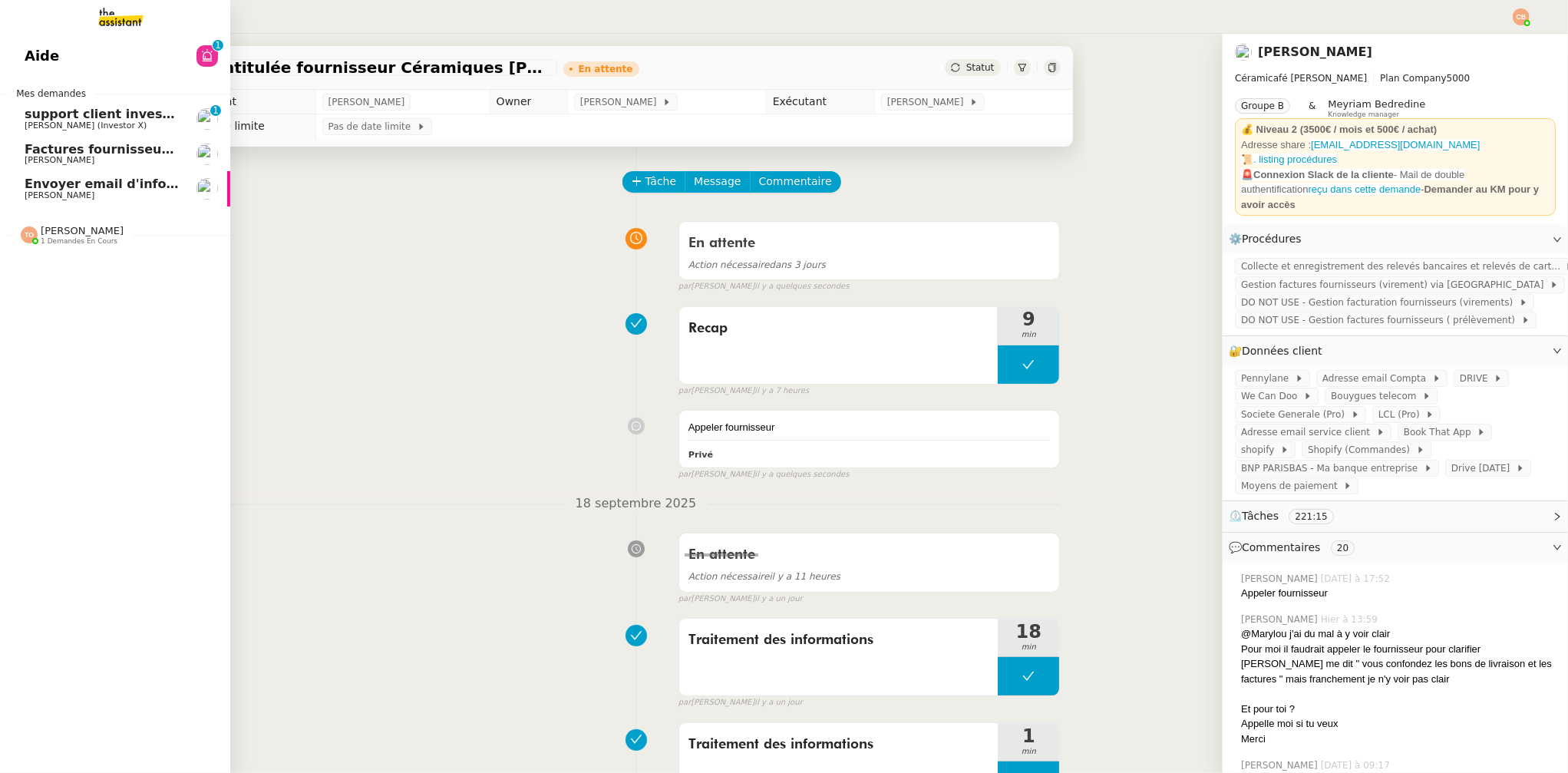
click at [44, 120] on span "support client investorX" at bounding box center [108, 114] width 167 height 15
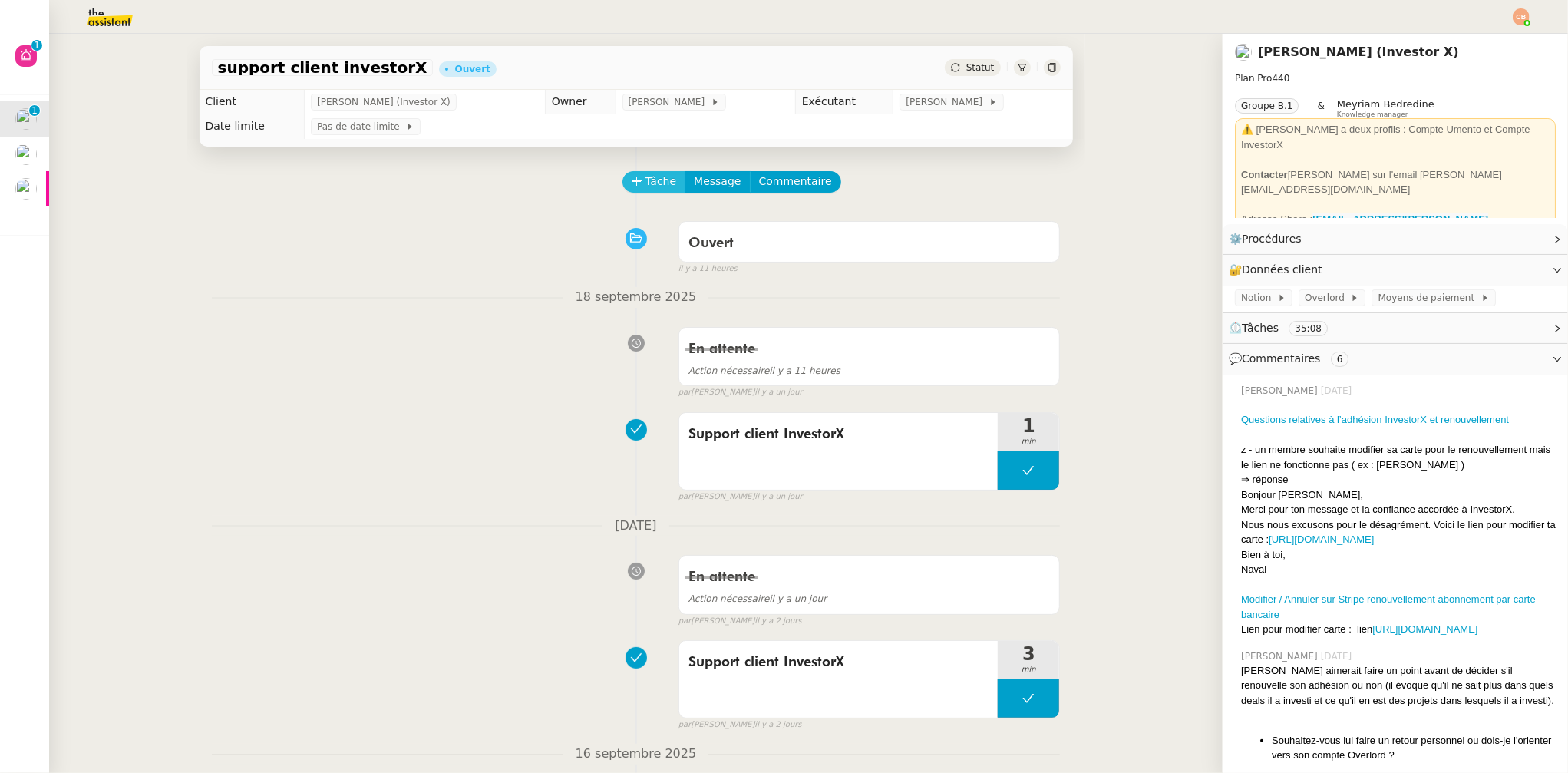
click at [645, 182] on span "Tâche" at bounding box center [661, 181] width 31 height 17
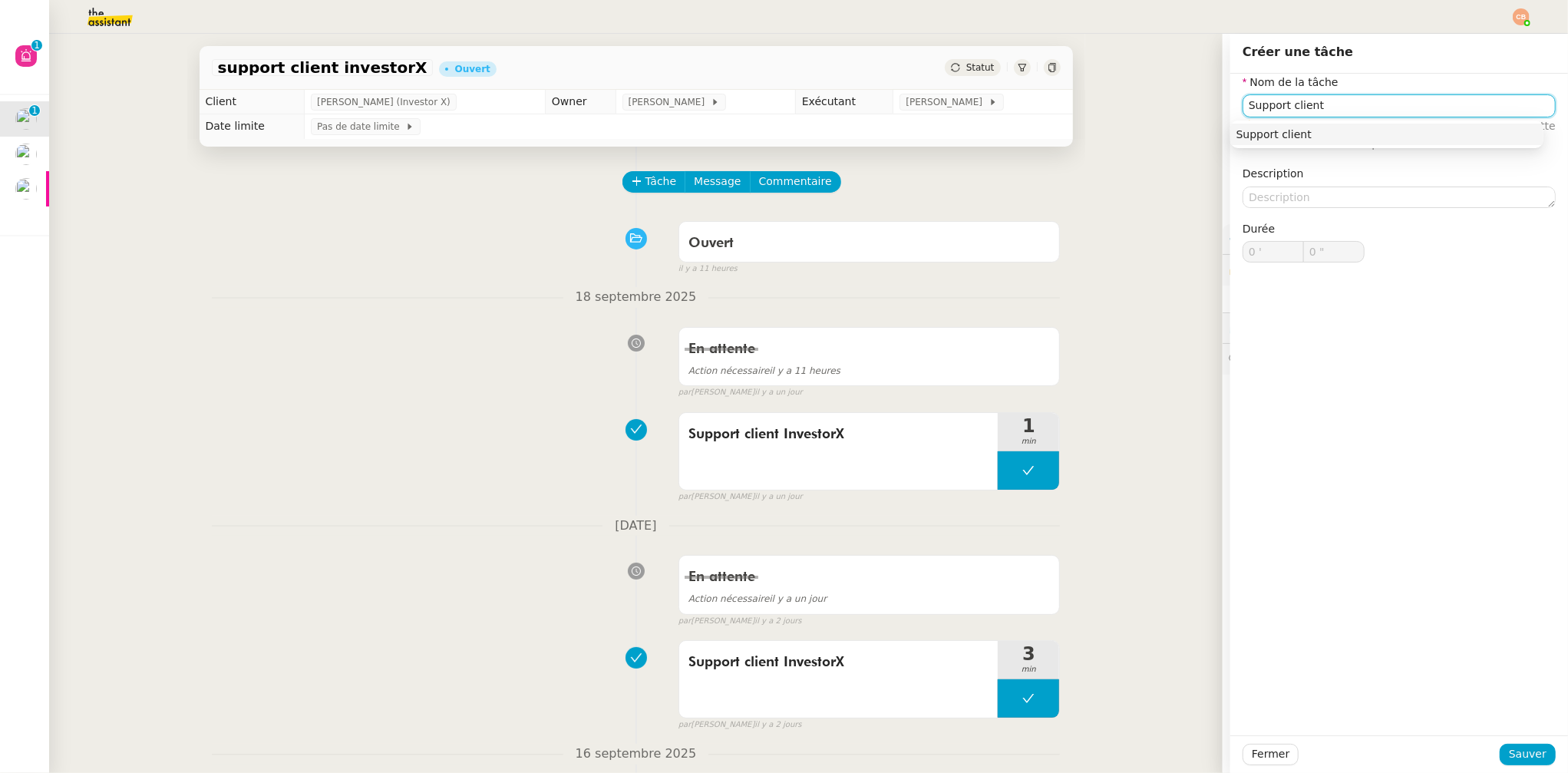
click at [1273, 133] on div "Support client" at bounding box center [1387, 135] width 301 height 14
type input "Support client"
click at [1527, 750] on span "Sauver" at bounding box center [1528, 754] width 38 height 17
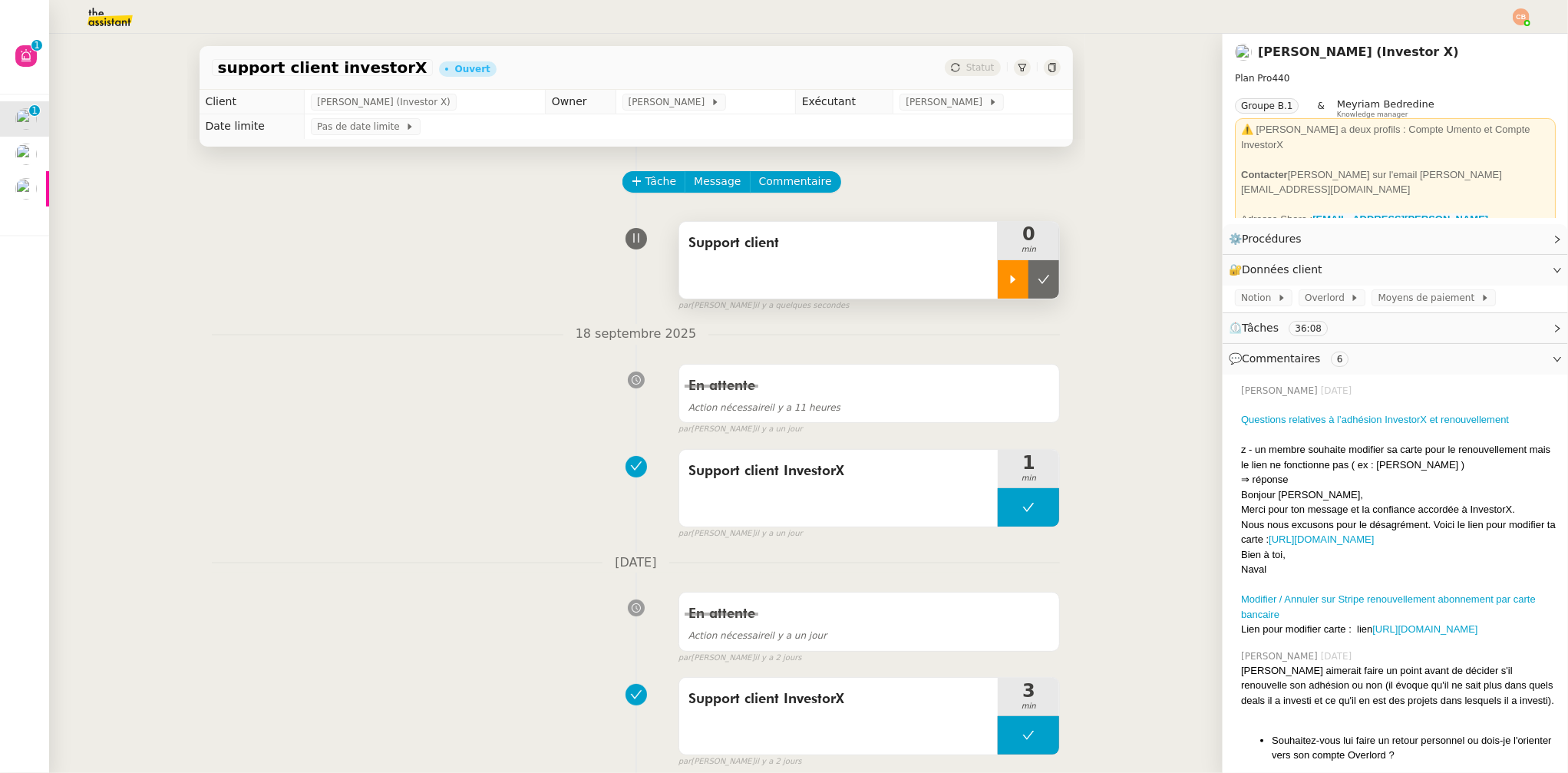
click at [1007, 278] on icon at bounding box center [1014, 279] width 12 height 12
click at [317, 326] on nz-divider "18 septembre 2025" at bounding box center [636, 334] width 849 height 21
click at [779, 177] on span "Commentaire" at bounding box center [795, 181] width 73 height 17
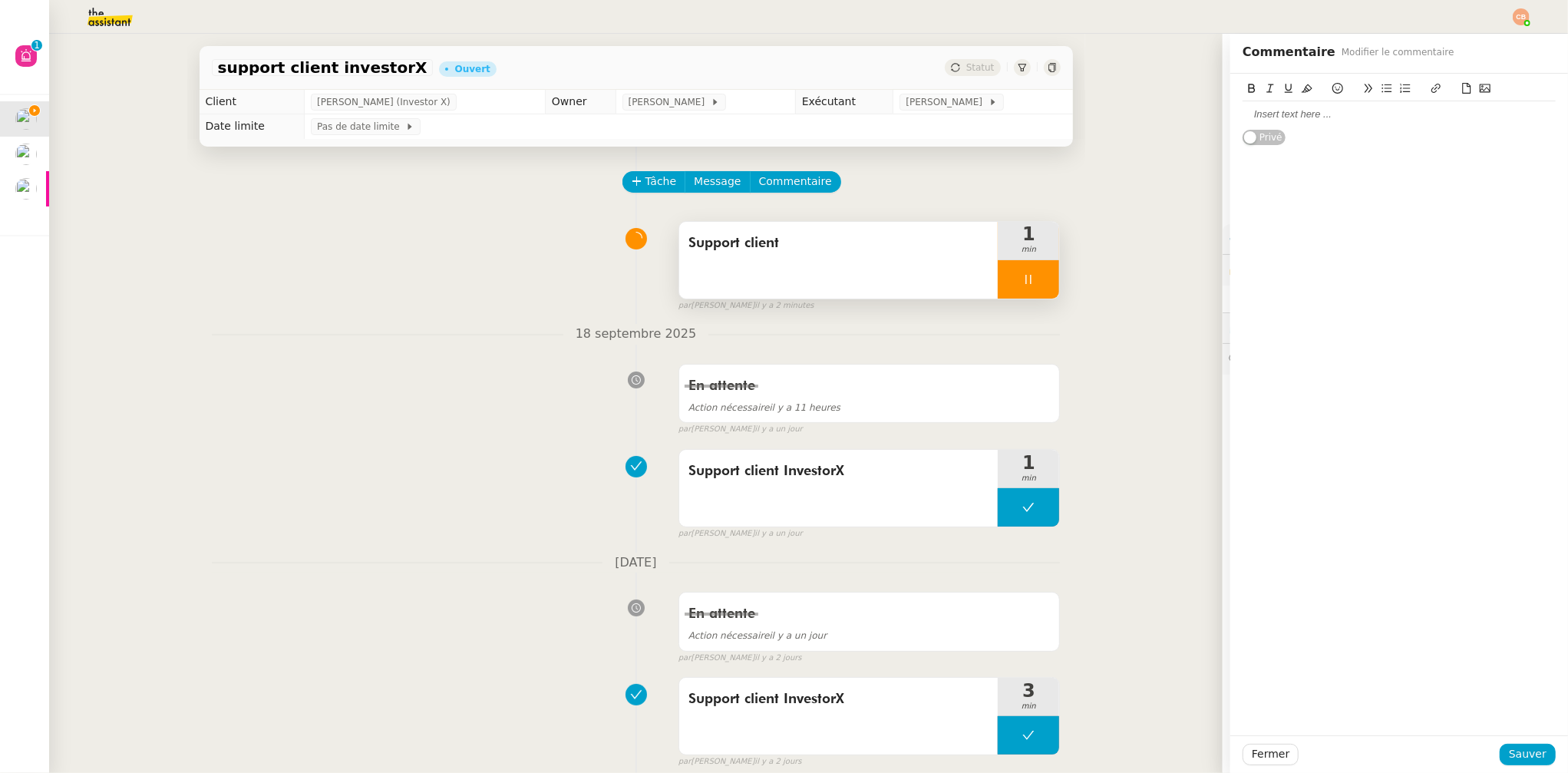
click at [1293, 108] on div at bounding box center [1399, 115] width 313 height 14
click at [1537, 756] on button "Sauver" at bounding box center [1528, 755] width 56 height 22
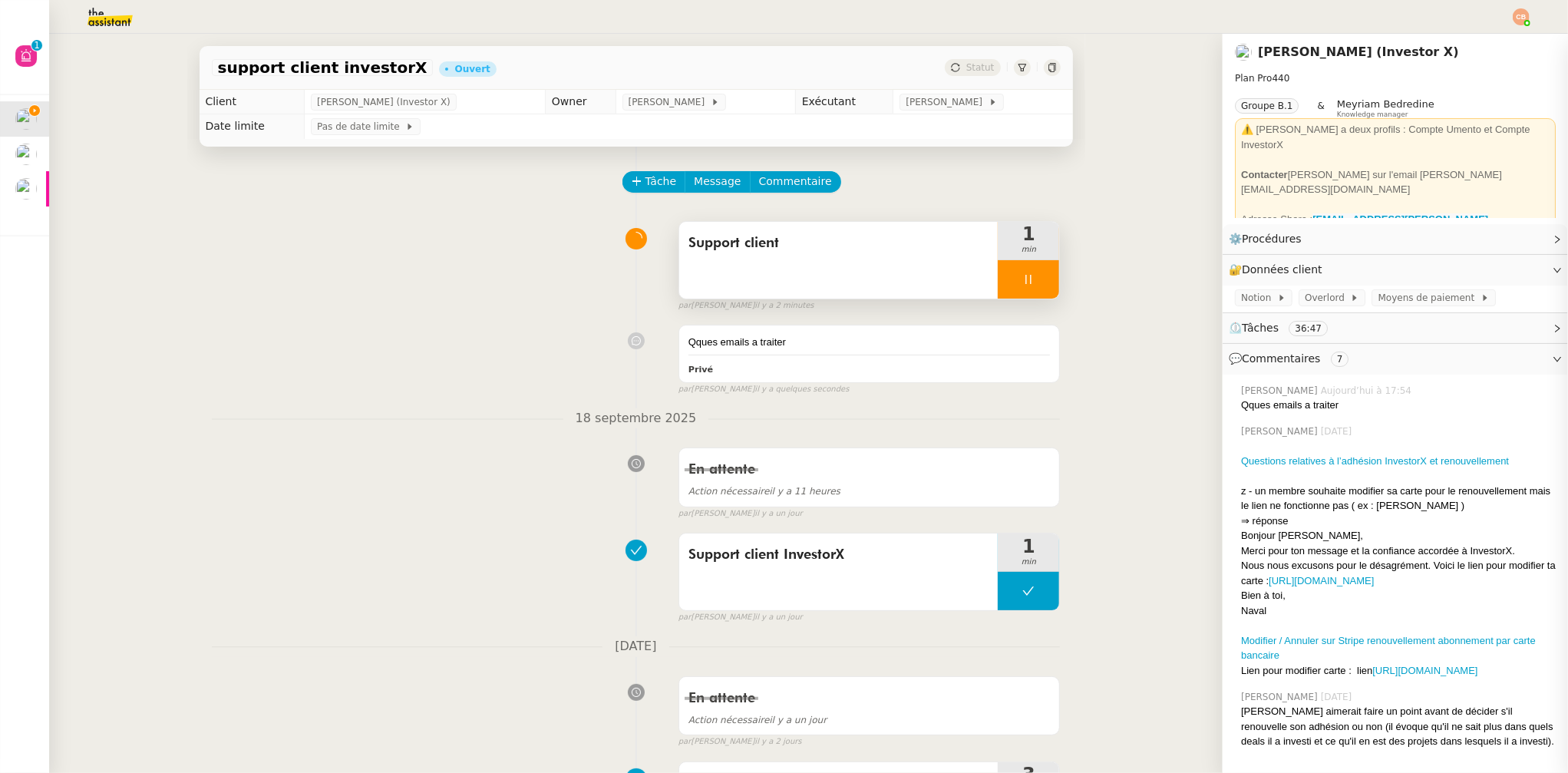
click at [1006, 271] on div at bounding box center [1028, 280] width 61 height 38
click at [1038, 273] on icon at bounding box center [1044, 279] width 12 height 12
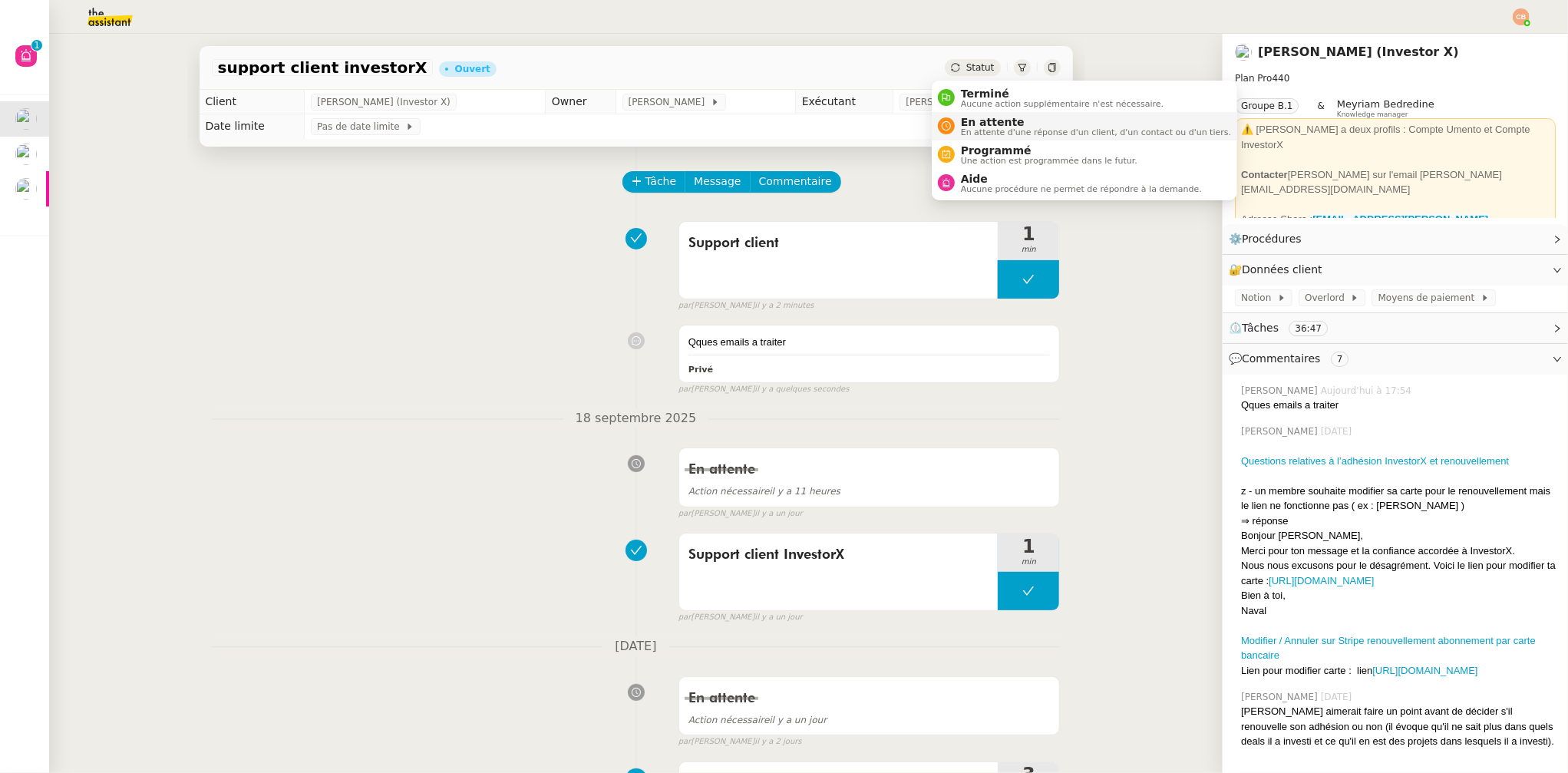
click at [964, 123] on span "En attente" at bounding box center [1096, 122] width 270 height 12
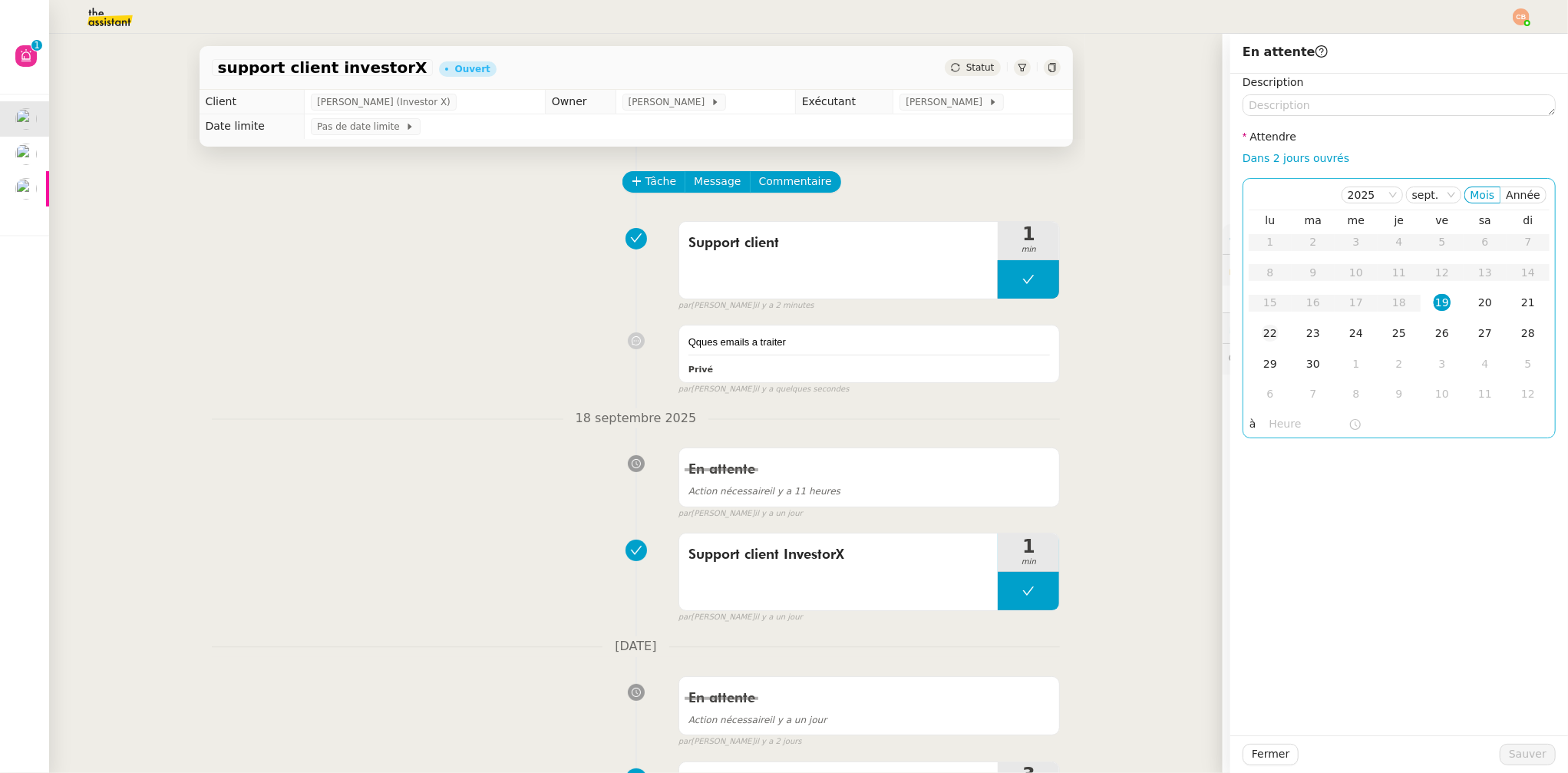
click at [1262, 336] on div "22" at bounding box center [1270, 332] width 17 height 17
click at [1273, 417] on input "text" at bounding box center [1309, 424] width 79 height 17
click at [1267, 575] on div "08" at bounding box center [1270, 571] width 43 height 18
click at [1307, 443] on div "00" at bounding box center [1314, 449] width 42 height 18
type input "08:00"
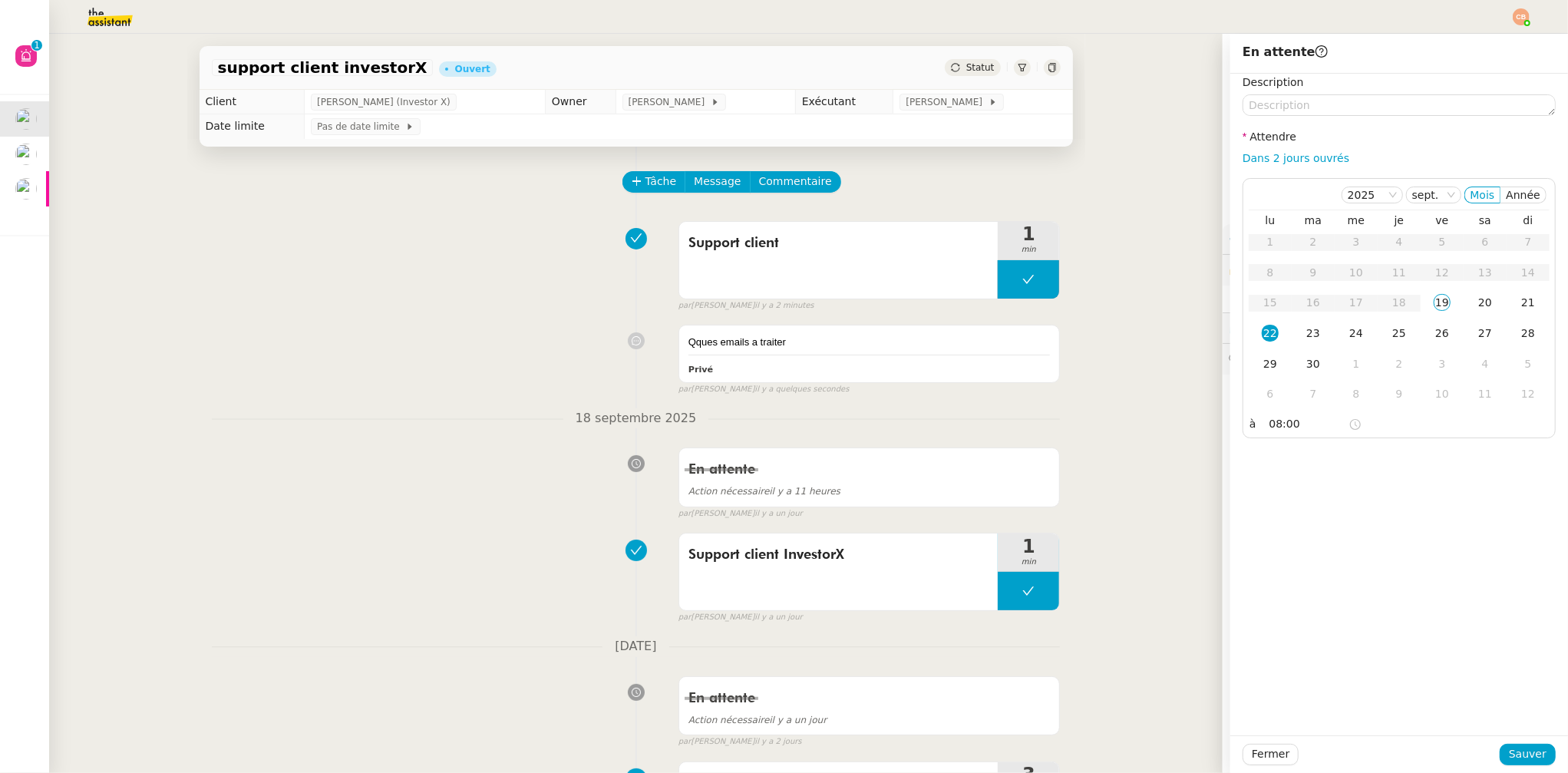
drag, startPoint x: 1393, startPoint y: 456, endPoint x: 1401, endPoint y: 474, distance: 19.7
click at [1393, 456] on div "Description Attendre Dans 2 jours ouvrés 2025 sept. Mois Année lu ma me je ve s…" at bounding box center [1399, 404] width 338 height 662
click at [1509, 751] on span "Sauver" at bounding box center [1528, 754] width 38 height 17
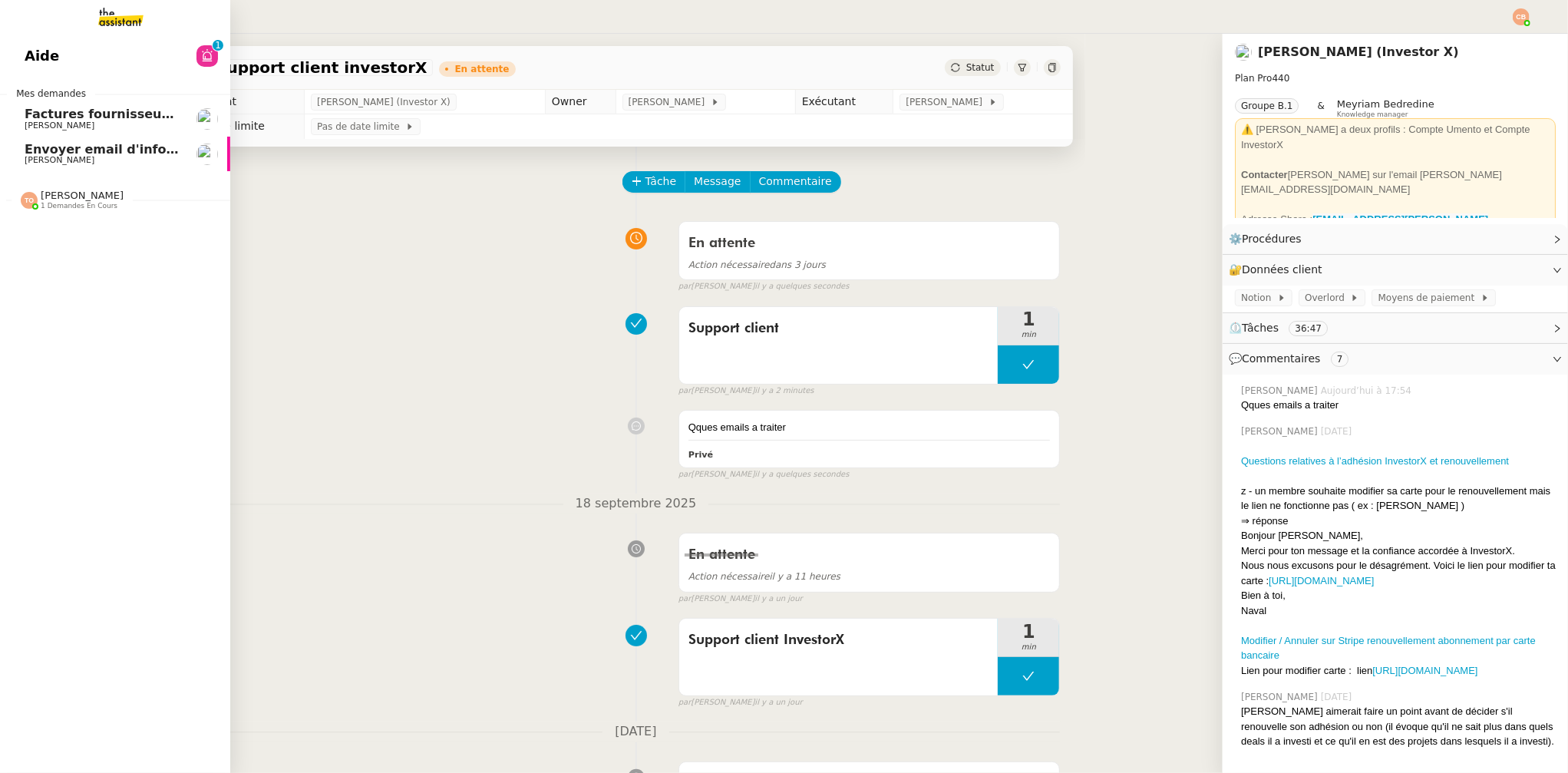
click at [47, 118] on span "Factures fournisseurs règlement par prélèvement, CB et espèces via Pennylane - …" at bounding box center [364, 114] width 679 height 15
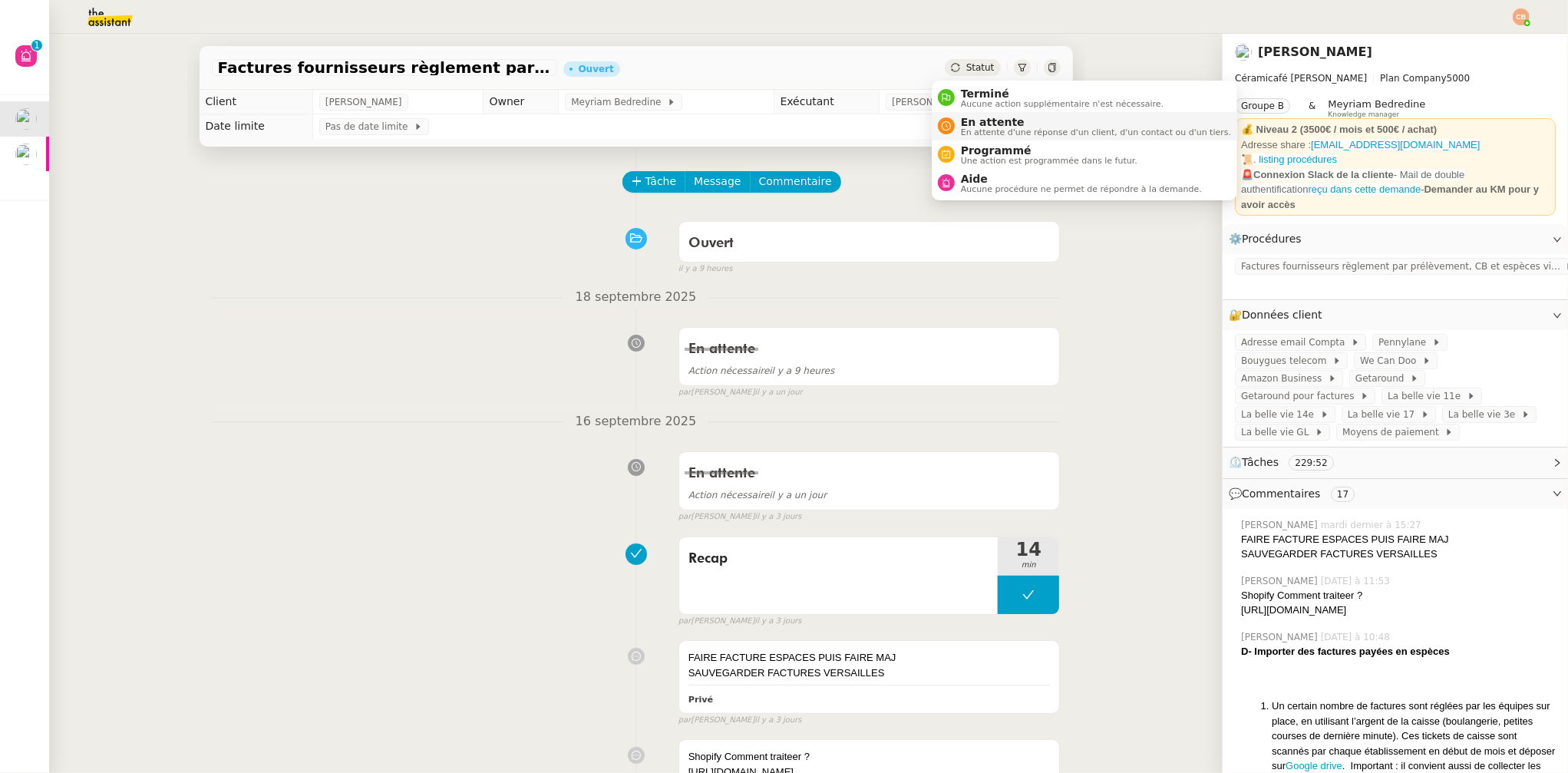
click at [957, 118] on div "En attente En attente d'une réponse d'un client, d'un contact ou d'un tiers." at bounding box center [1093, 127] width 276 height 21
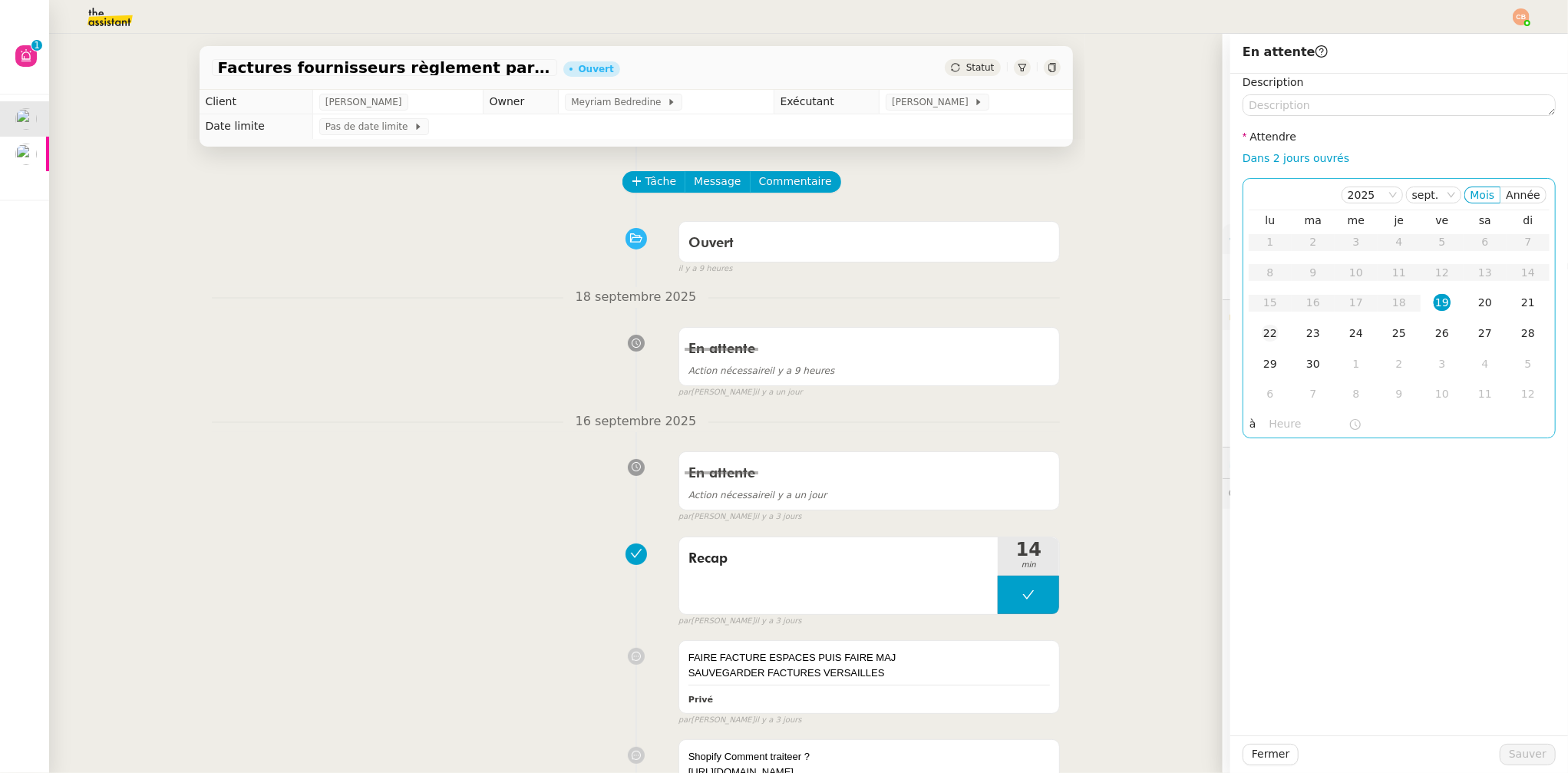
click at [1262, 336] on div "22" at bounding box center [1270, 332] width 17 height 17
click at [1272, 425] on input "text" at bounding box center [1309, 424] width 79 height 17
click at [1265, 487] on div "08" at bounding box center [1270, 490] width 43 height 18
click at [1311, 446] on div "00" at bounding box center [1314, 449] width 42 height 18
type input "08:00"
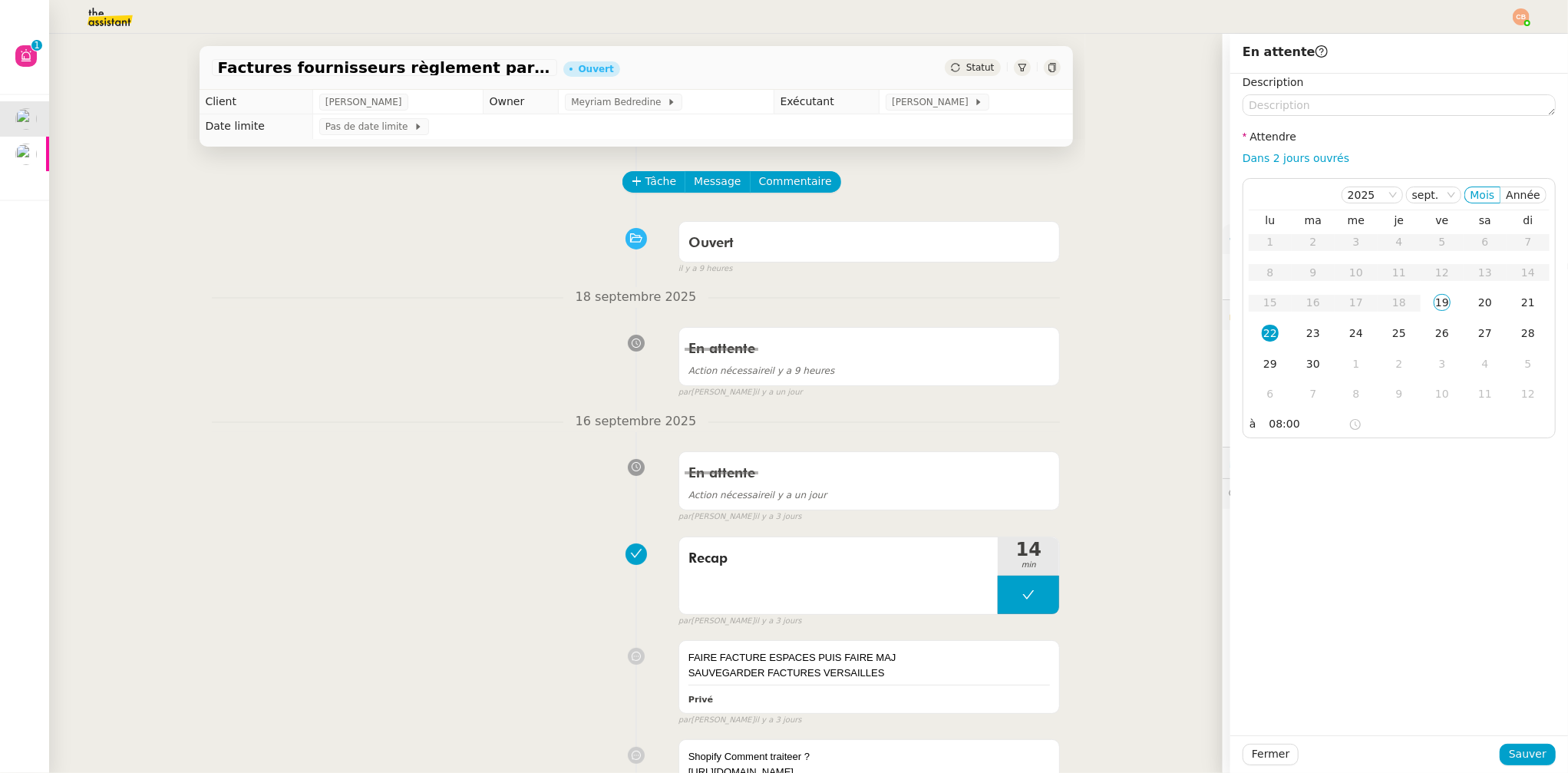
click at [1384, 453] on div "Description Attendre Dans 2 jours ouvrés 2025 sept. Mois Année lu ma me je ve s…" at bounding box center [1399, 404] width 338 height 662
drag, startPoint x: 1503, startPoint y: 750, endPoint x: 721, endPoint y: 499, distance: 821.3
click at [1509, 750] on span "Sauver" at bounding box center [1528, 754] width 38 height 17
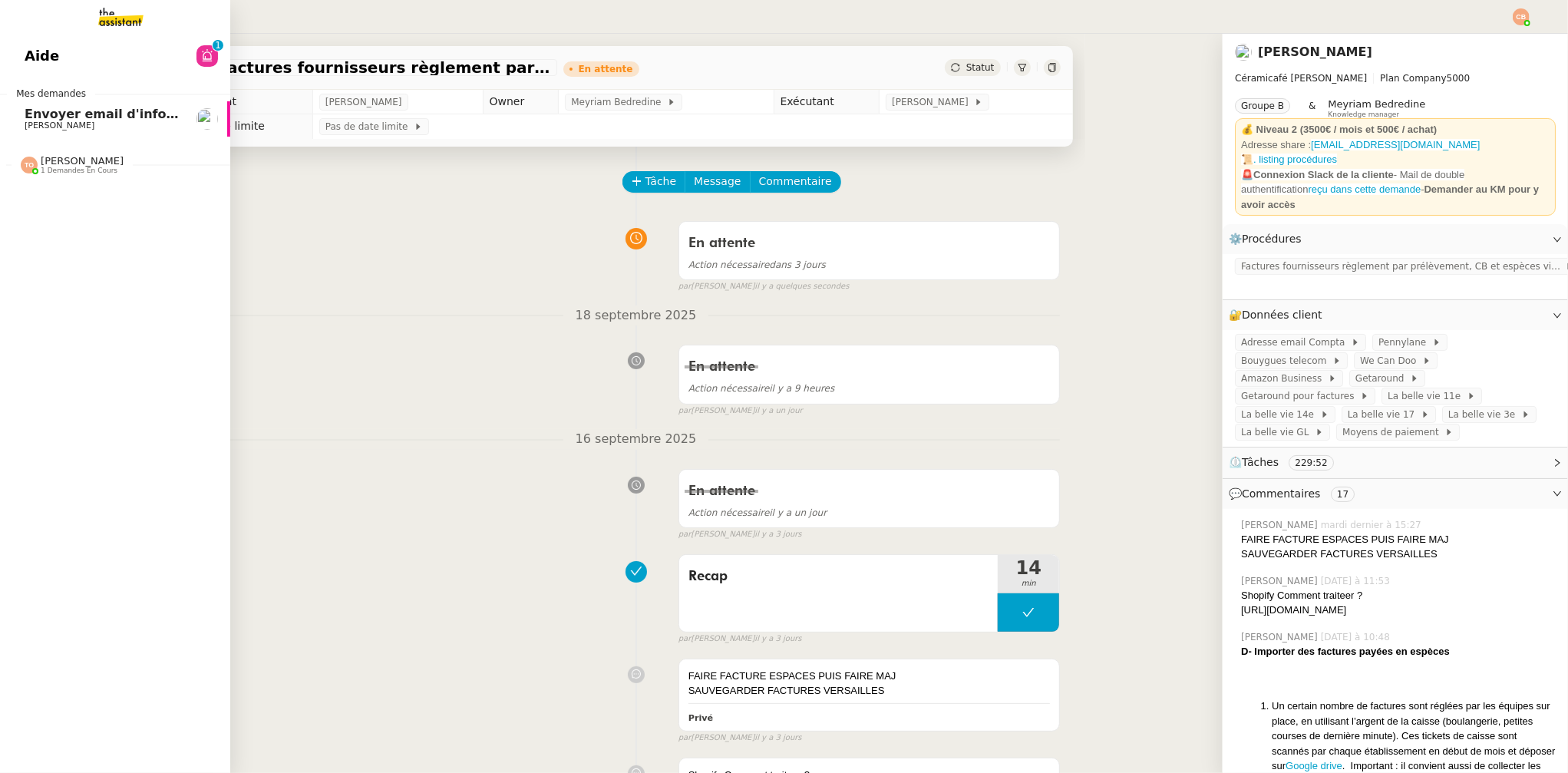
click at [106, 117] on span "Envoyer email d'information à Jérôme et Alexandre" at bounding box center [256, 114] width 463 height 15
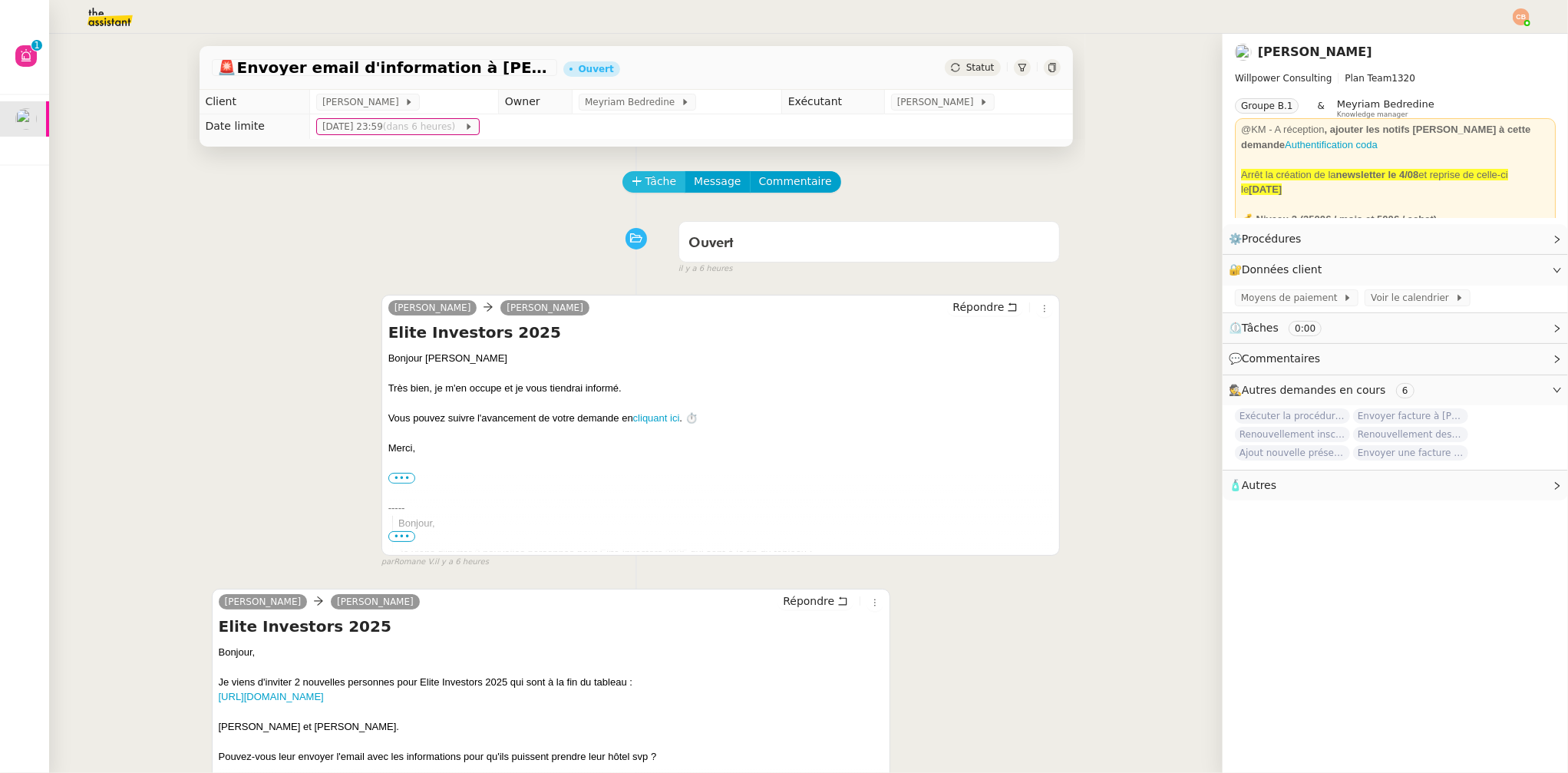
click at [645, 182] on span "Tâche" at bounding box center [661, 181] width 31 height 17
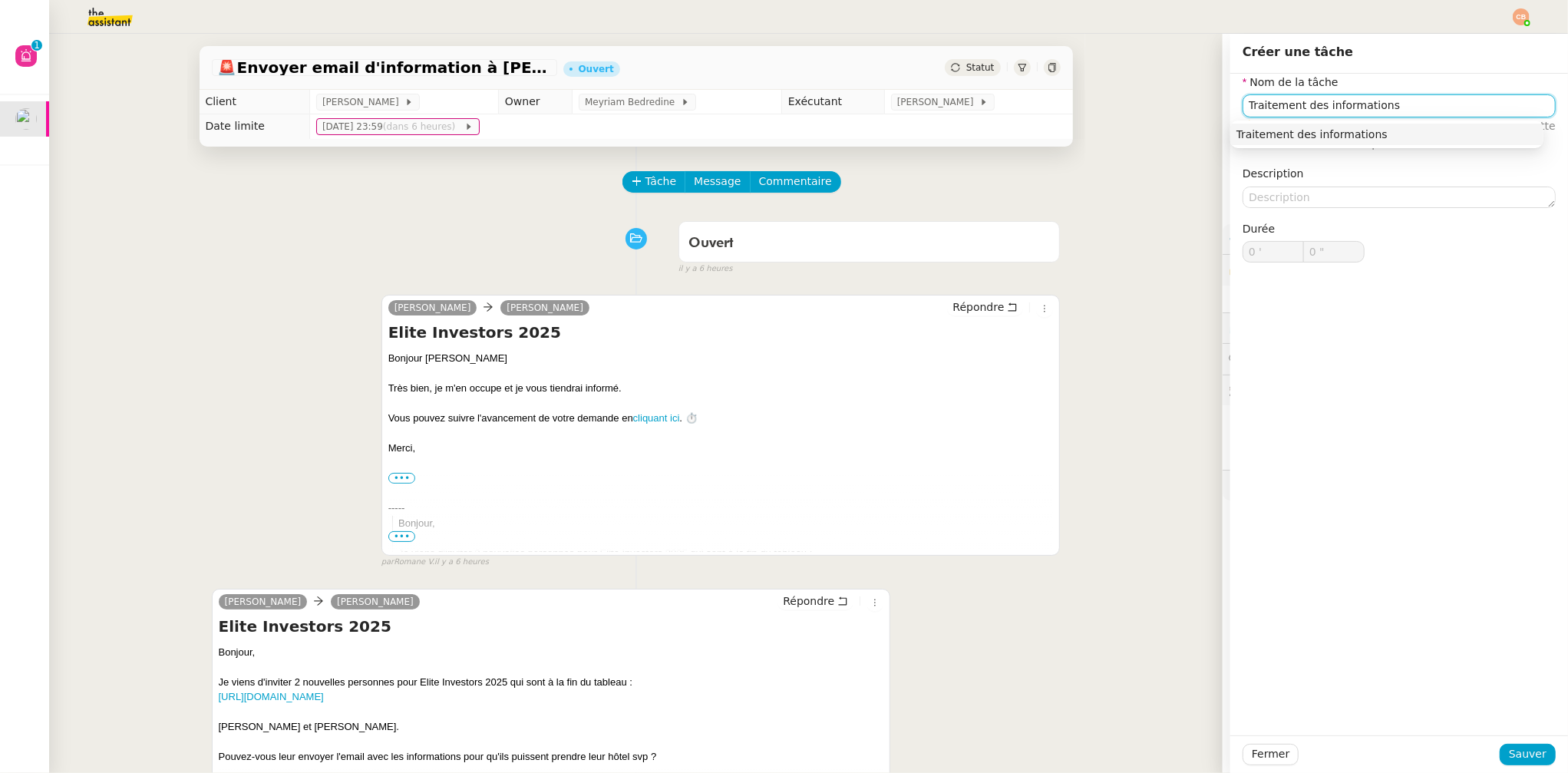
click at [1328, 134] on div "Traitement des informations" at bounding box center [1387, 135] width 301 height 14
type input "Traitement des informations"
click at [1529, 749] on span "Sauver" at bounding box center [1528, 754] width 38 height 17
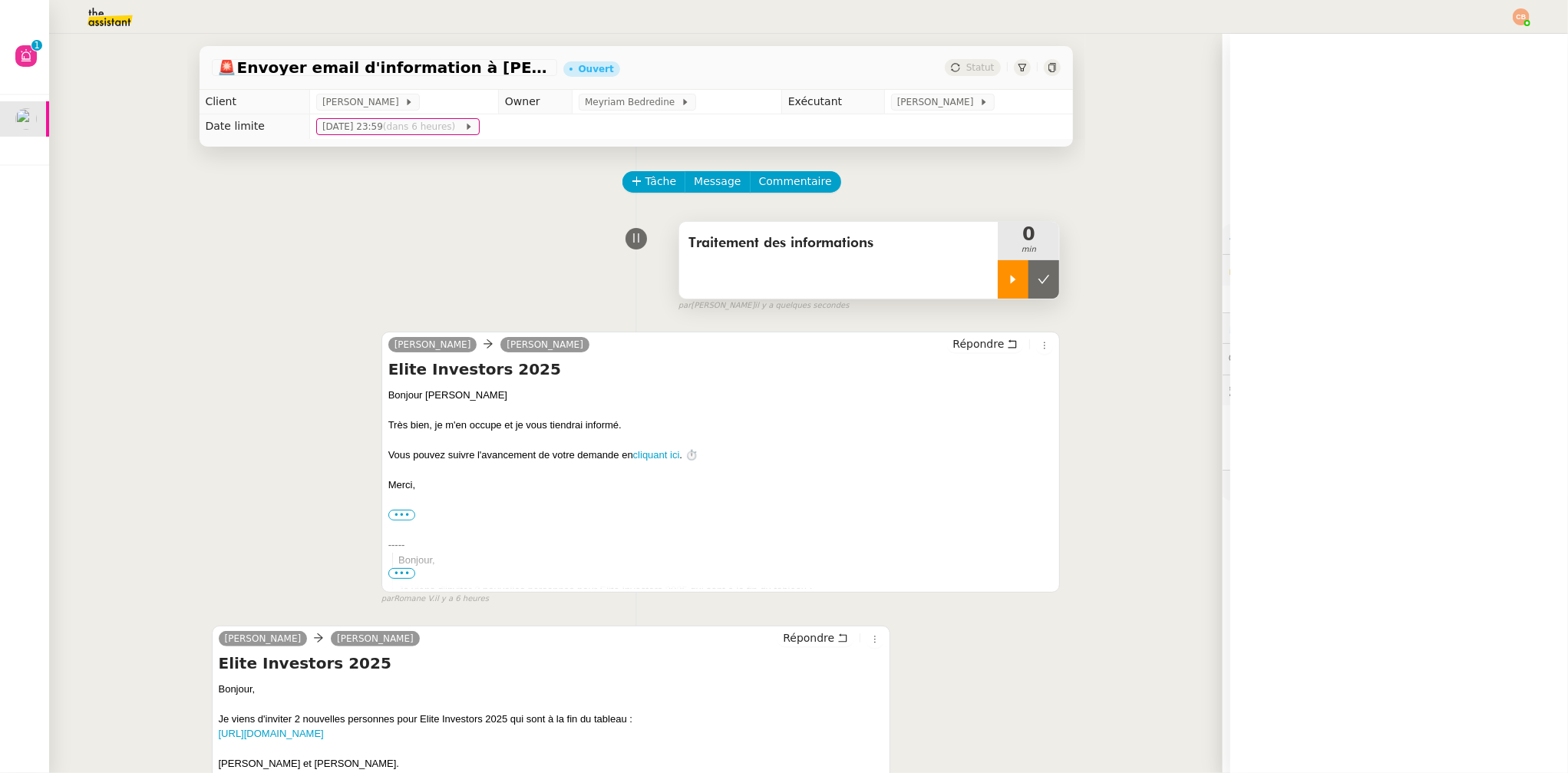
click at [998, 287] on div at bounding box center [1013, 280] width 31 height 38
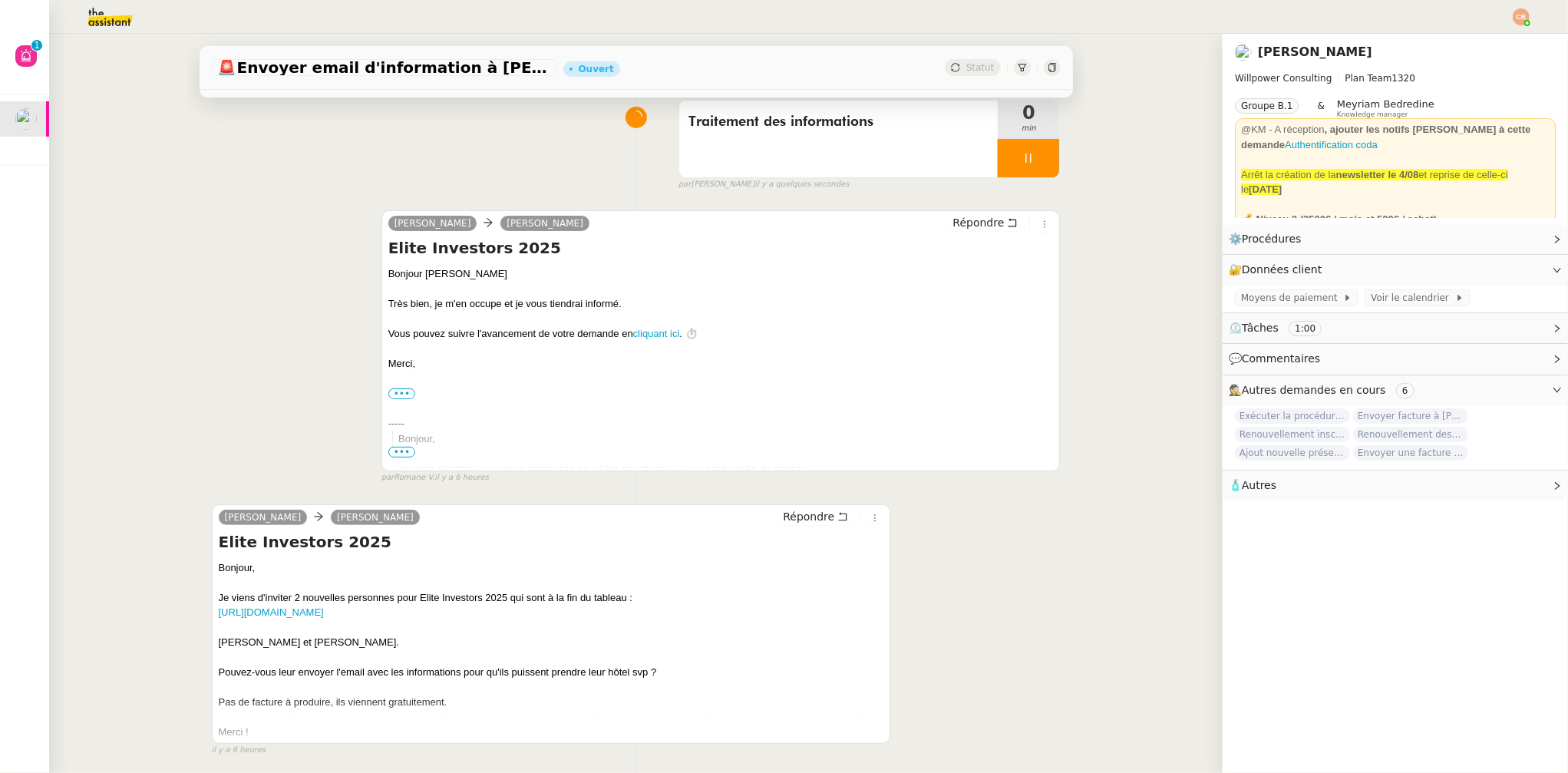
scroll to position [204, 0]
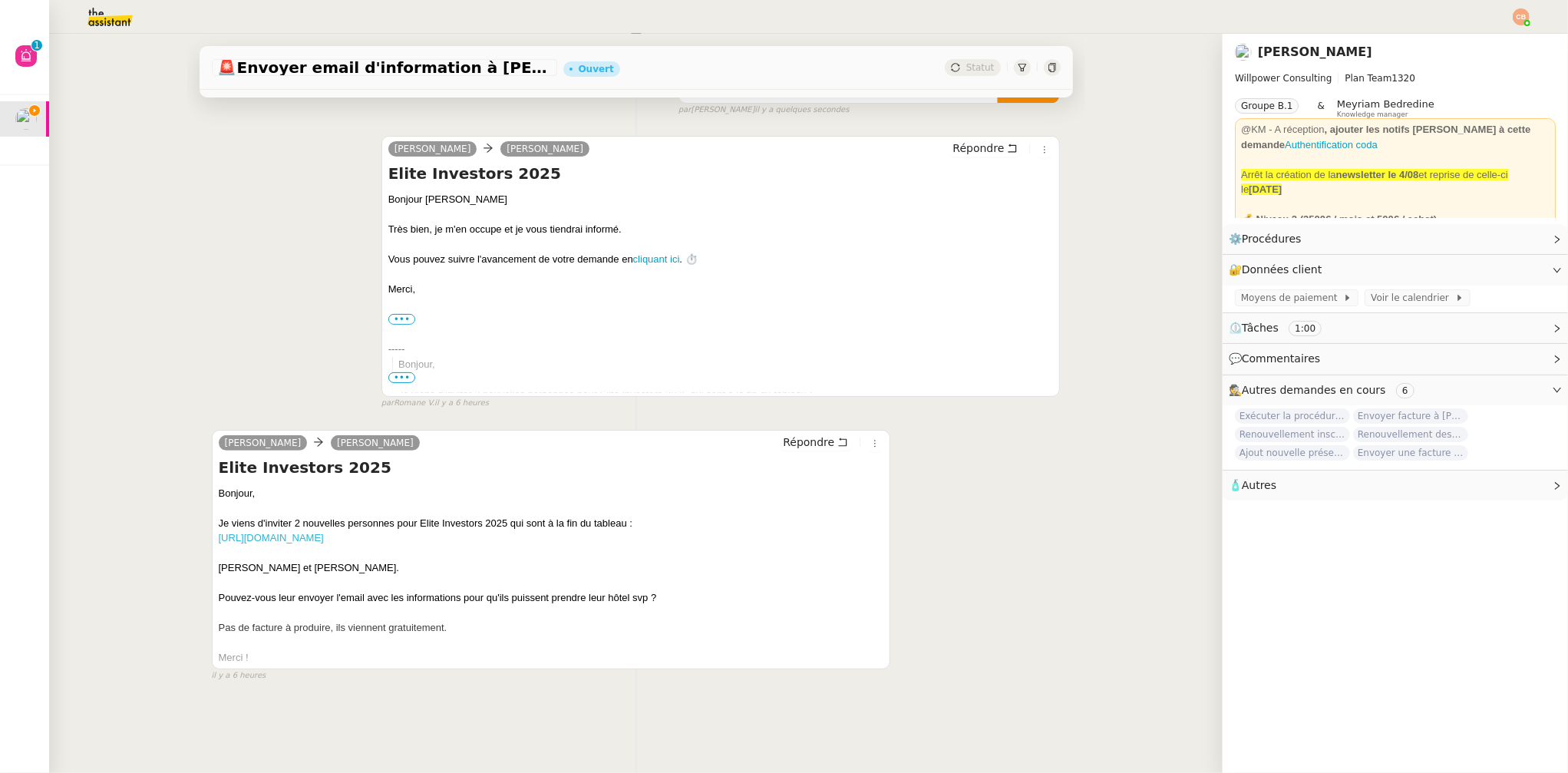
click at [268, 532] on link "https://docs.google.com/spreadsheets/d/1U4MqmV9vWydY9PV3XqBjy0c0IcABT_a3-OY_EiL…" at bounding box center [271, 537] width 105 height 11
click at [1494, 236] on link "Modifier" at bounding box center [1516, 239] width 44 height 17
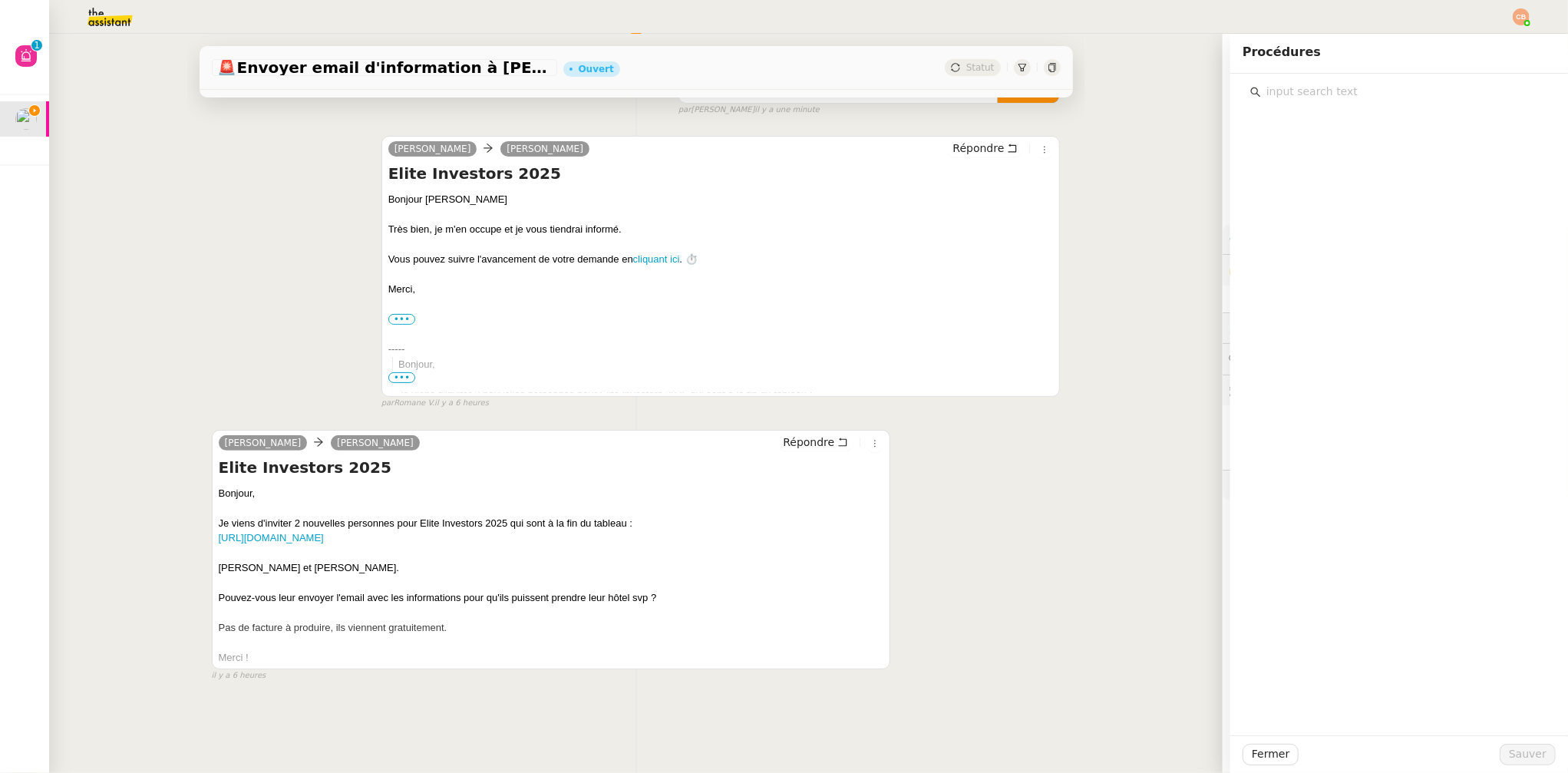
click at [1293, 89] on input "text" at bounding box center [1404, 92] width 287 height 21
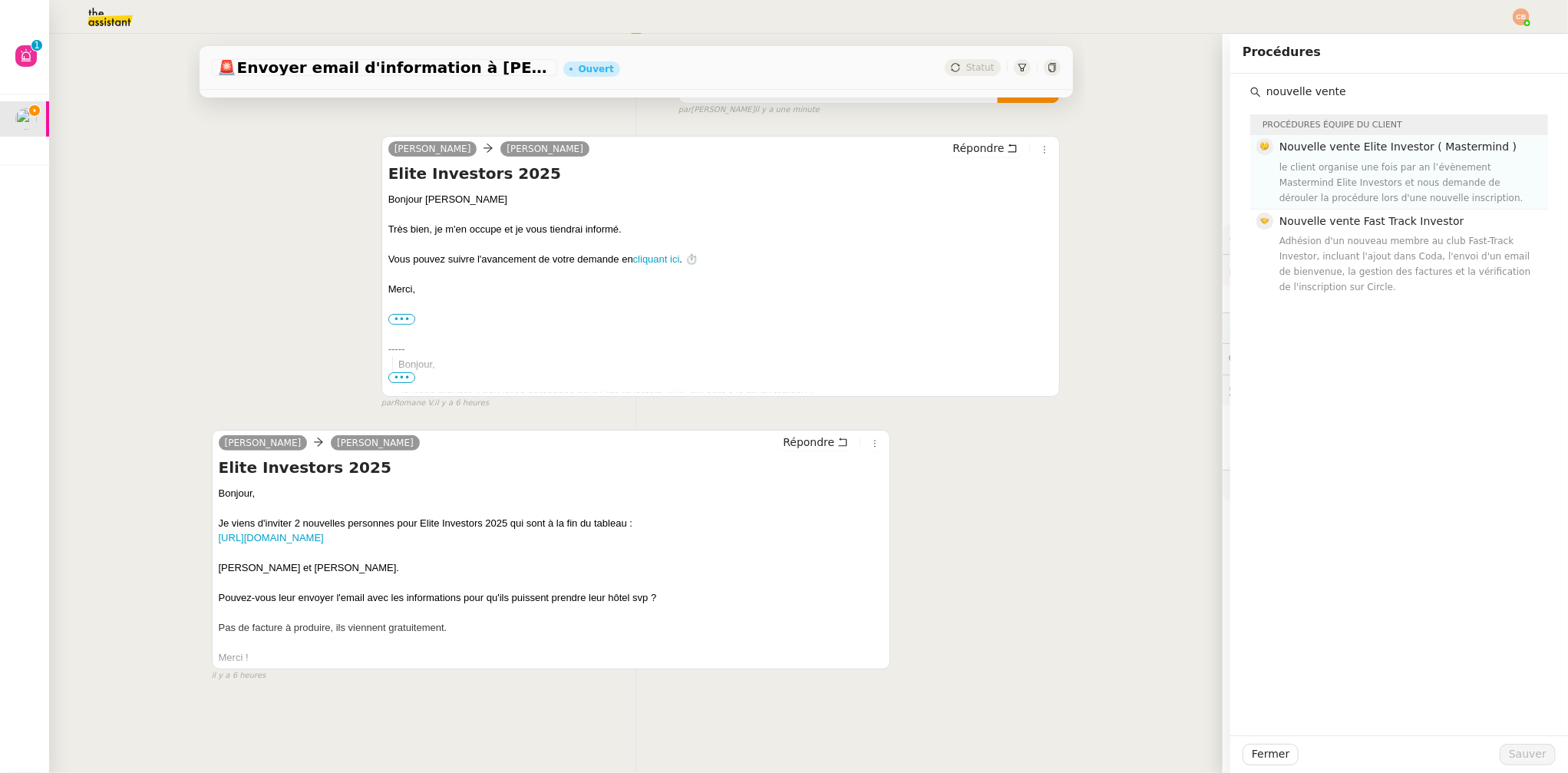
type input "nouvelle vente"
click at [1346, 157] on div "Nouvelle vente Elite Investor ( Mastermind ) le client organise une fois par an…" at bounding box center [1409, 171] width 260 height 66
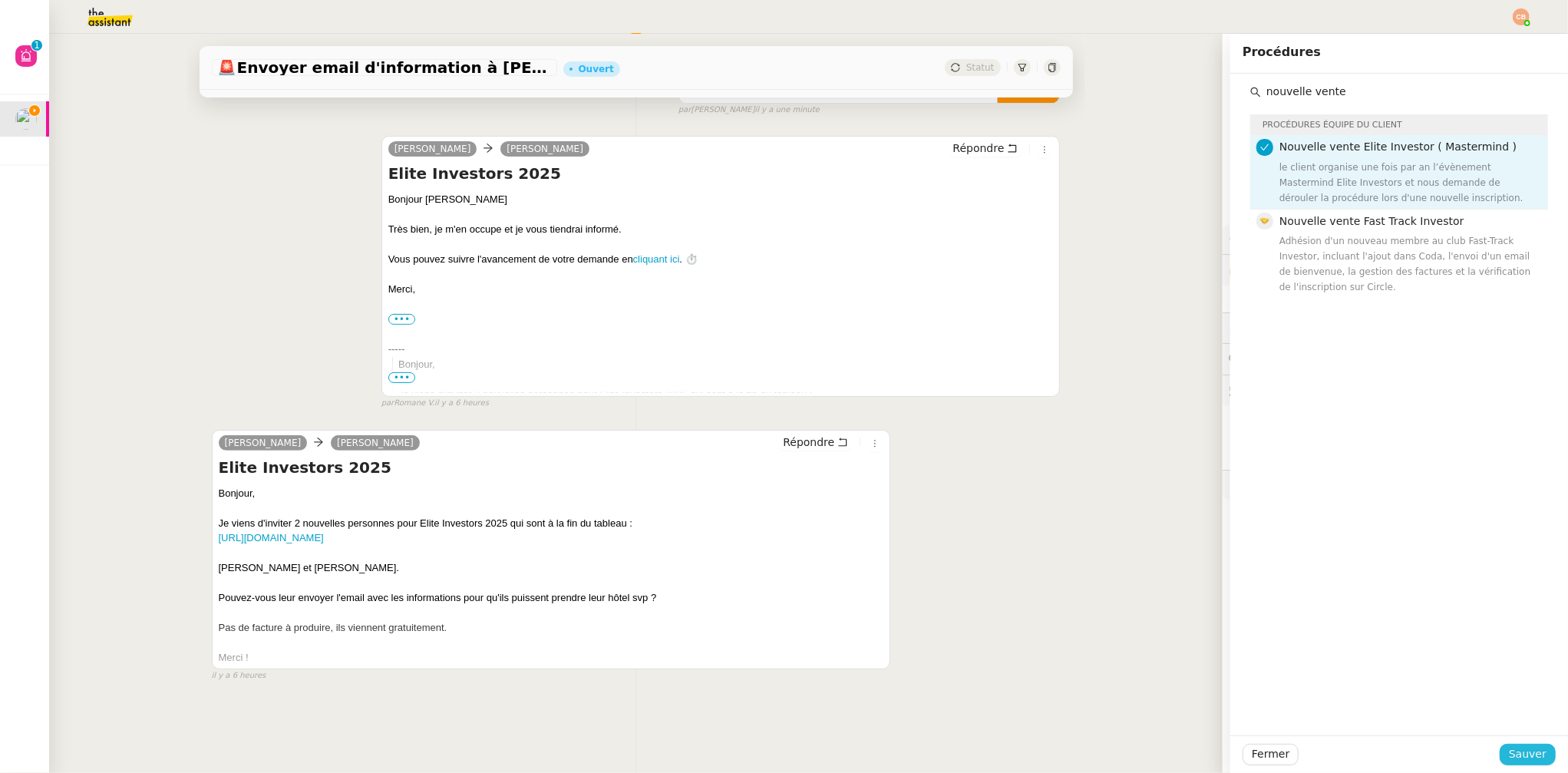
click at [1520, 750] on span "Sauver" at bounding box center [1528, 754] width 38 height 17
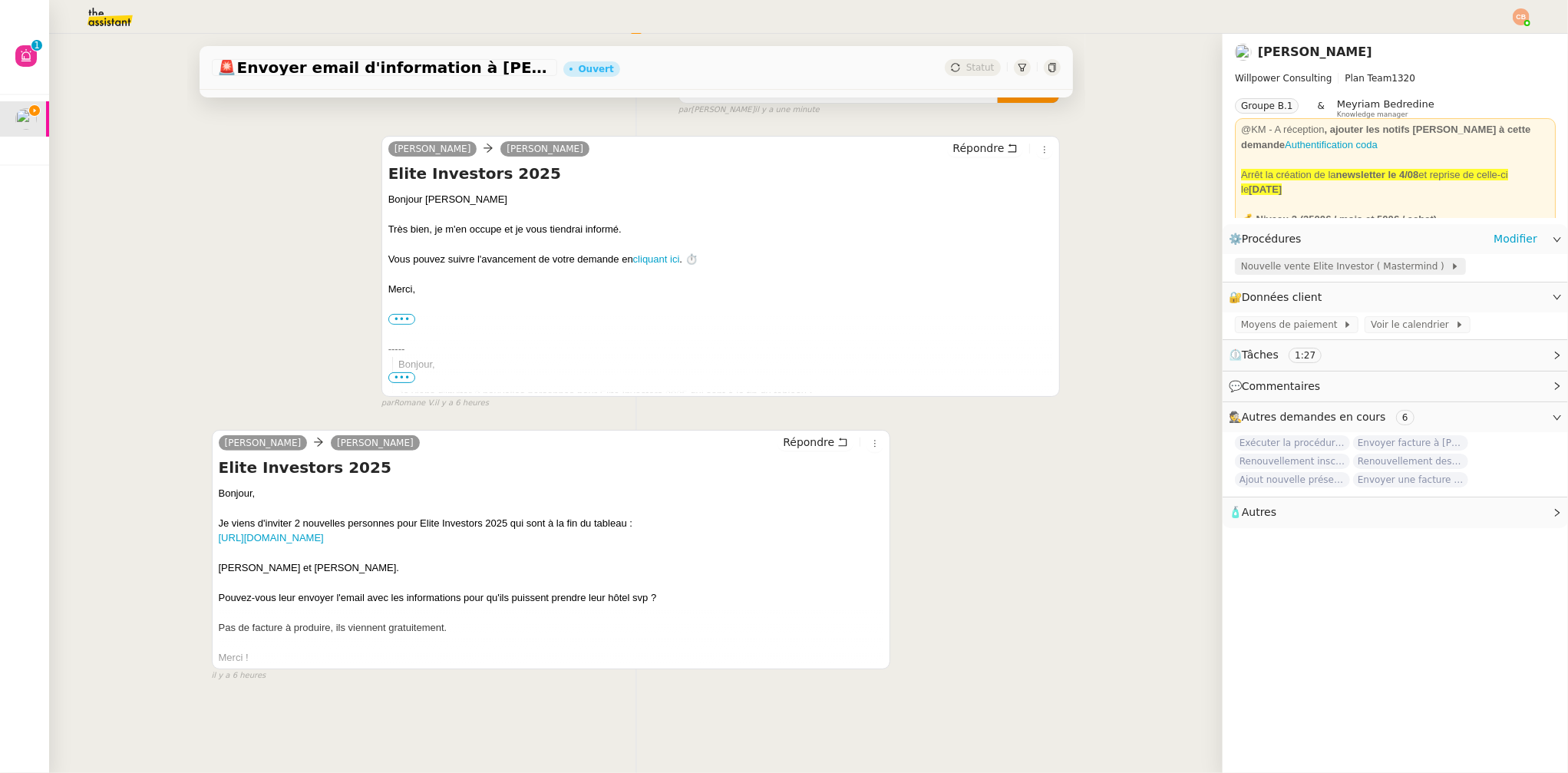
click at [1335, 266] on span "Nouvelle vente Elite Investor ( Mastermind )" at bounding box center [1346, 267] width 210 height 16
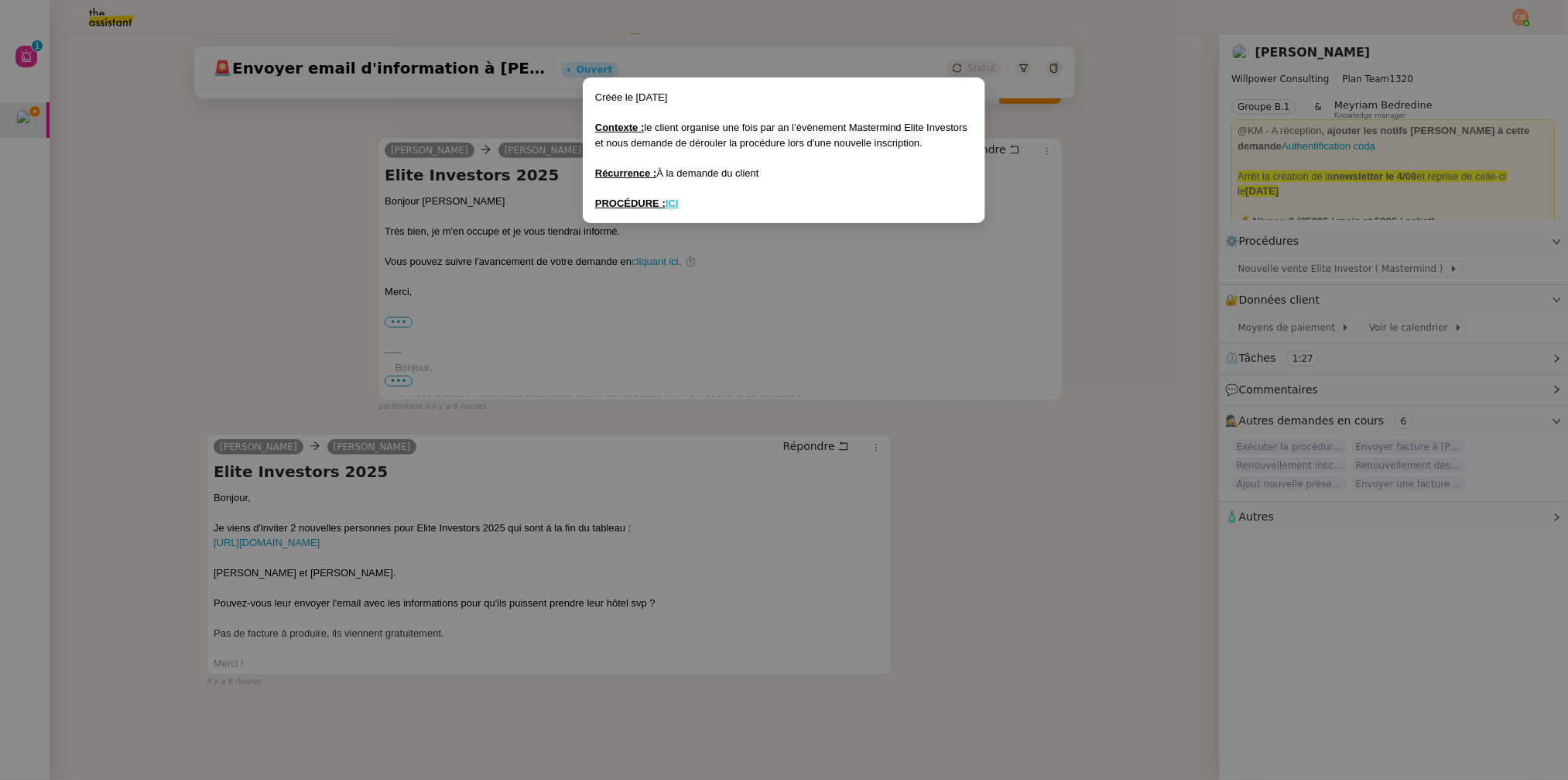
click at [678, 205] on u "ICI" at bounding box center [672, 203] width 13 height 11
click at [336, 184] on nz-modal-container "Créée le 1/07/25 Contexte : le client organise une fois par an l’évènement Mast…" at bounding box center [784, 390] width 1568 height 780
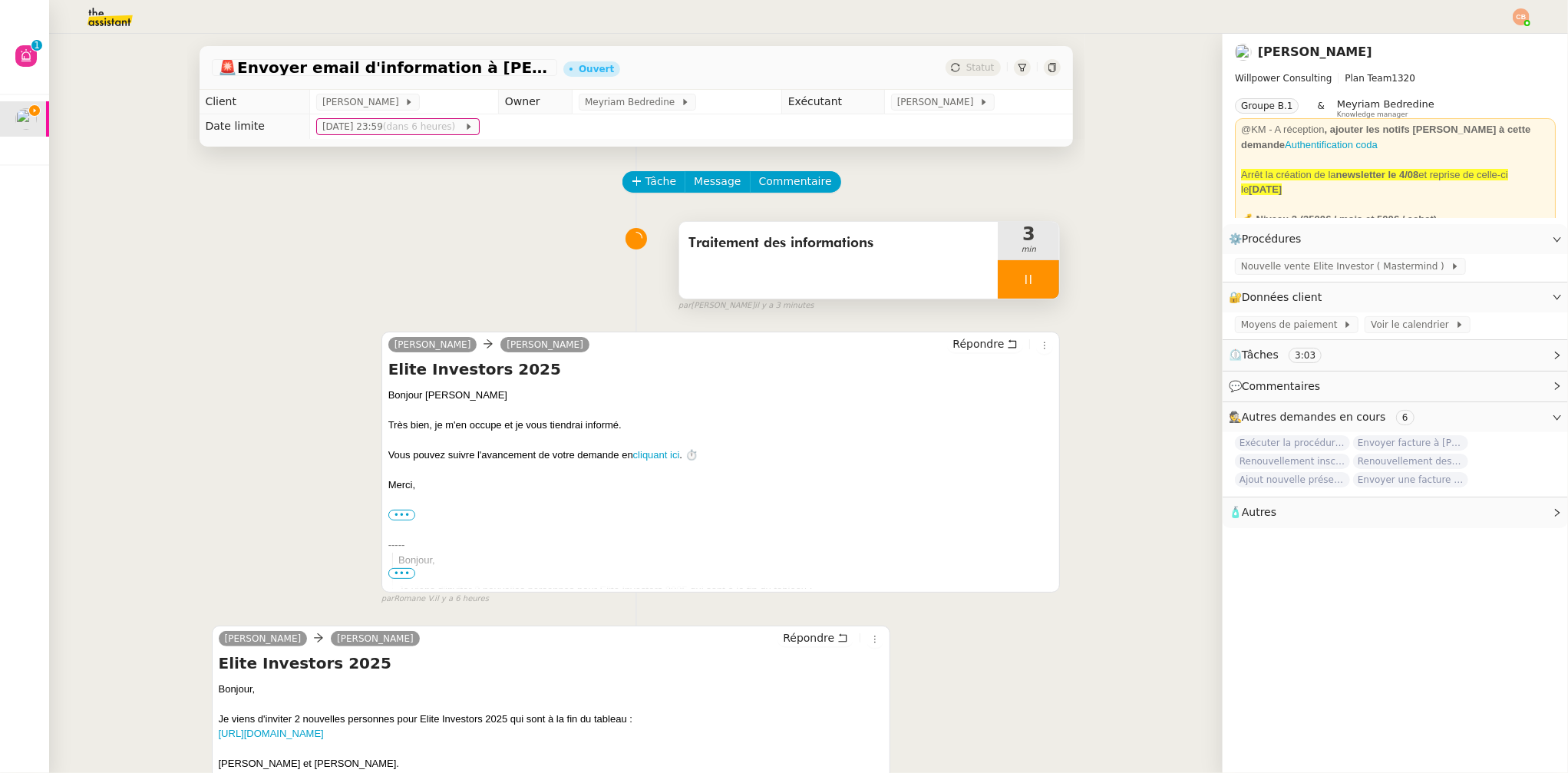
click at [1044, 273] on div "Traitement des informations 3 min" at bounding box center [869, 261] width 382 height 79
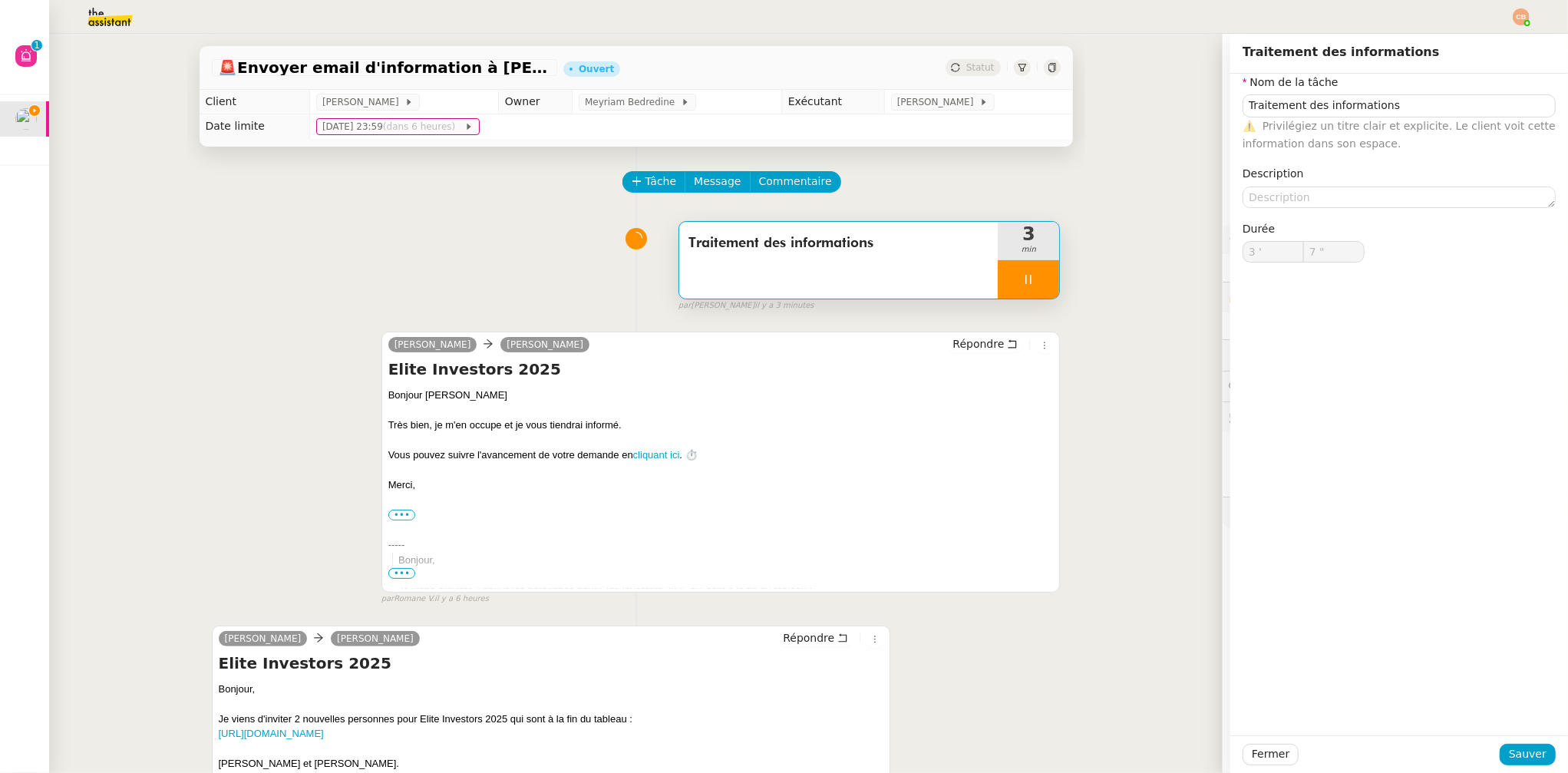
click at [1029, 277] on div at bounding box center [1028, 280] width 61 height 38
type input "Traitement des informations"
type input "3 '"
type input "7 ""
type input "Traitement des informations"
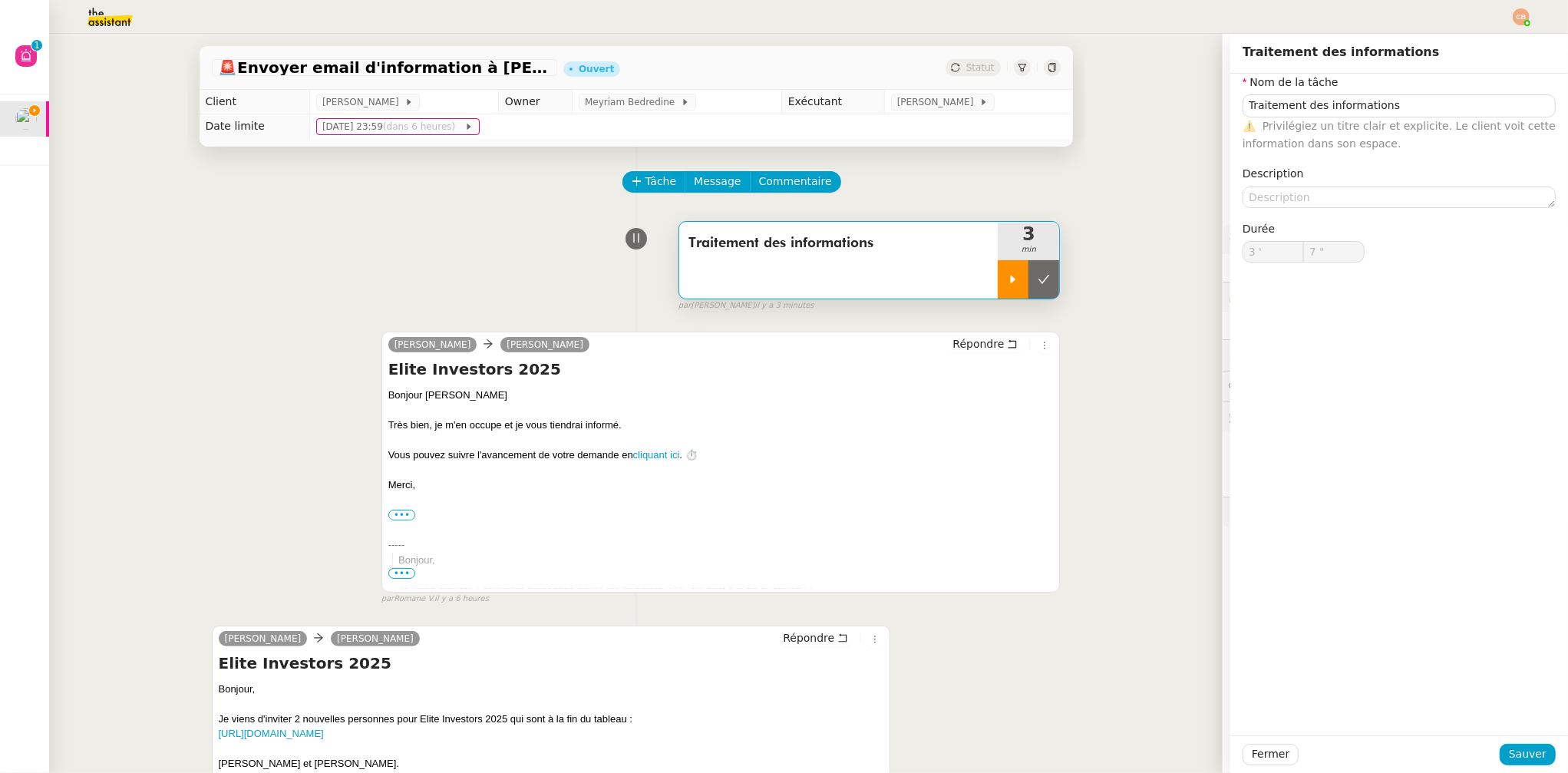
type input "3 '"
type input "7 ""
click at [1011, 276] on icon at bounding box center [1014, 279] width 5 height 9
type input "Traitement des informations"
type input "3 '"
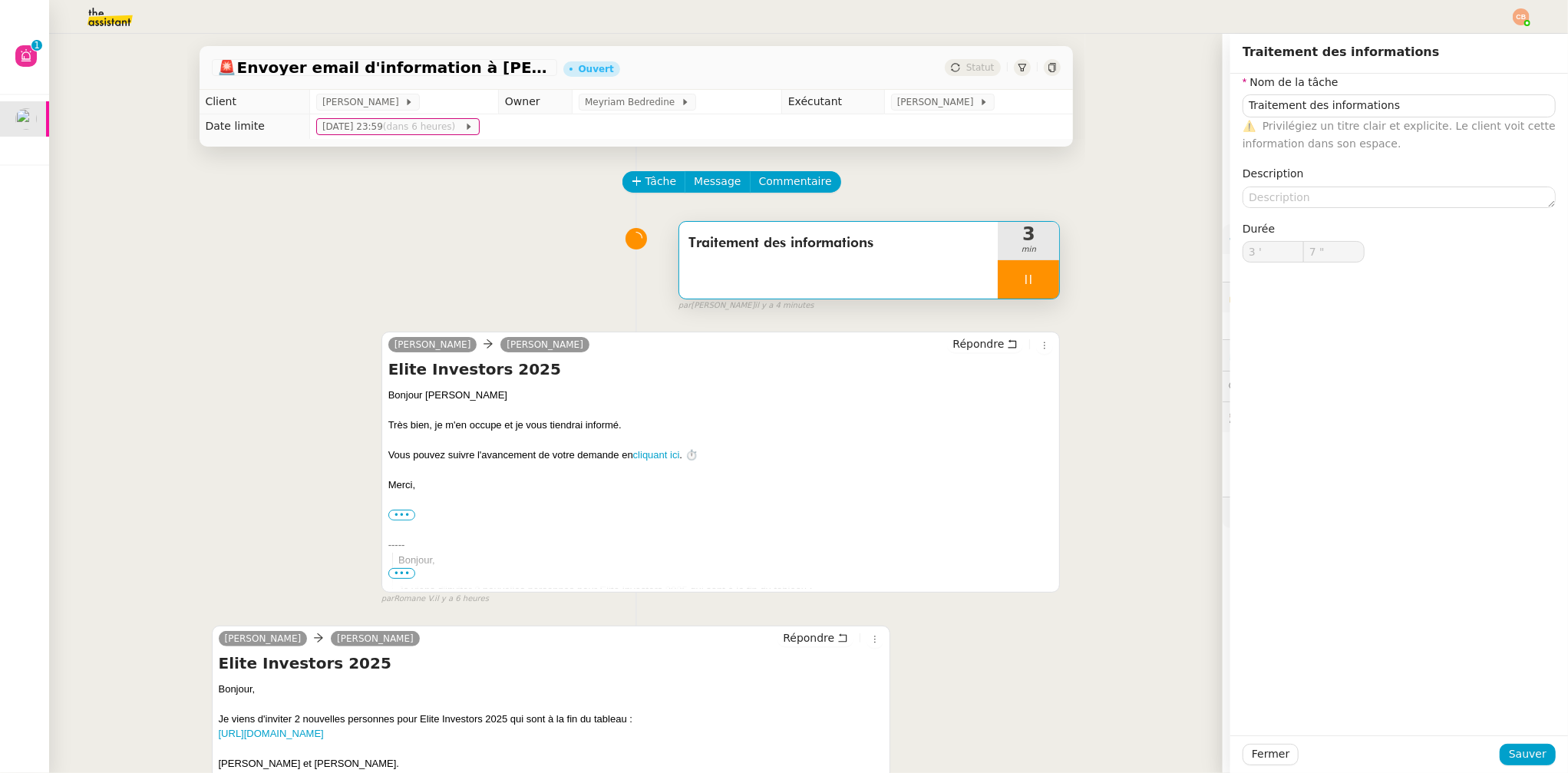
type input "7 ""
type input "Traitement des informations"
type input "3 '"
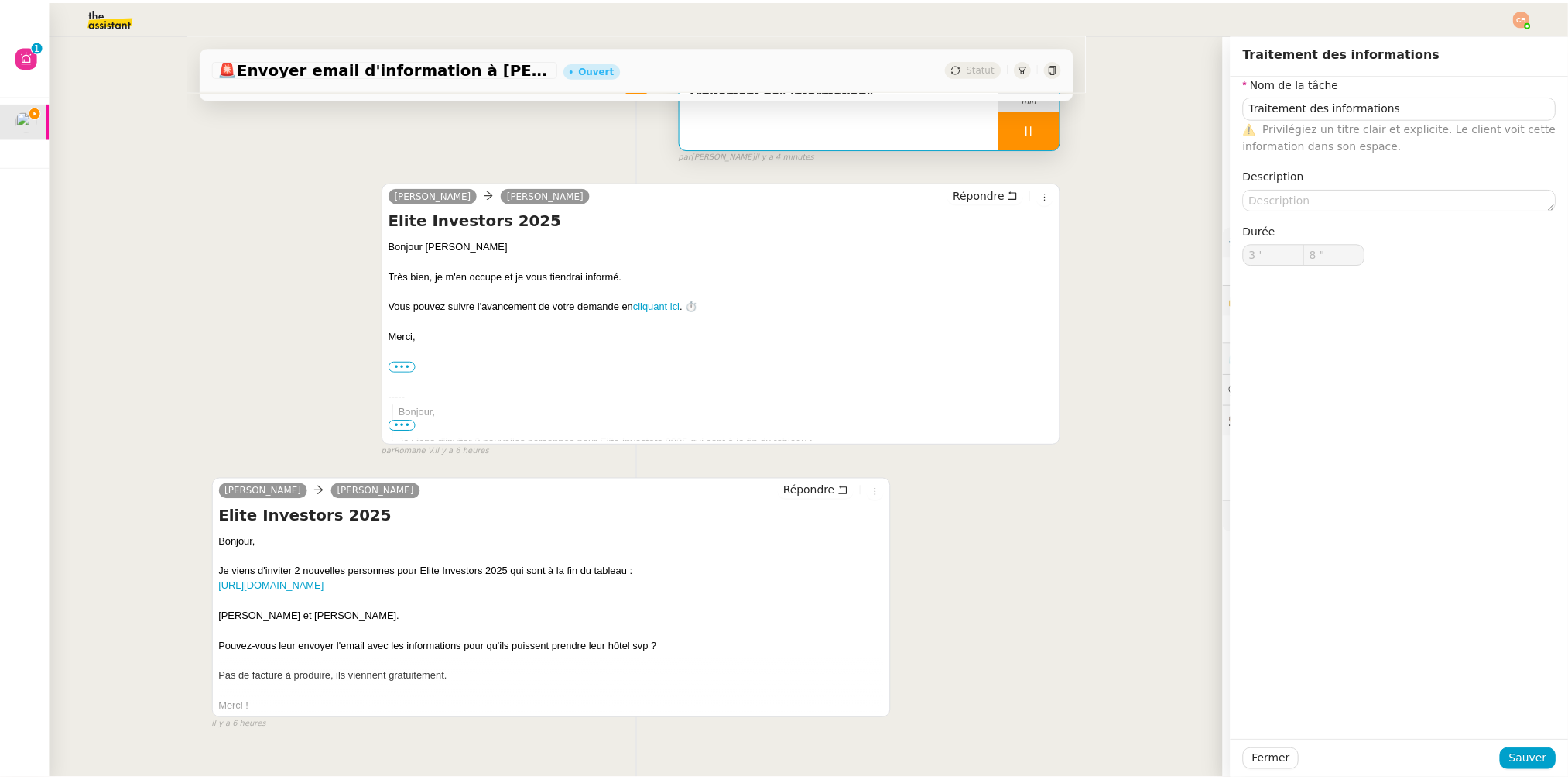
scroll to position [206, 0]
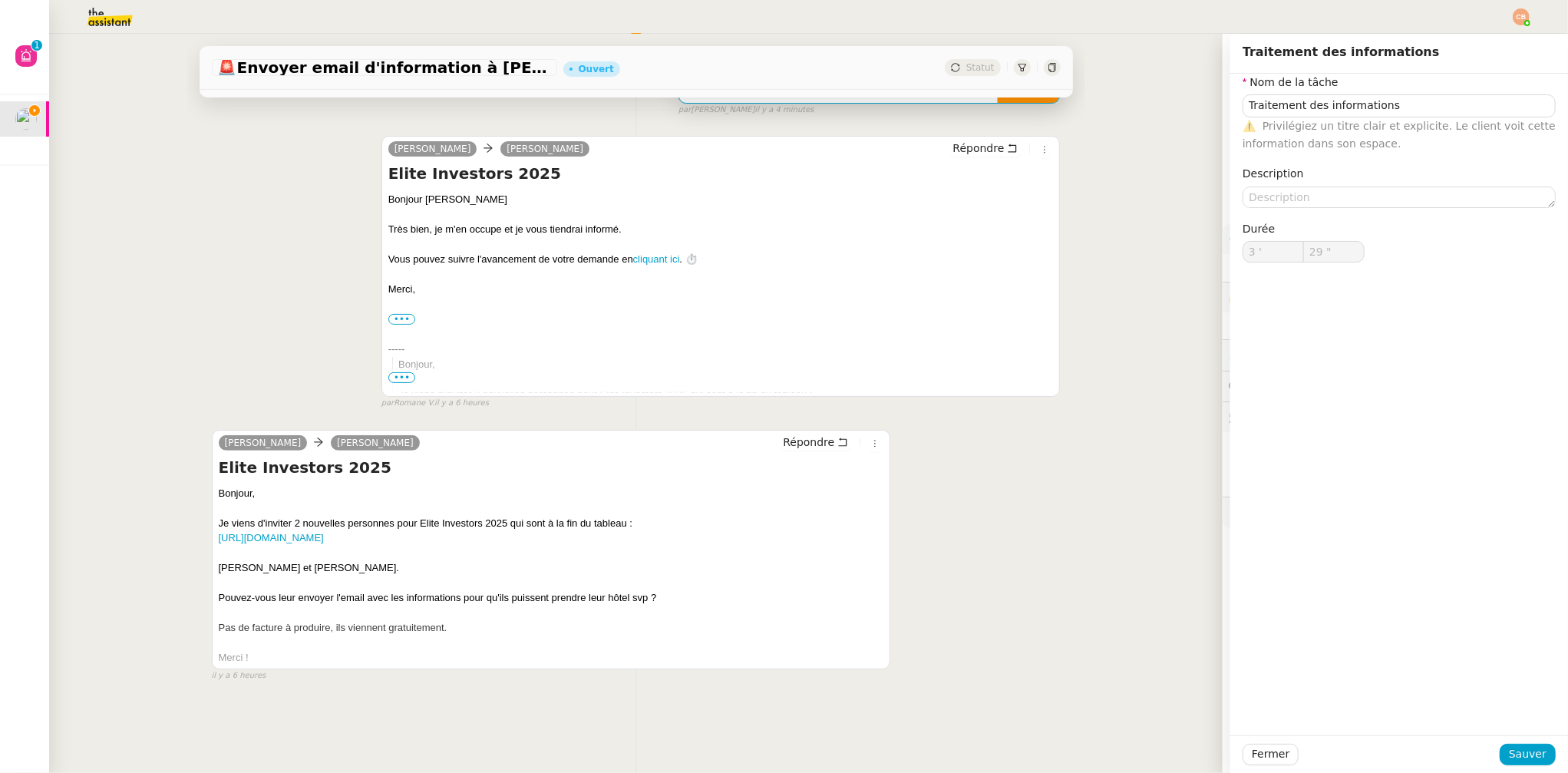
type input "30 ""
click at [241, 310] on div "Charles Cédric Tempestini Répondre Elite Investors 2025 Bonjour Cédric Très bie…" at bounding box center [636, 266] width 849 height 288
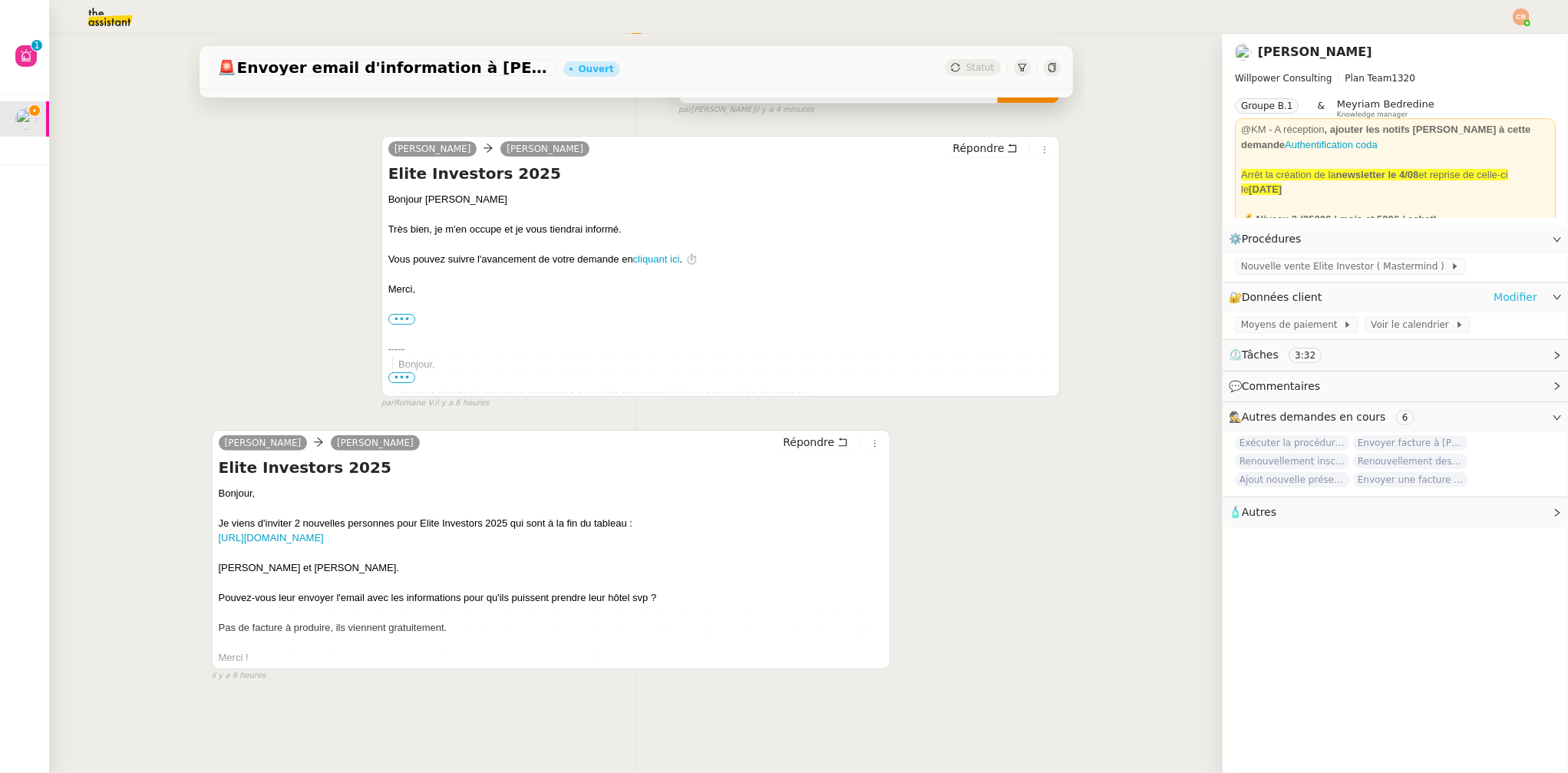
click at [1496, 295] on link "Modifier" at bounding box center [1516, 297] width 44 height 17
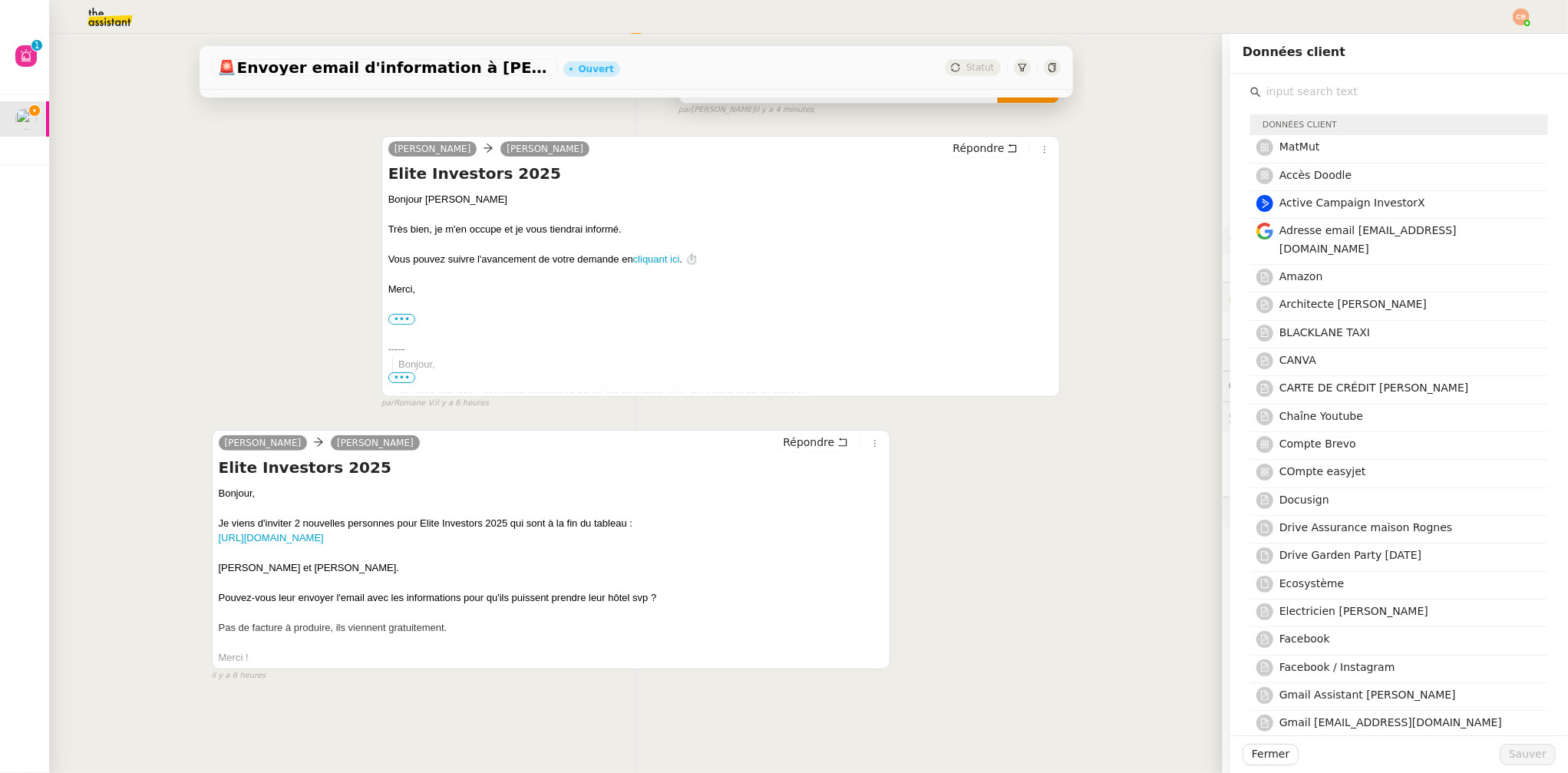
click at [1284, 94] on input "text" at bounding box center [1404, 92] width 287 height 21
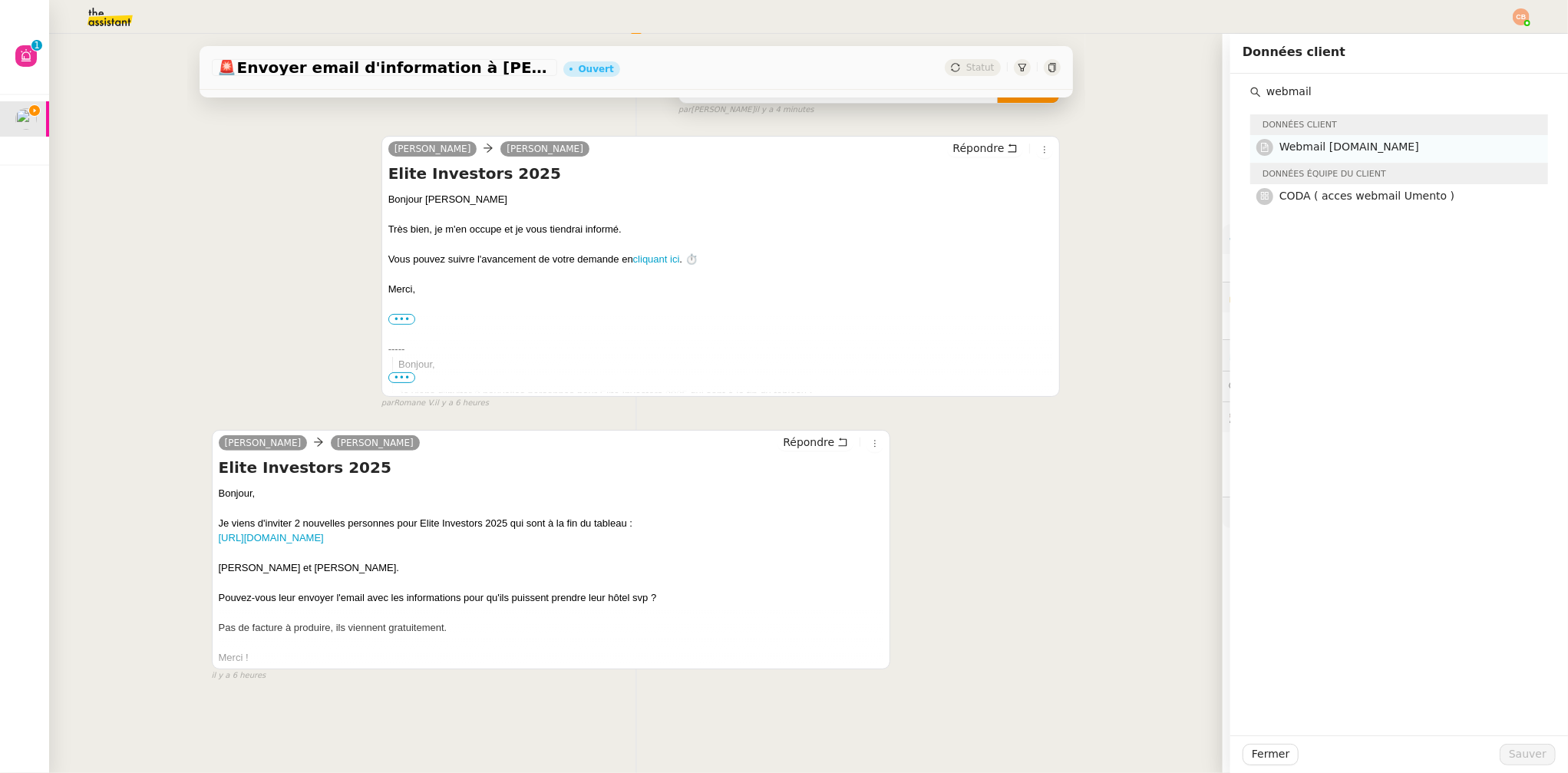
type input "webmail"
click at [1296, 157] on div "Webmail UMento.me" at bounding box center [1409, 149] width 260 height 21
click at [1515, 750] on span "Sauver" at bounding box center [1528, 754] width 38 height 17
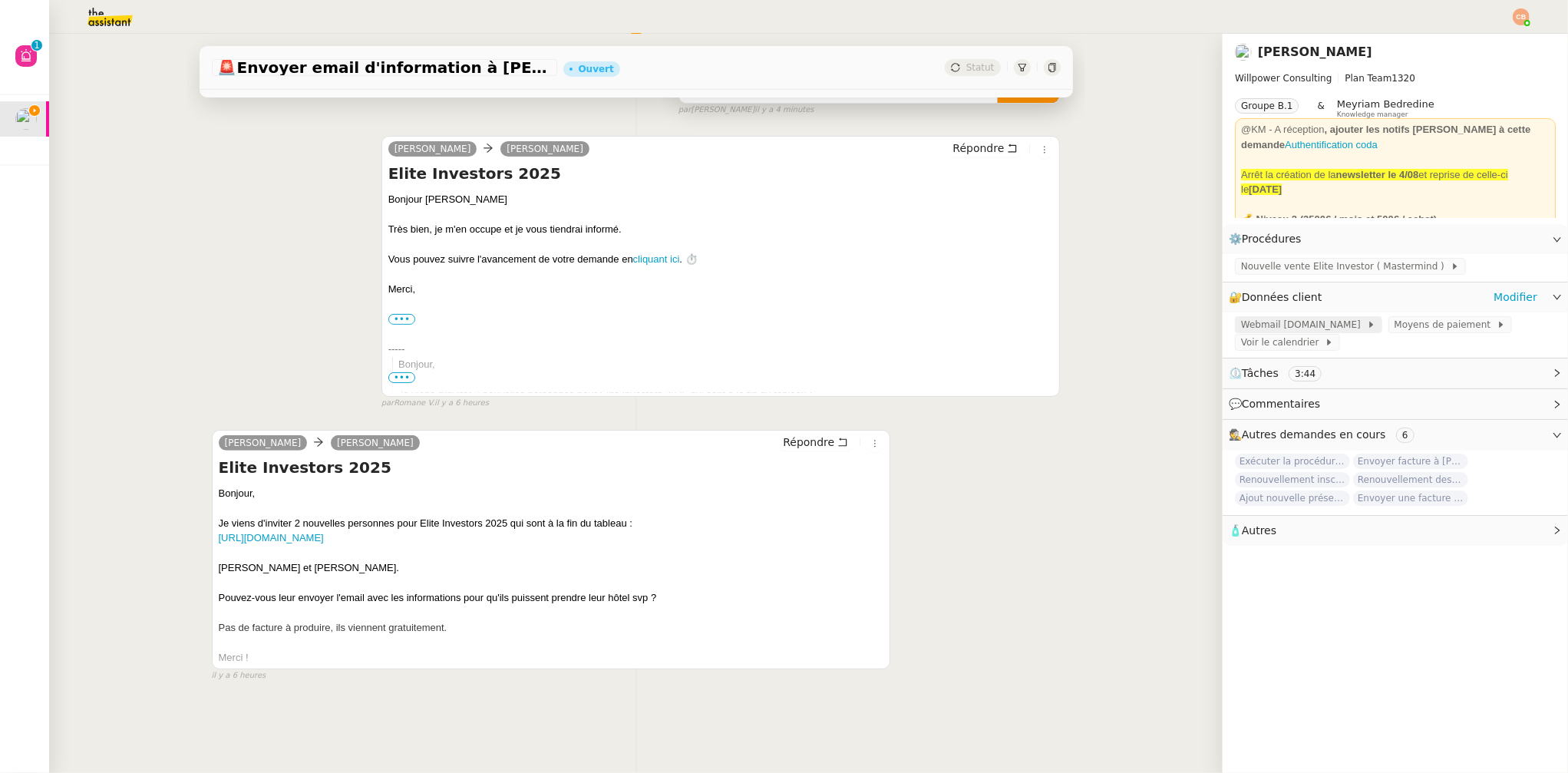
click at [1245, 324] on span "Webmail UMento.me" at bounding box center [1304, 325] width 126 height 16
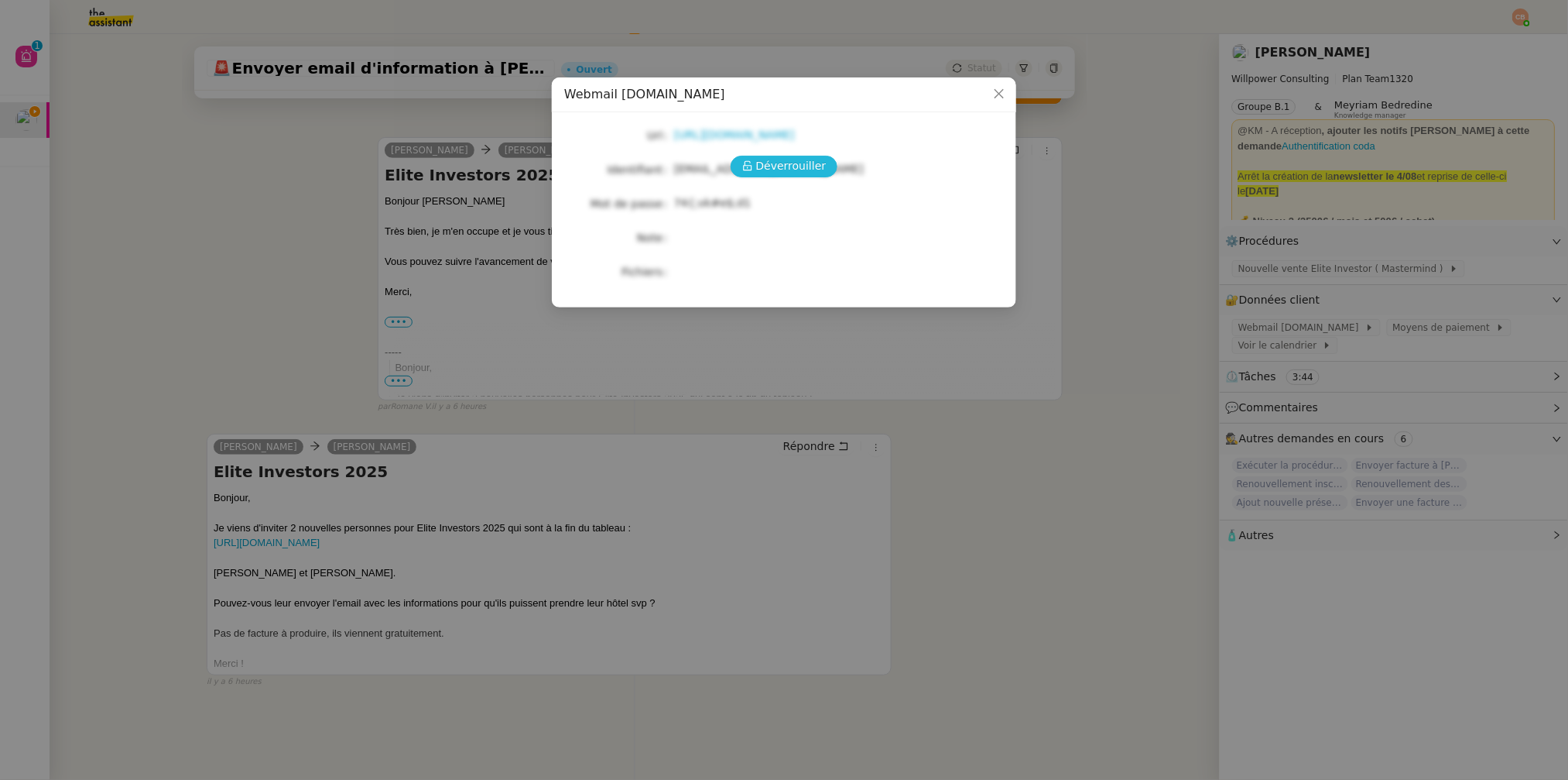
click at [795, 160] on span "Déverrouiller" at bounding box center [792, 166] width 71 height 18
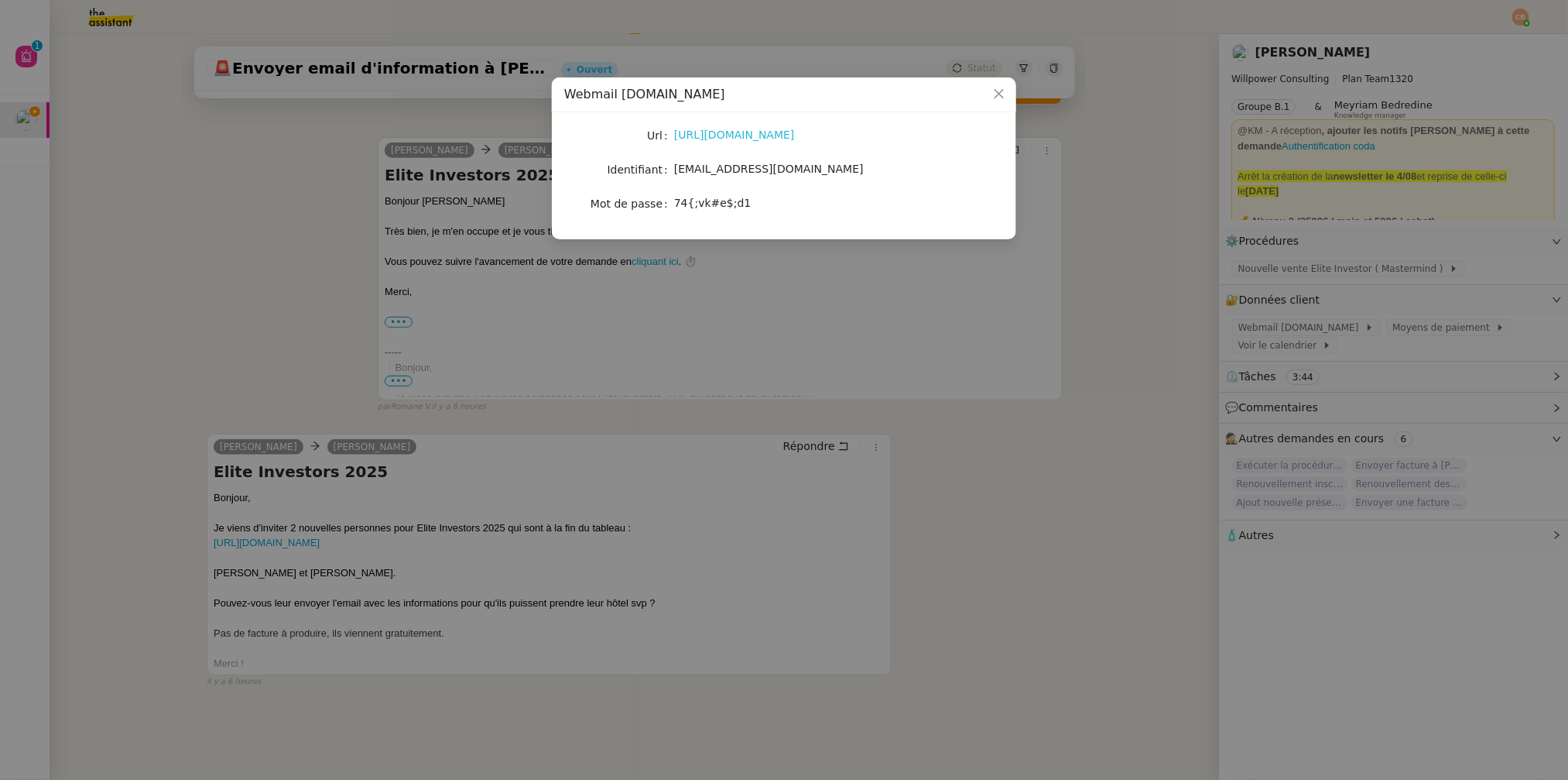
click at [774, 139] on link "https://webmail.umento.me/" at bounding box center [735, 135] width 121 height 12
drag, startPoint x: 675, startPoint y: 168, endPoint x: 808, endPoint y: 174, distance: 133.1
click at [808, 174] on div "theassistant@umento.me" at bounding box center [803, 169] width 257 height 18
copy span "theassistant@umento.me"
drag, startPoint x: 677, startPoint y: 200, endPoint x: 750, endPoint y: 206, distance: 73.2
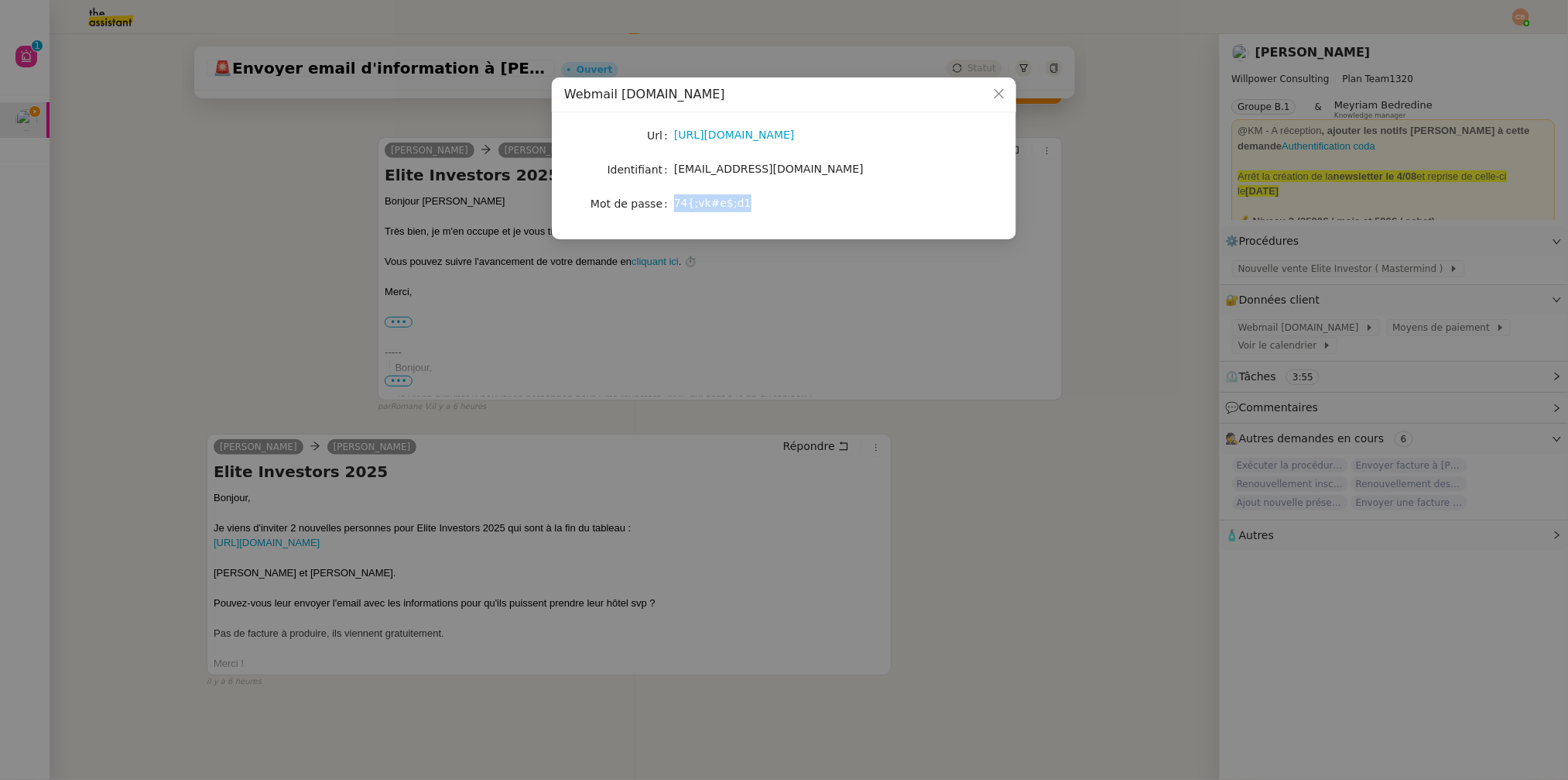
click at [750, 206] on div "74{;vk#e$;d1" at bounding box center [803, 203] width 257 height 18
copy span "74{;vk#e$;d1"
click at [340, 282] on nz-modal-container "Webmail UMento.me Url https://webmail.umento.me/ Identifiant theassistant@ument…" at bounding box center [784, 390] width 1568 height 780
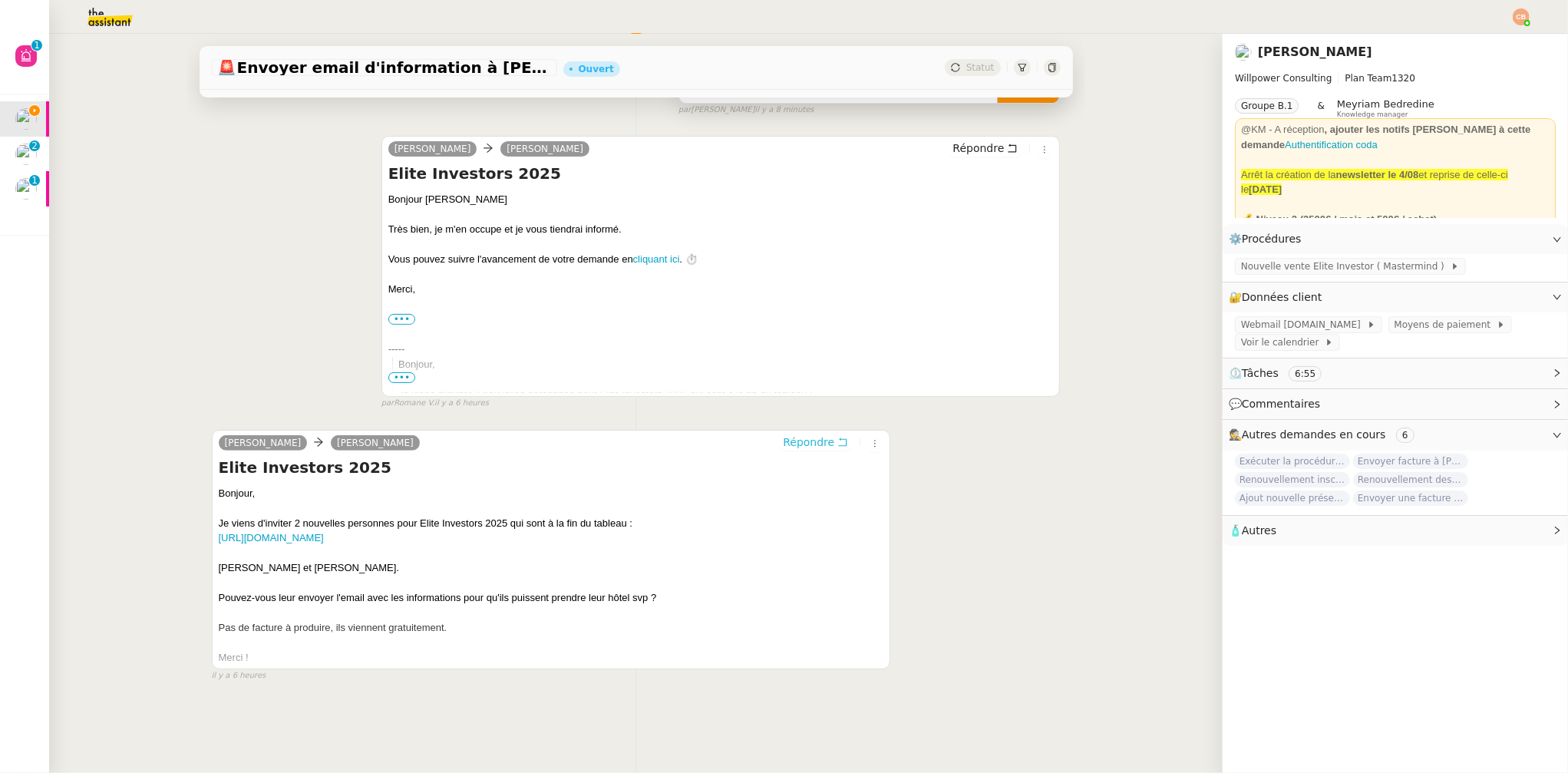
click at [785, 435] on span "Répondre" at bounding box center [808, 442] width 52 height 16
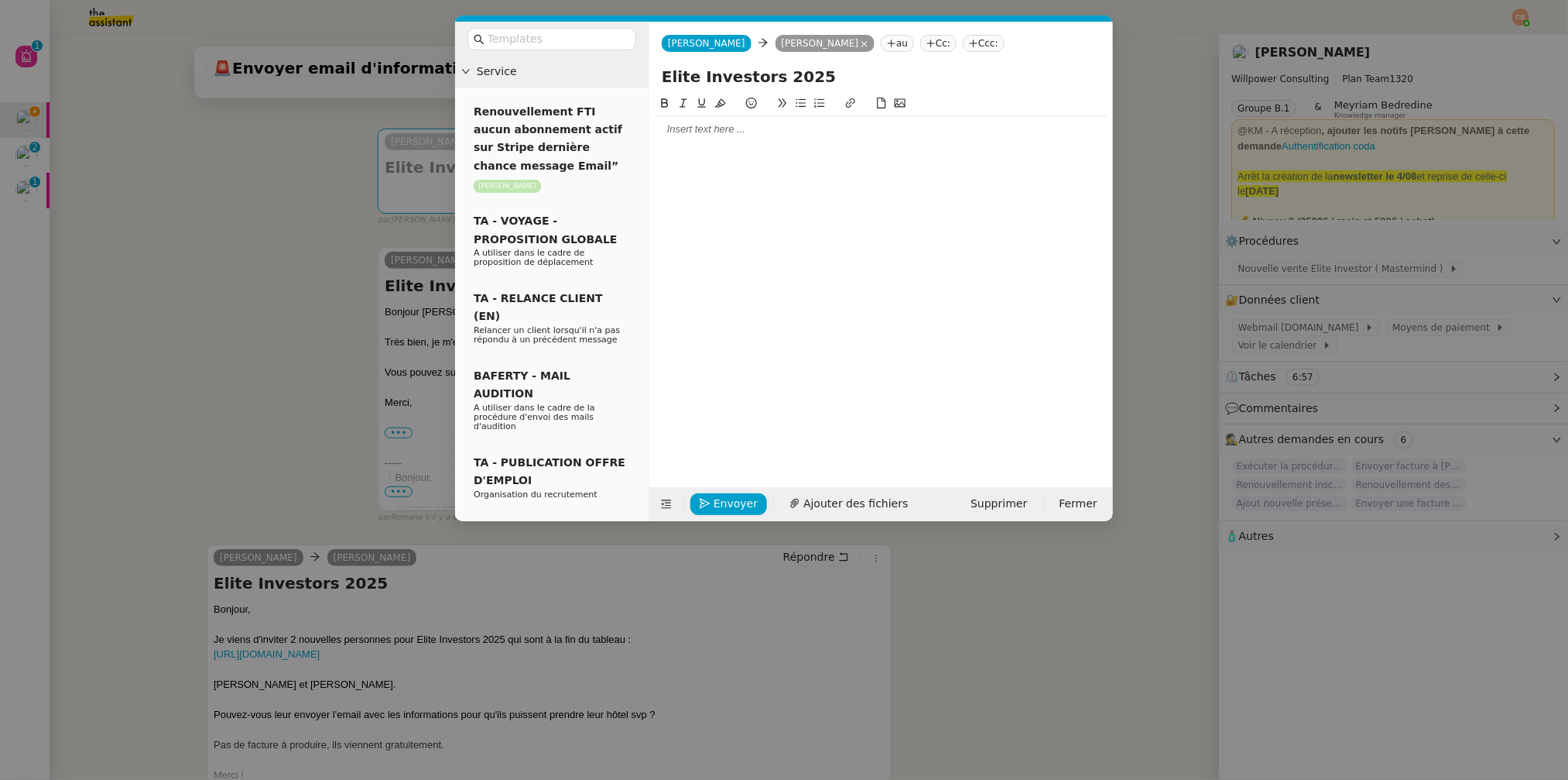
click at [685, 130] on div at bounding box center [881, 130] width 452 height 14
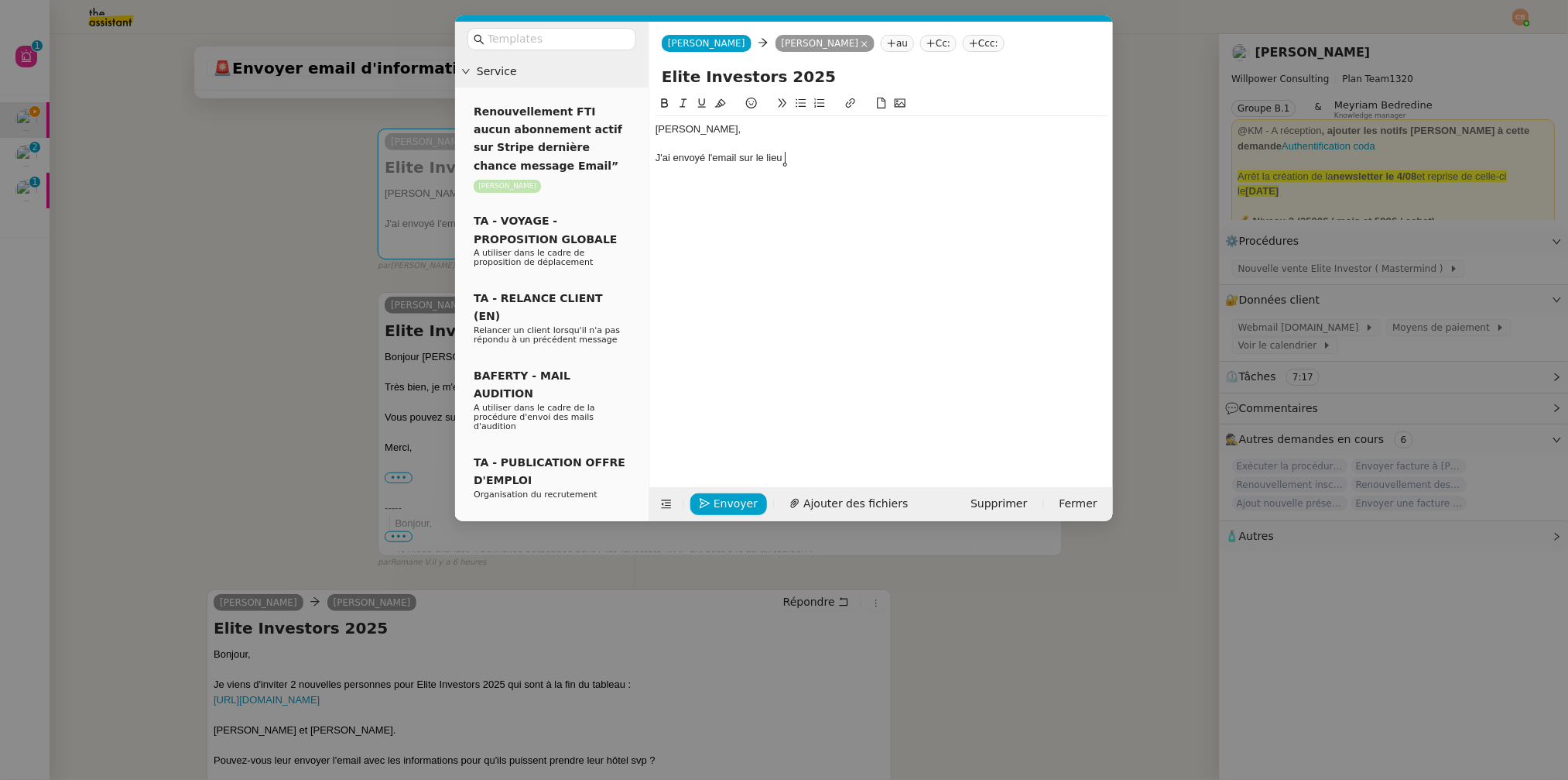
click at [740, 161] on div "J'ai envoyé l'email sur le lieu" at bounding box center [881, 158] width 452 height 14
click at [858, 155] on div "J'ai envoyé l'email ( non VIP ) sur le lieu" at bounding box center [881, 158] width 452 height 14
click at [880, 157] on div "J'ai envoyé l'email ( non VIP ) sur le lieu à JeromeLe Grand" at bounding box center [881, 158] width 452 height 14
click at [944, 159] on div "J'ai envoyé l'email ( non VIP ) sur le lieu à Jerome Le Grand" at bounding box center [881, 158] width 452 height 14
click at [984, 156] on div "J'ai envoyé l'email ( non VIP ) sur le lieu à Jerome Le Grand et AlexandreAzoul…" at bounding box center [881, 158] width 452 height 14
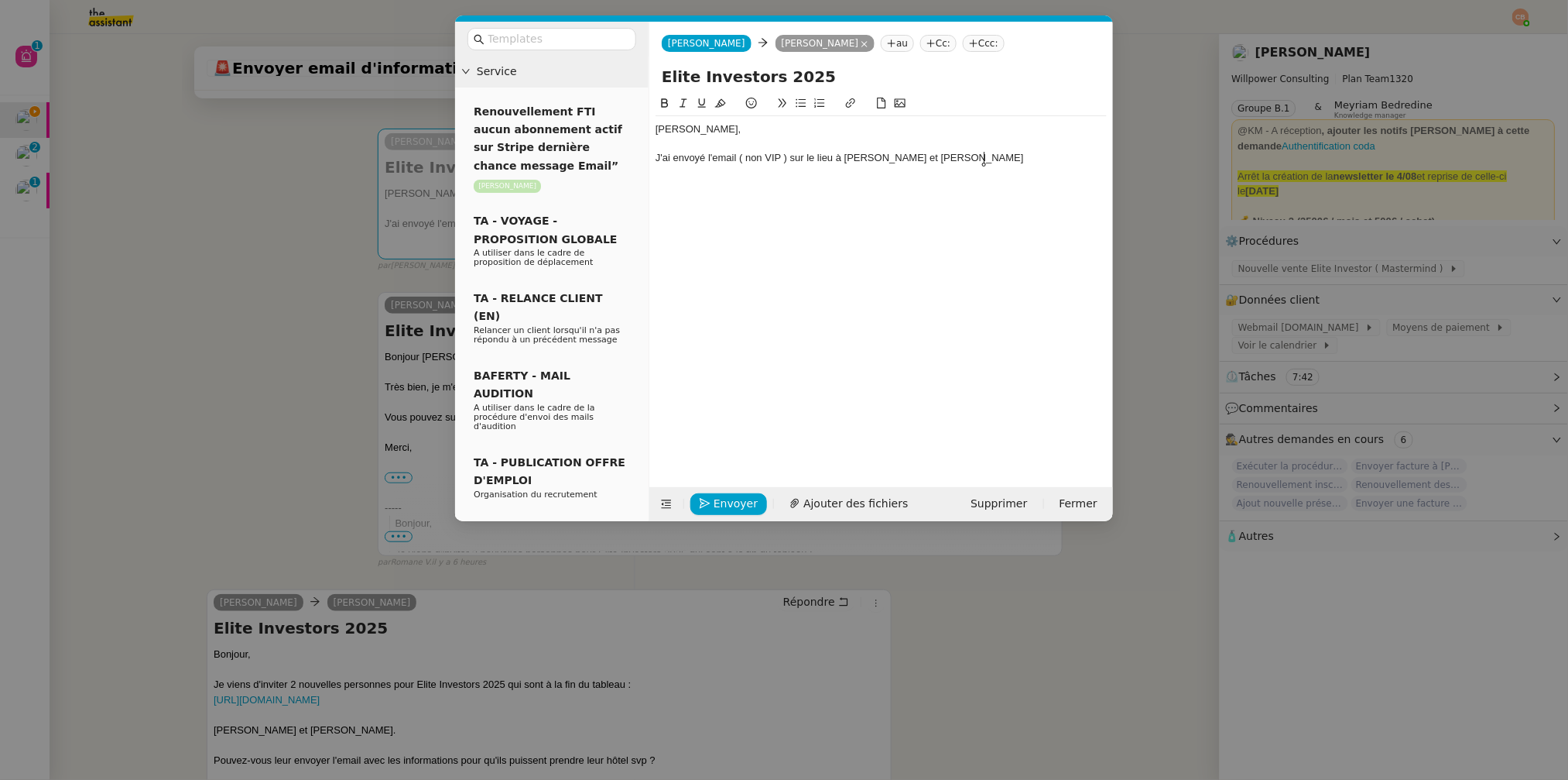
click at [1025, 155] on div "J'ai envoyé l'email ( non VIP ) sur le lieu à Jerome Le Grand et Alexandre Azou…" at bounding box center [881, 158] width 452 height 14
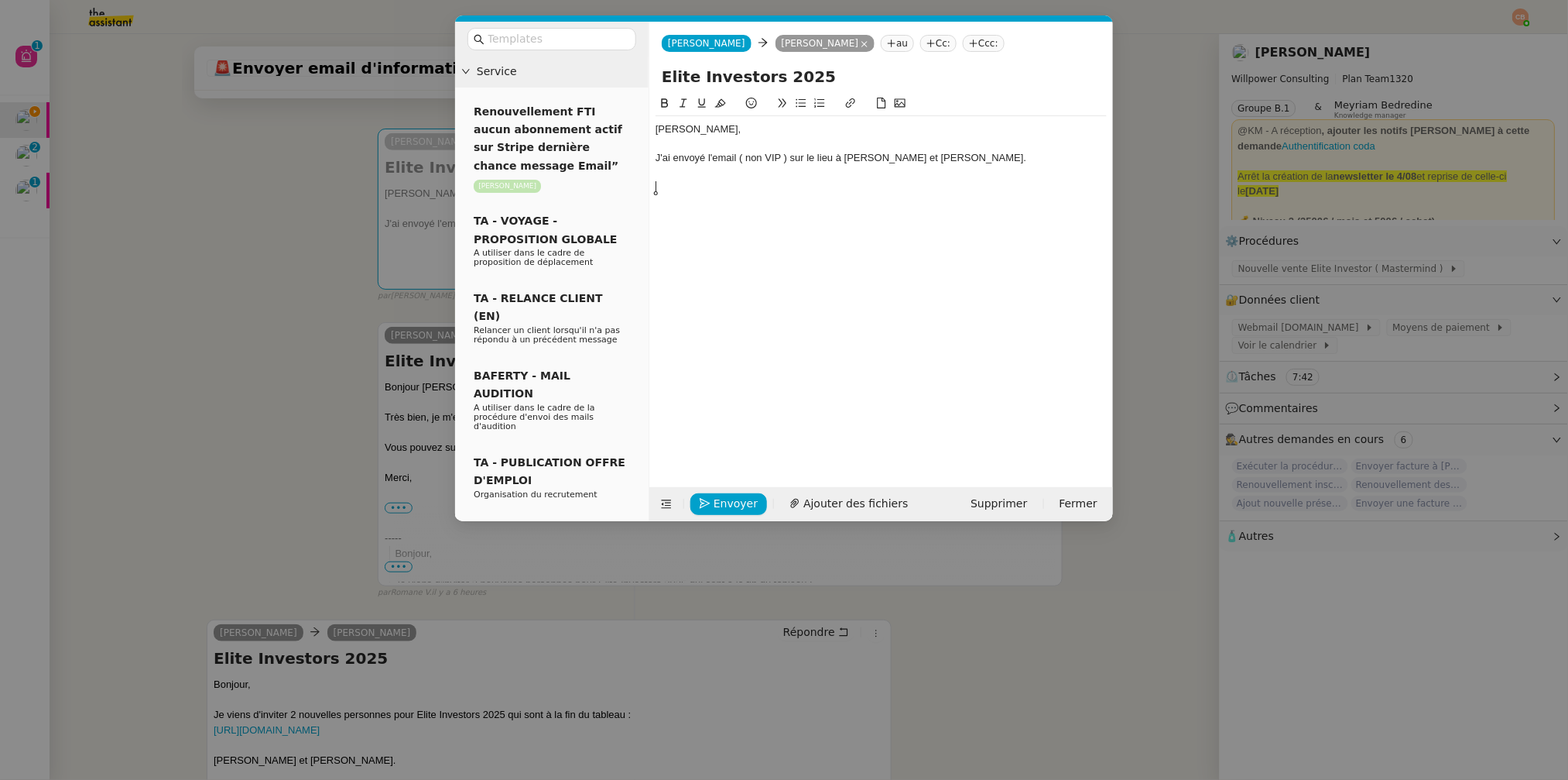
click at [804, 99] on icon at bounding box center [801, 103] width 10 height 9
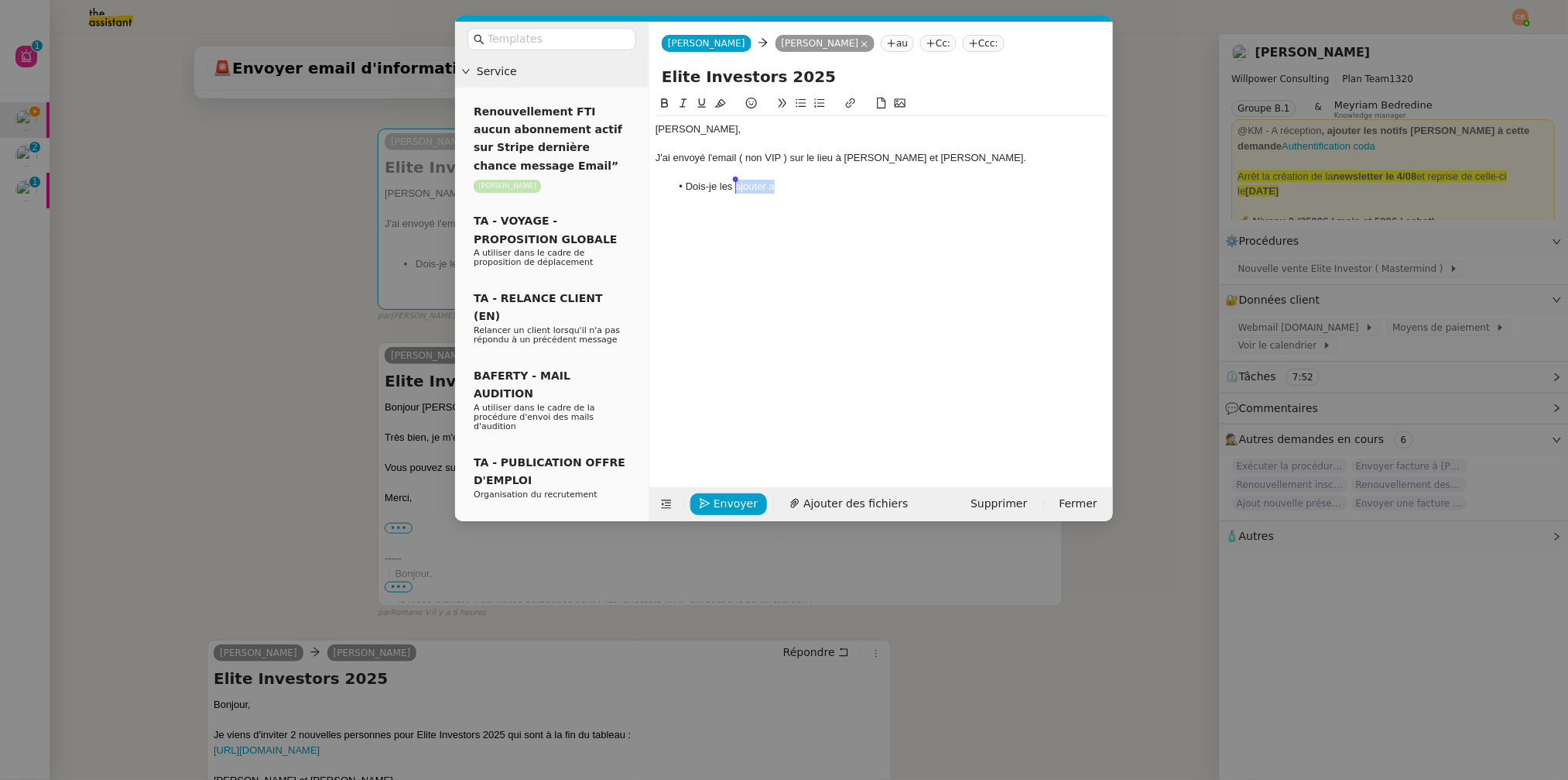
drag, startPoint x: 783, startPoint y: 187, endPoint x: 737, endPoint y: 193, distance: 46.4
click at [737, 193] on li "Dois-je les ajouter a" at bounding box center [889, 187] width 437 height 14
click at [839, 181] on li "Dois-je les inviter à rejoindre FTI ( date de renouvellement du 08/11/2026 ) ?" at bounding box center [889, 187] width 437 height 14
click at [1072, 182] on li "Dois-je les inviter à rejoindre FTI ( avec une date de renouvellement du 08/11/…" at bounding box center [889, 187] width 437 height 14
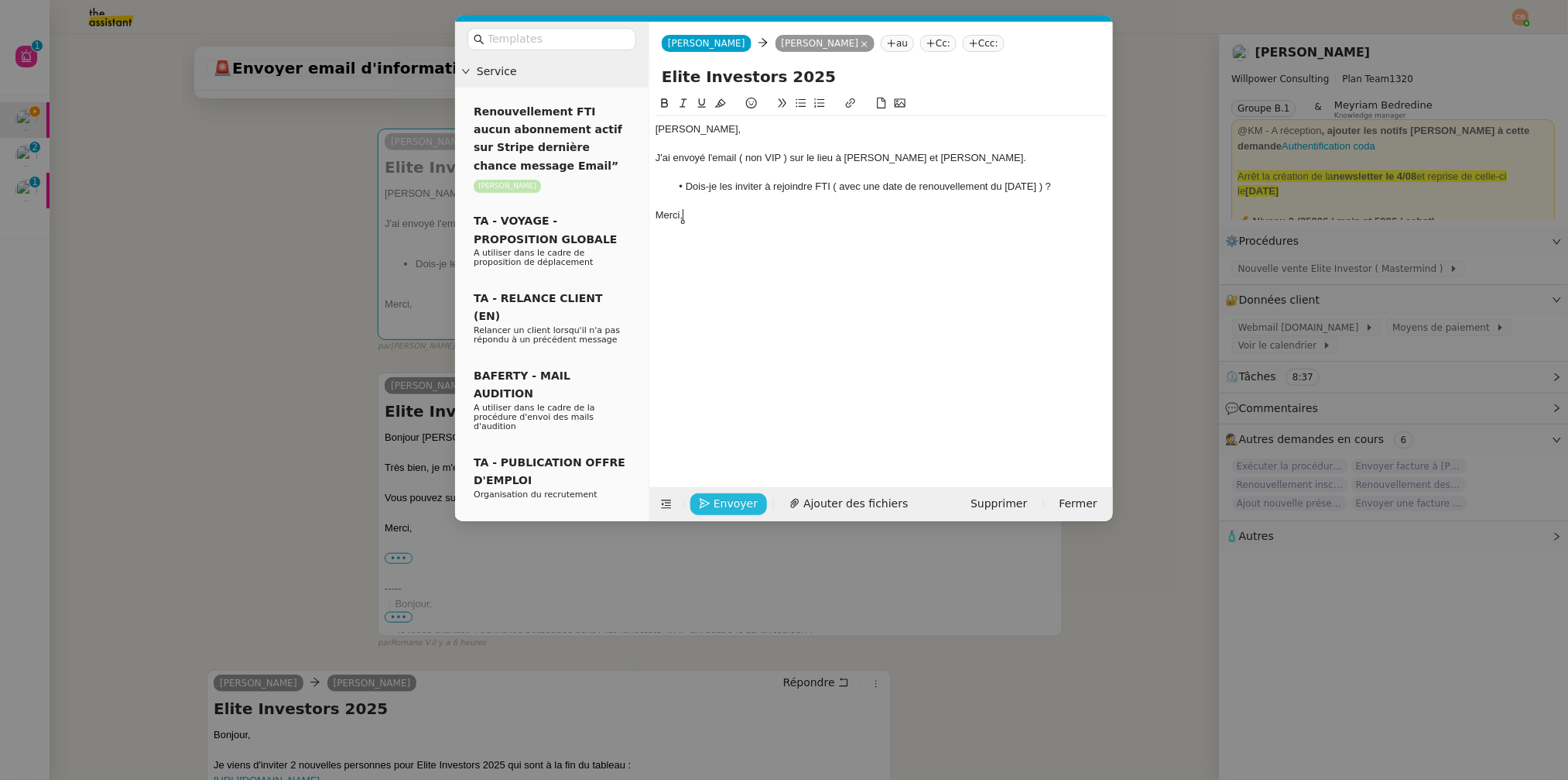
click at [725, 506] on span "Envoyer" at bounding box center [735, 504] width 44 height 18
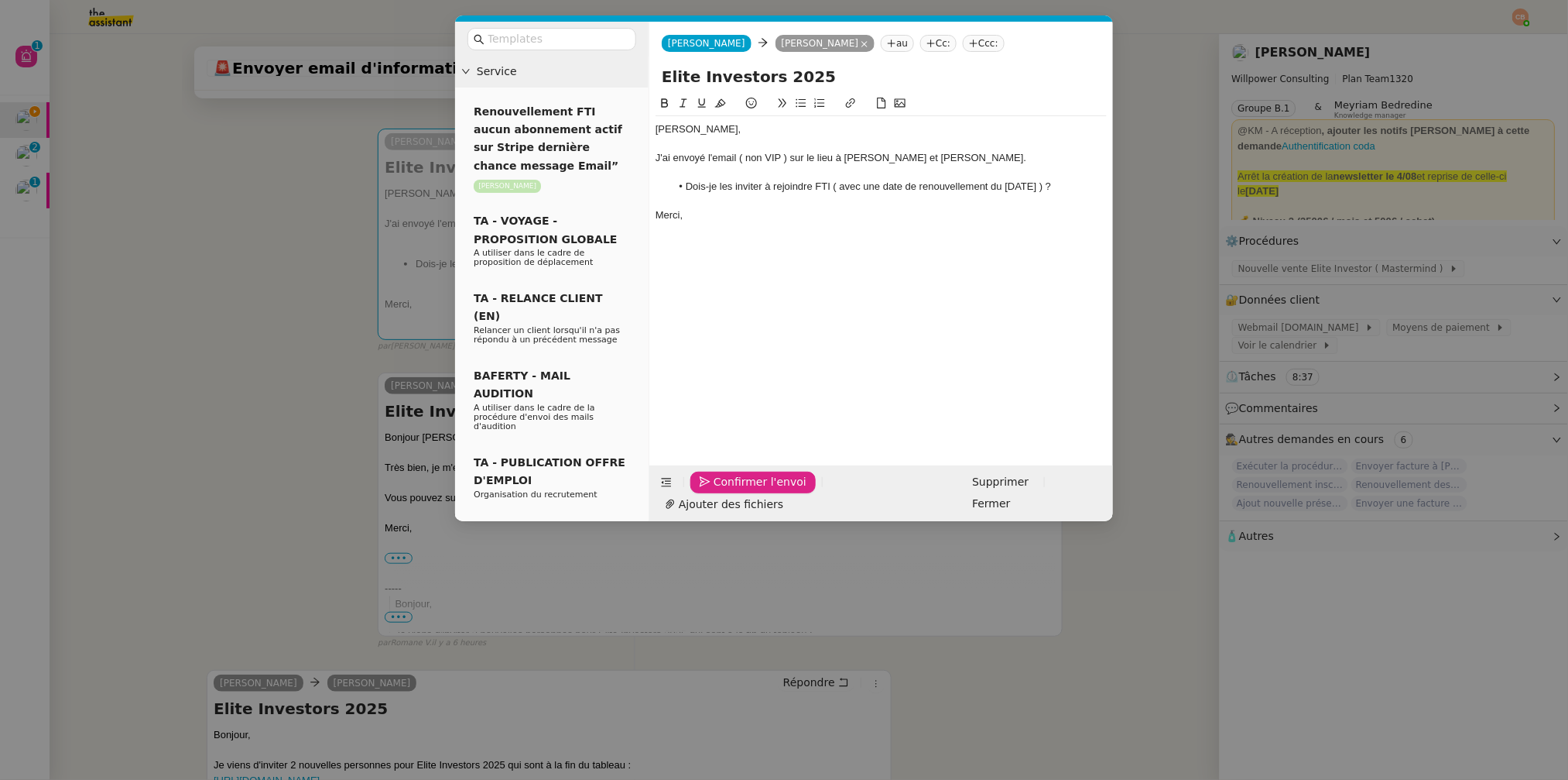
click at [725, 491] on span "Confirmer l'envoi" at bounding box center [759, 482] width 93 height 18
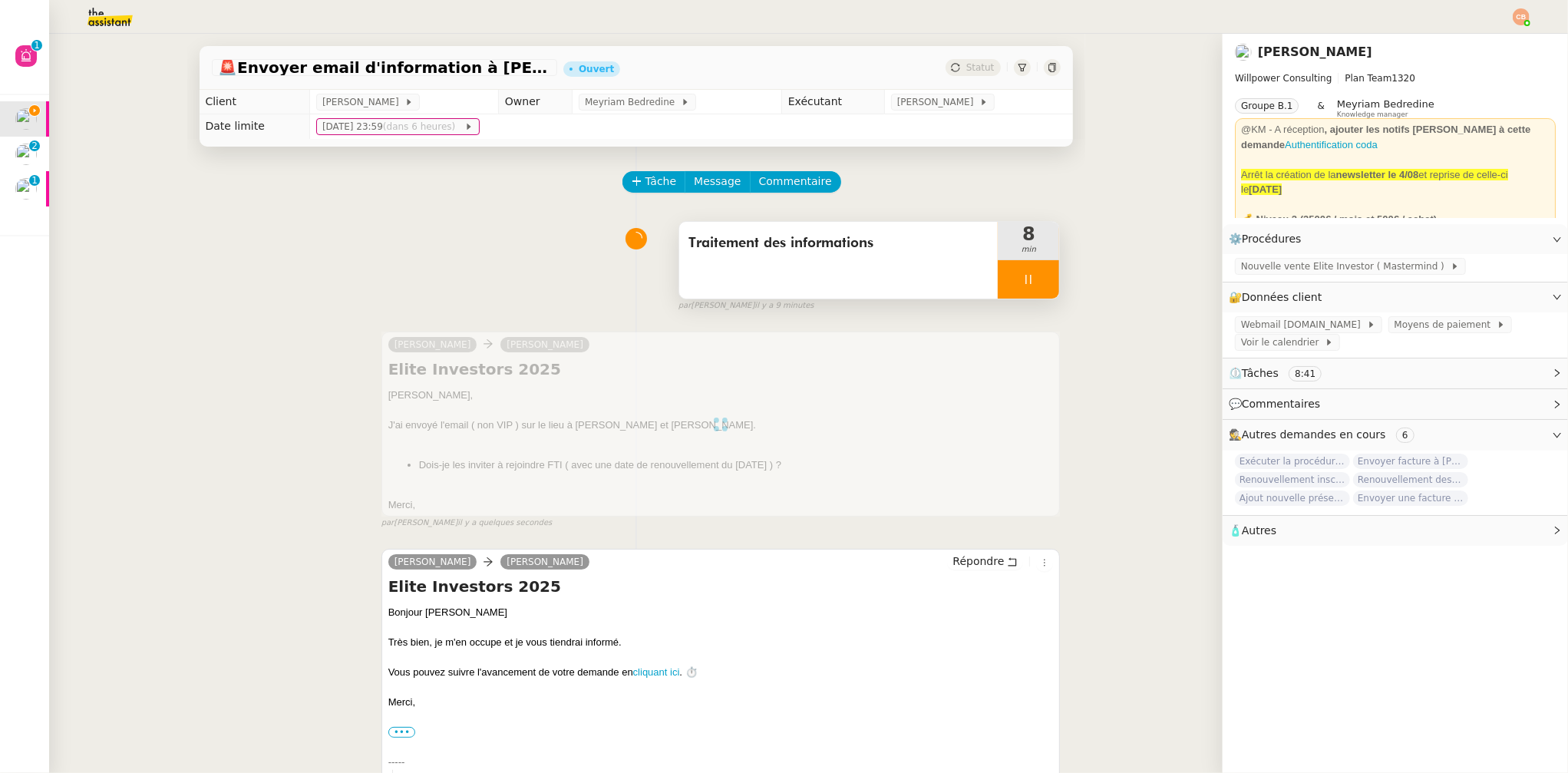
click at [1000, 273] on div at bounding box center [1028, 280] width 61 height 38
click at [1028, 273] on button at bounding box center [1043, 280] width 31 height 38
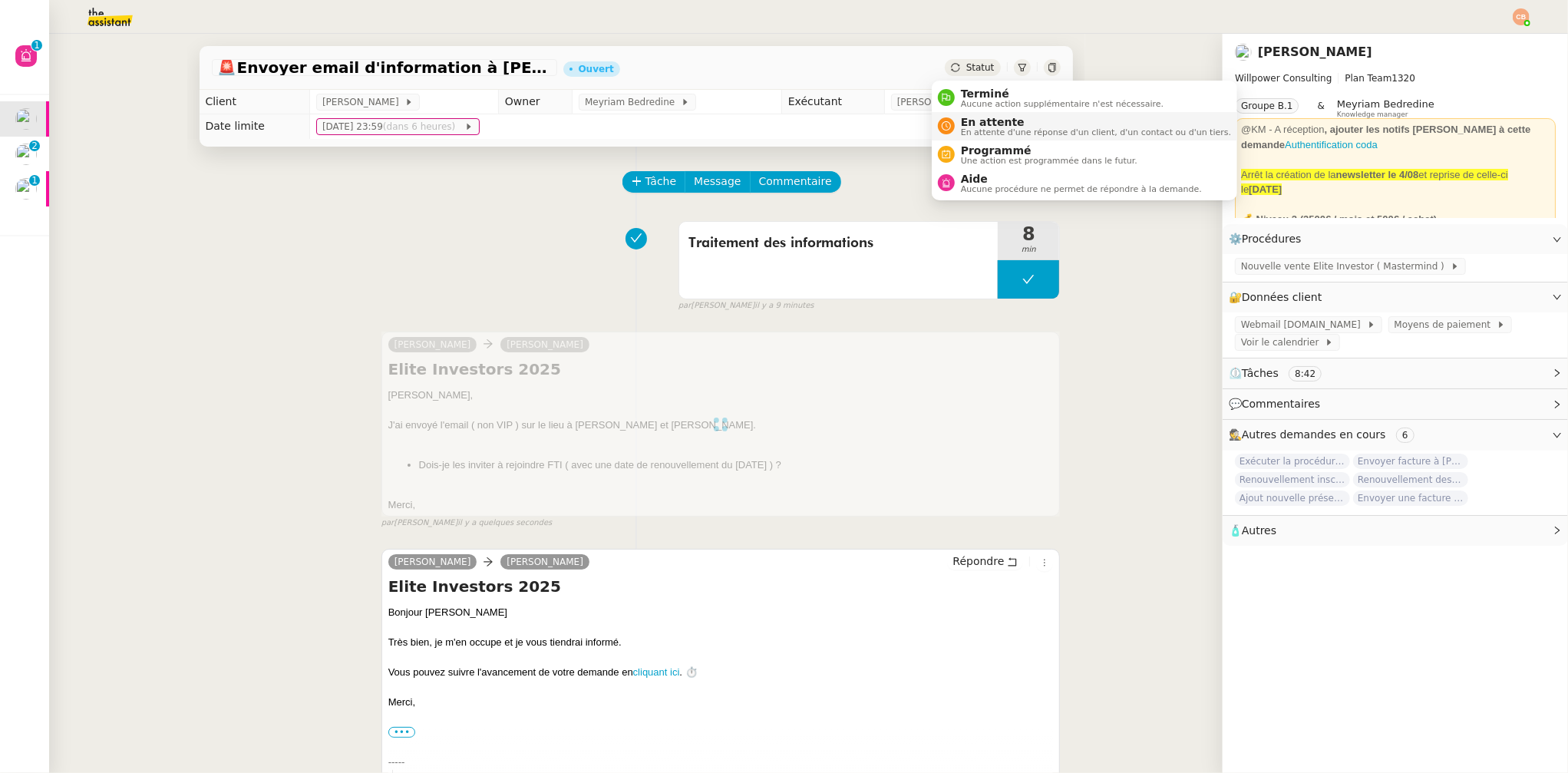
click at [968, 122] on span "En attente" at bounding box center [1096, 122] width 270 height 12
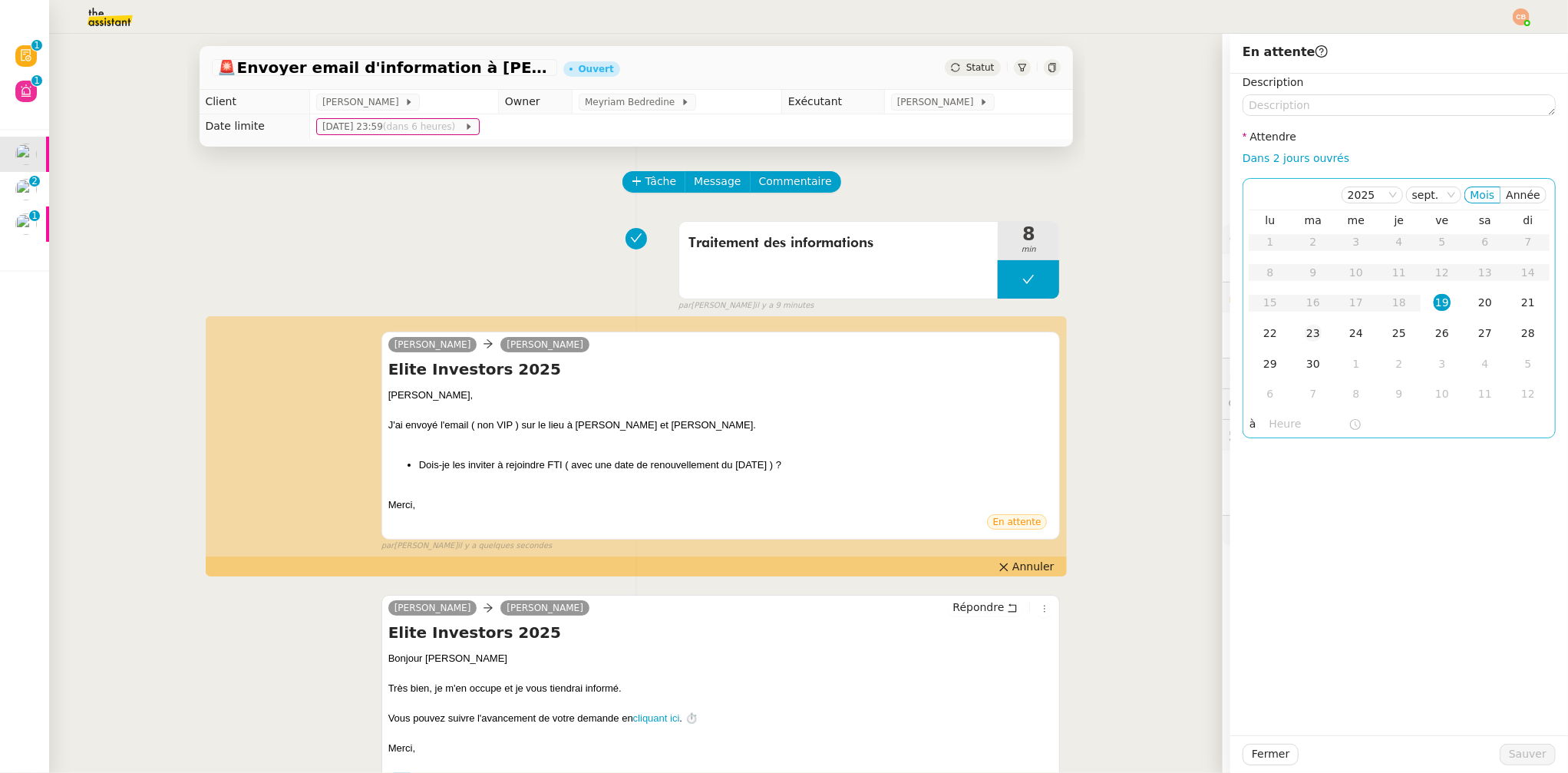
click at [1305, 331] on div "23" at bounding box center [1313, 332] width 17 height 17
click at [1281, 421] on input "text" at bounding box center [1309, 424] width 79 height 17
click at [1272, 553] on div "08" at bounding box center [1270, 561] width 43 height 18
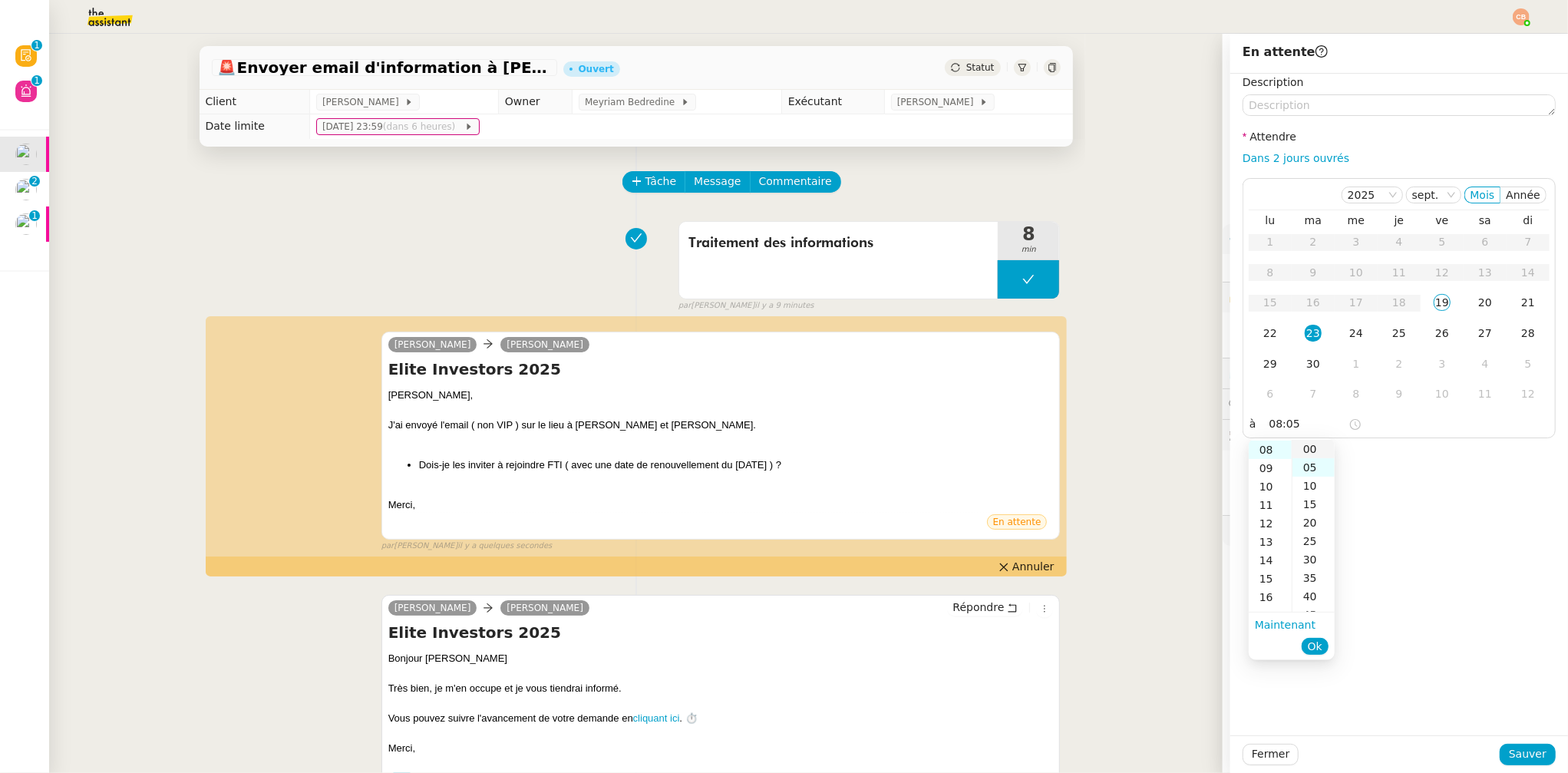
click at [1311, 444] on div "00" at bounding box center [1314, 449] width 42 height 18
type input "08:00"
click at [1387, 456] on div "Description Attendre Dans 2 jours ouvrés 2025 sept. Mois Année lu ma me je ve s…" at bounding box center [1399, 404] width 338 height 662
click at [1528, 750] on span "Sauver" at bounding box center [1528, 754] width 38 height 17
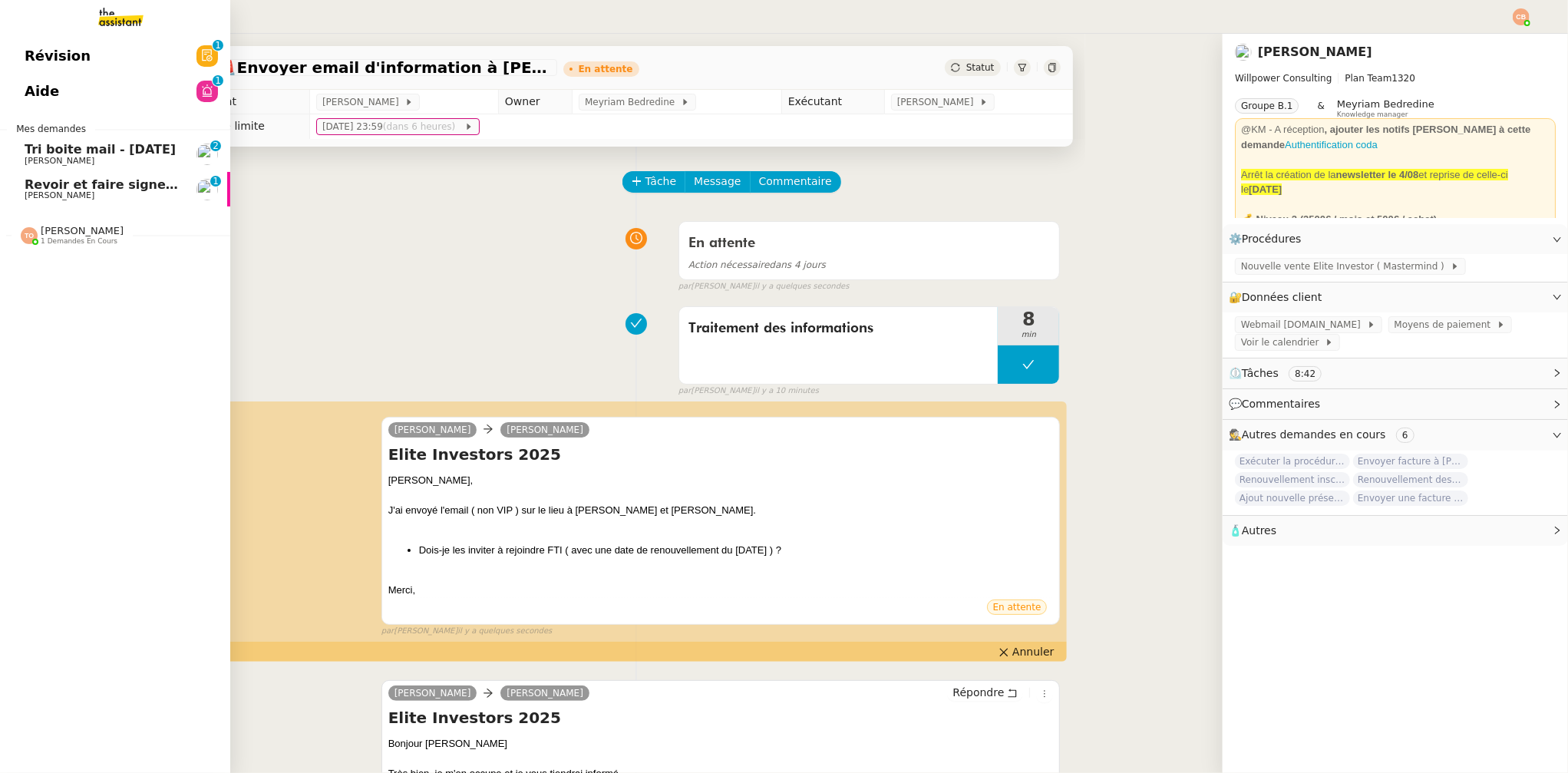
click at [41, 157] on span "[PERSON_NAME]" at bounding box center [59, 160] width 70 height 10
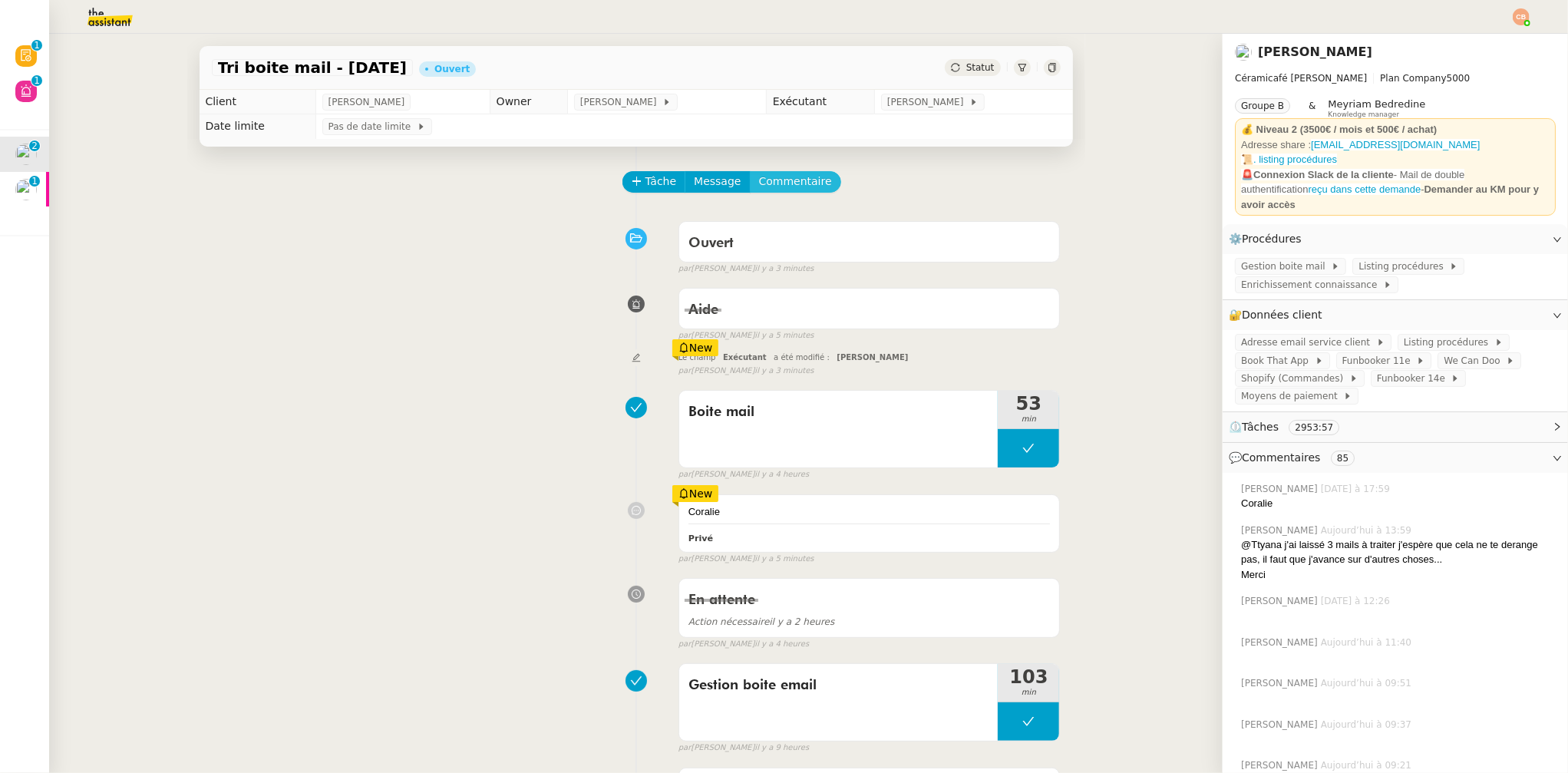
click at [784, 183] on span "Commentaire" at bounding box center [795, 181] width 73 height 17
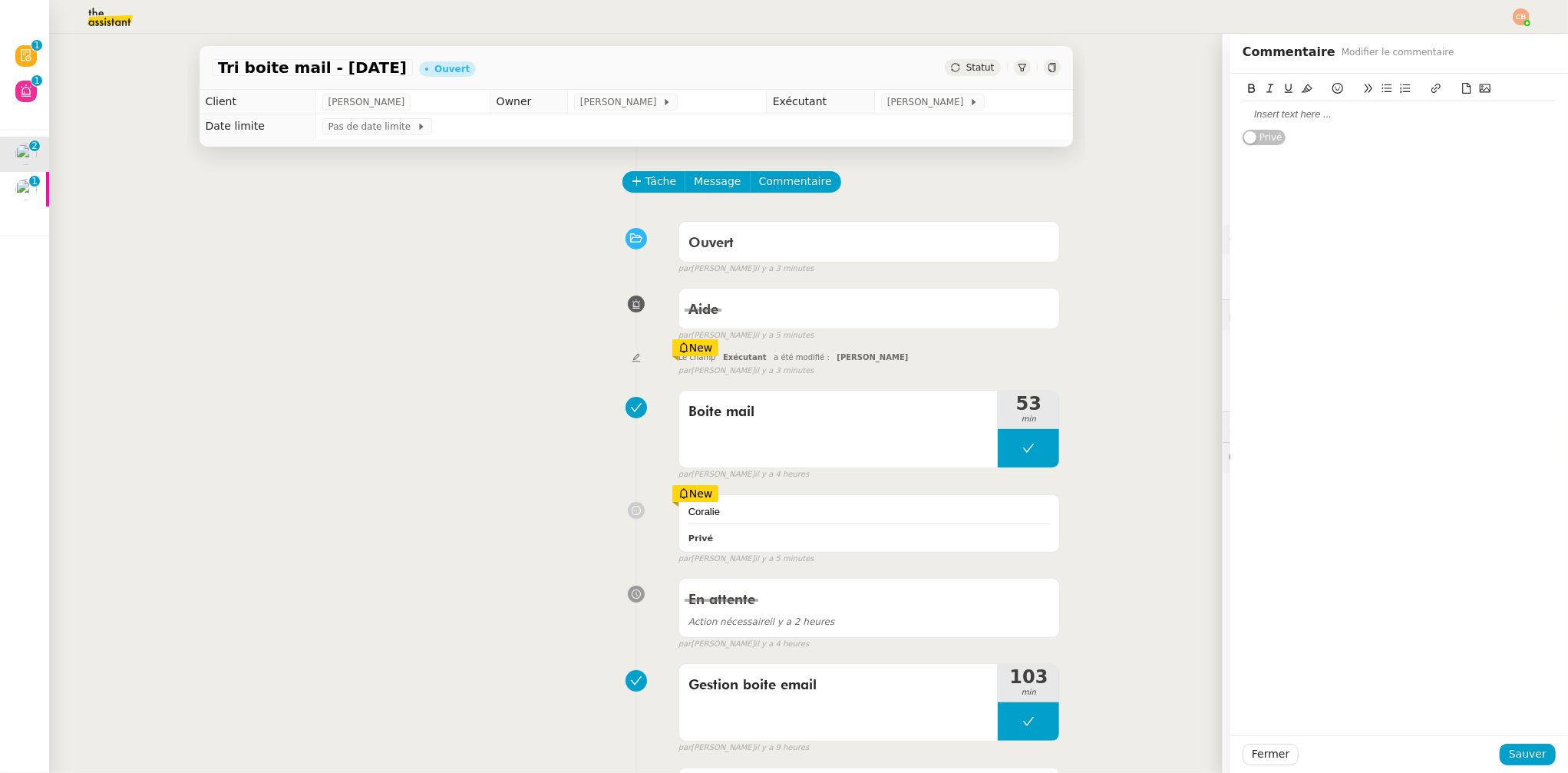
click at [1248, 122] on div at bounding box center [1399, 115] width 313 height 26
click at [1509, 755] on span "Sauver" at bounding box center [1528, 754] width 38 height 17
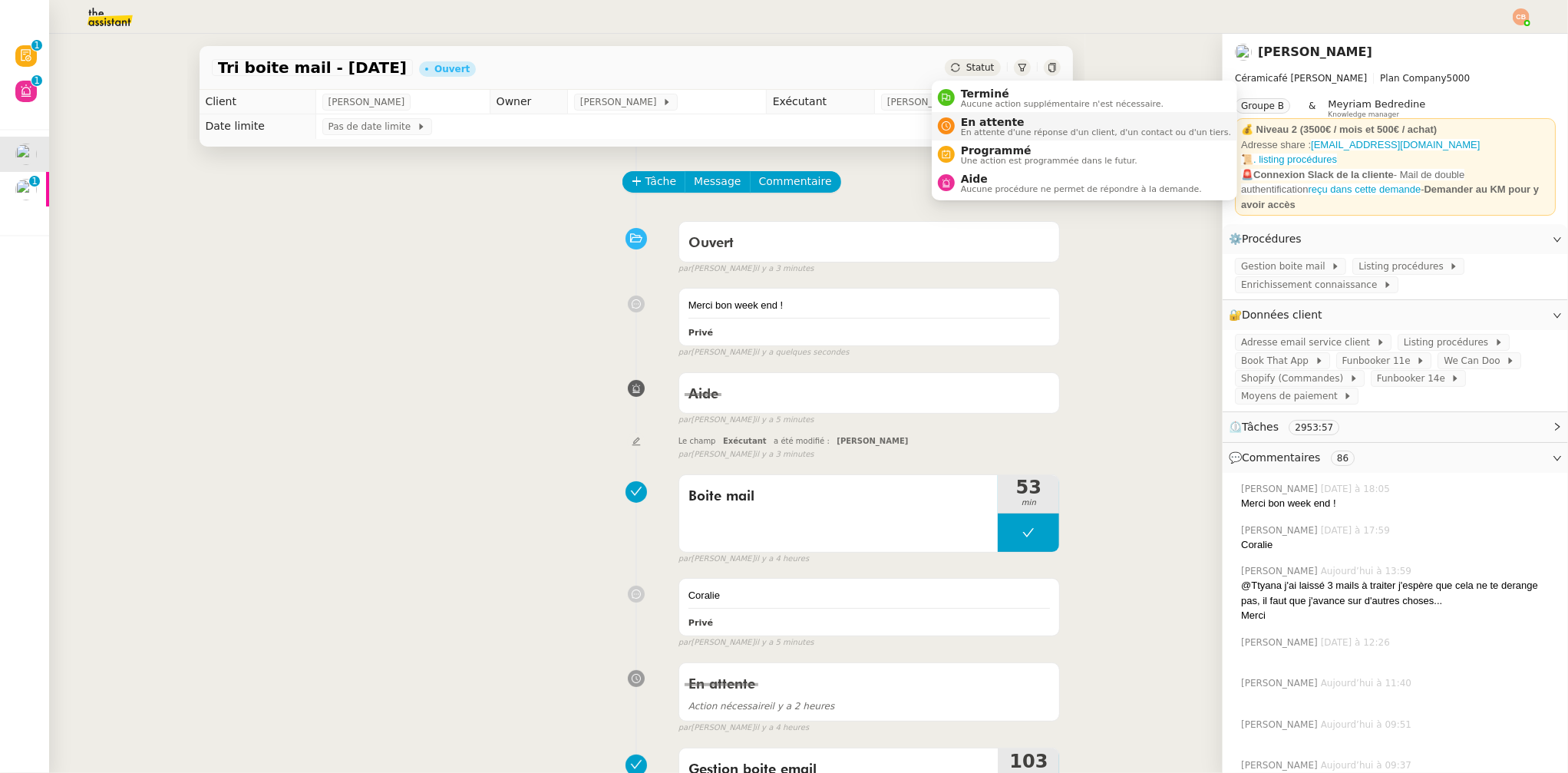
click at [972, 120] on span "En attente" at bounding box center [1096, 122] width 270 height 12
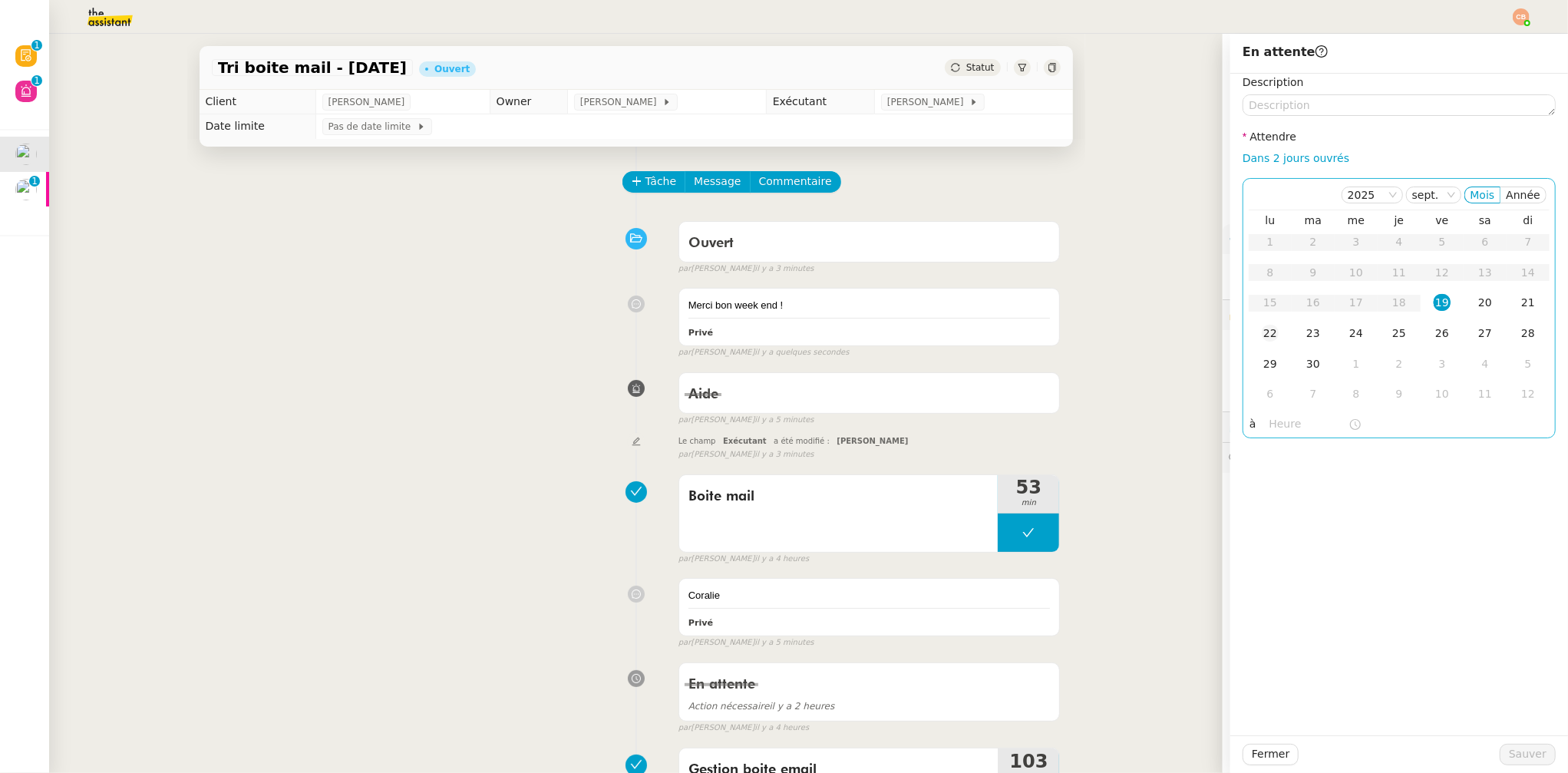
click at [1262, 335] on div "22" at bounding box center [1270, 332] width 17 height 17
click at [1272, 425] on input "text" at bounding box center [1309, 424] width 79 height 17
click at [1265, 582] on div "08" at bounding box center [1270, 588] width 43 height 18
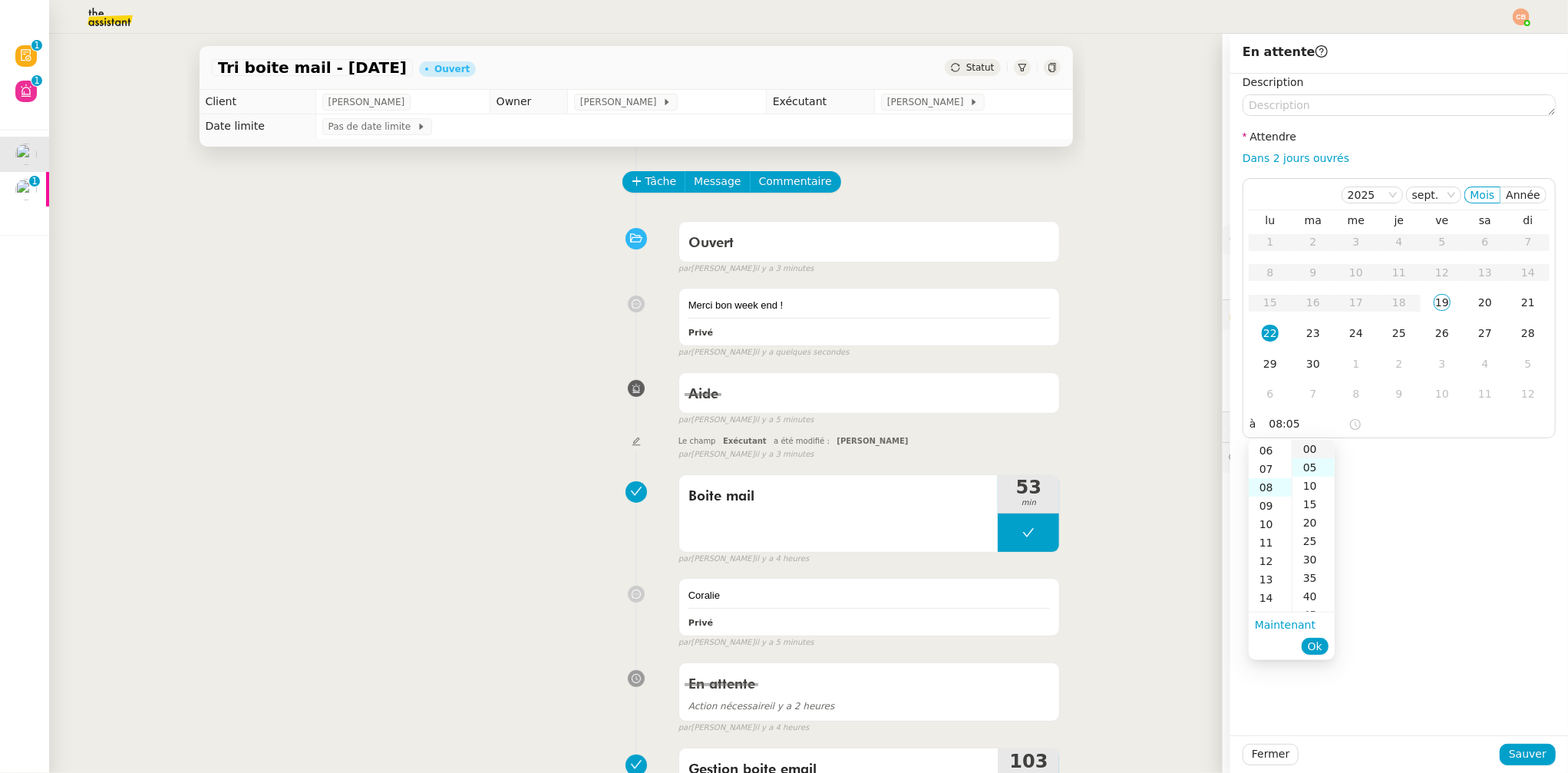
click at [1312, 446] on div "00" at bounding box center [1314, 449] width 42 height 18
type input "08:00"
click at [1408, 450] on div "Description Attendre Dans 2 jours ouvrés 2025 sept. Mois Année lu ma me je ve s…" at bounding box center [1399, 404] width 338 height 662
click at [1510, 753] on span "Sauver" at bounding box center [1528, 754] width 38 height 17
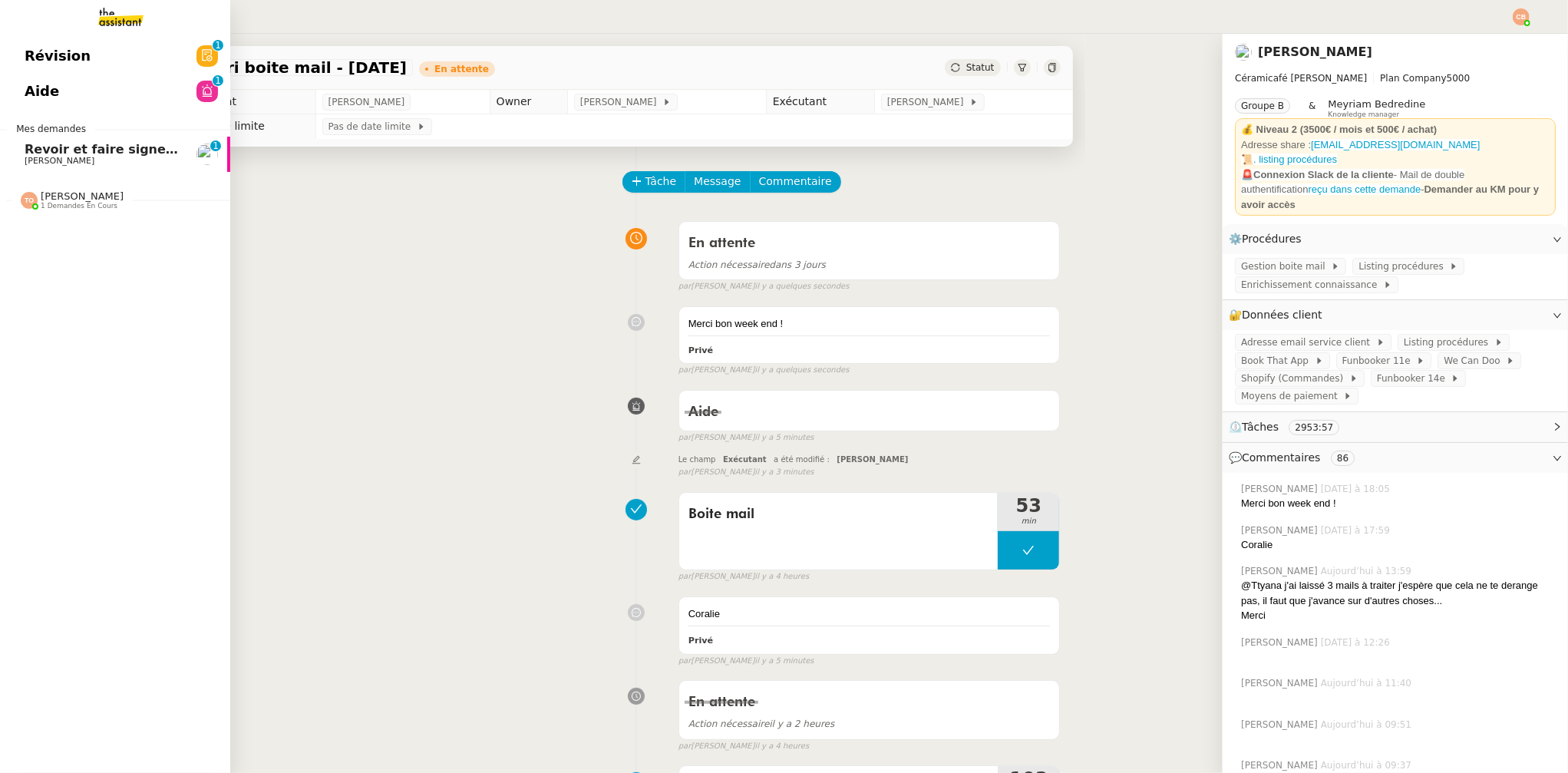
click at [66, 157] on span "[PERSON_NAME]" at bounding box center [59, 160] width 70 height 10
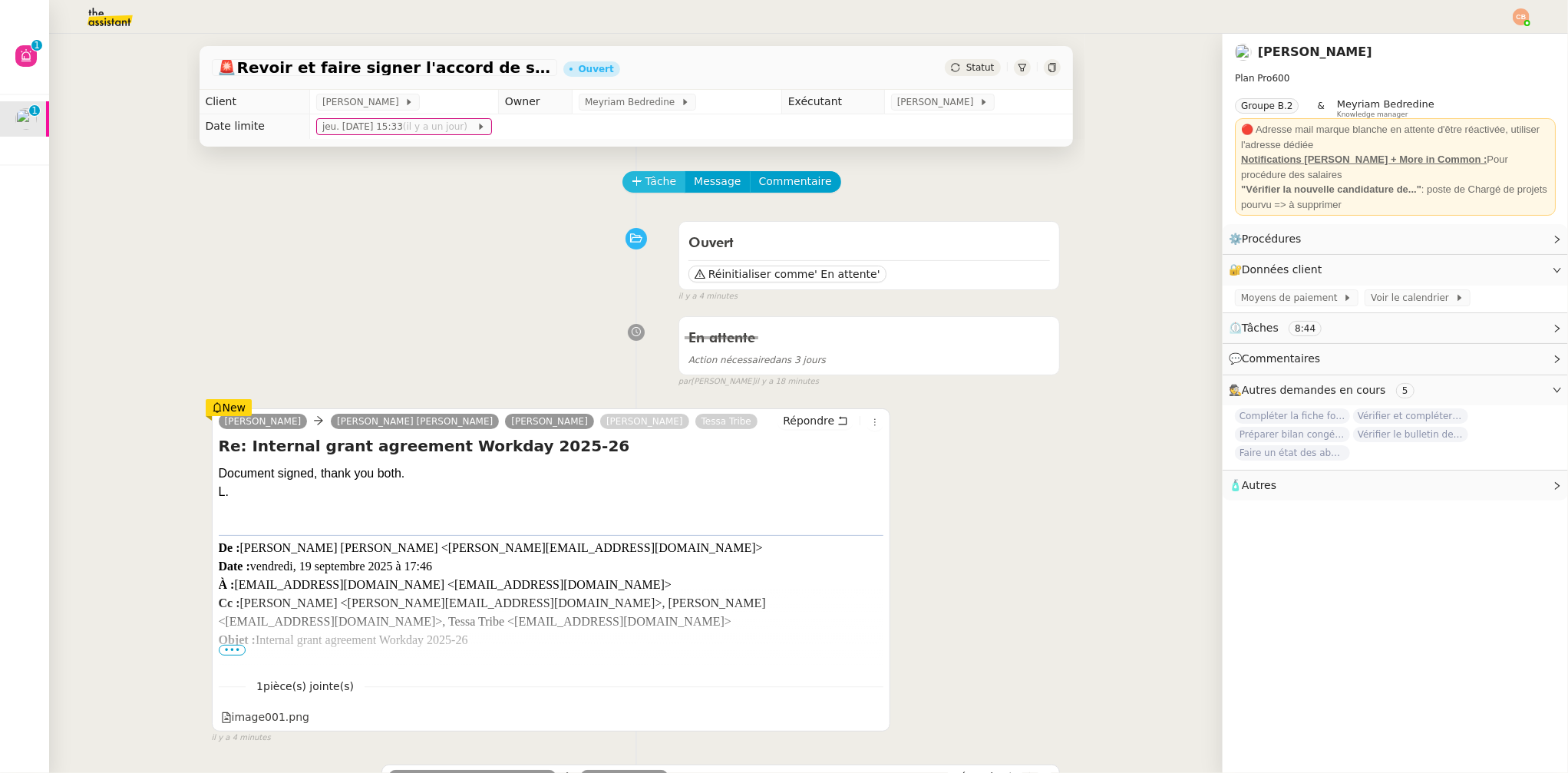
click at [645, 189] on span "Tâche" at bounding box center [661, 181] width 31 height 17
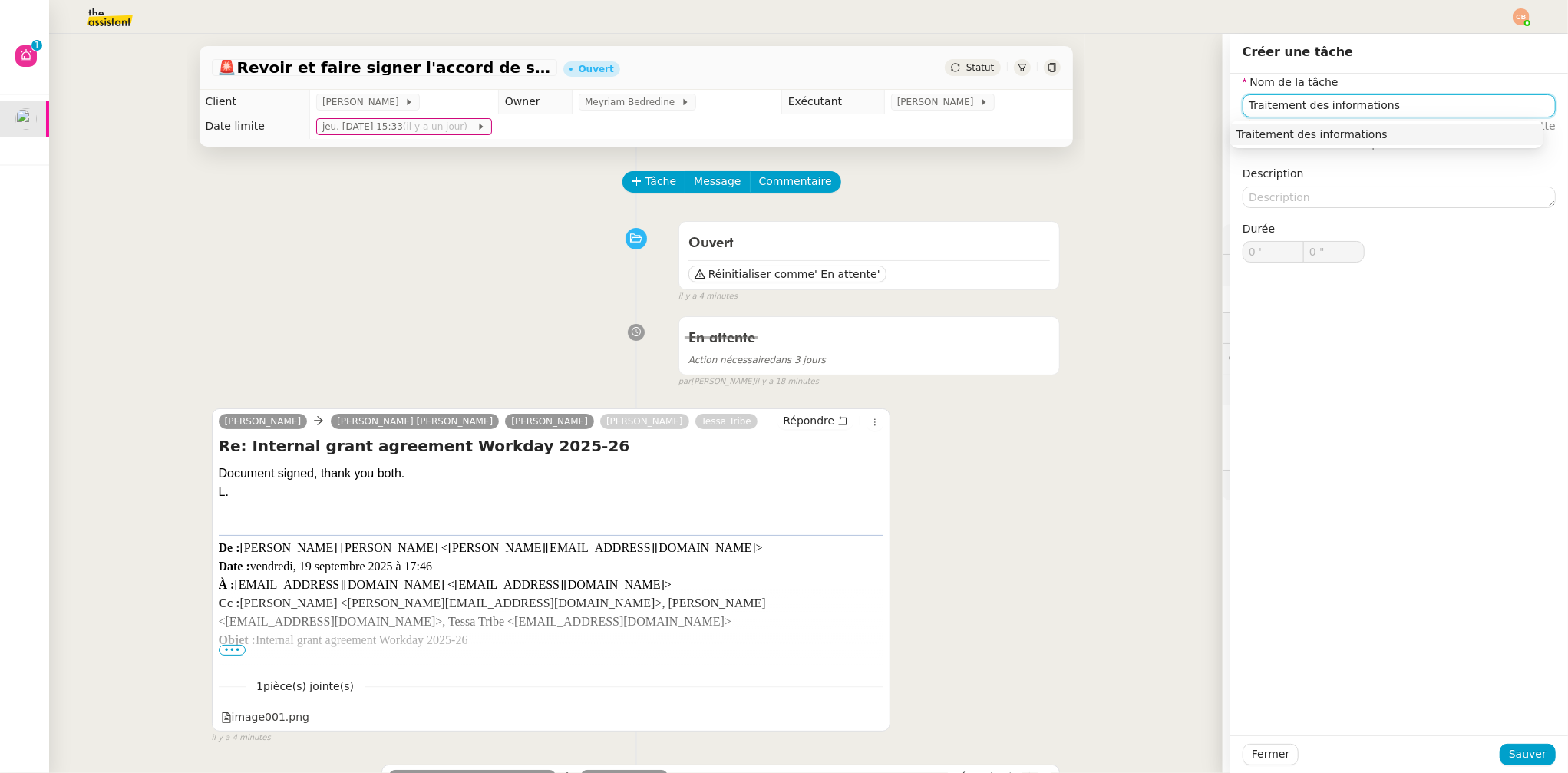
click at [1296, 129] on div "Traitement des informations" at bounding box center [1387, 135] width 301 height 14
type input "Traitement des informations"
click at [1522, 752] on span "Sauver" at bounding box center [1528, 754] width 38 height 17
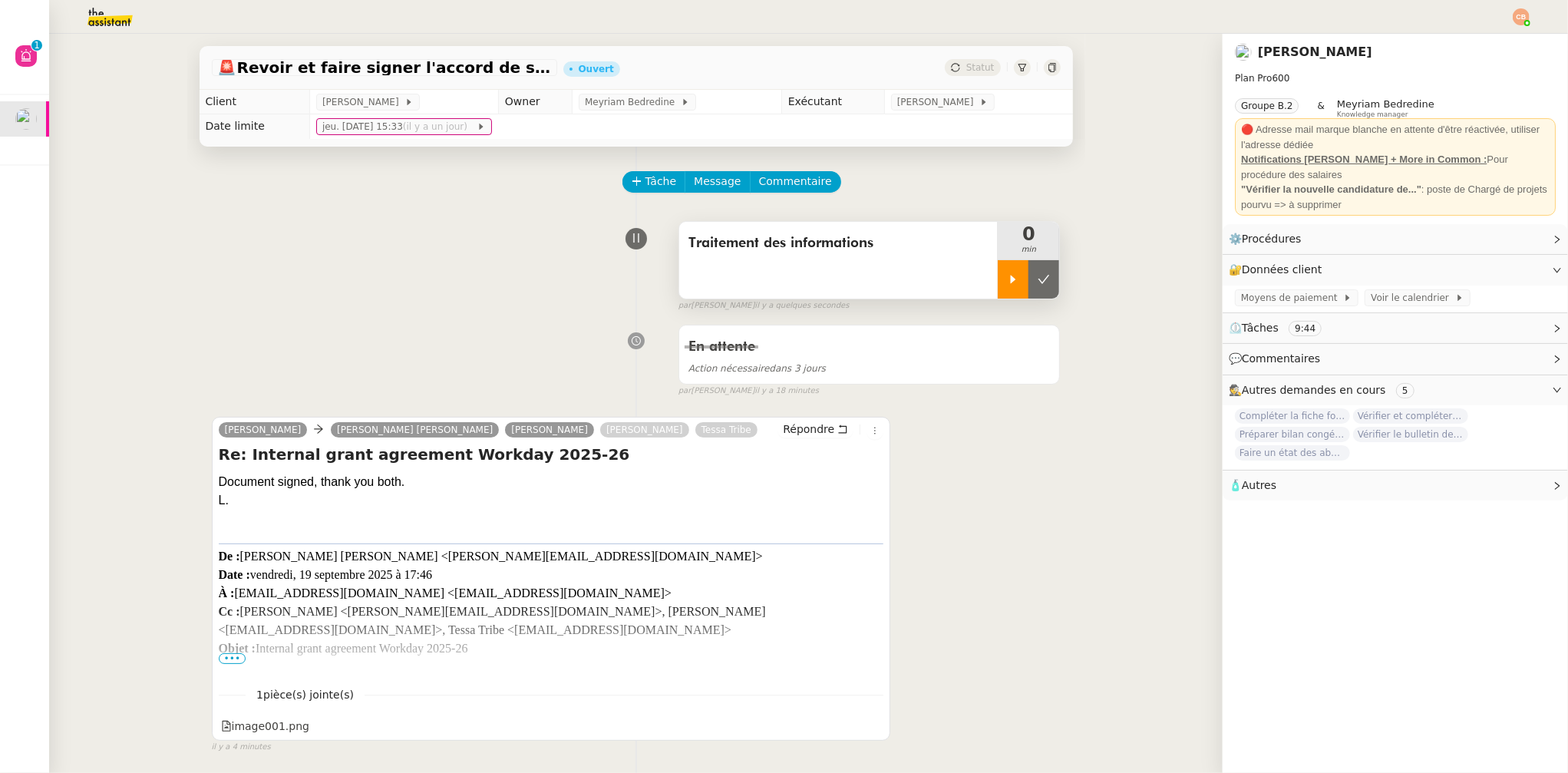
click at [999, 285] on div at bounding box center [1013, 280] width 31 height 38
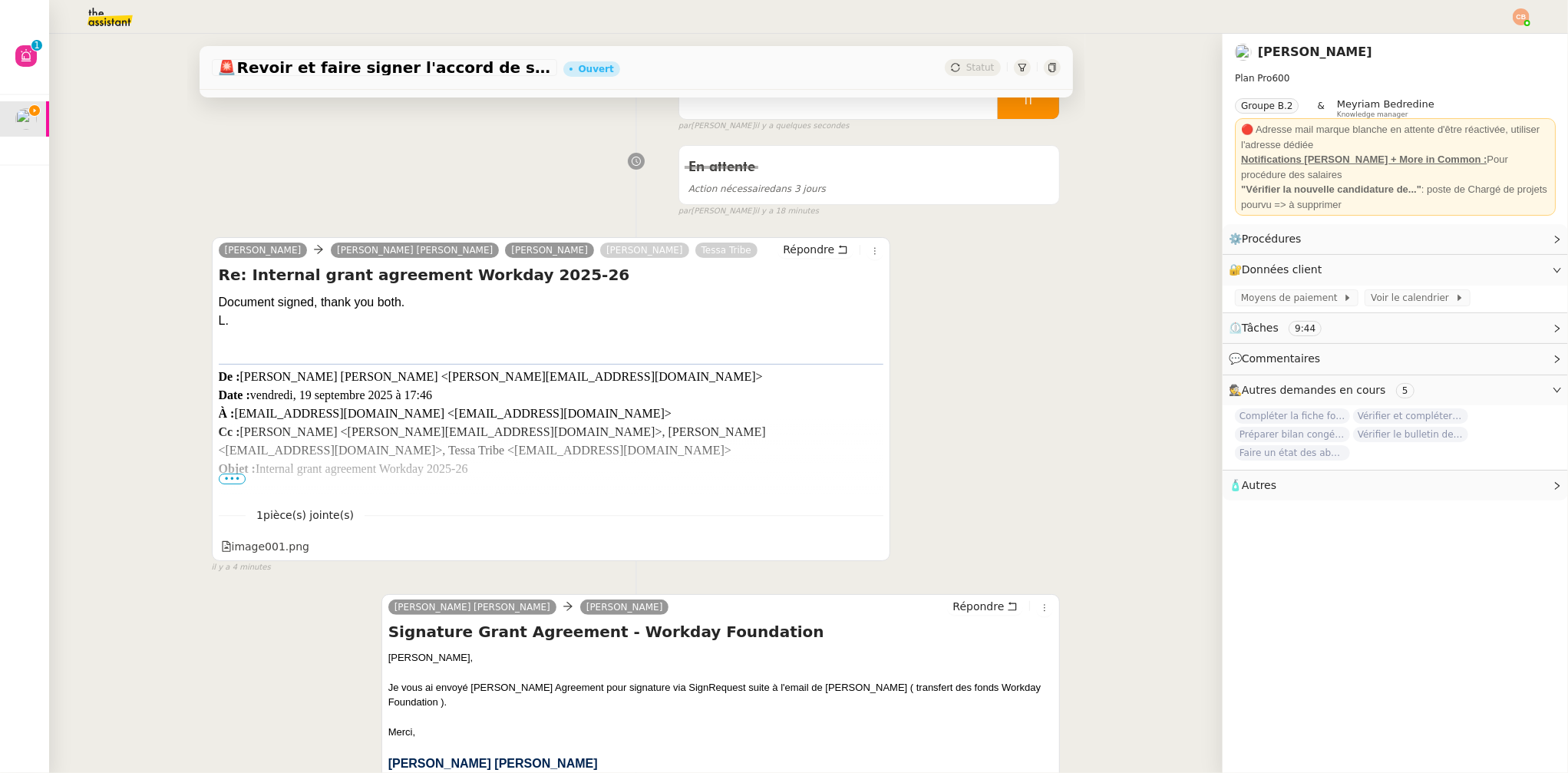
scroll to position [205, 0]
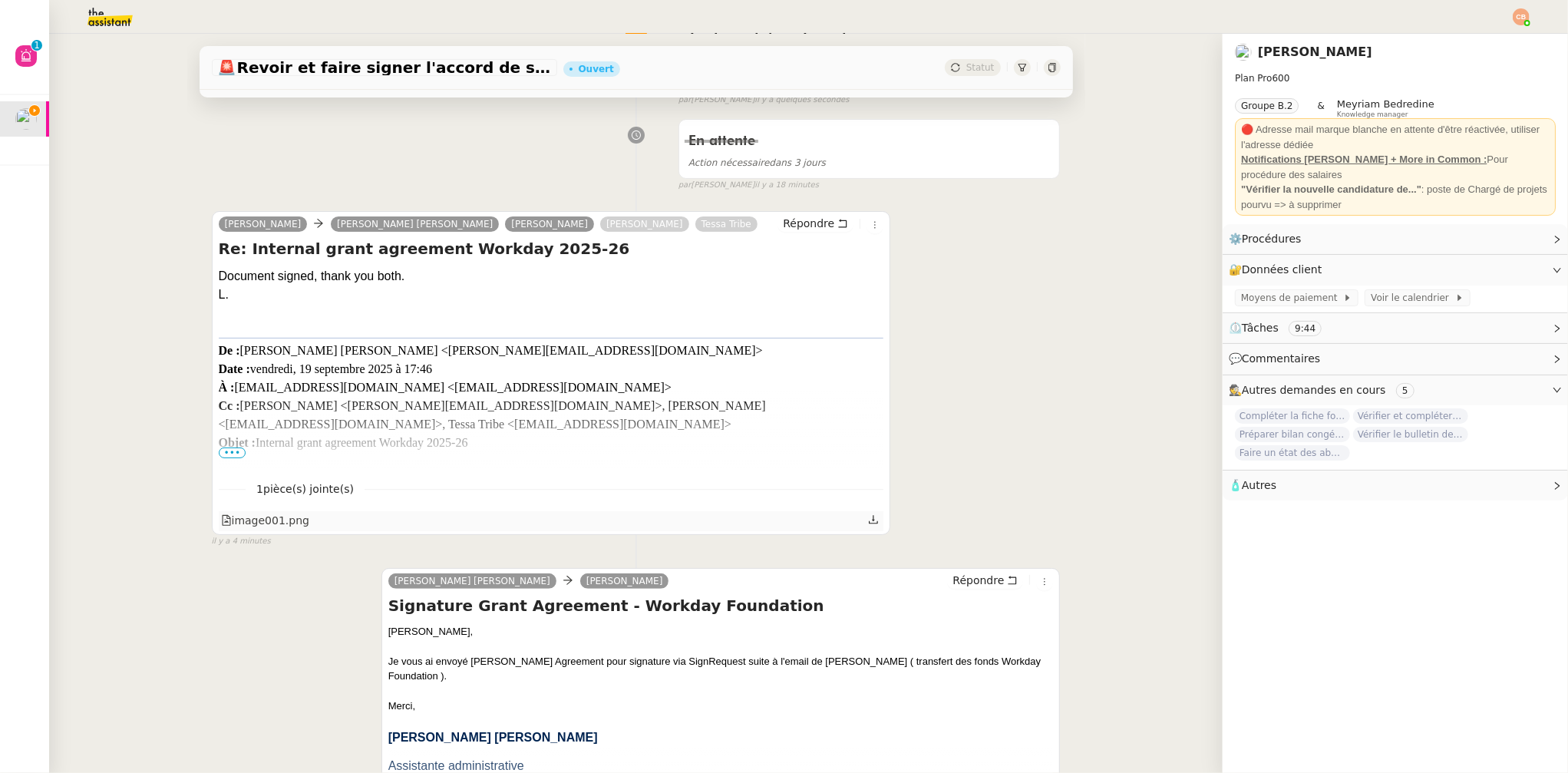
click at [276, 519] on div "image001.png" at bounding box center [265, 520] width 88 height 17
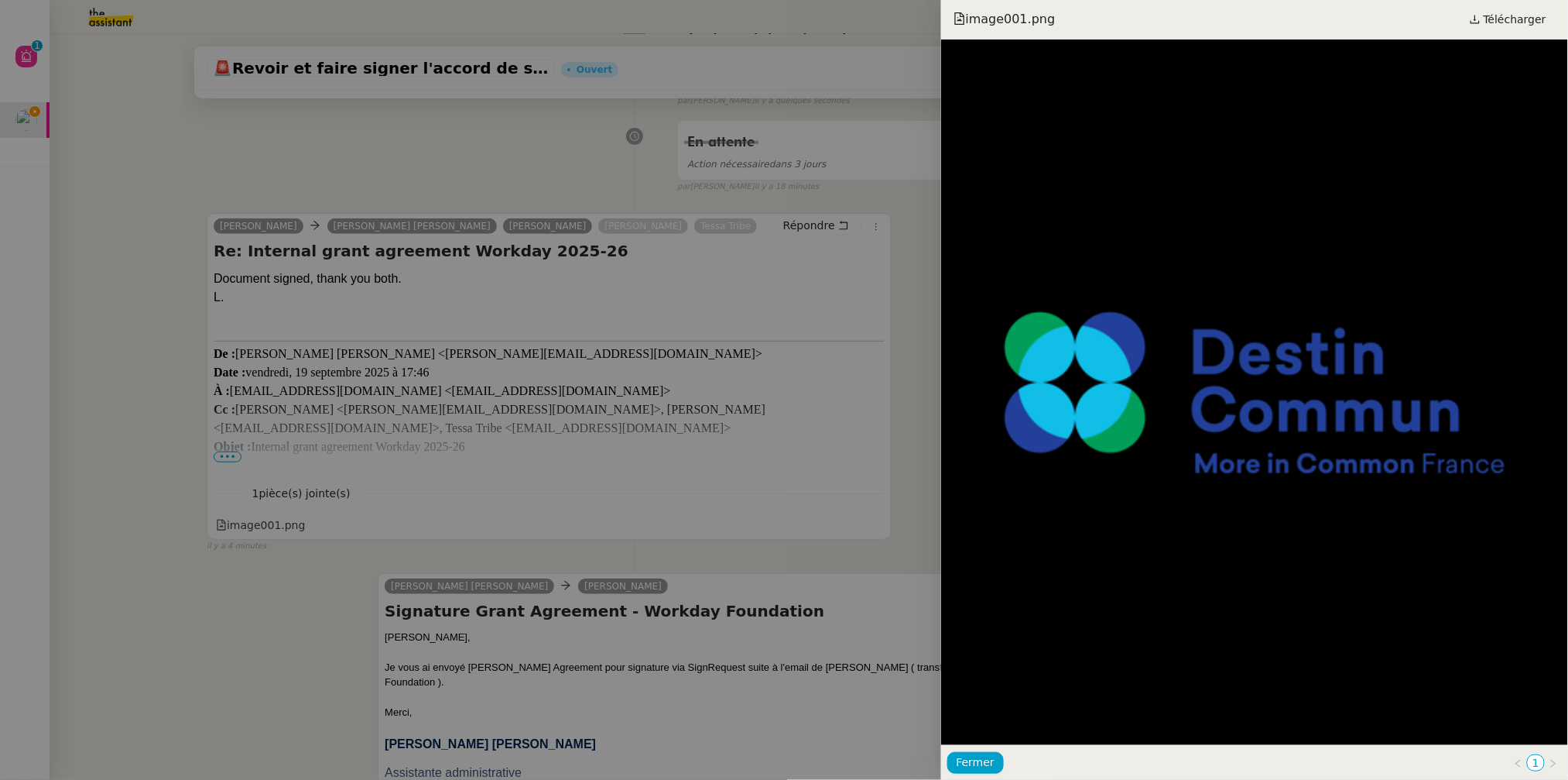
click at [206, 577] on div at bounding box center [784, 390] width 1568 height 780
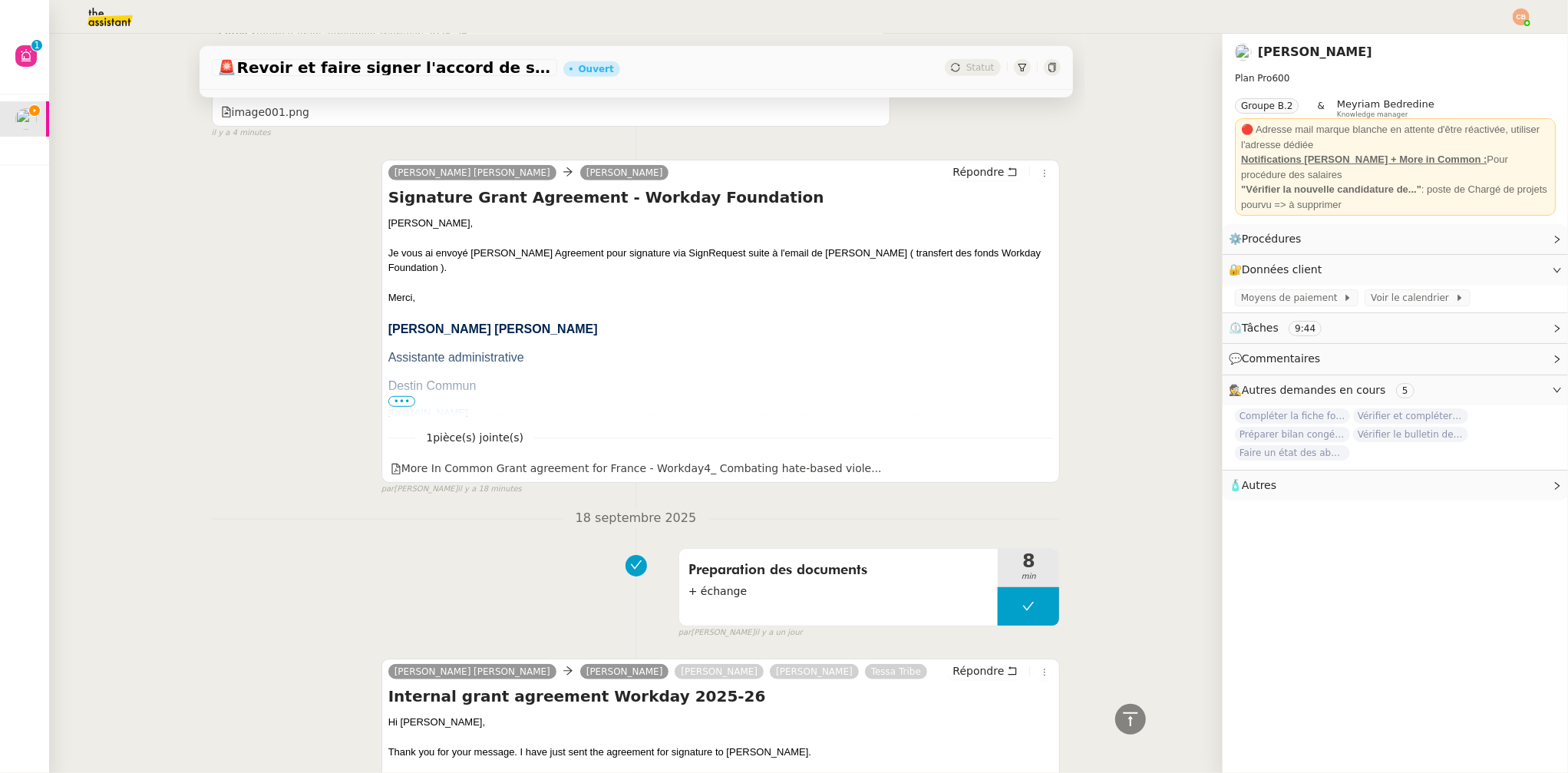
scroll to position [0, 0]
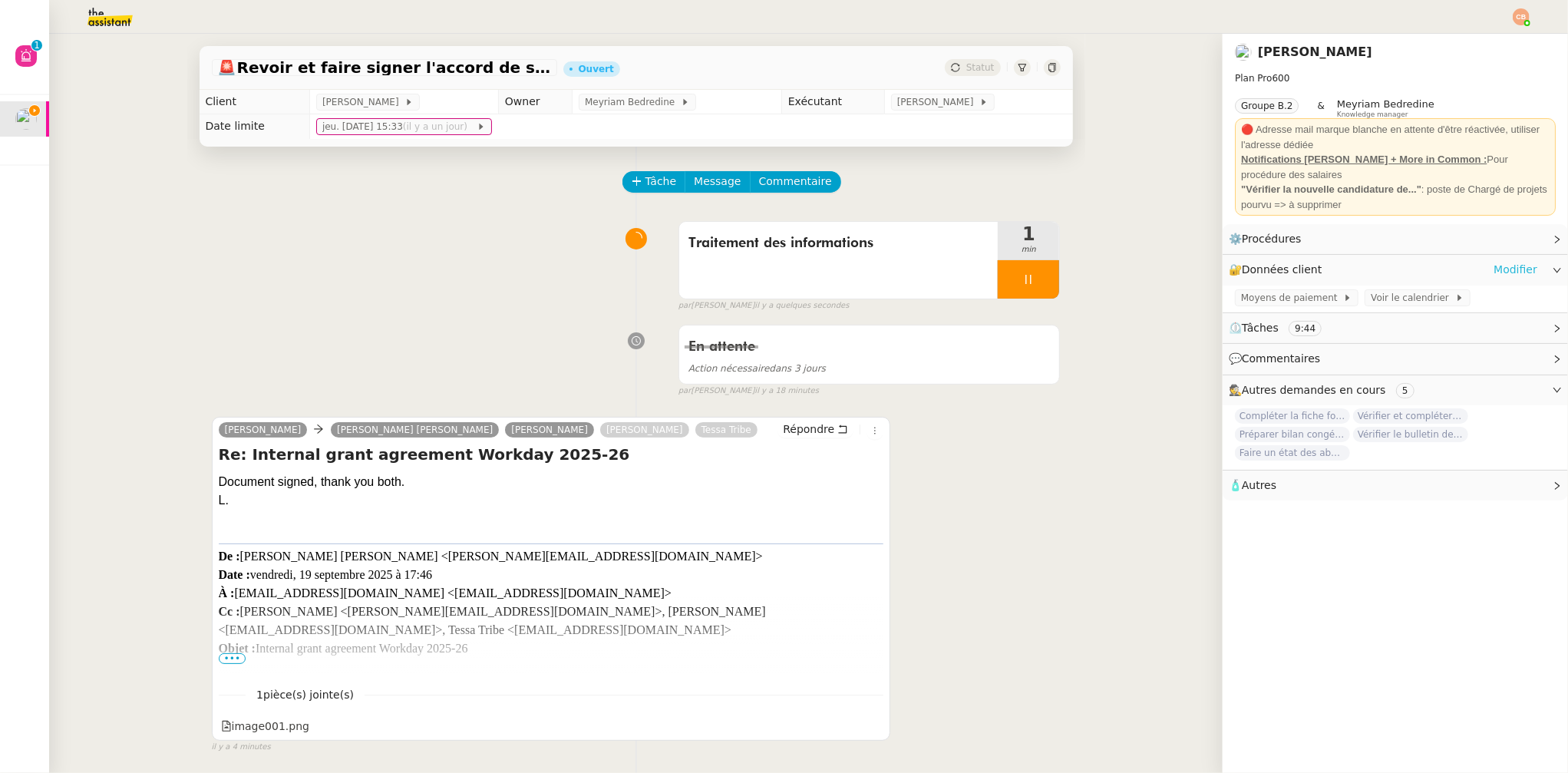
click at [1498, 268] on link "Modifier" at bounding box center [1516, 269] width 44 height 17
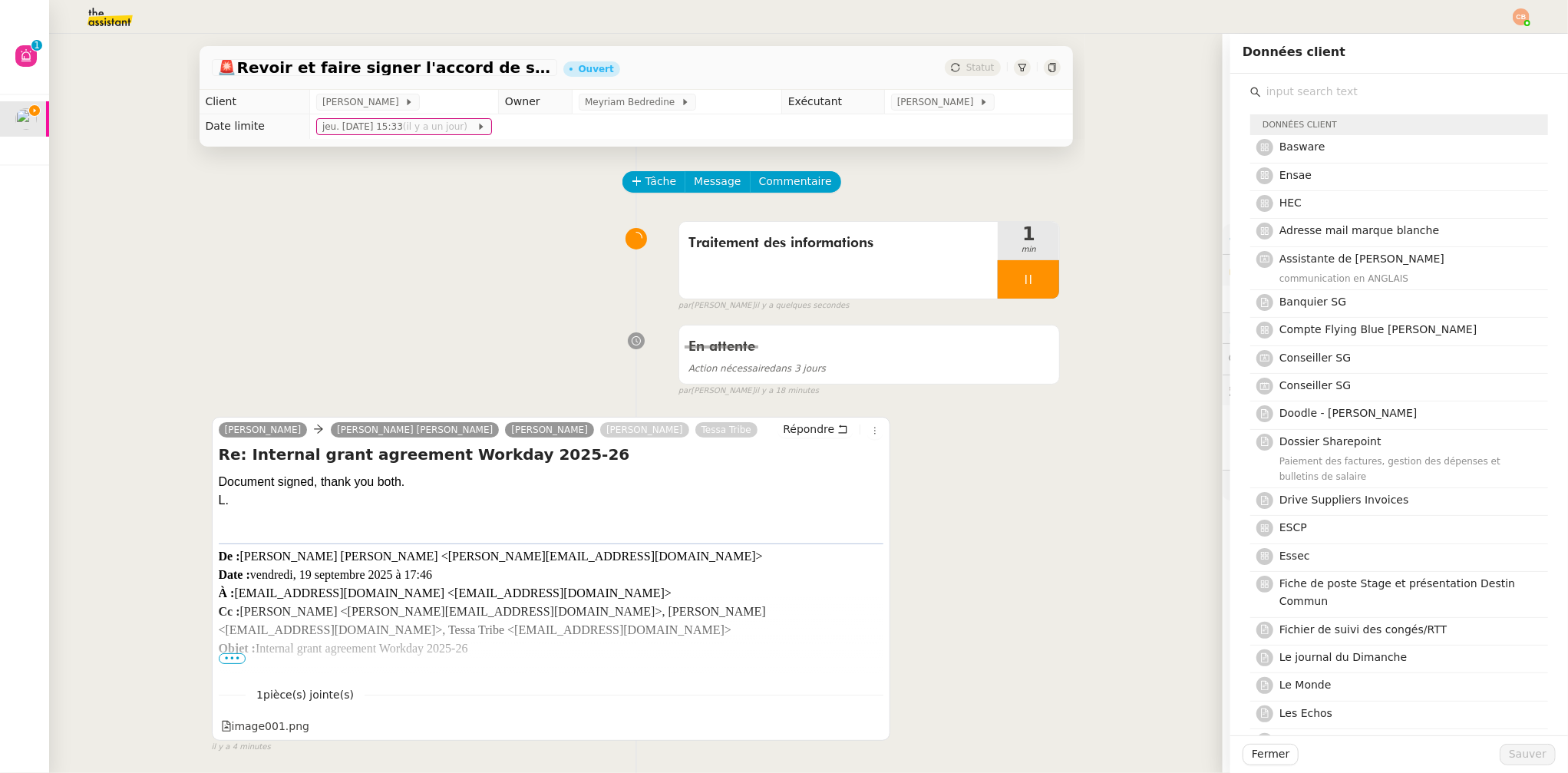
click at [1313, 98] on input "text" at bounding box center [1404, 92] width 287 height 21
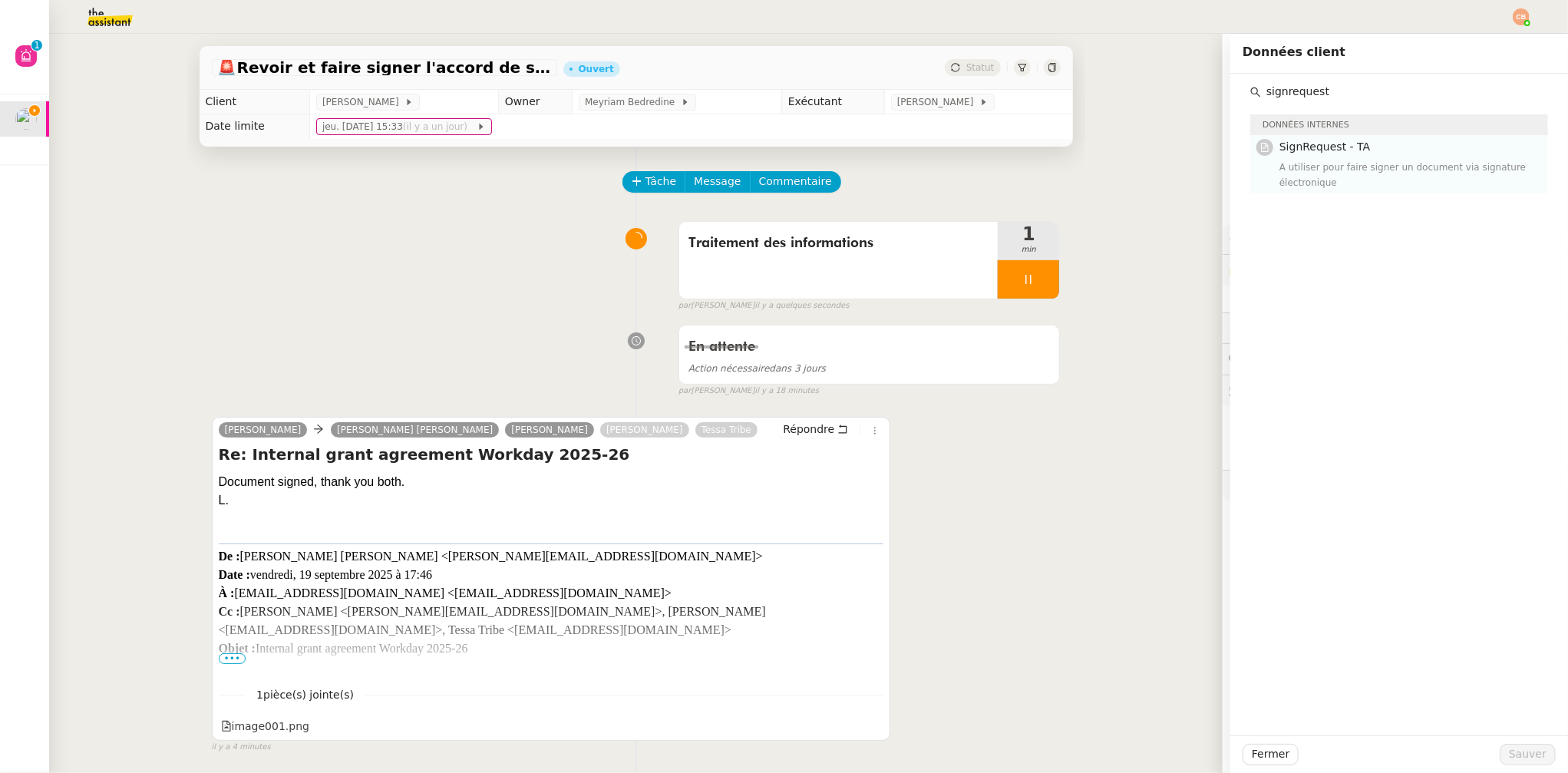
type input "signrequest"
click at [1312, 163] on div "A utiliser pour faire signer un document via signature électronique" at bounding box center [1409, 175] width 260 height 31
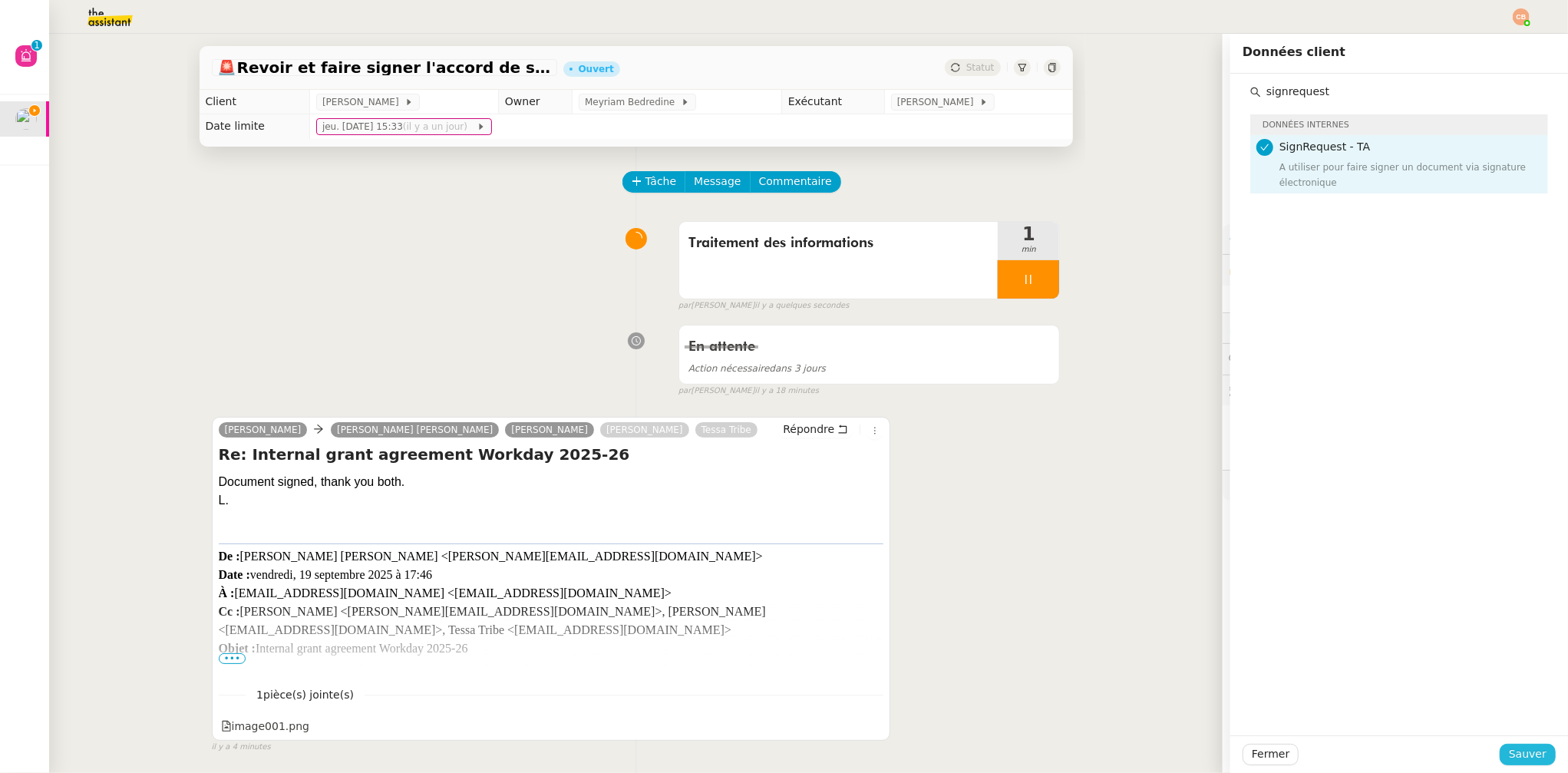
click at [1509, 748] on span "Sauver" at bounding box center [1528, 754] width 38 height 17
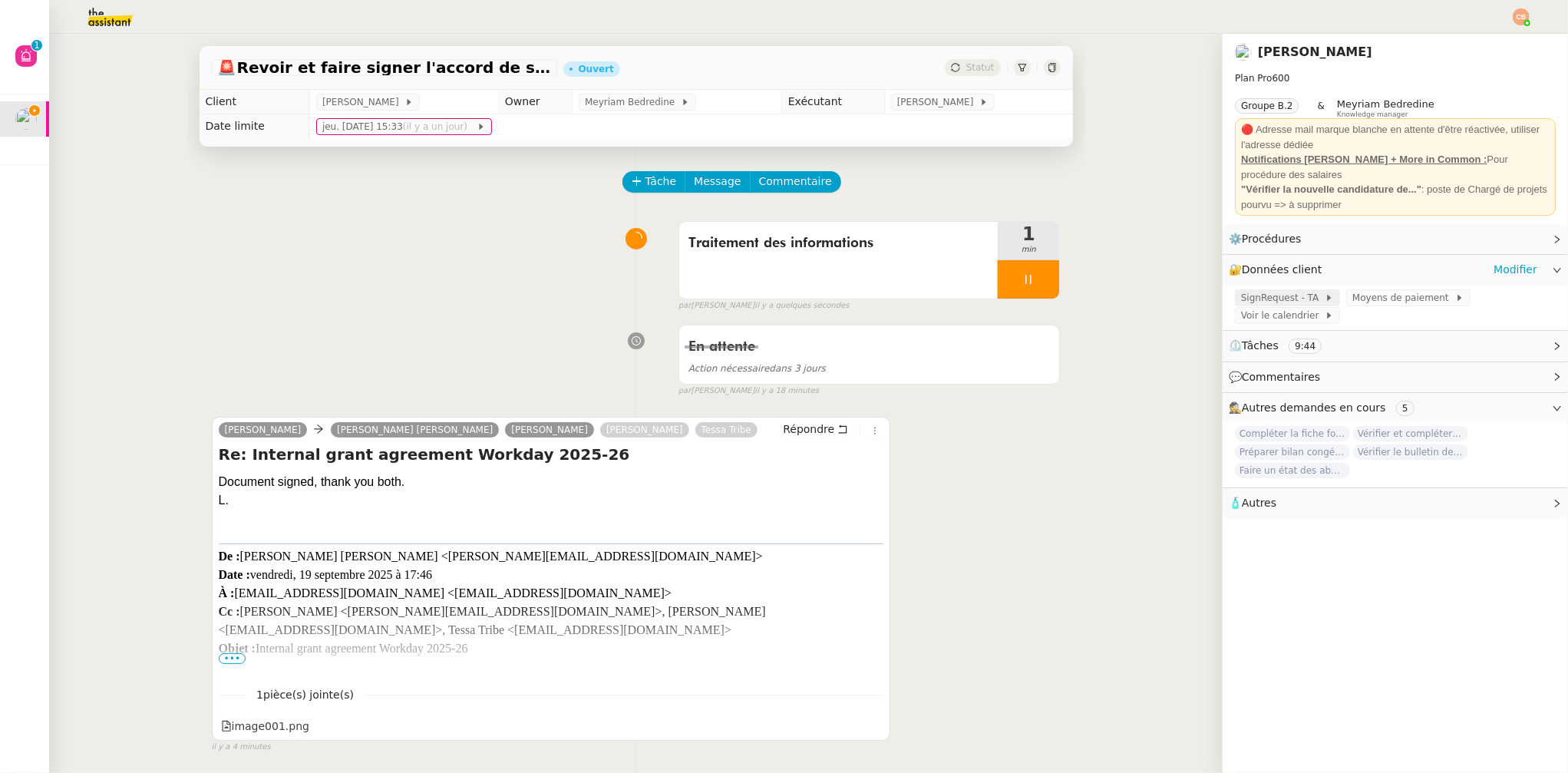
click at [1273, 293] on span "SignRequest - TA" at bounding box center [1283, 298] width 84 height 16
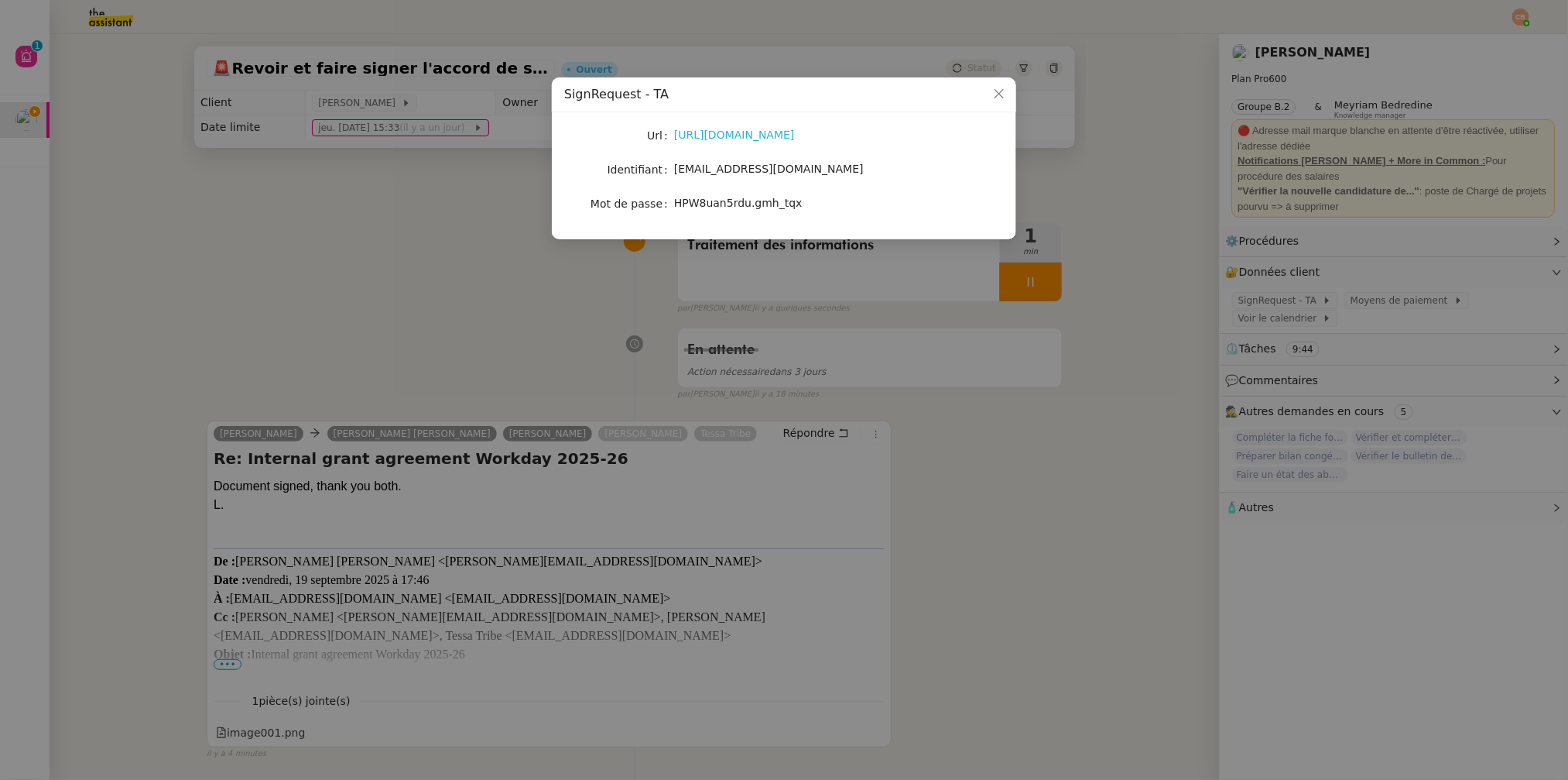
click at [753, 130] on link "[URL][DOMAIN_NAME]" at bounding box center [735, 135] width 121 height 12
drag, startPoint x: 146, startPoint y: 307, endPoint x: 198, endPoint y: 332, distance: 57.7
click at [146, 307] on nz-modal-container "SignRequest - TA Url [URL][DOMAIN_NAME] Identifiant [EMAIL_ADDRESS][DOMAIN_NAME…" at bounding box center [784, 390] width 1568 height 780
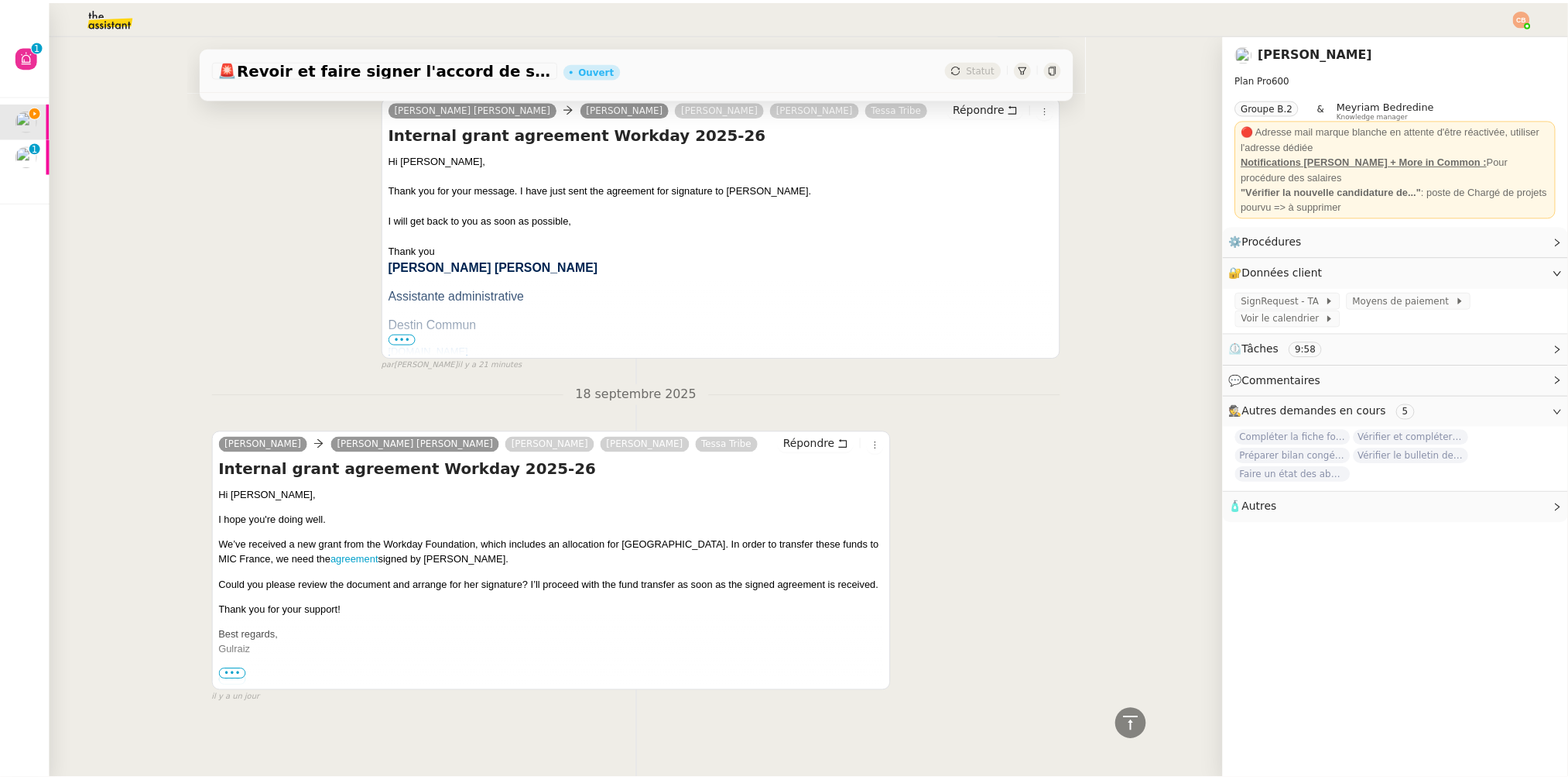
scroll to position [1197, 0]
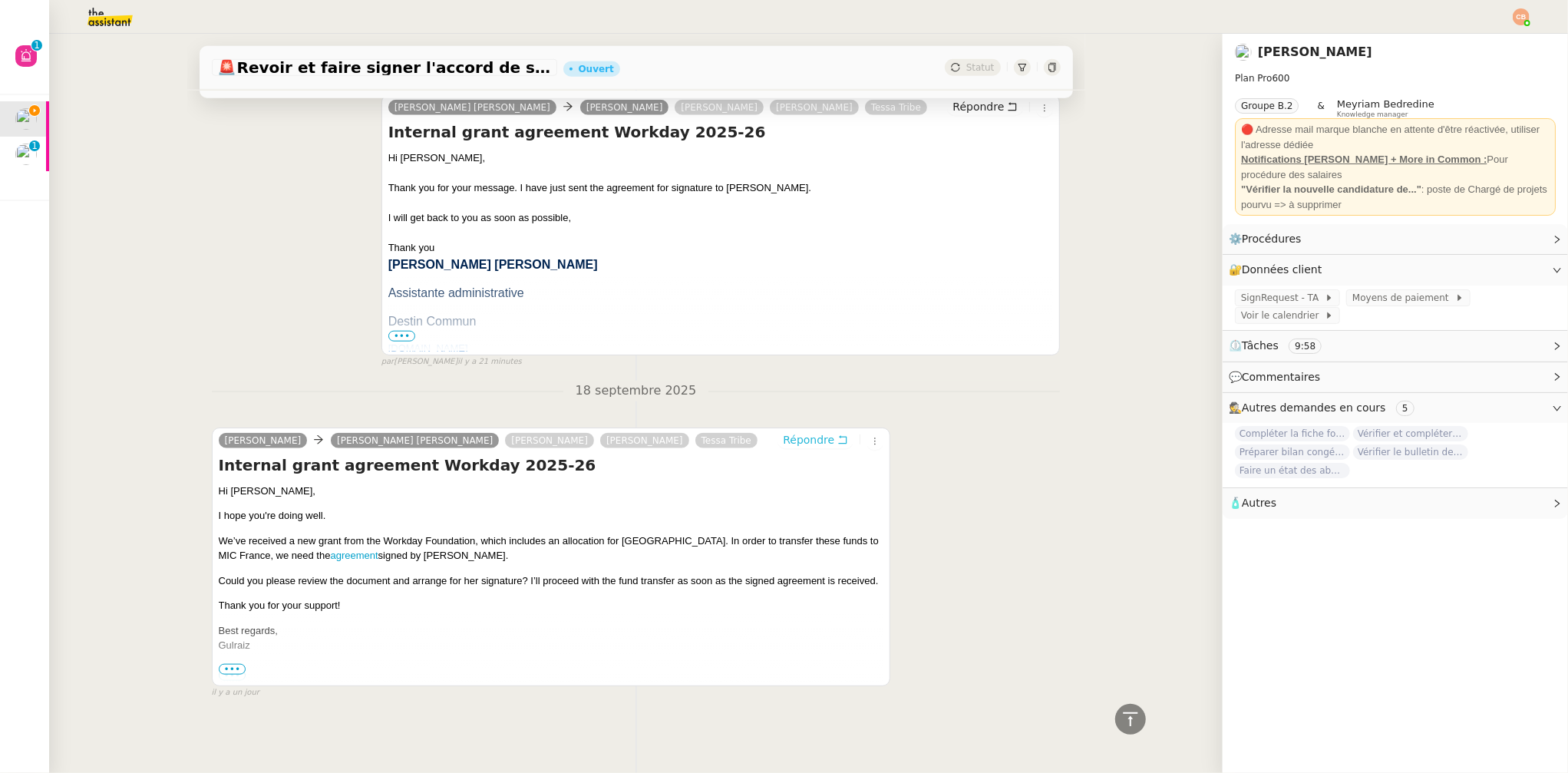
click at [790, 432] on span "Répondre" at bounding box center [808, 440] width 52 height 16
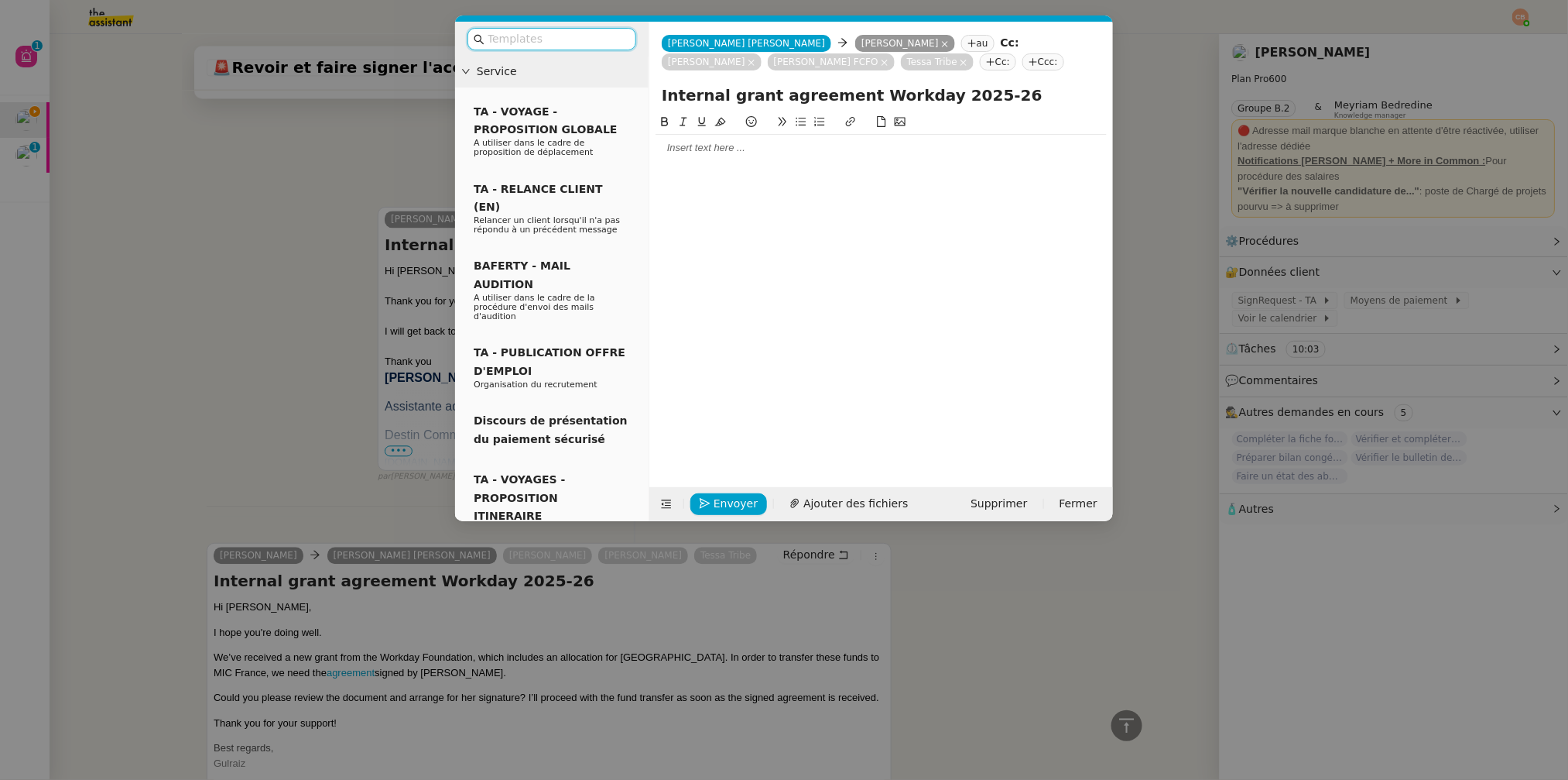
scroll to position [1319, 0]
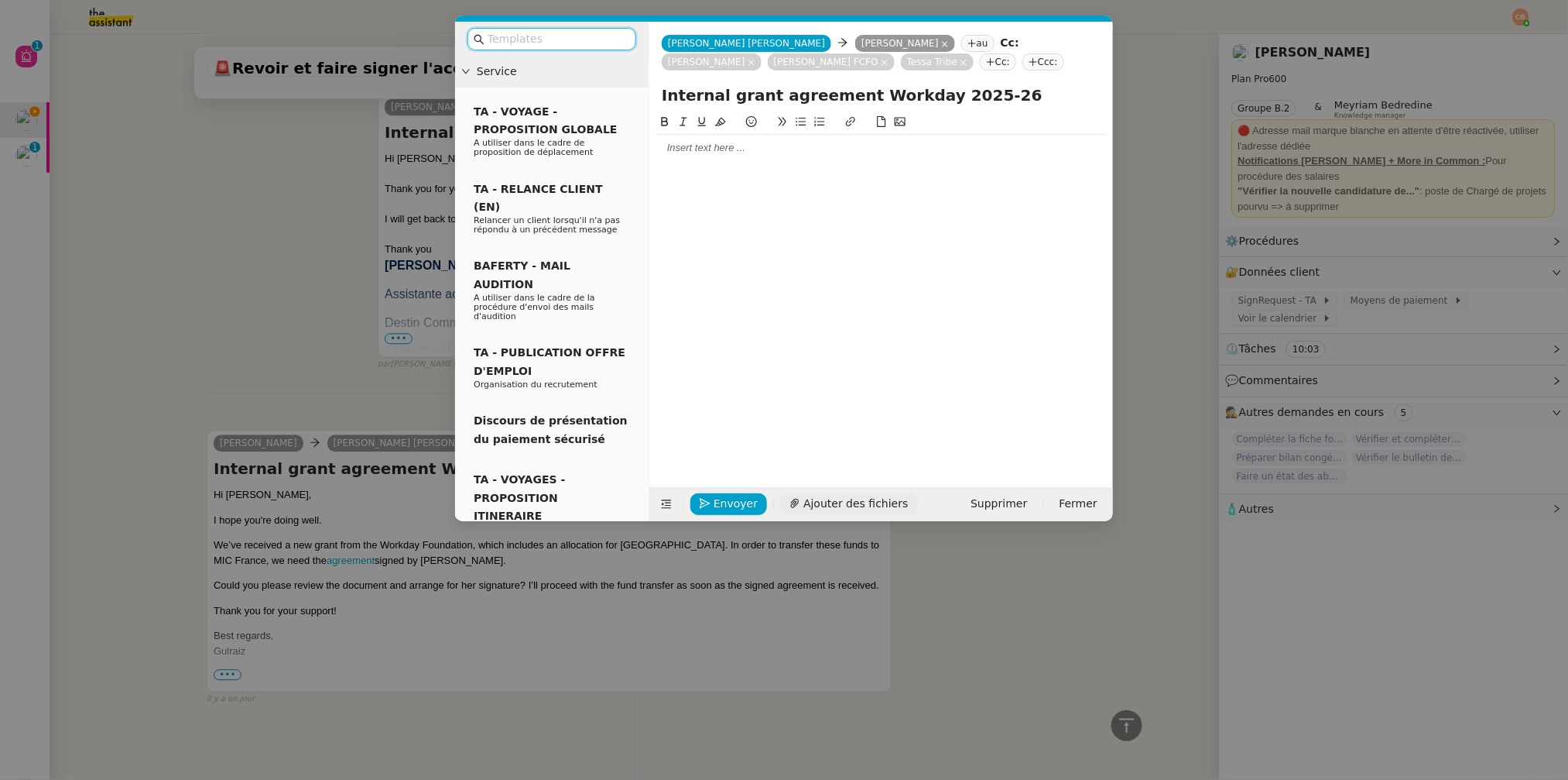
click at [812, 504] on span "Ajouter des fichiers" at bounding box center [855, 504] width 104 height 18
click at [854, 500] on span "Ajouter des fichiers" at bounding box center [855, 504] width 104 height 18
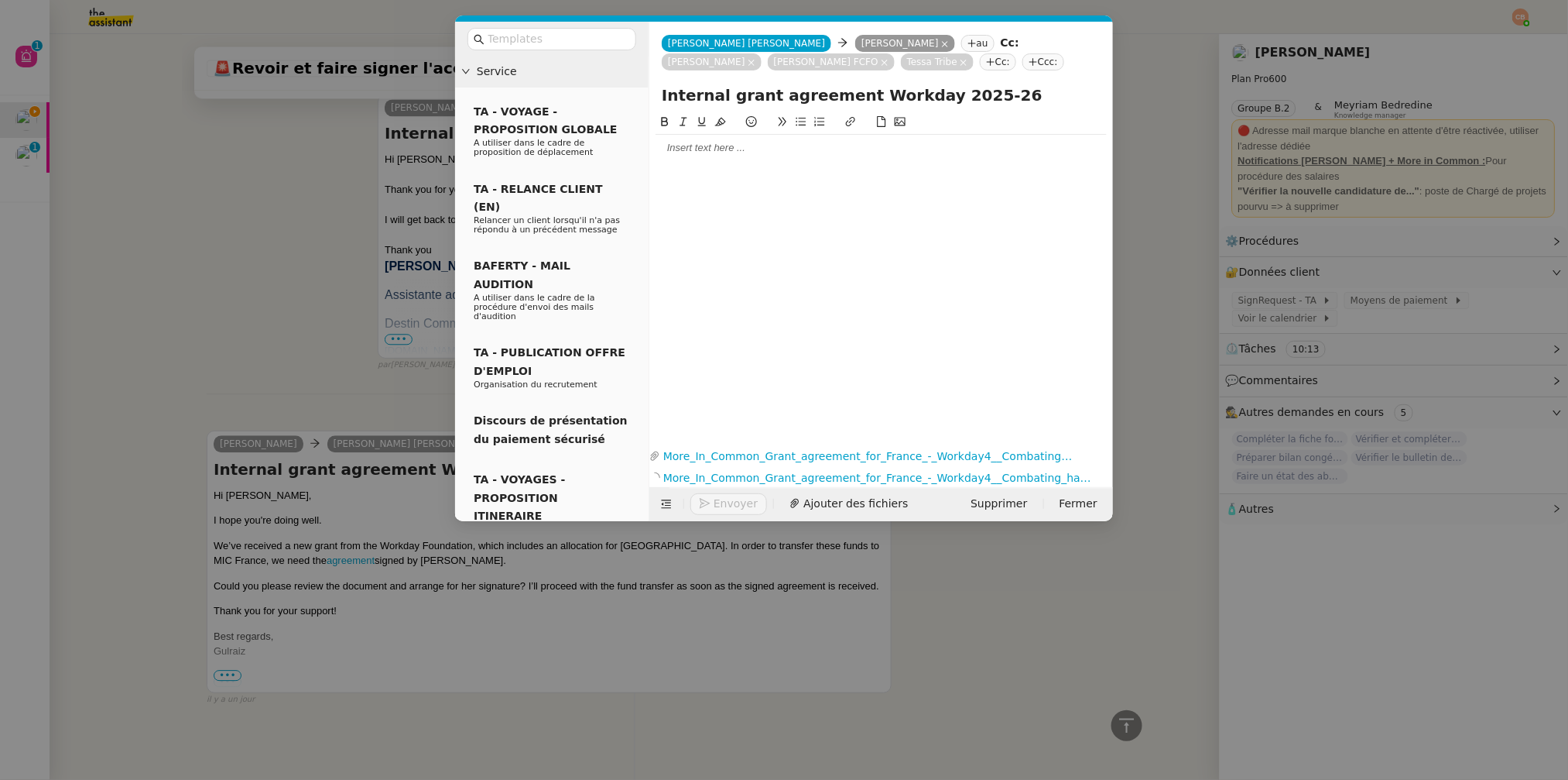
click at [702, 154] on div at bounding box center [881, 148] width 452 height 14
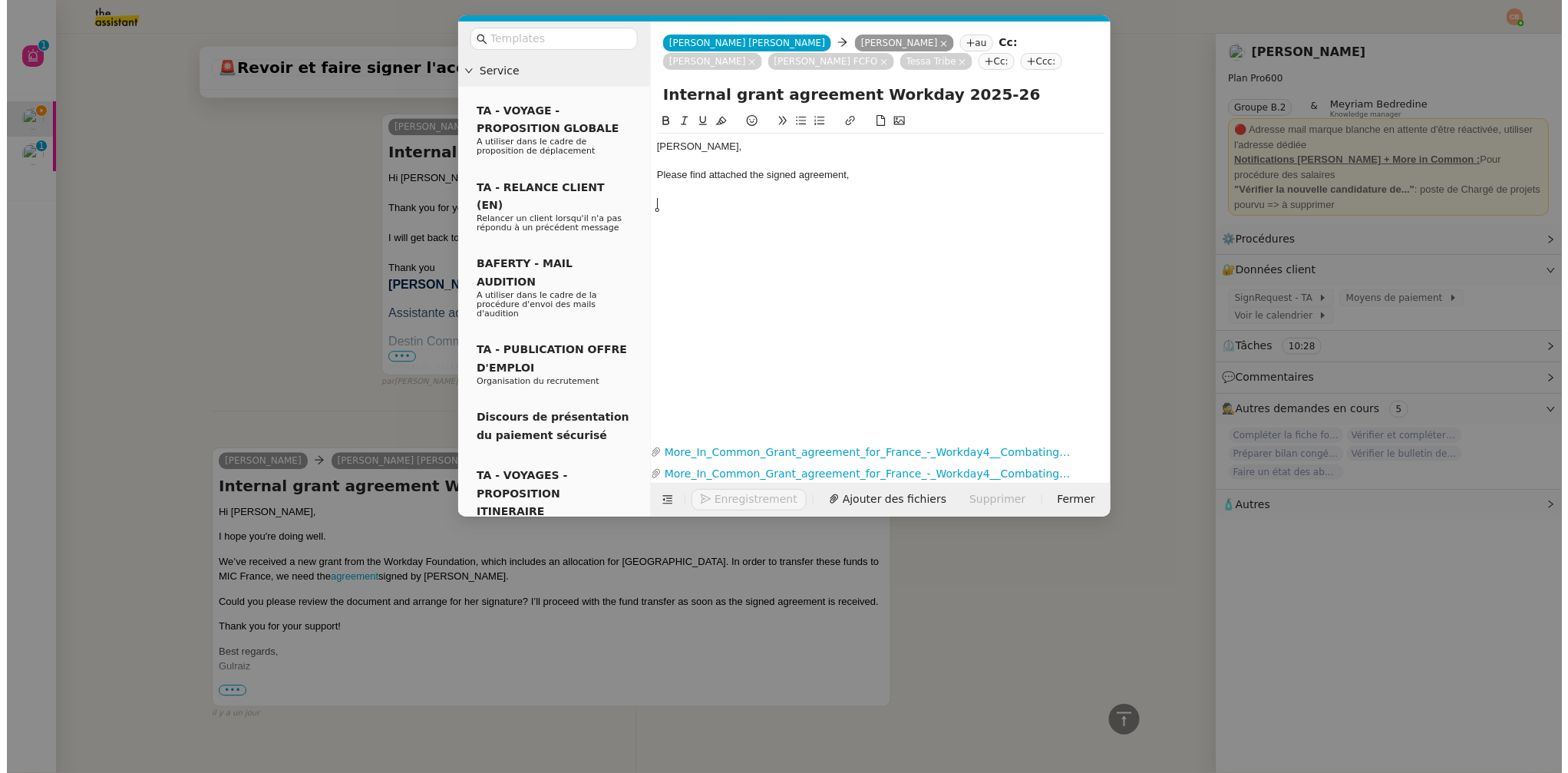
scroll to position [1465, 0]
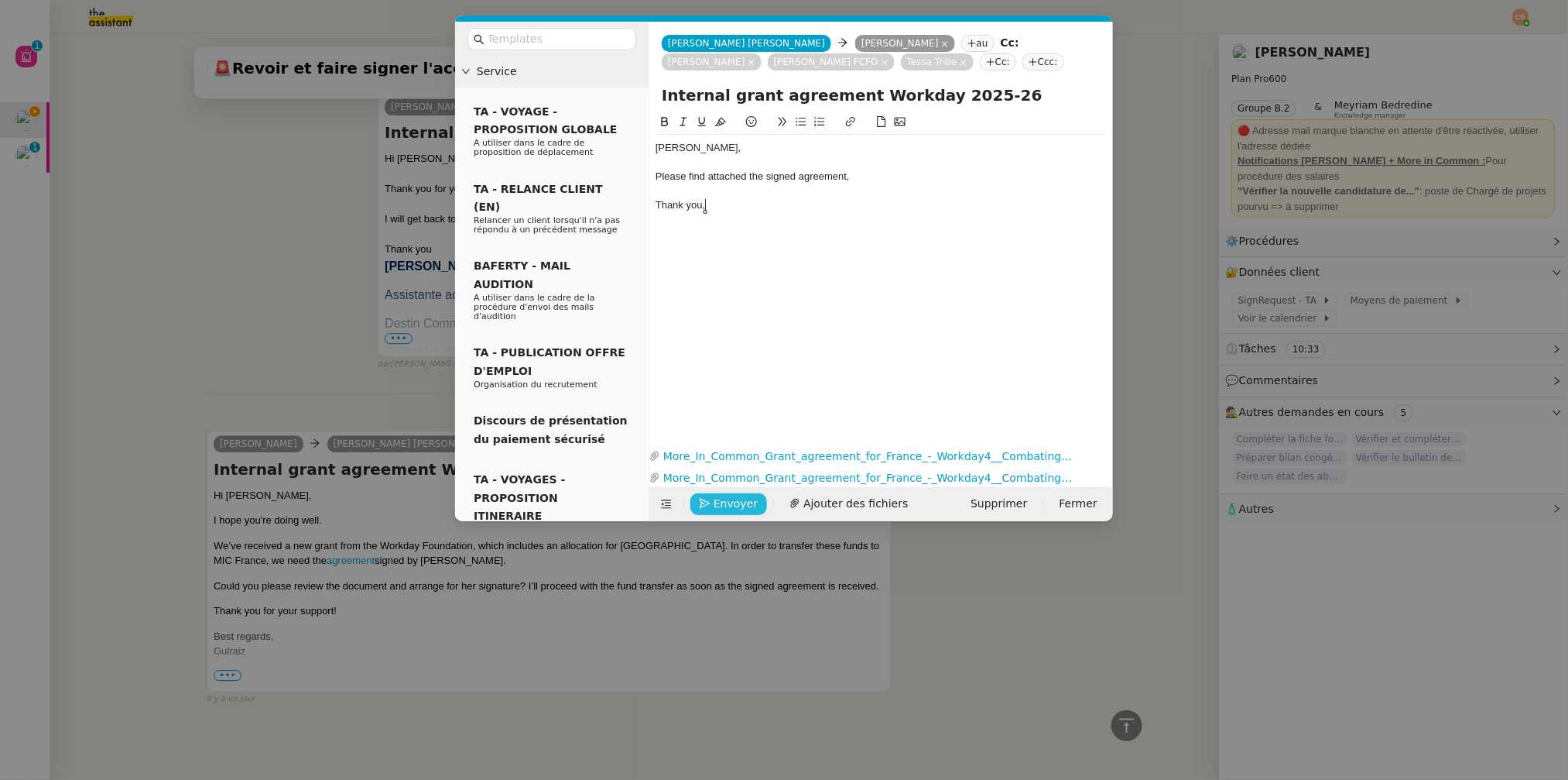
click at [748, 504] on span "Envoyer" at bounding box center [735, 504] width 44 height 18
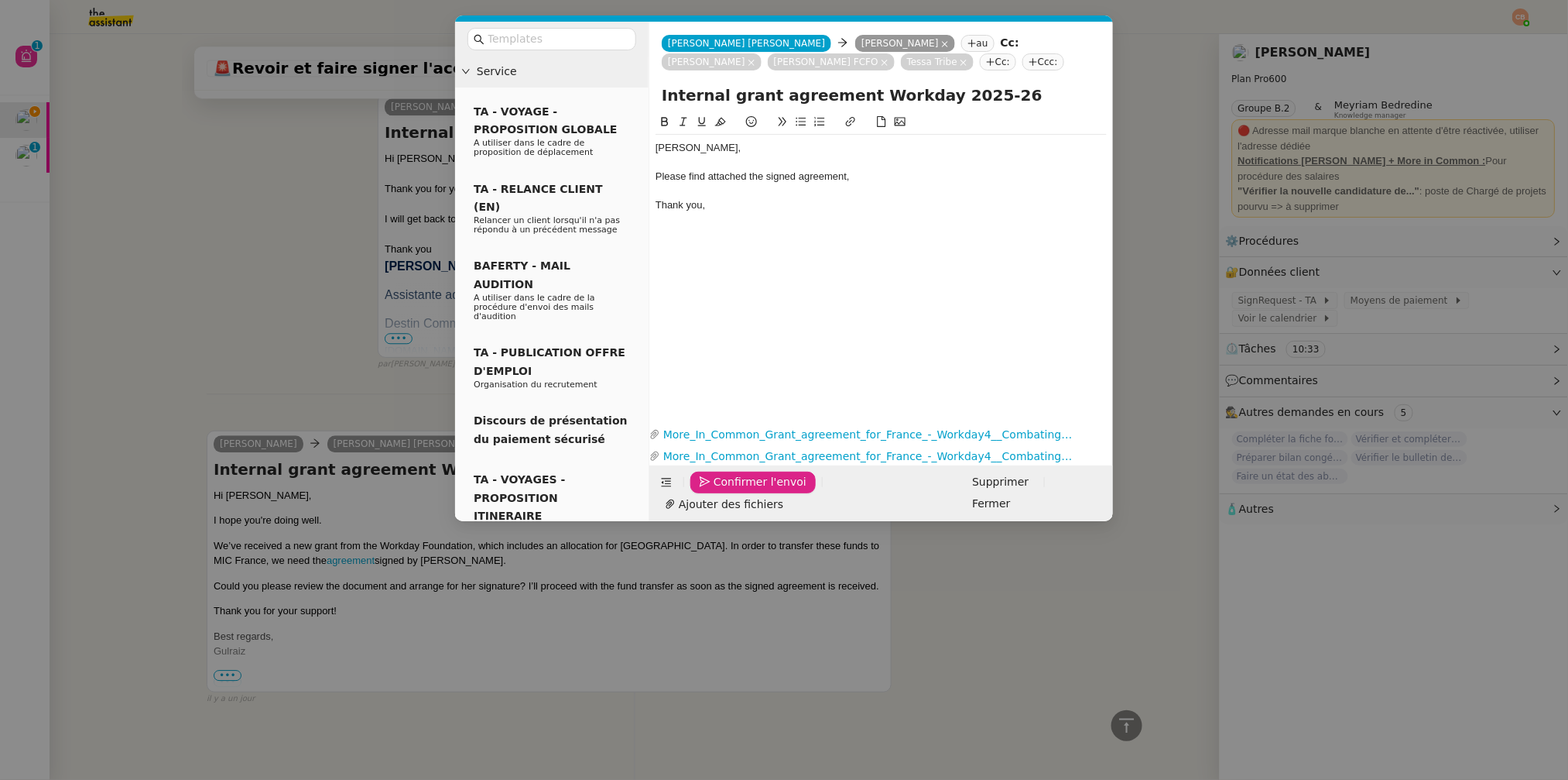
click at [748, 491] on span "Confirmer l'envoi" at bounding box center [759, 482] width 93 height 18
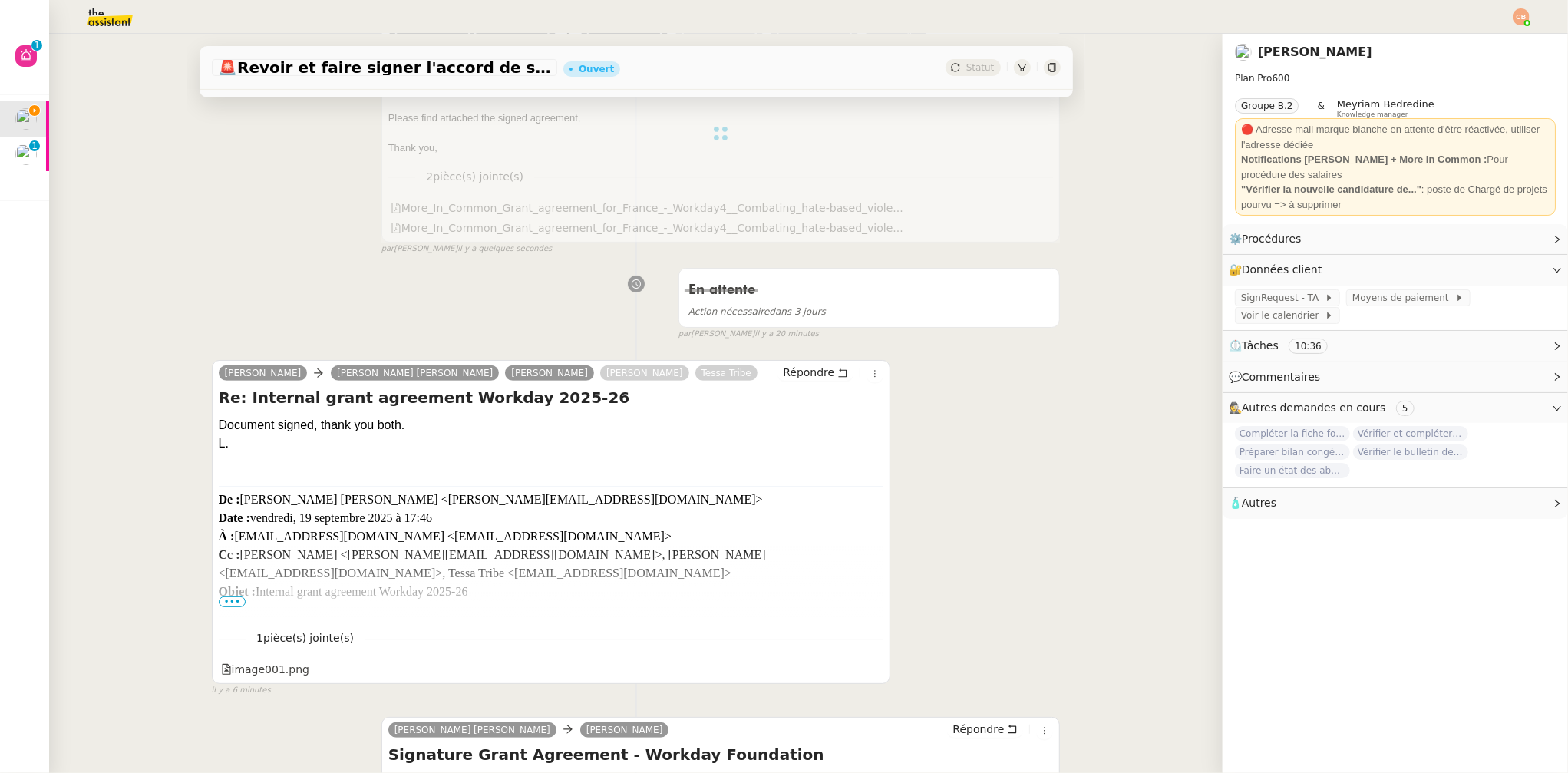
scroll to position [0, 0]
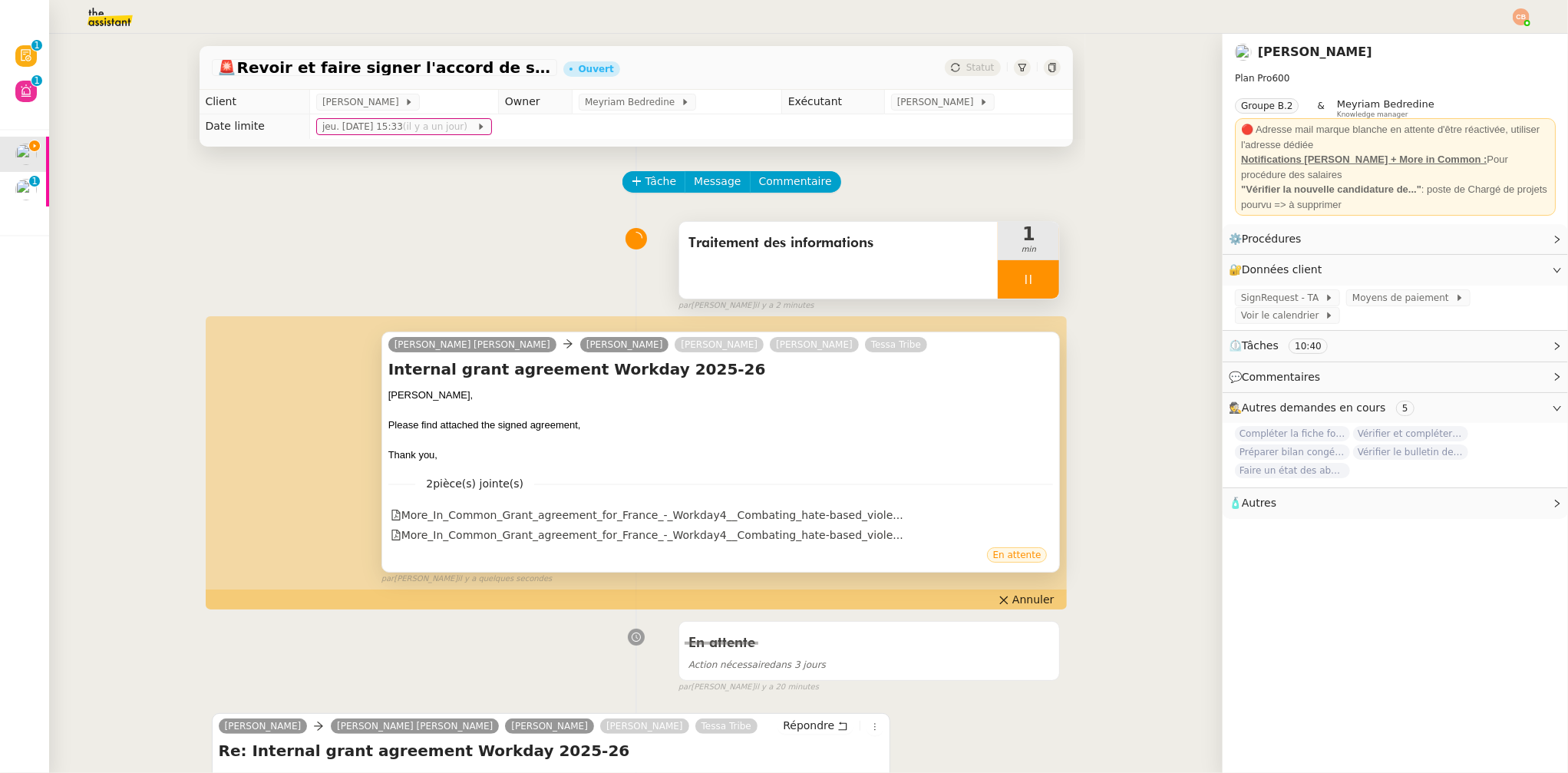
click at [1022, 278] on icon at bounding box center [1028, 279] width 12 height 12
click at [1038, 278] on icon at bounding box center [1044, 279] width 12 height 12
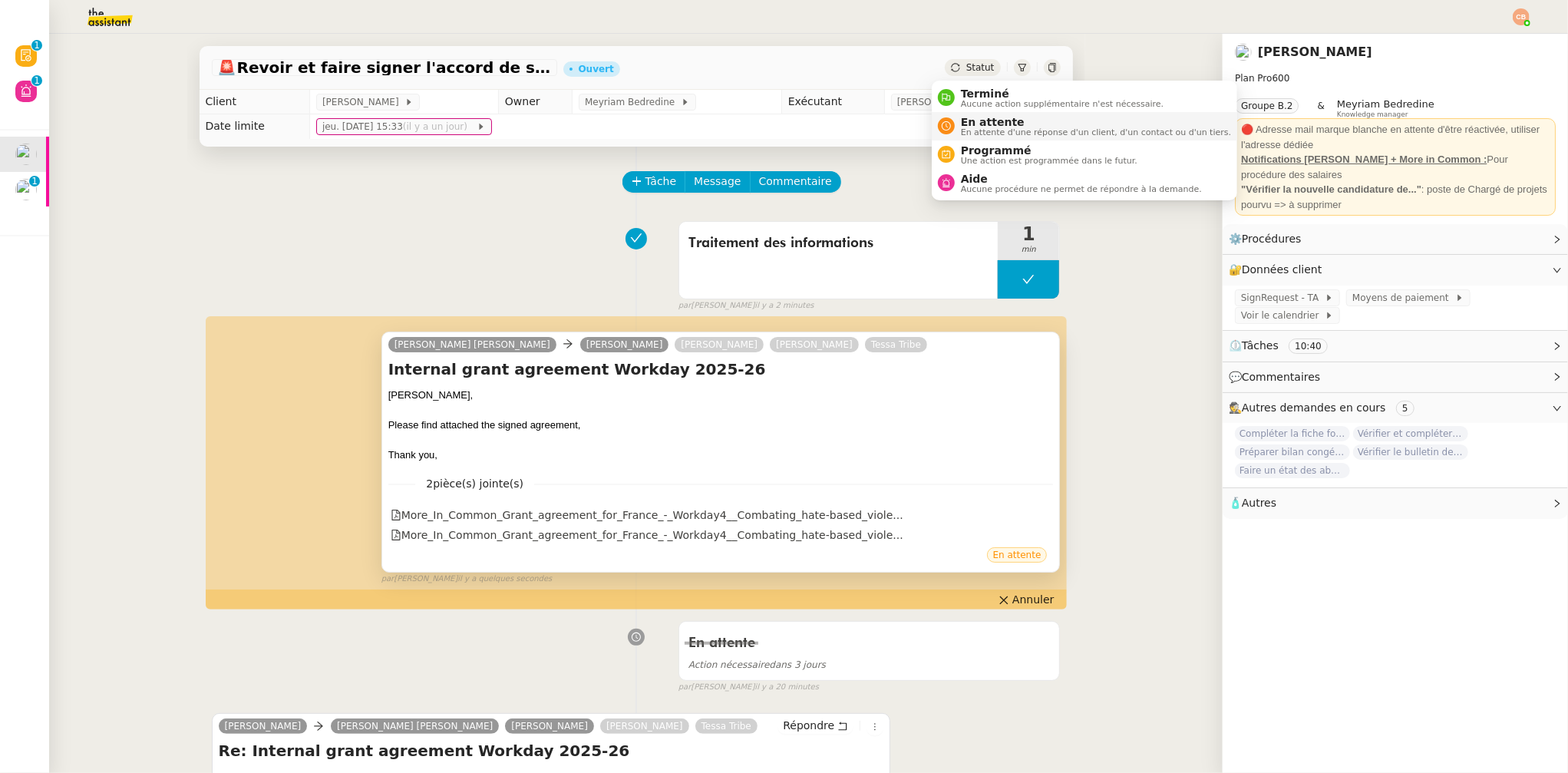
click at [982, 121] on span "En attente" at bounding box center [1096, 122] width 270 height 12
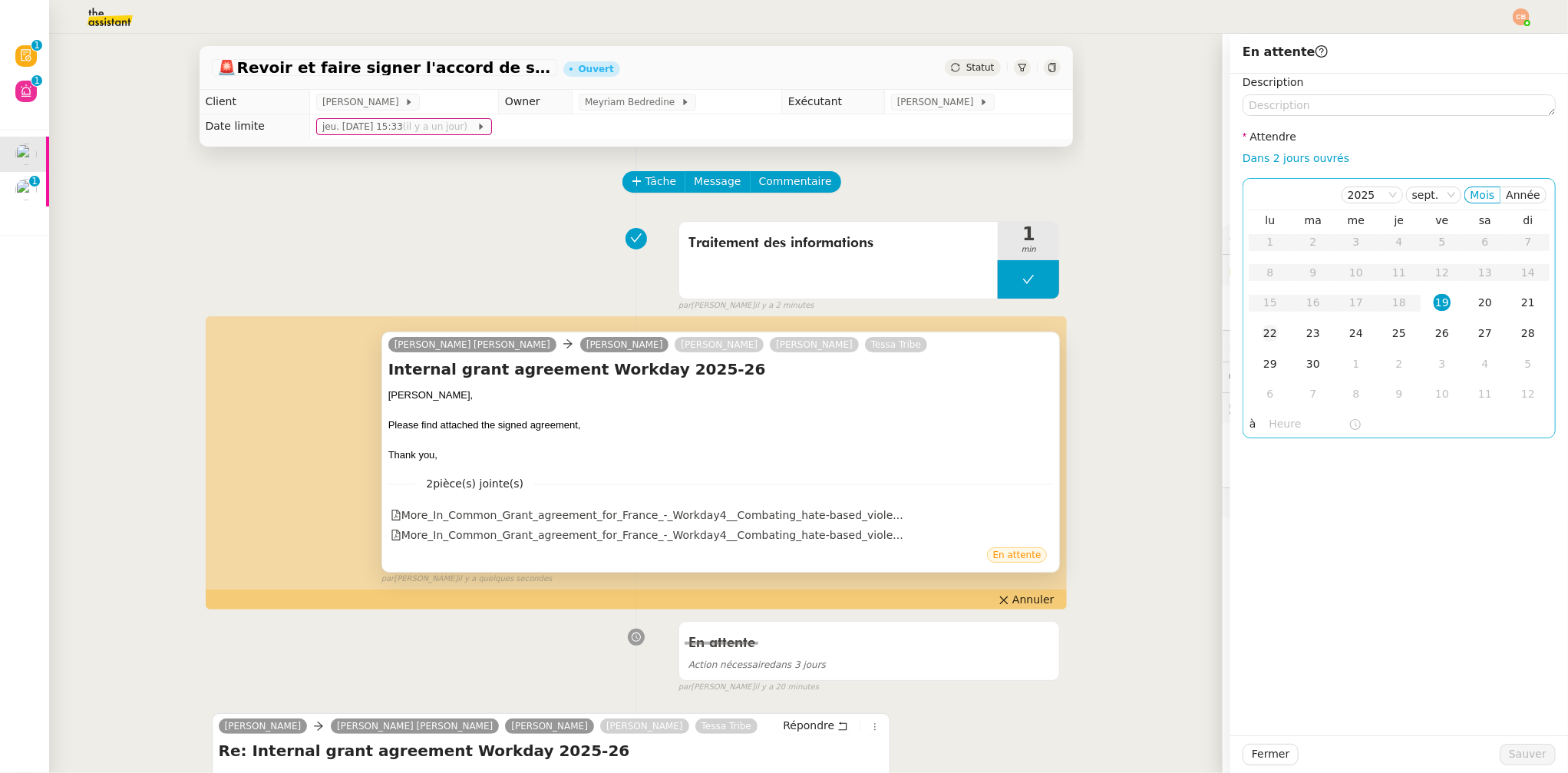
click at [1262, 334] on div "22" at bounding box center [1270, 332] width 17 height 17
click at [1273, 417] on input "text" at bounding box center [1309, 424] width 79 height 17
click at [1261, 596] on div "13" at bounding box center [1270, 597] width 43 height 18
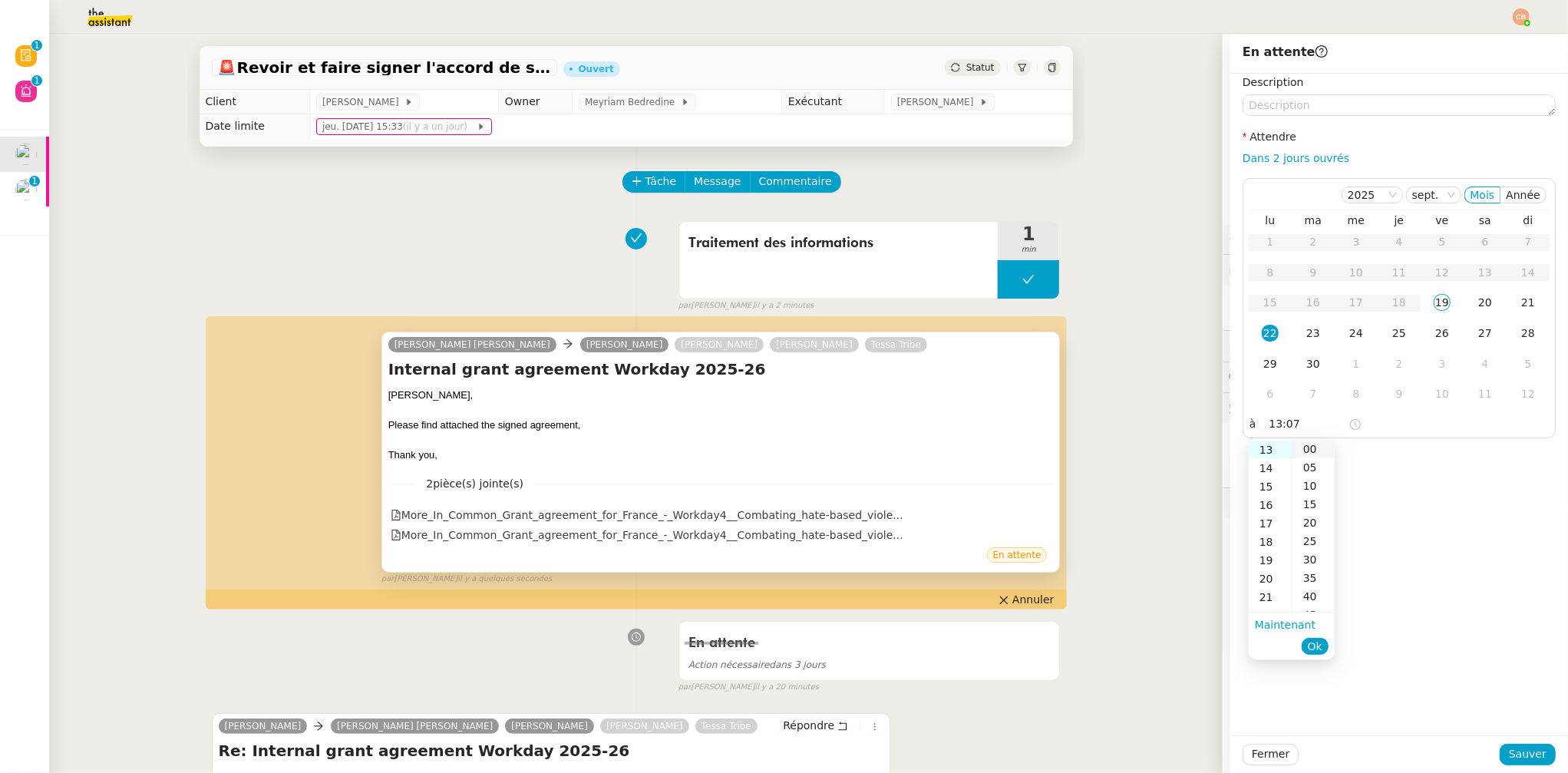
click at [1314, 450] on div "00" at bounding box center [1314, 449] width 42 height 18
type input "13:00"
click at [1403, 471] on div "Description Attendre Dans 2 jours ouvrés [DATE] Mois Année lu ma me je ve sa di…" at bounding box center [1399, 404] width 338 height 662
drag, startPoint x: 1505, startPoint y: 752, endPoint x: 1406, endPoint y: 742, distance: 99.5
click at [1509, 752] on span "Sauver" at bounding box center [1528, 754] width 38 height 17
